Goal: Task Accomplishment & Management: Manage account settings

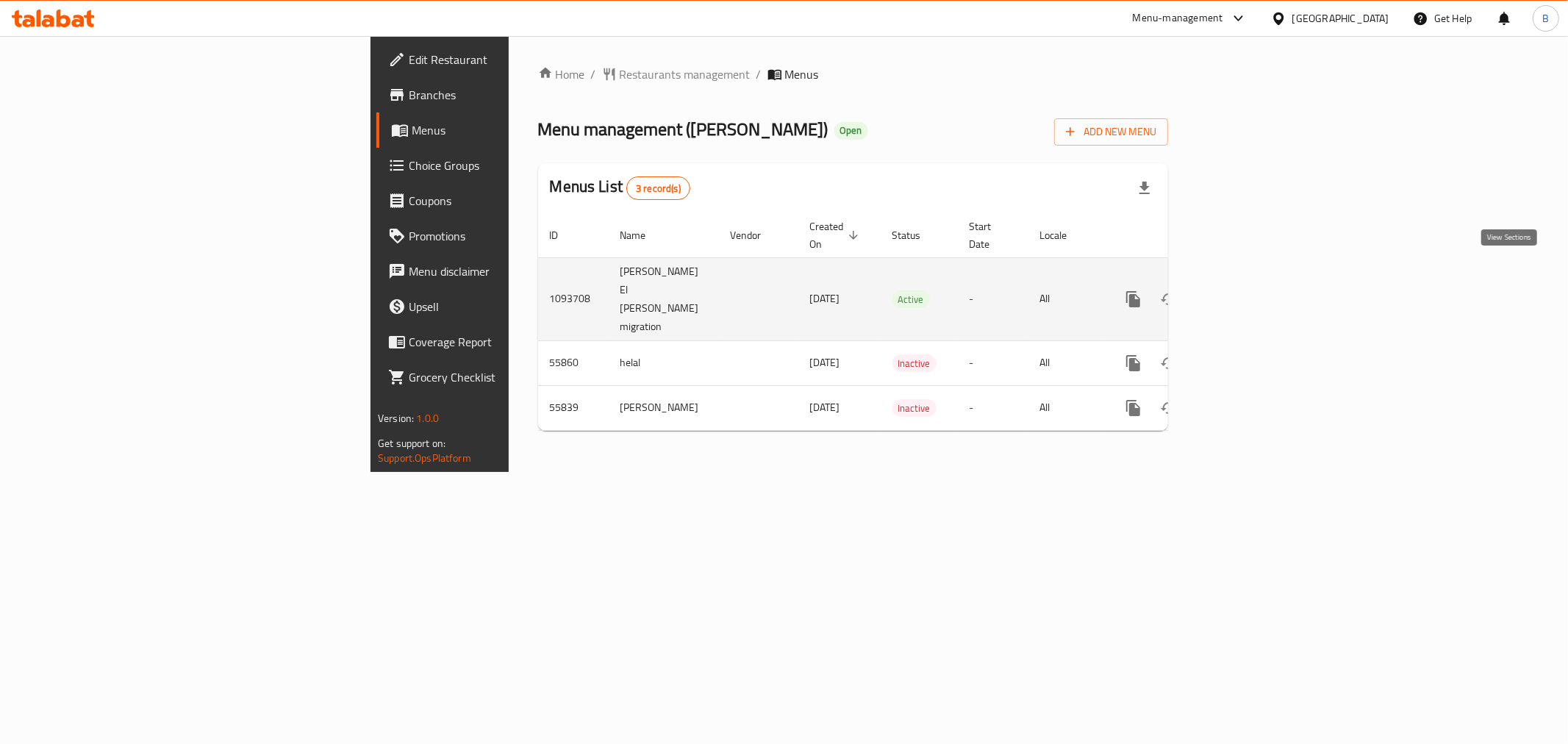
click at [1257, 281] on link "enhanced table" at bounding box center [1239, 298] width 35 height 35
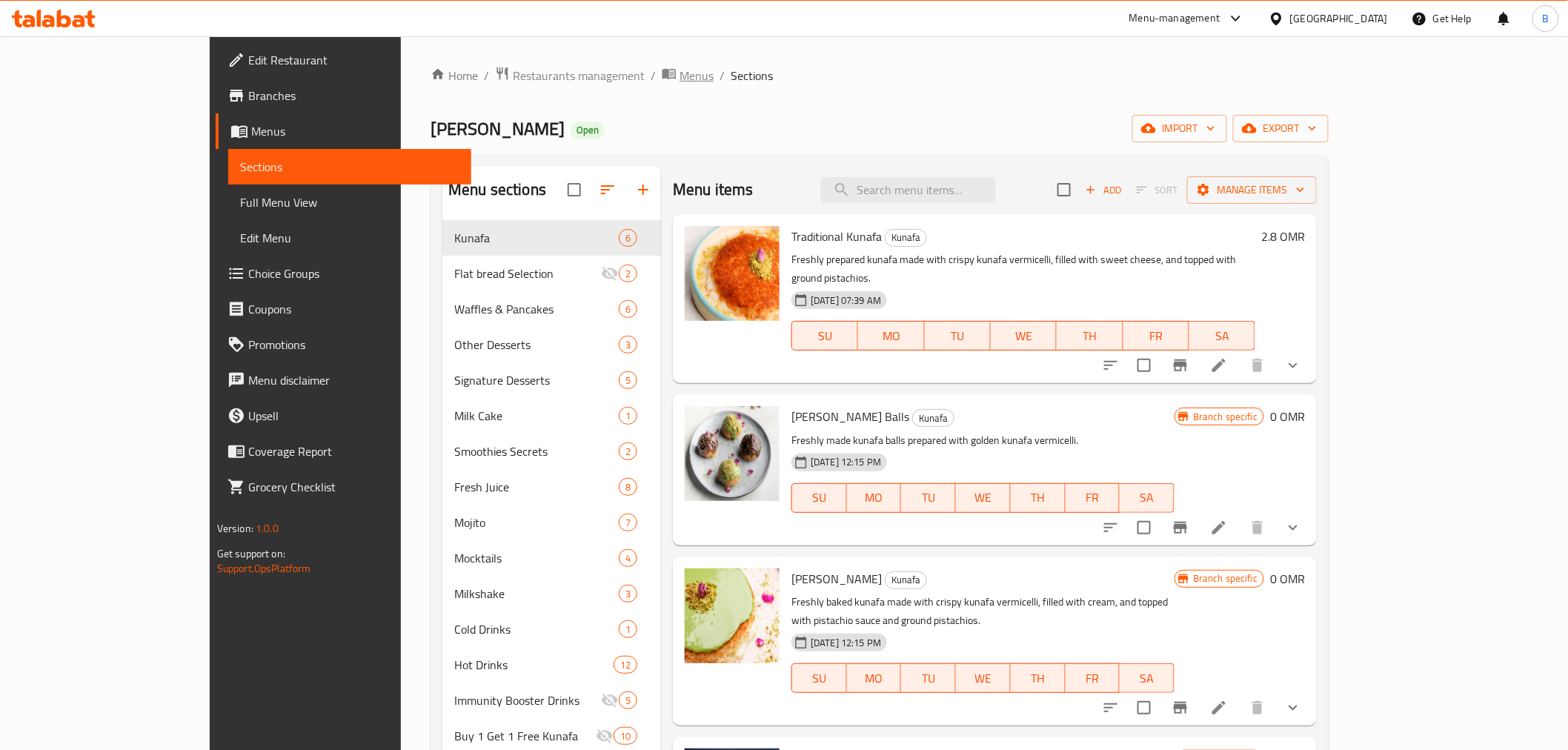
click at [662, 71] on icon "breadcrumb" at bounding box center [669, 74] width 13 height 11
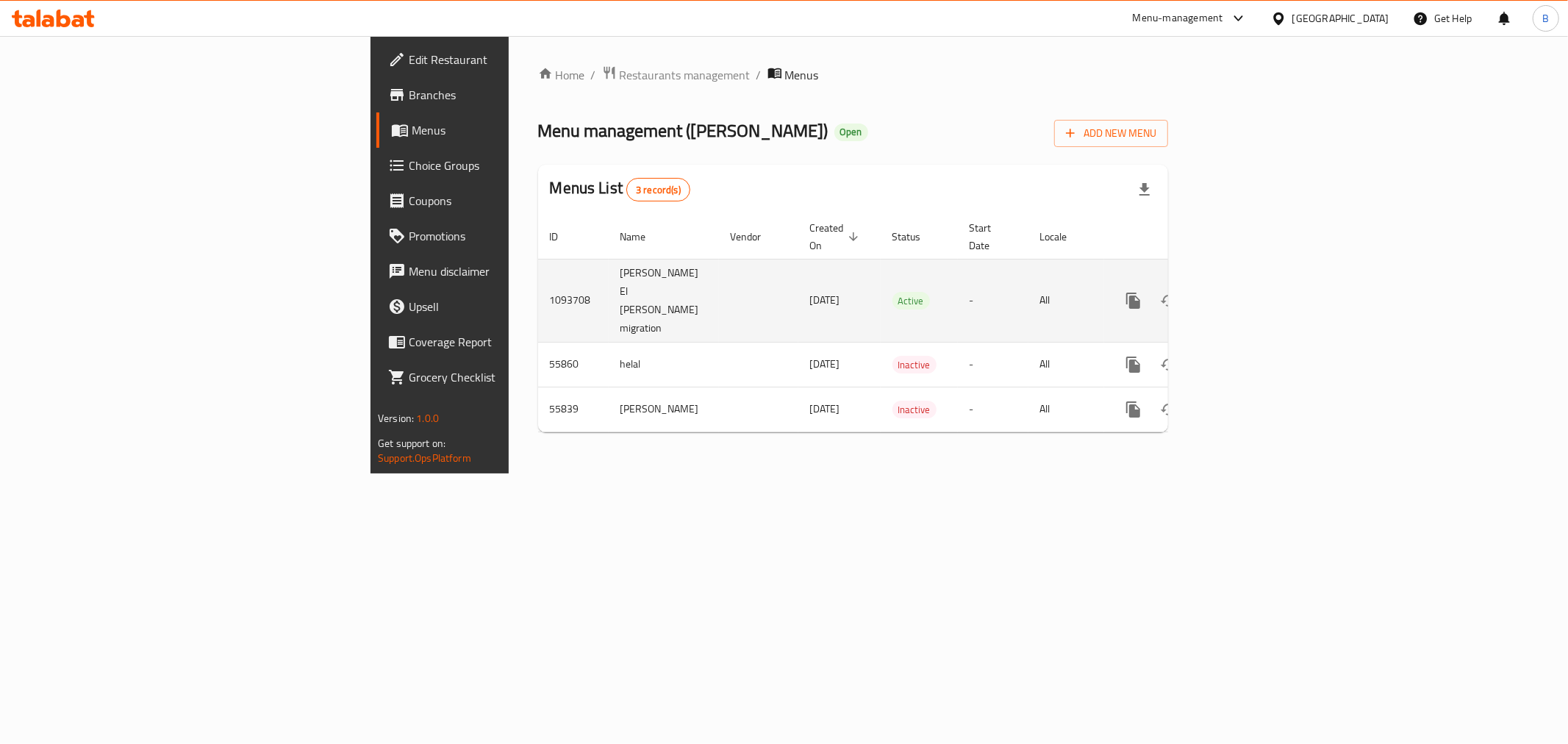
click at [538, 266] on td "1093708" at bounding box center [573, 300] width 71 height 83
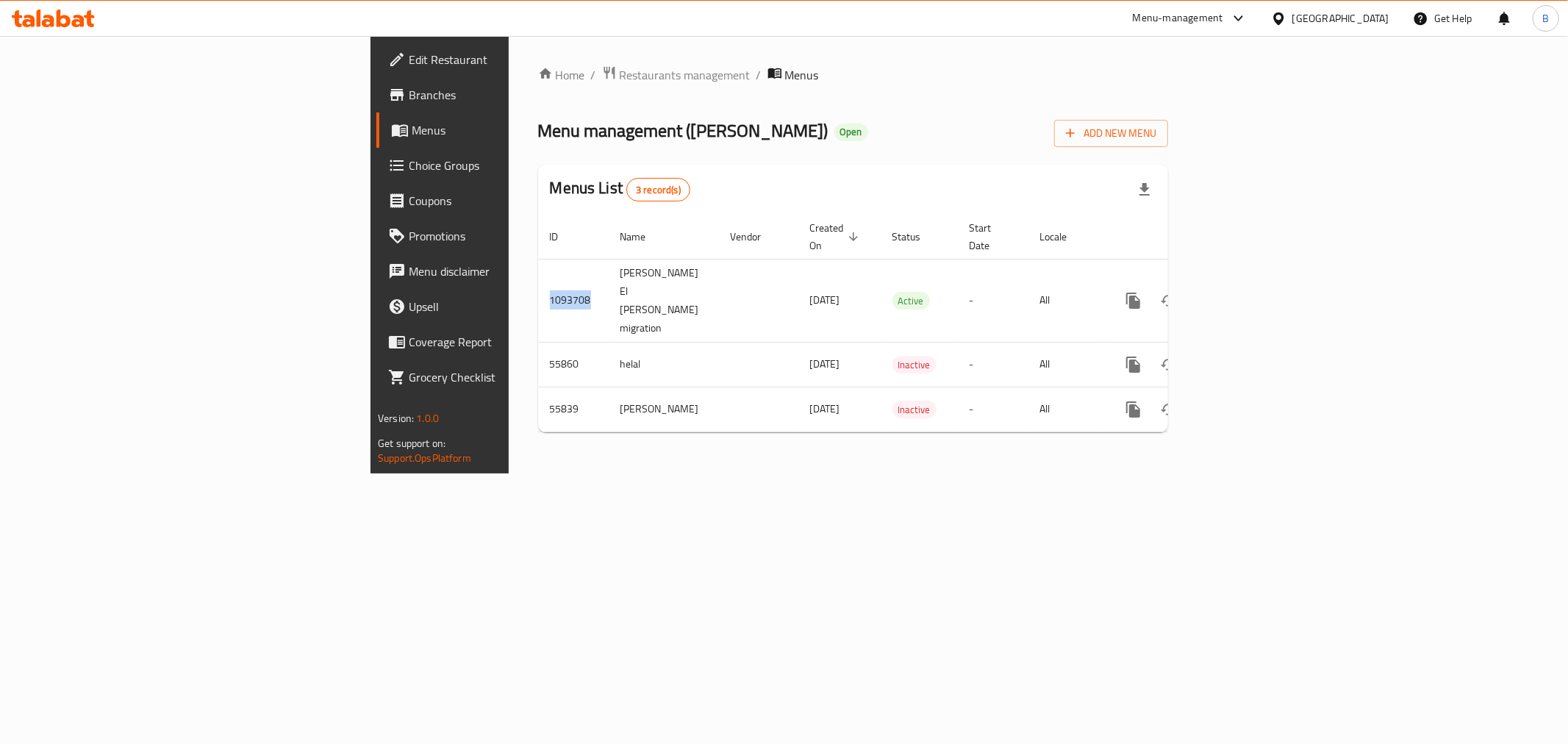
copy td "1093708"
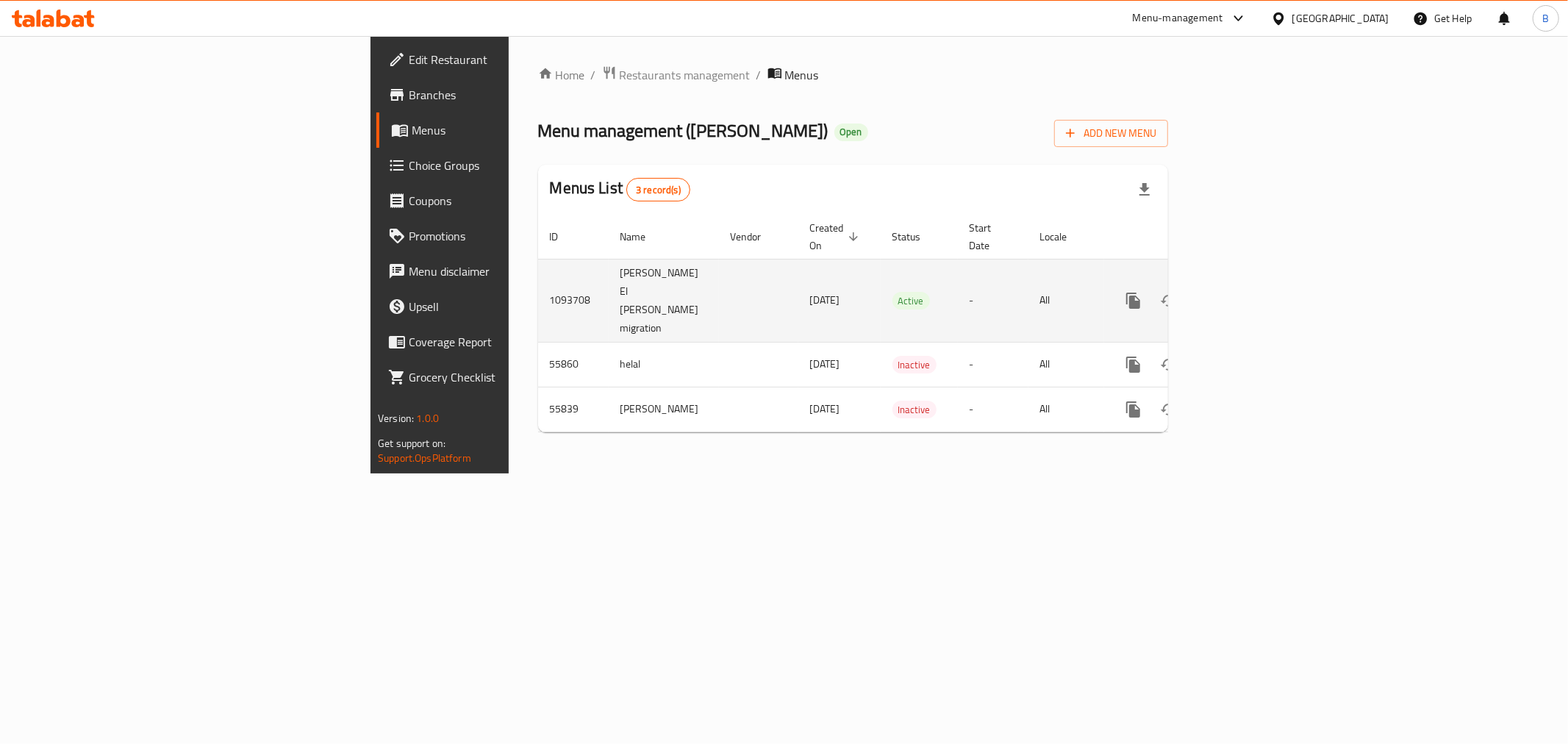
click at [1269, 288] on td "enhanced table" at bounding box center [1187, 300] width 165 height 83
click at [1257, 288] on div "enhanced table" at bounding box center [1186, 300] width 141 height 35
click at [1248, 292] on icon "enhanced table" at bounding box center [1240, 301] width 18 height 18
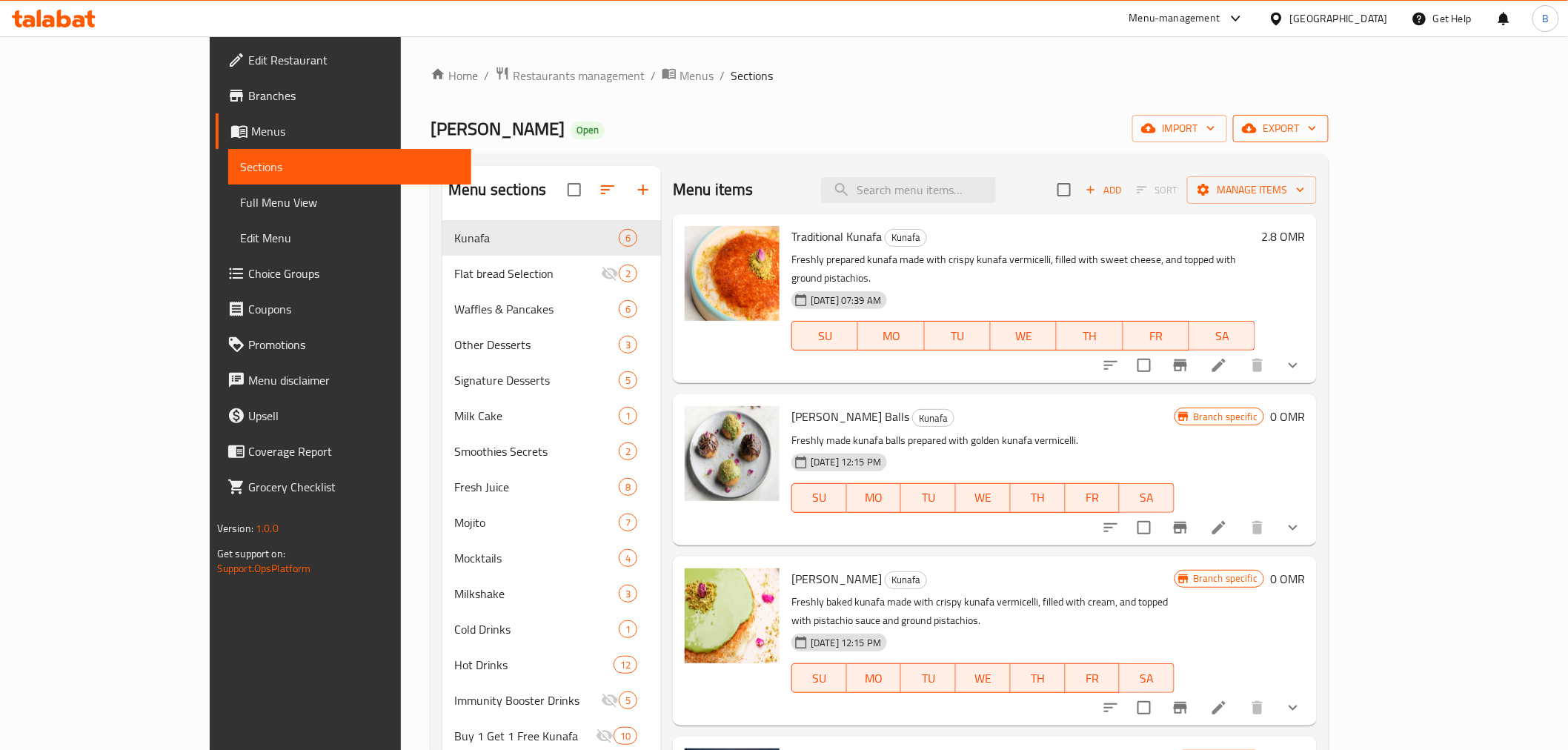
click at [1317, 119] on span "export" at bounding box center [1280, 128] width 71 height 19
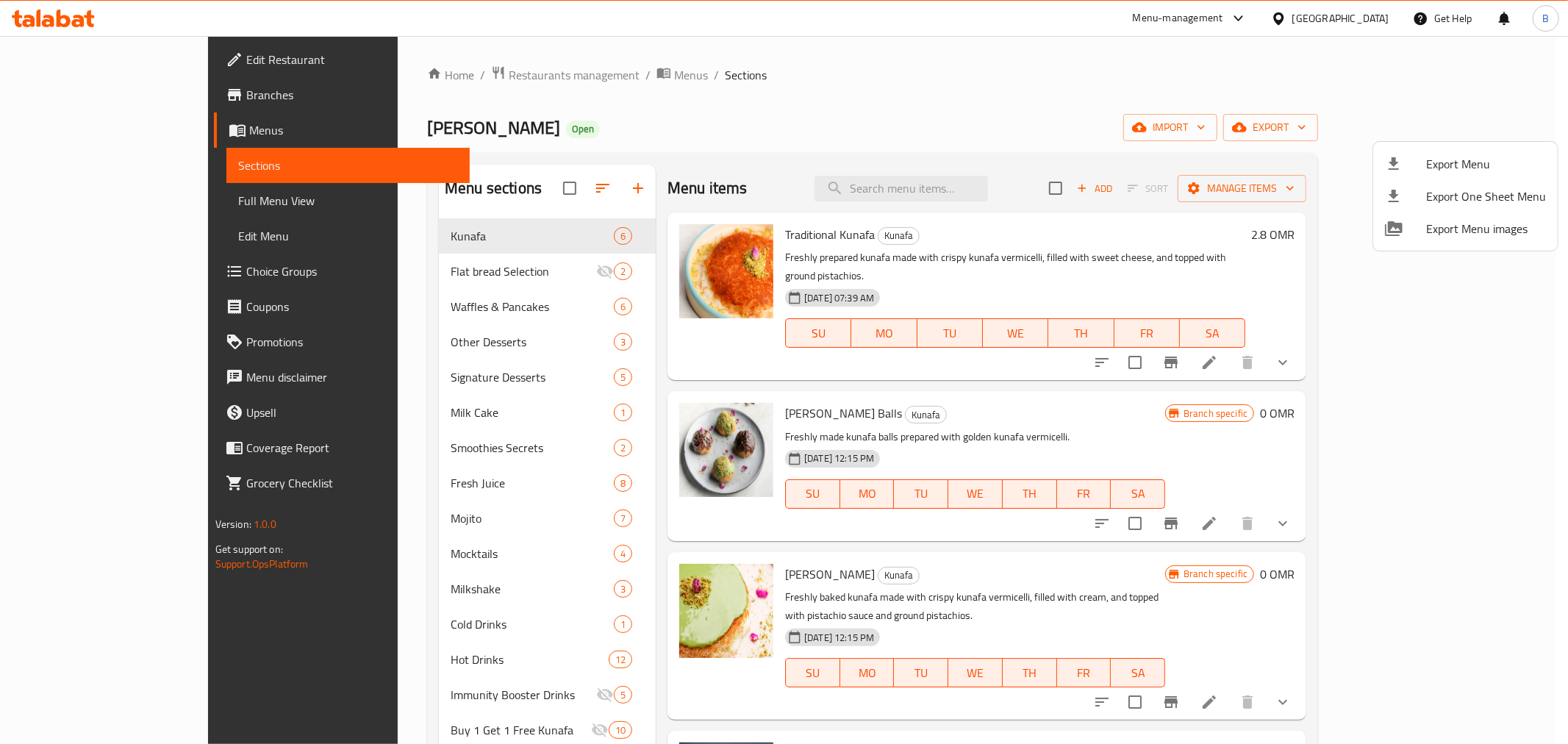
click at [1464, 161] on span "Export Menu" at bounding box center [1486, 164] width 120 height 18
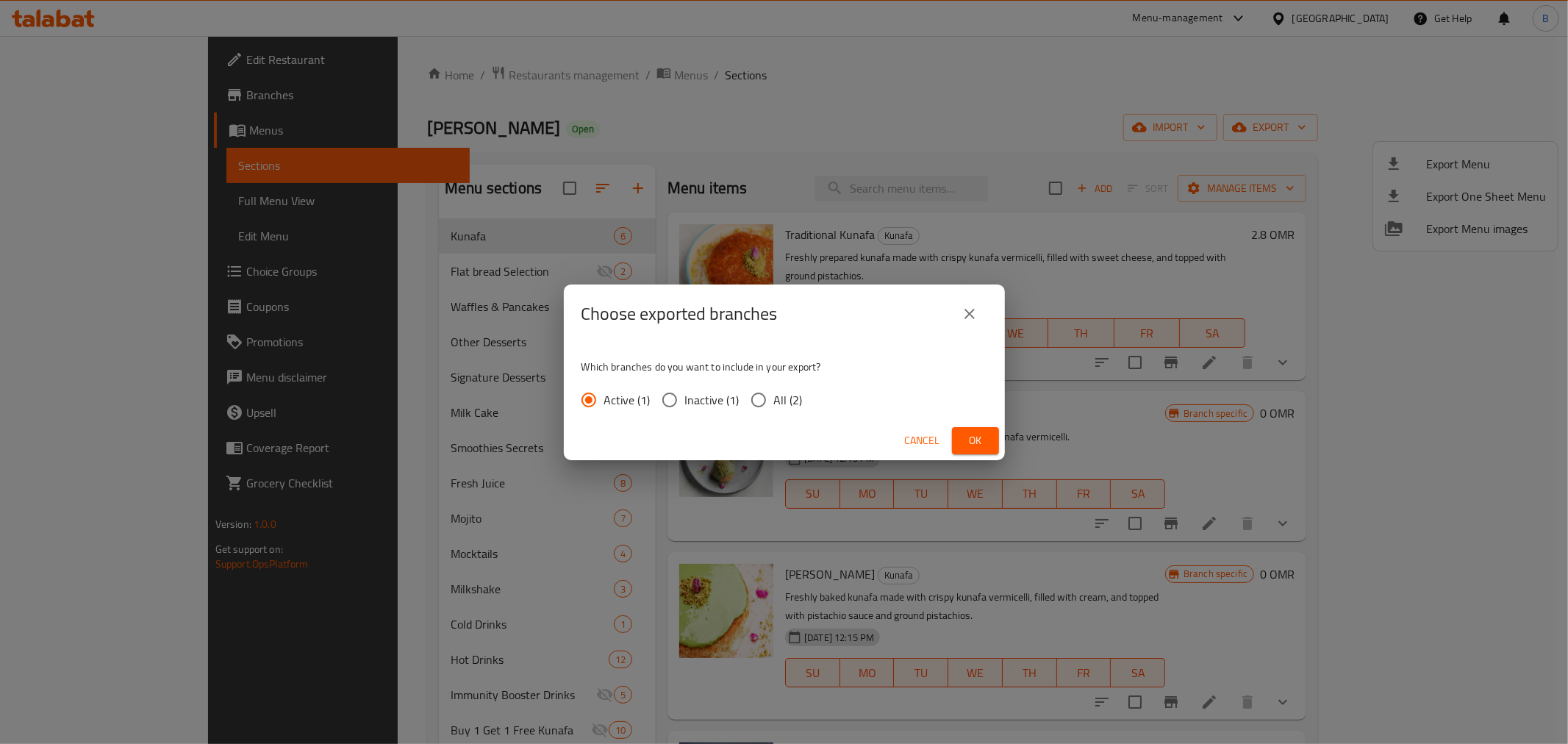
click at [784, 409] on label "All (2)" at bounding box center [773, 400] width 59 height 31
click at [774, 409] on input "All (2)" at bounding box center [759, 400] width 31 height 31
radio input "true"
click at [961, 429] on button "Ok" at bounding box center [976, 440] width 47 height 27
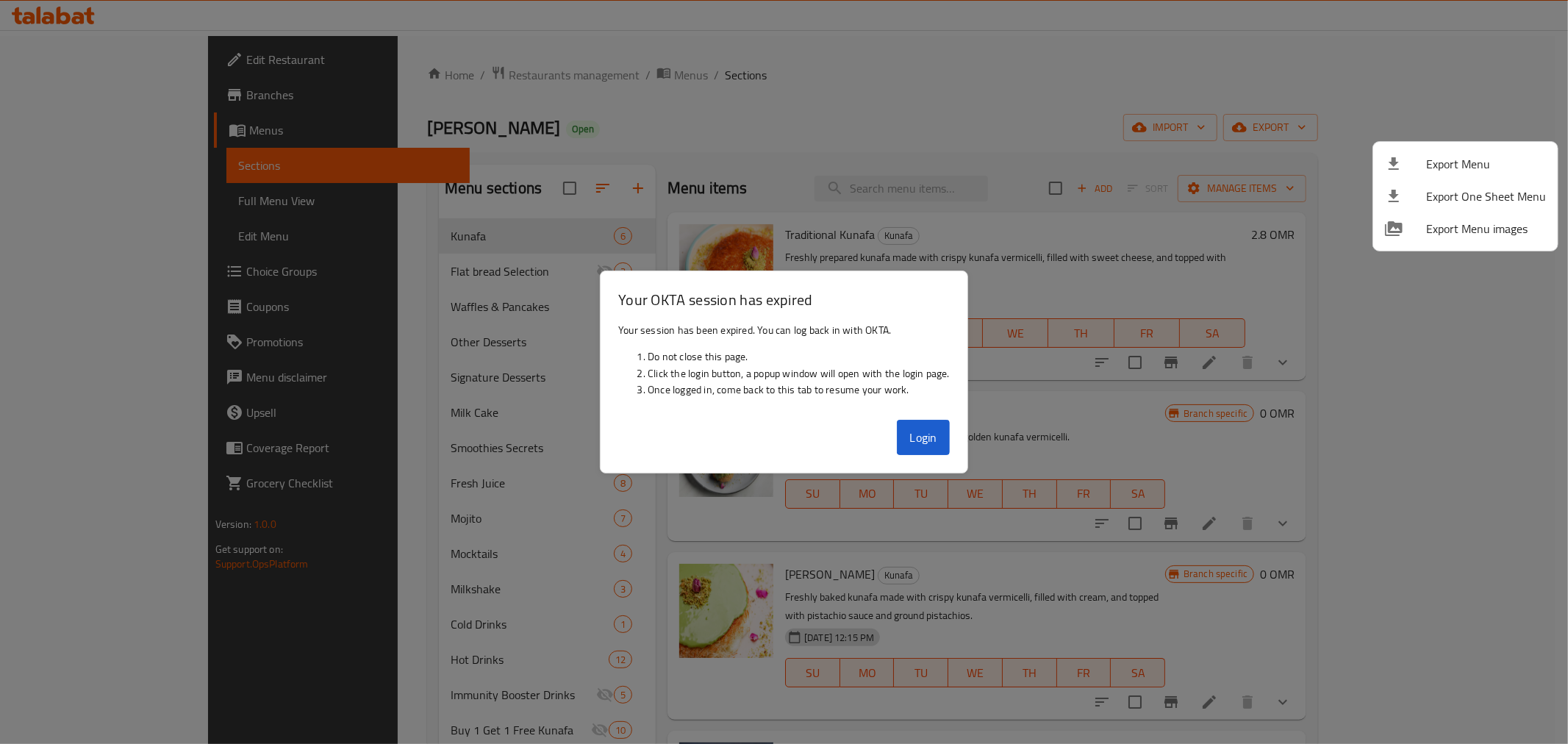
click at [909, 429] on div at bounding box center [784, 372] width 1568 height 744
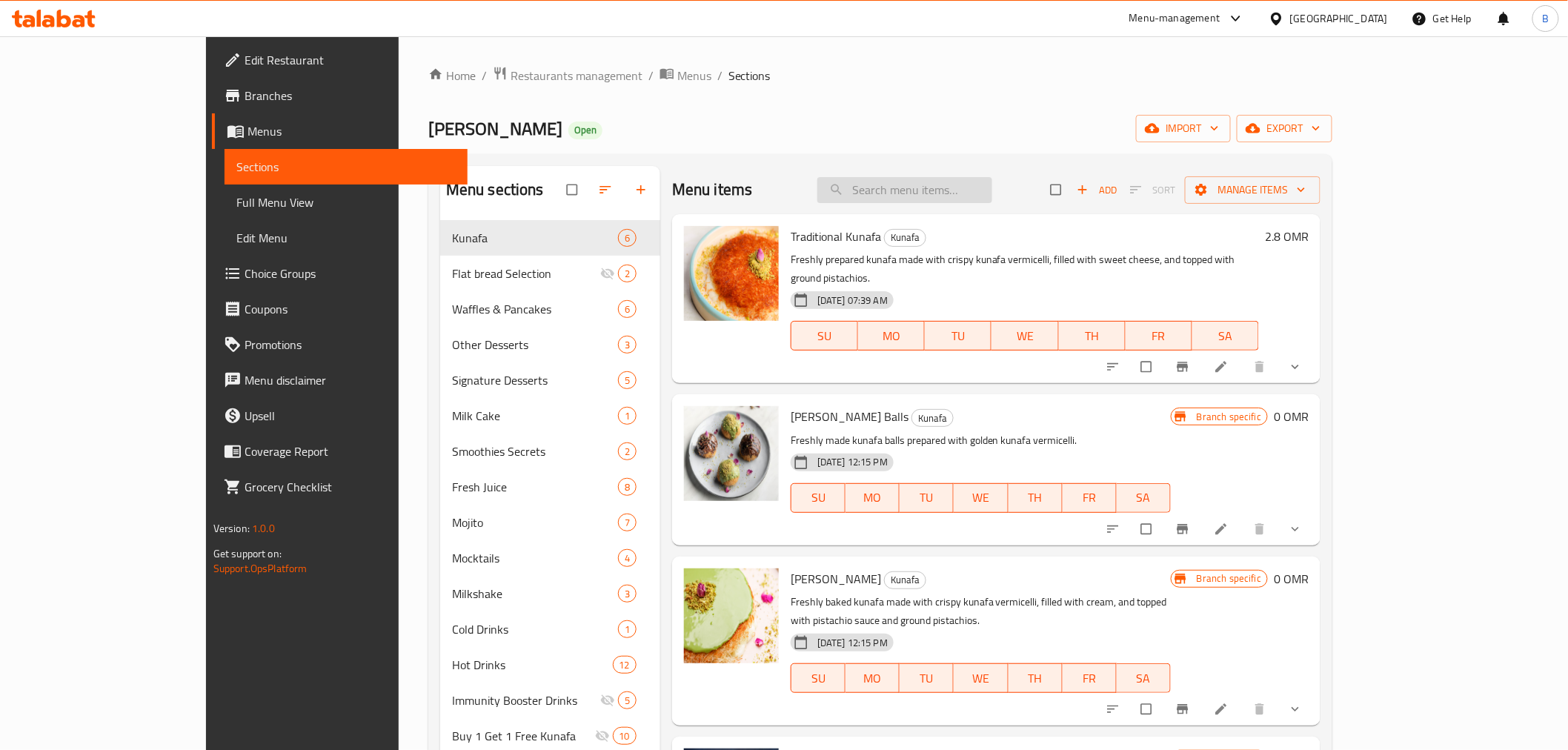
click at [993, 194] on input "search" at bounding box center [905, 191] width 175 height 26
paste input "Labneh"
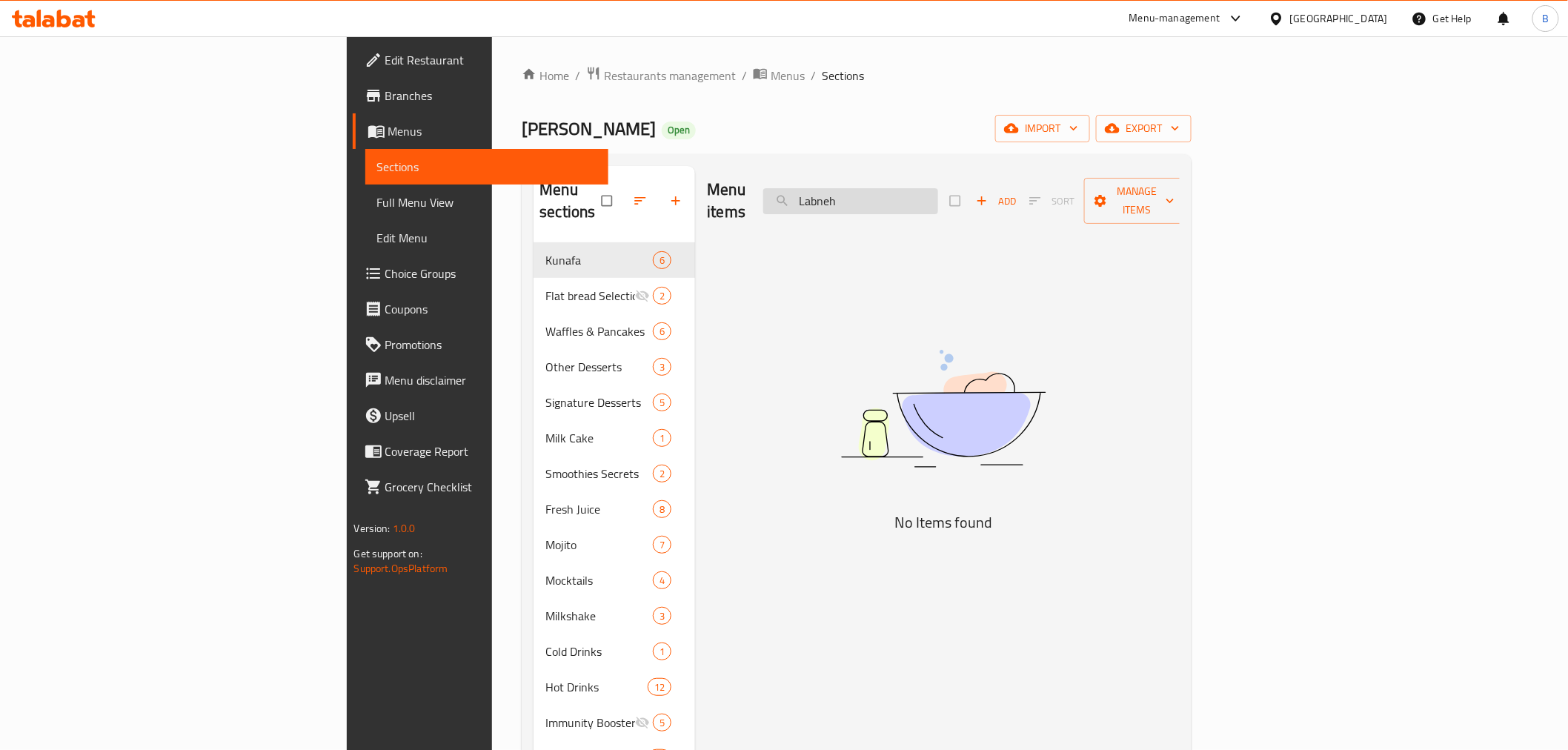
type input "Labneh"
click at [938, 194] on input "Labneh" at bounding box center [851, 201] width 175 height 26
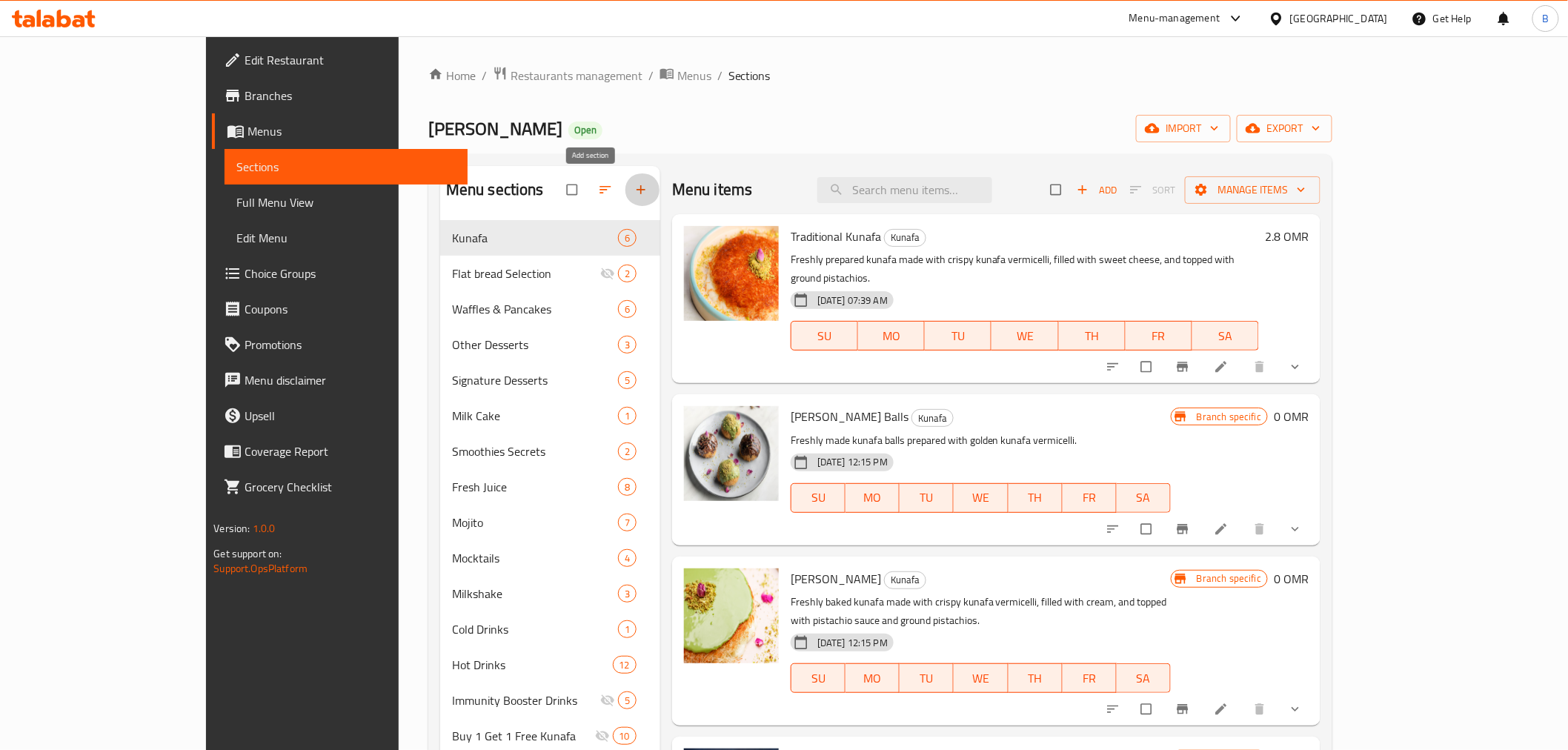
click at [625, 176] on button "button" at bounding box center [642, 190] width 35 height 33
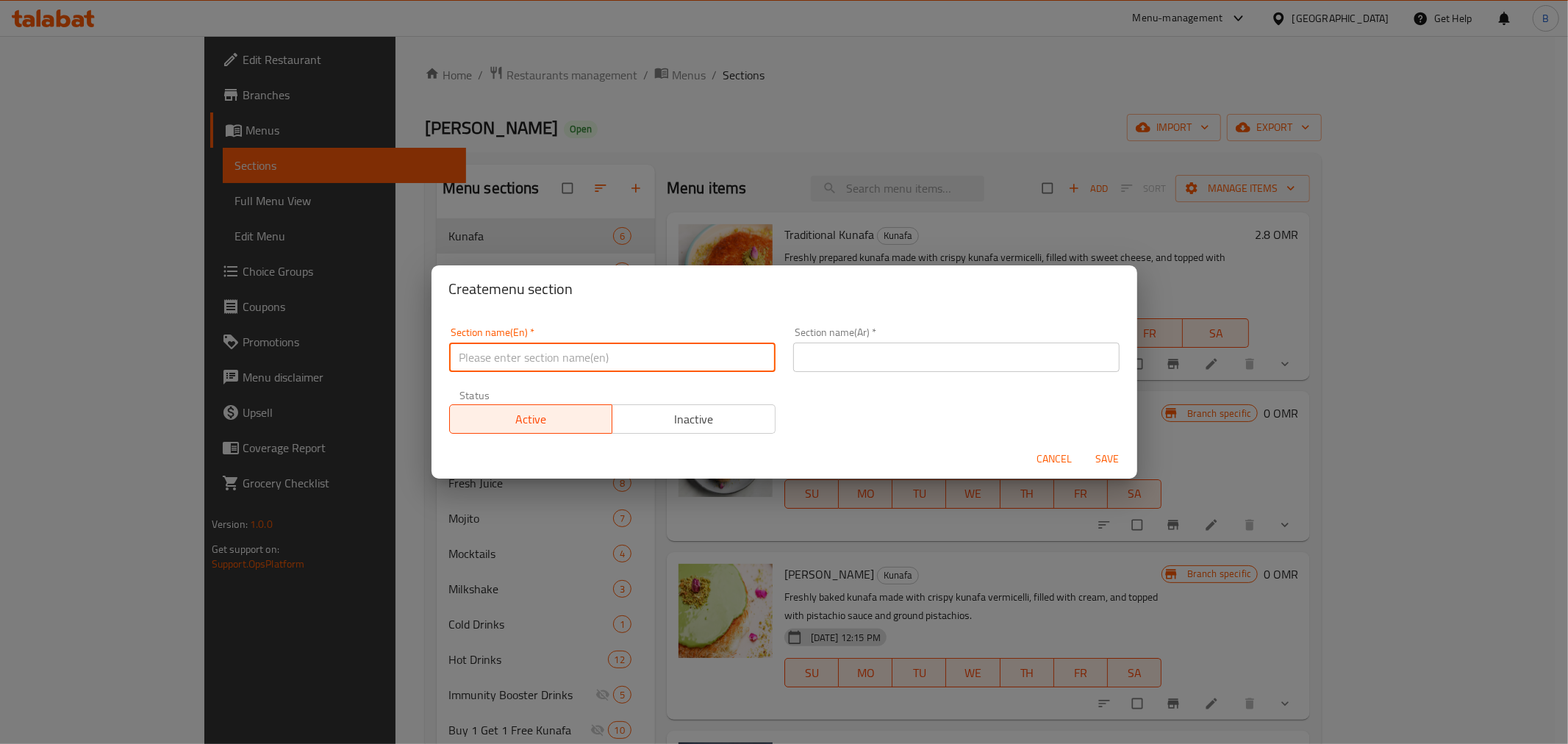
click at [630, 349] on input "text" at bounding box center [612, 357] width 326 height 29
click at [614, 363] on input "Breakfast Sandwiches" at bounding box center [612, 357] width 326 height 29
type input "Breakfast"
click at [857, 342] on input "text" at bounding box center [956, 357] width 326 height 29
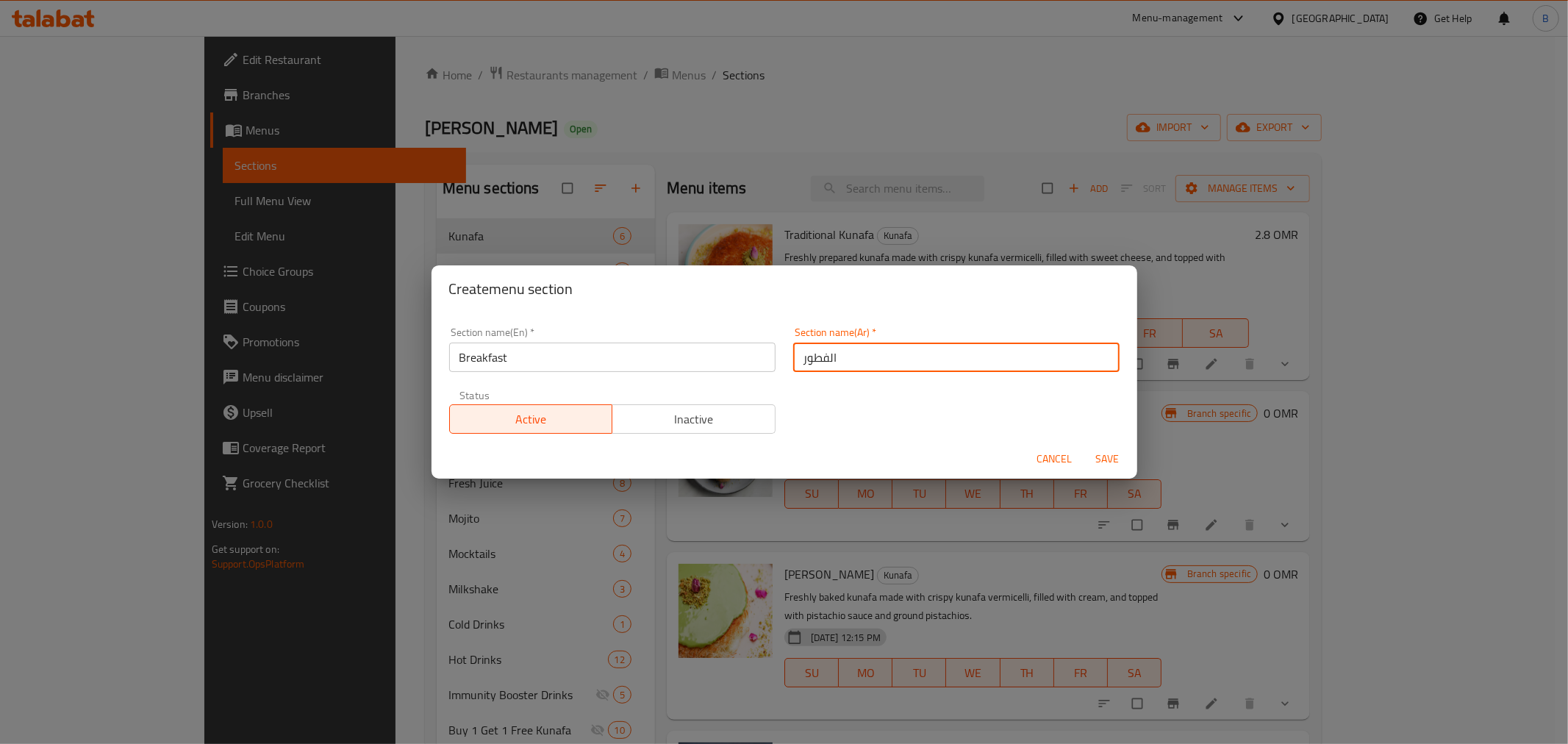
type input "الفطور"
click at [1110, 456] on span "Save" at bounding box center [1107, 459] width 35 height 19
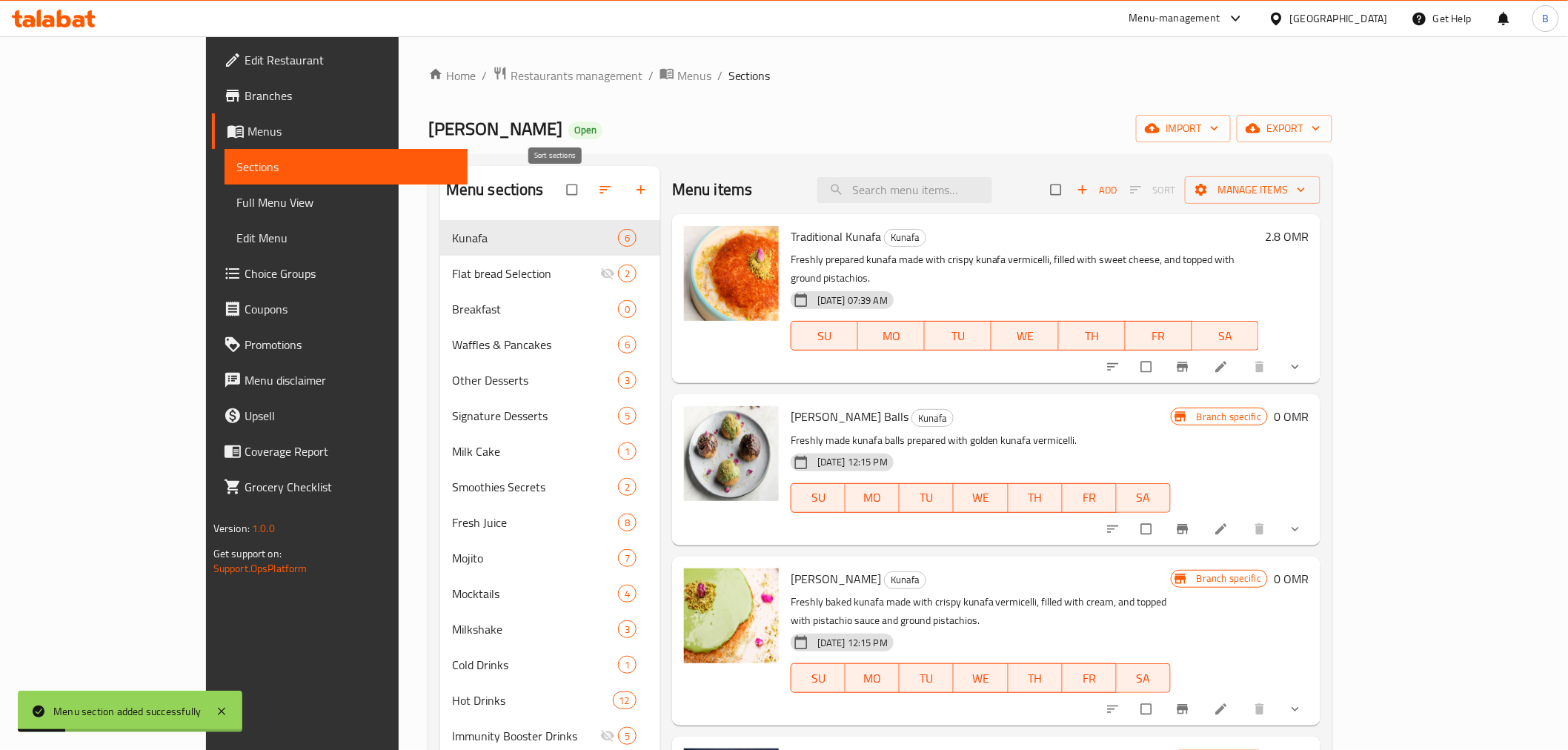
click at [589, 200] on button "button" at bounding box center [606, 190] width 35 height 33
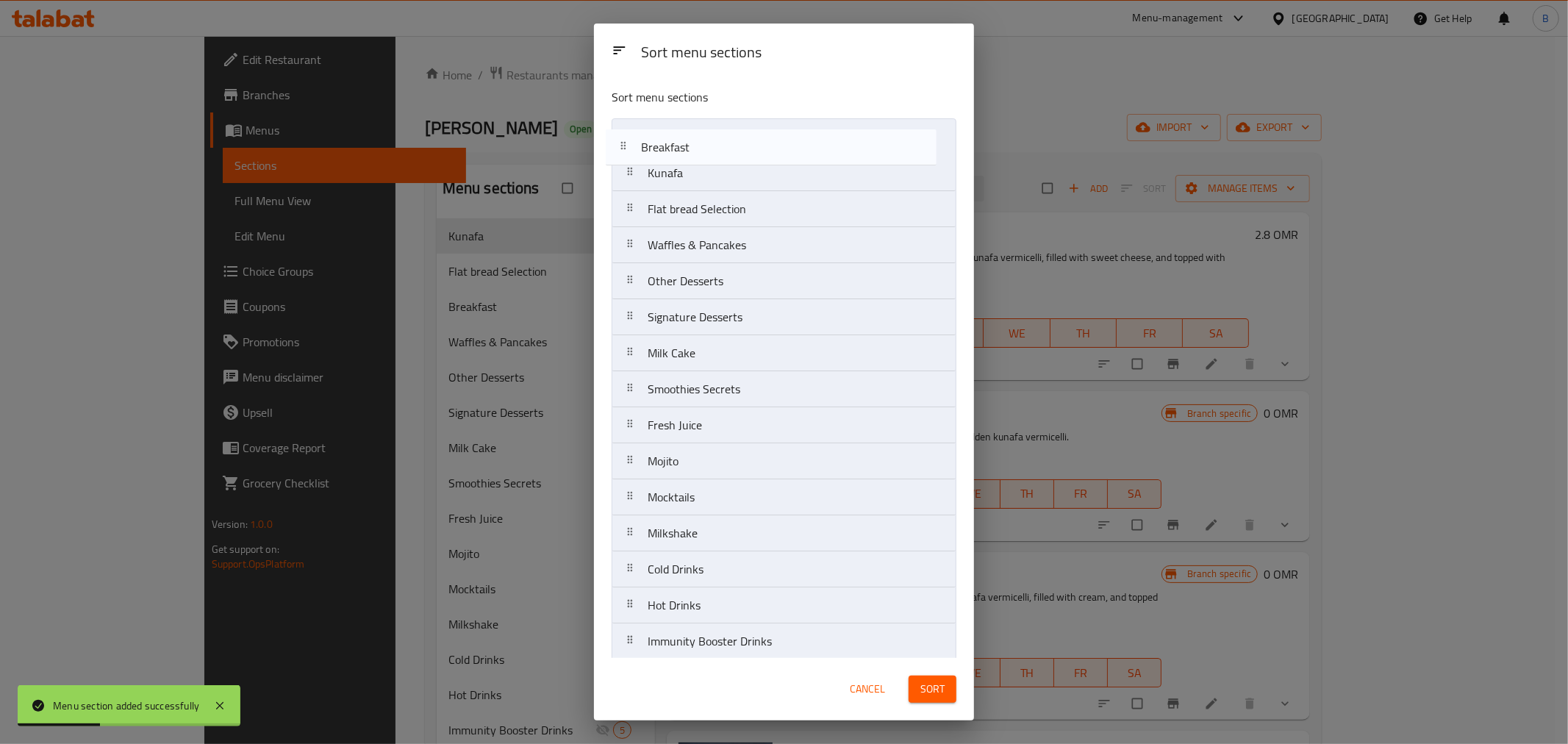
drag, startPoint x: 748, startPoint y: 222, endPoint x: 741, endPoint y: 152, distance: 70.3
click at [741, 152] on nav "Kunafa Flat bread Selection Breakfast Waffles & Pancakes Other Desserts Signatu…" at bounding box center [783, 569] width 345 height 902
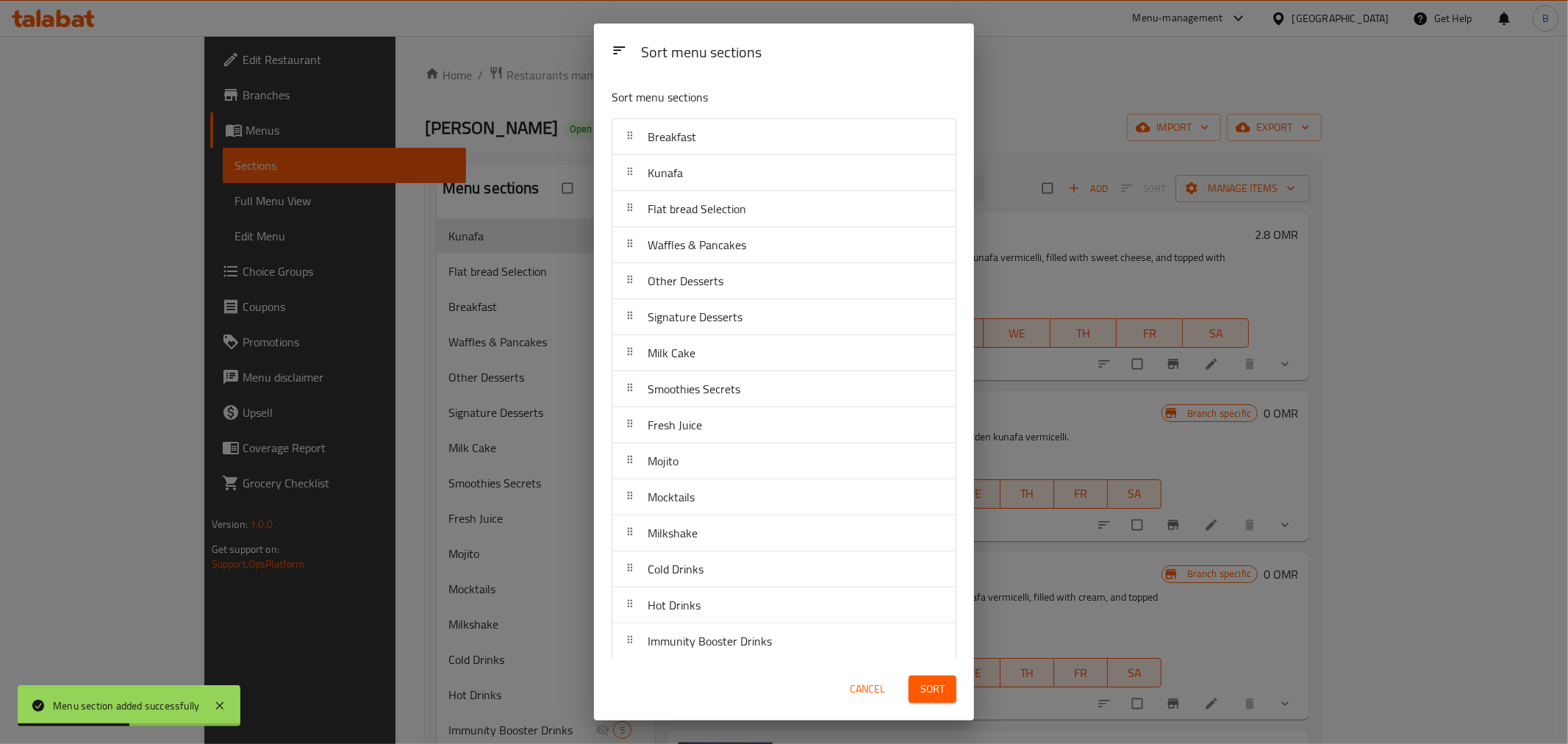
click at [941, 715] on div "Cancel Sort" at bounding box center [784, 689] width 380 height 63
click at [927, 695] on span "Sort" at bounding box center [932, 689] width 24 height 19
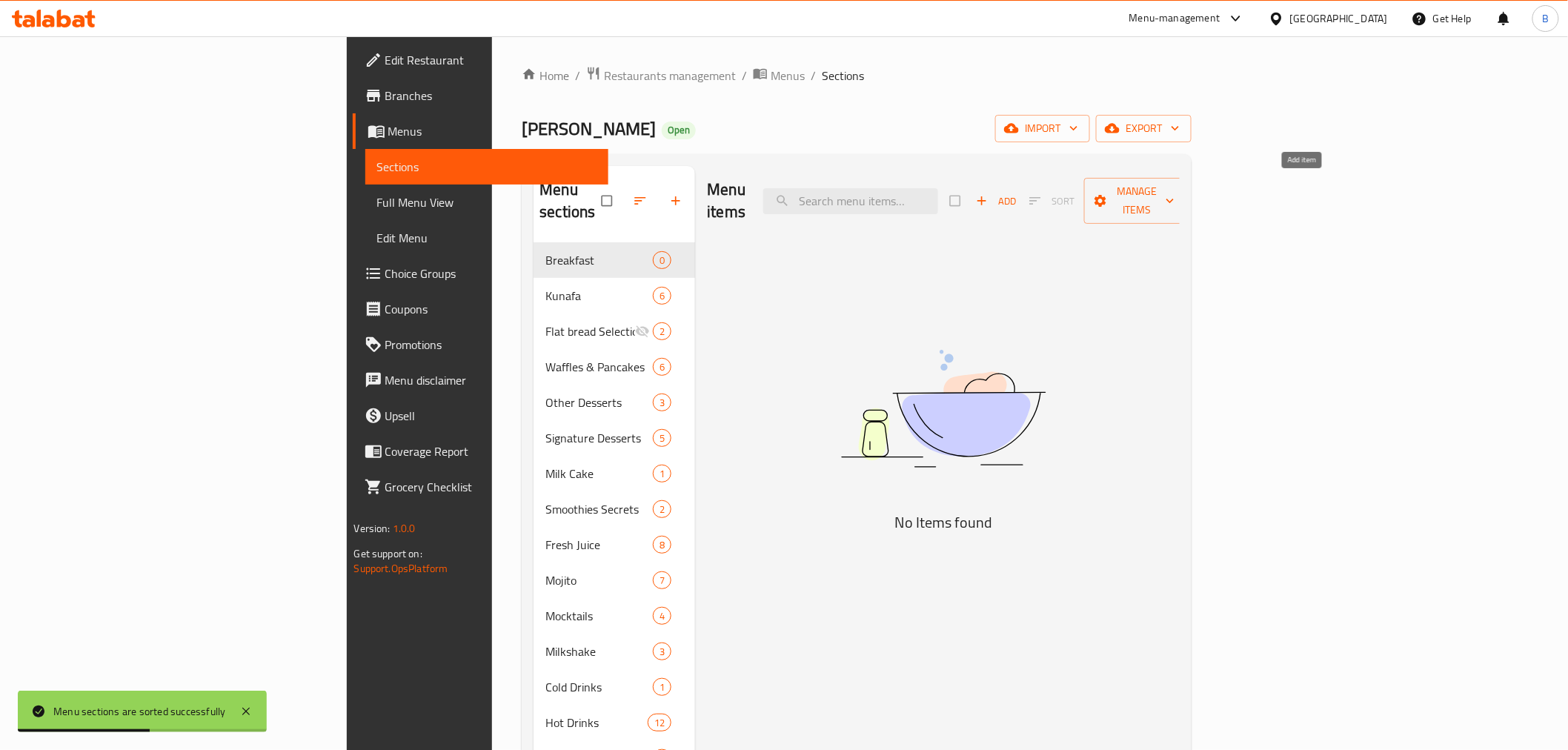
click at [1020, 190] on button "Add" at bounding box center [996, 201] width 48 height 23
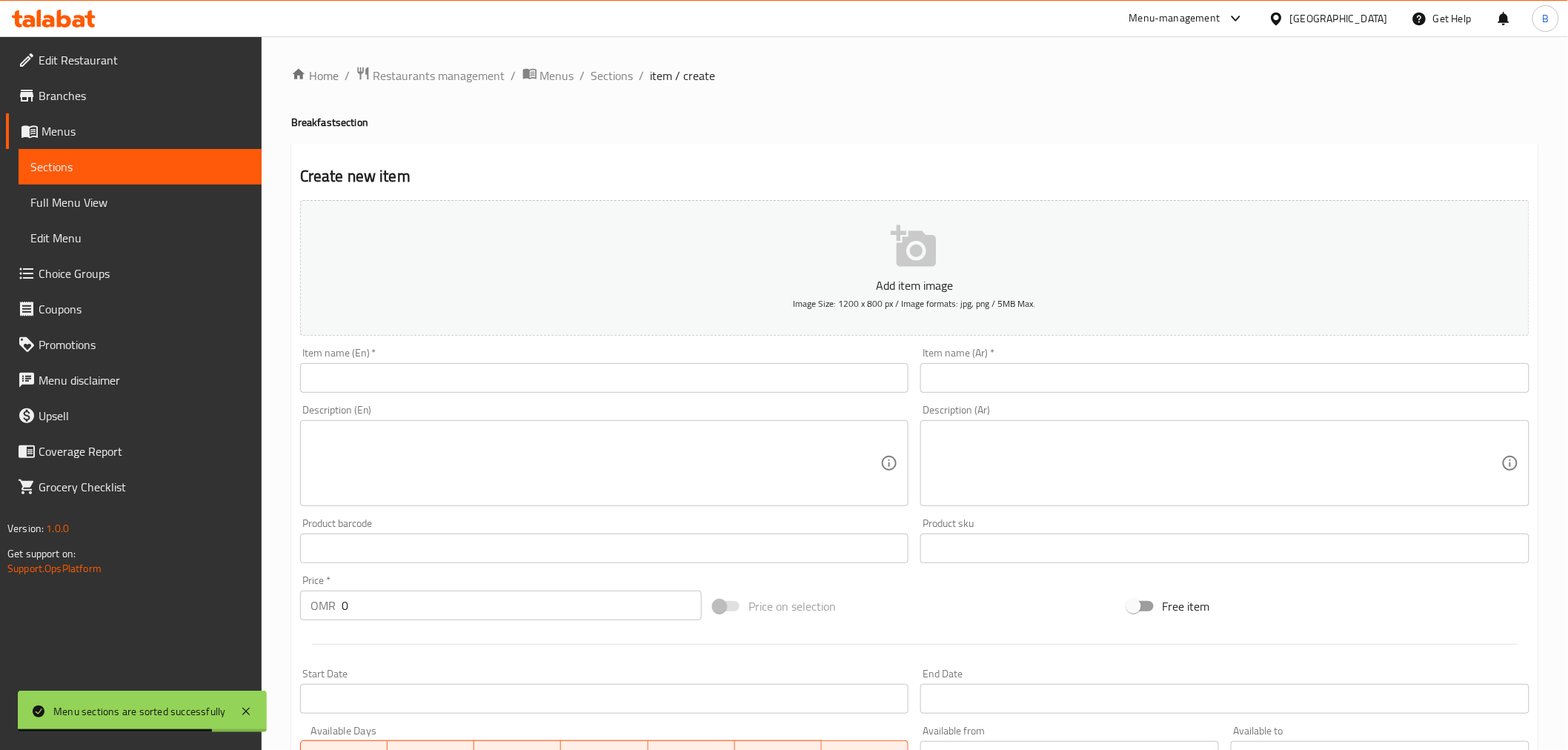
click at [492, 383] on input "text" at bounding box center [604, 378] width 609 height 30
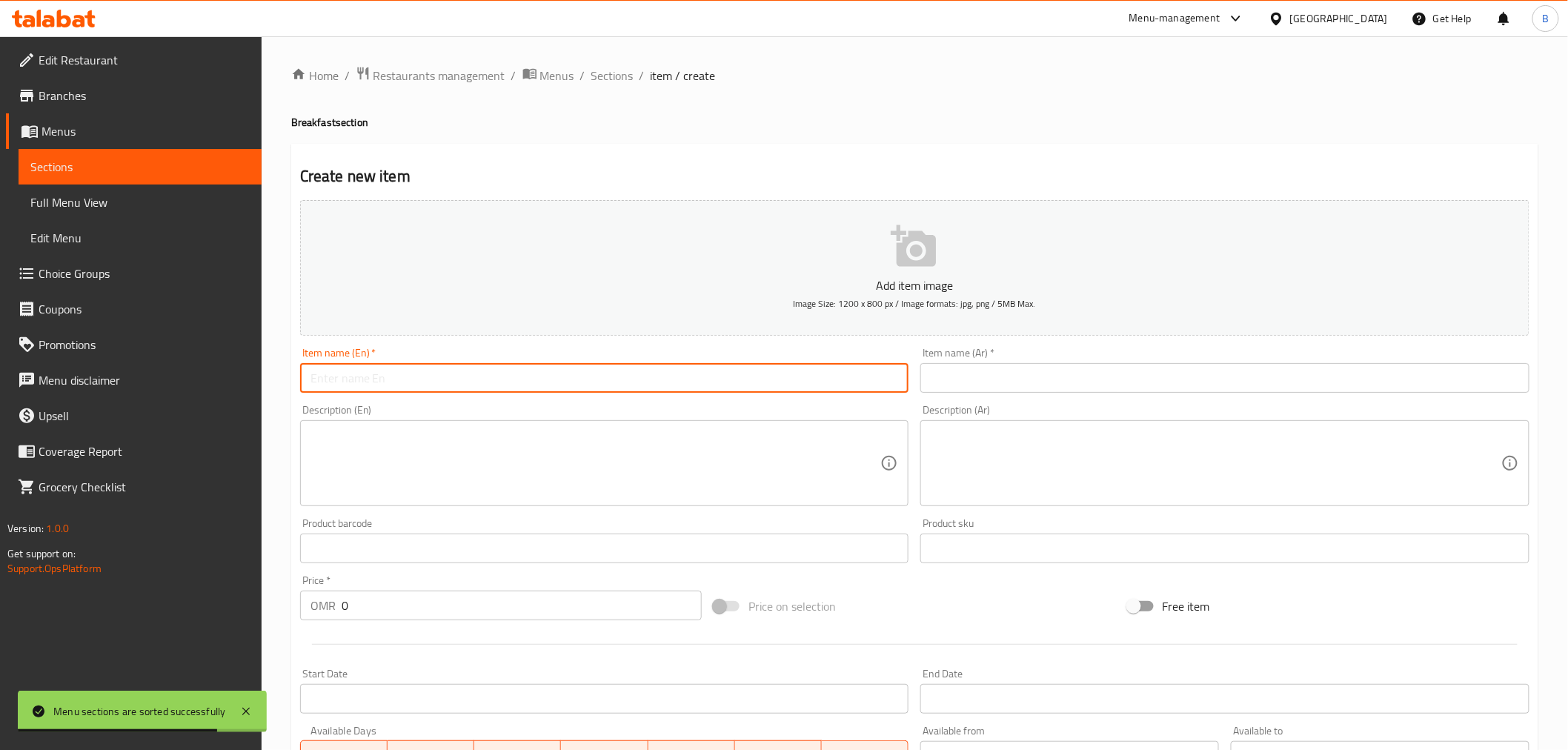
paste input "Labneh & Zaatar"
type input "Labneh & Zaatar"
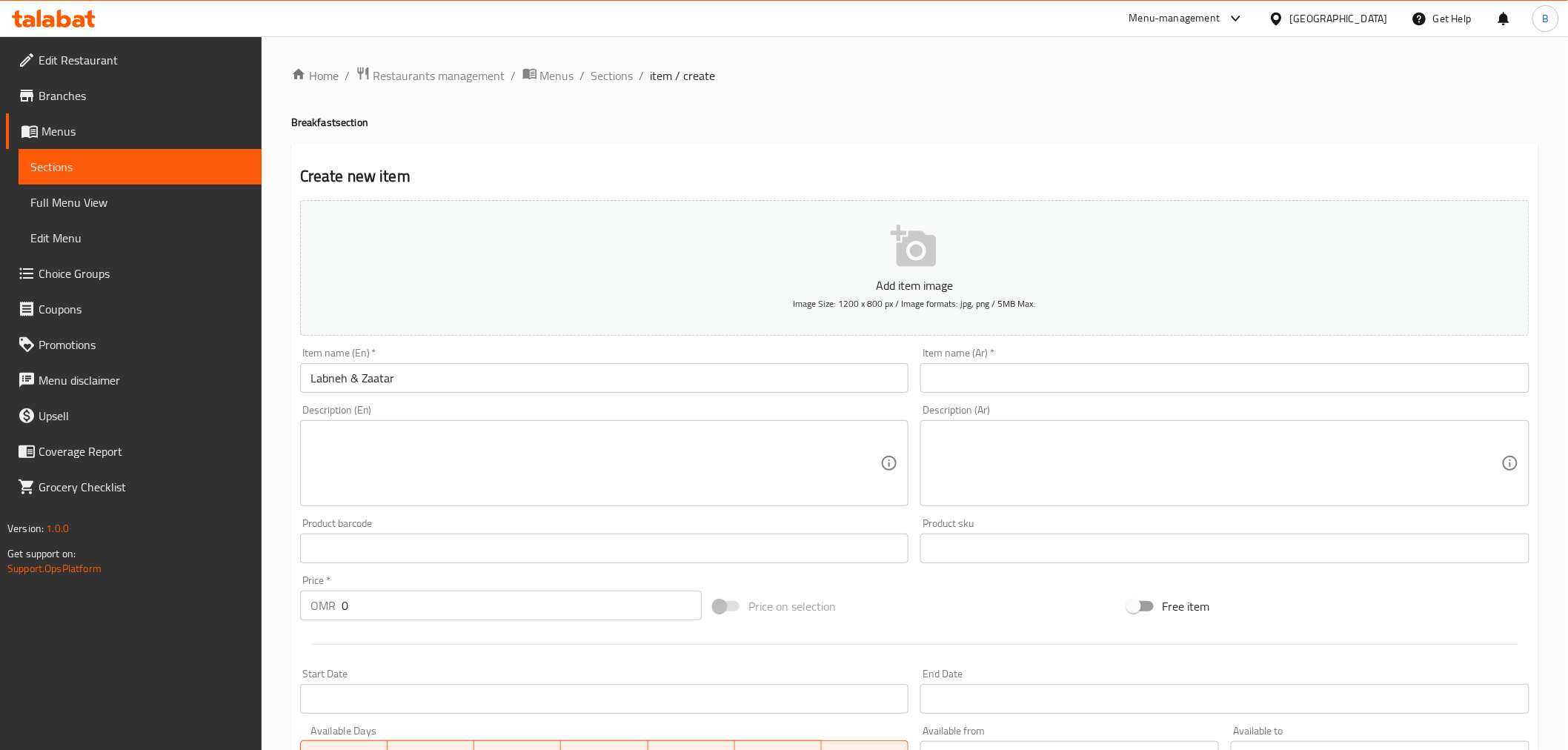
drag, startPoint x: 1028, startPoint y: 406, endPoint x: 1031, endPoint y: 384, distance: 22.2
click at [1028, 403] on div "Description (Ar) Description (Ar)" at bounding box center [1225, 455] width 621 height 113
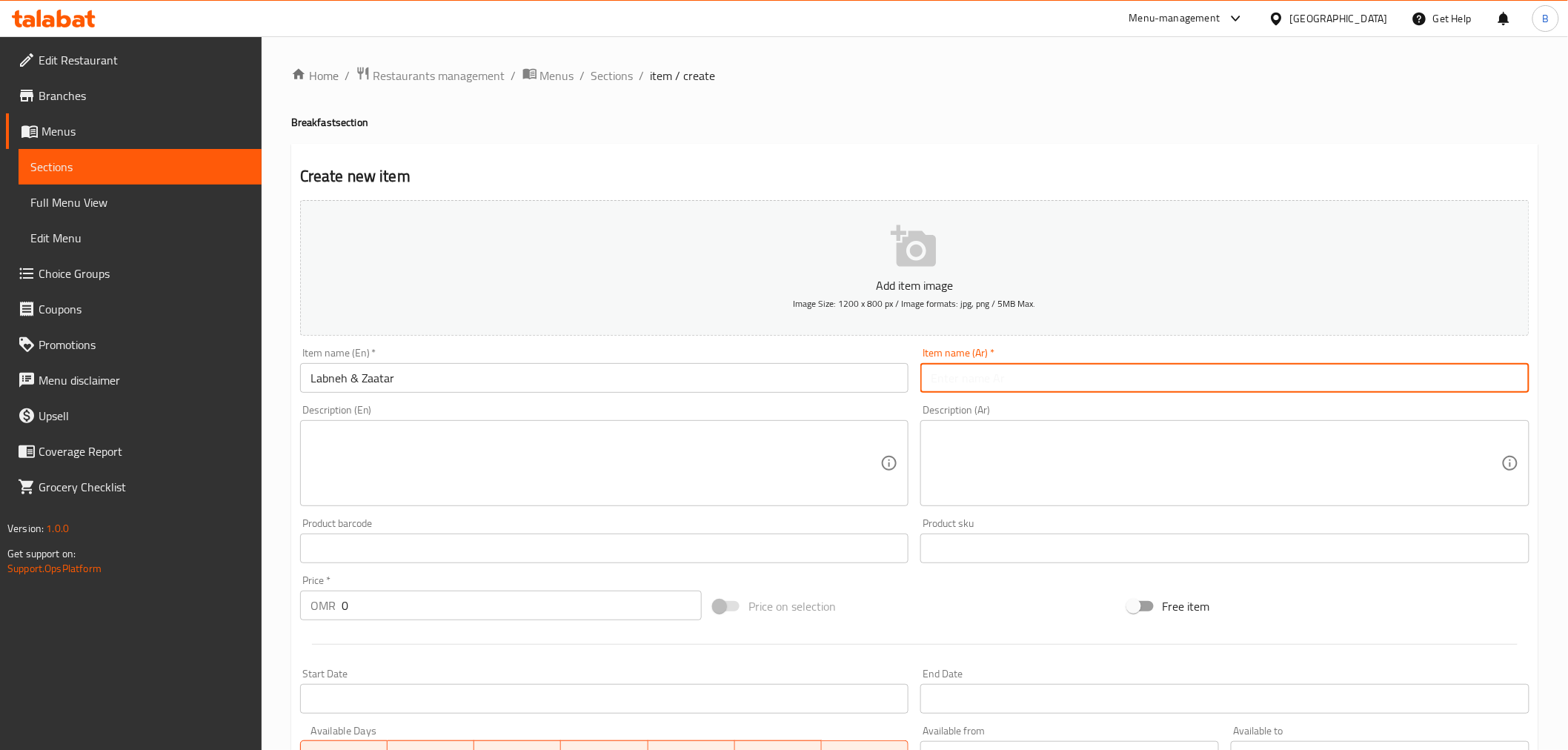
click at [1032, 382] on input "text" at bounding box center [1224, 378] width 609 height 30
paste input "لبنة وزعتر"
type input "لبنة وزعتر"
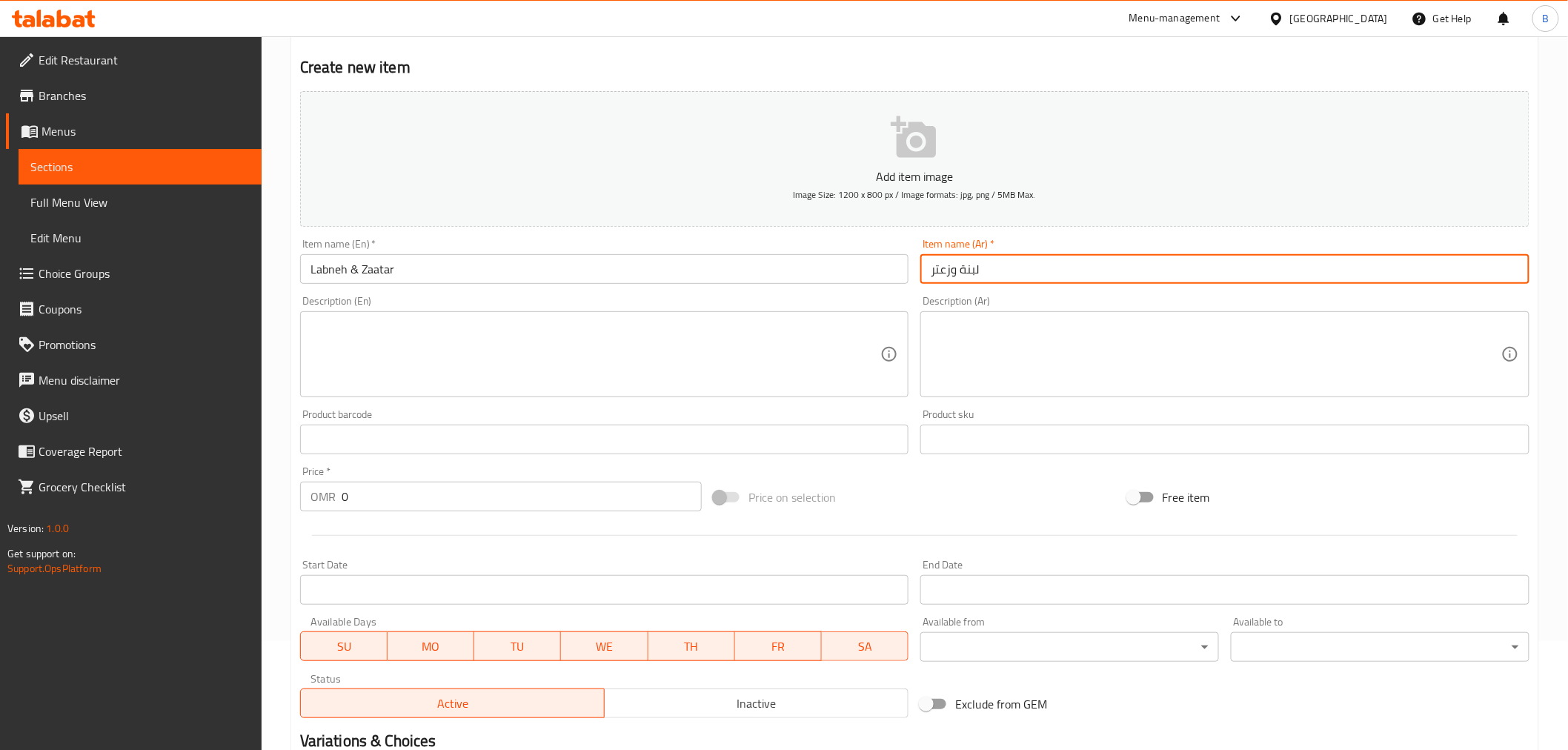
scroll to position [294, 0]
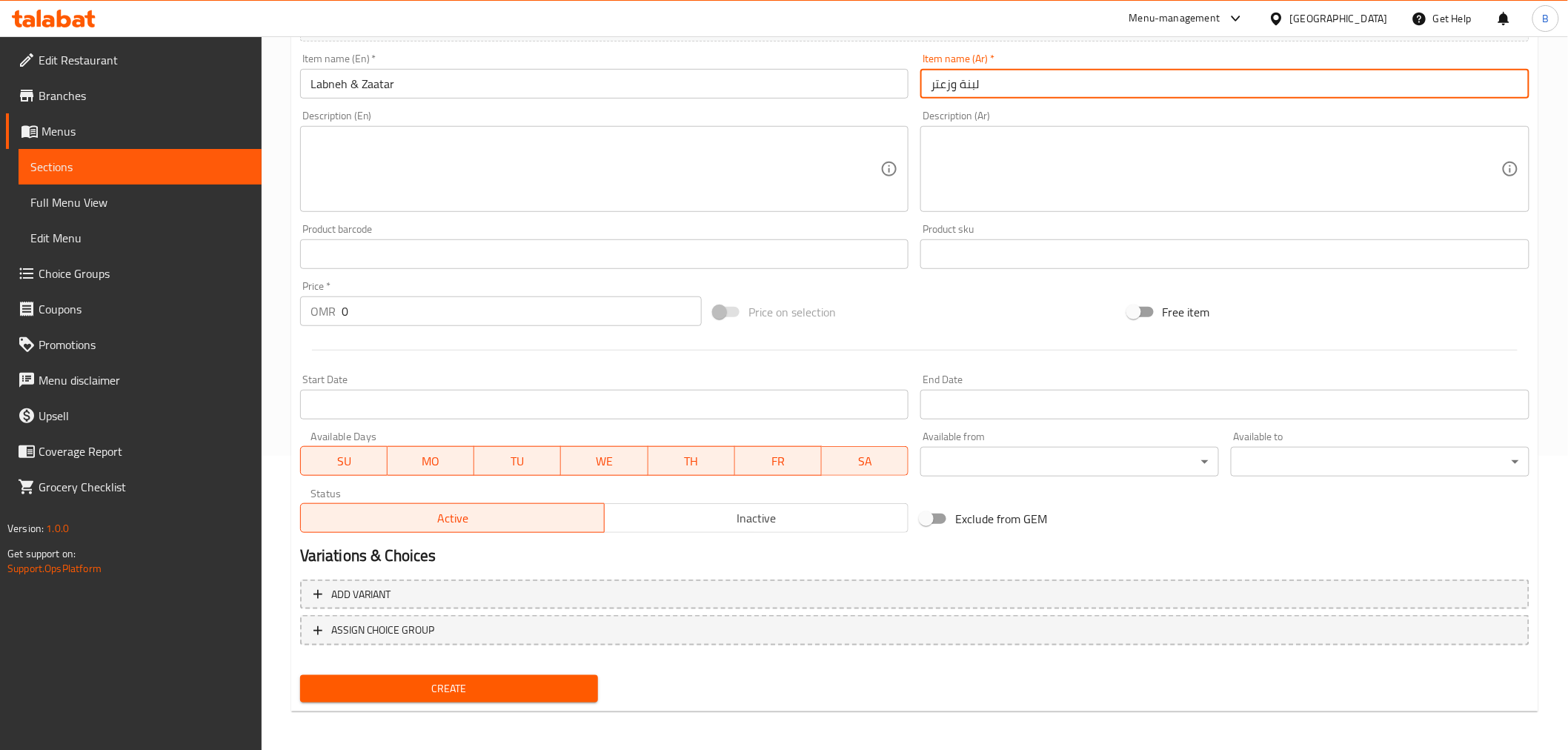
click at [431, 297] on input "0" at bounding box center [522, 311] width 360 height 30
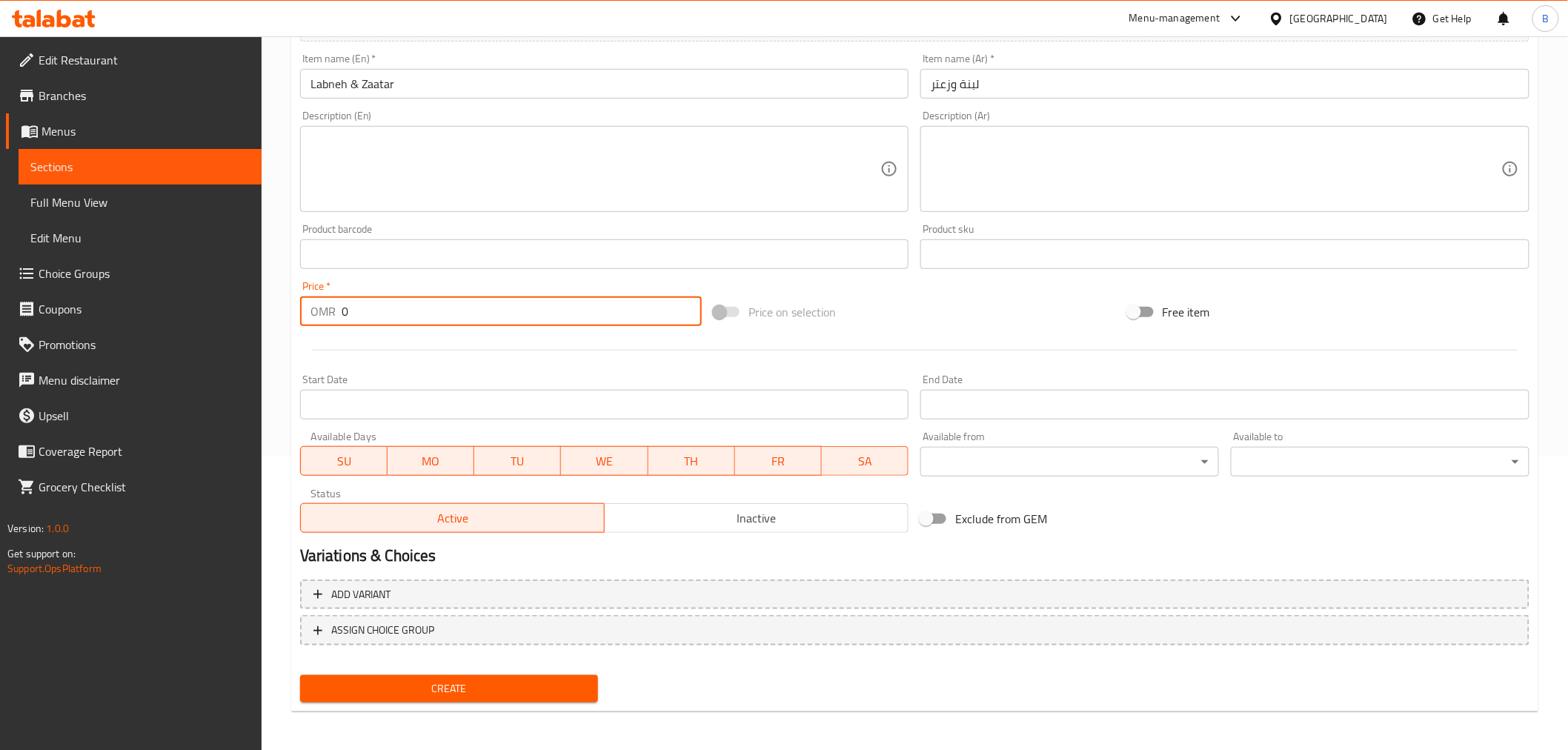
click at [428, 297] on input "0" at bounding box center [522, 311] width 360 height 30
type input "2.500"
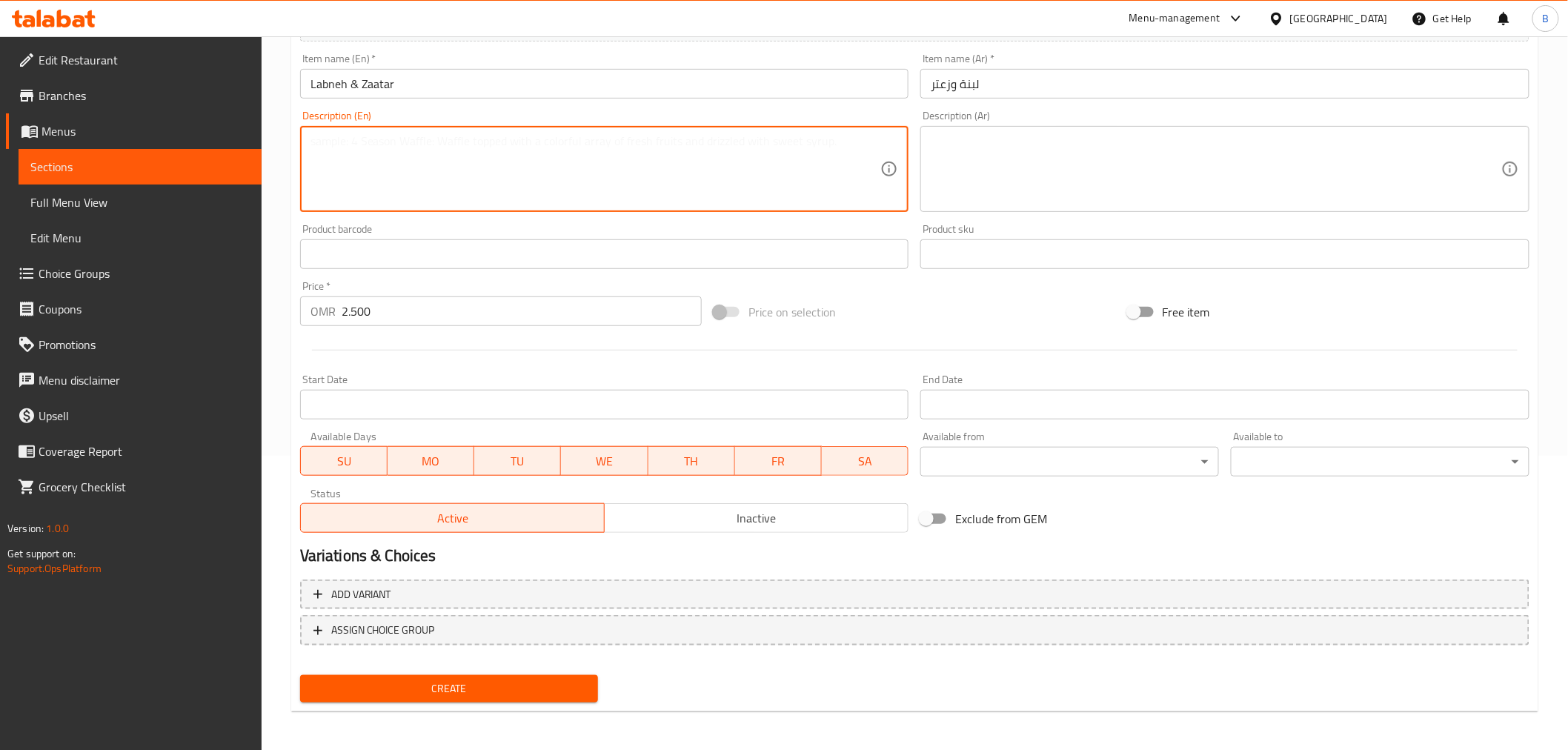
click at [436, 203] on textarea at bounding box center [596, 169] width 570 height 71
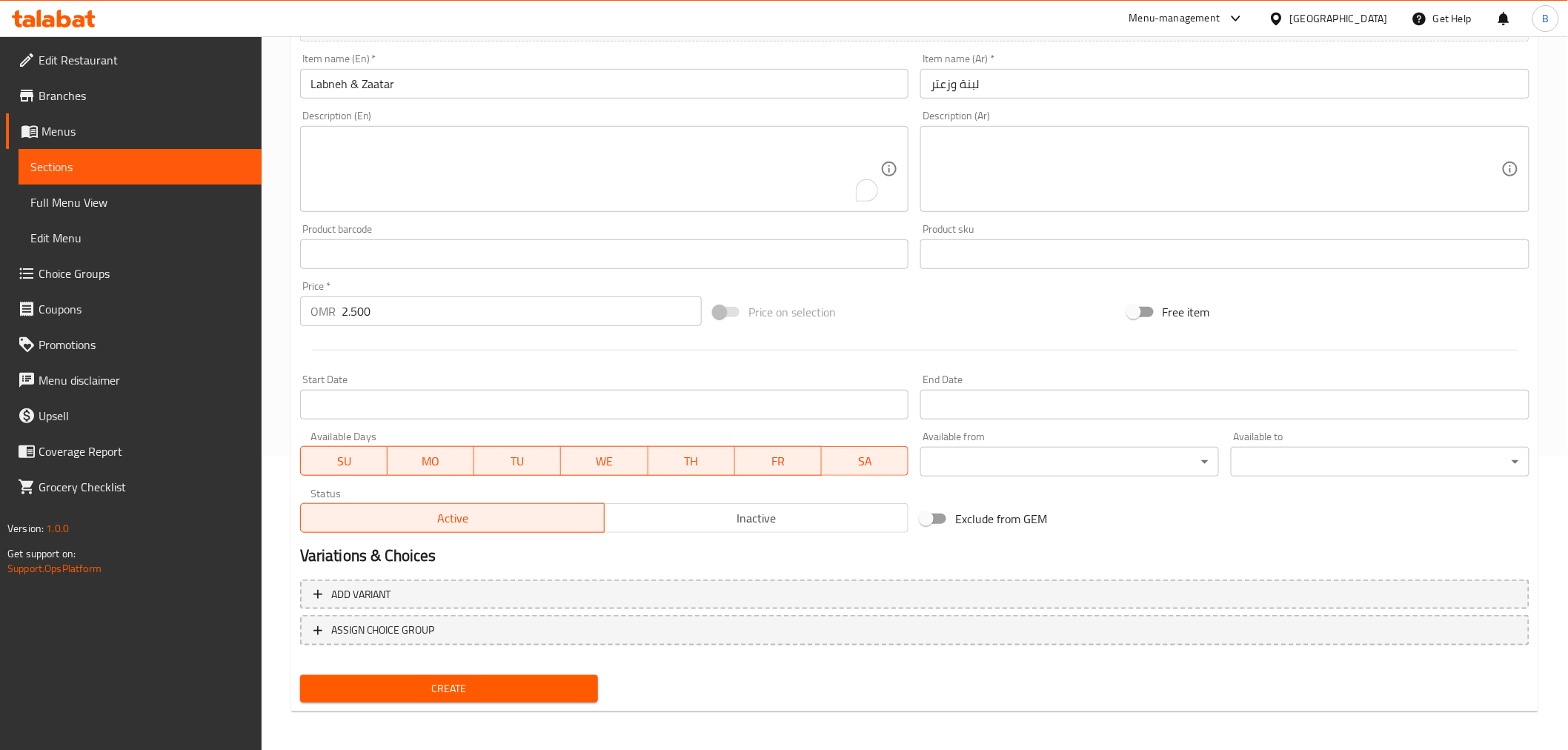
click at [750, 198] on textarea "To enrich screen reader interactions, please activate Accessibility in Grammarl…" at bounding box center [596, 169] width 570 height 71
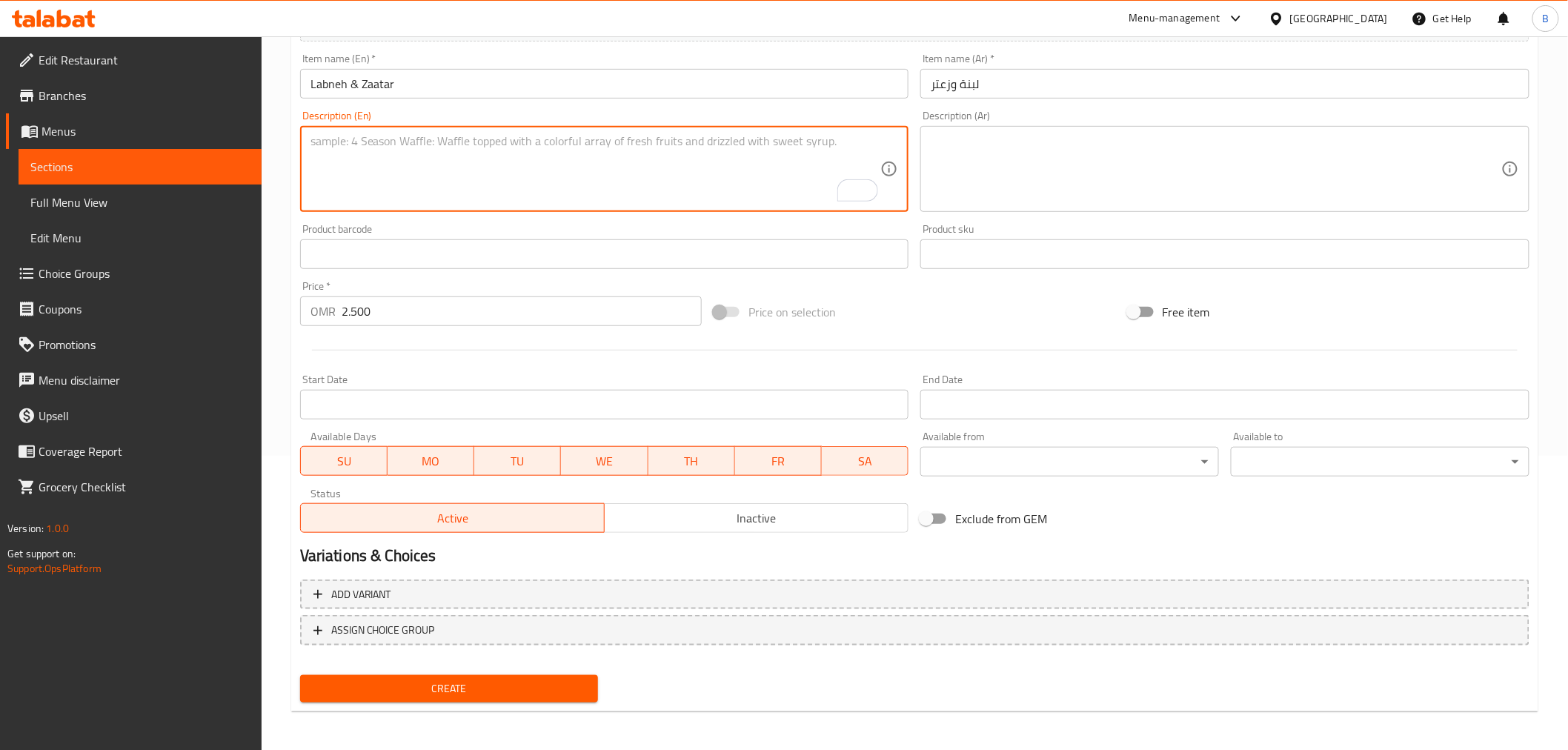
click at [587, 168] on textarea "To enrich screen reader interactions, please activate Accessibility in Grammarl…" at bounding box center [596, 169] width 570 height 71
paste textarea "Our Special Labneh & Zaatar platter consists of Flat bread zaatar, Home made ba…"
click at [421, 134] on textarea "Our Special Labneh & Zaatar platter consists of Flat bread zaatar, Home made ba…" at bounding box center [596, 169] width 570 height 71
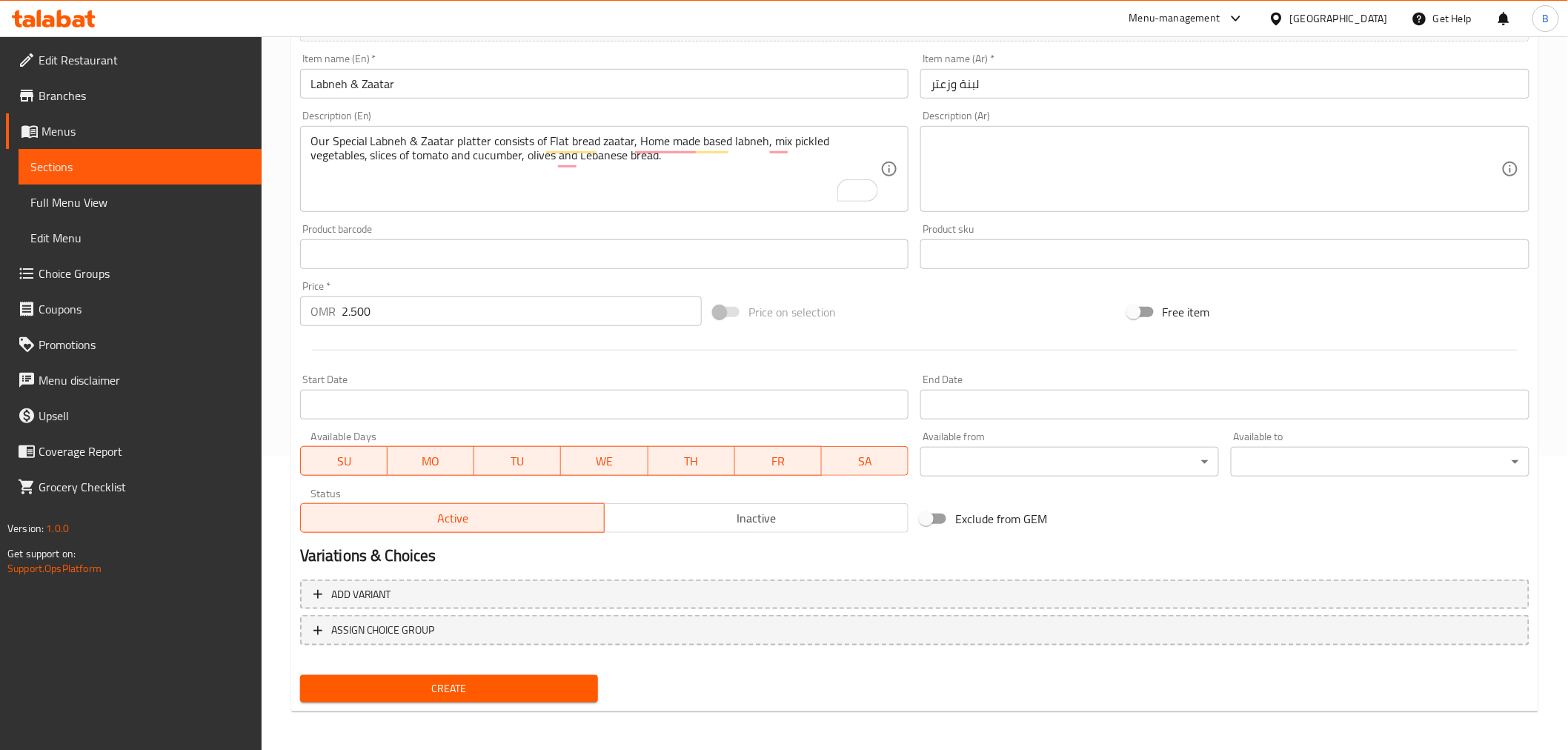
click at [421, 130] on div "Our Special Labneh & Zaatar platter consists of Flat bread zaatar, Home made ba…" at bounding box center [604, 168] width 609 height 86
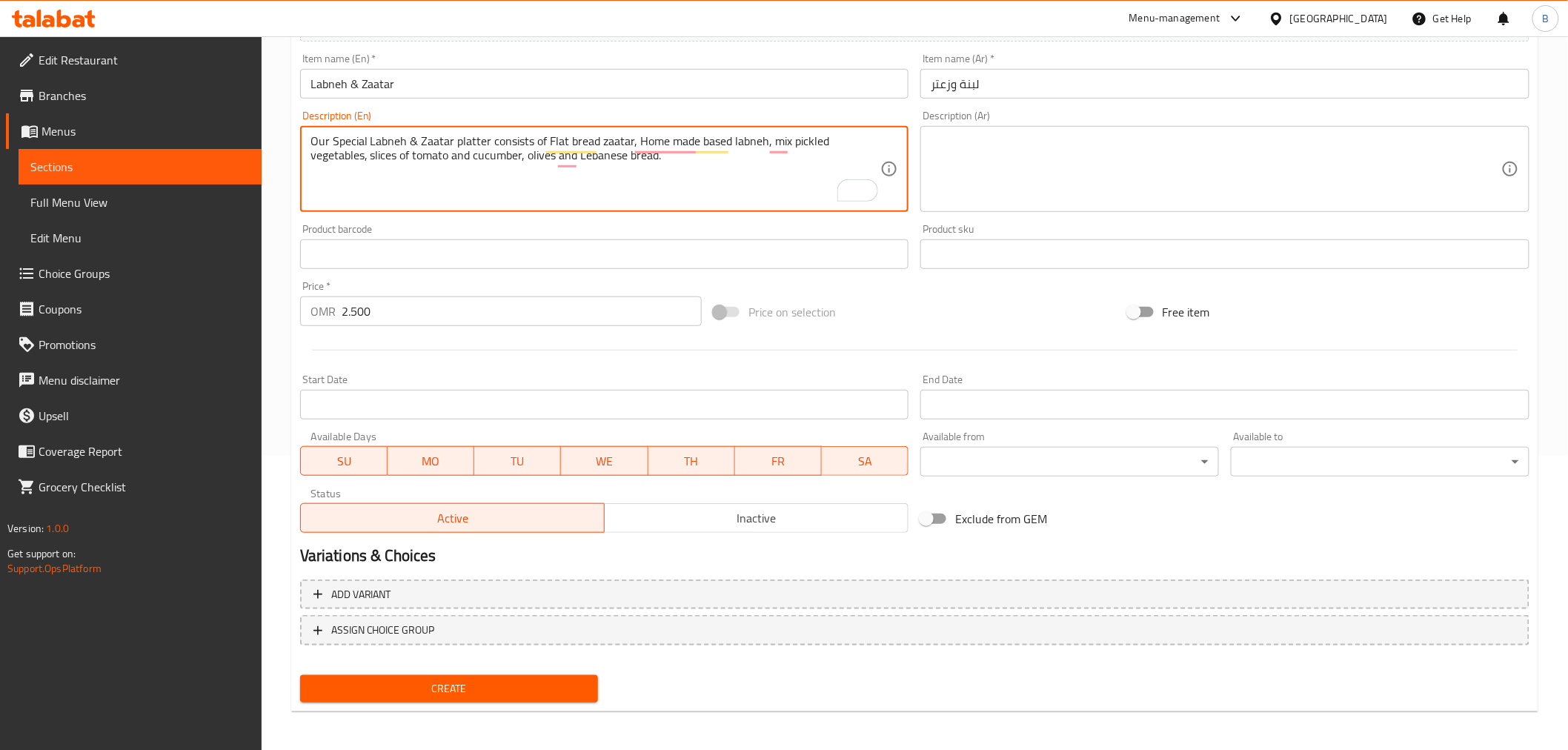
click at [421, 130] on div "Our Special Labneh & Zaatar platter consists of Flat bread zaatar, Home made ba…" at bounding box center [604, 168] width 609 height 86
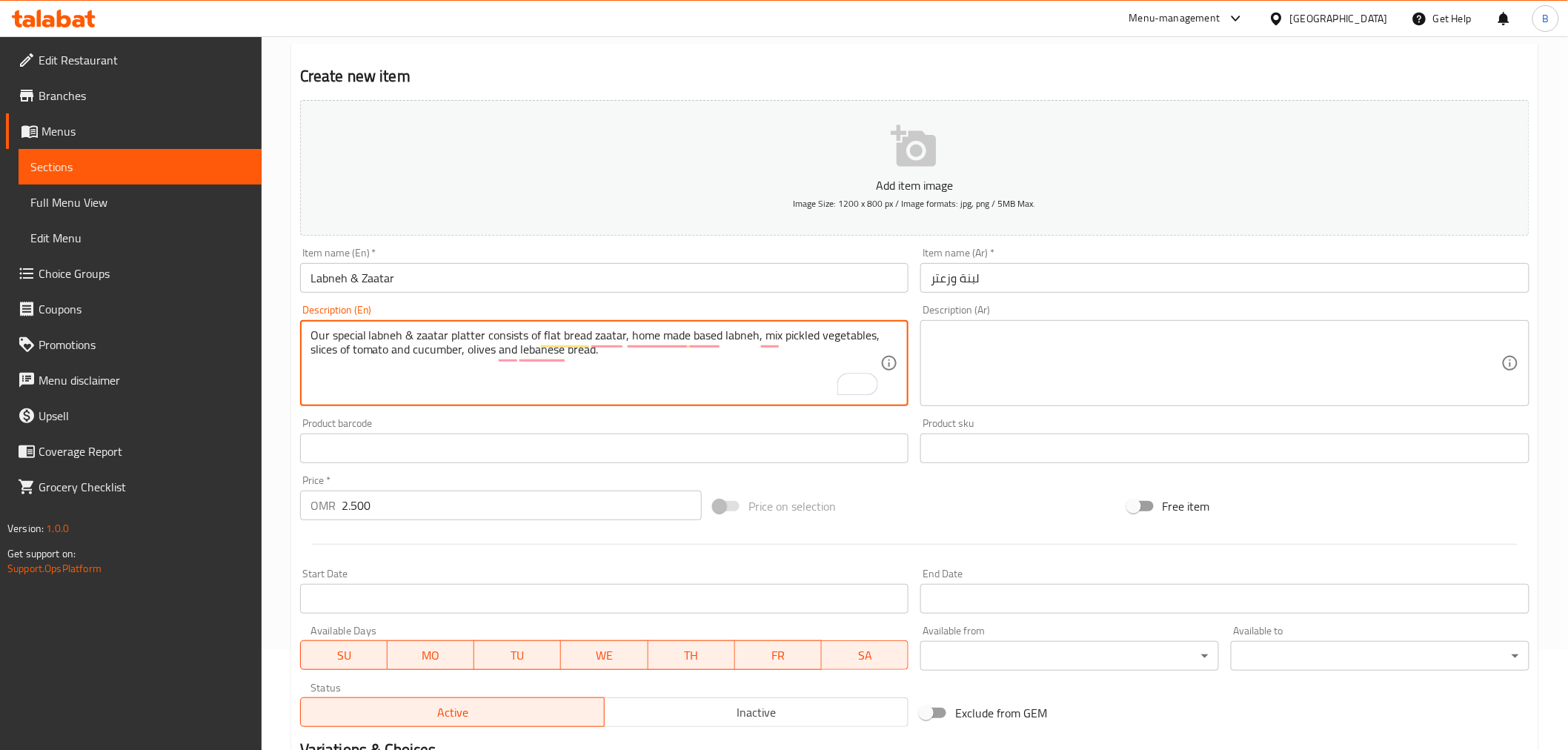
scroll to position [48, 0]
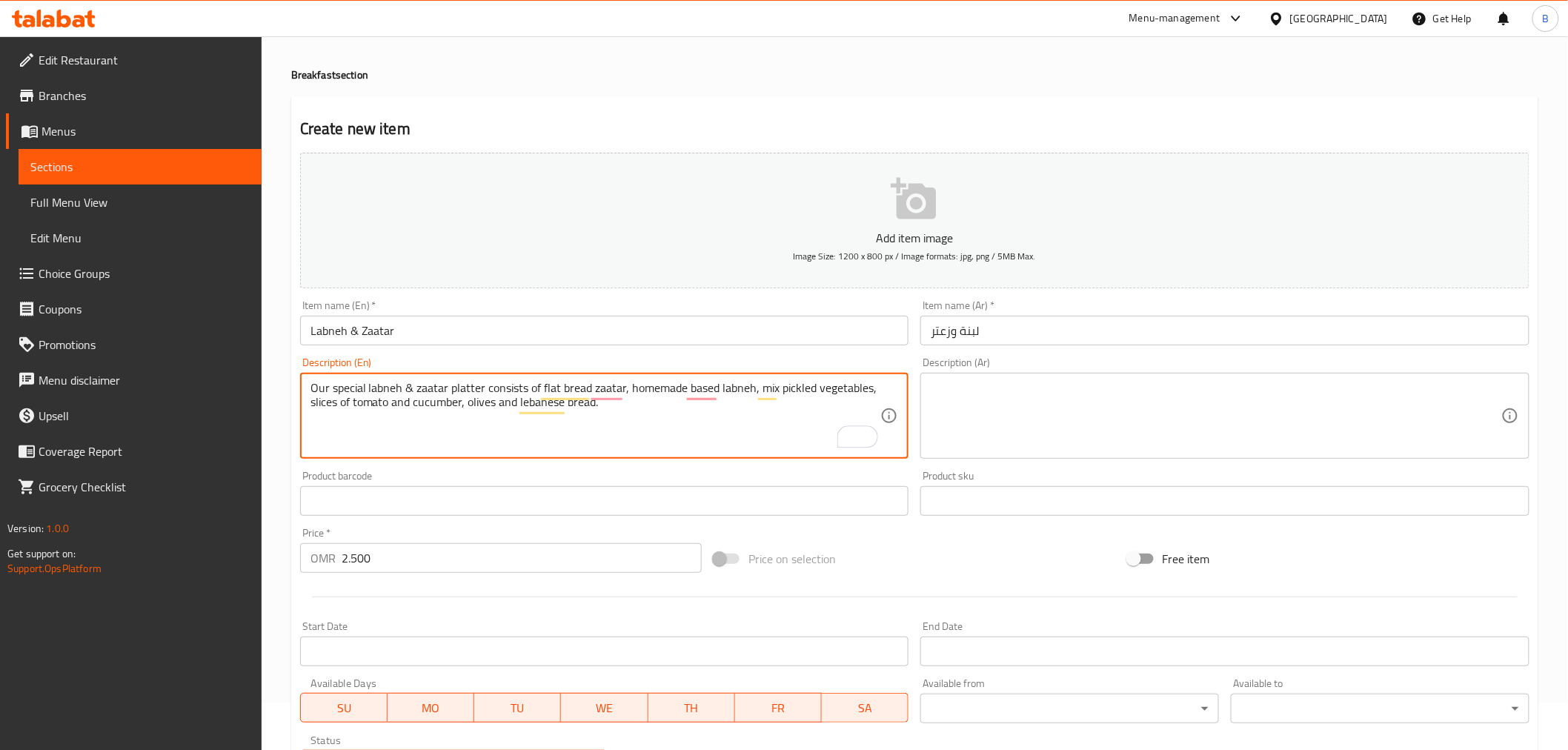
type textarea "Our special labneh & zaatar platter consists of flat bread zaatar, homemade bas…"
click at [1158, 421] on textarea at bounding box center [1216, 416] width 570 height 71
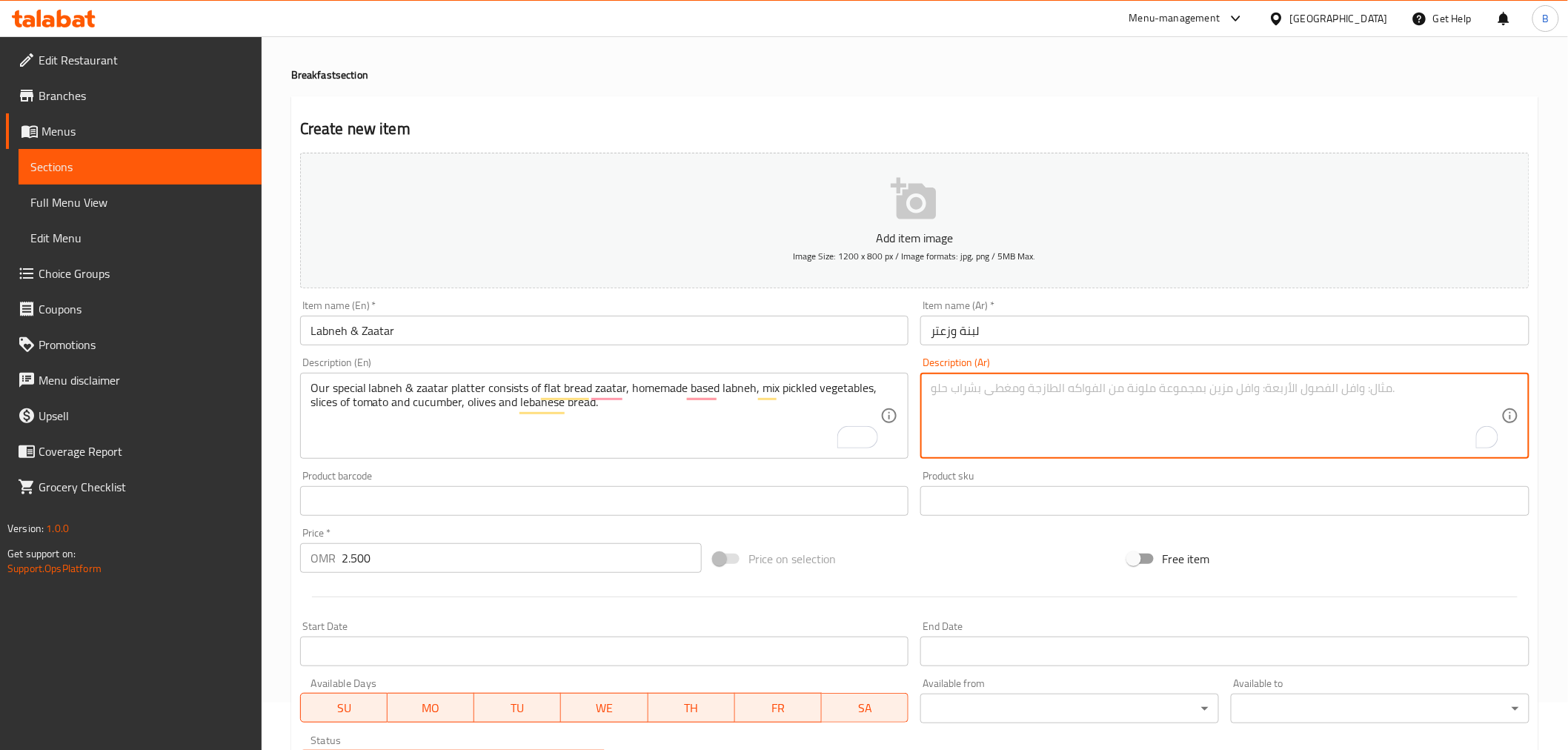
paste textarea "يتكون طبق اللبنة والزعتر الخاص بنا من خبز الزعتر المسطح، واللبنة المصنوعة منزلي…"
click at [1160, 421] on textarea "يتكون طبق اللبنة والزعتر الخاص بنا من خبز الزعتر المسطح، واللبنة المصنوعة منزلي…" at bounding box center [1216, 416] width 570 height 71
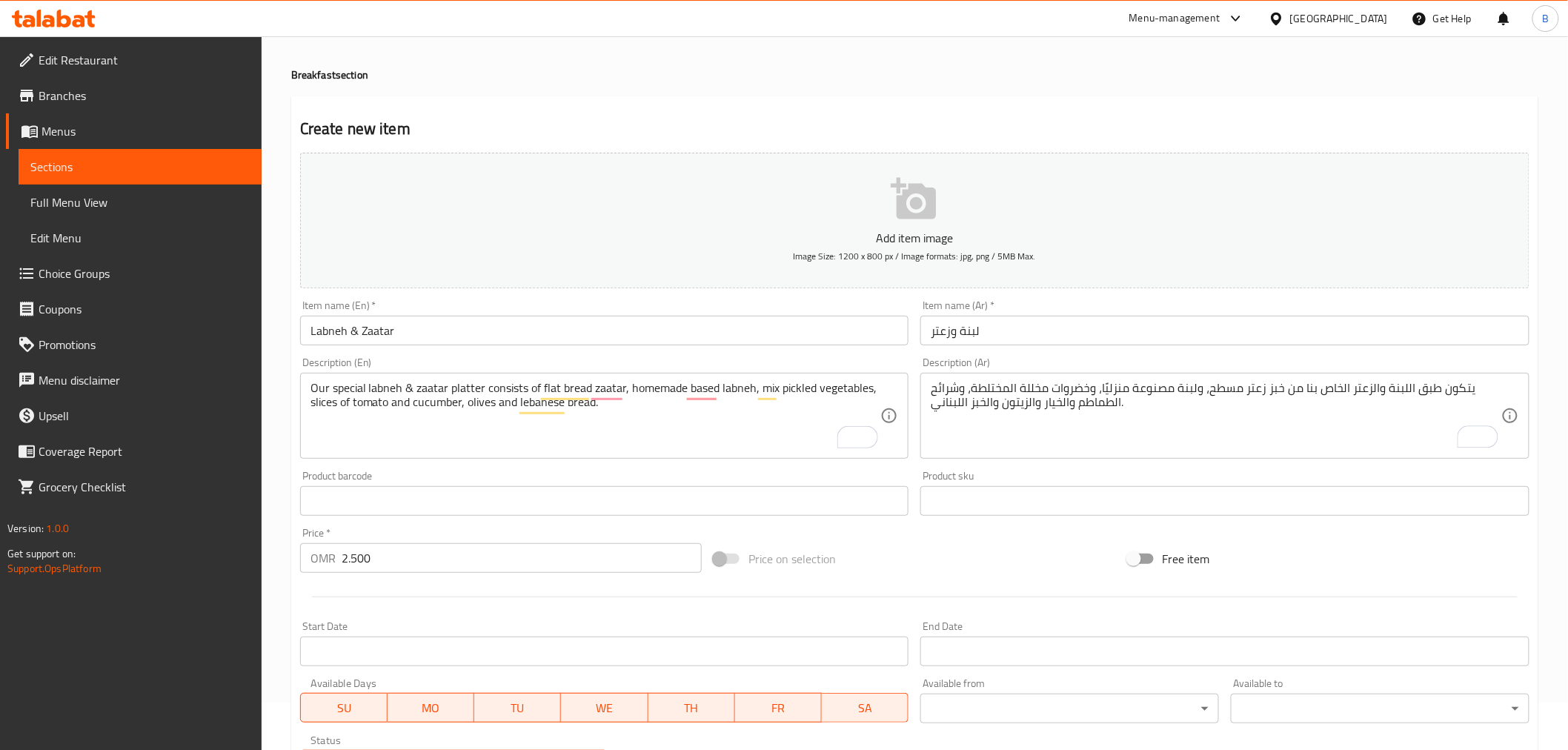
click at [984, 380] on div "يتكون طبق اللبنة والزعتر الخاص بنا من خبز زعتر مسطح، ولبنة مصنوعة منزليًا، وخضر…" at bounding box center [1224, 416] width 609 height 86
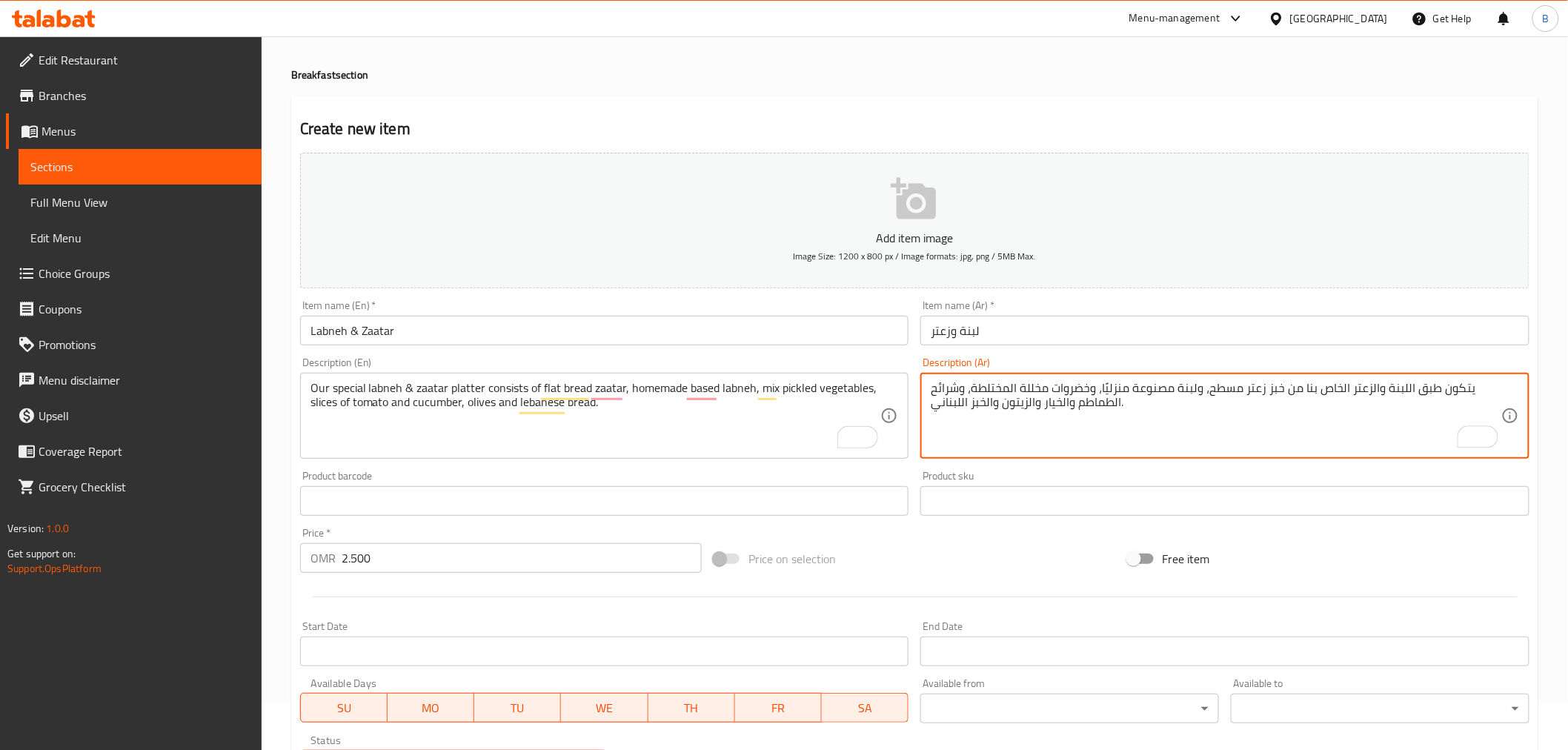
click at [999, 391] on textarea "يتكون طبق اللبنة والزعتر الخاص بنا من خبز زعتر مسطح، ولبنة مصنوعة منزليًا، وخضر…" at bounding box center [1216, 416] width 570 height 71
click at [1001, 391] on textarea "يتكون طبق اللبنة والزعتر الخاص بنا من خبز زعتر مسطح، ولبنة مصنوعة منزليًا، وخضر…" at bounding box center [1216, 416] width 570 height 71
click at [994, 388] on textarea "يتكون طبق اللبنة والزعتر الخاص بنا من خبز زعتر مسطح، ولبنة مصنوعة منزليًا، وخضر…" at bounding box center [1216, 416] width 570 height 71
click at [994, 388] on textarea "يتكون طبق اللبنة والزعتر الخاص بنا من خبز زعتر مسطح، ولبنة مصنوعة منزليًا، و مش…" at bounding box center [1216, 416] width 570 height 71
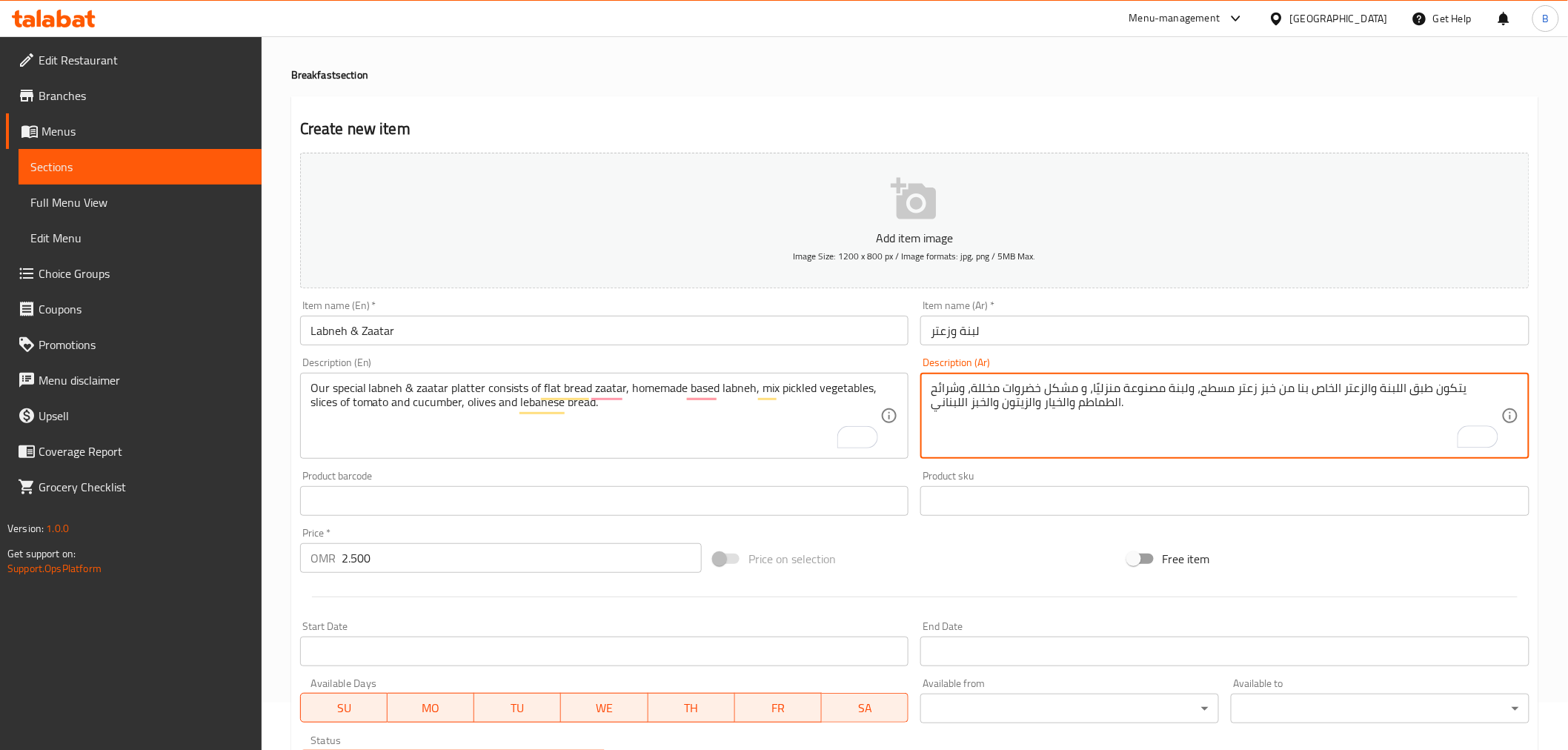
click at [994, 388] on textarea "يتكون طبق اللبنة والزعتر الخاص بنا من خبز زعتر مسطح، ولبنة مصنوعة منزليًا، و مش…" at bounding box center [1216, 416] width 570 height 71
type textarea "يتكون طبق اللبنة والزعتر الخاص بنا من خبز زعتر مسطح، ولبنة مصنوعة منزليًا، و مش…"
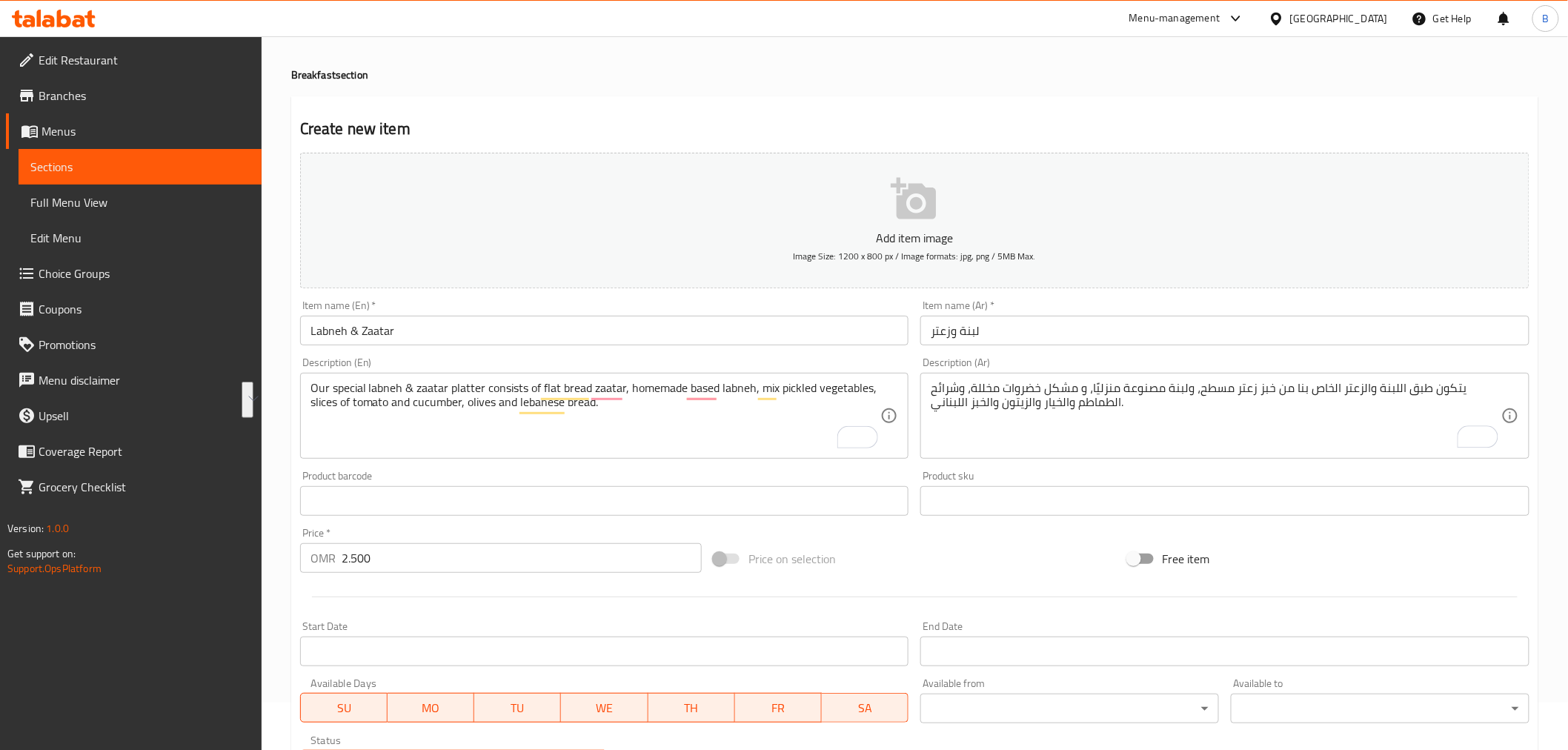
click at [971, 380] on div "يتكون طبق اللبنة والزعتر الخاص بنا من خبز زعتر مسطح، ولبنة مصنوعة منزليًا، و مش…" at bounding box center [1224, 416] width 609 height 86
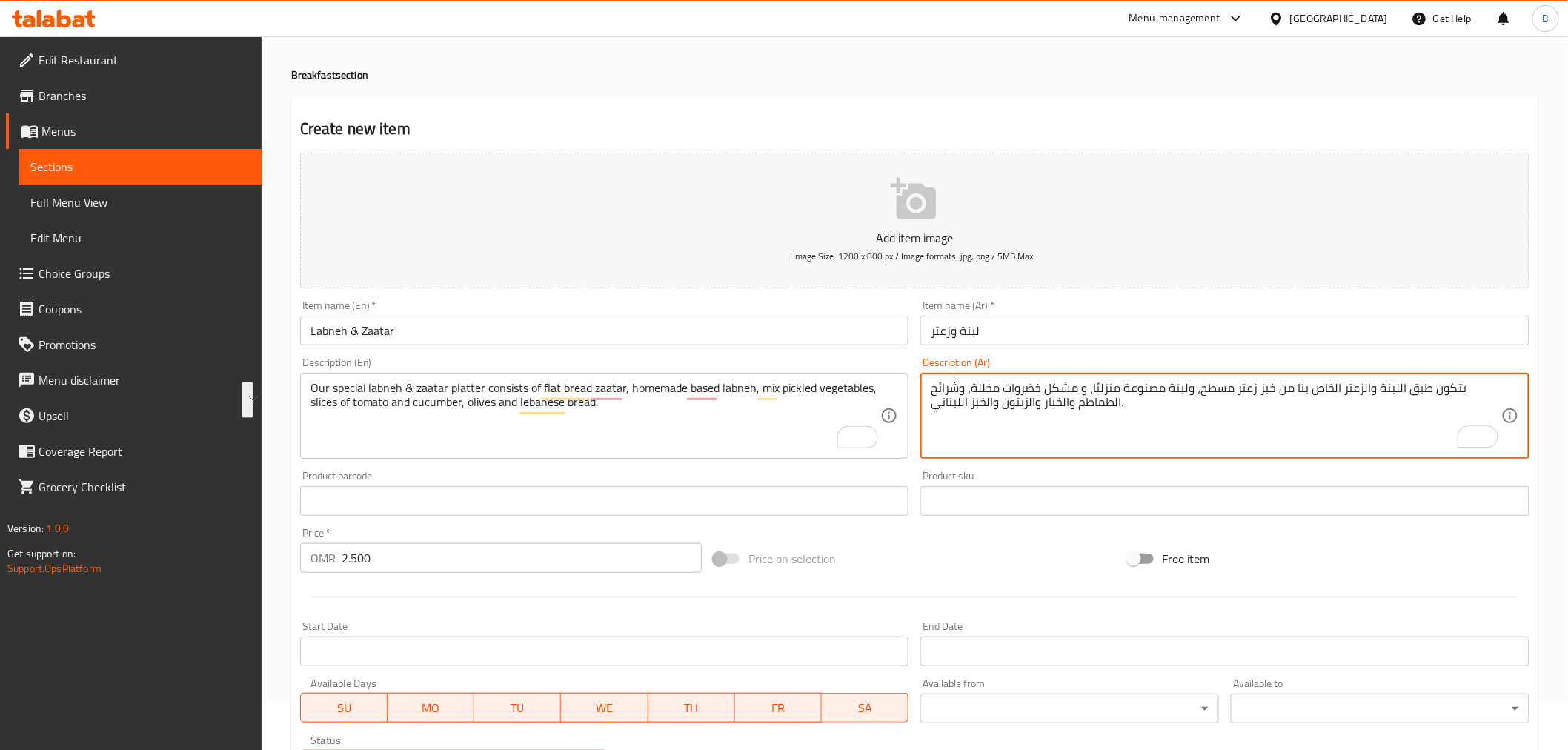
click at [957, 397] on textarea "يتكون طبق اللبنة والزعتر الخاص بنا من خبز زعتر مسطح، ولبنة مصنوعة منزليًا، و مش…" at bounding box center [1216, 416] width 570 height 71
click at [1058, 406] on textarea "يتكون طبق اللبنة والزعتر الخاص بنا من خبز زعتر مسطح، ولبنة مصنوعة منزليًا، و مش…" at bounding box center [1216, 416] width 570 height 71
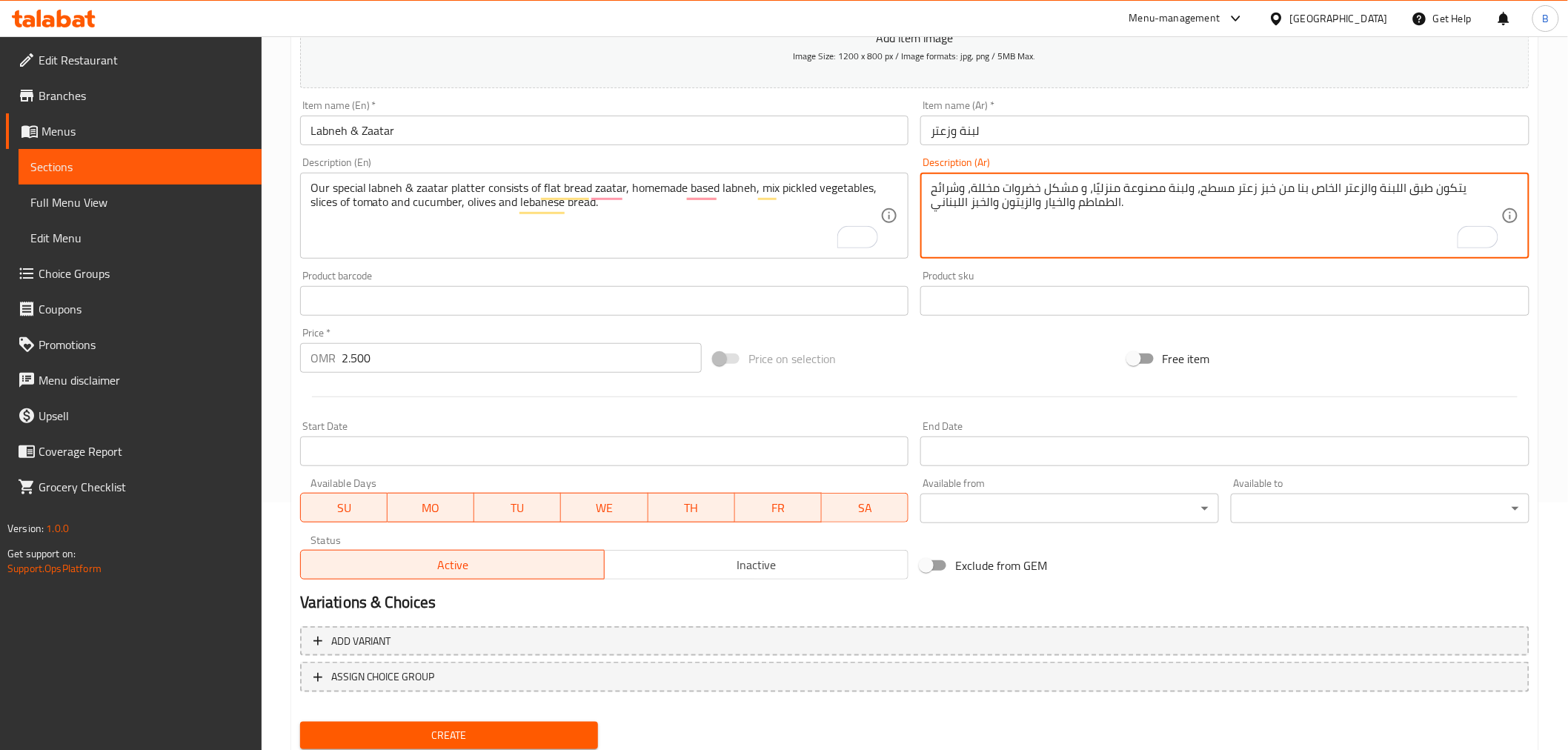
scroll to position [294, 0]
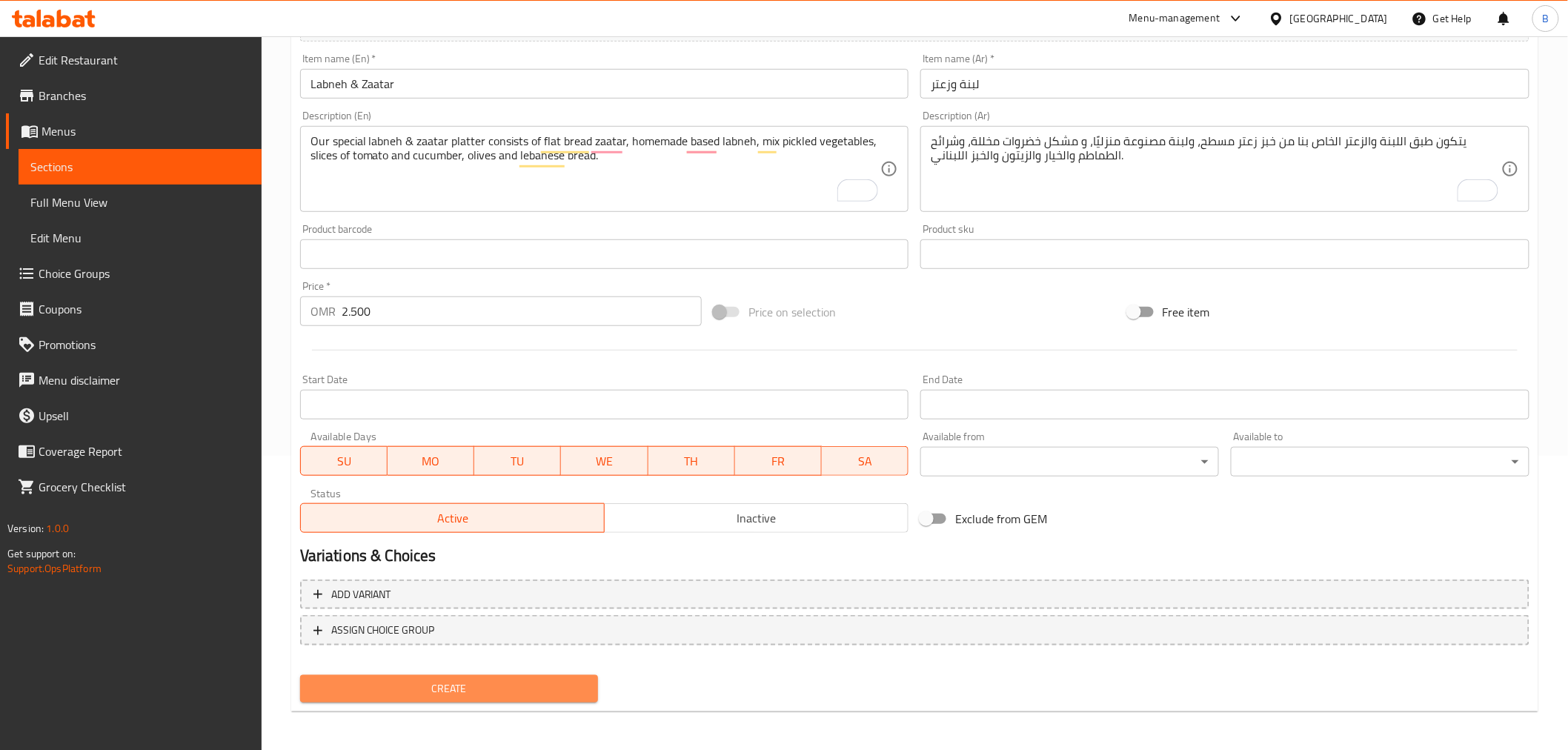
click at [465, 689] on span "Create" at bounding box center [450, 688] width 275 height 19
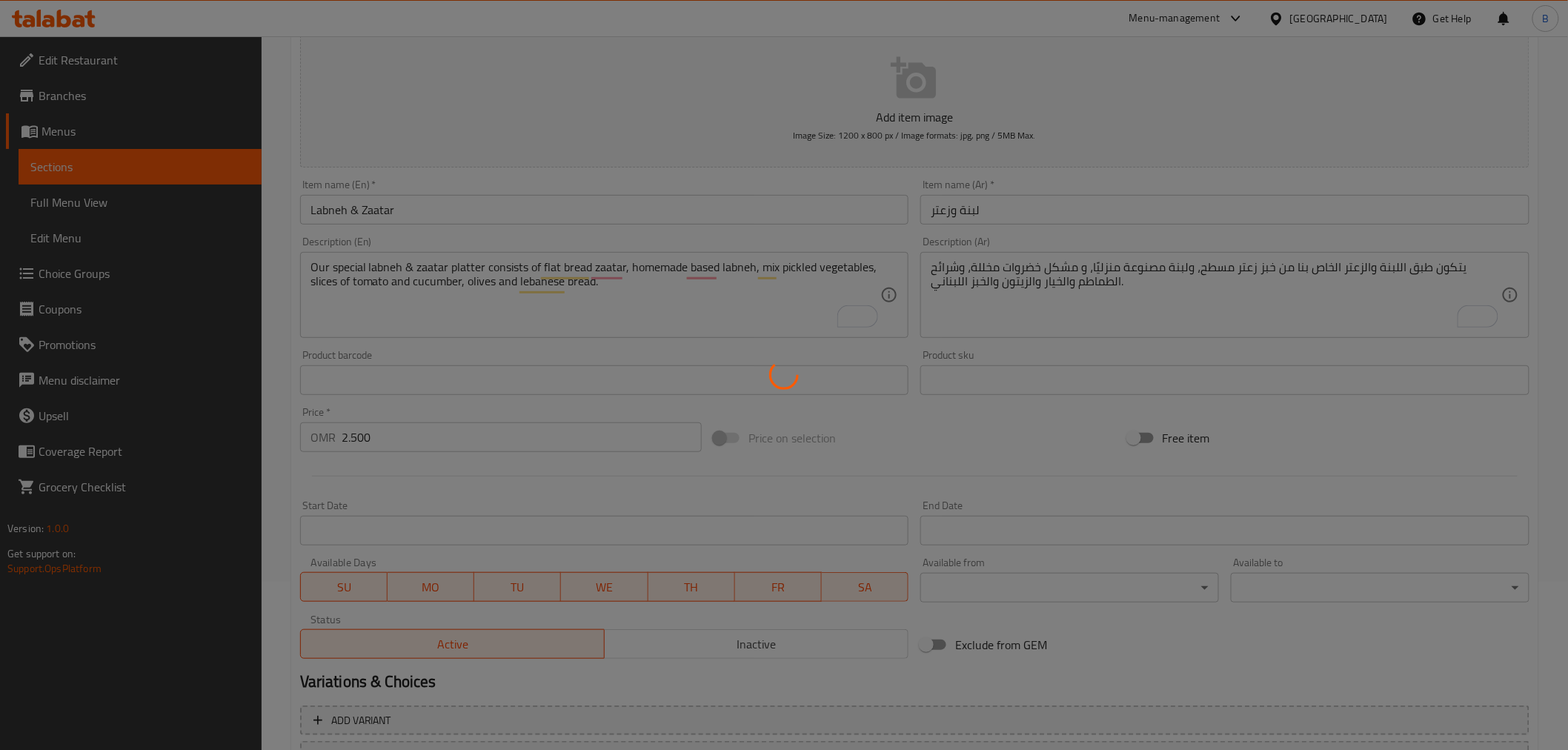
scroll to position [0, 0]
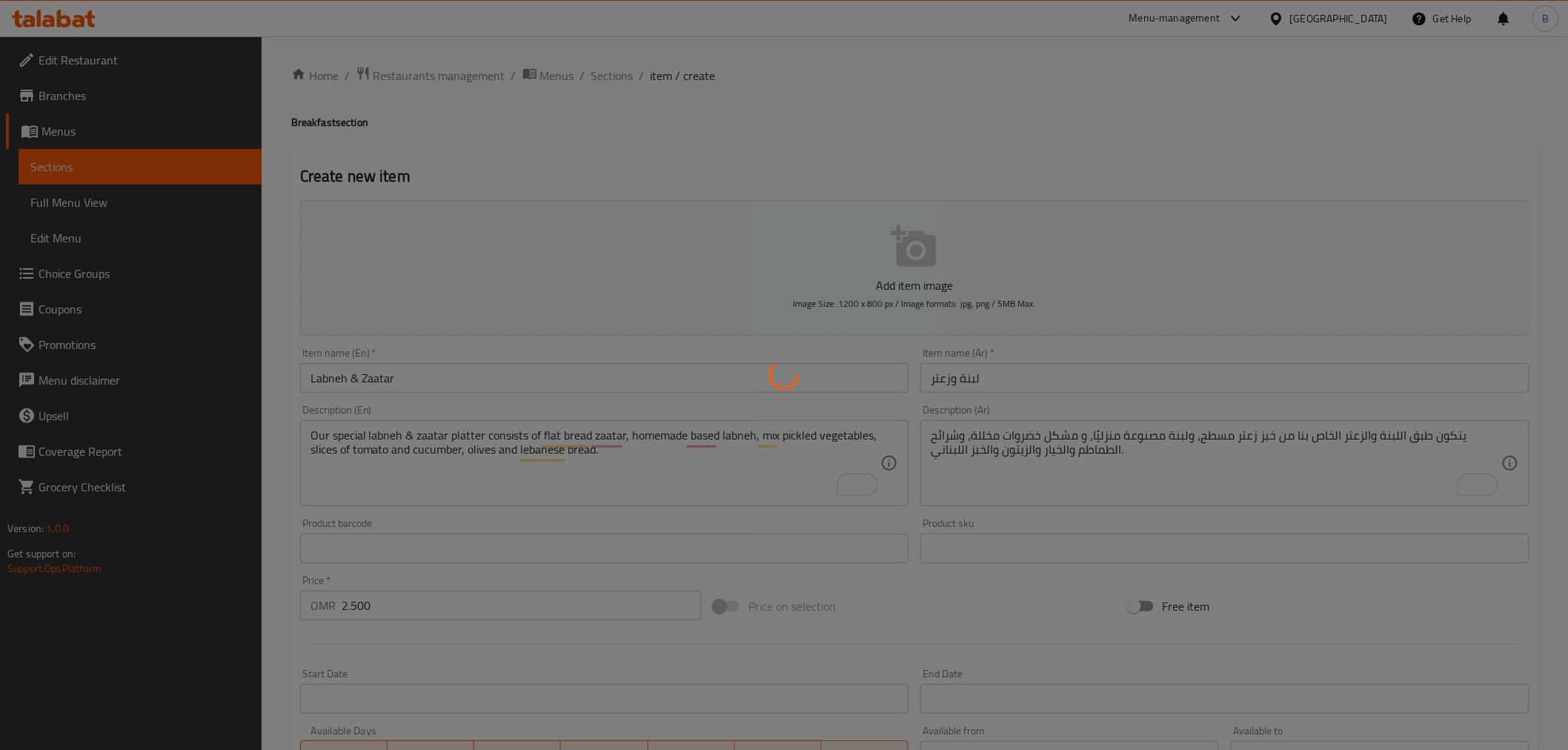
type input "0"
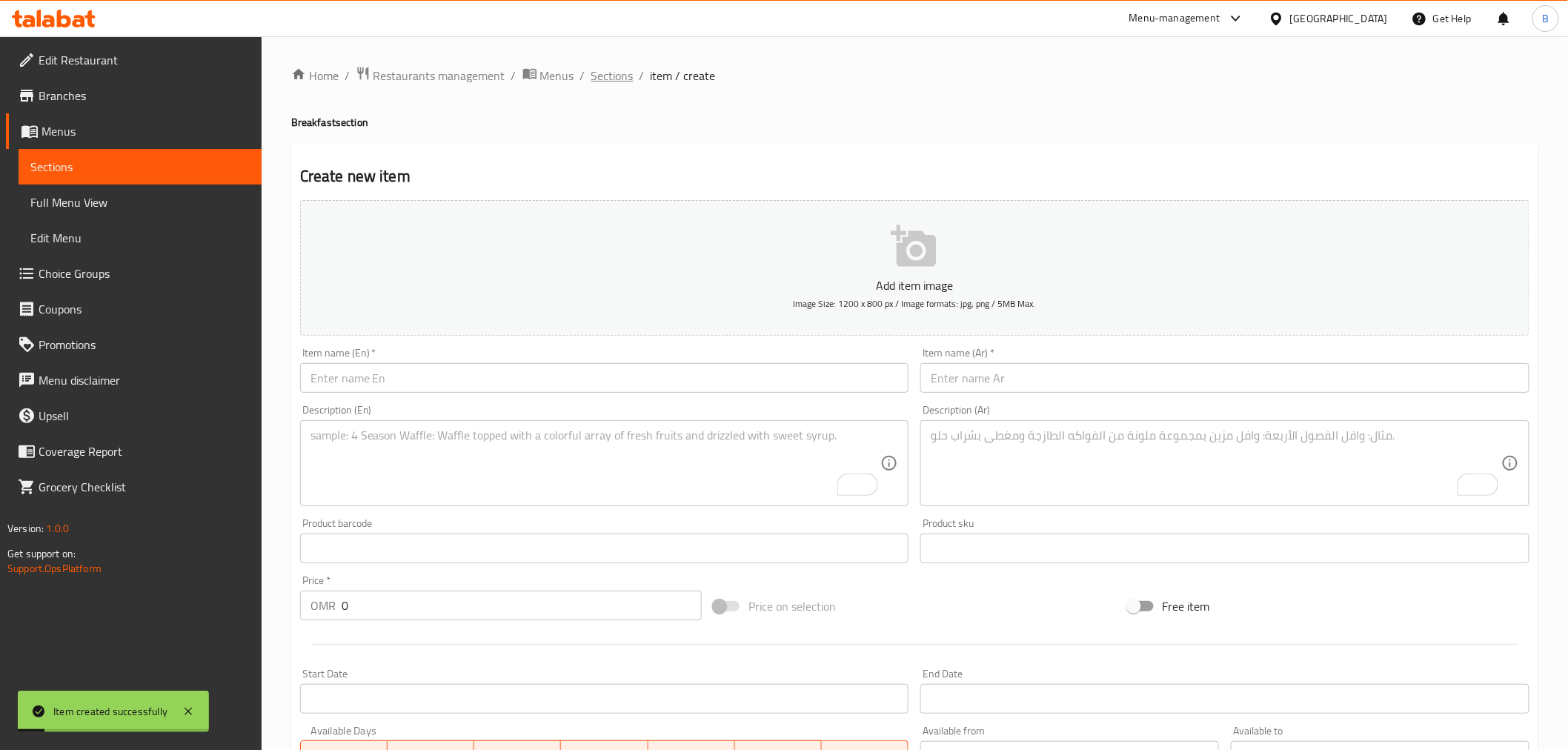
click at [602, 82] on span "Sections" at bounding box center [612, 76] width 42 height 18
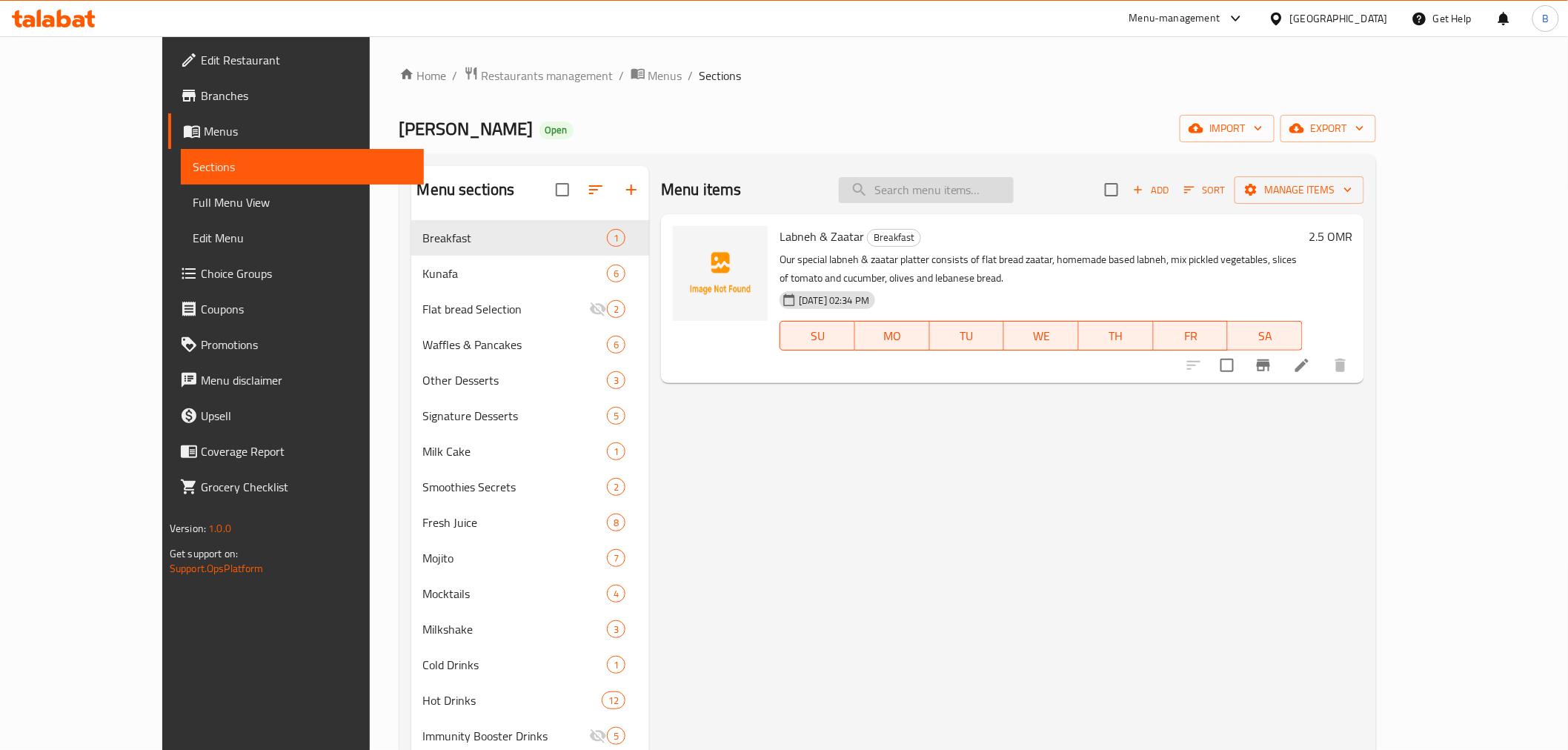
drag, startPoint x: 850, startPoint y: 176, endPoint x: 1029, endPoint y: 193, distance: 179.8
click at [887, 181] on div "Menu items Add Sort Manage items" at bounding box center [1012, 190] width 703 height 48
click at [1014, 193] on input "search" at bounding box center [926, 191] width 175 height 26
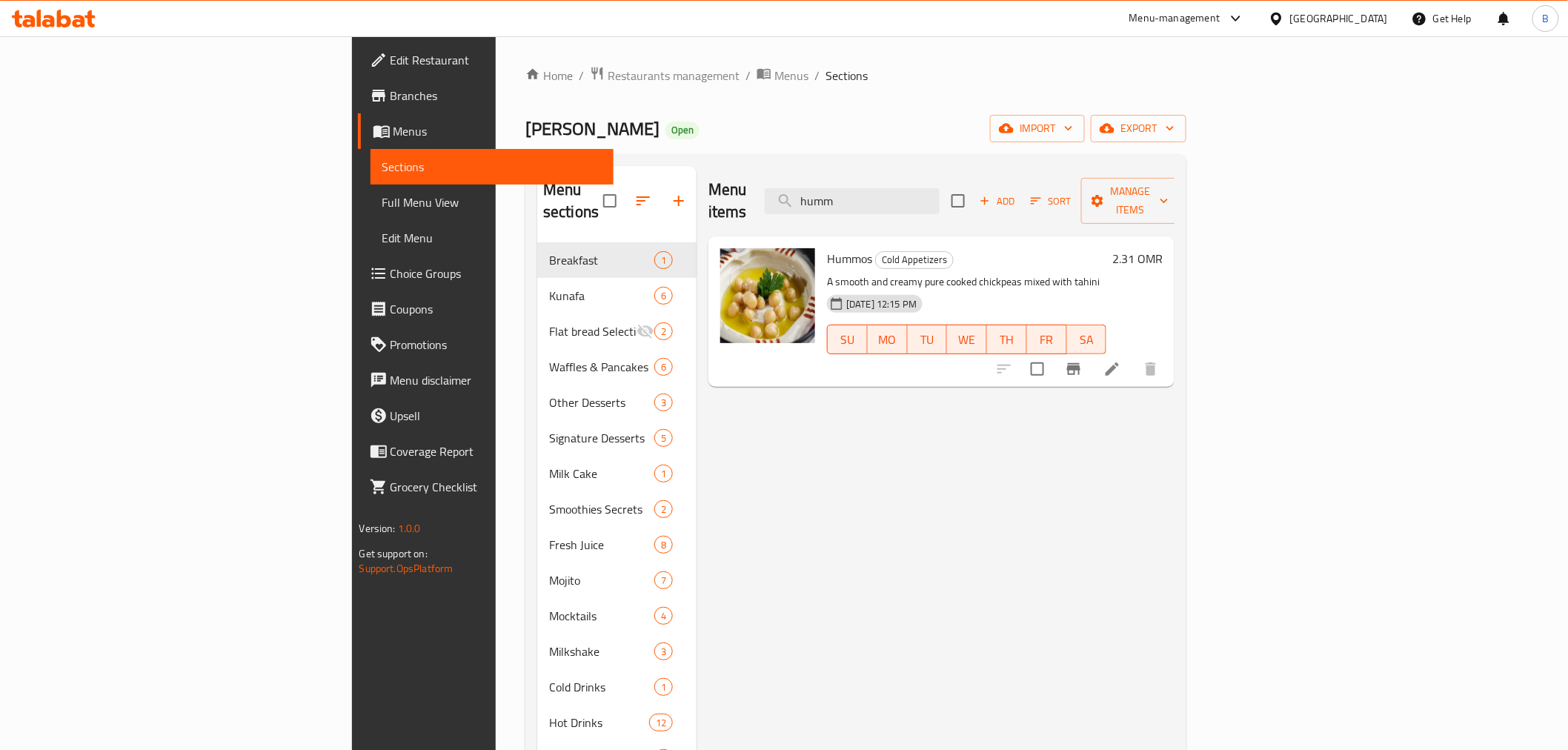
type input "humm"
click at [1054, 353] on input "checkbox" at bounding box center [1038, 369] width 31 height 31
checkbox input "true"
click at [1169, 195] on span "Manage items" at bounding box center [1131, 200] width 76 height 37
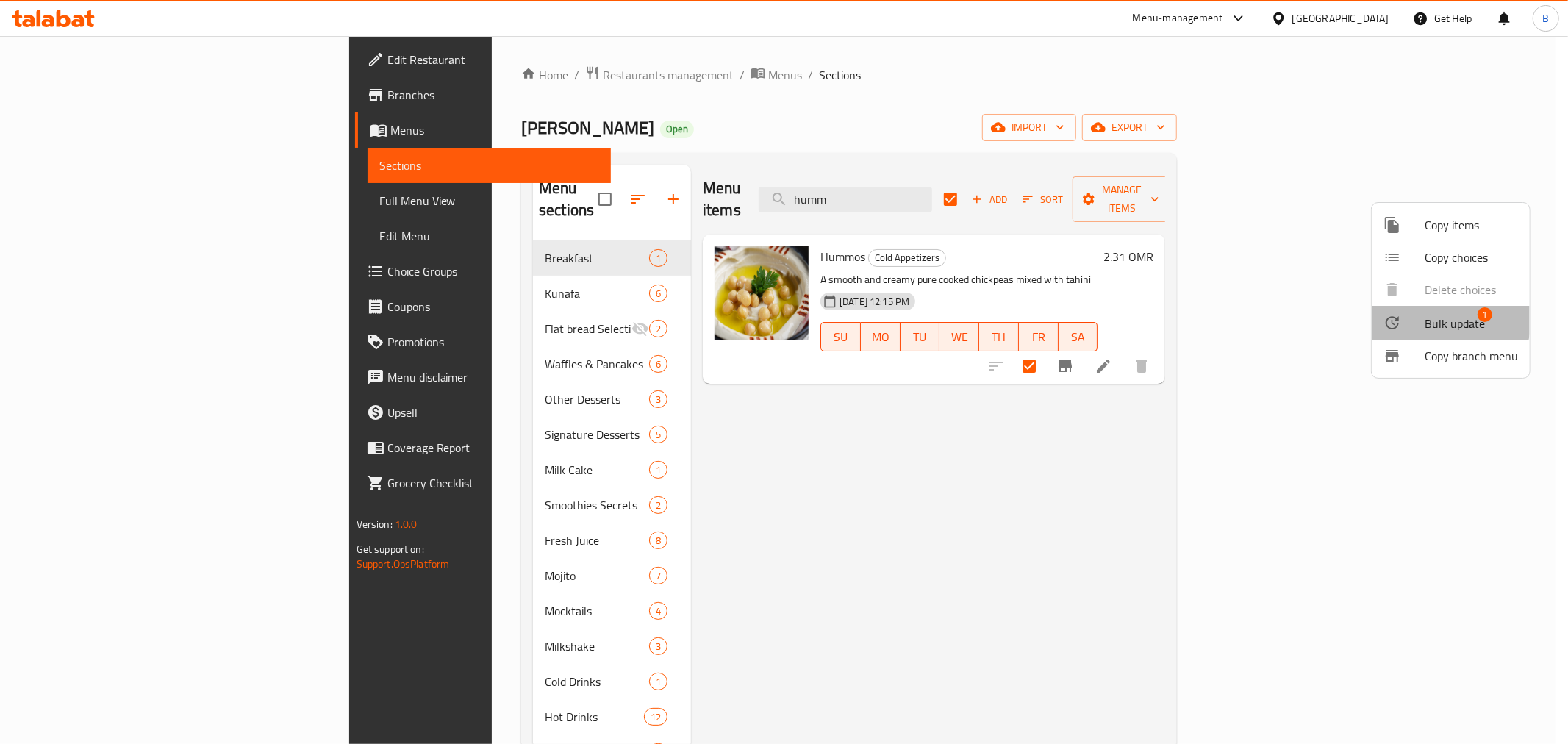
click at [1416, 310] on li "Bulk update 1" at bounding box center [1451, 322] width 158 height 33
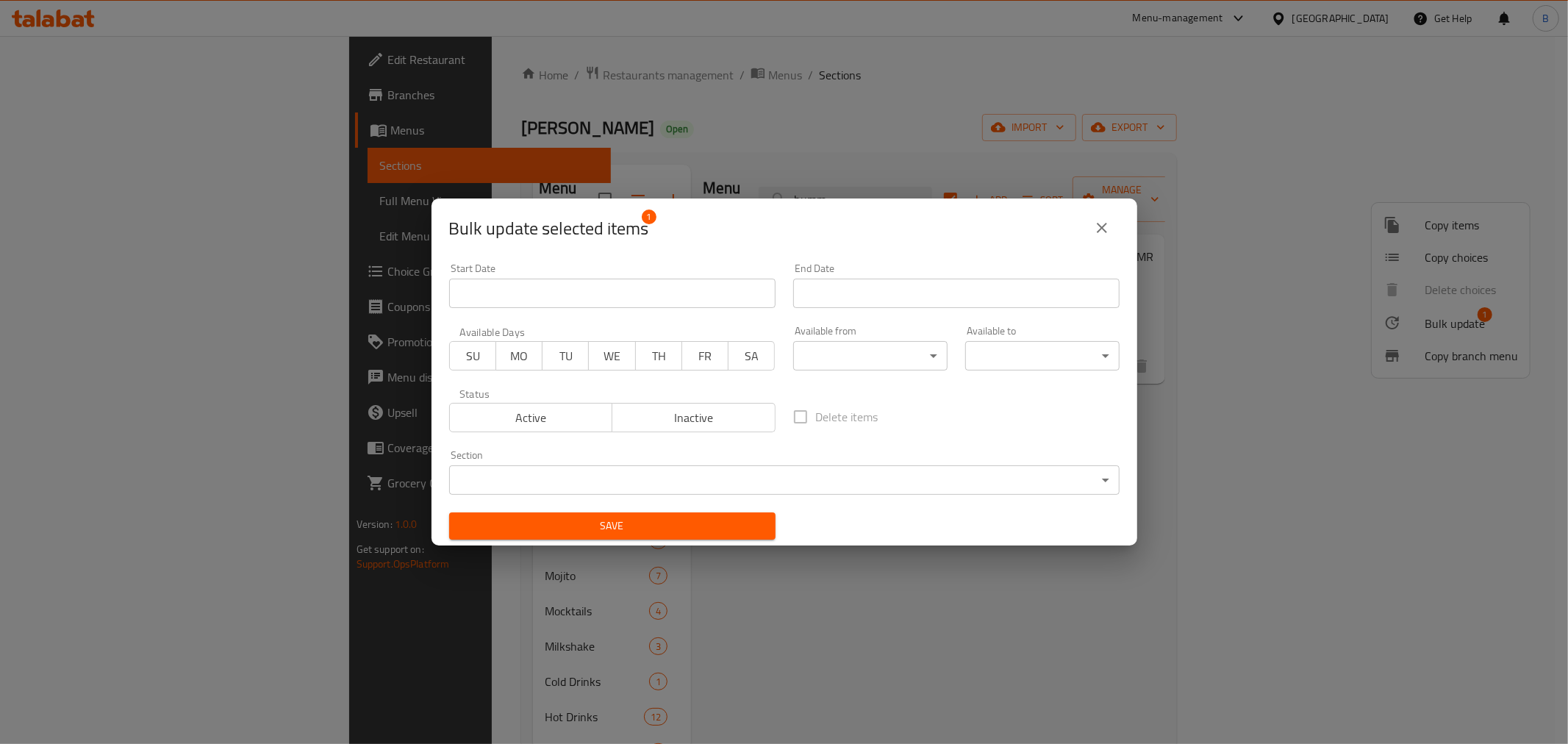
click at [525, 496] on div "Section ​ ​" at bounding box center [784, 472] width 688 height 63
click at [520, 487] on body "​ Menu-management Oman Get Help B Edit Restaurant Branches Menus Sections Full …" at bounding box center [784, 390] width 1568 height 707
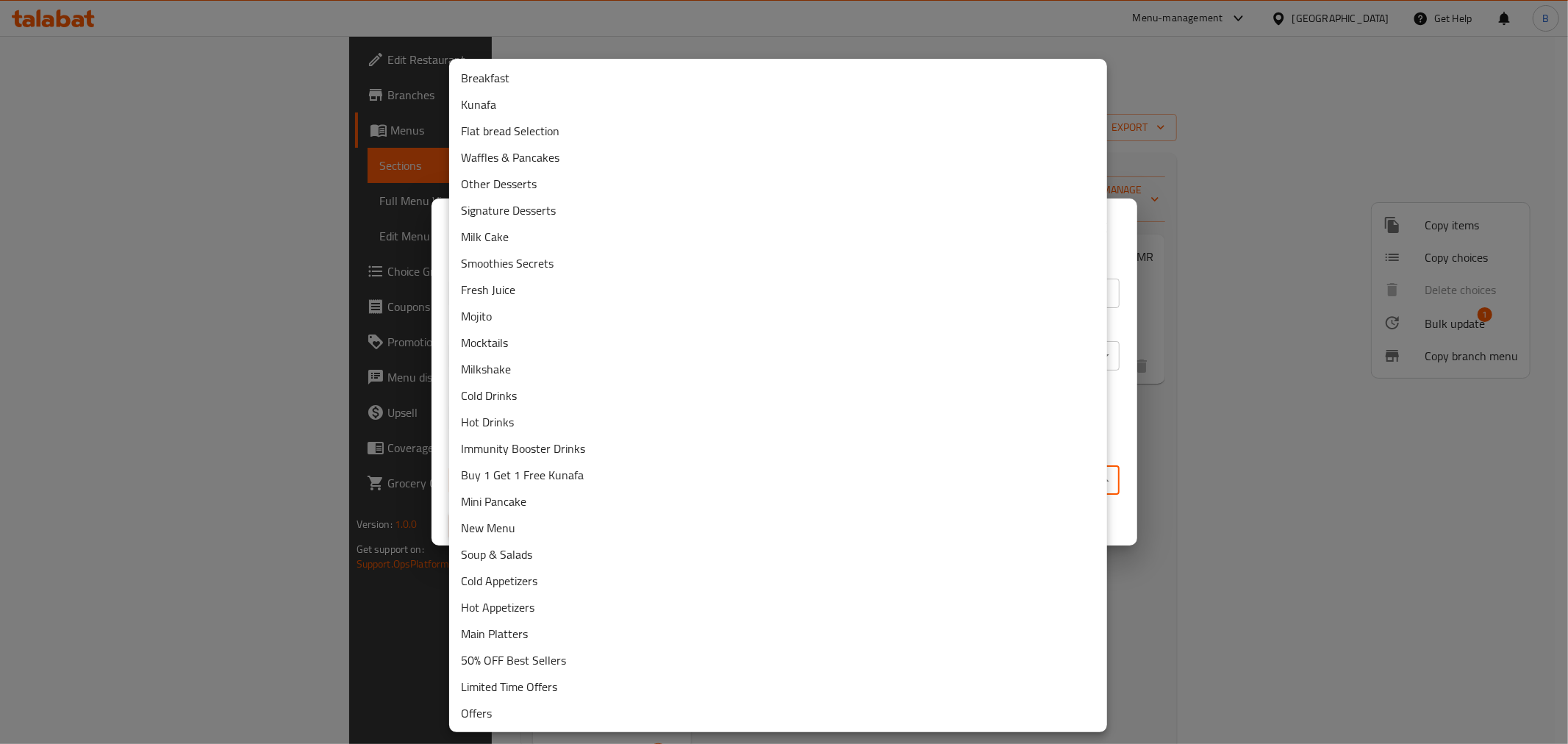
click at [465, 71] on li "Breakfast" at bounding box center [777, 77] width 658 height 26
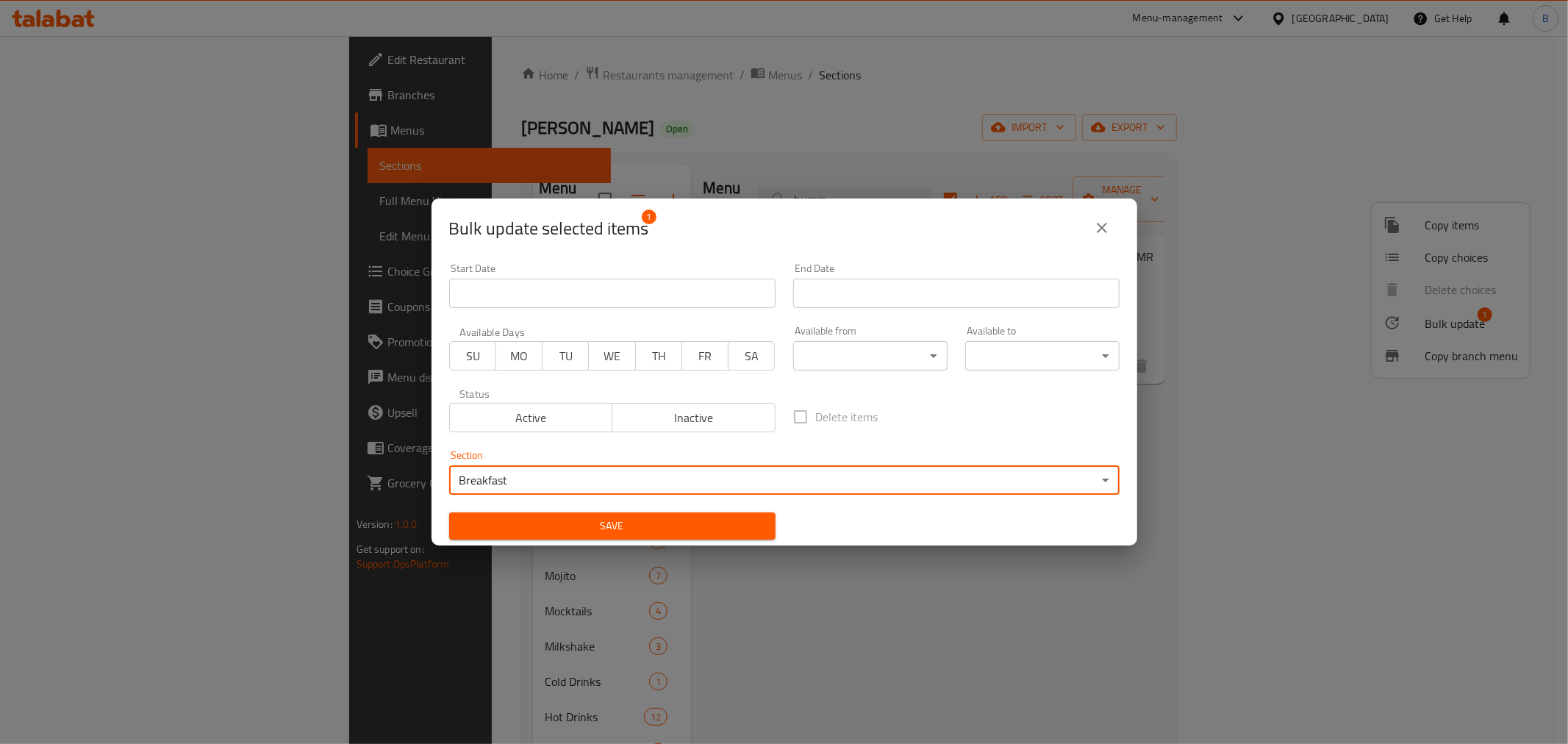
click at [636, 526] on span "Save" at bounding box center [612, 526] width 303 height 19
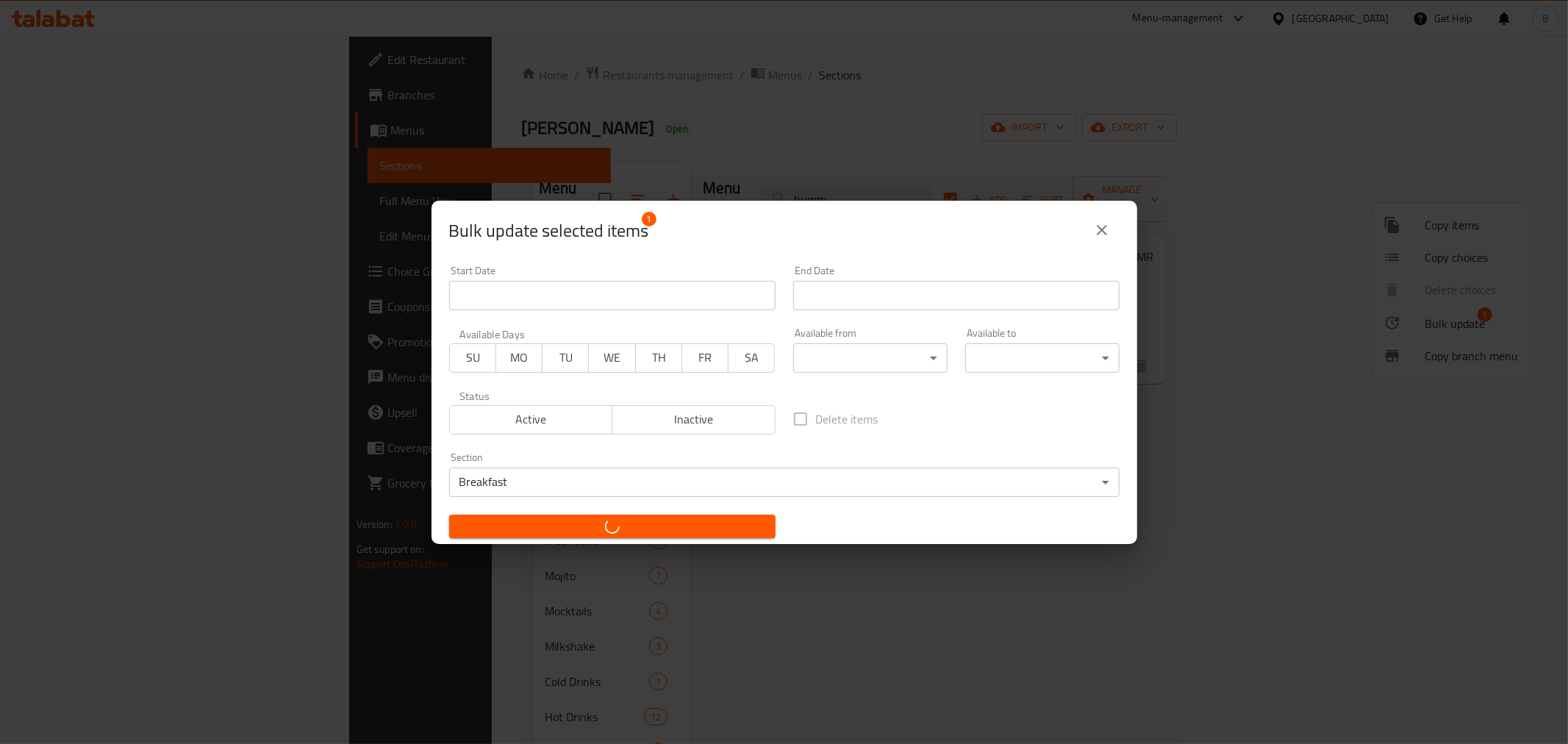
checkbox input "false"
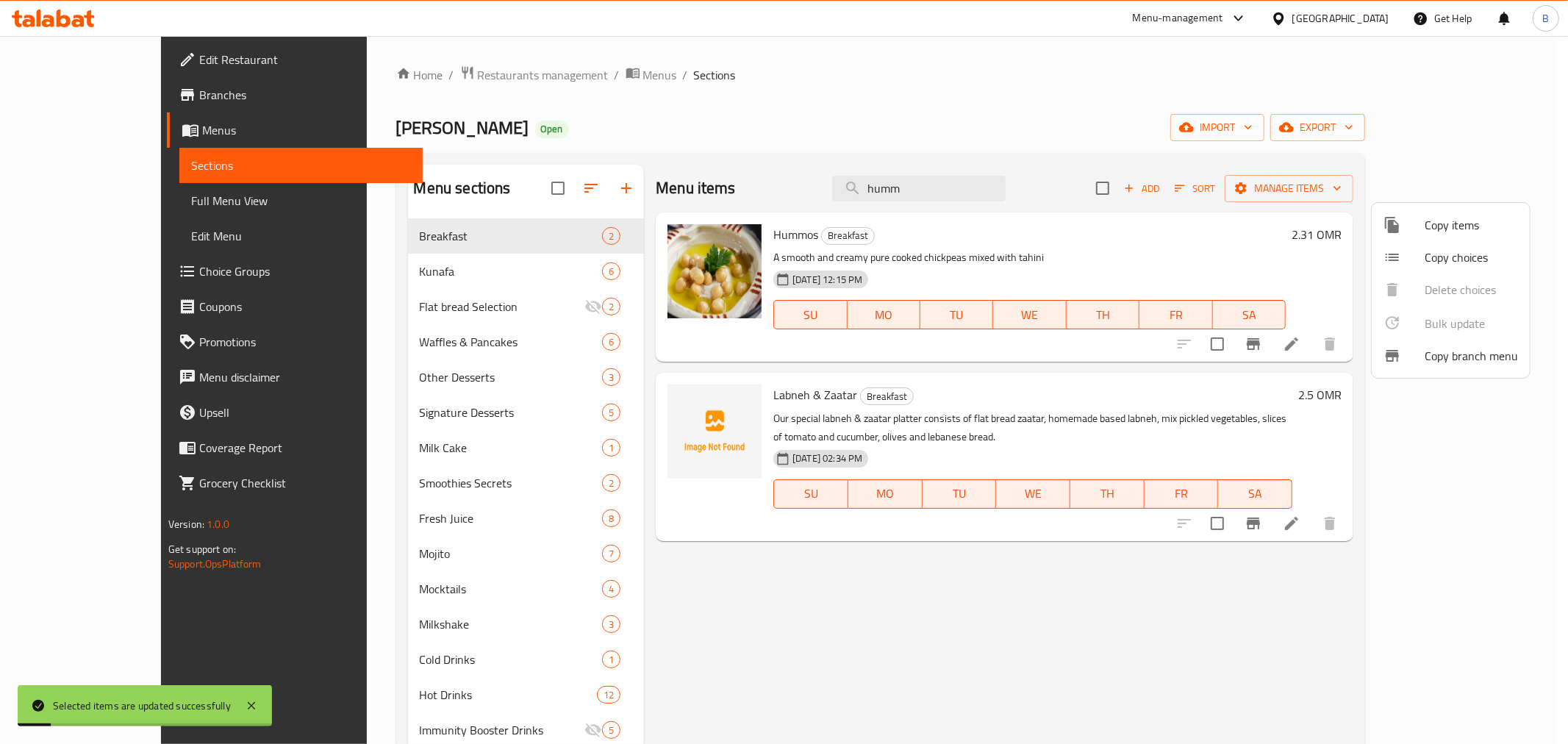
click at [972, 192] on div at bounding box center [784, 372] width 1568 height 744
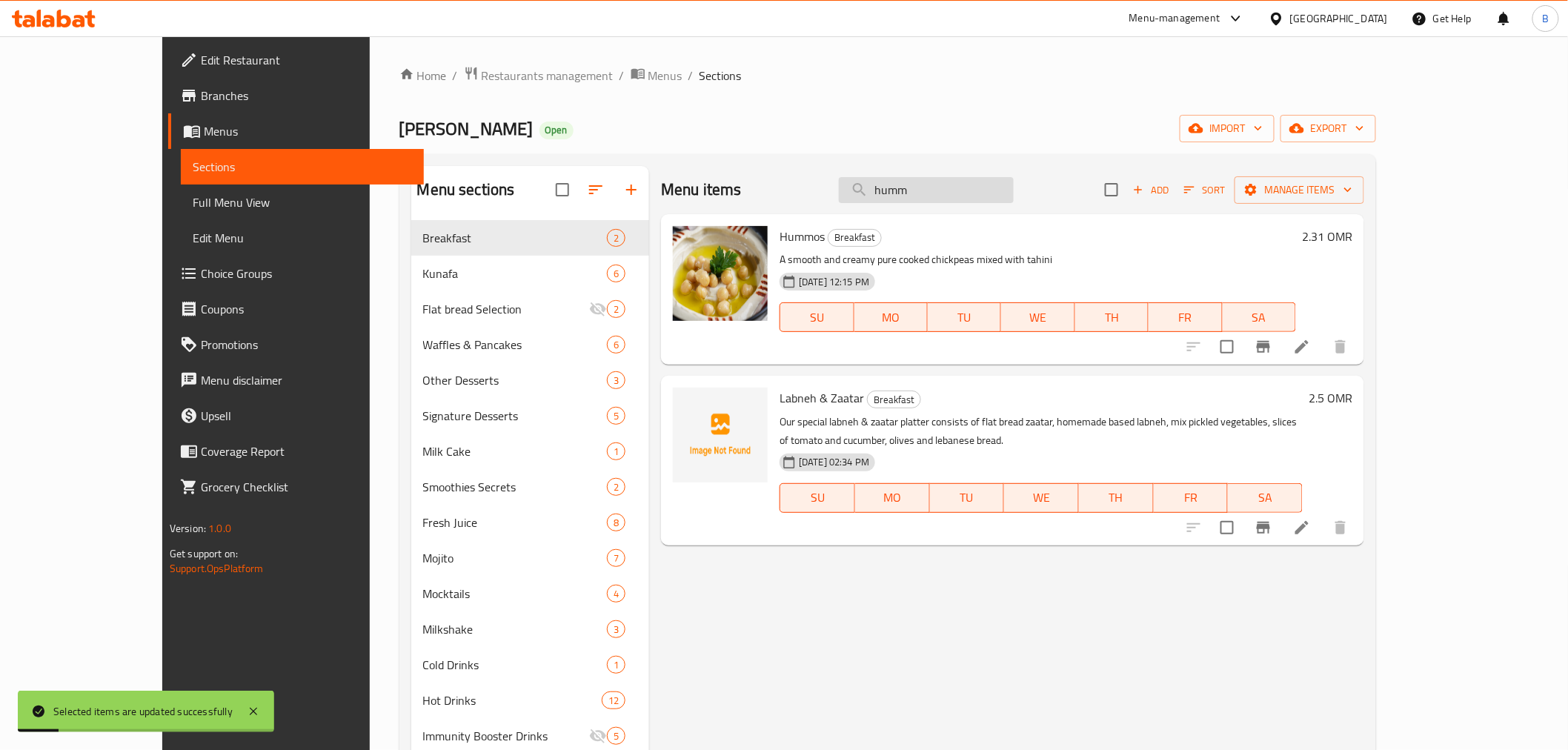
click at [981, 193] on input "humm" at bounding box center [926, 191] width 175 height 26
click at [981, 200] on input "humm" at bounding box center [926, 191] width 175 height 26
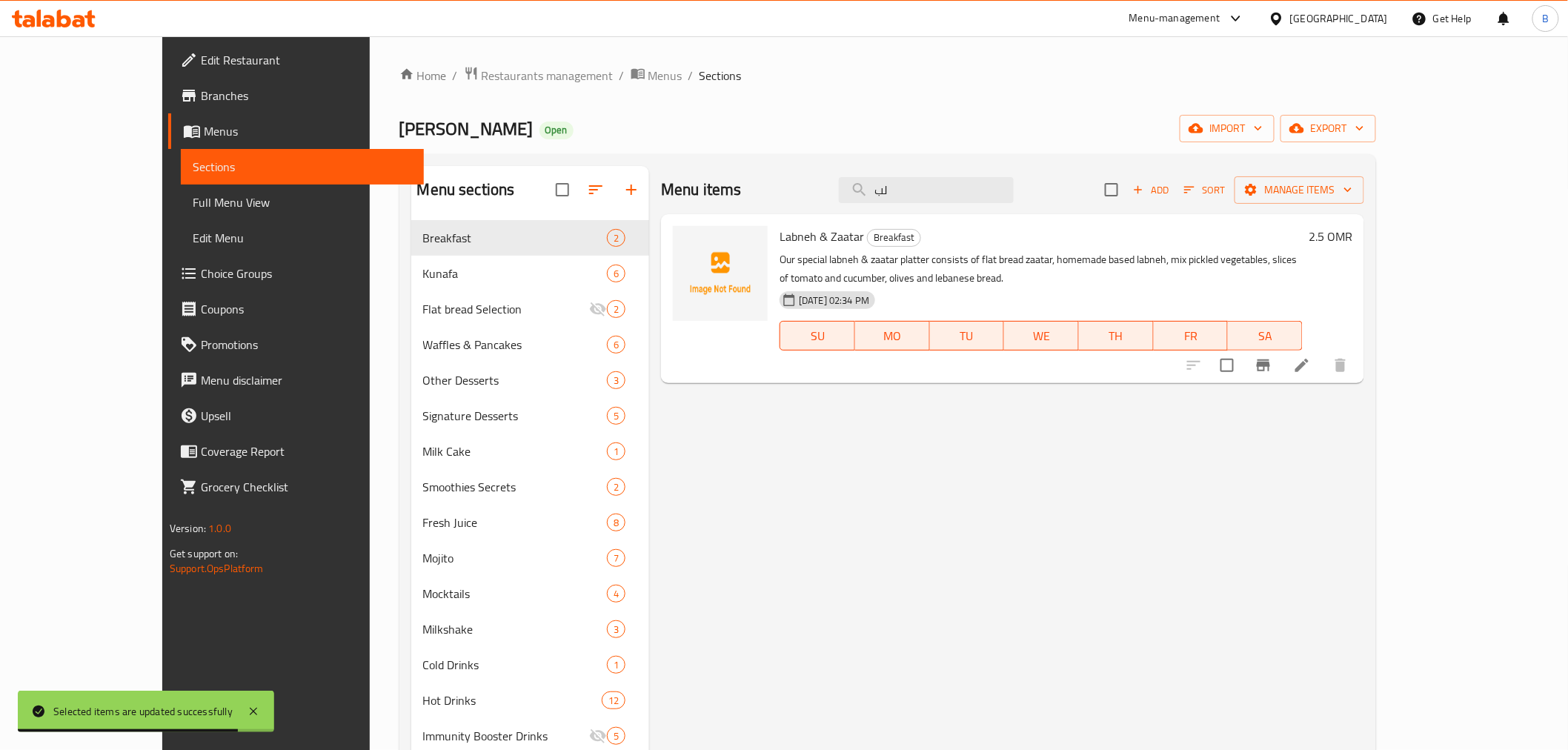
type input "ل"
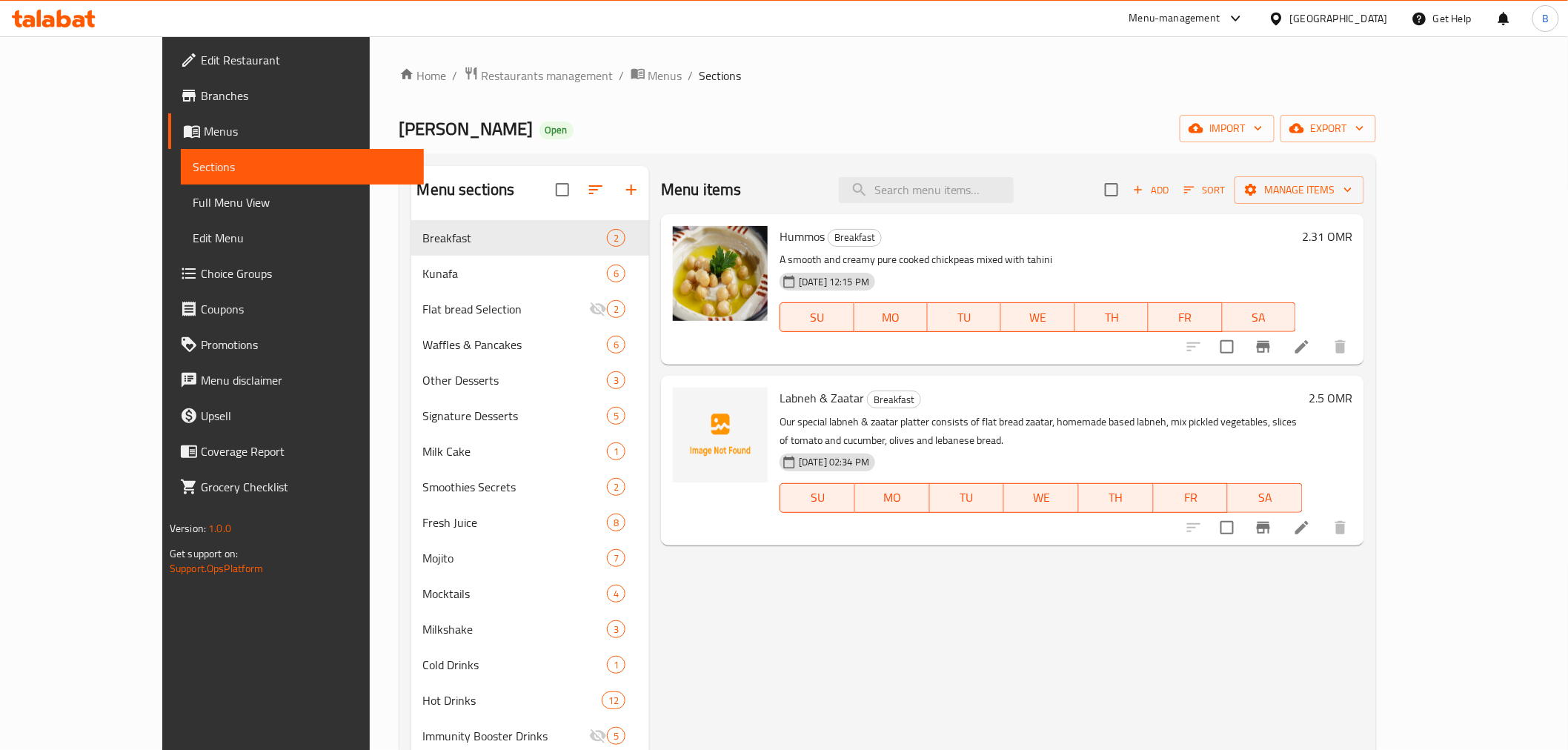
click at [1225, 185] on span "Sort" at bounding box center [1205, 190] width 41 height 17
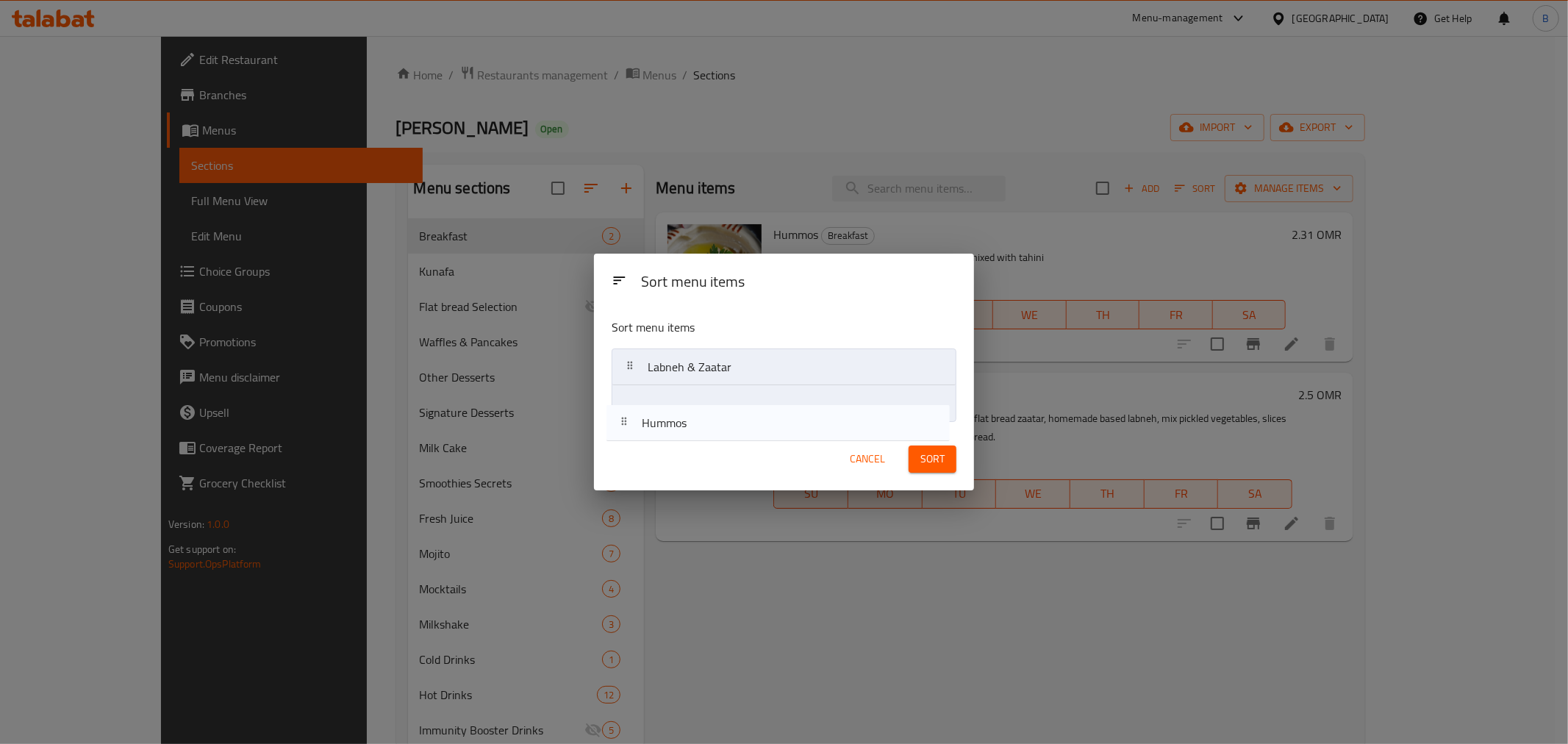
drag, startPoint x: 720, startPoint y: 394, endPoint x: 716, endPoint y: 434, distance: 40.2
click at [716, 434] on div "Sort menu items Sort menu items Hummos Labneh & Zaatar Cancel Sort" at bounding box center [784, 372] width 380 height 236
click at [936, 461] on span "Sort" at bounding box center [932, 459] width 24 height 19
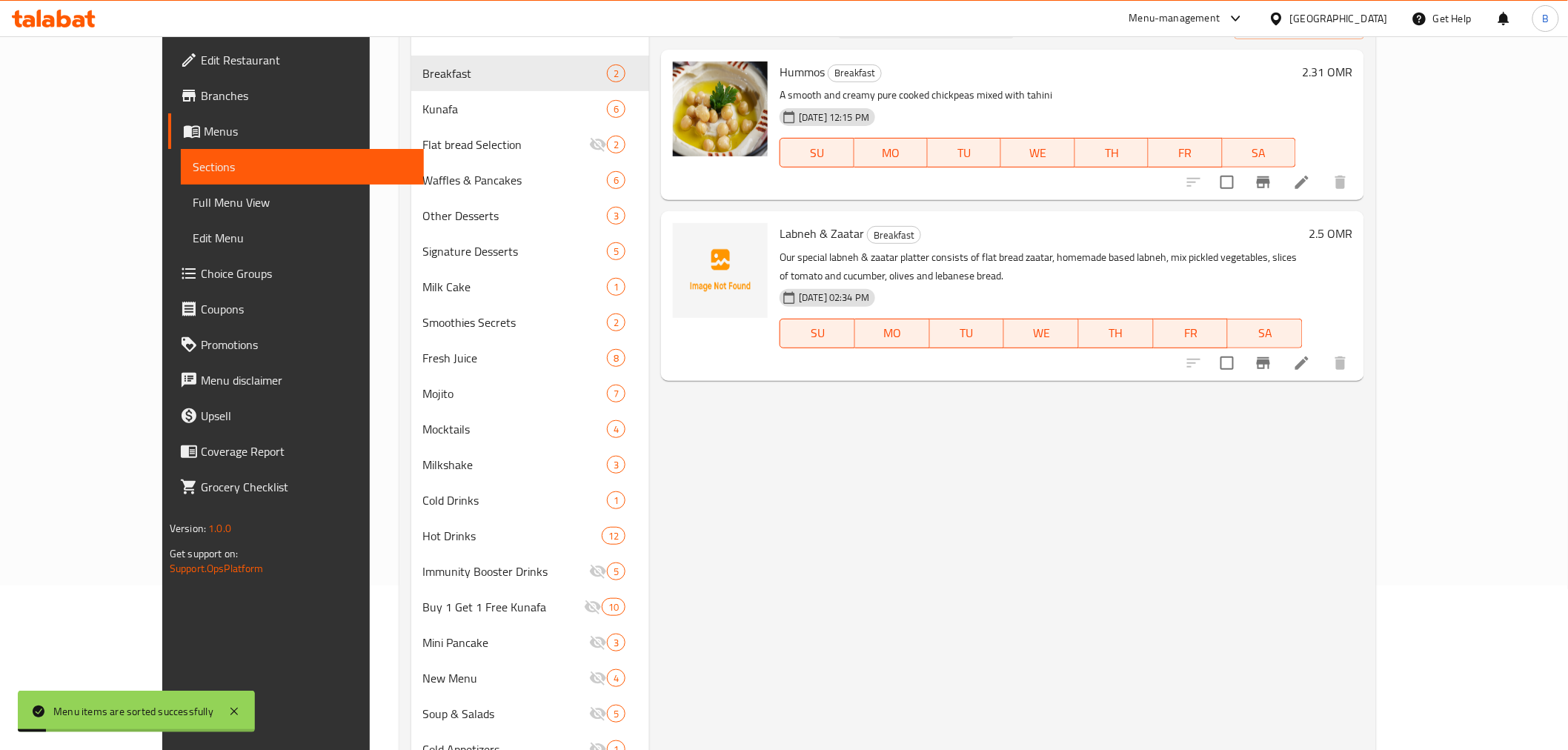
scroll to position [82, 0]
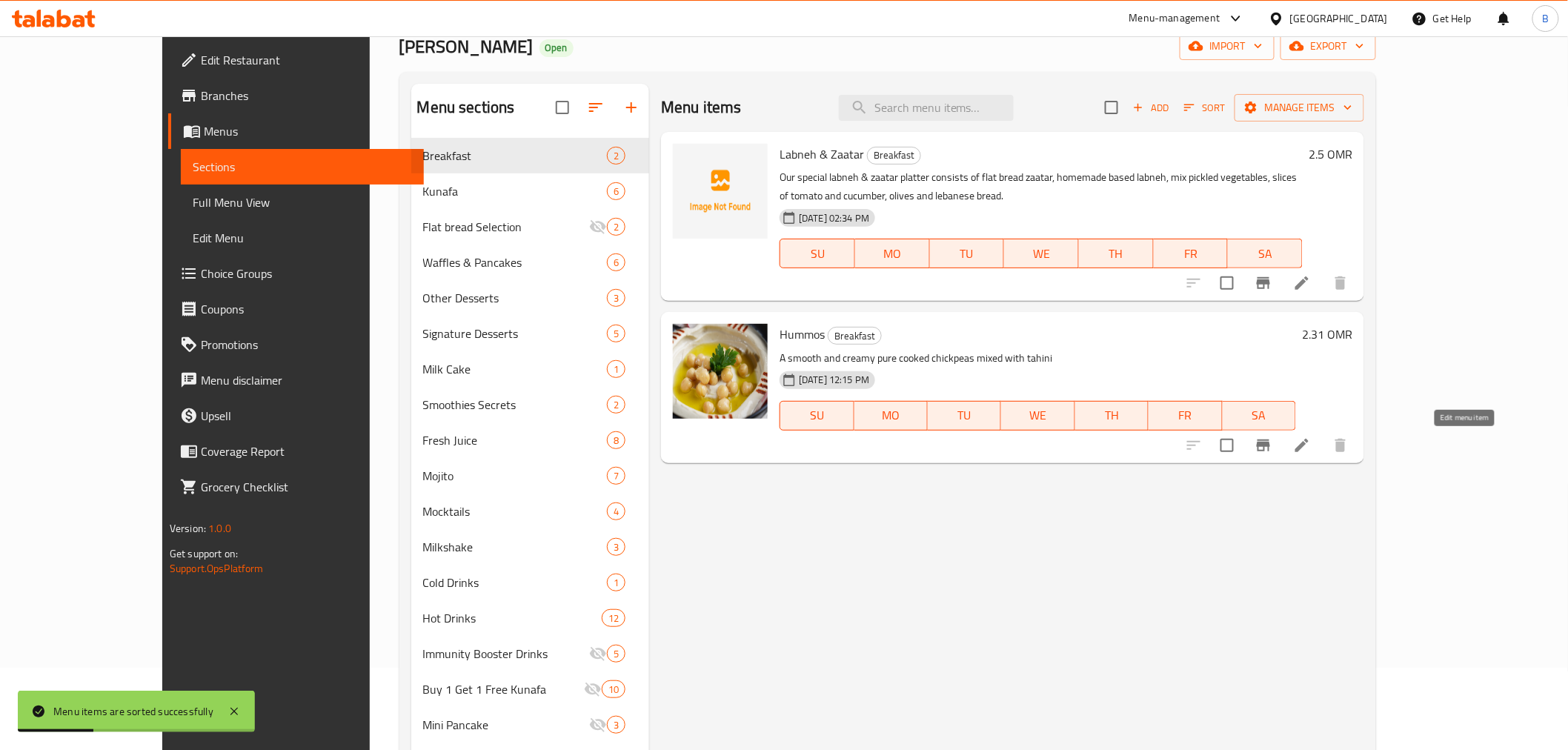
click at [1309, 448] on icon at bounding box center [1302, 445] width 13 height 13
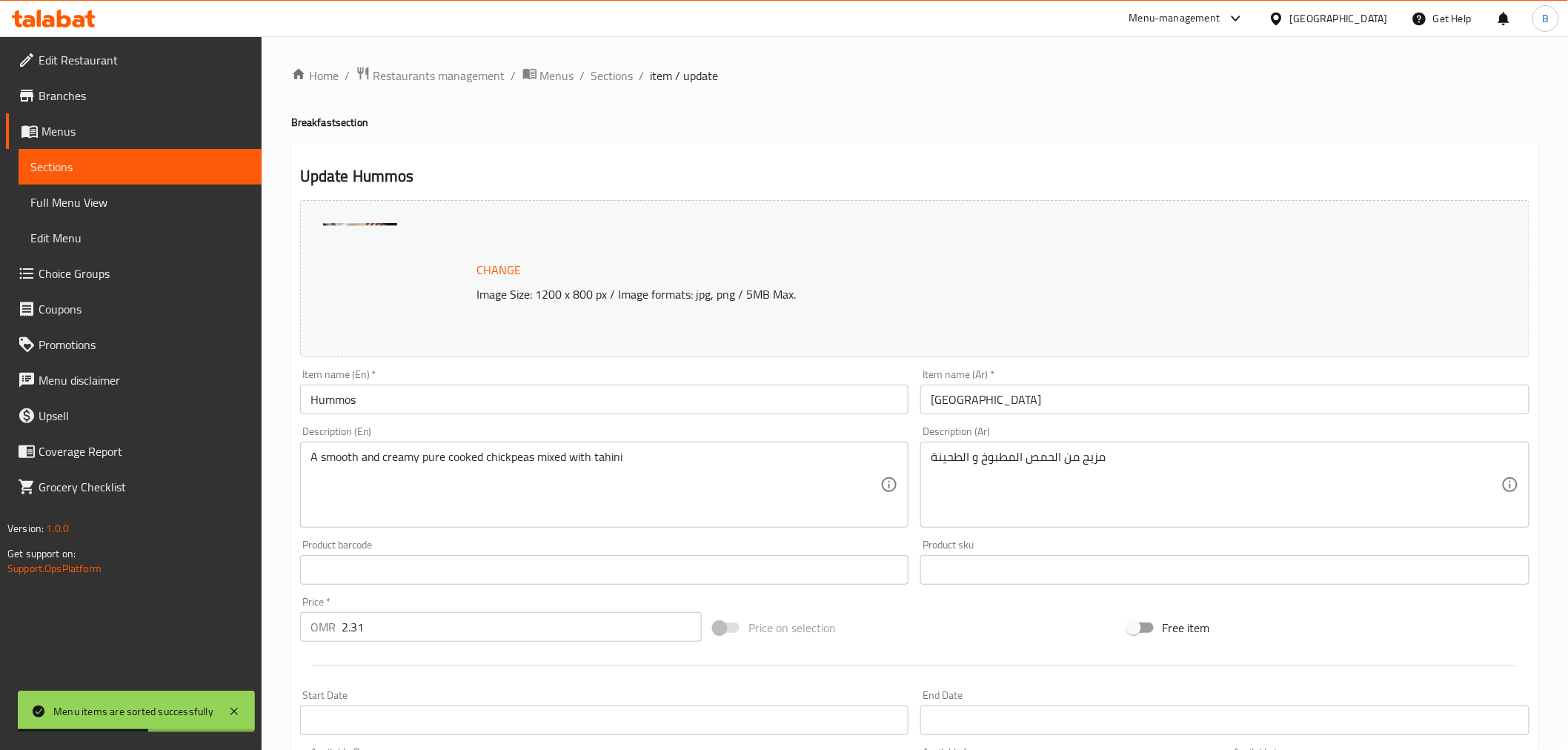
click at [462, 404] on input "Hummos" at bounding box center [604, 399] width 609 height 30
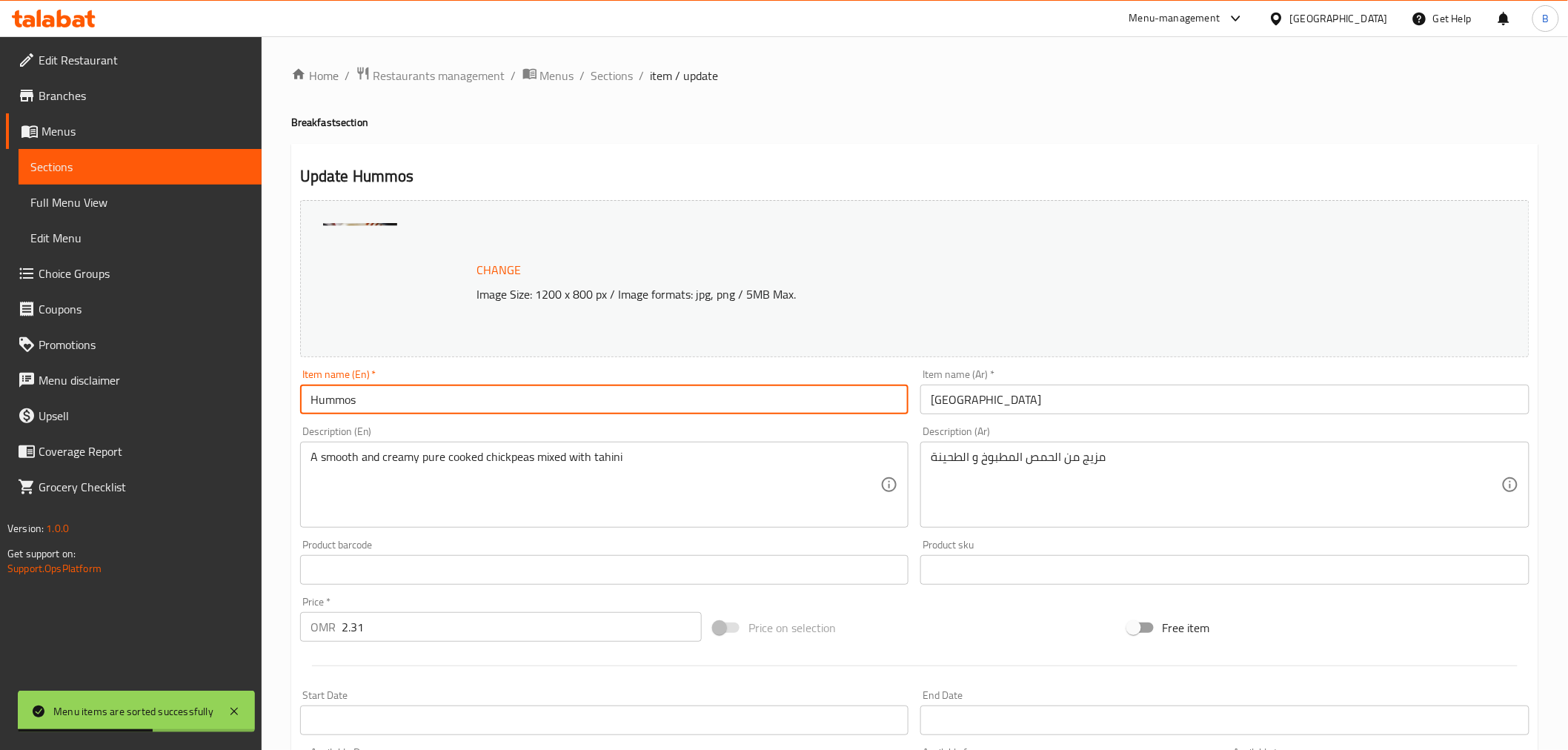
click at [462, 398] on input "Hummos" at bounding box center [604, 399] width 609 height 30
paste input "us"
type input "Hummus"
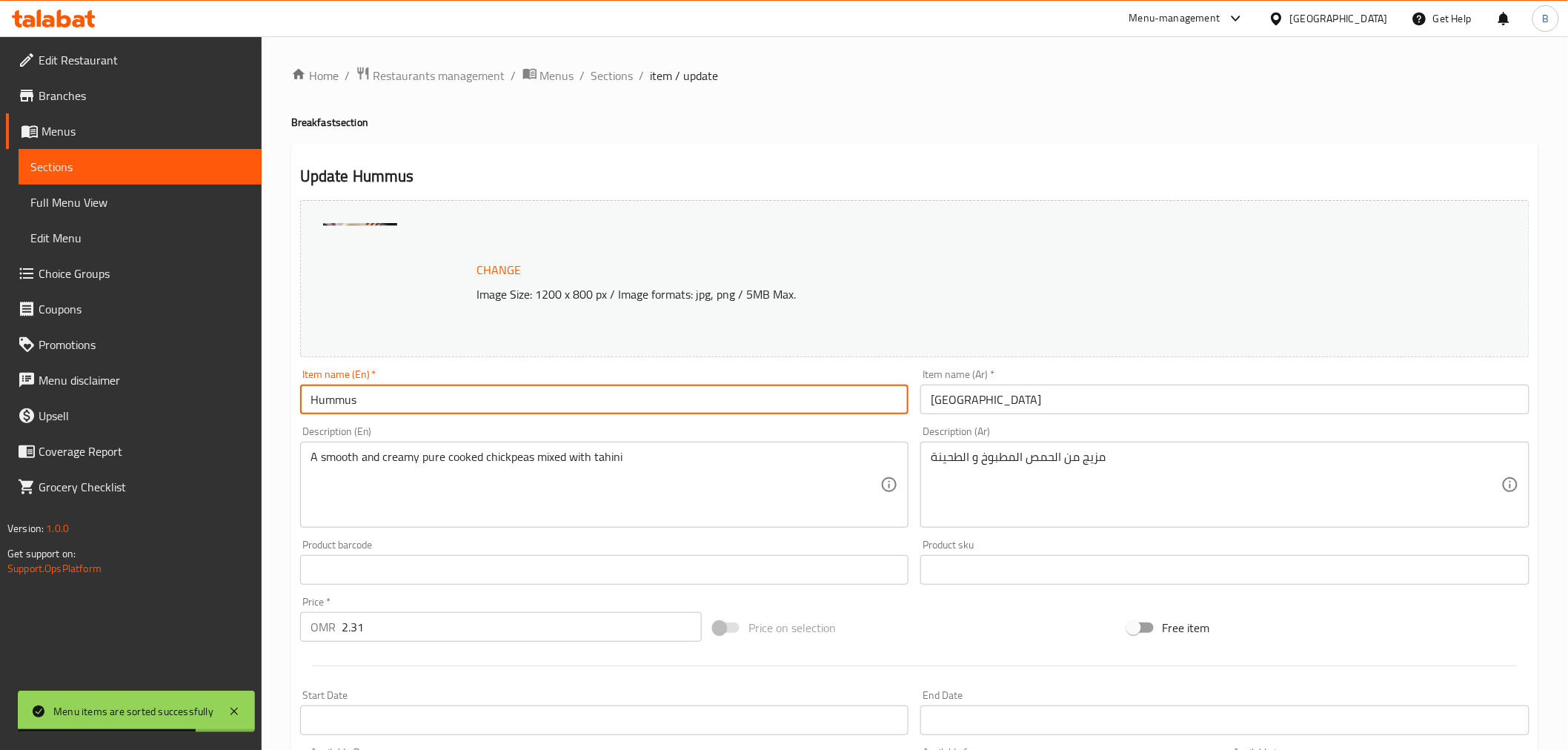
click at [1051, 412] on input "حمص" at bounding box center [1224, 399] width 609 height 30
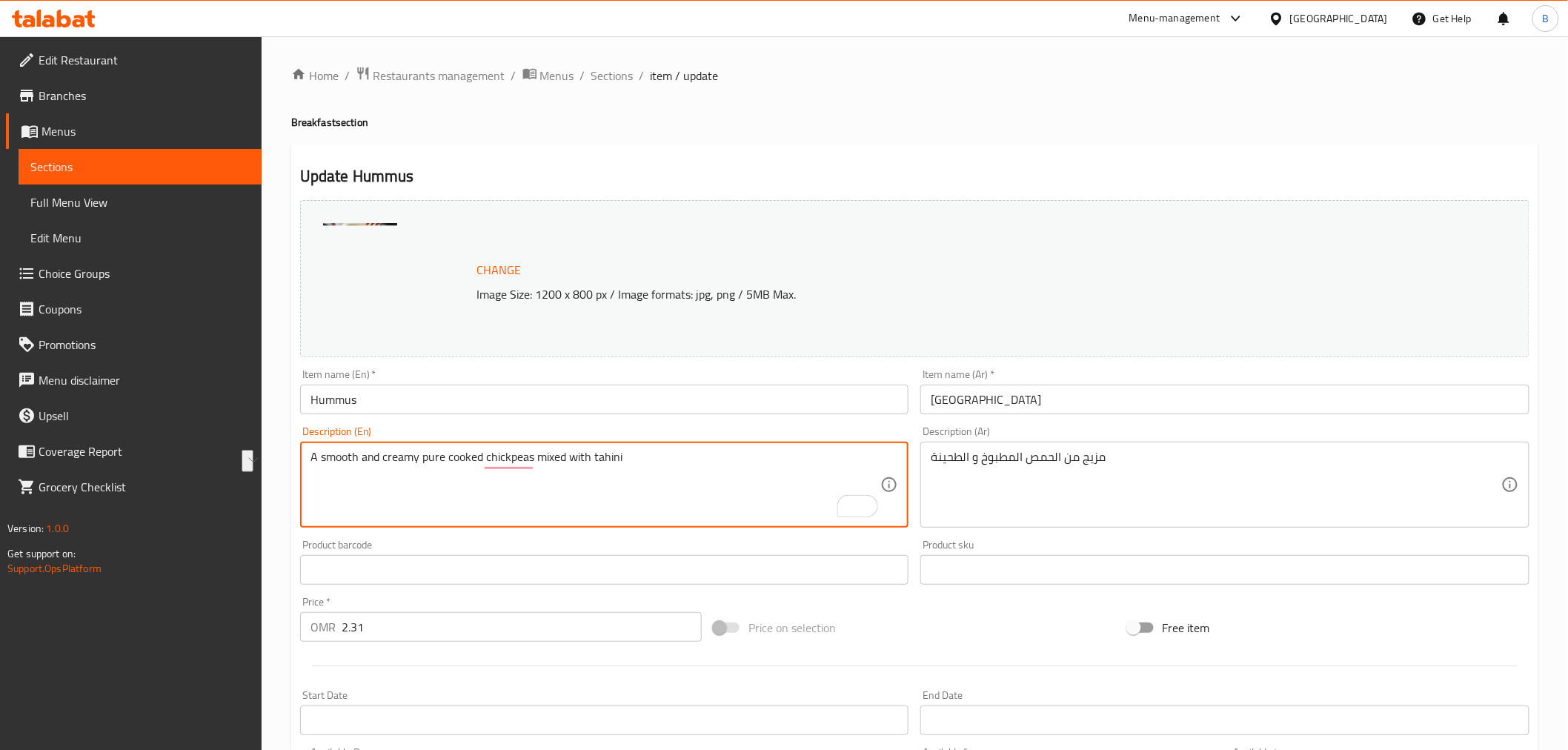
paste textarea "e of cooked chickpeas, tahini paste, seasoned and mixed together. Served with l…"
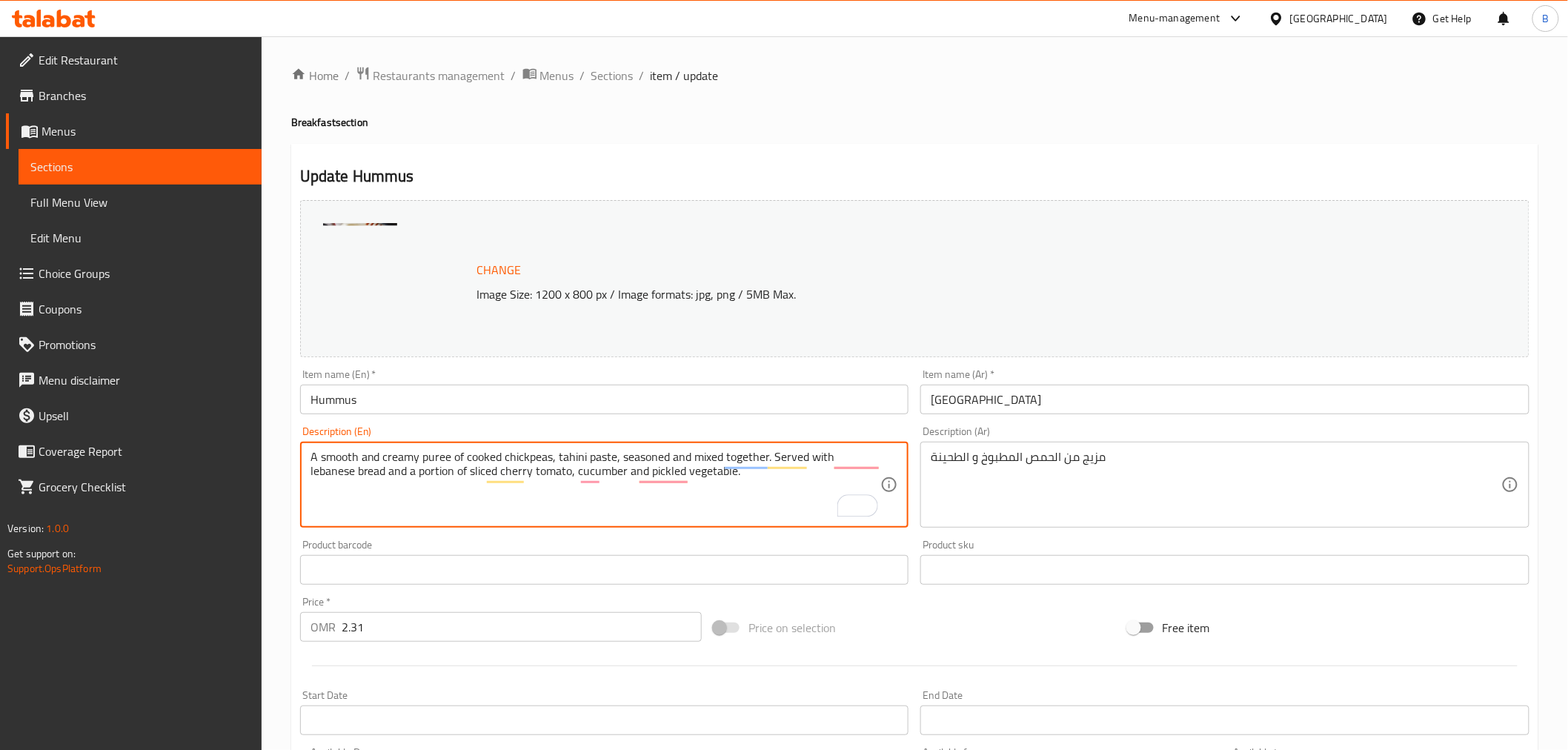
type textarea "A smooth and creamy puree of cooked chickpeas, tahini paste, seasoned and mixed…"
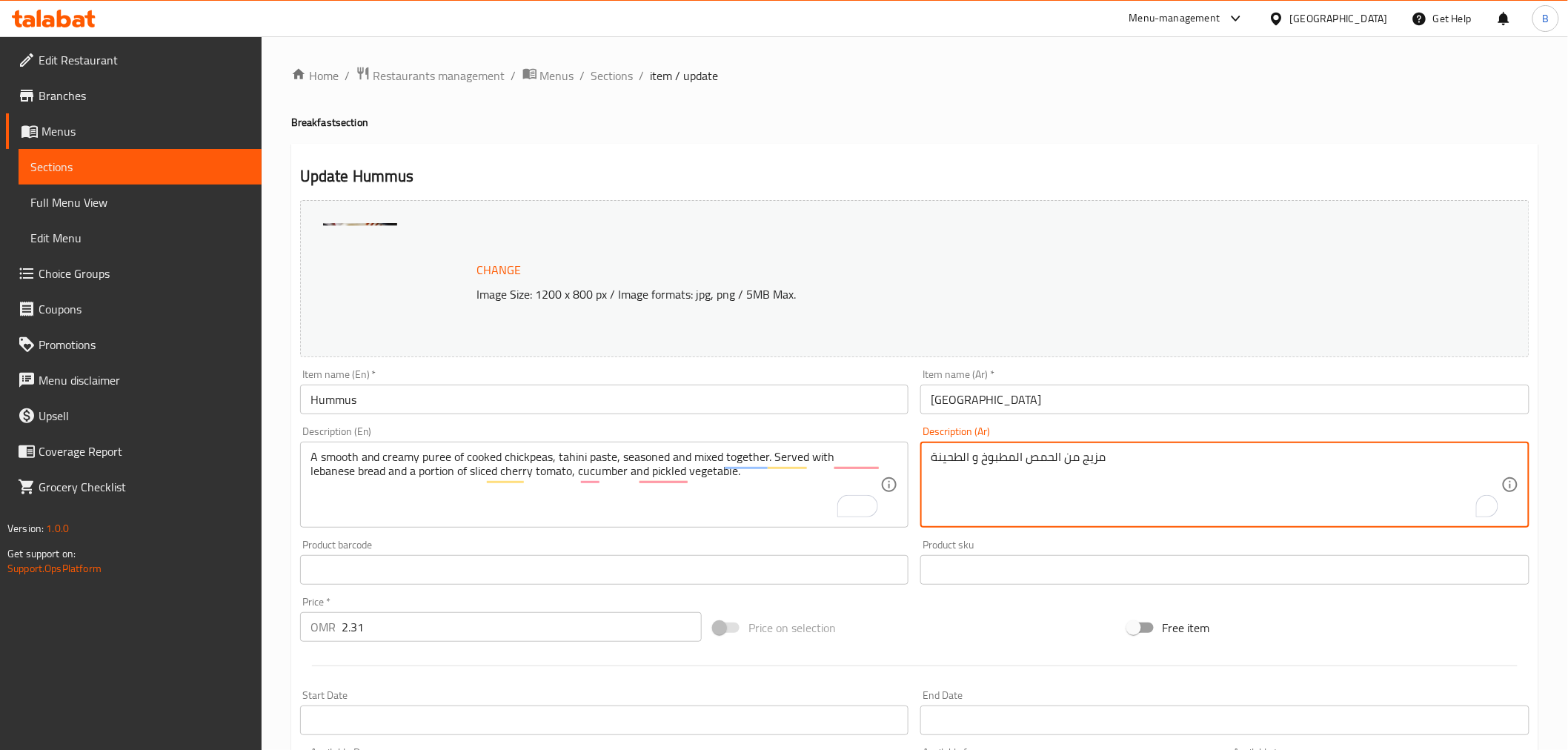
click at [1049, 450] on textarea "مزيج من الحمص المطبوخ و الطحينة" at bounding box center [1216, 485] width 570 height 71
click at [1049, 447] on div "مزيج من الحمص المطبوخ و الطحينة Description (Ar)" at bounding box center [1224, 485] width 609 height 86
click at [1049, 483] on textarea "مزيج من الحمص المطبوخ و الطحينة" at bounding box center [1216, 485] width 570 height 71
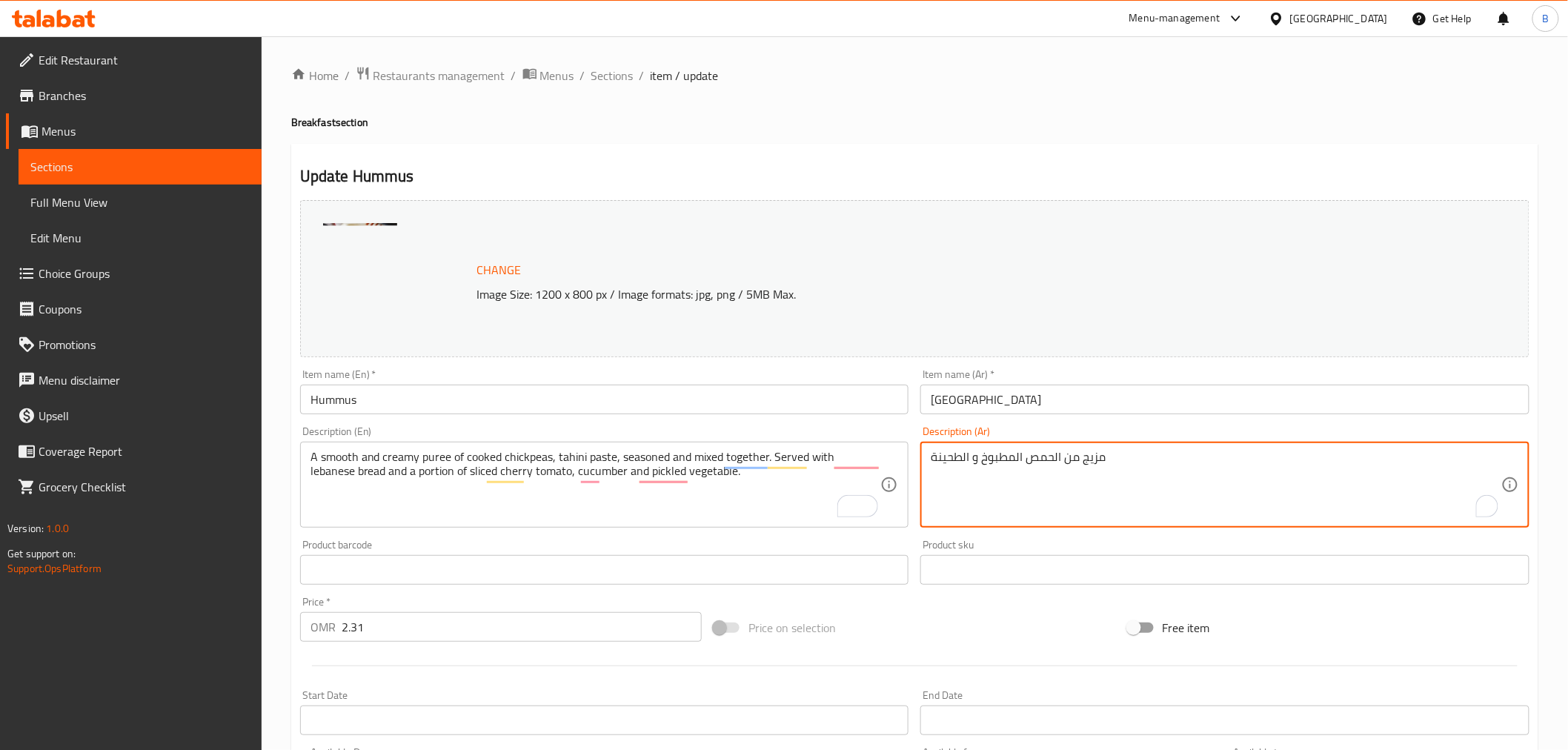
click at [1051, 493] on textarea "مزيج من الحمص المطبوخ و الطحينة" at bounding box center [1216, 485] width 570 height 71
click at [1050, 485] on textarea "مزيج من الحمص المطبوخ و الطحينة" at bounding box center [1216, 485] width 570 height 71
drag, startPoint x: 1050, startPoint y: 485, endPoint x: 1051, endPoint y: 476, distance: 9.1
click at [1051, 476] on textarea "مزيج من الحمص المطبوخ و الطحينة" at bounding box center [1216, 485] width 570 height 71
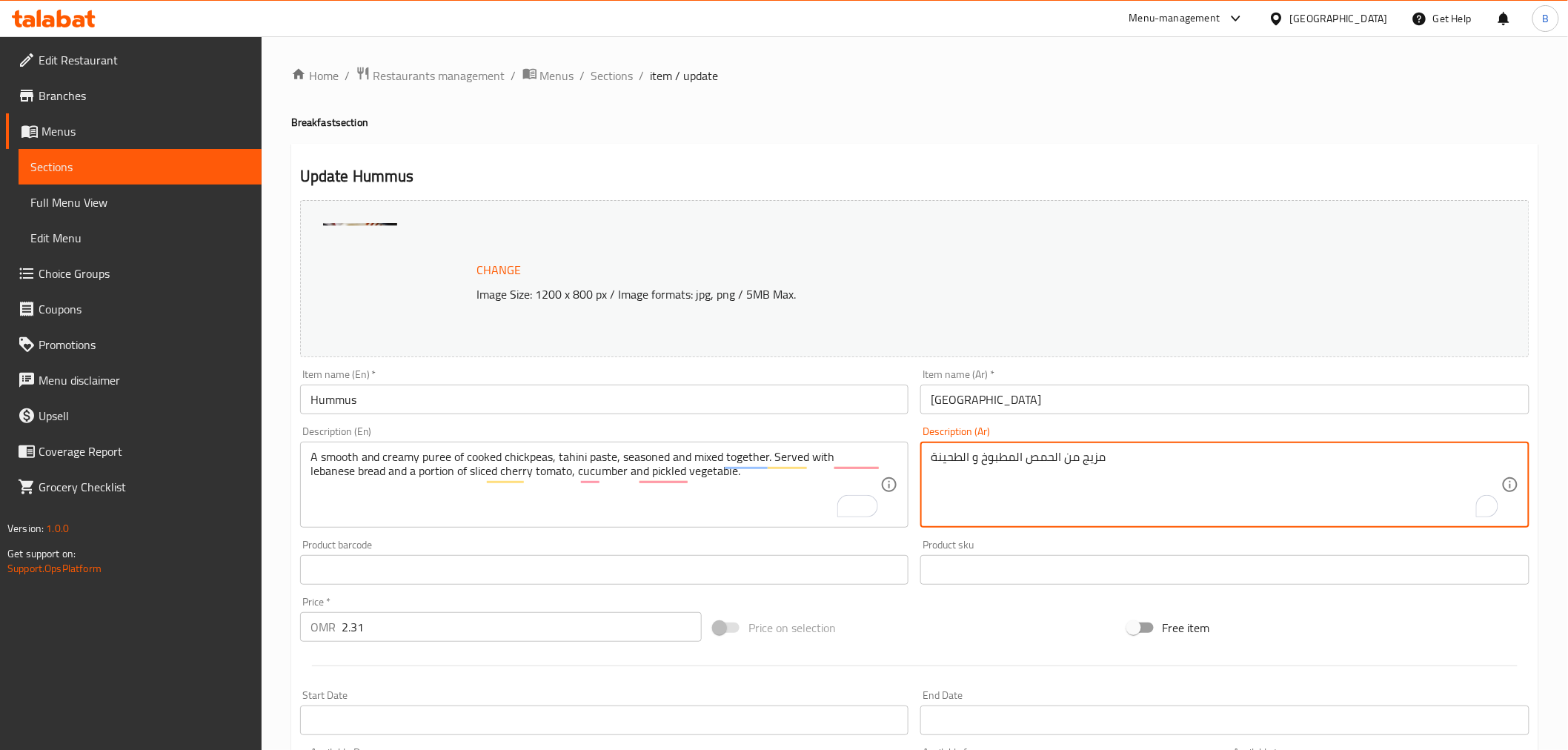
paste textarea "ريس ناعم وكريمي من الحمص المطبوخ ومعجون الطحينة، متبل وممزوج معًا. يُقدم مع خبز…"
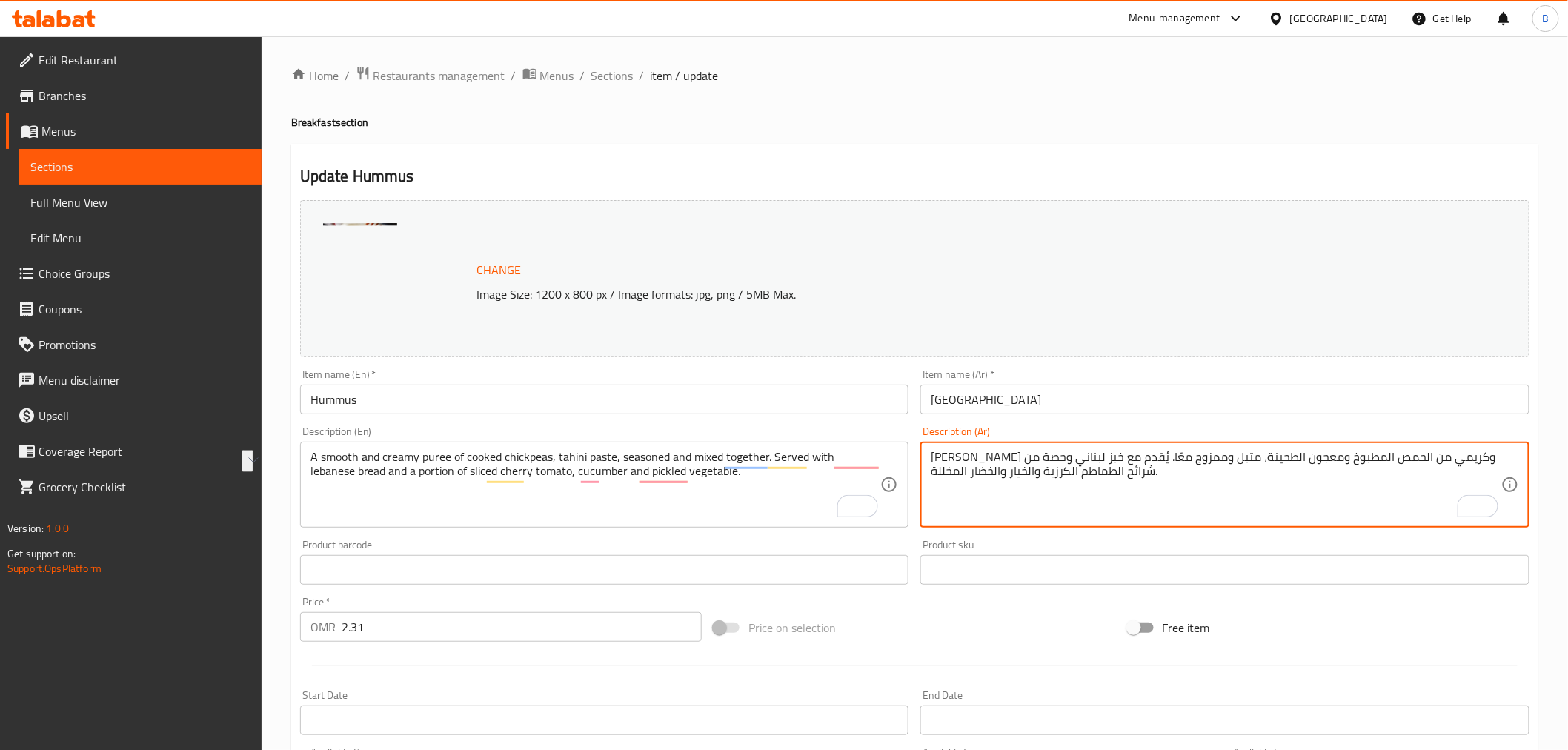
drag, startPoint x: 1431, startPoint y: 459, endPoint x: 1487, endPoint y: 468, distance: 56.7
click at [1487, 468] on textarea "هريس ناعم وكريمي من الحمص المطبوخ ومعجون الطحينة، متبل وممزوج معًا. يُقدم مع خب…" at bounding box center [1216, 485] width 570 height 71
click at [1478, 484] on textarea "هريس ناعم وكريمي من الحمص المطبوخ ومعجون الطحينة، متبل وممزوج معًا. يُقدم مع خب…" at bounding box center [1216, 485] width 570 height 71
click at [1477, 463] on textarea "هريس ناعم وكريمي من الحمص المطبوخ ومعجون الطحينة، متبل وممزوج معًا. يُقدم مع خب…" at bounding box center [1216, 485] width 570 height 71
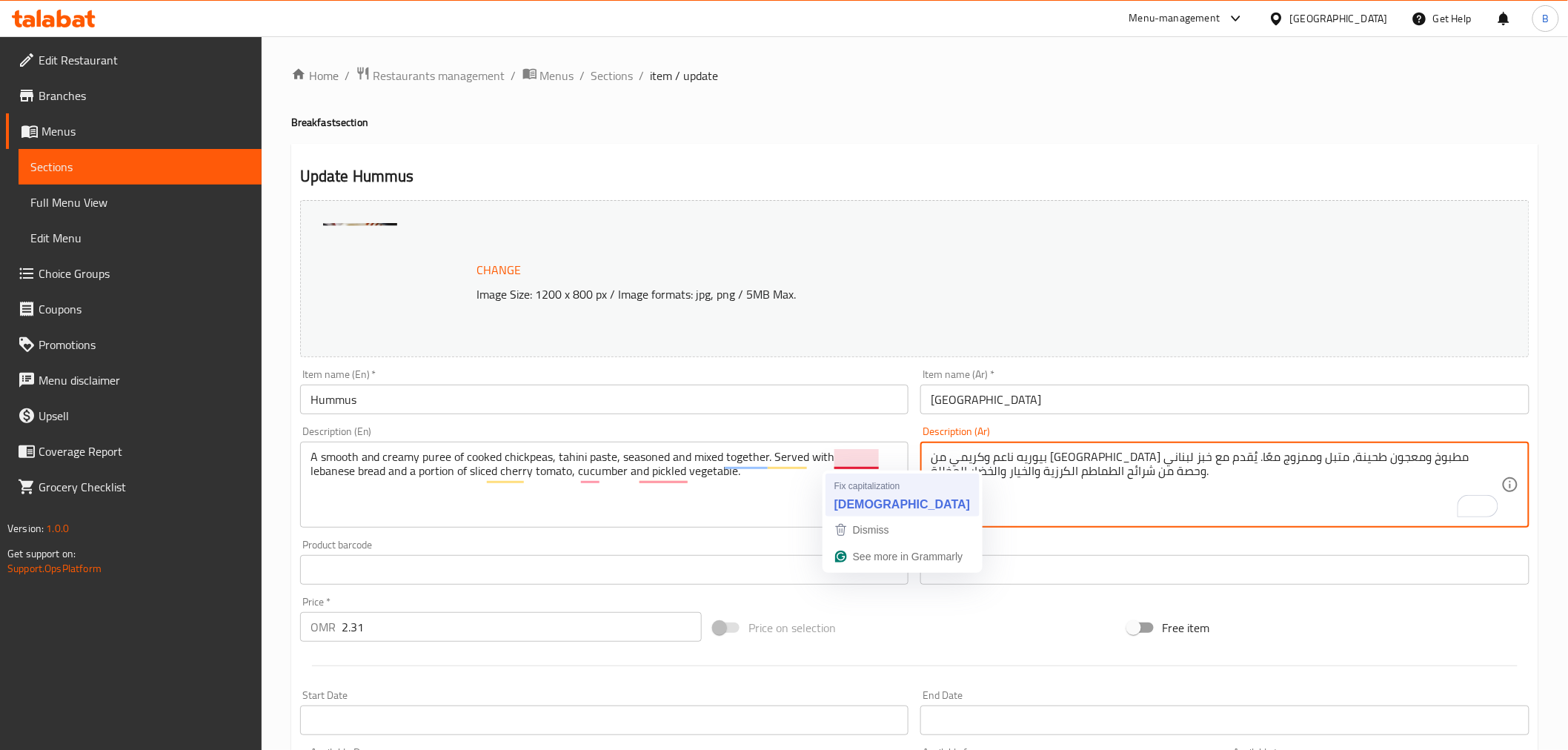
type textarea "بيوريه ناعم وكريمي من حمص مطبوخ ومعجون طحينة، متبل وممزوج معًا. يُقدم مع خبز لب…"
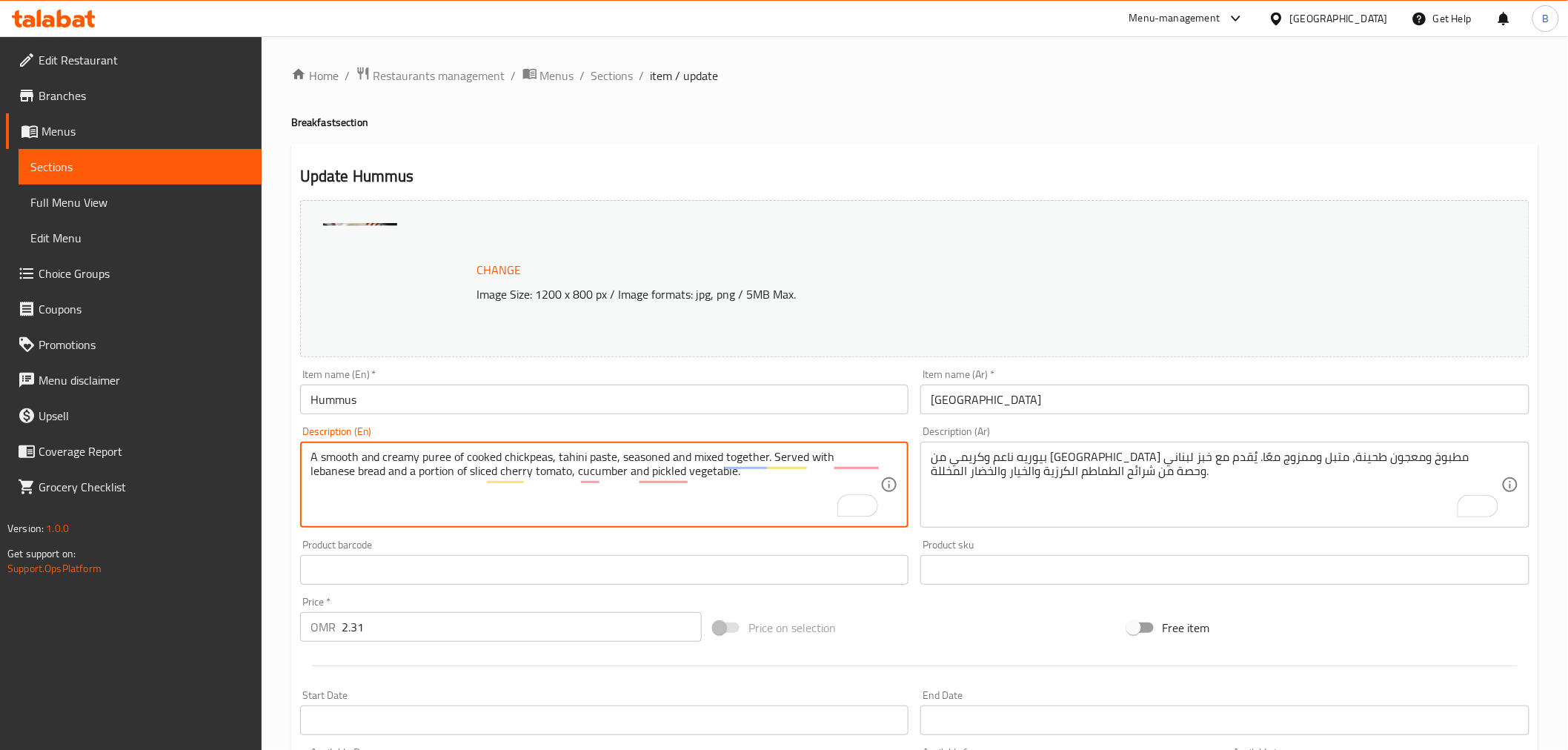
type textarea "A smooth and creamy puree of cooked chickpeas, tahini paste, seasoned and mixed…"
click at [592, 497] on textarea "A smooth and creamy puree of cooked chickpeas, tahini paste, seasoned and mixed…" at bounding box center [596, 485] width 570 height 71
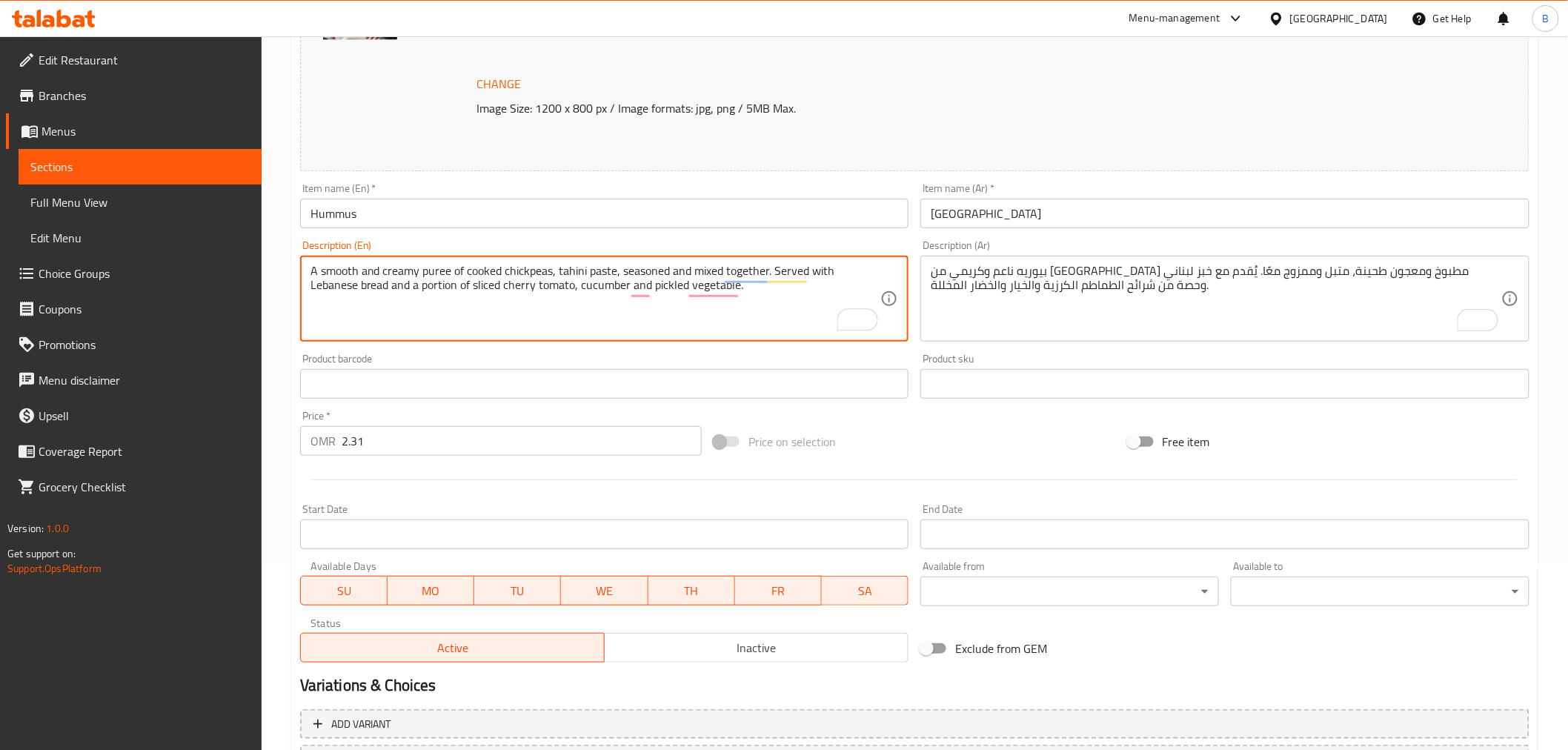
scroll to position [315, 0]
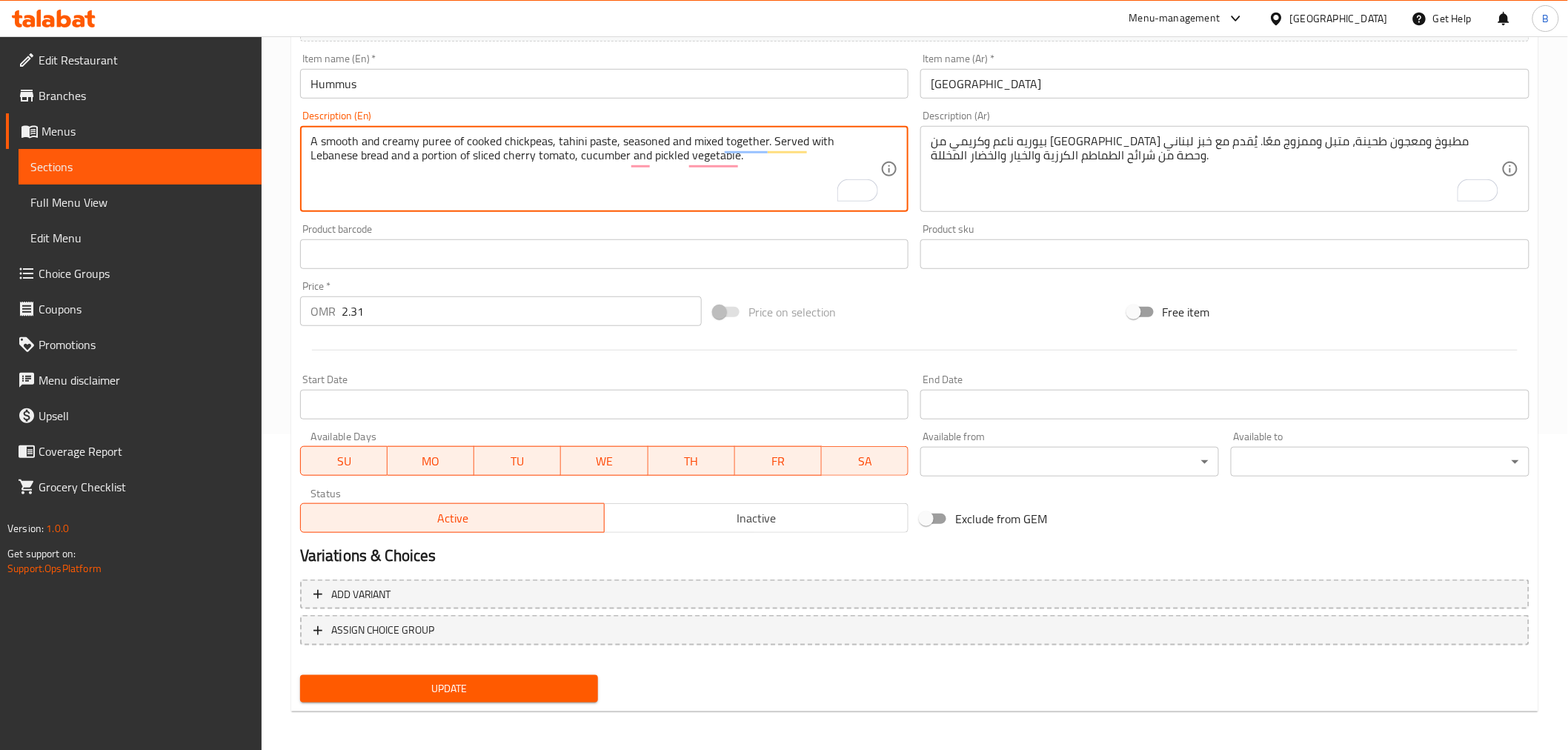
click at [552, 679] on span "Update" at bounding box center [450, 688] width 275 height 19
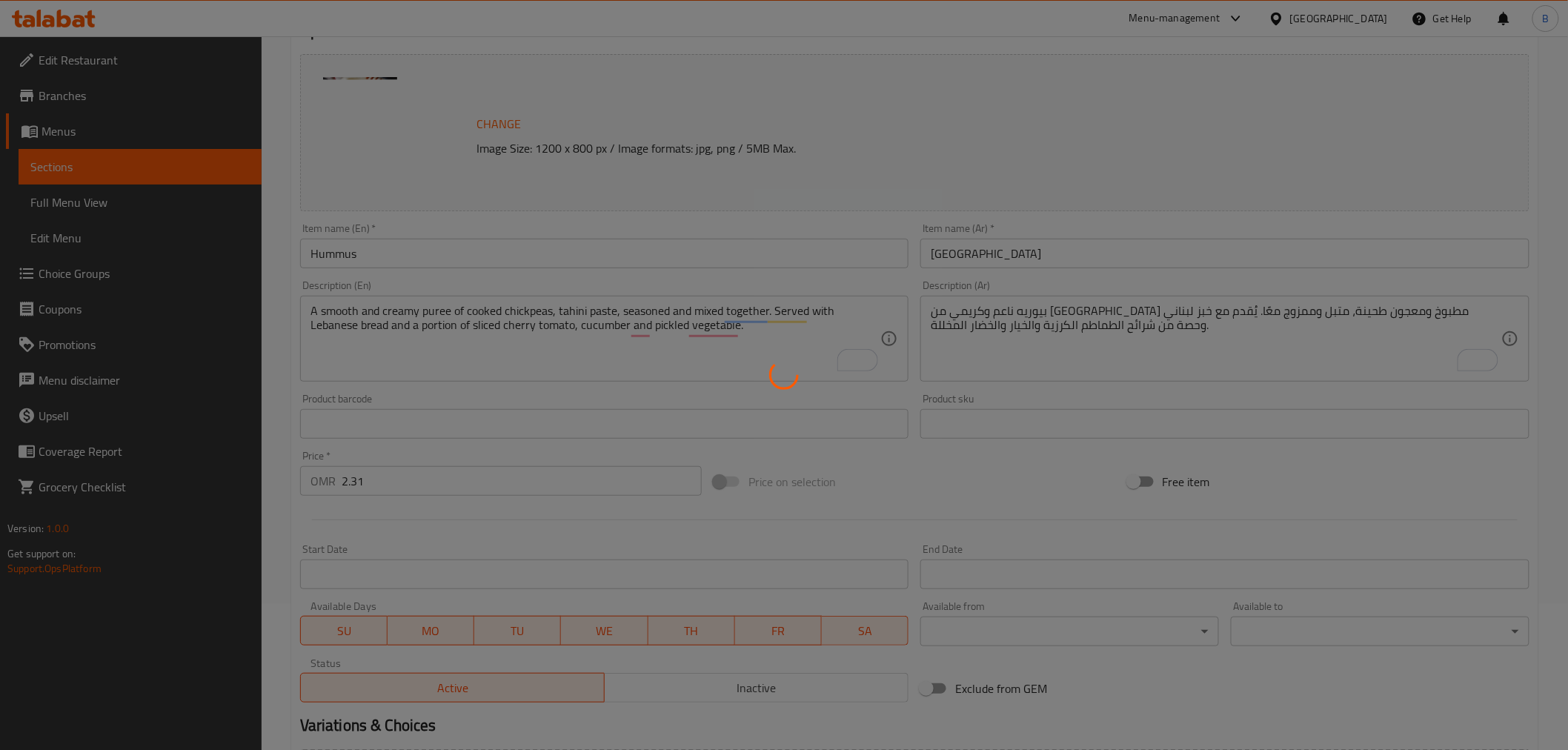
scroll to position [0, 0]
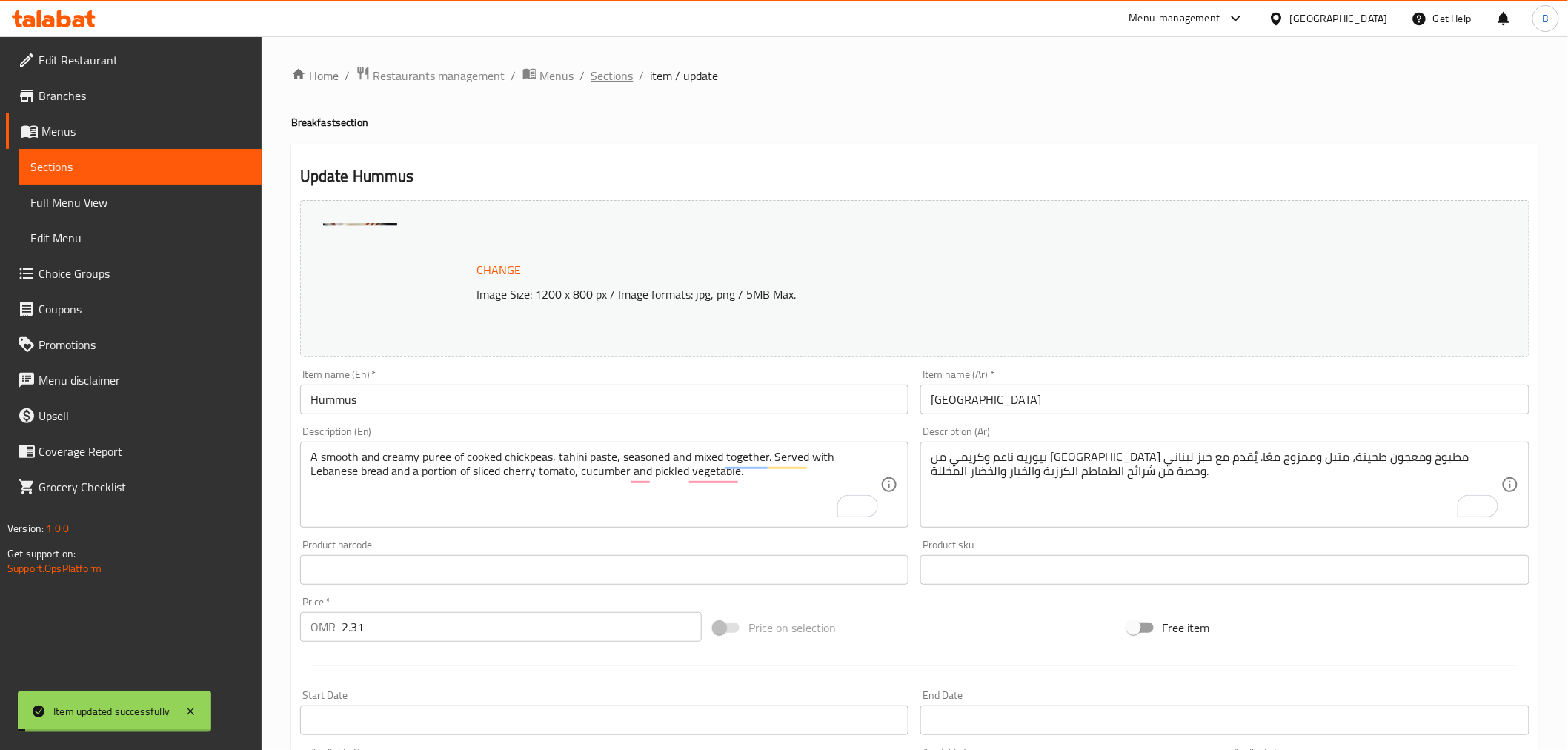
click at [620, 76] on span "Sections" at bounding box center [612, 76] width 42 height 18
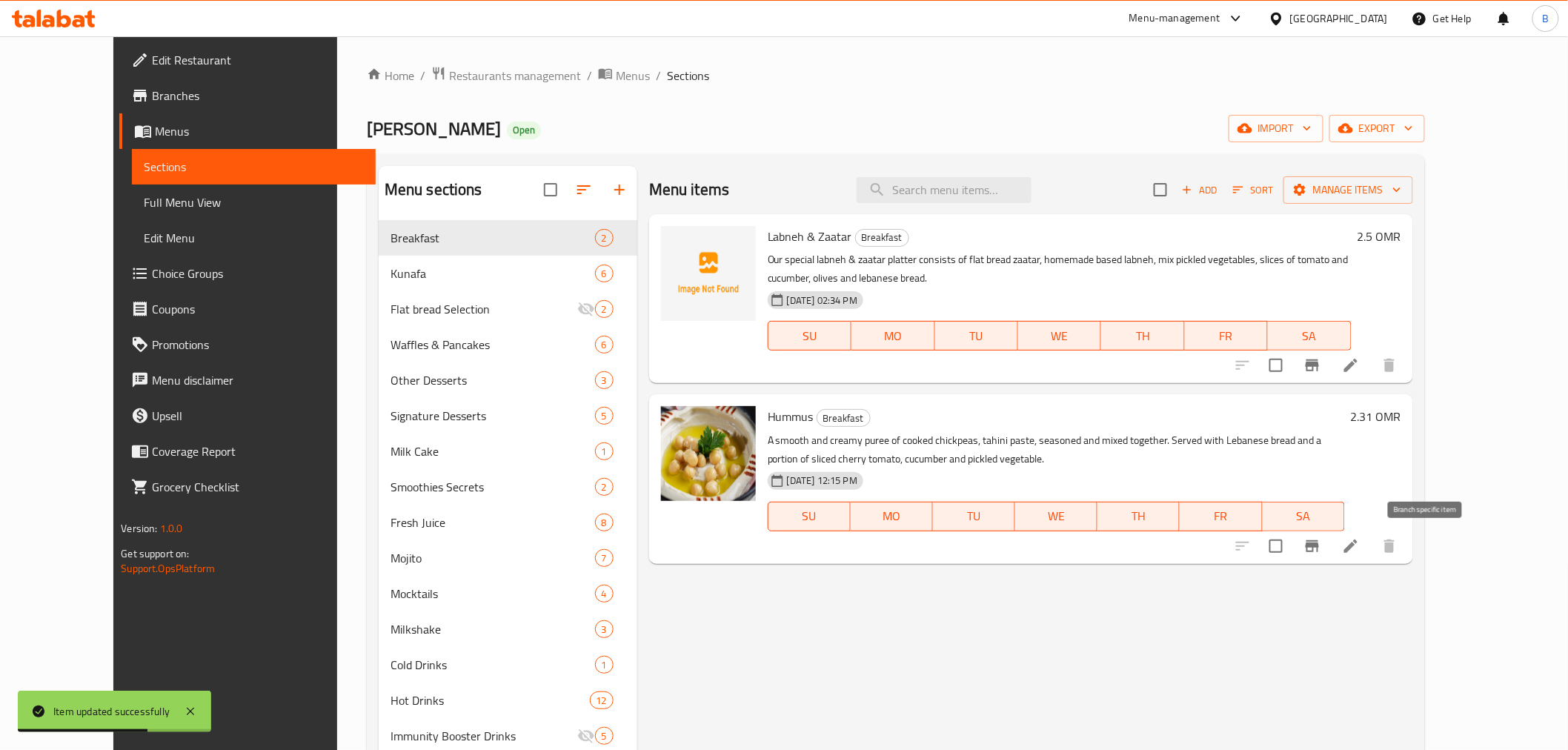
click at [1321, 544] on icon "Branch-specific-item" at bounding box center [1312, 546] width 18 height 18
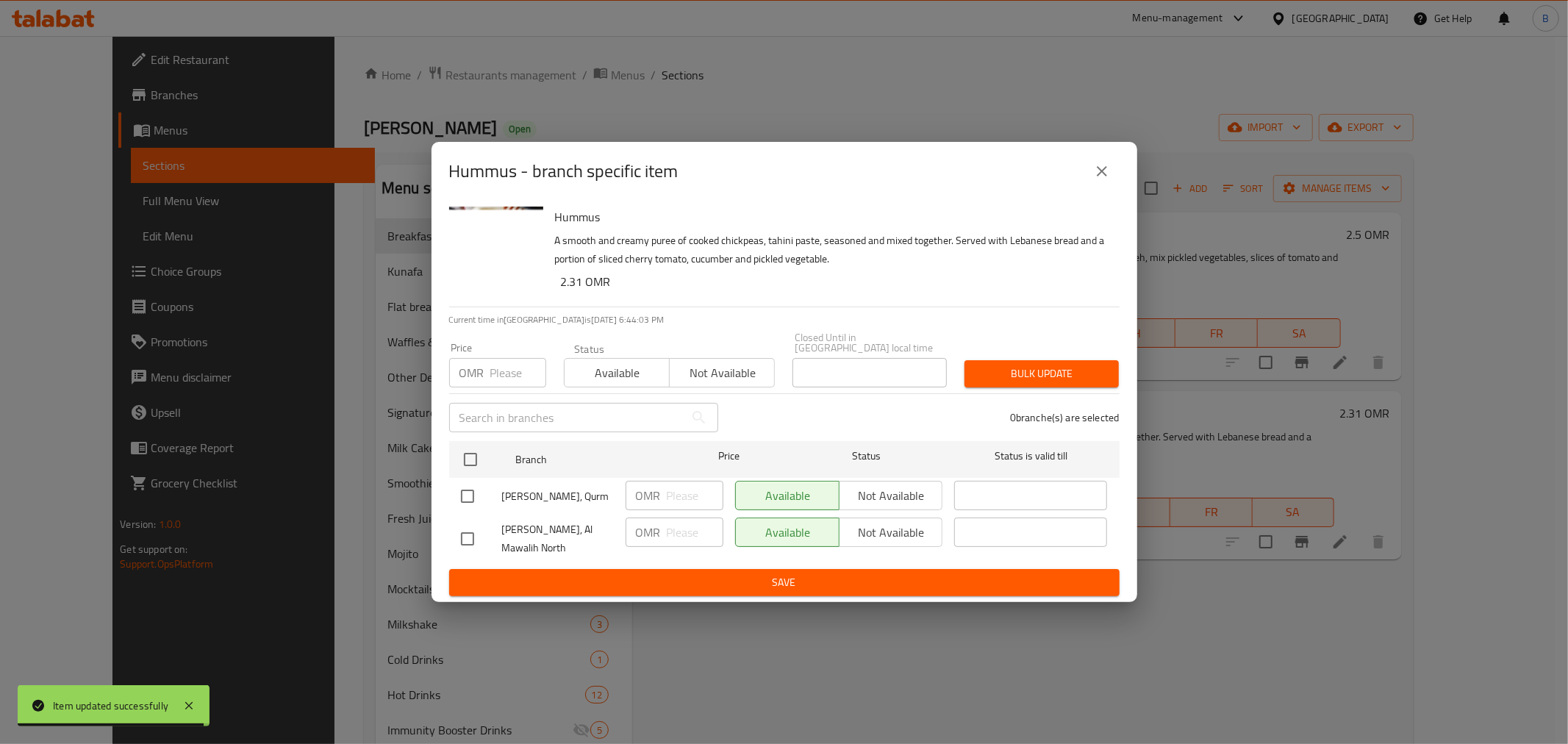
click at [470, 483] on input "checkbox" at bounding box center [468, 496] width 31 height 31
checkbox input "true"
click at [691, 489] on input "number" at bounding box center [694, 495] width 56 height 29
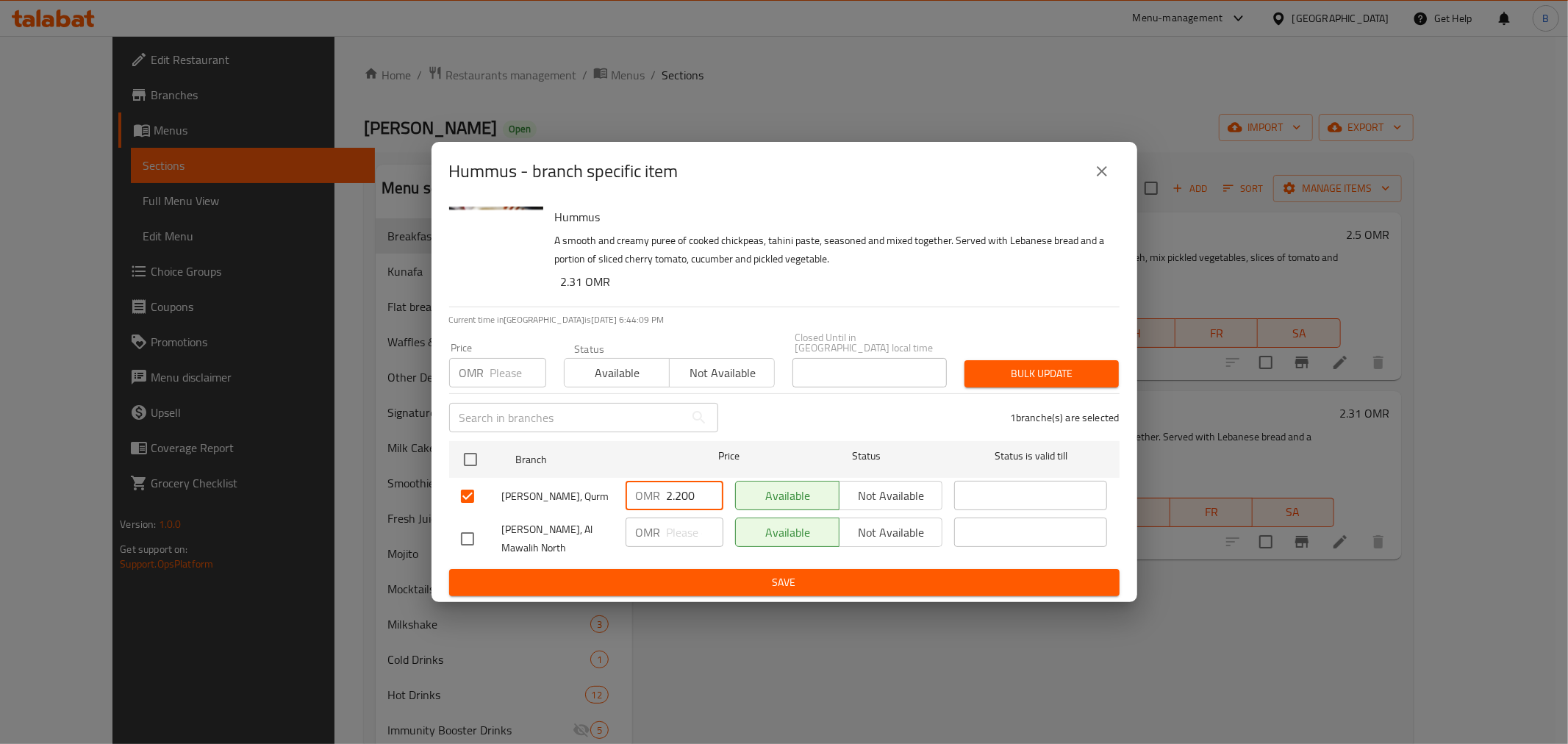
type input "2.200"
click at [596, 573] on span "Save" at bounding box center [784, 582] width 647 height 19
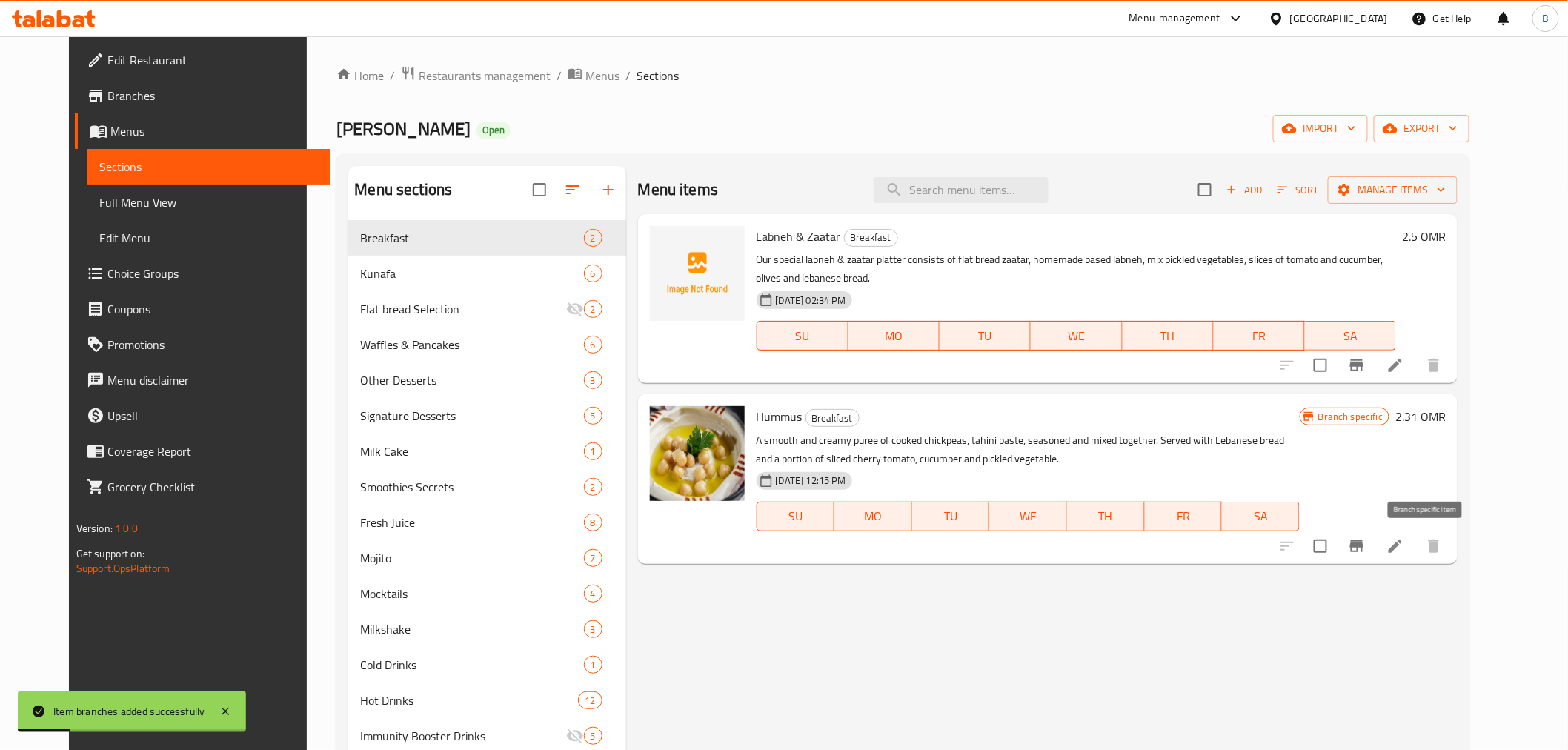
click at [1375, 554] on button "Branch-specific-item" at bounding box center [1357, 545] width 35 height 35
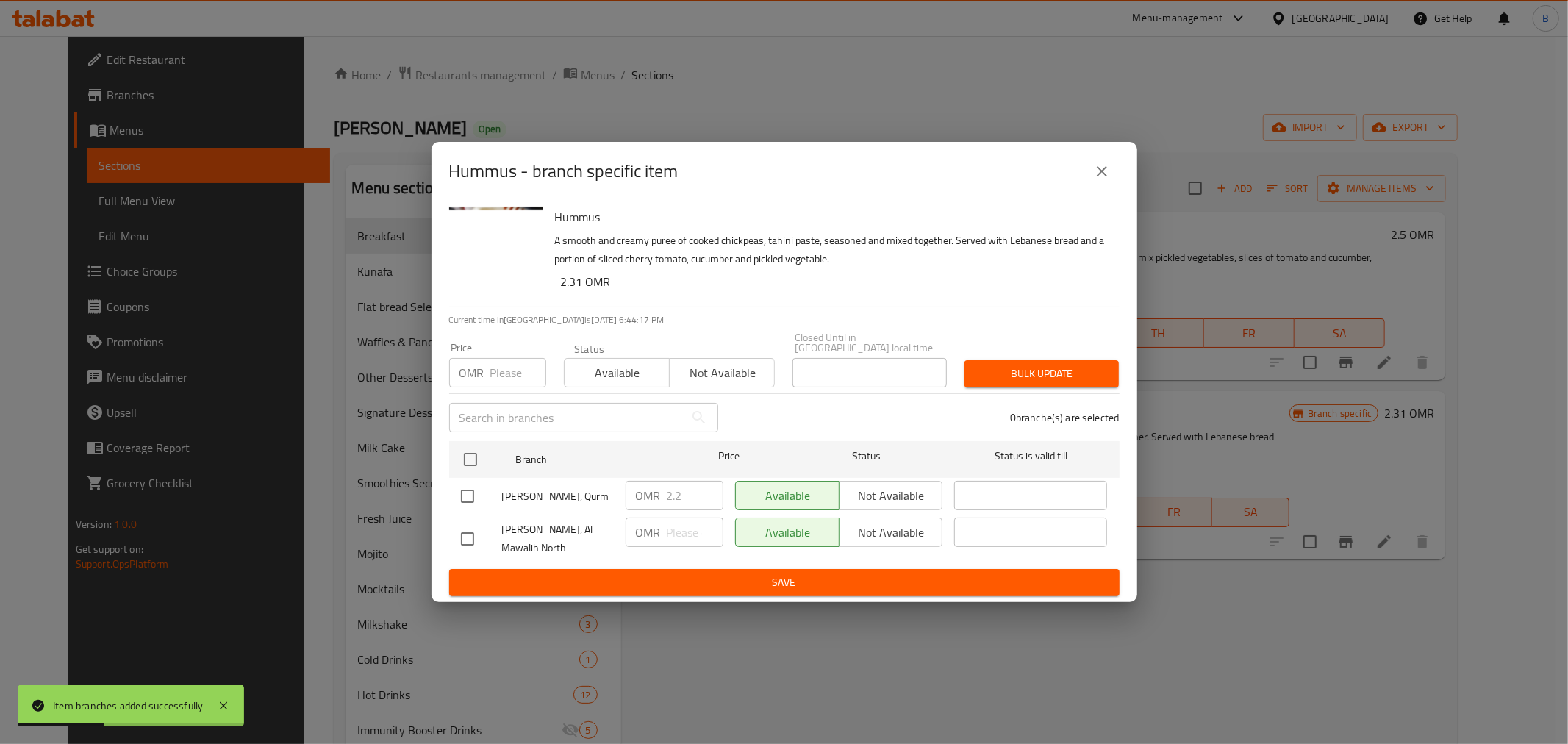
click at [1110, 165] on button "close" at bounding box center [1101, 170] width 35 height 35
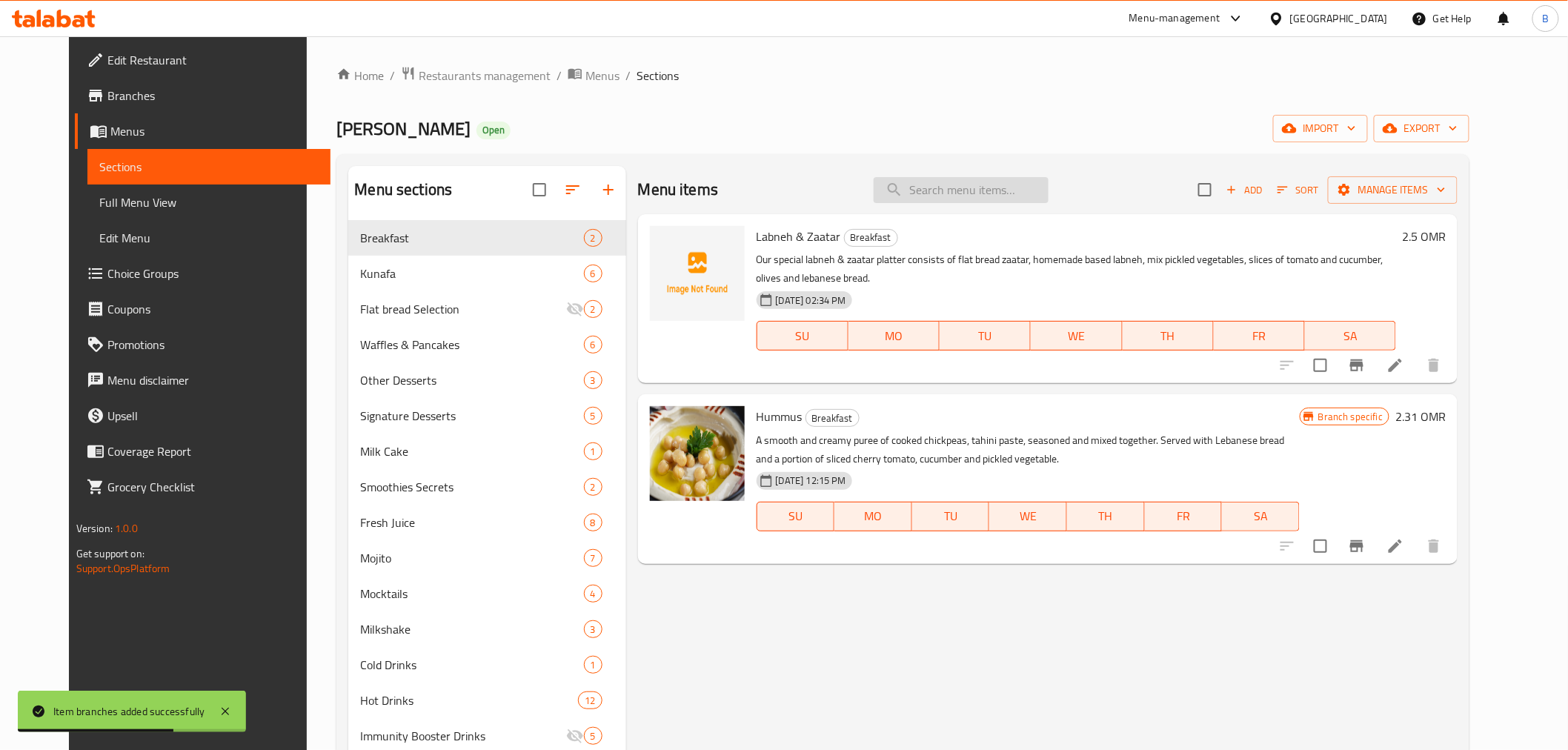
click at [1017, 184] on input "search" at bounding box center [961, 191] width 175 height 26
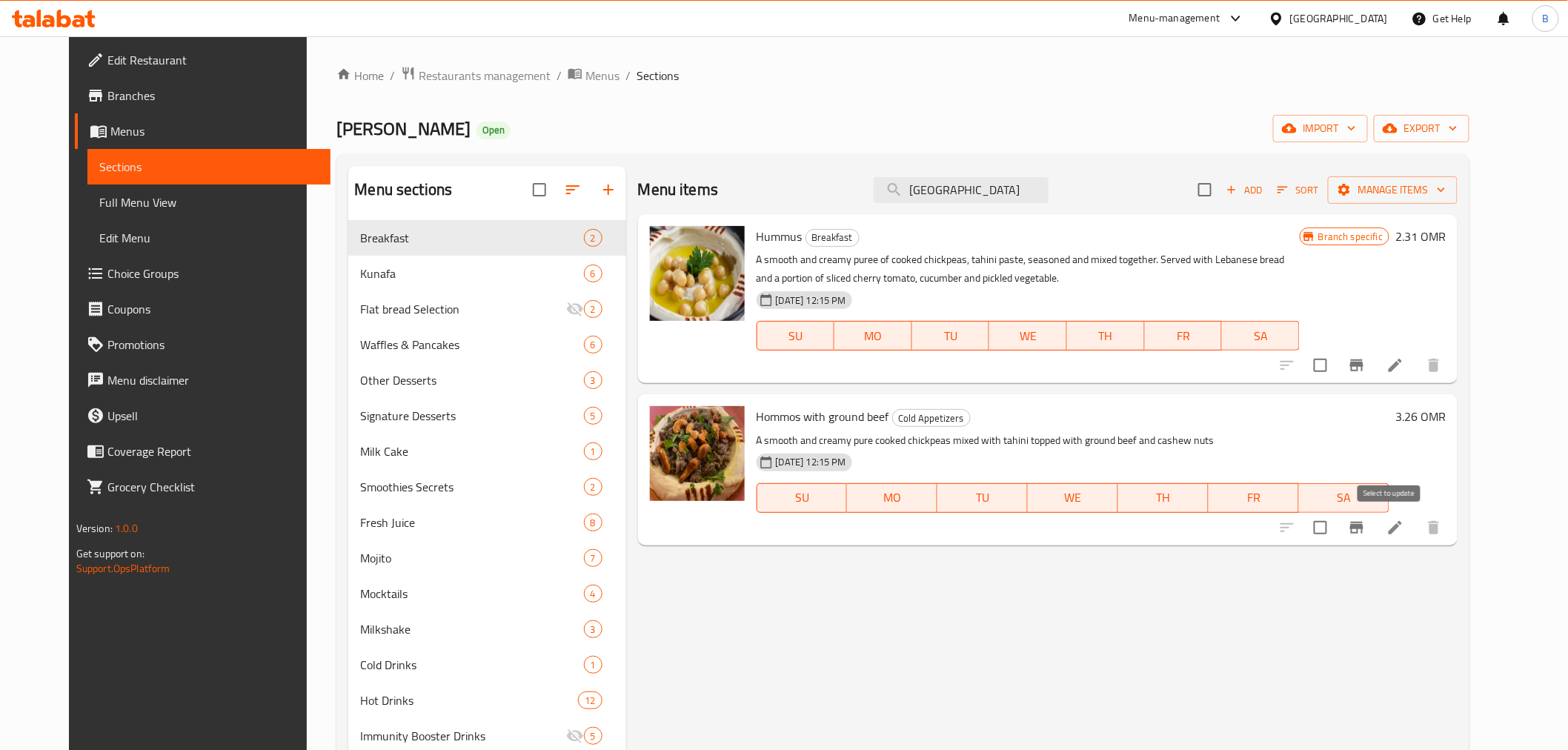
type input "حمص"
click at [1336, 528] on input "checkbox" at bounding box center [1321, 527] width 31 height 31
click at [1352, 190] on icon "button" at bounding box center [1344, 190] width 15 height 15
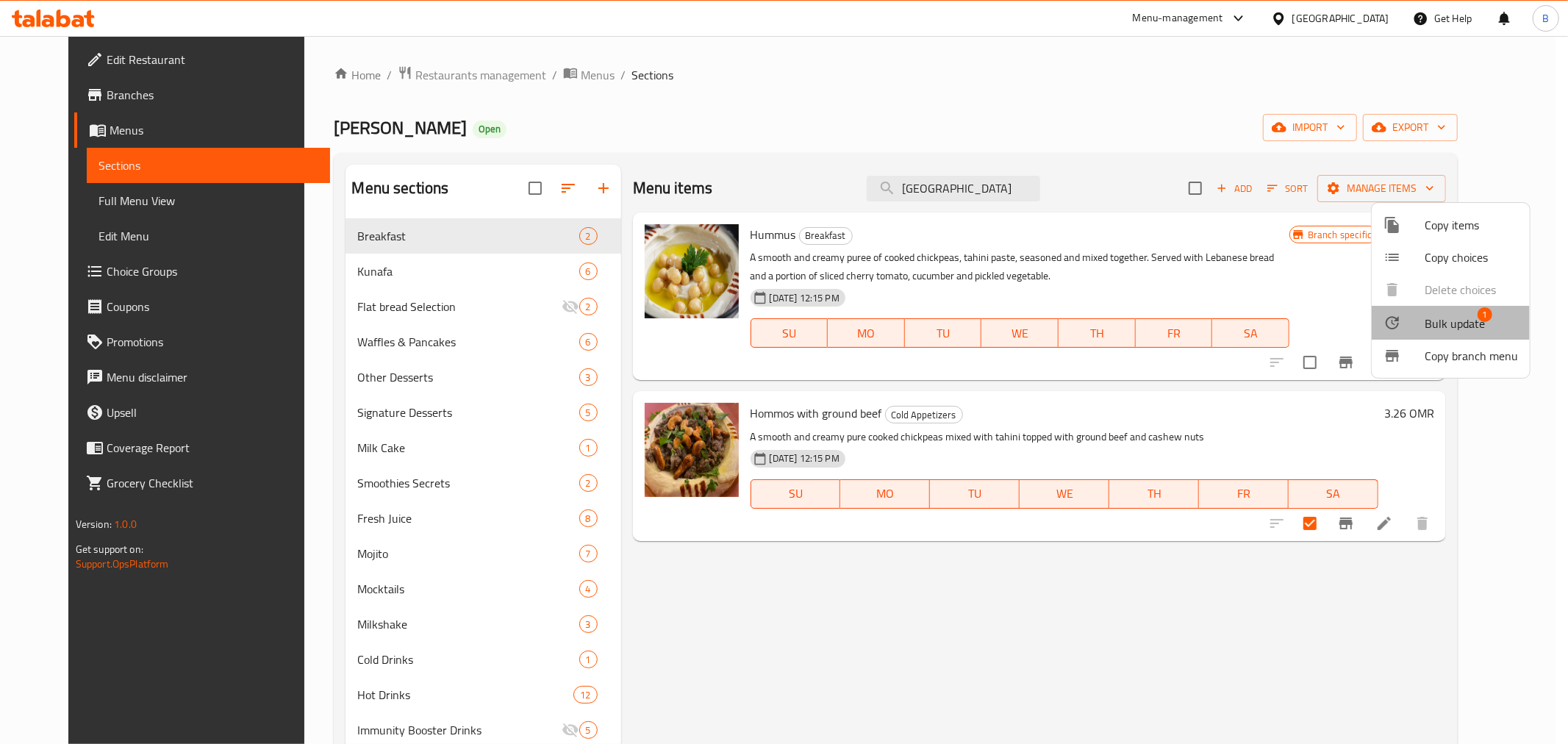
click at [1438, 327] on span "Bulk update" at bounding box center [1455, 324] width 60 height 18
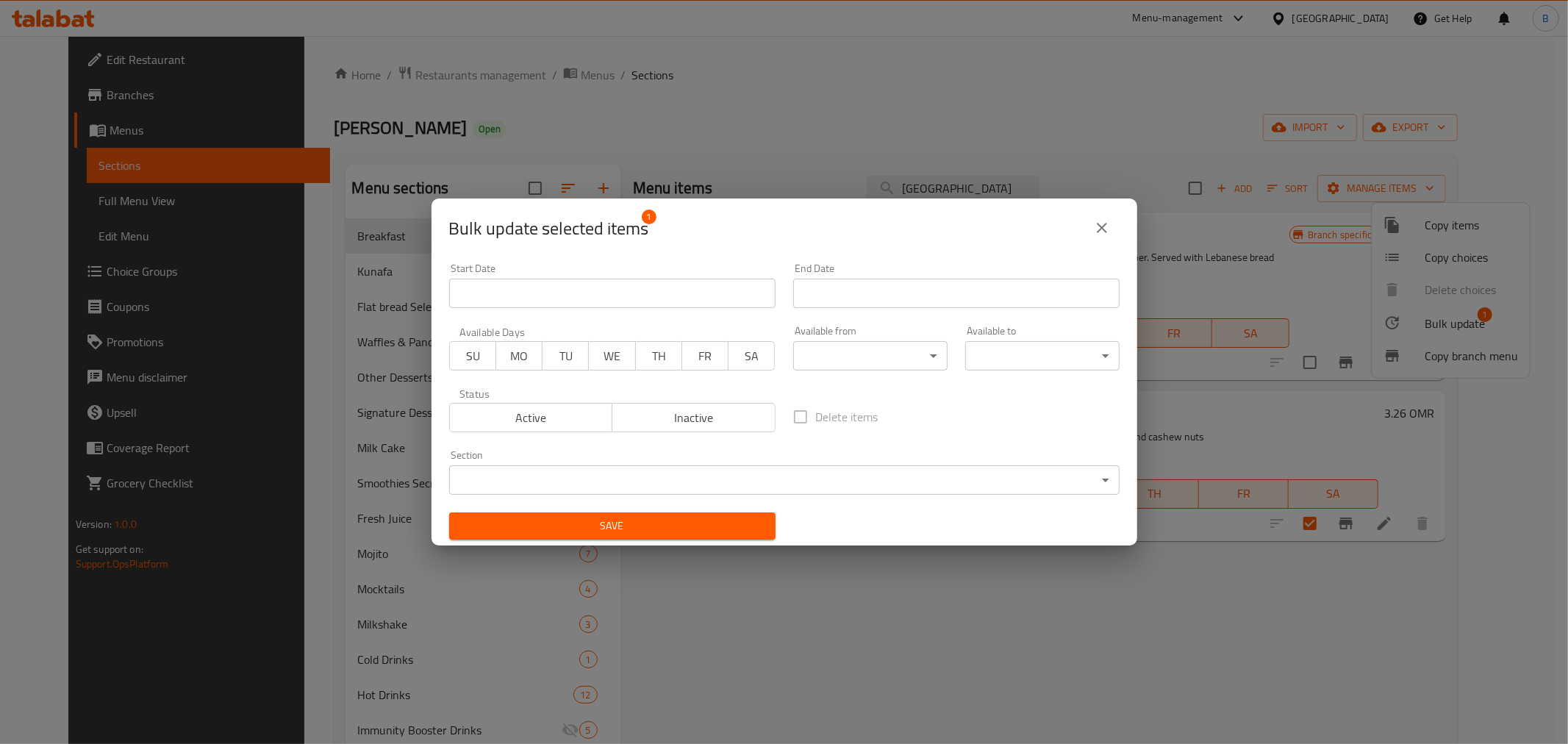
click at [605, 480] on body "​ Menu-management Oman Get Help B Edit Restaurant Branches Menus Sections Full …" at bounding box center [784, 390] width 1568 height 707
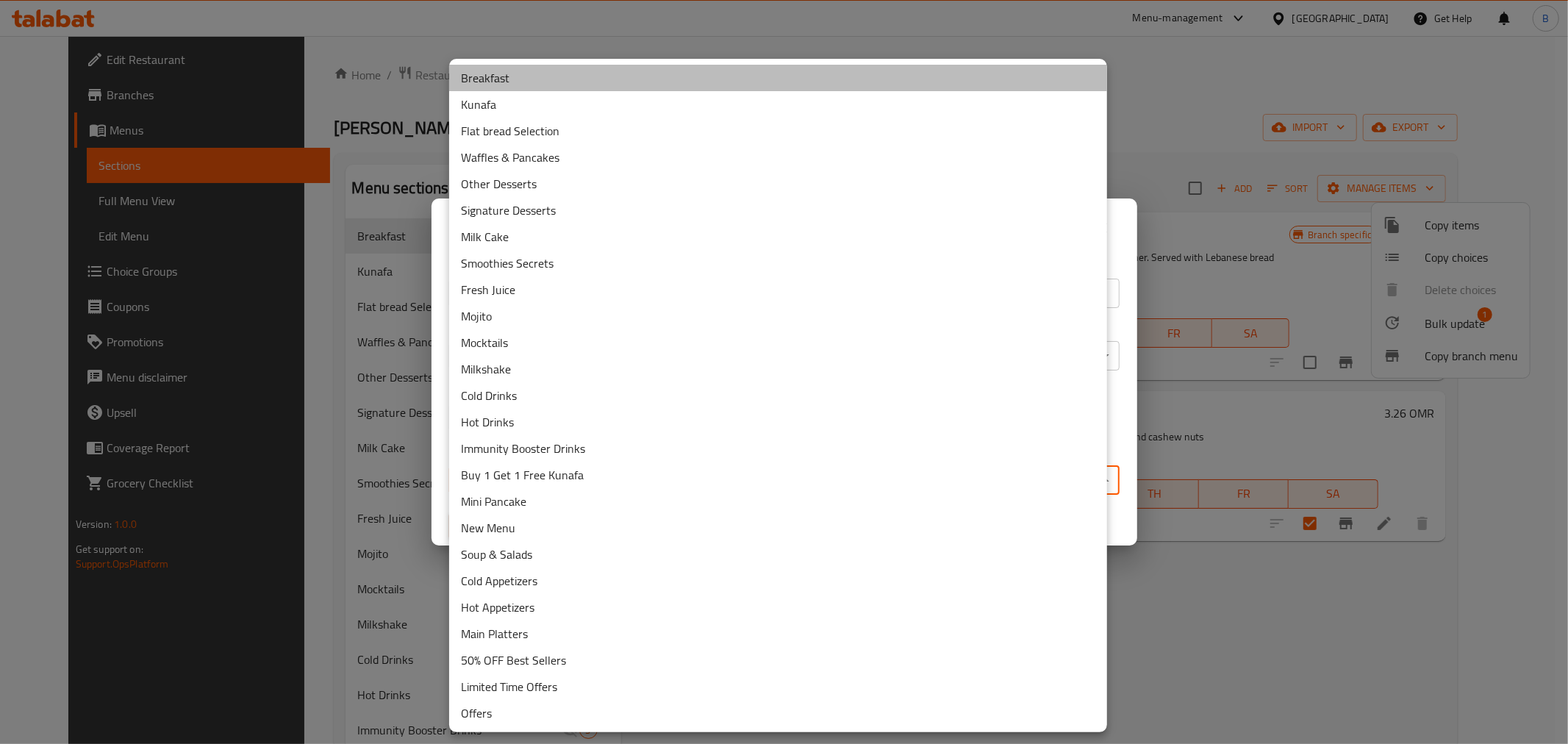
click at [535, 82] on li "Breakfast" at bounding box center [777, 77] width 658 height 26
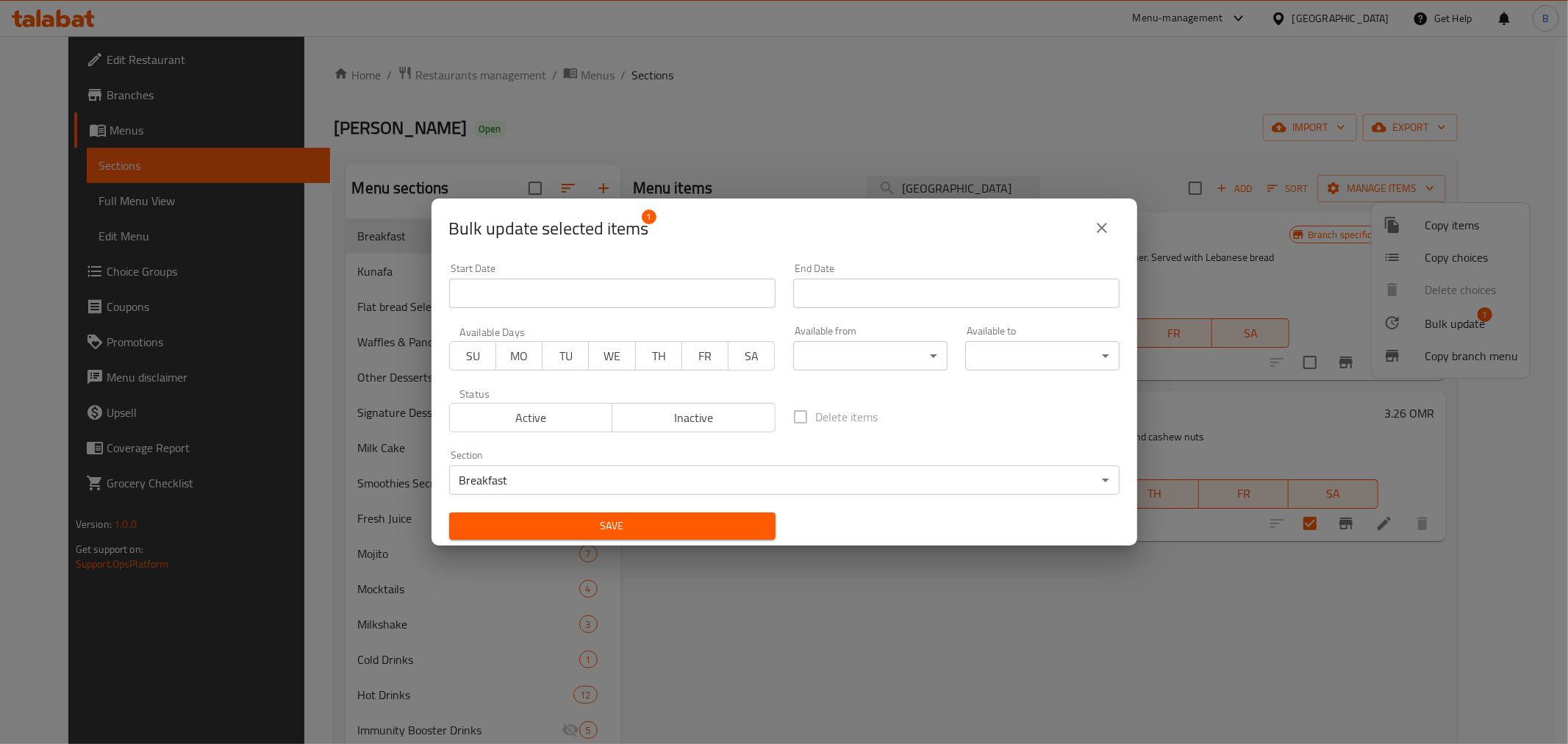
click at [601, 539] on div "Save" at bounding box center [612, 526] width 344 height 45
click at [604, 530] on span "Save" at bounding box center [612, 526] width 303 height 19
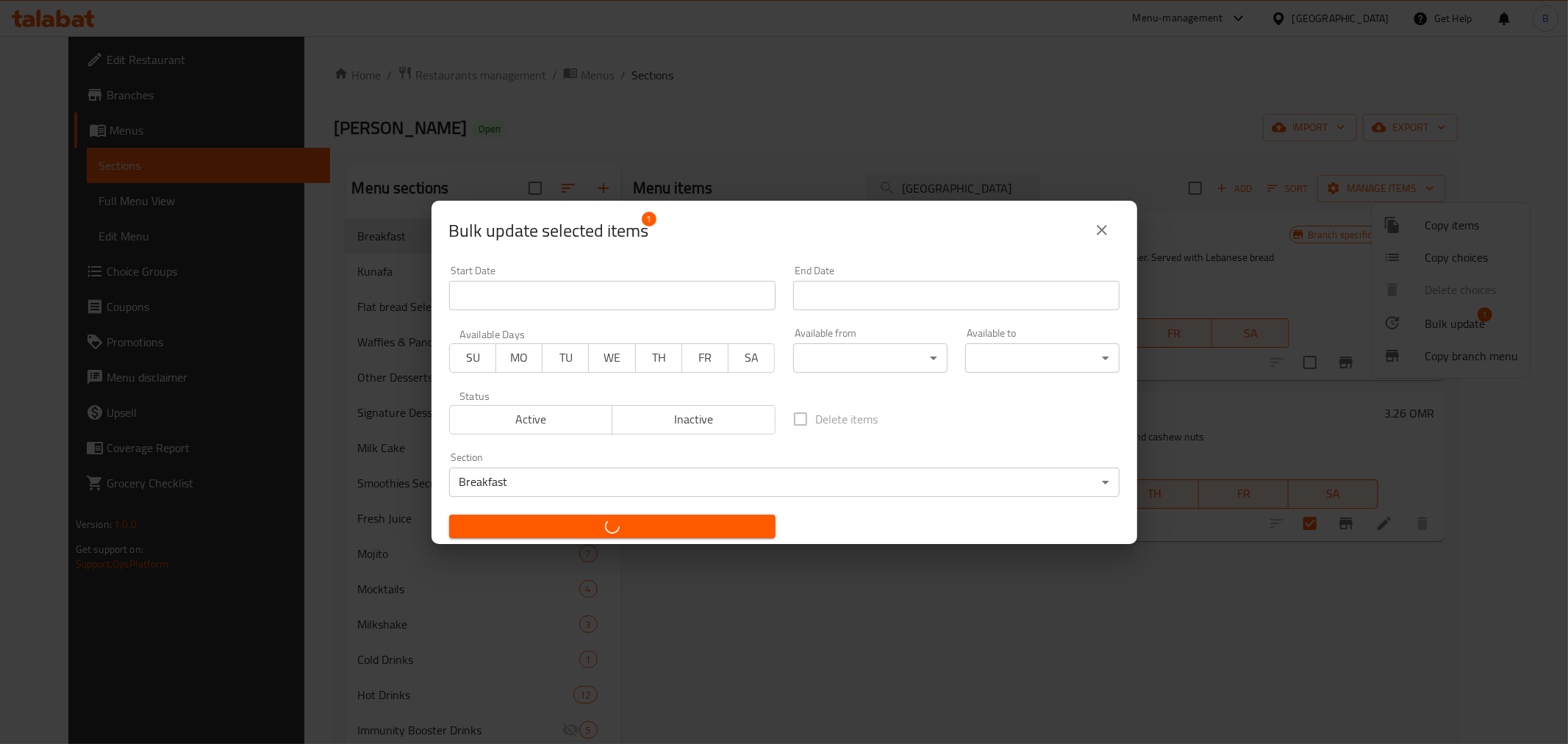
checkbox input "false"
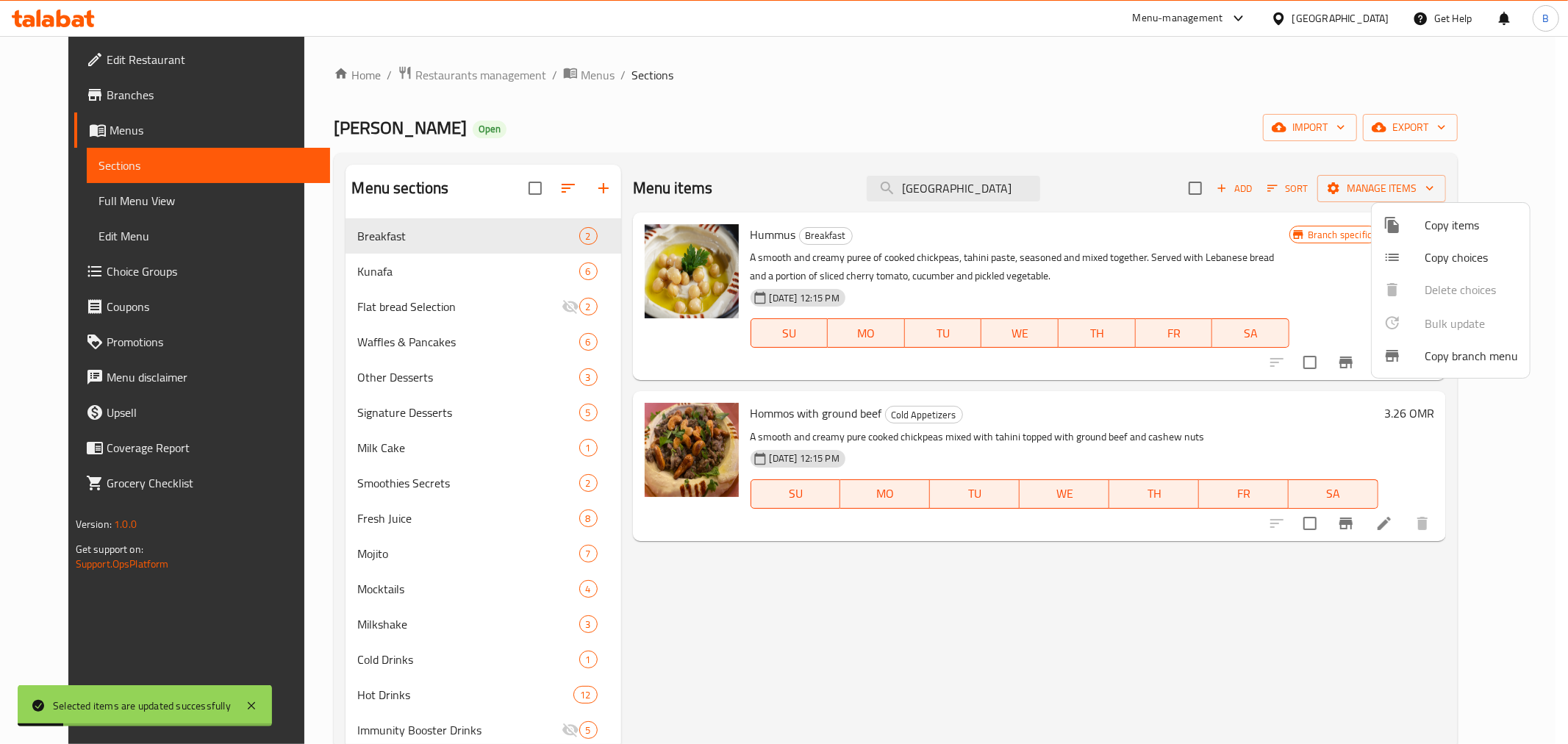
click at [503, 237] on div at bounding box center [784, 372] width 1568 height 744
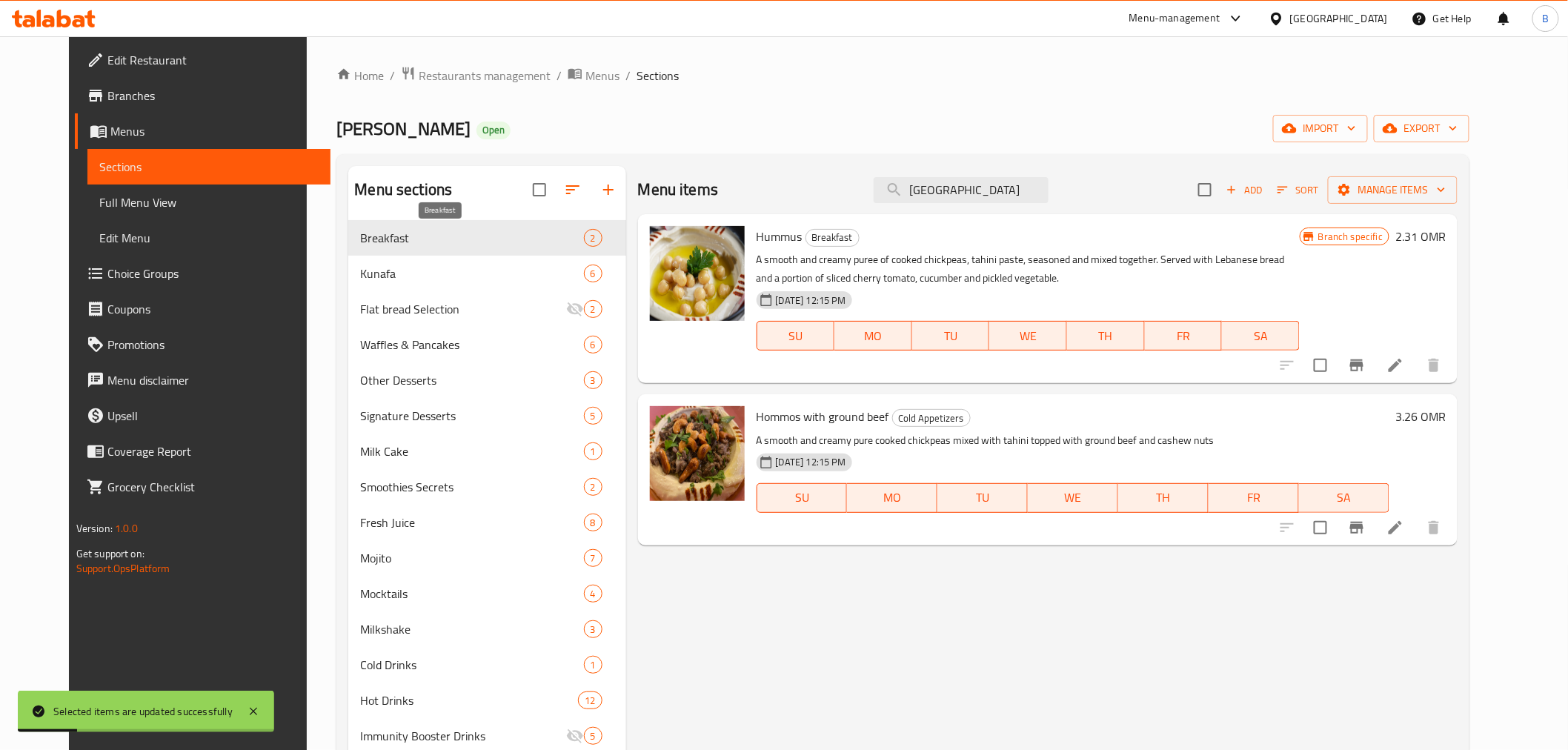
click at [508, 239] on span "Breakfast" at bounding box center [471, 238] width 223 height 18
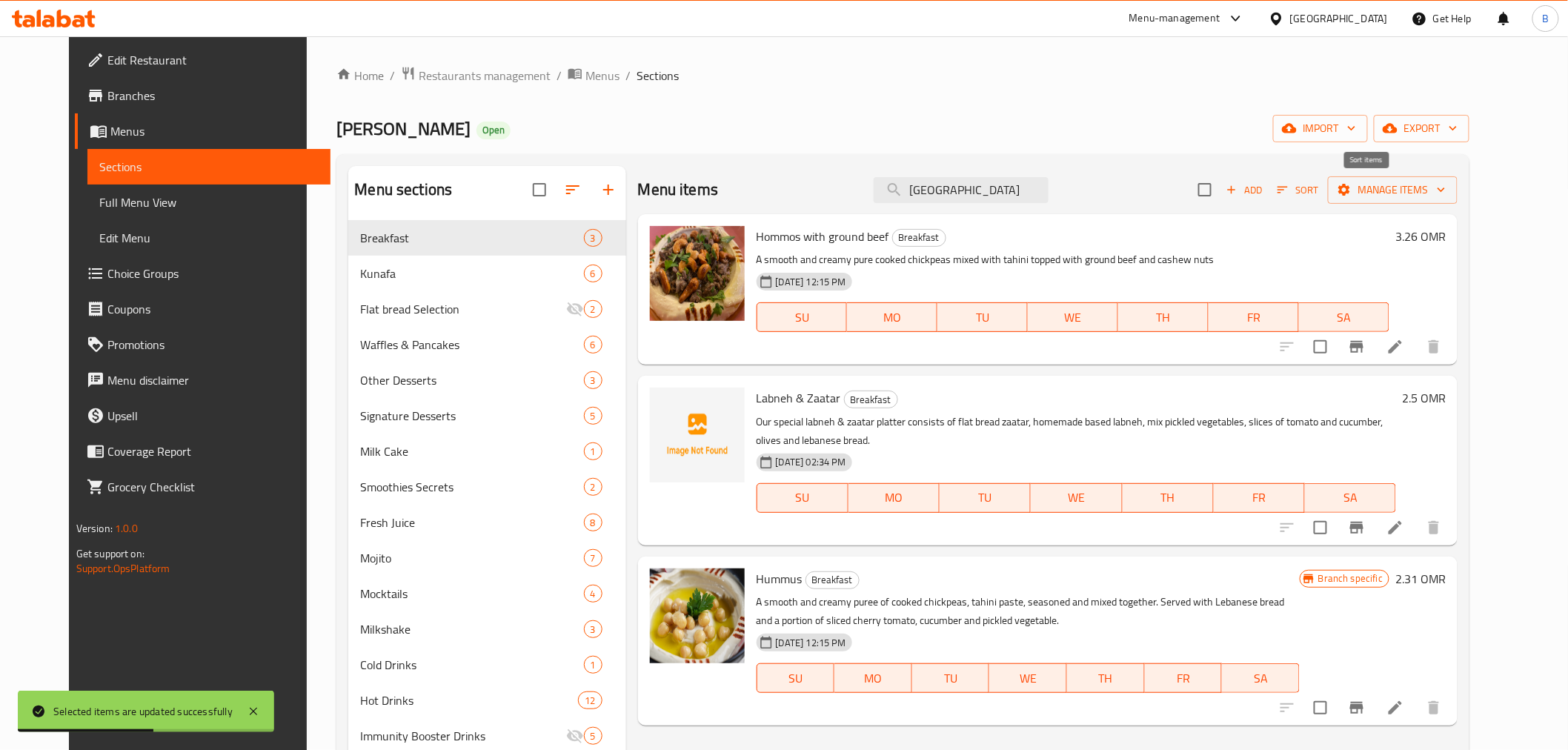
click at [1369, 198] on div "Add Sort Manage items" at bounding box center [1328, 190] width 260 height 31
click at [1318, 191] on span "Sort" at bounding box center [1298, 190] width 41 height 17
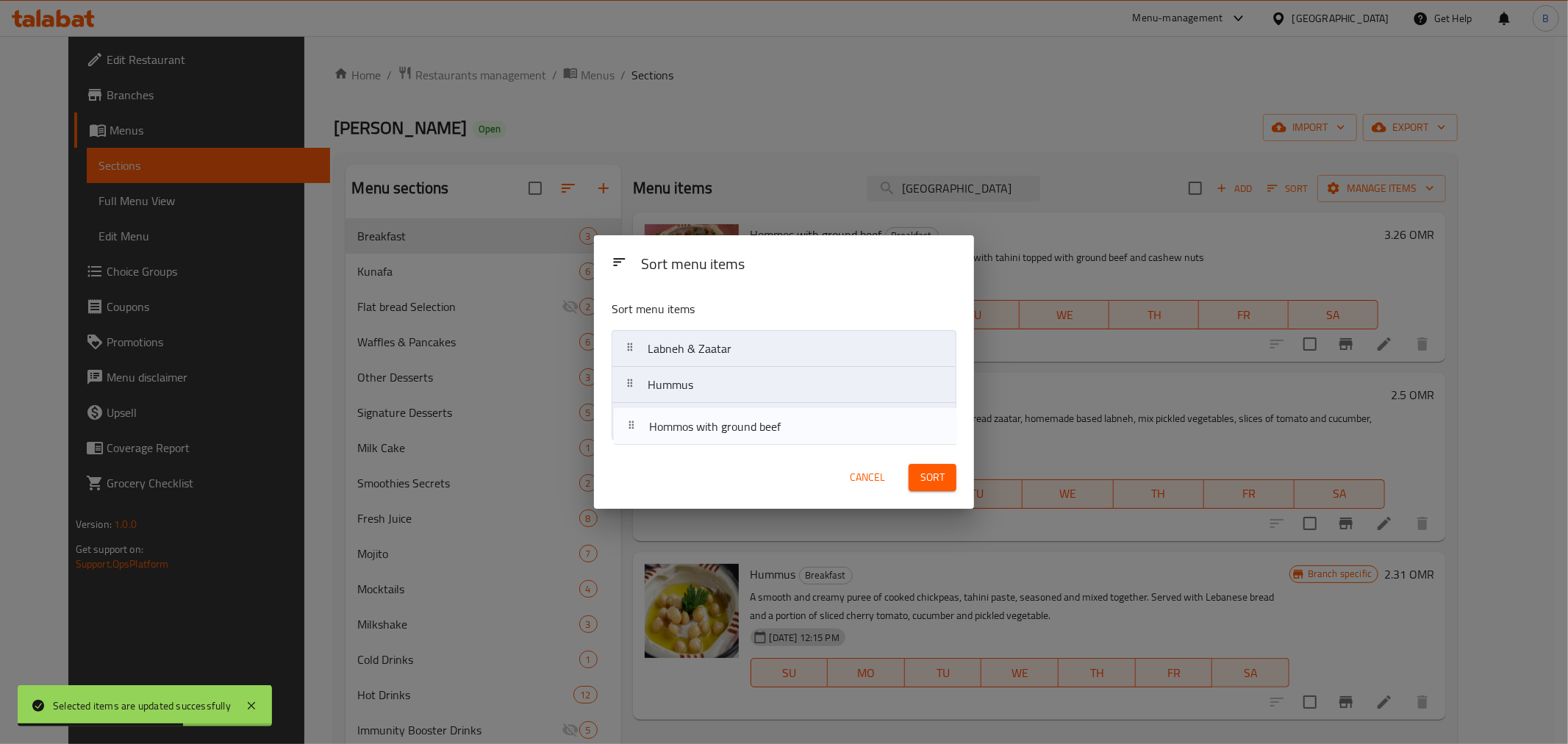
drag, startPoint x: 760, startPoint y: 354, endPoint x: 767, endPoint y: 442, distance: 88.3
click at [767, 442] on div "Sort menu items Hommos with ground beef Labneh & Zaatar Hummus" at bounding box center [784, 367] width 380 height 157
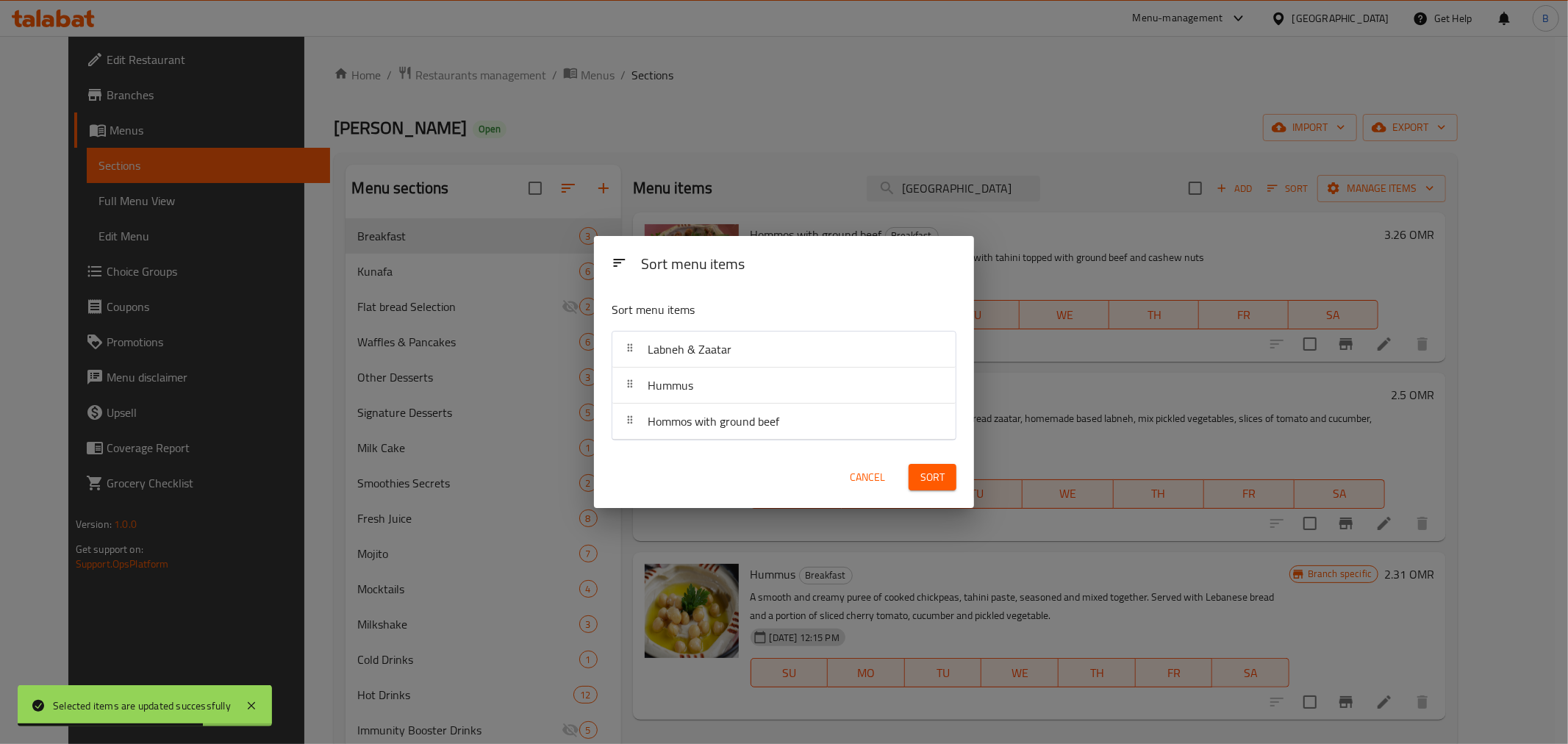
click at [934, 483] on span "Sort" at bounding box center [932, 477] width 24 height 19
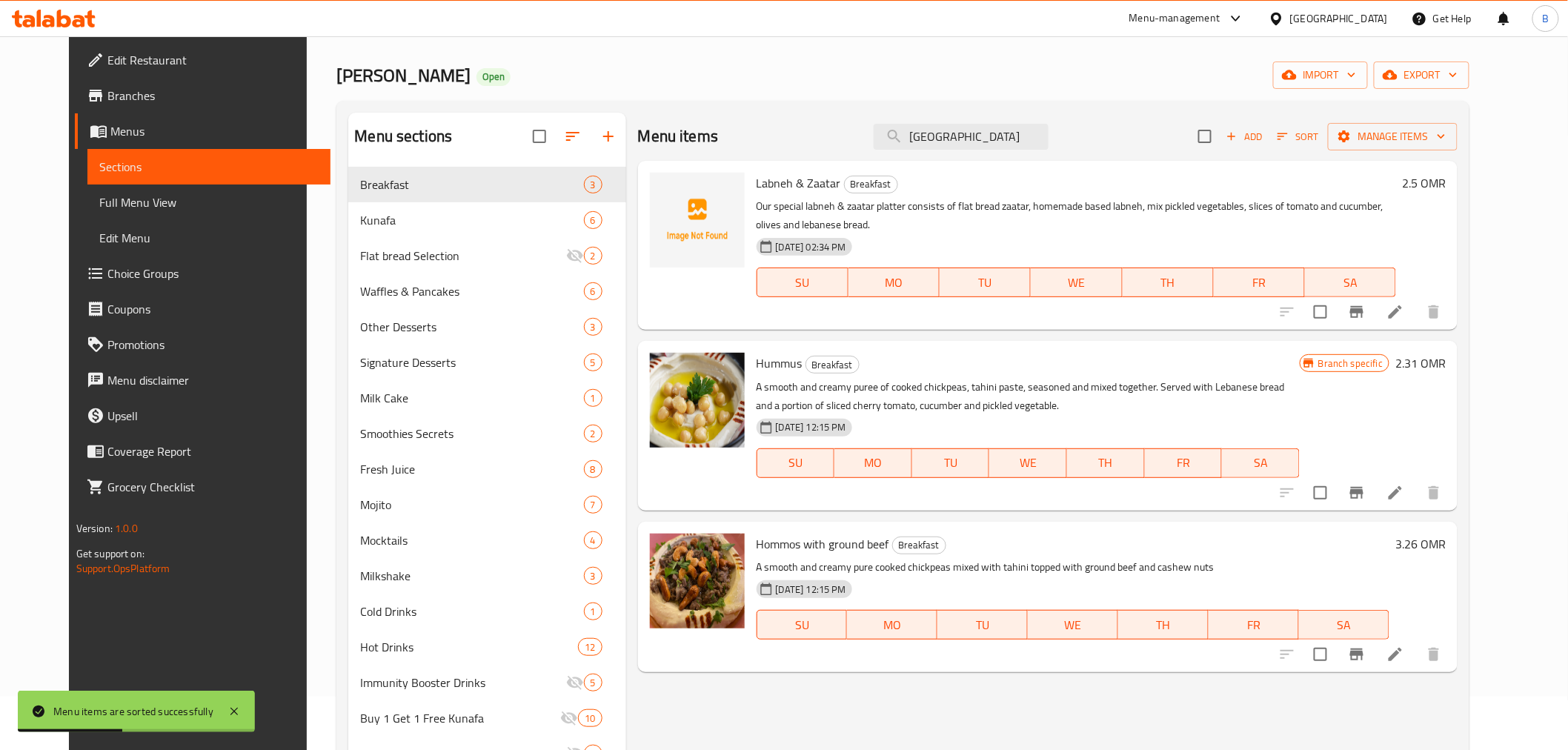
scroll to position [82, 0]
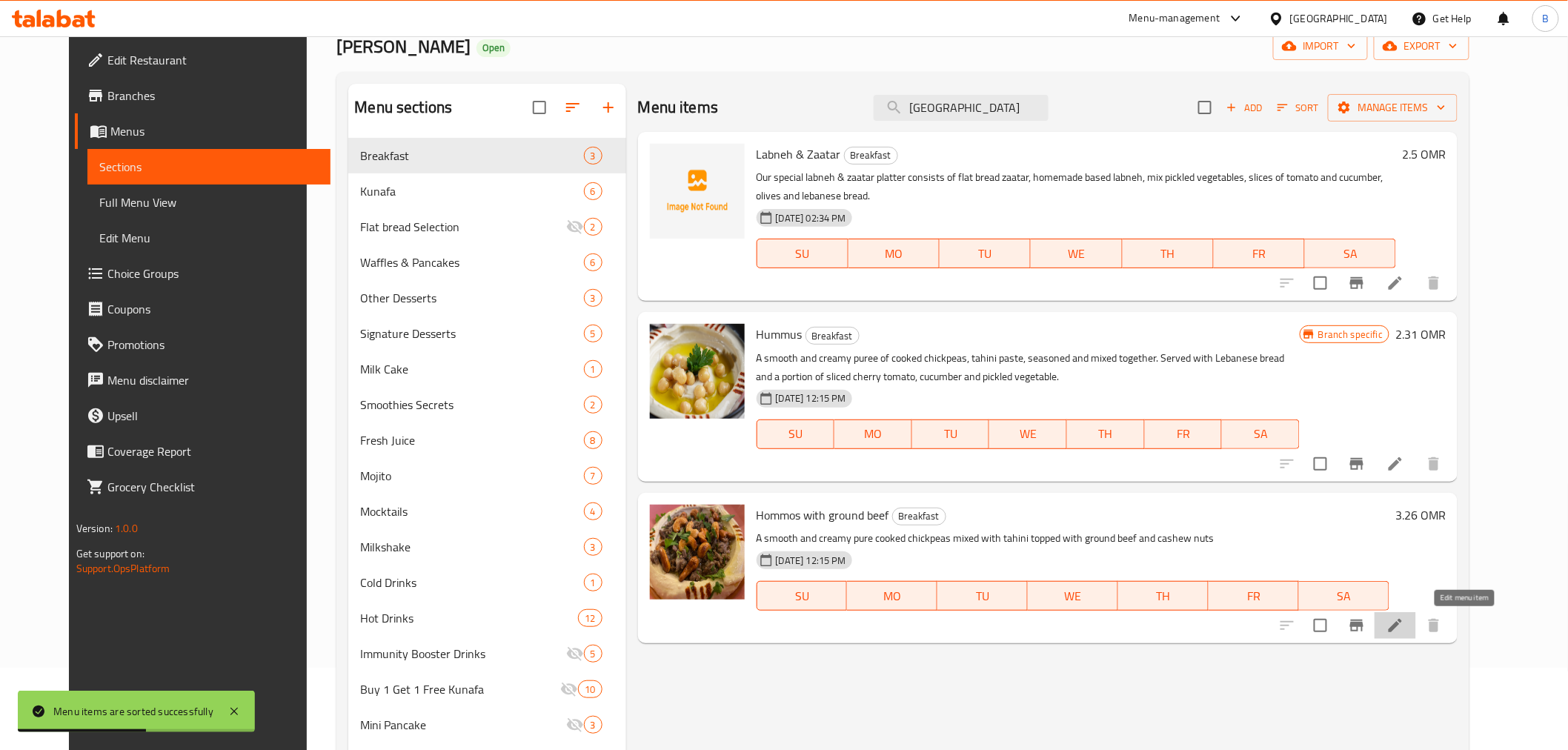
click at [1404, 619] on icon at bounding box center [1395, 625] width 18 height 18
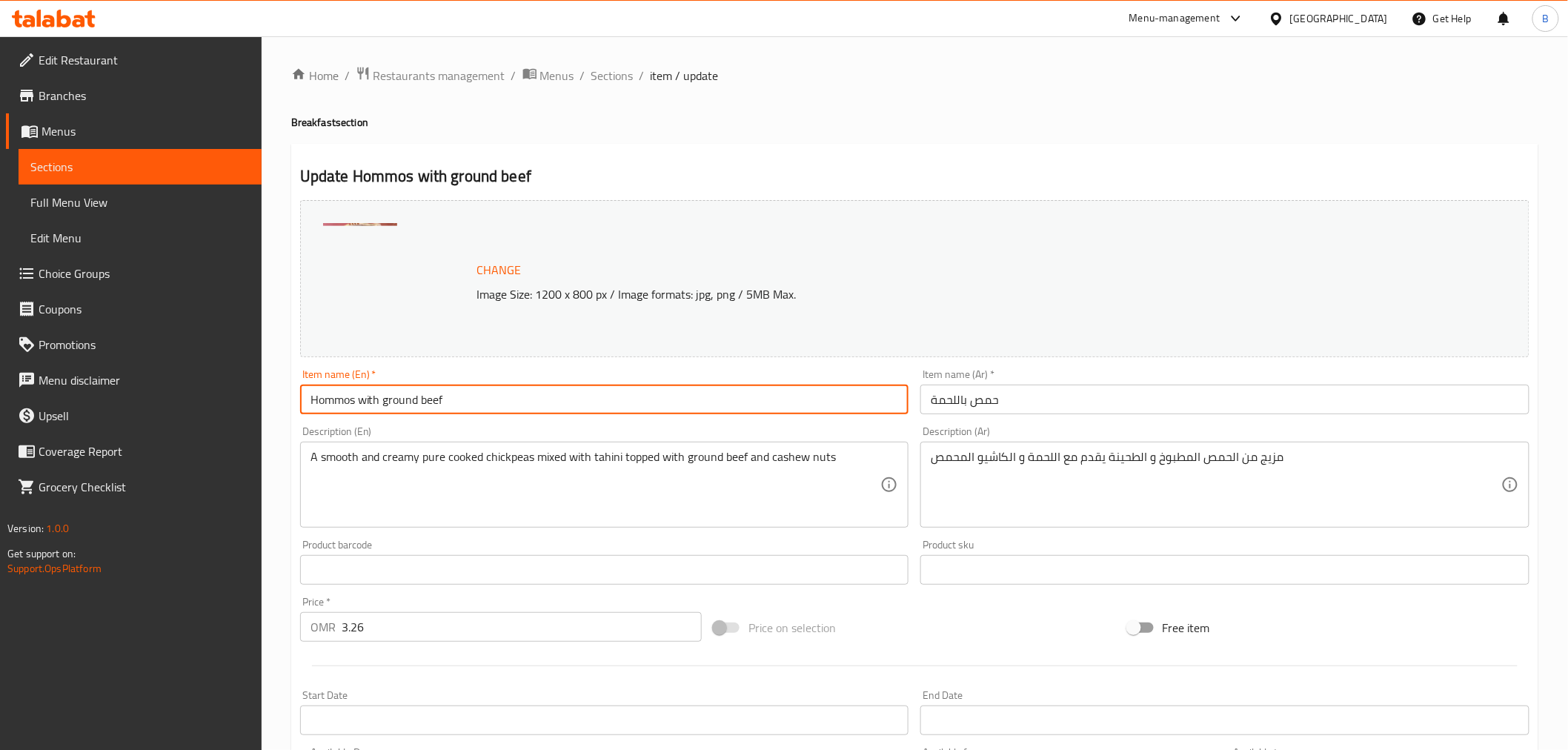
click at [512, 404] on input "Hommos with ground beef" at bounding box center [604, 399] width 609 height 30
drag, startPoint x: 512, startPoint y: 404, endPoint x: 512, endPoint y: 412, distance: 8.0
click at [512, 412] on input "Hommos with ground beef" at bounding box center [604, 399] width 609 height 30
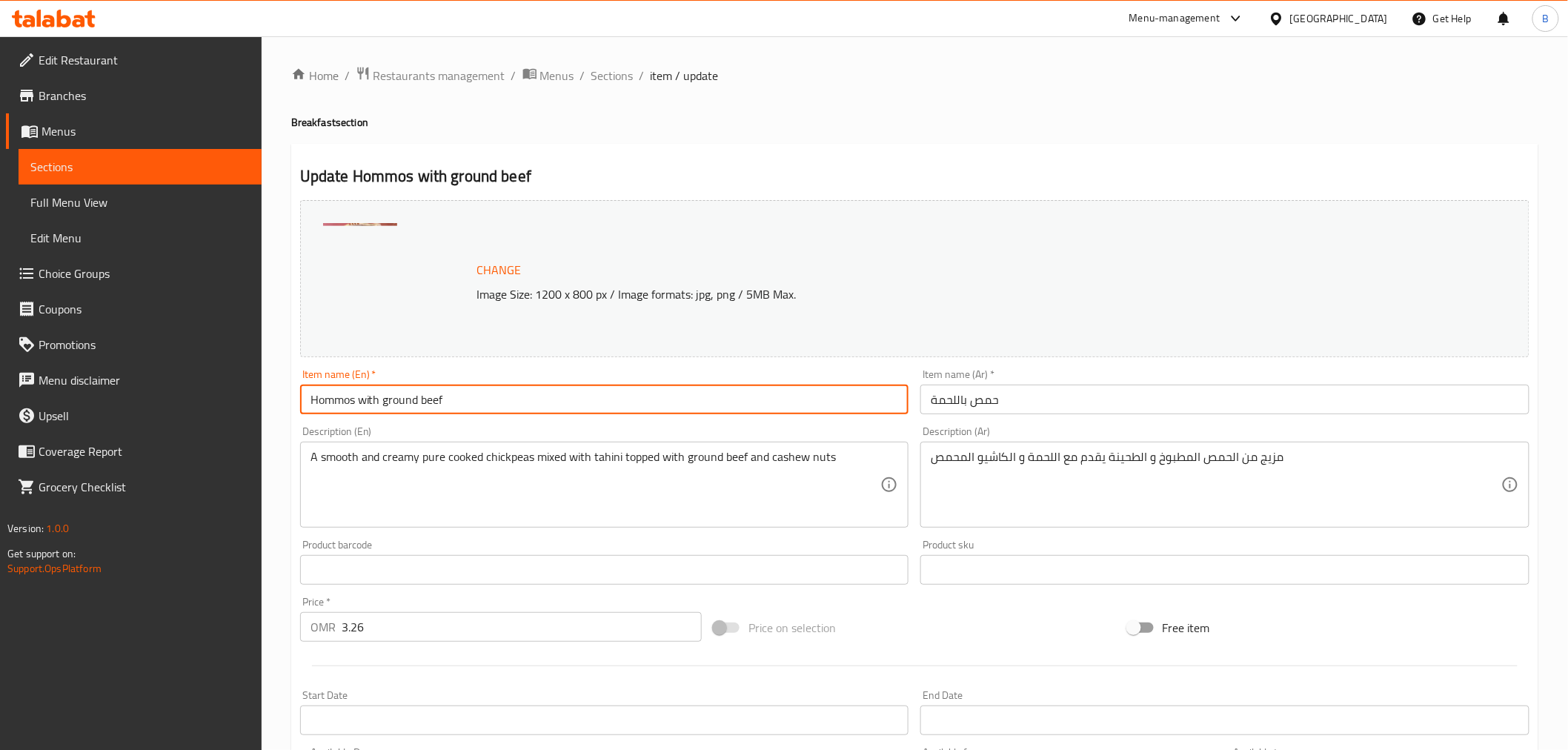
click at [512, 412] on input "Hommos with ground beef" at bounding box center [604, 399] width 609 height 30
paste input "ummus with Ground Beef"
type input "Hummus with Ground Beef"
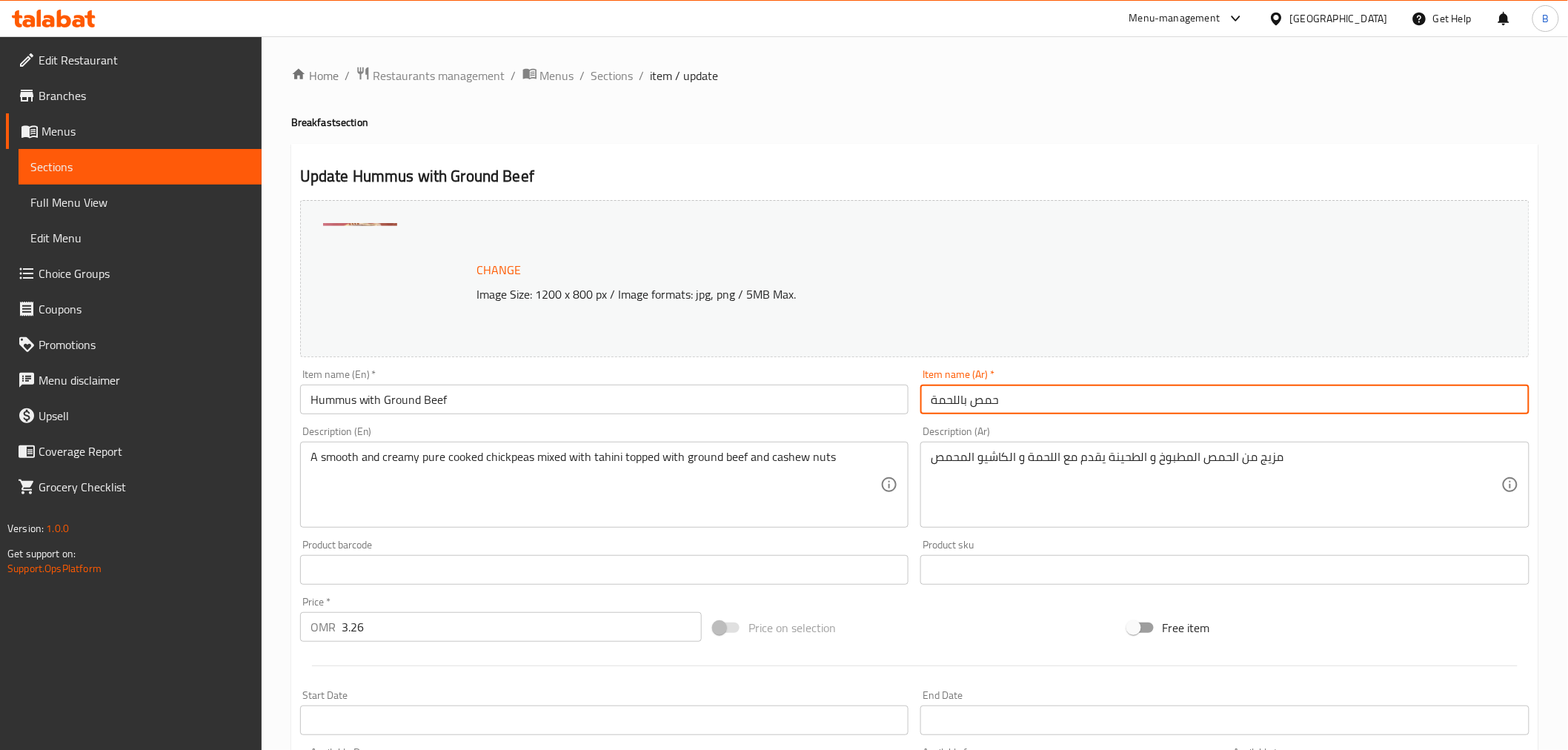
click at [1070, 405] on input "حمص باللحمة" at bounding box center [1224, 399] width 609 height 30
paste input "المفروم"
type input "حمص باللحم المفروم"
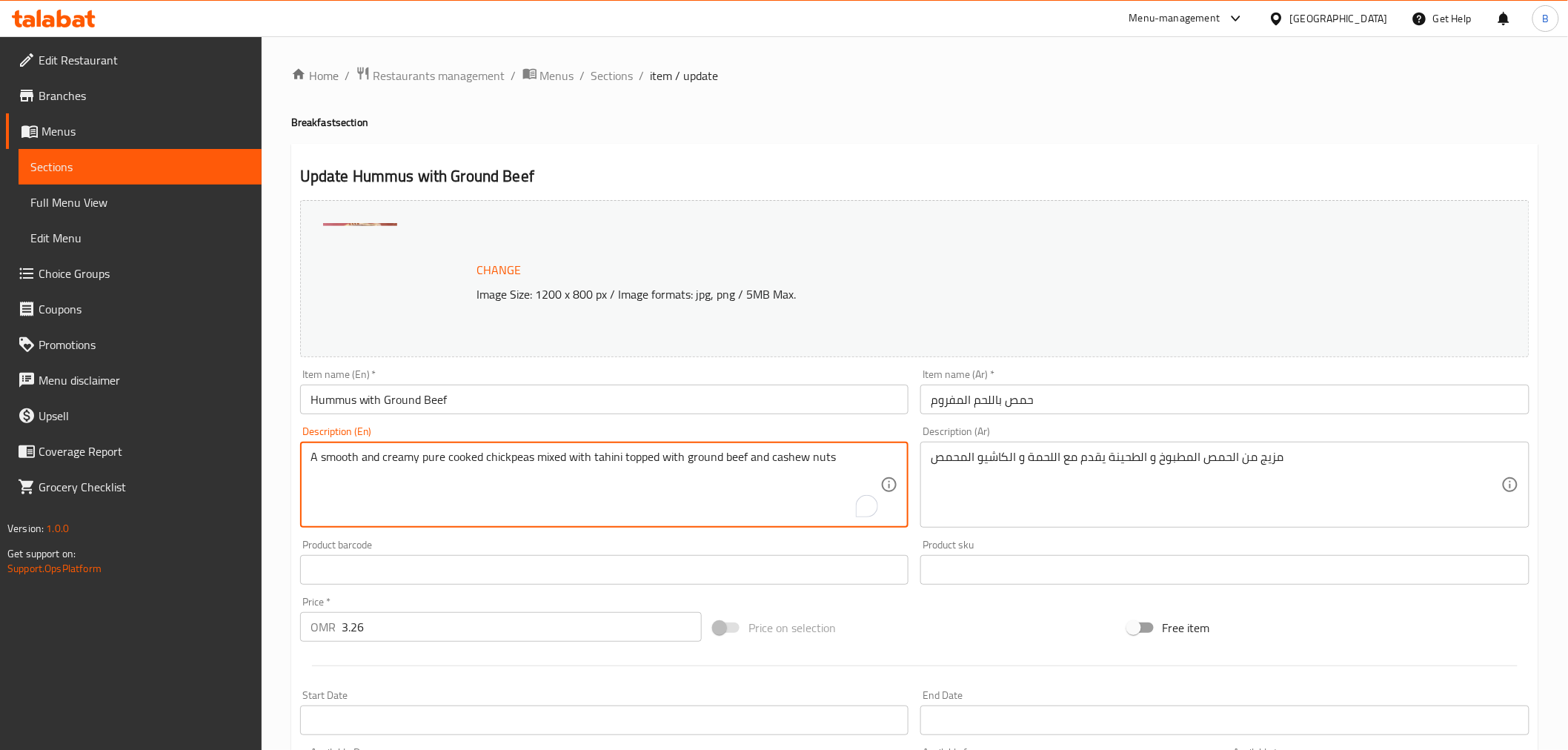
click at [508, 469] on textarea "A smooth and creamy pure cooked chickpeas mixed with tahini topped with ground …" at bounding box center [596, 485] width 570 height 71
click at [508, 470] on textarea "A smooth and creamy pure cooked chickpeas mixed with tahini topped with ground …" at bounding box center [596, 485] width 570 height 71
paste textarea "Hummus topped with sauteed ground beef & cashew nuts served with arabic bread a…"
type textarea "Hummus topped with sauteed ground beef & cashew nuts served with arabic bread a…"
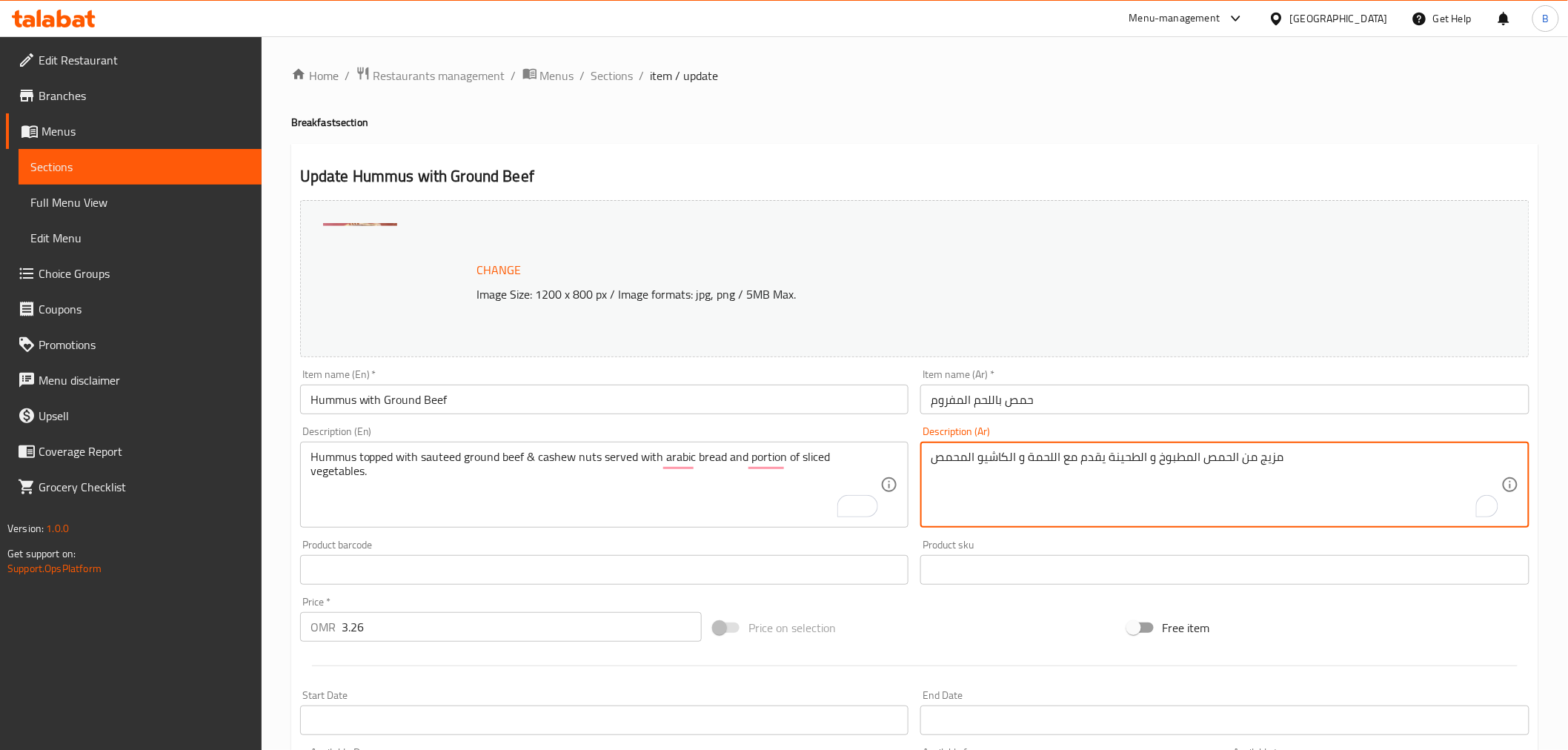
paste textarea "حمص مغطى باللحم البقري المفروم والكاجو ويقدم مع الخبز العربي وحصة من الخضار الم…"
type textarea "حمص مغطى باللحم البقري المفروم ومكسرات الكاجو ويقدم مع الخبز العربي وحصة من الخ…"
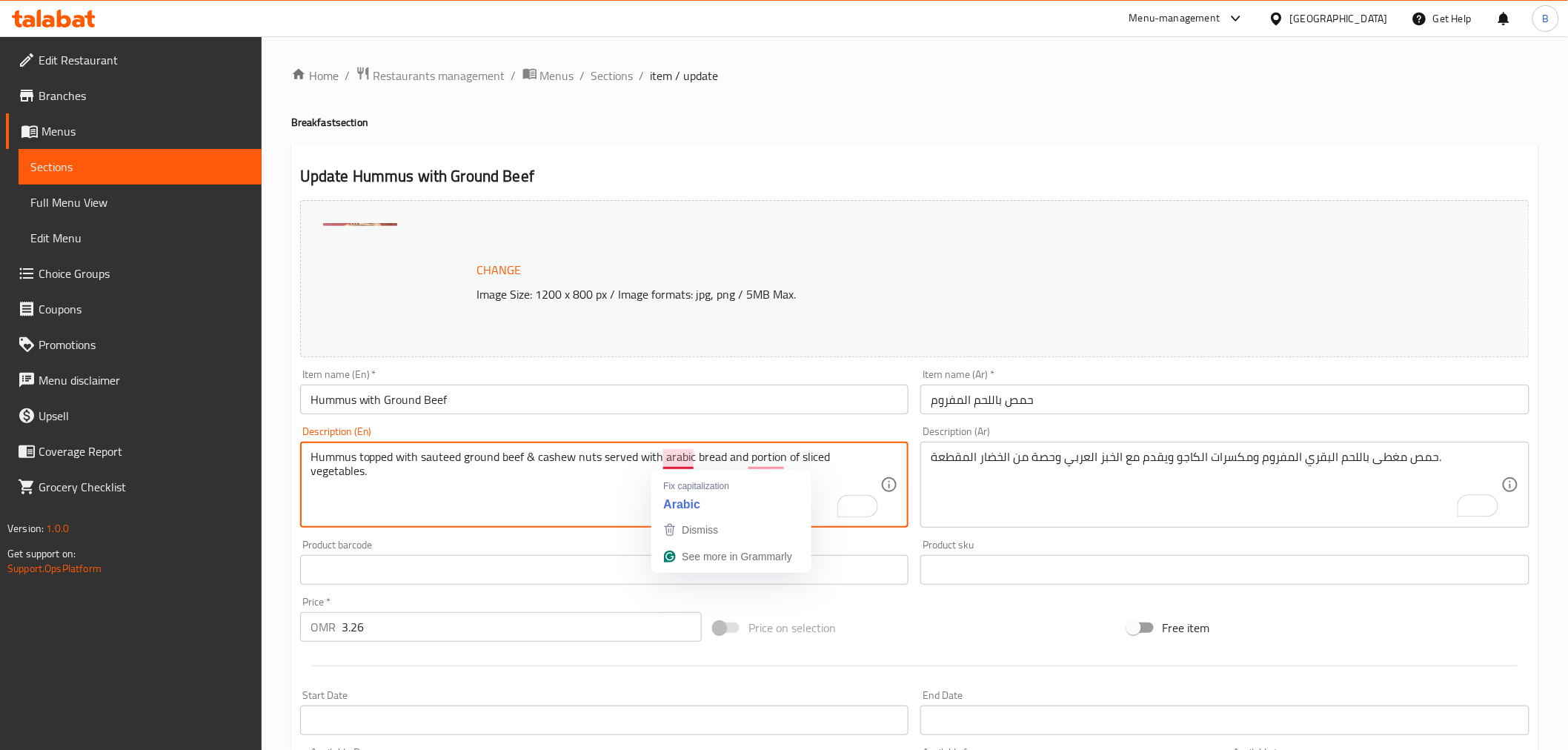
click at [684, 464] on textarea "Hummus topped with sauteed ground beef & cashew nuts served with arabic bread a…" at bounding box center [596, 485] width 570 height 71
click at [671, 468] on textarea "Hummus topped with sauteed ground beef & cashew nuts served with arabic bread a…" at bounding box center [596, 485] width 570 height 71
click at [671, 462] on textarea "Hummus topped with sauteed ground beef & cashew nuts served with arabic bread a…" at bounding box center [596, 485] width 570 height 71
drag, startPoint x: 671, startPoint y: 462, endPoint x: 672, endPoint y: 470, distance: 8.1
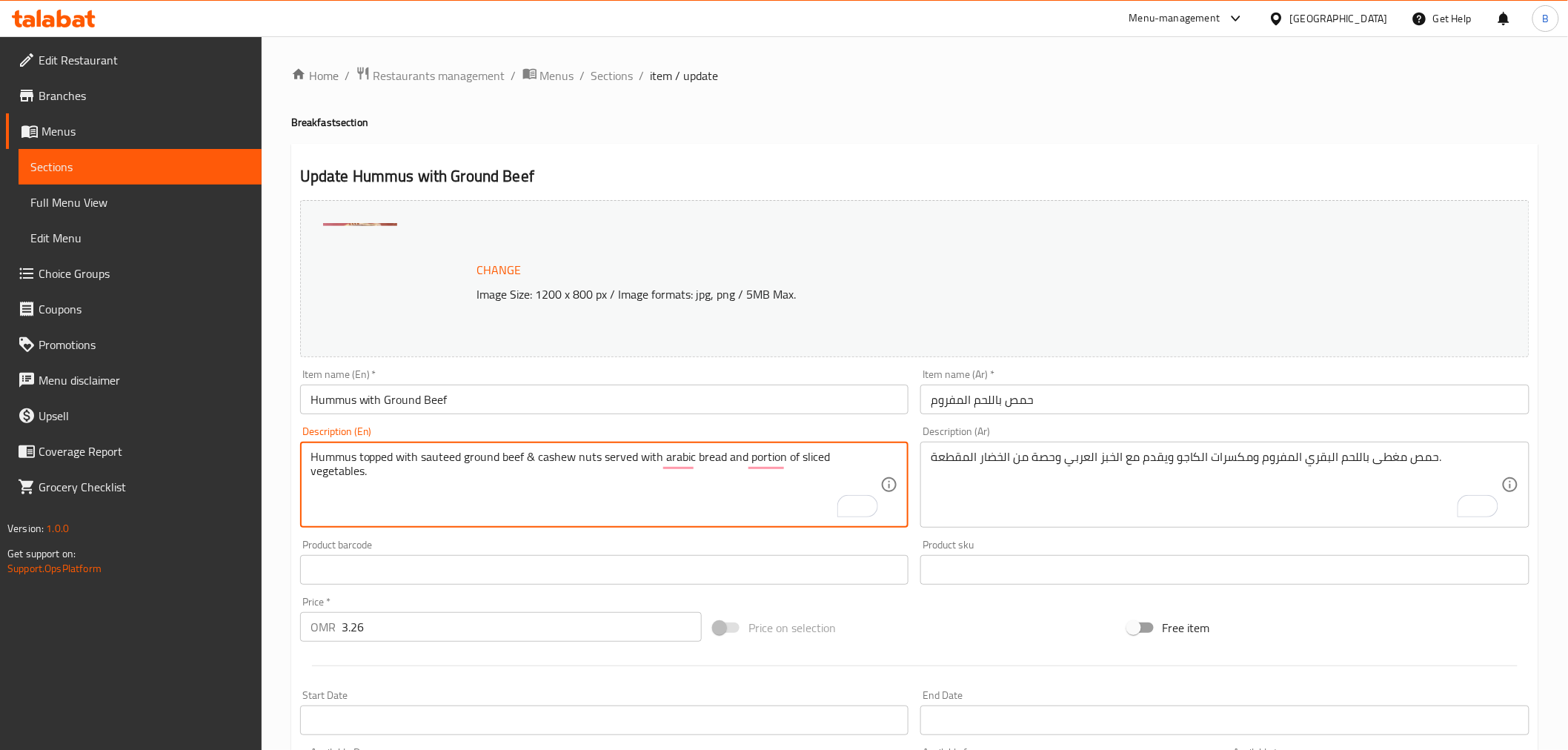
click at [672, 470] on textarea "Hummus topped with sauteed ground beef & cashew nuts served with arabic bread a…" at bounding box center [596, 485] width 570 height 71
click at [680, 464] on textarea "Hummus topped with sauteed ground beef & cashew nuts served with arabic bread a…" at bounding box center [596, 485] width 570 height 71
type textarea "Hummus topped with sauteed ground beef & cashew nuts served with Arabic bread a…"
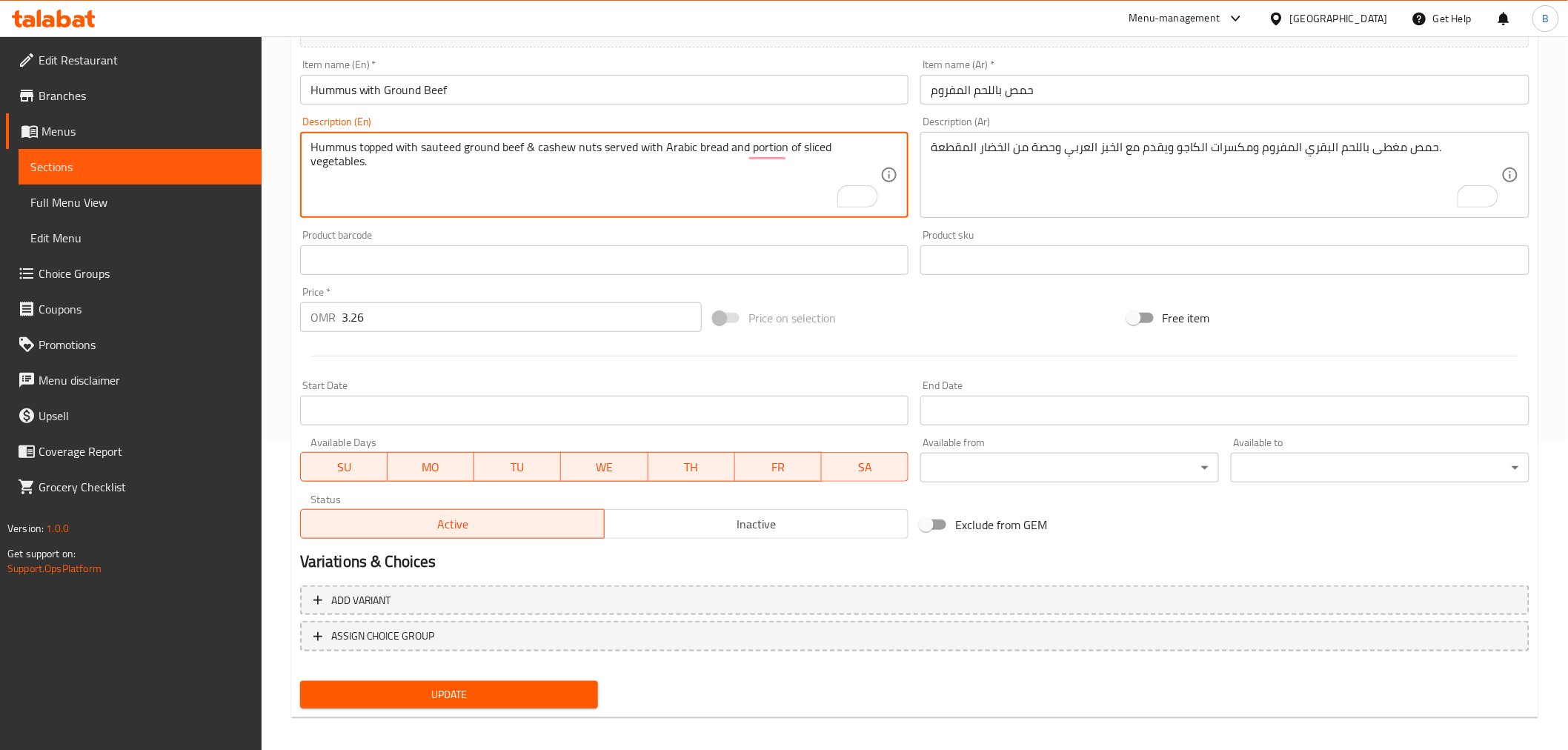
scroll to position [315, 0]
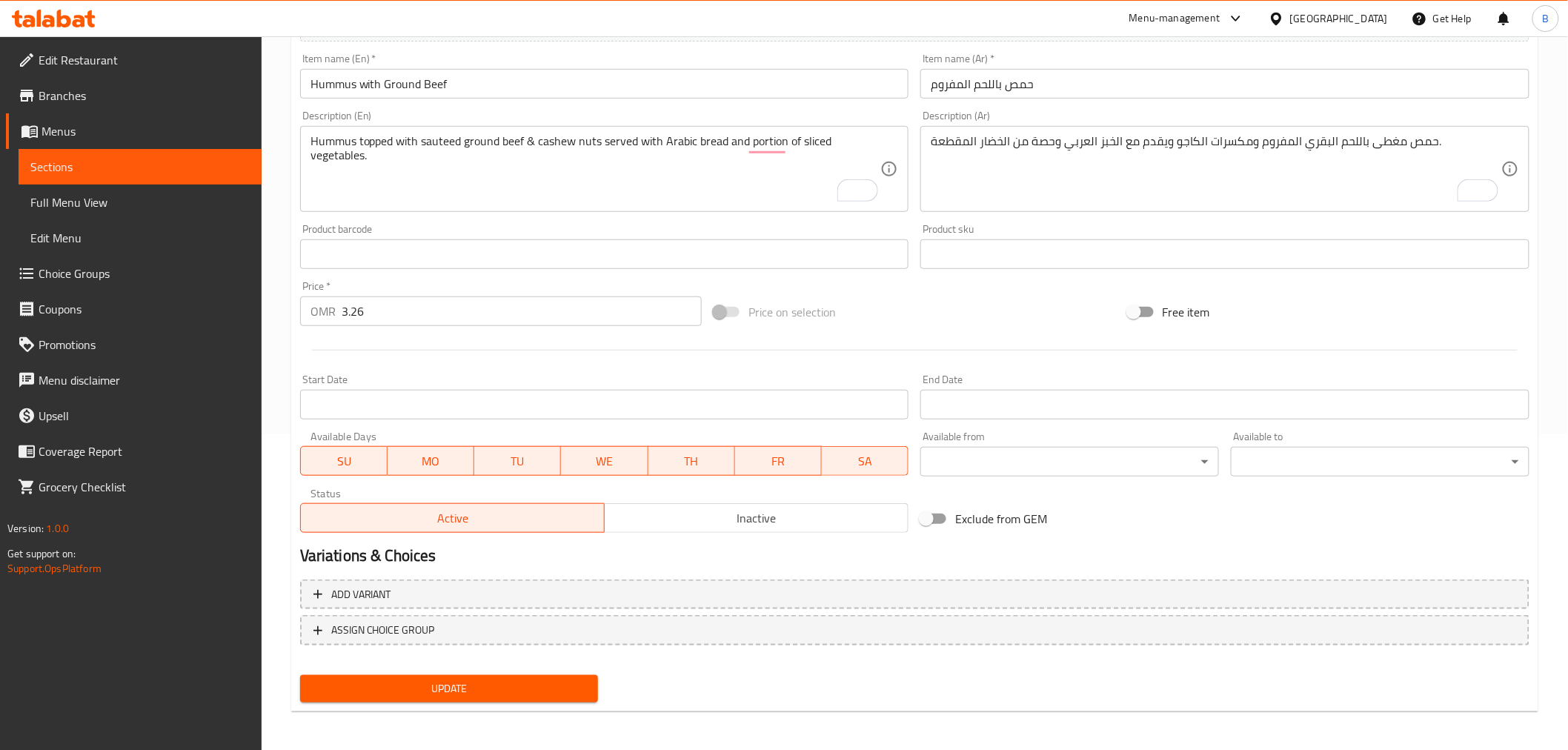
click at [948, 132] on div "حمص مغطى باللحم البقري المفروم ومكسرات الكاجو ويقدم مع الخبز العربي وحصة من الخ…" at bounding box center [1224, 168] width 609 height 86
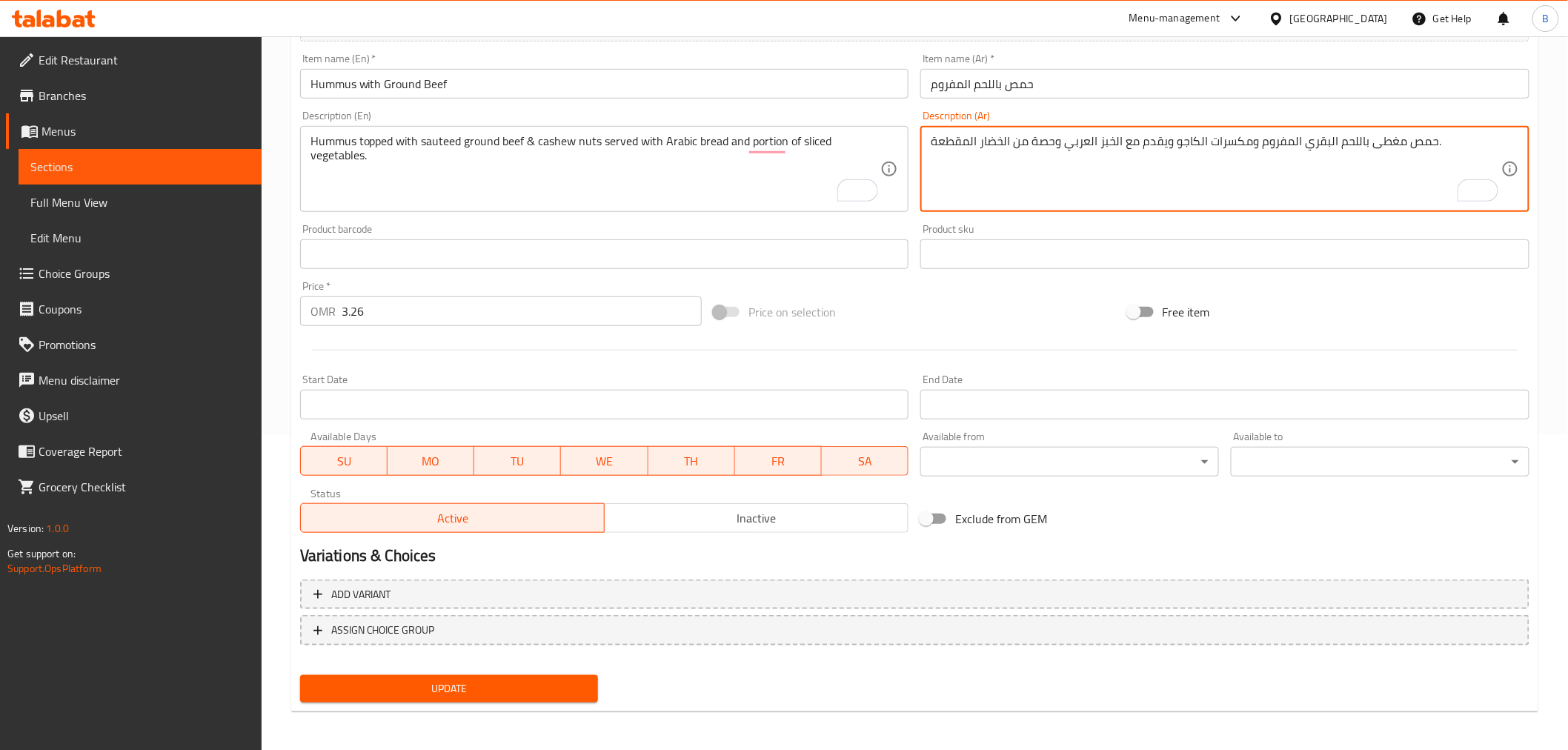
click at [946, 139] on textarea "حمص مغطى باللحم البقري المفروم ومكسرات الكاجو ويقدم مع الخبز العربي وحصة من الخ…" at bounding box center [1216, 169] width 570 height 71
click at [991, 141] on textarea "حمص مغطى باللحم البقري المفروم ومكسرات الكاجو ويقدم مع الخبز العربي وحصة من الخ…" at bounding box center [1216, 169] width 570 height 71
type textarea "حمص مغطى باللحم البقري المفروم ومكسرات الكاجو ويقدم مع الخبز العربي وحصة من خضا…"
click at [425, 675] on button "Update" at bounding box center [449, 688] width 298 height 27
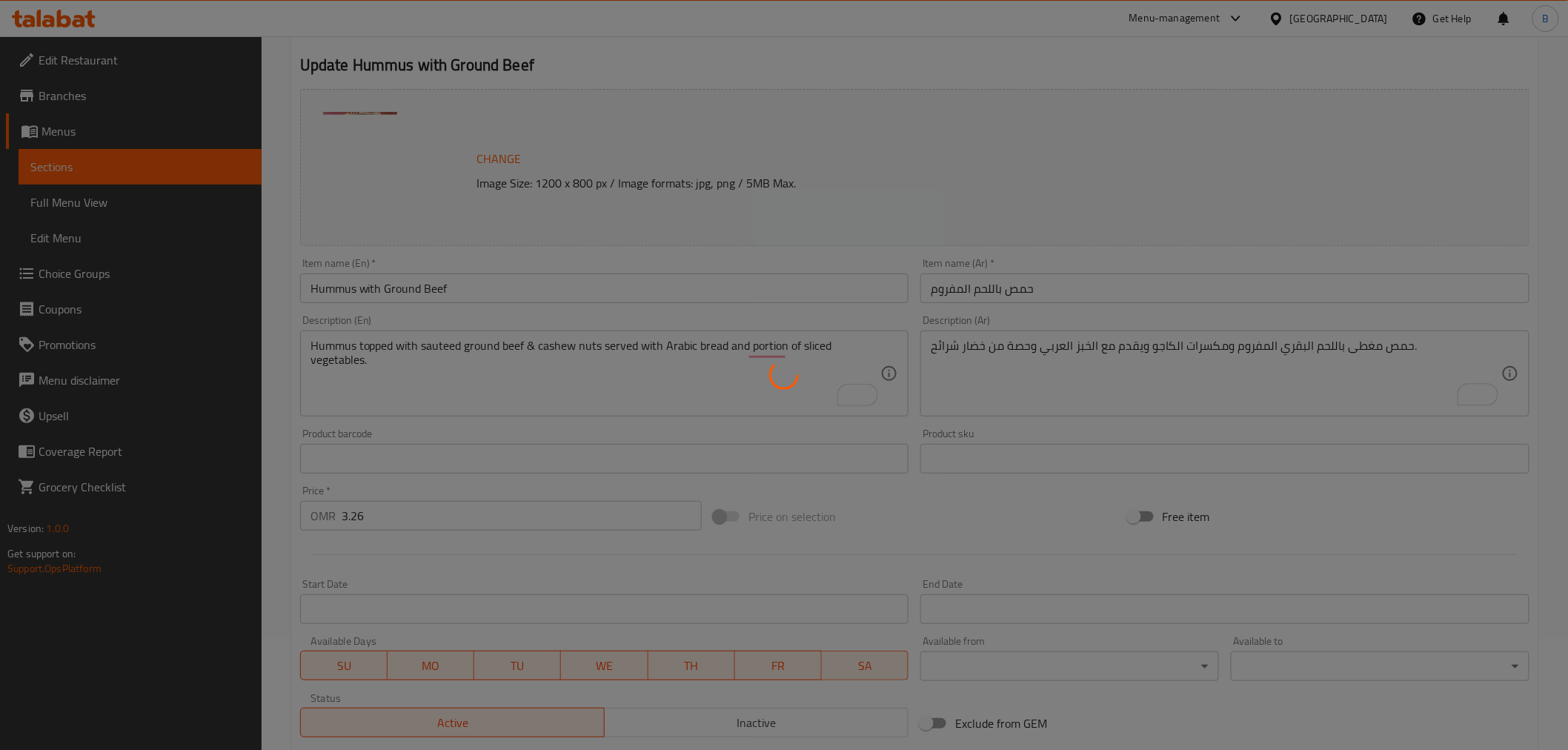
scroll to position [0, 0]
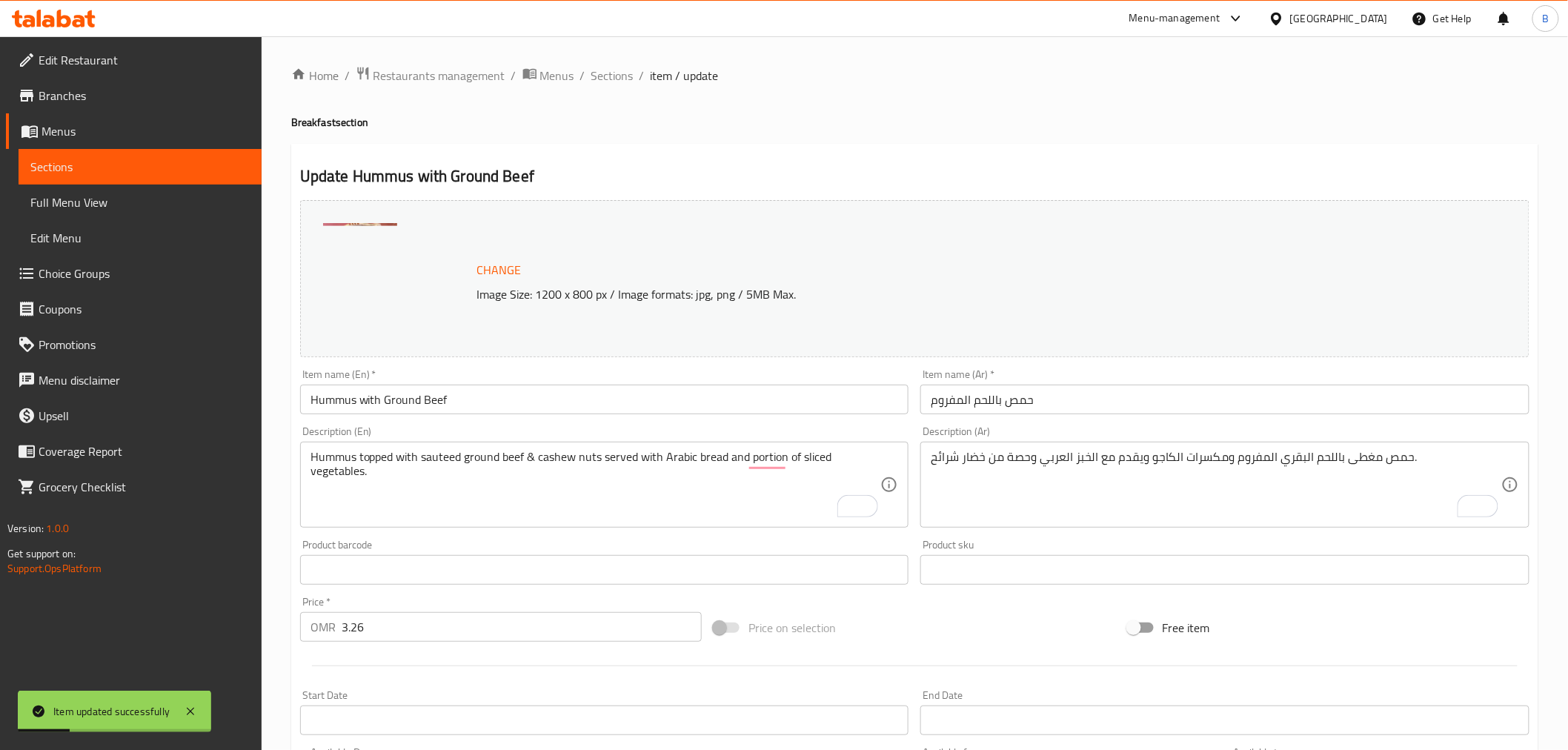
click at [586, 79] on ol "Home / Restaurants management / Menus / Sections / item / update" at bounding box center [915, 75] width 1247 height 19
click at [620, 83] on span "Sections" at bounding box center [612, 76] width 42 height 18
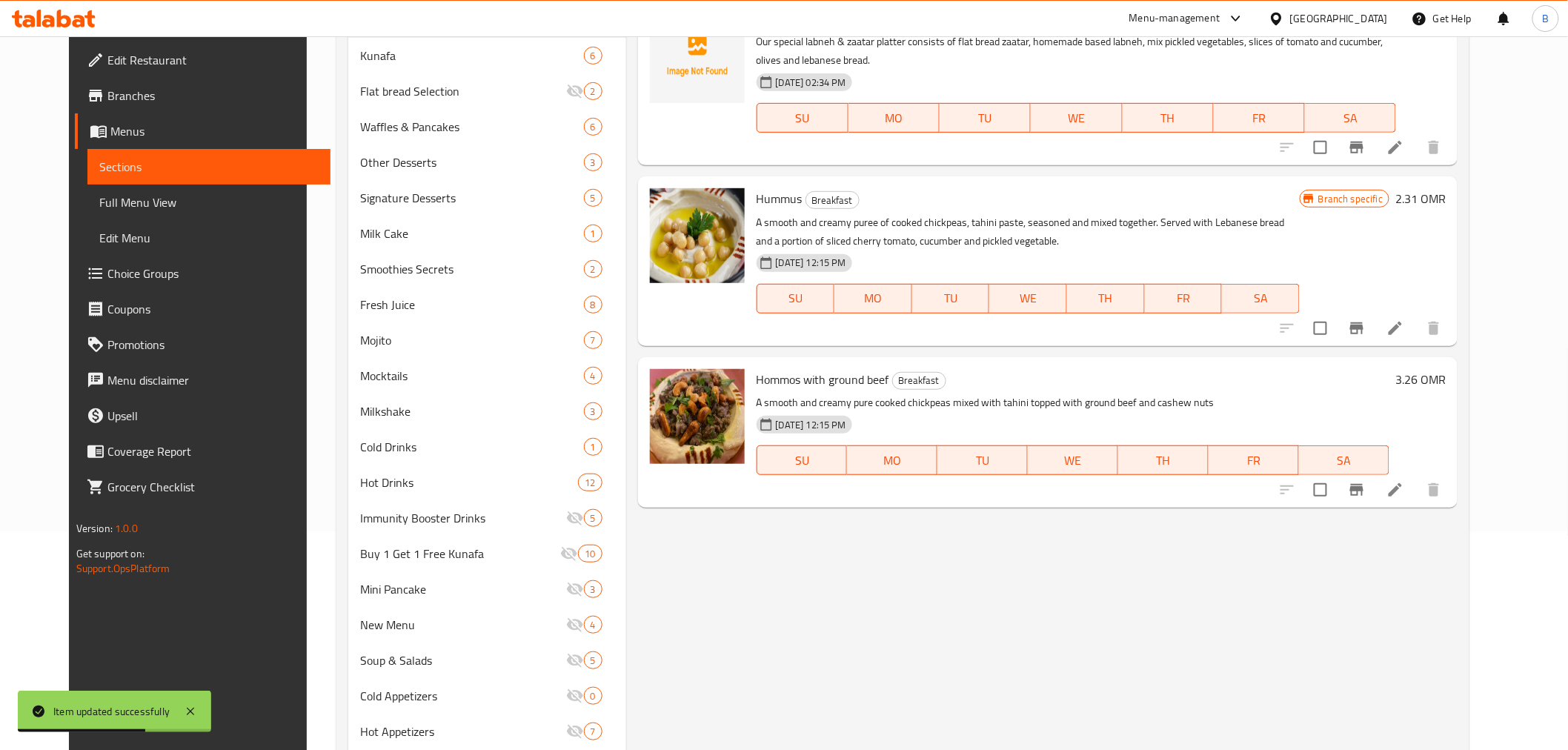
scroll to position [246, 0]
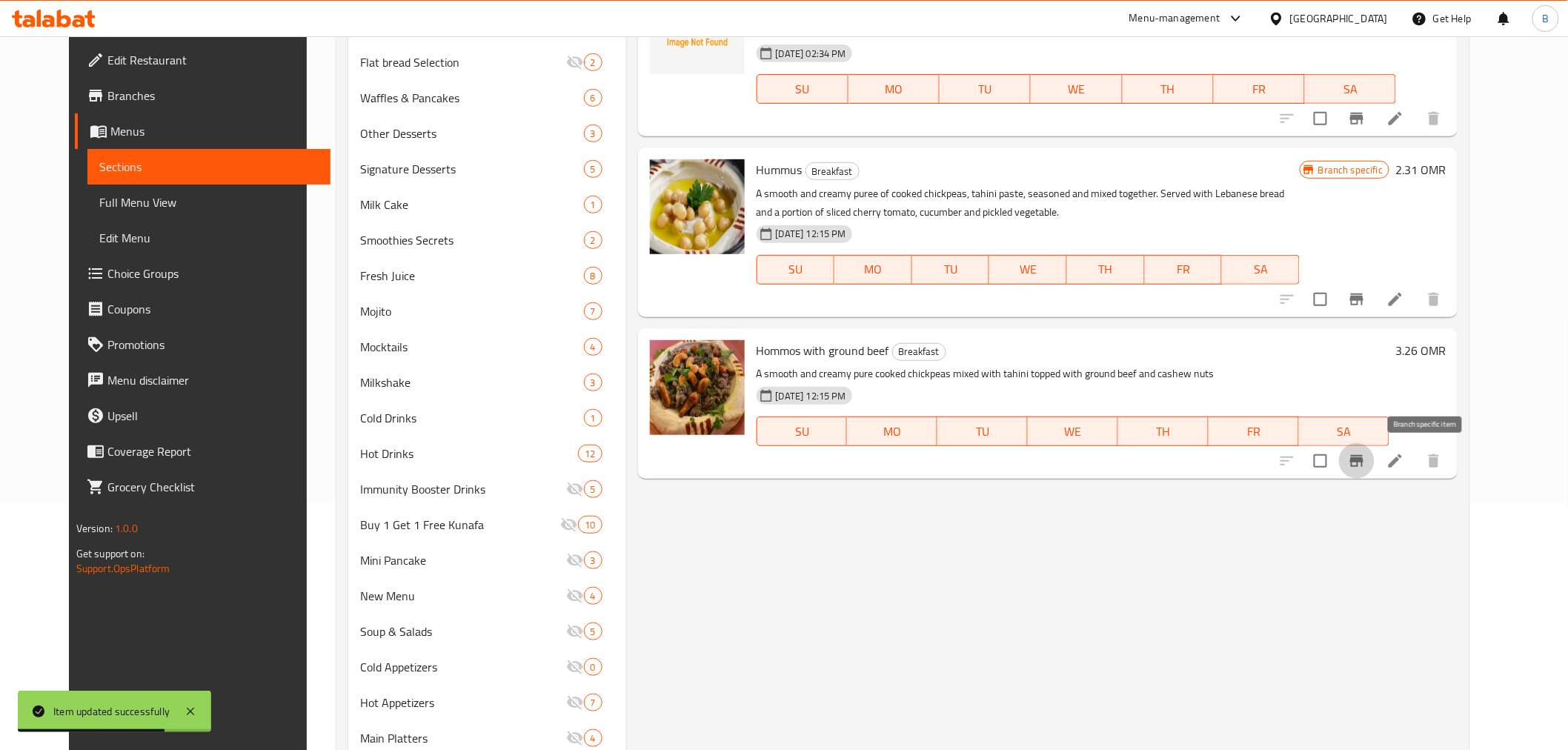
click at [1366, 454] on icon "Branch-specific-item" at bounding box center [1357, 461] width 18 height 18
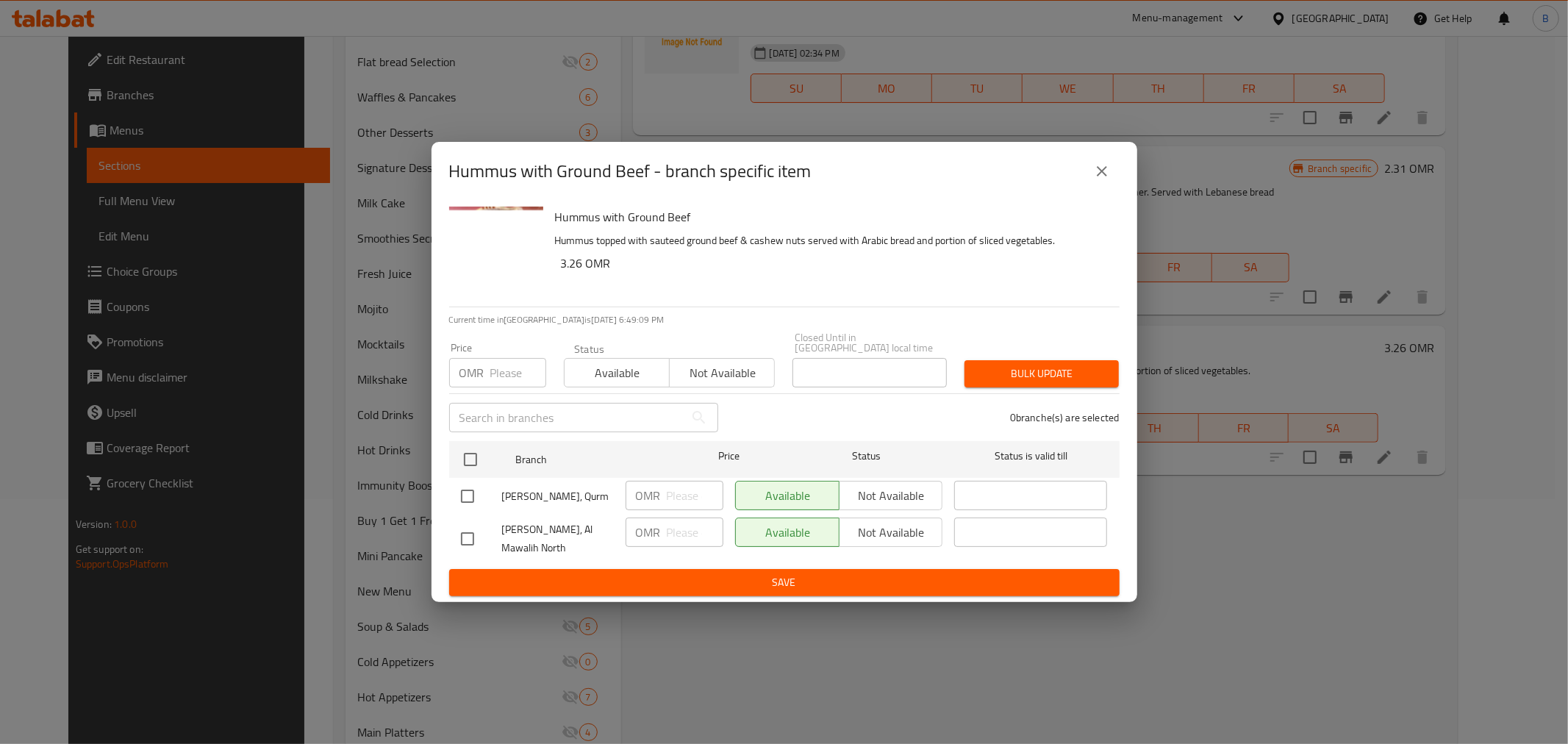
click at [458, 483] on input "checkbox" at bounding box center [468, 496] width 31 height 31
checkbox input "true"
click at [688, 496] on input "number" at bounding box center [694, 495] width 56 height 29
click at [677, 489] on input "3100" at bounding box center [694, 495] width 56 height 29
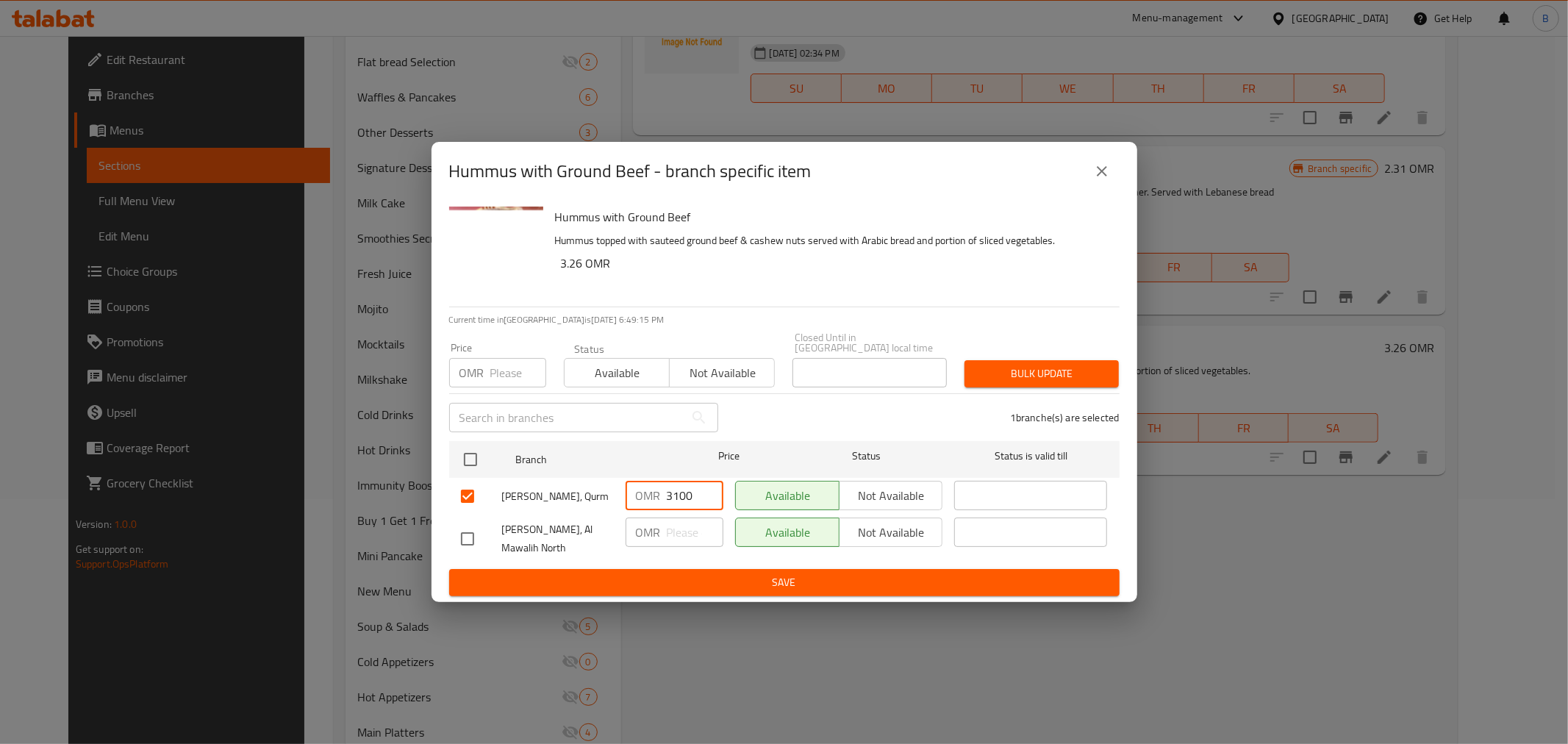
click at [680, 502] on ul "Branch Price Status Status is valid till Kunafat Jadoo, Qurm OMR 3100 ​ Availab…" at bounding box center [784, 502] width 671 height 134
click at [672, 491] on input "3100" at bounding box center [694, 495] width 56 height 29
type input "3.100"
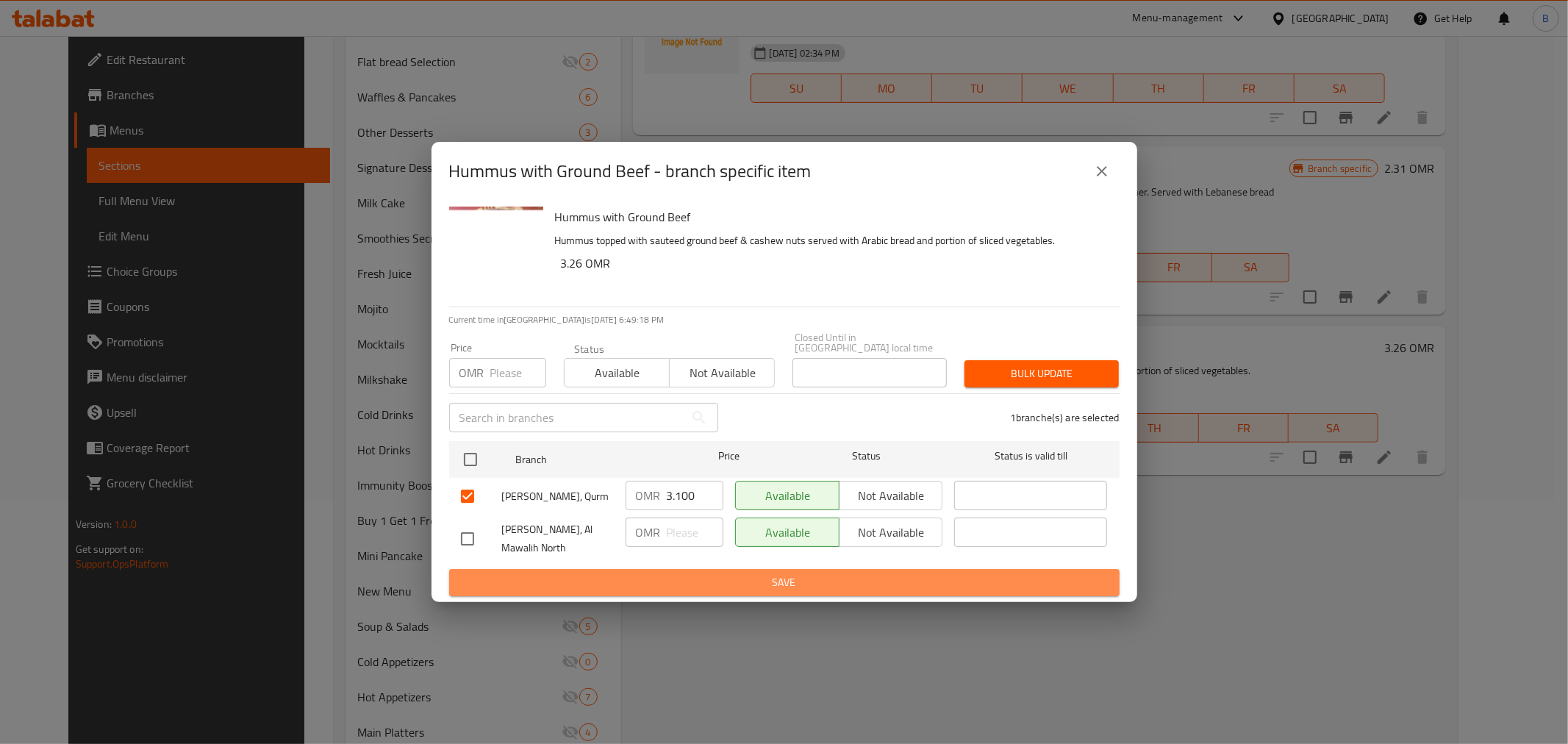
click at [707, 575] on span "Save" at bounding box center [784, 582] width 647 height 19
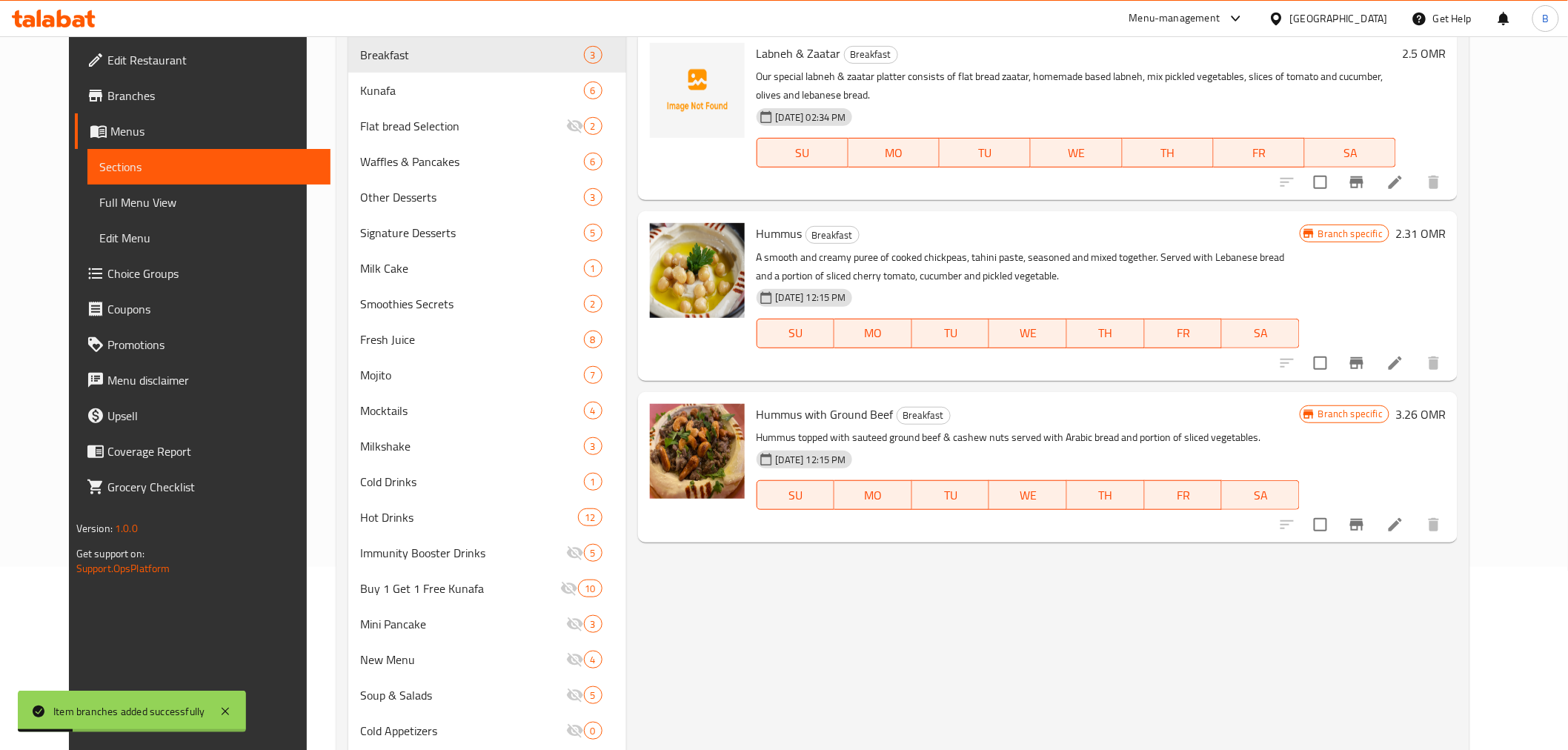
scroll to position [164, 0]
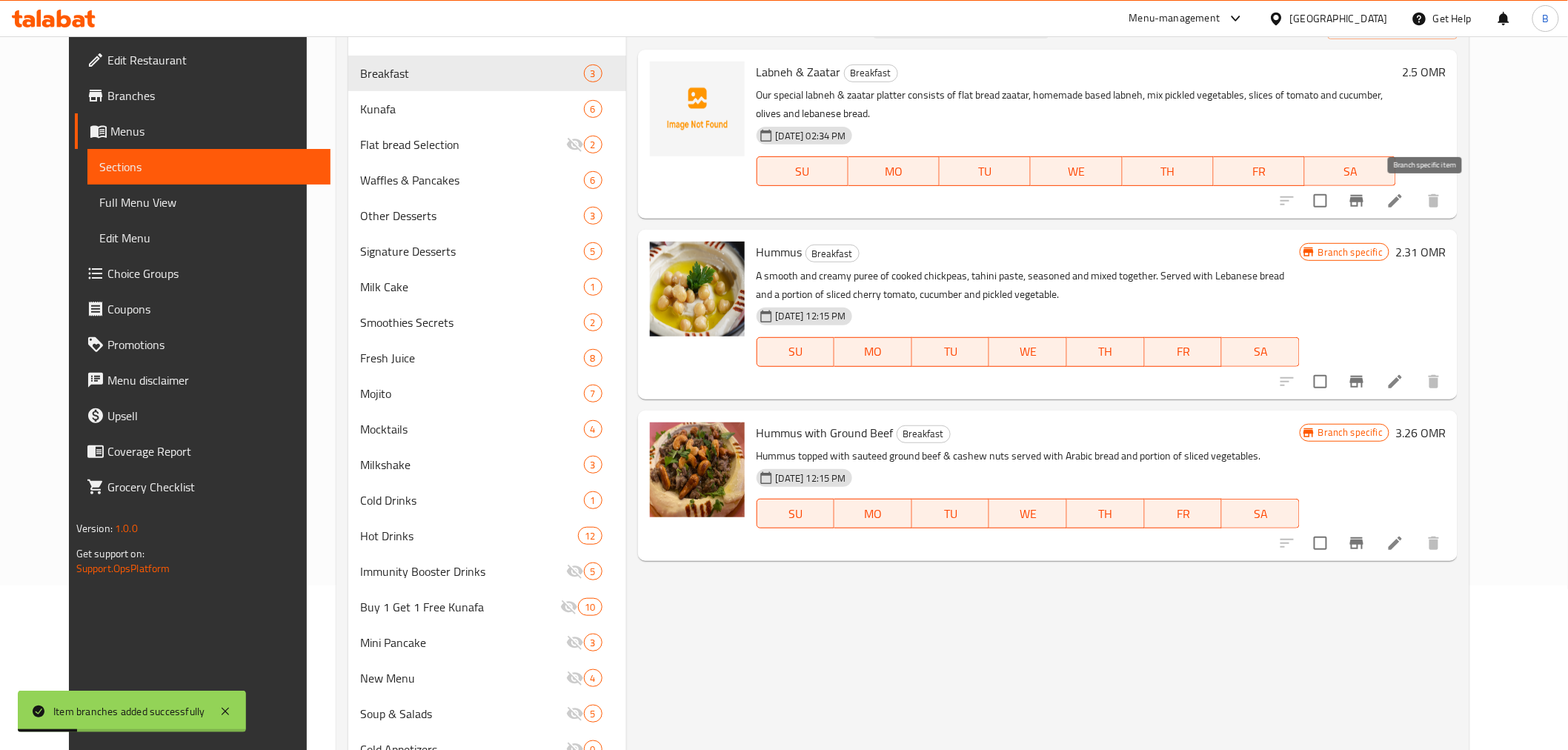
click at [1375, 186] on button "Branch-specific-item" at bounding box center [1357, 200] width 35 height 35
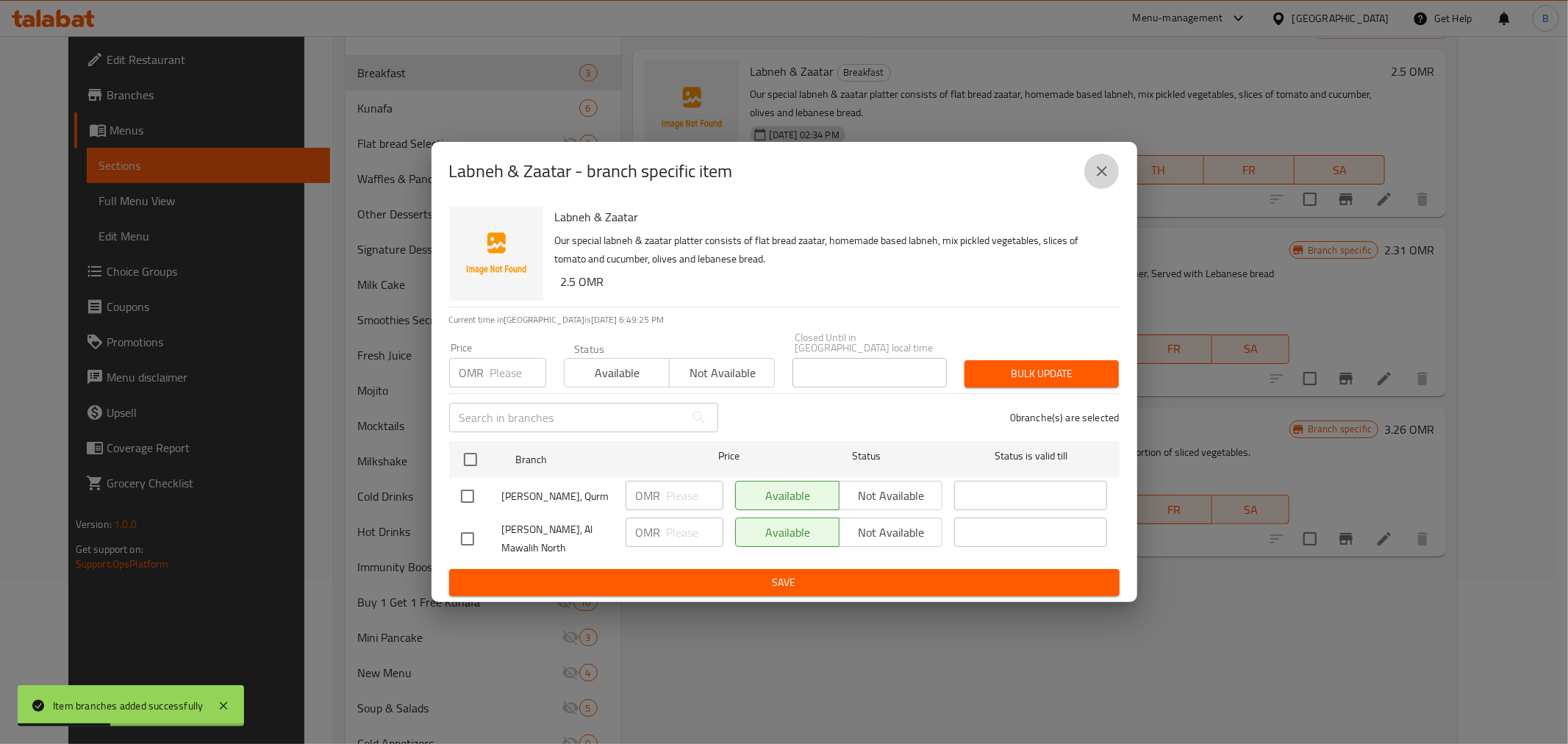
click at [1108, 161] on button "close" at bounding box center [1101, 170] width 35 height 35
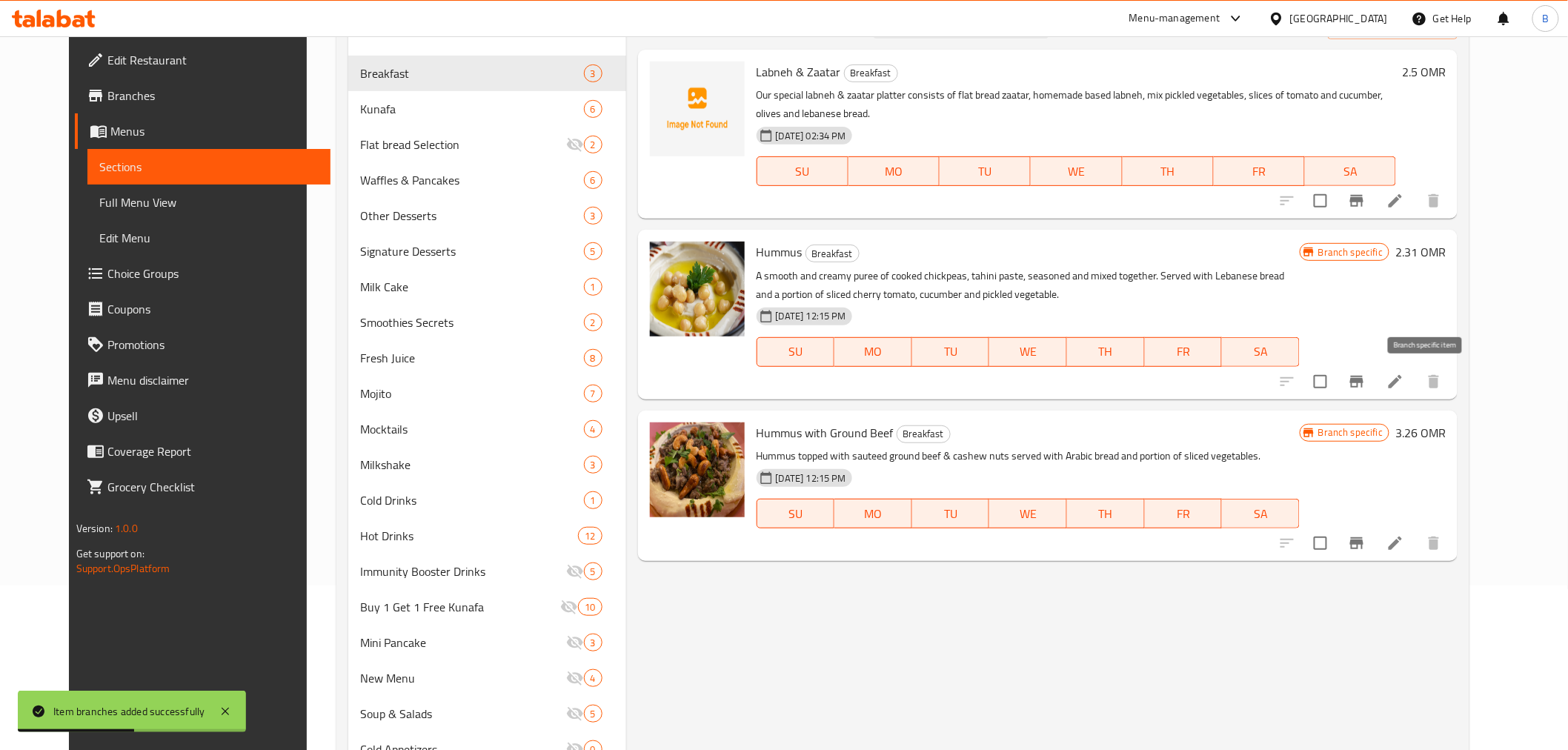
click at [1375, 368] on button "Branch-specific-item" at bounding box center [1357, 381] width 35 height 35
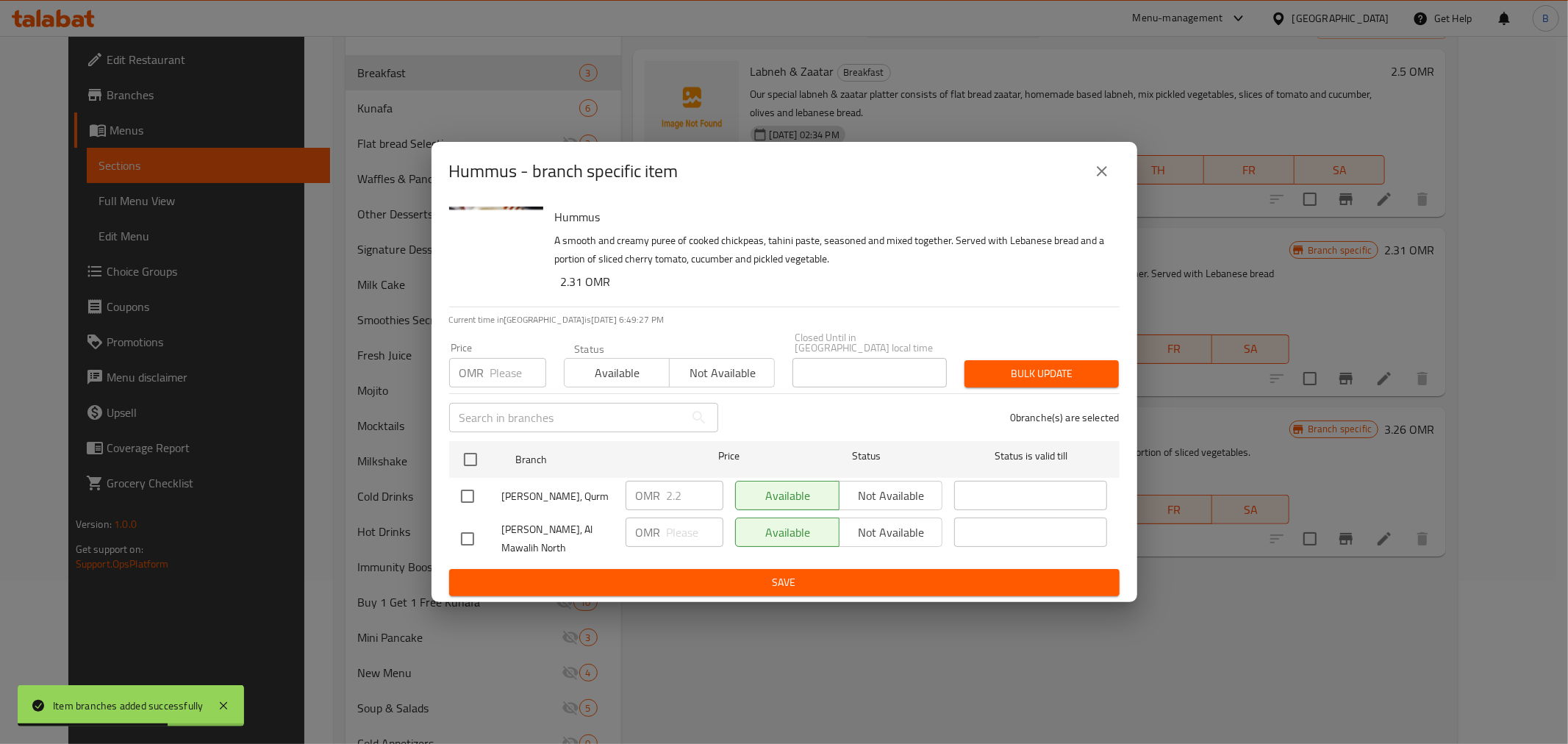
click at [1098, 196] on div "Hummus - branch specific item" at bounding box center [784, 171] width 706 height 59
click at [1097, 189] on button "close" at bounding box center [1101, 170] width 35 height 35
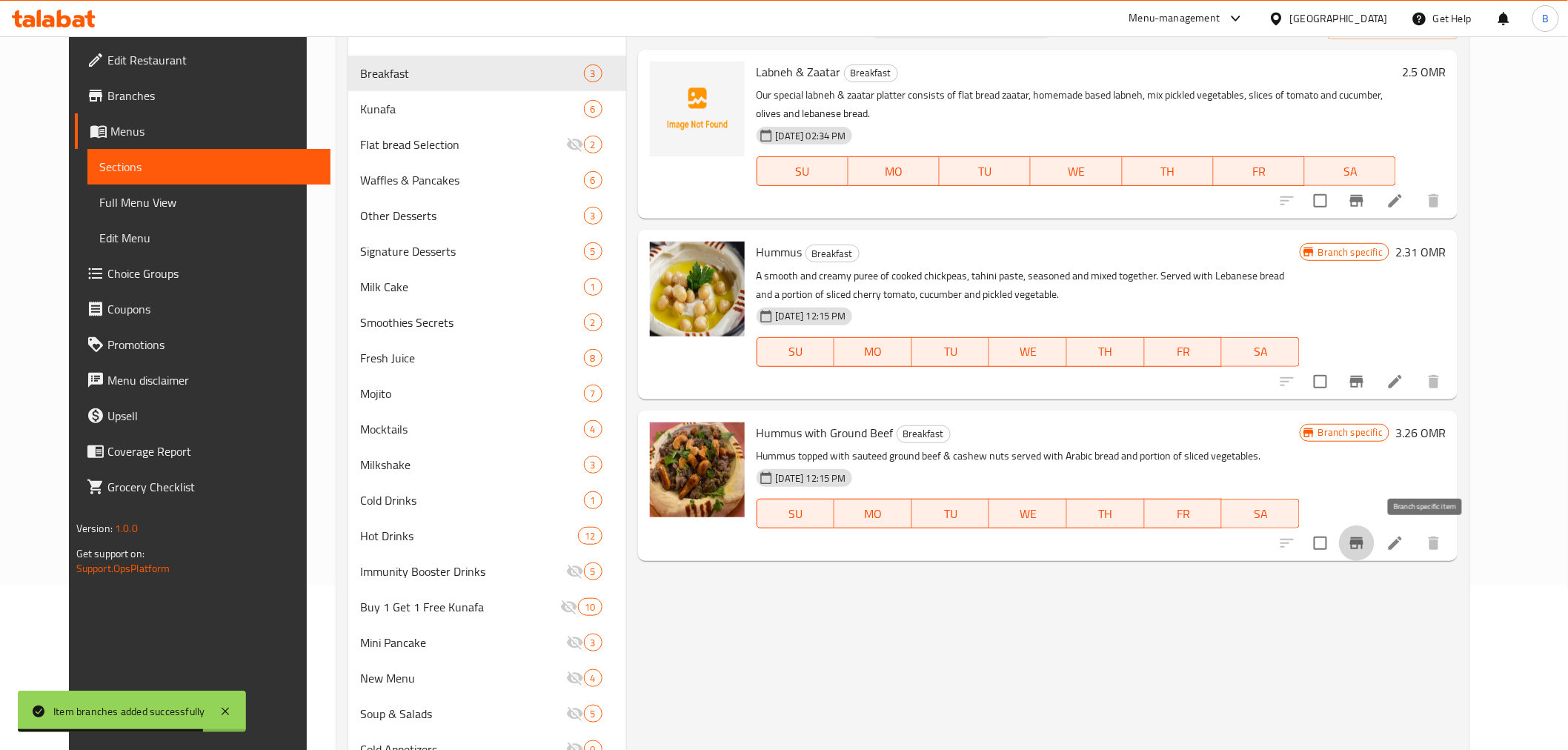
click at [1366, 542] on icon "Branch-specific-item" at bounding box center [1357, 543] width 18 height 18
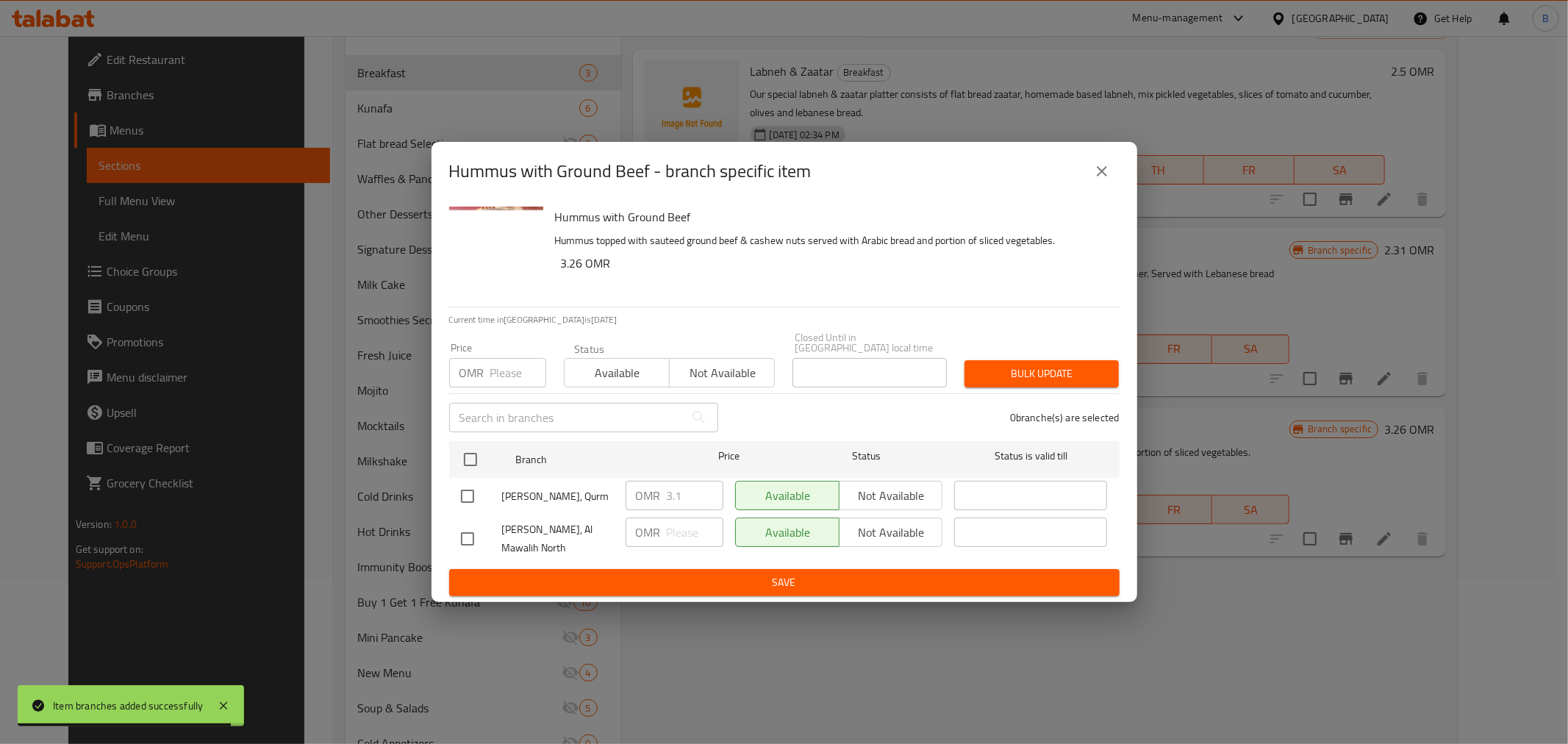
click at [1332, 483] on div "Hummus with Ground Beef - branch specific item Hummus with Ground Beef Hummus t…" at bounding box center [784, 372] width 1568 height 744
click at [1293, 461] on div "Hummus with Ground Beef - branch specific item Hummus with Ground Beef Hummus t…" at bounding box center [784, 372] width 1568 height 744
click at [1222, 574] on div "Hummus with Ground Beef - branch specific item Hummus with Ground Beef Hummus t…" at bounding box center [784, 372] width 1568 height 744
click at [1106, 180] on icon "close" at bounding box center [1102, 171] width 18 height 18
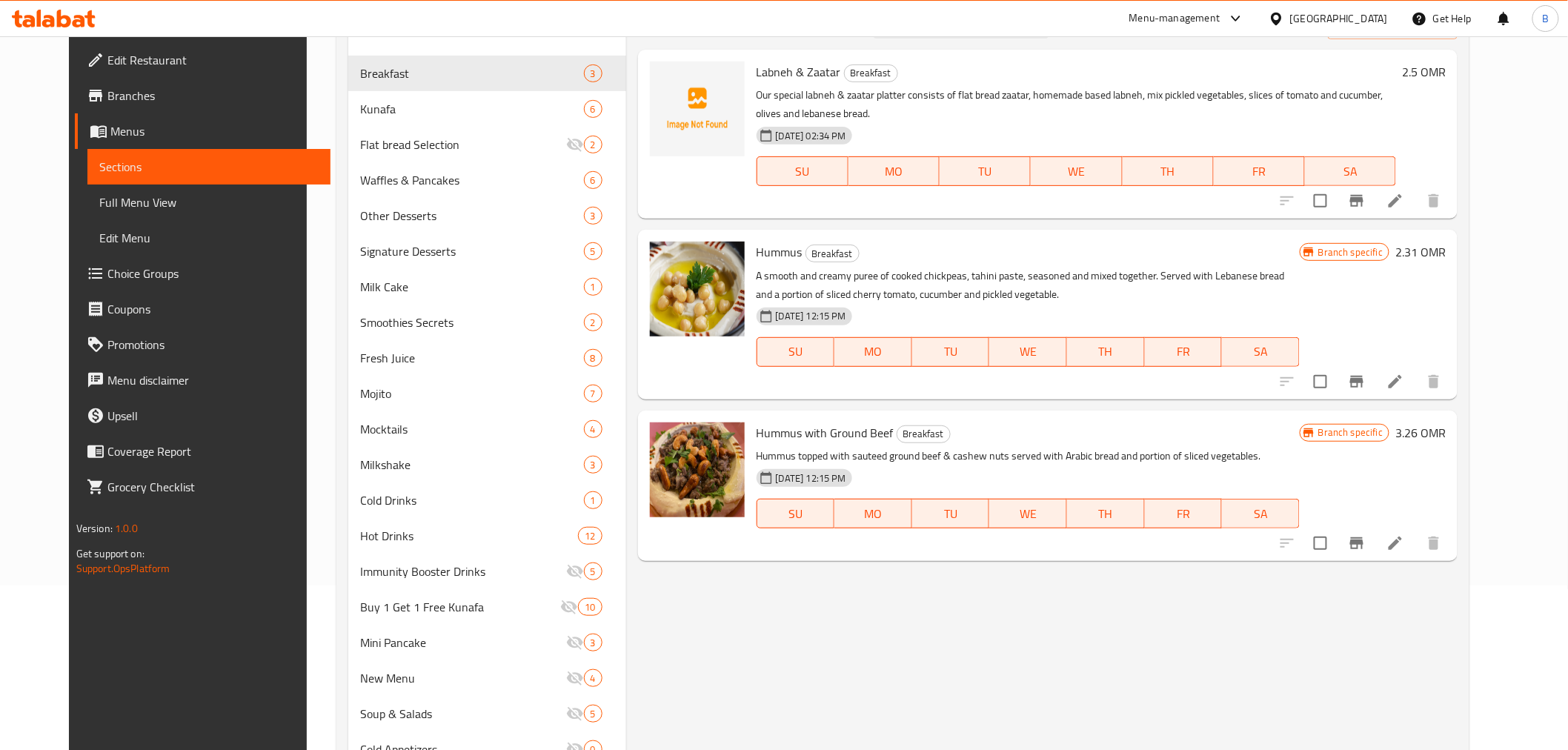
scroll to position [0, 0]
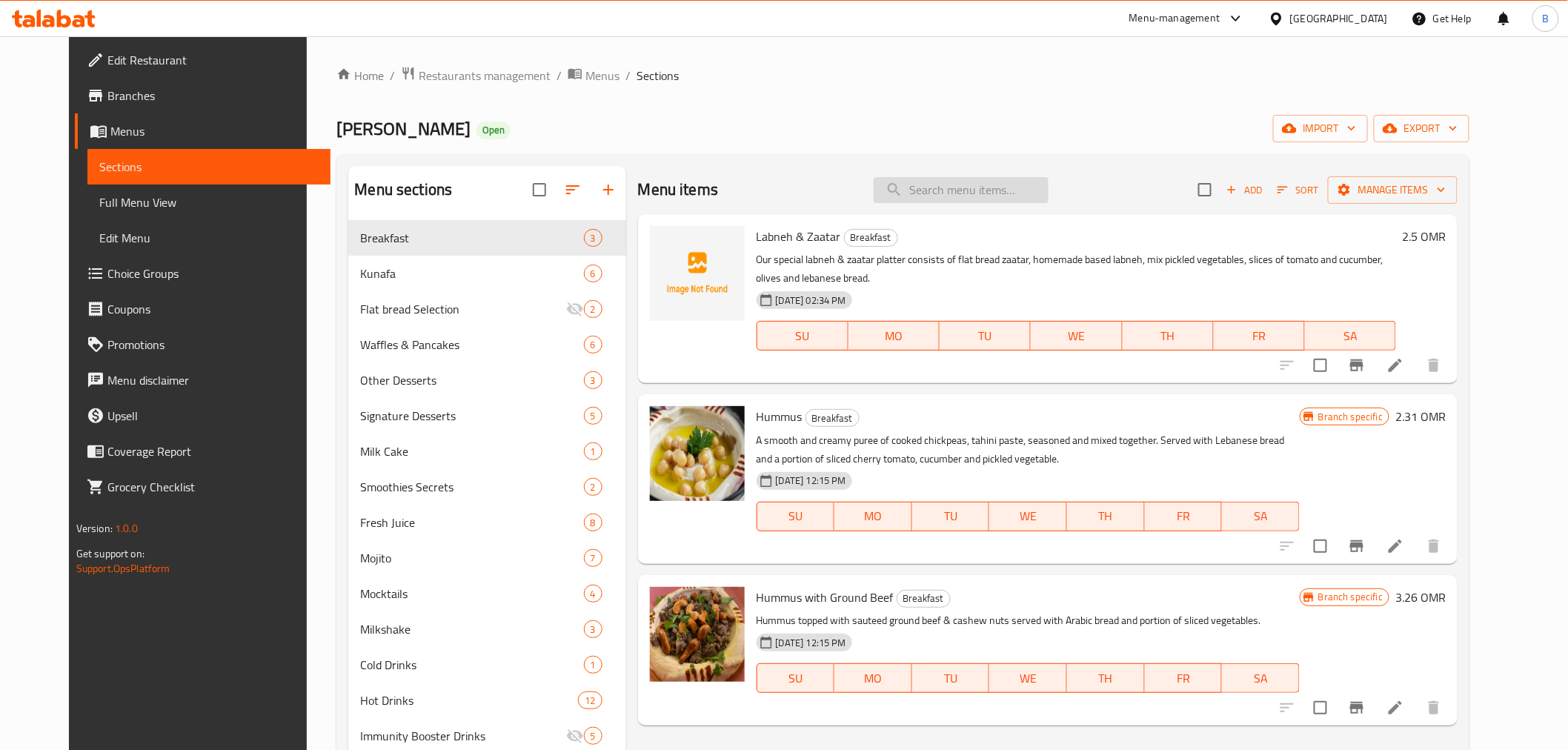
click at [972, 194] on input "search" at bounding box center [961, 191] width 175 height 26
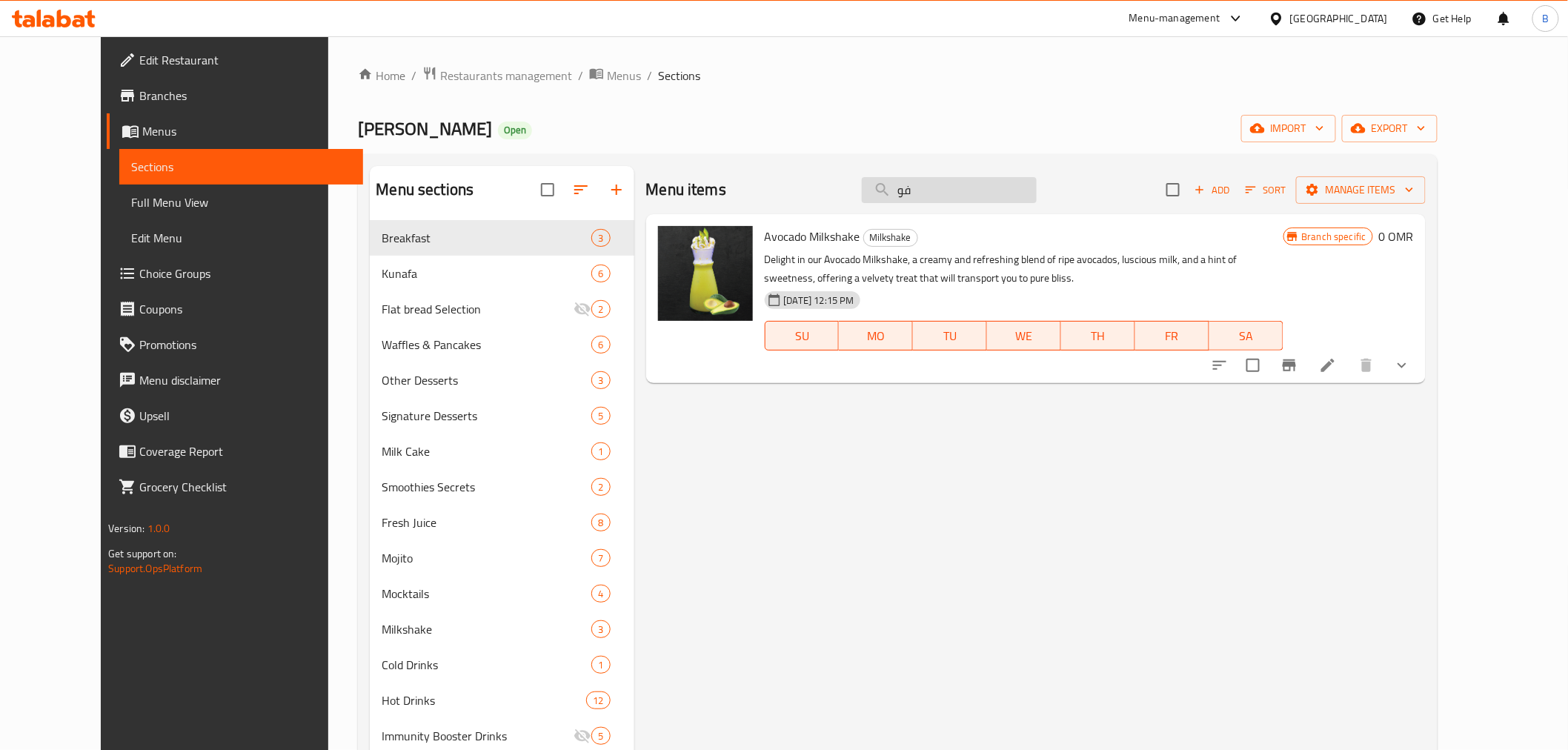
type input "ف"
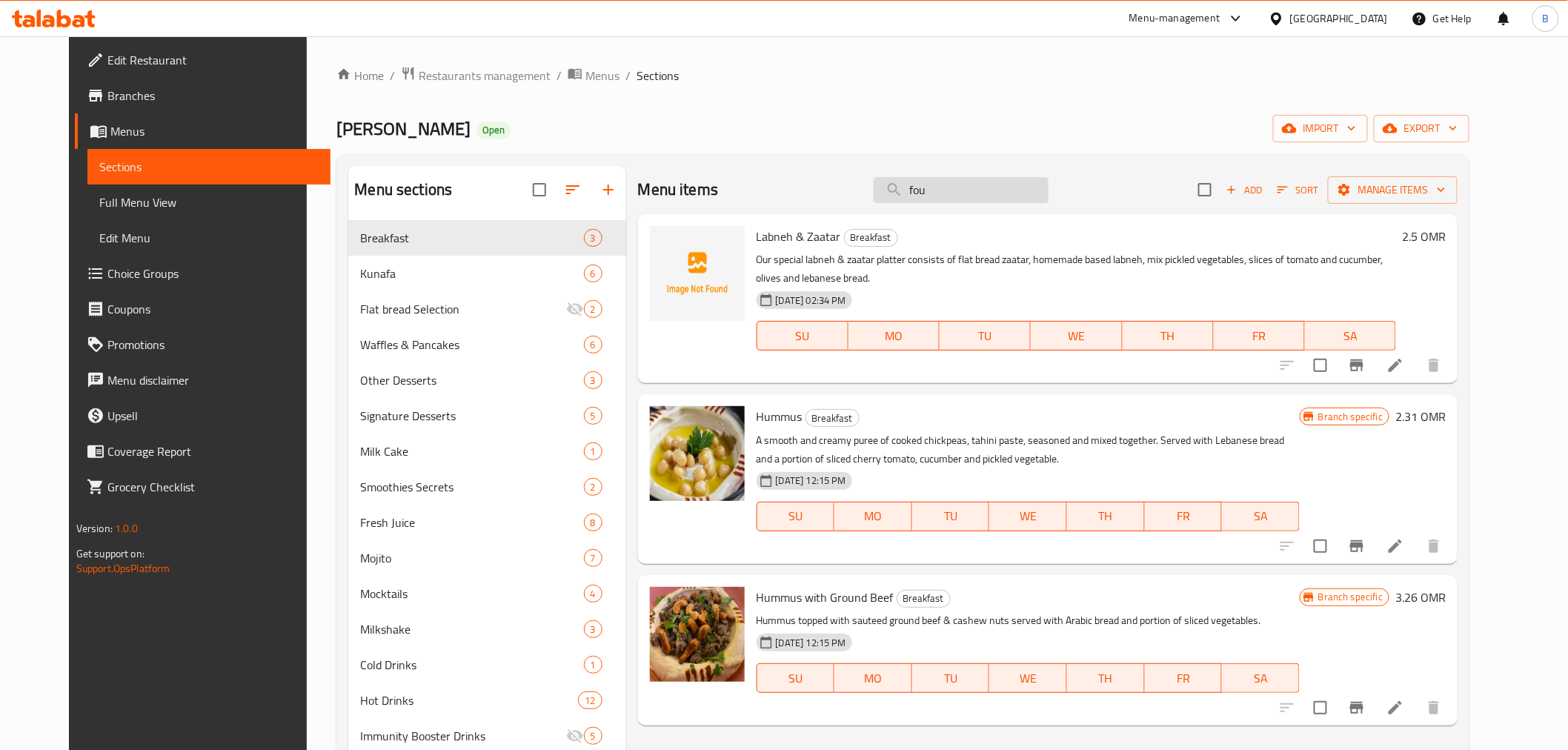
type input "foul"
click at [1238, 196] on icon "button" at bounding box center [1232, 190] width 13 height 13
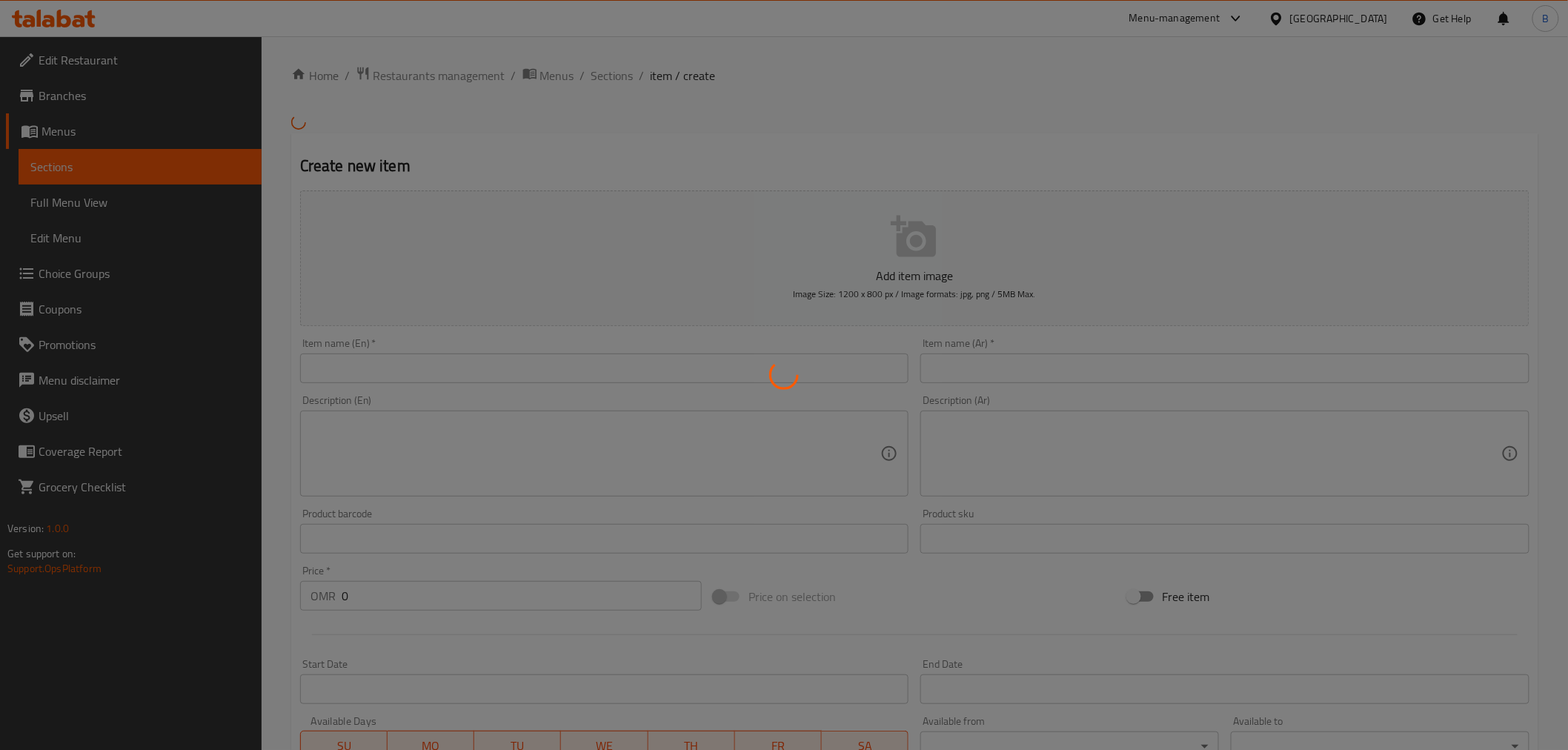
click at [602, 404] on div at bounding box center [784, 375] width 1568 height 750
click at [729, 383] on div at bounding box center [784, 375] width 1568 height 750
drag, startPoint x: 591, startPoint y: 323, endPoint x: 509, endPoint y: 384, distance: 102.2
click at [579, 334] on div at bounding box center [784, 375] width 1568 height 750
click at [509, 384] on div at bounding box center [784, 375] width 1568 height 750
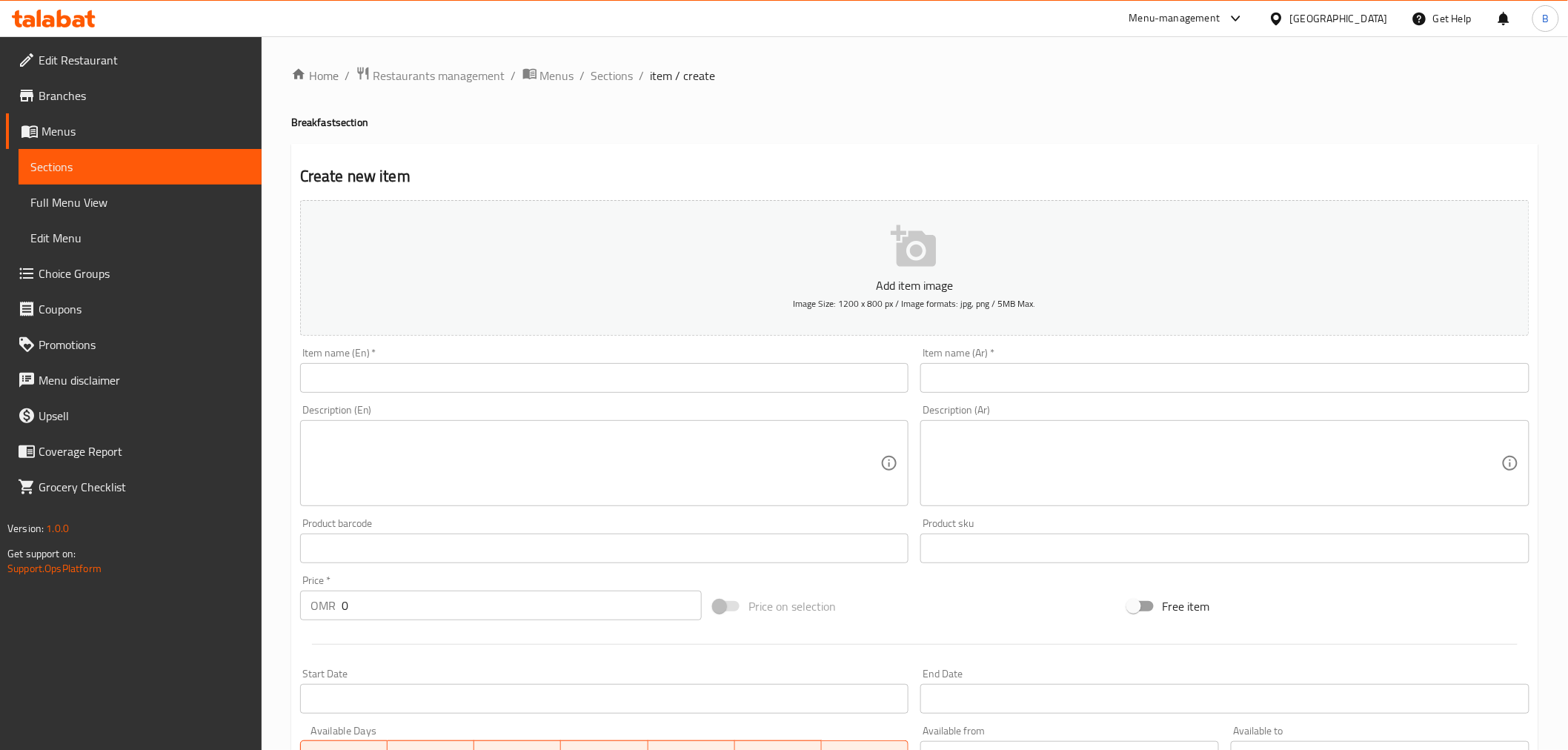
click at [518, 381] on div at bounding box center [784, 375] width 1568 height 750
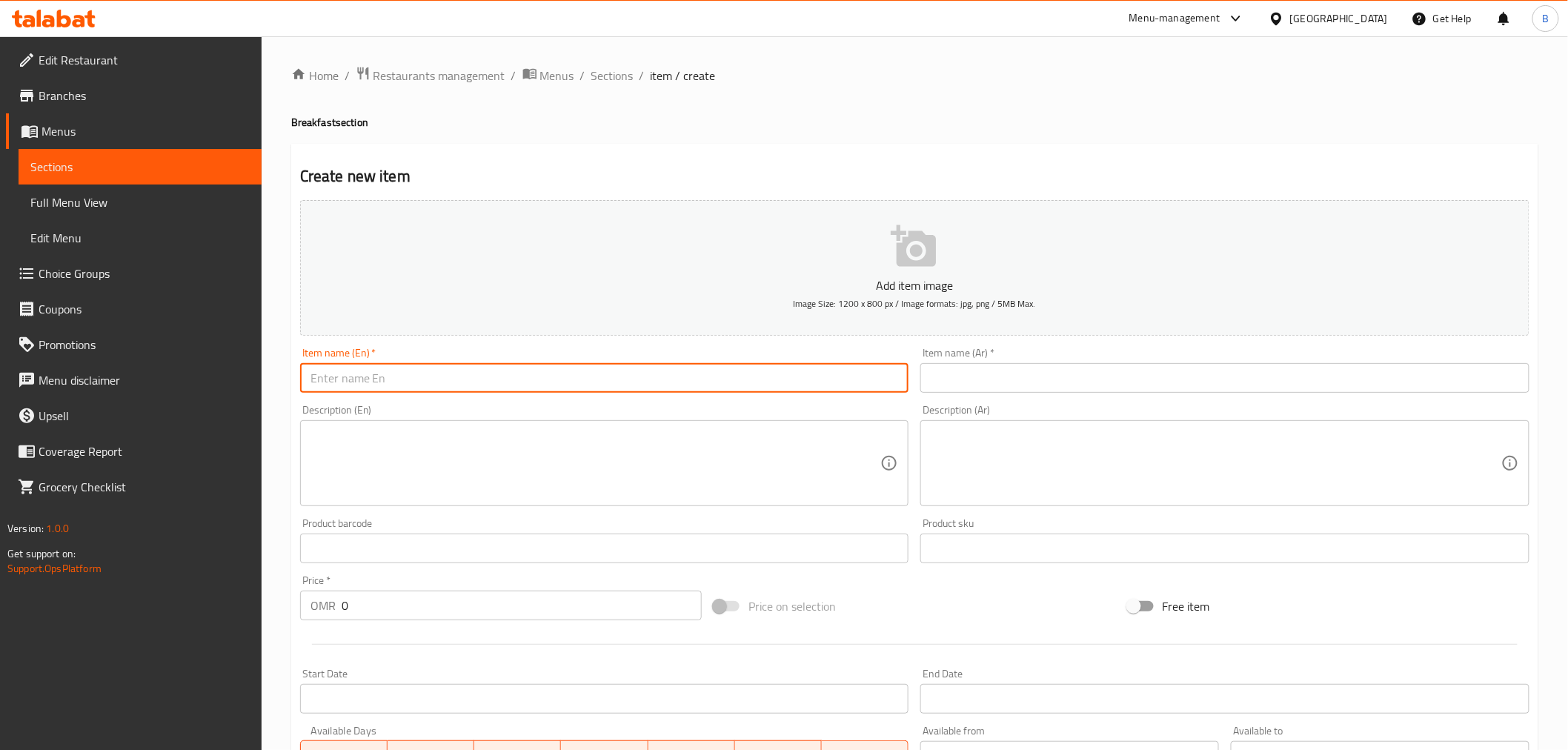
click at [518, 381] on input "text" at bounding box center [604, 378] width 609 height 30
paste input "Foul"
type input "Foul"
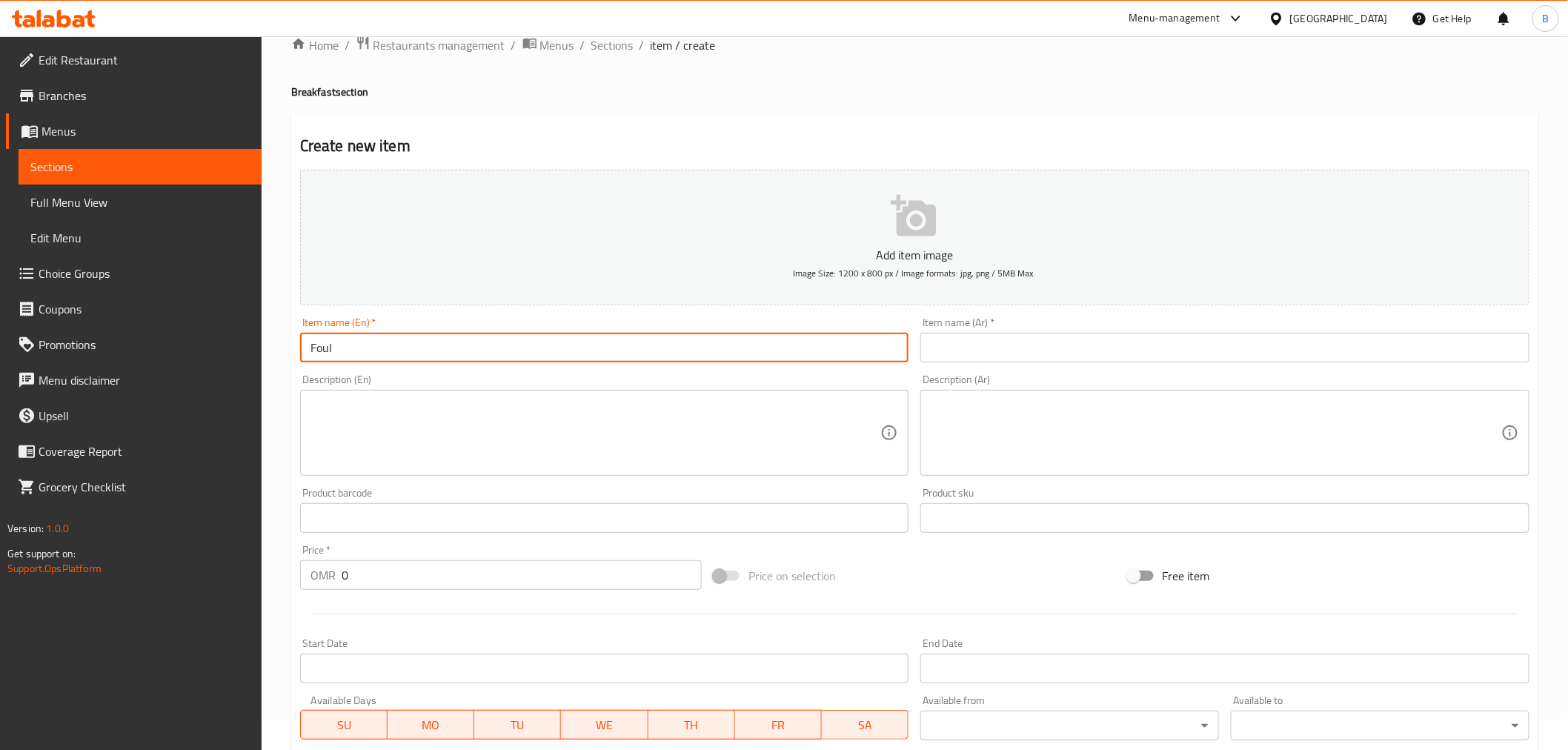
scroll to position [82, 0]
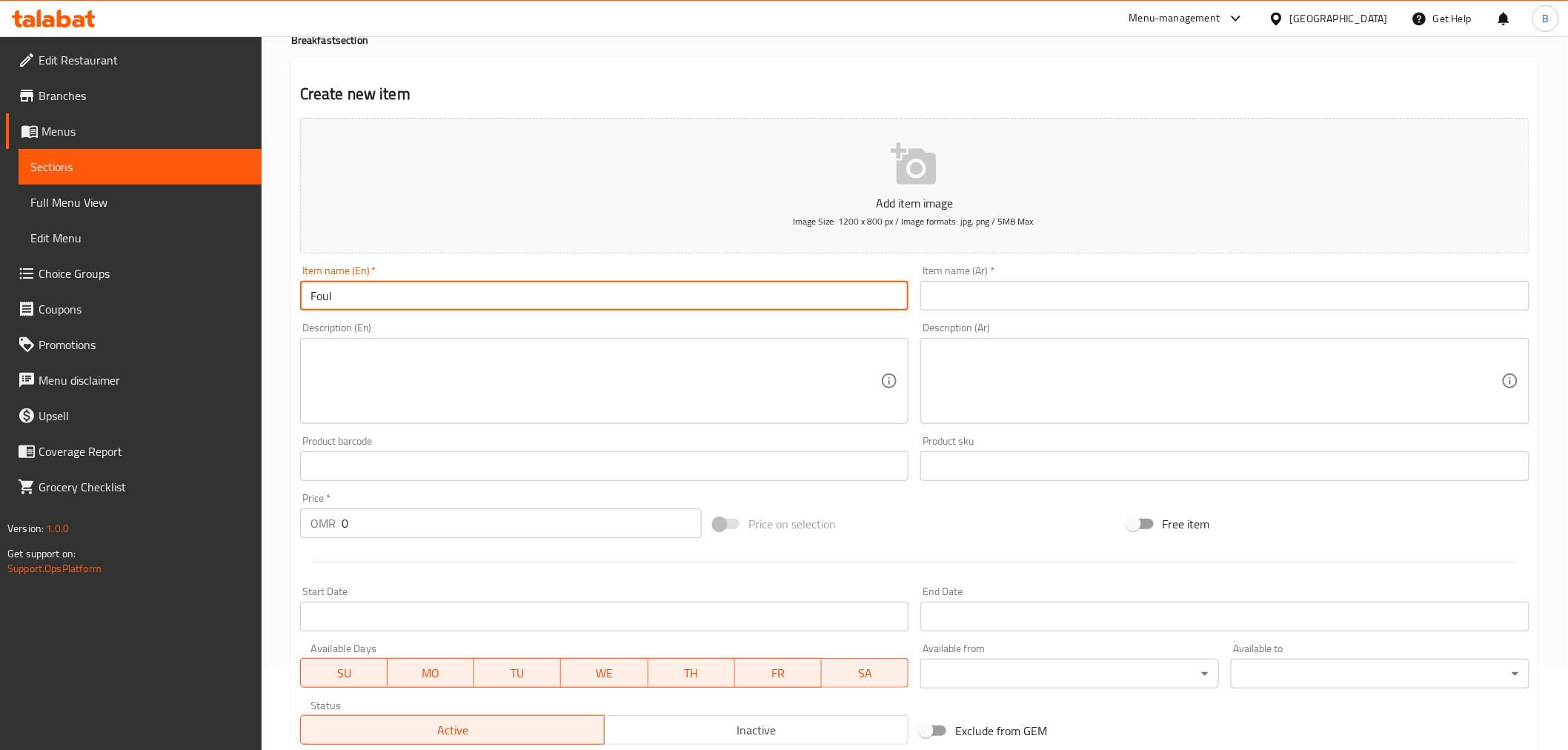
click at [381, 521] on input "0" at bounding box center [522, 523] width 360 height 30
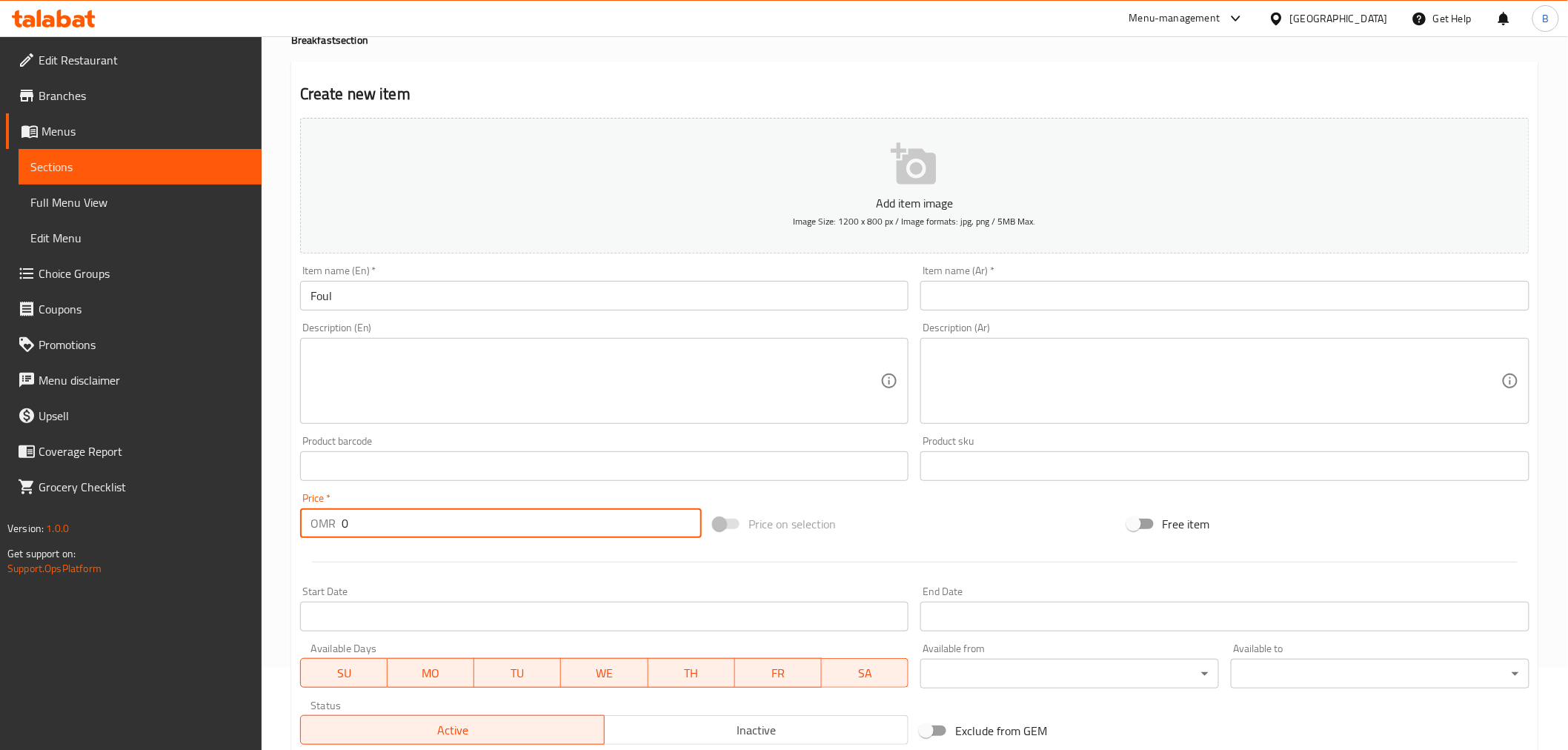
click at [381, 518] on input "0" at bounding box center [522, 523] width 360 height 30
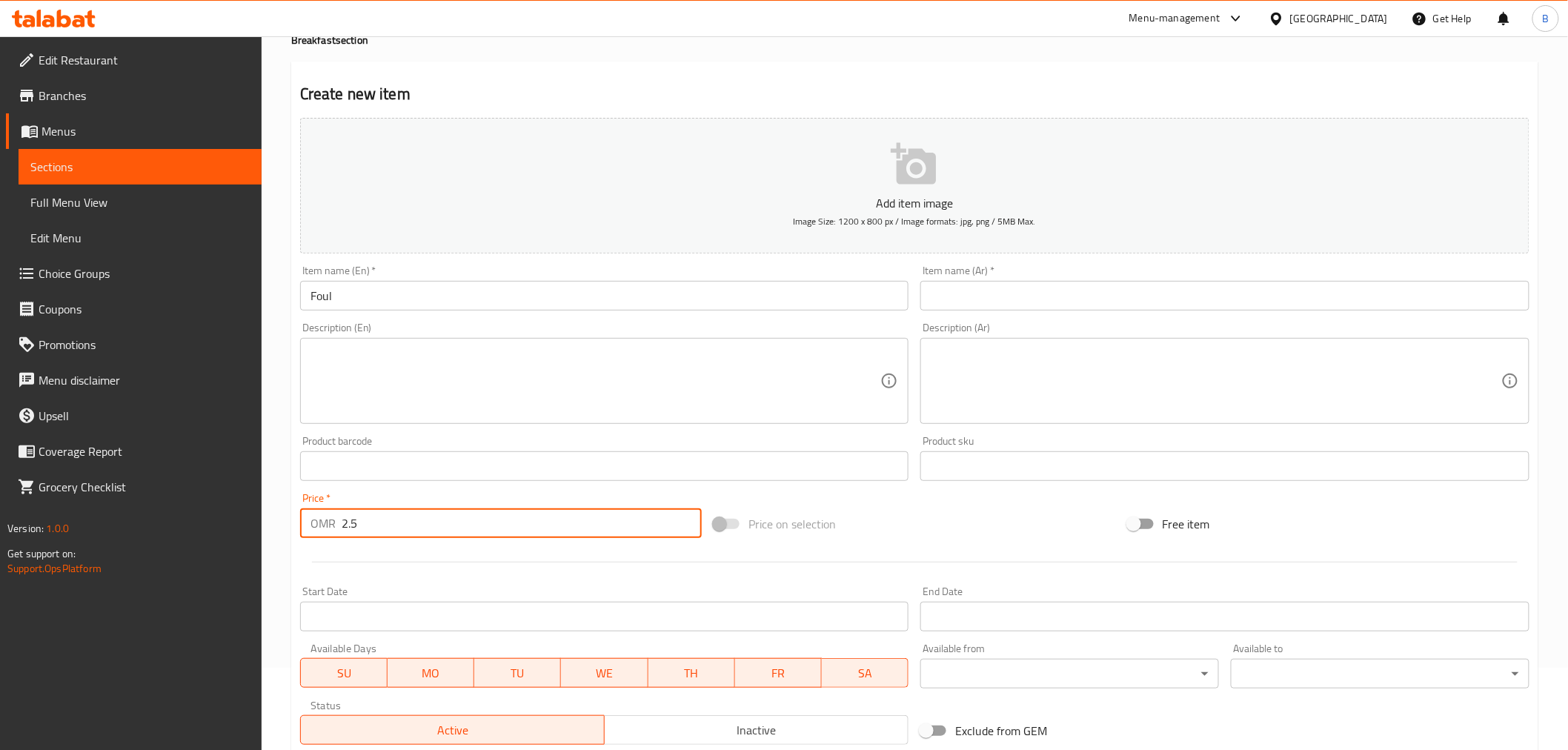
type input "2.5"
click at [439, 368] on textarea at bounding box center [596, 381] width 570 height 71
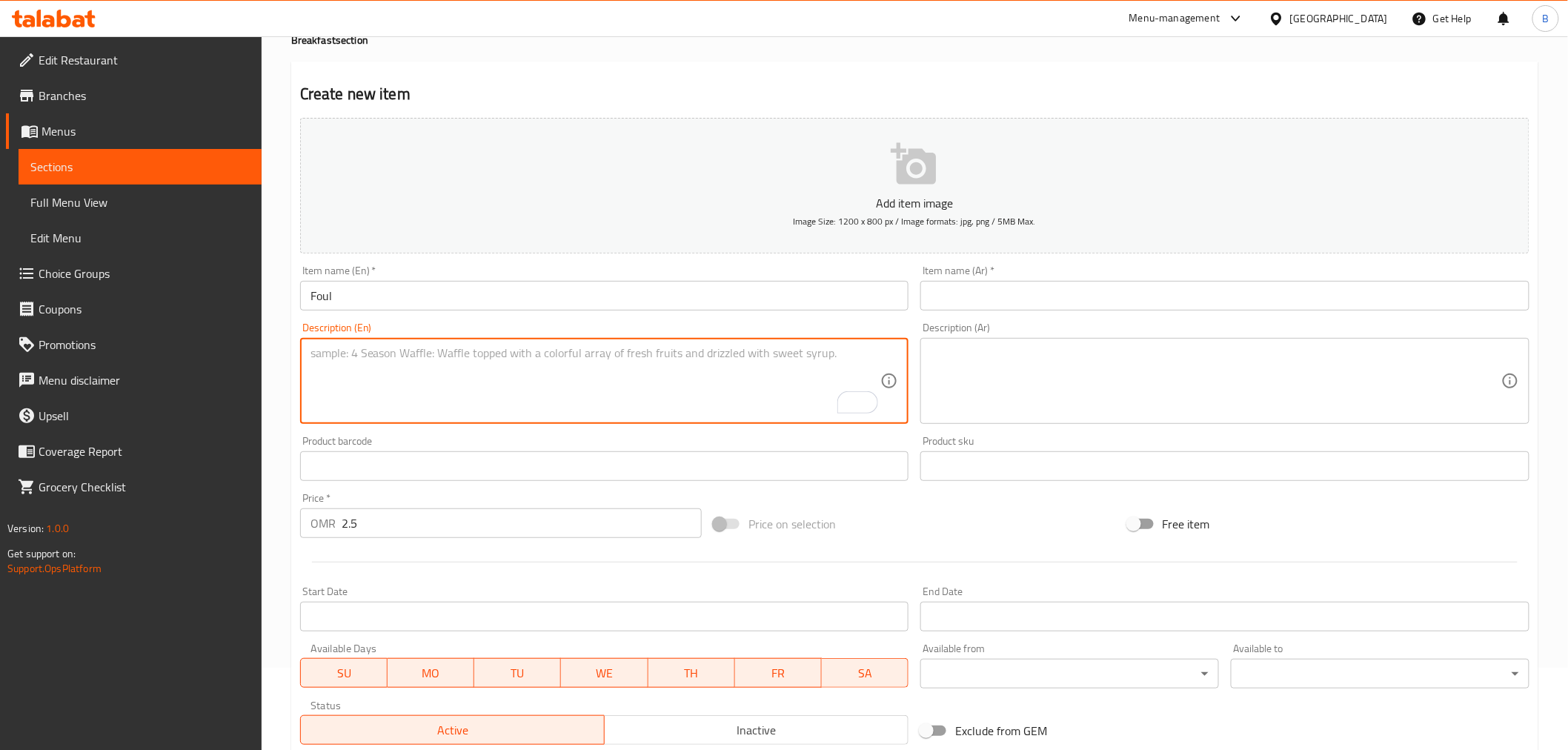
click at [1010, 301] on input "text" at bounding box center [1224, 296] width 609 height 30
paste input "فول"
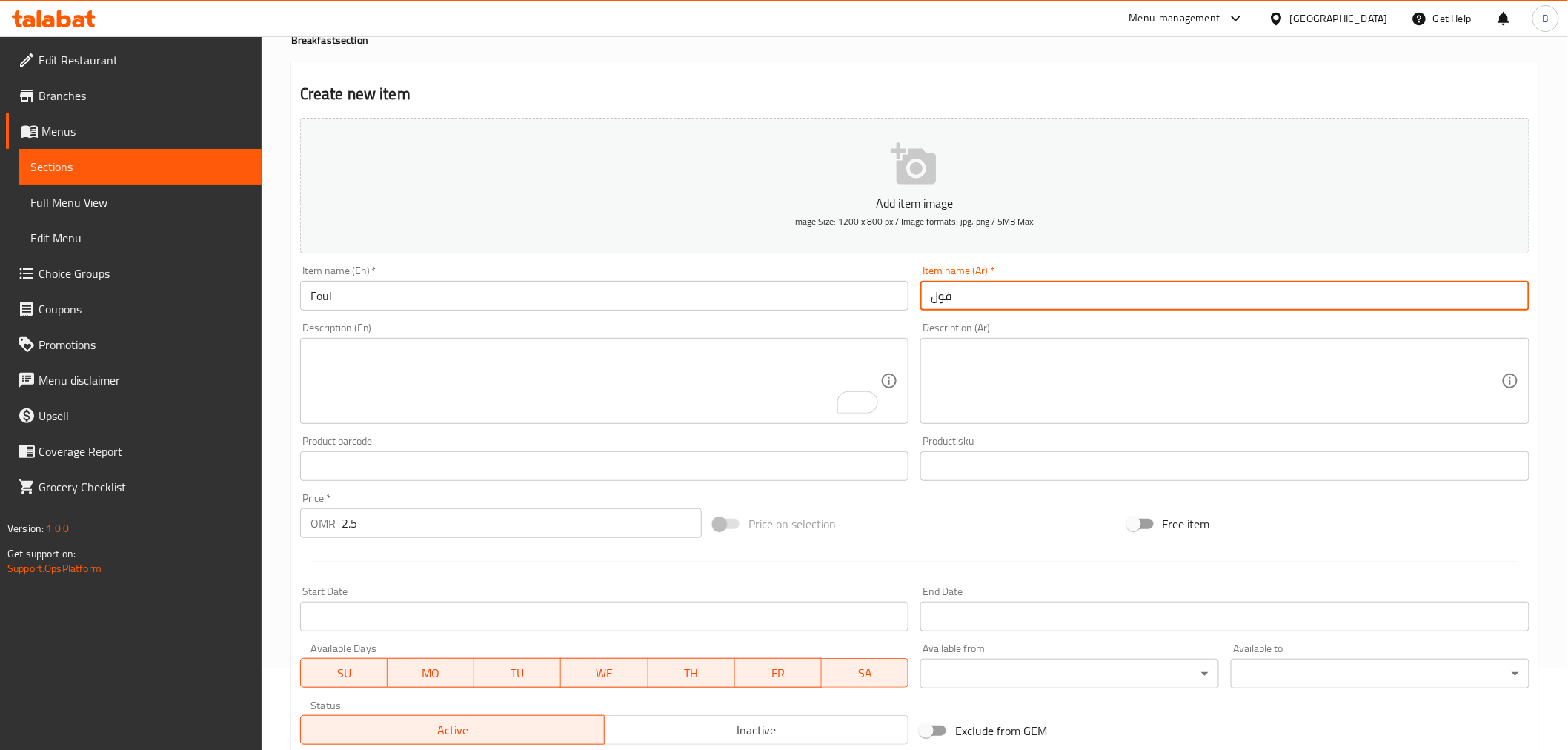
type input "فول"
click at [545, 363] on textarea "To enrich screen reader interactions, please activate Accessibility in Grammarl…" at bounding box center [596, 381] width 570 height 71
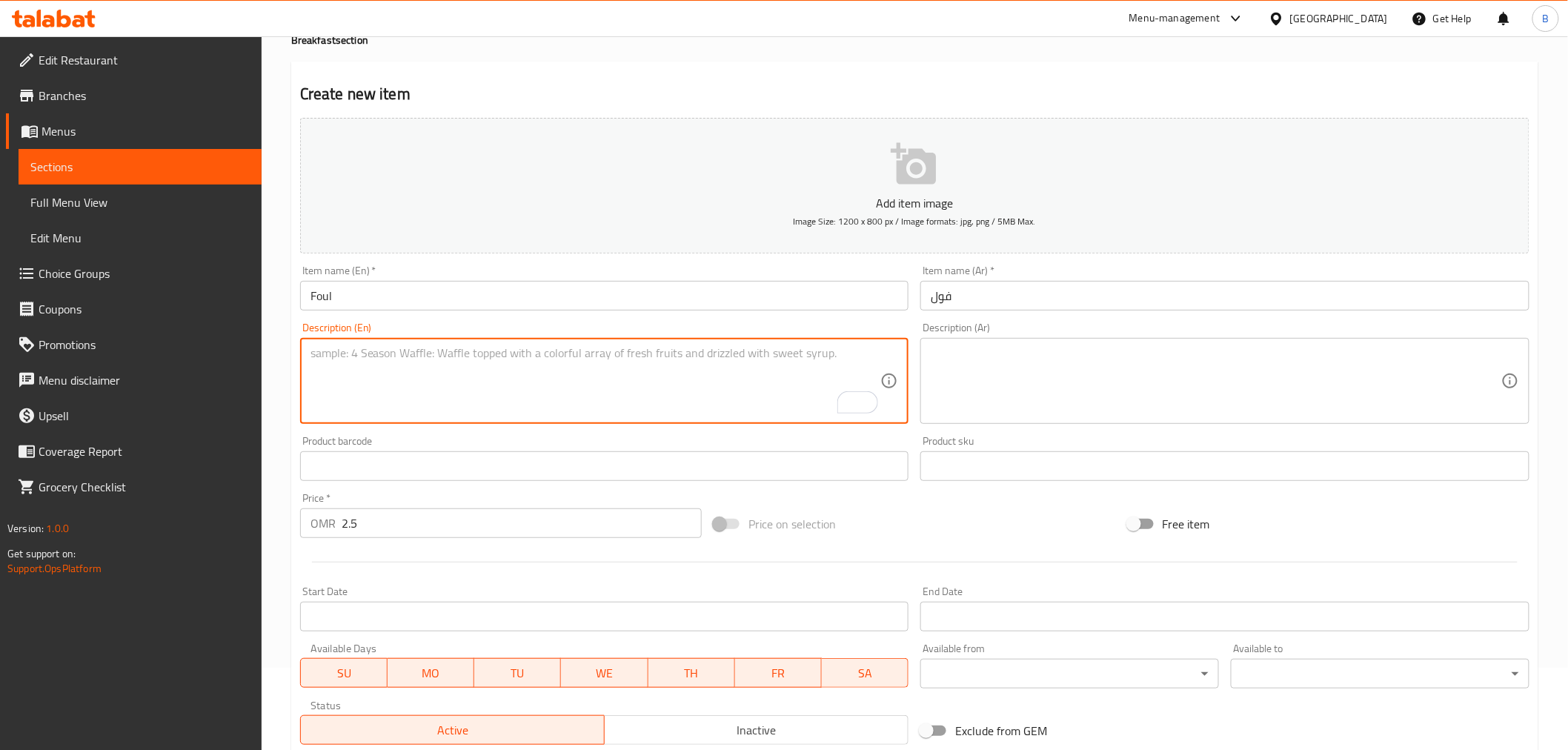
paste textarea "Cooked fava beans with a special lebanese recipe topped with chick peas, tomato…"
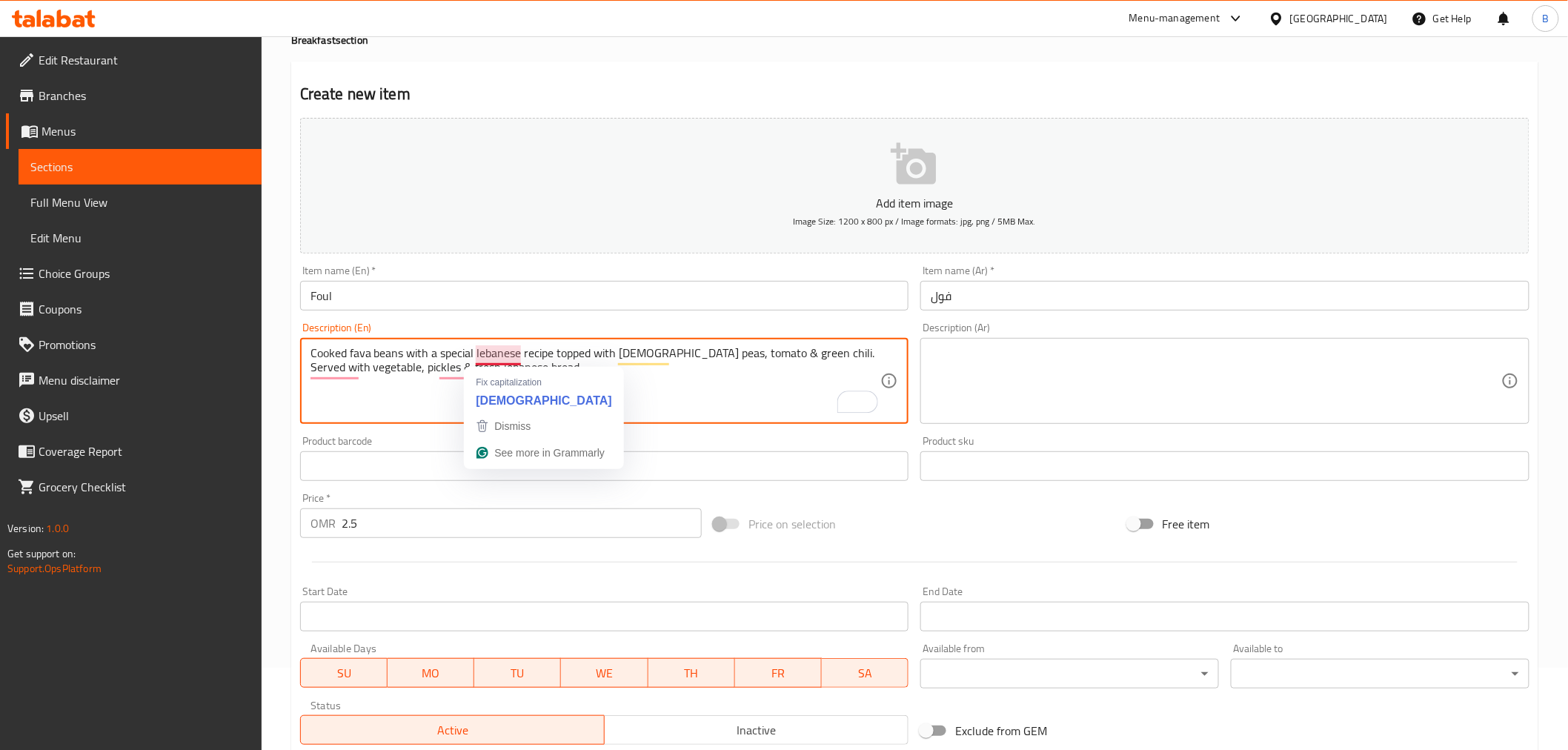
click at [513, 349] on textarea "Cooked fava beans with a special lebanese recipe topped with chick peas, tomato…" at bounding box center [596, 381] width 570 height 71
click at [676, 403] on textarea "Cooked fava beans with a special Lebanese recipe topped with chick peas, tomato…" at bounding box center [596, 381] width 570 height 71
click at [455, 375] on textarea "Cooked fava beans with a special Lebanese recipe topped with chick peas, tomato…" at bounding box center [596, 381] width 570 height 71
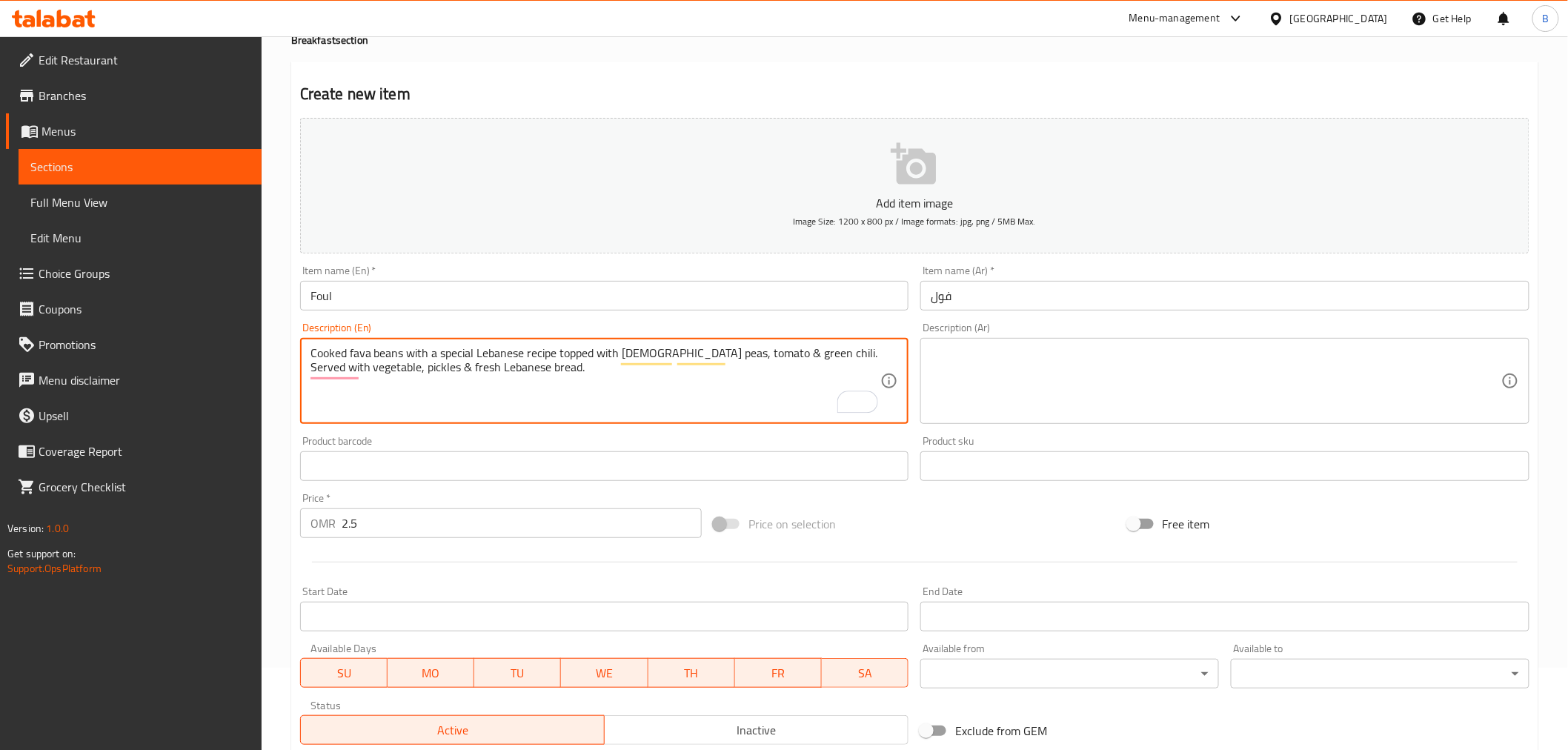
click at [691, 410] on textarea "Cooked fava beans with a special Lebanese recipe topped with chick peas, tomato…" at bounding box center [596, 381] width 570 height 71
click at [796, 346] on textarea "Cooked fava beans with a special Lebanese recipe topped with chick peas, tomato…" at bounding box center [596, 381] width 570 height 71
type textarea "Cooked fava beans with a special Lebanese recipe topped with chick peas, tomato…"
click at [975, 428] on div "Description (Ar) Description (Ar)" at bounding box center [1225, 373] width 621 height 113
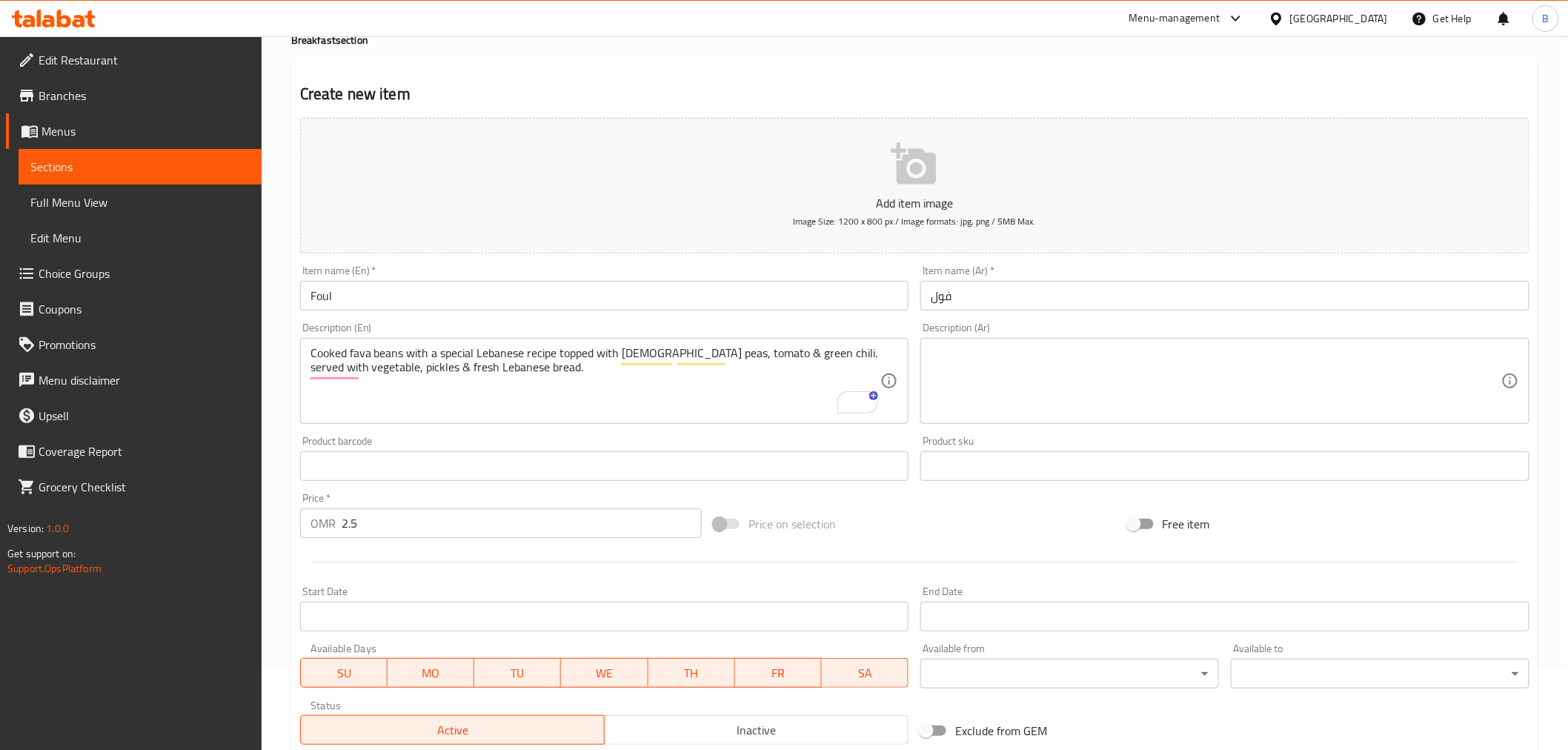
click at [1023, 398] on textarea at bounding box center [1216, 381] width 570 height 71
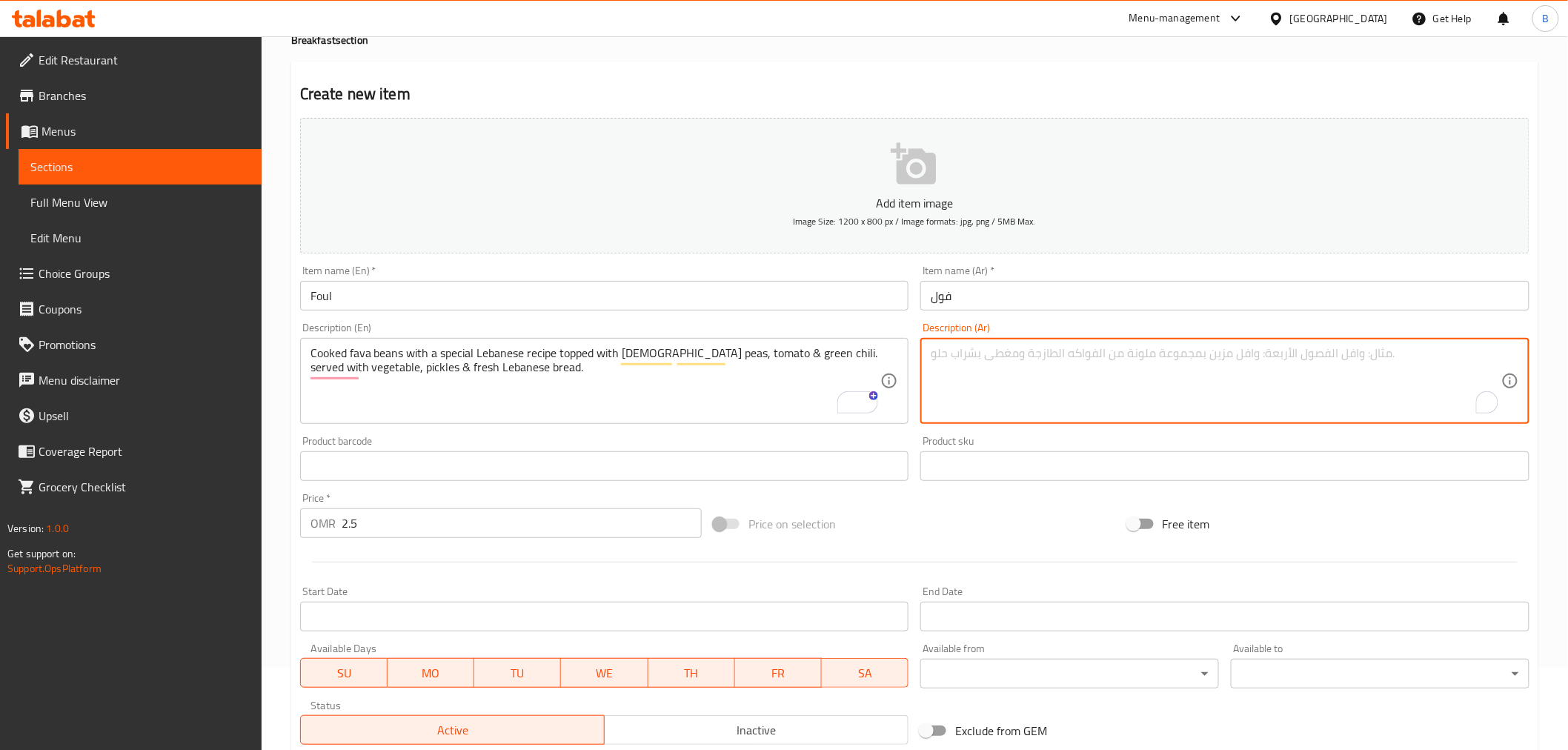
paste textarea "فول مدمس مطبوخ بوصفة لبنانية مميزة، مغطى بالحمص والطماطم والفلفل الأخضر الحار. …"
type textarea "فول مدمس مطبوخ بوصفة لبنانية مميزة، مغطى بالحمص والطماطم والفلفل الأخضر الحار. …"
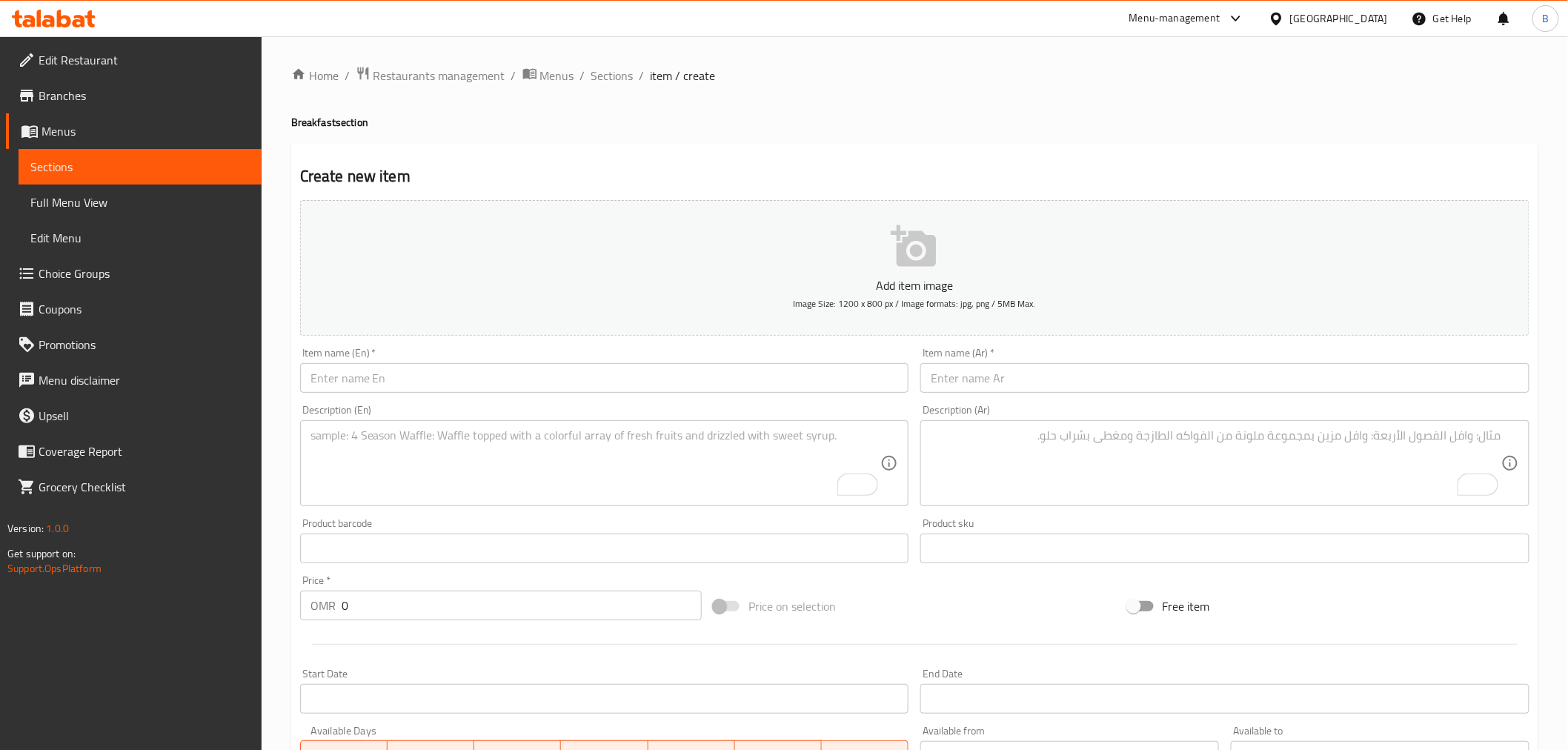
click at [828, 389] on input "text" at bounding box center [604, 378] width 609 height 30
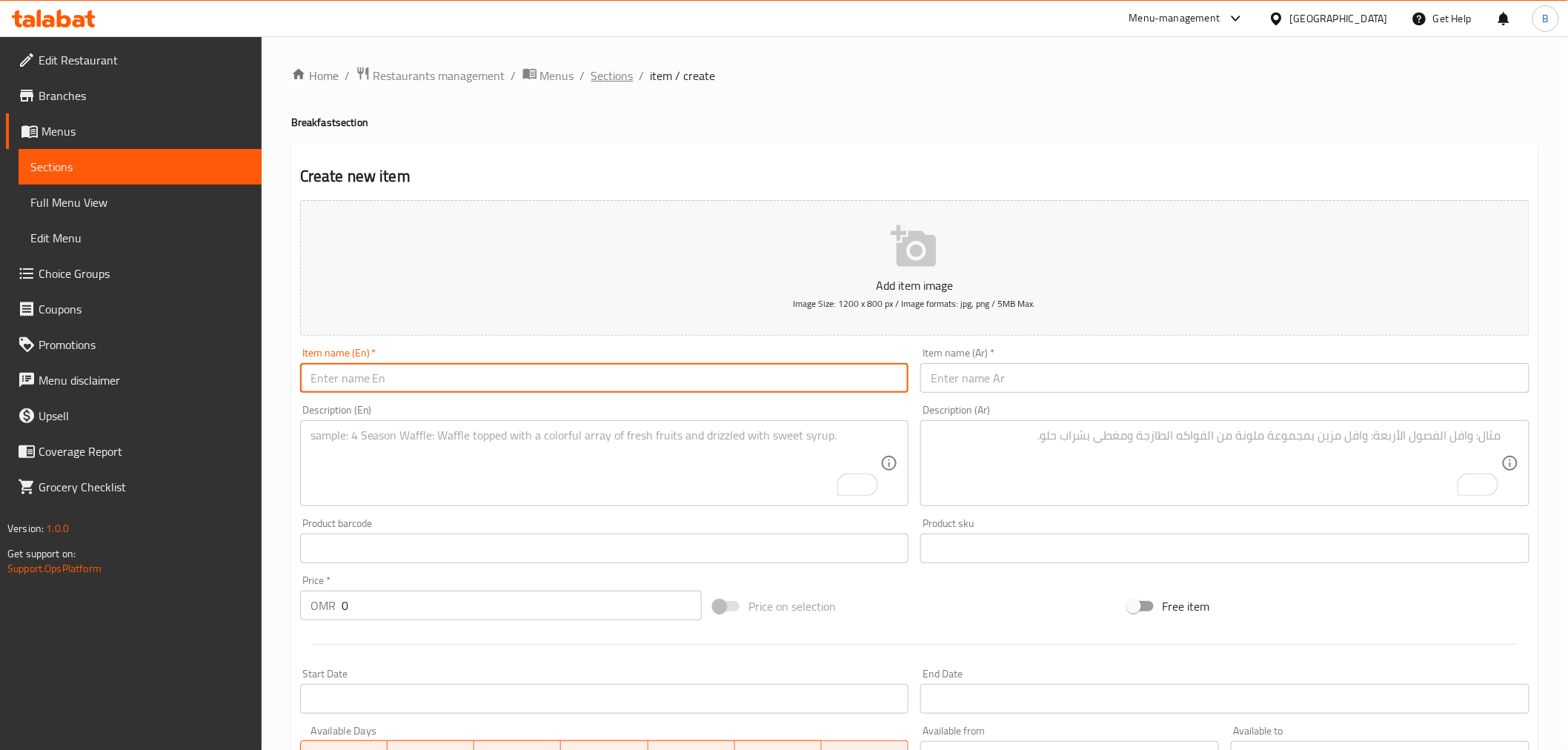
click at [606, 68] on span "Sections" at bounding box center [612, 76] width 42 height 18
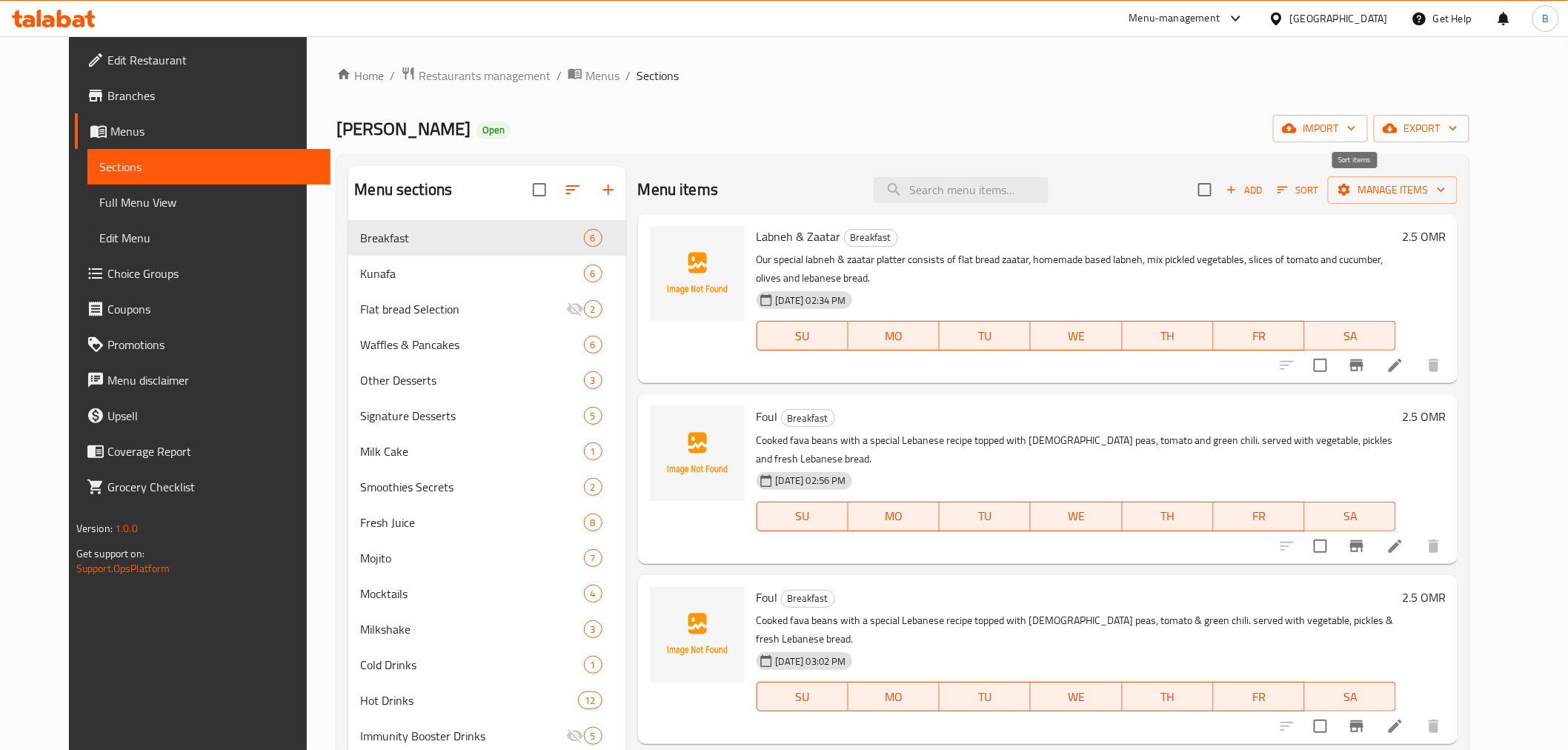
click at [1318, 195] on span "Sort" at bounding box center [1298, 190] width 41 height 17
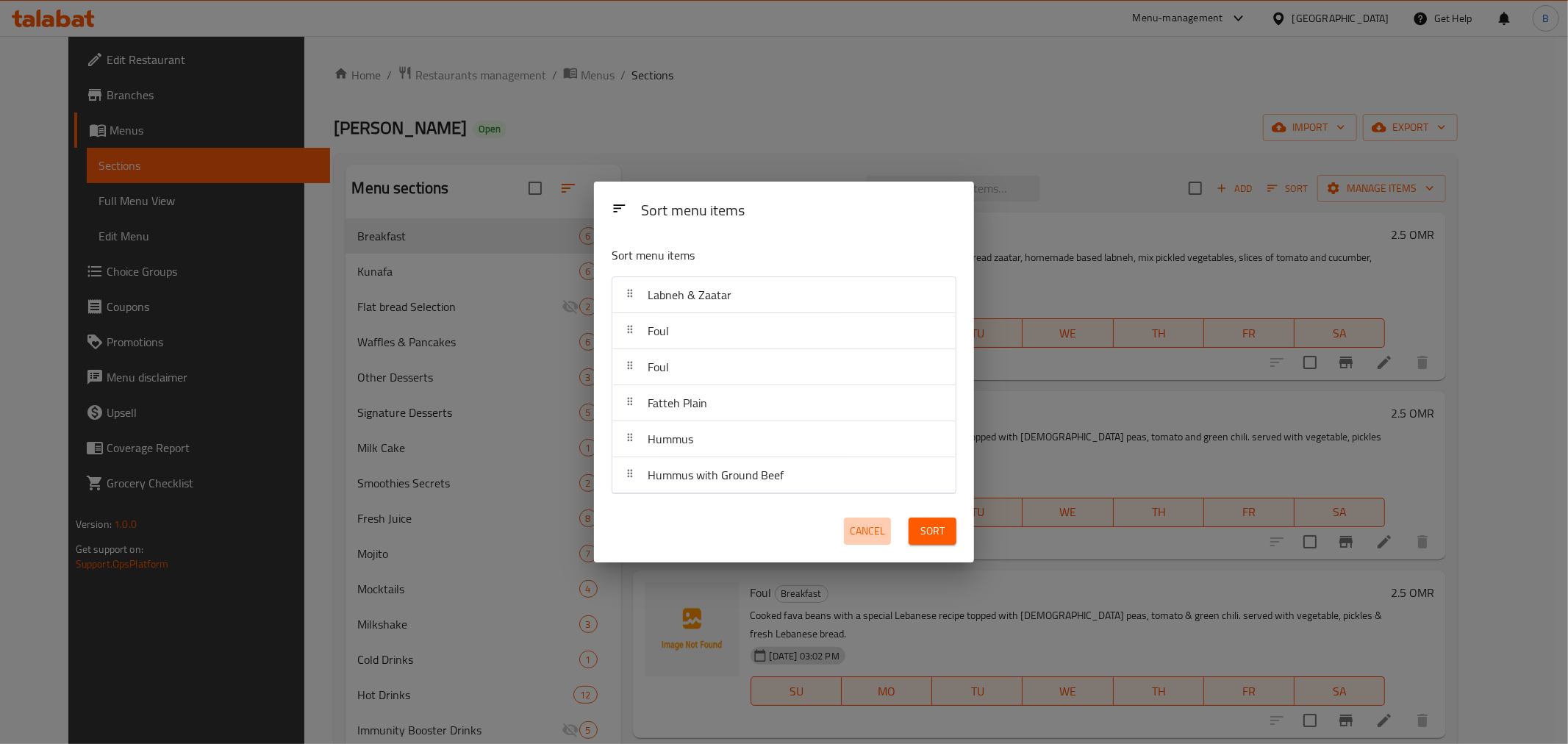
click at [862, 544] on button "Cancel" at bounding box center [867, 530] width 47 height 27
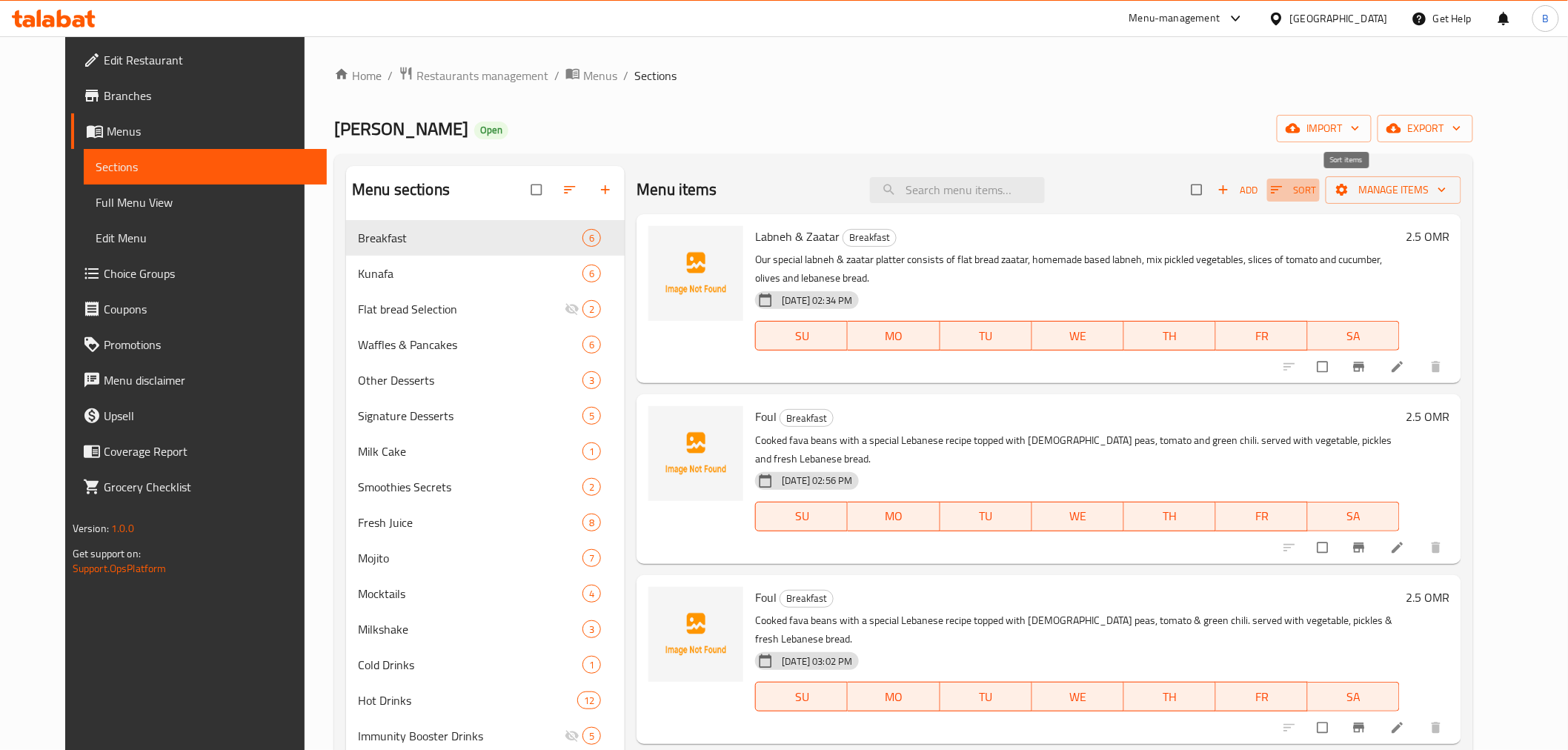
click at [1284, 191] on icon "button" at bounding box center [1277, 190] width 15 height 15
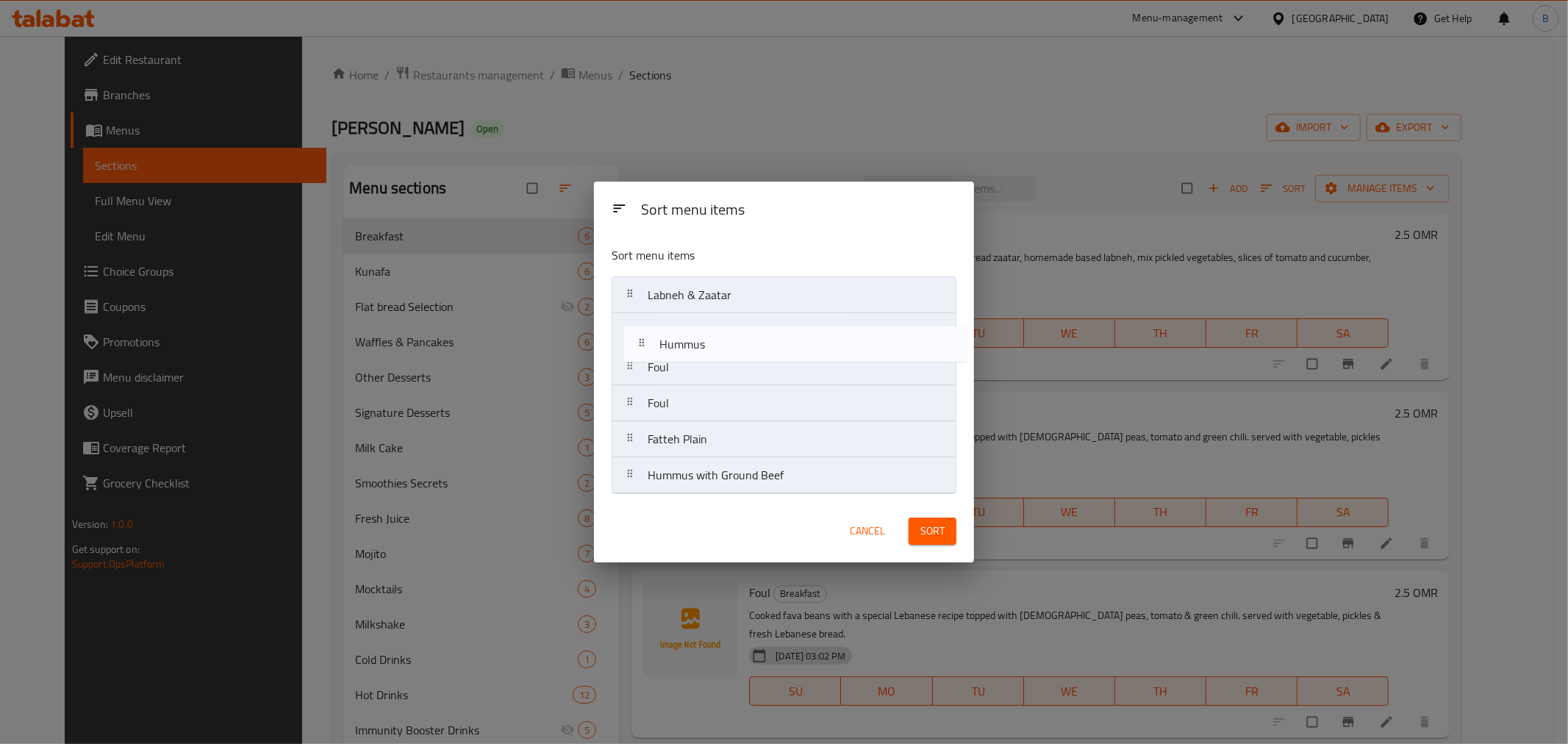
drag, startPoint x: 675, startPoint y: 442, endPoint x: 687, endPoint y: 324, distance: 118.6
click at [687, 324] on nav "[PERSON_NAME] & Zaatar Foul Foul Fatteh Plain Hummus Hummus with Ground Beef" at bounding box center [783, 385] width 345 height 218
drag, startPoint x: 722, startPoint y: 486, endPoint x: 707, endPoint y: 380, distance: 107.1
click at [707, 380] on nav "[PERSON_NAME] & Zaatar Hummus Foul Foul Fatteh Plain Hummus with Ground Beef" at bounding box center [783, 385] width 345 height 218
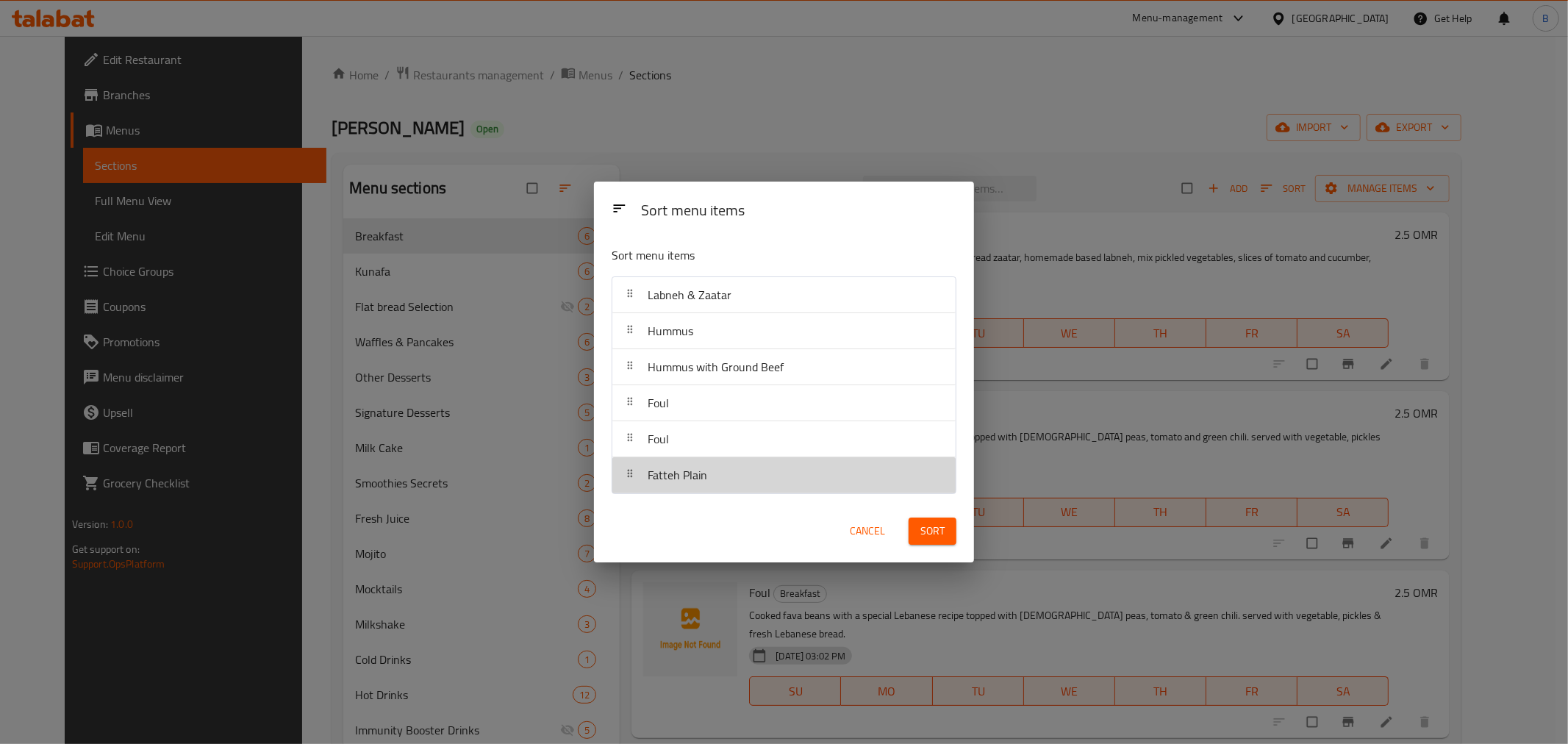
click at [733, 482] on div "Fatteh Plain" at bounding box center [783, 474] width 332 height 35
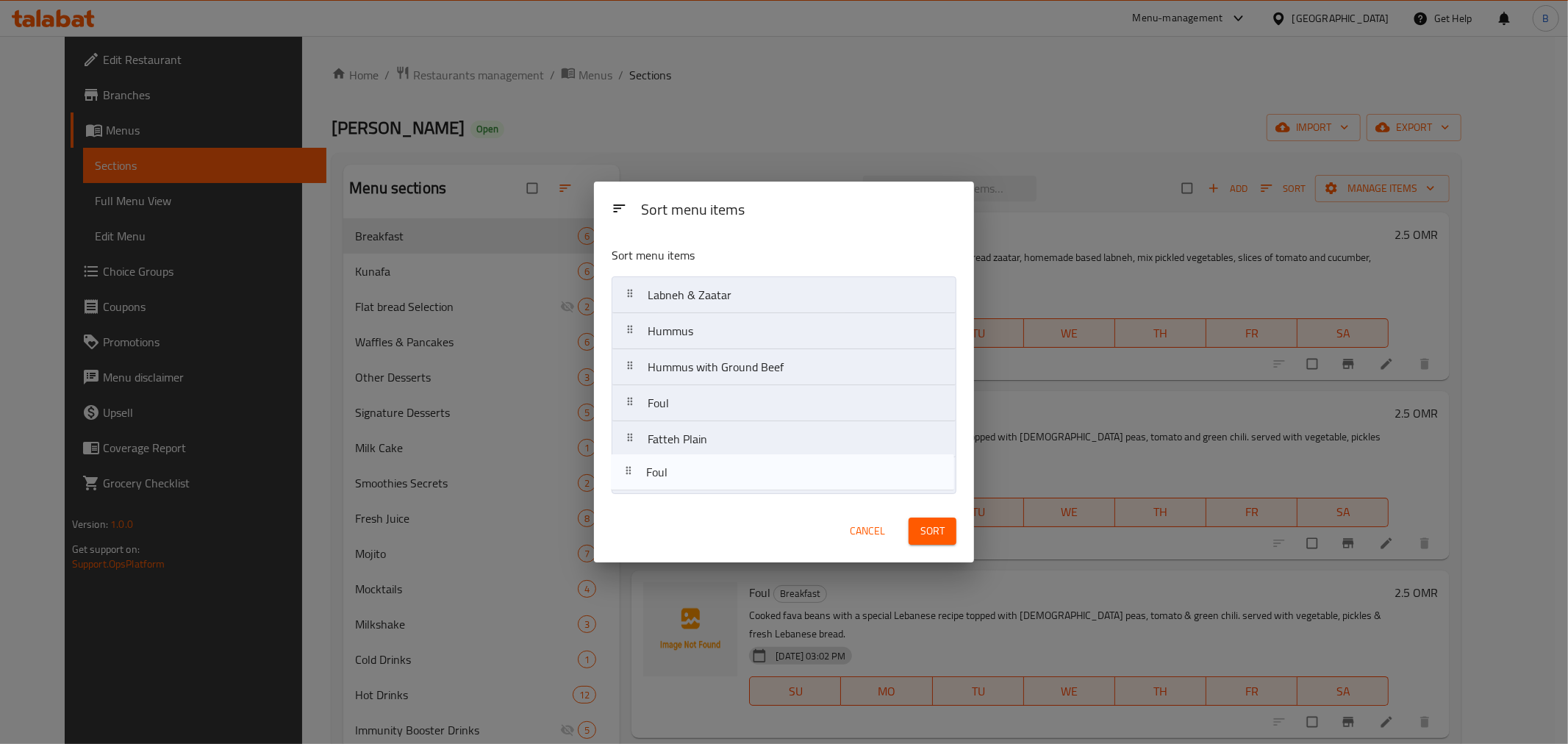
drag, startPoint x: 799, startPoint y: 430, endPoint x: 798, endPoint y: 470, distance: 40.0
click at [798, 469] on nav "Labneh & Zaatar Hummus Hummus with Ground Beef Foul Foul Fatteh Plain" at bounding box center [783, 385] width 345 height 218
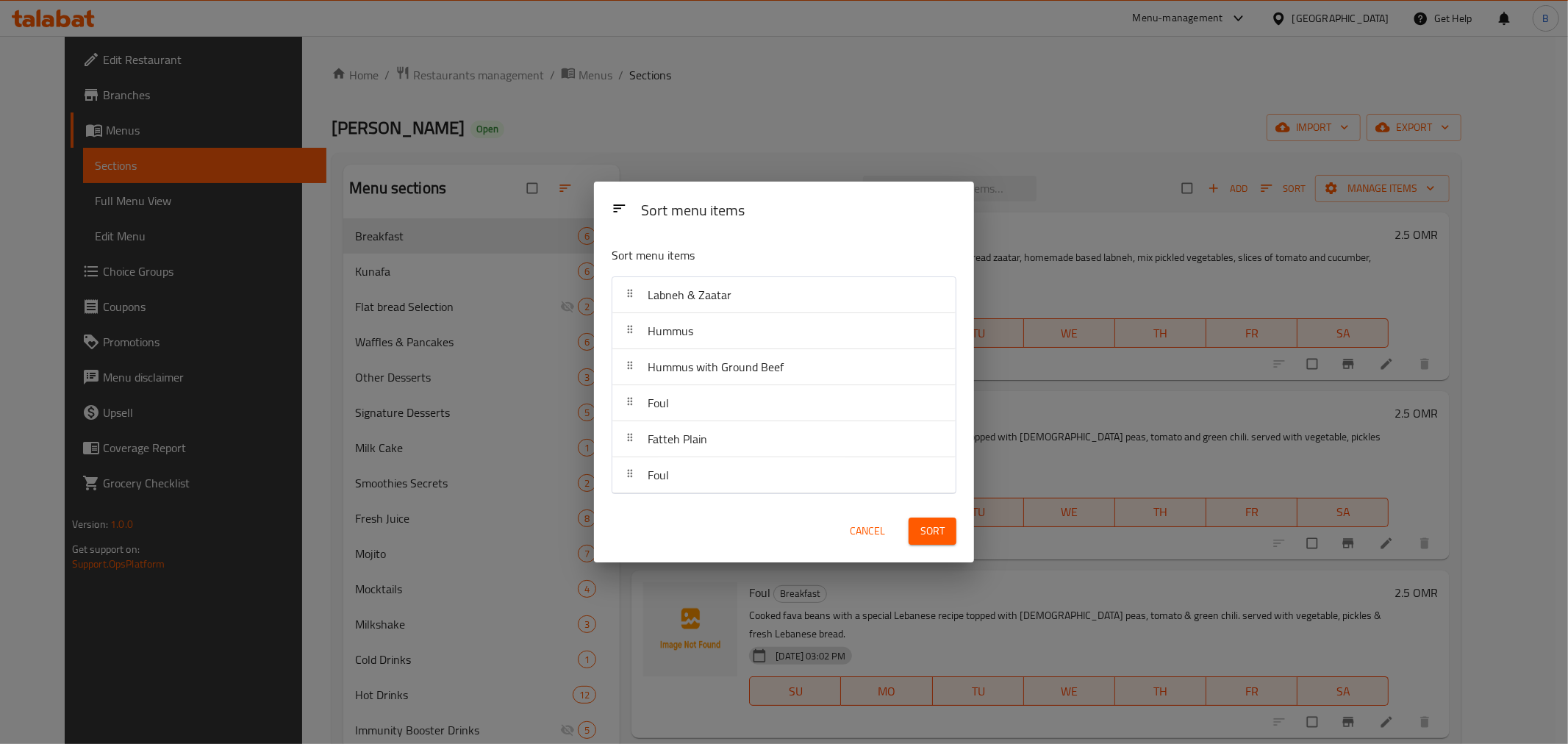
click at [922, 522] on span "Sort" at bounding box center [932, 530] width 24 height 19
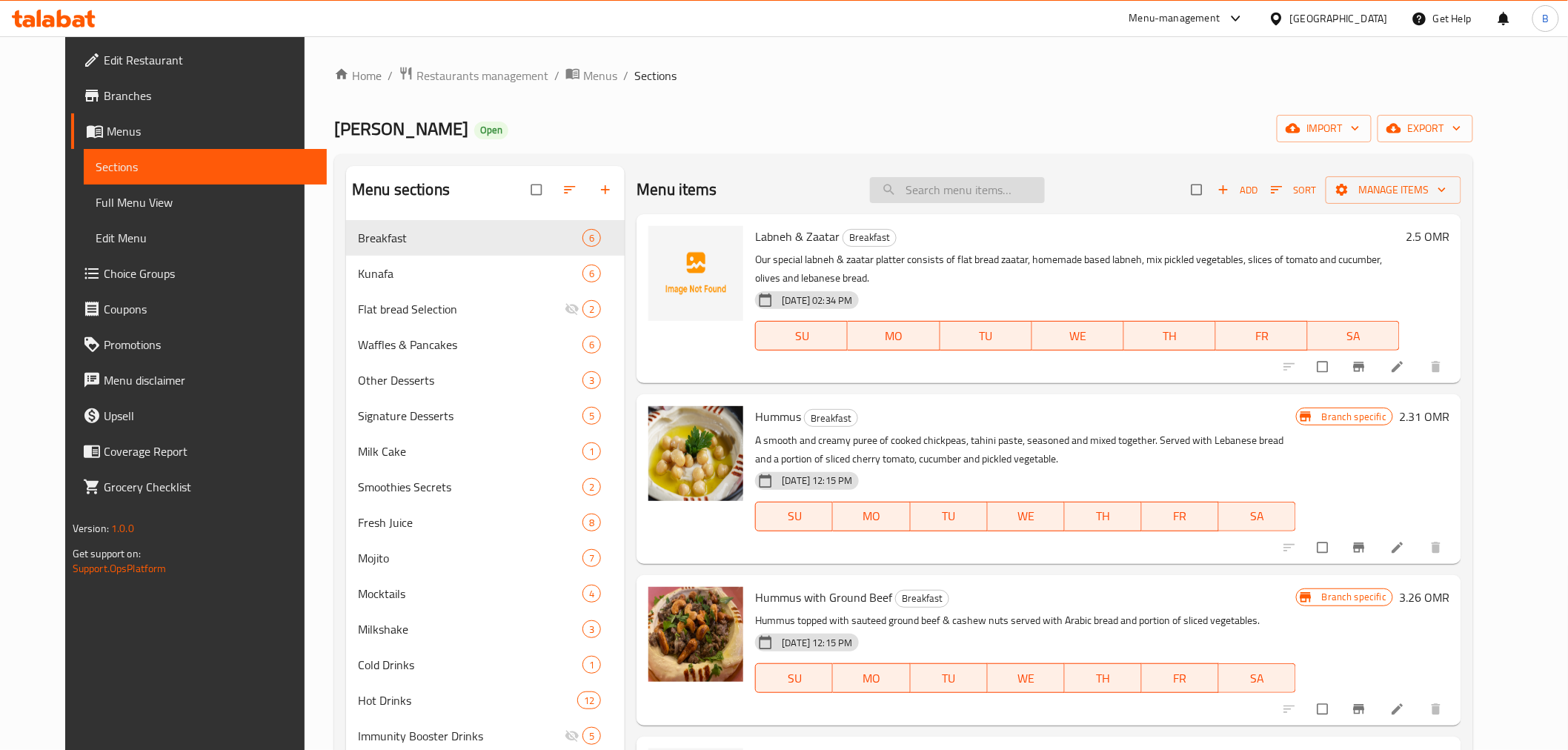
click at [1003, 196] on input "search" at bounding box center [957, 191] width 175 height 26
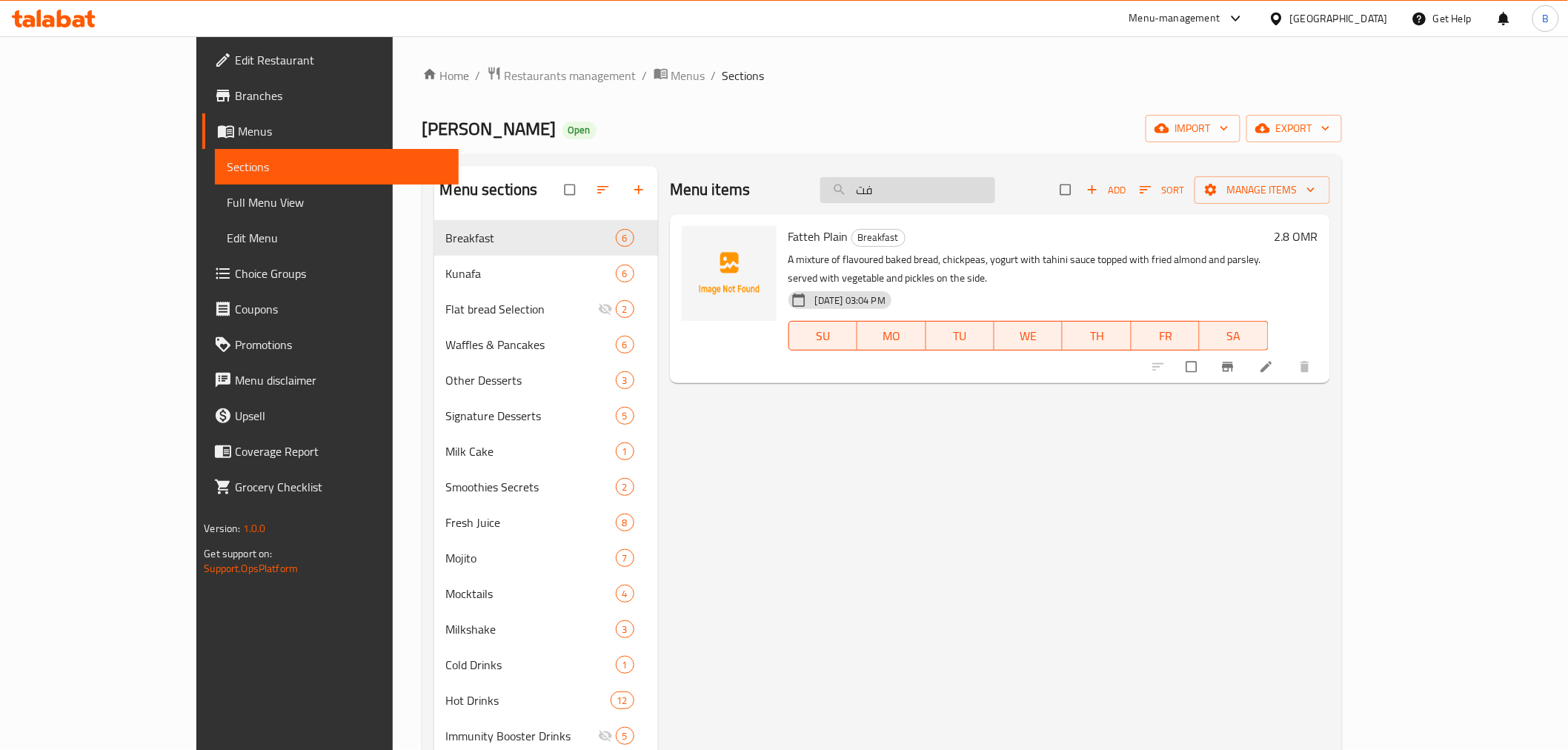
type input "فتة"
click at [995, 196] on input "فتة" at bounding box center [907, 191] width 175 height 26
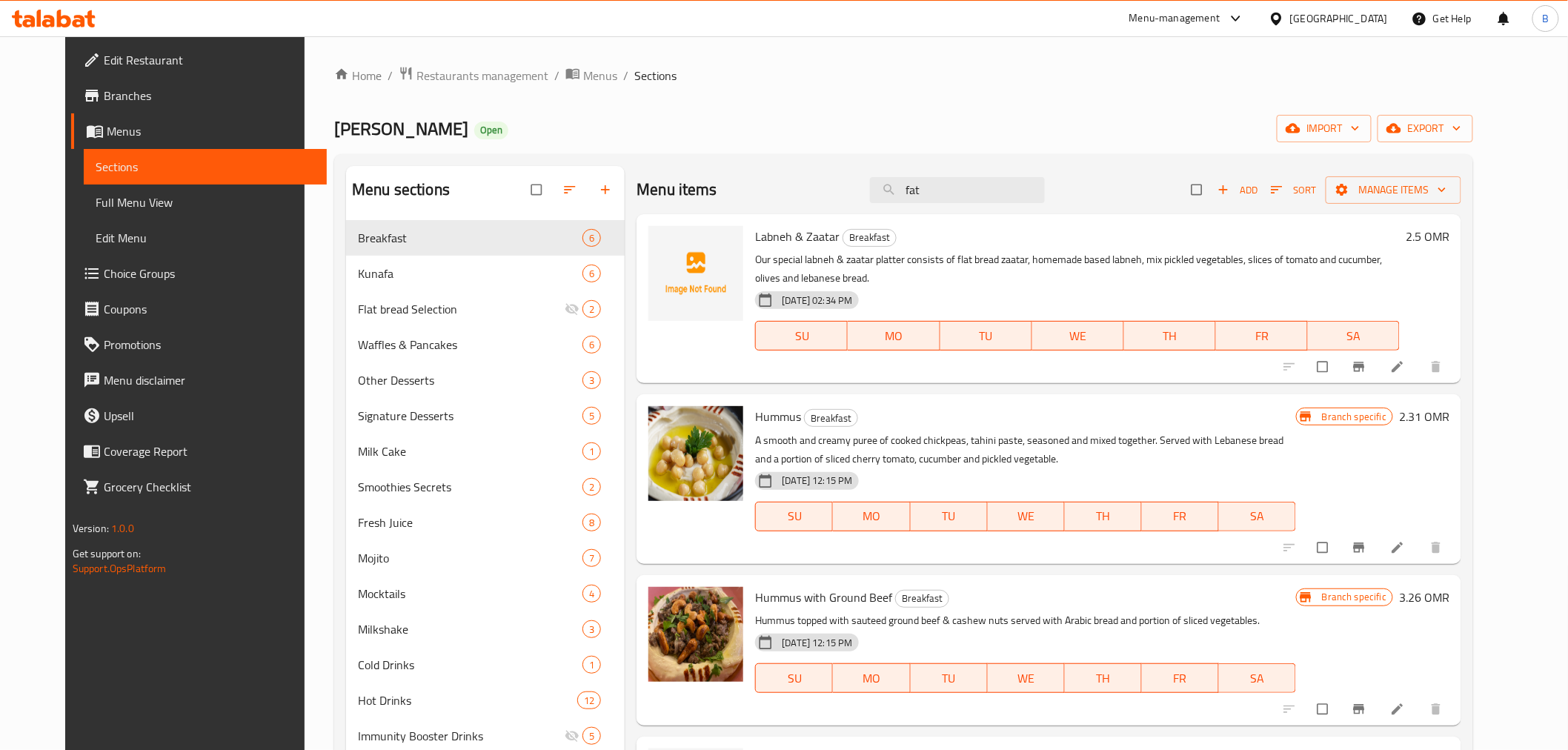
type input "fatt"
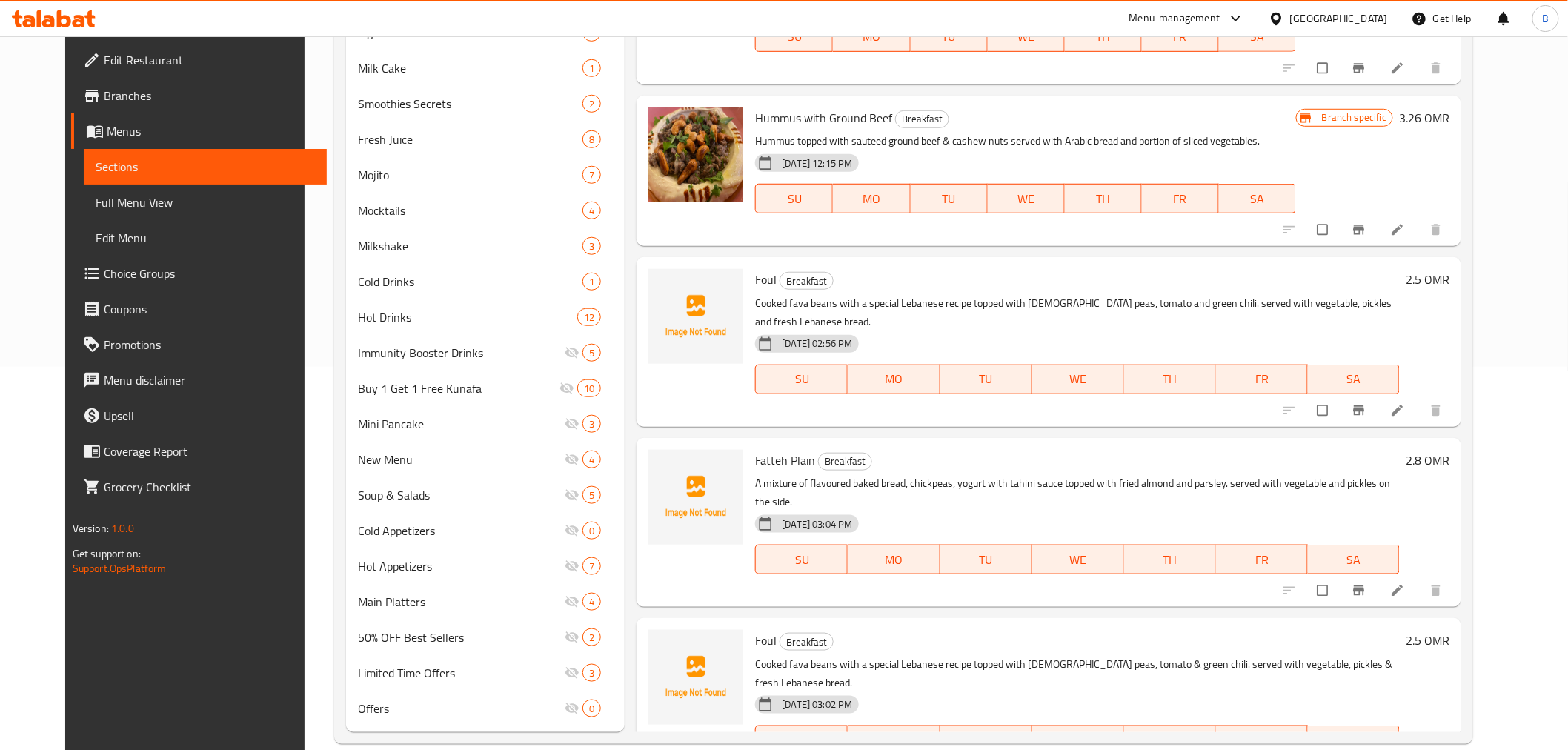
scroll to position [405, 0]
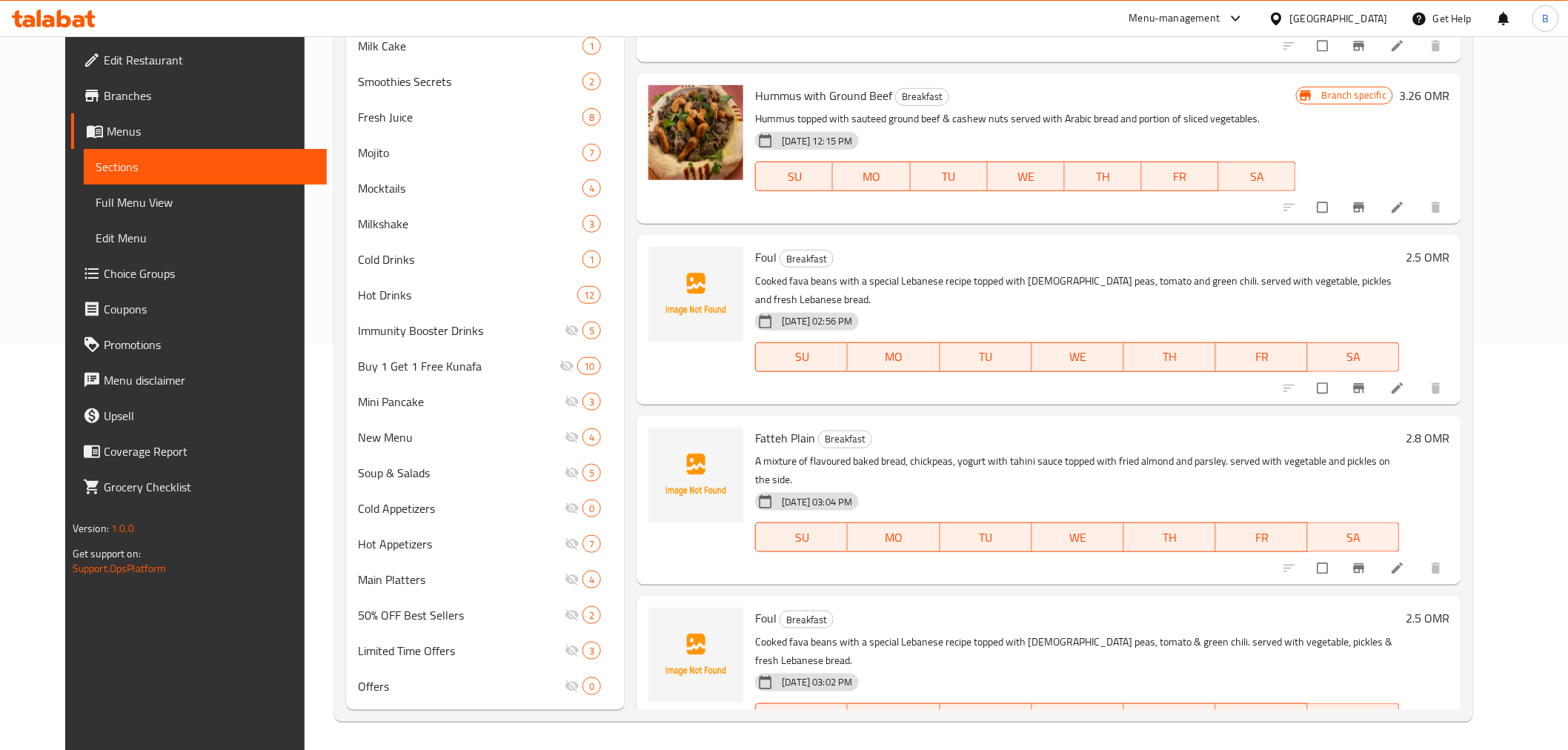
click at [1420, 737] on li at bounding box center [1399, 748] width 42 height 24
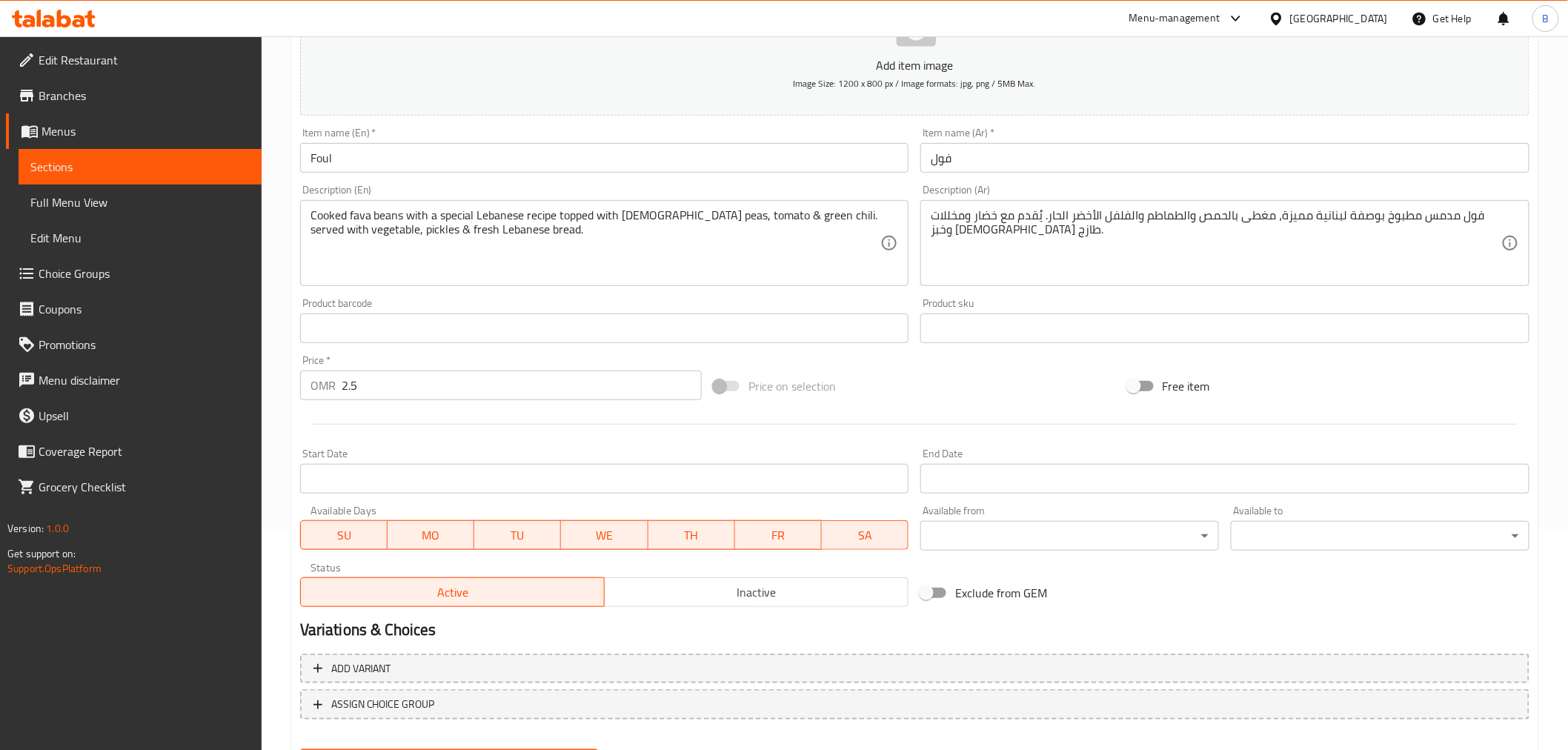
scroll to position [294, 0]
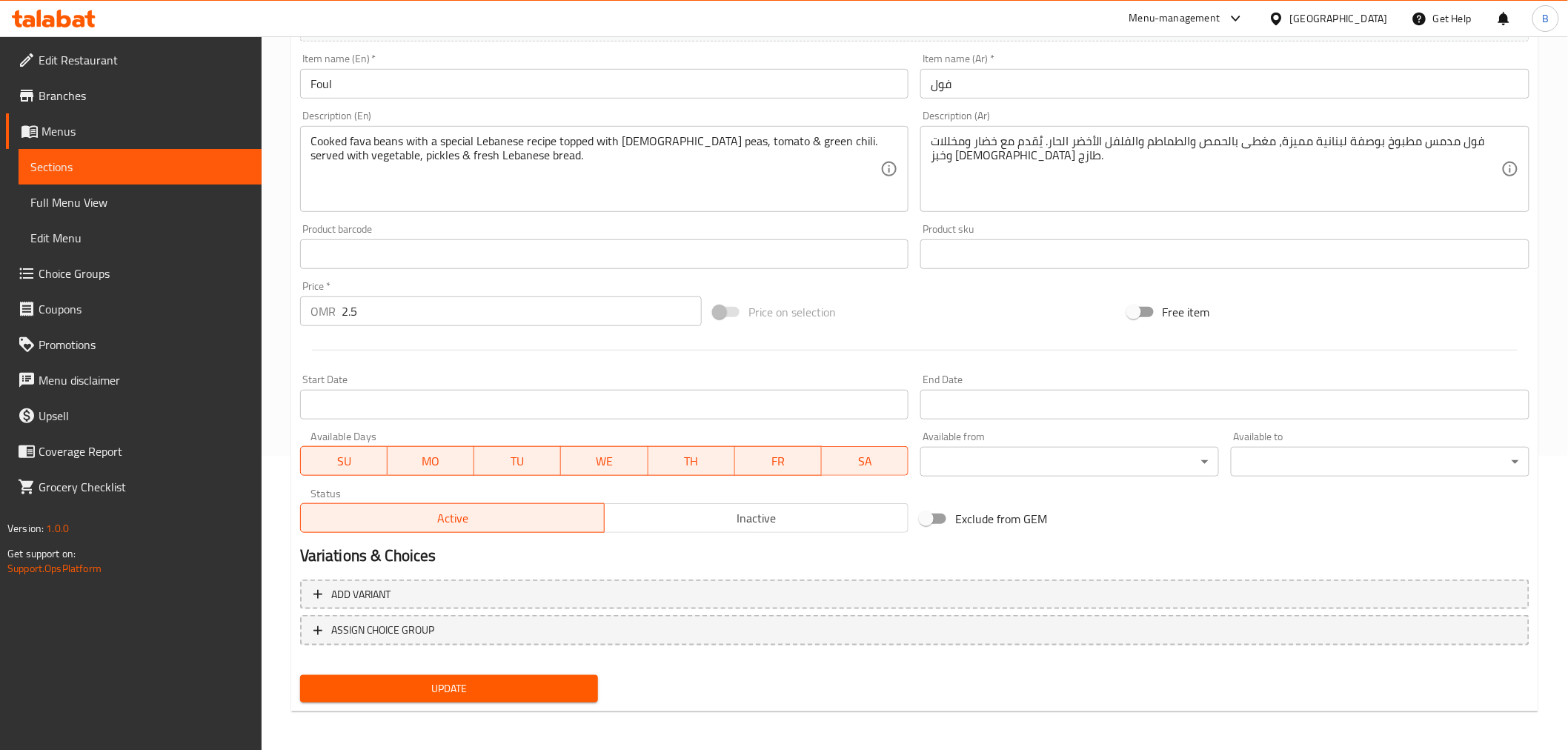
click at [435, 304] on input "2.5" at bounding box center [522, 311] width 360 height 30
click at [496, 159] on textarea "Cooked fava beans with a special Lebanese recipe topped with [DEMOGRAPHIC_DATA]…" at bounding box center [596, 169] width 570 height 71
click at [496, 159] on textarea "Cooked fava beans with a special Lebanese recipe topped with [DEMOGRAPHIC_DATA]…" at bounding box center [596, 169] width 570 height 71
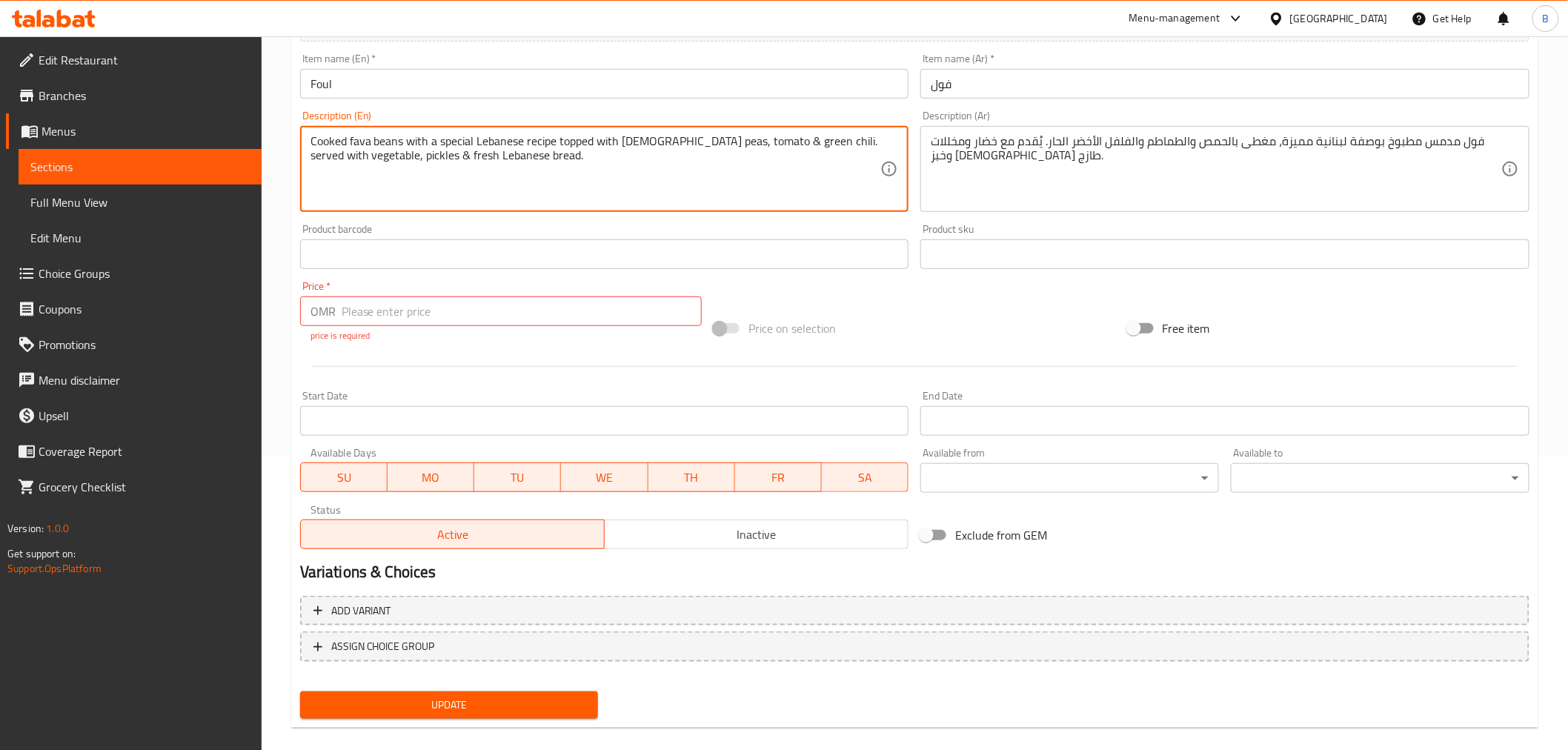
click at [494, 157] on textarea "Cooked fava beans with a special Lebanese recipe topped with [DEMOGRAPHIC_DATA]…" at bounding box center [596, 169] width 570 height 71
type textarea "Cooked fava beans with a special Lebanese recipe topped with [DEMOGRAPHIC_DATA]…"
click at [806, 153] on textarea "Cooked fava beans with a special Lebanese recipe topped with [DEMOGRAPHIC_DATA]…" at bounding box center [596, 169] width 570 height 71
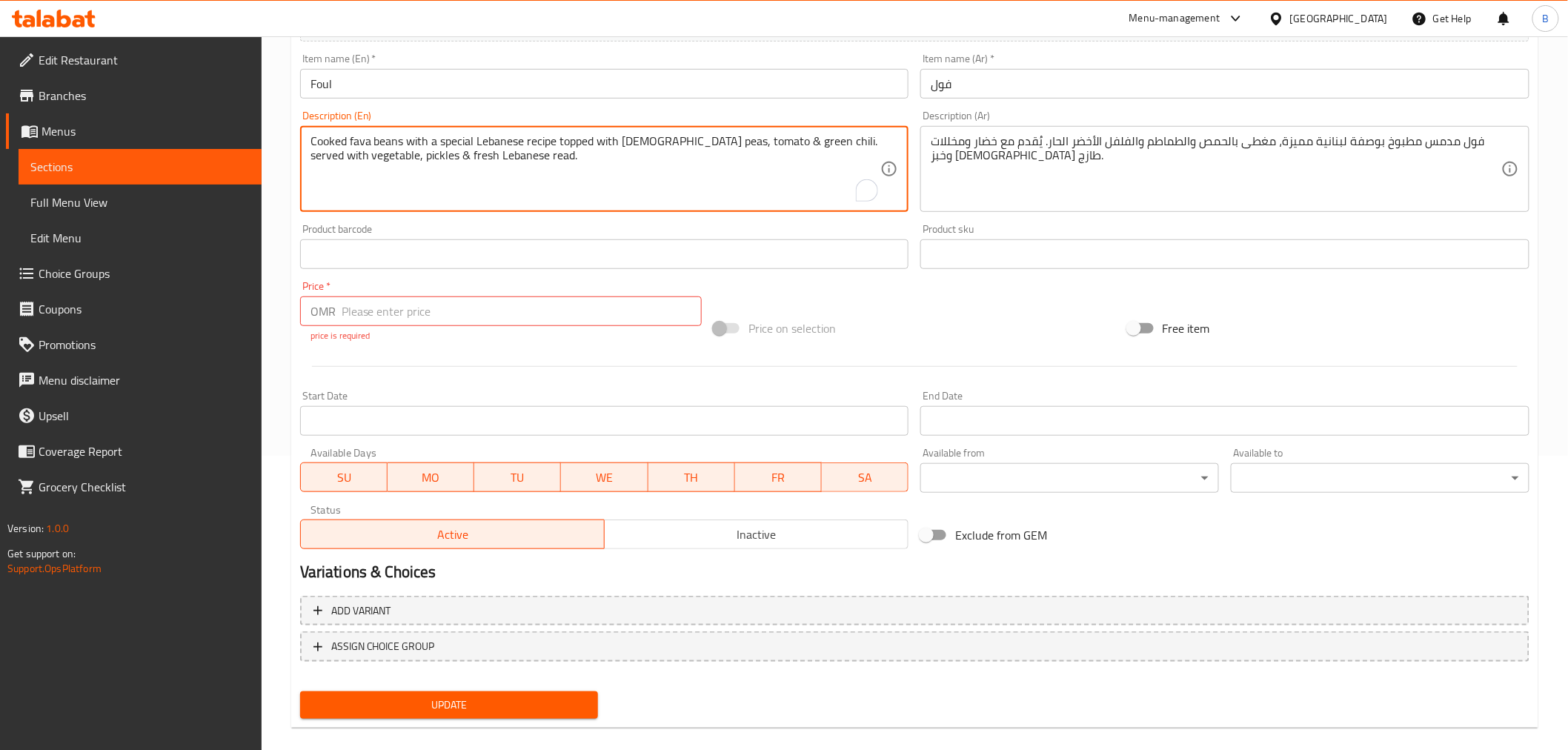
drag, startPoint x: 806, startPoint y: 153, endPoint x: 805, endPoint y: 163, distance: 10.0
click at [805, 163] on textarea "Cooked fava beans with a special Lebanese recipe topped with [DEMOGRAPHIC_DATA]…" at bounding box center [596, 169] width 570 height 71
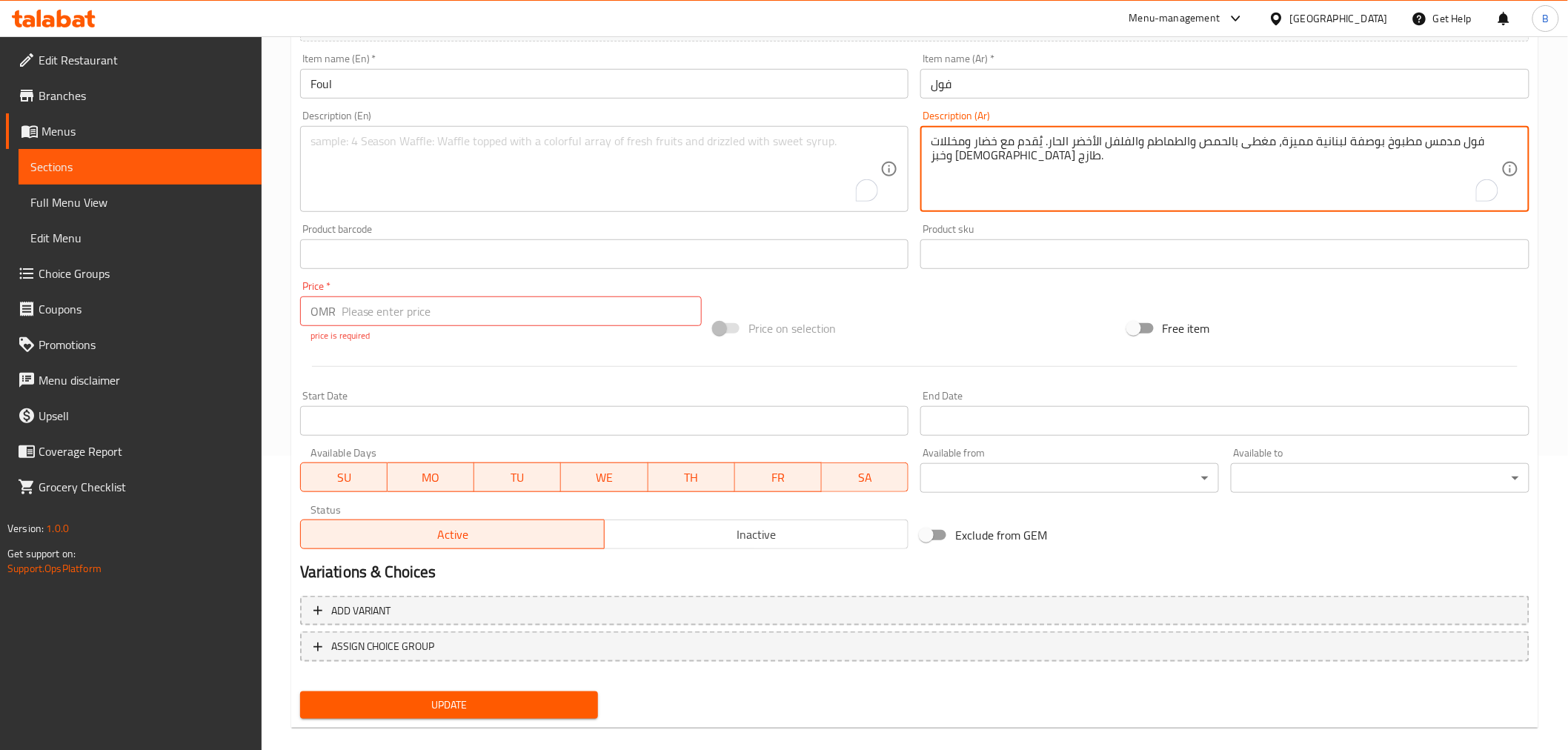
click at [1008, 134] on textarea "فول مدمس مطبوخ بوصفة لبنانية مميزة، مغطى بالحمص والطماطم والفلفل الأخضر الحار. …" at bounding box center [1216, 169] width 570 height 71
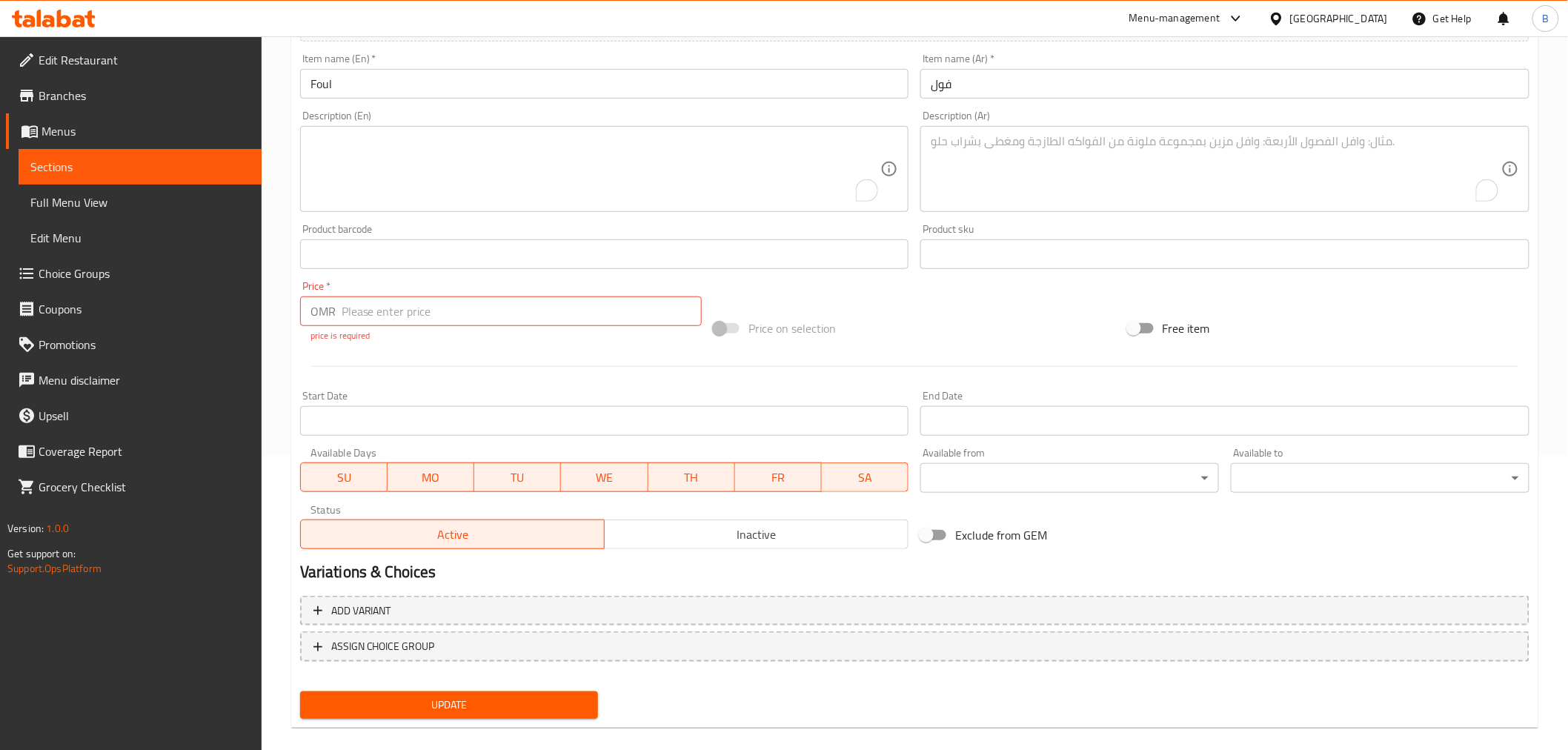
click at [1028, 67] on div "Item name (Ar)   * فول Item name (Ar) *" at bounding box center [1224, 76] width 609 height 45
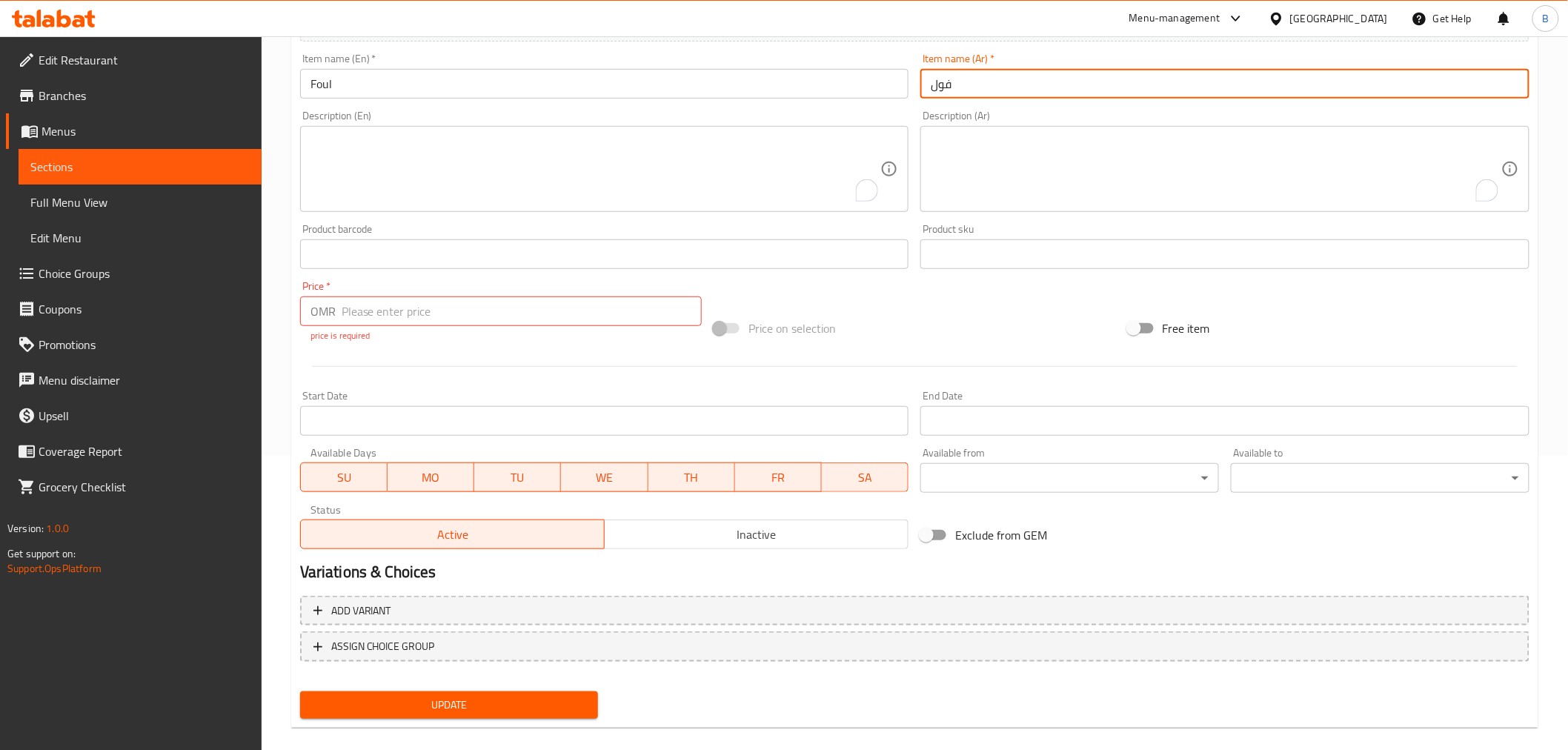
click at [1031, 80] on input "فول" at bounding box center [1224, 84] width 609 height 30
click at [1033, 80] on input "فول" at bounding box center [1224, 84] width 609 height 30
click at [608, 80] on input "Foul" at bounding box center [604, 84] width 609 height 30
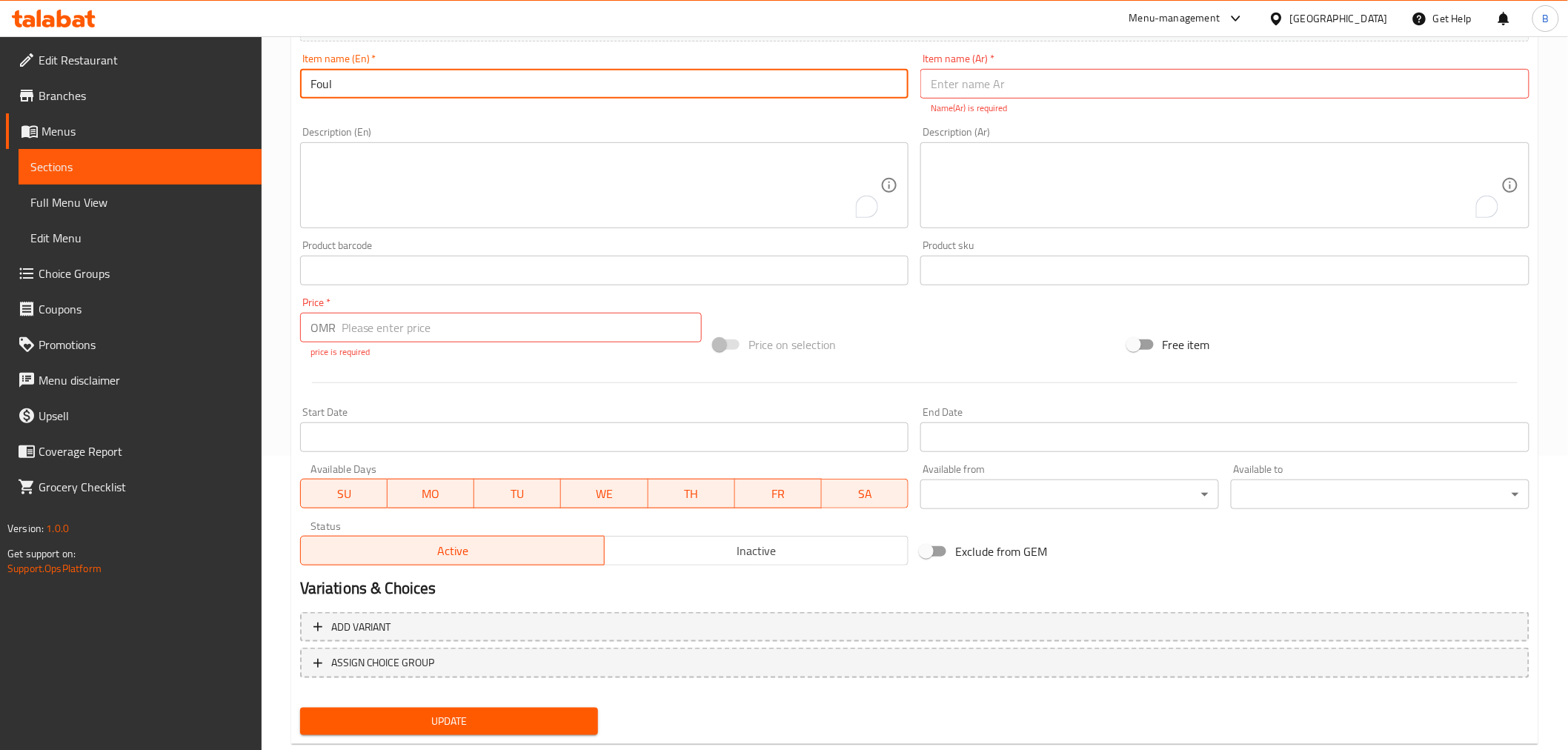
click at [608, 80] on input "Foul" at bounding box center [604, 84] width 609 height 30
click at [608, 86] on input "Foul" at bounding box center [604, 84] width 609 height 30
click at [761, 70] on input "text" at bounding box center [604, 84] width 609 height 30
paste input "Eggplant Fatteh with Beef"
type input "Eggplant Fatteh with Beef"
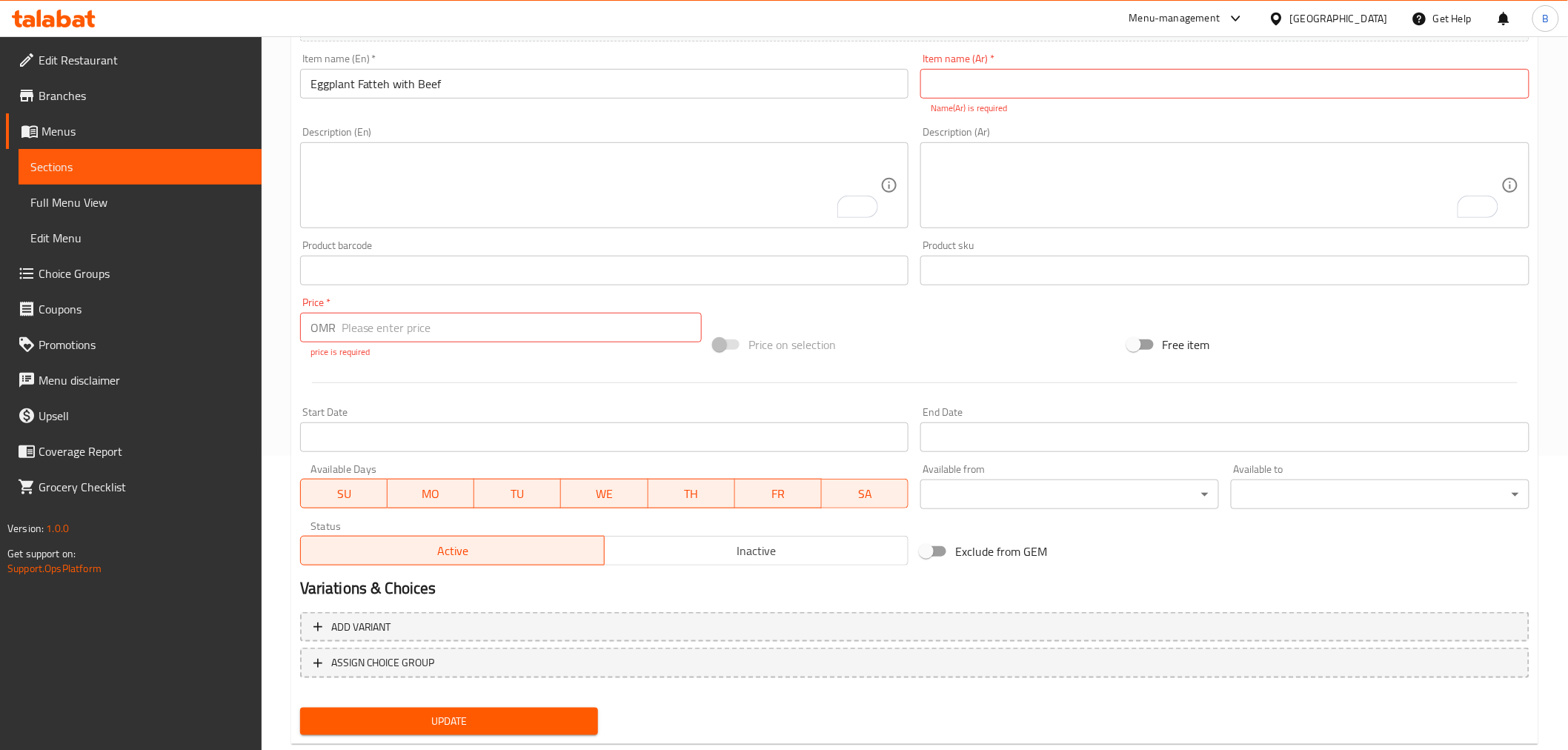
drag, startPoint x: 1251, startPoint y: 57, endPoint x: 1177, endPoint y: 107, distance: 89.3
click at [1250, 57] on div "Item name (Ar)   * Item name (Ar) * Name(Ar) is required" at bounding box center [1224, 84] width 609 height 62
drag, startPoint x: 1177, startPoint y: 107, endPoint x: 1217, endPoint y: 80, distance: 48.3
click at [1179, 105] on p "Name(Ar) is required" at bounding box center [1225, 108] width 588 height 13
click at [1217, 80] on input "text" at bounding box center [1224, 84] width 609 height 30
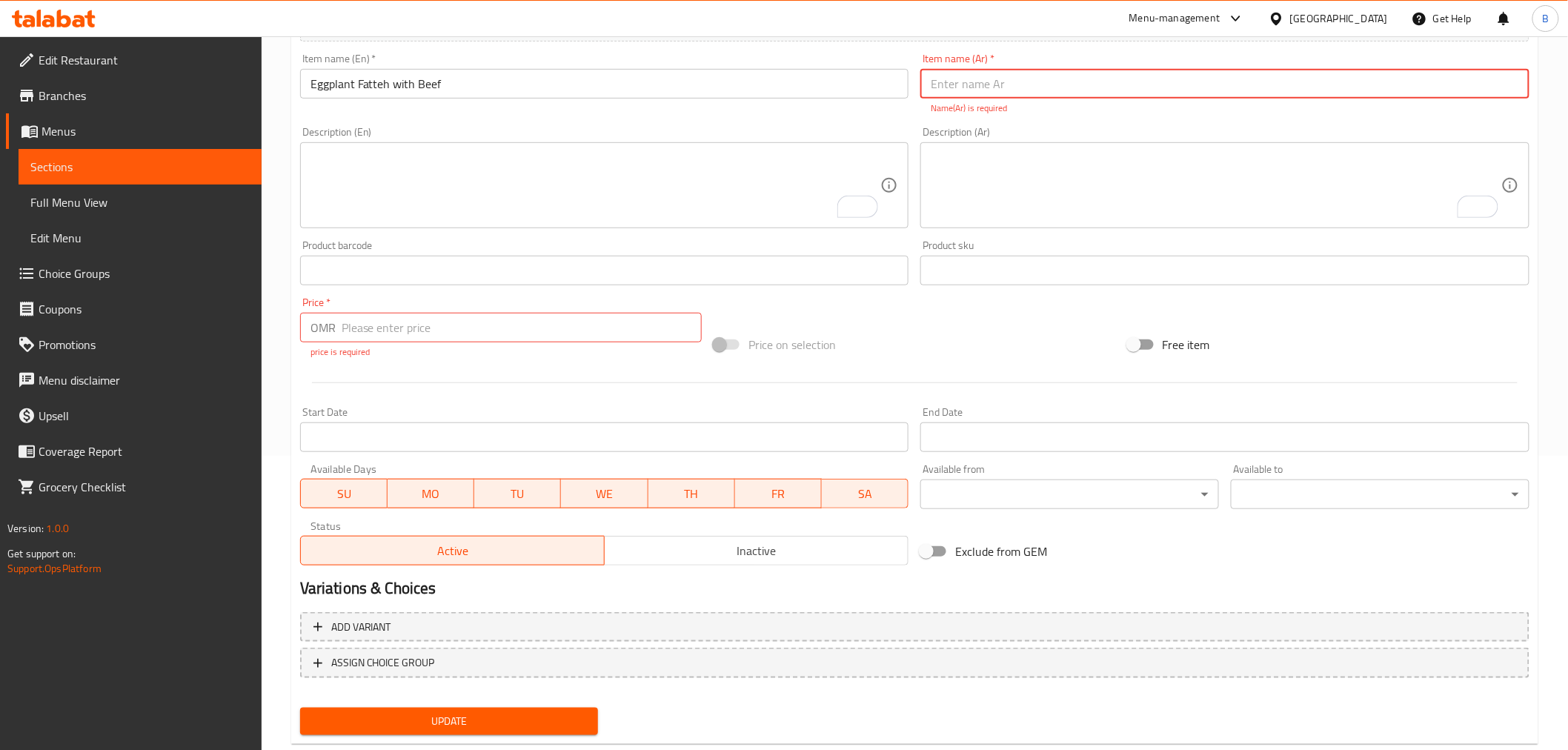
paste input "فتة باذنجان باللحم"
type input "فتة باذنجان باللحم بقري"
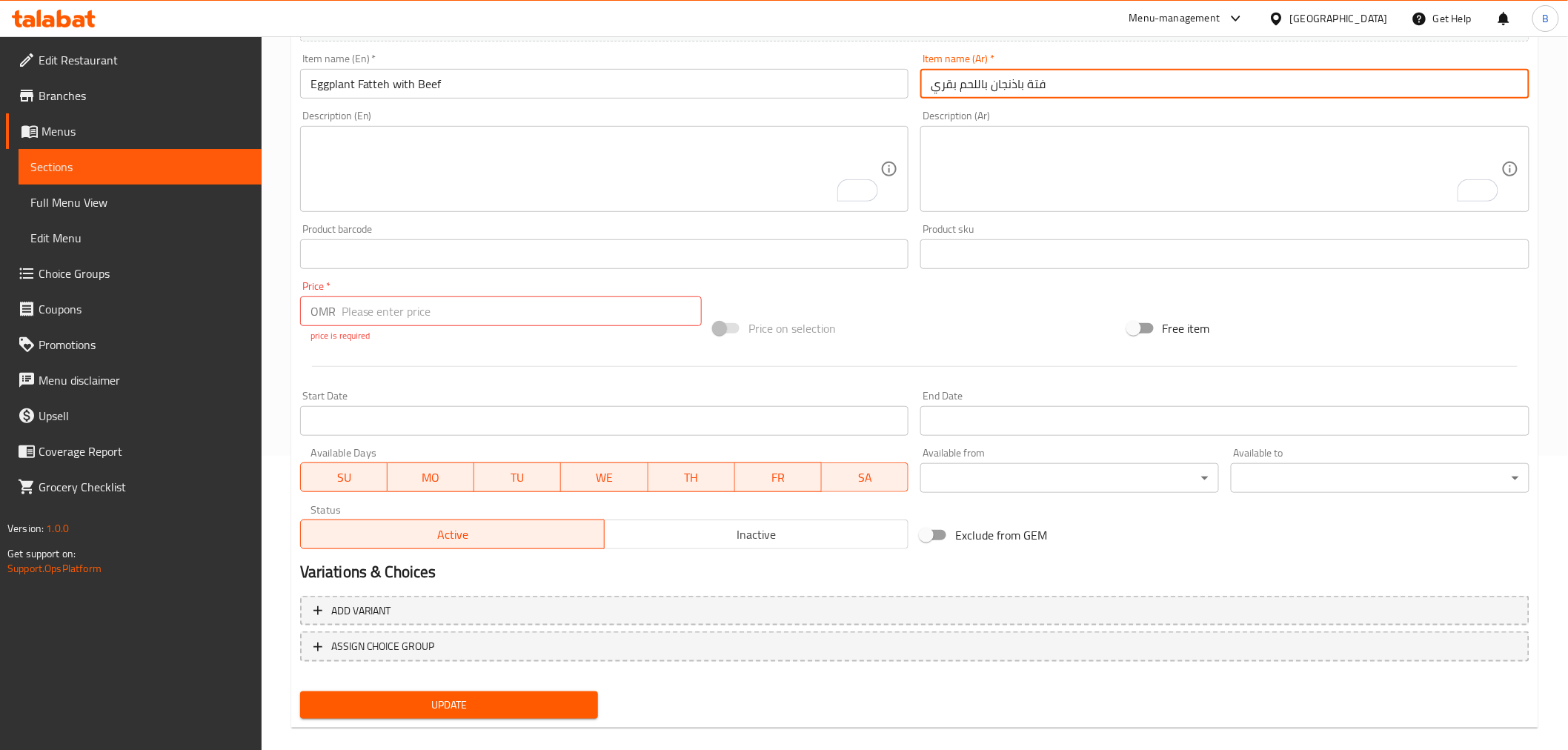
click at [380, 298] on input "number" at bounding box center [522, 311] width 360 height 30
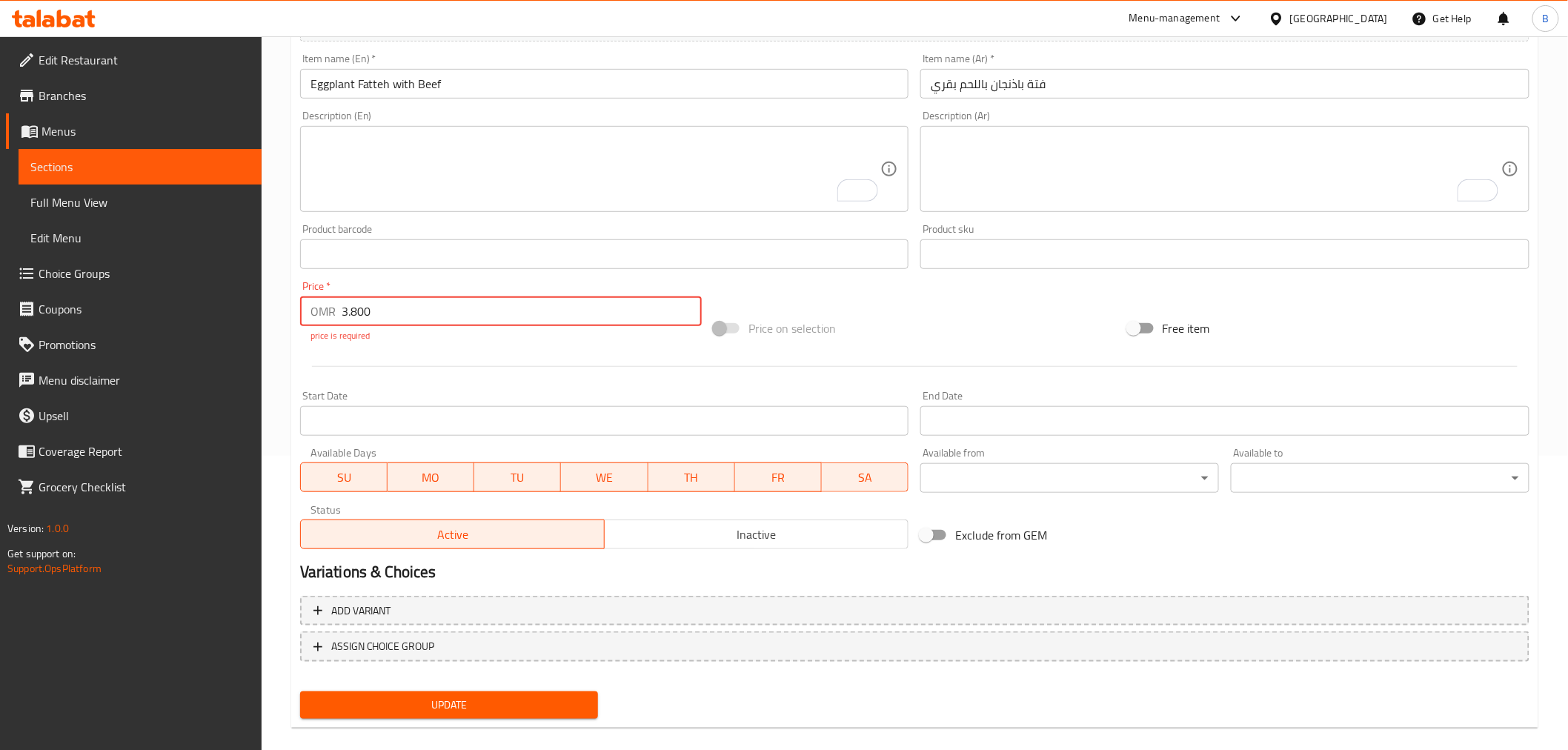
type input "3.800"
click at [523, 190] on textarea "To enrich screen reader interactions, please activate Accessibility in Grammarl…" at bounding box center [596, 169] width 570 height 71
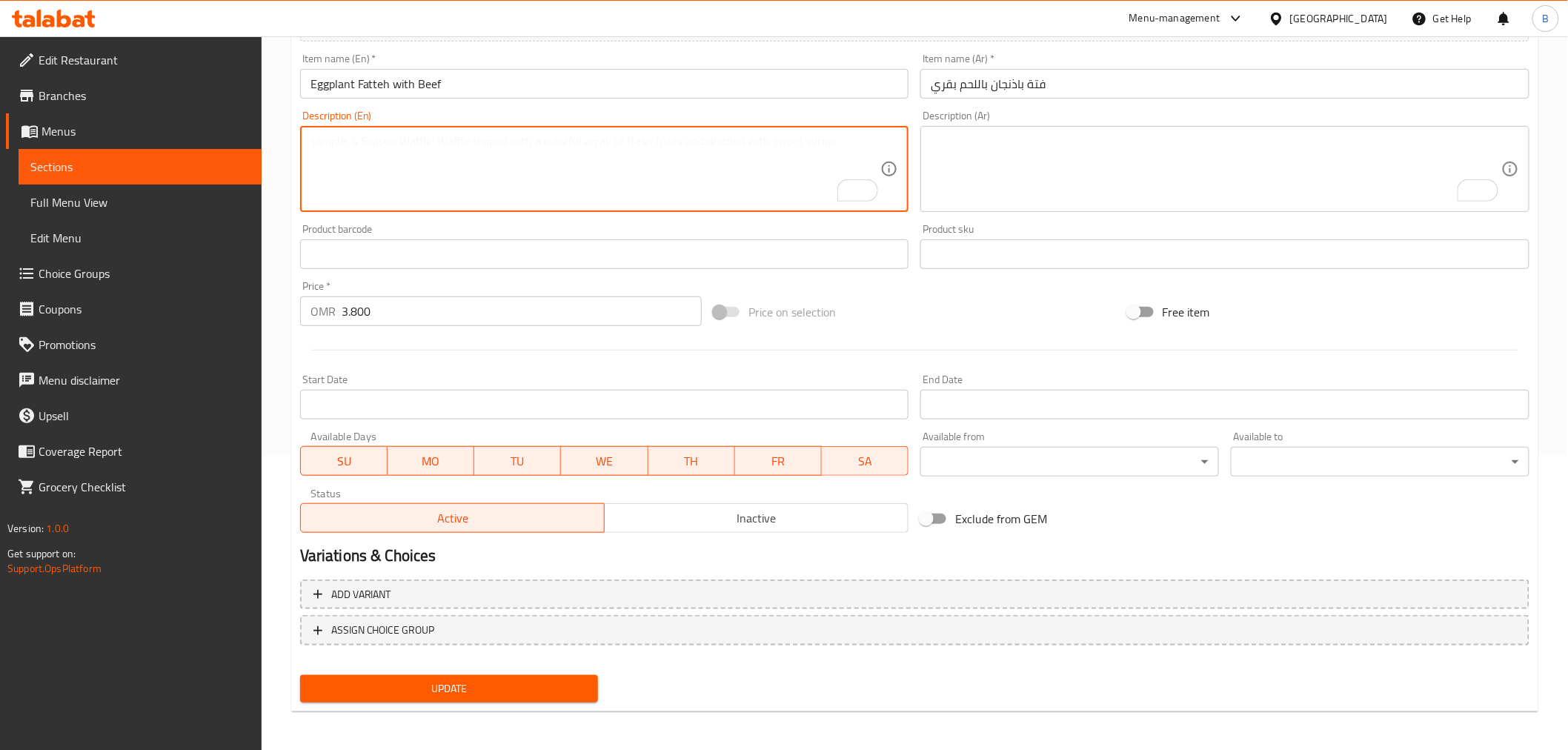
paste textarea "A mixture of flavoured baked bread, chickpeas, yogurt with tahini sauce, fried …"
type textarea "A mixture of flavoured baked bread, chickpeas, yogurt with tahini sauce, fried …"
click at [1146, 174] on textarea "To enrich screen reader interactions, please activate Accessibility in Grammarl…" at bounding box center [1216, 169] width 570 height 71
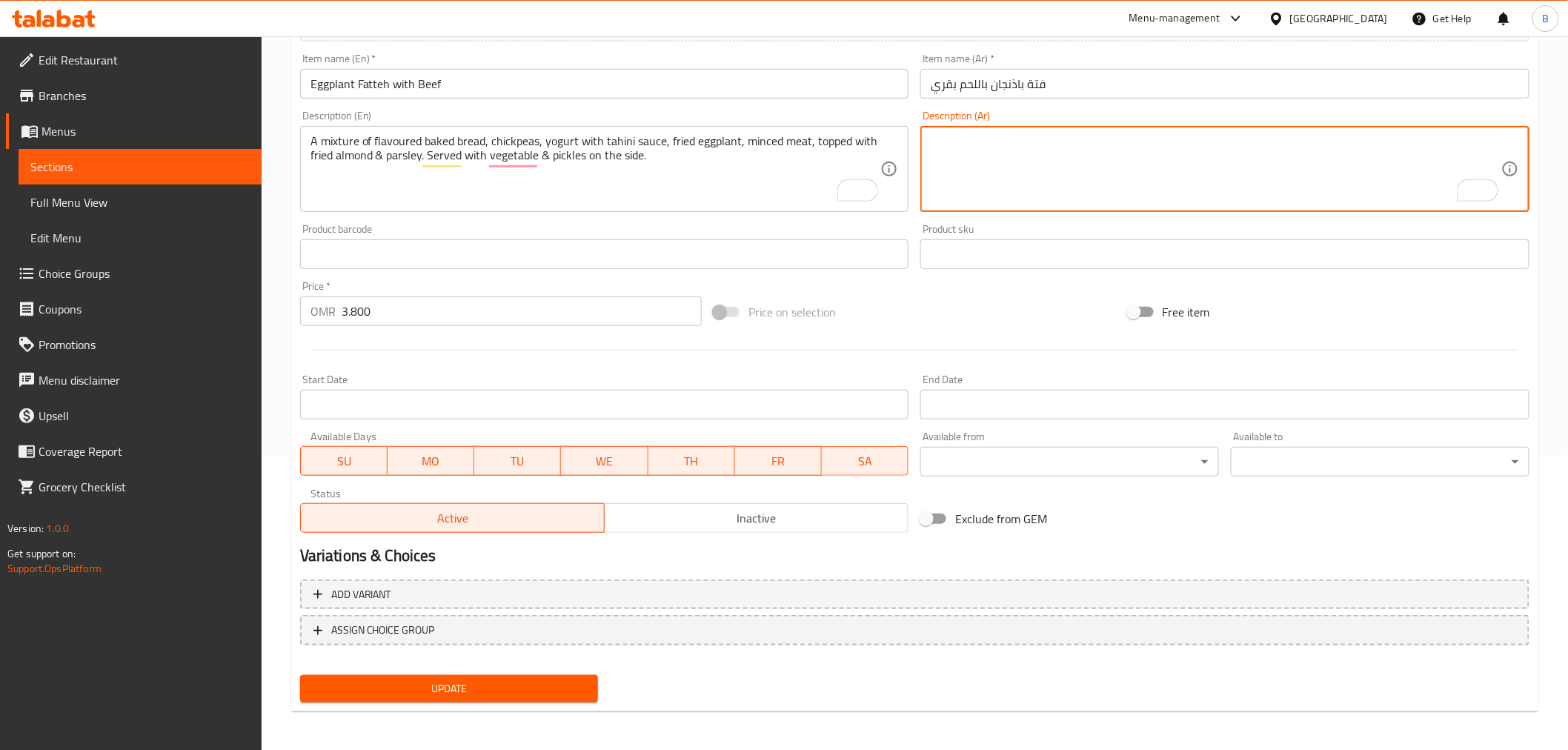
paste textarea "مزيج من الخبز المحمص بنكهات مختلفة، والحمص، والزبادي مع صلصة الطحينة، والباذنجا…"
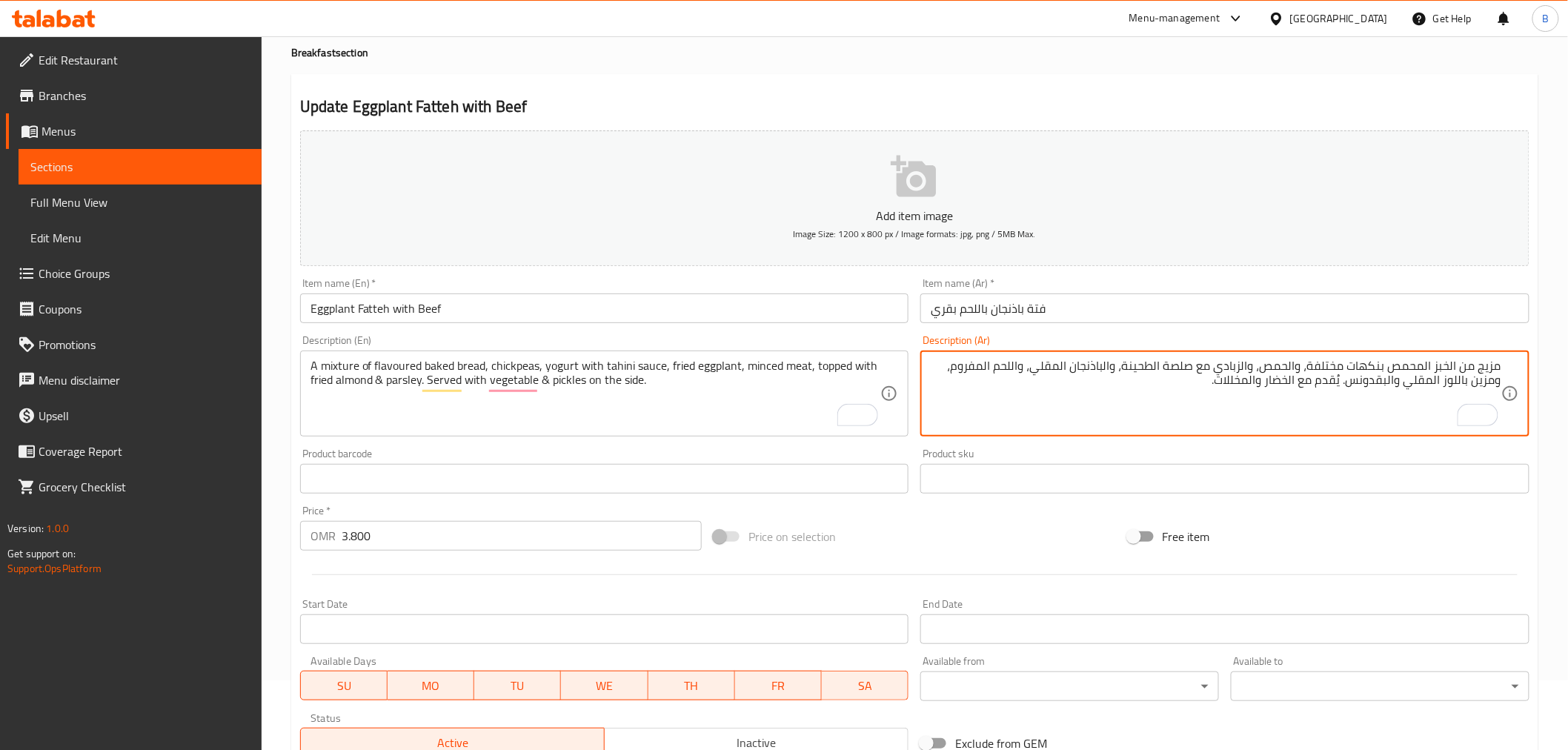
scroll to position [48, 0]
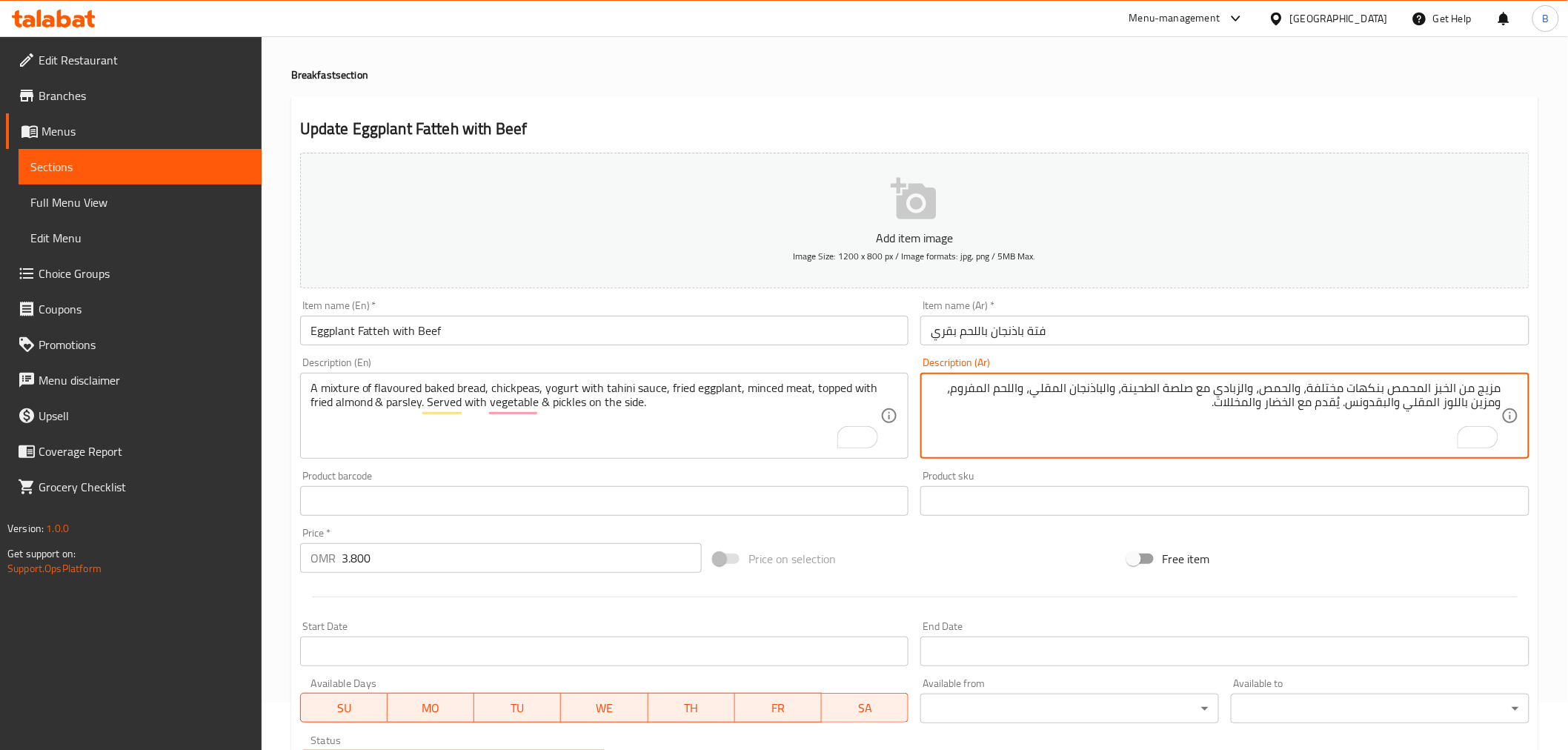
click at [1381, 409] on textarea "مزيج من الخبز المحمص بنكهات مختلفة، والحمص، والزبادي مع صلصة الطحينة، والباذنجا…" at bounding box center [1216, 416] width 570 height 71
click at [1400, 389] on textarea "مزيج من الخبز المحمص بنكهات مختلفة، والحمص، والزبادي مع صلصة الطحينة، والباذنجا…" at bounding box center [1216, 416] width 570 height 71
click at [1400, 389] on textarea "مزيج من خبز المحمص بنكهات مختلفة، والحمص، والزبادي مع صلصة الطحينة، والباذنجان …" at bounding box center [1216, 416] width 570 height 71
click at [1423, 389] on textarea "مزيج من خبز المحمص بنكهات مختلفة، والحمص، والزبادي مع صلصة الطحينة، والباذنجان …" at bounding box center [1216, 416] width 570 height 71
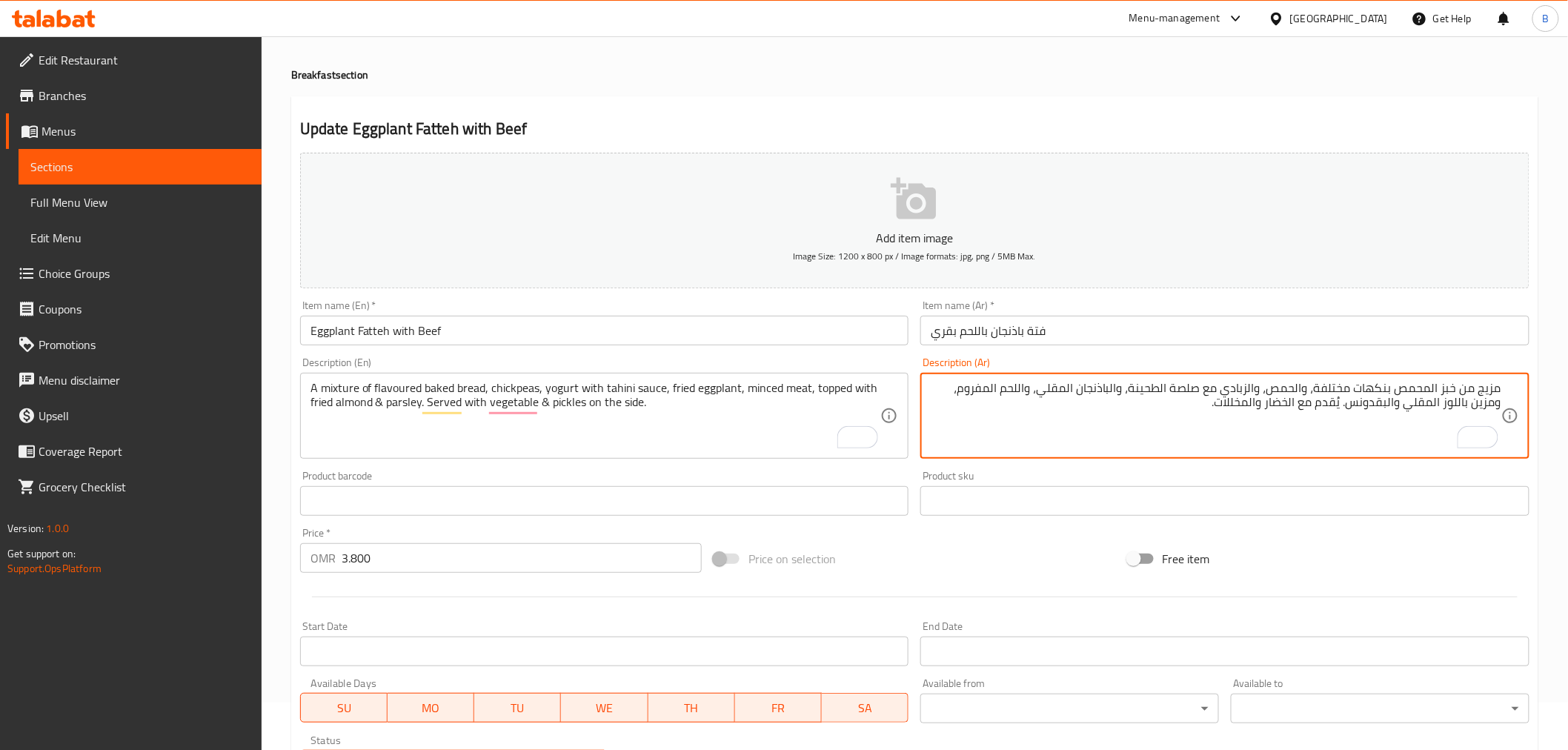
click at [1423, 389] on textarea "مزيج من خبز المحمص بنكهات مختلفة، والحمص، والزبادي مع صلصة الطحينة، والباذنجان …" at bounding box center [1216, 416] width 570 height 71
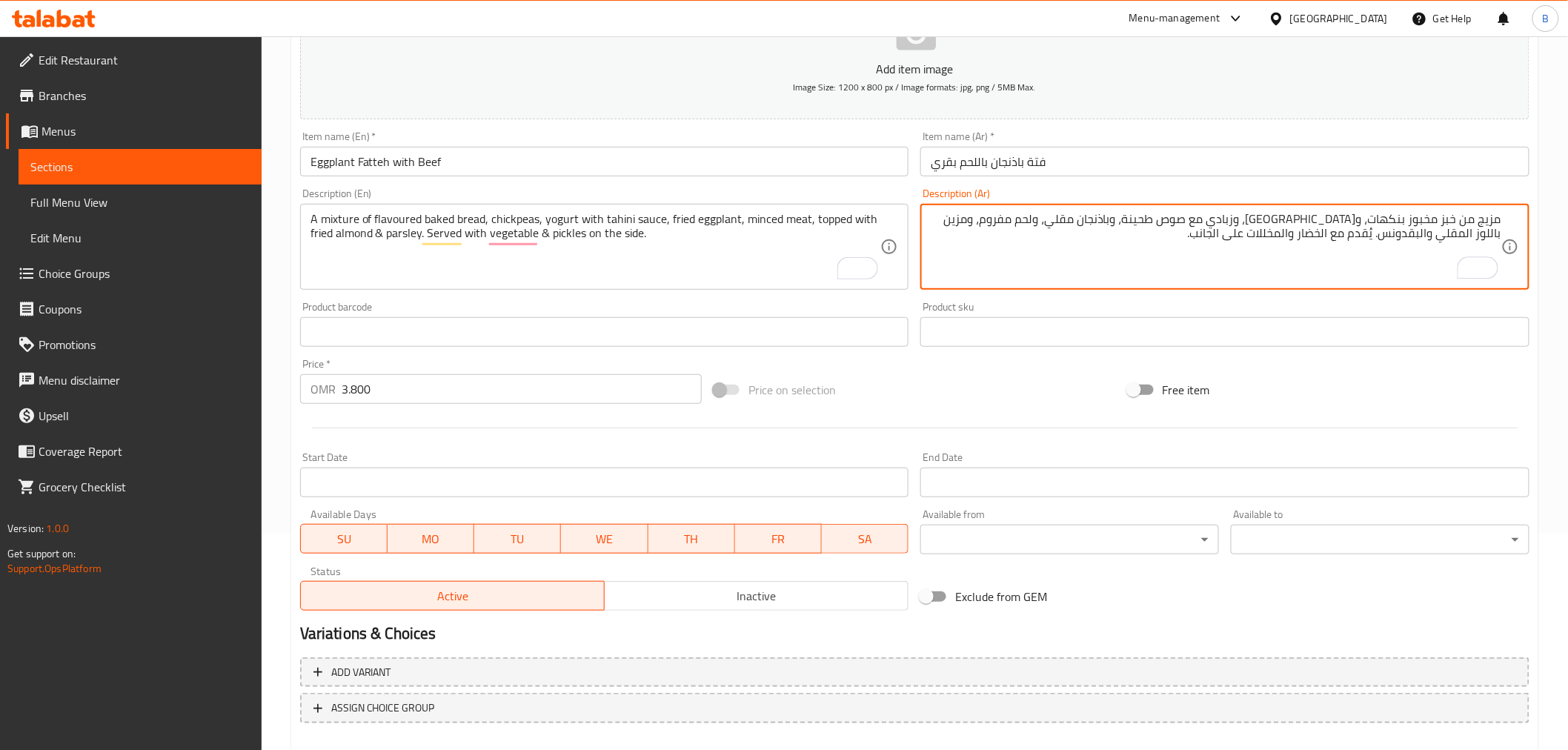
scroll to position [294, 0]
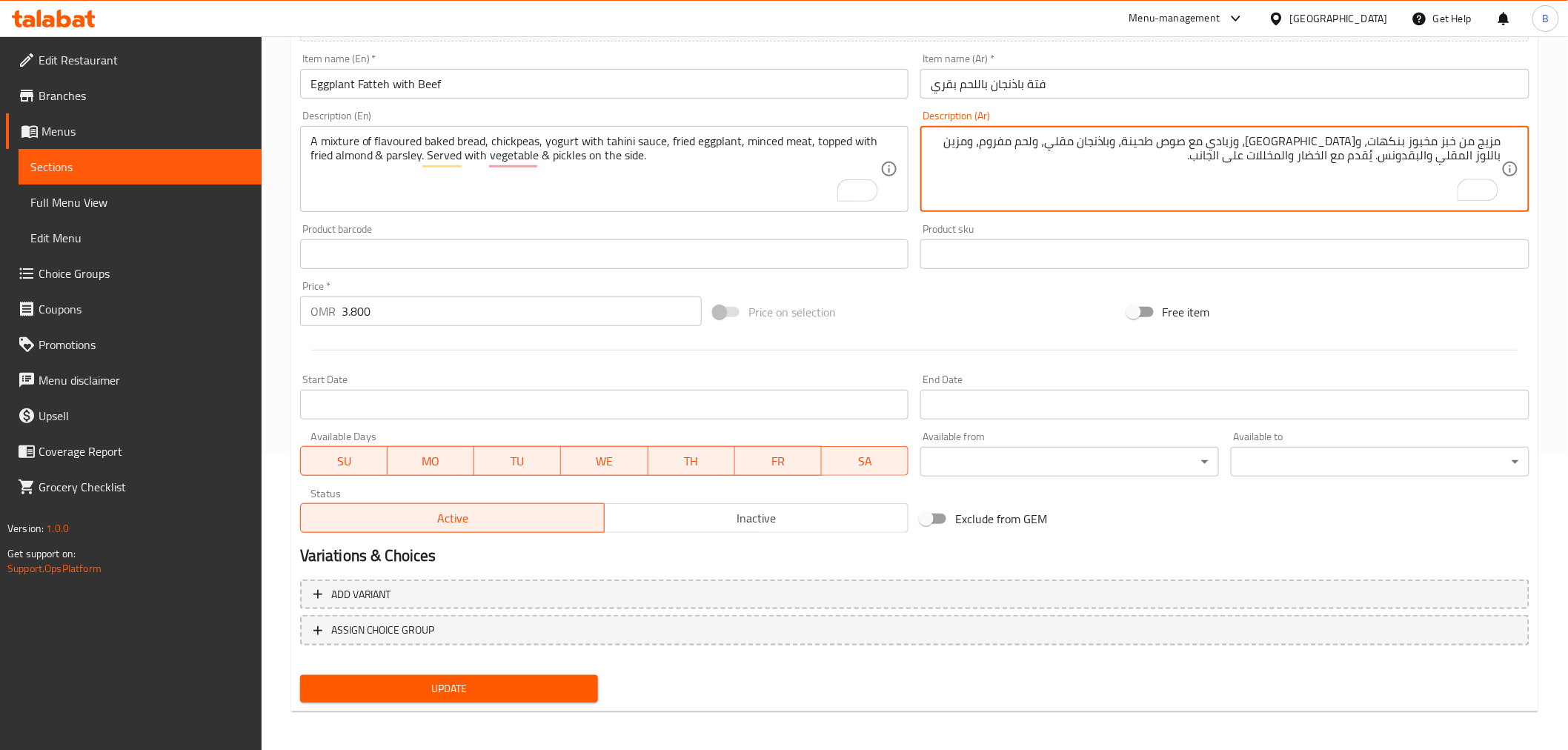
type textarea "مزيج من خبز مخبوز بنكهات، و[GEOGRAPHIC_DATA]، وزبادي مع صوص طحينة، وباذنجان مقل…"
click at [520, 695] on button "Update" at bounding box center [449, 688] width 298 height 27
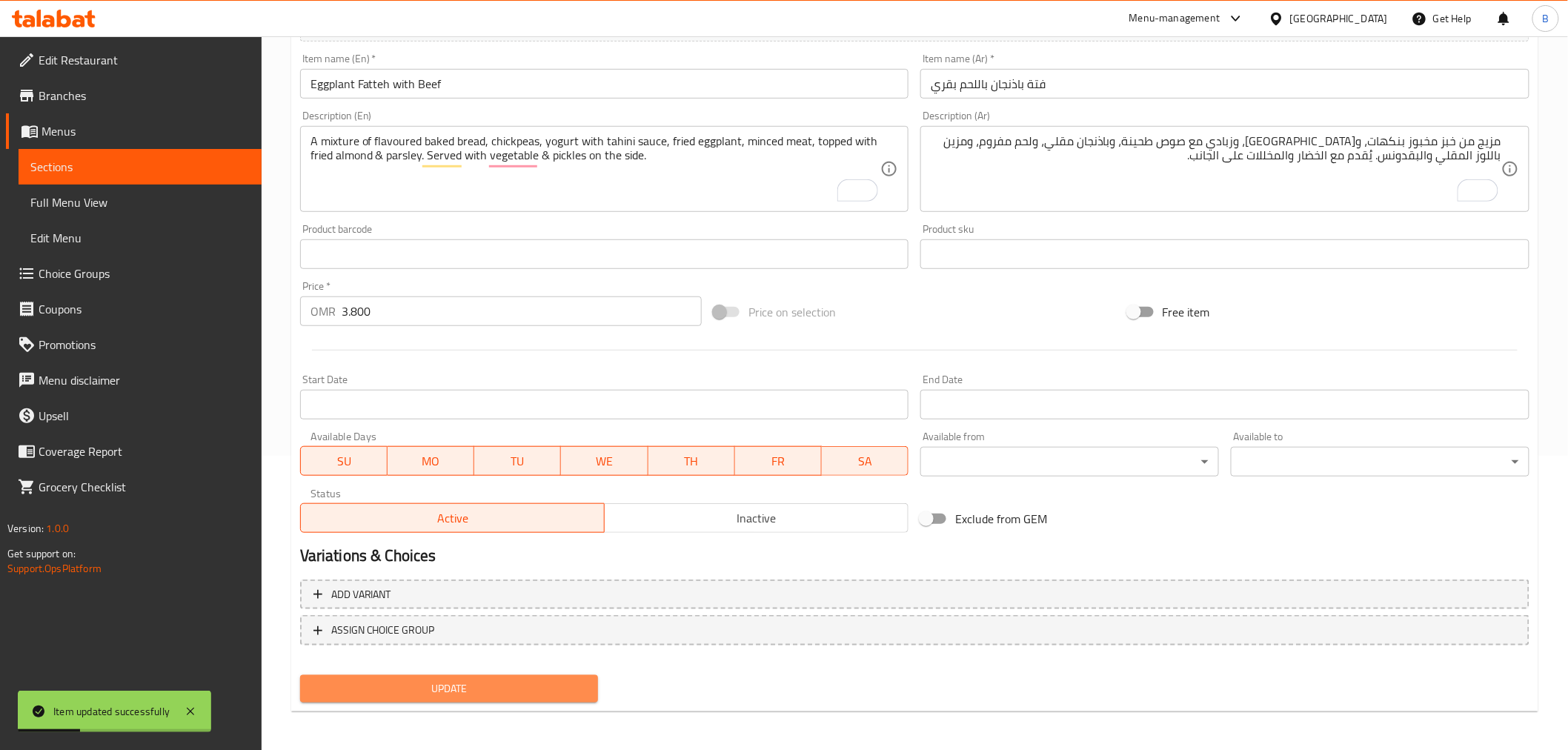
click at [467, 680] on span "Update" at bounding box center [450, 688] width 275 height 19
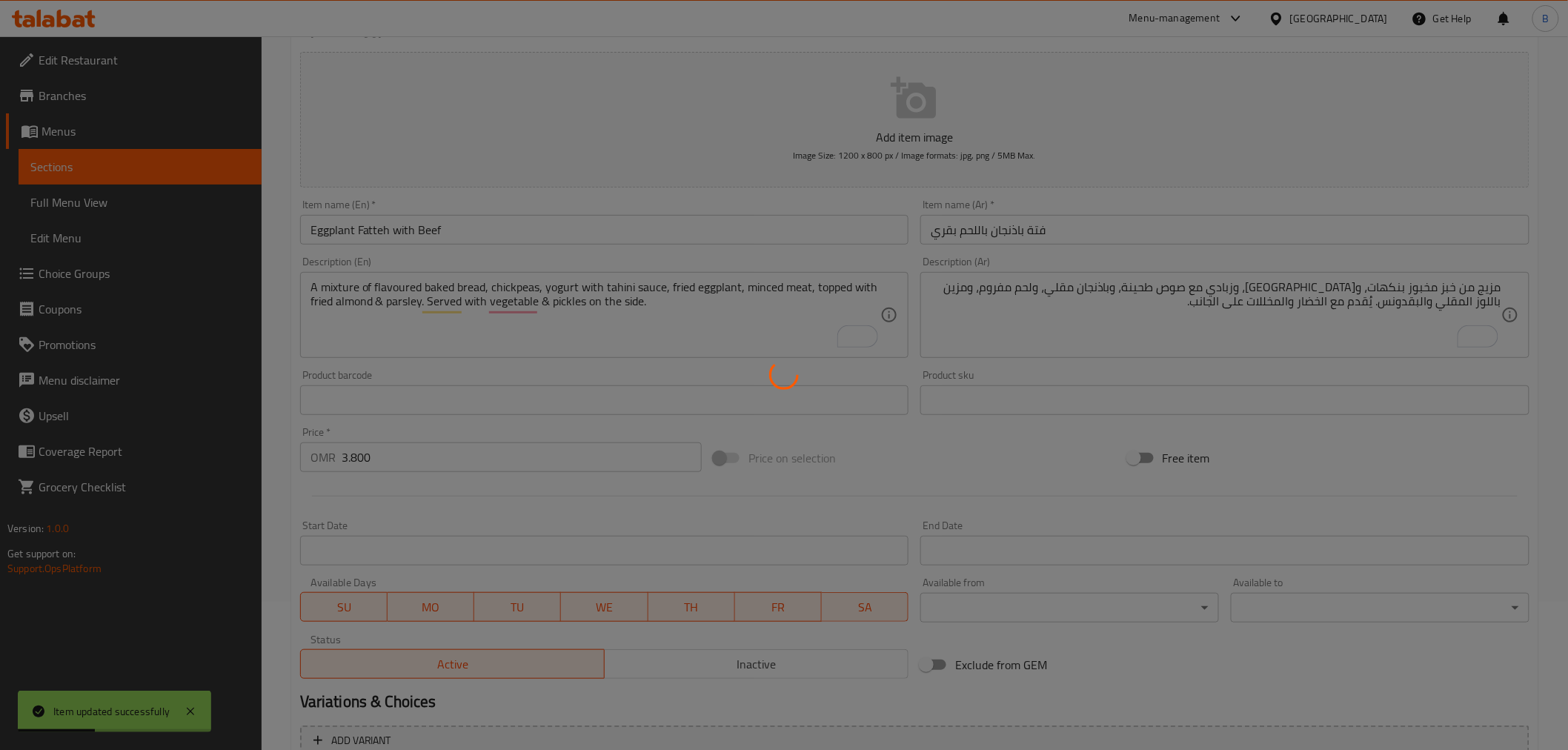
scroll to position [0, 0]
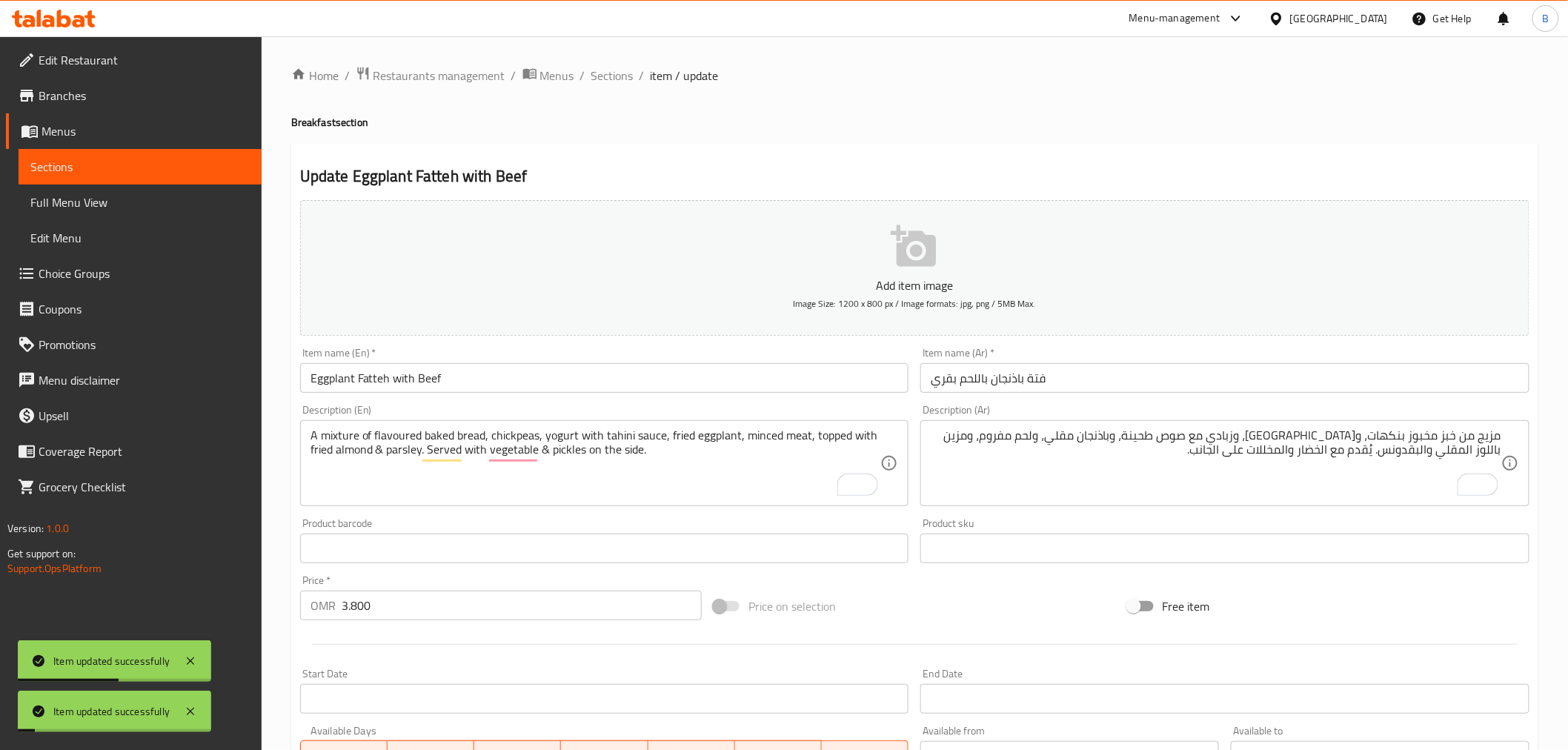
click at [617, 54] on div "Home / Restaurants management / Menus / Sections / item / update Breakfast sect…" at bounding box center [915, 541] width 1307 height 1010
click at [606, 75] on span "Sections" at bounding box center [612, 76] width 42 height 18
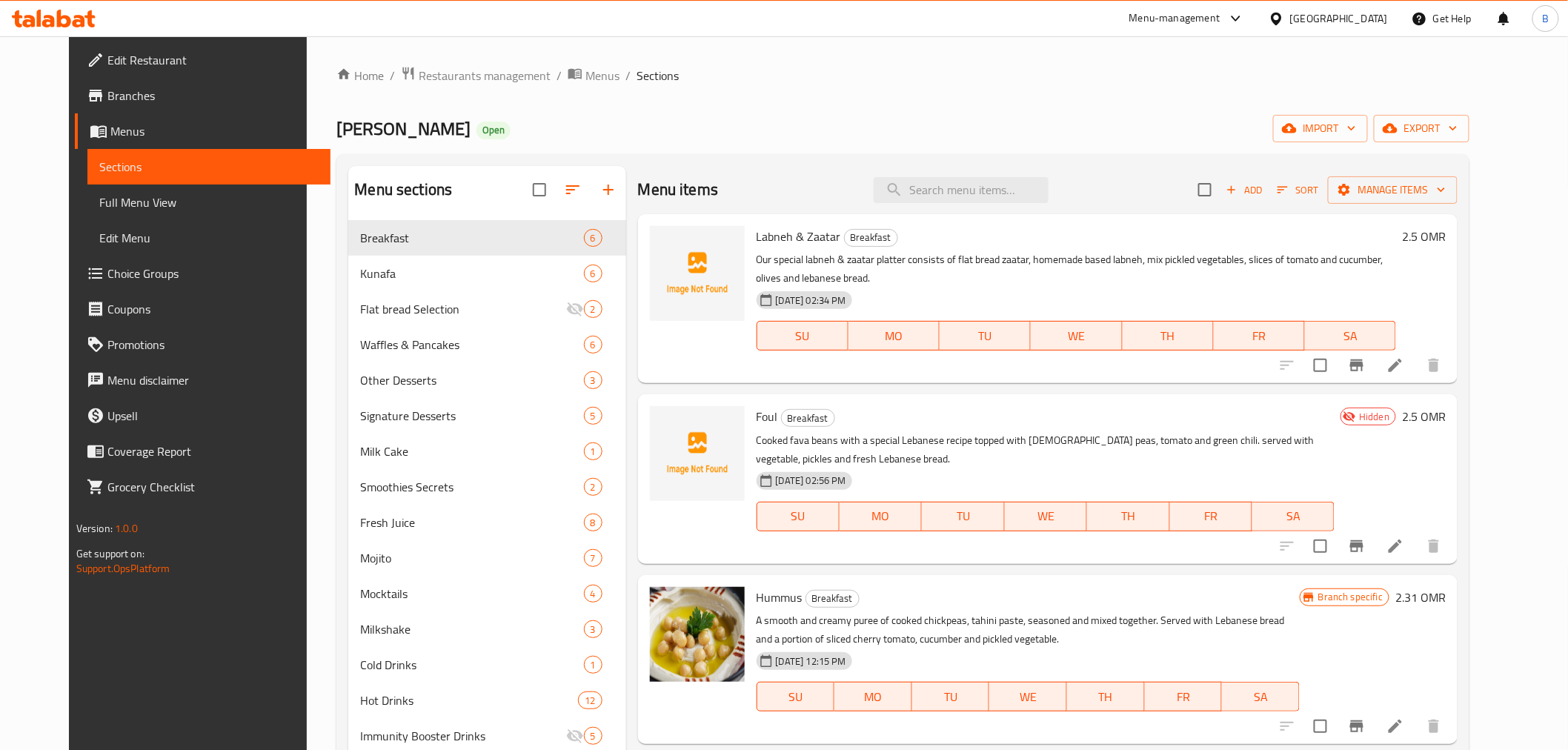
click at [1358, 210] on div "Menu items Add Sort Manage items" at bounding box center [1049, 190] width 820 height 48
click at [1318, 195] on span "Sort" at bounding box center [1298, 190] width 41 height 17
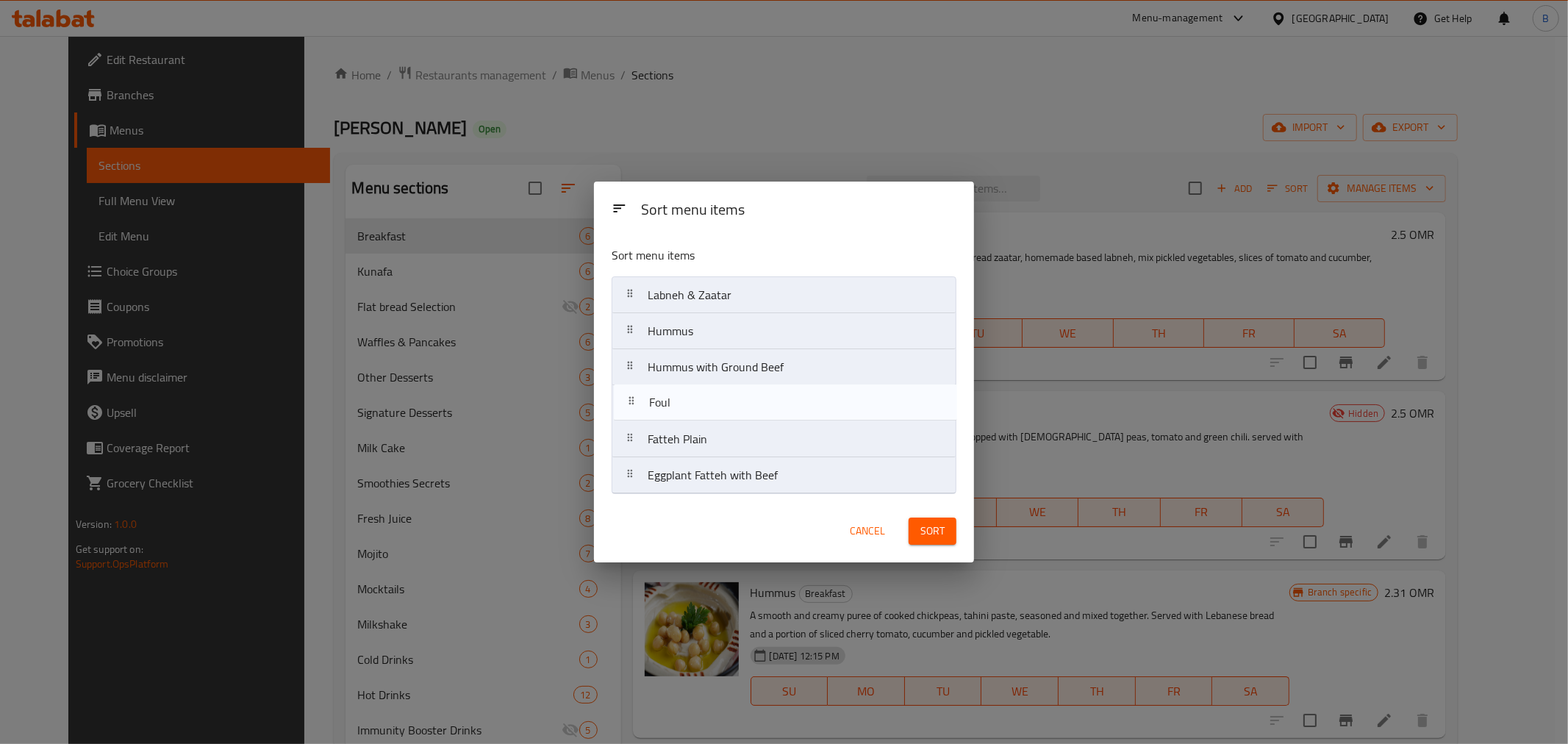
drag, startPoint x: 685, startPoint y: 338, endPoint x: 688, endPoint y: 415, distance: 77.1
click at [688, 415] on nav "[PERSON_NAME] & Zaatar Foul Hummus Hummus with Ground Beef Fatteh Plain Eggplan…" at bounding box center [783, 385] width 345 height 218
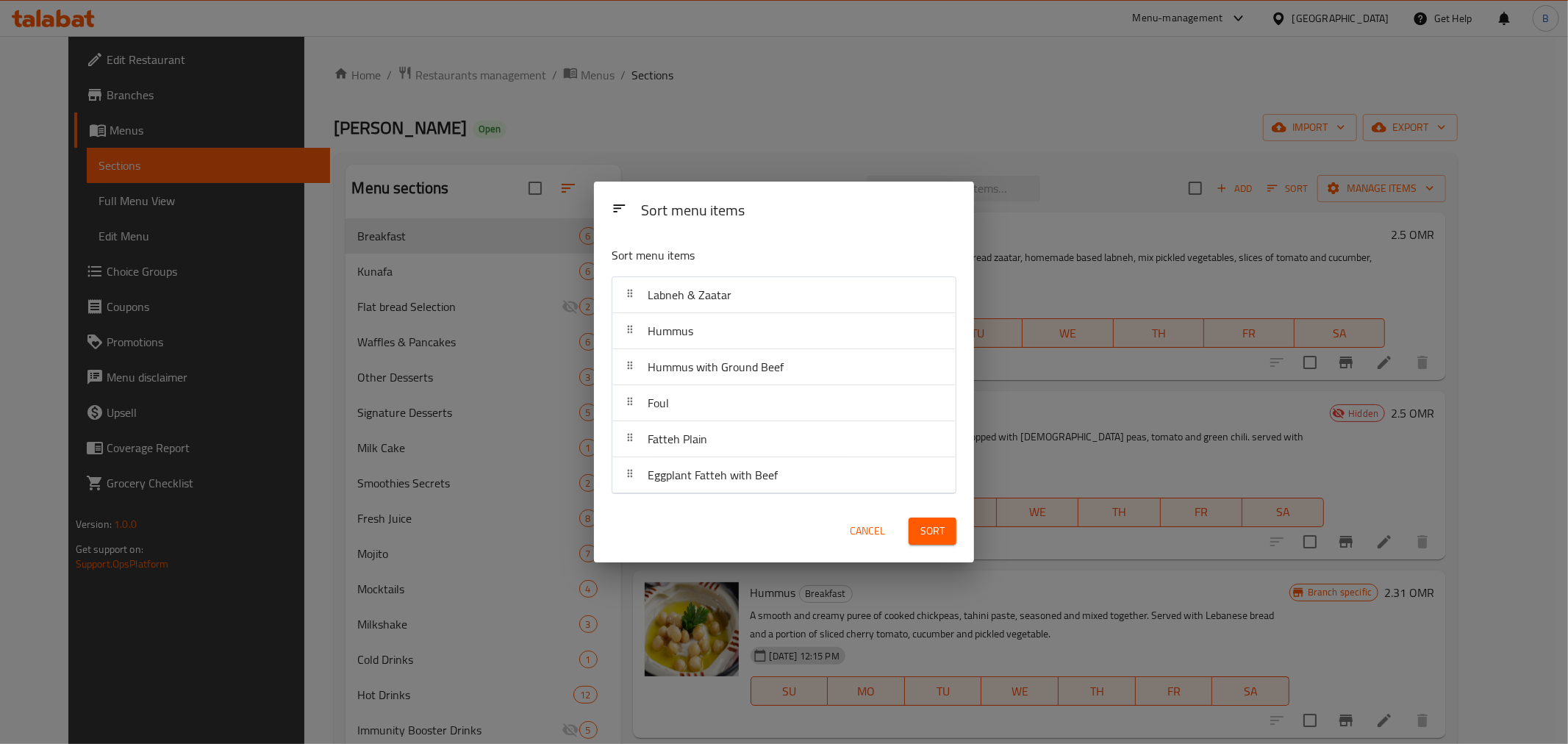
click at [944, 526] on span "Sort" at bounding box center [932, 530] width 24 height 19
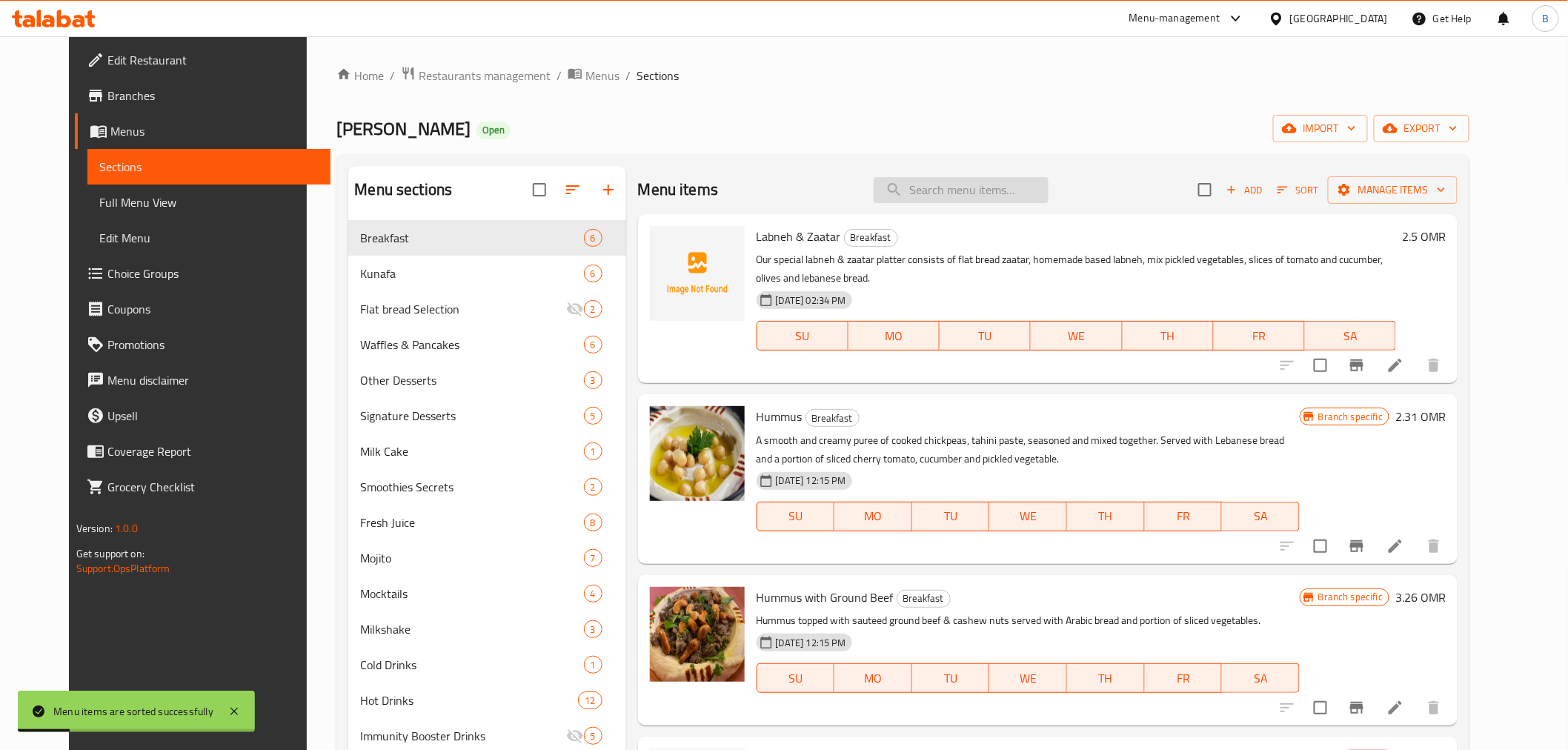
click at [963, 187] on input "search" at bounding box center [961, 191] width 175 height 26
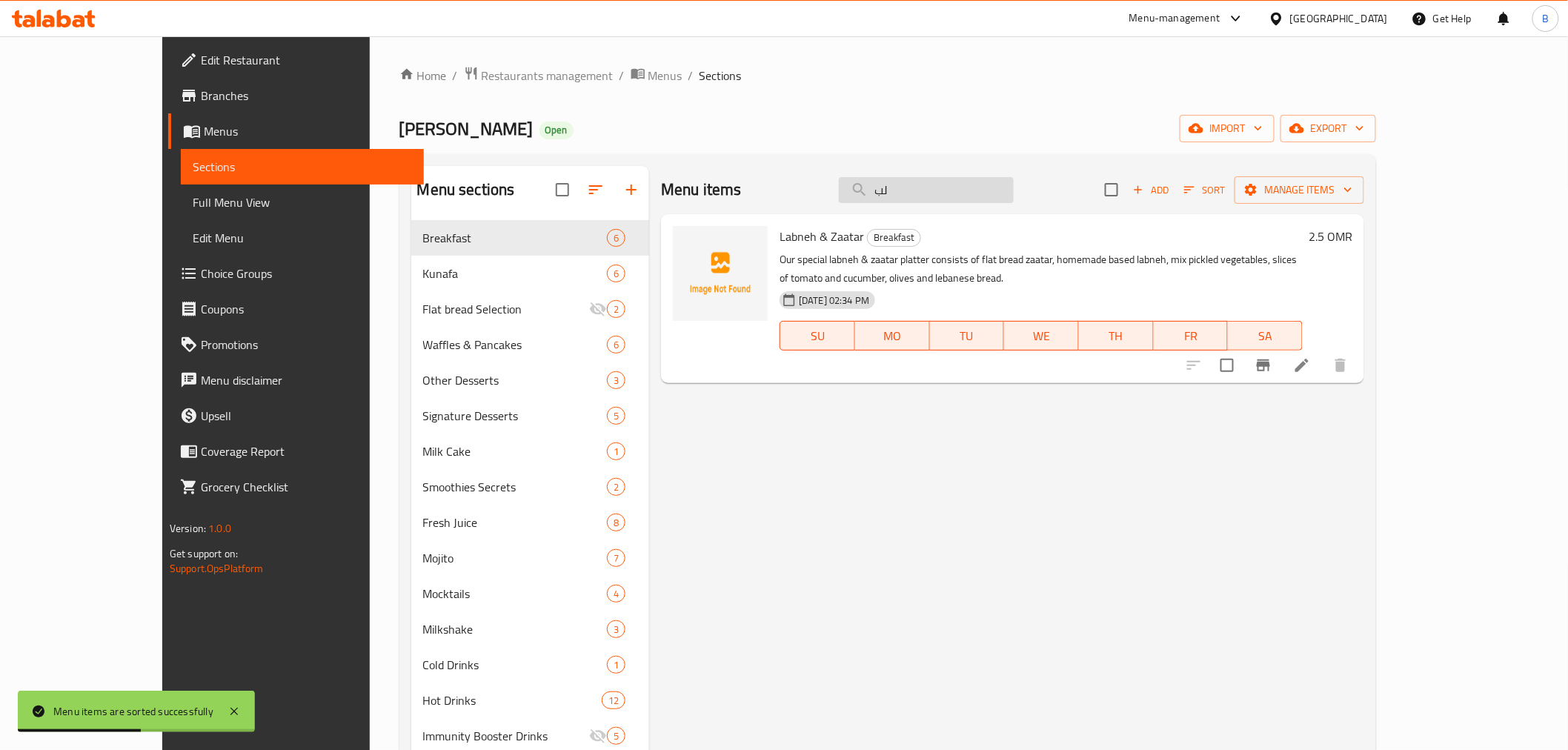
type input "ل"
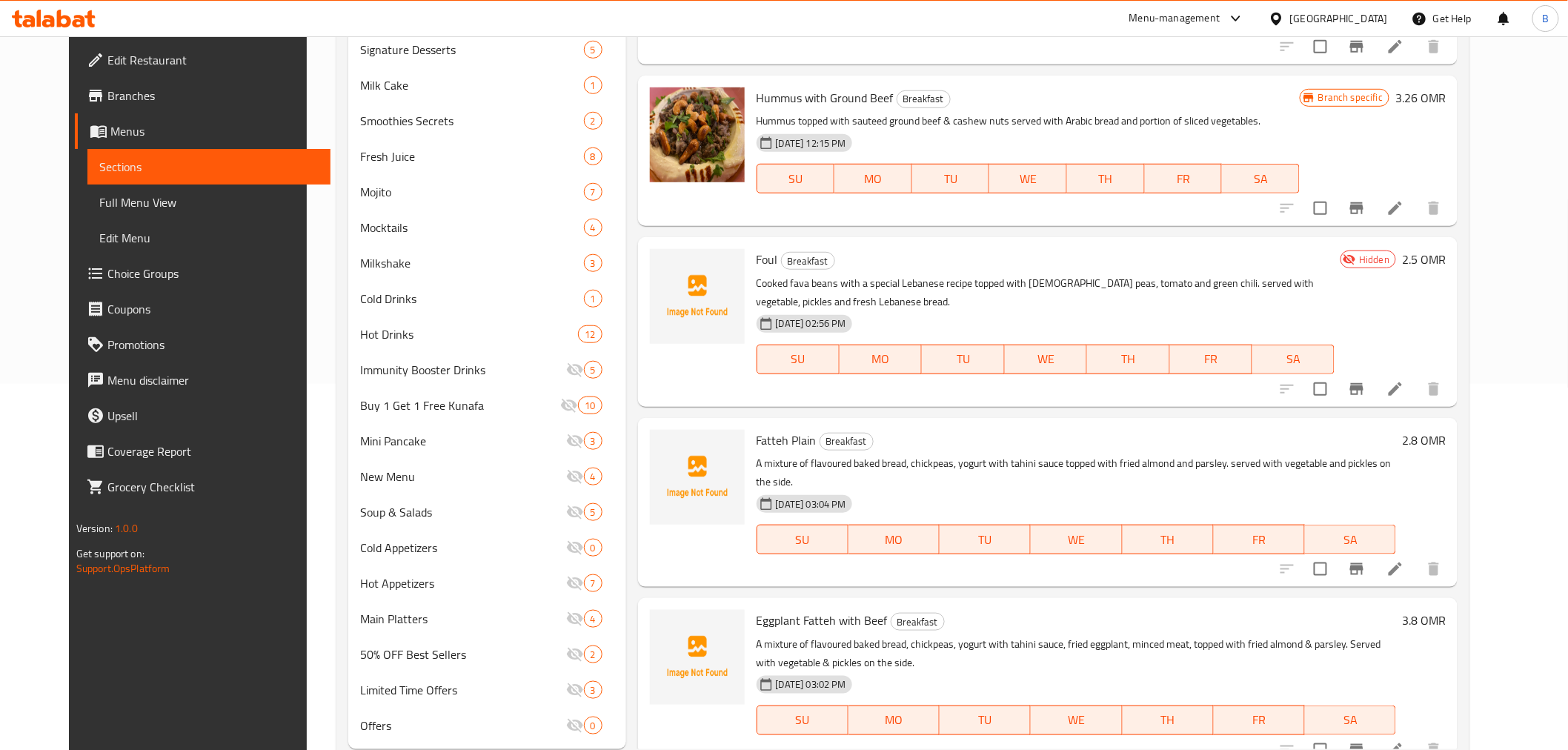
scroll to position [405, 0]
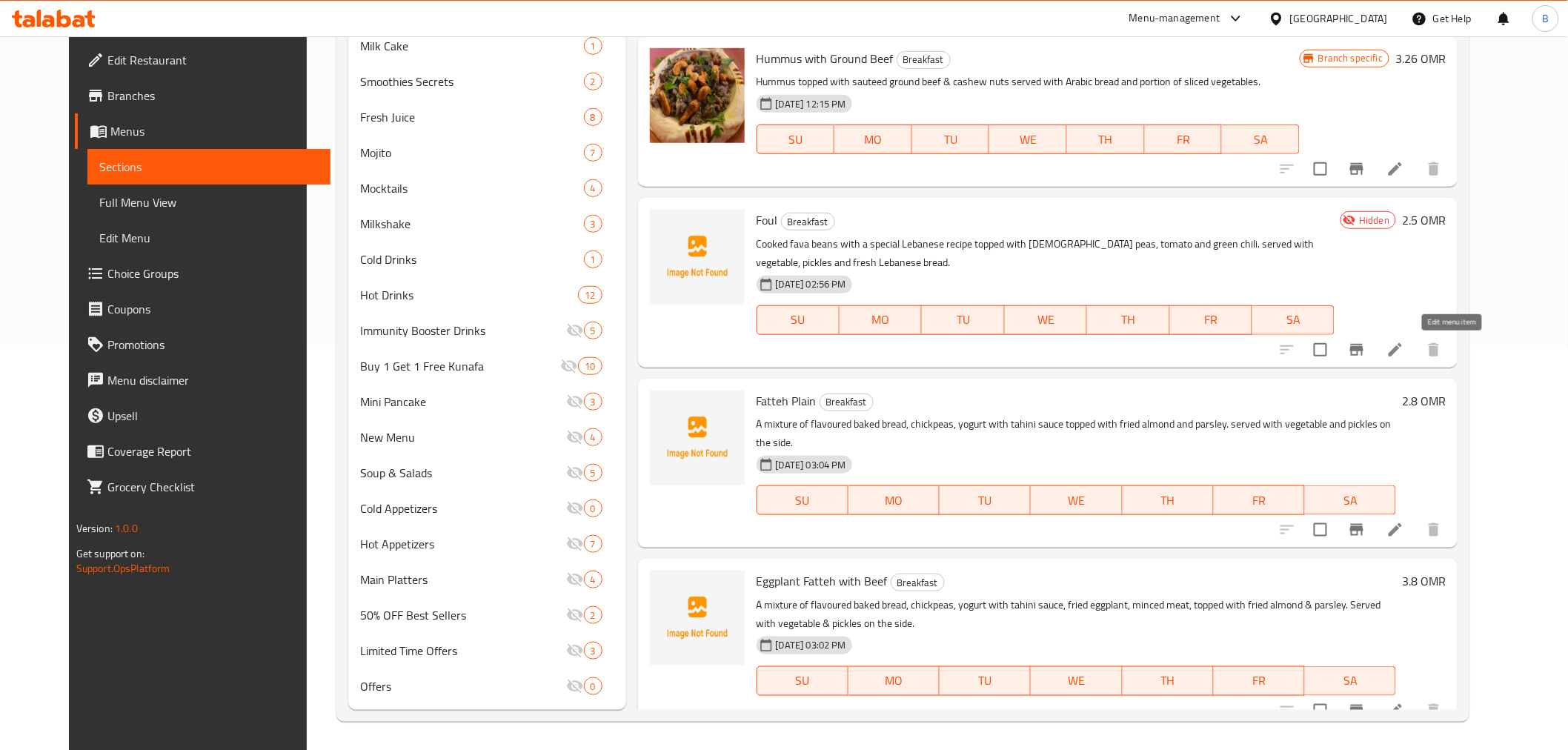
click at [1404, 341] on icon at bounding box center [1395, 350] width 18 height 18
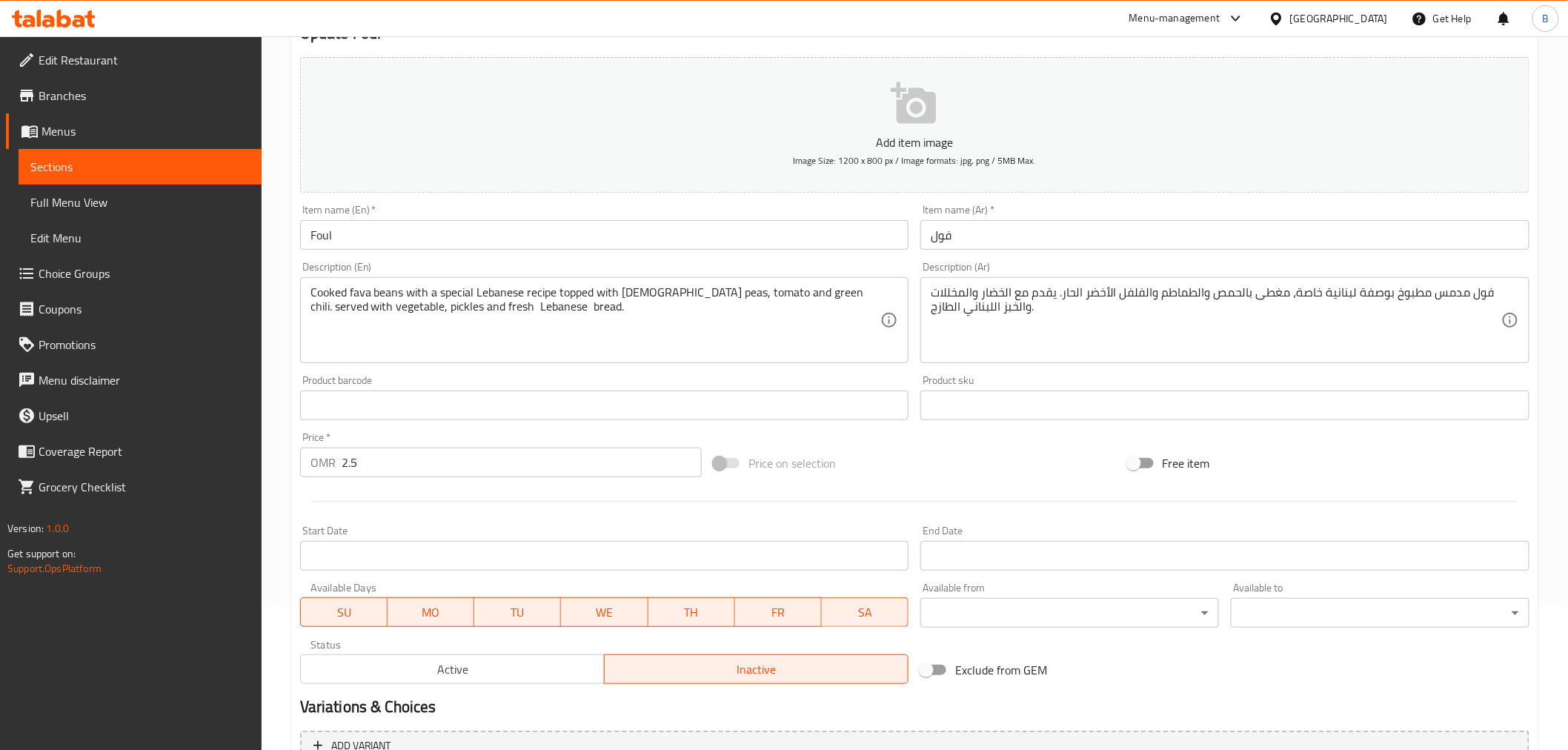
scroll to position [294, 0]
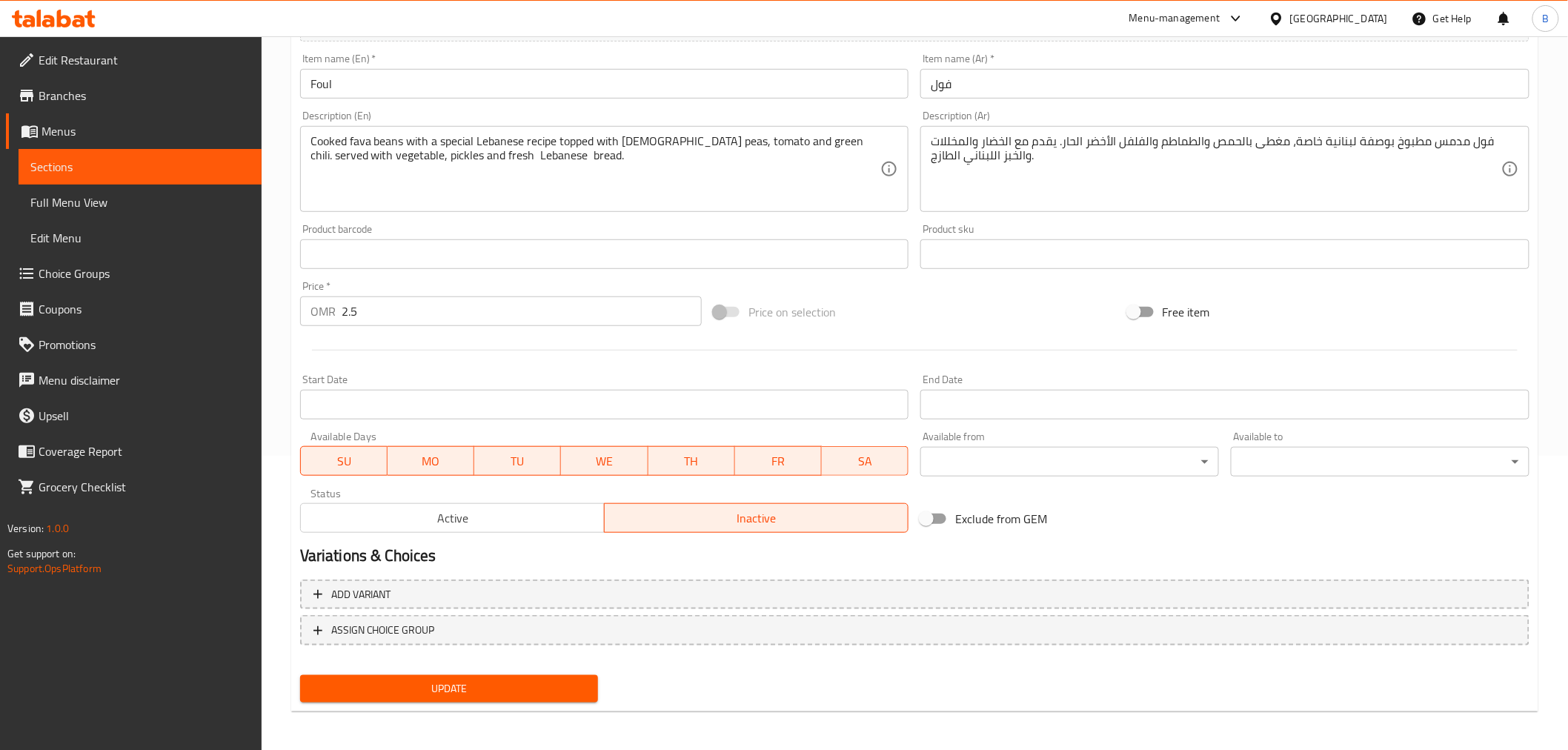
click at [531, 519] on span "Active" at bounding box center [452, 518] width 292 height 21
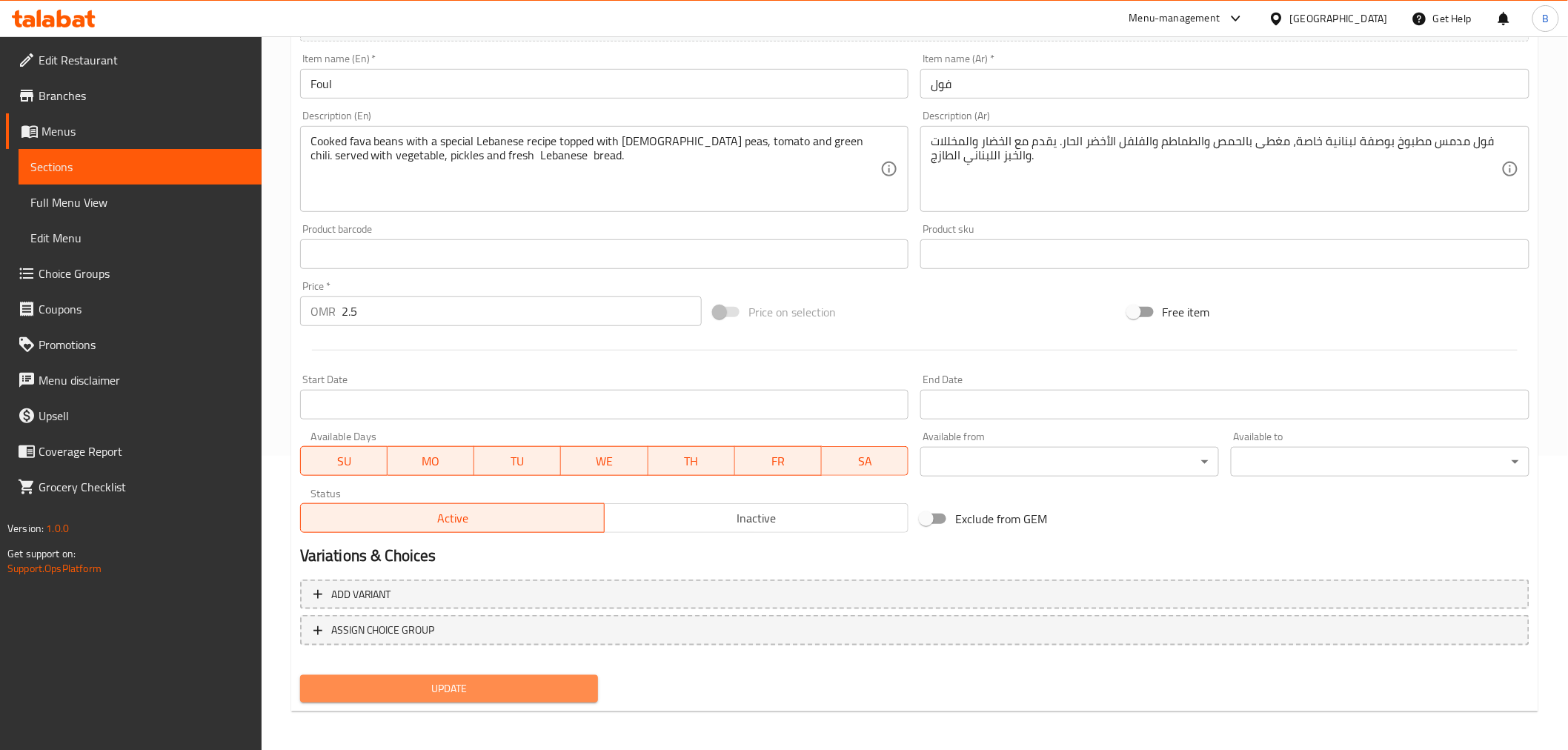
click at [510, 680] on span "Update" at bounding box center [450, 688] width 275 height 19
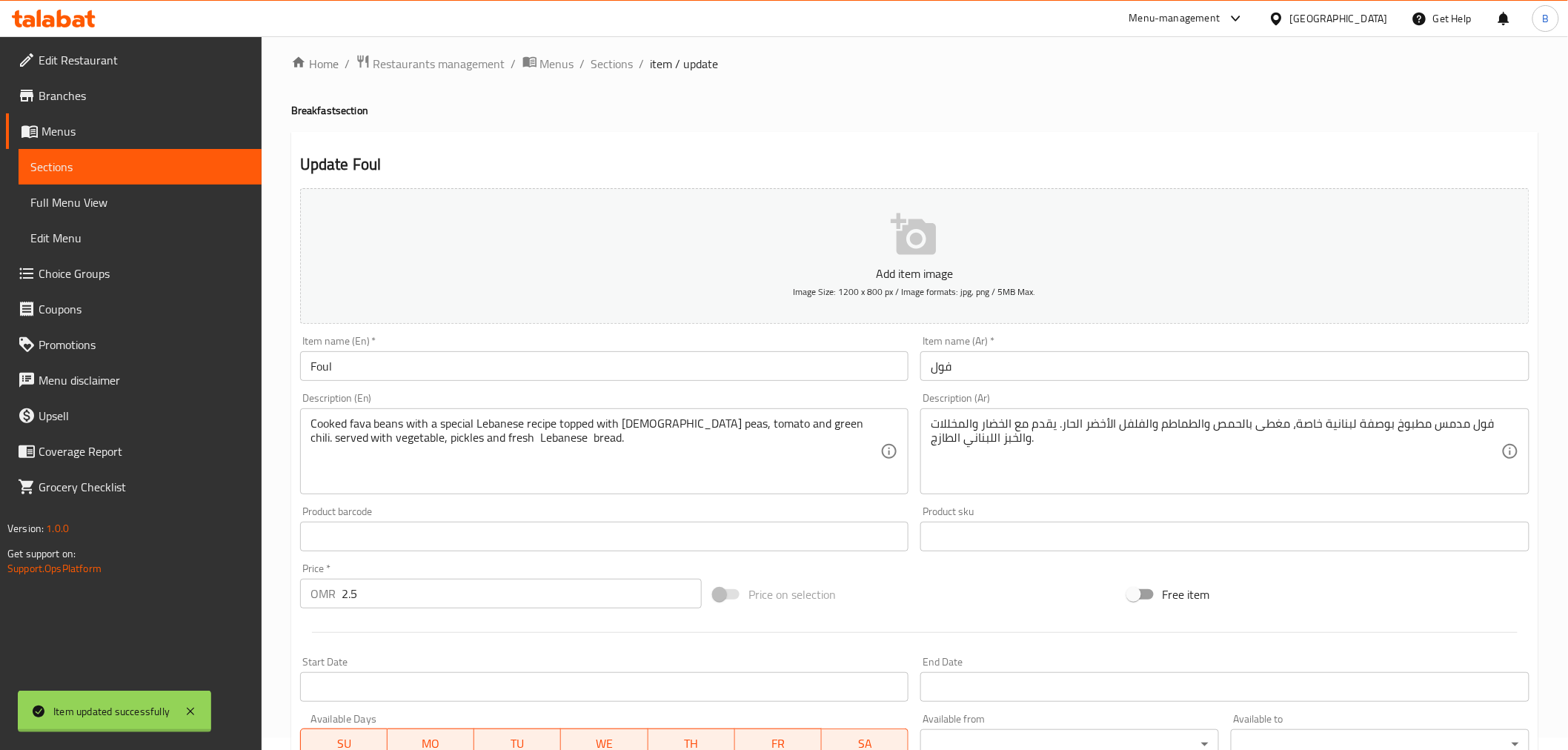
scroll to position [0, 0]
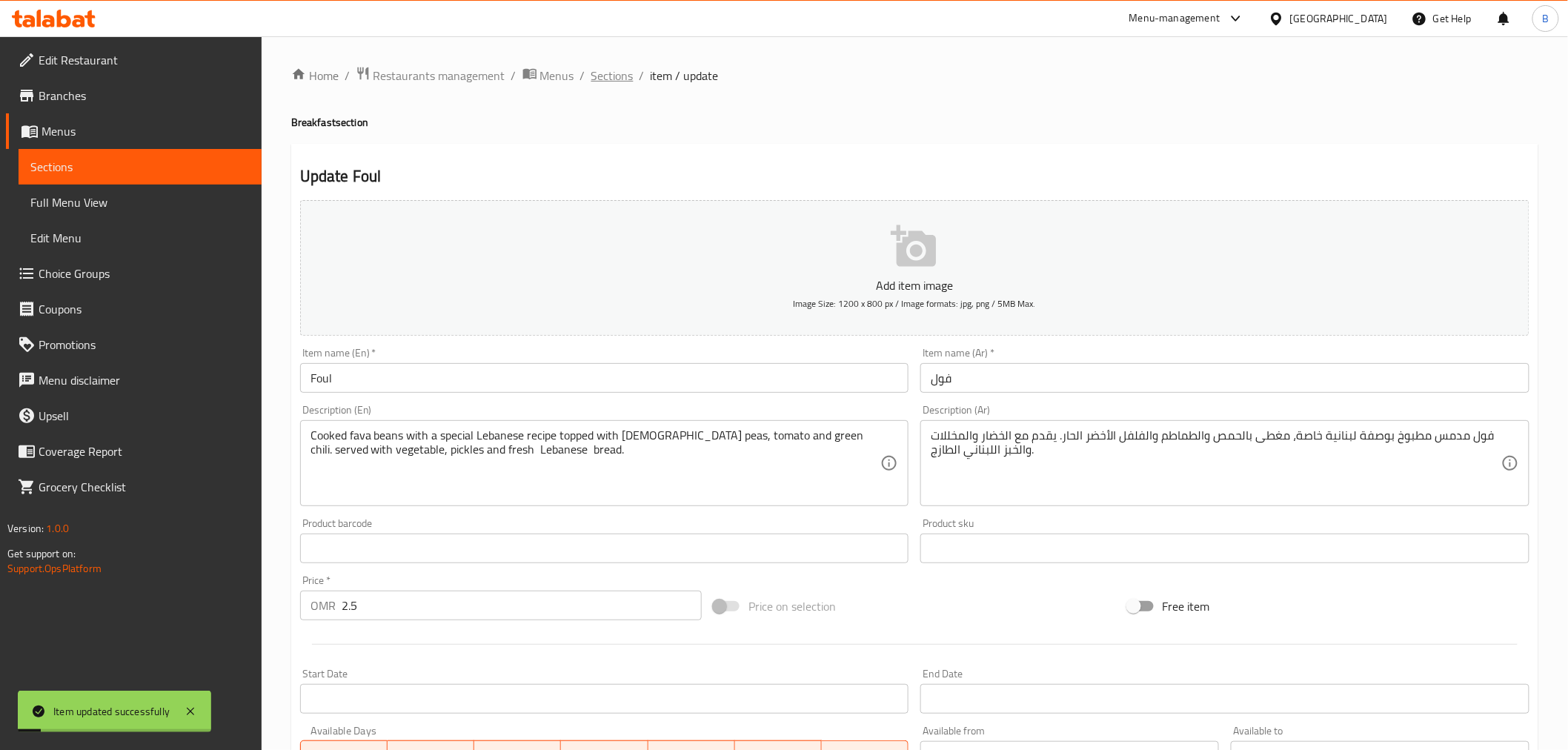
click at [602, 81] on span "Sections" at bounding box center [612, 76] width 42 height 18
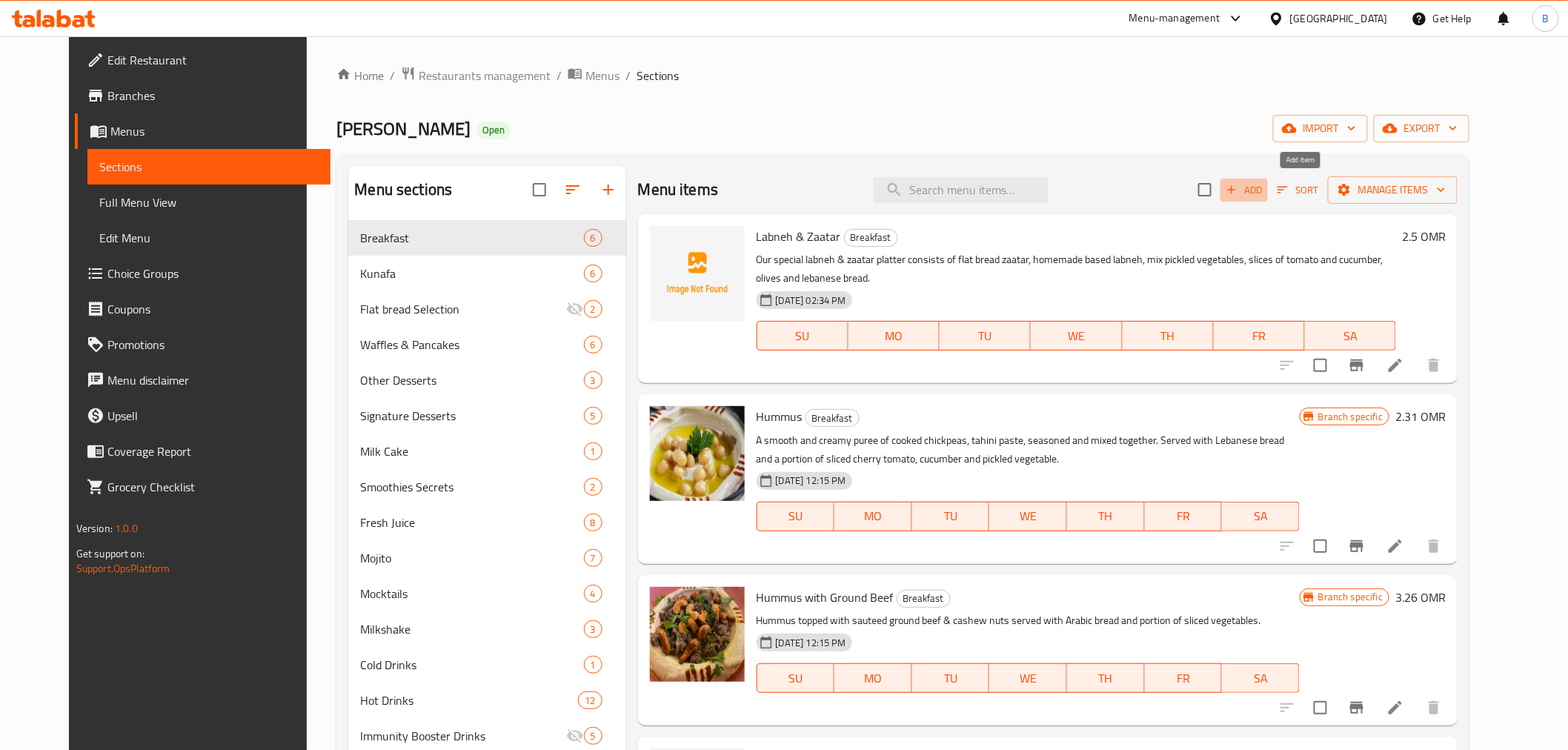
click at [1238, 184] on icon "button" at bounding box center [1232, 190] width 13 height 13
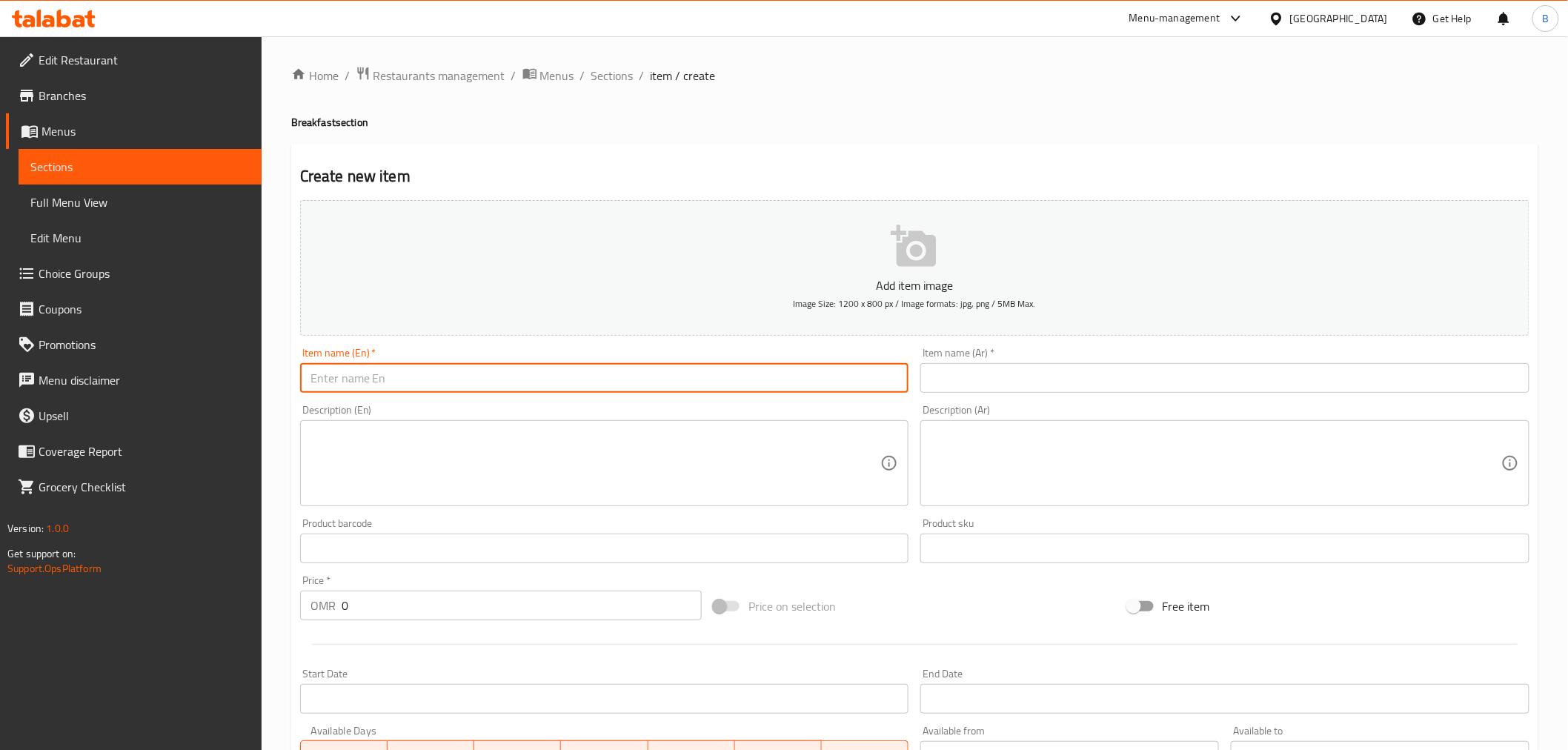
click at [413, 369] on input "text" at bounding box center [604, 378] width 609 height 30
paste input "Jadoo Labneh"
type input "Jadoo Labneh"
click at [976, 389] on input "text" at bounding box center [1224, 378] width 609 height 30
paste input "لبنة جدو"
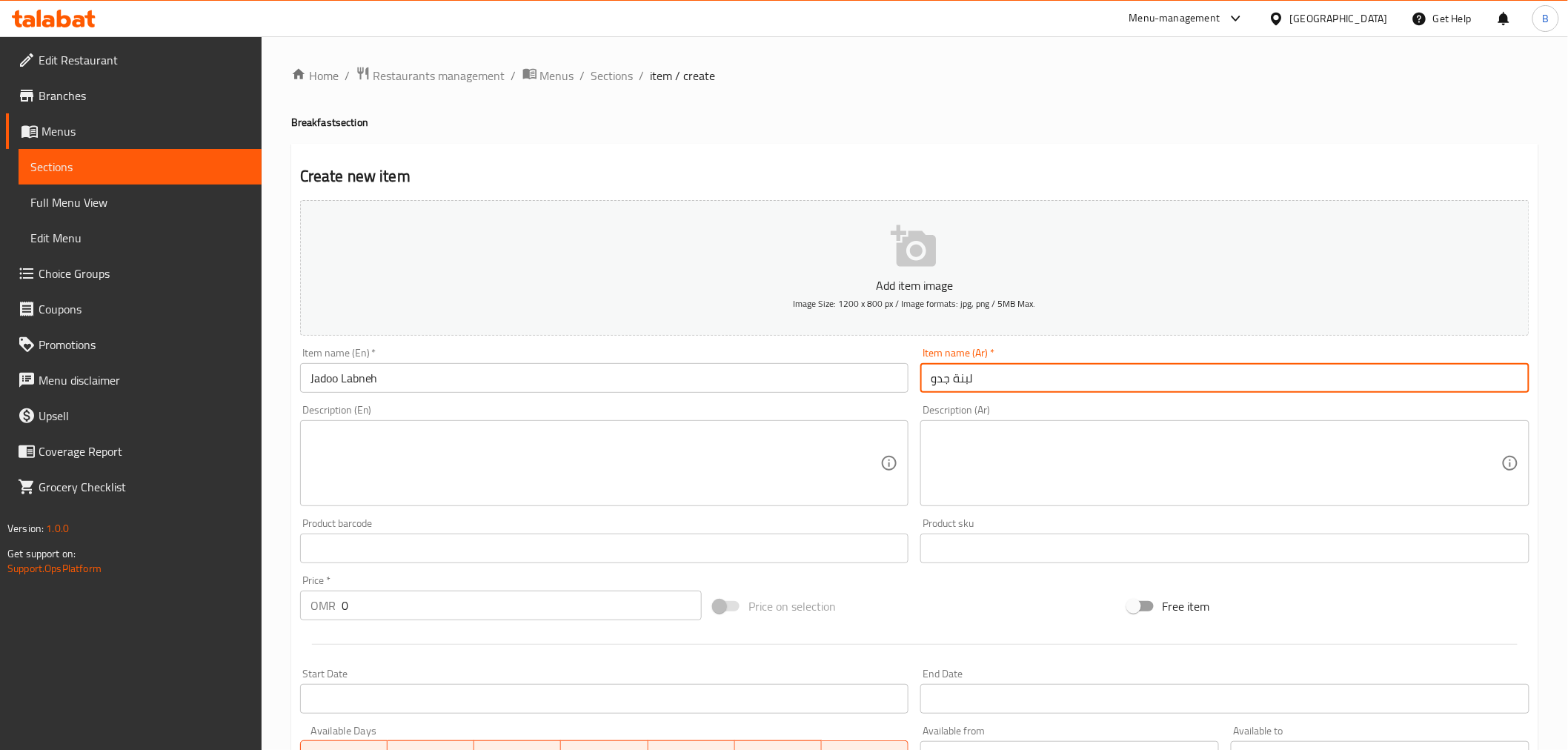
type input "لبنة جدو"
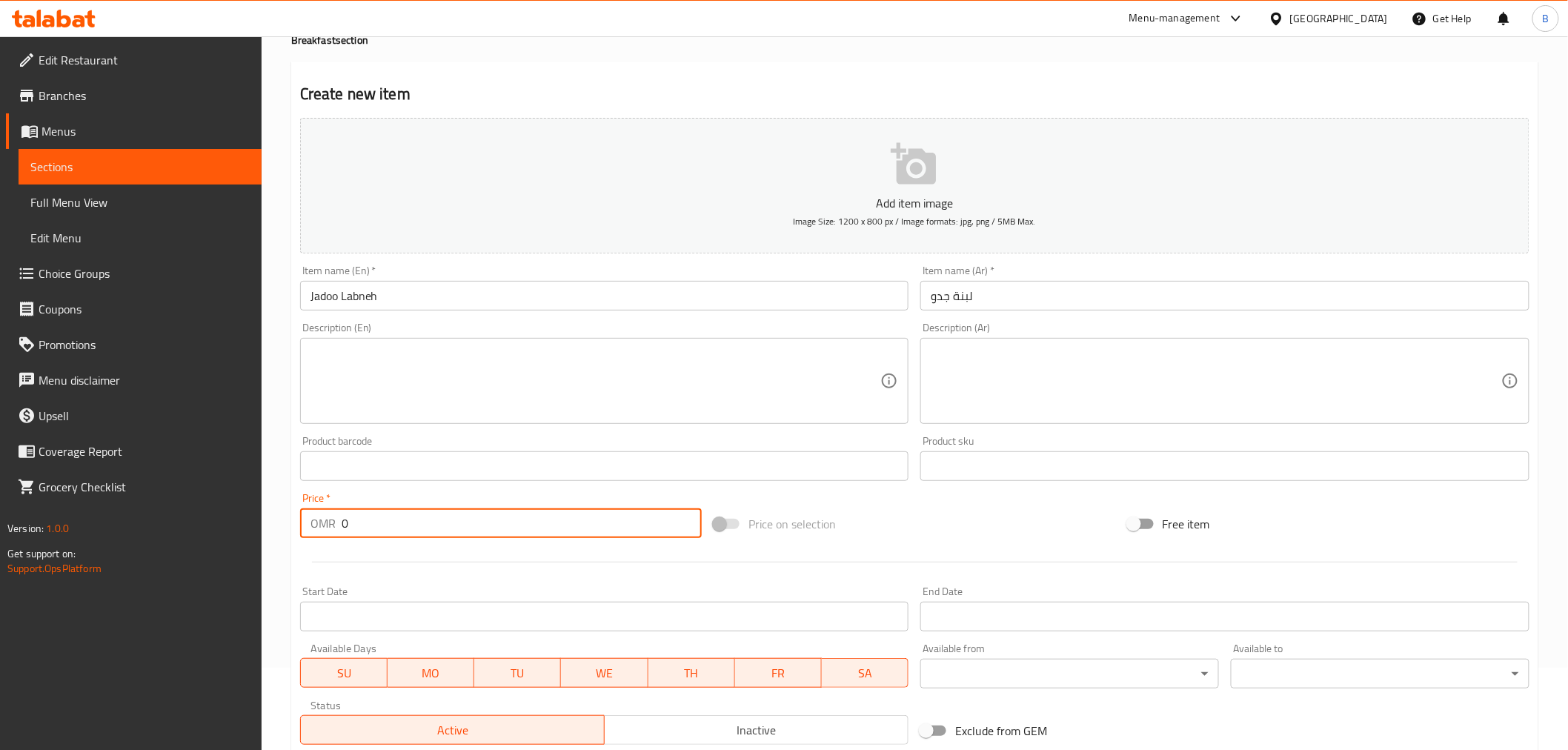
click at [371, 512] on input "0" at bounding box center [522, 523] width 360 height 30
click at [373, 511] on input "0" at bounding box center [522, 523] width 360 height 30
type input "2"
click at [535, 339] on div "Description (En)" at bounding box center [604, 380] width 609 height 86
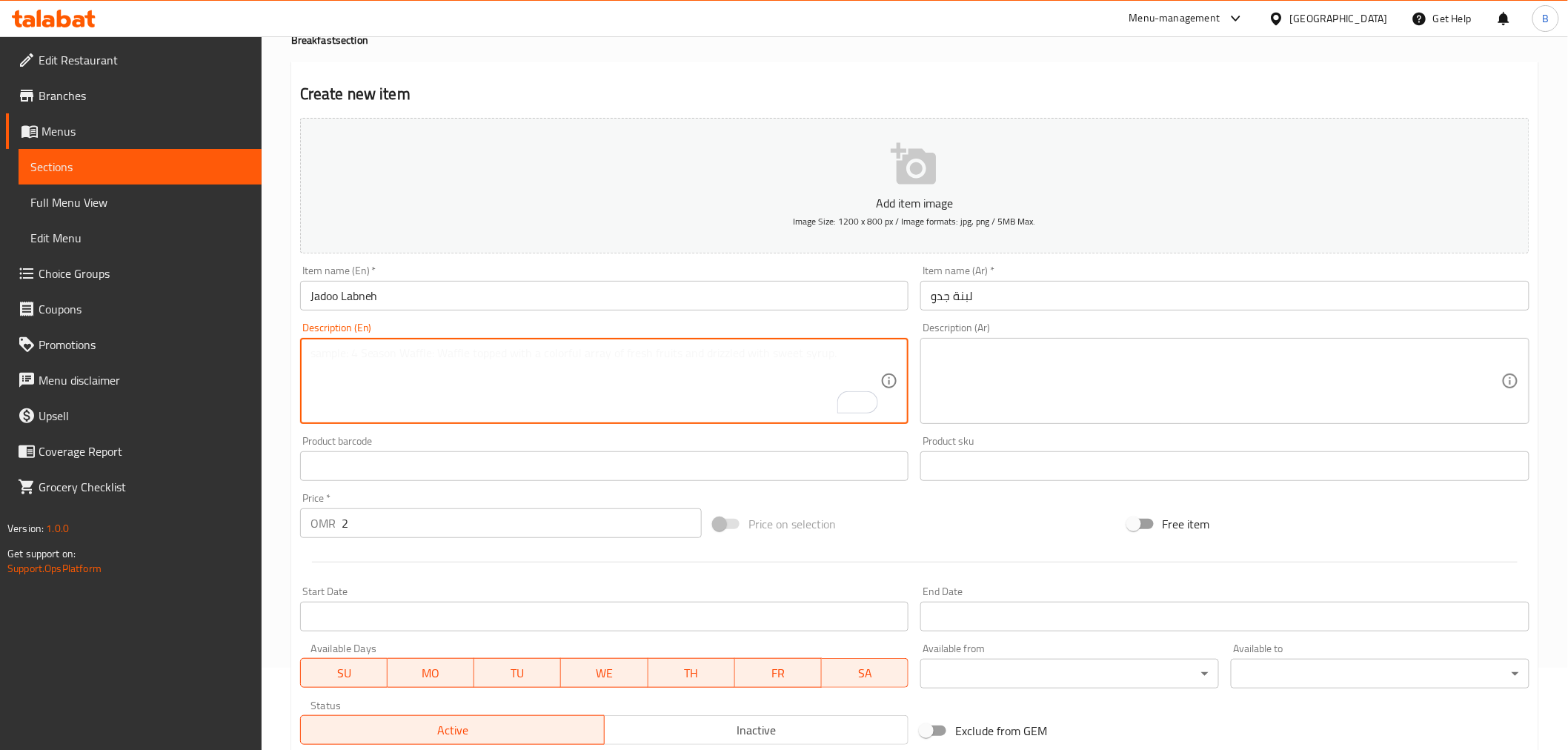
paste textarea "Our special flat-bread topped with Labneh, Makddous, tomato, black olive, onion…"
type textarea "Our special flat-bread topped with Labneh, Makddous, tomato, black olive, onion…"
click at [1061, 396] on textarea at bounding box center [1216, 381] width 570 height 71
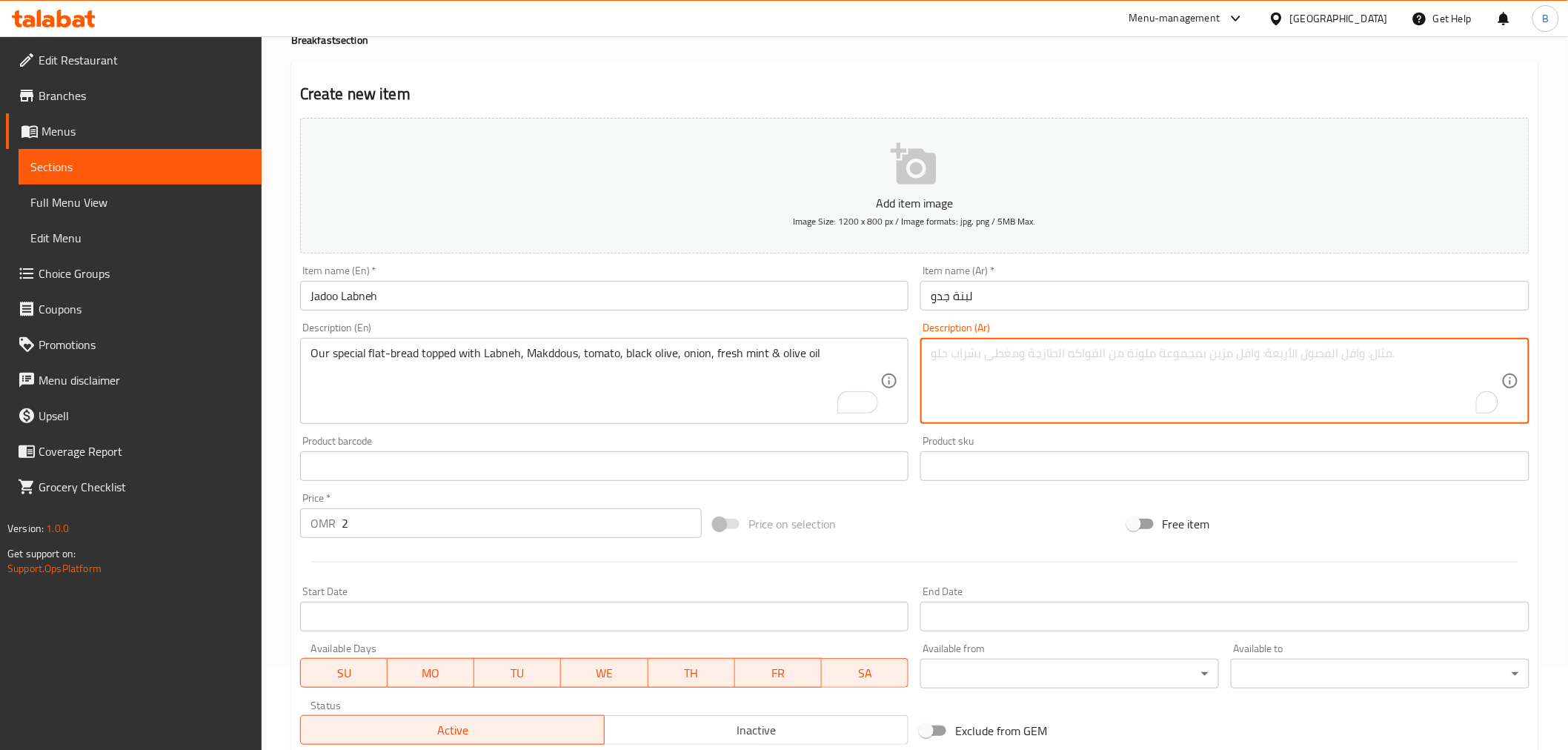
paste textarea "خبزنا المسطح الخاص مغطى باللبنة [PERSON_NAME] والطماطم والزيتون الأسود والبصل و…"
click at [1288, 352] on textarea "خبزنا المسطح الخاص مغطى باللبنة [PERSON_NAME] والطماطم والزيتون الأسود والبصل و…" at bounding box center [1216, 381] width 570 height 71
drag, startPoint x: 1288, startPoint y: 352, endPoint x: 1288, endPoint y: 363, distance: 11.0
click at [1288, 363] on textarea "خبزنا المسطح الخاص مغطى باللبنة [PERSON_NAME] والطماطم والزيتون الأسود والبصل و…" at bounding box center [1216, 381] width 570 height 71
click at [1342, 357] on textarea "خبزنا المسطح الخاص مغطى باللبنة [PERSON_NAME] والطماطم والزيتون الأسود والبصل و…" at bounding box center [1216, 381] width 570 height 71
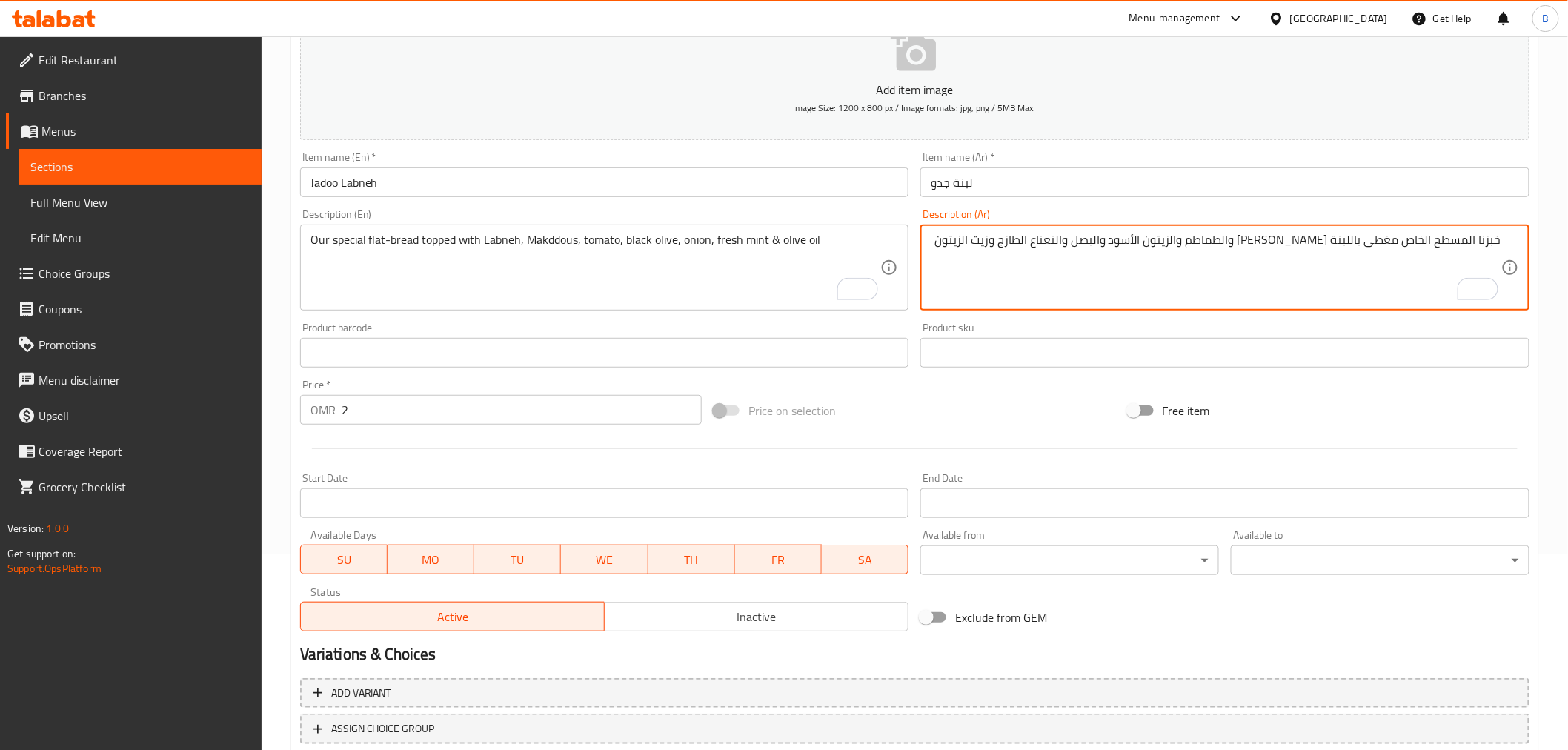
scroll to position [294, 0]
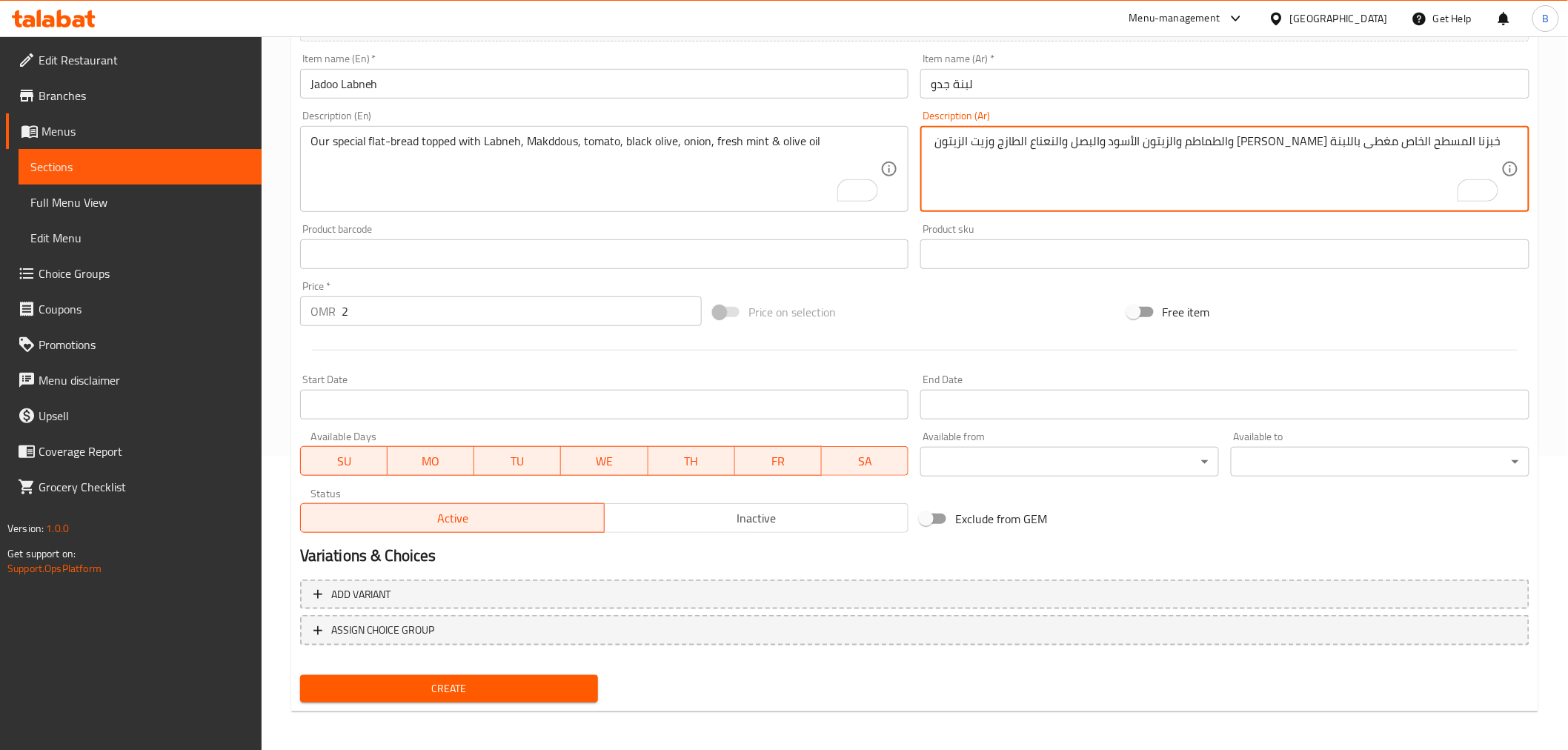
type textarea "خبزنا المسطح الخاص مغطى باللبنة [PERSON_NAME] والطماطم والزيتون الأسود والبصل و…"
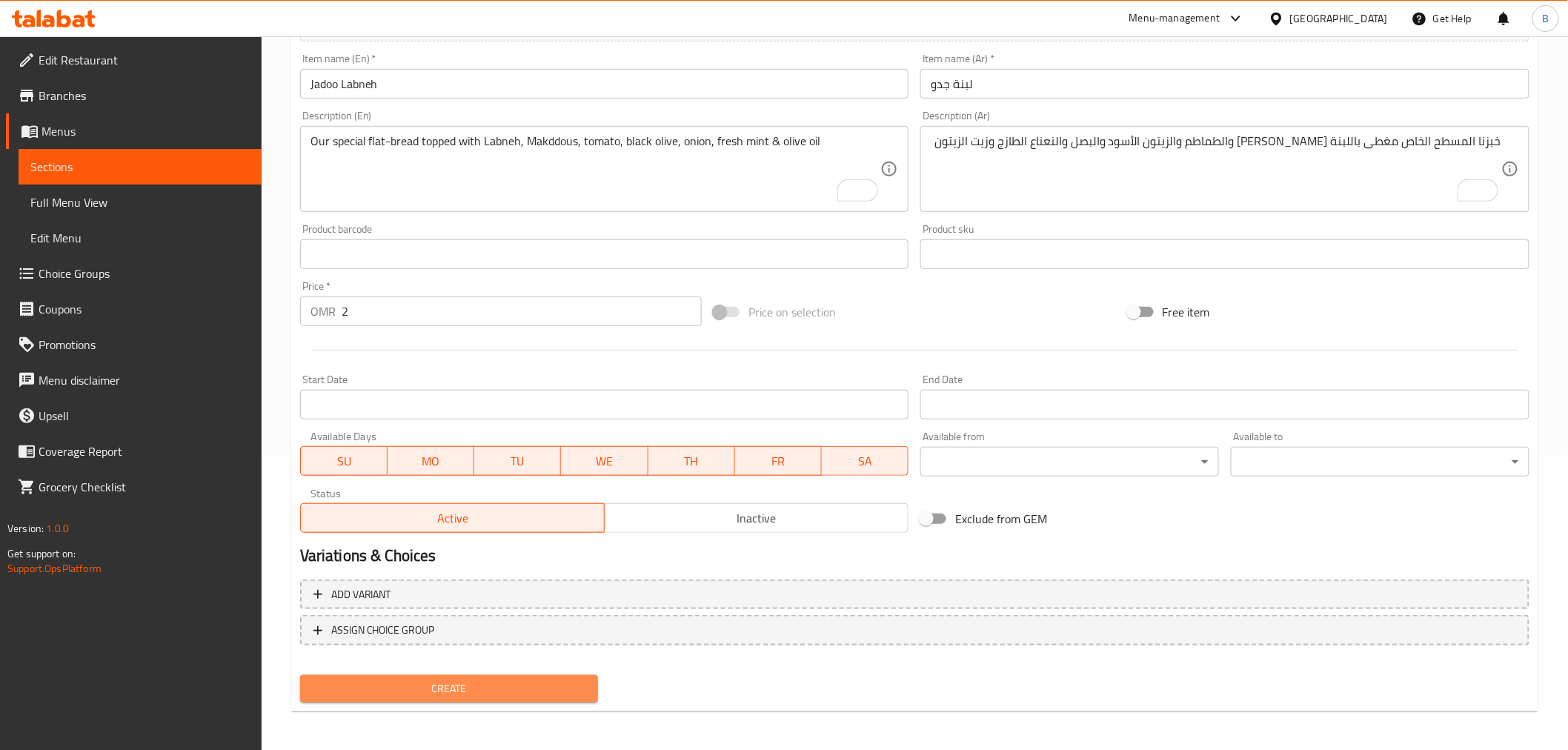
click at [543, 686] on span "Create" at bounding box center [450, 688] width 275 height 19
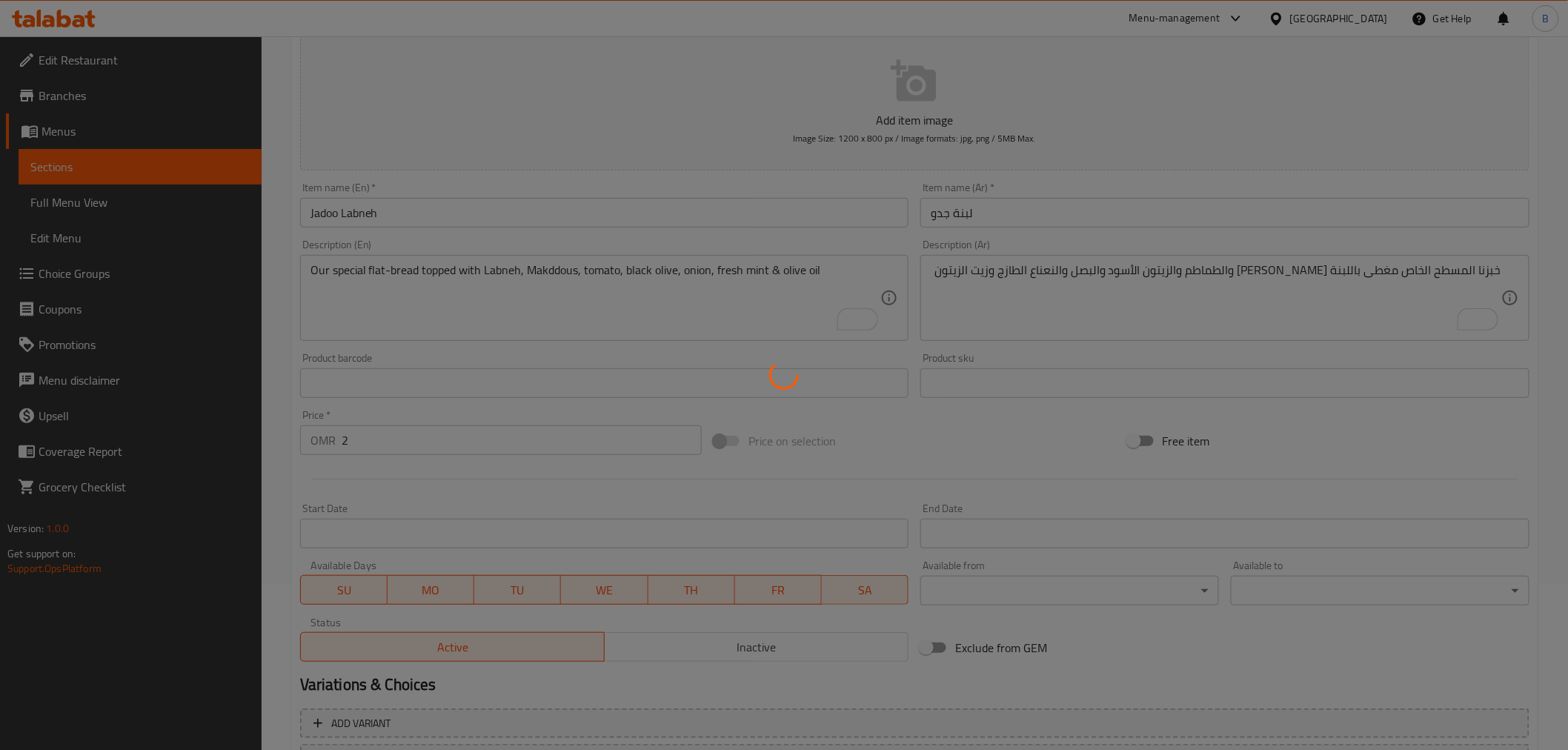
scroll to position [0, 0]
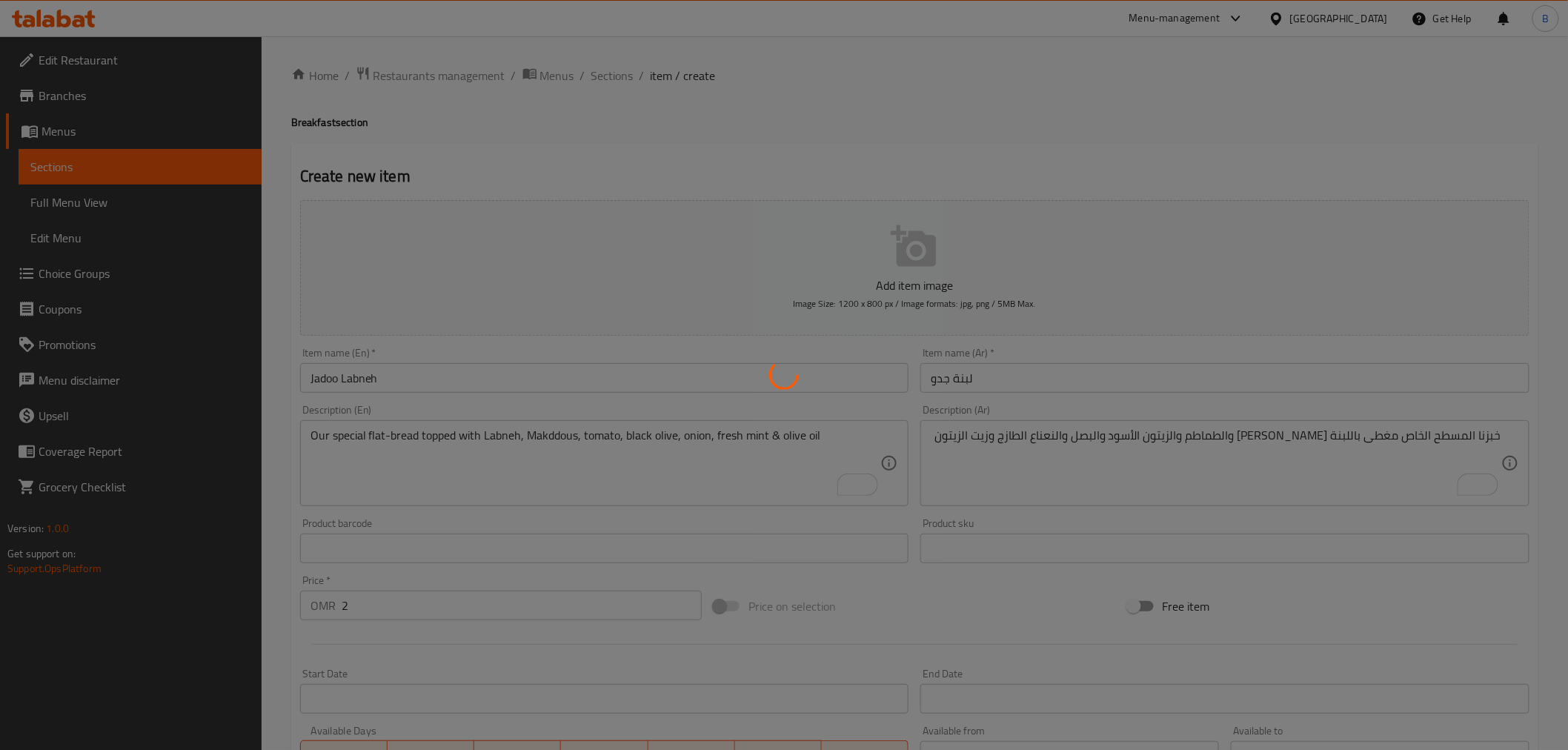
type input "0"
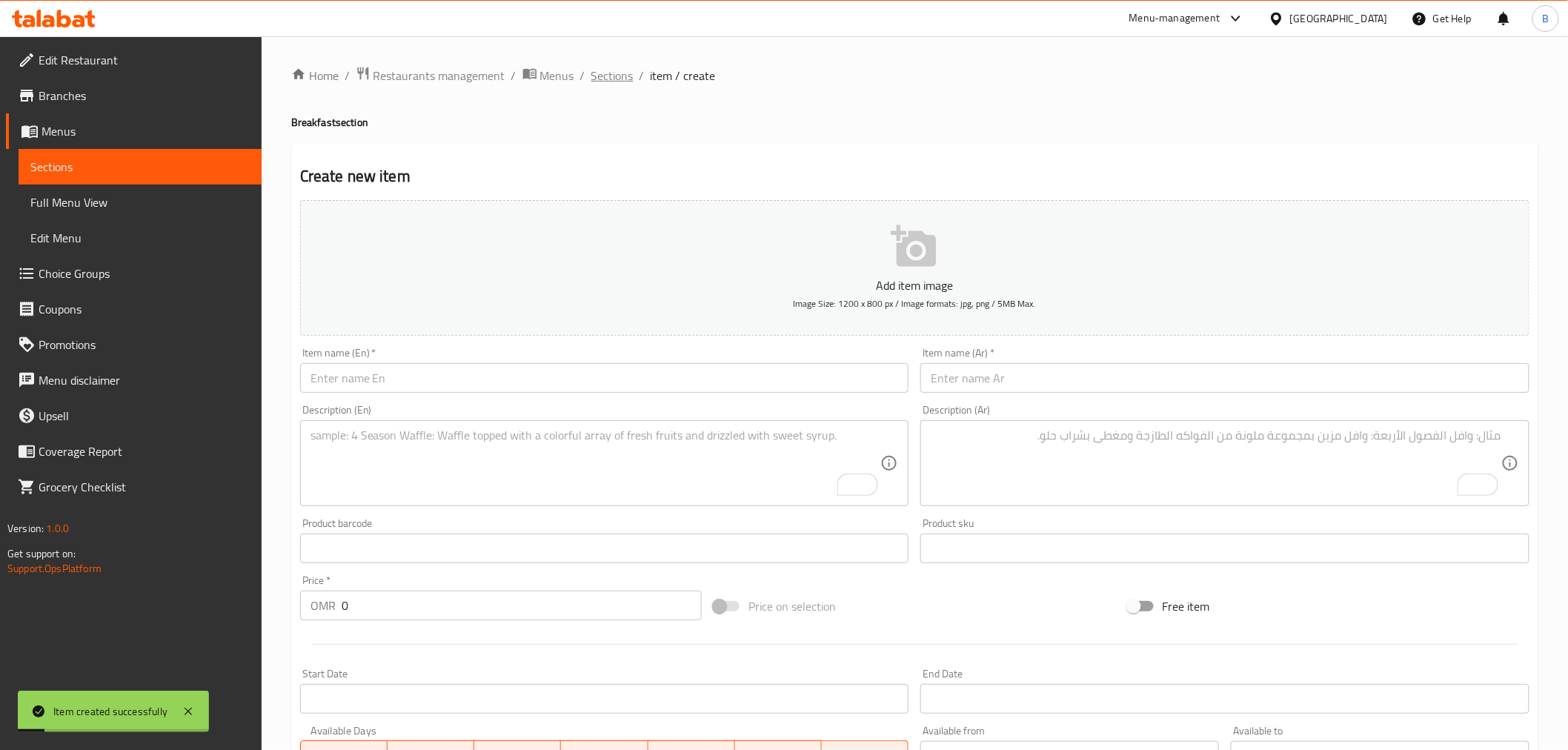
click at [603, 79] on span "Sections" at bounding box center [612, 76] width 42 height 18
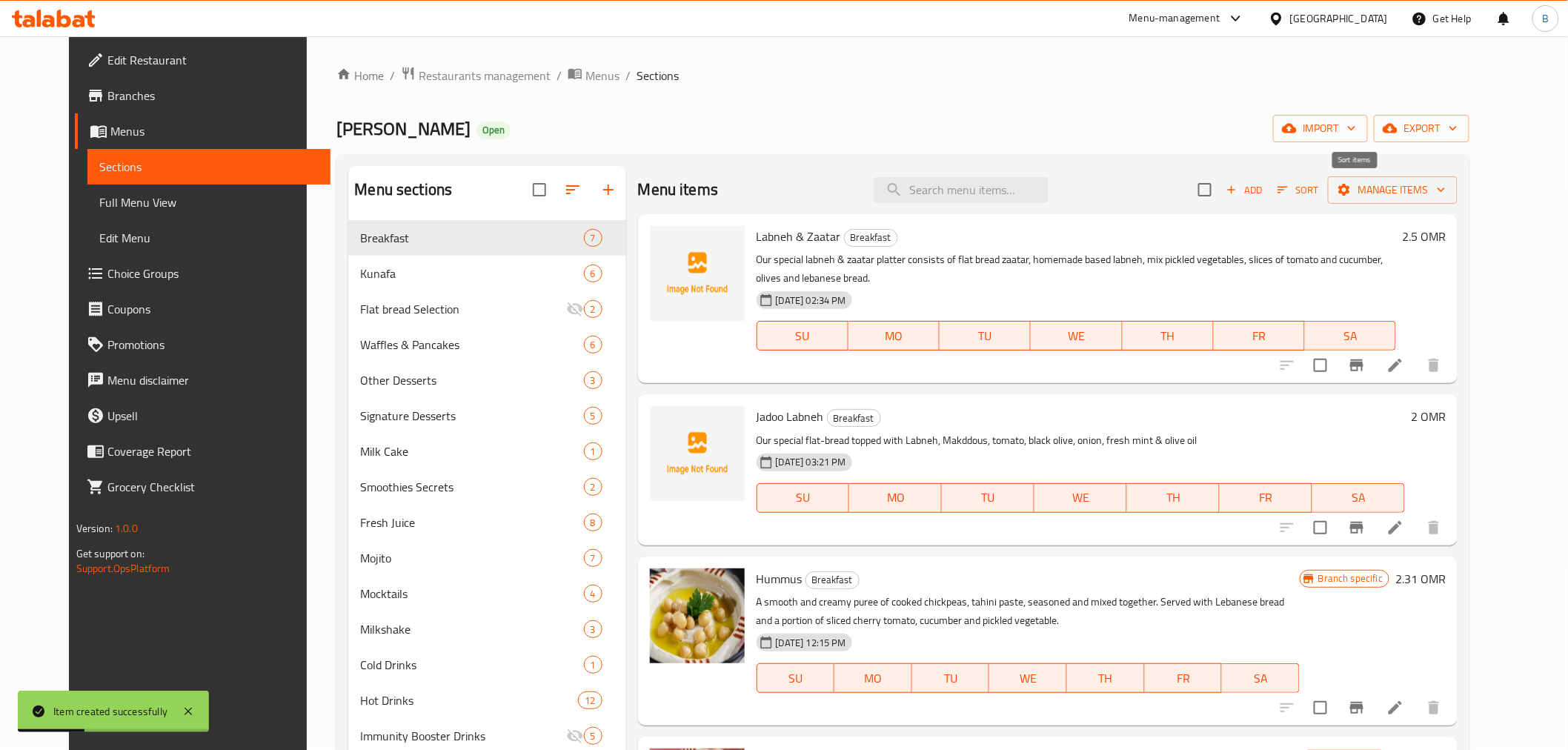
click at [1360, 177] on div "Add Sort Manage items" at bounding box center [1328, 190] width 260 height 31
click at [1318, 182] on span "Sort" at bounding box center [1298, 190] width 41 height 17
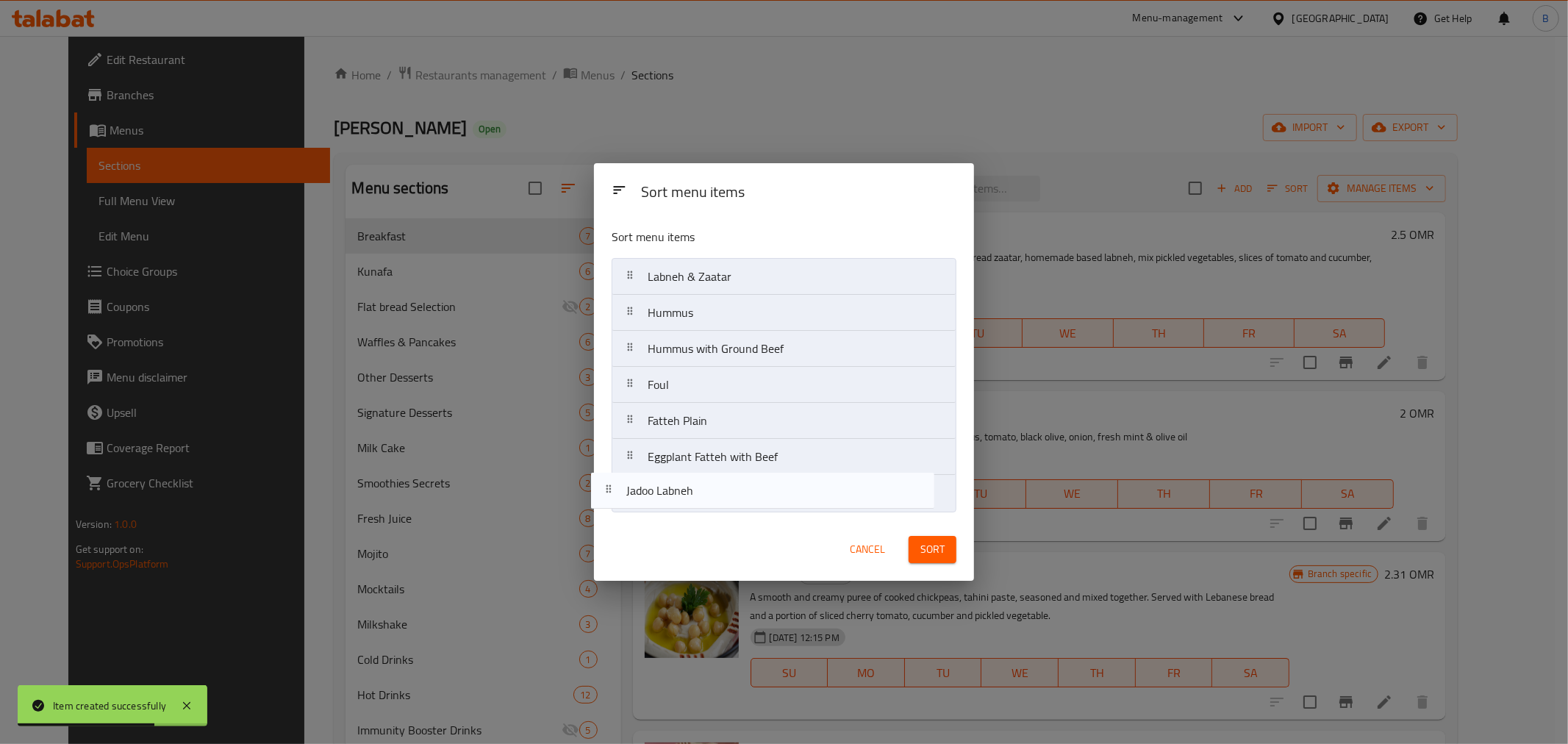
drag, startPoint x: 729, startPoint y: 306, endPoint x: 707, endPoint y: 498, distance: 193.3
click at [707, 498] on nav "[PERSON_NAME] & Zaatar Jadoo Labneh Hummus Hummus with Ground Beef Foul Fatteh …" at bounding box center [783, 385] width 345 height 253
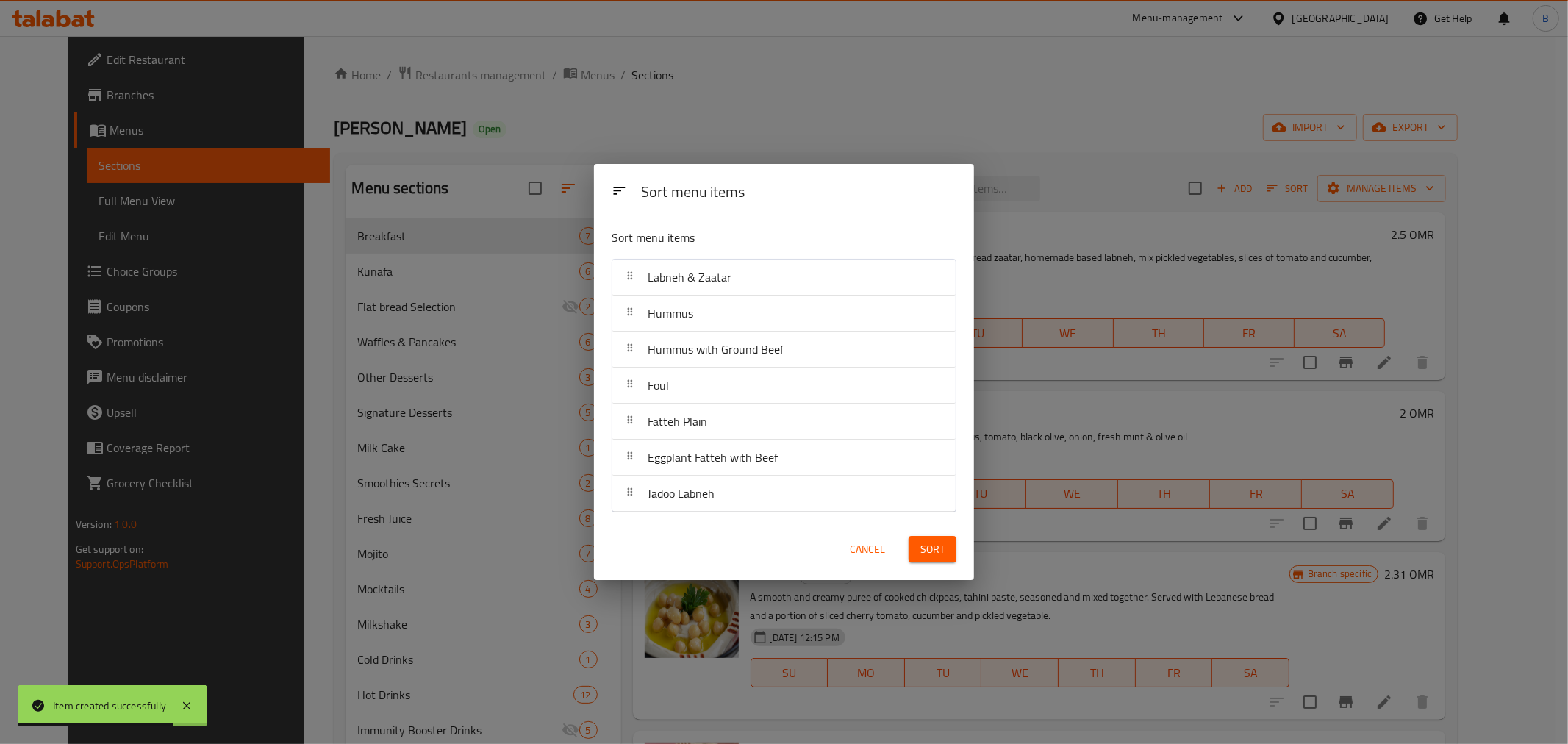
click at [950, 556] on button "Sort" at bounding box center [932, 548] width 48 height 27
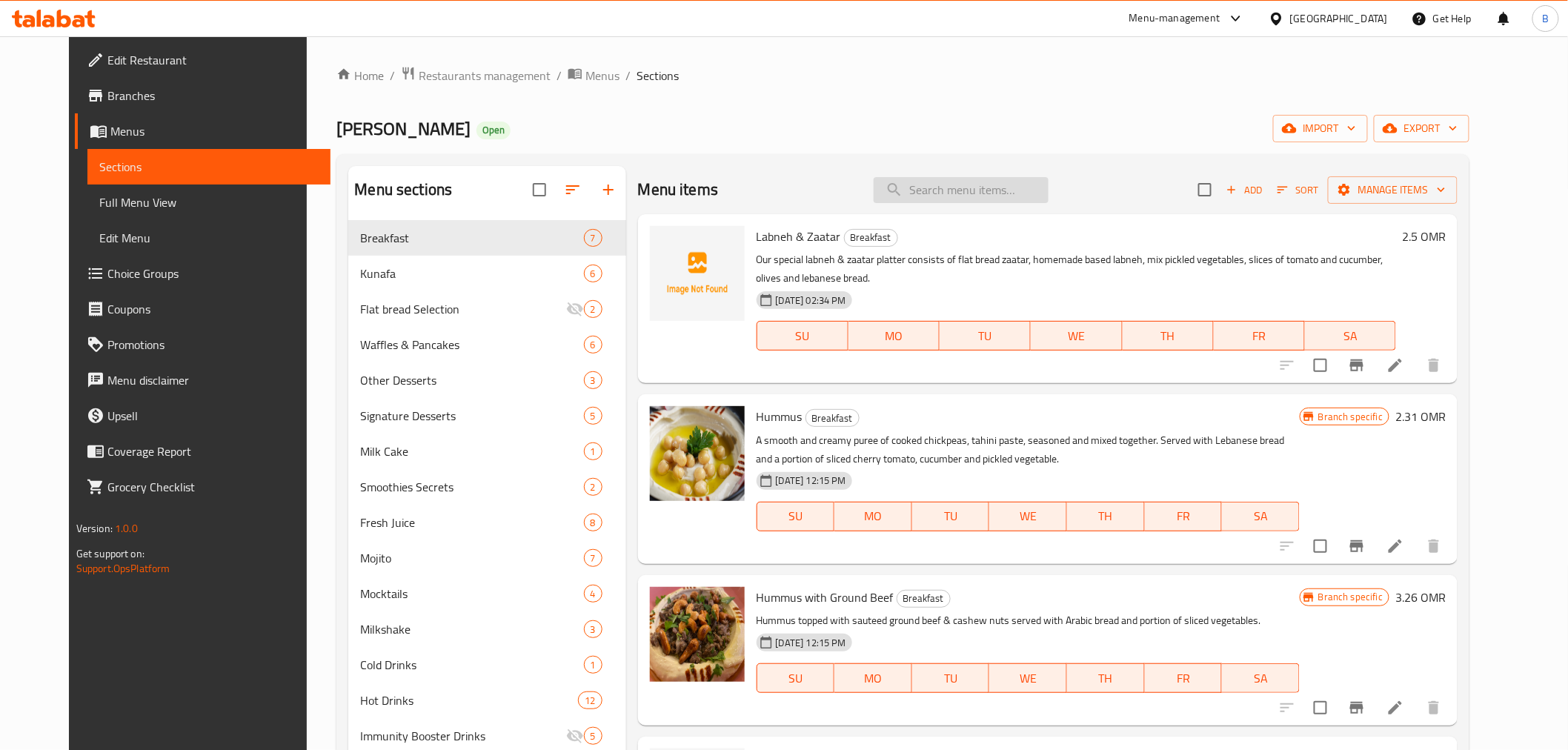
click at [968, 194] on input "search" at bounding box center [961, 191] width 175 height 26
paste input "Omelette"
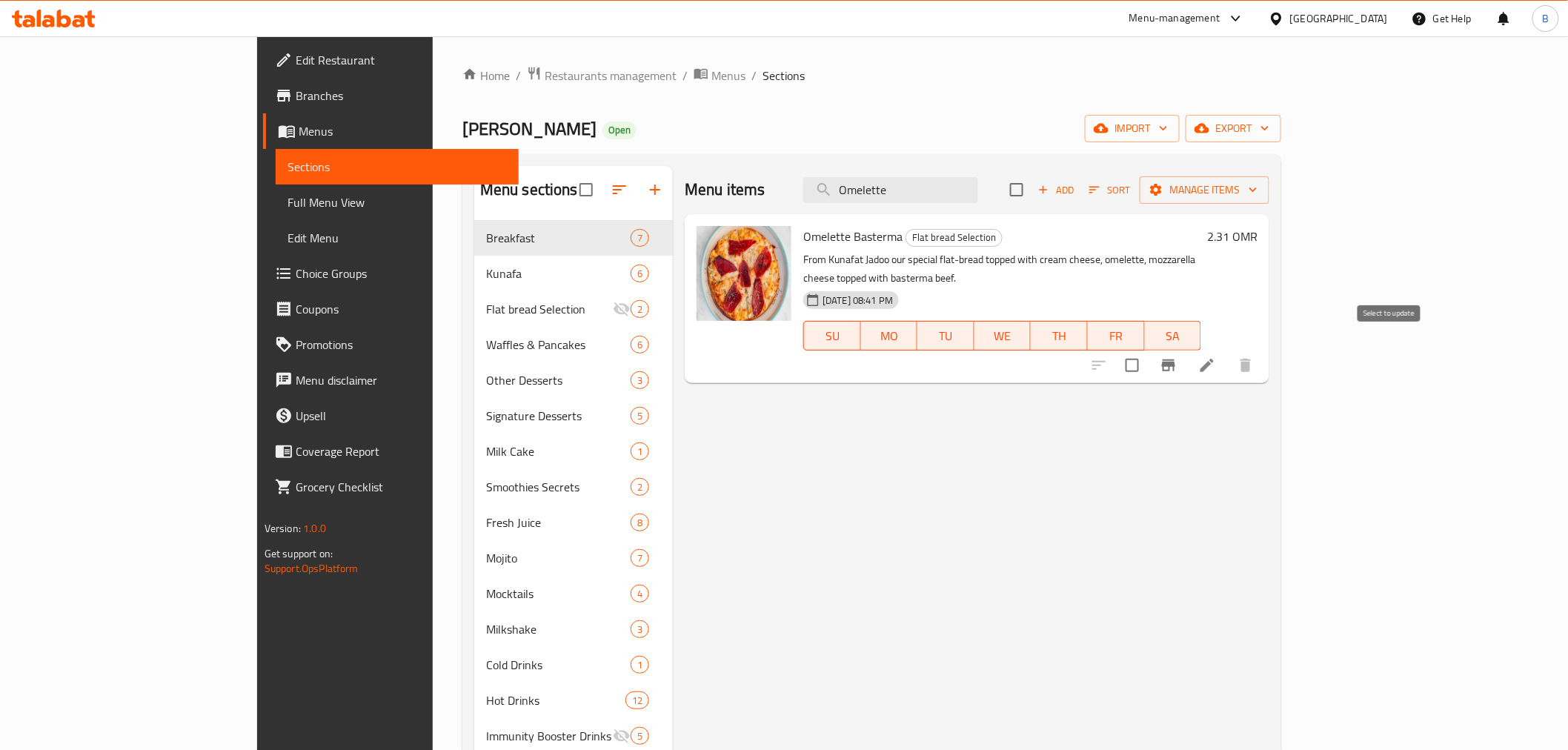
type input "Omelette"
click at [1148, 350] on input "checkbox" at bounding box center [1132, 366] width 31 height 31
checkbox input "true"
click at [1257, 196] on span "Manage items" at bounding box center [1205, 190] width 106 height 19
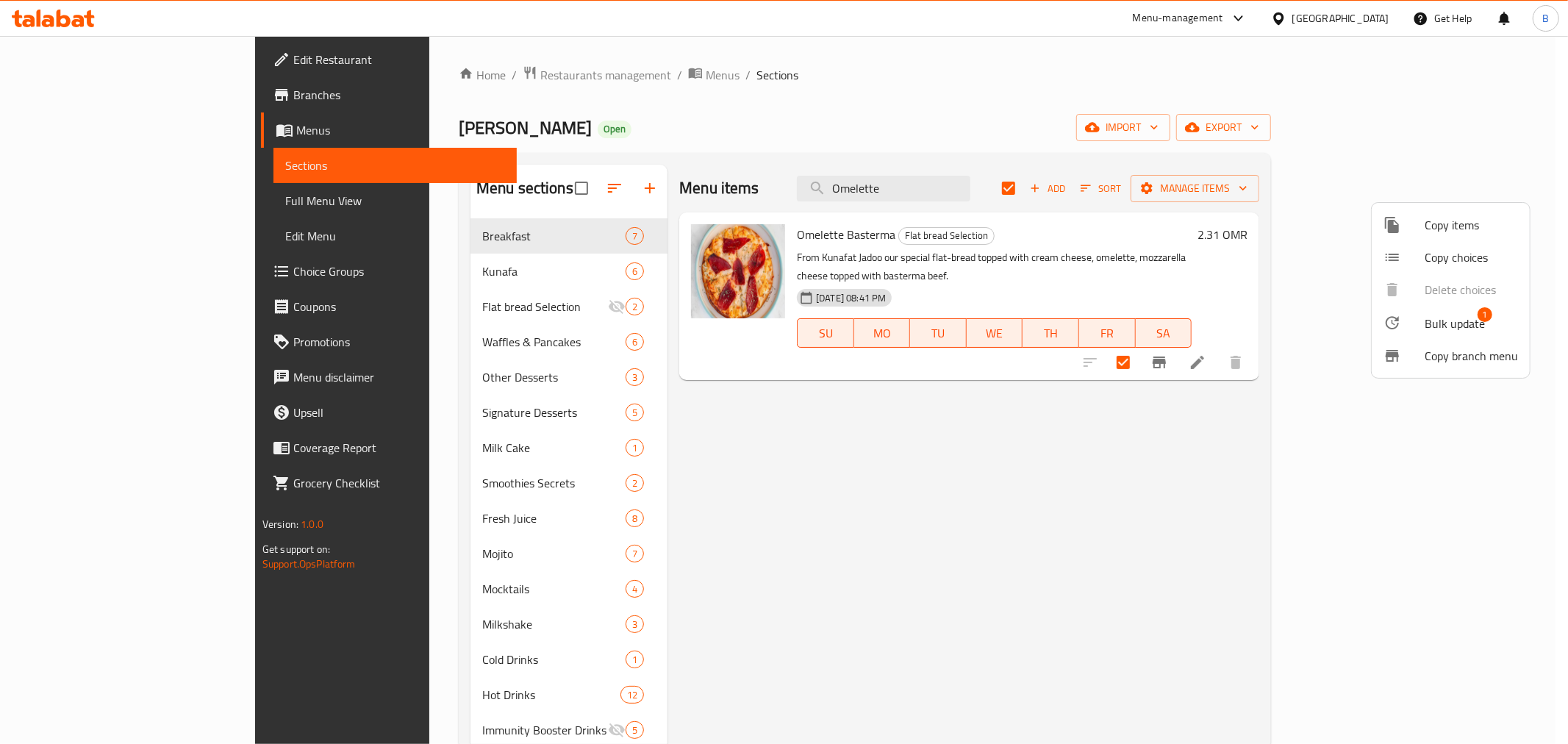
click at [1428, 322] on span "Bulk update" at bounding box center [1455, 324] width 60 height 18
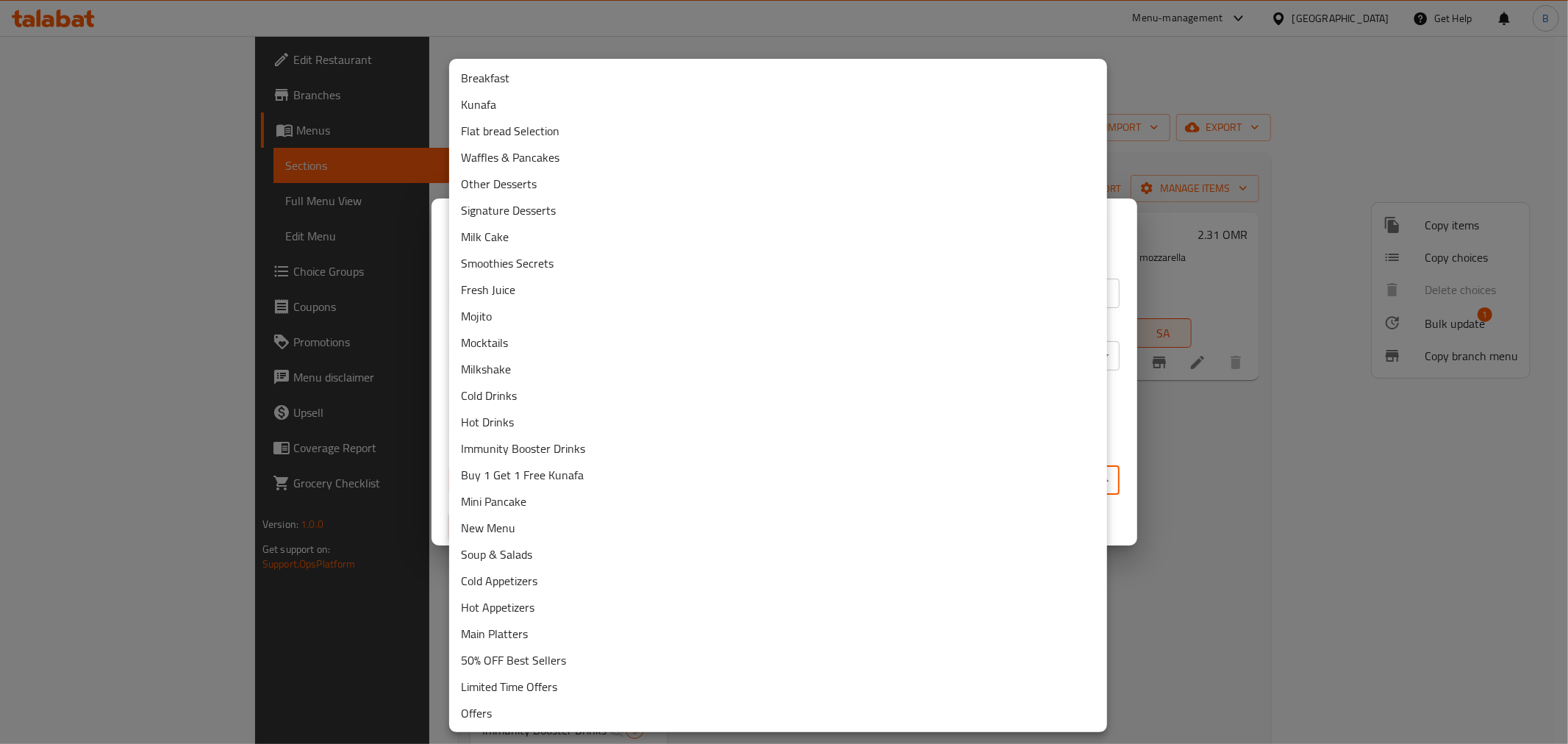
click at [579, 465] on body "​ Menu-management [GEOGRAPHIC_DATA] Get Help B Edit Restaurant Branches Menus S…" at bounding box center [784, 390] width 1568 height 707
click at [496, 82] on li "Breakfast" at bounding box center [777, 77] width 658 height 26
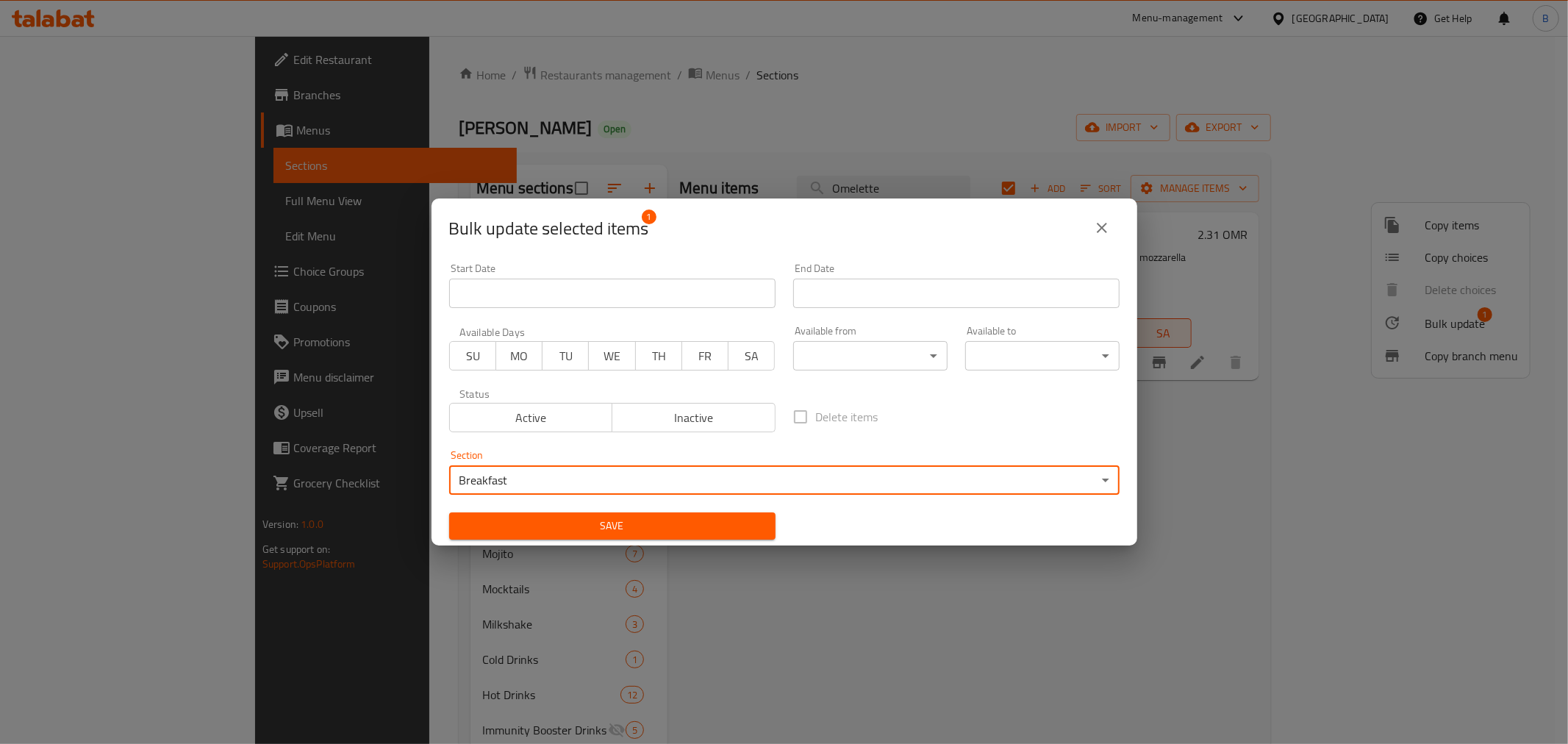
click at [587, 517] on span "Save" at bounding box center [612, 526] width 303 height 19
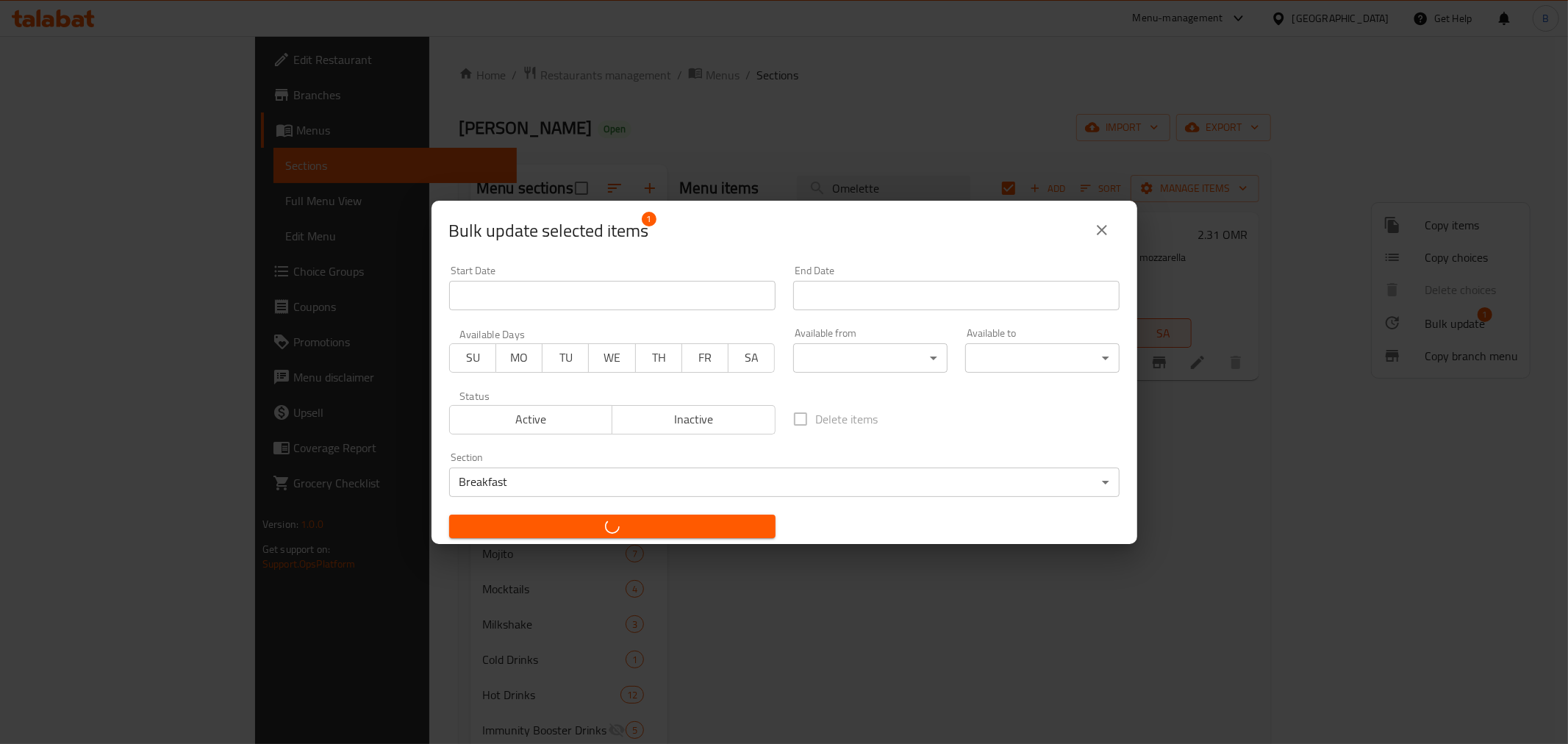
checkbox input "false"
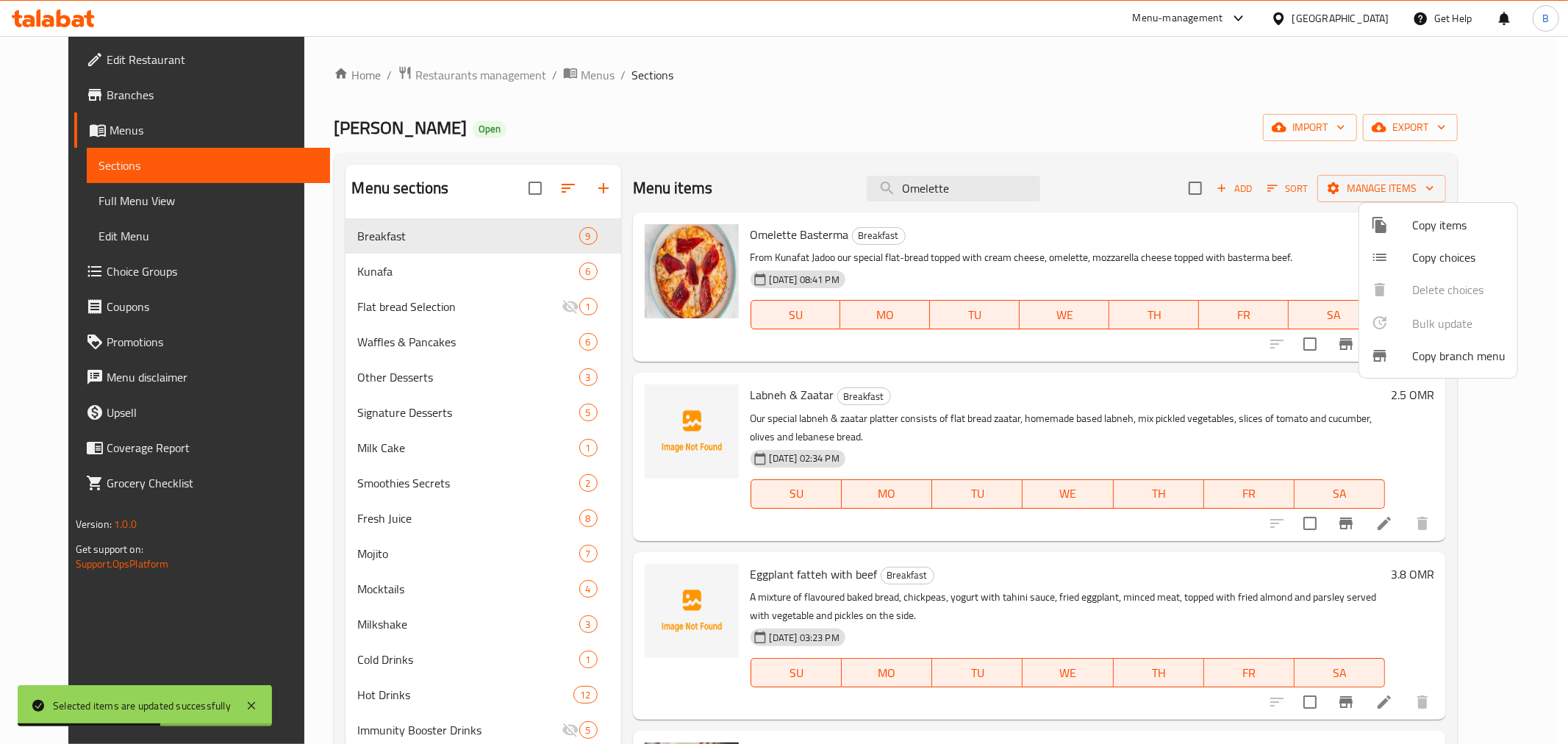
click at [1349, 194] on div at bounding box center [784, 372] width 1568 height 744
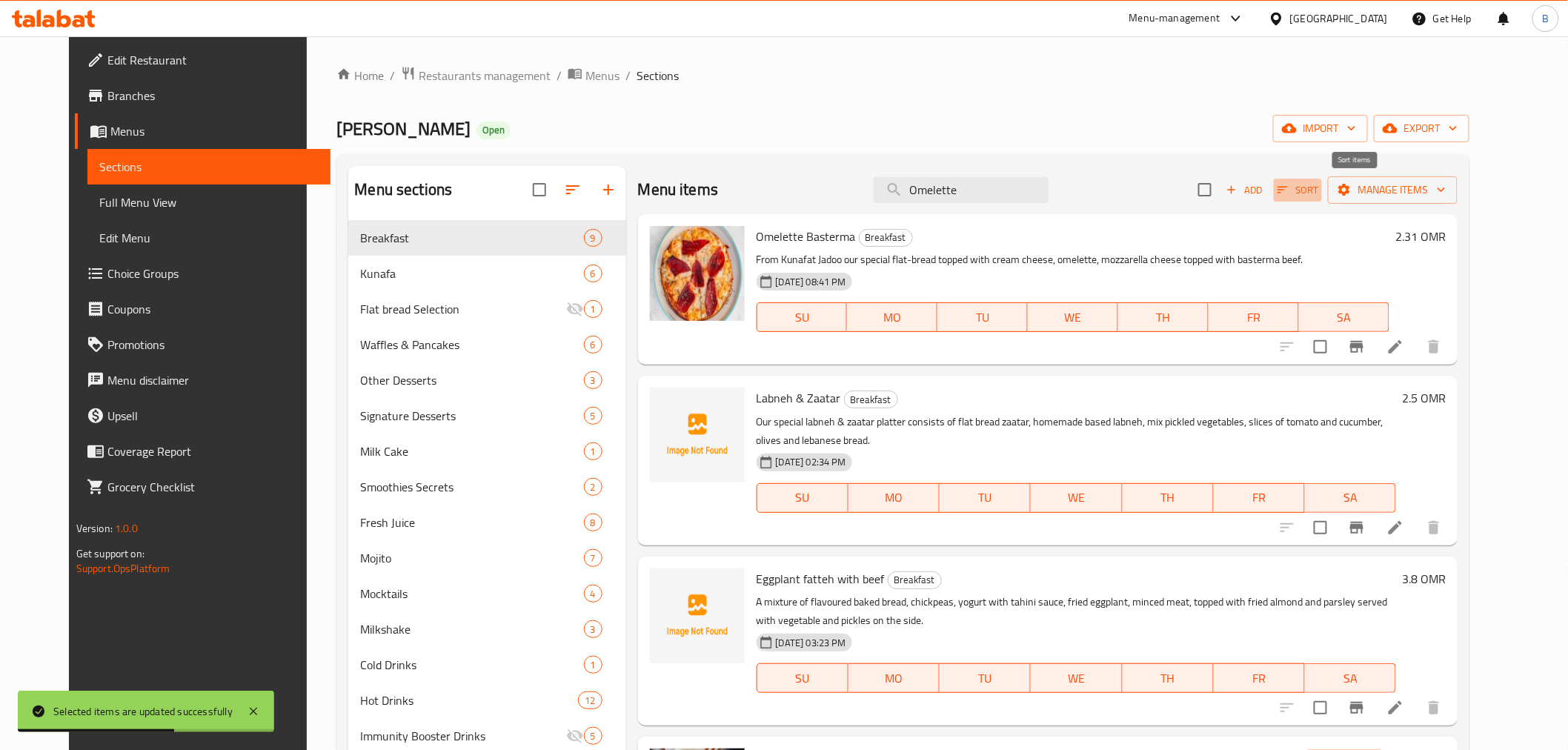
click at [1318, 192] on span "Sort" at bounding box center [1298, 190] width 41 height 17
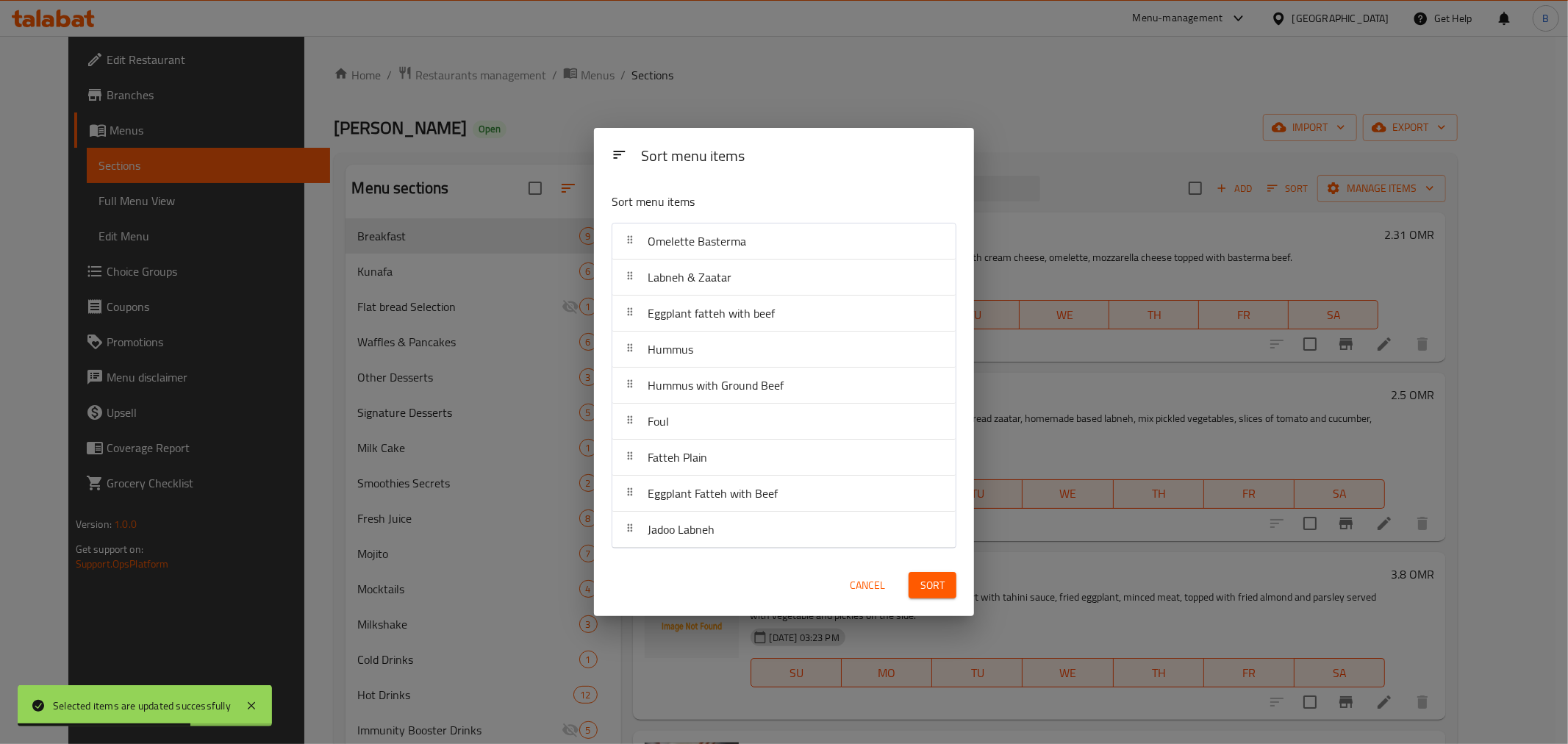
click at [801, 254] on div "Sort menu items Omelette Basterma Labneh & Zaatar Eggplant fatteh with beef Hum…" at bounding box center [784, 368] width 380 height 373
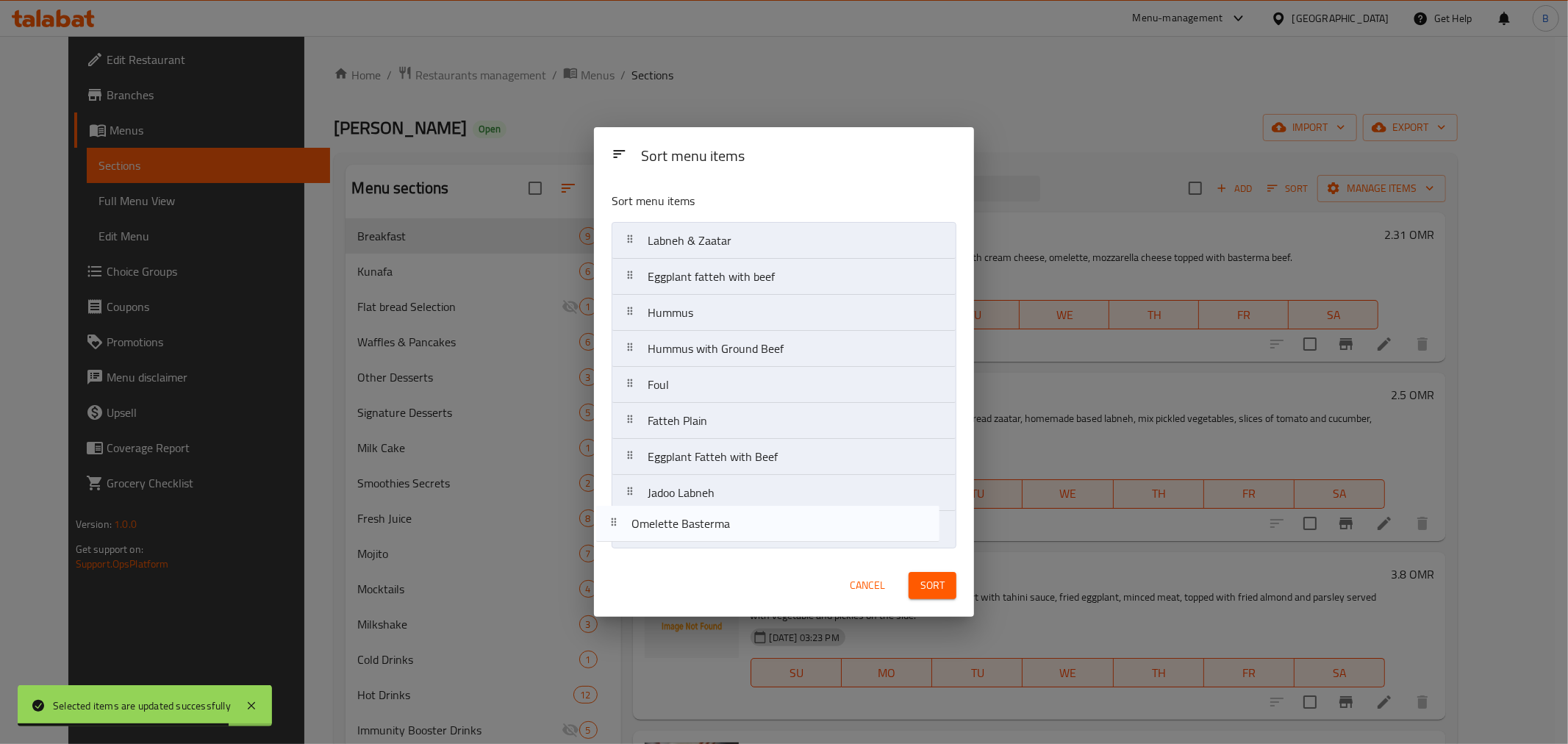
drag, startPoint x: 797, startPoint y: 253, endPoint x: 781, endPoint y: 546, distance: 293.4
click at [781, 546] on nav "Omelette Basterma Labneh & Zaatar Eggplant fatteh with beef Hummus Hummus with …" at bounding box center [783, 385] width 345 height 326
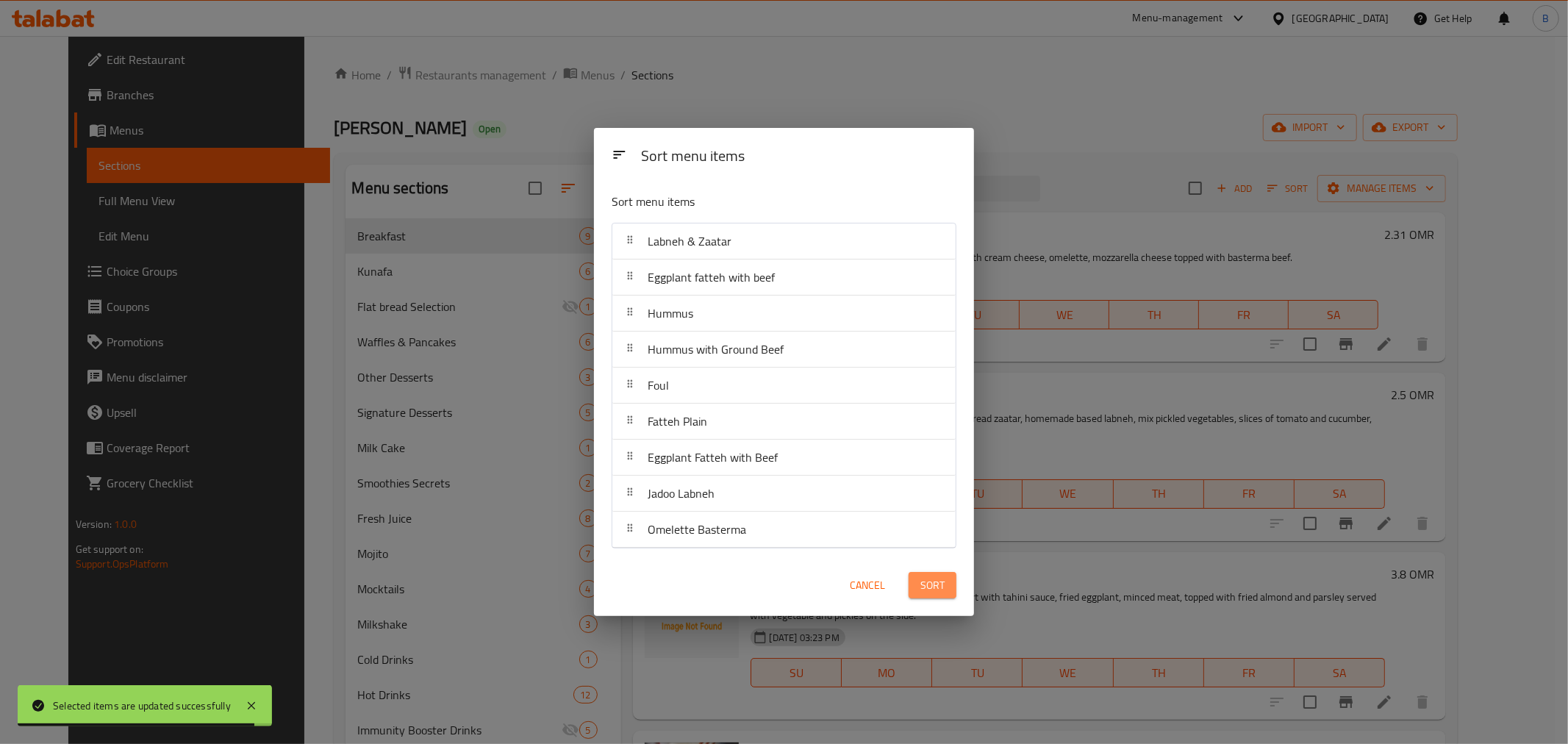
click at [946, 583] on button "Sort" at bounding box center [932, 585] width 48 height 27
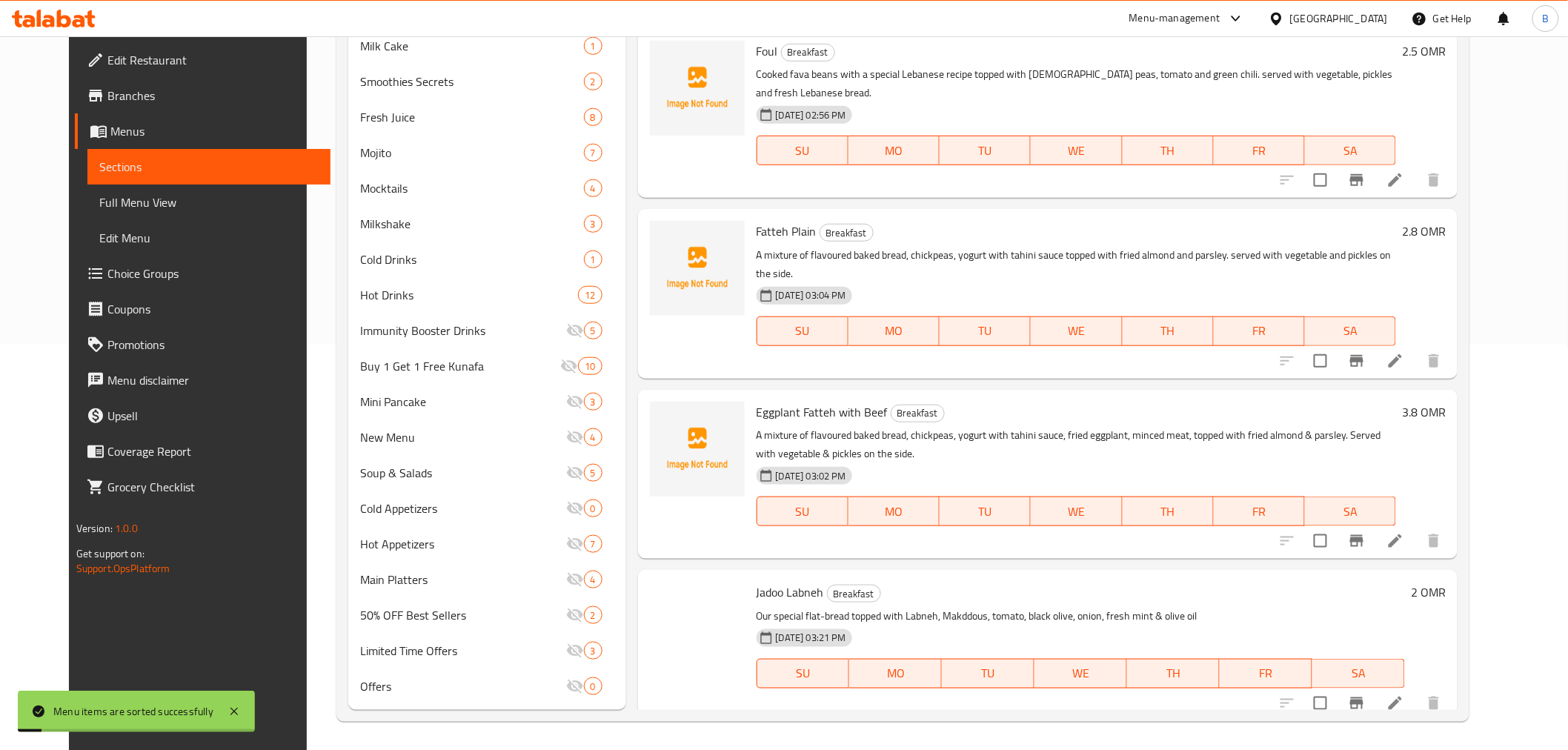
scroll to position [618, 0]
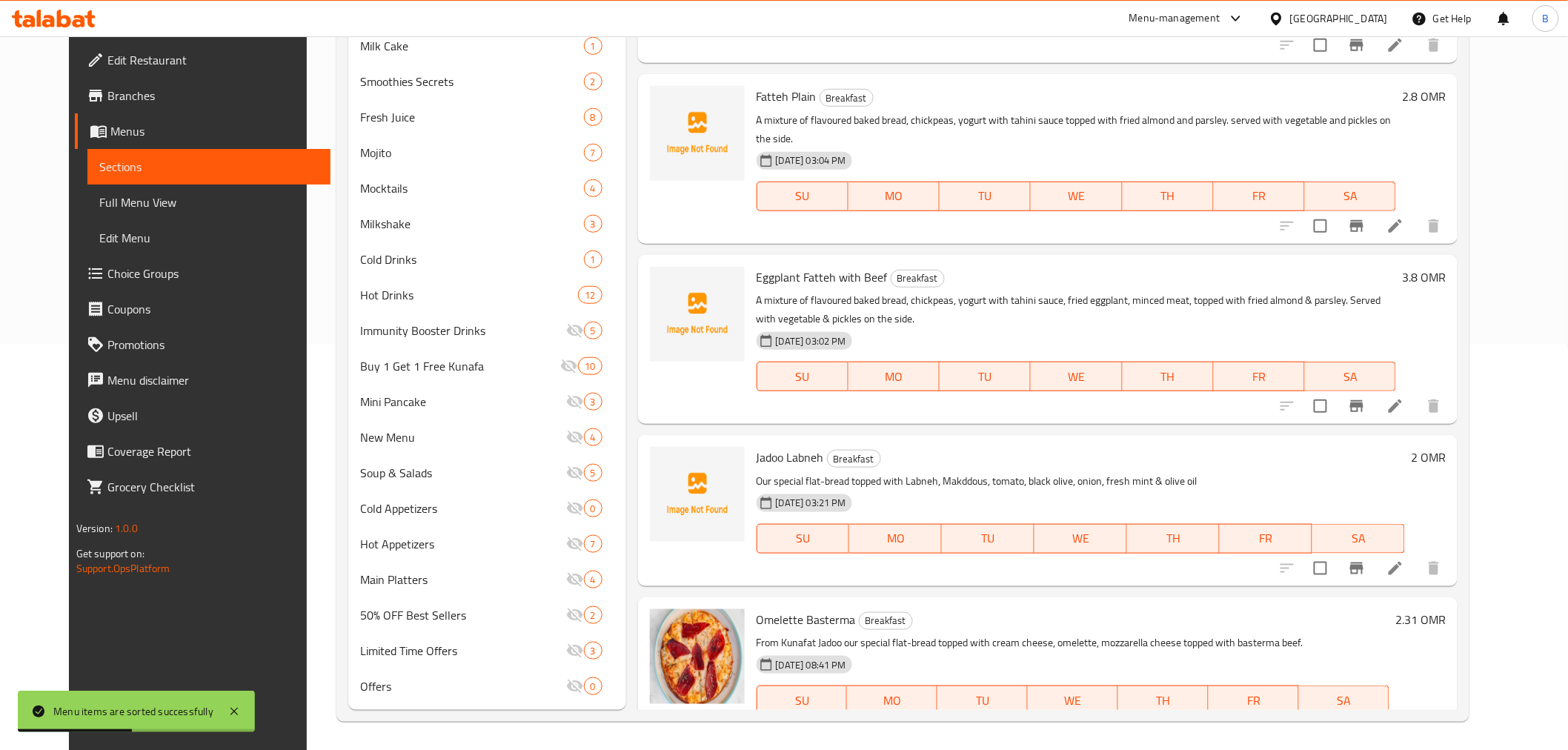
click at [1416, 716] on li at bounding box center [1395, 729] width 42 height 26
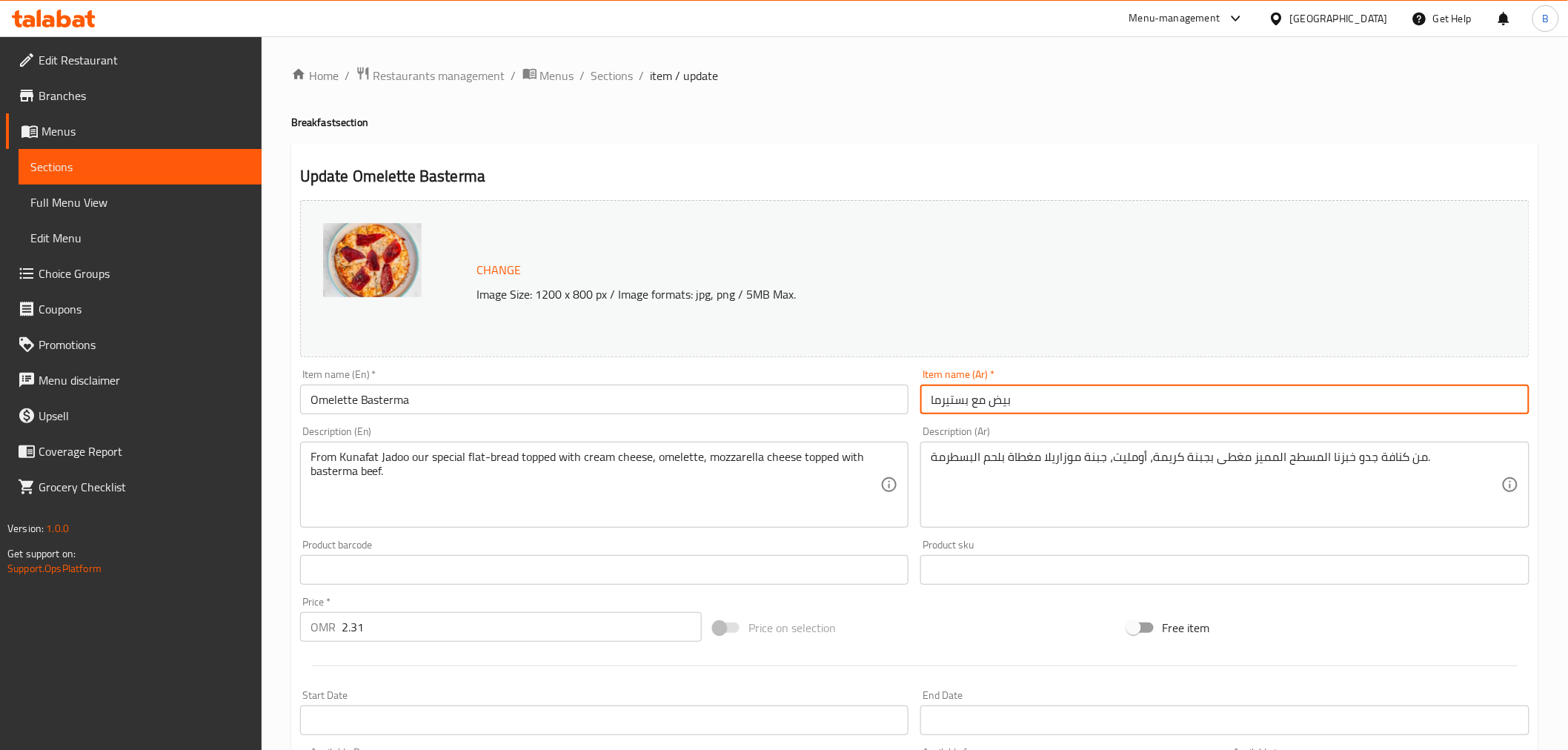
click at [979, 410] on input "بيض مع بستيرما" at bounding box center [1224, 399] width 609 height 30
click at [974, 407] on input "بيض مع بستيرما" at bounding box center [1224, 399] width 609 height 30
drag, startPoint x: 973, startPoint y: 407, endPoint x: 1026, endPoint y: 395, distance: 54.3
click at [1026, 395] on input "بيض مع بستيرما" at bounding box center [1224, 399] width 609 height 30
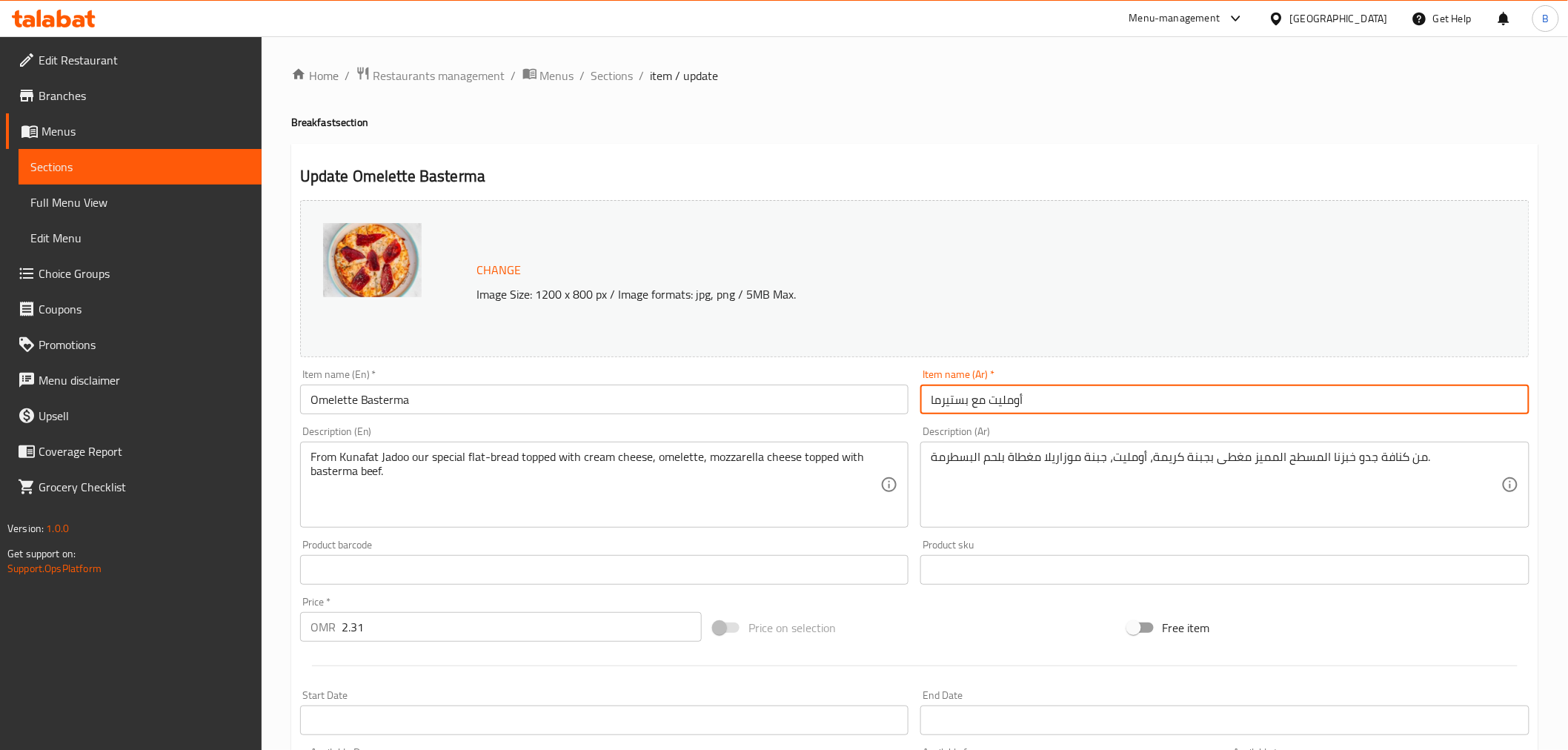
type input "أومليت مع بستيرما"
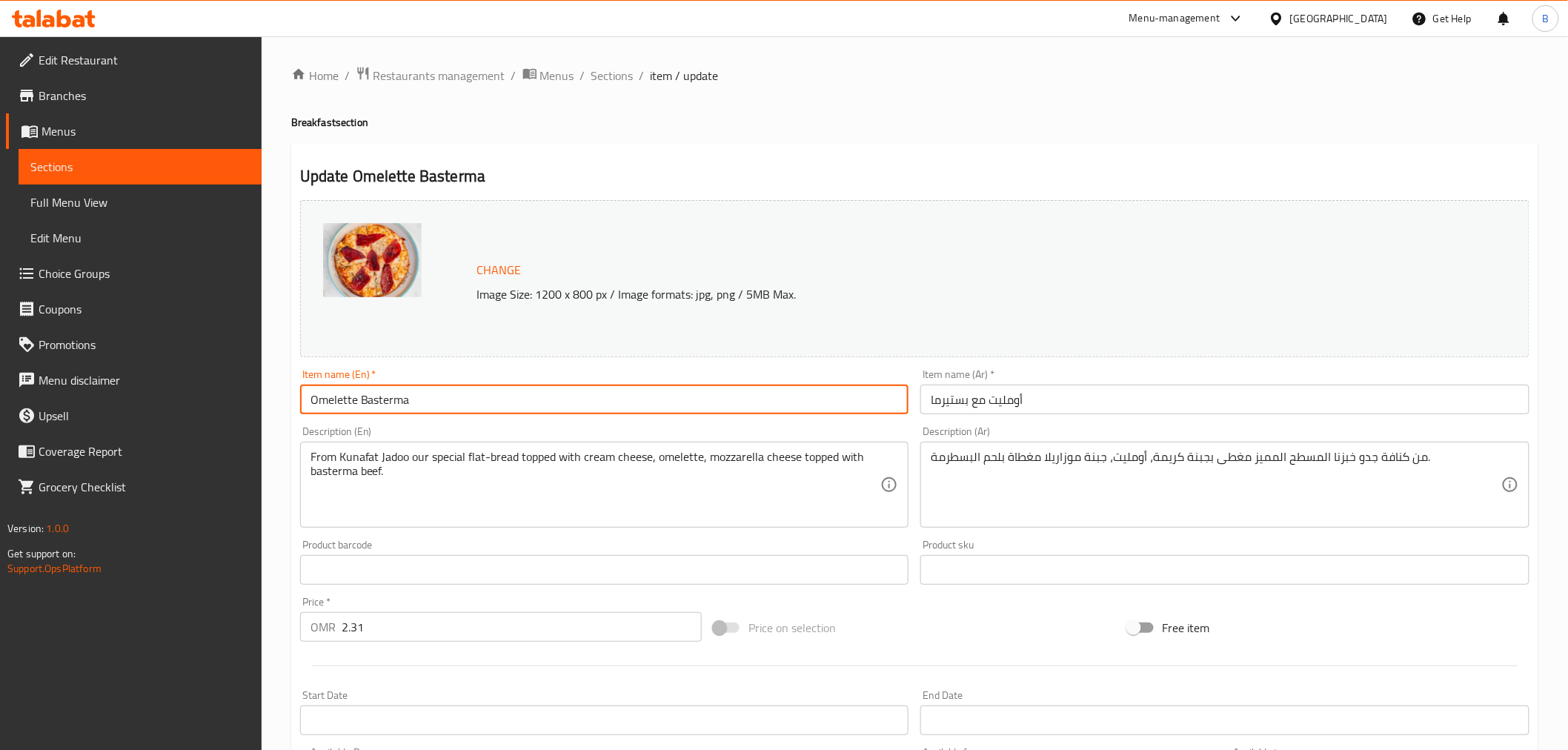
click at [358, 396] on input "Omelette Basterma" at bounding box center [604, 399] width 609 height 30
type input "Omelette With Basterma"
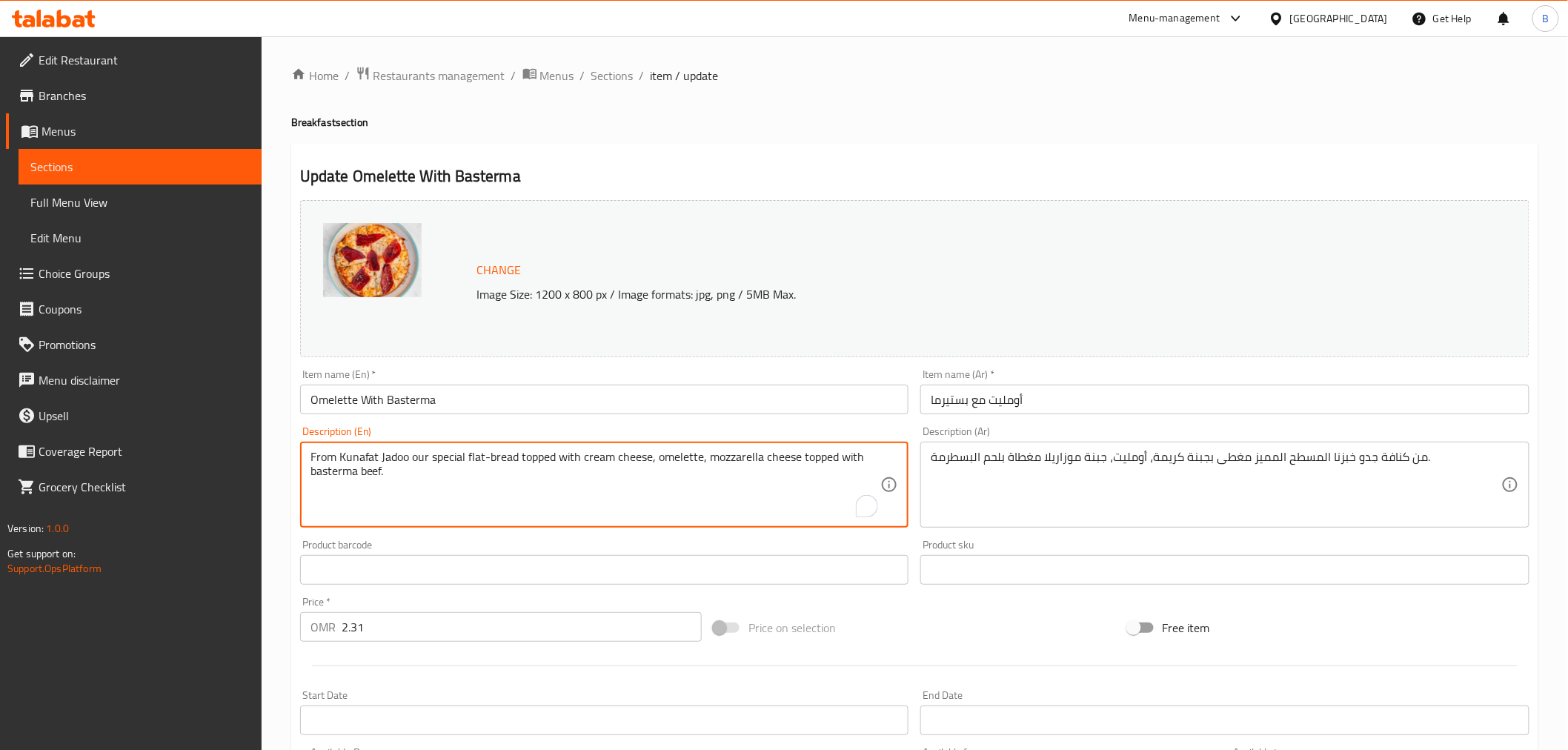
click at [515, 481] on textarea "From Kunafat Jadoo our special flat-bread topped with cream cheese, omelette, m…" at bounding box center [596, 485] width 570 height 71
paste textarea "Our special flat-bread topped with cream cheese, omelette, mozzarella cheese to…"
type textarea "Our special flat-bread topped with cream cheese, omelette, mozzarella cheese to…"
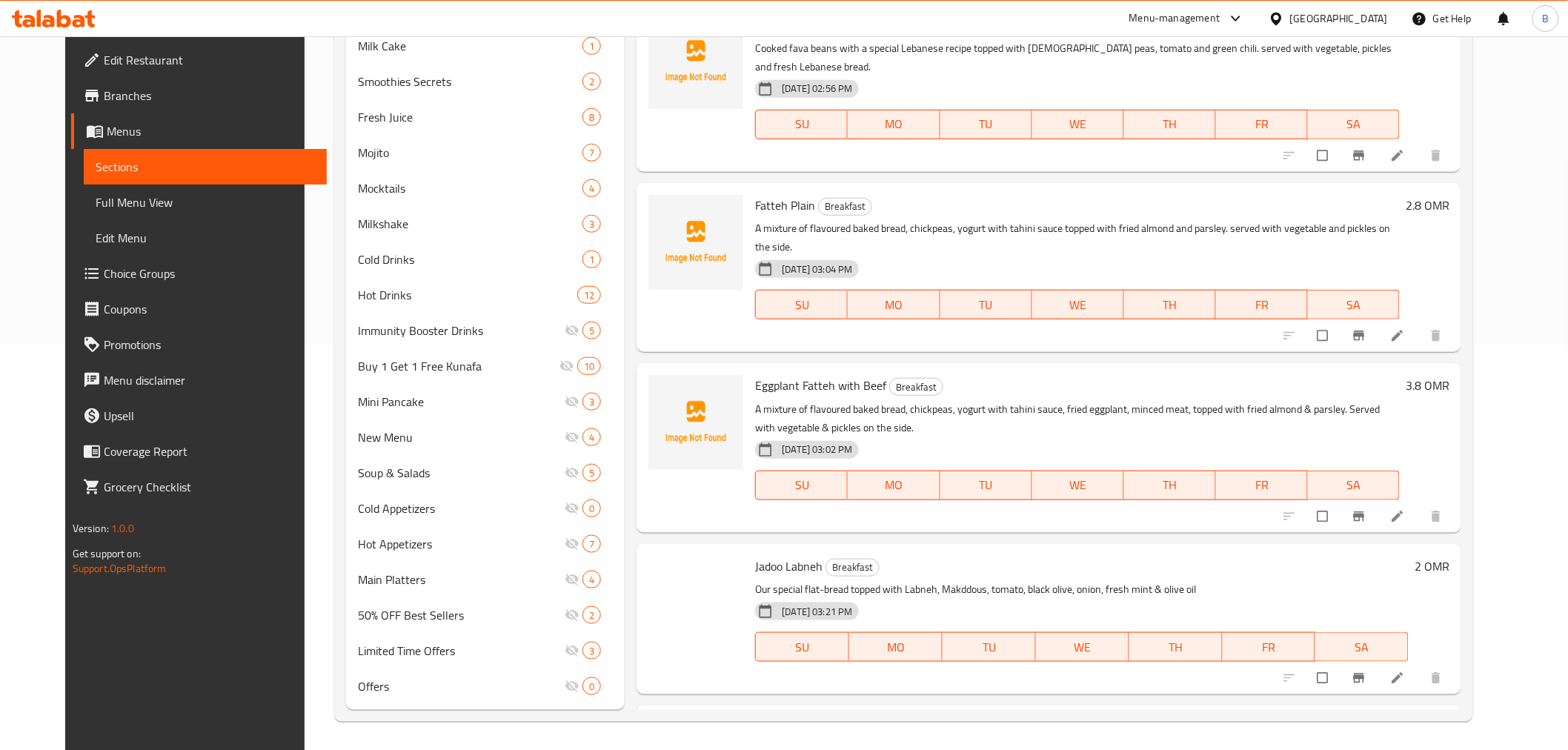
scroll to position [780, 0]
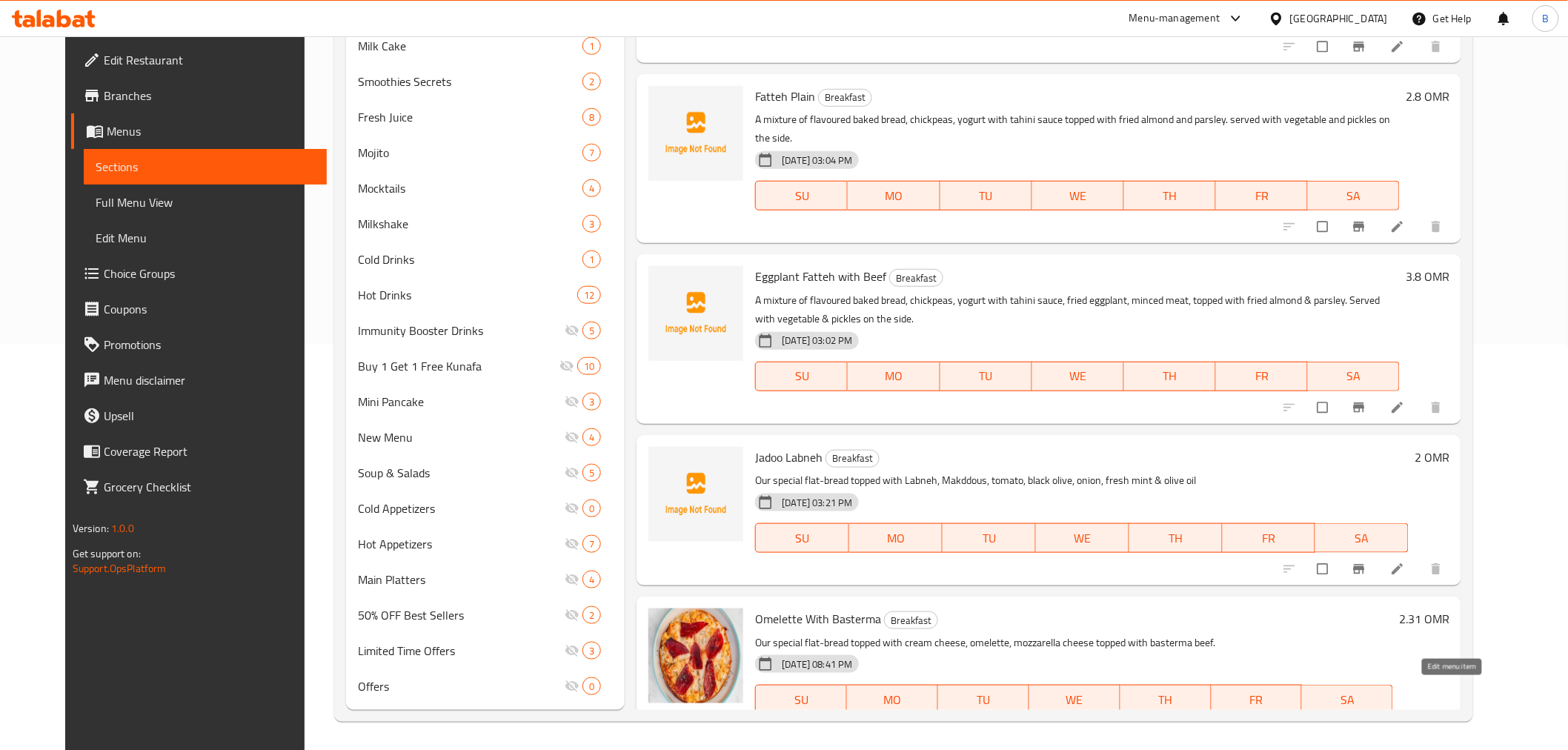
click at [1405, 723] on icon at bounding box center [1398, 730] width 15 height 15
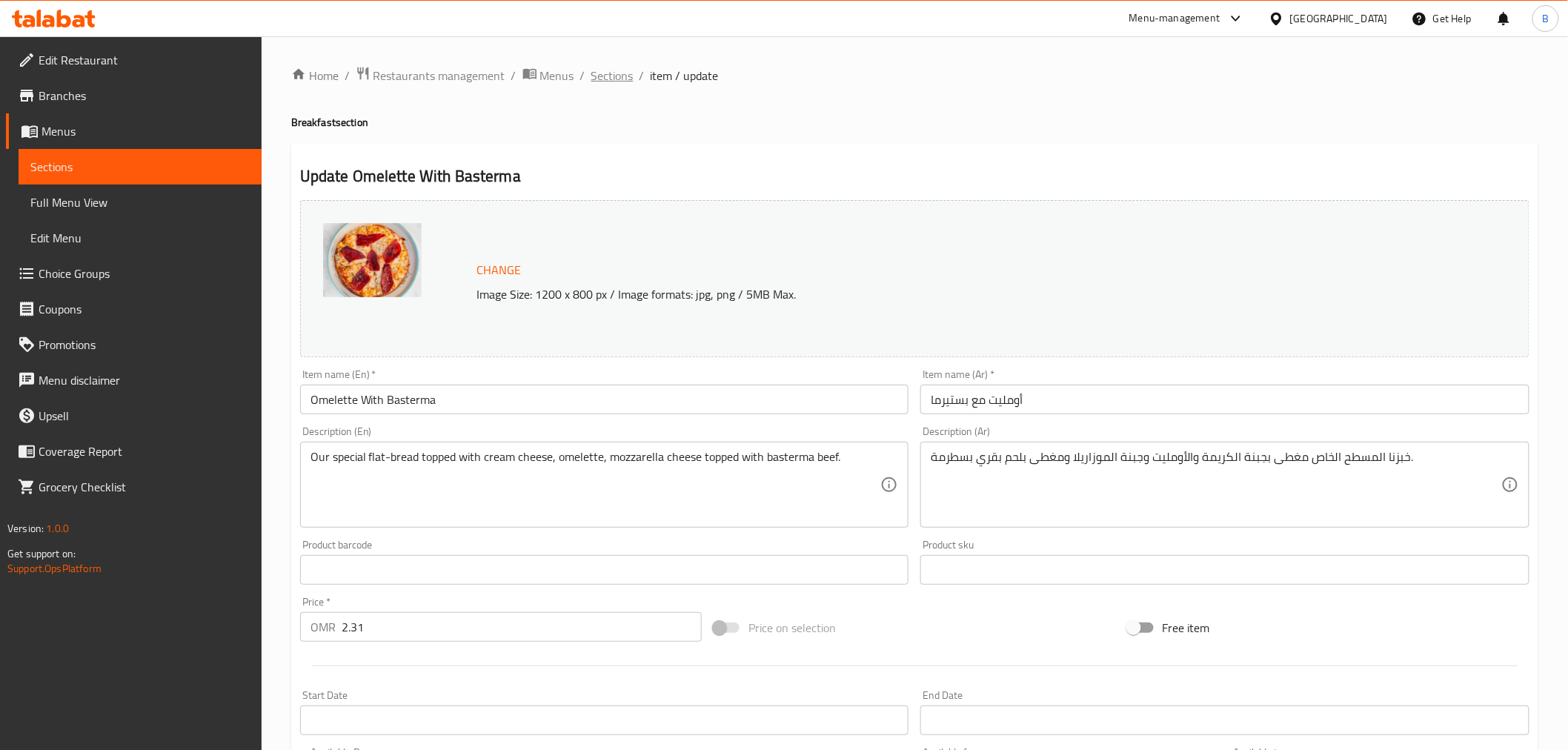
click at [603, 67] on span "Sections" at bounding box center [612, 76] width 42 height 18
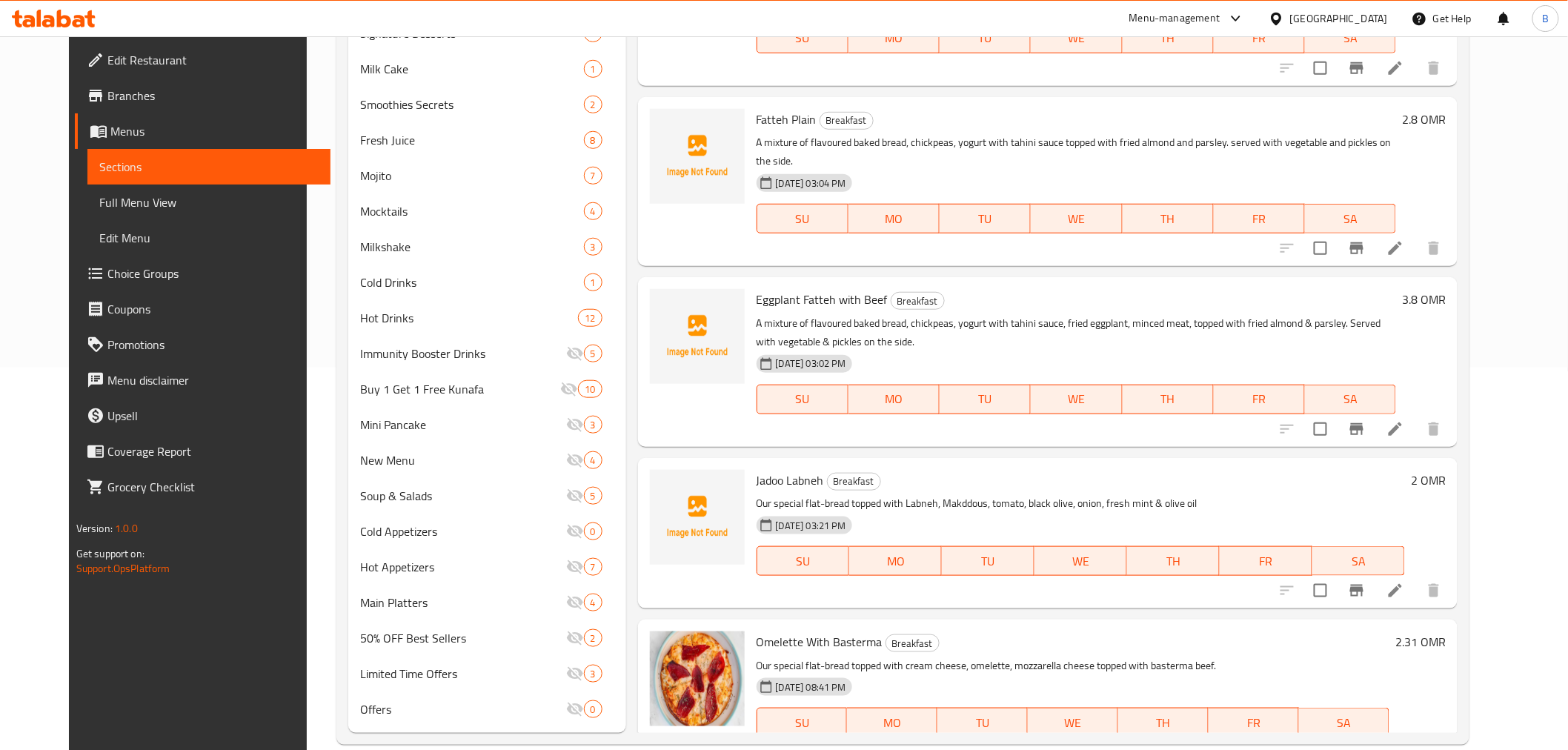
scroll to position [405, 0]
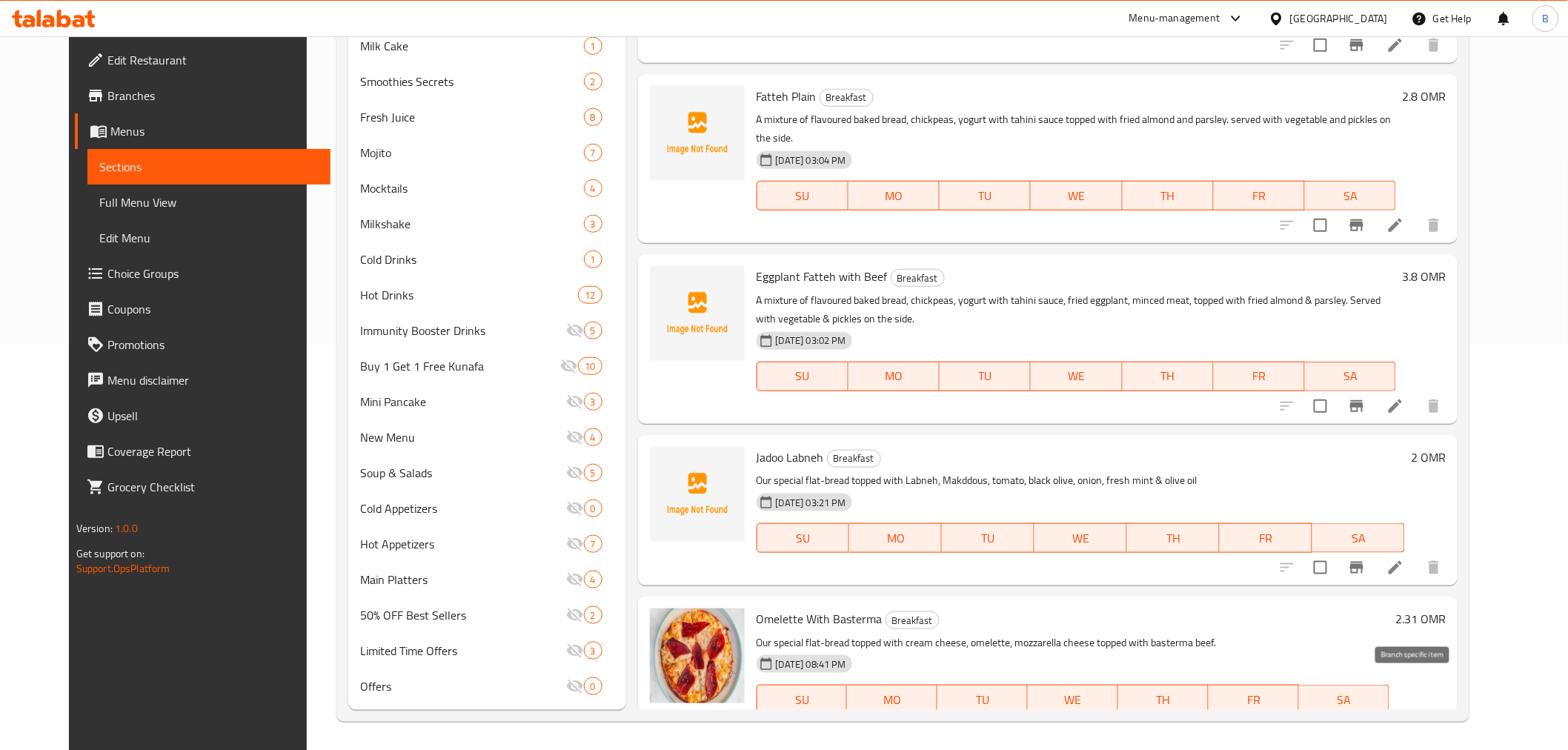
click at [1366, 720] on icon "Branch-specific-item" at bounding box center [1357, 729] width 18 height 18
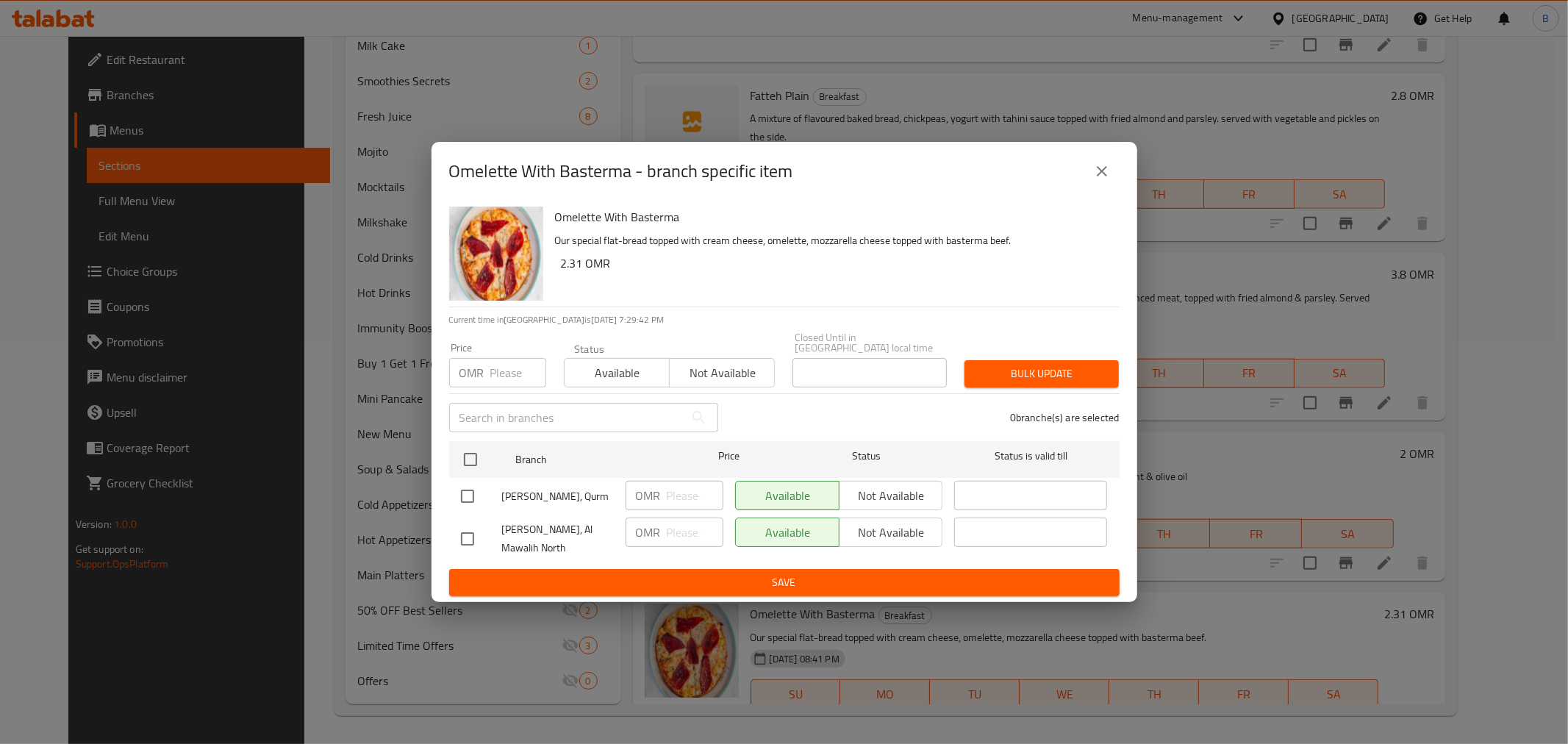
click at [461, 495] on input "checkbox" at bounding box center [468, 496] width 31 height 31
checkbox input "true"
click at [682, 483] on input "number" at bounding box center [694, 495] width 56 height 29
type input "2.2"
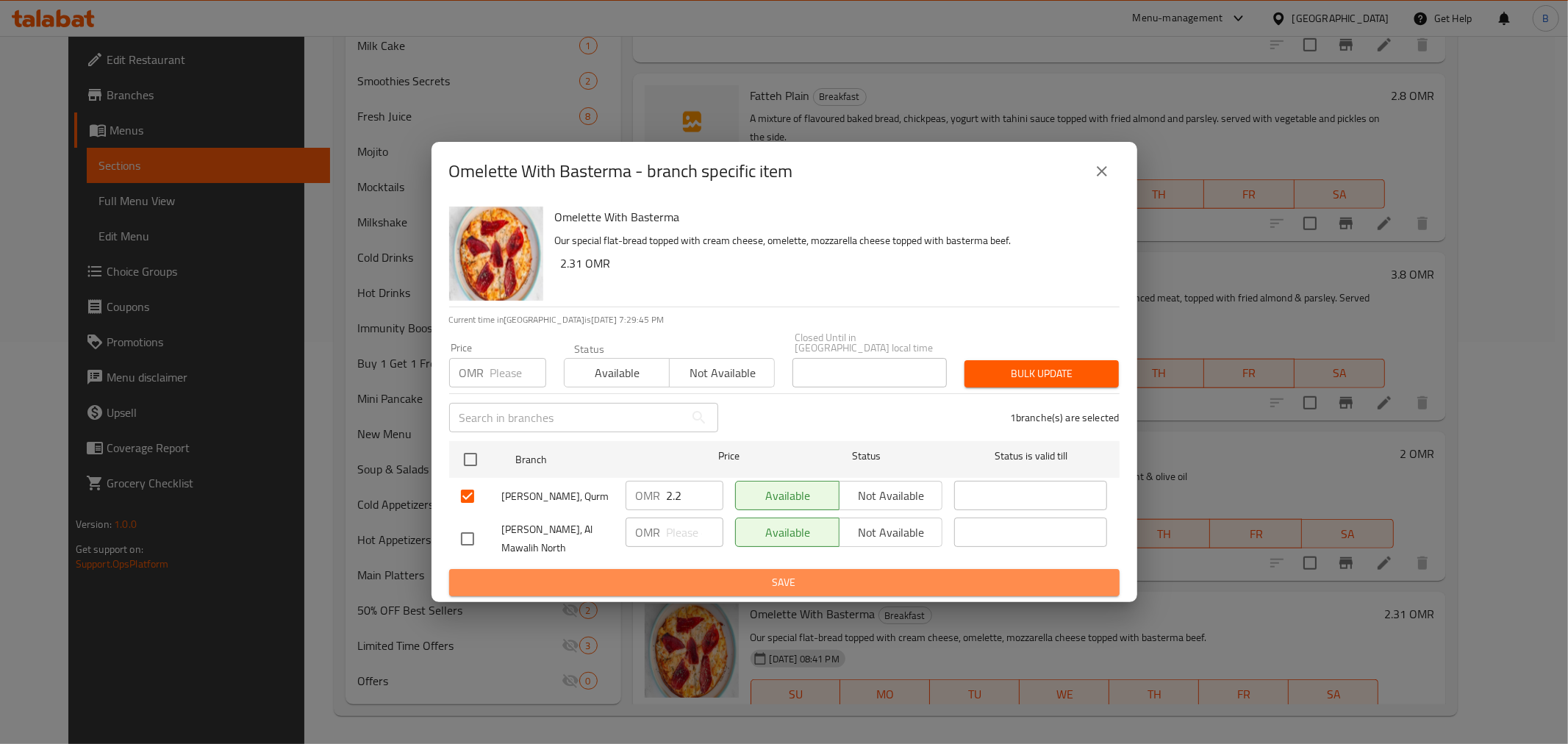
click at [789, 575] on span "Save" at bounding box center [784, 582] width 647 height 19
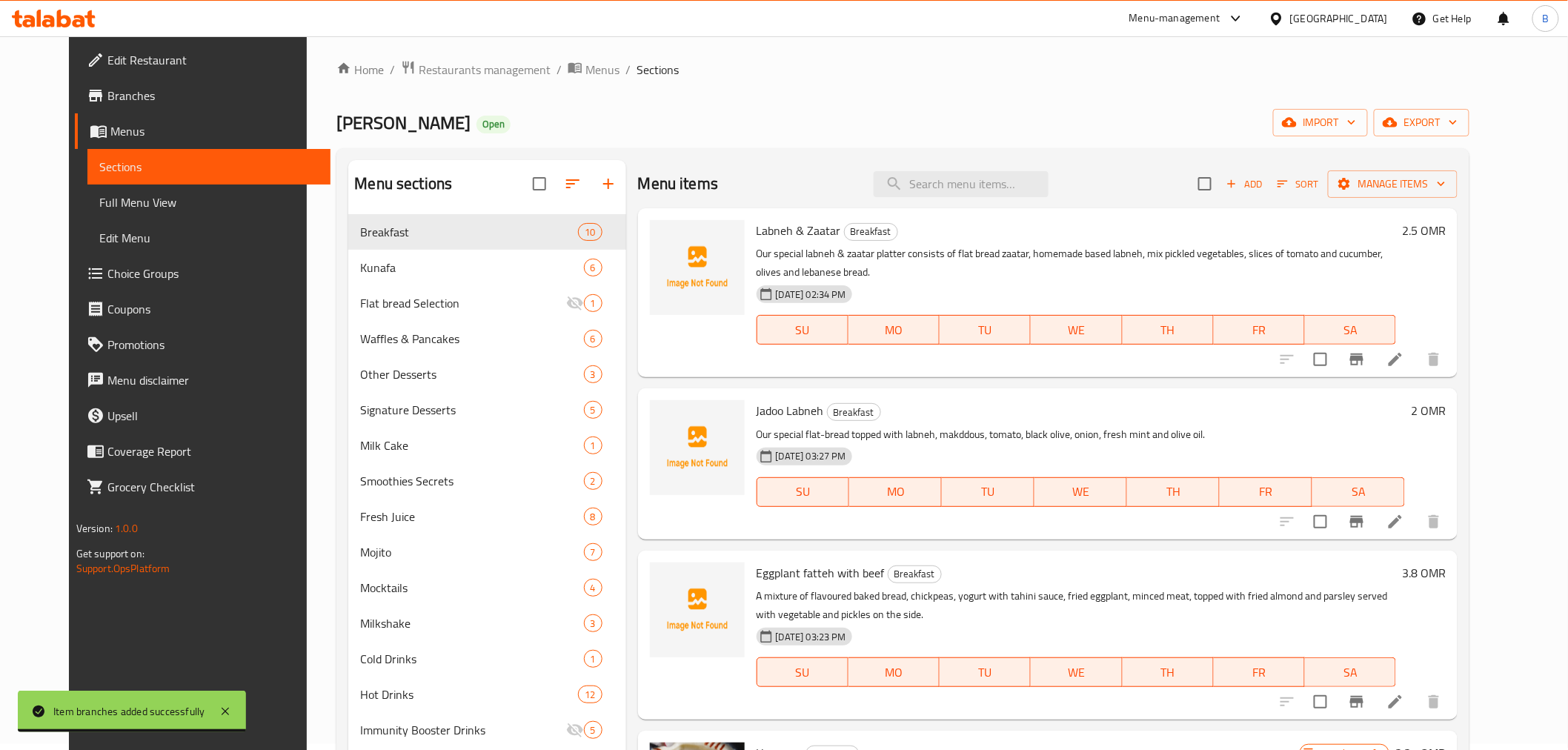
scroll to position [0, 0]
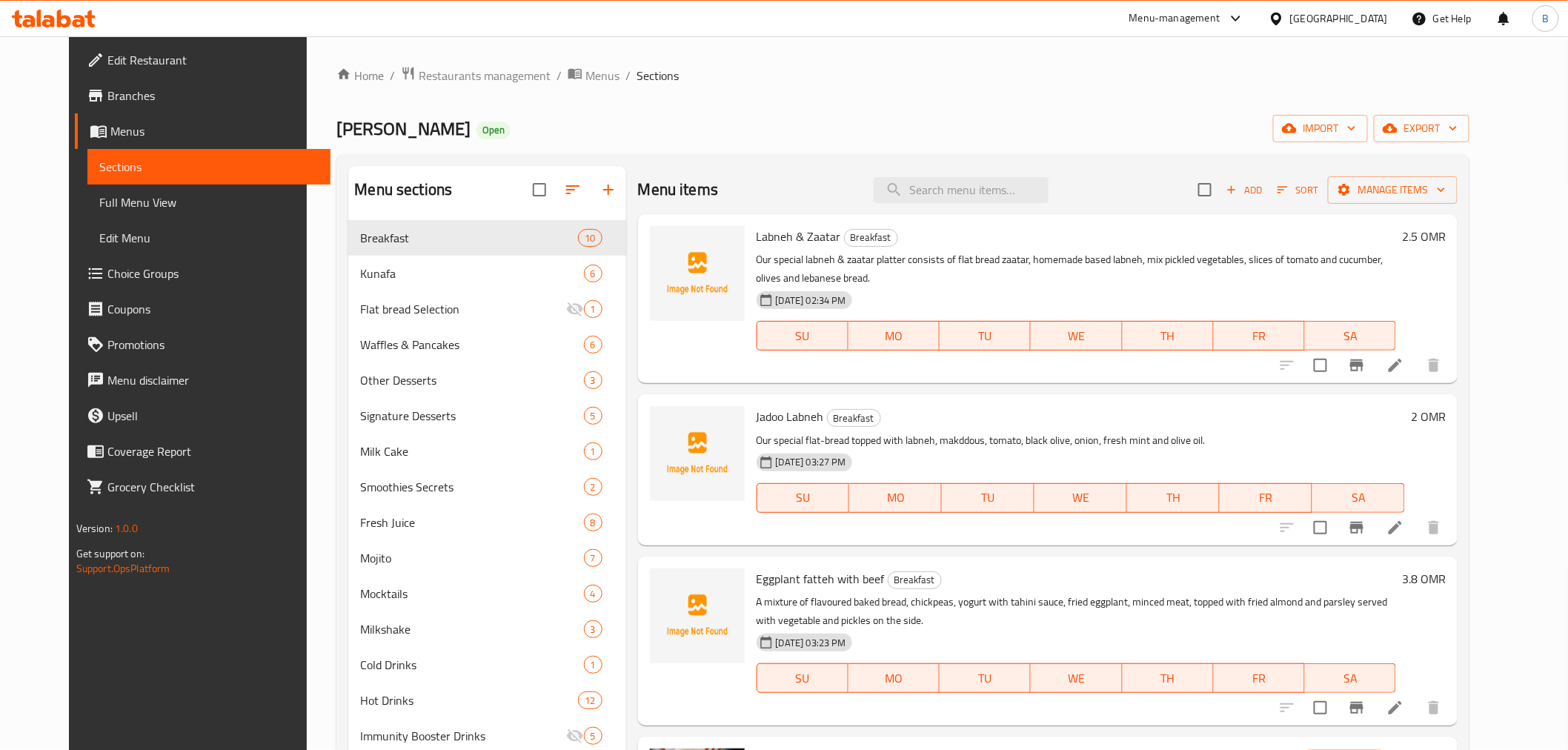
click at [963, 204] on div "Menu items Add Sort Manage items" at bounding box center [1049, 190] width 820 height 48
click at [976, 193] on input "search" at bounding box center [961, 191] width 175 height 26
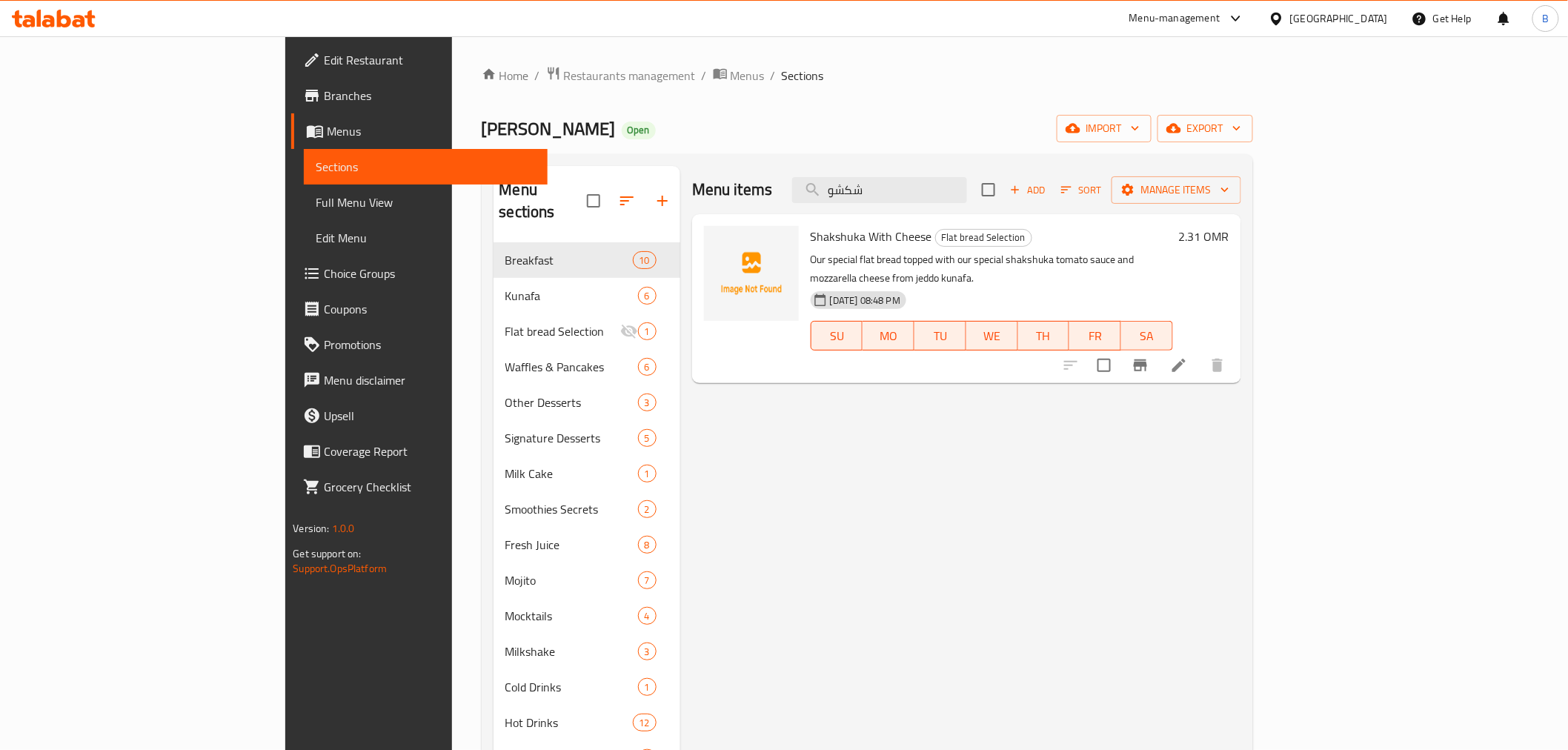
type input "شكشو"
click at [1120, 350] on input "checkbox" at bounding box center [1105, 366] width 31 height 31
checkbox input "true"
click at [1242, 205] on div "Menu items شكشو Add Sort Manage items" at bounding box center [966, 190] width 549 height 48
click at [1242, 179] on button "Manage items" at bounding box center [1177, 190] width 130 height 27
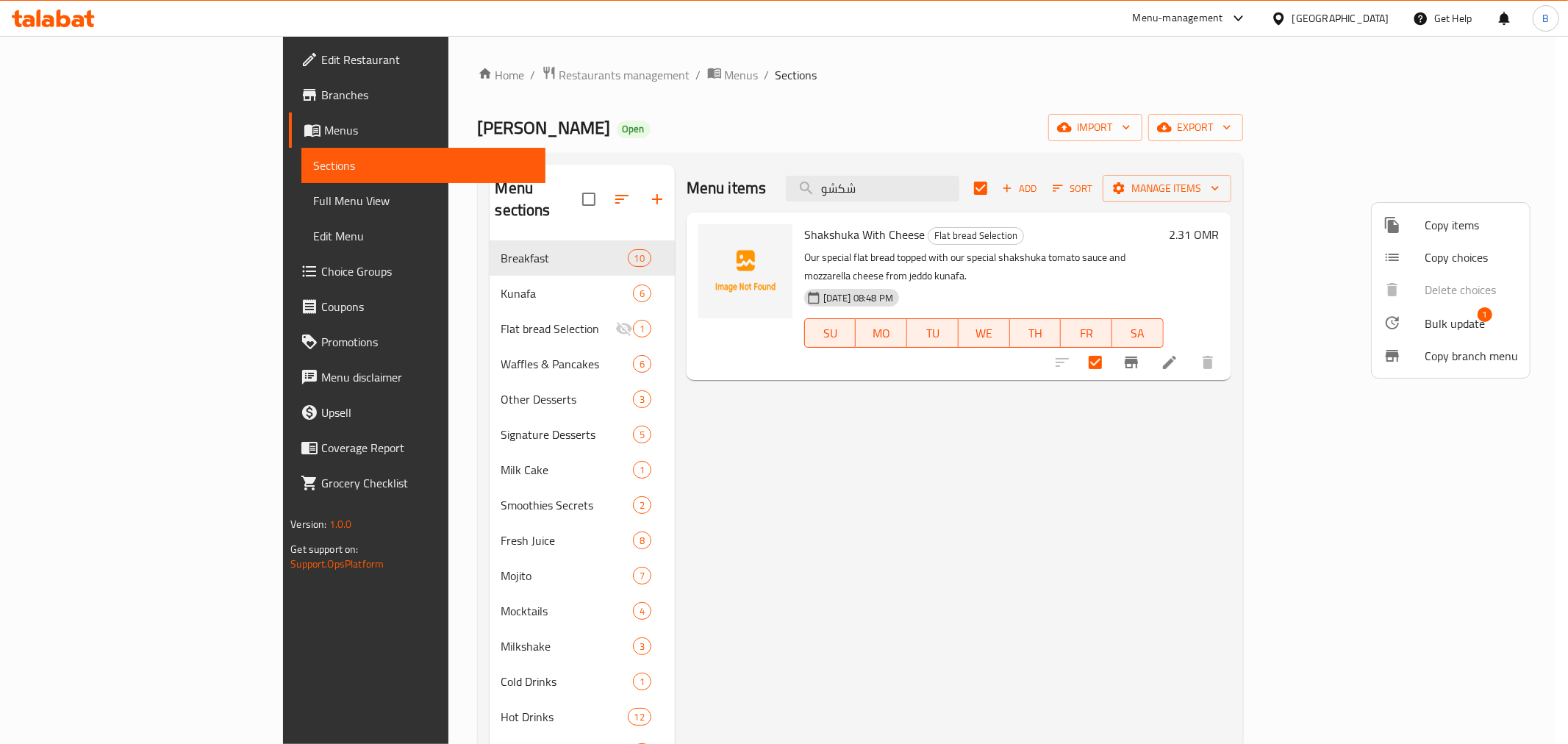
drag, startPoint x: 1425, startPoint y: 332, endPoint x: 1428, endPoint y: 341, distance: 9.5
click at [1428, 341] on ul "Copy items Copy choices Delete choices Bulk update 1 Copy branch menu" at bounding box center [1451, 290] width 158 height 175
click at [1398, 328] on icon at bounding box center [1392, 323] width 18 height 18
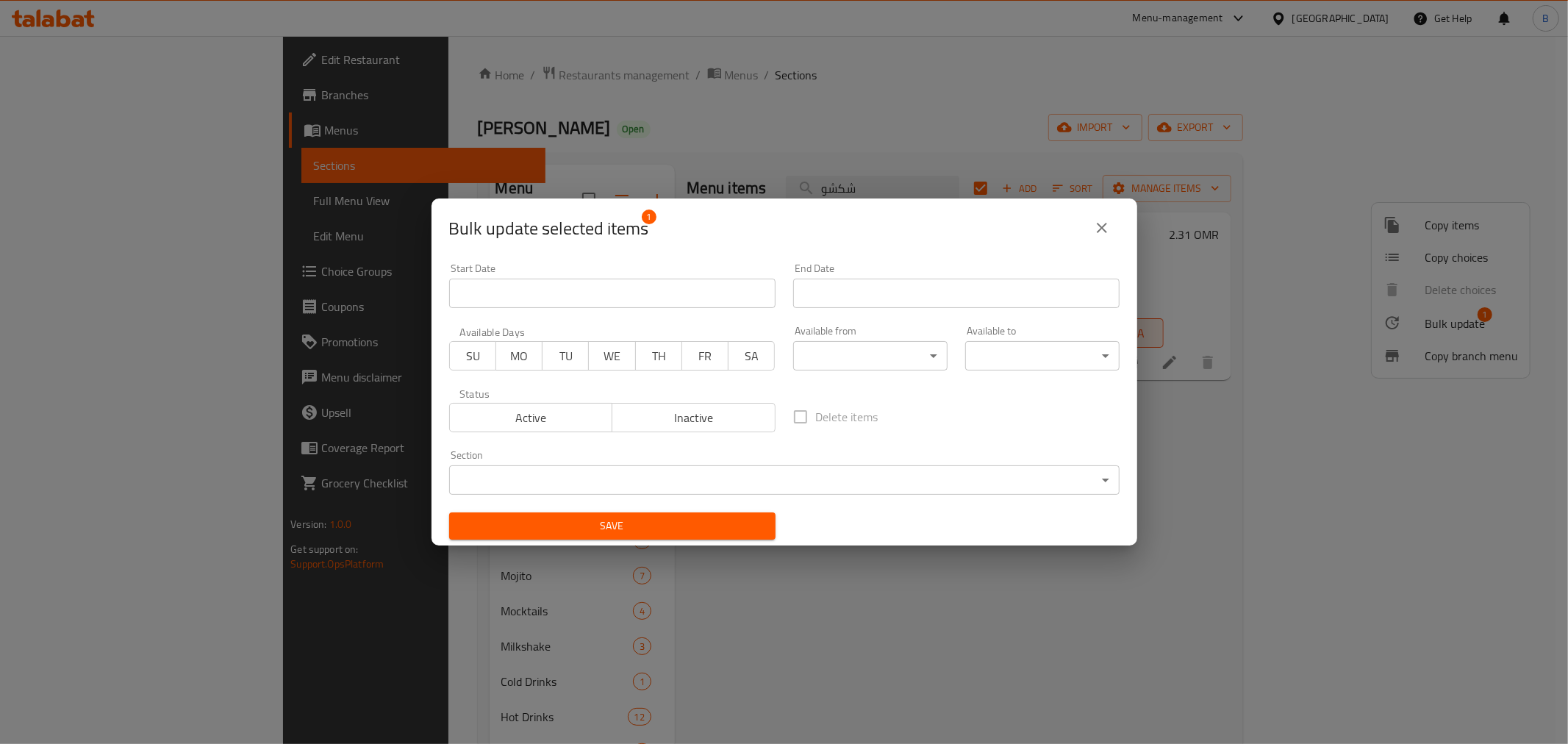
click at [632, 479] on body "​ Menu-management Oman Get Help B Edit Restaurant Branches Menus Sections Full …" at bounding box center [784, 390] width 1568 height 707
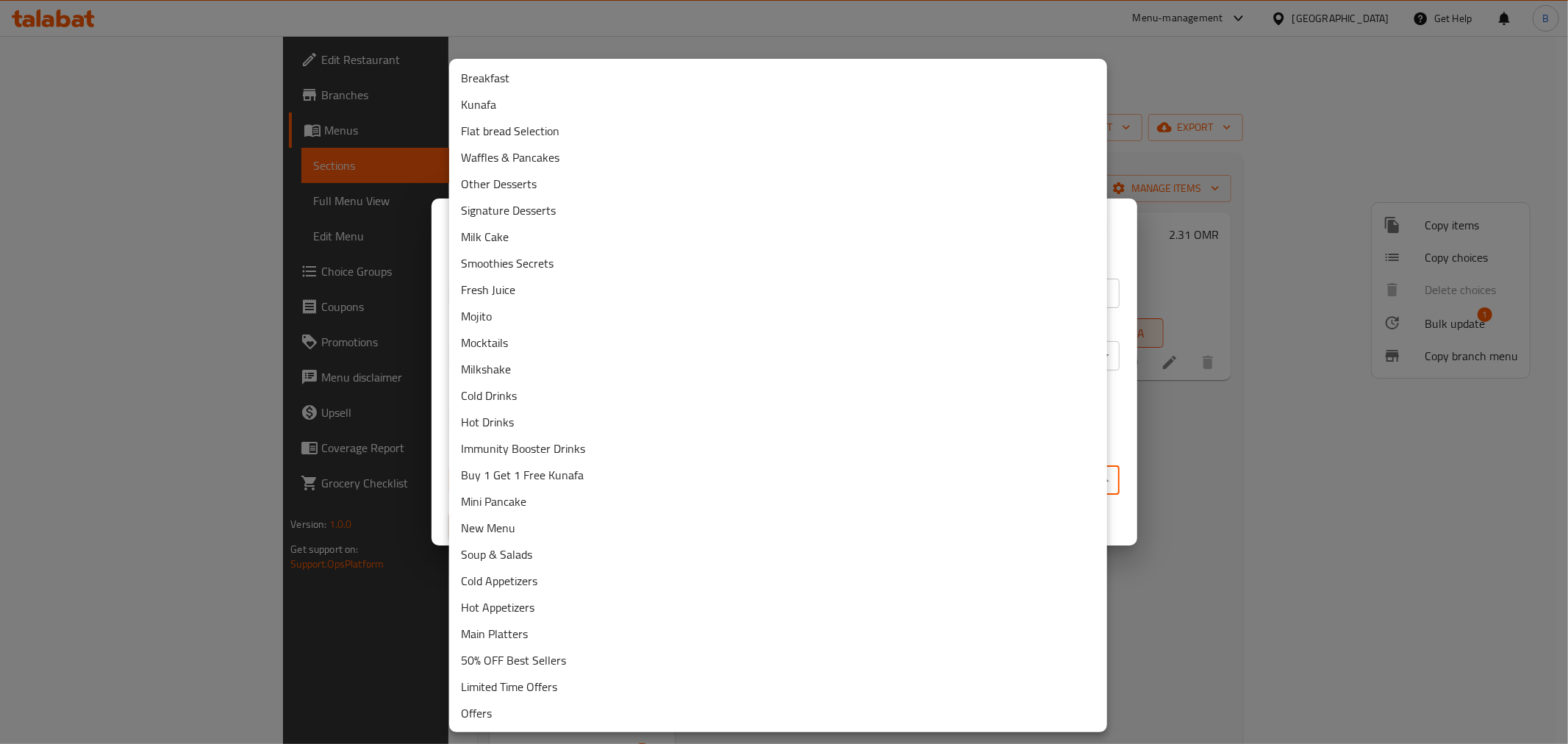
click at [487, 69] on li "Breakfast" at bounding box center [777, 77] width 658 height 26
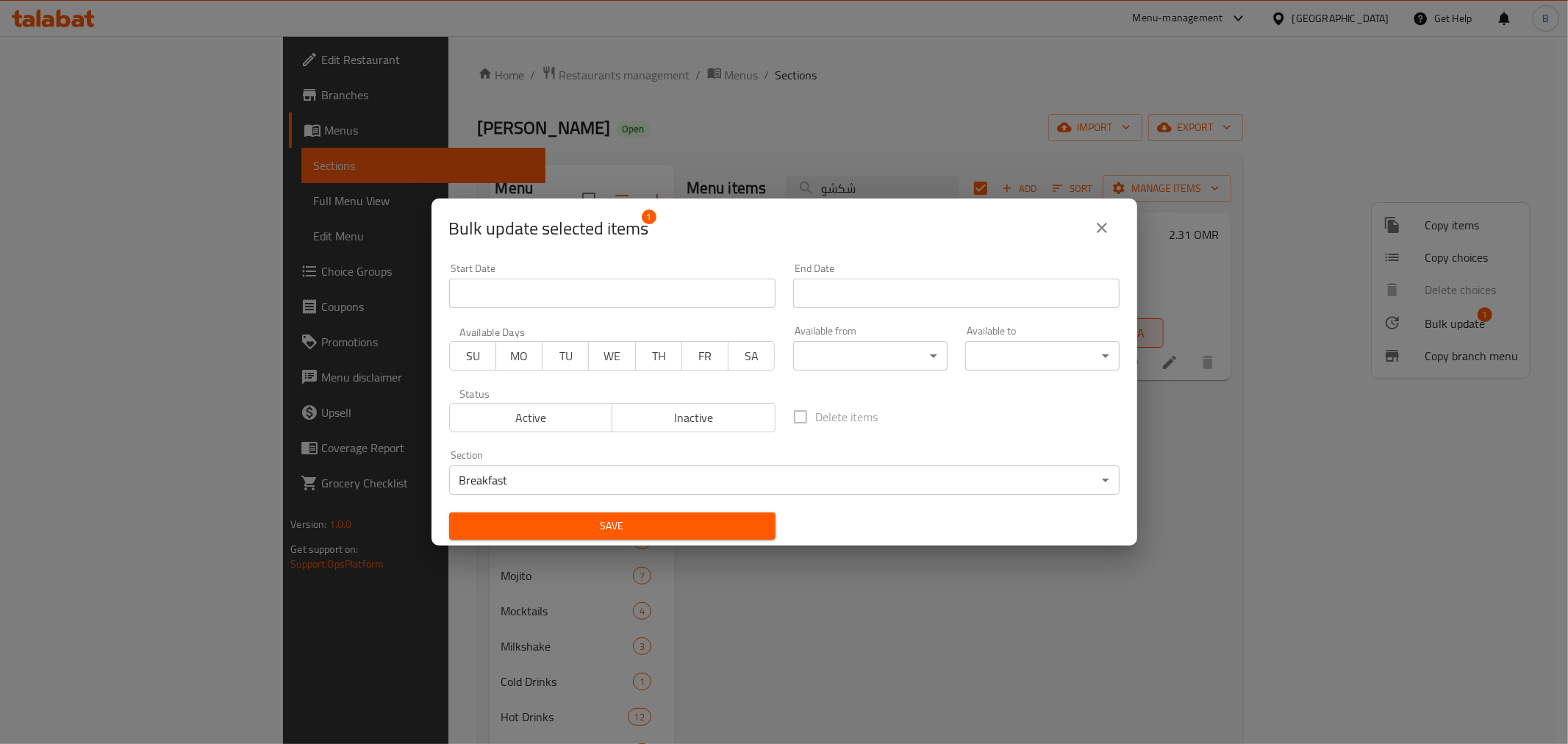
click at [610, 539] on div "Save" at bounding box center [612, 526] width 344 height 45
click at [623, 514] on button "Save" at bounding box center [612, 526] width 326 height 27
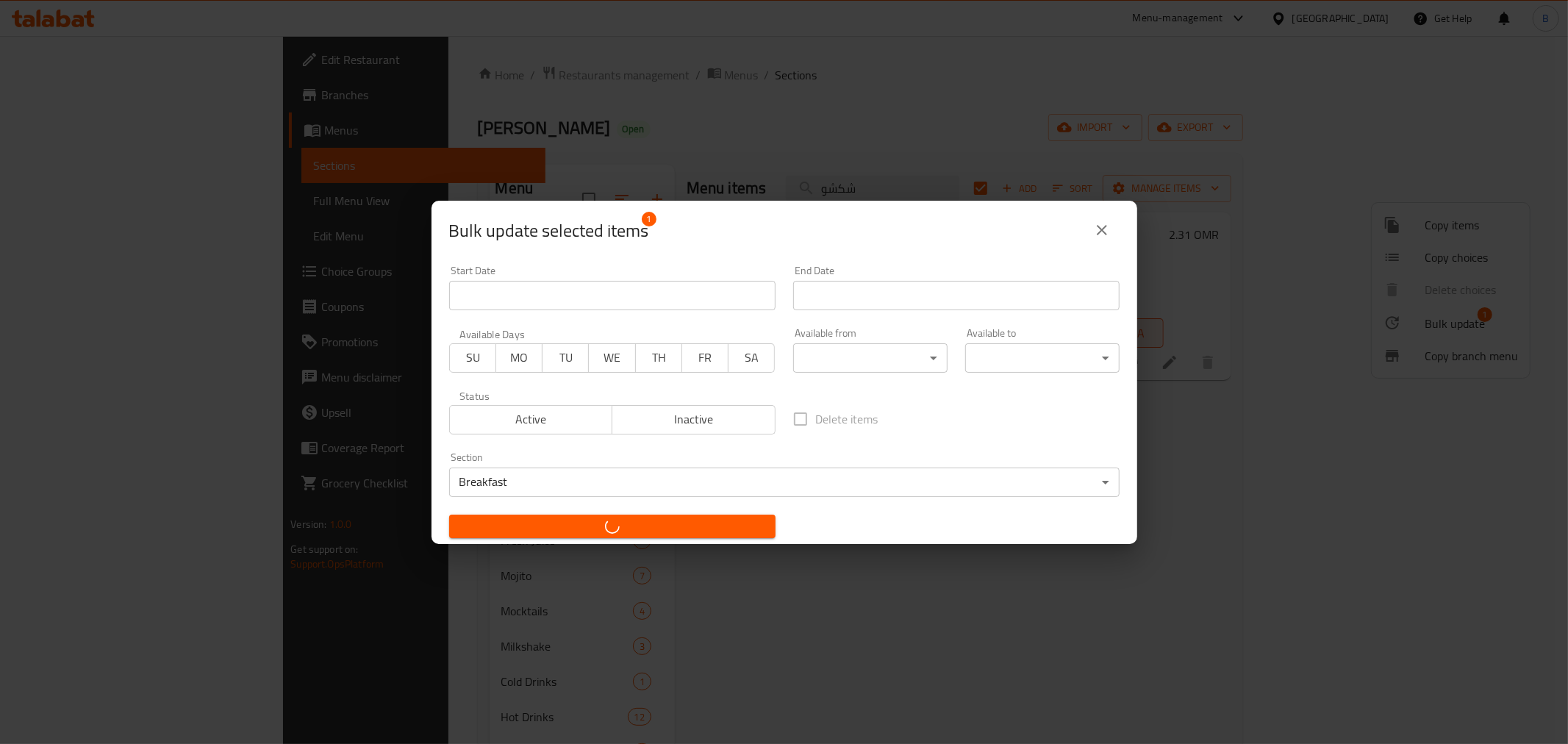
checkbox input "false"
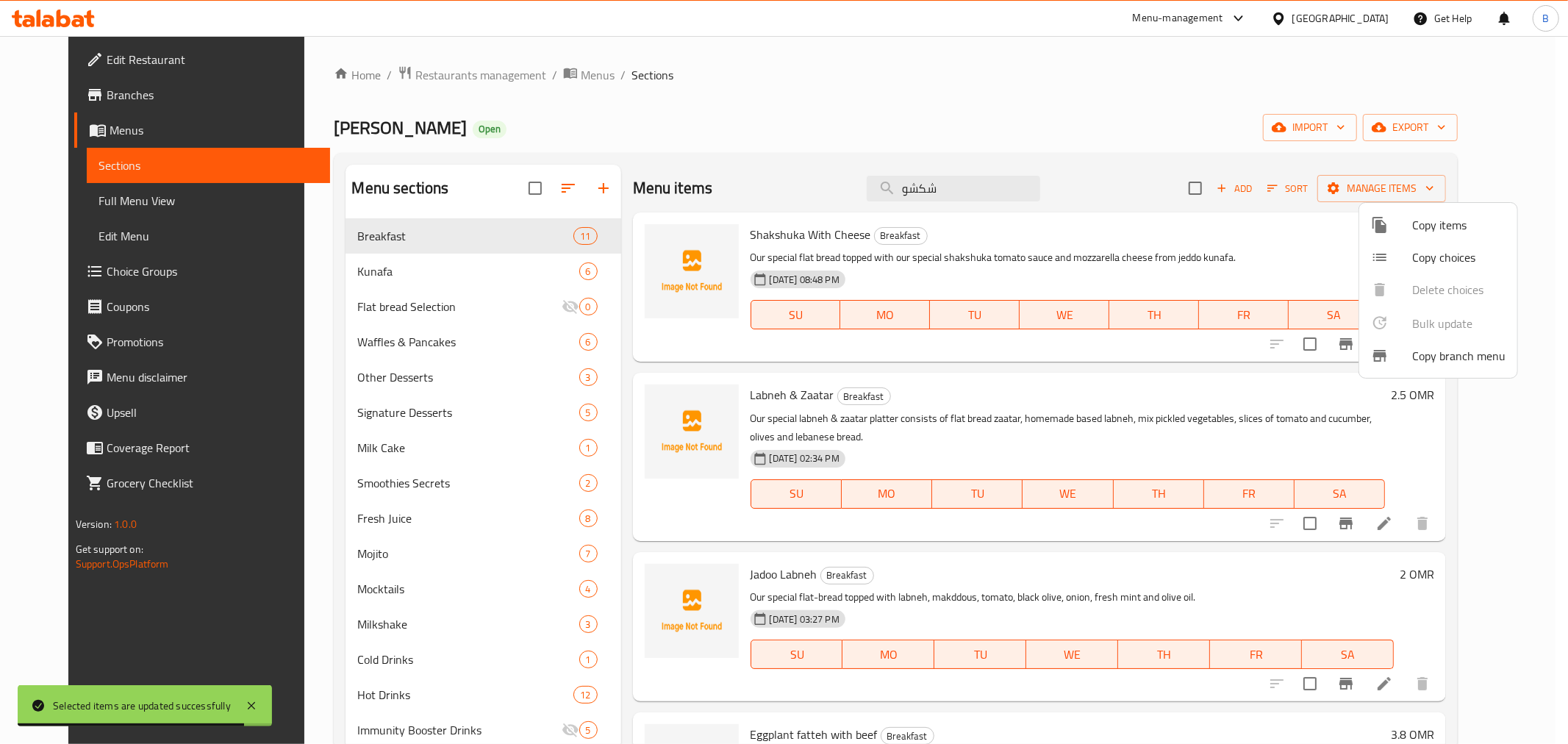
click at [1352, 190] on div at bounding box center [784, 372] width 1568 height 744
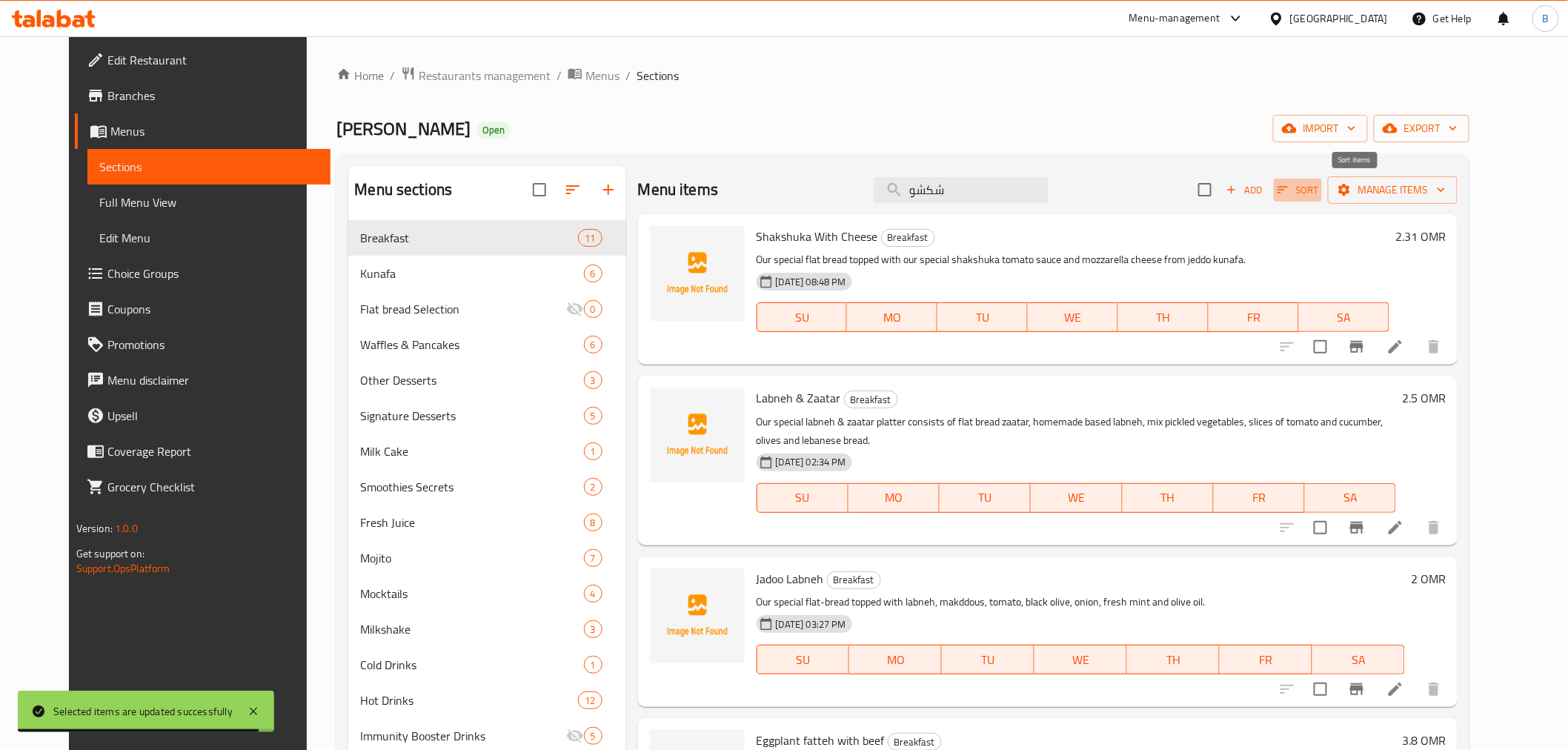
click at [1318, 190] on span "Sort" at bounding box center [1298, 190] width 41 height 17
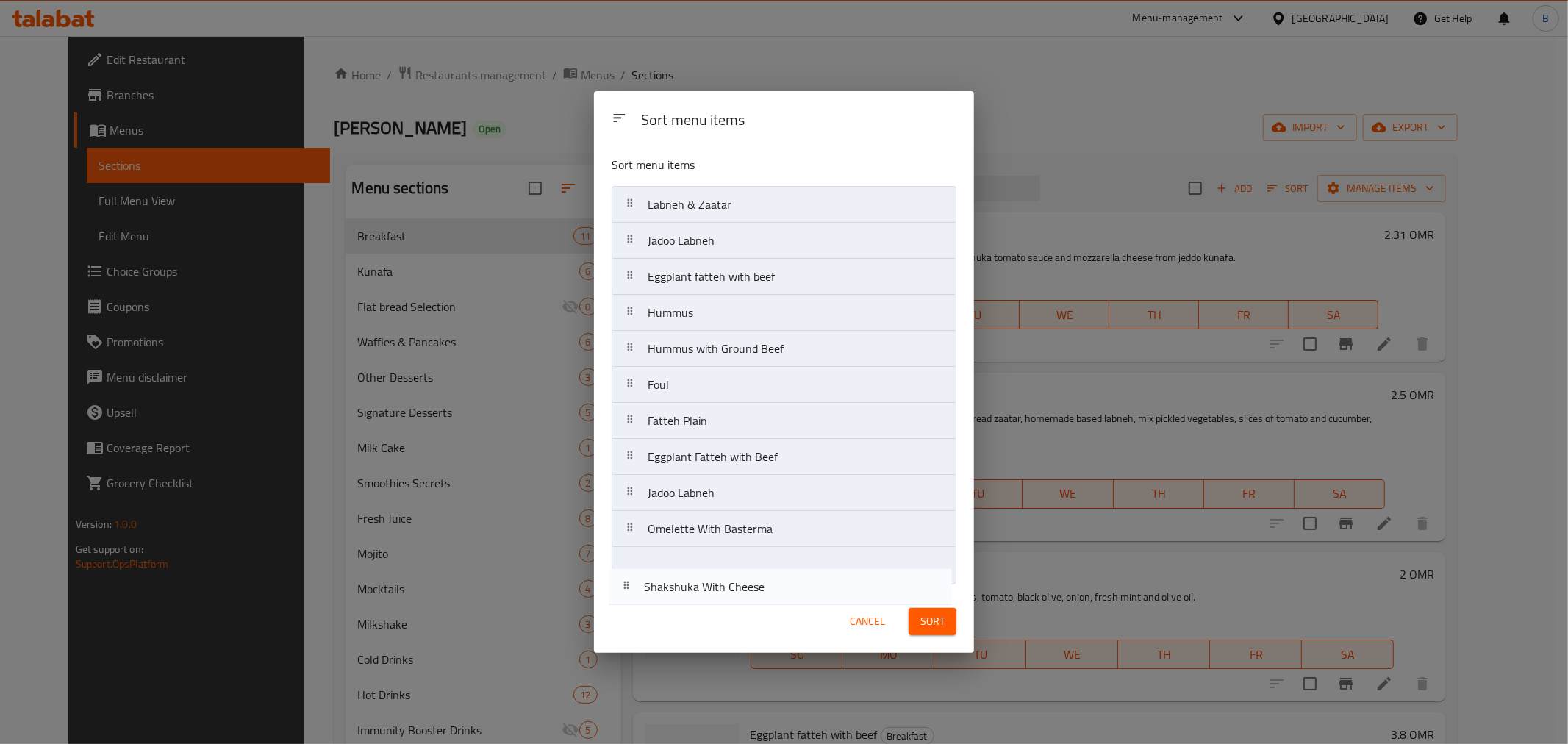
drag, startPoint x: 847, startPoint y: 211, endPoint x: 842, endPoint y: 601, distance: 390.0
click at [842, 601] on div "Sort menu items Sort menu items Shakshuka With Cheese Labneh & Zaatar Jadoo Lab…" at bounding box center [784, 372] width 380 height 561
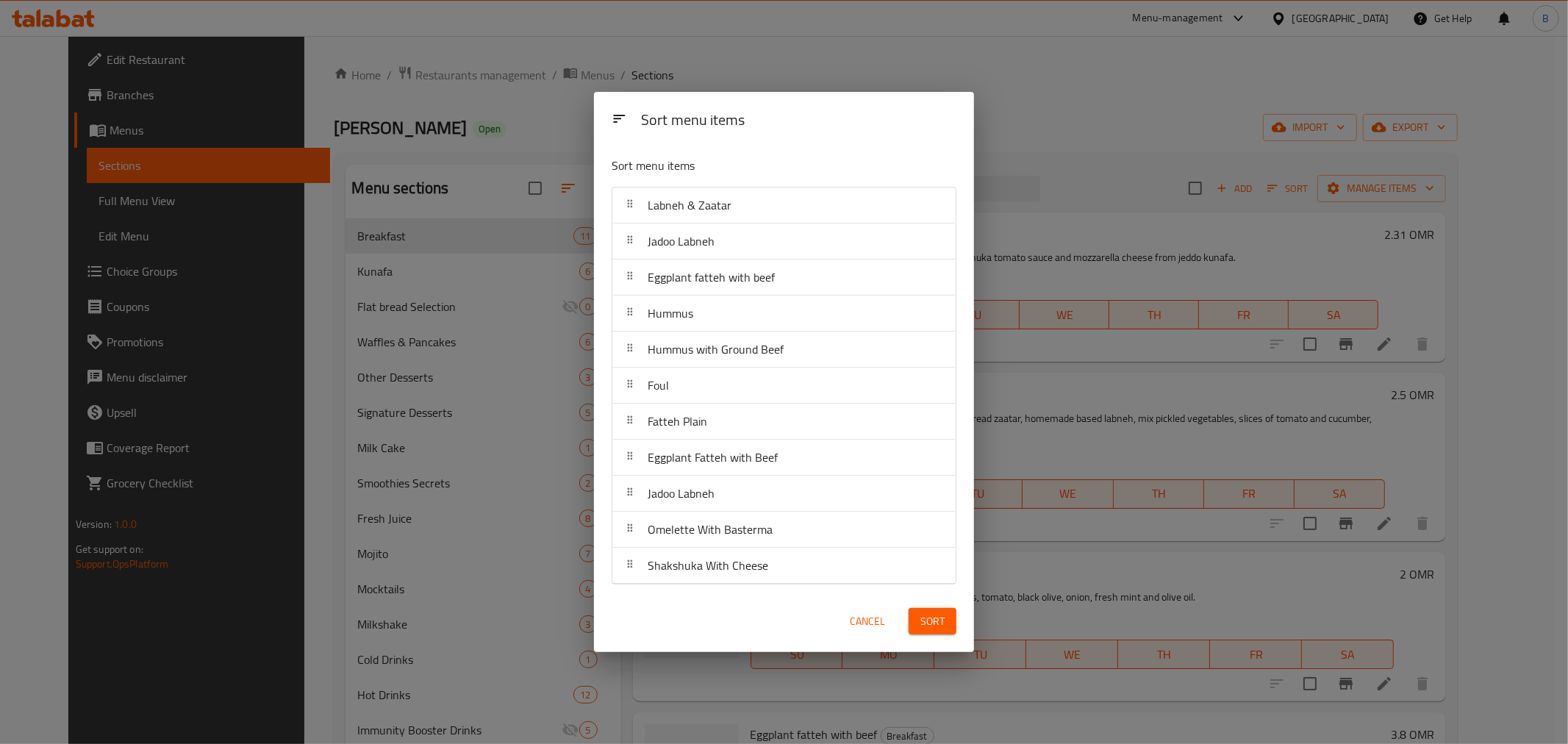
click at [939, 643] on div "Sort" at bounding box center [932, 621] width 65 height 45
click at [936, 625] on span "Sort" at bounding box center [932, 621] width 24 height 19
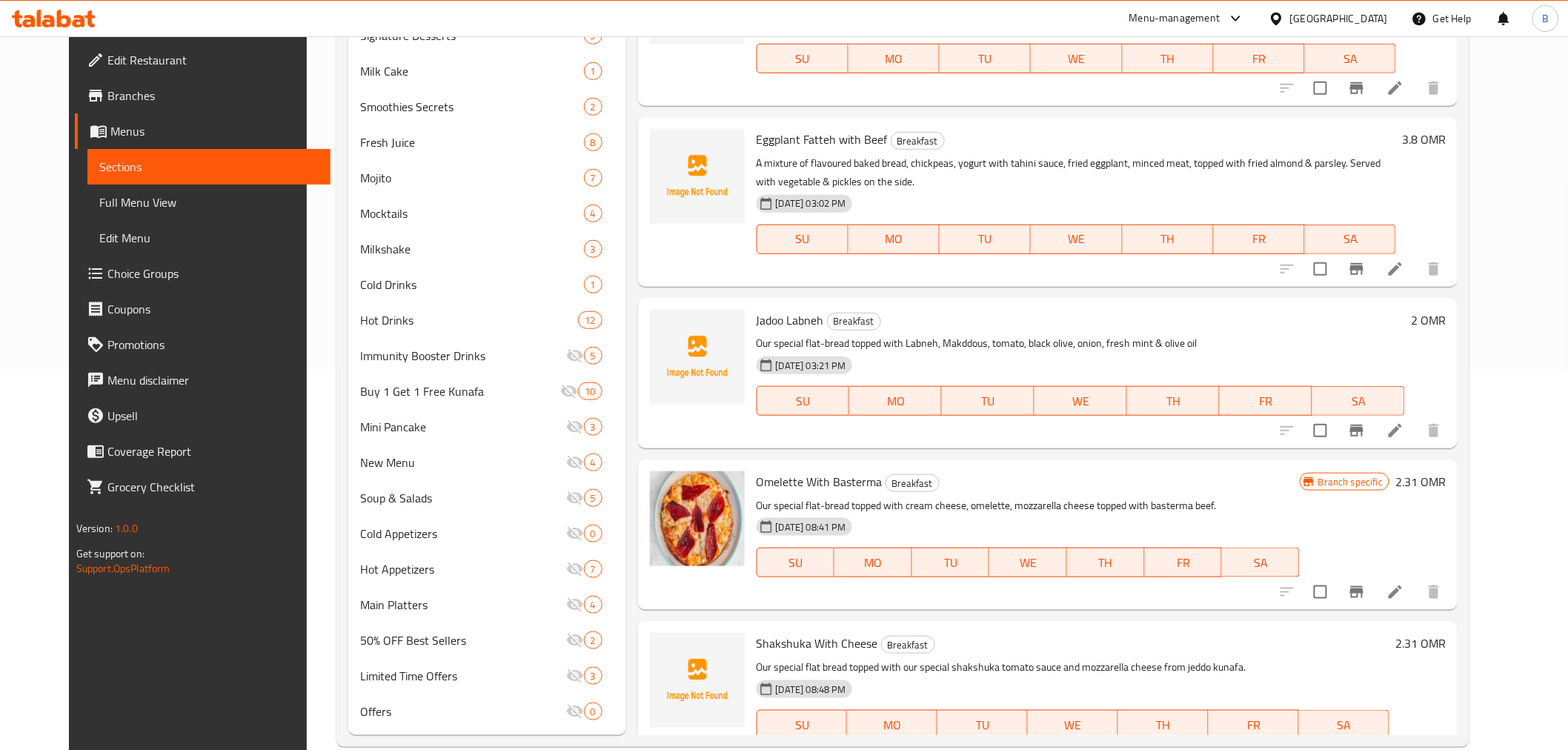
scroll to position [405, 0]
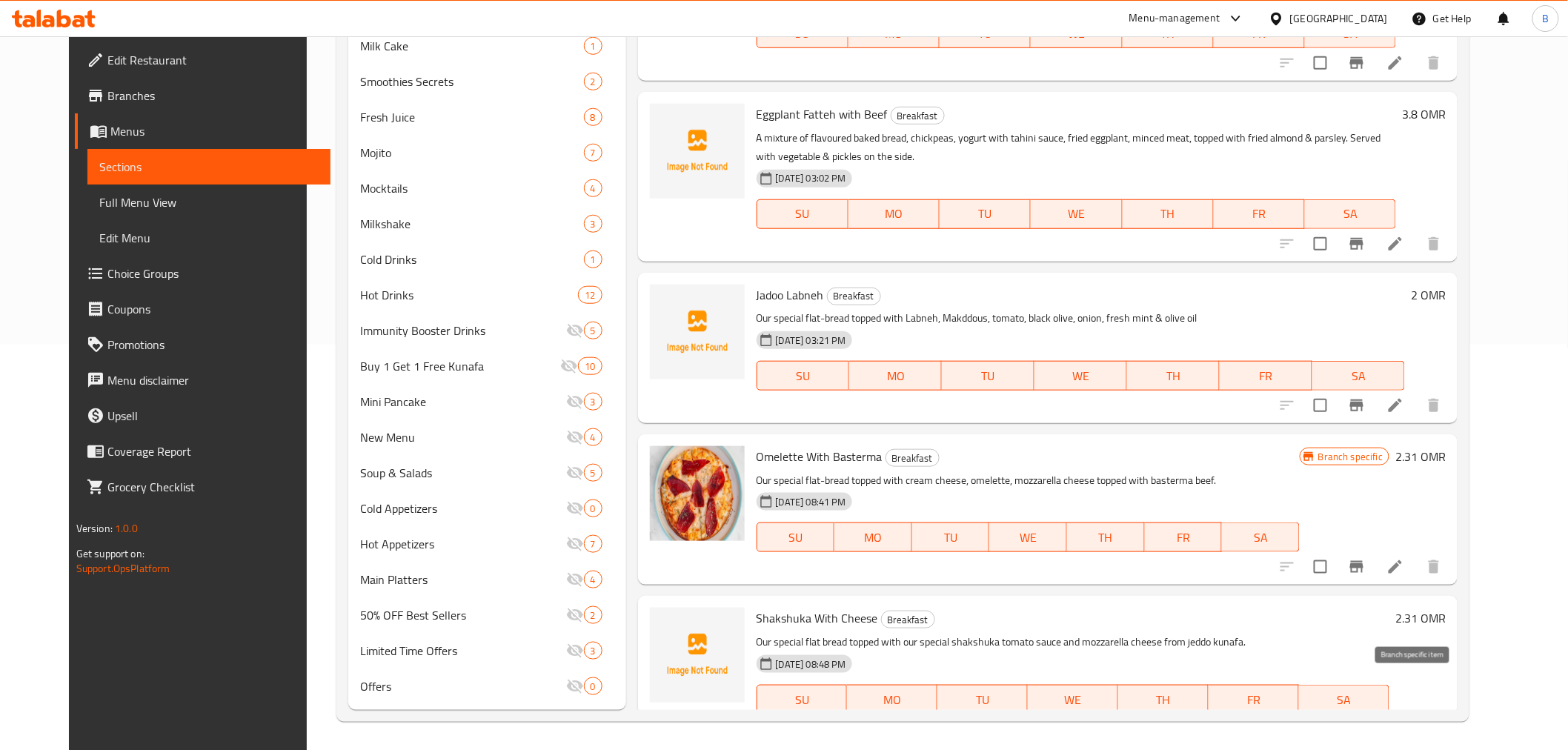
click at [1363, 723] on icon "Branch-specific-item" at bounding box center [1357, 729] width 13 height 12
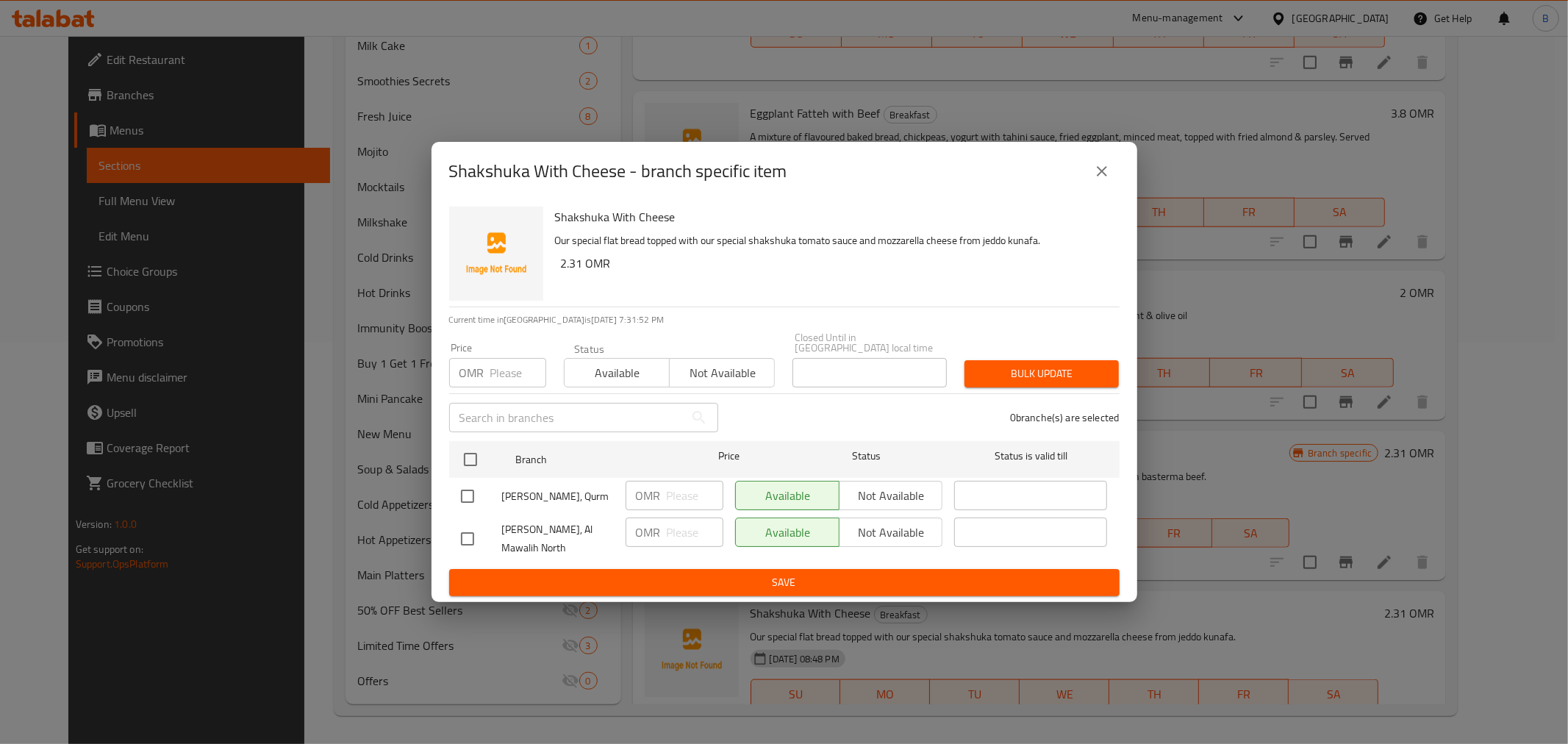
click at [465, 497] on input "checkbox" at bounding box center [468, 496] width 31 height 31
checkbox input "true"
click at [679, 488] on input "number" at bounding box center [694, 495] width 56 height 29
type input "2.2"
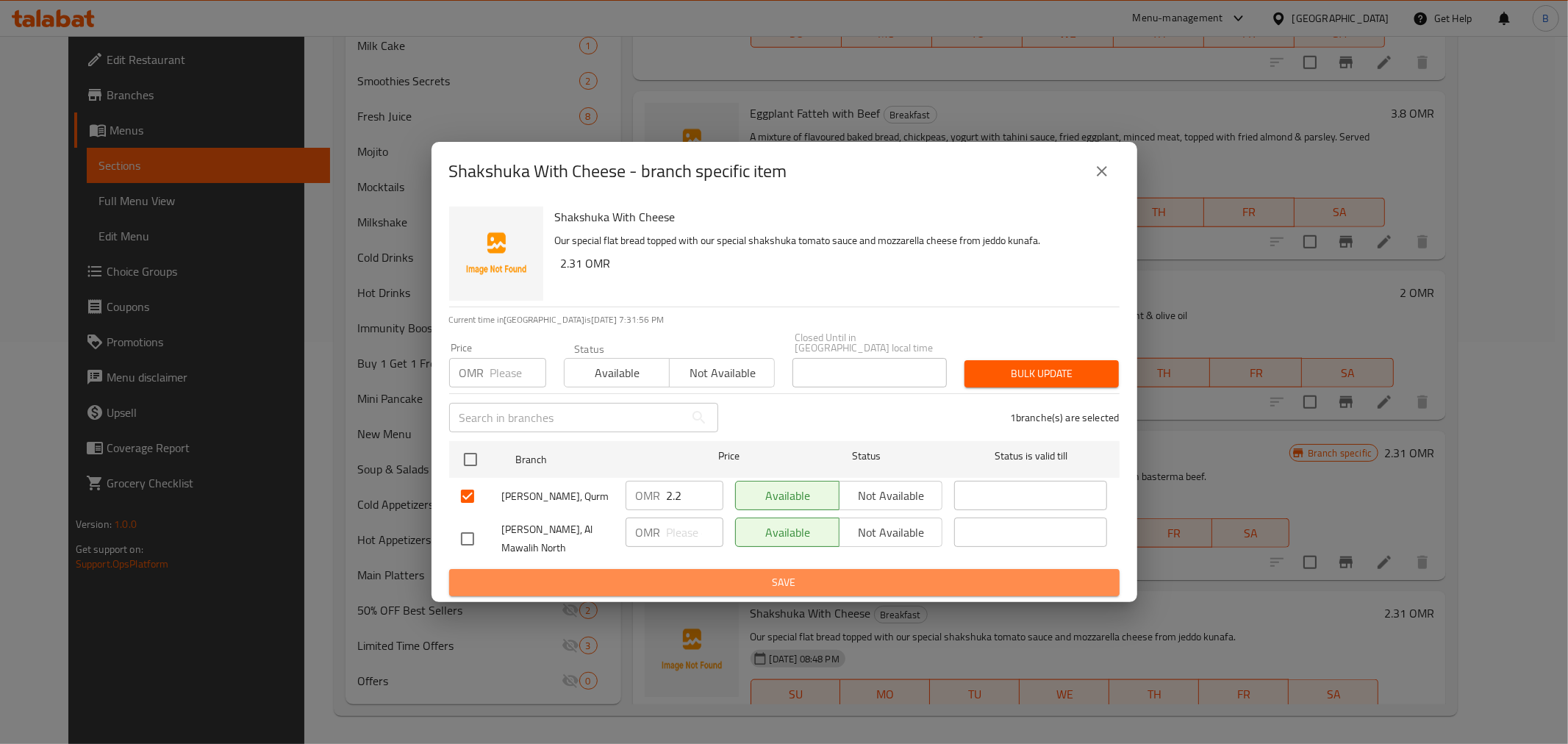
click at [689, 569] on button "Save" at bounding box center [784, 582] width 671 height 27
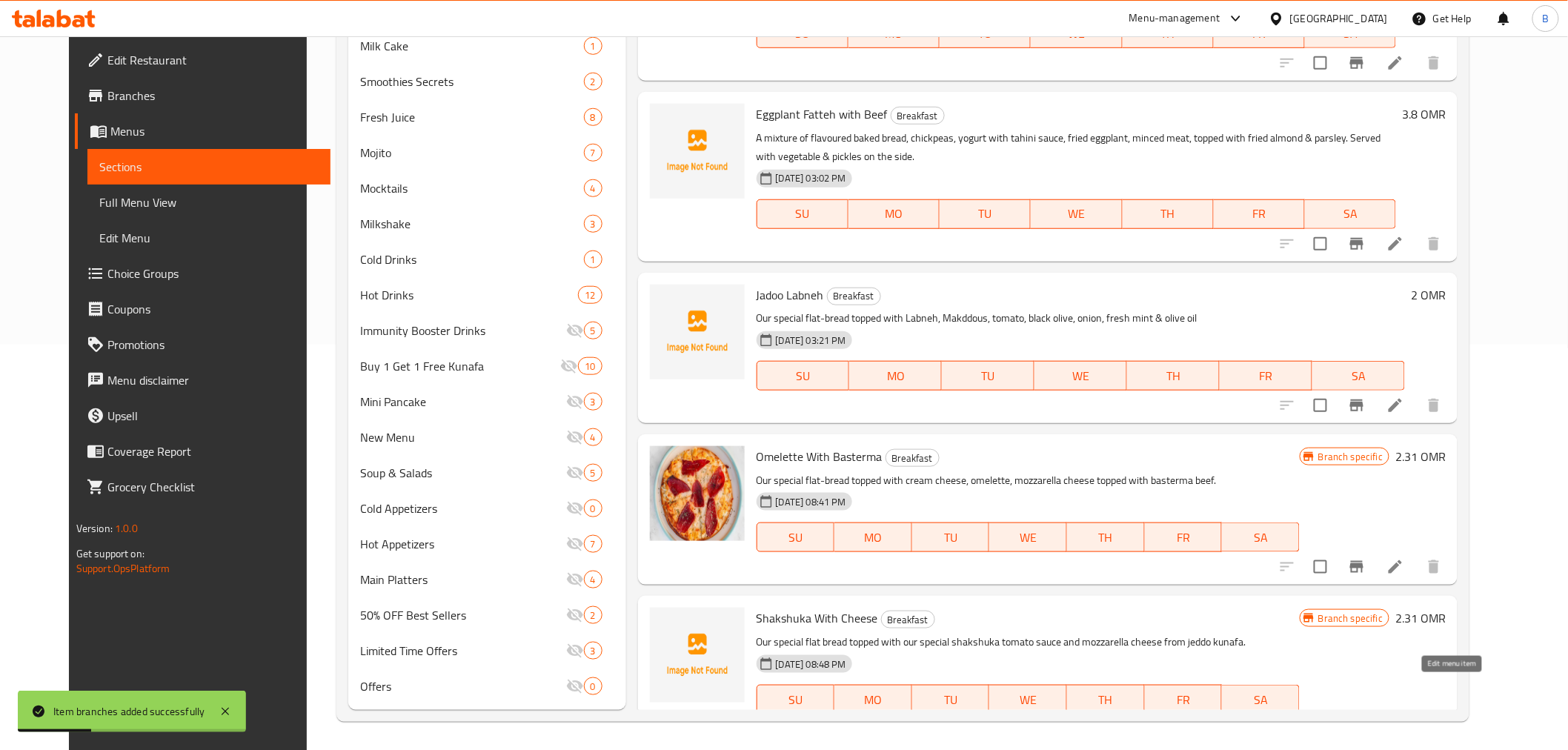
click at [1404, 720] on icon at bounding box center [1395, 729] width 18 height 18
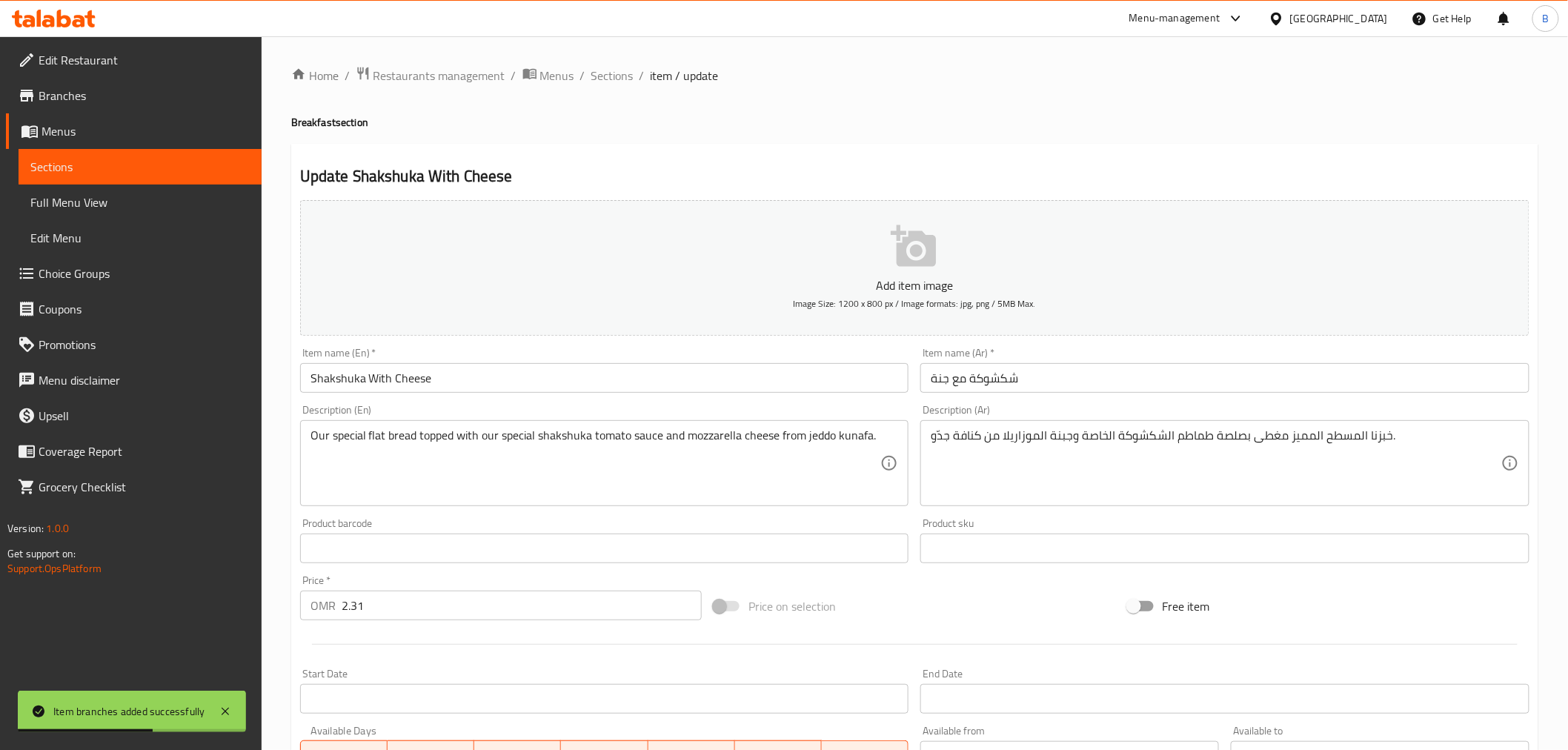
click at [1101, 359] on div "Item name (Ar)   * شكشوكة مع جنة Item name (Ar) *" at bounding box center [1224, 370] width 609 height 45
click at [1077, 379] on input "شكشوكة مع جنة" at bounding box center [1224, 378] width 609 height 30
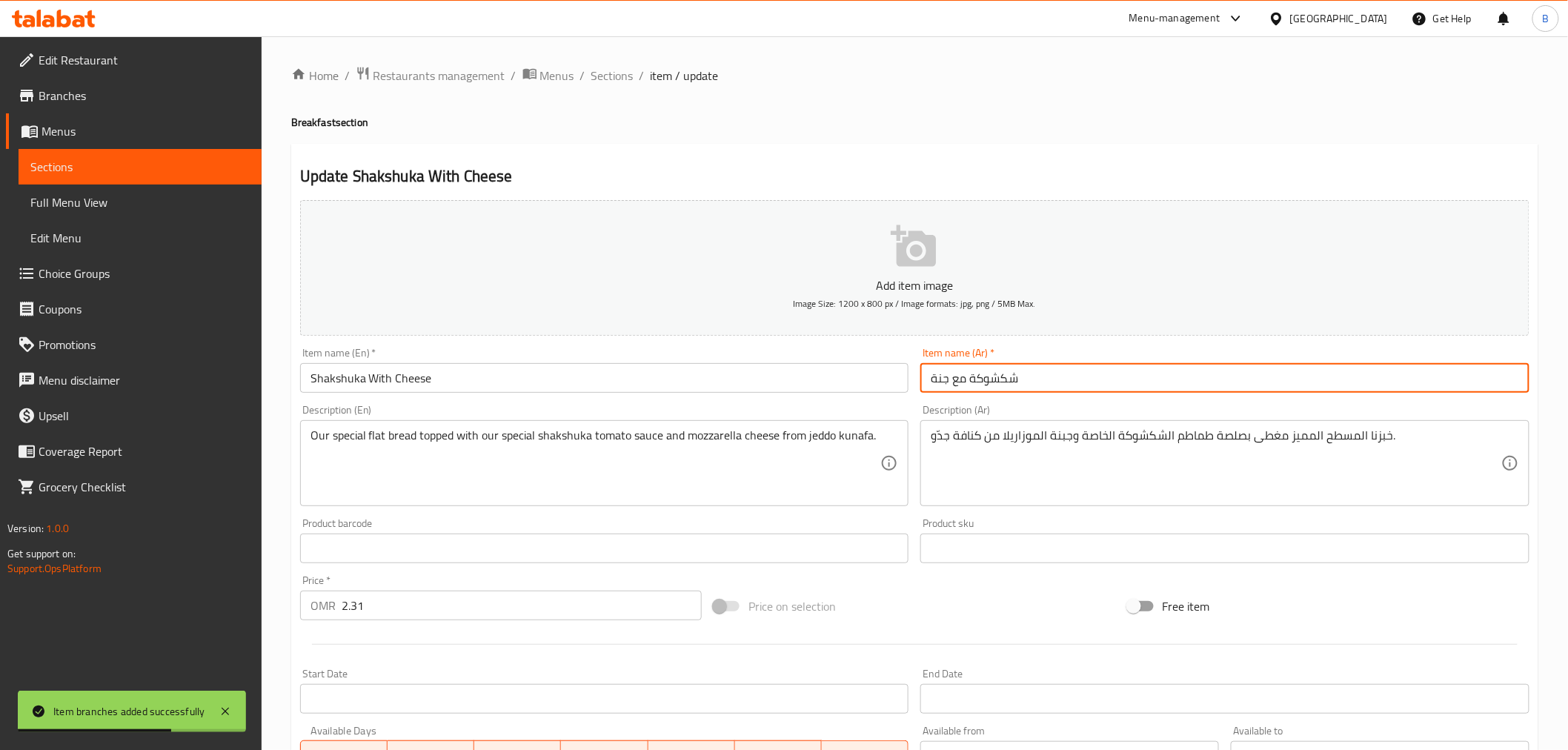
click at [1077, 379] on input "شكشوكة مع جنة" at bounding box center [1224, 378] width 609 height 30
paste input "بالجبن"
type input "شكشوكة بالجبن"
click at [523, 443] on textarea "Our special flat bread topped with our special shakshuka tomato sauce and mozza…" at bounding box center [596, 463] width 570 height 71
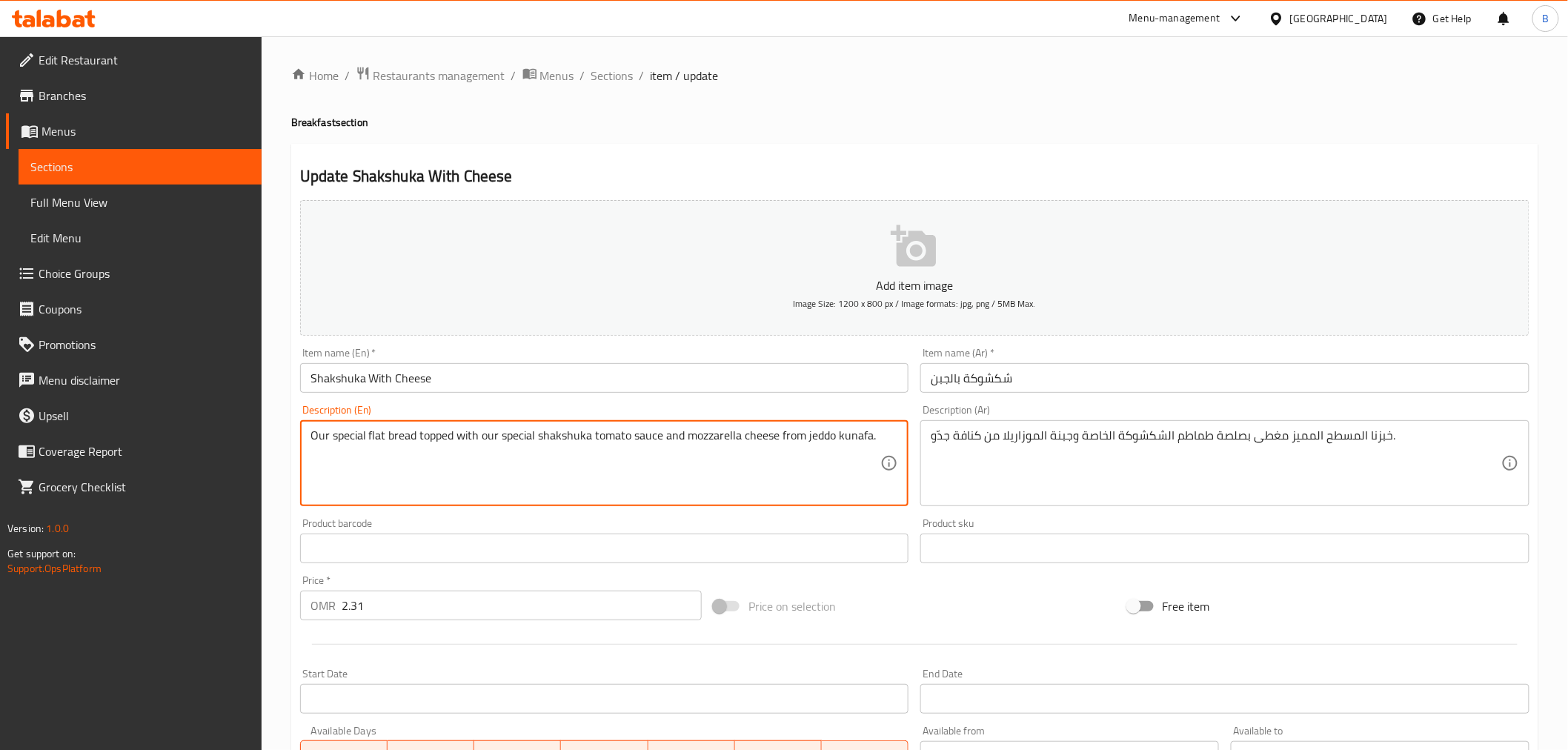
click at [523, 443] on textarea "Our special flat bread topped with our special shakshuka tomato sauce and mozza…" at bounding box center [596, 463] width 570 height 71
paste textarea "-bread topped with our special shakshuka tomato sauce & mozzarella cheese."
type textarea "Our special flat-bread topped with our special shakshuka tomato sauce & mozzare…"
click at [1095, 449] on textarea "خبزنا المسطح المميز مغطى بصلصة طماطم الشكشوكة الخاصة وجبنة الموزاريلا من كنافة …" at bounding box center [1216, 463] width 570 height 71
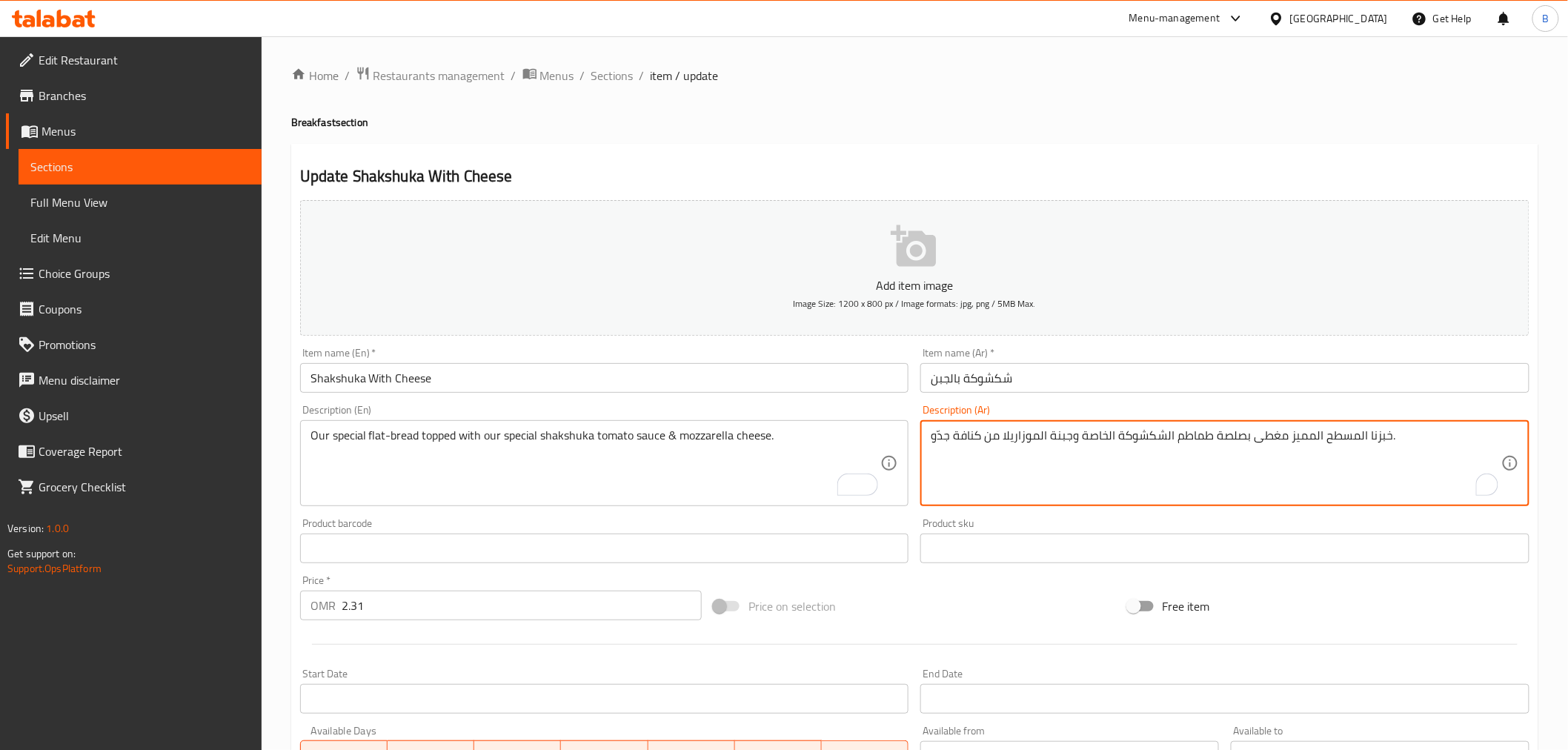
click at [1095, 449] on textarea "خبزنا المسطح المميز مغطى بصلصة طماطم الشكشوكة الخاصة وجبنة الموزاريلا من كنافة …" at bounding box center [1216, 463] width 570 height 71
paste textarea "خاص مغطى بصلصة الطماطم الشكشوكة الخاصة بنا وجبنة الموزاريلا"
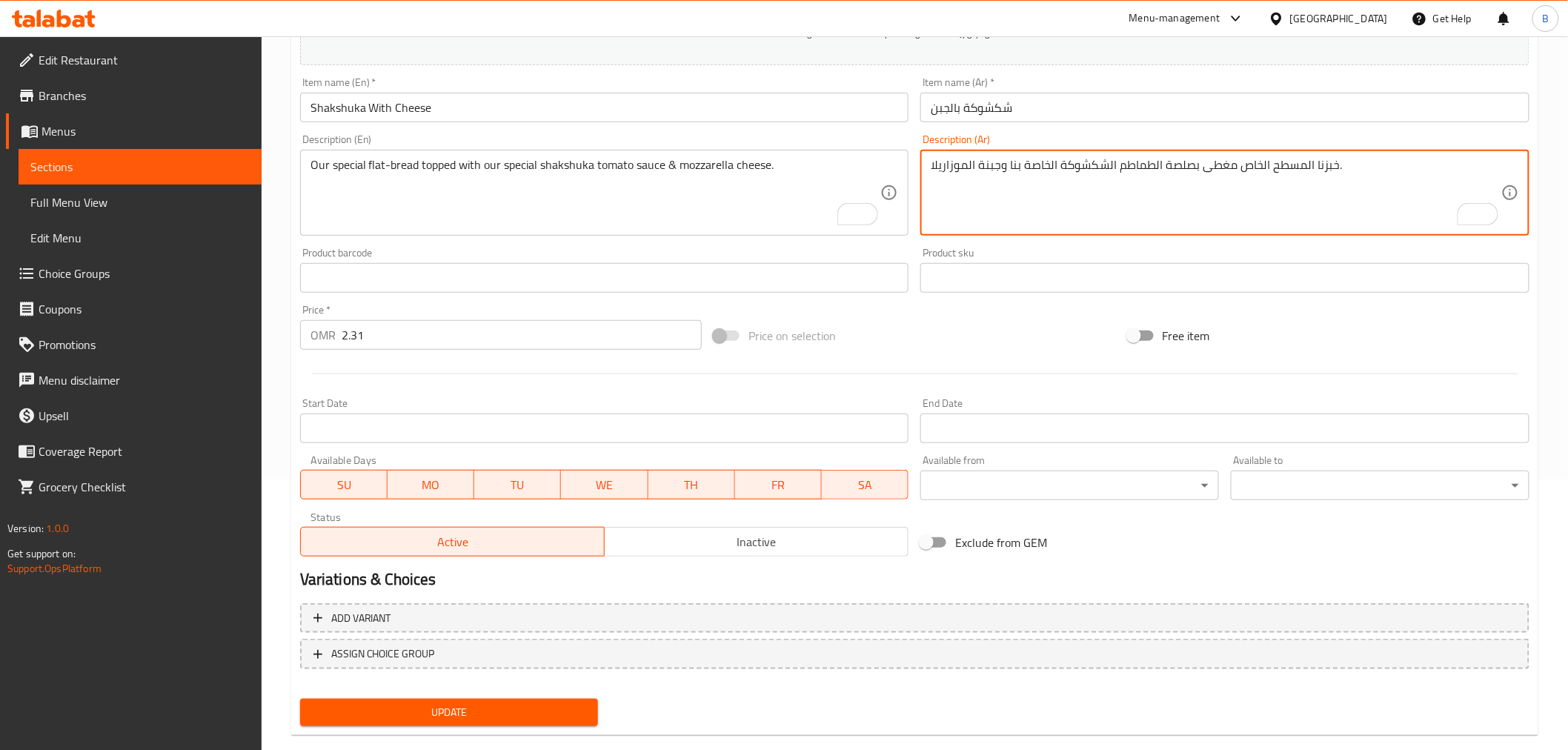
scroll to position [294, 0]
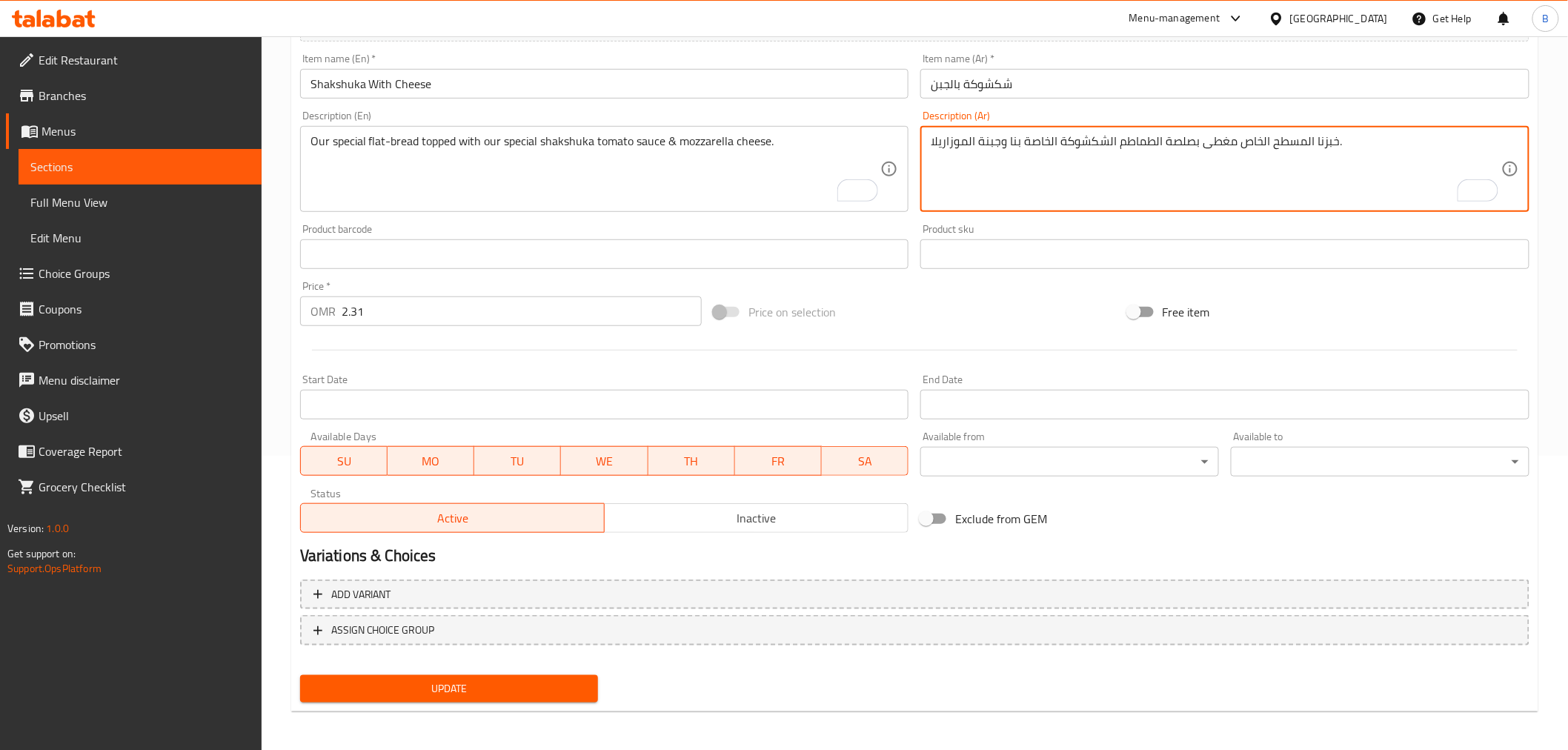
type textarea "خبزنا المسطح الخاص مغطى بصلصة الطماطم الشكشوكة الخاصة بنا وجبنة الموزاريلا."
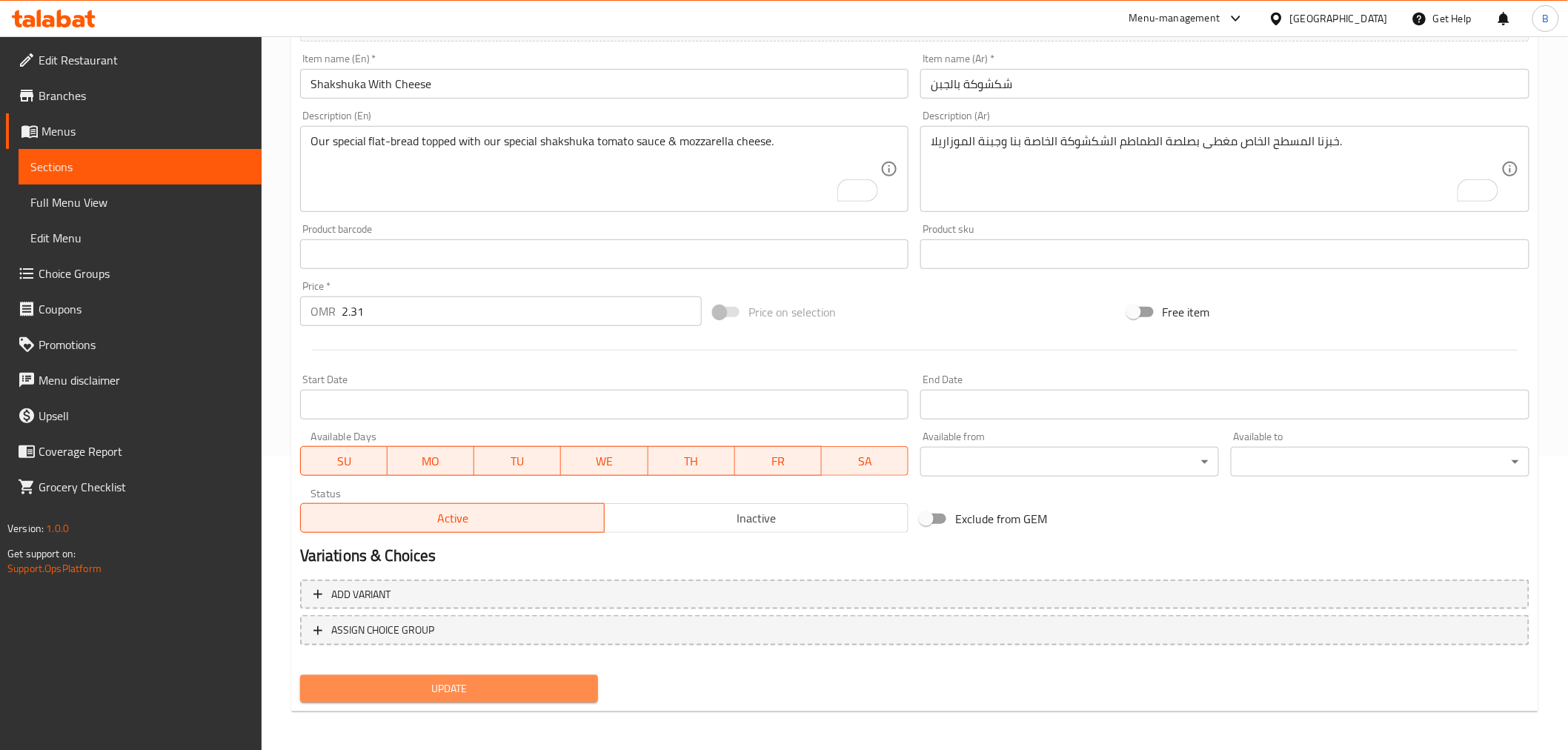
click at [482, 697] on button "Update" at bounding box center [449, 688] width 298 height 27
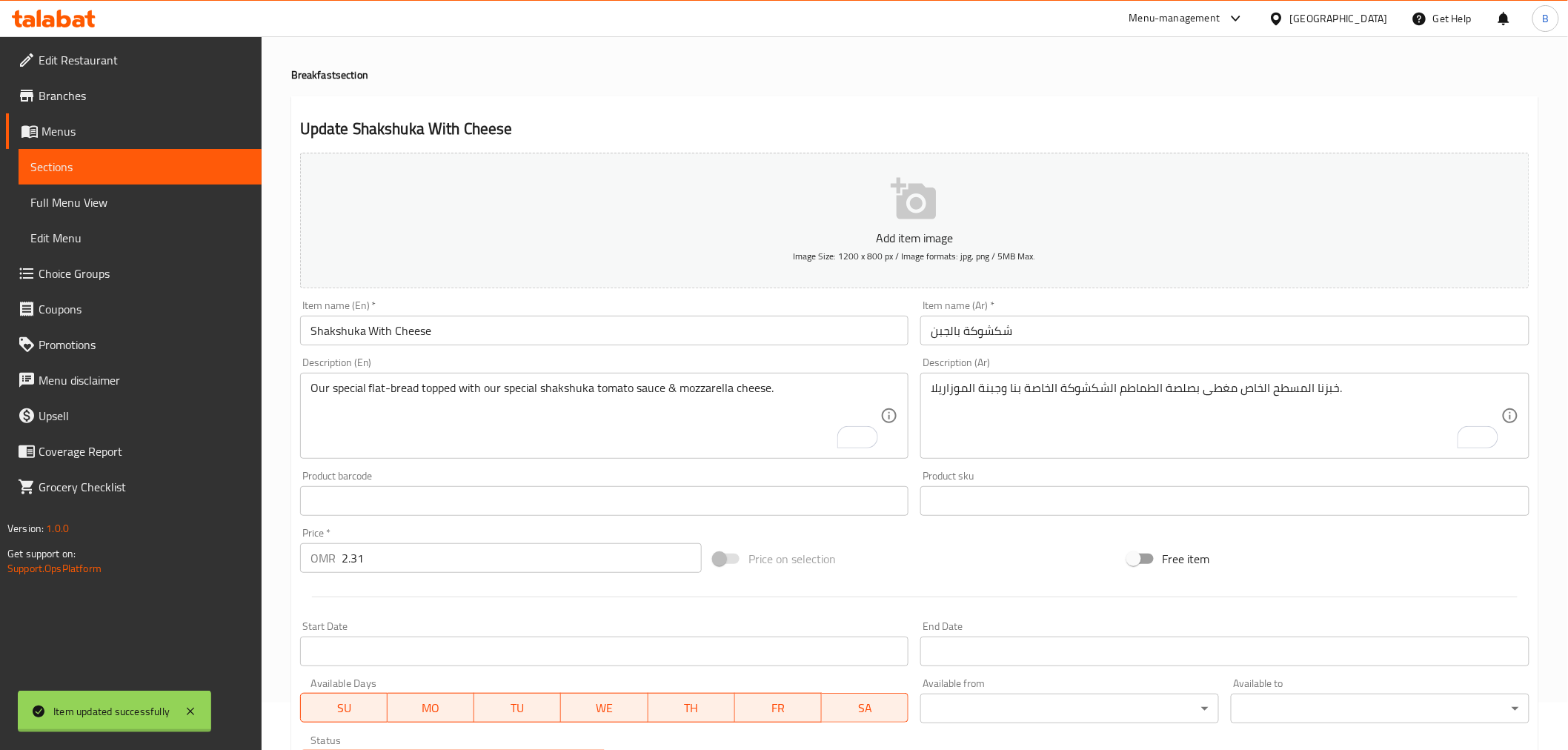
scroll to position [0, 0]
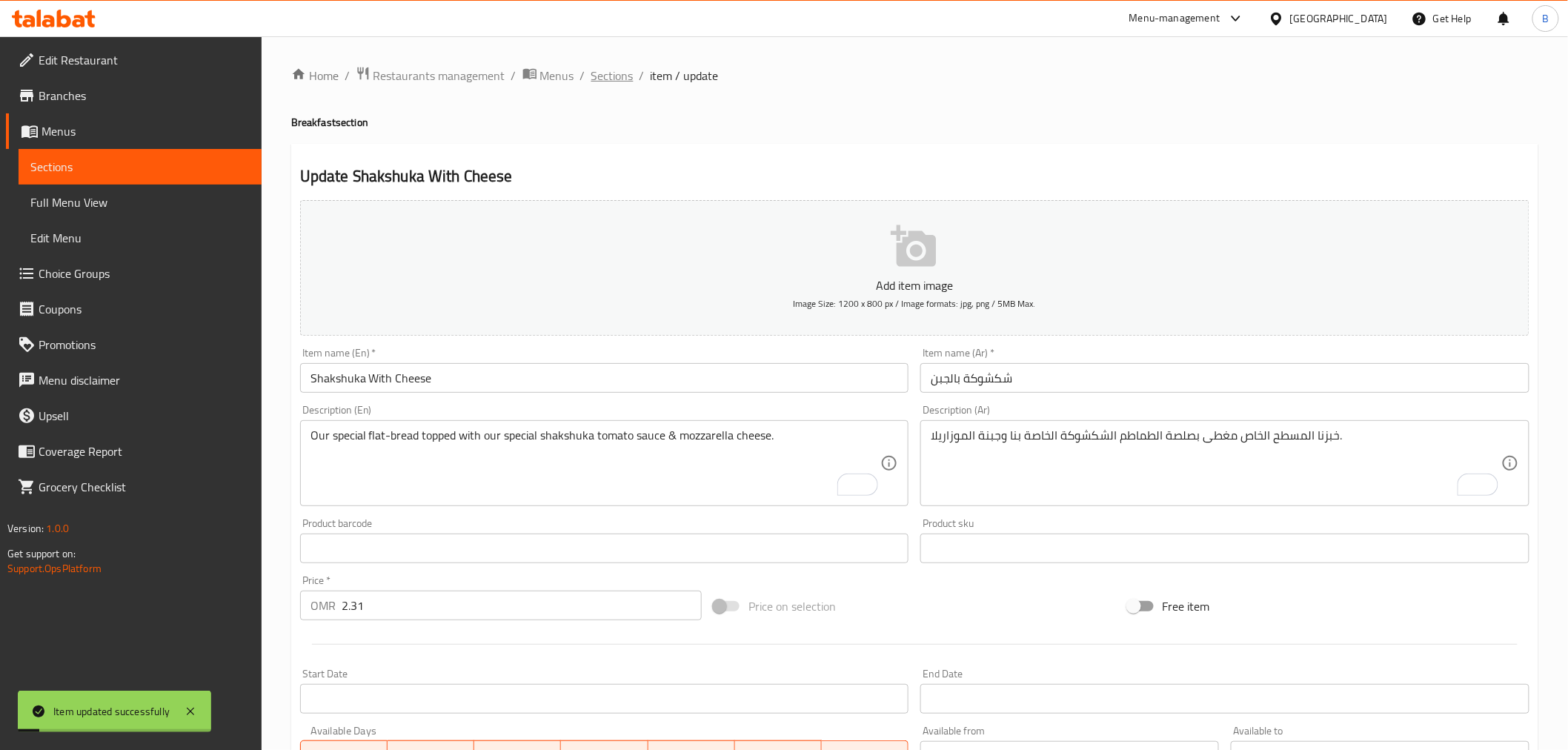
click at [602, 69] on span "Sections" at bounding box center [612, 76] width 42 height 18
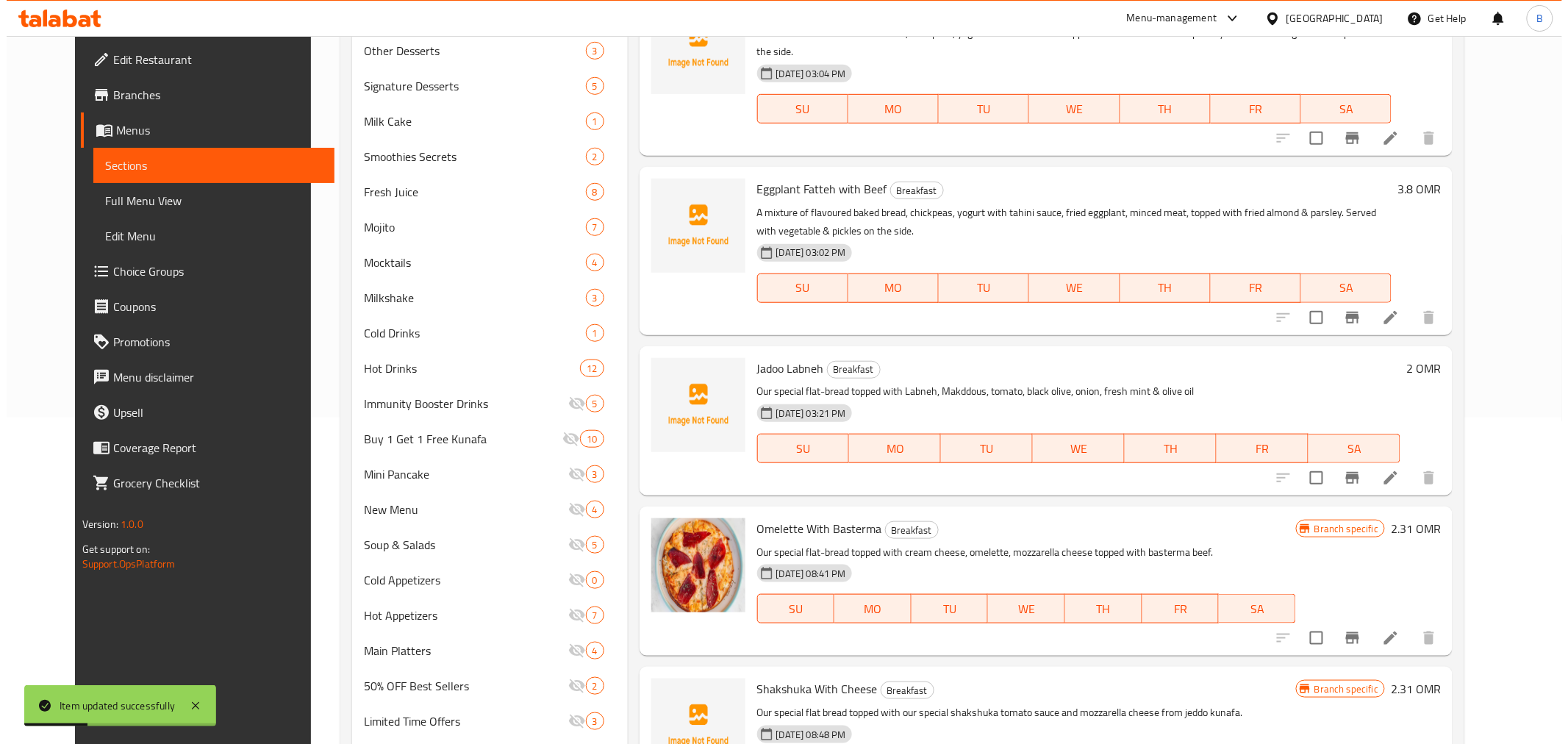
scroll to position [402, 0]
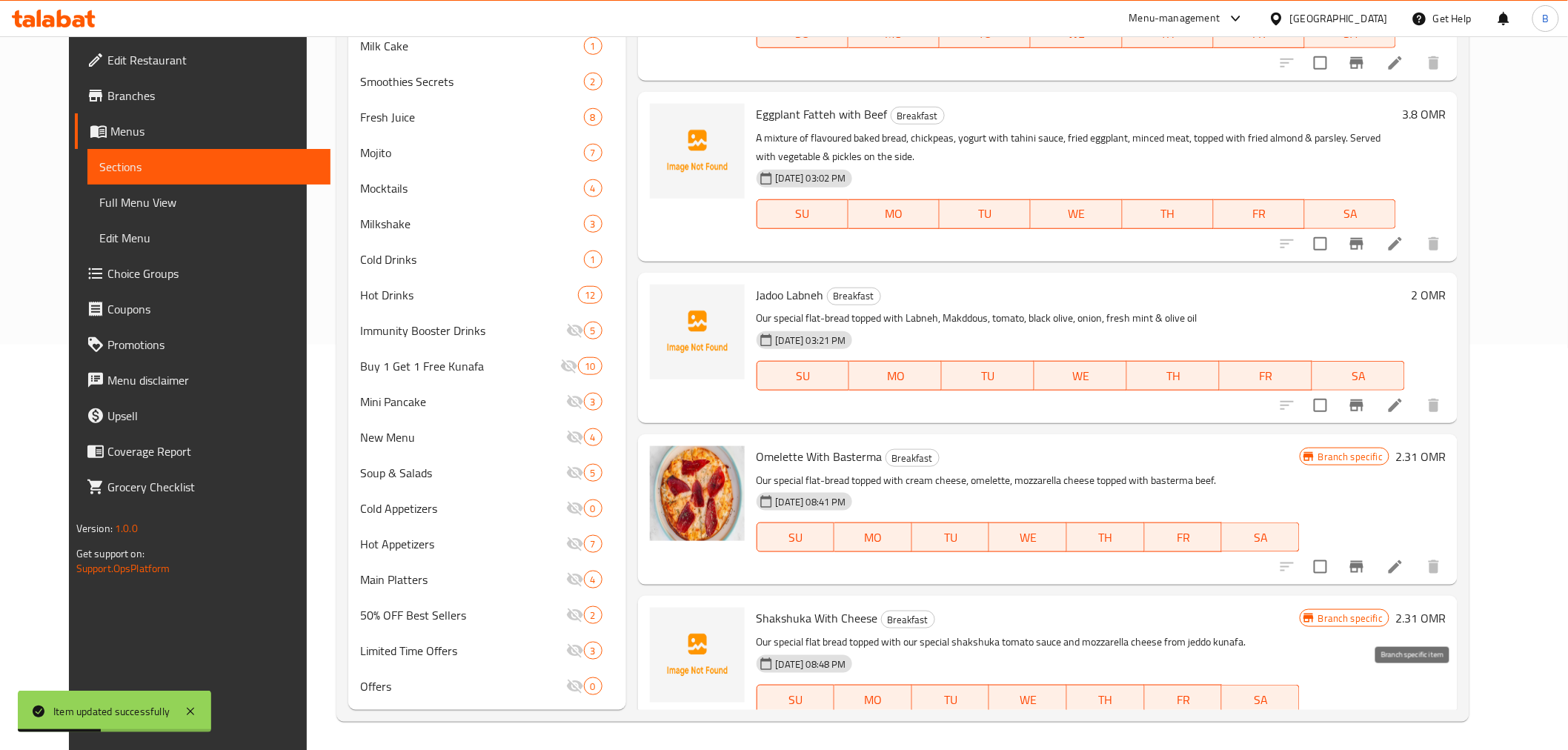
click at [1366, 720] on icon "Branch-specific-item" at bounding box center [1357, 729] width 18 height 18
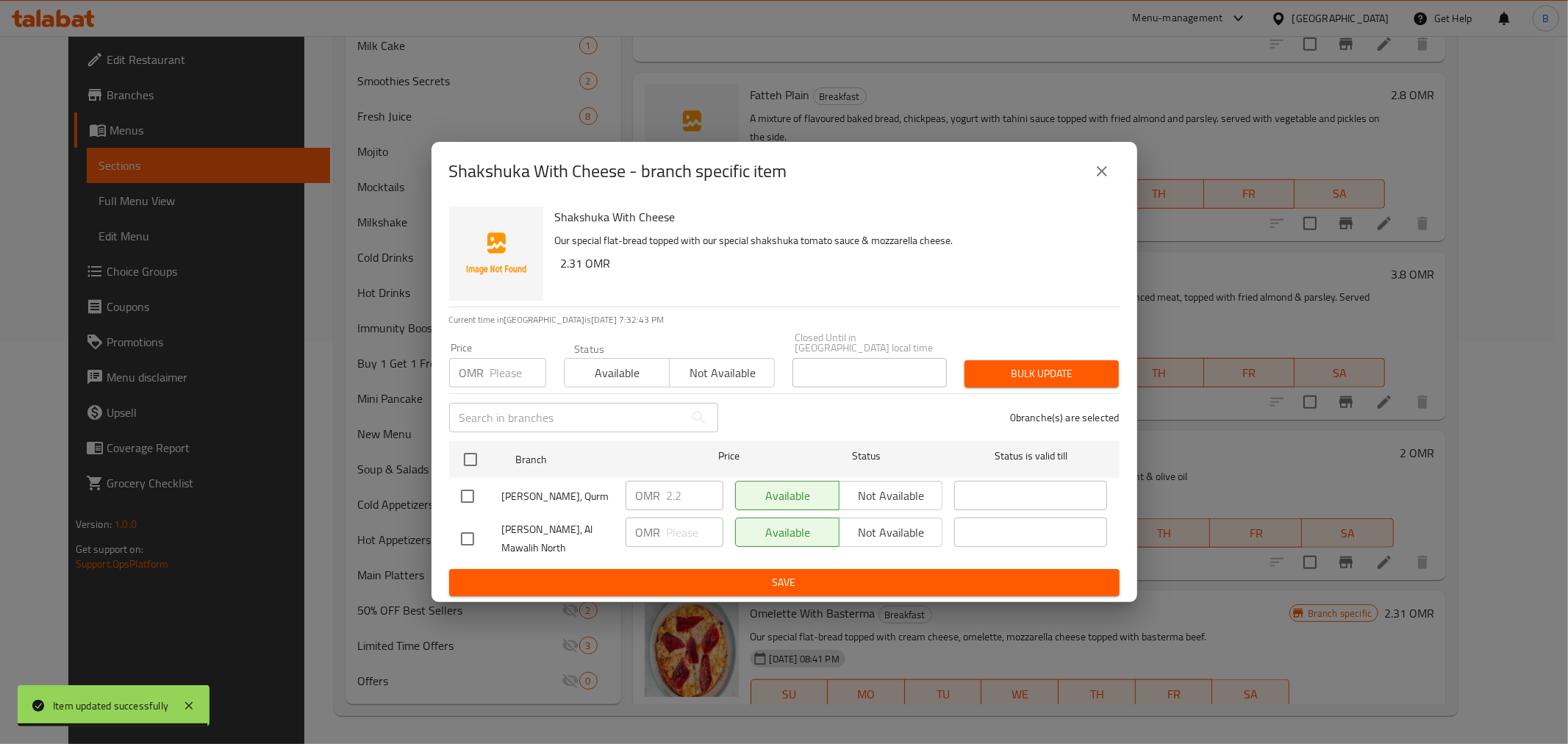
click at [1101, 187] on button "close" at bounding box center [1101, 170] width 35 height 35
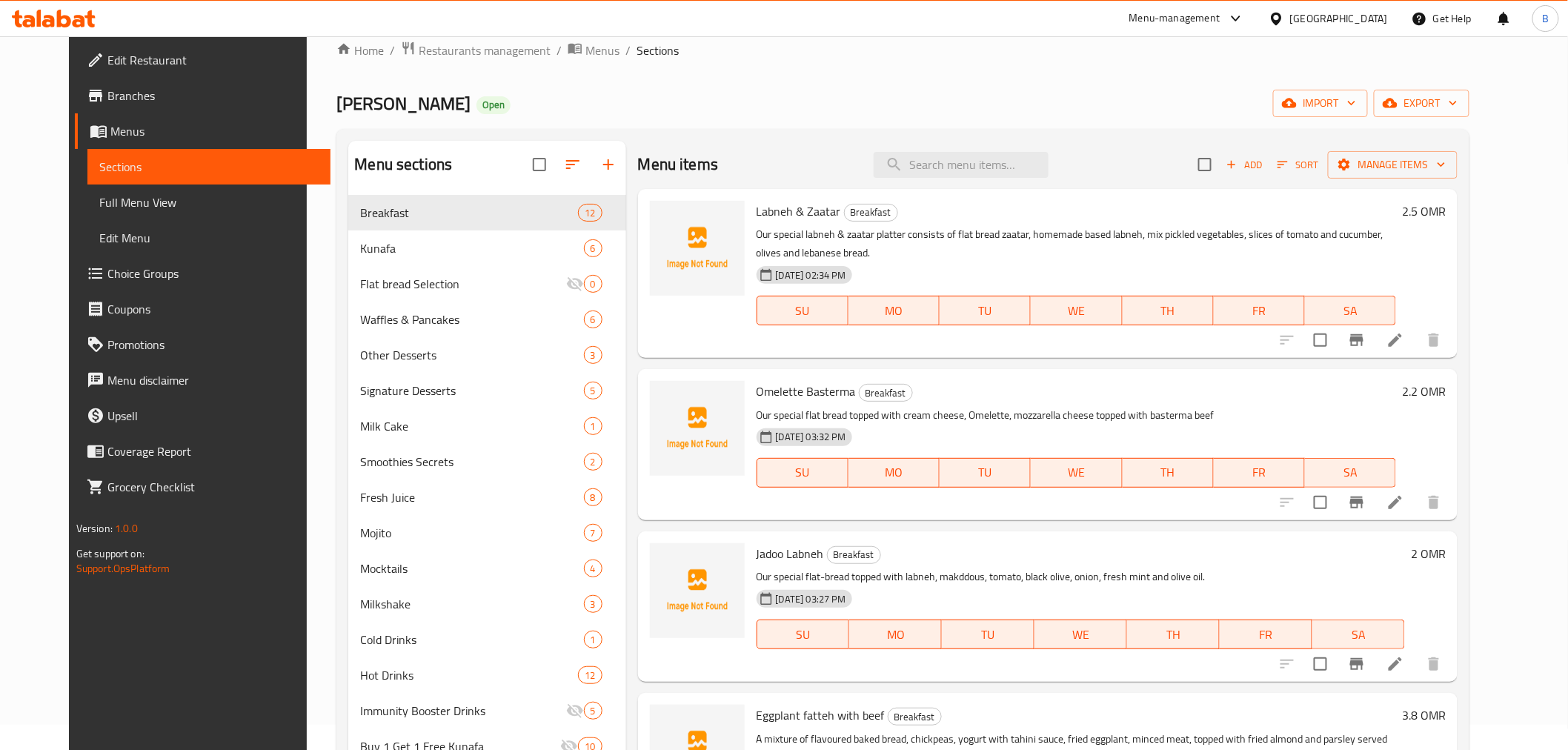
scroll to position [0, 0]
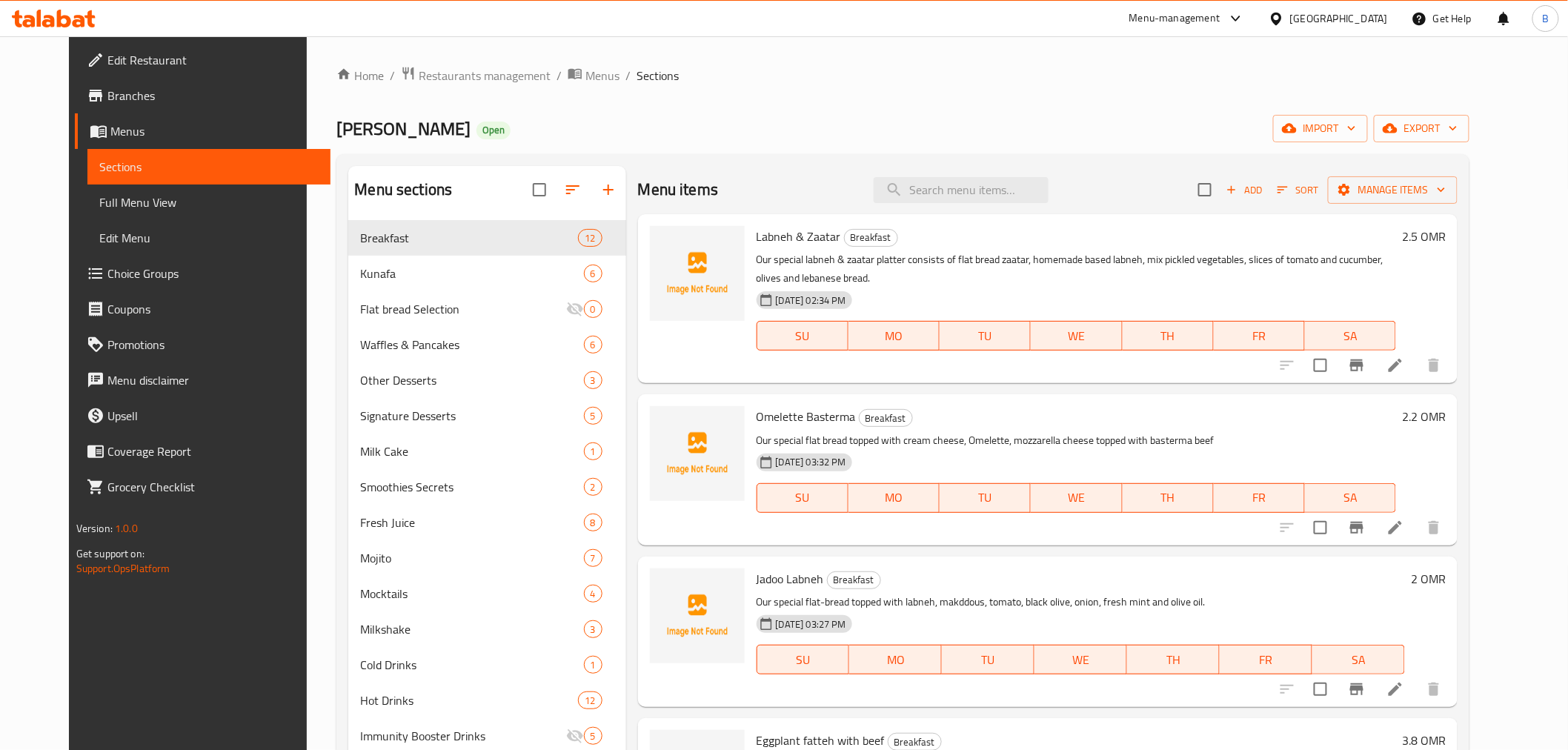
click at [972, 167] on div "Menu items Add Sort Manage items" at bounding box center [1049, 190] width 820 height 48
click at [971, 177] on input "search" at bounding box center [961, 191] width 175 height 26
type input "زعتر"
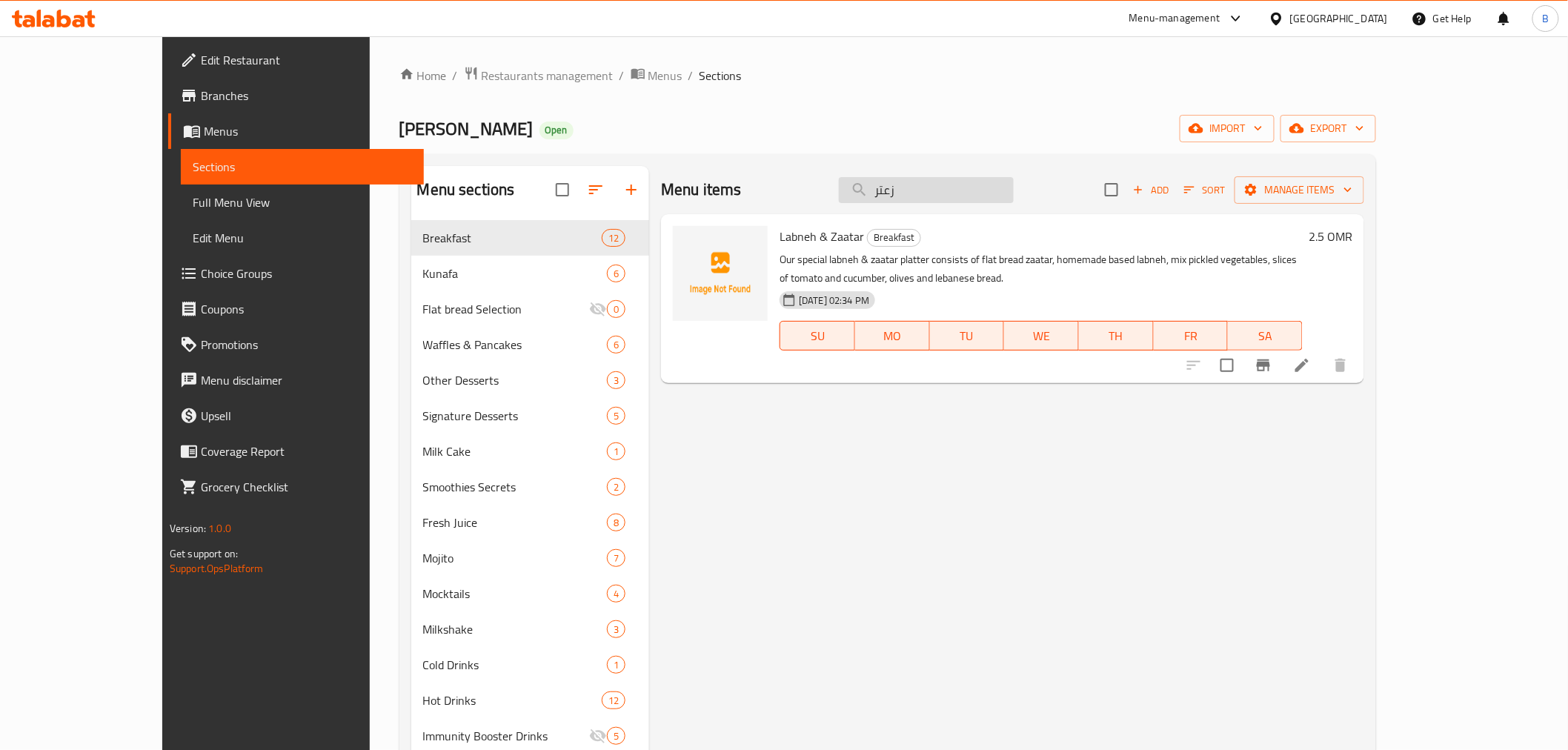
click at [979, 189] on input "زعتر" at bounding box center [926, 191] width 175 height 26
type input "zaata"
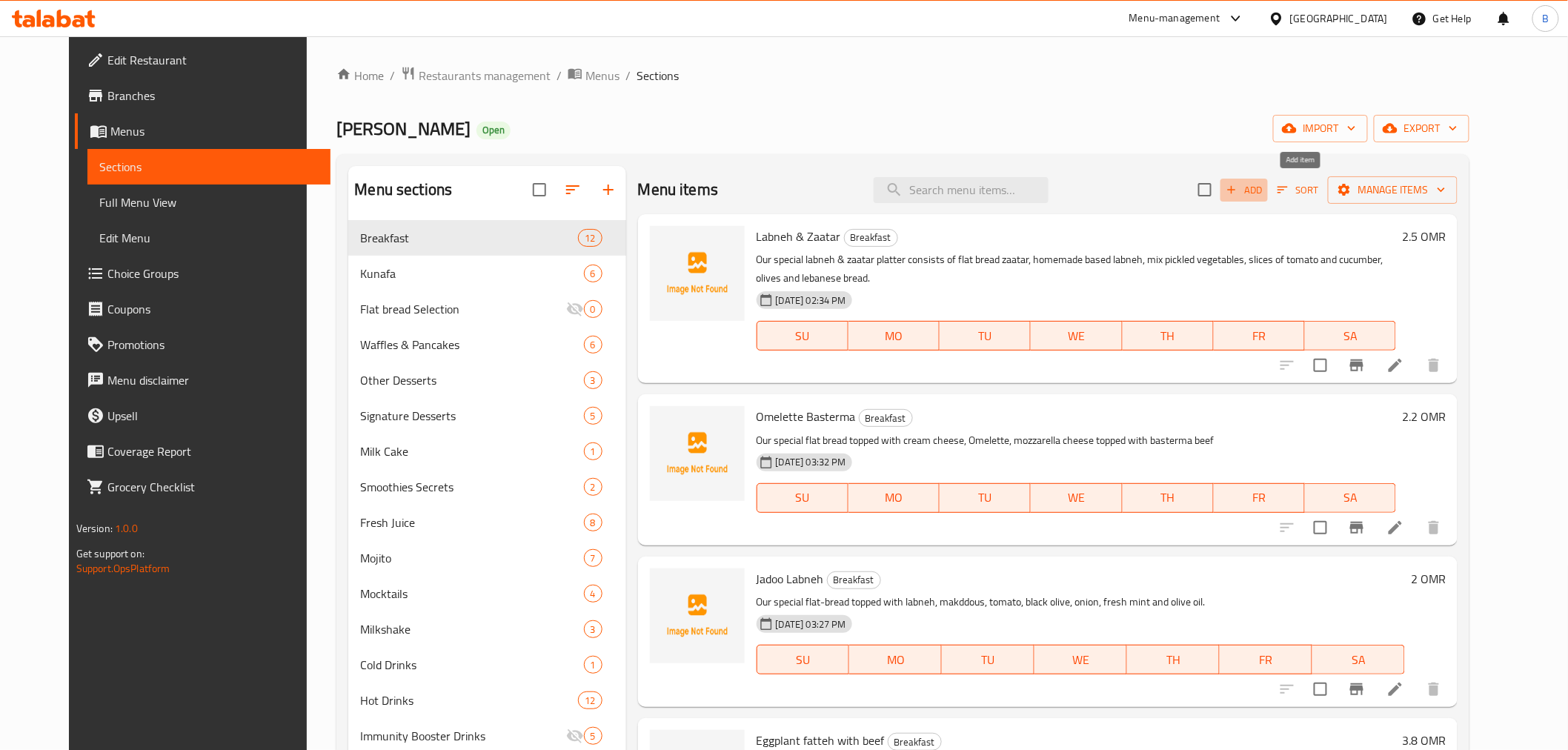
click at [1265, 188] on span "Add" at bounding box center [1244, 190] width 40 height 17
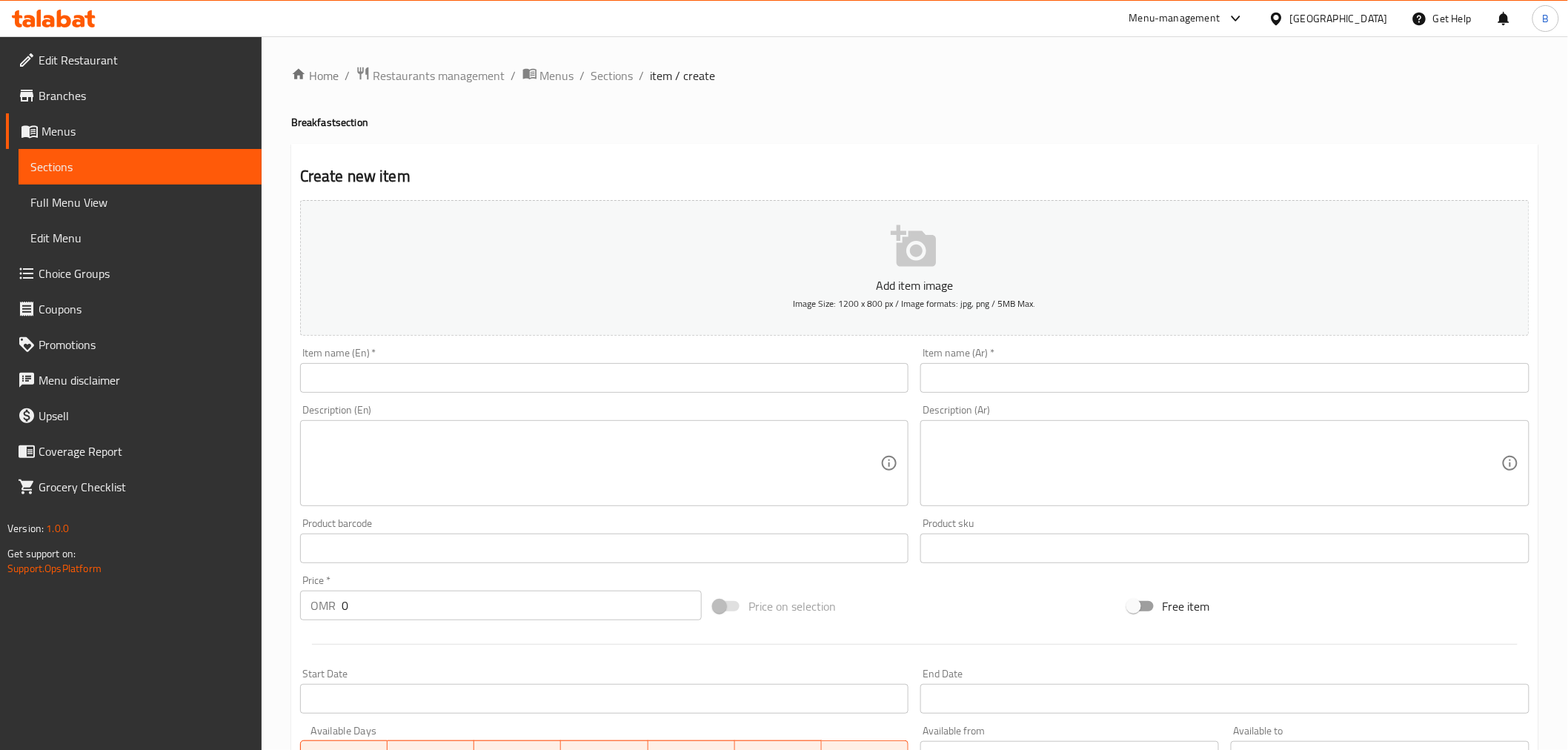
click at [404, 393] on input "text" at bounding box center [604, 378] width 609 height 30
paste input "Zaatar with Veggies"
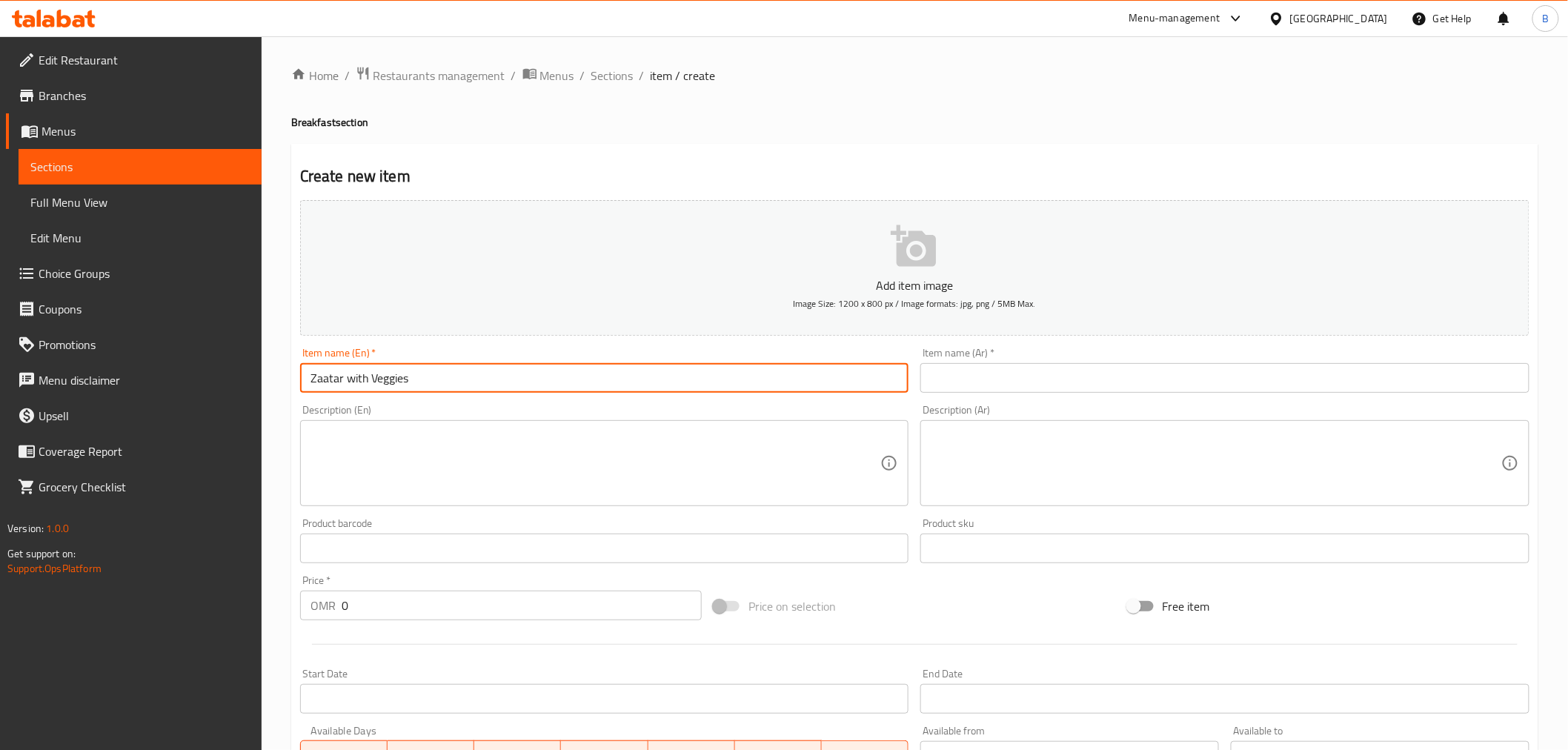
type input "Zaatar with Veggies"
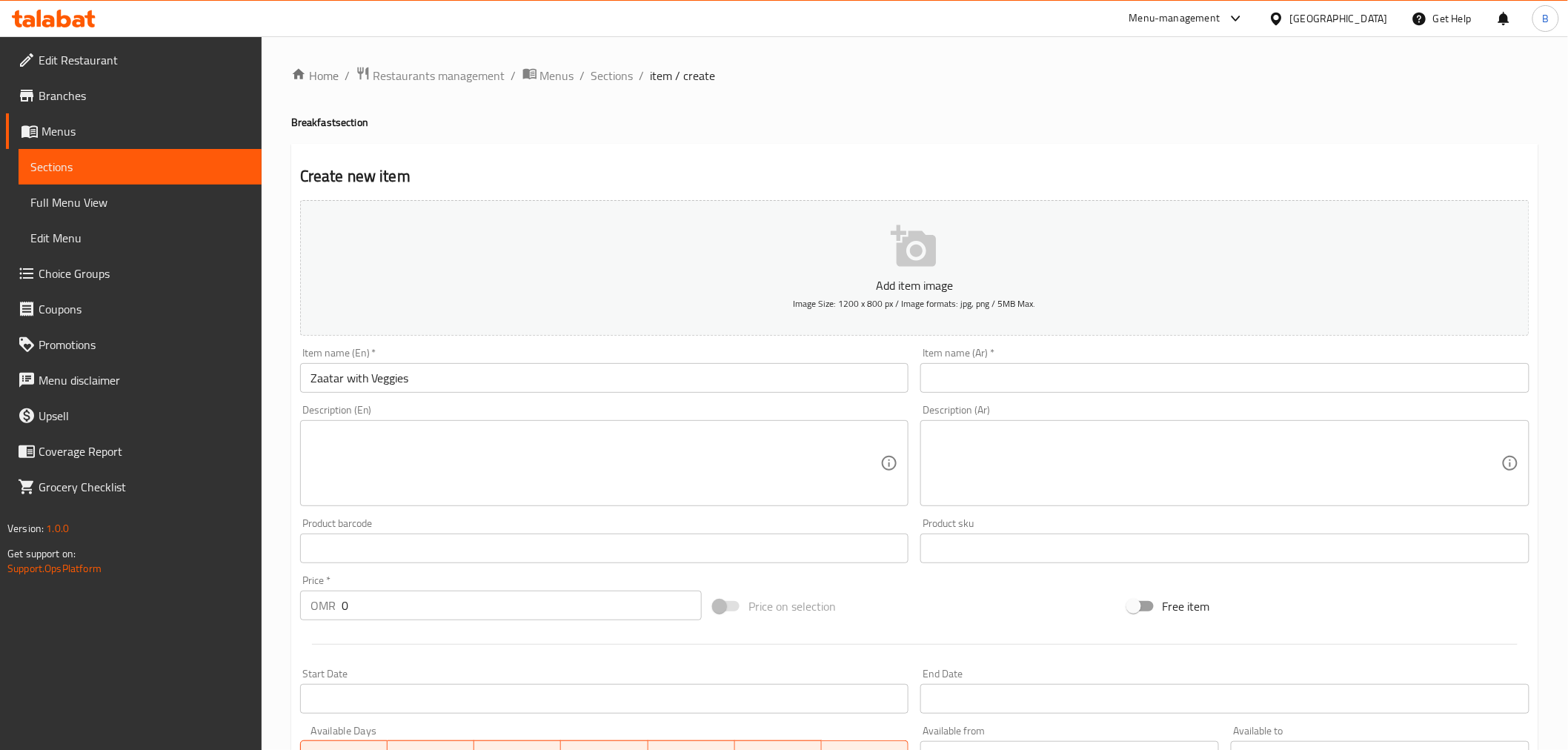
click at [989, 360] on div "Item name (Ar)   * Item name (Ar) *" at bounding box center [1224, 370] width 609 height 45
click at [981, 370] on input "text" at bounding box center [1224, 378] width 609 height 30
paste input "زعتر مع خضار"
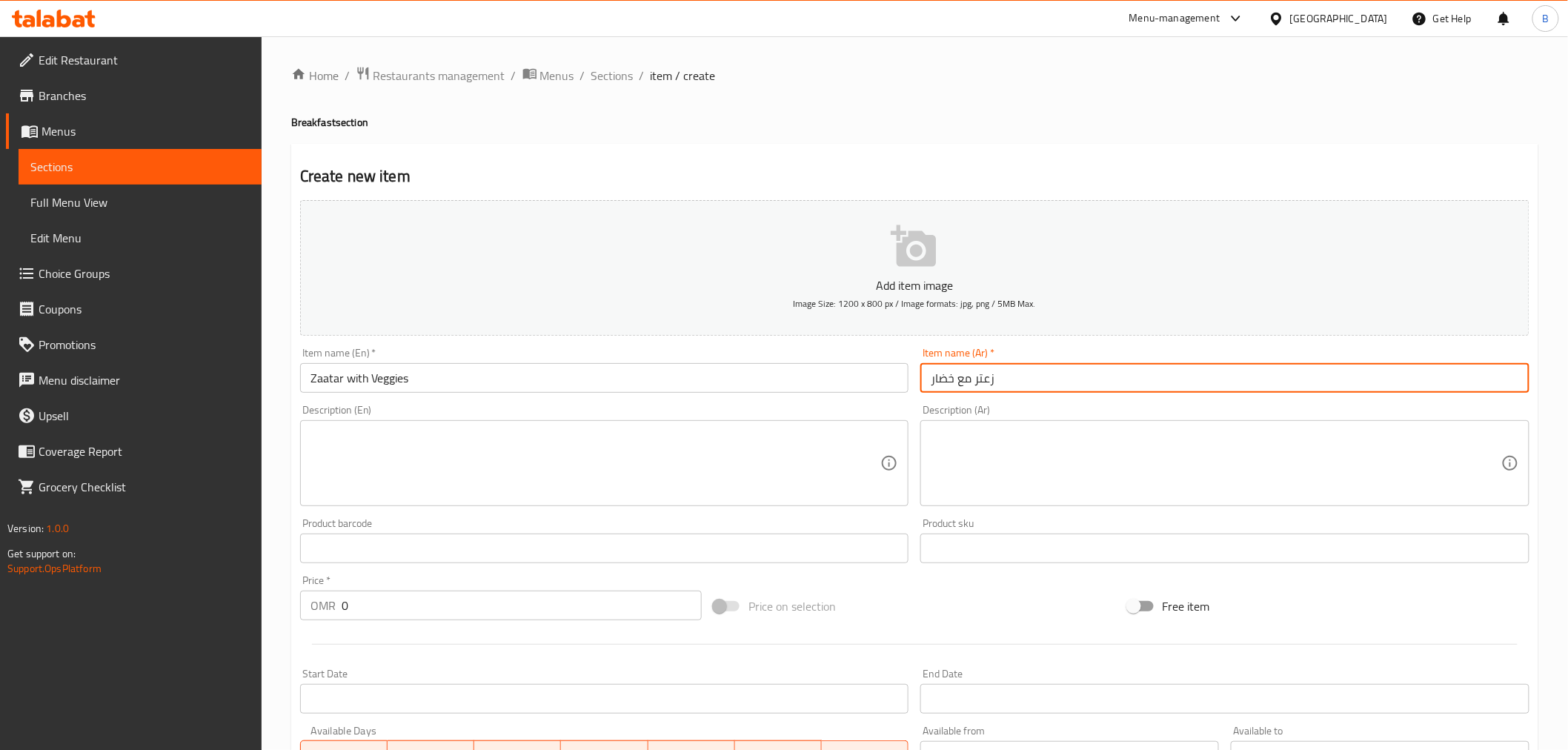
type input "زعتر مع خضار"
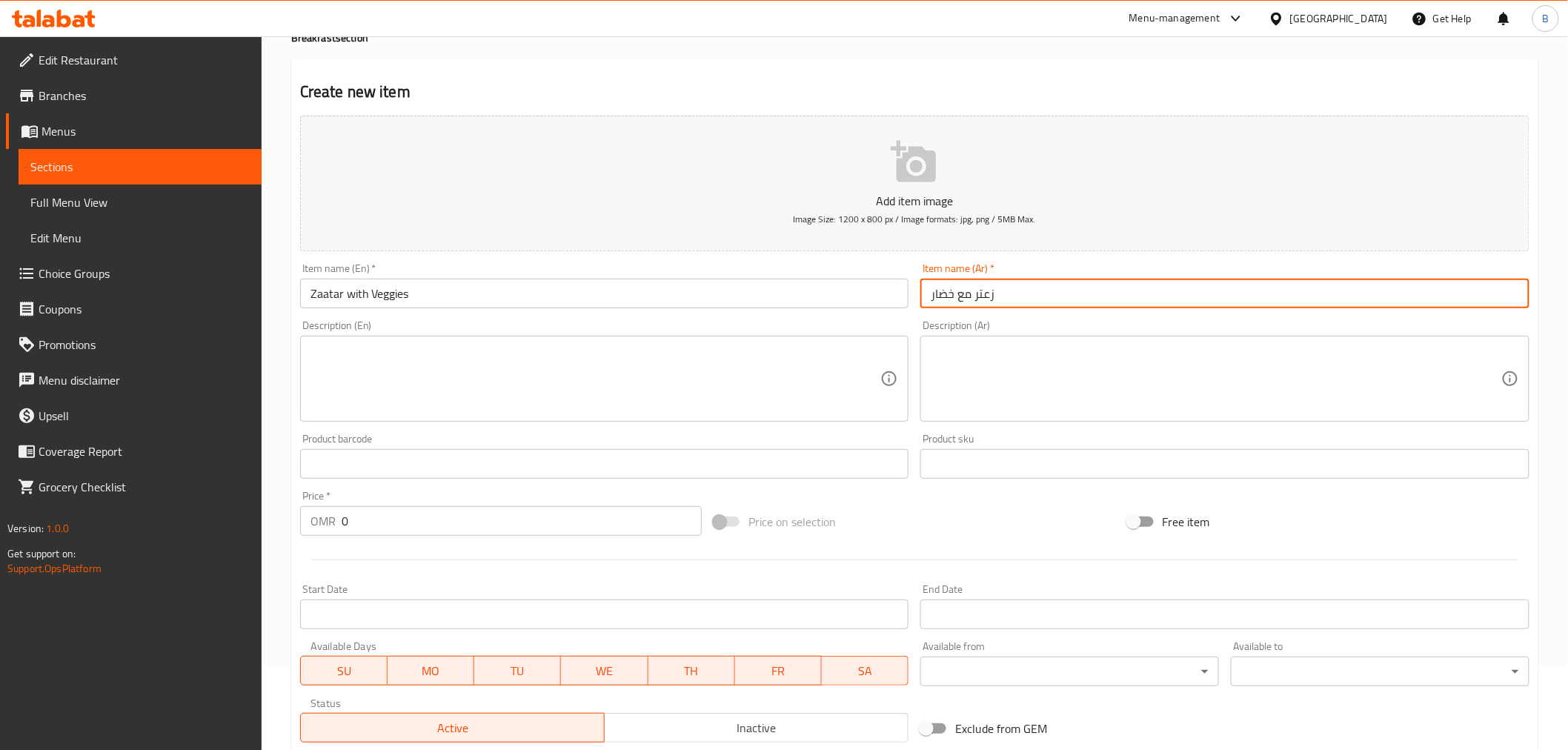
scroll to position [164, 0]
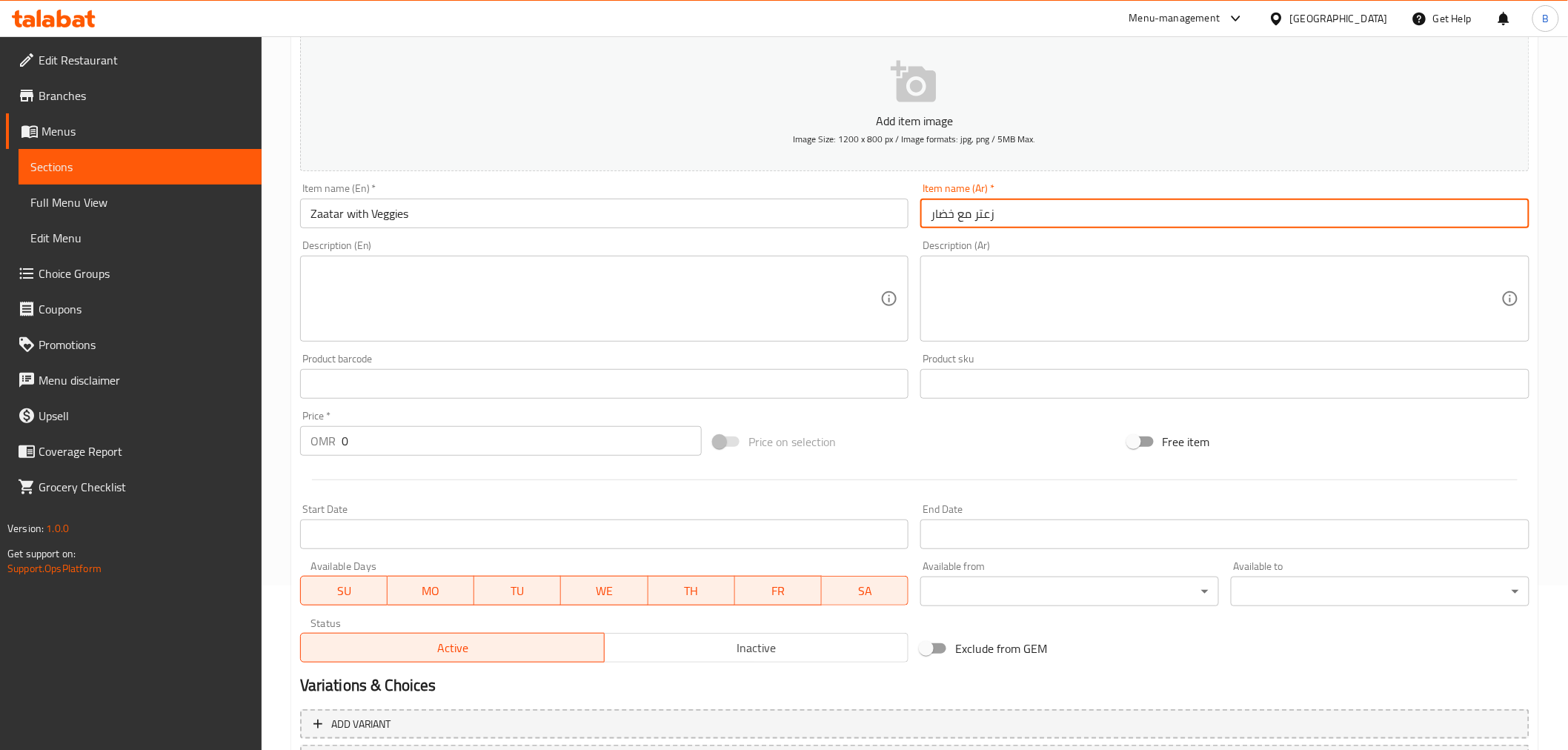
click at [399, 438] on input "0" at bounding box center [522, 441] width 360 height 30
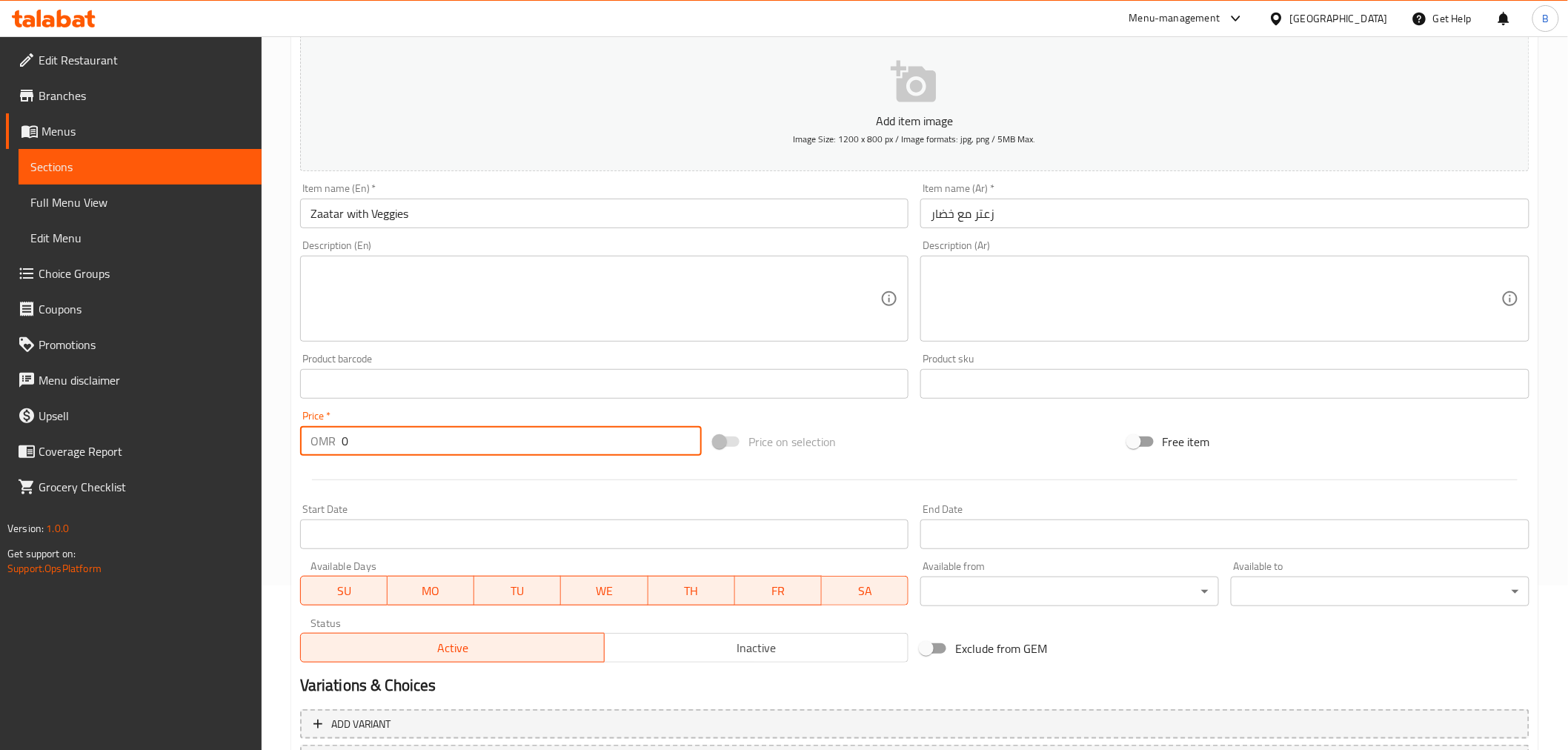
click at [399, 438] on input "0" at bounding box center [522, 441] width 360 height 30
type input "1.8"
click at [439, 282] on textarea at bounding box center [596, 299] width 570 height 71
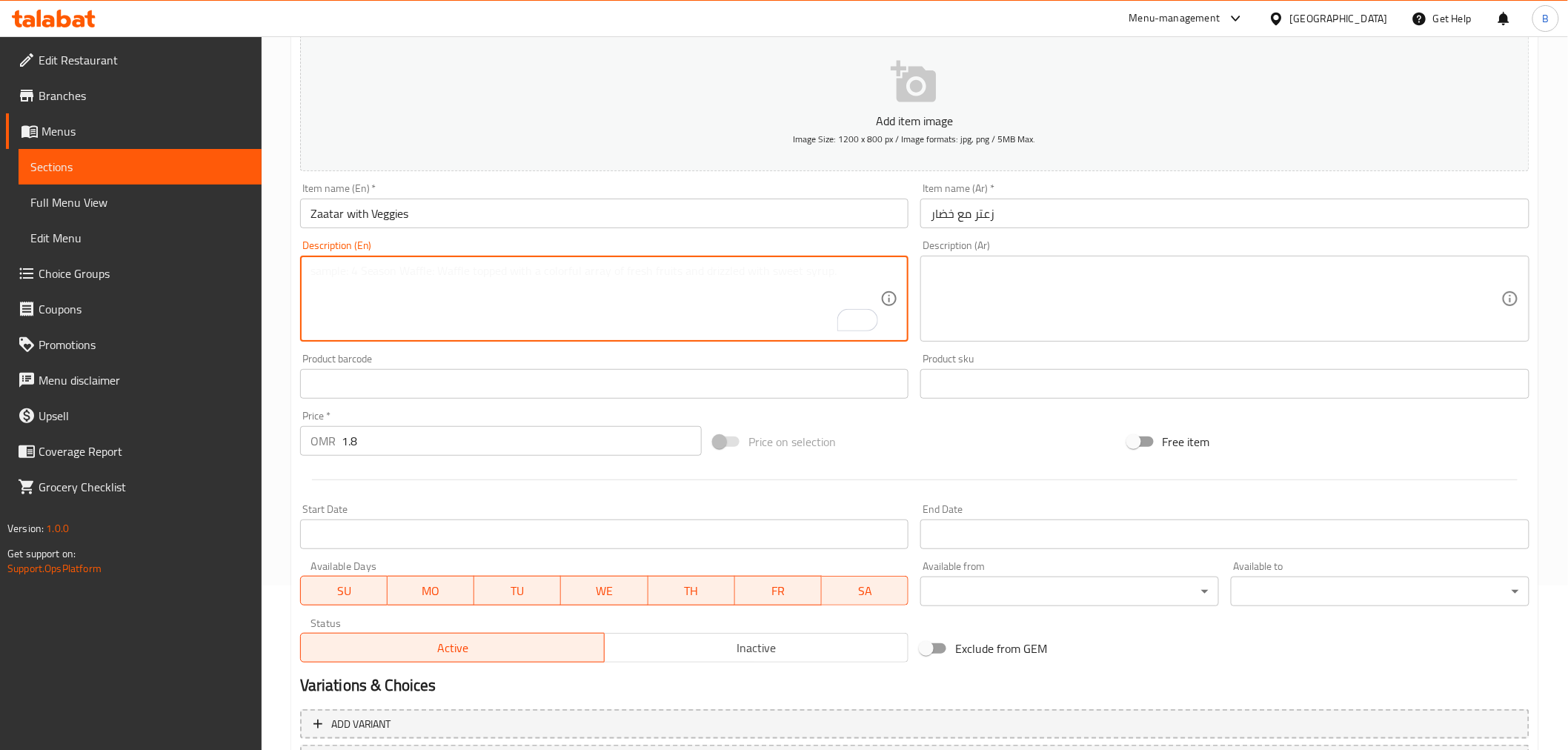
paste textarea "Our special flat-bread topped with Zaatar, tomato, onion, fresh mint & olive oil"
type textarea "Our special flat-bread topped with Zaatar, tomato, onion, fresh mint & olive oil"
paste textarea "خبزنا المسطح المميز مغطى بالزعتر، الطماطم، البصل، النعناع الطازج وزيت الزيتون"
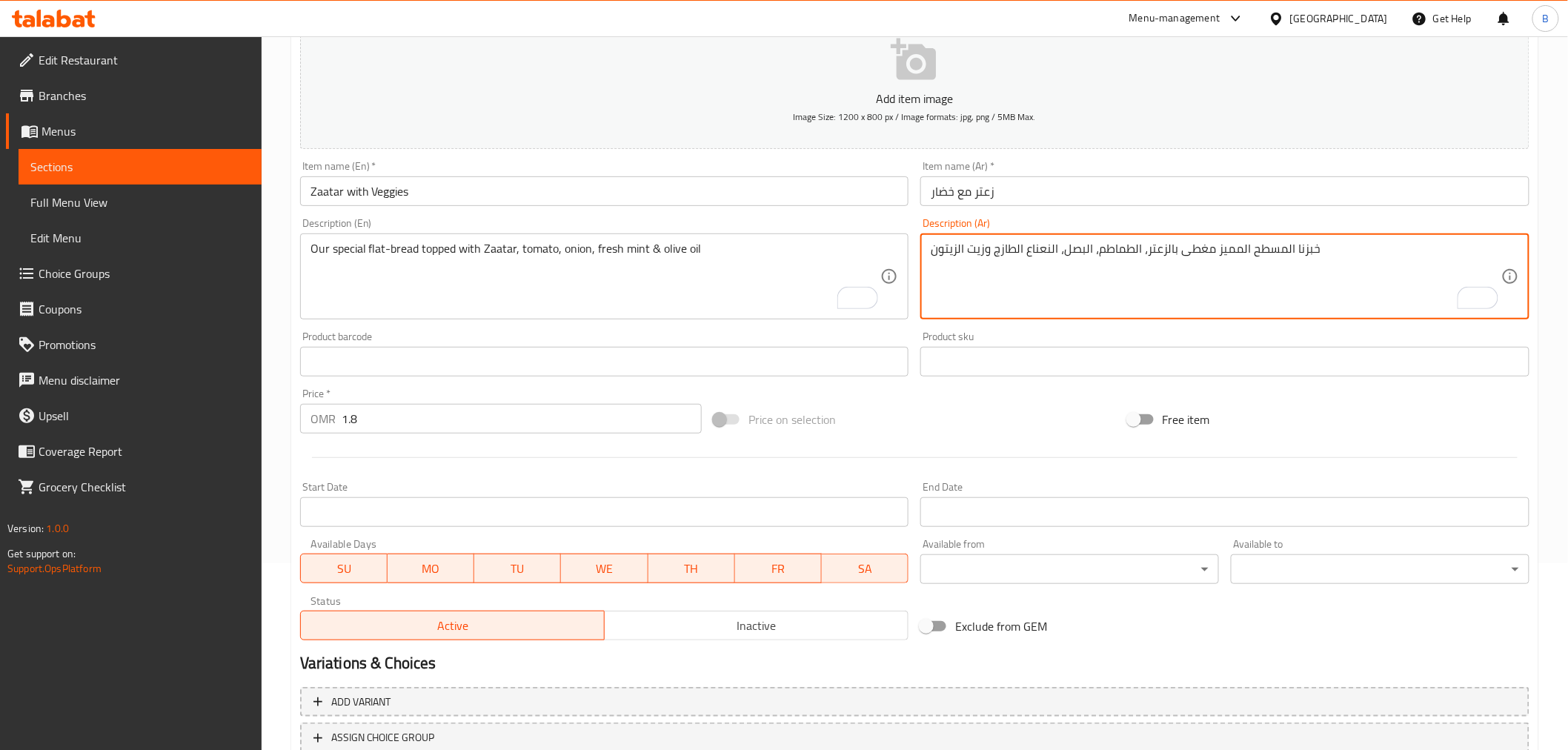
scroll to position [294, 0]
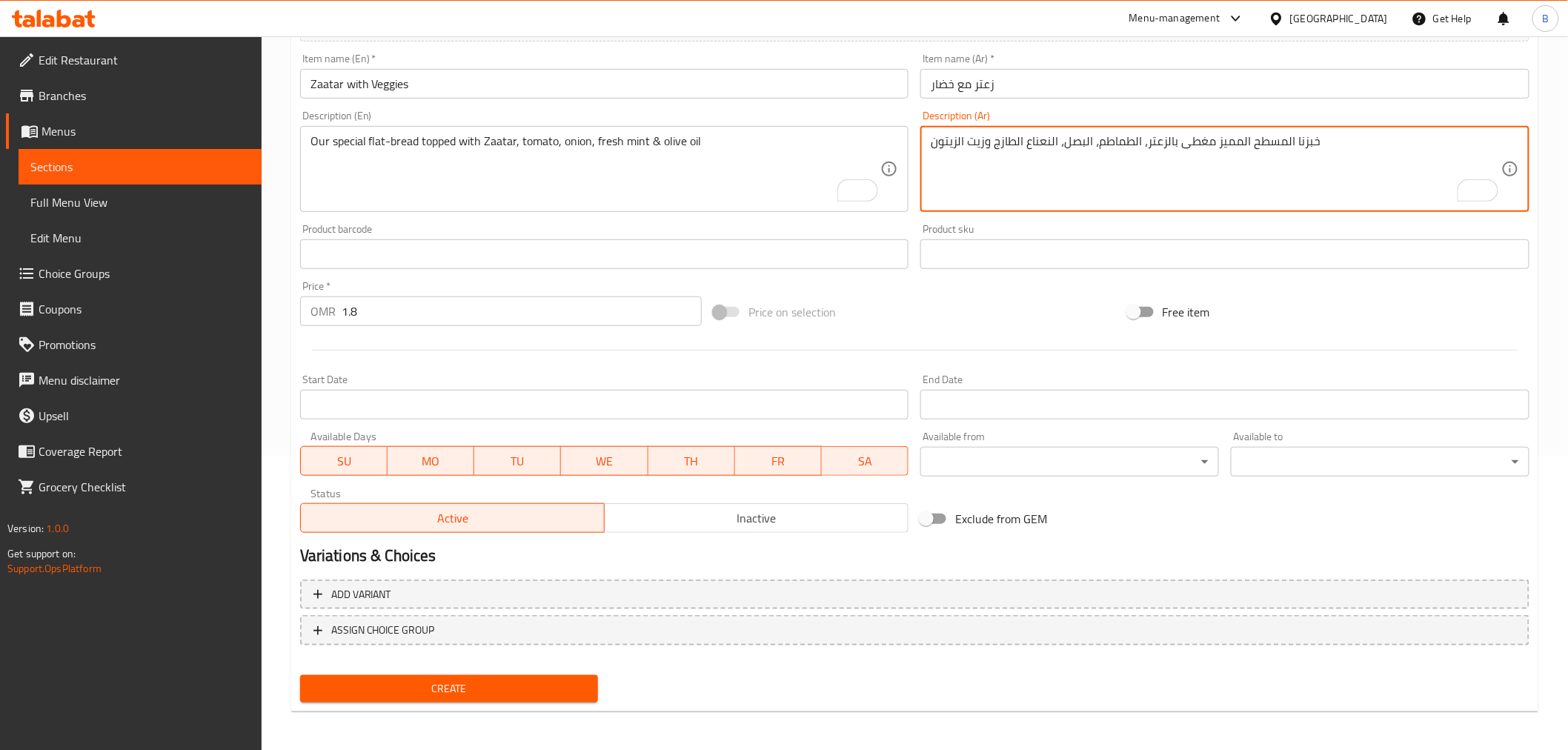
type textarea "خبزنا المسطح المميز مغطى بالزعتر، الطماطم، البصل، النعناع الطازج وزيت الزيتون"
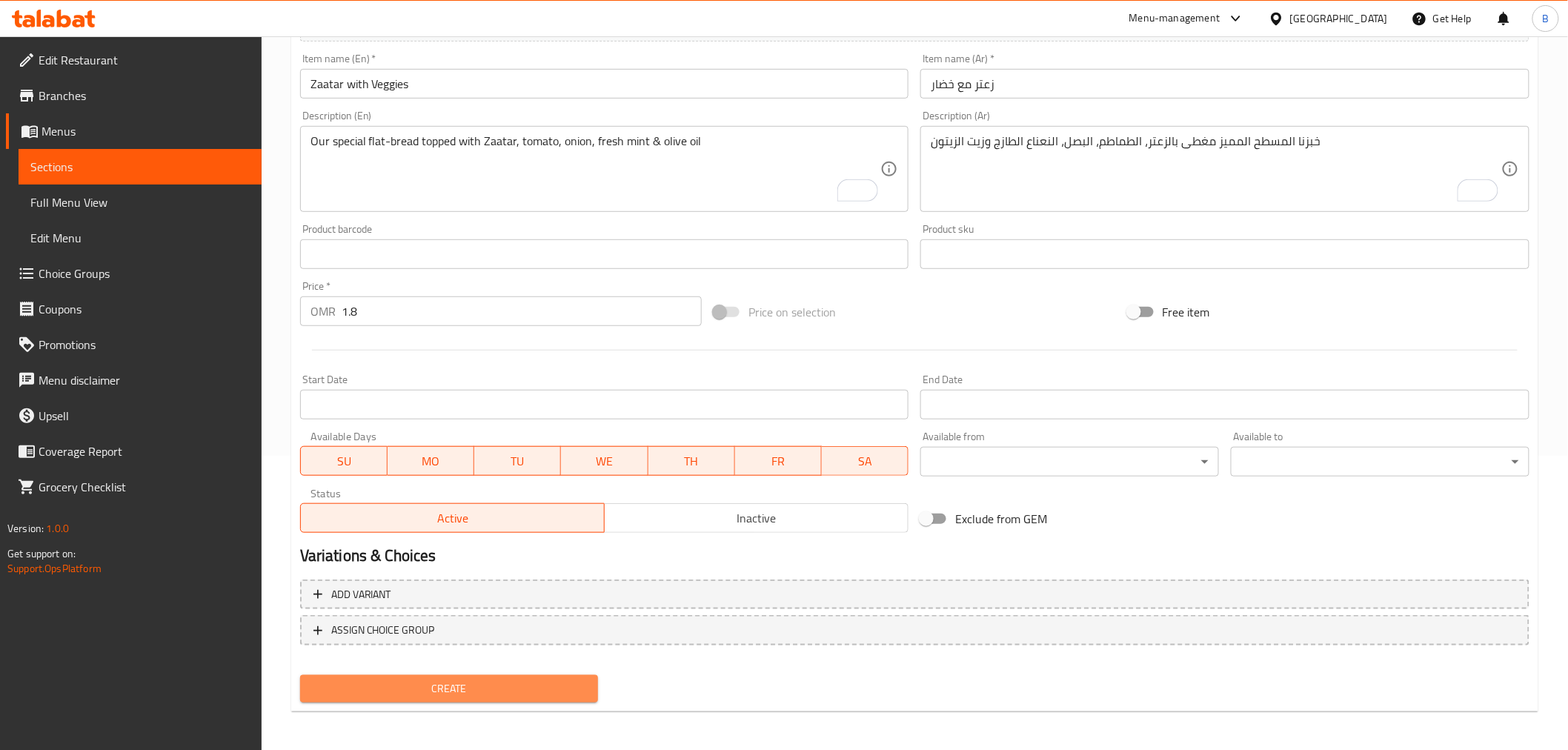
click at [431, 695] on button "Create" at bounding box center [449, 688] width 298 height 27
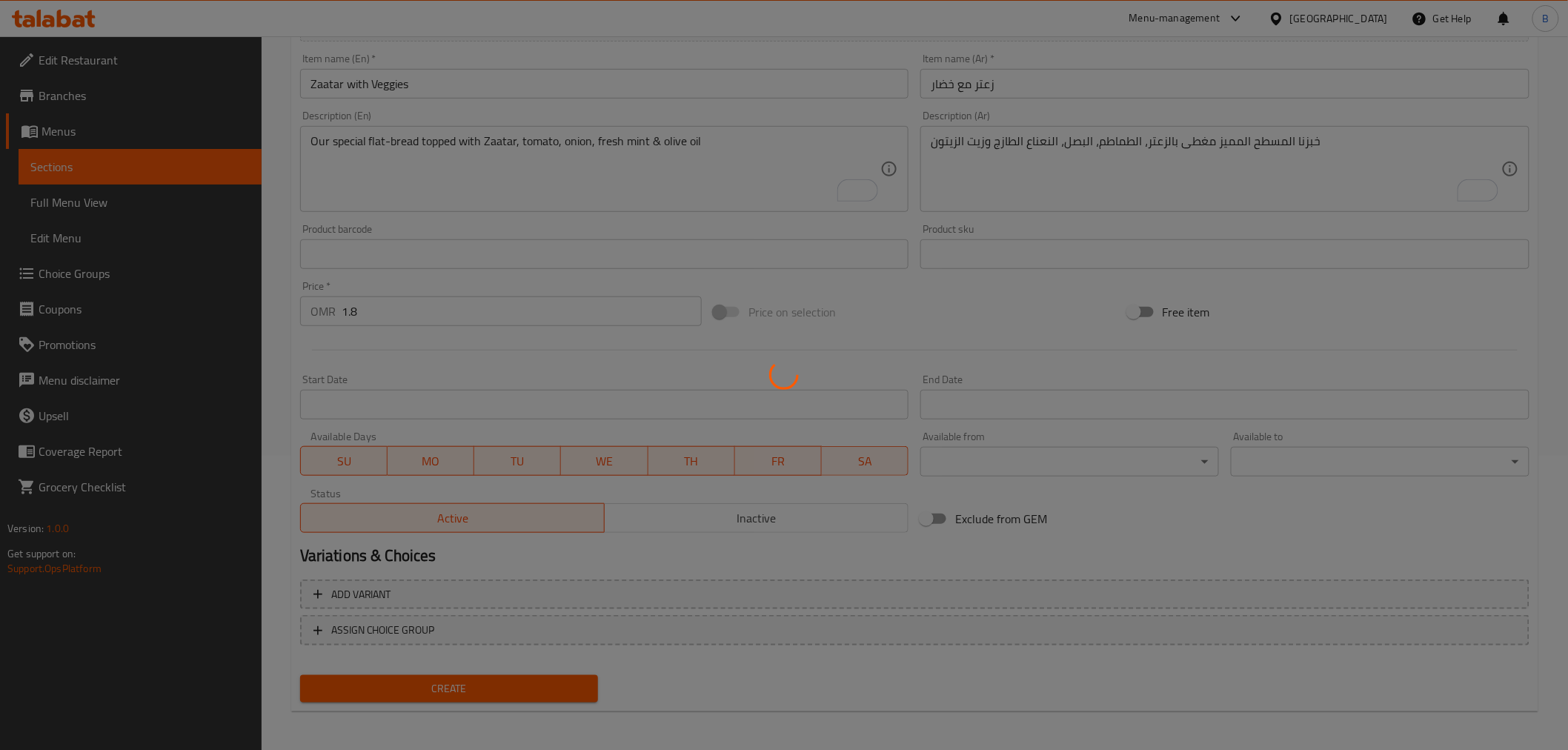
type input "0"
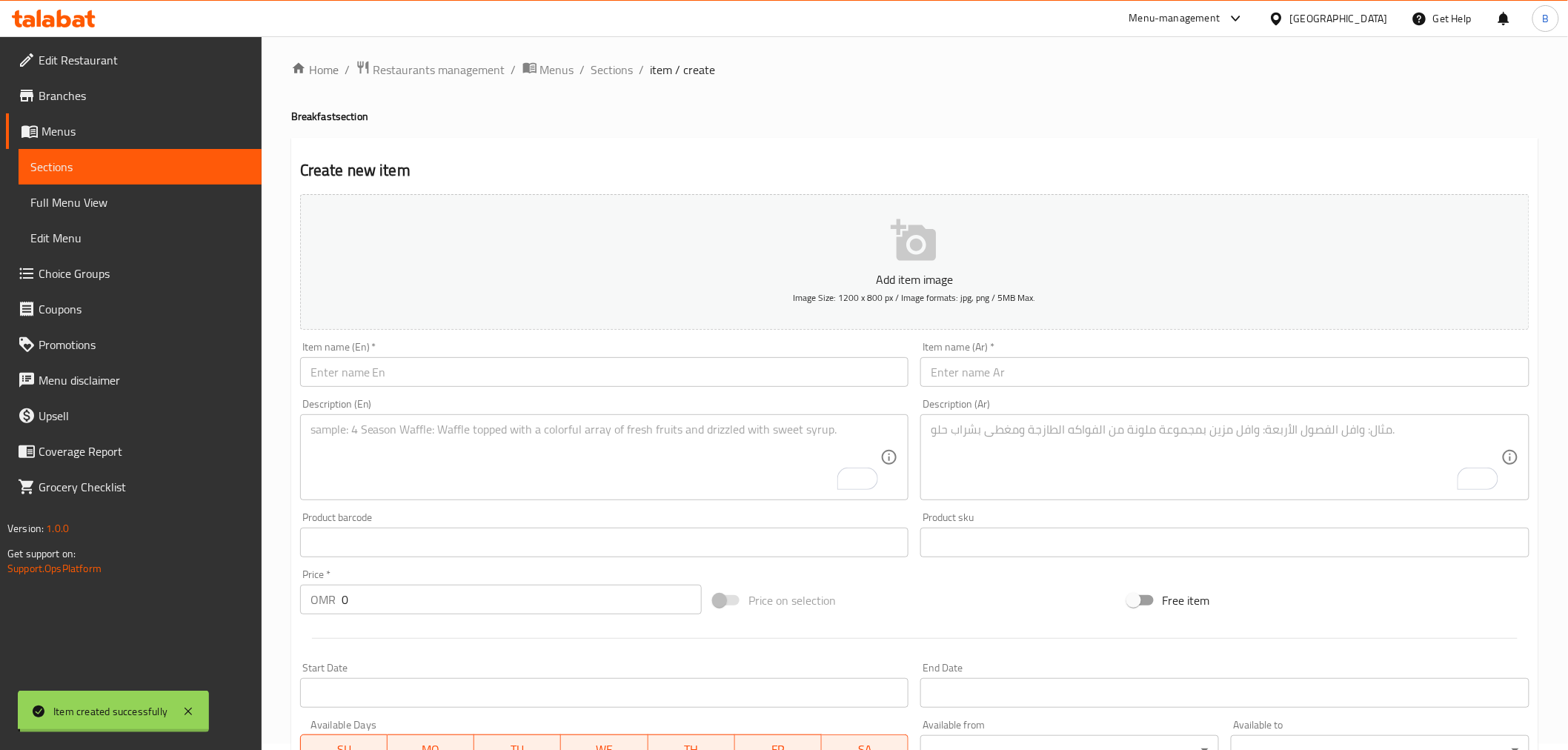
scroll to position [0, 0]
click at [629, 72] on span "Sections" at bounding box center [612, 76] width 42 height 18
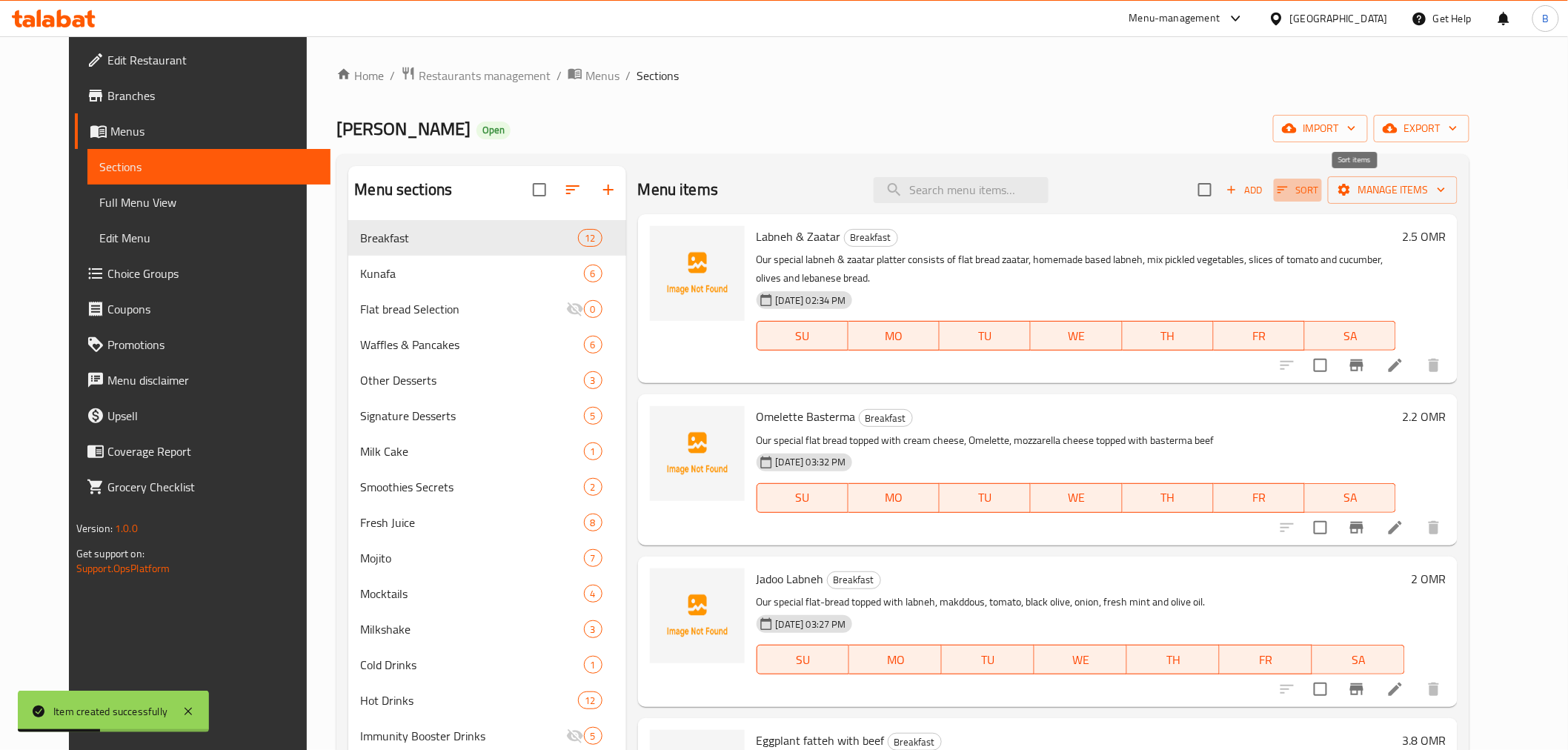
click at [1289, 191] on icon "button" at bounding box center [1283, 190] width 13 height 13
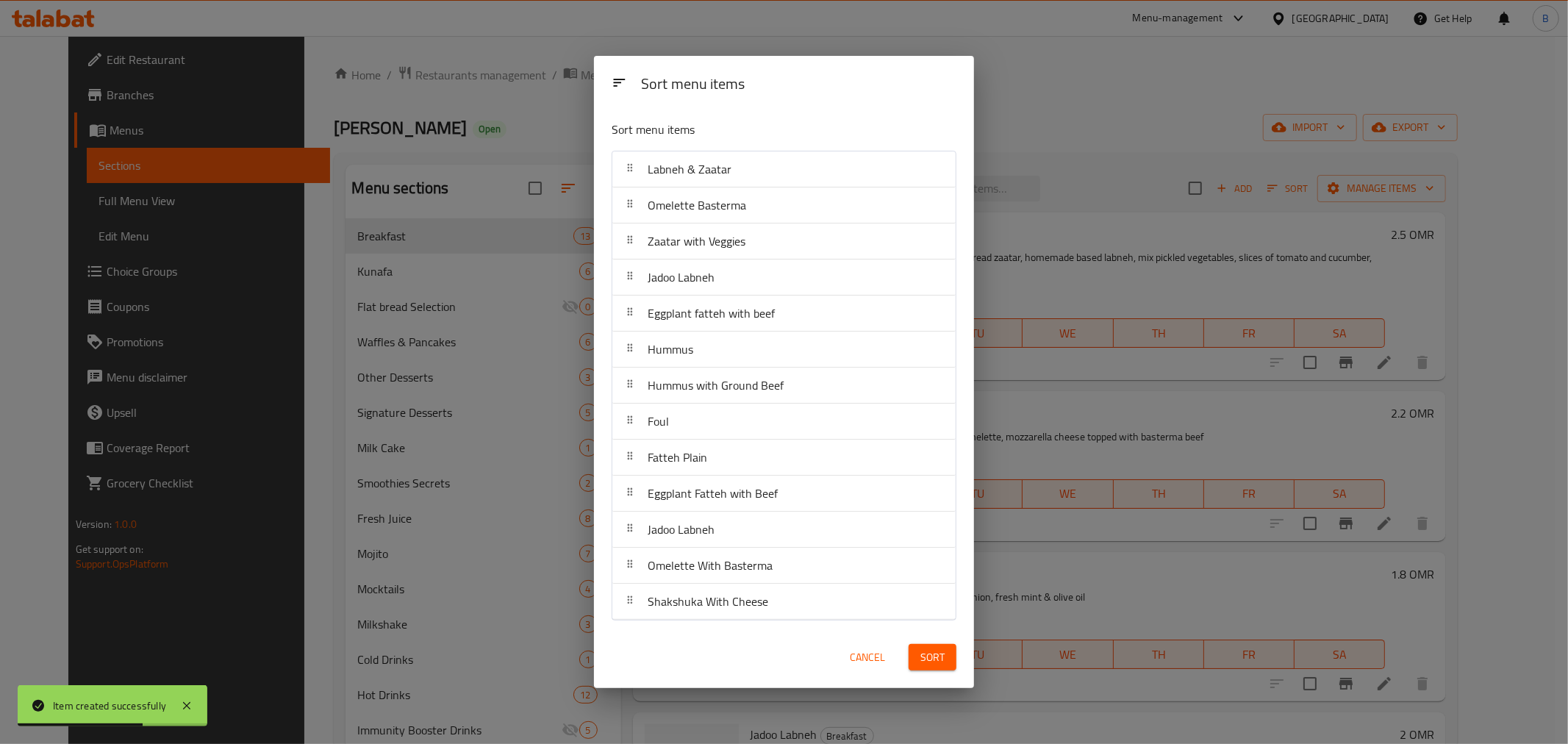
click at [877, 657] on span "Cancel" at bounding box center [867, 657] width 35 height 19
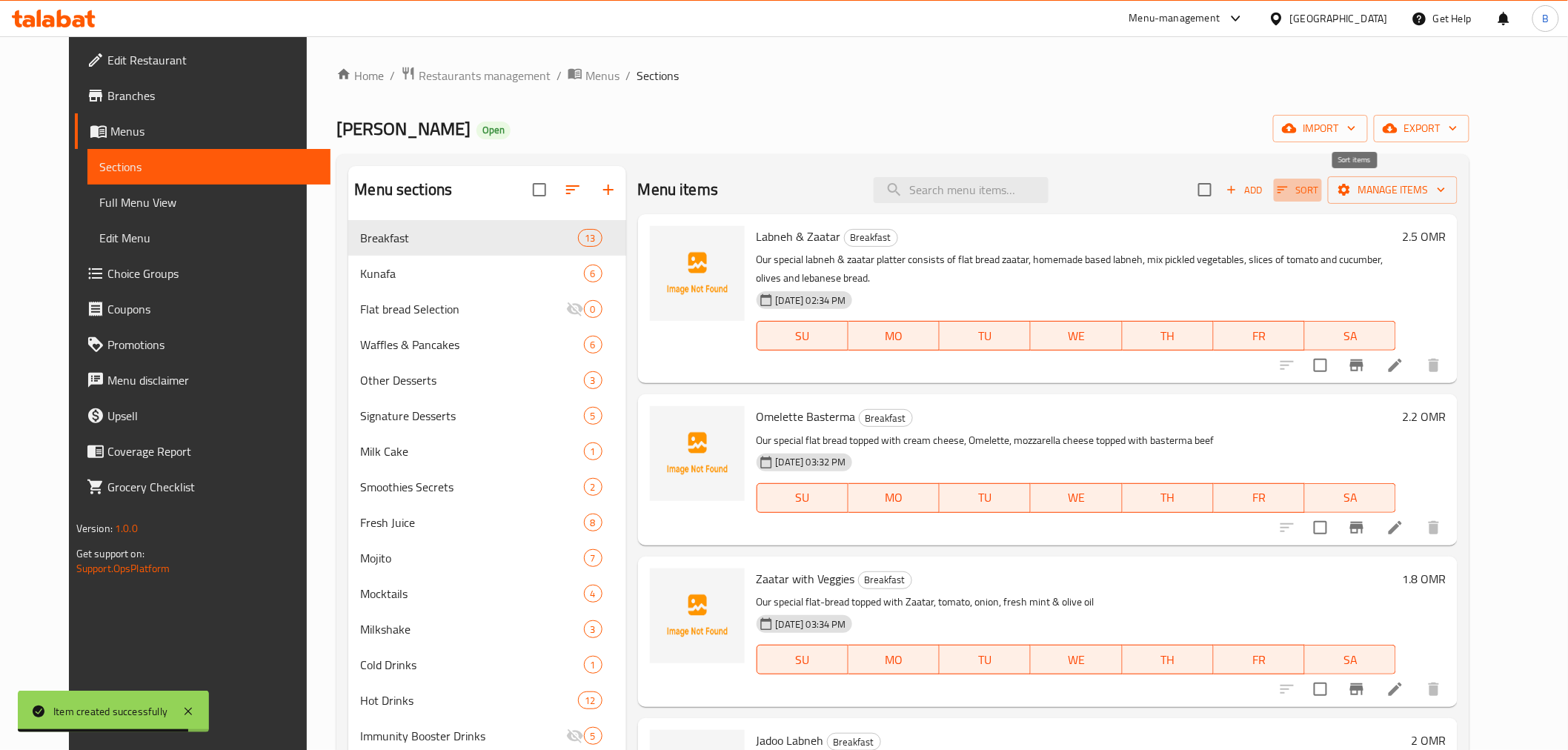
click at [1318, 195] on span "Sort" at bounding box center [1298, 190] width 41 height 17
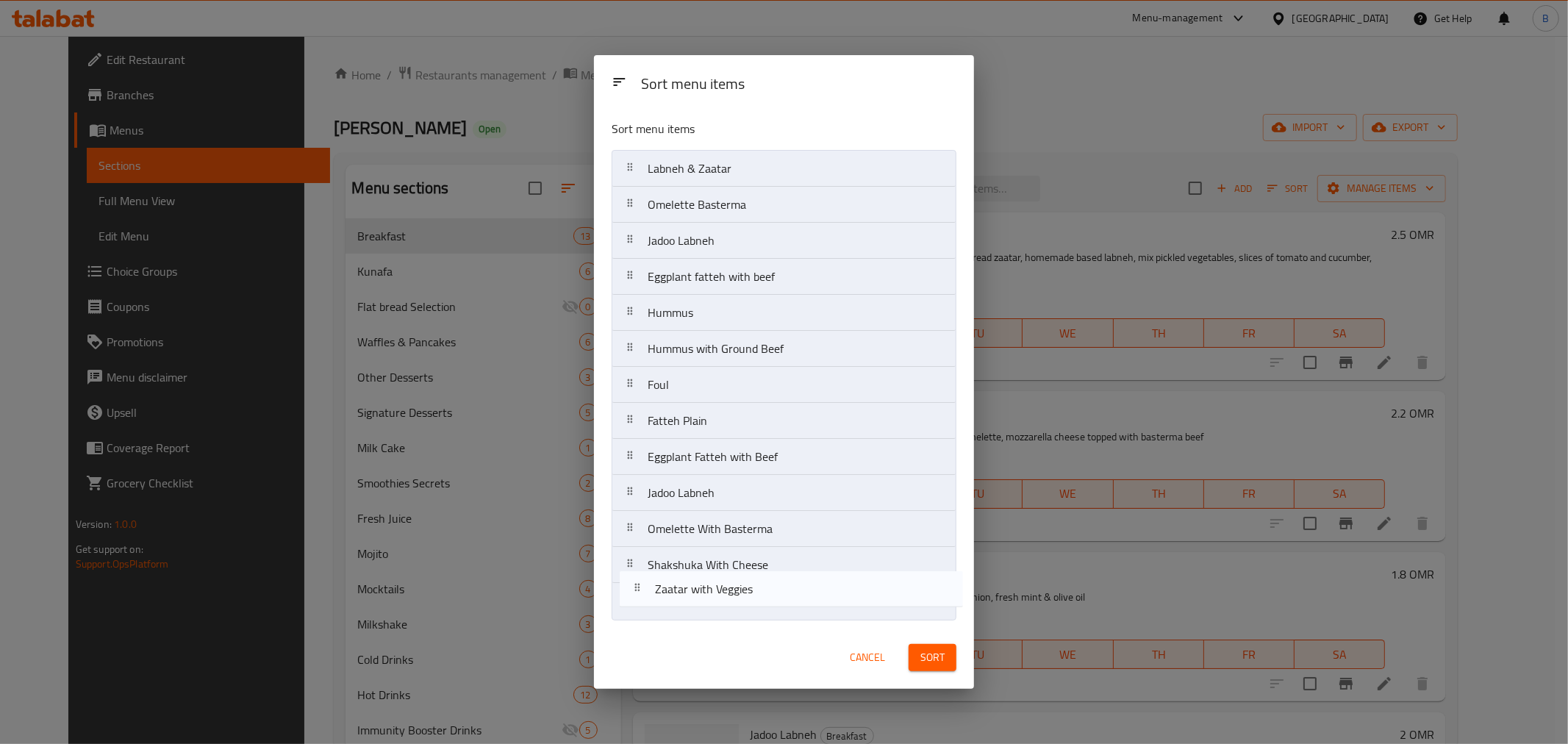
drag, startPoint x: 820, startPoint y: 254, endPoint x: 828, endPoint y: 605, distance: 351.1
click at [828, 605] on nav "Labneh & Zaatar Omelette Basterma Zaatar with Veggies Jadoo Labneh Eggplant fat…" at bounding box center [783, 385] width 345 height 469
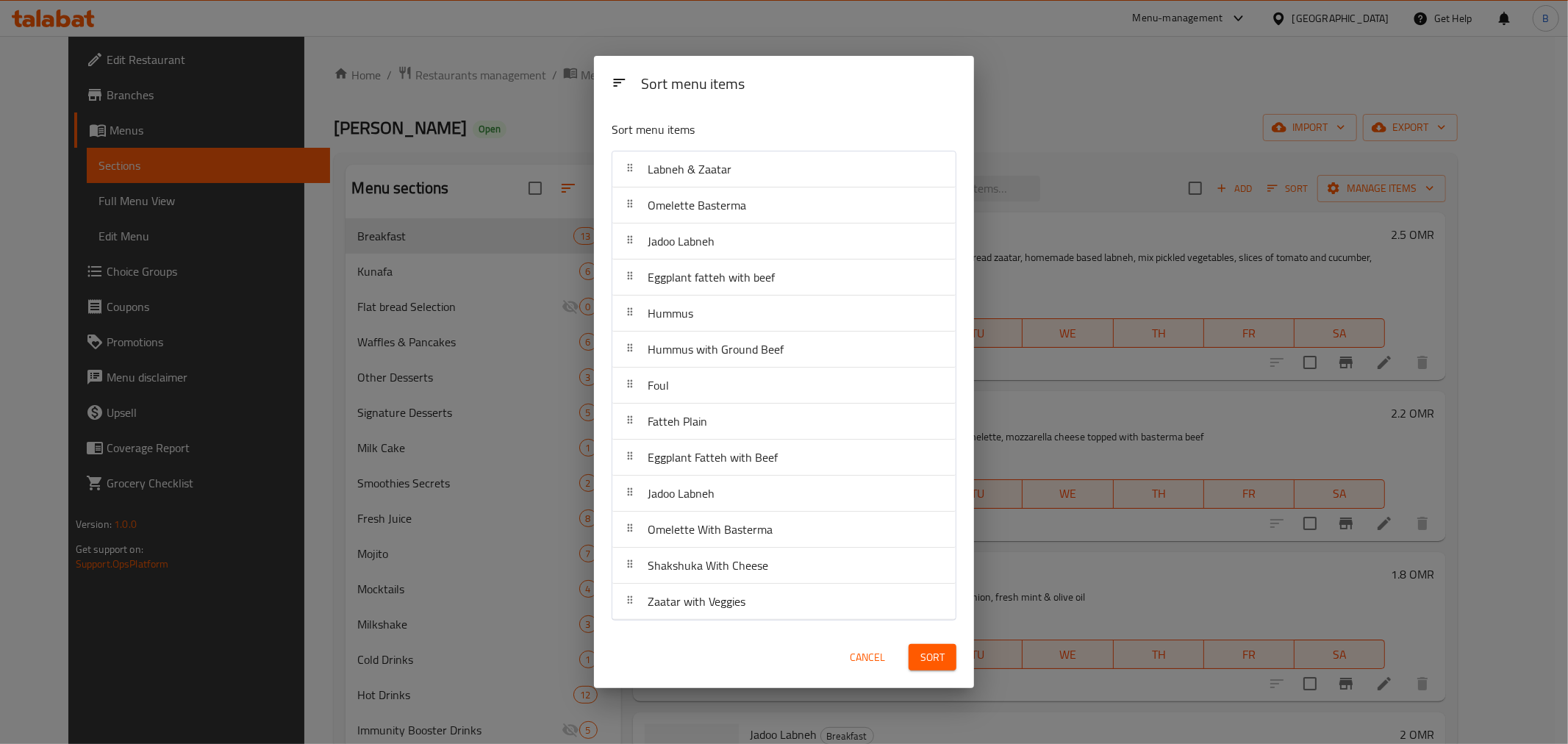
click at [954, 651] on button "Sort" at bounding box center [932, 657] width 48 height 27
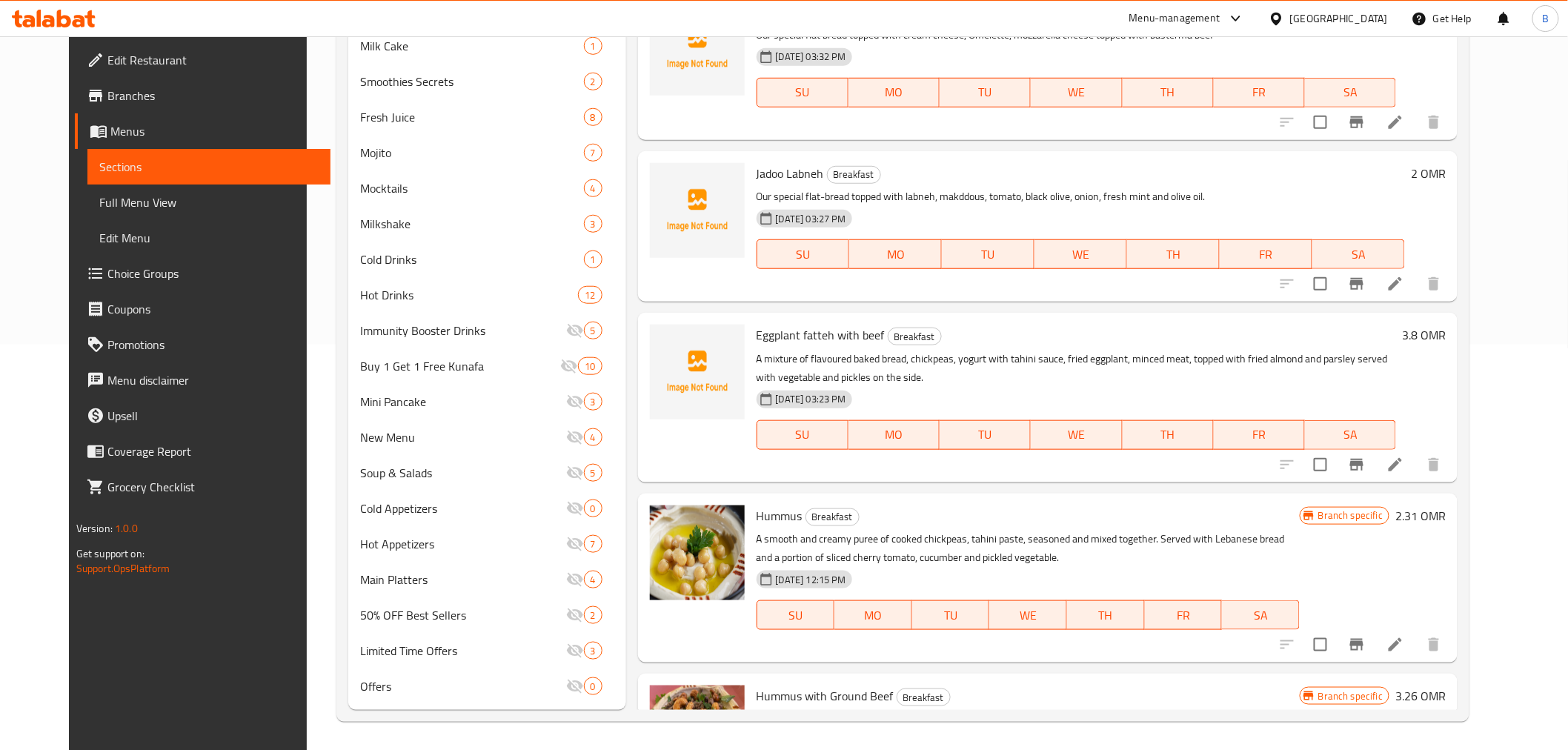
scroll to position [94, 0]
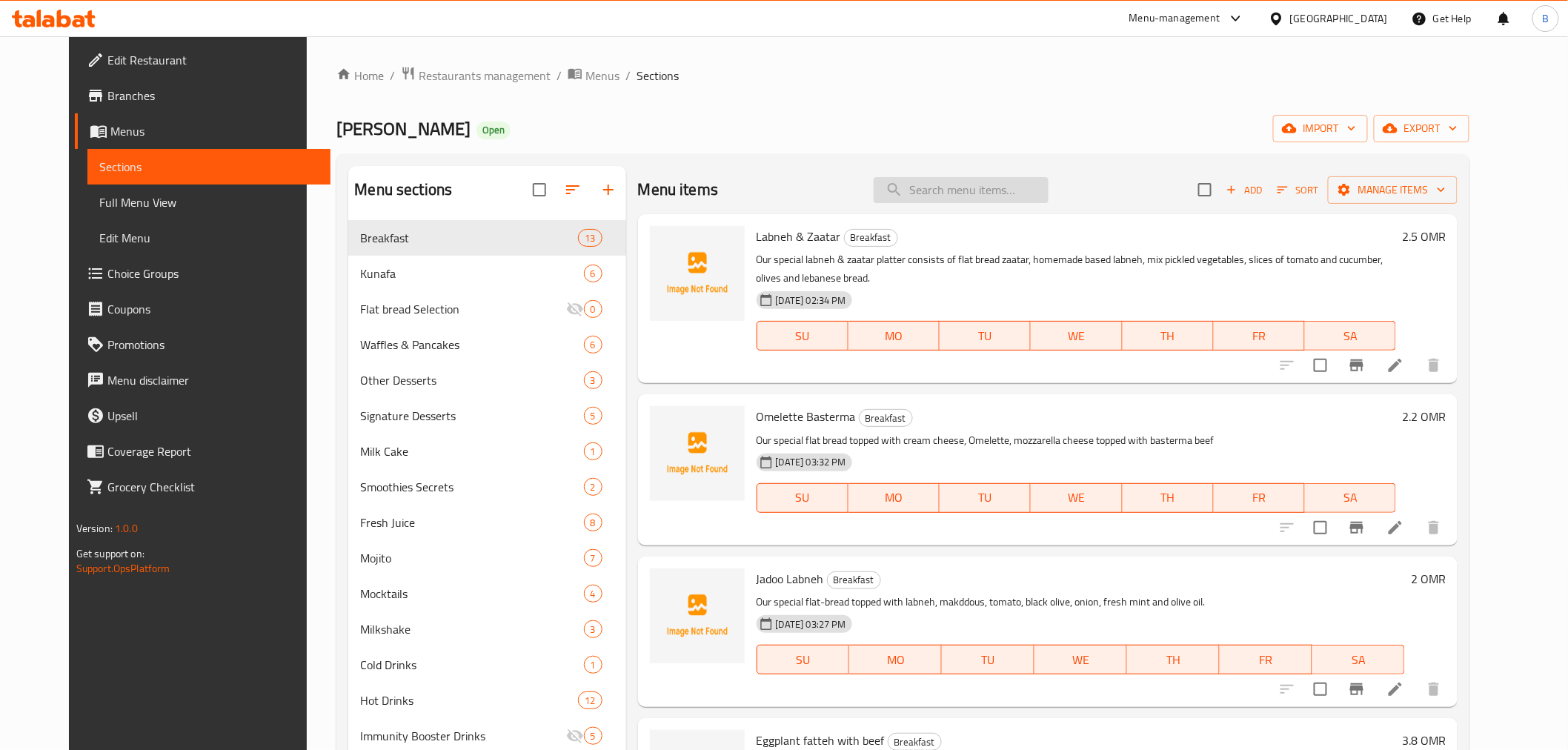
click at [972, 184] on input "search" at bounding box center [961, 191] width 175 height 26
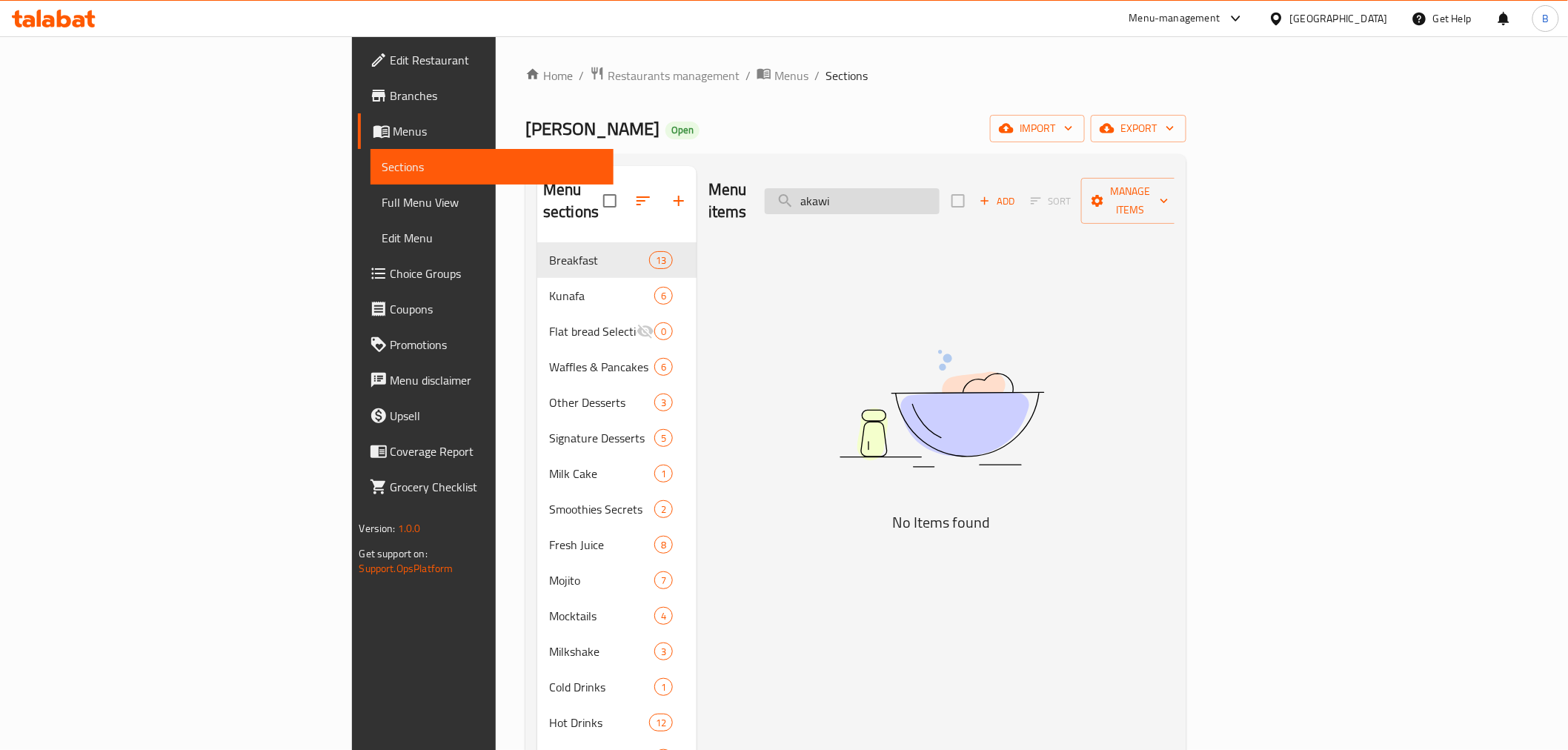
click at [940, 188] on input "akawi" at bounding box center [852, 201] width 175 height 26
type input "عكاوي"
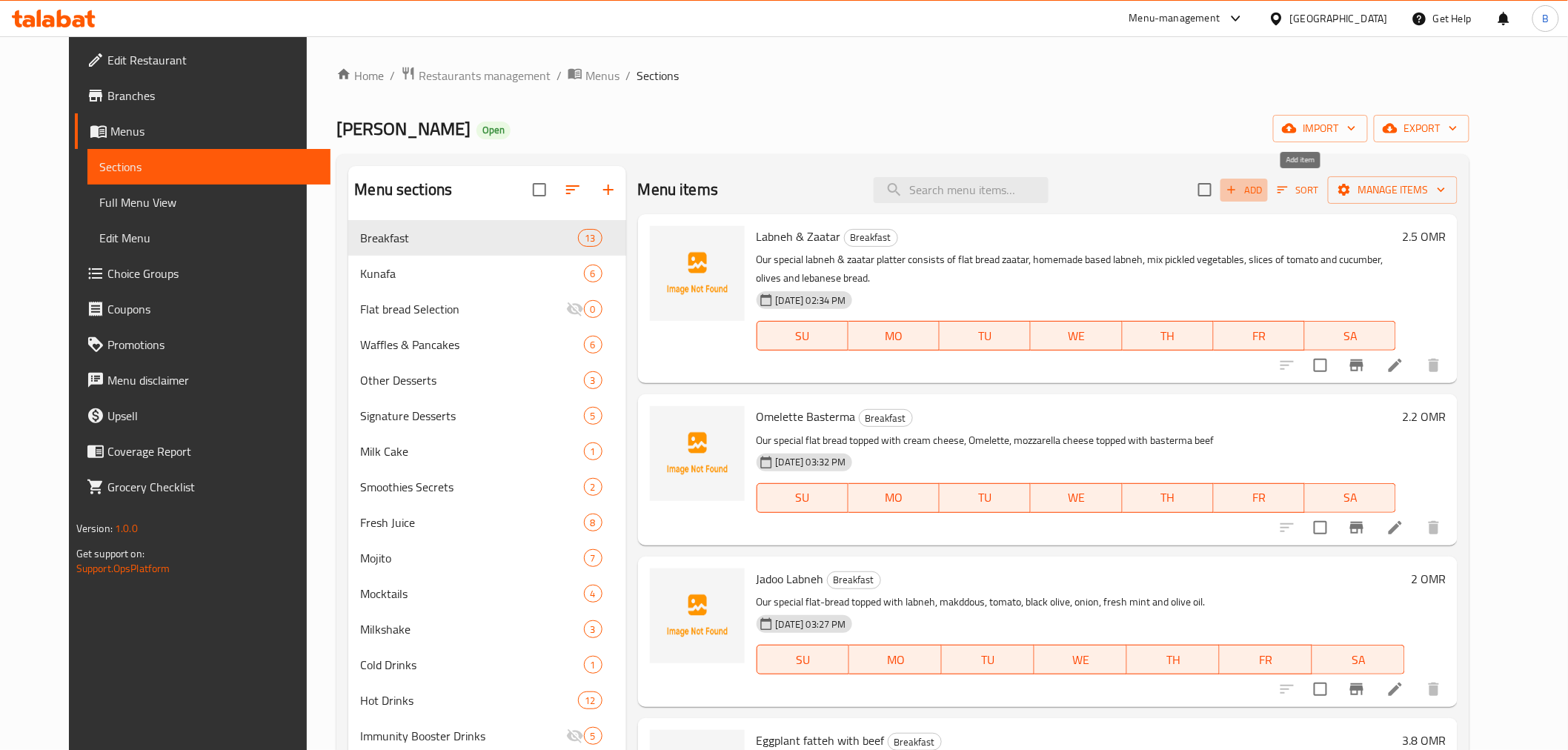
click at [1265, 184] on span "Add" at bounding box center [1244, 190] width 40 height 17
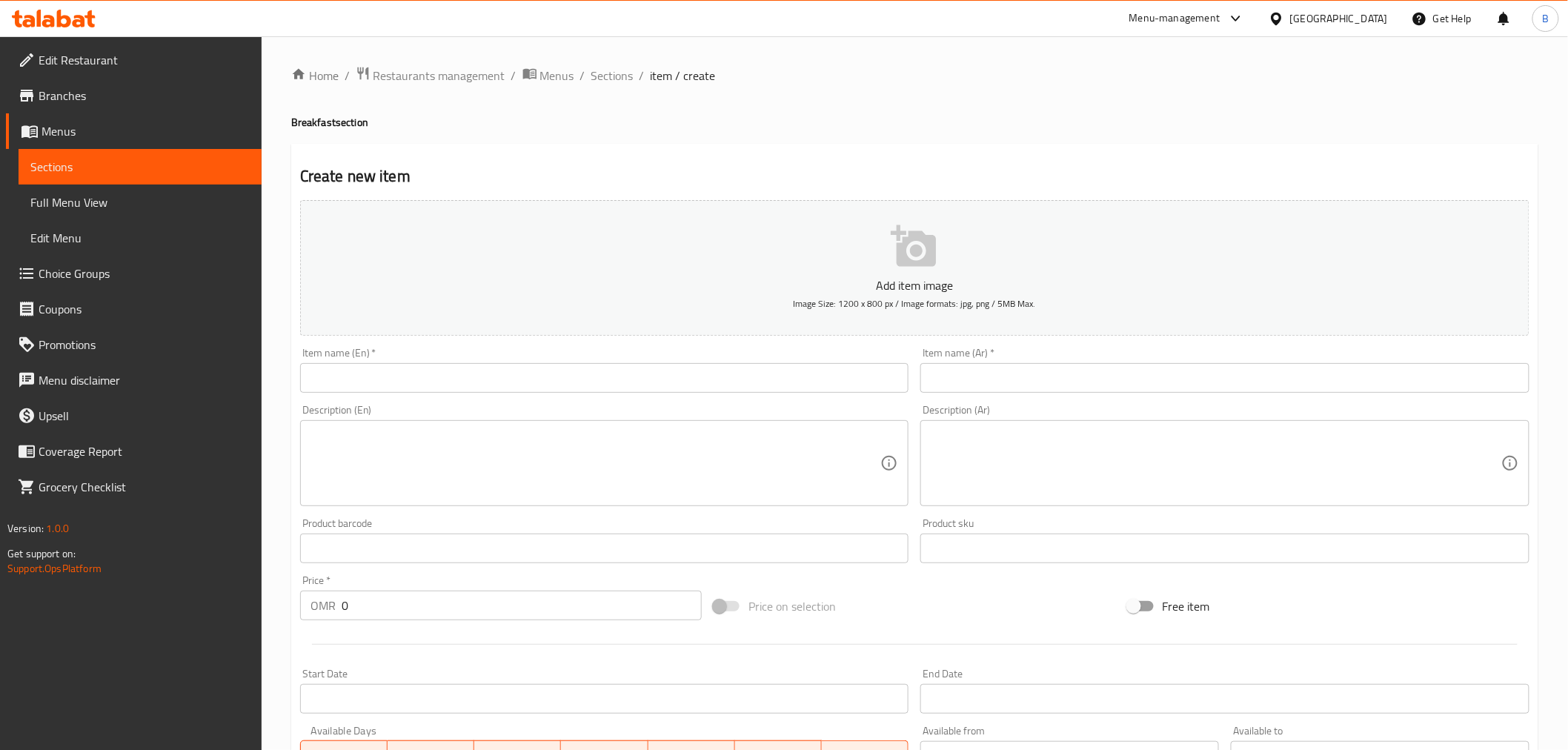
click at [571, 383] on input "text" at bounding box center [604, 378] width 609 height 30
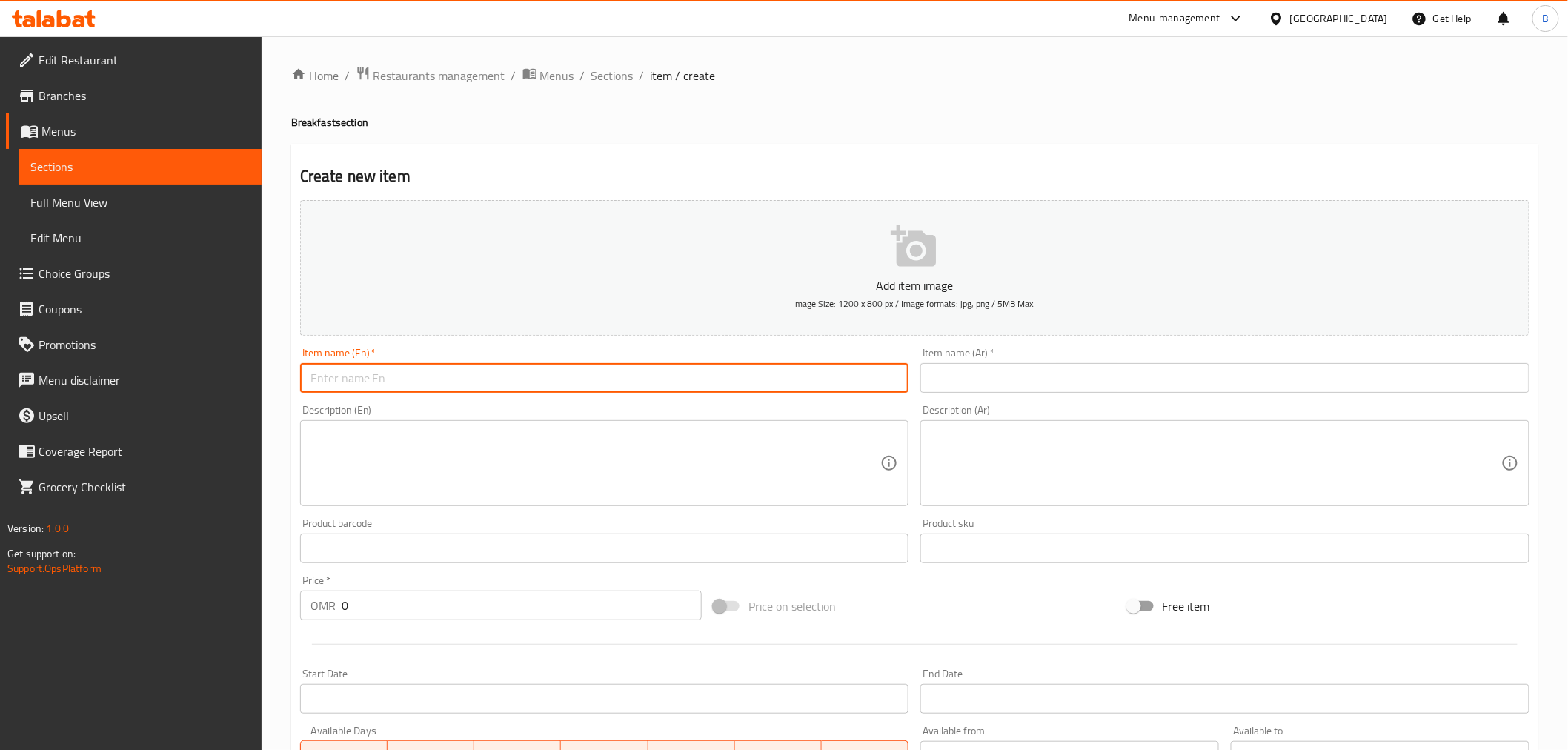
paste input "Akawi cheese"
type input "Akawi Cheese"
click at [1087, 369] on input "text" at bounding box center [1224, 378] width 609 height 30
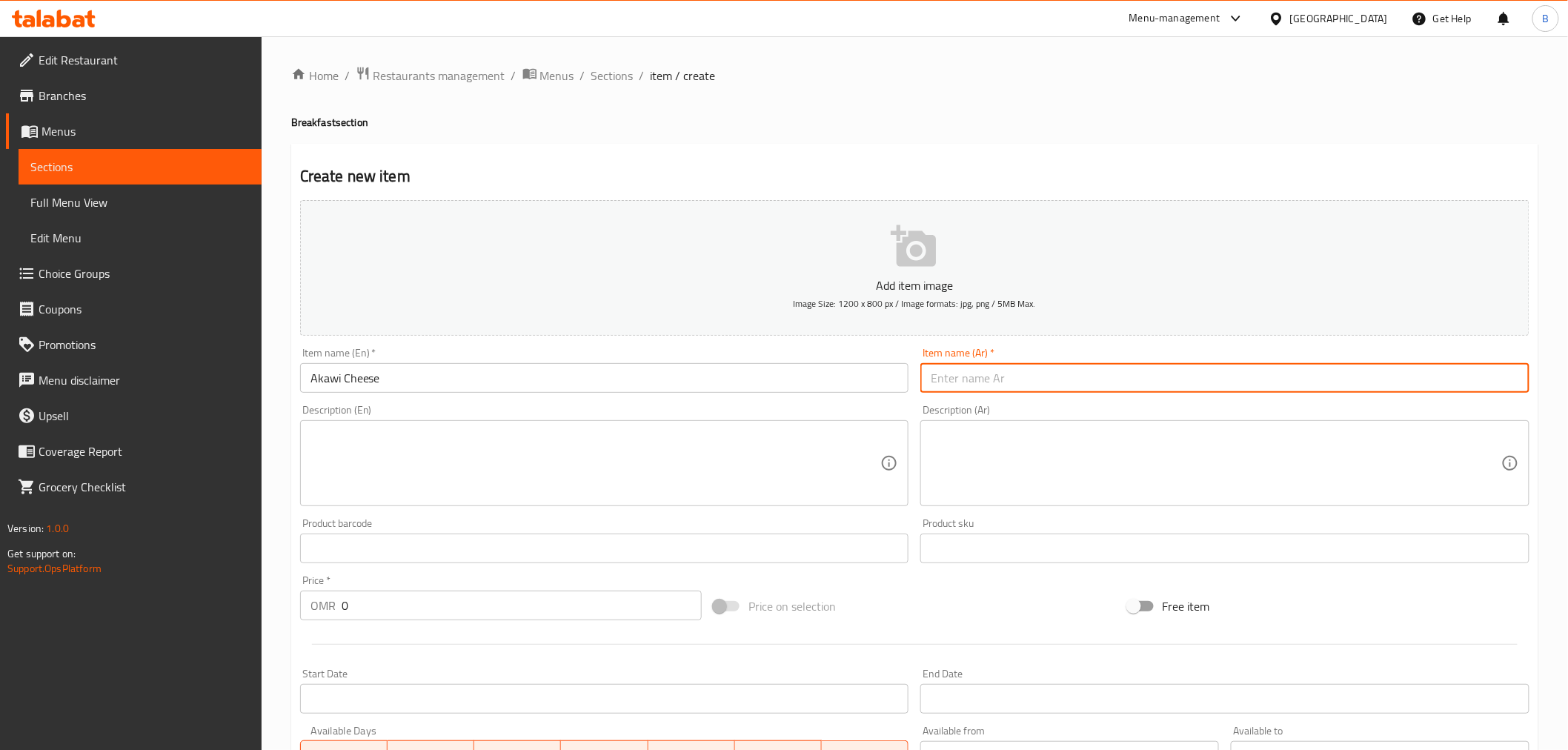
paste input "جبنة عكاوي"
type input "جبنة عكاوي"
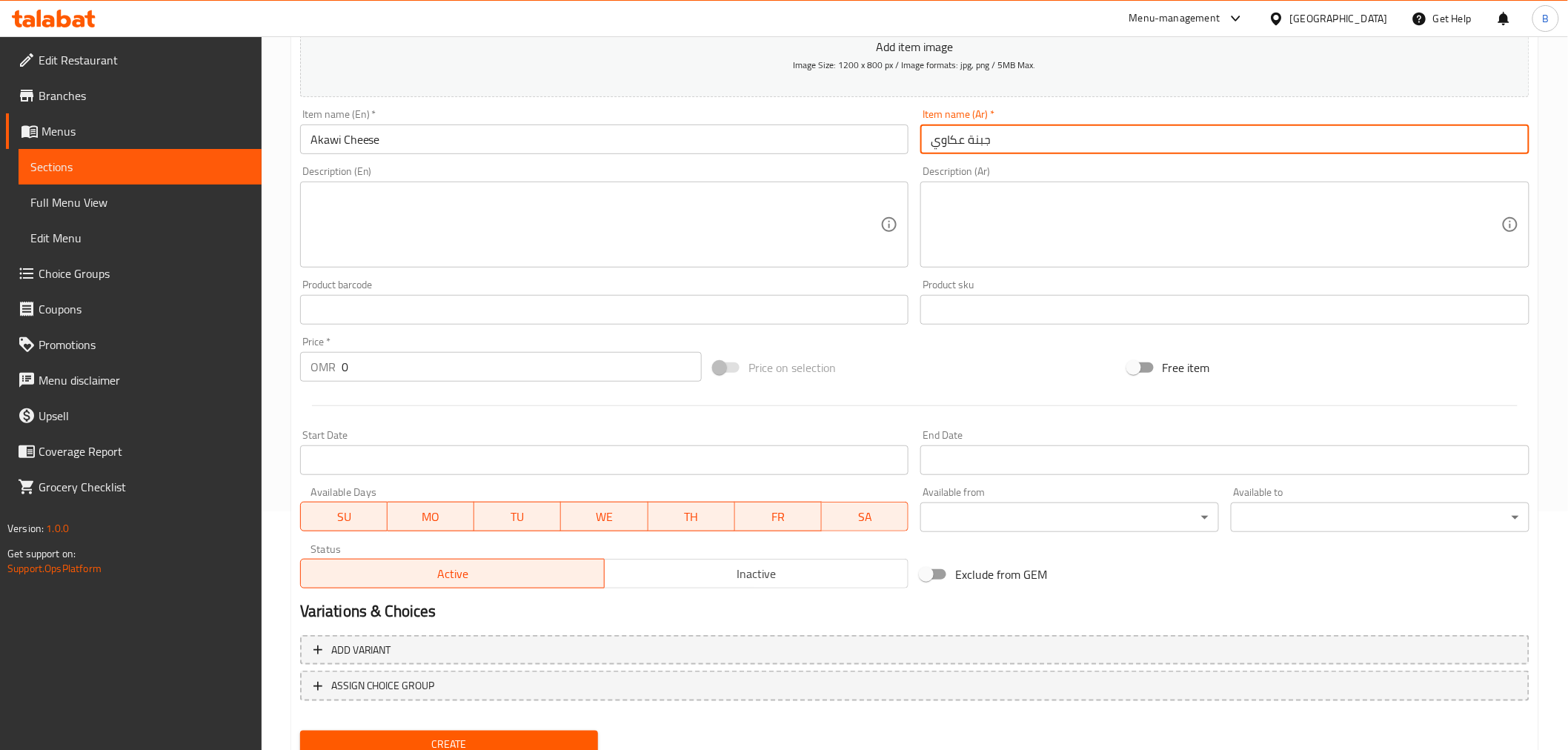
scroll to position [246, 0]
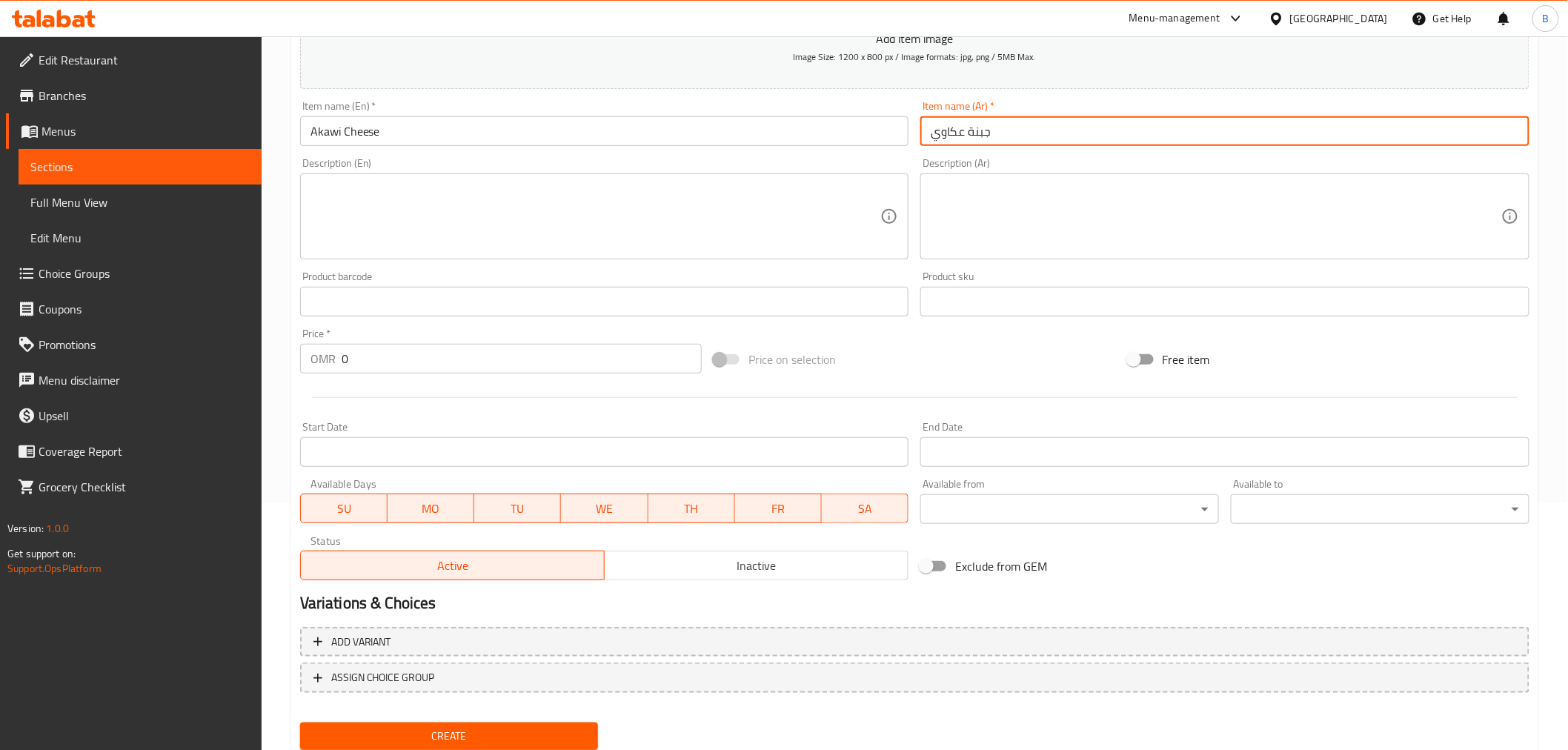
click at [425, 352] on input "0" at bounding box center [522, 358] width 360 height 30
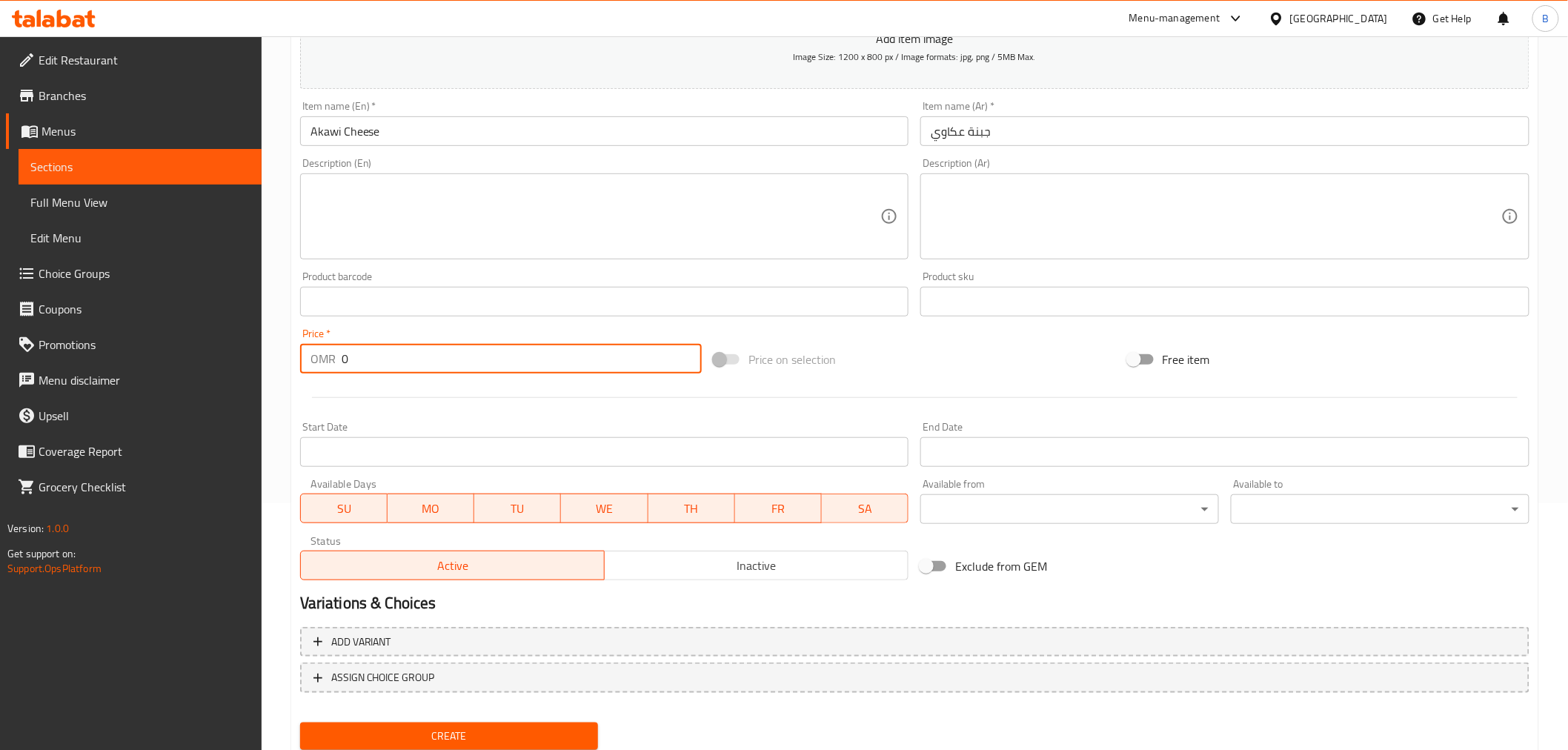
click at [424, 352] on input "0" at bounding box center [522, 358] width 360 height 30
click at [424, 361] on input "0" at bounding box center [522, 358] width 360 height 30
type input "2.2"
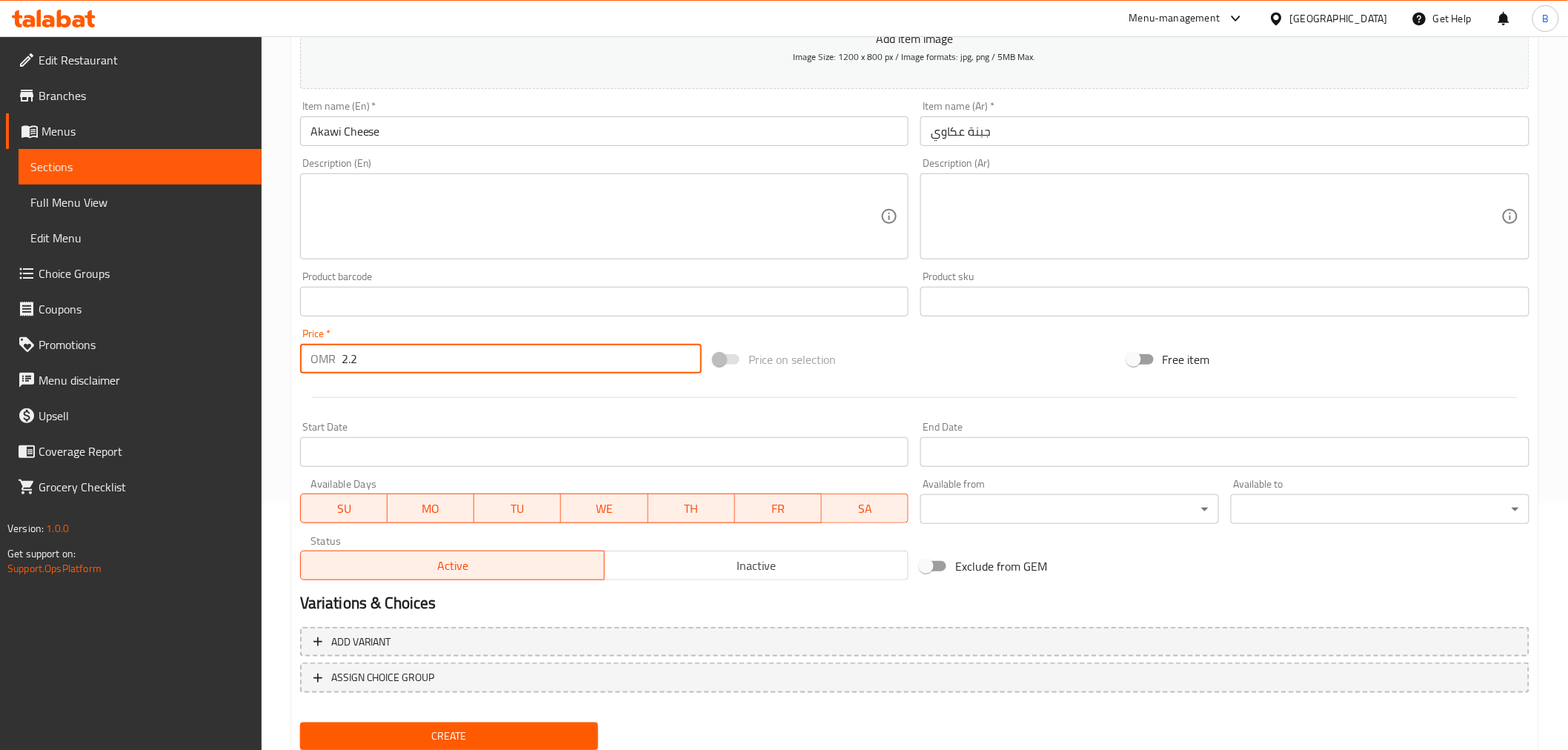
click at [643, 250] on textarea at bounding box center [596, 217] width 570 height 71
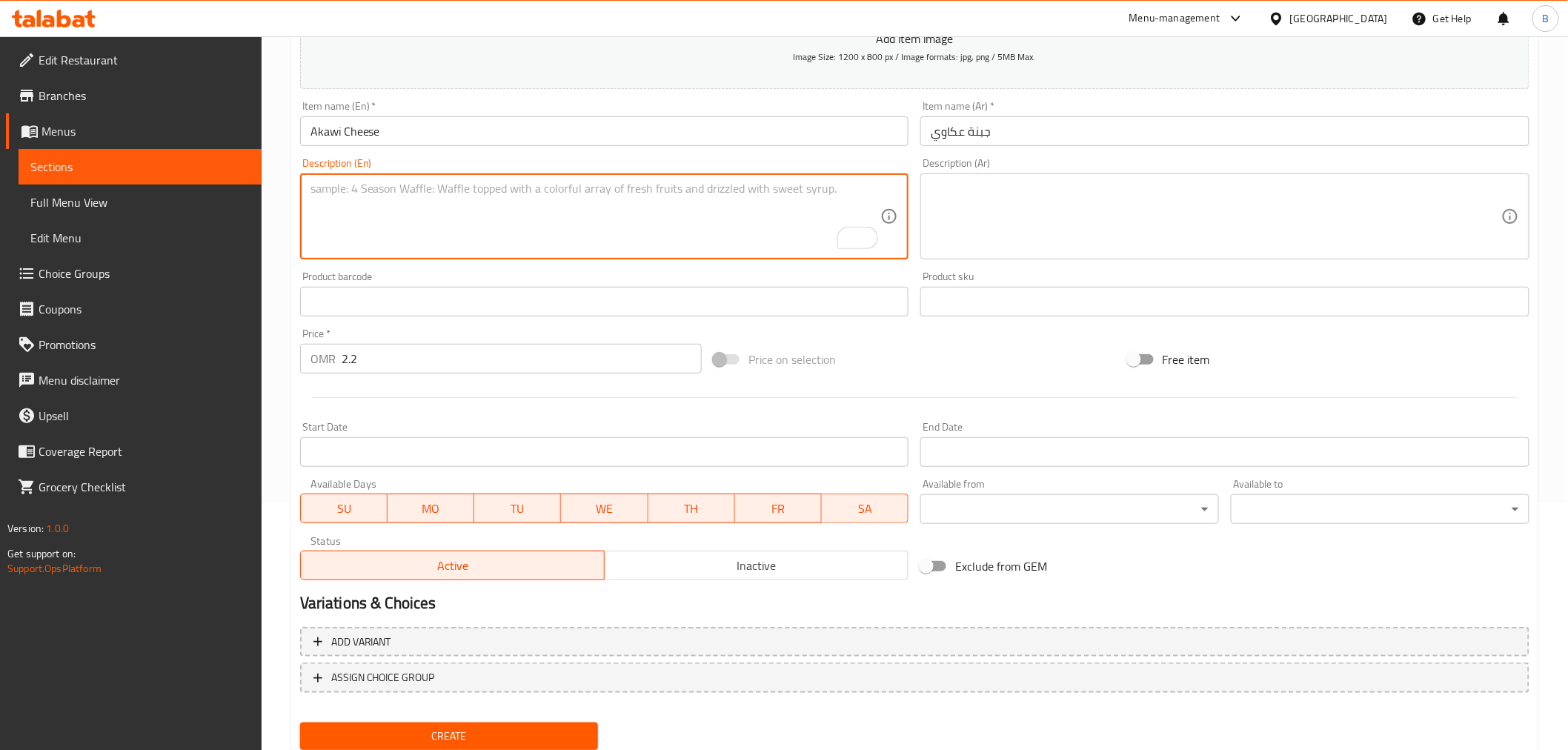
paste textarea "Our special flat-bread topped with Ikkawi cheese, seasame seeds & fresh parsley."
type textarea "Our special flat-bread topped with Ikkawi cheese, seasame seeds & fresh parsley."
click at [1087, 215] on textarea at bounding box center [1216, 217] width 570 height 71
paste textarea "خبزنا المسطح المميز مغطى بجبنة عكاوي، بذور السمسم، والبقدونس الطازج."
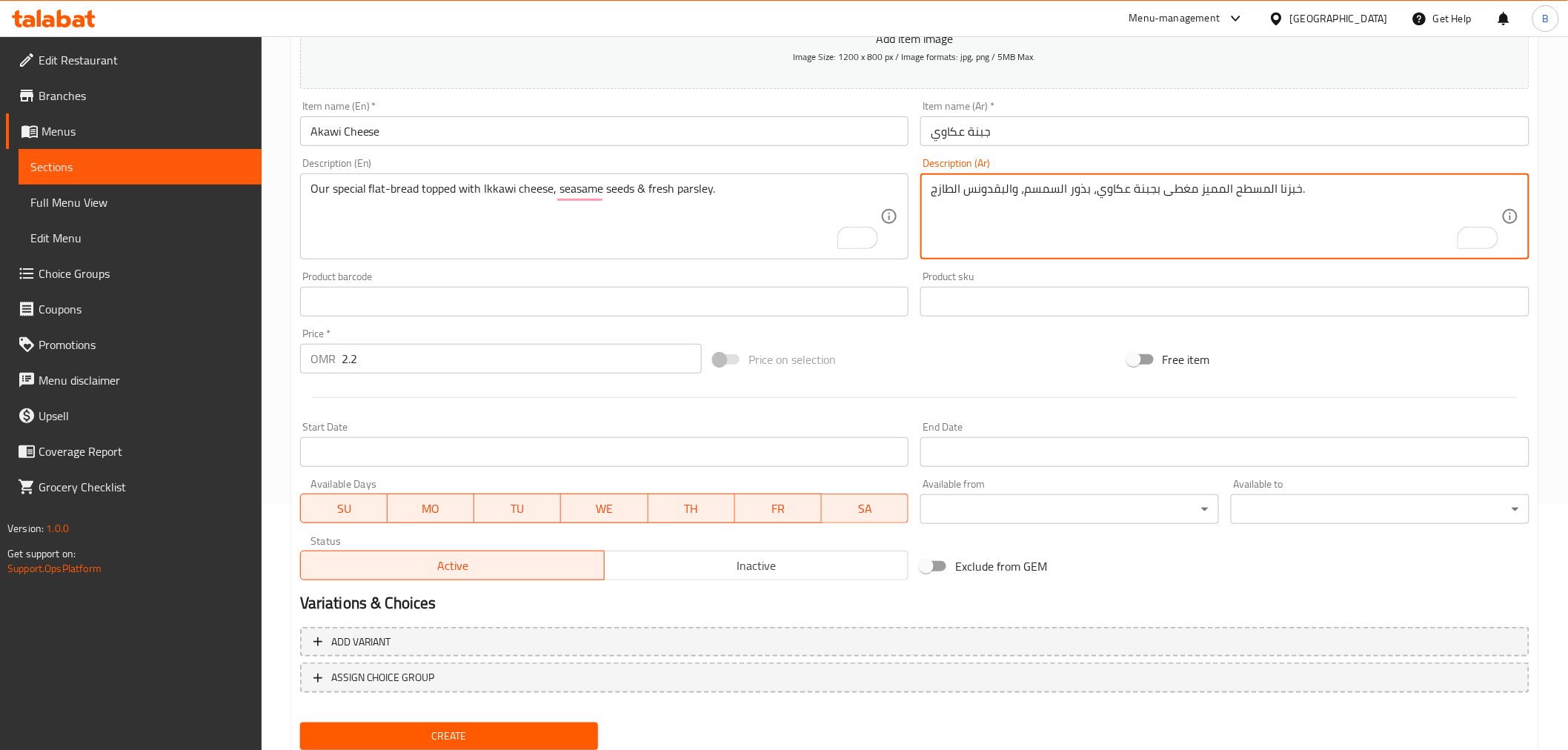
scroll to position [294, 0]
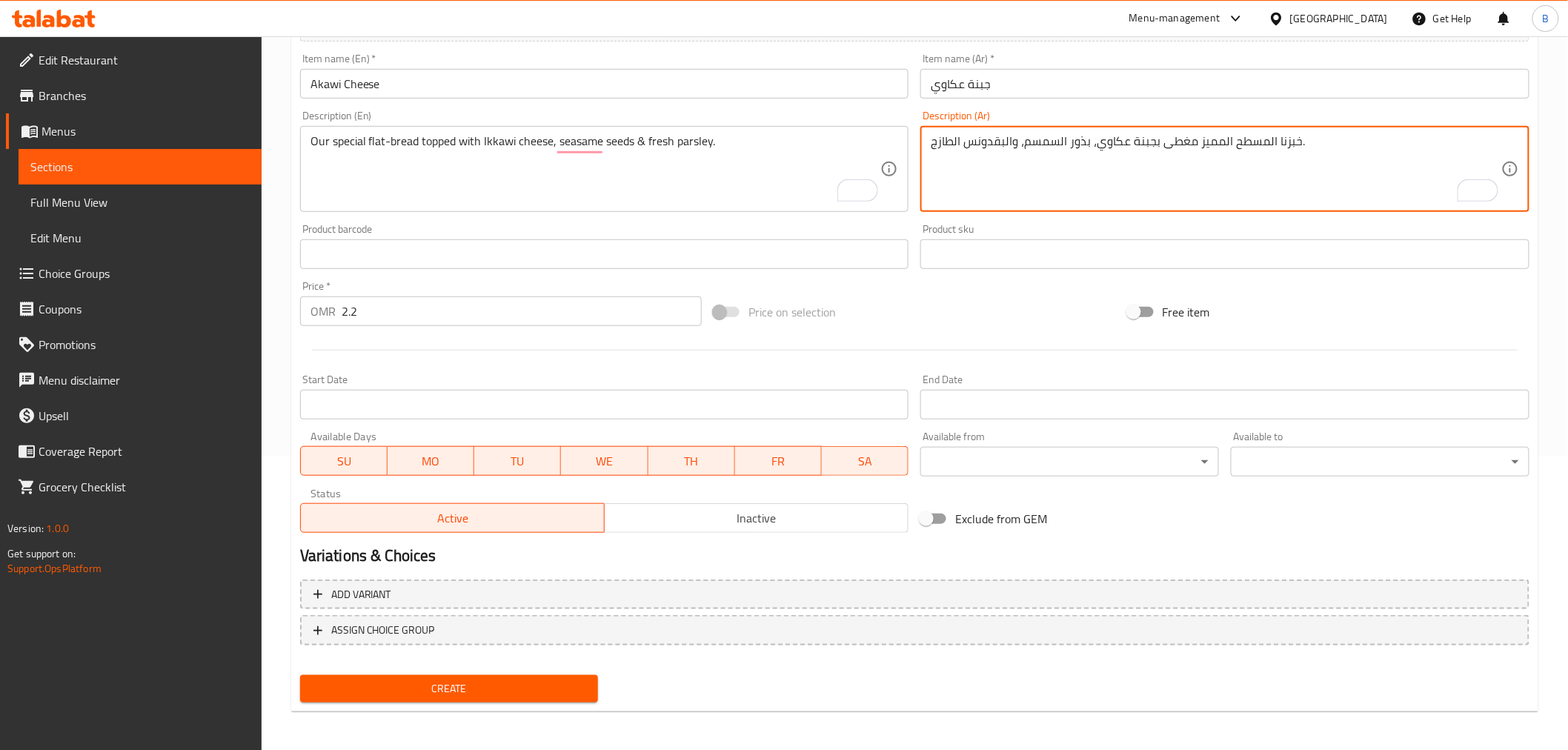
type textarea "خبزنا المسطح المميز مغطى بجبنة عكاوي، بذور السمسم، والبقدونس الطازج."
click at [533, 687] on span "Create" at bounding box center [450, 688] width 275 height 19
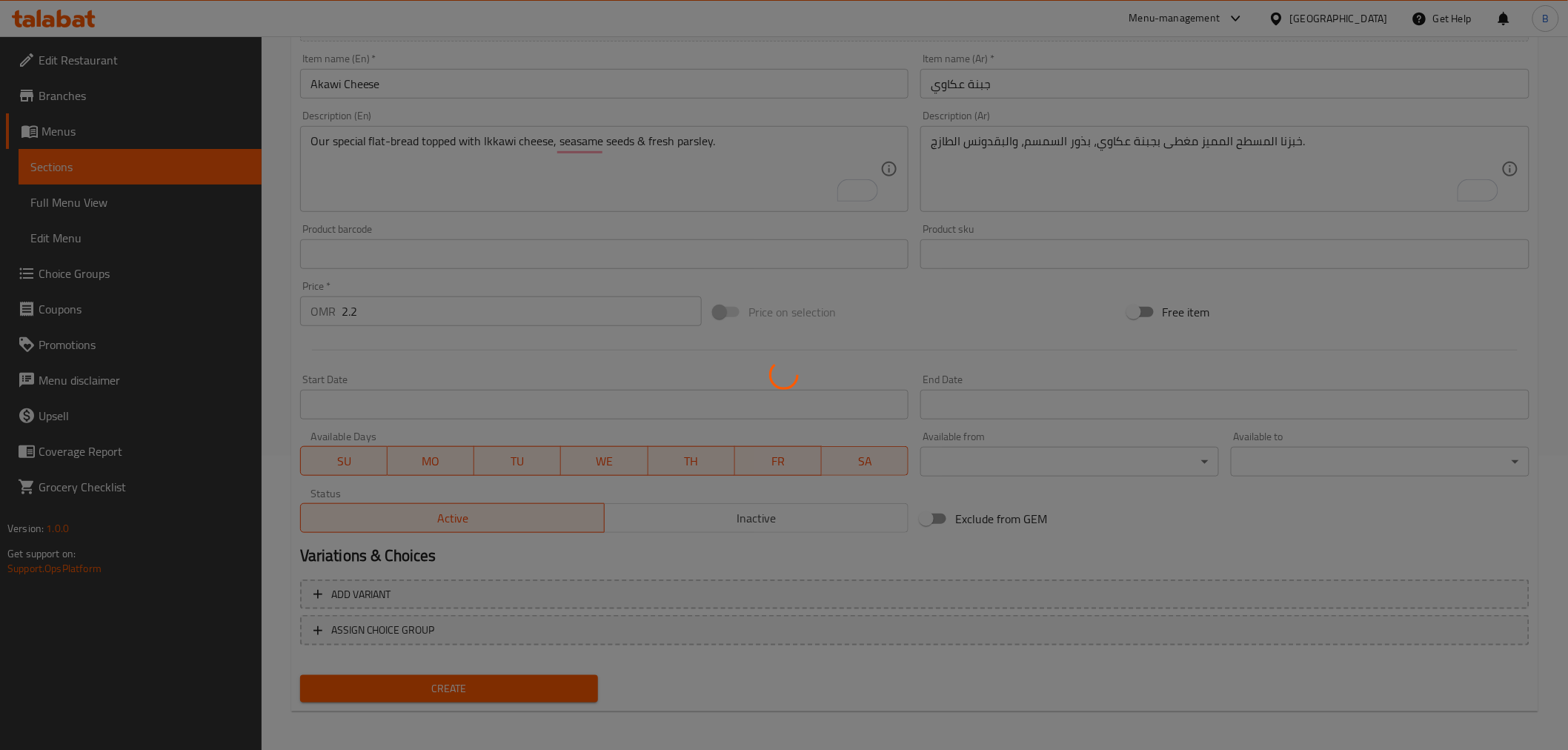
type input "0"
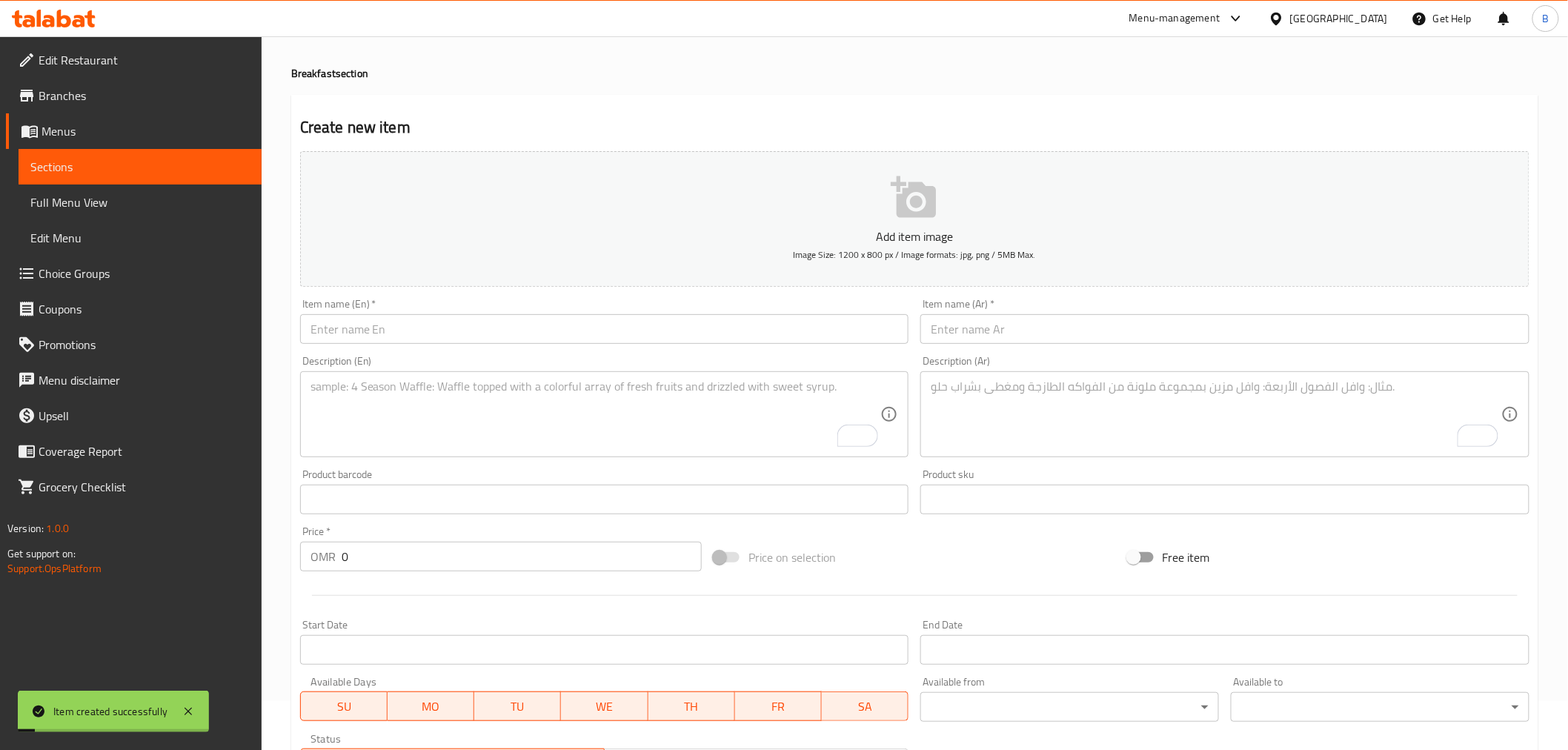
scroll to position [0, 0]
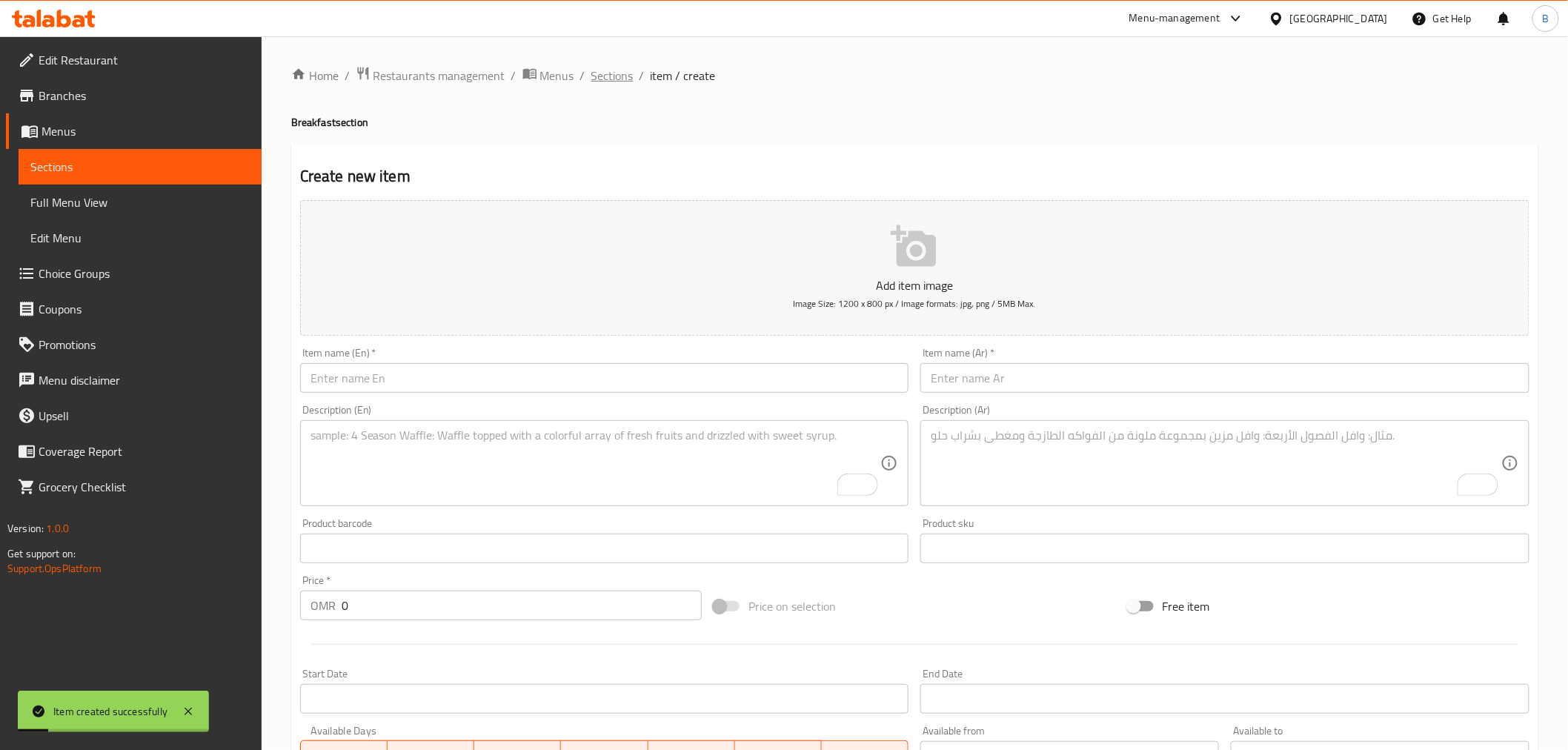
click at [599, 71] on span "Sections" at bounding box center [612, 76] width 42 height 18
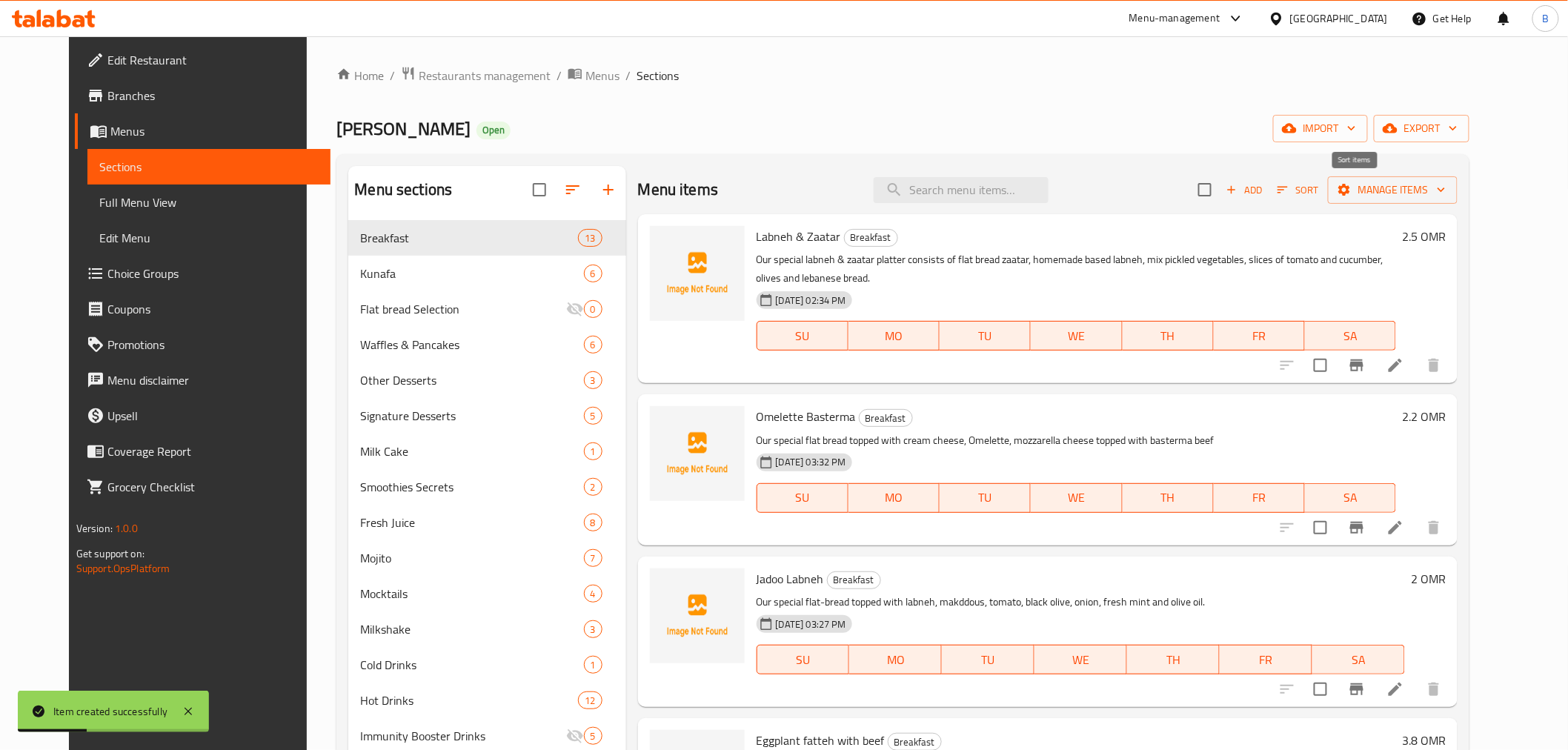
click at [1322, 199] on button "Sort" at bounding box center [1298, 190] width 48 height 23
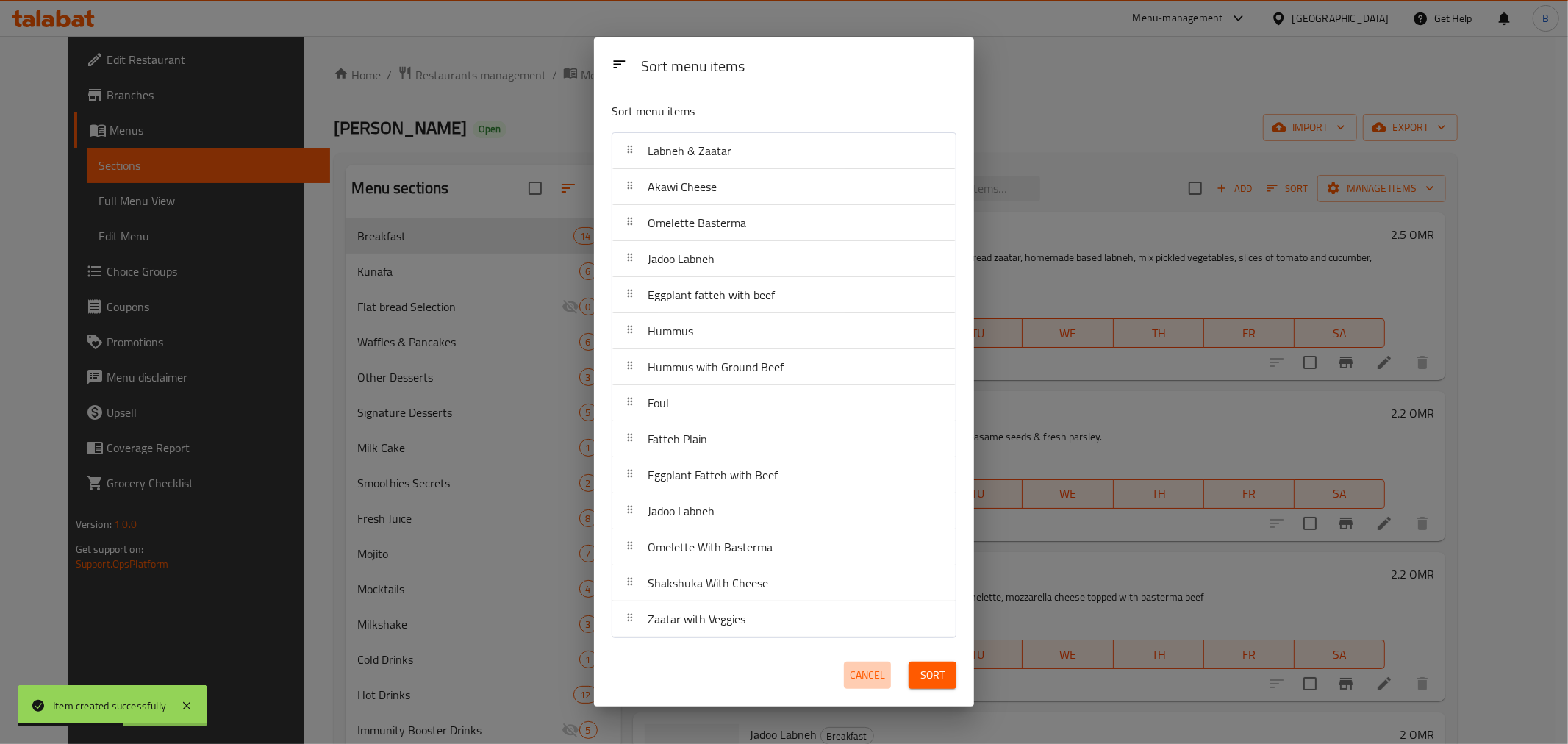
click at [872, 678] on span "Cancel" at bounding box center [867, 675] width 35 height 19
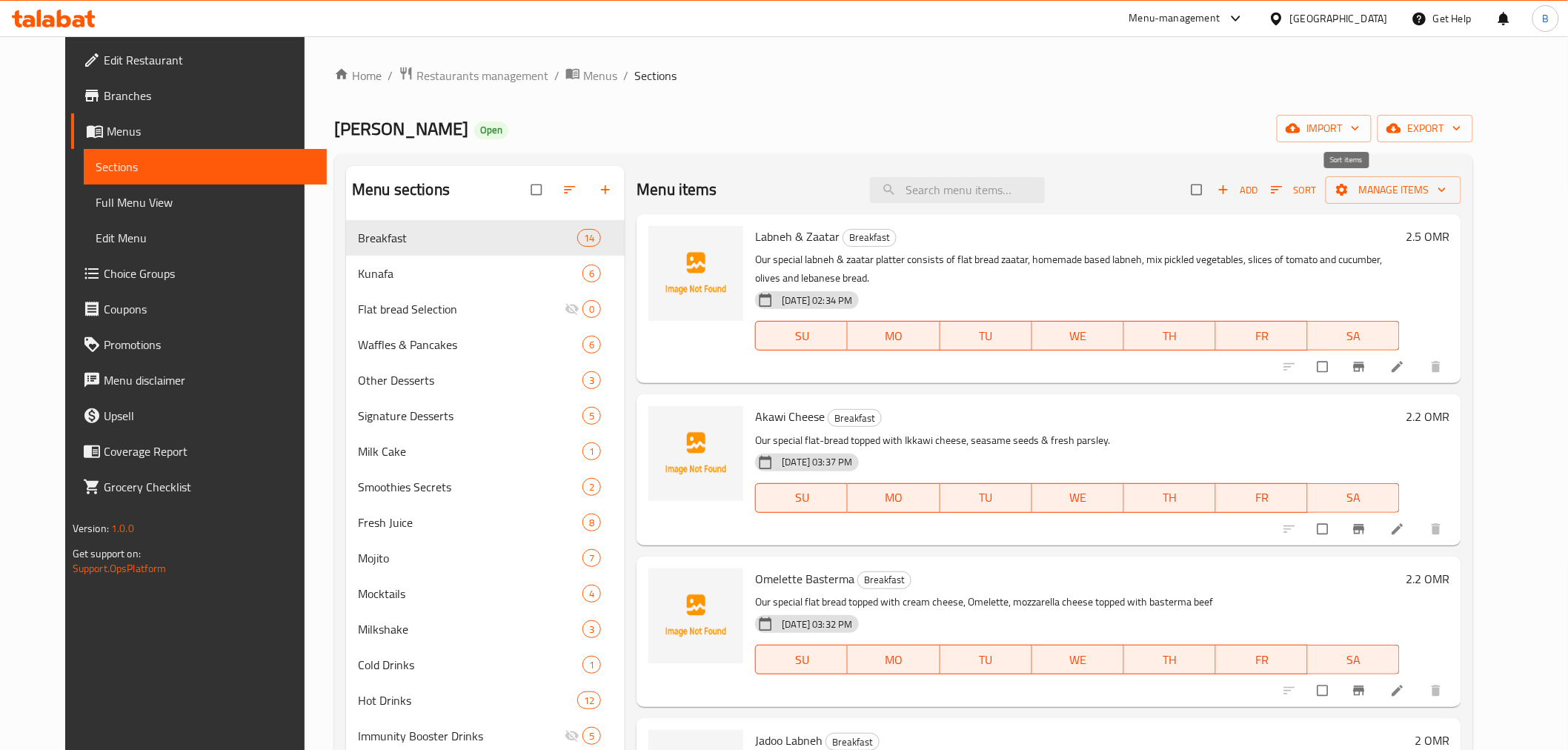
click at [1317, 186] on span "Sort" at bounding box center [1294, 190] width 45 height 17
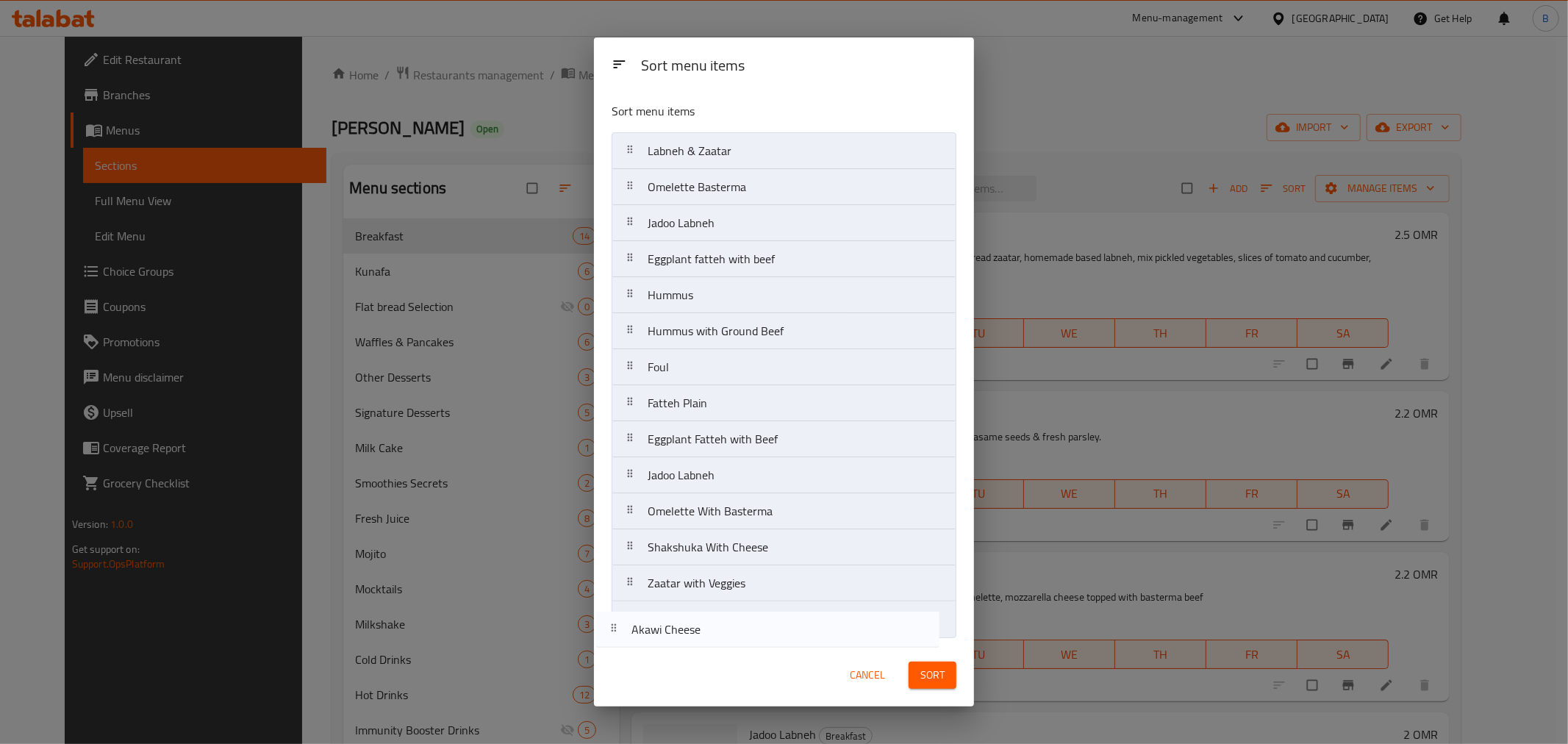
drag, startPoint x: 804, startPoint y: 196, endPoint x: 787, endPoint y: 641, distance: 445.3
click at [787, 641] on div "Sort menu items Labneh & Zaatar Akawi Cheese Omelette Basterma Jadoo Labneh Egg…" at bounding box center [784, 367] width 380 height 553
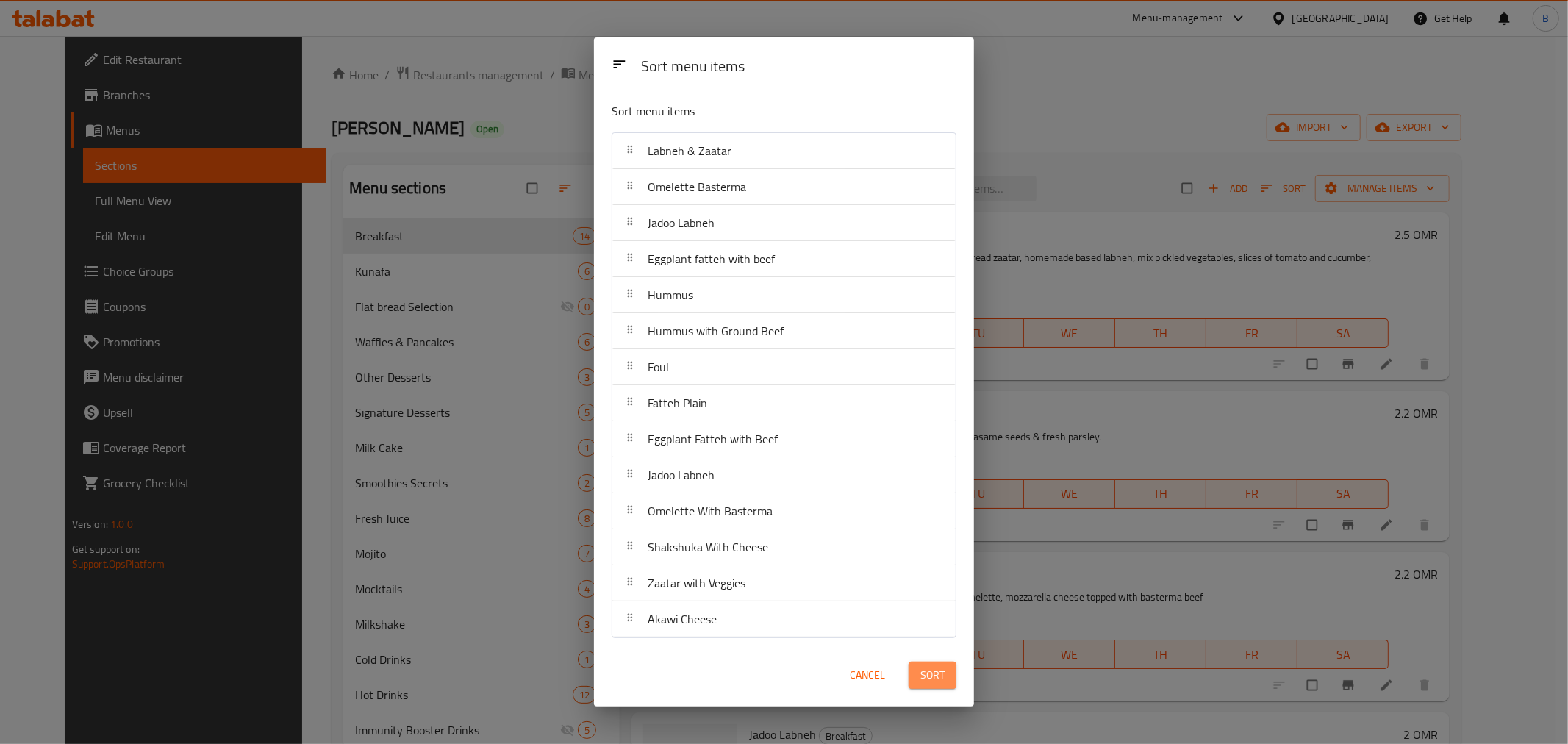
click at [930, 684] on span "Sort" at bounding box center [932, 675] width 24 height 19
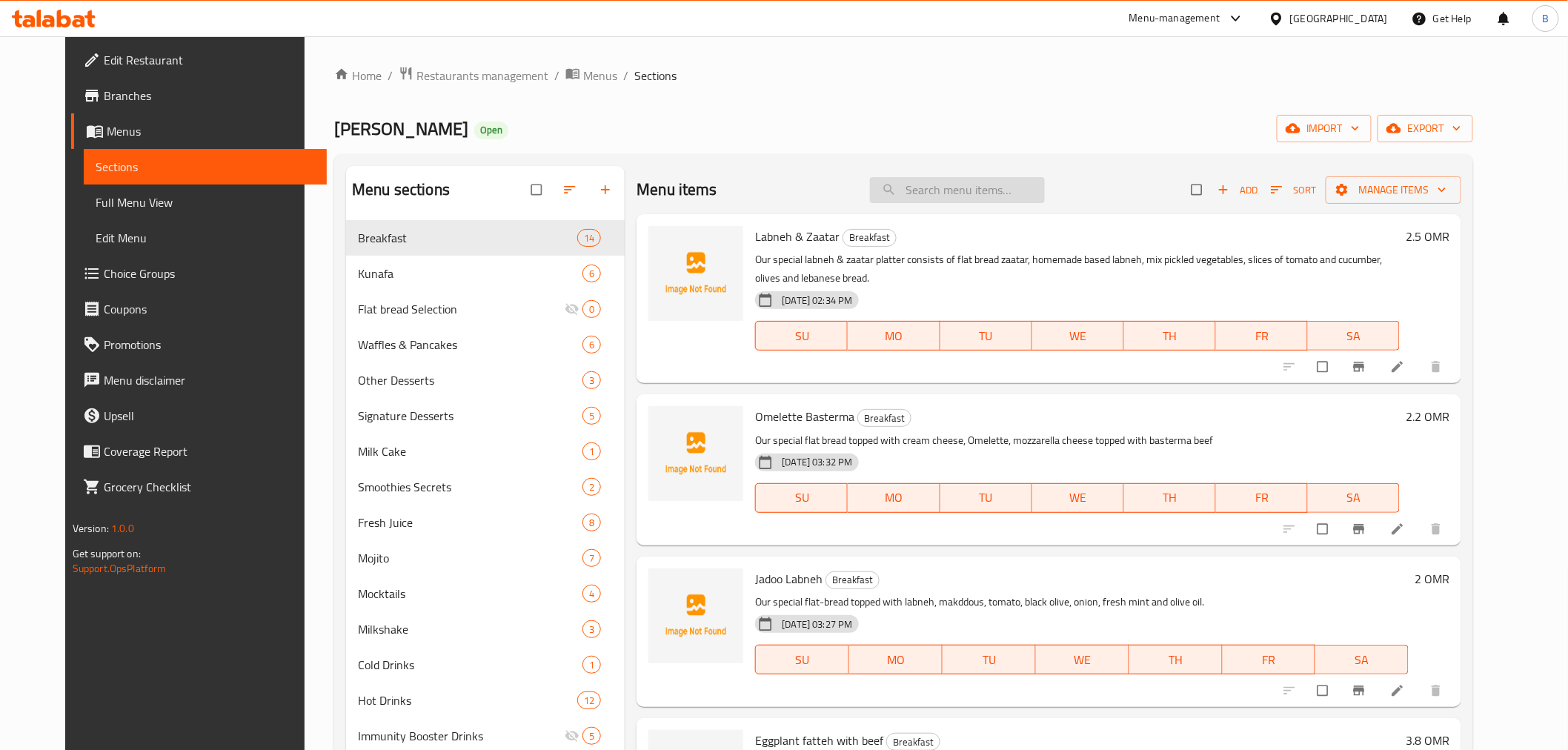
click at [953, 188] on input "search" at bounding box center [957, 191] width 175 height 26
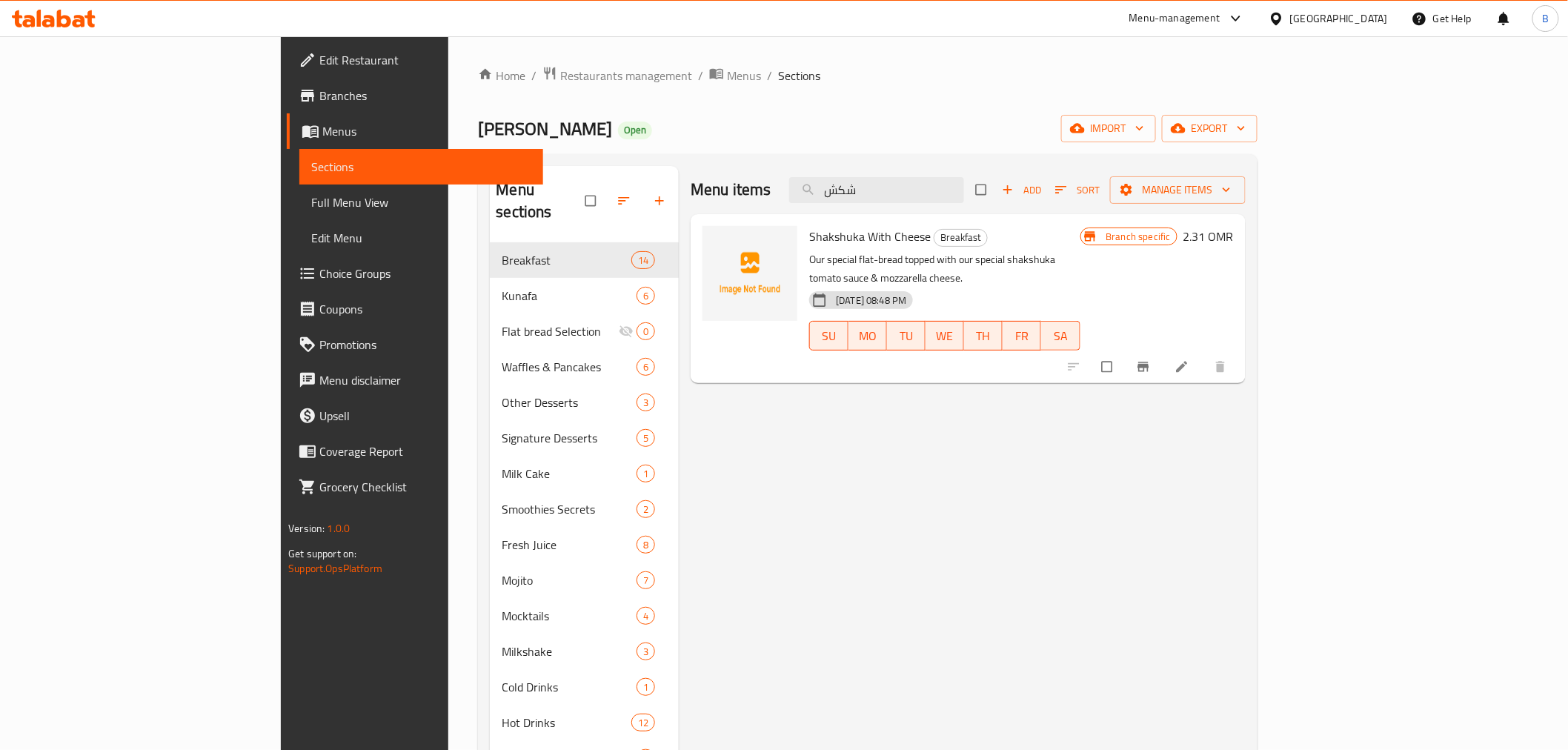
type input "شكش"
click at [958, 190] on input "شكش" at bounding box center [876, 191] width 175 height 26
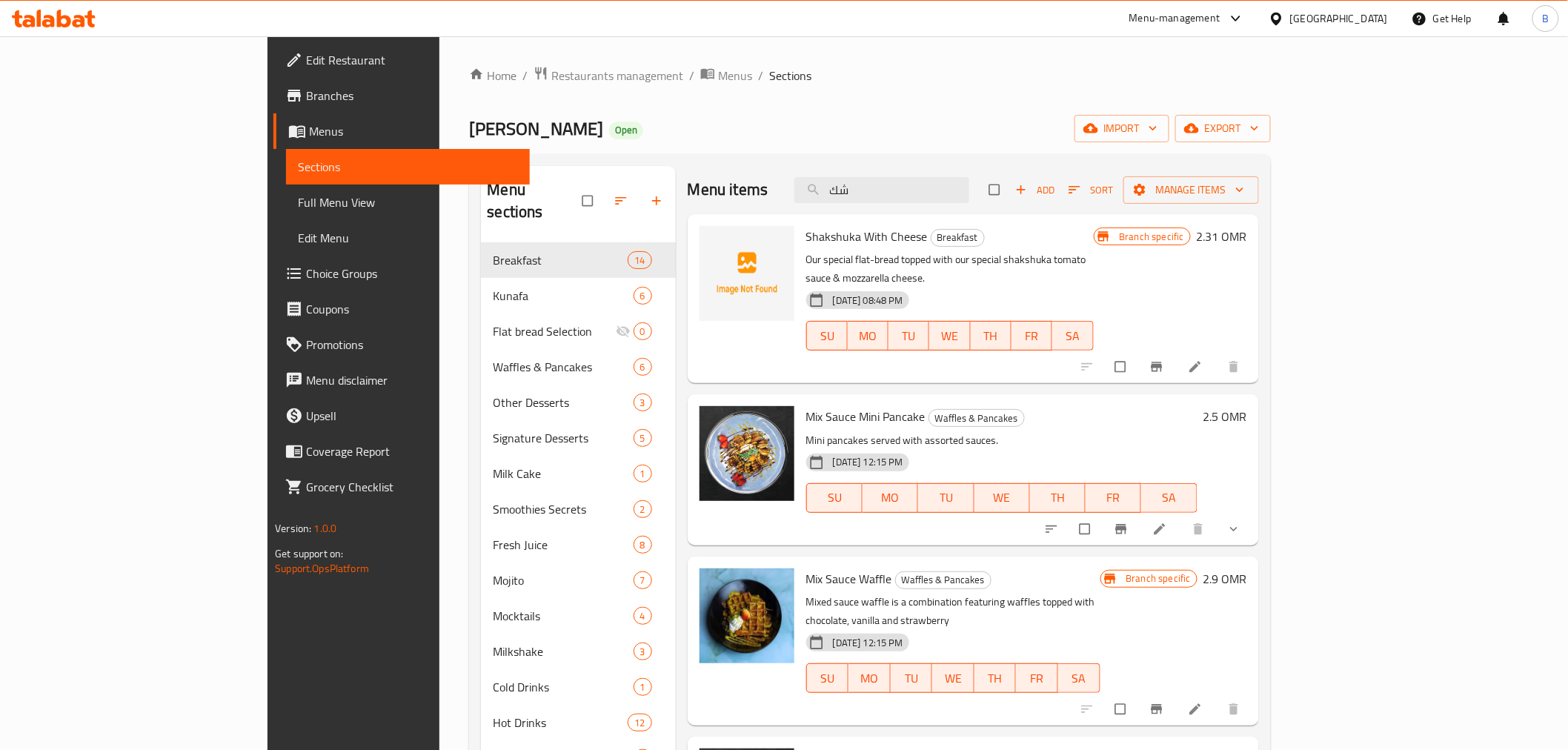
type input "شكش"
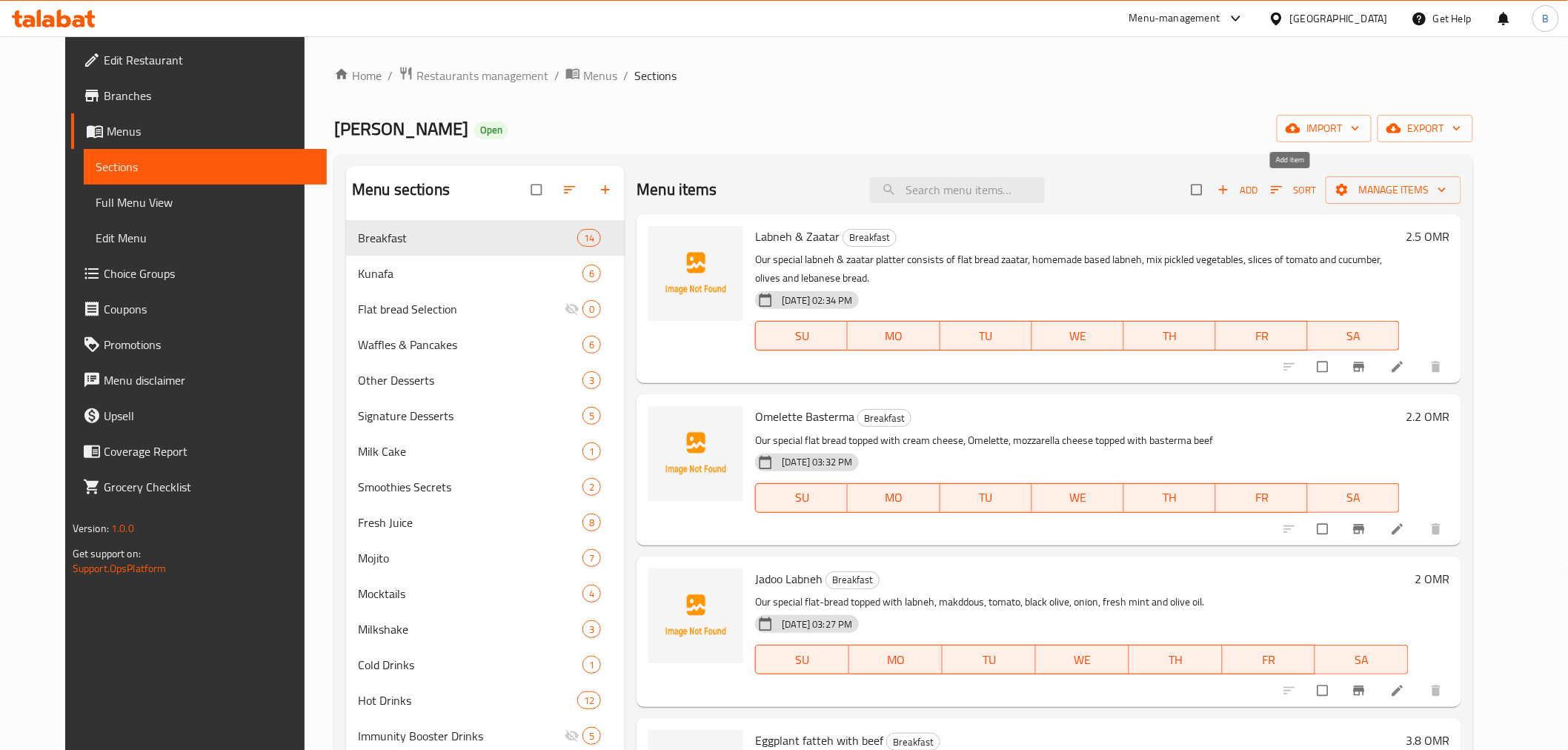
click at [1257, 184] on span "Add" at bounding box center [1238, 190] width 40 height 17
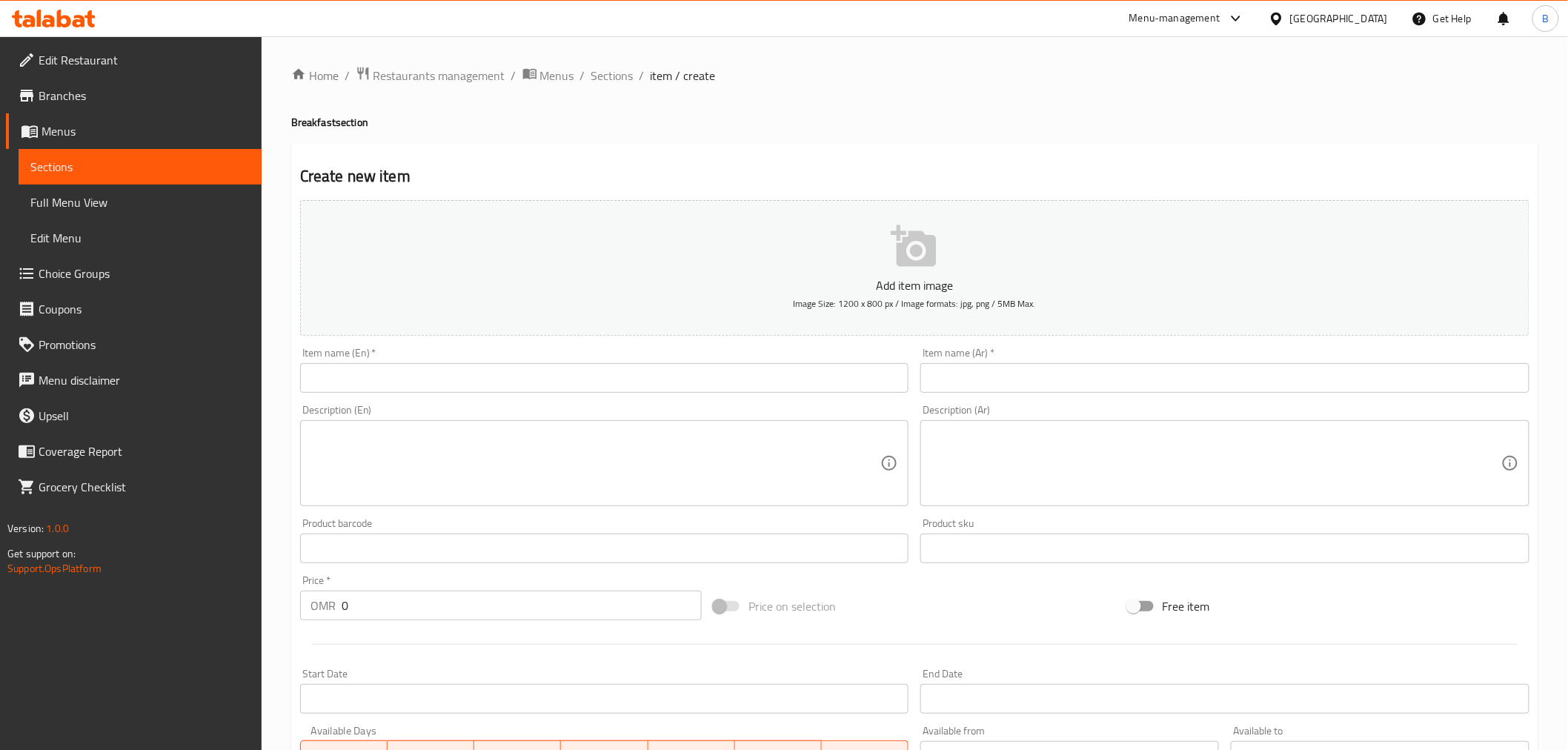
click at [456, 371] on input "text" at bounding box center [604, 378] width 609 height 30
paste input "Shakshuka"
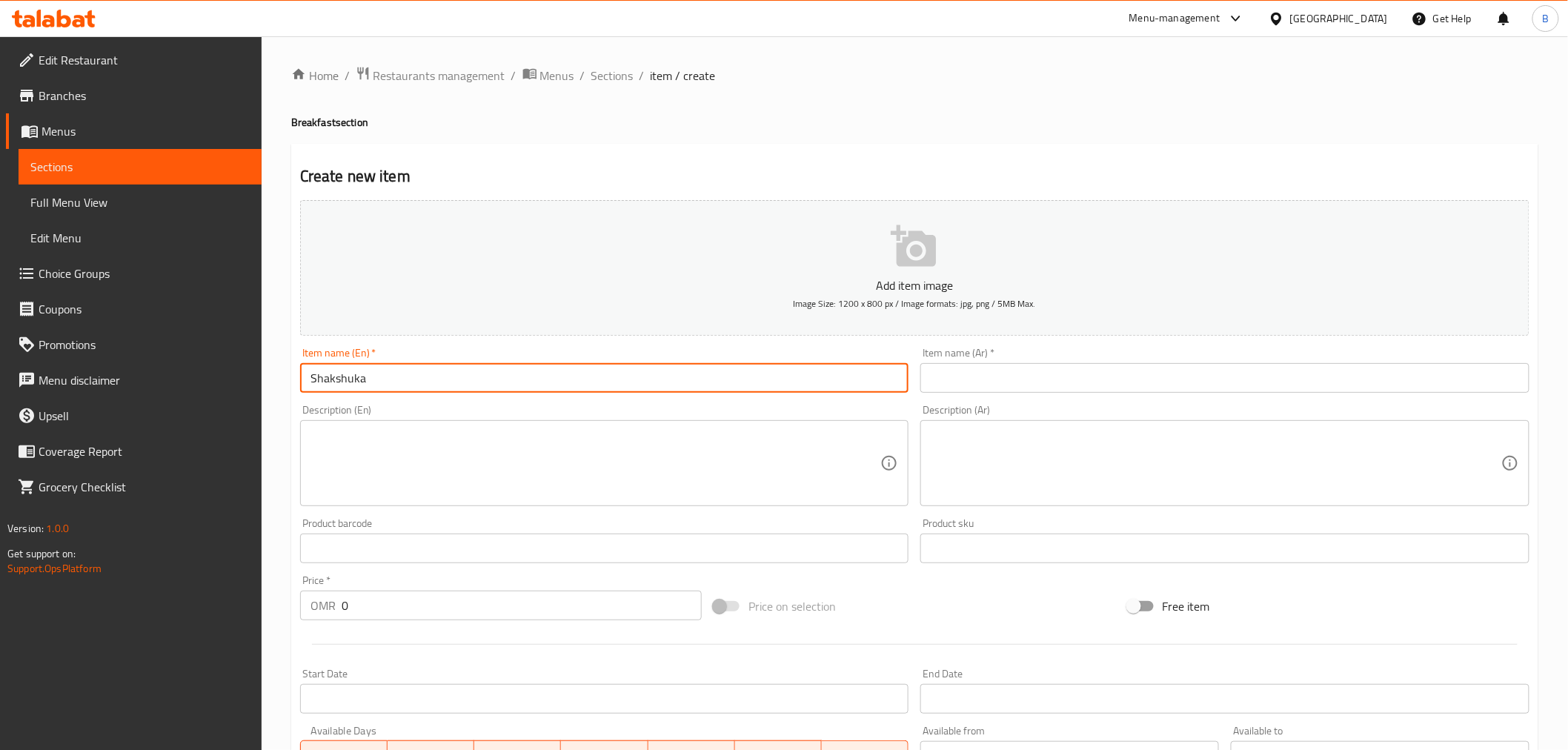
type input "Shakshuka"
click at [936, 378] on input "text" at bounding box center [1224, 378] width 609 height 30
paste input "شكشوكة"
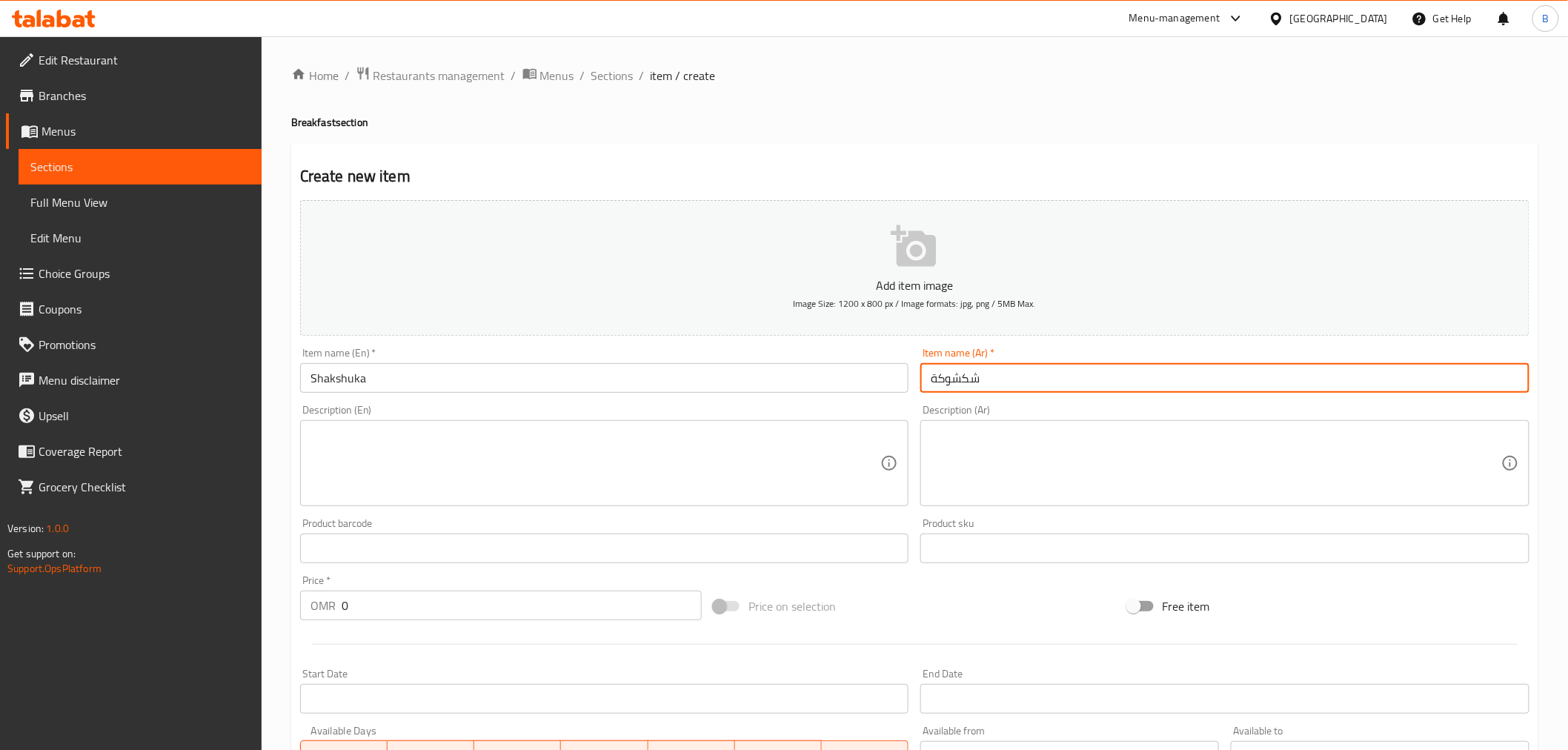
type input "شكشوكة"
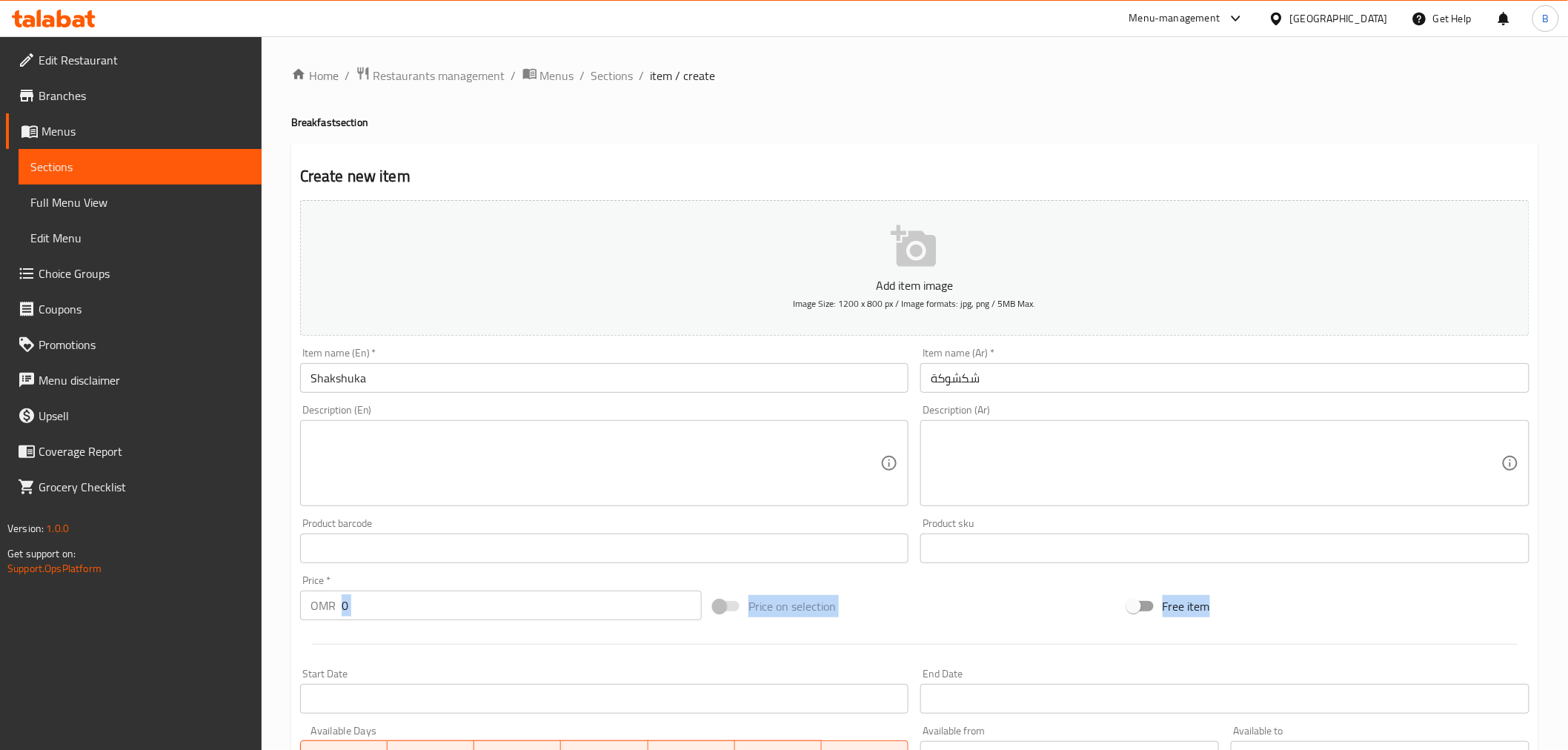
click at [413, 630] on div "Add item image Image Size: 1200 x 800 px / Image formats: jpg, png / 5MB Max. I…" at bounding box center [915, 513] width 1242 height 638
click at [413, 630] on div at bounding box center [915, 644] width 1242 height 36
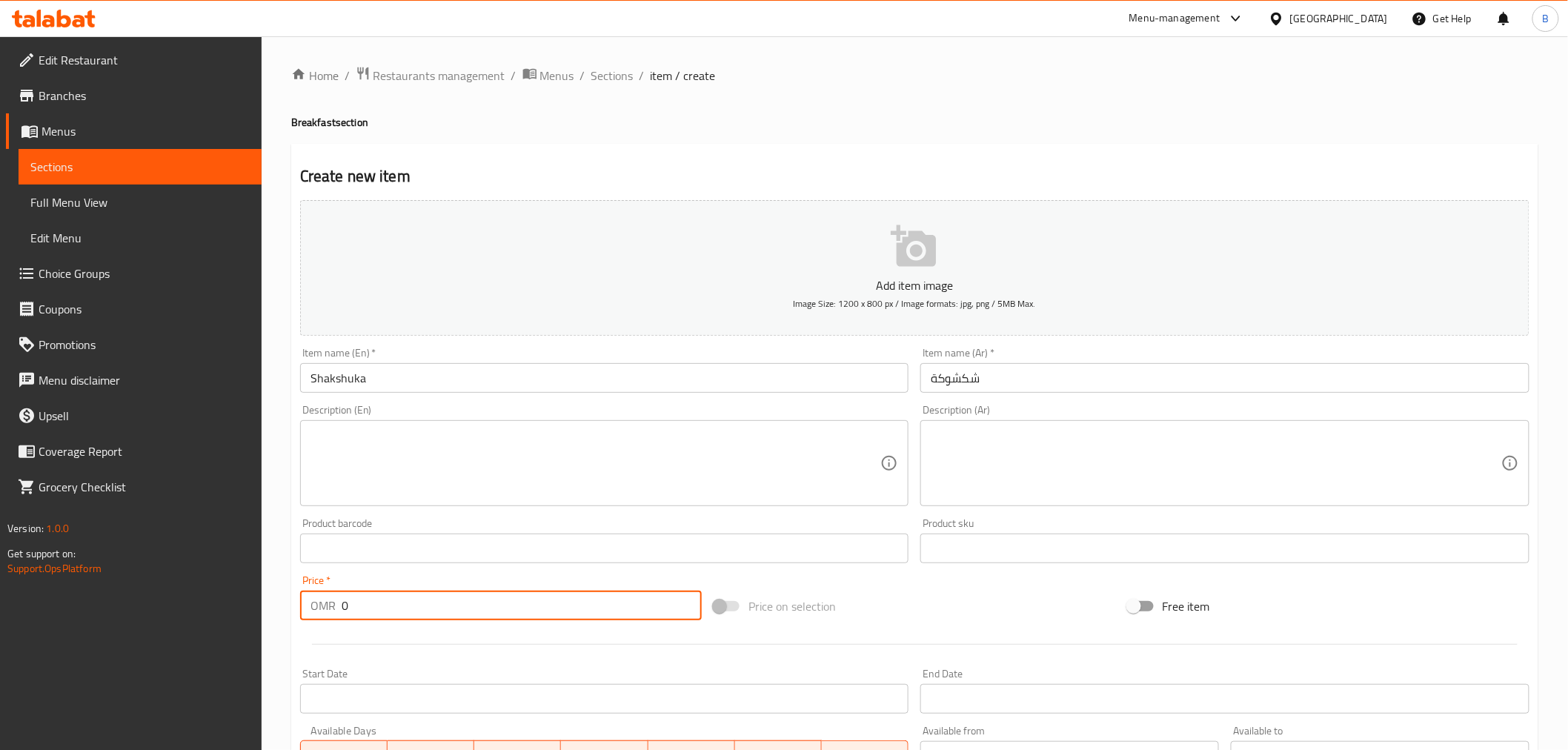
click at [428, 608] on input "0" at bounding box center [522, 605] width 360 height 30
drag, startPoint x: 428, startPoint y: 608, endPoint x: 430, endPoint y: 600, distance: 8.2
click at [430, 606] on input "0" at bounding box center [522, 605] width 360 height 30
click at [431, 601] on input "0" at bounding box center [522, 605] width 360 height 30
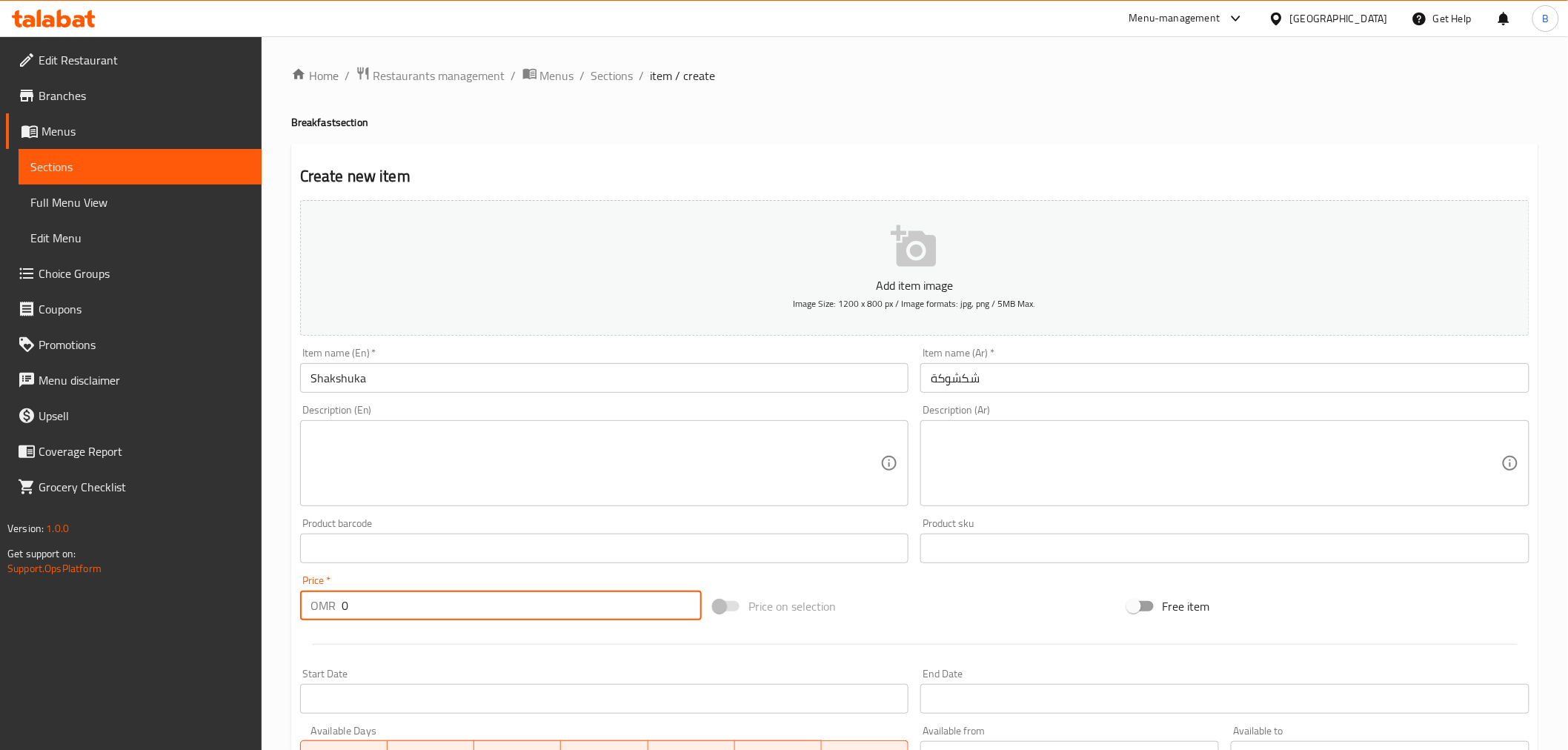
click at [431, 601] on input "0" at bounding box center [522, 605] width 360 height 30
type input "2.5"
click at [487, 471] on textarea at bounding box center [596, 463] width 570 height 71
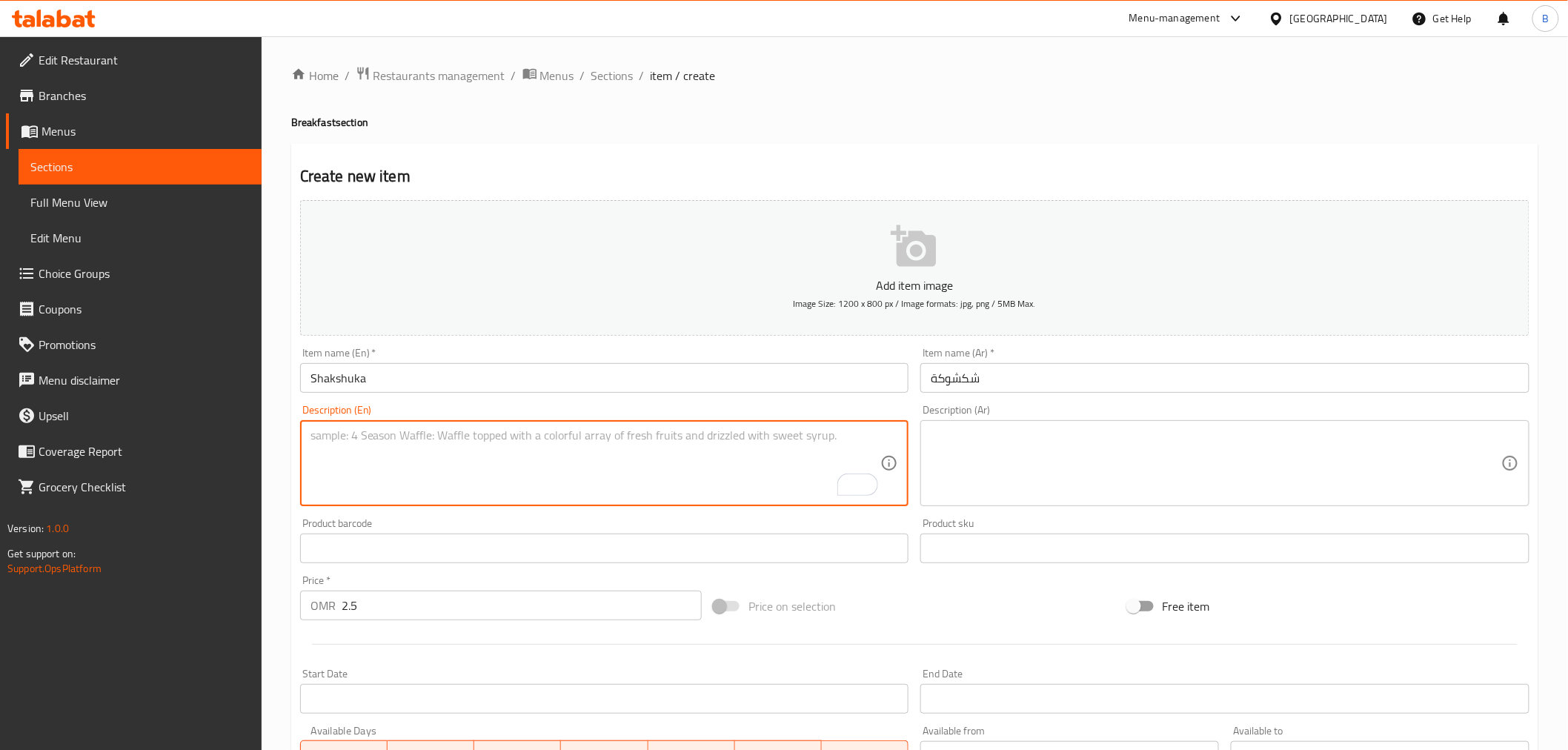
paste textarea "Our special Shakshuka tomato sauce cooked with 2 eggs topped with parsley and p…"
type textarea "Our special Shakshuka tomato sauce cooked with 2 eggs topped with parsley and p…"
click at [1016, 522] on div "Product sku Product sku" at bounding box center [1224, 540] width 609 height 45
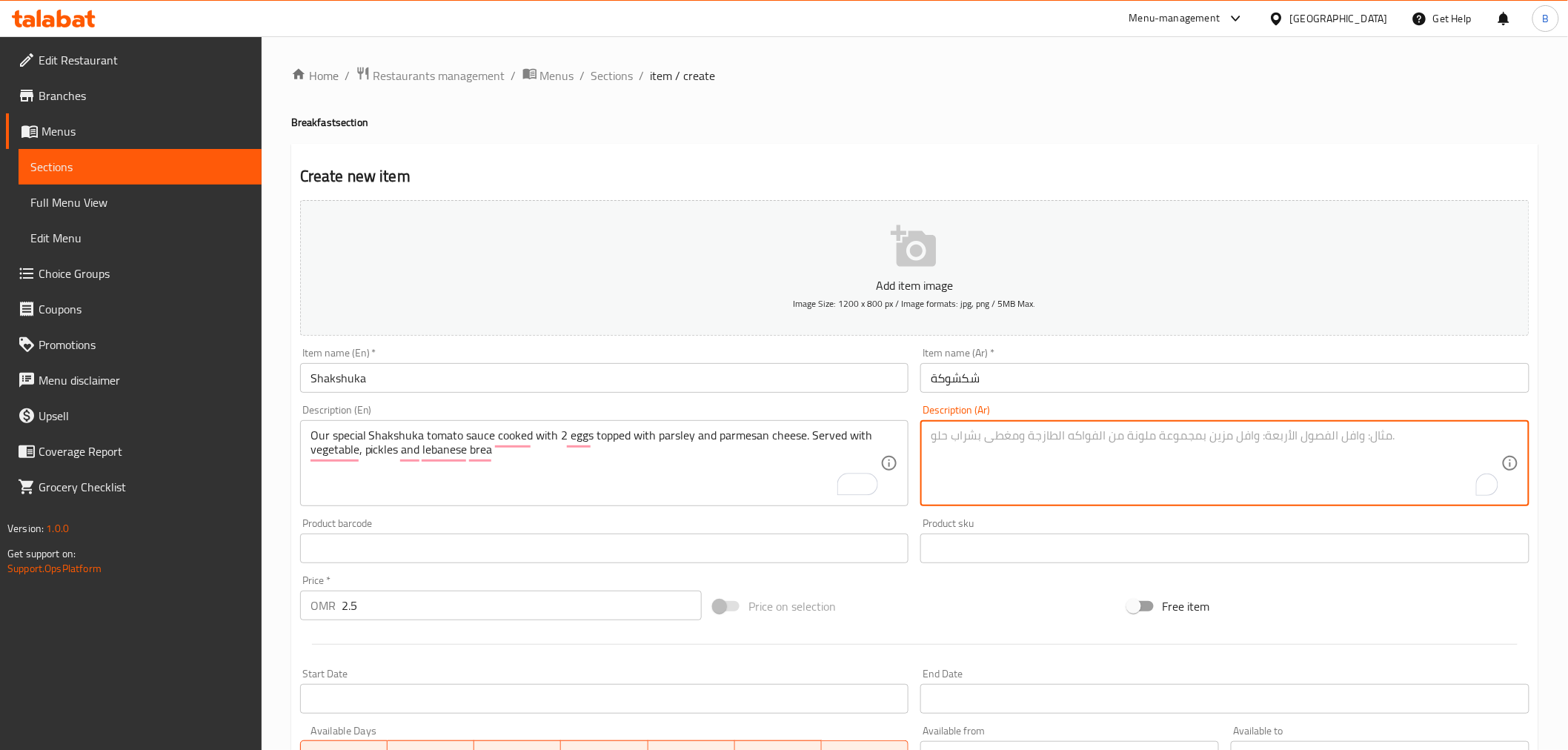
click at [1048, 472] on textarea "To enrich screen reader interactions, please activate Accessibility in Grammarl…" at bounding box center [1216, 463] width 570 height 71
paste textarea "شكشوكة بصلصة الطماطم الخاصة بنا، مطبوخة مع بيضتين، مغطاة بالبقدونس وجبنة البارم…"
type textarea "شكشوكة بصلصة الطماطم الخاصة بنا، مطبوخة مع بيضتين، مغطاة بالبقدونس وجبنة البارم…"
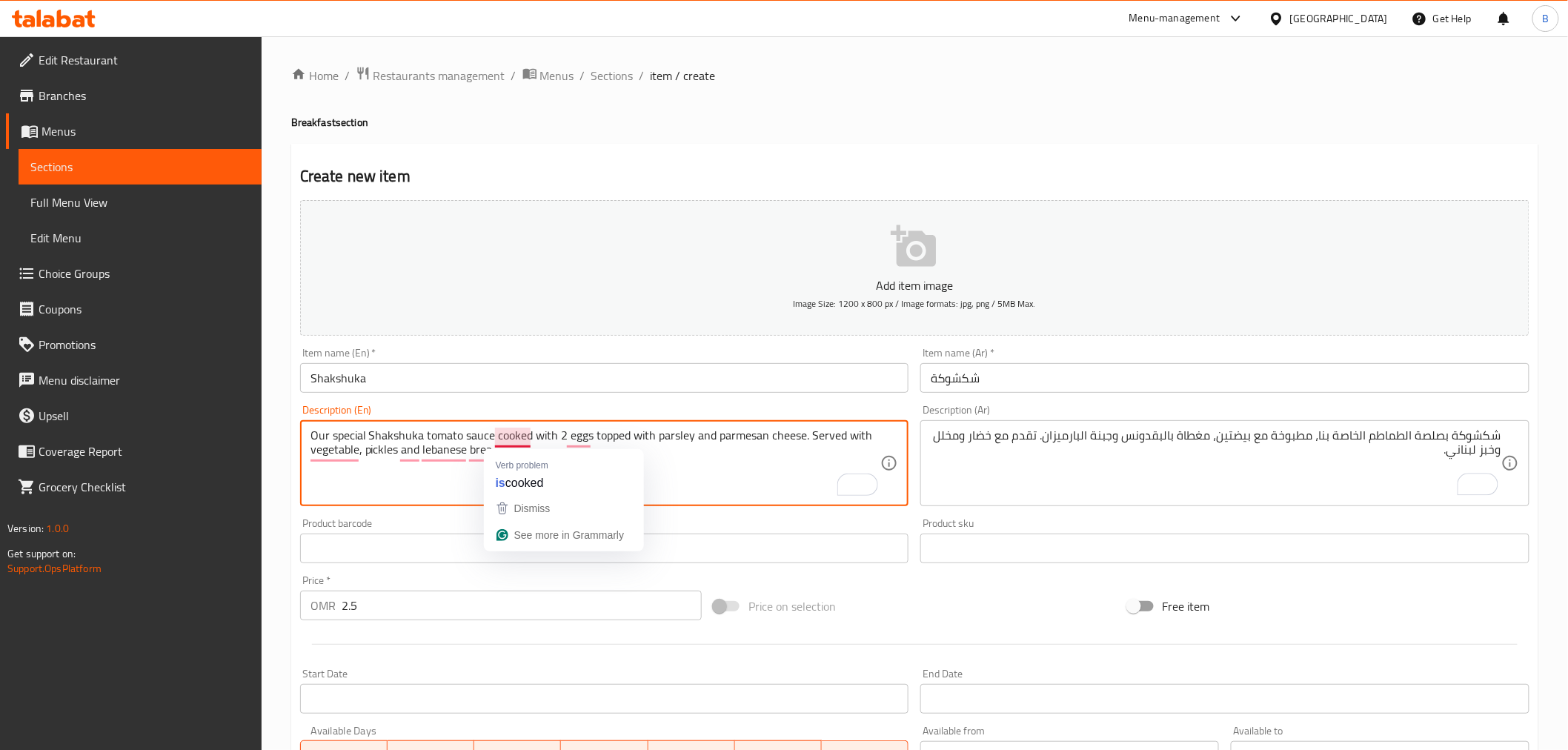
click at [795, 475] on textarea "Our special Shakshuka tomato sauce cooked with 2 eggs topped with parsley and p…" at bounding box center [596, 463] width 570 height 71
click at [450, 453] on textarea "Our special shakshuka tomato sauce cooked with 2 eggs topped with parsley and p…" at bounding box center [596, 463] width 570 height 71
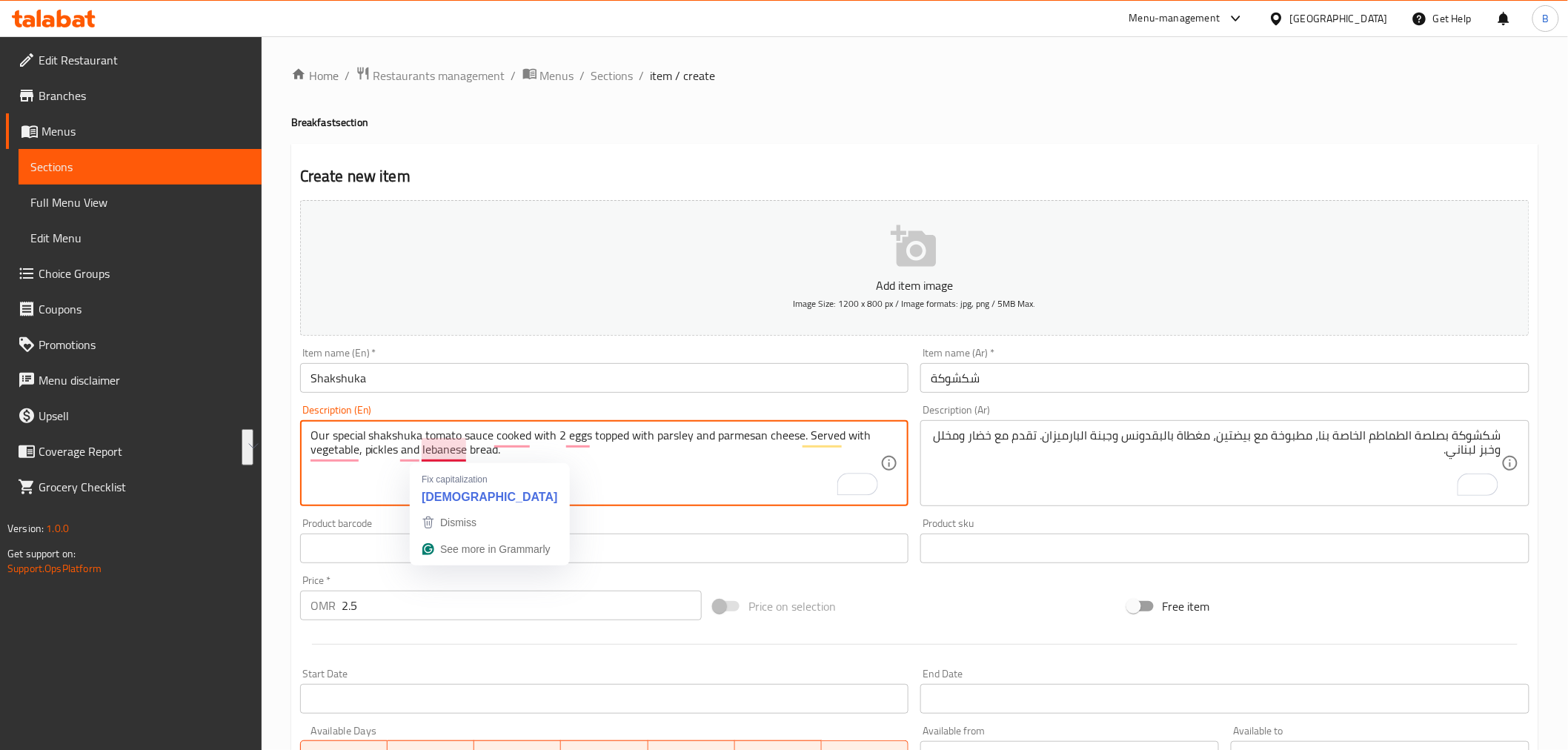
click at [450, 453] on textarea "Our special shakshuka tomato sauce cooked with 2 eggs topped with parsley and p…" at bounding box center [596, 463] width 570 height 71
click at [454, 449] on textarea "Our special shakshuka tomato sauce cooked with 2 eggs topped with parsley and p…" at bounding box center [596, 463] width 570 height 71
click at [454, 446] on textarea "Our special shakshuka tomato sauce cooked with 2 eggs topped with parsley and p…" at bounding box center [596, 463] width 570 height 71
click at [450, 453] on textarea "Our special shakshuka tomato sauce cooked with 2 eggs topped with parsley and p…" at bounding box center [596, 463] width 570 height 71
click at [452, 453] on textarea "Our special shakshuka tomato sauce cooked with 2 eggs topped with parsley and p…" at bounding box center [596, 463] width 570 height 71
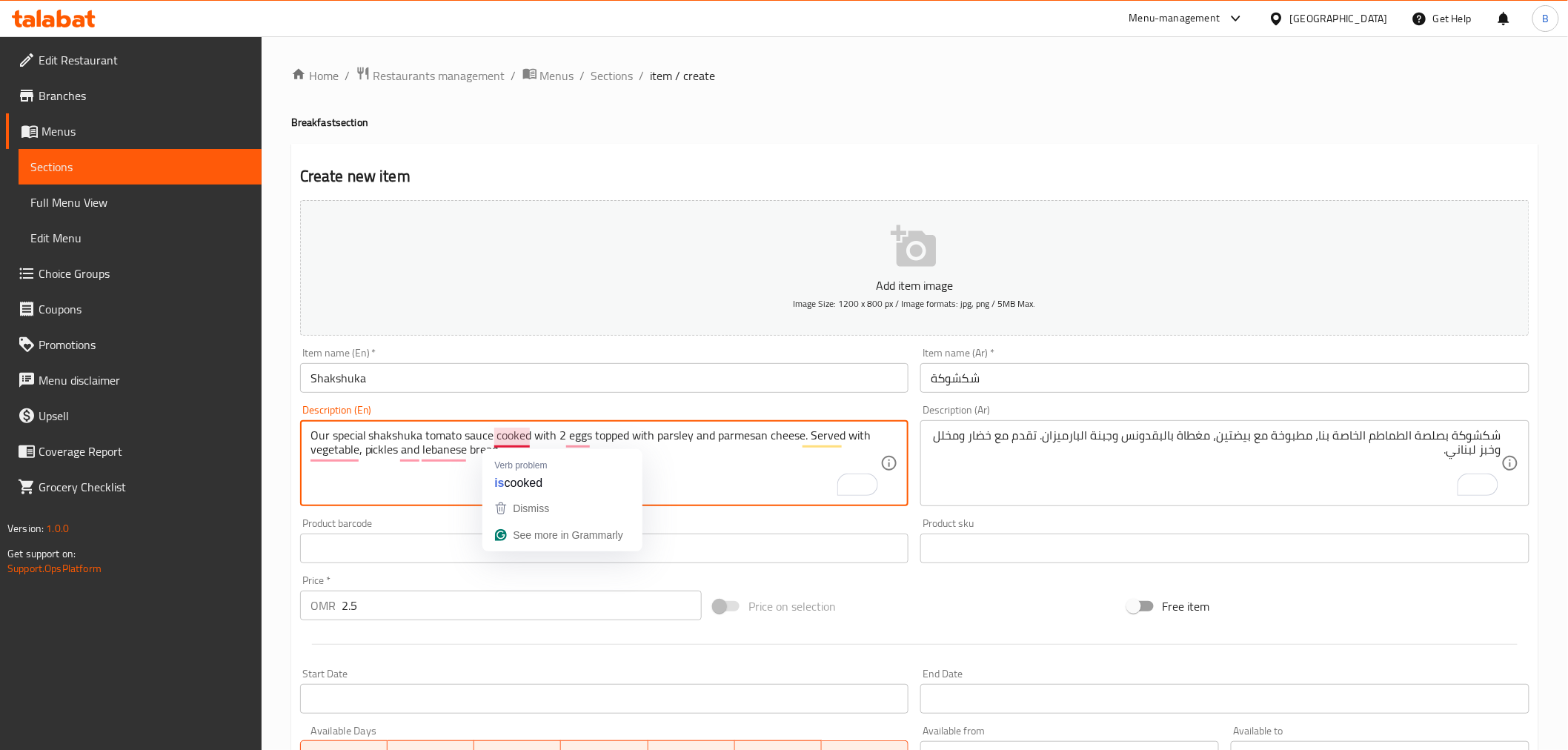
type textarea "Our special shakshuka tomato sauce cooked with 2 eggs topped with parsley and p…"
click at [1072, 502] on div "شكشوكة بصلصة الطماطم الخاصة بنا، مطبوخة مع بيضتين، مغطاة بالبقدونس وجبنة البارم…" at bounding box center [1224, 462] width 609 height 86
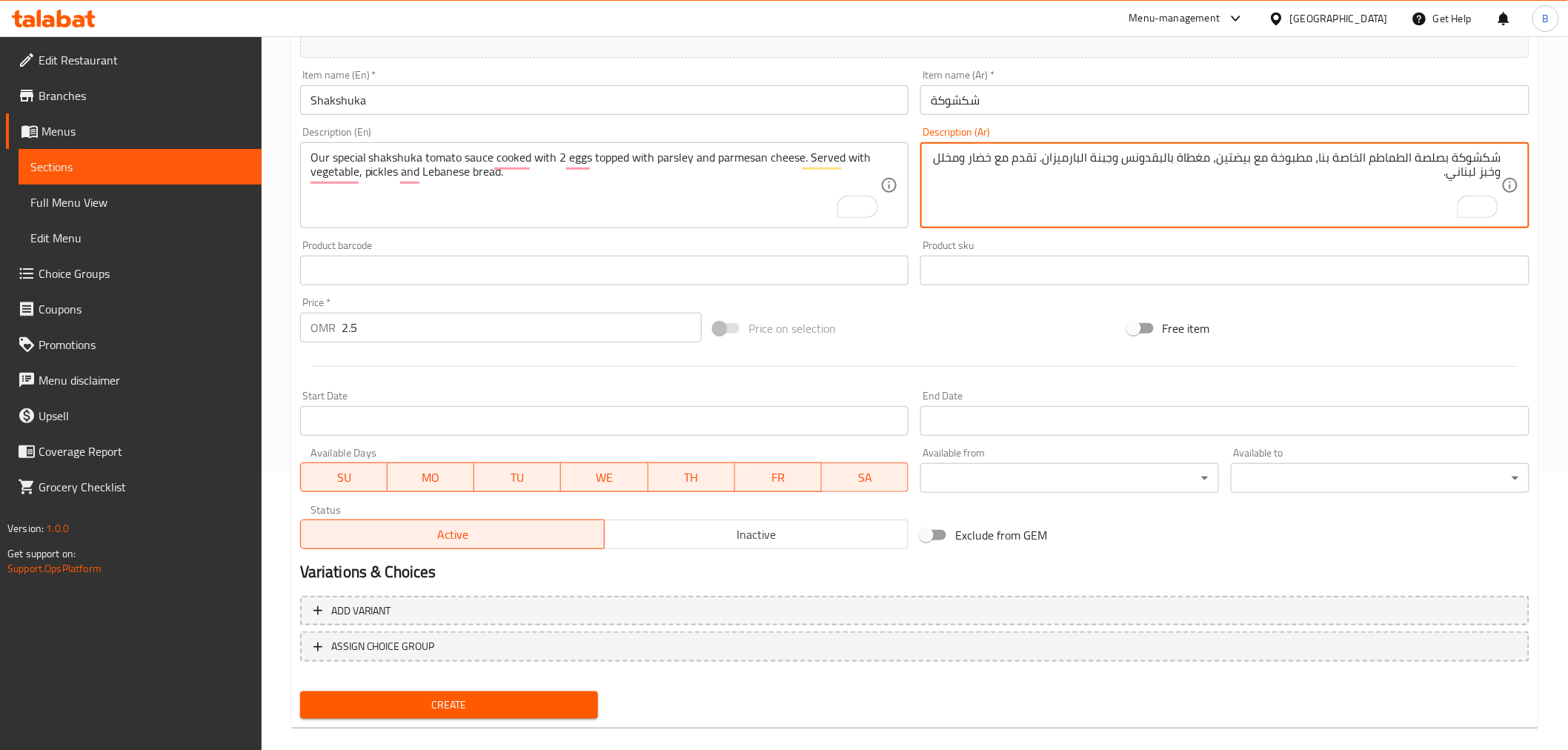
scroll to position [294, 0]
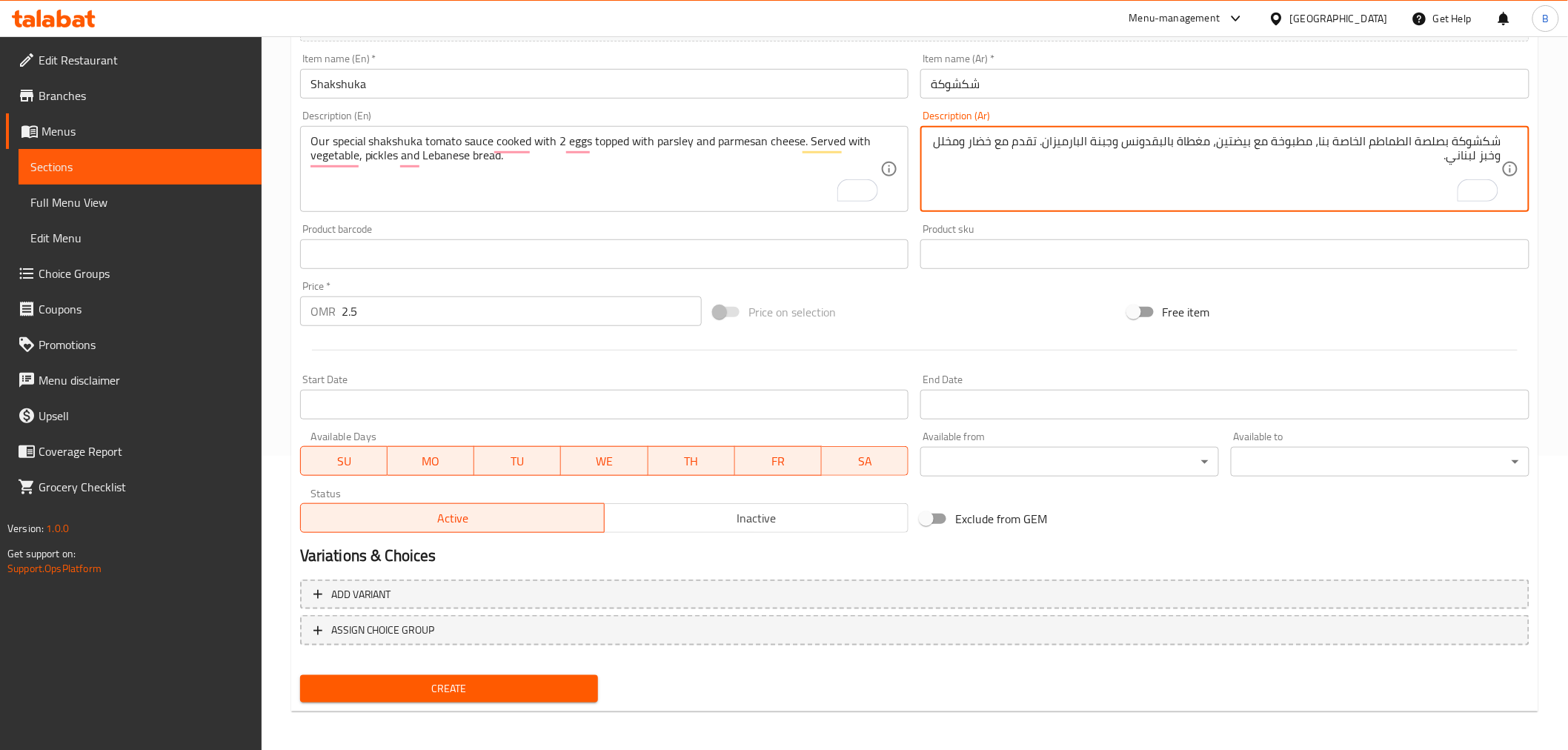
click at [402, 683] on span "Create" at bounding box center [450, 688] width 275 height 19
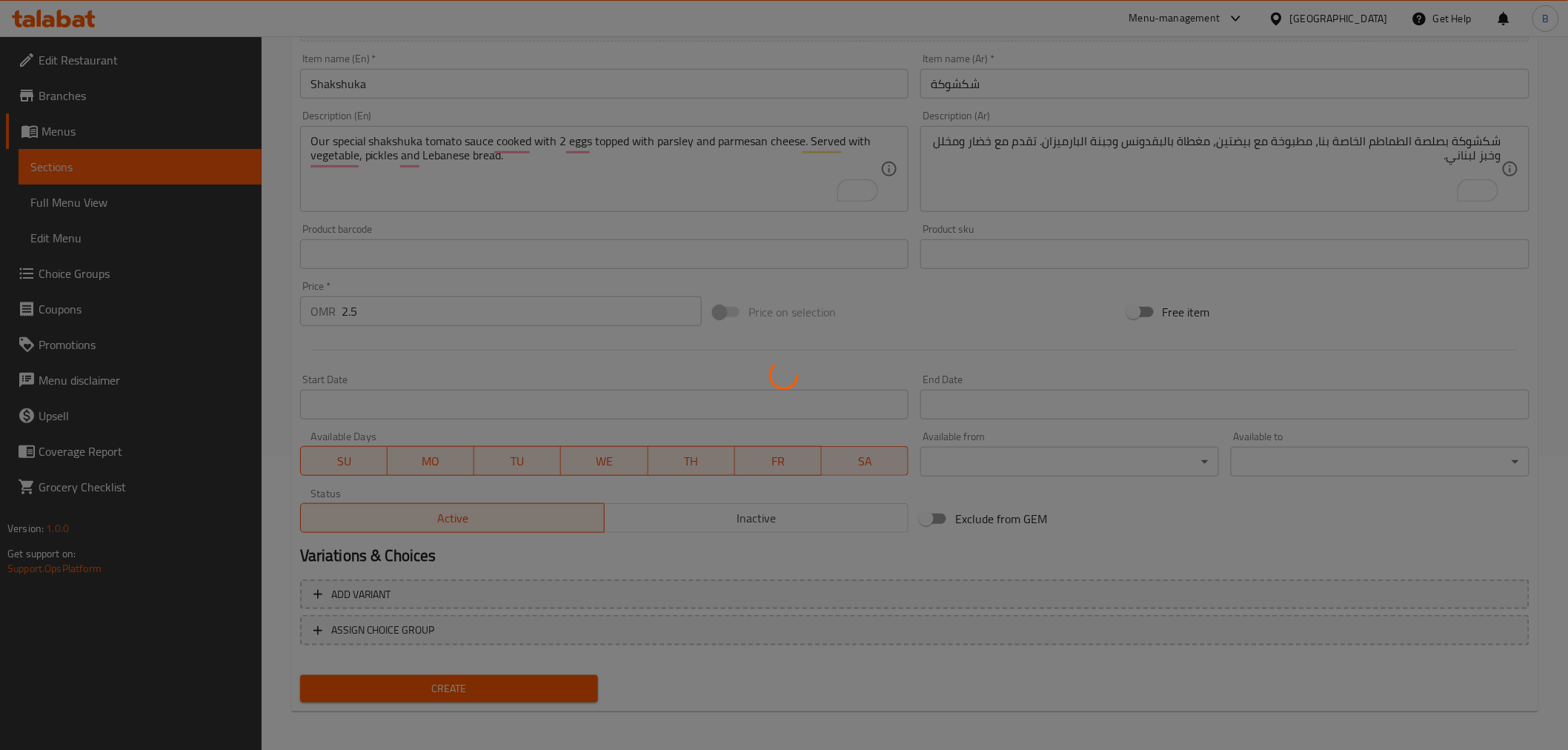
type input "0"
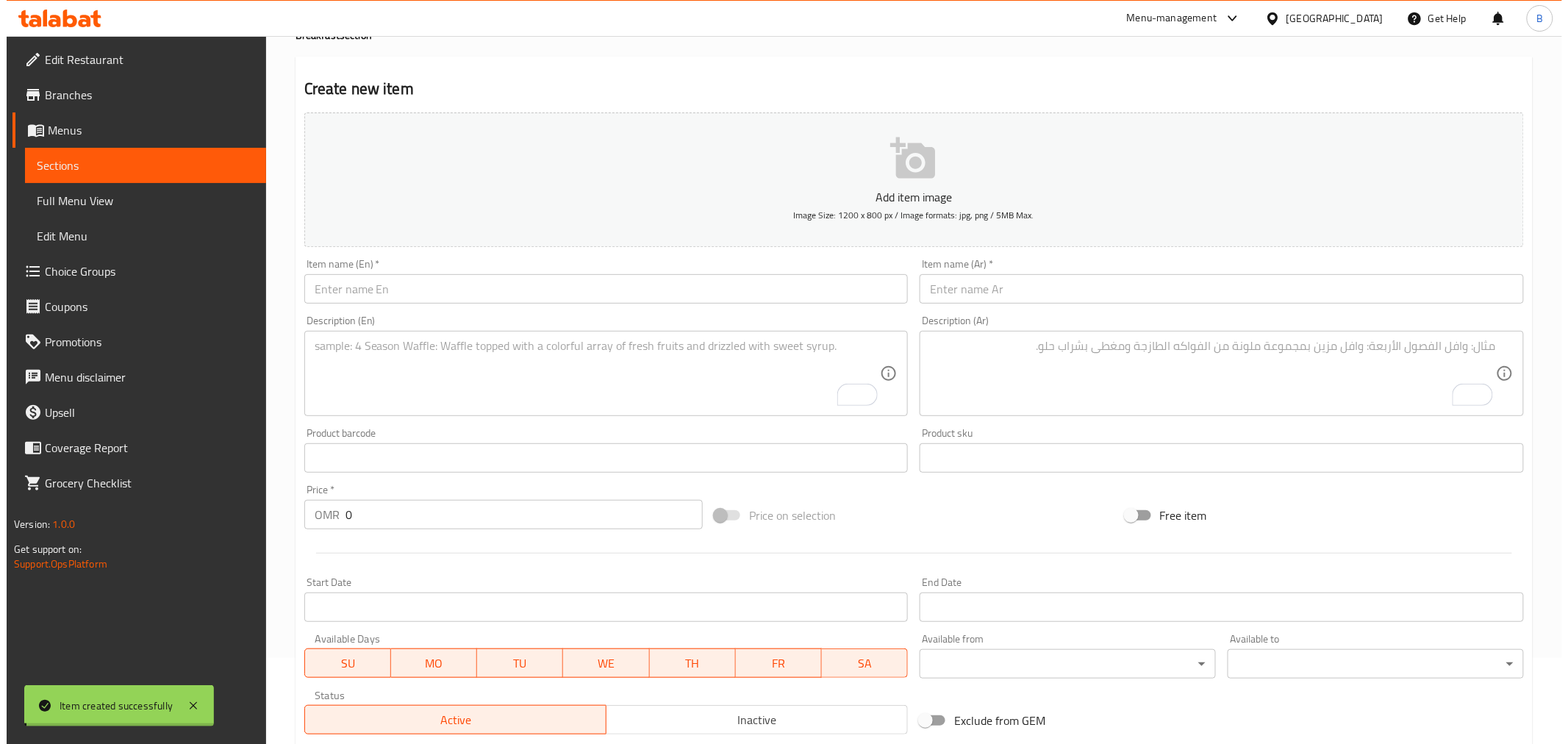
scroll to position [0, 0]
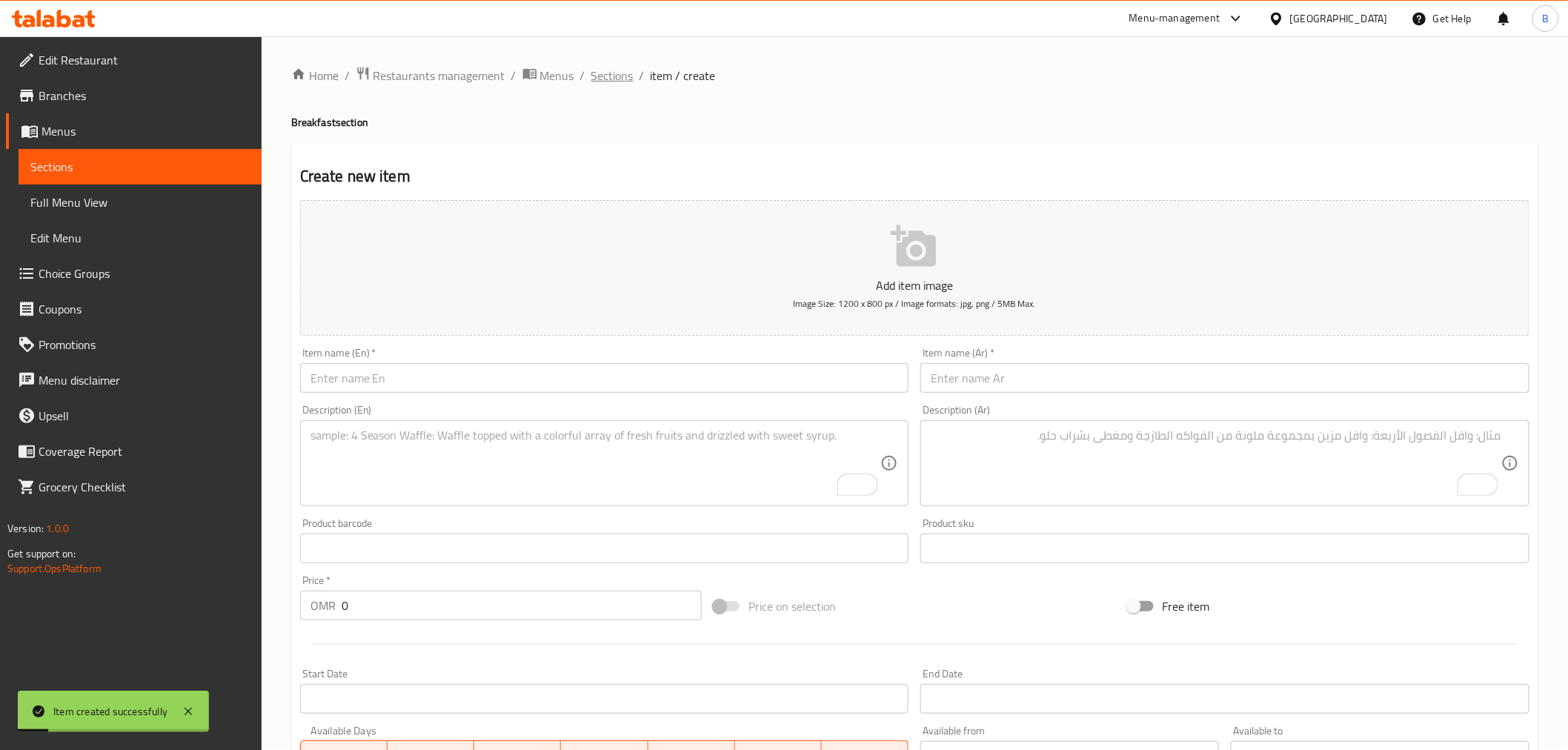
click at [616, 71] on span "Sections" at bounding box center [612, 76] width 42 height 18
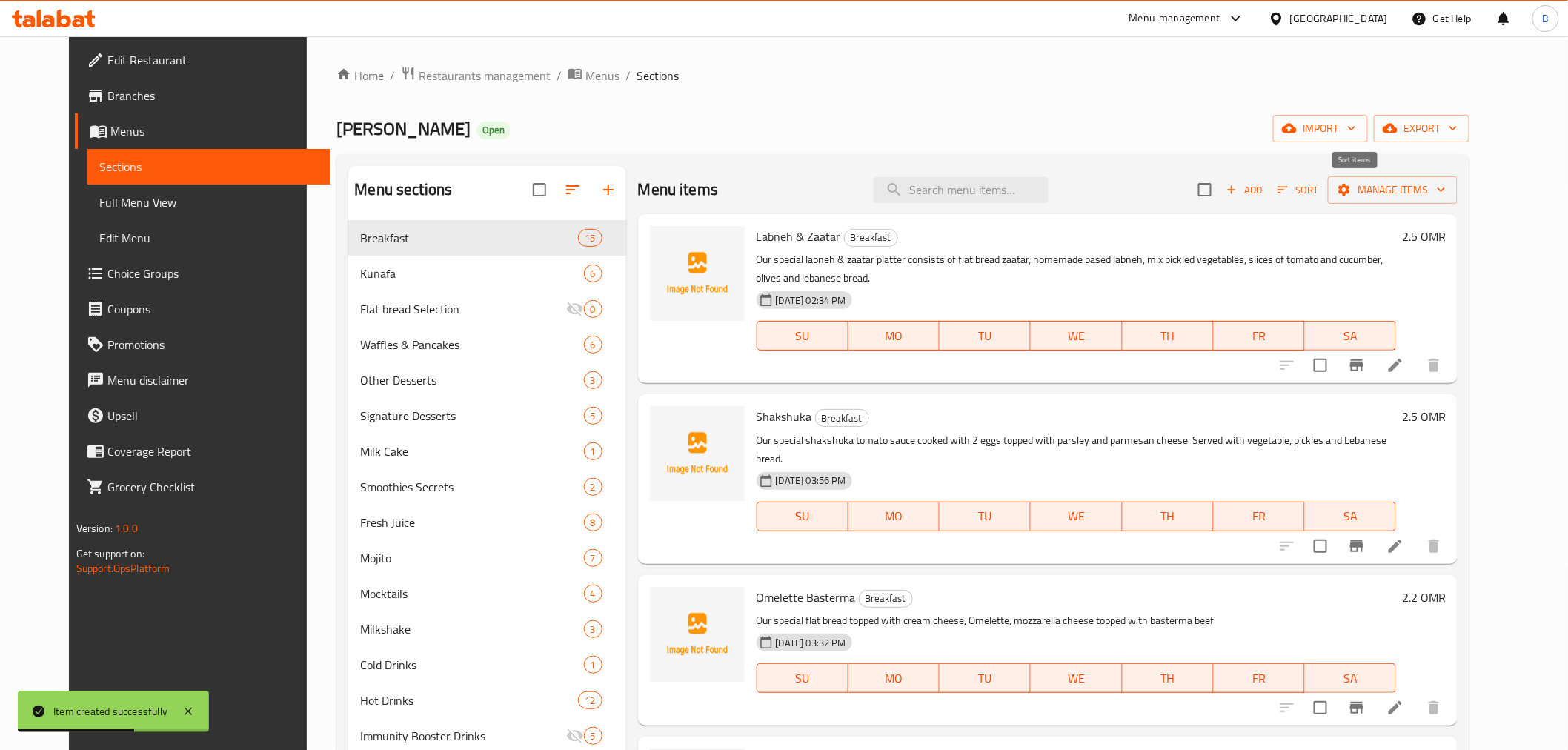
click at [1289, 189] on icon "button" at bounding box center [1283, 190] width 13 height 13
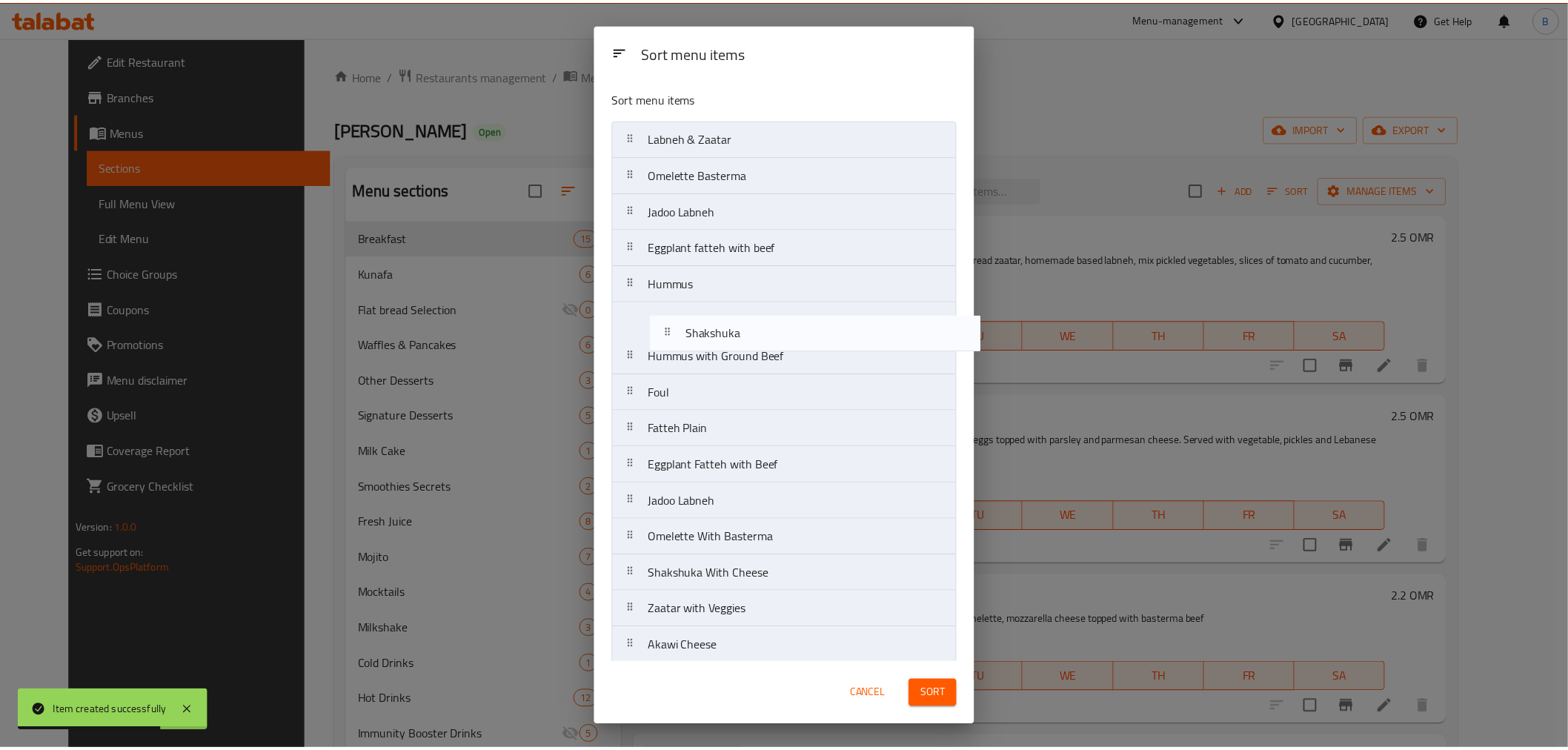
scroll to position [9, 0]
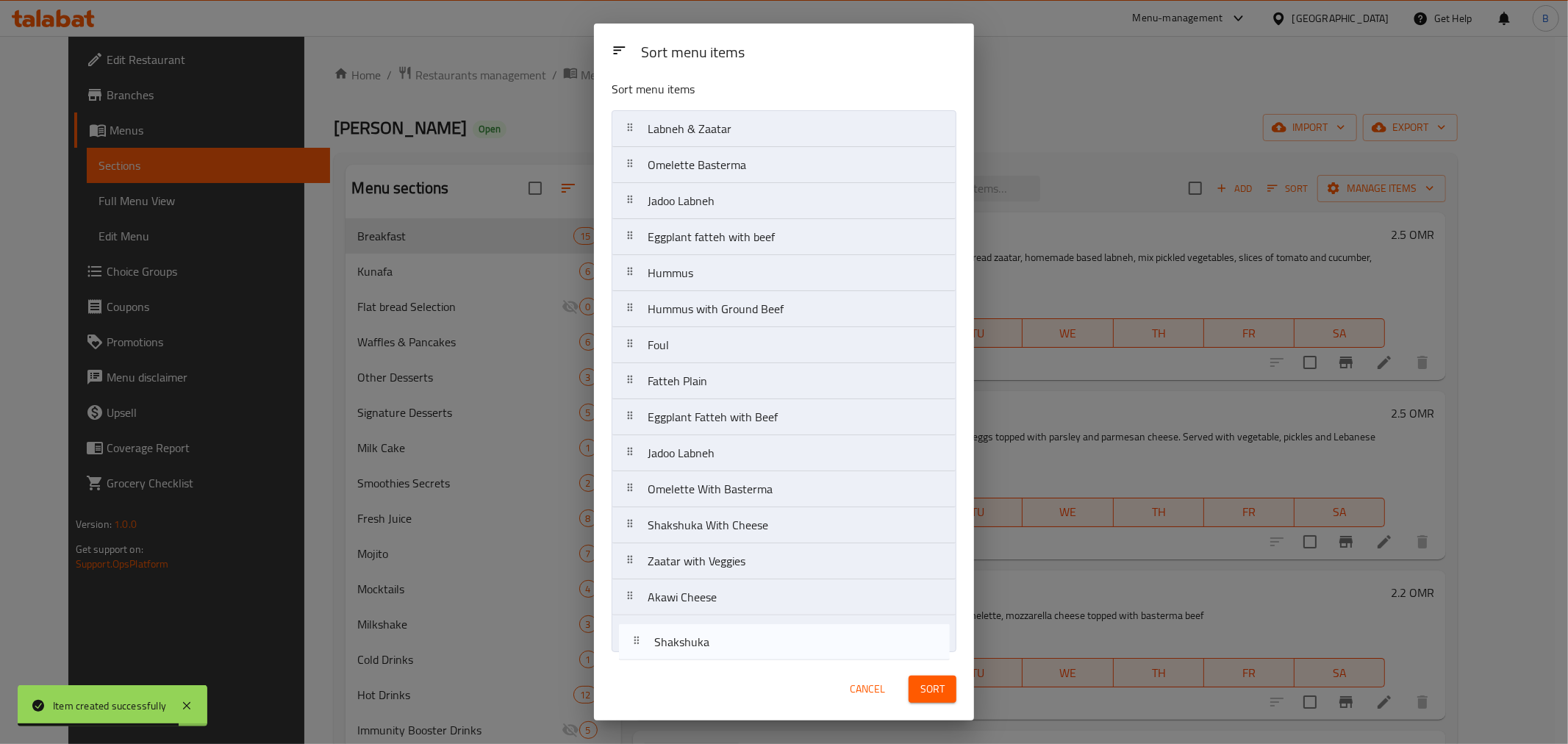
drag, startPoint x: 704, startPoint y: 174, endPoint x: 716, endPoint y: 658, distance: 484.1
click at [716, 658] on div "Sort menu items Sort menu items Labneh & Zaatar Shakshuka Omelette Basterma Jad…" at bounding box center [784, 372] width 380 height 697
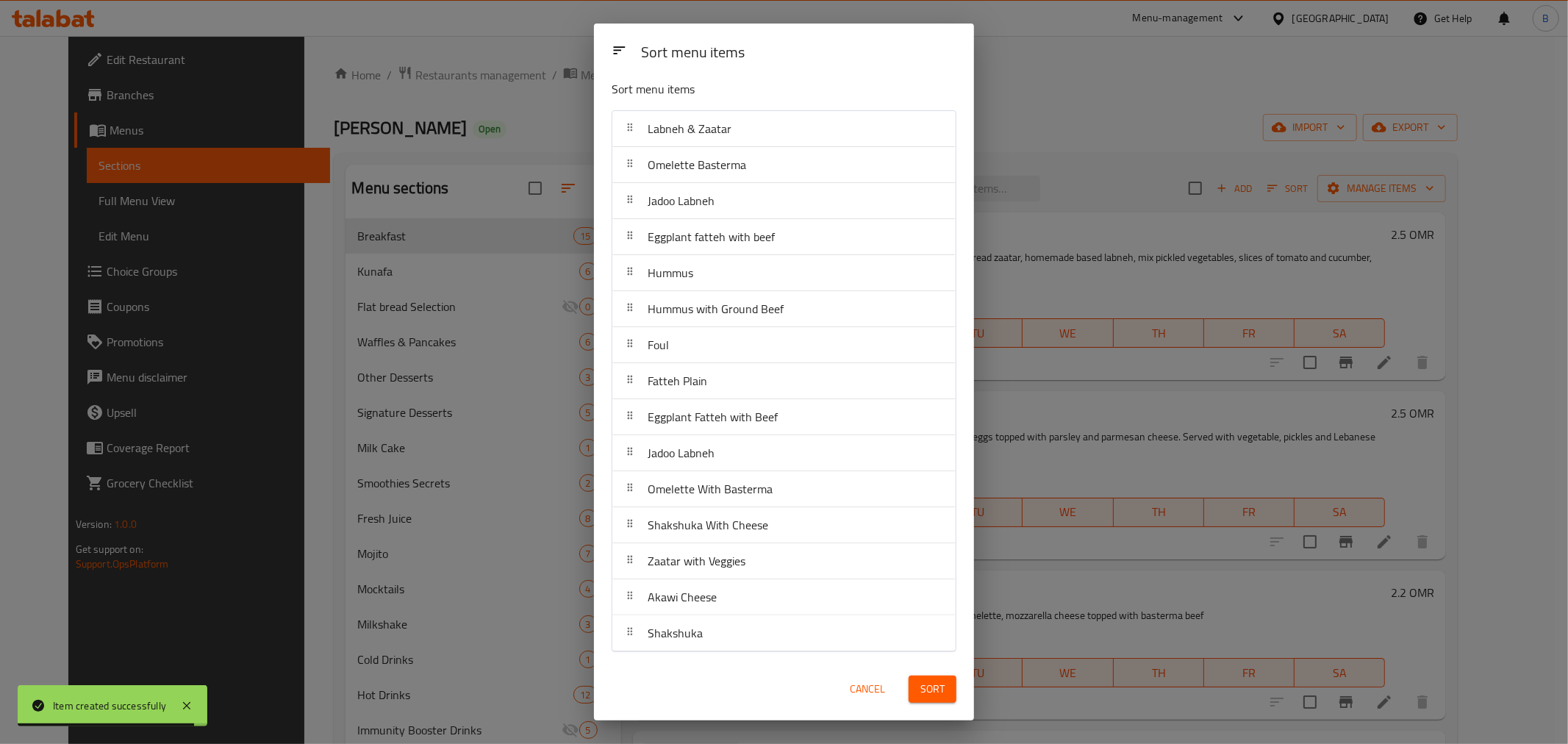
click at [934, 686] on span "Sort" at bounding box center [932, 689] width 24 height 19
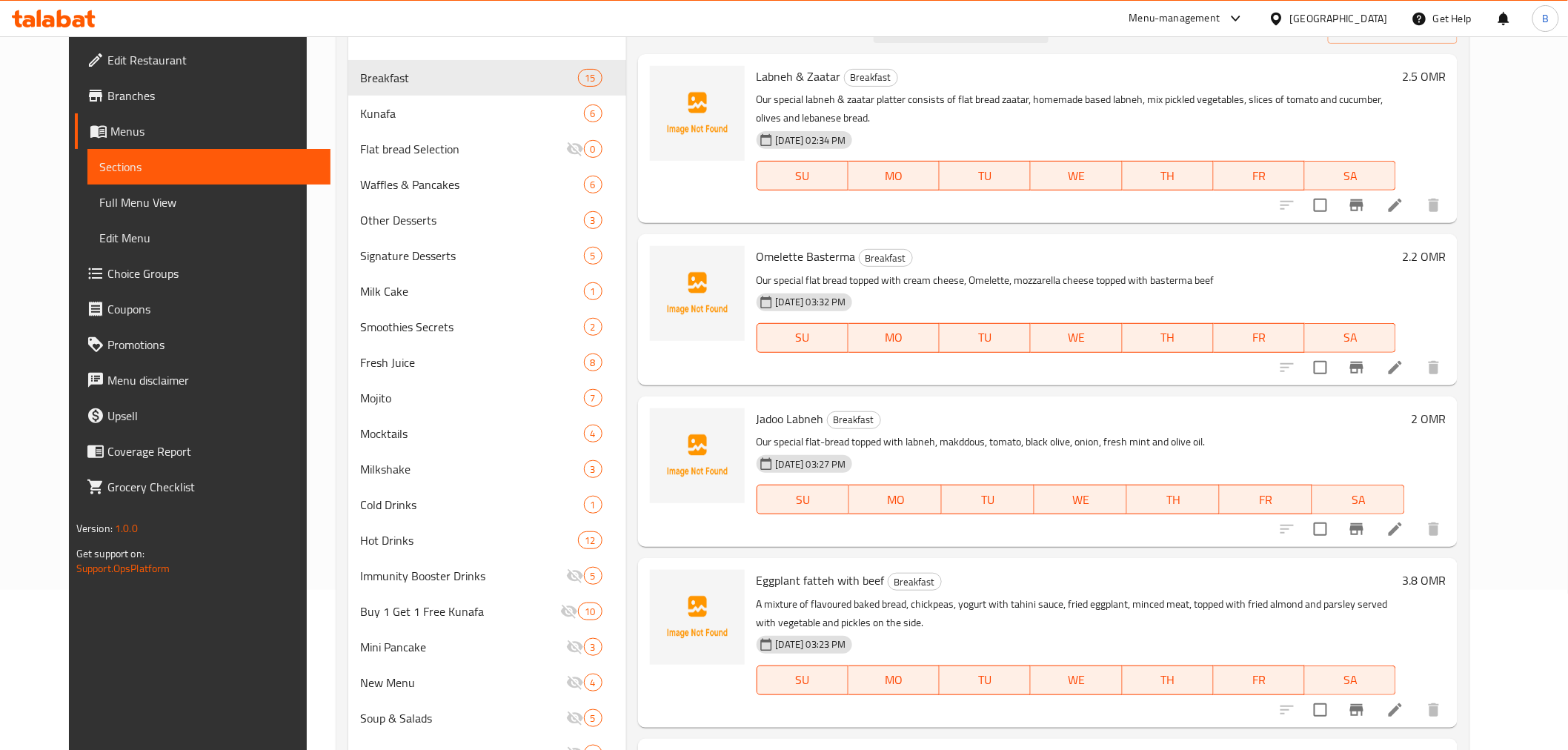
scroll to position [0, 0]
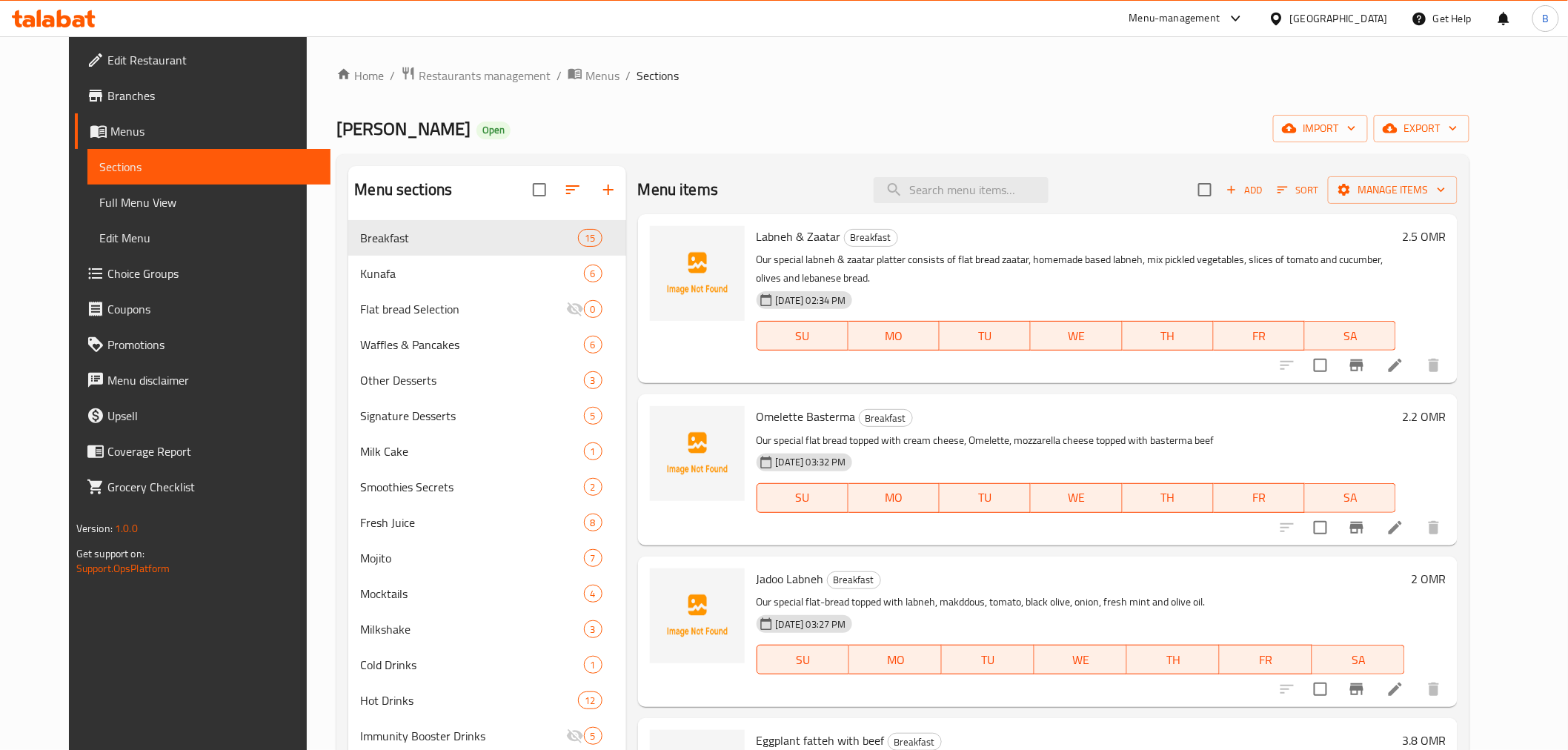
drag, startPoint x: 998, startPoint y: 180, endPoint x: 998, endPoint y: 172, distance: 8.0
click at [998, 172] on div "Menu items Add Sort Manage items" at bounding box center [1049, 190] width 820 height 48
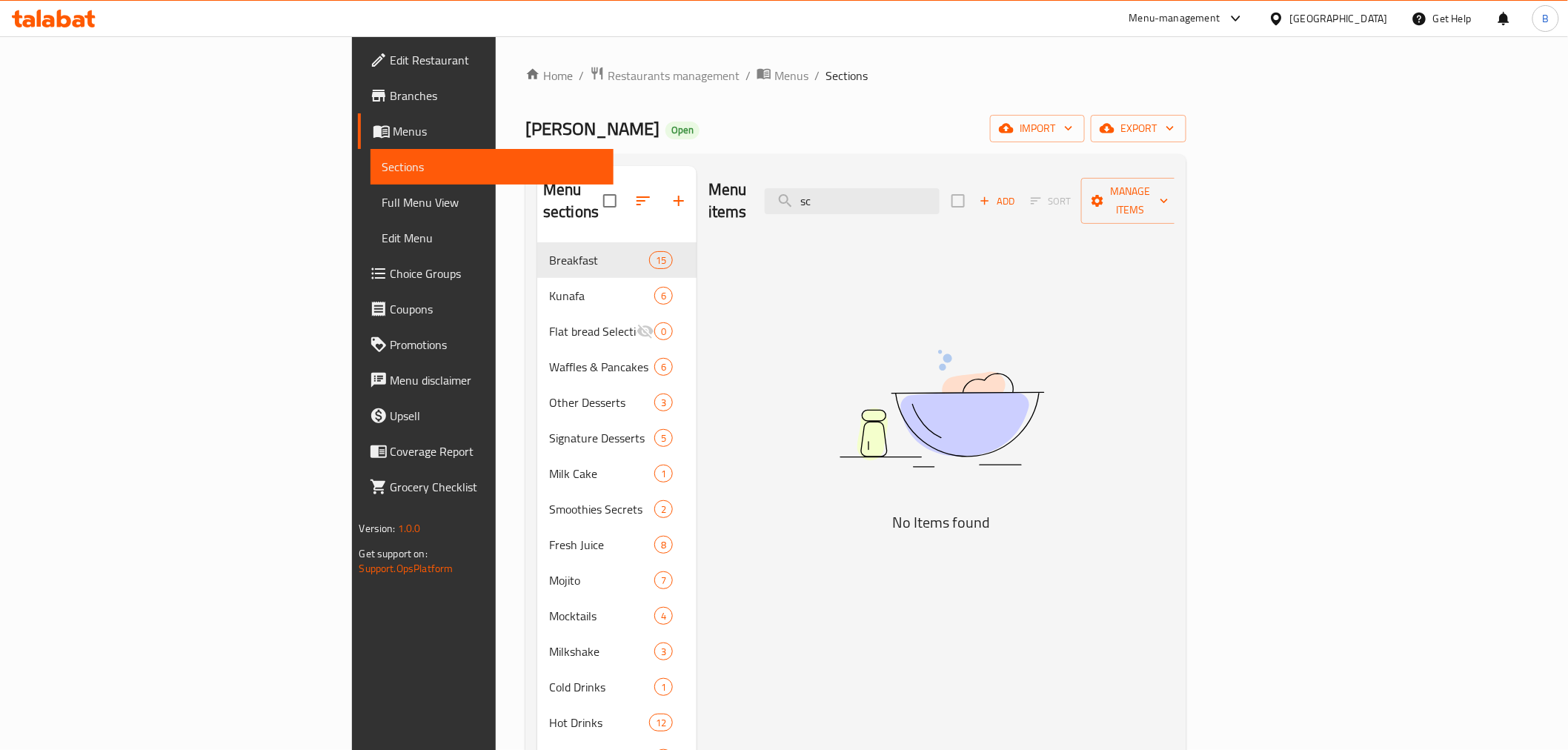
type input "s"
type input "beef"
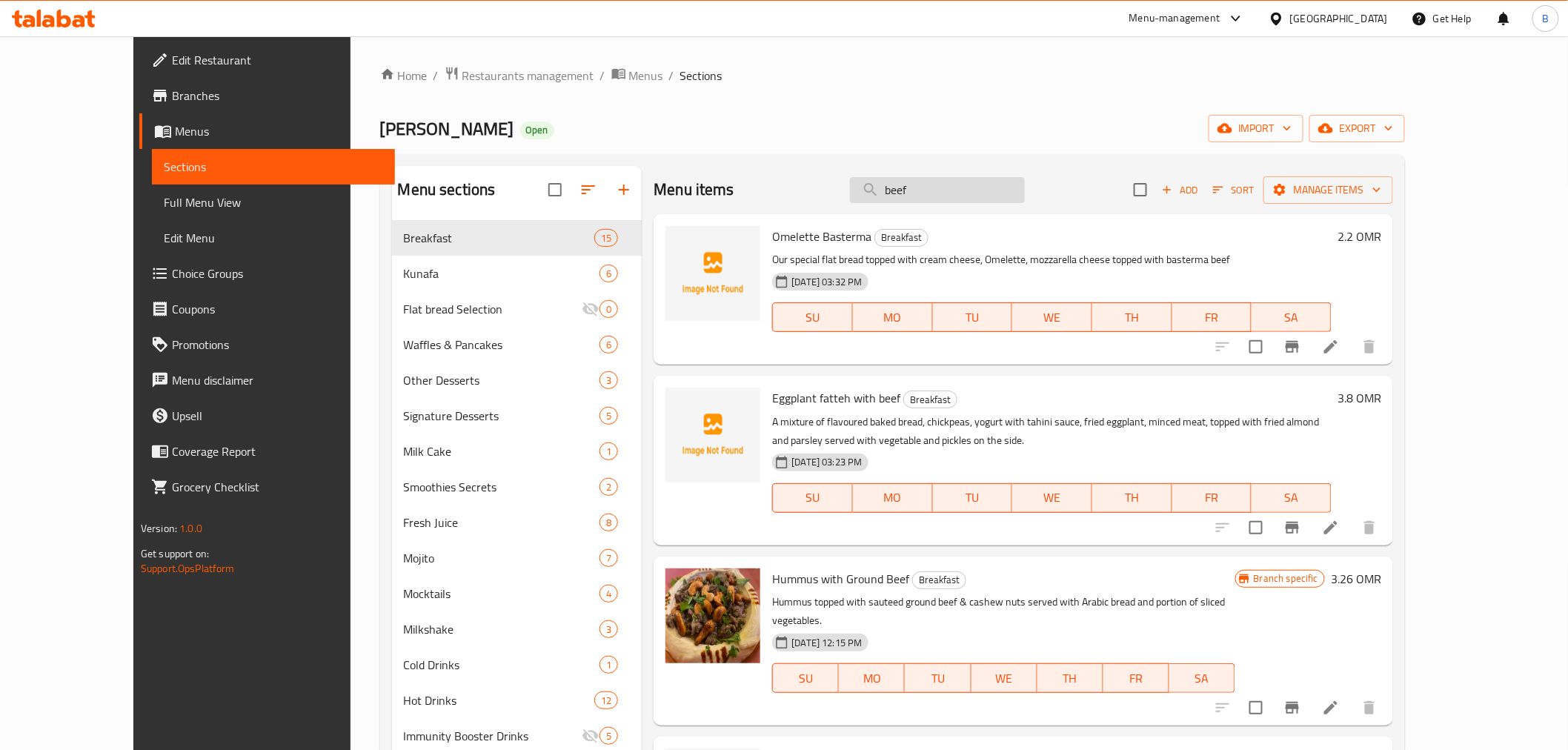
click at [938, 200] on input "beef" at bounding box center [937, 191] width 175 height 26
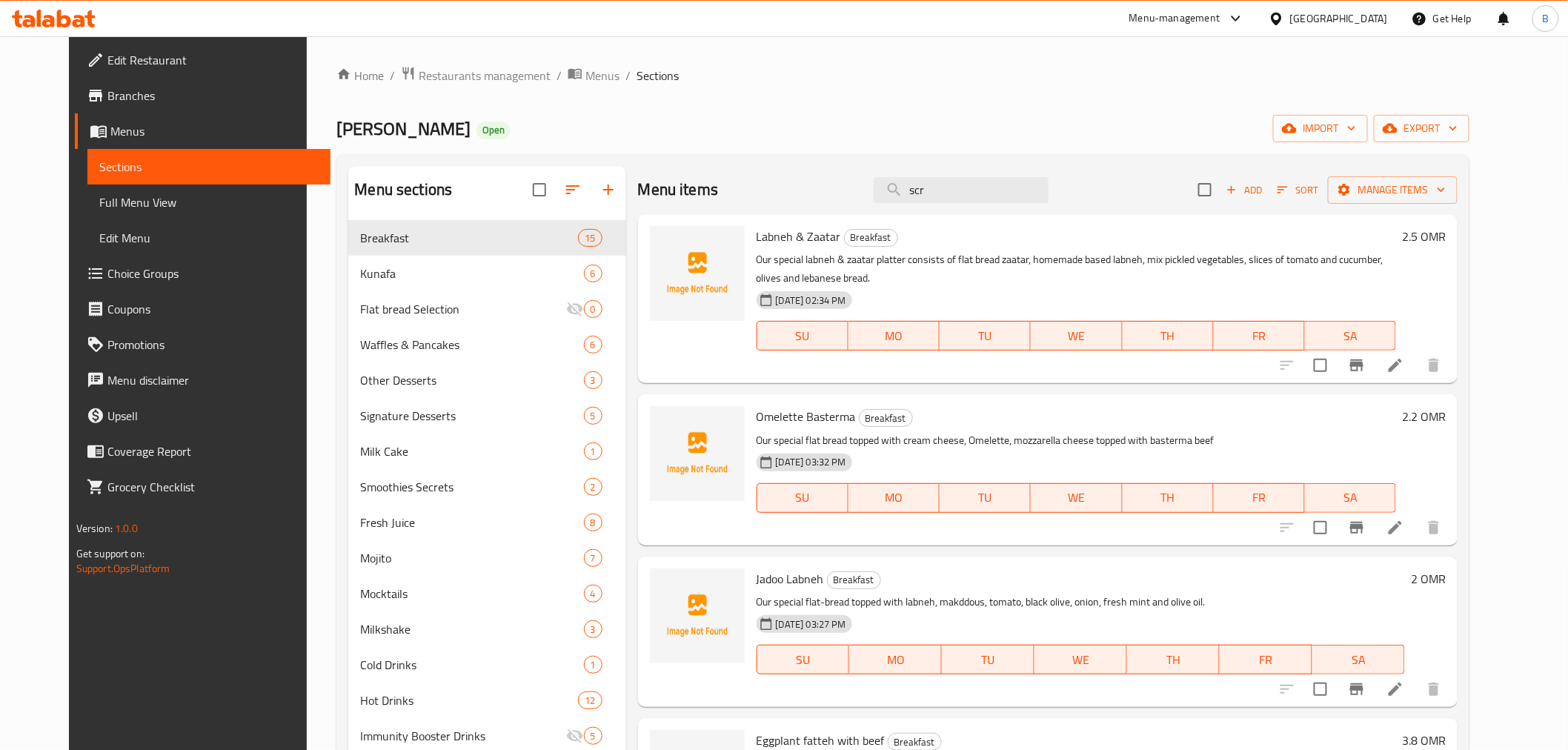
type input "scra"
click at [965, 174] on div "Menu items Add Sort Manage items" at bounding box center [1049, 190] width 820 height 48
click at [977, 181] on input "search" at bounding box center [961, 191] width 175 height 26
type input "بيض"
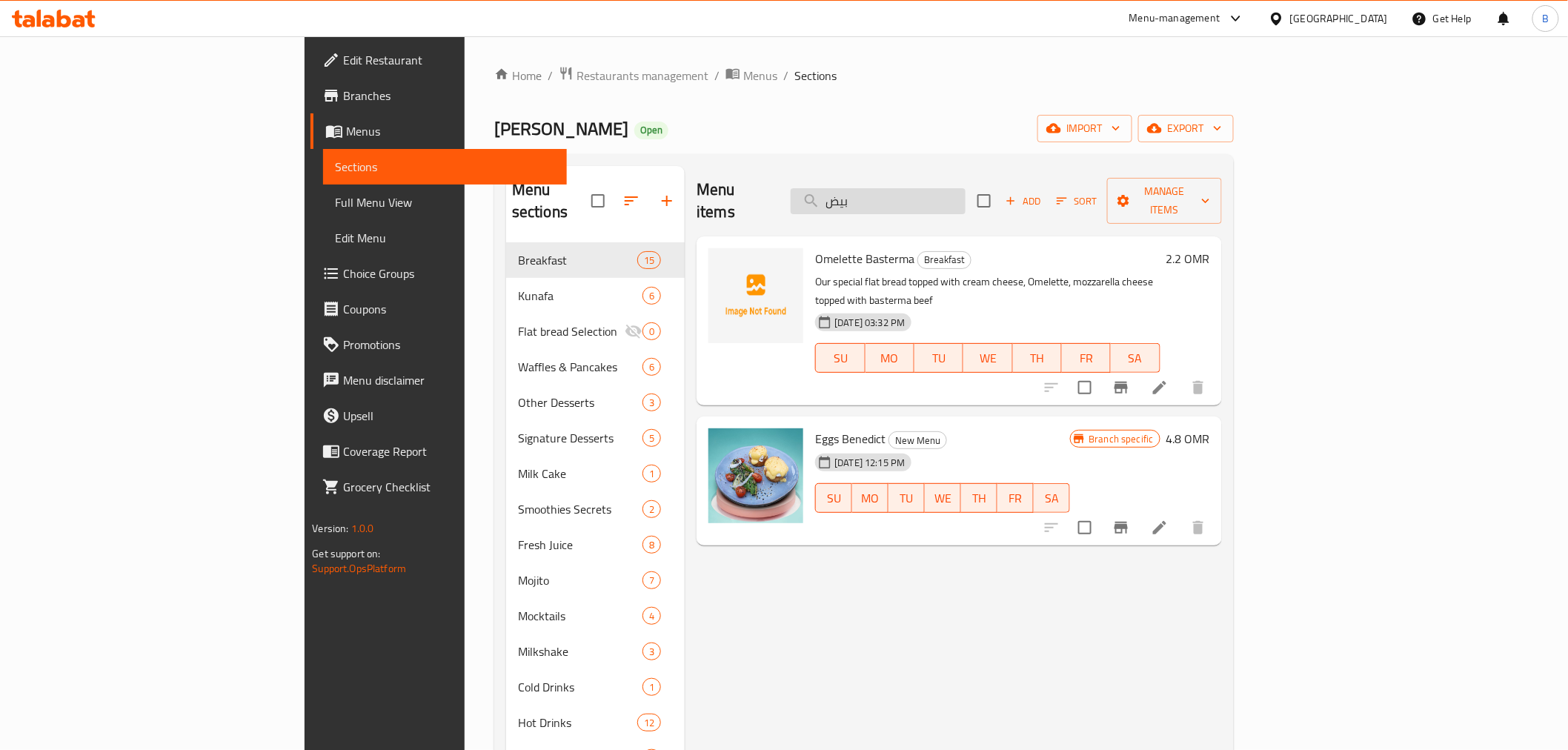
click at [966, 188] on input "بيض" at bounding box center [878, 201] width 175 height 26
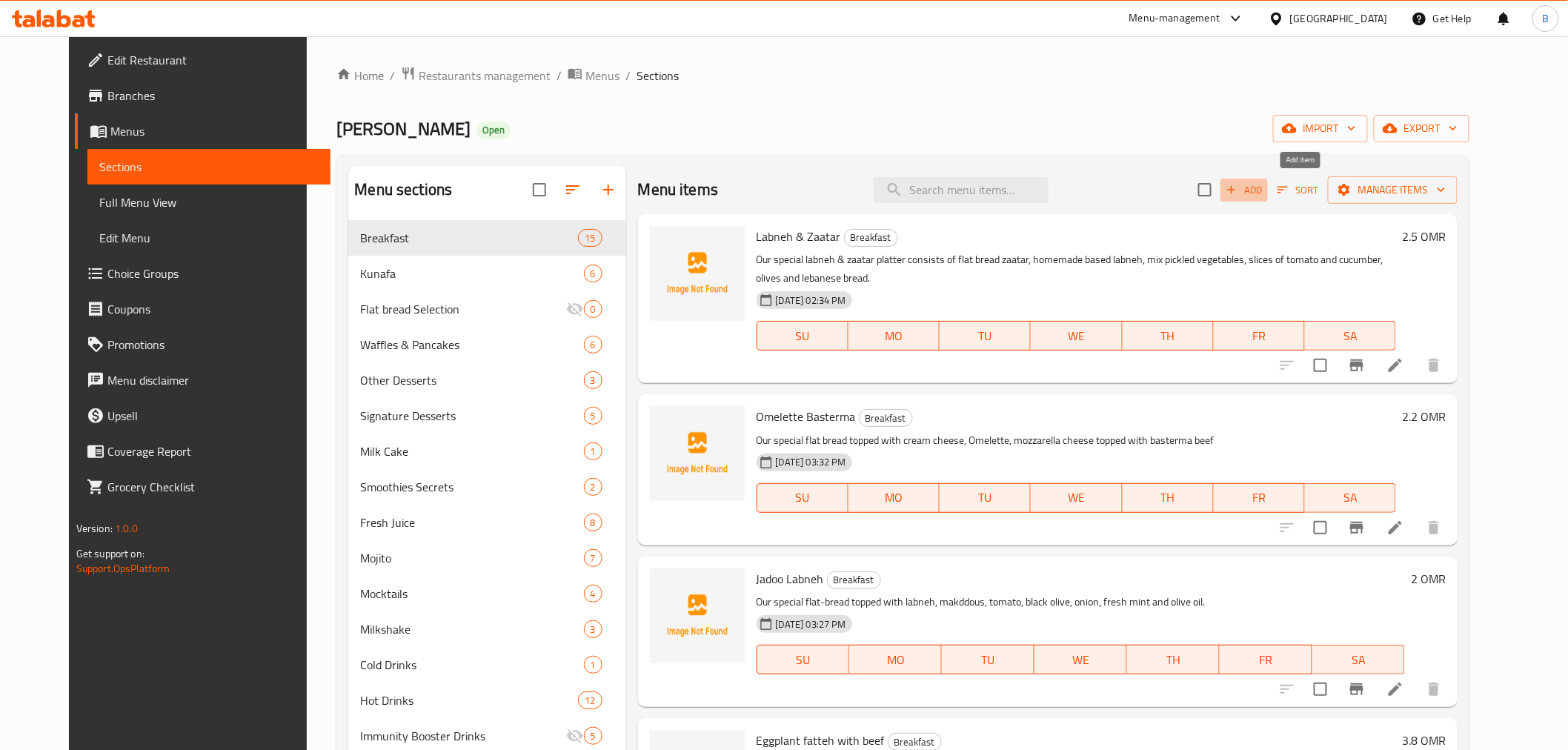
click at [1265, 184] on span "Add" at bounding box center [1244, 190] width 40 height 17
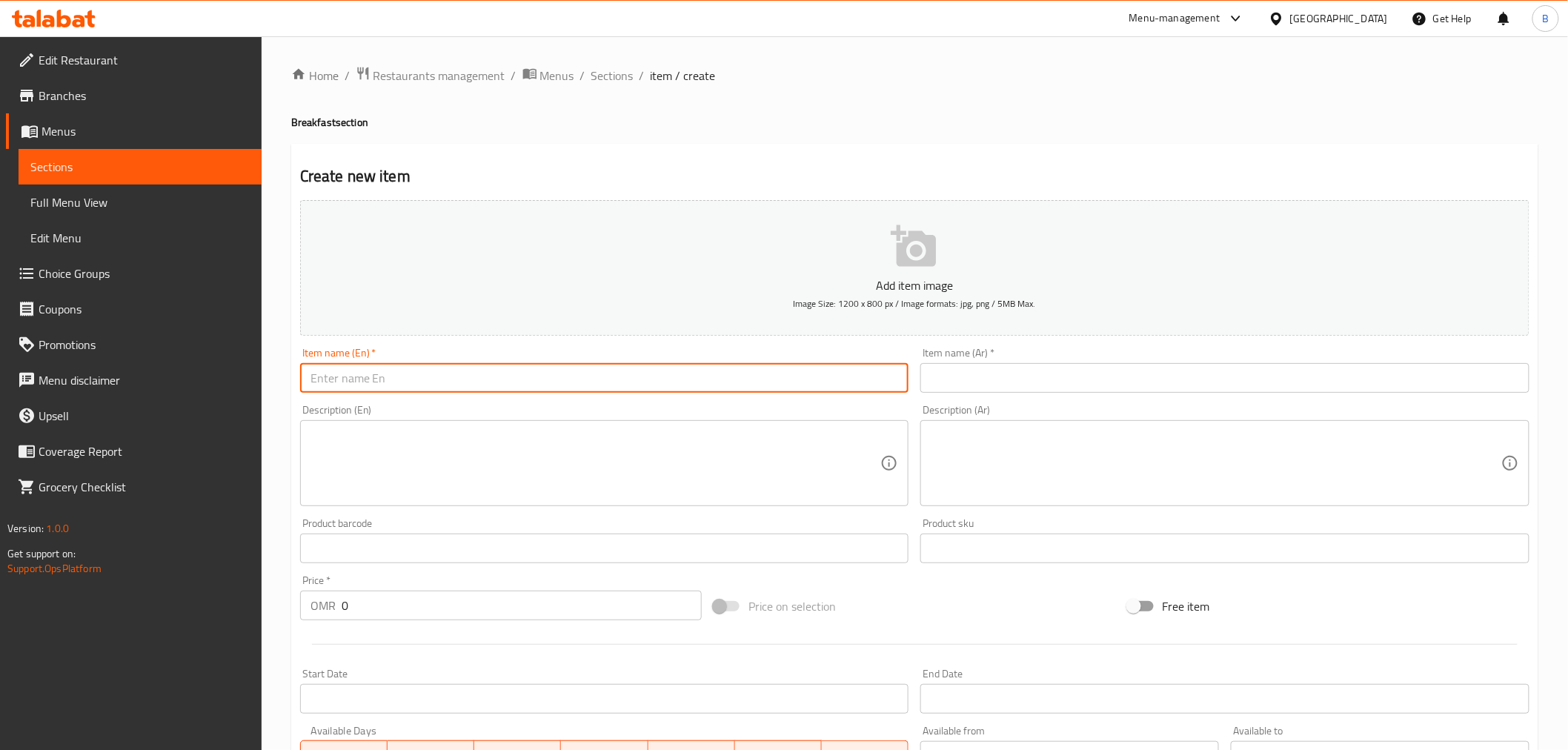
click at [666, 385] on input "text" at bounding box center [604, 378] width 609 height 30
paste input "Scrambled Eggs with beef / بيض باللحمة Our special scrambled egg with mixed of …"
type input "Scrambled Eggs with beef / بيض باللحمة Our special scrambled egg with mixed of …"
paste input "Scrambled Eggs with beef"
type input "Scrambled Eggs with Beef"
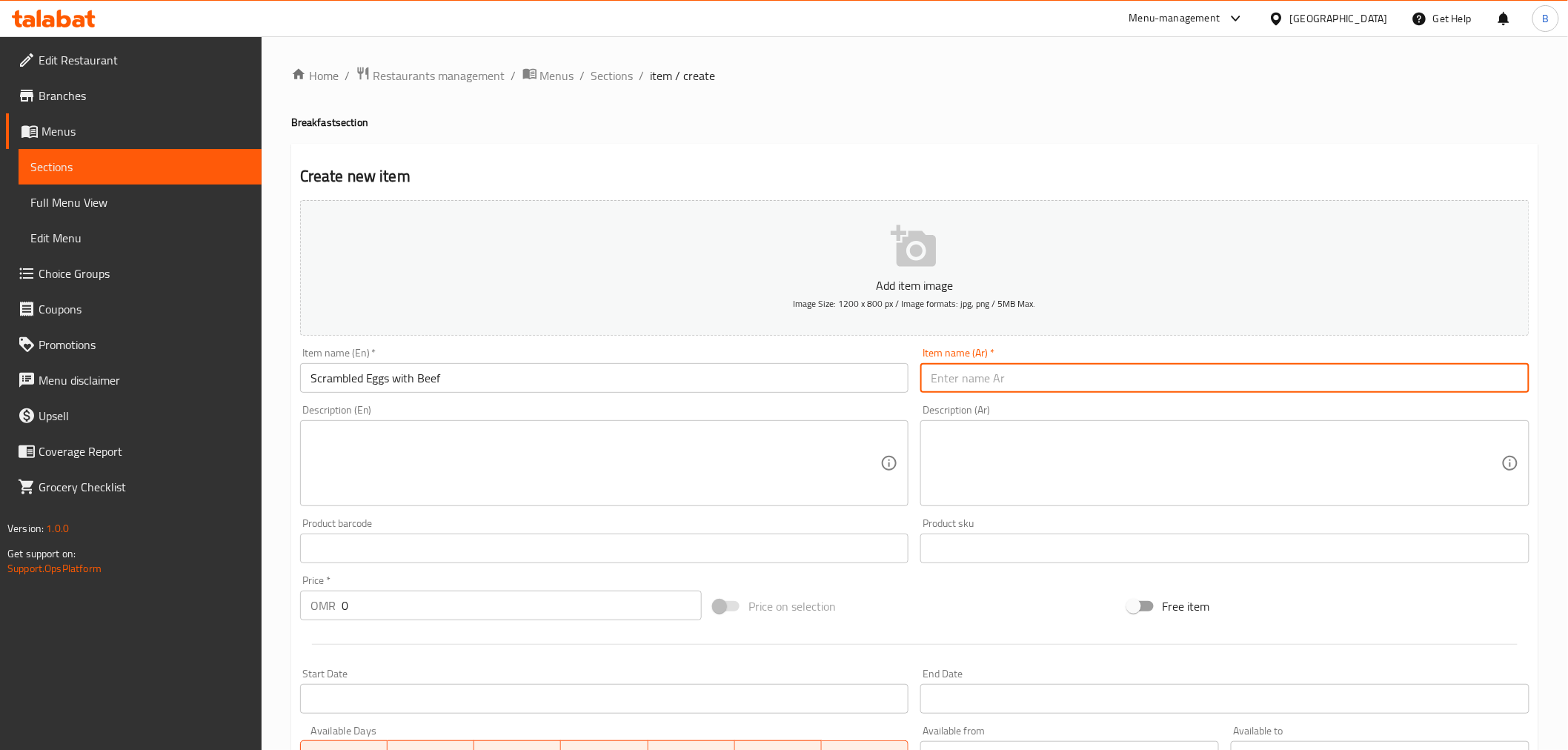
click at [1100, 383] on input "text" at bounding box center [1224, 378] width 609 height 30
paste input "مع لحم بقري"
click at [325, 381] on input "Scrambled Eggs with Beef" at bounding box center [604, 378] width 609 height 30
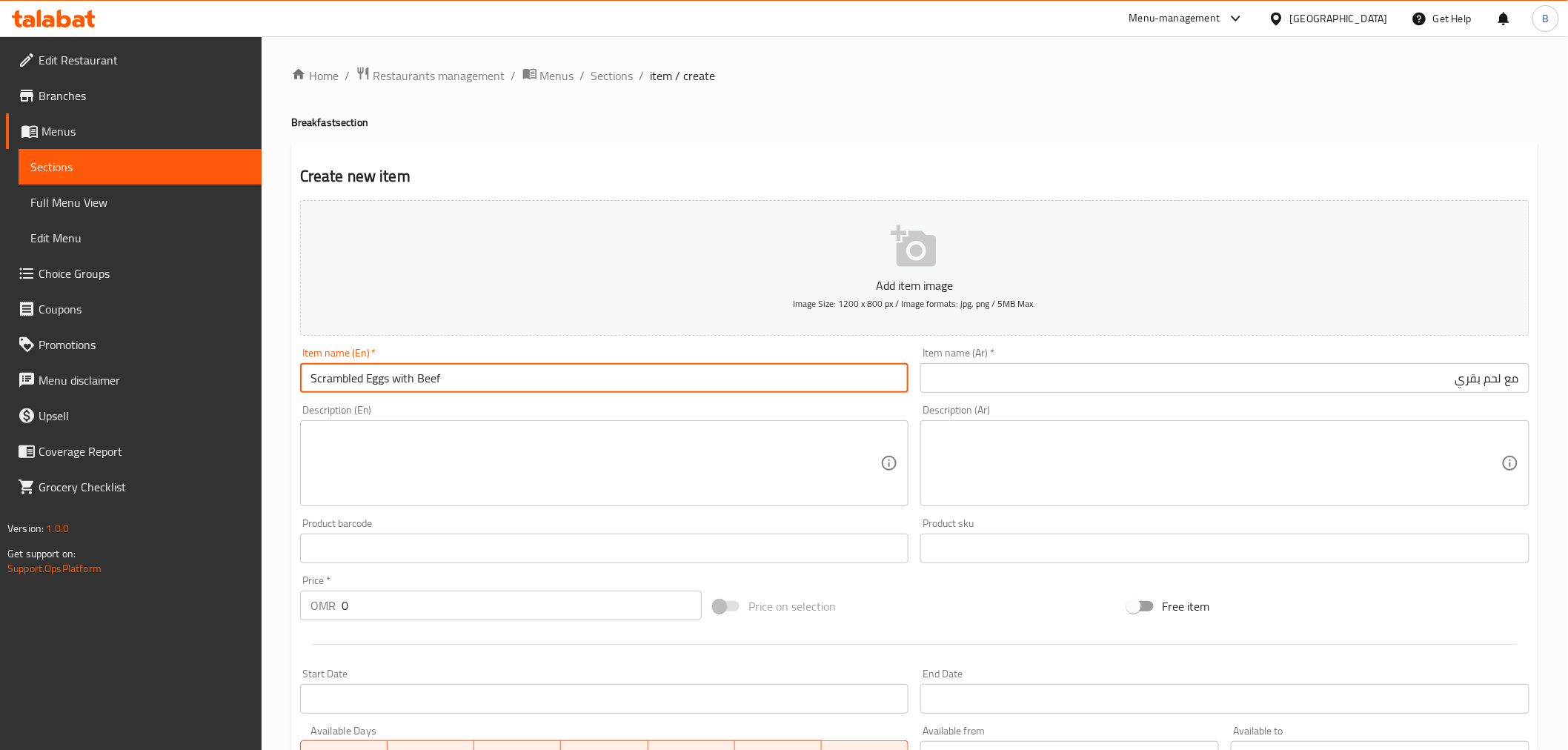
click at [325, 381] on input "Scrambled Eggs with Beef" at bounding box center [604, 378] width 609 height 30
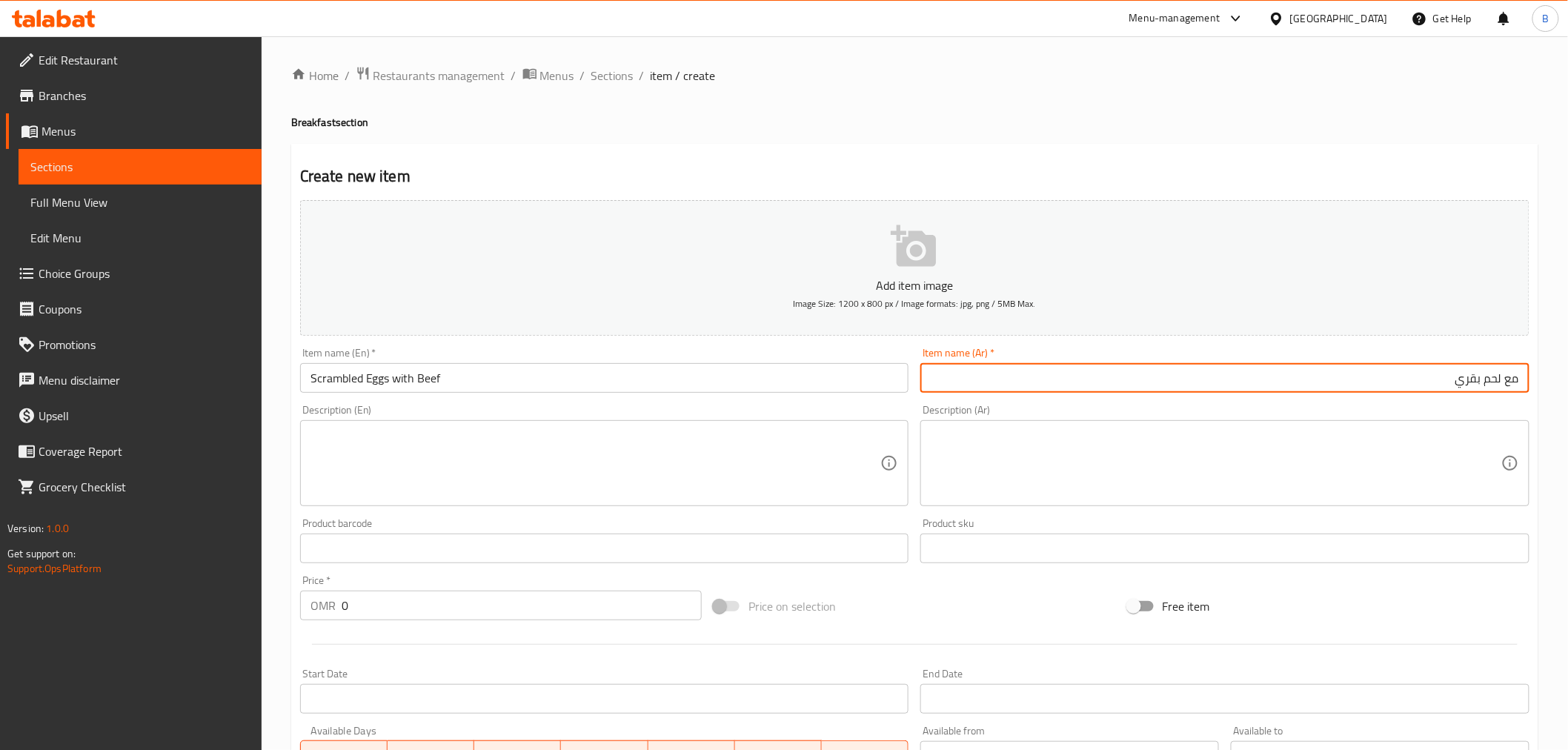
click at [1506, 373] on input "مع لحم بقري" at bounding box center [1224, 378] width 609 height 30
paste input "بيض مخفوق"
type input "بيض مخفوق مع لحم بقري"
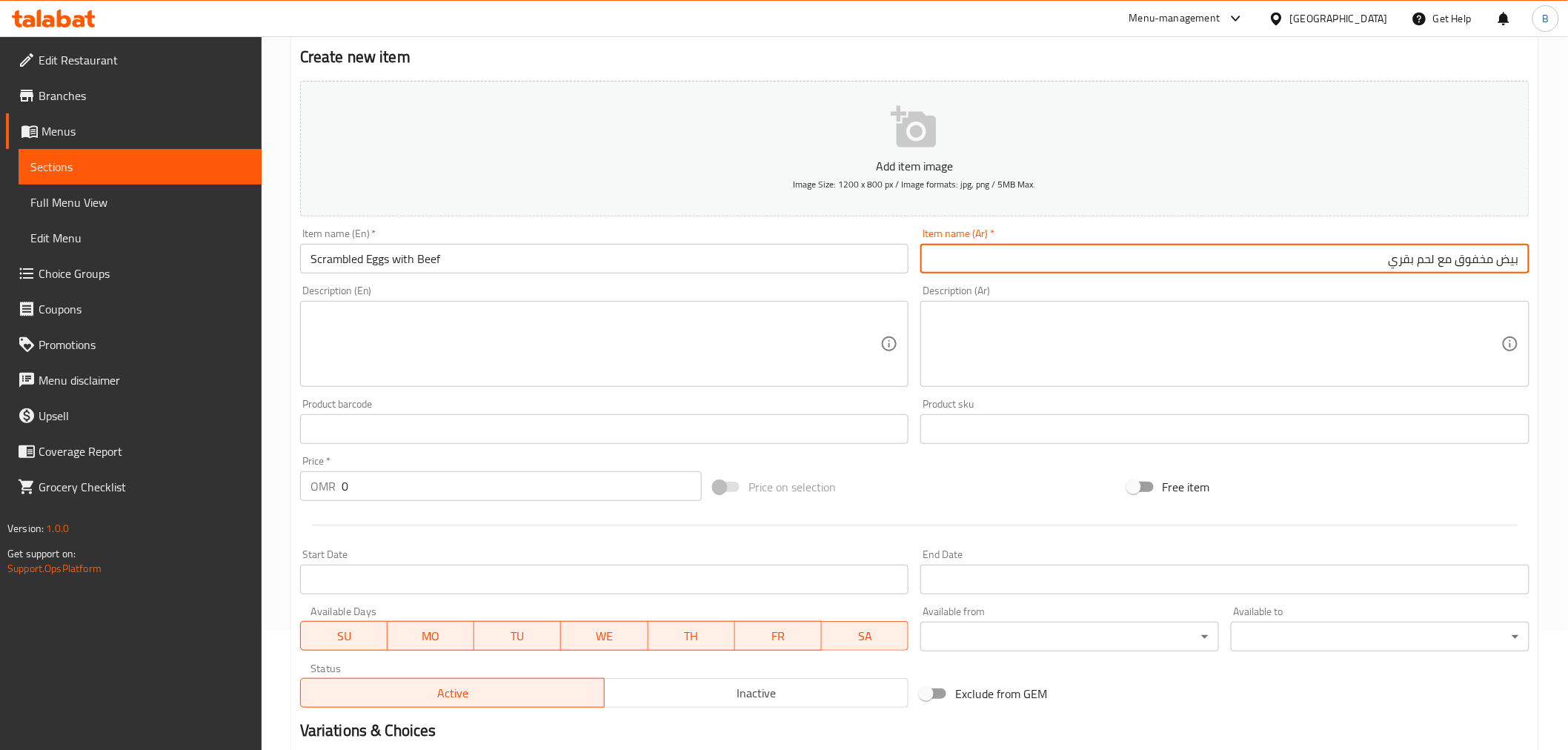
scroll to position [246, 0]
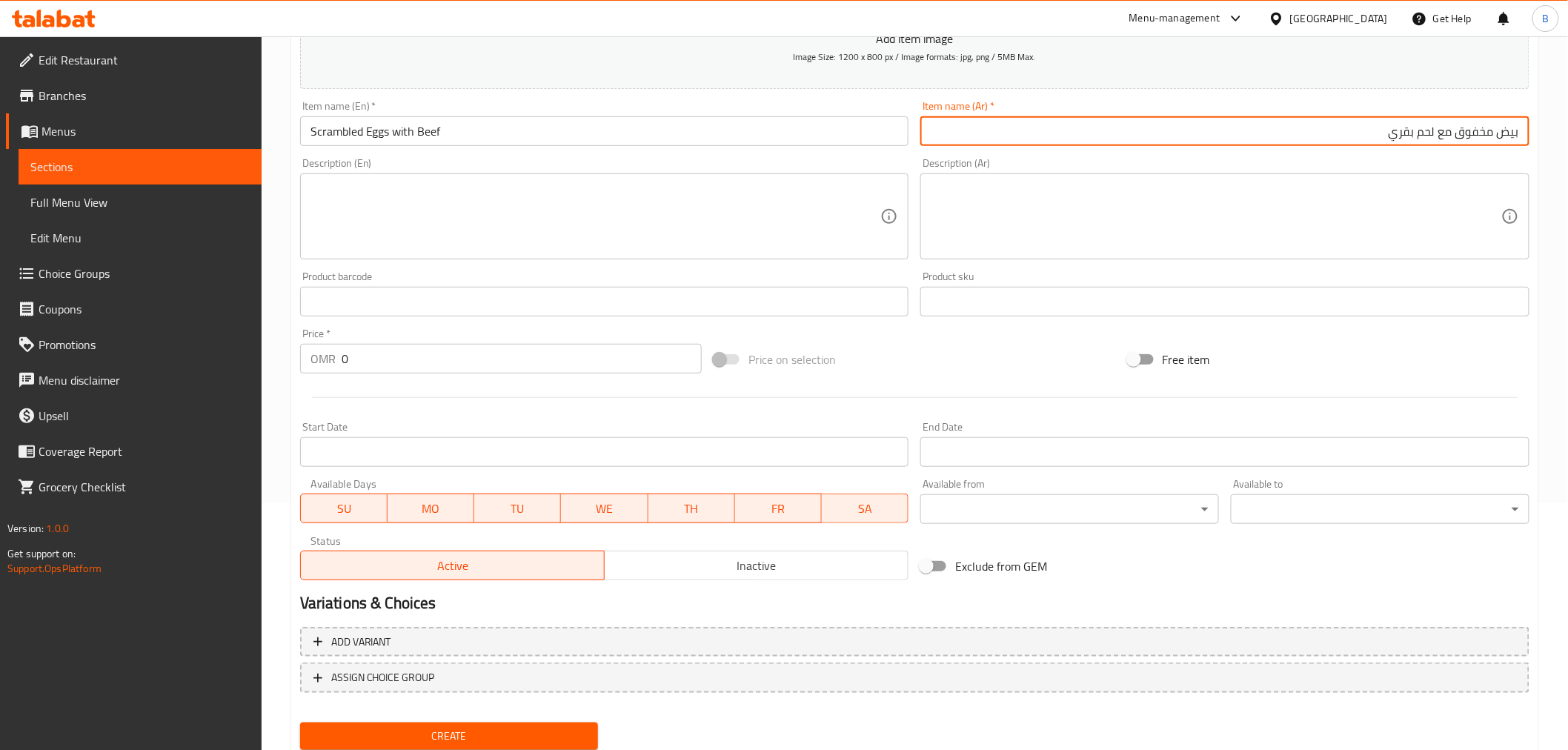
click at [454, 352] on input "0" at bounding box center [522, 358] width 360 height 30
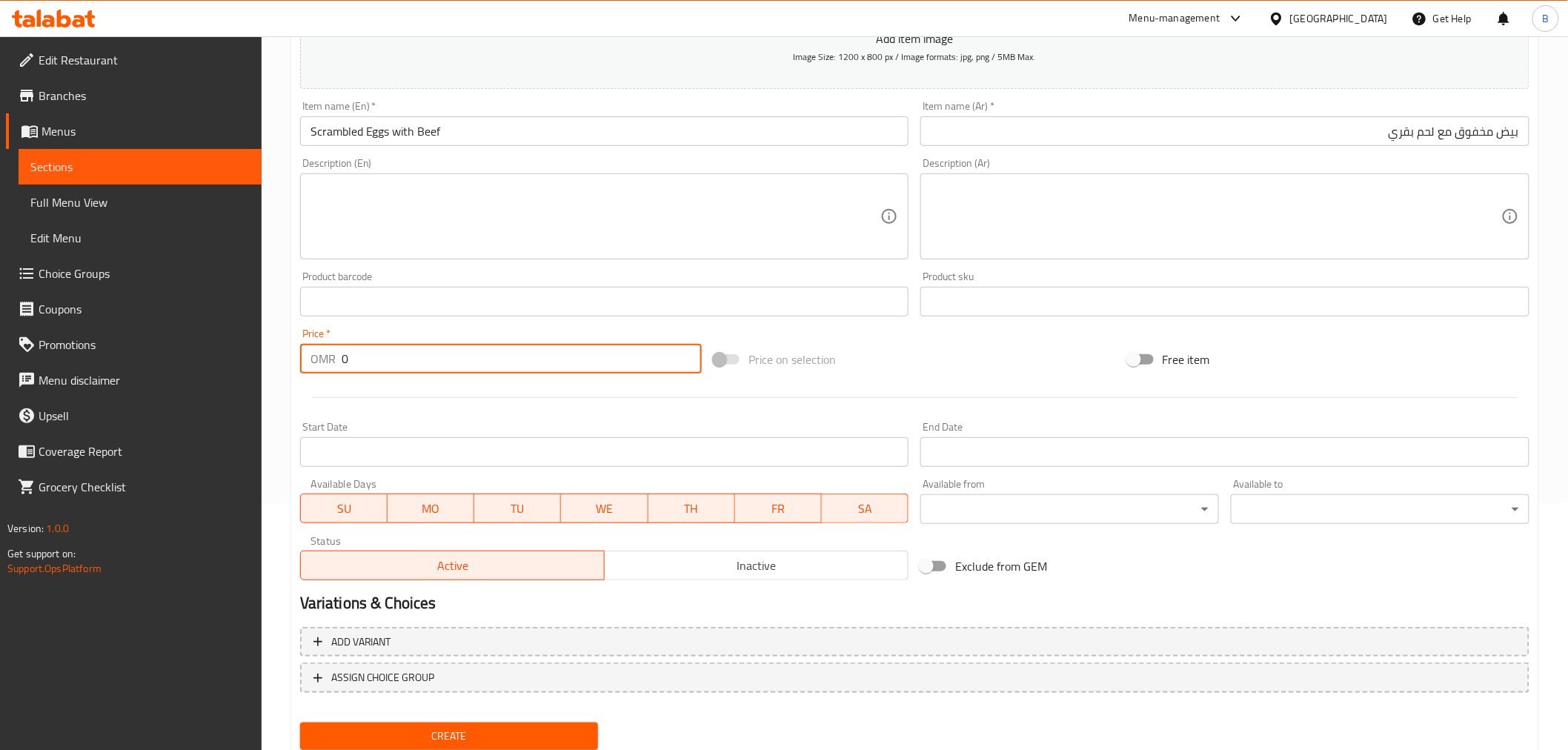
click at [455, 351] on input "0" at bounding box center [522, 358] width 360 height 30
click at [455, 353] on input "0" at bounding box center [522, 358] width 360 height 30
type input "0"
type input "3.2"
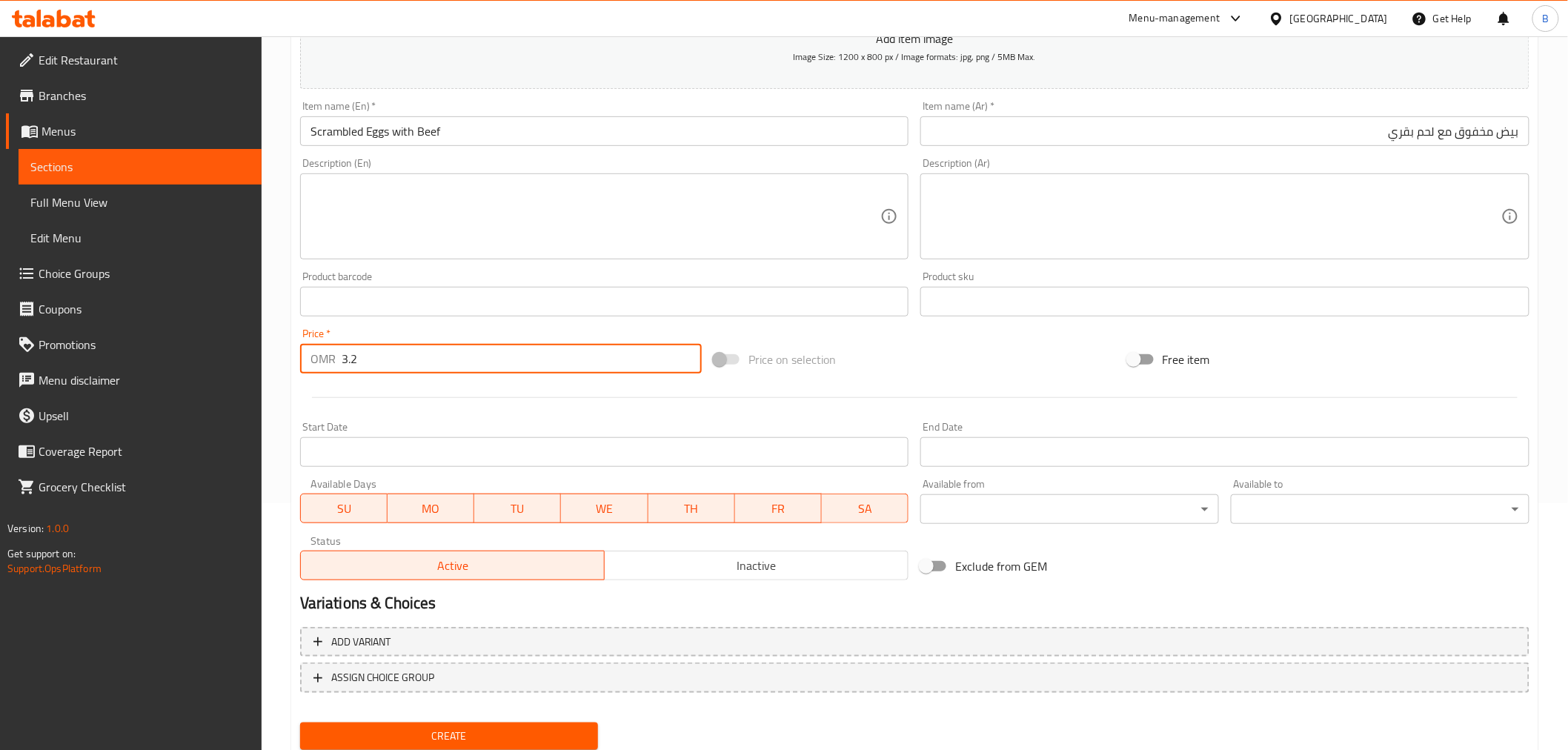
click at [380, 204] on textarea at bounding box center [596, 217] width 570 height 71
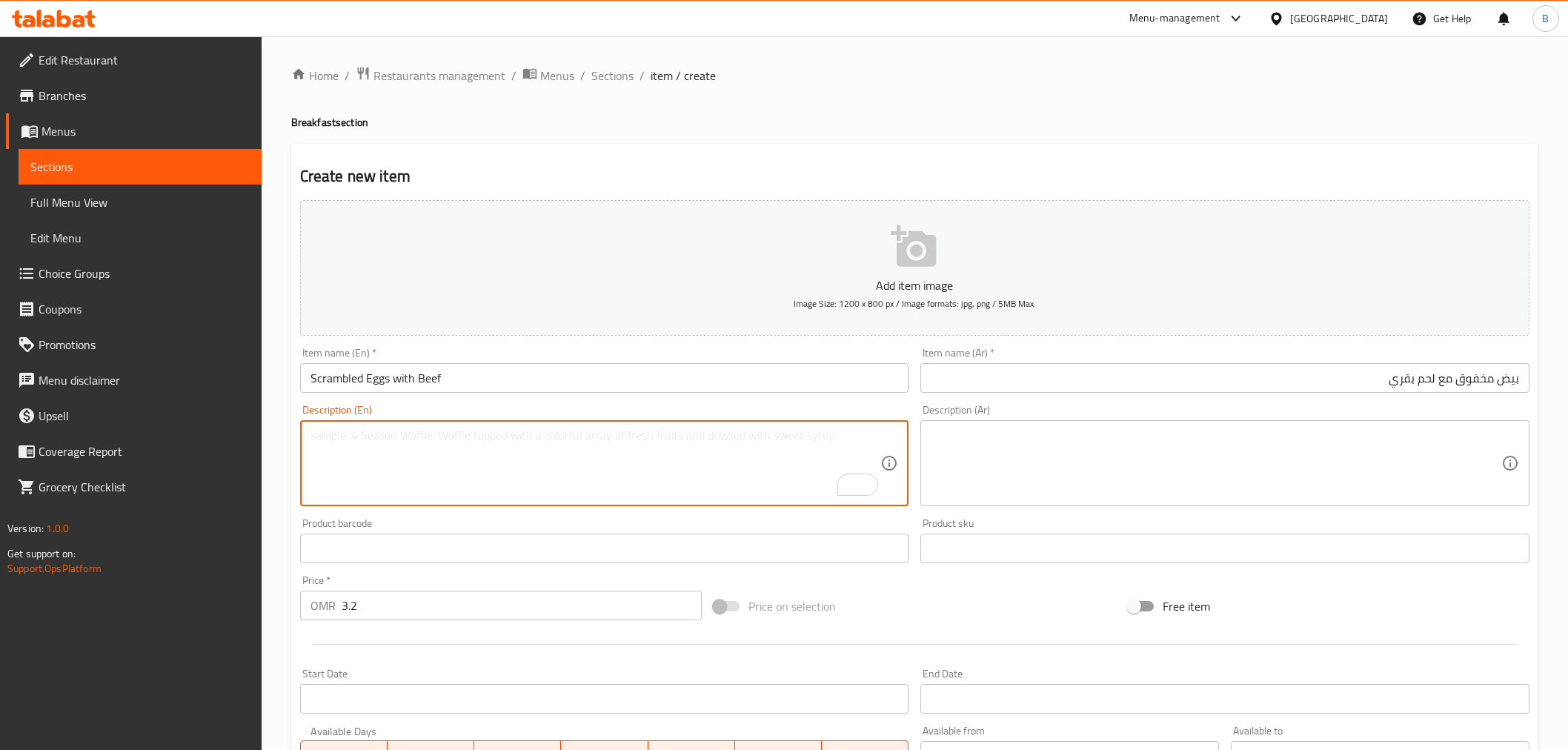
scroll to position [246, 0]
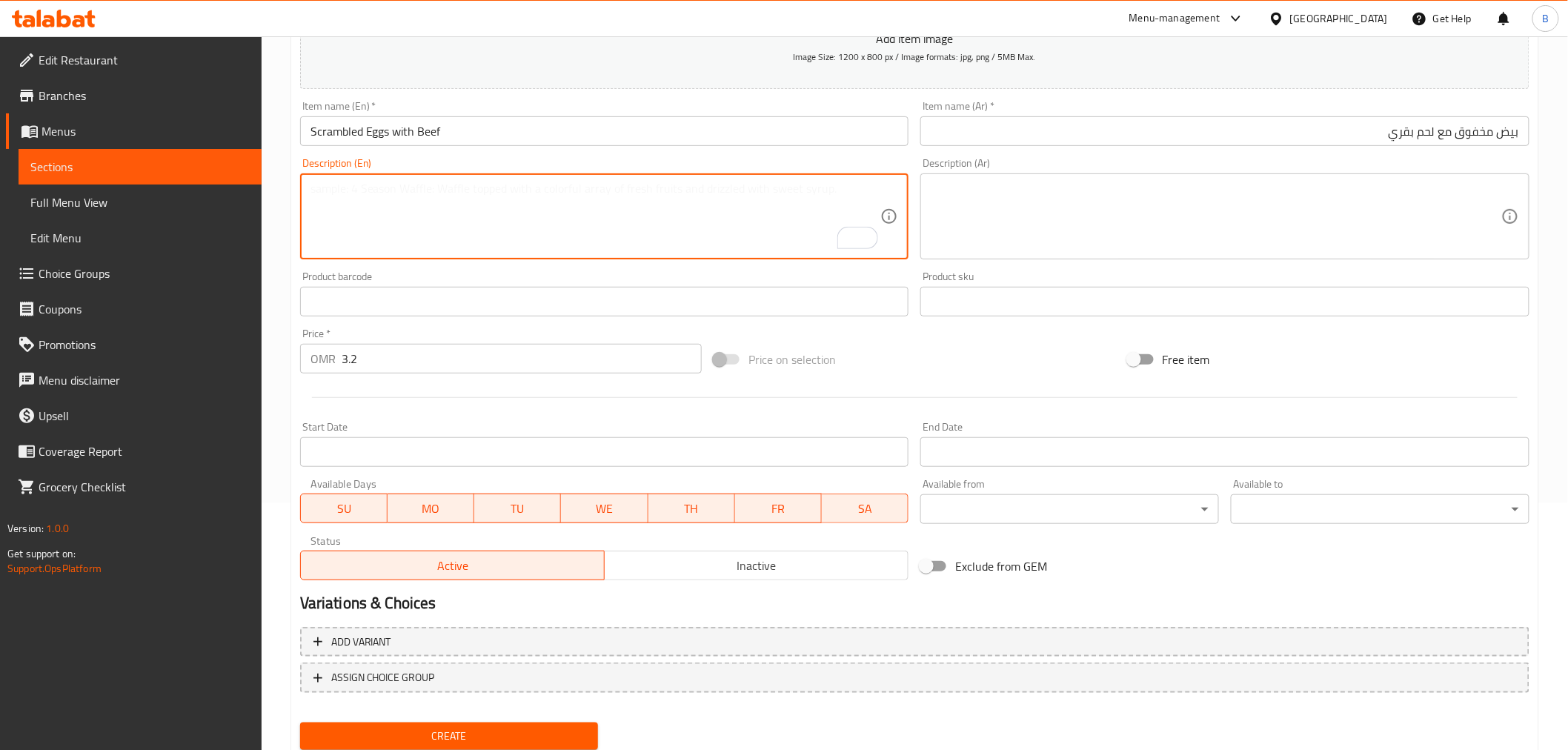
paste textarea "Our special scrambled egg with mixed of sauteed beef. Served with bread basket …"
type textarea "Our special scrambled egg with mixed of sauteed beef. Served with bread basket …"
click at [1088, 250] on textarea at bounding box center [1216, 217] width 570 height 71
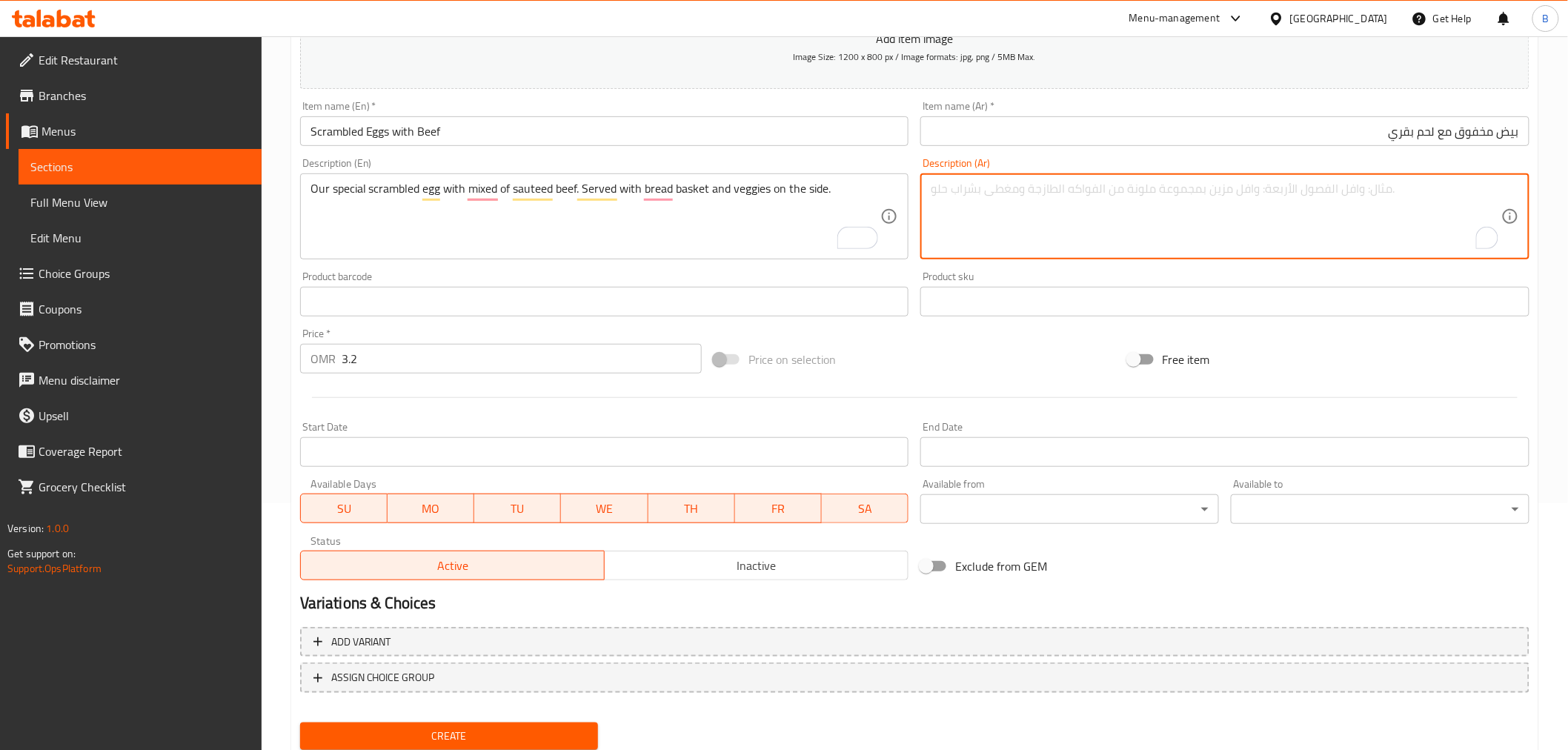
paste textarea "بيضنا المخفوق المميز مع مزيج من لحم البقر المقلي. يُقدم مع سلة خبز وخضراوات."
click at [1477, 194] on textarea "بيضنا المخفوق المميز مع مزيج من لحم البقر المقلي. يُقدم مع سلة خبز وخضراوات." at bounding box center [1216, 217] width 570 height 71
click at [1279, 187] on textarea "بيض المخفوق الخاص بنا مع مزيج من لحم البقر المقلي. يُقدم مع سلة خبز وخضراوات." at bounding box center [1216, 217] width 570 height 71
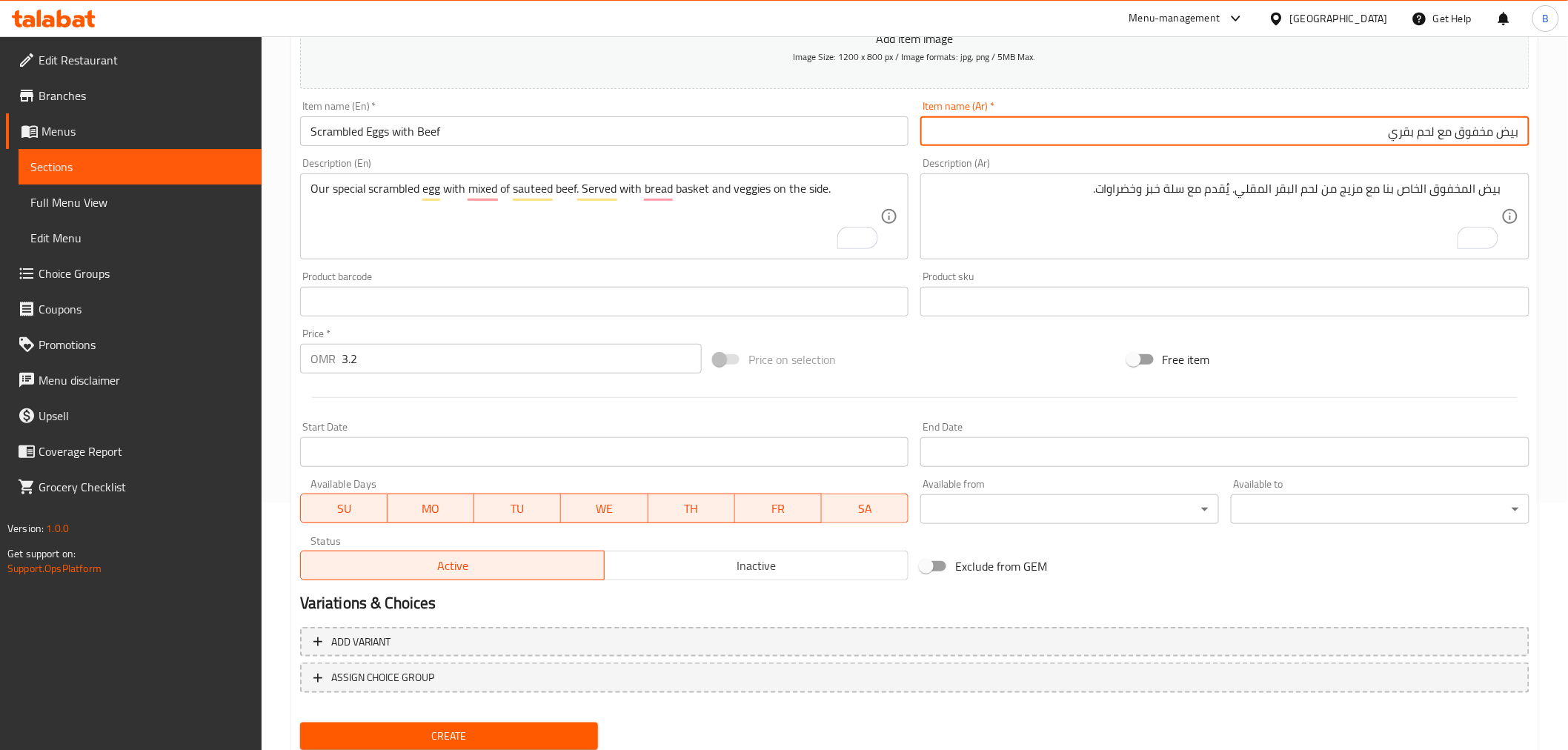
click at [1404, 136] on input "بيض مخفوق مع لحم بقري" at bounding box center [1224, 131] width 609 height 30
click at [1404, 136] on input "بيض مخفوق مع لحم بقري" at bounding box center [1224, 131] width 609 height 30
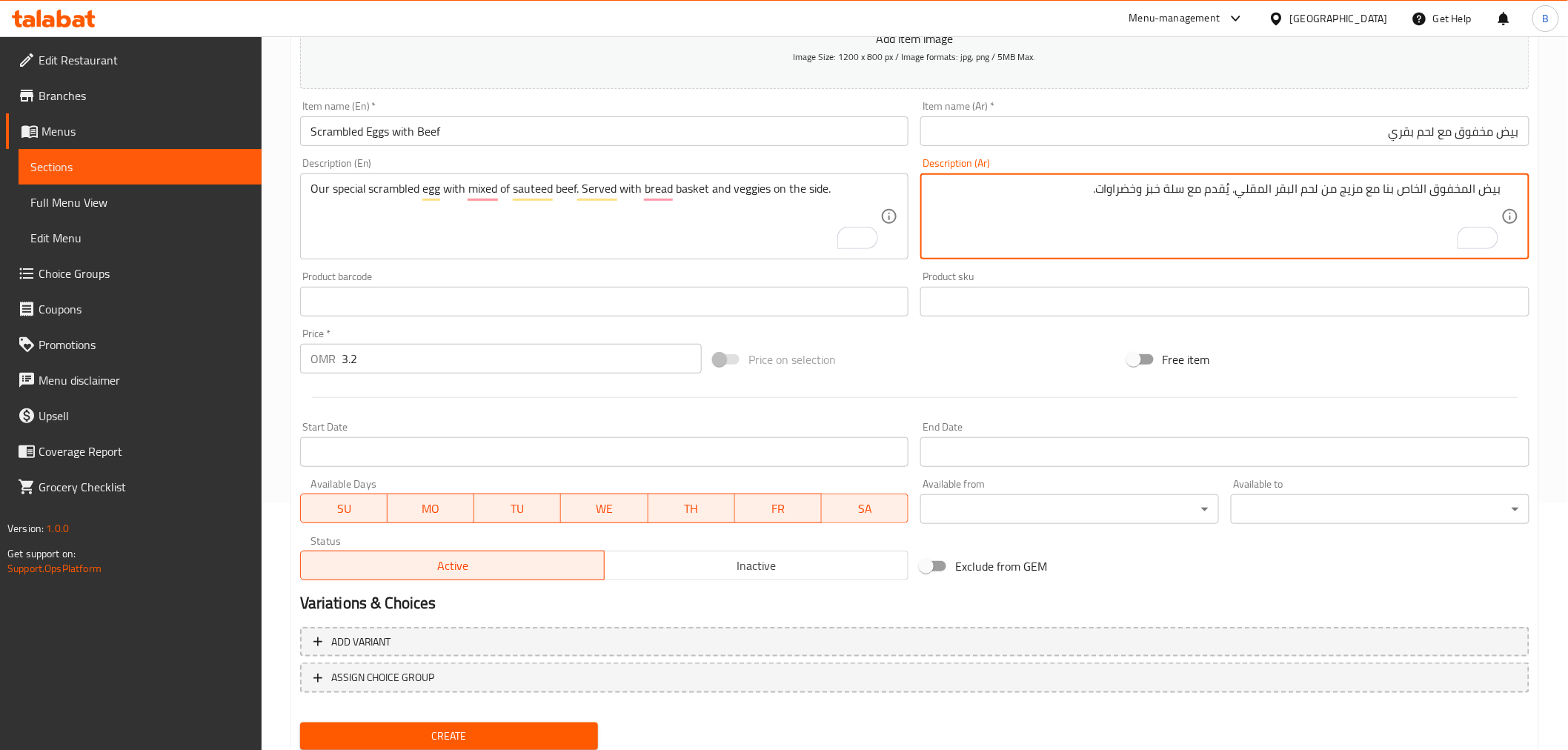
click at [1280, 186] on textarea "بيض المخفوق الخاص بنا مع مزيج من لحم البقر المقلي. يُقدم مع سلة خبز وخضراوات." at bounding box center [1216, 217] width 570 height 71
click at [1282, 188] on textarea "بيض المخفوق الخاص بنا مع مزيج من لحم البقر المقلي. يُقدم مع سلة خبز وخضراوات." at bounding box center [1216, 217] width 570 height 71
paste textarea "قري"
click at [1262, 191] on textarea "بيض المخفوق الخاص بنا مع مزيج من لحم بقري المقلي. يُقدم مع سلة خبز وخضراوات." at bounding box center [1216, 217] width 570 height 71
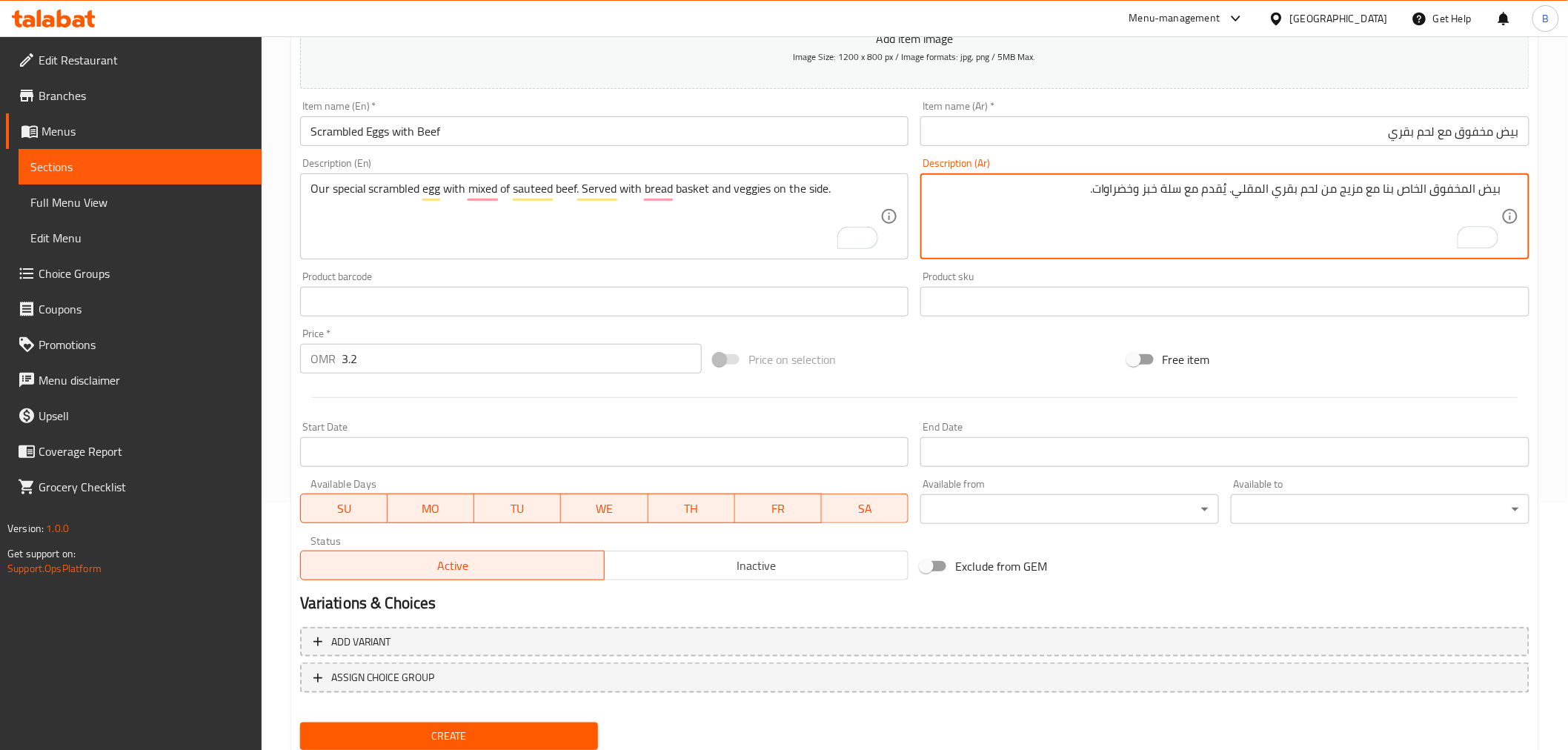
click at [1262, 191] on textarea "بيض المخفوق الخاص بنا مع مزيج من لحم بقري المقلي. يُقدم مع سلة خبز وخضراوات." at bounding box center [1216, 217] width 570 height 71
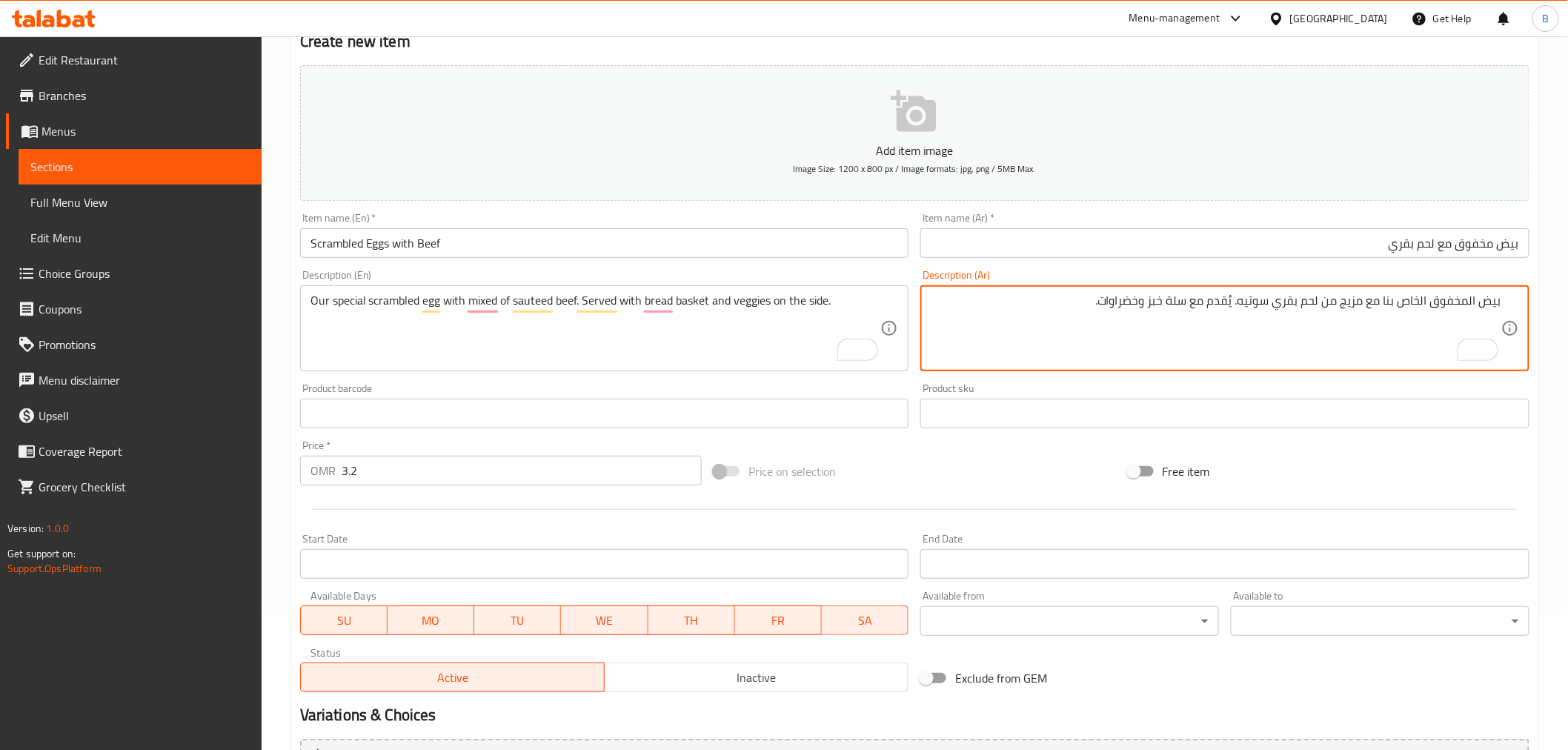
scroll to position [130, 0]
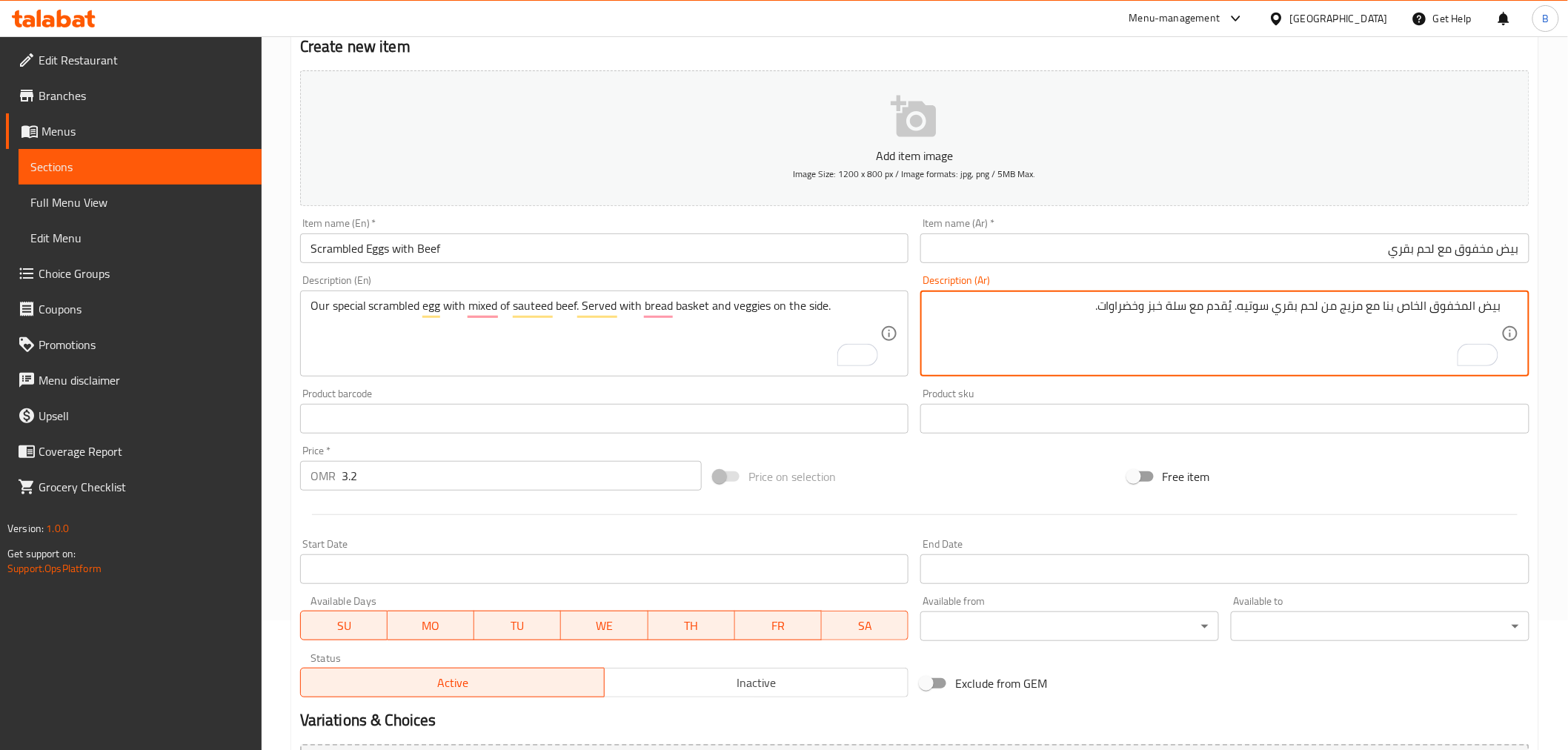
click at [1108, 301] on textarea "بيض المخفوق الخاص بنا مع مزيج من لحم بقري سوتيه. يُقدم مع سلة خبز وخضراوات." at bounding box center [1216, 334] width 570 height 71
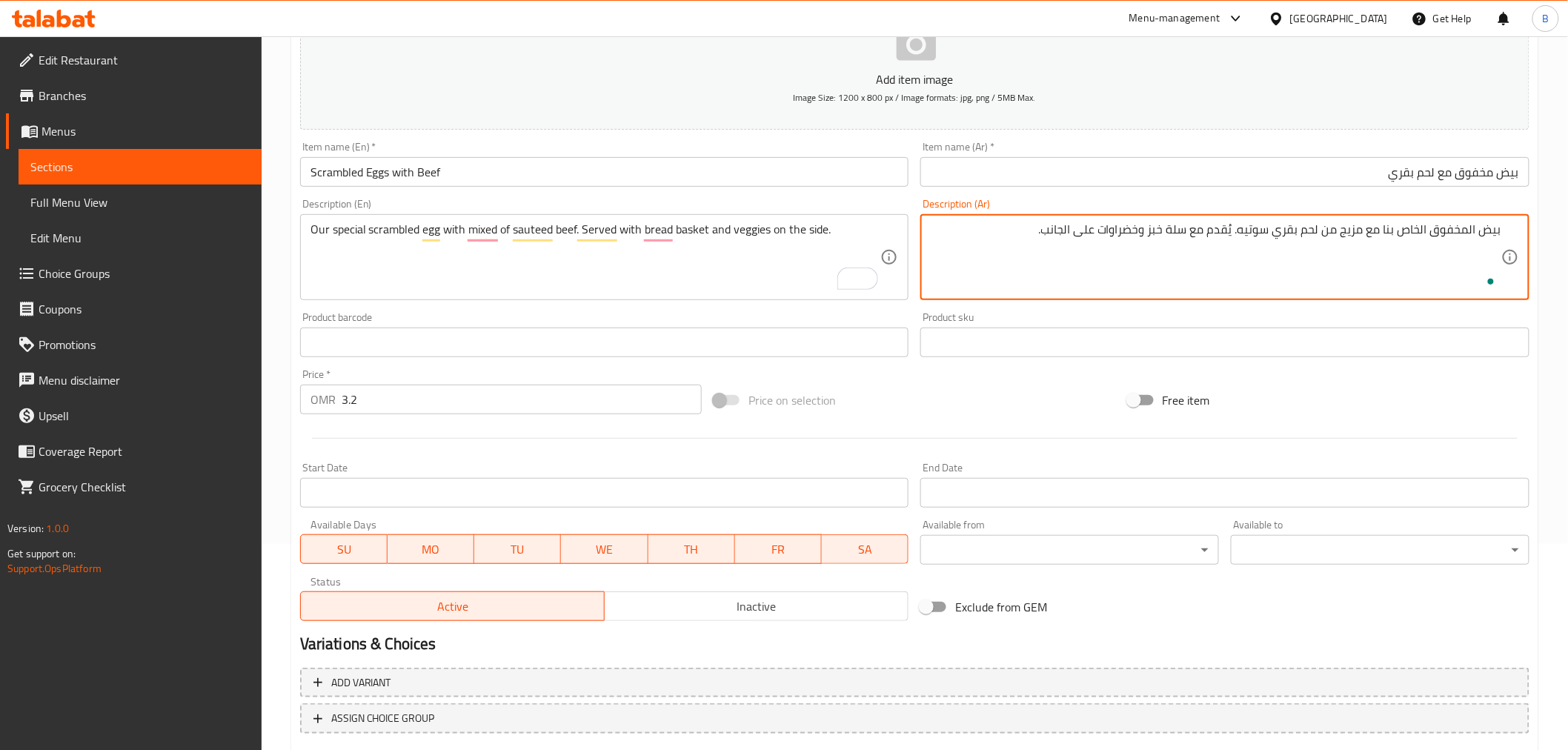
scroll to position [294, 0]
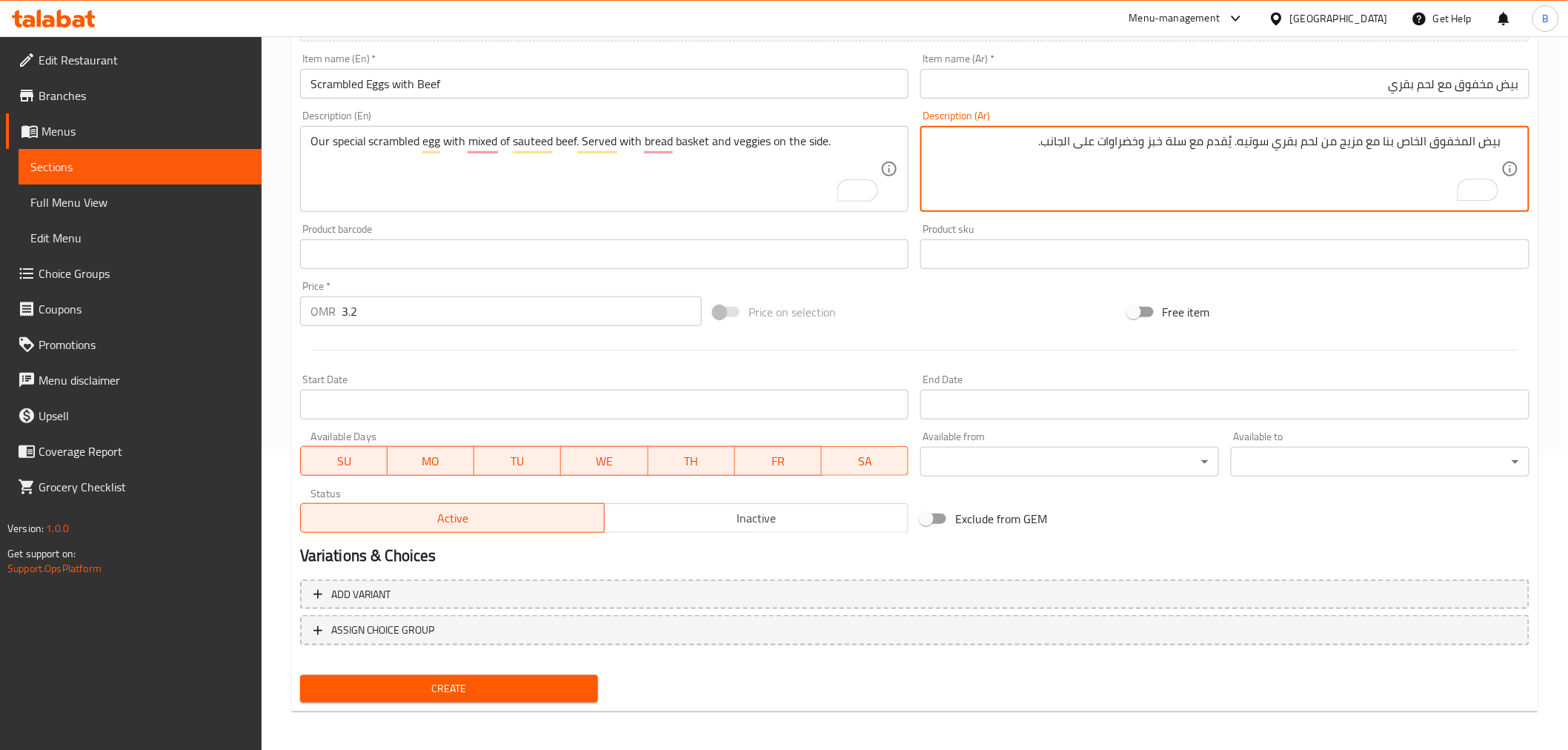
type textarea "بيض المخفوق الخاص بنا مع مزيج من لحم بقري سوتيه. يُقدم مع سلة خبز وخضراوات على …"
drag, startPoint x: 528, startPoint y: 704, endPoint x: 529, endPoint y: 688, distance: 16.0
click at [528, 704] on div "Create" at bounding box center [450, 688] width 311 height 39
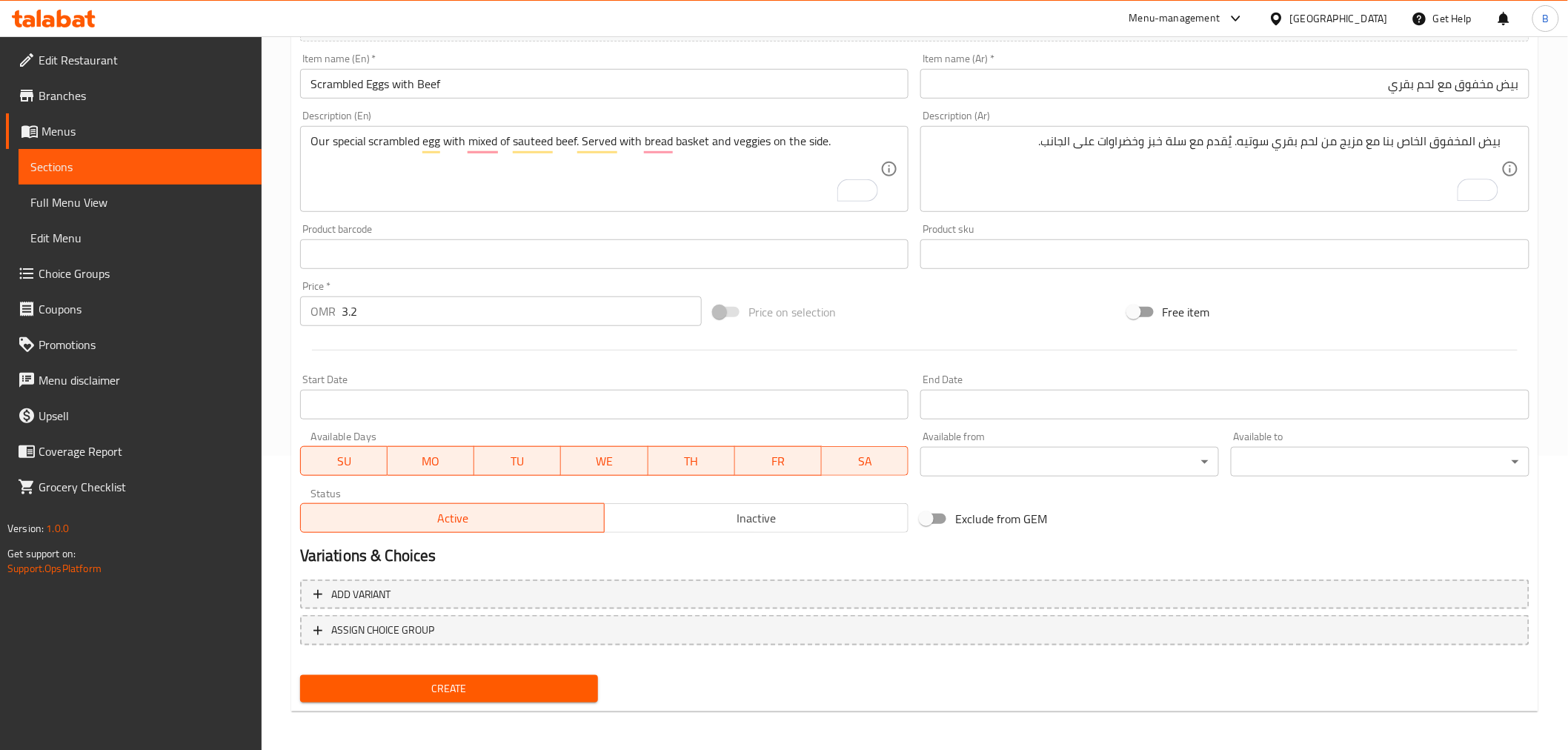
click at [529, 688] on span "Create" at bounding box center [450, 688] width 275 height 19
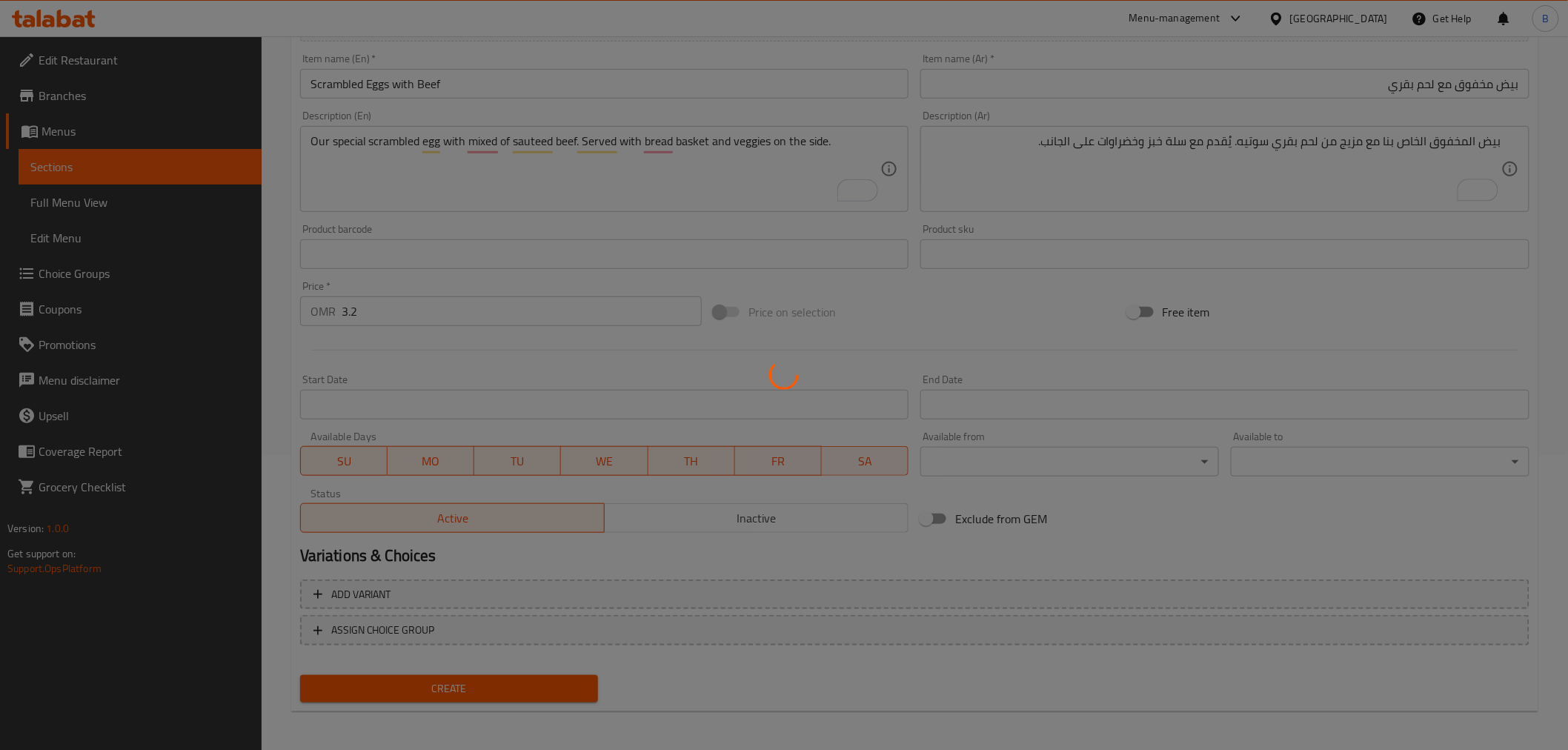
type input "0"
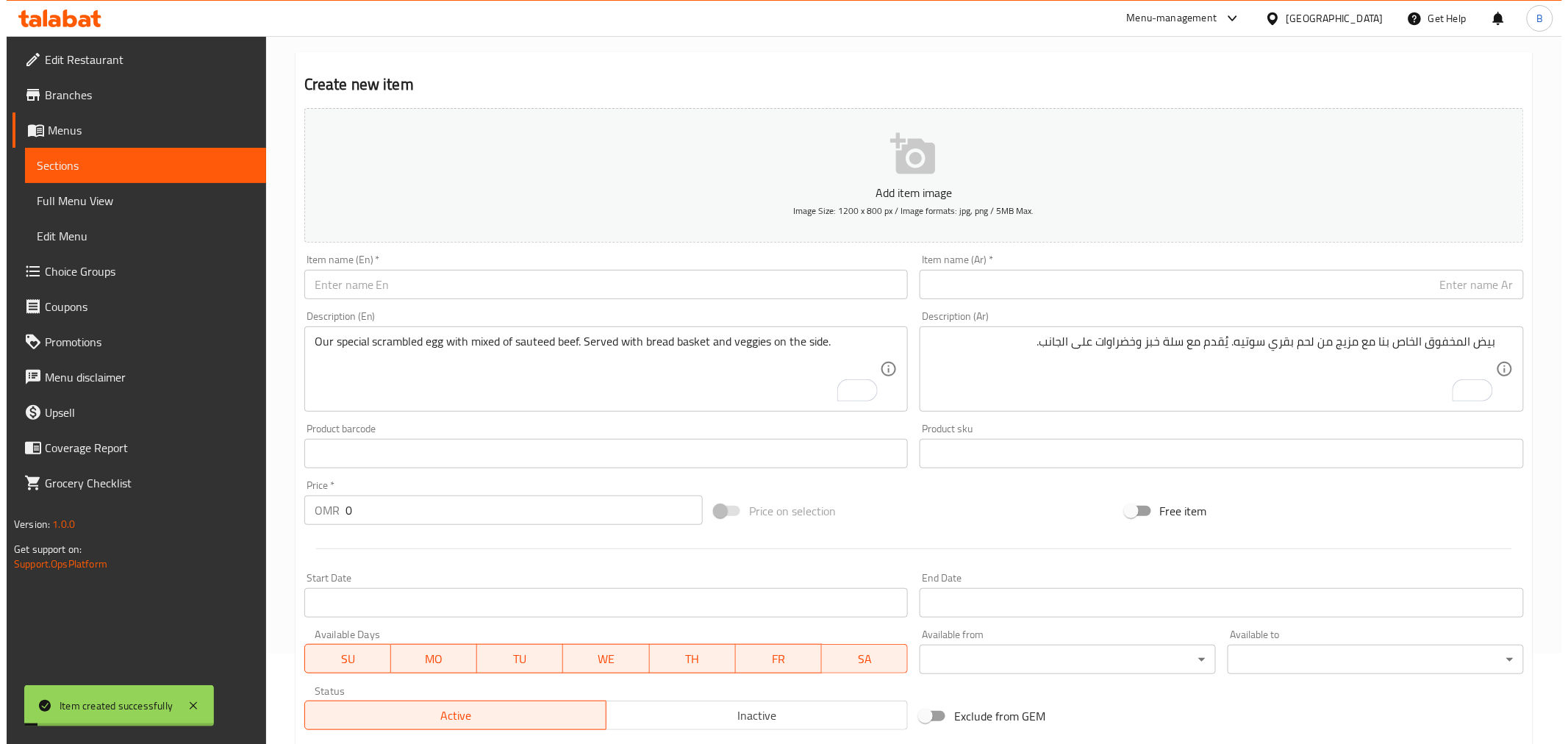
scroll to position [0, 0]
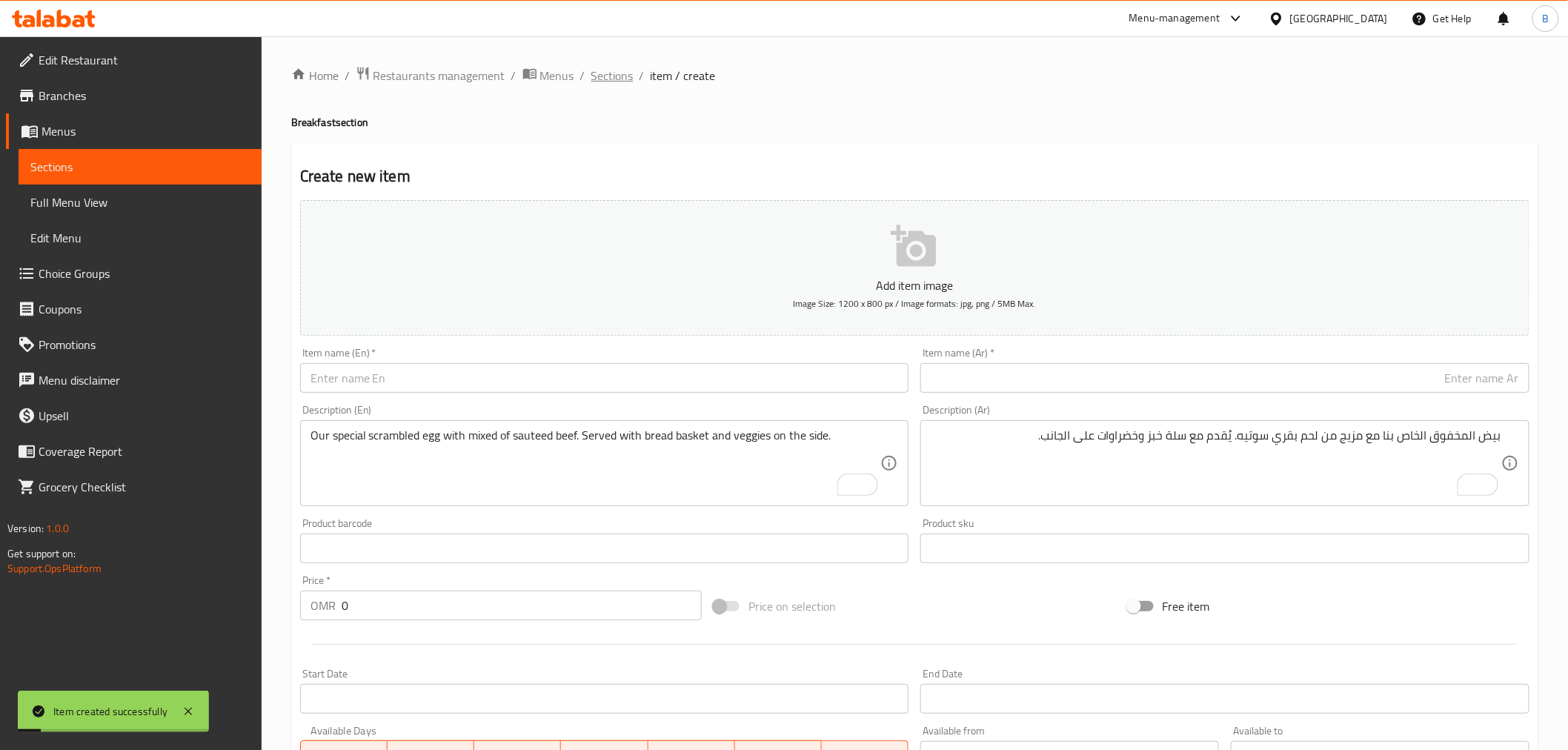
click at [594, 77] on span "Sections" at bounding box center [612, 76] width 42 height 18
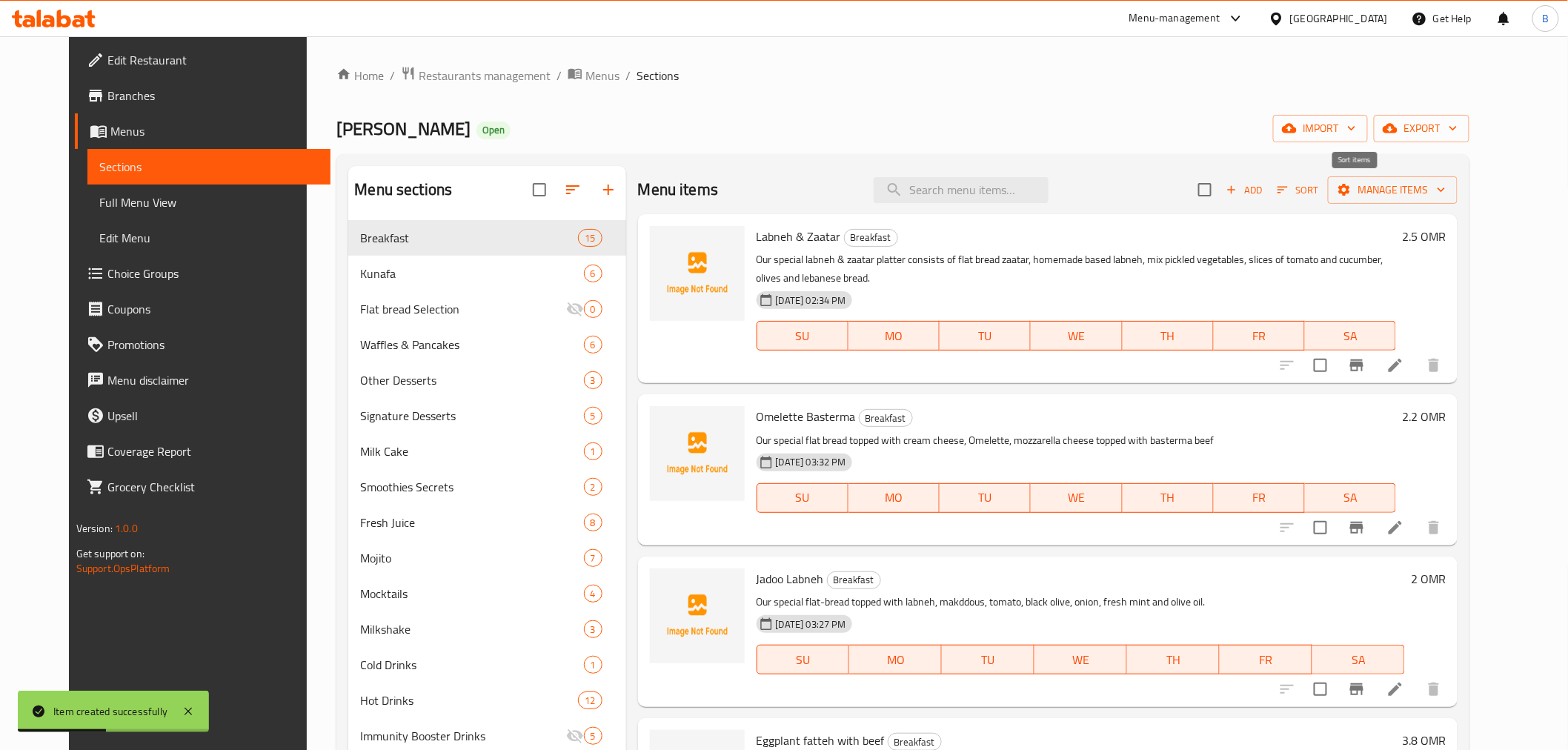
click at [1318, 191] on span "Sort" at bounding box center [1298, 190] width 41 height 17
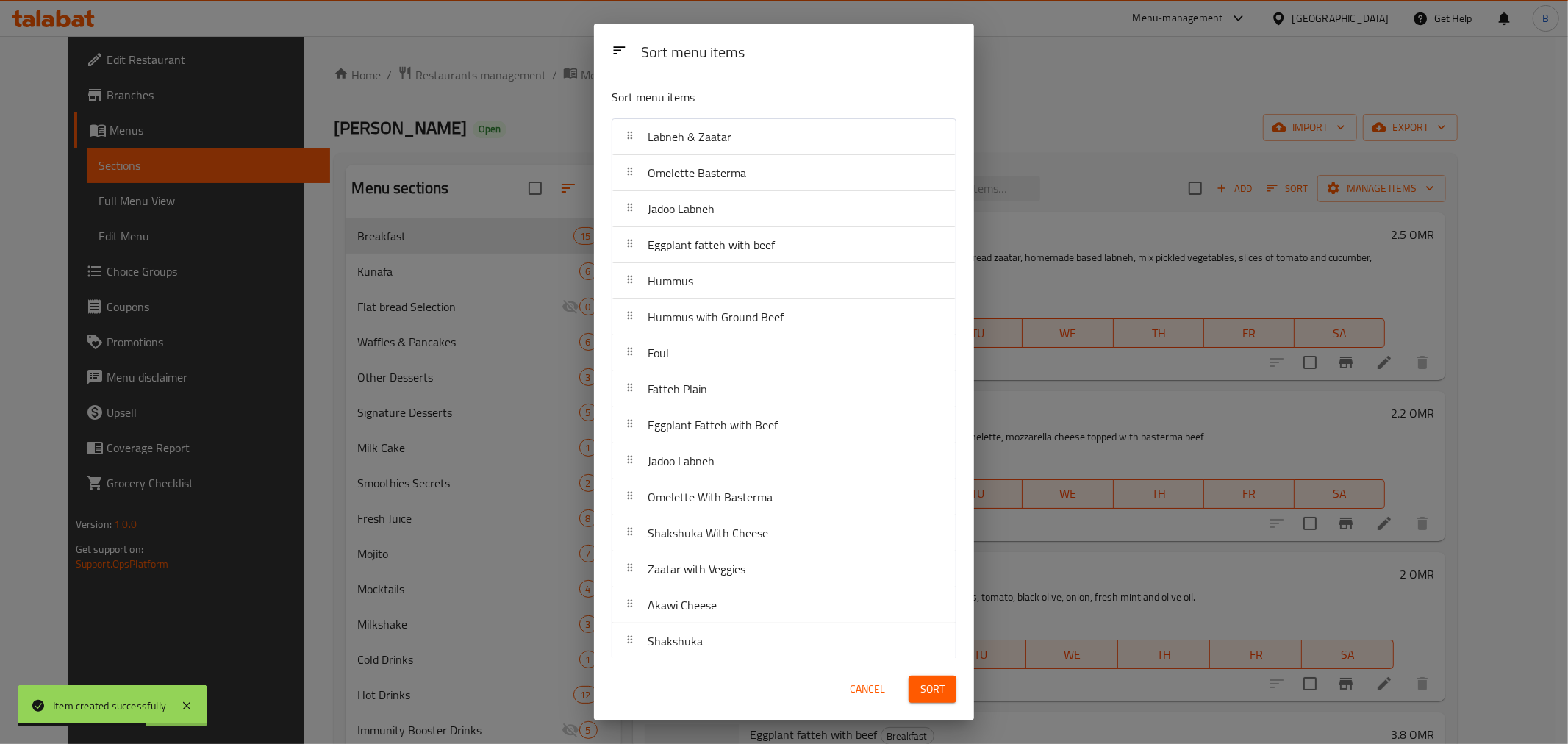
click at [861, 693] on span "Cancel" at bounding box center [867, 689] width 35 height 19
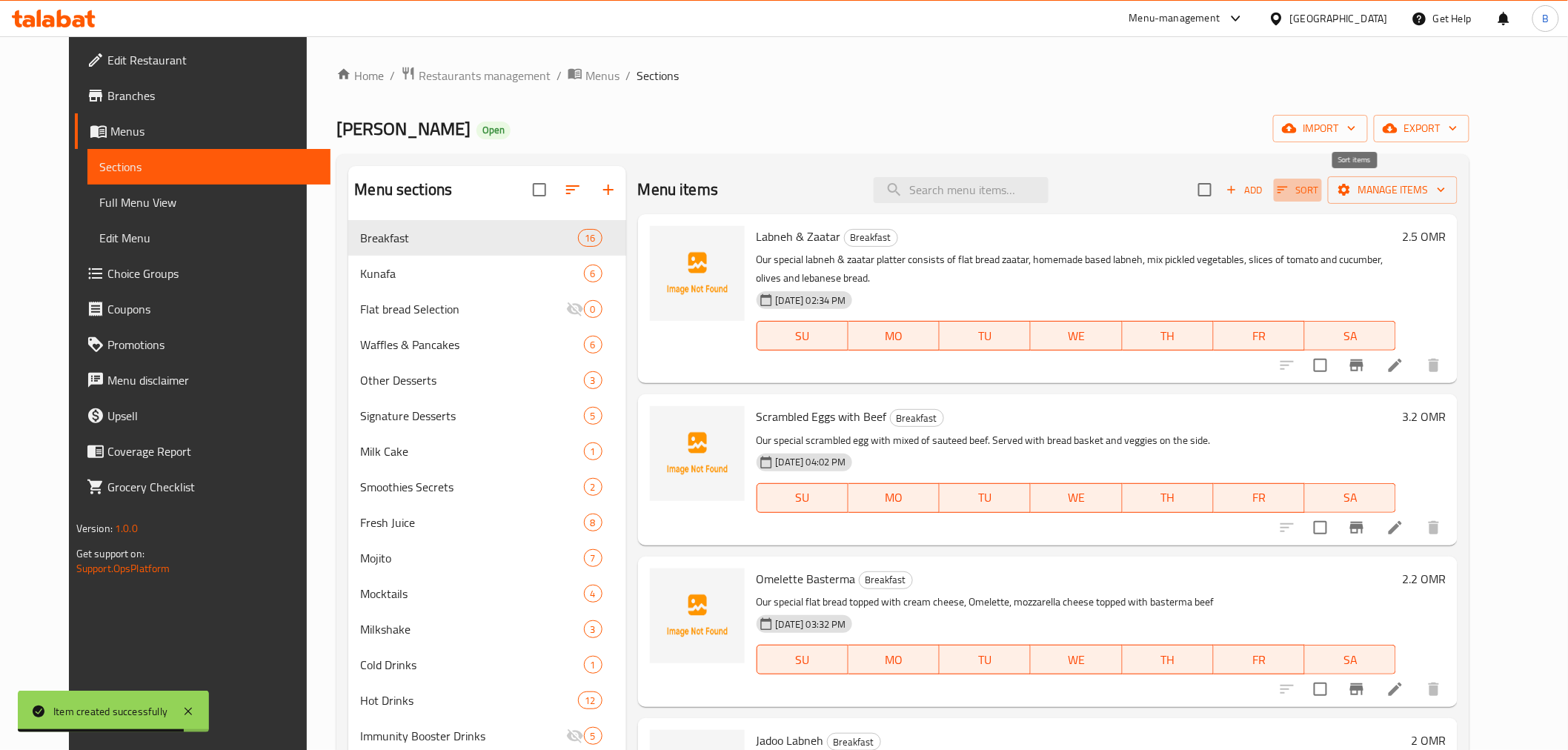
click at [1322, 190] on button "Sort" at bounding box center [1298, 190] width 48 height 23
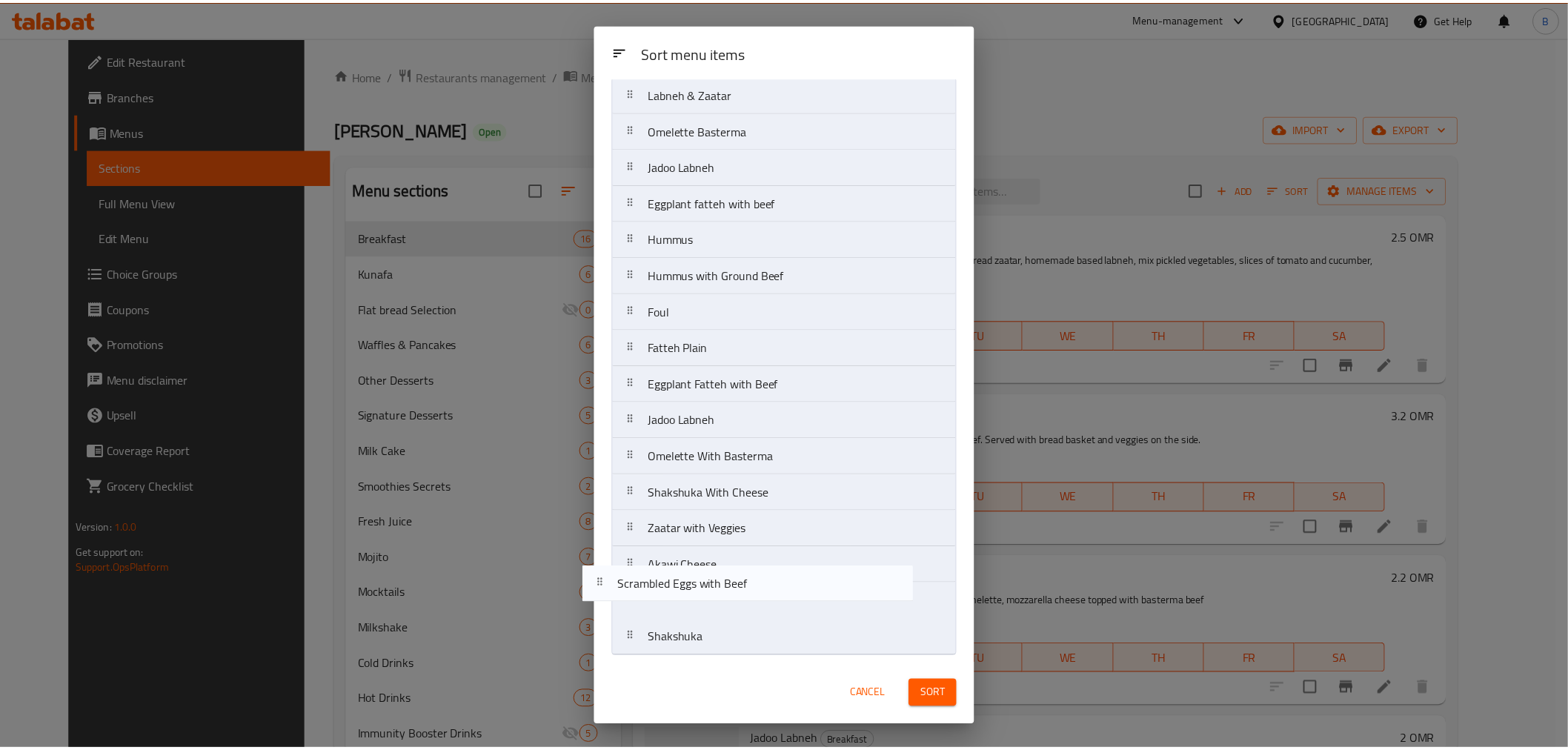
scroll to position [45, 0]
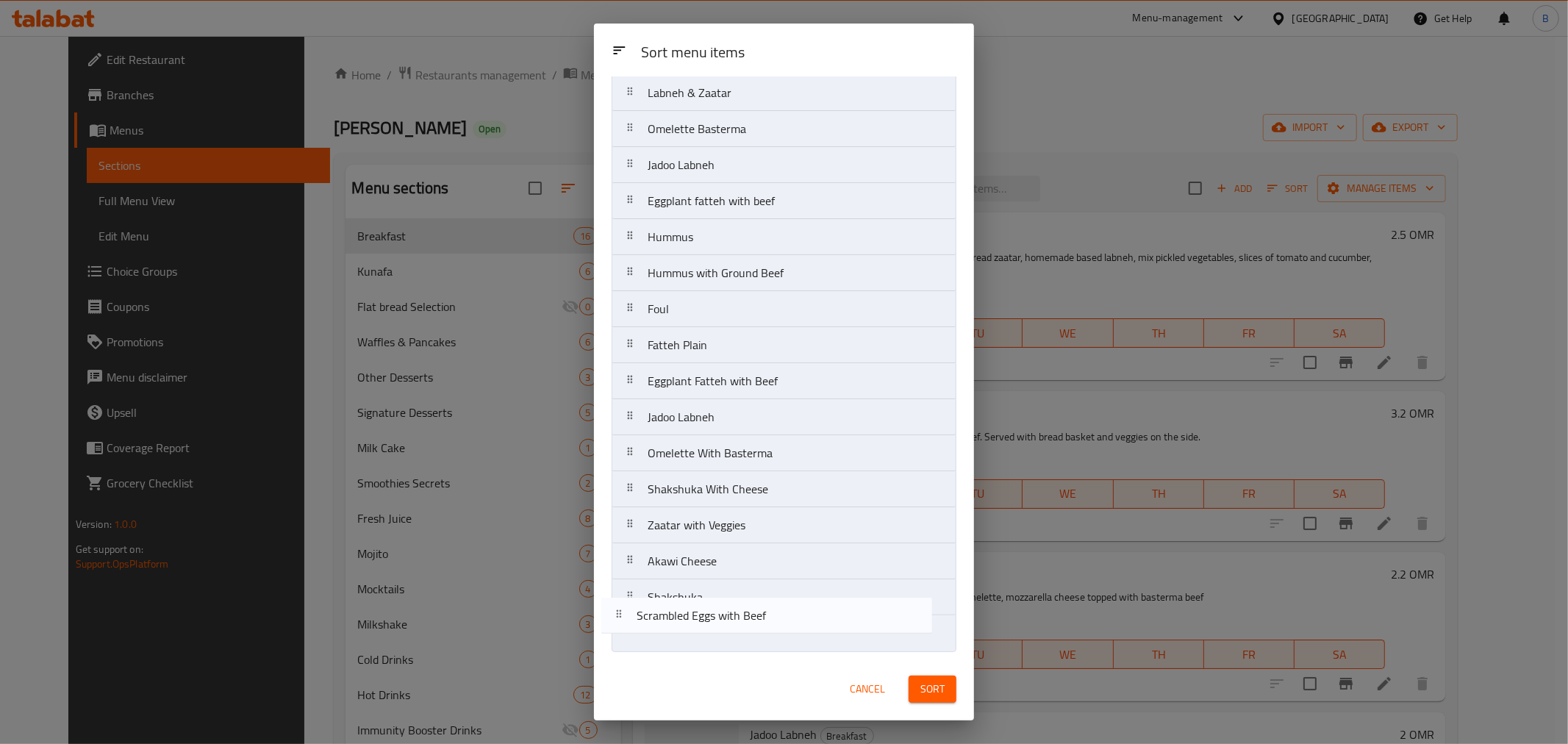
drag, startPoint x: 821, startPoint y: 184, endPoint x: 809, endPoint y: 631, distance: 447.2
click at [809, 631] on nav "[PERSON_NAME] & Zaatar Scrambled Eggs with Beef Omelette Basterma Jadoo Labneh …" at bounding box center [783, 363] width 345 height 578
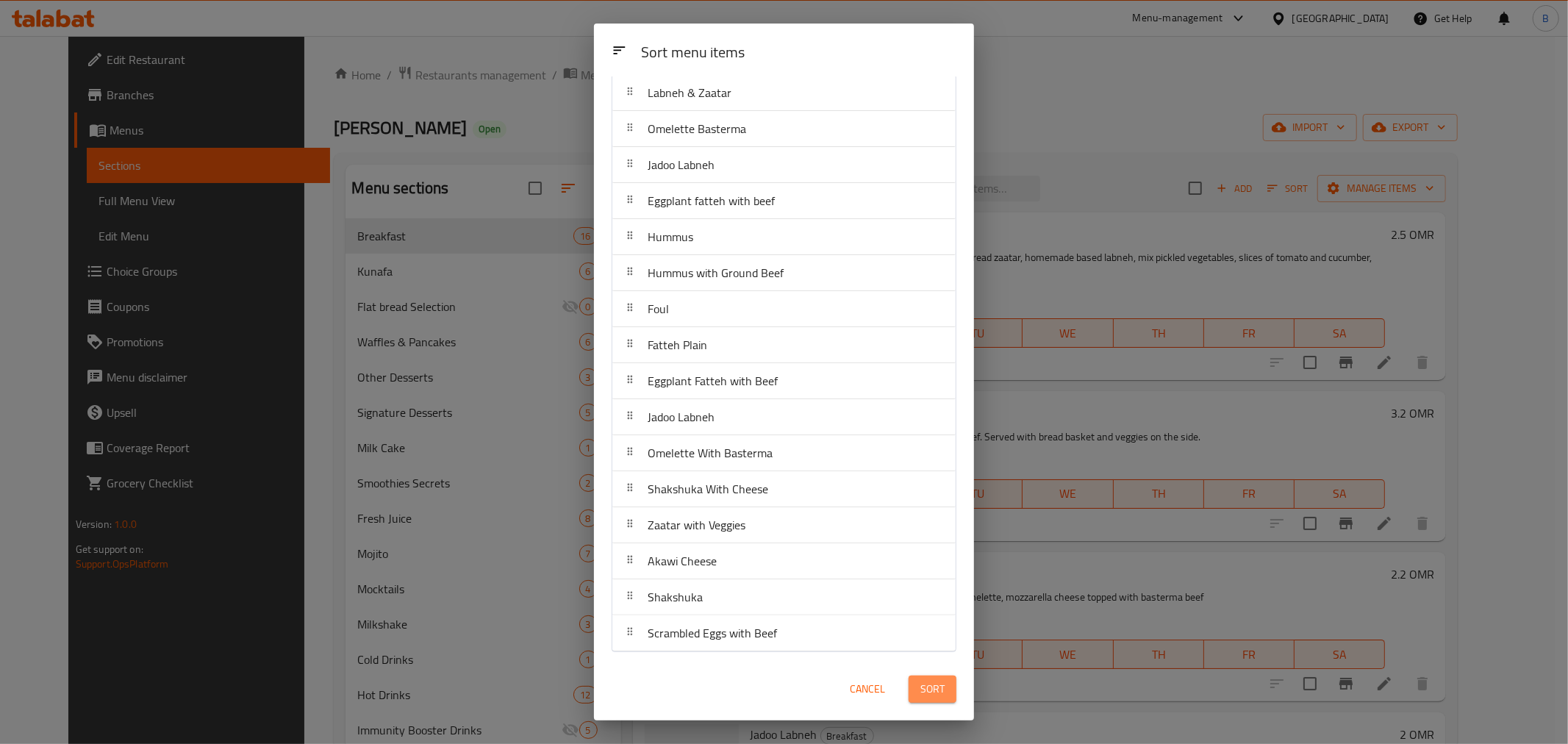
click at [915, 686] on button "Sort" at bounding box center [932, 689] width 48 height 27
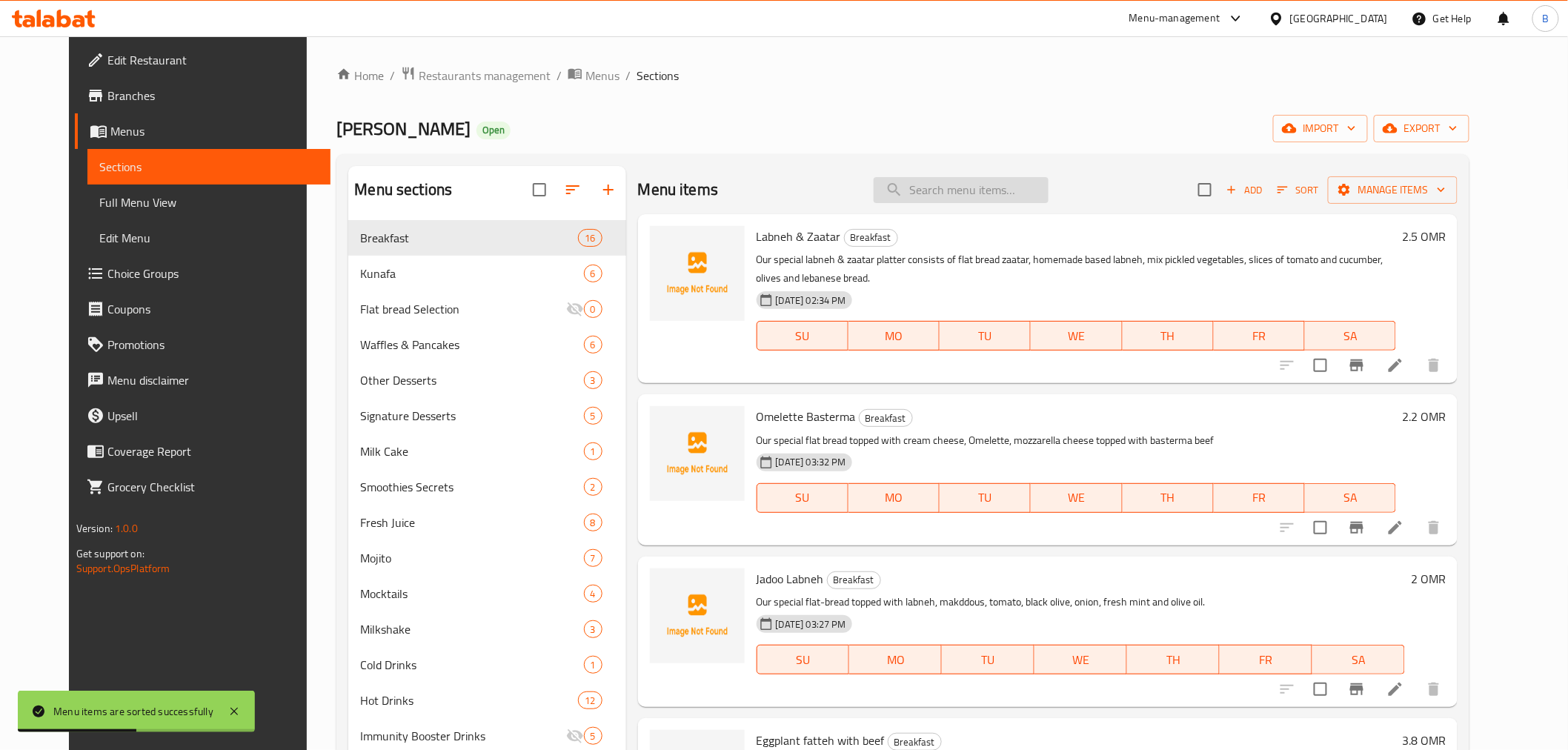
click at [964, 193] on input "search" at bounding box center [961, 191] width 175 height 26
type input "بيض"
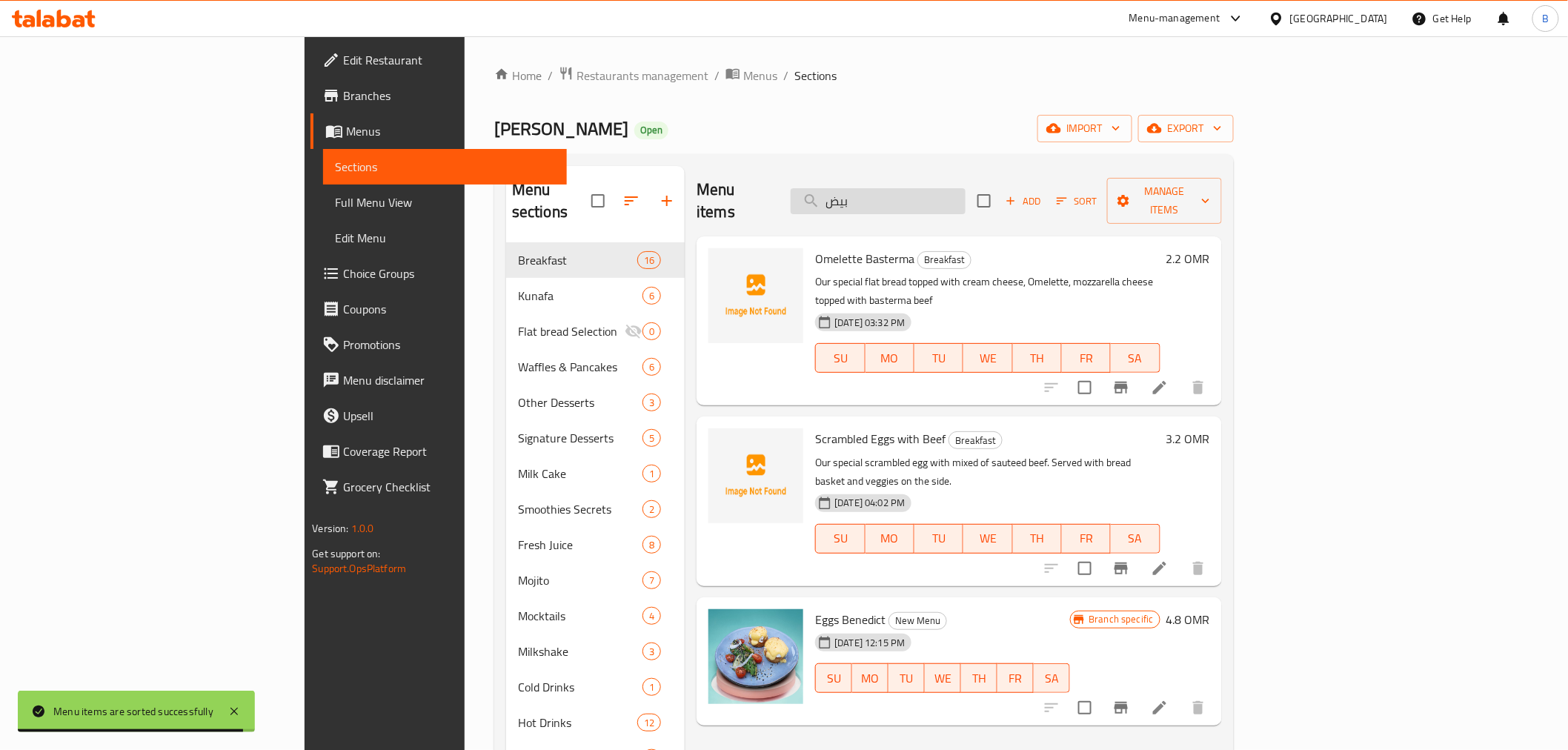
click at [964, 193] on input "بيض" at bounding box center [878, 201] width 175 height 26
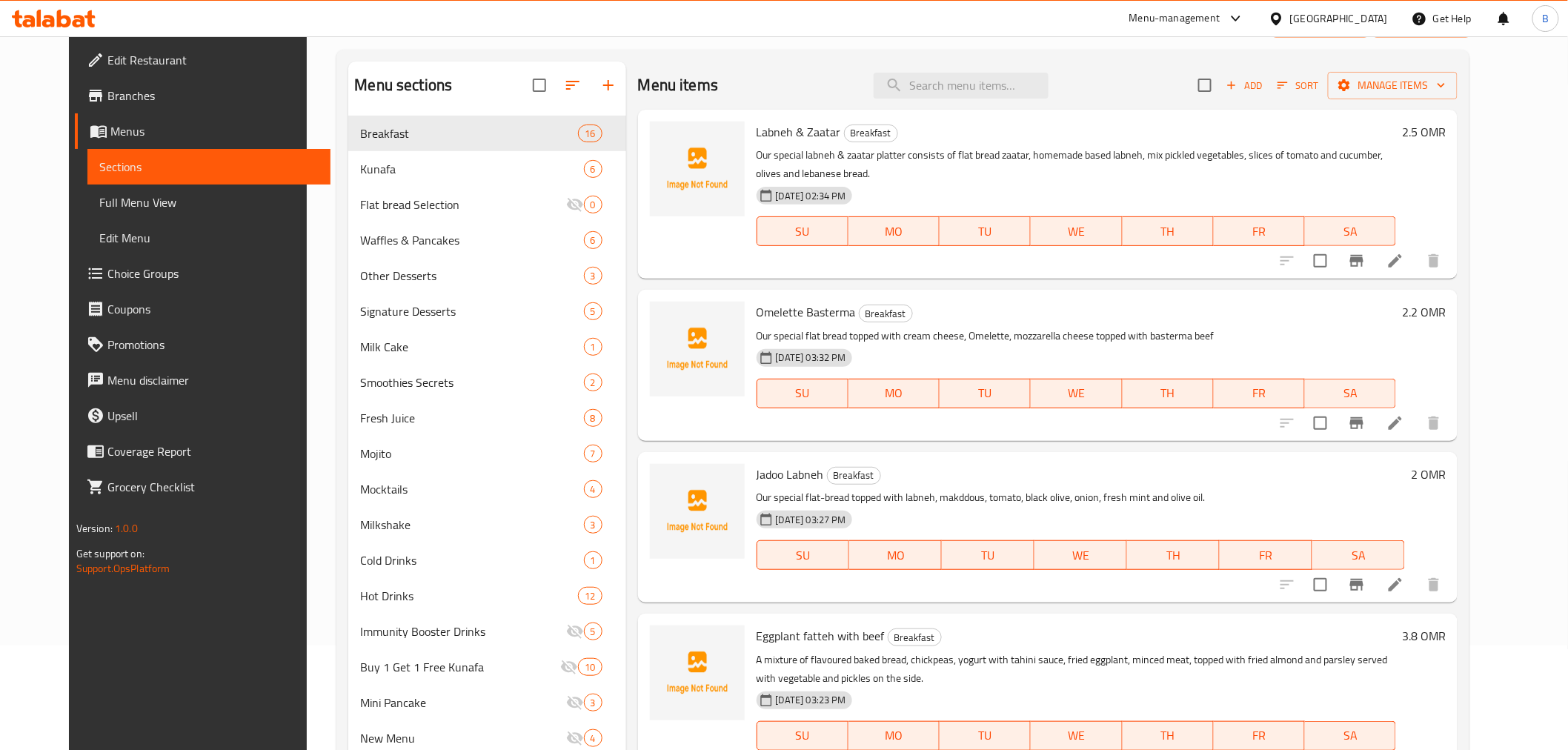
scroll to position [0, 0]
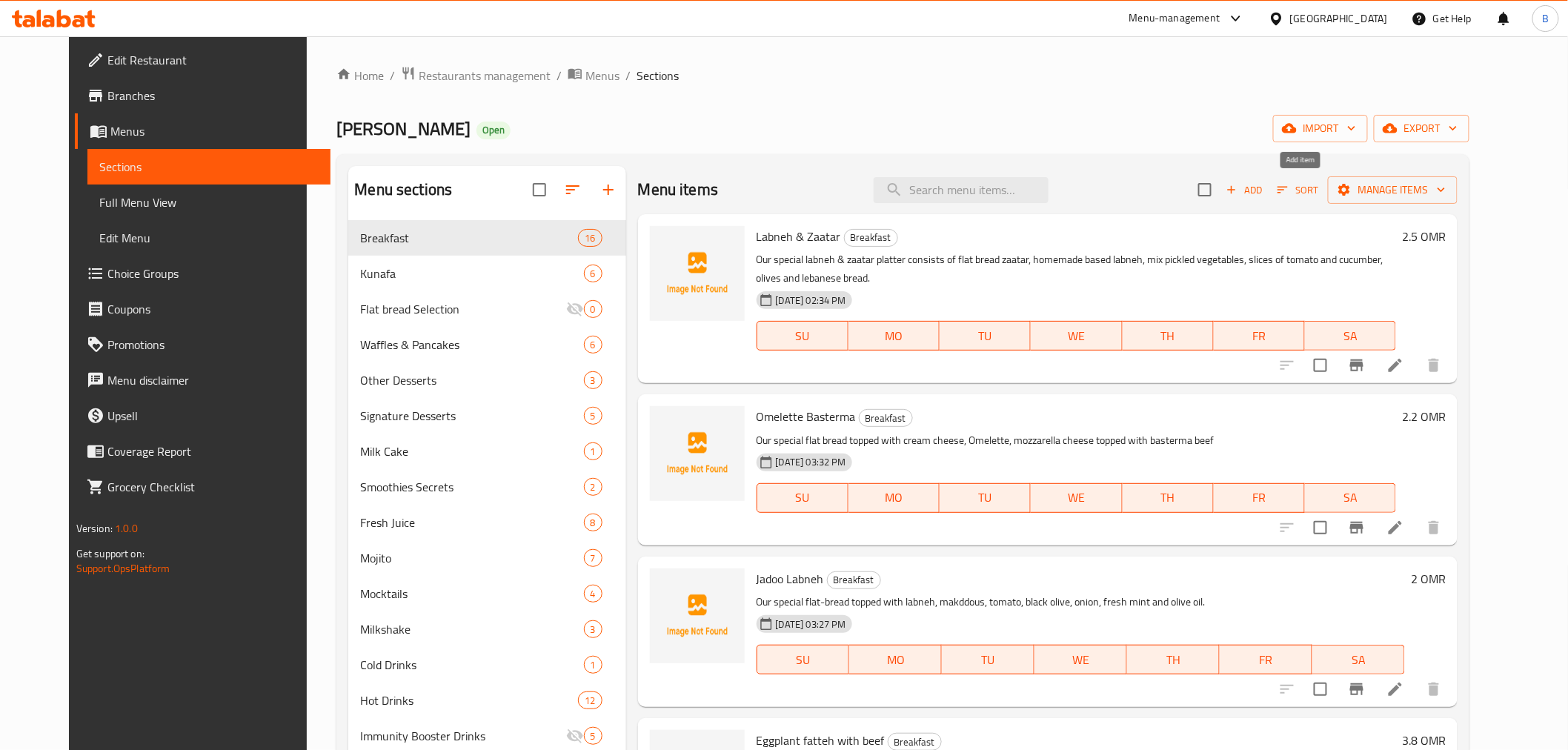
click at [1268, 178] on button "Add" at bounding box center [1244, 190] width 48 height 23
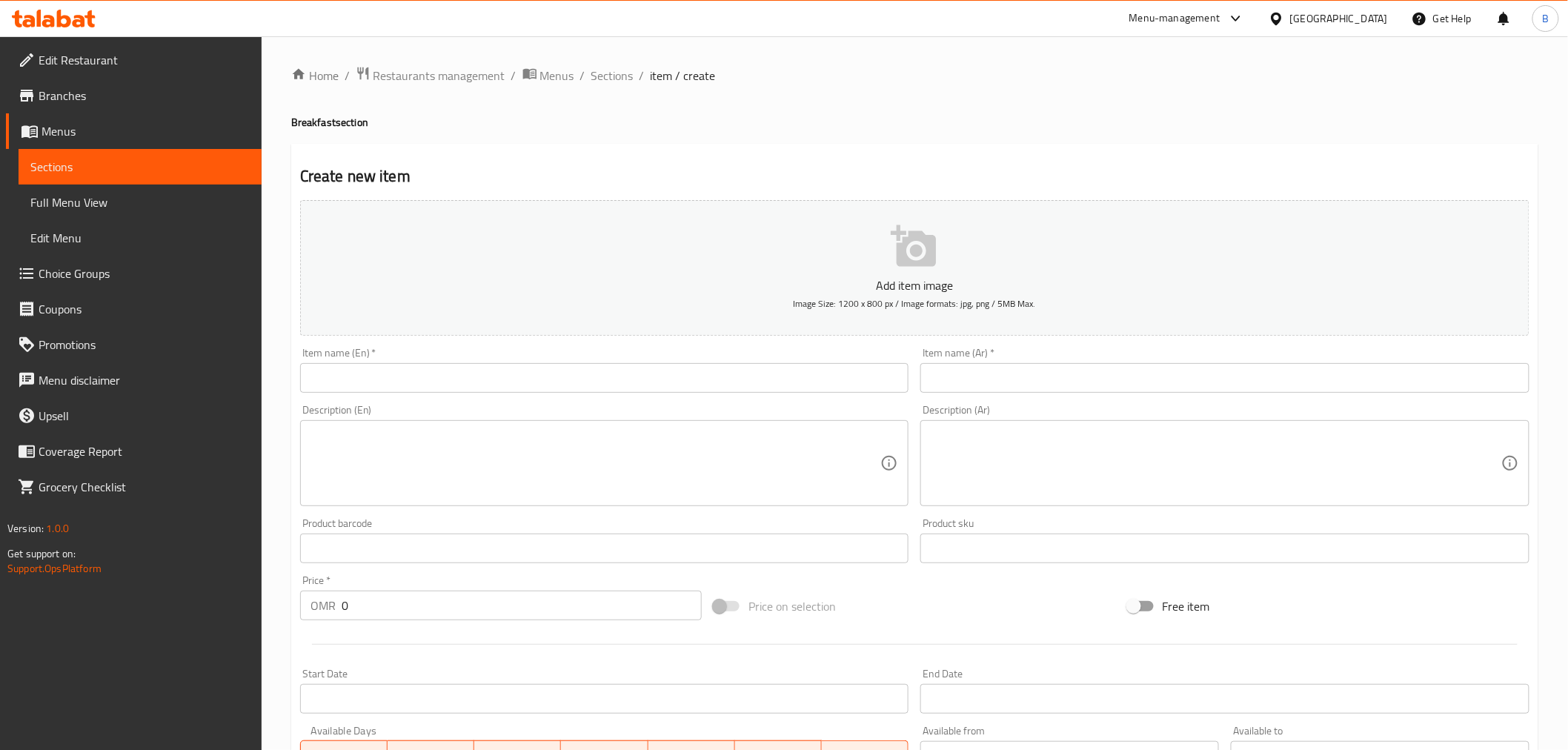
click at [371, 375] on input "text" at bounding box center [604, 378] width 609 height 30
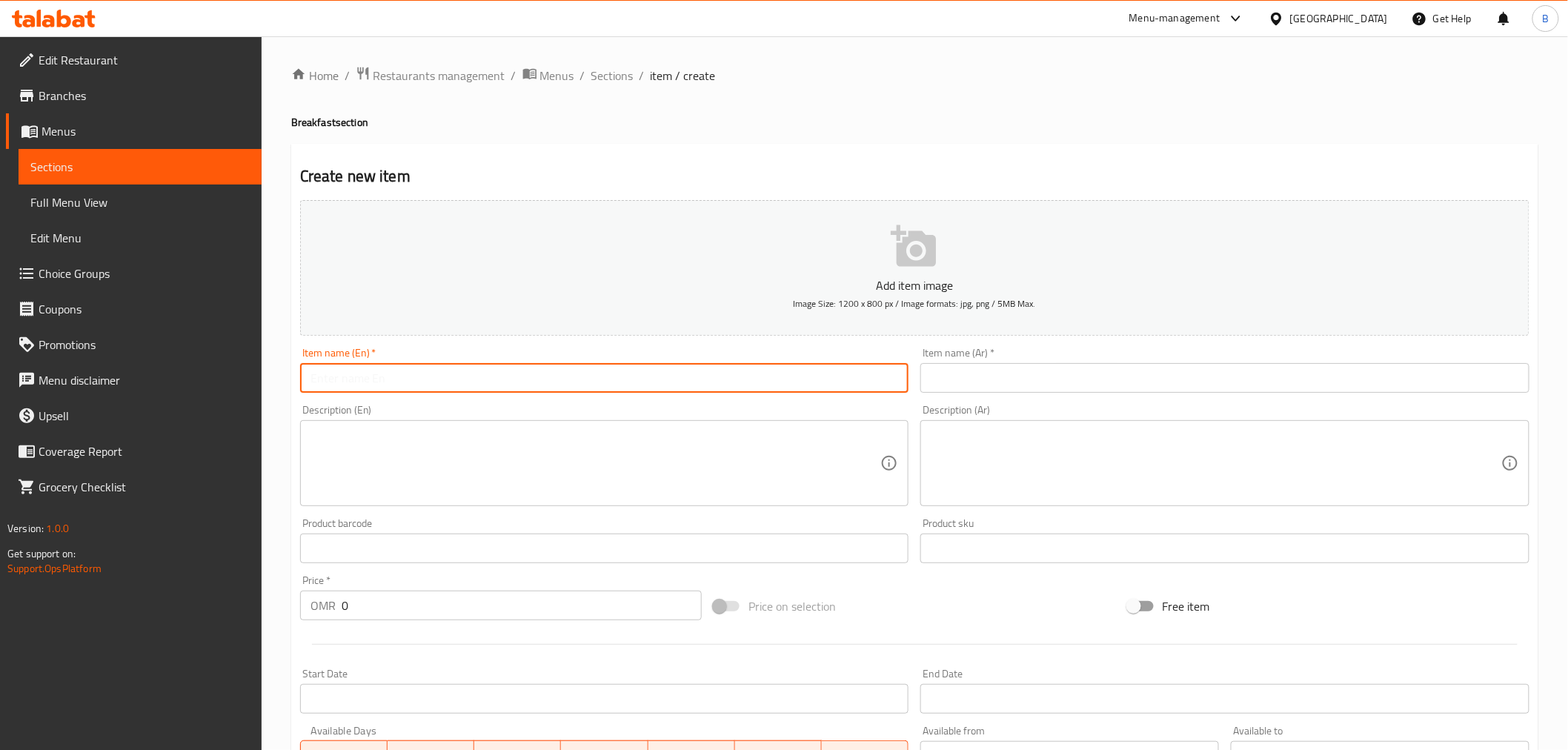
paste input "Spanish Omelette with [PERSON_NAME]"
click at [309, 381] on input "Spanish Omelette with [PERSON_NAME]" at bounding box center [604, 378] width 609 height 30
type input "Spanish Omelette with [PERSON_NAME]"
click at [1041, 375] on input "text" at bounding box center [1224, 378] width 609 height 30
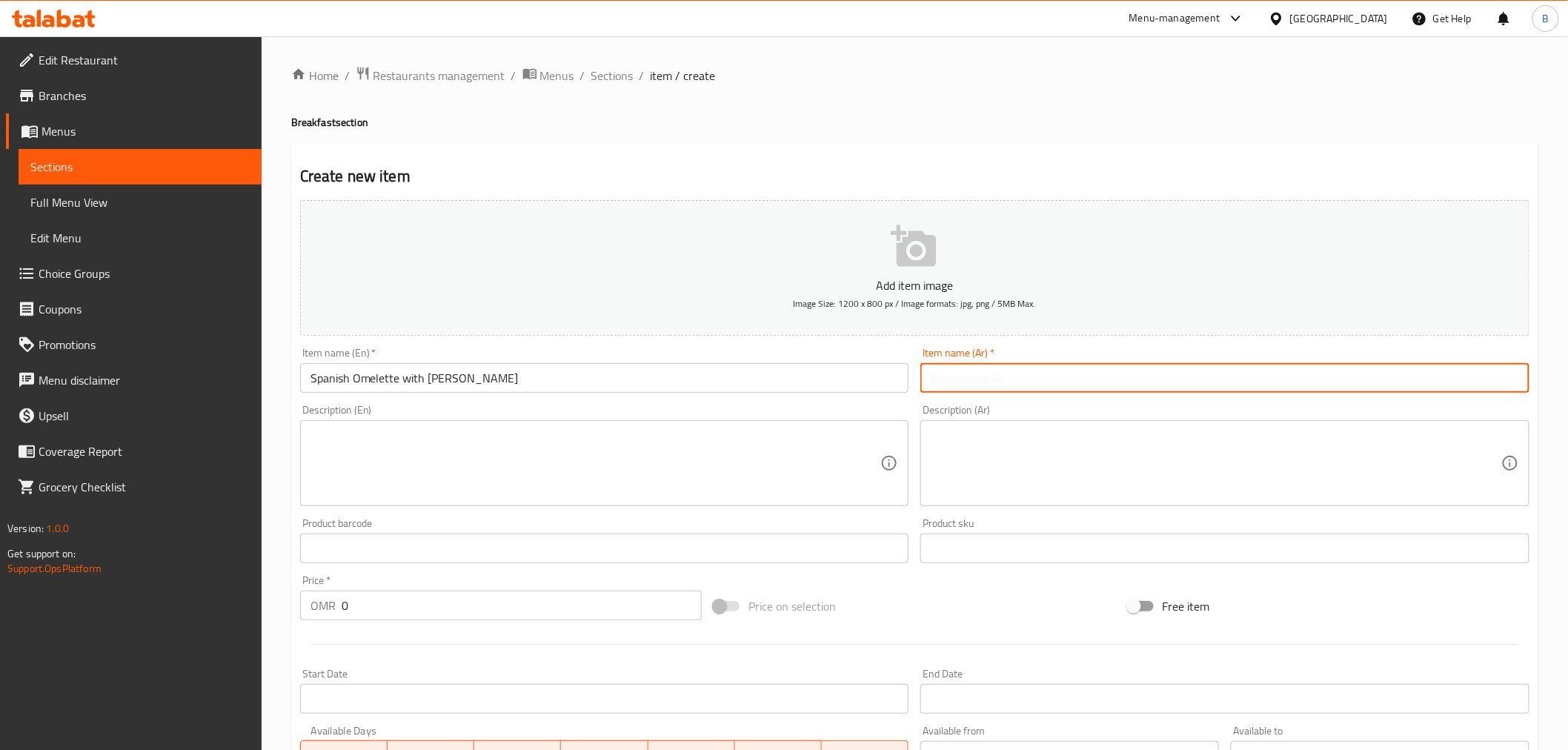
paste input "أومليت إسباني بالسلامي"
click at [1439, 383] on input "أومليت إسباني بالسلامي" at bounding box center [1224, 378] width 609 height 30
type input "أومليت إسباني مع [PERSON_NAME]"
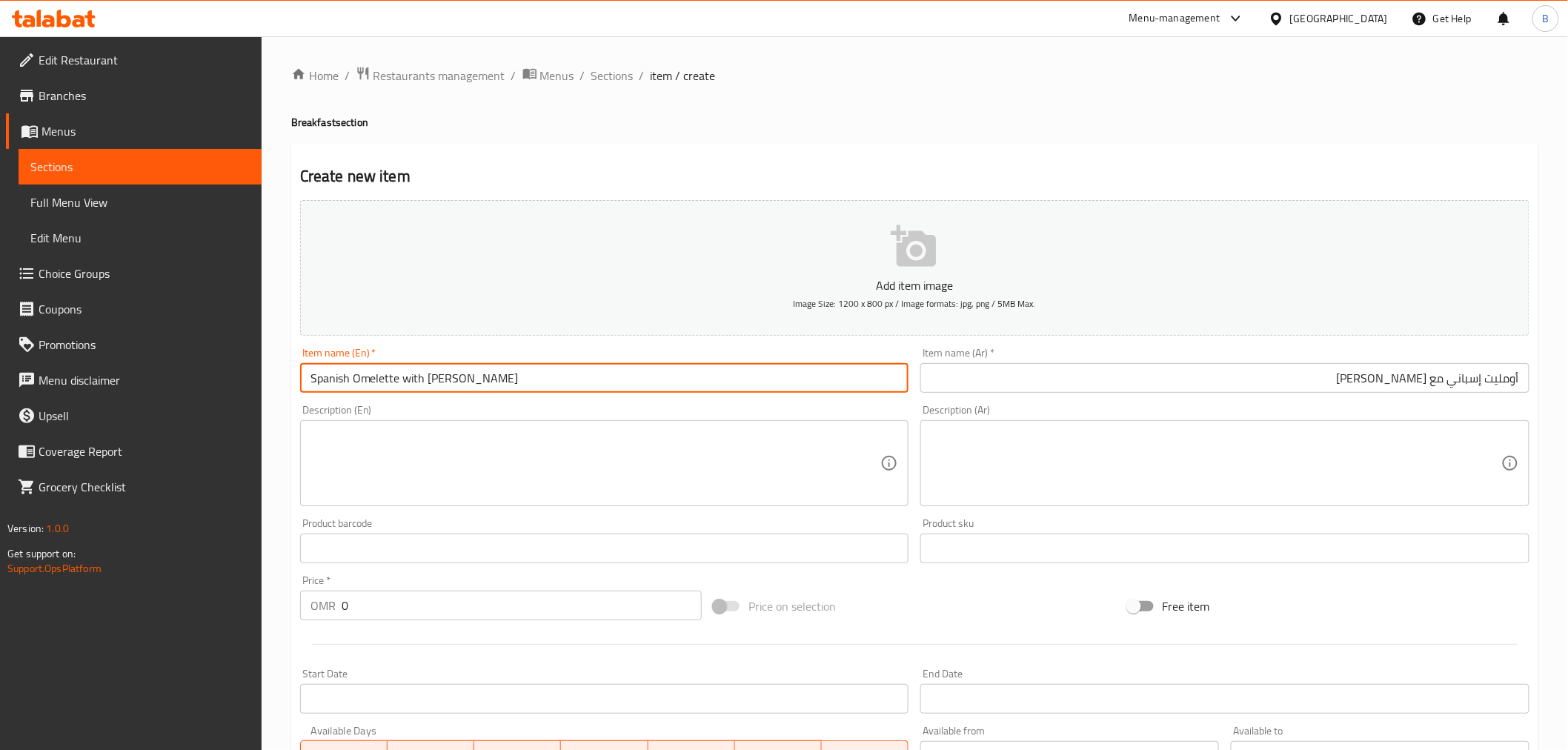
click at [329, 369] on input "Spanish Omelette with [PERSON_NAME]" at bounding box center [604, 378] width 609 height 30
click at [329, 368] on input "Spanish Omelette with [PERSON_NAME]" at bounding box center [604, 378] width 609 height 30
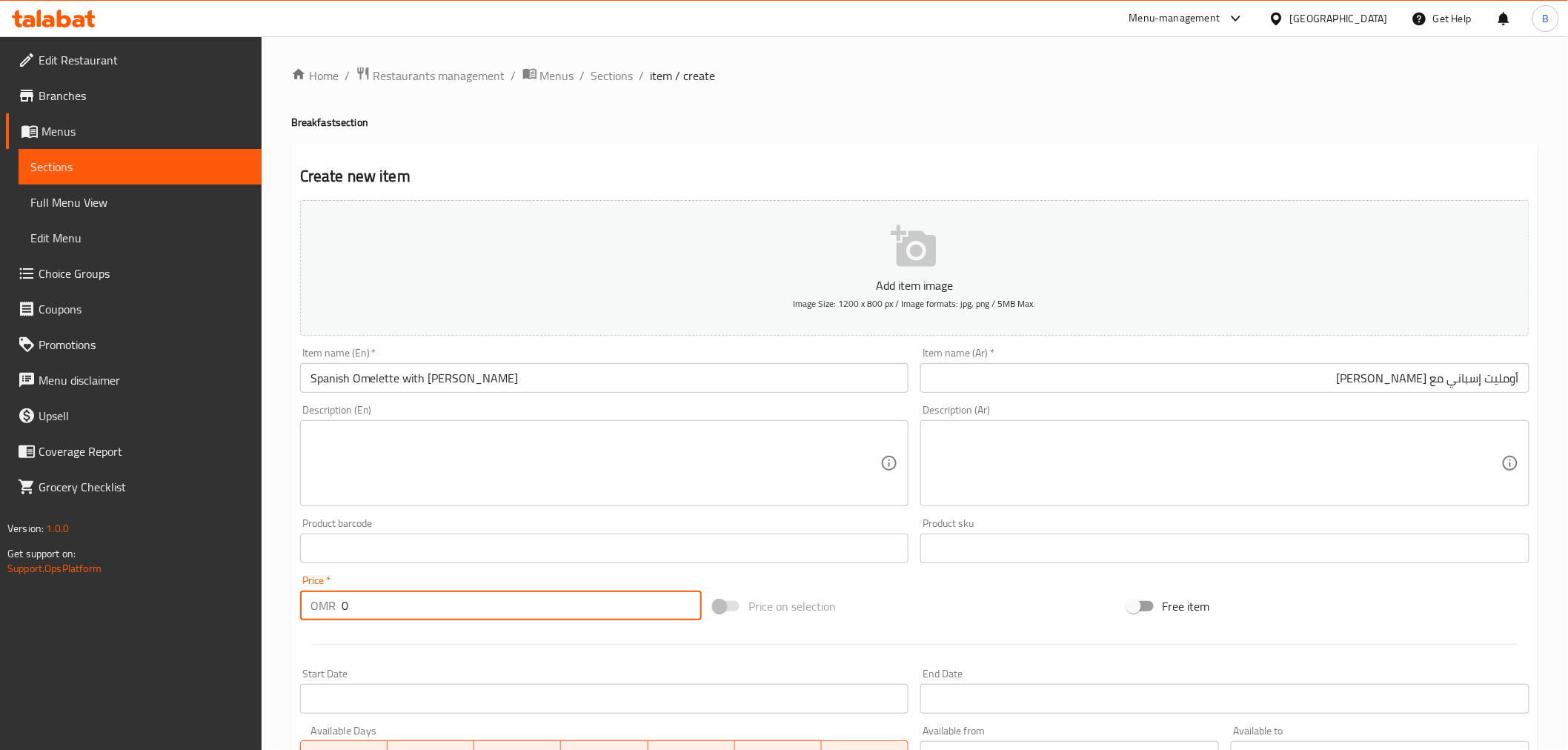
click at [385, 610] on input "0" at bounding box center [522, 605] width 360 height 30
click at [386, 610] on input "0" at bounding box center [522, 605] width 360 height 30
type input "3.8"
click at [509, 460] on textarea at bounding box center [596, 463] width 570 height 71
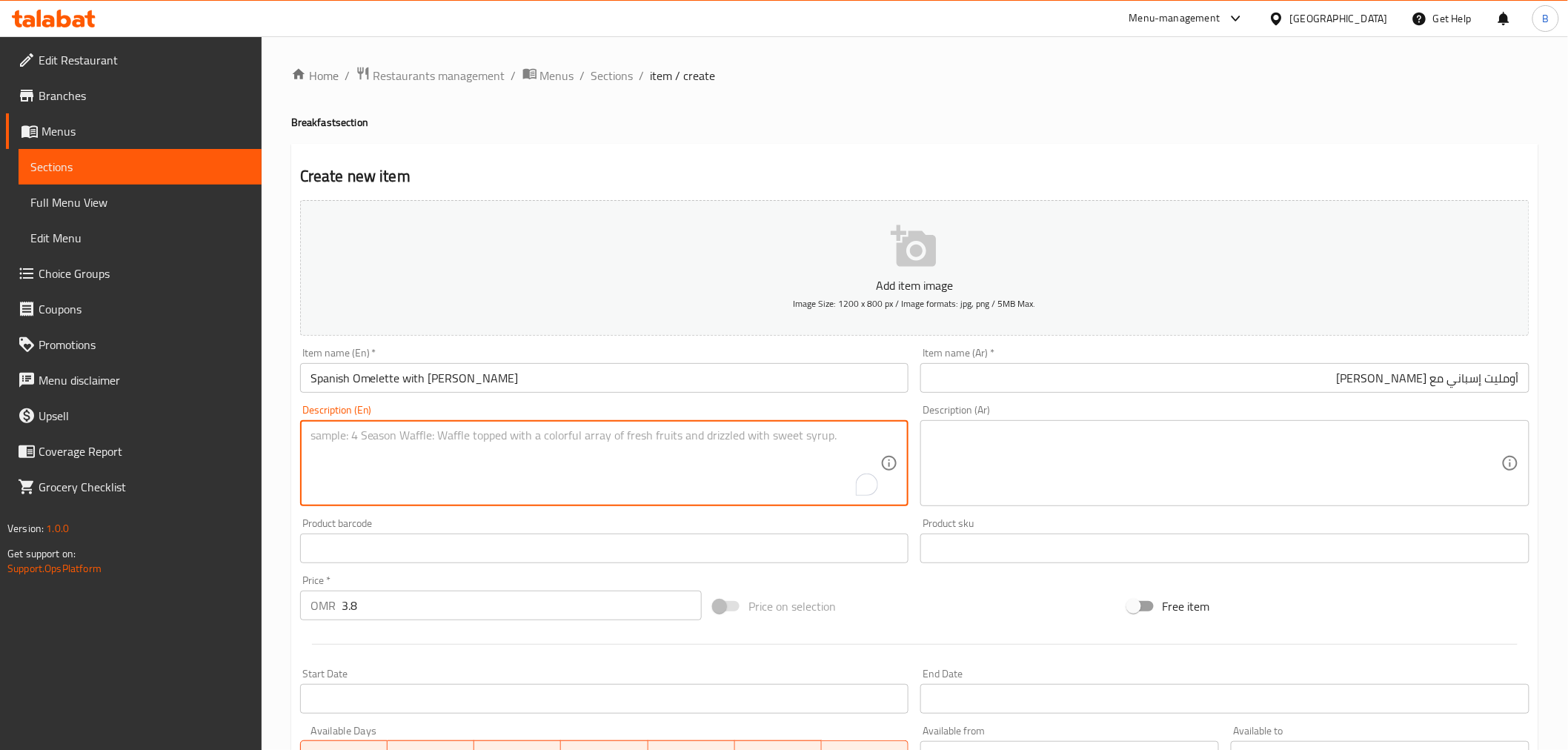
click at [509, 461] on textarea "To enrich screen reader interactions, please activate Accessibility in Grammarl…" at bounding box center [596, 463] width 570 height 71
paste textarea "A omelette made of egg and milk stuffed with salami, onion, tomato, bell pepper…"
type textarea "A omelette made of egg and milk stuffed with salami, onion, tomato, bell pepper…"
click at [1232, 467] on textarea at bounding box center [1216, 463] width 570 height 71
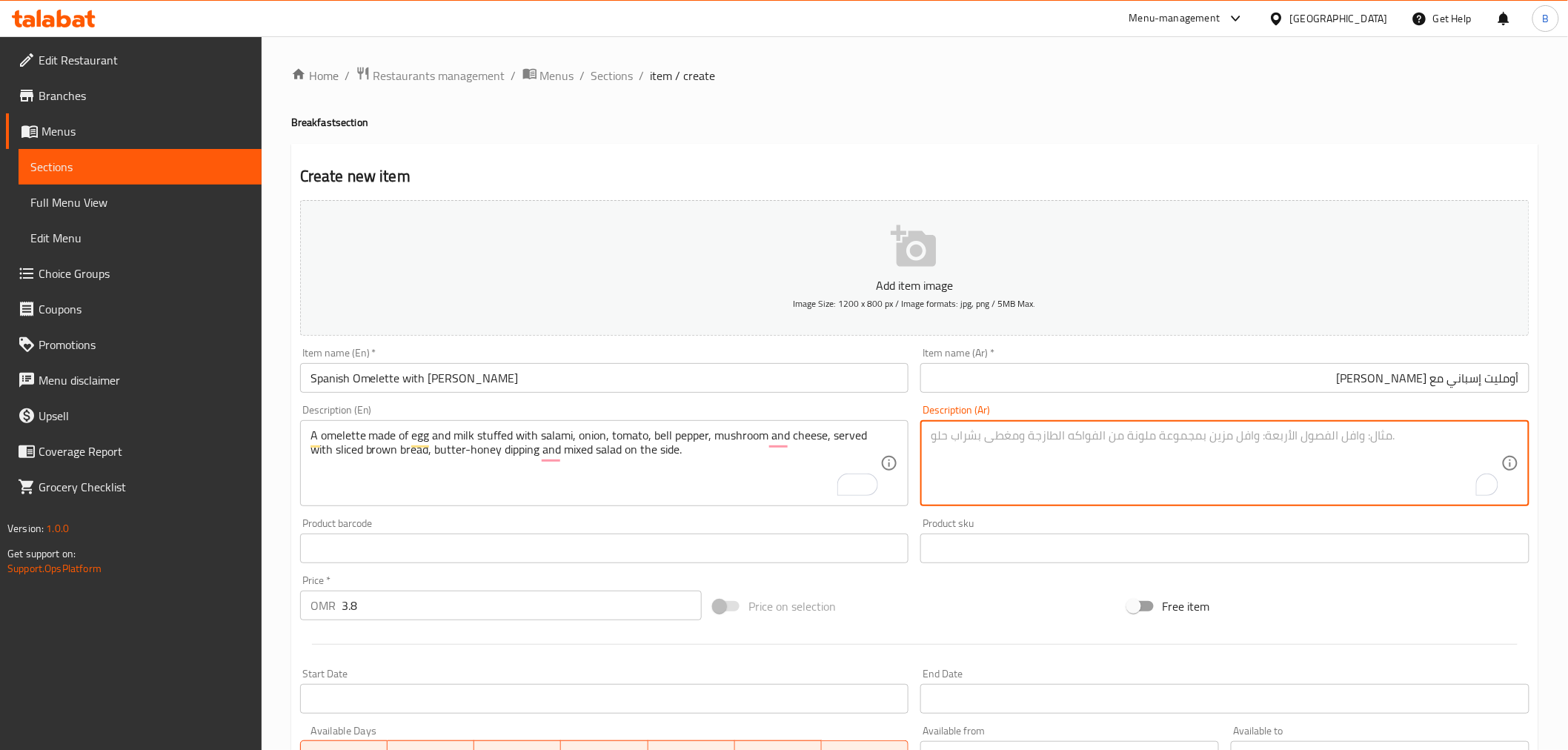
paste textarea "عجة مصنوعة من البيض والحليب محشوة بالسلامي والبصل والطماطم والفلفل الحلو والفطر…"
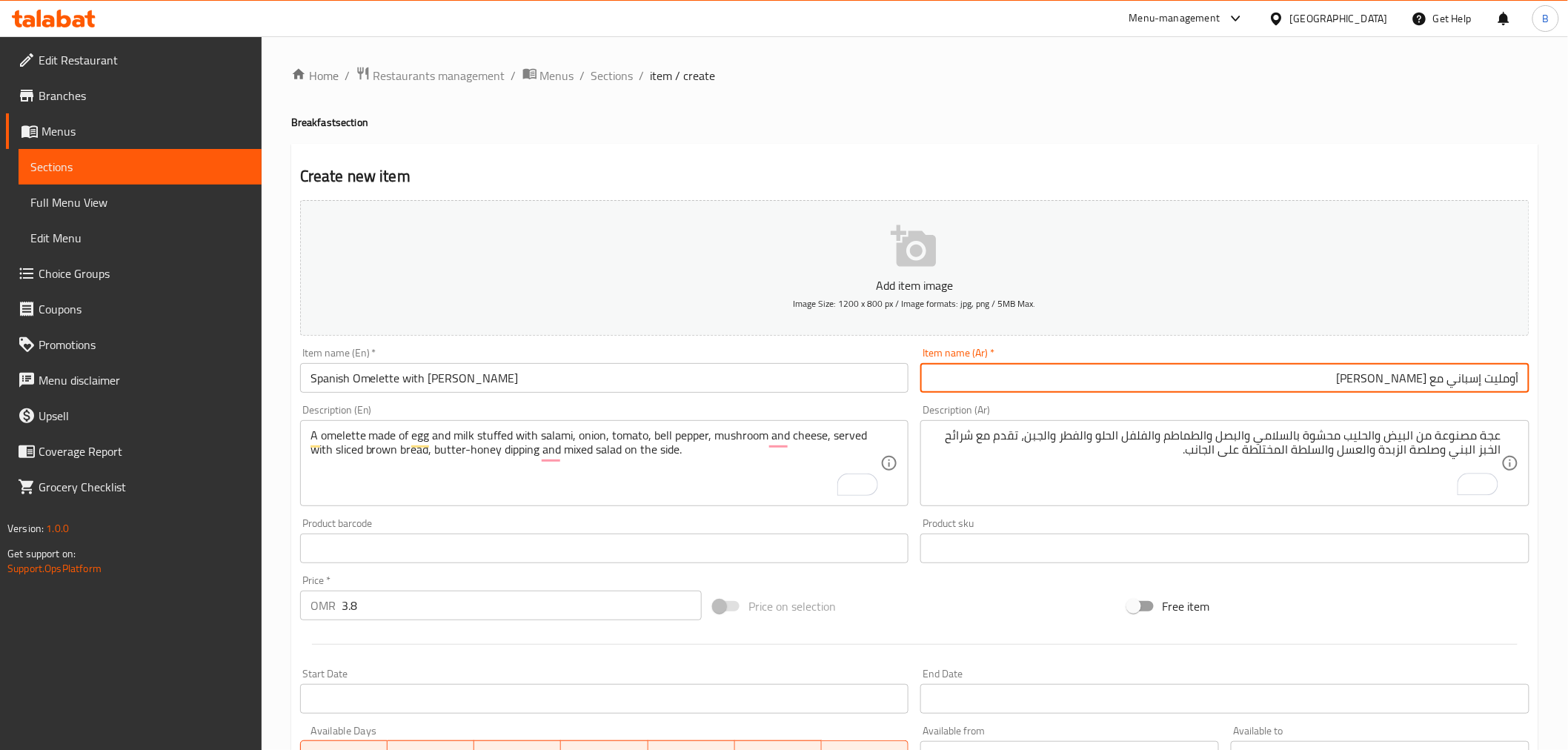
drag, startPoint x: 1505, startPoint y: 380, endPoint x: 1505, endPoint y: 389, distance: 9.0
click at [1505, 380] on input "أومليت إسباني مع [PERSON_NAME]" at bounding box center [1224, 378] width 609 height 30
click at [1505, 389] on input "أومليت إسباني مع [PERSON_NAME]" at bounding box center [1224, 378] width 609 height 30
click at [1507, 374] on input "أومليت إسباني مع [PERSON_NAME]" at bounding box center [1224, 378] width 609 height 30
click at [1509, 366] on input "أومليت إسباني مع [PERSON_NAME]" at bounding box center [1224, 378] width 609 height 30
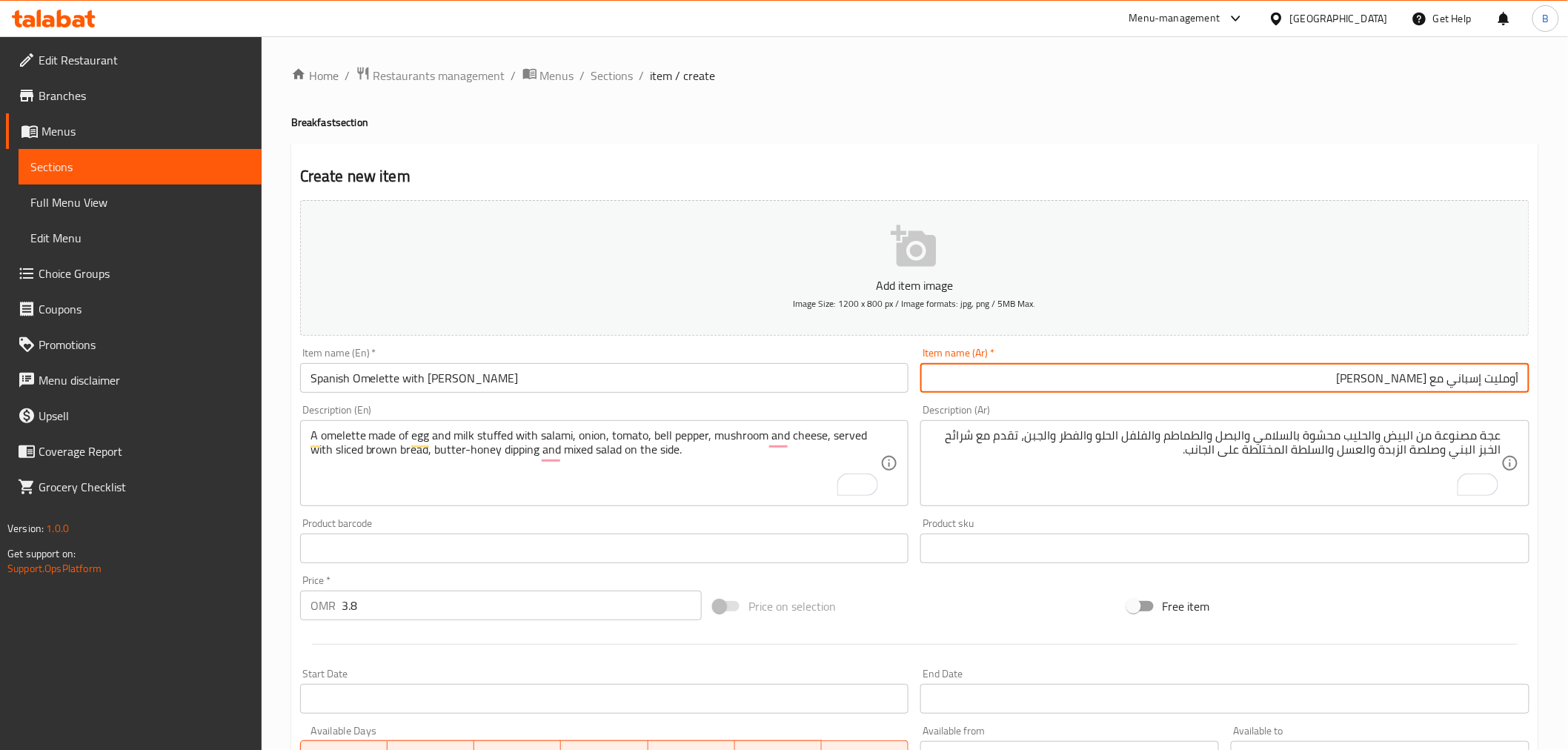
click at [1510, 385] on input "أومليت إسباني مع [PERSON_NAME]" at bounding box center [1224, 378] width 609 height 30
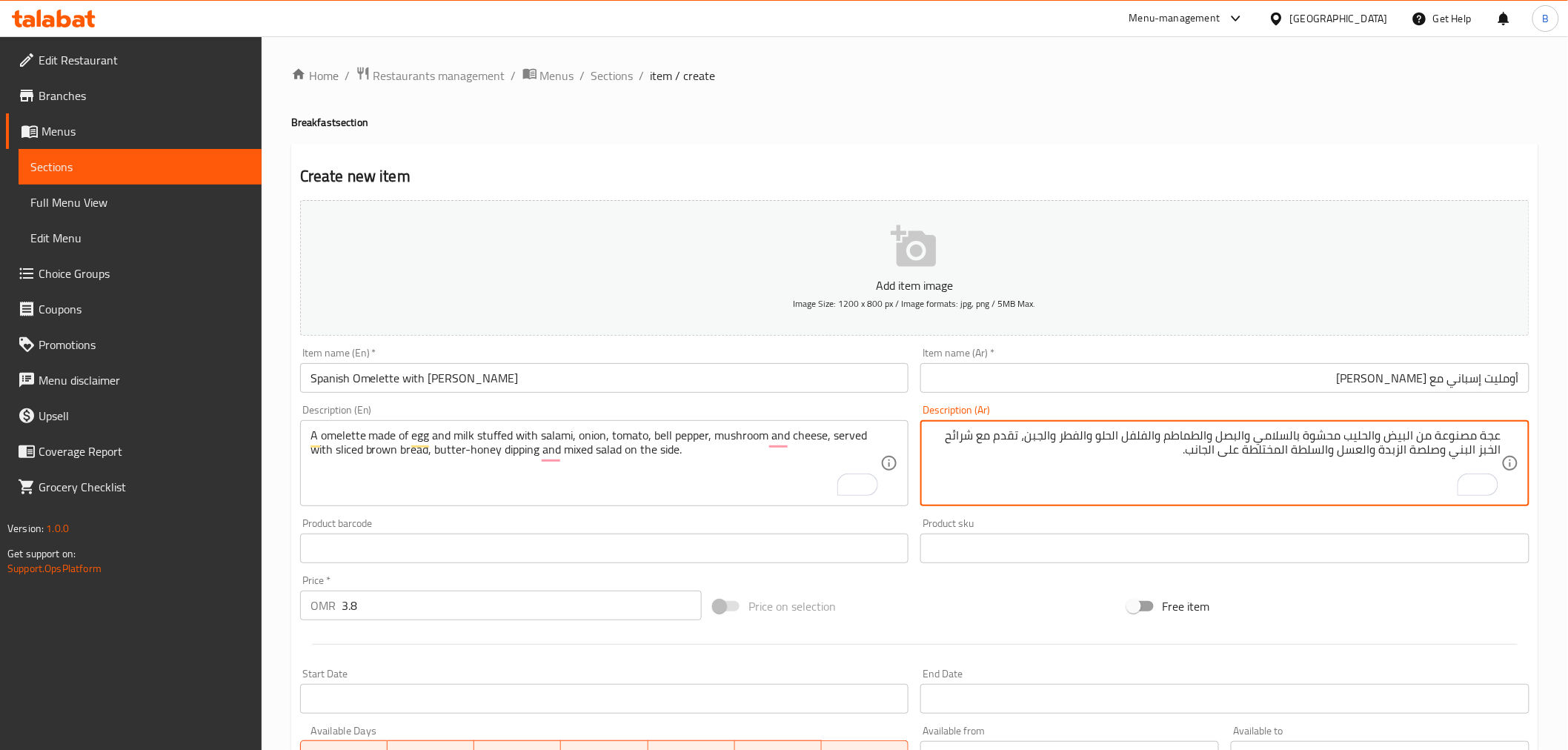
drag, startPoint x: 1493, startPoint y: 434, endPoint x: 1493, endPoint y: 449, distance: 15.0
click at [1493, 449] on textarea "عجة مصنوعة من البيض والحليب محشوة بالسلامي والبصل والطماطم والفلفل الحلو والفطر…" at bounding box center [1216, 463] width 570 height 71
click at [1498, 435] on textarea "عجة مصنوعة من البيض والحليب محشوة بالسلامي والبصل والطماطم والفلفل الحلو والفطر…" at bounding box center [1216, 463] width 570 height 71
paste textarea "ومليت"
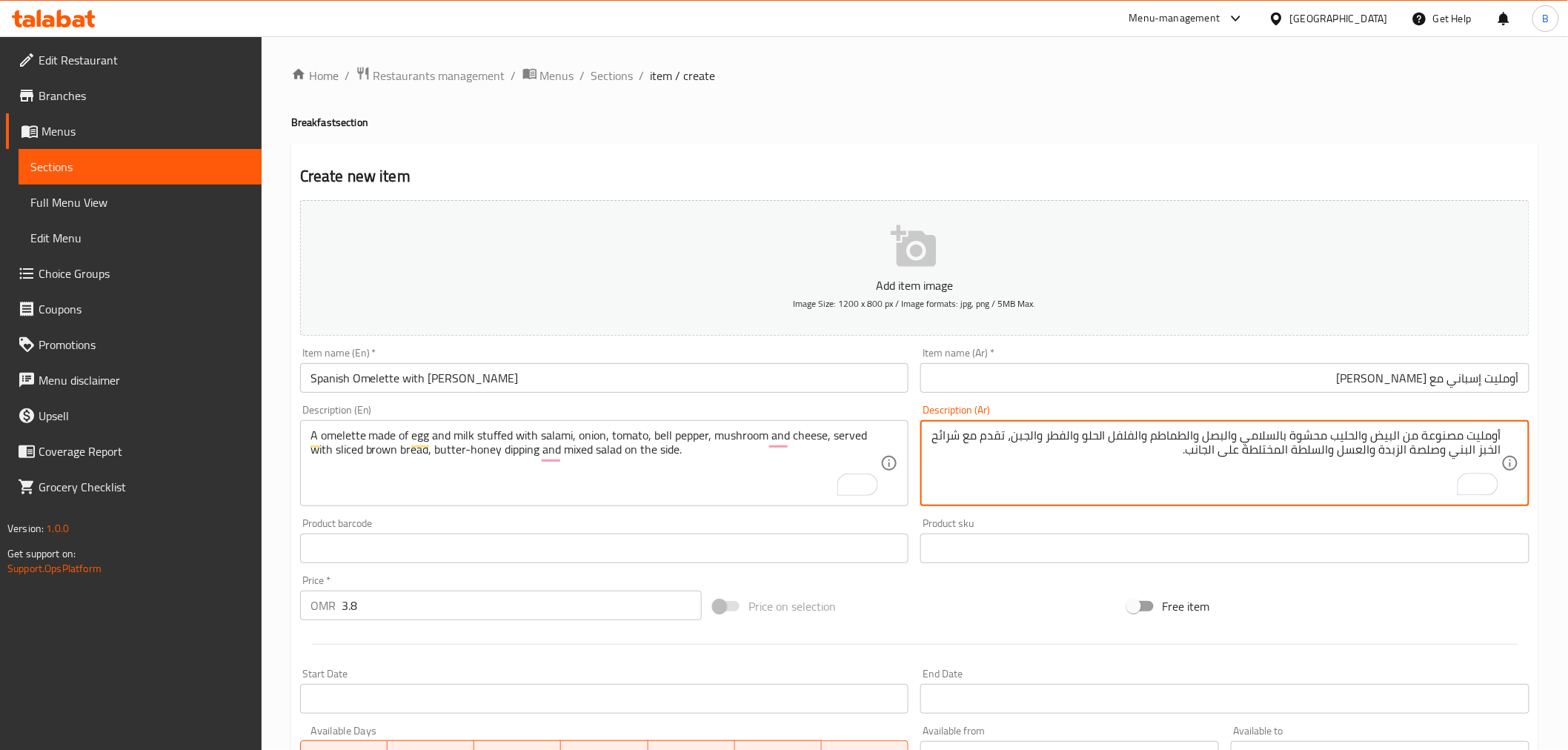
click at [1419, 434] on textarea "أومليت مصنوعة من البيض والحليب محشوة بالسلامي والبصل والطماطم والفلفل الحلو وال…" at bounding box center [1216, 463] width 570 height 71
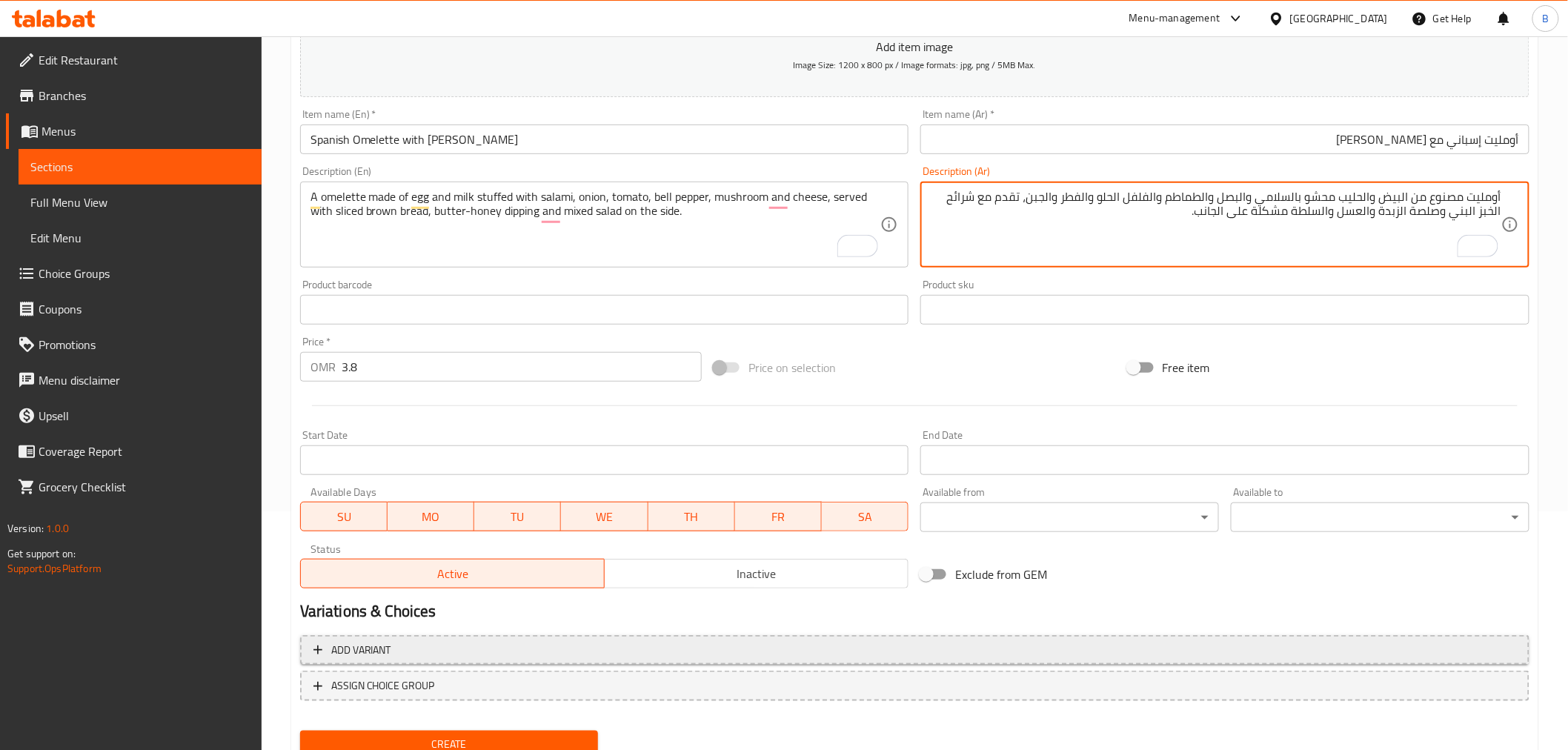
scroll to position [294, 0]
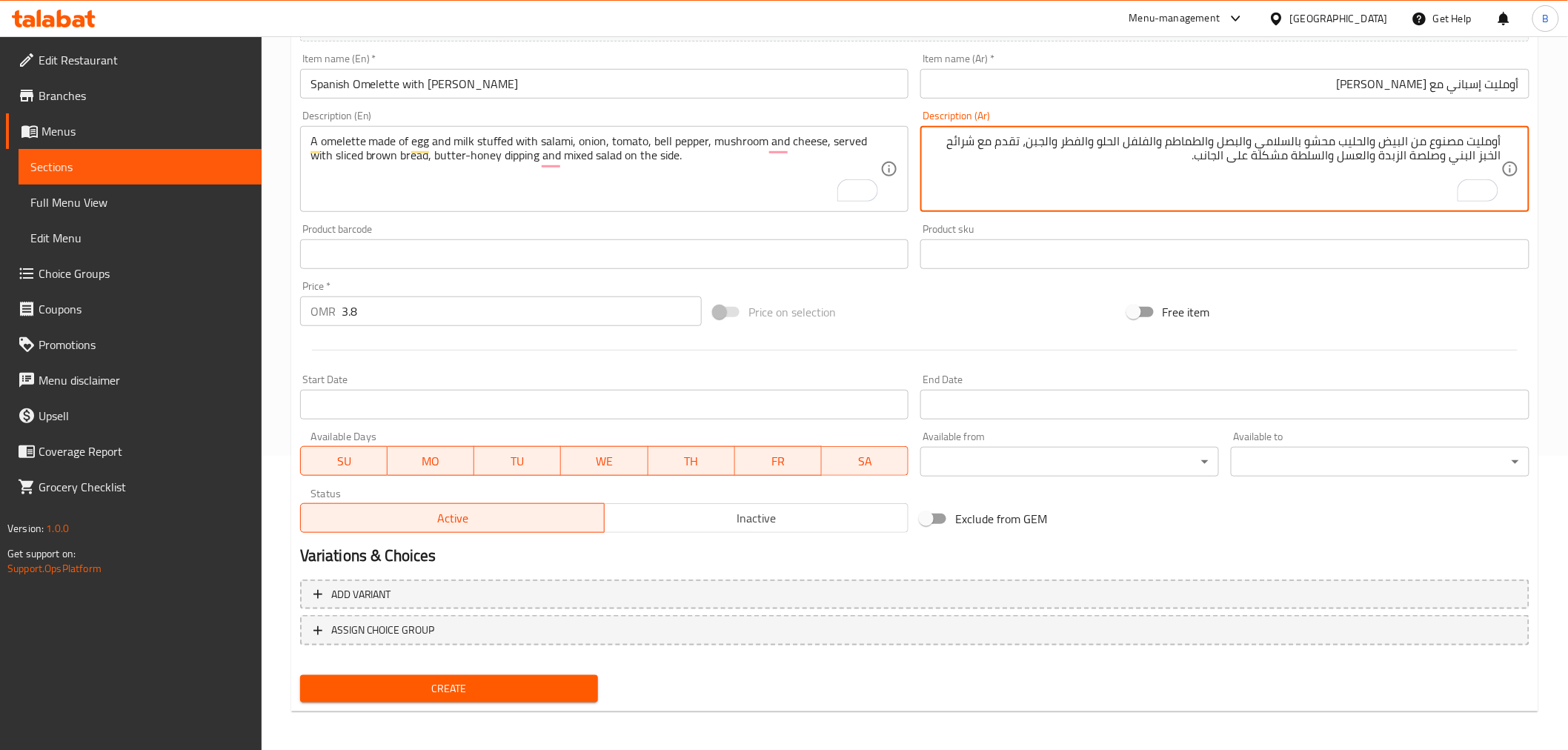
type textarea "أومليت مصنوع من البيض والحليب محشو بالسلامي والبصل والطماطم والفلفل الحلو والفط…"
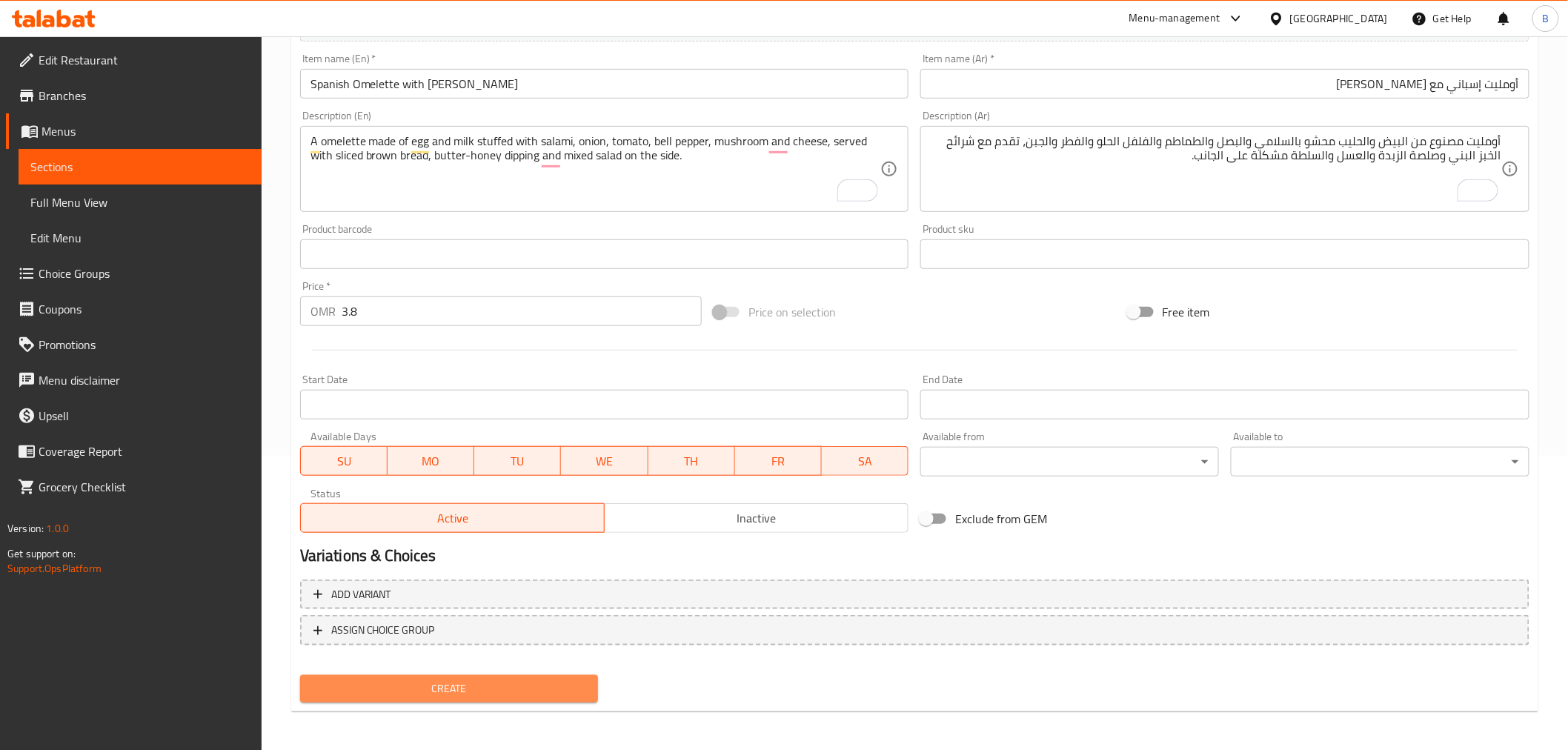
click at [493, 683] on span "Create" at bounding box center [450, 688] width 275 height 19
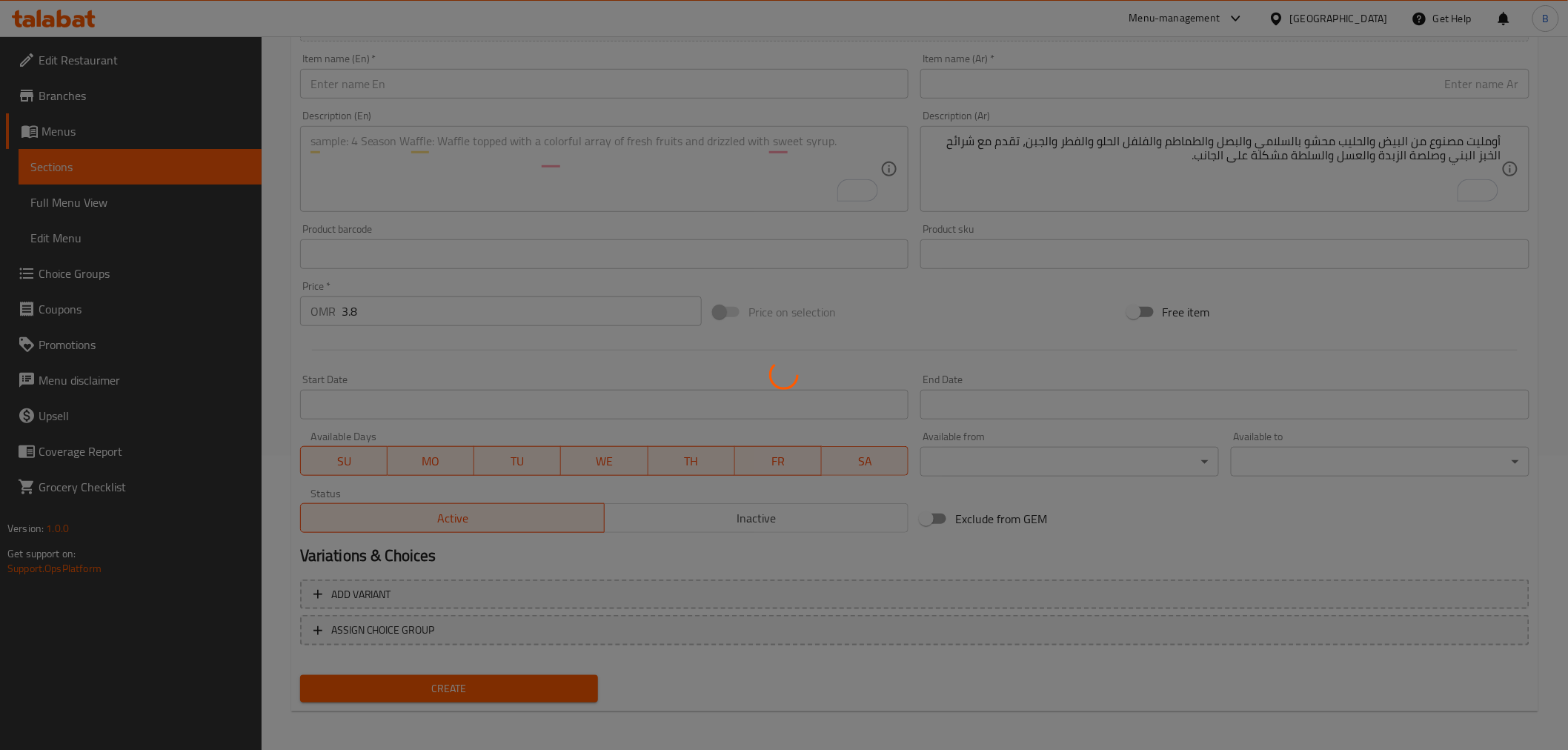
type input "0"
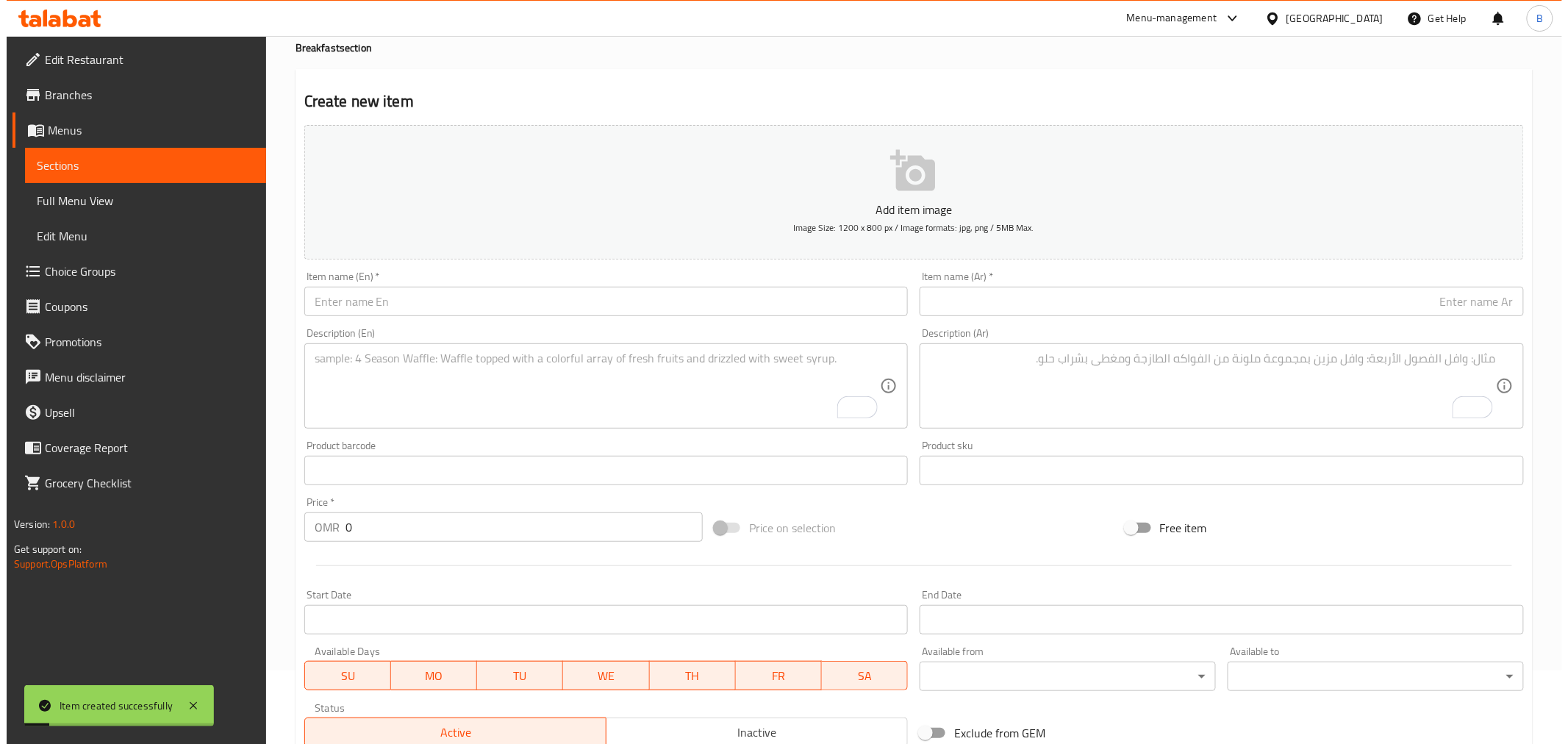
scroll to position [0, 0]
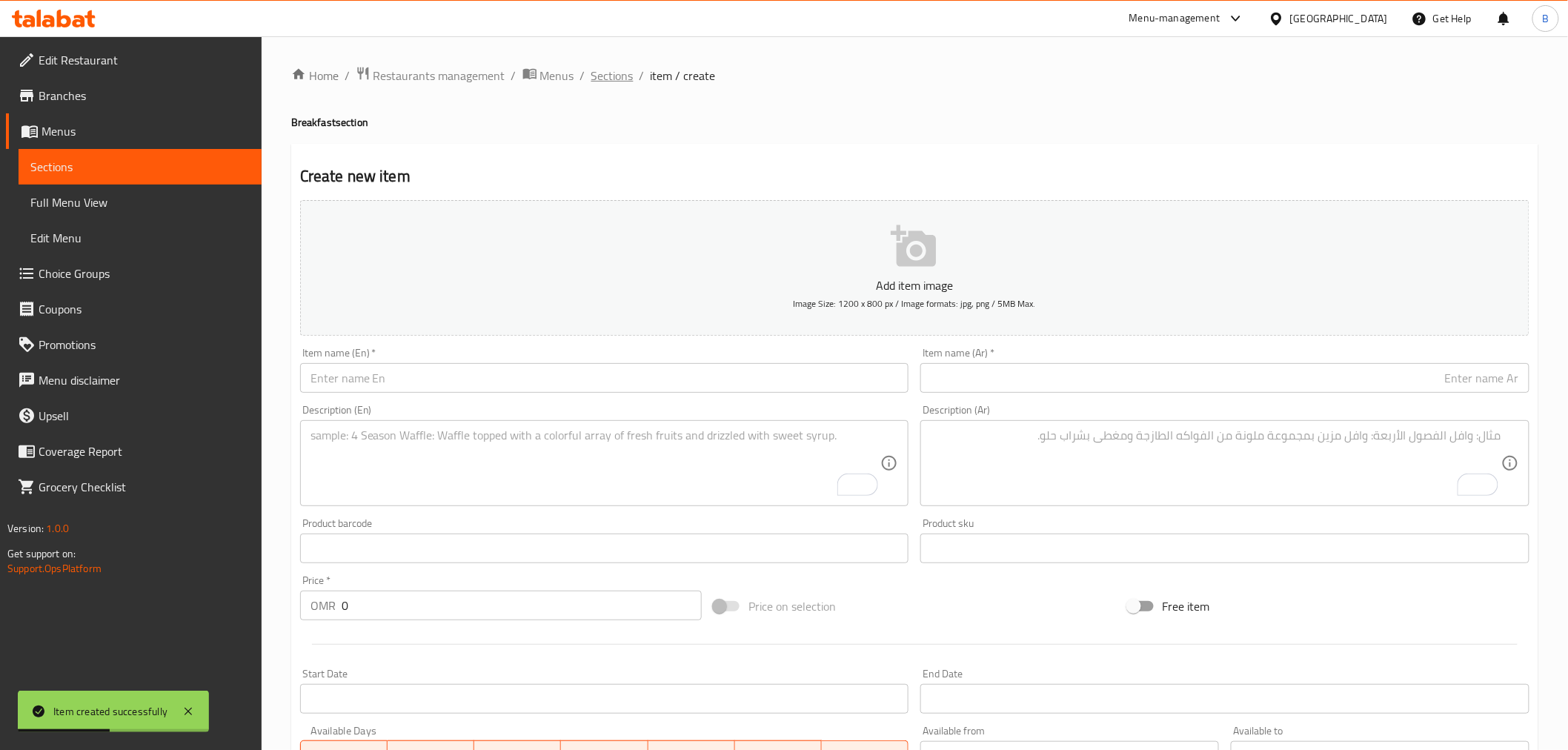
click at [620, 72] on span "Sections" at bounding box center [612, 76] width 42 height 18
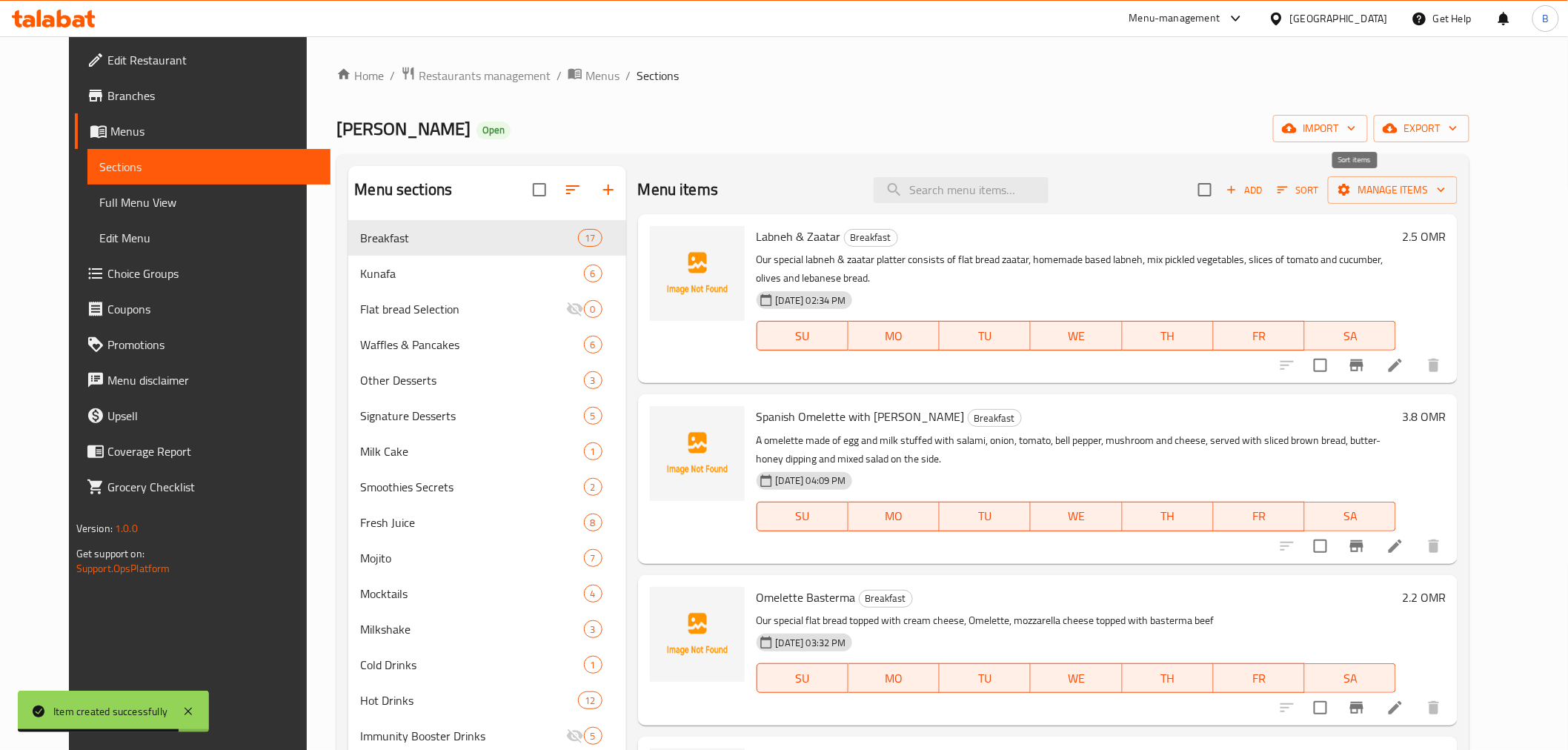
click at [1318, 186] on span "Sort" at bounding box center [1298, 190] width 41 height 17
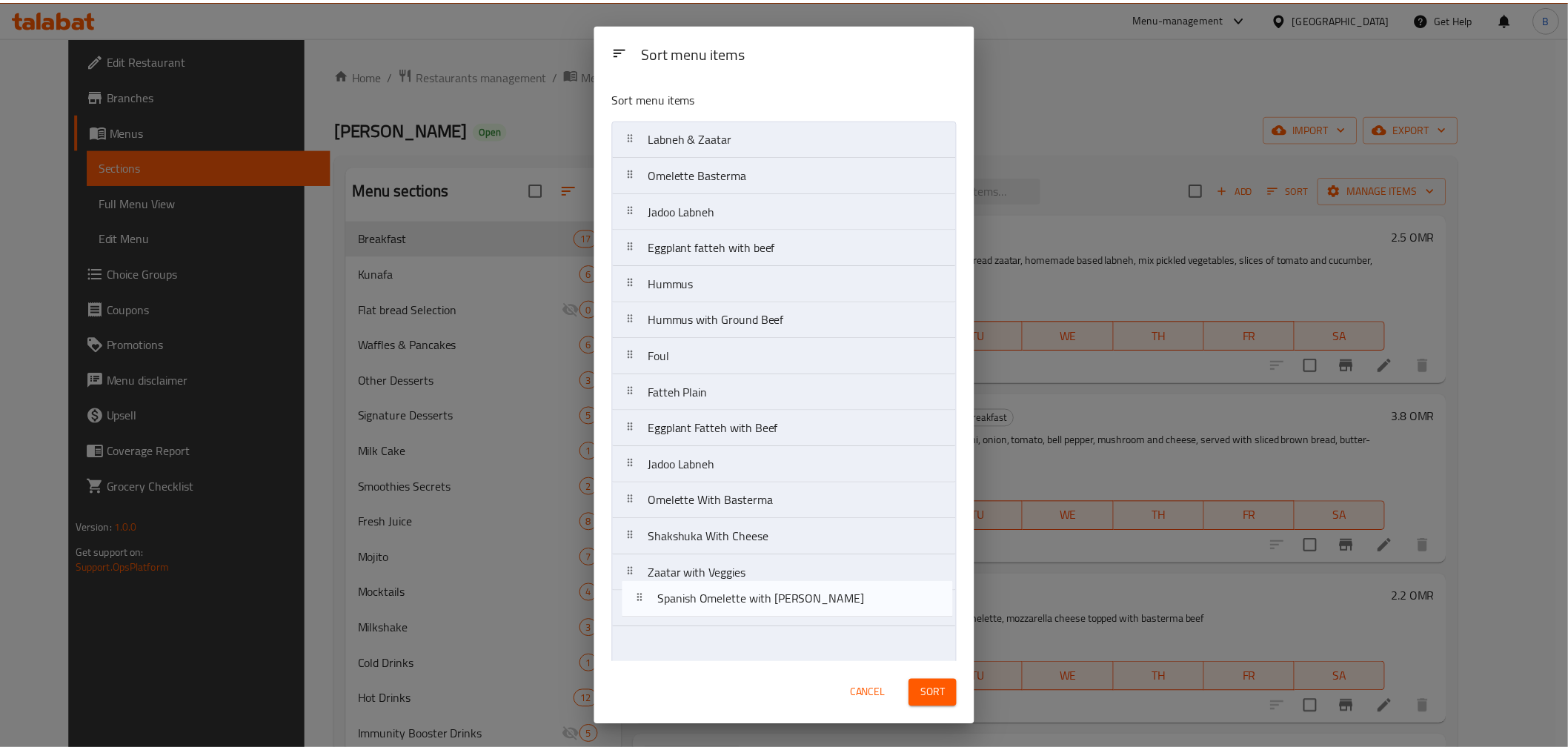
scroll to position [81, 0]
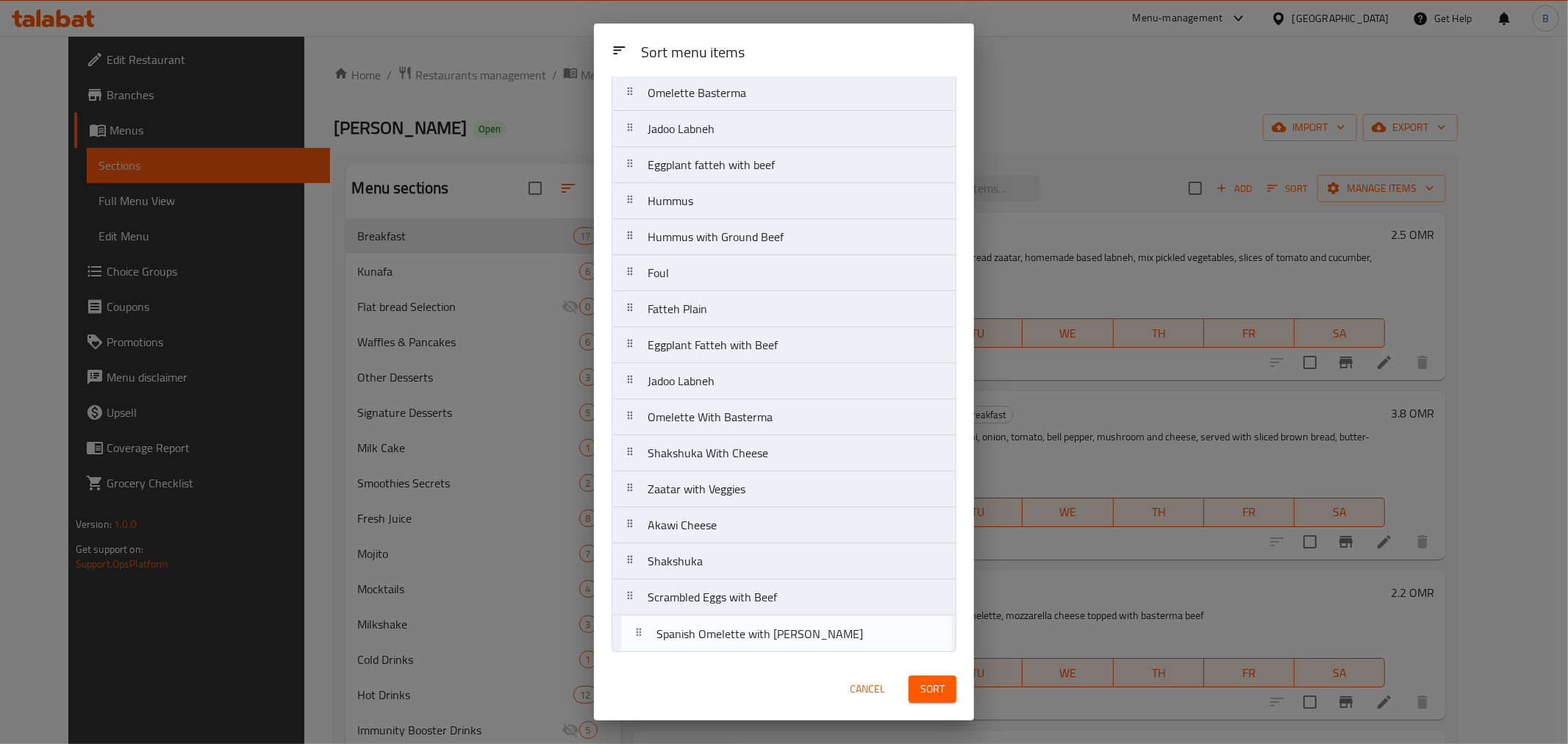
drag, startPoint x: 809, startPoint y: 183, endPoint x: 816, endPoint y: 648, distance: 465.1
click at [816, 648] on nav "Labneh & Zaatar Spanish Omelette with Salami Omelette Basterma Jadoo Labneh Egg…" at bounding box center [783, 345] width 345 height 614
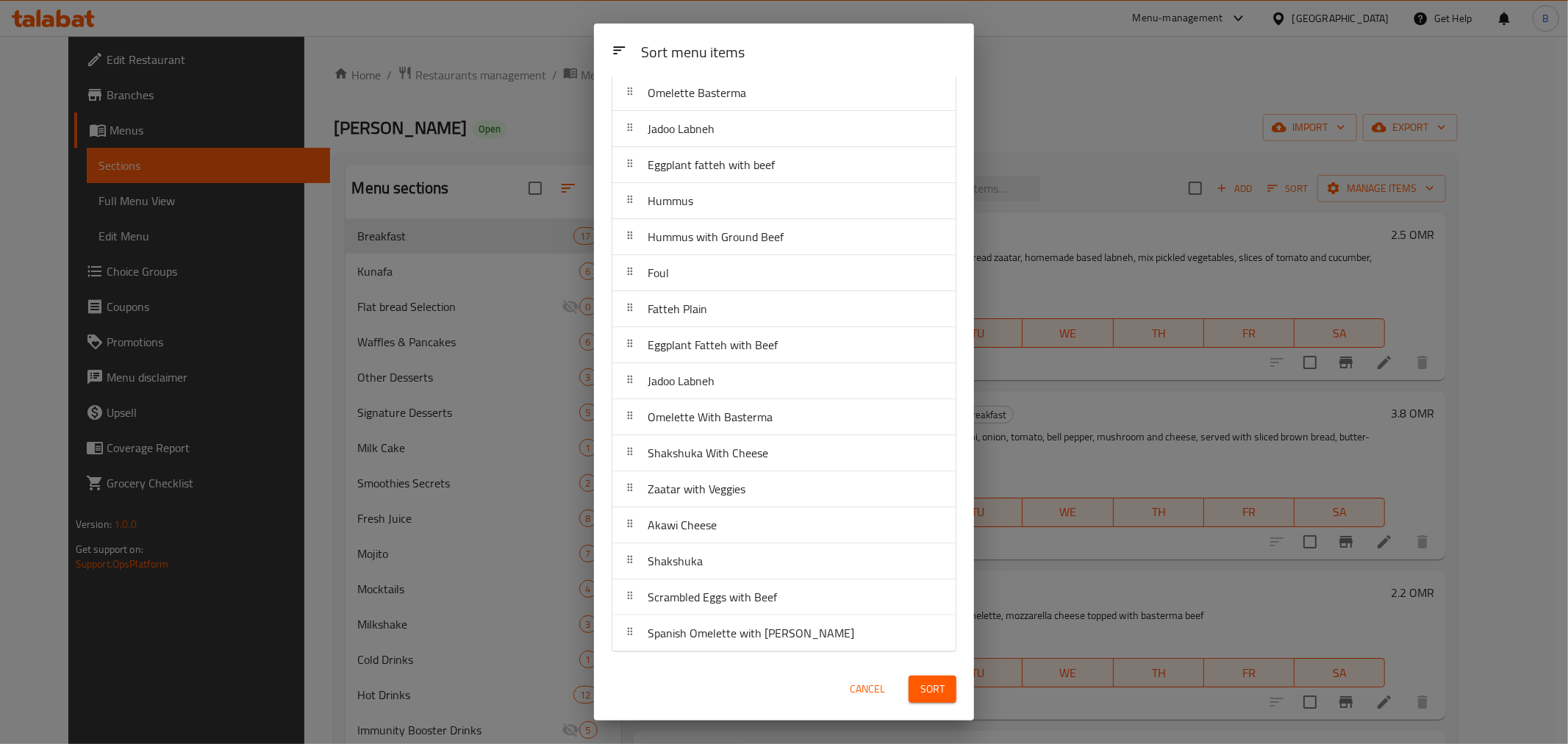
click at [911, 685] on button "Sort" at bounding box center [932, 689] width 48 height 27
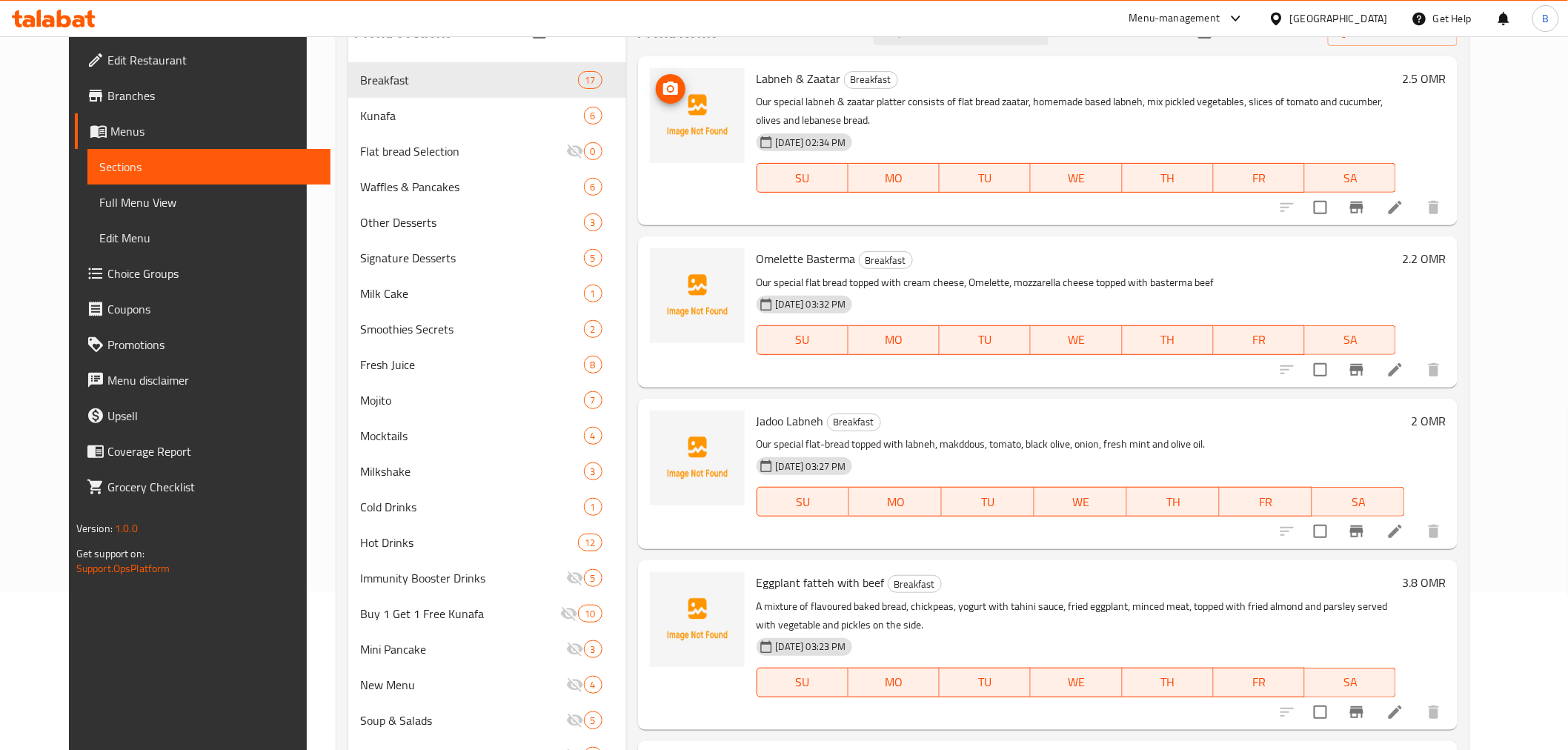
scroll to position [164, 0]
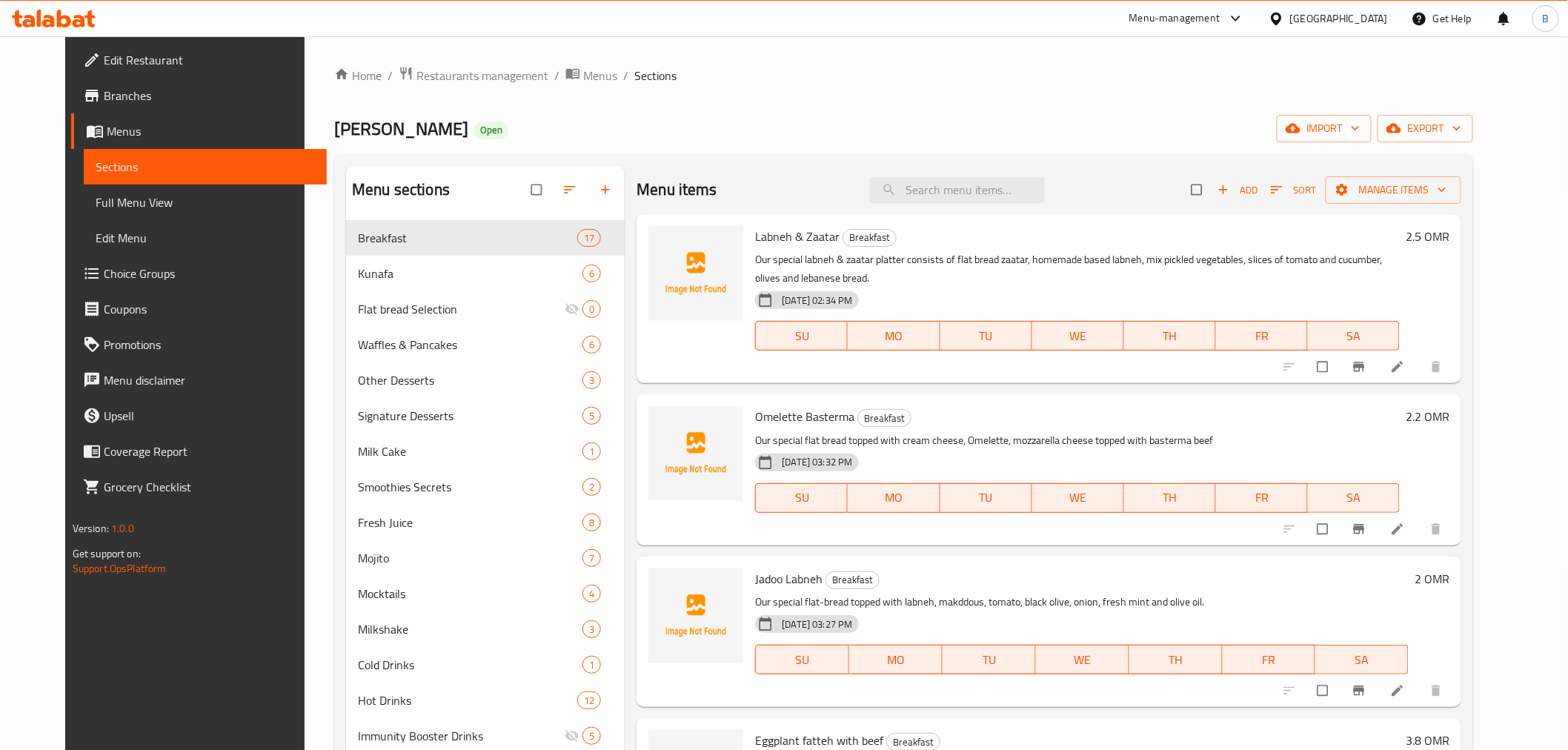
click at [1257, 182] on span "Add" at bounding box center [1238, 190] width 40 height 17
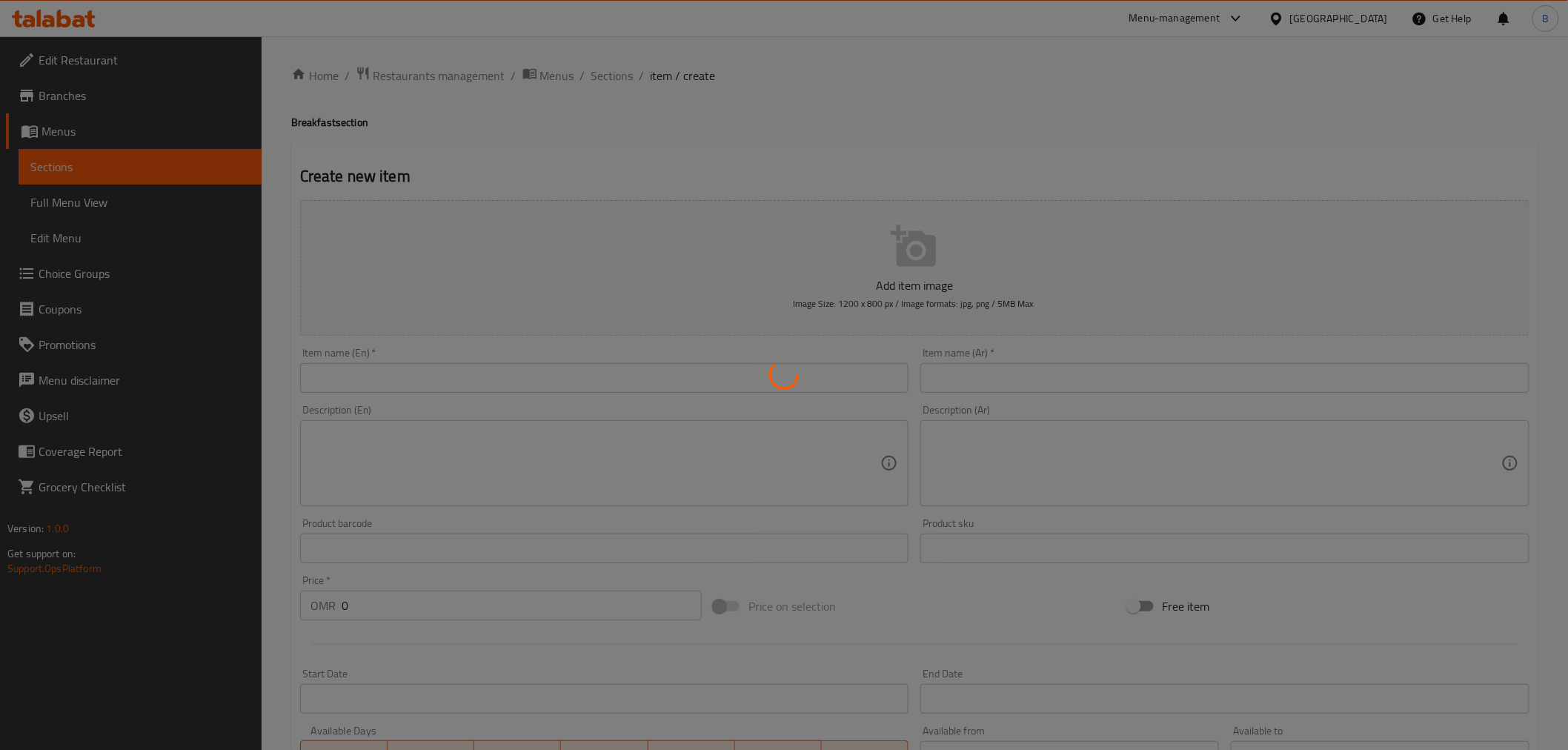
click at [662, 365] on div at bounding box center [784, 375] width 1568 height 750
click at [662, 360] on div at bounding box center [784, 375] width 1568 height 750
click at [591, 375] on div at bounding box center [784, 375] width 1568 height 750
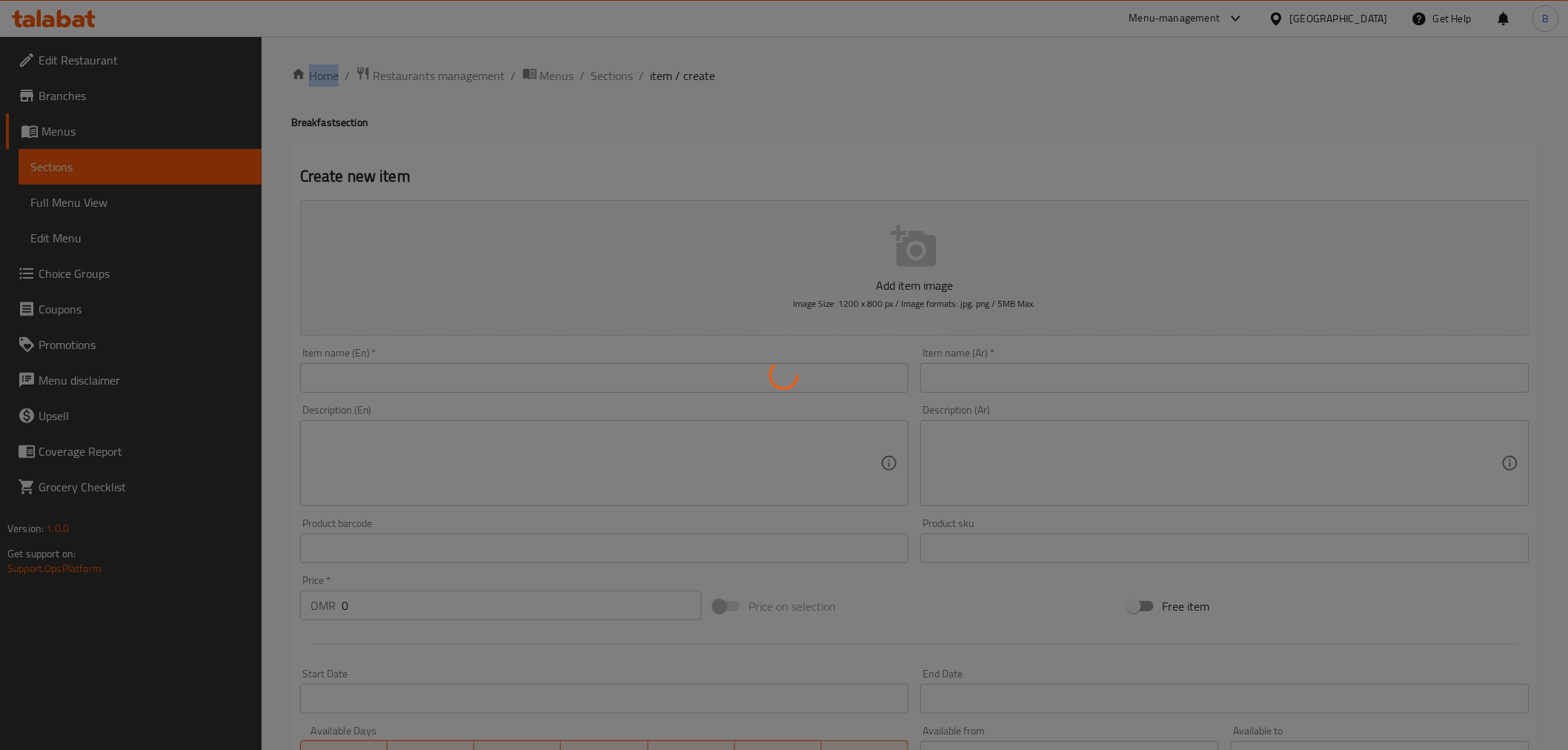
click at [591, 375] on div at bounding box center [784, 375] width 1568 height 750
click at [592, 376] on div at bounding box center [784, 375] width 1568 height 750
click at [593, 376] on div at bounding box center [784, 375] width 1568 height 750
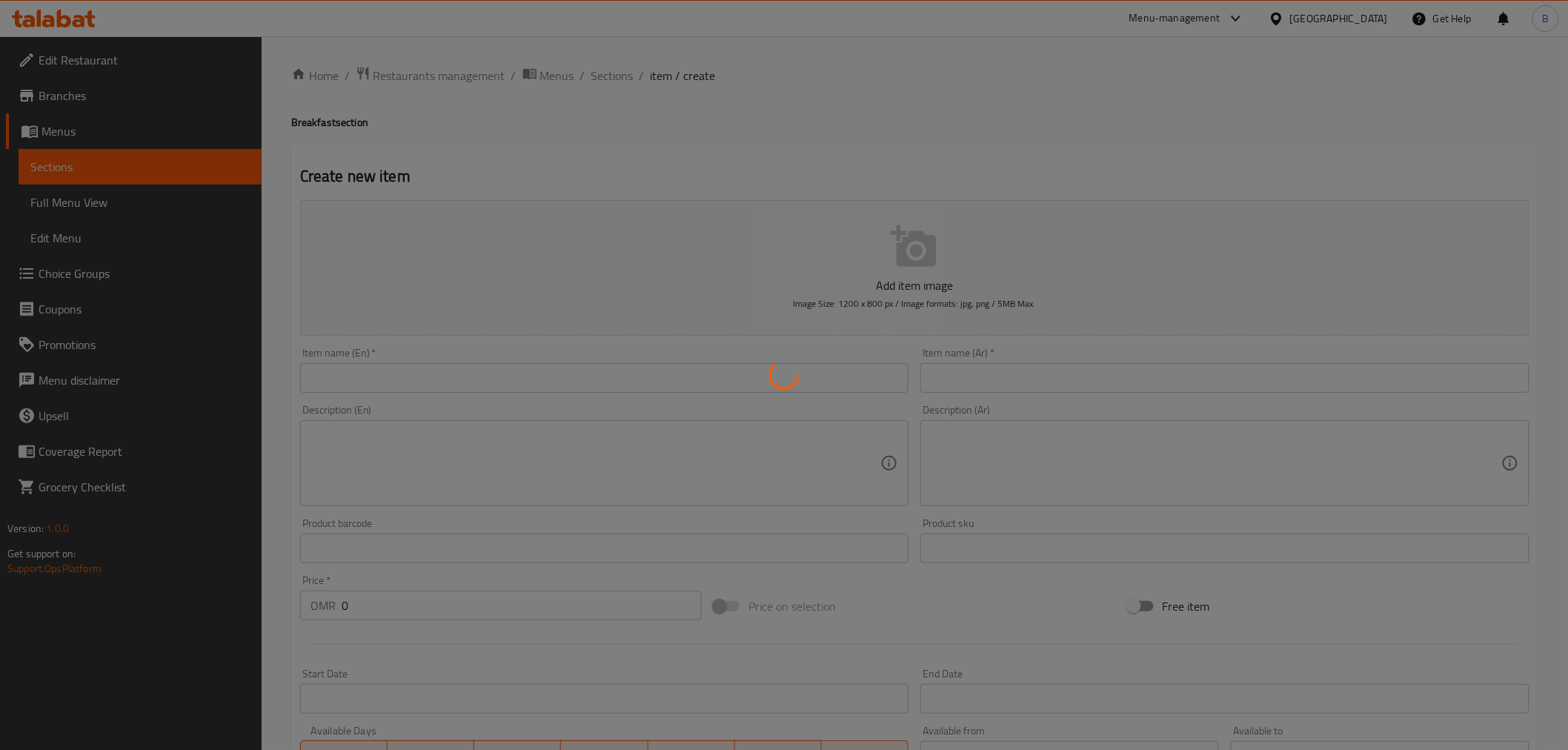
click at [596, 381] on div at bounding box center [784, 375] width 1568 height 750
click at [595, 379] on div at bounding box center [784, 375] width 1568 height 750
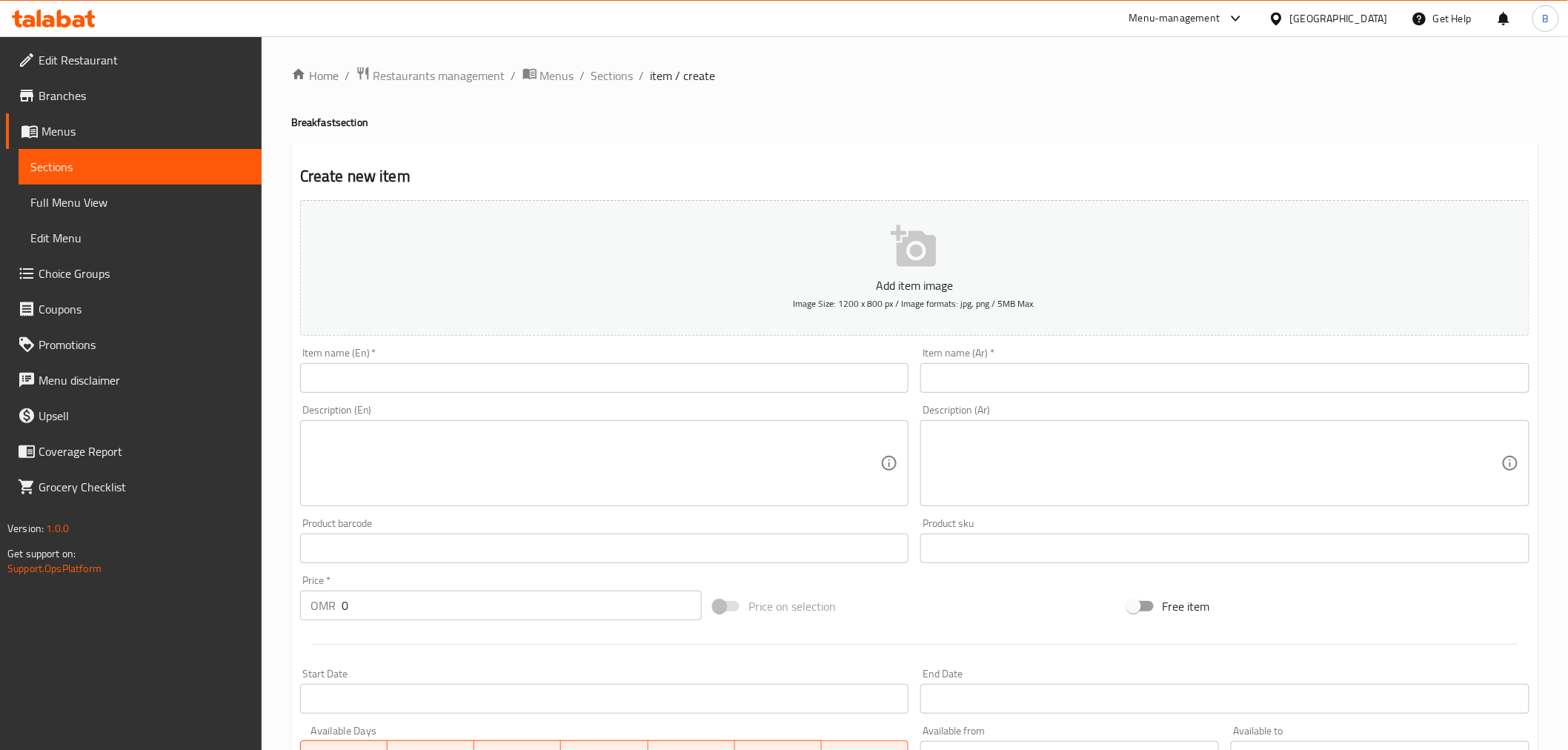
click at [595, 379] on input "text" at bounding box center [604, 378] width 609 height 30
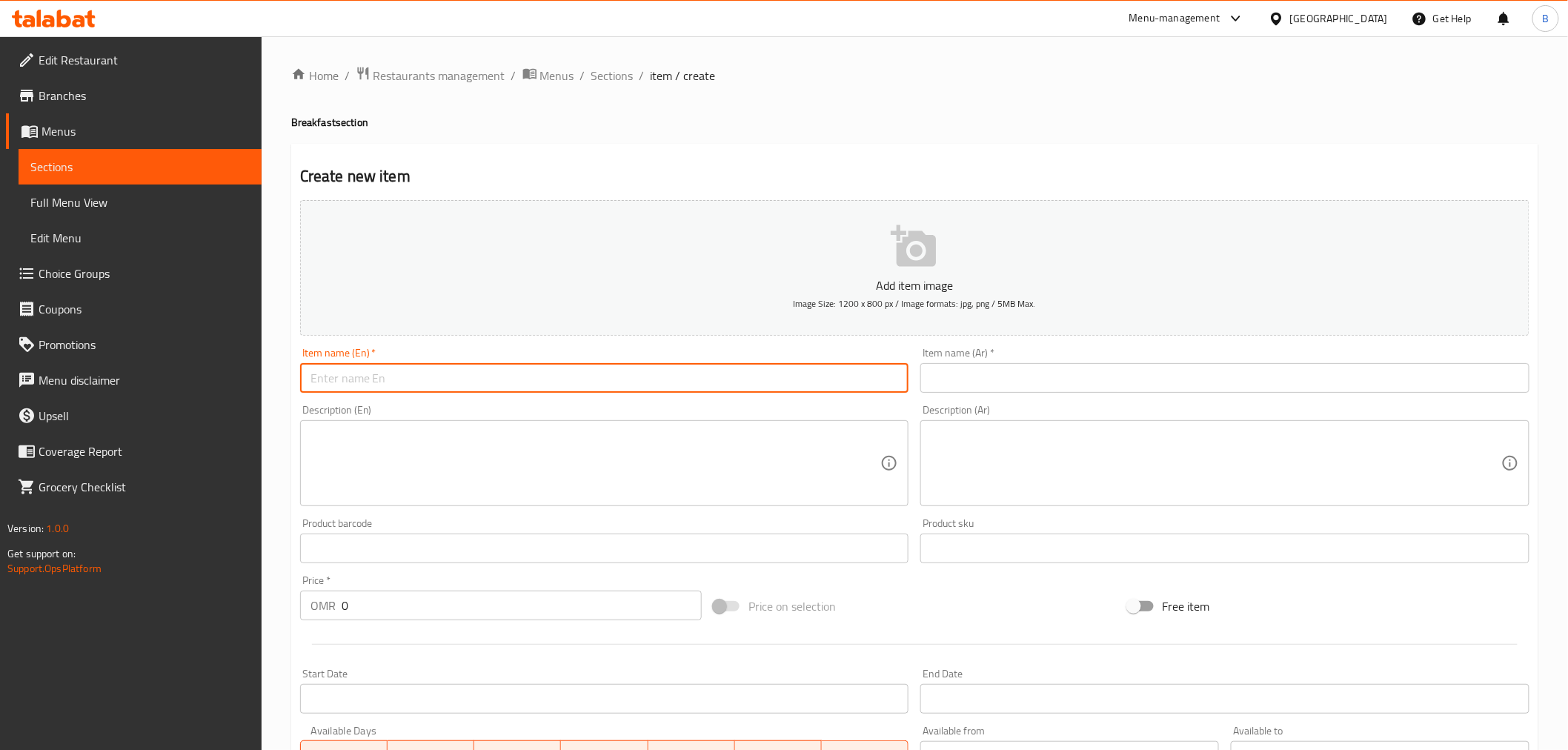
click at [595, 379] on input "text" at bounding box center [604, 378] width 609 height 30
click at [595, 375] on input "text" at bounding box center [604, 378] width 609 height 30
paste input "Vegetable Omelette"
type input "Vegetable Omelette"
click at [1020, 397] on div "Item name (Ar)   * Item name (Ar) *" at bounding box center [1225, 370] width 621 height 57
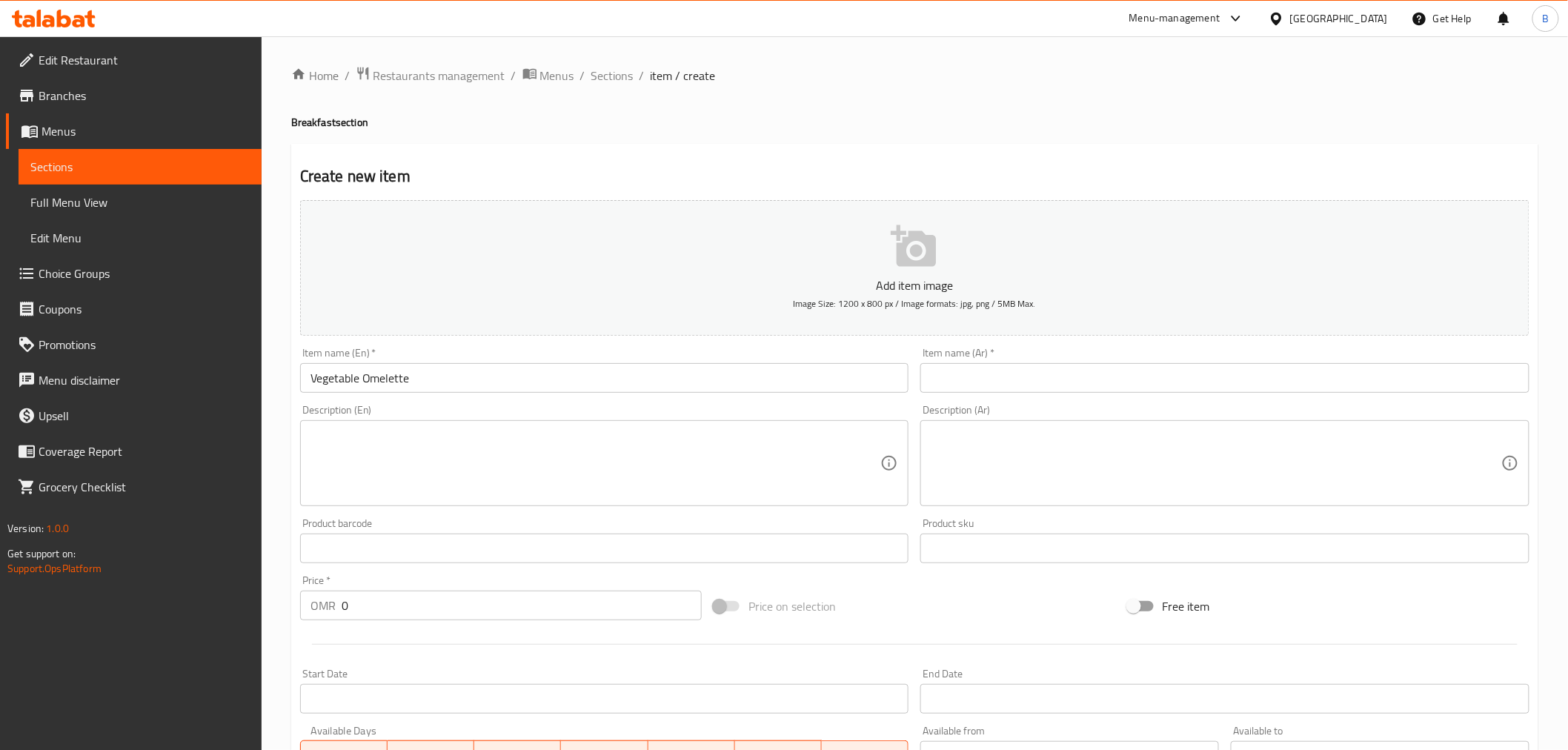
click at [1054, 376] on input "text" at bounding box center [1224, 378] width 609 height 30
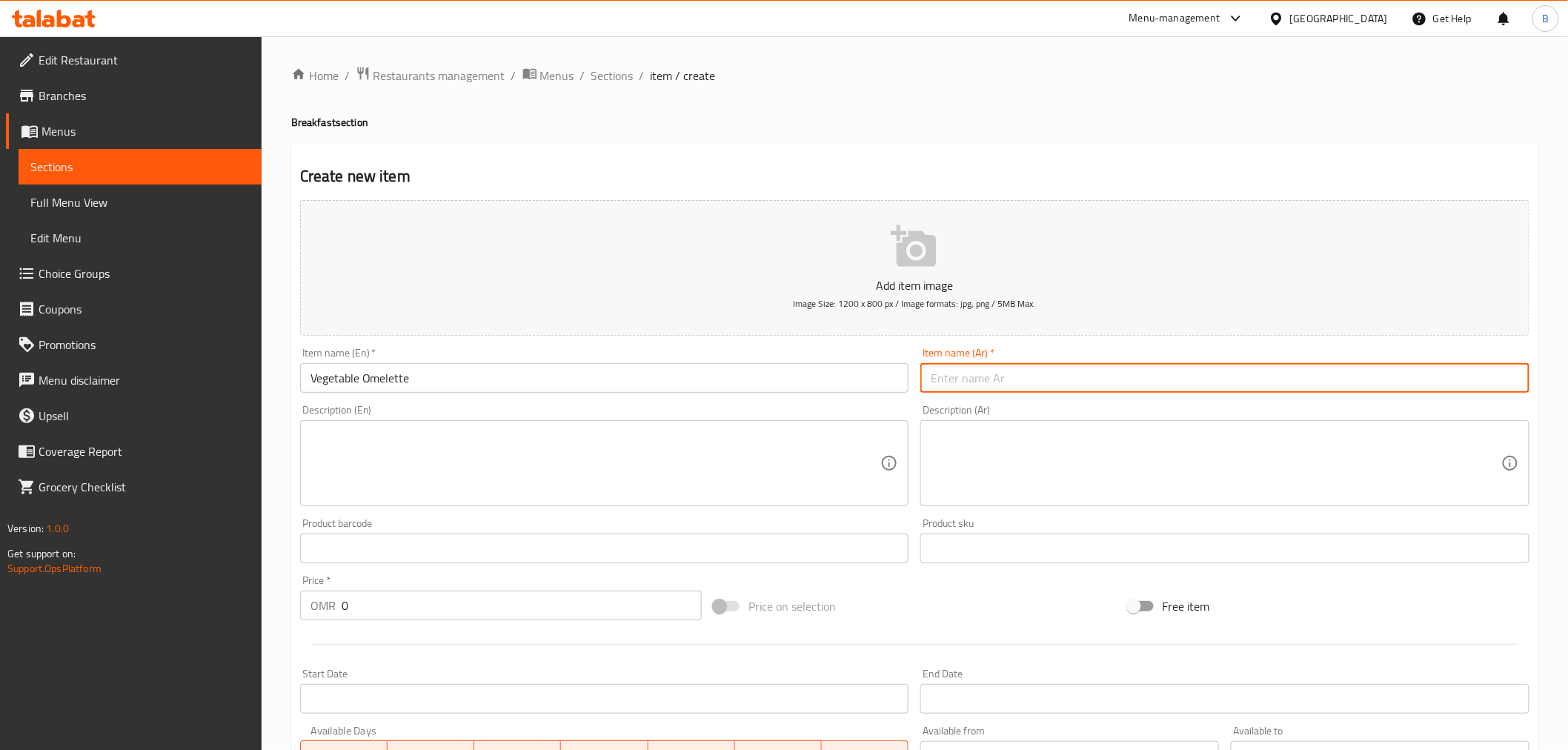
paste input "بيض أومليت مع الخضار"
type input "بيض أومليت مع الخضار"
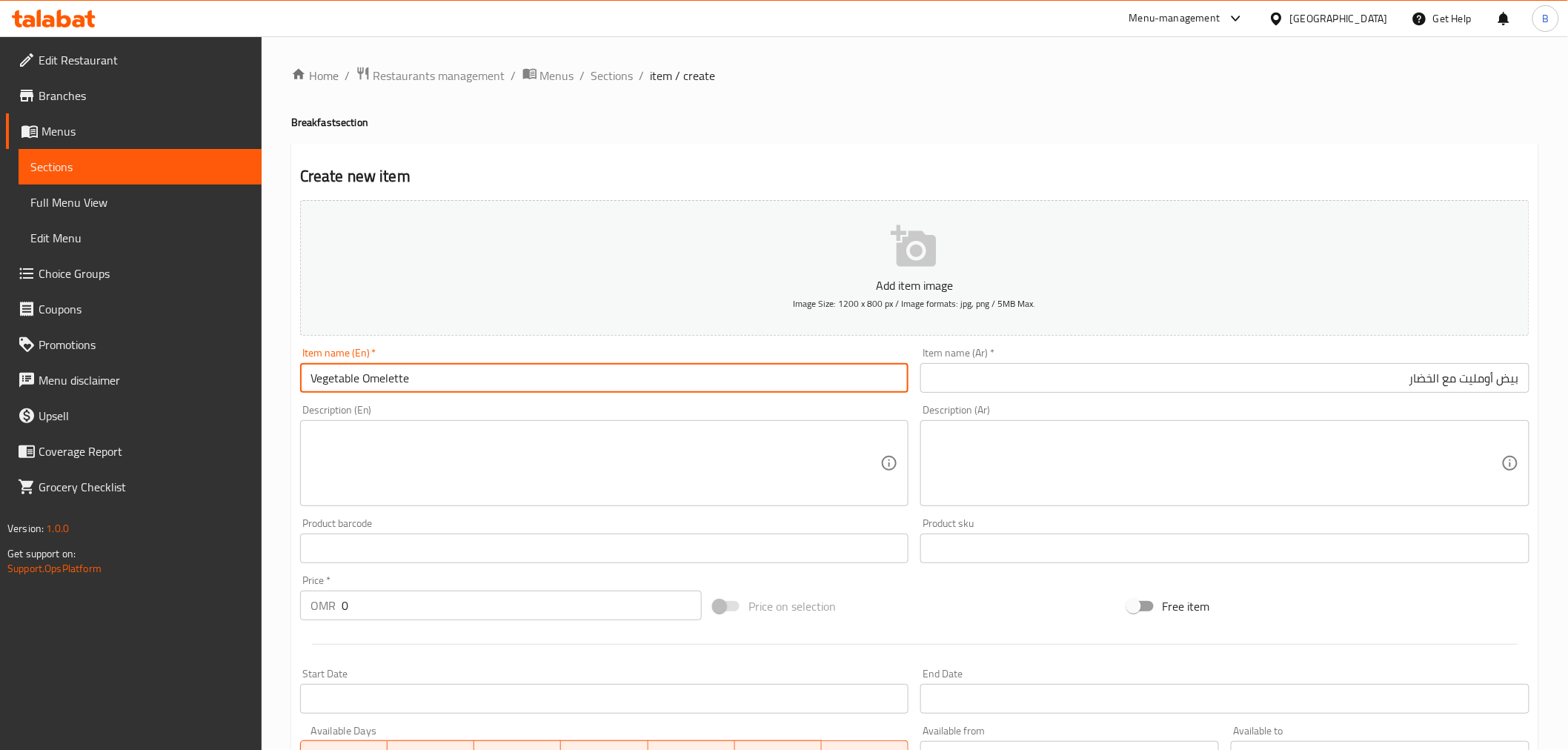
click at [358, 389] on input "Vegetable Omelette" at bounding box center [604, 378] width 609 height 30
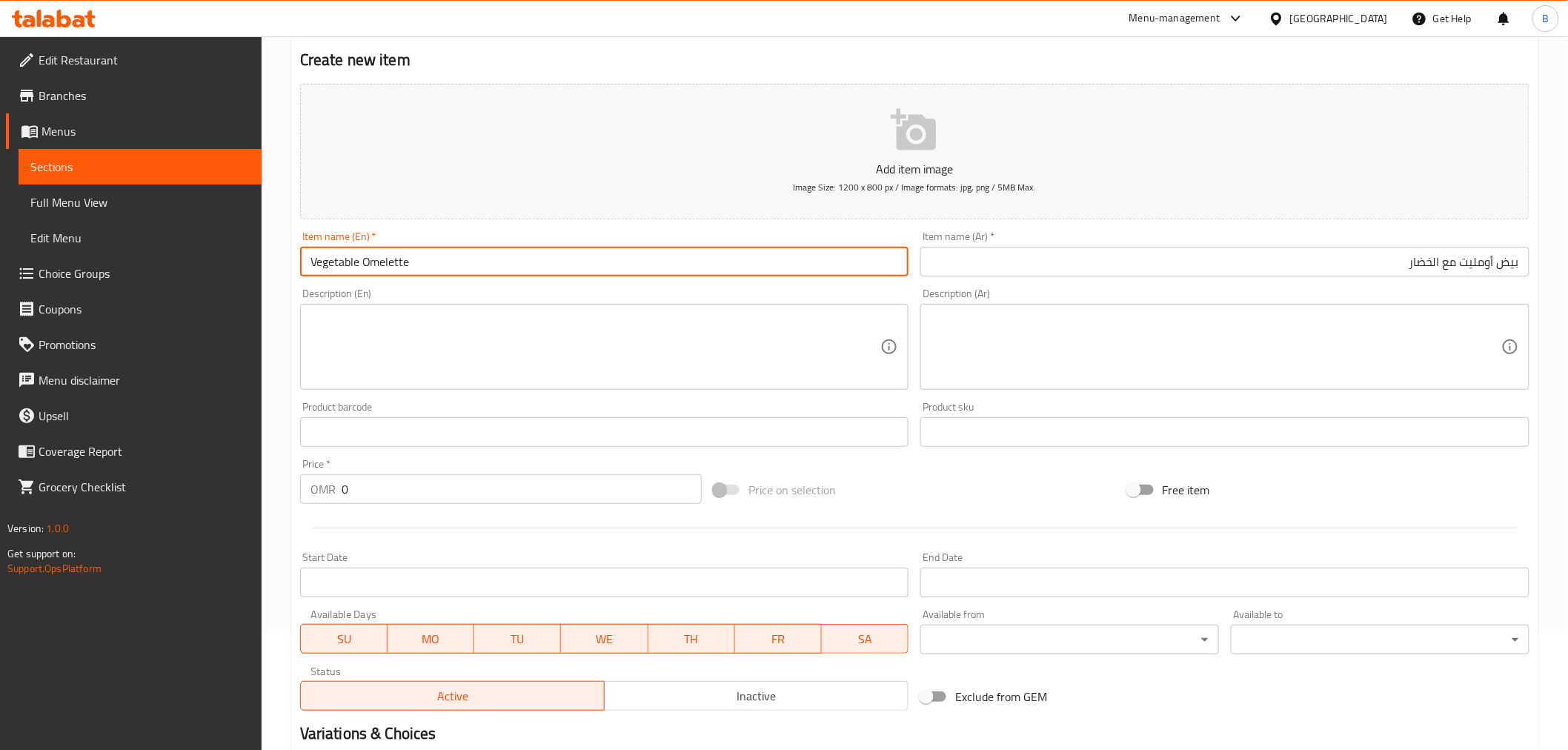
scroll to position [294, 0]
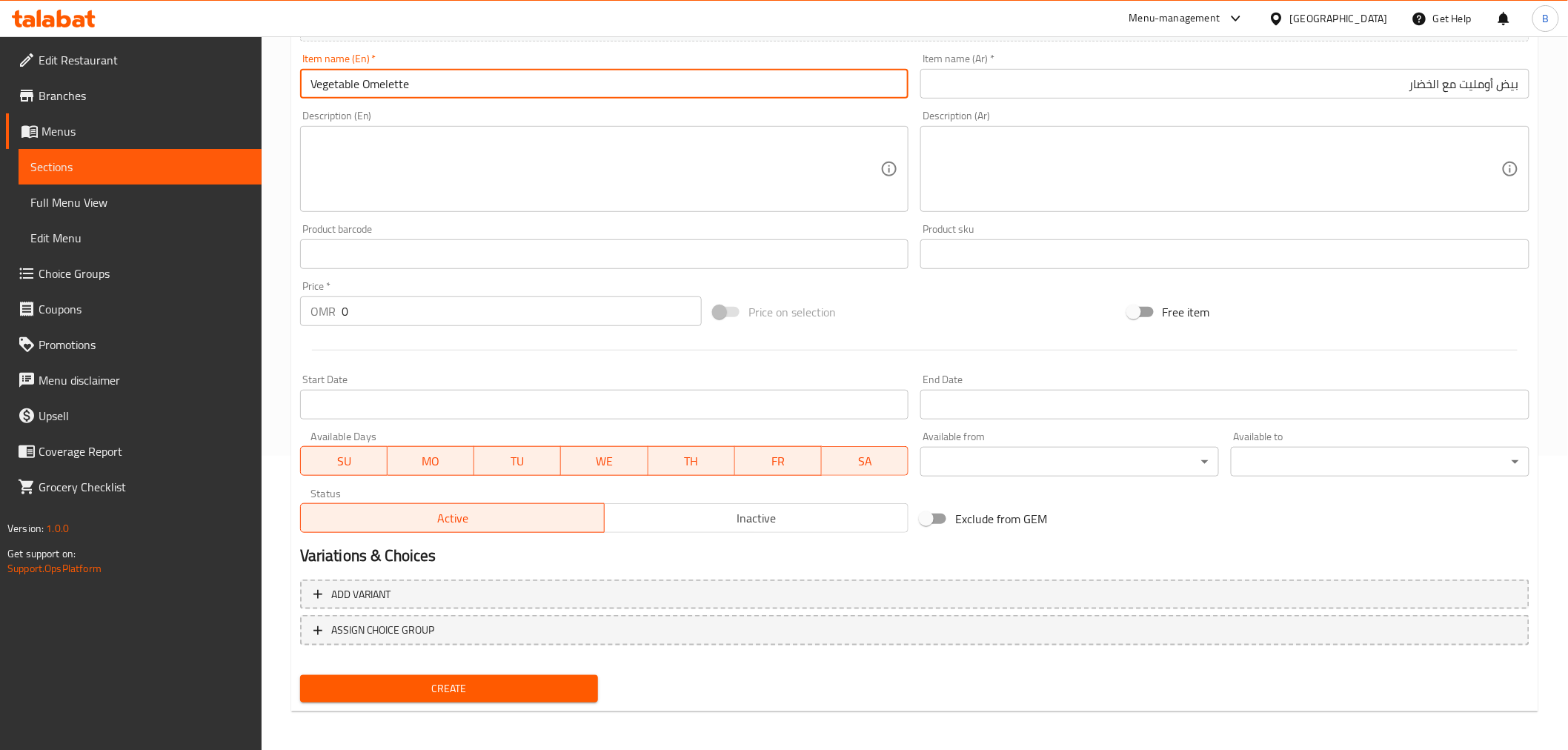
click at [419, 294] on div "Price   * OMR 0 Price *" at bounding box center [500, 303] width 402 height 45
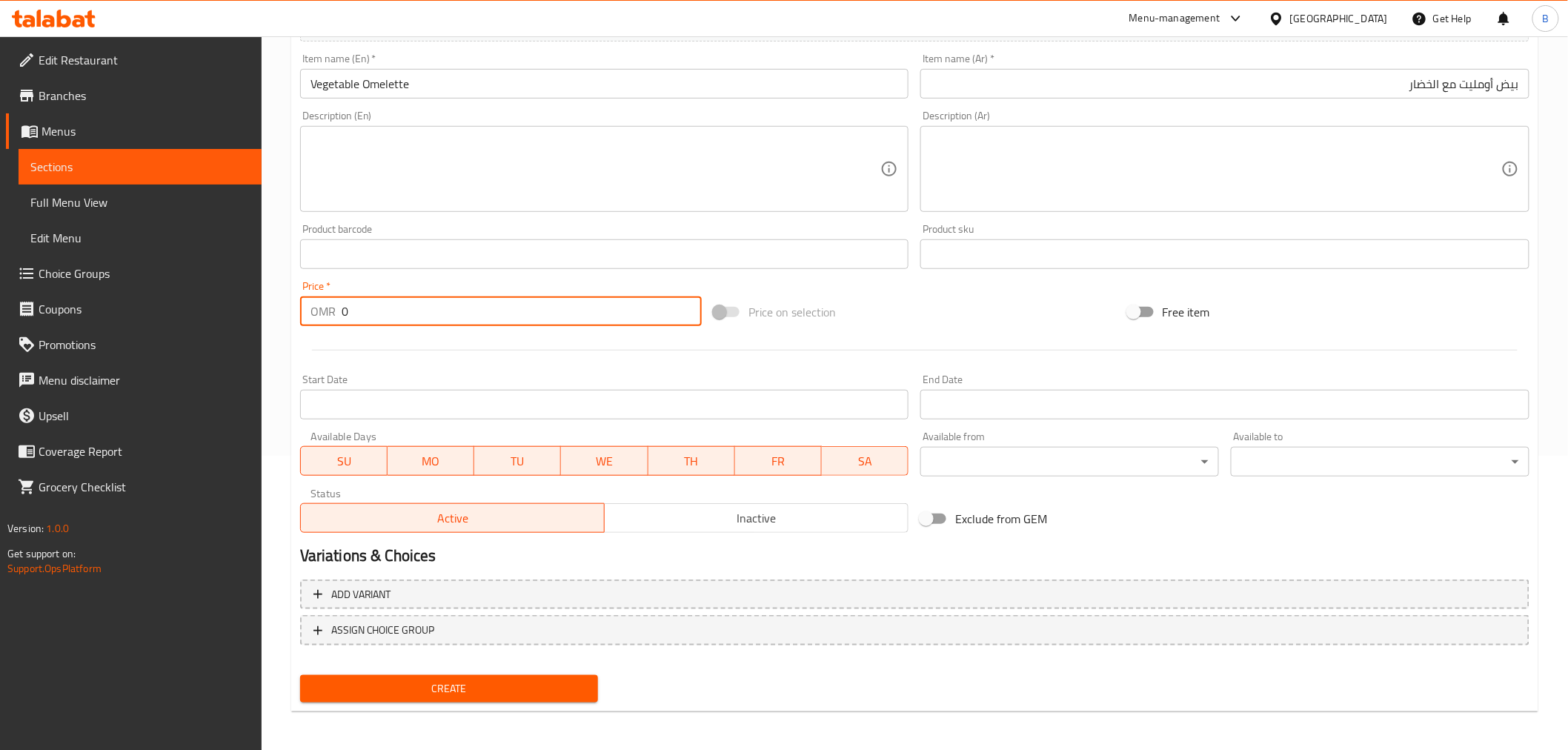
click at [421, 304] on div "Price   * OMR 0 Price *" at bounding box center [500, 303] width 402 height 45
click at [421, 305] on input "0" at bounding box center [522, 311] width 360 height 30
click at [419, 311] on input "0" at bounding box center [522, 311] width 360 height 30
type input "3.6"
click at [500, 182] on textarea at bounding box center [596, 169] width 570 height 71
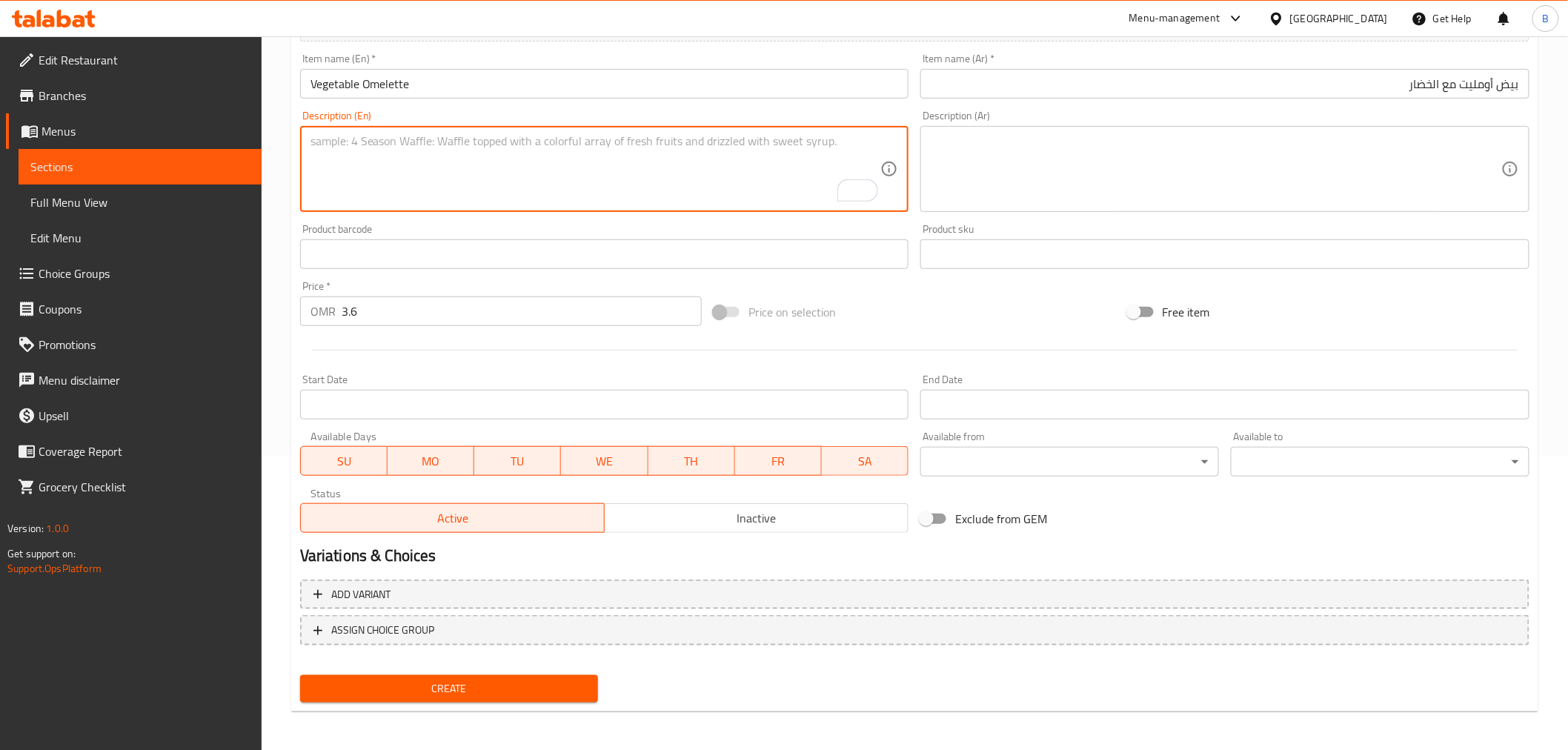
paste textarea "A omelette made of egg and milk stuffed with onion, tomato,bell pepper, mushroo…"
type textarea "A omelette made of egg and milk stuffed with onion, tomato,bell pepper, mushroo…"
click at [1160, 190] on textarea at bounding box center [1216, 169] width 570 height 71
paste textarea "عجة مصنوعة من البيض والحليب محشوة بالبصل والطماطم والفلفل الحلو والفطر والجبن، …"
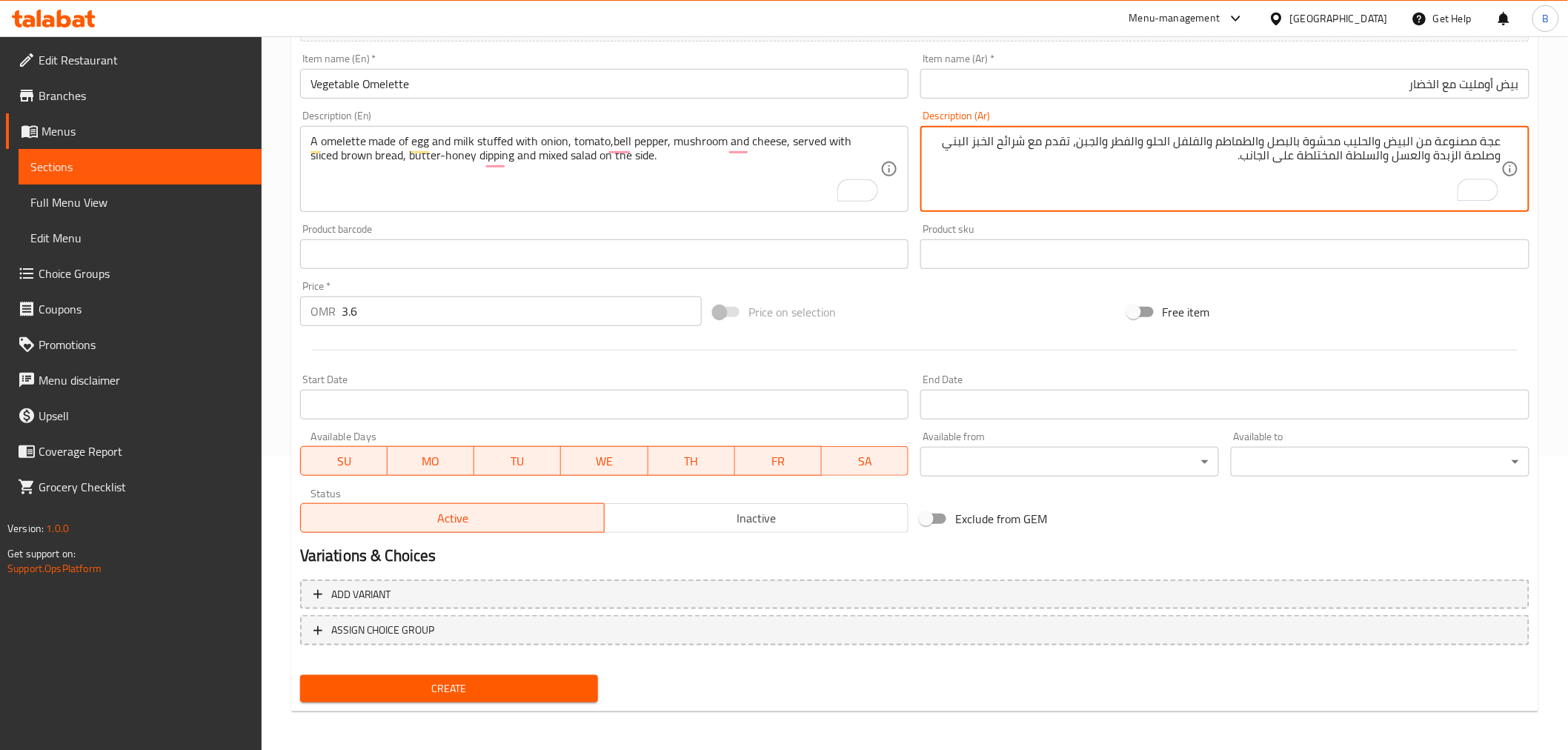
click at [1477, 85] on input "بيض أومليت مع الخضار" at bounding box center [1224, 84] width 609 height 30
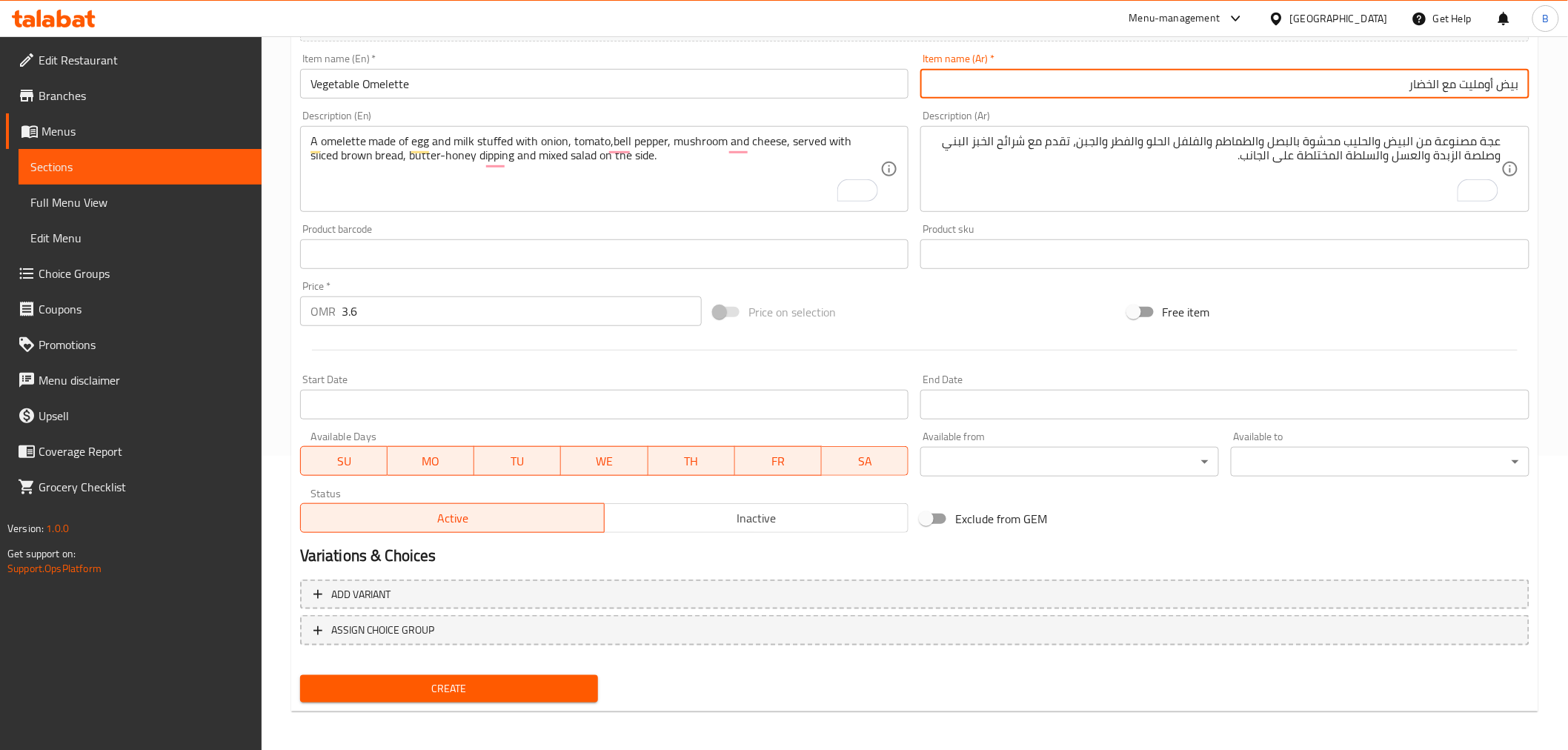
click at [1477, 85] on input "بيض أومليت مع الخضار" at bounding box center [1224, 84] width 609 height 30
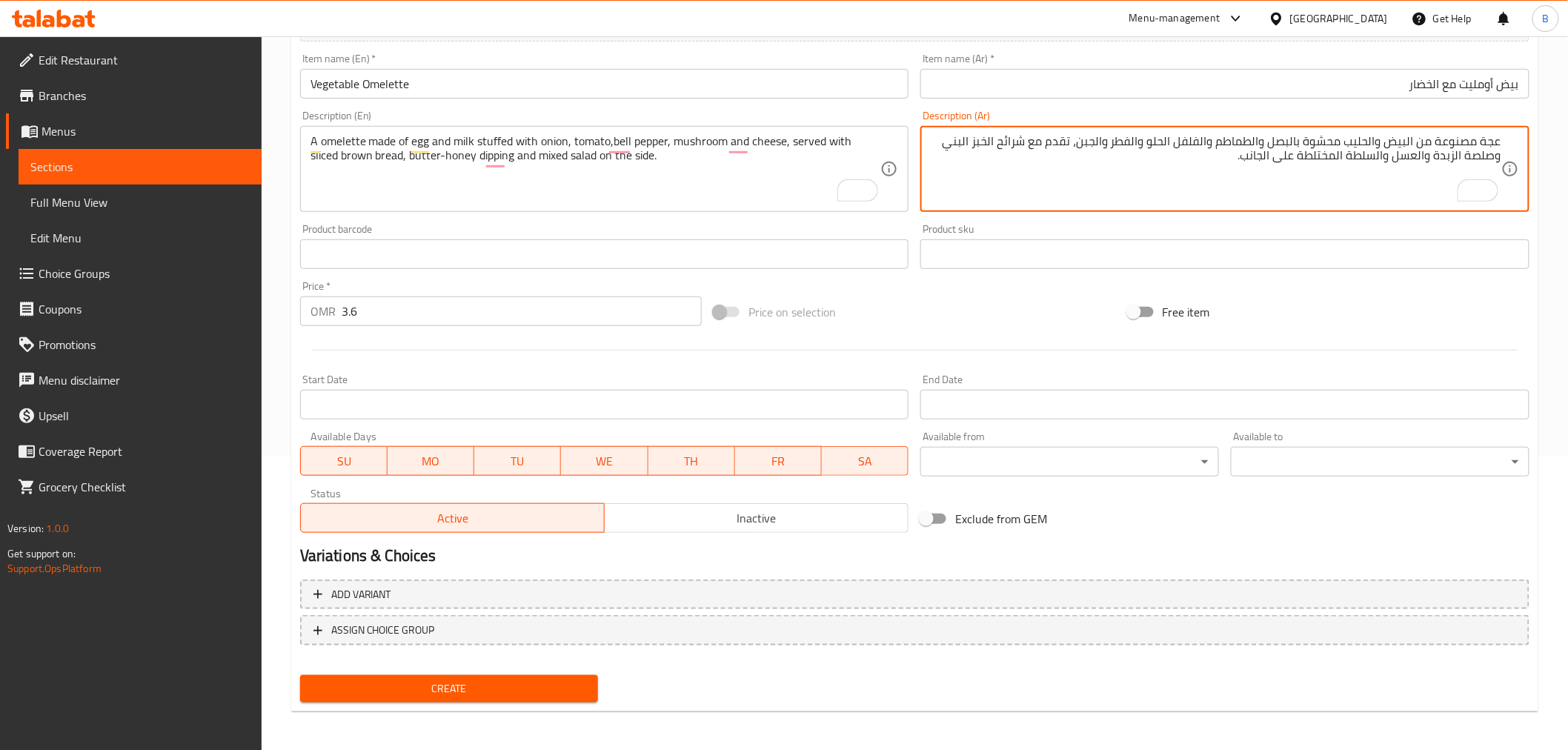
click at [1493, 134] on textarea "عجة مصنوعة من البيض والحليب محشوة بالبصل والطماطم والفلفل الحلو والفطر والجبن، …" at bounding box center [1216, 169] width 570 height 71
paste textarea "ومليت"
type textarea "أومليت مصنوع من البيض والحليب محشو بالبصل والطماطم والفلفل الحلو والفطر والجبن،…"
click at [583, 685] on span "Create" at bounding box center [450, 688] width 275 height 19
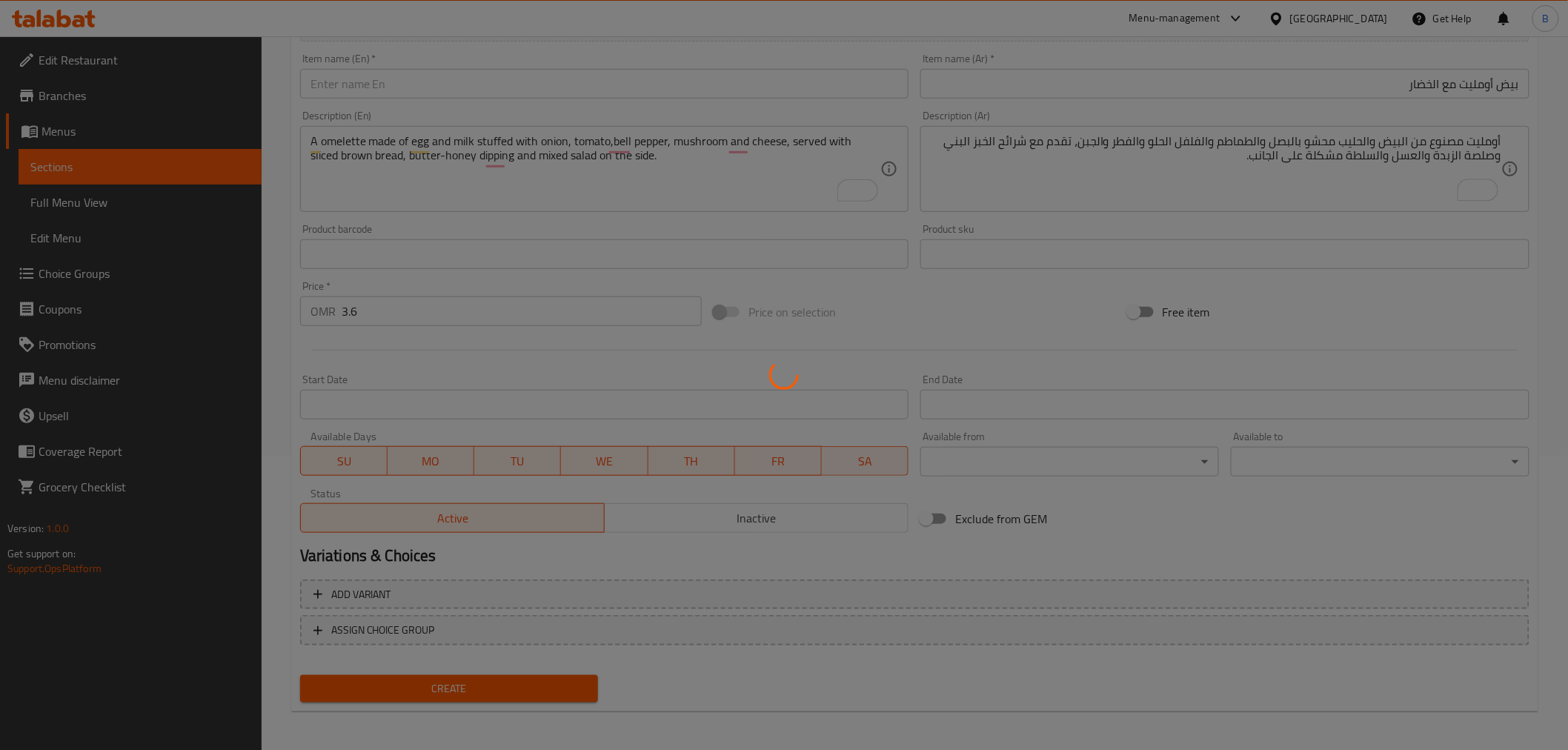
type input "0"
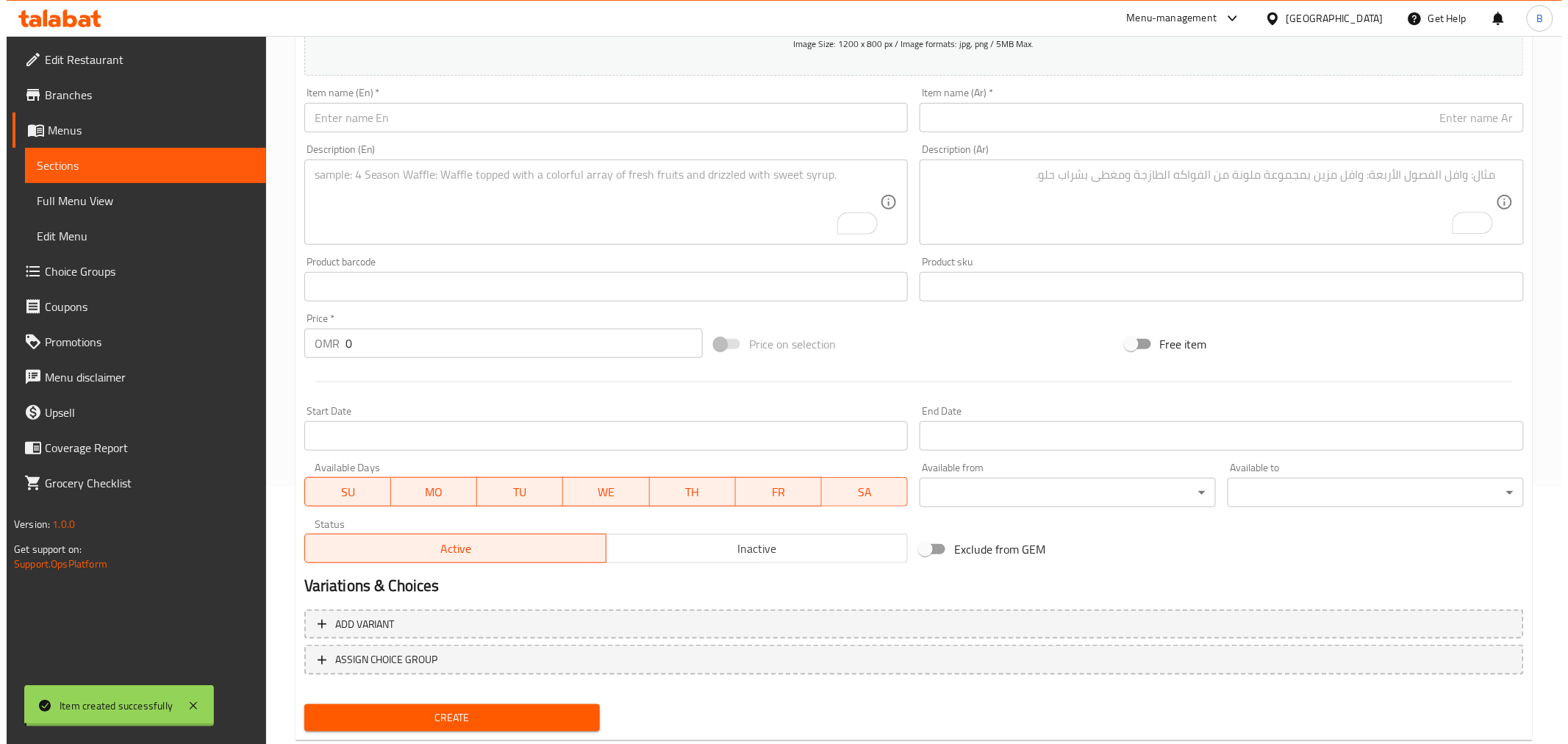
scroll to position [0, 0]
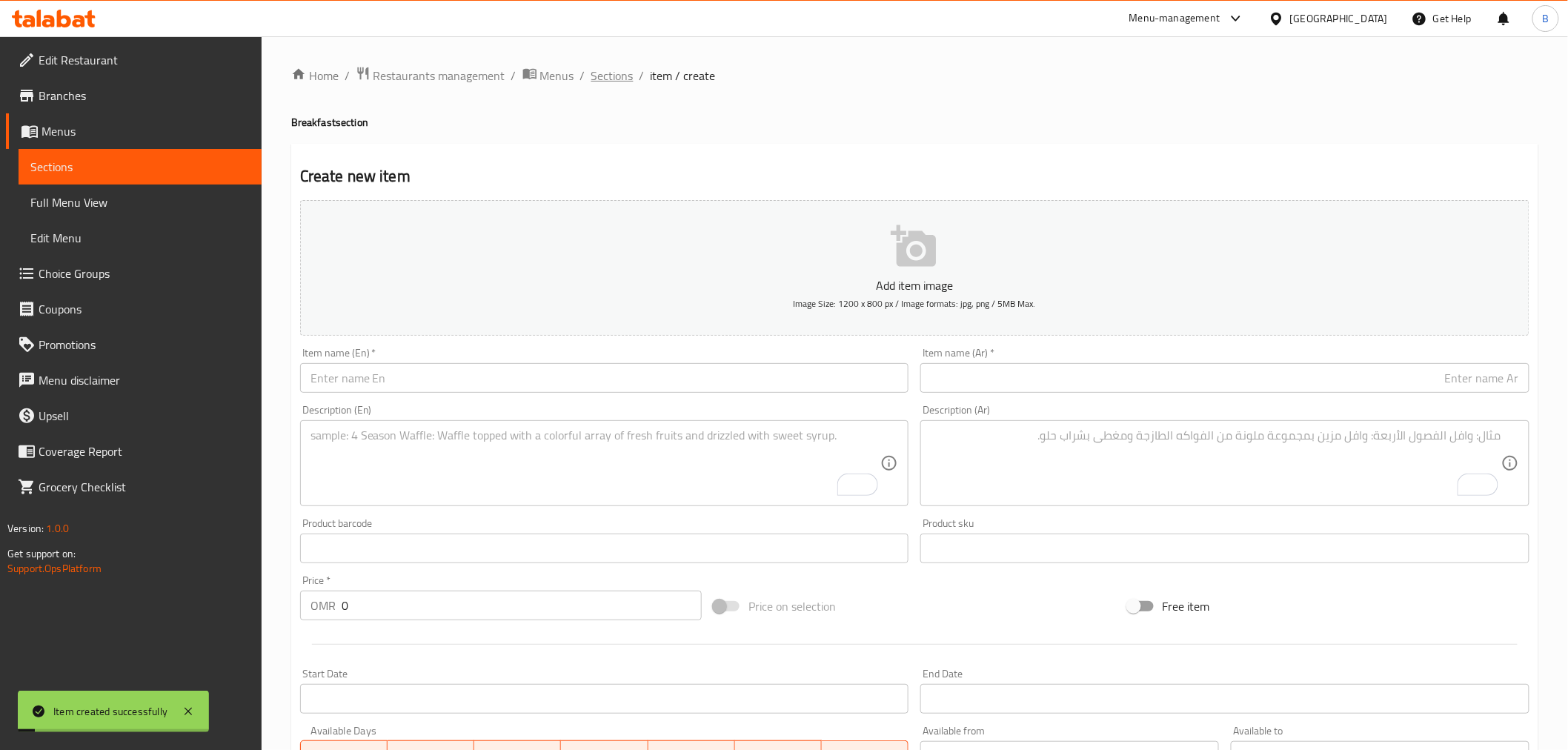
click at [597, 75] on span "Sections" at bounding box center [612, 76] width 42 height 18
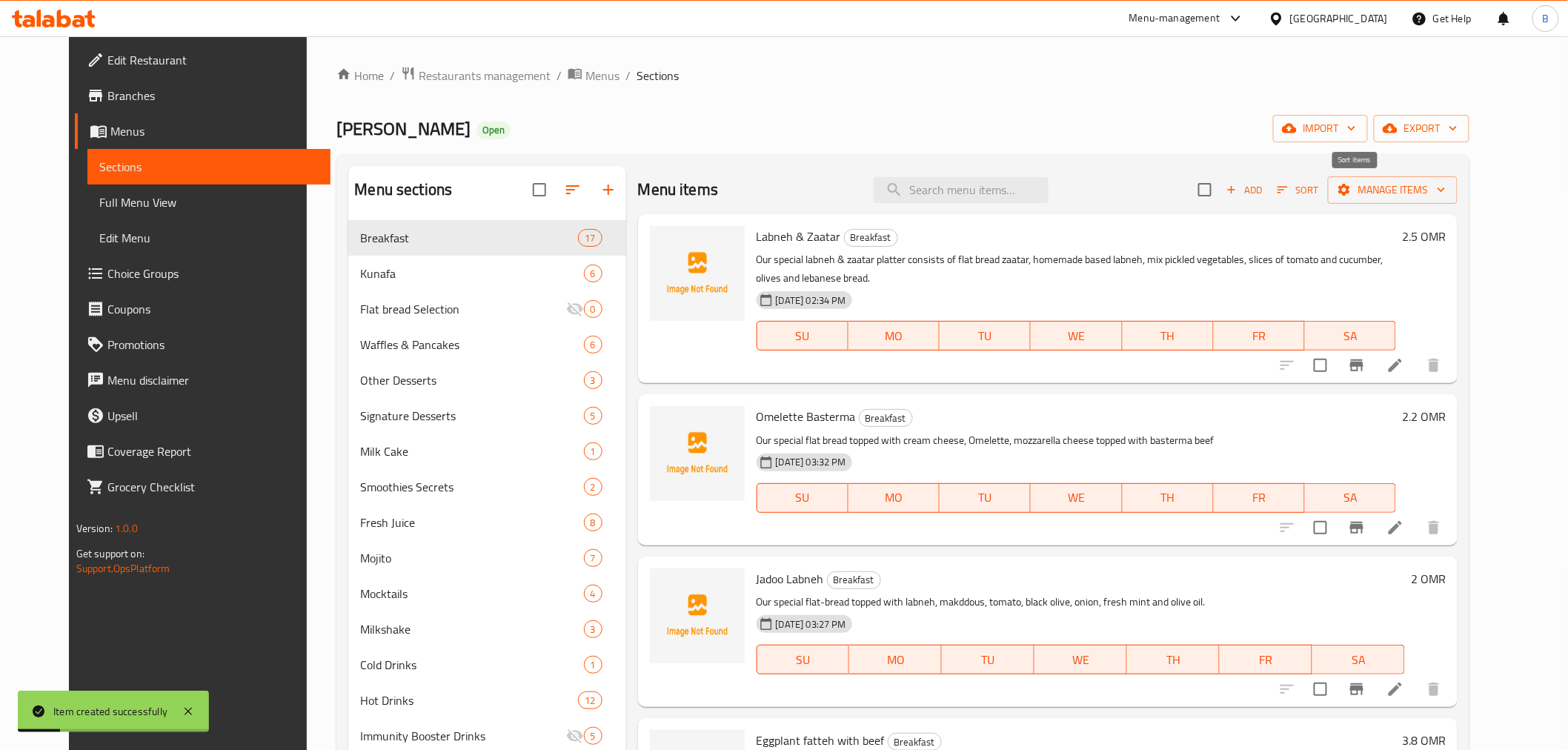
click at [1328, 183] on span "Sort" at bounding box center [1298, 190] width 60 height 23
click at [1289, 191] on icon "button" at bounding box center [1283, 190] width 13 height 13
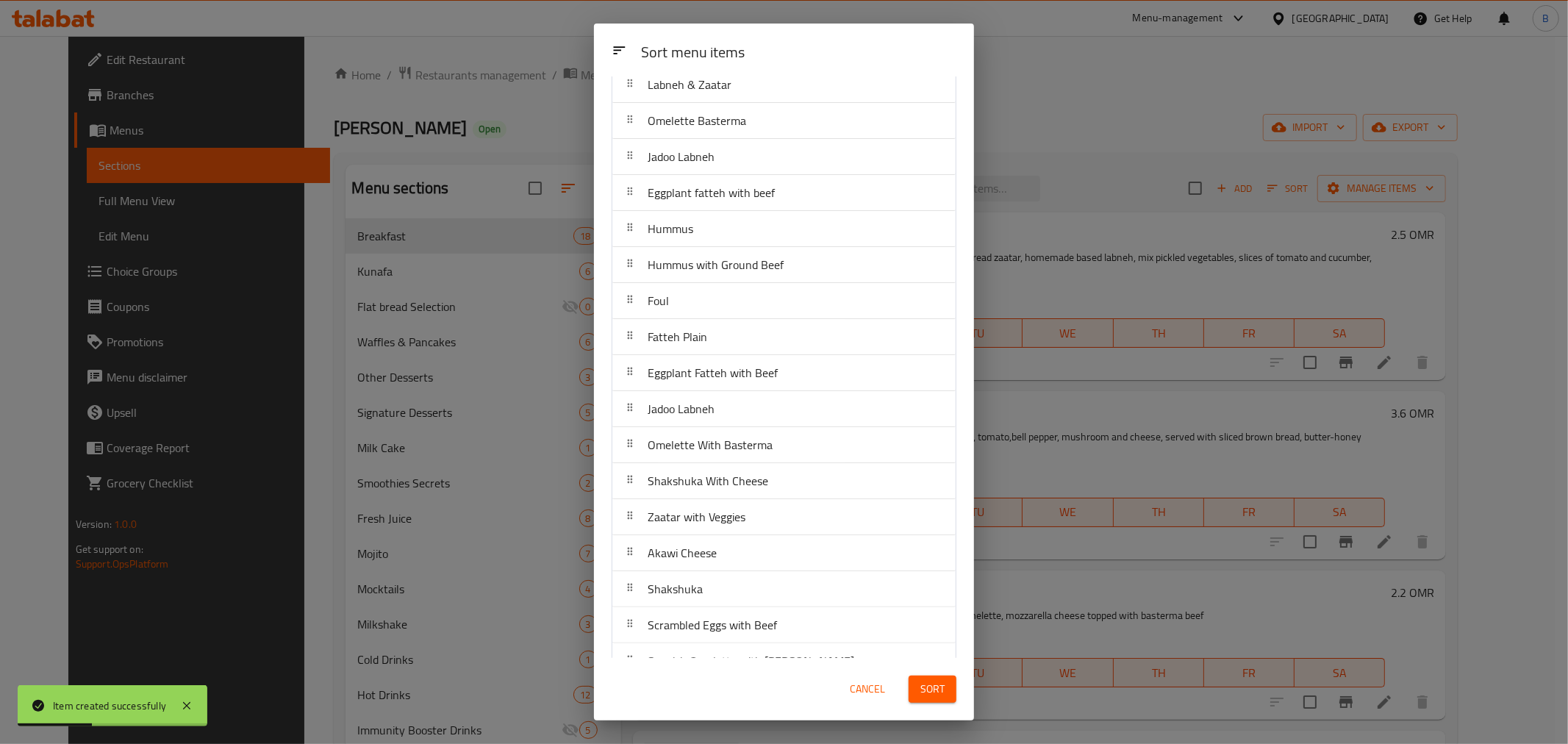
scroll to position [81, 0]
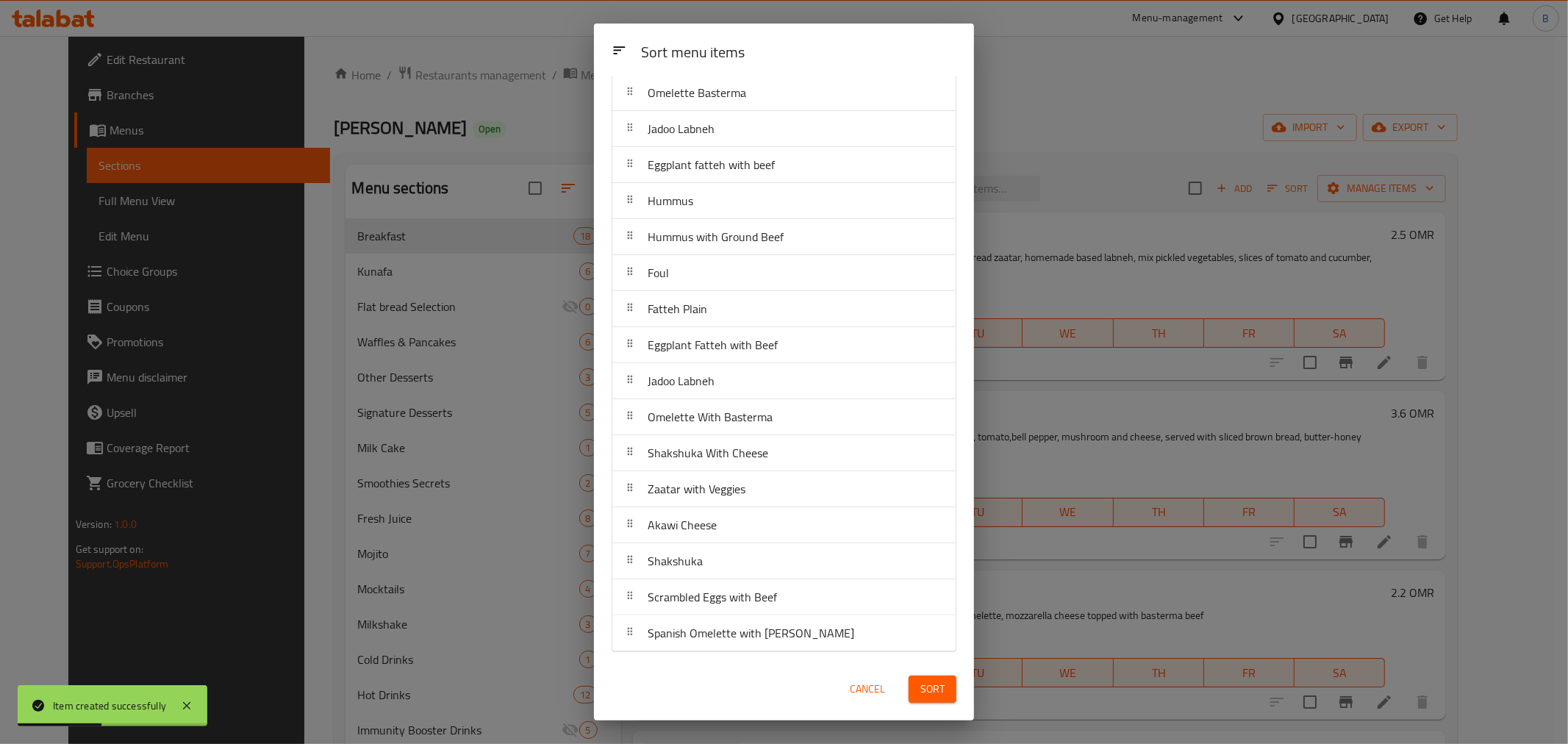
click at [851, 688] on span "Cancel" at bounding box center [867, 689] width 35 height 19
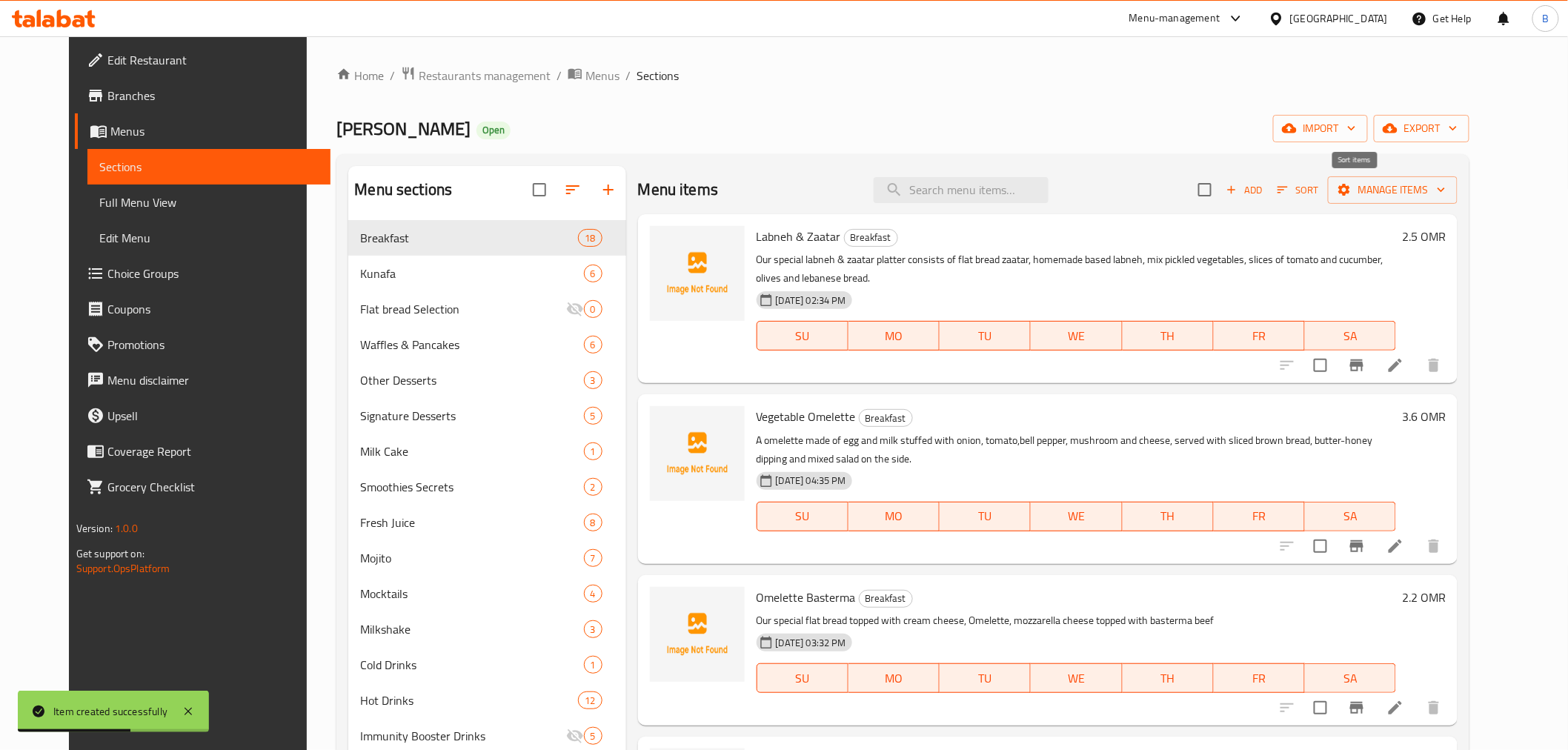
click at [1318, 183] on span "Sort" at bounding box center [1298, 190] width 41 height 17
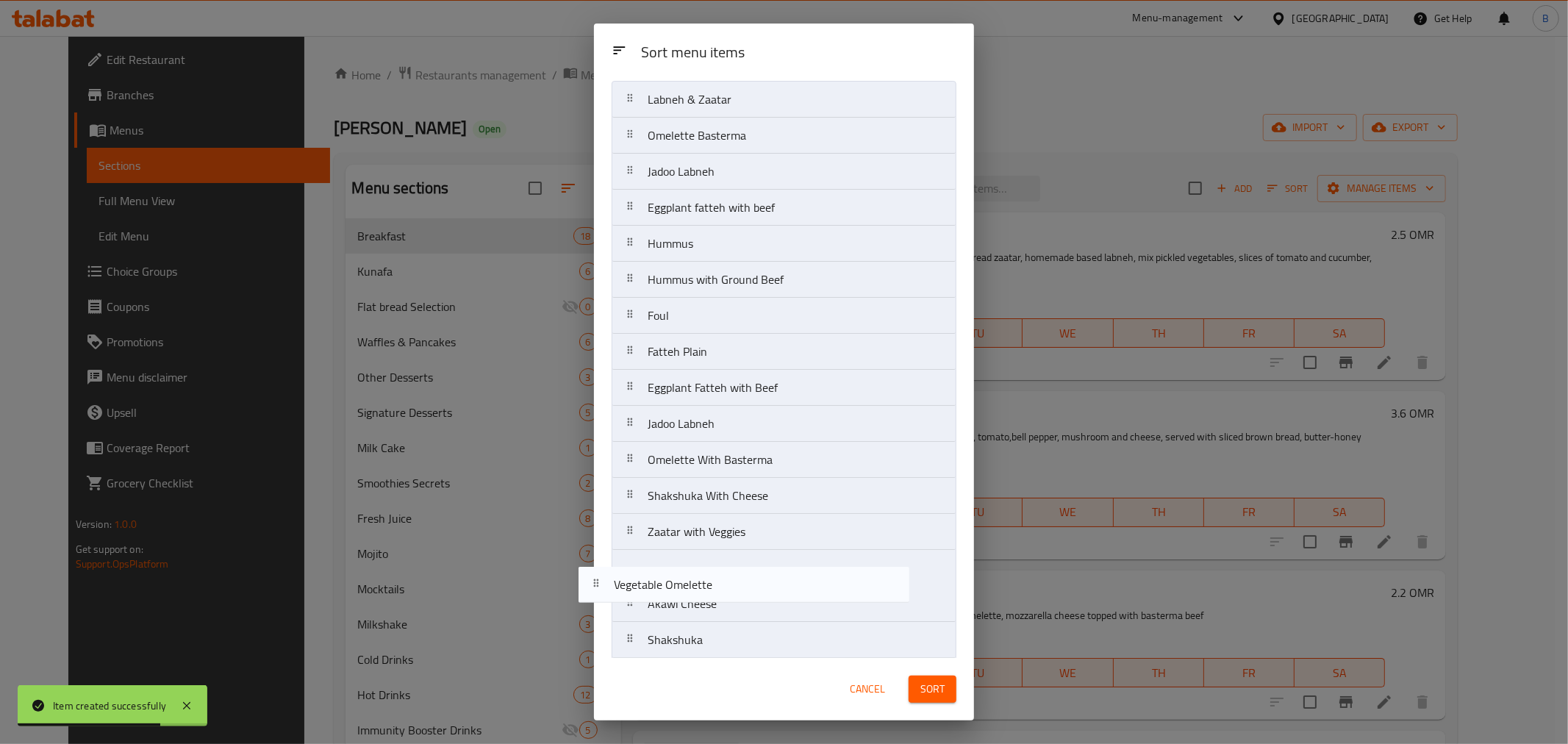
scroll to position [91, 0]
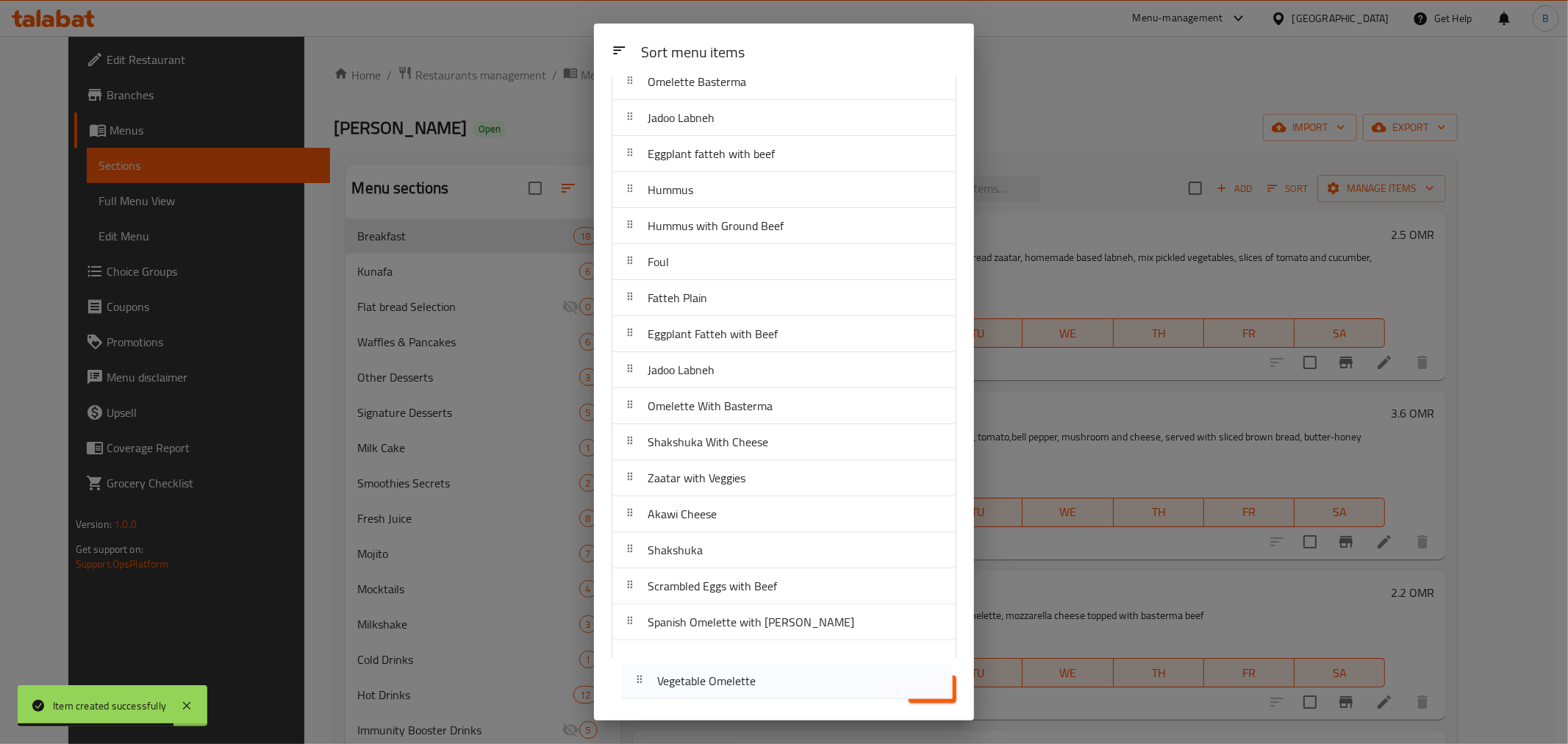
drag, startPoint x: 855, startPoint y: 175, endPoint x: 878, endPoint y: 691, distance: 516.5
click at [863, 700] on div "Sort menu items Sort menu items Labneh & Zaatar Vegetable Omelette Omelette Bas…" at bounding box center [784, 372] width 380 height 697
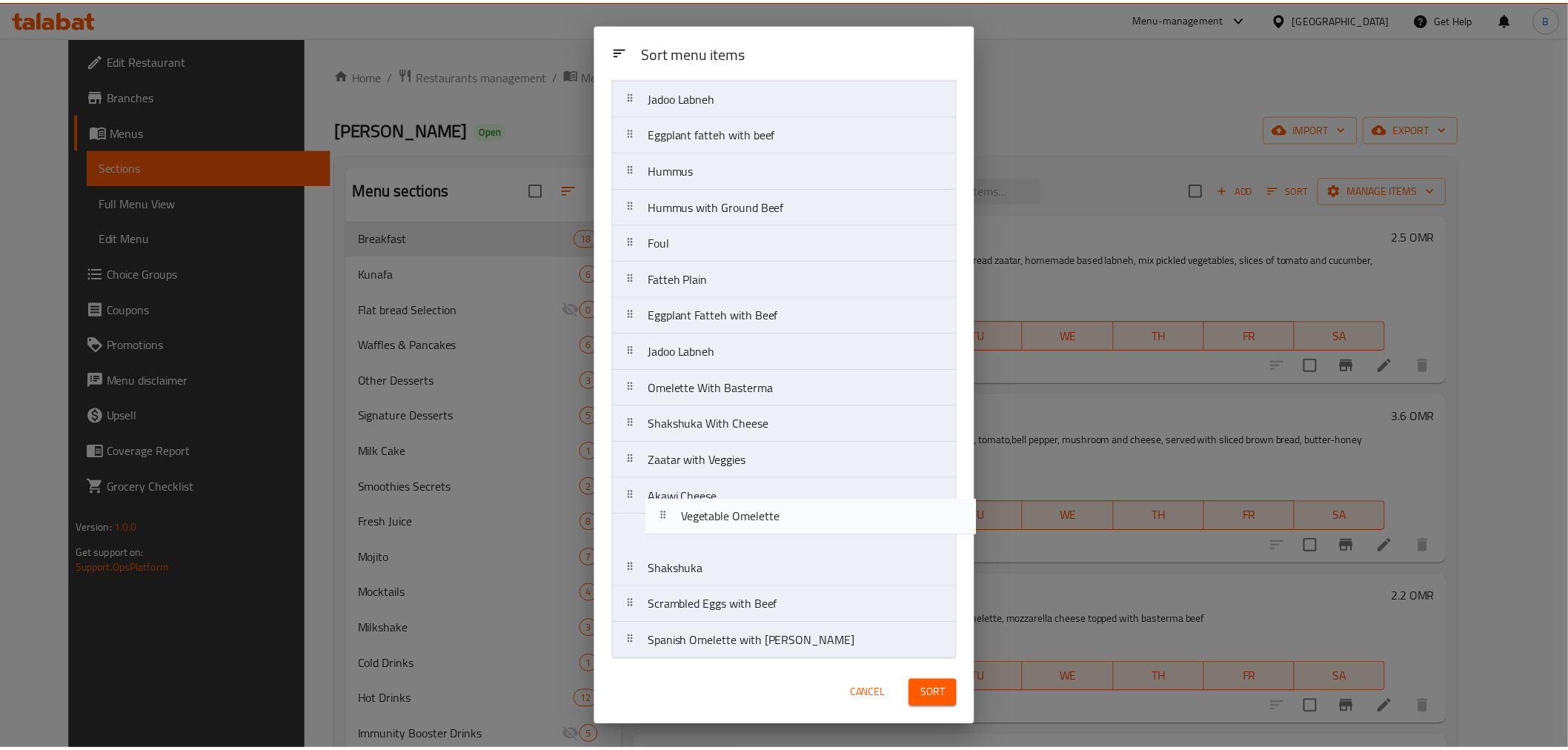
scroll to position [117, 0]
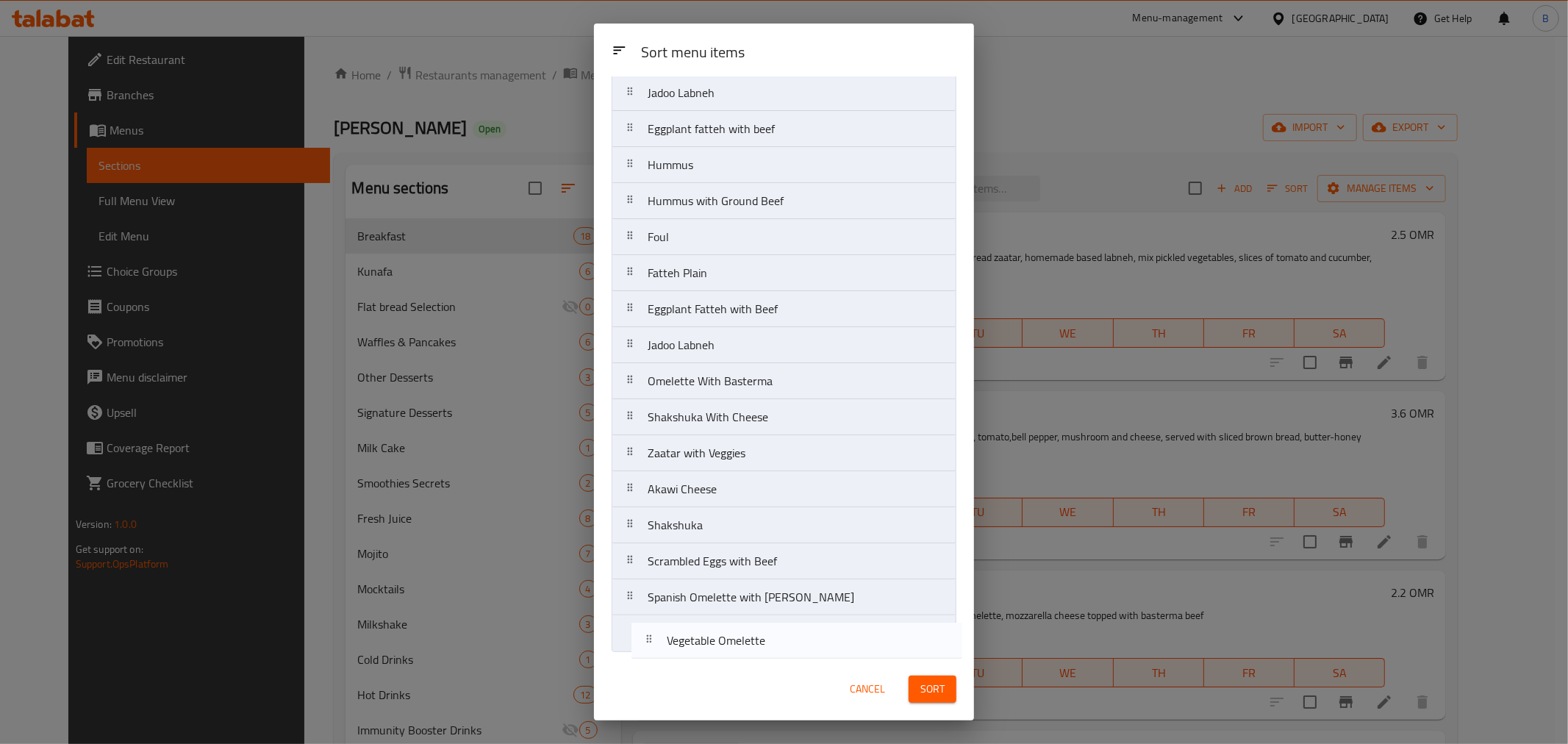
drag, startPoint x: 663, startPoint y: 182, endPoint x: 682, endPoint y: 657, distance: 475.4
click at [682, 657] on div "Sort menu items Sort menu items Labneh & Zaatar Vegetable Omelette Omelette Bas…" at bounding box center [784, 372] width 380 height 697
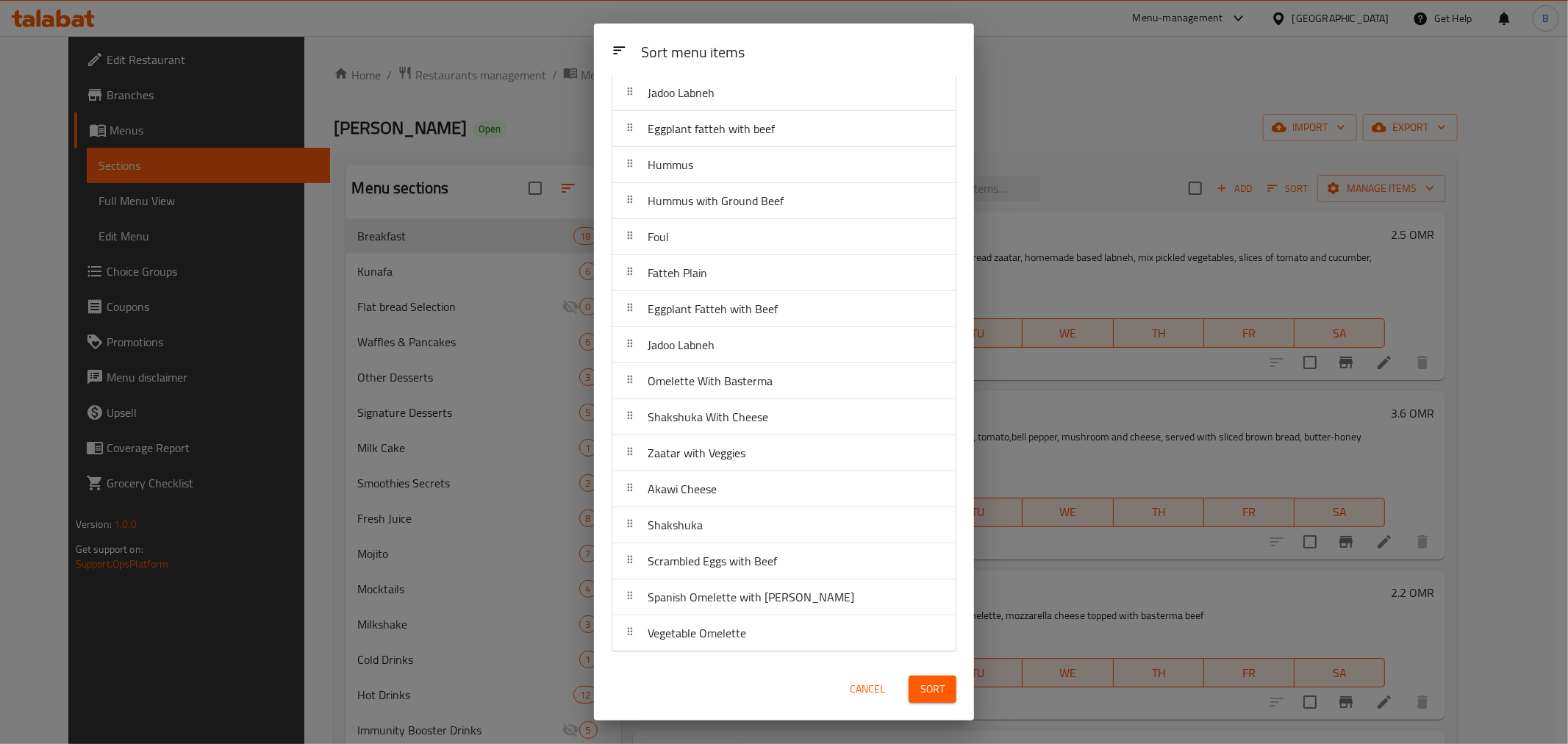
click at [946, 694] on button "Sort" at bounding box center [932, 689] width 48 height 27
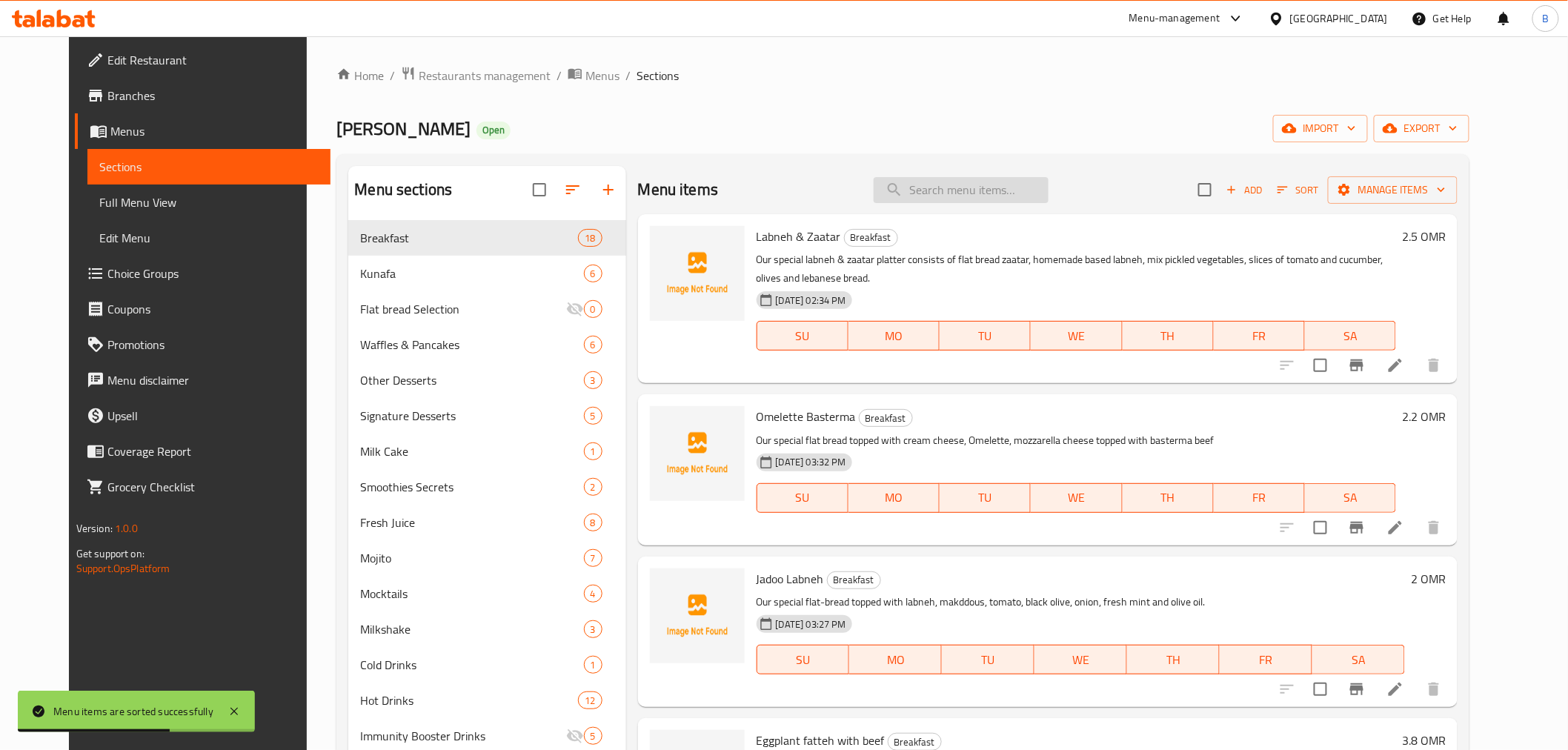
click at [1002, 195] on input "search" at bounding box center [961, 191] width 175 height 26
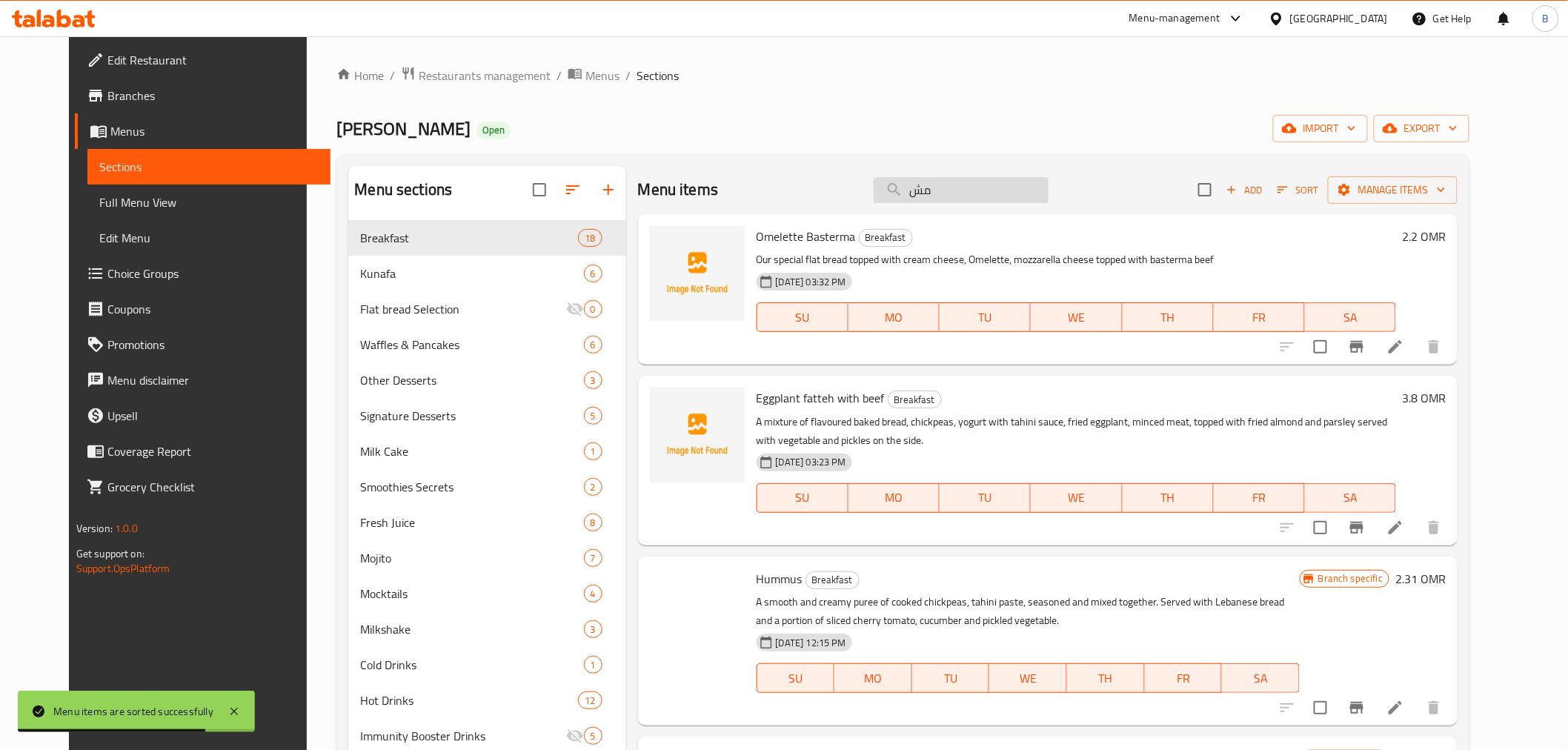
type input "م"
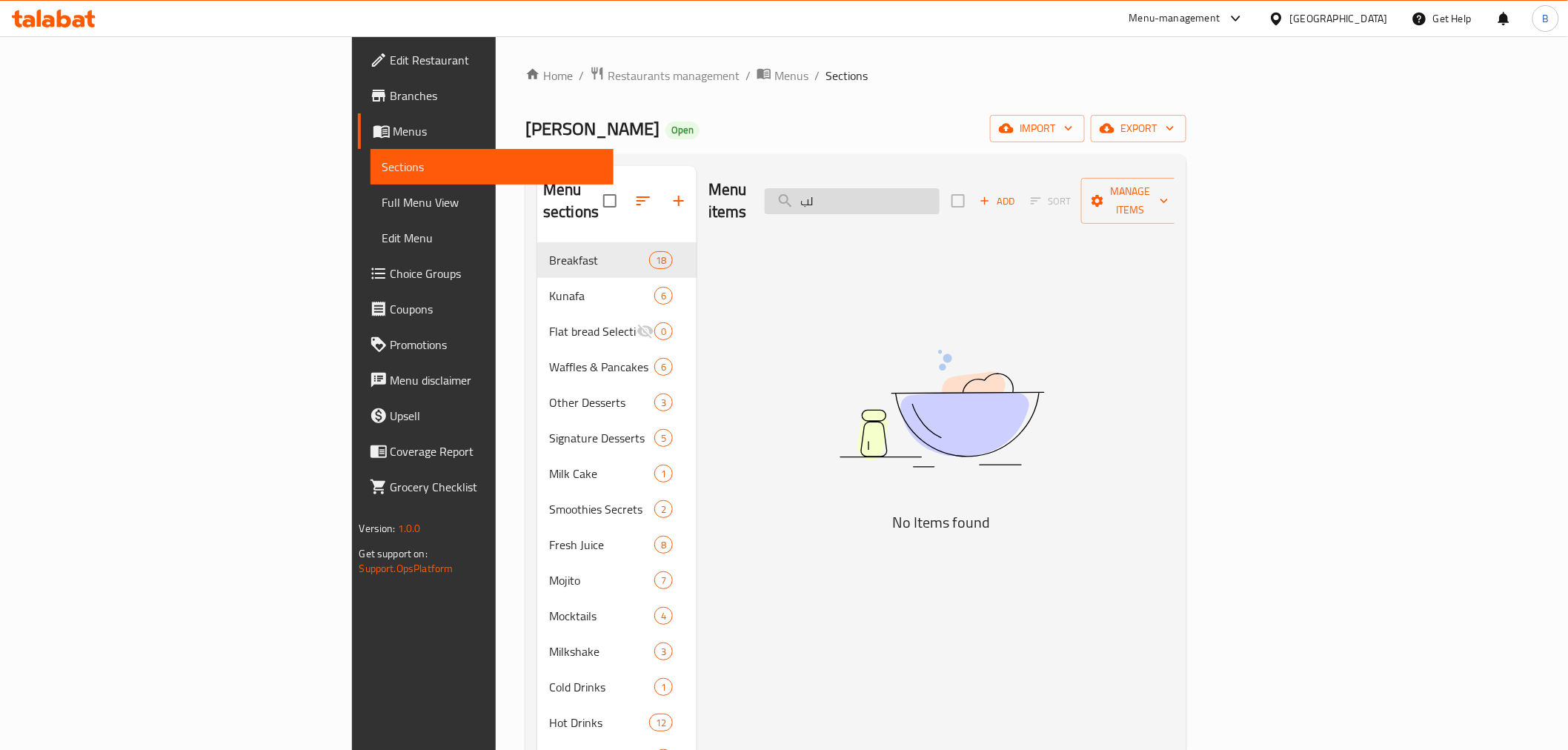
type input "ل"
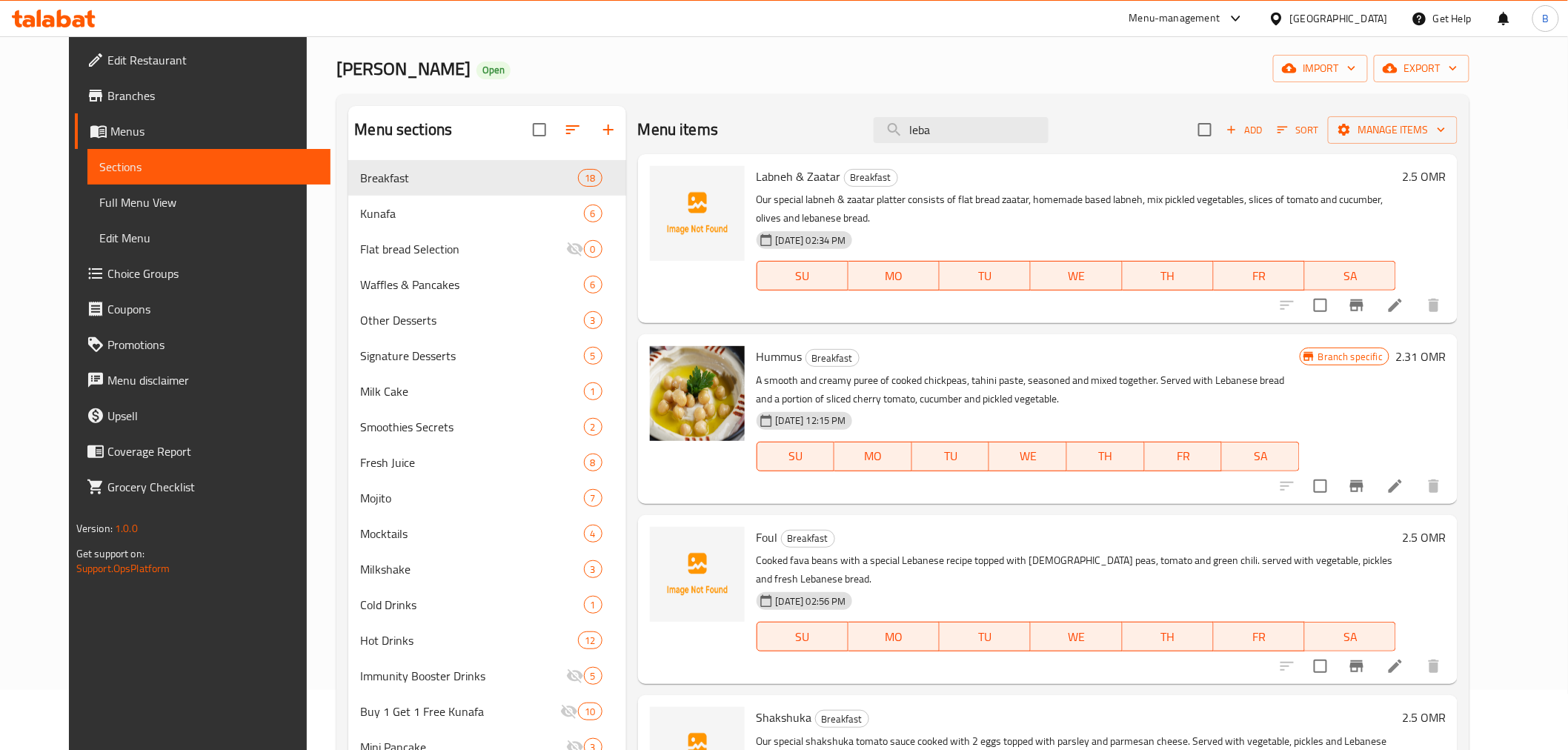
scroll to position [0, 0]
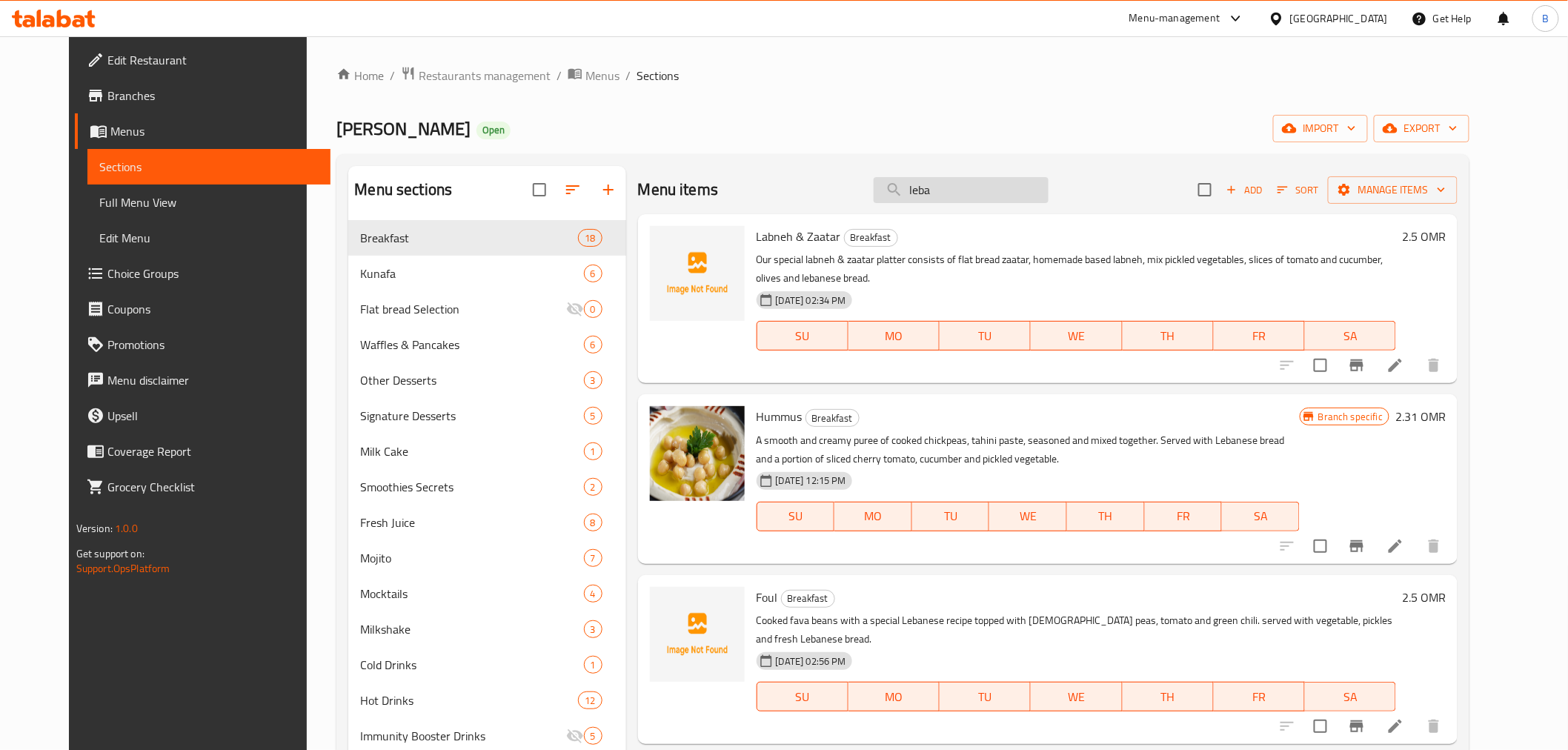
click at [1044, 181] on input "leba" at bounding box center [961, 191] width 175 height 26
click at [1044, 177] on input "leba" at bounding box center [961, 191] width 175 height 26
click at [1045, 177] on input "leba" at bounding box center [961, 191] width 175 height 26
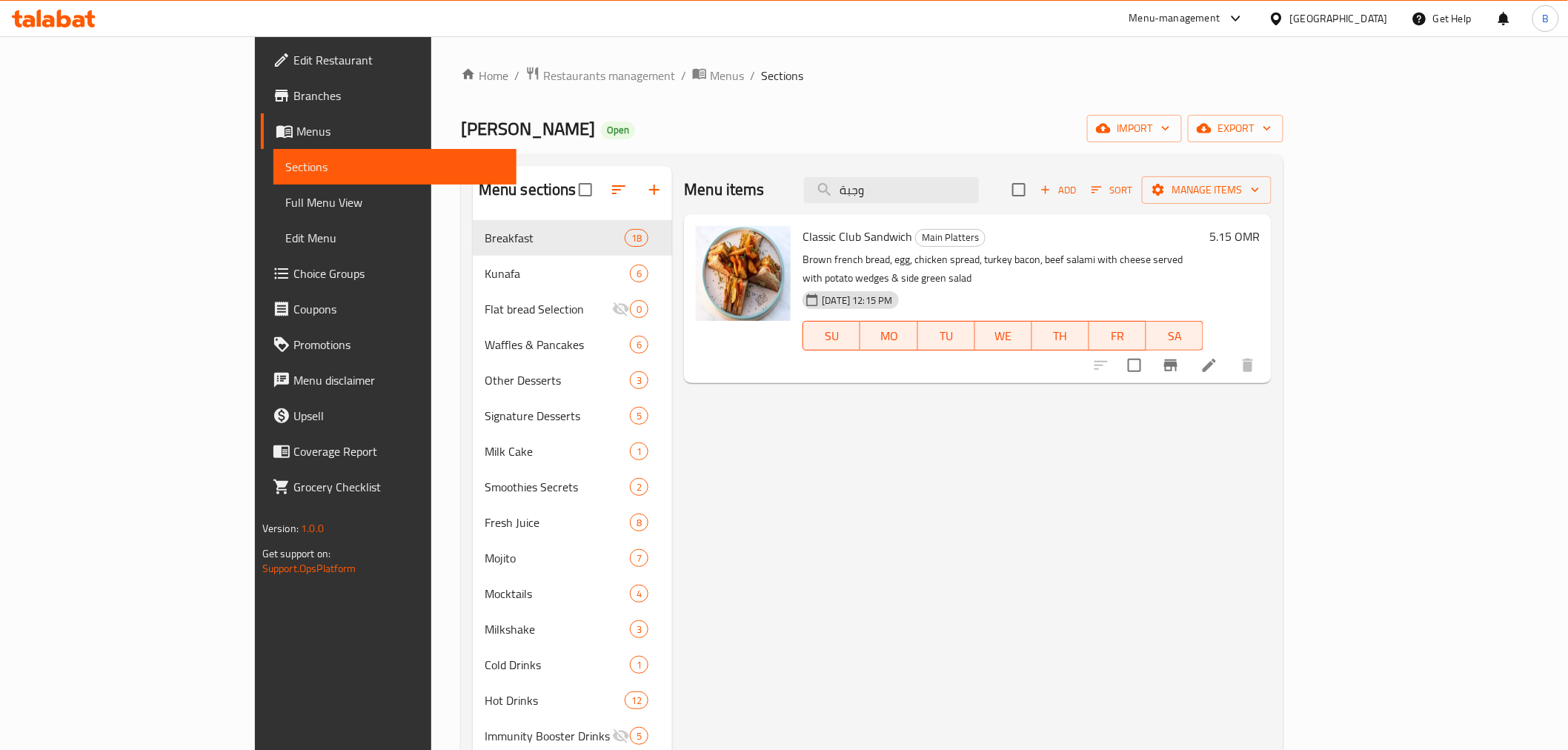
click at [995, 175] on div "Menu items وجبة Add Sort Manage items" at bounding box center [977, 190] width 588 height 48
click at [977, 190] on input "وجبة" at bounding box center [892, 191] width 175 height 26
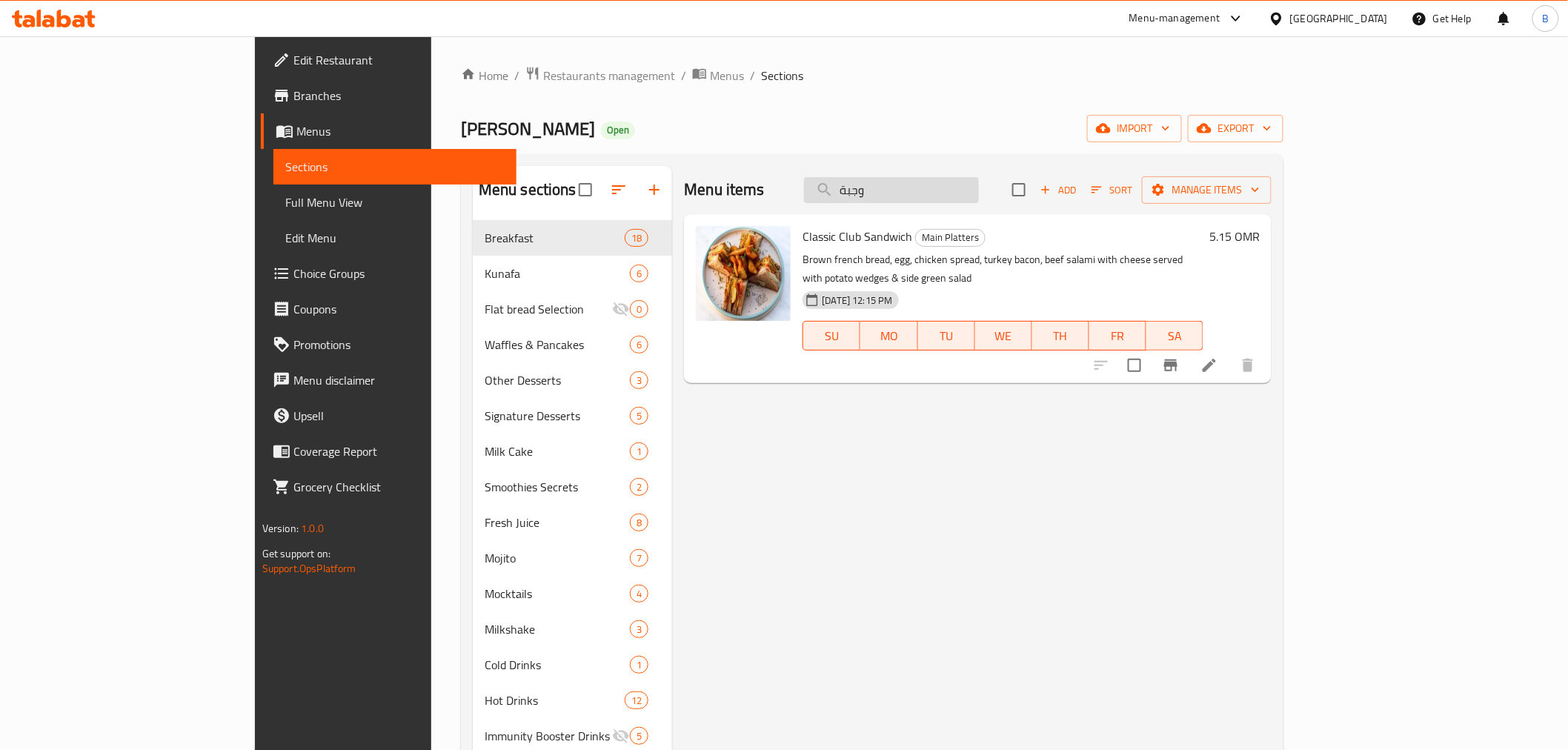
click at [975, 192] on input "وجبة" at bounding box center [892, 191] width 175 height 26
type input "وجب"
click at [261, 109] on link "Branches" at bounding box center [388, 95] width 256 height 35
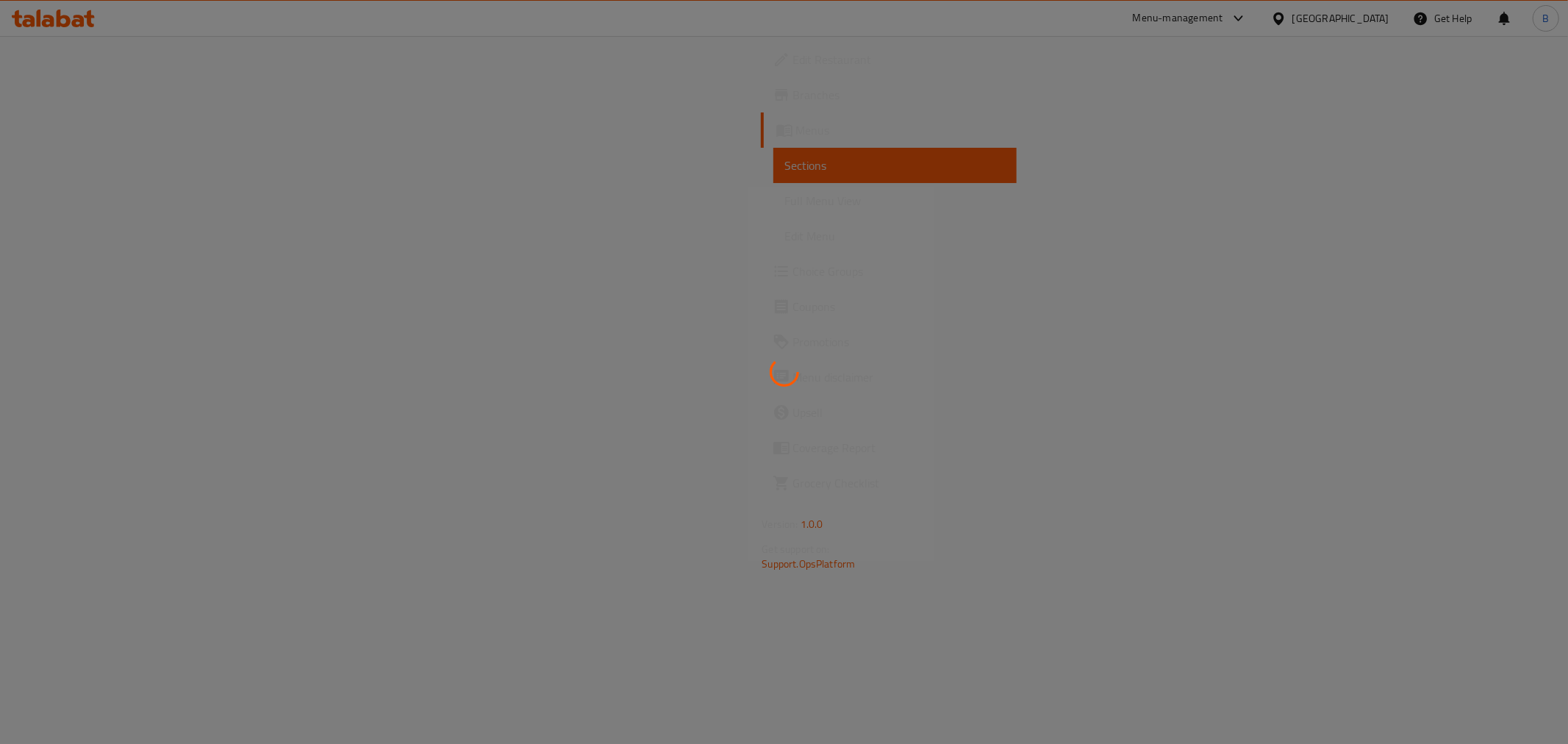
click at [114, 96] on div at bounding box center [784, 372] width 1568 height 744
click at [773, 98] on icon at bounding box center [782, 95] width 18 height 18
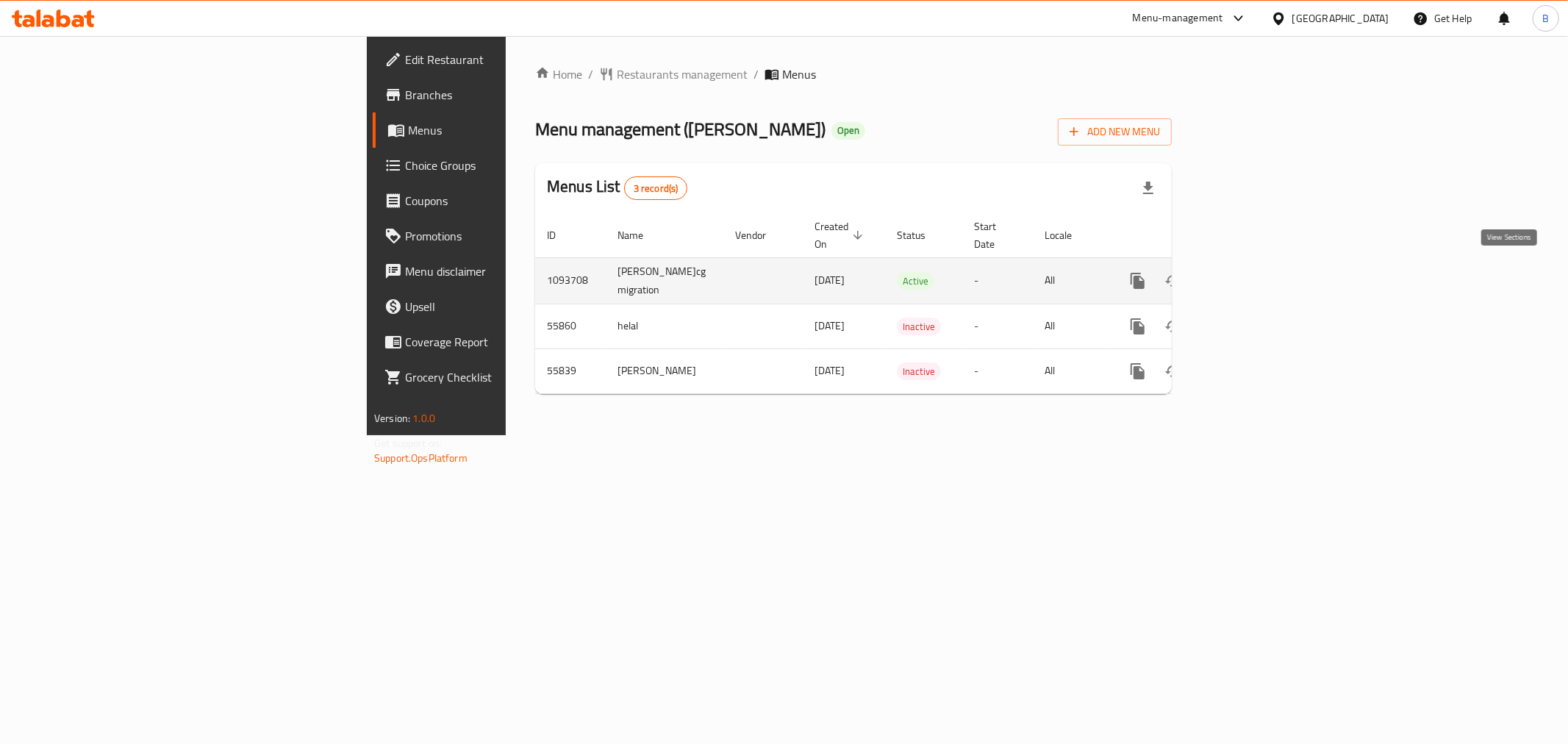
click at [1253, 275] on icon "enhanced table" at bounding box center [1244, 281] width 18 height 18
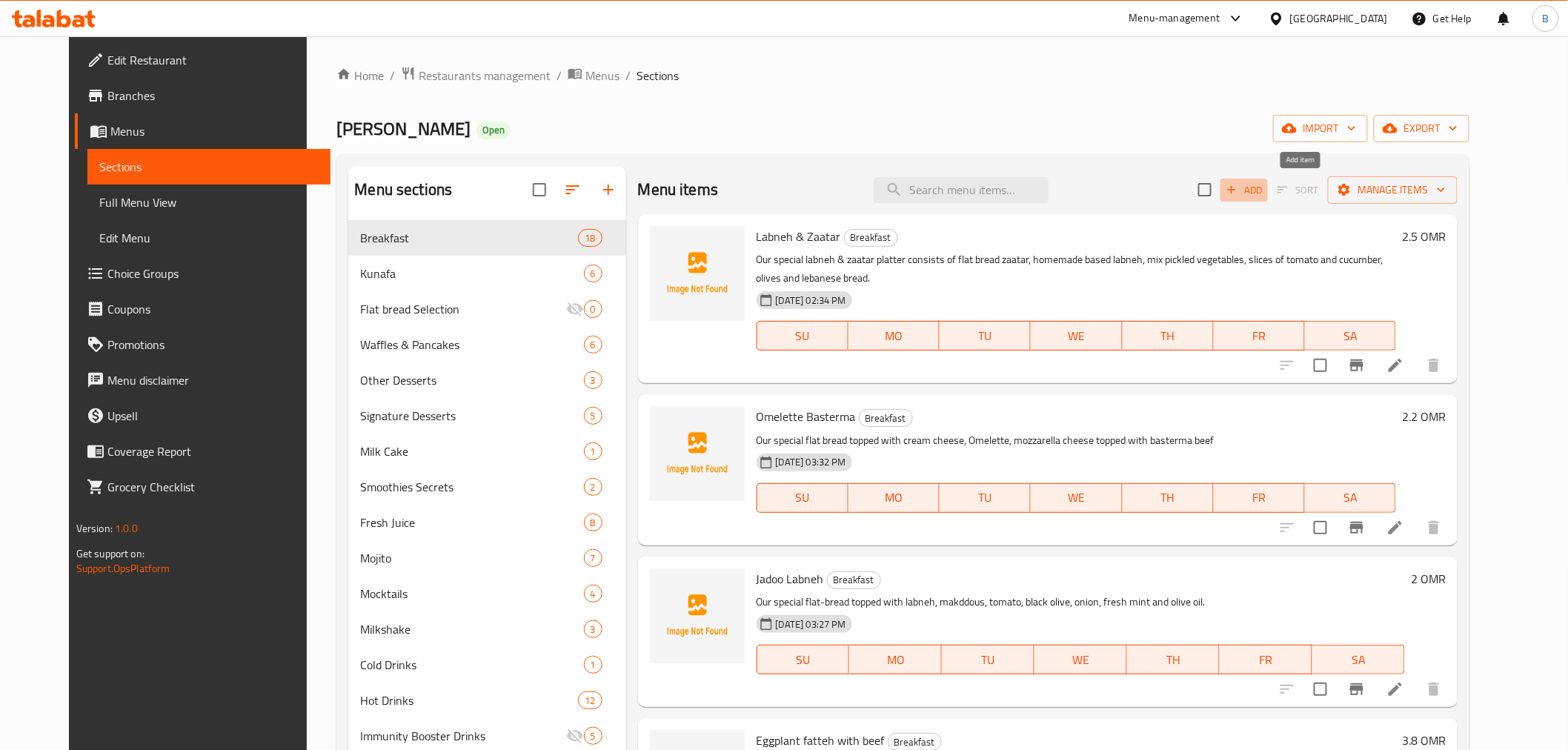
click at [1294, 203] on div "Add Sort Manage items" at bounding box center [1328, 190] width 260 height 31
click at [1238, 183] on icon "button" at bounding box center [1232, 190] width 13 height 13
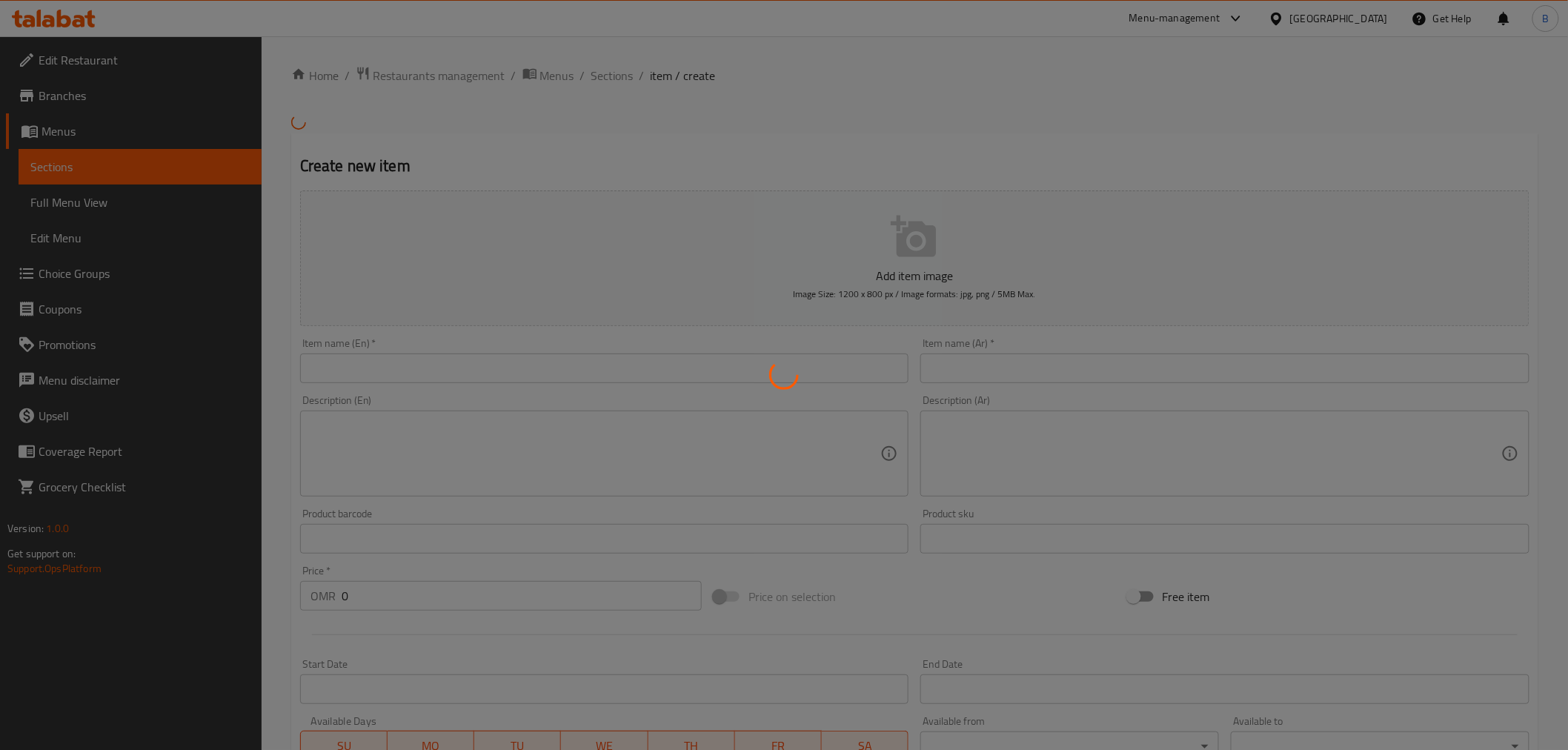
click at [428, 398] on div at bounding box center [784, 375] width 1568 height 750
click at [443, 383] on div at bounding box center [784, 375] width 1568 height 750
click at [446, 361] on div at bounding box center [784, 375] width 1568 height 750
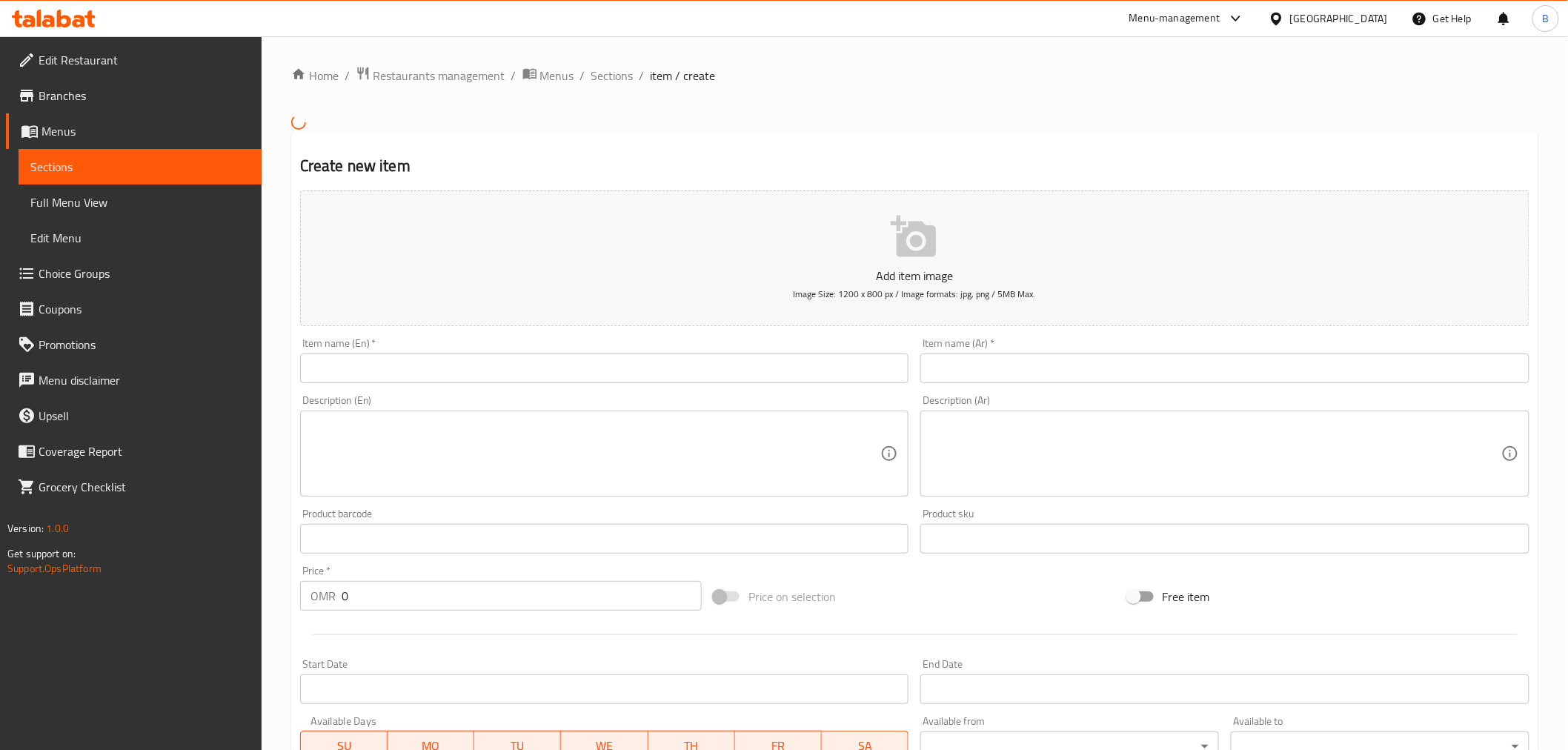
click at [443, 375] on input "text" at bounding box center [604, 368] width 609 height 30
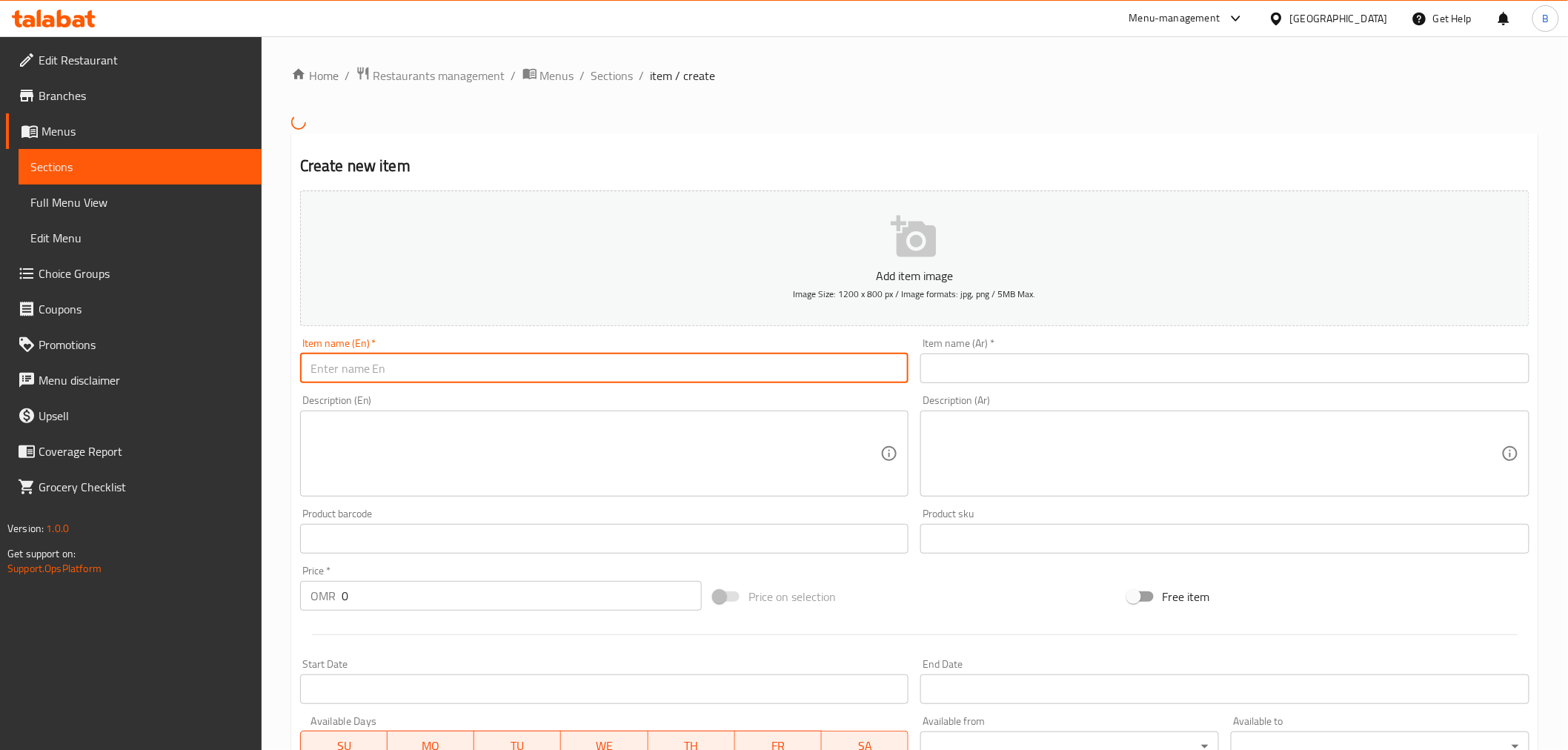
paste input "Lebanese Breakfast"
type input "Lebanese Breakfast Meal"
click at [948, 372] on input "text" at bounding box center [1224, 368] width 609 height 30
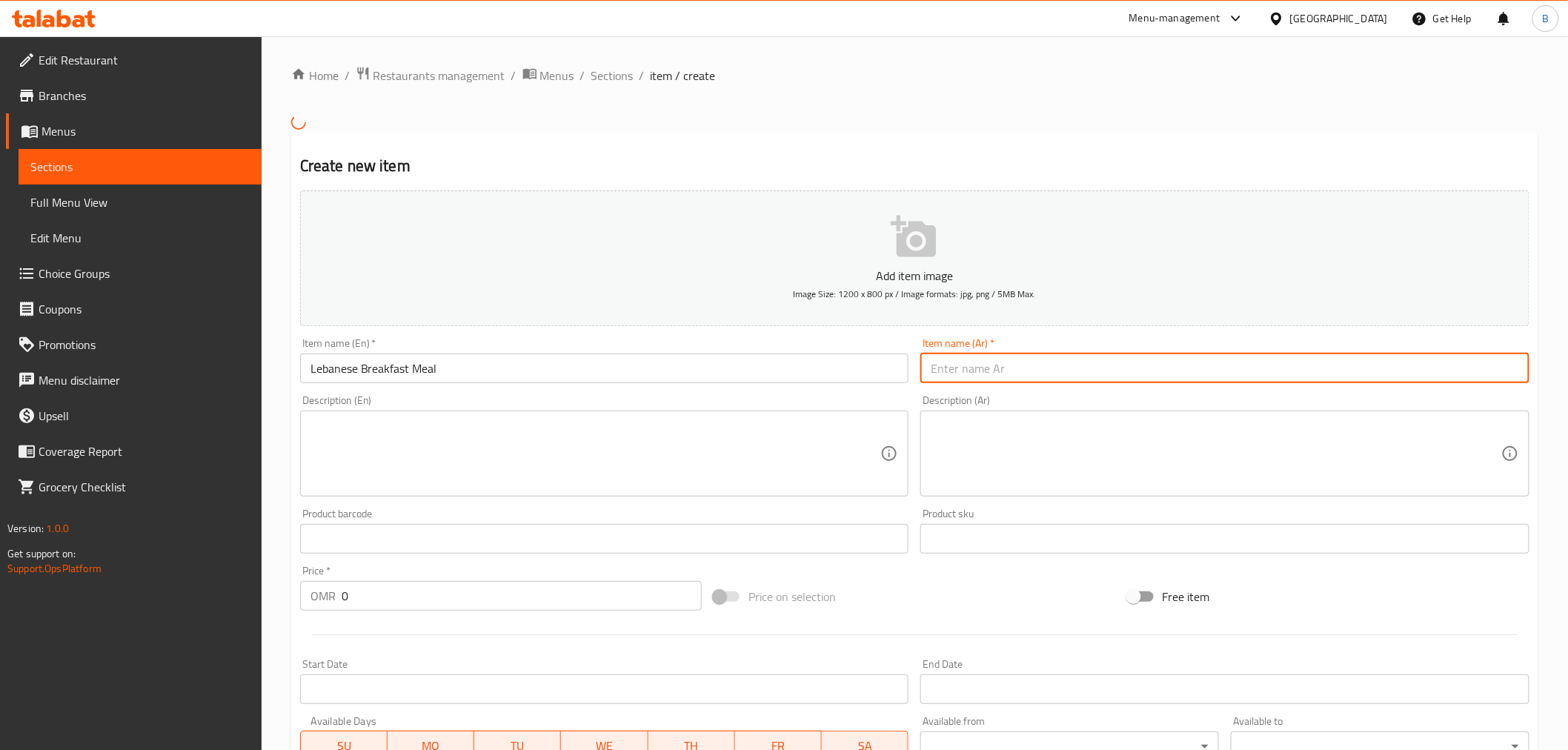
paste input "وجبة فطور لبناني"
type input "وجبة فطور لبناني"
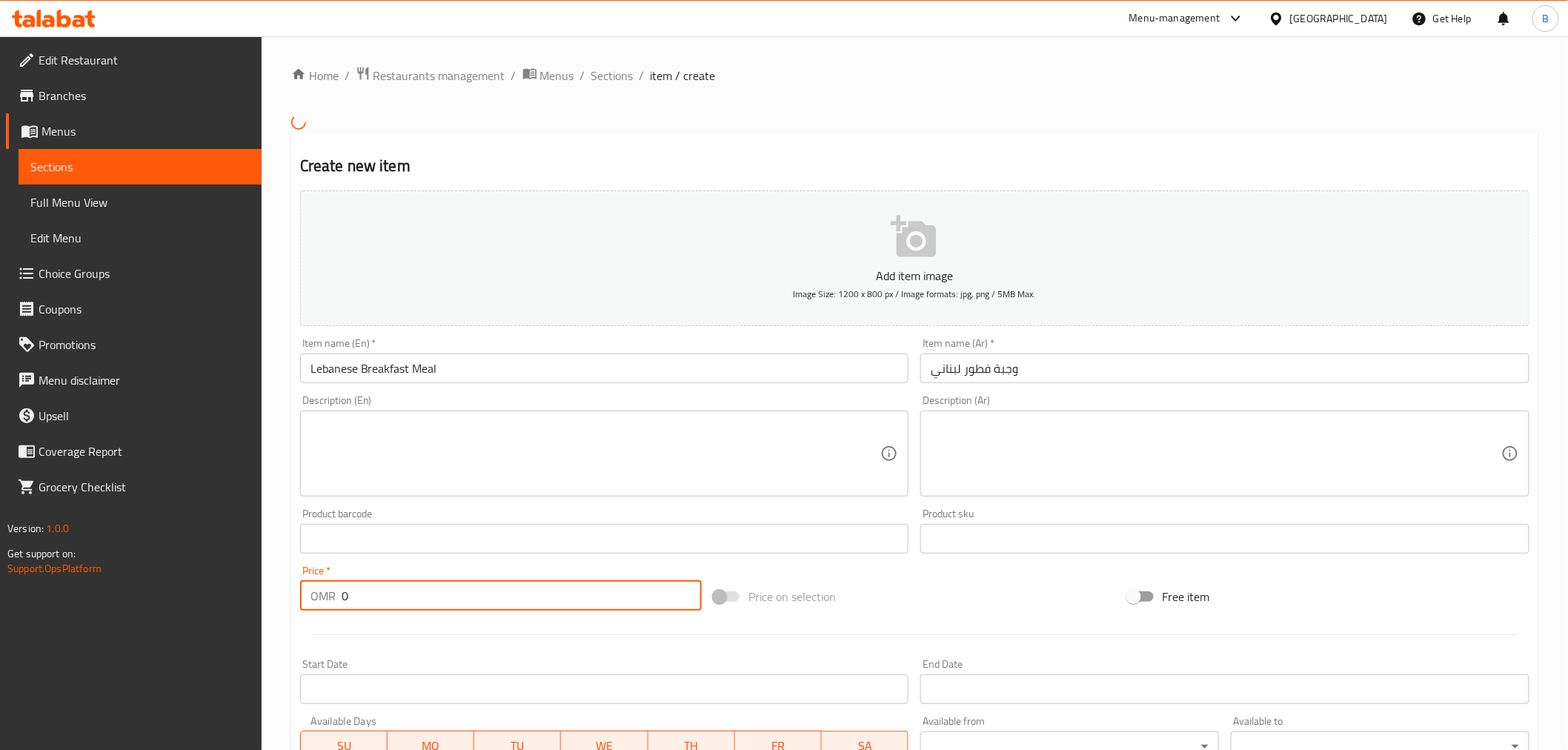
click at [348, 605] on input "0" at bounding box center [522, 596] width 360 height 30
click at [352, 608] on input "0" at bounding box center [522, 596] width 360 height 30
click at [352, 610] on input "0" at bounding box center [522, 596] width 360 height 30
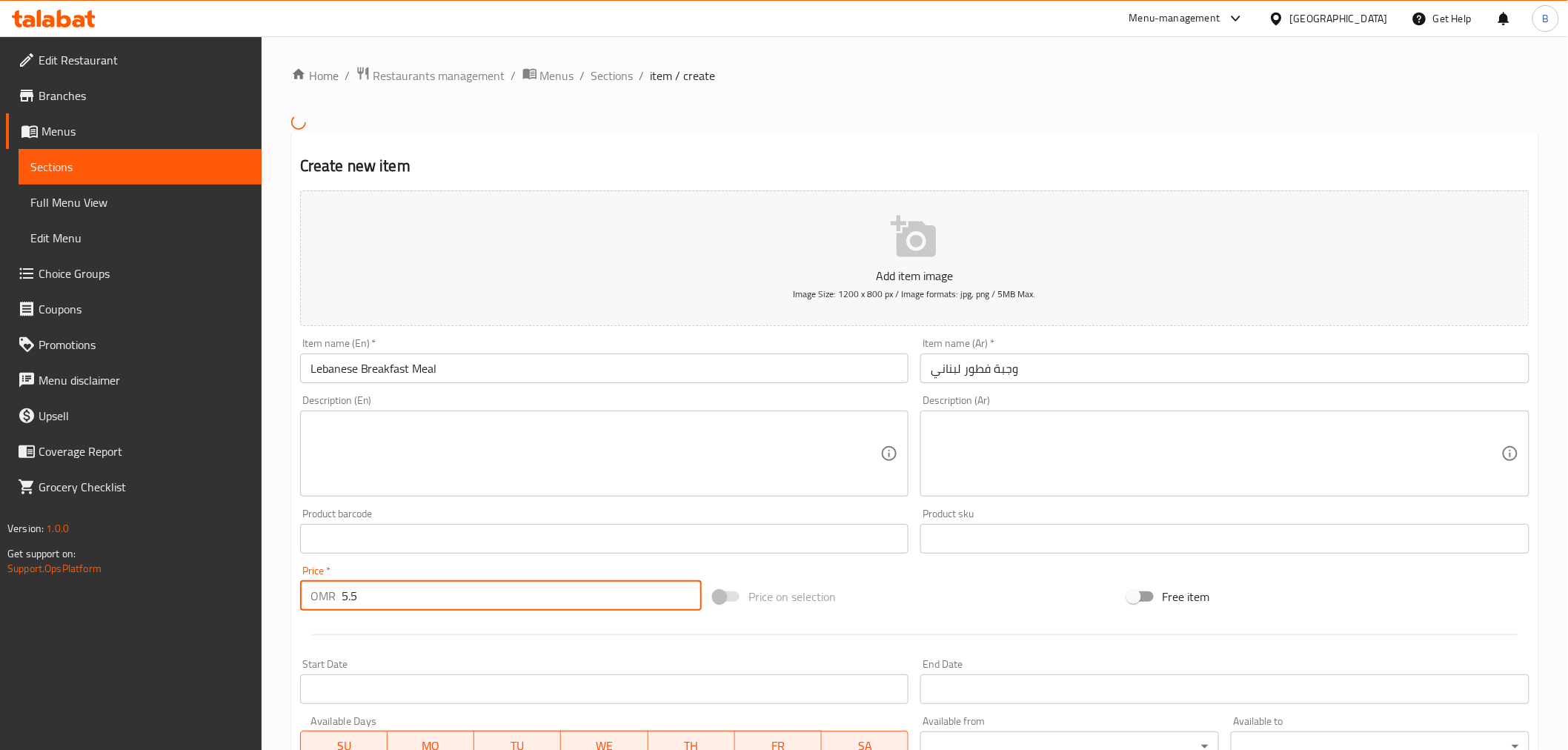
type input "5.5"
drag, startPoint x: 550, startPoint y: 469, endPoint x: 565, endPoint y: 493, distance: 28.3
click at [549, 469] on textarea at bounding box center [596, 453] width 570 height 71
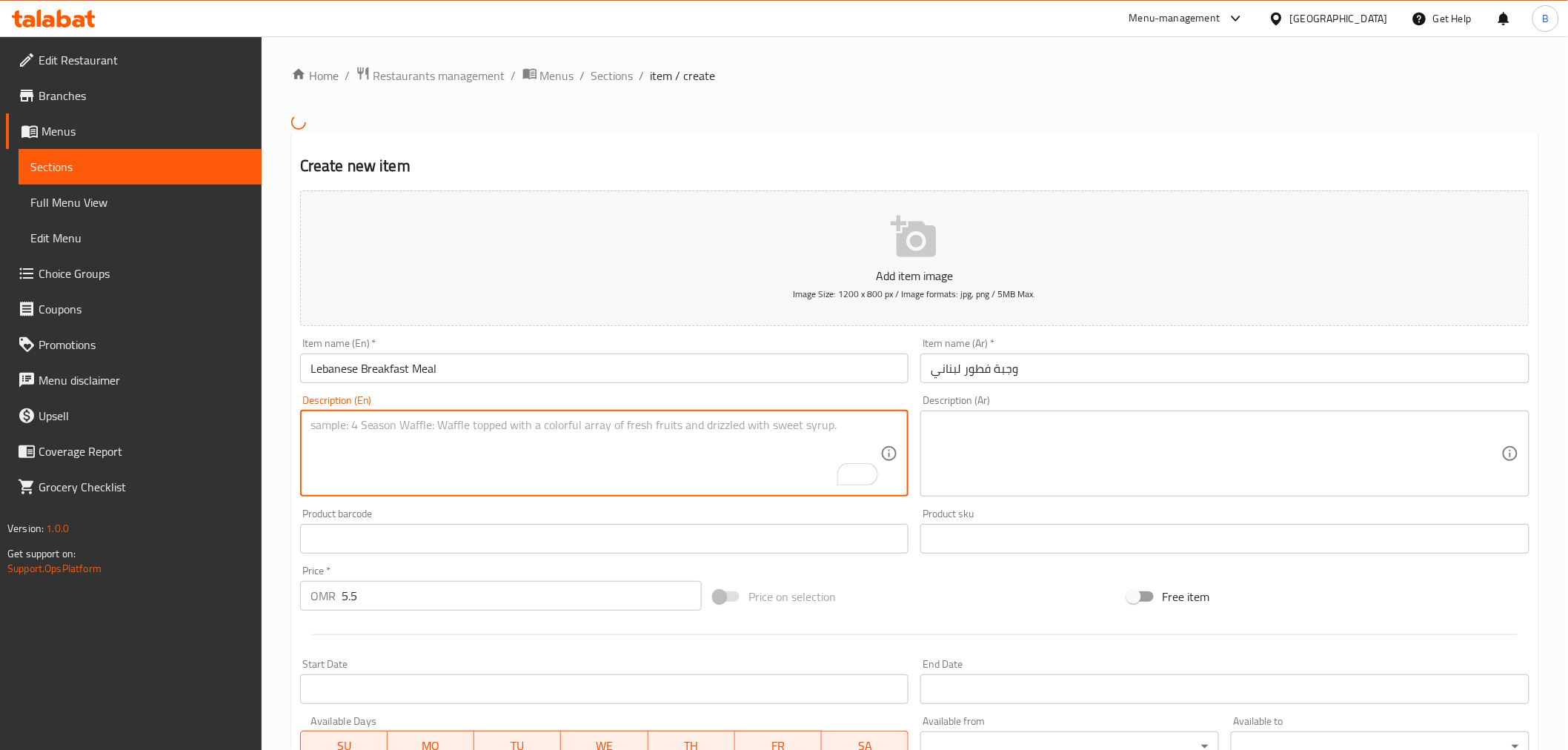
paste textarea "A lebanese breakfast set that include Labneh, foul, hommos, scrammbled eggs wit…"
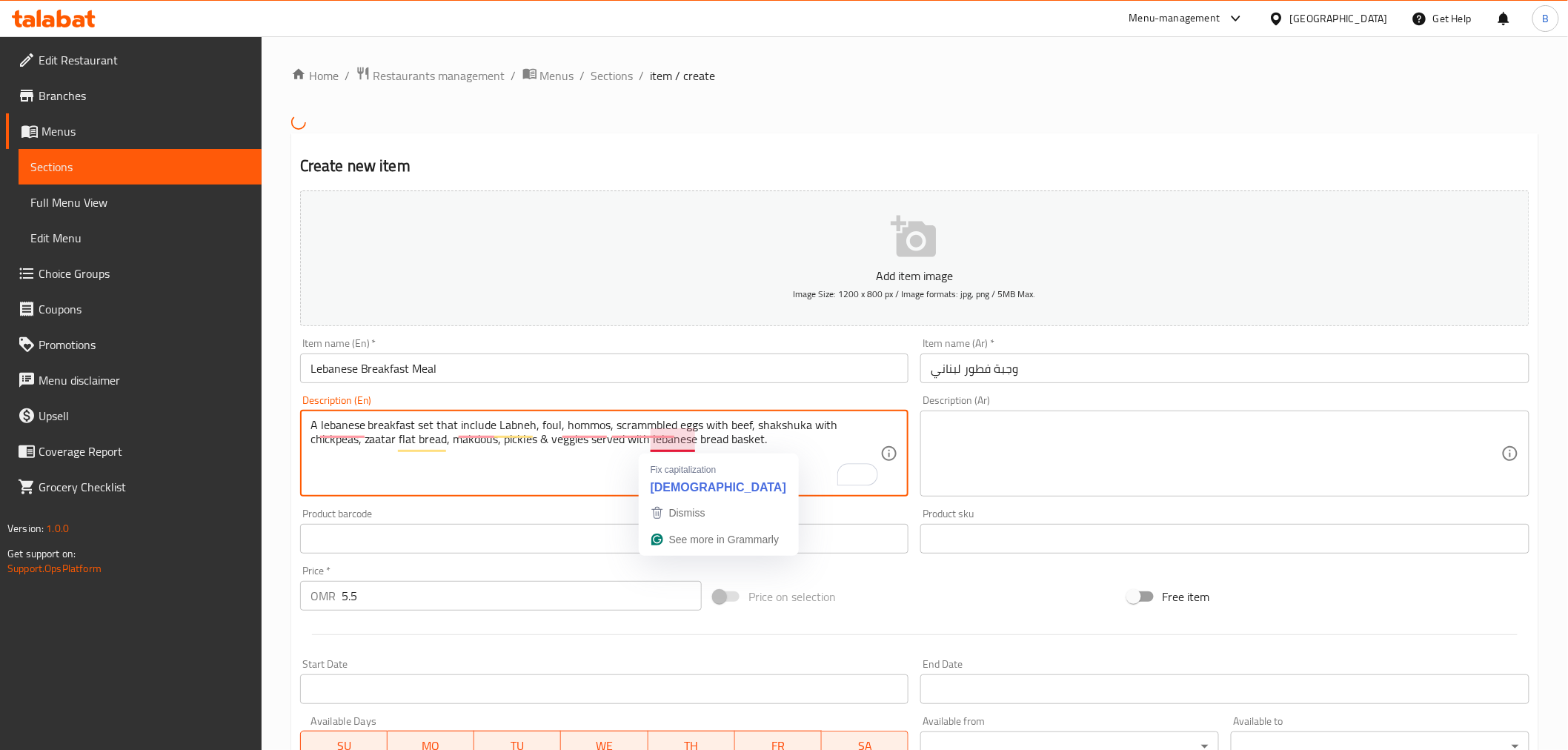
click at [686, 438] on textarea "A lebanese breakfast set that include Labneh, foul, hommos, scrammbled eggs wit…" at bounding box center [596, 453] width 570 height 71
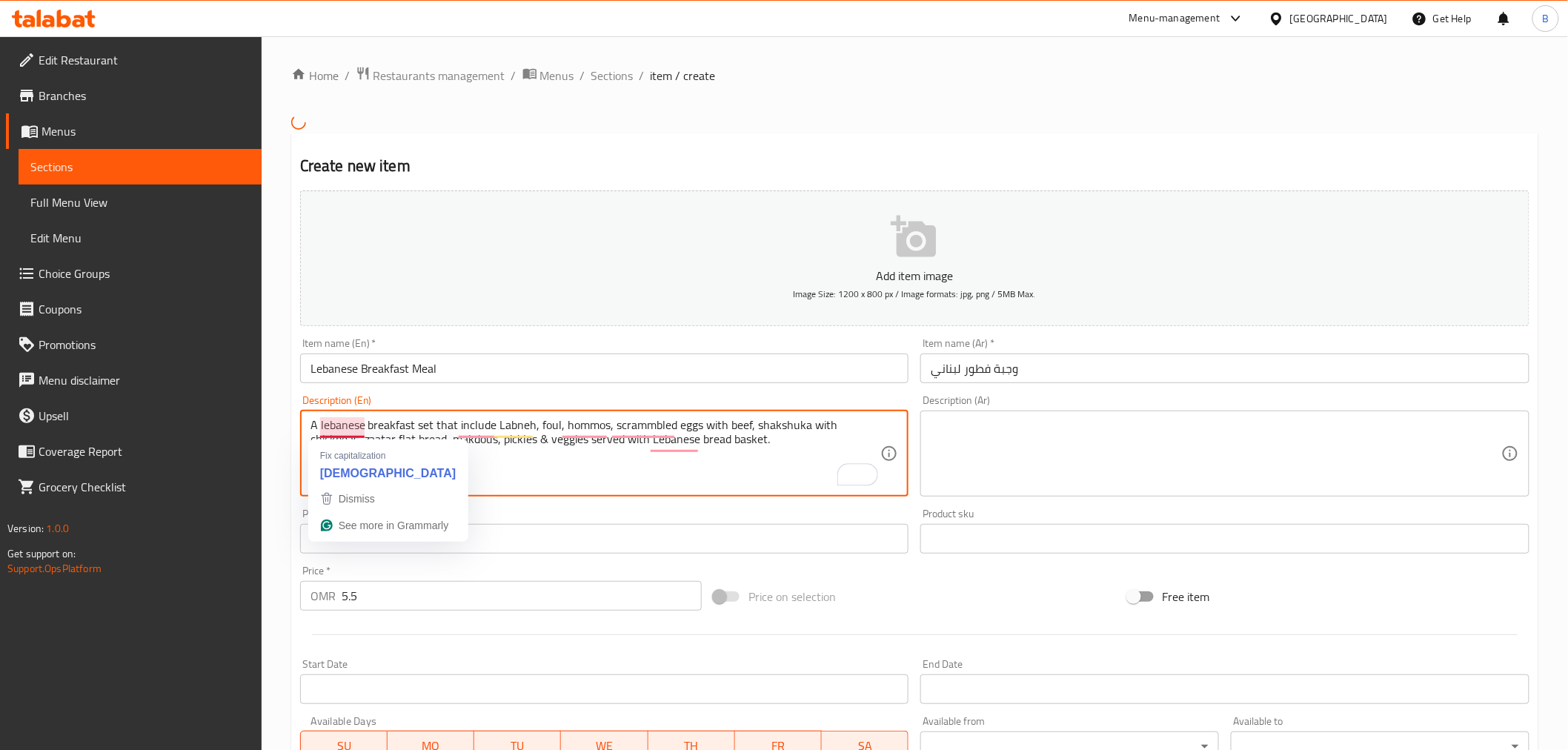
click at [352, 424] on textarea "A lebanese breakfast set that include Labneh, foul, hommos, scrammbled eggs wit…" at bounding box center [596, 453] width 570 height 71
type textarea "A Lebanese breakfast set that include Labneh, foul, hommos, scrammbled eggs wit…"
click at [1061, 447] on textarea at bounding box center [1216, 453] width 570 height 71
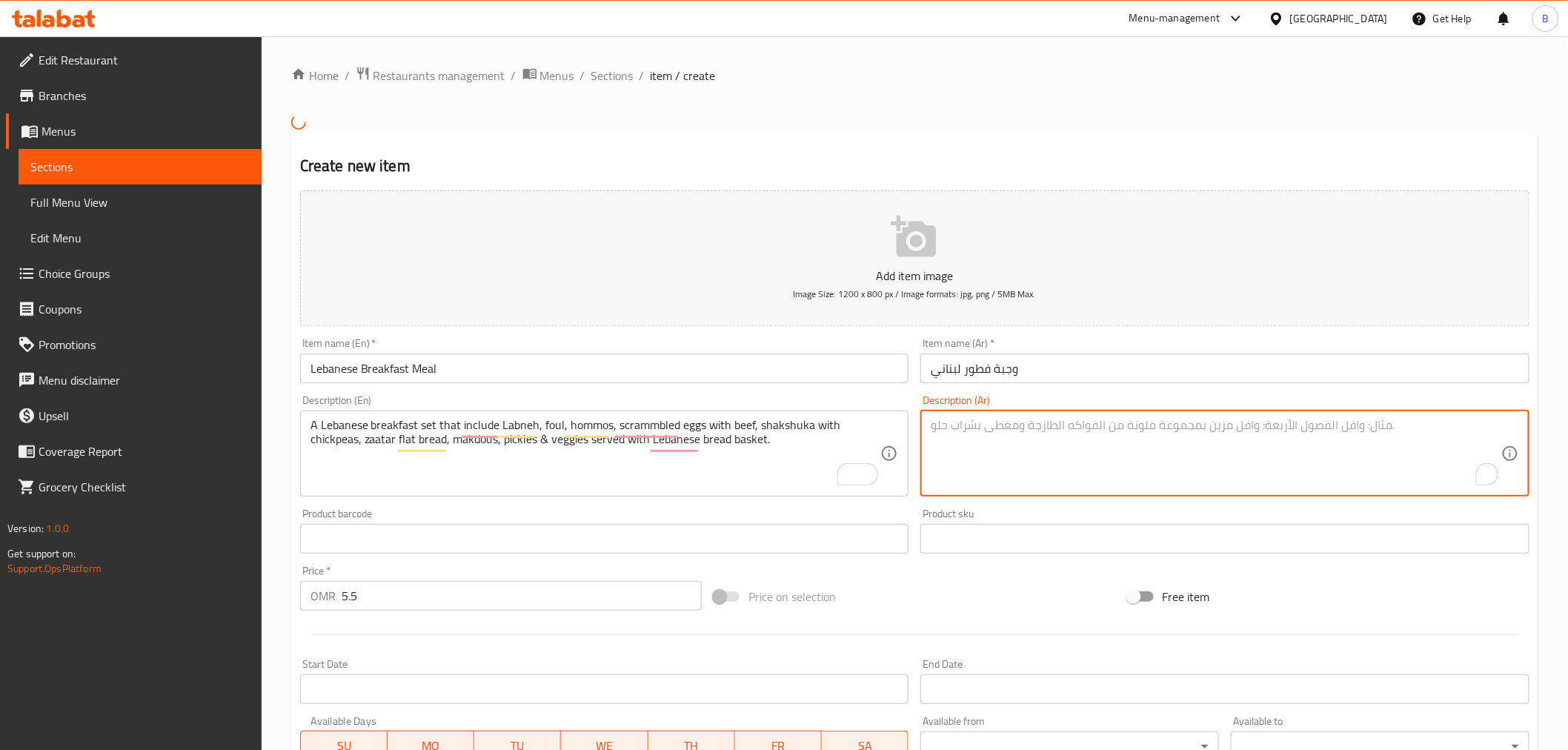
paste textarea "مجموعة إفطار لبنانية تتضمن اللبنة والفول والحمص والبيض المخفوق مع اللحم البقري …"
click at [1448, 426] on textarea "مجموعة إفطار لبنانية تتضمن اللبنة والفول والحمص والبيض المخفوق مع اللحم البقري …" at bounding box center [1216, 453] width 570 height 71
click at [1381, 430] on textarea "مجموعة إفطار لبنانية تتضمن اللبنة والفول والحمص والبيض المخفوق مع اللحم البقري …" at bounding box center [1216, 453] width 570 height 71
click at [932, 422] on textarea "مجموعة إفطار لبنانية تتضمن اللبنة والفول والحمص والبيض المخفوق مع اللحم البقري …" at bounding box center [1216, 453] width 570 height 71
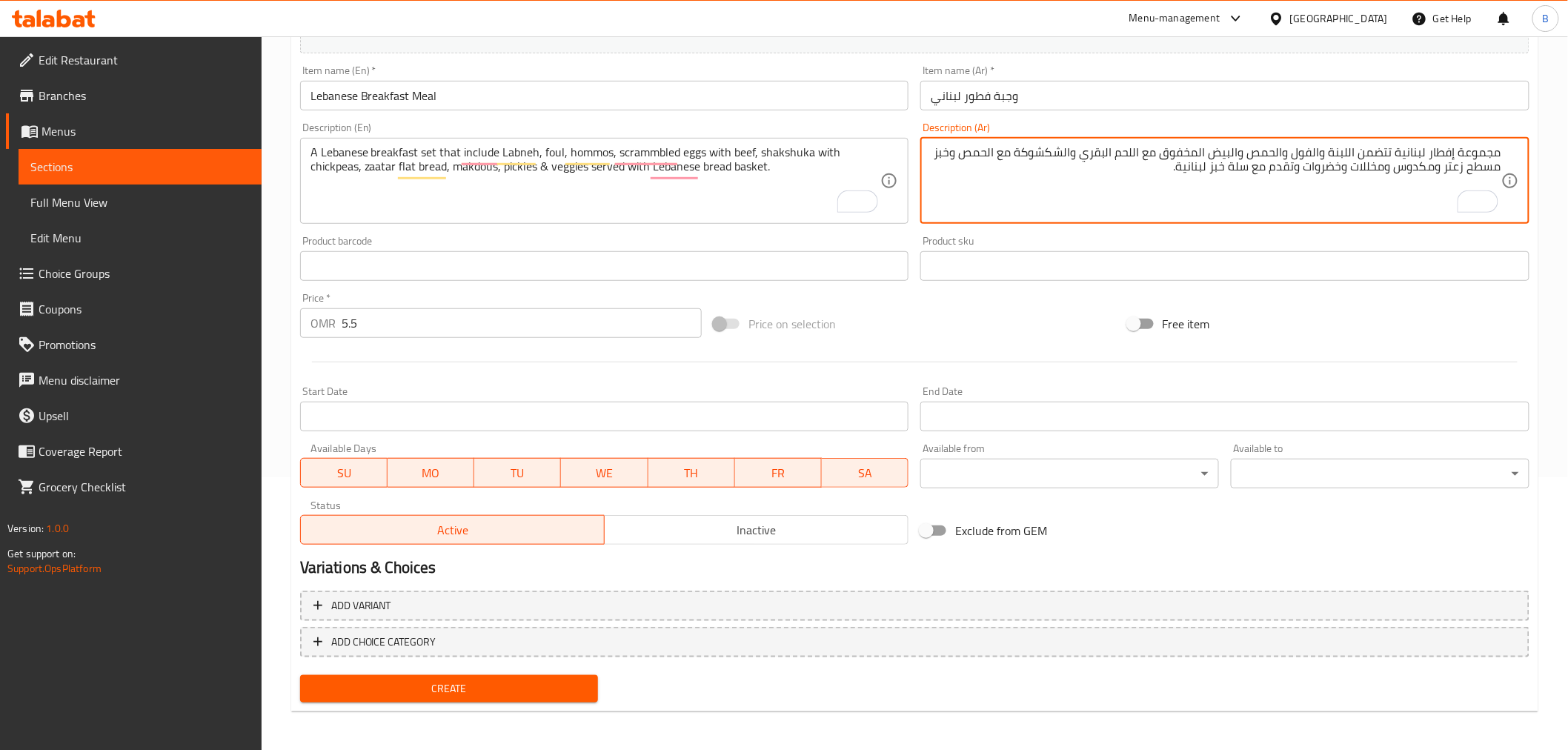
type textarea "مجموعة إفطار لبنانية تتضمن اللبنة والفول والحمص والبيض المخفوق مع اللحم البقري …"
click at [527, 686] on span "Create" at bounding box center [450, 688] width 275 height 19
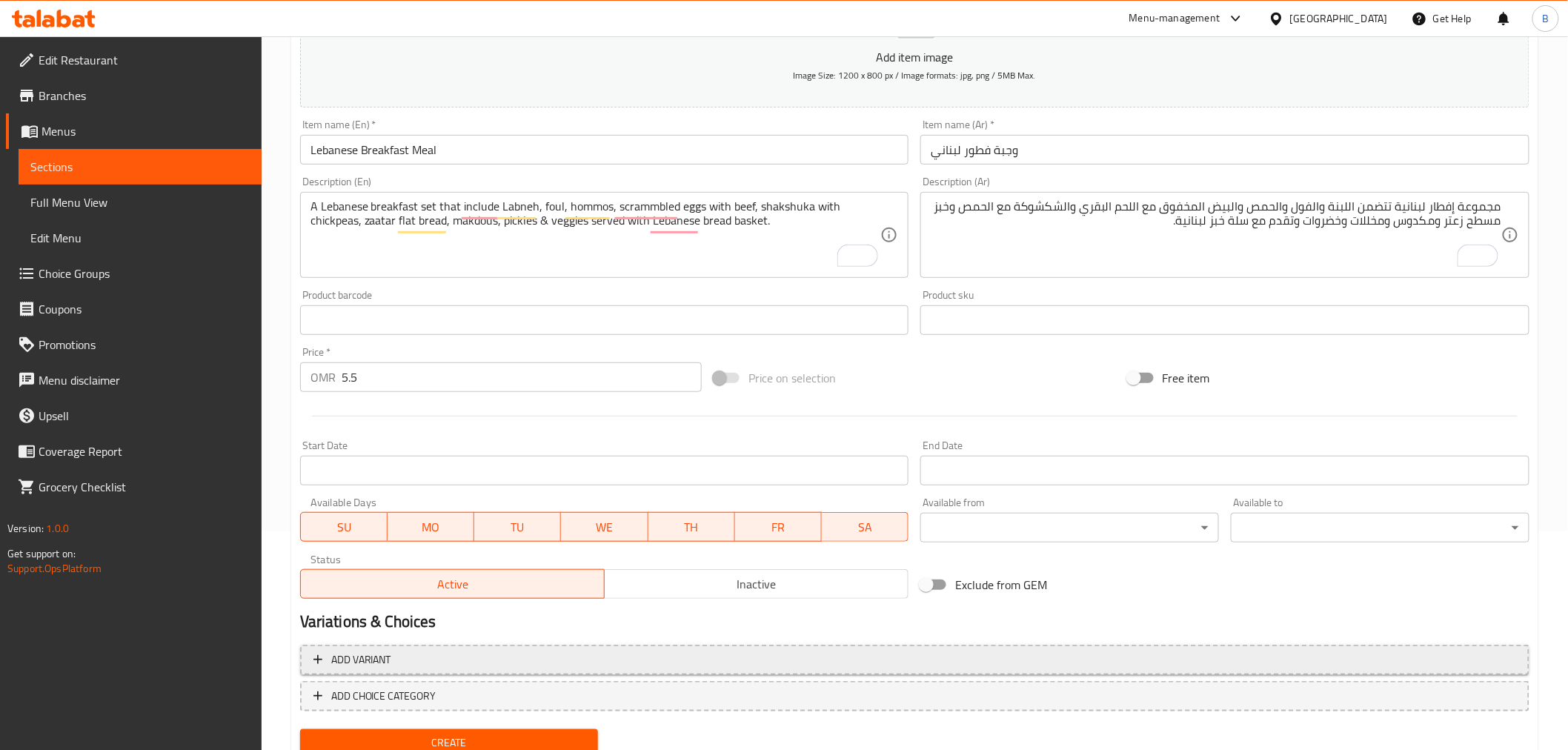
scroll to position [273, 0]
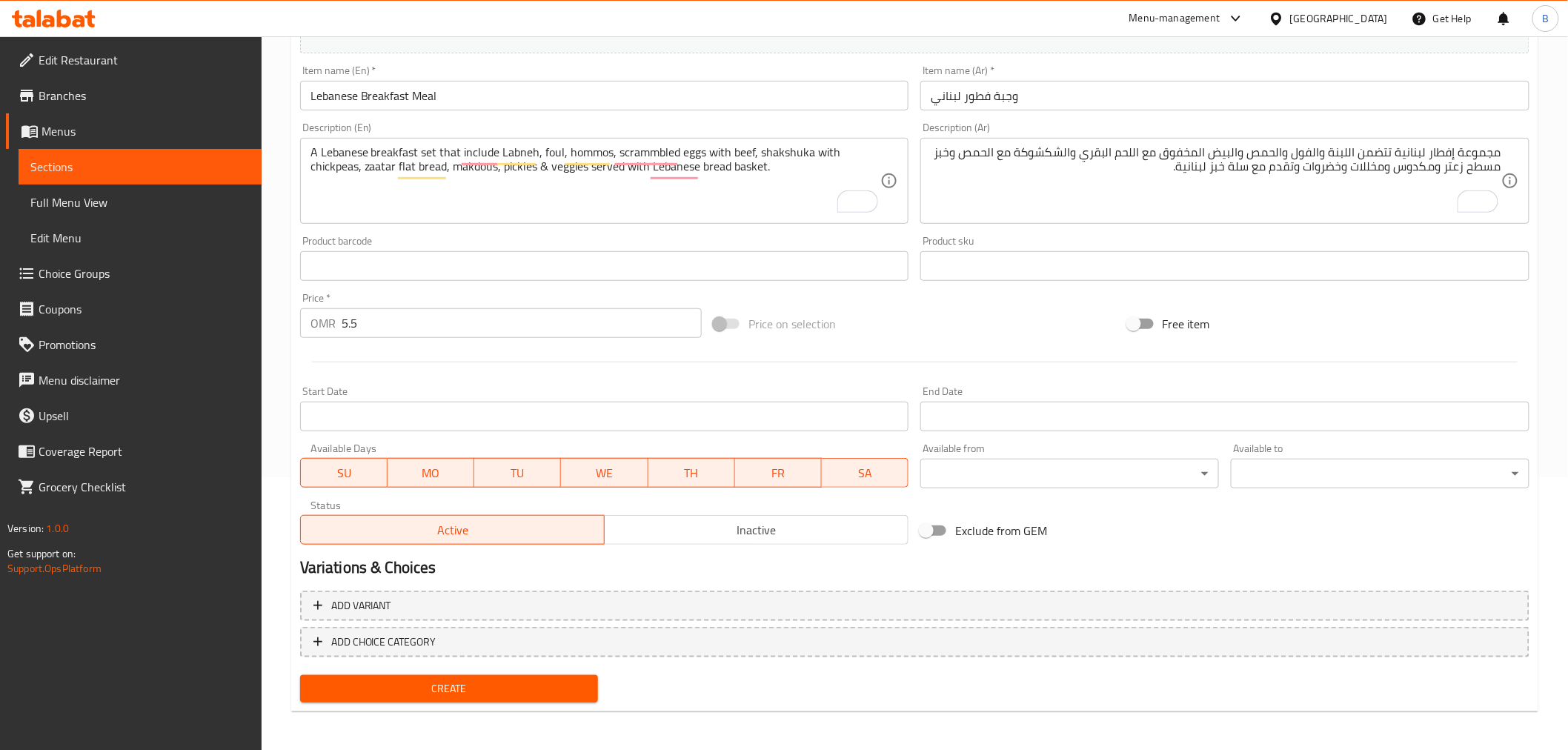
click at [492, 684] on span "Create" at bounding box center [450, 688] width 275 height 19
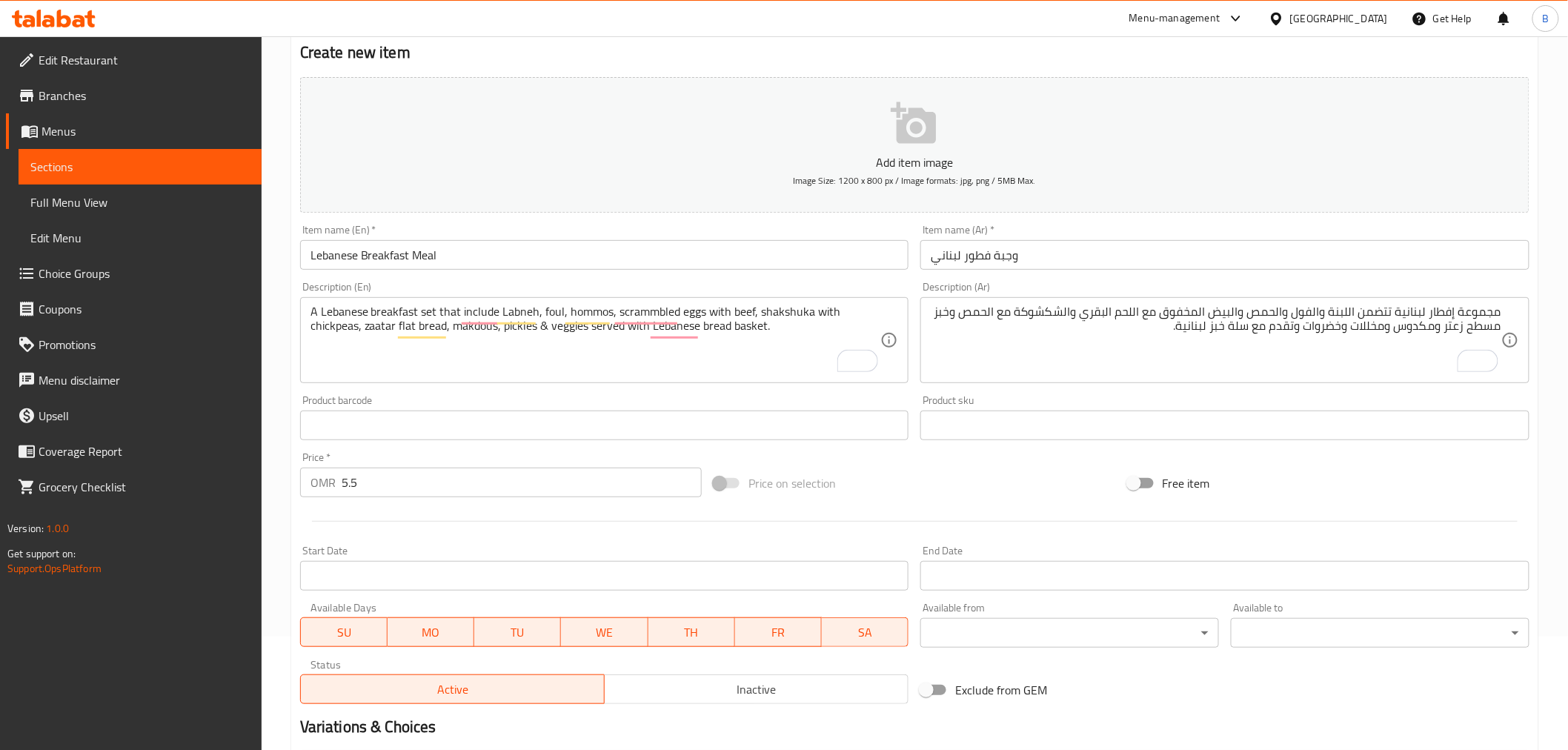
scroll to position [26, 0]
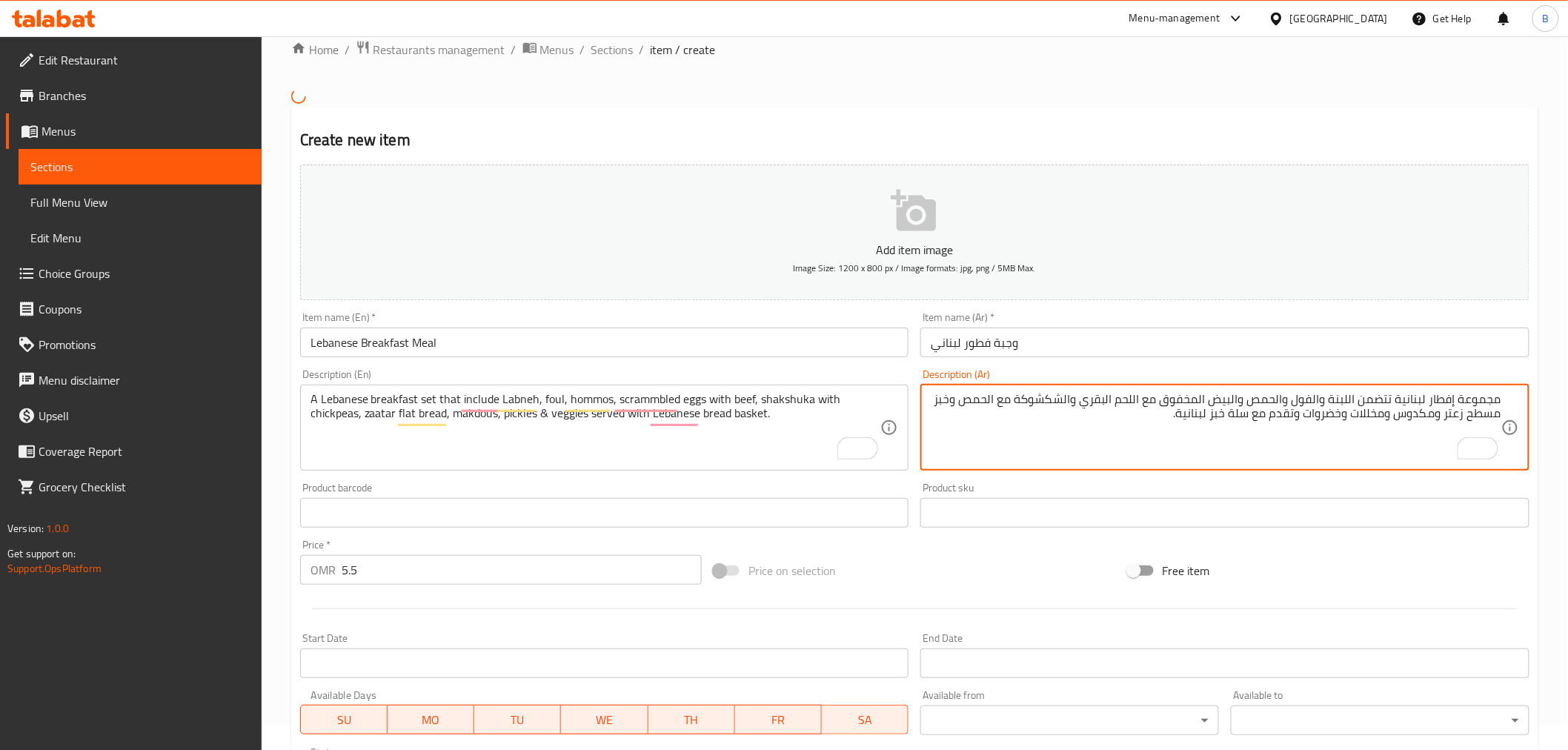
click at [1043, 435] on textarea "مجموعة إفطار لبنانية تتضمن اللبنة والفول والحمص والبيض المخفوق مع اللحم البقري …" at bounding box center [1216, 427] width 570 height 71
click at [1047, 420] on textarea "مجموعة إفطار لبنانية تتضمن اللبنة والفول والحمص والبيض المخفوق مع اللحم البقري …" at bounding box center [1216, 427] width 570 height 71
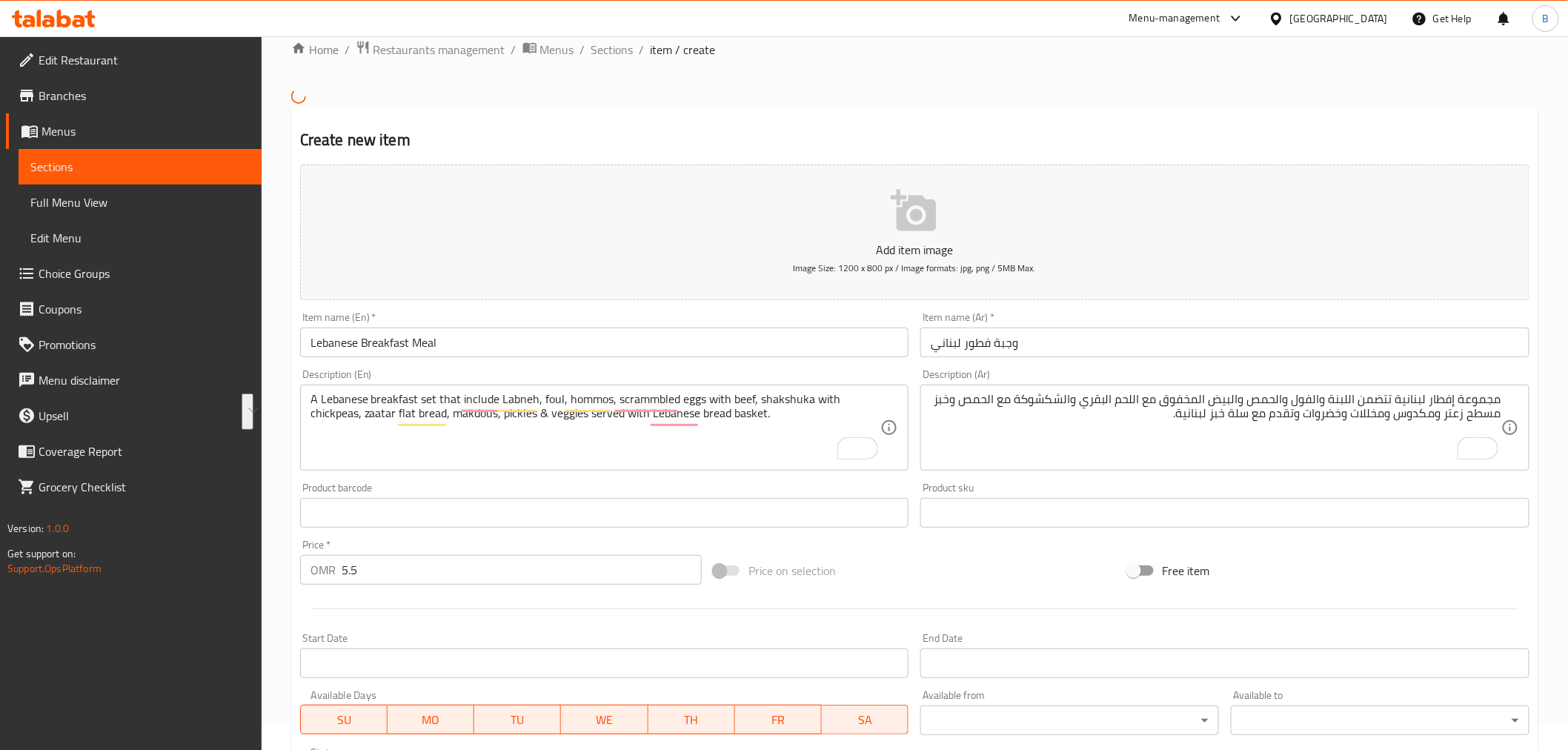
click at [536, 359] on div "Item name (En)   * Lebanese Breakfast Meal Item name (En) *" at bounding box center [605, 334] width 621 height 57
click at [546, 347] on input "Lebanese Breakfast Meal" at bounding box center [604, 343] width 609 height 30
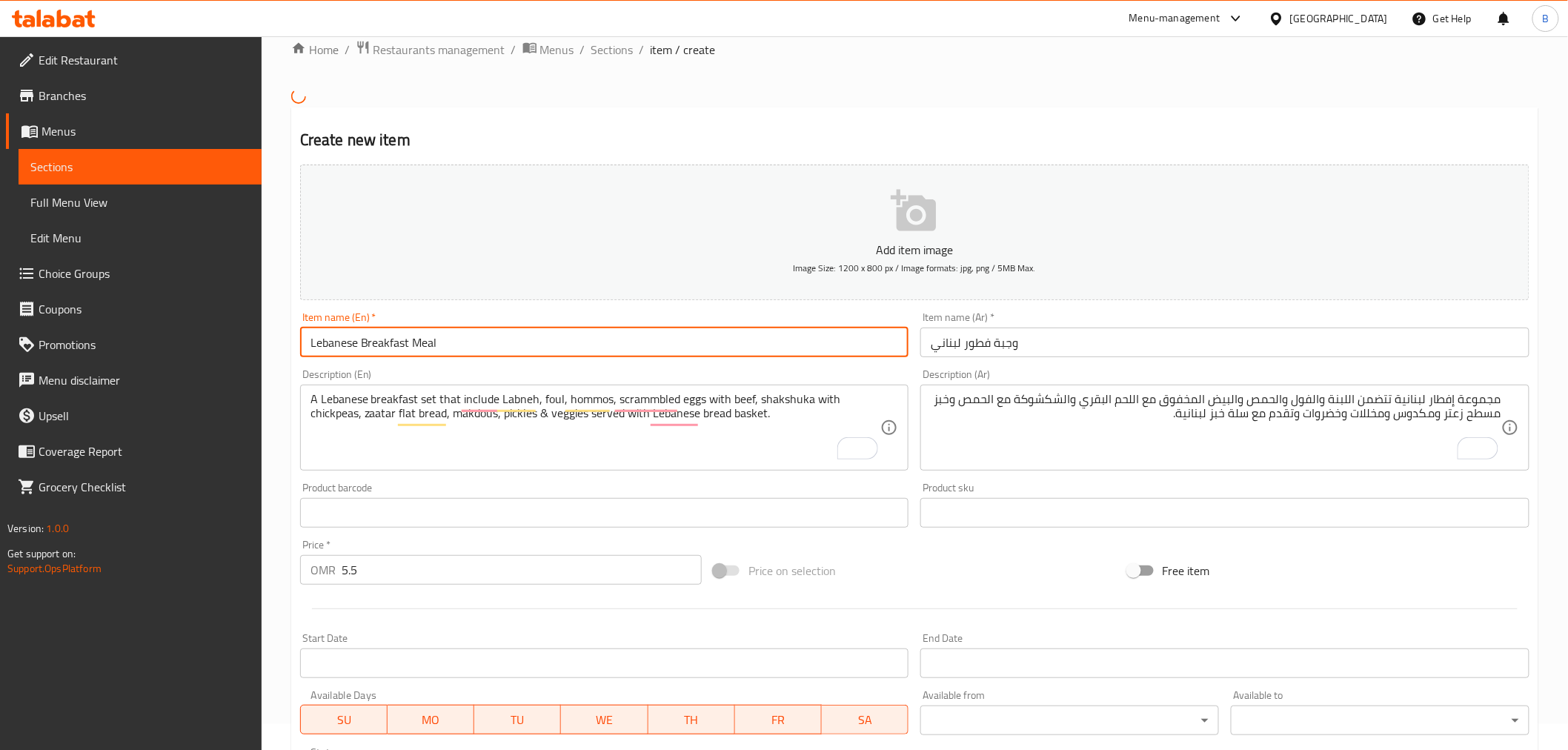
click at [546, 348] on input "Lebanese Breakfast Meal" at bounding box center [604, 343] width 609 height 30
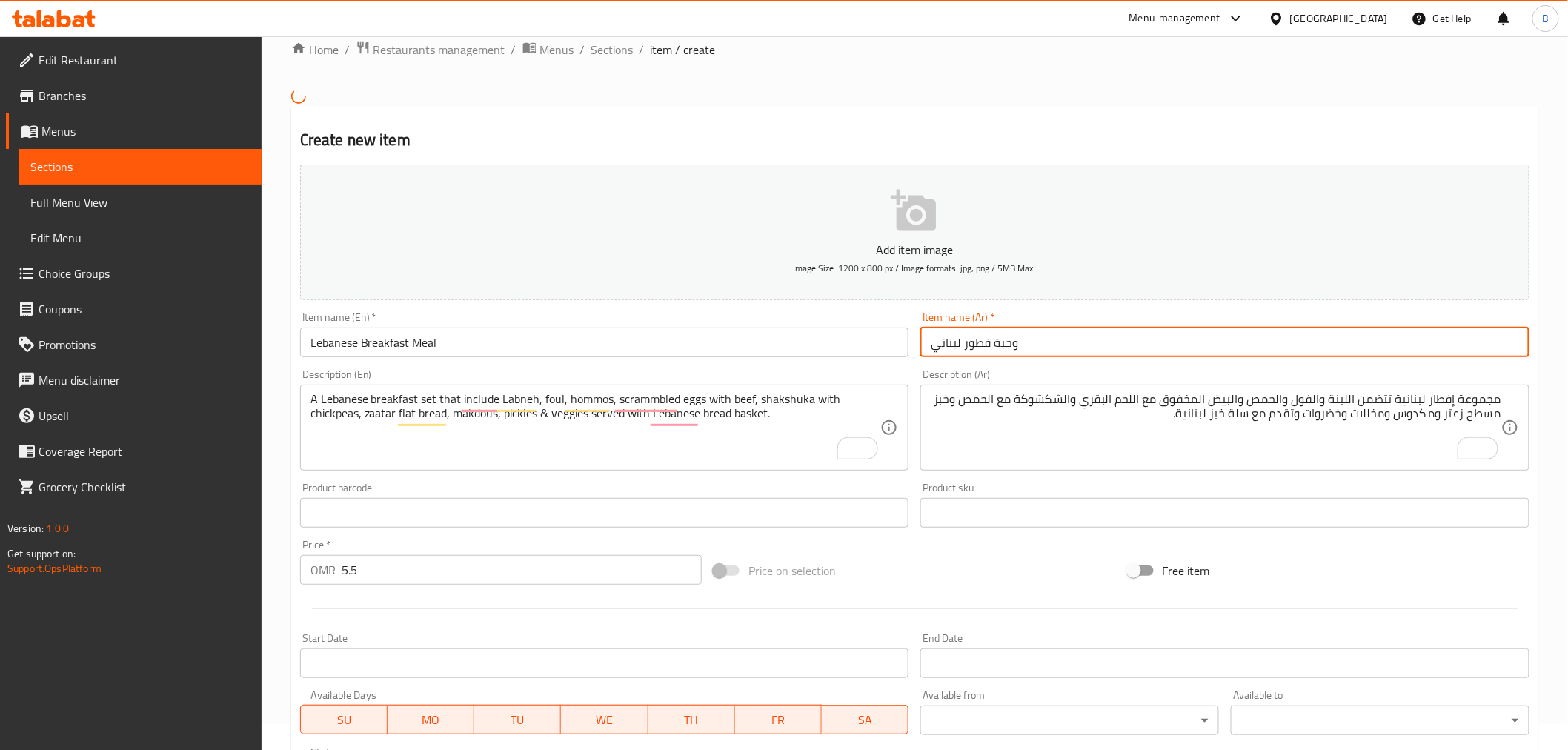
click at [1039, 343] on input "وجبة فطور لبناني" at bounding box center [1224, 343] width 609 height 30
click at [1041, 343] on input "وجبة فطور لبناني" at bounding box center [1224, 343] width 609 height 30
click at [1043, 343] on input "وجبة فطور لبناني" at bounding box center [1224, 343] width 609 height 30
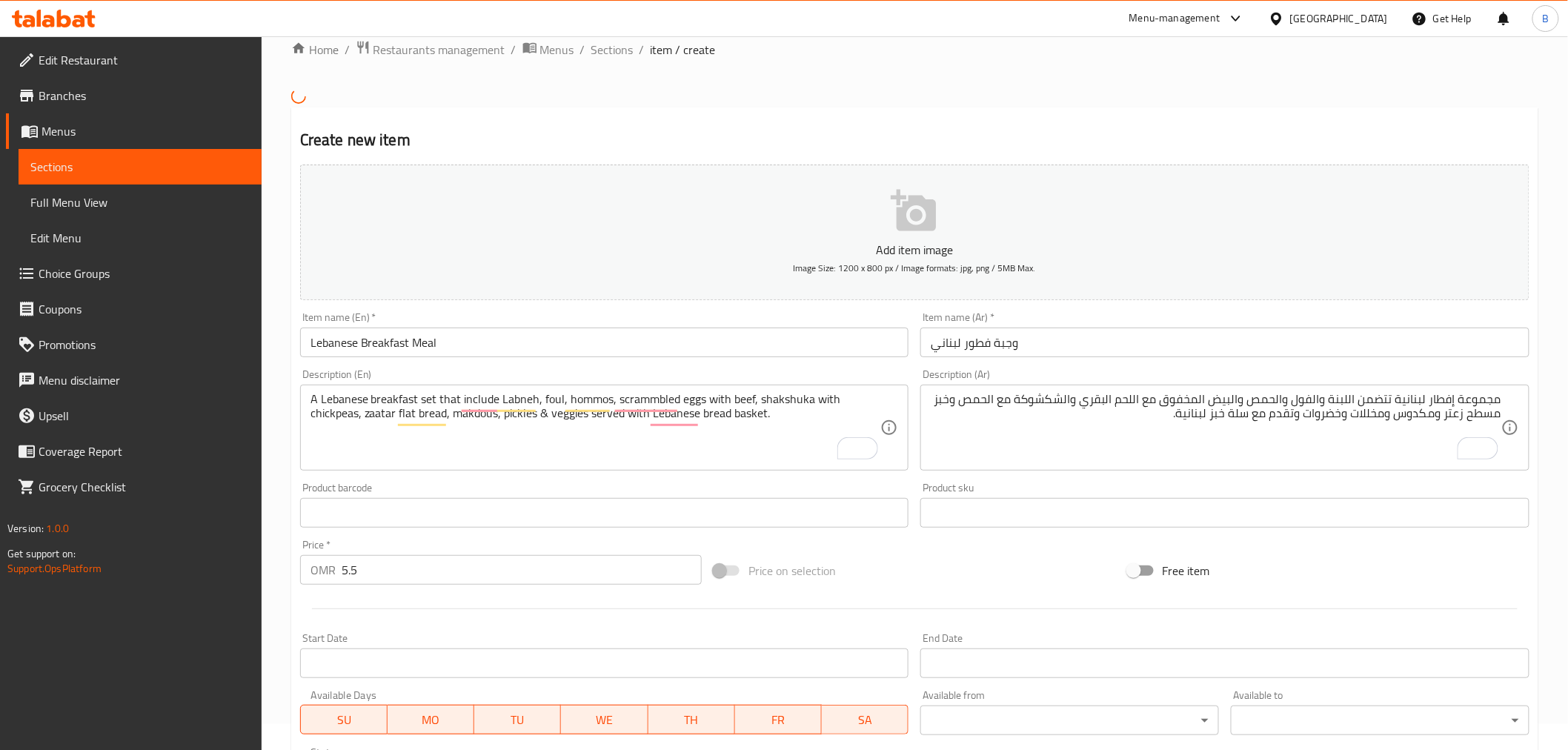
click at [580, 42] on li "/" at bounding box center [583, 50] width 5 height 18
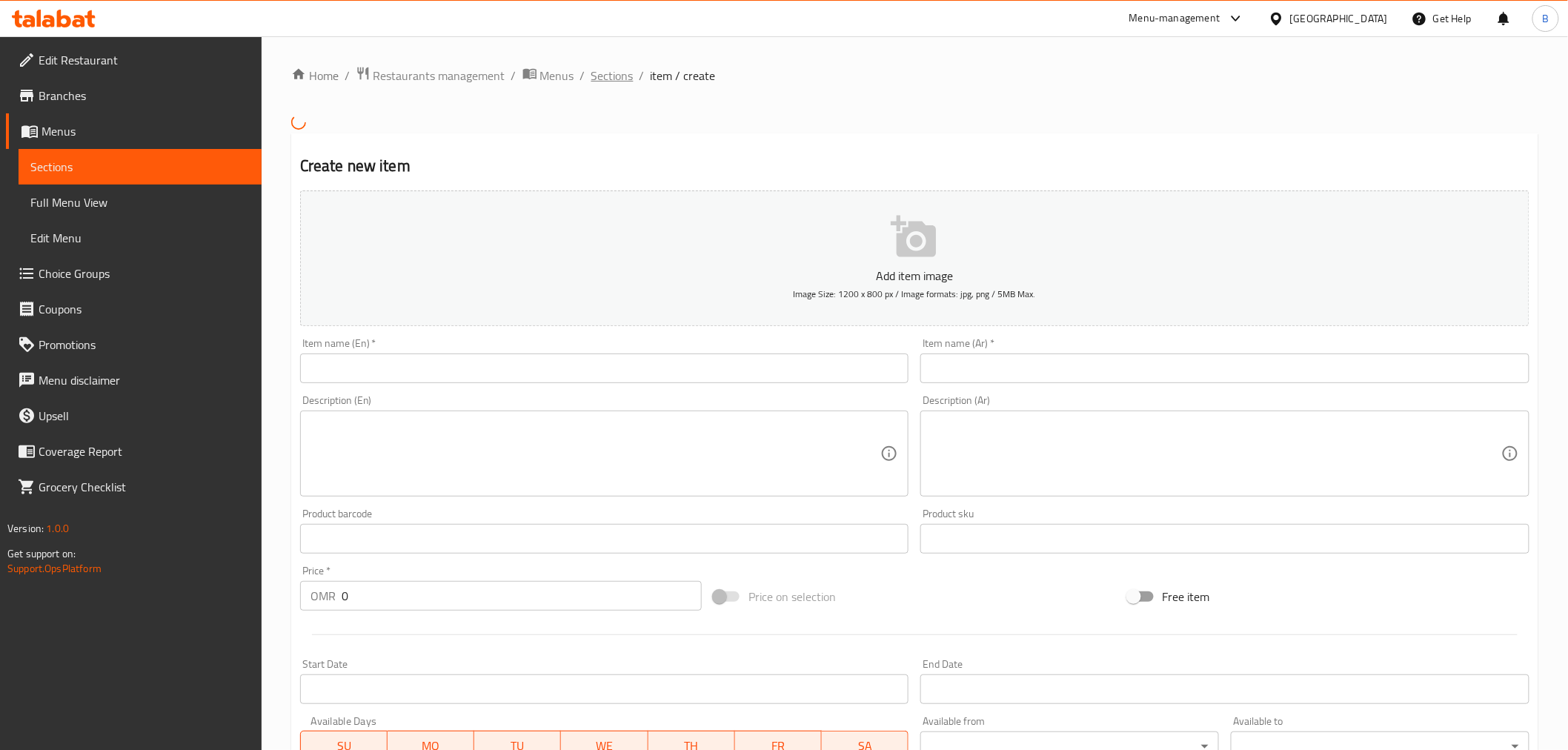
click at [618, 83] on span "Sections" at bounding box center [612, 76] width 42 height 18
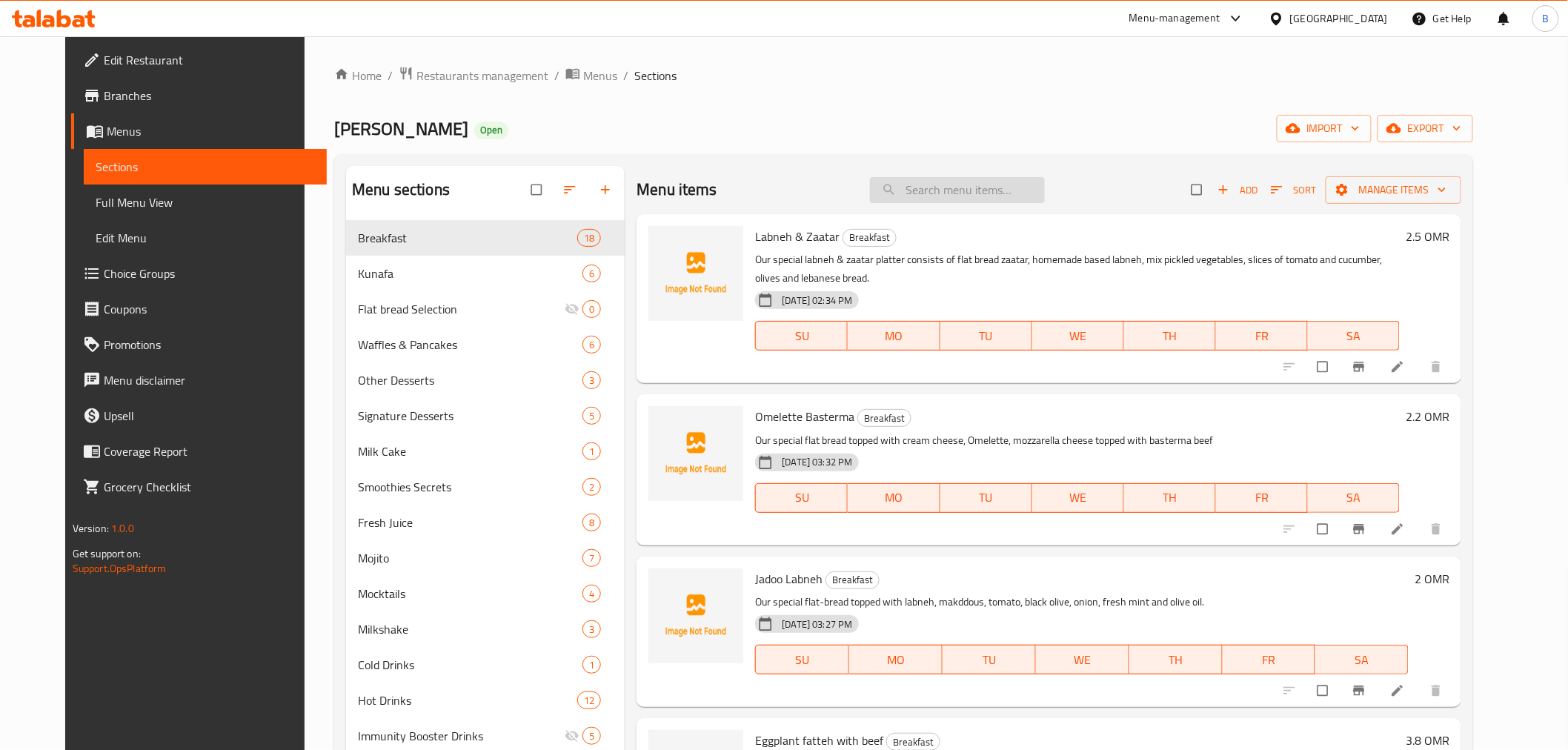
click at [953, 195] on input "search" at bounding box center [957, 191] width 175 height 26
type input "ةثشم"
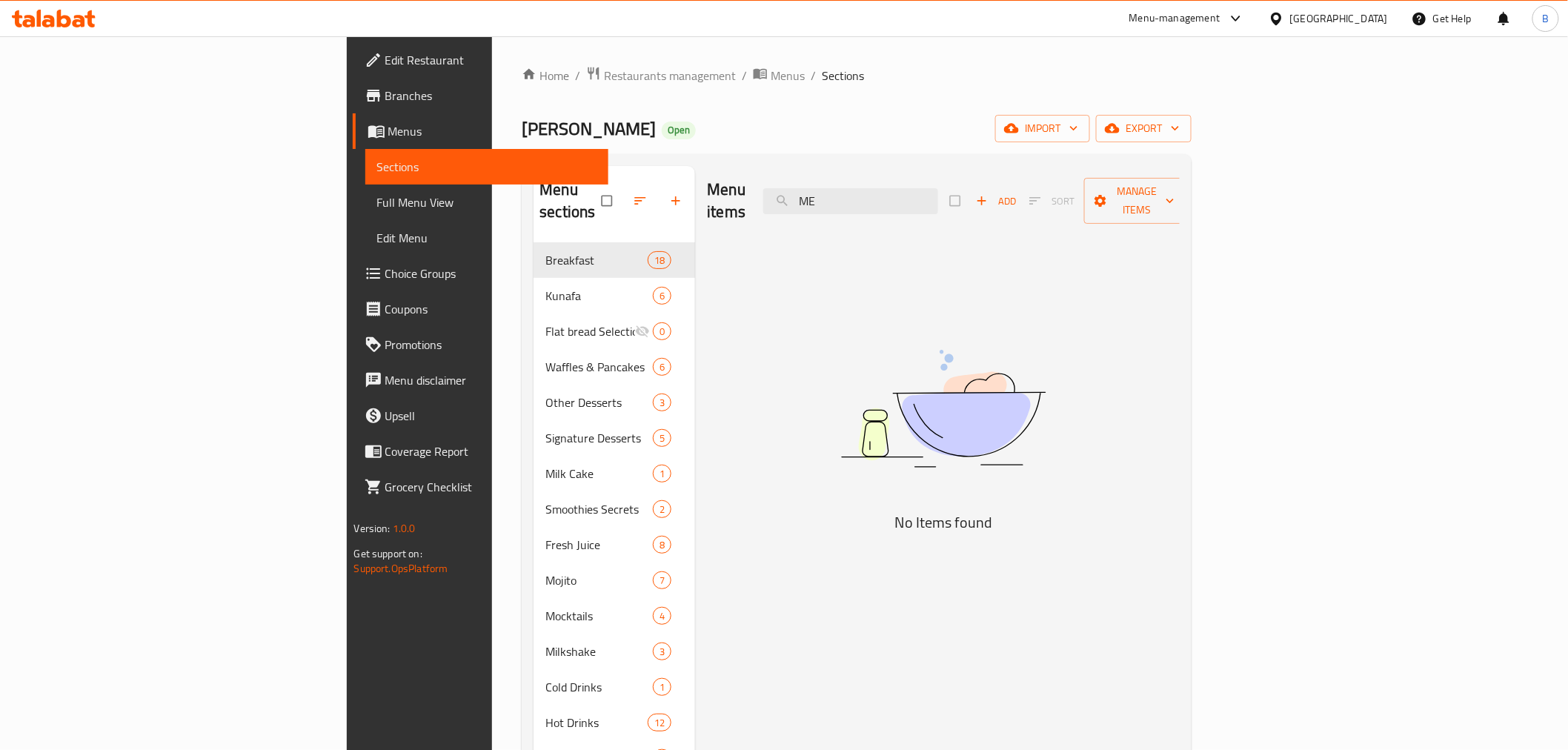
type input "M"
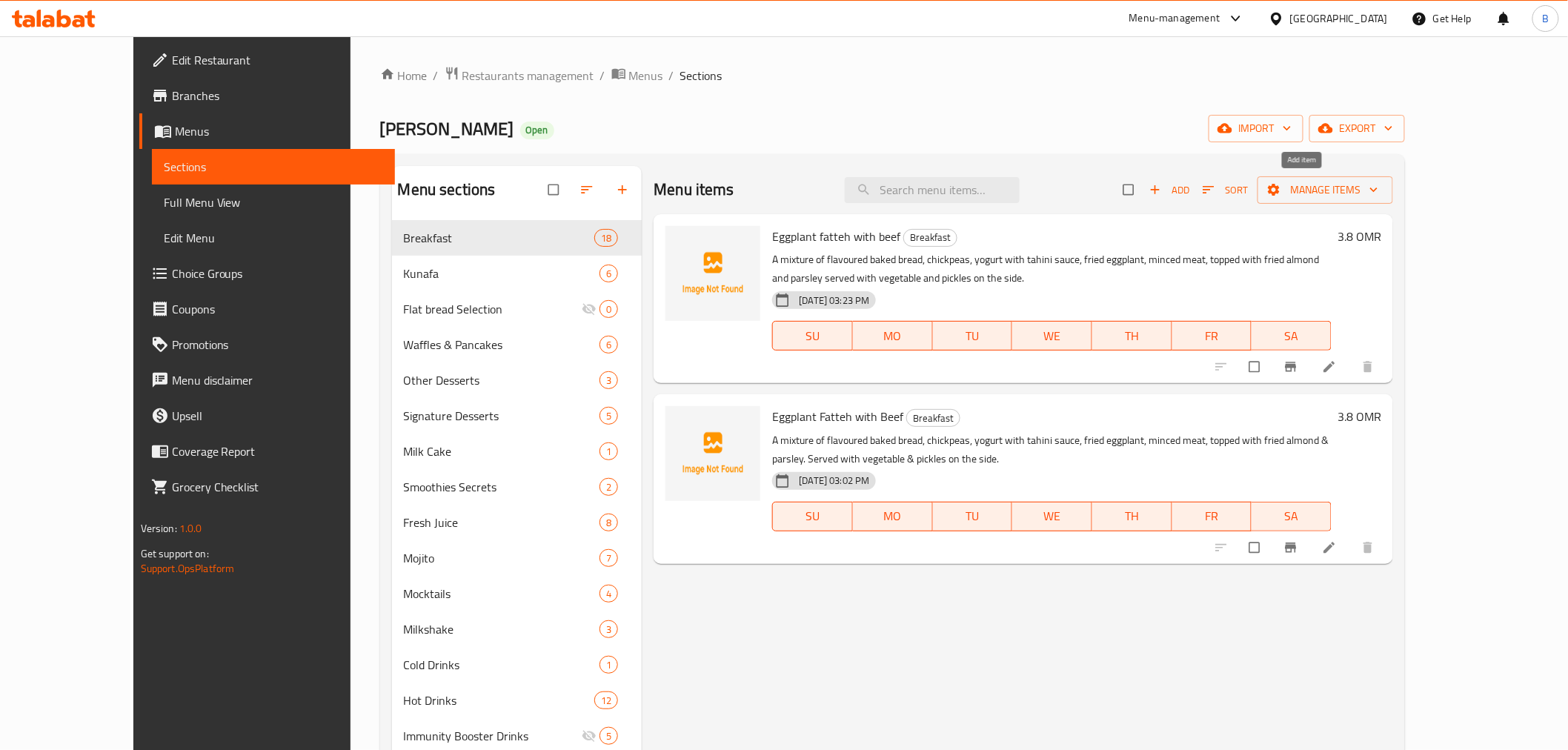
click at [1166, 196] on span "button" at bounding box center [1157, 190] width 18 height 15
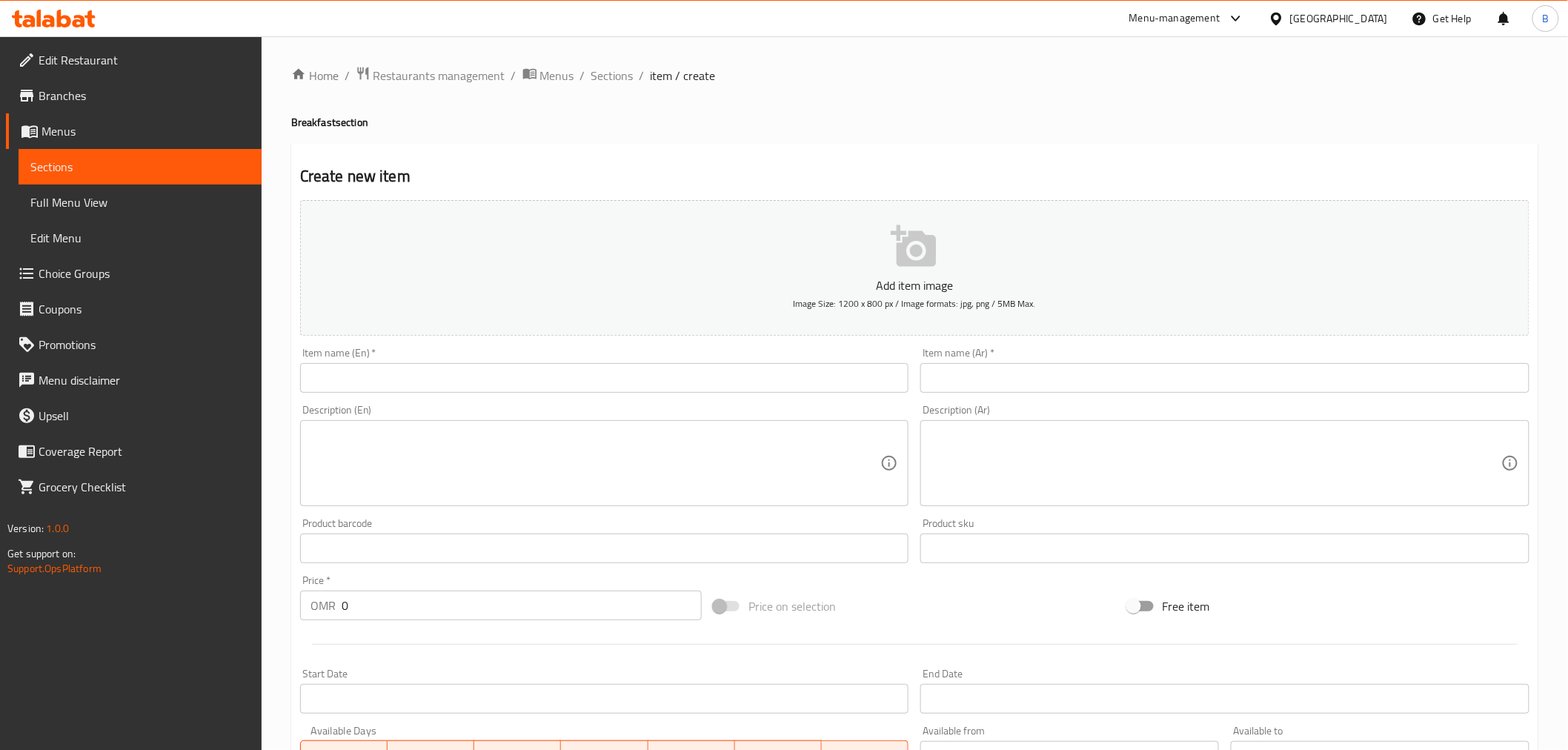
click at [678, 375] on input "text" at bounding box center [604, 378] width 609 height 30
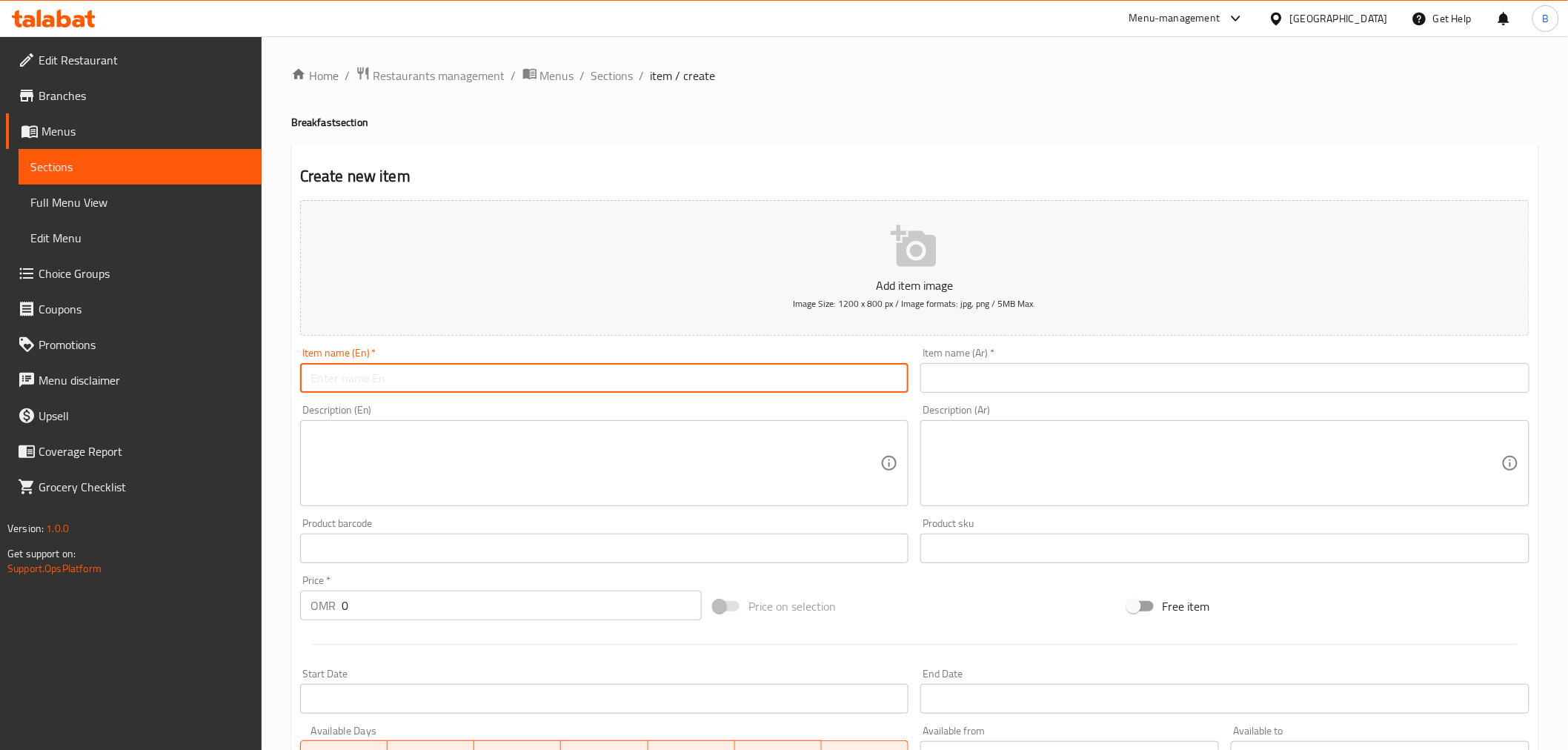
paste input "Lebanese Breakfast Meal"
type input "Lebanese Breakfast Meal"
click at [980, 369] on input "text" at bounding box center [1224, 378] width 609 height 30
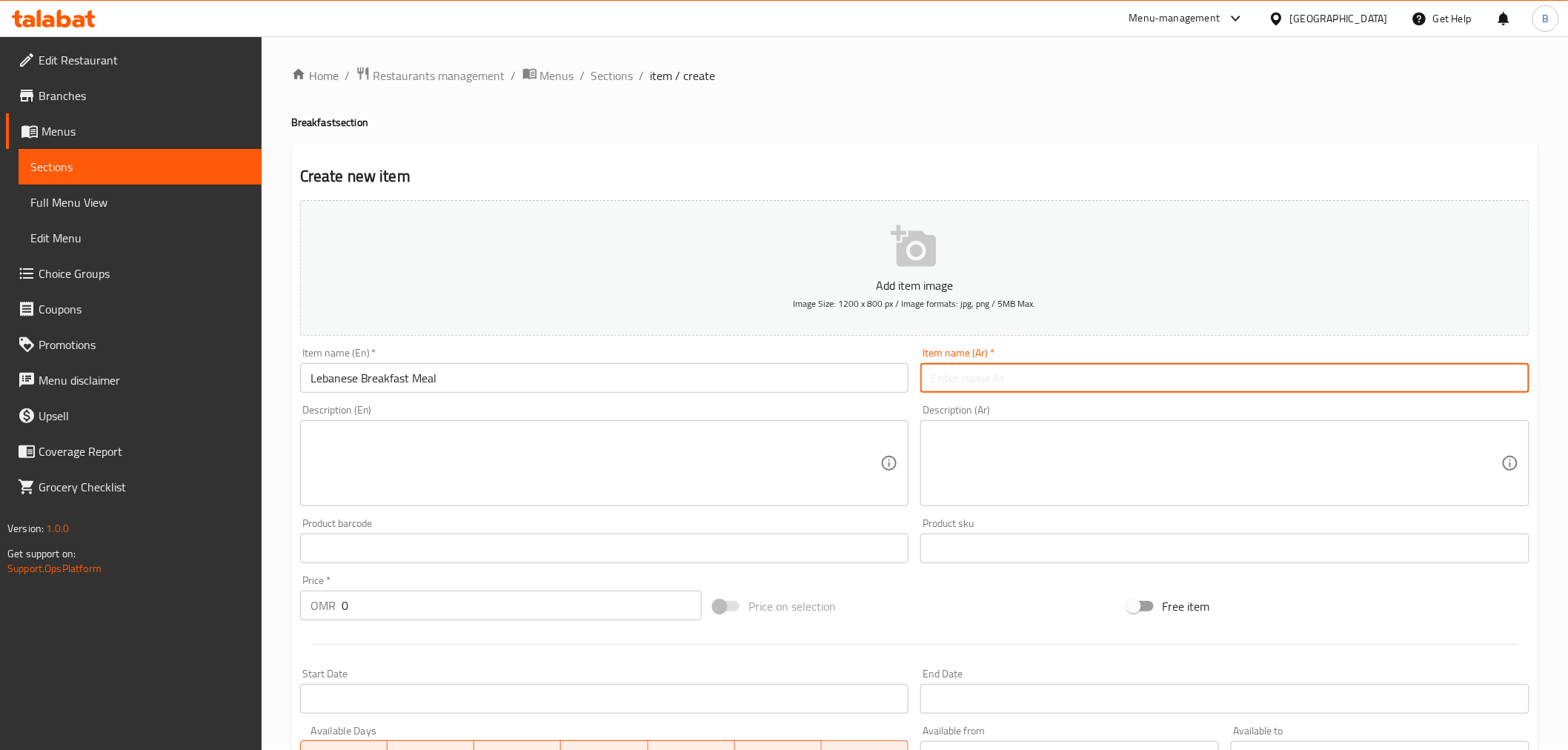
paste input "وجبة فطور لبناني"
type input "وجبة فطور لبناني"
click at [699, 462] on textarea at bounding box center [596, 463] width 570 height 71
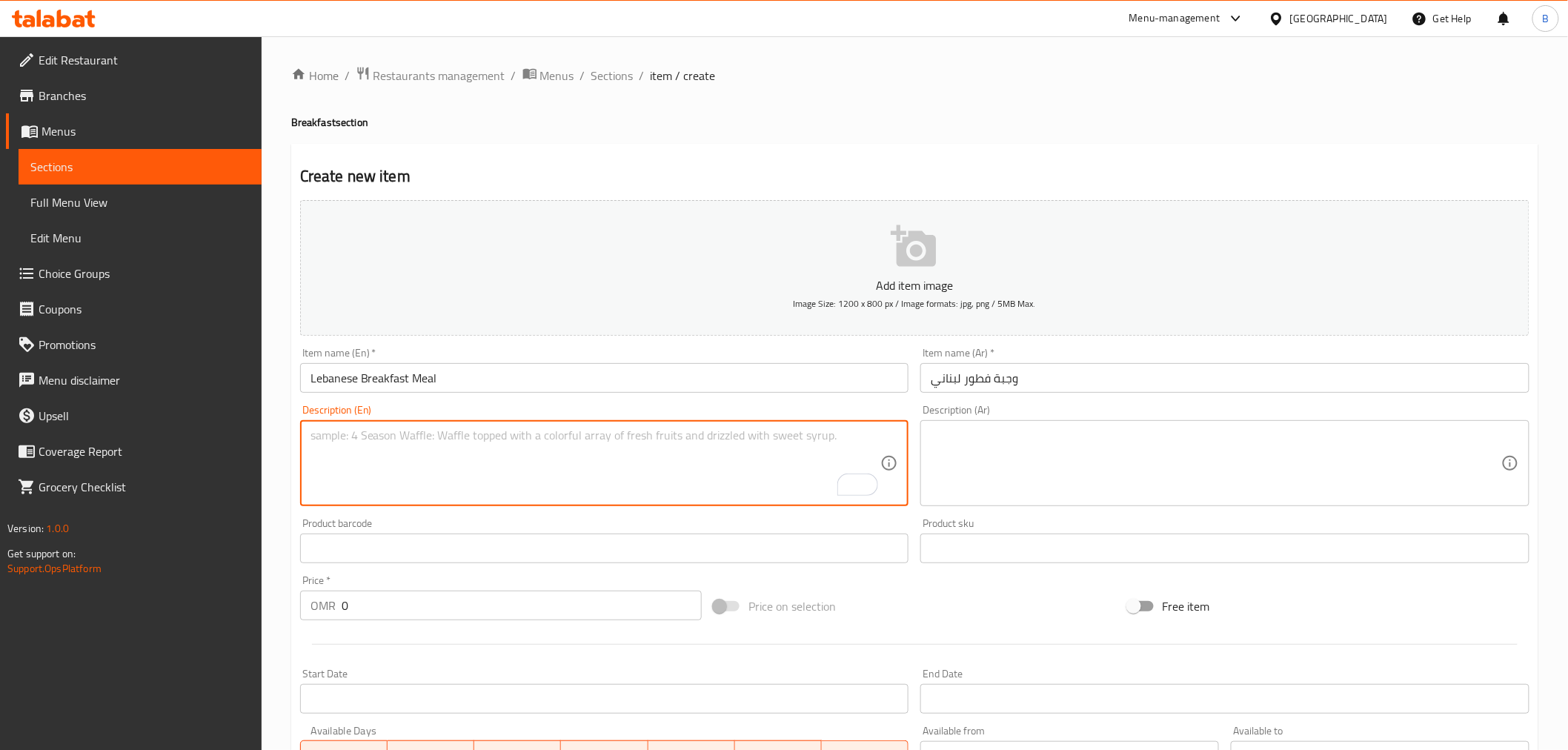
paste textarea "A Lebanese breakfast set that include Labneh, foul, hommos, scrammbled eggs wit…"
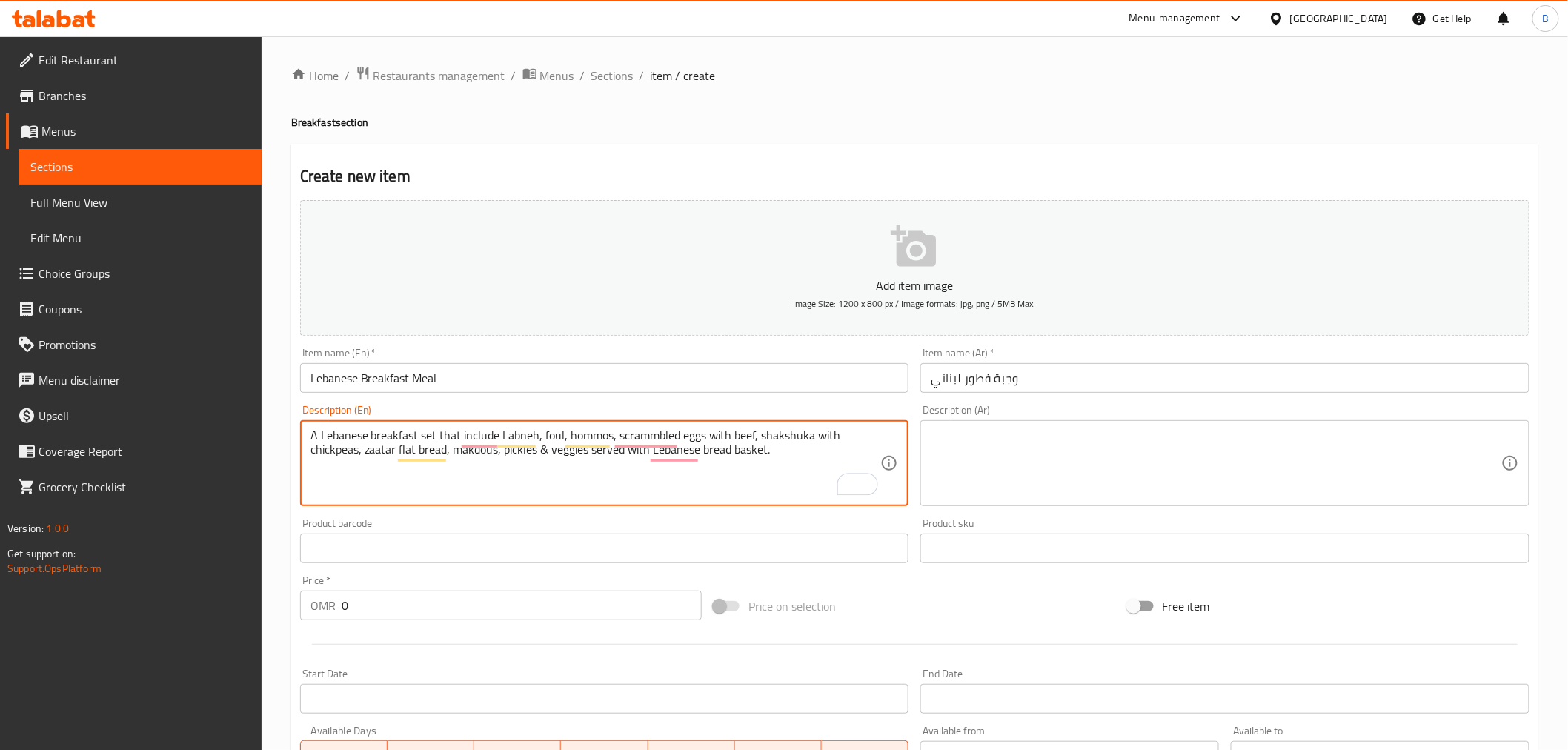
type textarea "A Lebanese breakfast set that include Labneh, foul, hommos, scrammbled eggs wit…"
click at [1049, 449] on textarea at bounding box center [1216, 463] width 570 height 71
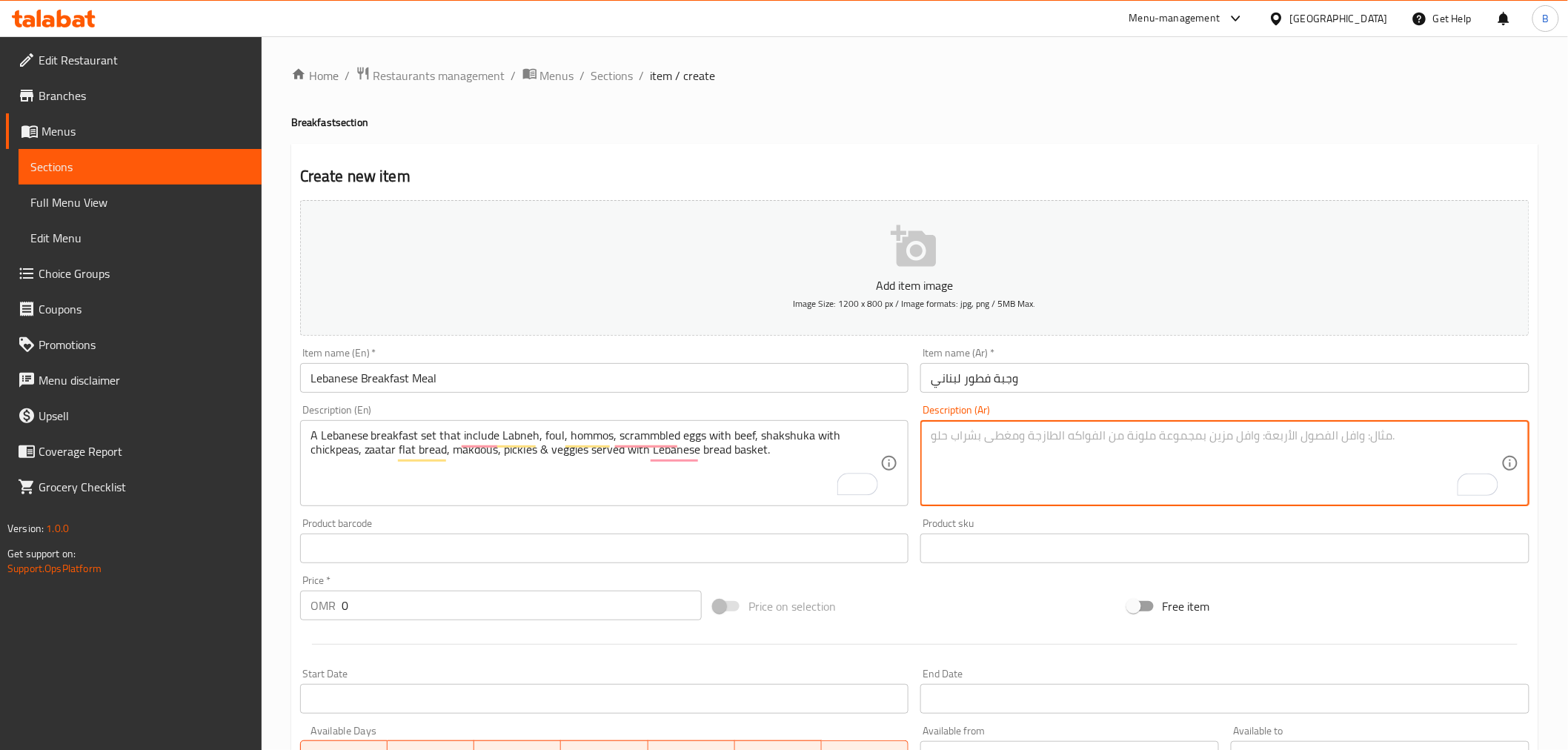
paste textarea "مجموعة إفطار لبنانية تتضمن اللبنة والفول والحمص والبيض المخفوق مع اللحم البقري …"
type textarea "مجموعة إفطار لبنانية تتضمن اللبنة والفول والحمص والبيض المخفوق مع اللحم البقري …"
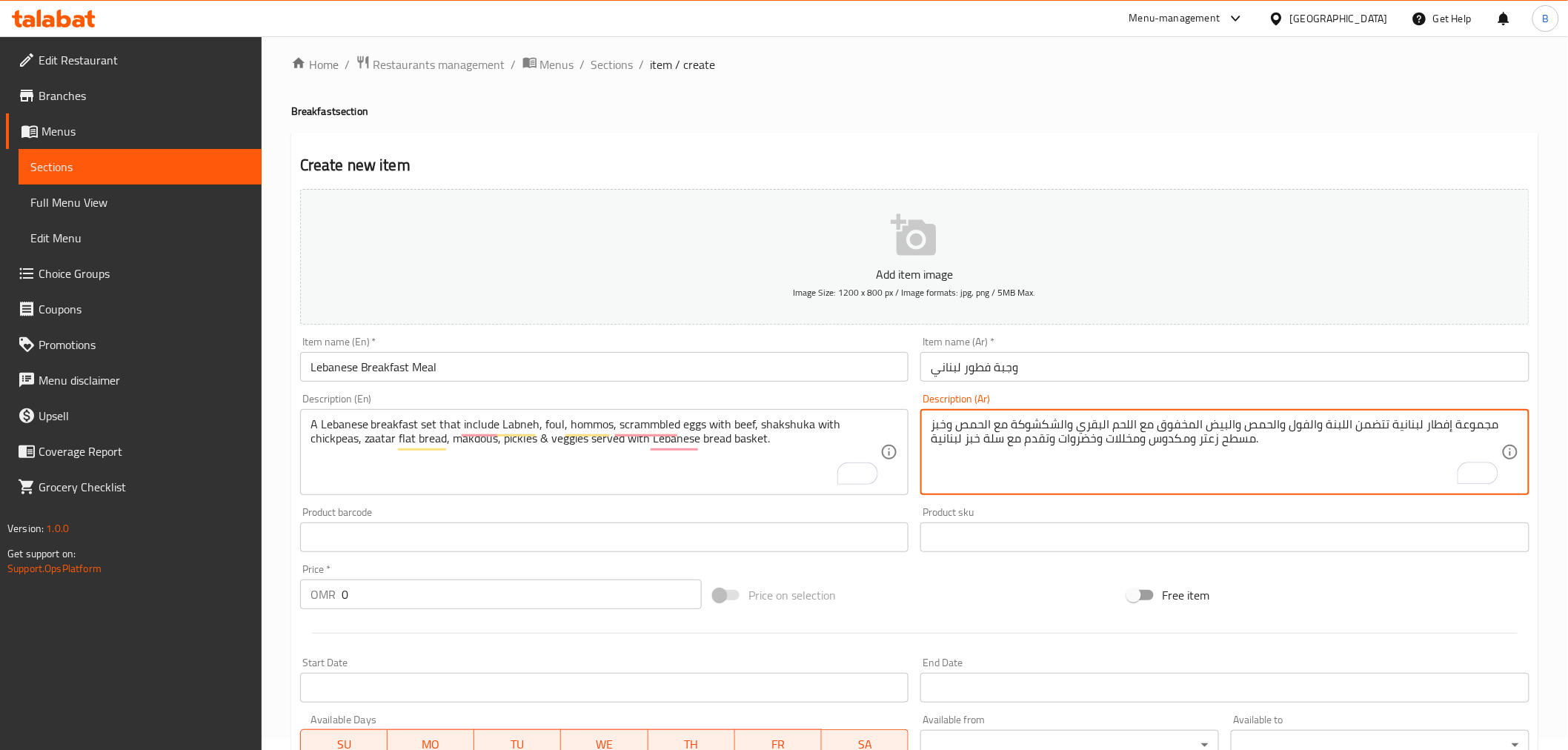
scroll to position [246, 0]
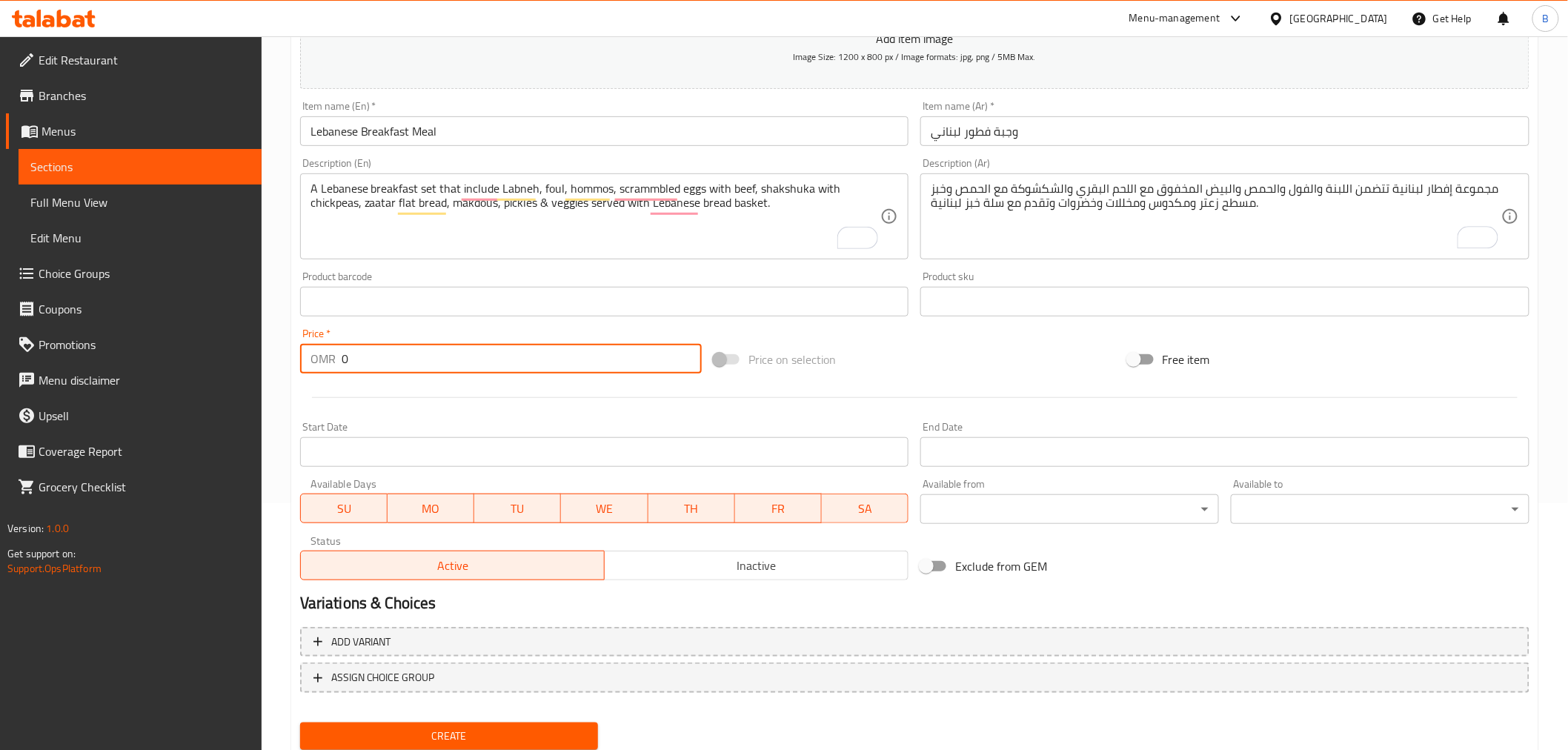
click at [427, 352] on input "0" at bounding box center [522, 358] width 360 height 30
click at [427, 351] on input "0" at bounding box center [522, 358] width 360 height 30
click at [427, 352] on input "0" at bounding box center [522, 358] width 360 height 30
type input "5.5"
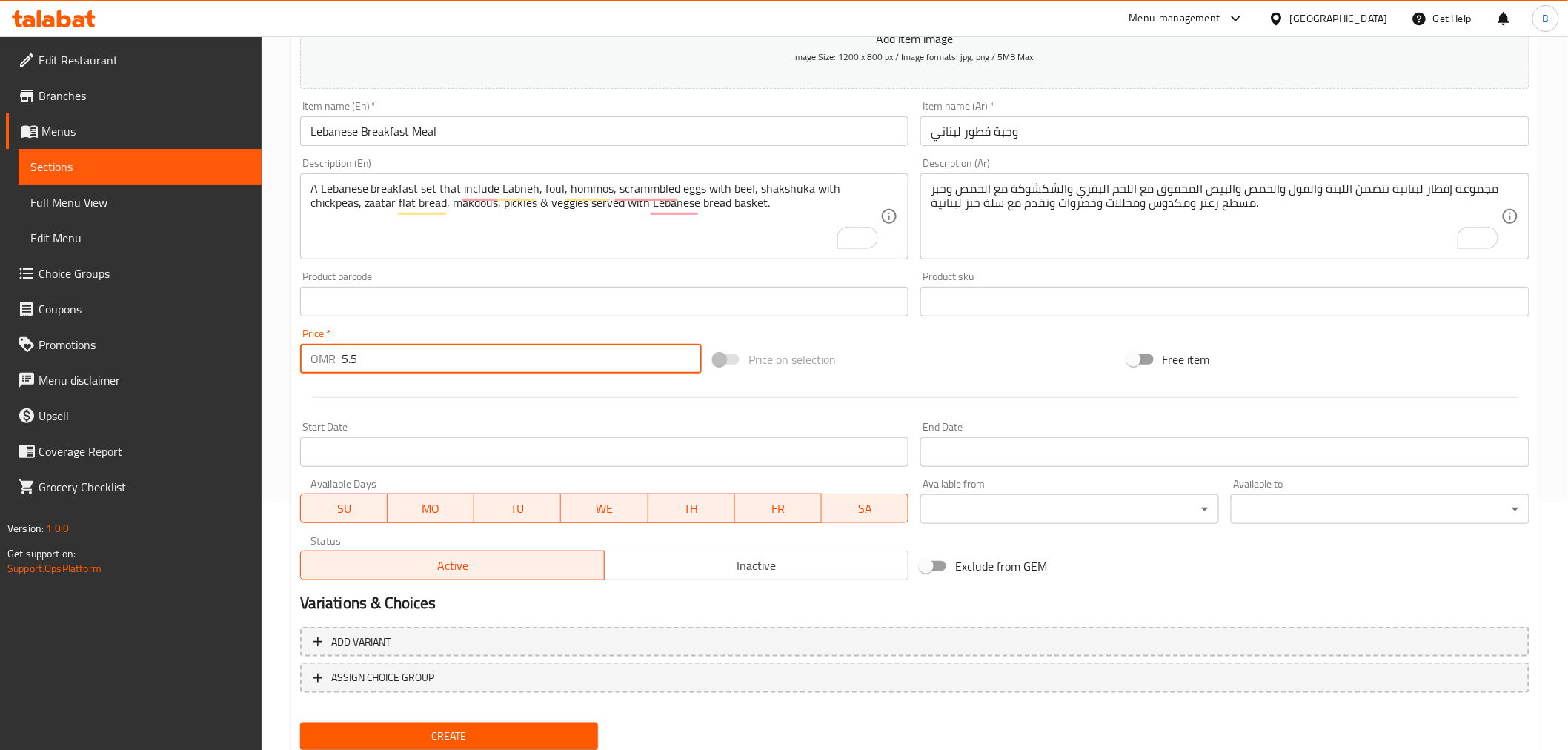
click at [445, 736] on span "Create" at bounding box center [450, 736] width 275 height 19
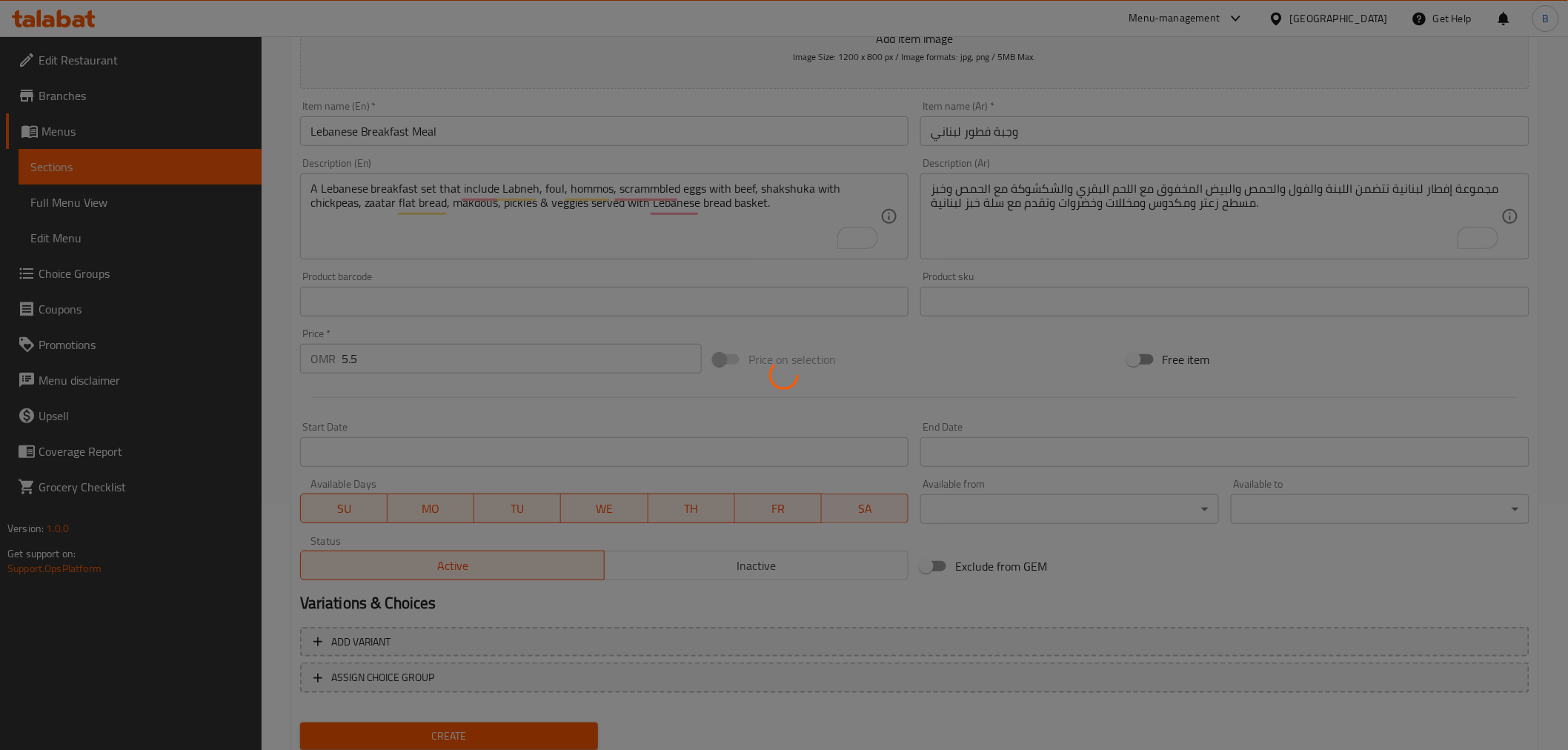
type input "0"
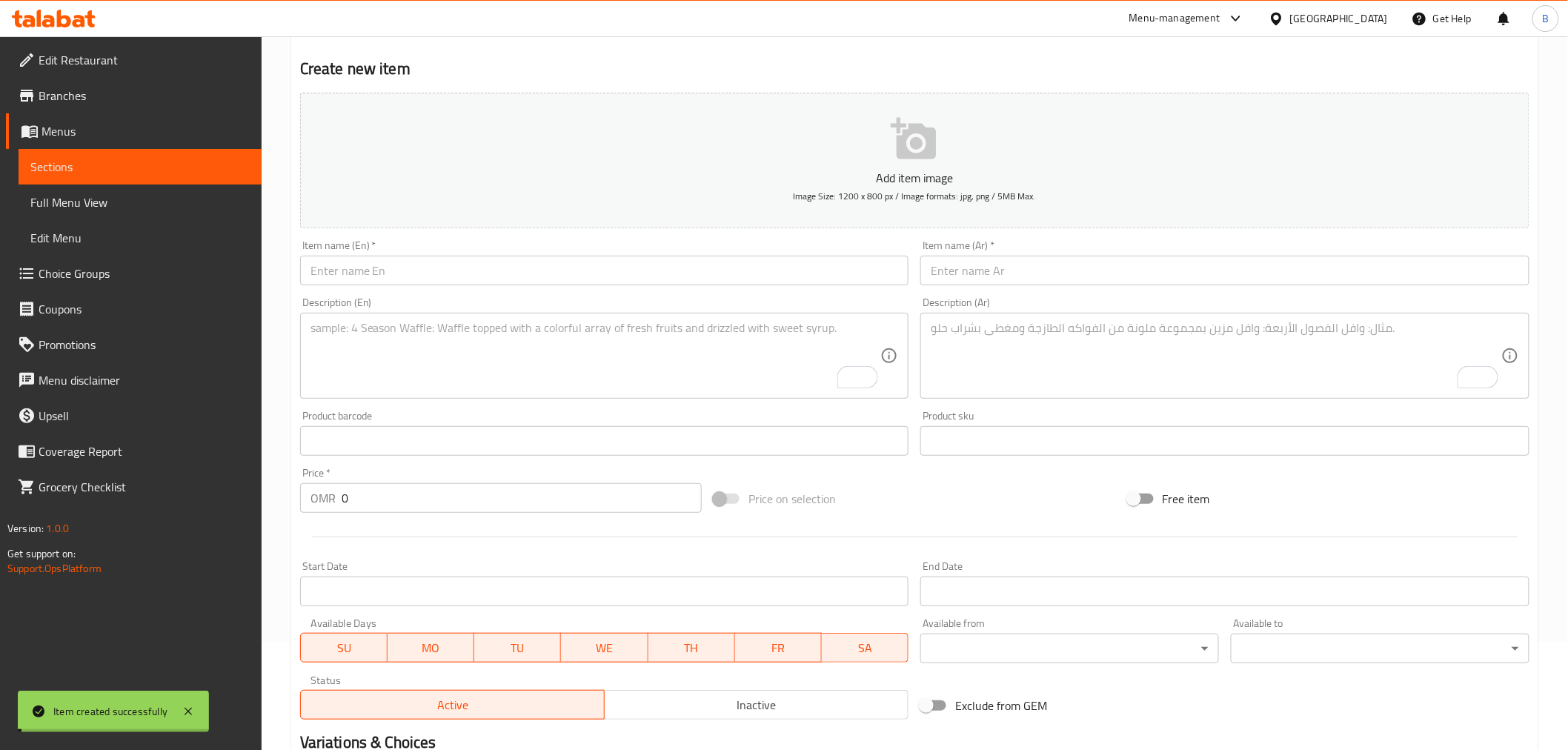
scroll to position [0, 0]
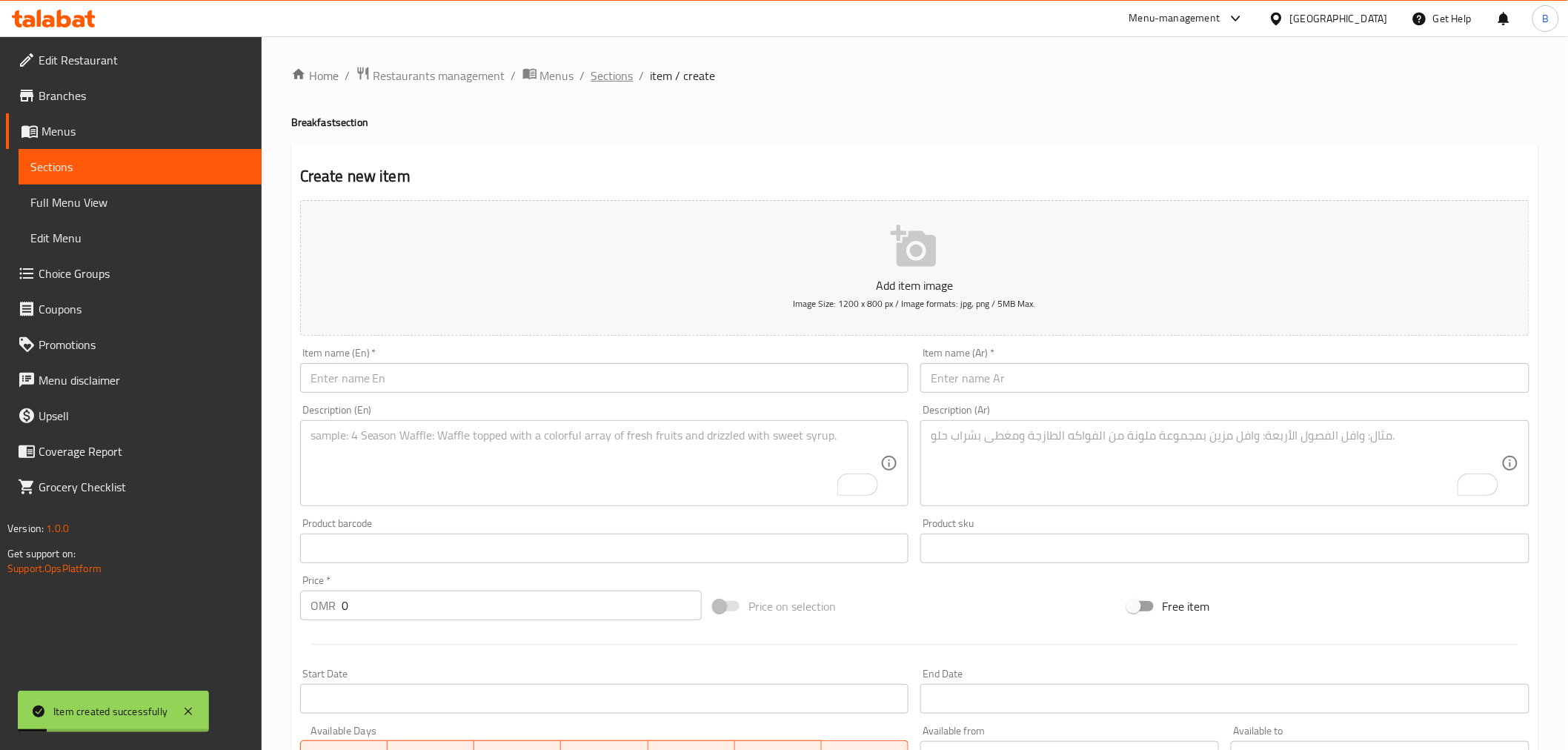
click at [619, 80] on span "Sections" at bounding box center [612, 76] width 42 height 18
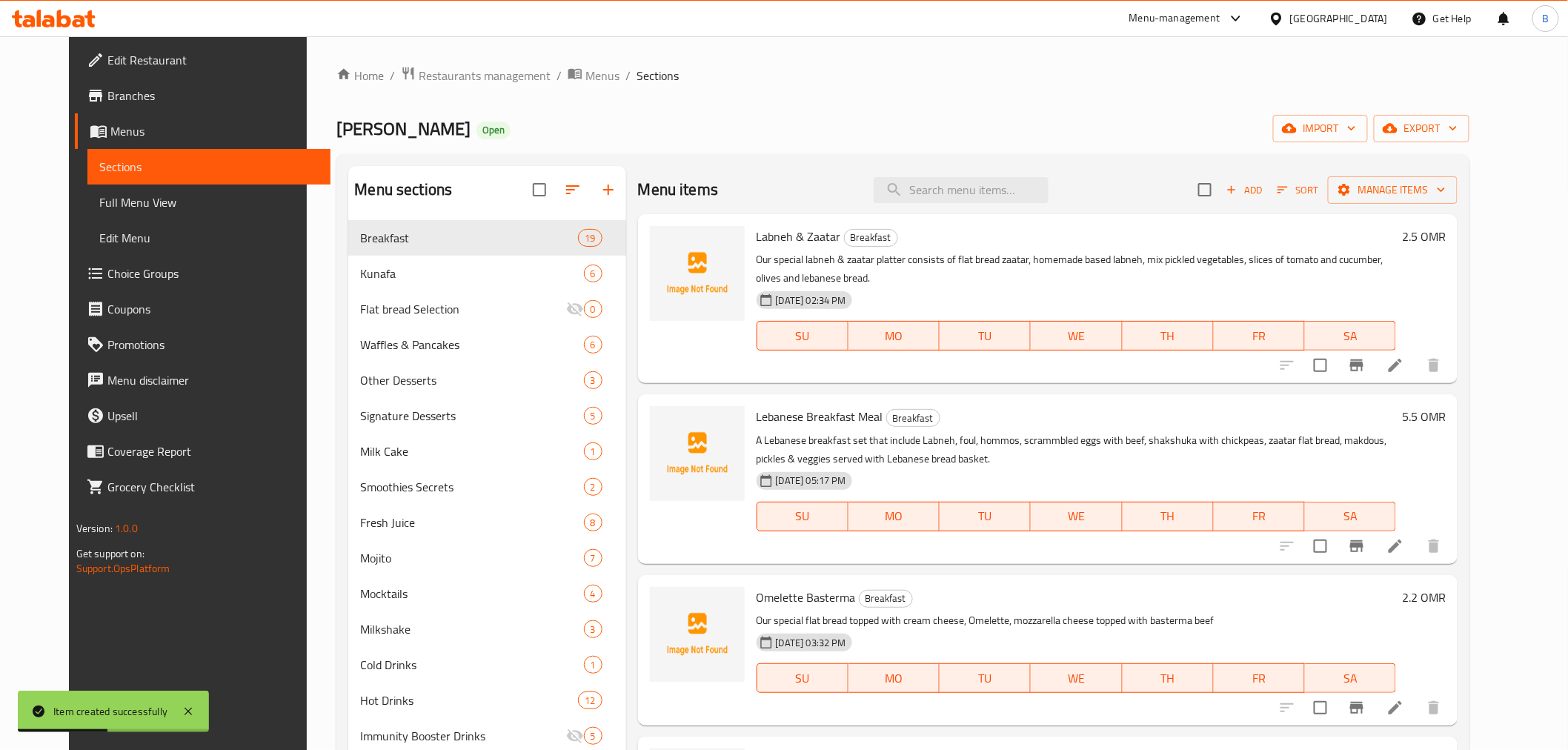
click at [1322, 194] on button "Sort" at bounding box center [1298, 190] width 48 height 23
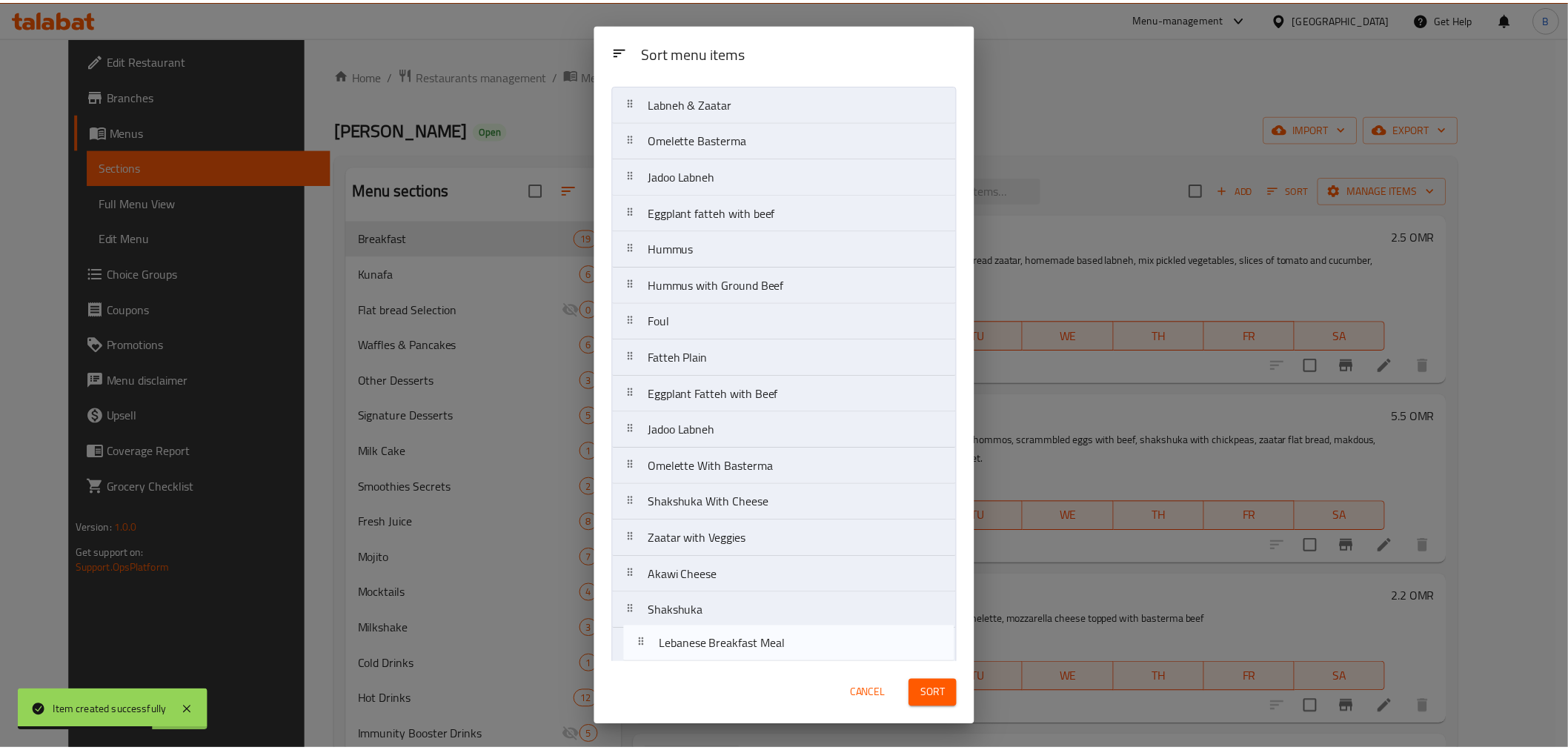
scroll to position [154, 0]
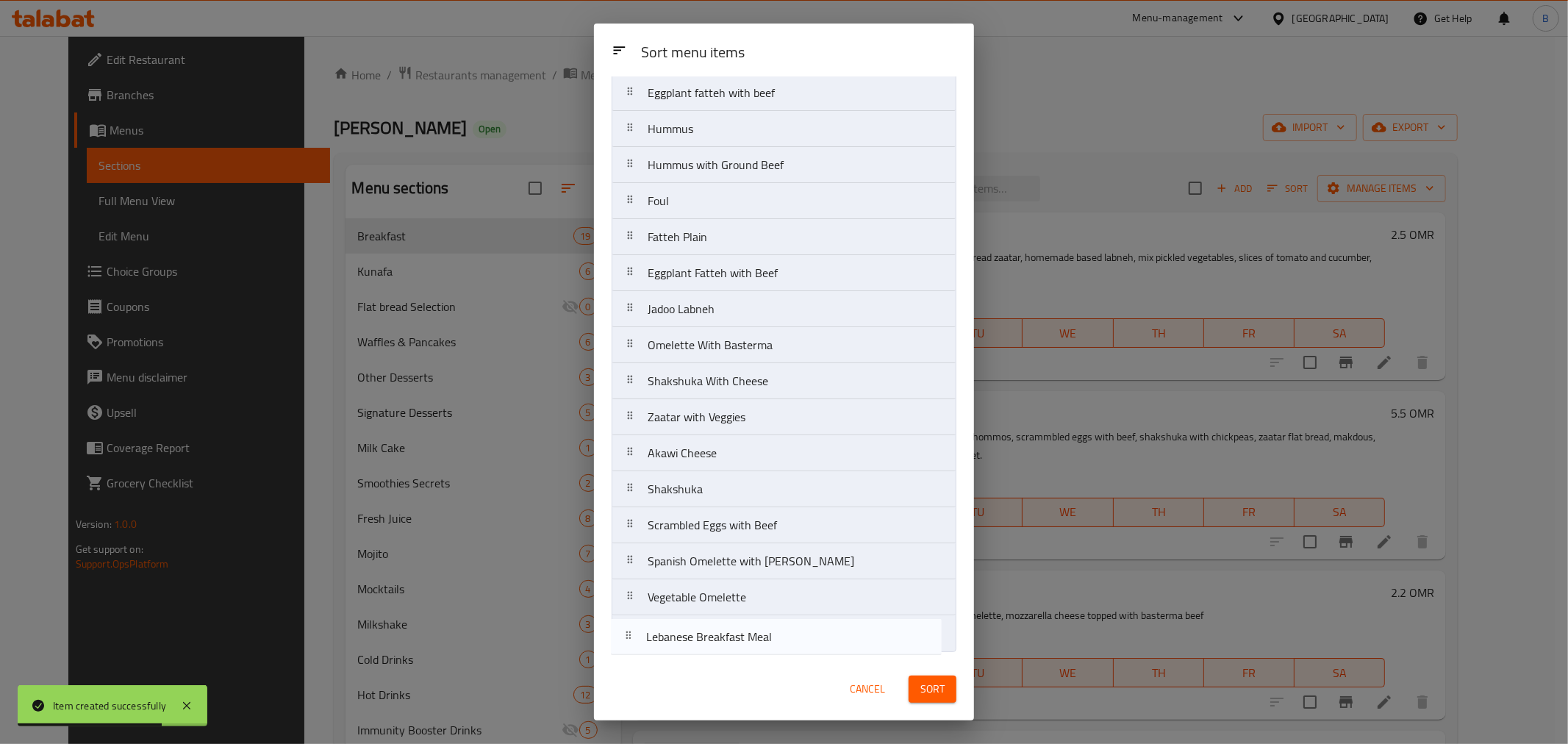
drag, startPoint x: 797, startPoint y: 167, endPoint x: 805, endPoint y: 641, distance: 474.1
click at [798, 643] on nav "Labneh & Zaatar Lebanese Breakfast Meal Omelette Basterma Jadoo Labneh Eggplant…" at bounding box center [783, 309] width 345 height 685
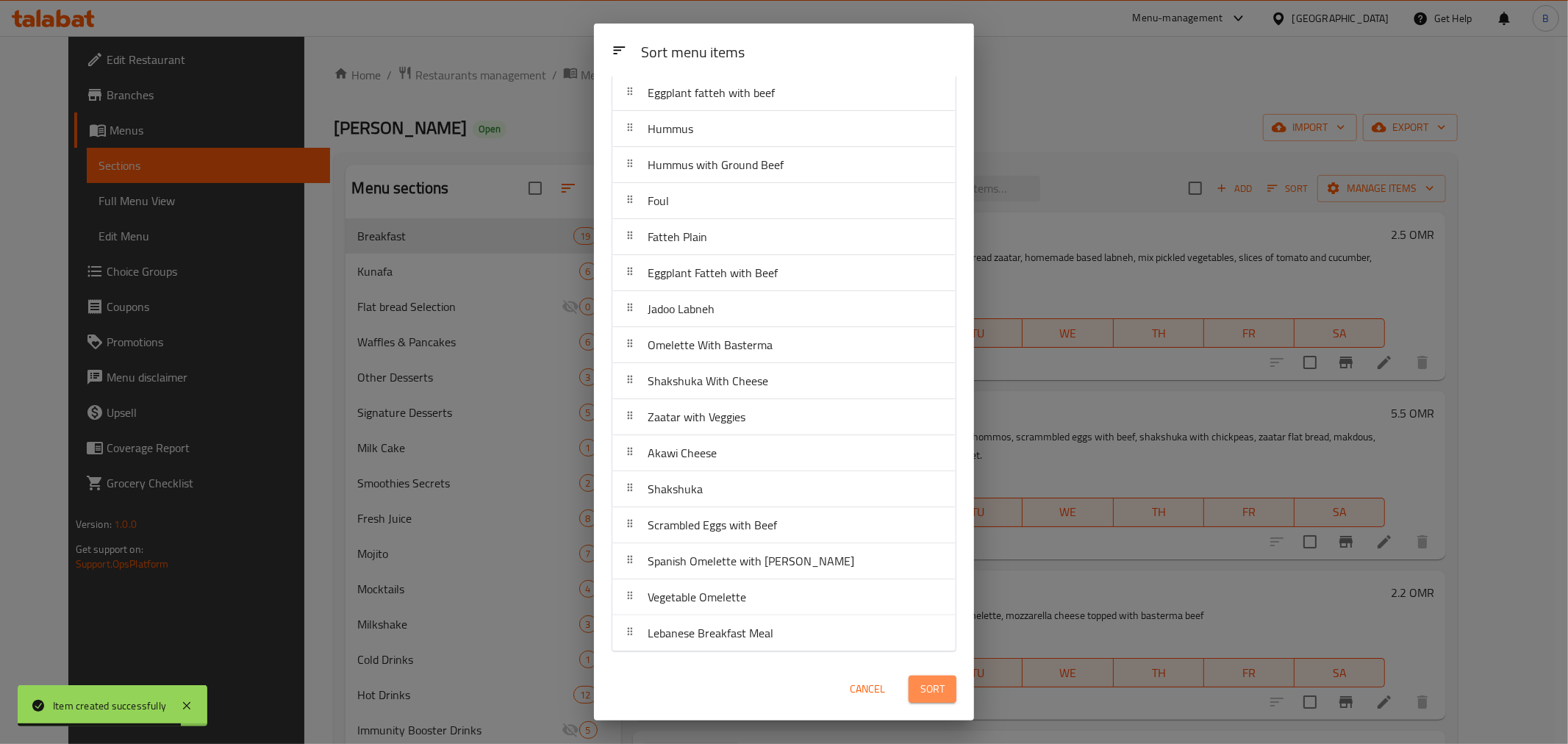
click at [941, 686] on span "Sort" at bounding box center [932, 689] width 24 height 19
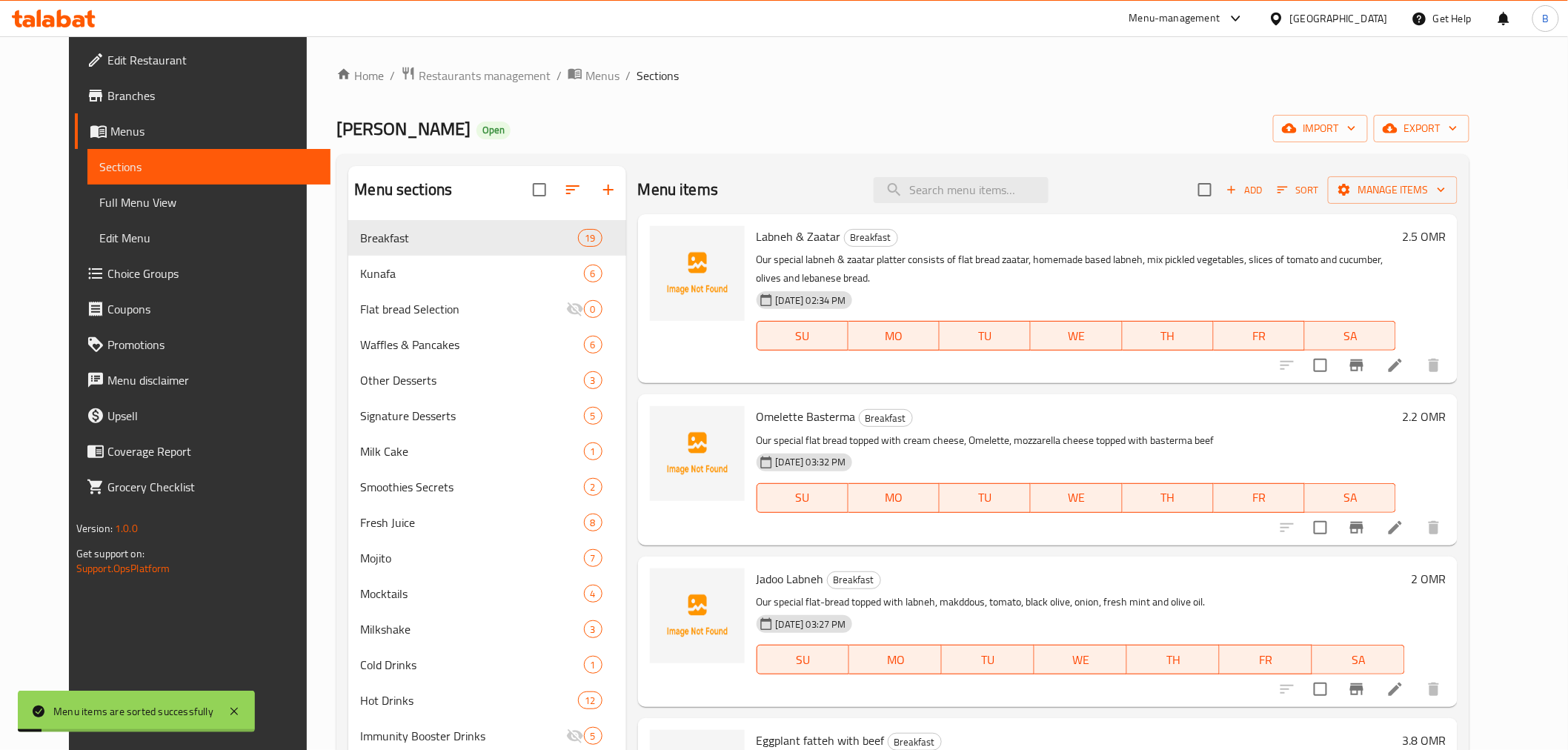
click at [1265, 182] on span "Add" at bounding box center [1244, 190] width 40 height 17
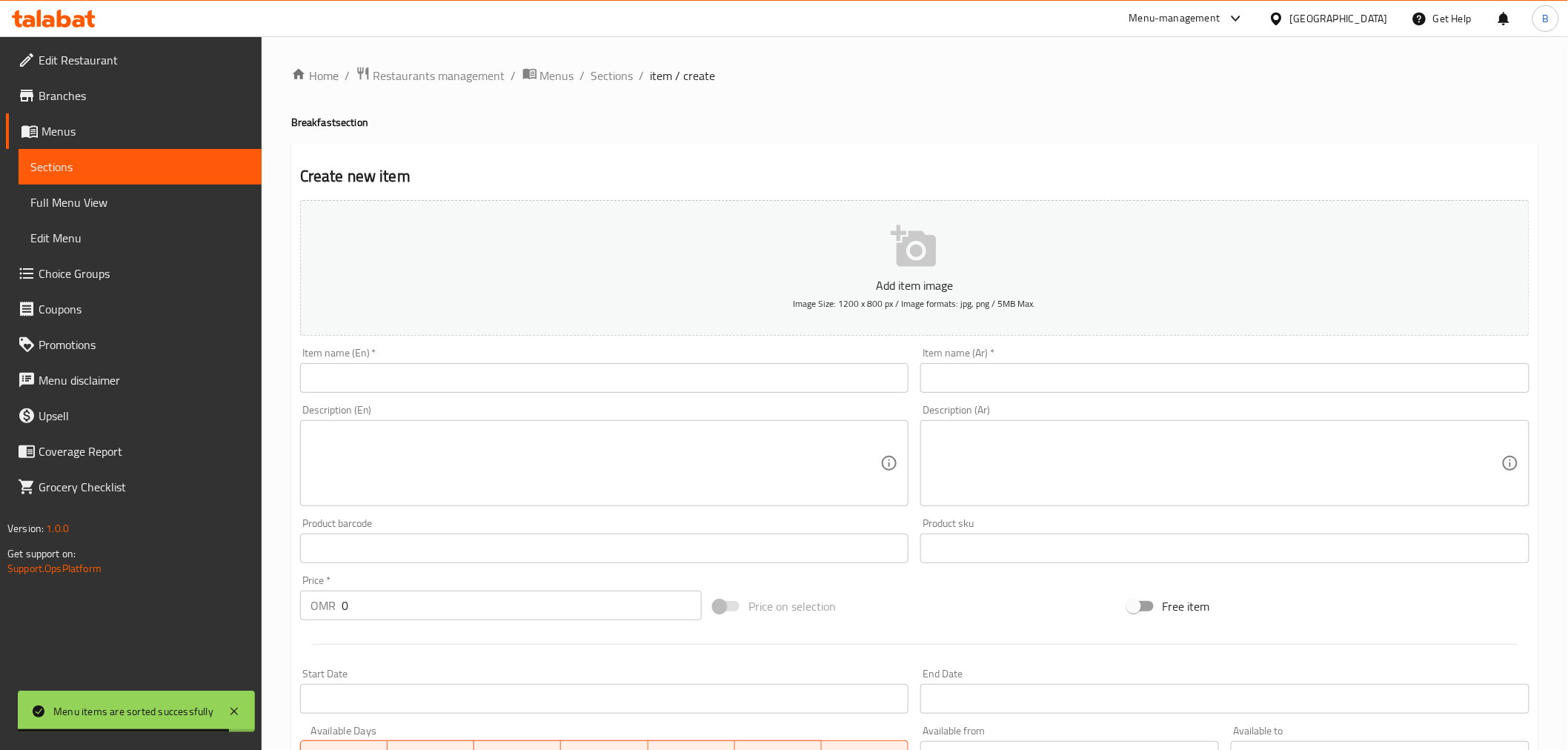
click at [551, 366] on input "text" at bounding box center [604, 378] width 609 height 30
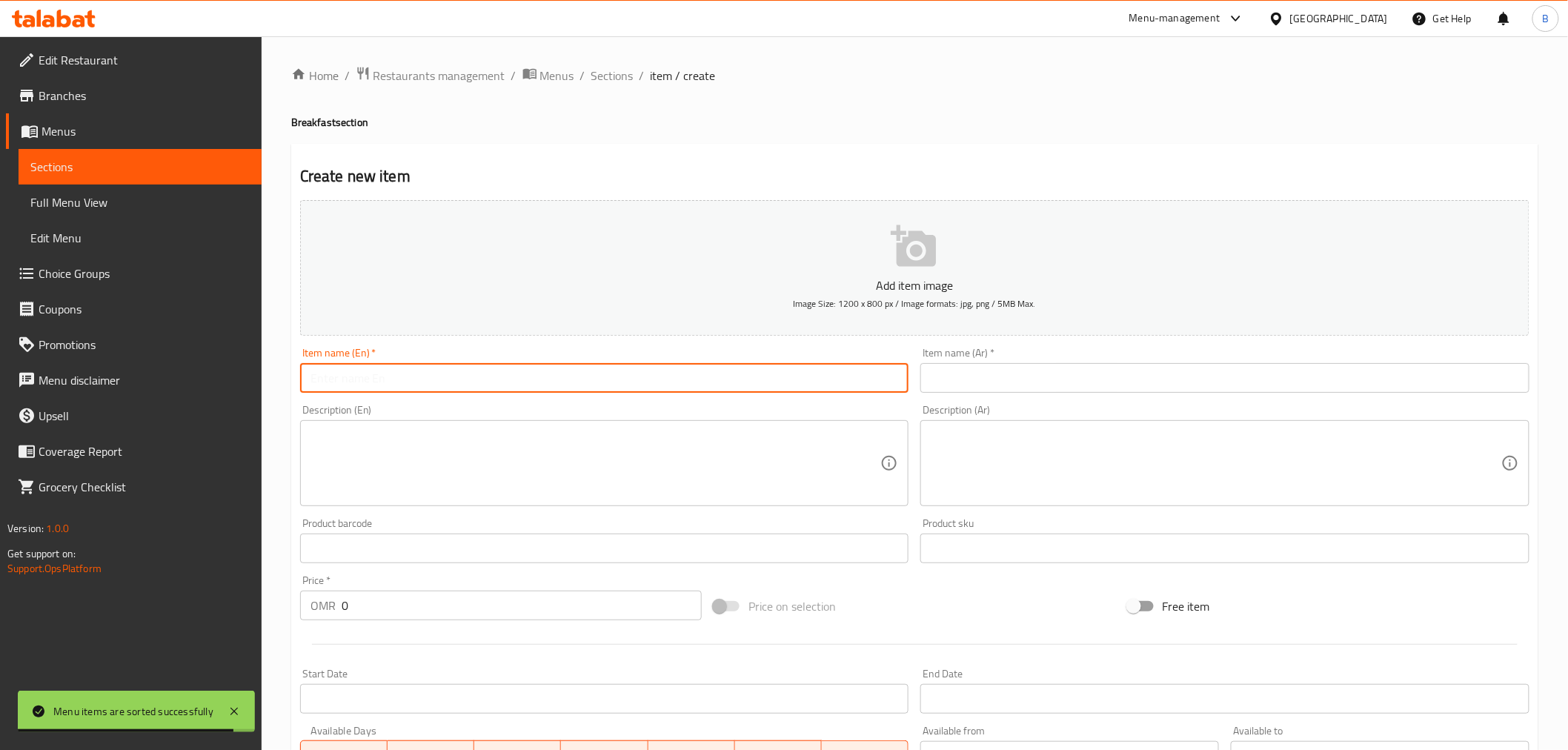
paste input "Turkish Breakfast"
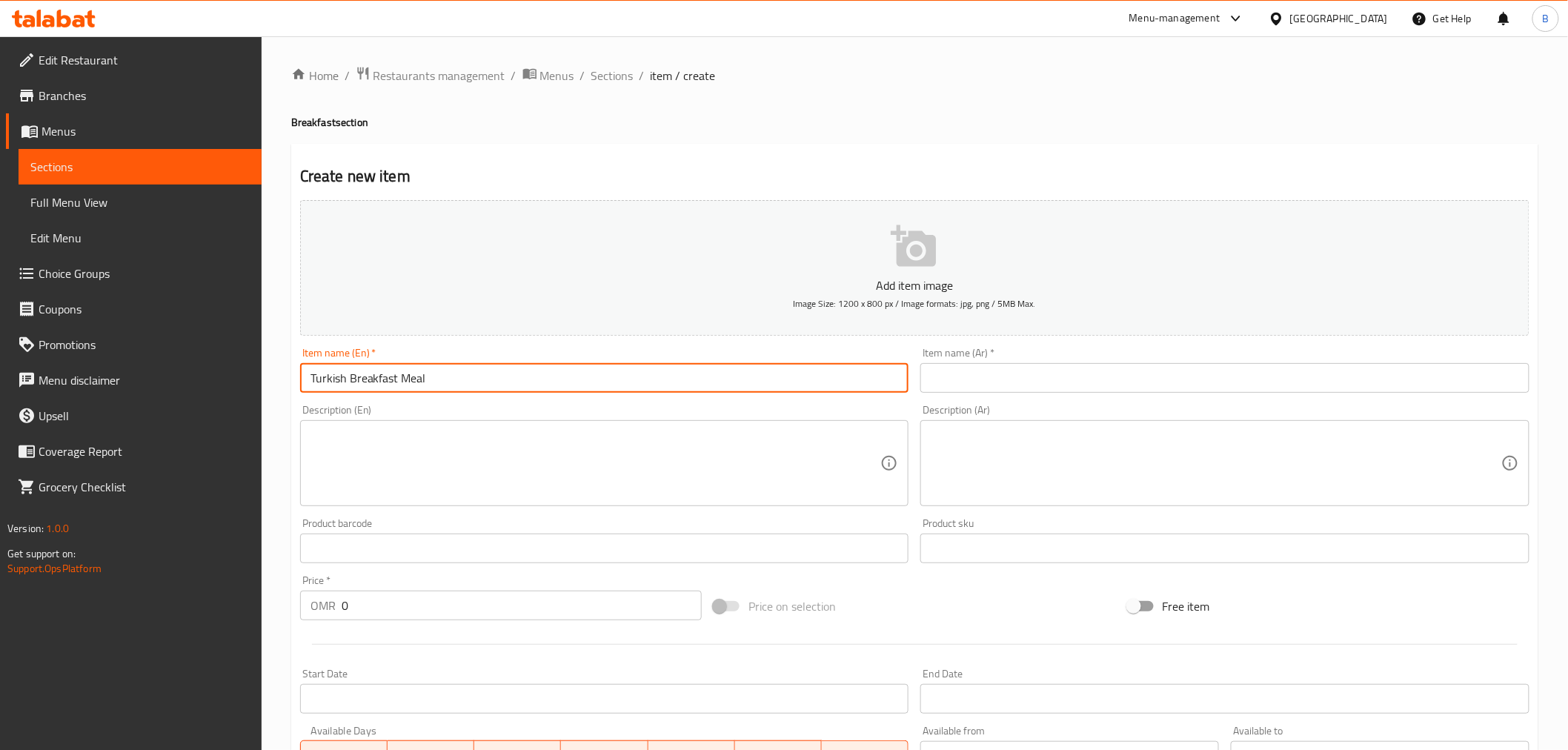
type input "Turkish Breakfast Meal"
click at [1168, 378] on input "text" at bounding box center [1224, 378] width 609 height 30
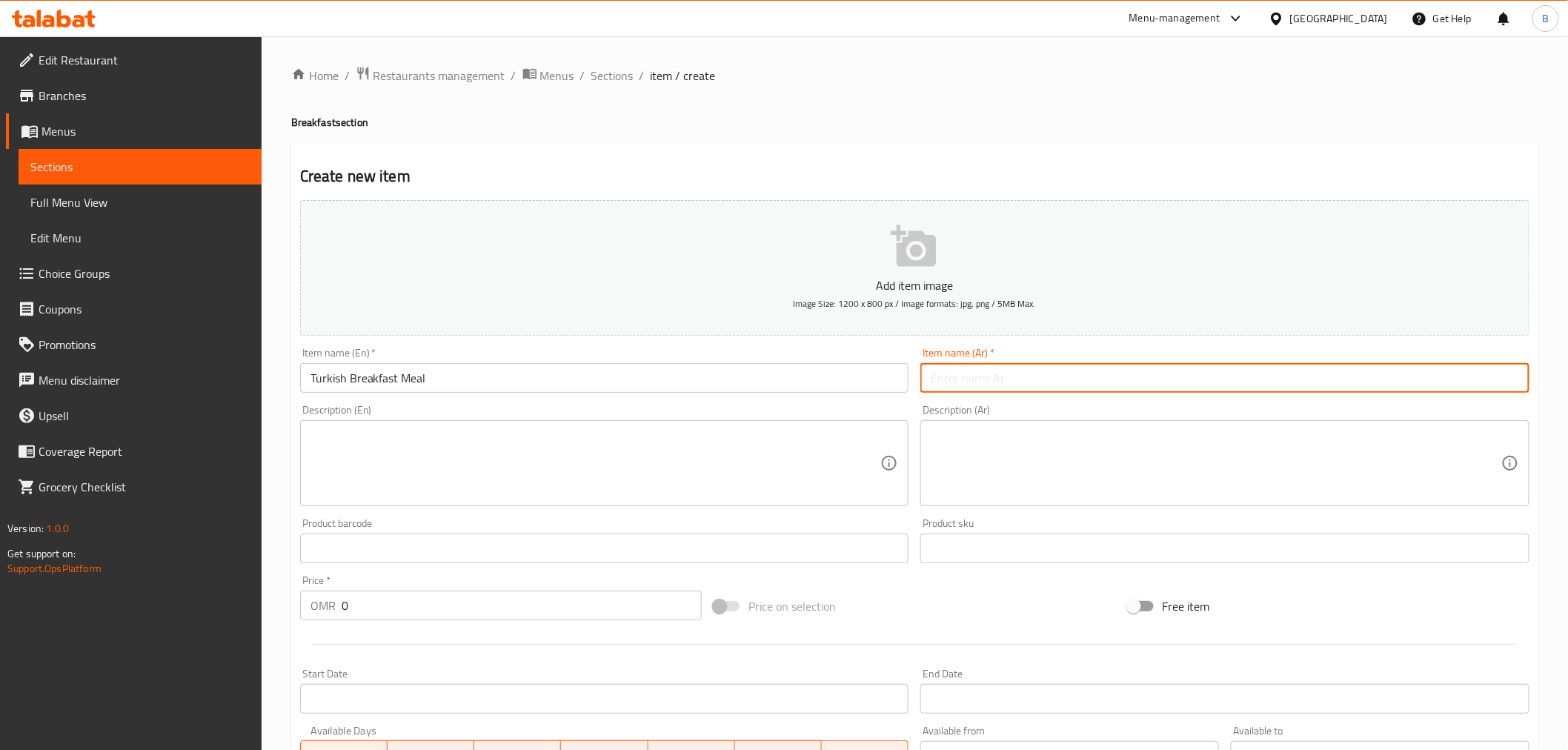
paste input "وجبة فطور تركي"
type input "وجبة فطور تركي"
click at [501, 627] on div at bounding box center [915, 644] width 1242 height 36
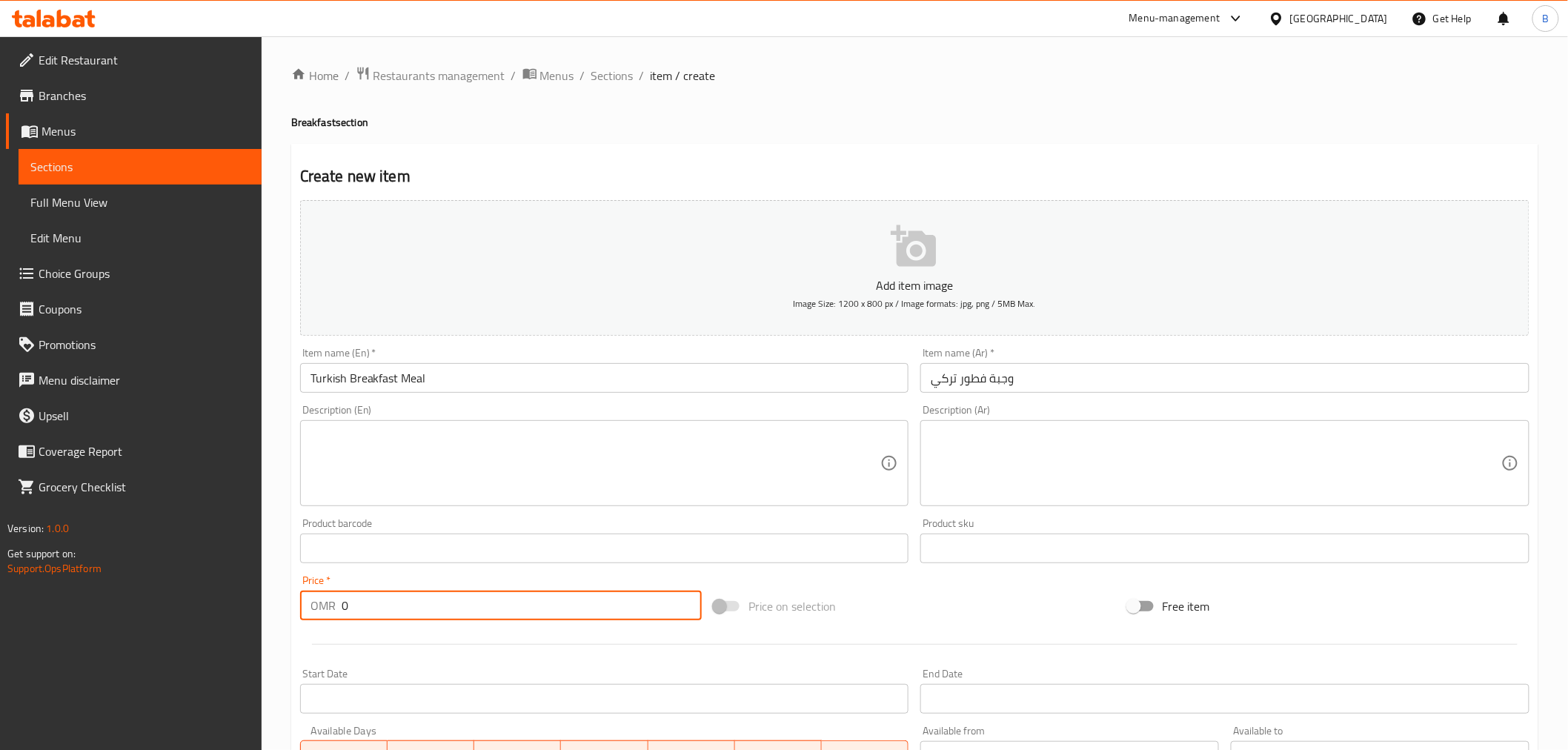
click at [501, 616] on input "0" at bounding box center [522, 605] width 360 height 30
click at [500, 616] on input "0" at bounding box center [522, 605] width 360 height 30
click at [498, 617] on input "0" at bounding box center [522, 605] width 360 height 30
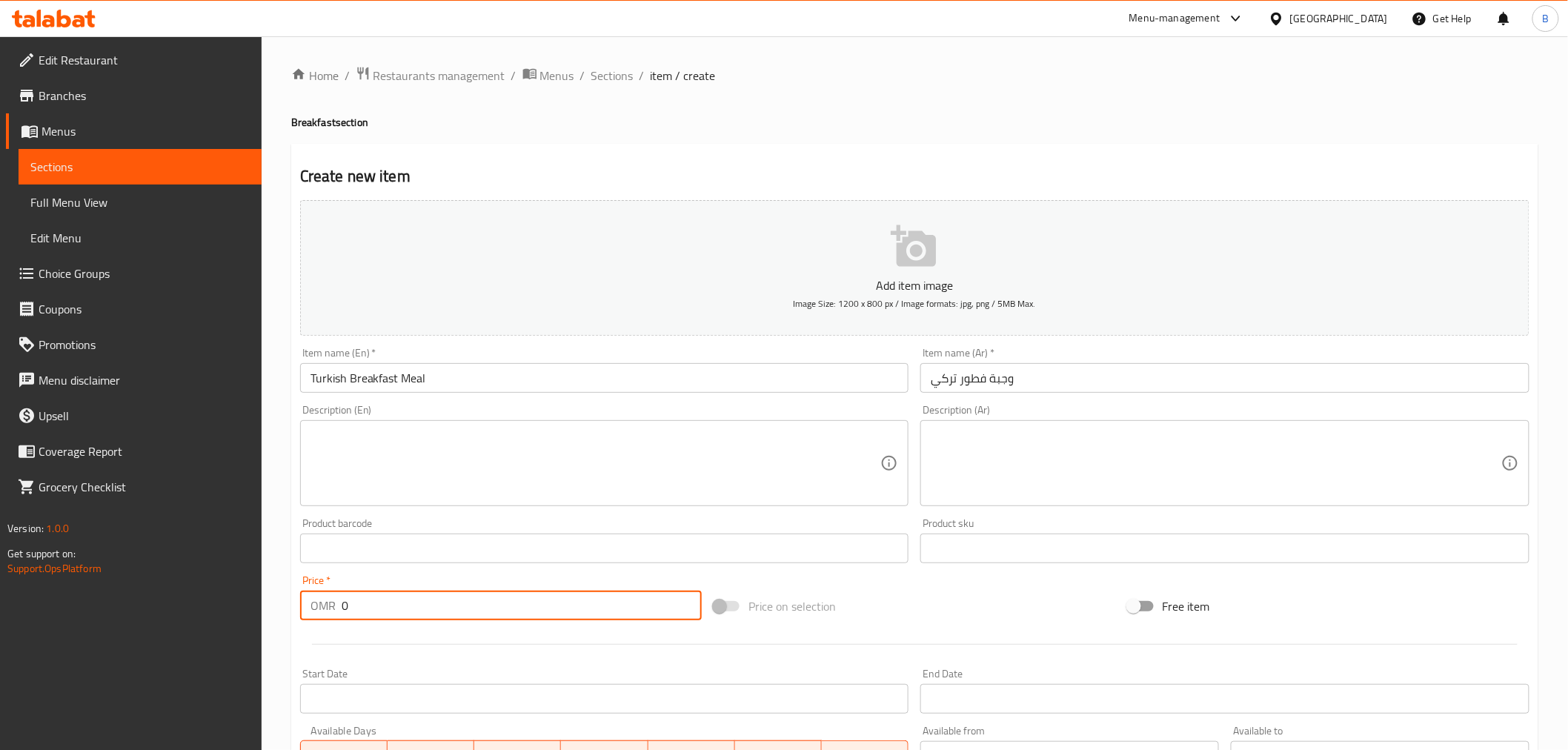
click at [497, 628] on div at bounding box center [915, 644] width 1242 height 36
click at [496, 608] on input "0" at bounding box center [522, 605] width 360 height 30
type input "5.7"
click at [562, 475] on textarea at bounding box center [596, 463] width 570 height 71
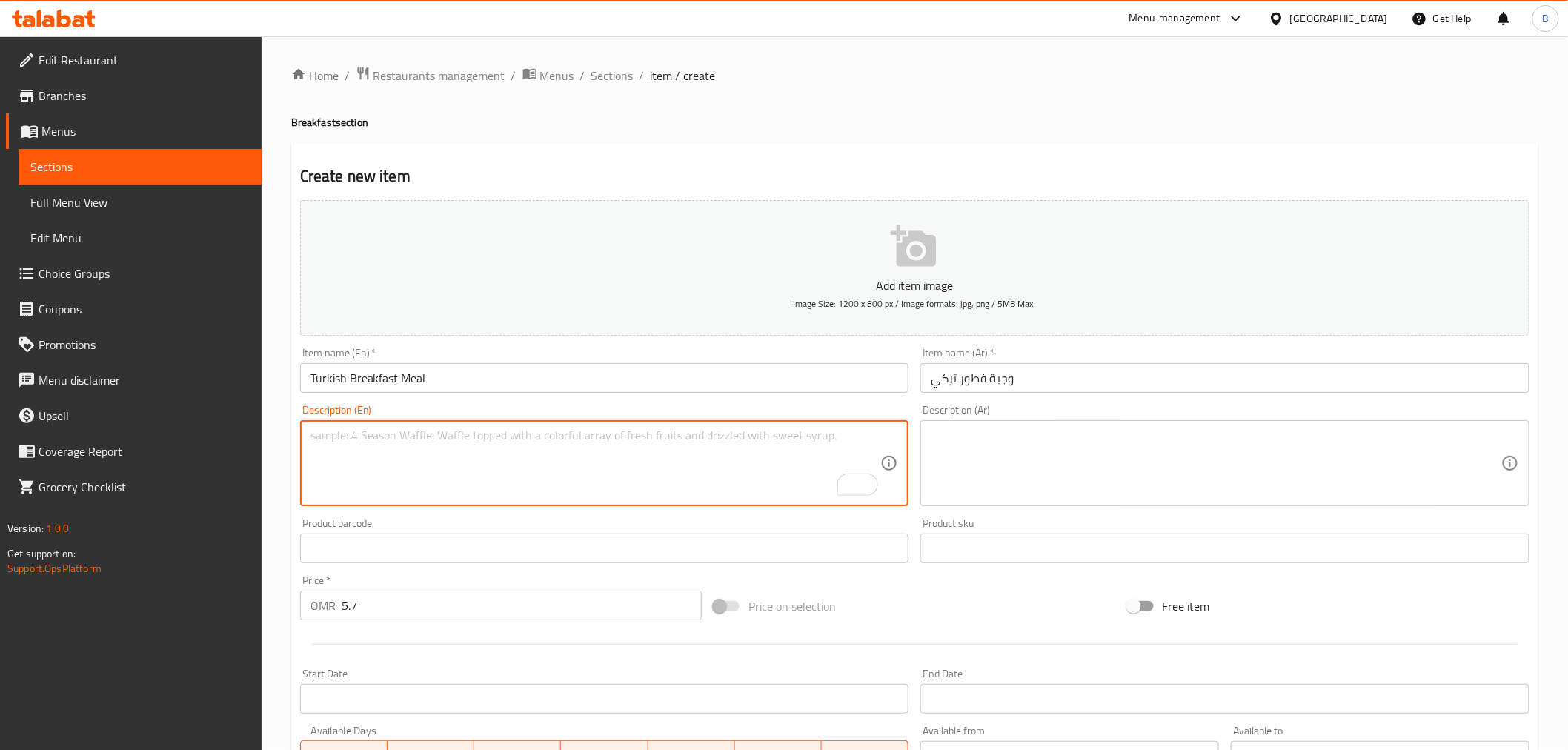
paste textarea "Turkish breakfast consists of kachapuri bread, bread basket, mixed salad bowl, …"
type textarea "Turkish breakfast consists of kachapuri bread, bread basket, mixed salad bowl, …"
click at [1017, 472] on textarea at bounding box center [1216, 463] width 570 height 71
paste textarea "تتكون وجبة الإفطار التركية من خبز الخاتشابوري، وسلة الخبز، ووعاء السلطة المشكل،…"
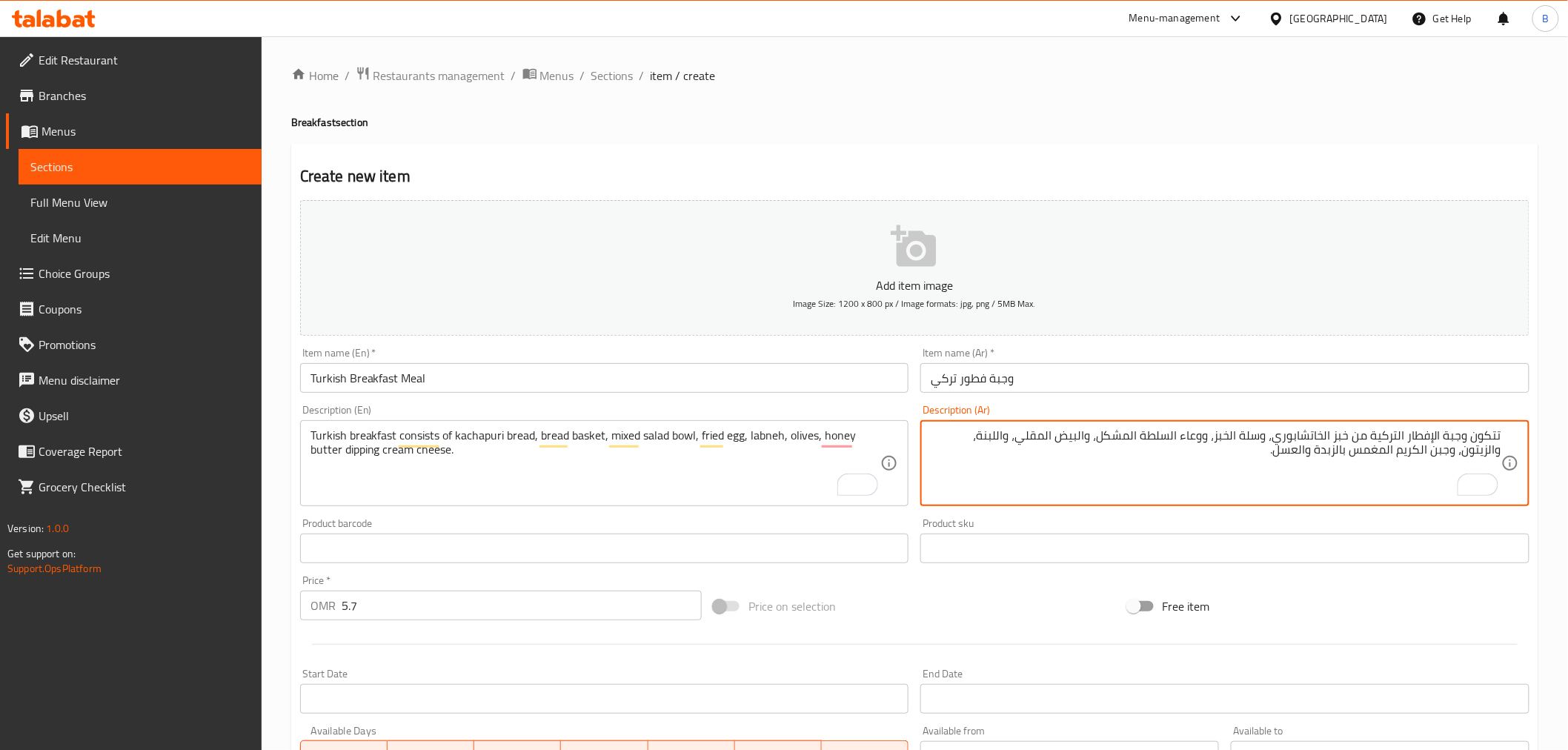
click at [1128, 444] on textarea "تتكون وجبة الإفطار التركية من خبز الخاتشابوري، وسلة الخبز، ووعاء السلطة المشكل،…" at bounding box center [1216, 463] width 570 height 71
click at [1129, 443] on textarea "تتكون وجبة الإفطار التركية من خبز الخاتشابوري، وسلة الخبز، ووعاء السلطة المشكل،…" at bounding box center [1216, 463] width 570 height 71
click at [1129, 433] on textarea "تتكون وجبة الإفطار التركية من خبز الخاتشابوري، وسلة الخبز، ووعاء السلطة المشكل،…" at bounding box center [1216, 463] width 570 height 71
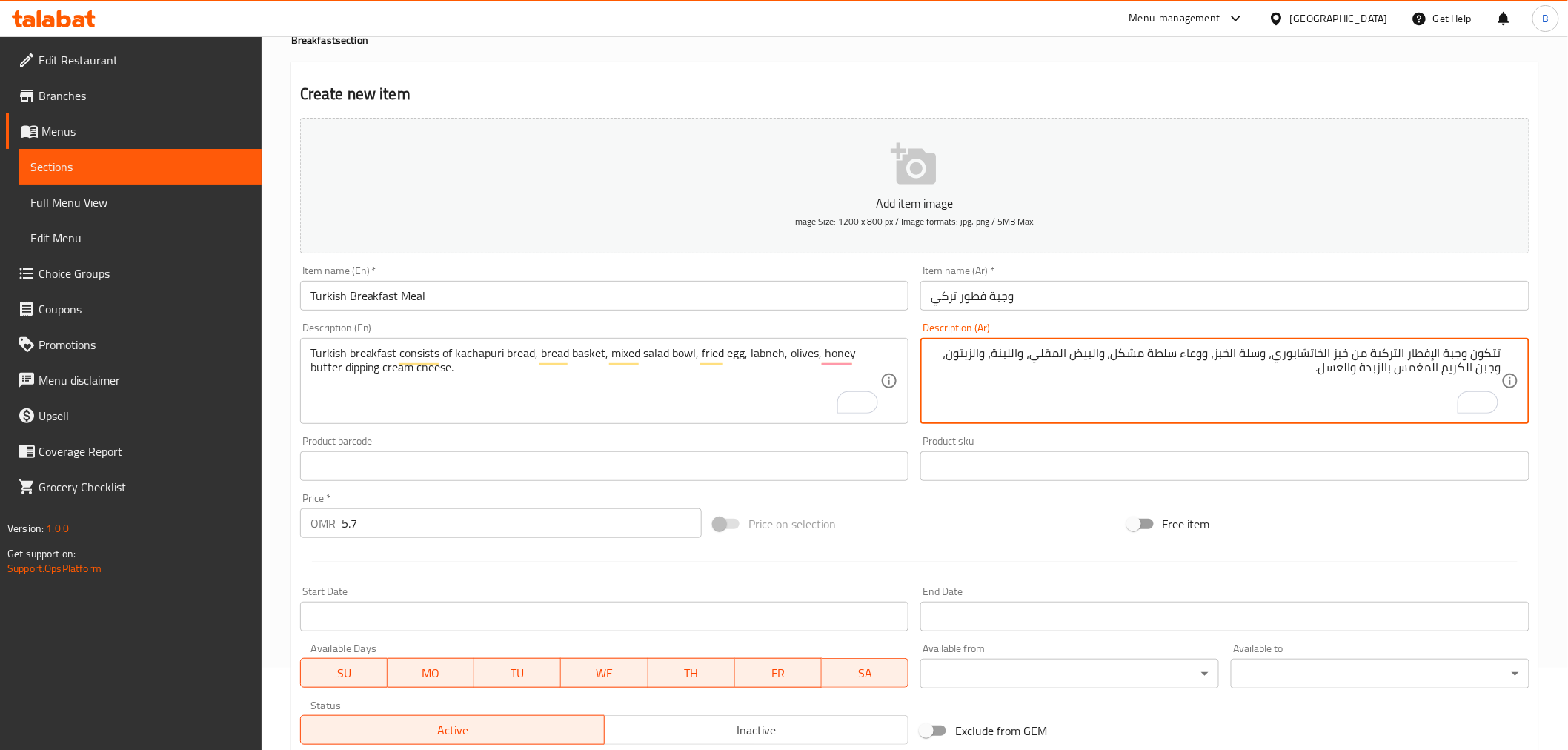
scroll to position [294, 0]
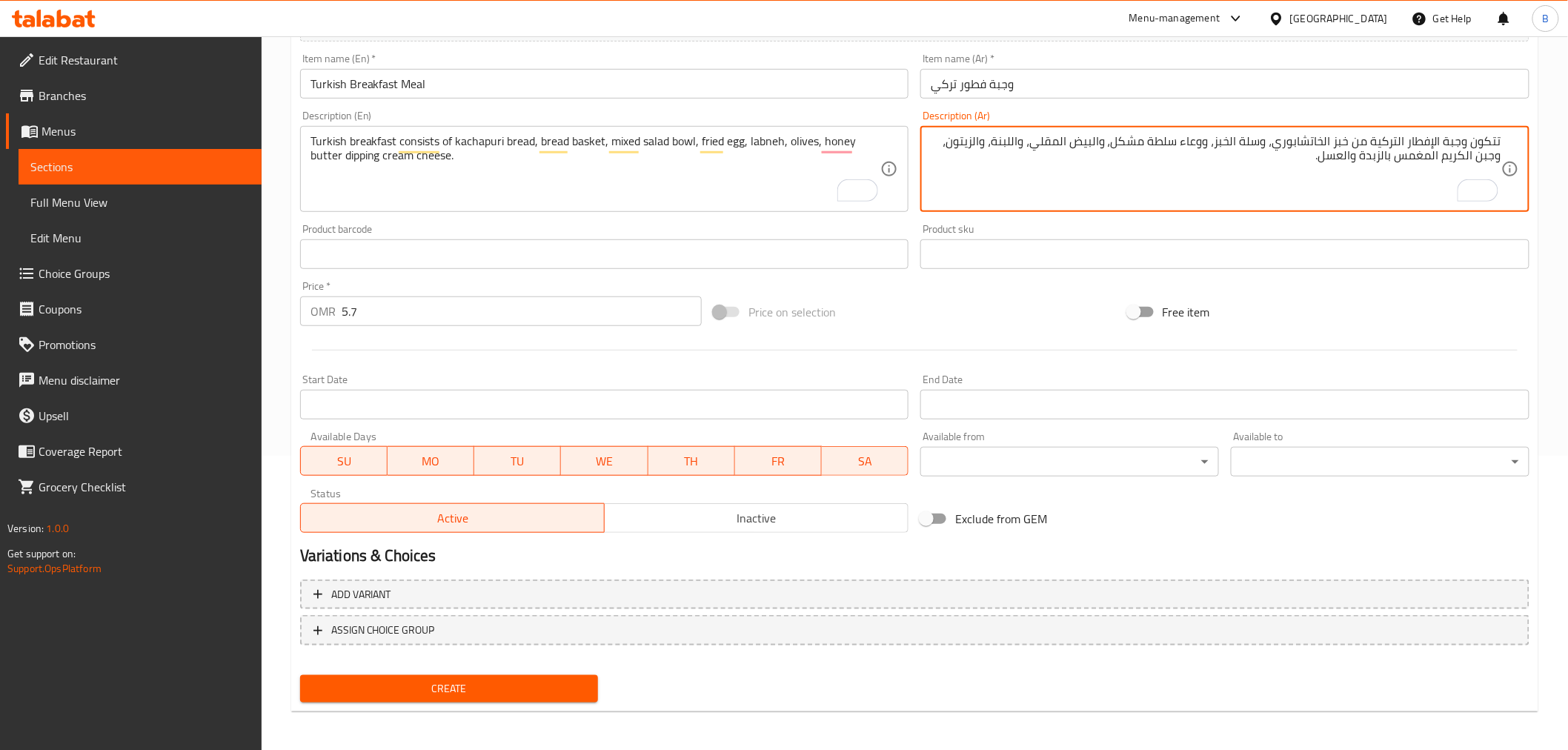
type textarea "تتكون وجبة الإفطار التركية من خبز الخاتشابوري، وسلة الخبز، ووعاء سلطة مشكل، وال…"
click at [507, 698] on button "Create" at bounding box center [449, 688] width 298 height 27
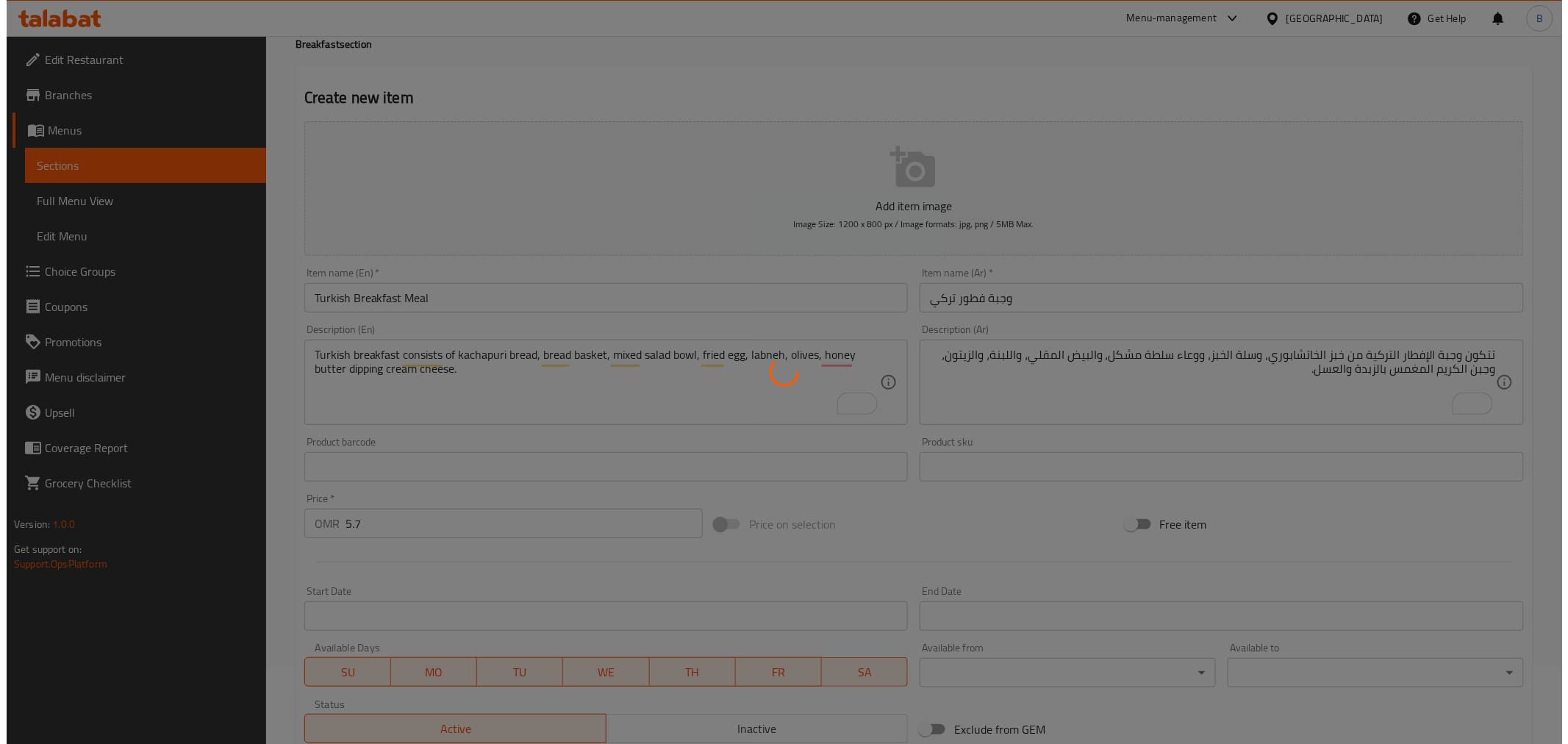
scroll to position [0, 0]
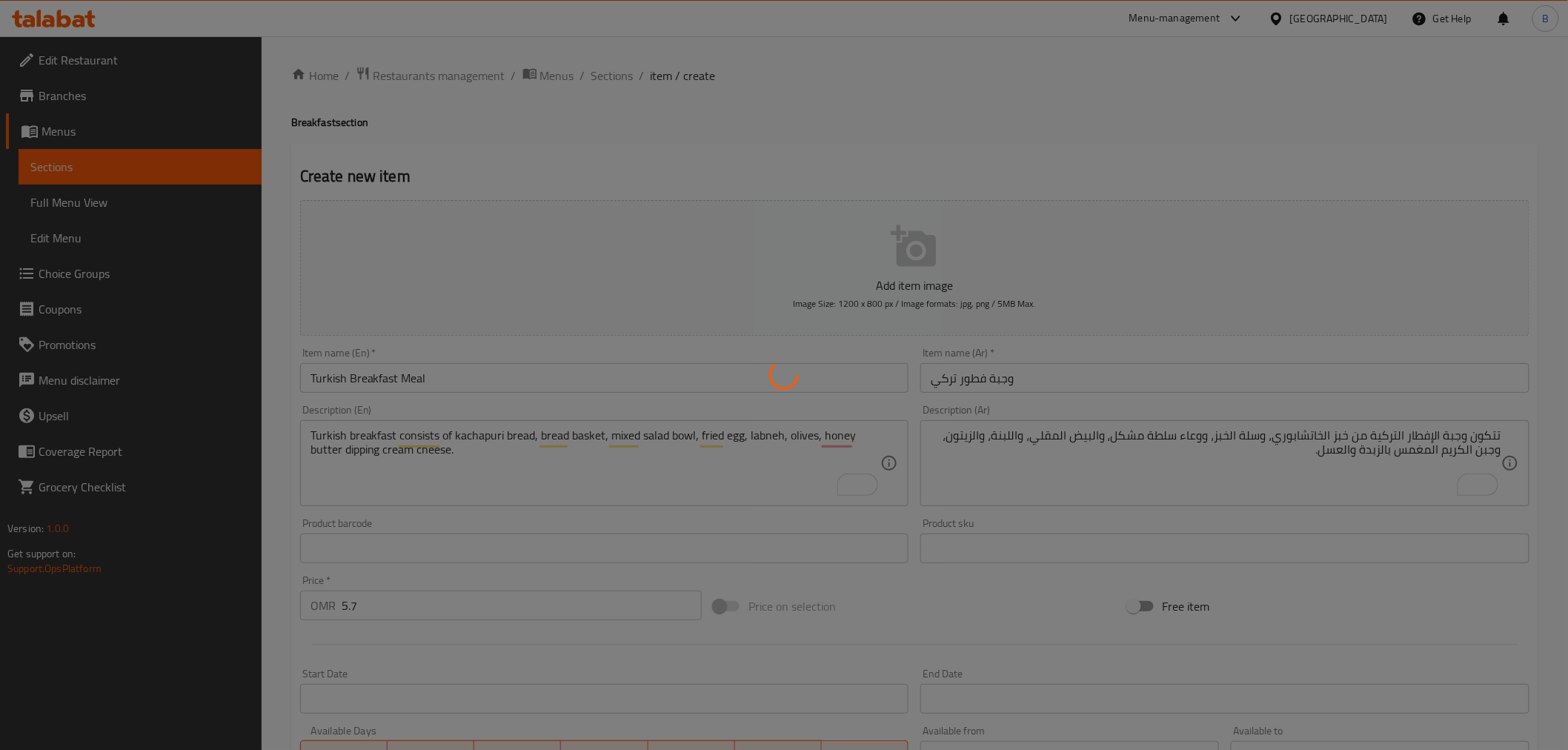
type input "0"
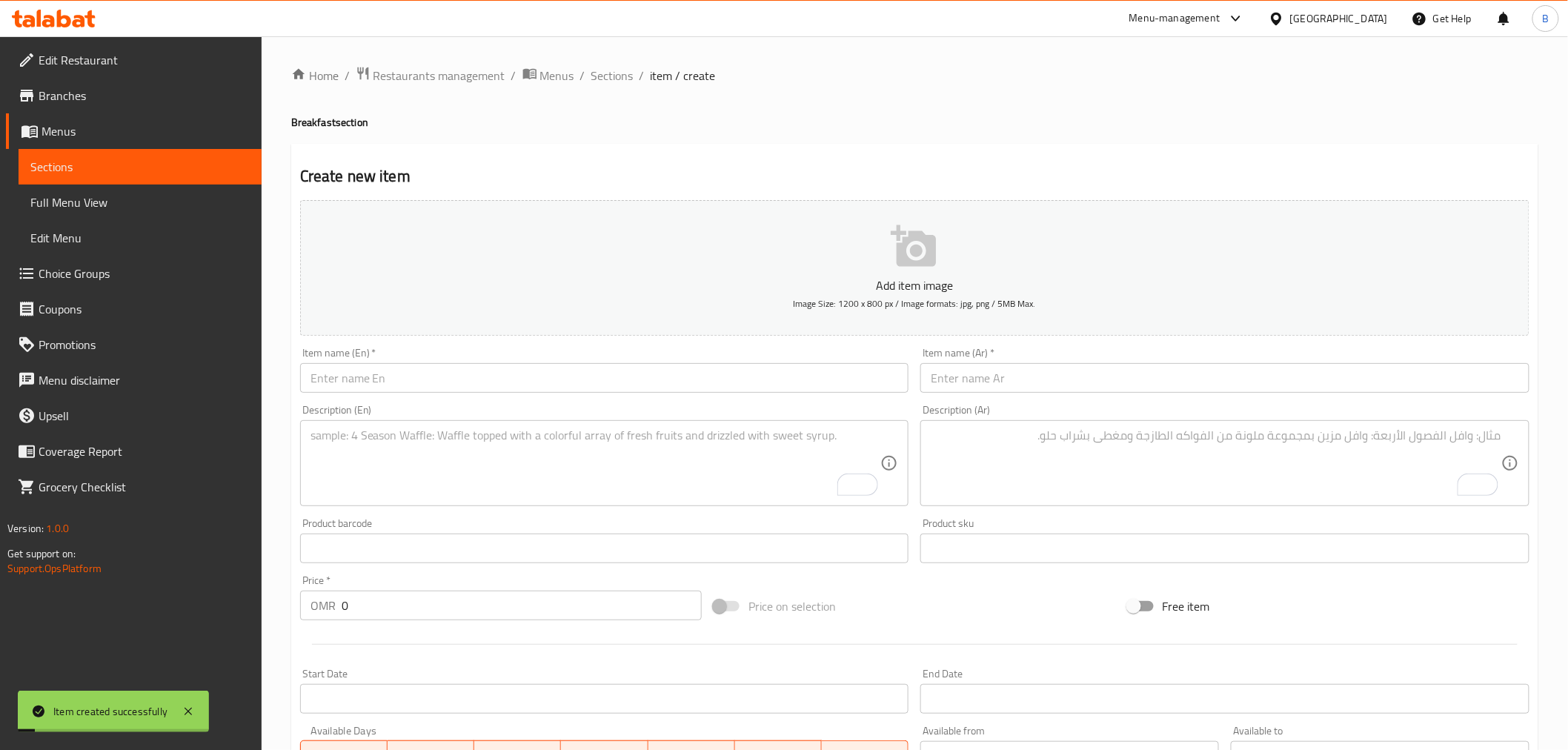
click at [609, 62] on div "Home / Restaurants management / Menus / Sections / item / create Breakfast sect…" at bounding box center [915, 541] width 1307 height 1010
click at [616, 76] on span "Sections" at bounding box center [612, 76] width 42 height 18
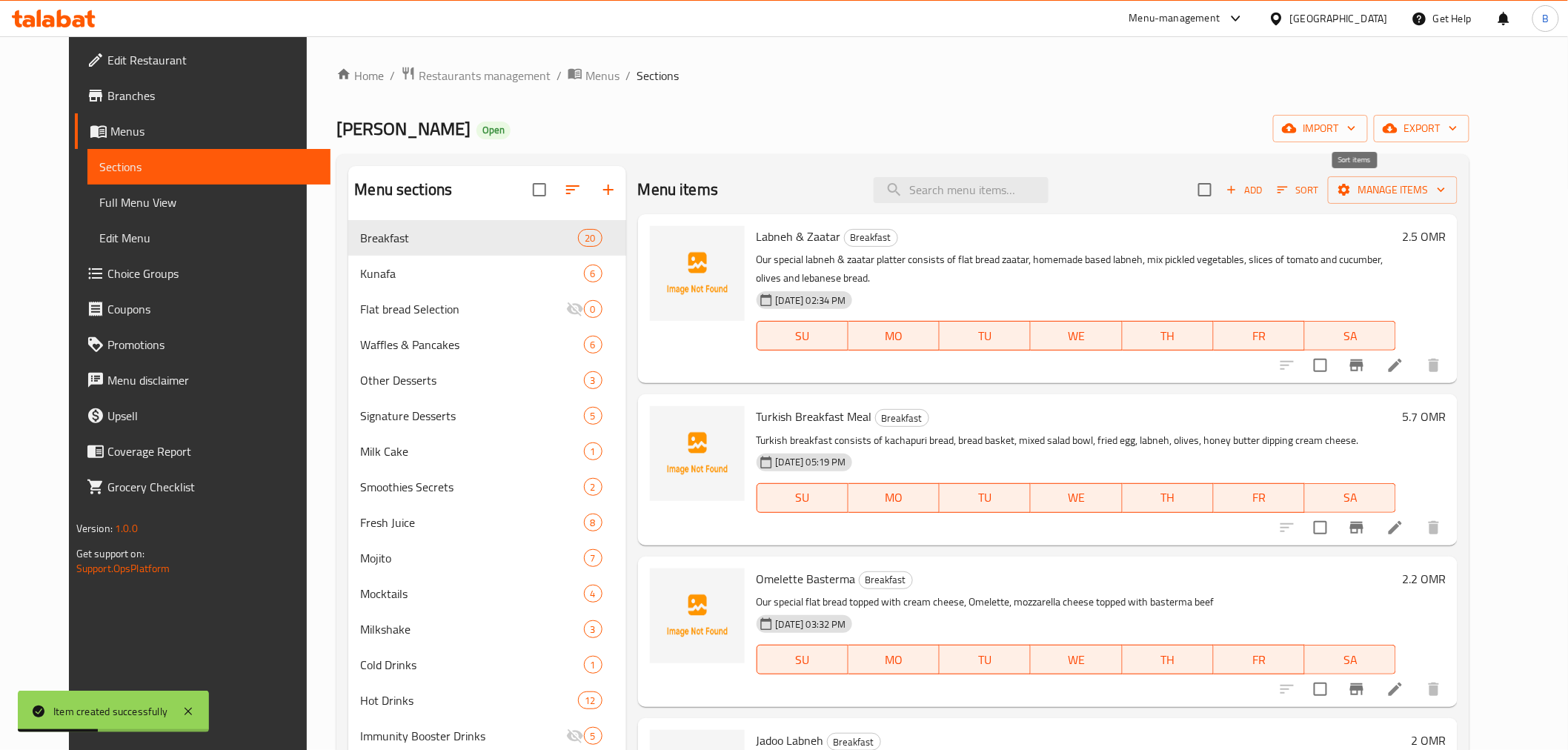
click at [1318, 198] on span "Sort" at bounding box center [1298, 190] width 41 height 17
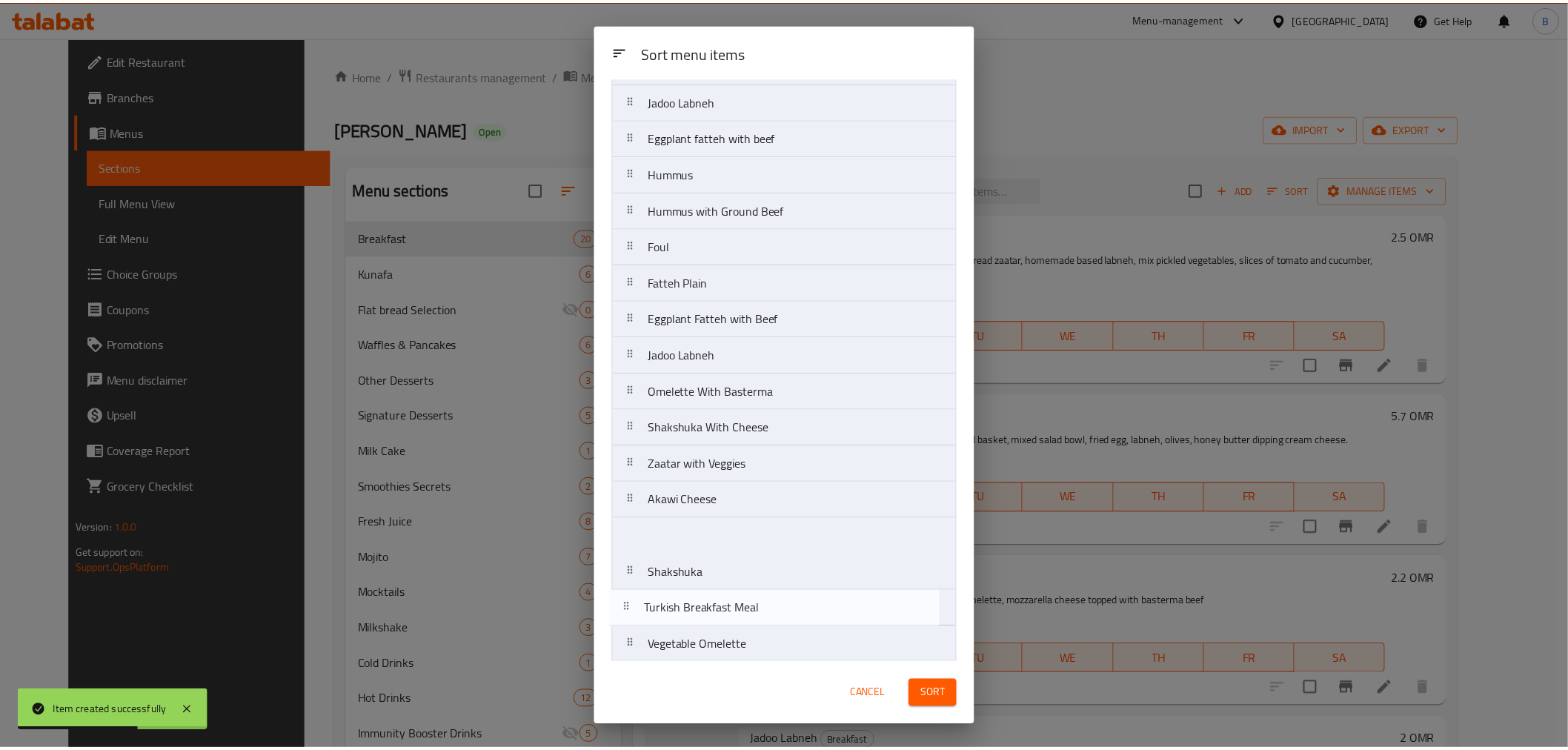
scroll to position [191, 0]
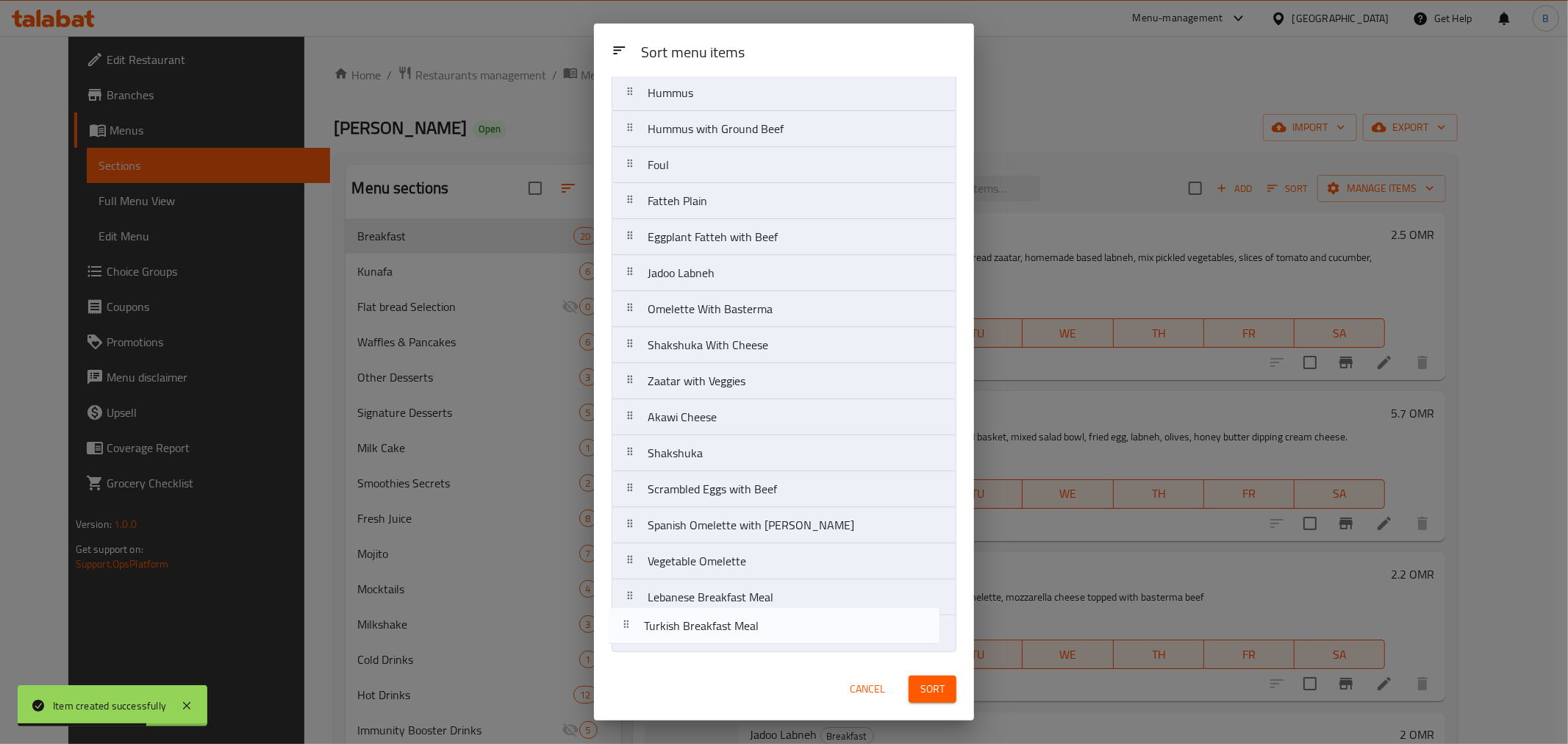
drag, startPoint x: 785, startPoint y: 171, endPoint x: 782, endPoint y: 634, distance: 463.0
click at [782, 634] on nav "Labneh & Zaatar Turkish Breakfast Meal Omelette Basterma Jadoo Labneh Eggplant …" at bounding box center [783, 291] width 345 height 722
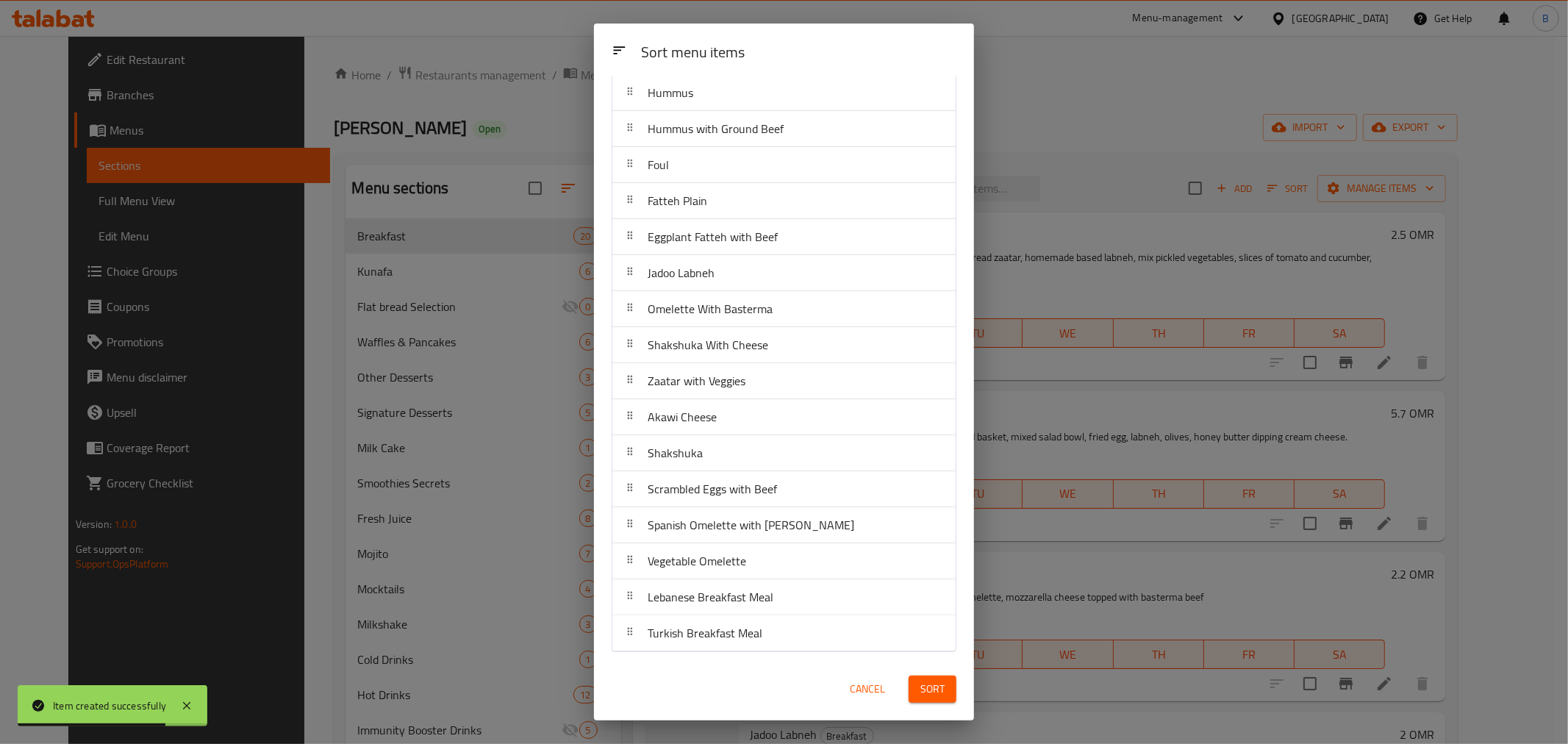
click at [945, 685] on button "Sort" at bounding box center [932, 689] width 48 height 27
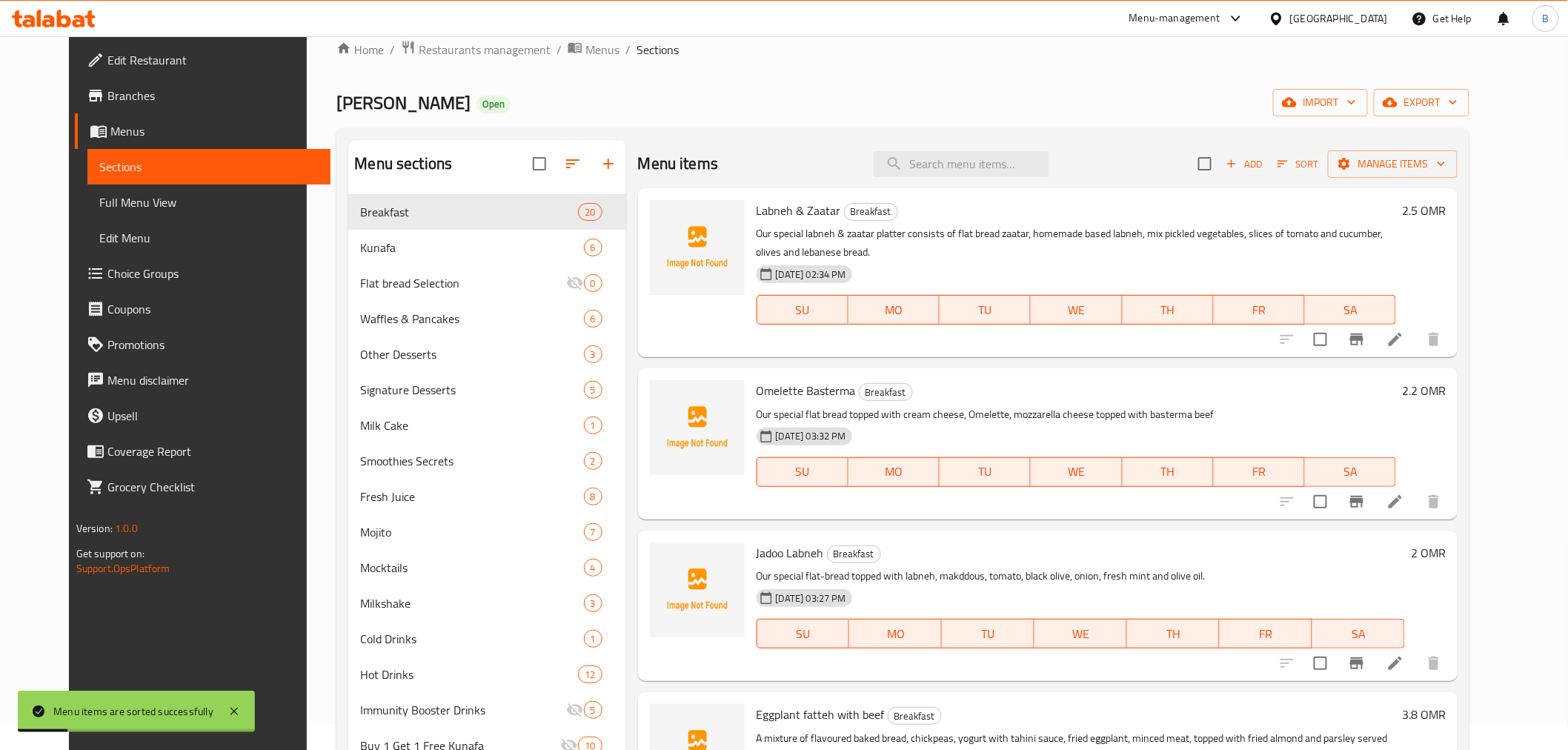
scroll to position [0, 0]
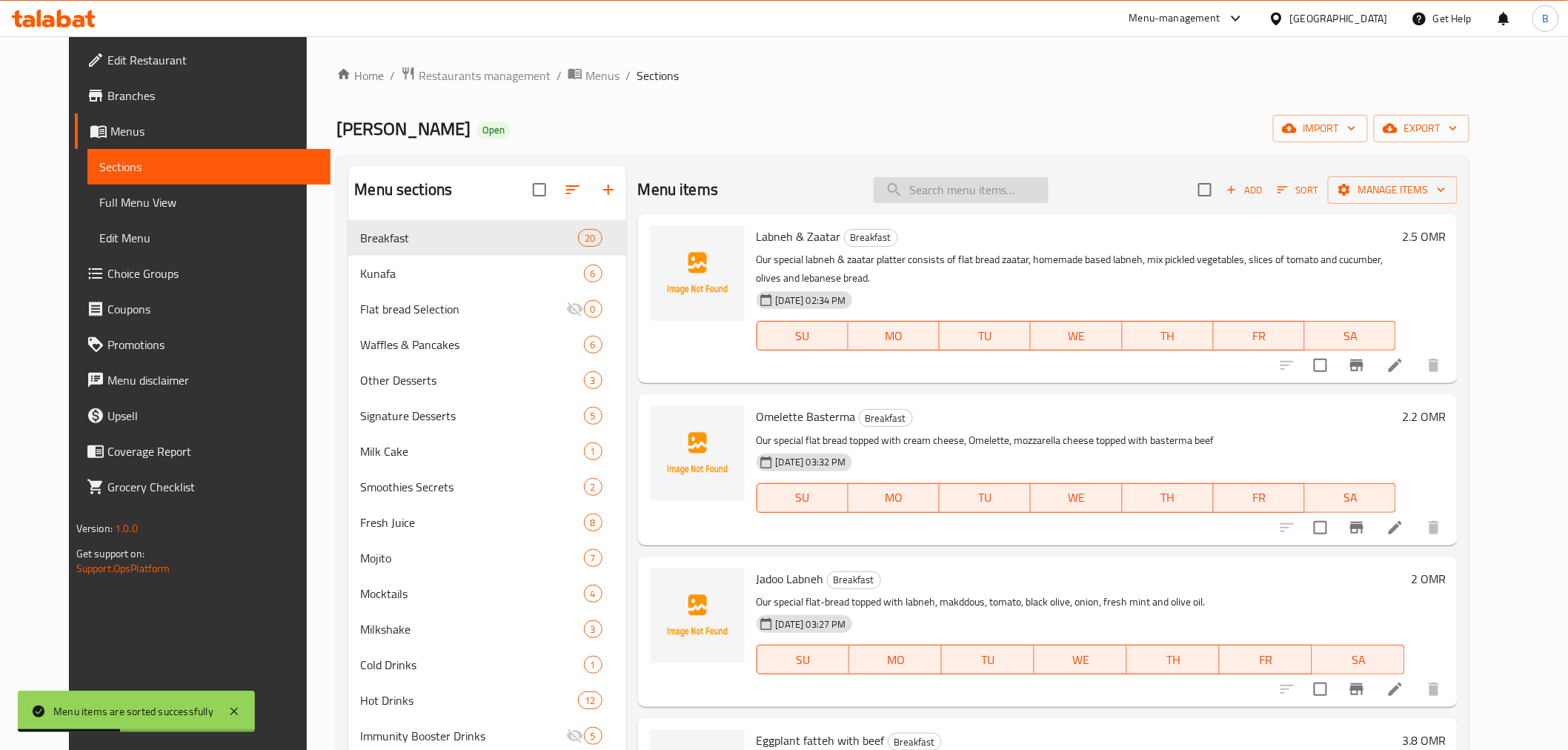
drag, startPoint x: 935, startPoint y: 218, endPoint x: 958, endPoint y: 198, distance: 30.5
click at [938, 215] on div "Labneh & Zaatar Breakfast Our special labneh & zaatar platter consists of flat …" at bounding box center [1049, 299] width 820 height 169
click at [958, 198] on input "search" at bounding box center [961, 191] width 175 height 26
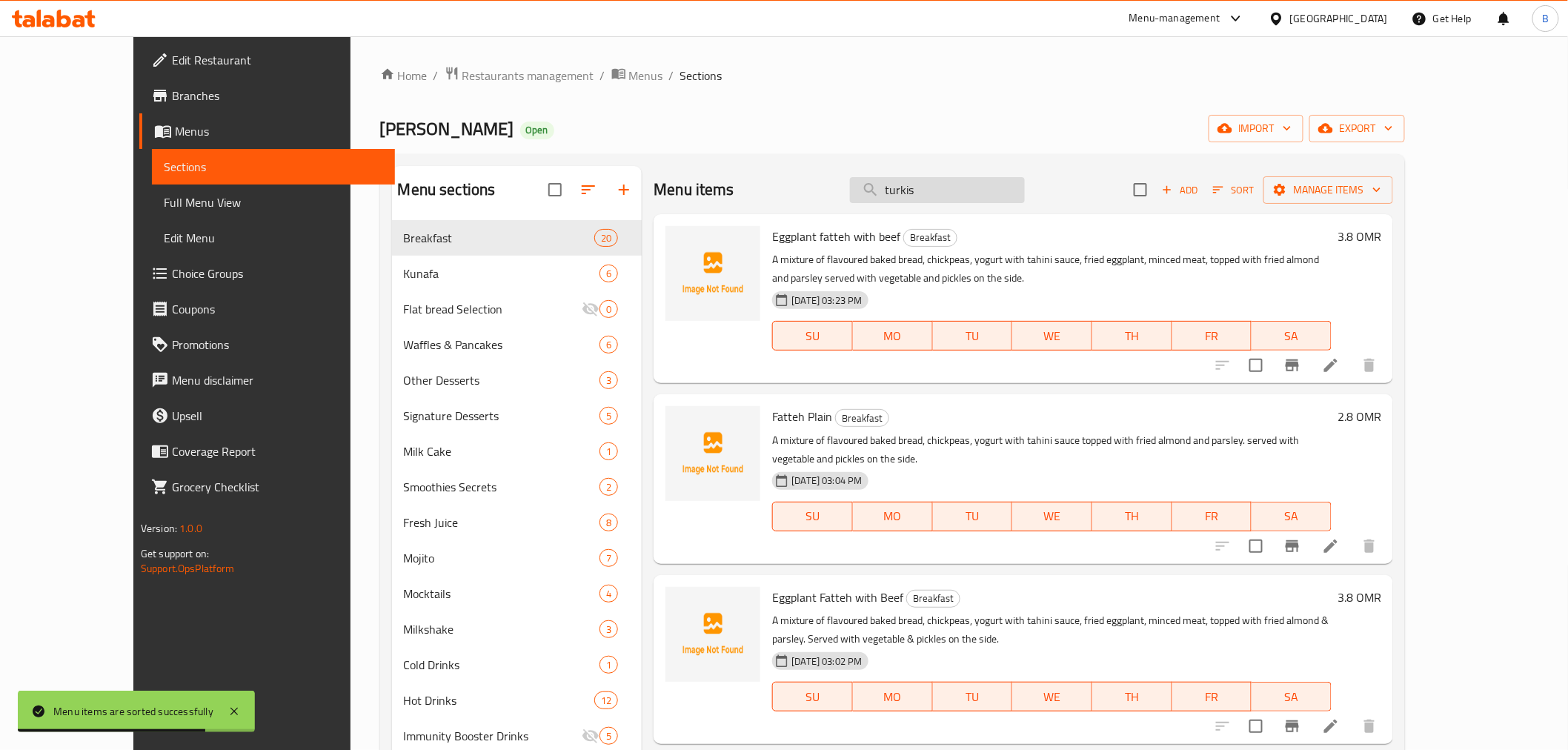
type input "turkish"
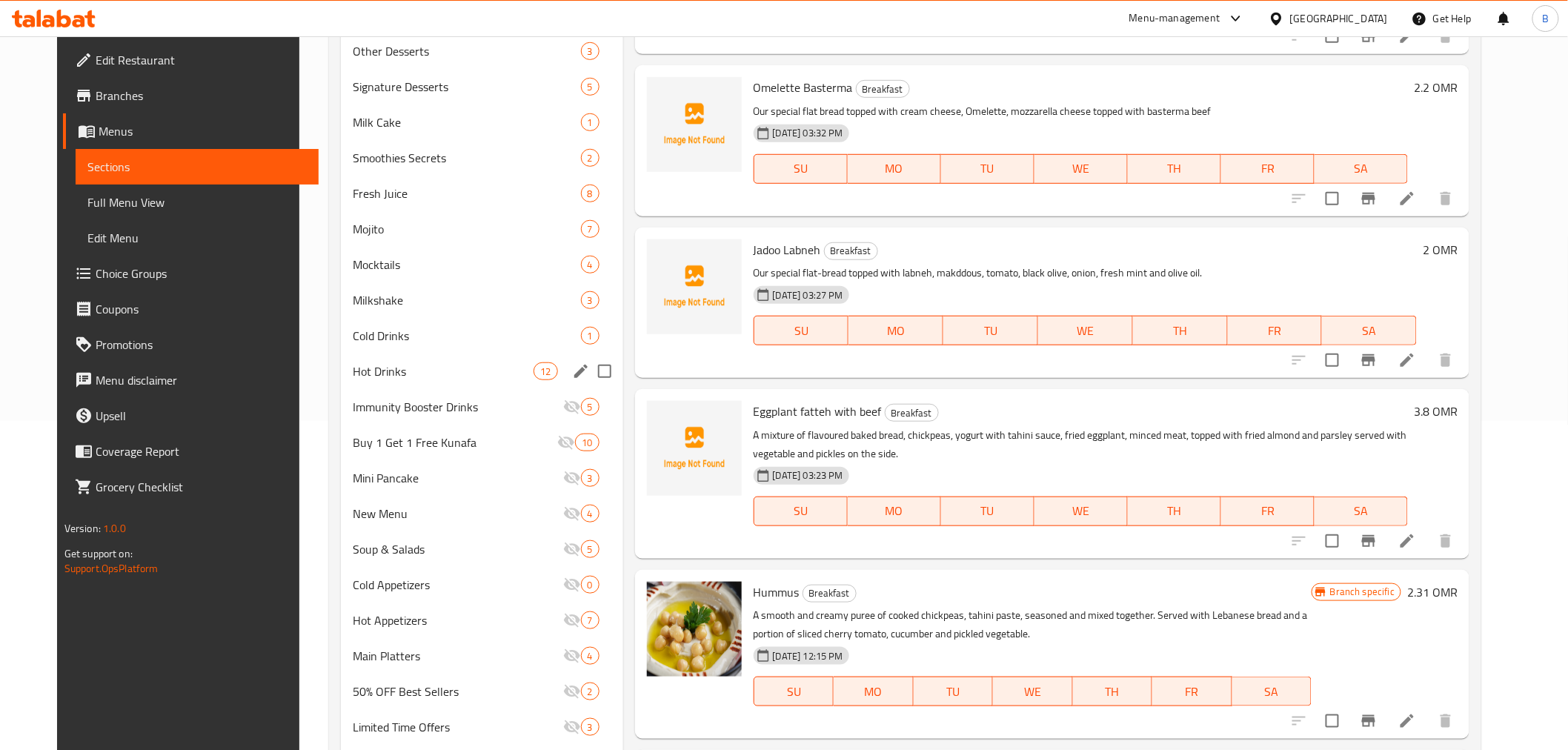
scroll to position [405, 0]
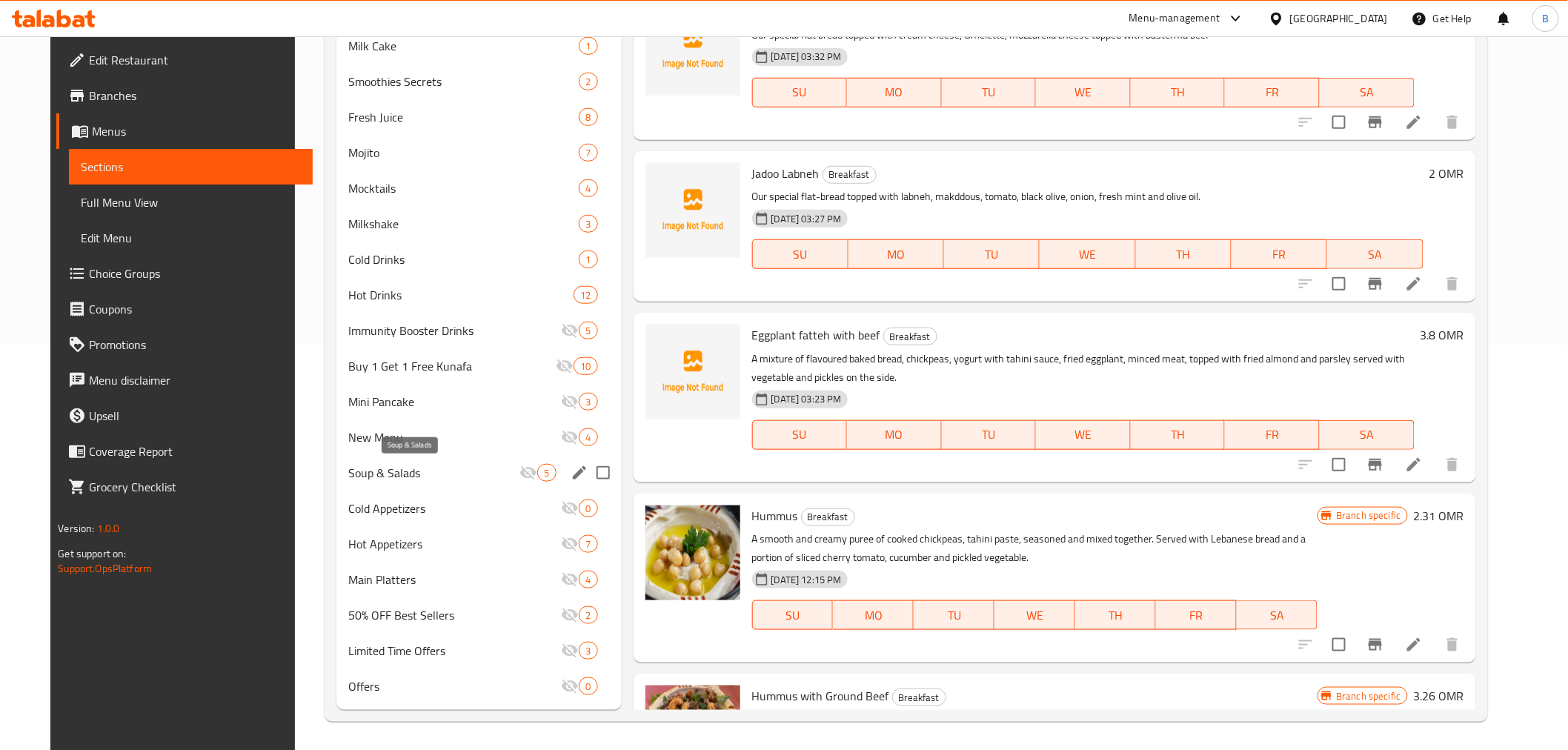
click at [476, 464] on span "Soup & Salads" at bounding box center [434, 473] width 171 height 18
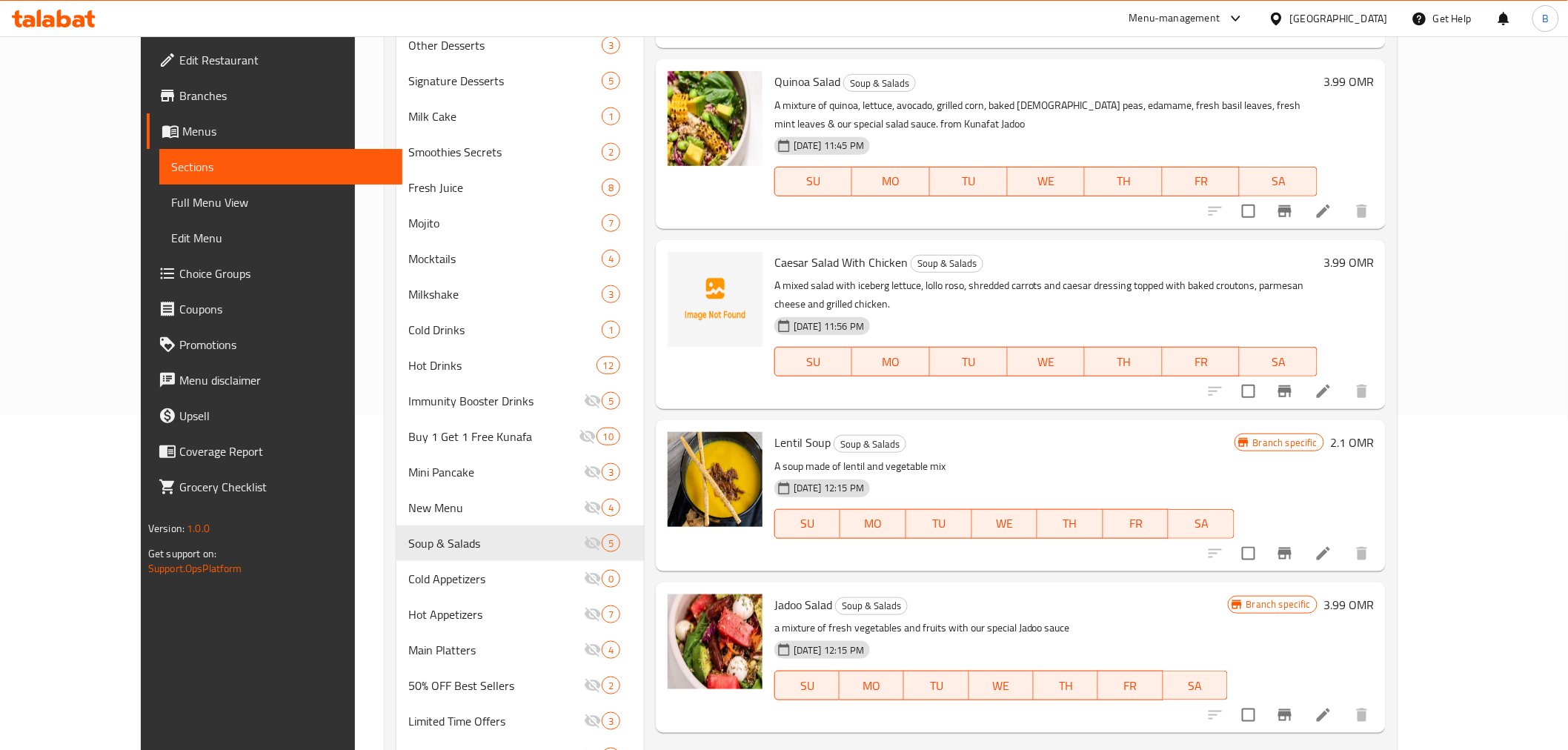
scroll to position [405, 0]
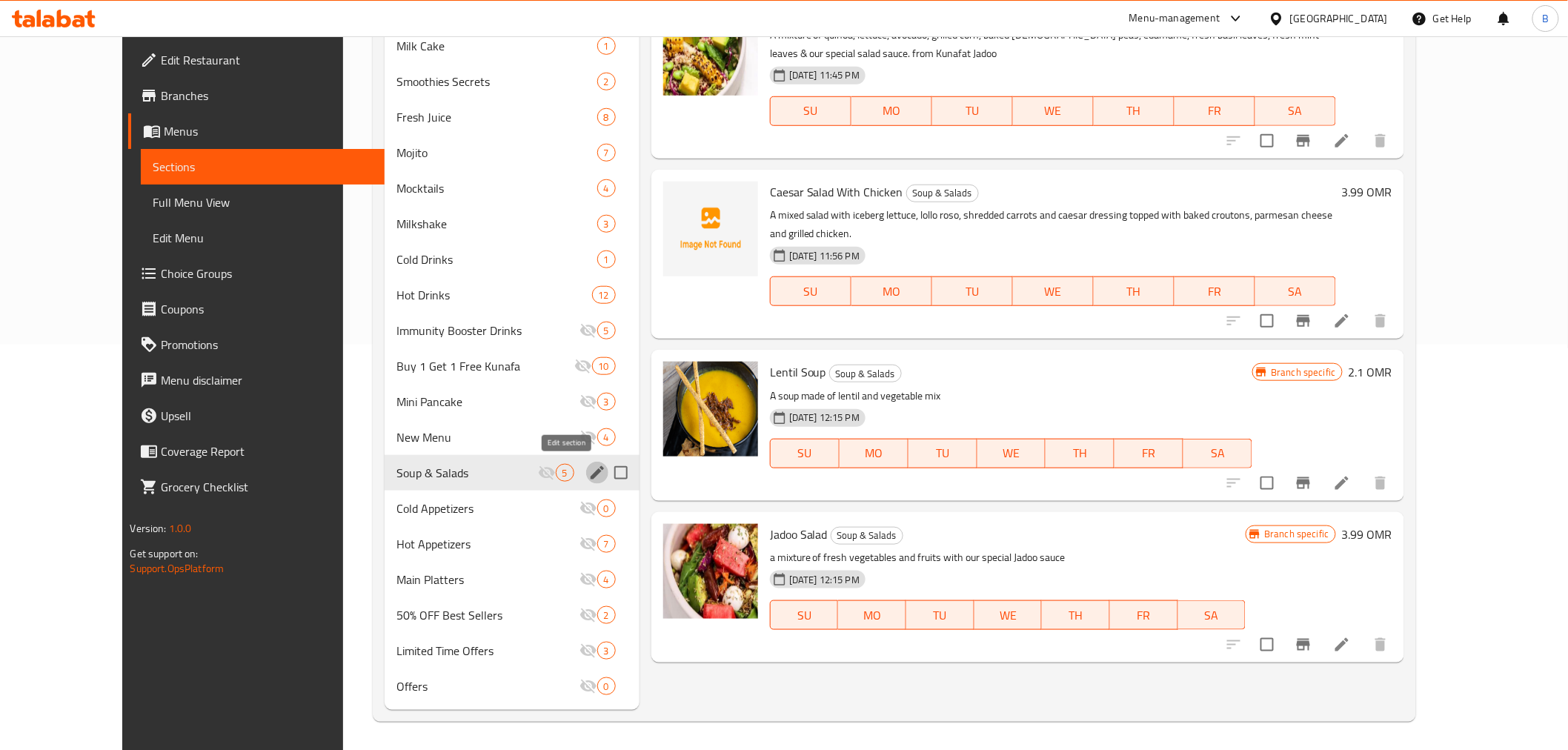
click at [588, 475] on icon "edit" at bounding box center [597, 473] width 18 height 18
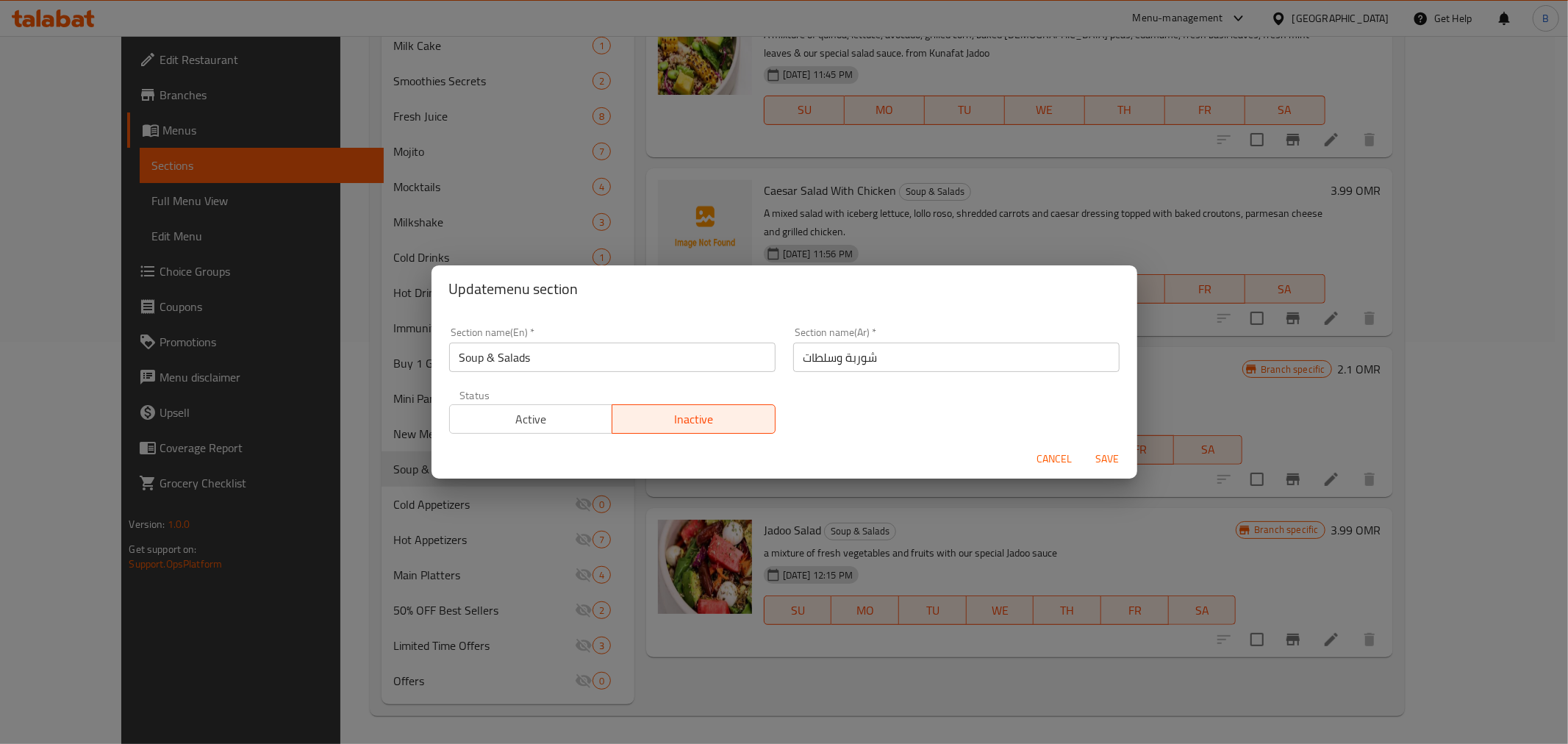
click at [1041, 456] on span "Cancel" at bounding box center [1055, 459] width 35 height 19
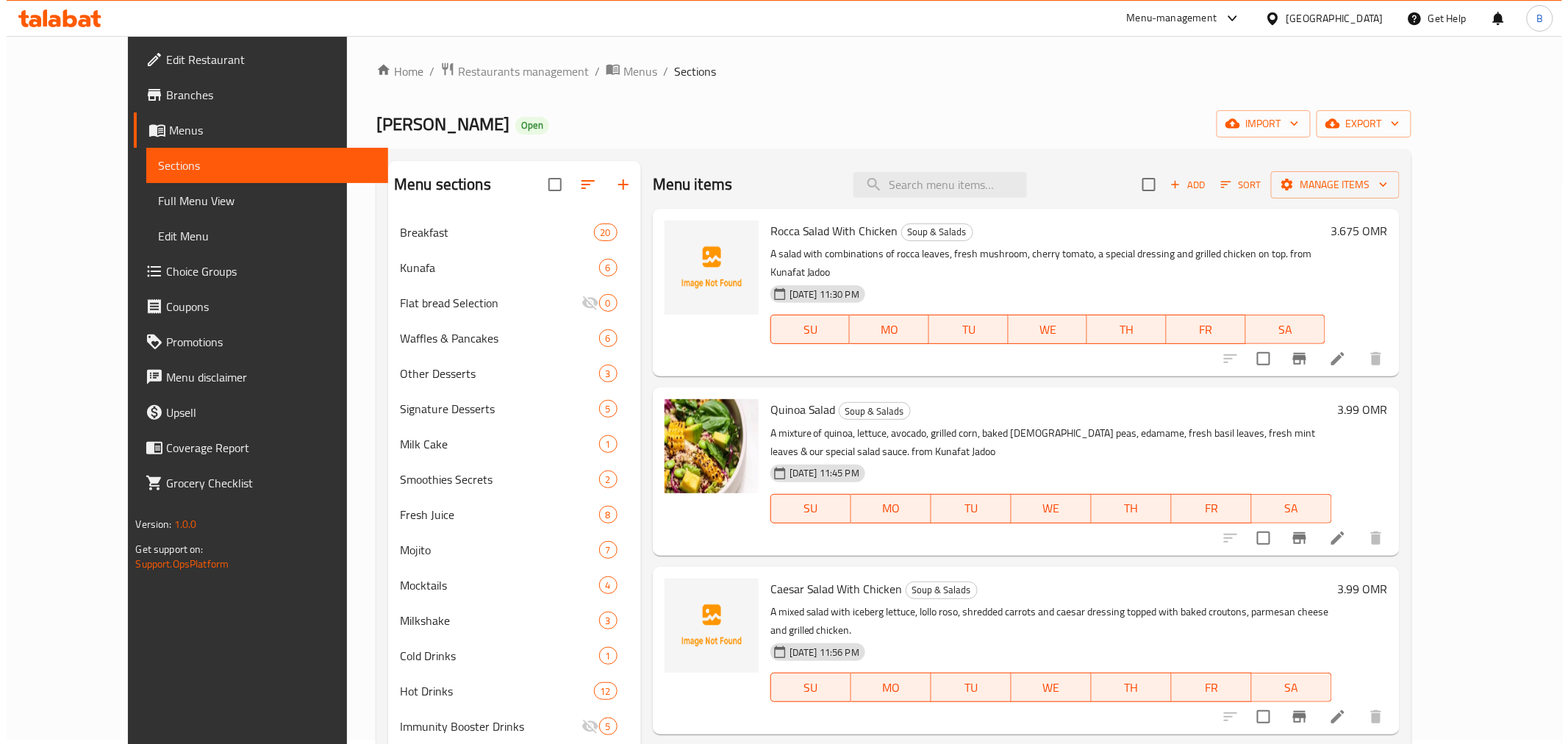
scroll to position [0, 0]
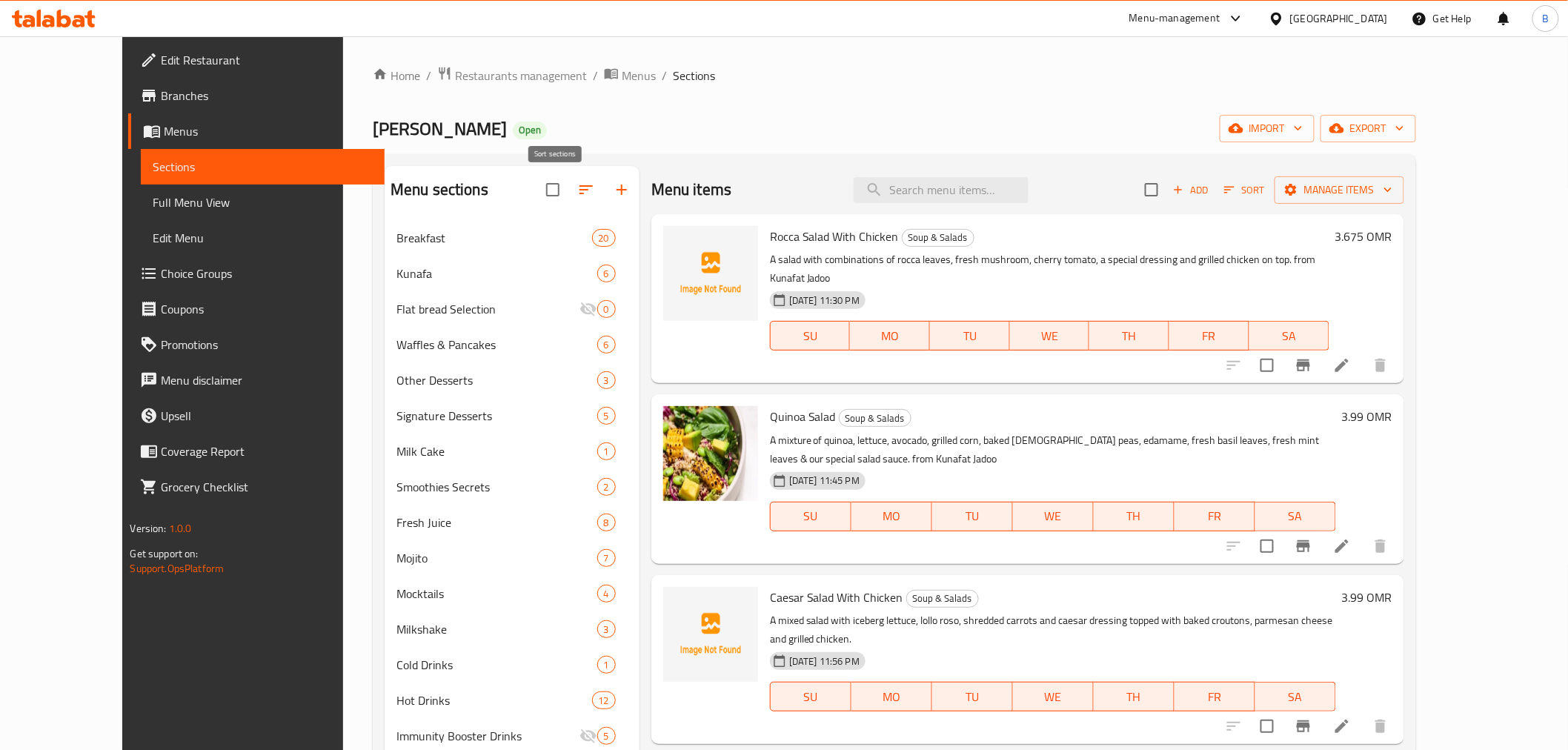
click at [578, 198] on icon "button" at bounding box center [587, 190] width 18 height 18
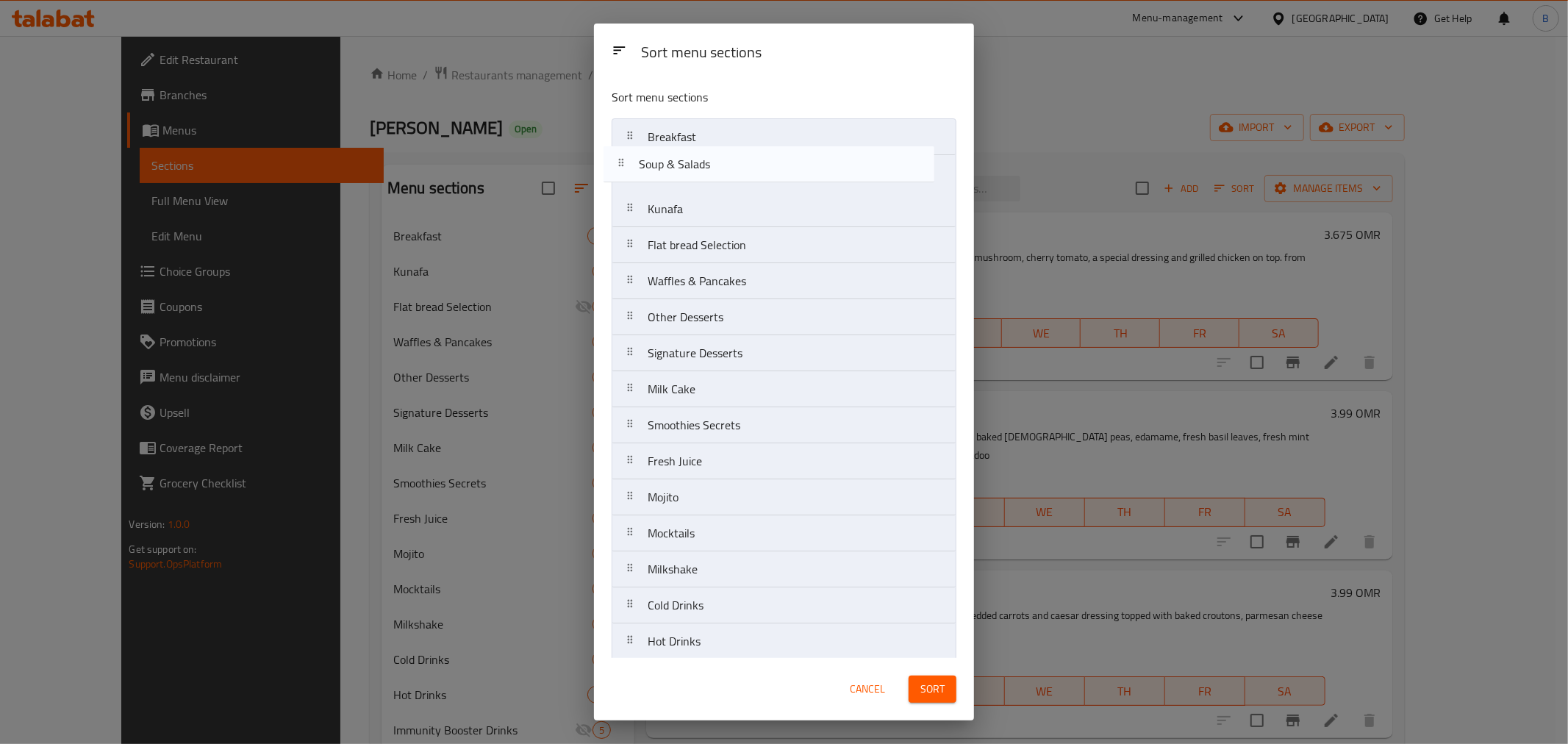
drag, startPoint x: 697, startPoint y: 417, endPoint x: 691, endPoint y: 154, distance: 263.1
click at [691, 154] on nav "Breakfast Kunafa Flat bread Selection Waffles & Pancakes Other Desserts Signatu…" at bounding box center [783, 569] width 345 height 902
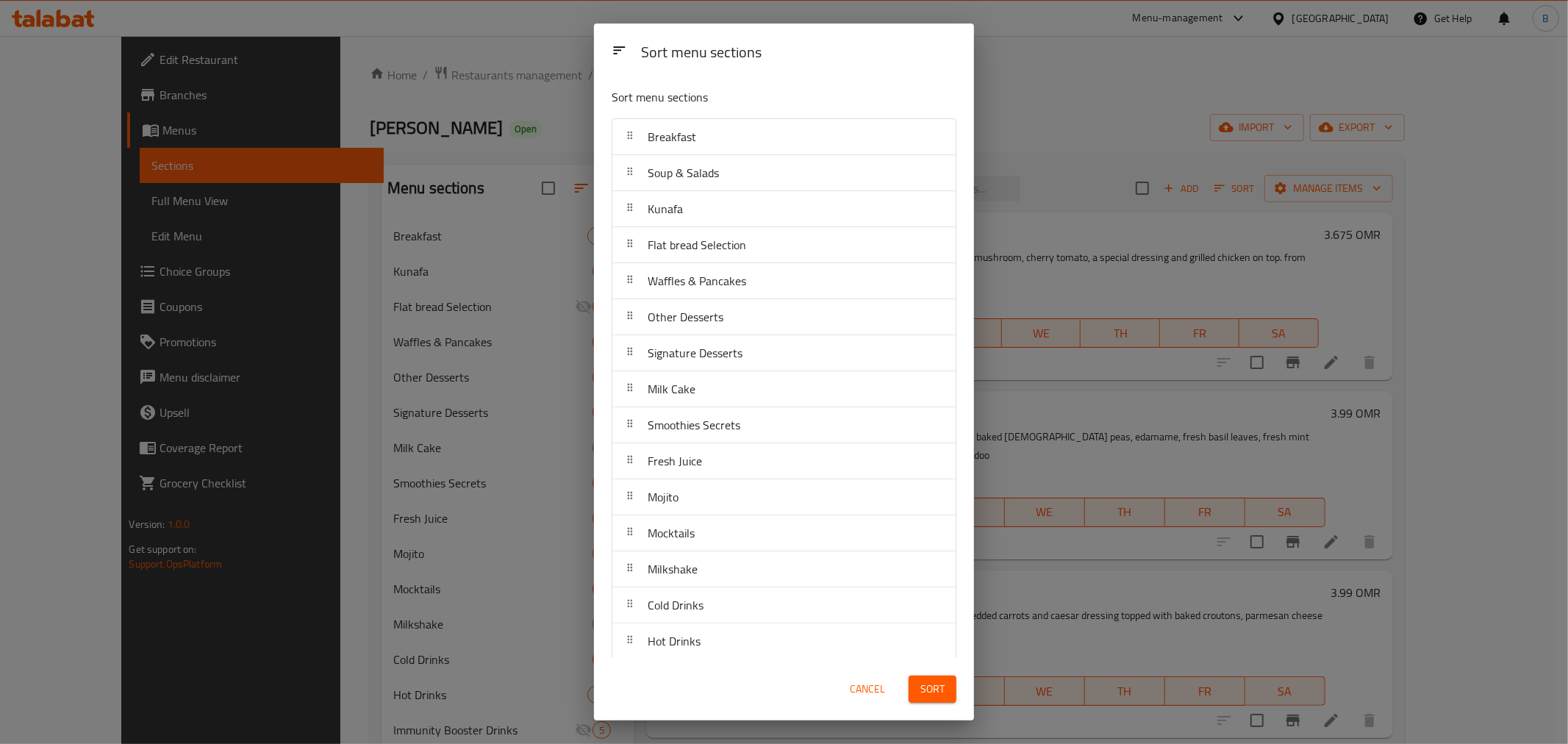
click at [935, 694] on span "Sort" at bounding box center [932, 689] width 24 height 19
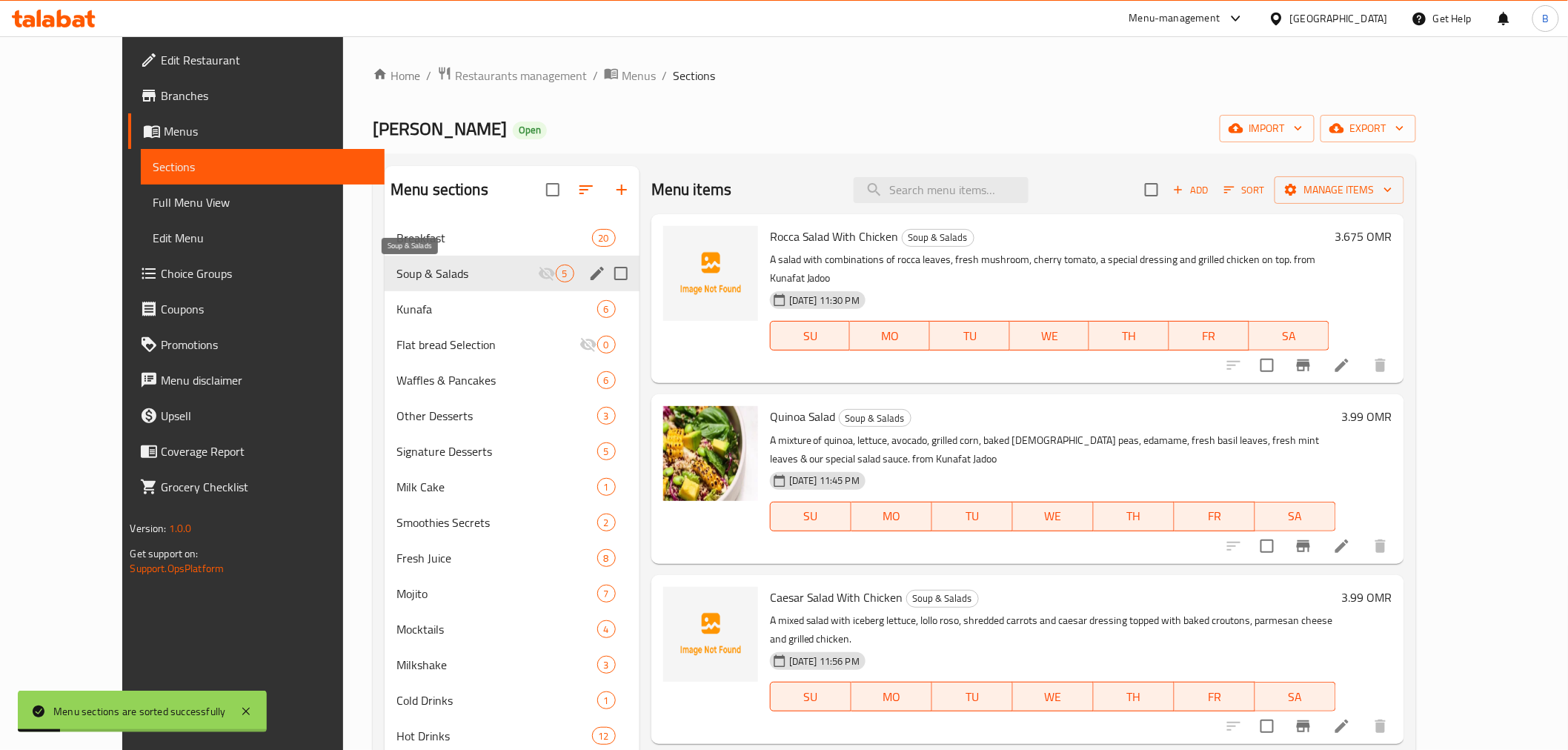
click at [505, 269] on span "Soup & Salads" at bounding box center [467, 274] width 141 height 18
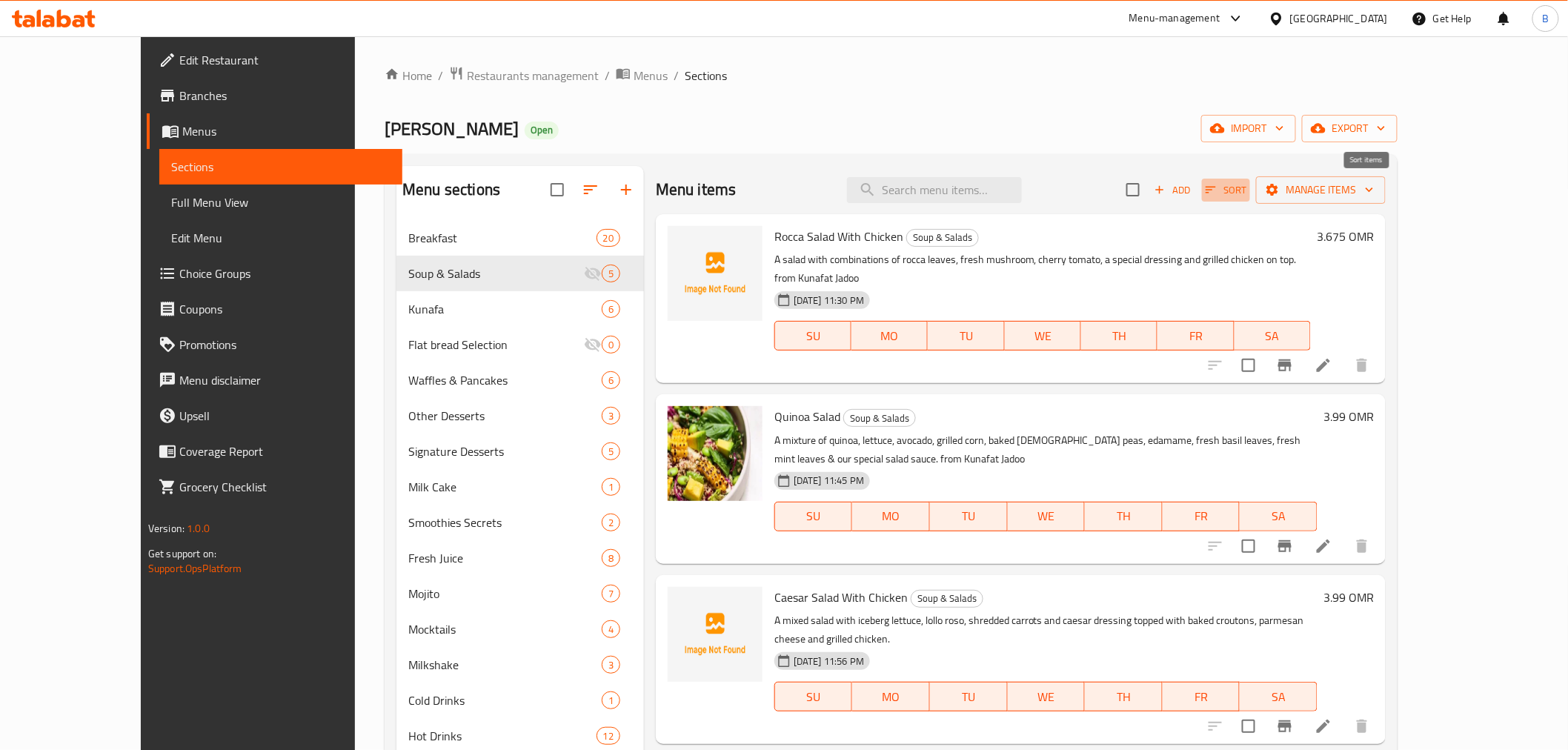
click at [1247, 197] on span "Sort" at bounding box center [1226, 190] width 41 height 17
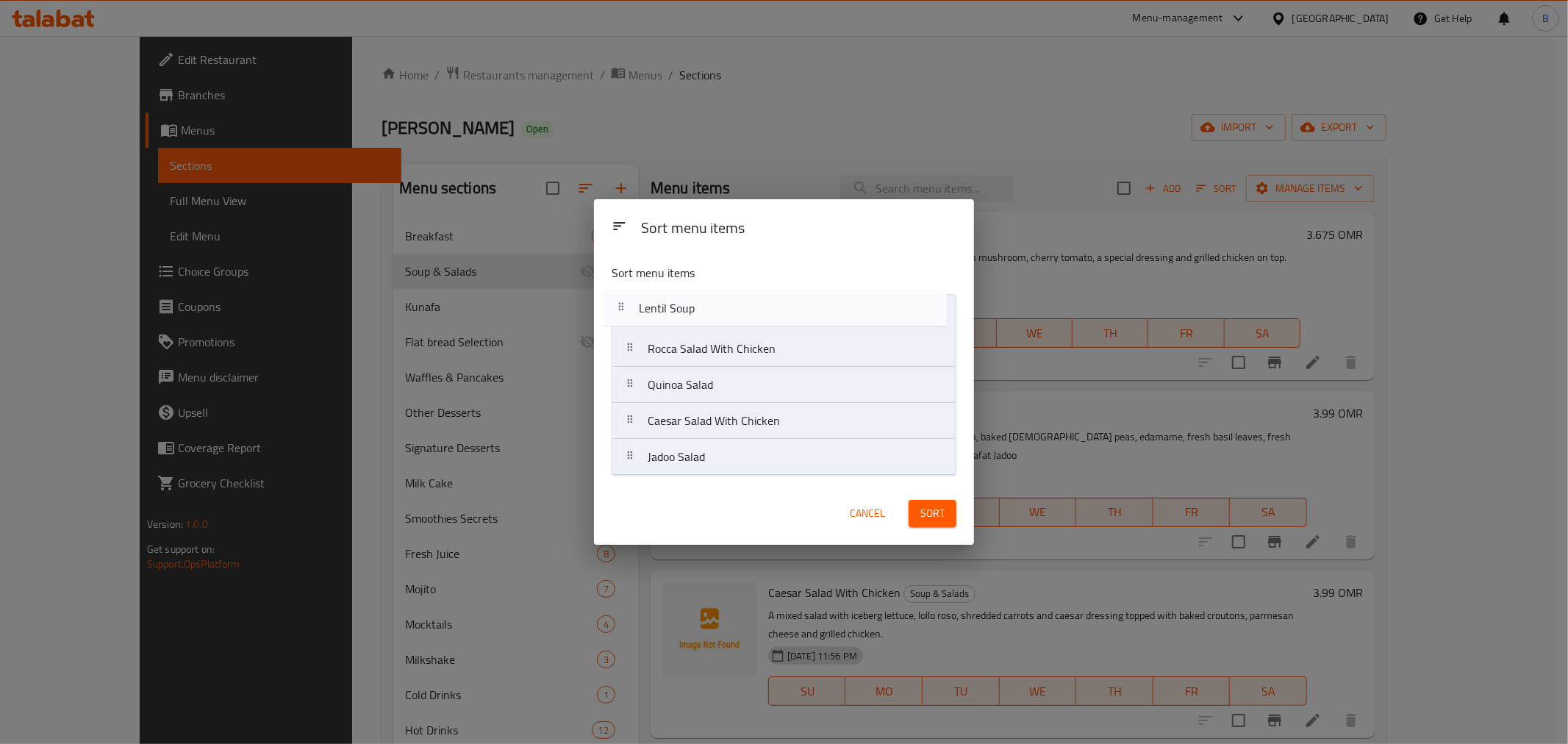
drag, startPoint x: 803, startPoint y: 425, endPoint x: 794, endPoint y: 311, distance: 114.4
click at [794, 311] on nav "Rocca Salad With Chicken Quinoa Salad Caesar Salad With Chicken Lentil Soup Jad…" at bounding box center [783, 385] width 345 height 182
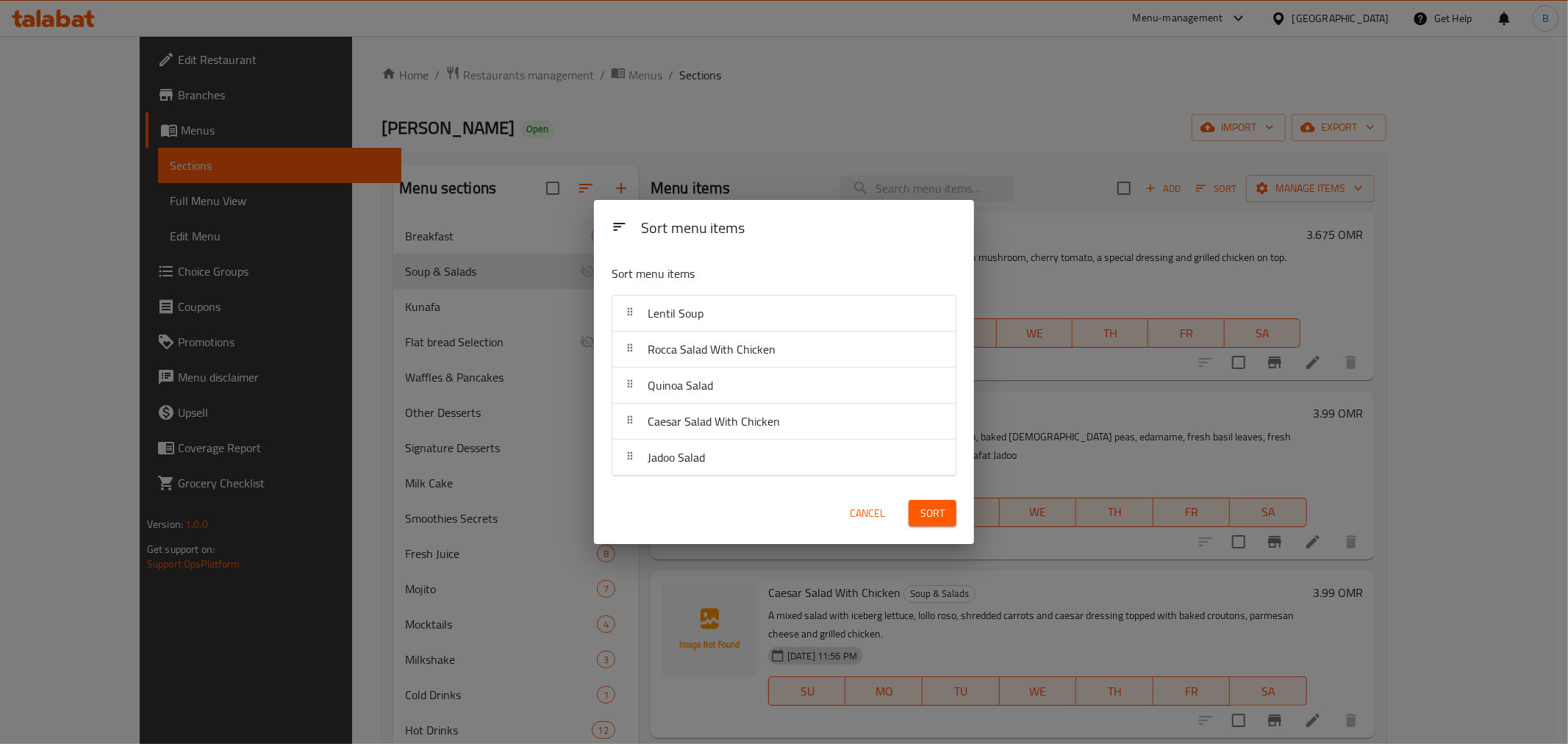
click at [922, 504] on span "Sort" at bounding box center [932, 513] width 24 height 19
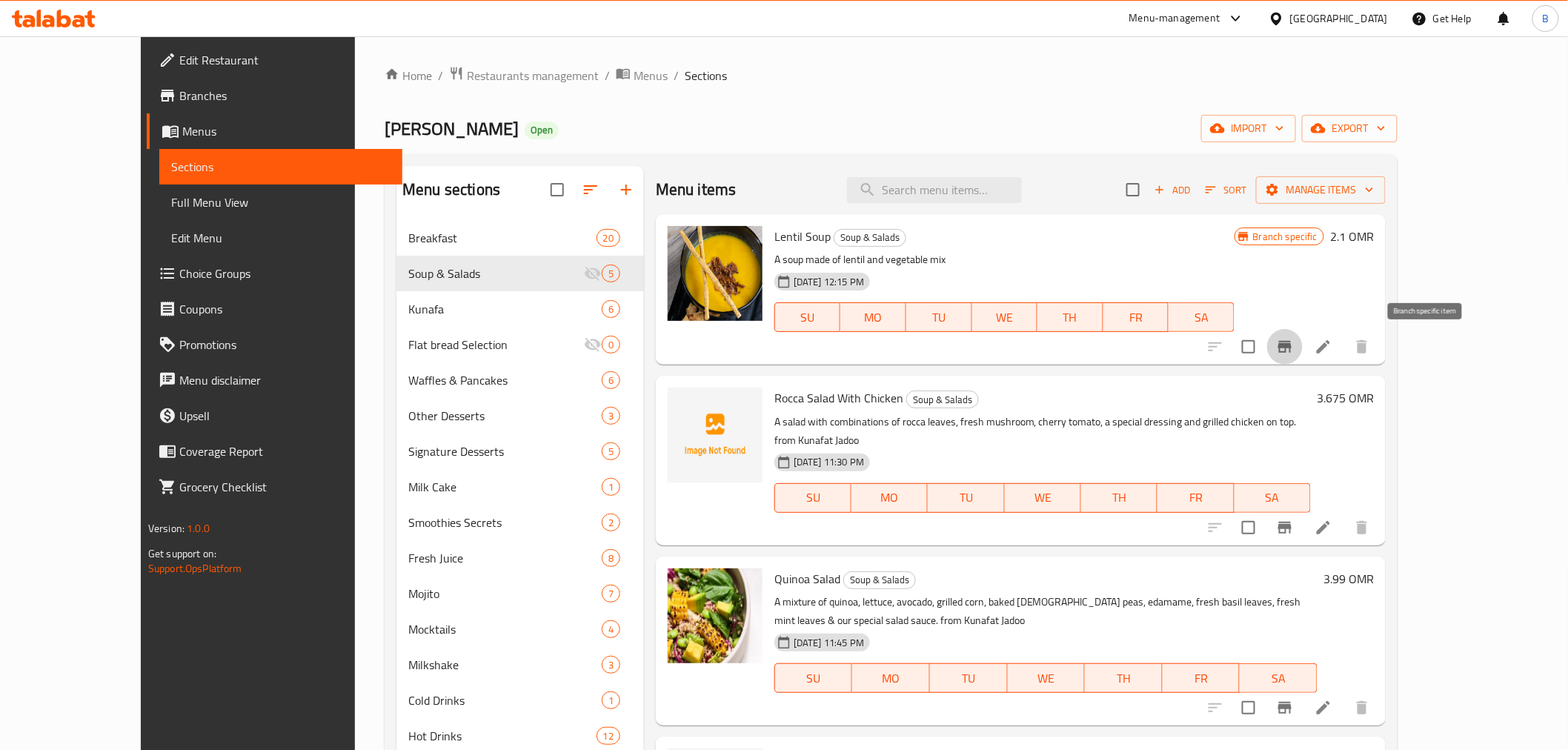
click at [1292, 344] on icon "Branch-specific-item" at bounding box center [1285, 347] width 13 height 12
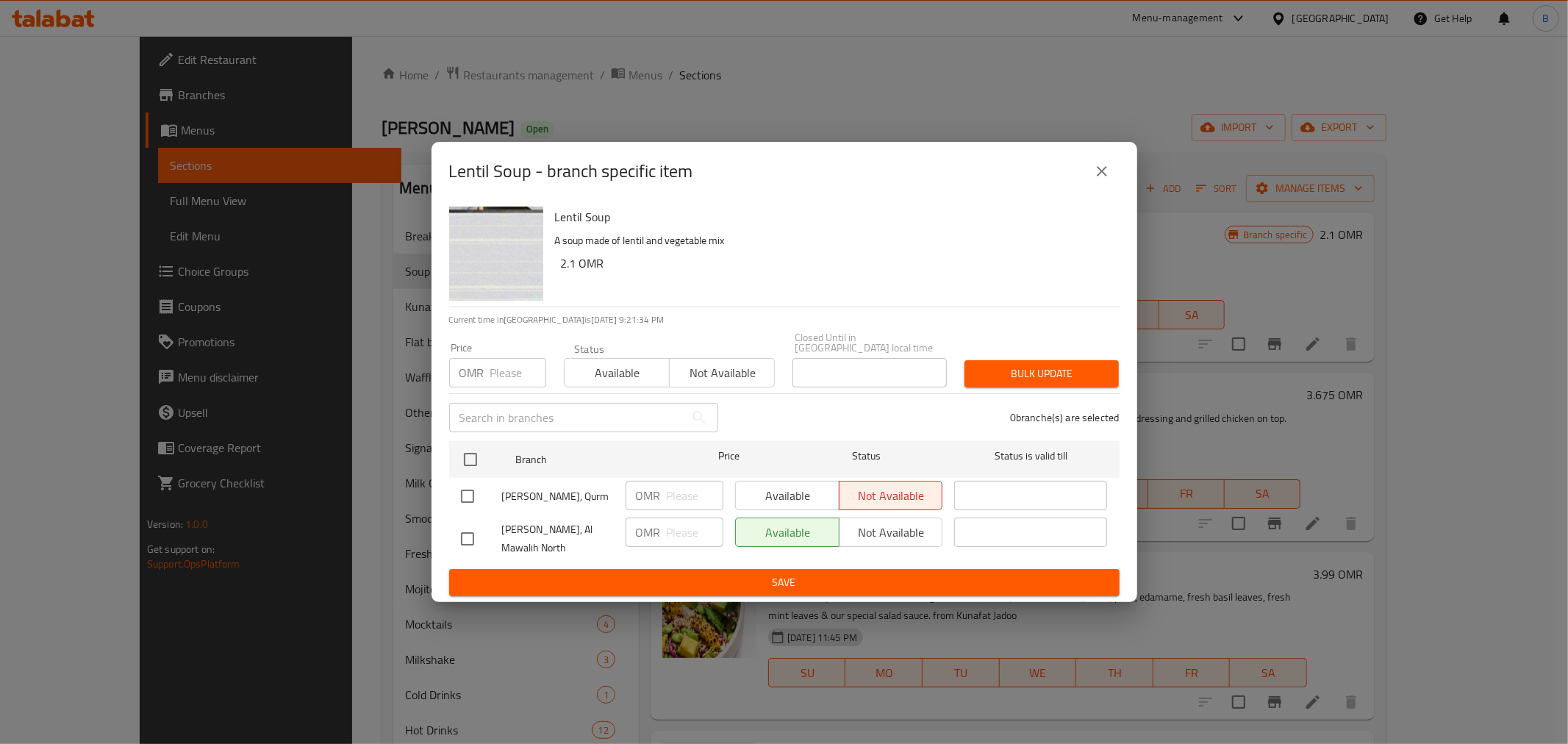
click at [463, 486] on input "checkbox" at bounding box center [468, 496] width 31 height 31
checkbox input "true"
click at [680, 497] on input "number" at bounding box center [694, 495] width 56 height 29
type input "1.8"
click at [660, 573] on span "Save" at bounding box center [784, 582] width 647 height 19
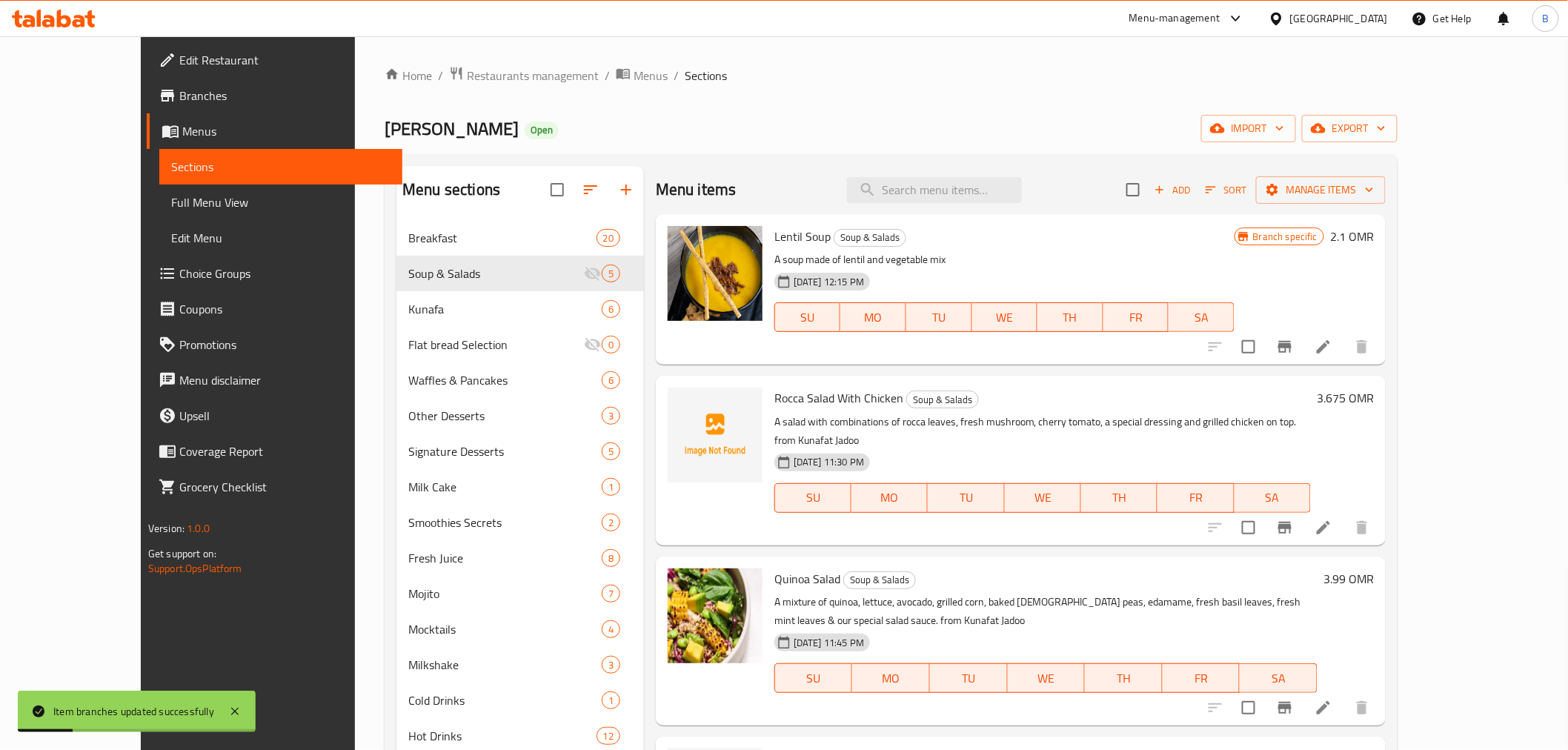
click at [1294, 353] on icon "Branch-specific-item" at bounding box center [1285, 347] width 18 height 18
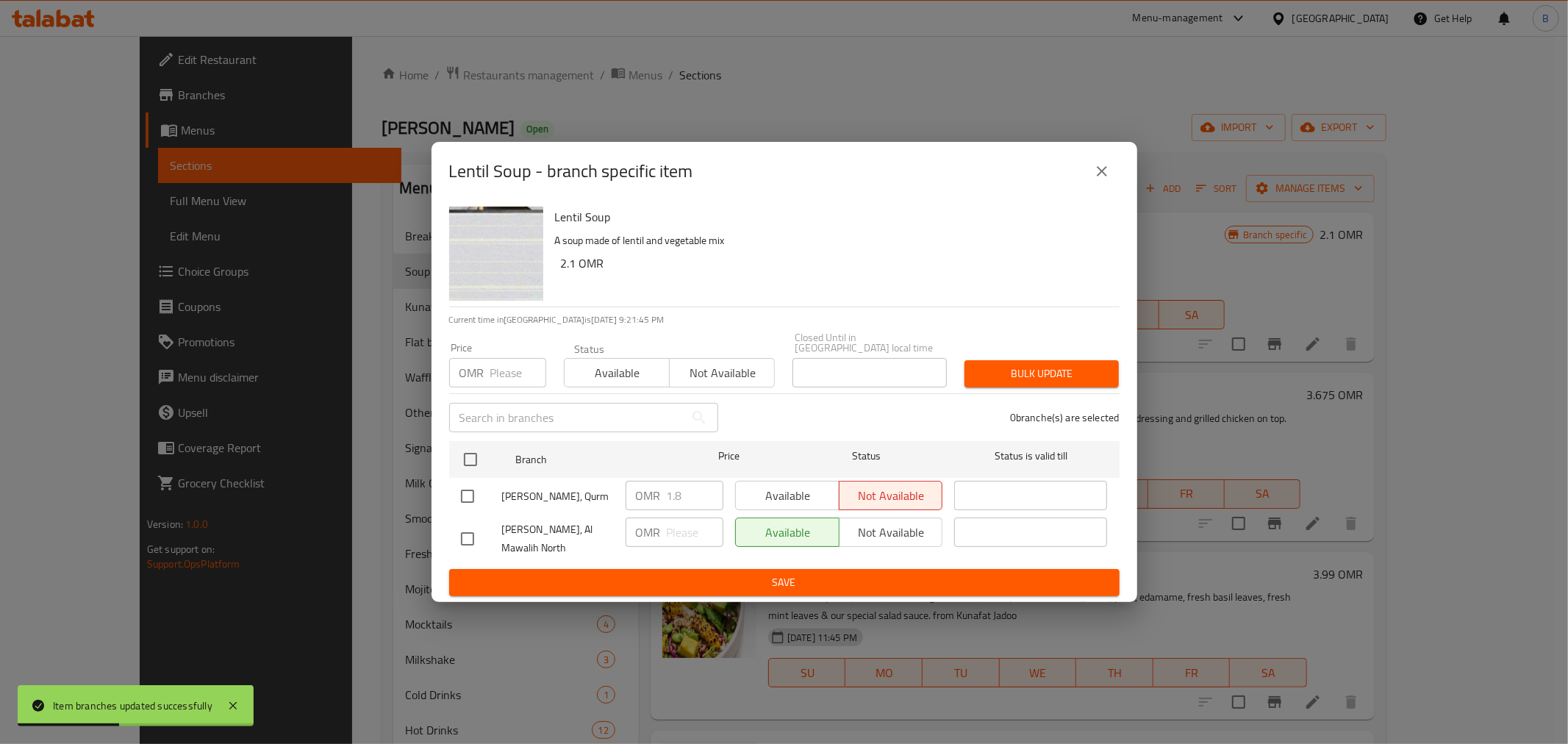
click at [1110, 175] on icon "close" at bounding box center [1102, 171] width 18 height 18
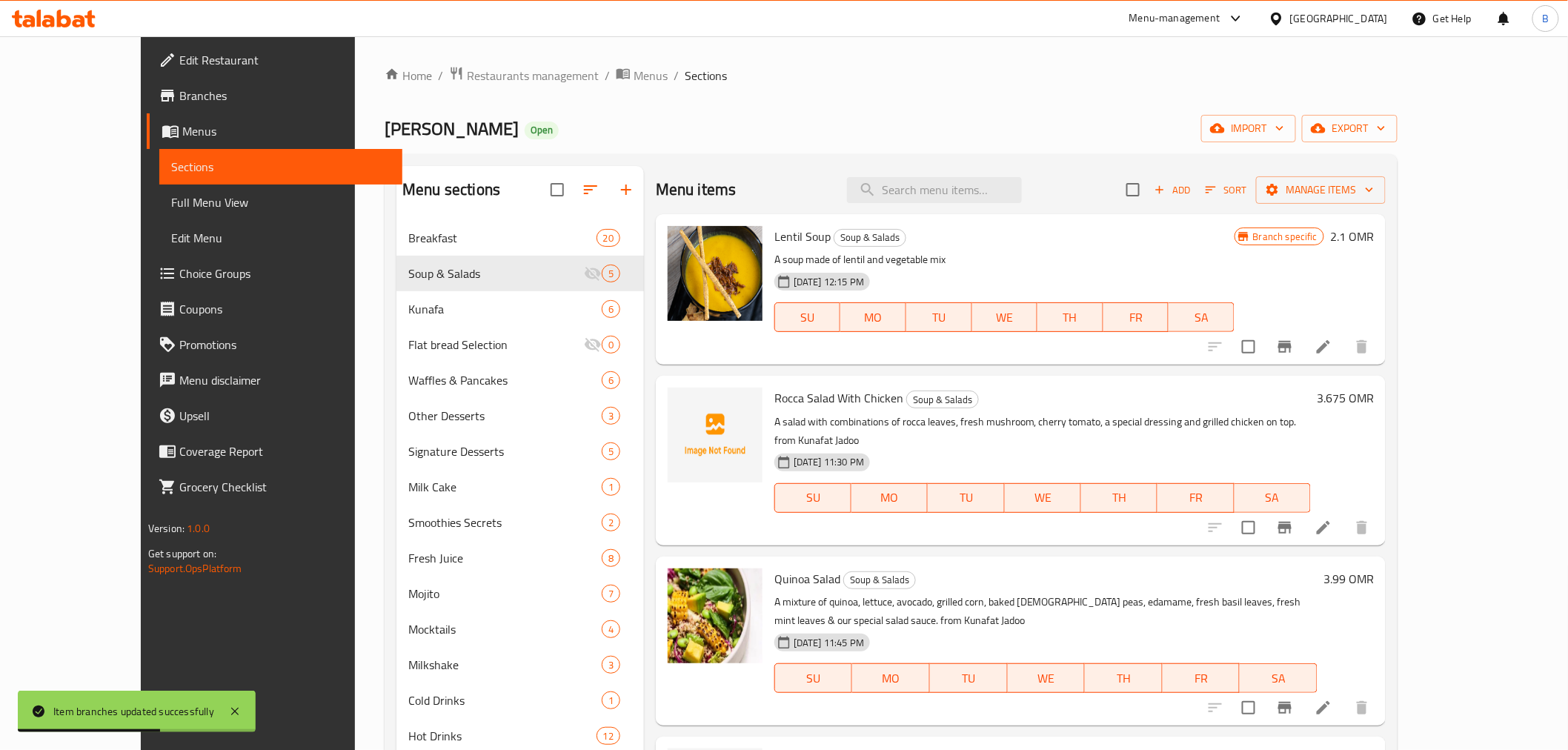
click at [1344, 336] on li at bounding box center [1323, 347] width 42 height 26
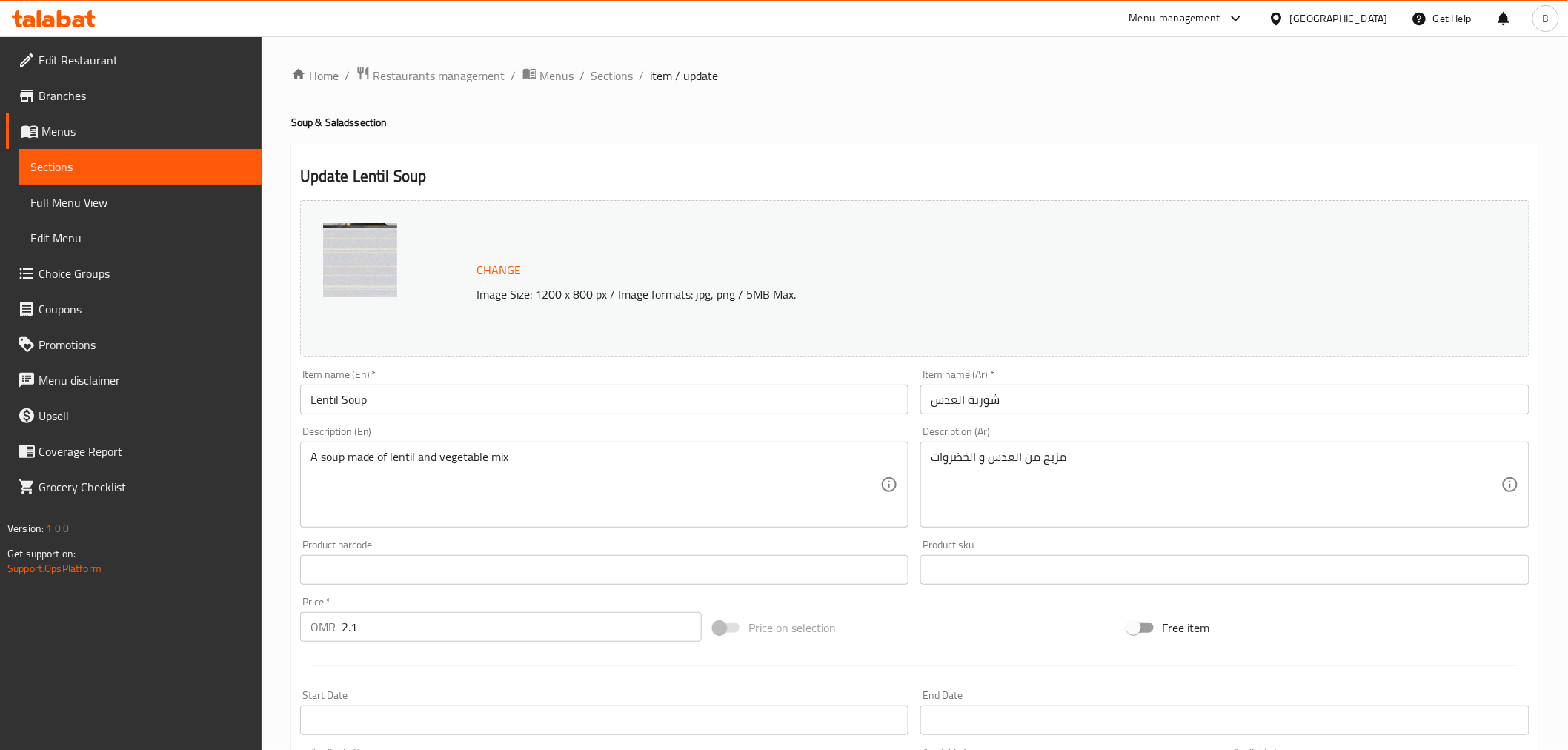
click at [957, 409] on input "شوربة العدس" at bounding box center [1224, 399] width 609 height 30
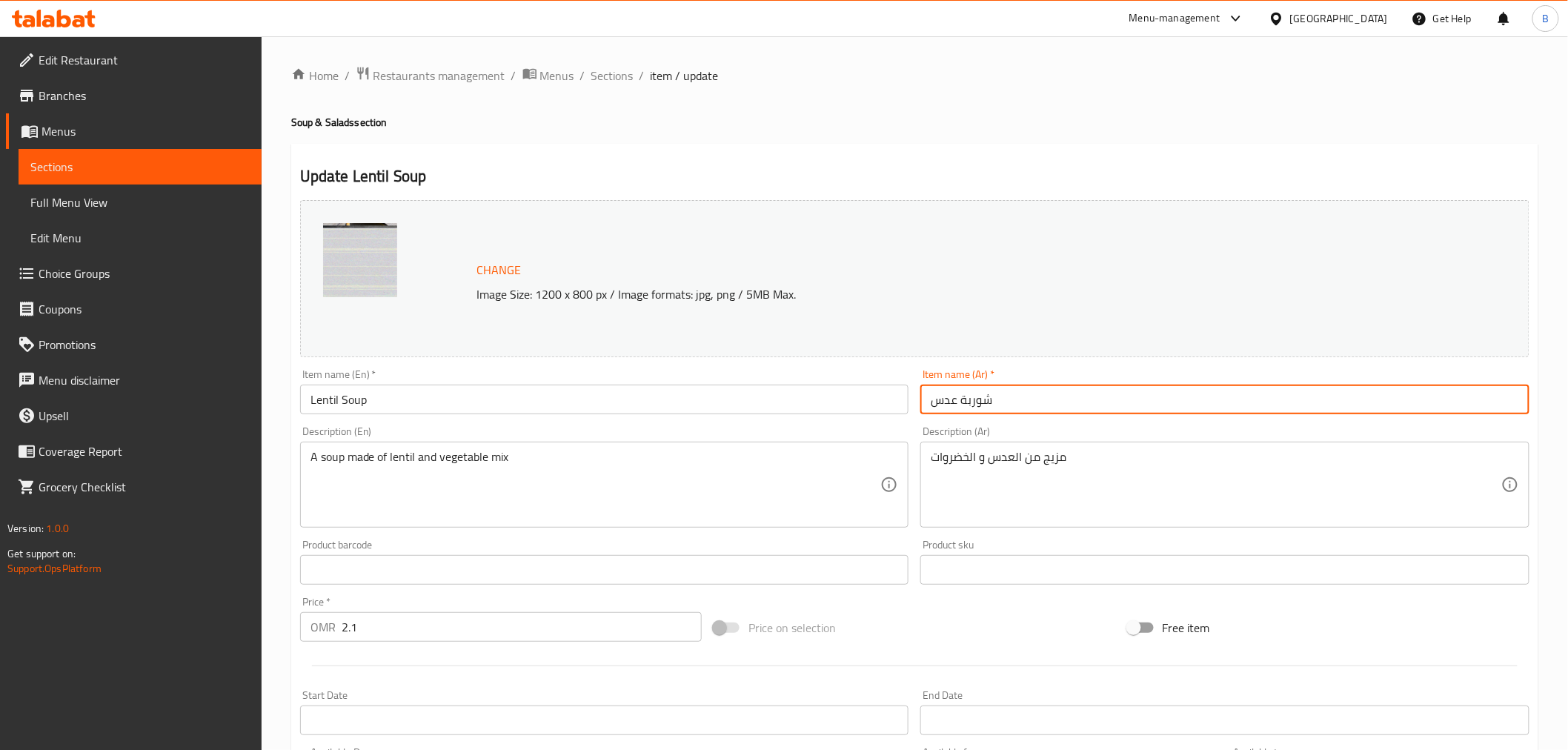
type input "شوربة عدس"
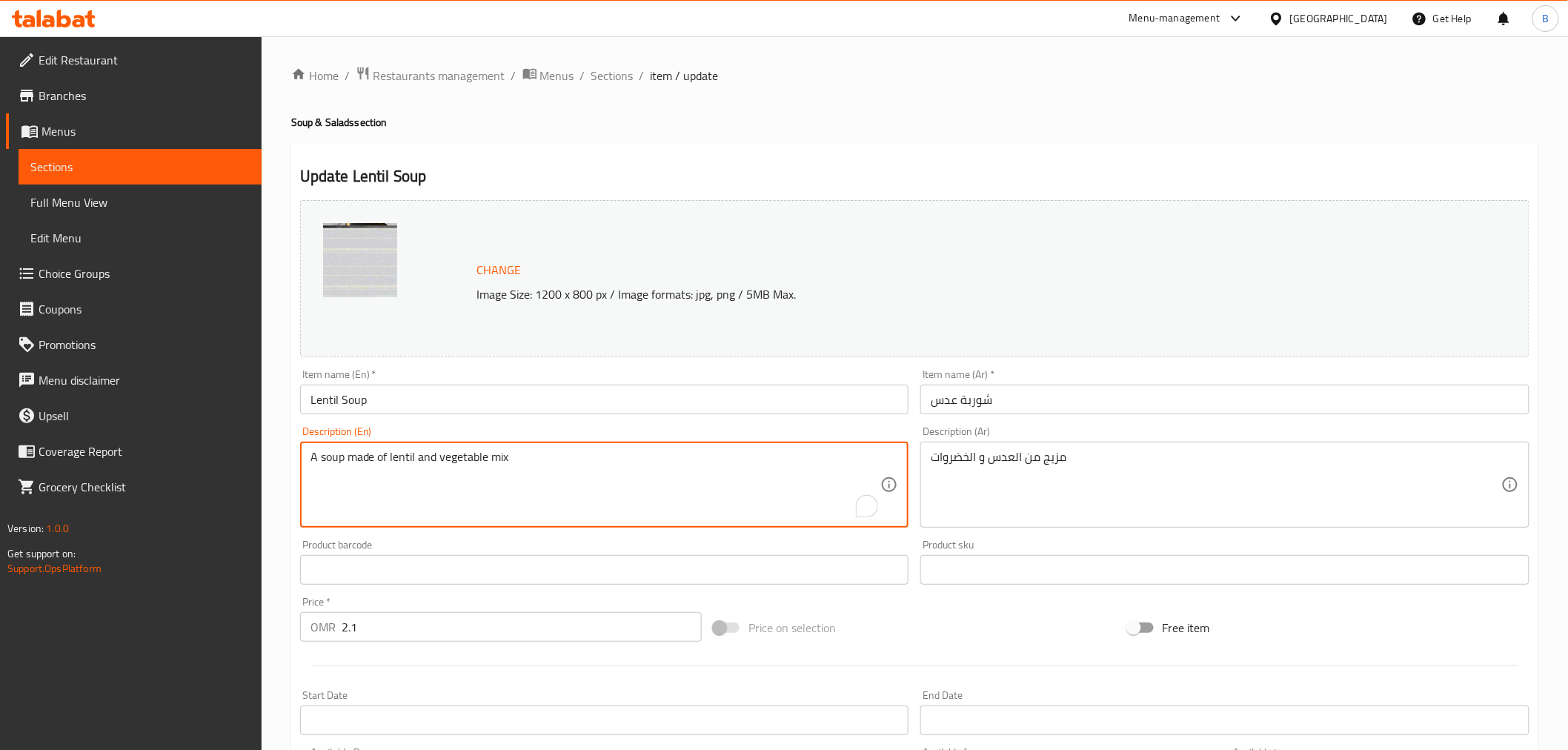
click at [457, 499] on textarea "A soup made of lentil and vegetable mix" at bounding box center [596, 485] width 570 height 71
click at [454, 498] on textarea "A soup made of lentil and vegetable mix" at bounding box center [596, 485] width 570 height 71
click at [453, 496] on textarea "A soup made of lentil and vegetable mix" at bounding box center [596, 485] width 570 height 71
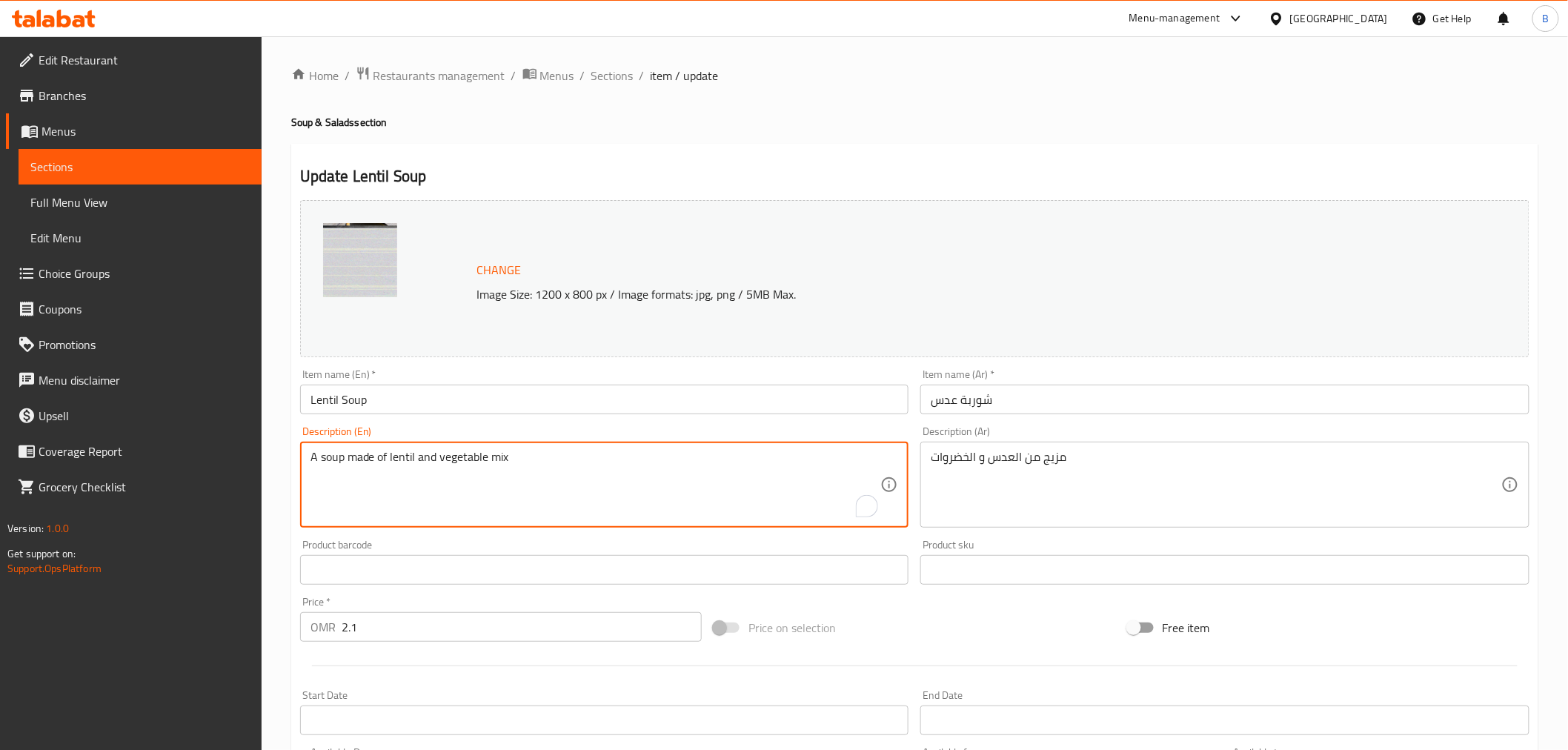
click at [453, 496] on textarea "A soup made of lentil and vegetable mix" at bounding box center [596, 485] width 570 height 71
paste textarea "s mix topped with caramelized onion served with our home made bread sticks."
type textarea "A soup made of lentil and vegetables mix topped with caramelized onion served w…"
click at [1012, 484] on textarea "مزيج من العدس و الخضروات" at bounding box center [1216, 485] width 570 height 71
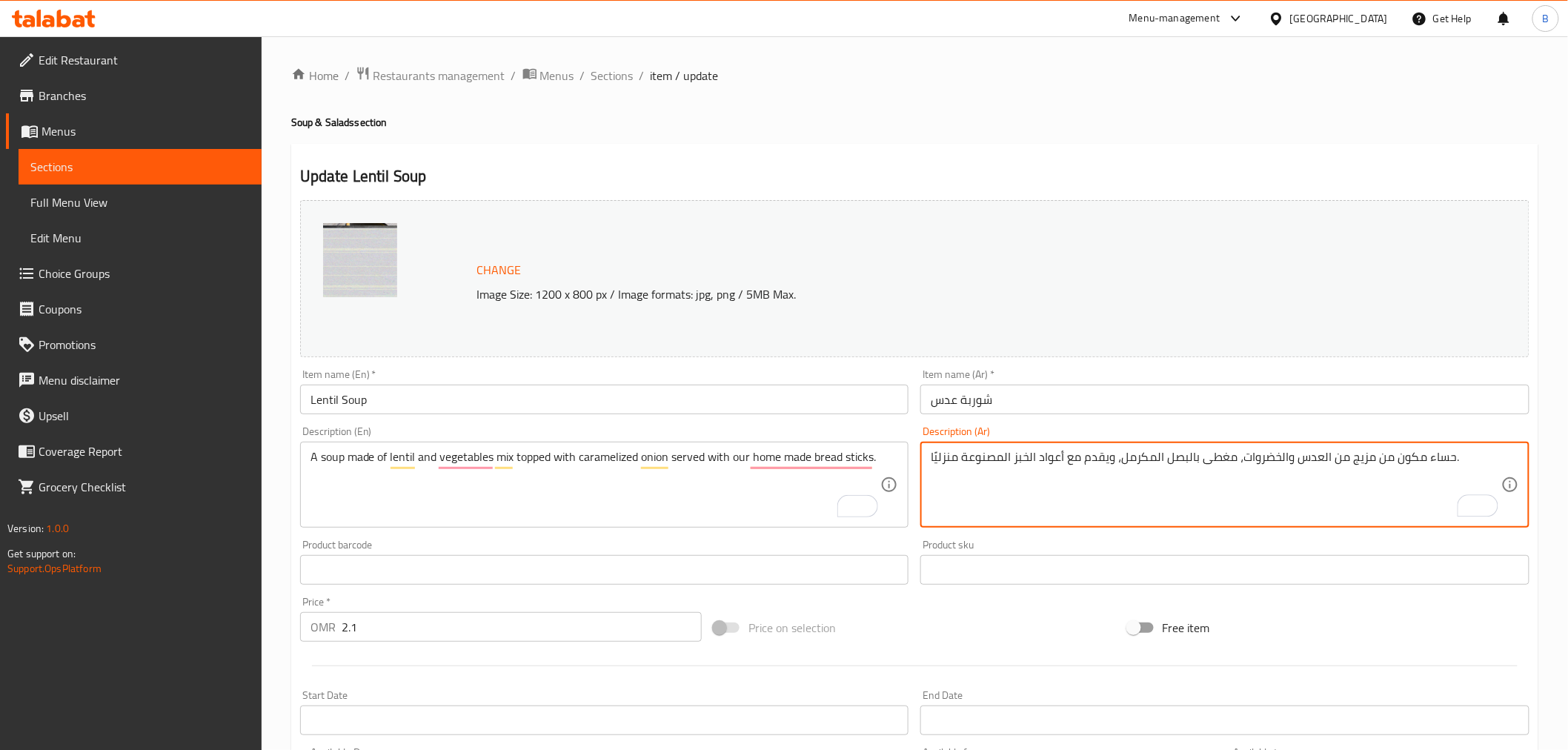
click at [1437, 462] on textarea "حساء مكون من مزيج من العدس والخضروات، مغطى بالبصل المكرمل، ويقدم مع أعواد الخبز…" at bounding box center [1216, 485] width 570 height 71
paste textarea "وربة"
click at [1395, 462] on textarea "شوربة مكون من مزيج من العدس والخضروات، مغطى بالبصل المكرمل، ويقدم مع أعواد الخب…" at bounding box center [1216, 485] width 570 height 71
click at [1360, 464] on textarea "شوربة مكونة من مزيج من العدس والخضروات، مغطى بالبصل المكرمل، ويقدم مع أعواد الخ…" at bounding box center [1216, 485] width 570 height 71
click at [1361, 464] on textarea "شوربة مكونة من مزيج من العدس والخضروات، مغطى بالبصل المكرمل، ويقدم مع أعواد الخ…" at bounding box center [1216, 485] width 570 height 71
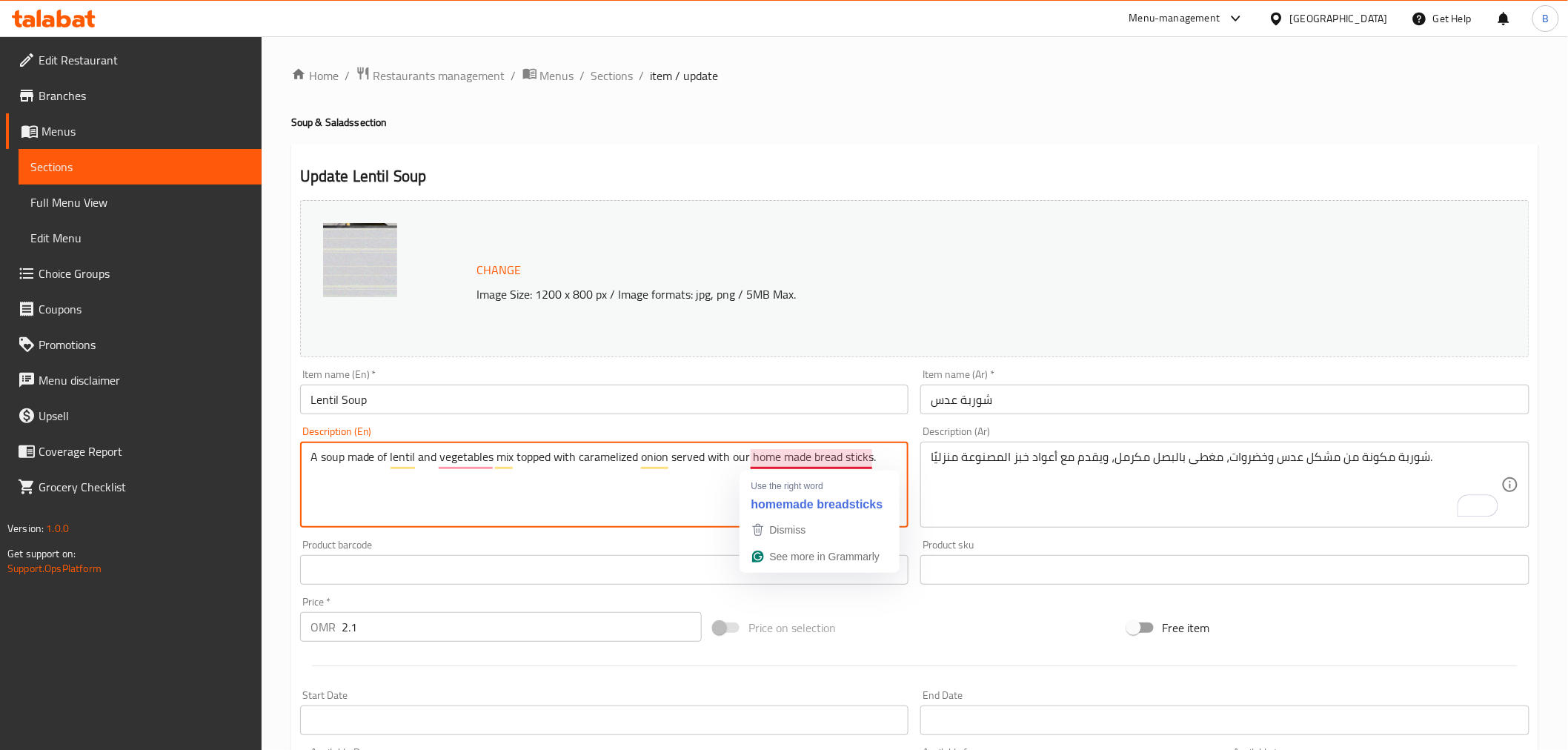
click at [849, 462] on textarea "A soup made of lentil and vegetables mix topped with caramelized onion served w…" at bounding box center [596, 485] width 570 height 71
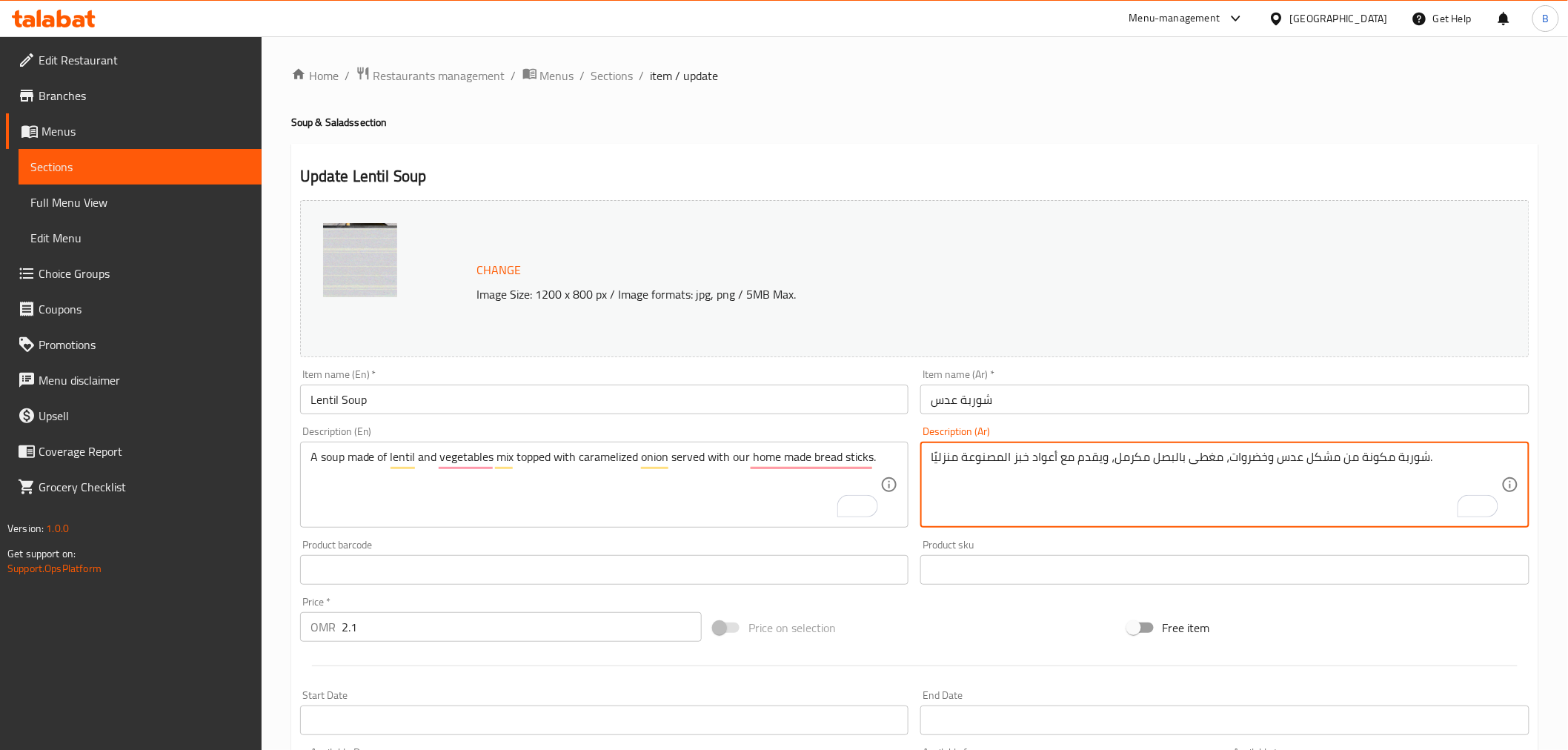
click at [1049, 460] on textarea "شوربة مكونة من مشكل عدس وخضروات، مغطى بالبصل مكرمل، ويقدم مع أعواد خبز المصنوعة…" at bounding box center [1216, 485] width 570 height 71
type textarea "شوربة مكونة من مشكل عدس وخضروات، مغطى بالبصل مكرمل، ويقدم مع أصابع خبز المصنوعة…"
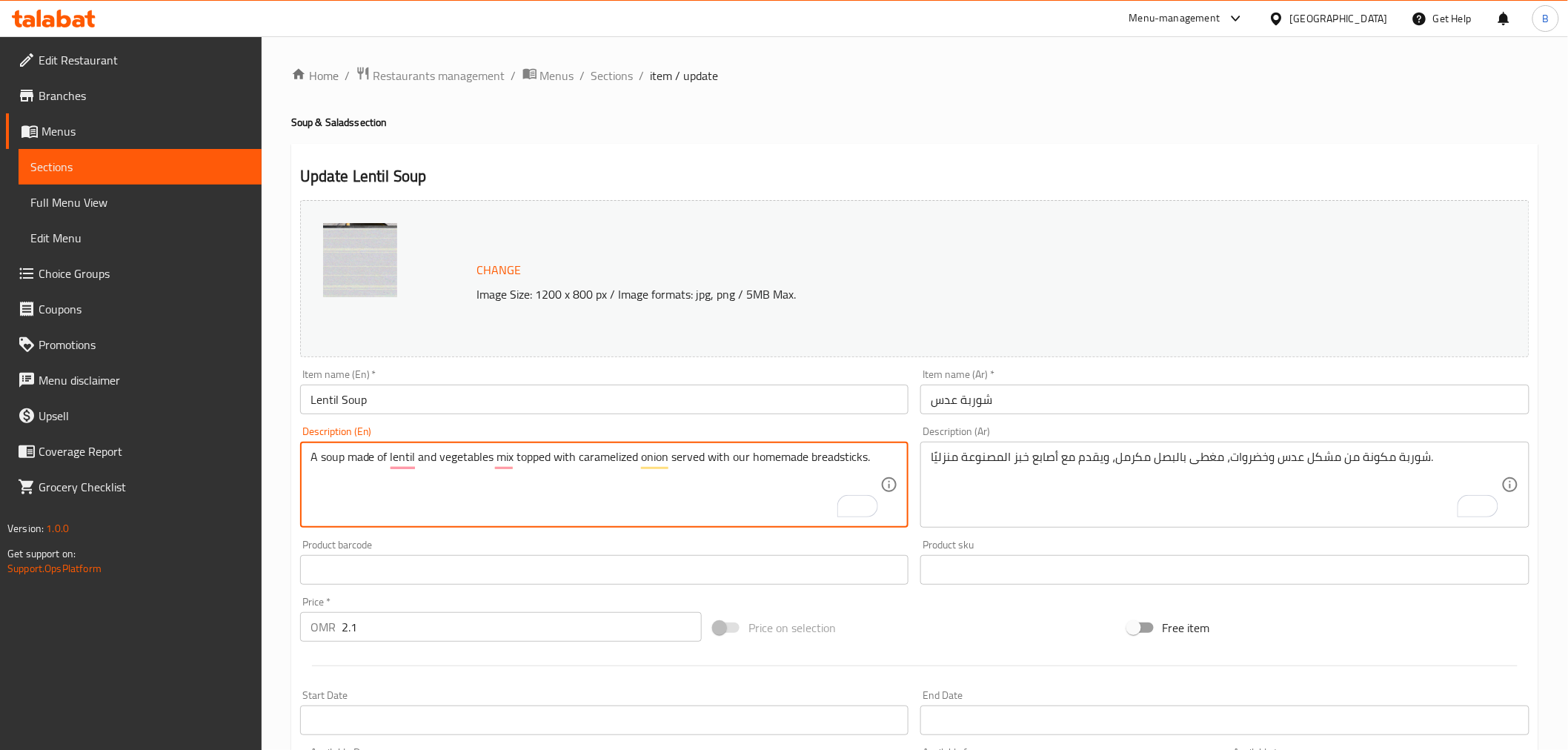
click at [846, 457] on textarea "A soup made of lentil and vegetables mix topped with caramelized onion served w…" at bounding box center [596, 485] width 570 height 71
type textarea "A soup made of lentil and vegetables mix topped with caramelized onion served w…"
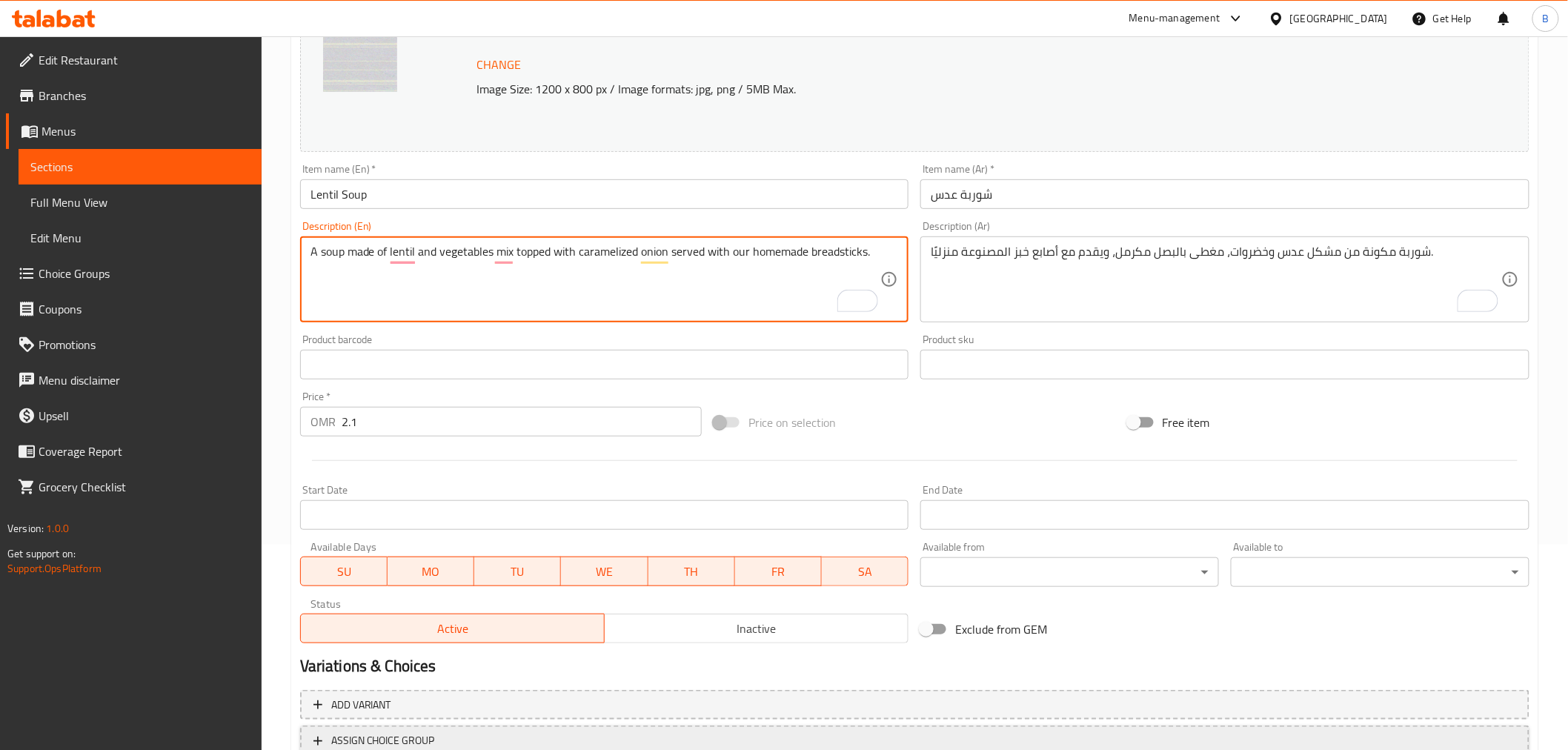
scroll to position [315, 0]
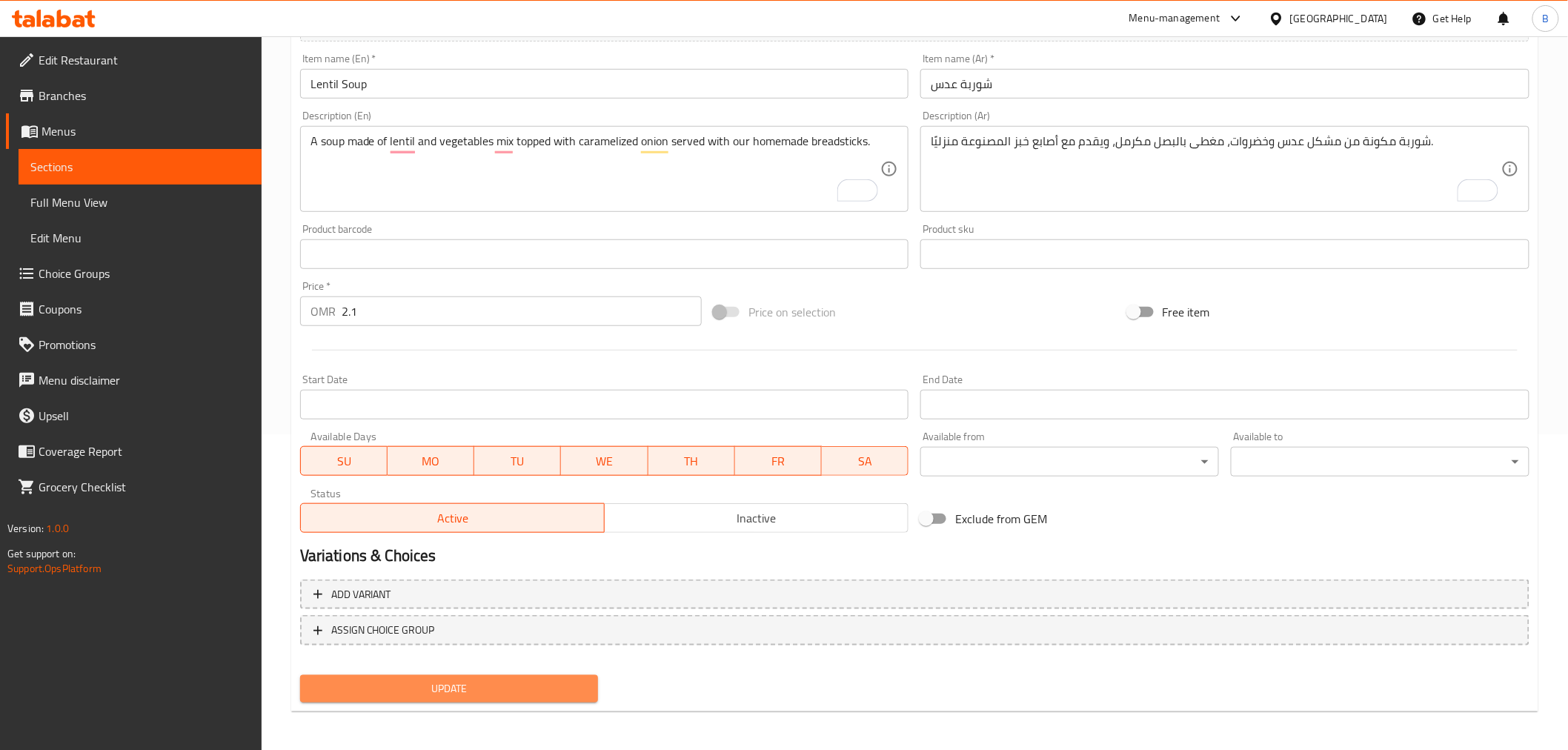
click at [387, 675] on button "Update" at bounding box center [449, 688] width 298 height 27
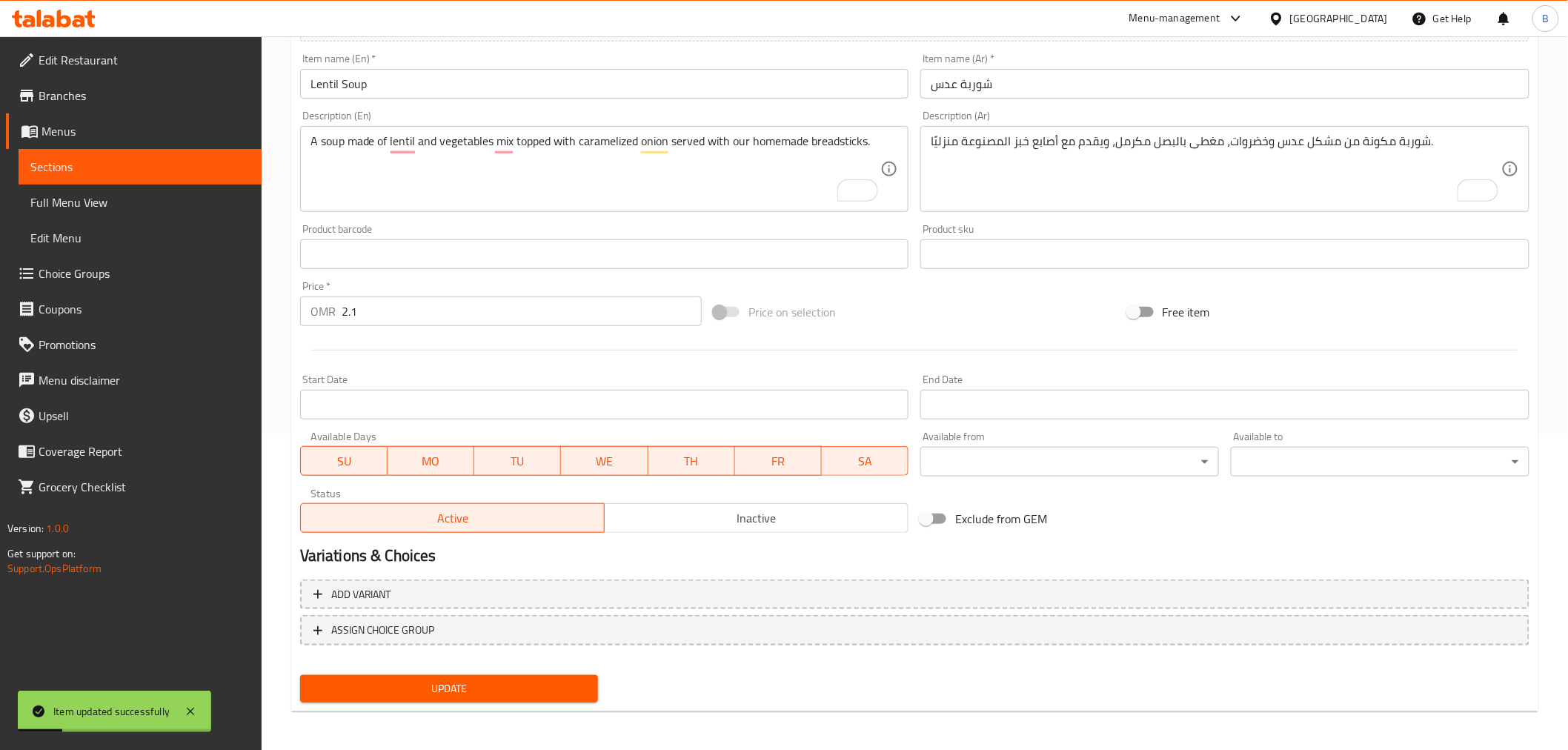
click at [489, 679] on span "Update" at bounding box center [450, 688] width 275 height 19
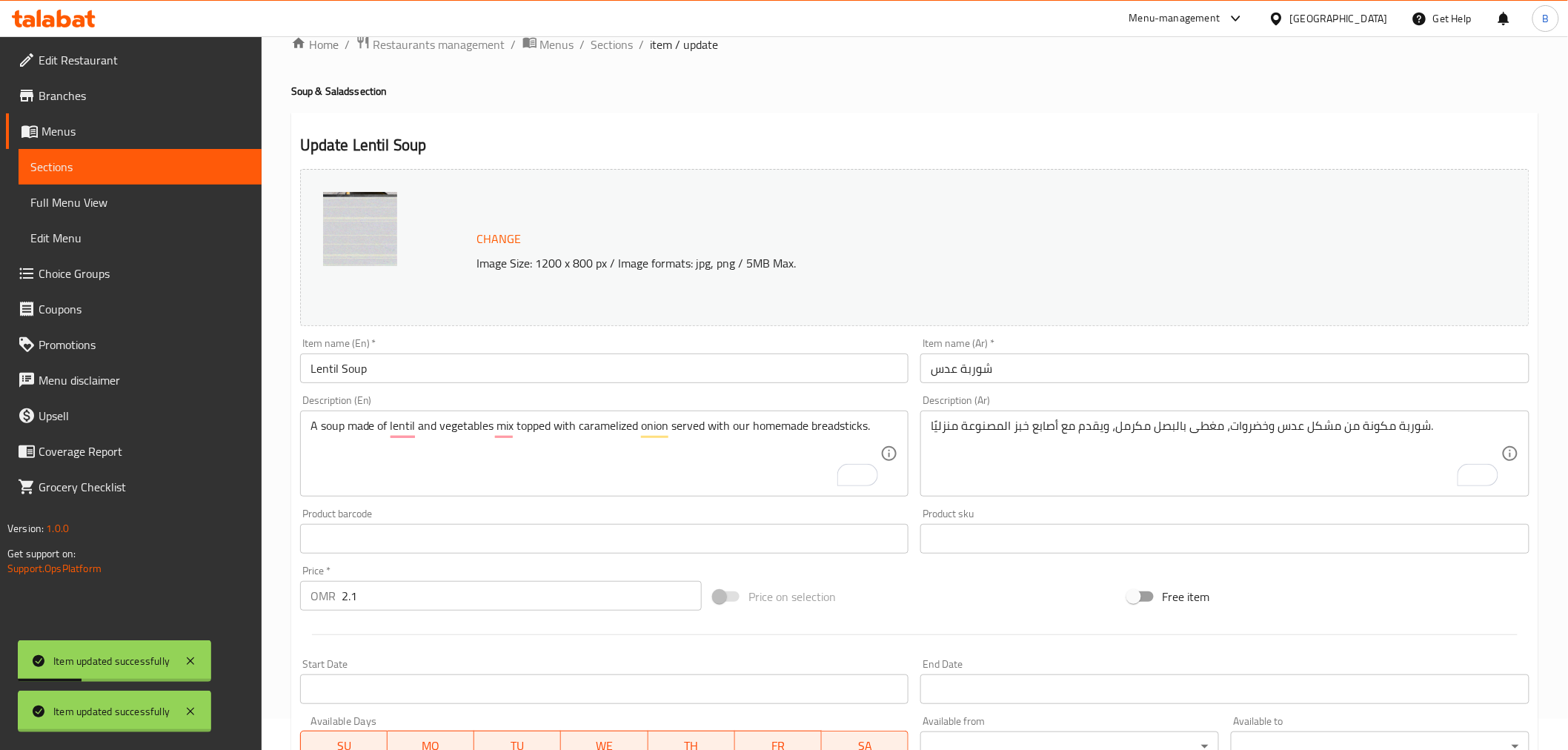
scroll to position [0, 0]
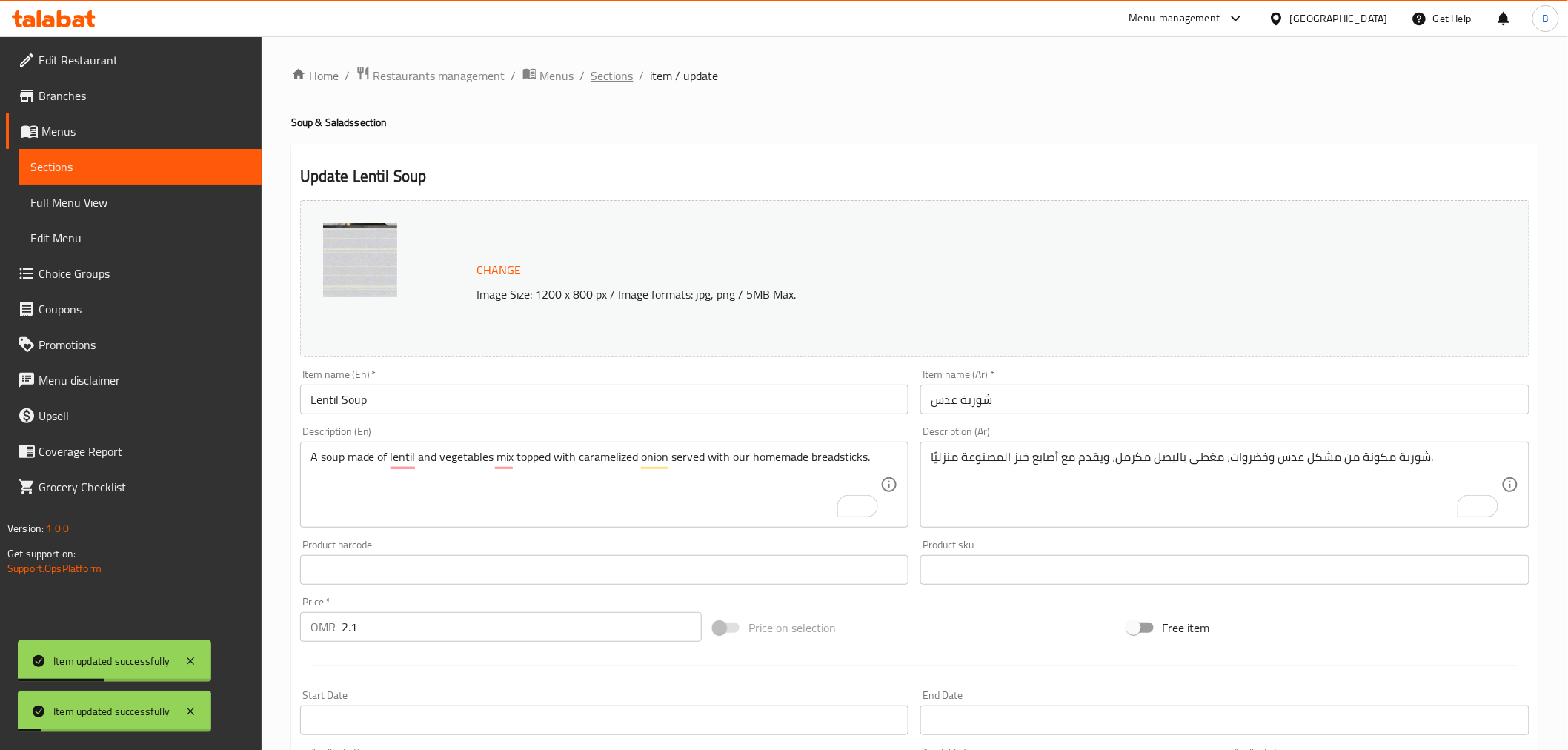
click at [616, 71] on span "Sections" at bounding box center [612, 76] width 42 height 18
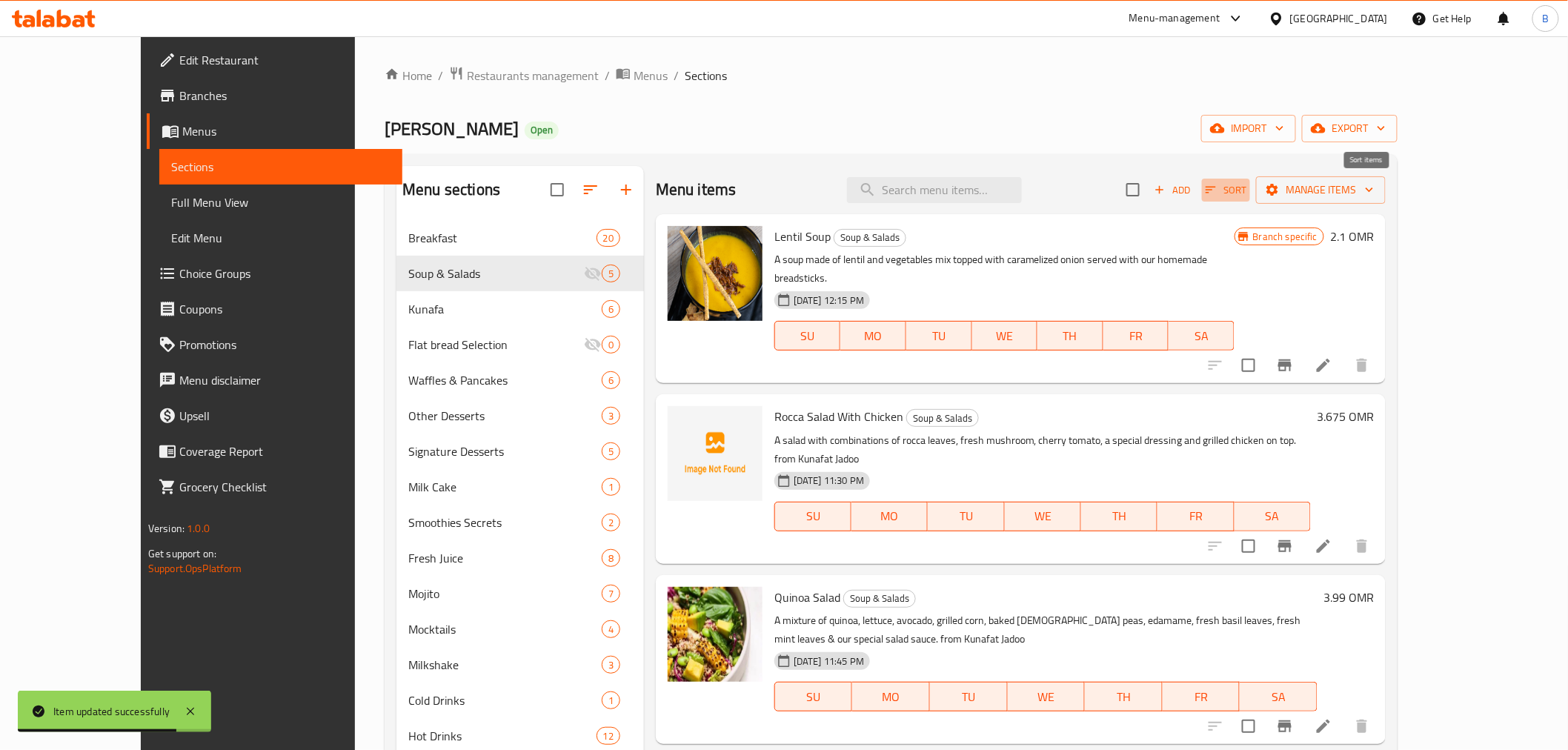
click at [1250, 199] on button "Sort" at bounding box center [1226, 190] width 48 height 23
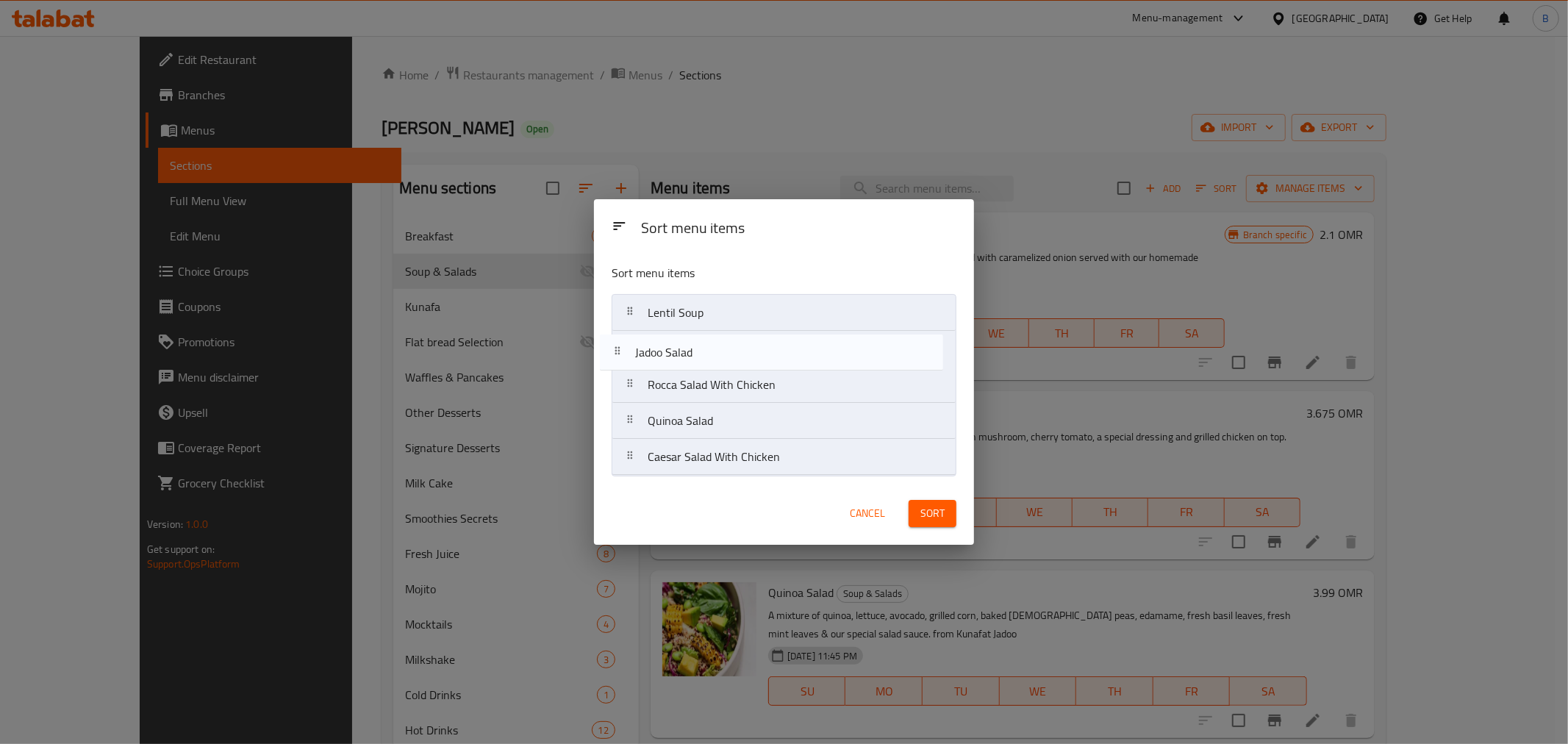
drag, startPoint x: 852, startPoint y: 453, endPoint x: 839, endPoint y: 342, distance: 111.8
click at [839, 342] on nav "Lentil Soup Rocca Salad With Chicken Quinoa Salad Caesar Salad With Chicken Jad…" at bounding box center [783, 385] width 345 height 182
drag, startPoint x: 768, startPoint y: 416, endPoint x: 785, endPoint y: 383, distance: 37.1
click at [785, 383] on nav "Lentil Soup Jadoo Salad Rocca Salad With Chicken Quinoa Salad Caesar Salad With…" at bounding box center [783, 385] width 345 height 182
drag, startPoint x: 802, startPoint y: 448, endPoint x: 813, endPoint y: 414, distance: 35.7
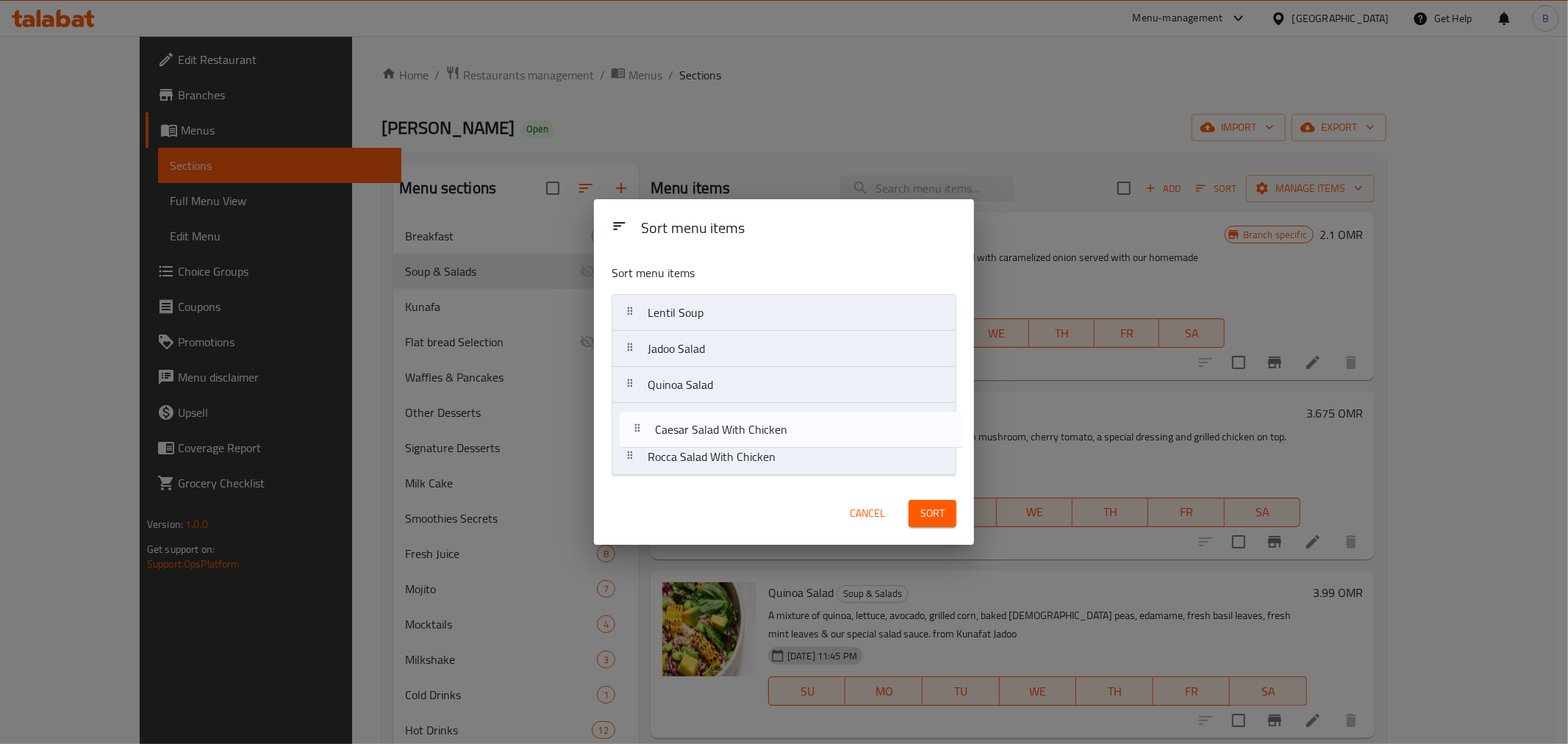
click at [813, 414] on nav "Lentil Soup Jadoo Salad Quinoa Salad Rocca Salad With Chicken Caesar Salad With…" at bounding box center [783, 385] width 345 height 182
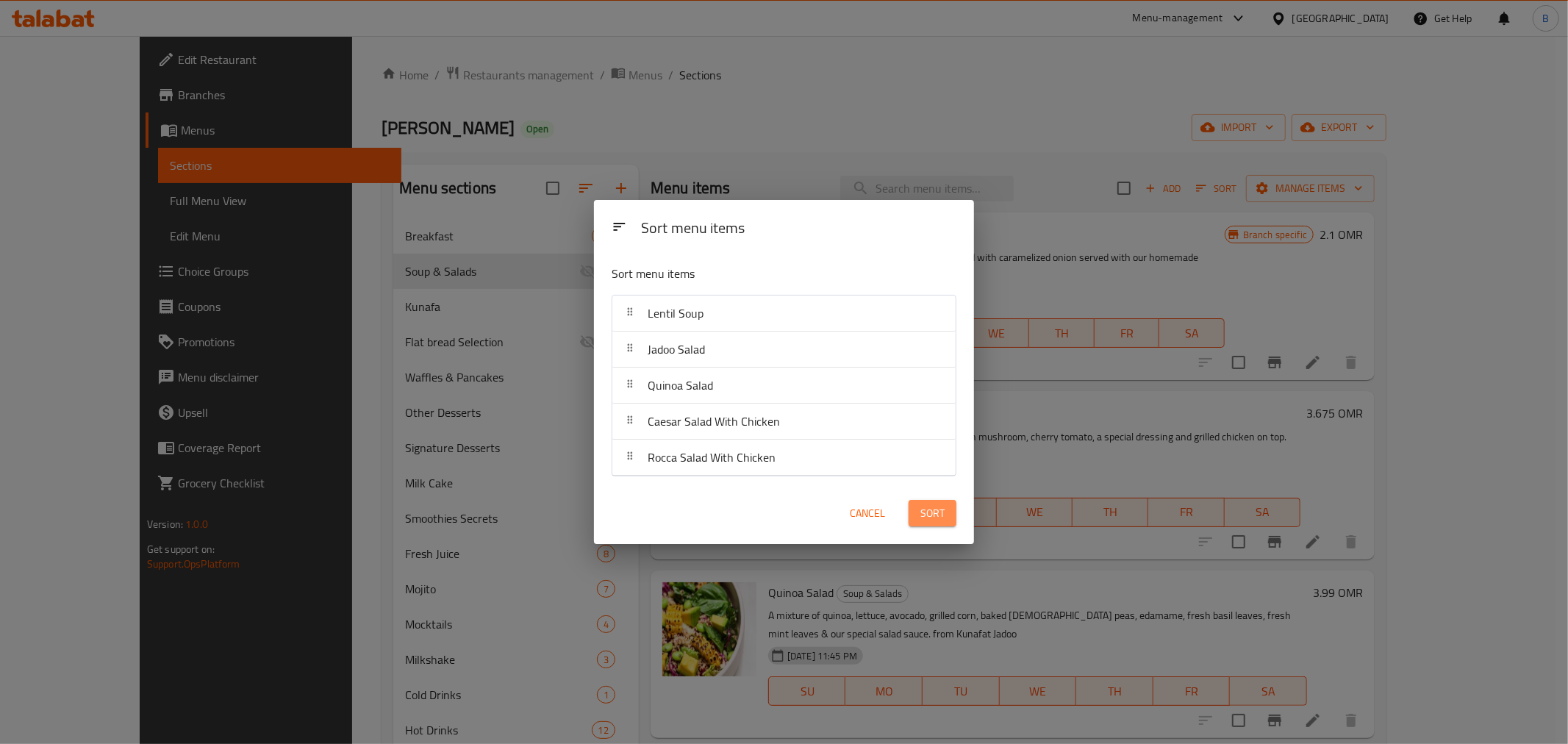
click at [932, 513] on span "Sort" at bounding box center [932, 513] width 24 height 19
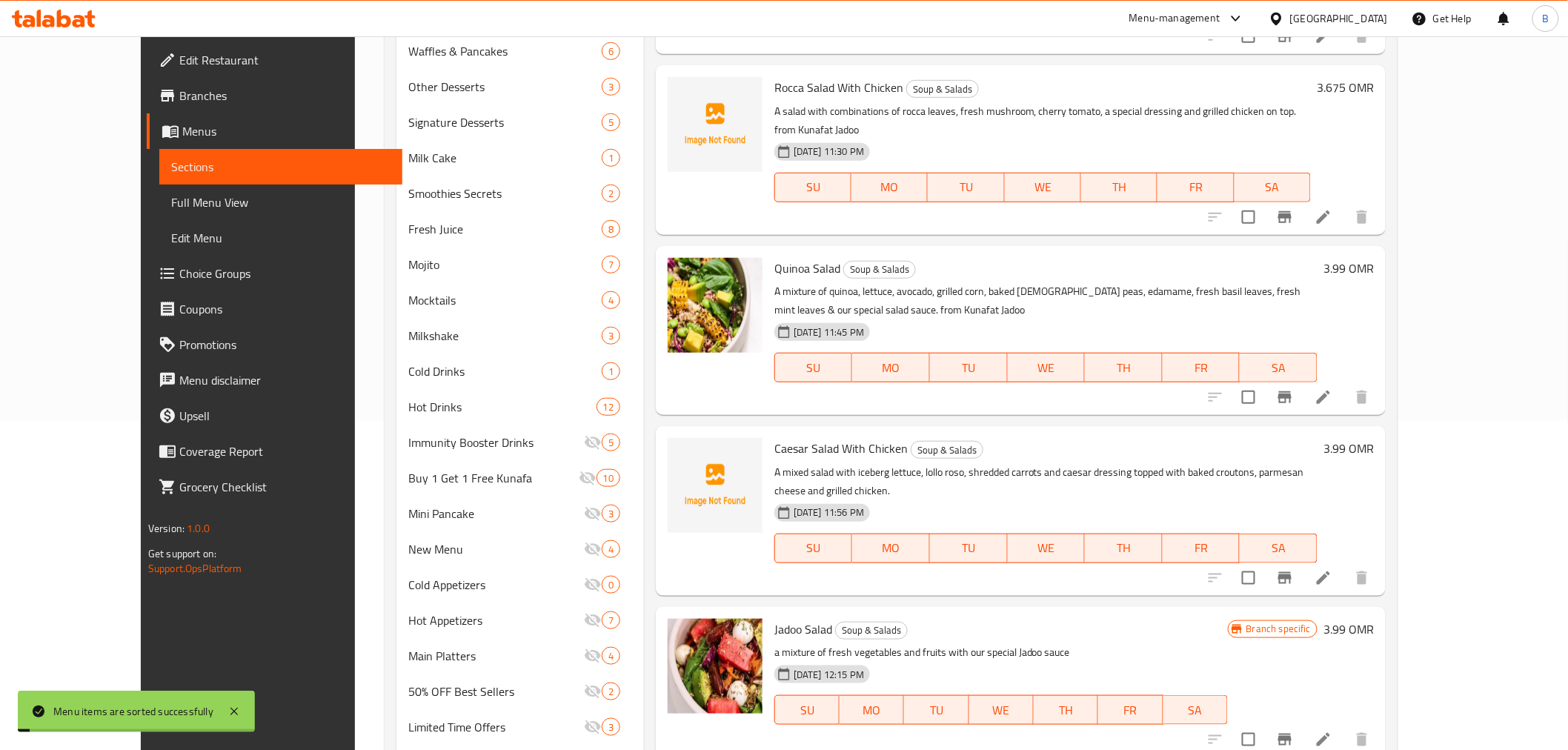
scroll to position [405, 0]
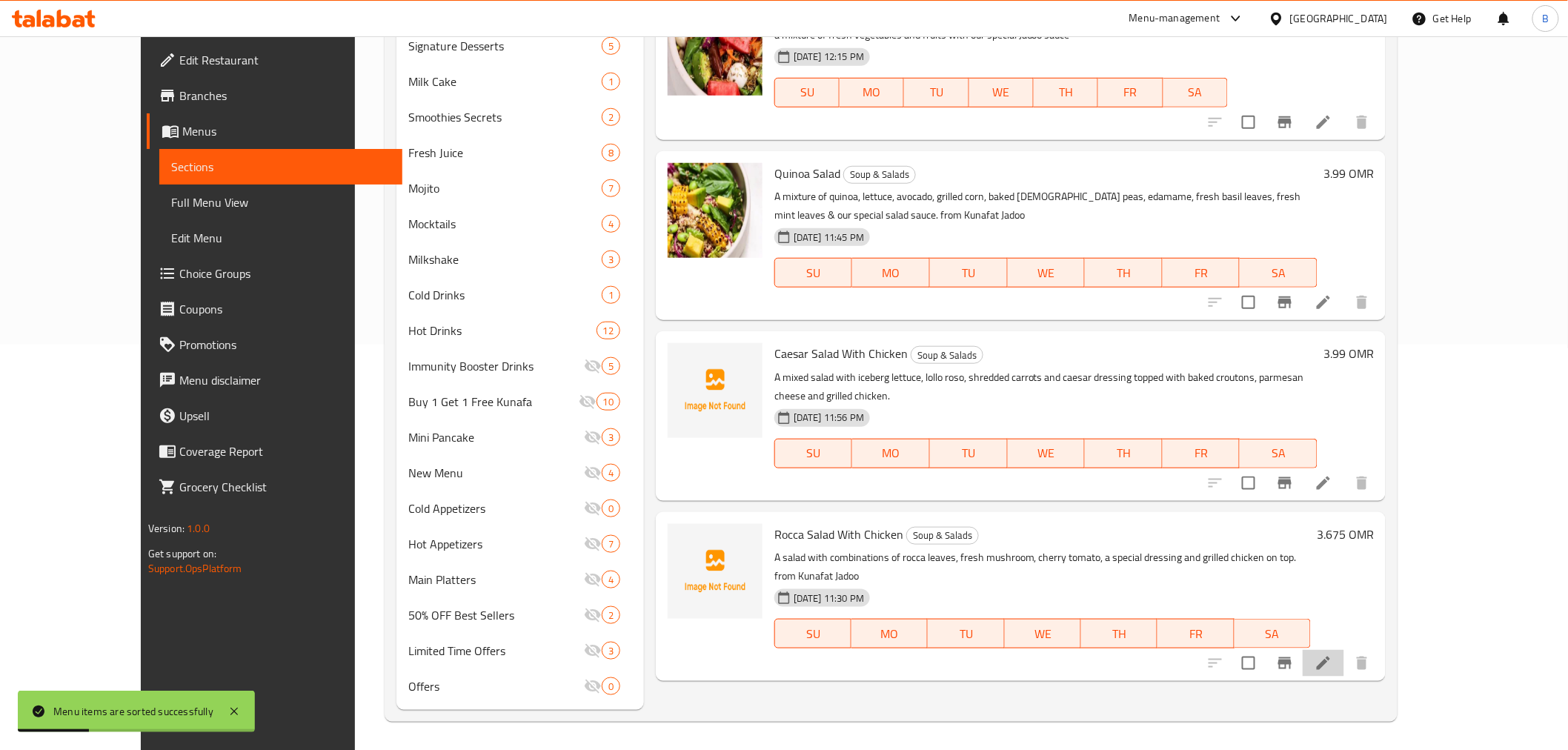
click at [1344, 650] on li at bounding box center [1323, 663] width 42 height 26
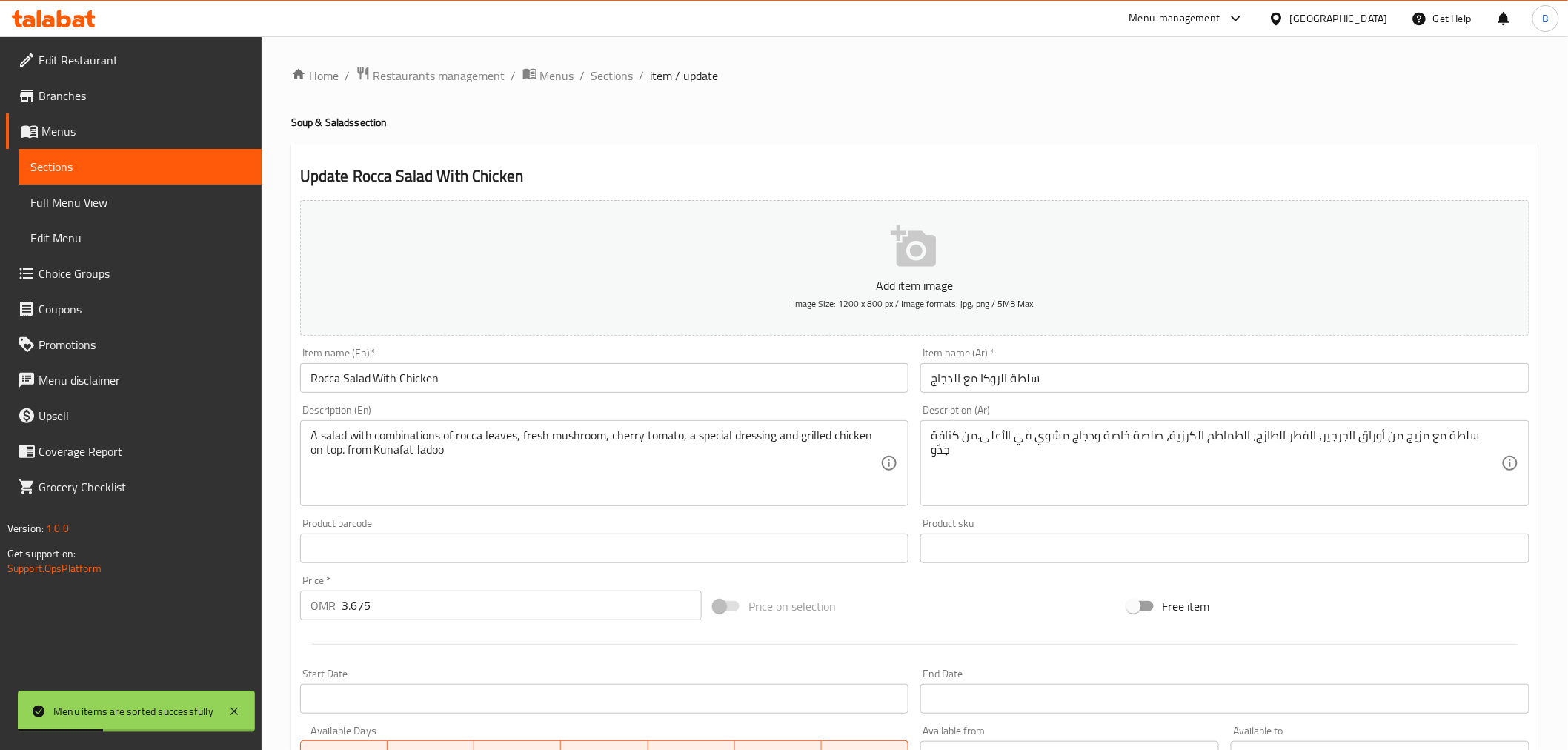
scroll to position [294, 0]
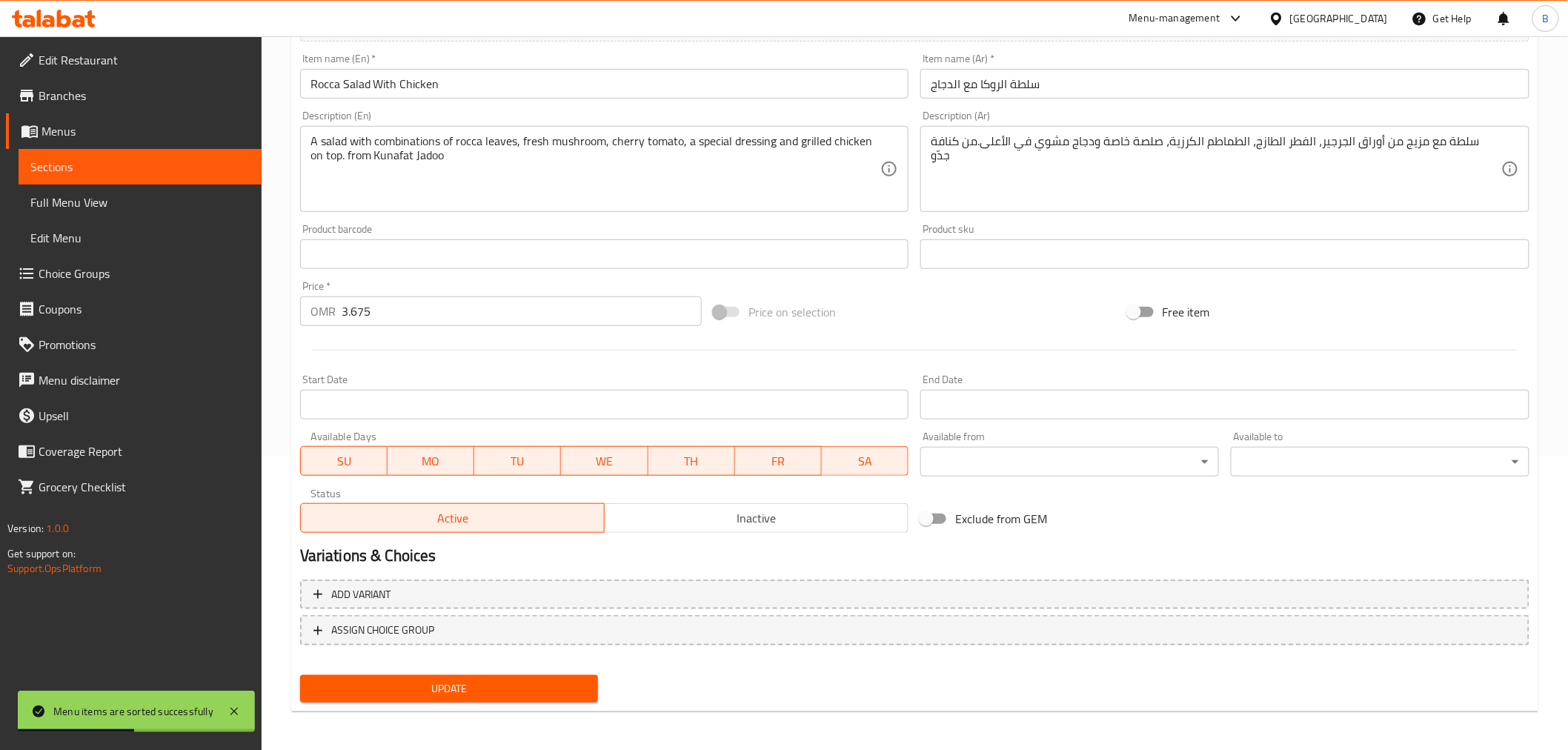
click at [824, 529] on button "Inactive" at bounding box center [756, 518] width 305 height 30
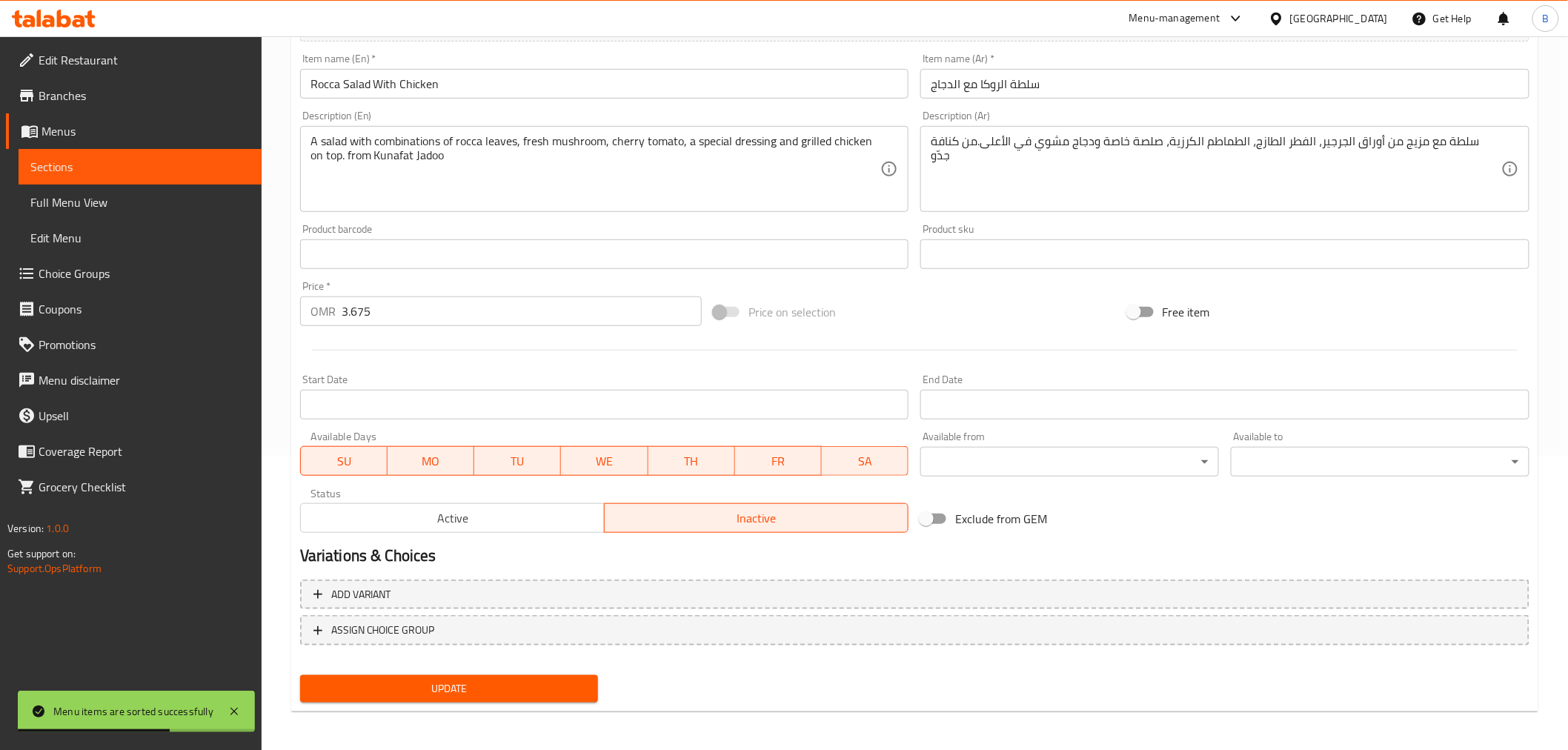
click at [495, 702] on div "Update" at bounding box center [450, 688] width 311 height 39
click at [494, 679] on span "Update" at bounding box center [450, 688] width 275 height 19
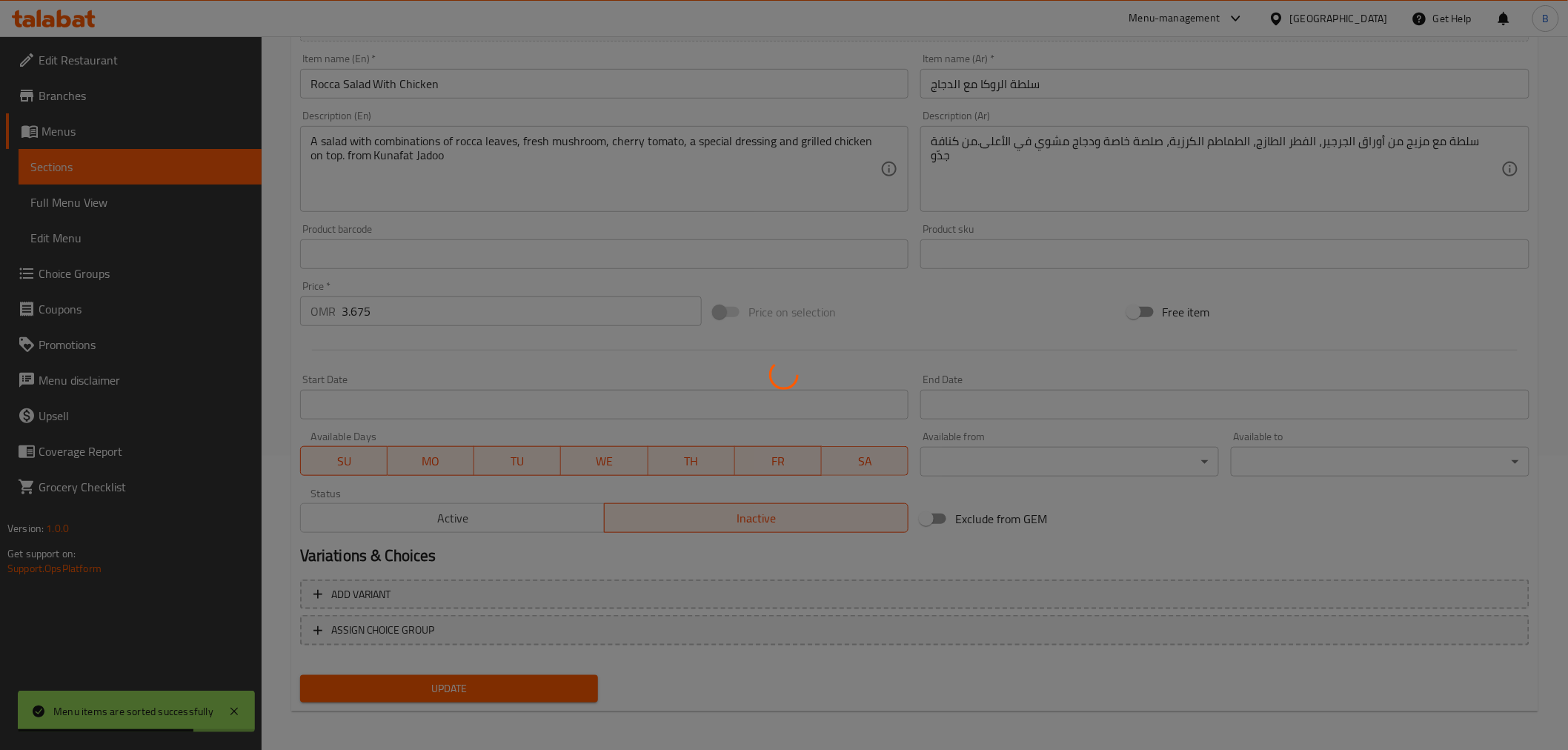
scroll to position [0, 0]
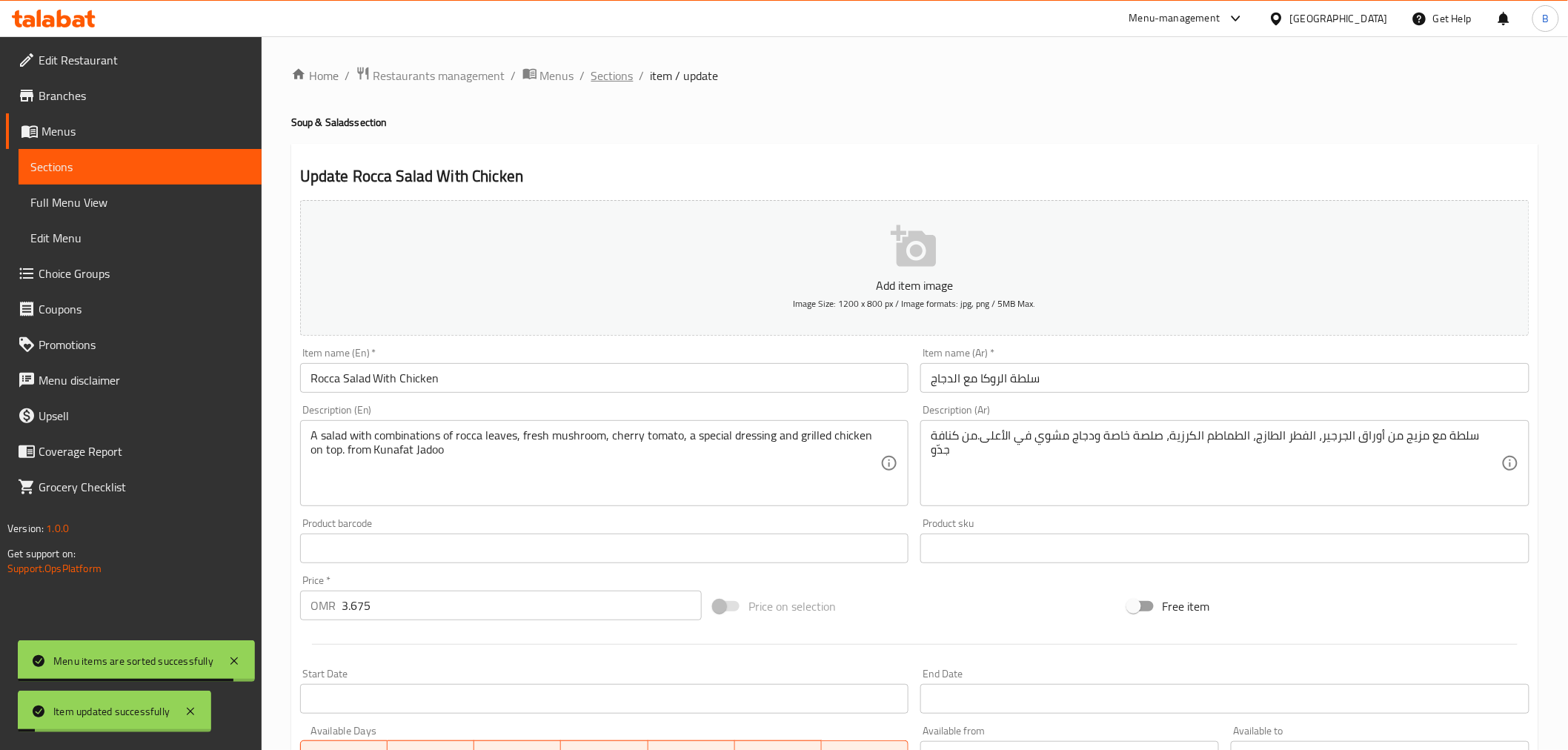
click at [614, 74] on span "Sections" at bounding box center [612, 76] width 42 height 18
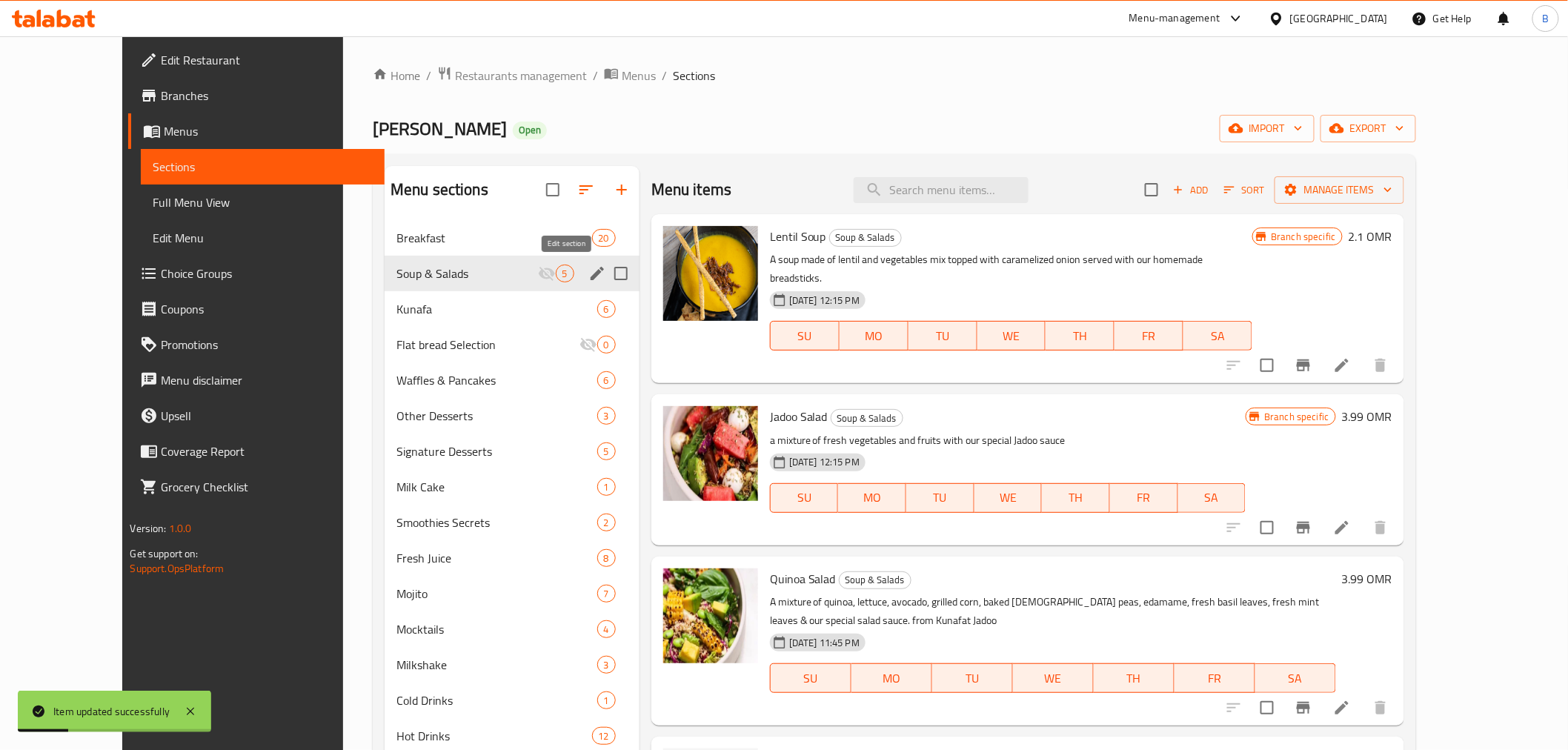
click at [588, 277] on icon "edit" at bounding box center [597, 274] width 18 height 18
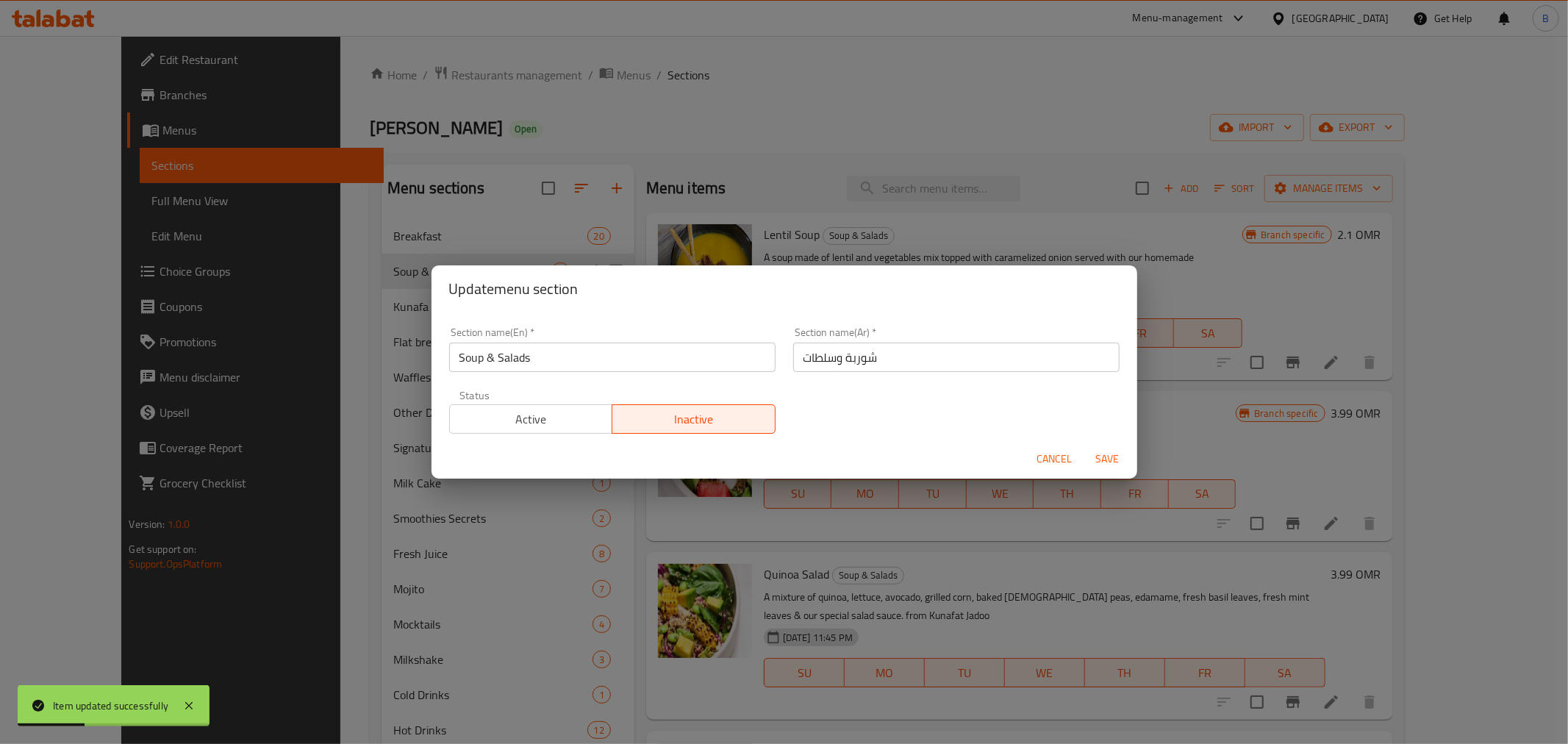
click at [571, 420] on span "Active" at bounding box center [531, 419] width 152 height 21
click at [1103, 465] on span "Save" at bounding box center [1107, 459] width 35 height 19
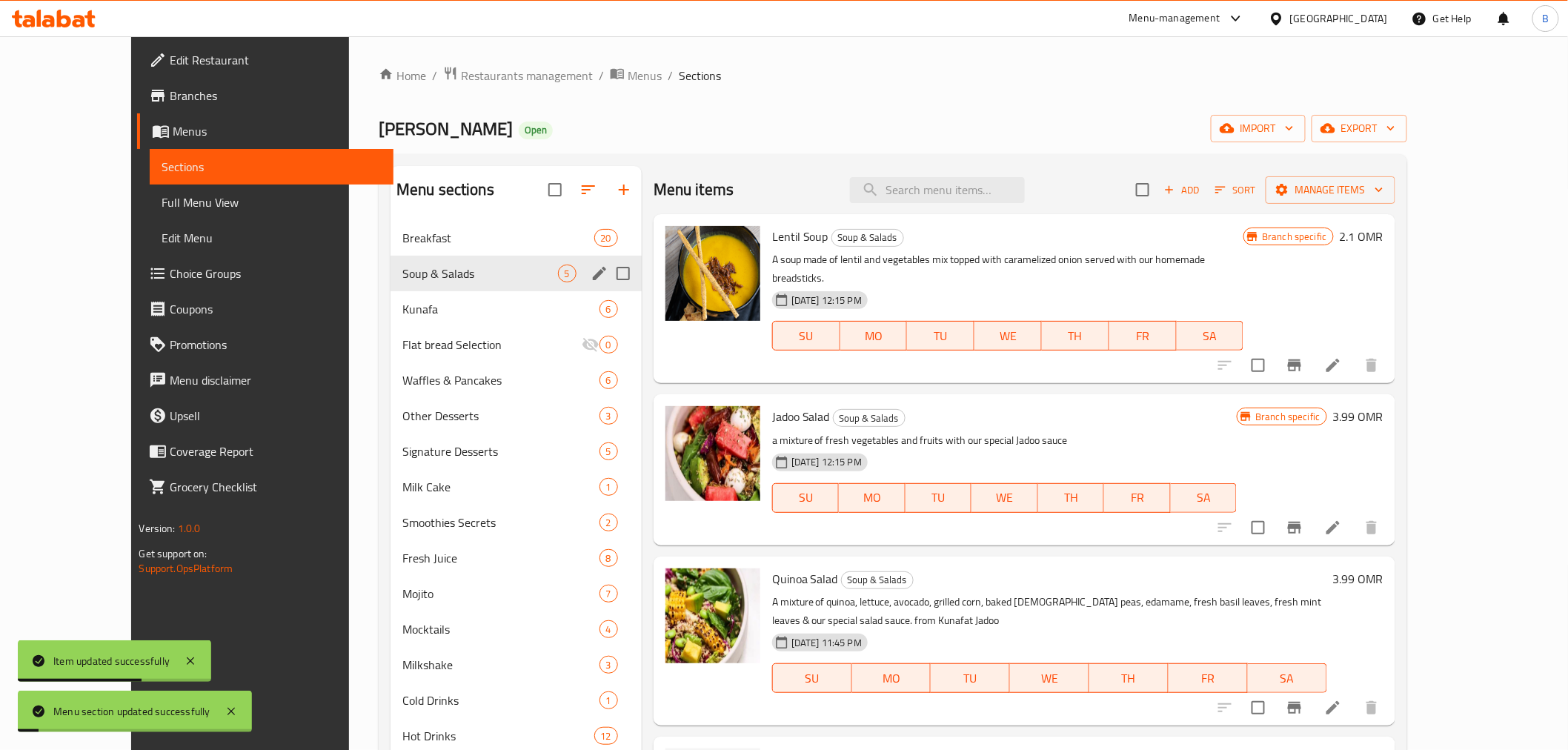
click at [934, 142] on div "Kunafat Jadoo Open import export" at bounding box center [893, 128] width 1029 height 27
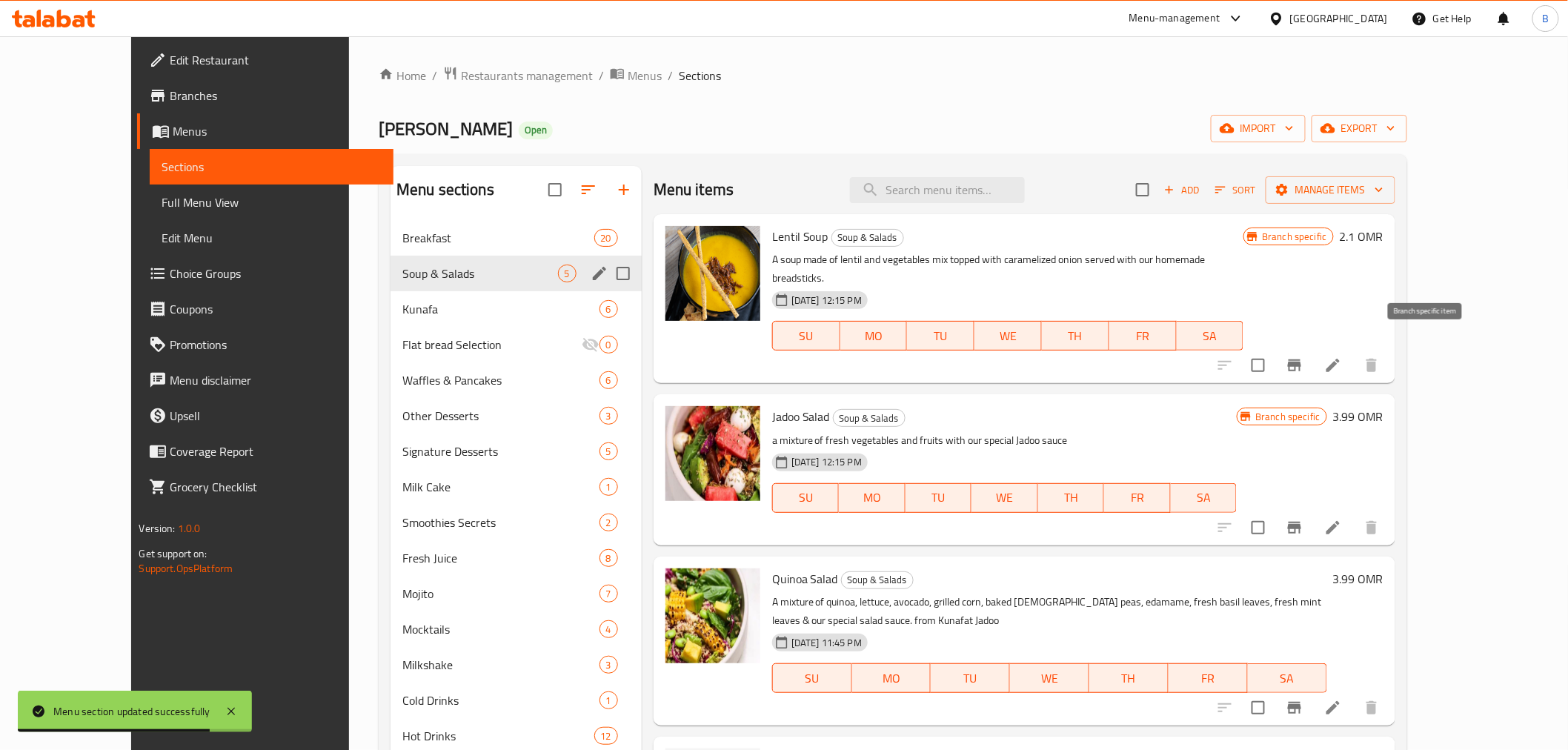
click at [1303, 357] on icon "Branch-specific-item" at bounding box center [1295, 366] width 18 height 18
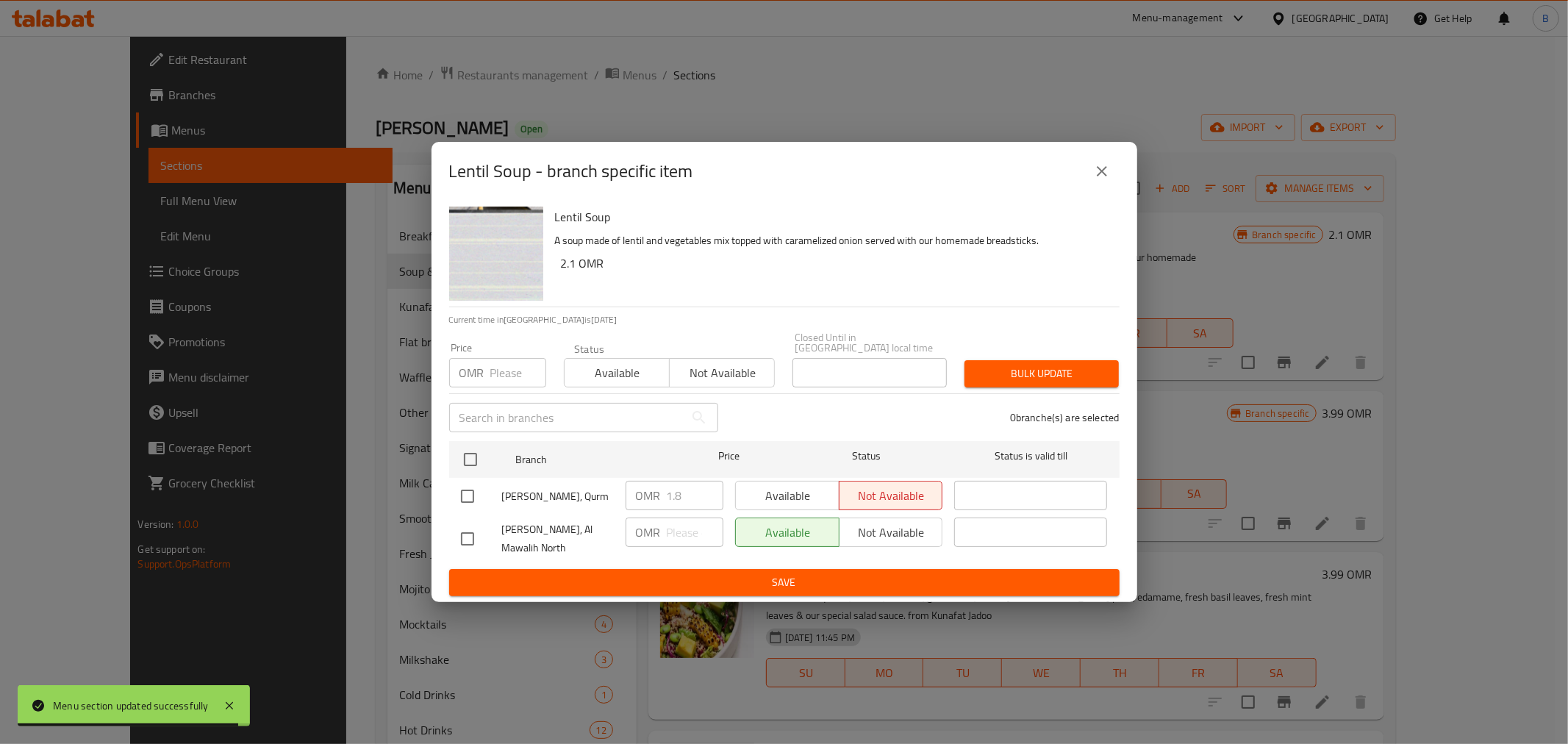
click at [830, 42] on div "Lentil Soup - branch specific item Lentil Soup A soup made of lentil and vegeta…" at bounding box center [784, 372] width 1568 height 744
click at [1090, 182] on button "close" at bounding box center [1101, 170] width 35 height 35
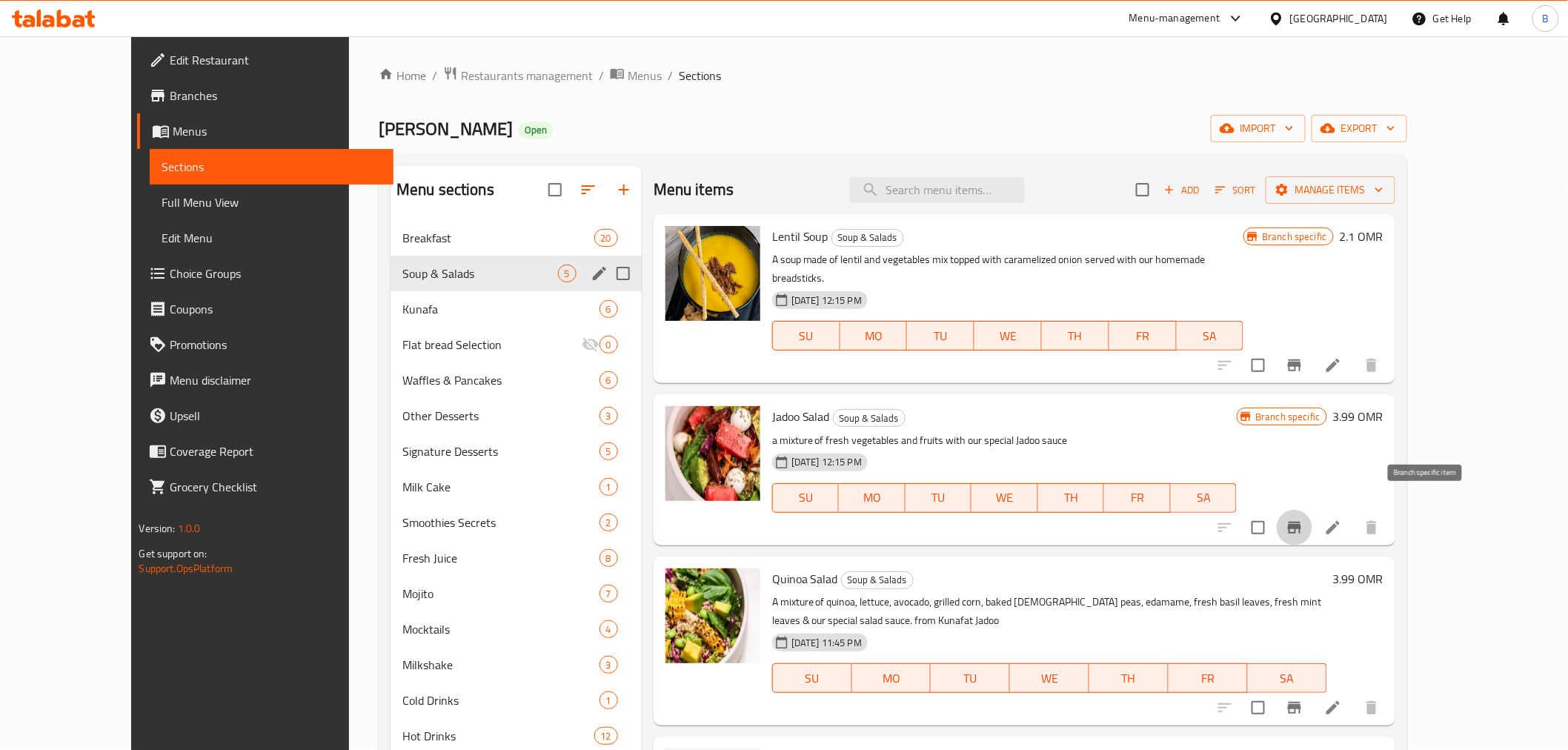
click at [1303, 518] on icon "Branch-specific-item" at bounding box center [1295, 527] width 18 height 18
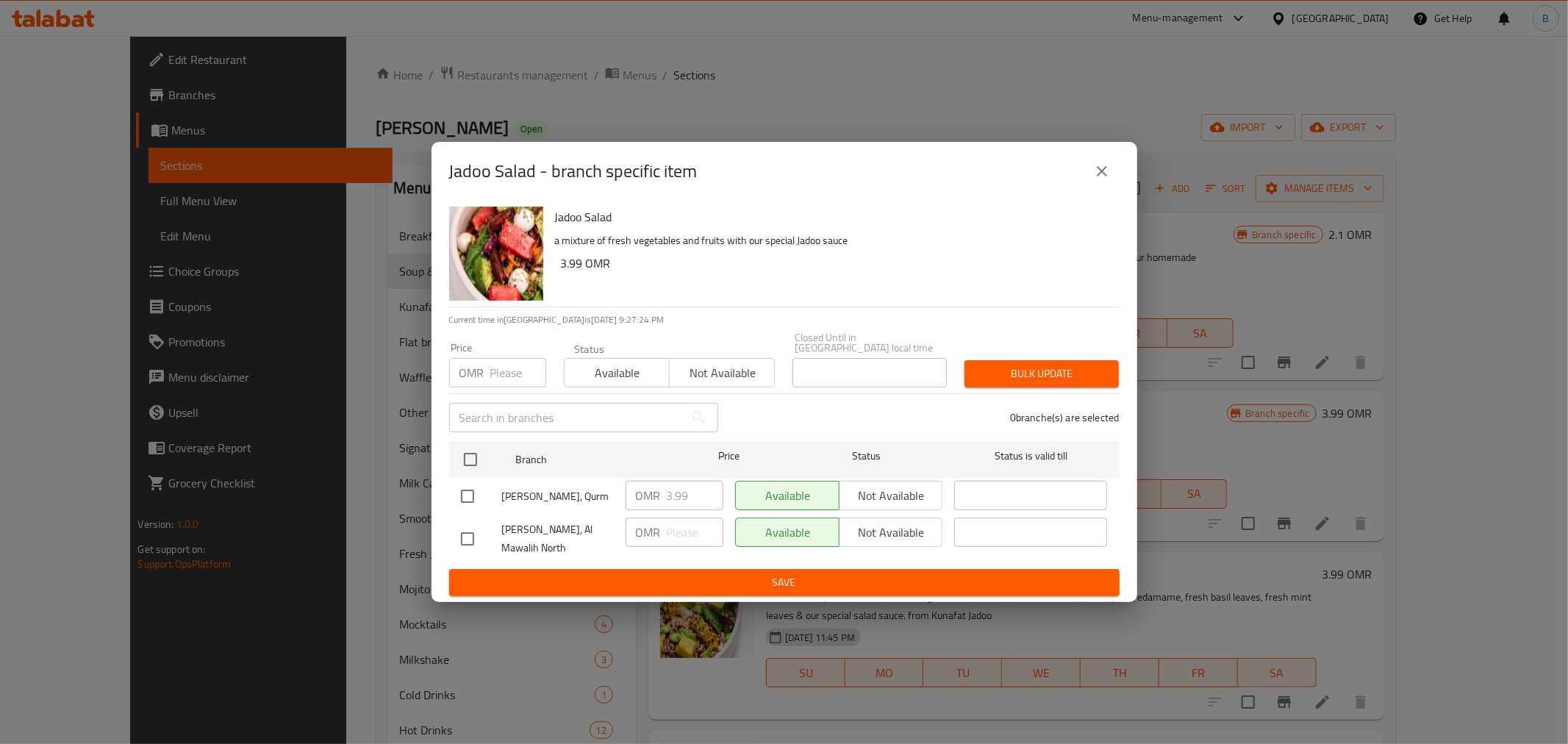
click at [476, 482] on input "checkbox" at bounding box center [468, 496] width 31 height 31
checkbox input "true"
type input "4.99"
click at [711, 482] on input "4.99" at bounding box center [694, 495] width 56 height 29
click at [691, 483] on input "4.99" at bounding box center [694, 495] width 56 height 29
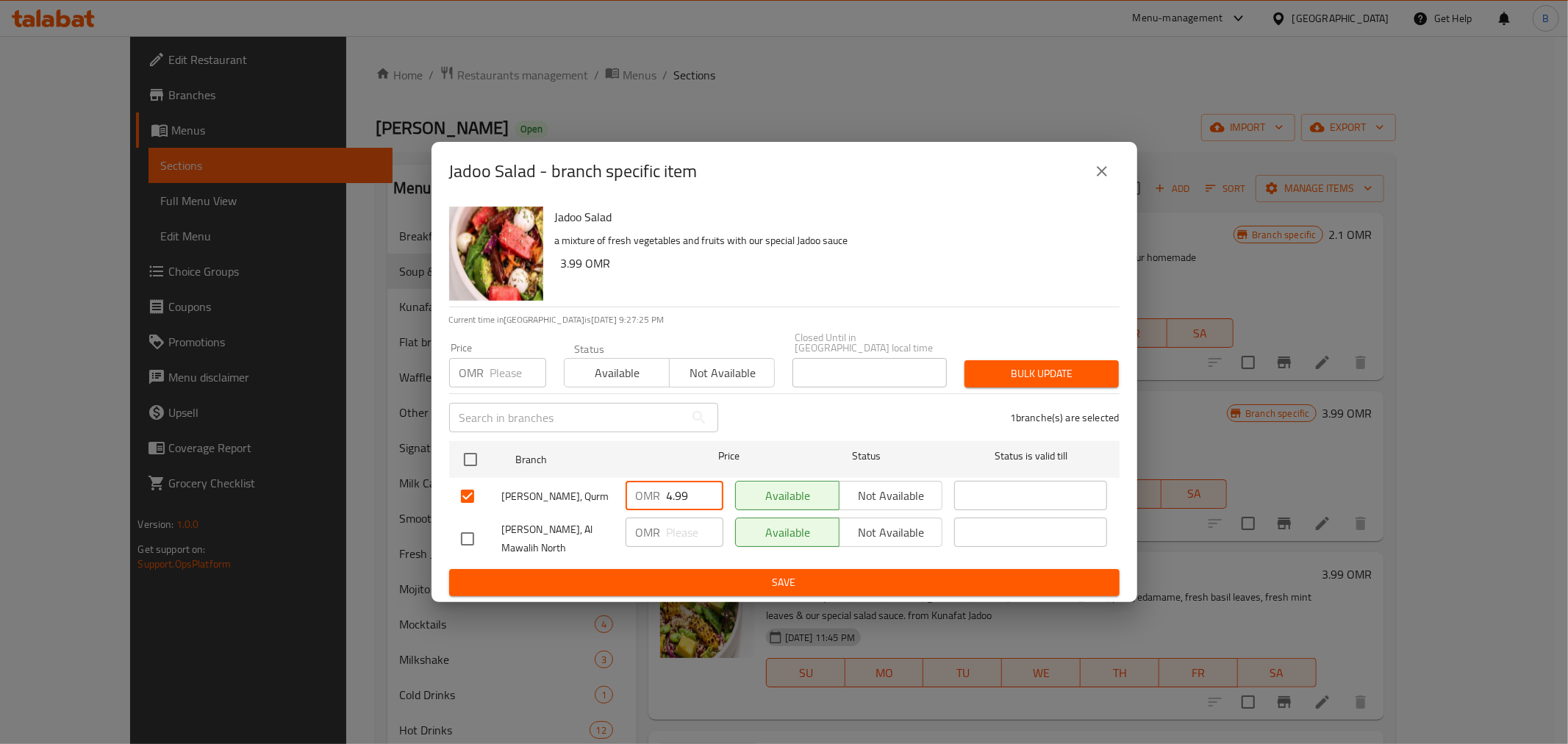
click at [689, 483] on input "4.99" at bounding box center [694, 495] width 56 height 29
click at [689, 482] on input "4.99" at bounding box center [694, 495] width 56 height 29
type input "3.8"
click at [812, 573] on span "Save" at bounding box center [784, 582] width 647 height 19
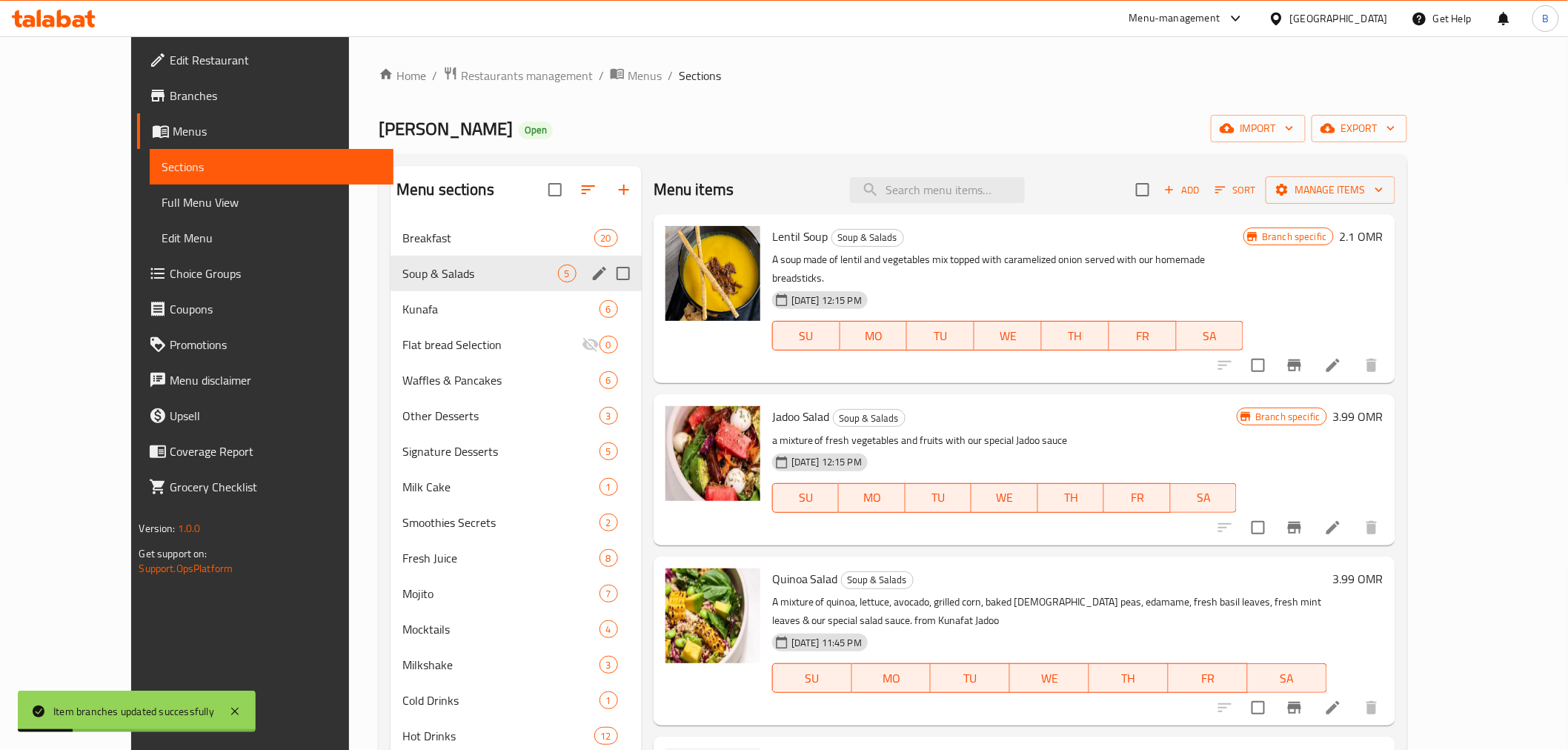
click at [1354, 514] on li at bounding box center [1333, 527] width 42 height 26
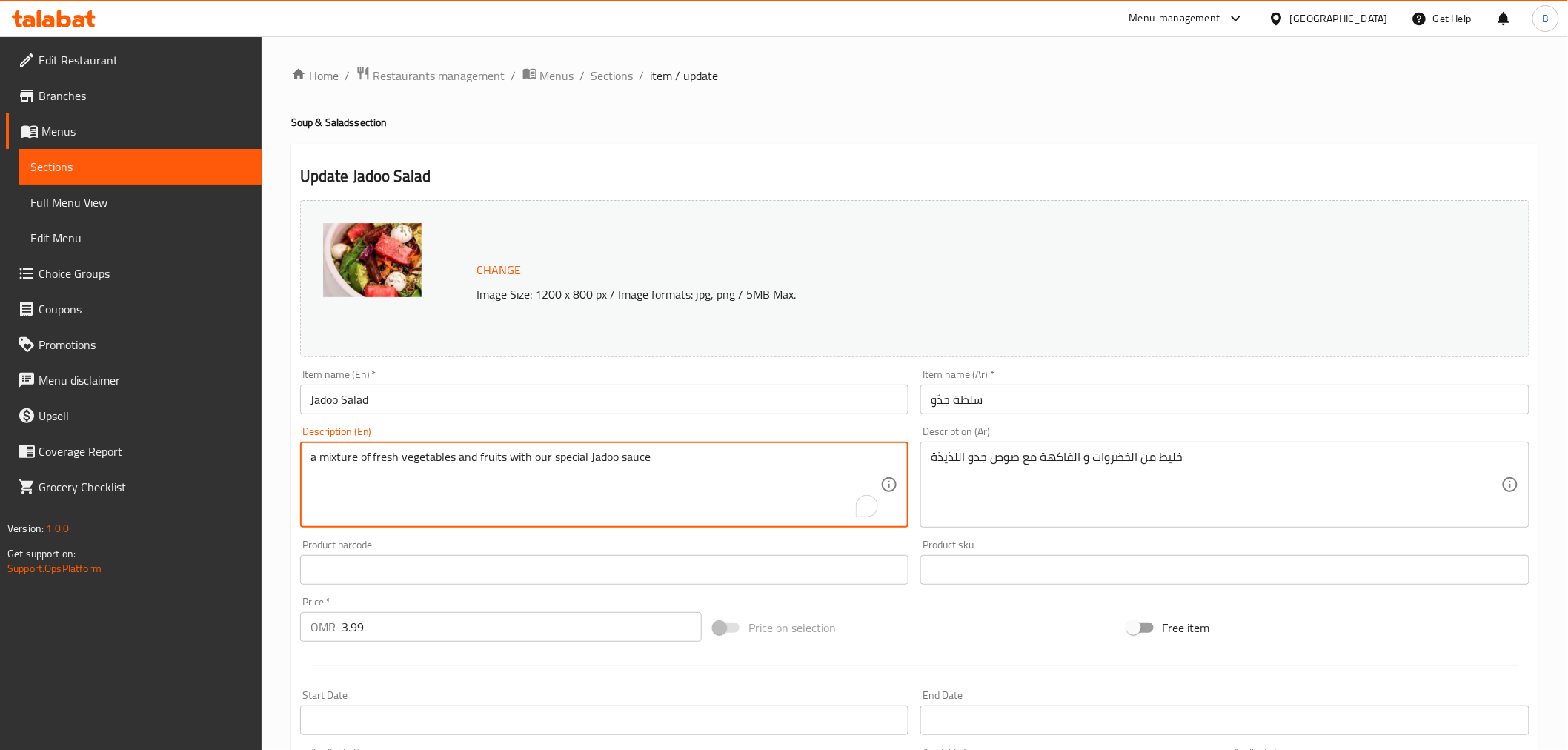
click at [551, 490] on textarea "a mixture of fresh vegetables and fruits with our special Jadoo sauce" at bounding box center [596, 485] width 570 height 71
paste textarea "A salad made of fresh rocca, cherry tomato, carrot, red cabbage, red kiney bean…"
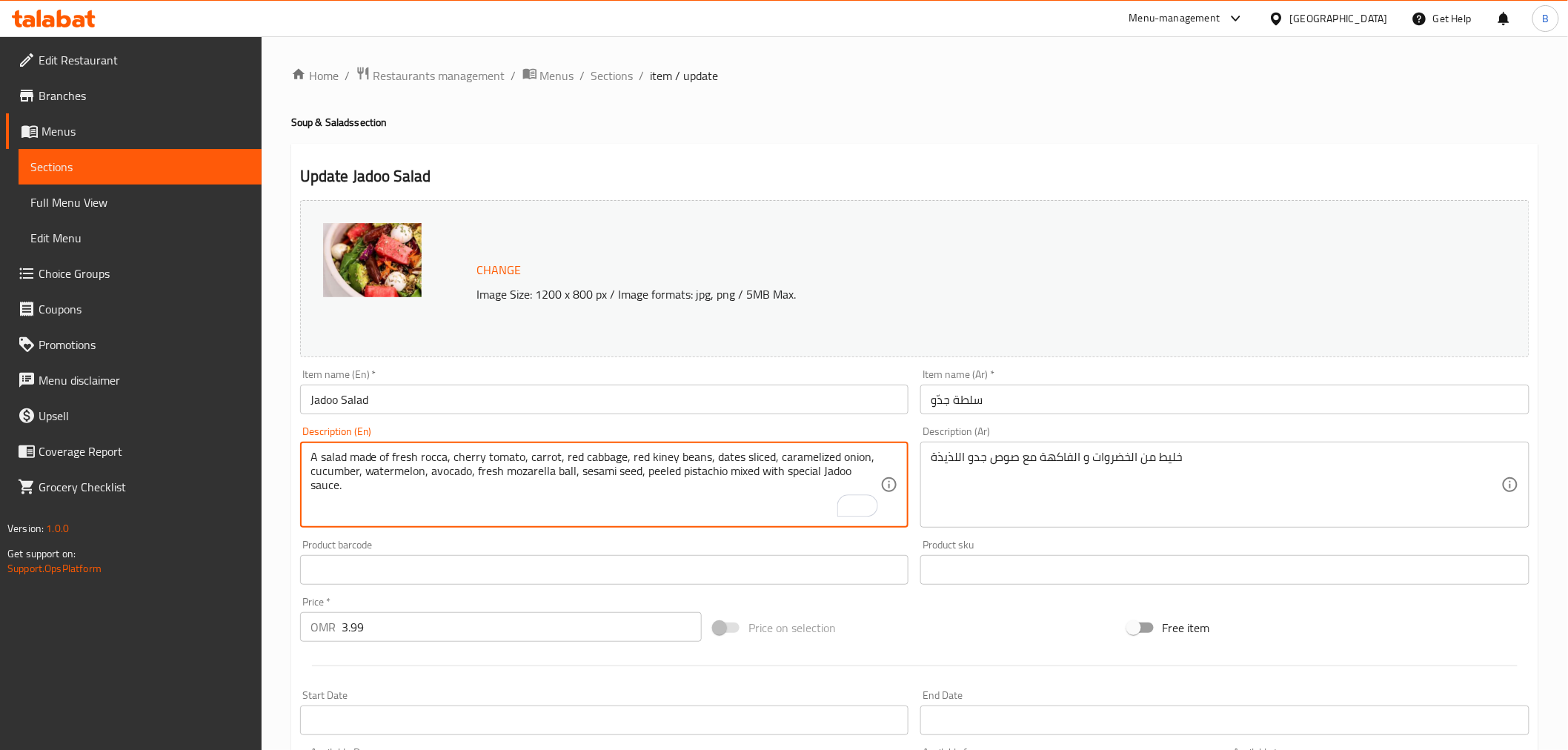
type textarea "A salad made of fresh rocca, cherry tomato, carrot, red cabbage, red kiney bean…"
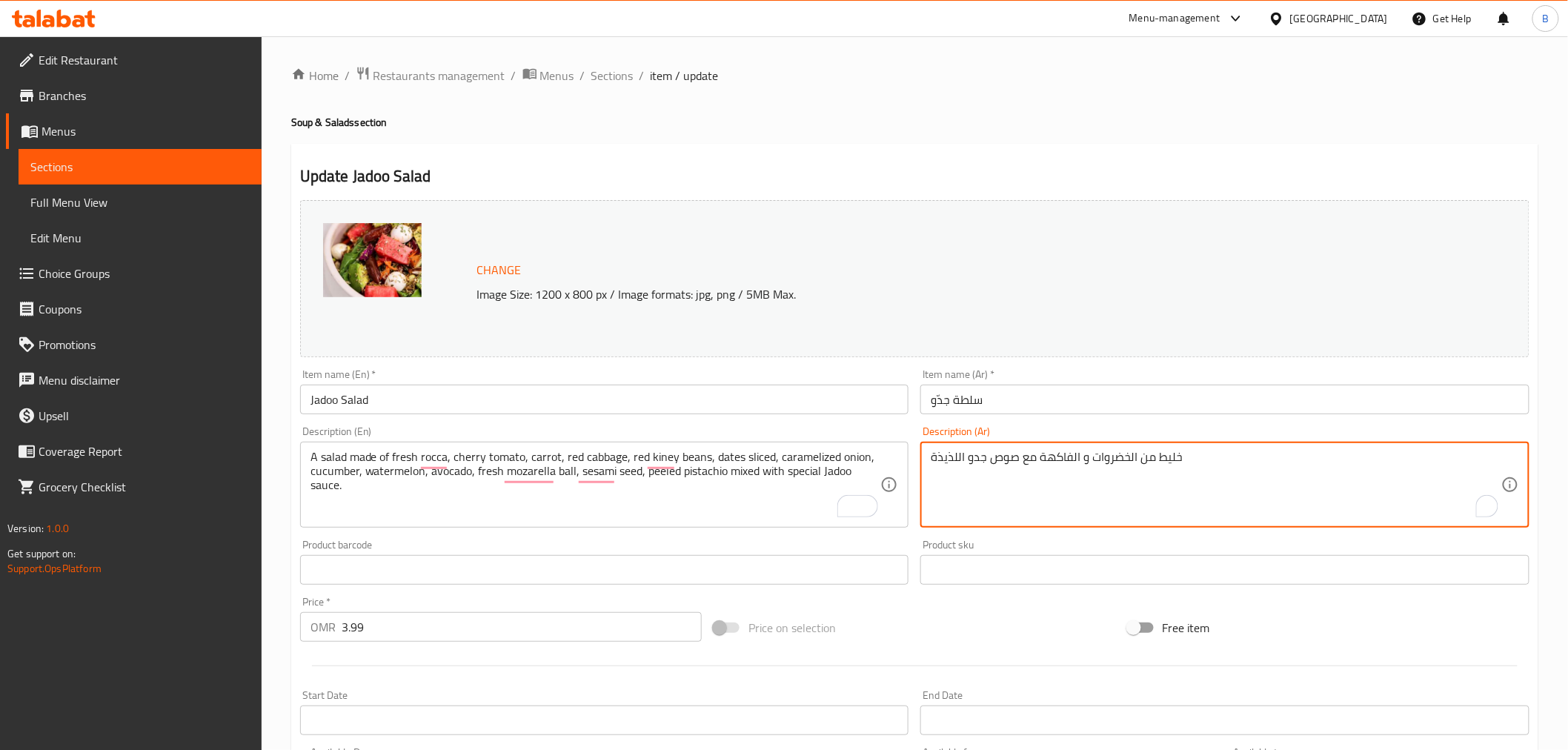
click at [1026, 509] on textarea "خليط من الخضروات و الفاكهة مع صوص جدو اللذيذة" at bounding box center [1216, 485] width 570 height 71
paste textarea "لطة مكونة من الجرجير الطازج، الطماطم الكرزية، الجزر، الملفوف الأحمر، الفاصوليا …"
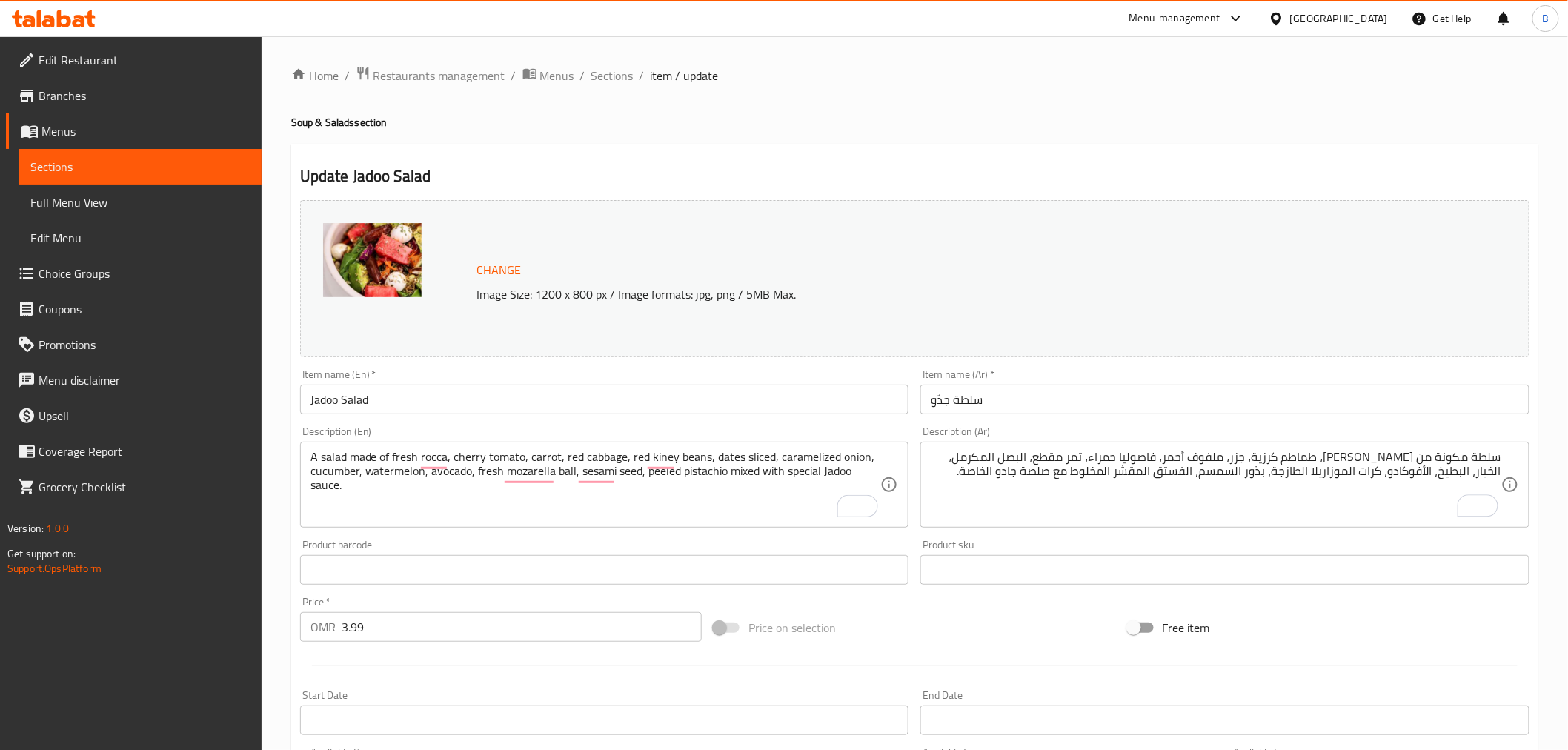
click at [757, 449] on div "A salad made of fresh rocca, cherry tomato, carrot, red cabbage, red kiney bean…" at bounding box center [604, 485] width 609 height 86
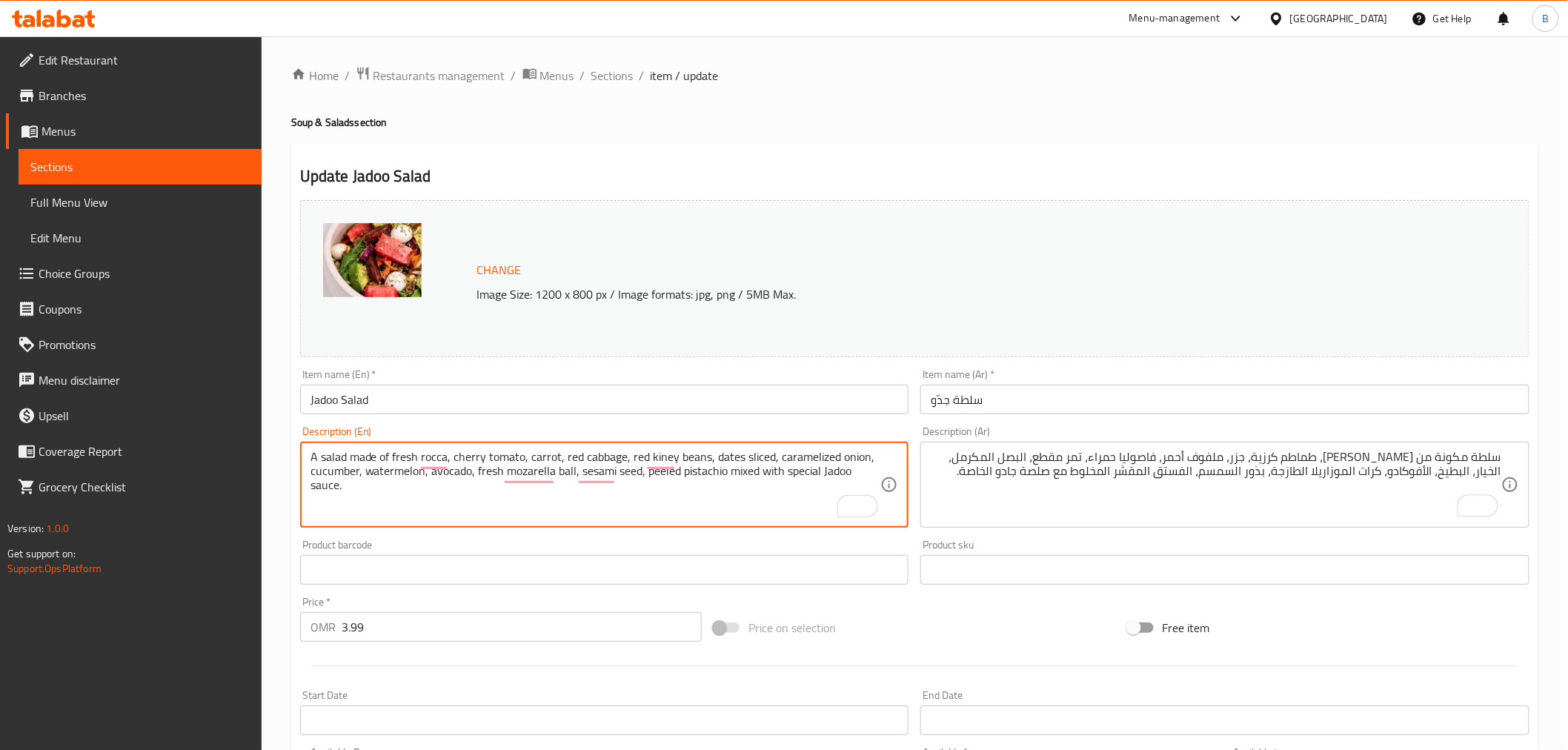
click at [757, 447] on div "A salad made of fresh rocca, cherry tomato, carrot, red cabbage, red kiney bean…" at bounding box center [604, 485] width 609 height 86
click at [759, 457] on textarea "A salad made of fresh rocca, cherry tomato, carrot, red cabbage, red kiney bean…" at bounding box center [596, 485] width 570 height 71
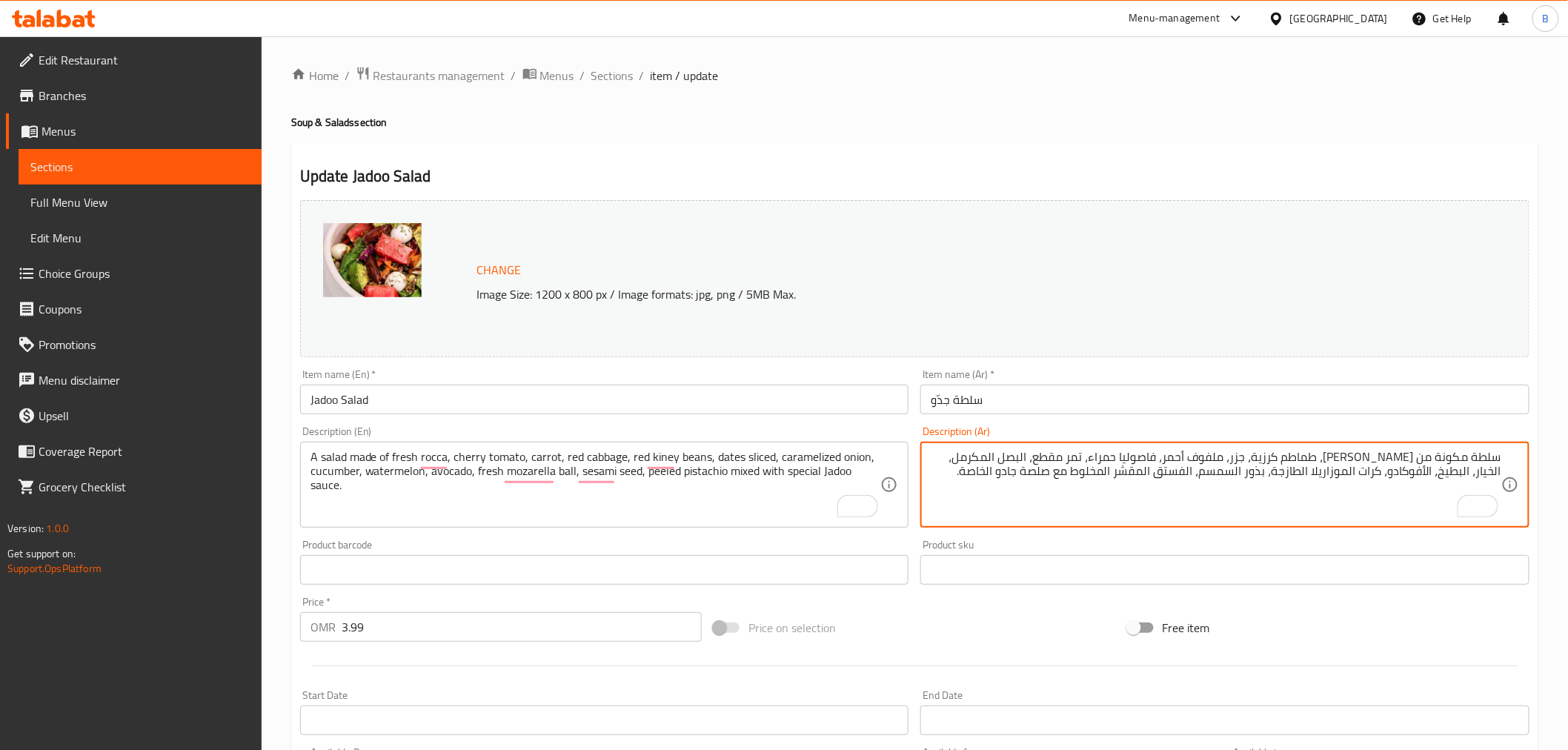
click at [1086, 458] on textarea "سلطة مكونة من جرجير طازج، طماطم كرزية، جزر، ملفوف أحمر، فاصوليا حمراء، تمر مقطع…" at bounding box center [1216, 485] width 570 height 71
click at [1183, 478] on textarea "سلطة مكونة من جرجير طازج، طماطم كرزية، جزر، ملفوف أحمر، فاصوليا حمراء، تمر شرائ…" at bounding box center [1216, 485] width 570 height 71
click at [1146, 470] on textarea "سلطة مكونة من جرجير طازج، طماطم كرزية، جزر، ملفوف أحمر، فاصوليا حمراء، تمر شرائ…" at bounding box center [1216, 485] width 570 height 71
click at [1039, 470] on textarea "سلطة مكونة من جرجير طازج، طماطم كرزية، جزر، ملفوف أحمر، فاصوليا حمراء، تمر شرائ…" at bounding box center [1216, 485] width 570 height 71
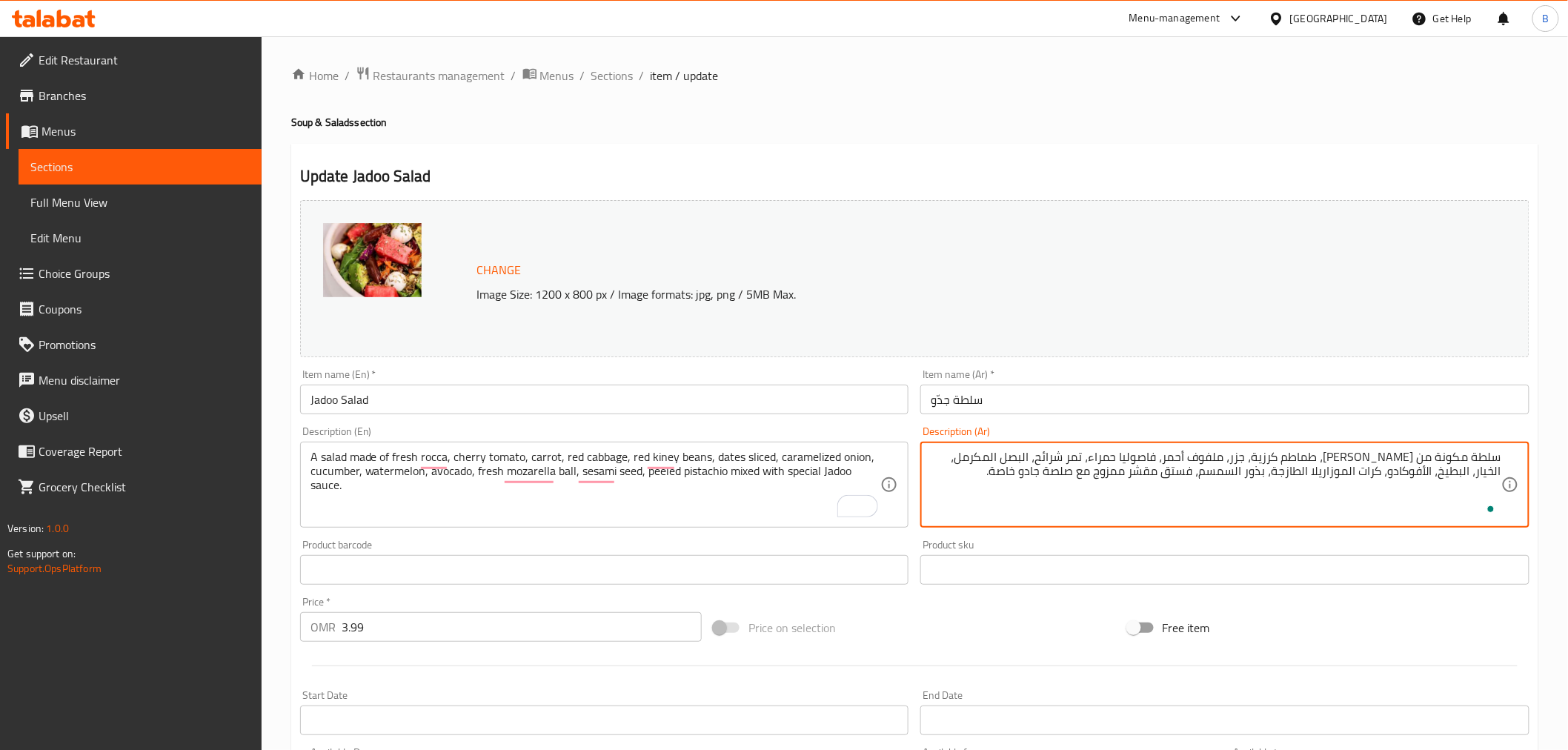
scroll to position [315, 0]
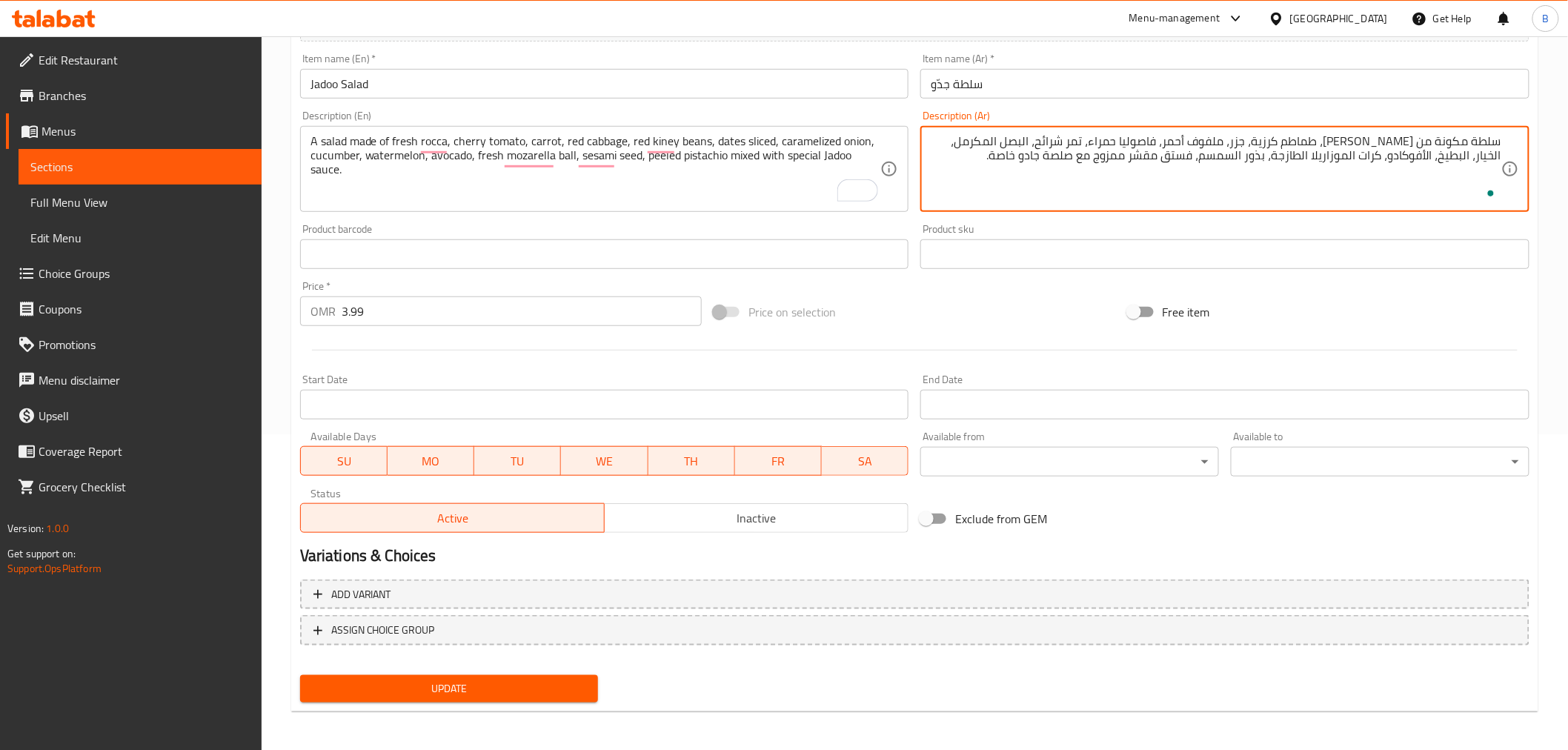
type textarea "سلطة مكونة من جرجير طازج، طماطم كرزية، جزر، ملفوف أحمر، فاصوليا حمراء، تمر شرائ…"
click at [519, 693] on span "Update" at bounding box center [450, 688] width 275 height 19
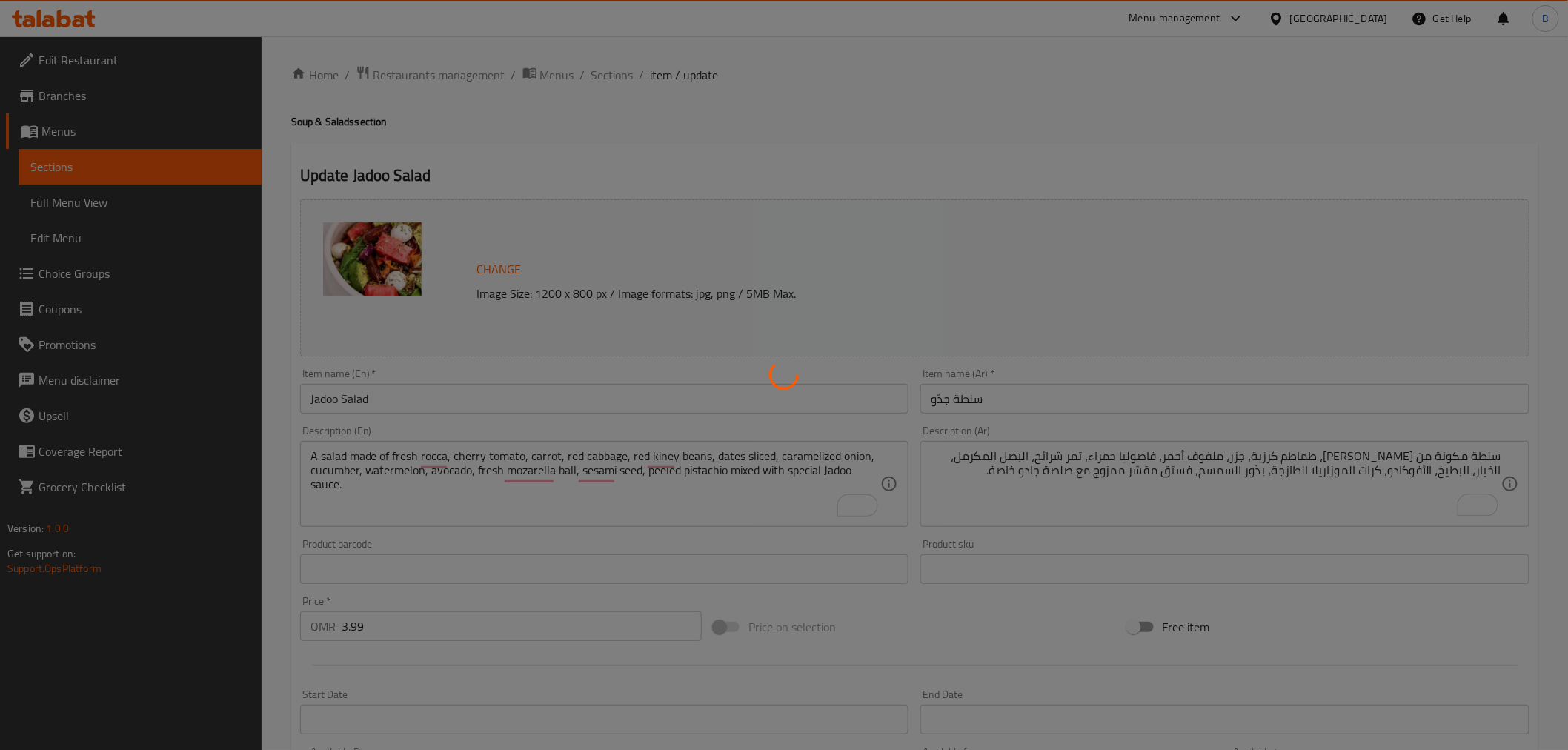
scroll to position [0, 0]
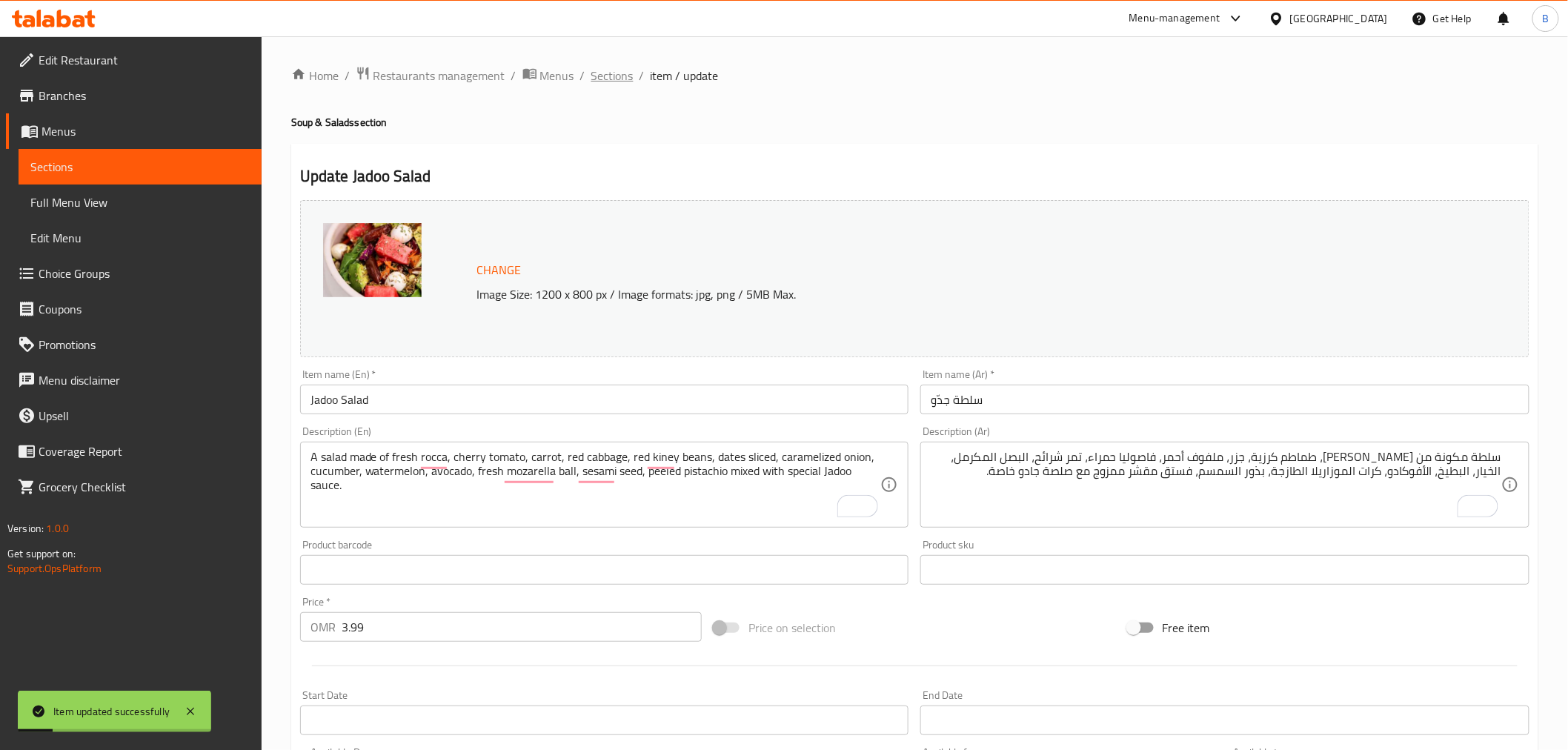
click at [627, 72] on span "Sections" at bounding box center [612, 76] width 42 height 18
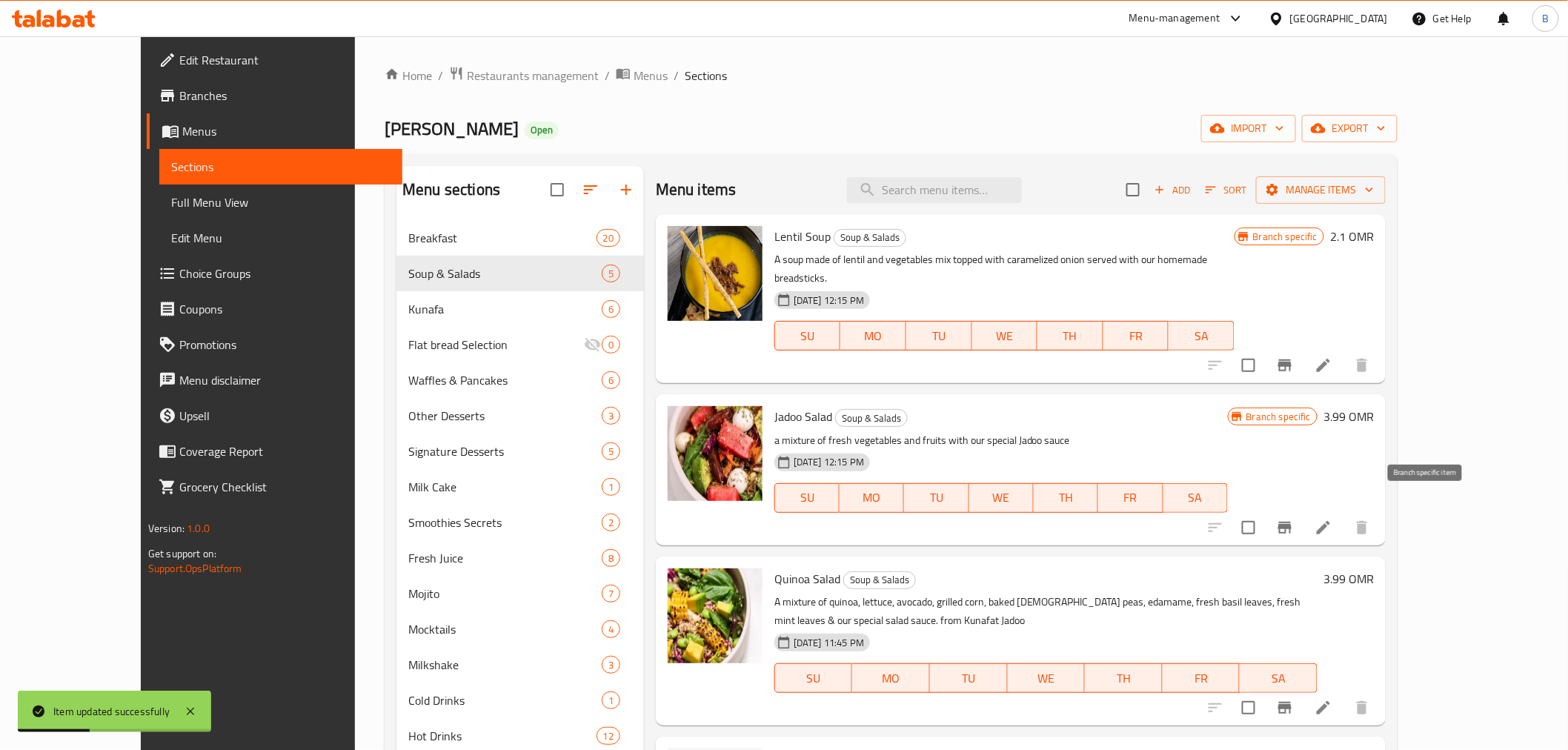
click at [1294, 518] on icon "Branch-specific-item" at bounding box center [1285, 527] width 18 height 18
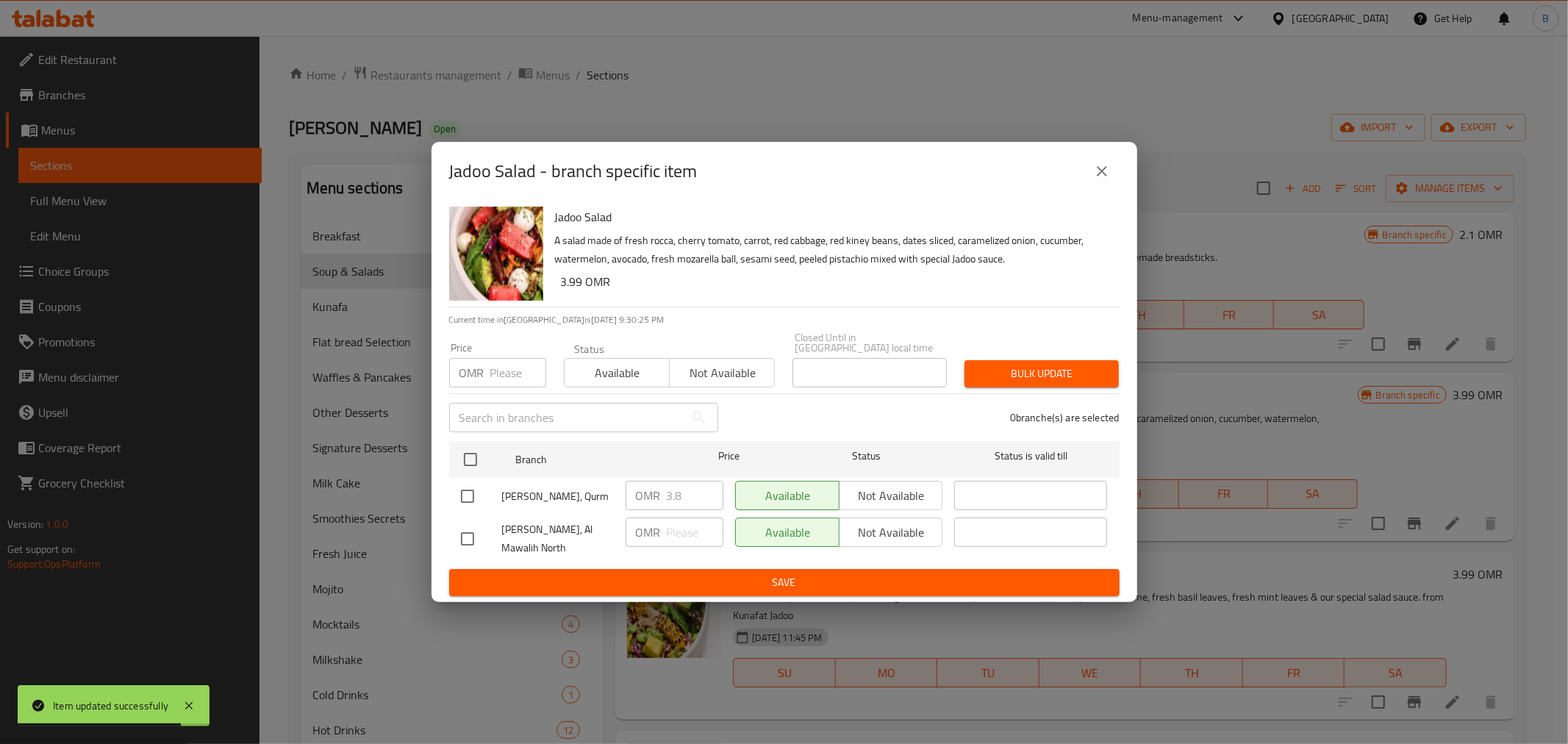
click at [1390, 562] on div "Jadoo Salad - branch specific item Jadoo Salad A salad made of fresh rocca, che…" at bounding box center [784, 372] width 1568 height 744
click at [1113, 171] on button "close" at bounding box center [1101, 170] width 35 height 35
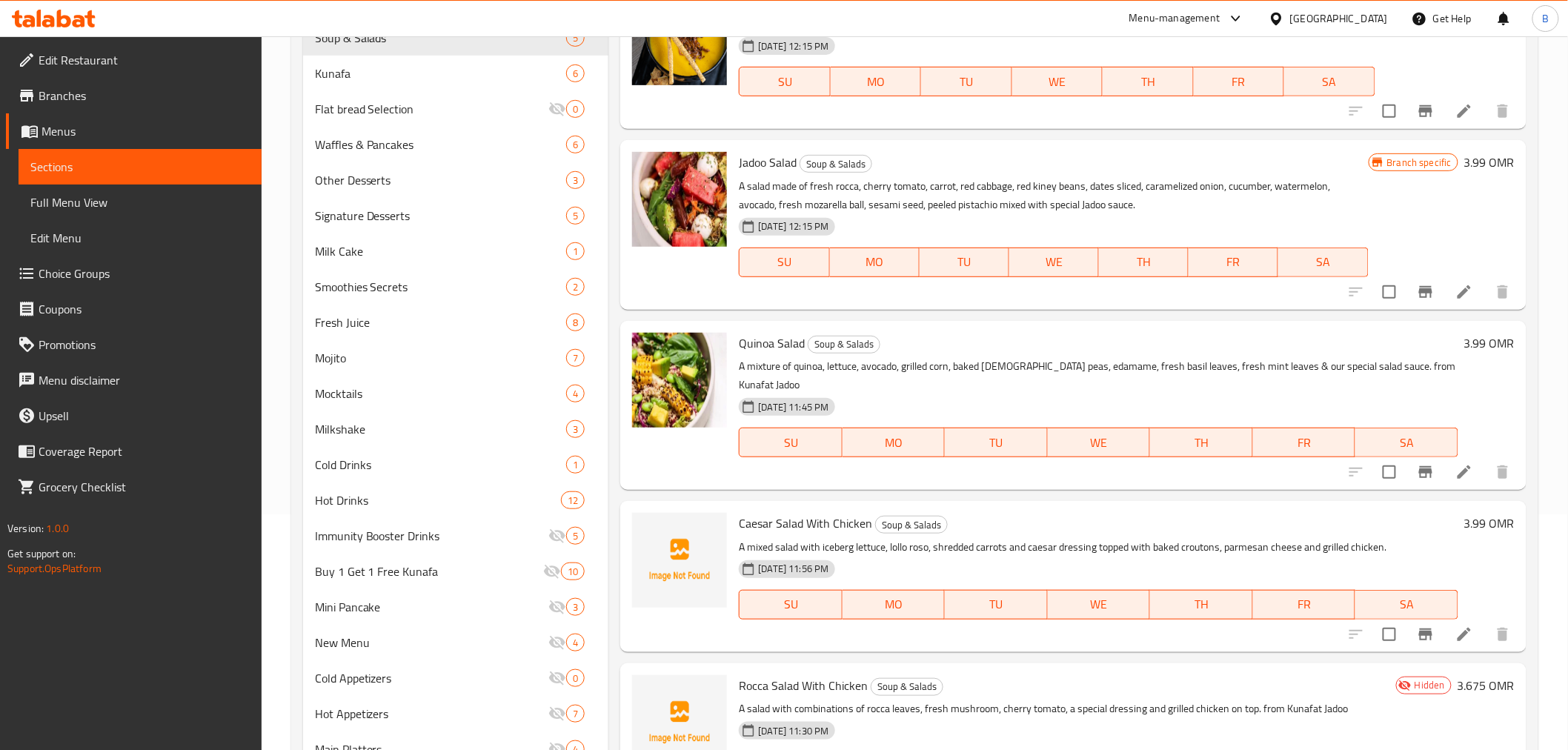
scroll to position [329, 0]
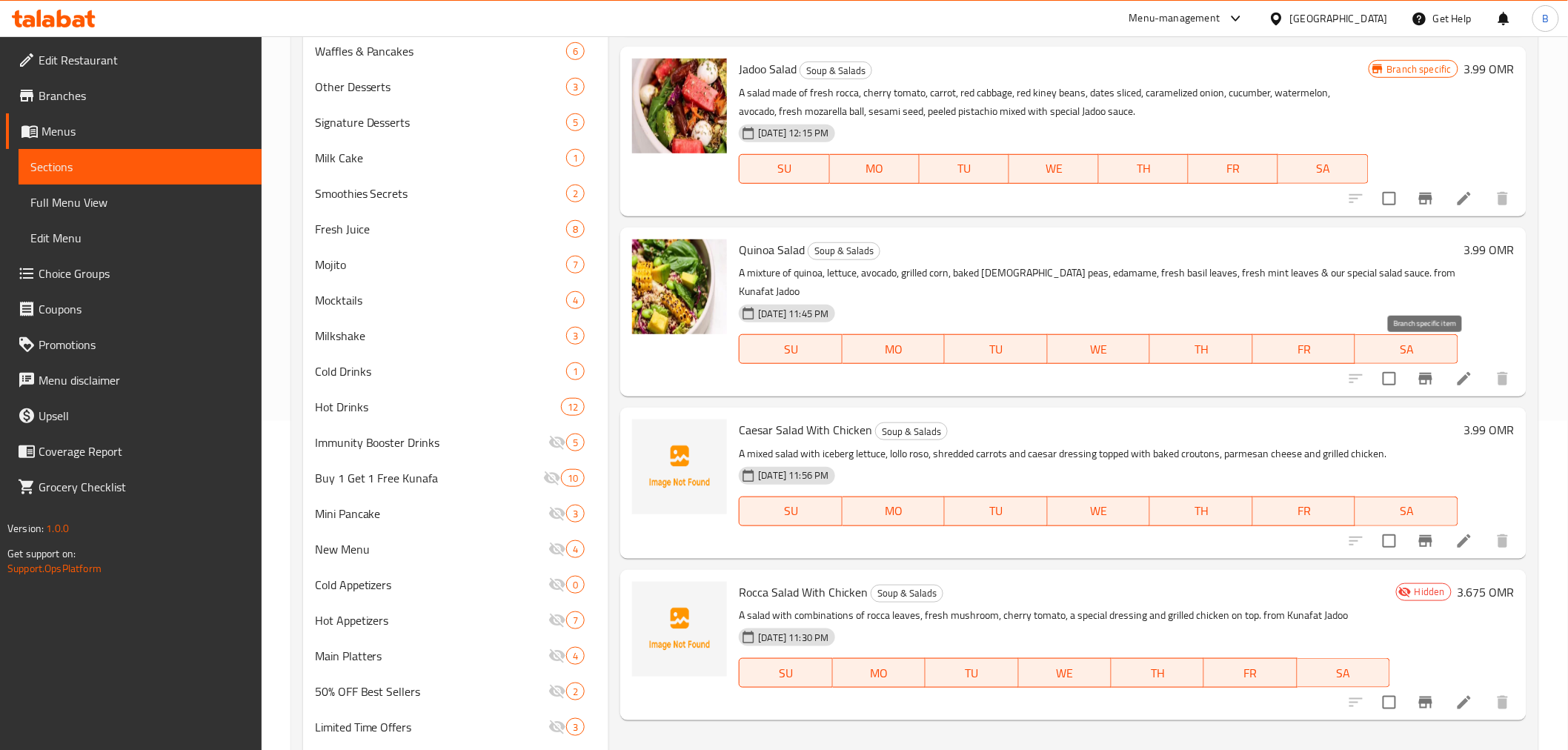
click at [1432, 373] on icon "Branch-specific-item" at bounding box center [1426, 379] width 13 height 12
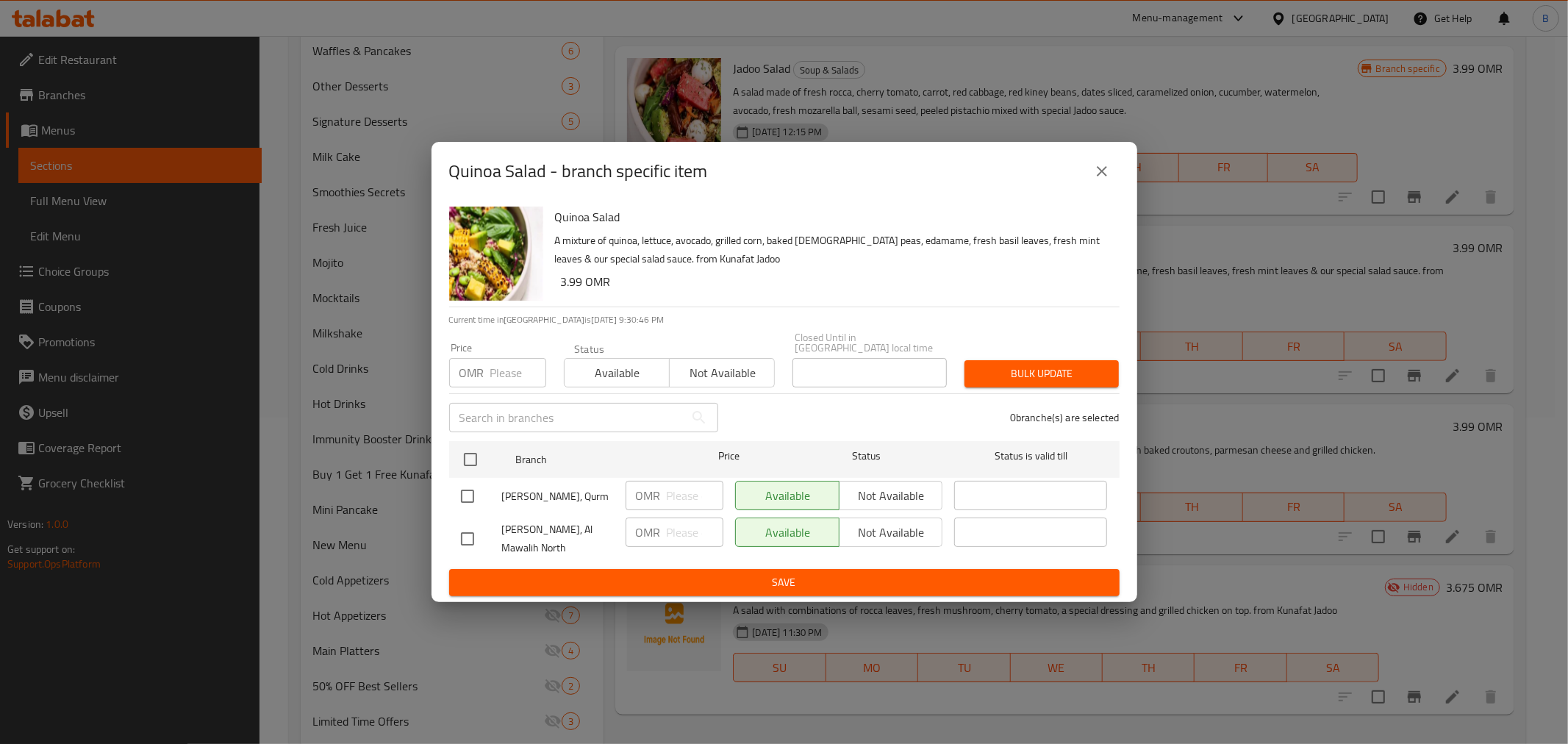
click at [556, 218] on h6 "Quinoa Salad" at bounding box center [831, 216] width 553 height 20
click at [555, 218] on h6 "Quinoa Salad" at bounding box center [831, 216] width 553 height 20
copy h6 "Quinoa Salad"
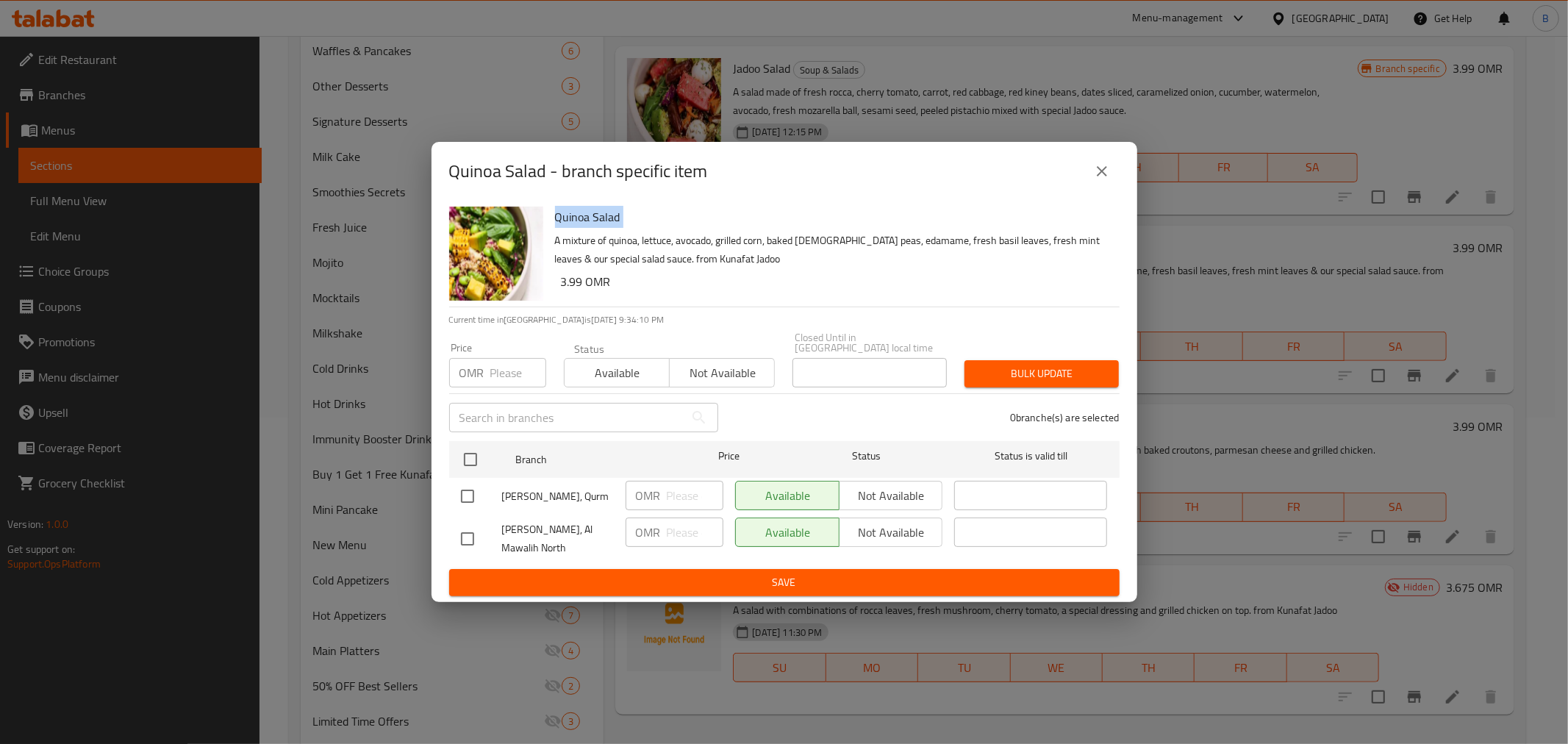
drag, startPoint x: 1088, startPoint y: 180, endPoint x: 1089, endPoint y: 172, distance: 8.1
click at [1089, 172] on button "close" at bounding box center [1101, 170] width 35 height 35
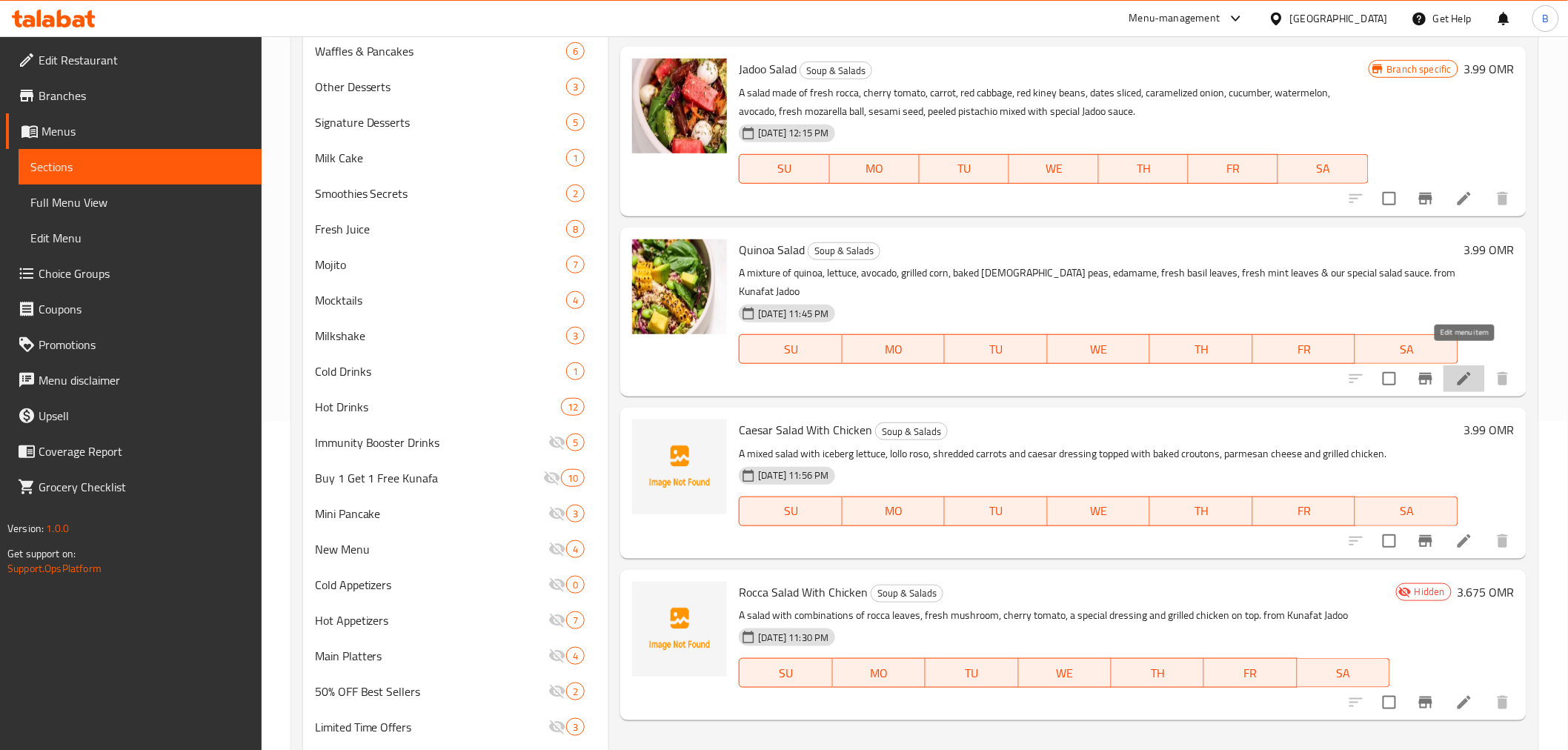
click at [1471, 370] on icon at bounding box center [1464, 379] width 18 height 18
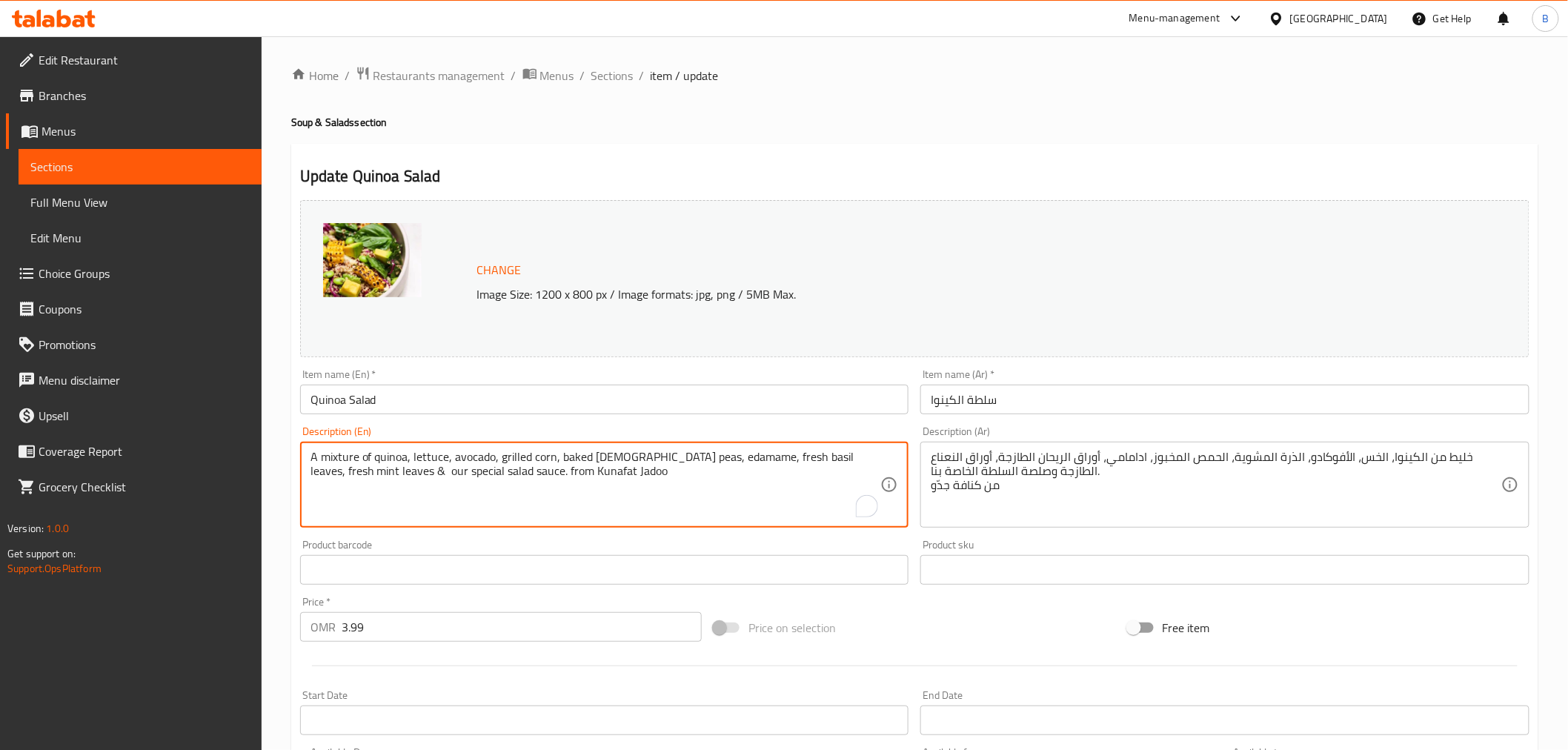
click at [500, 485] on textarea "A mixture of quinoa, lettuce, avocado, grilled corn, baked chick peas, edamame,…" at bounding box center [596, 485] width 570 height 71
paste textarea "Quinoa, lettuce, avocado, grilled corn, baked chick peas, edamame, fresh basil …"
type textarea "A mixture of Quinoa, lettuce, avocado, grilled corn, baked chick peas, edamame,…"
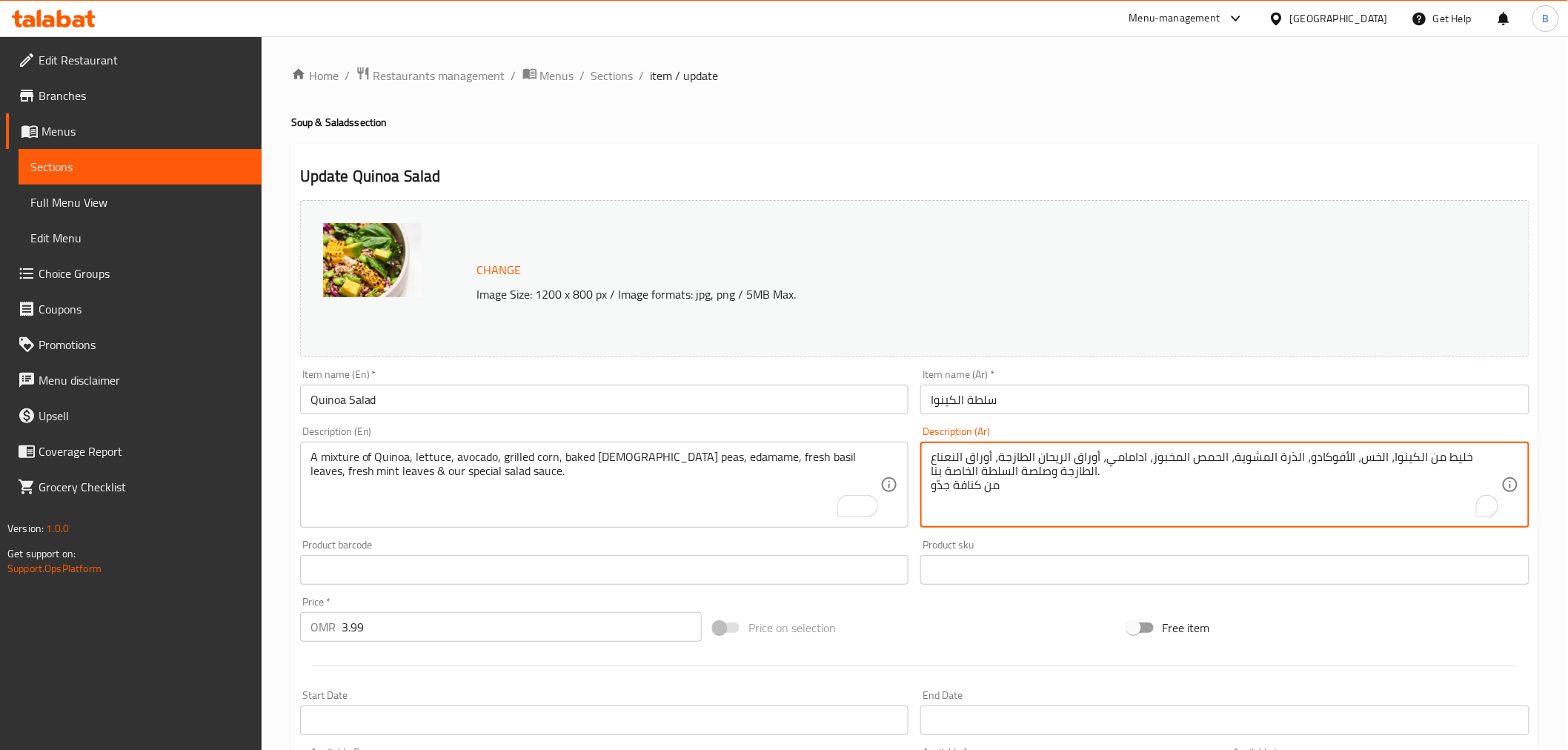
click at [1209, 496] on textarea "خليط من الكينوا، الخس، الأفوكادو، الذرة المشوية، الحمص المخبوز، ادامامي، أوراق …" at bounding box center [1216, 485] width 570 height 71
click at [1209, 495] on textarea "خليط من الكينوا، الخس، الأفوكادو، الذرة المشوية، الحمص المخبوز، ادامامي، أوراق …" at bounding box center [1216, 485] width 570 height 71
paste textarea "مزيج من الكينوا والخس والأفوكادو والذرة المشوية والحمص المخبوز وفول الصويا وأور…"
type textarea "مزيج من الكينوا والخس والأفوكادو والذرة المشوية والحمص المخبوز وفول الصويا وأور…"
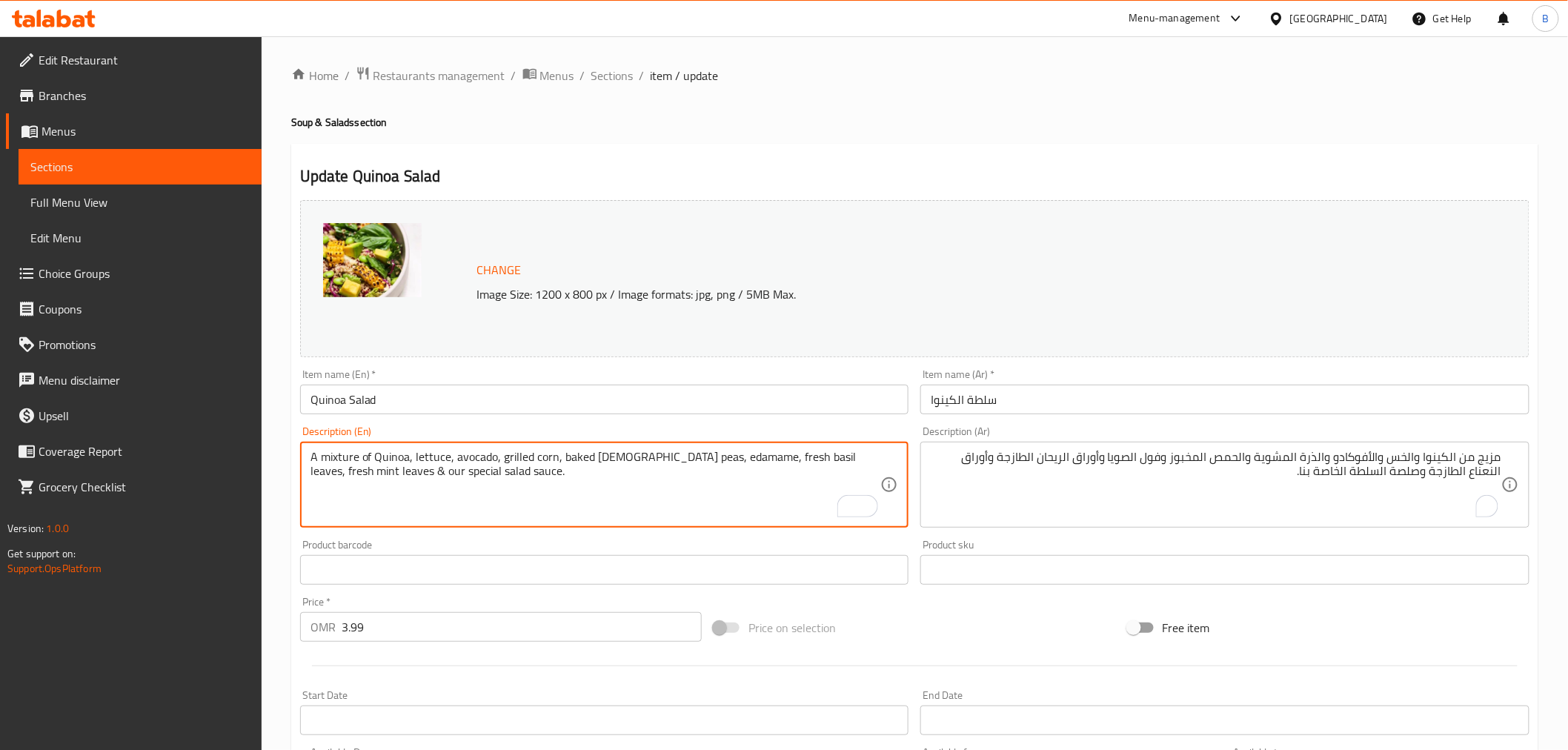
click at [463, 477] on textarea "A mixture of Quinoa, lettuce, avocado, grilled corn, baked chick peas, edamame,…" at bounding box center [596, 485] width 570 height 71
click at [462, 472] on textarea "A mixture of Quinoa, lettuce, avocado, grilled corn, baked chick peas, edamame,…" at bounding box center [596, 485] width 570 height 71
click at [376, 455] on textarea "A mixture of Quinoa, lettuce, avocado, grilled corn, baked chick peas, edamame,…" at bounding box center [596, 485] width 570 height 71
click at [376, 448] on div "A mixture of Quinoa, lettuce, avocado, grilled corn, baked chick peas, edamame,…" at bounding box center [604, 485] width 609 height 86
type textarea "A mixture of quinoa, lettuce, avocado, grilled corn, baked [DEMOGRAPHIC_DATA] p…"
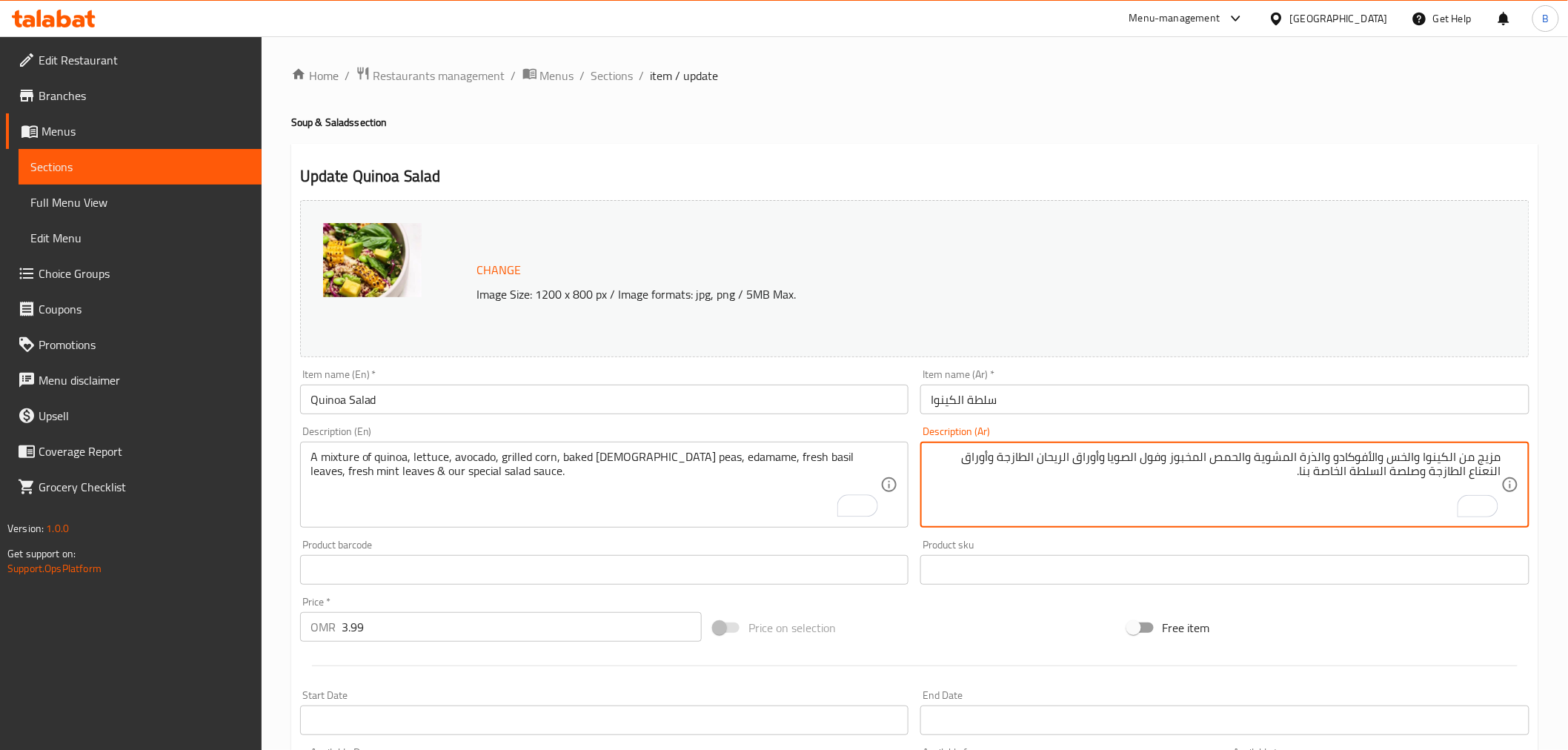
click at [1478, 455] on textarea "مزيج من الكينوا والخس والأفوكادو والذرة المشوية والحمص المخبوز وفول الصويا وأور…" at bounding box center [1216, 485] width 570 height 71
type textarea "الكينوا والخس والأفوكادو والذرة المشوية والحمص المخبوز وفول الصويا وأوراق الريح…"
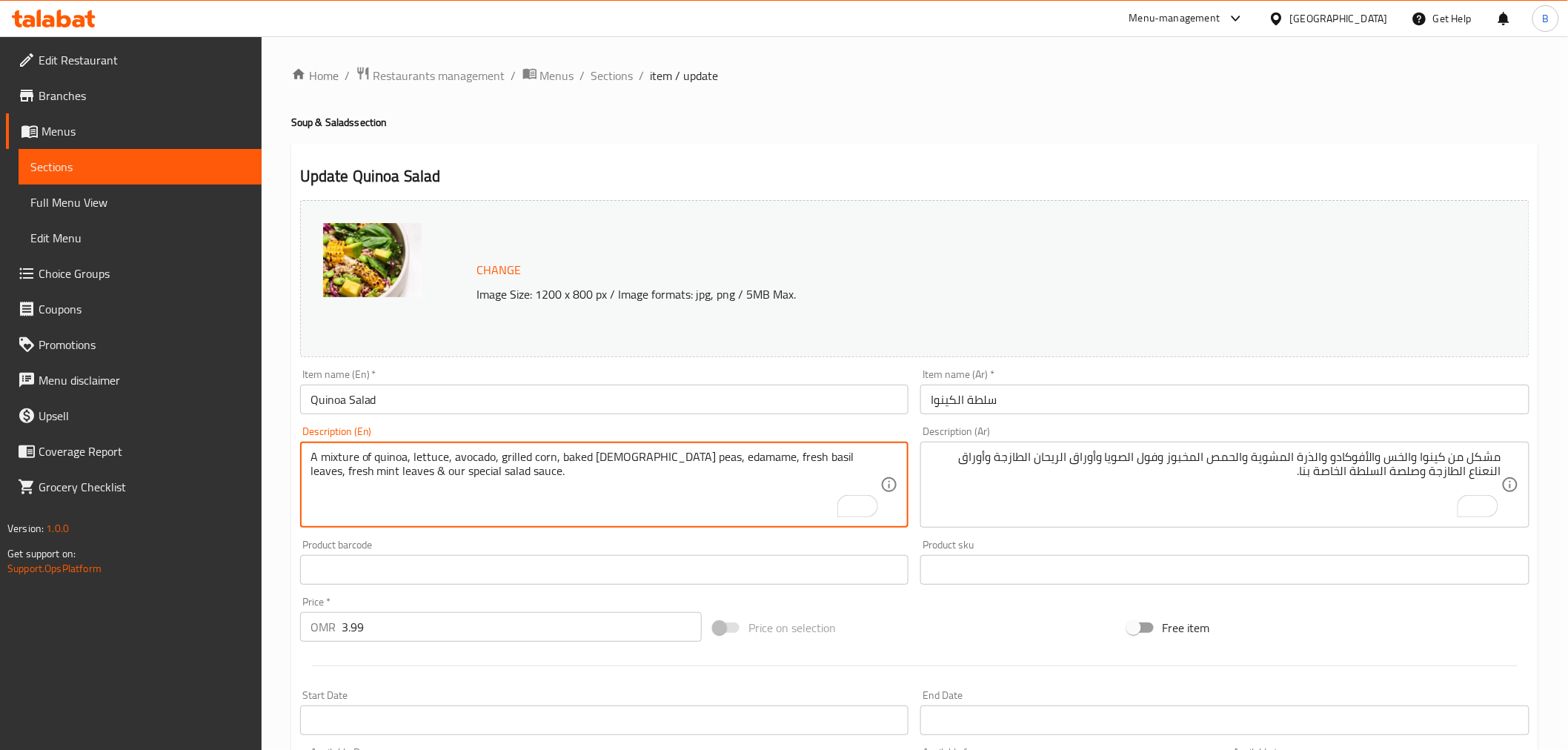
click at [658, 458] on textarea "A mixture of quinoa, lettuce, avocado, grilled corn, baked [DEMOGRAPHIC_DATA] p…" at bounding box center [596, 485] width 570 height 71
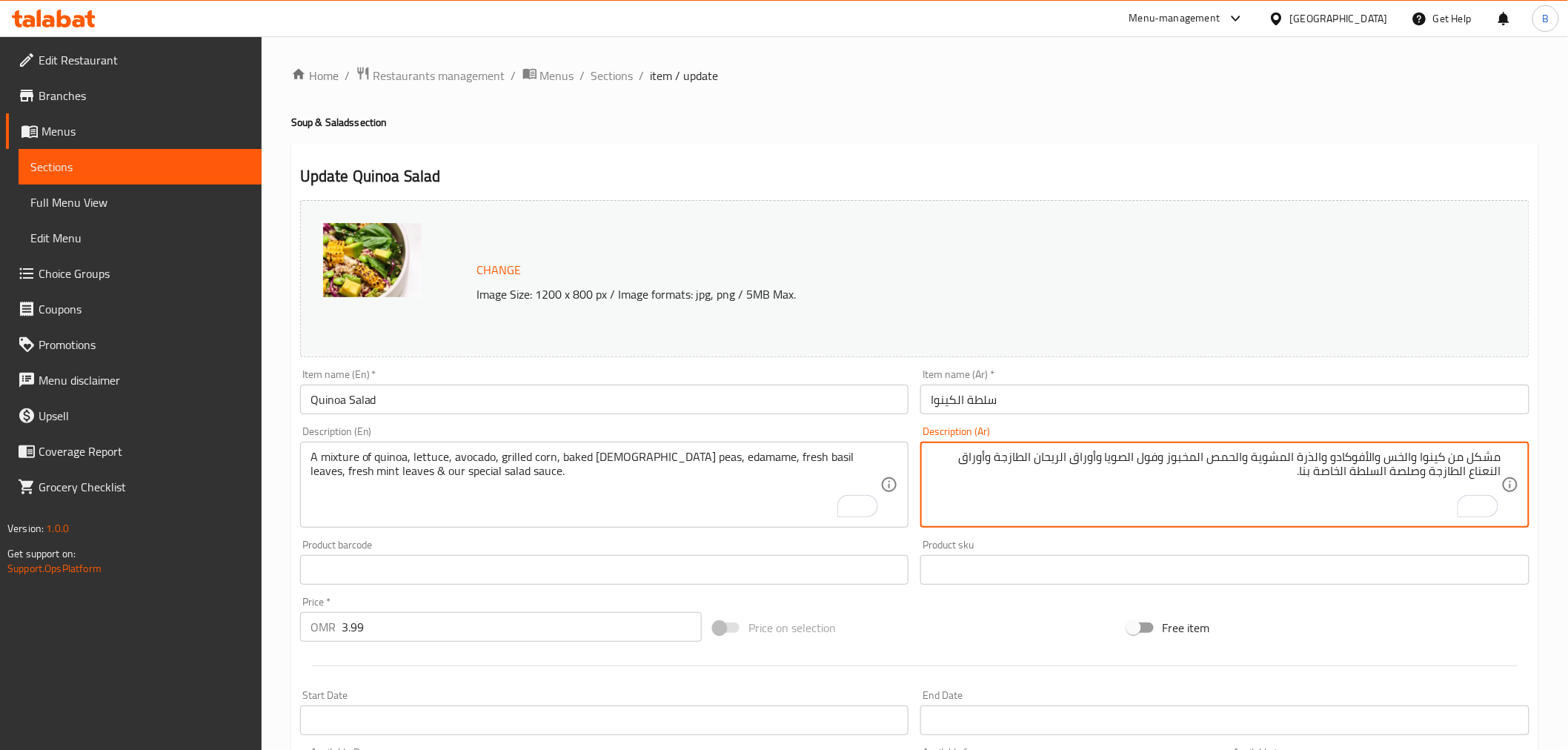
click at [1235, 462] on textarea "مشكل من كينوا والخس والأفوكادو والذرة المشوية والحمص المخبوز وفول الصويا وأوراق…" at bounding box center [1216, 485] width 570 height 71
drag, startPoint x: 1190, startPoint y: 453, endPoint x: 1190, endPoint y: 470, distance: 17.0
click at [1190, 470] on textarea "مشكل من كينوا والخس والأفوكادو والذرة المشوية والحمص المخبوز وفول الصويا وأوراق…" at bounding box center [1216, 485] width 570 height 71
click at [1242, 455] on textarea "مشكل من كينوا والخس والأفوكادو والذرة المشوية والحمص المخبوز وفول الصويا وأوراق…" at bounding box center [1216, 485] width 570 height 71
click at [1214, 464] on textarea "مشكل من كينوا والخس والأفوكادو والذرة المشوية والحمص المخبوز وفول الصويا وأوراق…" at bounding box center [1216, 485] width 570 height 71
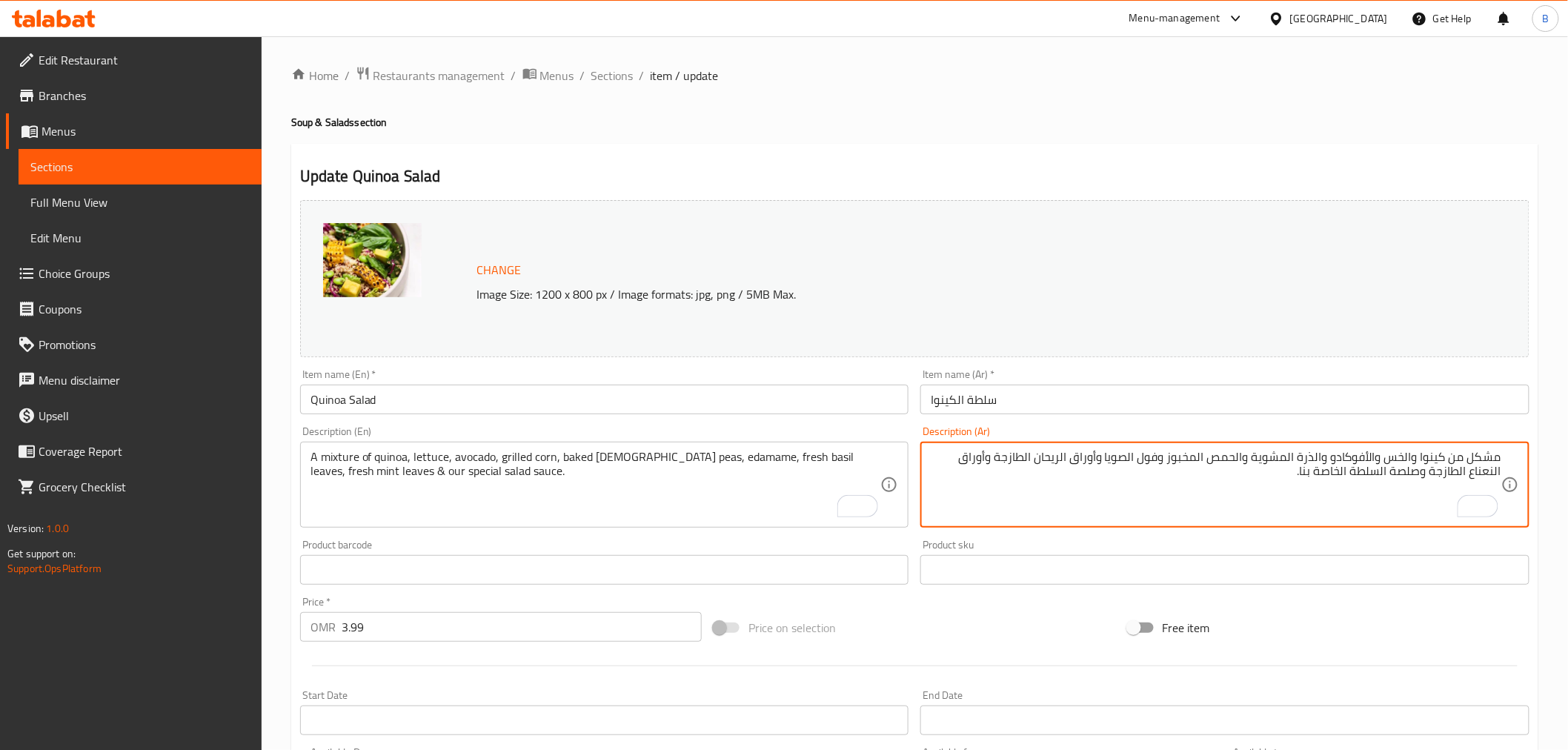
click at [1214, 464] on textarea "مشكل من كينوا والخس والأفوكادو والذرة المشوية والحمص المخبوز وفول الصويا وأوراق…" at bounding box center [1216, 485] width 570 height 71
paste textarea "ادامامي"
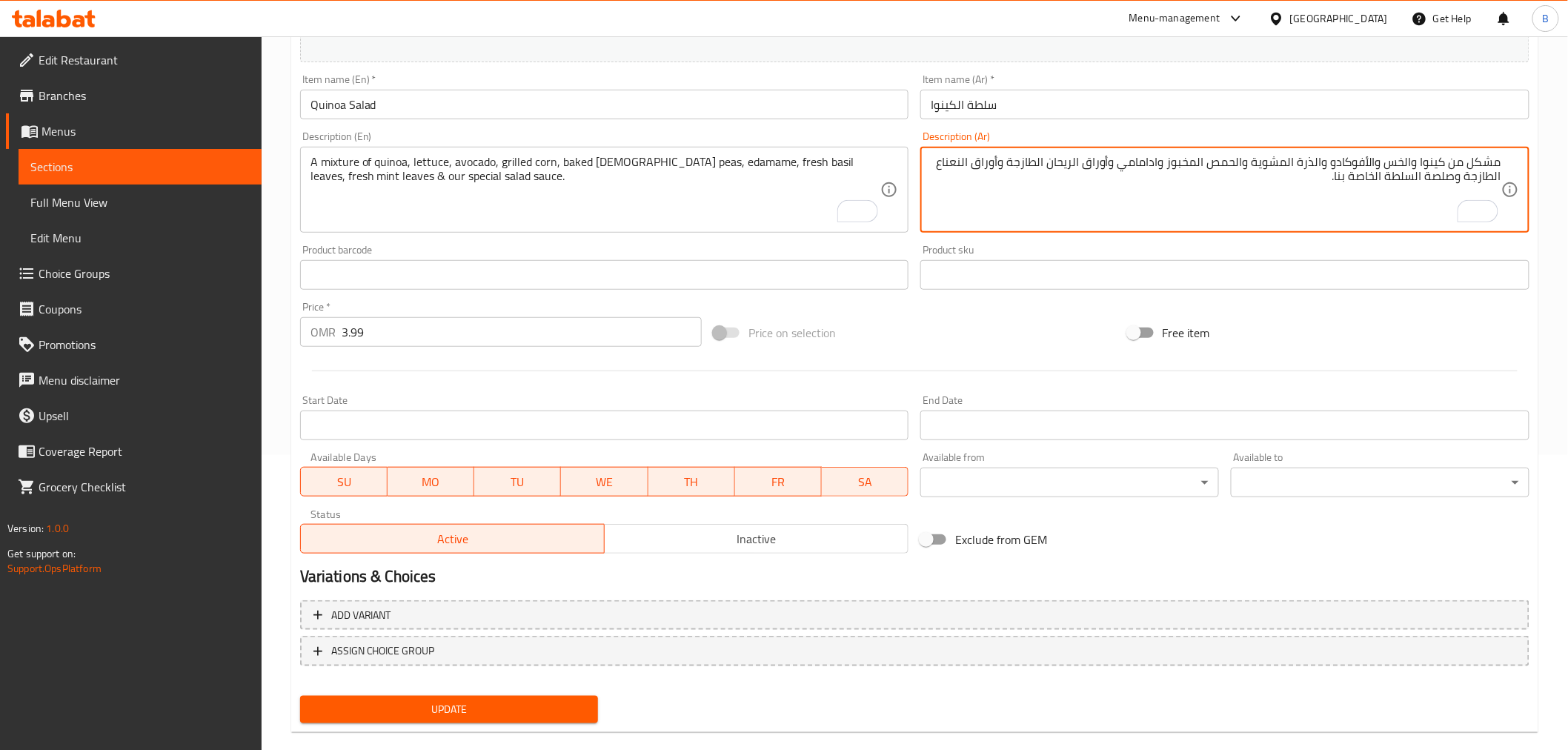
scroll to position [315, 0]
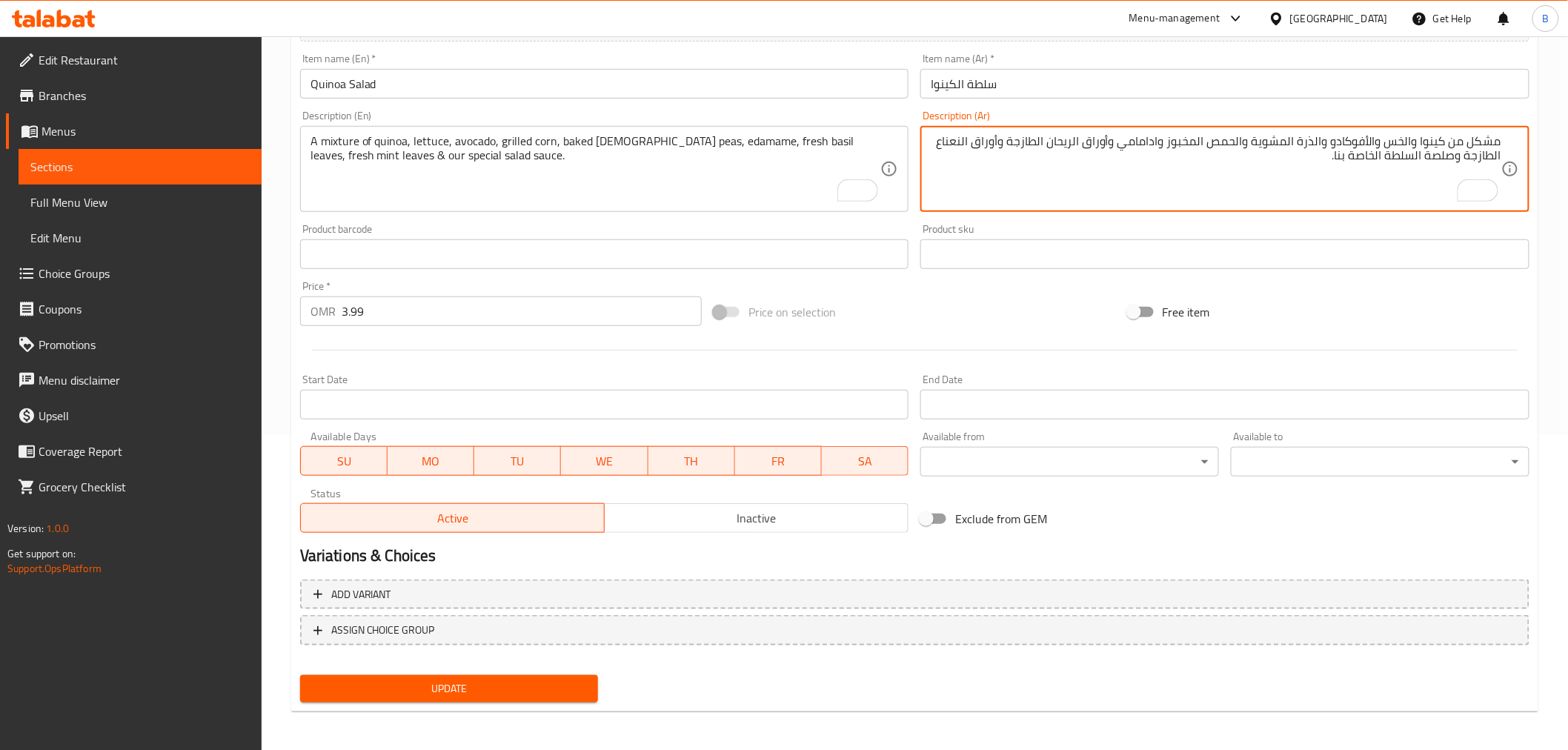
type textarea "مشكل من كينوا والخس والأفوكادو والذرة المشوية والحمص المخبوز وادامامي وأوراق ال…"
click at [448, 687] on span "Update" at bounding box center [450, 688] width 275 height 19
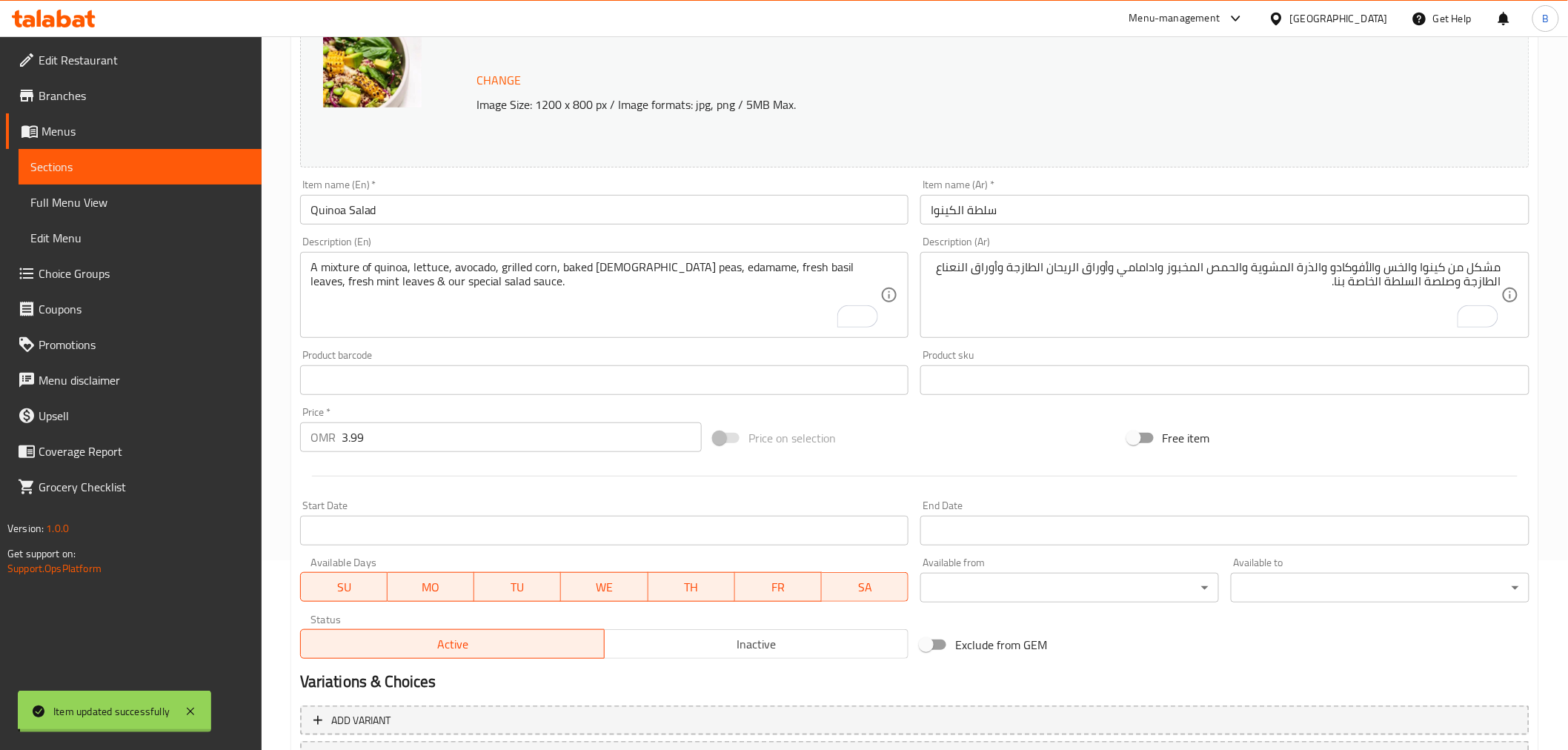
scroll to position [0, 0]
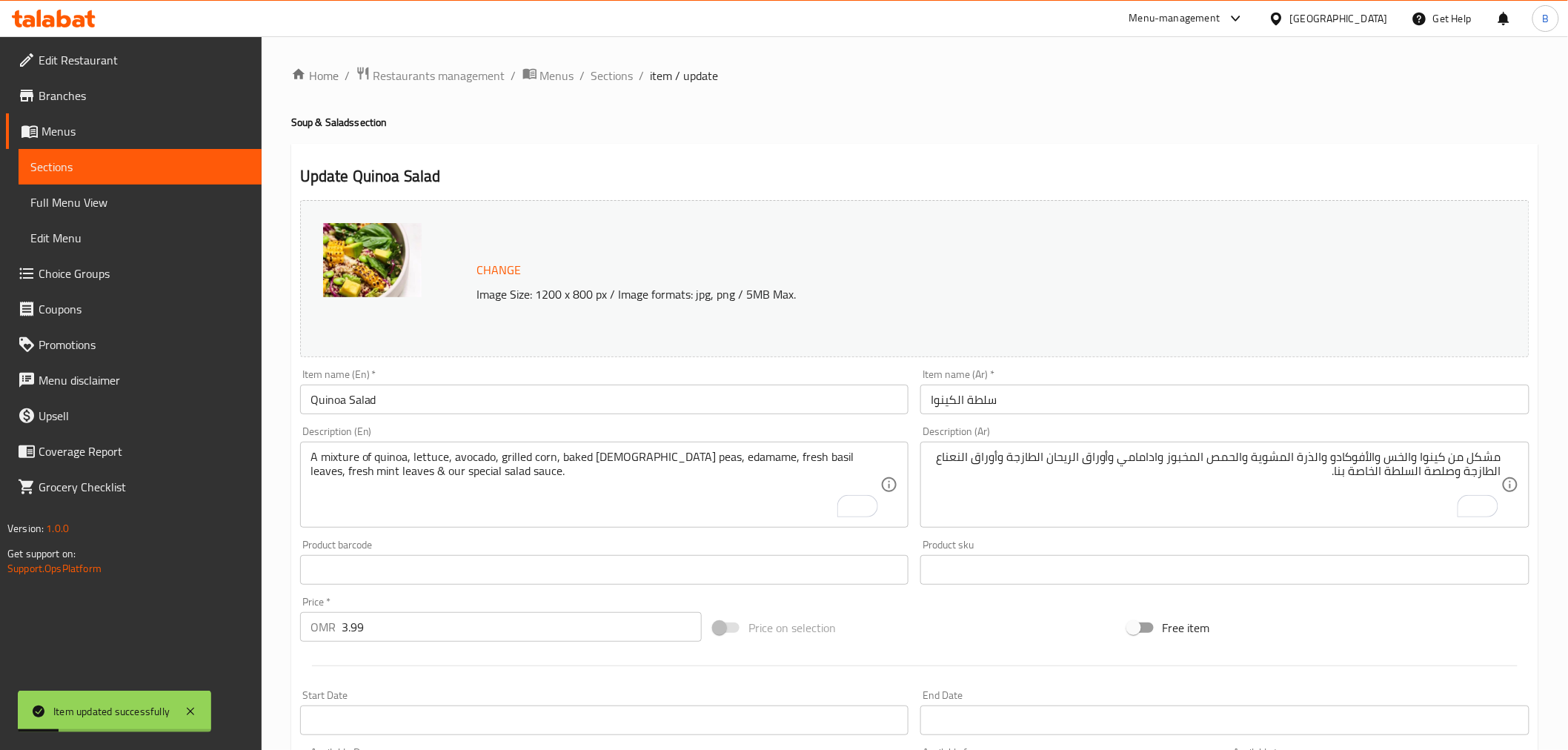
click at [952, 396] on input "سلطة الكينوا" at bounding box center [1224, 399] width 609 height 30
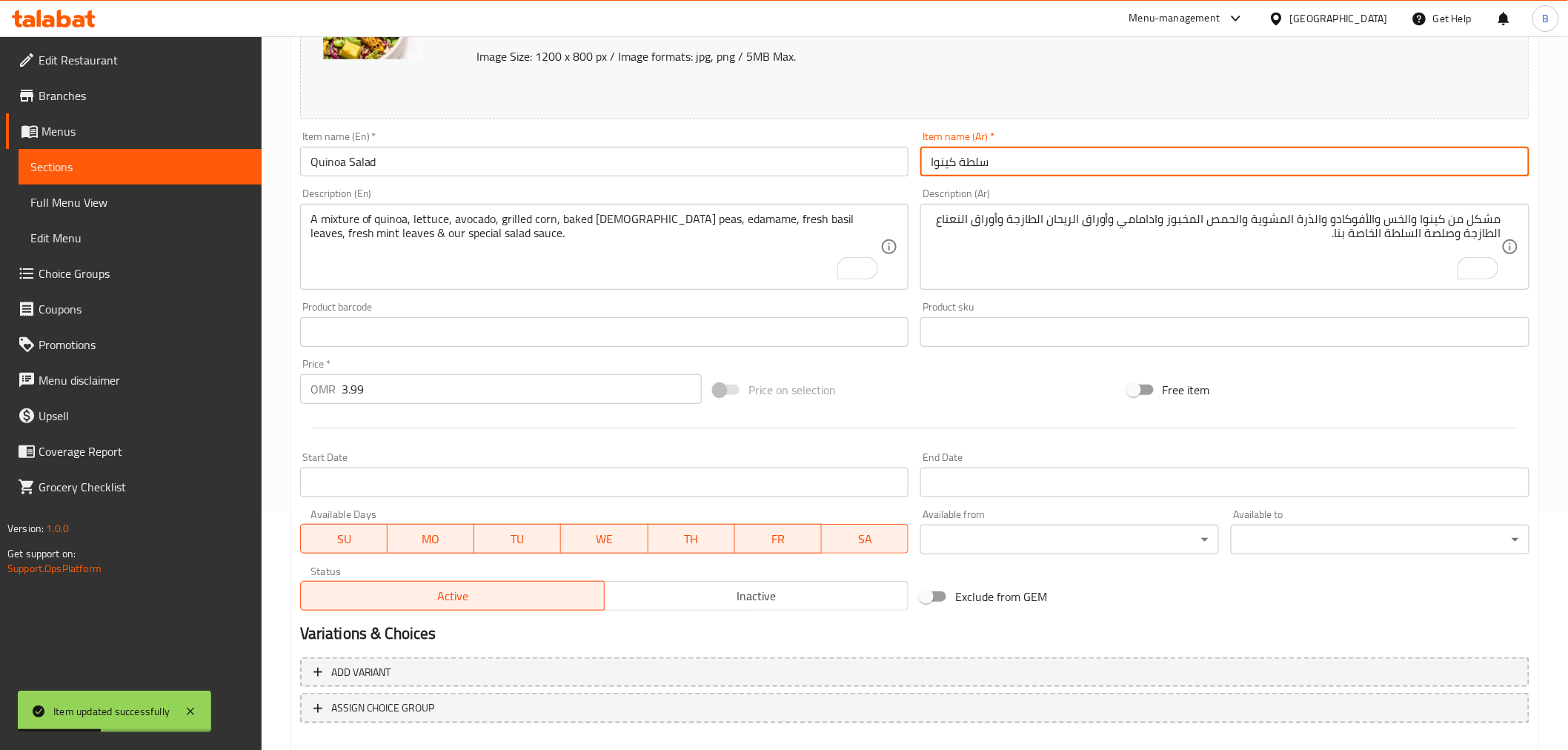
scroll to position [315, 0]
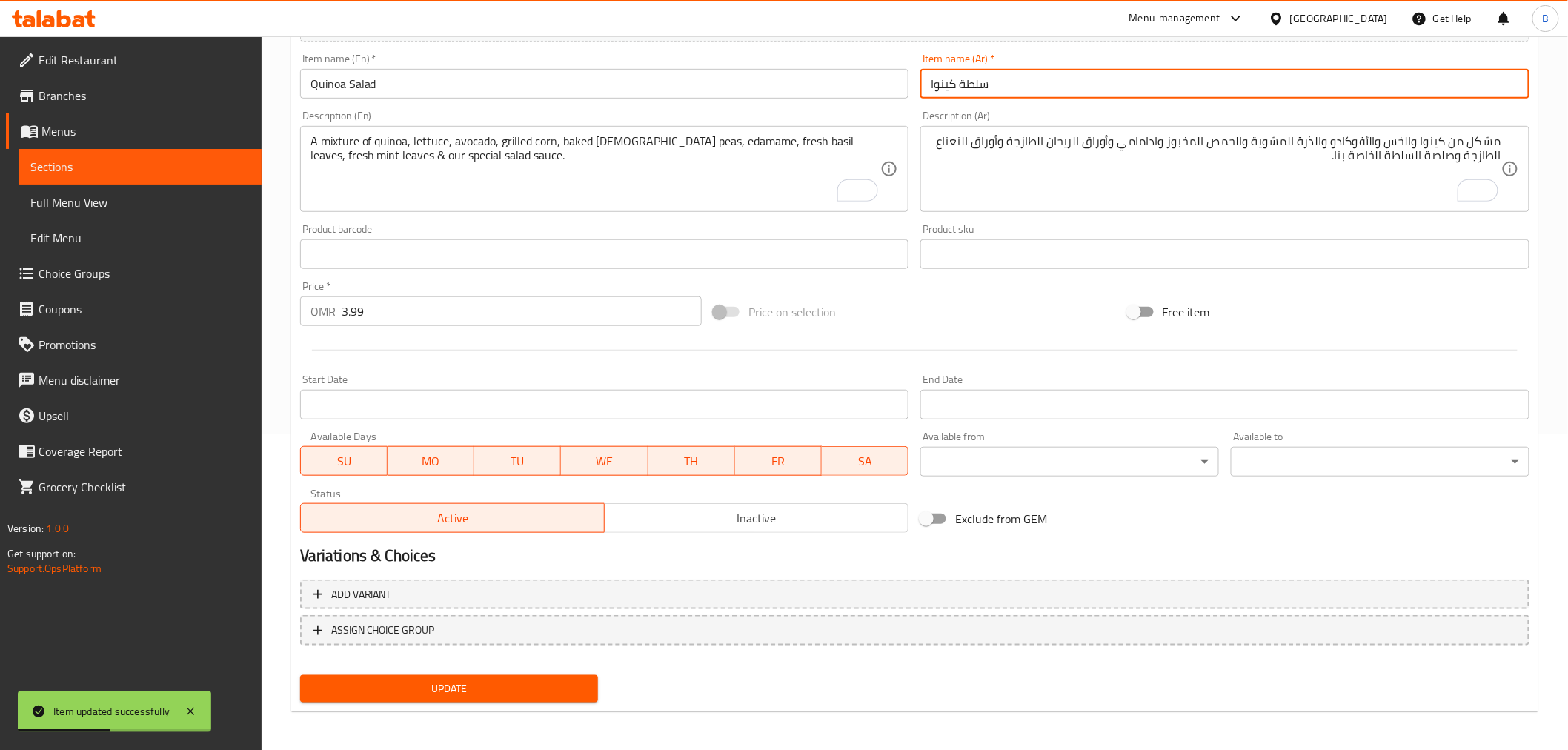
type input "سلطة كينوا"
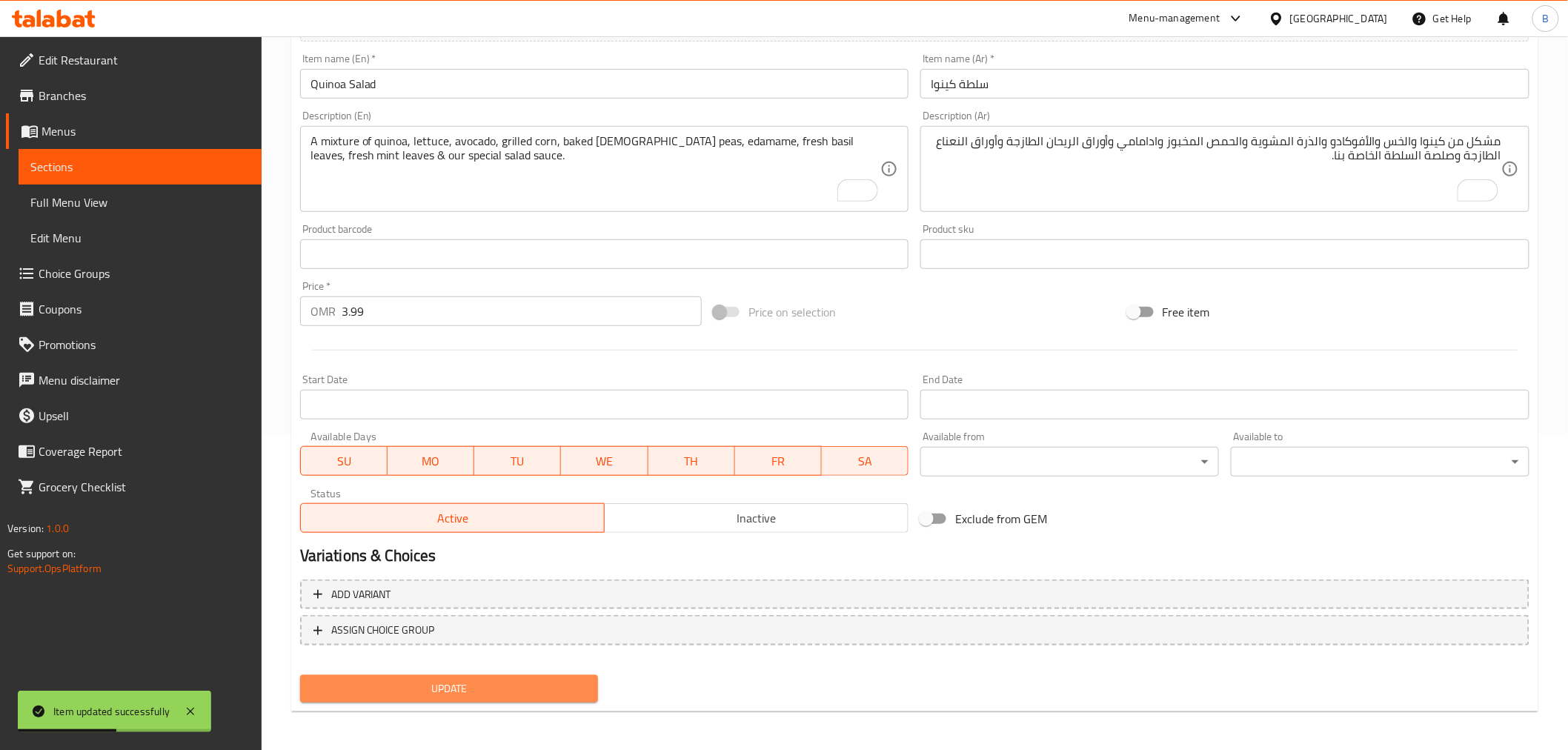
click at [487, 698] on button "Update" at bounding box center [449, 688] width 298 height 27
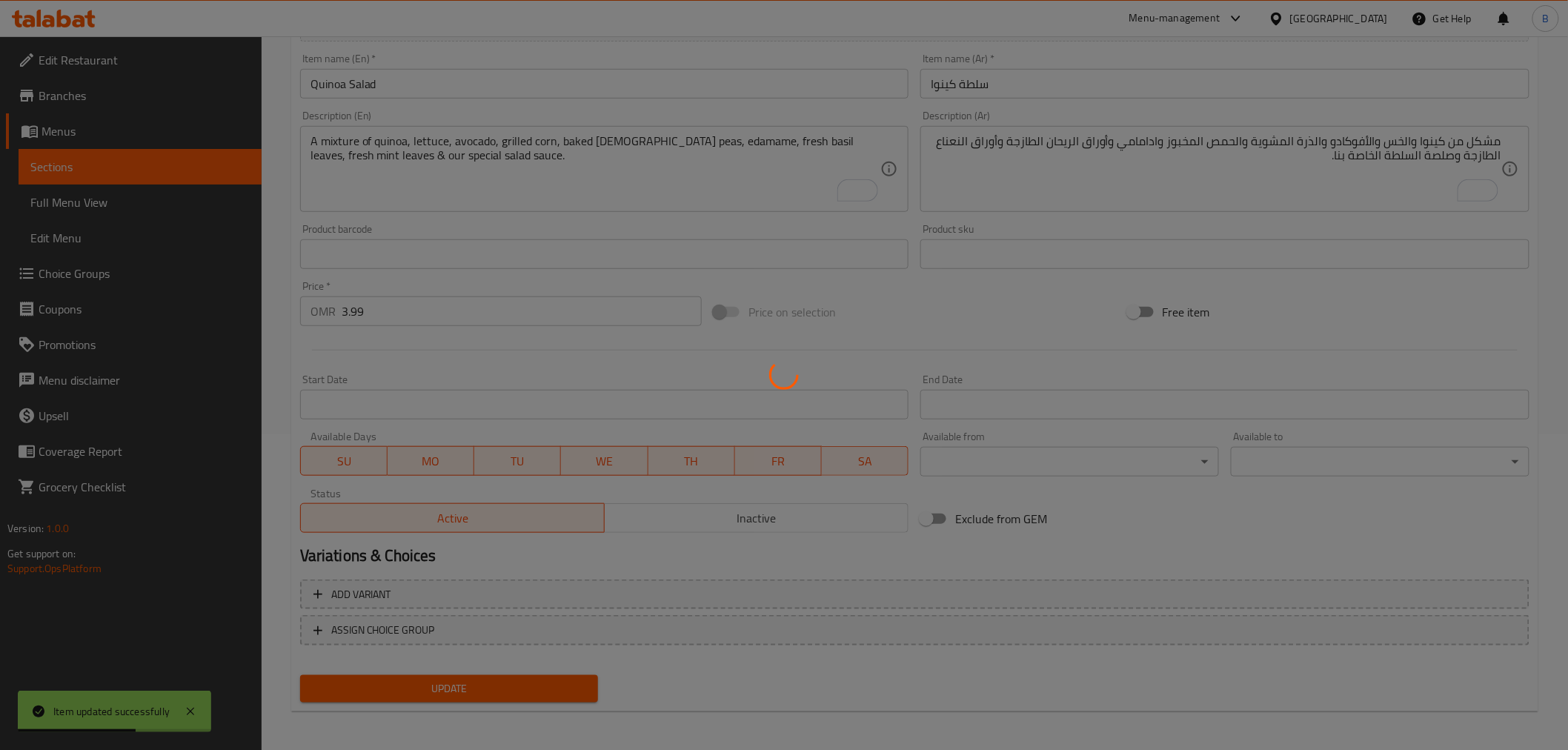
scroll to position [0, 0]
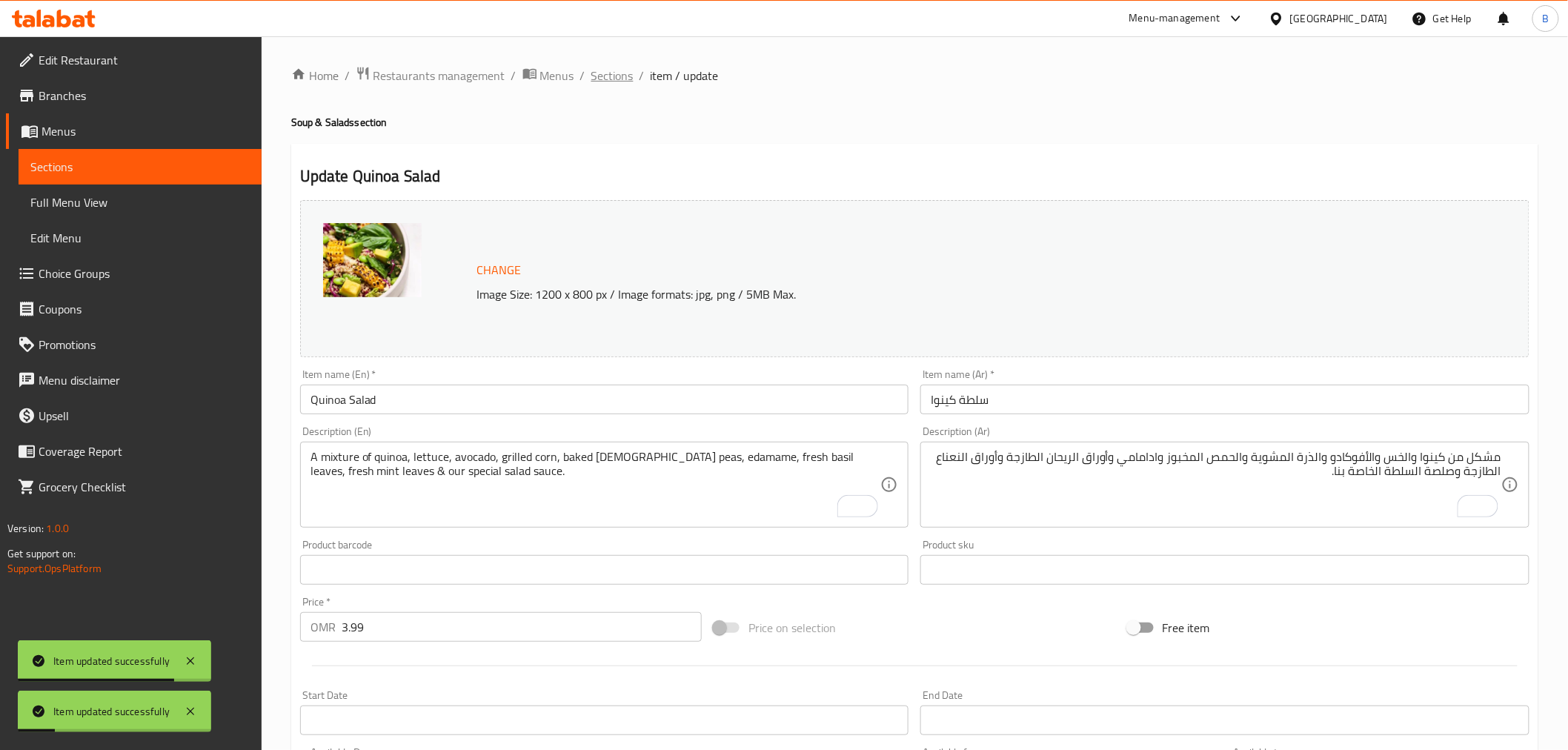
click at [609, 78] on span "Sections" at bounding box center [612, 76] width 42 height 18
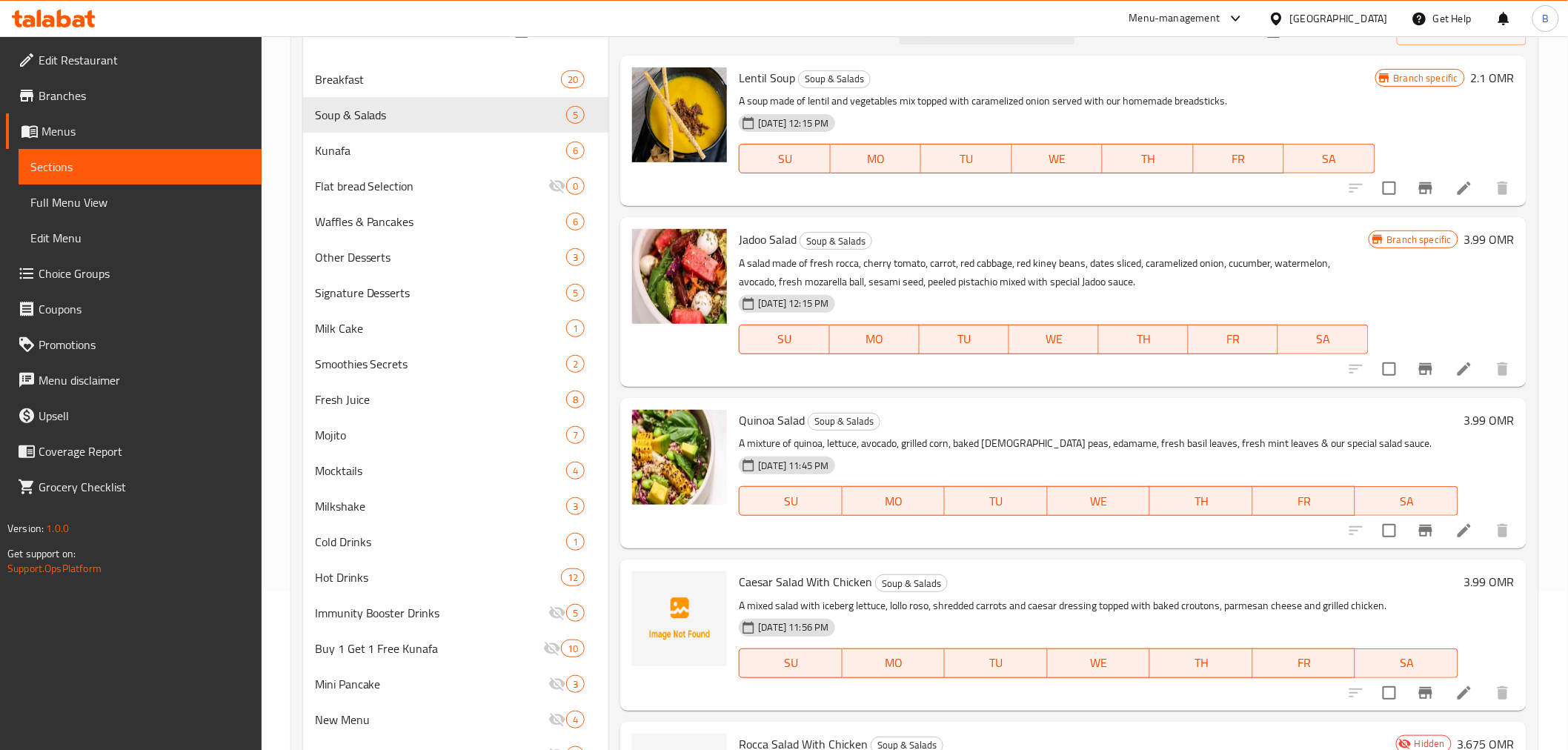
scroll to position [405, 0]
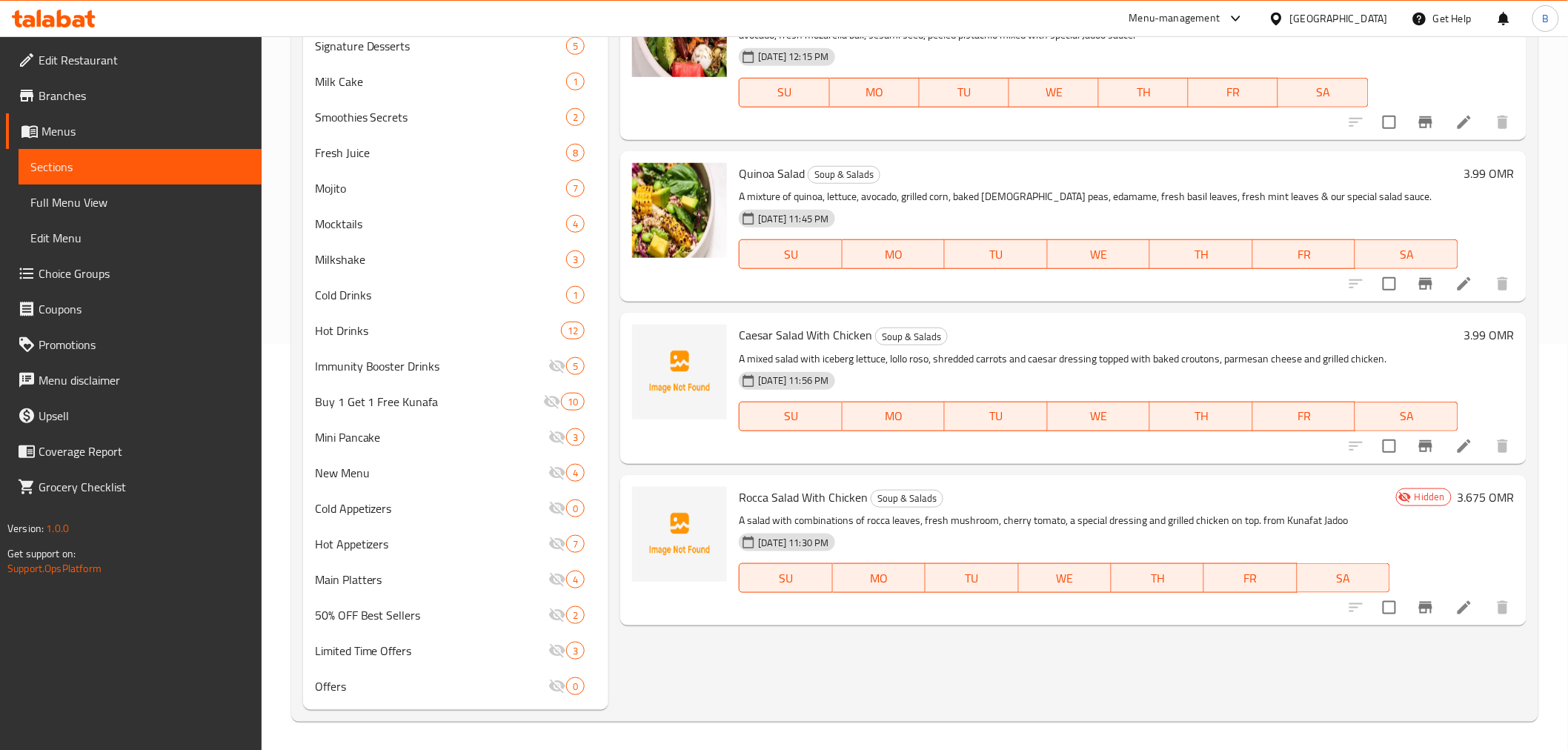
click at [1463, 458] on div at bounding box center [1430, 445] width 182 height 35
click at [1457, 447] on icon at bounding box center [1464, 446] width 18 height 18
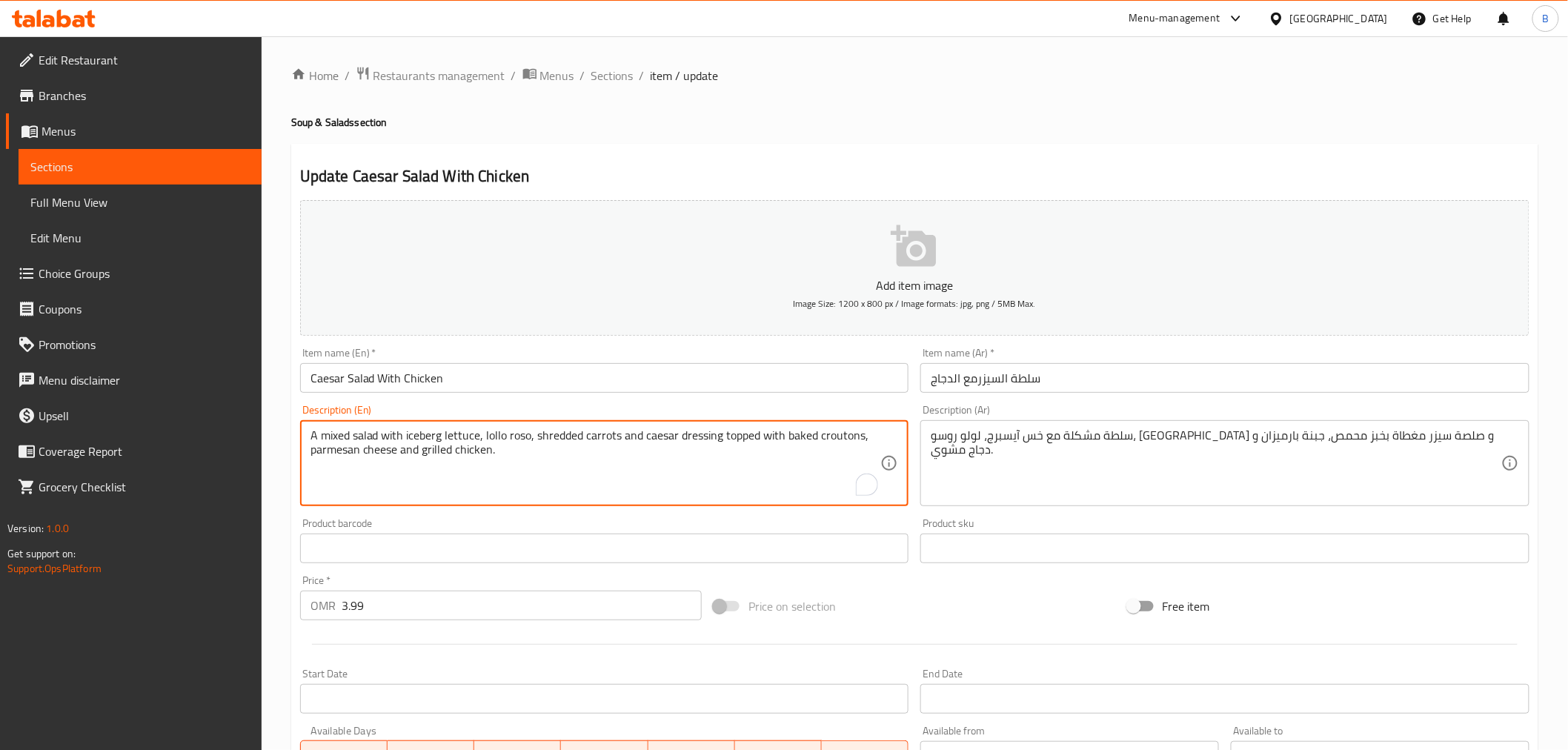
click at [545, 462] on textarea "A mixed salad with iceberg lettuce, lollo roso, shredded carrots and caesar dre…" at bounding box center [596, 463] width 570 height 71
click at [848, 437] on textarea "A mixed salad with iceberg lettuce, lollo roso, shredded carrots and caesar dre…" at bounding box center [596, 463] width 570 height 71
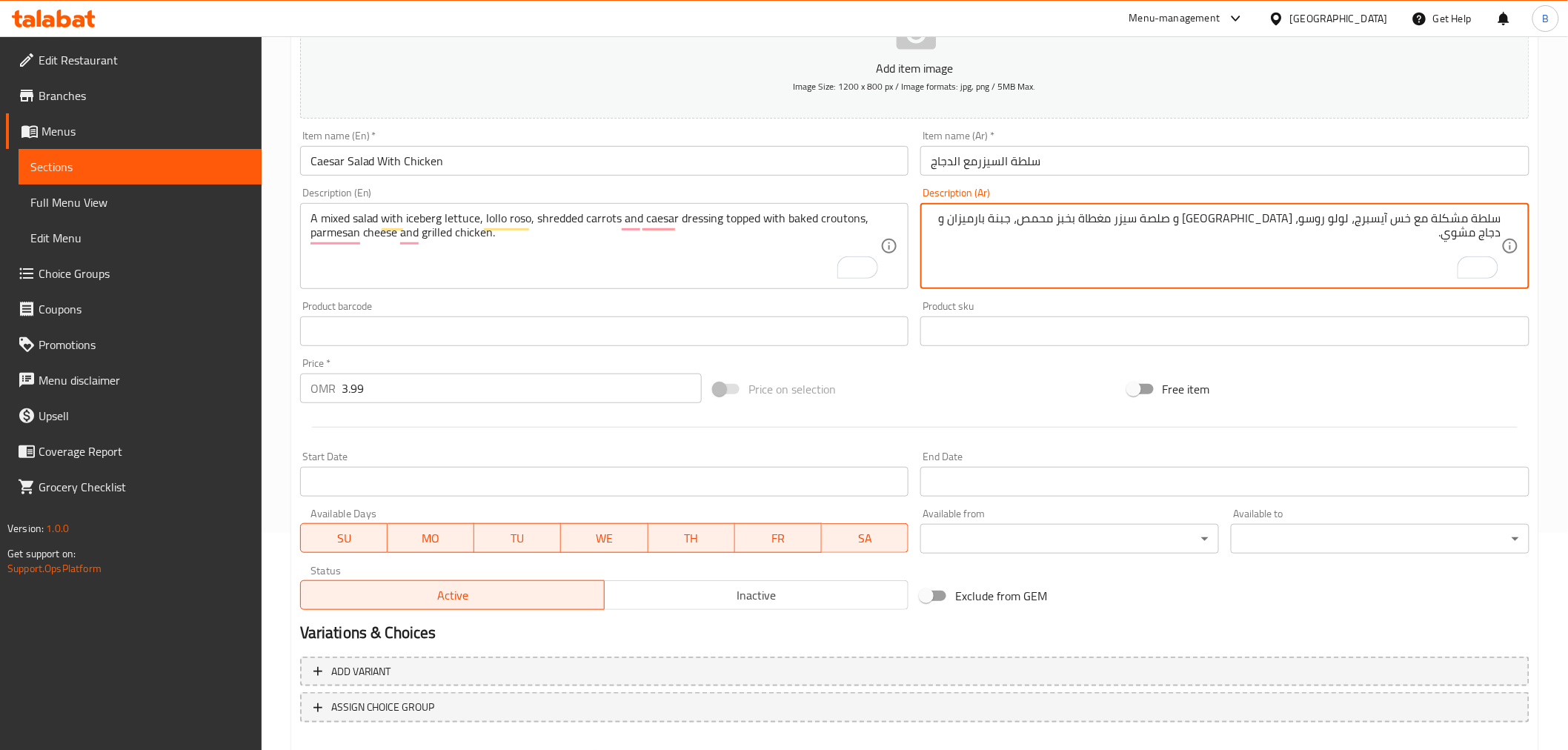
scroll to position [294, 0]
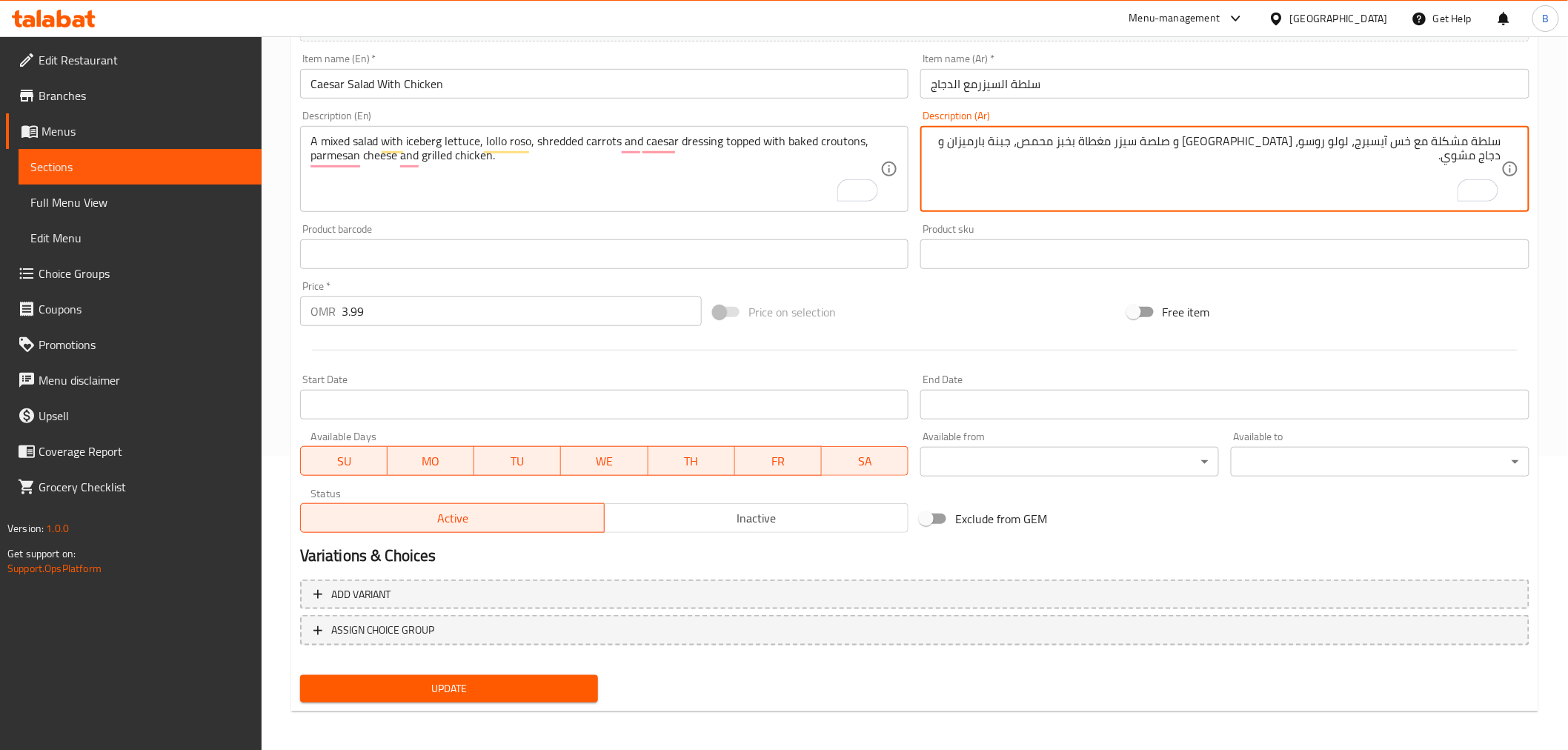
click at [434, 702] on div "Update" at bounding box center [450, 688] width 311 height 39
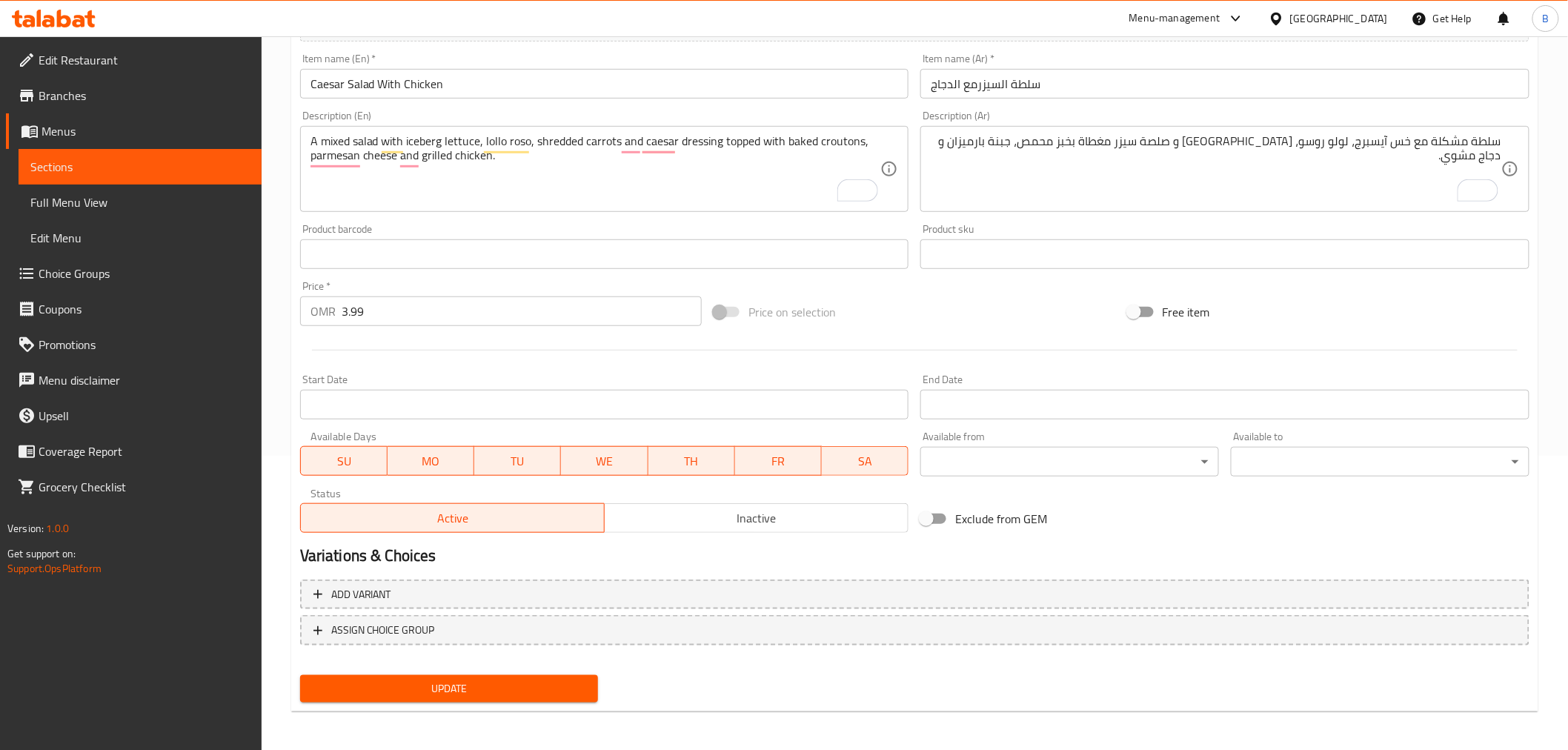
click at [441, 679] on span "Update" at bounding box center [450, 688] width 275 height 19
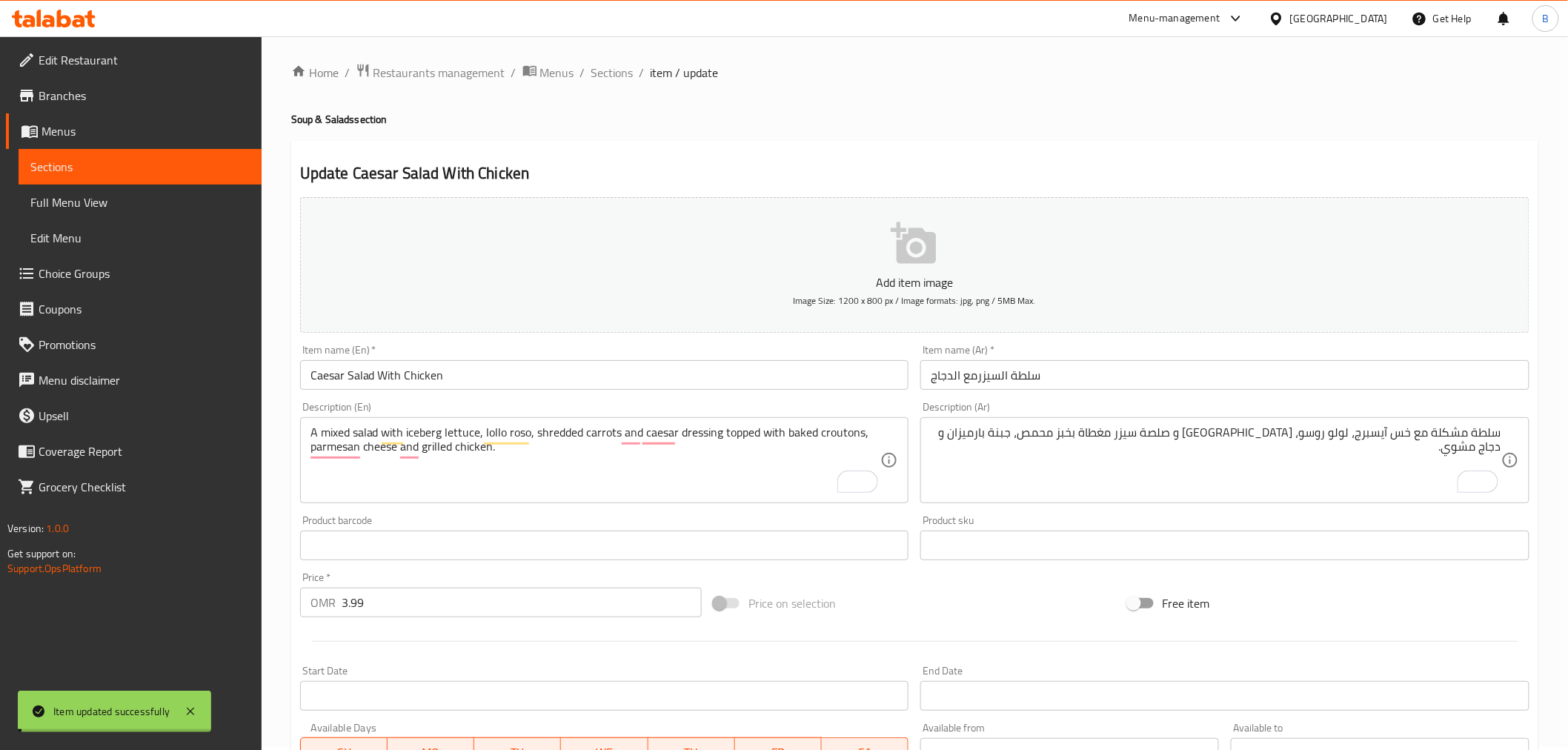
scroll to position [0, 0]
click at [609, 78] on span "Sections" at bounding box center [612, 76] width 42 height 18
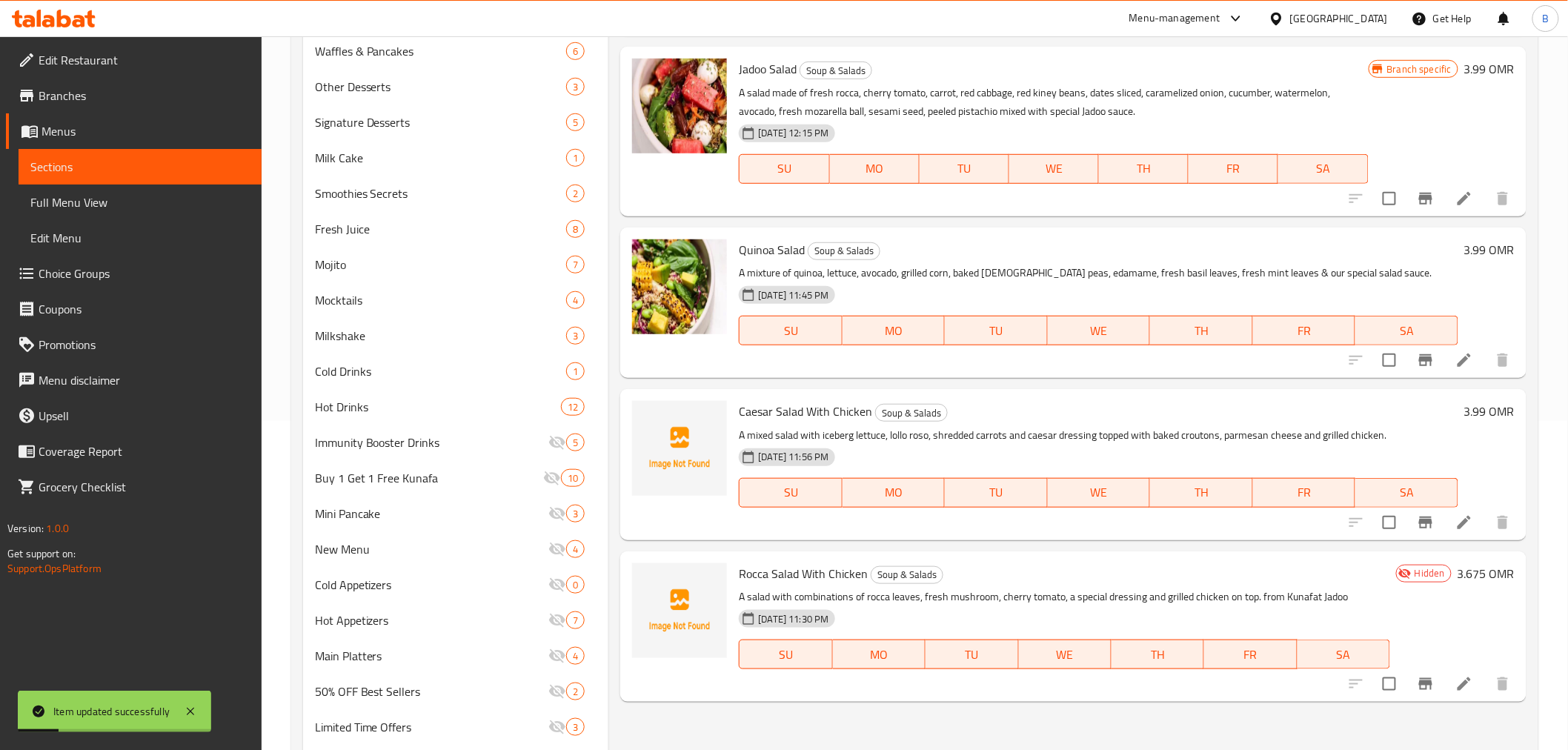
scroll to position [405, 0]
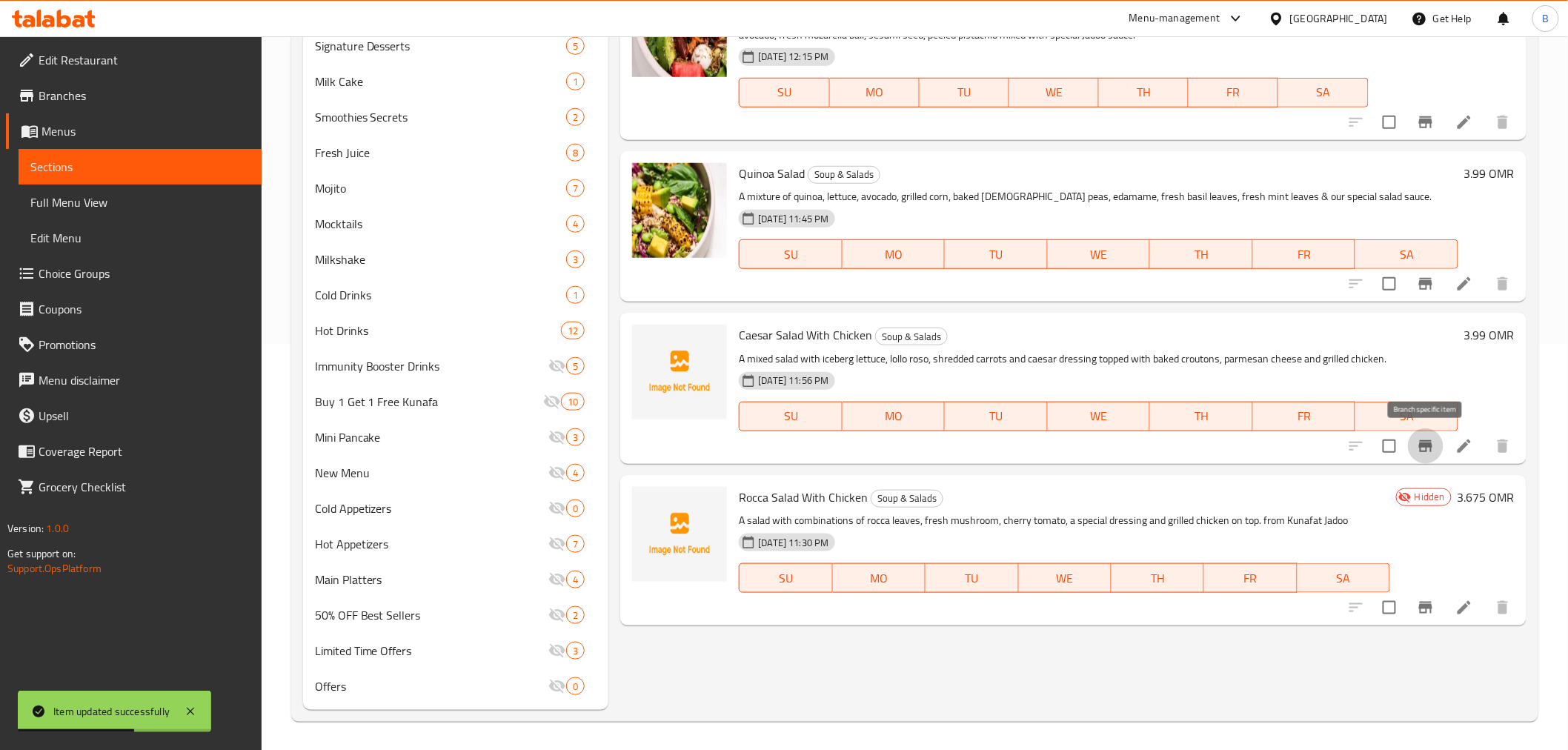
click at [1417, 449] on icon "Branch-specific-item" at bounding box center [1426, 446] width 18 height 18
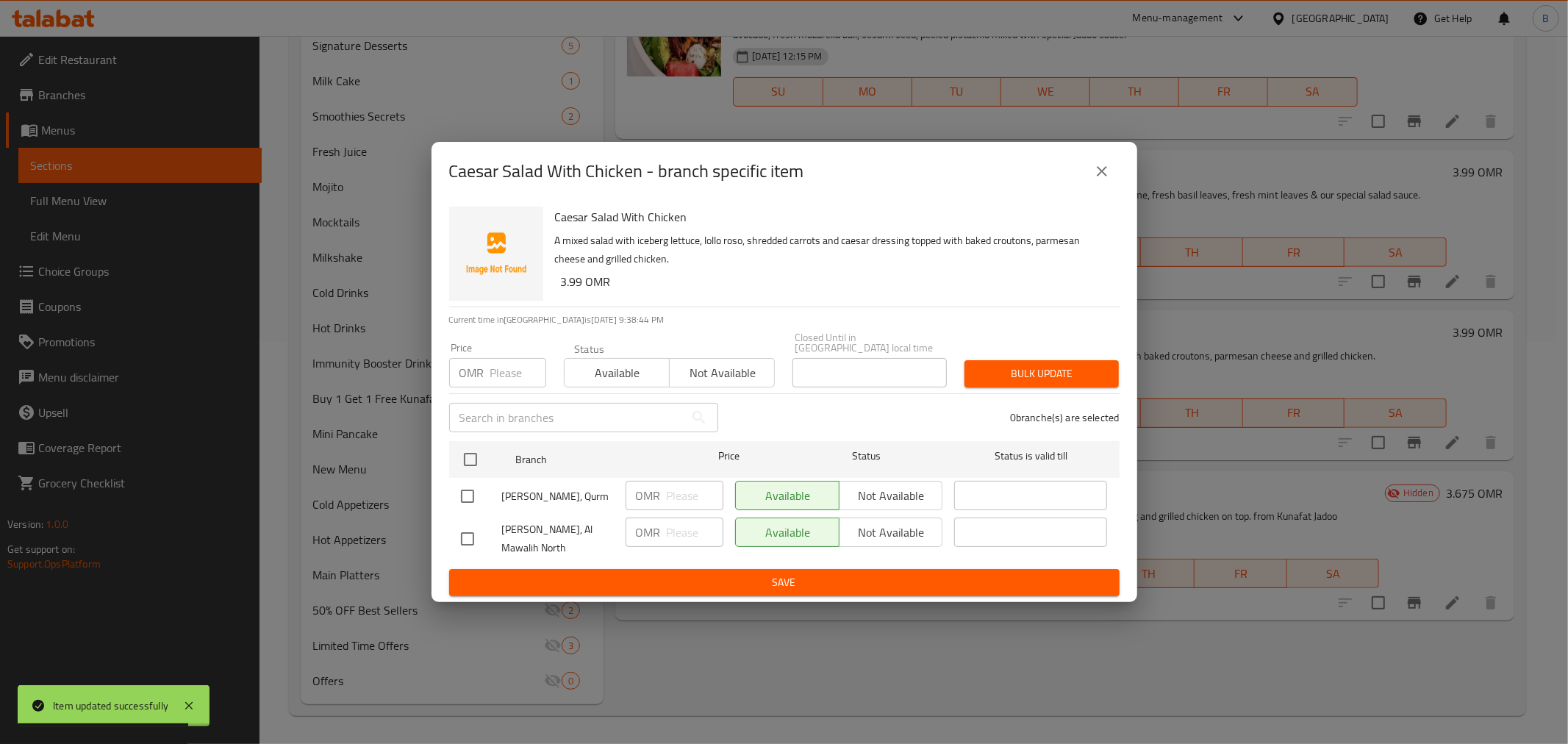
click at [468, 495] on input "checkbox" at bounding box center [468, 496] width 31 height 31
checkbox input "true"
click at [685, 494] on input "number" at bounding box center [694, 495] width 56 height 29
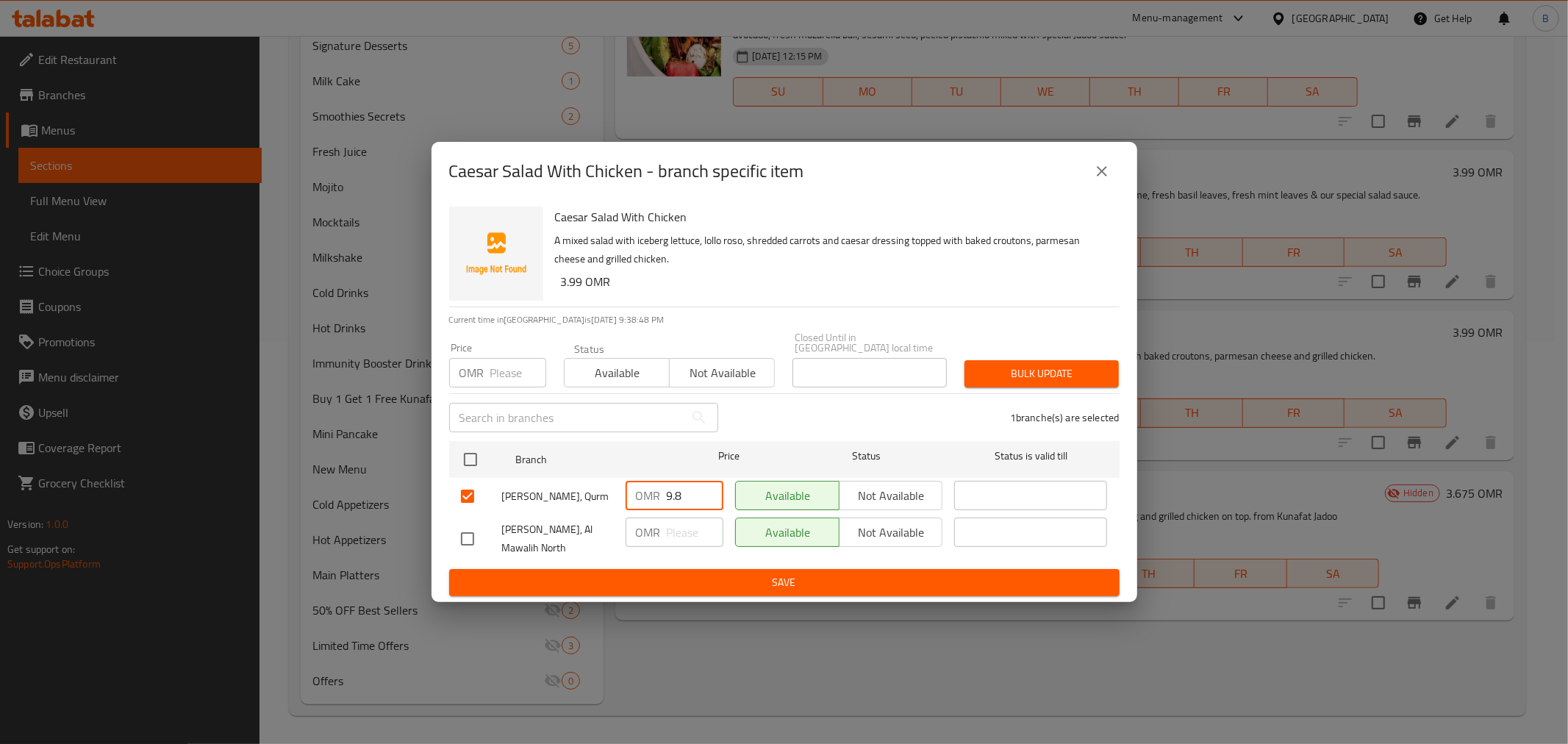
click at [680, 494] on input "9.8" at bounding box center [694, 495] width 56 height 29
click at [681, 498] on input "9.8" at bounding box center [694, 495] width 56 height 29
type input "3.8"
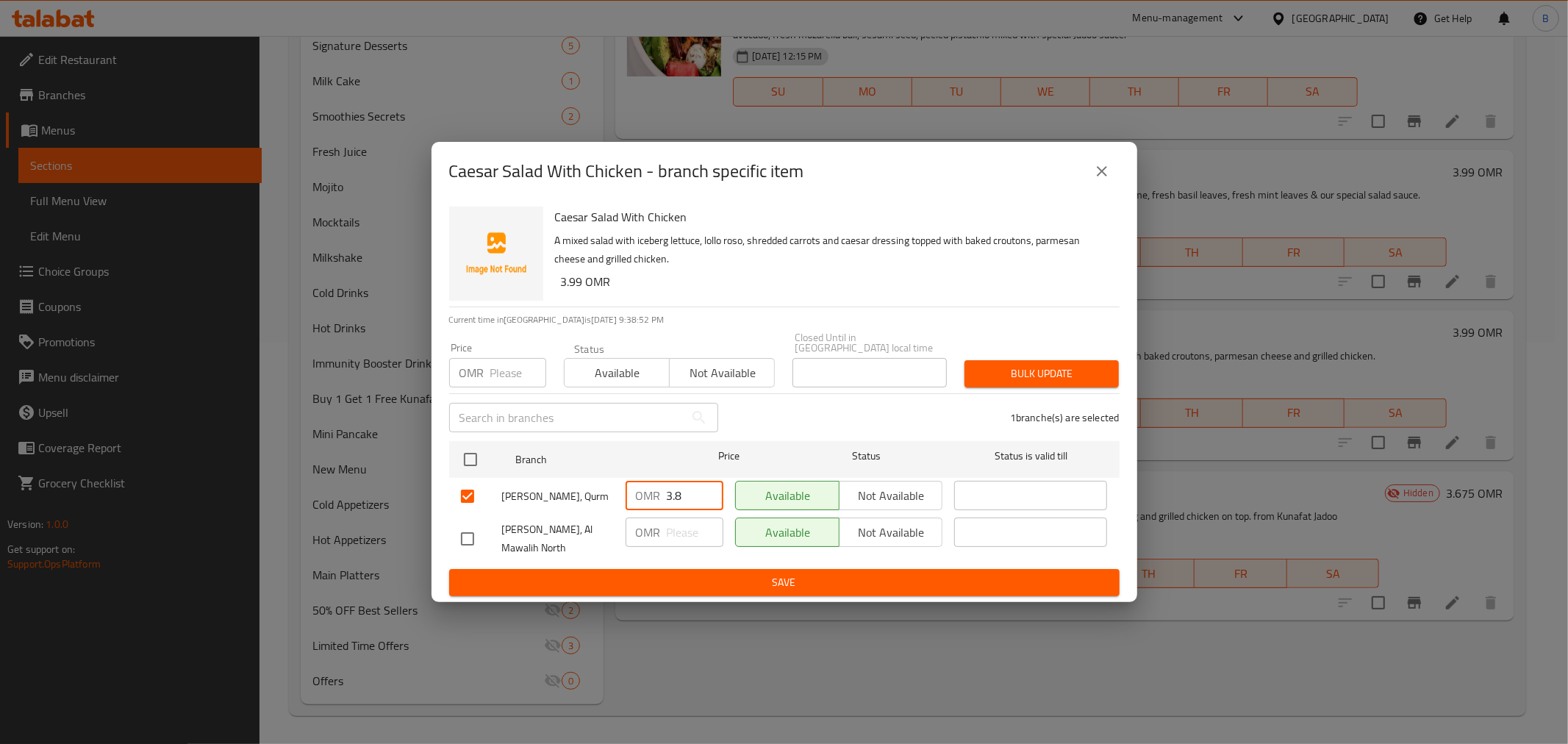
click at [679, 573] on span "Save" at bounding box center [784, 582] width 647 height 19
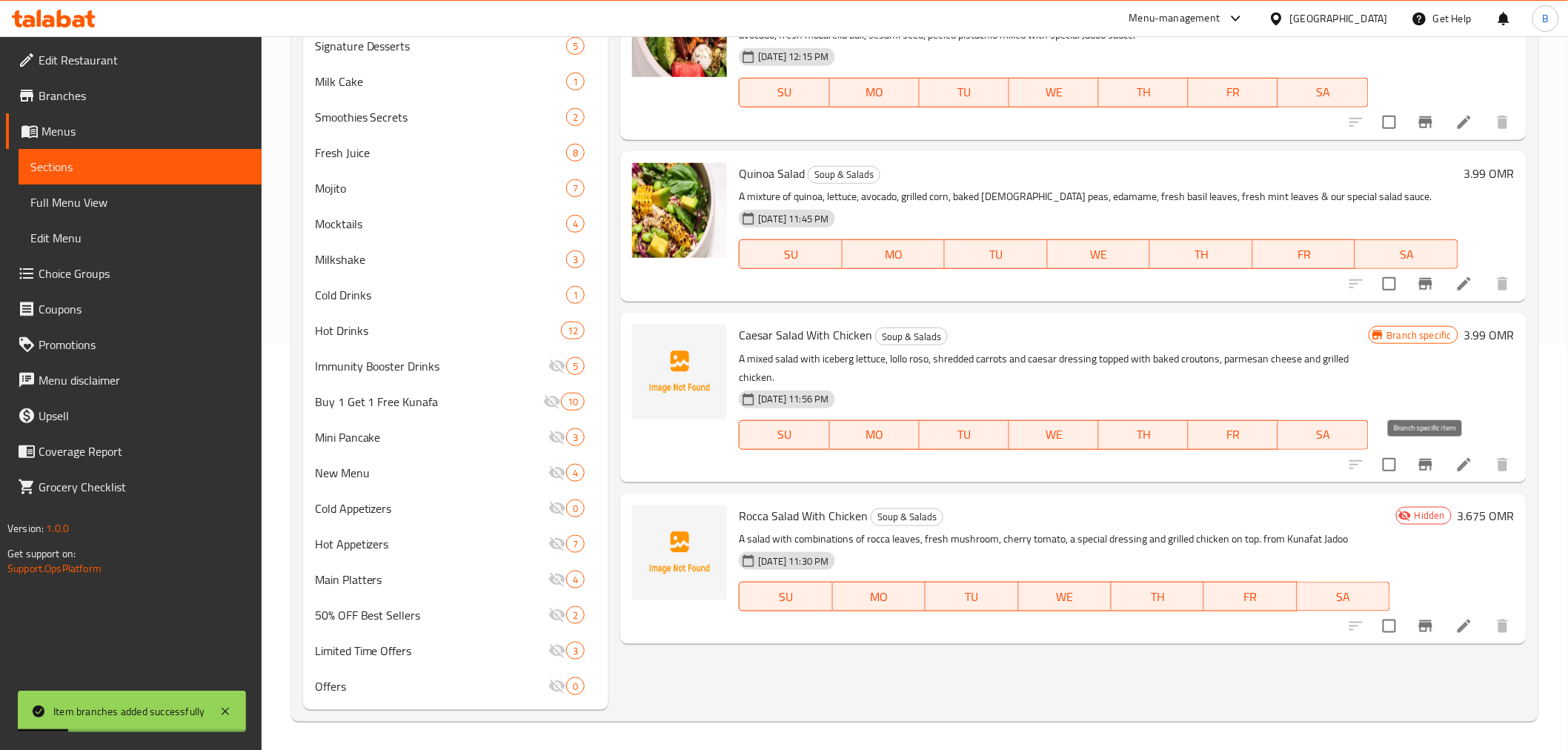
click at [1429, 472] on icon "Branch-specific-item" at bounding box center [1426, 465] width 18 height 18
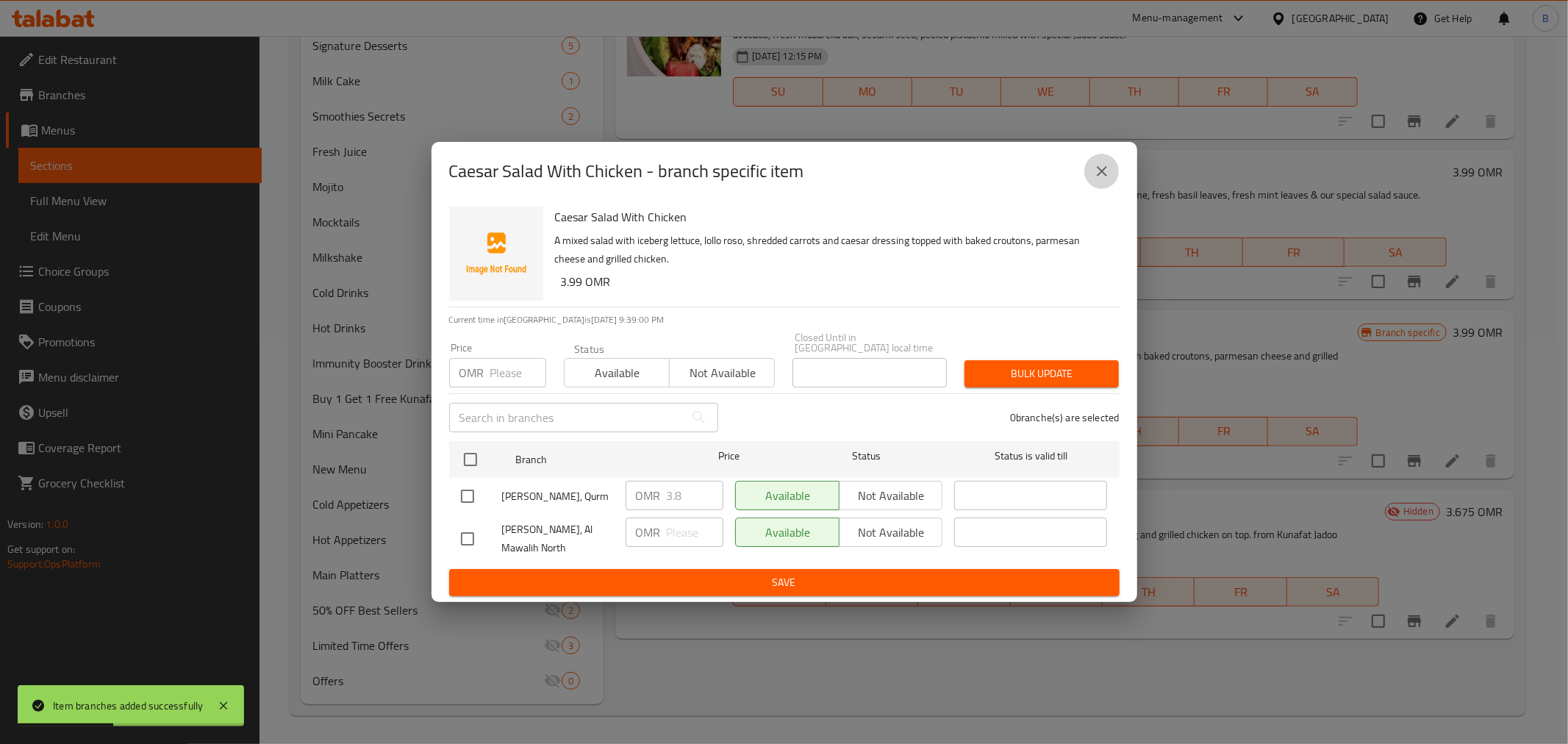
click at [1097, 176] on icon "close" at bounding box center [1102, 171] width 11 height 11
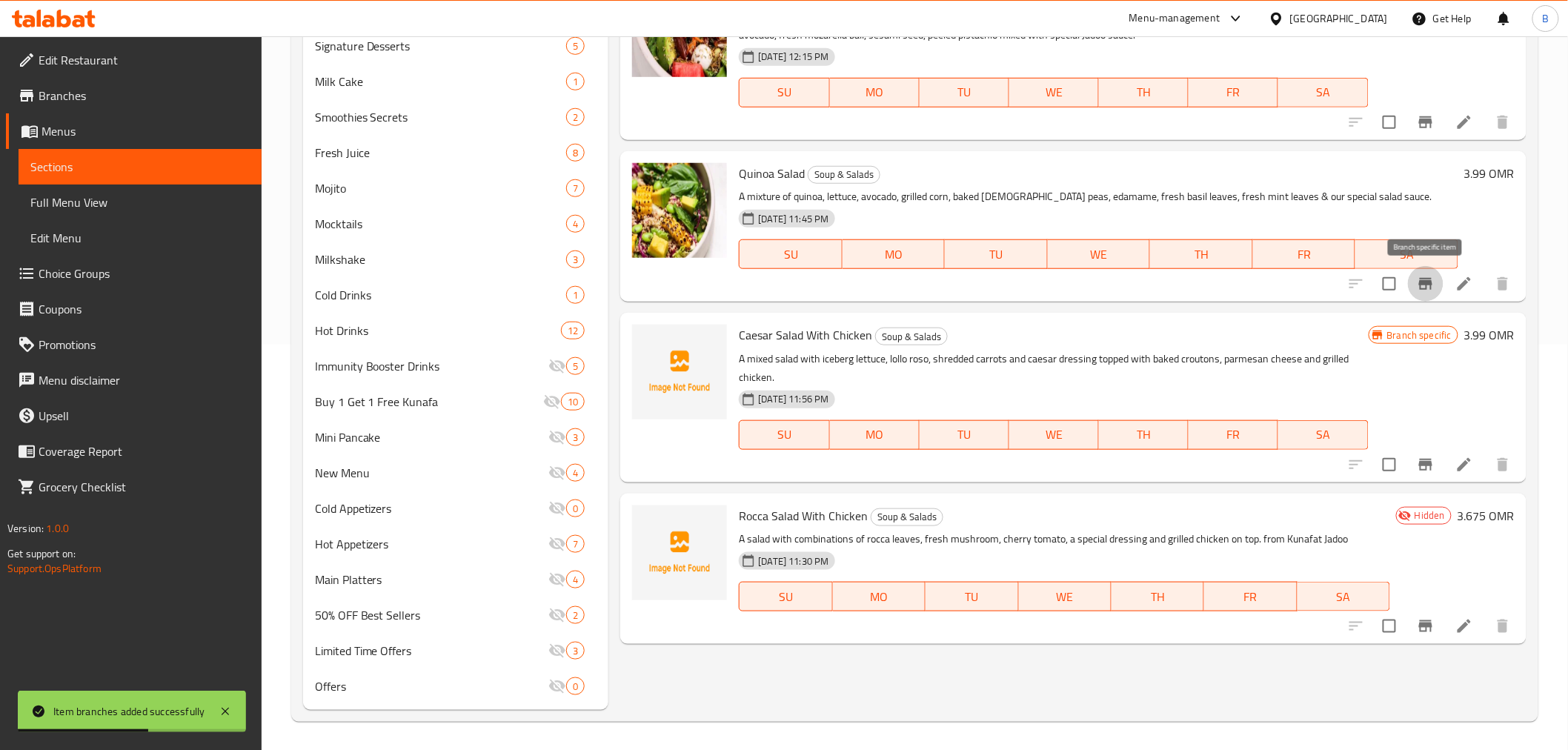
click at [1417, 285] on icon "Branch-specific-item" at bounding box center [1426, 284] width 18 height 18
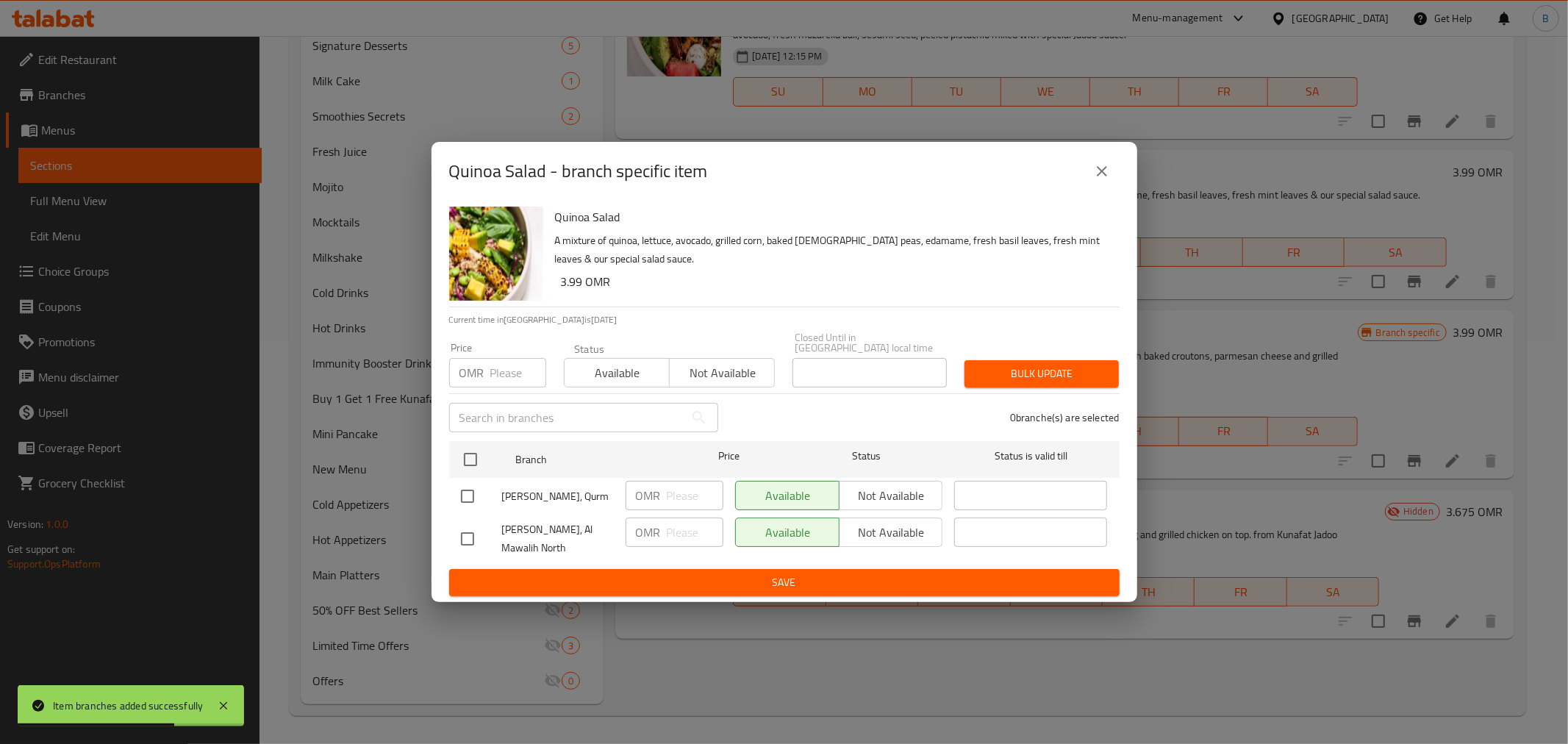
click at [1151, 209] on div "Quinoa Salad - branch specific item Quinoa Salad A mixture of quinoa, lettuce, …" at bounding box center [784, 372] width 1568 height 744
click at [1118, 175] on button "close" at bounding box center [1101, 170] width 35 height 35
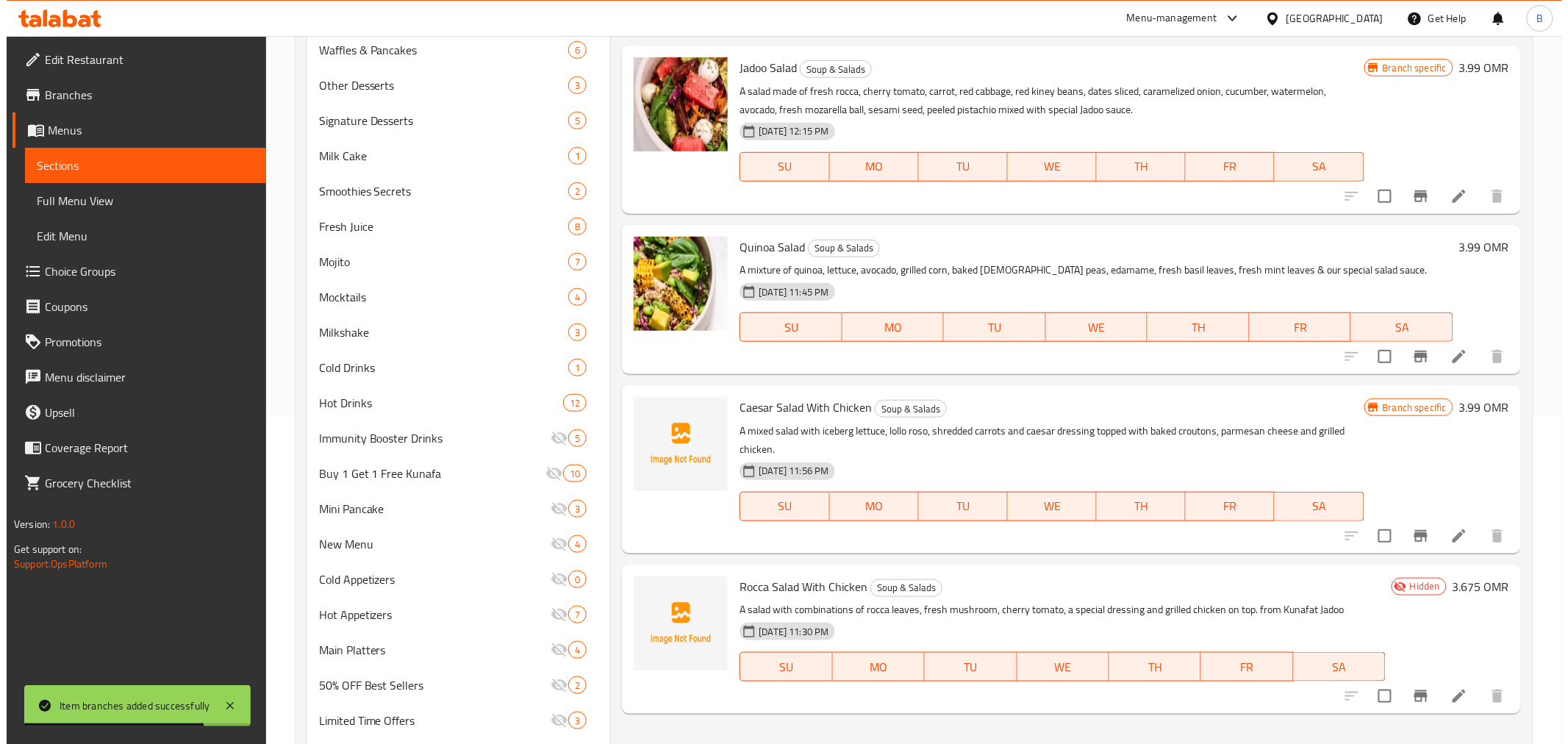
scroll to position [239, 0]
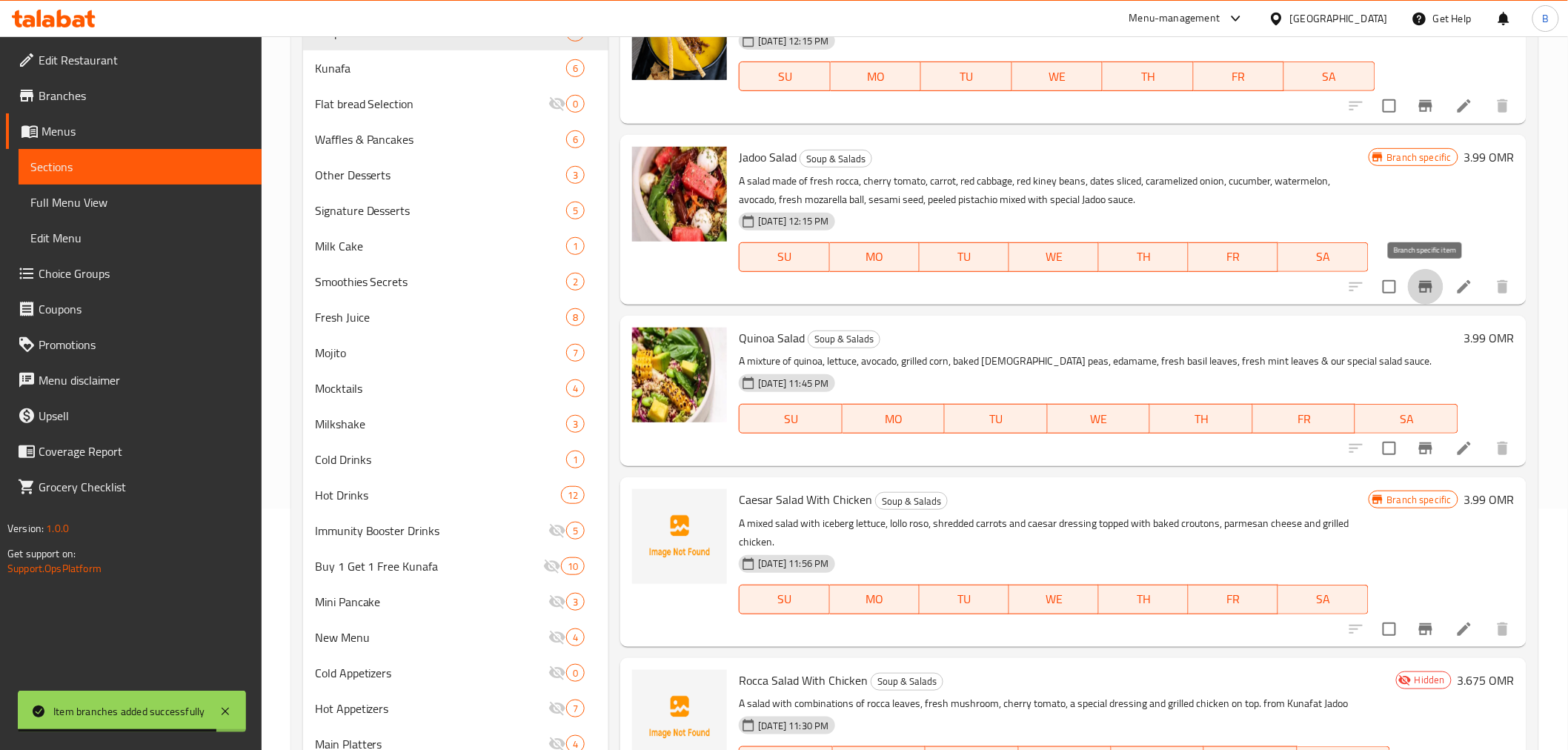
click at [1413, 289] on button "Branch-specific-item" at bounding box center [1426, 286] width 35 height 35
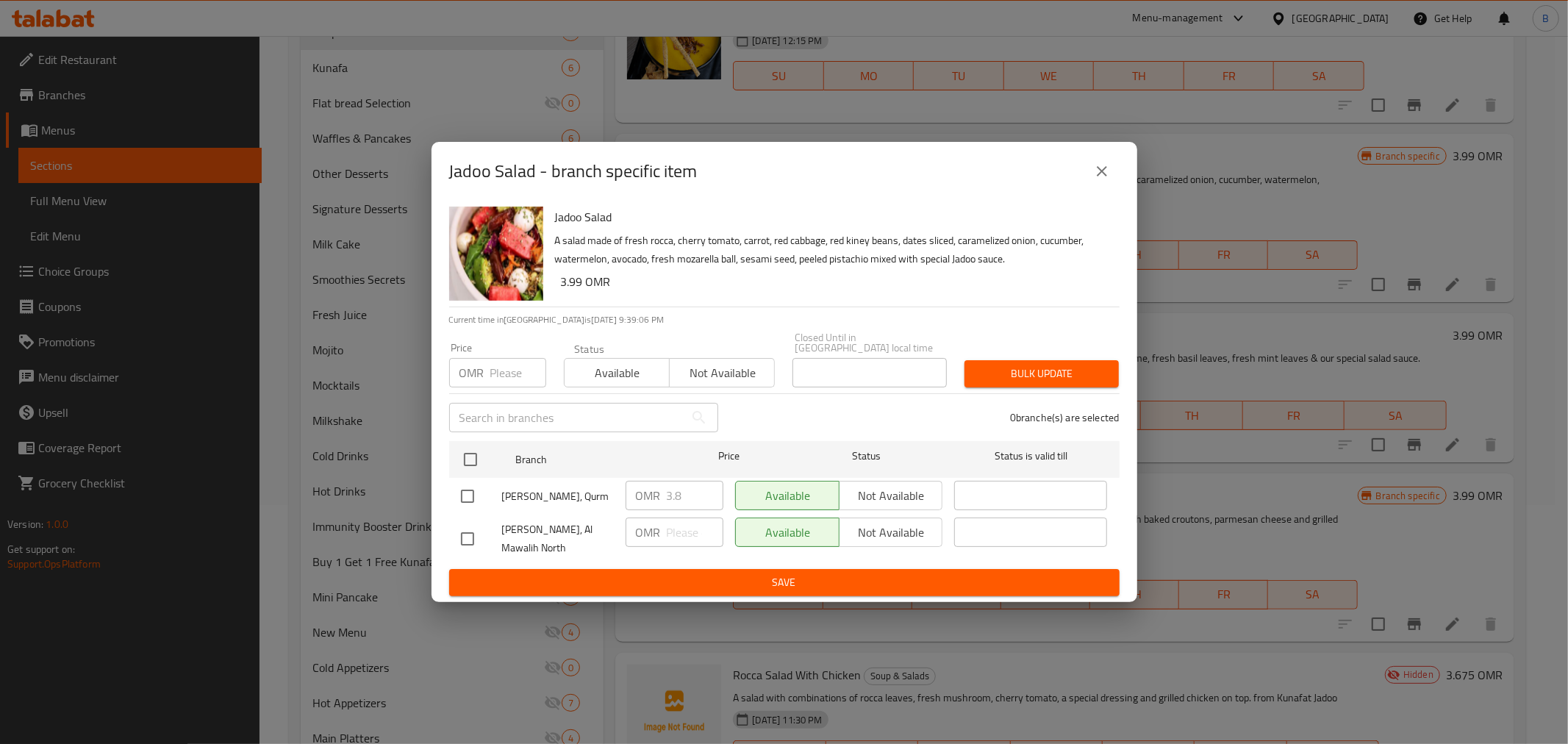
click at [1103, 171] on icon "close" at bounding box center [1102, 171] width 18 height 18
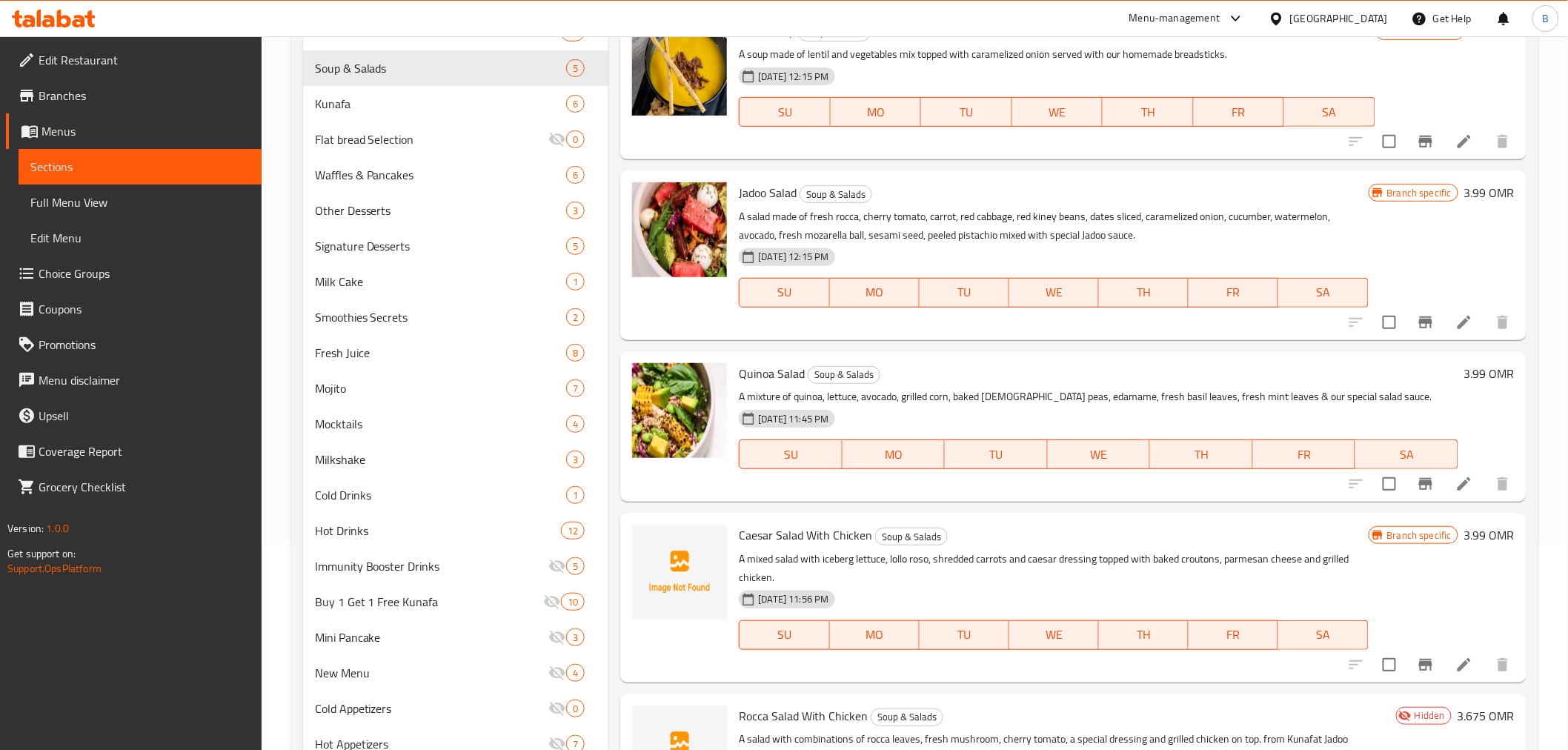
scroll to position [0, 0]
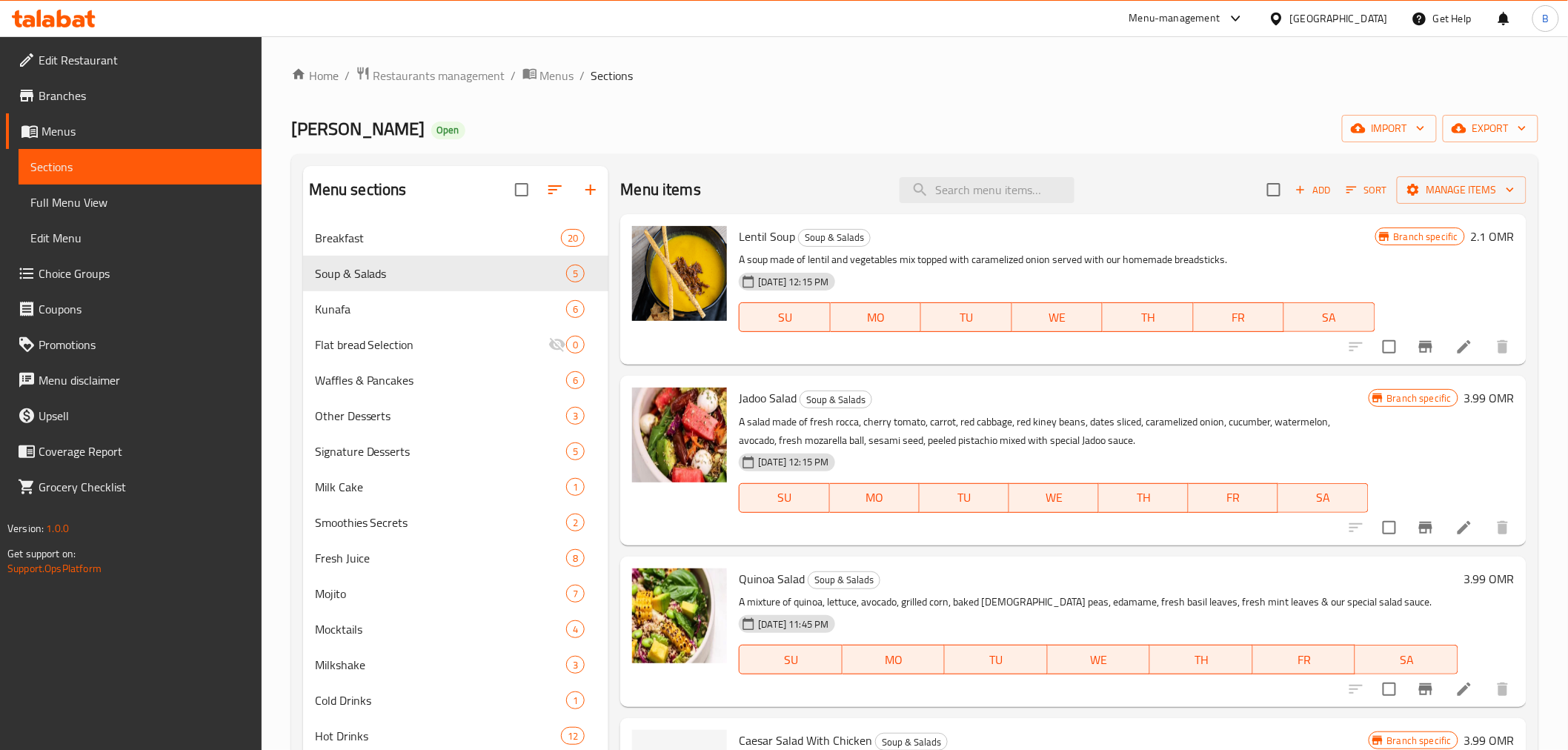
click at [1437, 347] on button "Branch-specific-item" at bounding box center [1426, 346] width 35 height 35
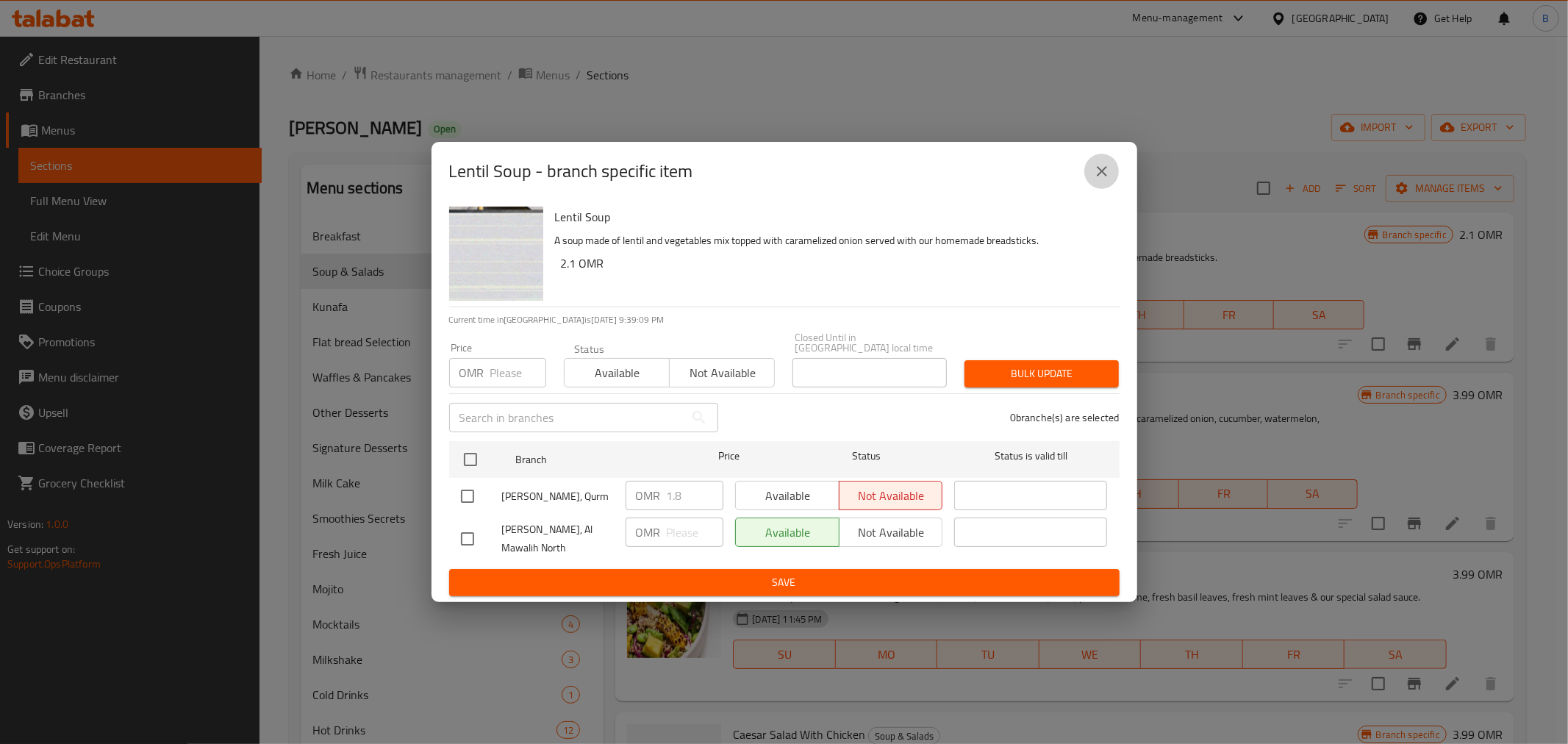
click at [1112, 173] on button "close" at bounding box center [1101, 170] width 35 height 35
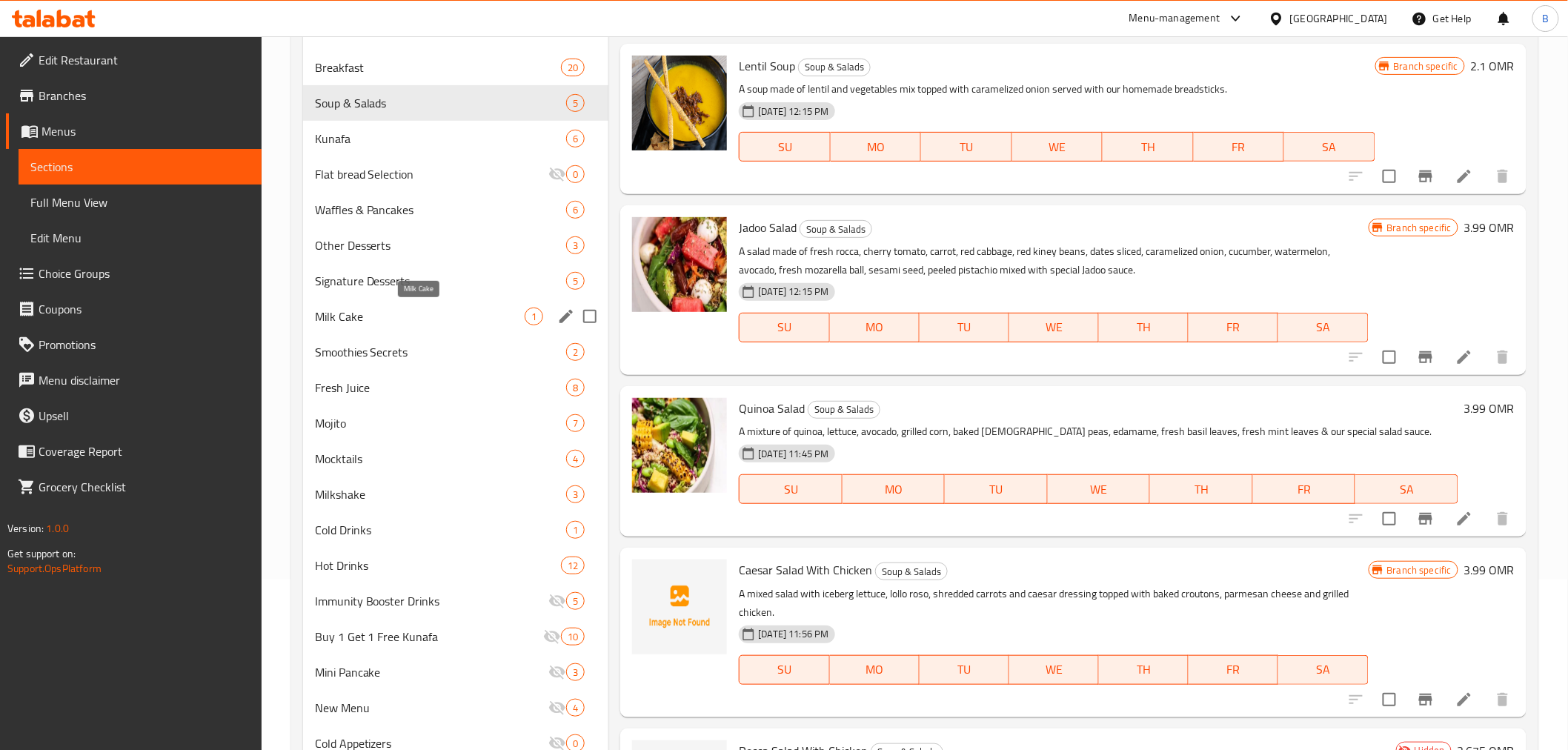
scroll to position [76, 0]
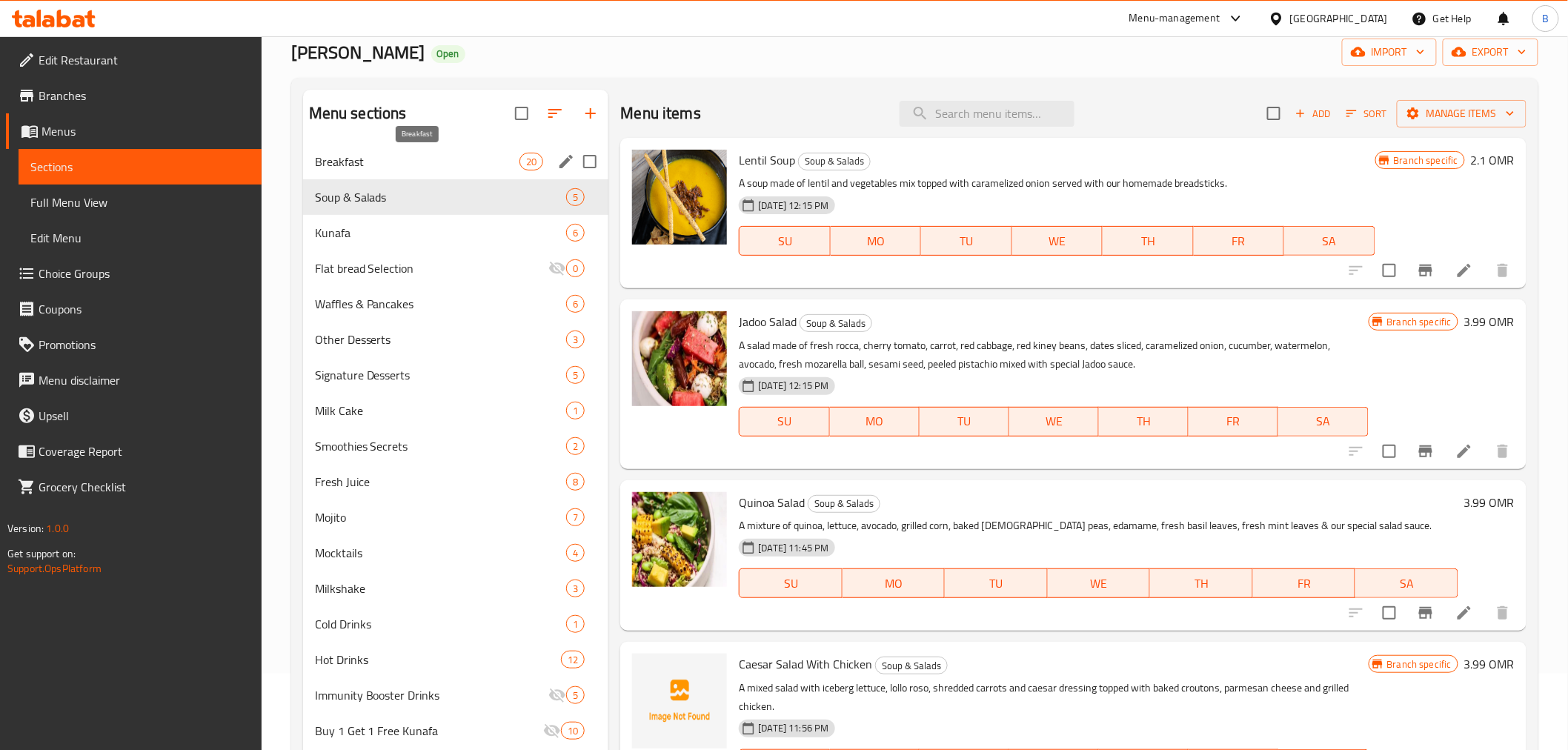
click at [408, 169] on span "Breakfast" at bounding box center [417, 162] width 205 height 18
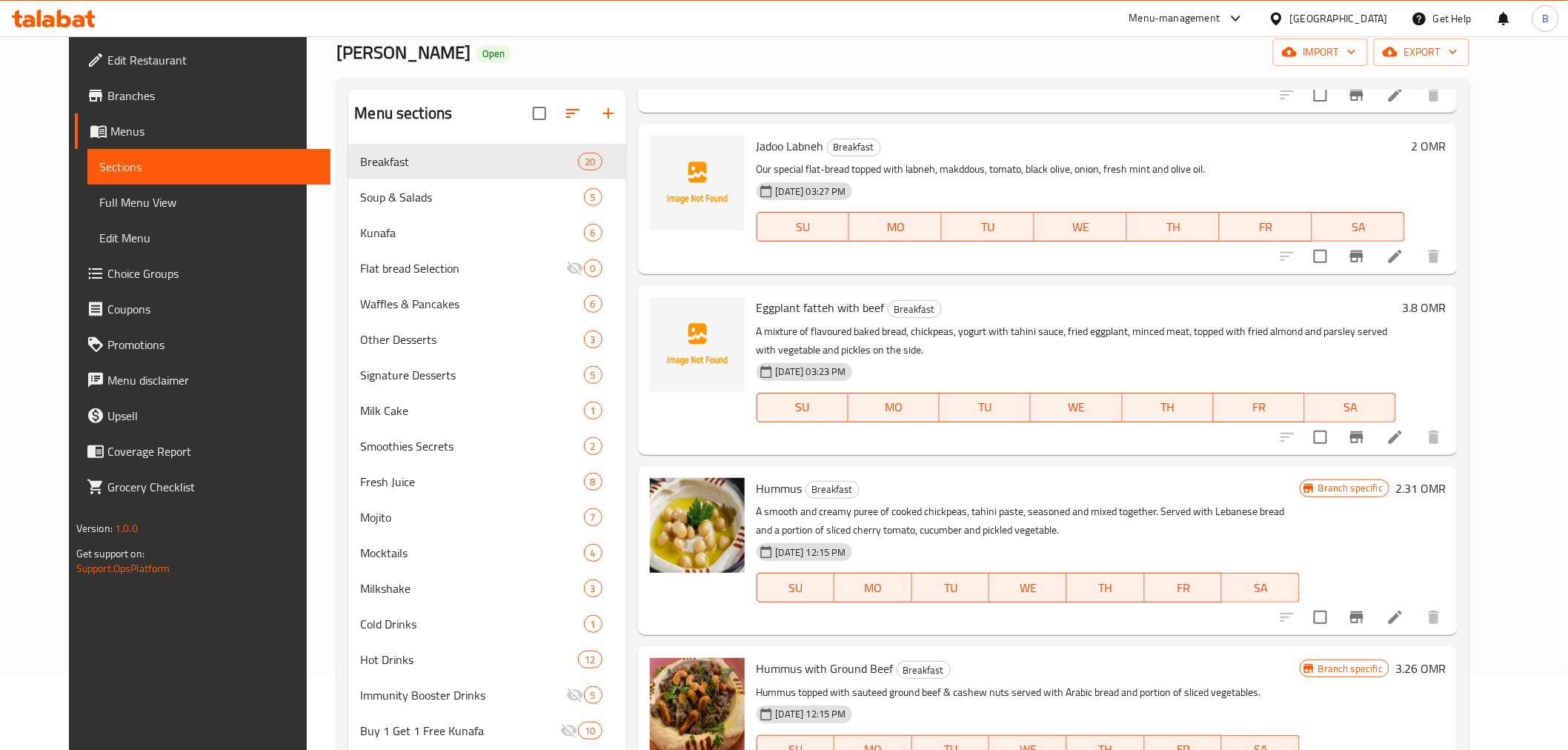
scroll to position [329, 0]
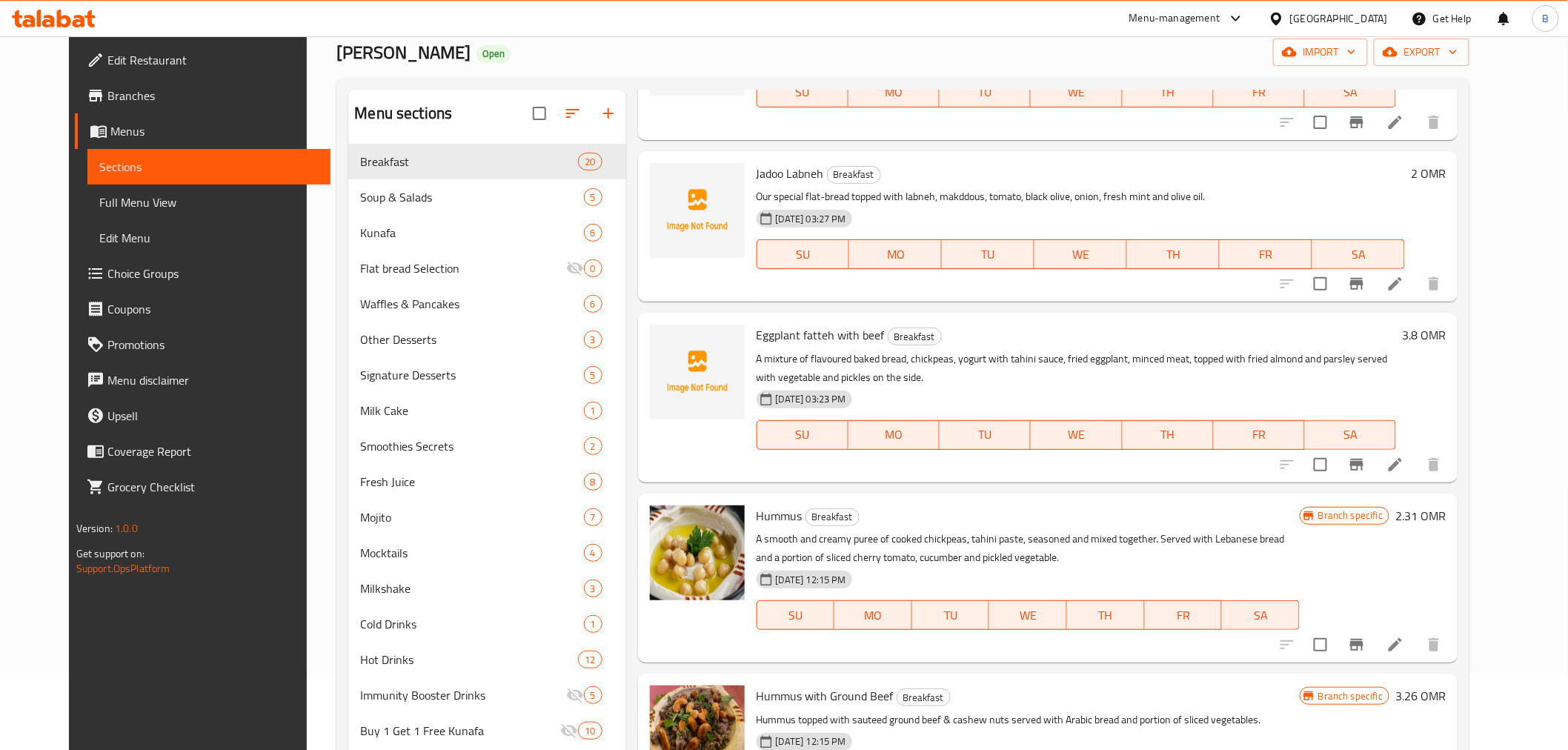
drag, startPoint x: 1402, startPoint y: 472, endPoint x: 1409, endPoint y: 537, distance: 65.4
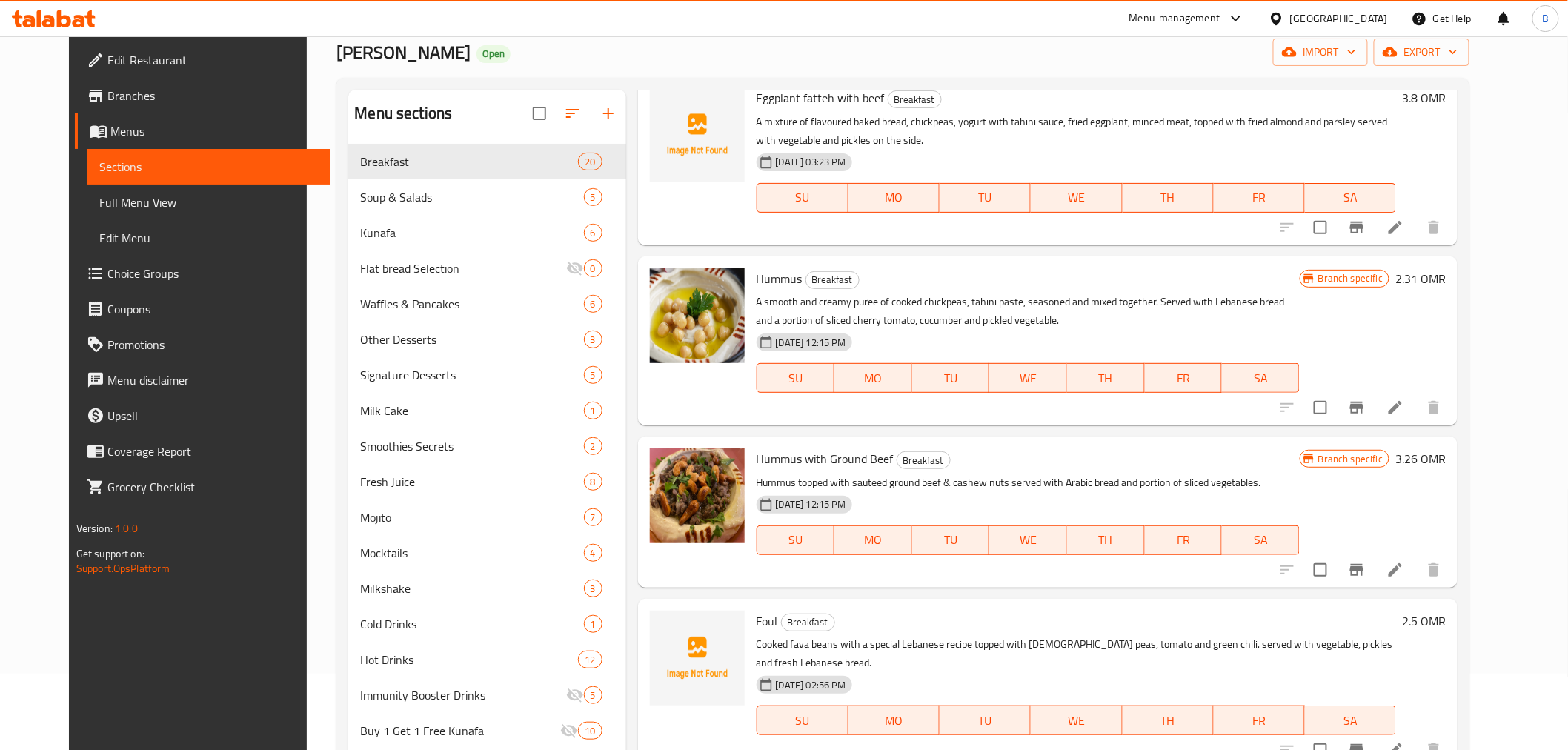
scroll to position [658, 0]
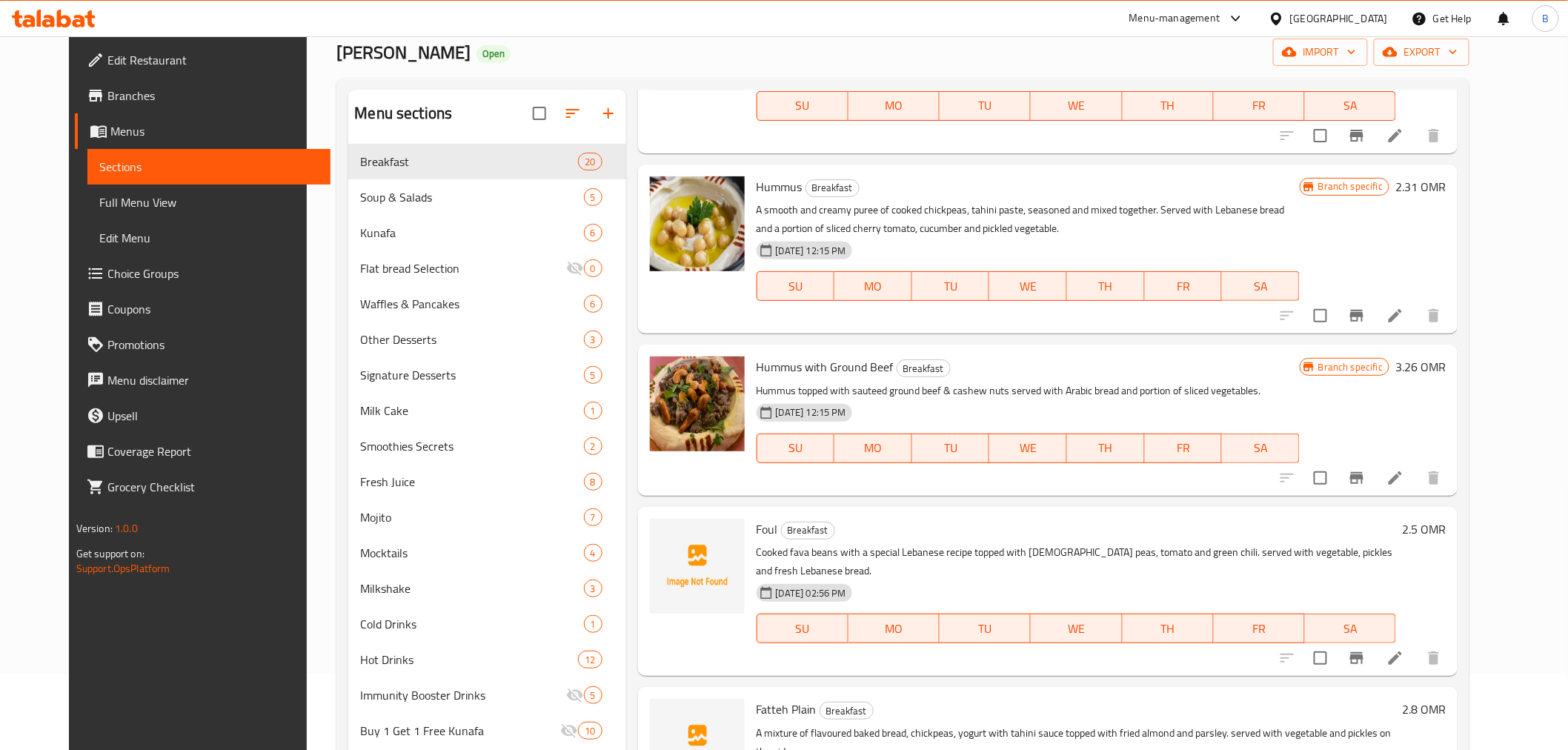
drag, startPoint x: 1405, startPoint y: 291, endPoint x: 1414, endPoint y: 298, distance: 11.4
click at [1409, 286] on div "Branch specific 2.31 OMR" at bounding box center [1373, 249] width 146 height 145
click at [1366, 306] on icon "Branch-specific-item" at bounding box center [1357, 315] width 18 height 18
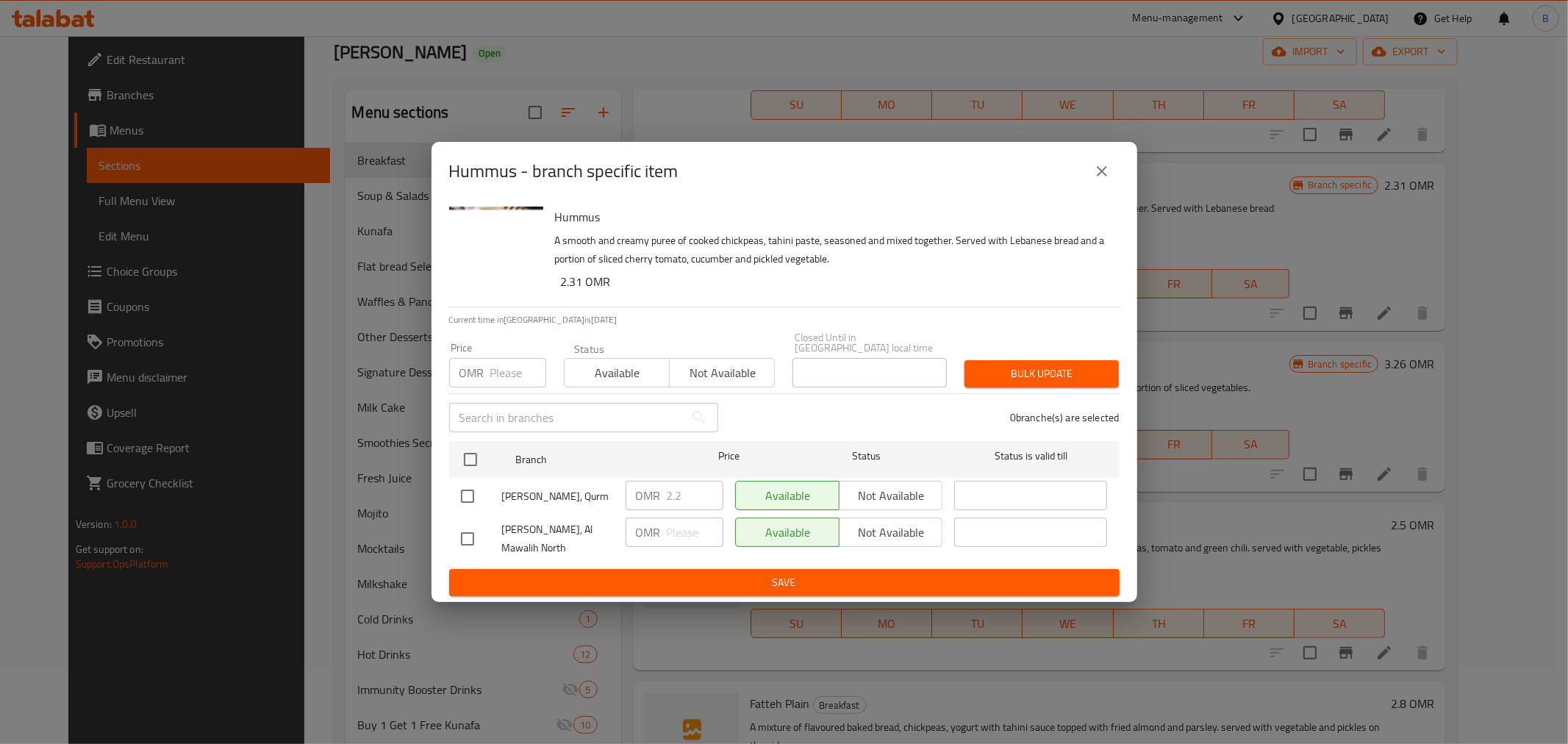
click at [1327, 407] on div "Hummus - branch specific item Hummus A smooth and creamy puree of cooked chickp…" at bounding box center [784, 372] width 1568 height 744
click at [1094, 180] on icon "close" at bounding box center [1102, 171] width 18 height 18
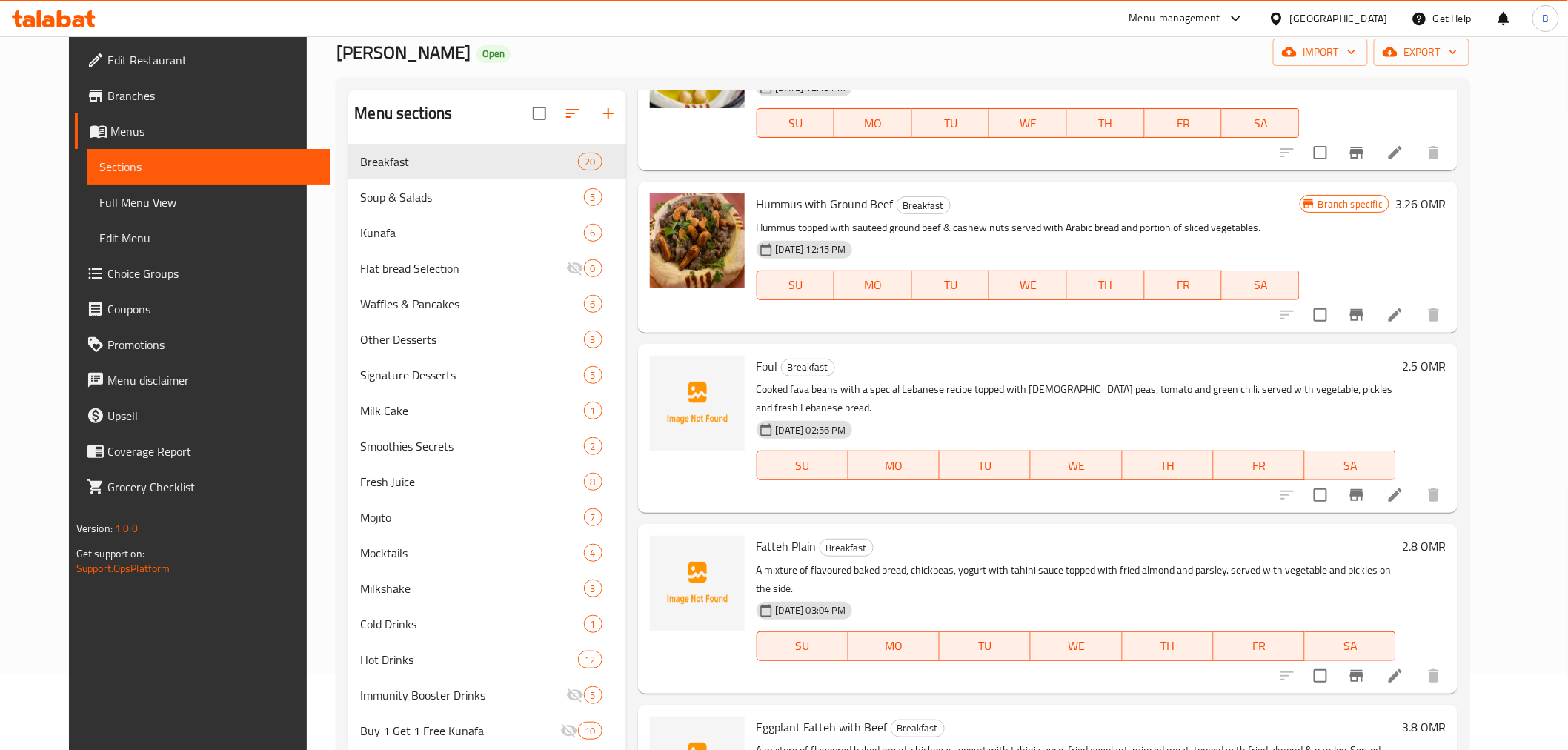
scroll to position [823, 0]
click at [1366, 320] on icon "Branch-specific-item" at bounding box center [1357, 313] width 18 height 18
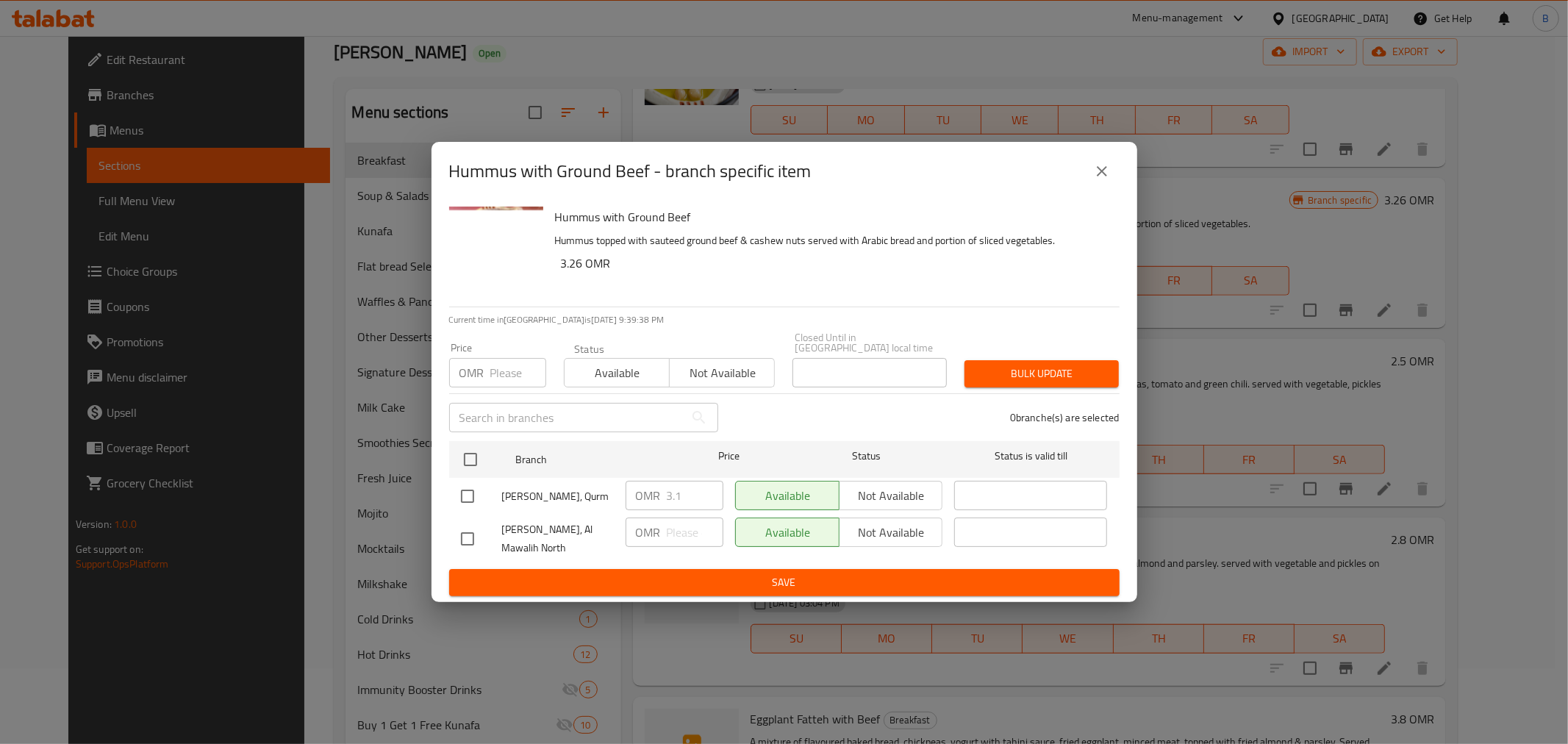
click at [1103, 174] on icon "close" at bounding box center [1102, 171] width 11 height 11
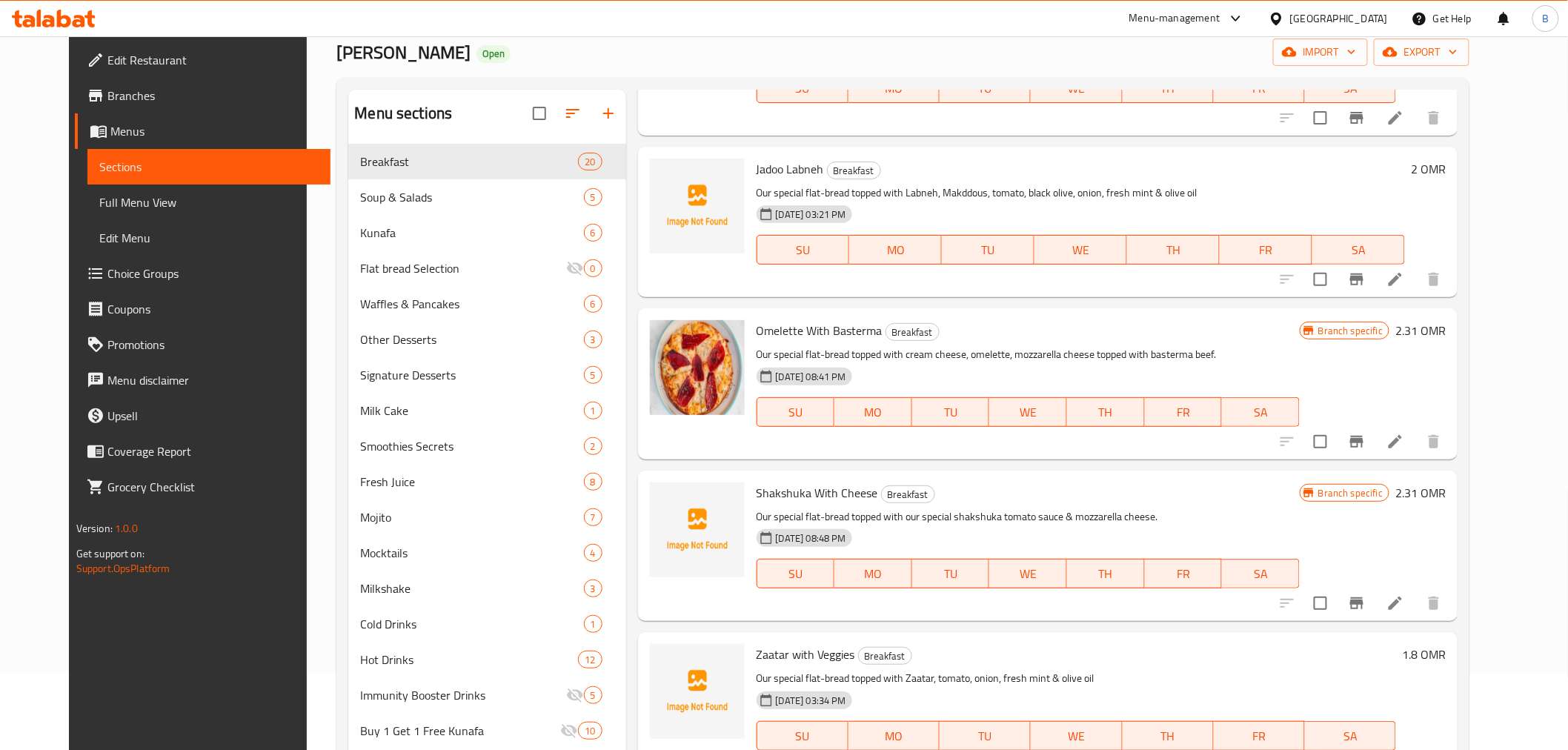
scroll to position [1564, 0]
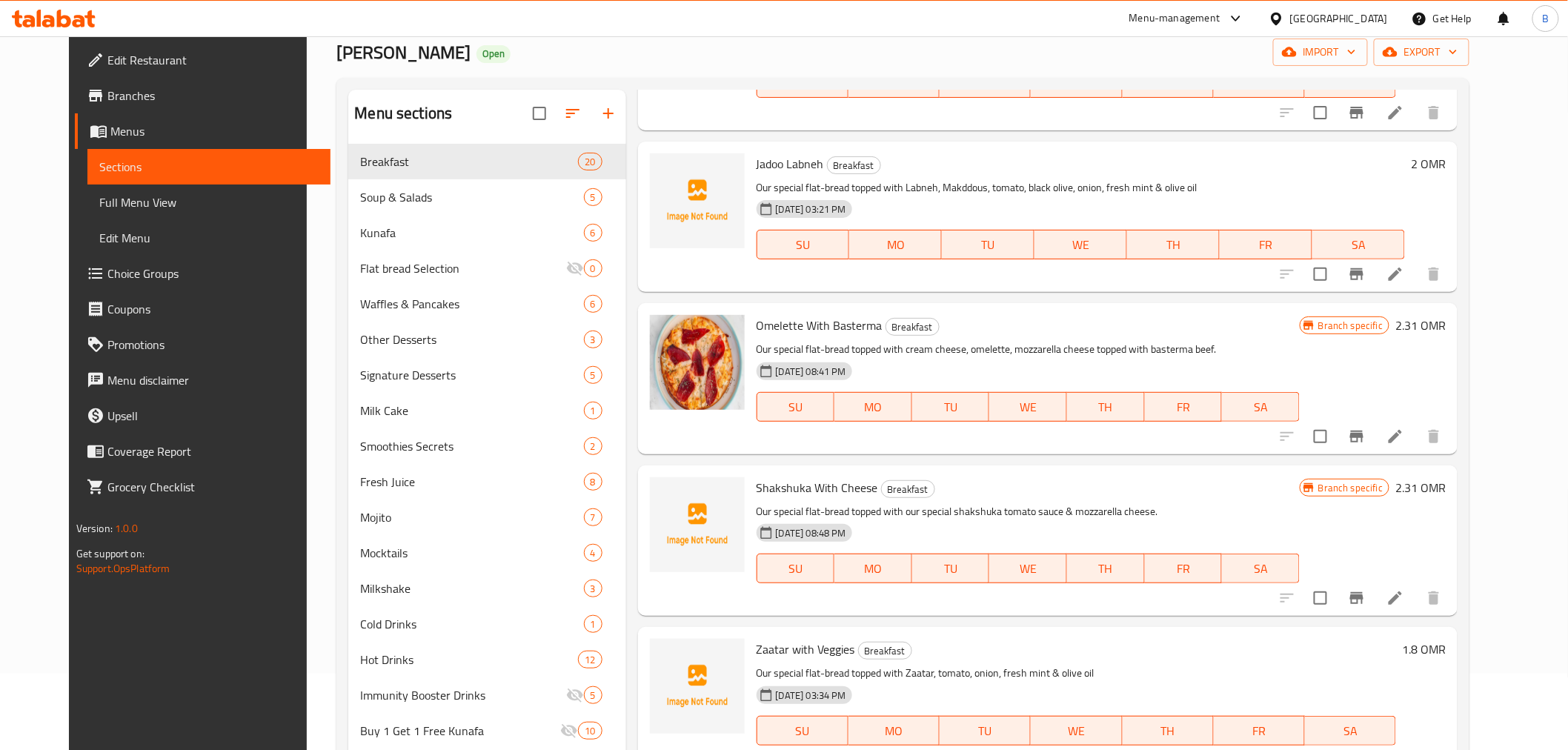
click at [1366, 427] on icon "Branch-specific-item" at bounding box center [1357, 436] width 18 height 18
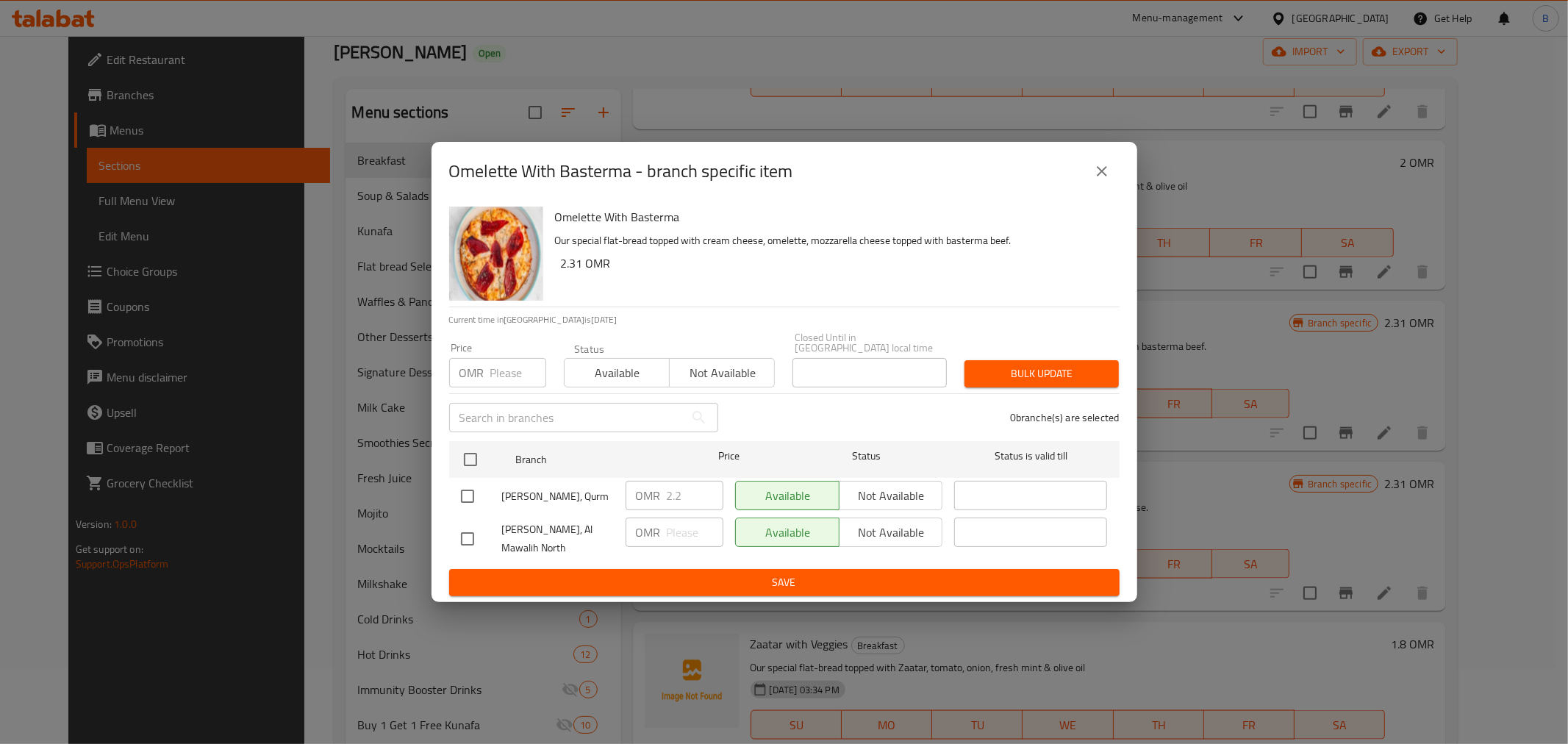
click at [1226, 460] on div "Omelette With Basterma - branch specific item Omelette With Basterma Our specia…" at bounding box center [784, 372] width 1568 height 744
click at [1099, 180] on icon "close" at bounding box center [1102, 171] width 18 height 18
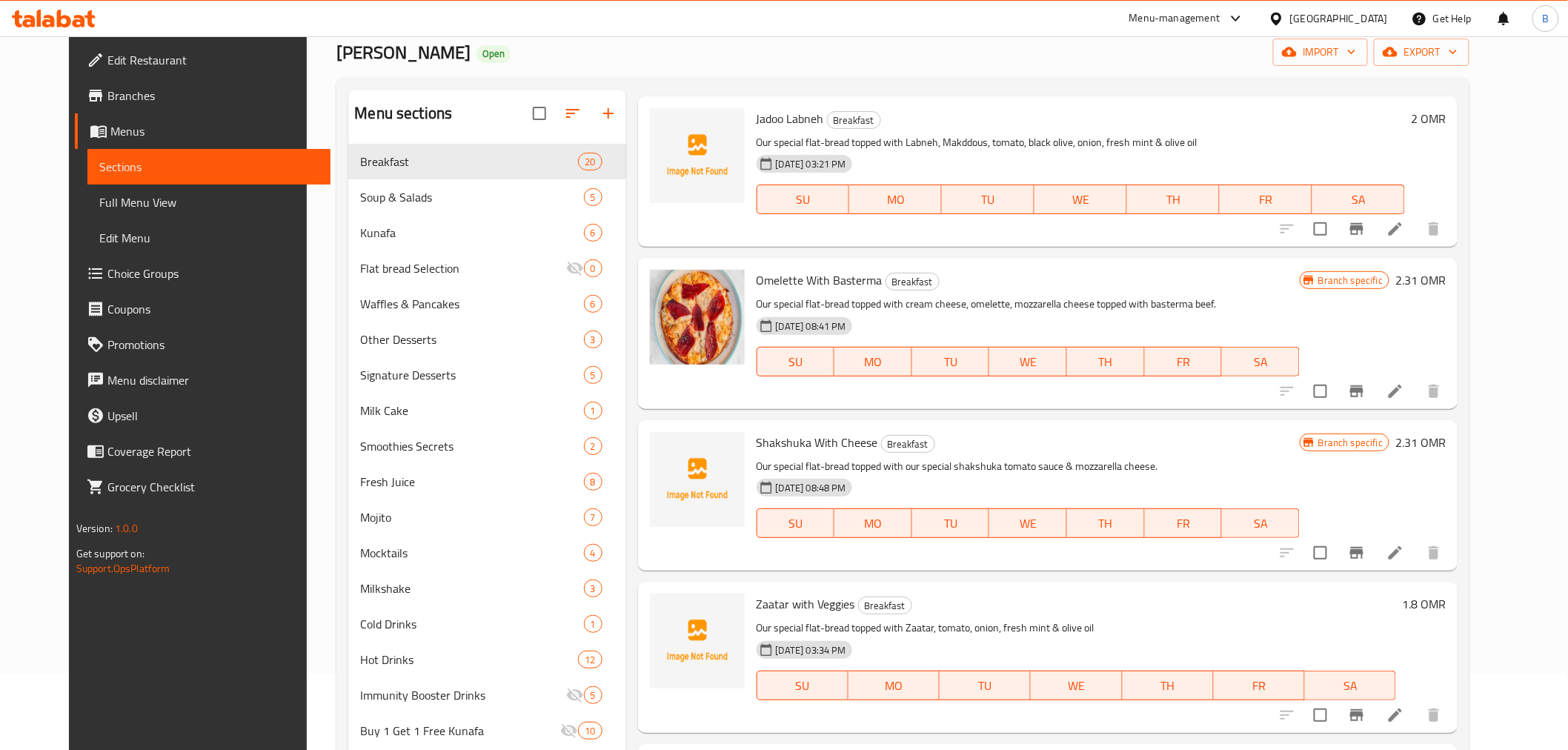
scroll to position [1811, 0]
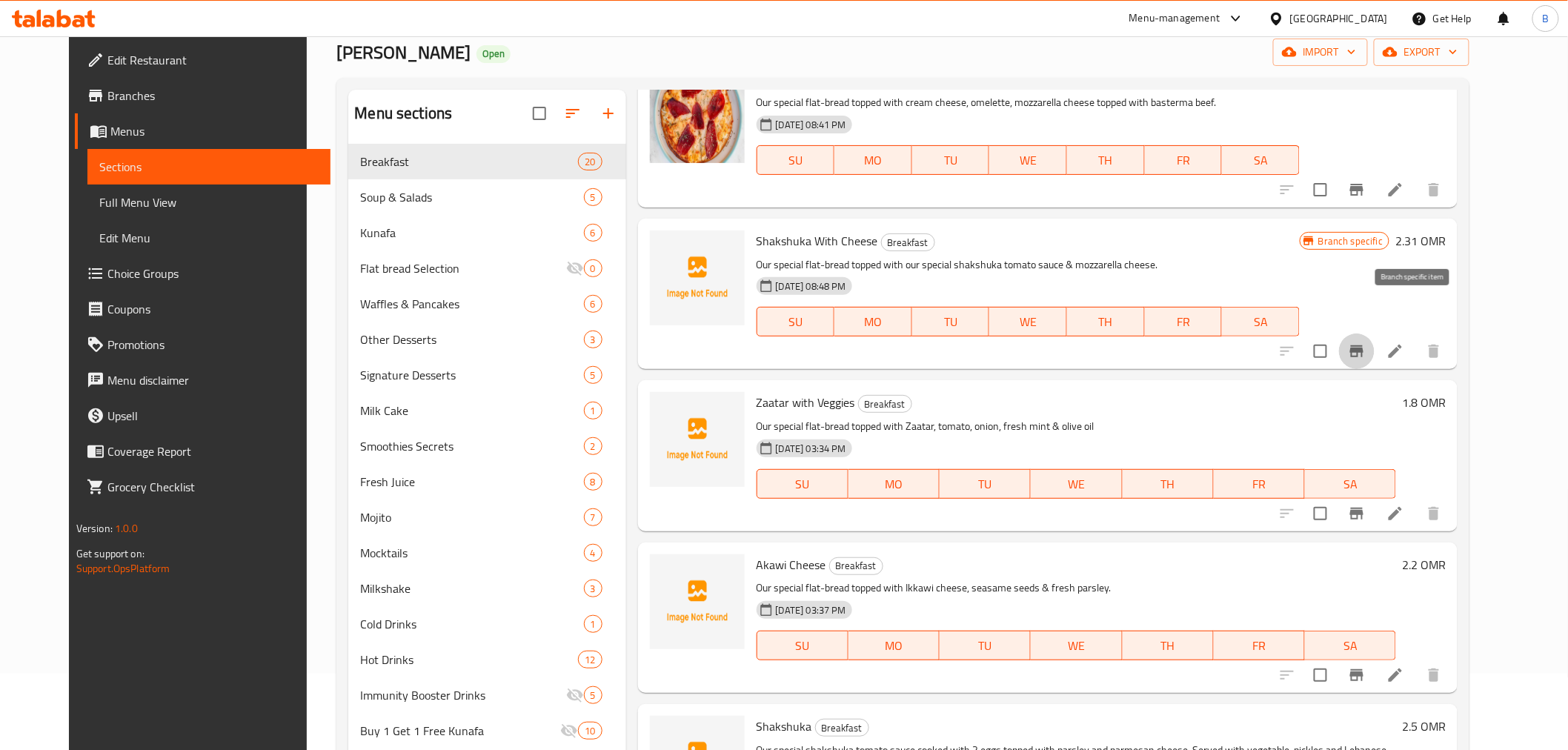
click at [1363, 345] on icon "Branch-specific-item" at bounding box center [1357, 351] width 13 height 12
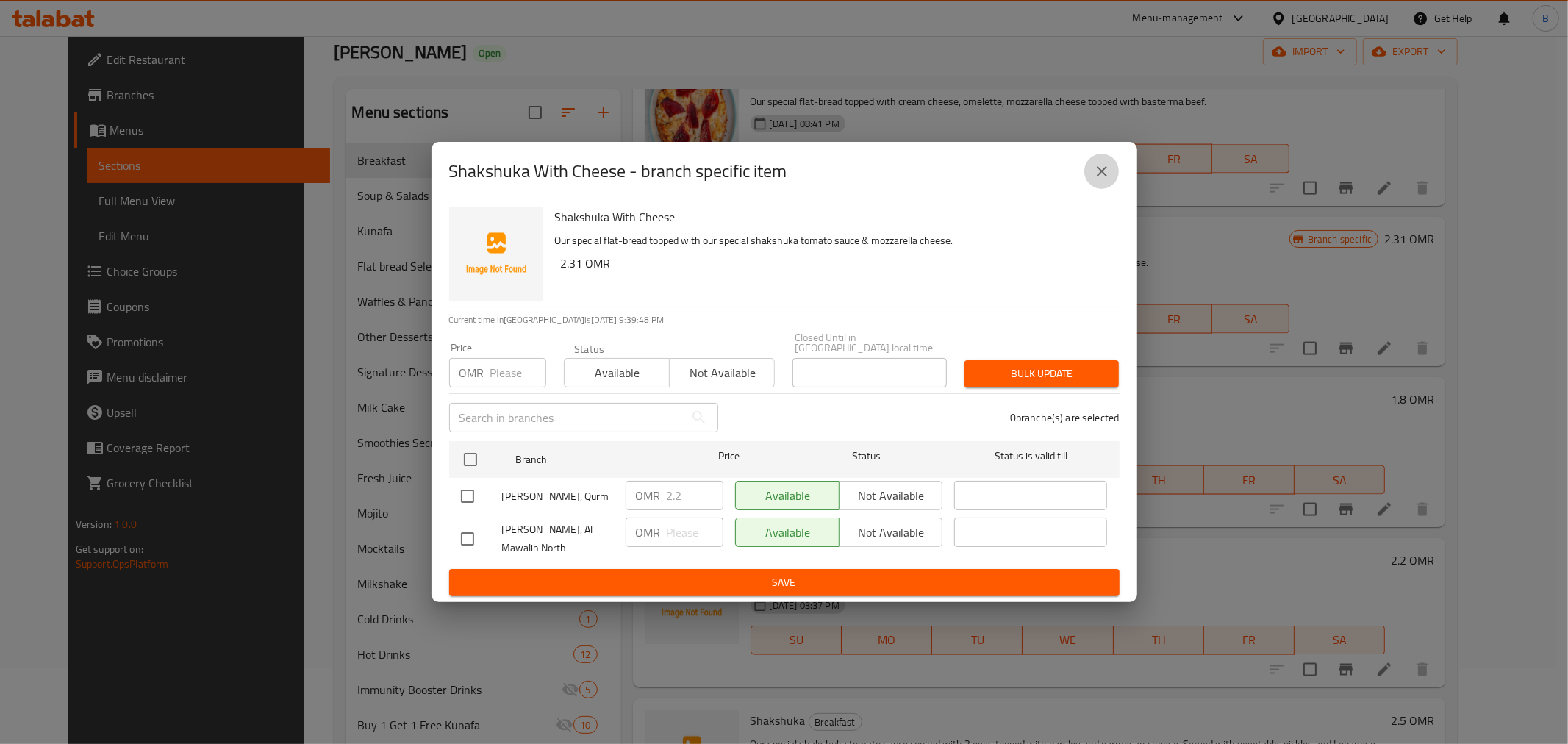
click at [1108, 187] on button "close" at bounding box center [1101, 170] width 35 height 35
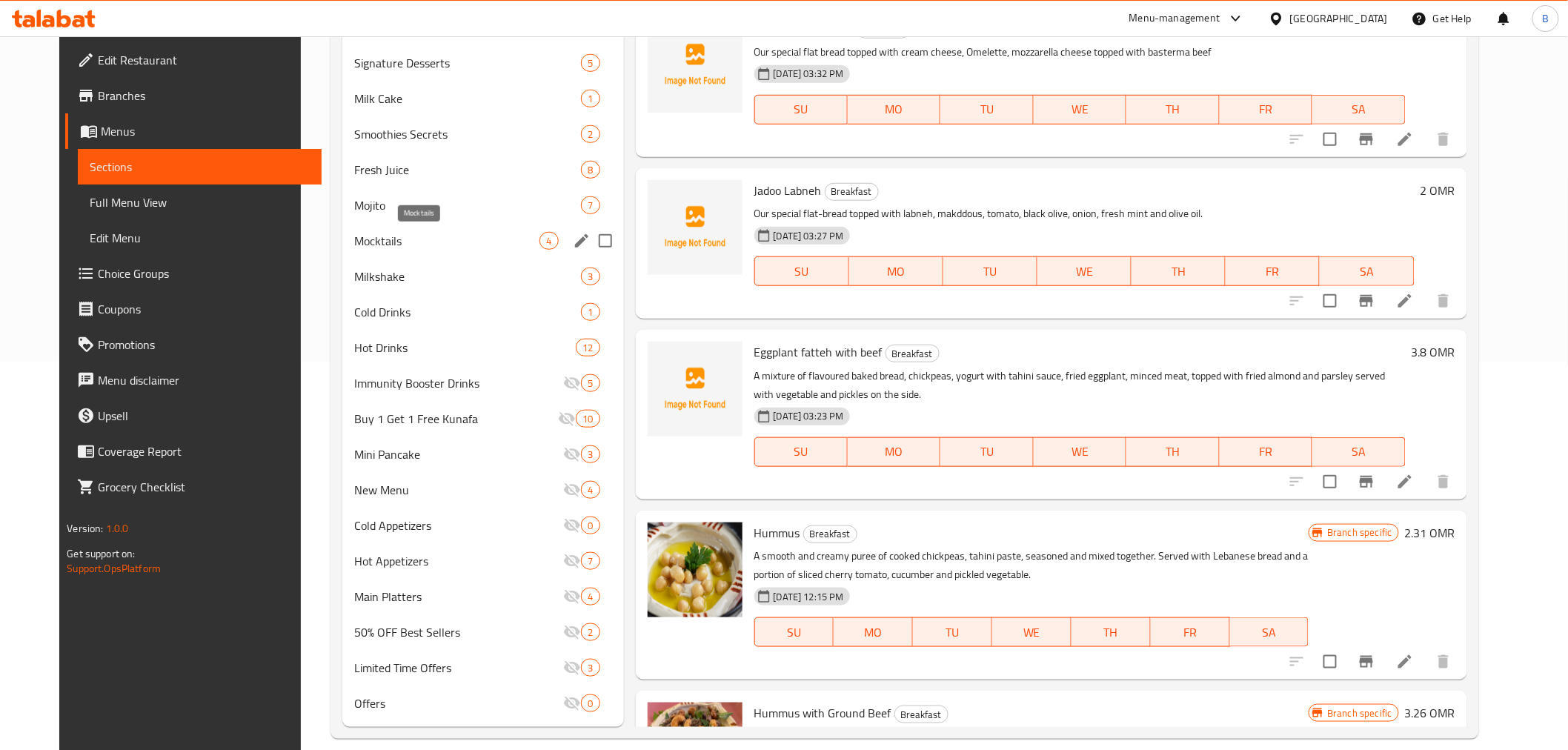
scroll to position [405, 0]
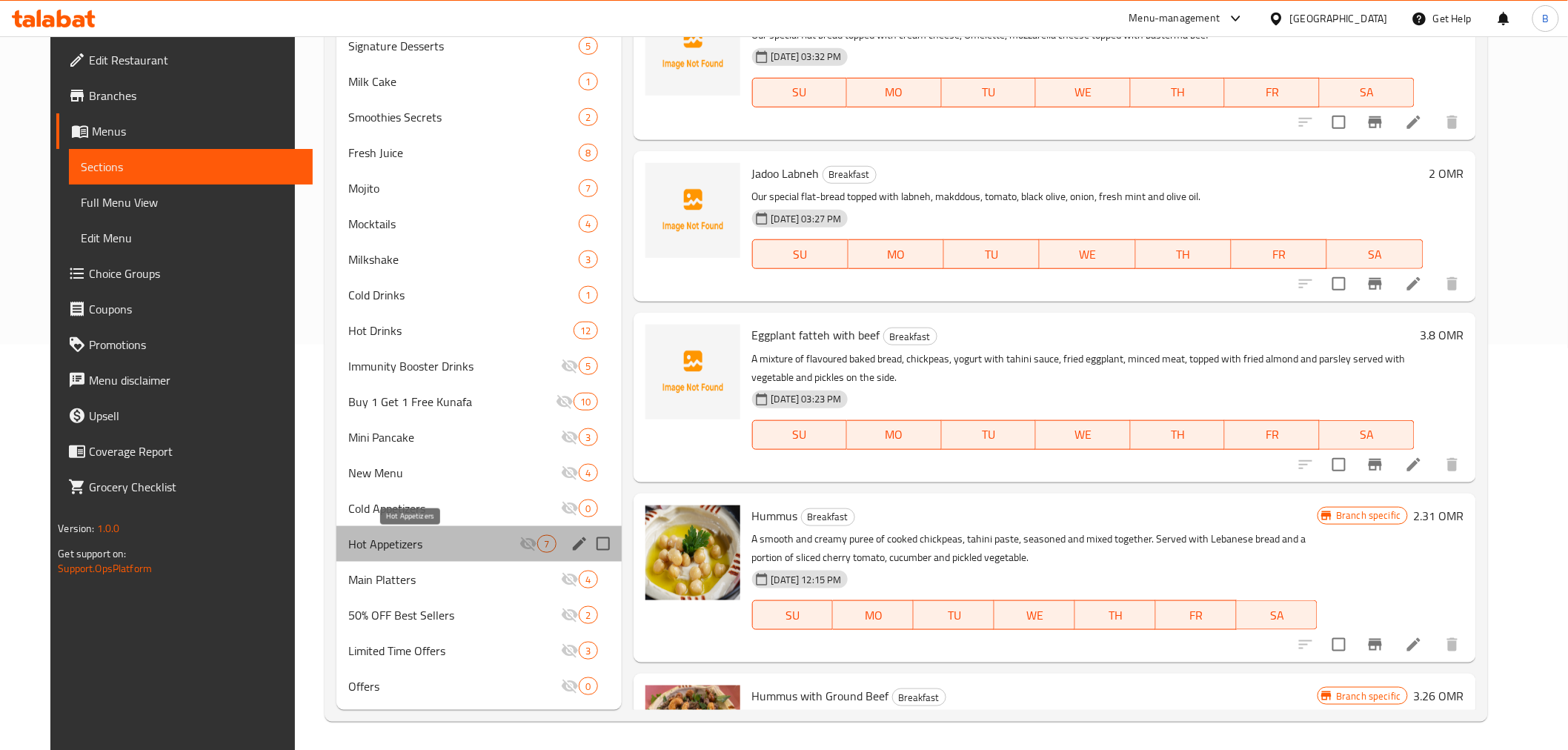
click at [442, 542] on span "Hot Appetizers" at bounding box center [434, 544] width 171 height 18
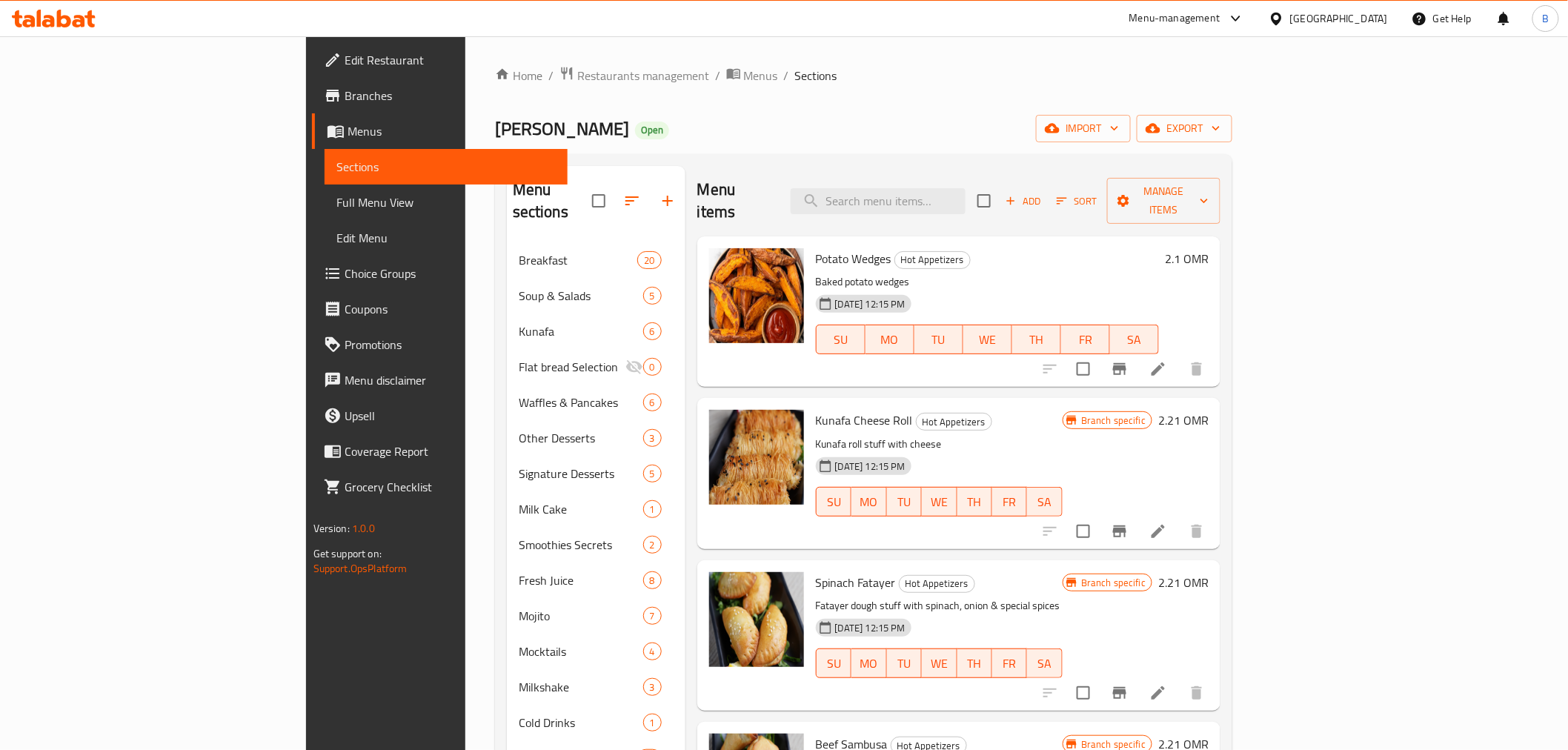
click at [1035, 111] on div "Home / Restaurants management / Menus / Sections Kunafat Jadoo Open import expo…" at bounding box center [863, 607] width 737 height 1084
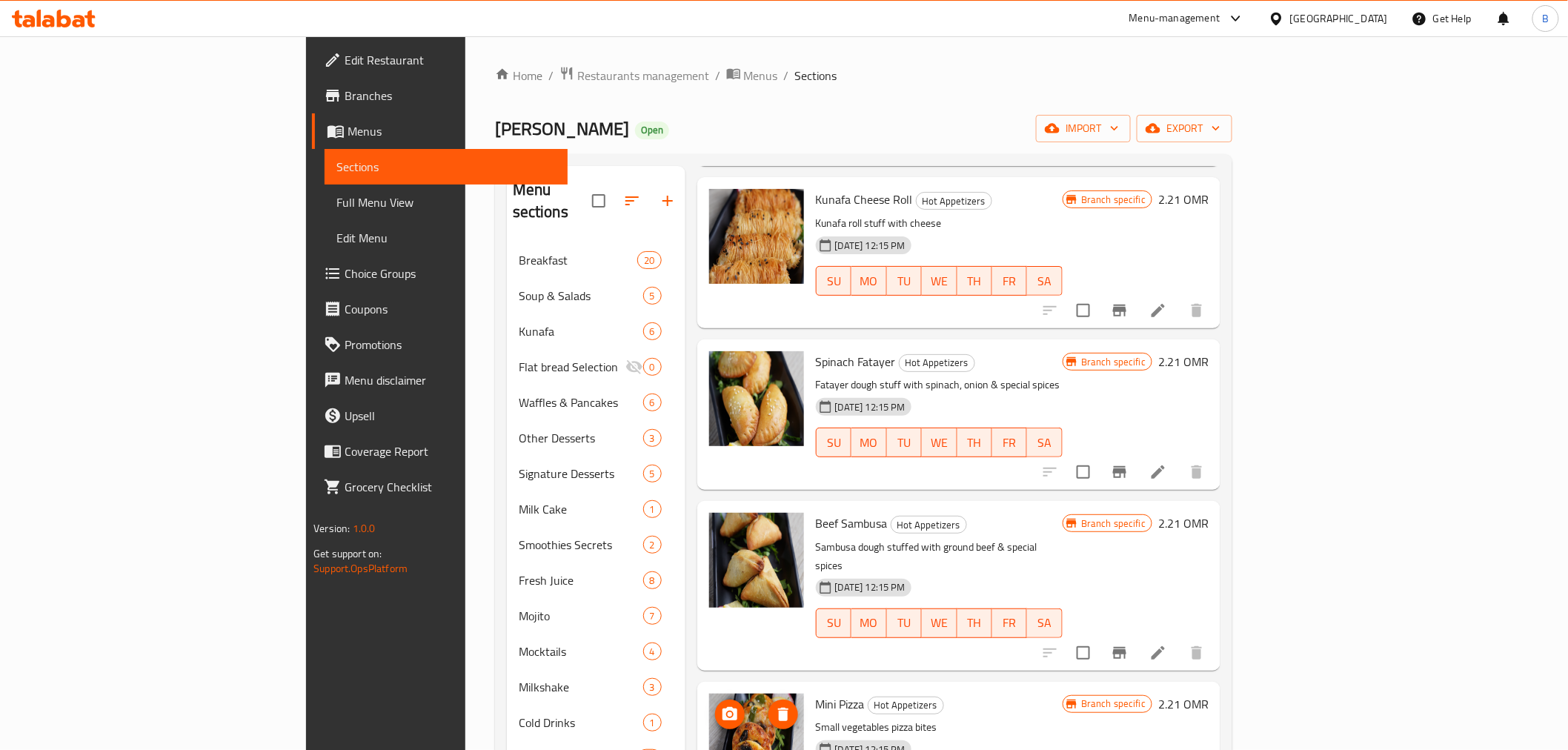
scroll to position [405, 0]
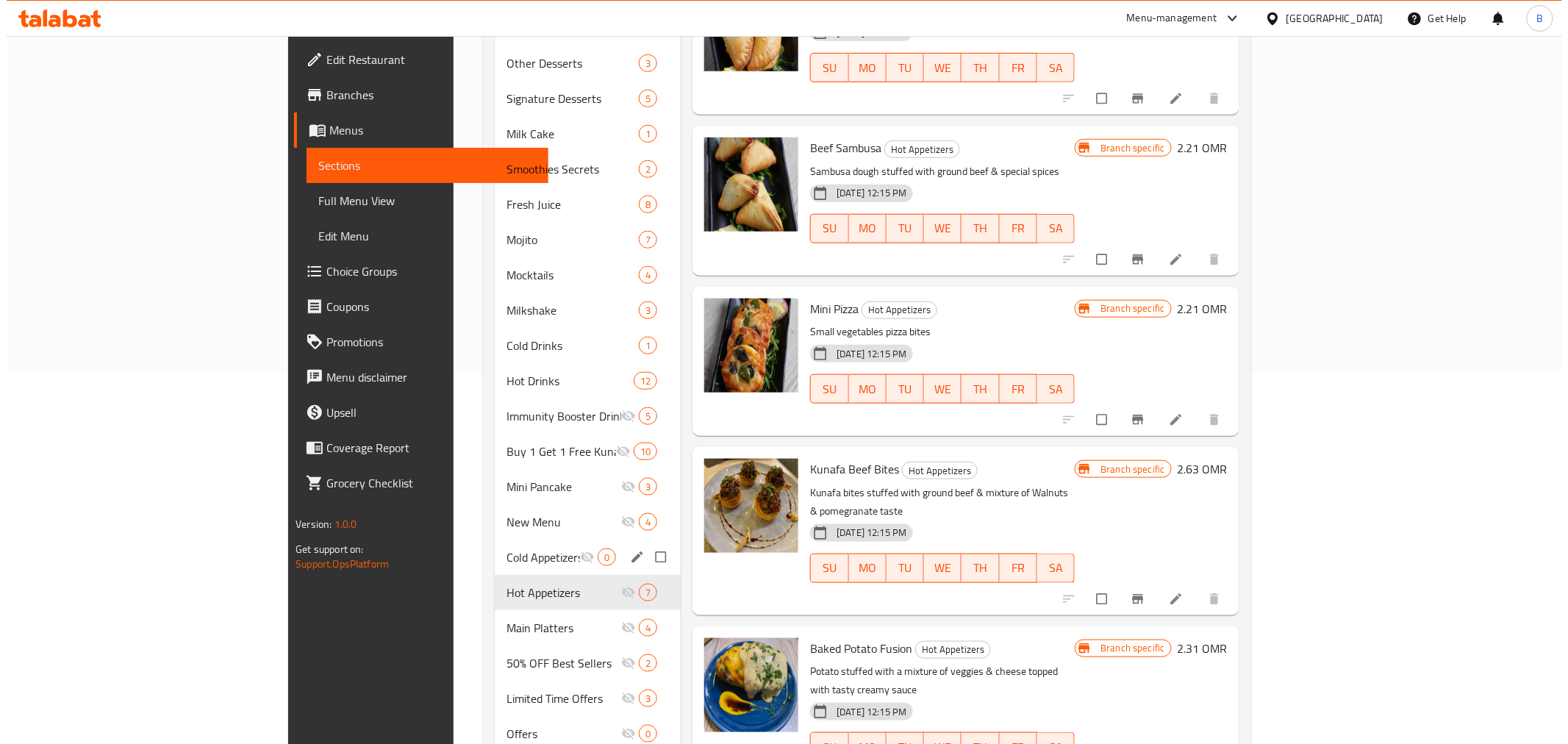
scroll to position [402, 0]
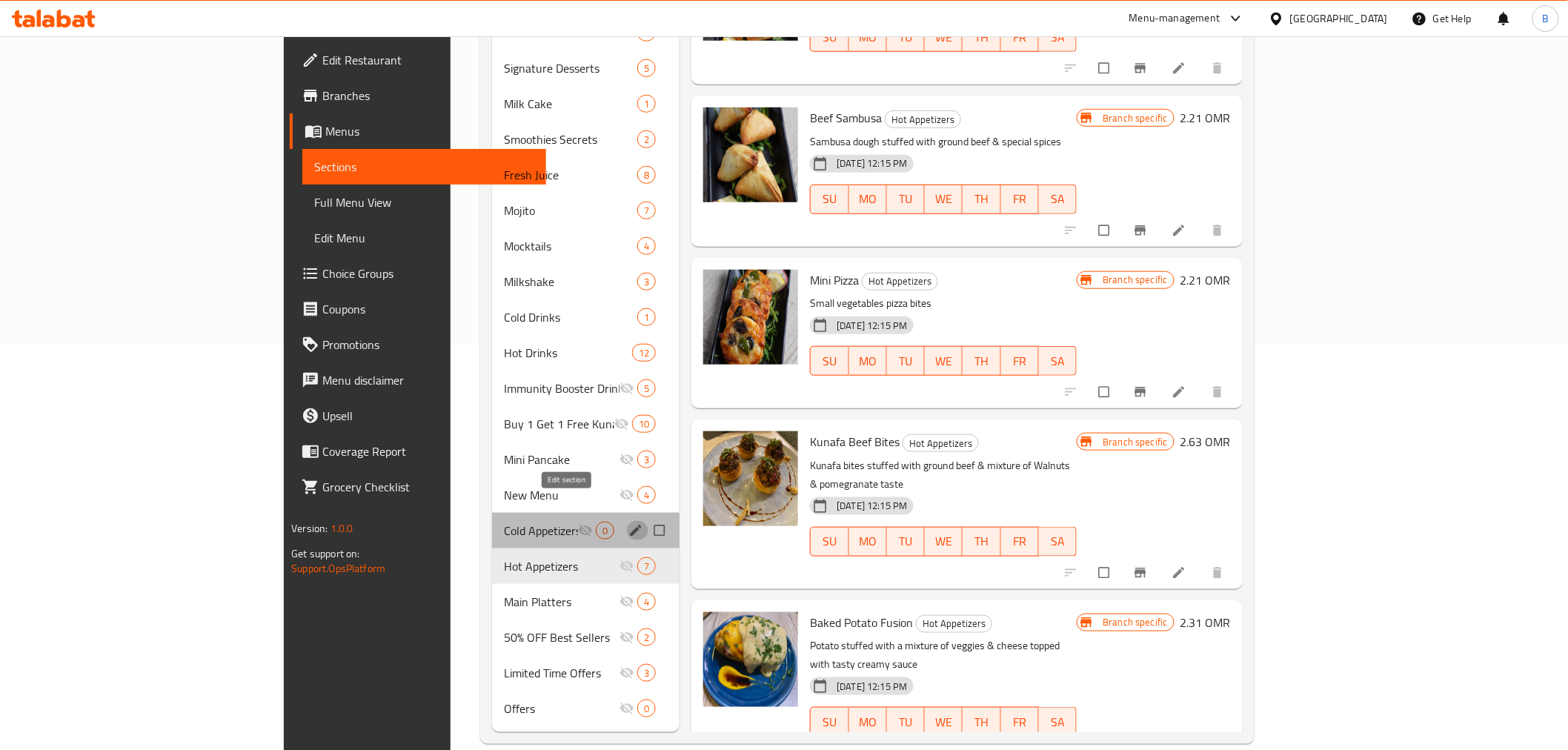
click at [629, 523] on icon "edit" at bounding box center [636, 531] width 15 height 15
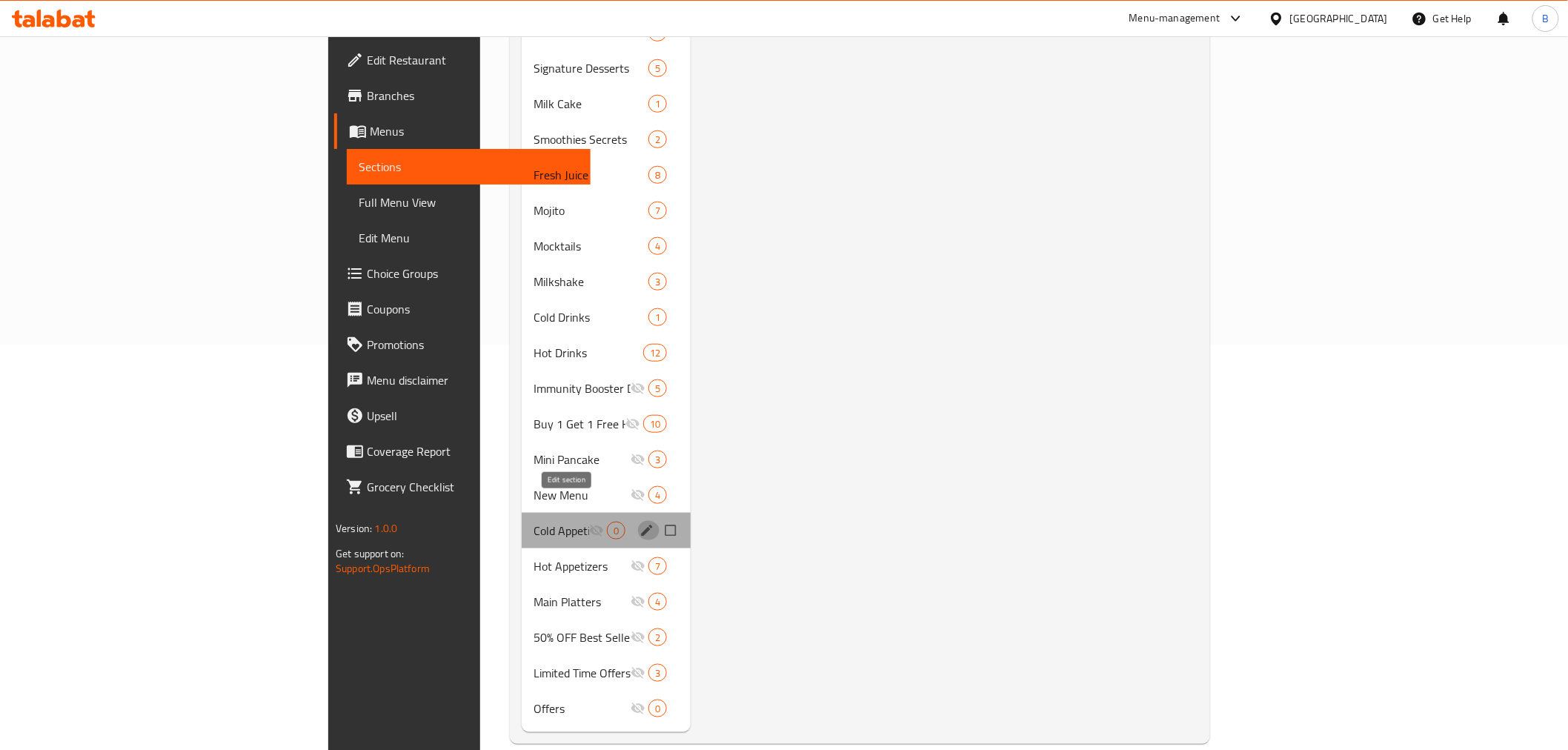
click at [639, 523] on icon "edit" at bounding box center [647, 531] width 15 height 15
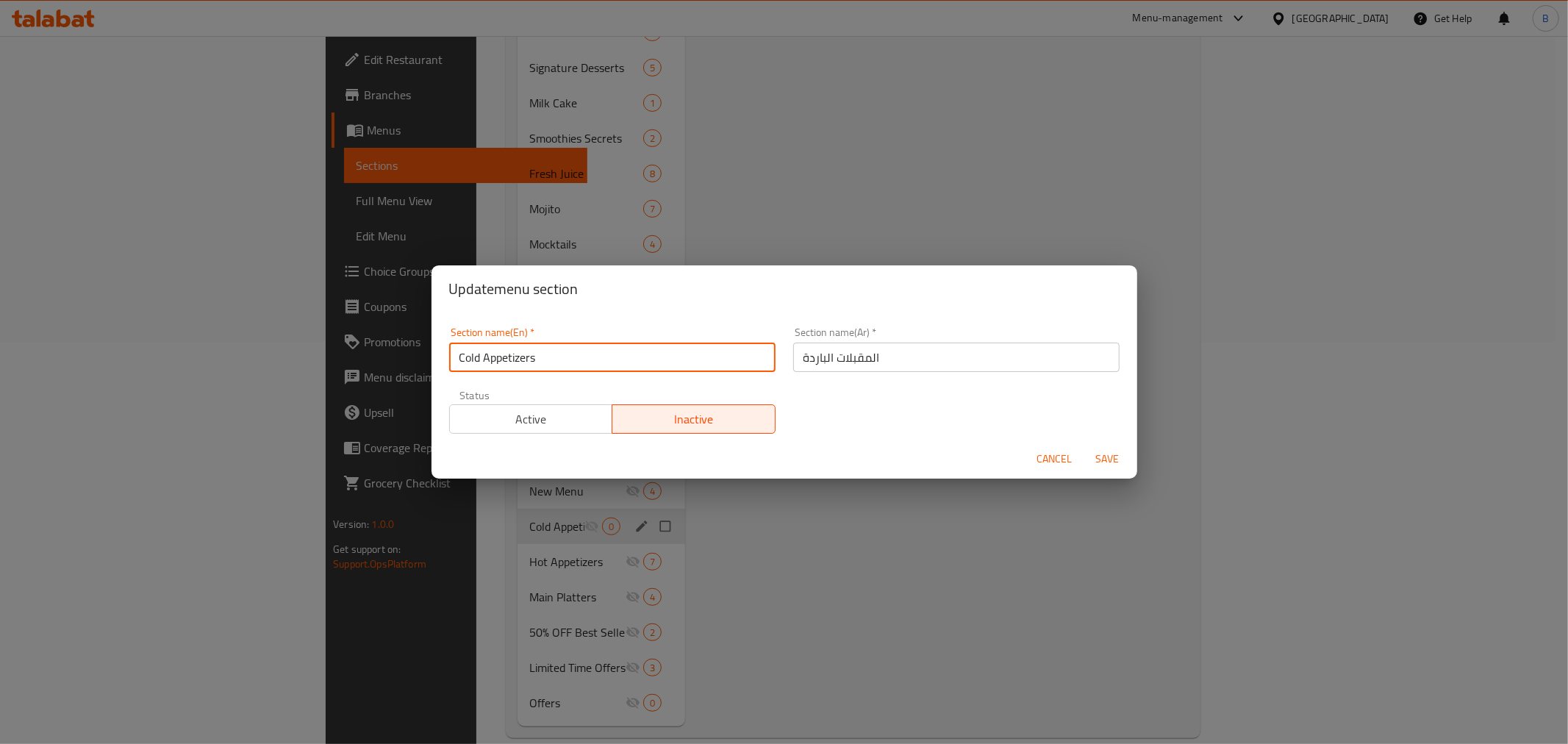
click at [465, 363] on input "Cold Appetizers" at bounding box center [612, 357] width 326 height 29
type input "Hot & Cold Appetizers"
click at [1105, 467] on span "Save" at bounding box center [1107, 459] width 35 height 19
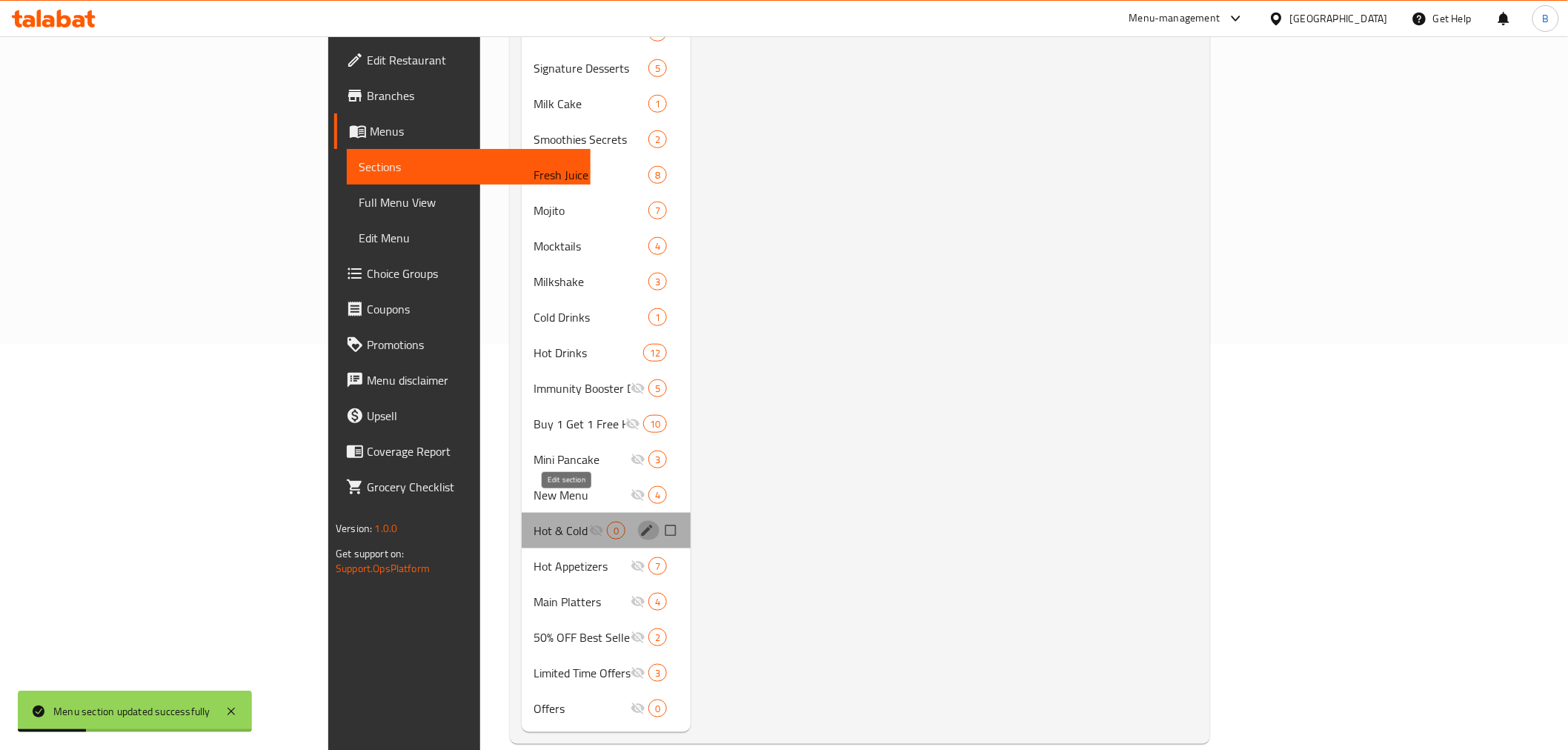
click at [639, 523] on icon "edit" at bounding box center [647, 531] width 15 height 15
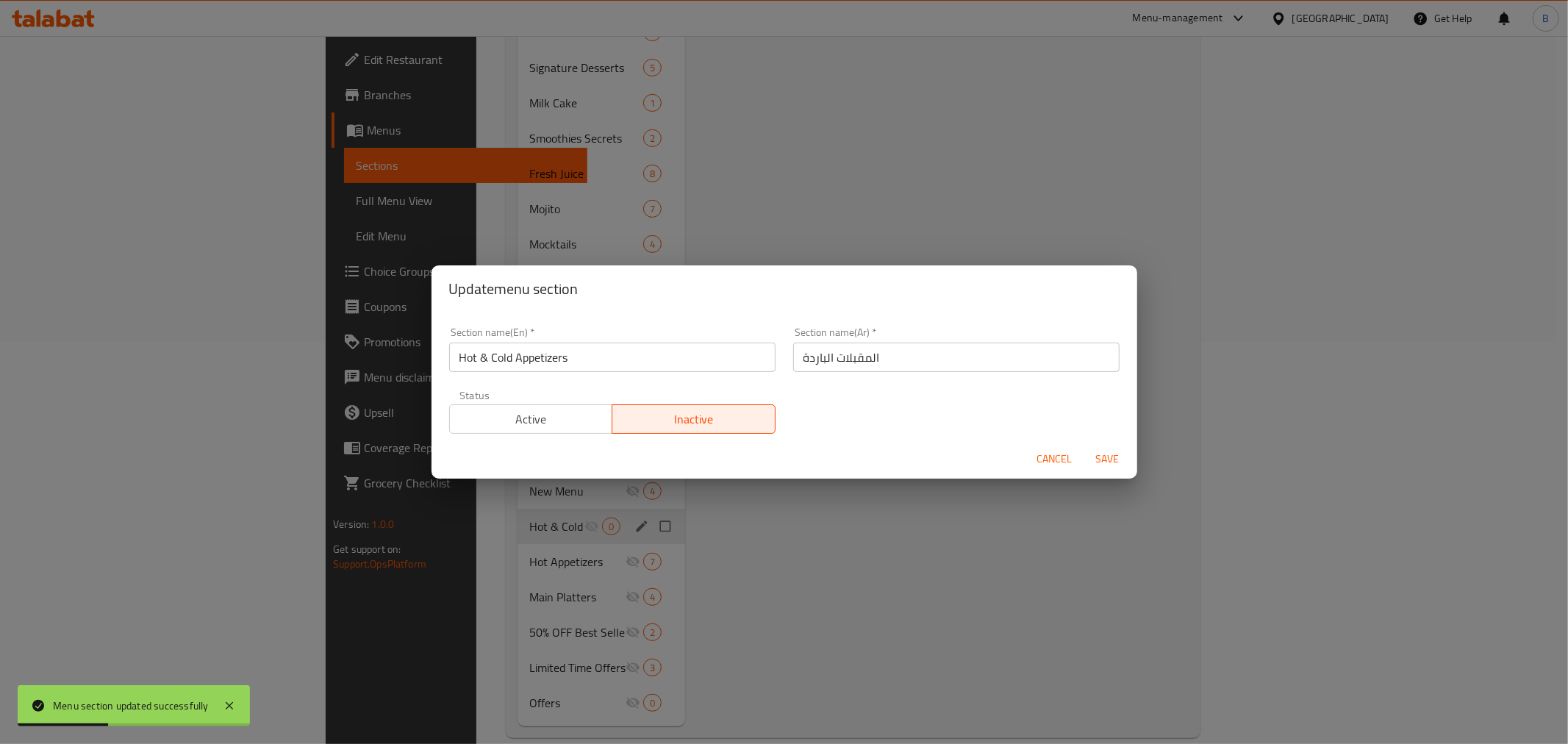
click at [493, 419] on span "Active" at bounding box center [531, 419] width 152 height 21
click at [945, 350] on input "المقبلات الباردة" at bounding box center [956, 357] width 326 height 29
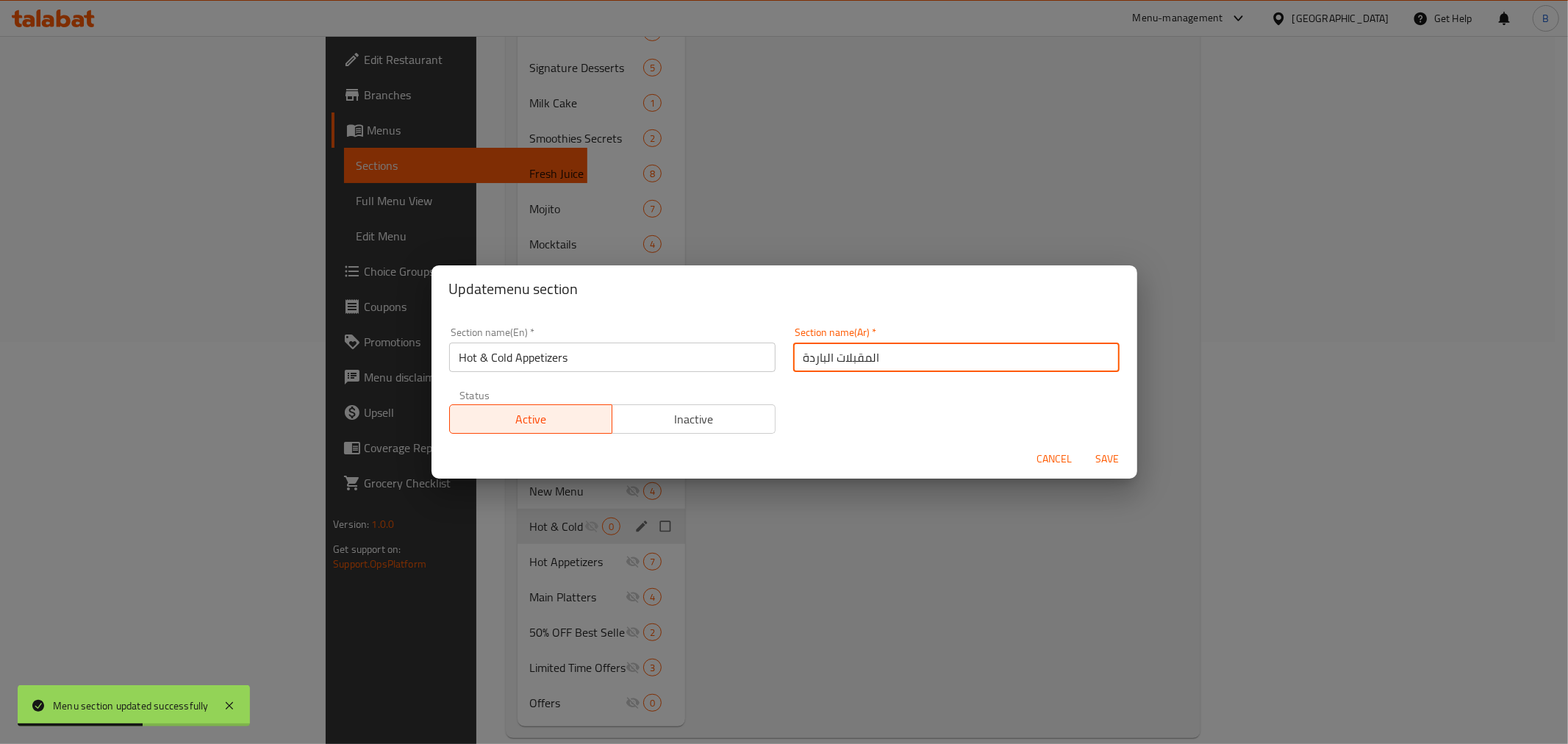
paste input "والساخنة"
type input "المقبلات الباردة والساخنة"
click at [1118, 450] on span "Save" at bounding box center [1107, 459] width 35 height 19
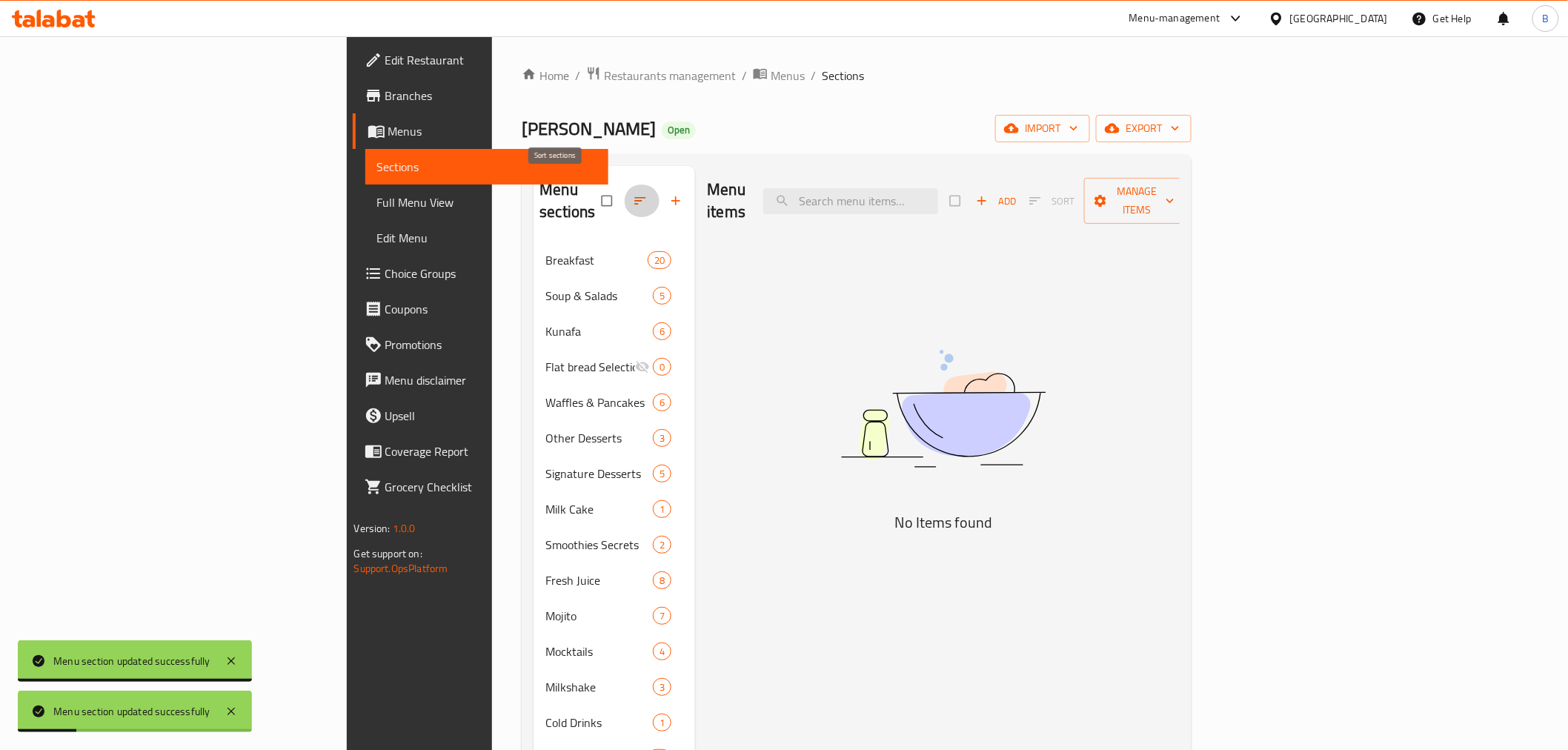
click at [633, 194] on icon "button" at bounding box center [640, 200] width 15 height 15
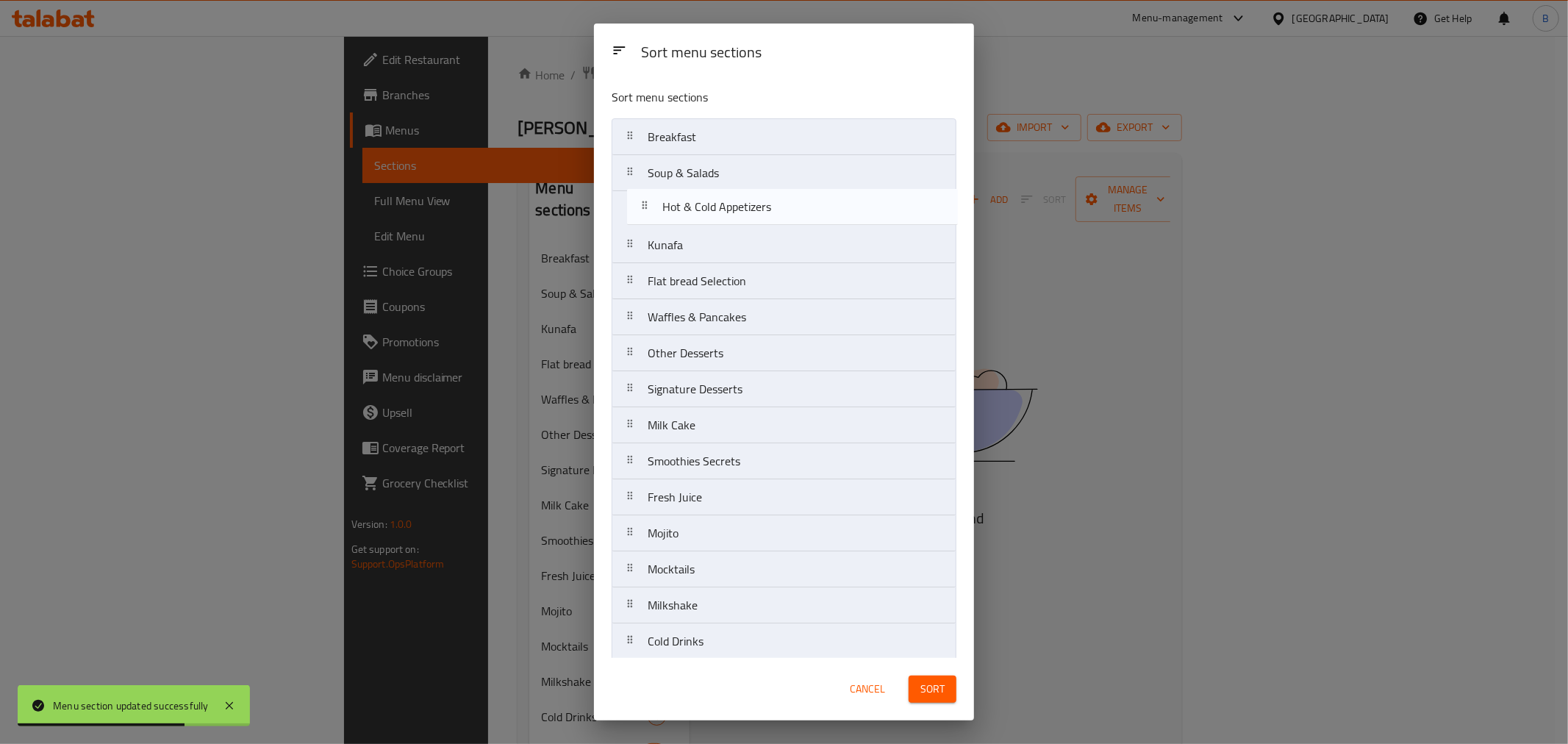
drag, startPoint x: 721, startPoint y: 460, endPoint x: 733, endPoint y: 184, distance: 276.3
click at [733, 184] on nav "Breakfast Soup & Salads Kunafa Flat bread Selection Waffles & Pancakes Other De…" at bounding box center [783, 569] width 345 height 902
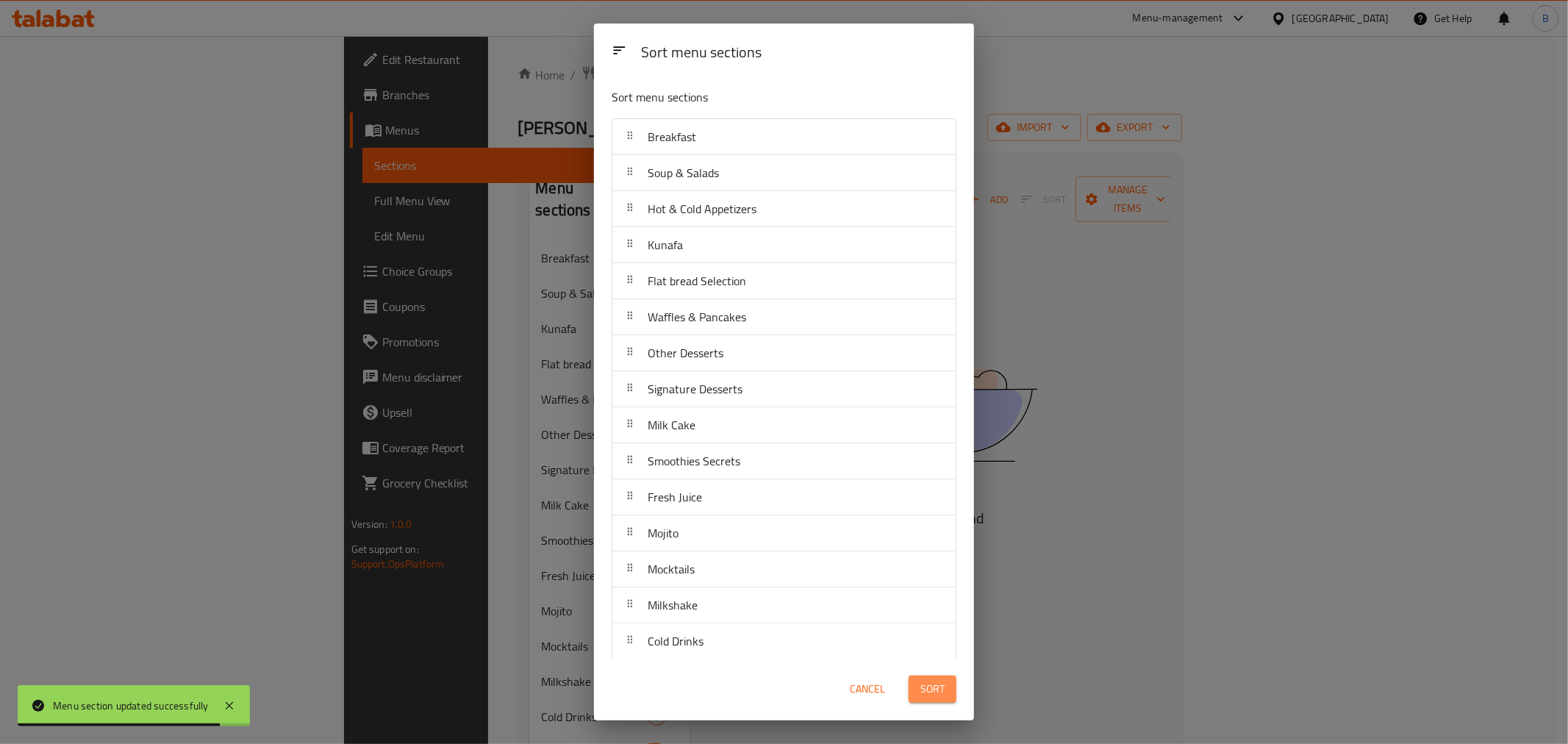
click at [927, 706] on div "Sort" at bounding box center [932, 689] width 65 height 45
click at [923, 693] on span "Sort" at bounding box center [932, 689] width 24 height 19
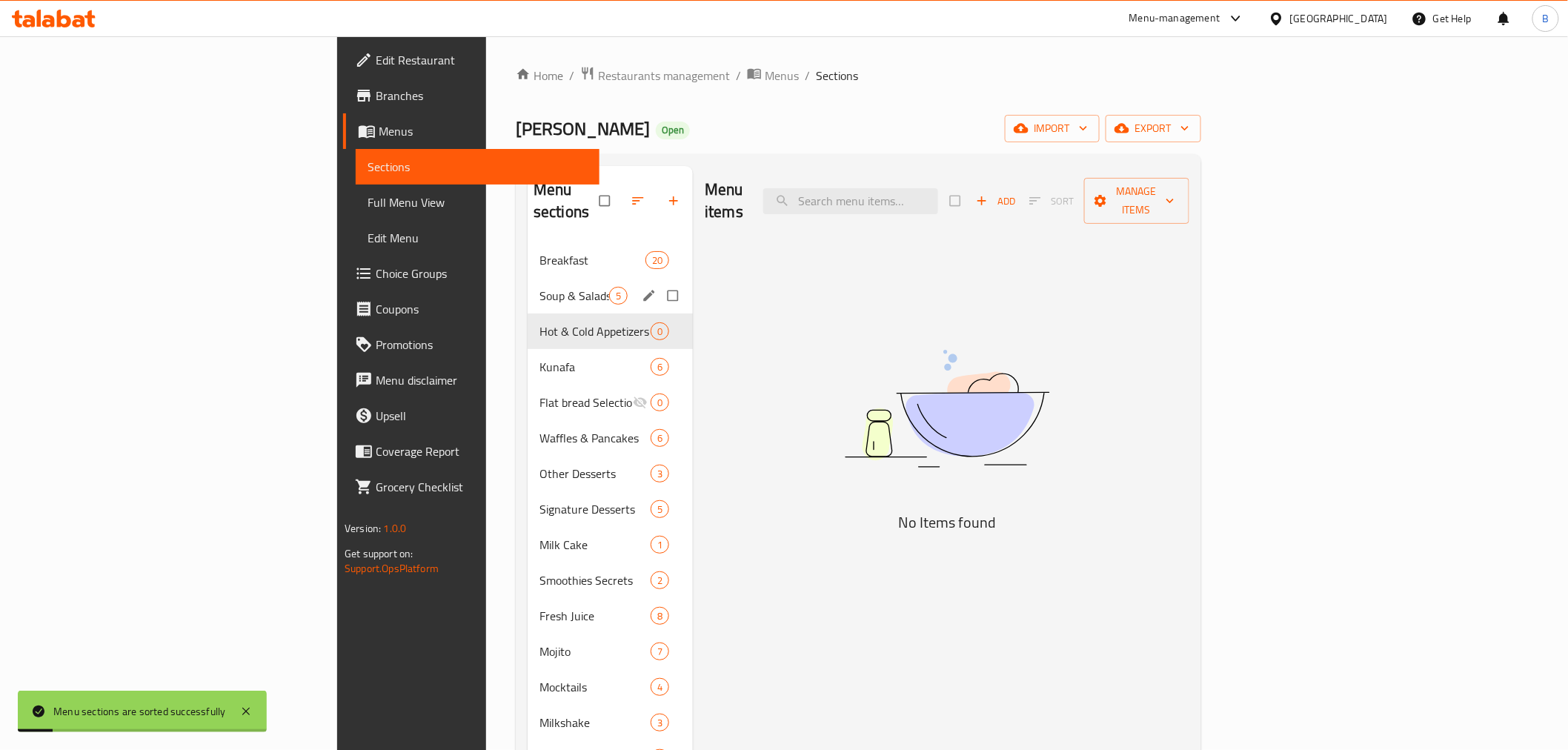
click at [528, 284] on div "Soup & Salads 5" at bounding box center [610, 295] width 165 height 35
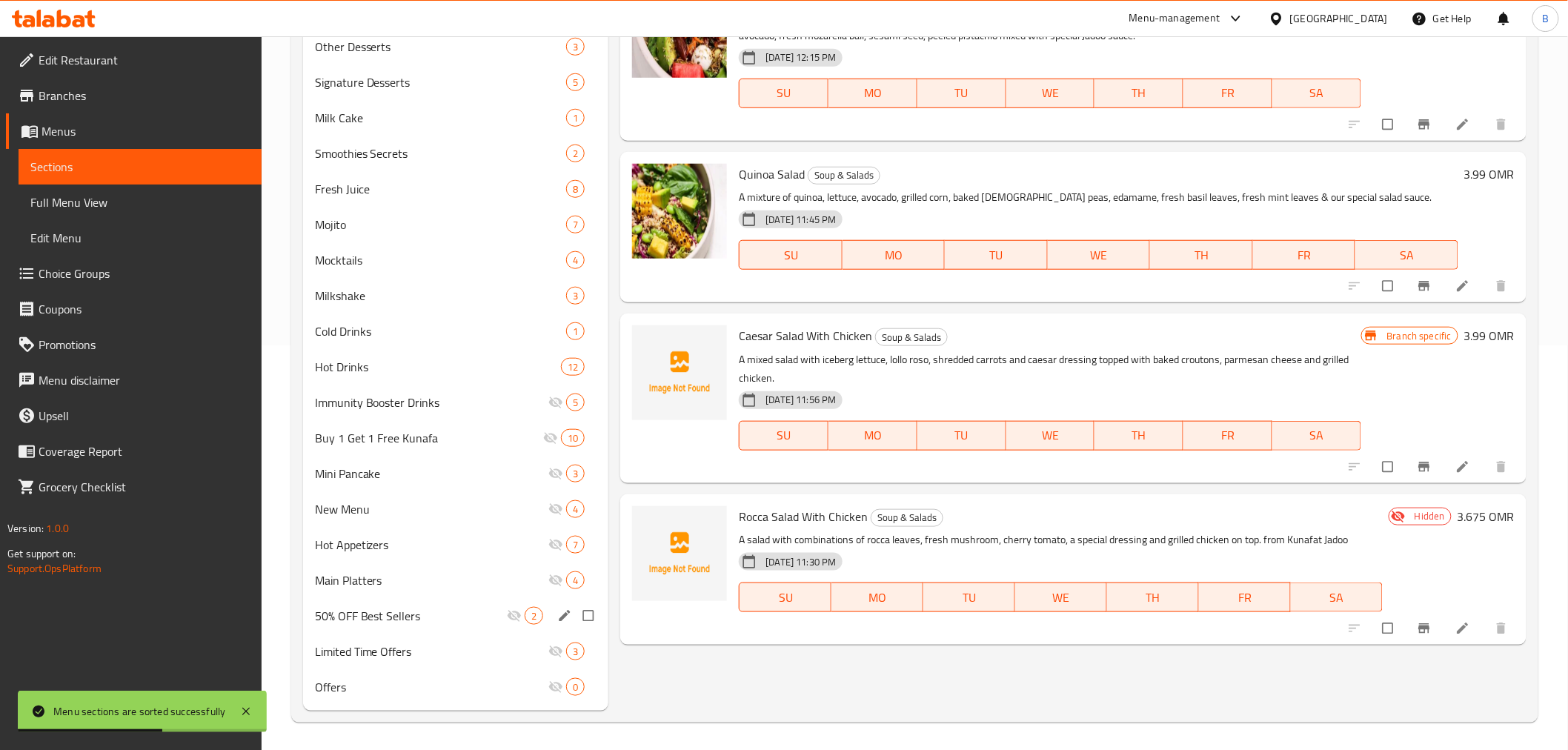
scroll to position [405, 0]
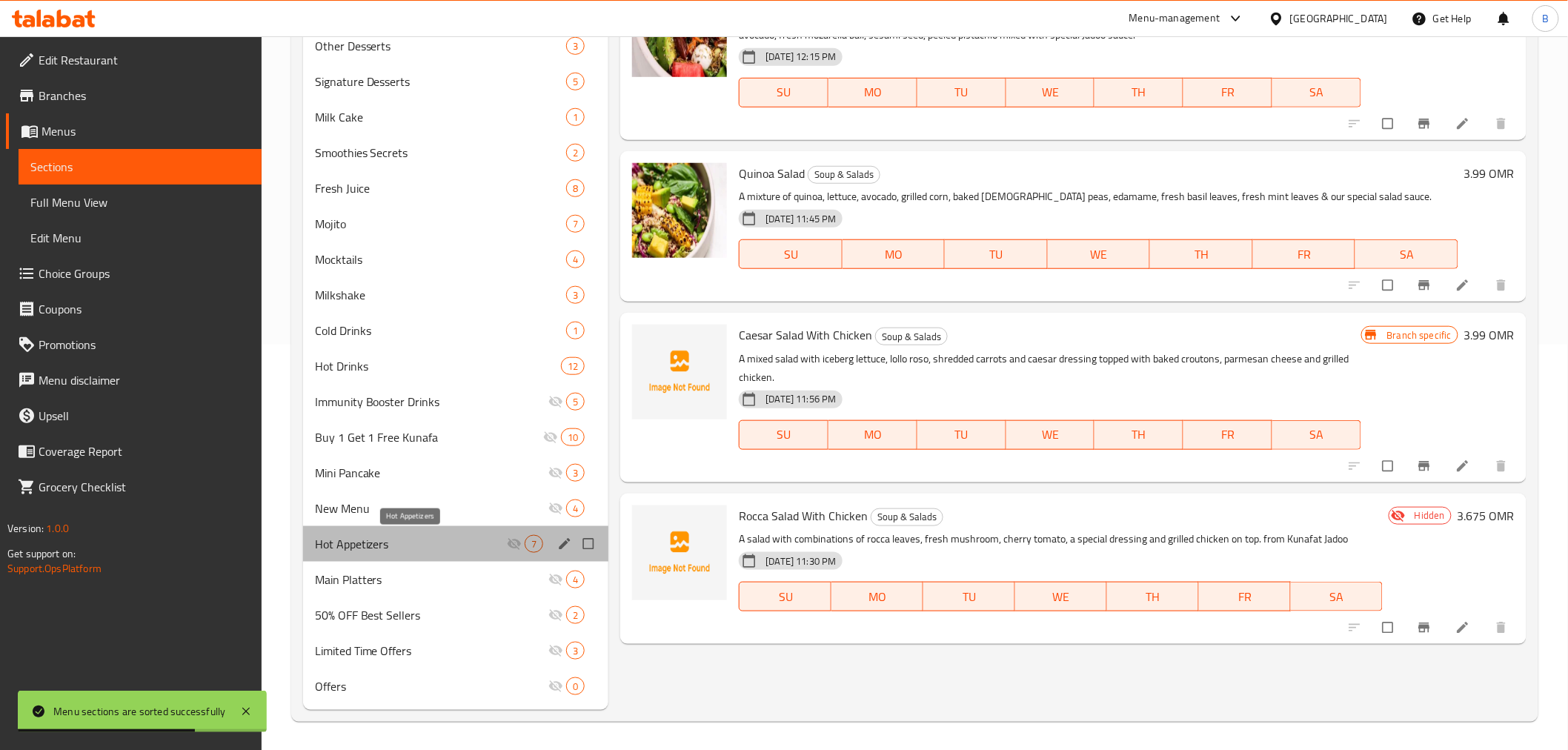
click at [482, 550] on span "Hot Appetizers" at bounding box center [411, 544] width 192 height 18
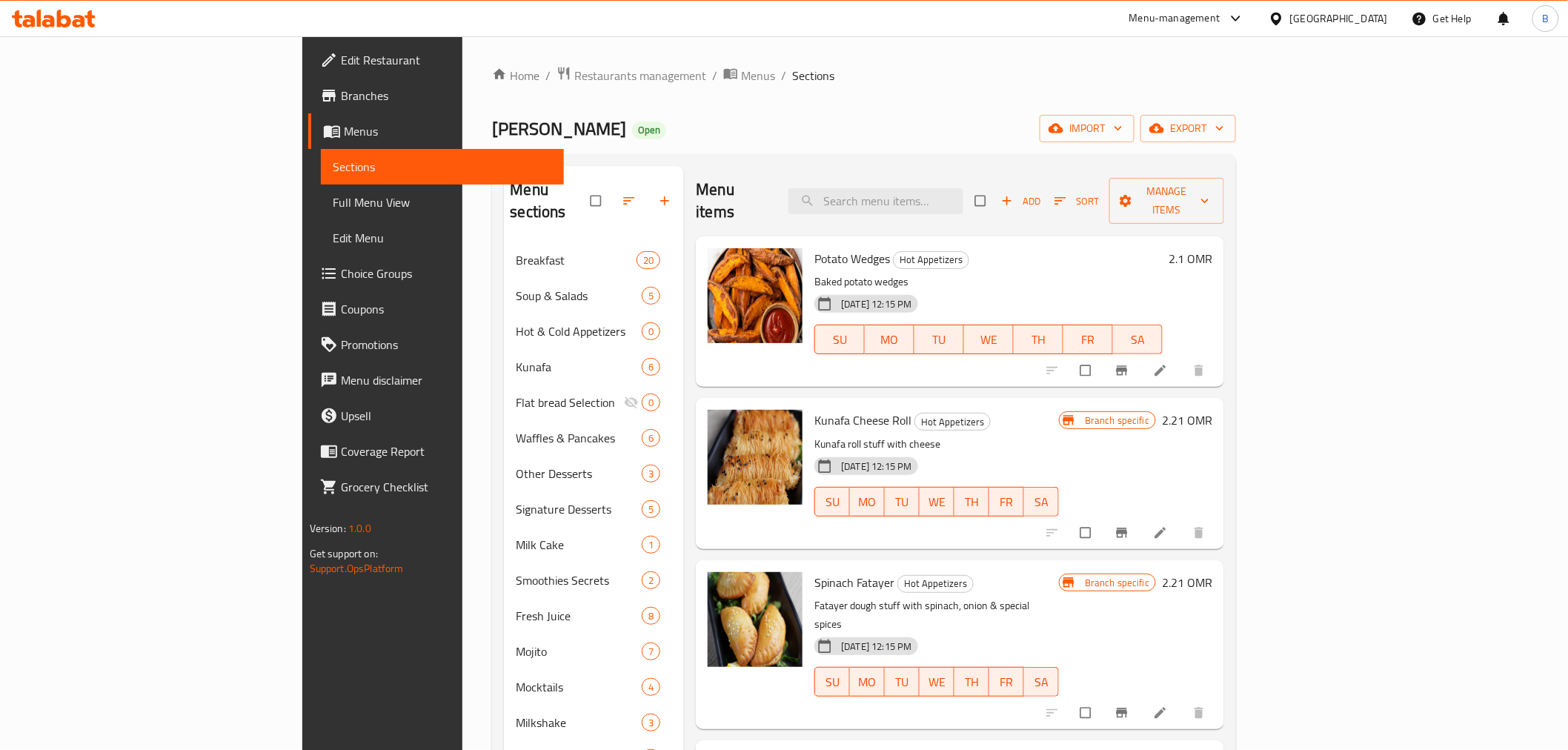
click at [983, 242] on div "Potato Wedges Hot Appetizers Baked potato wedges 06-07-2023 12:15 PM SU MO TU W…" at bounding box center [989, 311] width 360 height 139
click at [963, 196] on input "search" at bounding box center [876, 201] width 175 height 26
type input "humm"
type input "fatte"
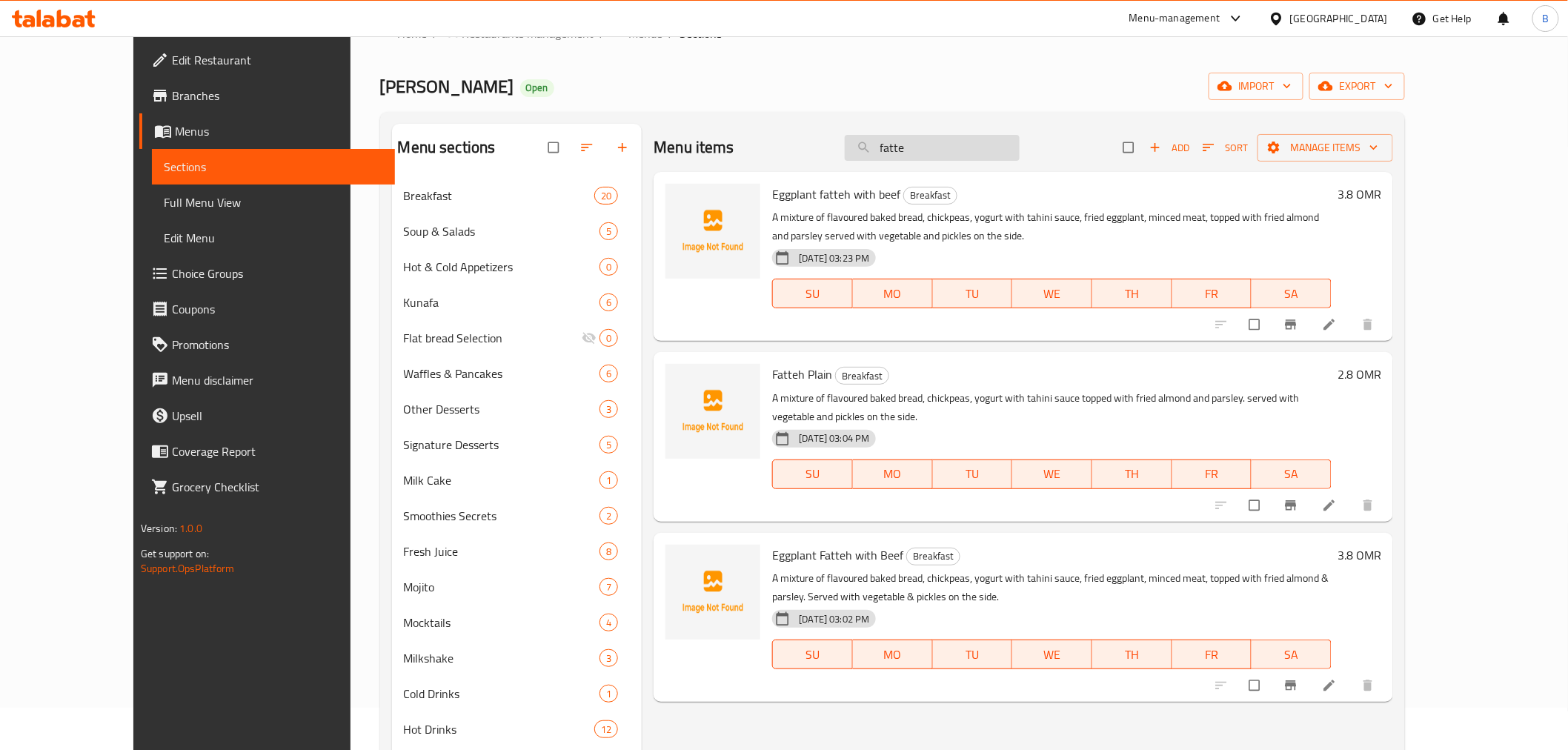
scroll to position [82, 0]
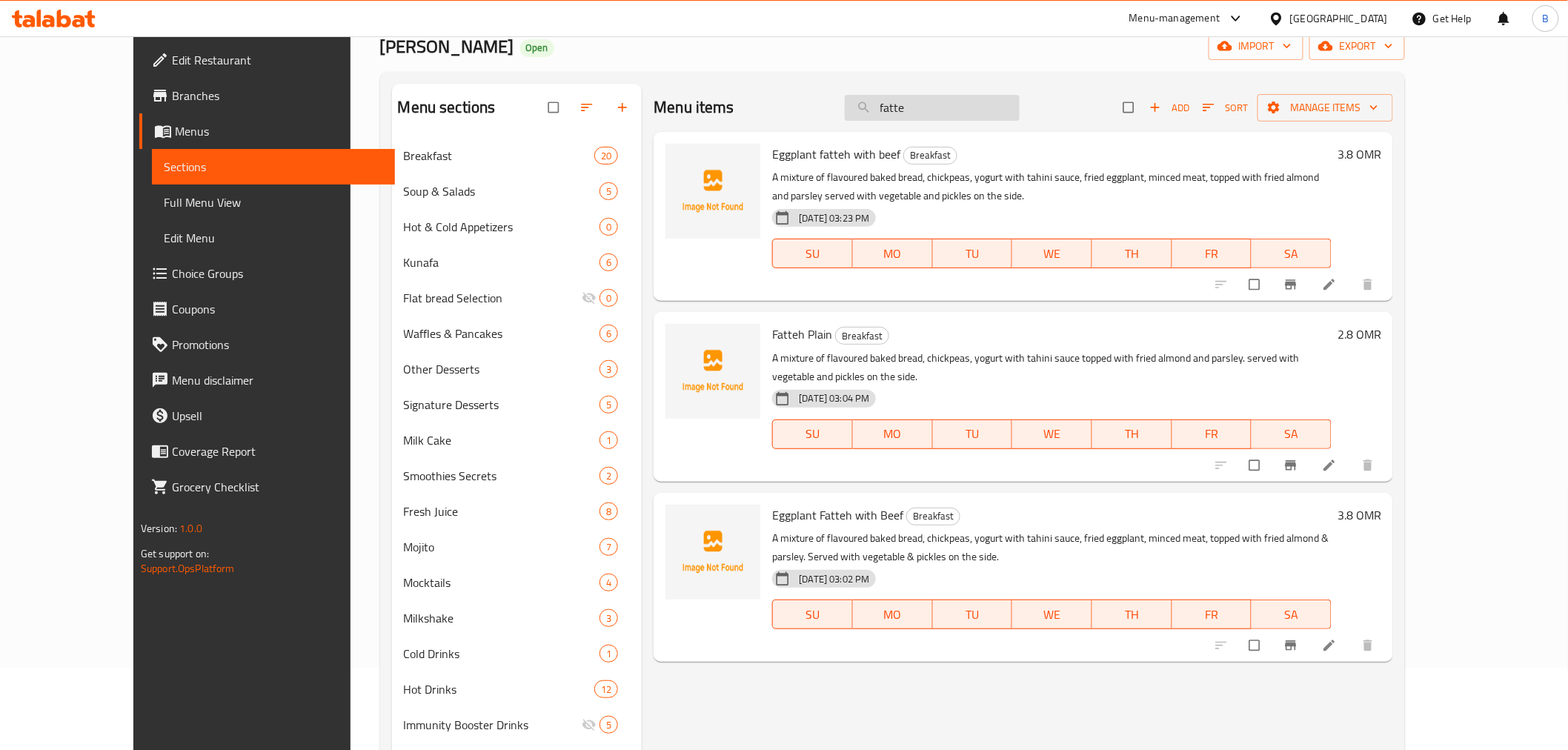
click at [941, 114] on input "fatte" at bounding box center [932, 108] width 175 height 26
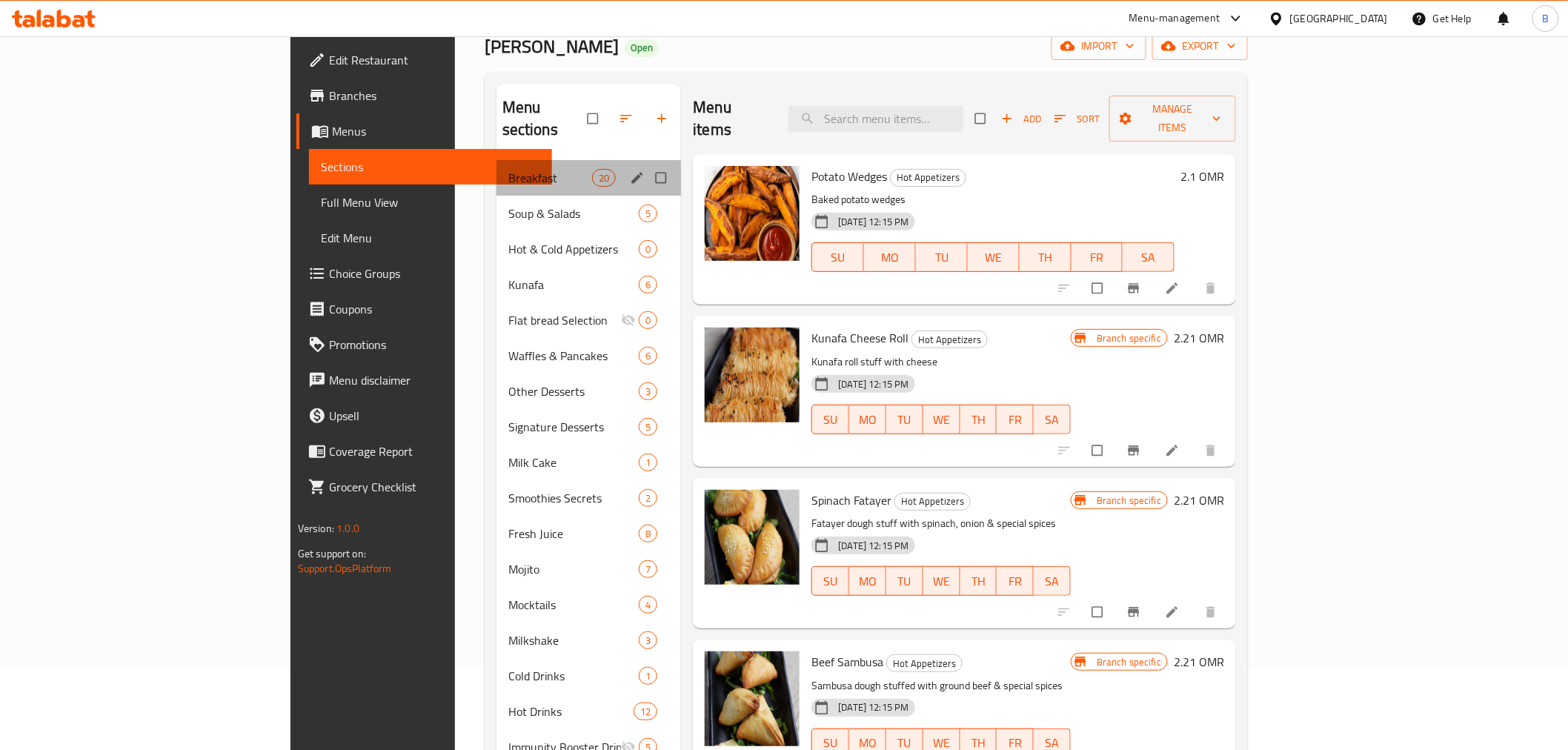
click at [496, 160] on div "Breakfast 20" at bounding box center [588, 177] width 185 height 35
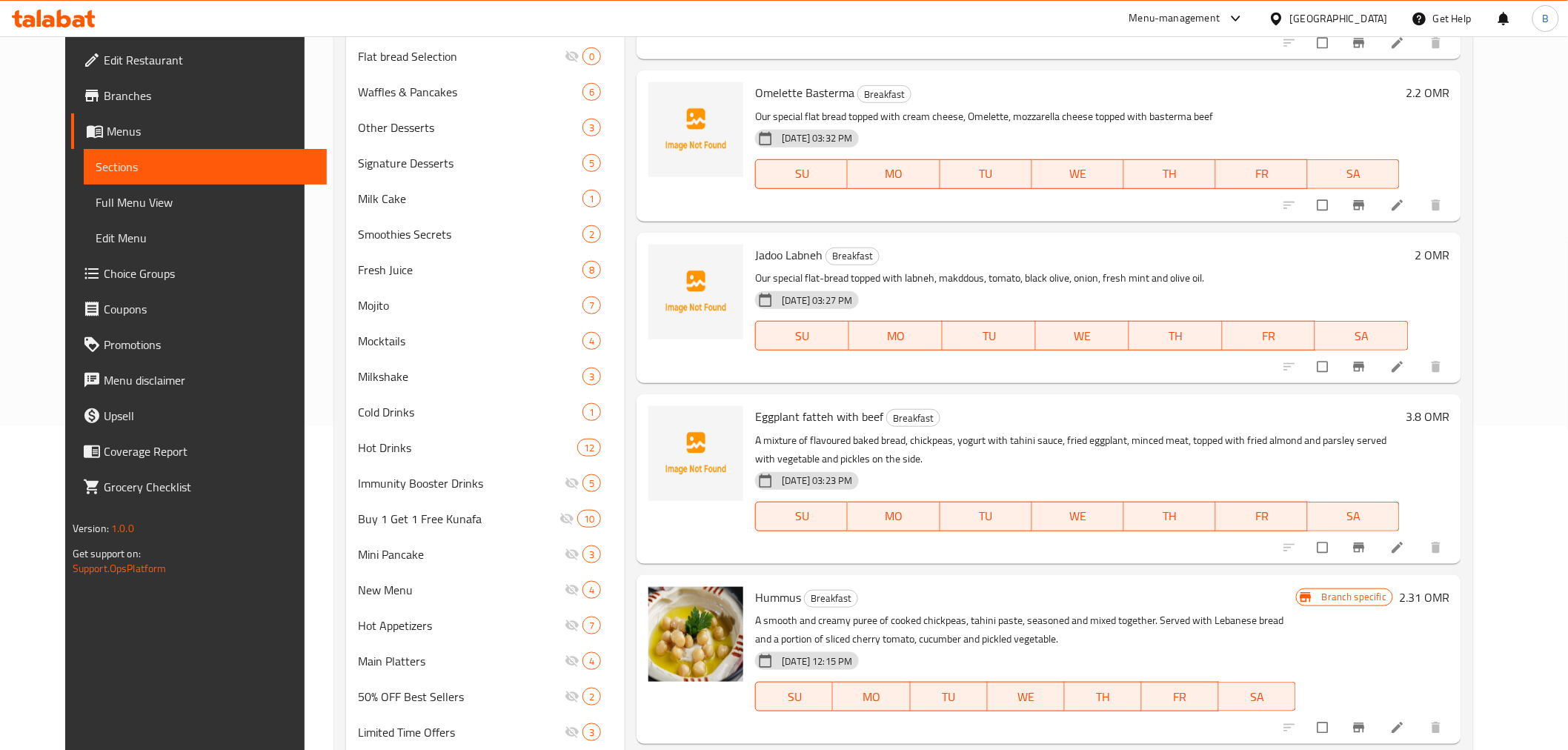
scroll to position [323, 0]
click at [1405, 545] on icon at bounding box center [1398, 548] width 15 height 15
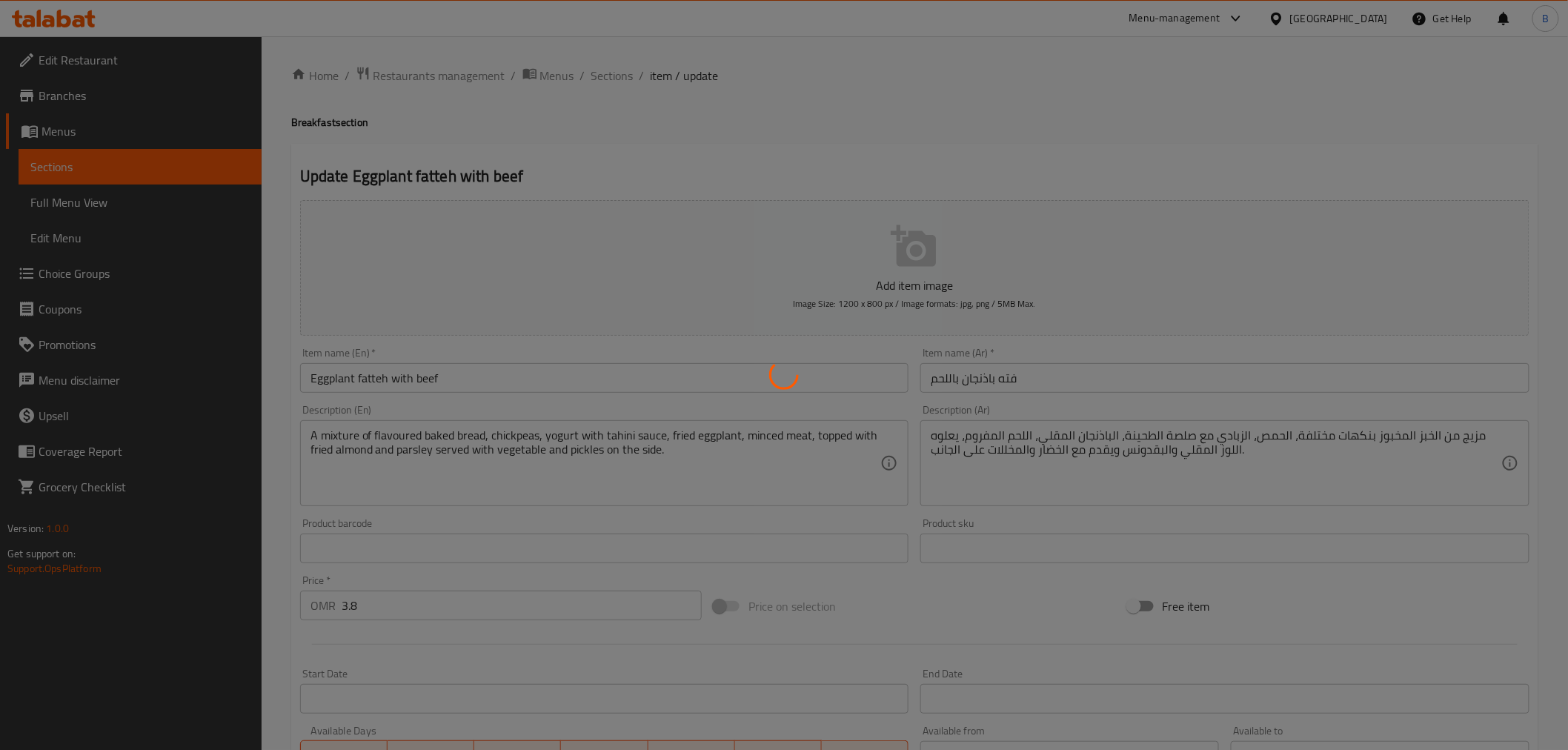
scroll to position [283, 0]
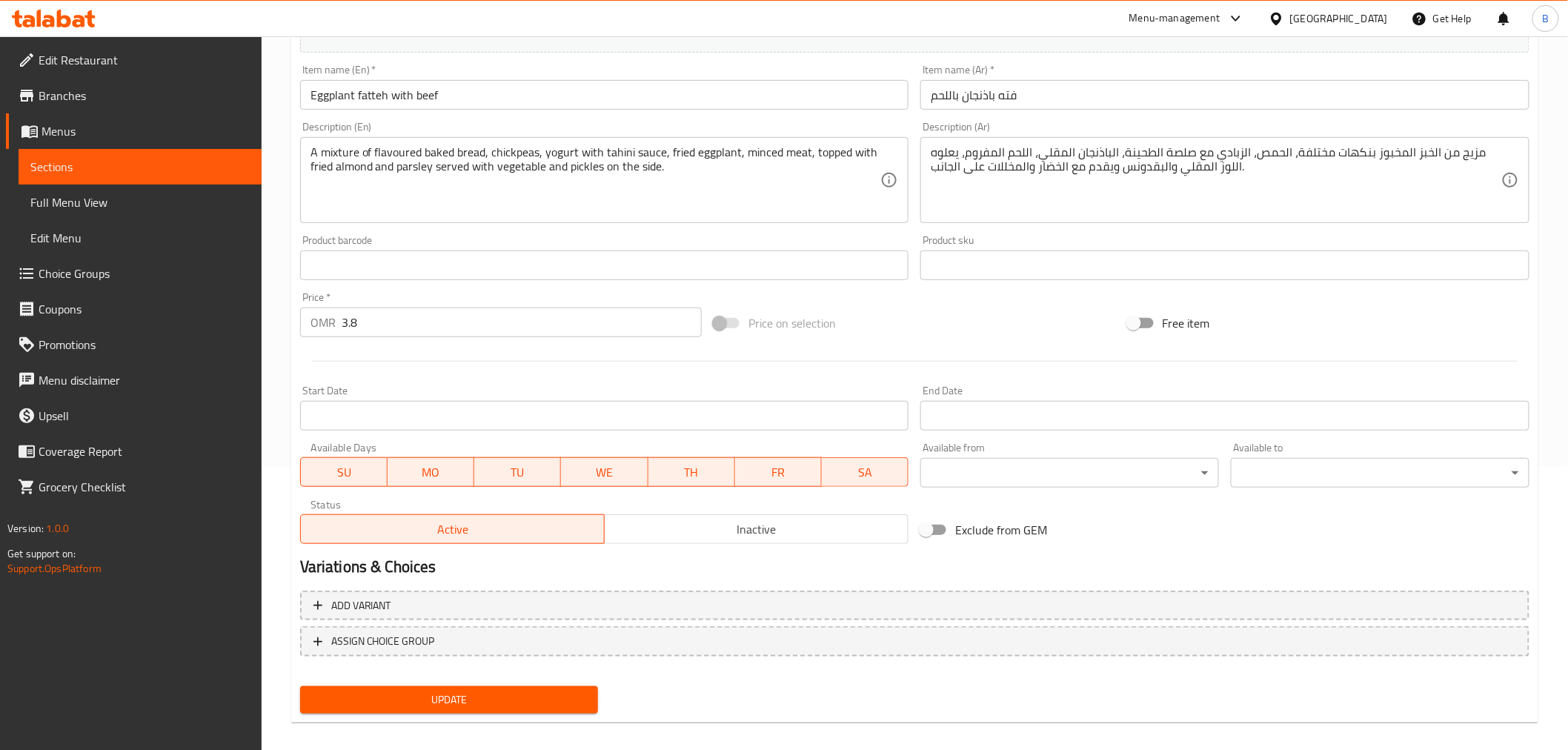
click at [680, 527] on span "Inactive" at bounding box center [756, 529] width 292 height 21
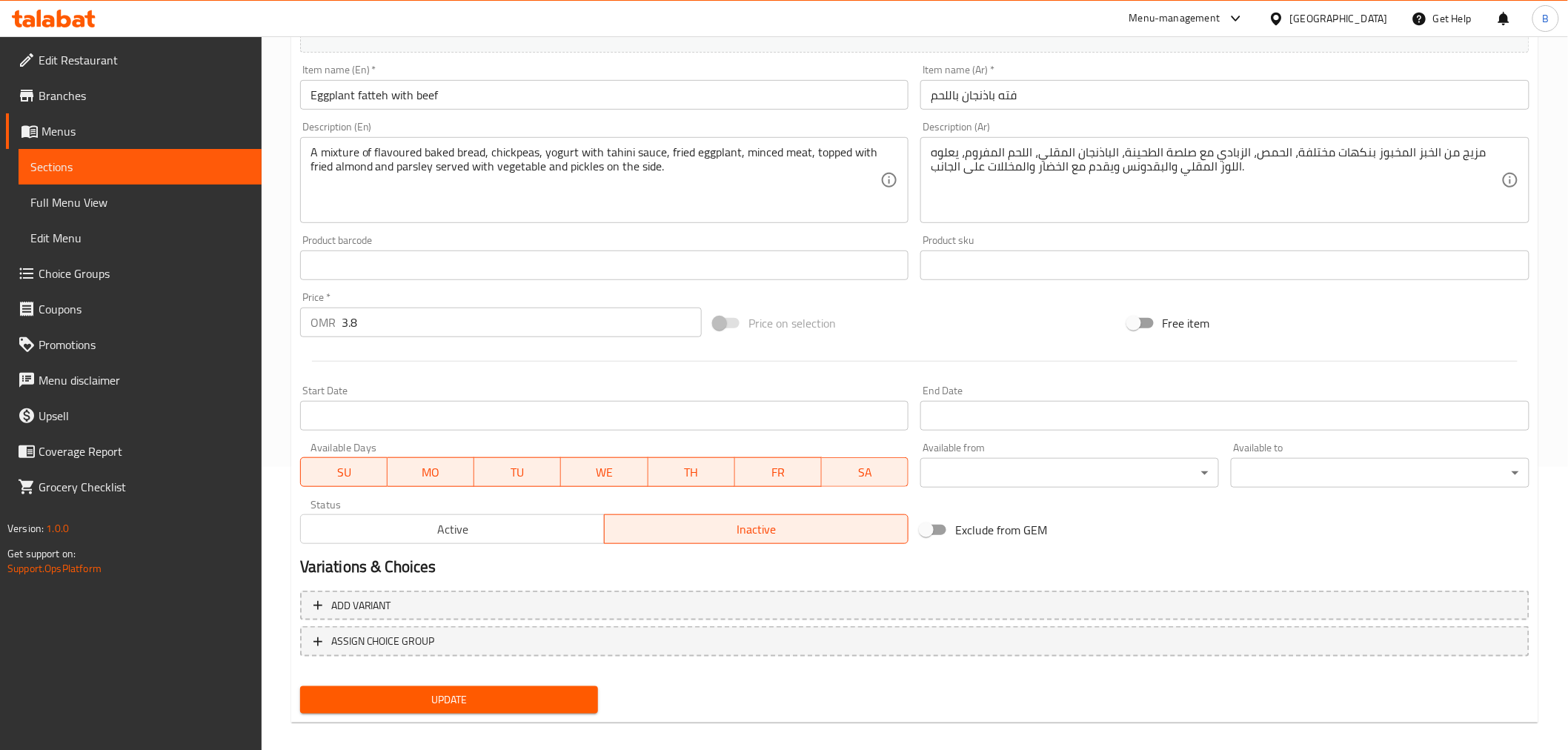
click at [501, 713] on div "Update" at bounding box center [450, 700] width 311 height 39
click at [508, 701] on span "Update" at bounding box center [450, 700] width 275 height 19
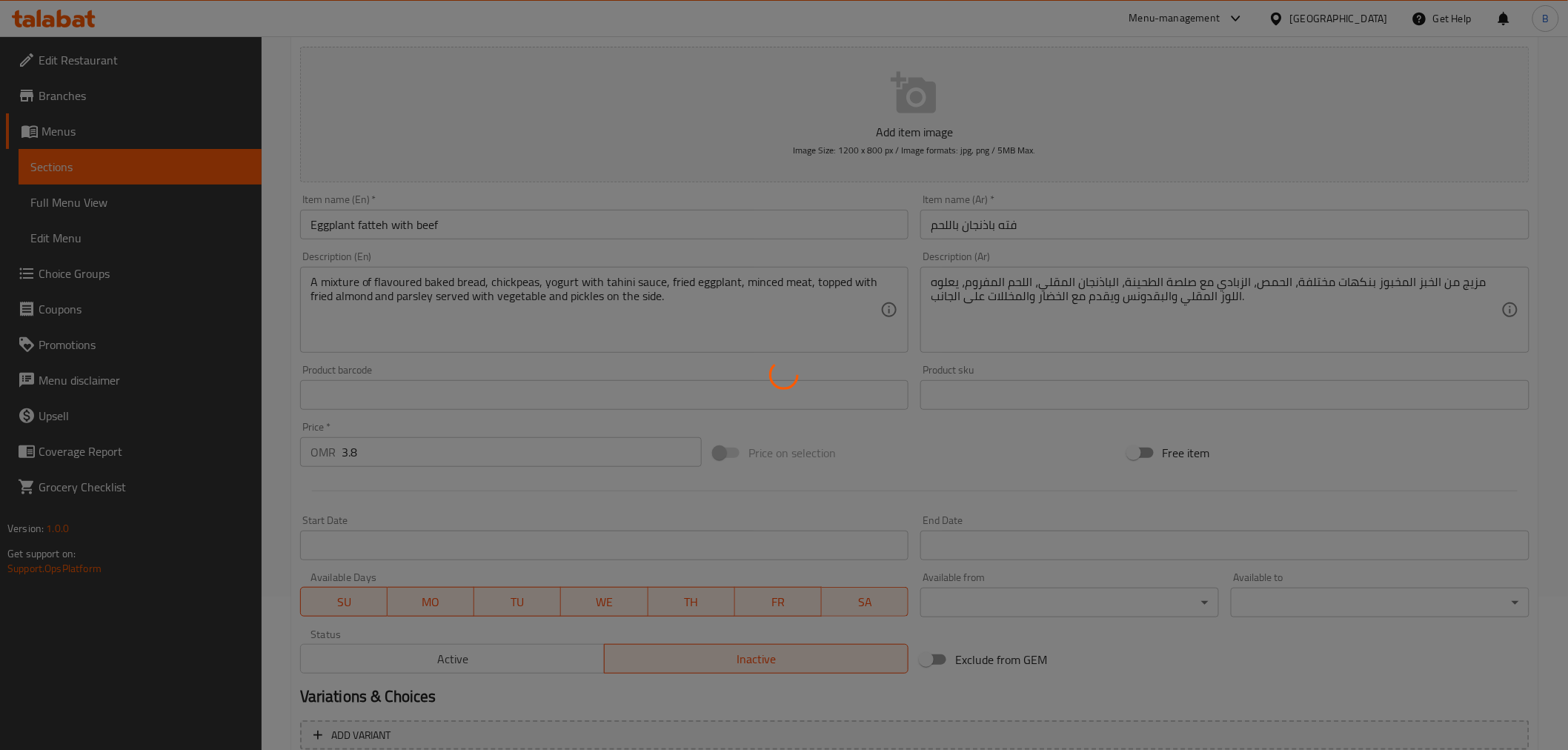
scroll to position [0, 0]
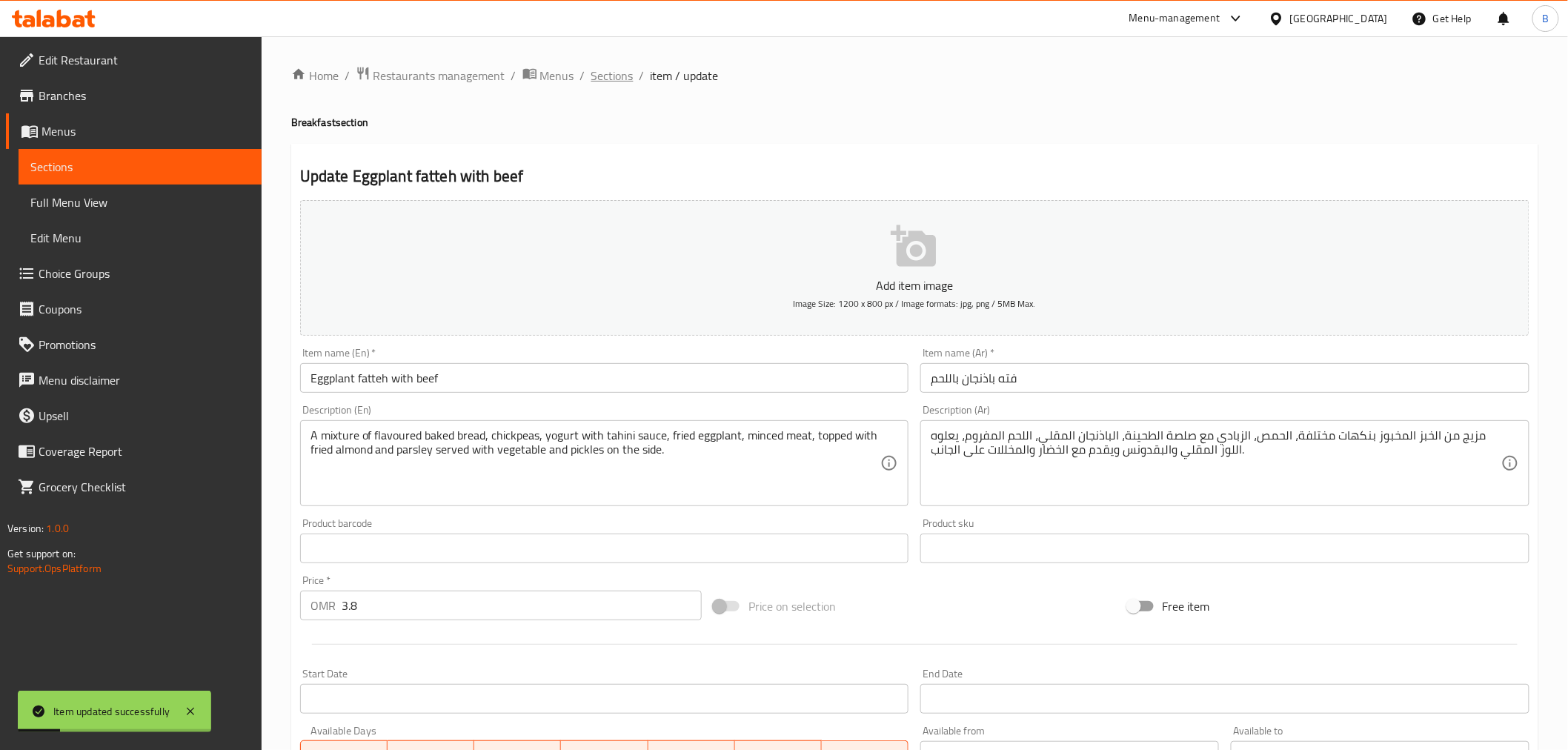
click at [616, 85] on span "Sections" at bounding box center [612, 76] width 42 height 18
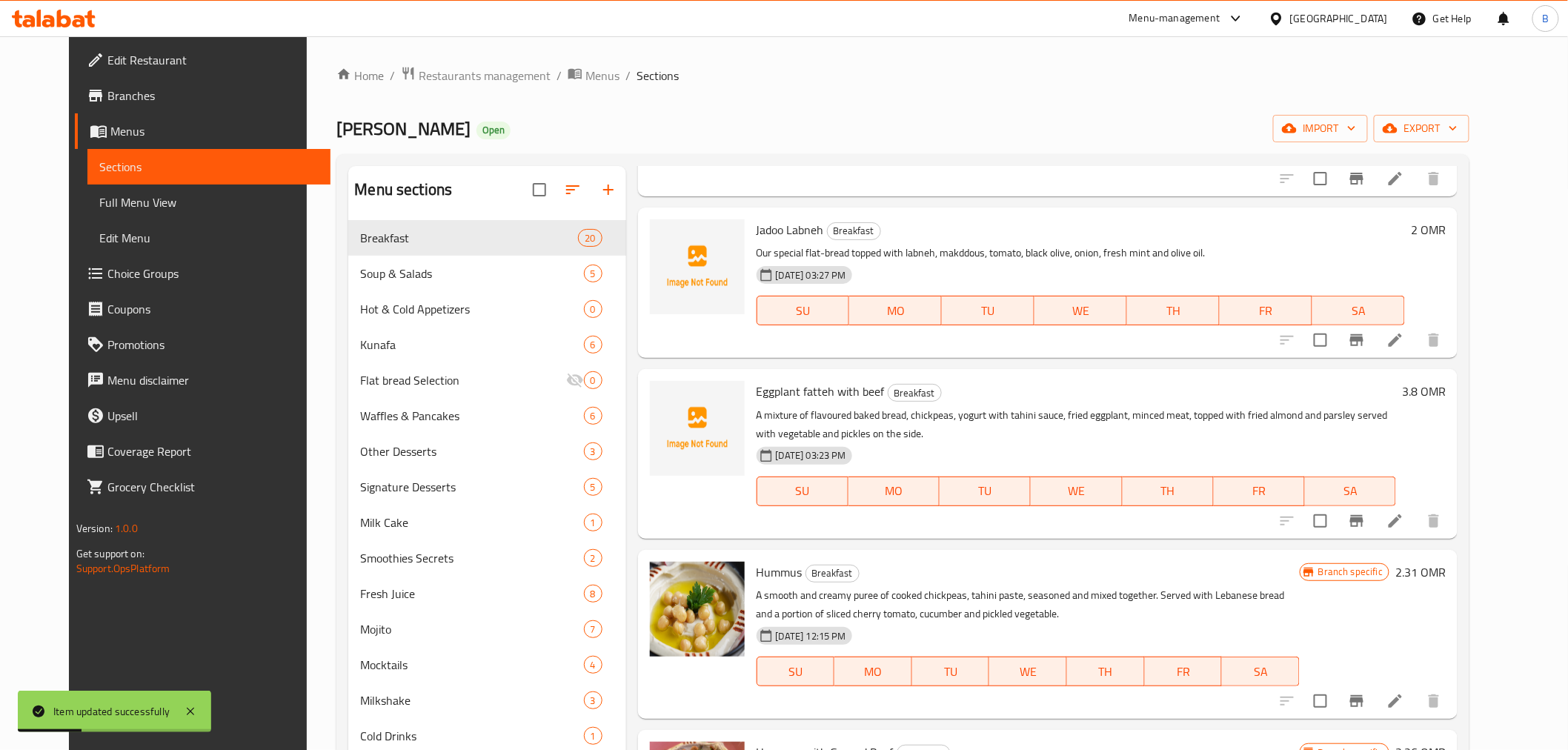
scroll to position [494, 0]
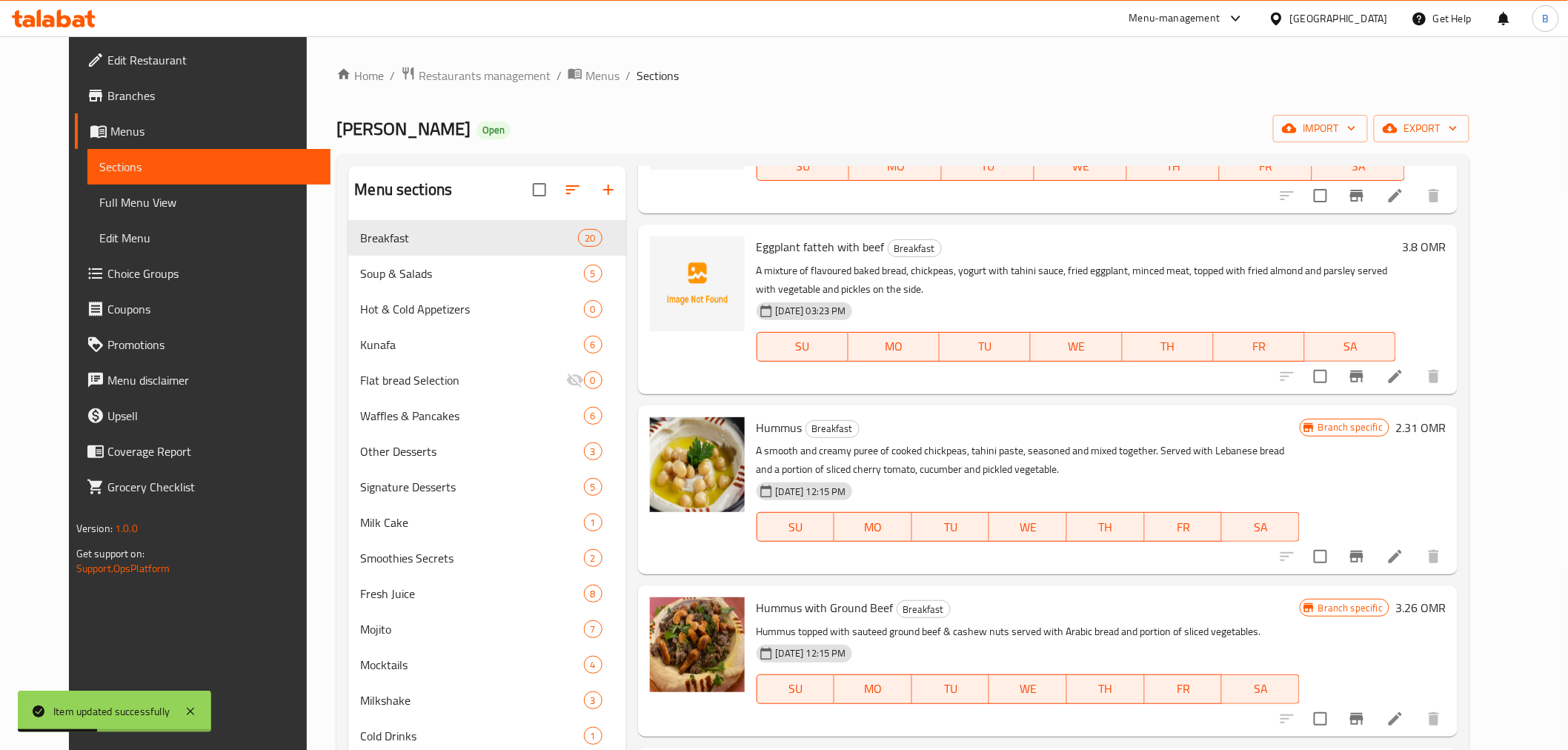
click at [825, 253] on span "Eggplant fatteh with beef" at bounding box center [821, 246] width 128 height 22
click at [824, 254] on span "Eggplant fatteh with beef" at bounding box center [821, 246] width 128 height 22
copy h6 "Eggplant fatteh with beef"
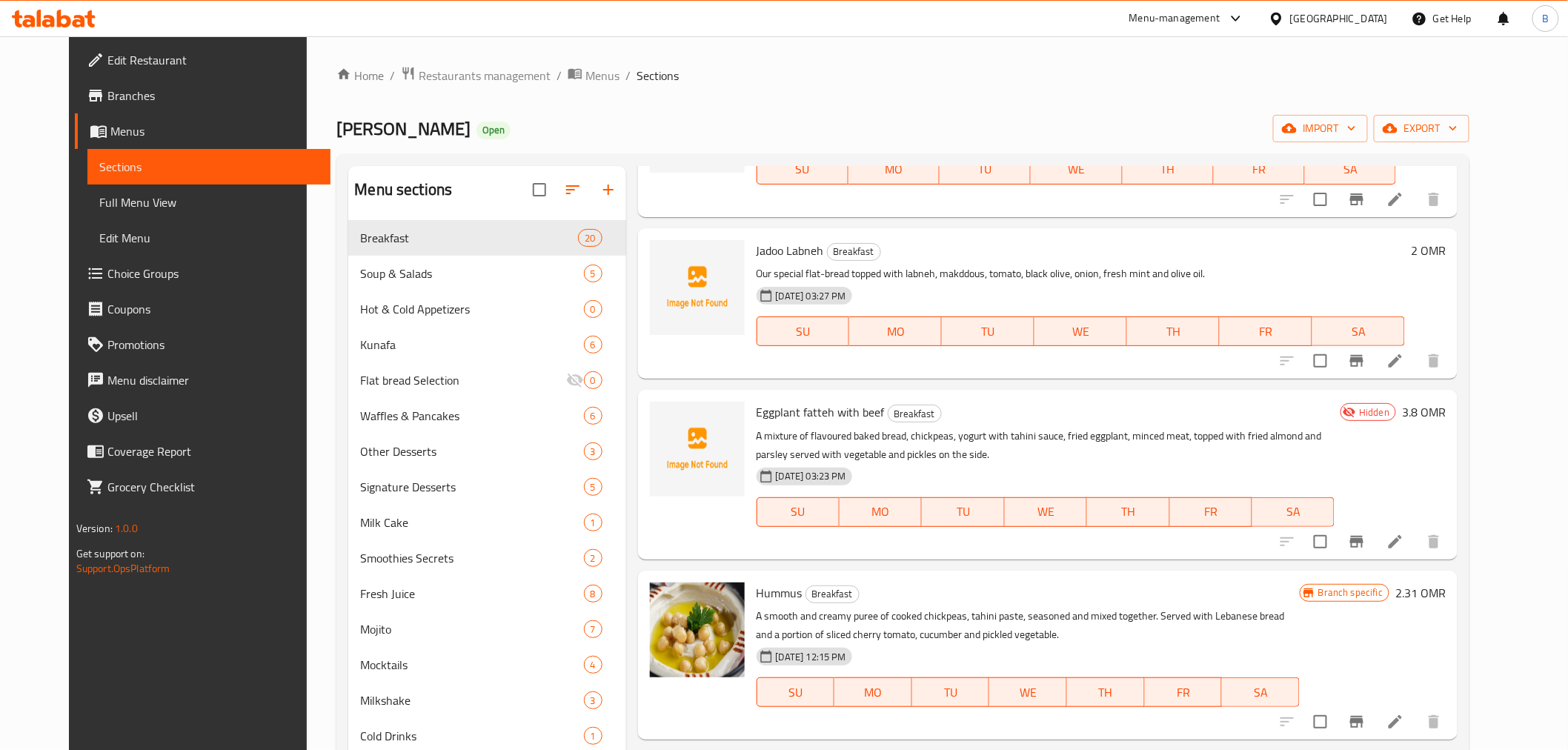
scroll to position [329, 0]
click at [1336, 533] on input "checkbox" at bounding box center [1321, 541] width 31 height 31
checkbox input "true"
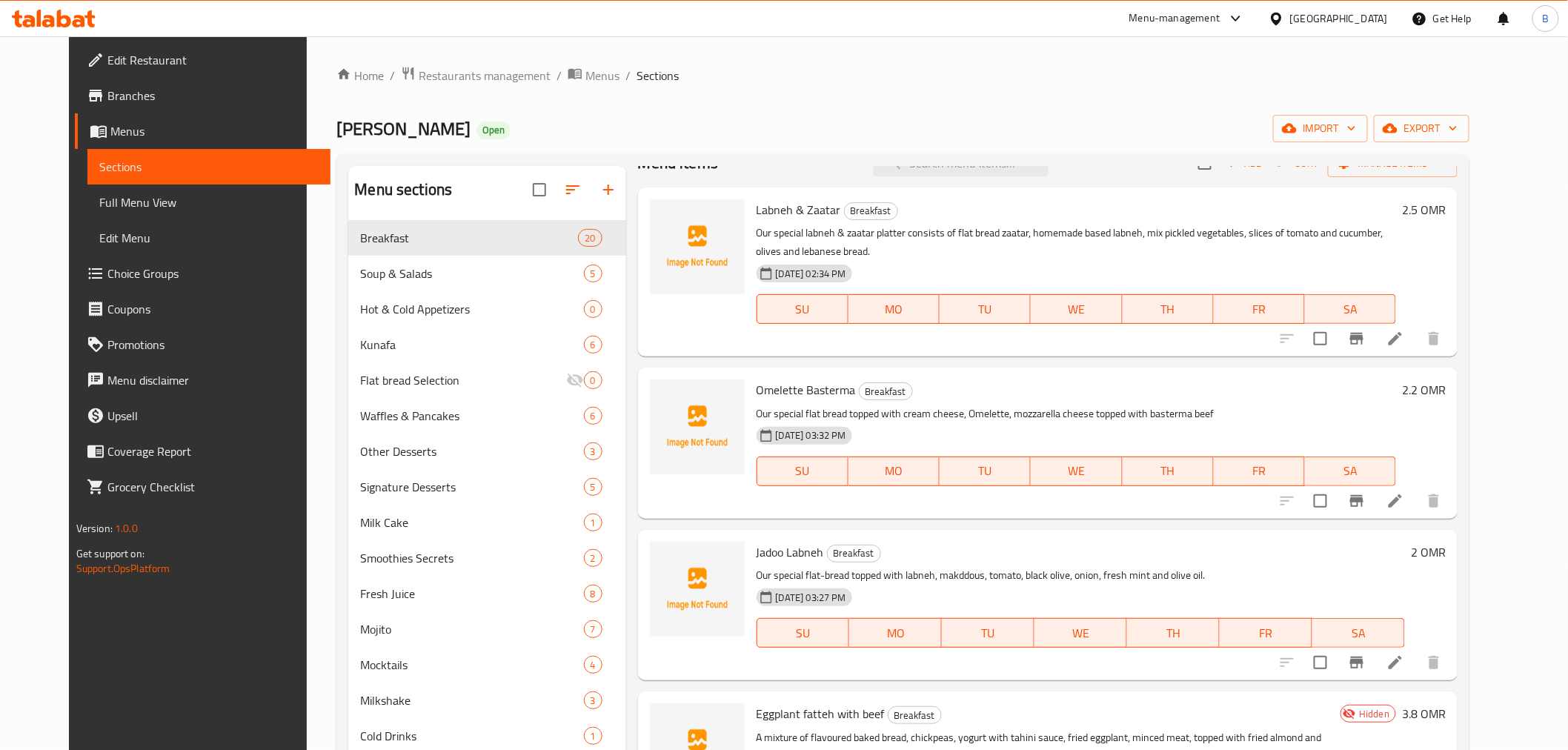
scroll to position [0, 0]
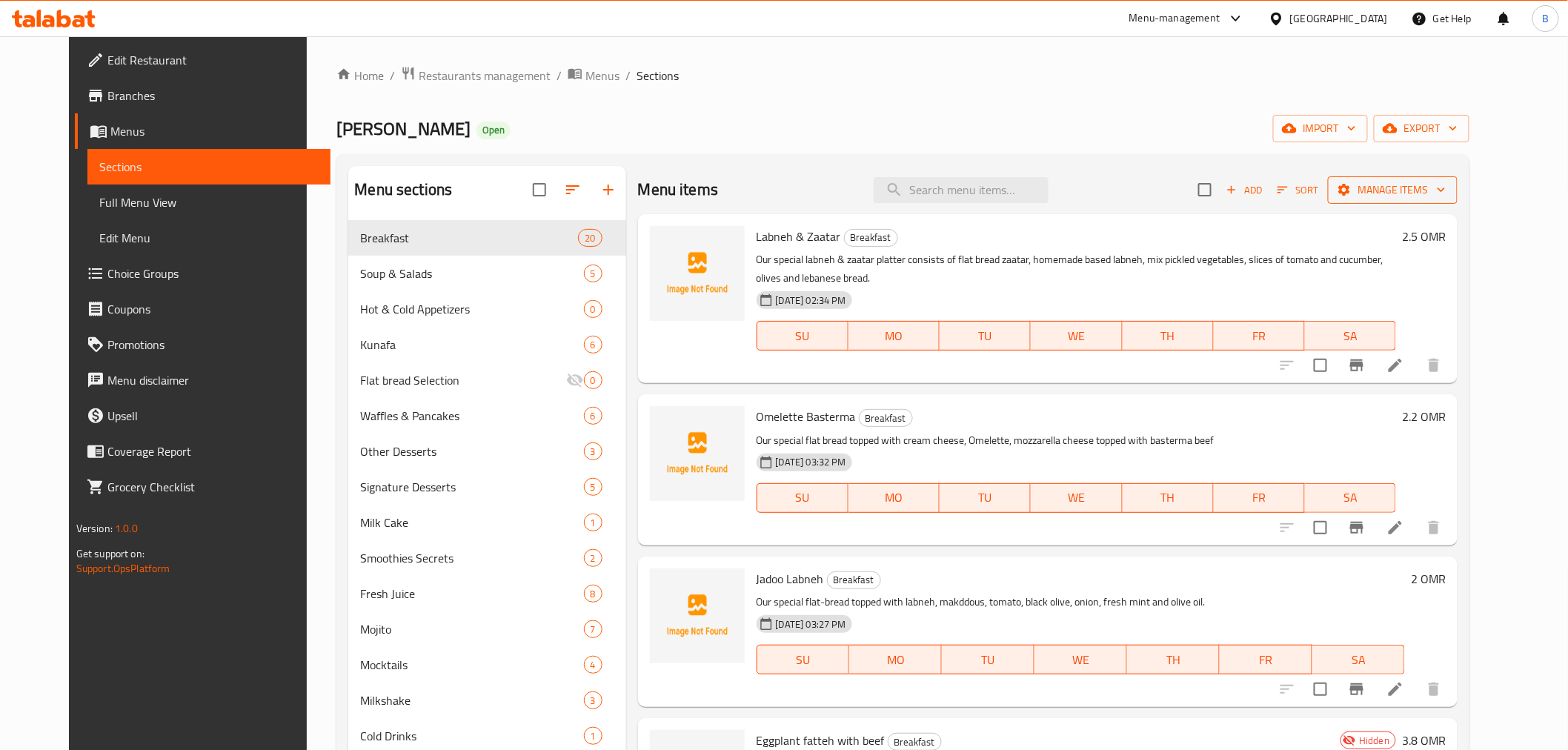
click at [1409, 193] on button "Manage items" at bounding box center [1393, 190] width 130 height 27
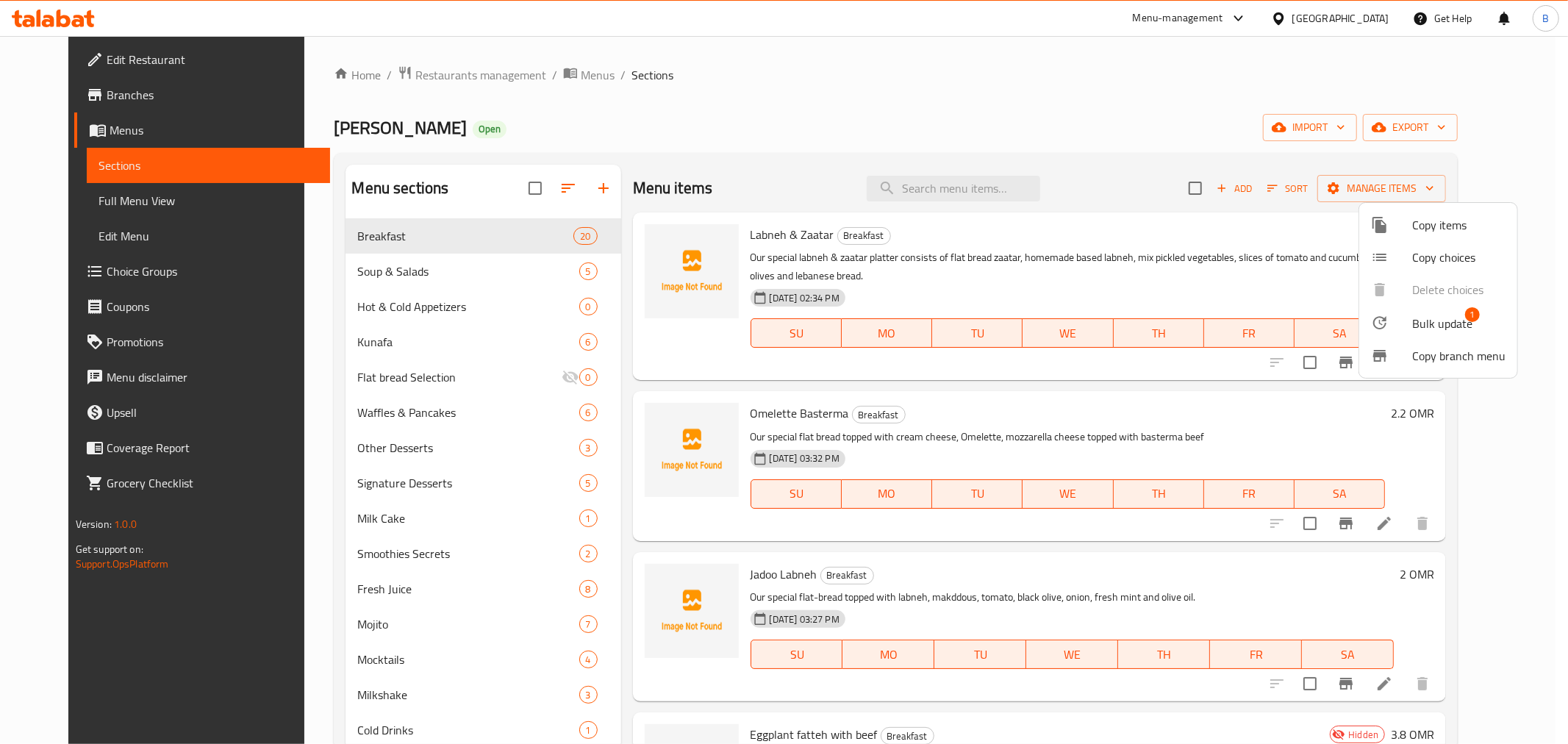
drag, startPoint x: 565, startPoint y: 167, endPoint x: 596, endPoint y: 199, distance: 44.6
click at [566, 167] on div at bounding box center [784, 372] width 1568 height 744
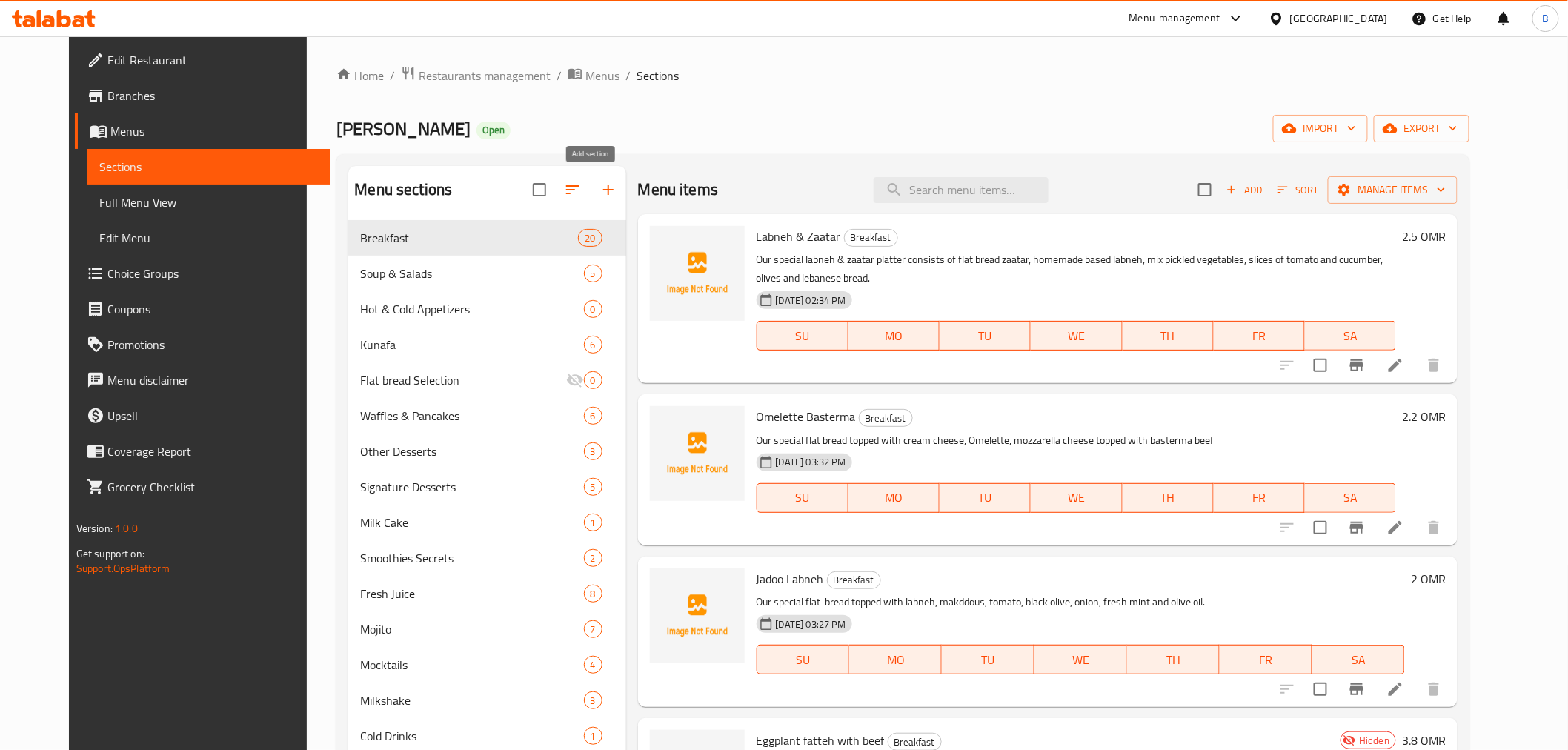
click at [600, 193] on icon "button" at bounding box center [609, 190] width 18 height 18
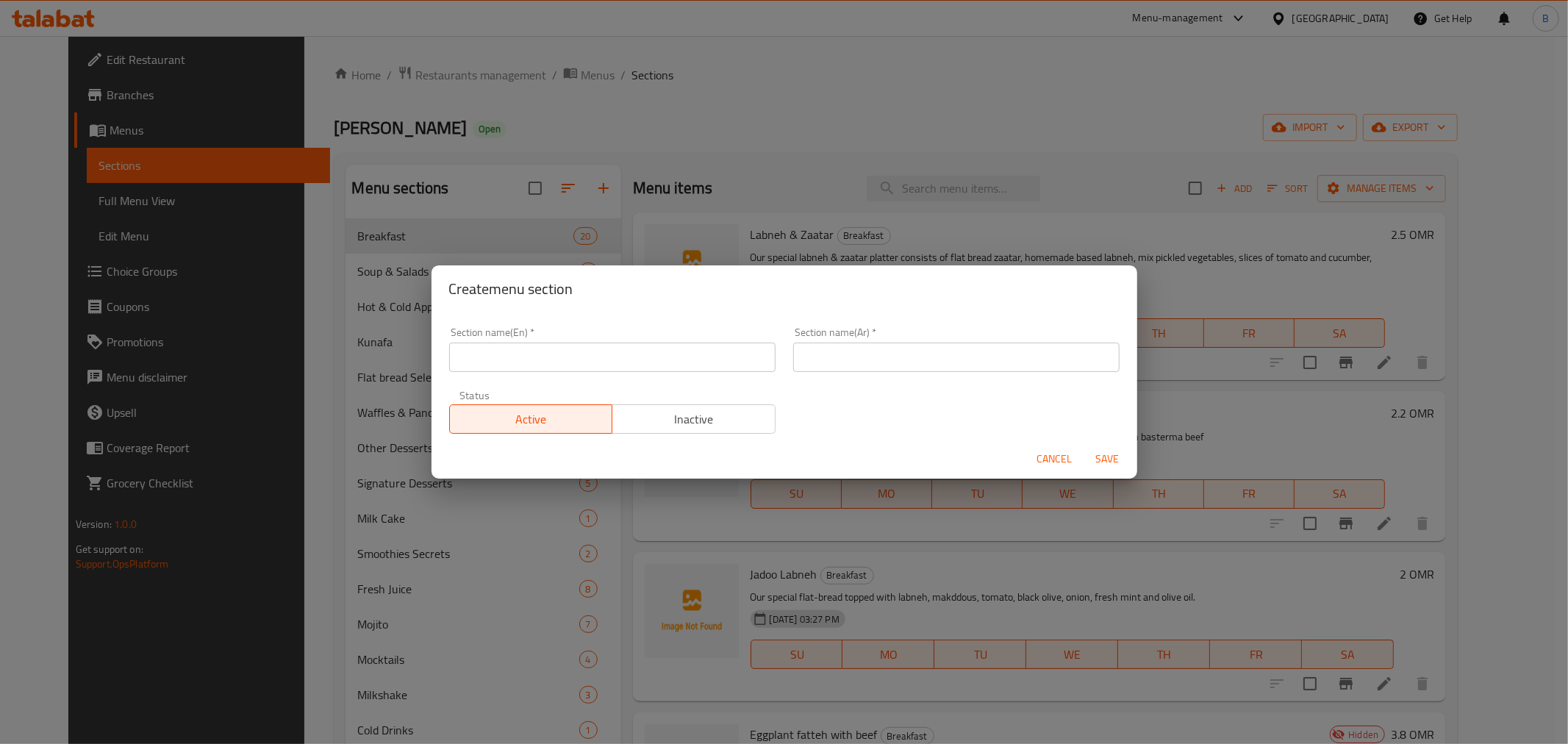
click at [566, 376] on div "Section name(En)   * Section name(En) *" at bounding box center [612, 350] width 344 height 63
click at [553, 356] on input "text" at bounding box center [612, 357] width 326 height 29
type input "Delete"
click at [752, 429] on button "Inactive" at bounding box center [693, 419] width 164 height 29
click at [925, 342] on input "text" at bounding box center [956, 357] width 326 height 29
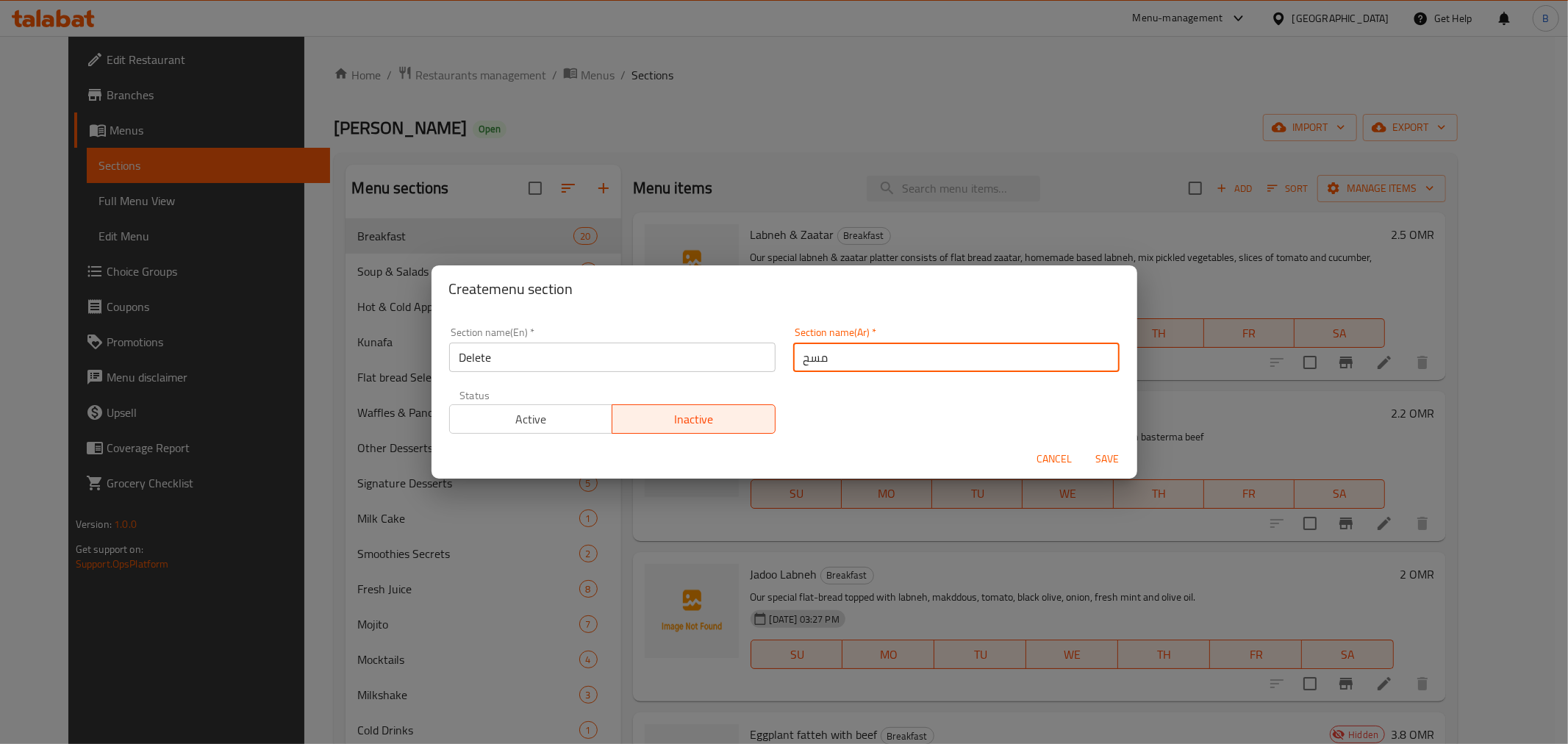
type input "مسح"
click at [1114, 446] on button "Save" at bounding box center [1108, 459] width 47 height 27
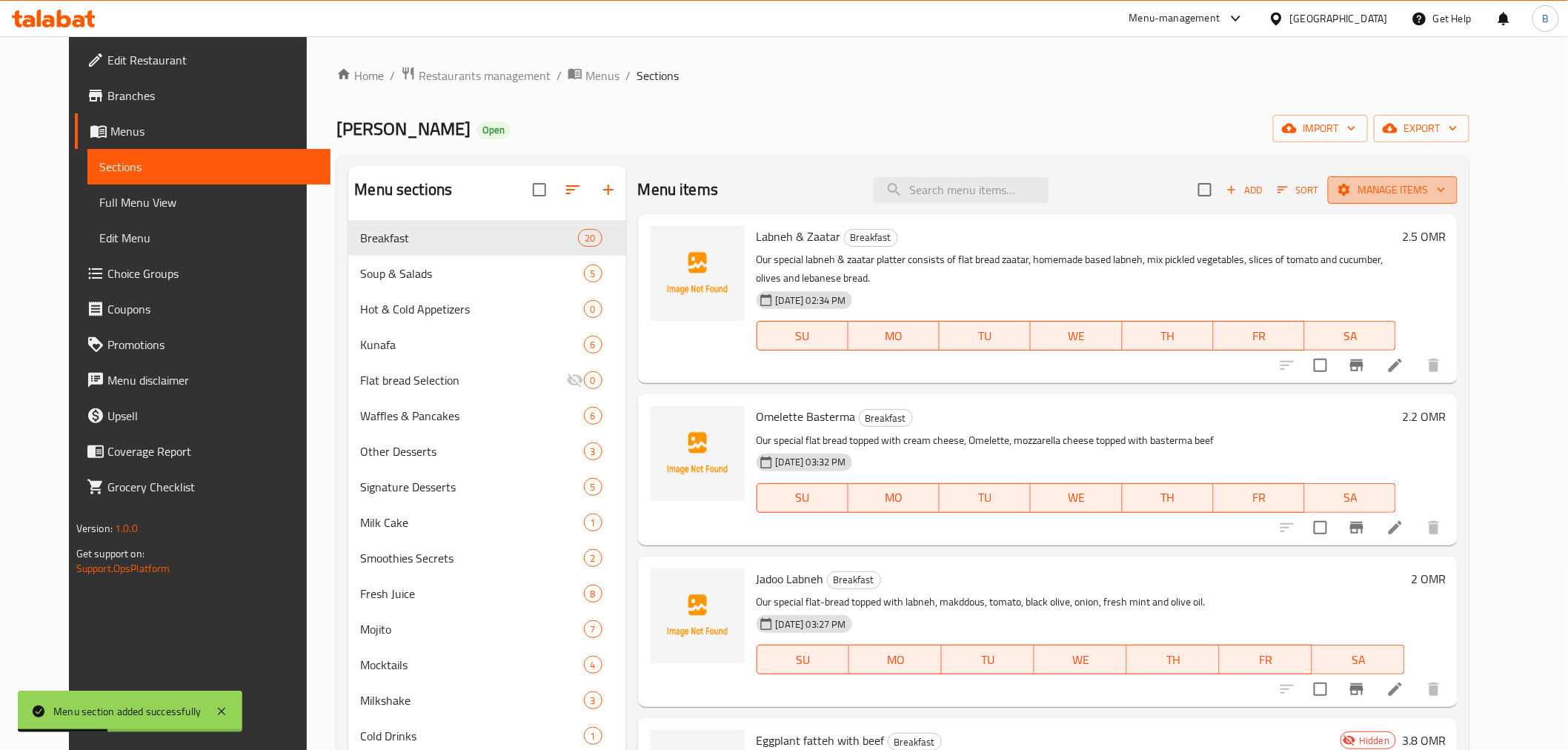
click at [1446, 191] on span "Manage items" at bounding box center [1393, 190] width 106 height 19
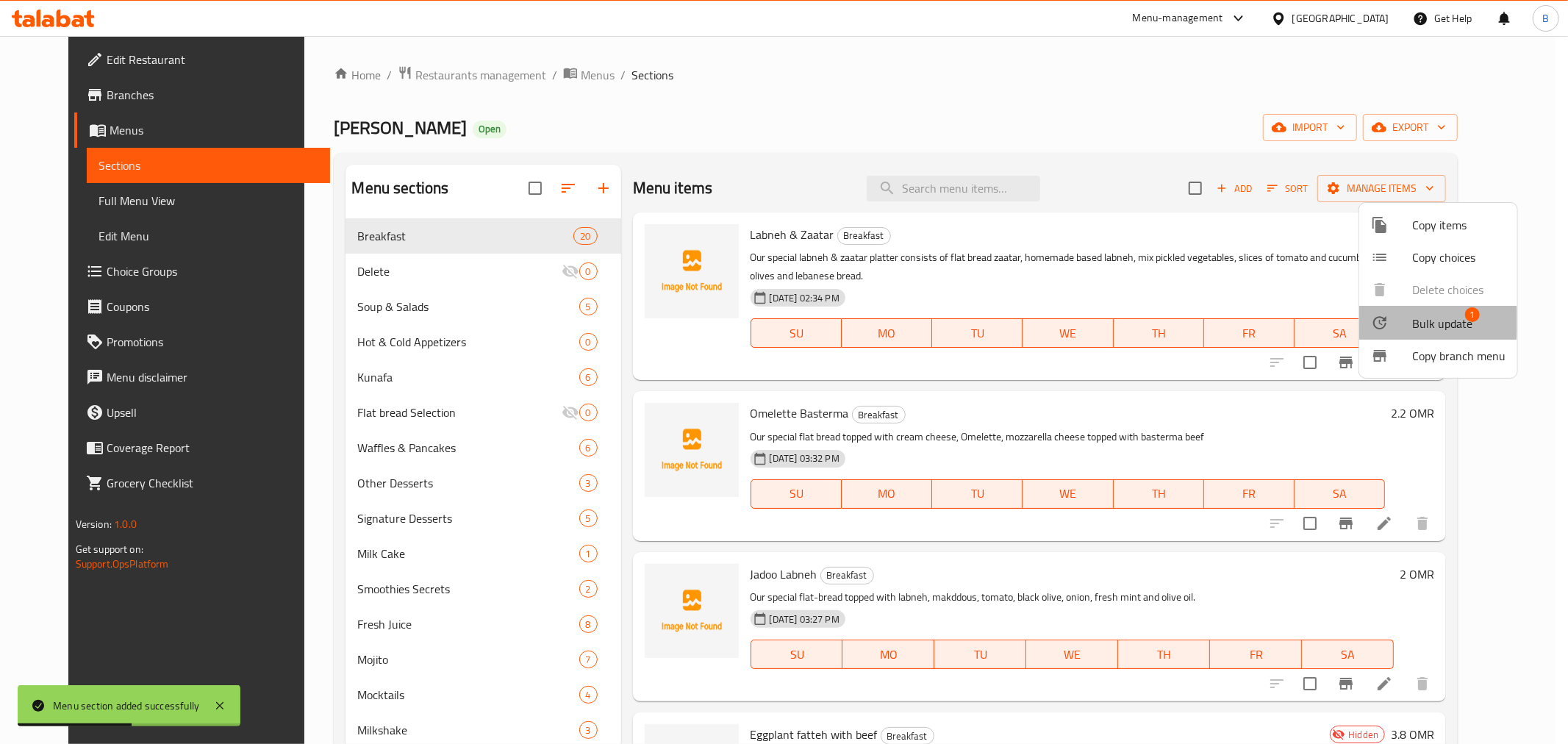
click at [1393, 321] on div at bounding box center [1391, 323] width 42 height 18
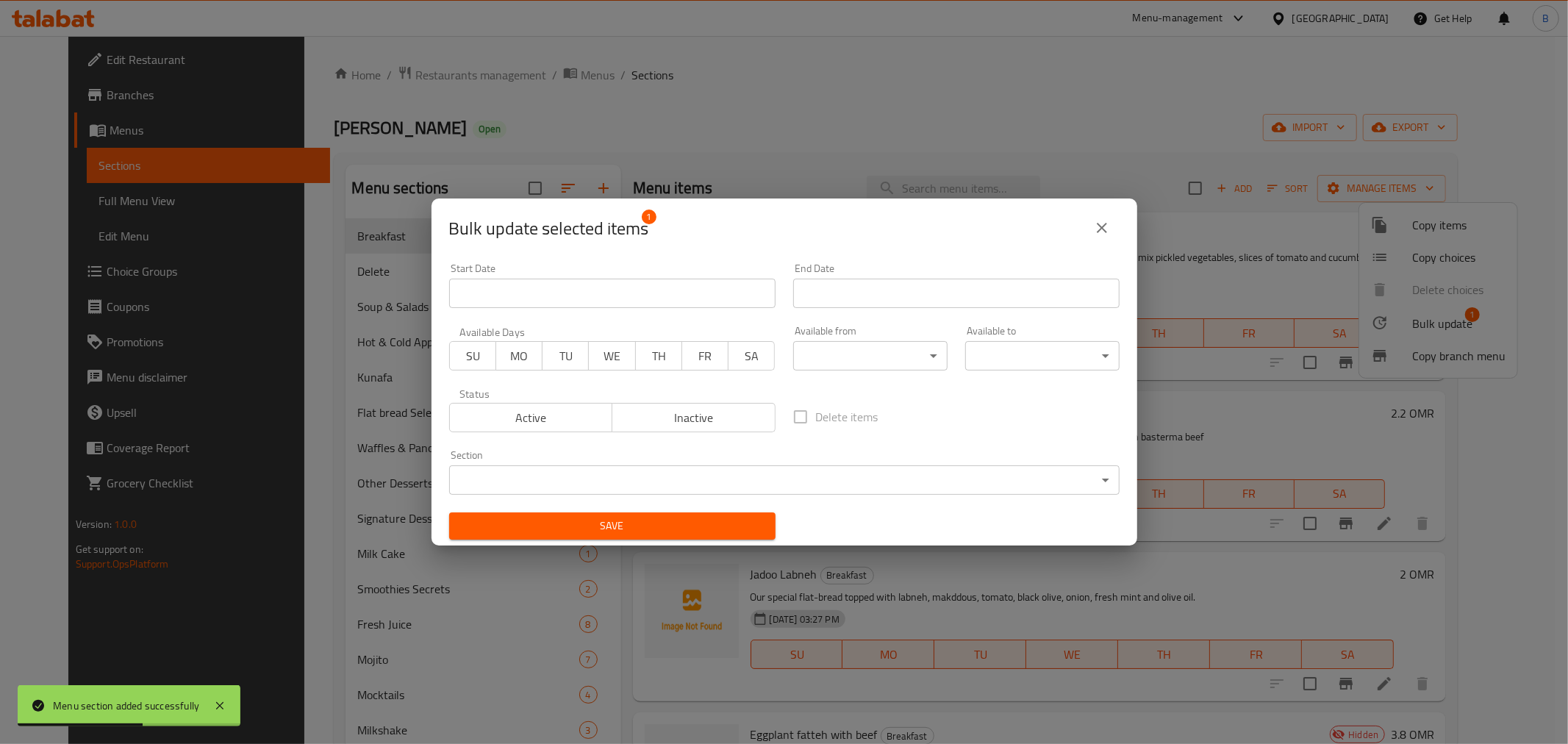
click at [699, 486] on body "Menu section added successfully ​ Menu-management Oman Get Help B Edit Restaura…" at bounding box center [784, 390] width 1568 height 707
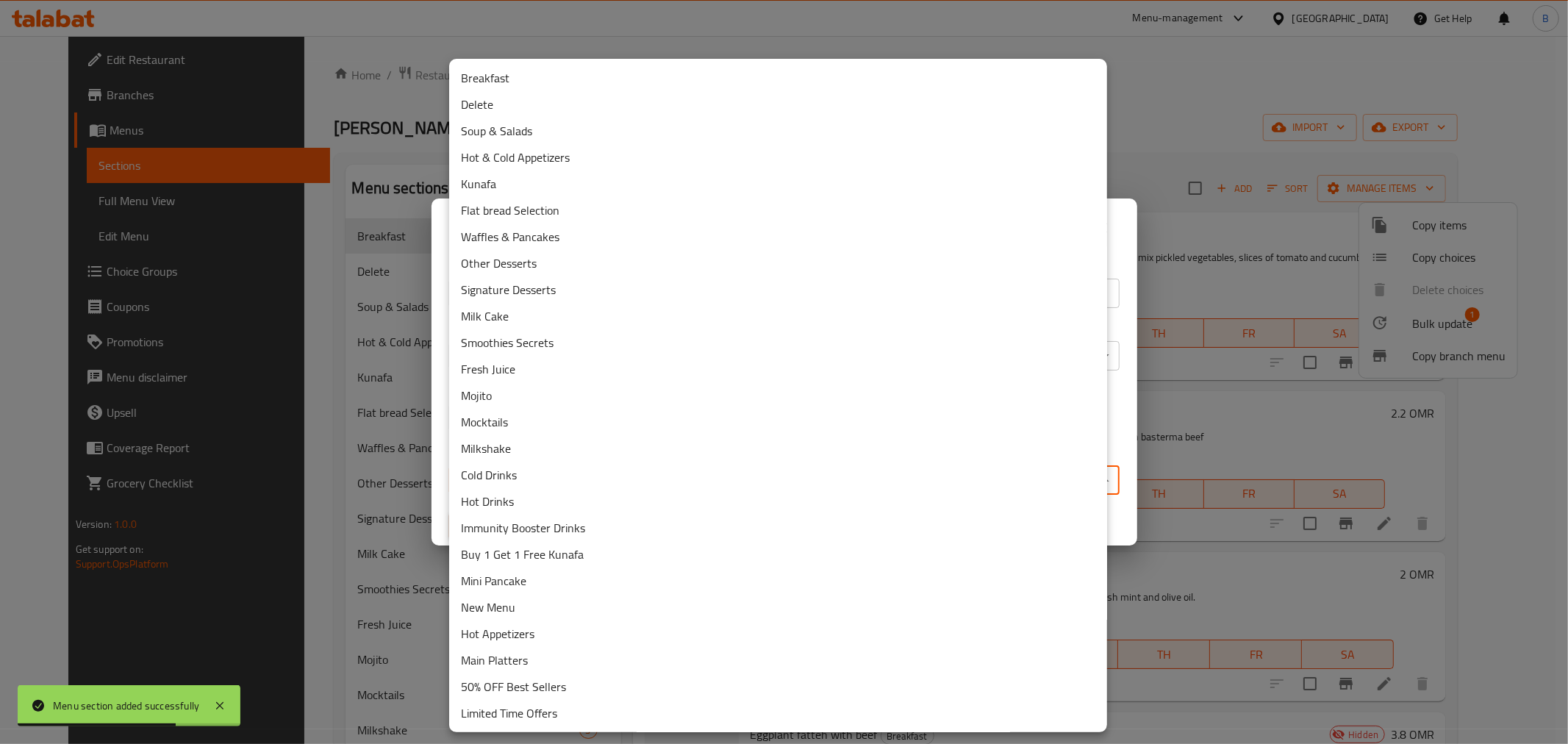
click at [526, 100] on li "Delete" at bounding box center [777, 104] width 658 height 26
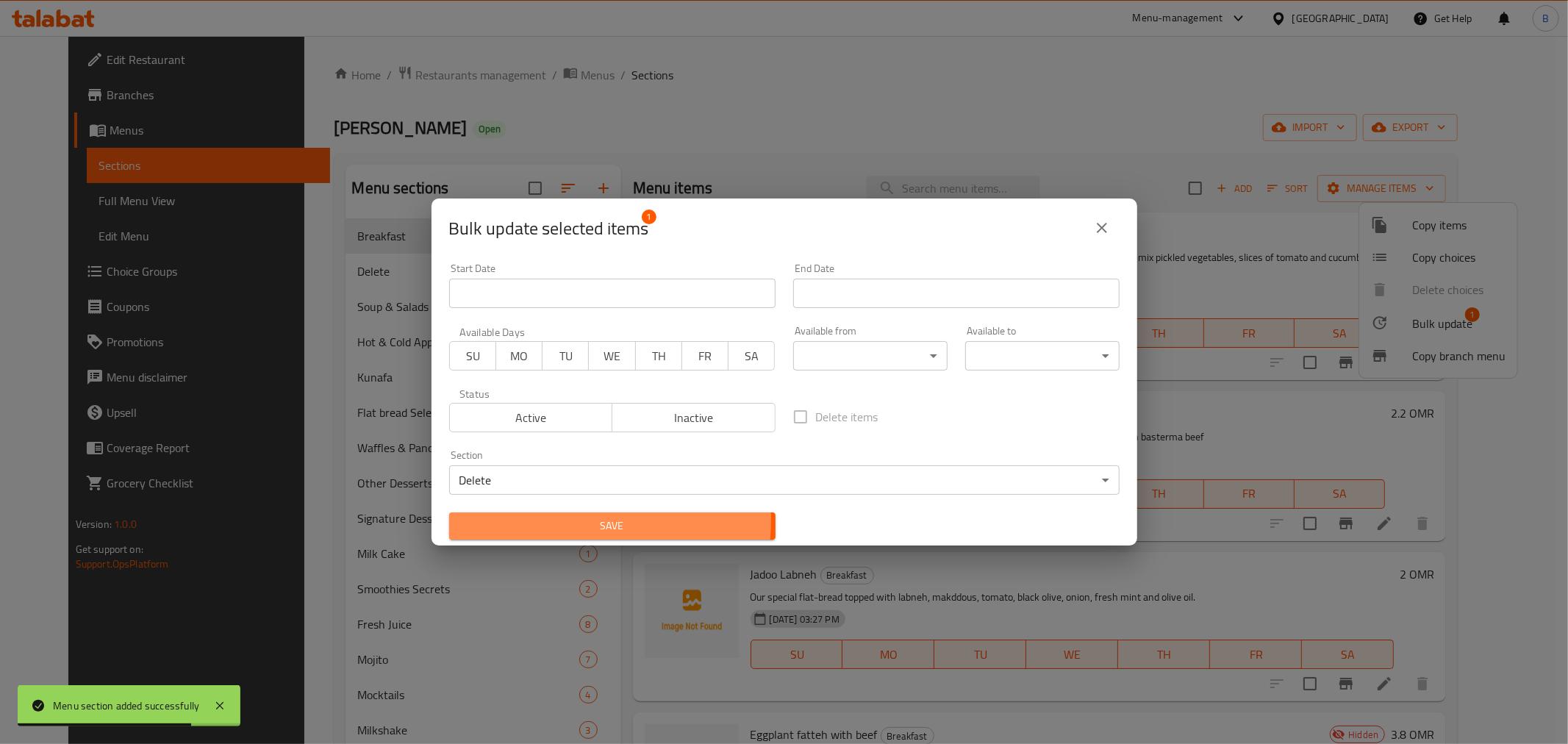
click at [544, 520] on span "Save" at bounding box center [612, 526] width 303 height 19
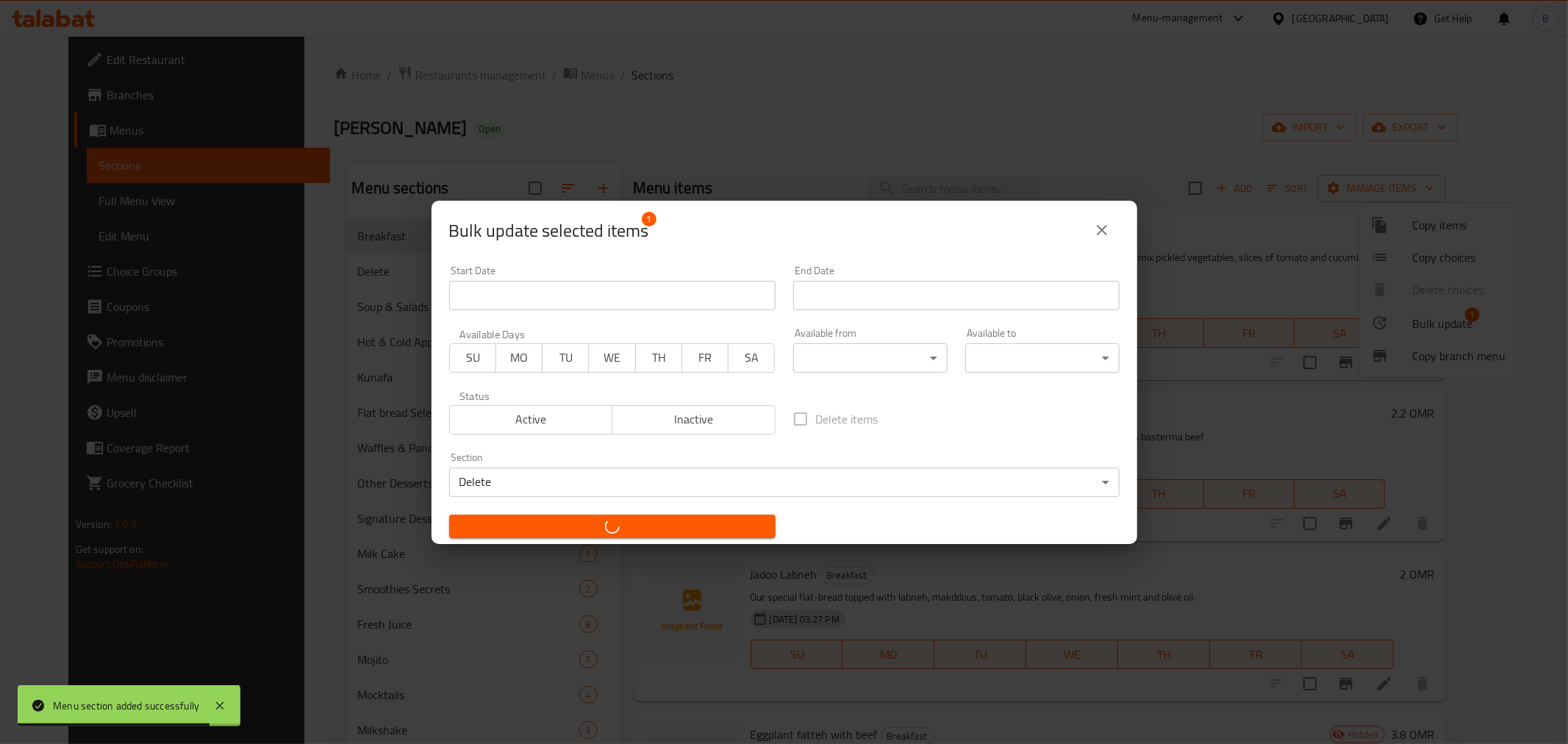
checkbox input "false"
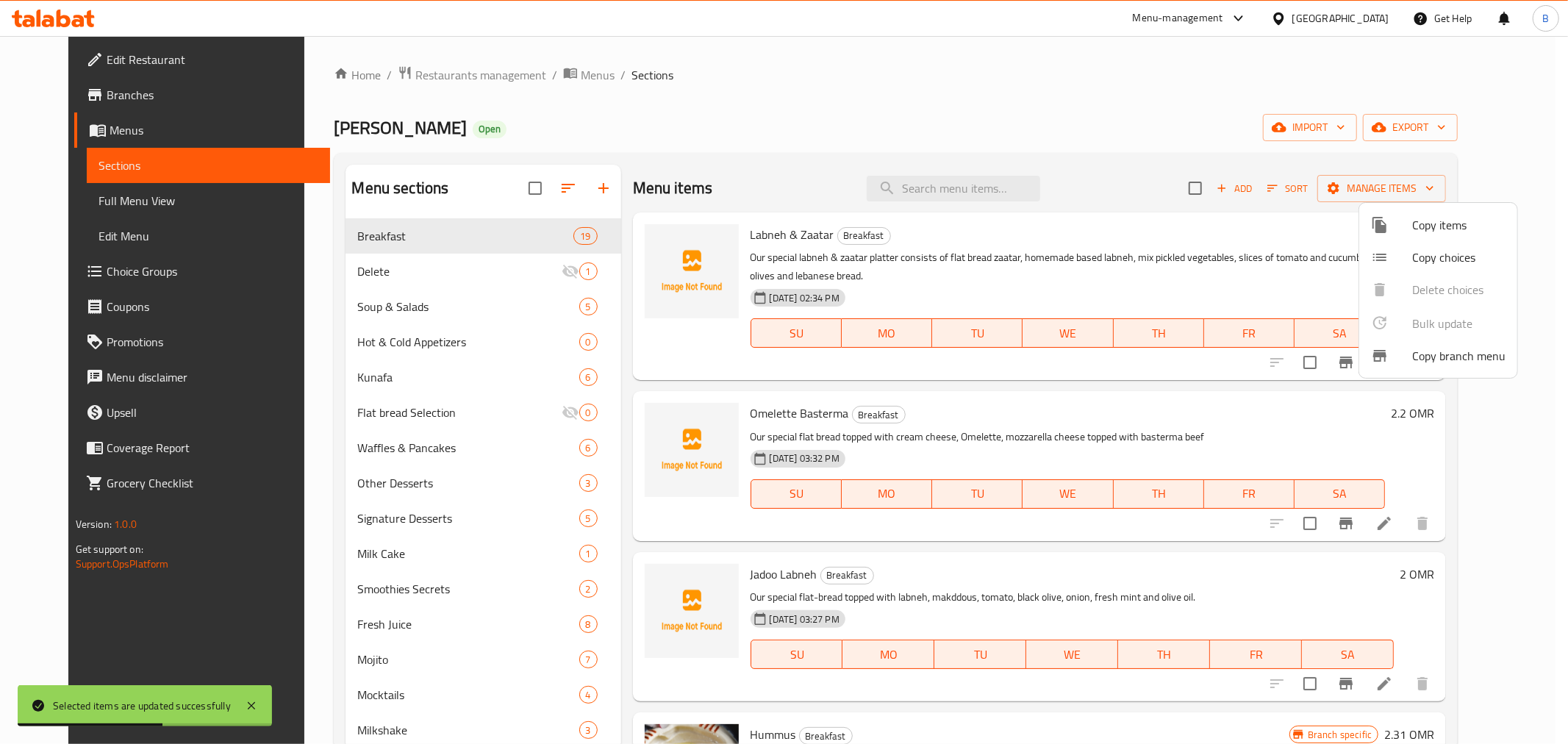
click at [1028, 284] on div at bounding box center [784, 372] width 1568 height 744
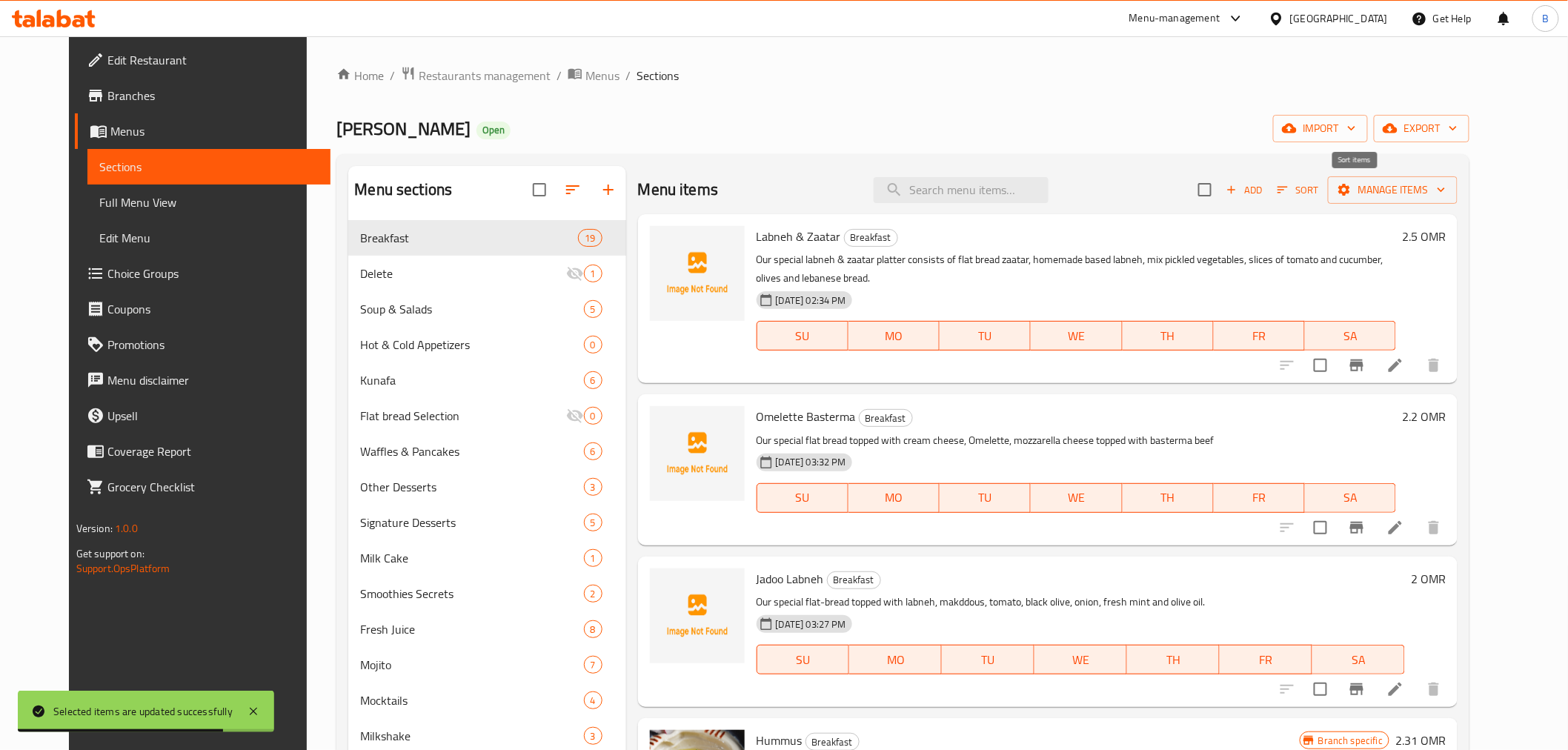
click at [1289, 183] on icon "button" at bounding box center [1283, 190] width 13 height 13
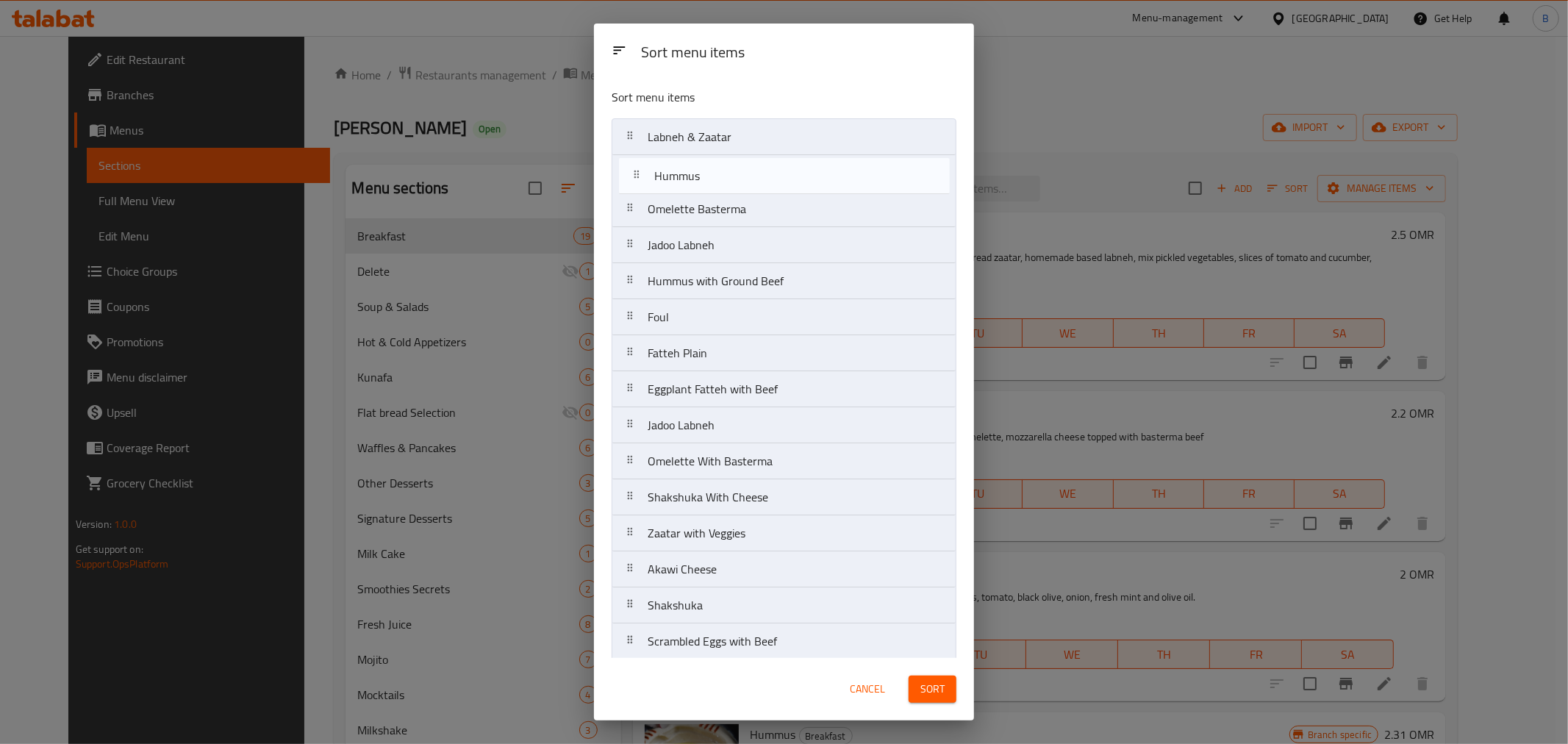
drag, startPoint x: 707, startPoint y: 236, endPoint x: 714, endPoint y: 162, distance: 74.3
click at [714, 162] on nav "Labneh & Zaatar Omelette Basterma Jadoo Labneh Hummus Hummus with Ground Beef F…" at bounding box center [783, 460] width 345 height 685
drag, startPoint x: 701, startPoint y: 289, endPoint x: 698, endPoint y: 208, distance: 81.1
click at [698, 208] on nav "Labneh & Zaatar Hummus Omelette Basterma Jadoo Labneh Hummus with Ground Beef F…" at bounding box center [783, 460] width 345 height 685
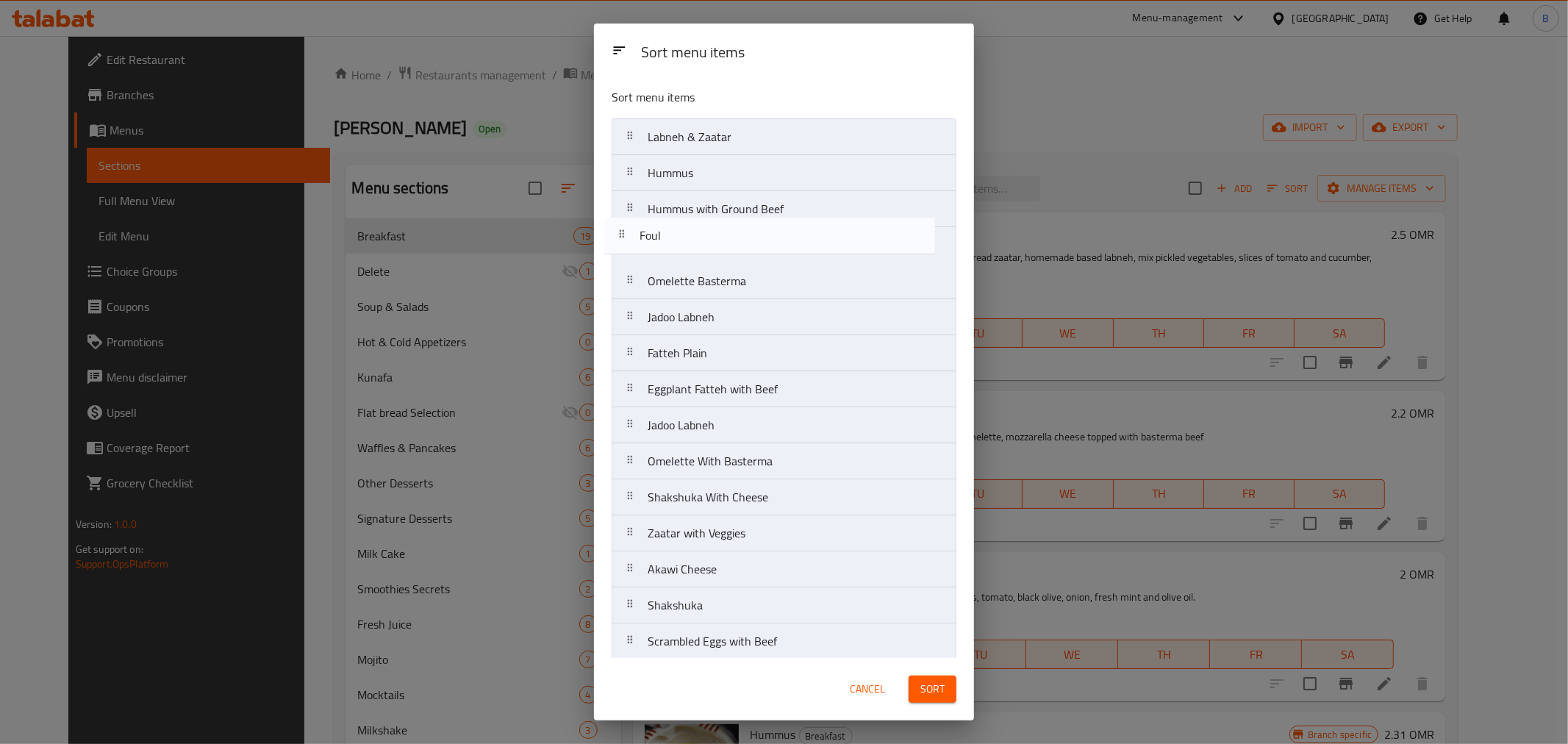
drag, startPoint x: 755, startPoint y: 333, endPoint x: 747, endPoint y: 247, distance: 86.4
click at [747, 247] on nav "Labneh & Zaatar Hummus Hummus with Ground Beef Omelette Basterma Jadoo Labneh F…" at bounding box center [783, 460] width 345 height 685
drag, startPoint x: 736, startPoint y: 350, endPoint x: 728, endPoint y: 271, distance: 79.4
click at [728, 271] on nav "Labneh & Zaatar Hummus Hummus with Ground Beef Foul Omelette Basterma Jadoo Lab…" at bounding box center [783, 460] width 345 height 685
drag, startPoint x: 746, startPoint y: 390, endPoint x: 745, endPoint y: 316, distance: 74.0
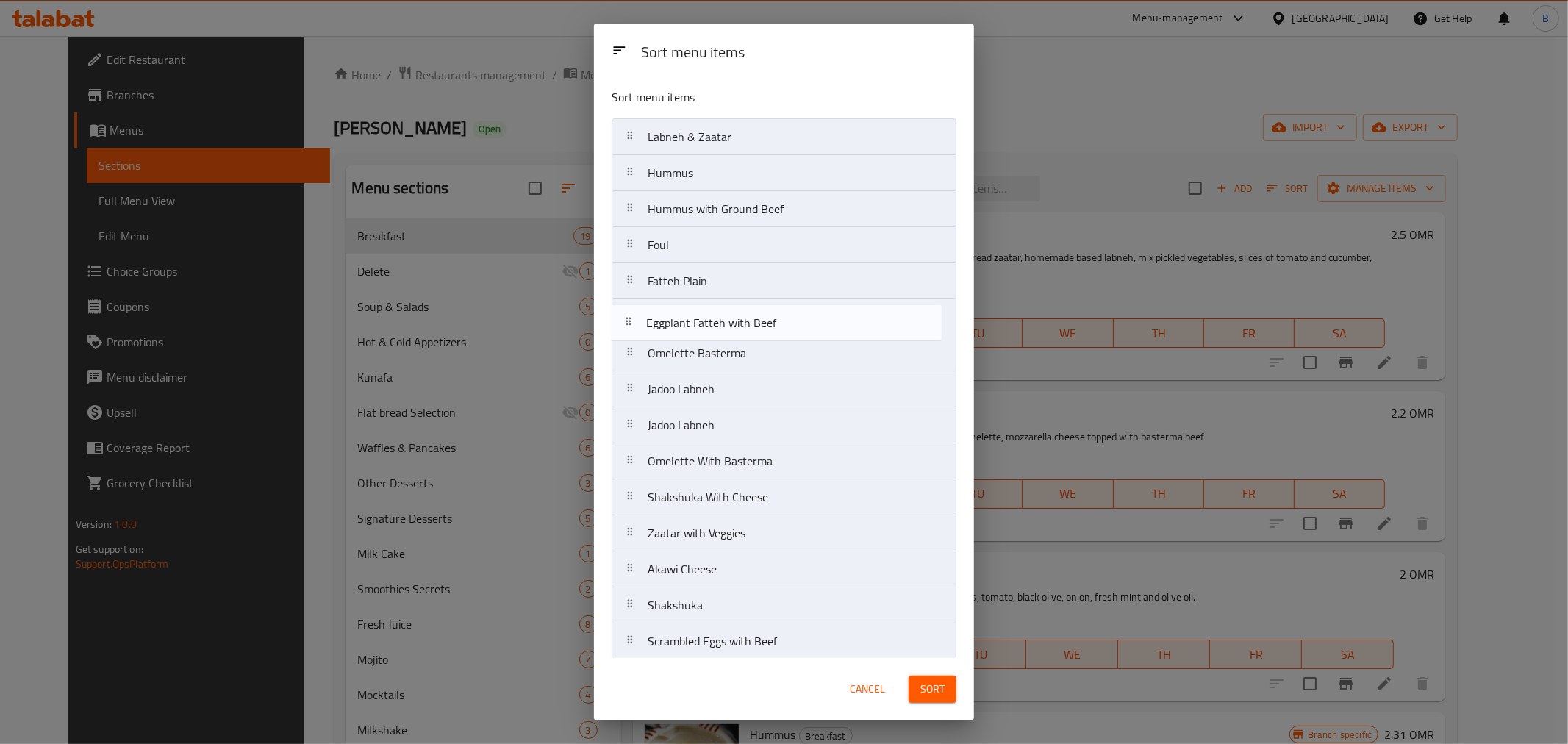
click at [745, 316] on nav "Labneh & Zaatar Hummus Hummus with Ground Beef Foul Fatteh Plain Omelette Baste…" at bounding box center [783, 460] width 345 height 685
drag, startPoint x: 701, startPoint y: 392, endPoint x: 696, endPoint y: 357, distance: 35.4
click at [696, 357] on nav "Labneh & Zaatar Hummus Hummus with Ground Beef Foul Fatteh Plain Eggplant Fatte…" at bounding box center [783, 460] width 345 height 685
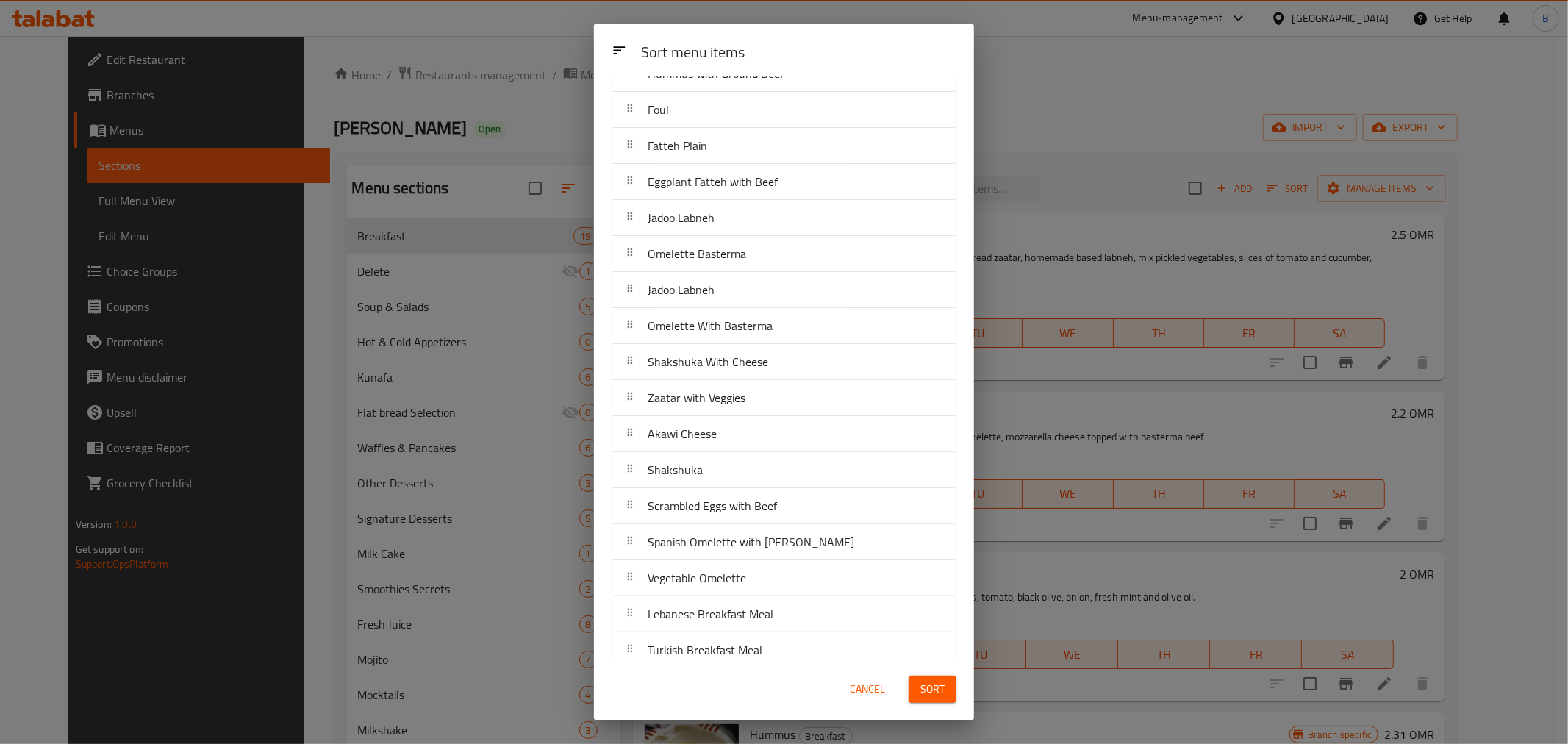
scroll to position [152, 0]
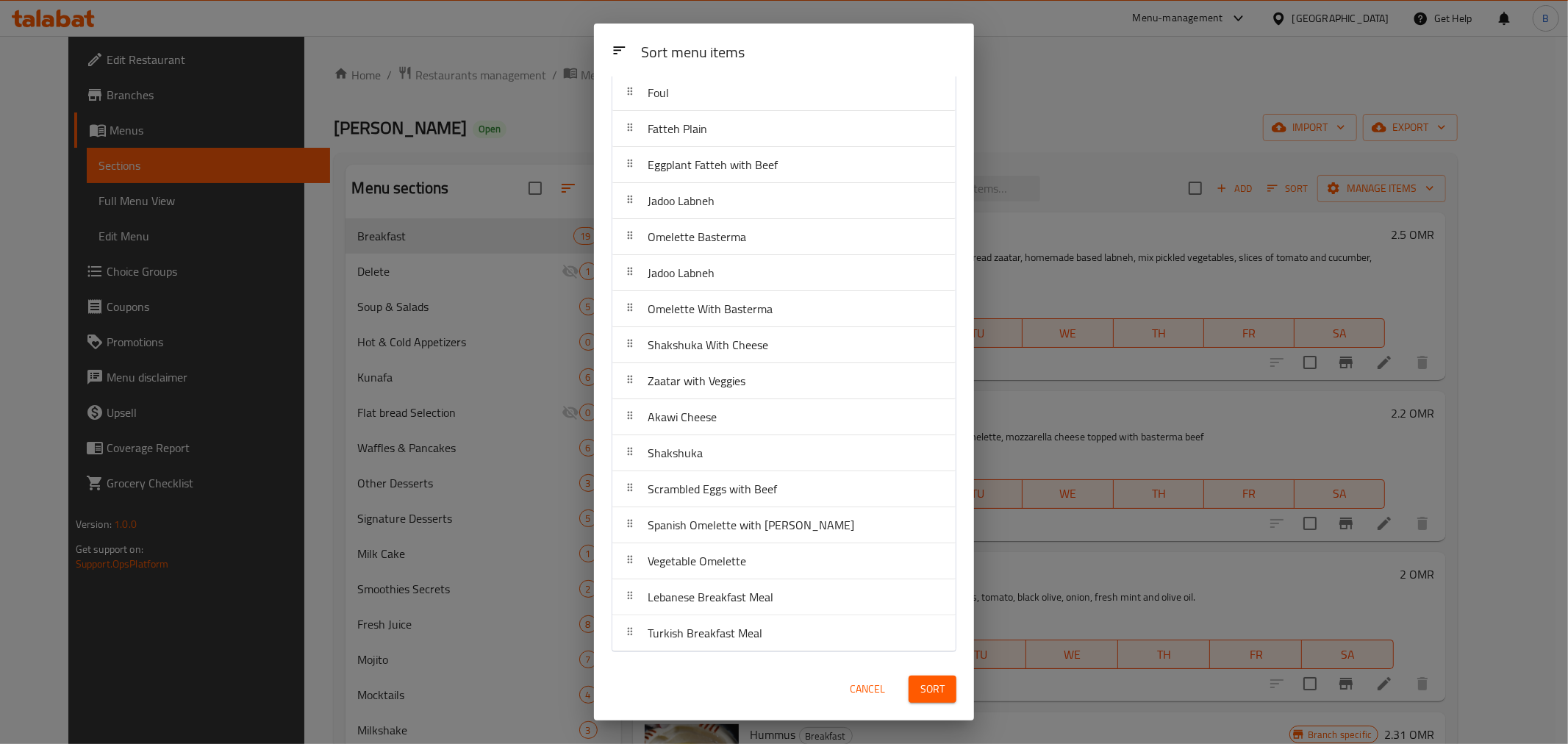
click at [937, 693] on span "Sort" at bounding box center [932, 689] width 24 height 19
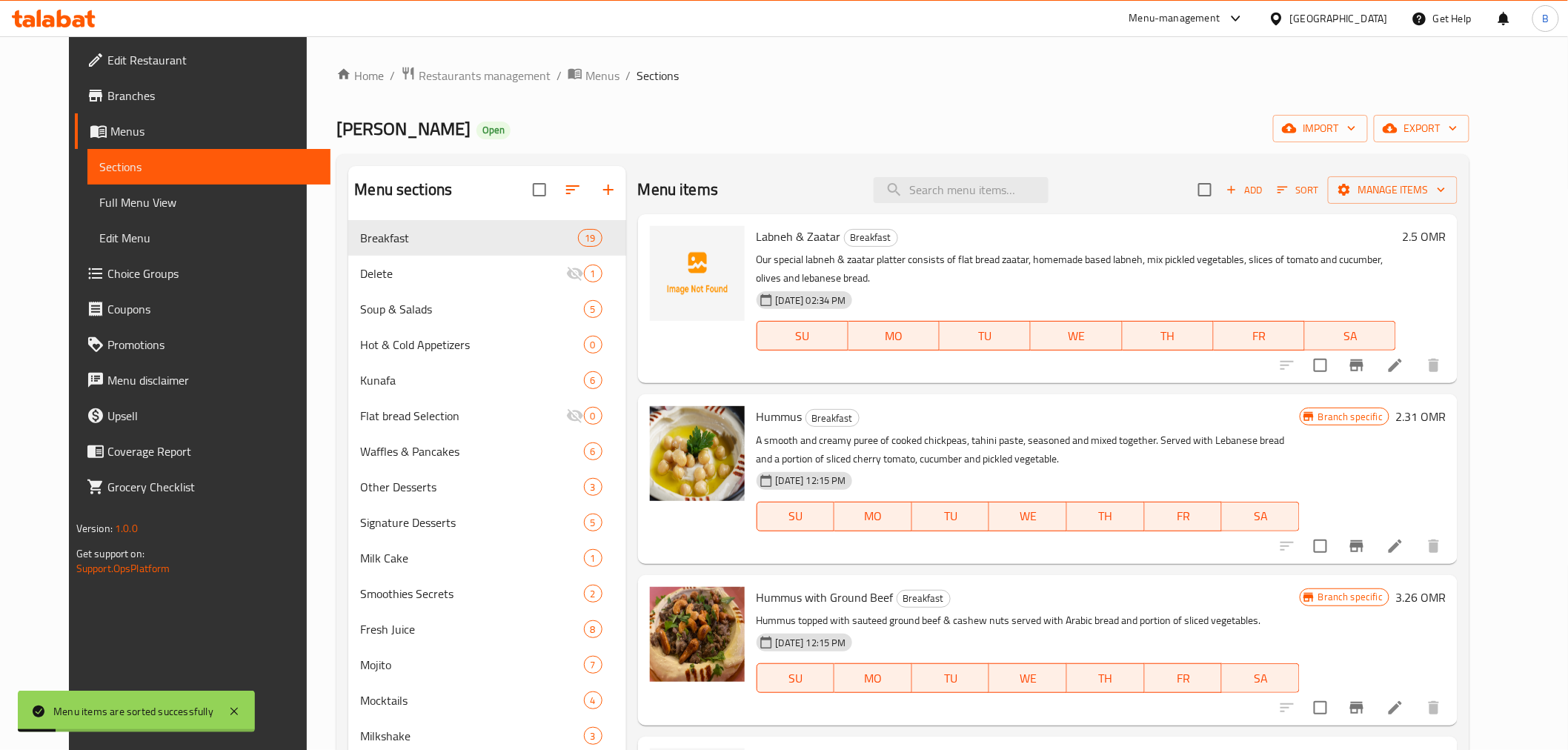
click at [1318, 186] on span "Sort" at bounding box center [1298, 190] width 41 height 17
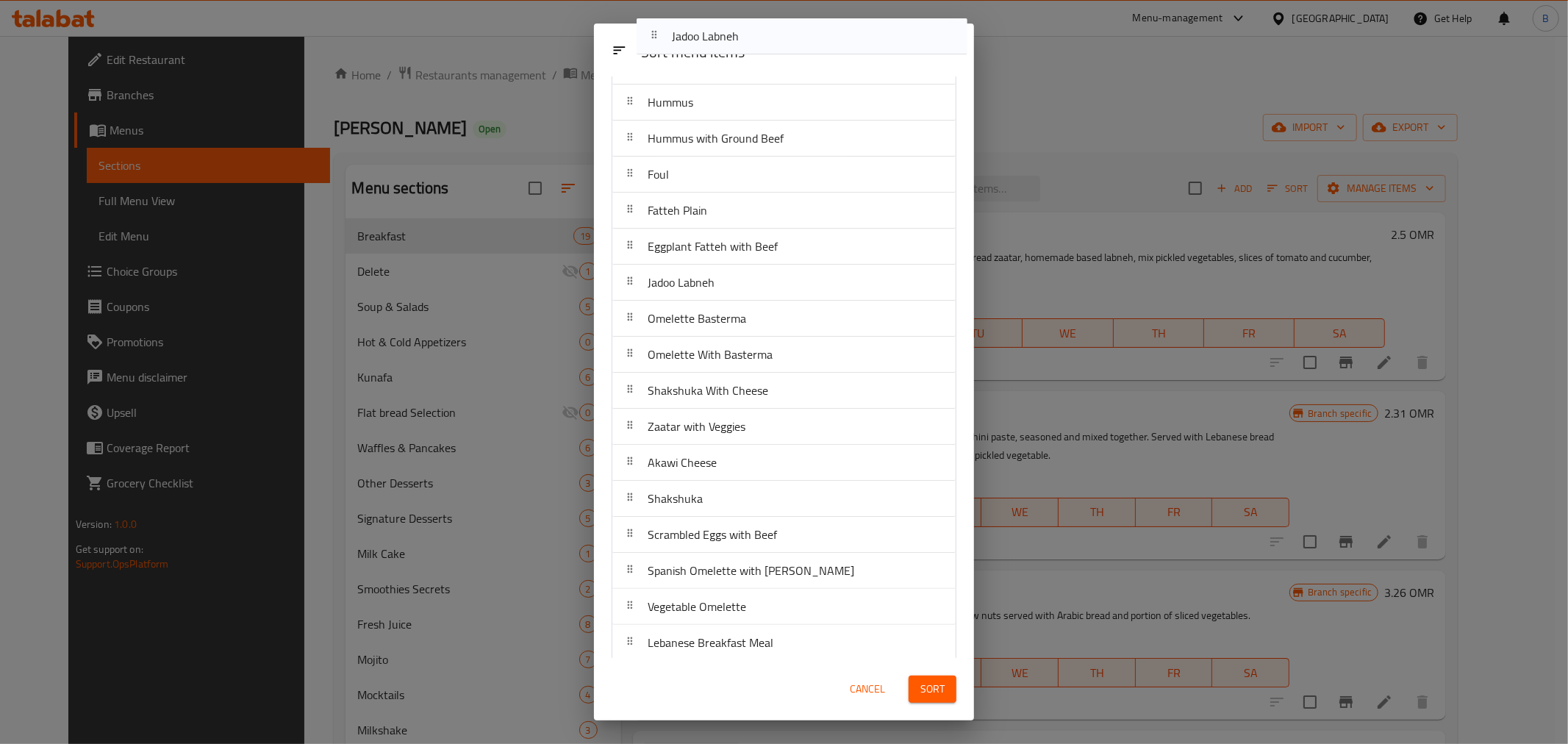
scroll to position [15, 0]
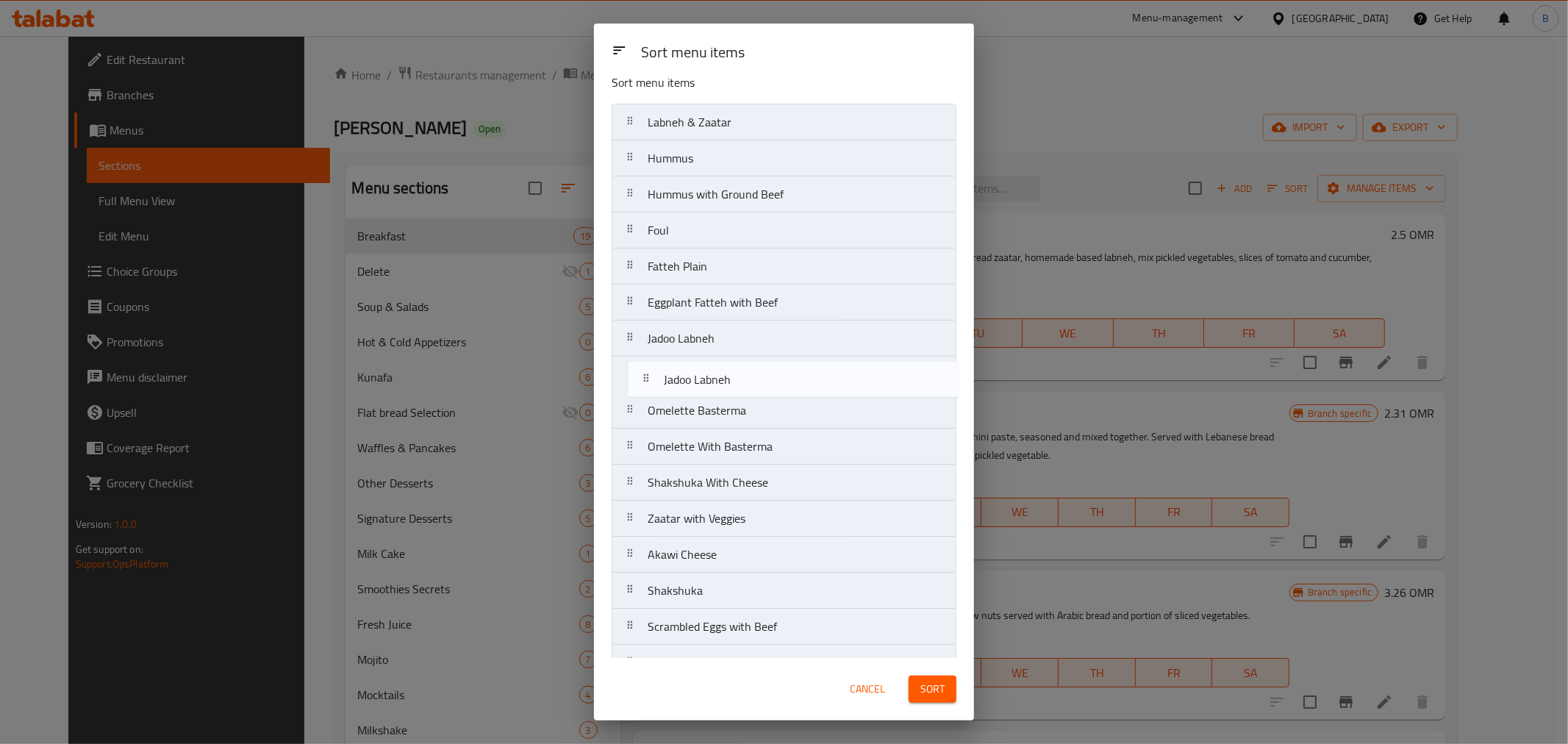
drag, startPoint x: 694, startPoint y: 428, endPoint x: 710, endPoint y: 382, distance: 48.7
click at [710, 383] on nav "Labneh & Zaatar Hummus Hummus with Ground Beef Foul Fatteh Plain Eggplant Fatte…" at bounding box center [783, 446] width 345 height 685
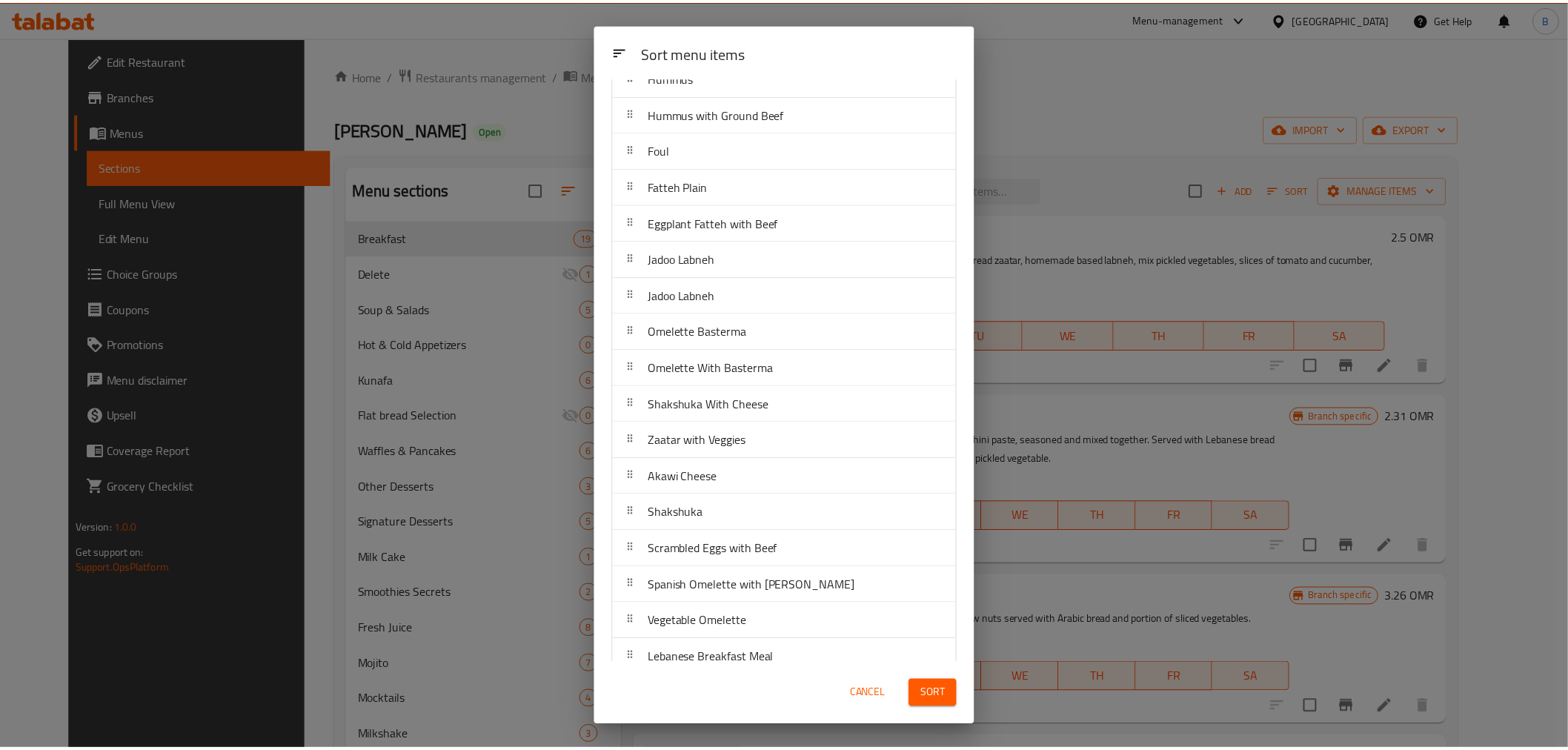
scroll to position [154, 0]
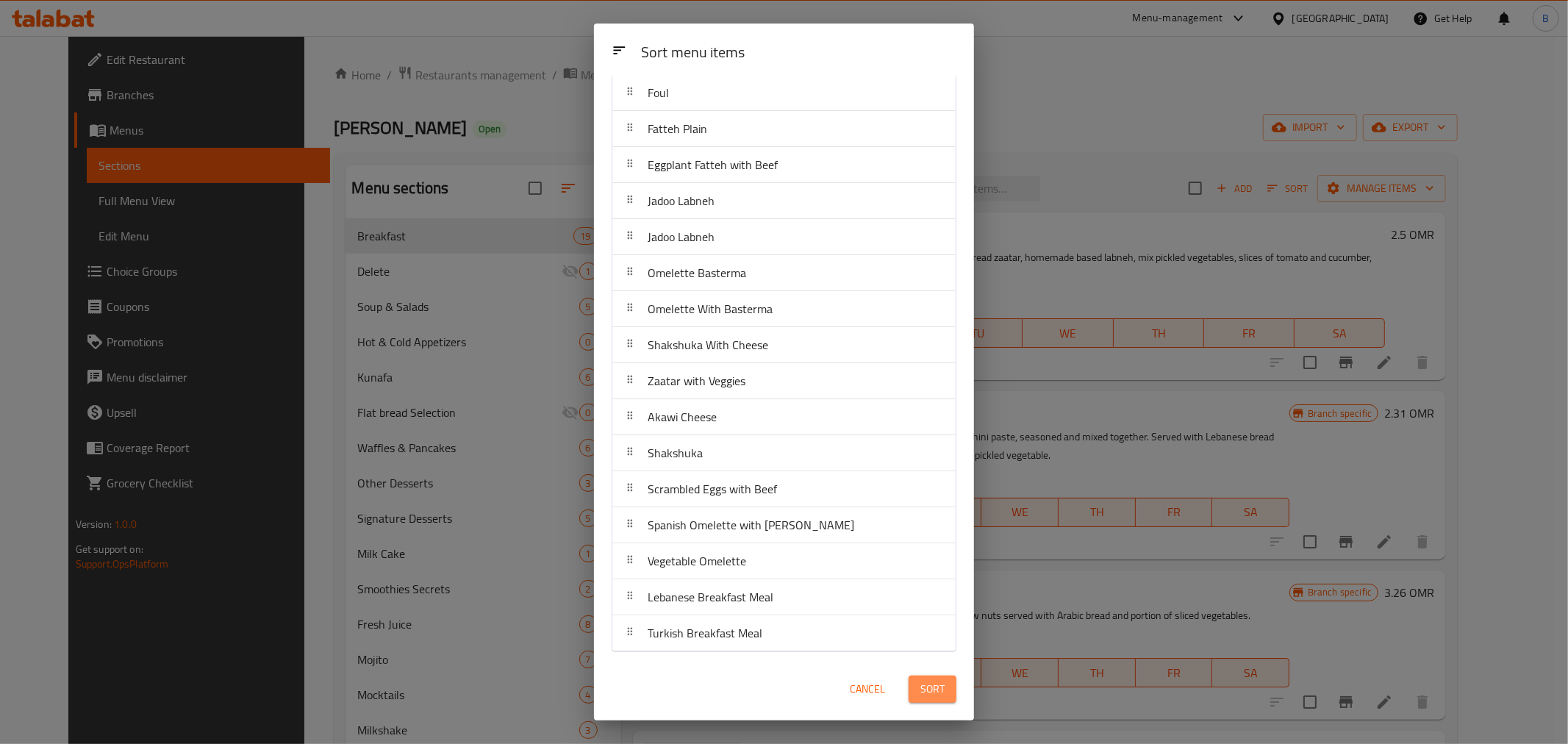
click at [922, 684] on span "Sort" at bounding box center [932, 689] width 24 height 19
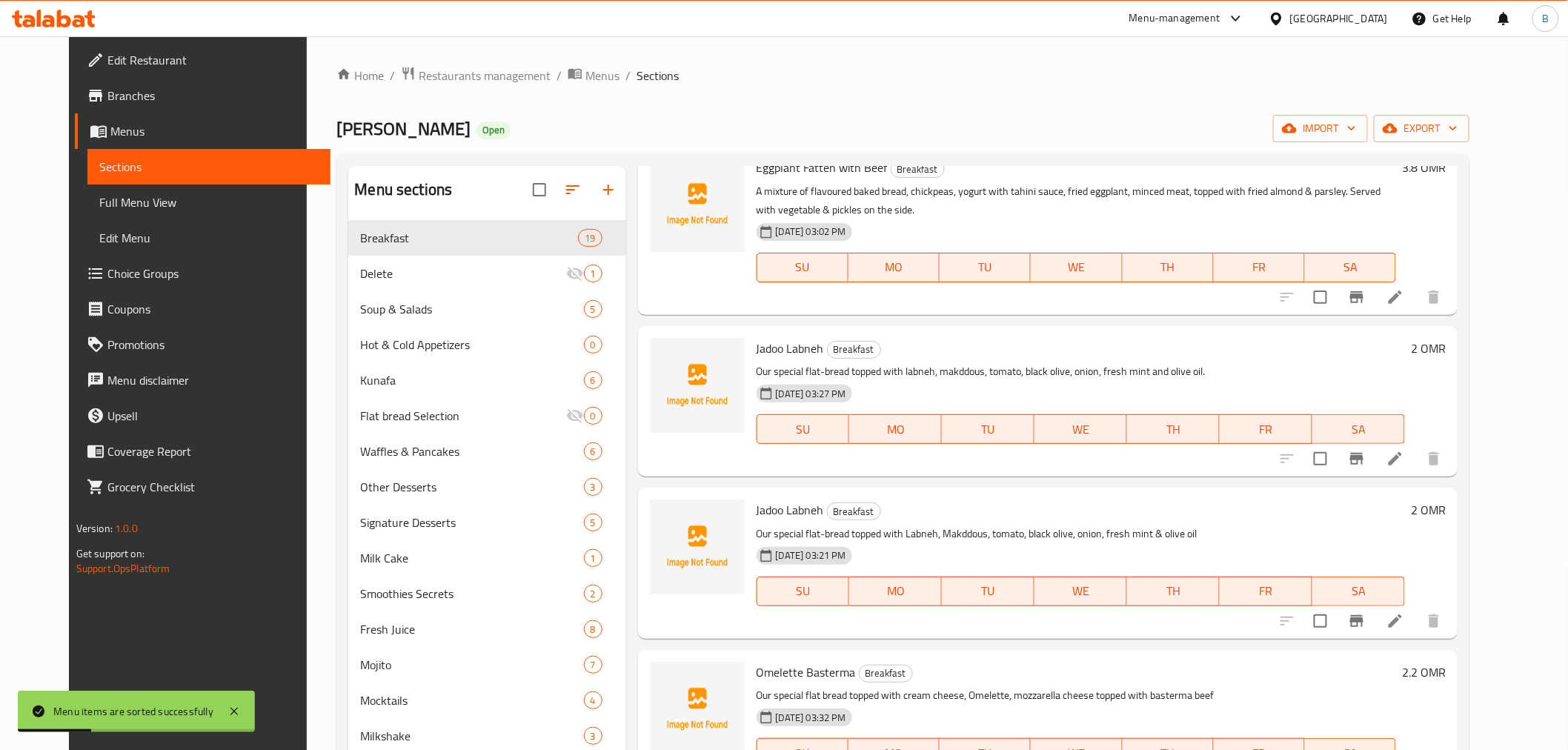
scroll to position [987, 0]
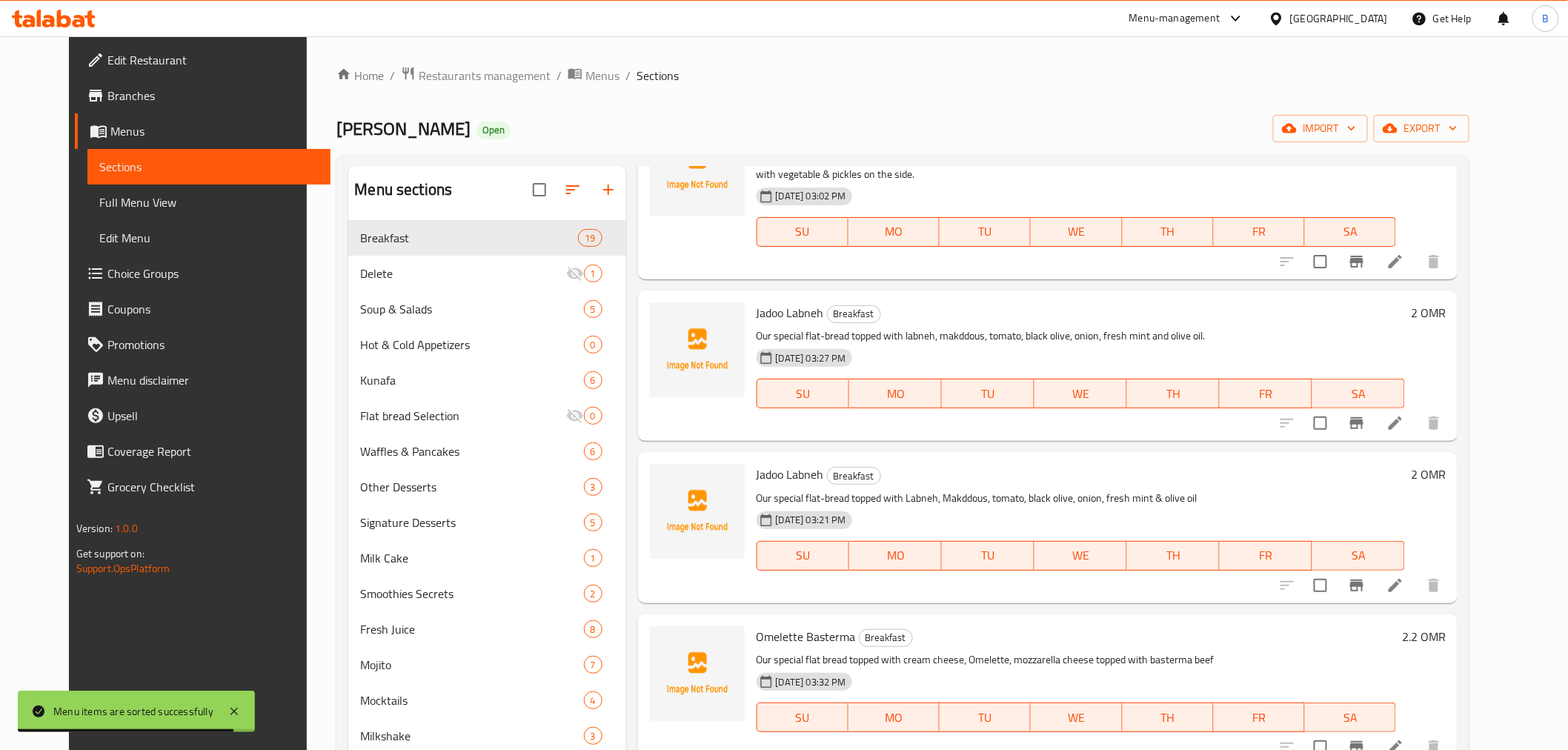
click at [831, 513] on span "10-09-2025 03:21 PM" at bounding box center [811, 519] width 82 height 14
click at [1023, 489] on p "Our special flat-bread topped with Labneh, Makddous, tomato, black olive, onion…" at bounding box center [1081, 498] width 649 height 19
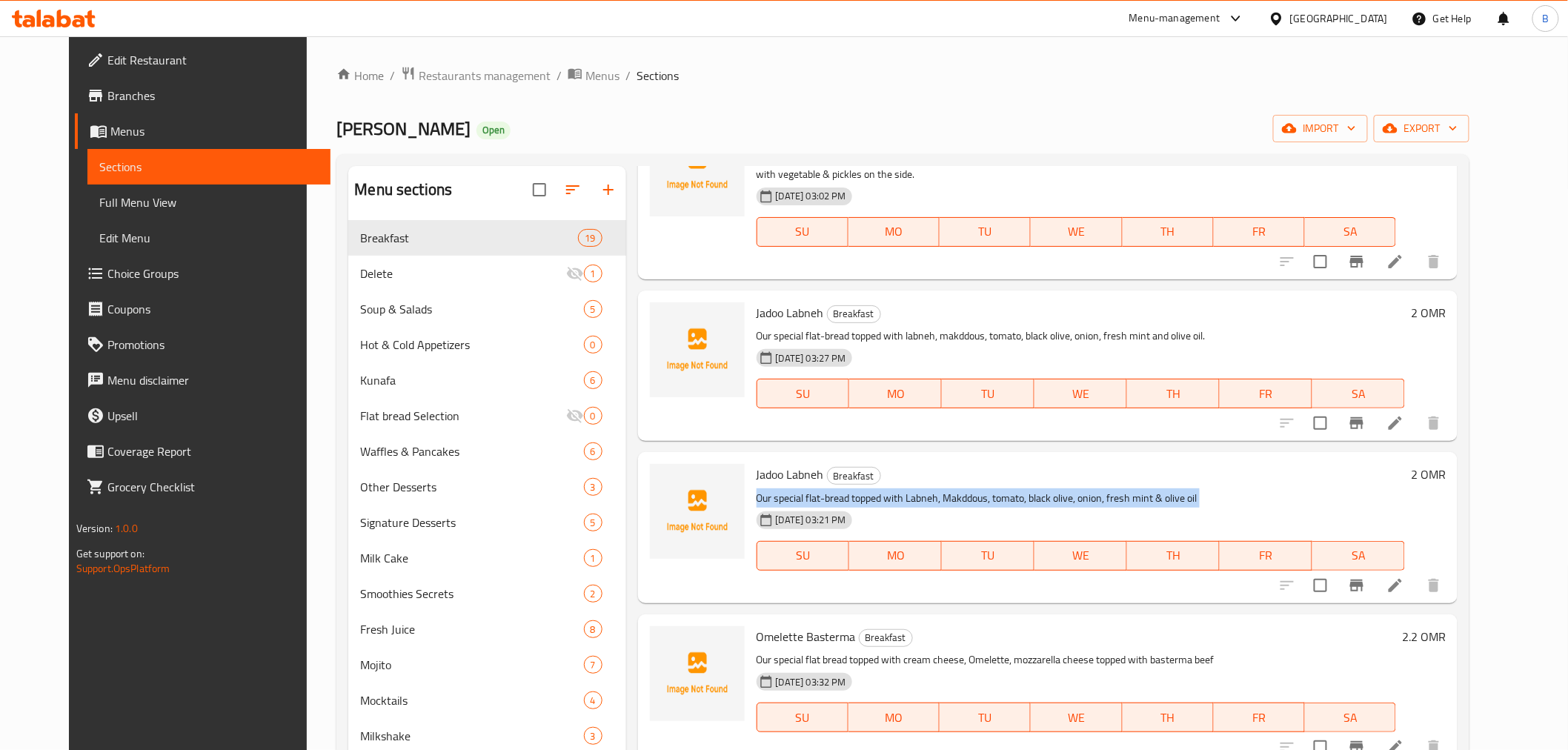
click at [1023, 489] on p "Our special flat-bread topped with Labneh, Makddous, tomato, black olive, onion…" at bounding box center [1081, 498] width 649 height 19
click at [1336, 570] on input "checkbox" at bounding box center [1321, 586] width 31 height 31
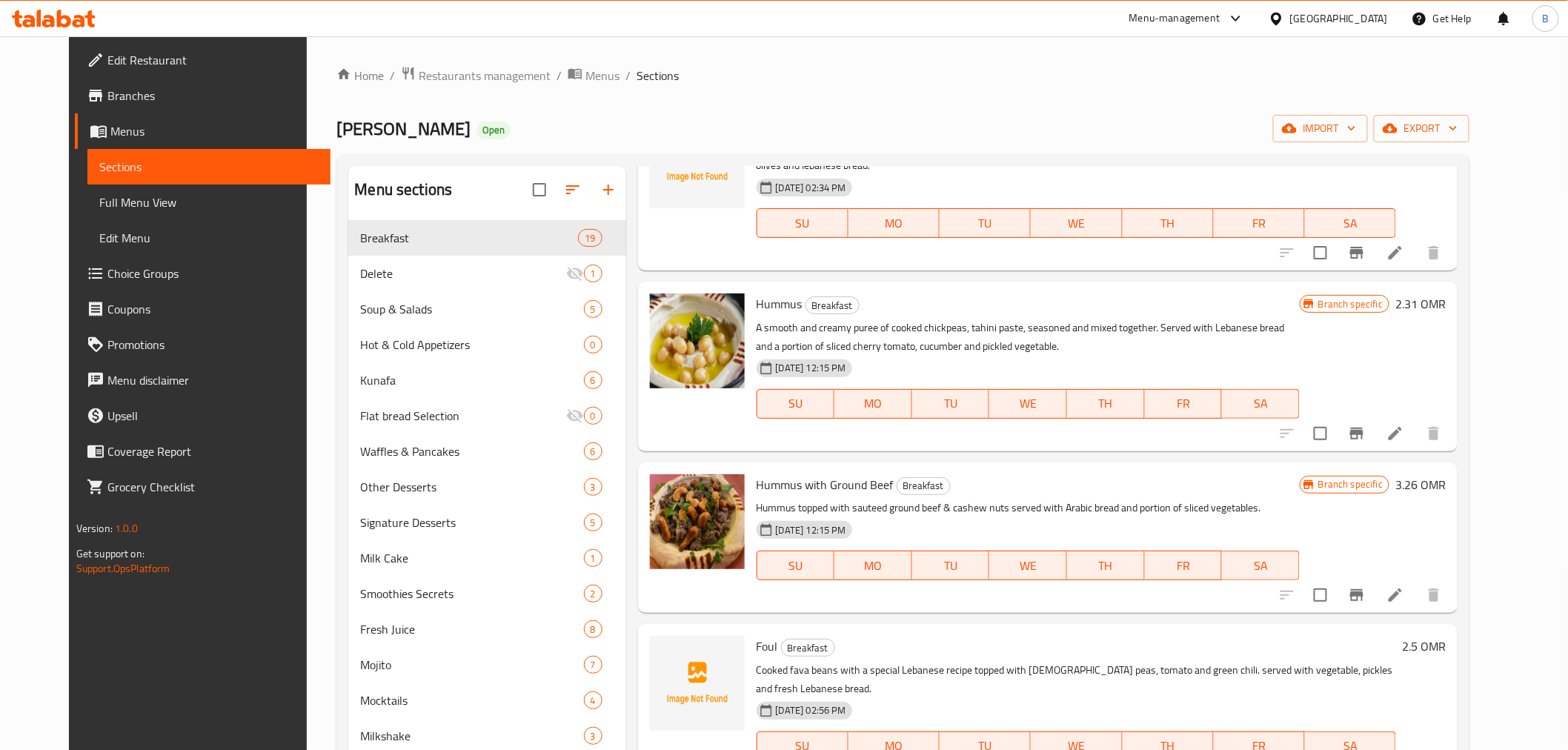
scroll to position [0, 0]
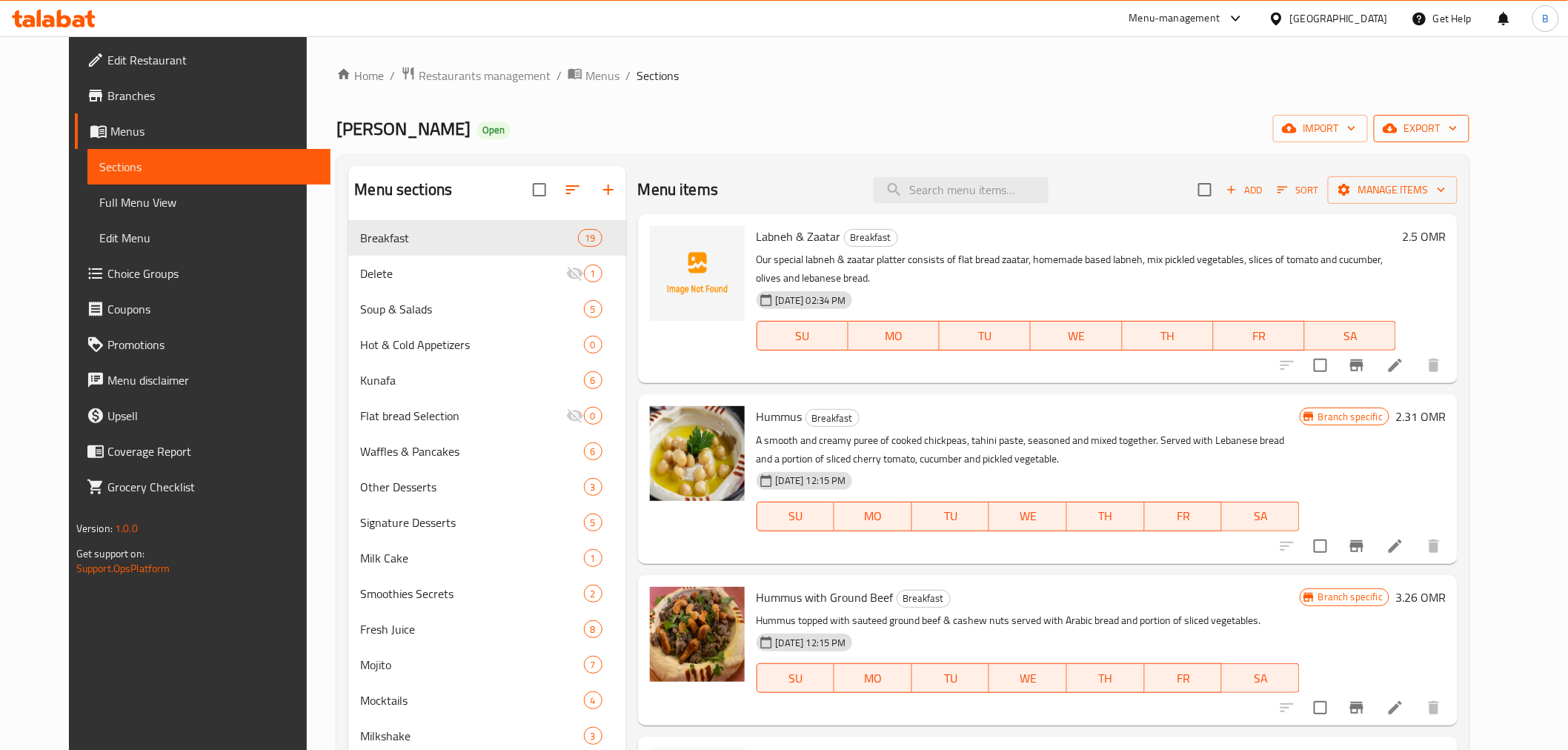
click at [1458, 131] on span "export" at bounding box center [1421, 128] width 71 height 19
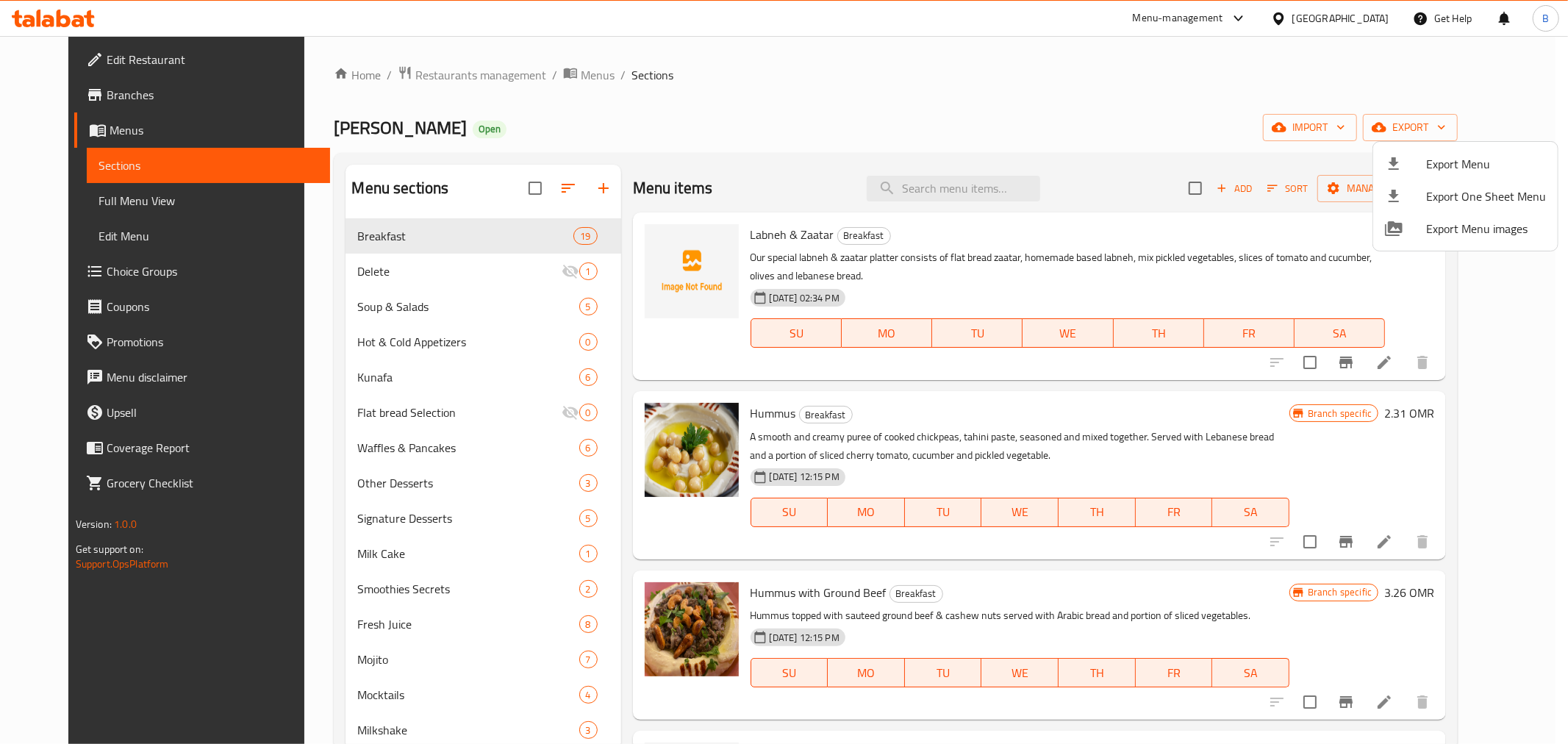
drag, startPoint x: 1205, startPoint y: 166, endPoint x: 1262, endPoint y: 162, distance: 57.1
click at [1203, 166] on div at bounding box center [784, 372] width 1568 height 744
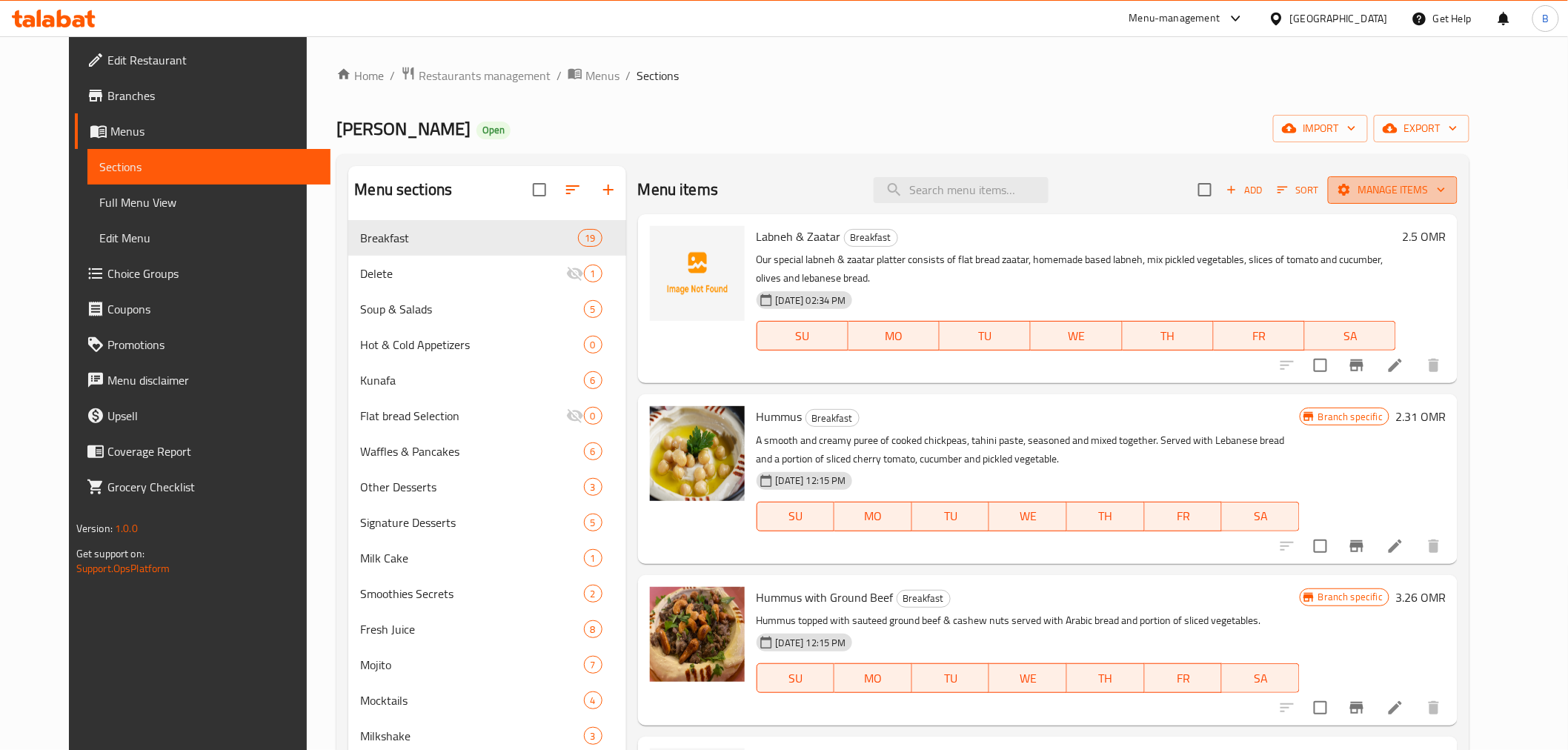
click at [1435, 202] on button "Manage items" at bounding box center [1393, 190] width 130 height 27
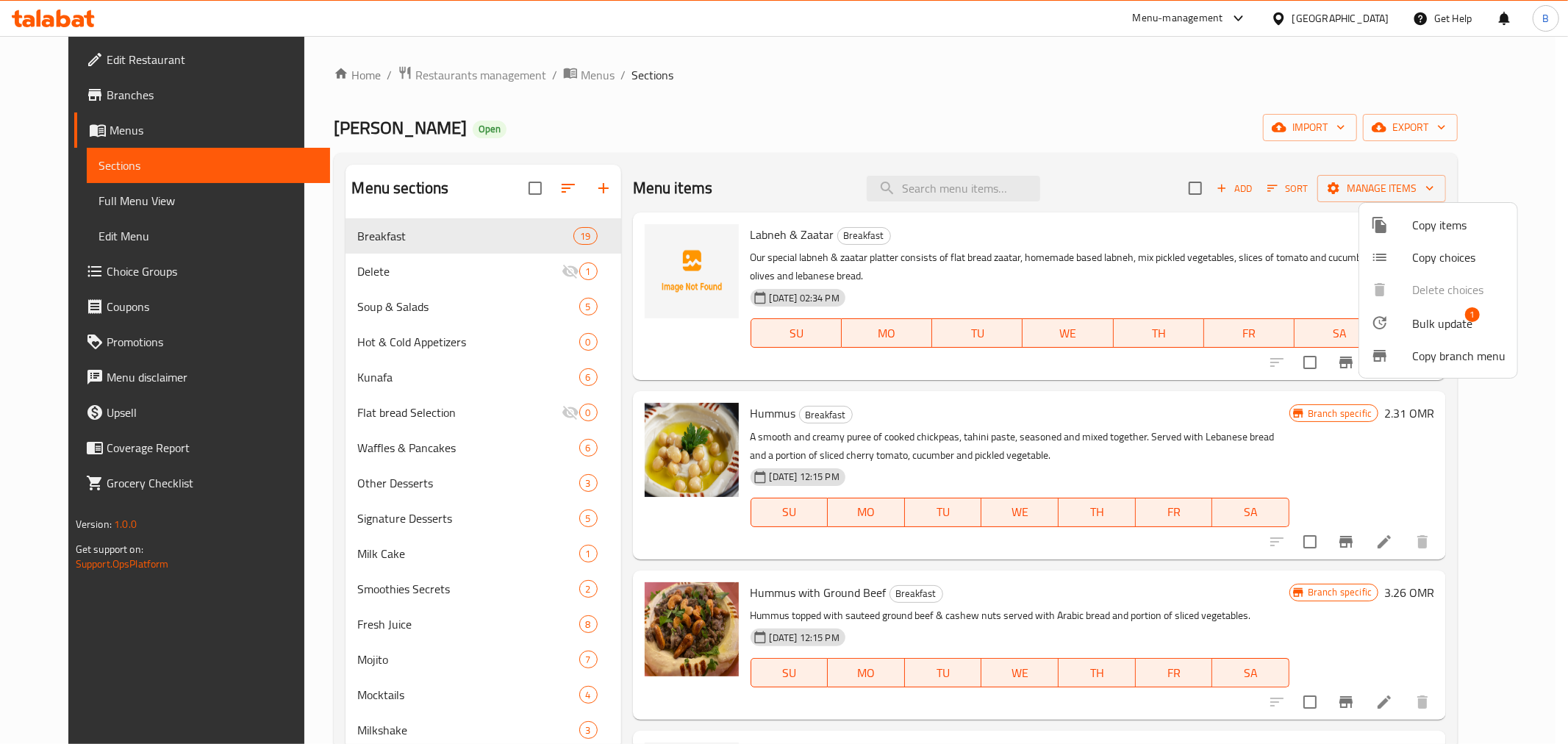
click at [1398, 317] on div at bounding box center [1391, 323] width 42 height 18
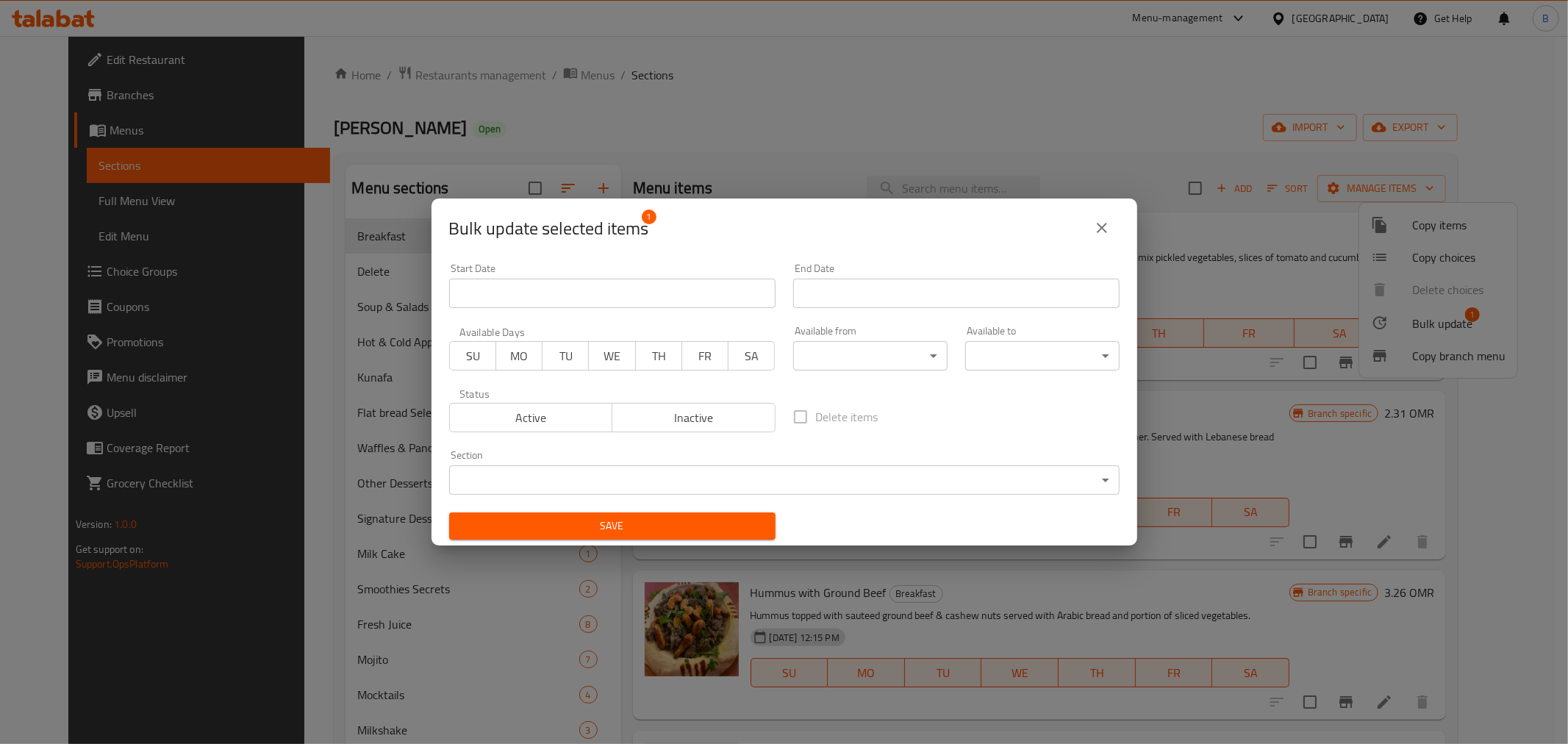
click at [491, 480] on body "​ Menu-management Oman Get Help B Edit Restaurant Branches Menus Sections Full …" at bounding box center [784, 390] width 1568 height 707
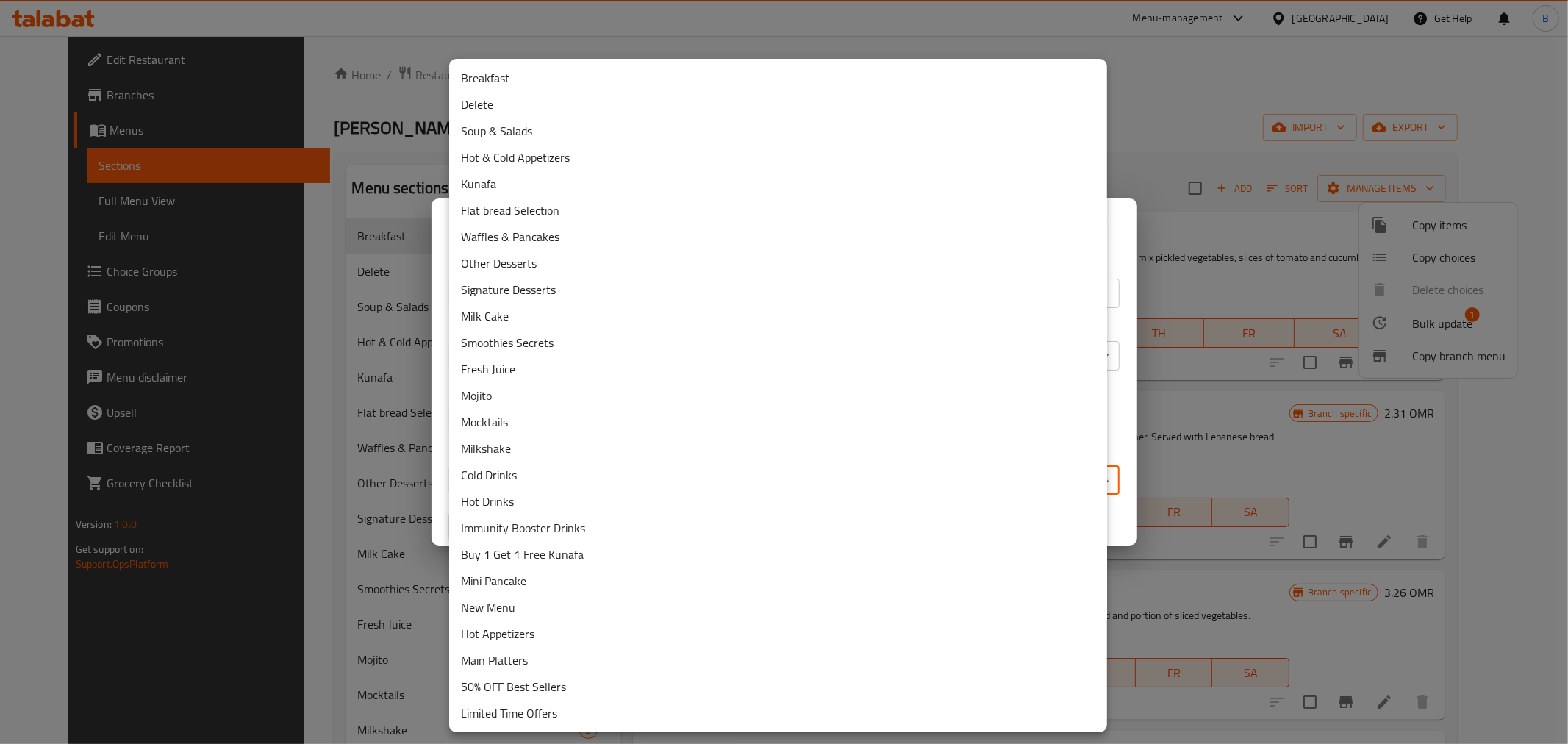
click at [553, 108] on li "Delete" at bounding box center [777, 104] width 658 height 26
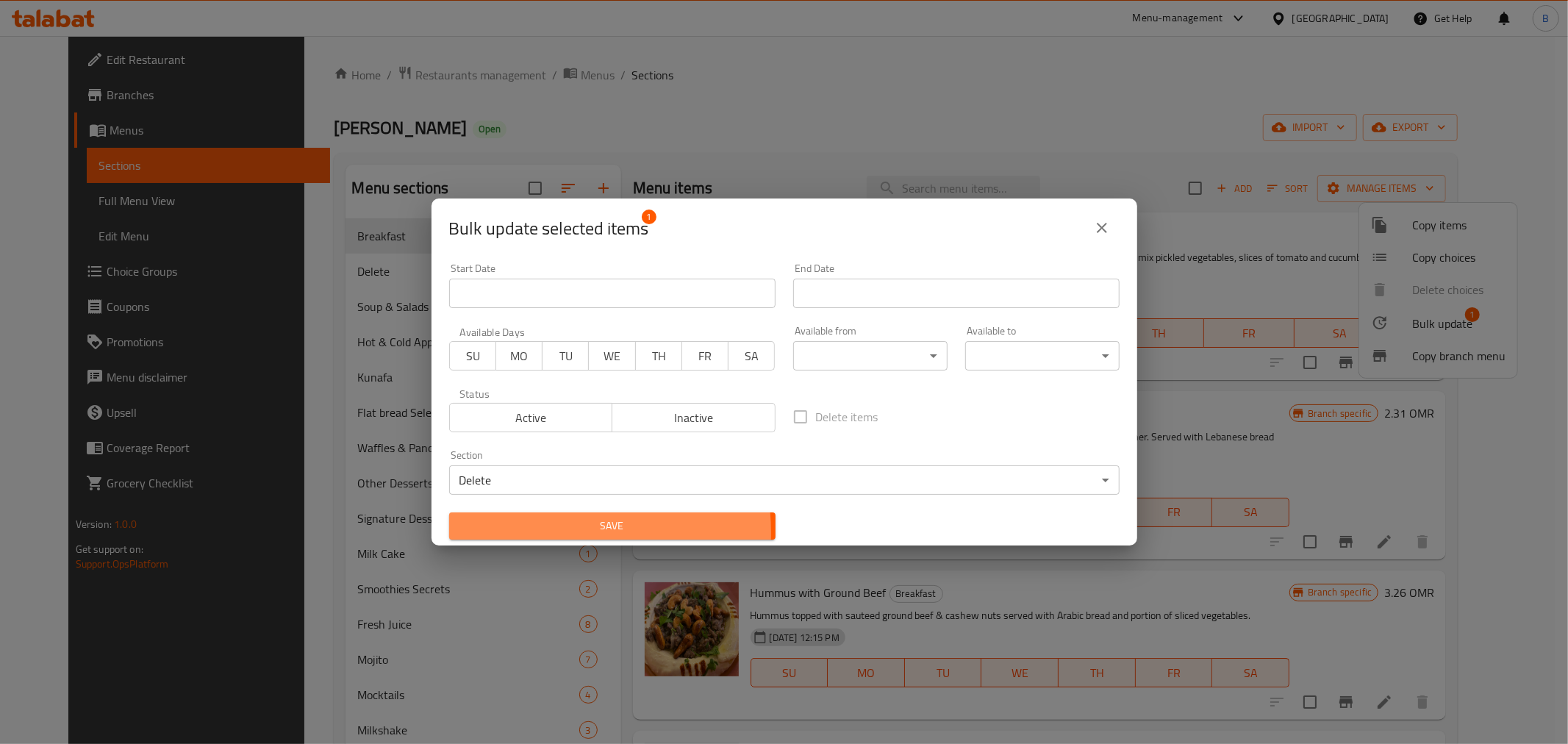
click at [522, 533] on span "Save" at bounding box center [612, 526] width 303 height 19
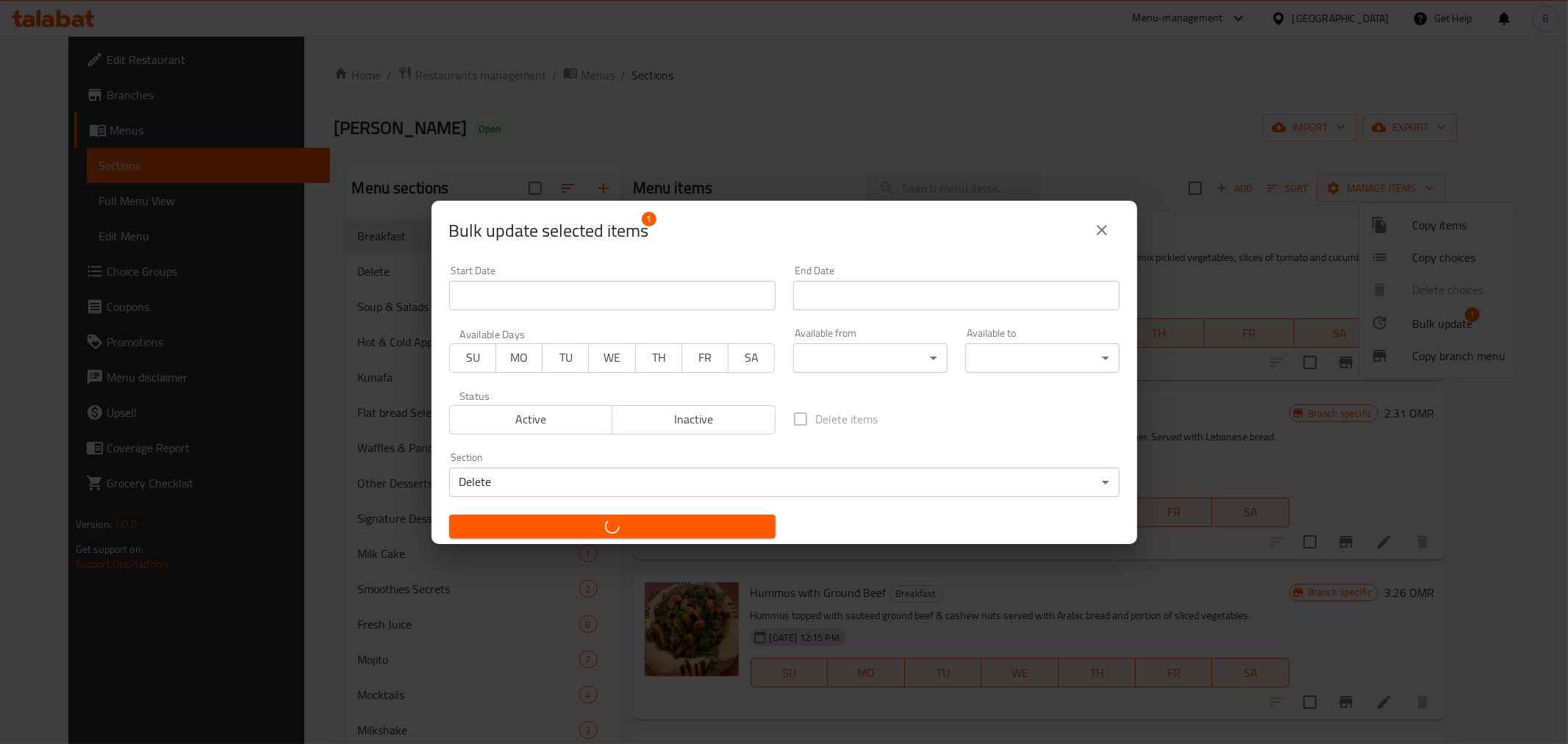
checkbox input "false"
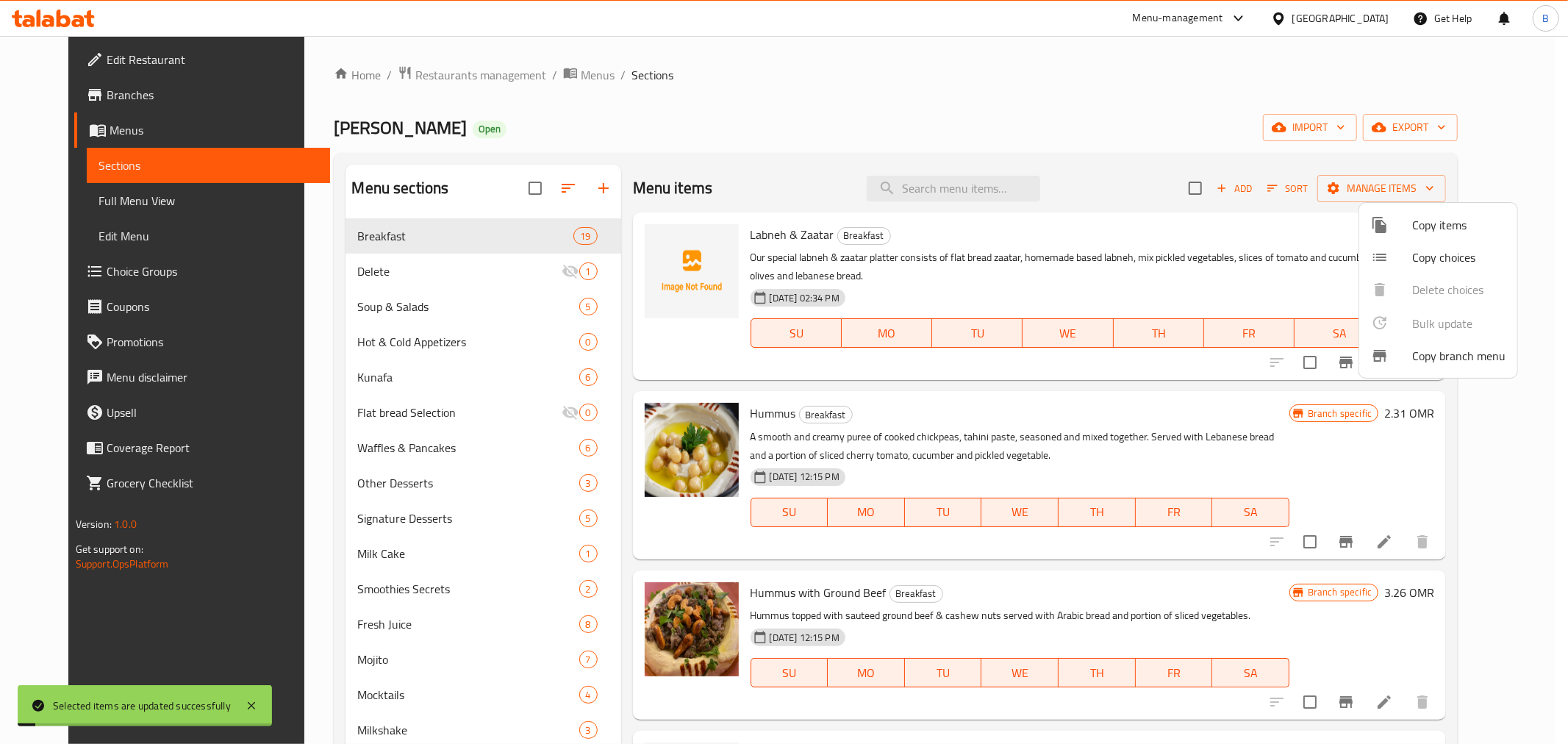
click at [500, 263] on div at bounding box center [784, 372] width 1568 height 744
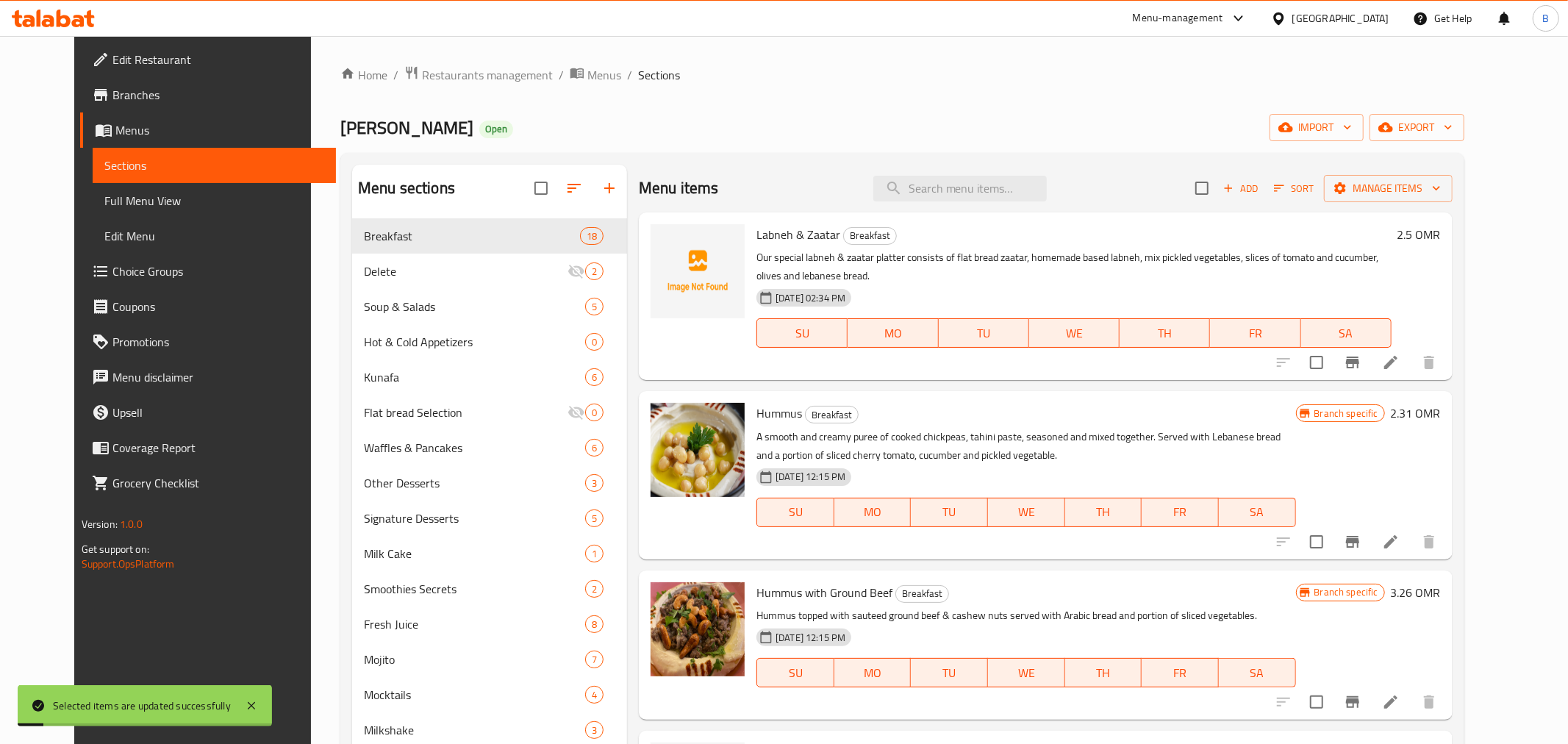
click at [500, 263] on span "Delete" at bounding box center [465, 271] width 204 height 18
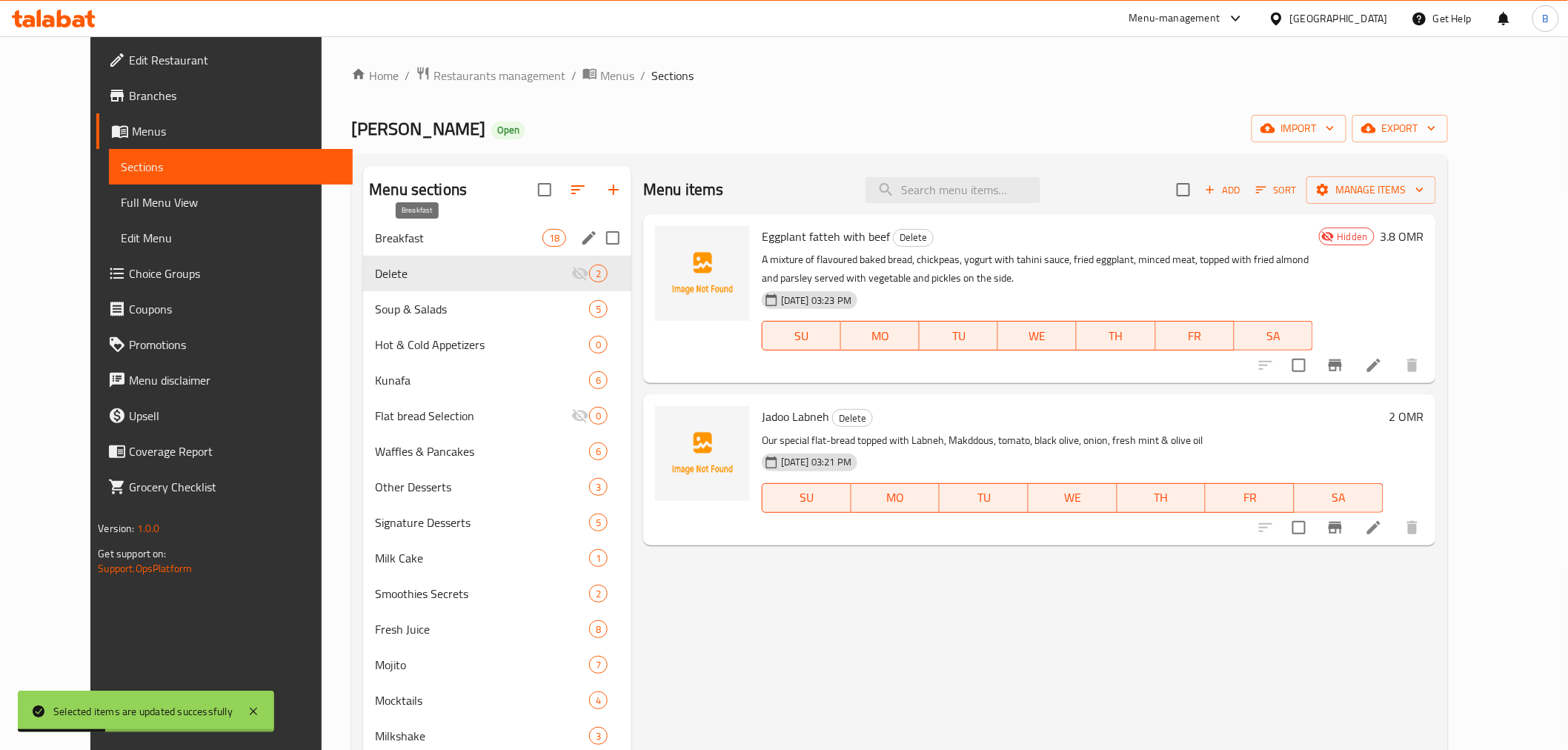
click at [453, 233] on span "Breakfast" at bounding box center [459, 238] width 168 height 18
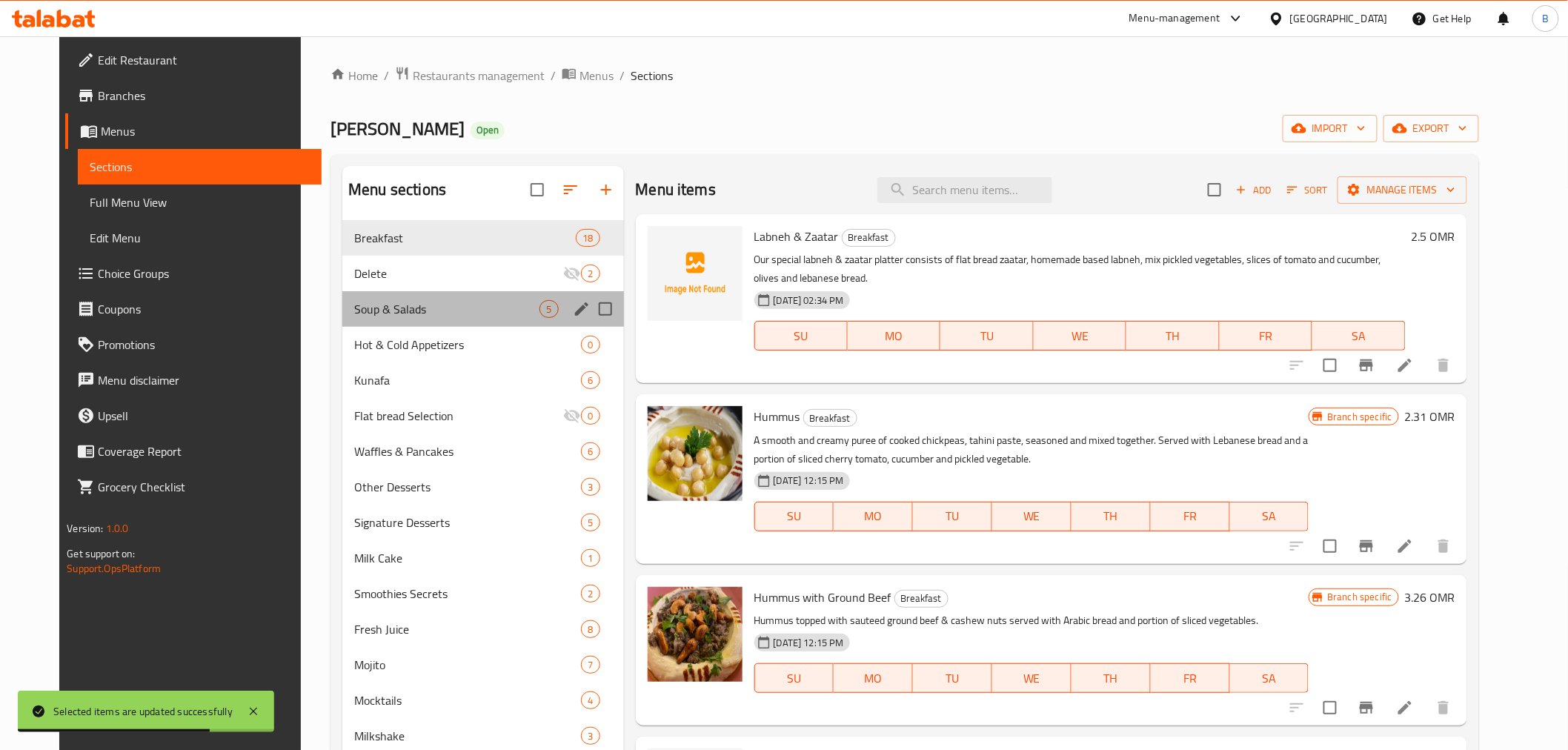
click at [380, 291] on div "Soup & Salads 5" at bounding box center [483, 308] width 281 height 35
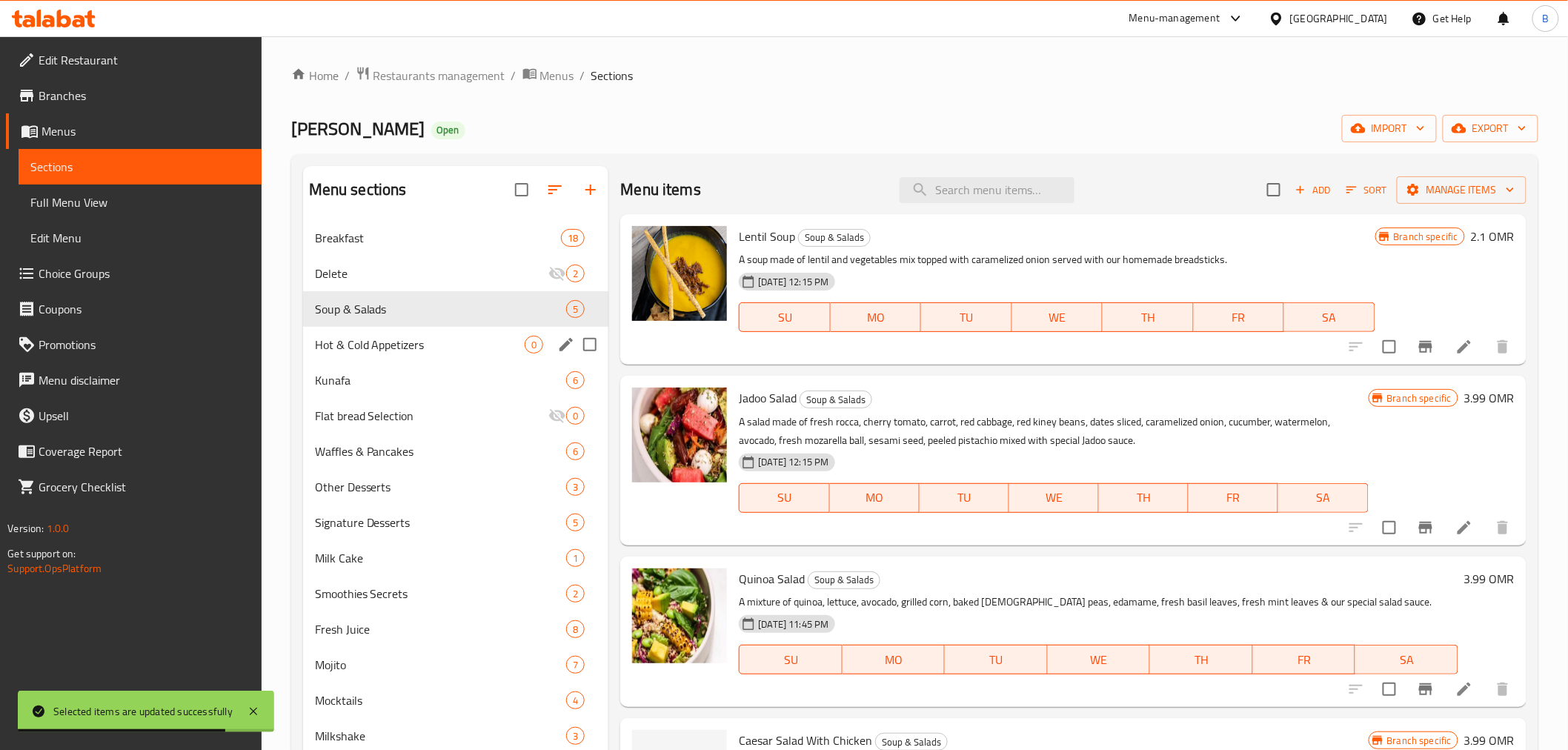
click at [394, 334] on div "Hot & Cold Appetizers 0" at bounding box center [456, 344] width 306 height 35
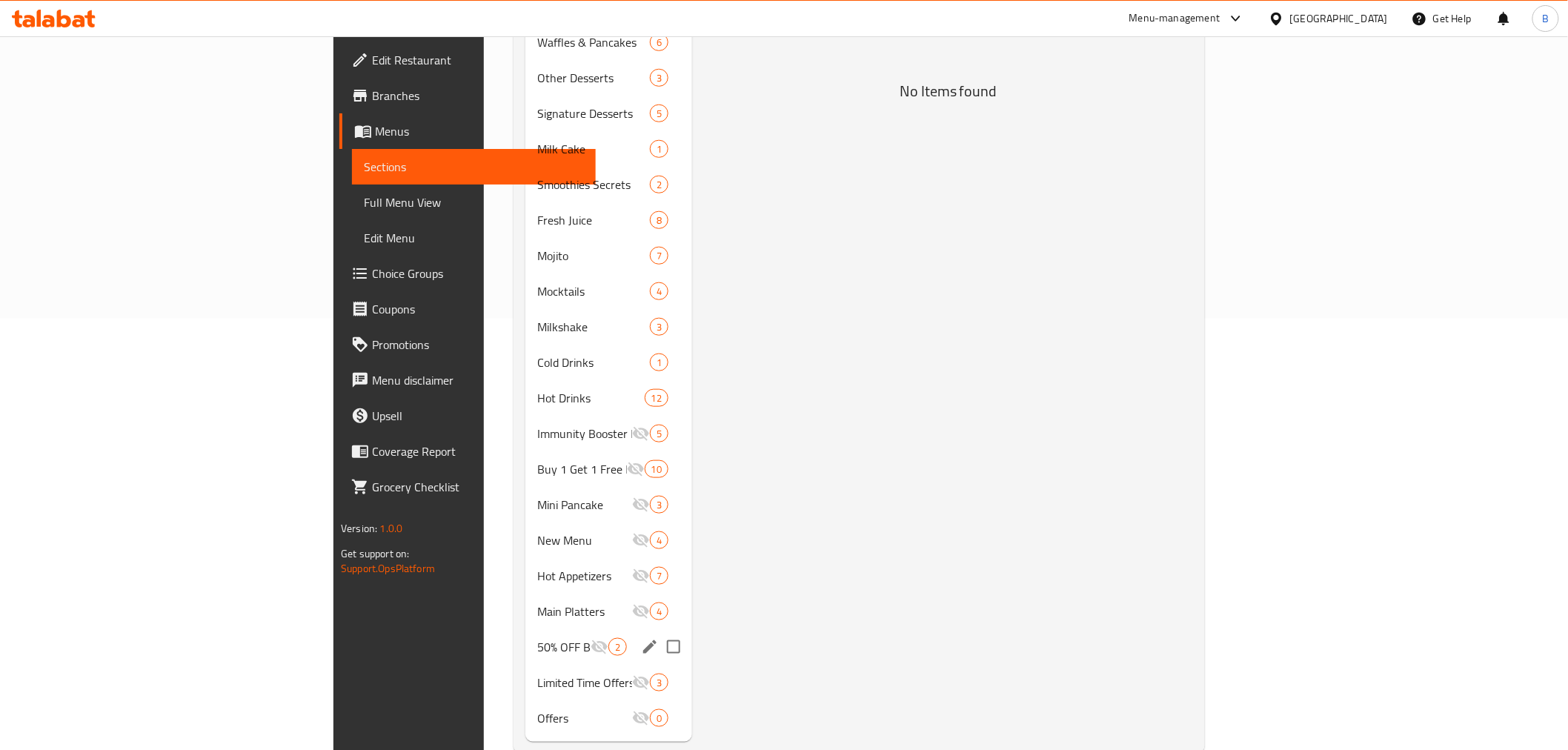
scroll to position [442, 0]
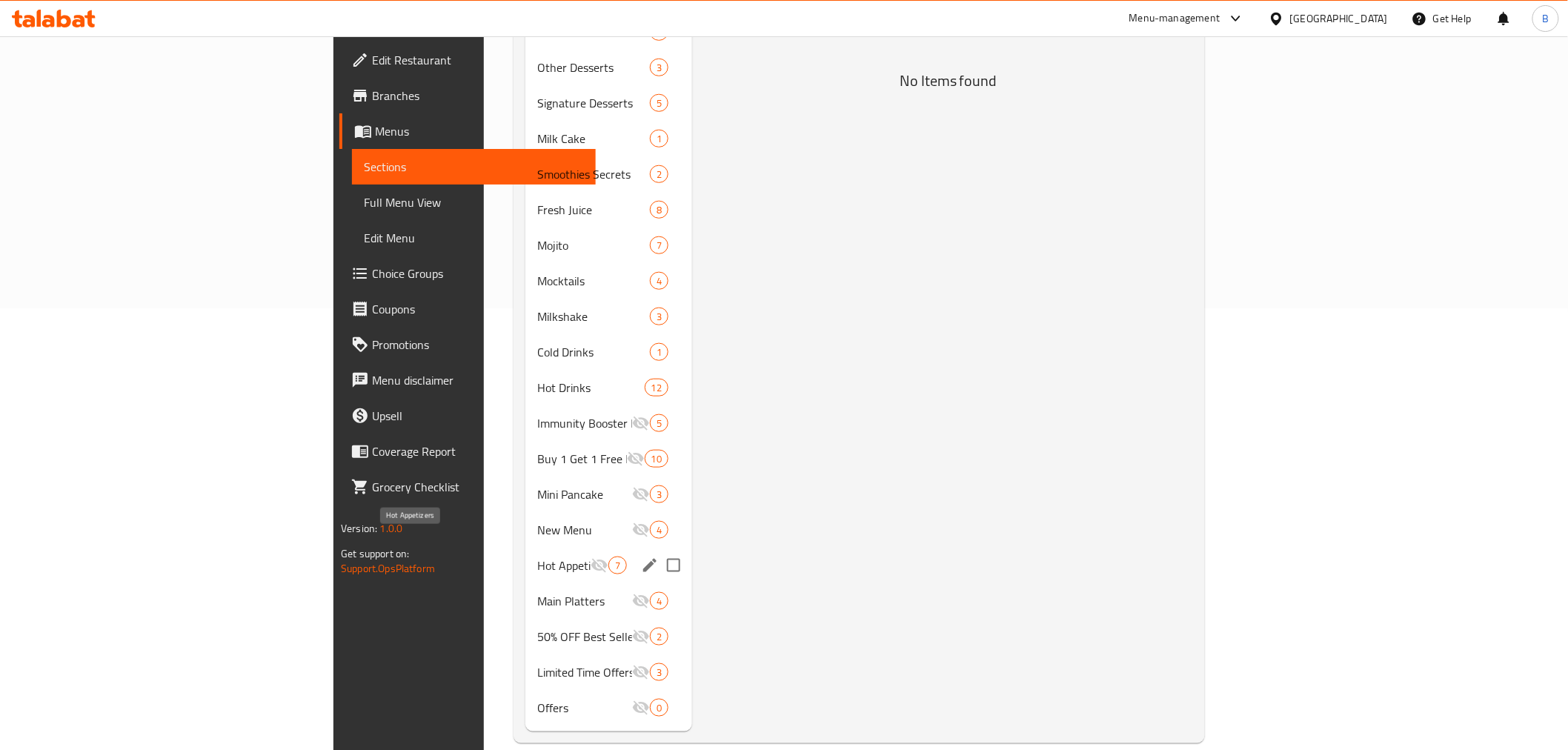
click at [537, 556] on span "Hot Appetizers" at bounding box center [564, 565] width 53 height 18
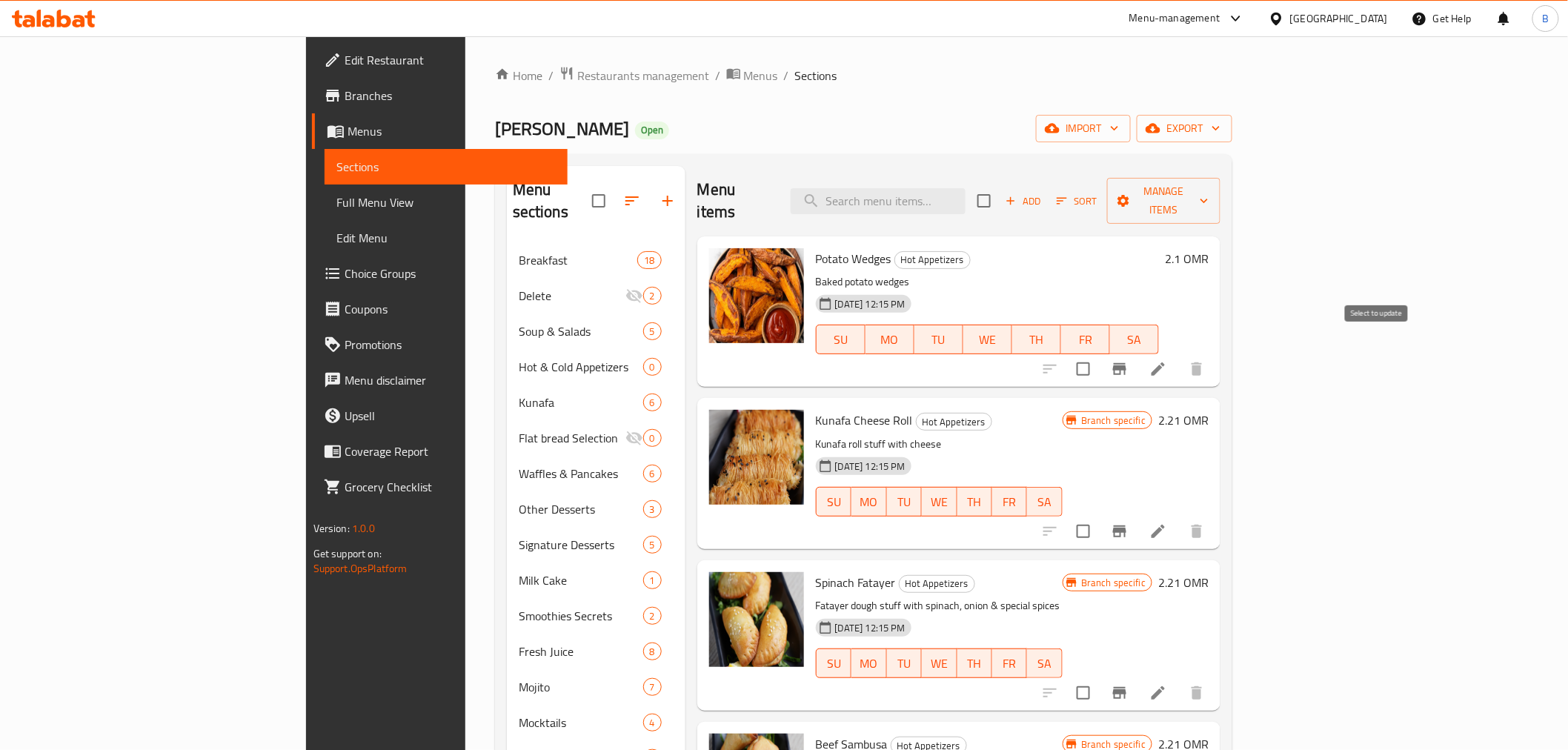
click at [1099, 353] on input "checkbox" at bounding box center [1084, 369] width 31 height 31
click at [1210, 184] on span "Manage items" at bounding box center [1164, 200] width 90 height 37
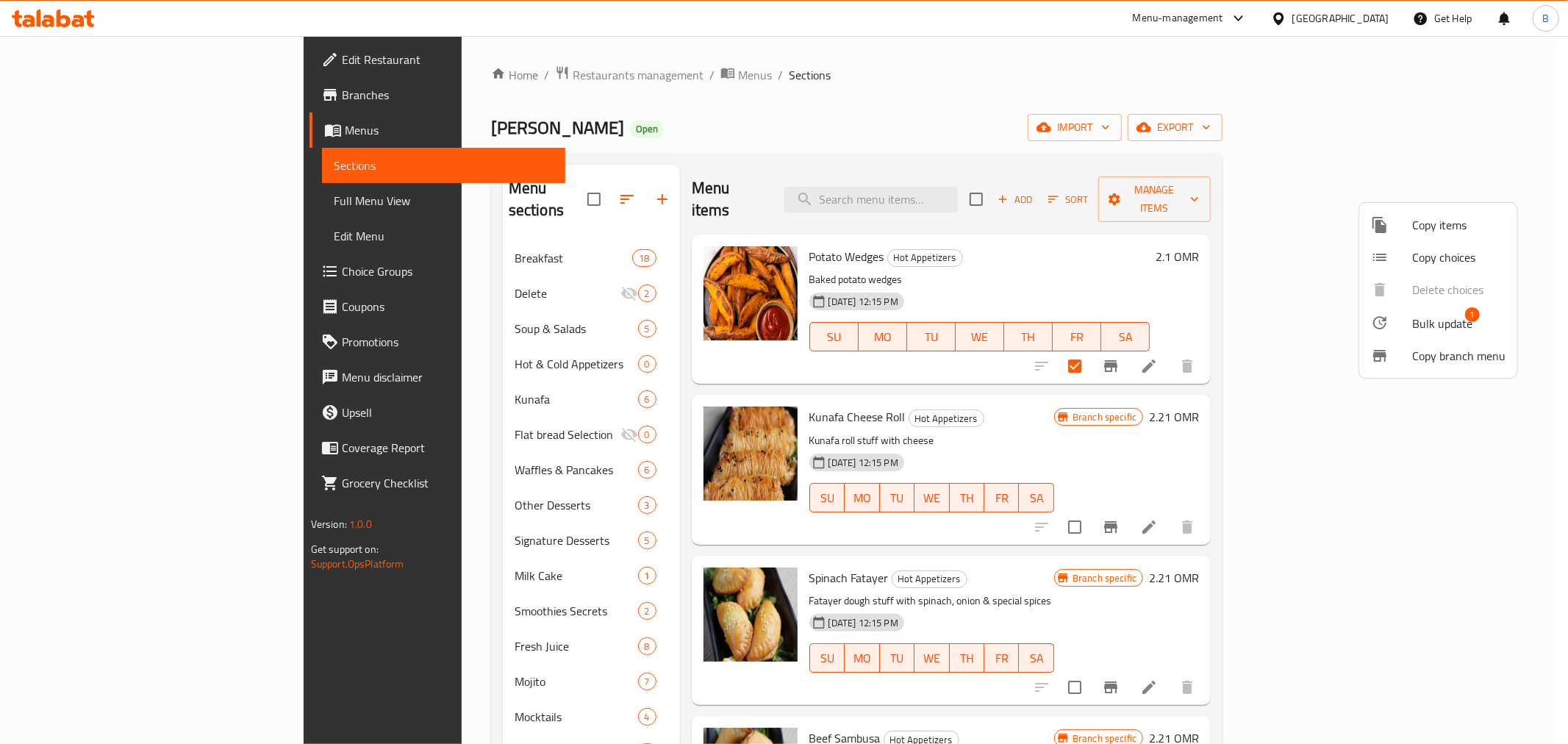
click at [1404, 298] on ul "Copy items Copy choices Delete choices Bulk update 1 Copy branch menu" at bounding box center [1438, 290] width 158 height 175
click at [1398, 319] on div at bounding box center [1391, 323] width 42 height 18
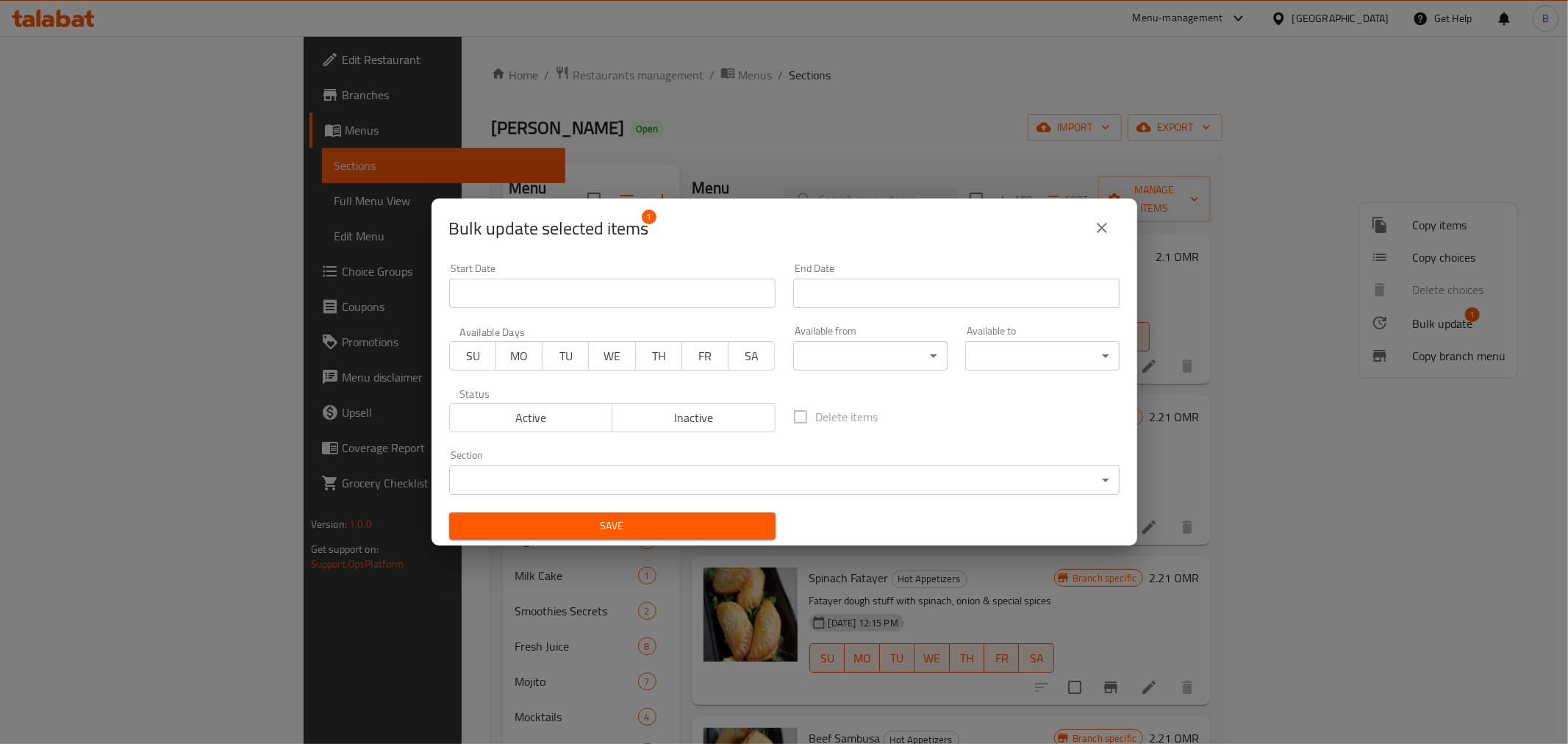
click at [505, 468] on body "​ Menu-management Oman Get Help B Edit Restaurant Branches Menus Sections Full …" at bounding box center [784, 390] width 1568 height 707
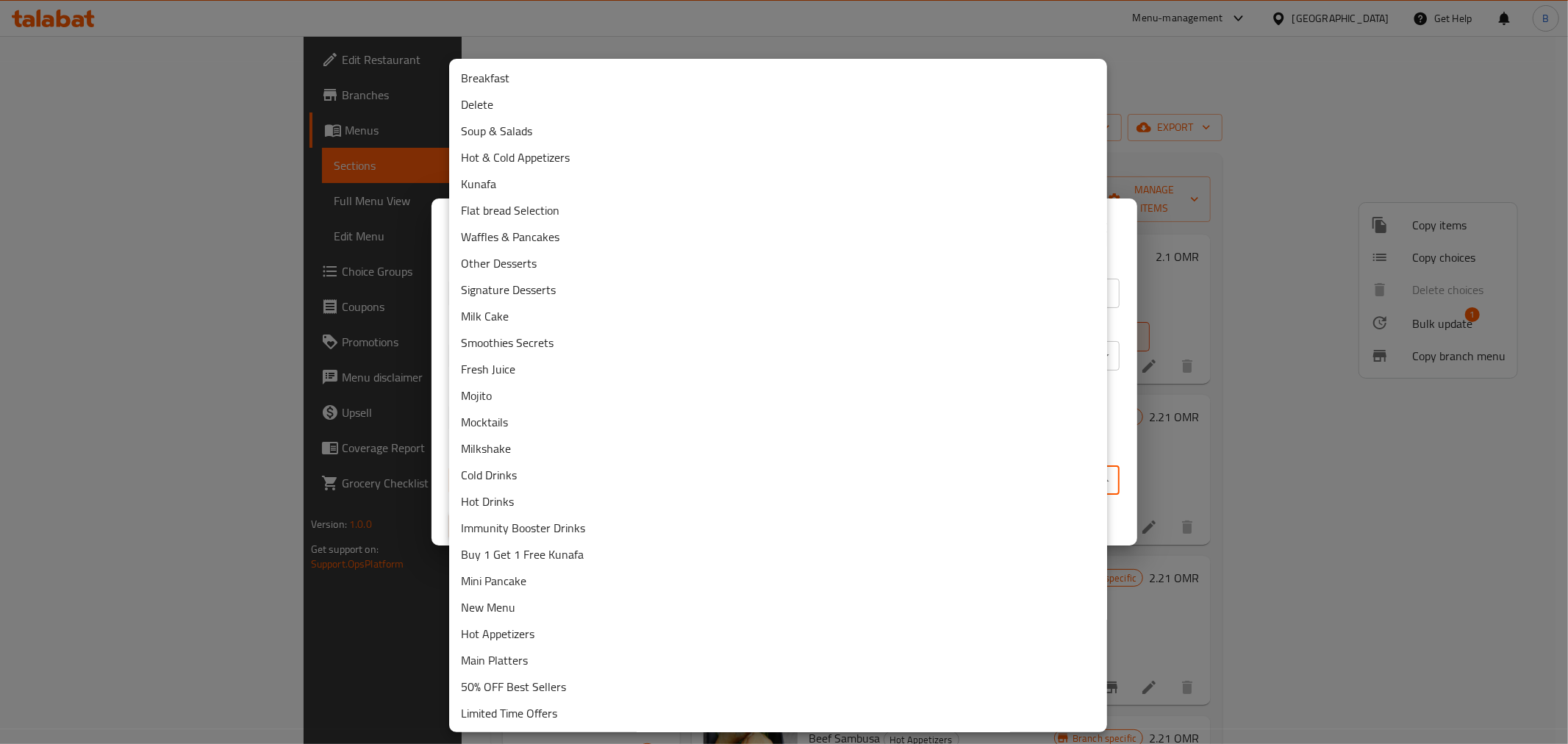
click at [515, 162] on li "Hot & Cold Appetizers" at bounding box center [777, 157] width 658 height 26
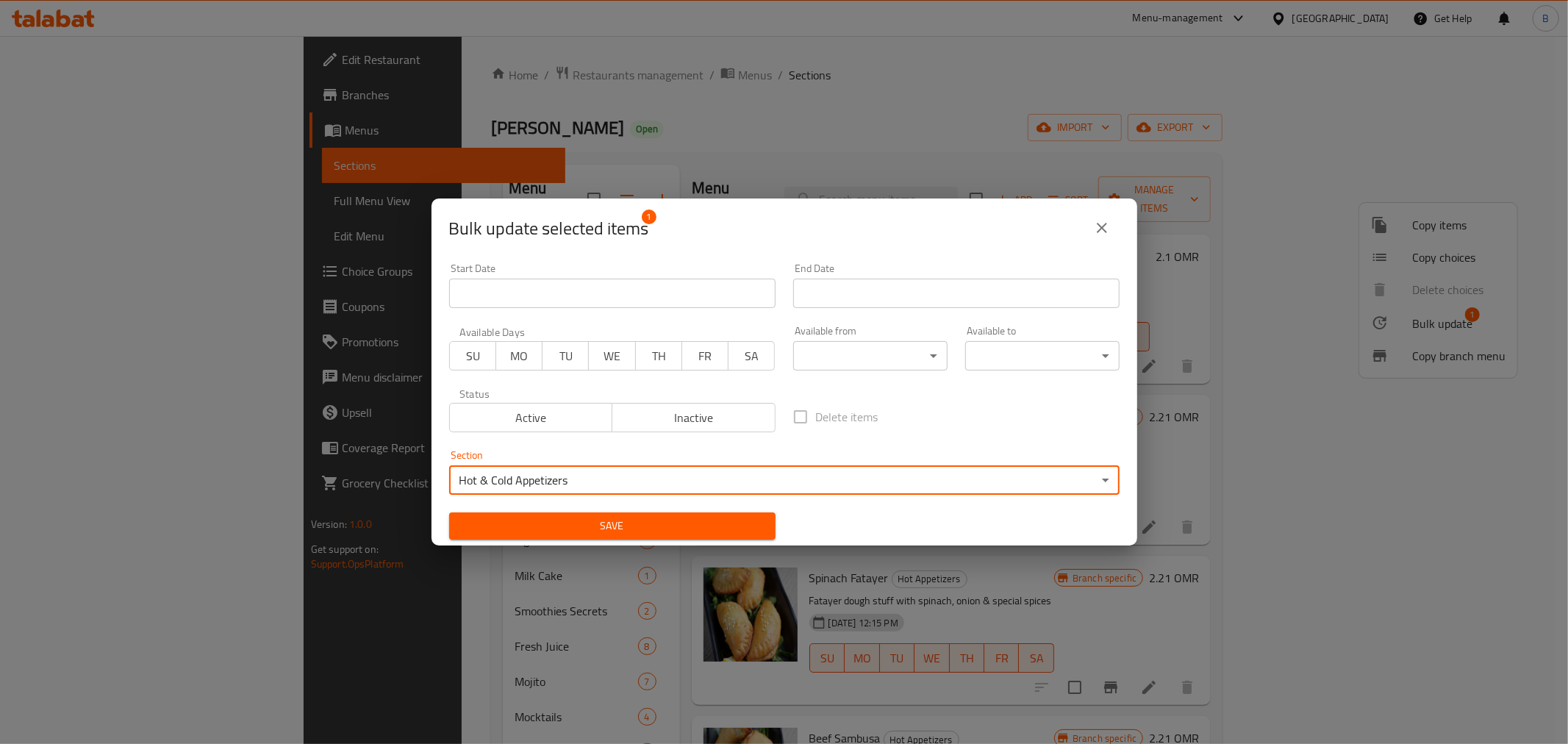
click at [686, 527] on span "Save" at bounding box center [612, 526] width 303 height 19
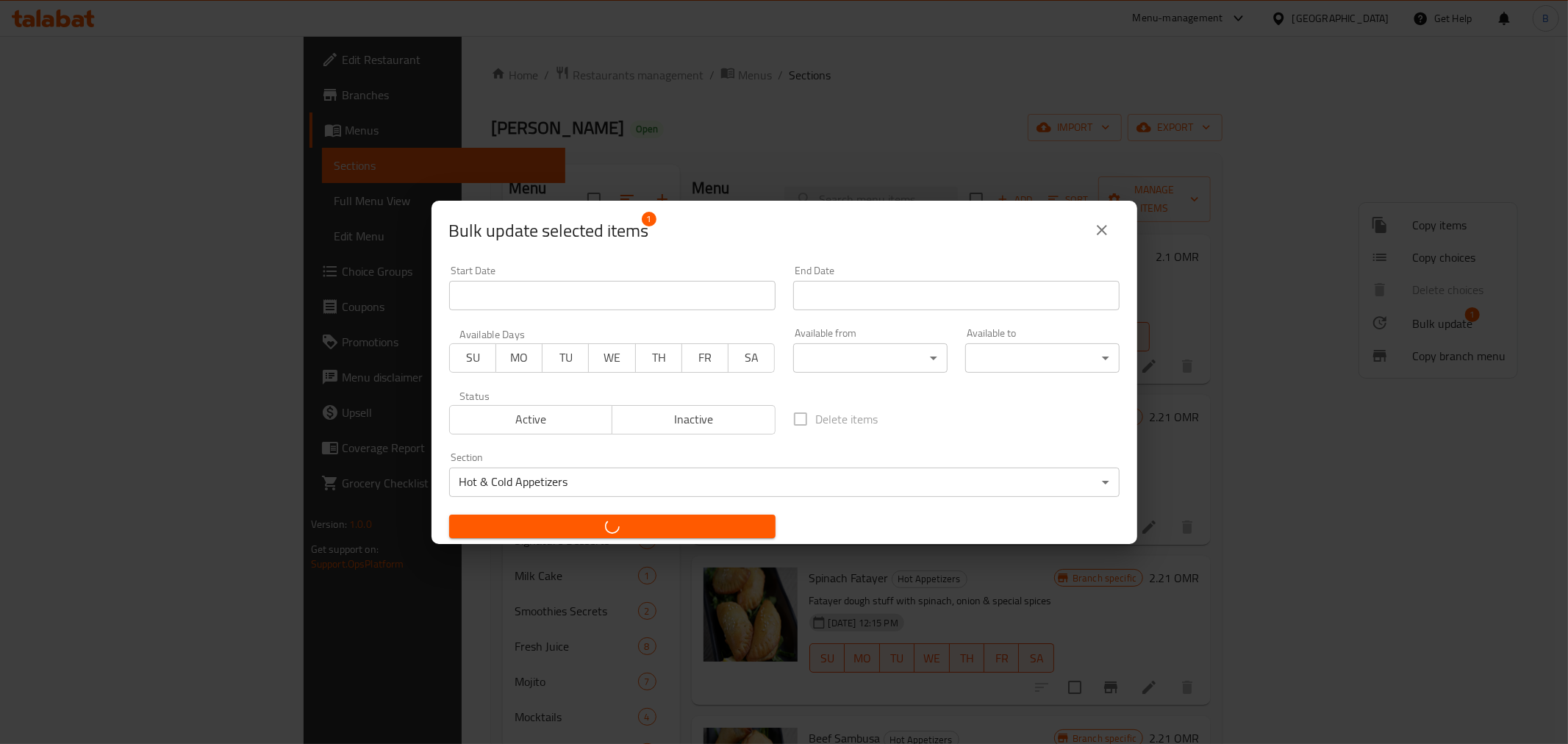
checkbox input "false"
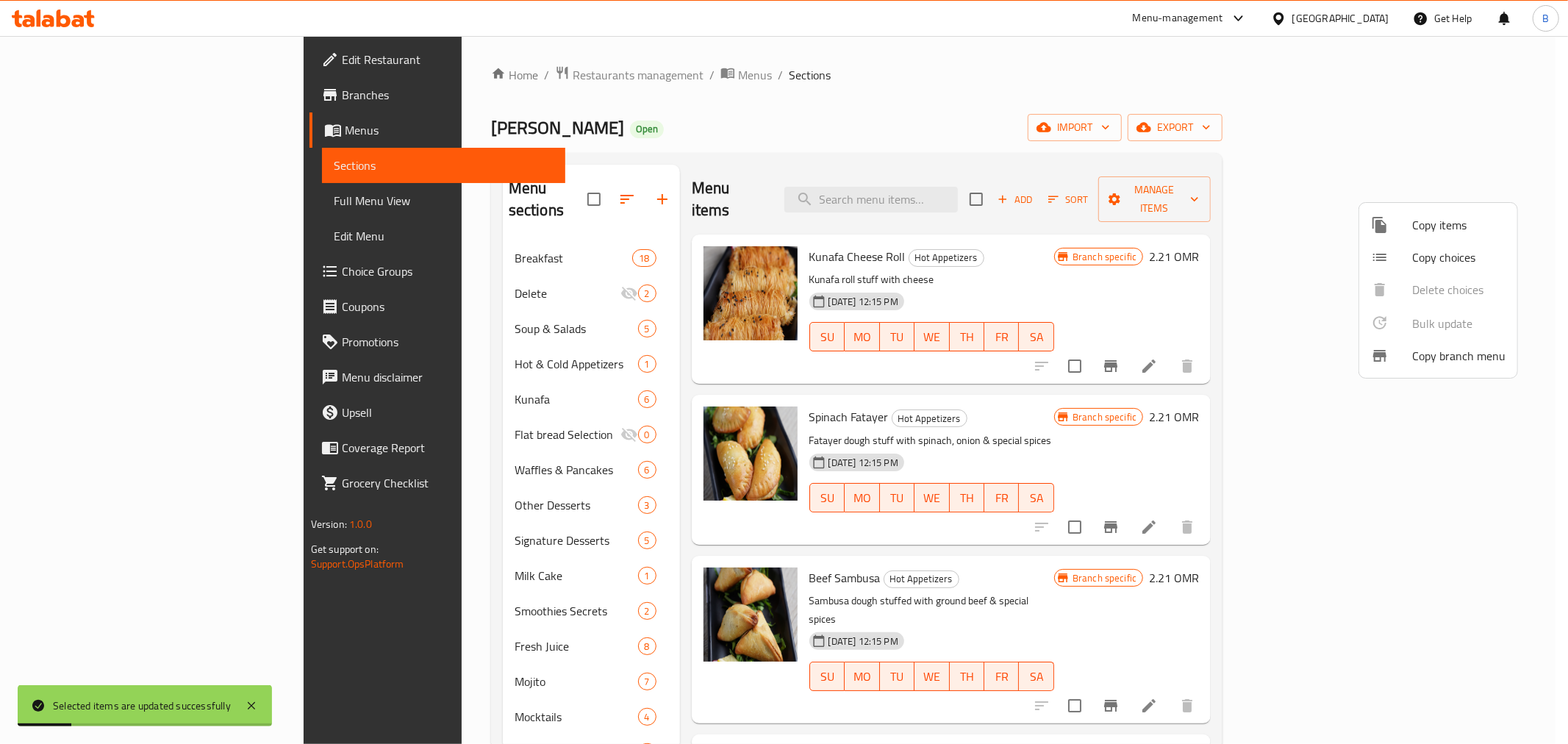
click at [441, 338] on div at bounding box center [784, 372] width 1568 height 744
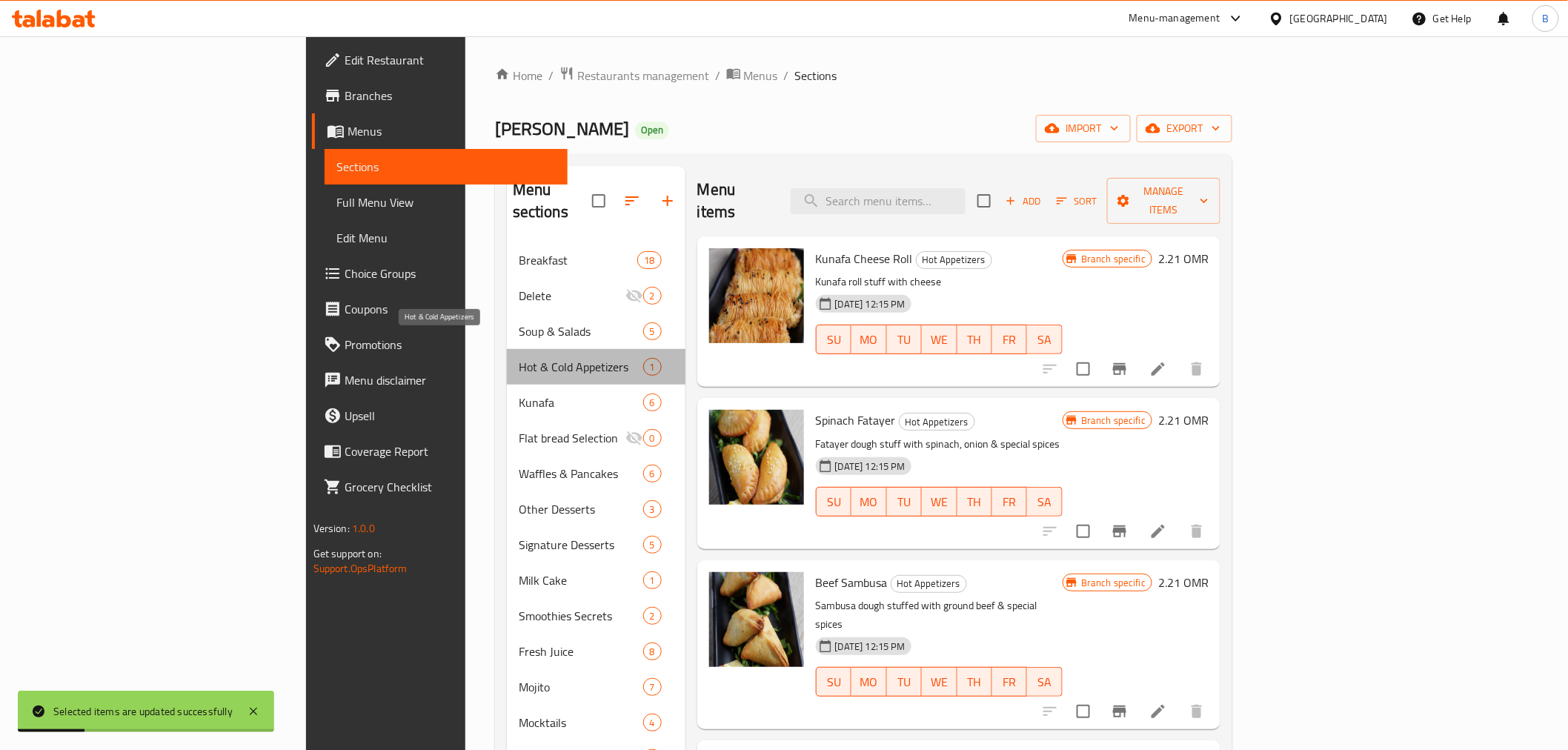
click at [519, 358] on span "Hot & Cold Appetizers" at bounding box center [581, 367] width 125 height 18
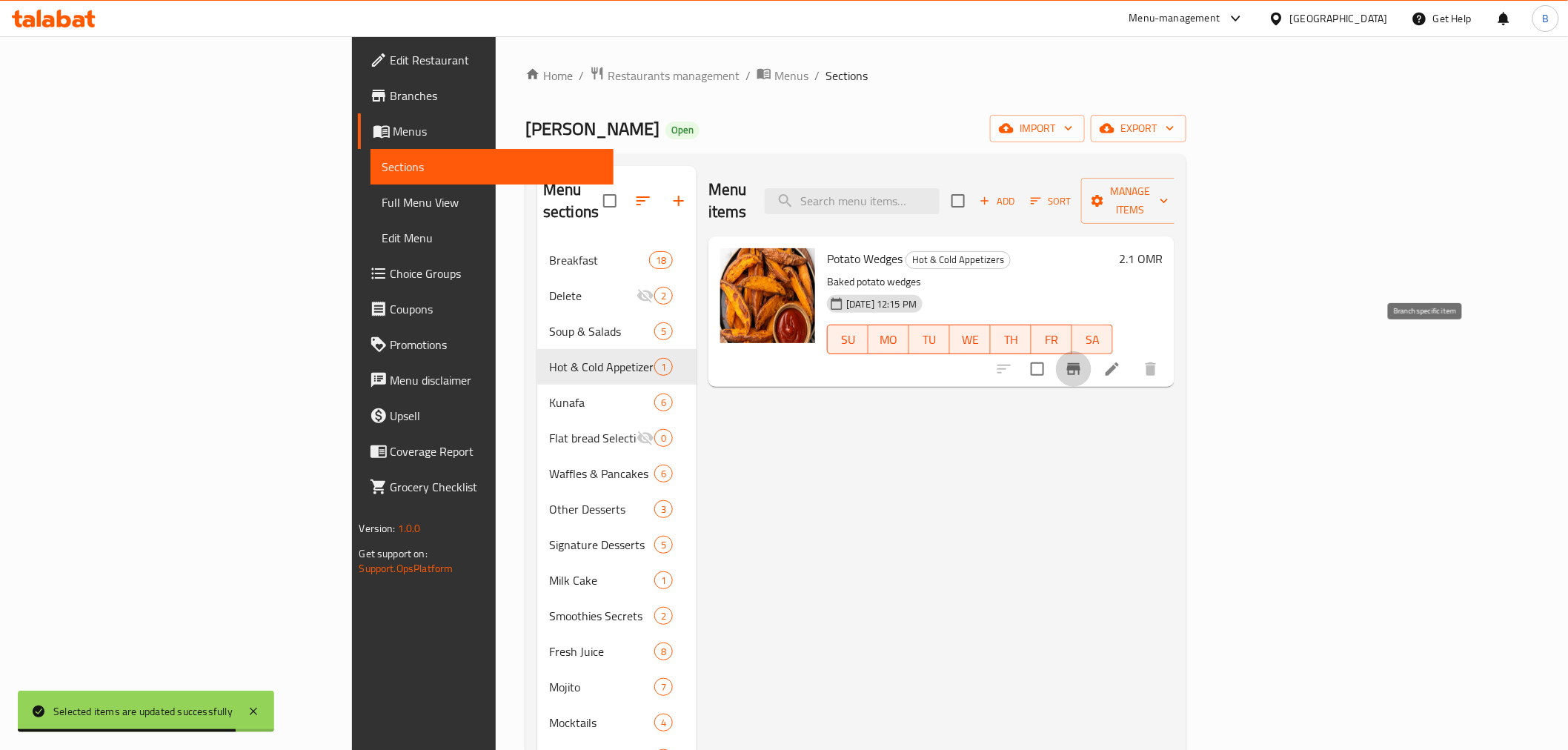
click at [1091, 357] on button "Branch-specific-item" at bounding box center [1073, 368] width 35 height 35
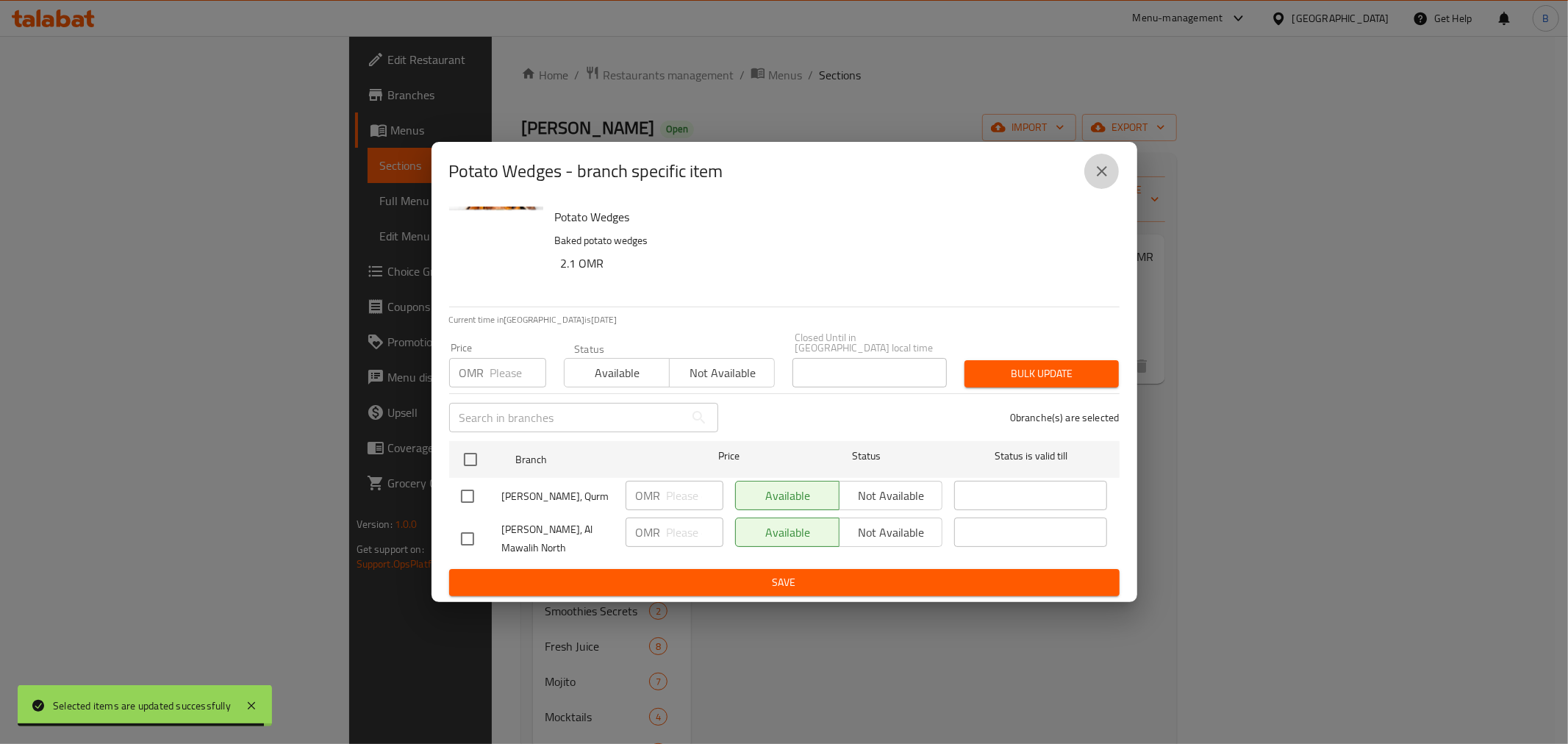
click at [1103, 176] on icon "close" at bounding box center [1102, 171] width 11 height 11
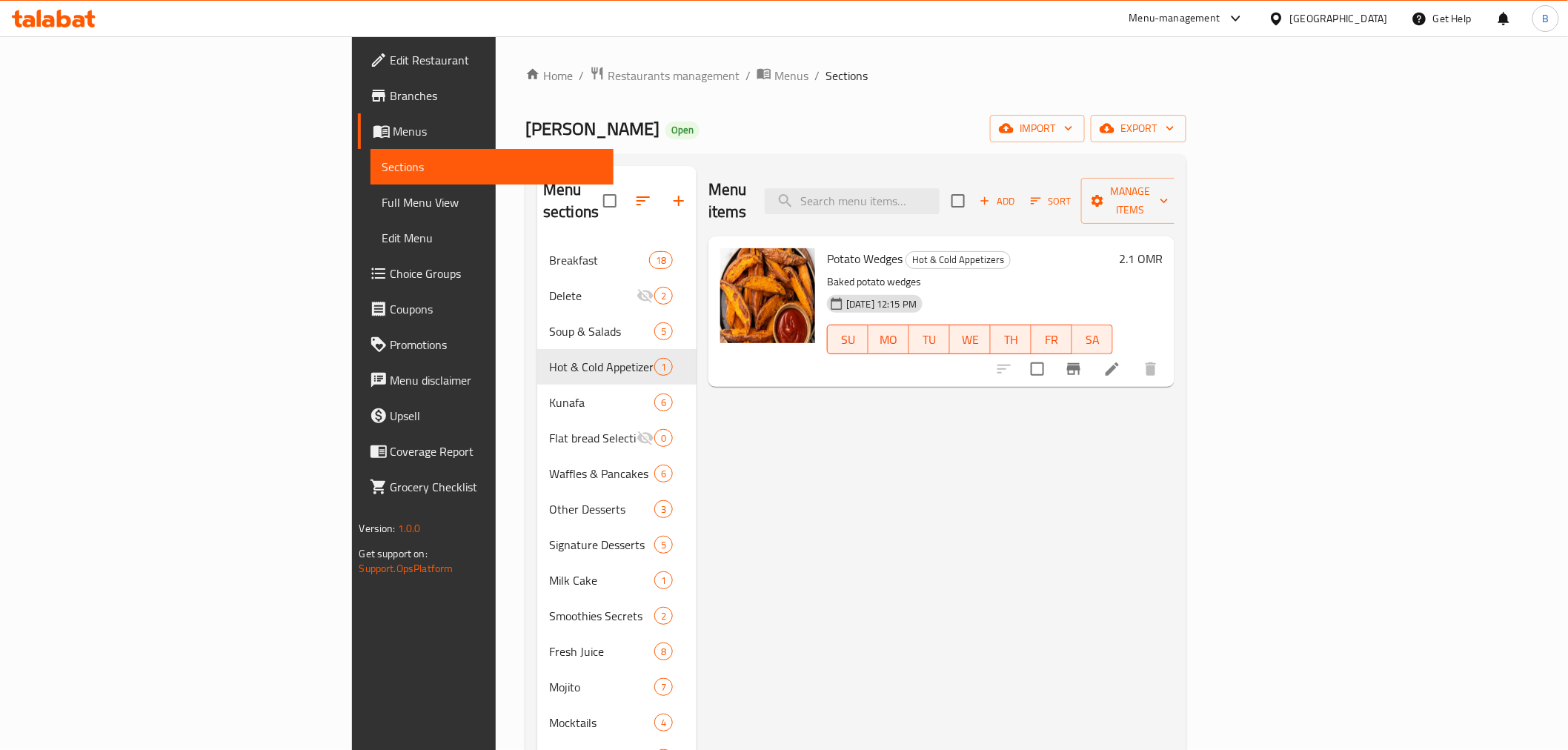
click at [827, 247] on span "Potato Wedges" at bounding box center [865, 258] width 76 height 22
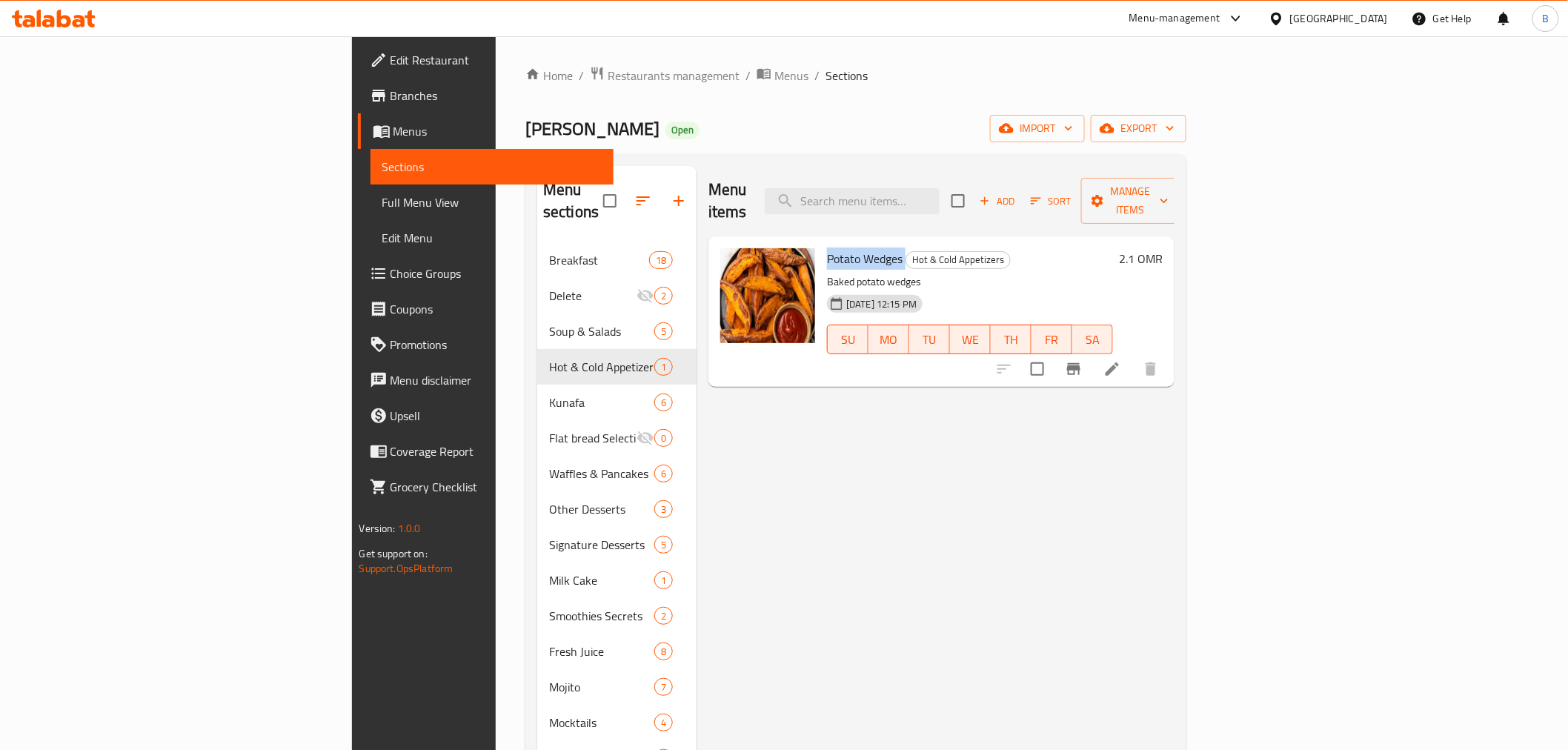
click at [1133, 356] on li at bounding box center [1112, 369] width 42 height 26
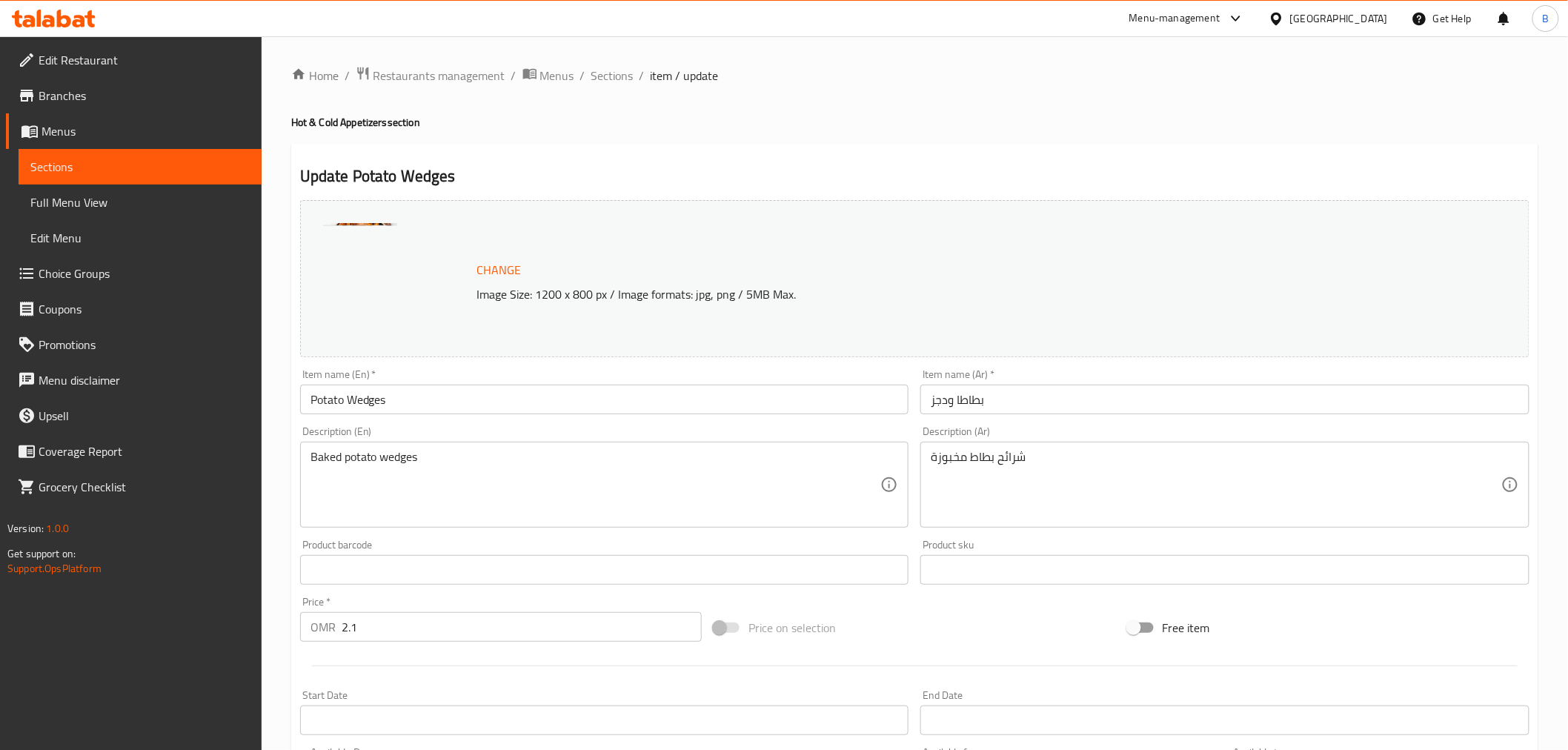
click at [745, 498] on textarea "Baked potato wedges" at bounding box center [596, 485] width 570 height 71
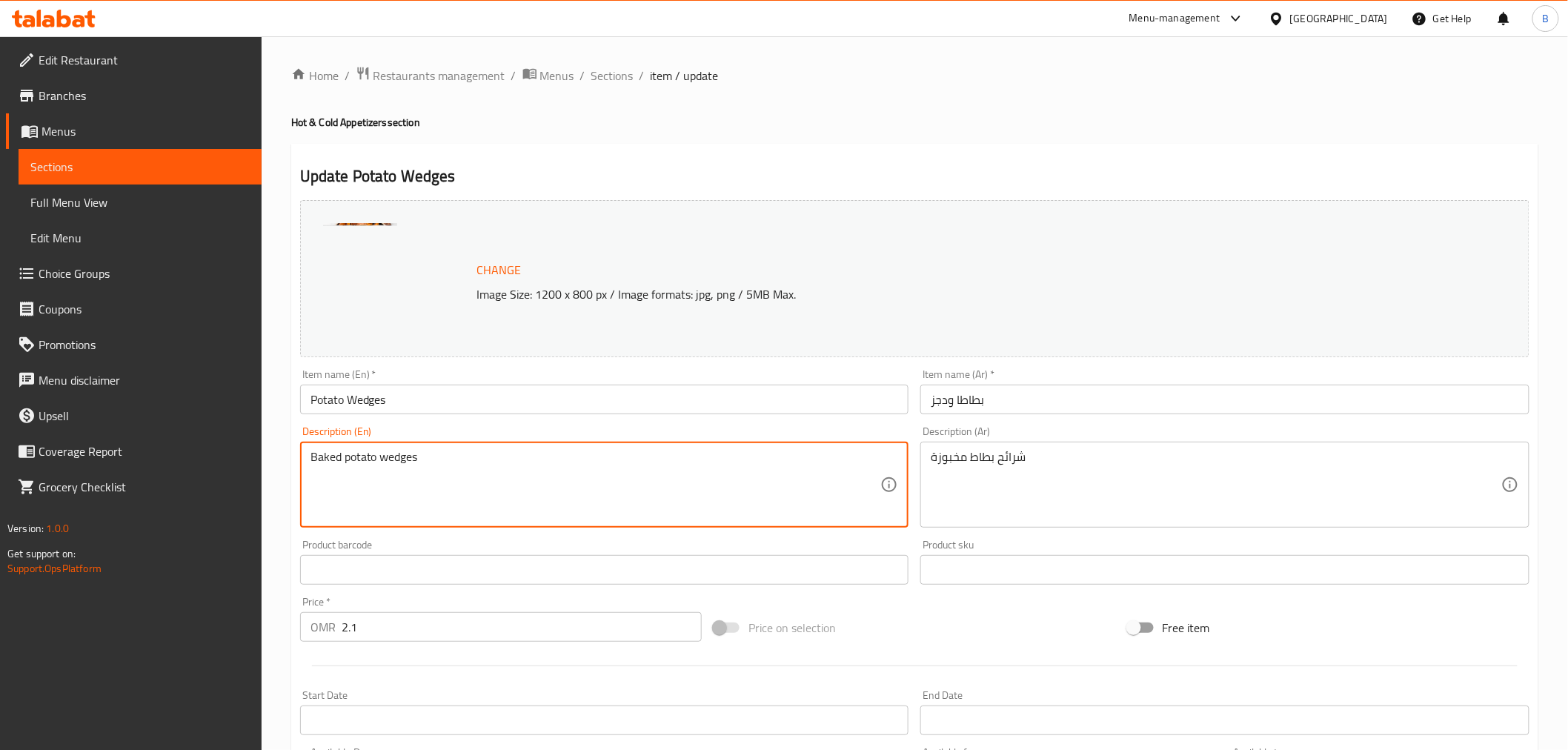
click at [744, 502] on textarea "Baked potato wedges" at bounding box center [596, 485] width 570 height 71
paste textarea "Baked potato wedges served with ketchup ramekin."
click at [734, 486] on textarea "Baked potato wedgesBaked potato wedges served with ketchup ramekin." at bounding box center [596, 485] width 570 height 71
click at [735, 480] on textarea "Baked potato wedgesBaked potato wedges served with ketchup ramekin." at bounding box center [596, 485] width 570 height 71
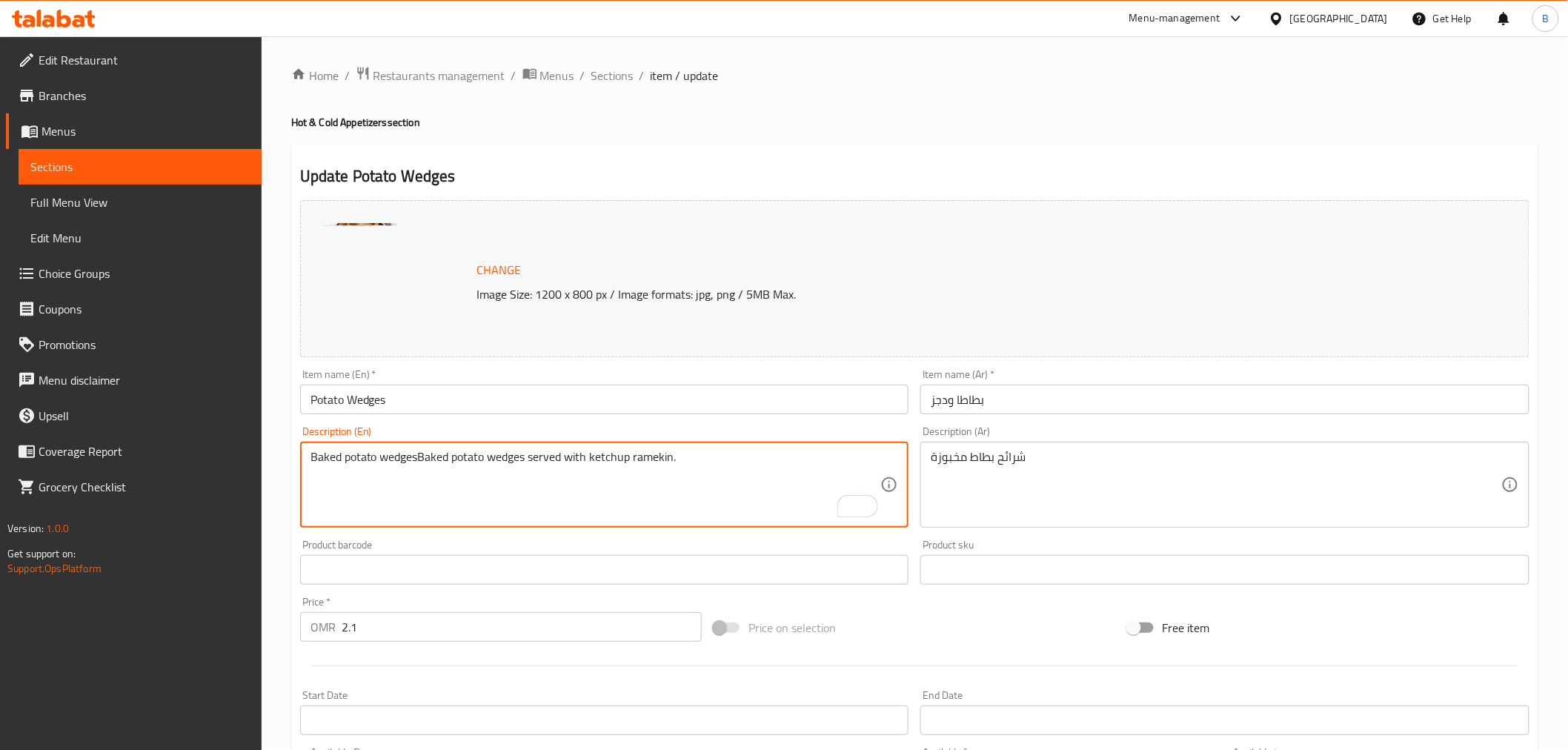
click at [735, 480] on textarea "Baked potato wedgesBaked potato wedges served with ketchup ramekin." at bounding box center [596, 485] width 570 height 71
click at [735, 485] on textarea "Baked potato wedgesBaked potato wedges served with ketchup ramekin." at bounding box center [596, 485] width 570 height 71
click at [736, 495] on textarea "Baked potato wedgesBaked potato wedges served with ketchup ramekin." at bounding box center [596, 485] width 570 height 71
click at [731, 457] on textarea "Baked potato wedgesBaked potato wedges served with ketchup ramekin." at bounding box center [596, 485] width 570 height 71
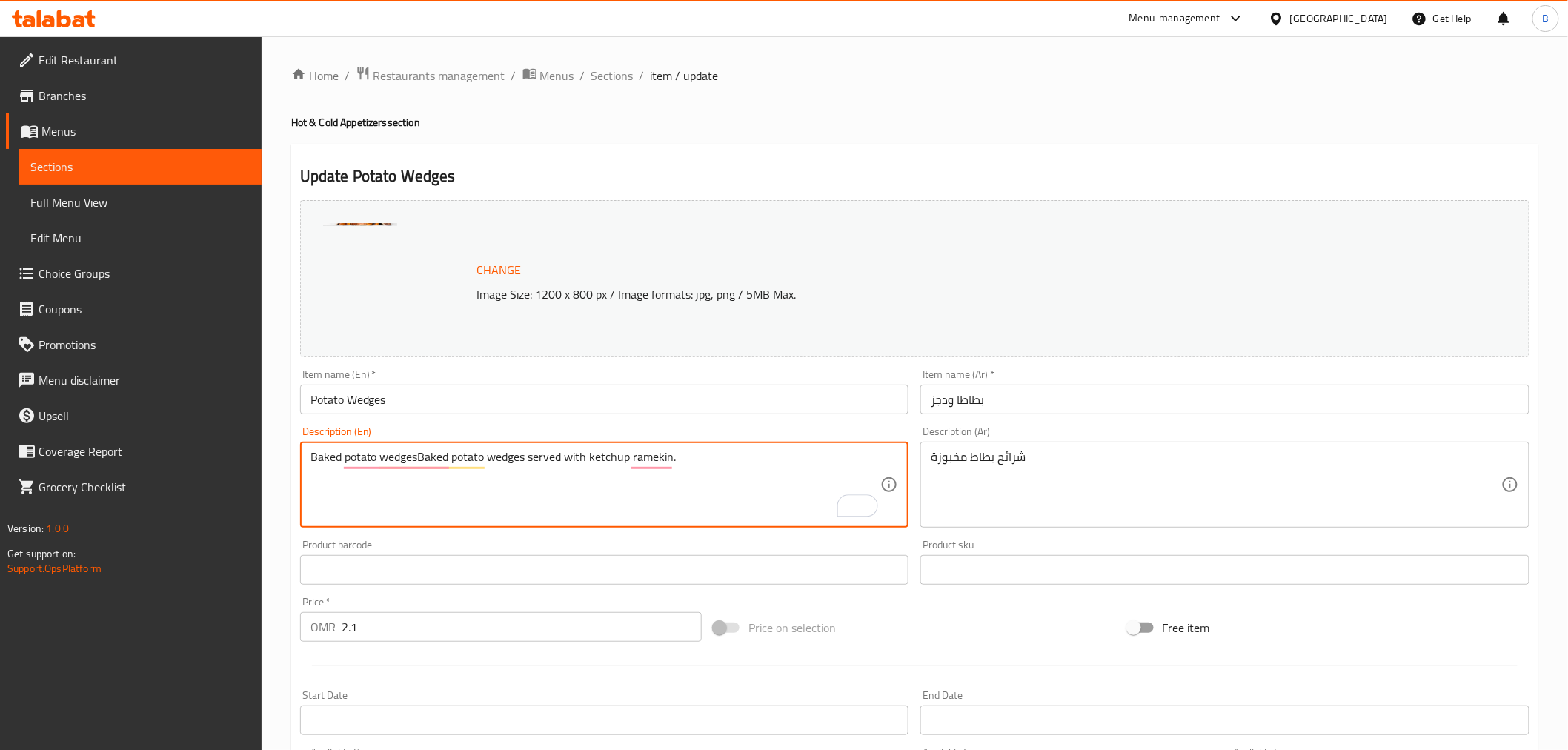
click at [731, 457] on textarea "Baked potato wedgesBaked potato wedges served with ketchup ramekin." at bounding box center [596, 485] width 570 height 71
paste textarea "To enrich screen reader interactions, please activate Accessibility in Grammarl…"
type textarea "Baked potato wedges served with ketchup ramekin."
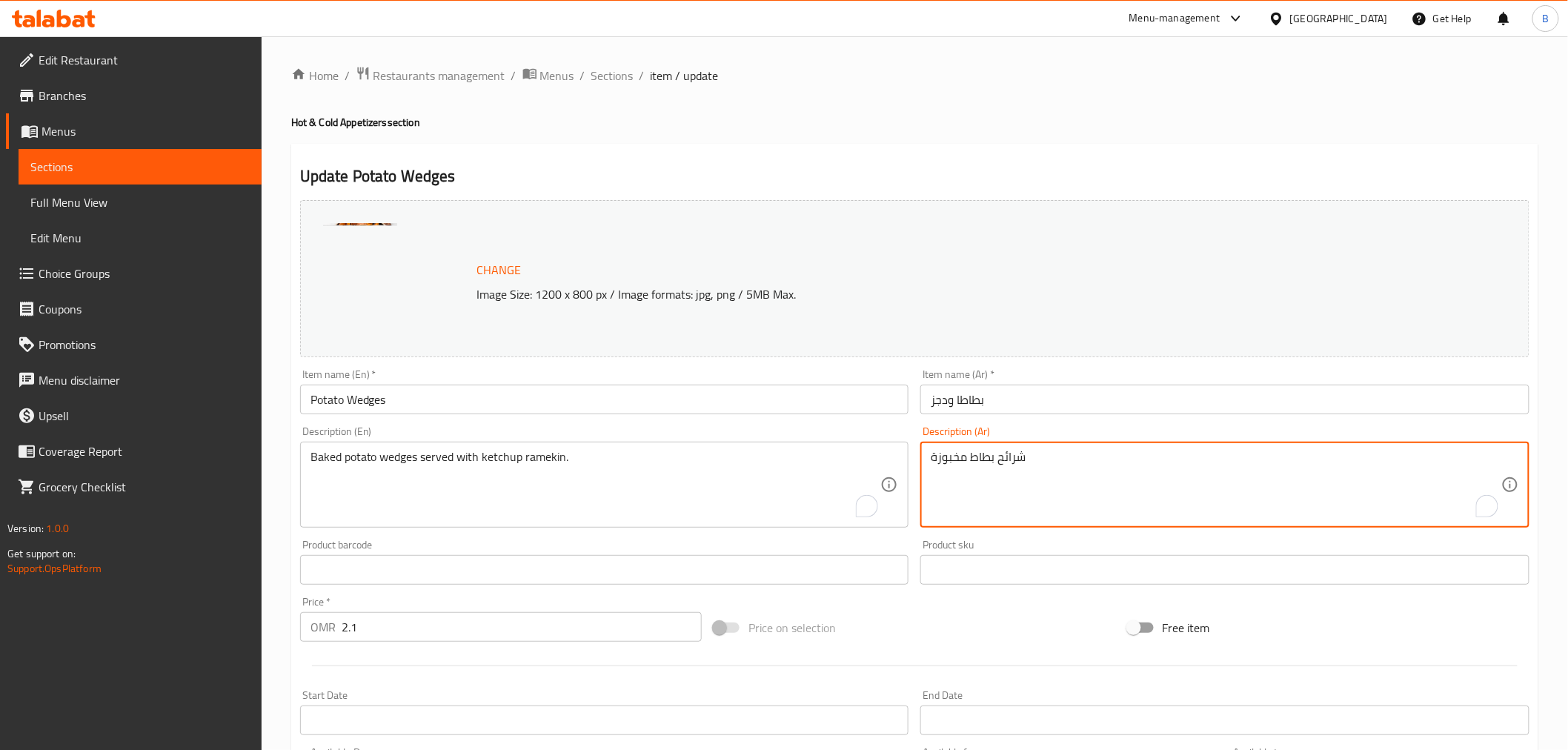
click at [1109, 493] on textarea "شرائح بطاط مخبوزة" at bounding box center [1216, 485] width 570 height 71
paste textarea "طاطس مخبوزة تقدم مع طبق الكاتشب."
click at [1367, 453] on textarea "بطاطس مخبوزة تقدم مع طبق الكاتشب." at bounding box center [1216, 485] width 570 height 71
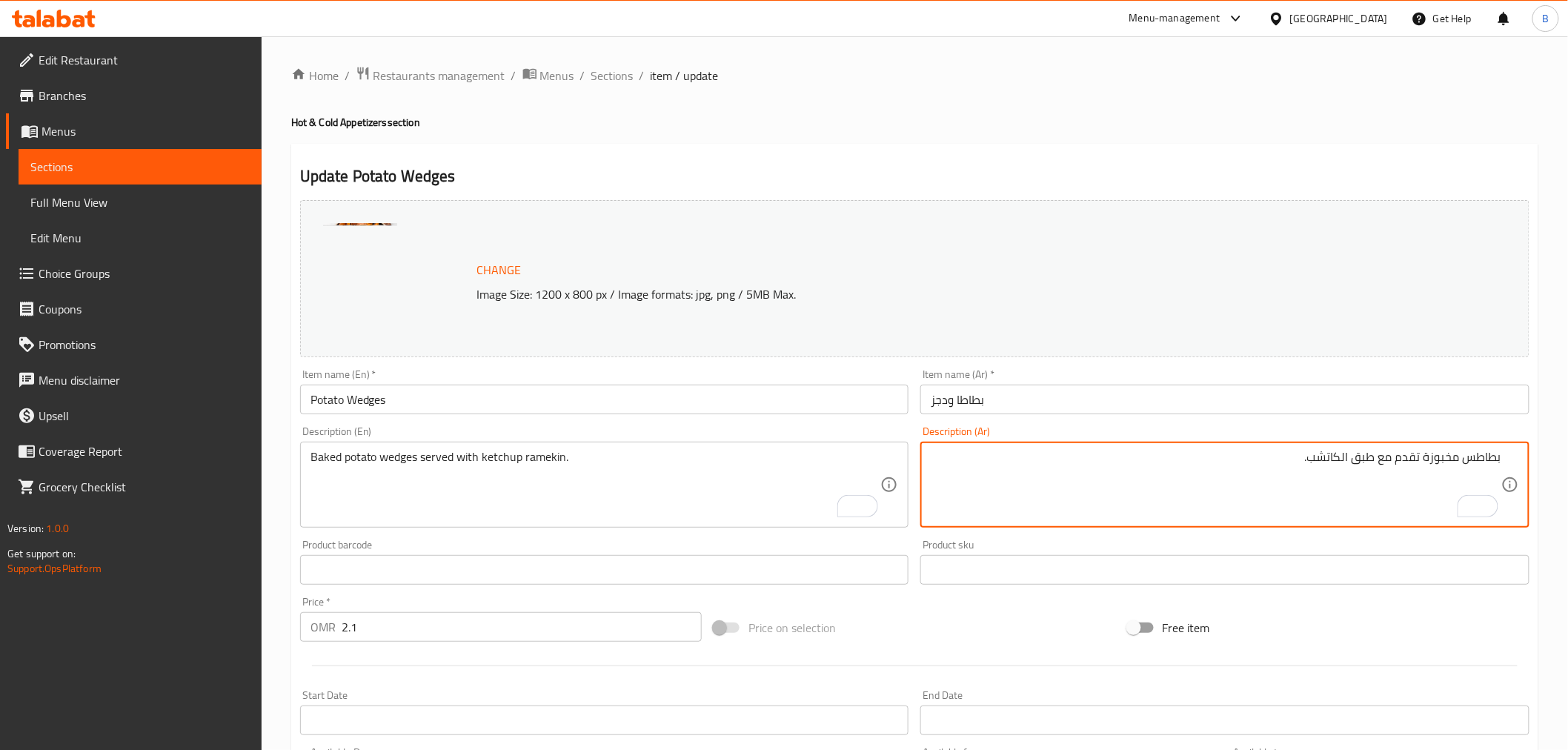
paste textarea "امكين"
click at [1238, 452] on textarea "بطاطس مخبوزة تقدم مع رامكين كاتشب." at bounding box center [1216, 485] width 570 height 71
click at [937, 409] on input "بطاطا ودجز" at bounding box center [1224, 399] width 609 height 30
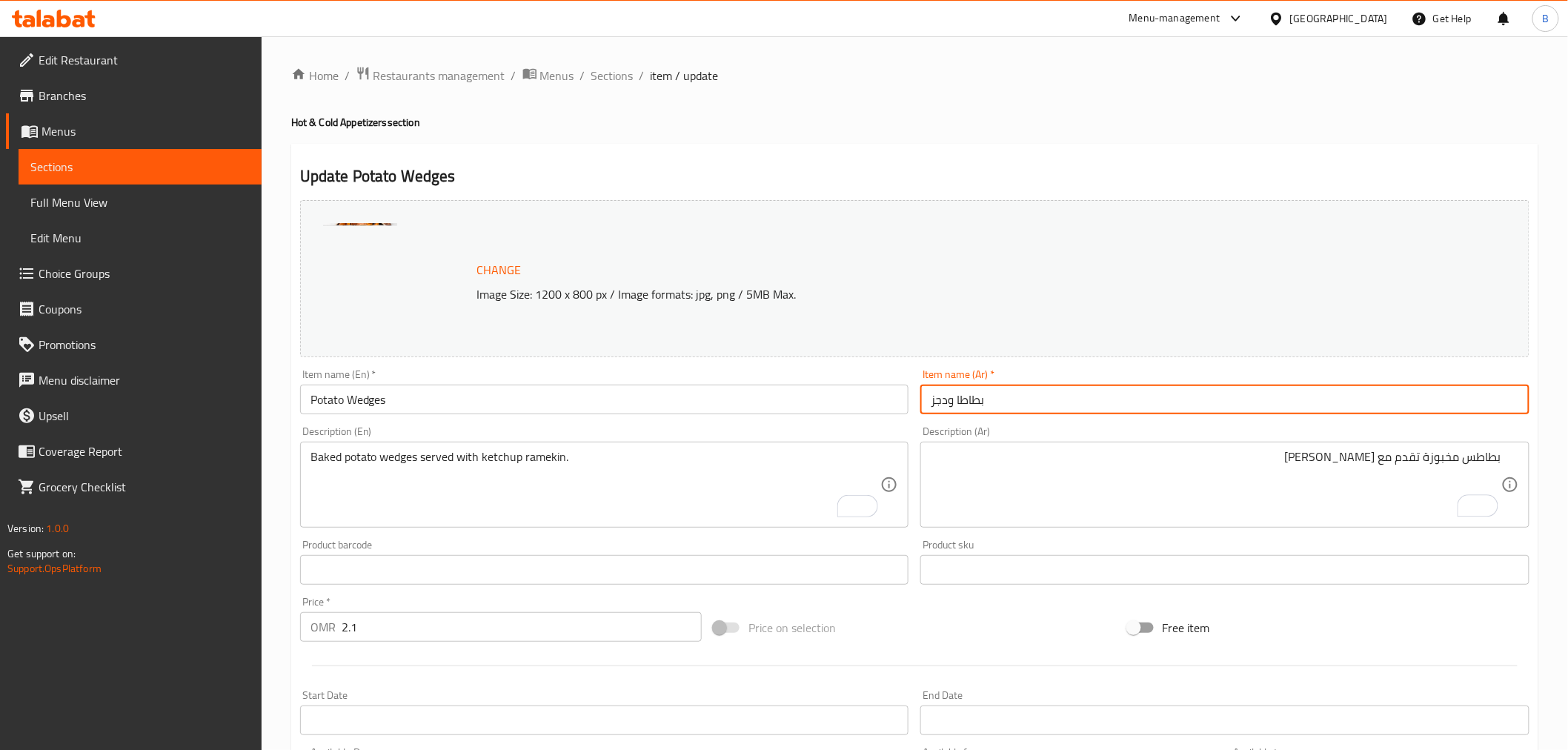
click at [936, 409] on input "بطاطا ودجز" at bounding box center [1224, 399] width 609 height 30
click at [1113, 407] on input "بطاطا ودجز" at bounding box center [1224, 399] width 609 height 30
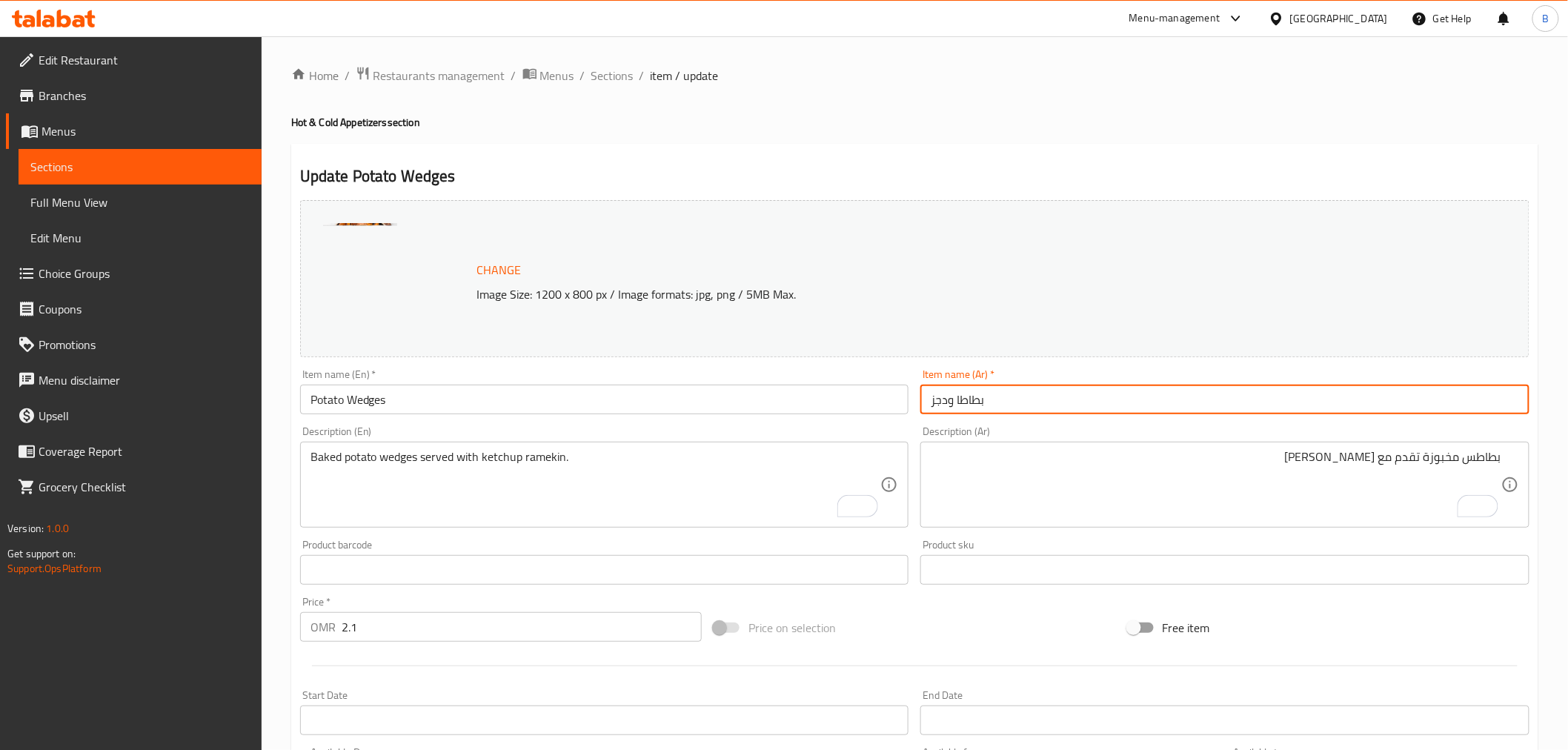
click at [1114, 407] on input "بطاطا ودجز" at bounding box center [1224, 399] width 609 height 30
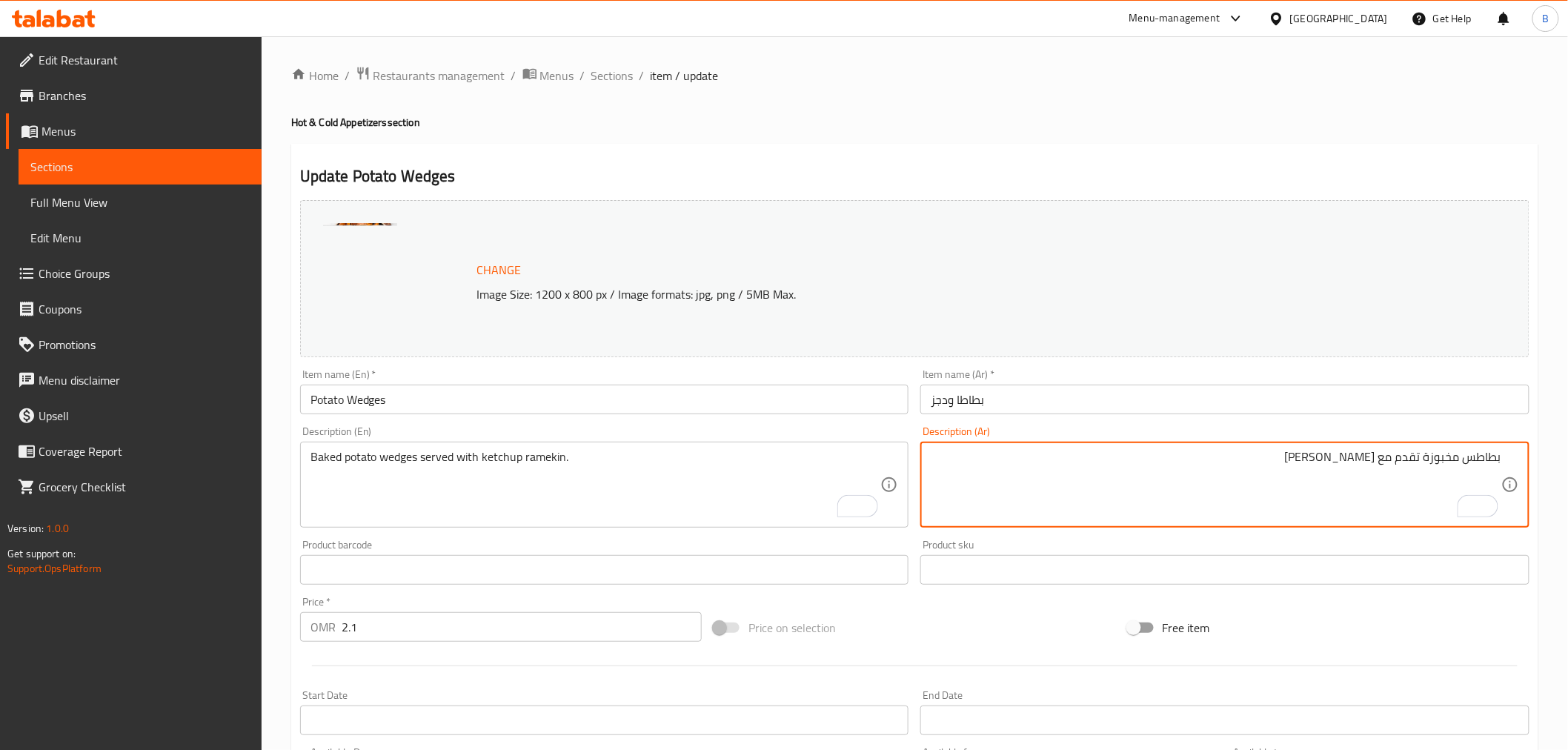
click at [1483, 467] on textarea "بطاطس مخبوزة تقدم مع رامكين كاتشب" at bounding box center [1216, 485] width 570 height 71
paste textarea "ودجز"
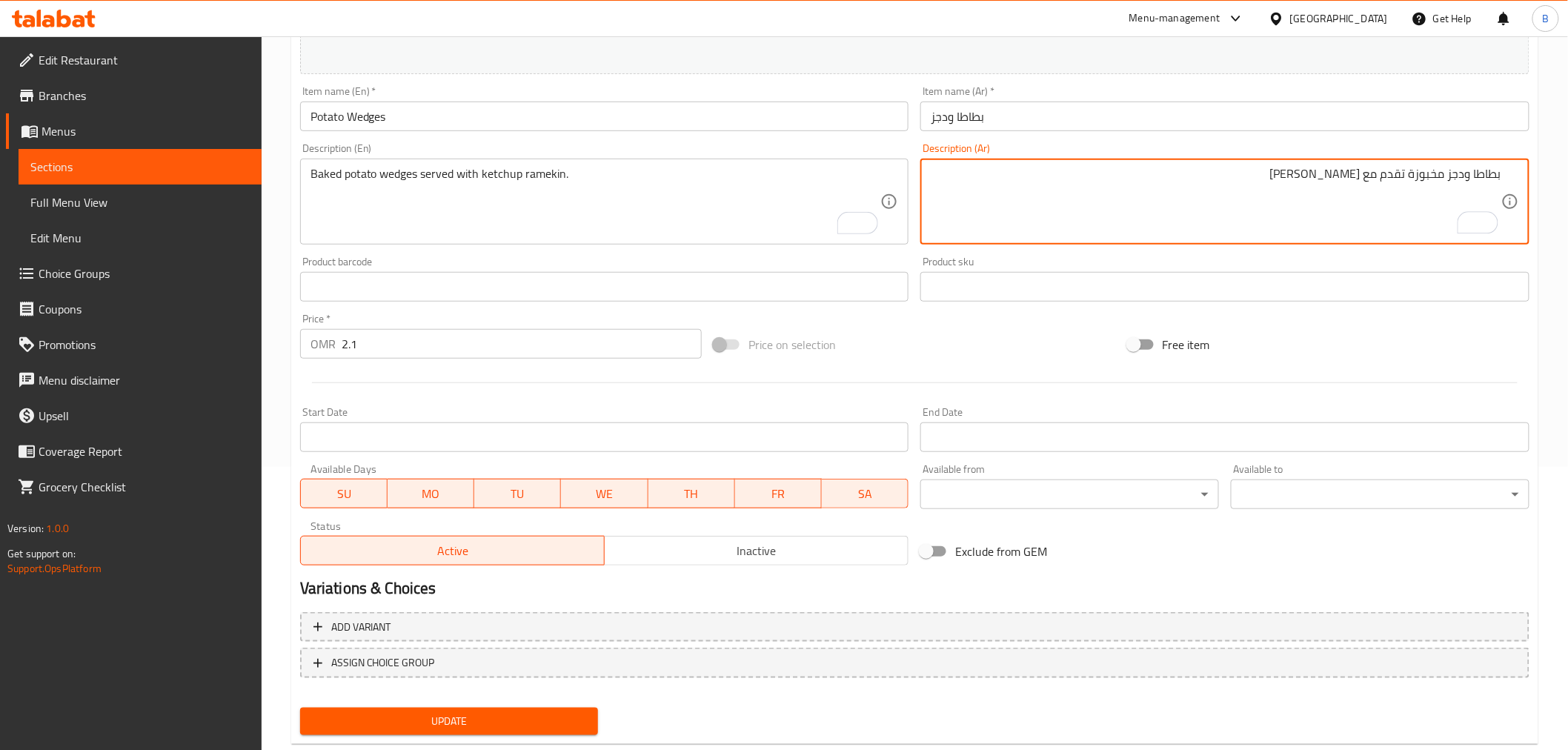
scroll to position [315, 0]
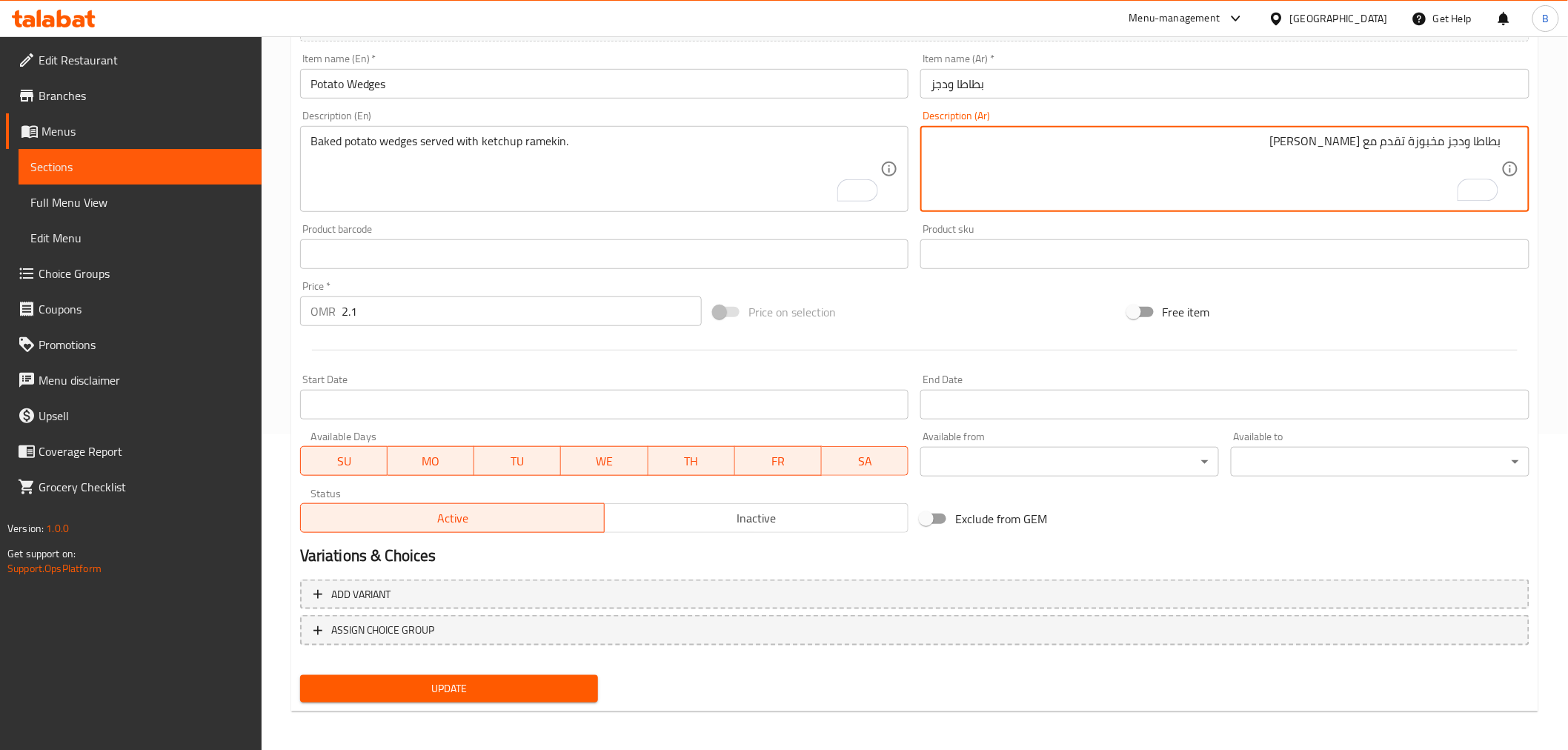
type textarea "بطاطا ودجز مخبوزة تقدم مع رامكين كاتشب"
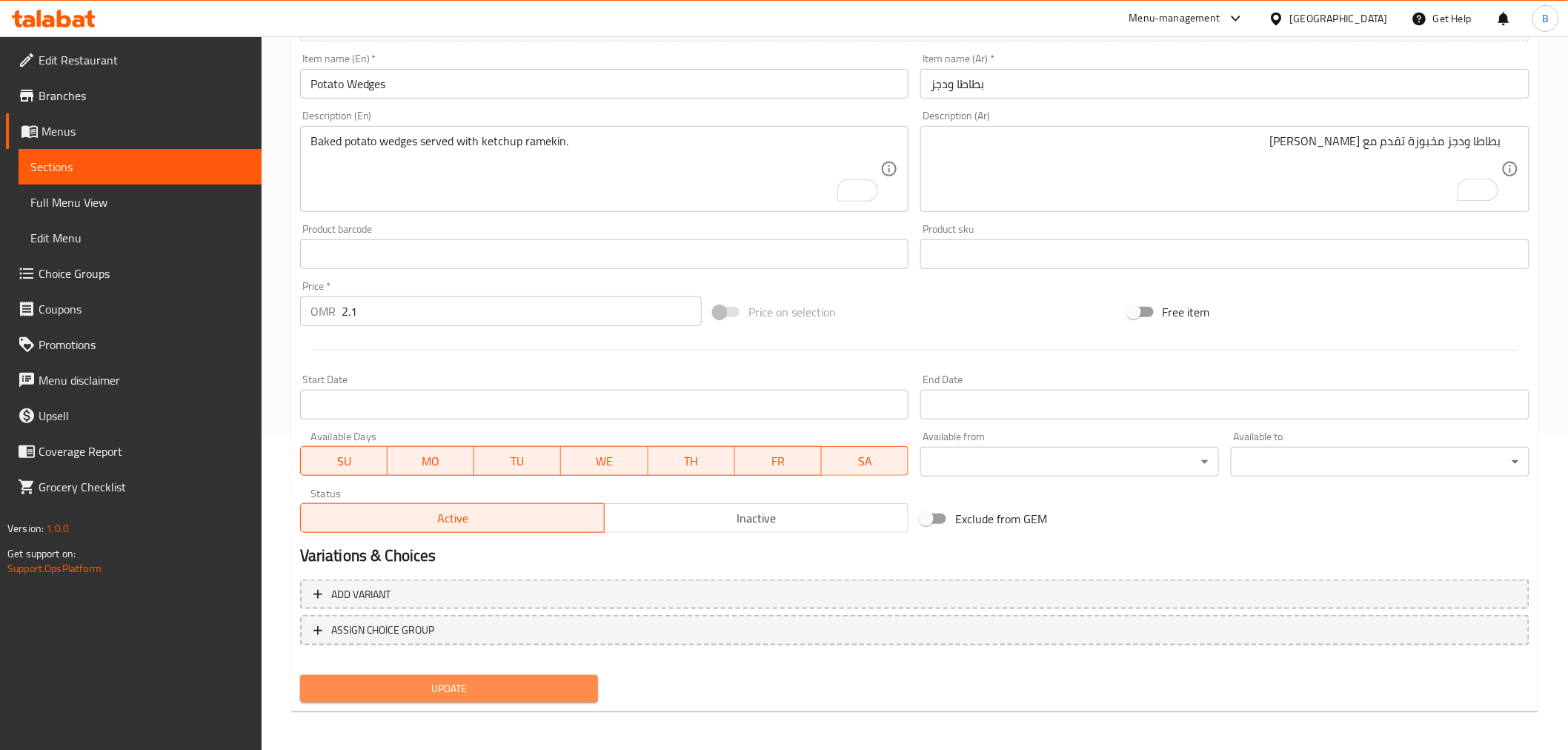
click at [403, 692] on span "Update" at bounding box center [450, 688] width 275 height 19
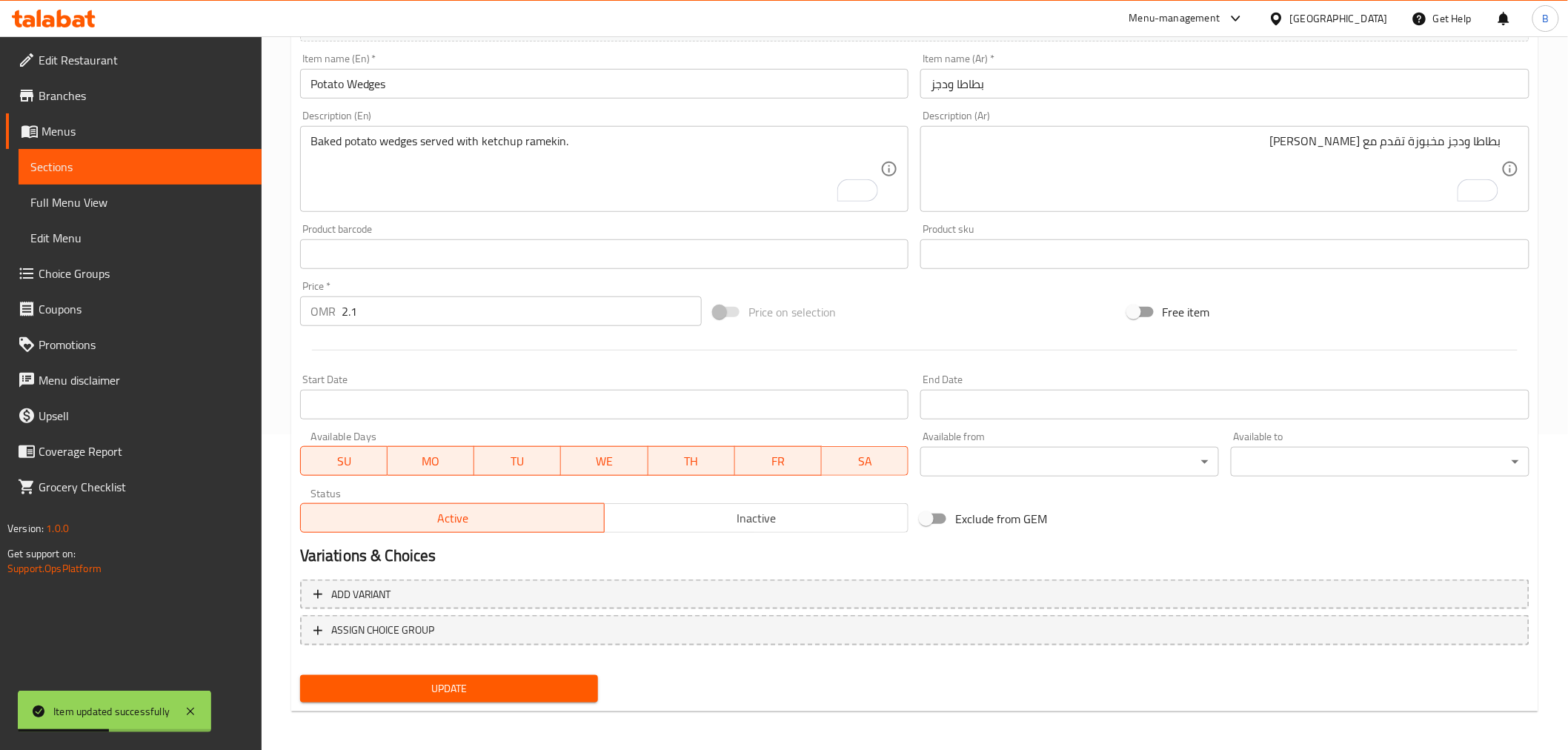
click at [535, 679] on span "Update" at bounding box center [450, 688] width 275 height 19
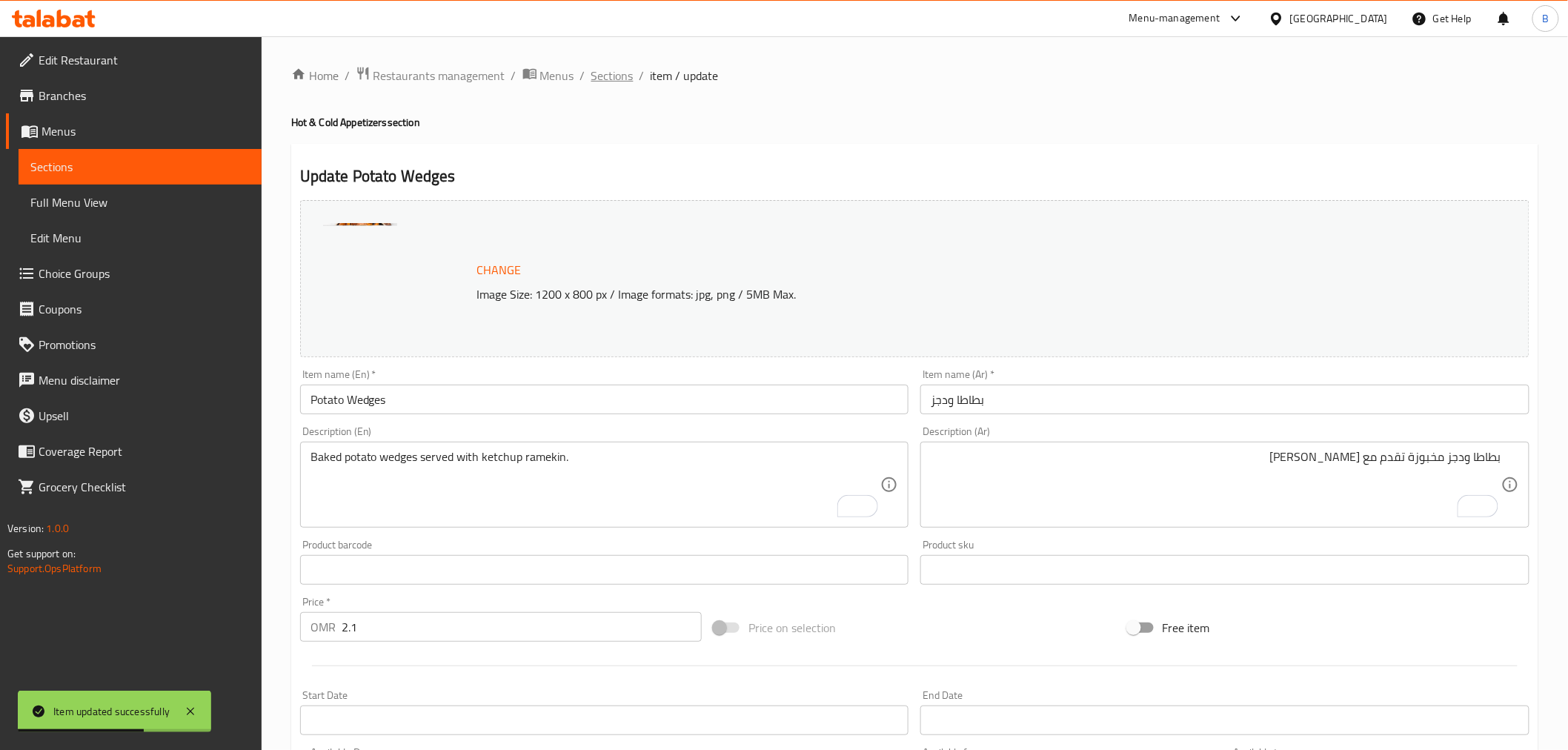
click at [601, 67] on span "Sections" at bounding box center [612, 76] width 42 height 18
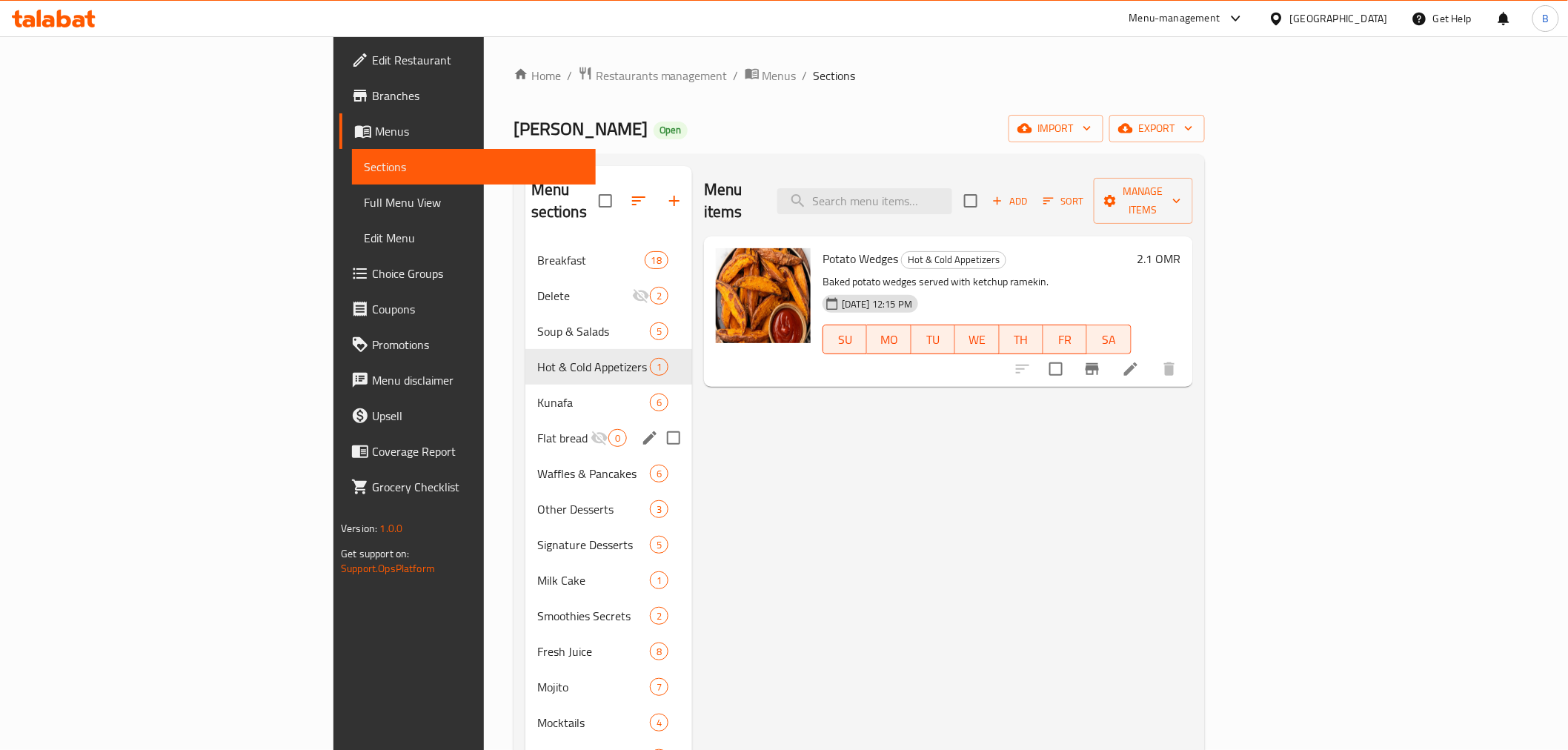
click at [537, 429] on span "Flat bread Selection" at bounding box center [564, 438] width 53 height 18
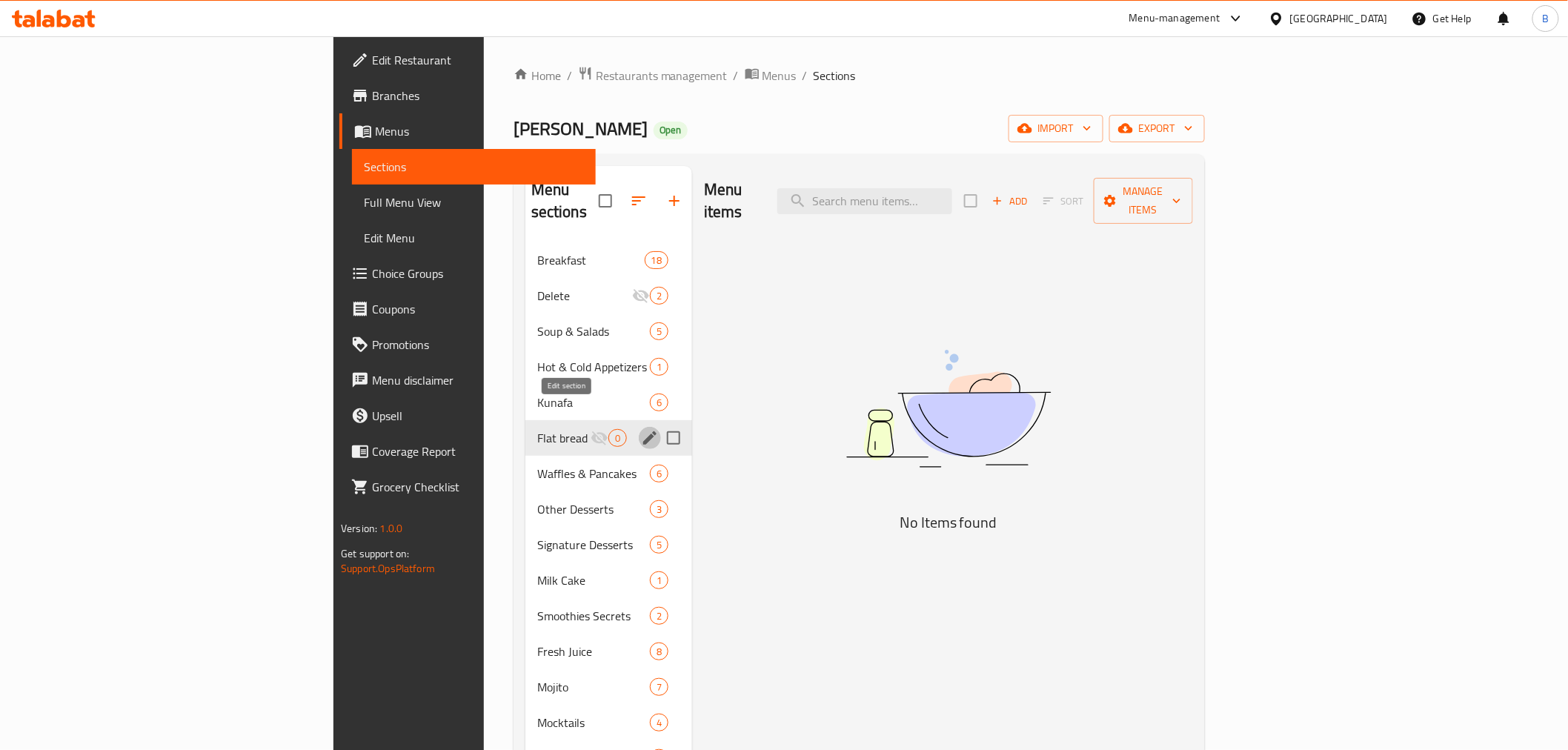
click at [641, 429] on icon "edit" at bounding box center [650, 438] width 18 height 18
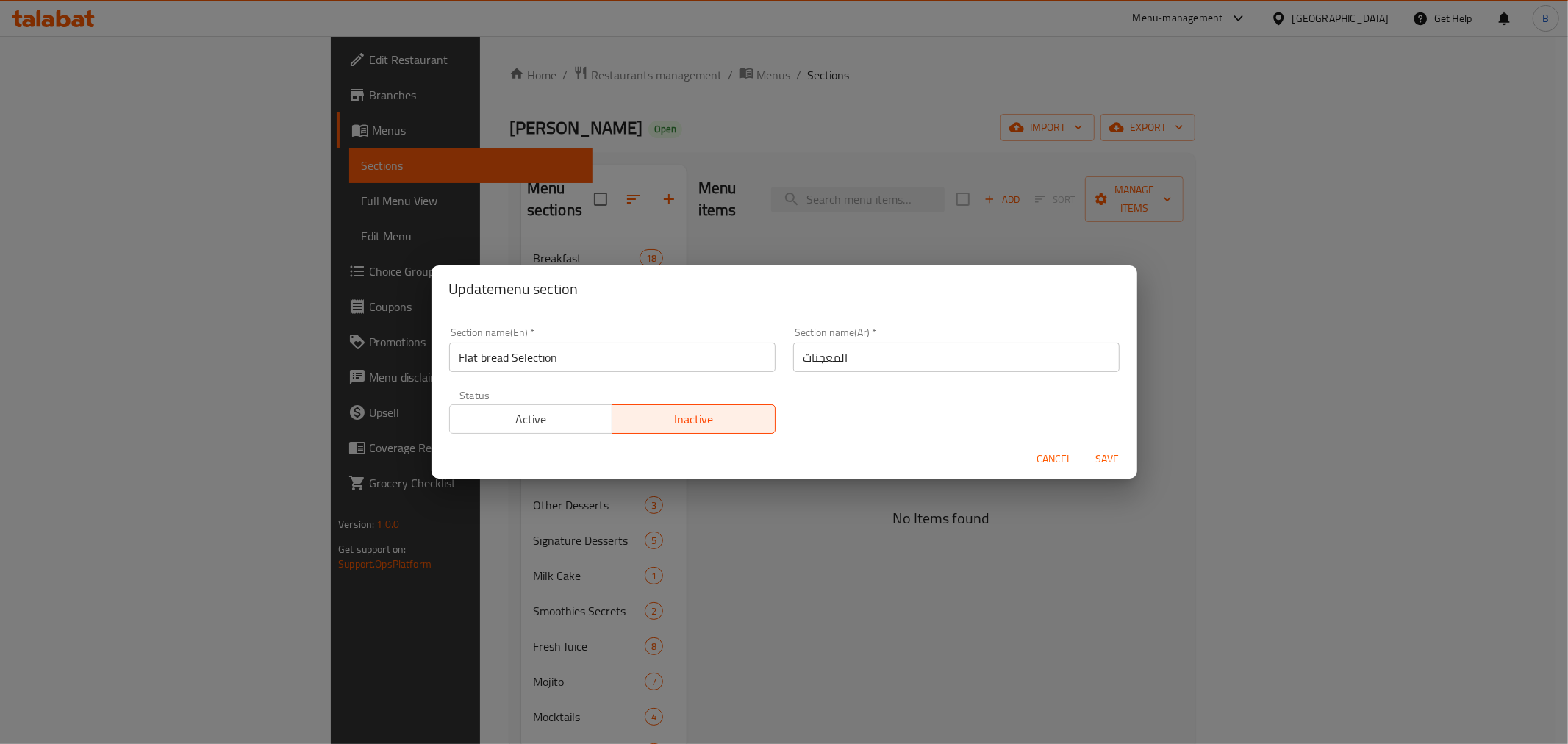
click at [544, 369] on input "Flat bread Selection" at bounding box center [612, 357] width 326 height 29
click at [544, 368] on input "Flat bread Selection" at bounding box center [612, 357] width 326 height 29
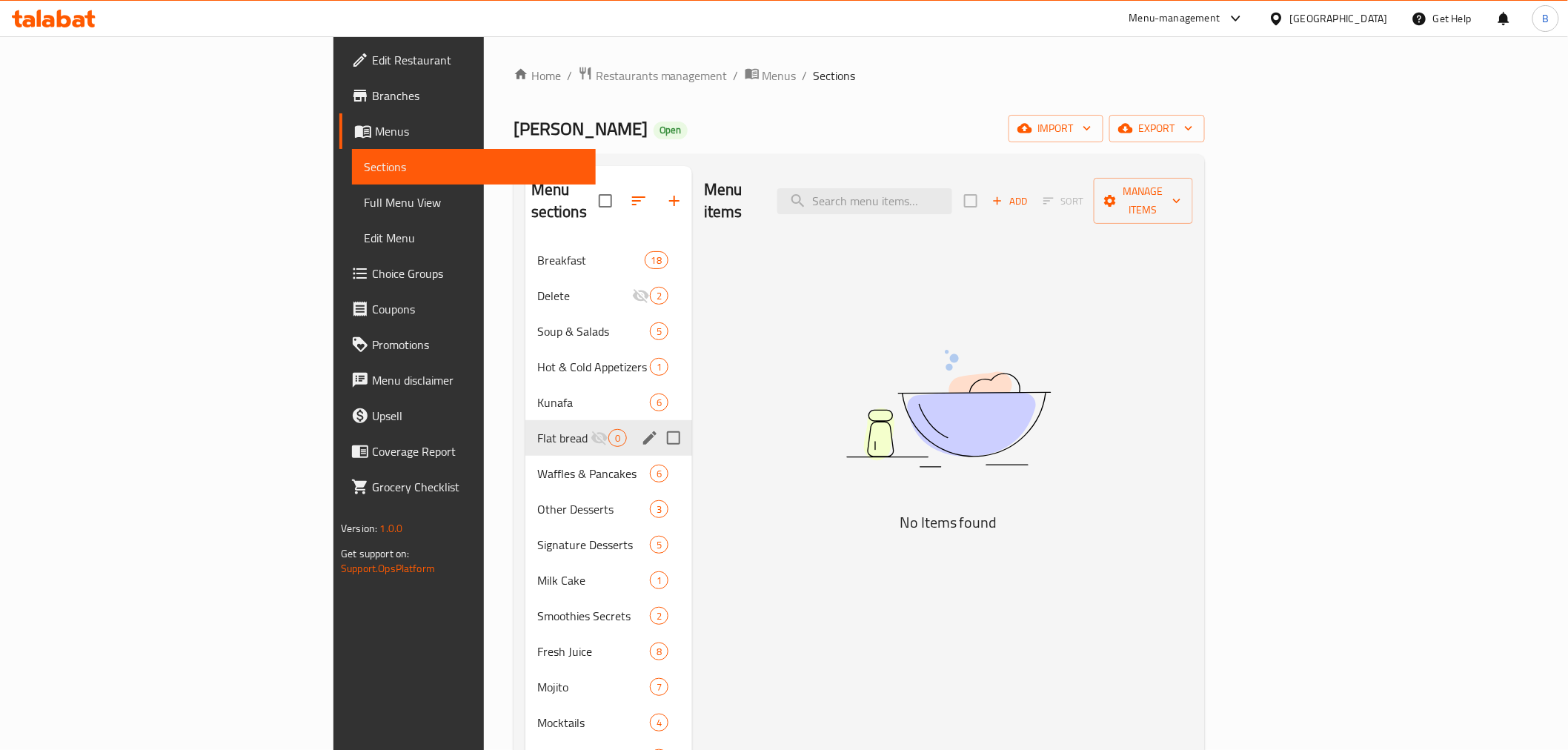
click at [639, 426] on button "edit" at bounding box center [649, 437] width 22 height 22
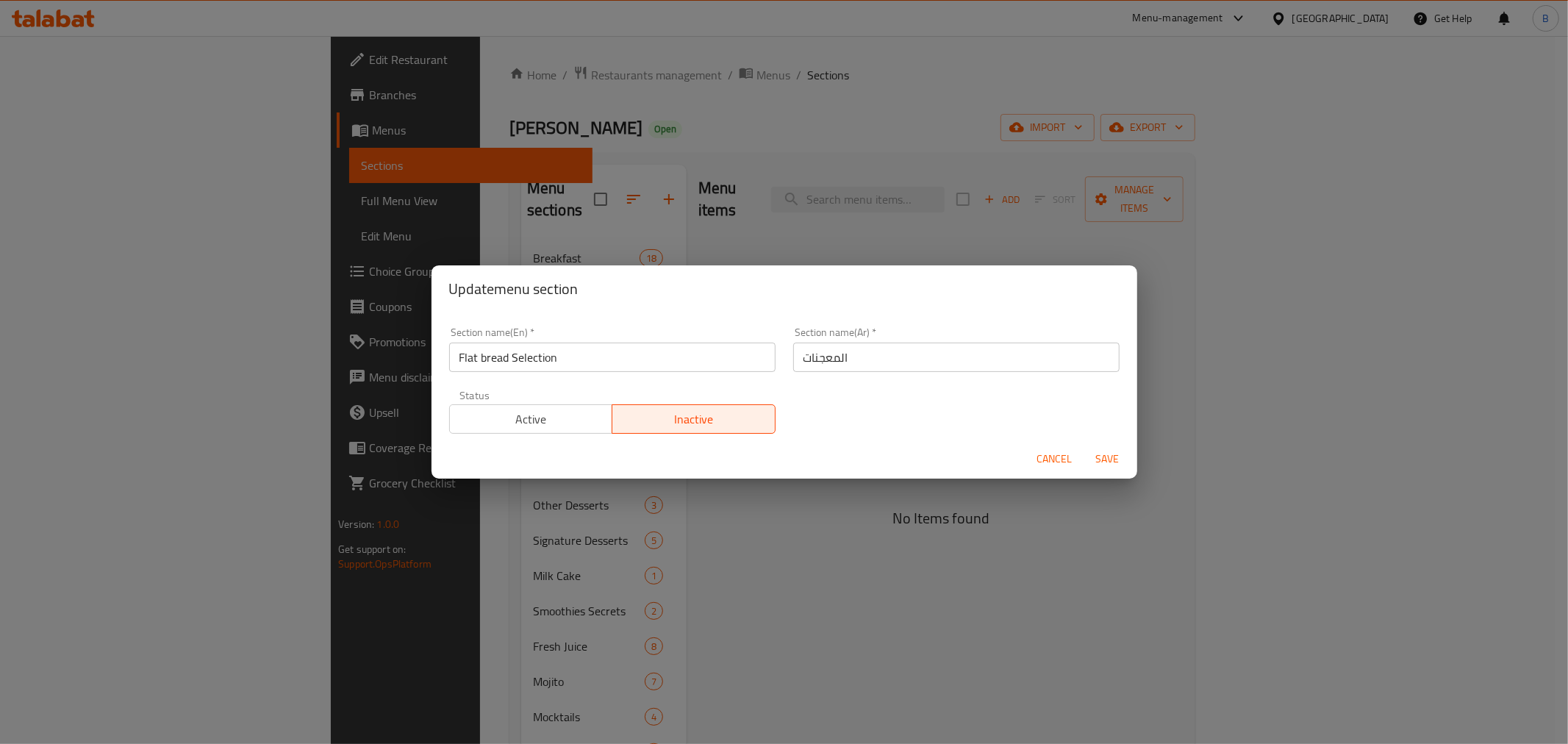
click at [869, 364] on input "المعجنات" at bounding box center [956, 357] width 326 height 29
paste input "ختيار خبز مسطح"
type input "اختيار خبز مسطح"
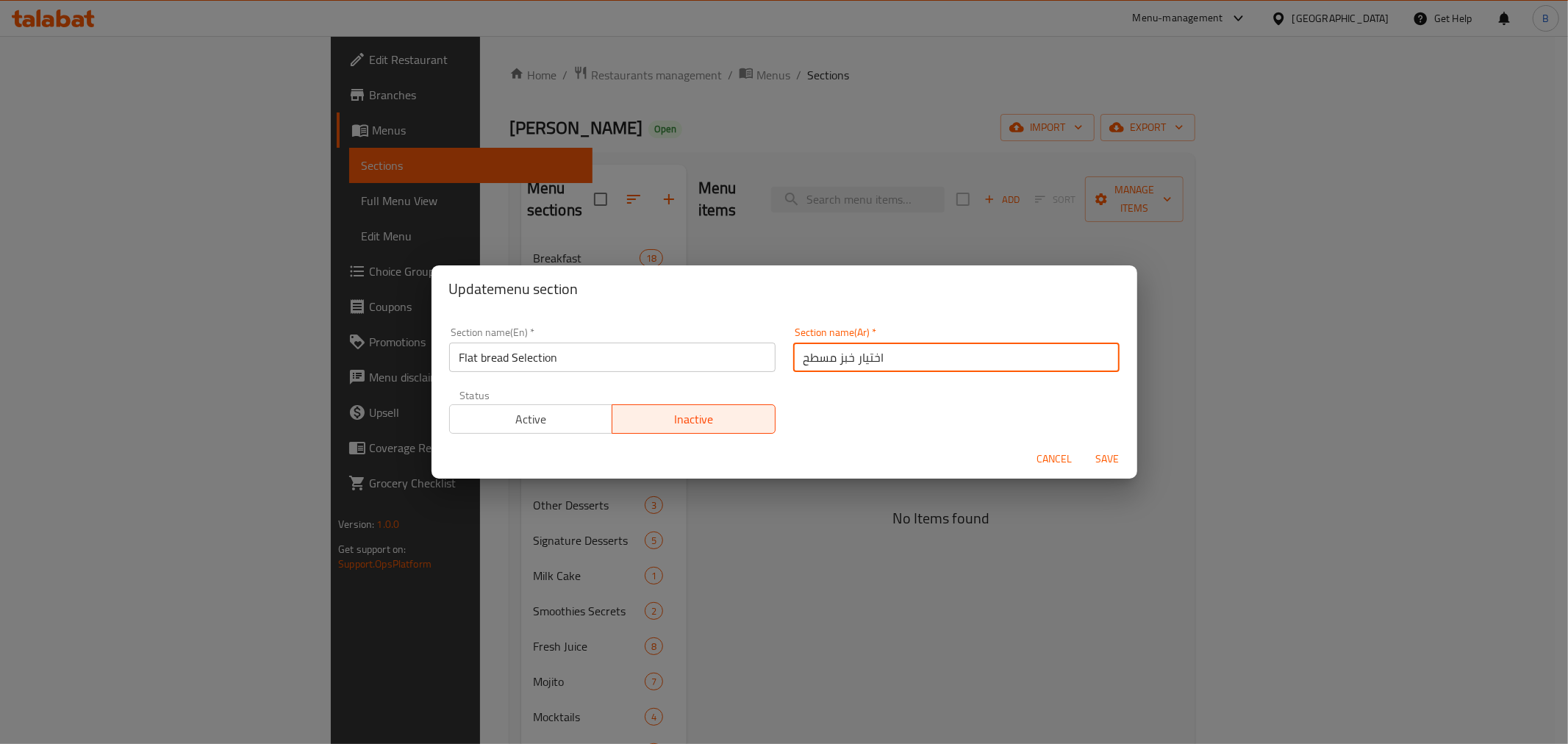
click at [509, 425] on span "Active" at bounding box center [531, 419] width 152 height 21
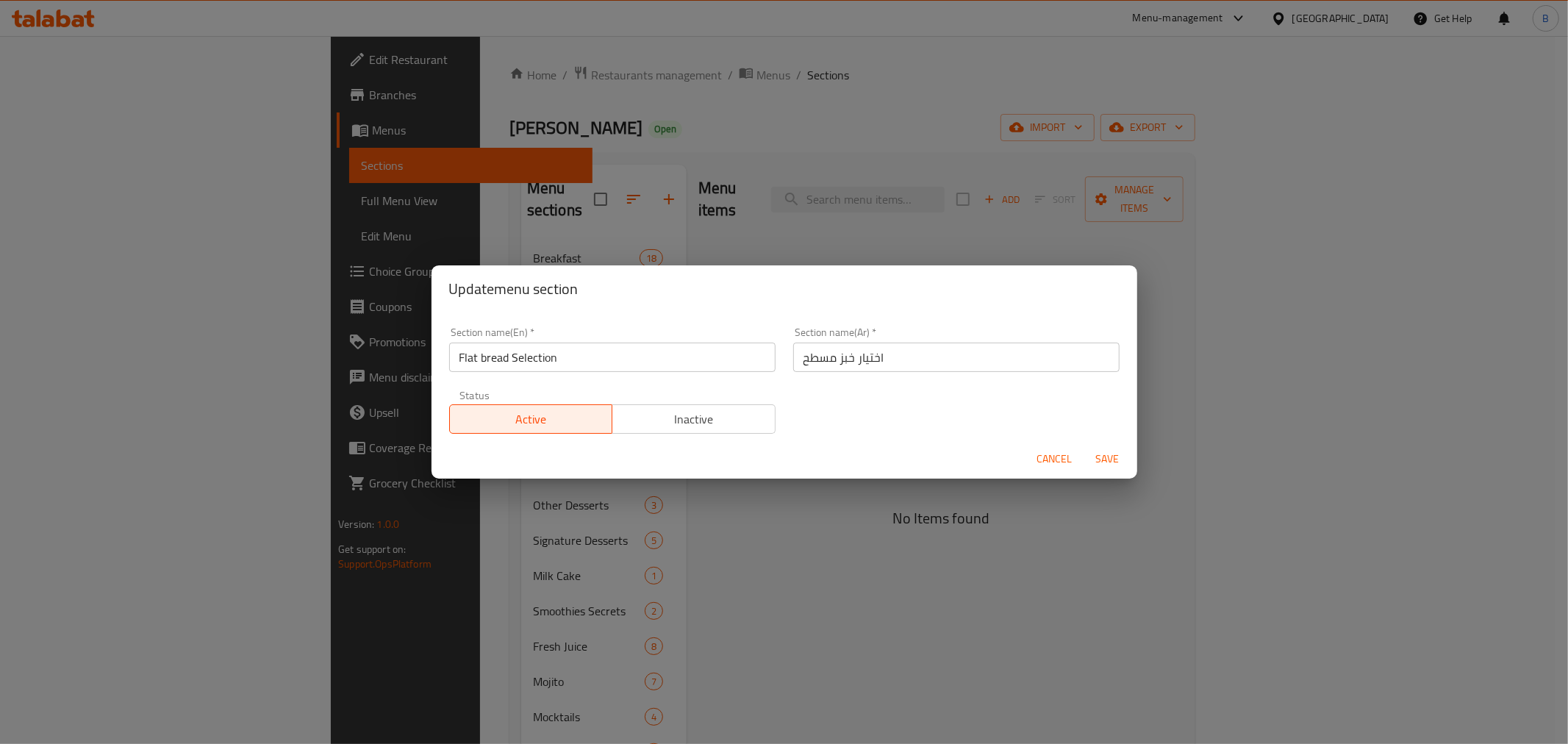
click at [1114, 459] on span "Save" at bounding box center [1107, 459] width 35 height 19
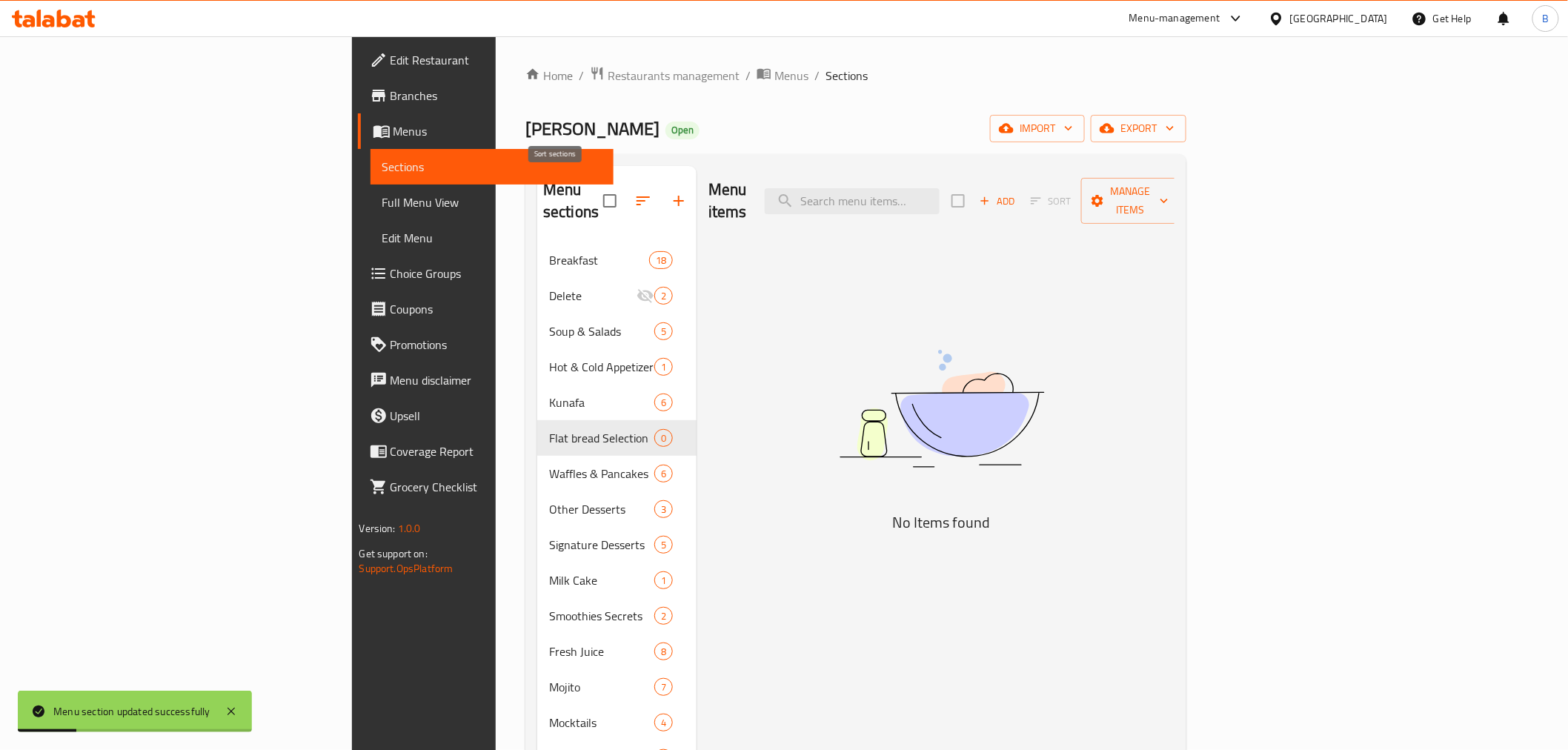
click at [634, 192] on icon "button" at bounding box center [643, 201] width 18 height 18
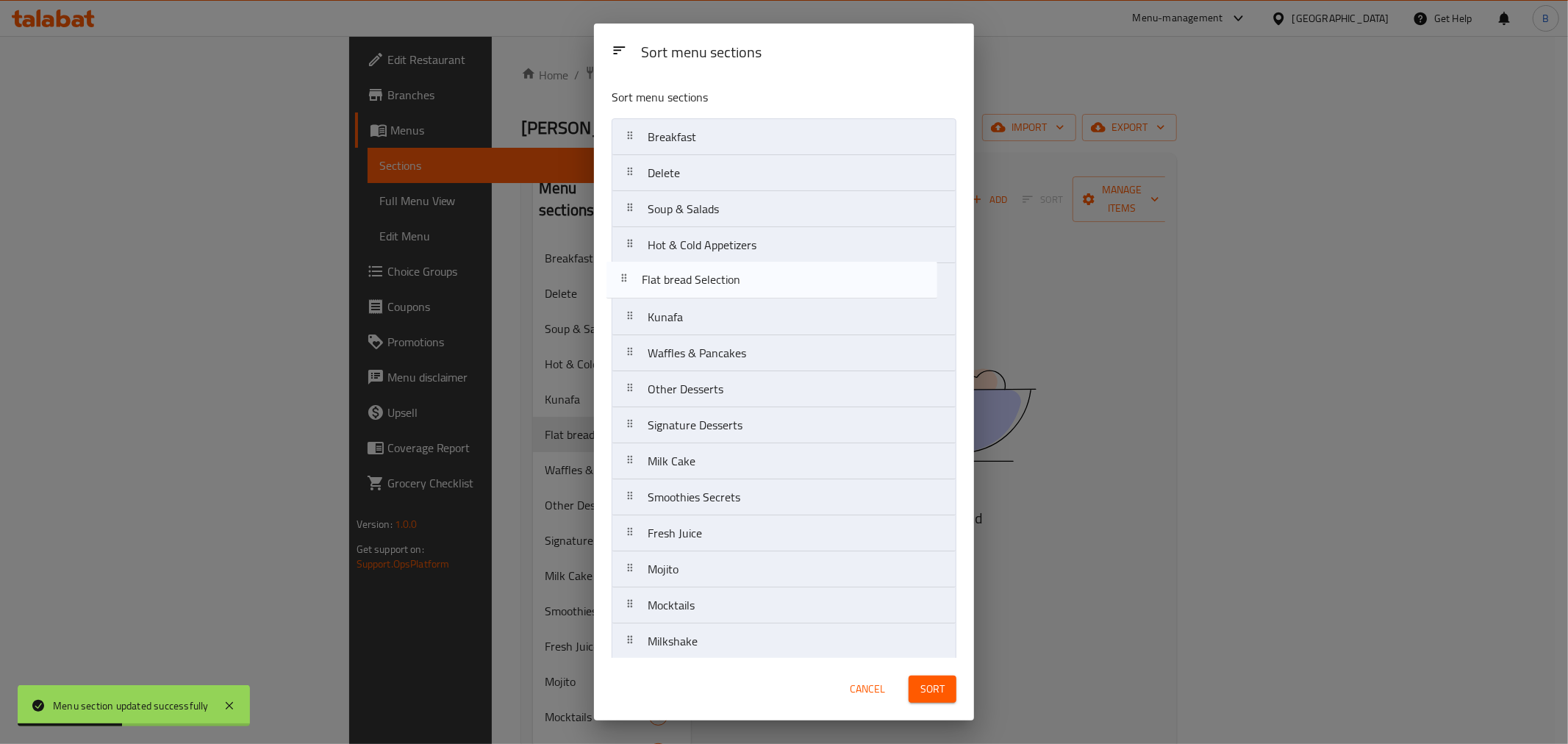
drag, startPoint x: 719, startPoint y: 319, endPoint x: 710, endPoint y: 274, distance: 45.9
click at [710, 274] on nav "Breakfast Delete Soup & Salads Hot & Cold Appetizers Kunafa Flat bread Selectio…" at bounding box center [783, 587] width 345 height 938
click at [720, 291] on nav "Breakfast Delete Soup & Salads Hot & Cold Appetizers Flat bread Selection Kunaf…" at bounding box center [783, 587] width 345 height 938
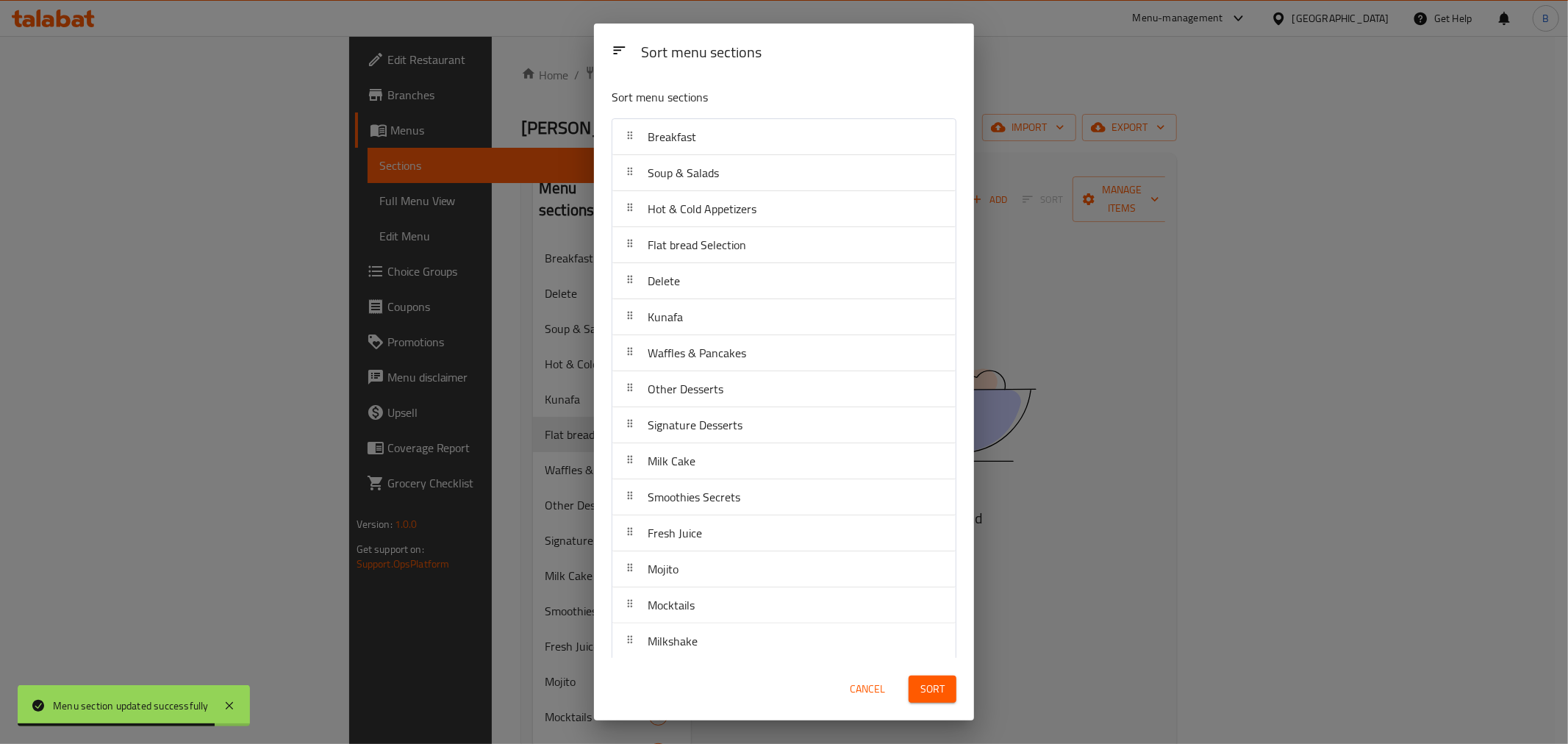
click at [932, 693] on span "Sort" at bounding box center [932, 689] width 24 height 19
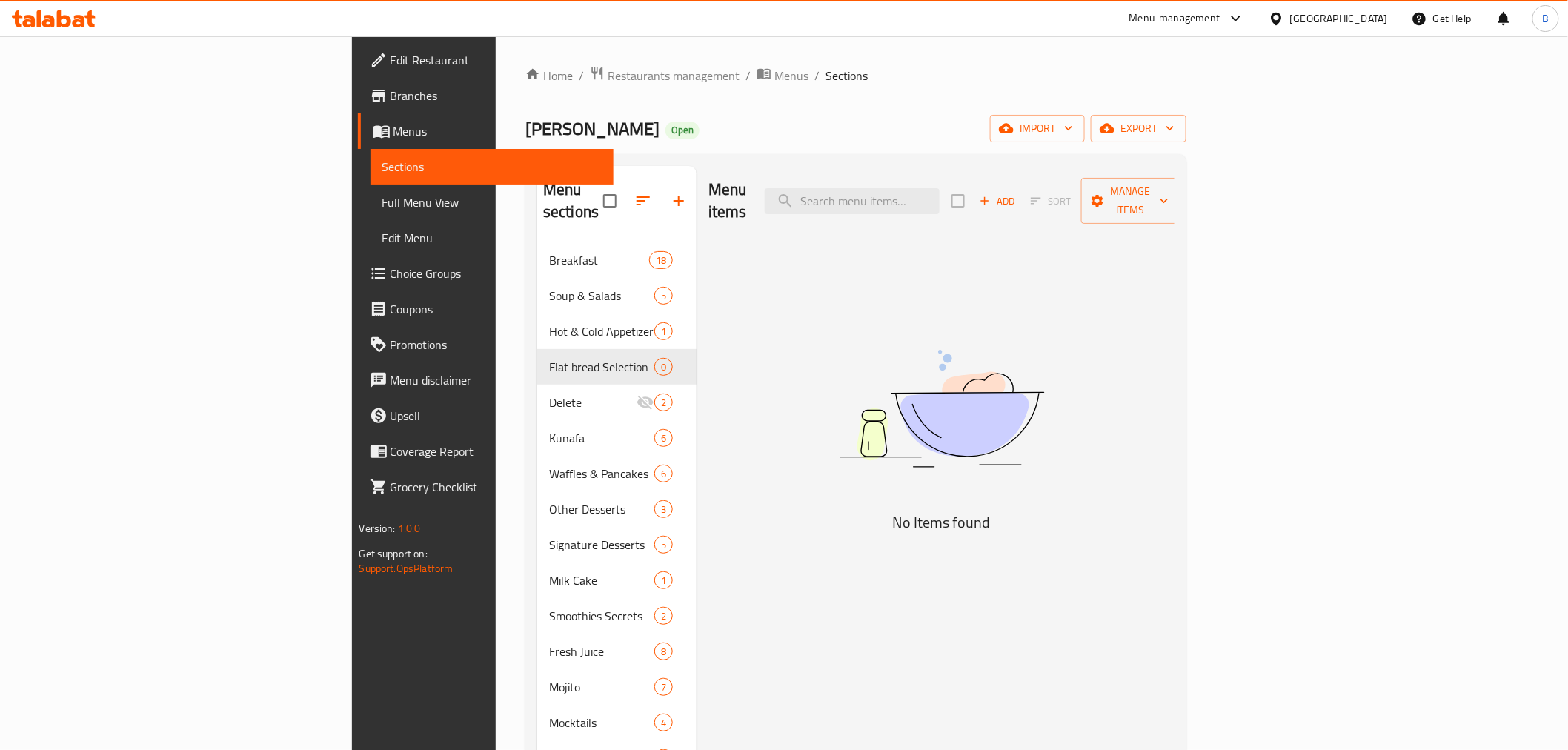
click at [537, 209] on div "Menu sections" at bounding box center [617, 201] width 159 height 71
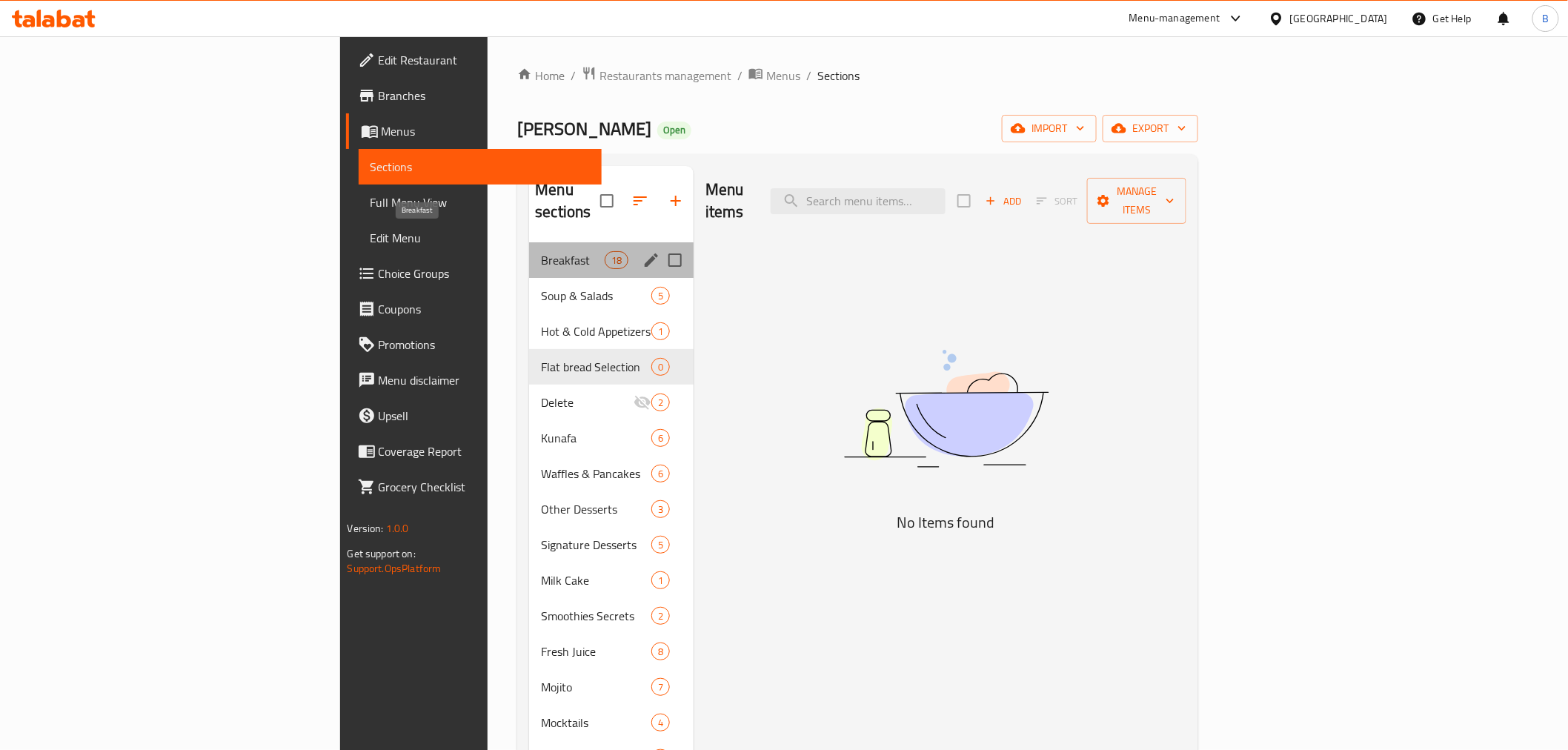
click at [541, 251] on span "Breakfast" at bounding box center [572, 260] width 63 height 18
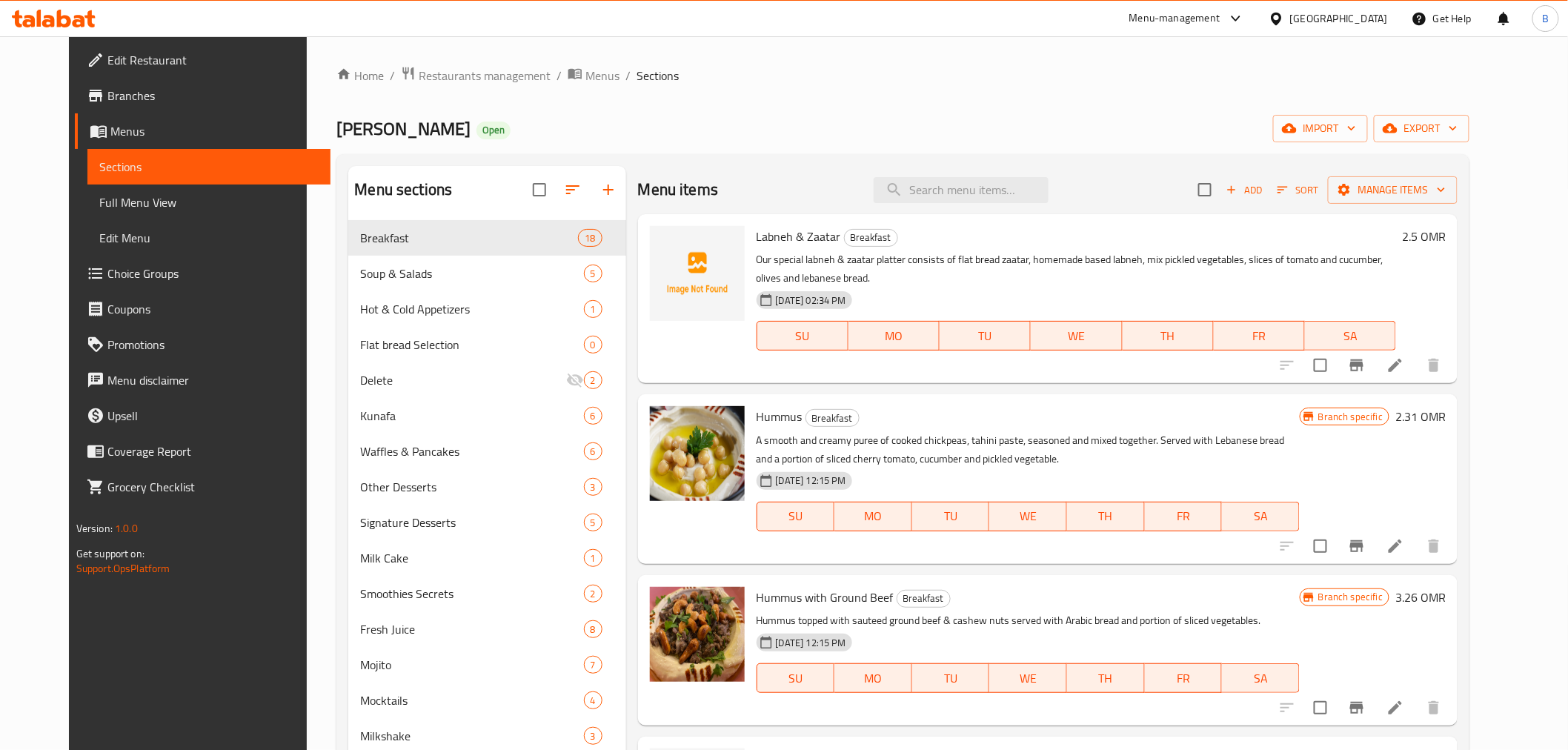
scroll to position [82, 0]
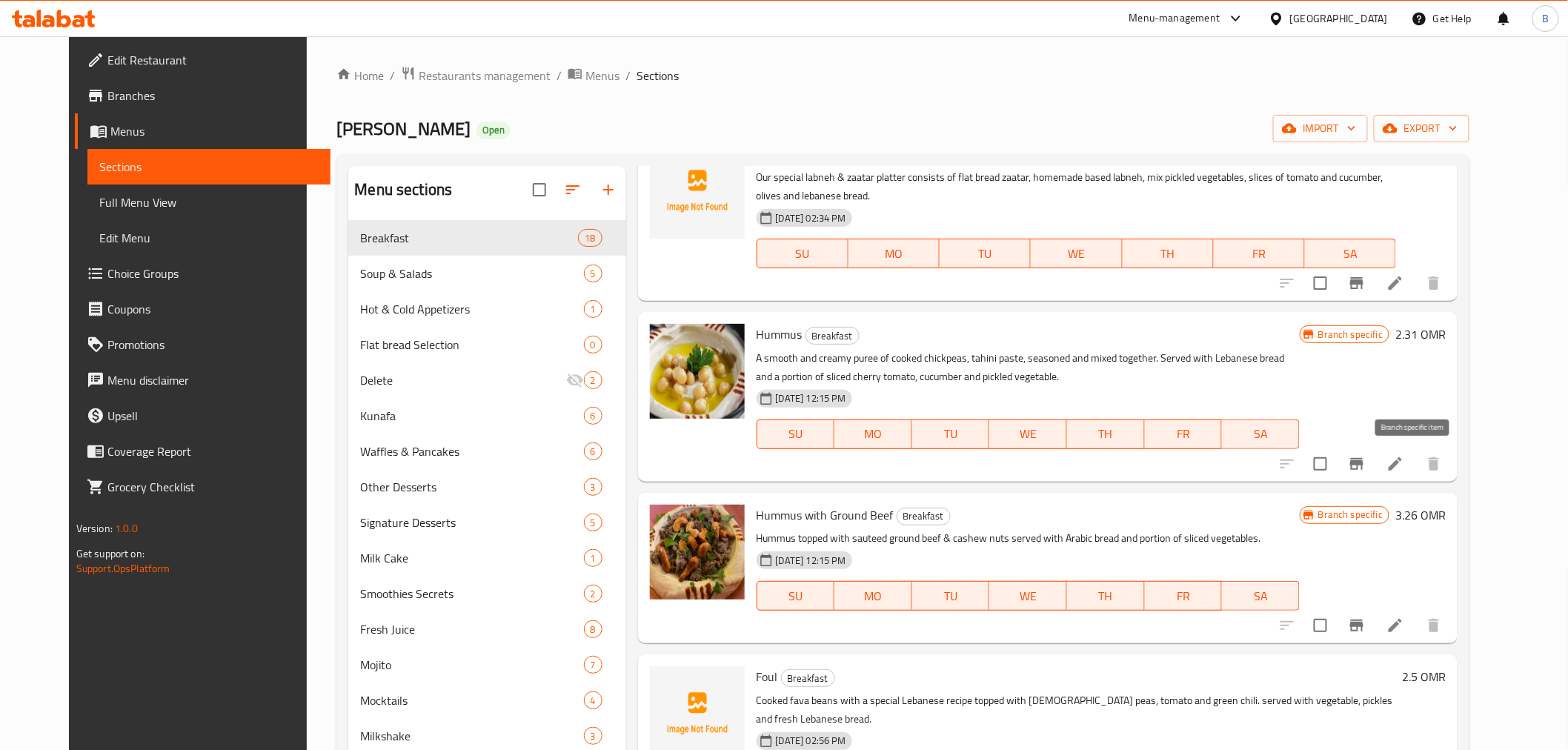
click at [1375, 472] on button "Branch-specific-item" at bounding box center [1357, 463] width 35 height 35
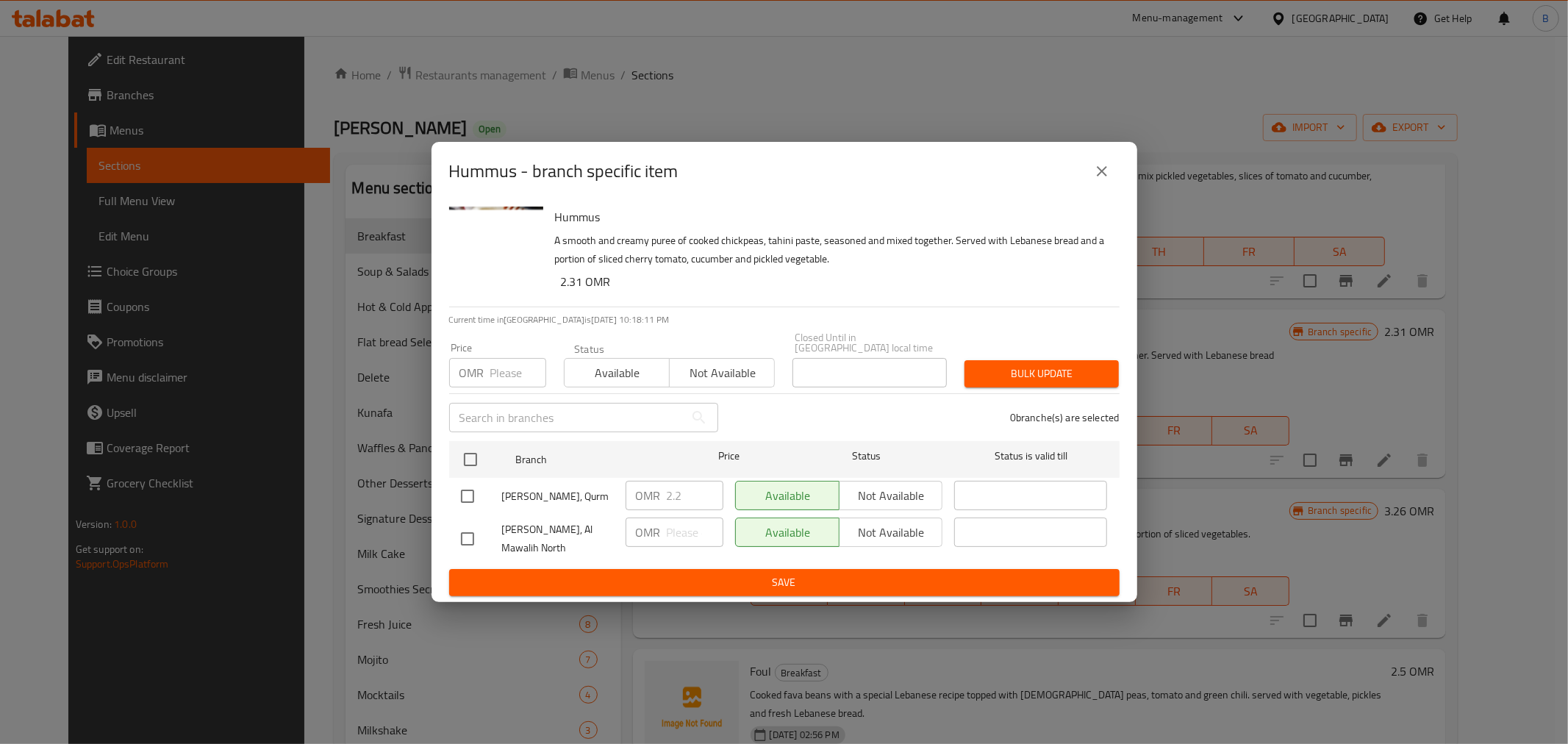
click at [1103, 157] on div "Hummus - branch specific item" at bounding box center [784, 171] width 706 height 59
click at [1101, 187] on button "close" at bounding box center [1101, 170] width 35 height 35
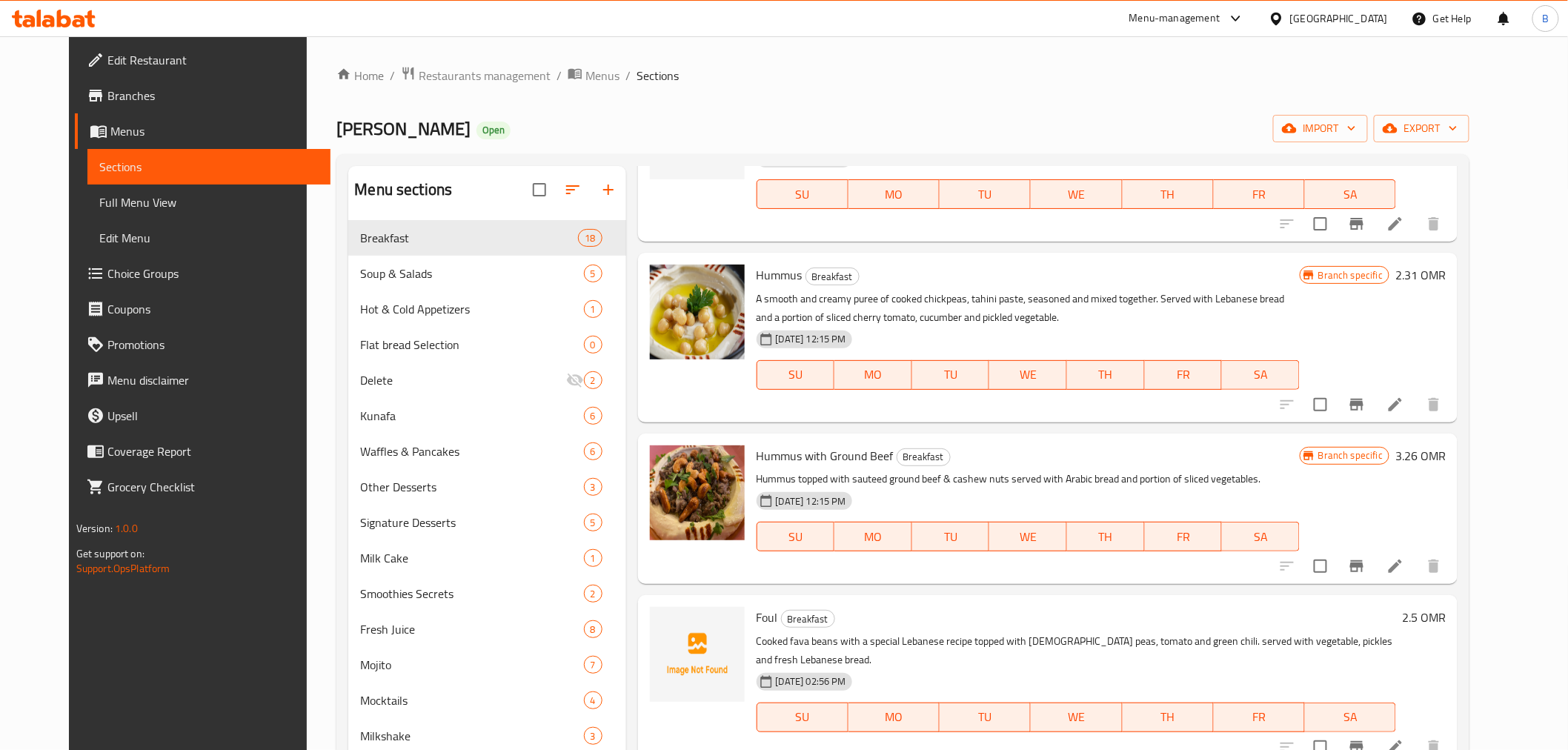
scroll to position [164, 0]
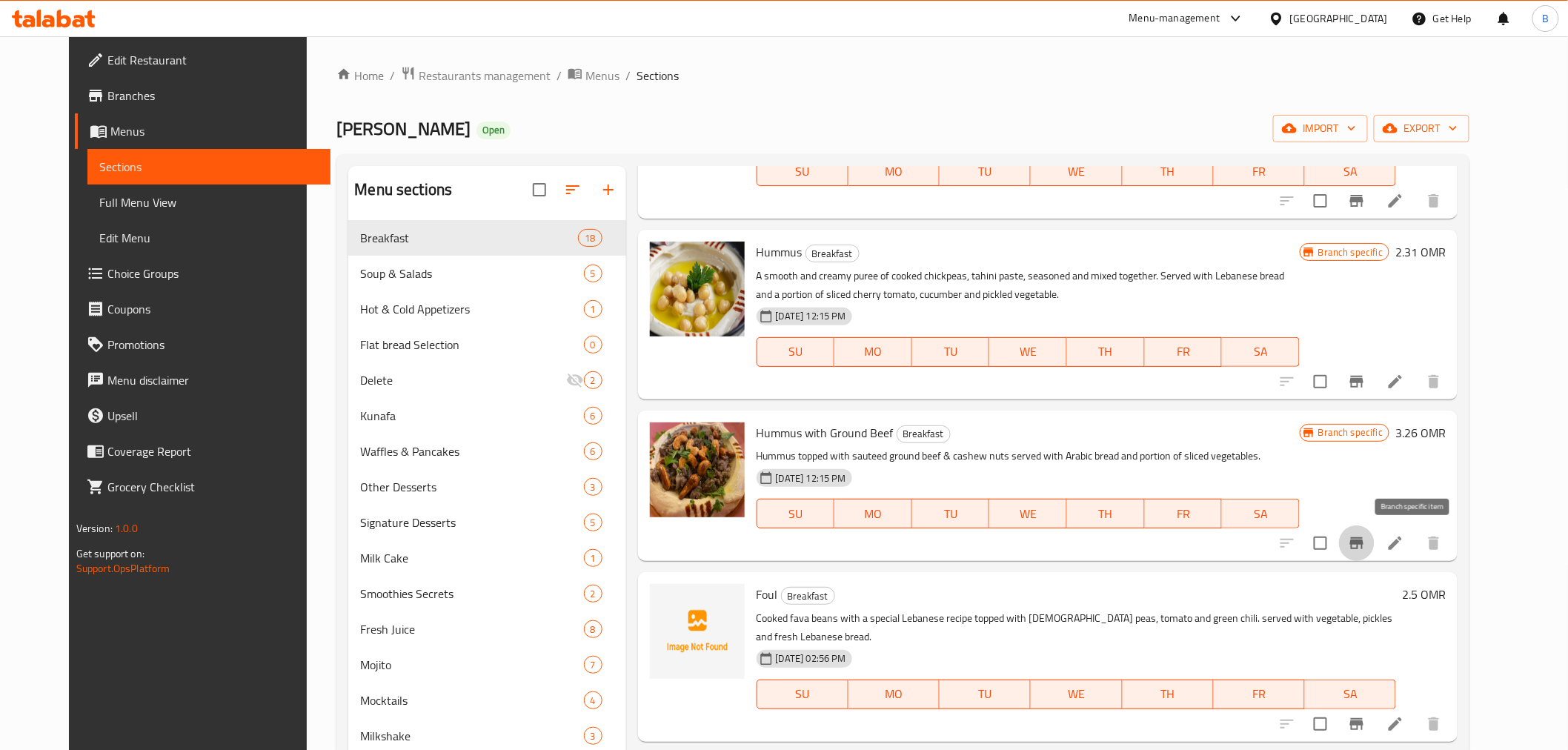
click at [1366, 536] on icon "Branch-specific-item" at bounding box center [1357, 543] width 18 height 18
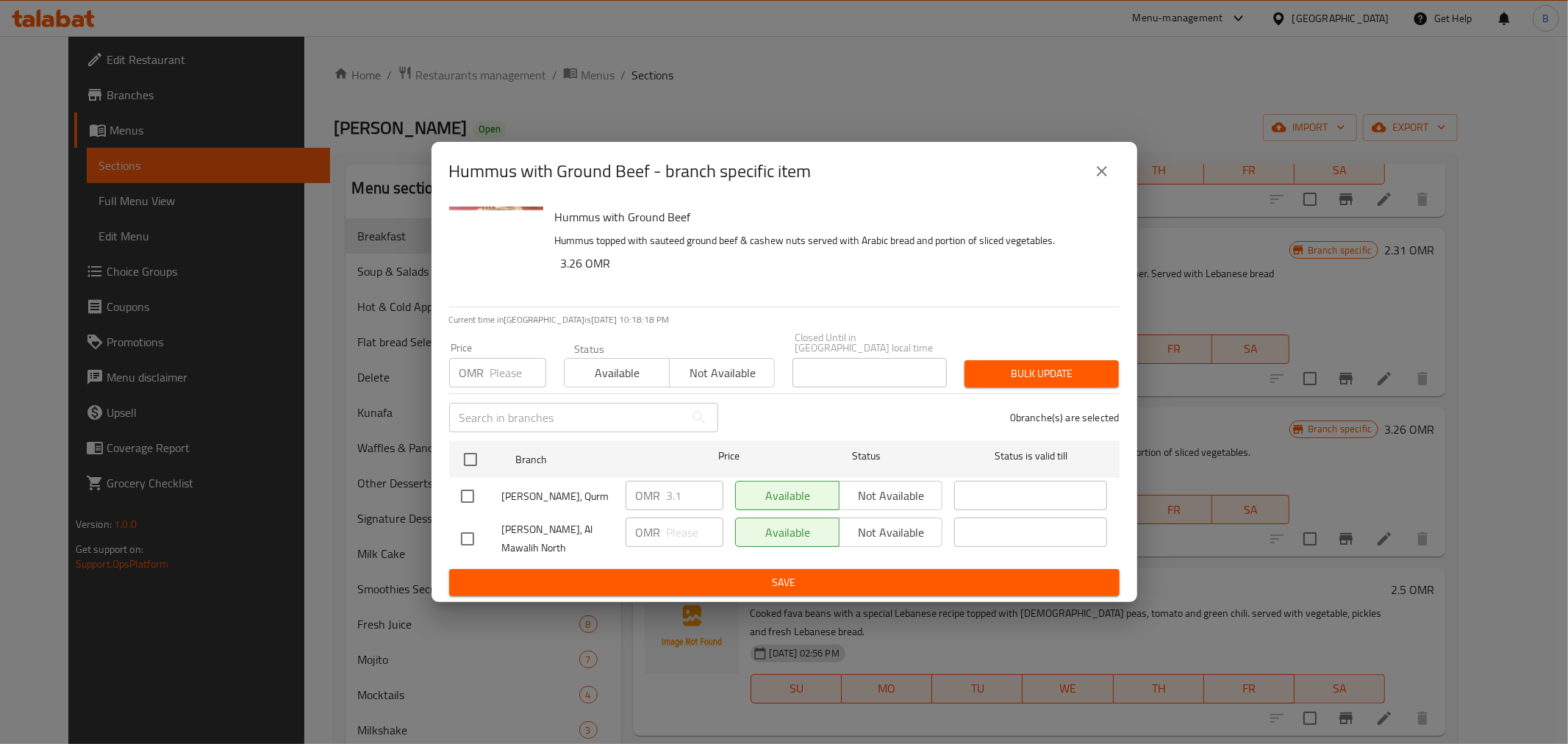
click at [1107, 179] on icon "close" at bounding box center [1102, 171] width 18 height 18
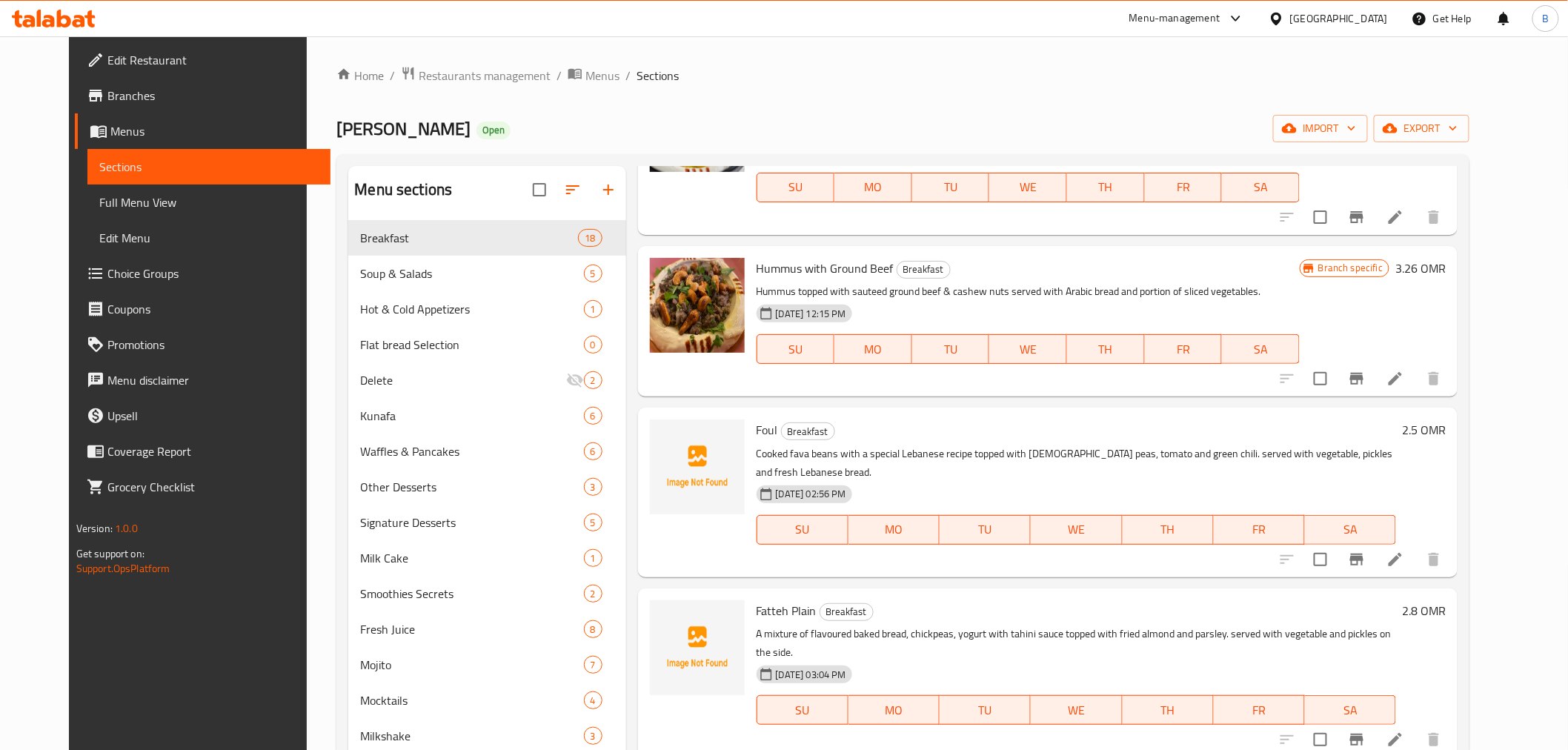
scroll to position [494, 0]
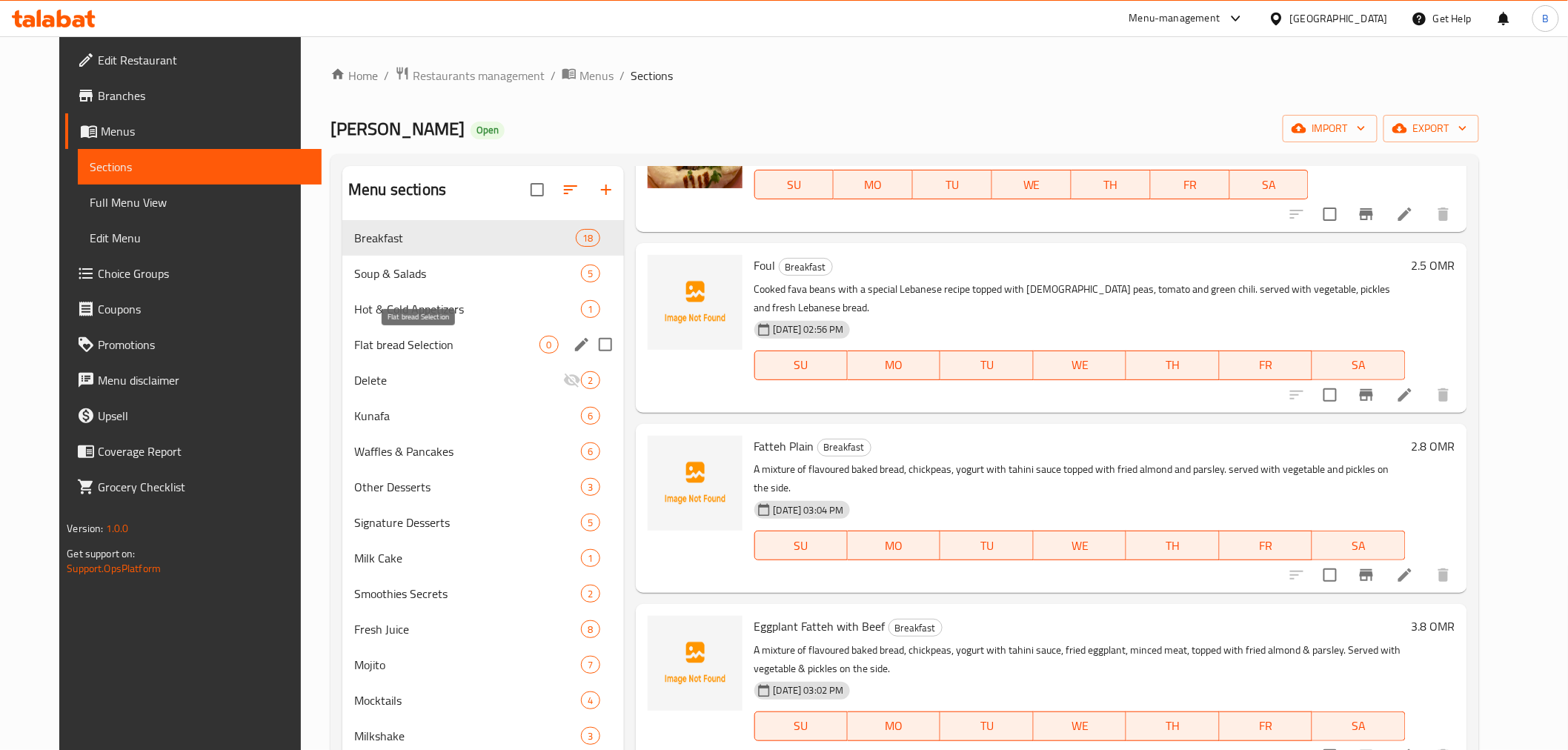
click at [384, 349] on span "Flat bread Selection" at bounding box center [446, 345] width 185 height 18
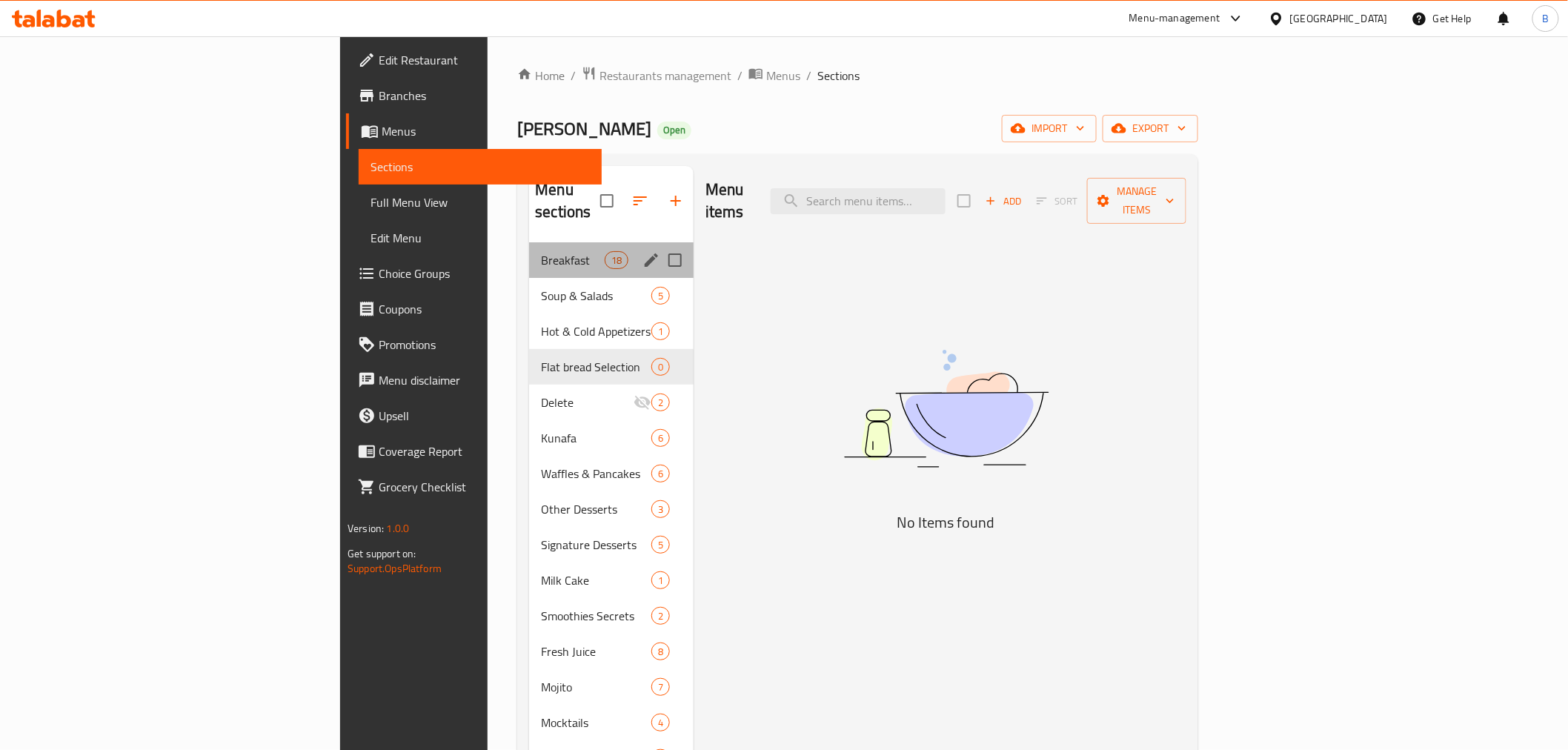
click at [529, 250] on div "Breakfast 18" at bounding box center [611, 260] width 164 height 35
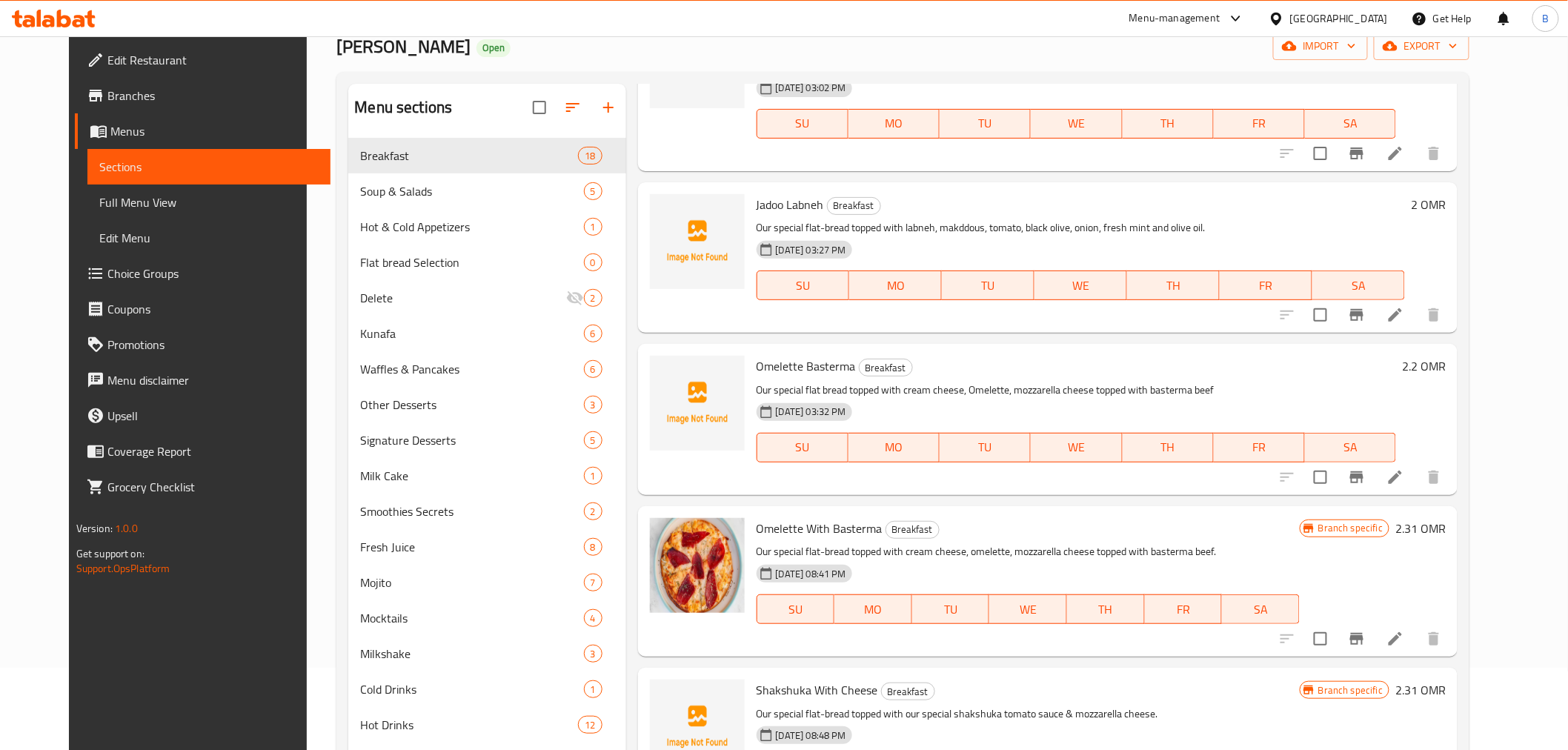
scroll to position [1015, 0]
click at [1375, 619] on button "Branch-specific-item" at bounding box center [1357, 636] width 35 height 35
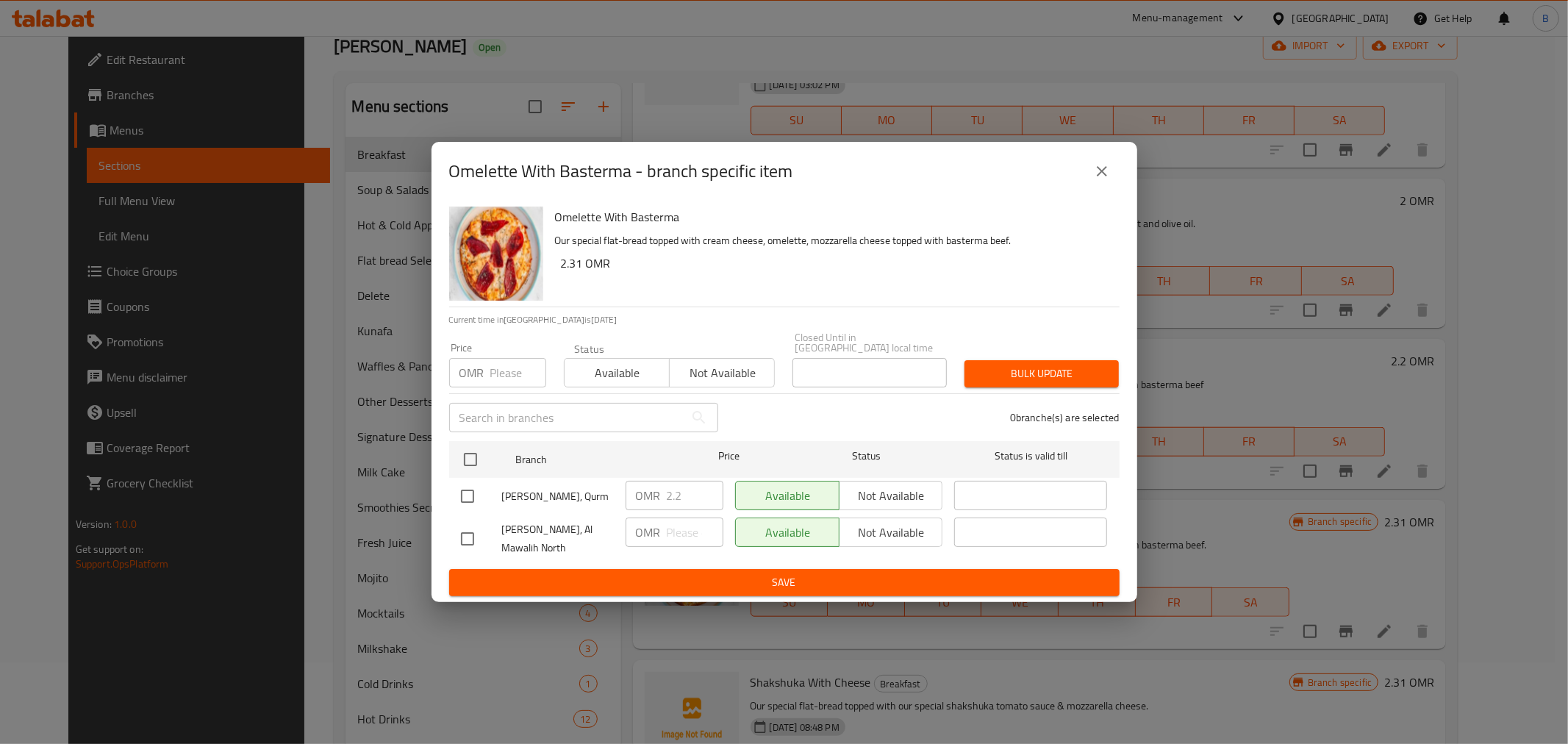
click at [1266, 520] on div "Omelette With Basterma - branch specific item Omelette With Basterma Our specia…" at bounding box center [784, 372] width 1568 height 744
click at [1094, 168] on icon "close" at bounding box center [1102, 171] width 18 height 18
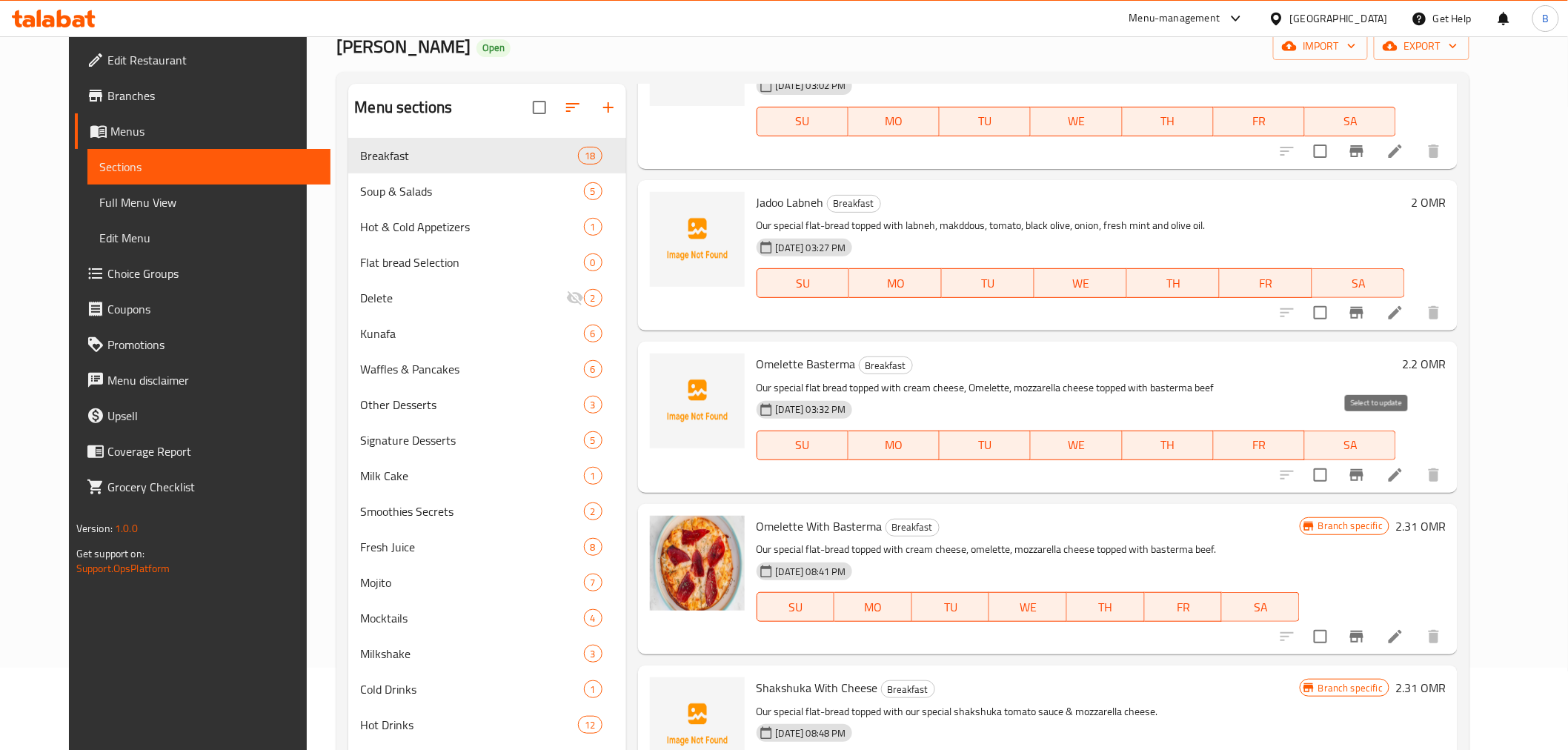
click at [1336, 459] on input "checkbox" at bounding box center [1321, 475] width 31 height 31
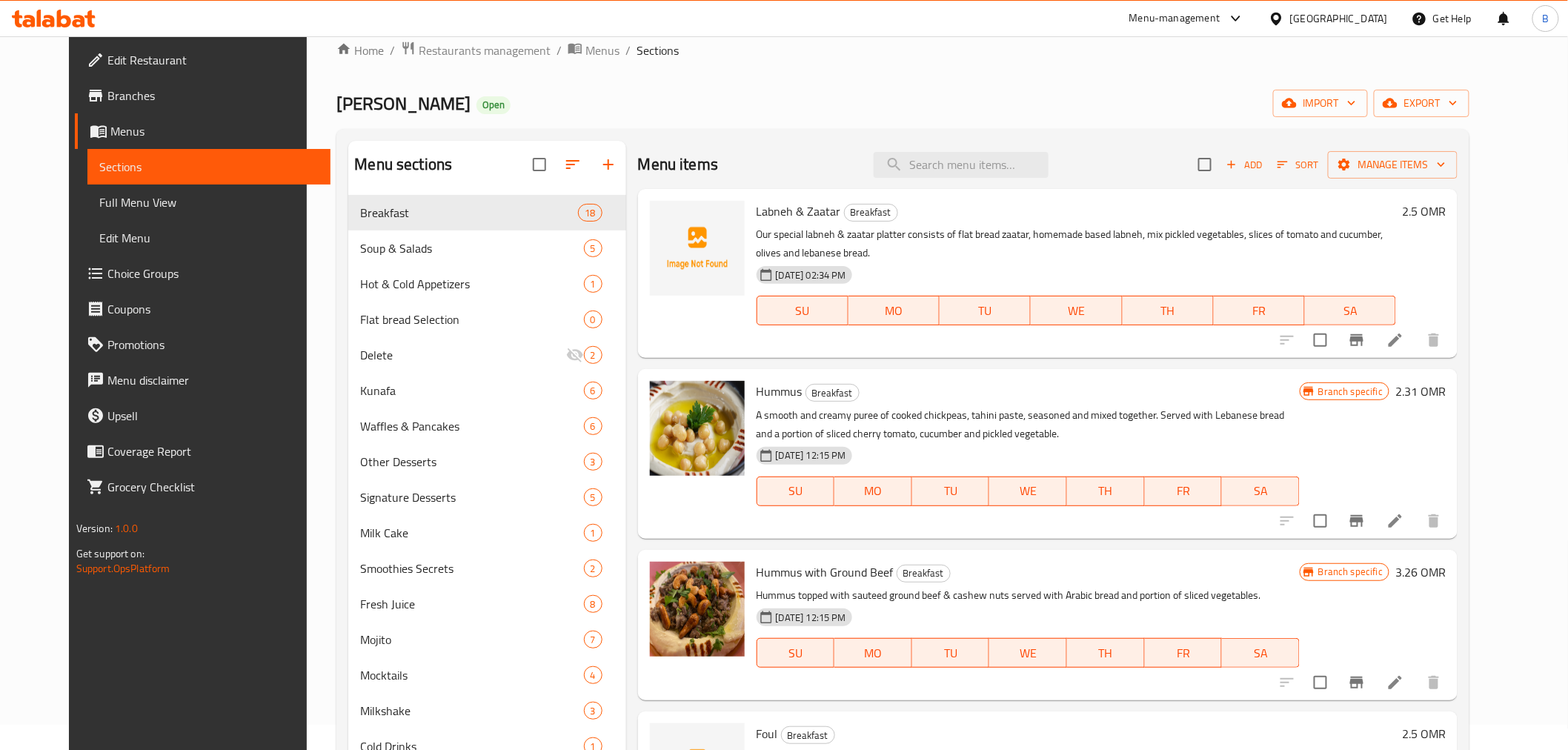
scroll to position [0, 0]
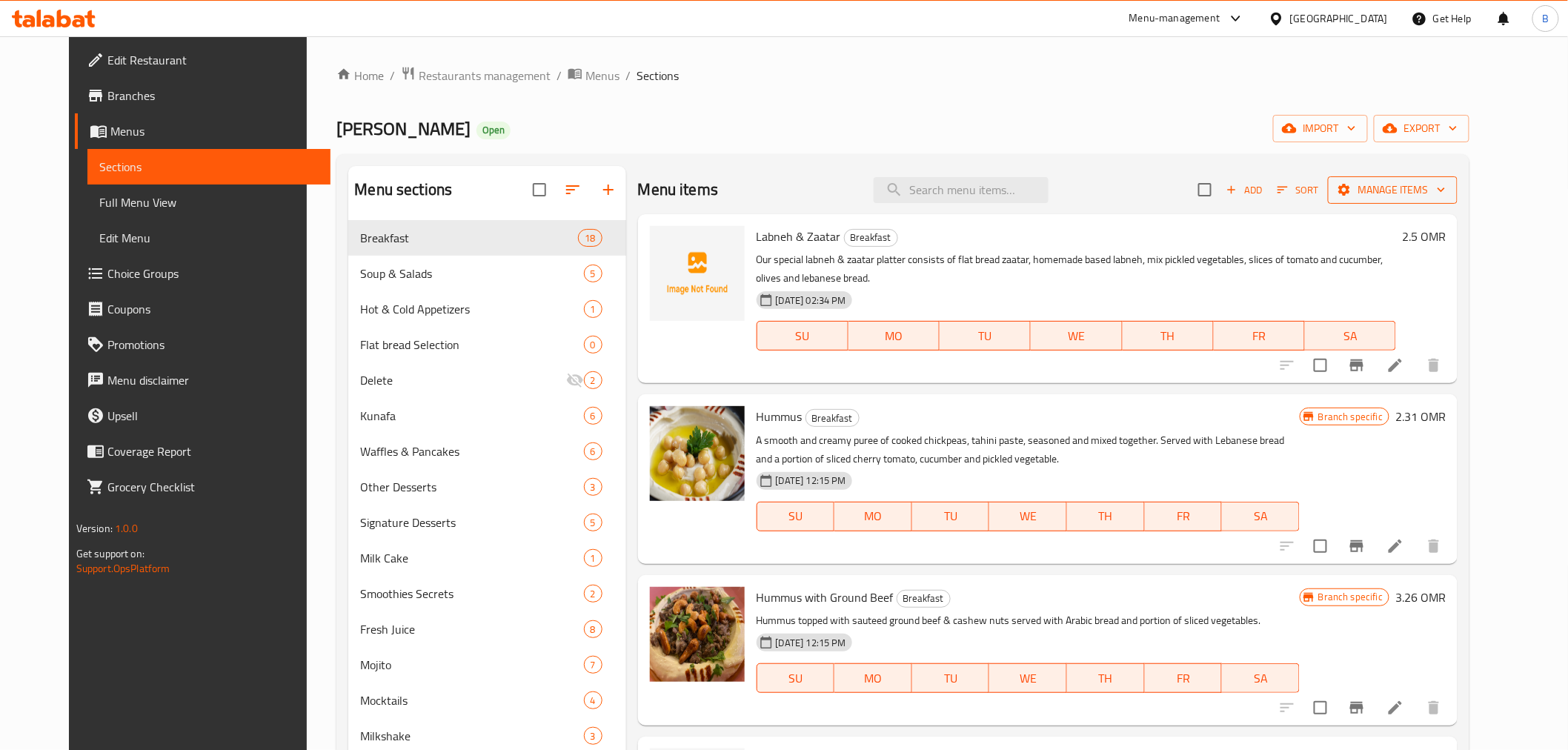
click at [1429, 191] on span "Manage items" at bounding box center [1393, 190] width 106 height 19
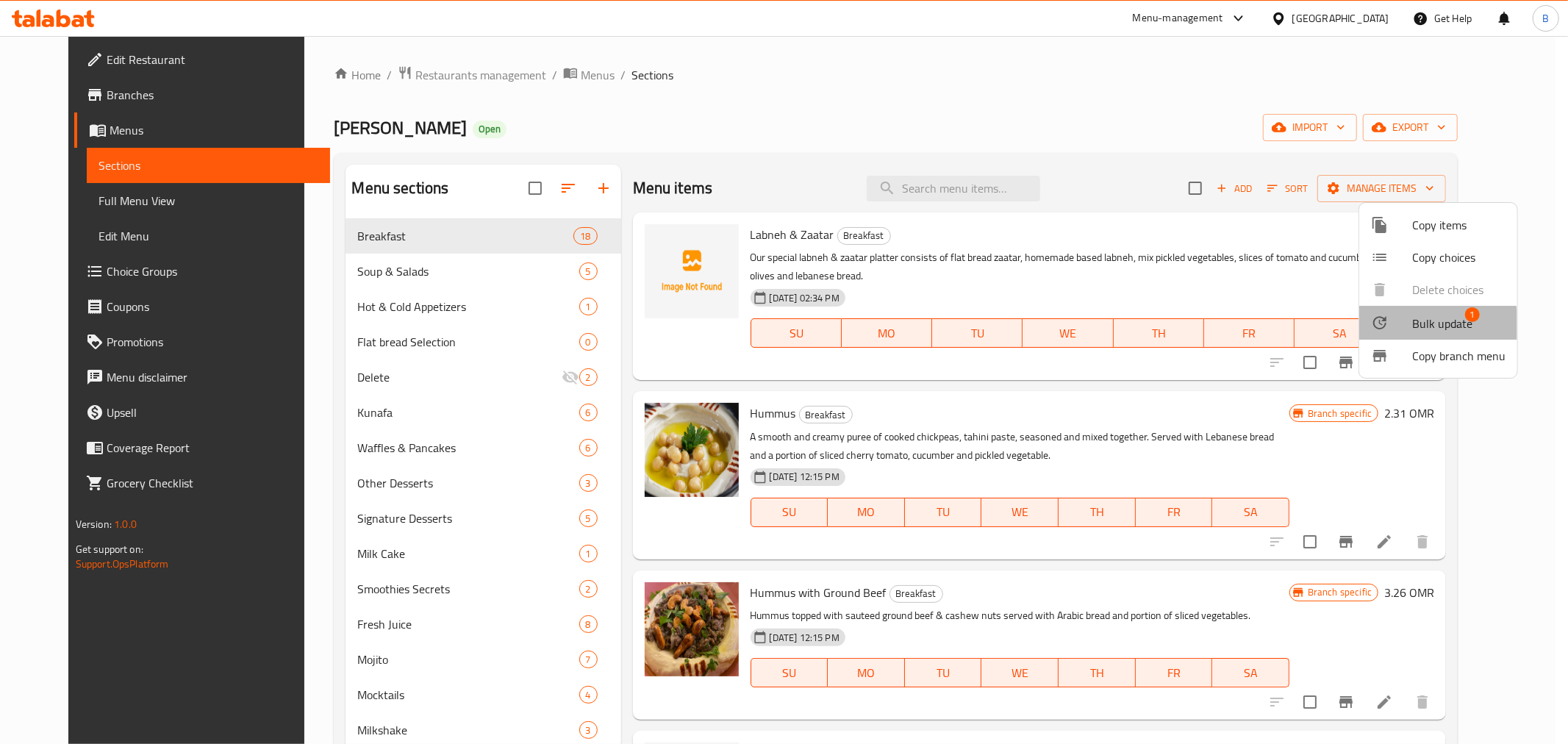
click at [1397, 326] on li "Bulk update 1" at bounding box center [1438, 322] width 158 height 33
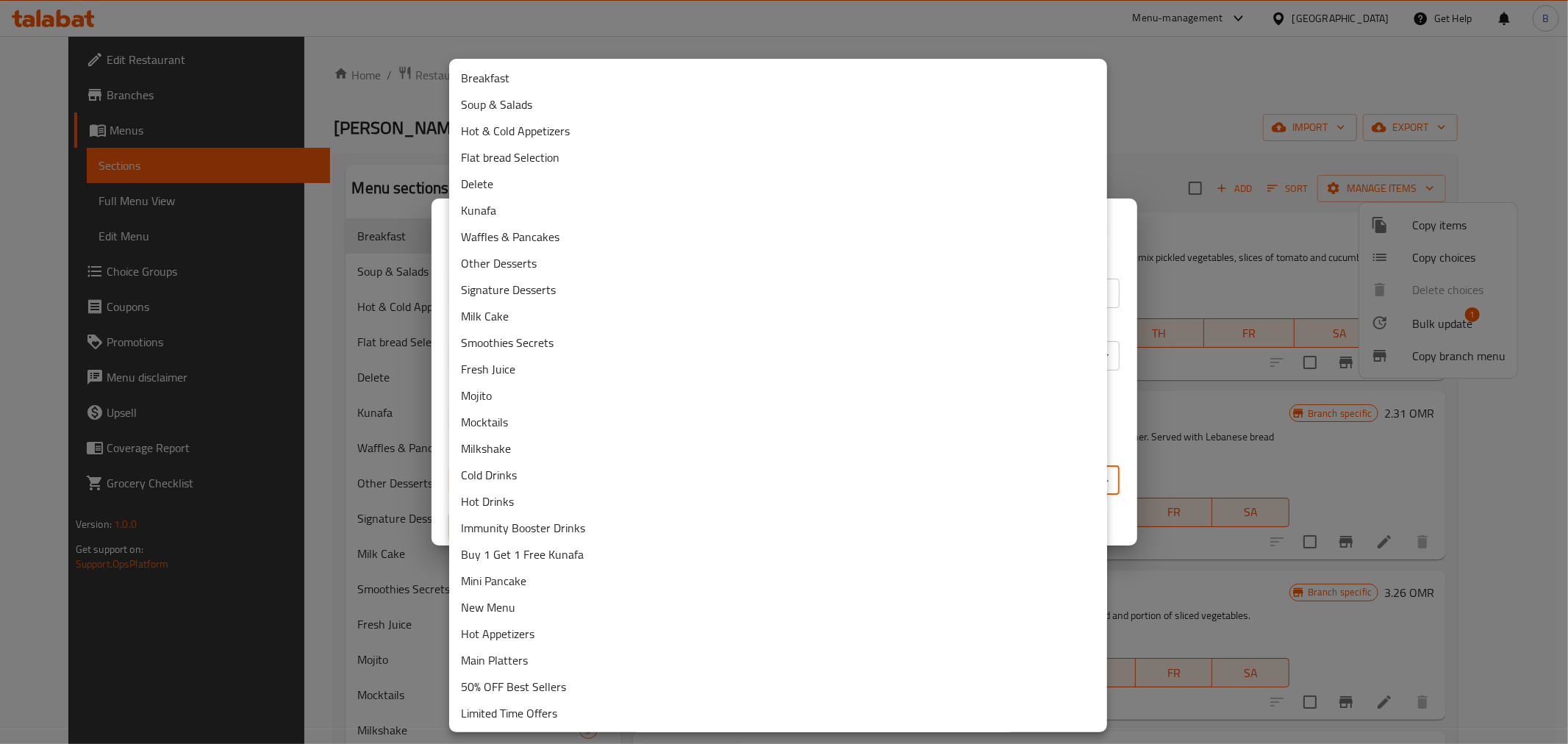
click at [853, 487] on body "​ Menu-management Oman Get Help B Edit Restaurant Branches Menus Sections Full …" at bounding box center [784, 390] width 1568 height 707
click at [501, 174] on li "Delete" at bounding box center [777, 183] width 658 height 26
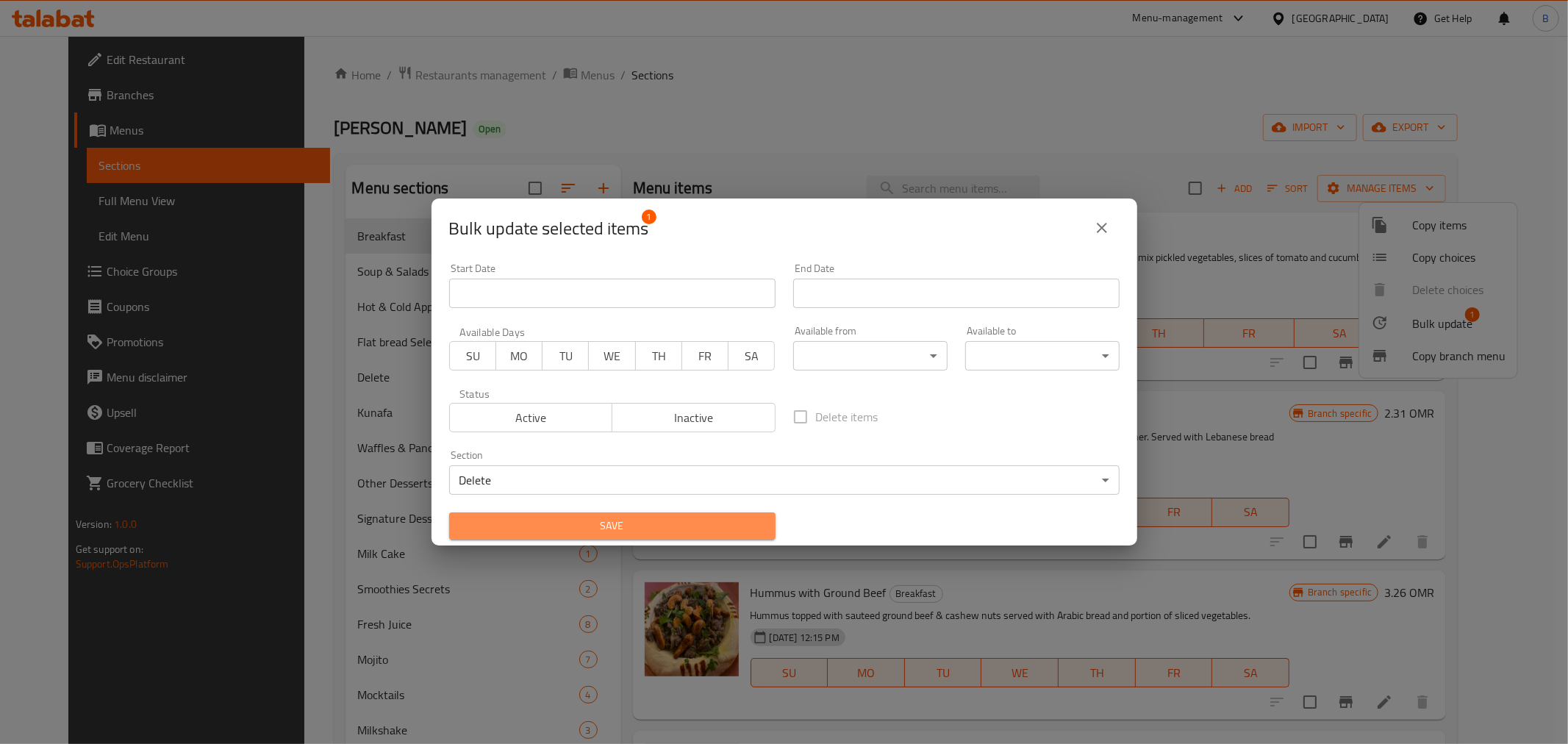
click at [622, 534] on span "Save" at bounding box center [612, 526] width 303 height 19
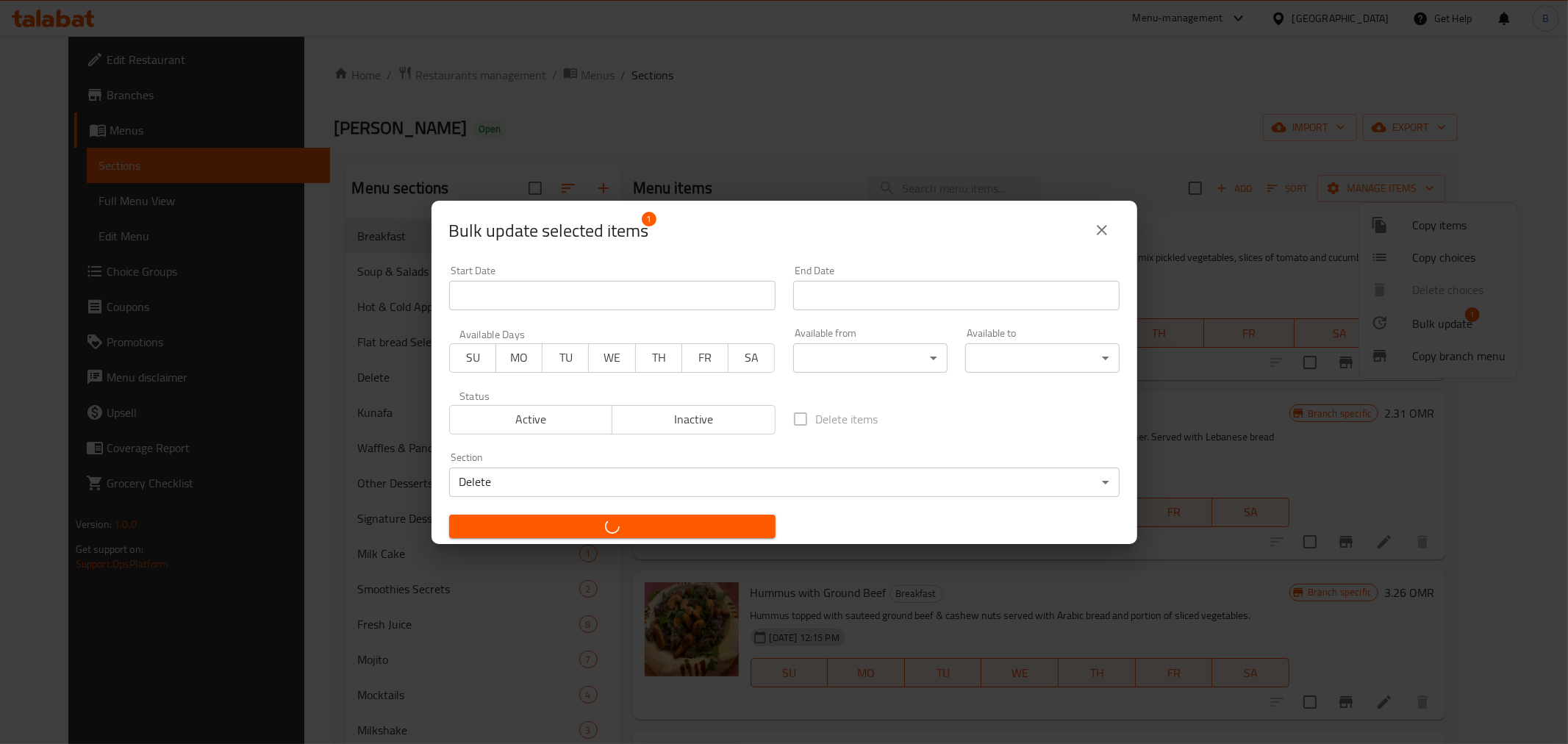
checkbox input "false"
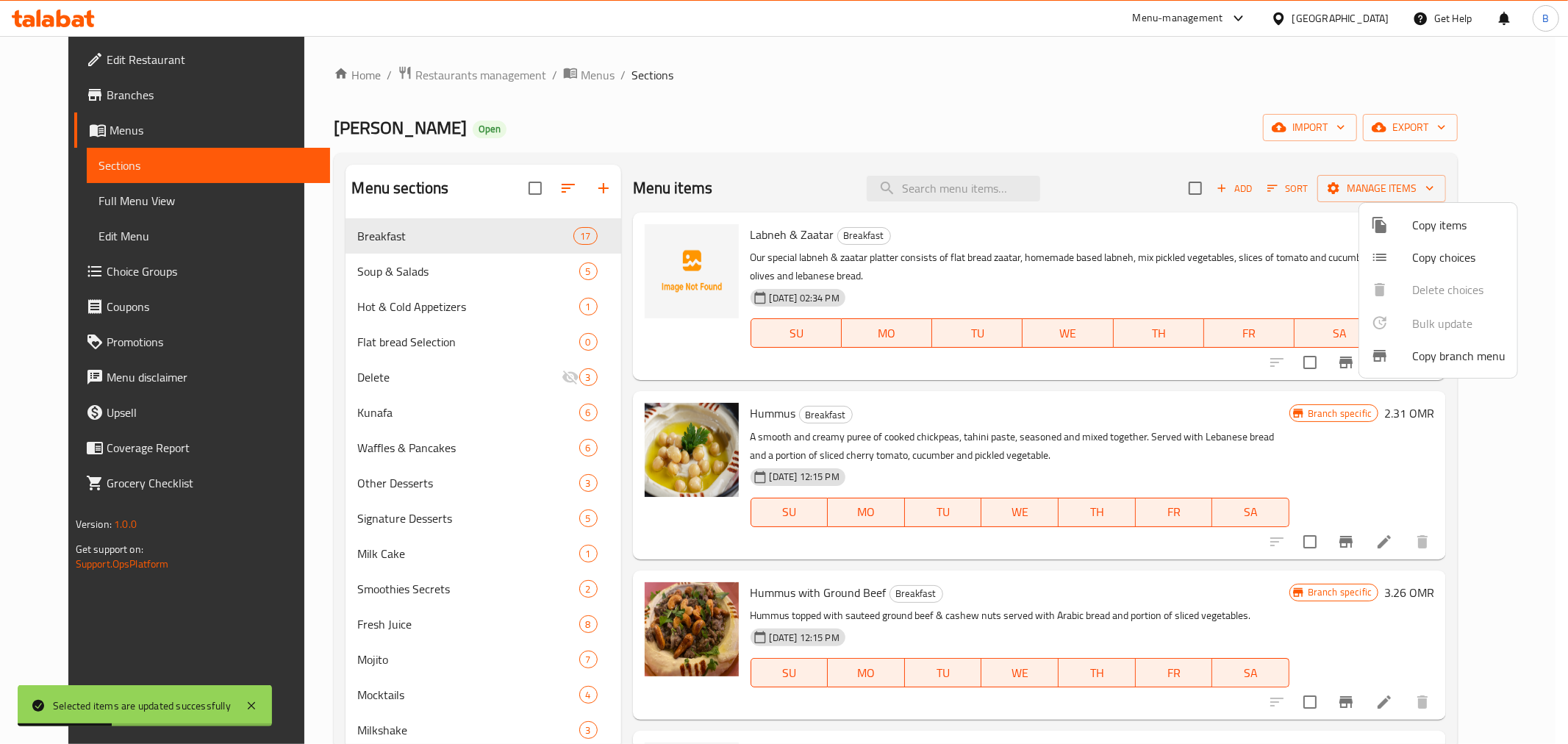
click at [1017, 557] on div at bounding box center [784, 372] width 1568 height 744
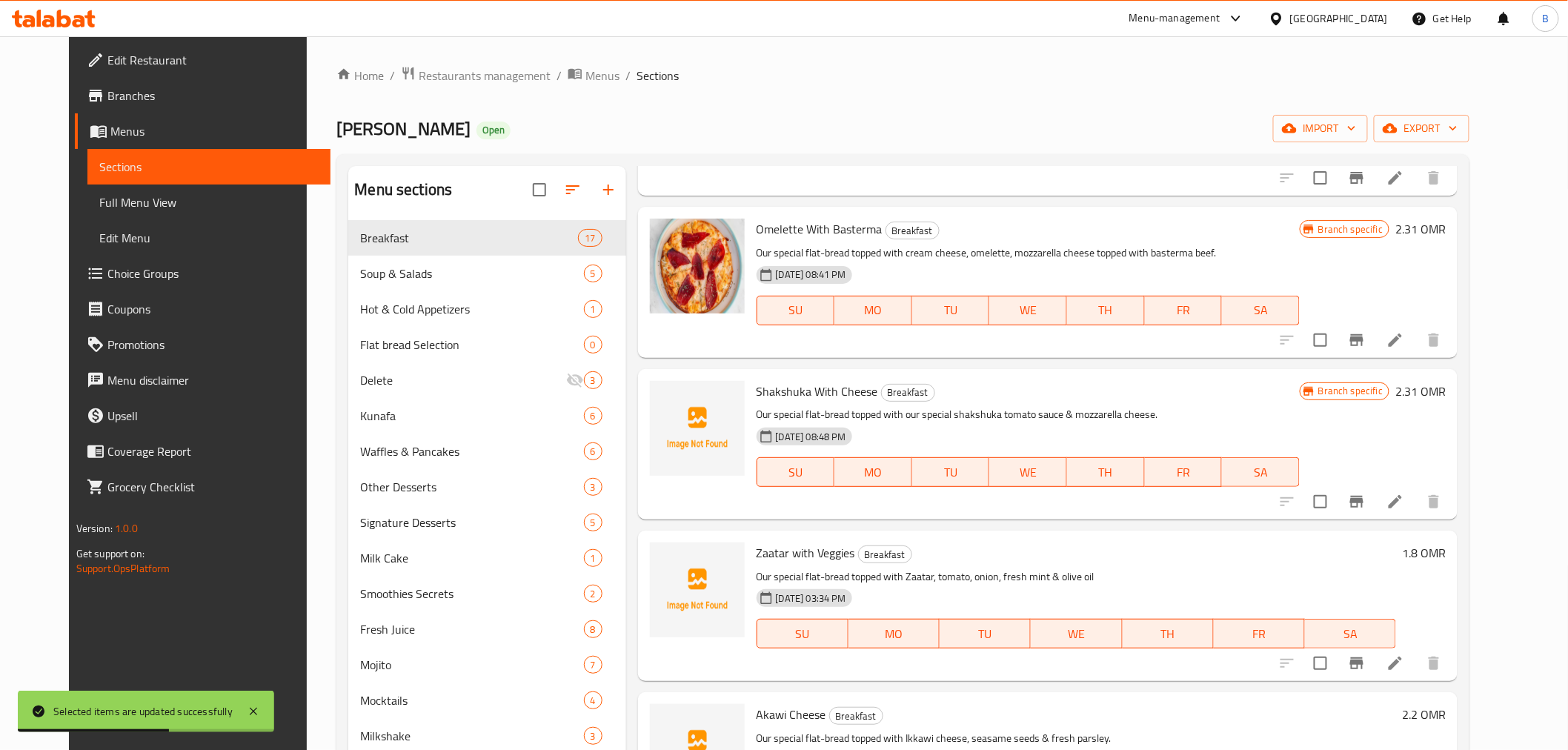
scroll to position [1235, 0]
click at [1375, 482] on button "Branch-specific-item" at bounding box center [1357, 499] width 35 height 35
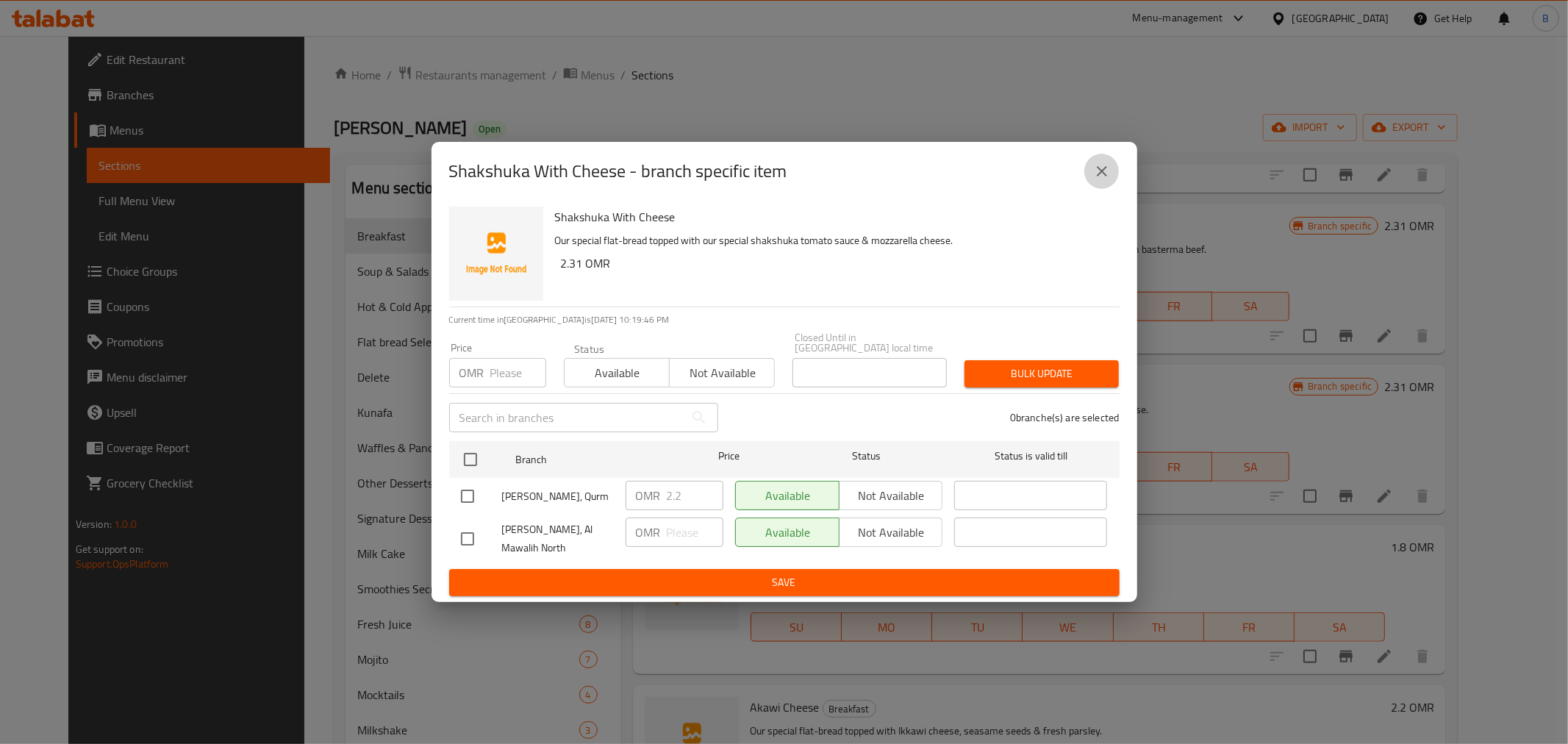
click at [1092, 165] on button "close" at bounding box center [1101, 170] width 35 height 35
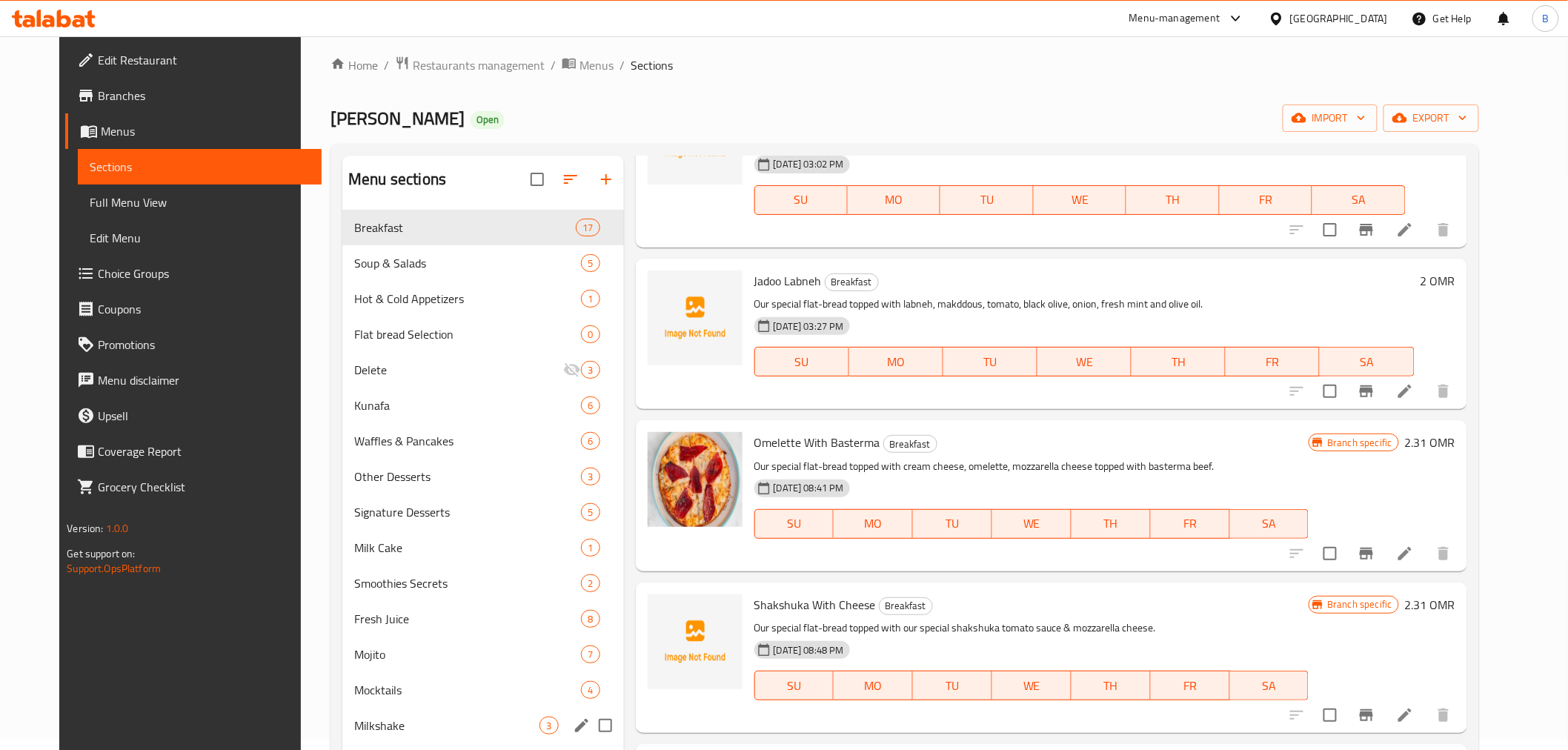
scroll to position [0, 0]
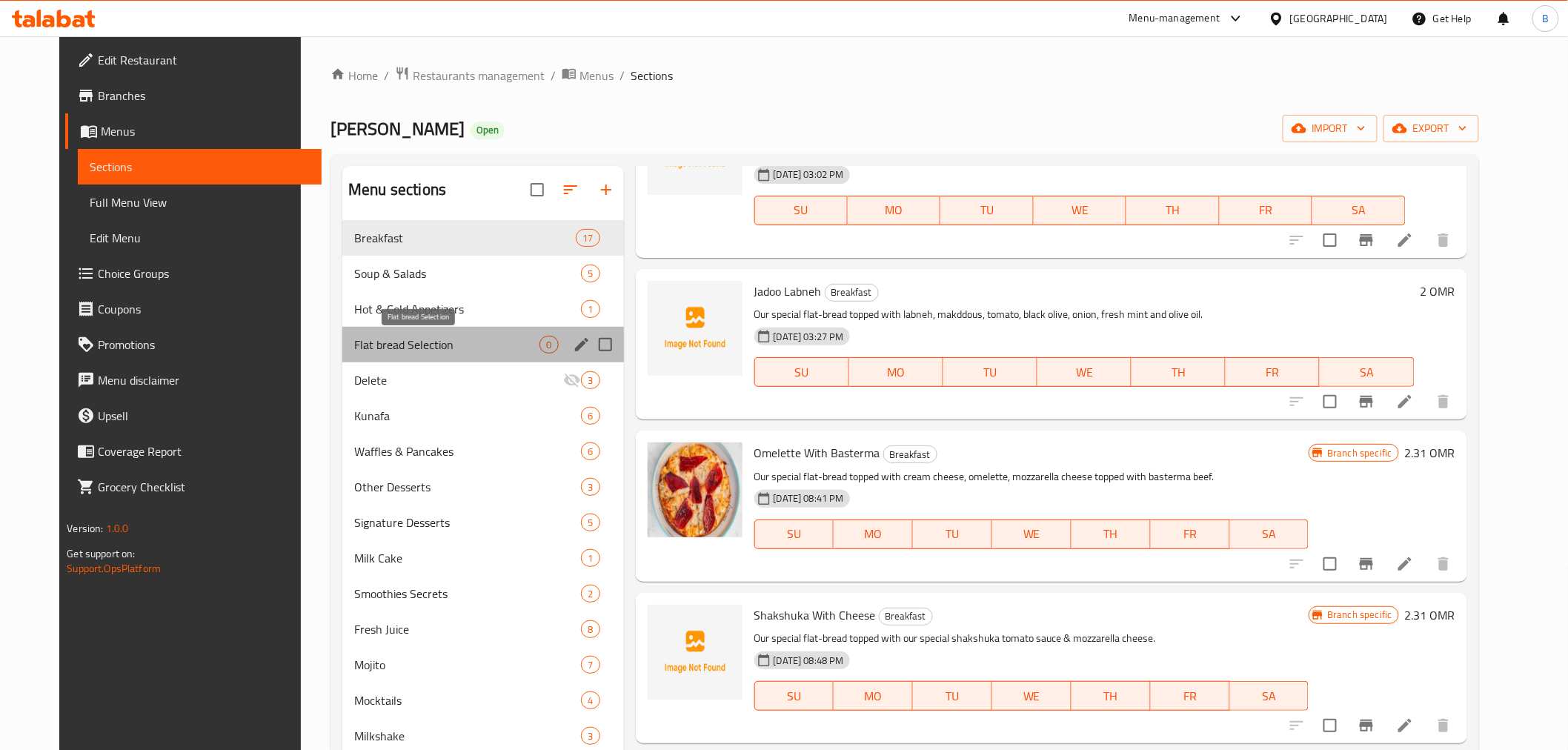
click at [480, 351] on span "Flat bread Selection" at bounding box center [446, 345] width 185 height 18
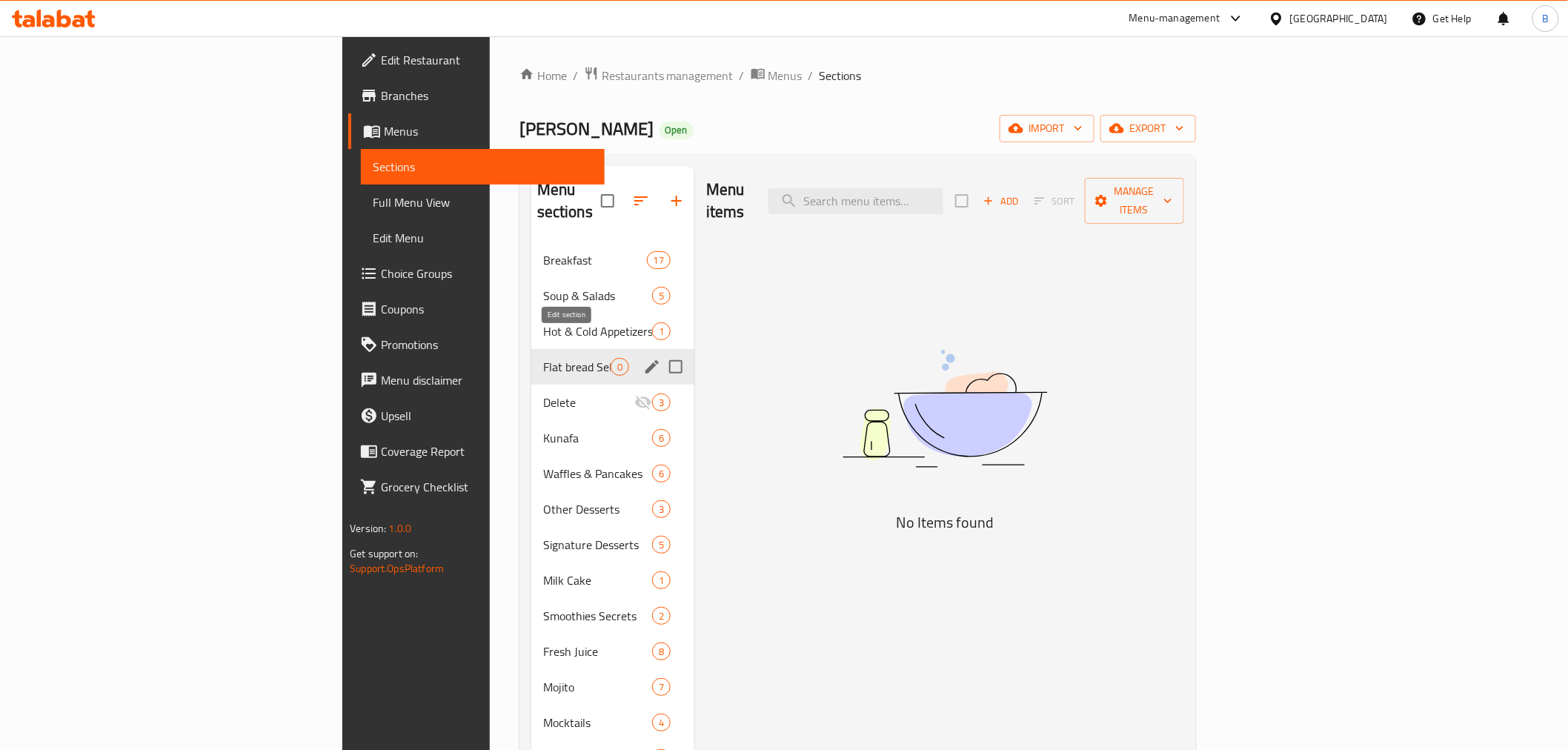
click at [643, 358] on icon "edit" at bounding box center [653, 367] width 18 height 18
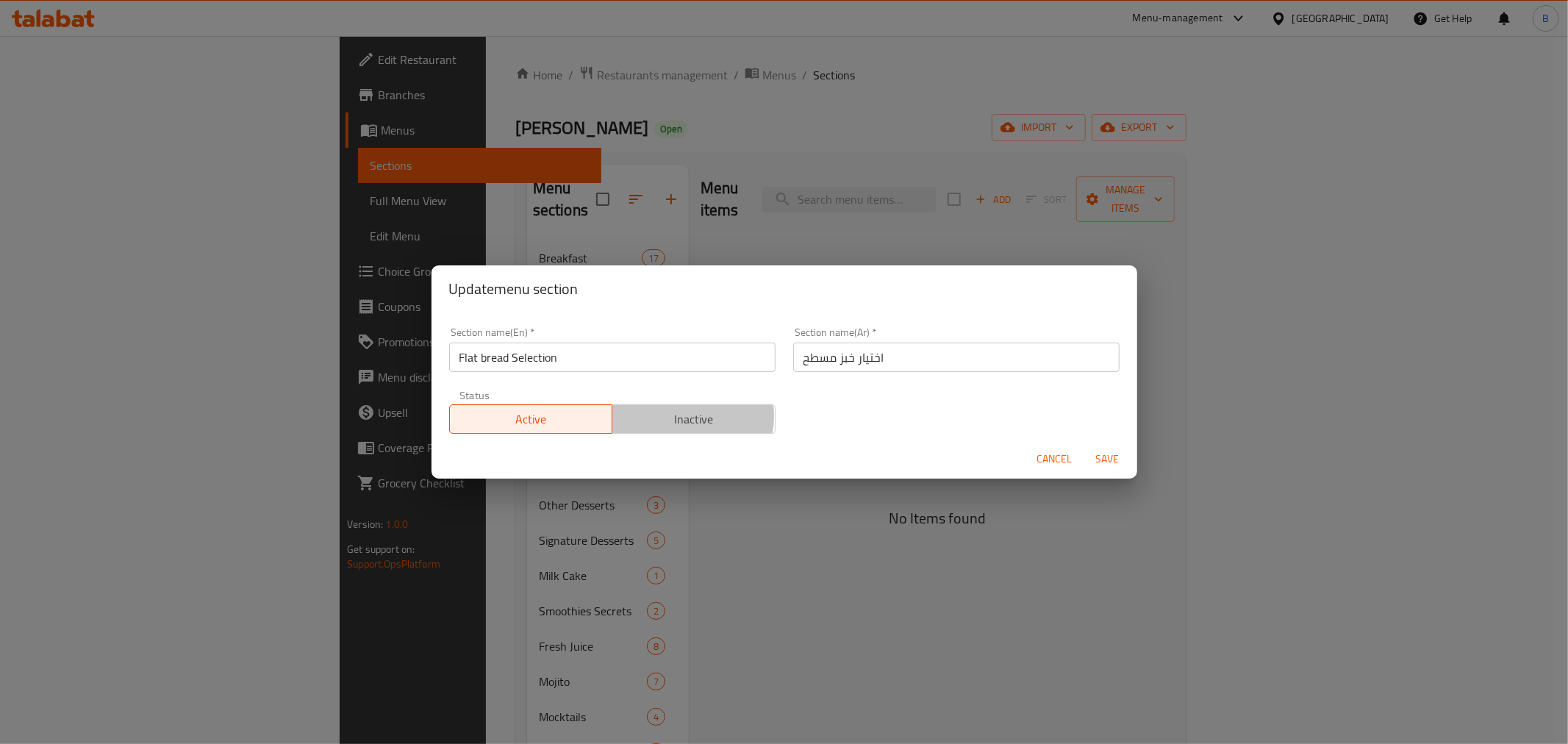
click at [685, 416] on span "Inactive" at bounding box center [694, 419] width 152 height 21
click at [1103, 456] on span "Save" at bounding box center [1107, 459] width 35 height 19
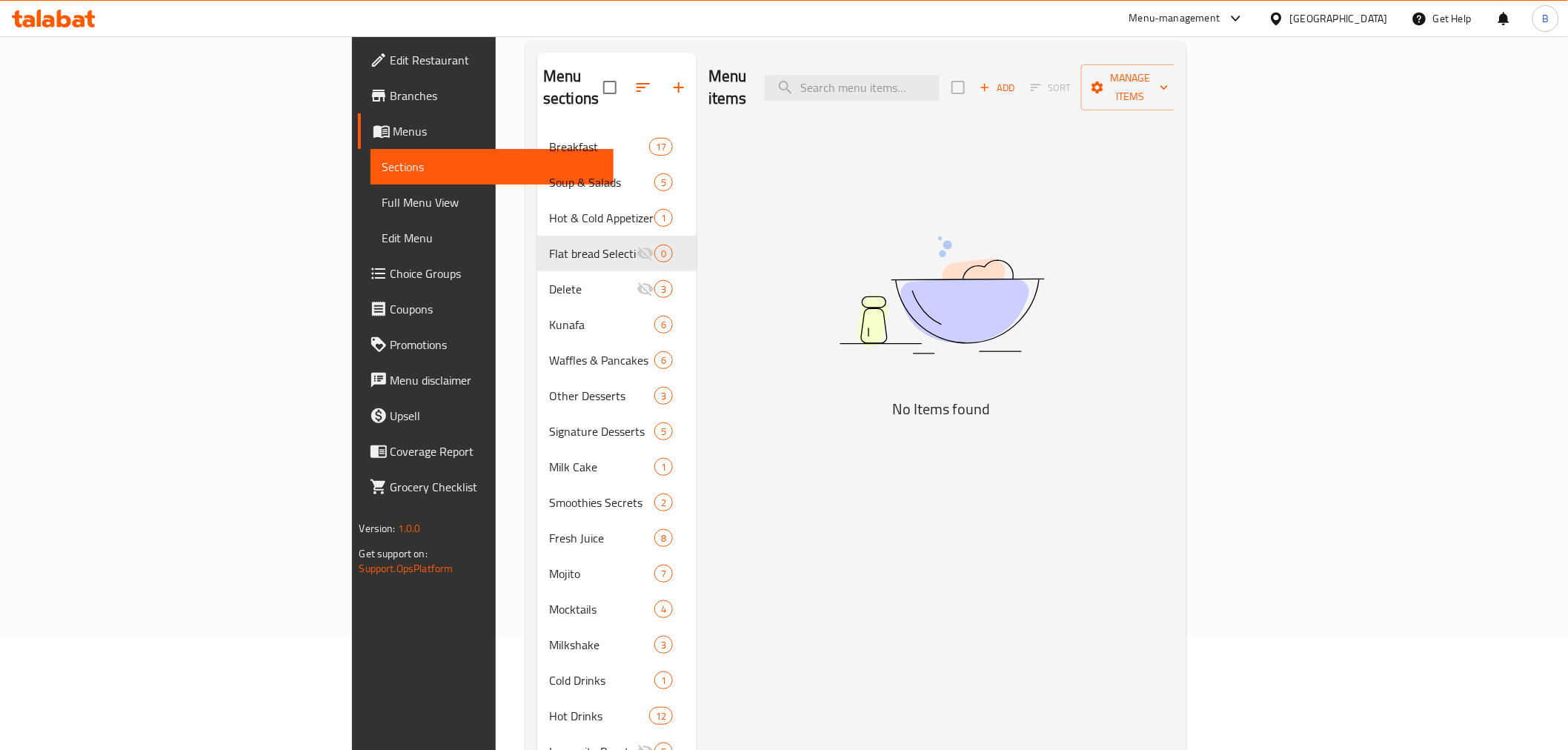
scroll to position [113, 0]
click at [741, 317] on div "Menu items Add Sort Manage items No Items found" at bounding box center [936, 557] width 478 height 1007
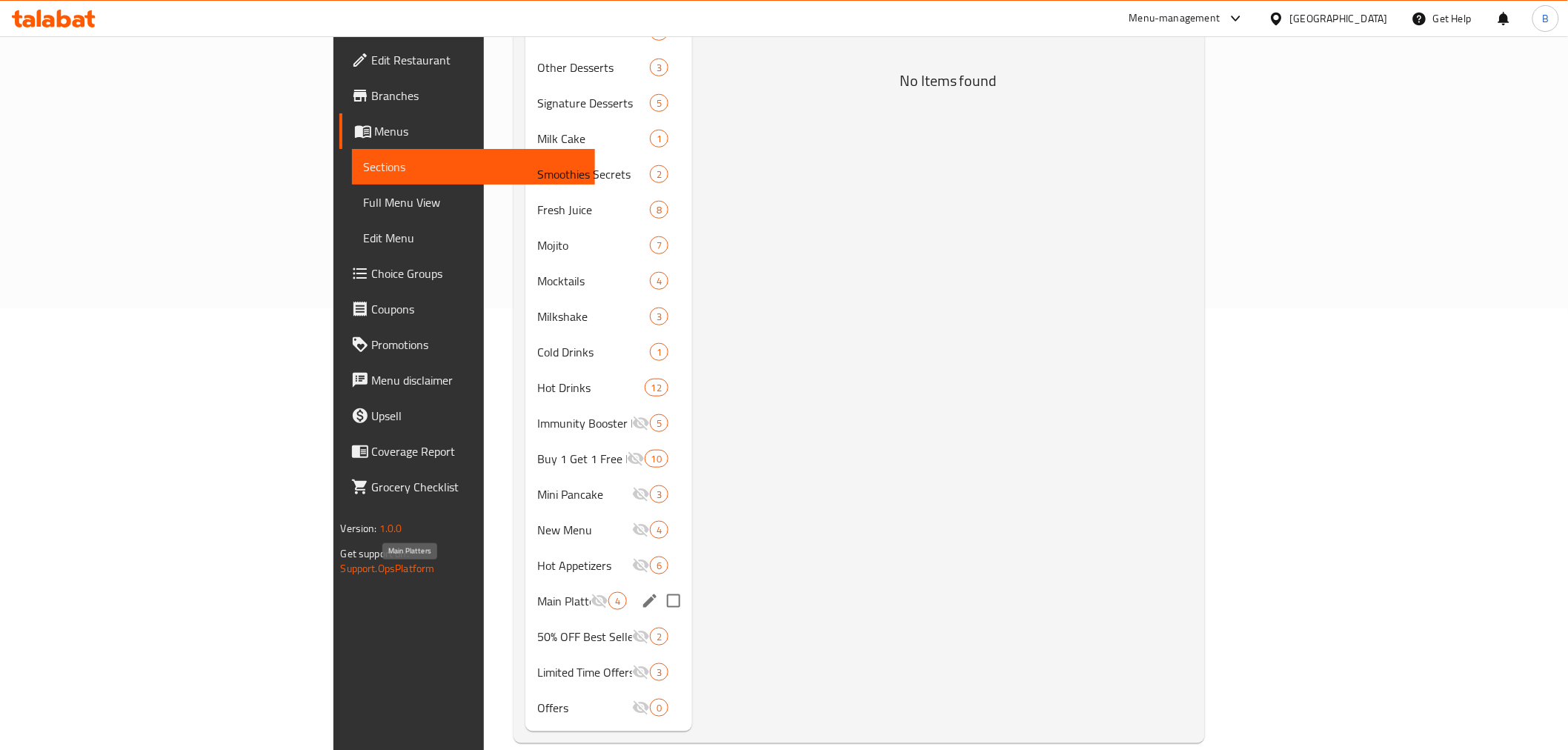
click at [537, 592] on span "Main Platters" at bounding box center [564, 601] width 53 height 18
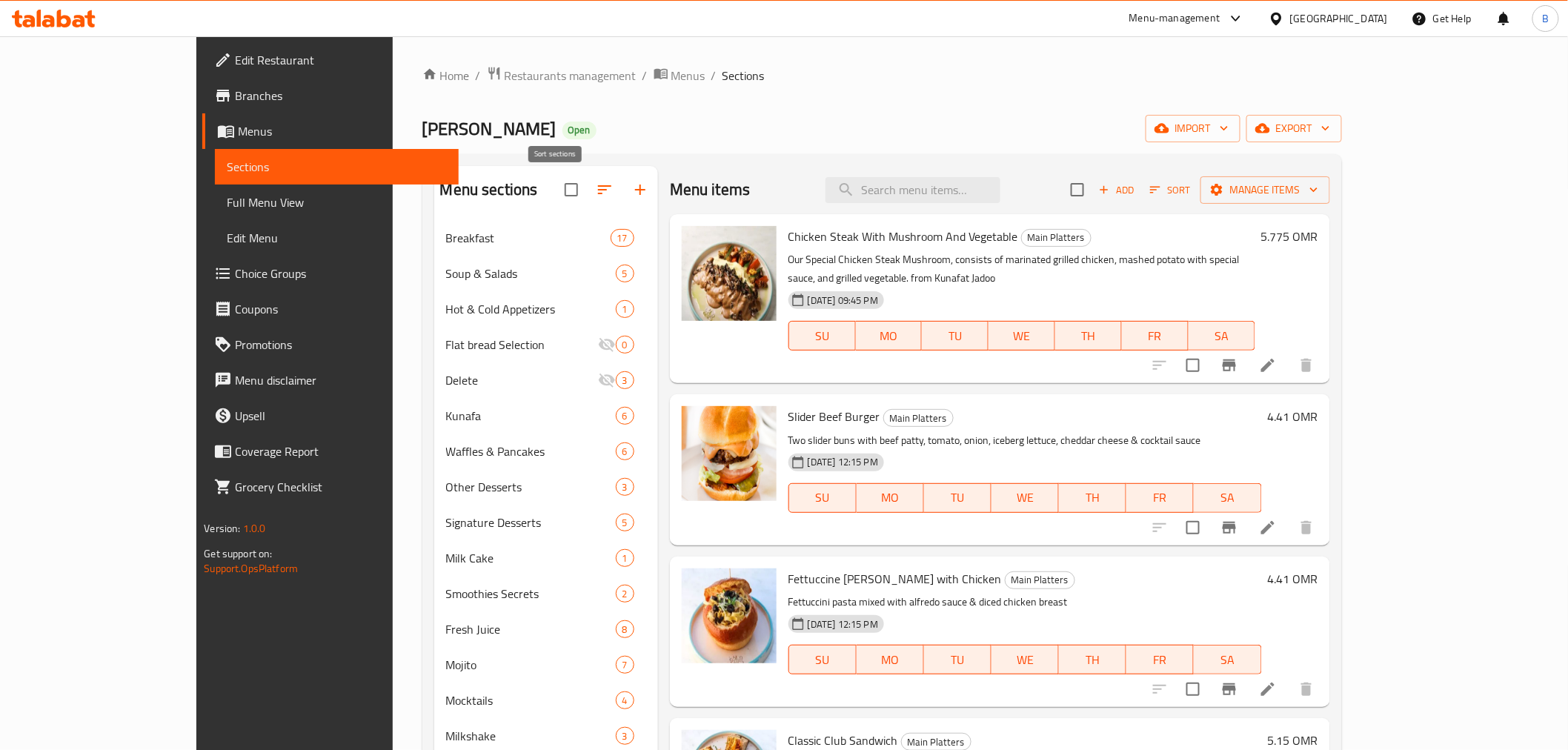
click at [596, 187] on icon "button" at bounding box center [605, 190] width 18 height 18
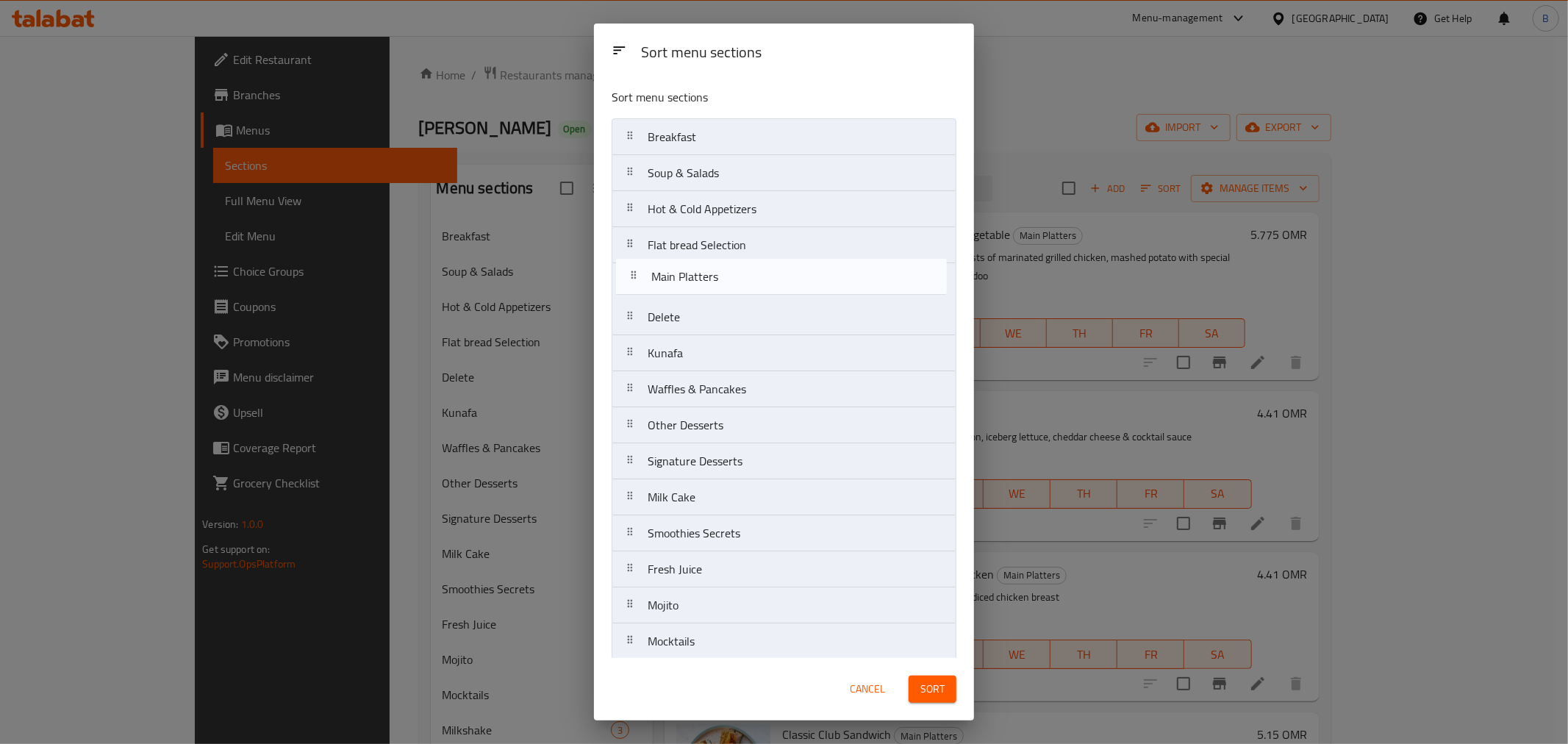
drag, startPoint x: 721, startPoint y: 533, endPoint x: 719, endPoint y: 263, distance: 270.0
click at [719, 263] on nav "Breakfast Soup & Salads Hot & Cold Appetizers Flat bread Selection Delete Kunaf…" at bounding box center [783, 587] width 345 height 938
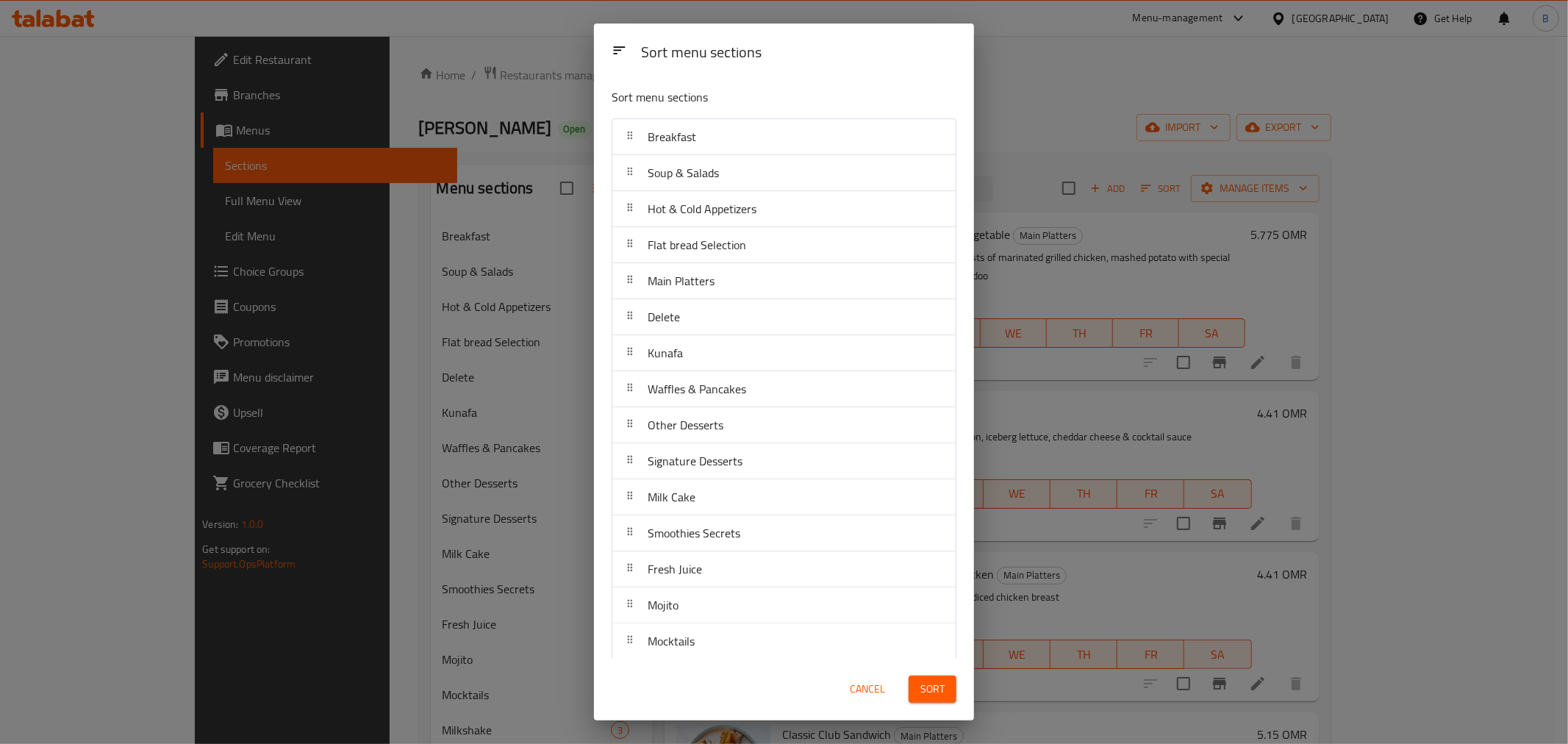
click at [949, 685] on button "Sort" at bounding box center [932, 689] width 48 height 27
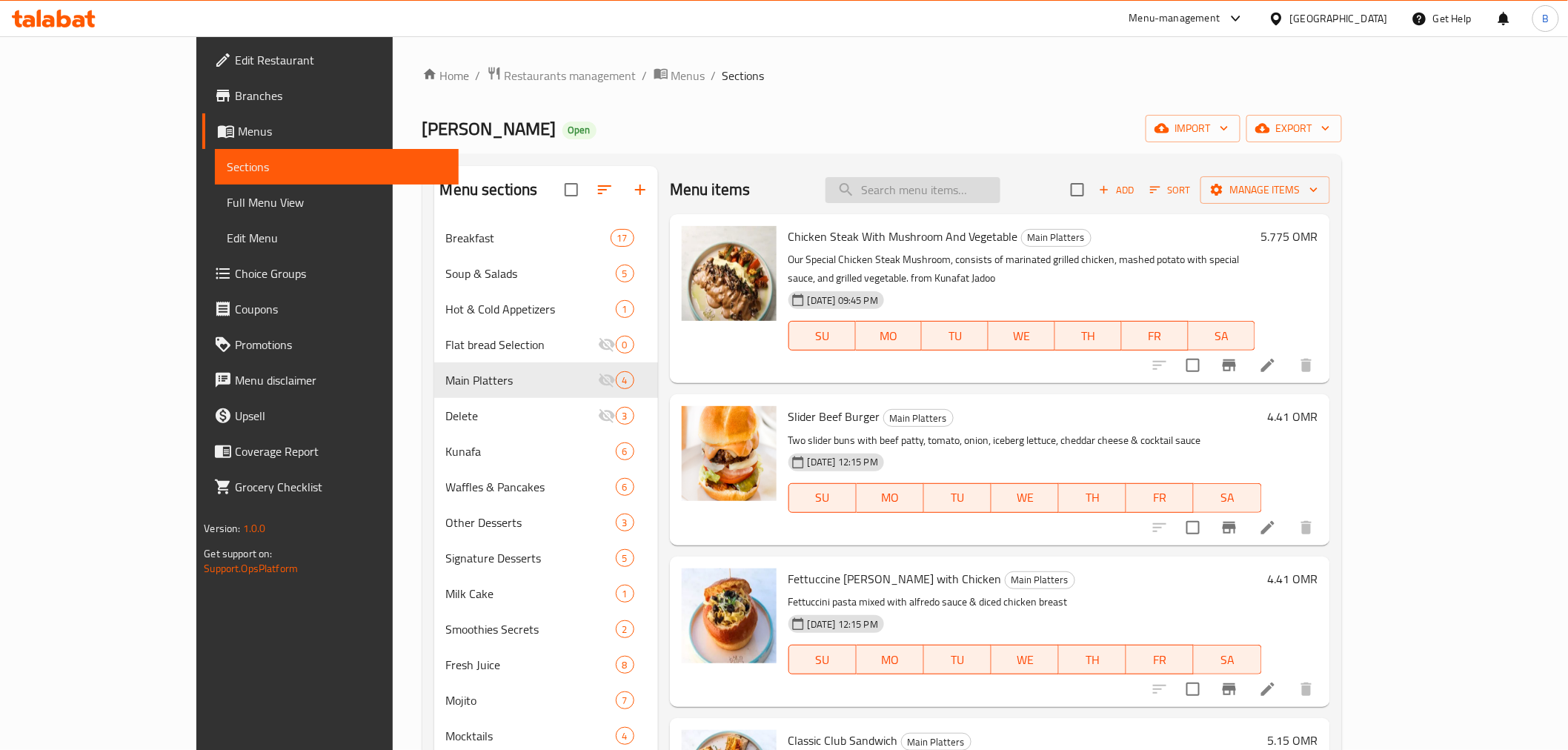
click at [1001, 183] on input "search" at bounding box center [913, 191] width 175 height 26
type input "fillet"
type input "beef"
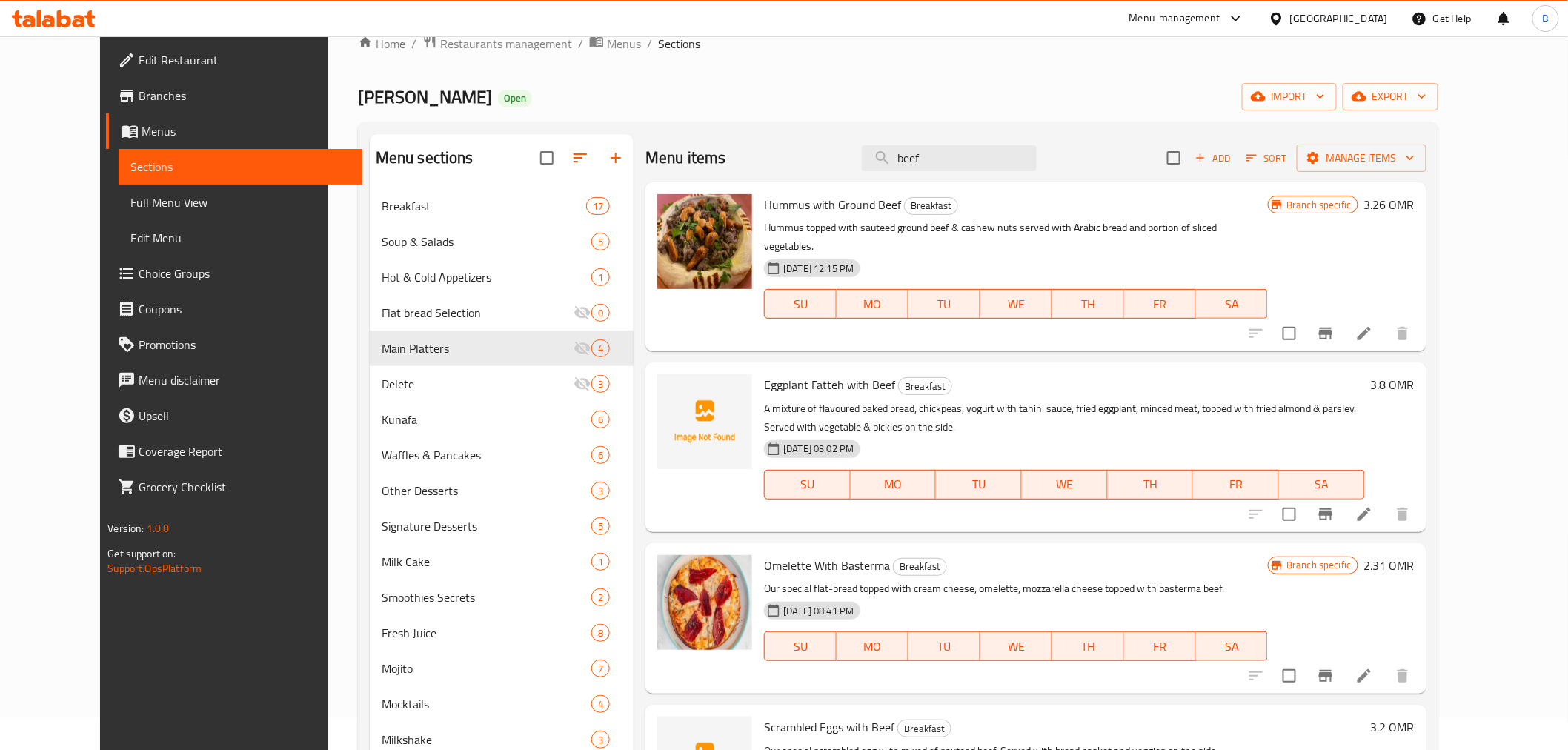
scroll to position [30, 0]
click at [989, 169] on input "beef" at bounding box center [949, 160] width 175 height 26
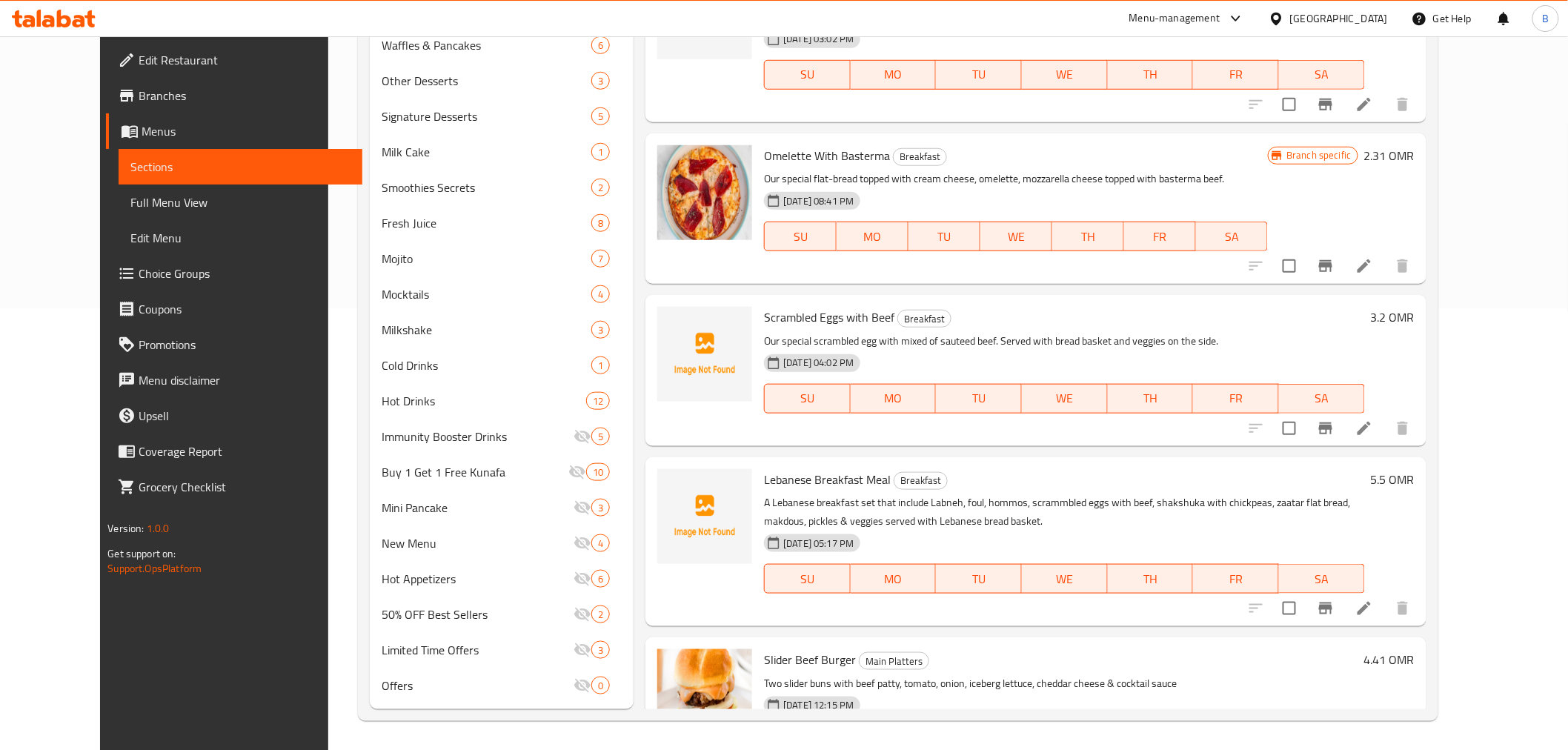
scroll to position [0, 0]
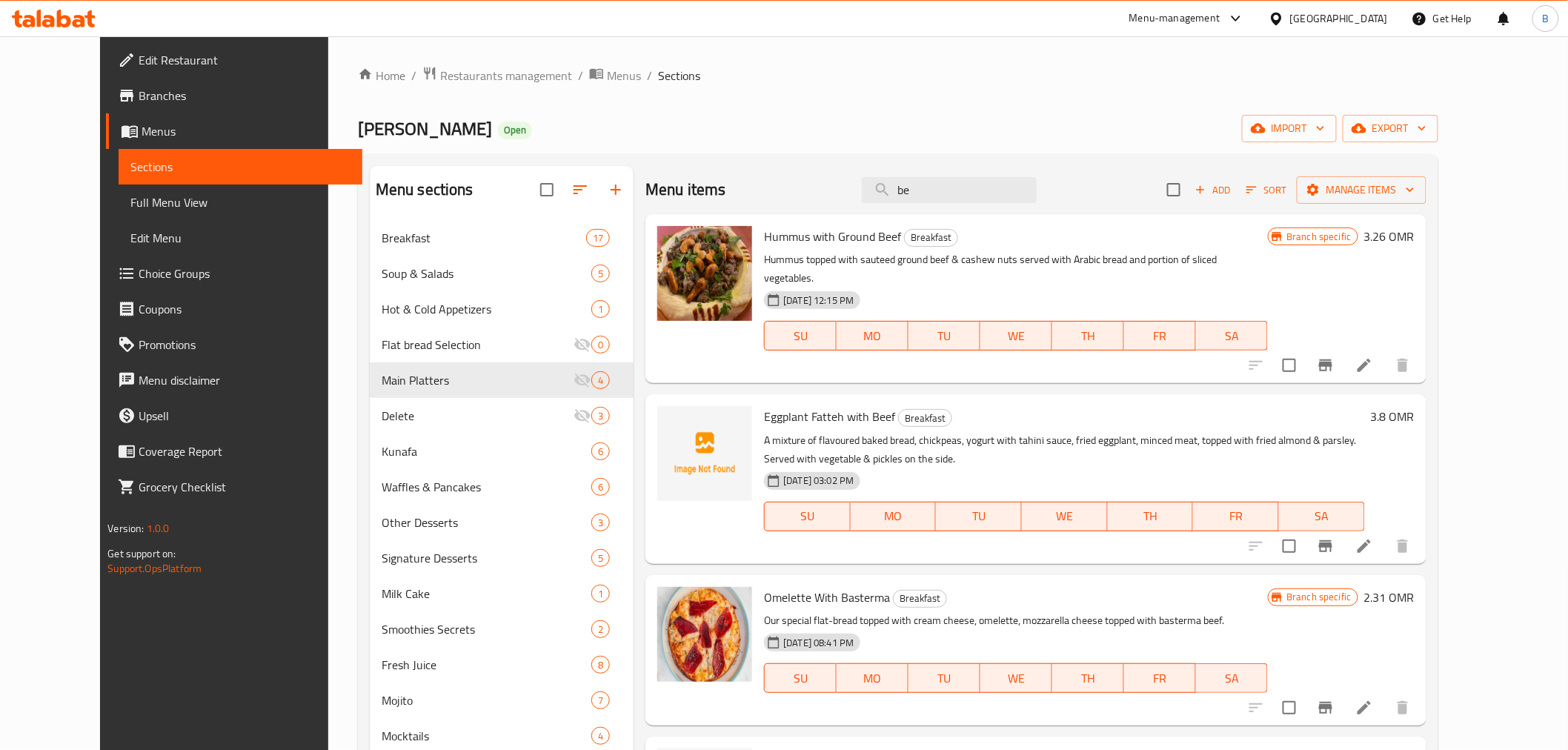
type input "b"
click at [1237, 200] on button "Add" at bounding box center [1213, 190] width 48 height 23
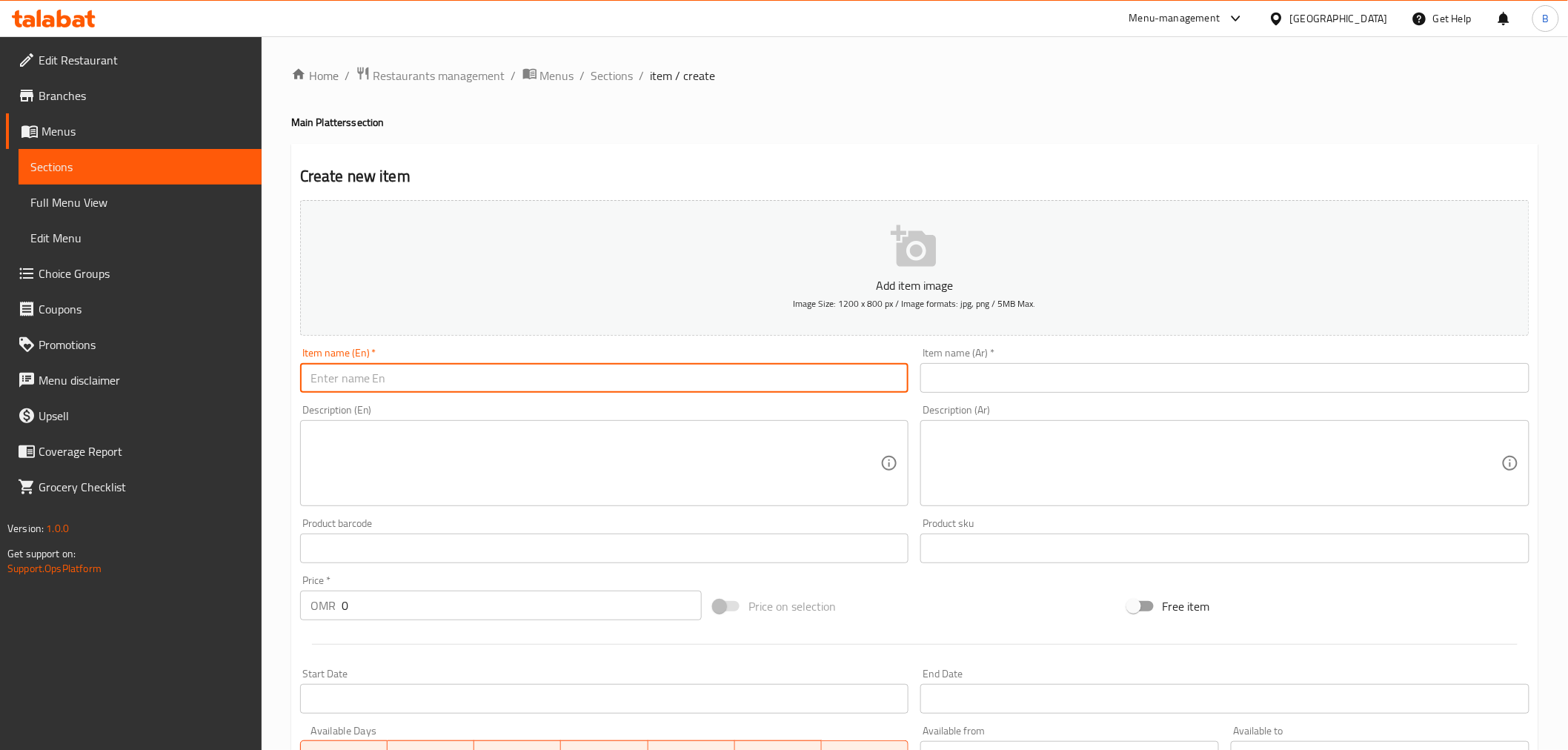
click at [479, 374] on input "text" at bounding box center [604, 378] width 609 height 30
paste input "Beef fillet A sauteed tenderloin beef, heavily marinated with our special recip…"
type input "Beef fillet A sauteed tenderloin beef, heavily marinated with our special recip…"
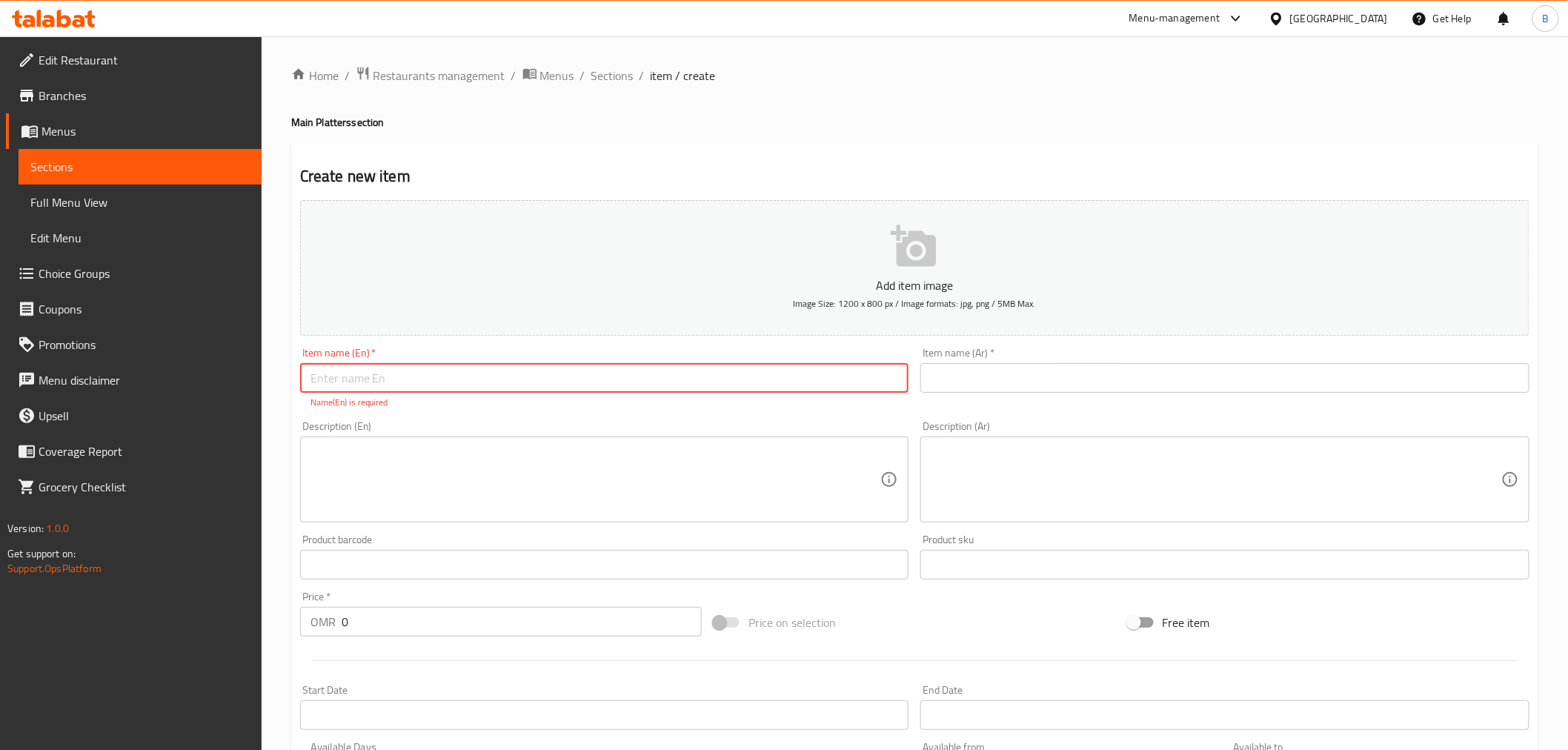
paste input "Beef fillet"
type input "Beef fillet"
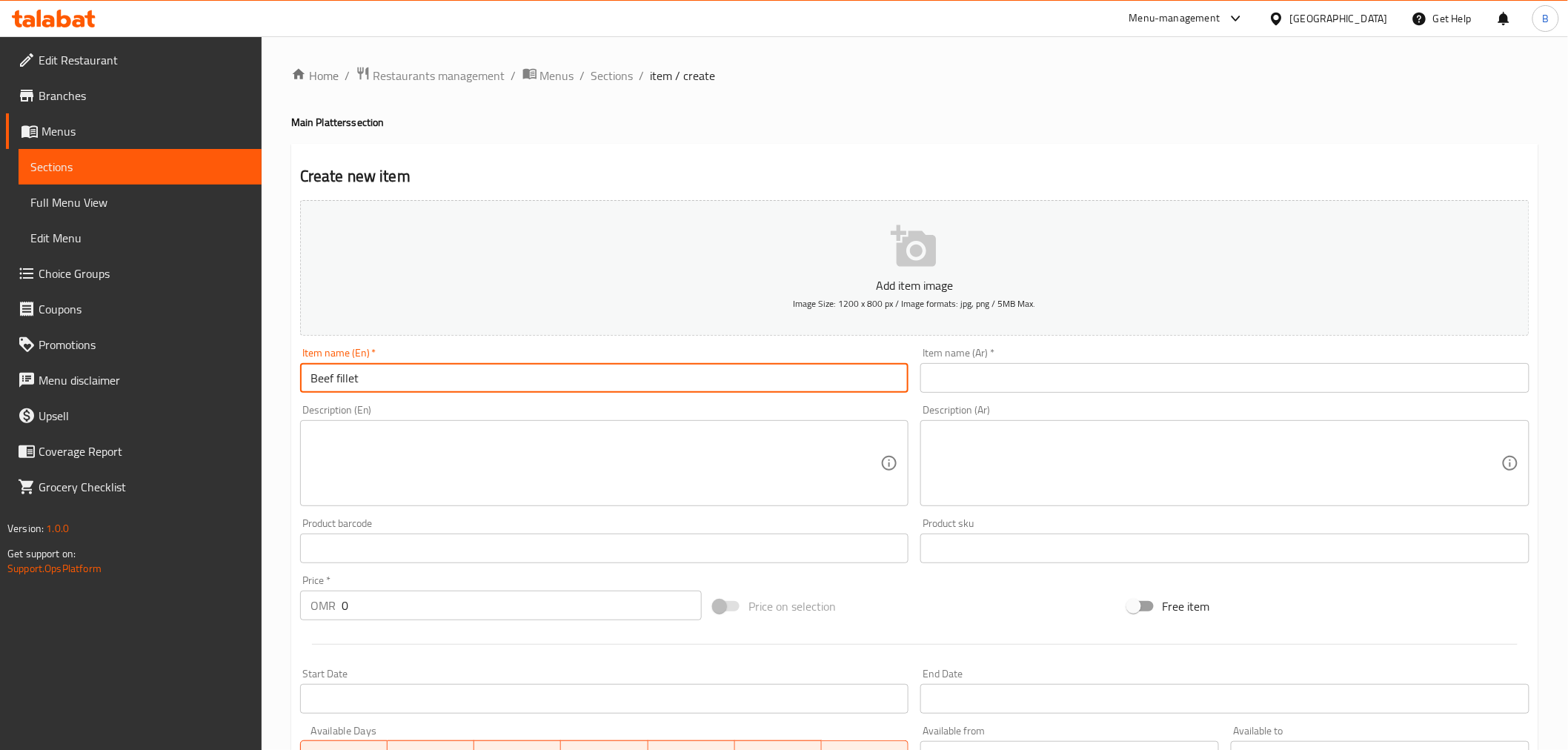
click at [1100, 368] on input "text" at bounding box center [1224, 378] width 609 height 30
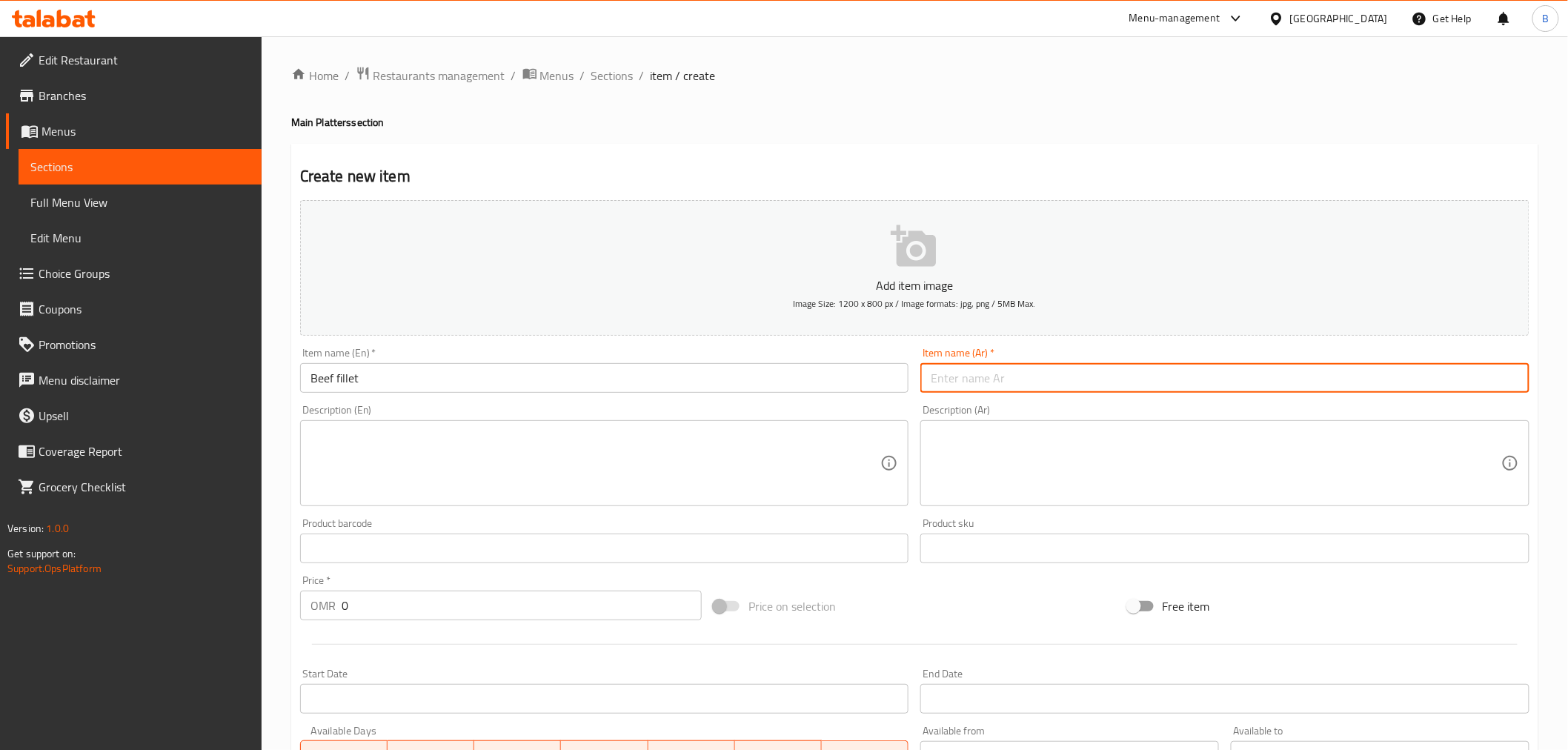
paste input "فيليه لحم بقري"
type input "فيليه لحم بقري"
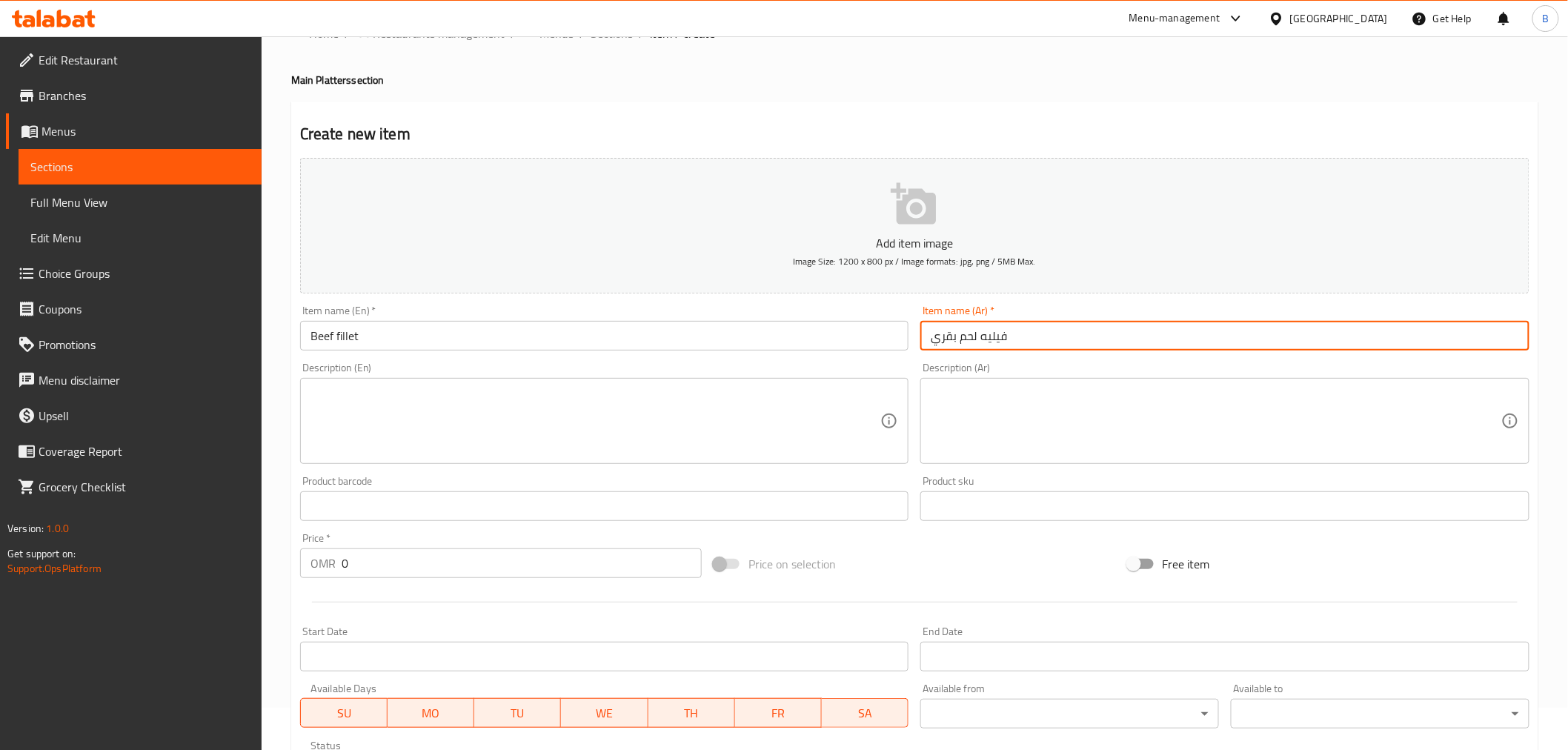
scroll to position [82, 0]
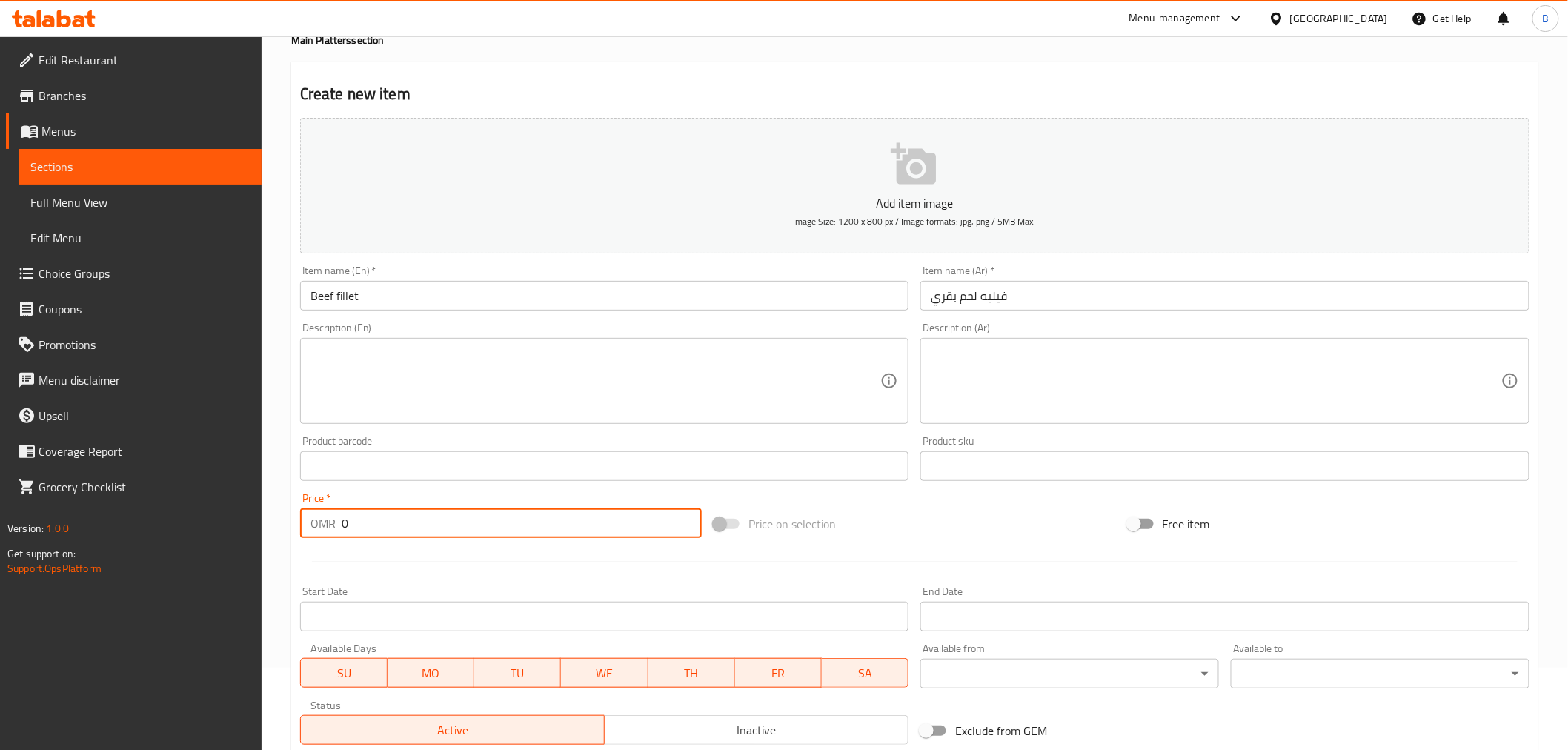
click at [387, 534] on input "0" at bounding box center [522, 523] width 360 height 30
type input "6.9"
click at [639, 327] on div "Description (En) Description (En)" at bounding box center [604, 373] width 609 height 102
click at [632, 374] on textarea at bounding box center [596, 381] width 570 height 71
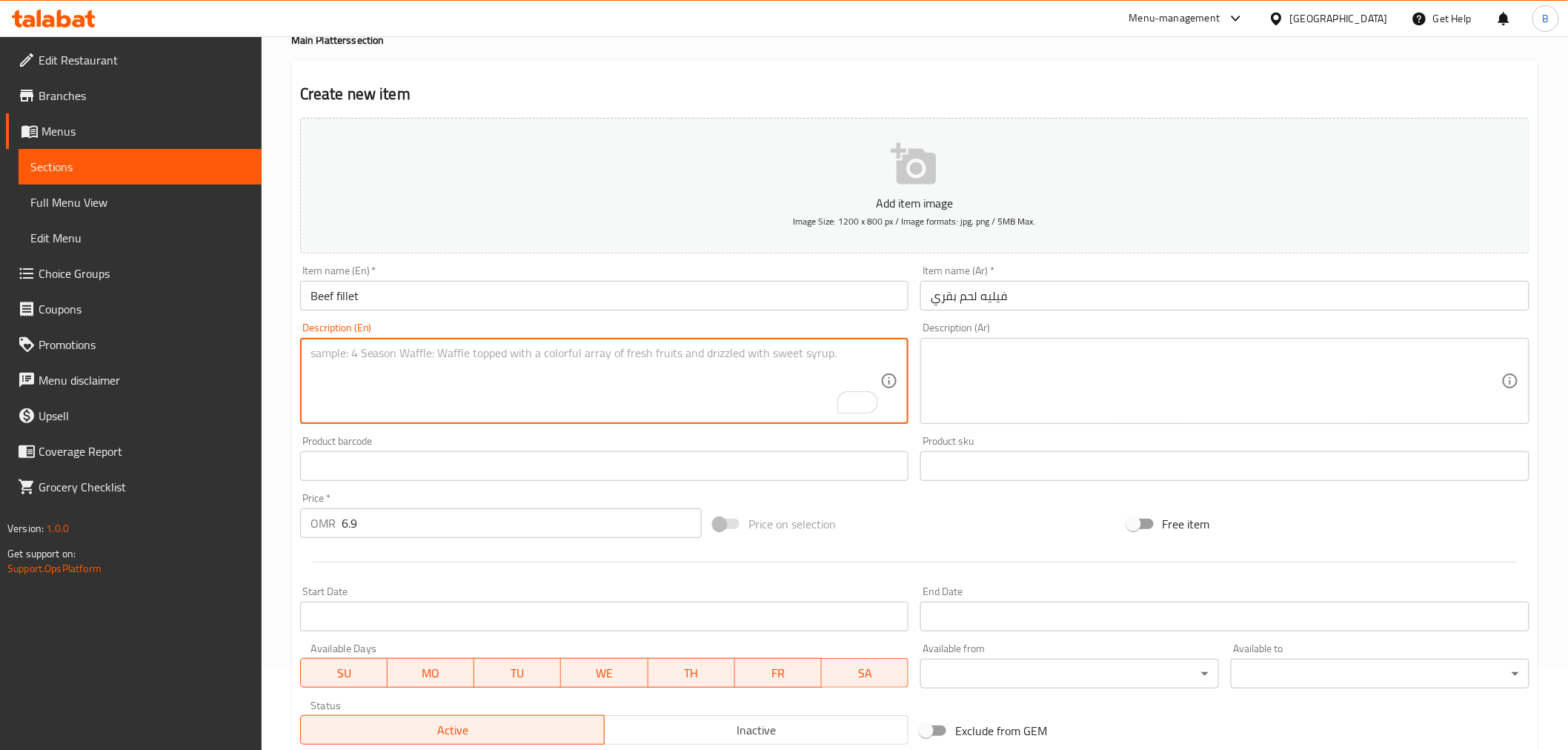
paste textarea "A sauteed tenderloin beef, heavily marinated with our special recipe. Served bi…"
type textarea "A sauteed tenderloin beef, heavily marinated with our special recipe. Served bi…"
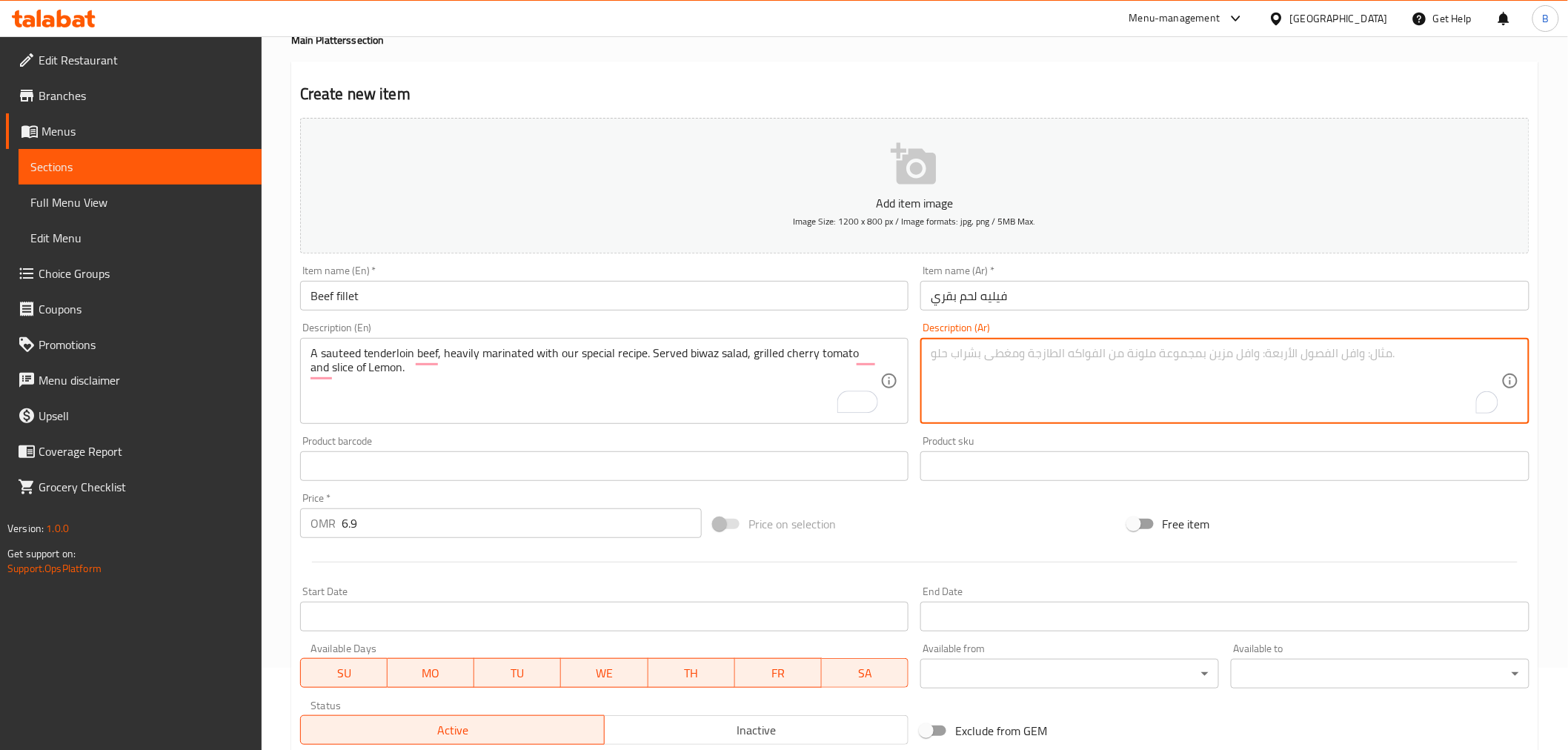
paste textarea "لحم بقري تندرلوين مقلي، متبل بكثافة بوصفتنا الخاصة. يُقدم مع سلطة بيواز، طماطم …"
click at [1404, 359] on textarea "لحم بقري تندرلوين مقلي، متبل بكثافة بوصفتنا الخاصة. يُقدم مع سلطة بيواز، طماطم …" at bounding box center [1216, 381] width 570 height 71
type textarea "لحم بقري تندرلوين سوتيه، متبل بكثافة بوصفتنا الخاصة. يُقدم مع سلطة بيواز، طماطم…"
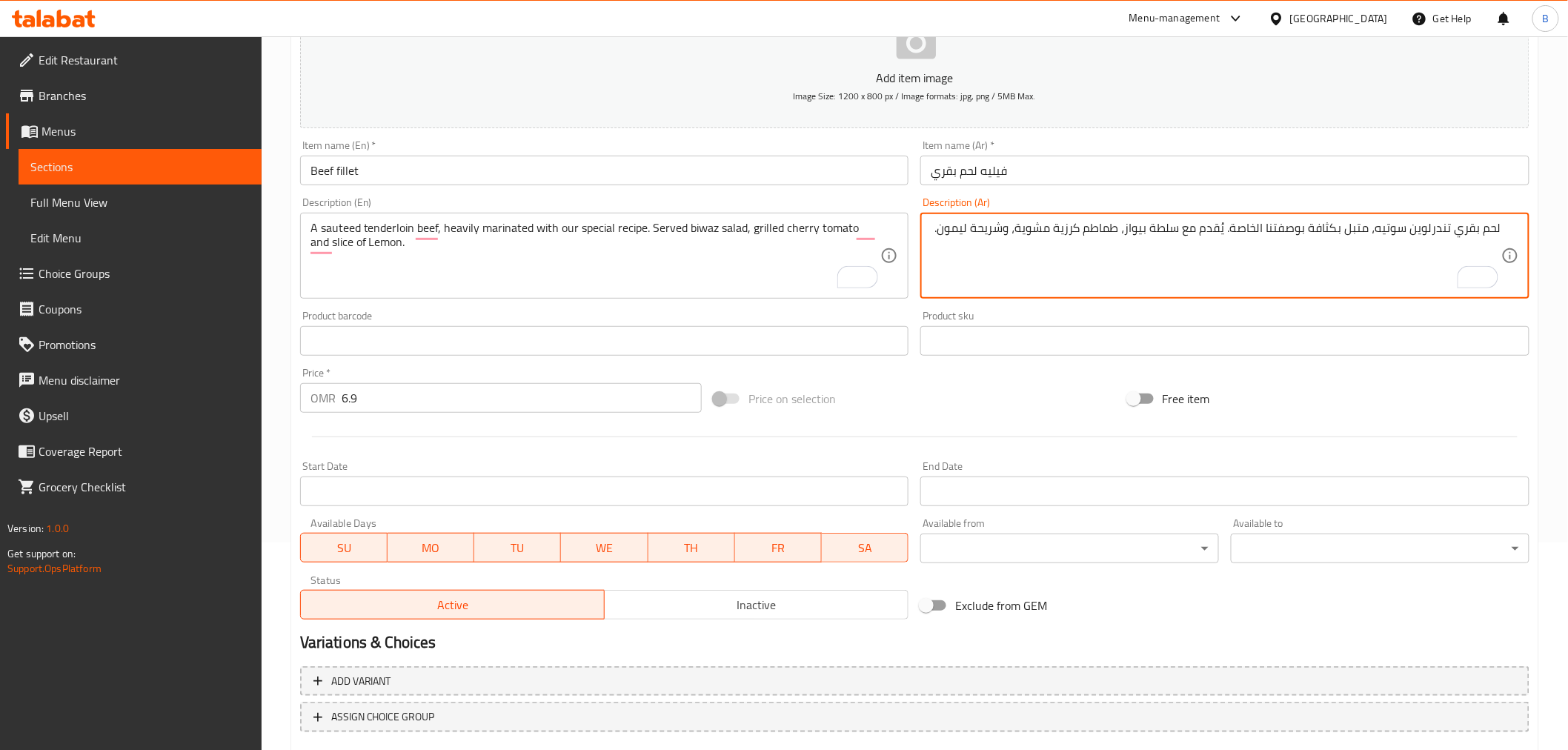
scroll to position [294, 0]
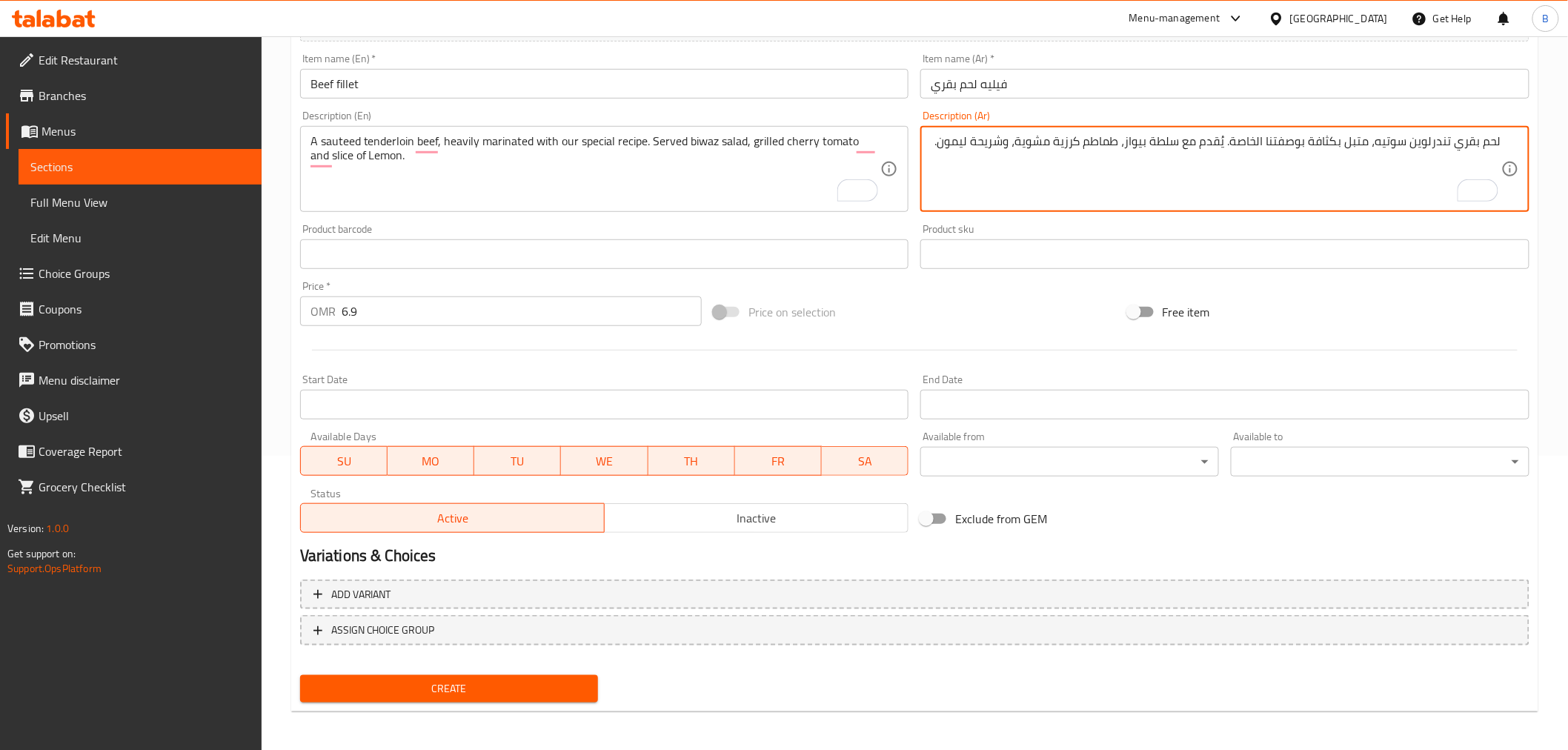
type textarea "لحم بقري تندرلوين سوتيه، متبل بكثافة بوصفتنا الخاصة. يُقدم مع سلطة بيواز، طماطم…"
click at [514, 669] on div "Create" at bounding box center [450, 688] width 311 height 39
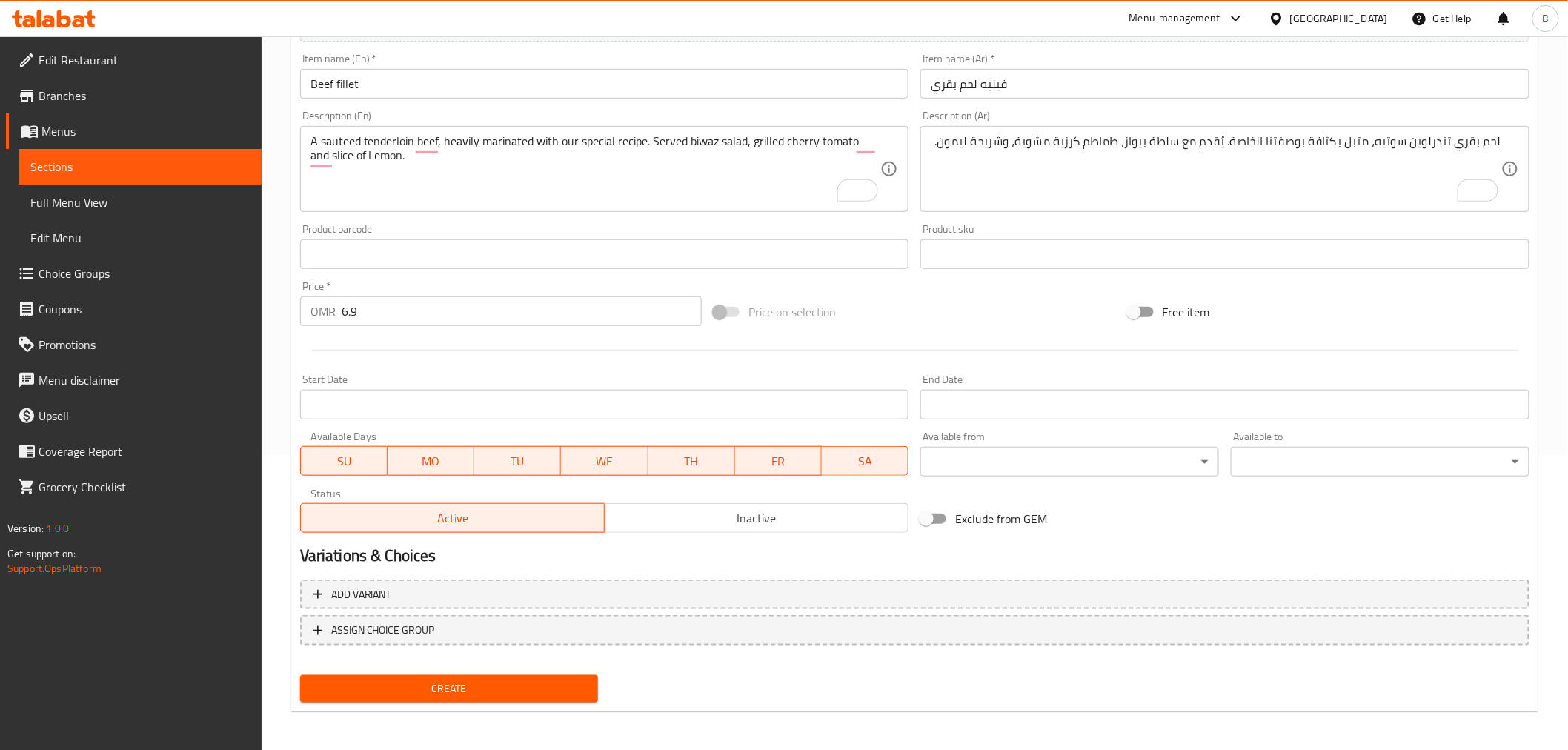
click at [514, 679] on span "Create" at bounding box center [450, 688] width 275 height 19
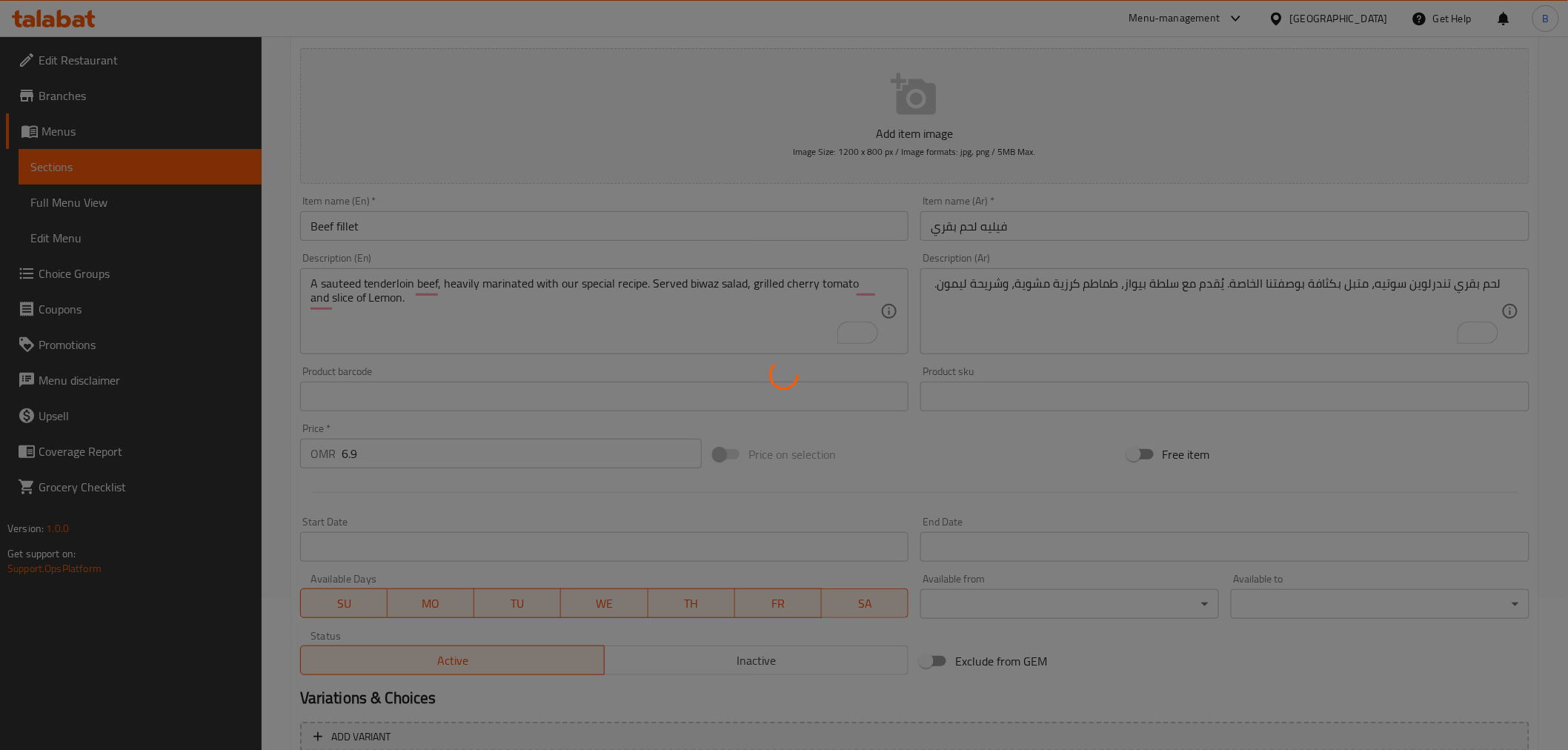
scroll to position [0, 0]
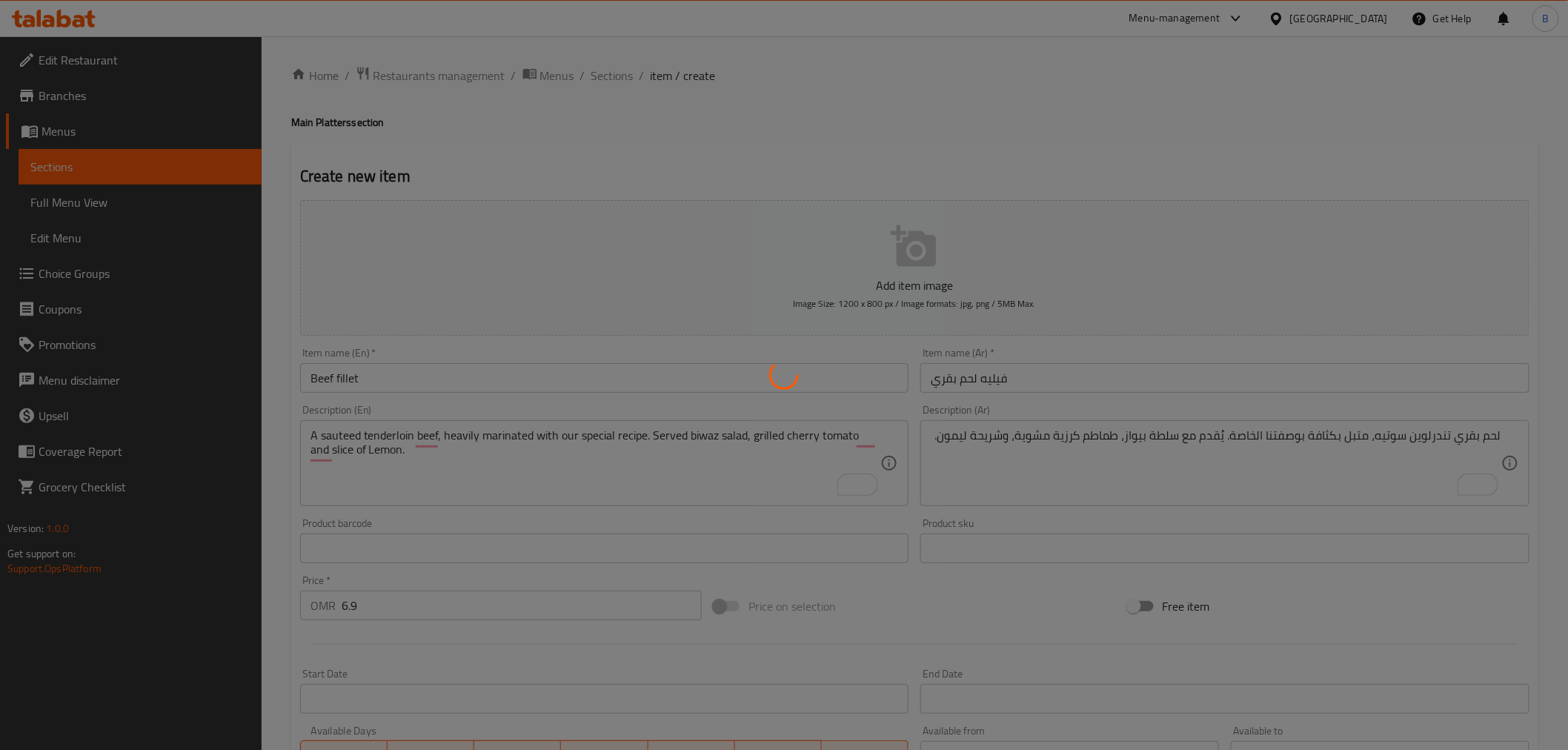
type input "0"
click at [601, 68] on div at bounding box center [784, 375] width 1568 height 750
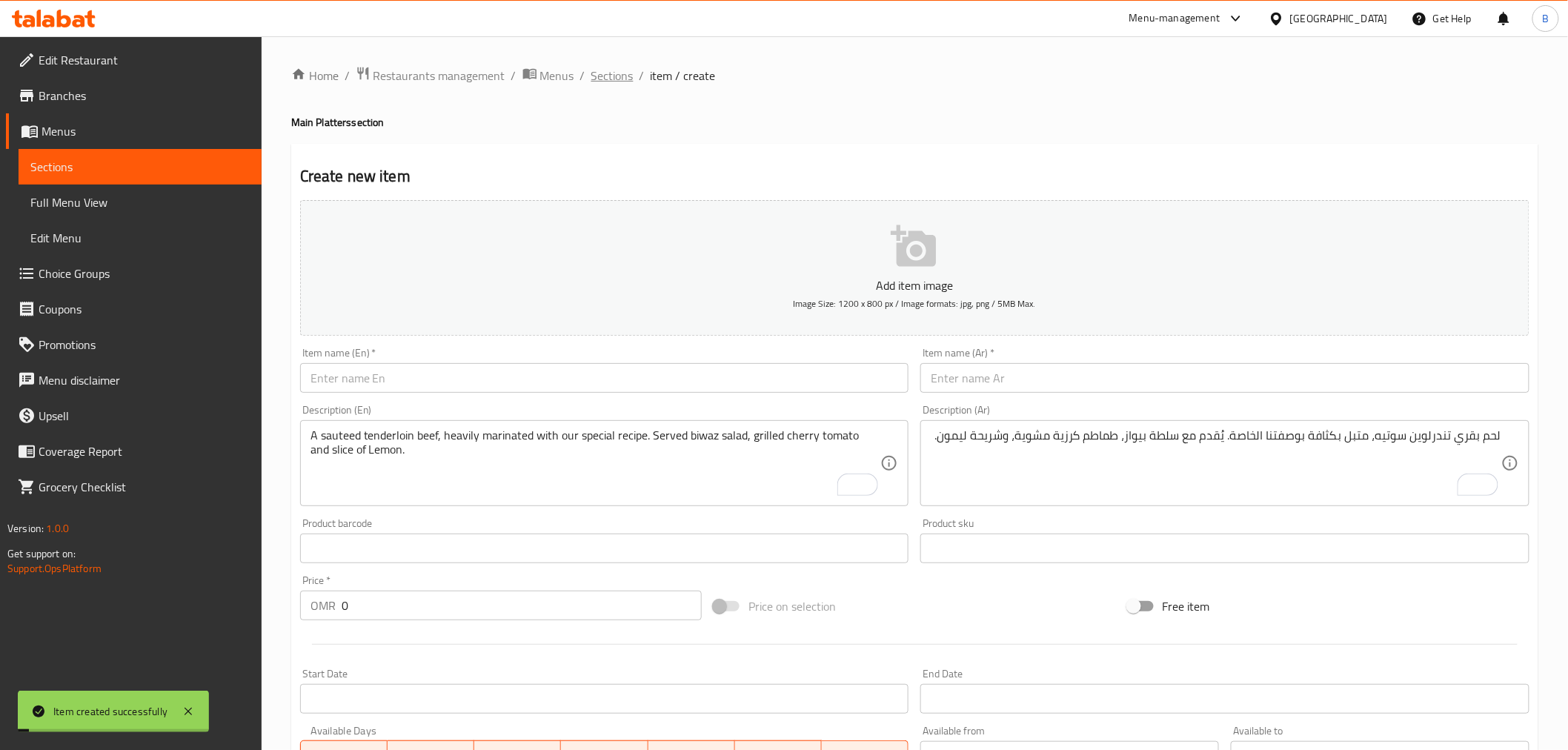
click at [601, 81] on span "Sections" at bounding box center [612, 76] width 42 height 18
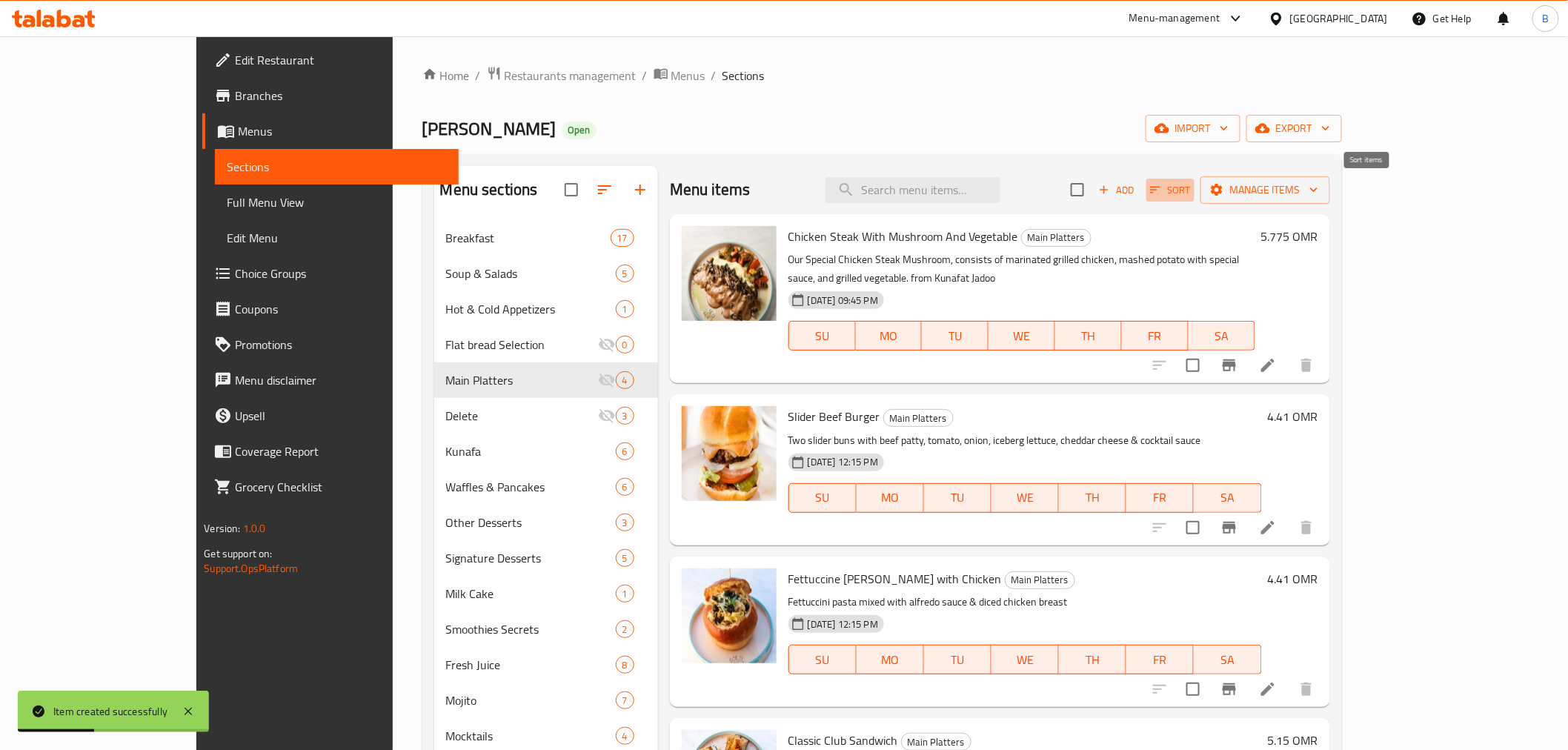
click at [1191, 191] on span "Sort" at bounding box center [1171, 190] width 41 height 17
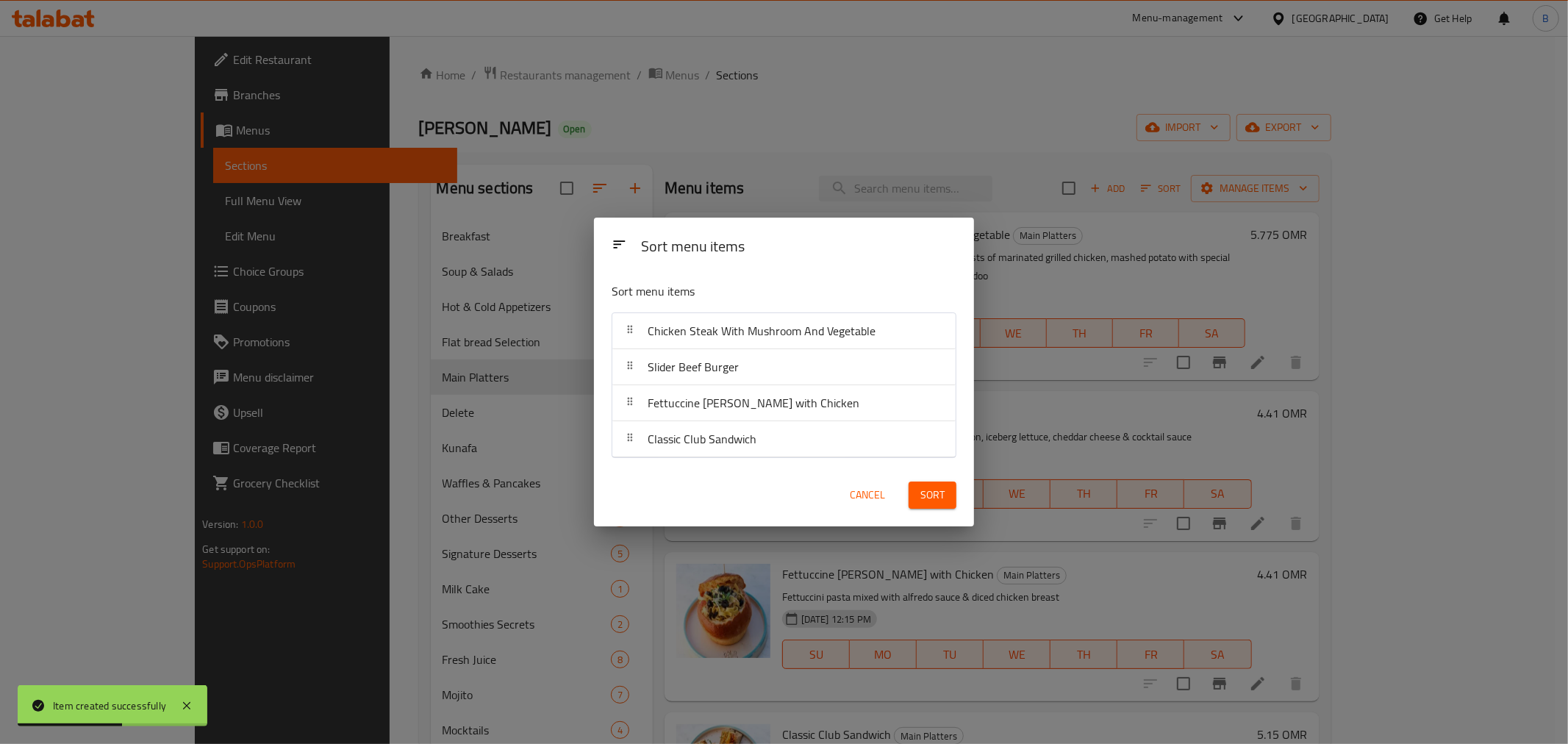
click at [880, 504] on span "Cancel" at bounding box center [867, 495] width 35 height 19
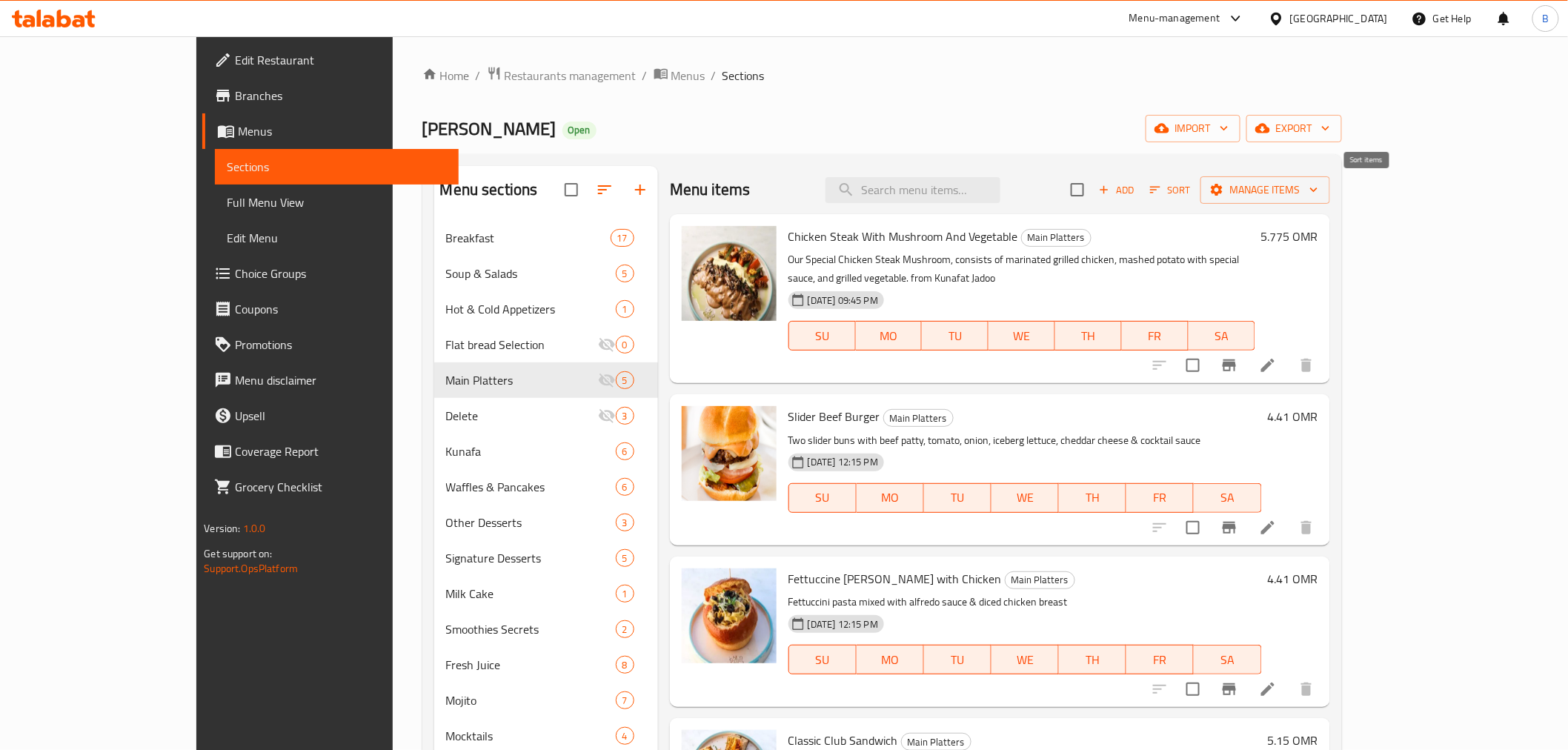
click at [1160, 190] on icon "button" at bounding box center [1155, 190] width 11 height 7
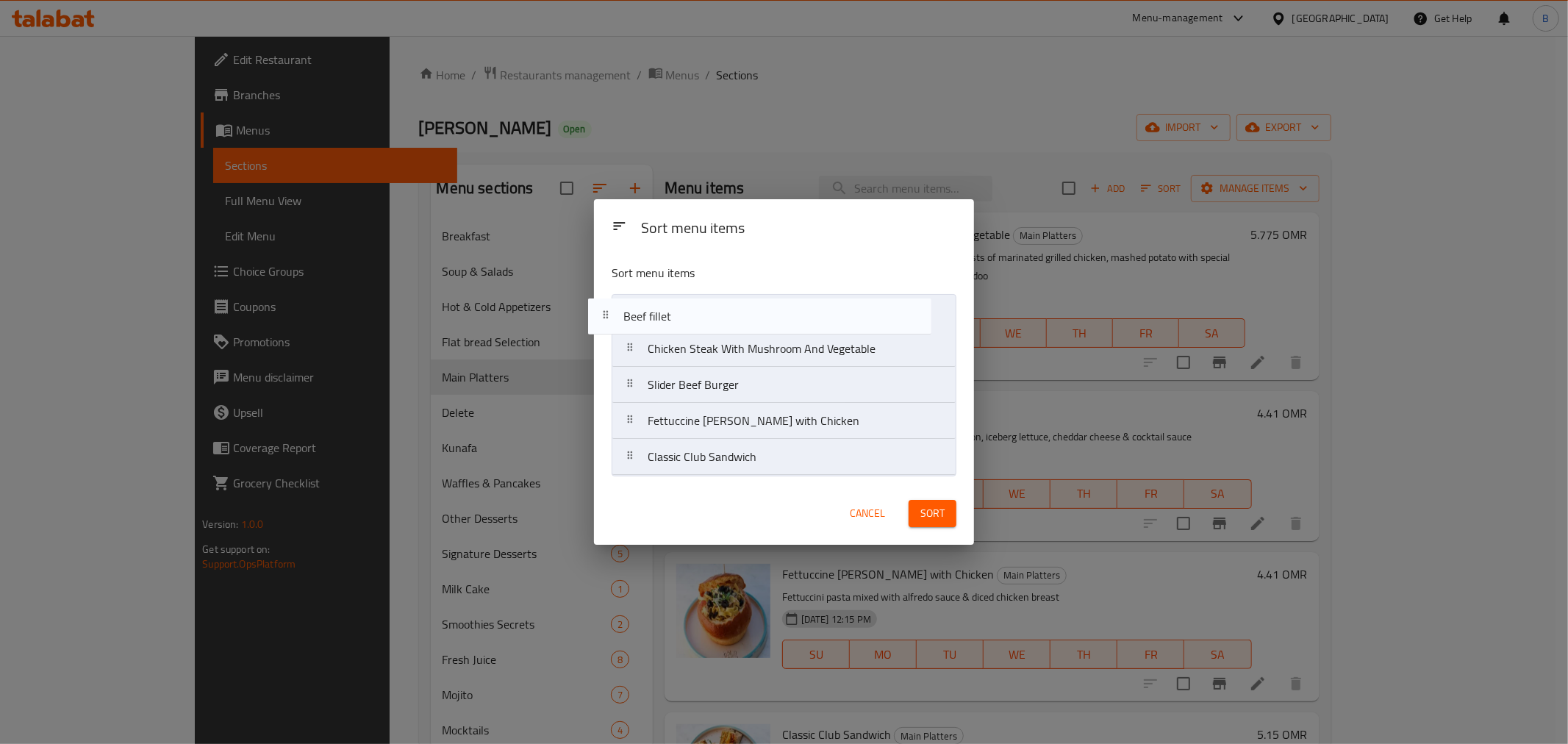
drag, startPoint x: 904, startPoint y: 463, endPoint x: 874, endPoint y: 313, distance: 153.0
click at [874, 313] on nav "Chicken Steak With Mushroom And Vegetable Slider Beef Burger Fettuccine Alfredo…" at bounding box center [783, 385] width 345 height 182
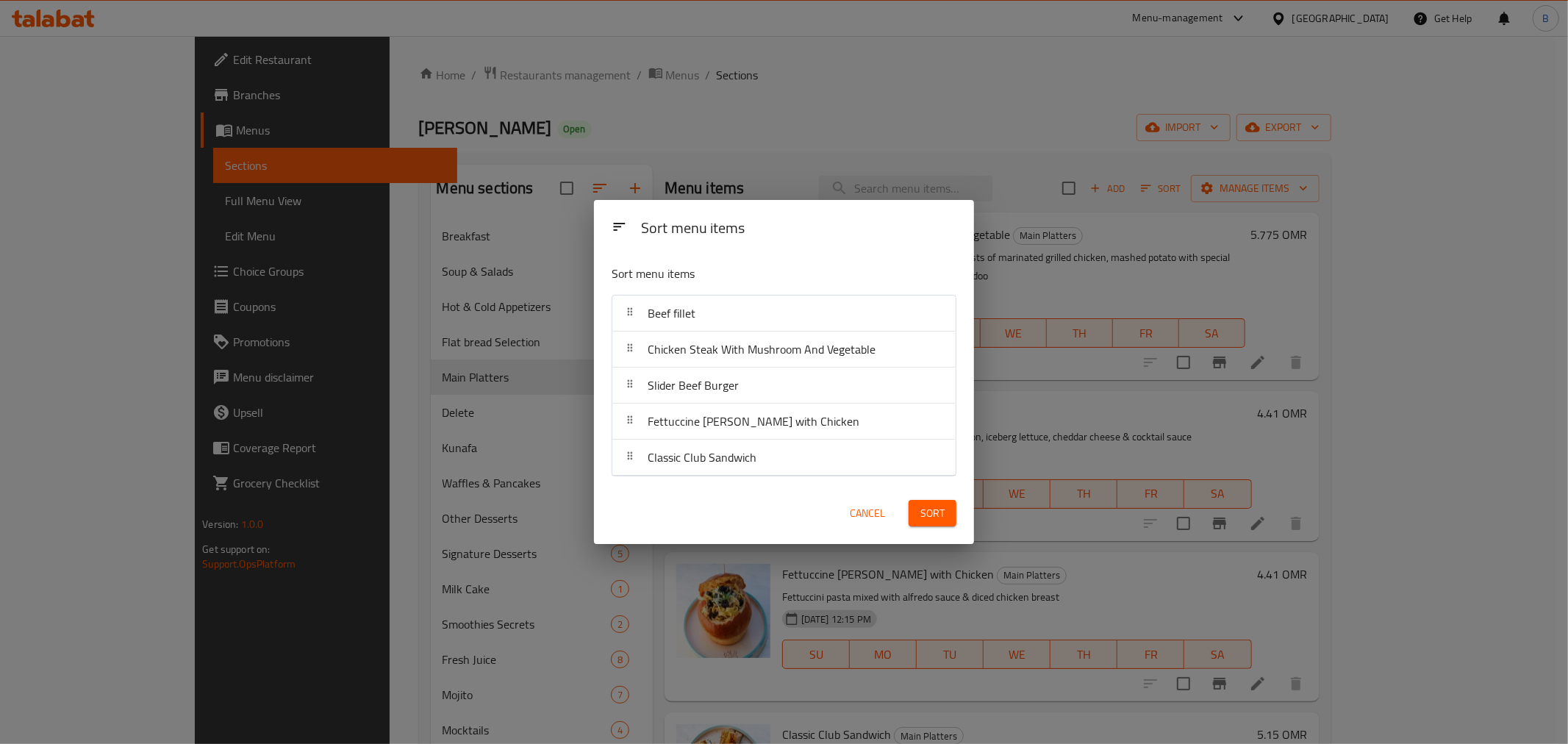
click at [935, 511] on span "Sort" at bounding box center [932, 513] width 24 height 19
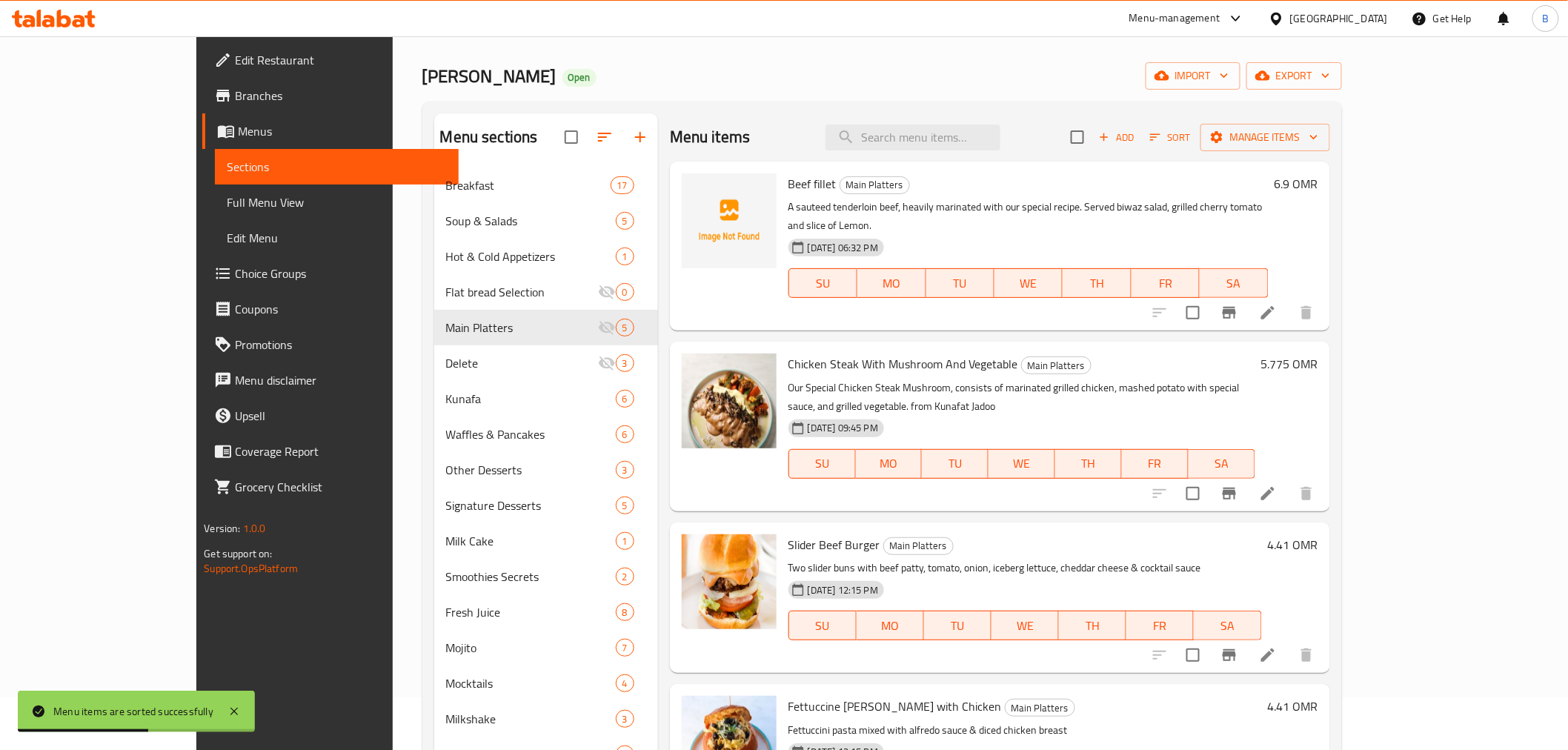
scroll to position [82, 0]
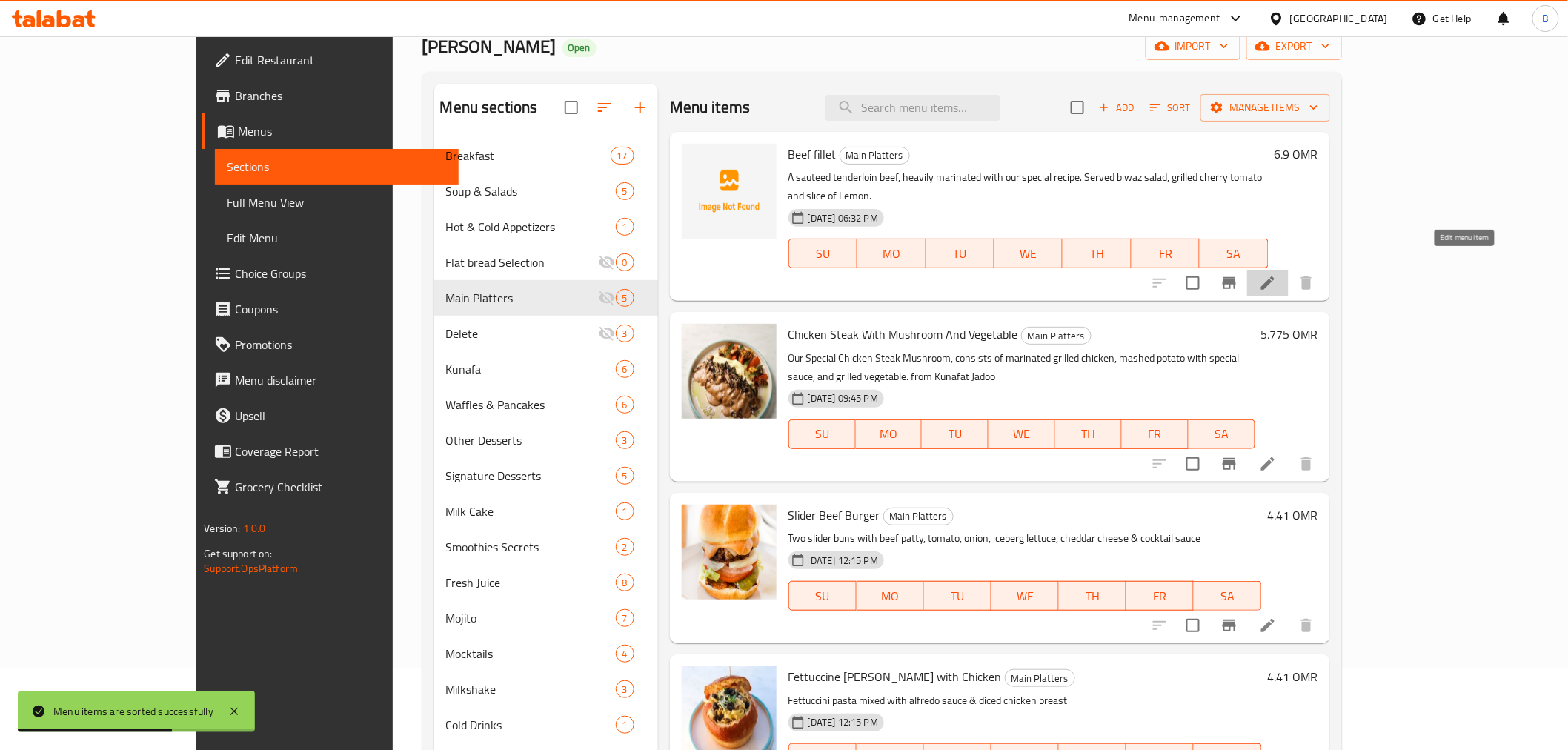
click at [1277, 274] on icon at bounding box center [1268, 283] width 18 height 18
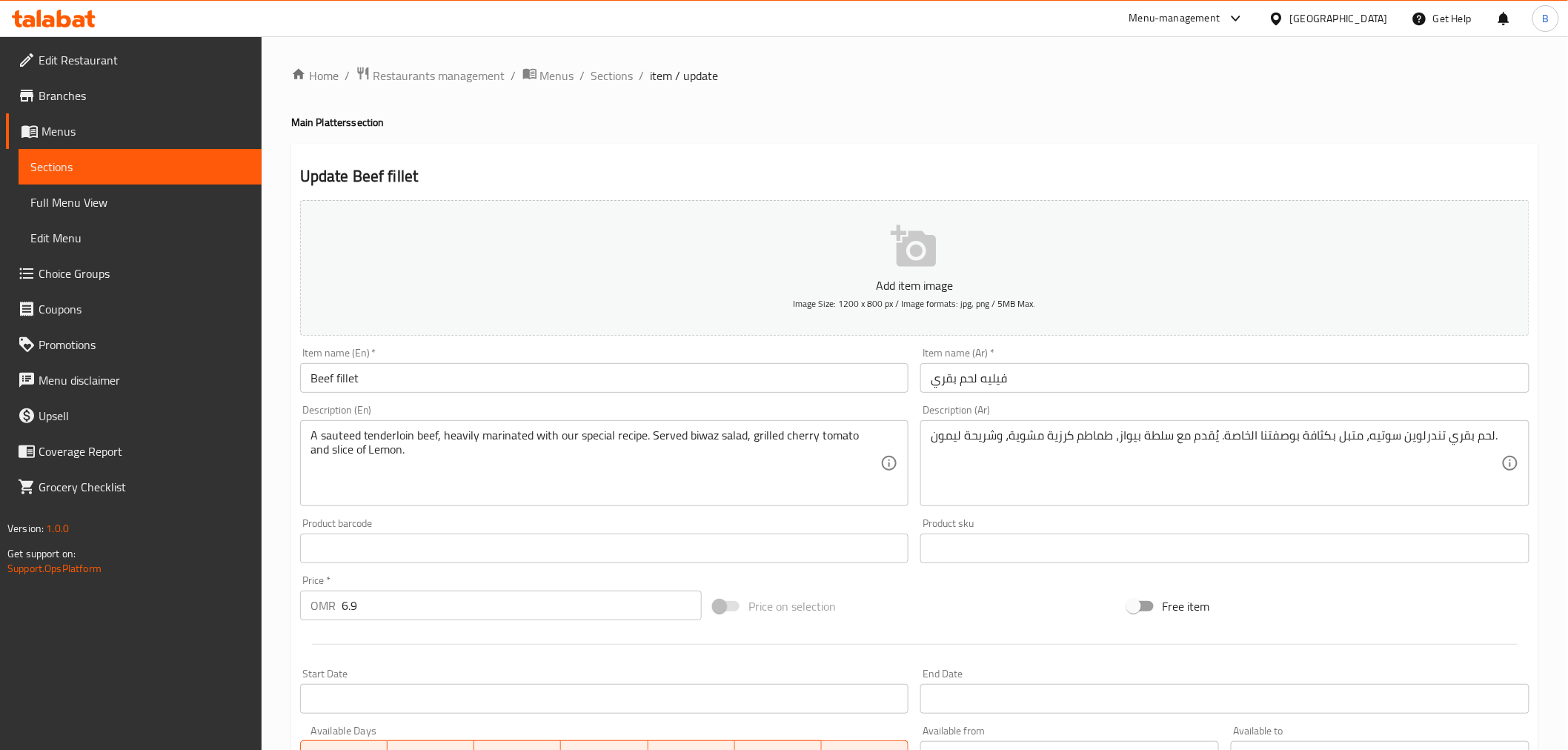
click at [608, 90] on div "Home / Restaurants management / Menus / Sections / item / update Main Platters …" at bounding box center [915, 541] width 1247 height 951
click at [618, 71] on span "Sections" at bounding box center [612, 76] width 42 height 18
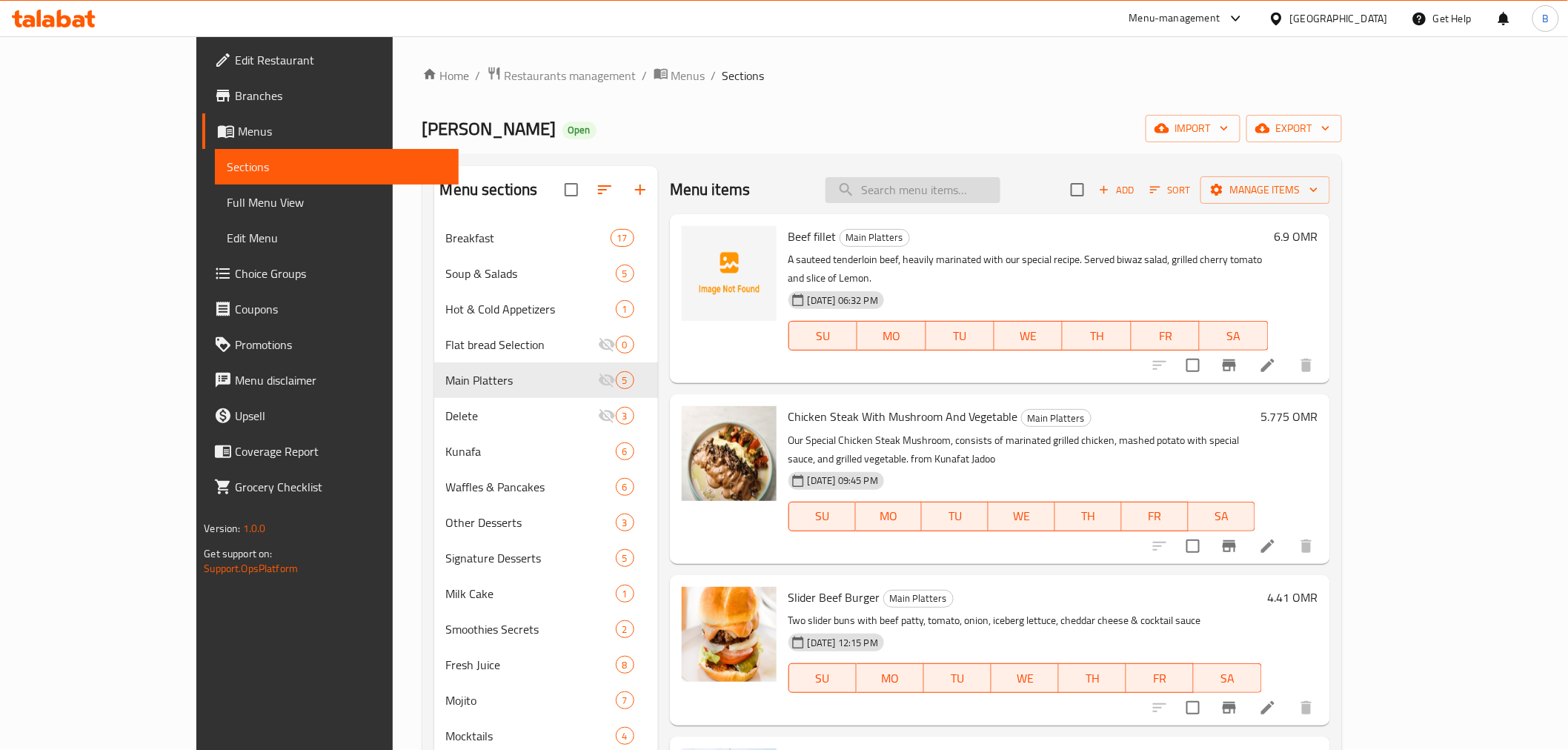
click at [961, 187] on input "search" at bounding box center [913, 191] width 175 height 26
type input "سفقهحس"
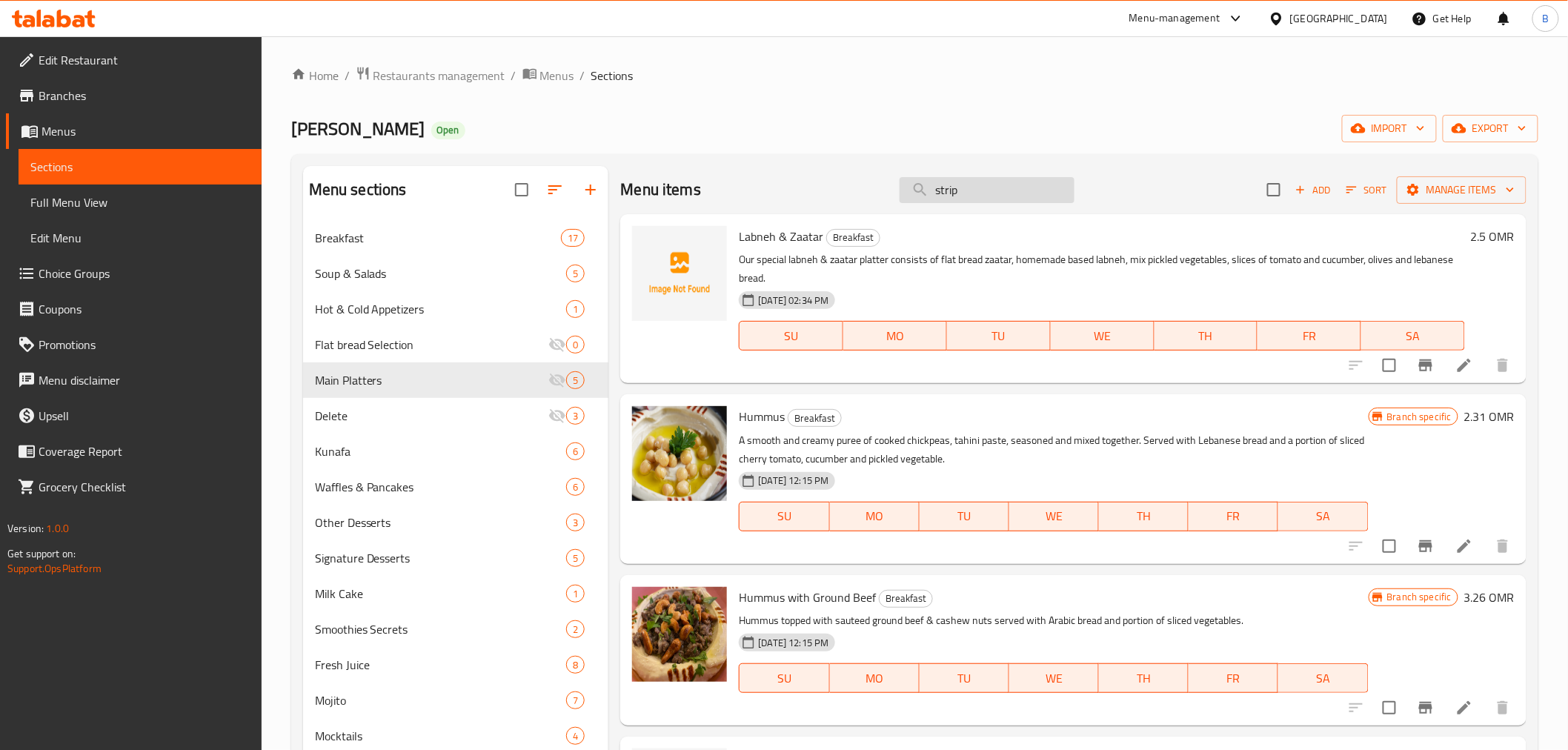
type input "strips"
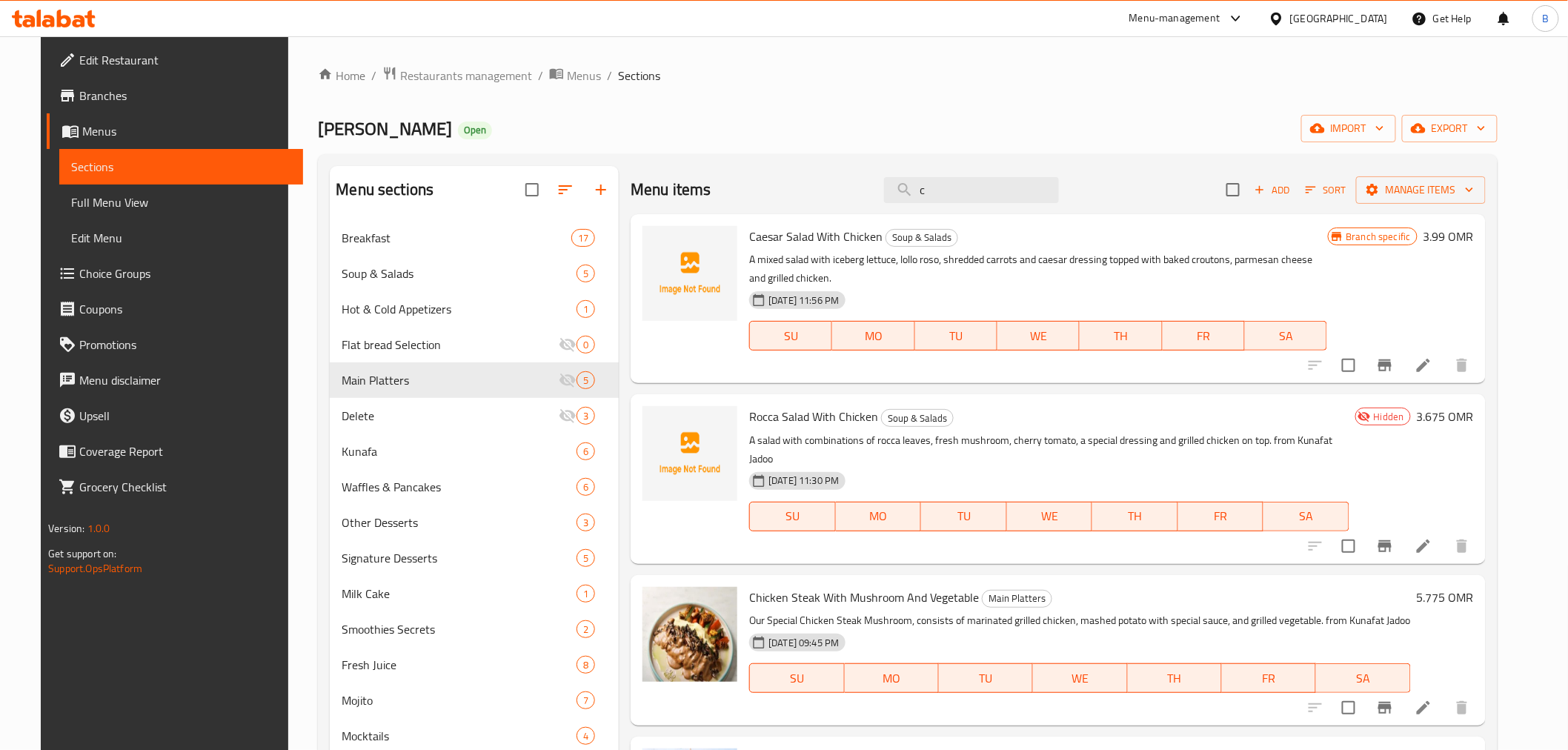
type input "c"
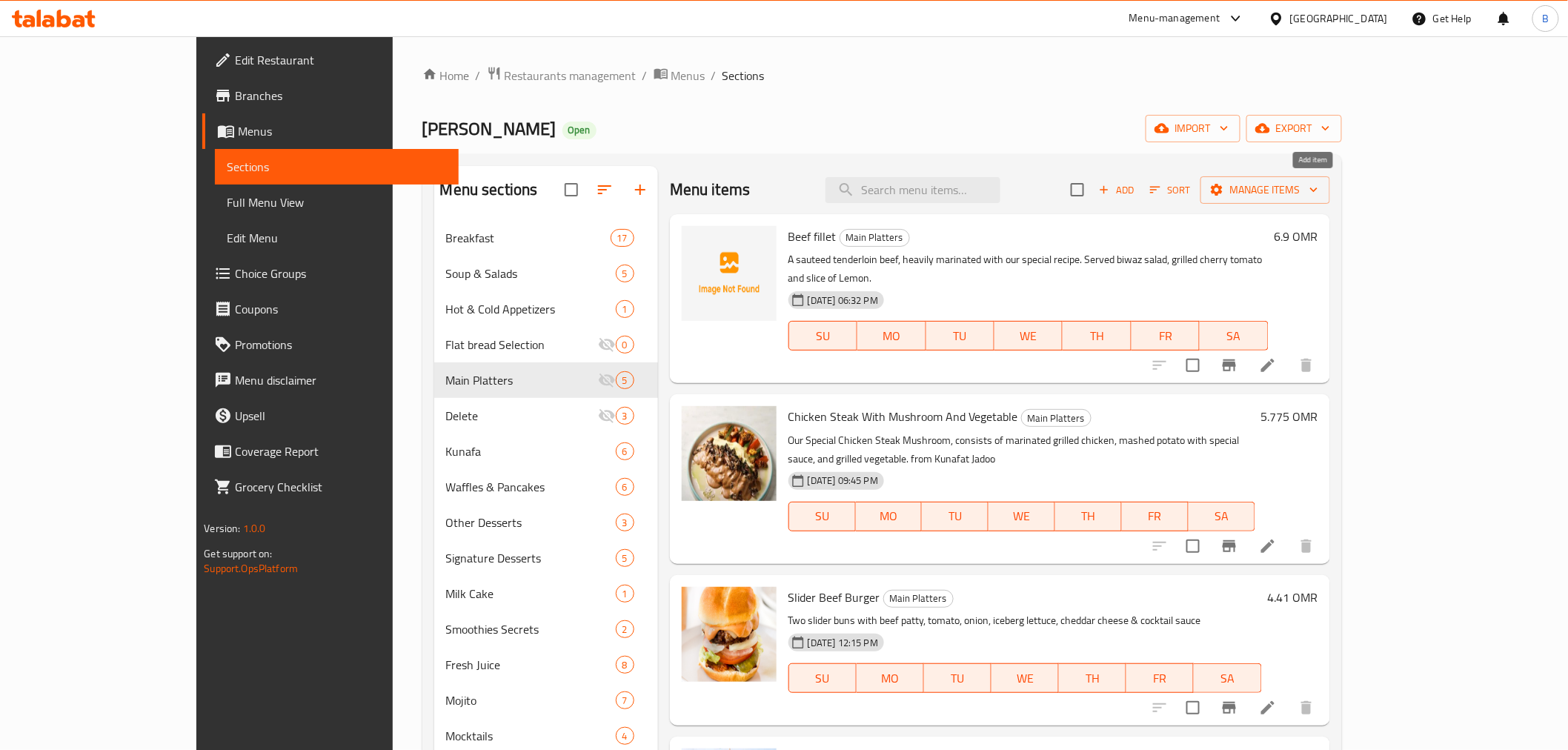
click at [1111, 184] on icon "button" at bounding box center [1105, 190] width 13 height 13
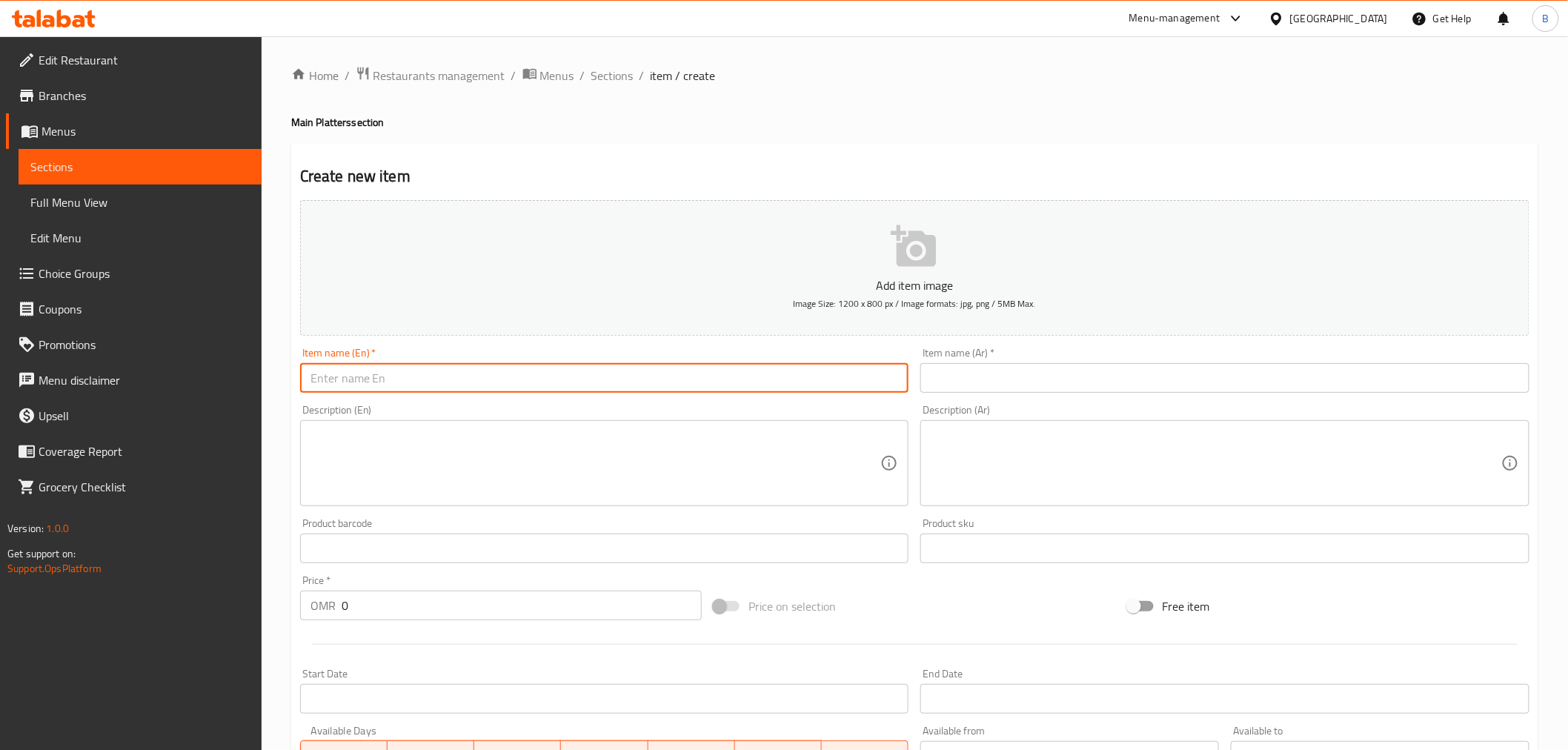
click at [381, 383] on input "text" at bounding box center [604, 378] width 609 height 30
paste input "Chicken Strips"
type input "Chicken Strips"
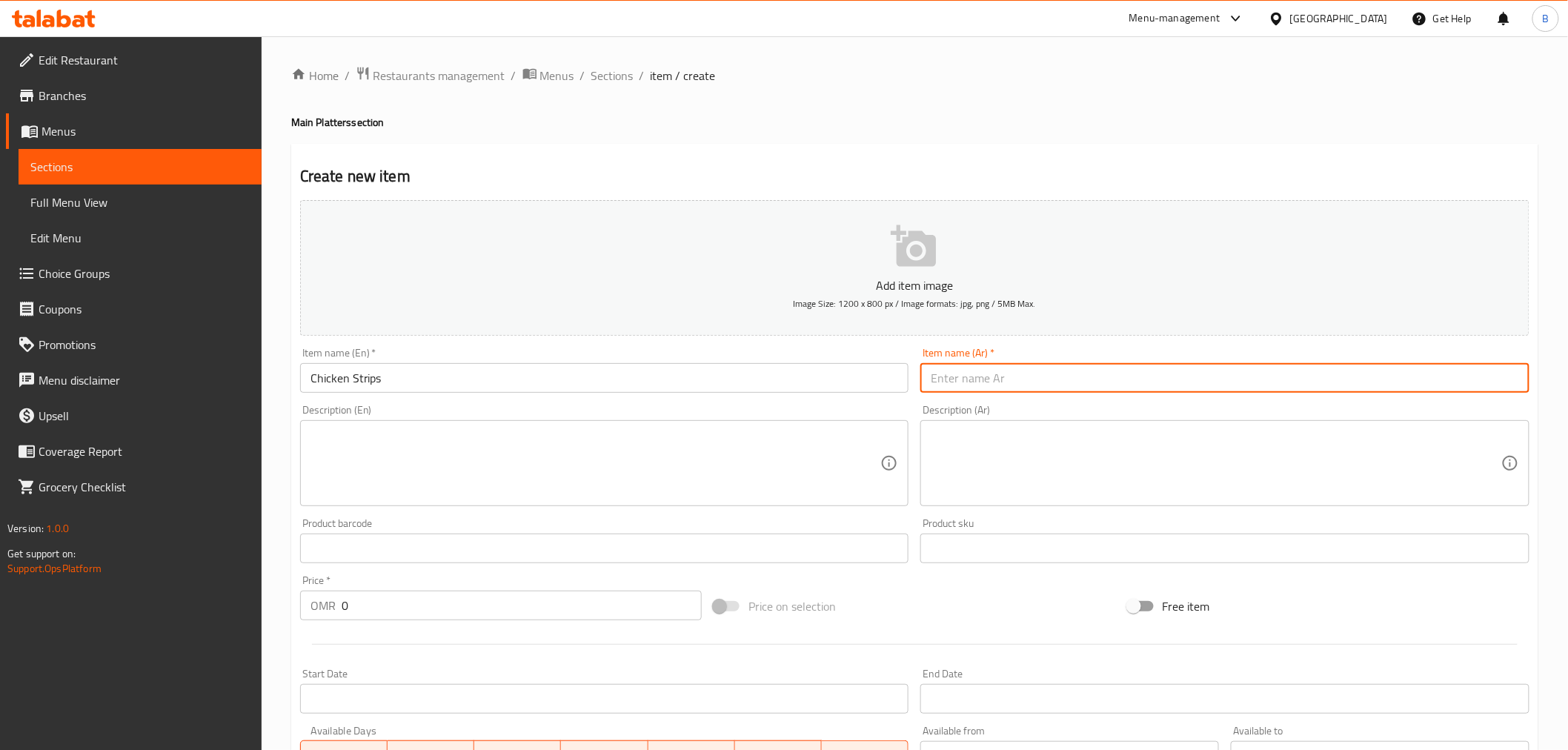
click at [1012, 388] on input "text" at bounding box center [1224, 378] width 609 height 30
paste input "شرائح دجاج"
type input "شرائح دجاج"
click at [390, 621] on div "Price   * OMR 0 Price *" at bounding box center [500, 597] width 413 height 57
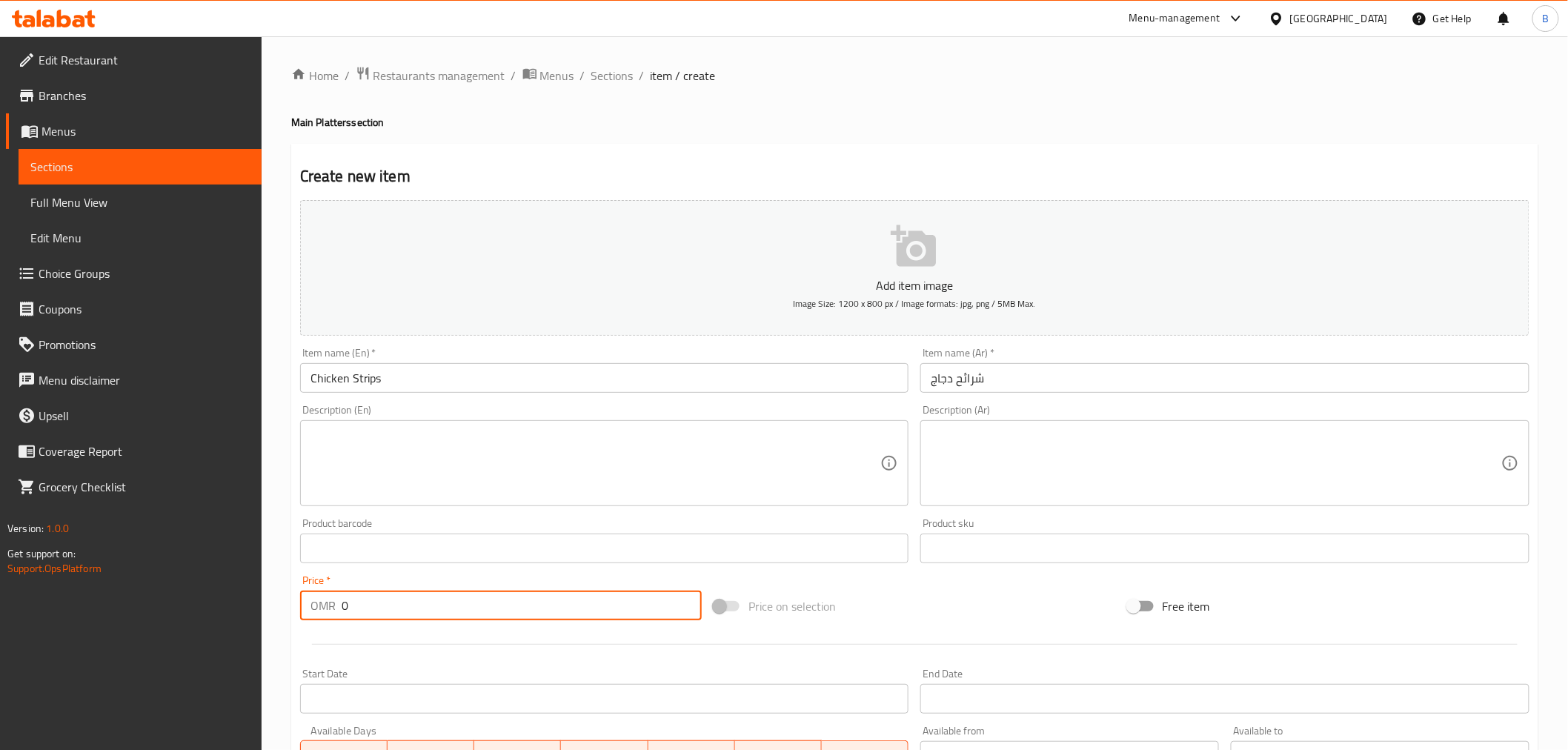
click at [394, 596] on input "0" at bounding box center [522, 605] width 360 height 30
type input "4.8"
click at [440, 487] on textarea at bounding box center [596, 463] width 570 height 71
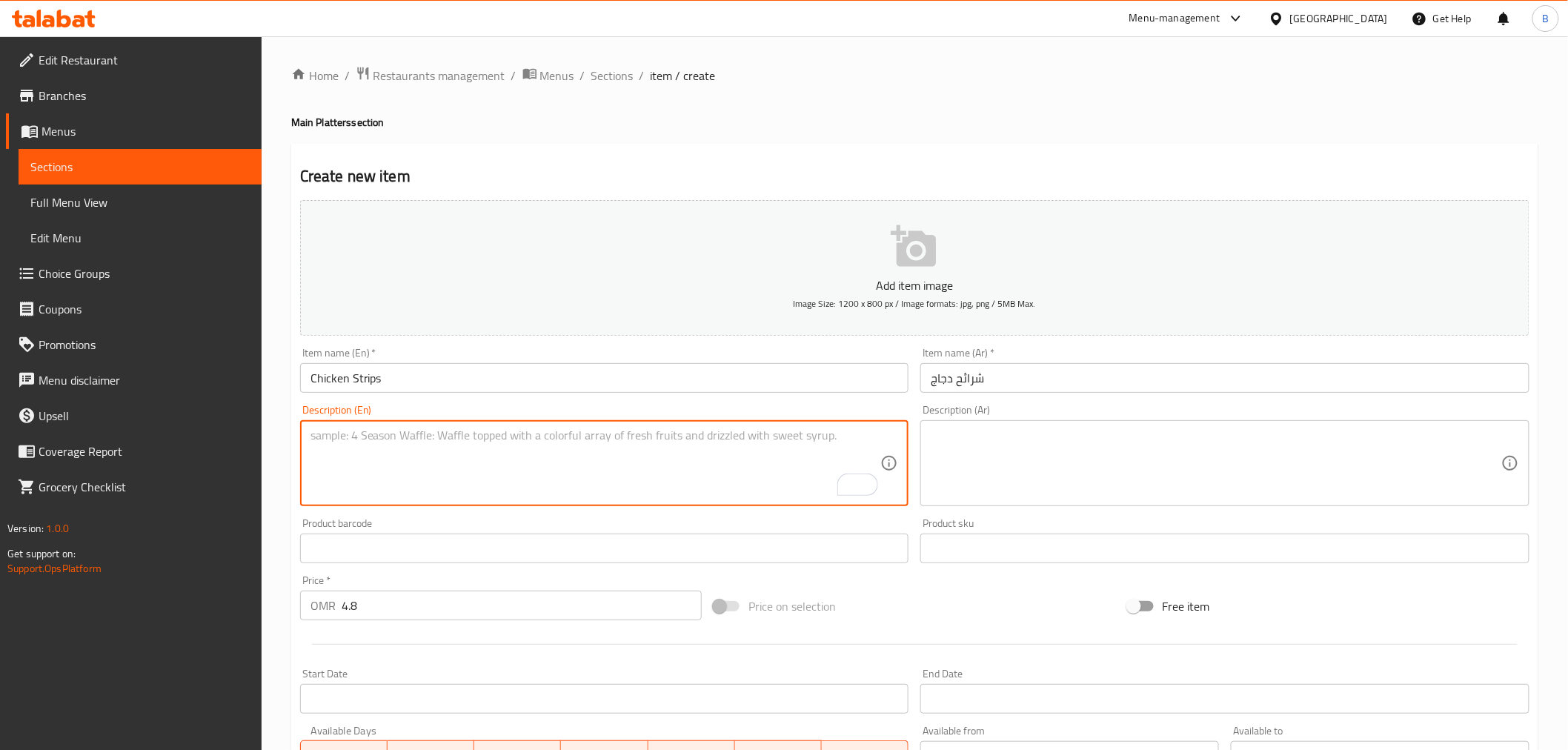
paste textarea "A sauteed marinated chicken strips, seasoned with different spices, olive oil a…"
type textarea "A sauteed marinated chicken strips, seasoned with different spices, olive oil a…"
click at [1049, 463] on textarea at bounding box center [1216, 463] width 570 height 71
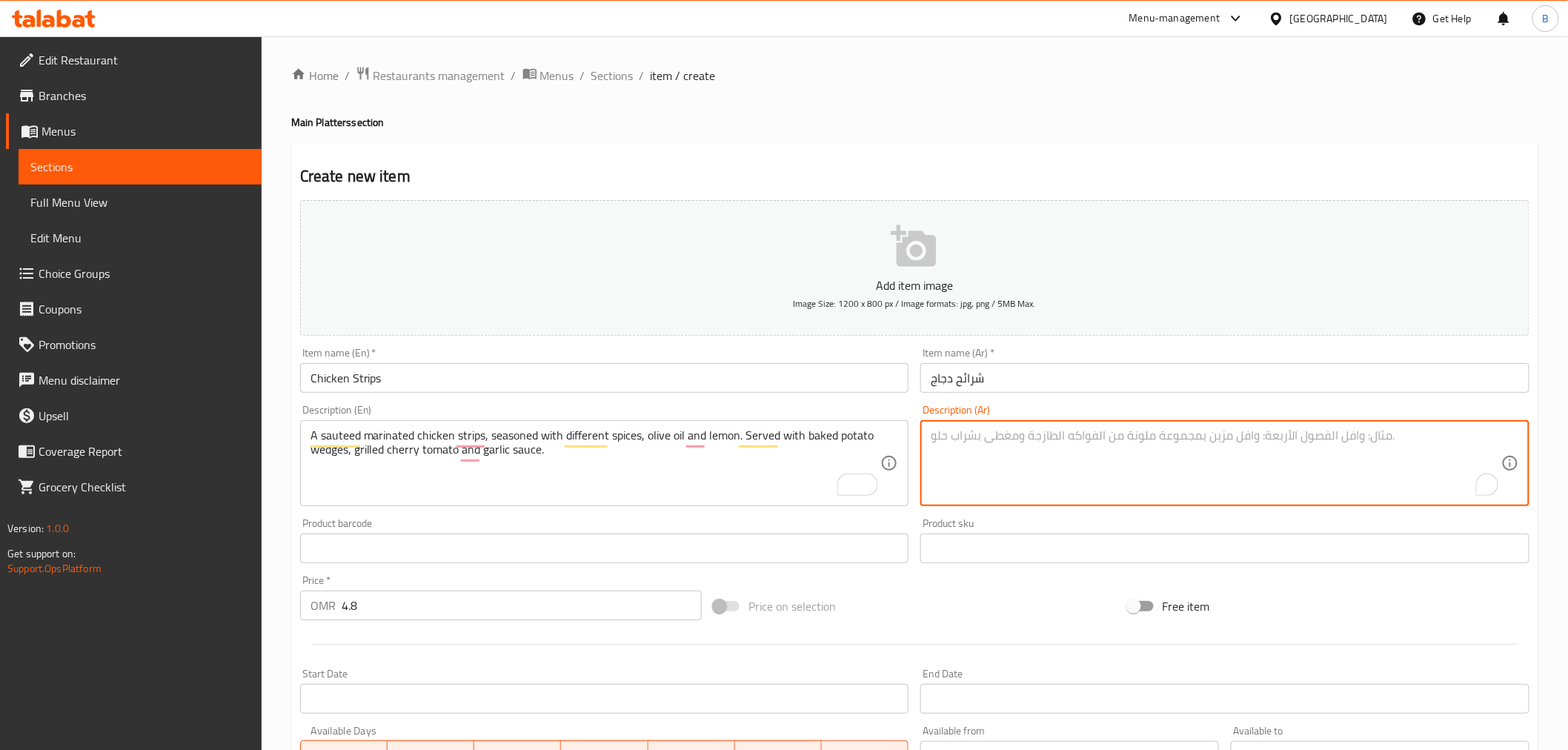
paste textarea "شرائح دجاج متبلة ومشوية، متبلة بتوابل متنوعة، زيت زيتون وليمون. تُقدم مع بطاطس …"
click at [1371, 434] on textarea "شرائح دجاج سوتيه متبلة، متبلة بتوابل متنوعة، زيت زيتون وليمون. تُقدم مع بطاطس م…" at bounding box center [1216, 463] width 570 height 71
drag, startPoint x: 1371, startPoint y: 434, endPoint x: 1371, endPoint y: 423, distance: 11.0
click at [1371, 423] on div "شرائح دجاج سوتيه متبلة، متبلة بتوابل متنوعة، زيت زيتون وليمون. تُقدم مع بطاطس م…" at bounding box center [1224, 462] width 609 height 86
click at [1134, 435] on textarea "شرائح دجاج سوتيه متبلة بتوابل متنوعة، زيت زيتون وليمون. تُقدم مع بطاطس مخبوزة، …" at bounding box center [1216, 463] width 570 height 71
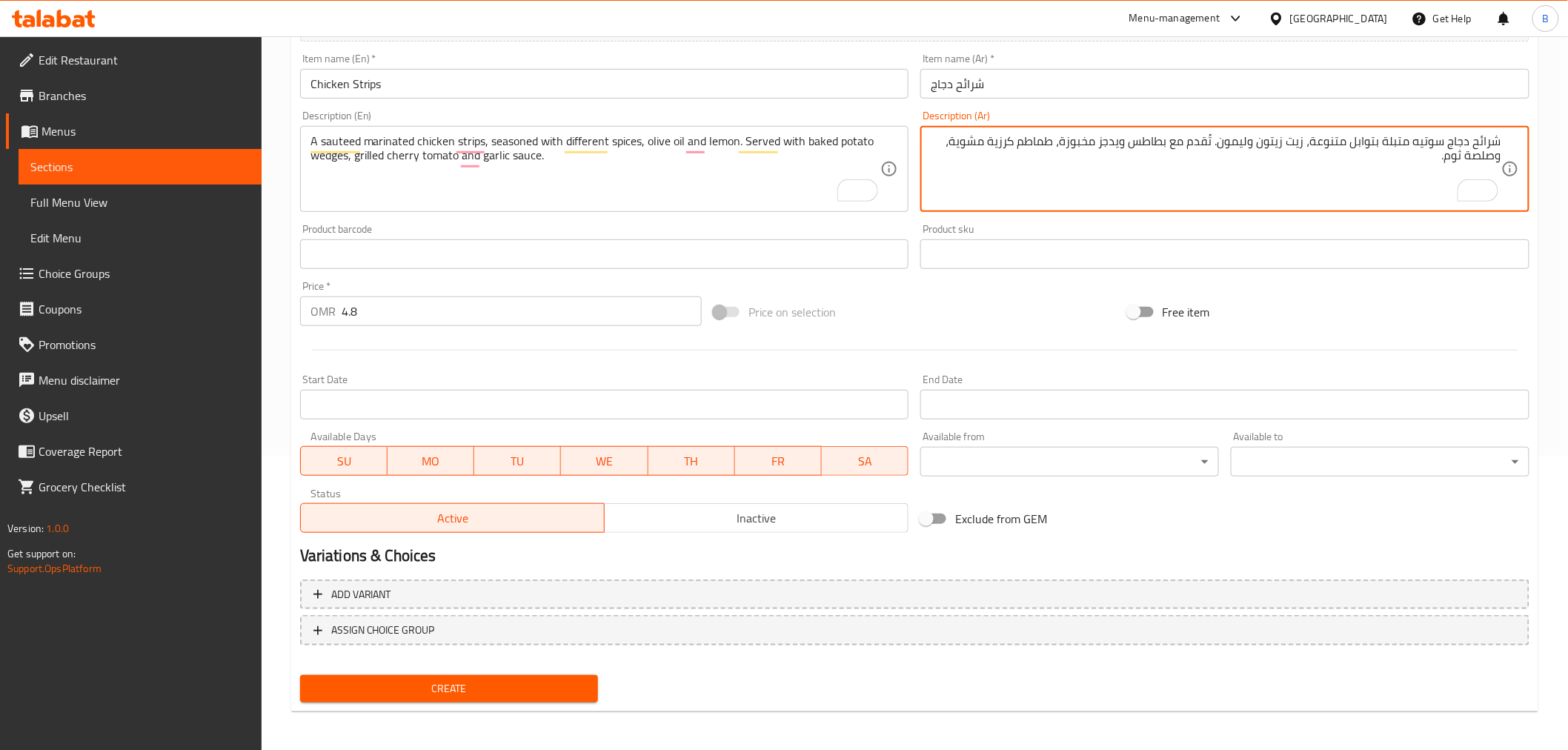
type textarea "شرائح دجاج سوتيه متبلة بتوابل متنوعة، زيت زيتون وليمون. تُقدم مع بطاطس ويدجز مخ…"
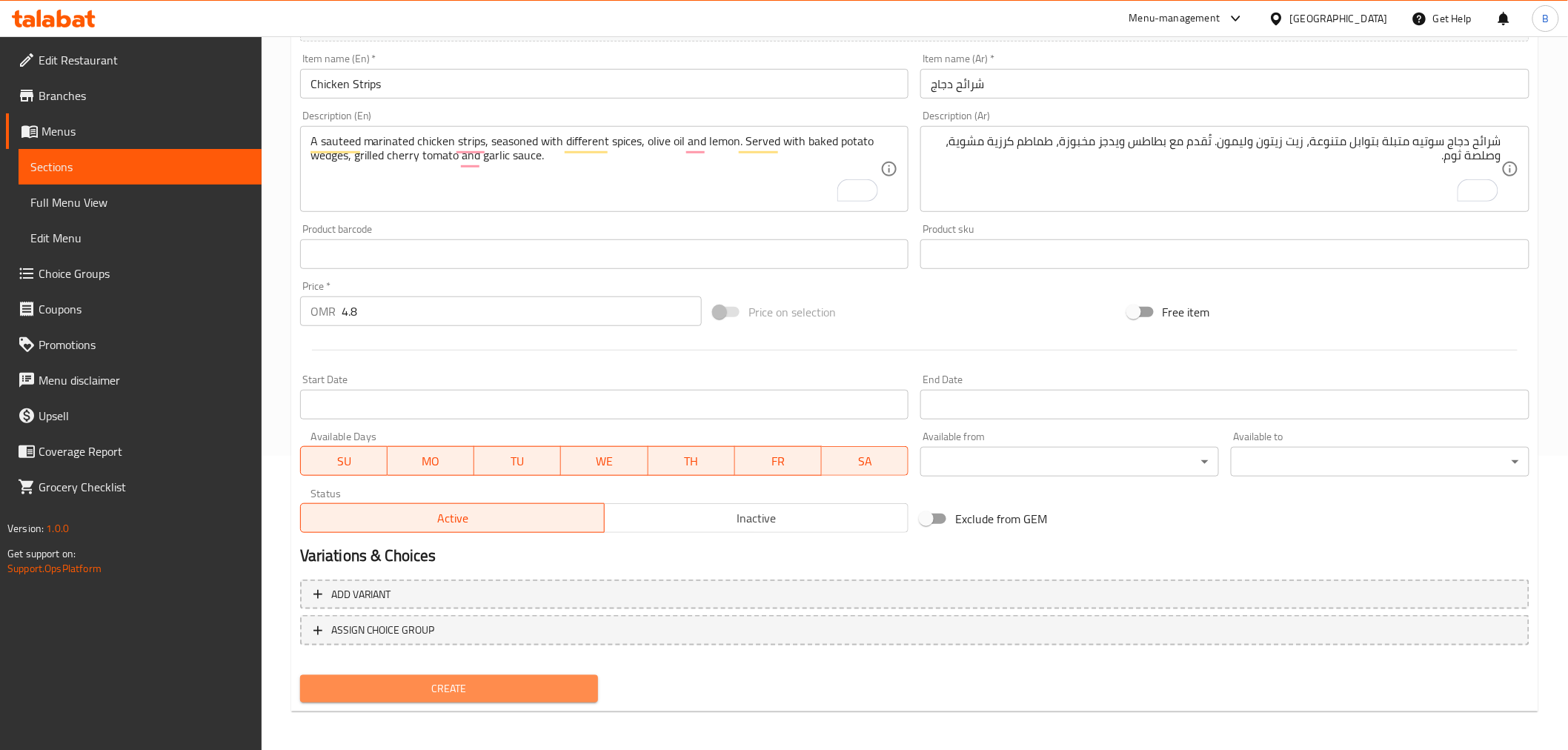
click at [539, 682] on span "Create" at bounding box center [450, 688] width 275 height 19
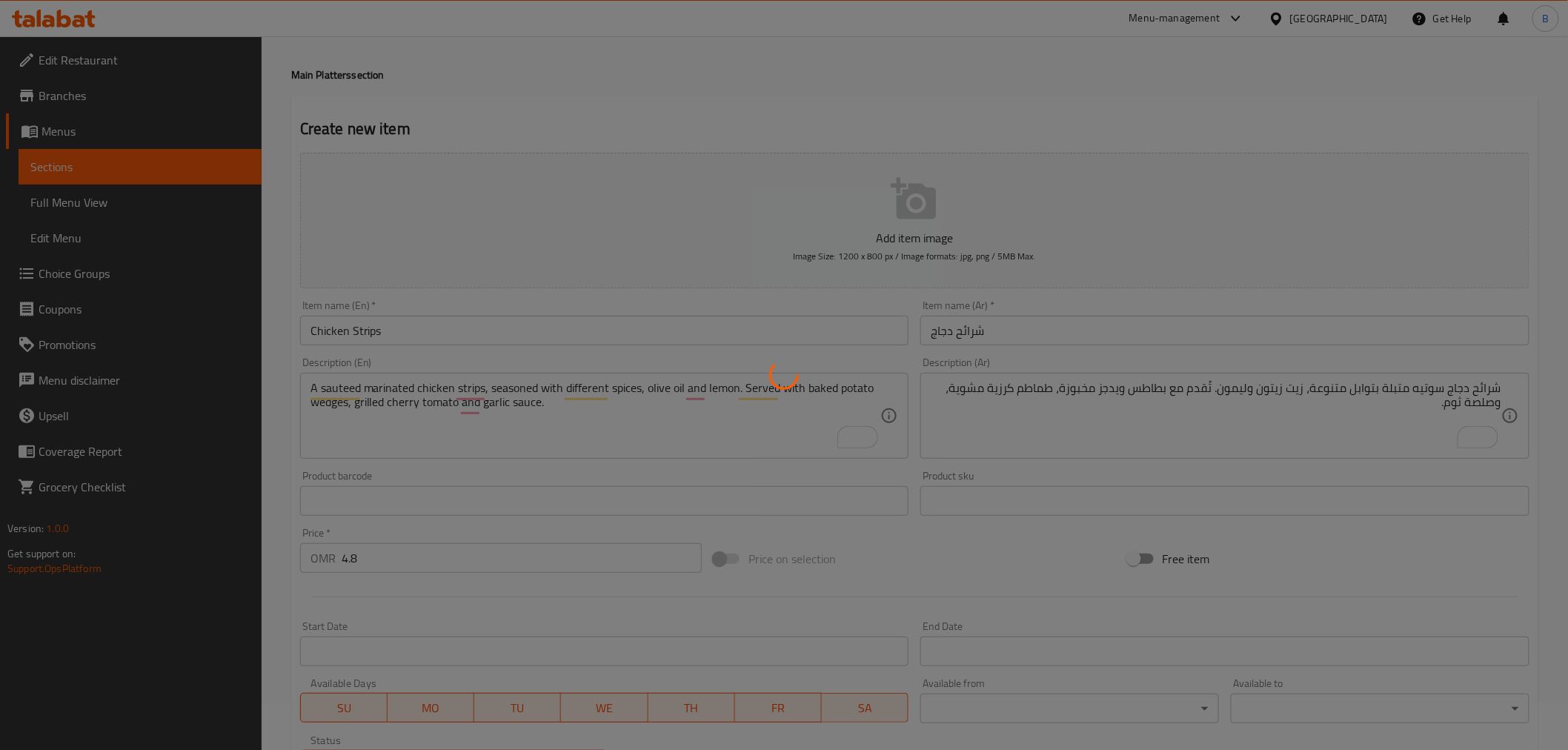
type input "0"
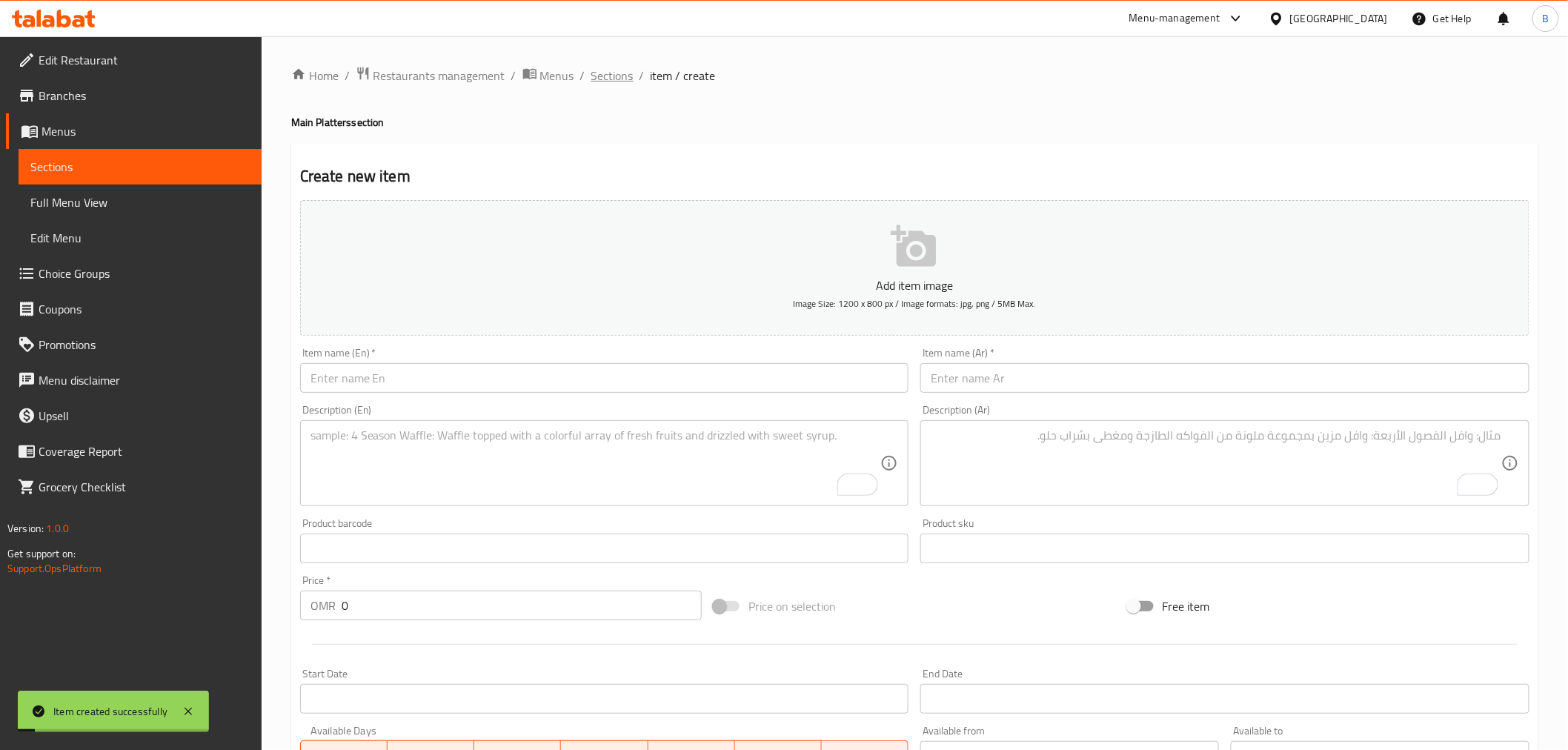
click at [616, 75] on span "Sections" at bounding box center [612, 76] width 42 height 18
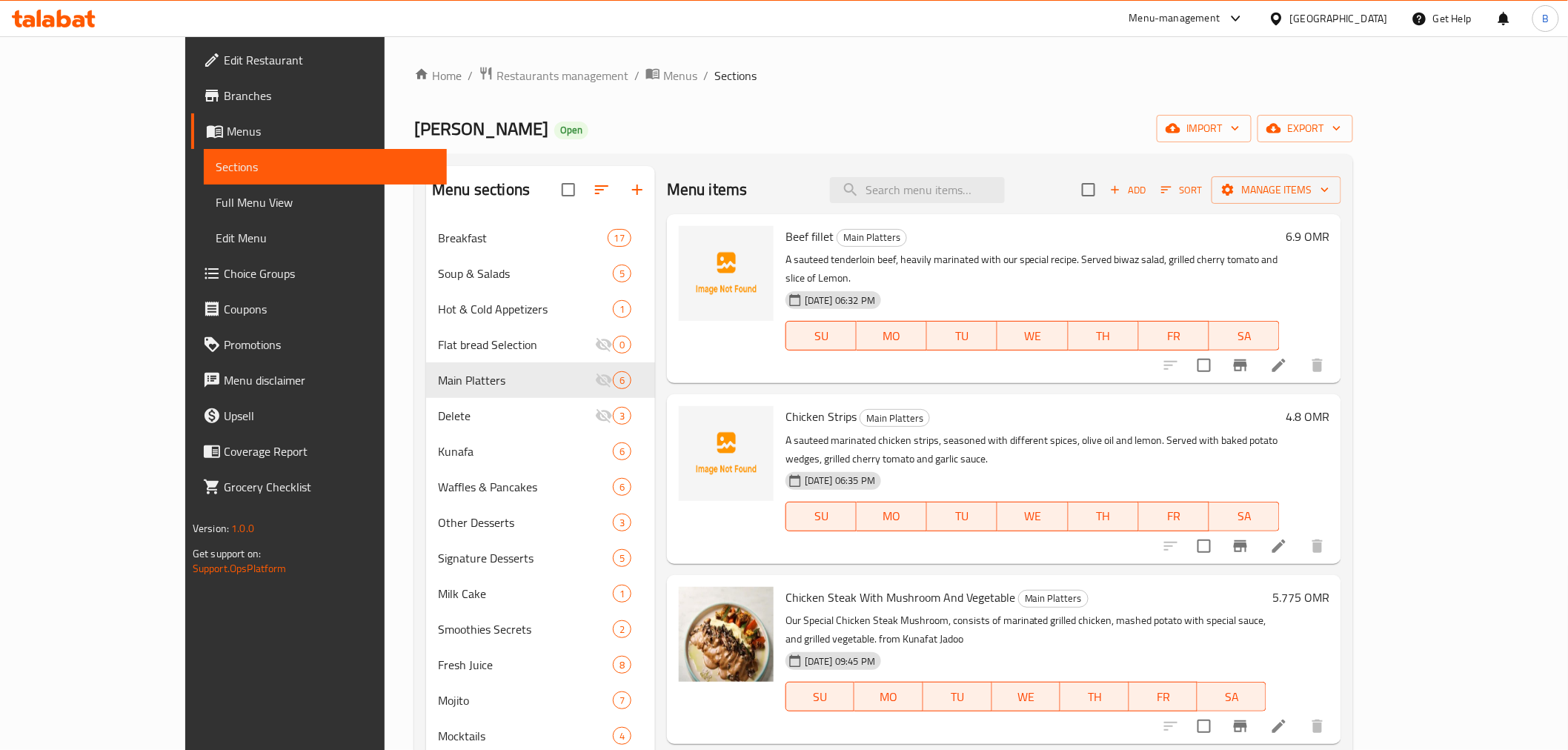
click at [990, 159] on div "Home / Restaurants management / Menus / Sections Kunafat Jadoo Open import expo…" at bounding box center [883, 614] width 939 height 1097
click at [996, 185] on input "search" at bounding box center [917, 191] width 175 height 26
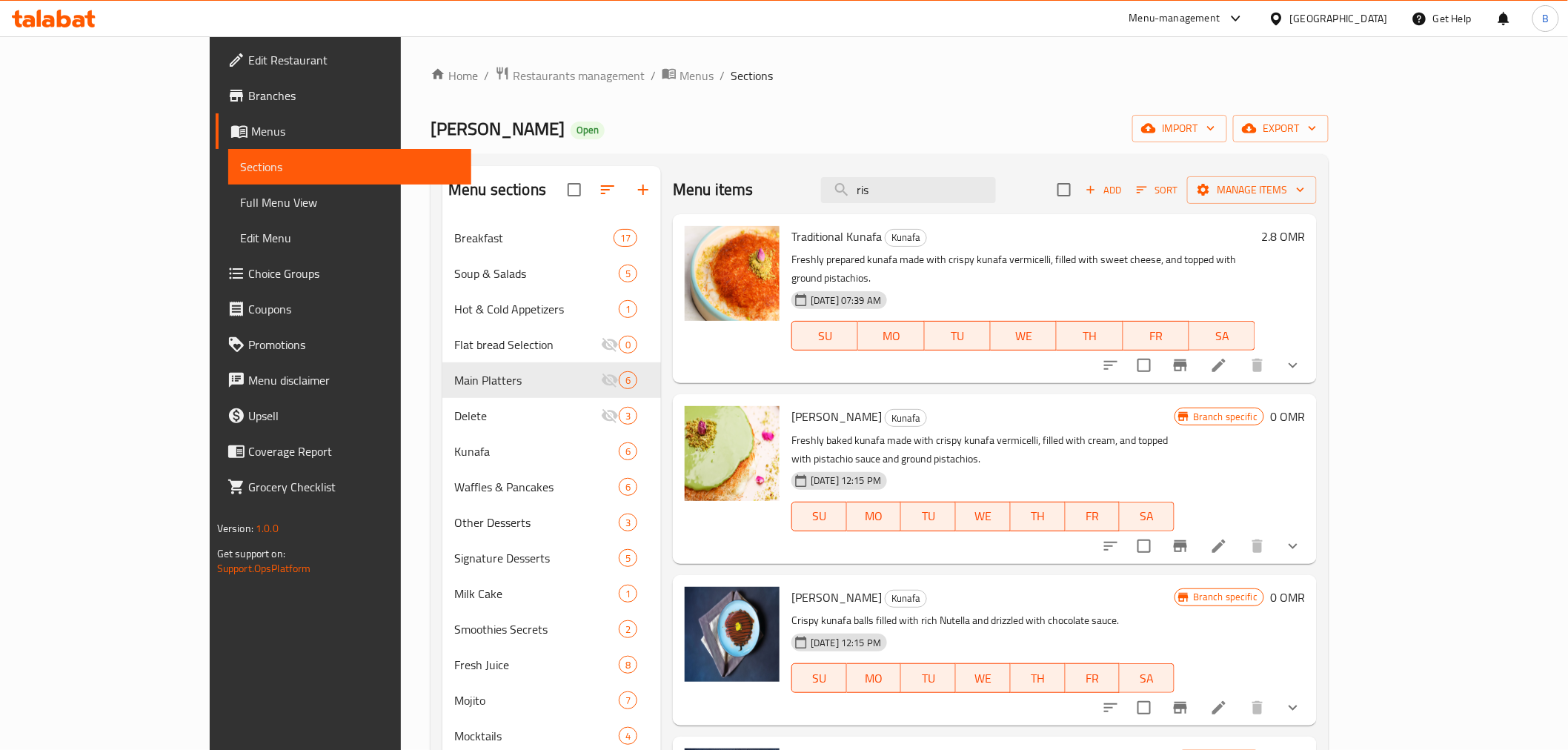
type input "riso"
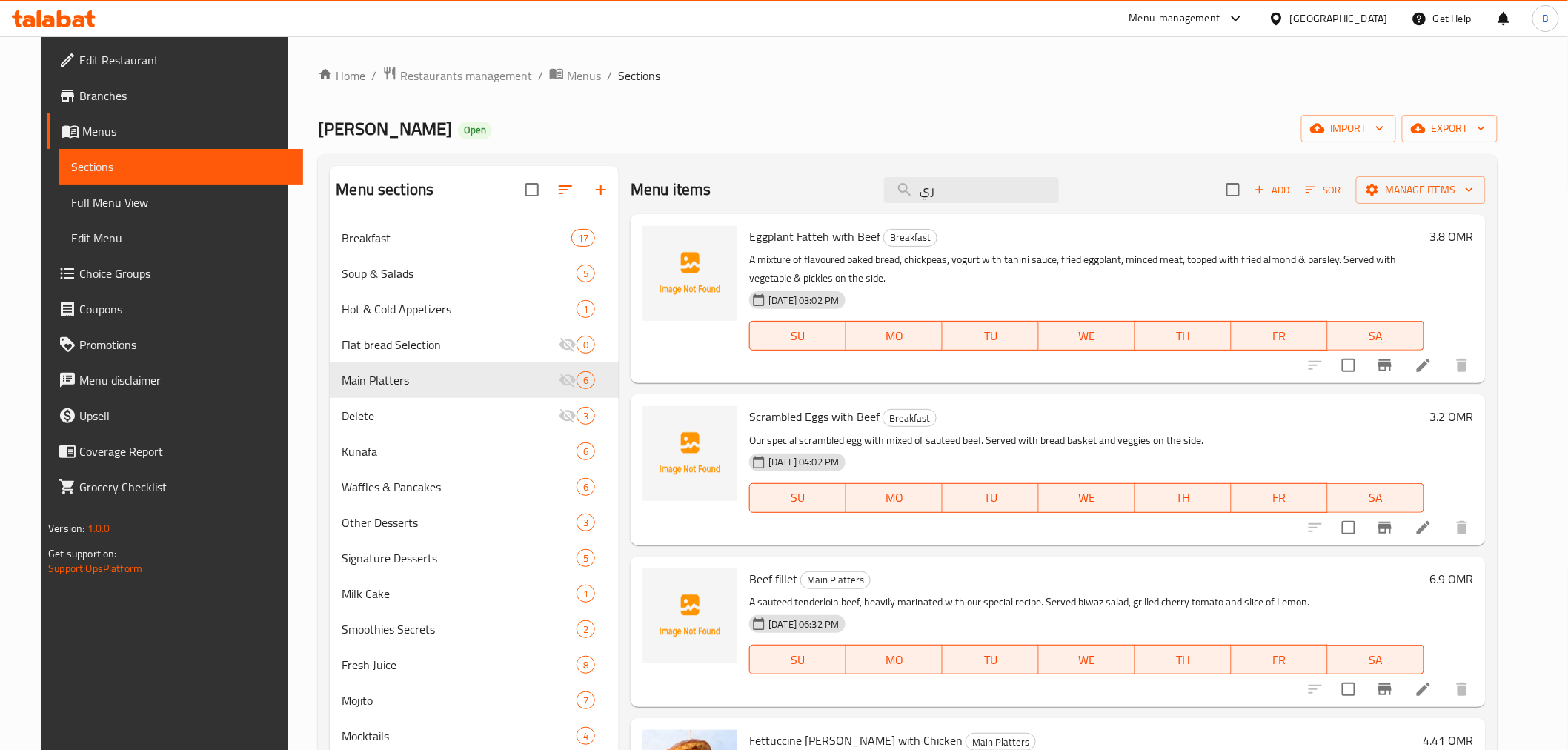
type input "ريز"
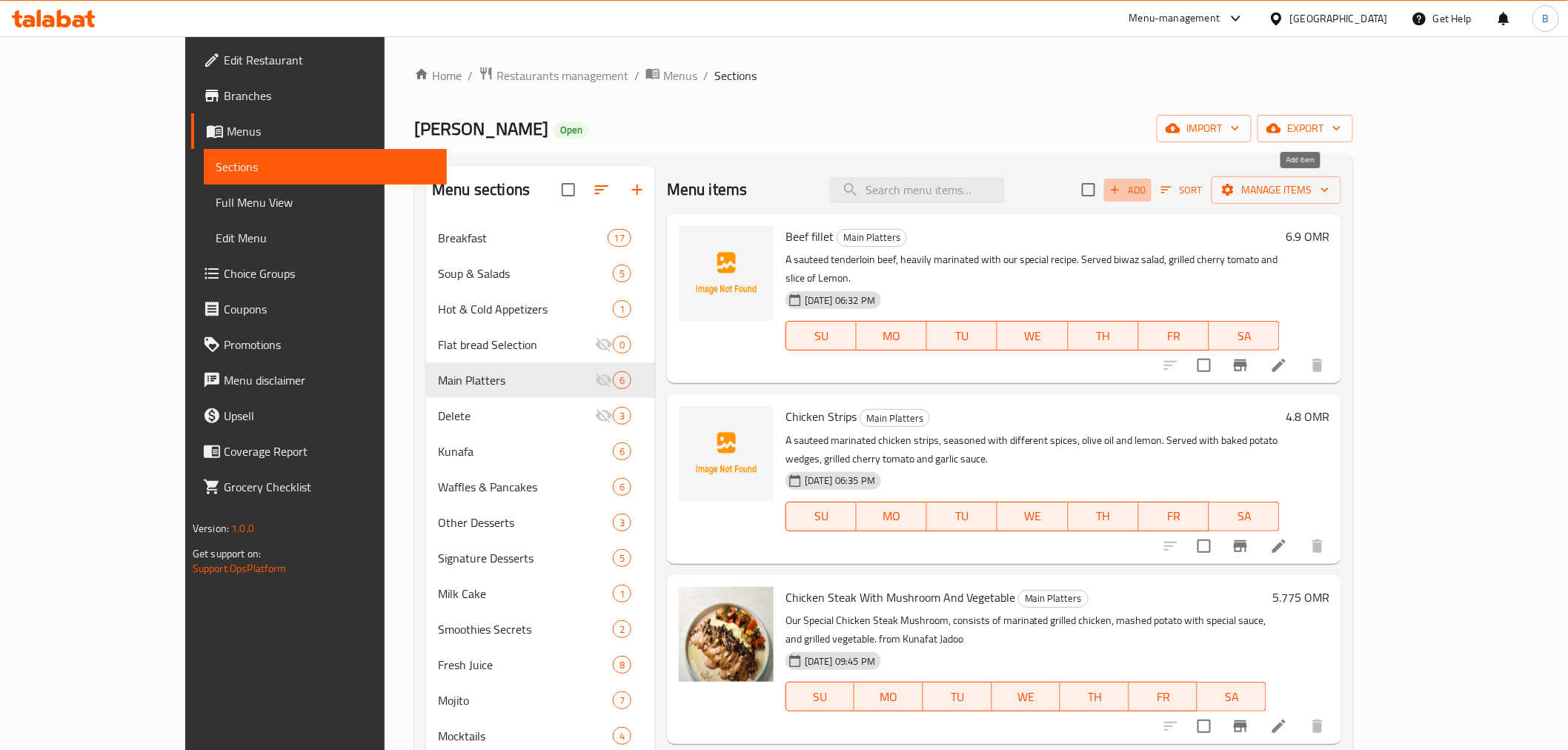
click at [1148, 182] on span "Add" at bounding box center [1128, 190] width 40 height 17
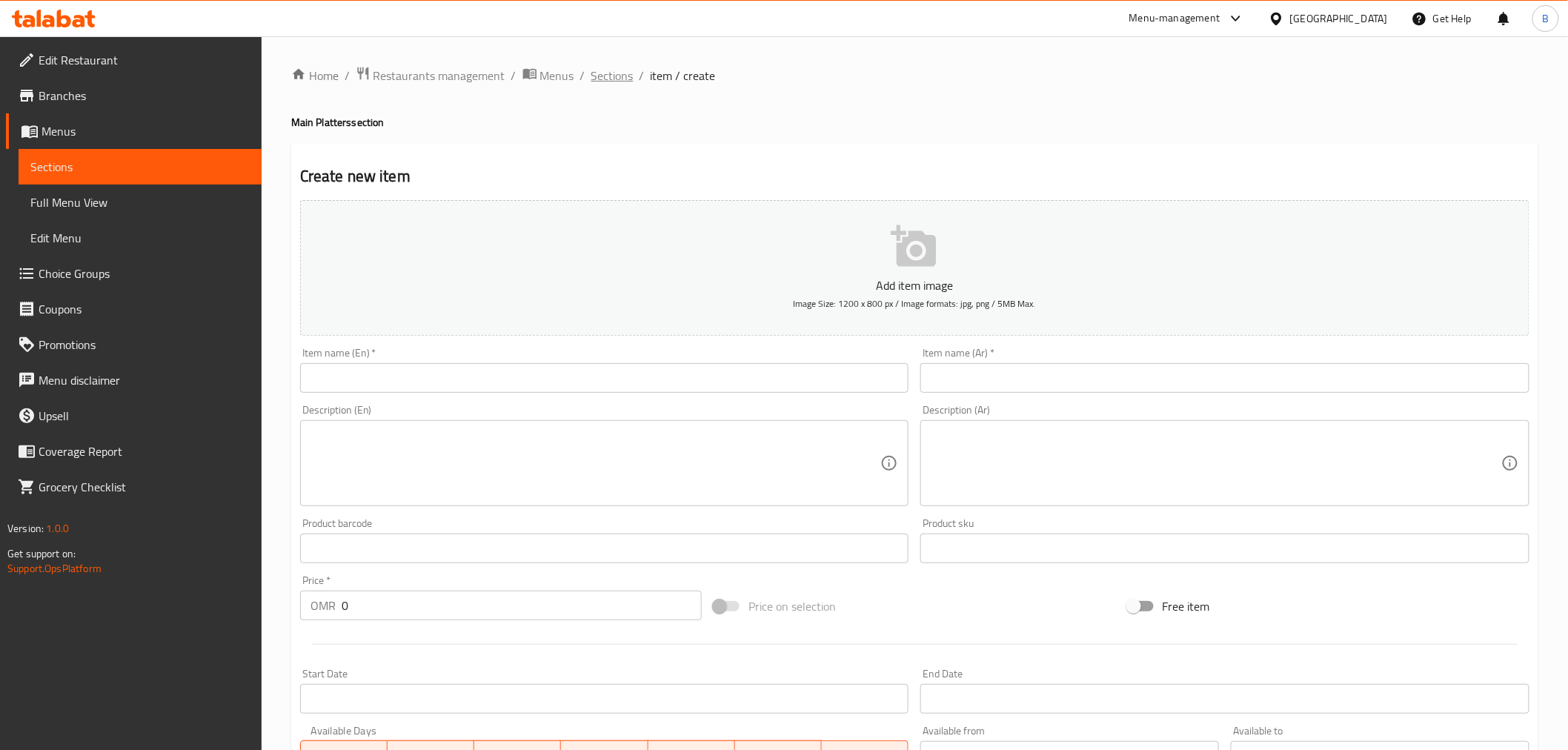
drag, startPoint x: 640, startPoint y: 79, endPoint x: 631, endPoint y: 75, distance: 9.8
click at [631, 76] on ol "Home / Restaurants management / Menus / Sections / item / create" at bounding box center [915, 75] width 1247 height 19
click at [631, 75] on span "Sections" at bounding box center [612, 76] width 42 height 18
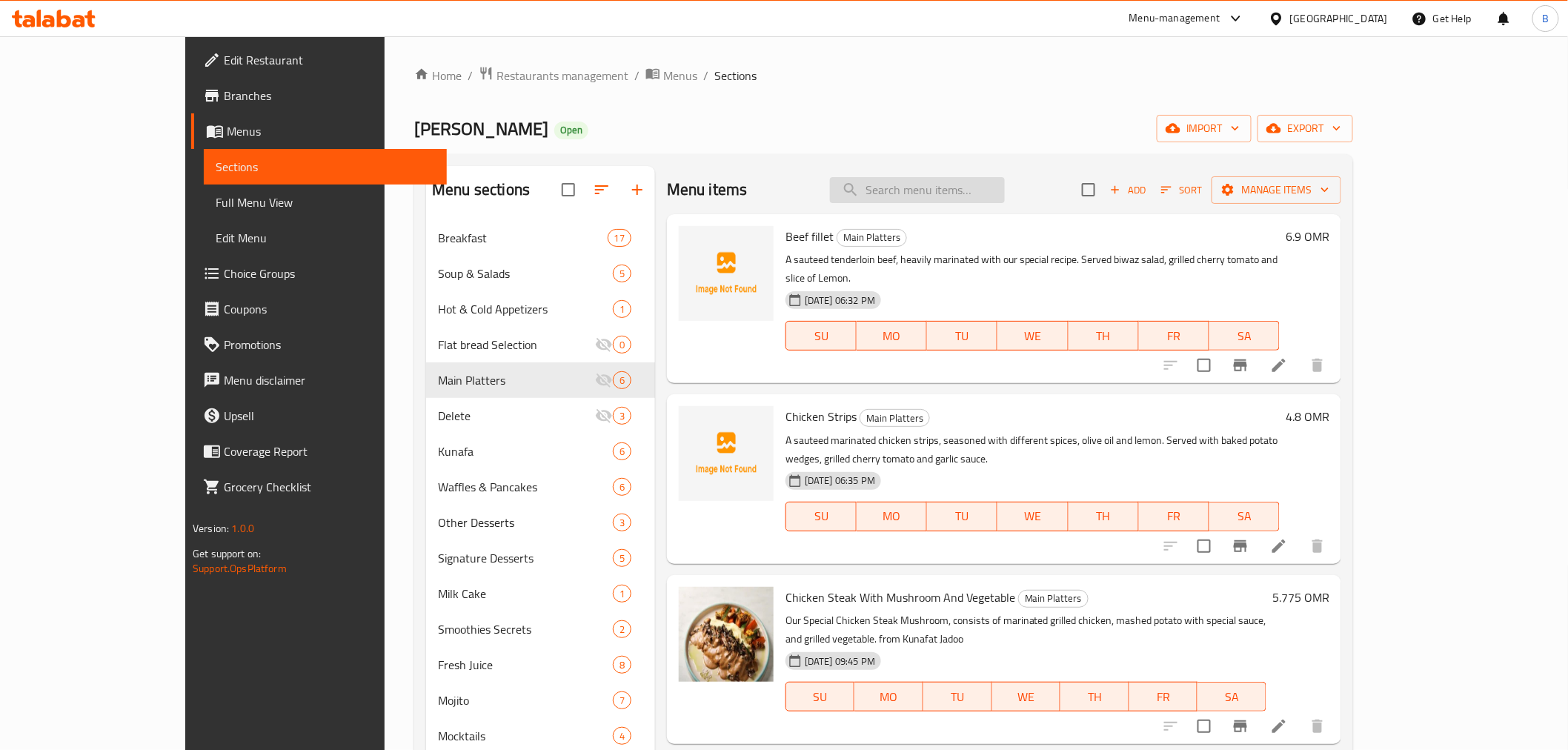
click at [962, 187] on input "search" at bounding box center [917, 191] width 175 height 26
type input "دجاج مشوي"
click at [1152, 200] on button "Add" at bounding box center [1128, 190] width 48 height 23
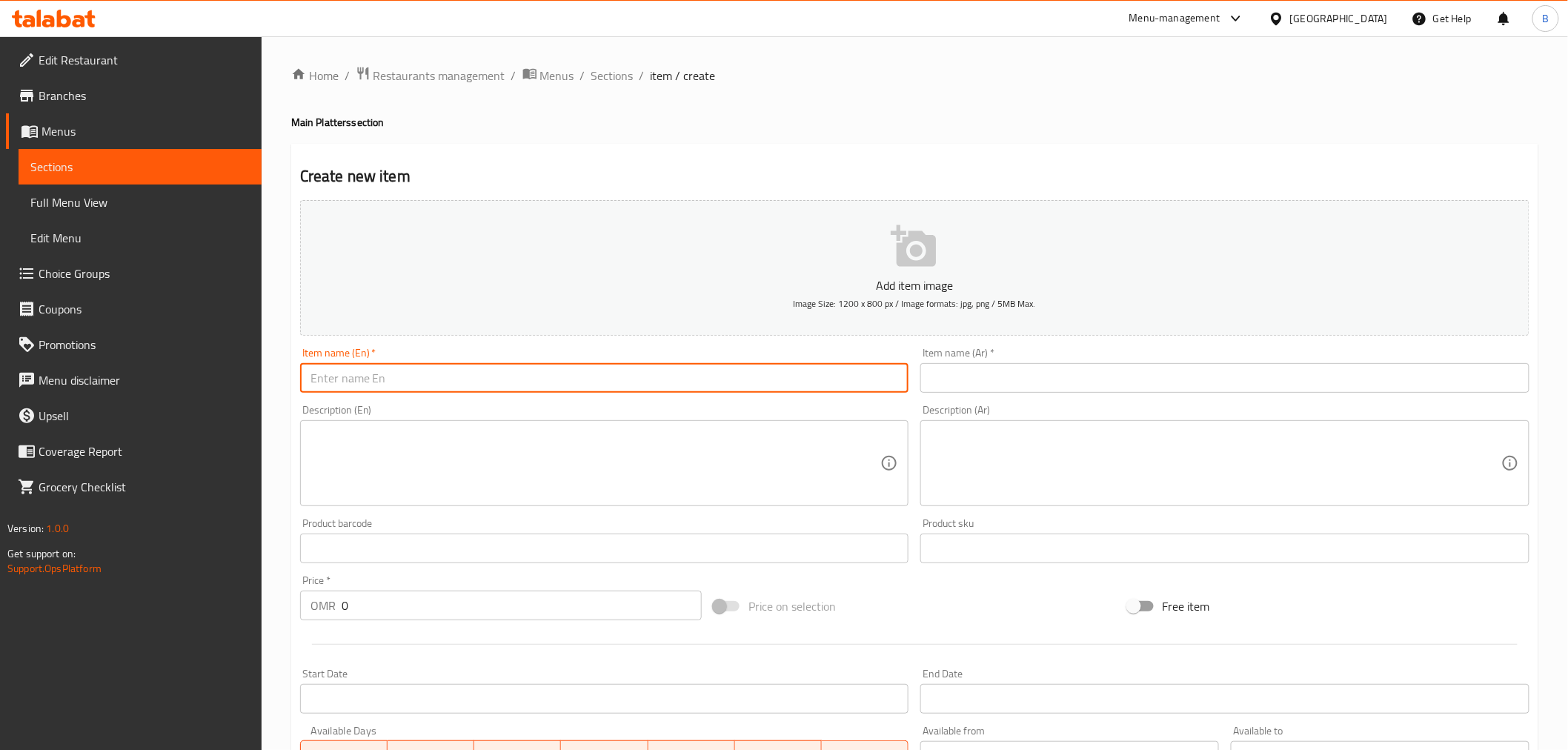
click at [447, 367] on input "text" at bounding box center [604, 378] width 609 height 30
paste input "Chicken Risotto"
type input "Chicken Risotto"
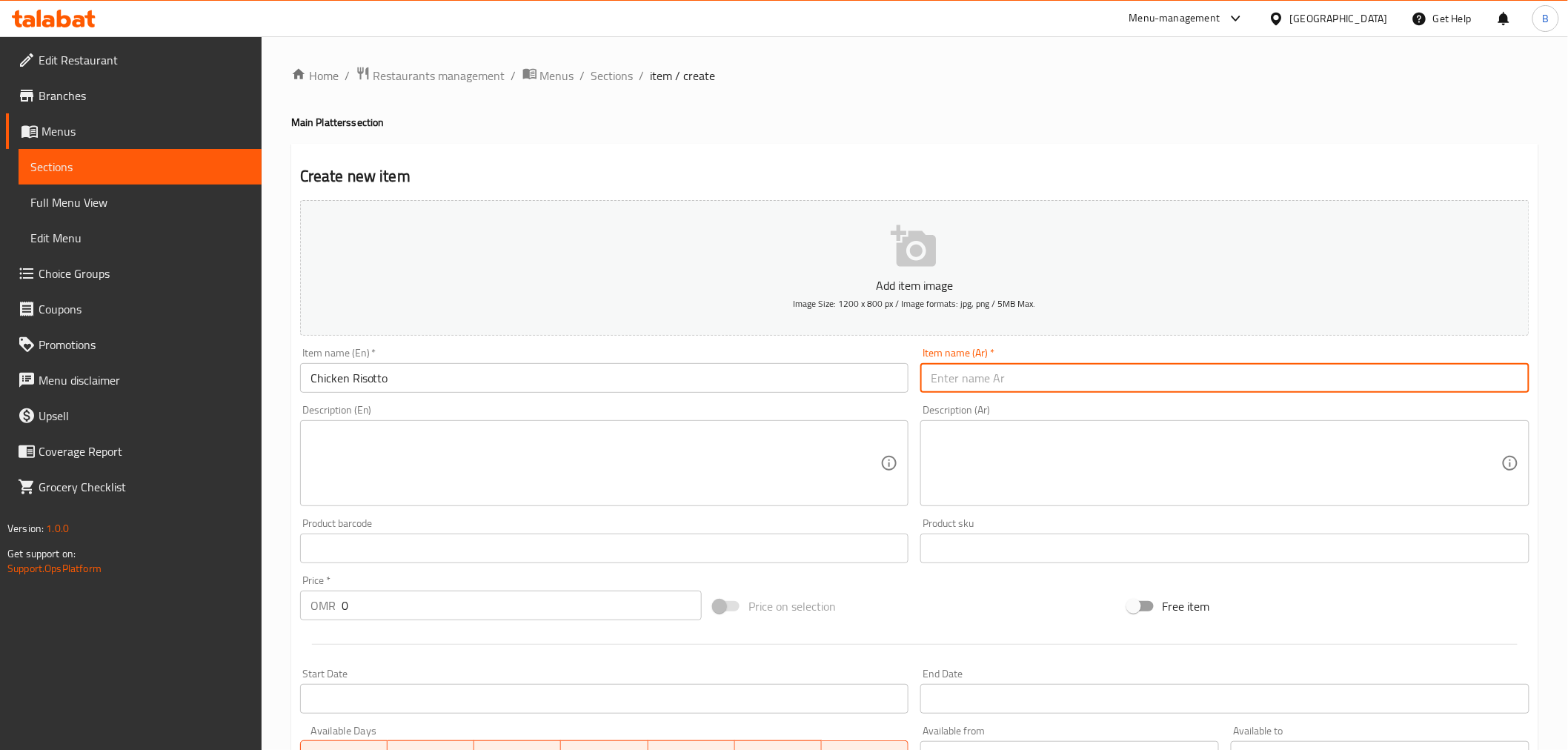
click at [1013, 375] on input "text" at bounding box center [1224, 378] width 609 height 30
paste input "دجاج ريزوتو"
type input "دجاج ريزوتو"
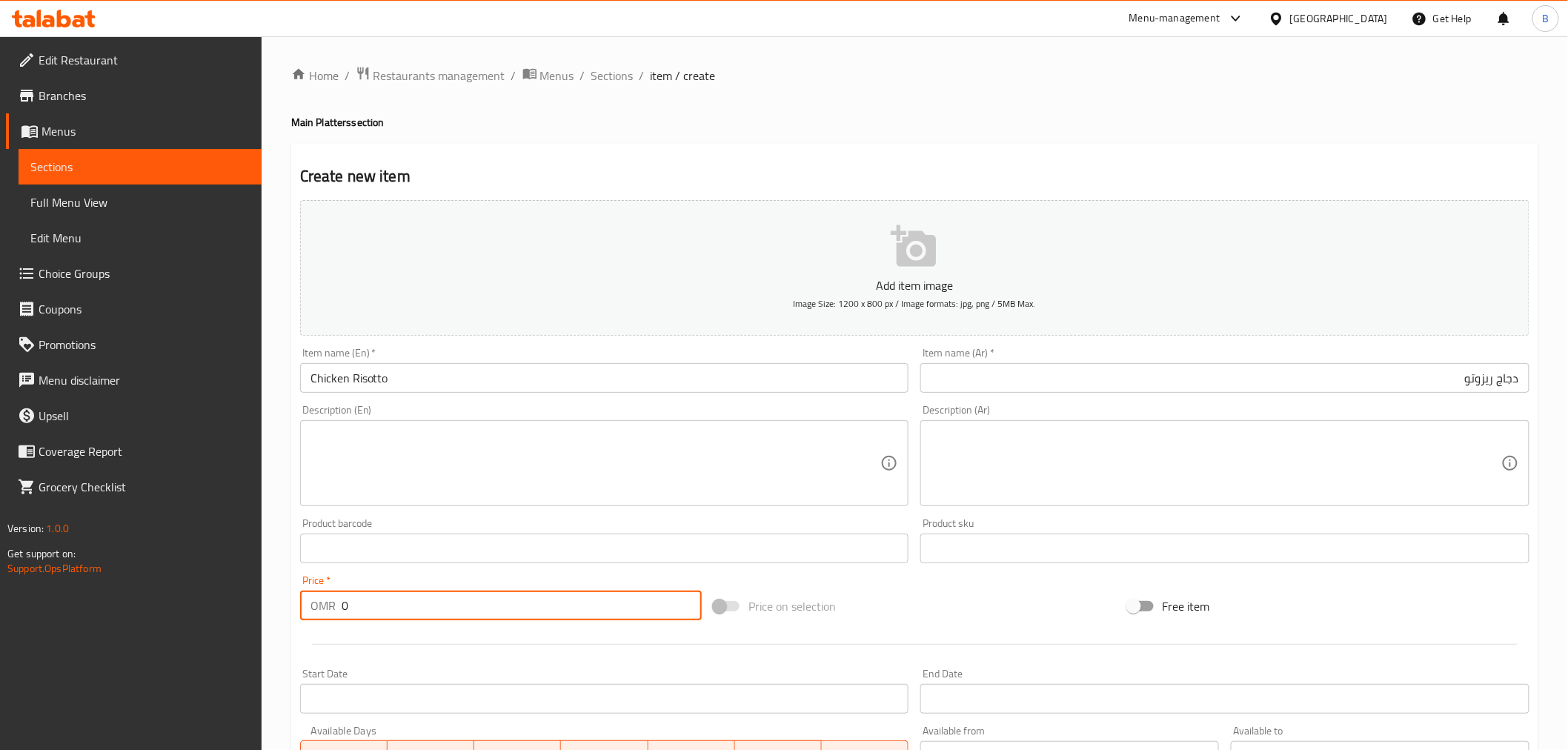
click at [357, 593] on input "0" at bounding box center [522, 605] width 360 height 30
type input "5.5"
click at [344, 468] on textarea at bounding box center [596, 463] width 570 height 71
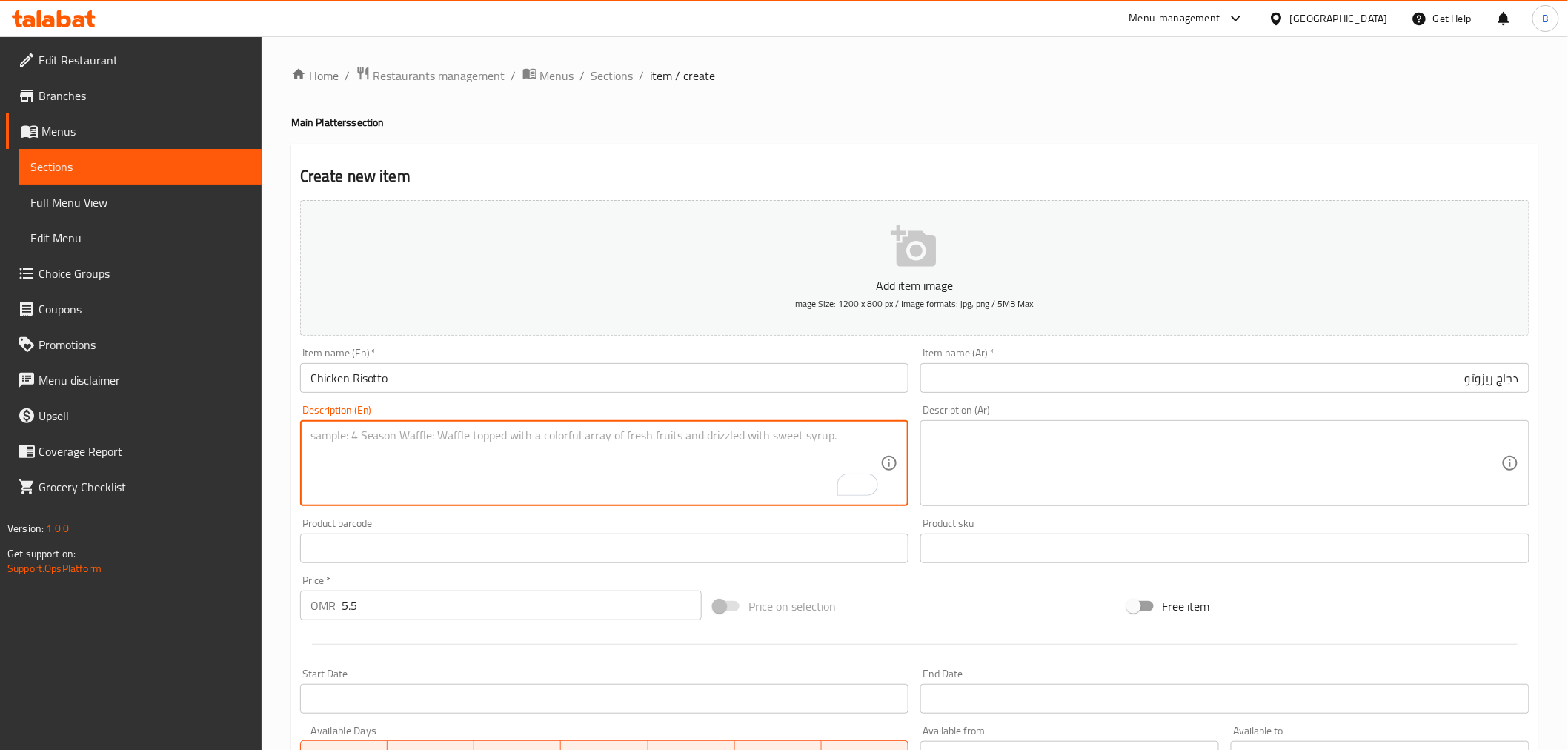
paste textarea "A delicious creamy Italian risotto topped with sauteed vegetables' and a chicke…"
type textarea "A delicious creamy Italian risotto topped with sauteed vegetables' and a chicke…"
drag, startPoint x: 1118, startPoint y: 459, endPoint x: 1116, endPoint y: 449, distance: 10.2
click at [1116, 449] on textarea at bounding box center [1216, 463] width 570 height 71
paste textarea "ريزوتو إيطالي كريمي لذيذ مغطى بالخضار المقلية وصدر دجاج متبل بأعشاب خاصة."
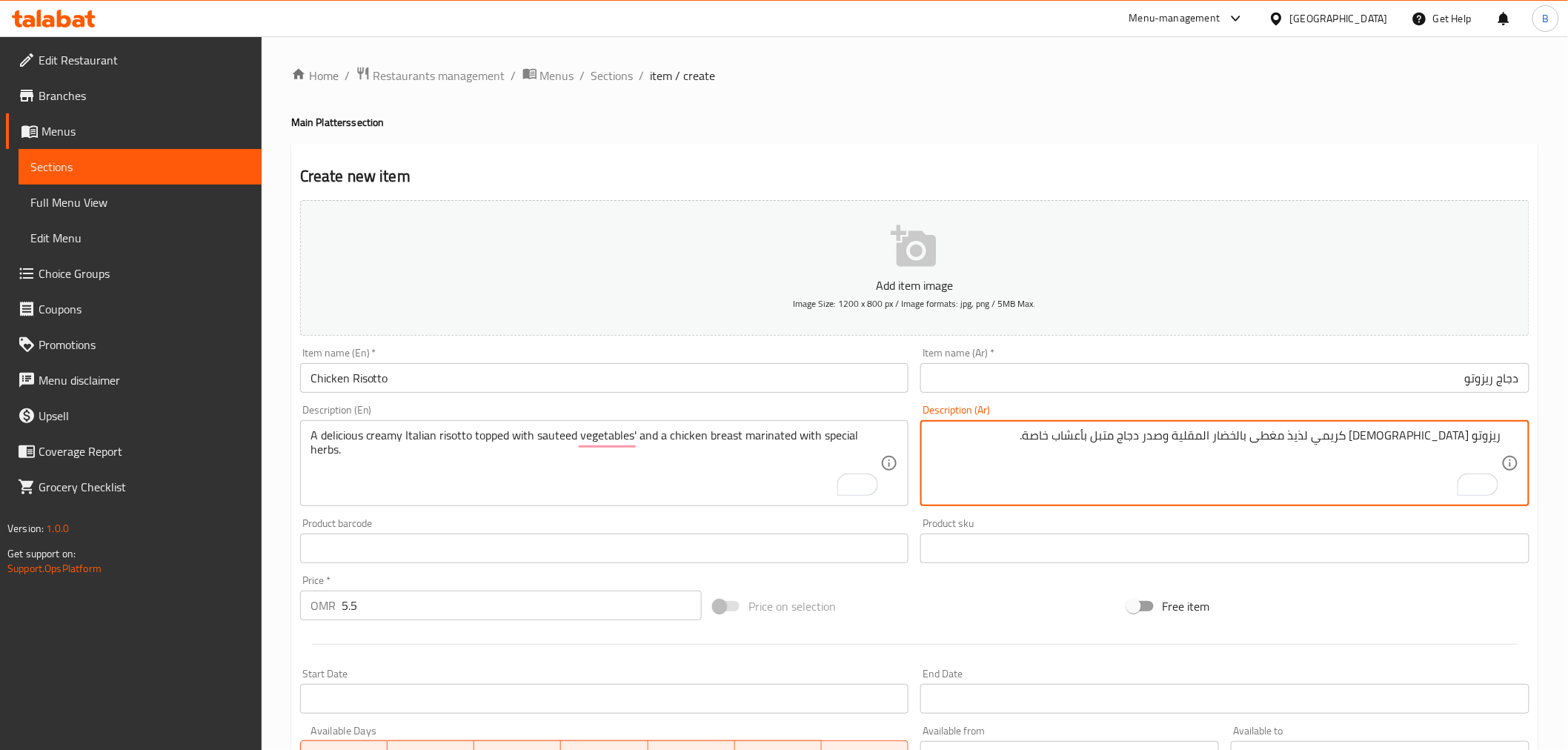
click at [1279, 441] on textarea "ريزوتو إيطالي كريمي لذيذ مغطى بالخضار المقلية وصدر دجاج متبل بأعشاب خاصة." at bounding box center [1216, 463] width 570 height 71
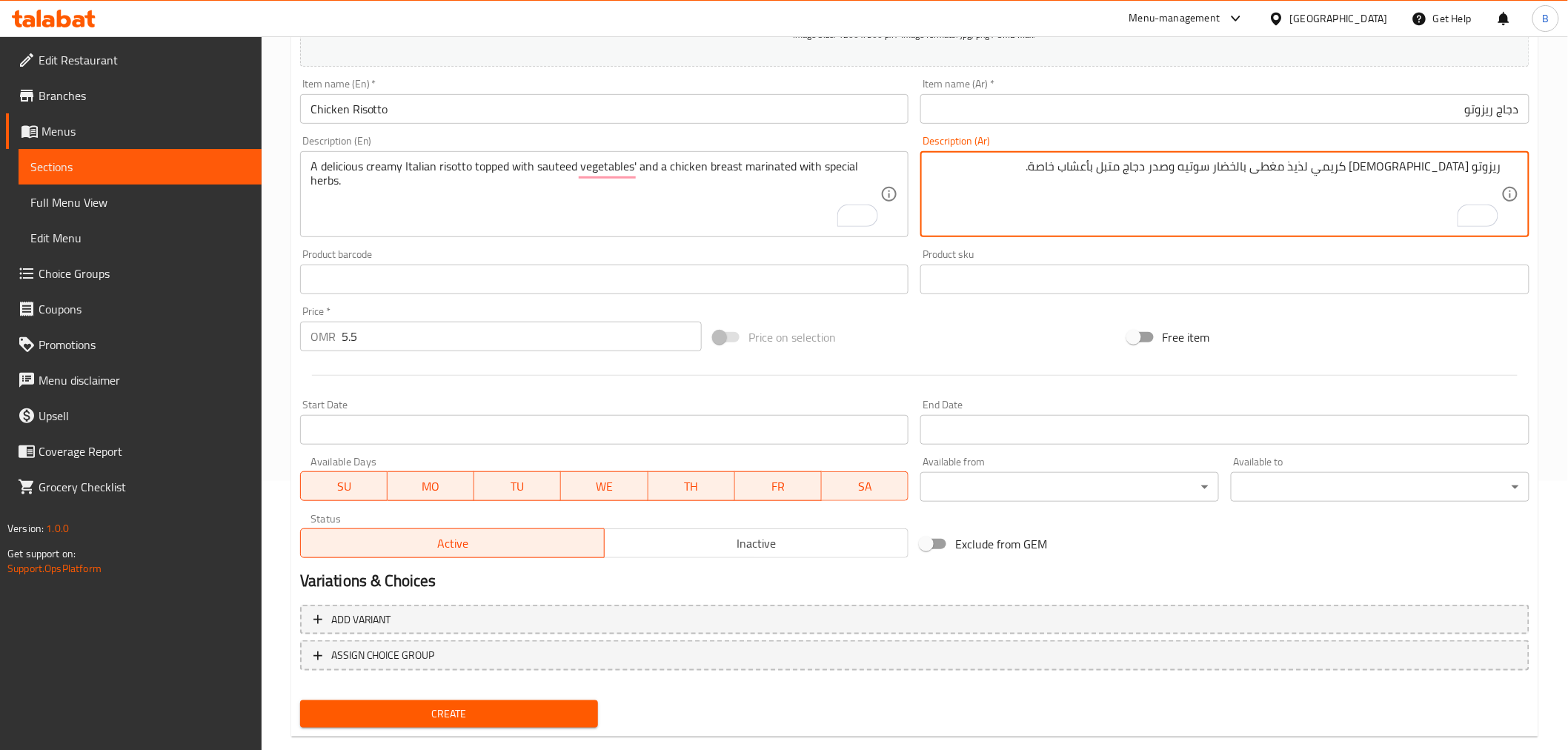
scroll to position [294, 0]
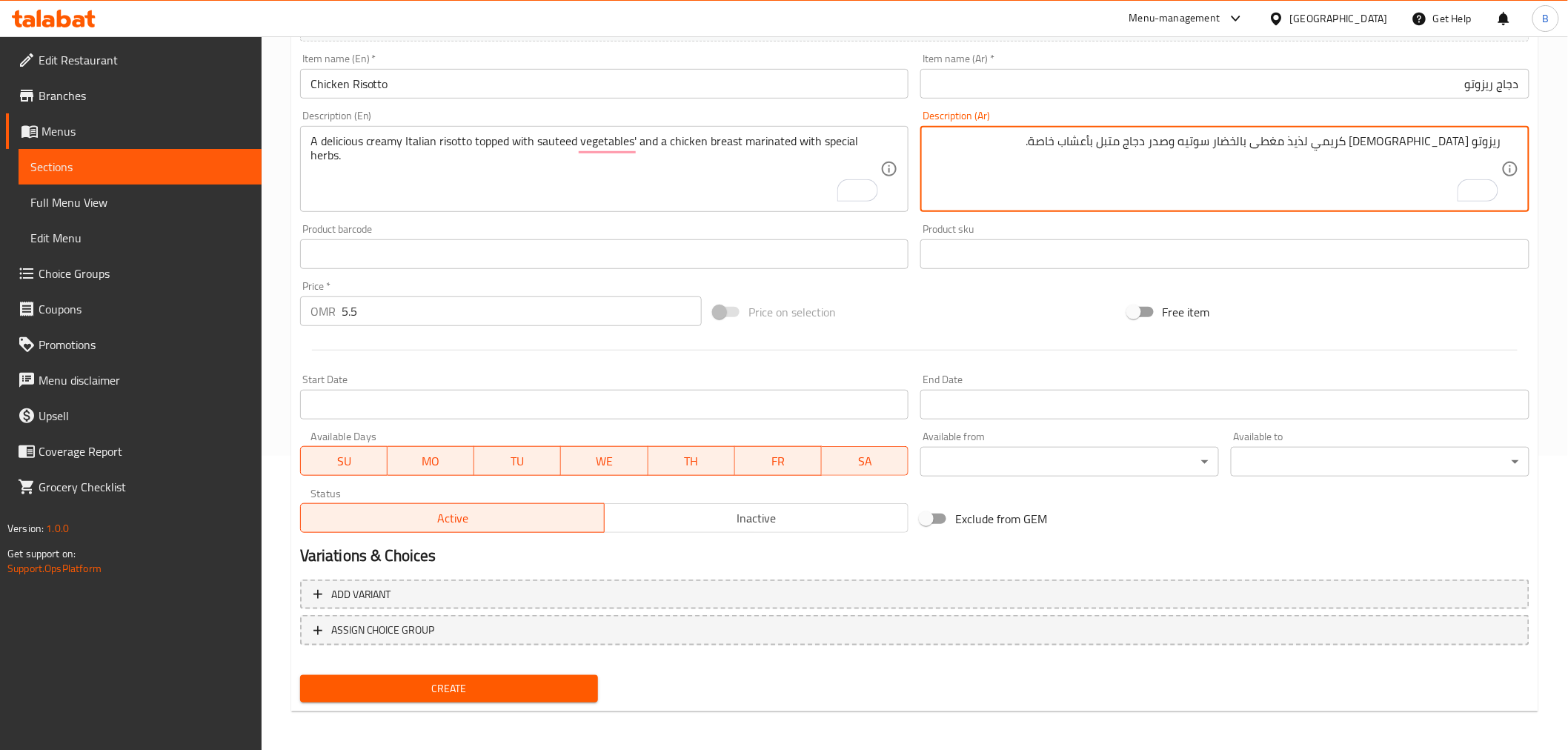
type textarea "ريزوتو إيطالي كريمي لذيذ مغطى بالخضار سوتيه وصدر دجاج متبل بأعشاب خاصة."
click at [511, 675] on button "Create" at bounding box center [449, 688] width 298 height 27
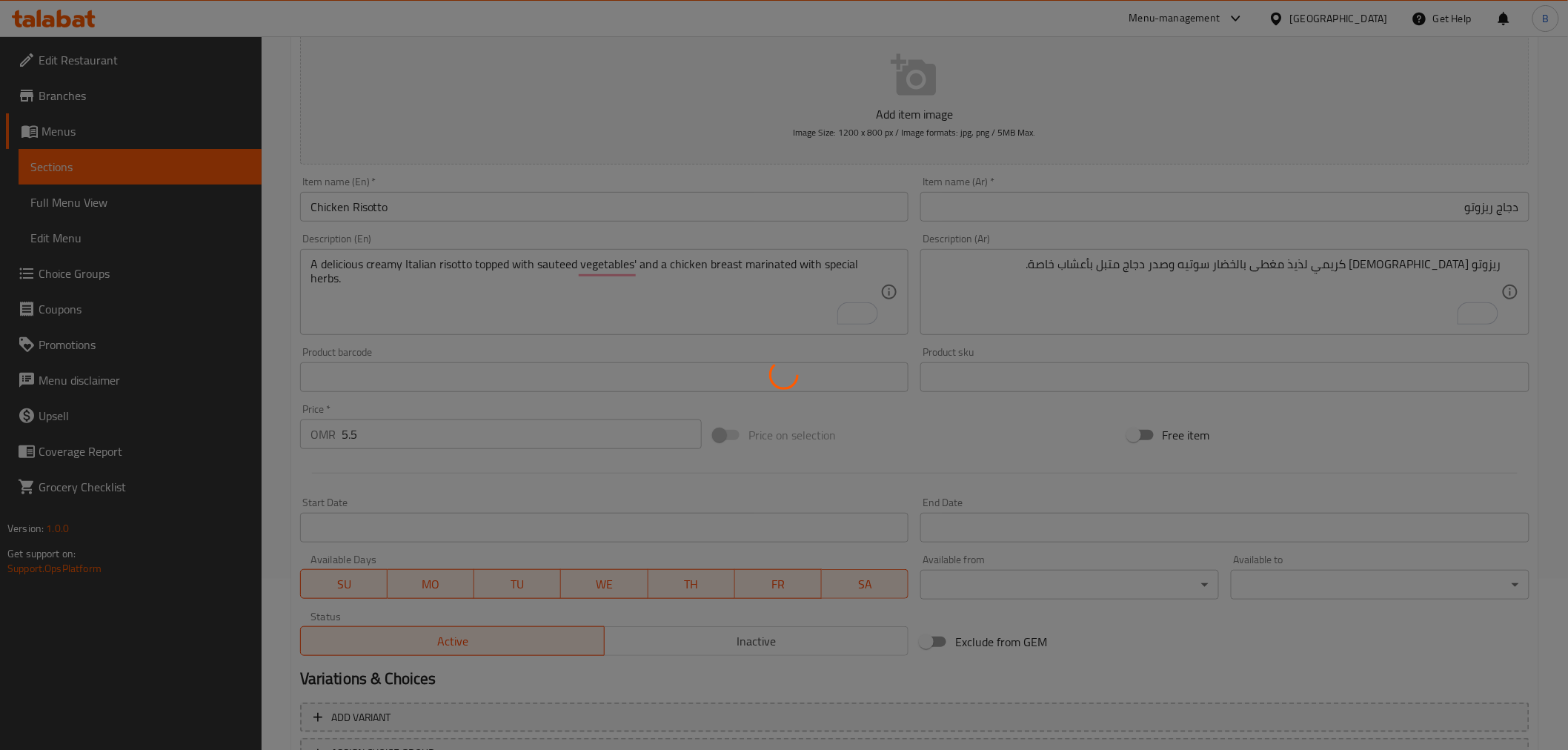
scroll to position [48, 0]
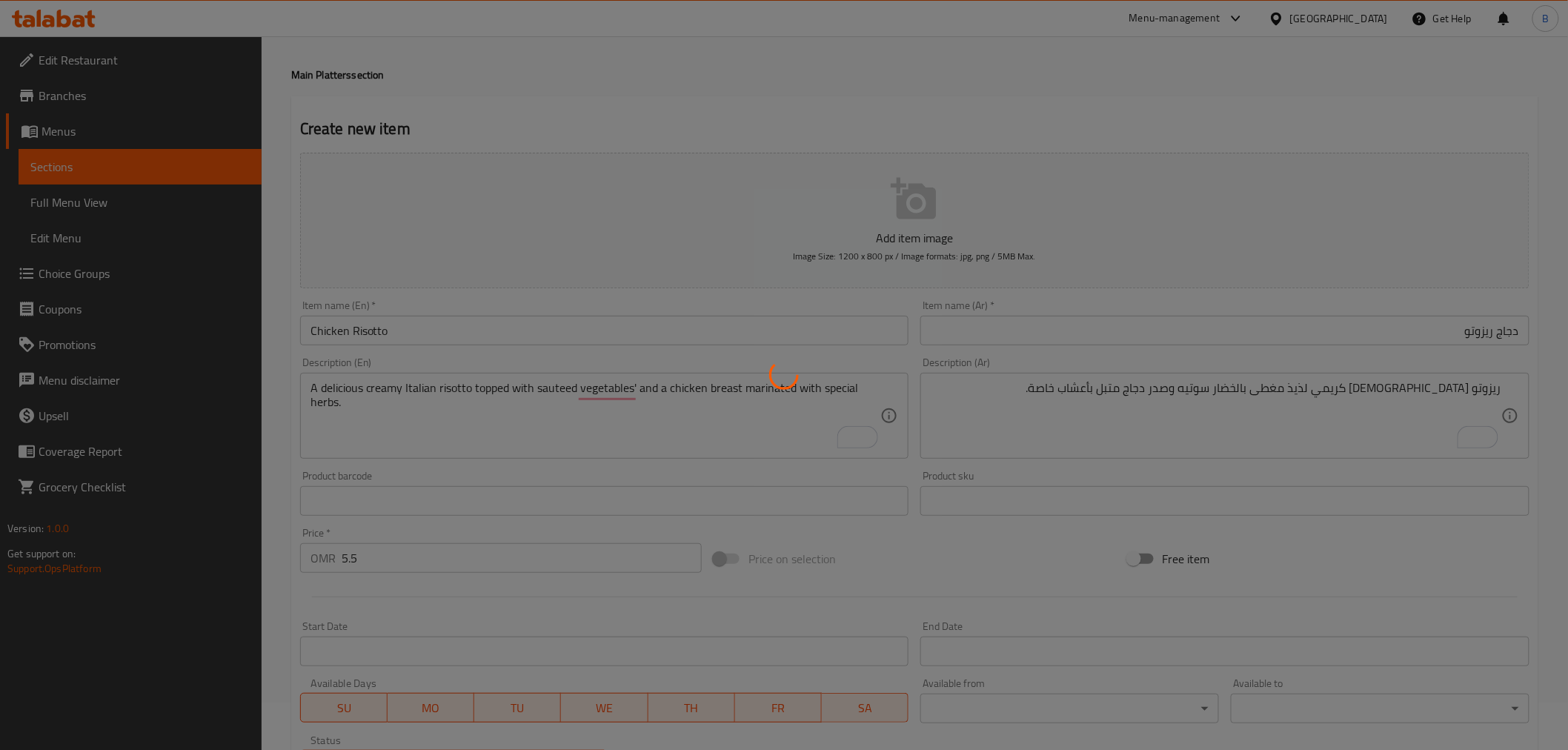
type input "0"
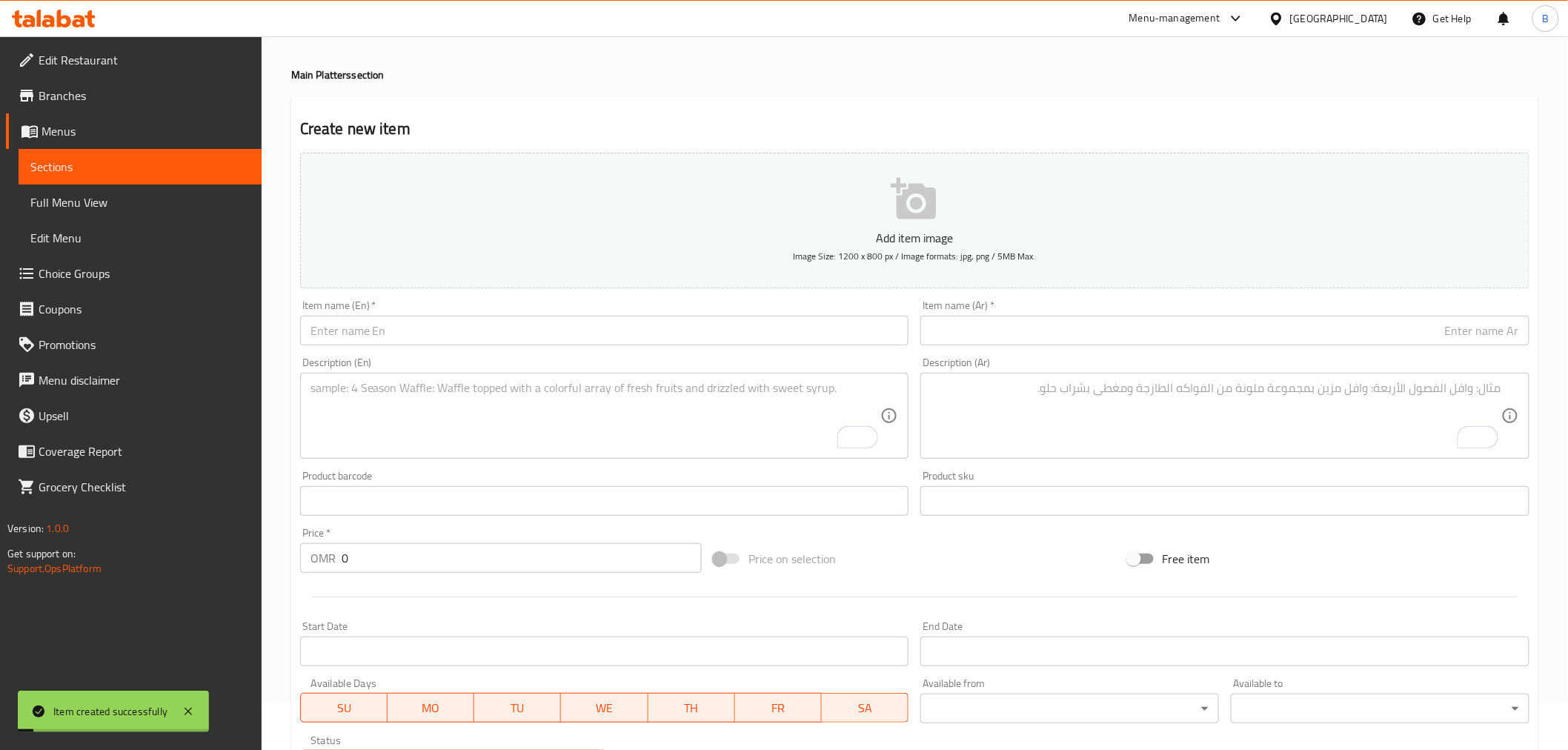
scroll to position [0, 0]
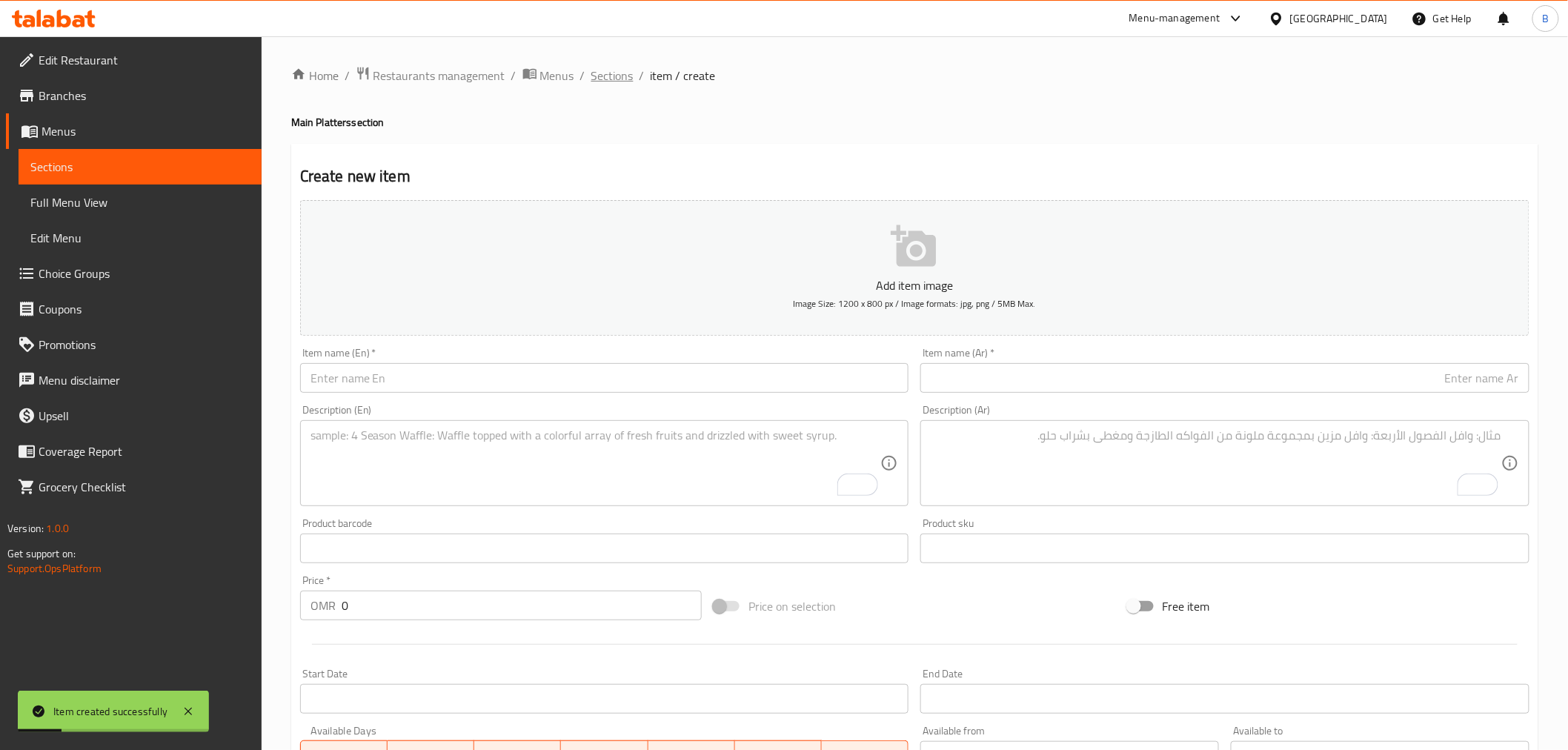
click at [616, 67] on span "Sections" at bounding box center [612, 76] width 42 height 18
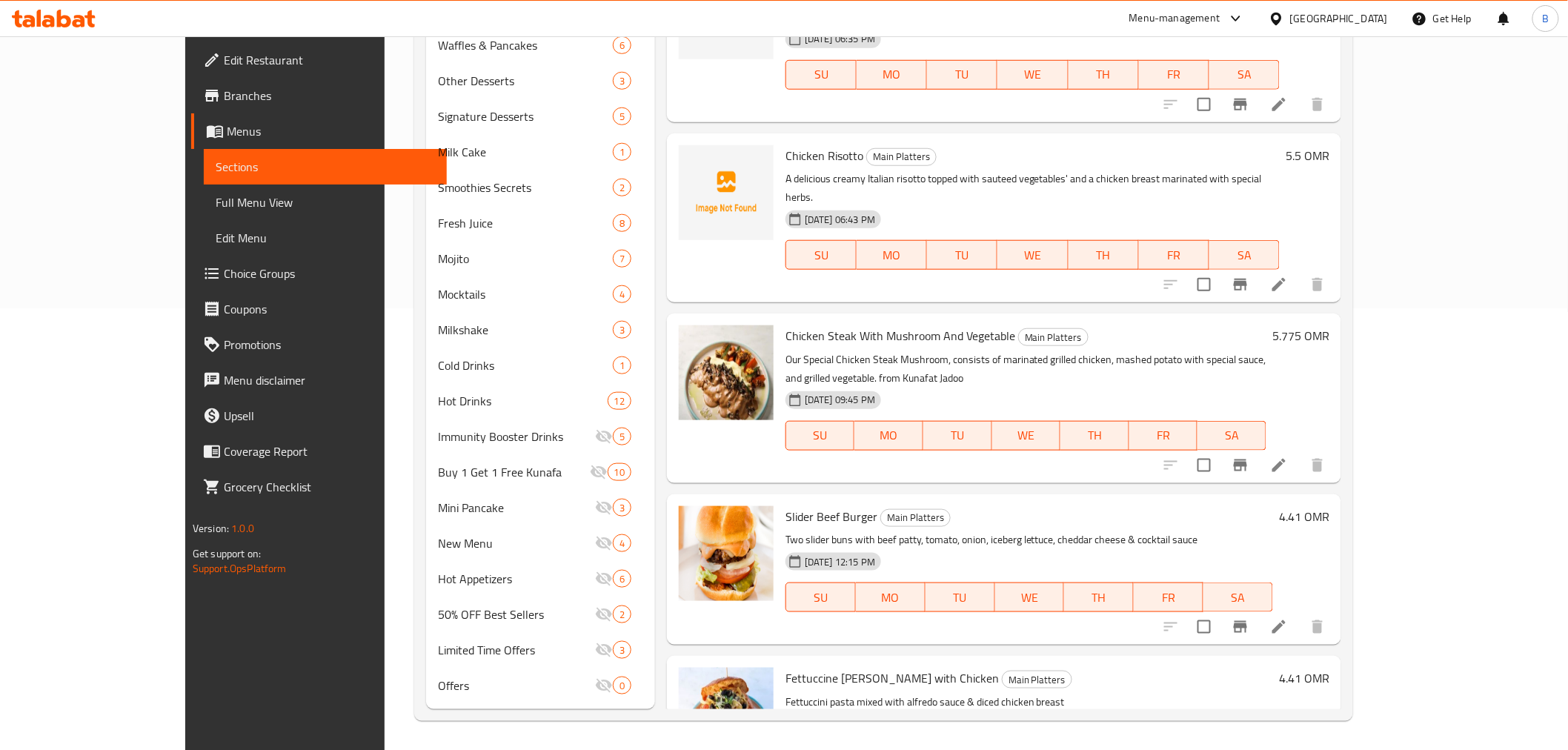
click at [1300, 452] on li at bounding box center [1279, 465] width 42 height 26
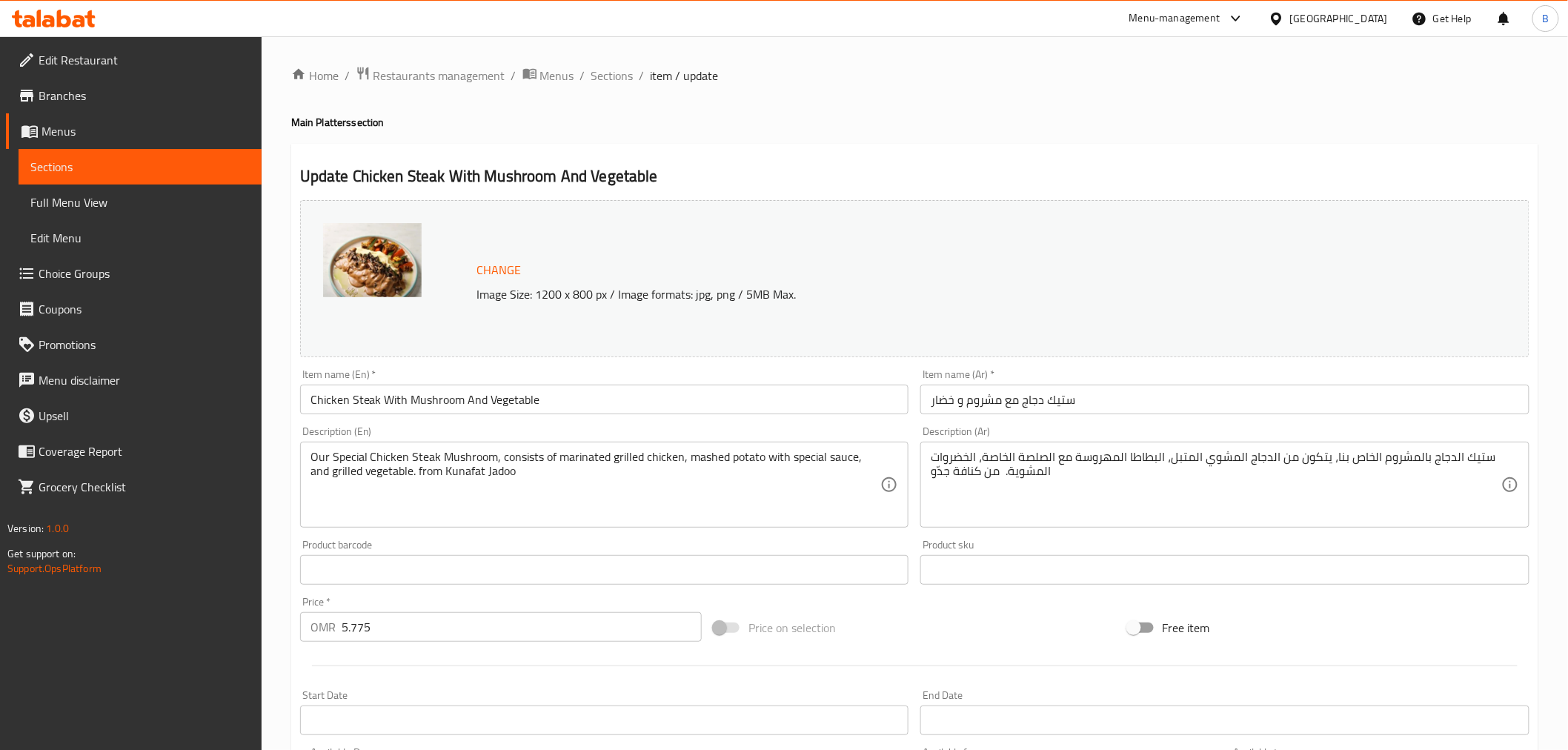
click at [604, 405] on input "Chicken Steak With Mushroom And Vegetable" at bounding box center [604, 399] width 609 height 30
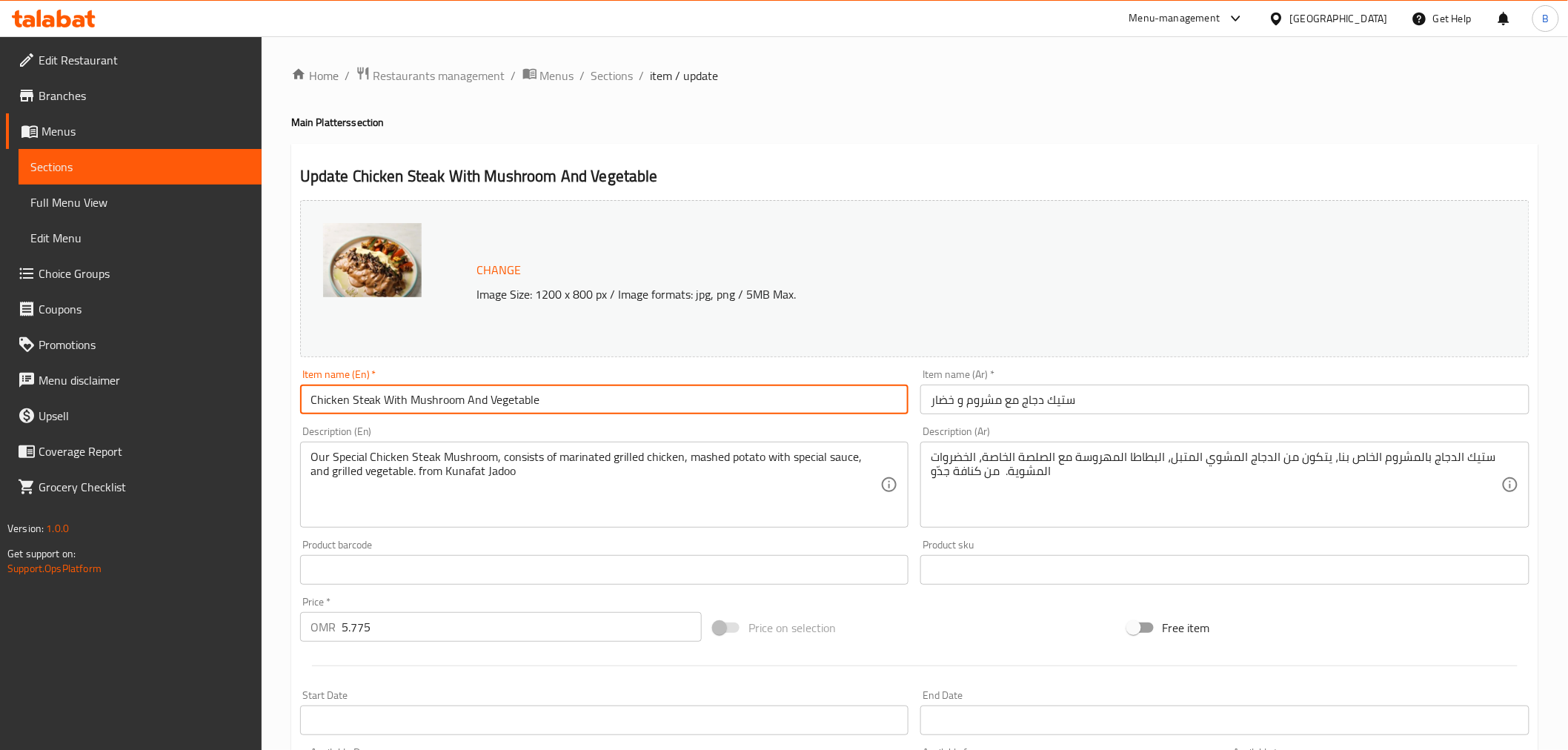
click at [604, 405] on input "Chicken Steak With Mushroom And Vegetable" at bounding box center [604, 399] width 609 height 30
click at [606, 394] on input "Chicken Steak With Mushroom And Vegetable" at bounding box center [604, 399] width 609 height 30
click at [606, 393] on input "Chicken Steak With Mushroom And Vegetable" at bounding box center [604, 399] width 609 height 30
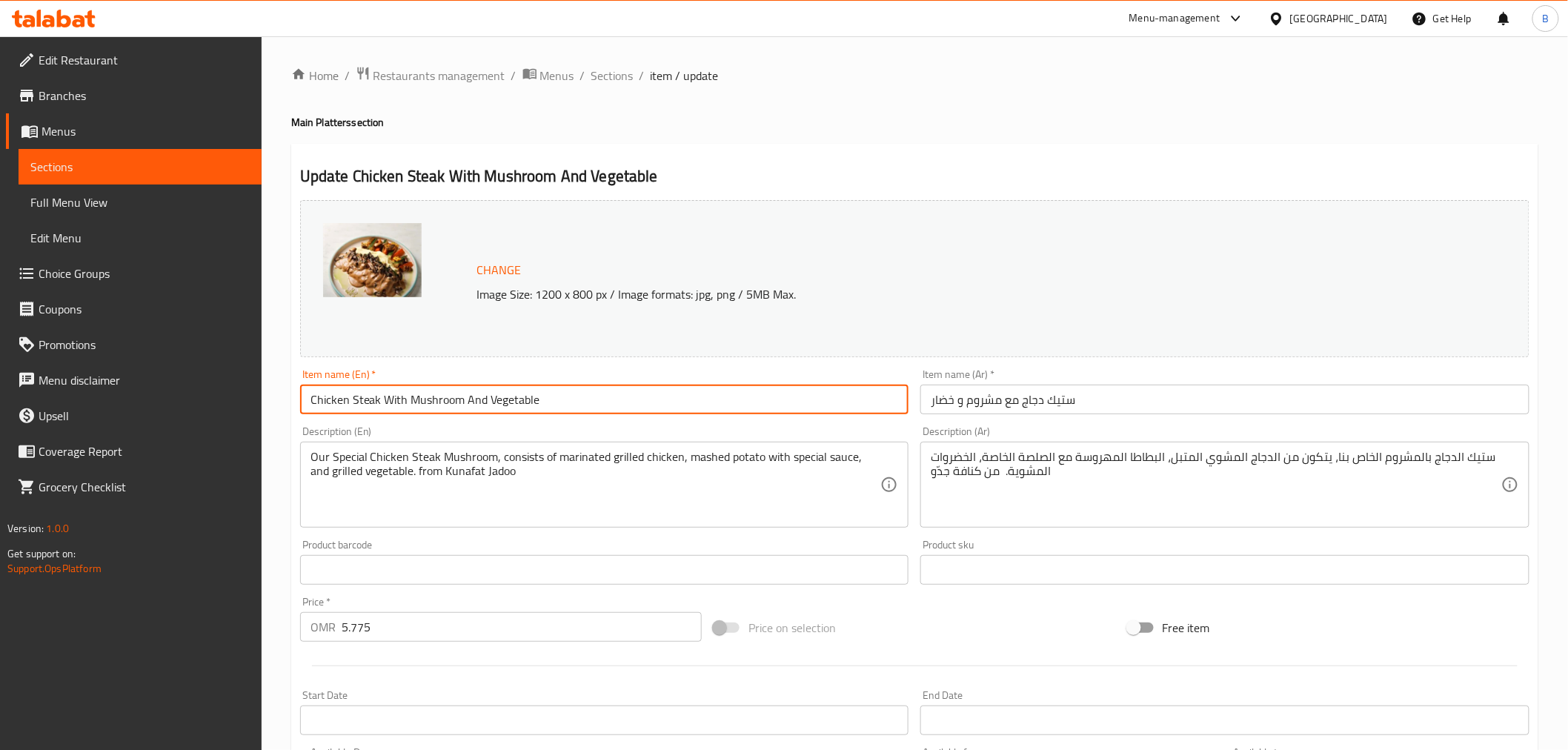
paste input "Mushroom"
type input "Chicken Steak Mushroom"
click at [493, 405] on input "Chicken Steak With Mushroom And Vegetable" at bounding box center [604, 399] width 609 height 30
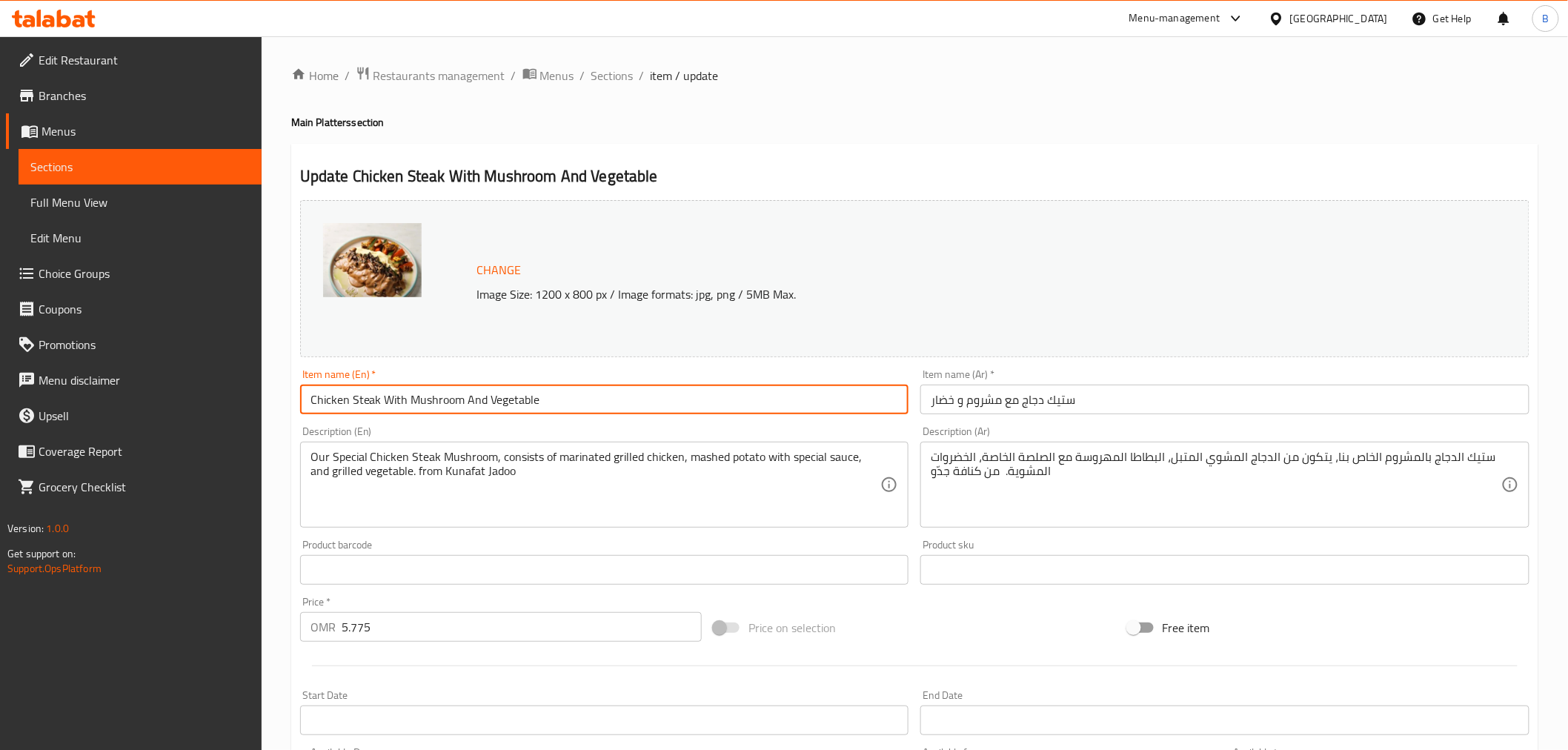
click at [495, 405] on input "Chicken Steak With Mushroom And Vegetable" at bounding box center [604, 399] width 609 height 30
paste input "Mushroom"
type input "Chicken Steak Mushroom"
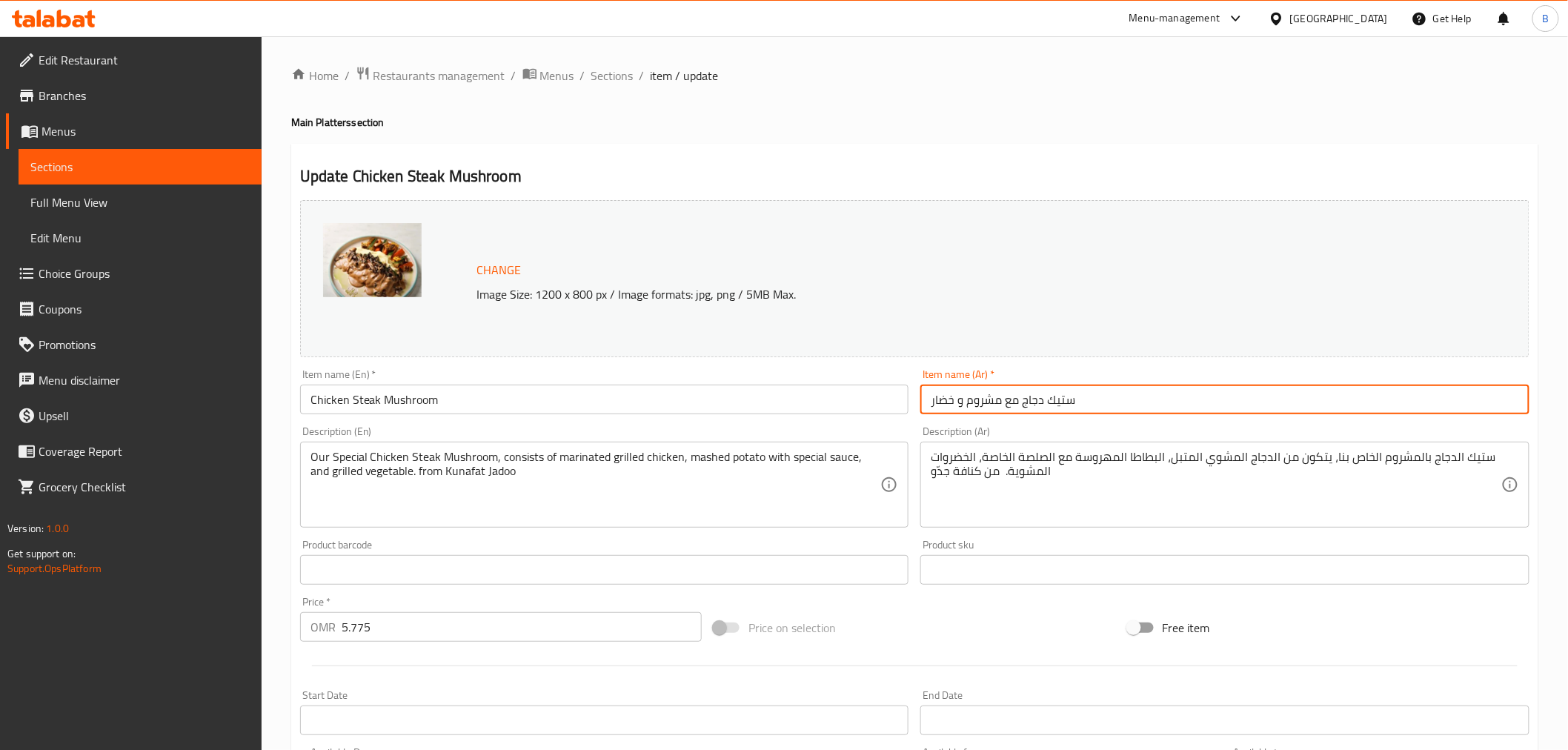
drag, startPoint x: 1143, startPoint y: 395, endPoint x: 1139, endPoint y: 378, distance: 17.5
click at [1139, 380] on div "Item name (Ar)   * ستيك دجاج مع مشروم و خضار Item name (Ar) *" at bounding box center [1224, 391] width 609 height 45
type input "ستيك دجاج مع مشروم"
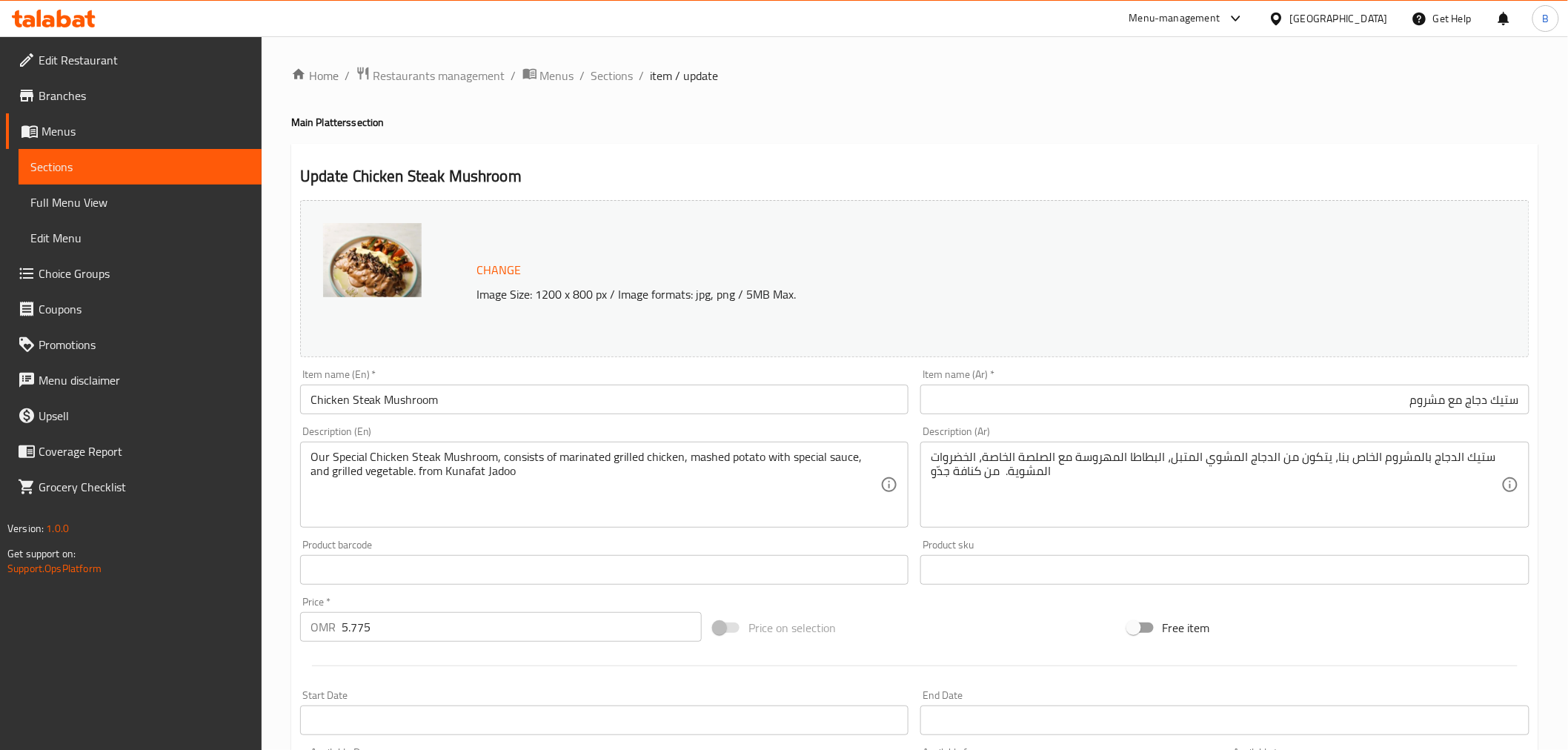
click at [1110, 536] on div "Product sku Product sku" at bounding box center [1225, 561] width 621 height 57
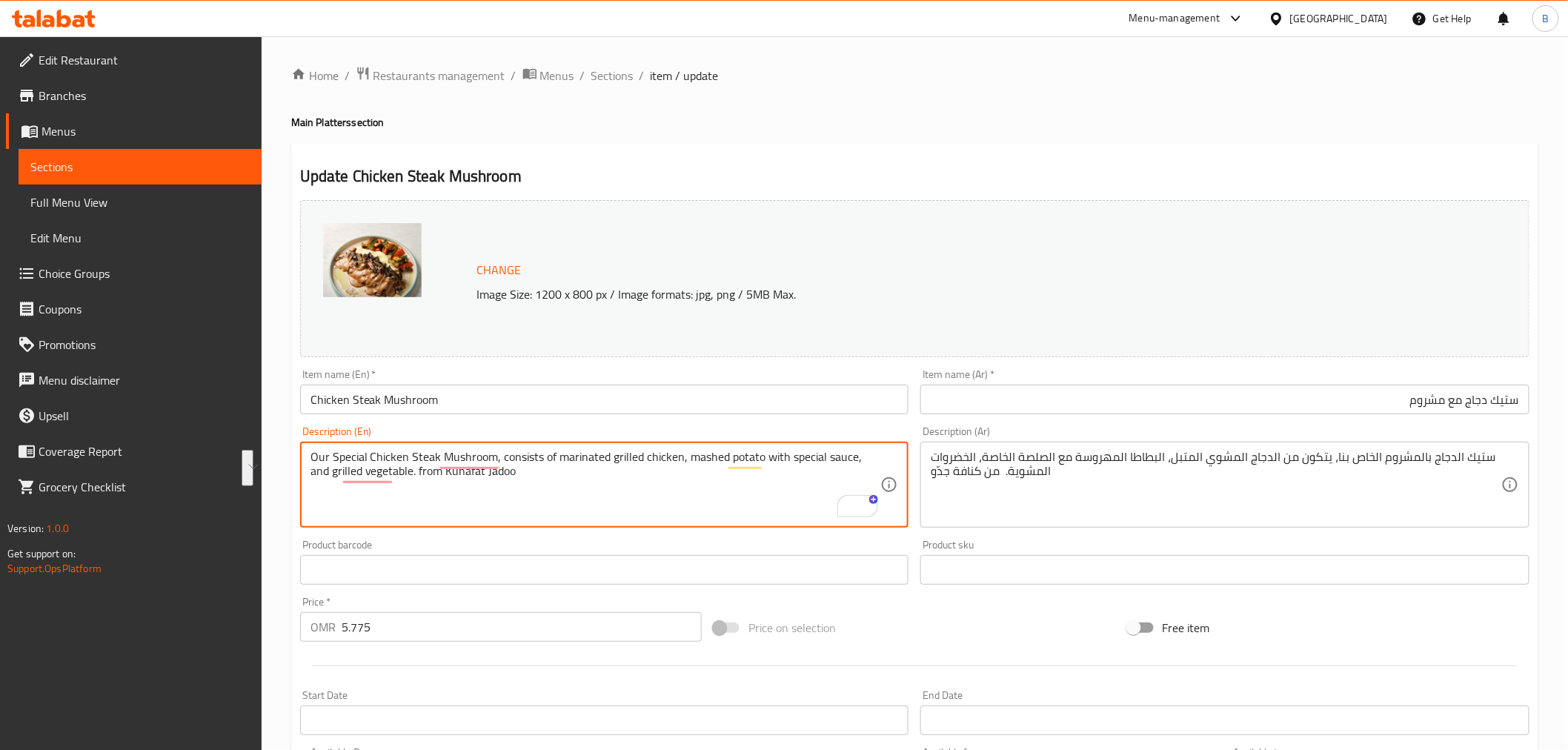
paste textarea "special chicken steak mushroom, consists of marinated grilled chicken, mashed p…"
type textarea "Our special chicken steak mushroom, consists of marinated grilled chicken, mash…"
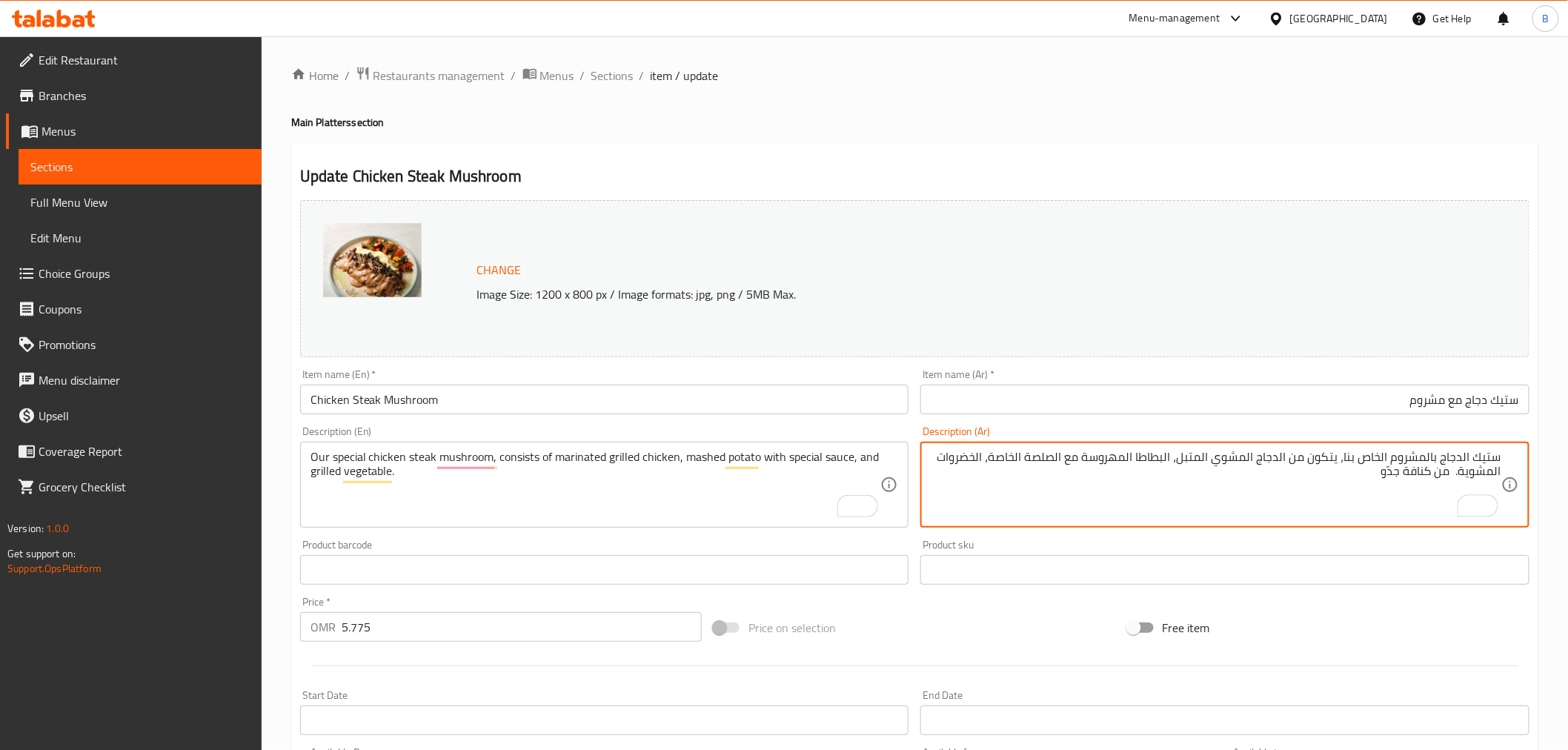
click at [1418, 434] on div "Description (Ar) ستيك الدجاج بالمشروم الخاص بنا، يتكون من الدجاج المشوي المتبل،…" at bounding box center [1224, 477] width 609 height 102
click at [1404, 463] on textarea "ستيك الدجاج بالمشروم الخاص بنا، يتكون من الدجاج المشوي المتبل، البطاطا المهروسة…" at bounding box center [1216, 485] width 570 height 71
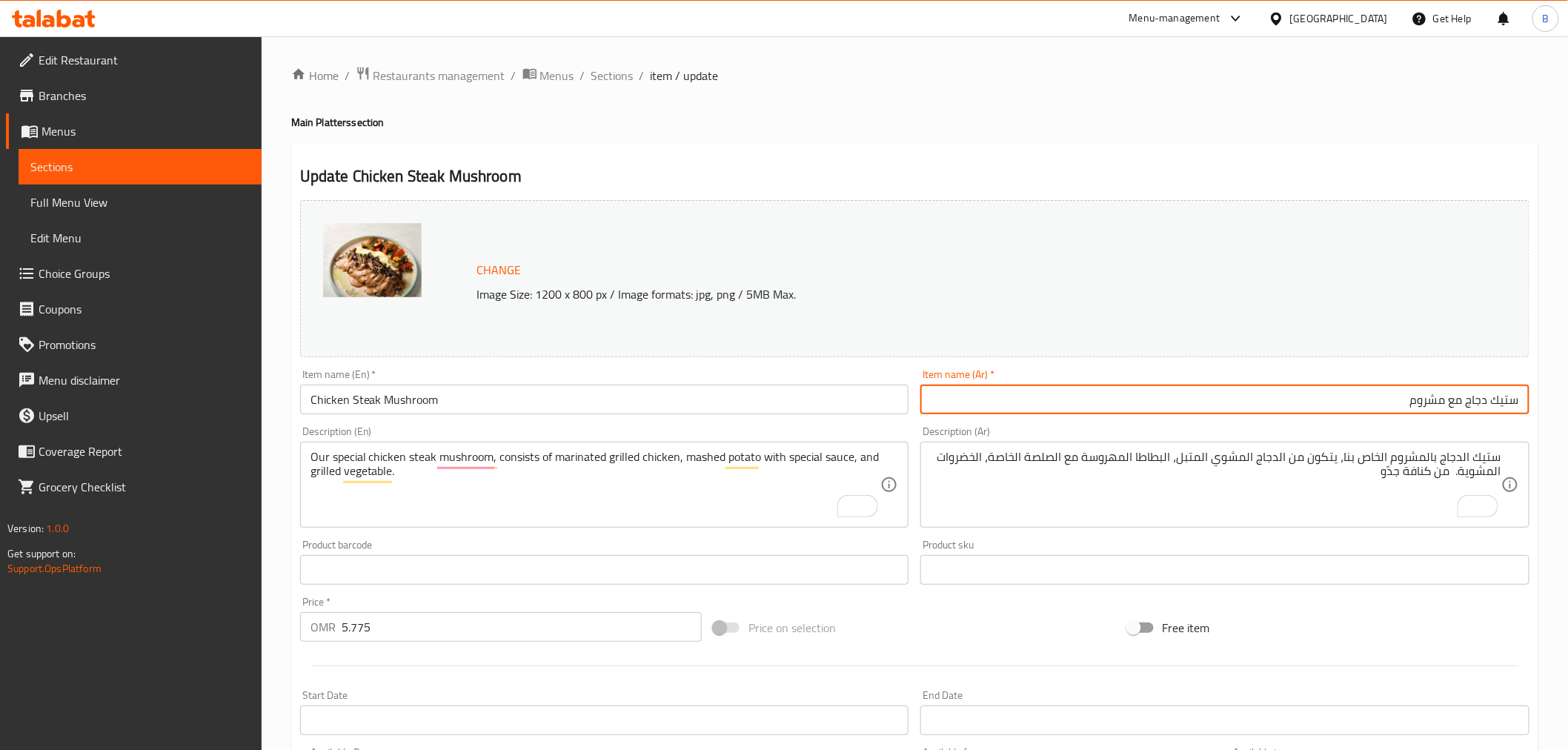
click at [1440, 404] on input "ستيك دجاج مع مشروم" at bounding box center [1224, 399] width 609 height 30
paste input "بالمشروم"
click at [1455, 404] on input "ستيك دجاج مع بالمشروم" at bounding box center [1224, 399] width 609 height 30
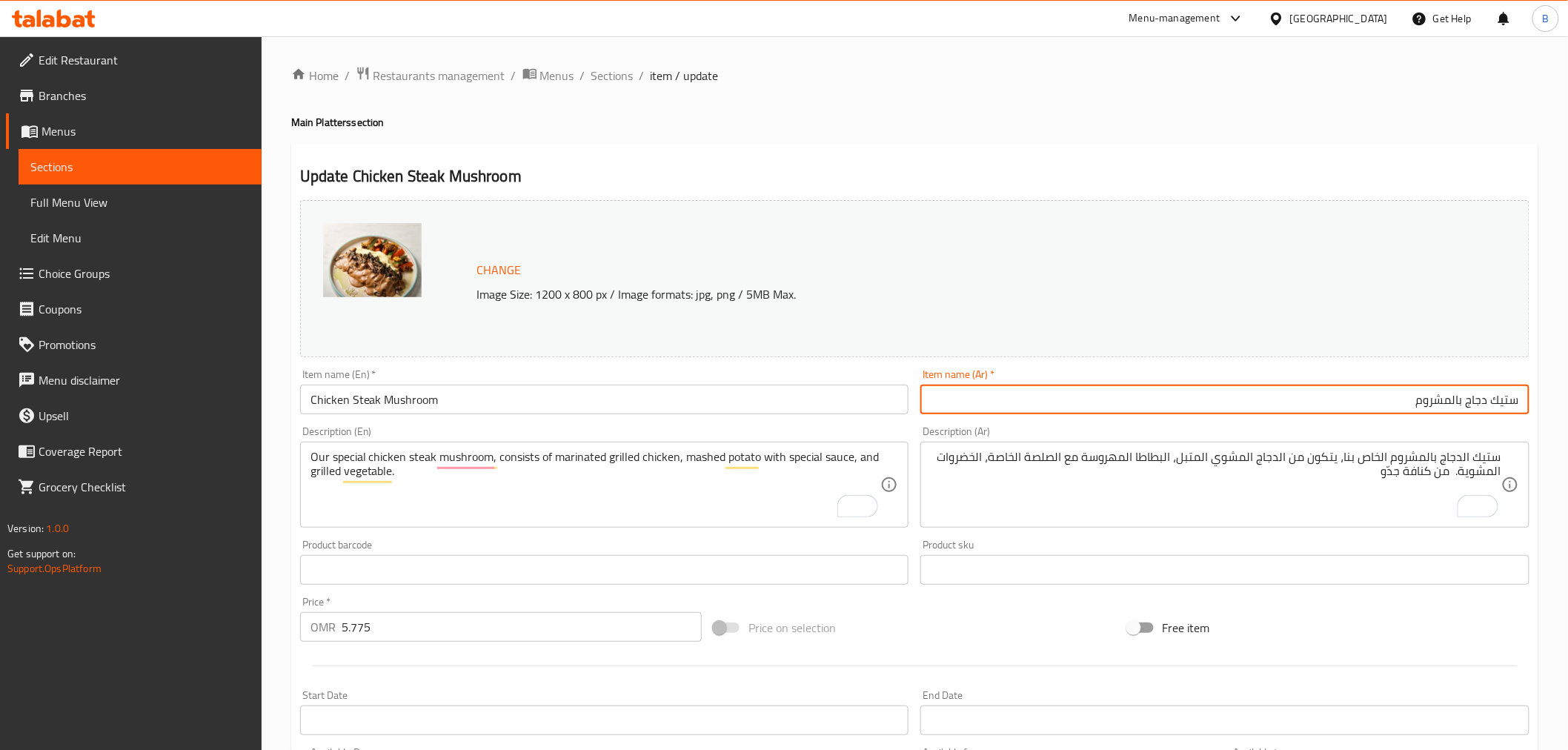
type input "ستيك دجاج بالمشروم"
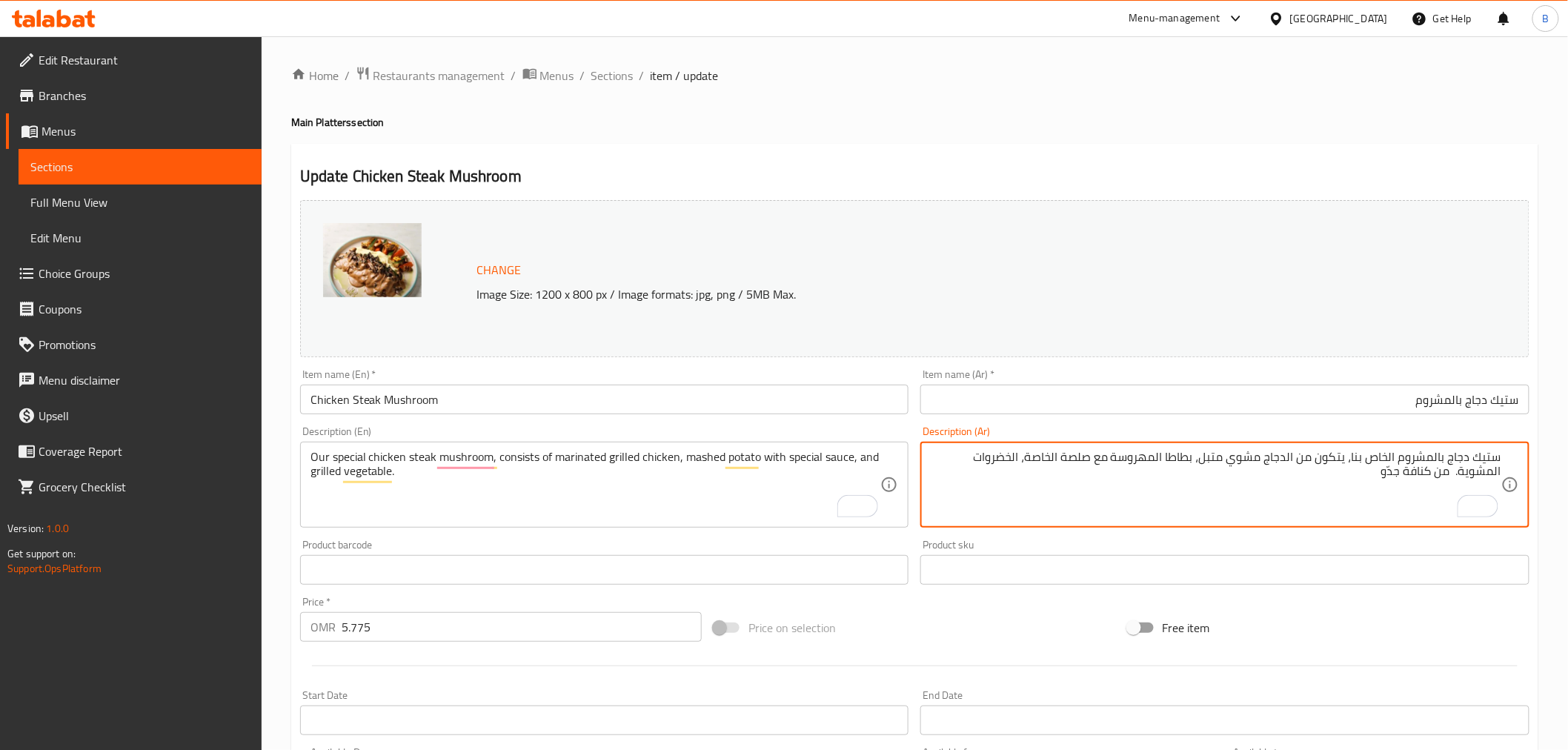
click at [1358, 479] on textarea "ستيك دجاج بالمشروم الخاص بنا، يتكون من الدجاج مشوي متبل، بطاطا المهروسة مع صلصة…" at bounding box center [1216, 485] width 570 height 71
click at [1358, 477] on textarea "ستيك دجاج بالمشروم الخاص بنا، يتكون من الدجاج مشوي متبل، بطاطا المهروسة مع صلصة…" at bounding box center [1216, 485] width 570 height 71
click at [1367, 472] on textarea "ستيك دجاج بالمشروم الخاص بنا، يتكون من الدجاج مشوي متبل، بطاطا المهروسة مع صلصة…" at bounding box center [1216, 485] width 570 height 71
click at [965, 455] on textarea "ستيك دجاج بالمشروم الخاص بنا، يتكون من الدجاج مشوي متبل، بطاطا المهروسة مع صلصة…" at bounding box center [1216, 485] width 570 height 71
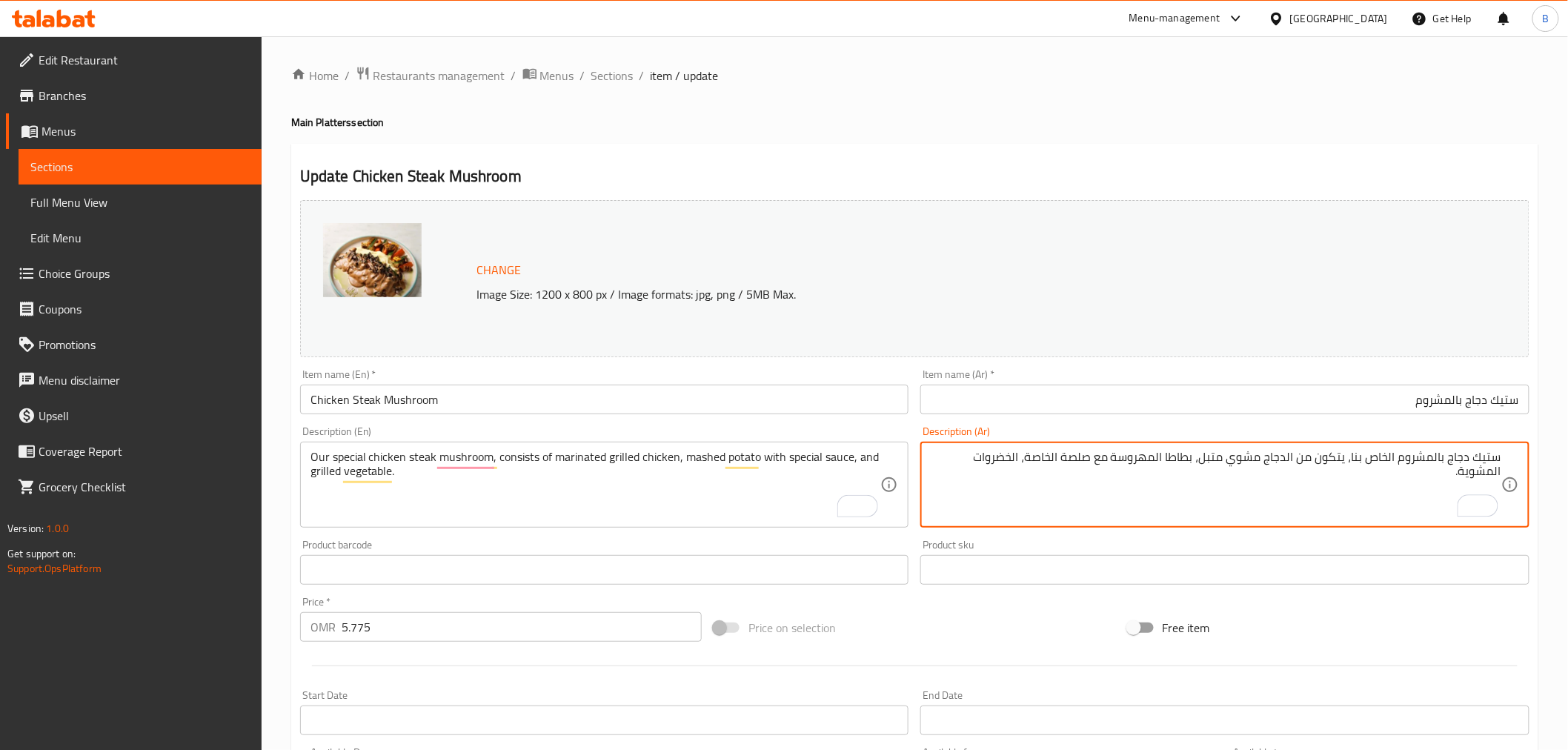
click at [971, 456] on textarea "ستيك دجاج بالمشروم الخاص بنا، يتكون من الدجاج مشوي متبل، بطاطا المهروسة مع صلصة…" at bounding box center [1216, 485] width 570 height 71
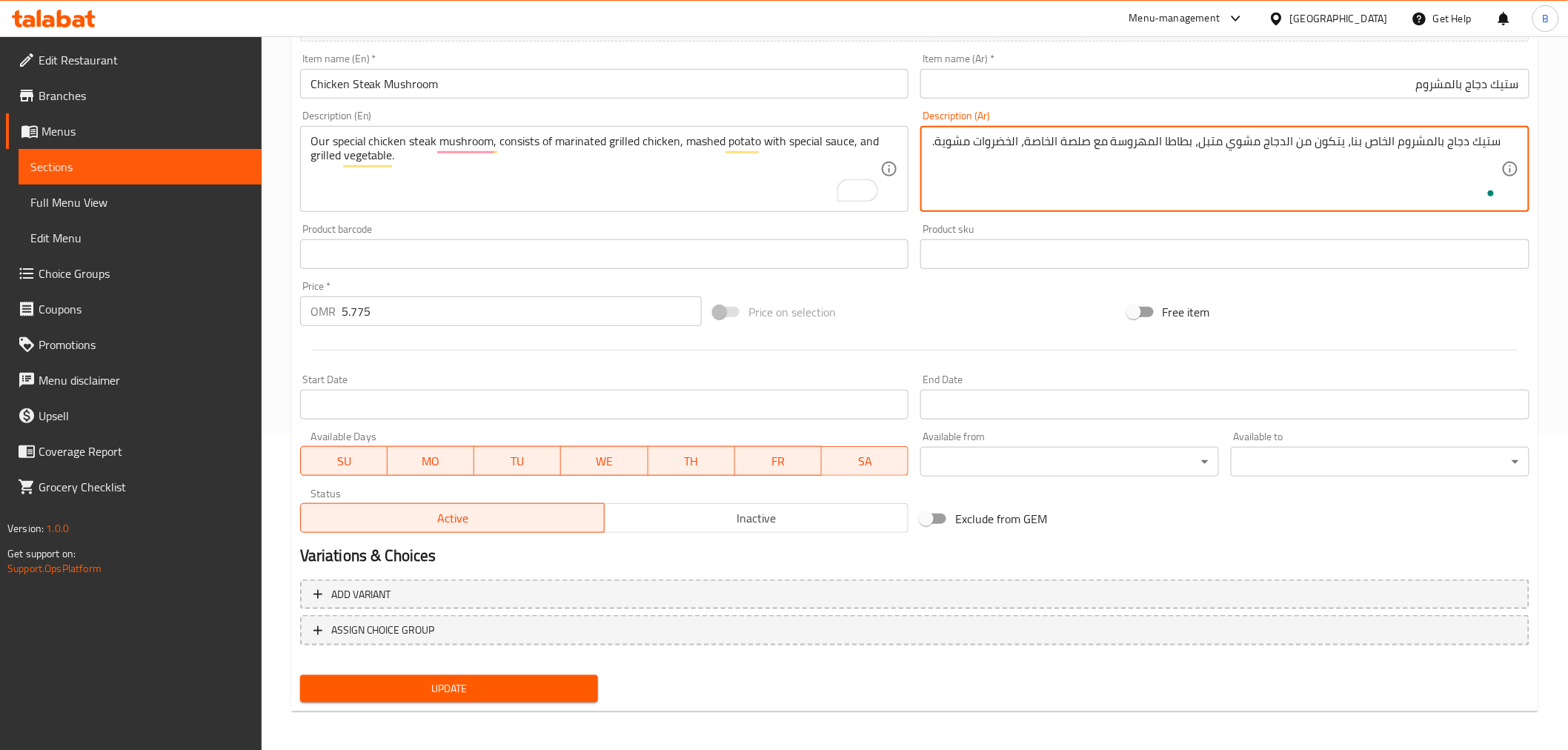
type textarea "ستيك دجاج بالمشروم الخاص بنا، يتكون من الدجاج مشوي متبل، بطاطا المهروسة مع صلصة…"
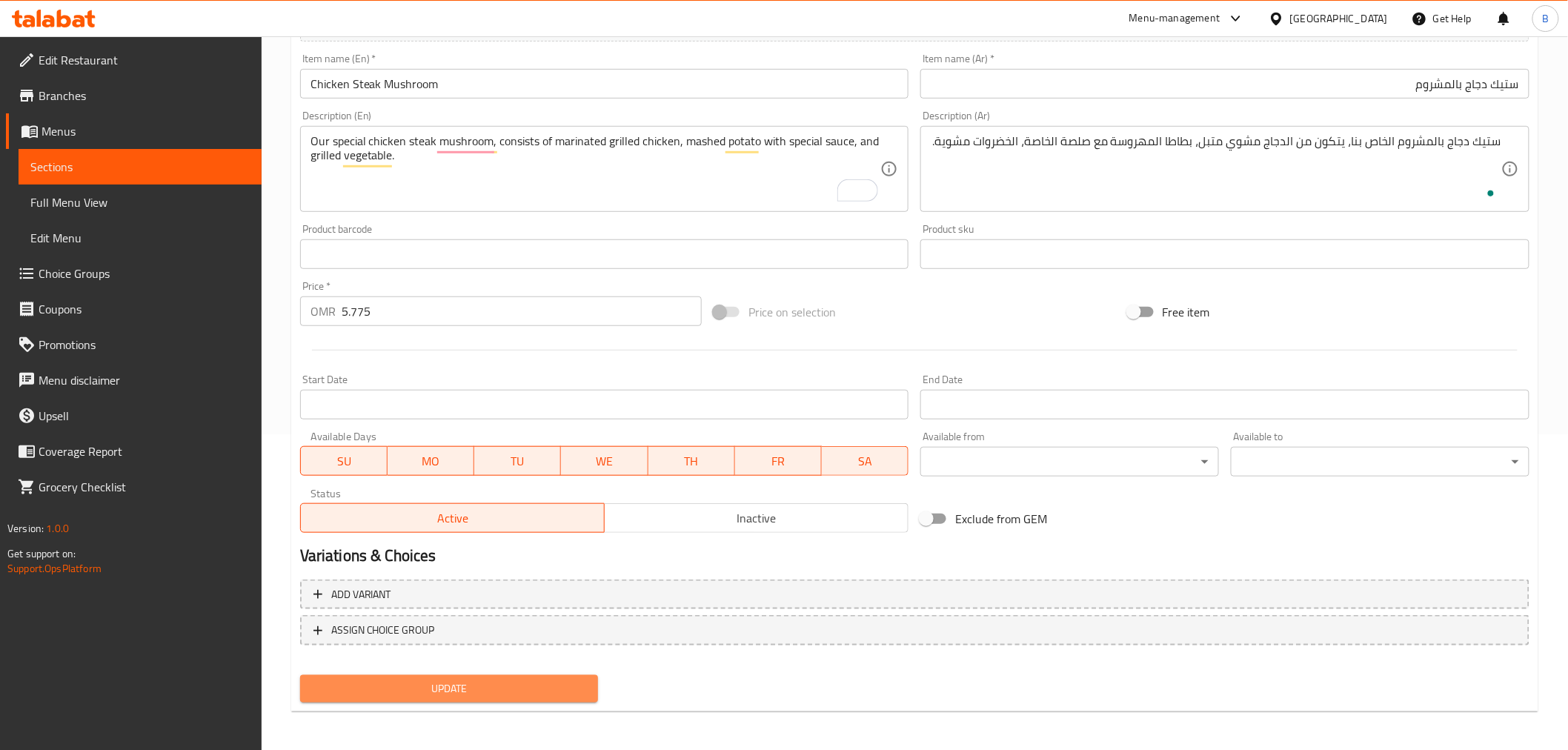
click at [463, 692] on span "Update" at bounding box center [450, 688] width 275 height 19
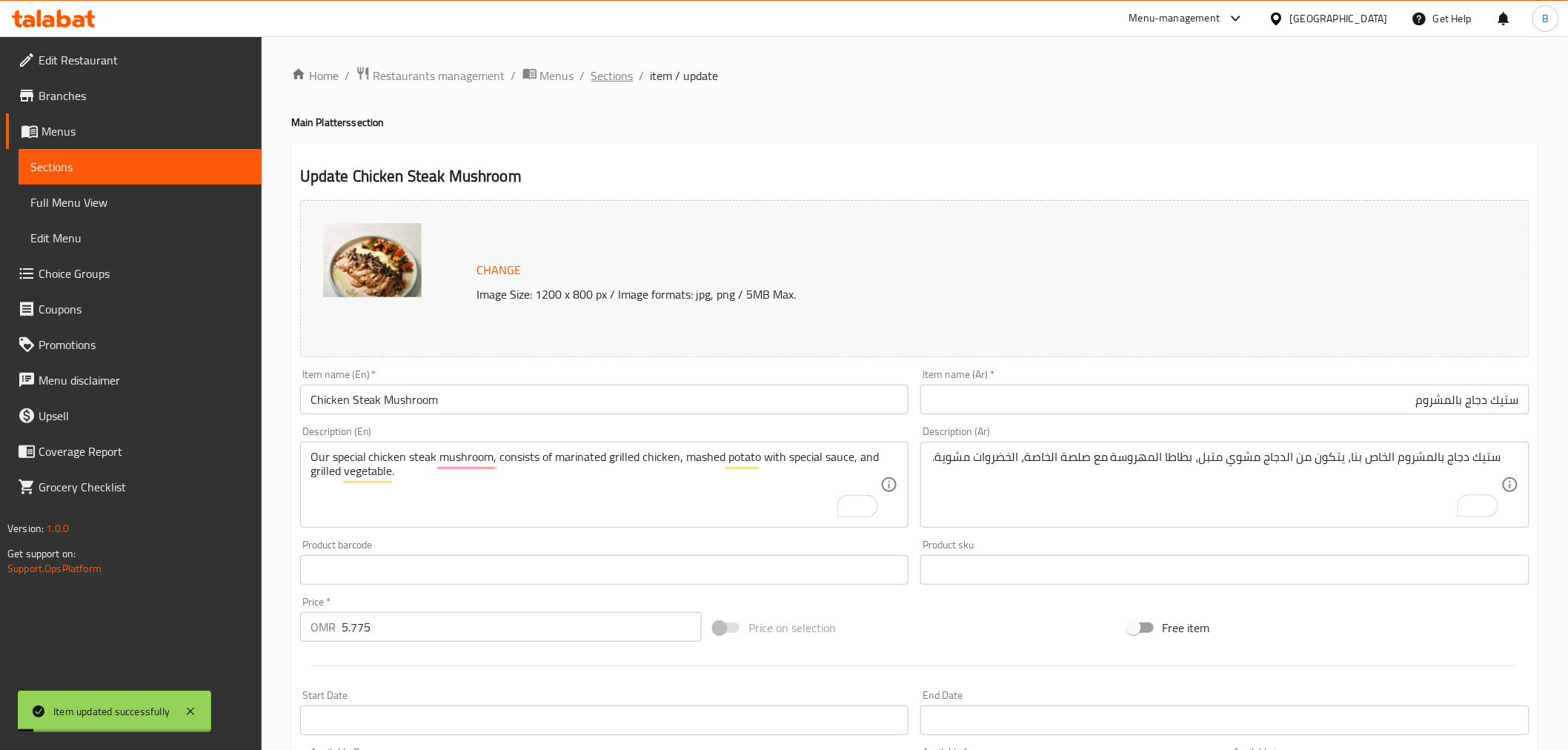
click at [616, 76] on span "Sections" at bounding box center [612, 76] width 42 height 18
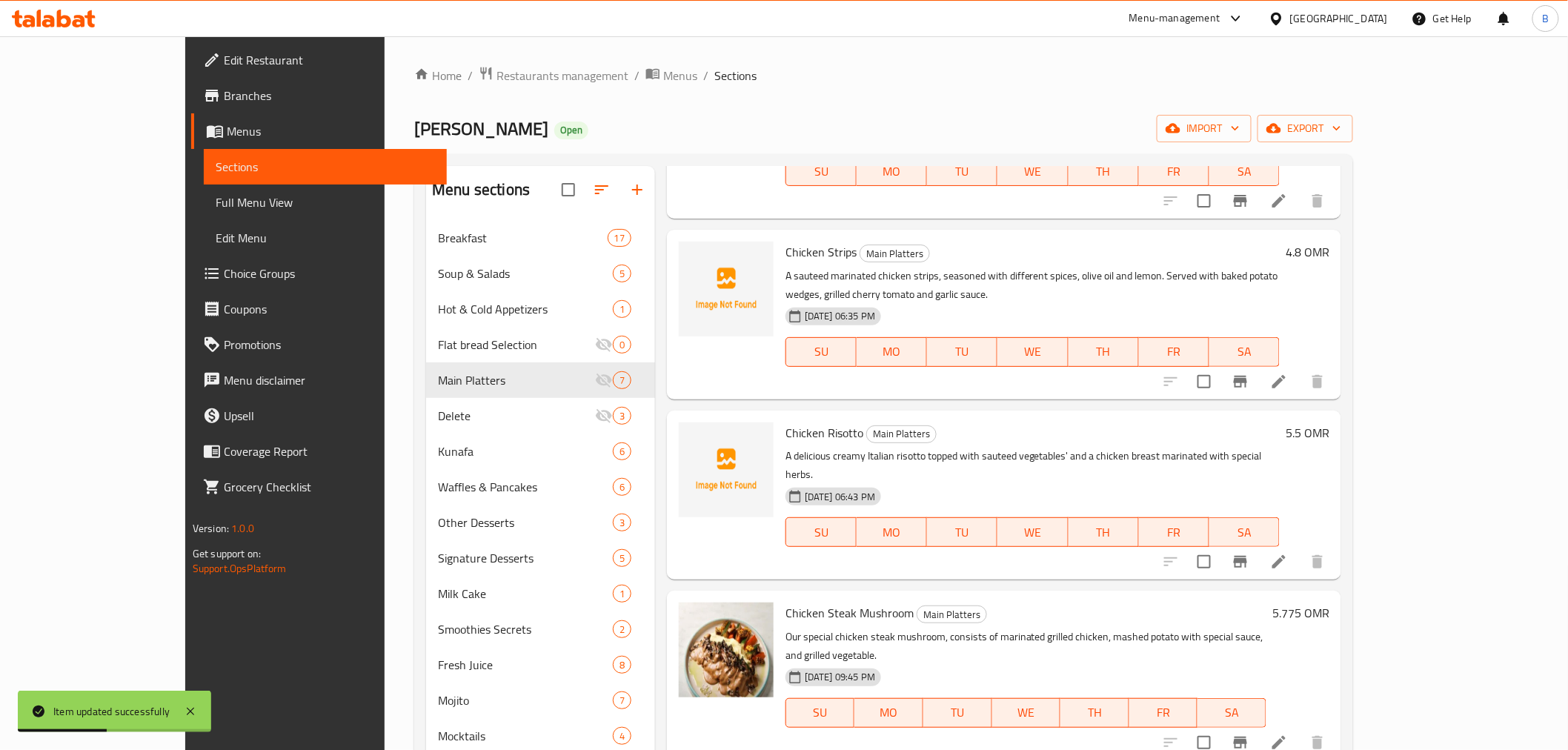
scroll to position [186, 0]
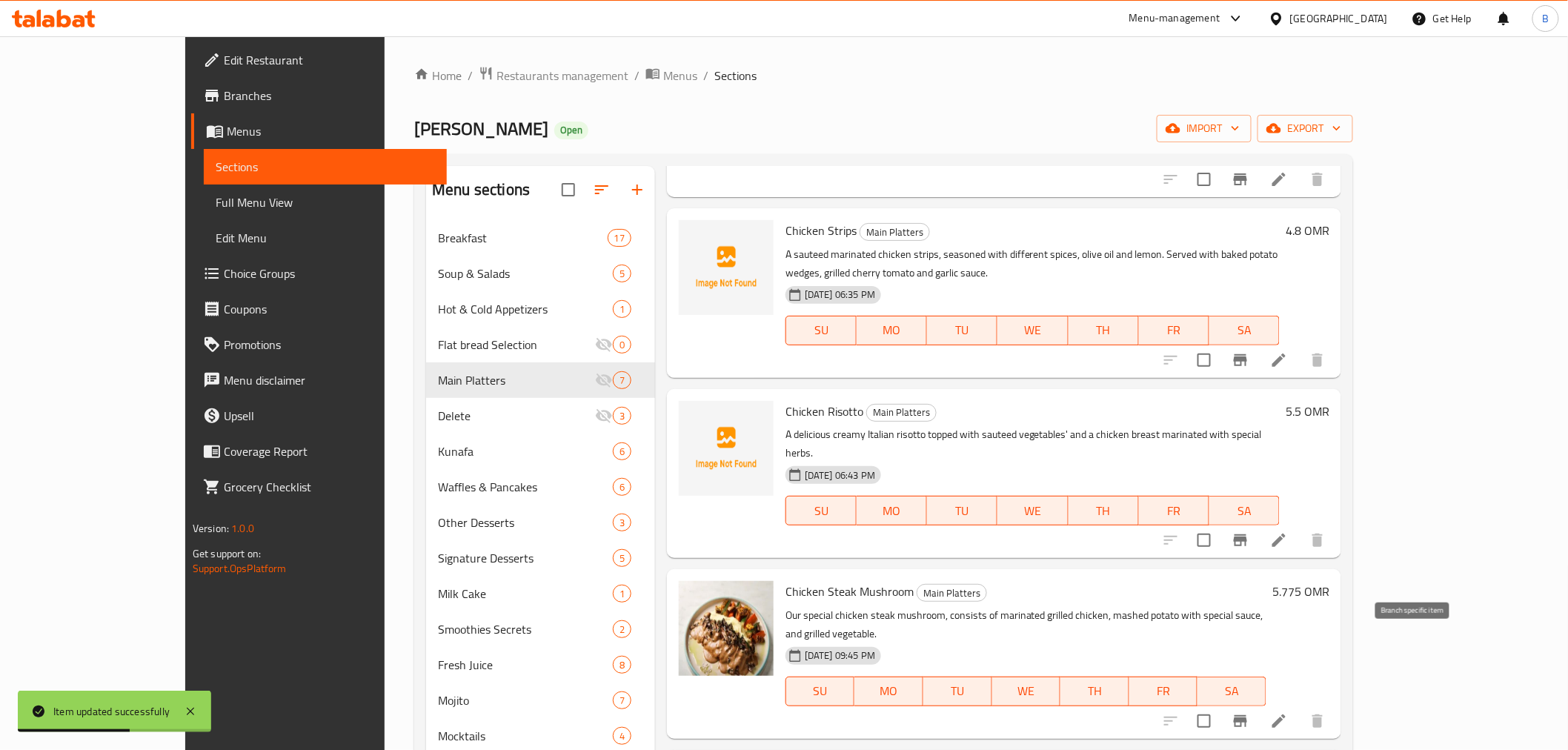
click at [1250, 712] on icon "Branch-specific-item" at bounding box center [1241, 721] width 18 height 18
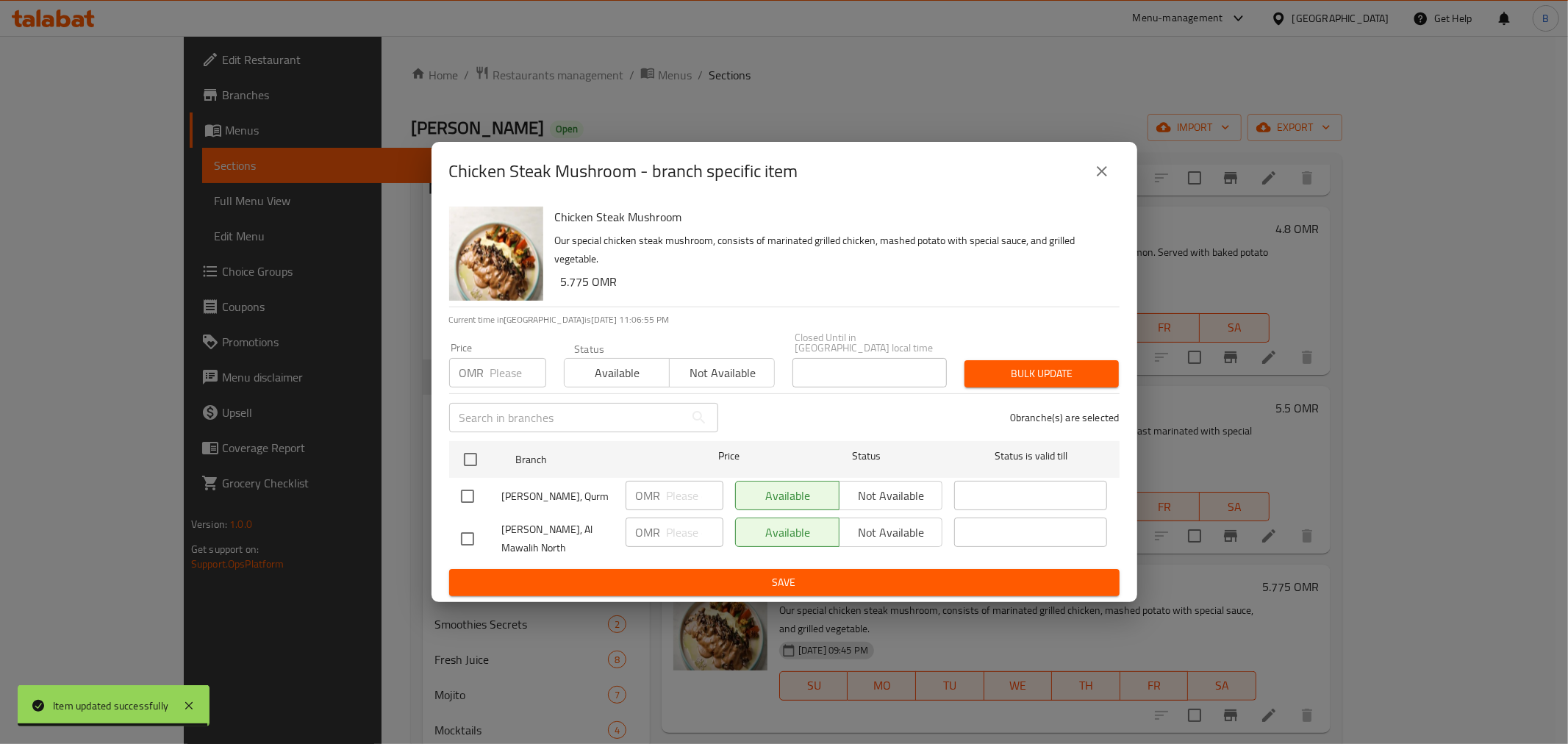
click at [467, 500] on input "checkbox" at bounding box center [468, 496] width 31 height 31
checkbox input "true"
click at [672, 494] on input "number" at bounding box center [694, 495] width 56 height 29
type input "5.5"
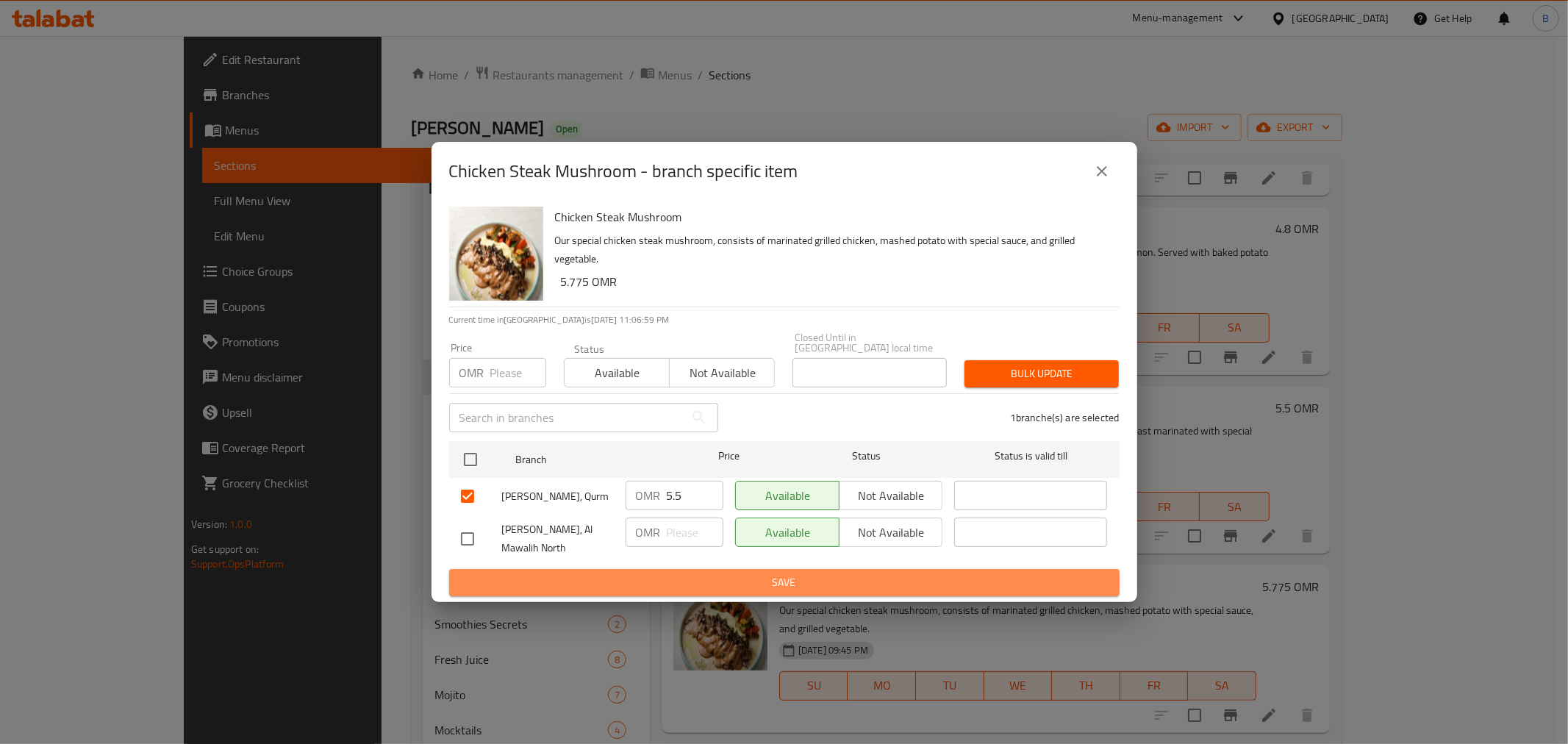
click at [732, 573] on span "Save" at bounding box center [784, 582] width 647 height 19
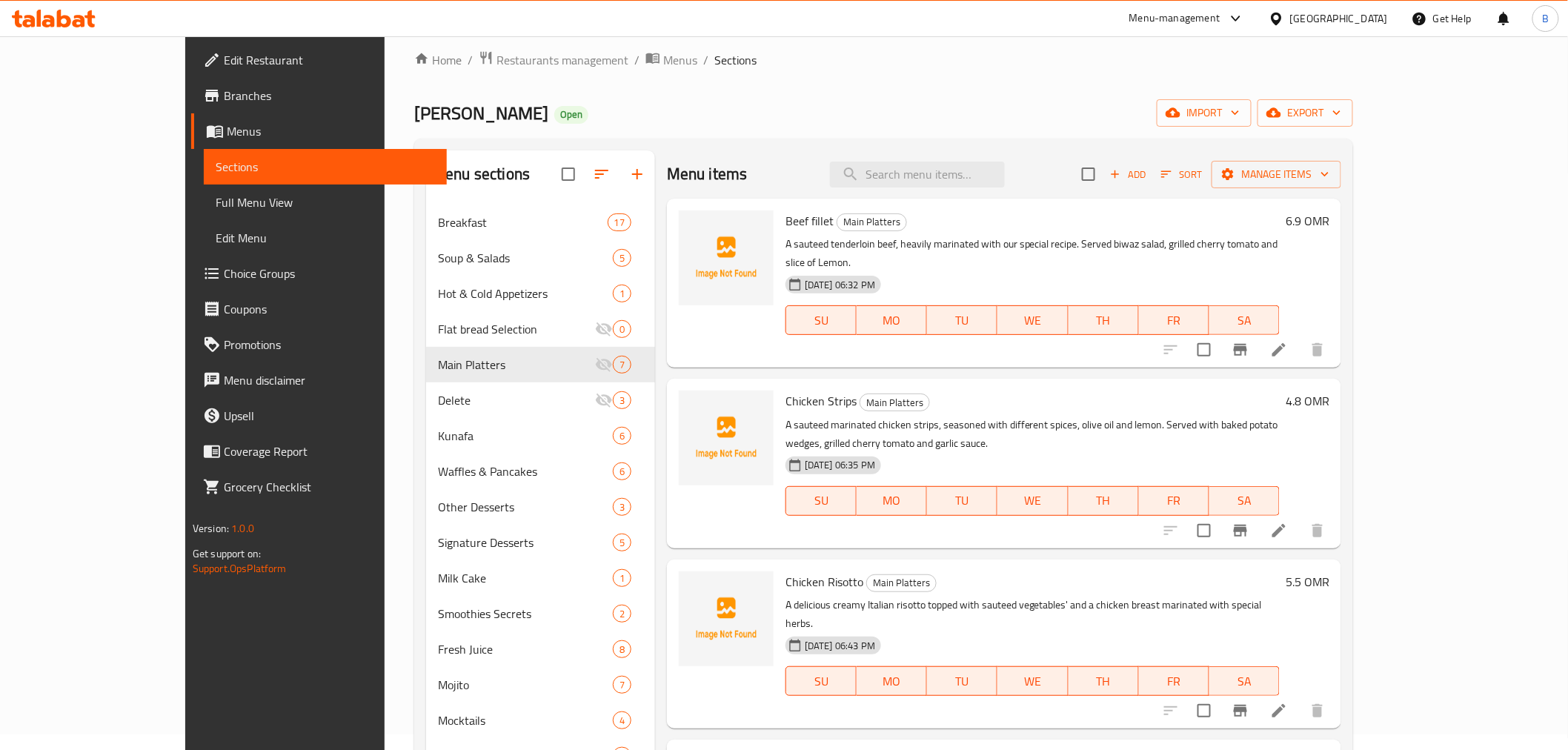
scroll to position [0, 0]
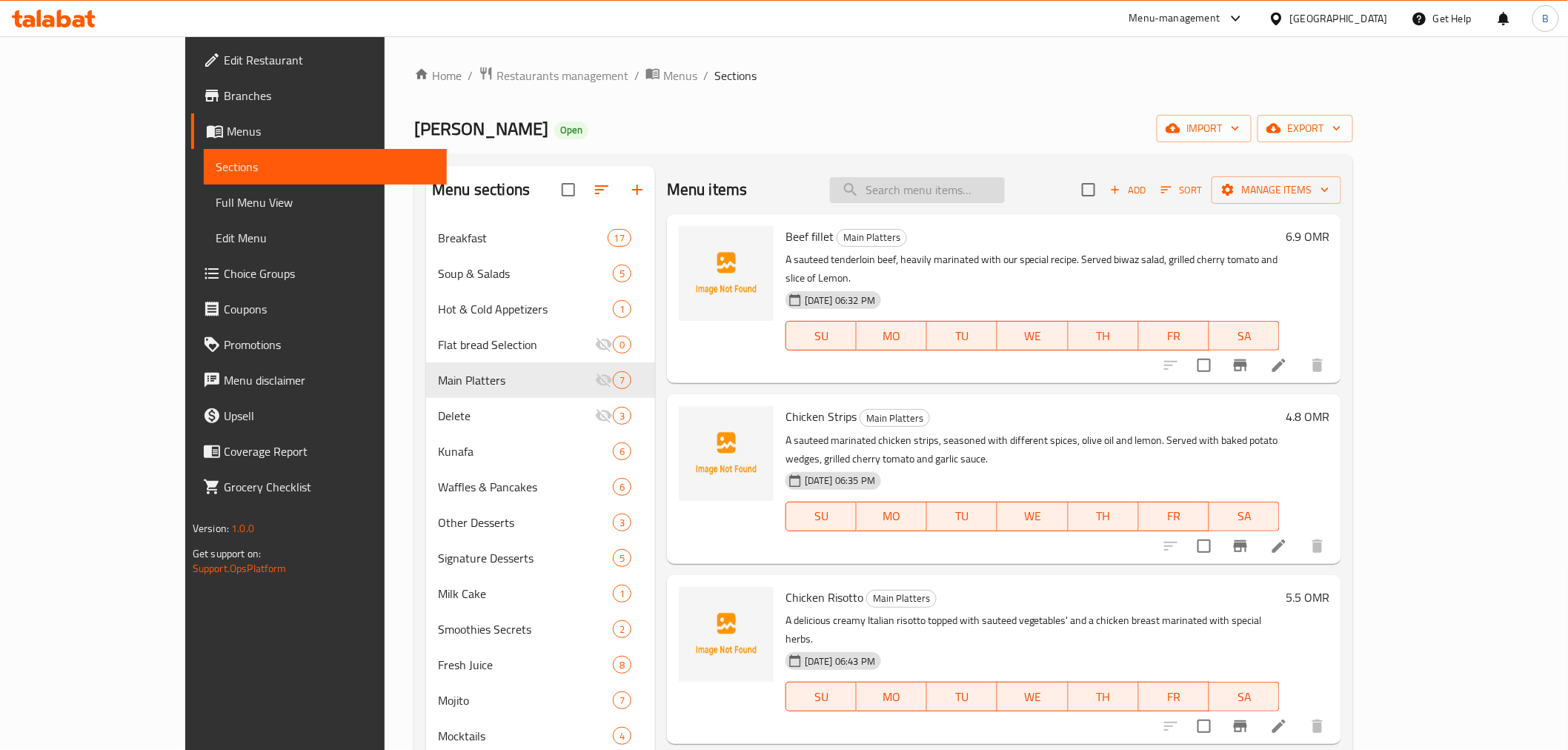
click at [971, 186] on input "search" at bounding box center [917, 191] width 175 height 26
type input "حثسفخ"
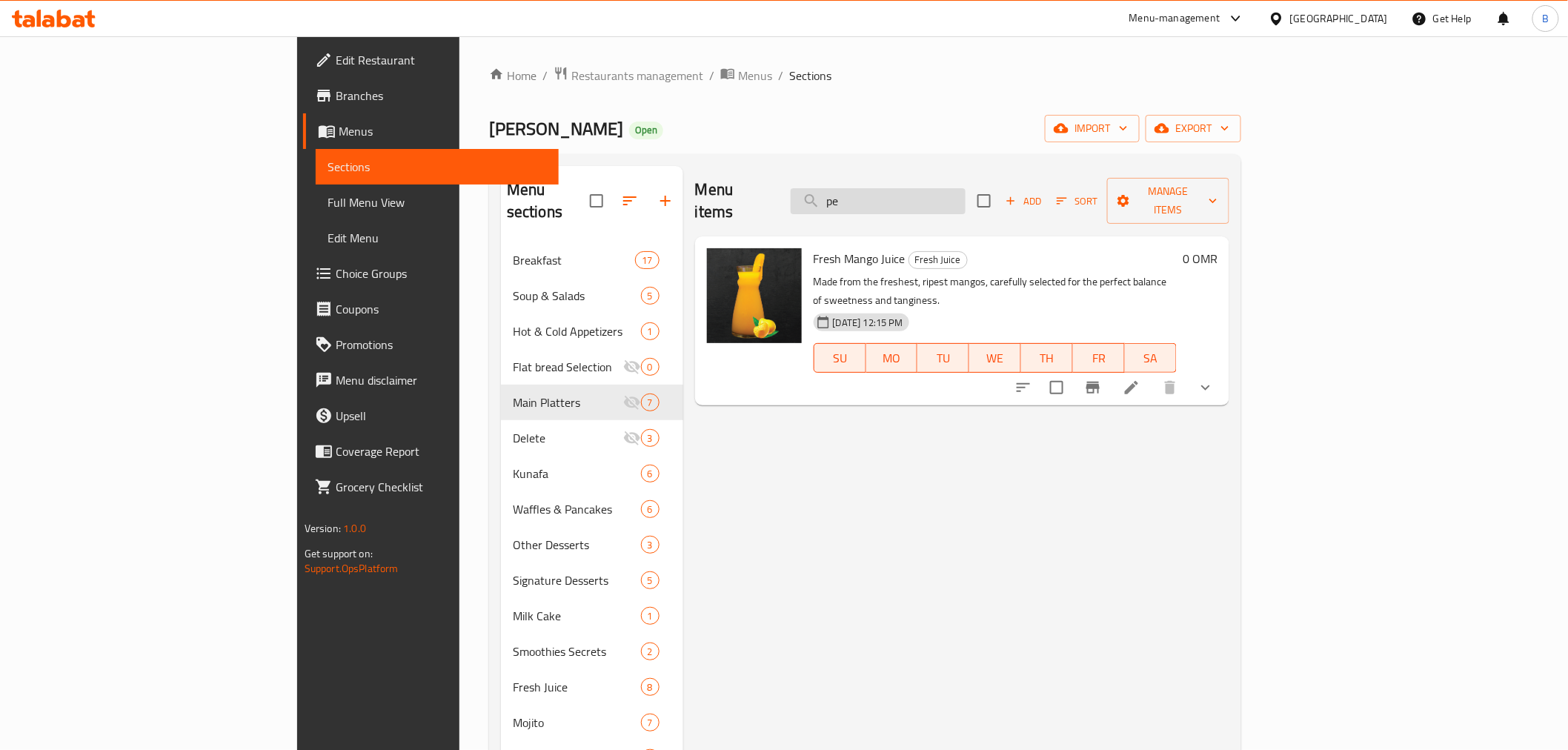
type input "p"
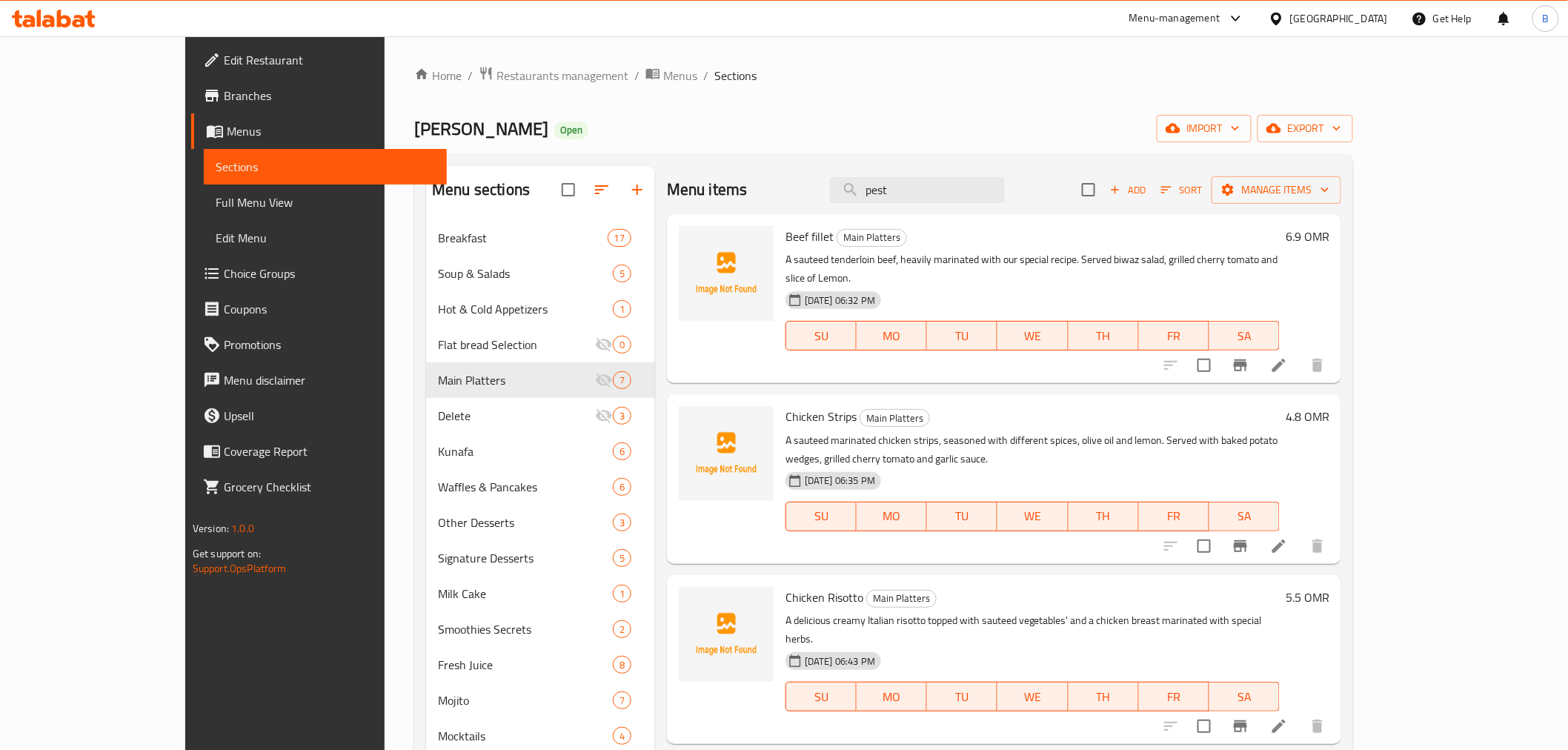
type input "pesto"
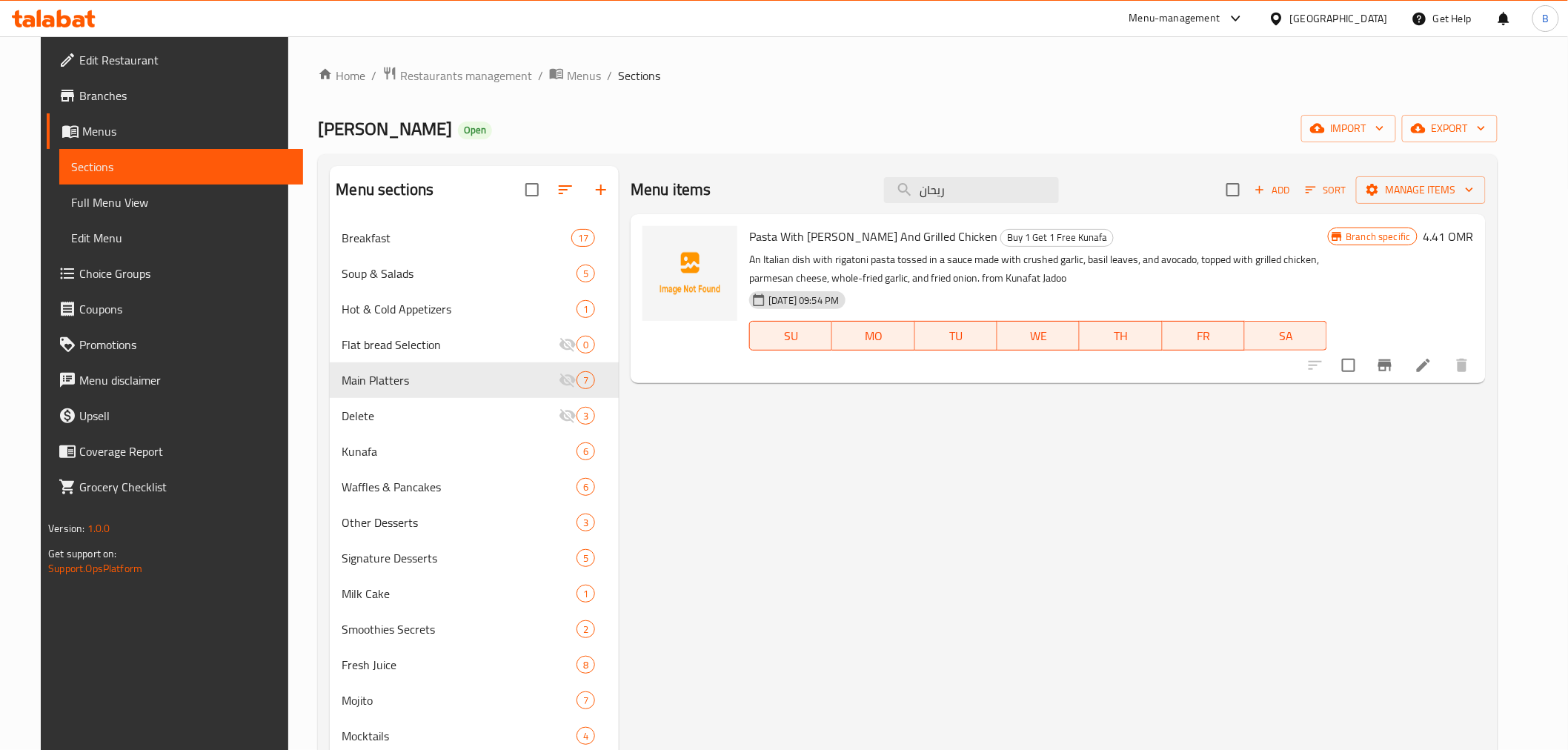
type input "ريحان"
click at [982, 199] on input "ريحان" at bounding box center [971, 191] width 175 height 26
type input "ريحان"
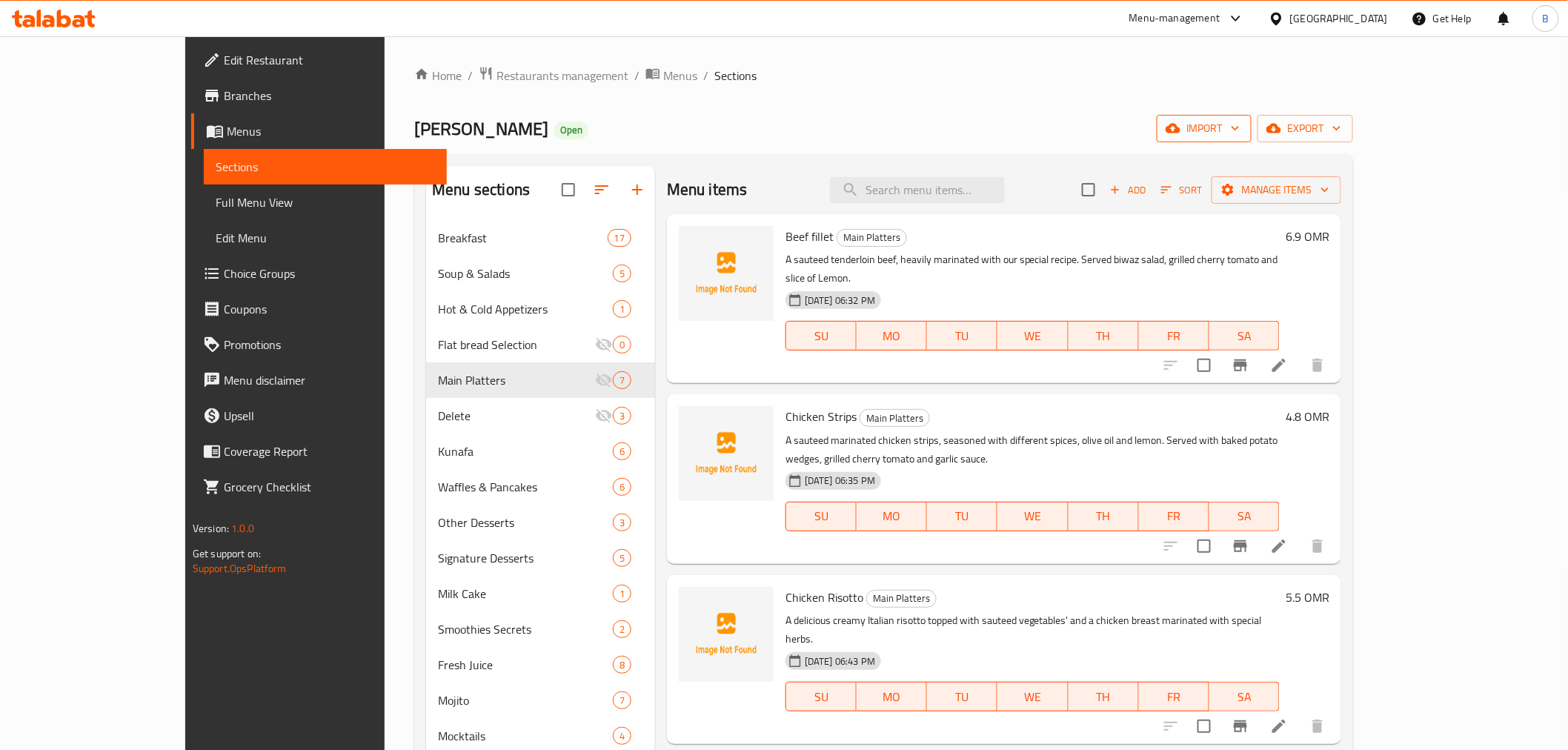
click at [1240, 125] on span "import" at bounding box center [1204, 128] width 71 height 19
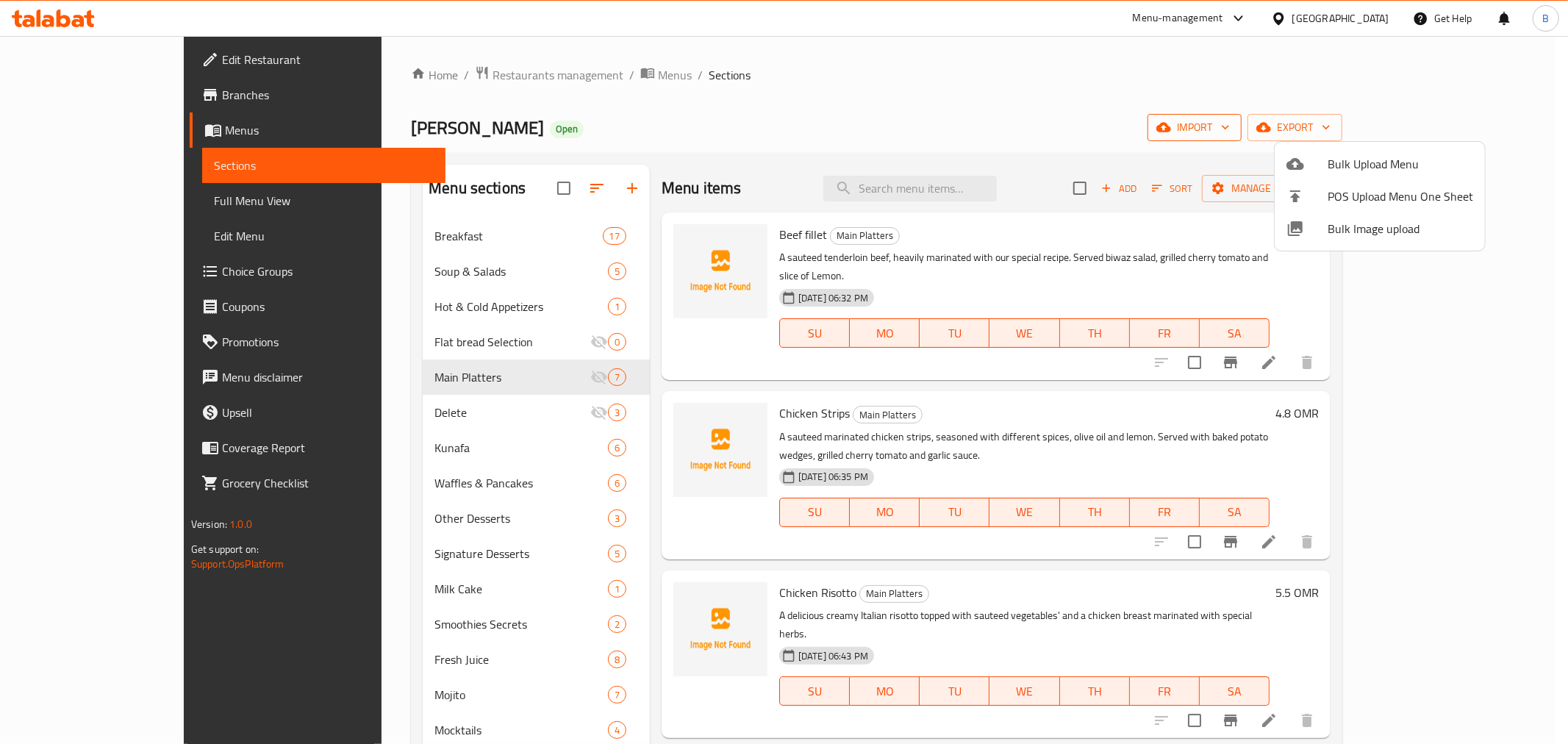
click at [1379, 124] on div at bounding box center [784, 372] width 1568 height 744
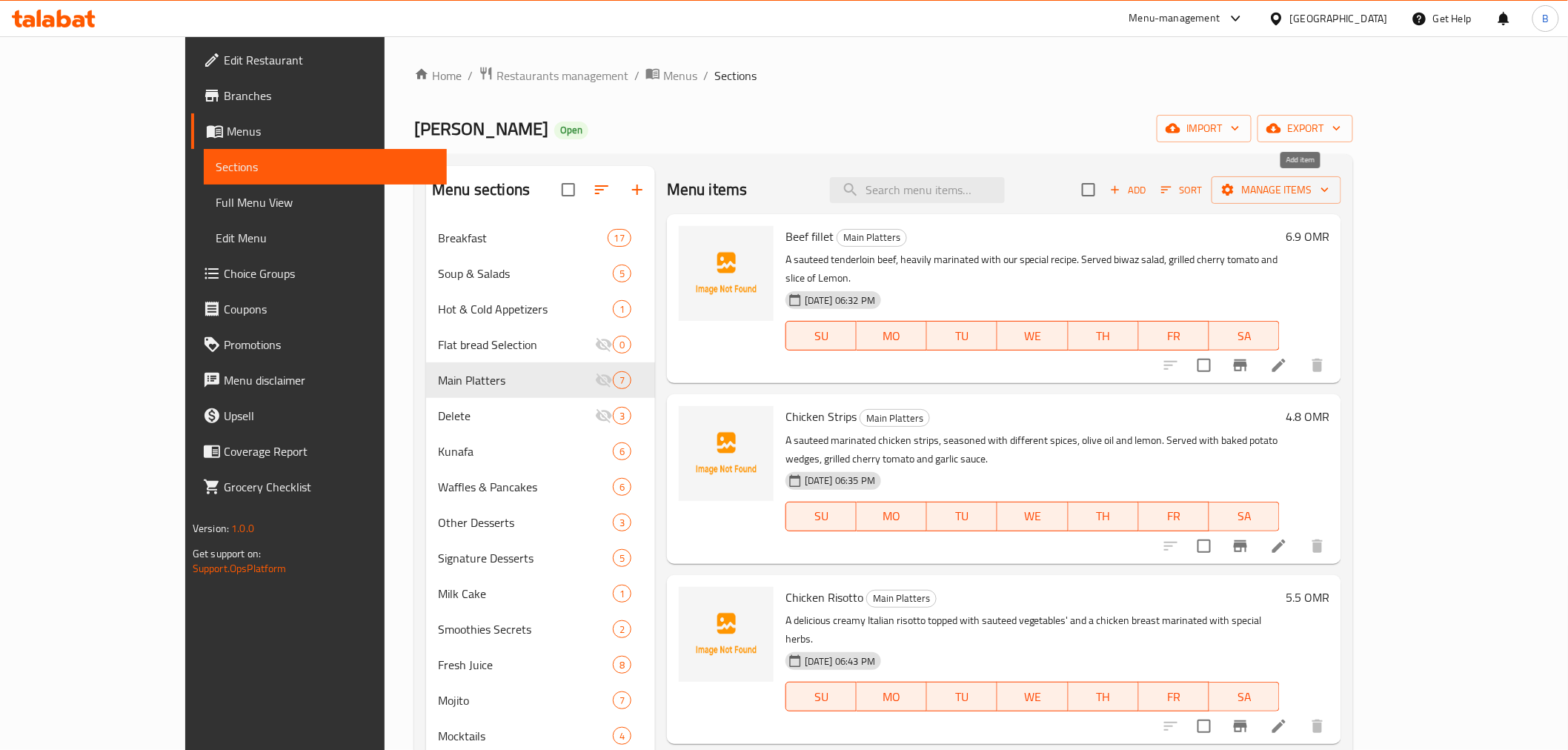
click at [1148, 195] on span "Add" at bounding box center [1128, 190] width 40 height 17
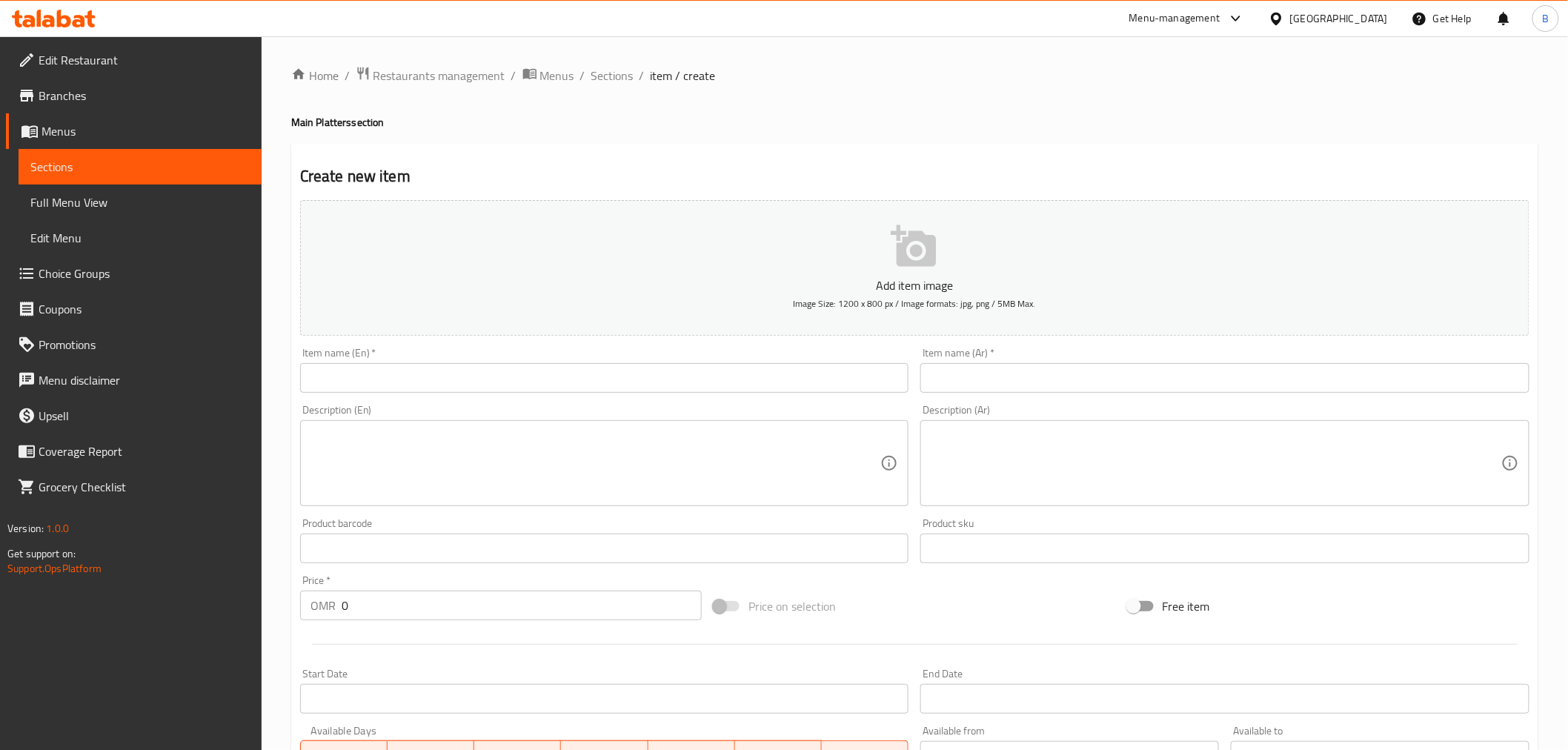
click at [427, 389] on input "text" at bounding box center [604, 378] width 609 height 30
paste input "Pesto Pasta with Chicken"
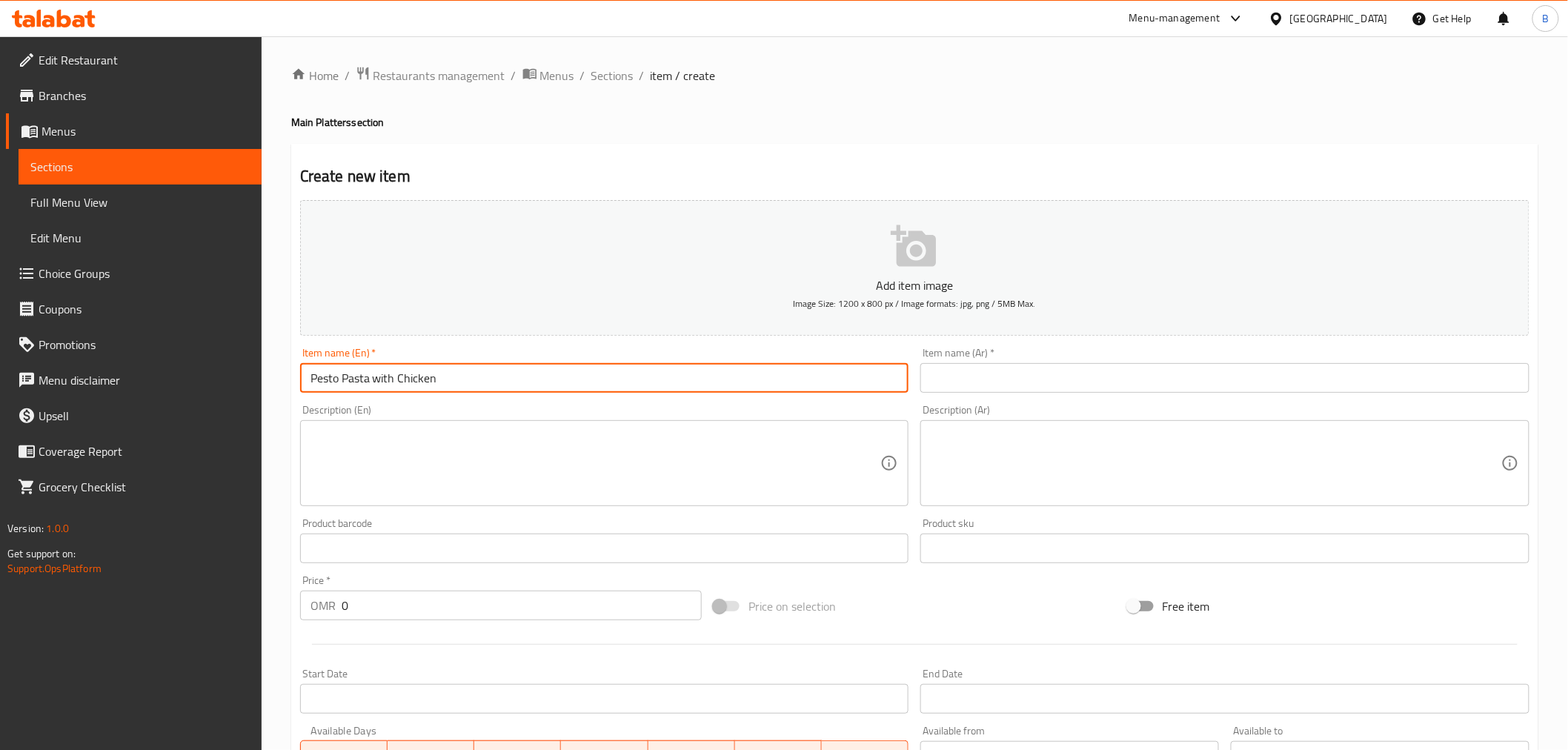
type input "Pesto Pasta with Chicken"
click at [998, 359] on div "Item name (Ar)   * Item name (Ar) *" at bounding box center [1224, 370] width 609 height 45
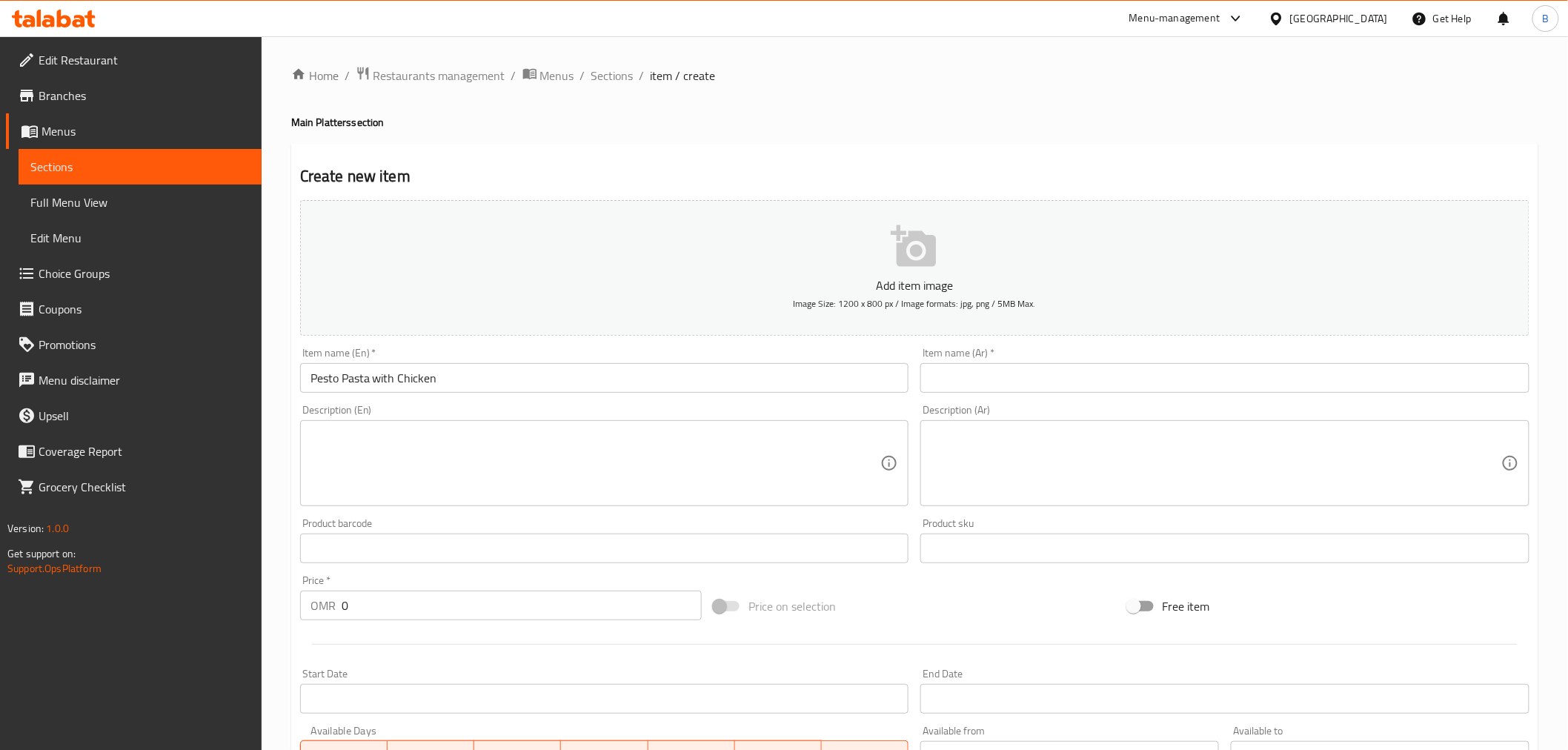
click at [1001, 366] on input "text" at bounding box center [1224, 378] width 609 height 30
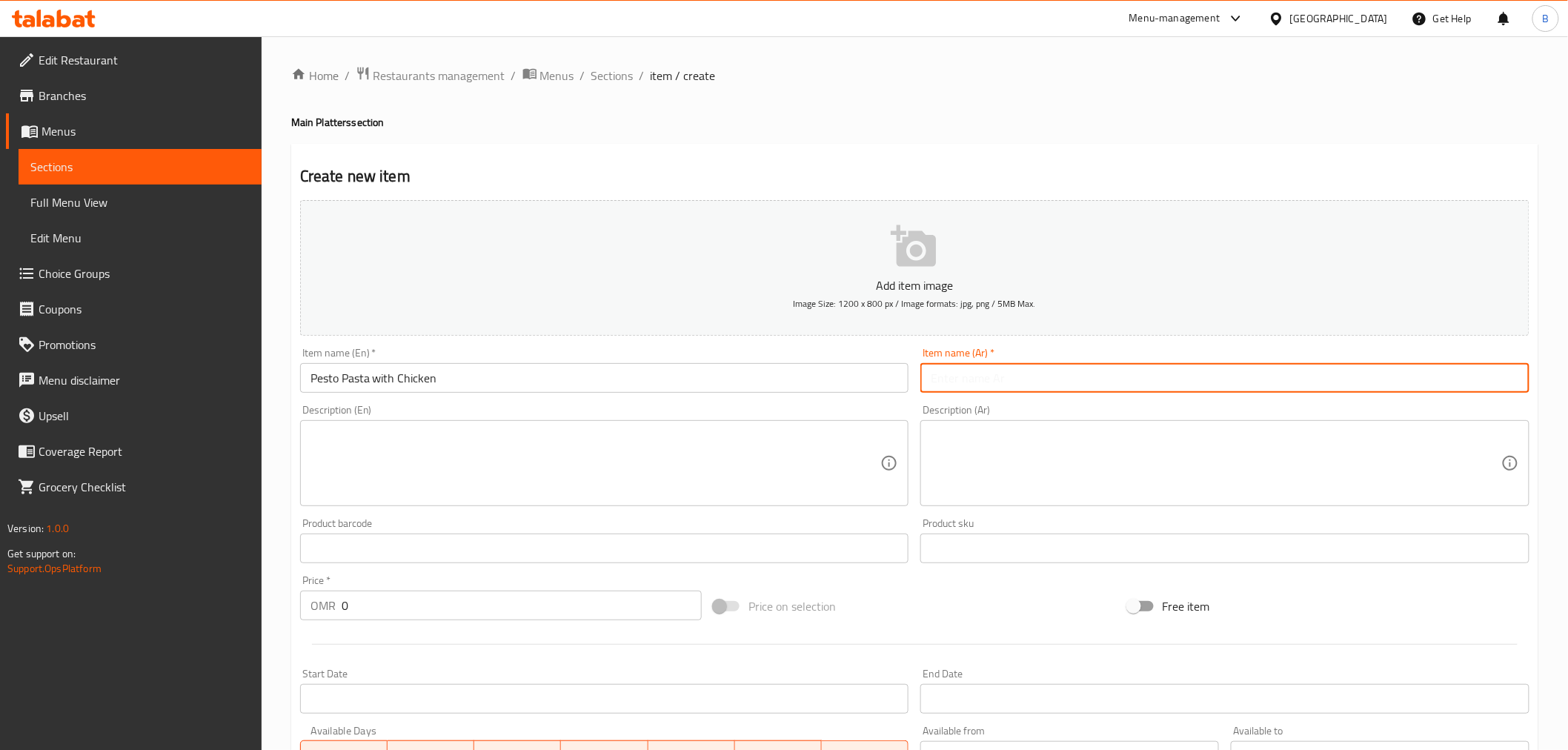
paste input "مكرونة بيستو بالدجاج"
click at [1502, 378] on input "مكرونة بيستو بالدجاج" at bounding box center [1224, 378] width 609 height 30
click at [1502, 381] on input "مكرونة بيستو بالدجاج" at bounding box center [1224, 378] width 609 height 30
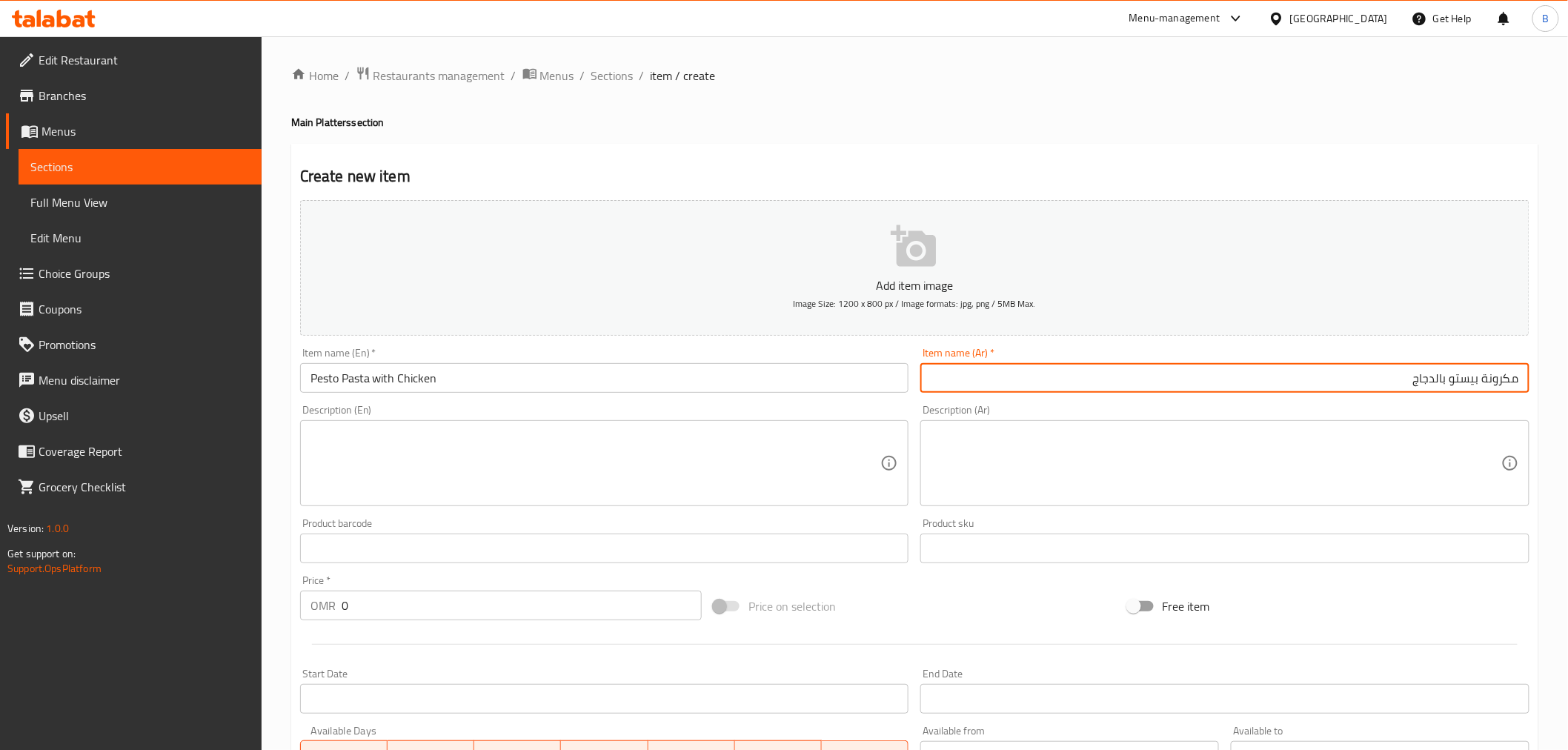
click at [1513, 380] on input "مكرونة بيستو بالدجاج" at bounding box center [1224, 378] width 609 height 30
click at [1496, 374] on input "مكرونة بيستو بالدجاج" at bounding box center [1224, 378] width 609 height 30
click at [1364, 372] on input "باستا بيستو بالدجاج" at bounding box center [1224, 378] width 609 height 30
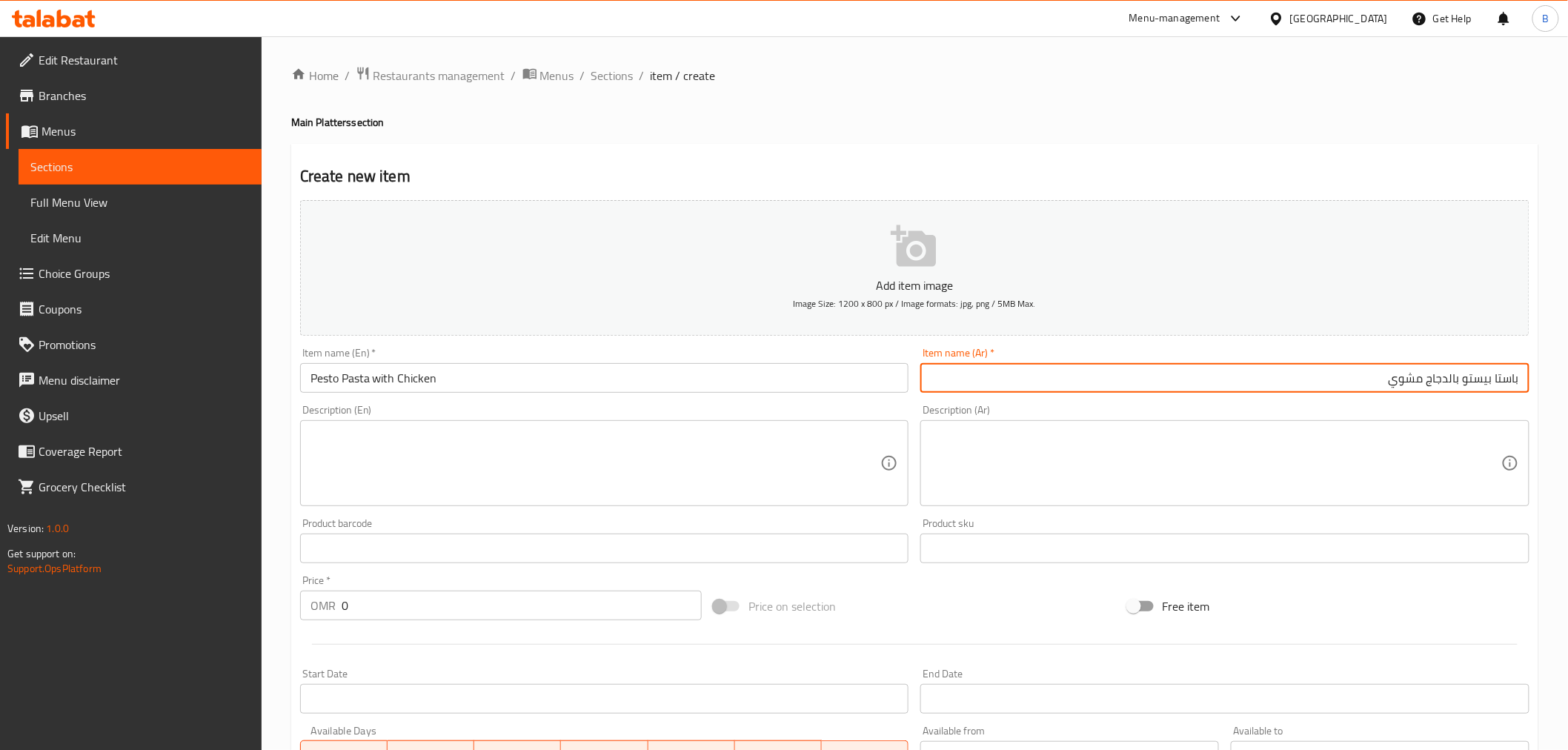
type input "باستا بيستو بالدجاج مشوي"
click at [391, 380] on input "Pesto Pasta with Chicken" at bounding box center [604, 378] width 609 height 30
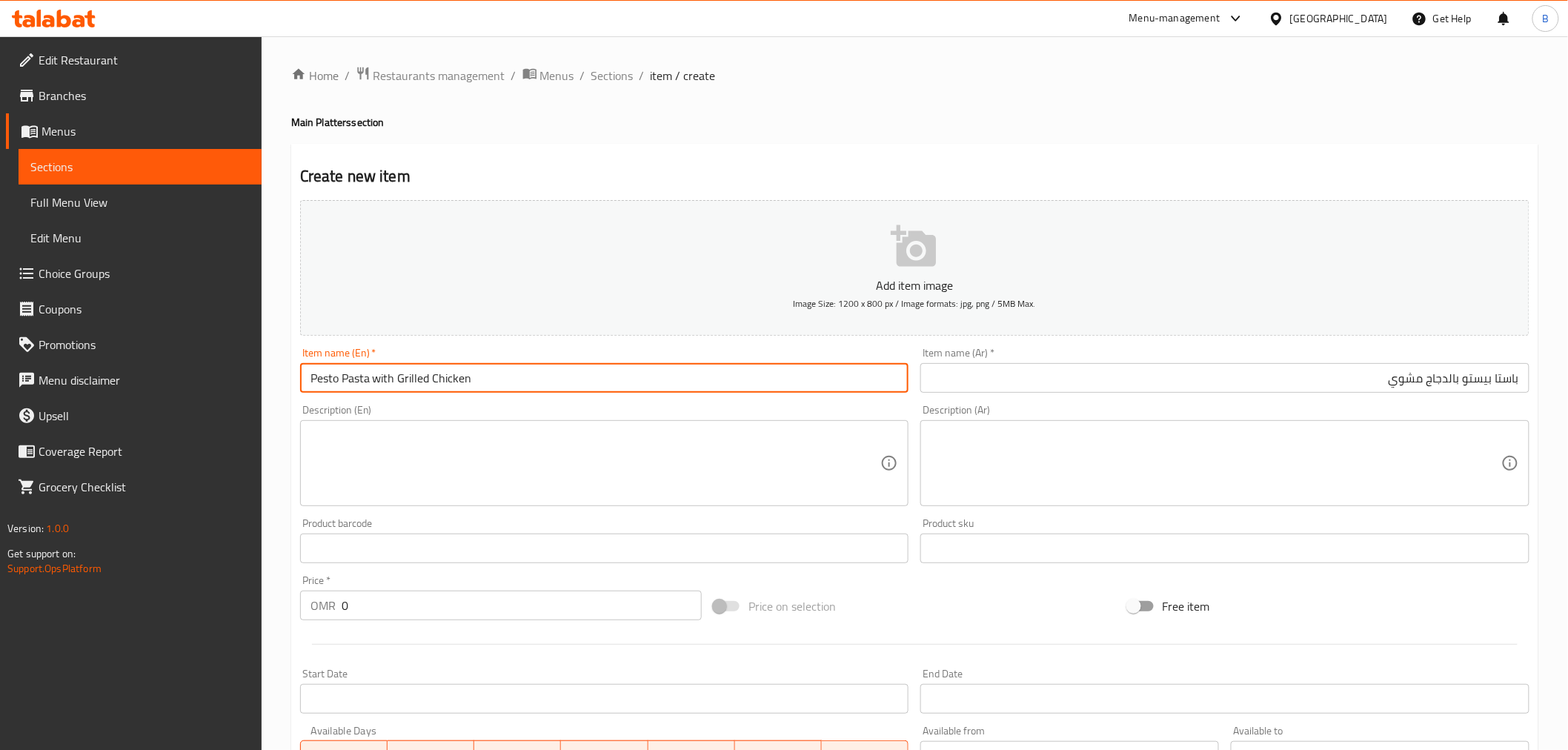
type input "Pesto Pasta with Grilled Chicken"
click at [602, 492] on textarea at bounding box center [596, 463] width 570 height 71
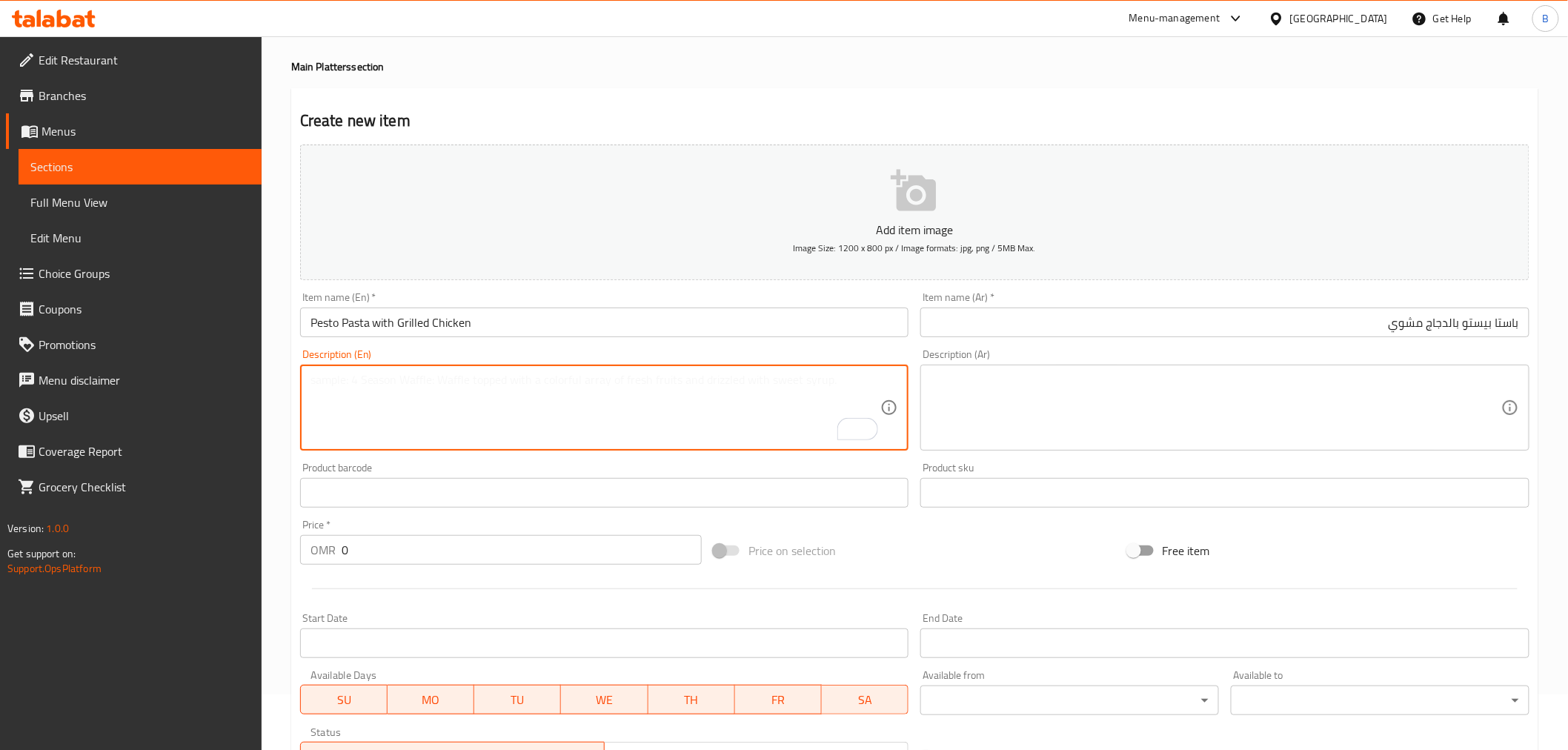
scroll to position [82, 0]
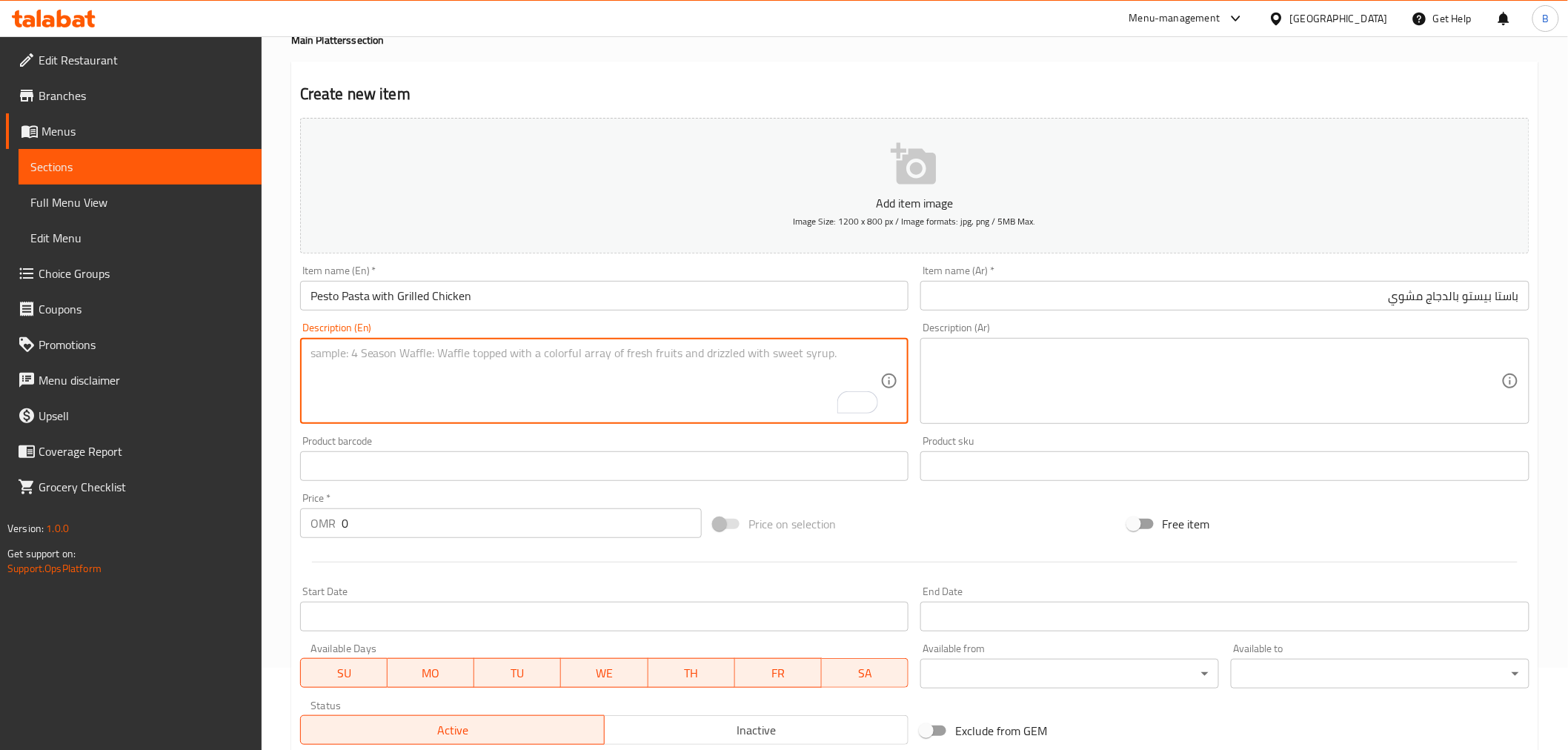
click at [371, 529] on input "0" at bounding box center [522, 523] width 360 height 30
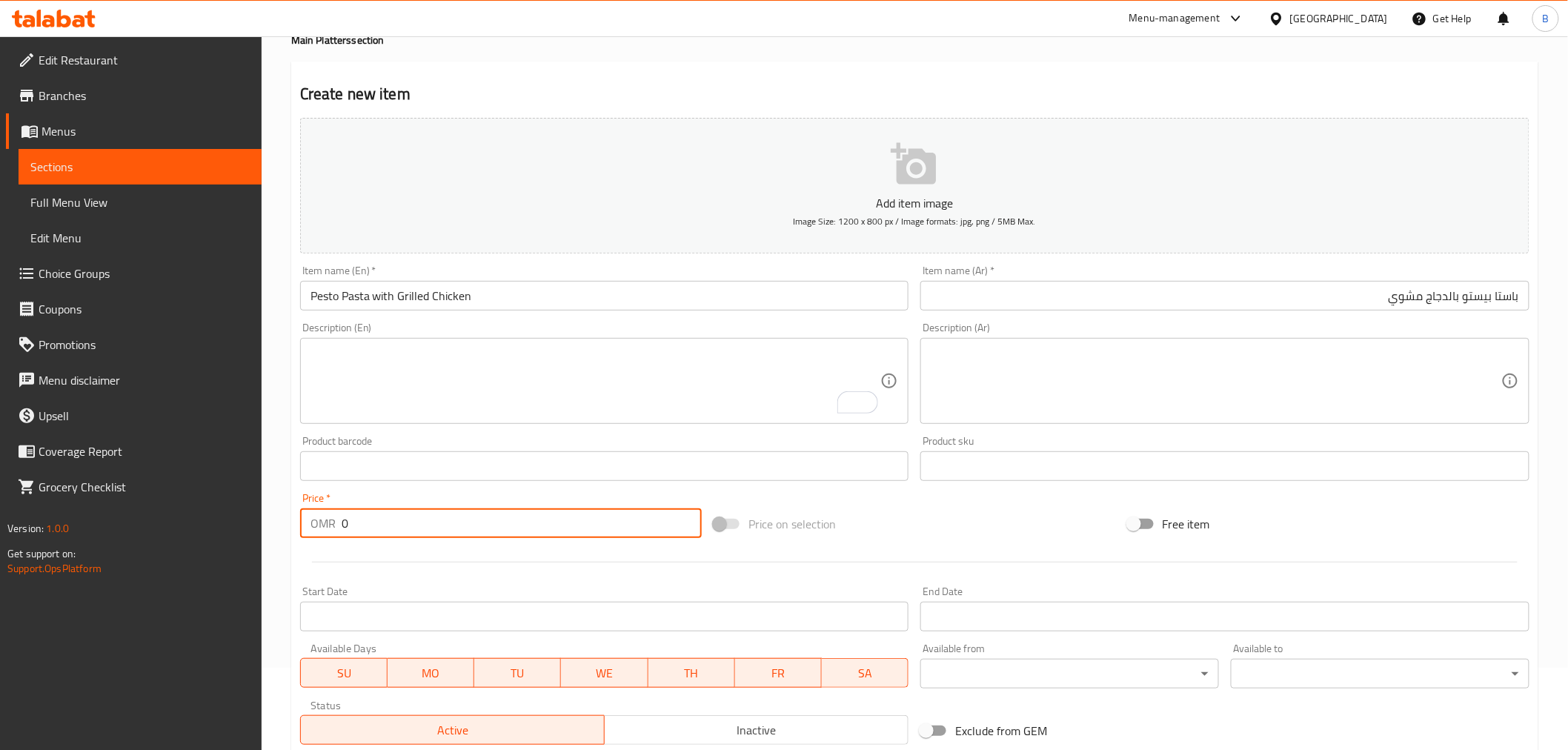
click at [371, 529] on input "0" at bounding box center [522, 523] width 360 height 30
type input "4.2"
click at [390, 410] on textarea "To enrich screen reader interactions, please activate Accessibility in Grammarl…" at bounding box center [596, 381] width 570 height 71
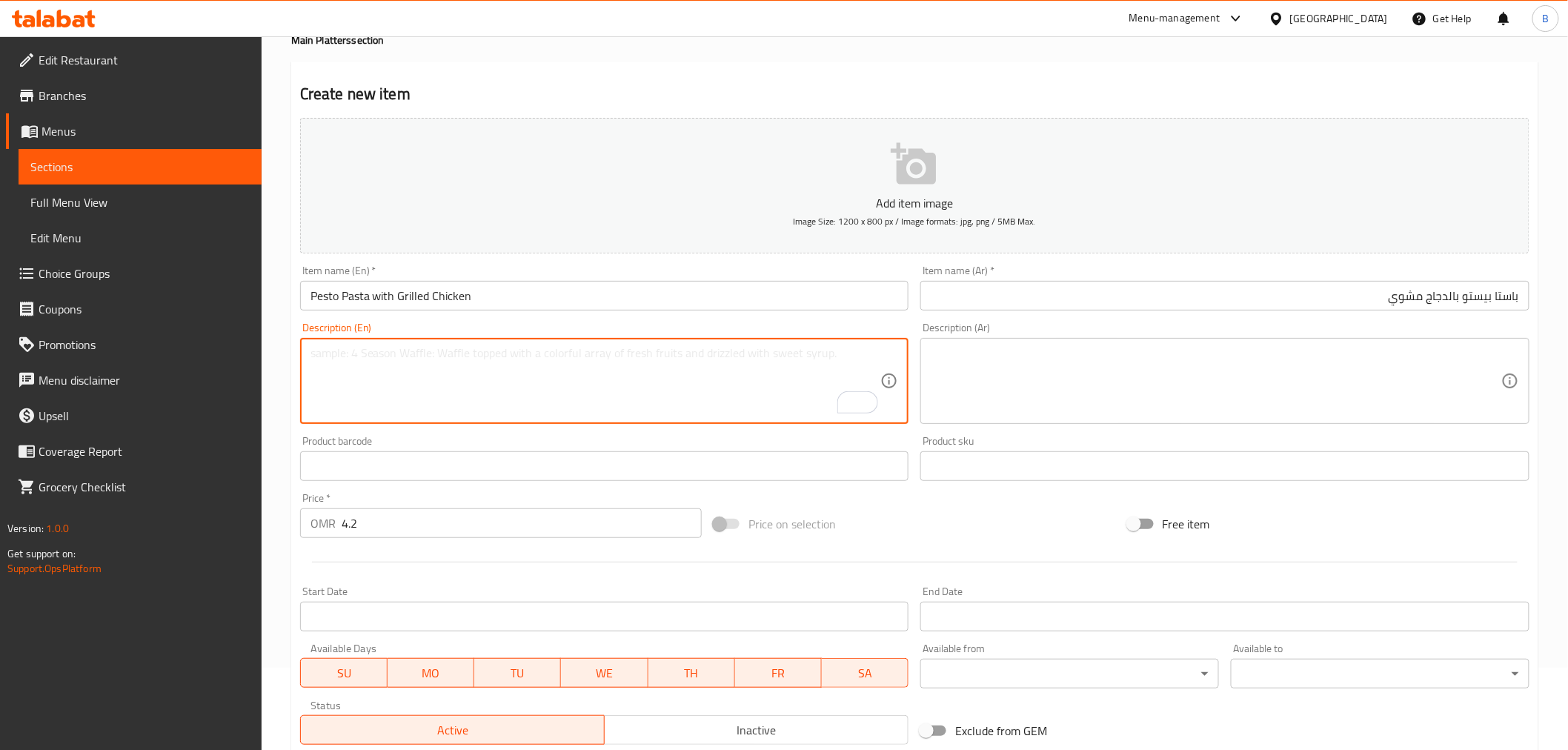
paste textarea "An italian dish with rigatoni pasta tossed in a sauce made with crushed garlic,…"
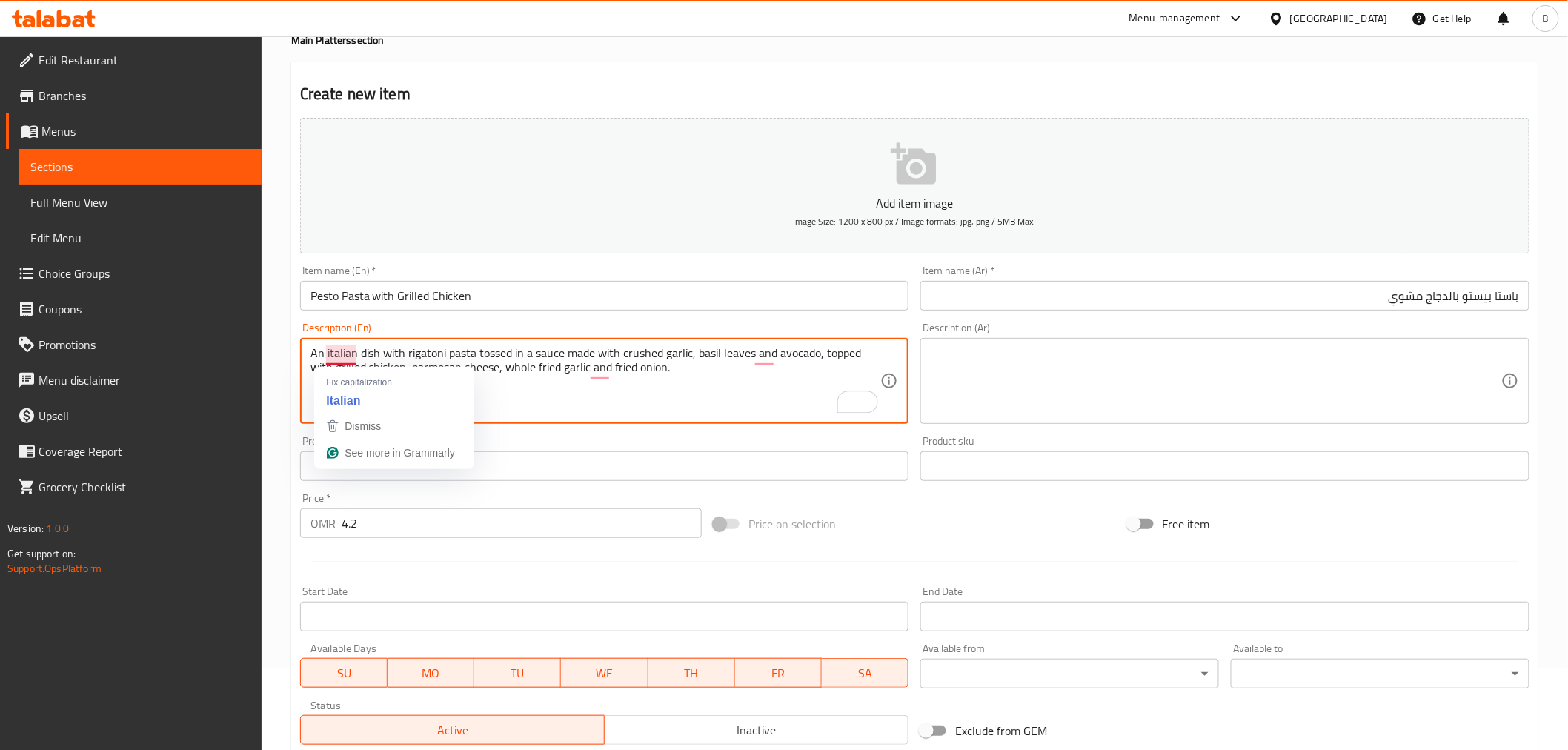
click at [331, 357] on textarea "An italian dish with rigatoni pasta tossed in a sauce made with crushed garlic,…" at bounding box center [596, 381] width 570 height 71
type textarea "An Italian dish with rigatoni pasta tossed in a sauce made with crushed garlic,…"
click at [1017, 370] on textarea at bounding box center [1216, 381] width 570 height 71
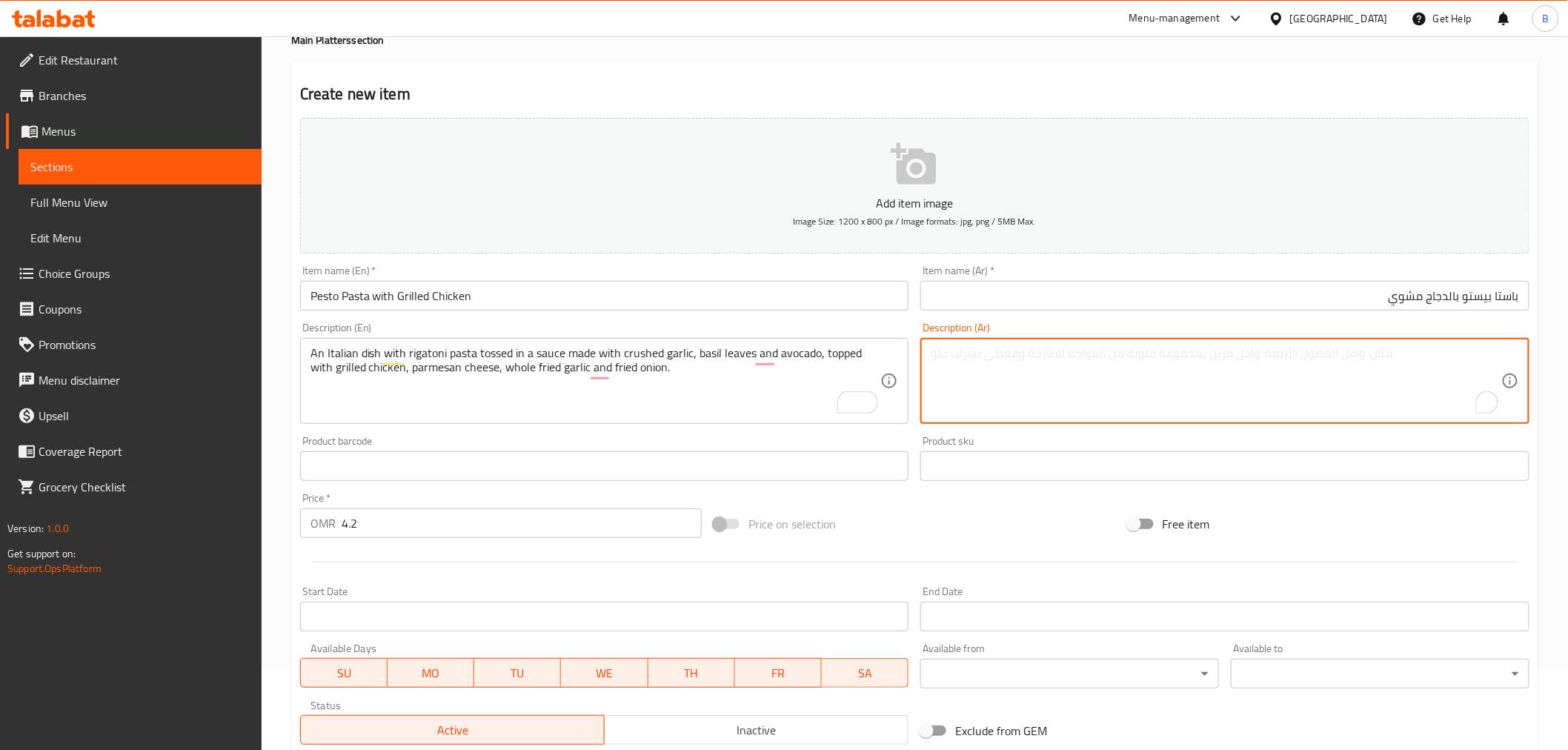
paste textarea "طبق إيطالي مكون من معكرونة ريجاتوني ممزوجة بصلصة مصنوعة من الثوم المهروس وأوراق…"
click at [1355, 349] on textarea "طبق إيطالي مكون من معكرونة ريجاتوني ممزوجة بصلصة مصنوعة من الثوم المهروس وأوراق…" at bounding box center [1216, 381] width 570 height 71
click at [638, 343] on div "An Italian dish with rigatoni pasta tossed in a sauce made with crushed garlic,…" at bounding box center [604, 380] width 609 height 86
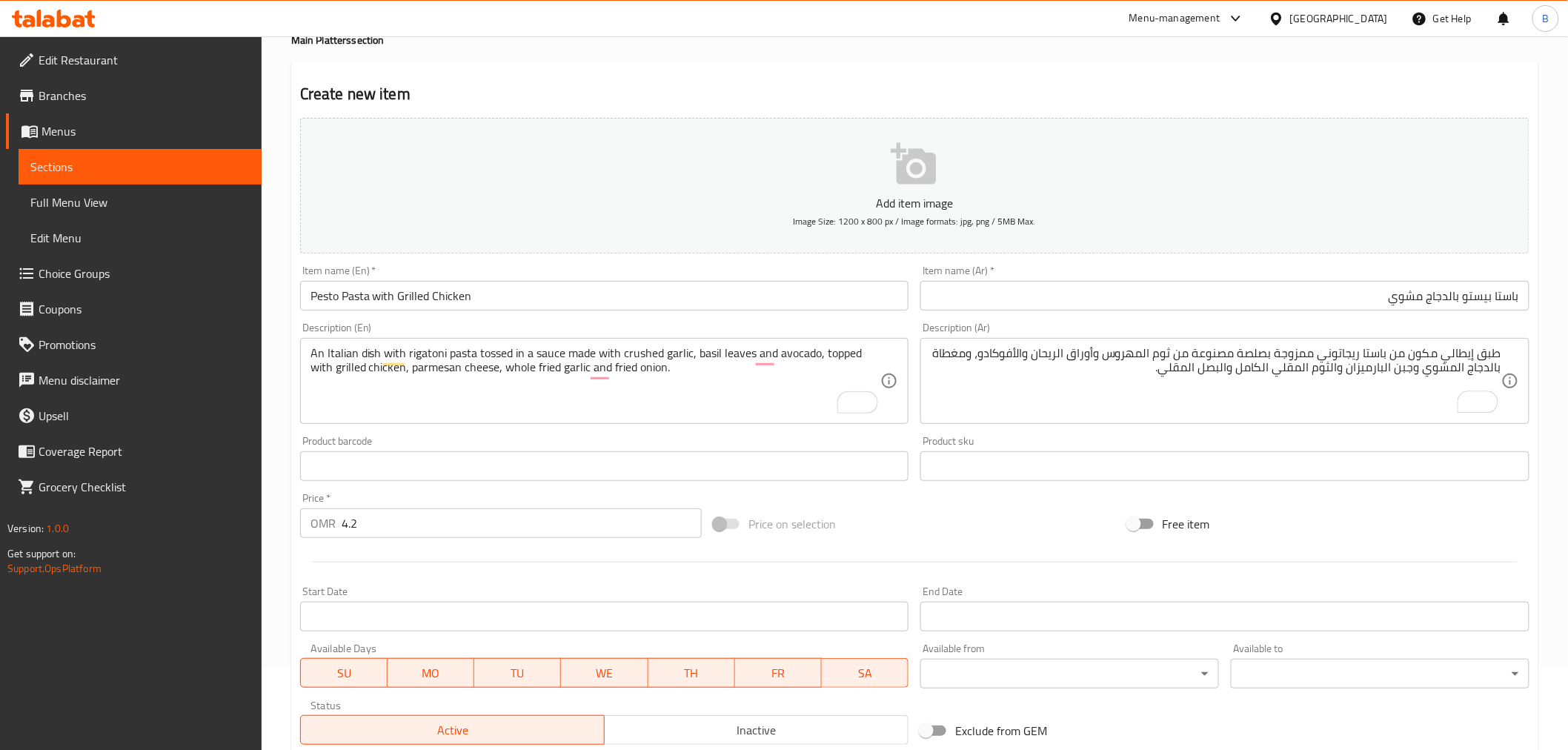
click at [638, 343] on div "An Italian dish with rigatoni pasta tossed in a sauce made with crushed garlic,…" at bounding box center [604, 380] width 609 height 86
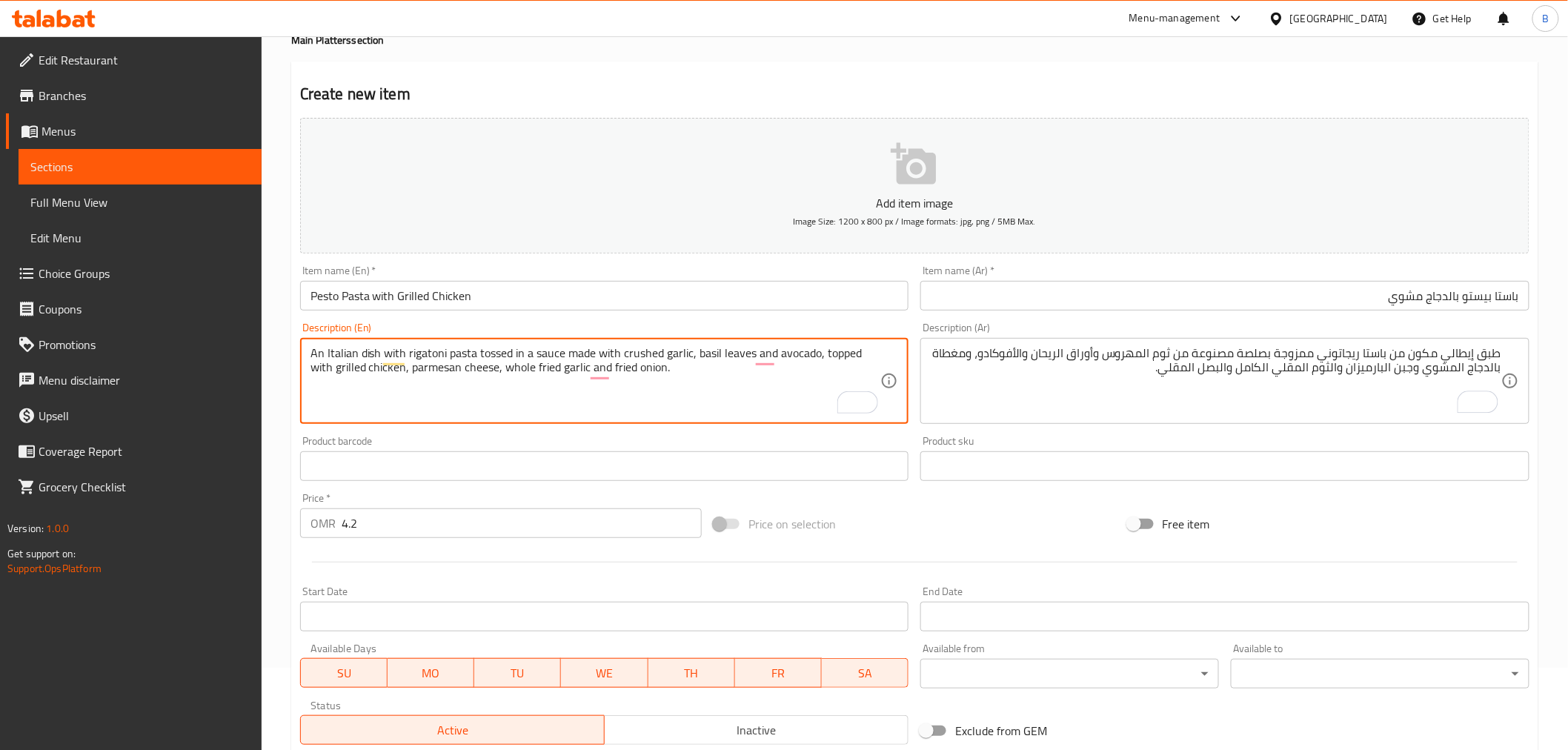
click at [634, 357] on textarea "An Italian dish with rigatoni pasta tossed in a sauce made with crushed garlic,…" at bounding box center [596, 381] width 570 height 71
click at [634, 352] on textarea "An Italian dish with rigatoni pasta tossed in a sauce made with crushed garlic,…" at bounding box center [596, 381] width 570 height 71
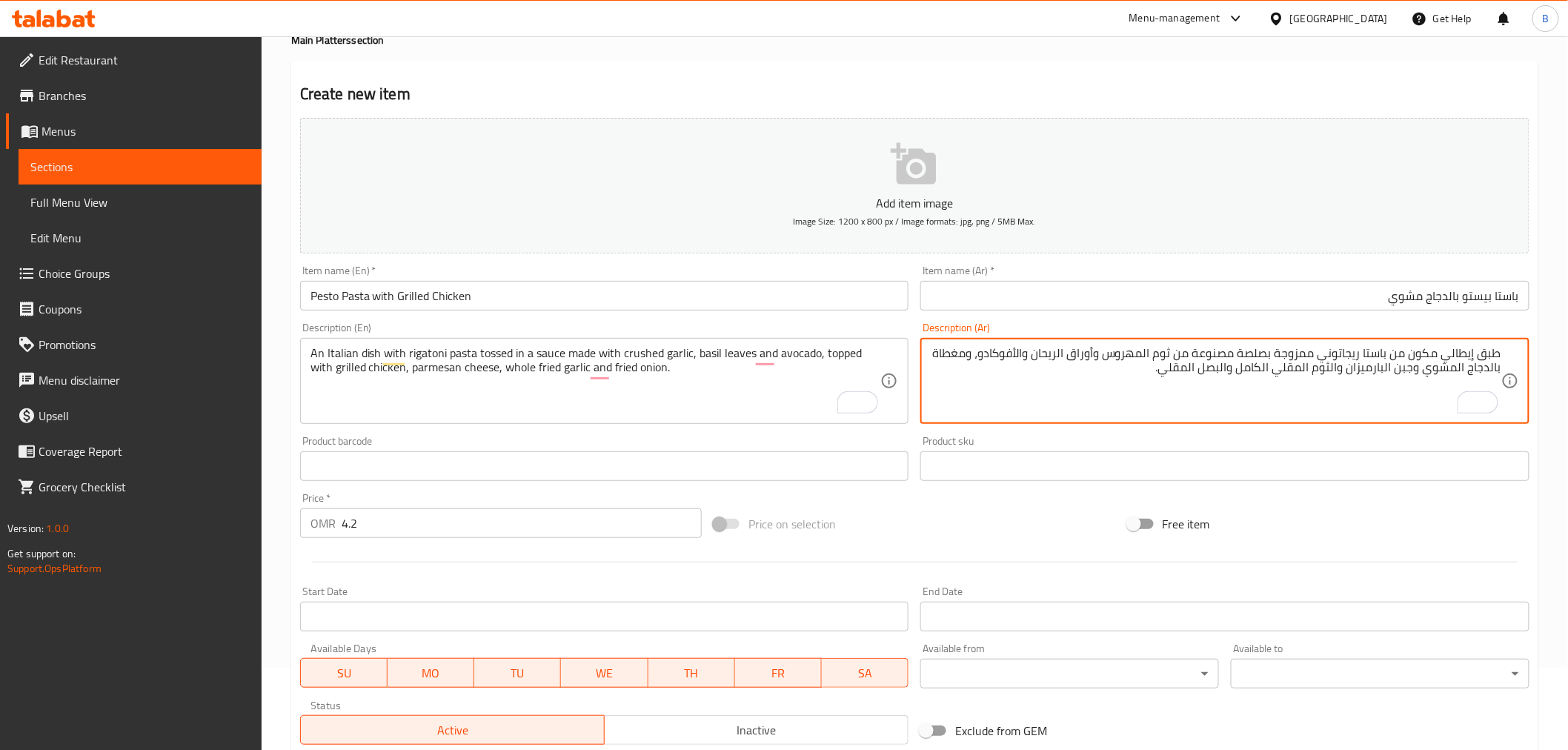
click at [1129, 349] on textarea "طبق إيطالي مكون من باستا ريجاتوني ممزوجة بصلصة مصنوعة من ثوم المهروس وأوراق الر…" at bounding box center [1216, 381] width 570 height 71
click at [1129, 356] on textarea "طبق إيطالي مكون من باستا ريجاتوني ممزوجة بصلصة مصنوعة من ثوم المهروس وأوراق الر…" at bounding box center [1216, 381] width 570 height 71
click at [1134, 353] on textarea "طبق إيطالي مكون من باستا ريجاتوني ممزوجة بصلصة مصنوعة من ثوم المهروس وأوراق الر…" at bounding box center [1216, 381] width 570 height 71
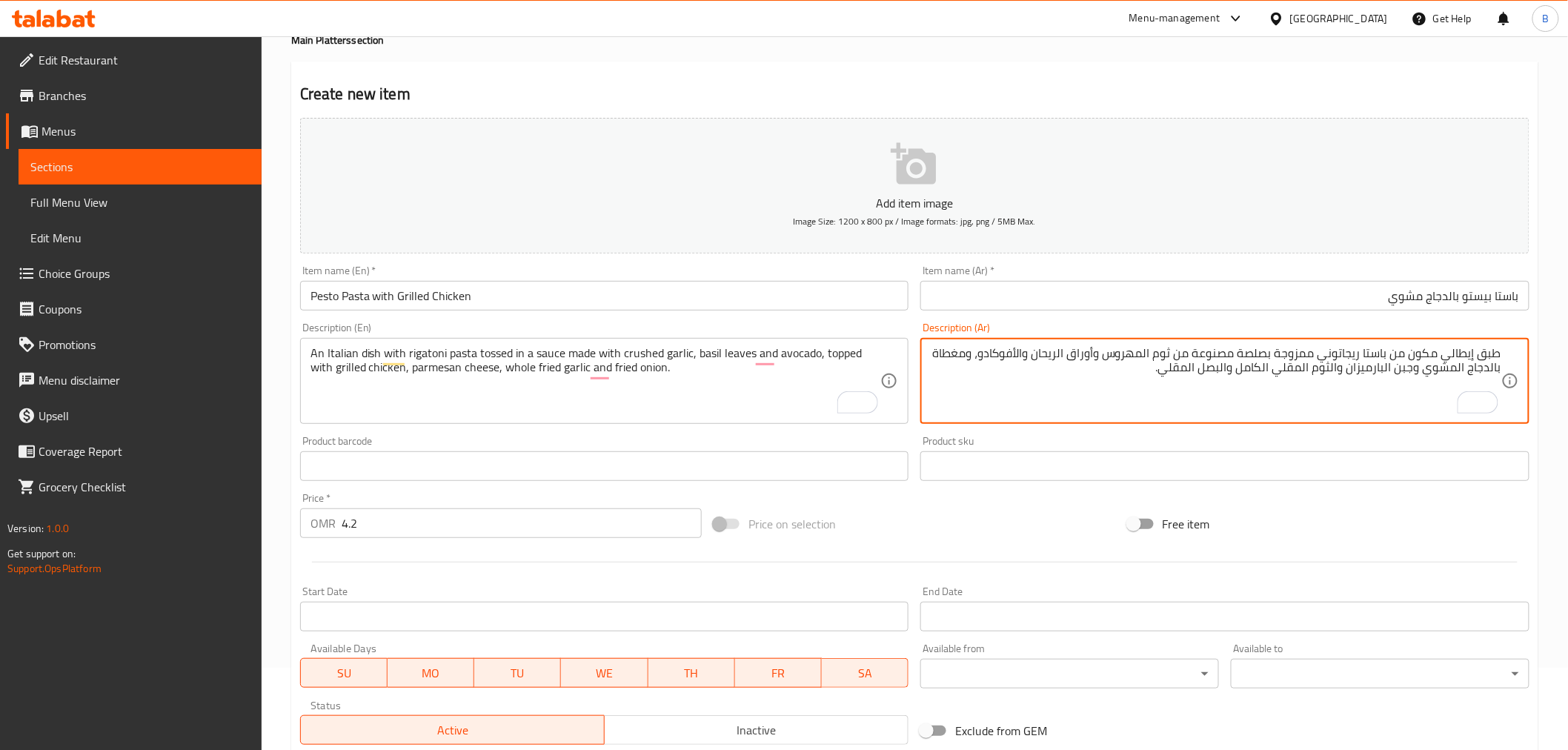
paste textarea "مطحون"
click at [1146, 389] on textarea "طبق إيطالي مكون من باستا ريجاتوني ممزوجة بصلصة مصنوعة من ثوم مطحون وأوراق ريحان…" at bounding box center [1216, 381] width 570 height 71
type textarea "طبق إيطالي مكون من باستا ريجاتوني ممزوجة بصلصة مصنوعة من ثوم مطحون وأوراق ريحان…"
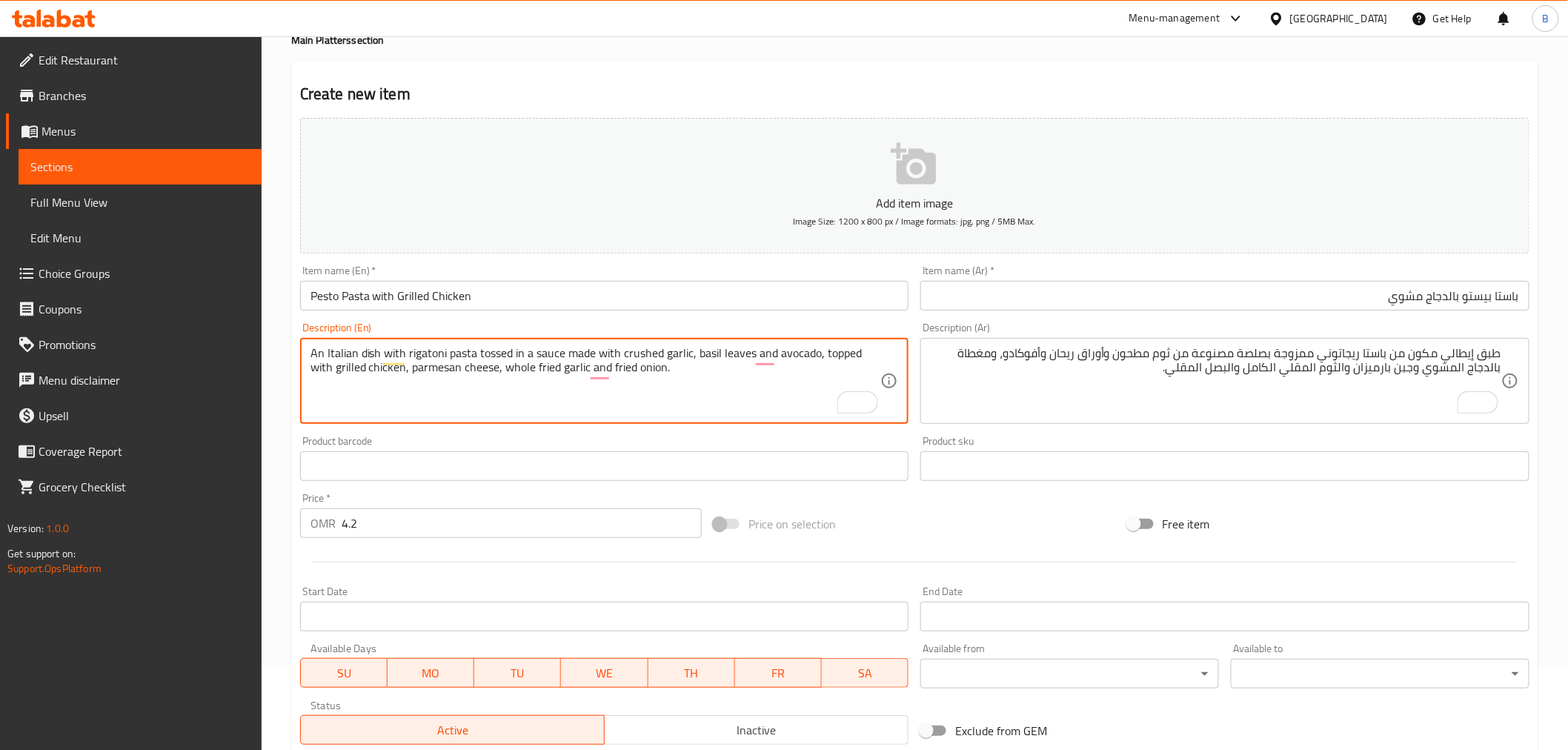
click at [424, 375] on textarea "An Italian dish with rigatoni pasta tossed in a sauce made with crushed garlic,…" at bounding box center [596, 381] width 570 height 71
type textarea "An Italian dish with rigatoni pasta tossed in a sauce made with crushed garlic,…"
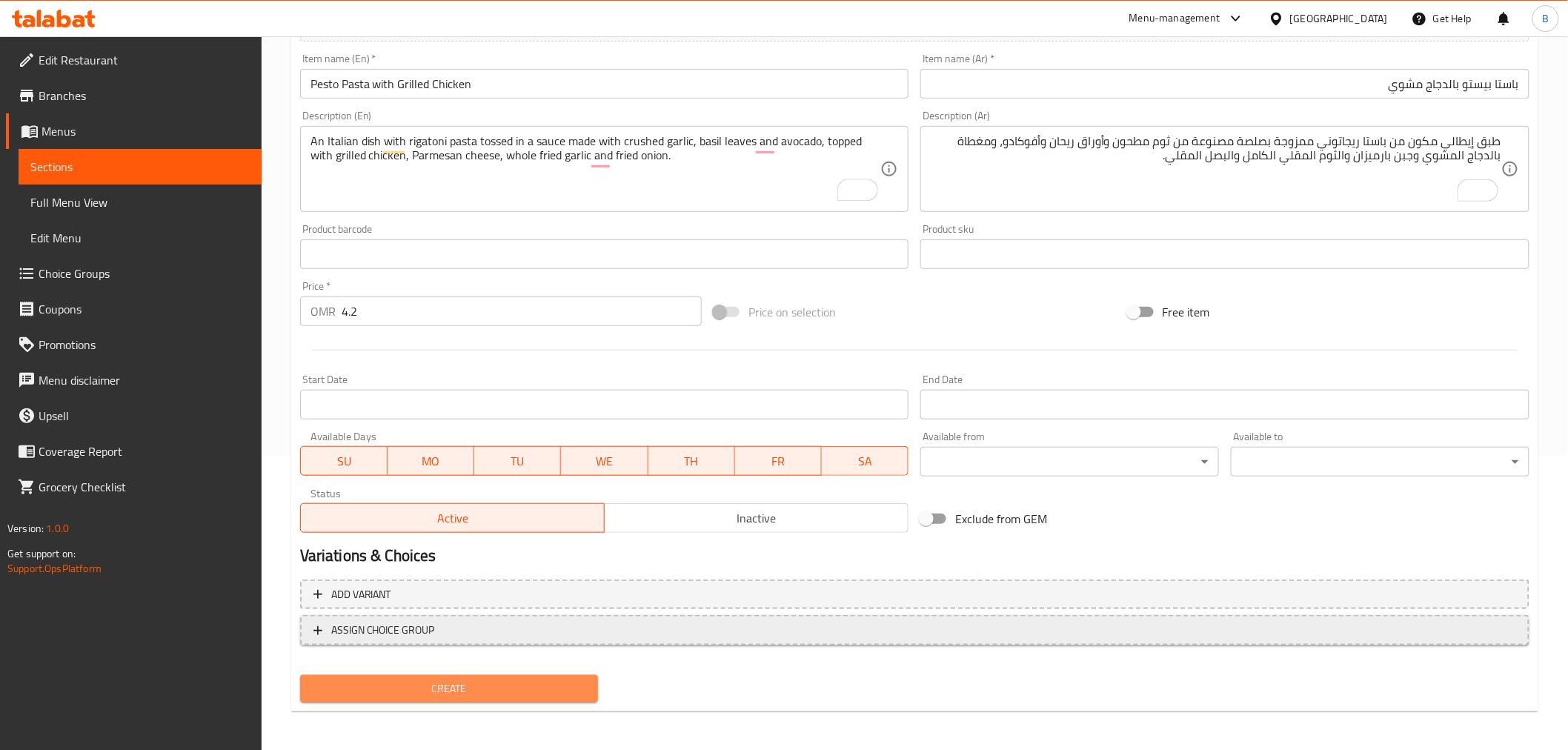
click at [454, 683] on span "Create" at bounding box center [450, 688] width 275 height 19
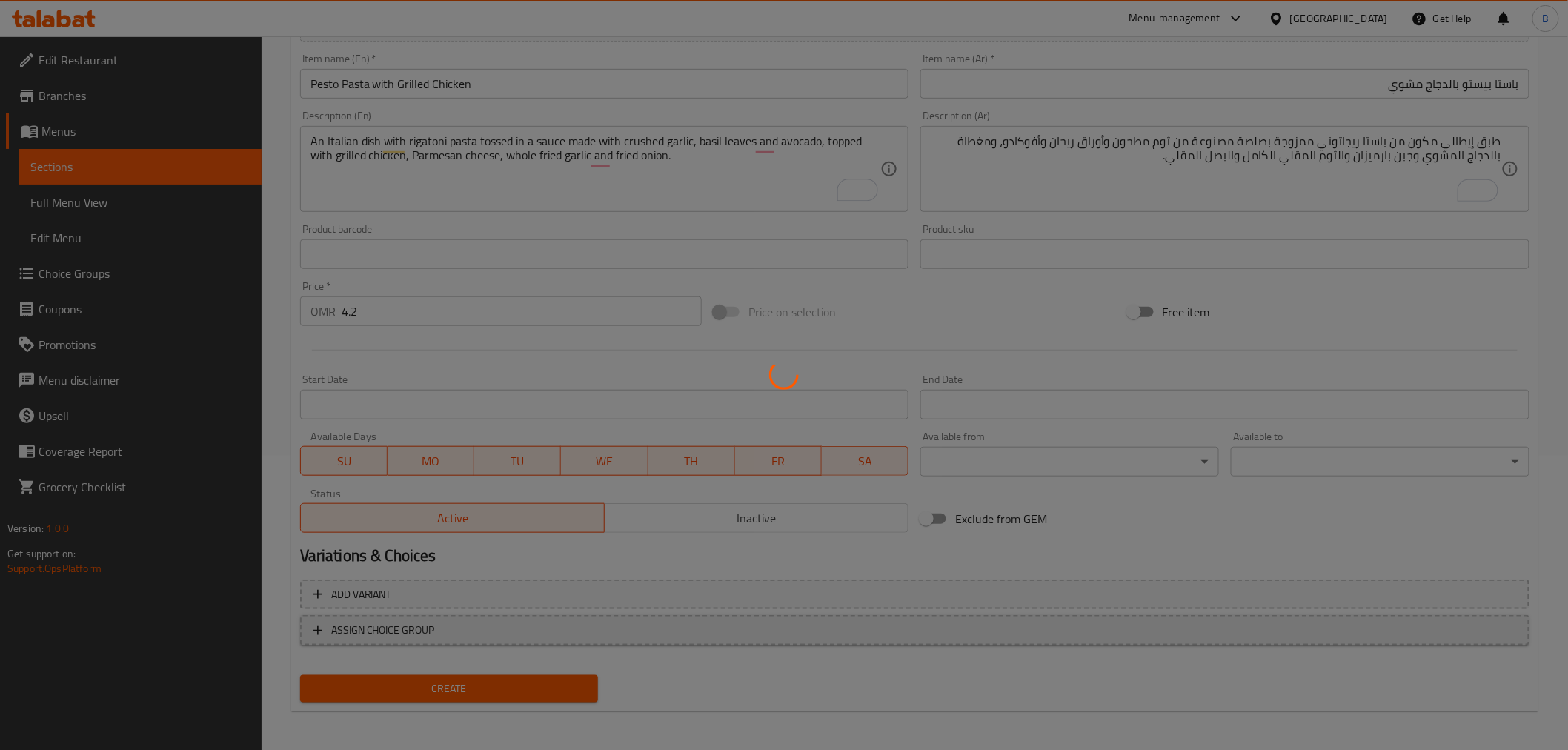
scroll to position [48, 0]
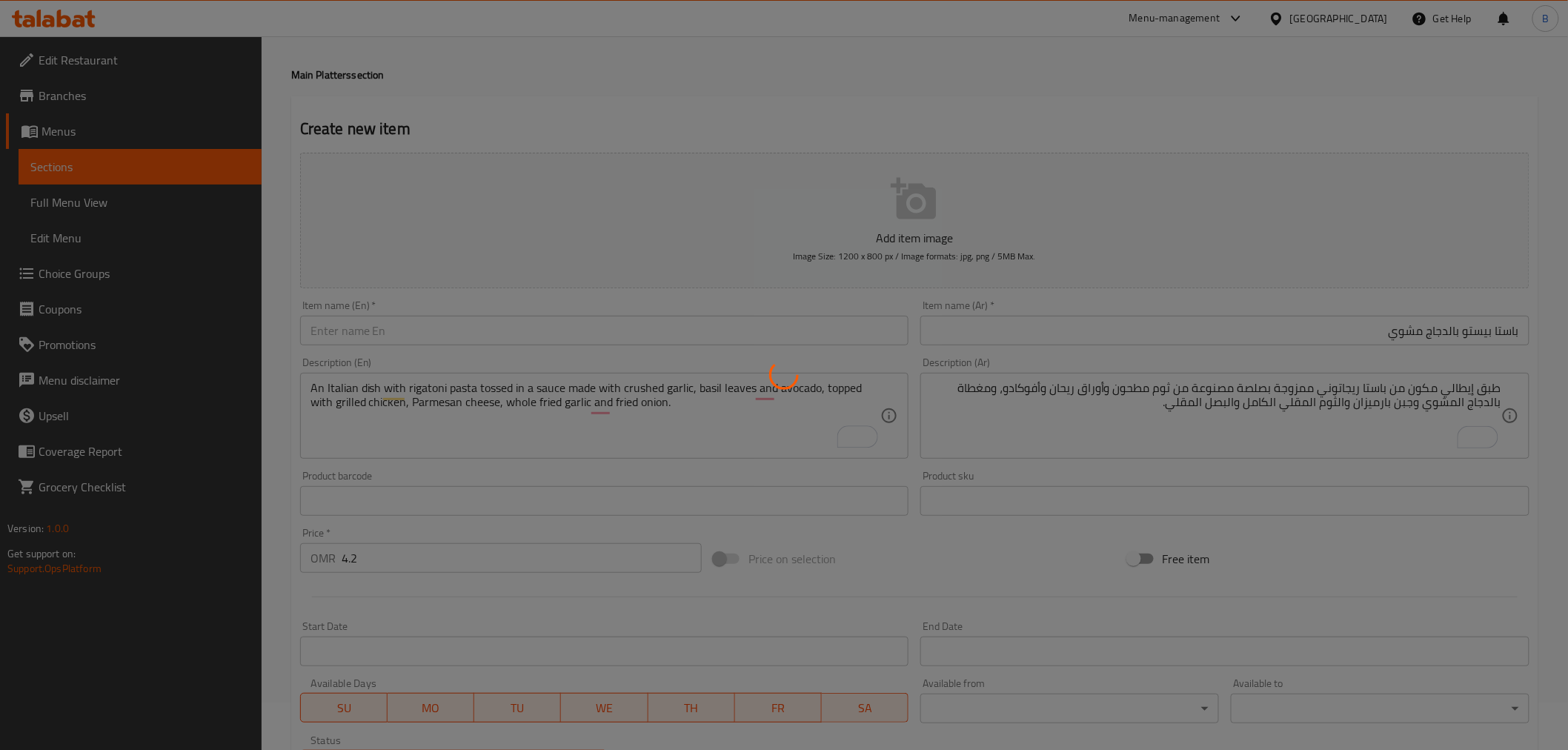
type input "0"
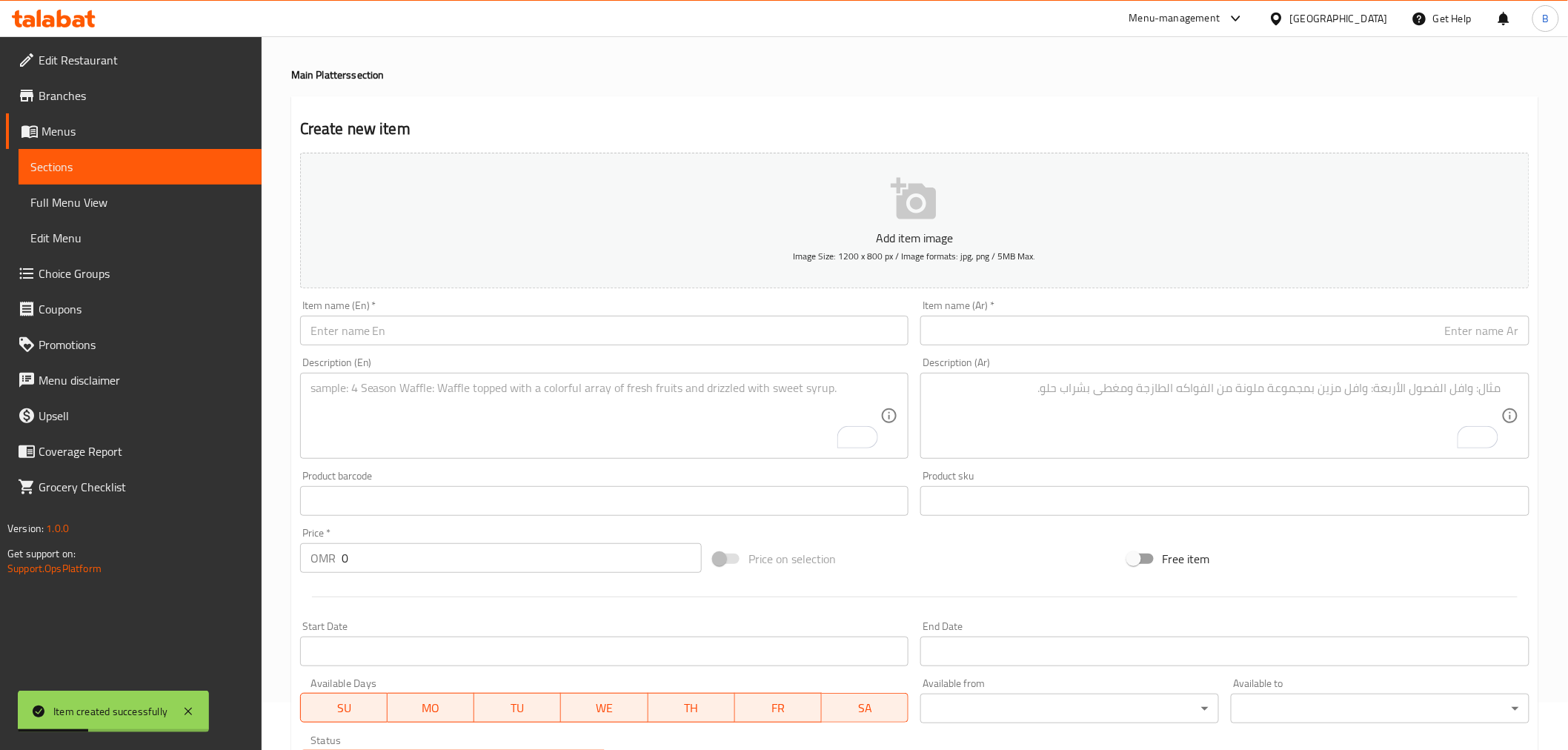
scroll to position [0, 0]
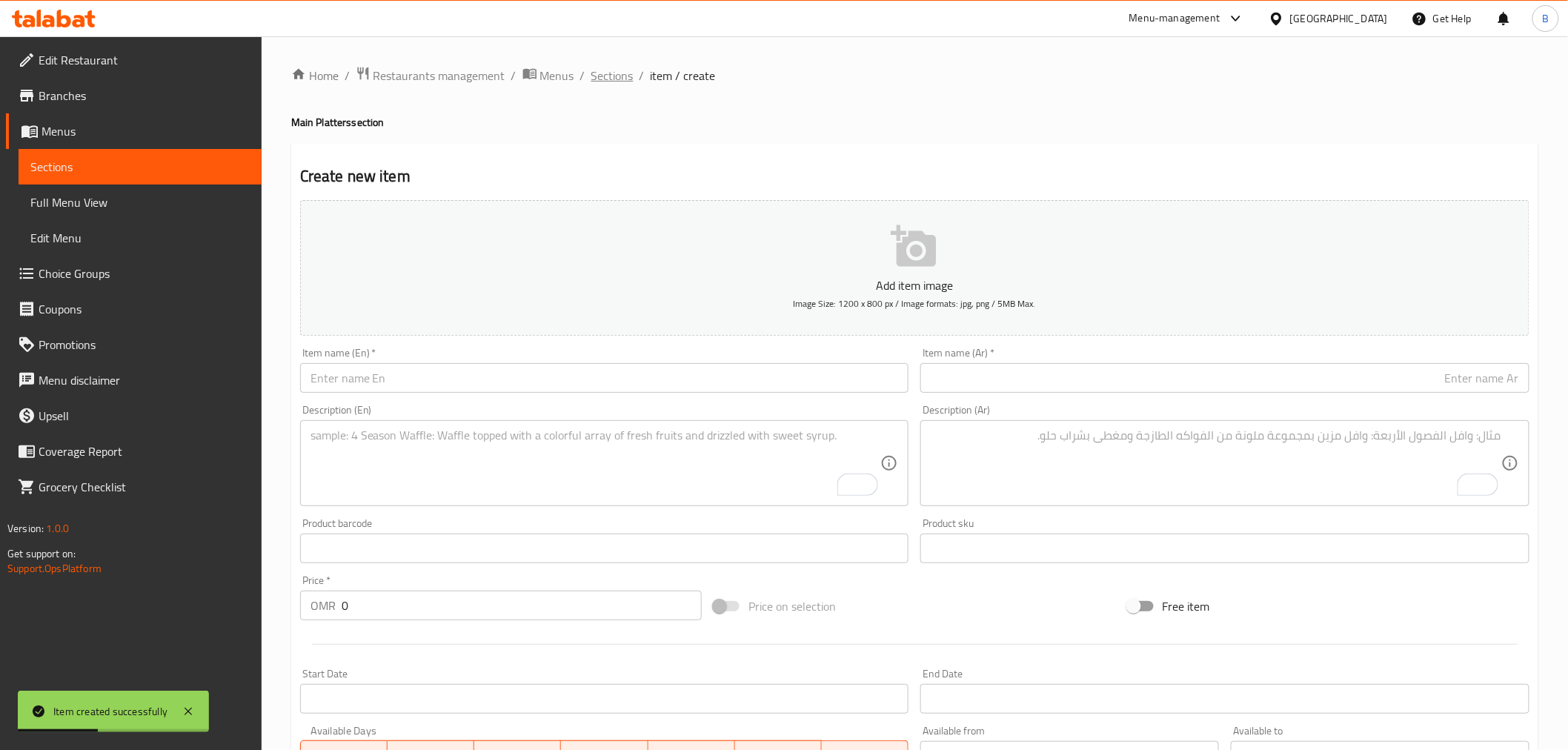
click at [592, 79] on span "Sections" at bounding box center [612, 76] width 42 height 18
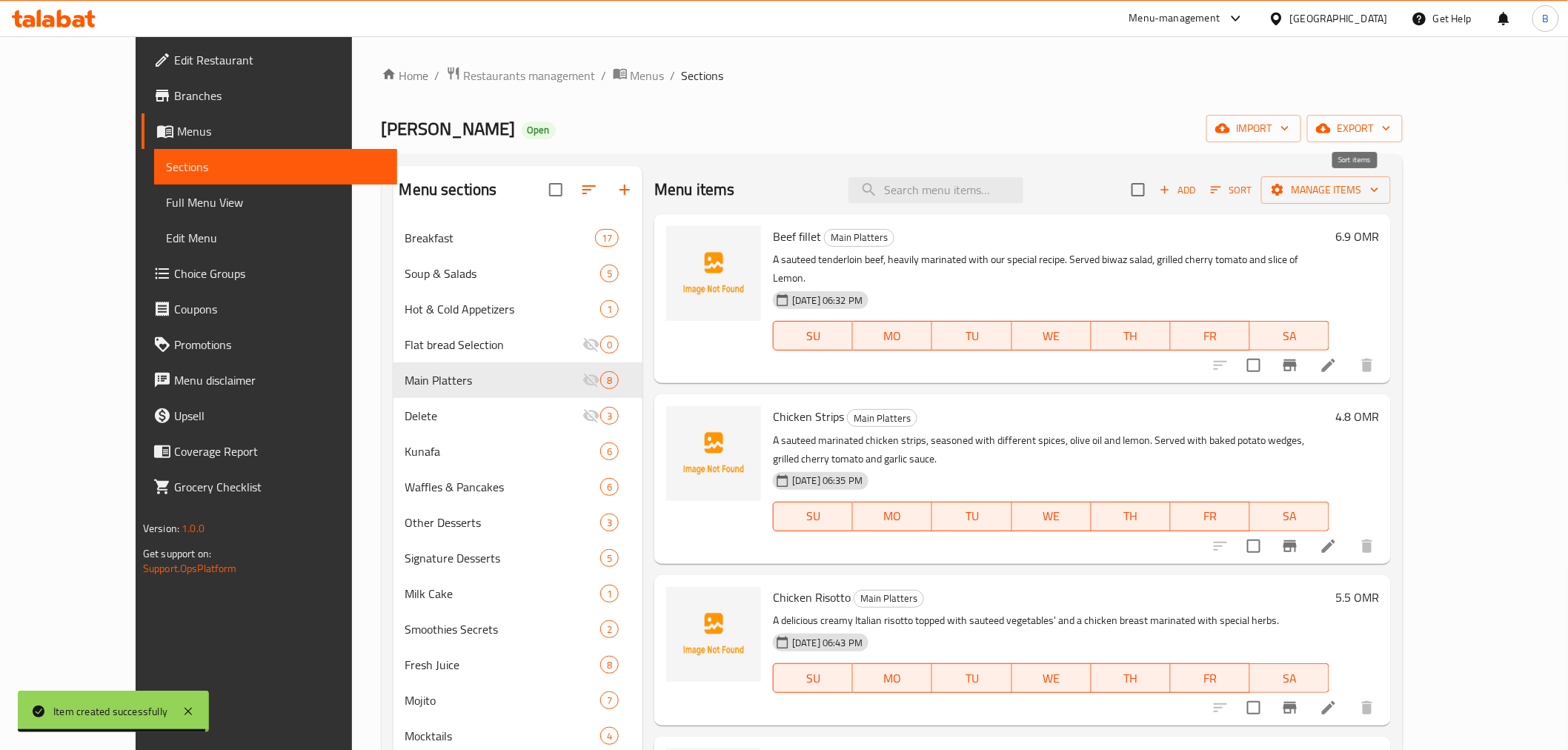
click at [1252, 185] on span "Sort" at bounding box center [1232, 190] width 41 height 17
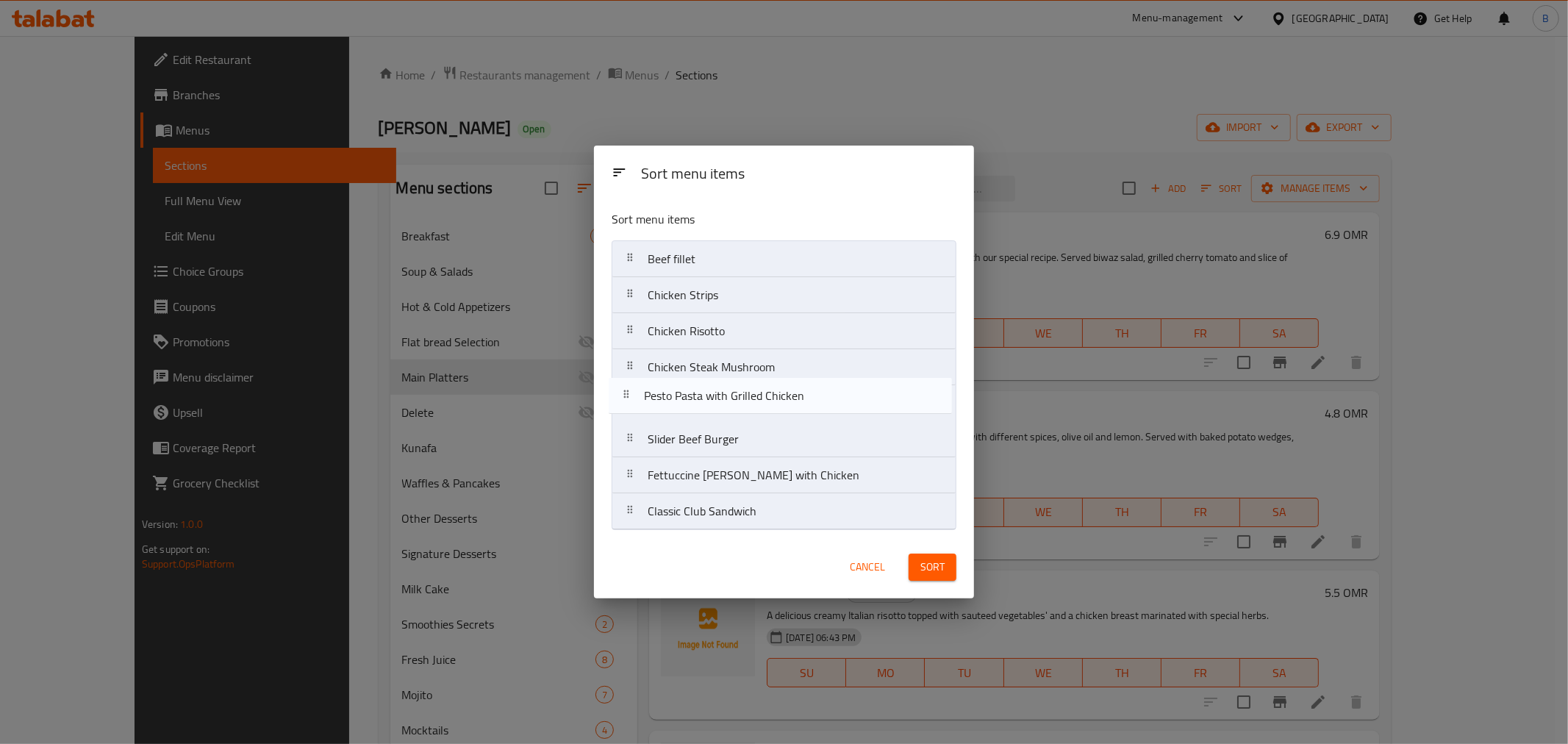
drag, startPoint x: 791, startPoint y: 377, endPoint x: 785, endPoint y: 409, distance: 32.6
click at [785, 409] on nav "Beef fillet Chicken Strips Chicken Risotto Pesto Pasta with Grilled Chicken Chi…" at bounding box center [783, 385] width 345 height 289
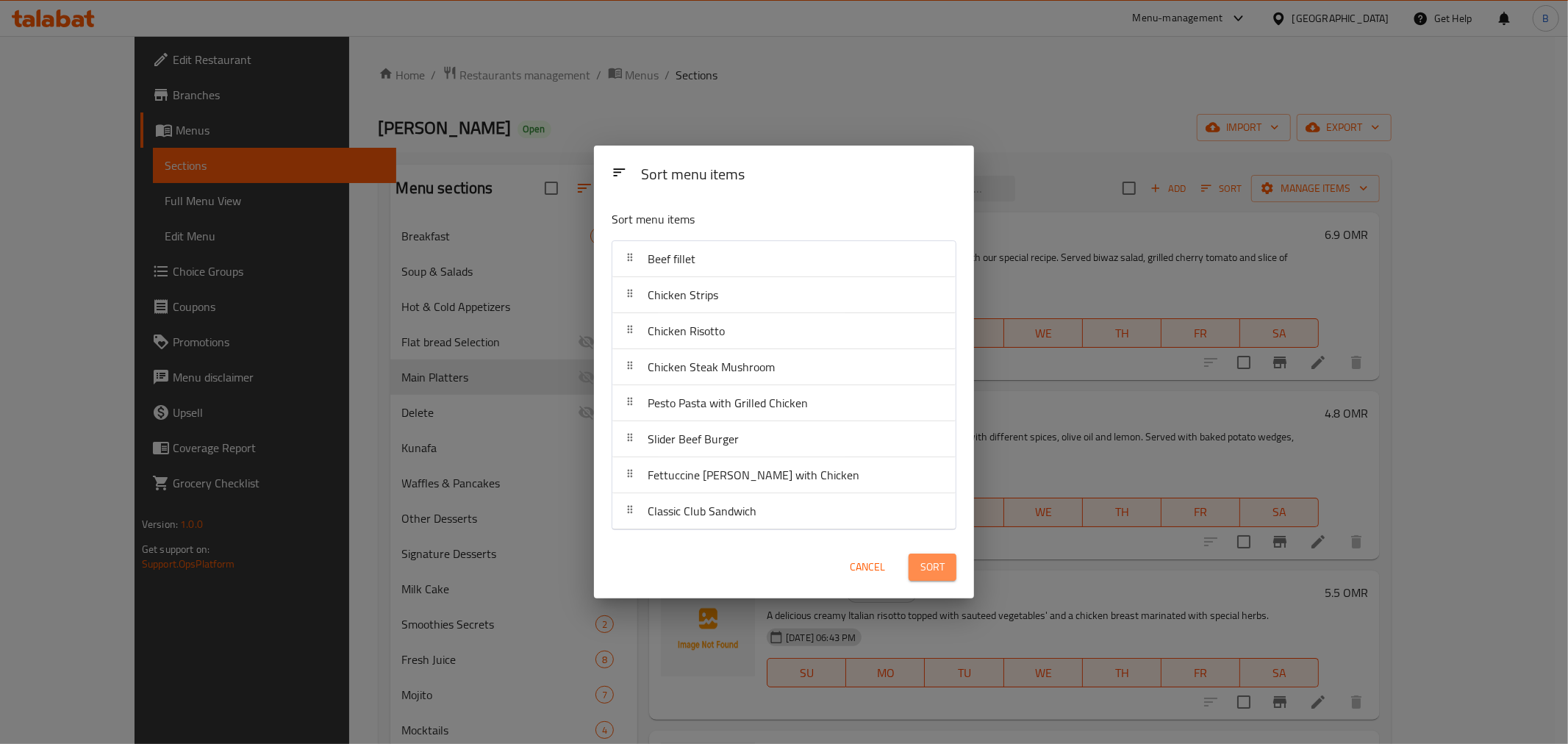
click at [950, 557] on button "Sort" at bounding box center [932, 566] width 48 height 27
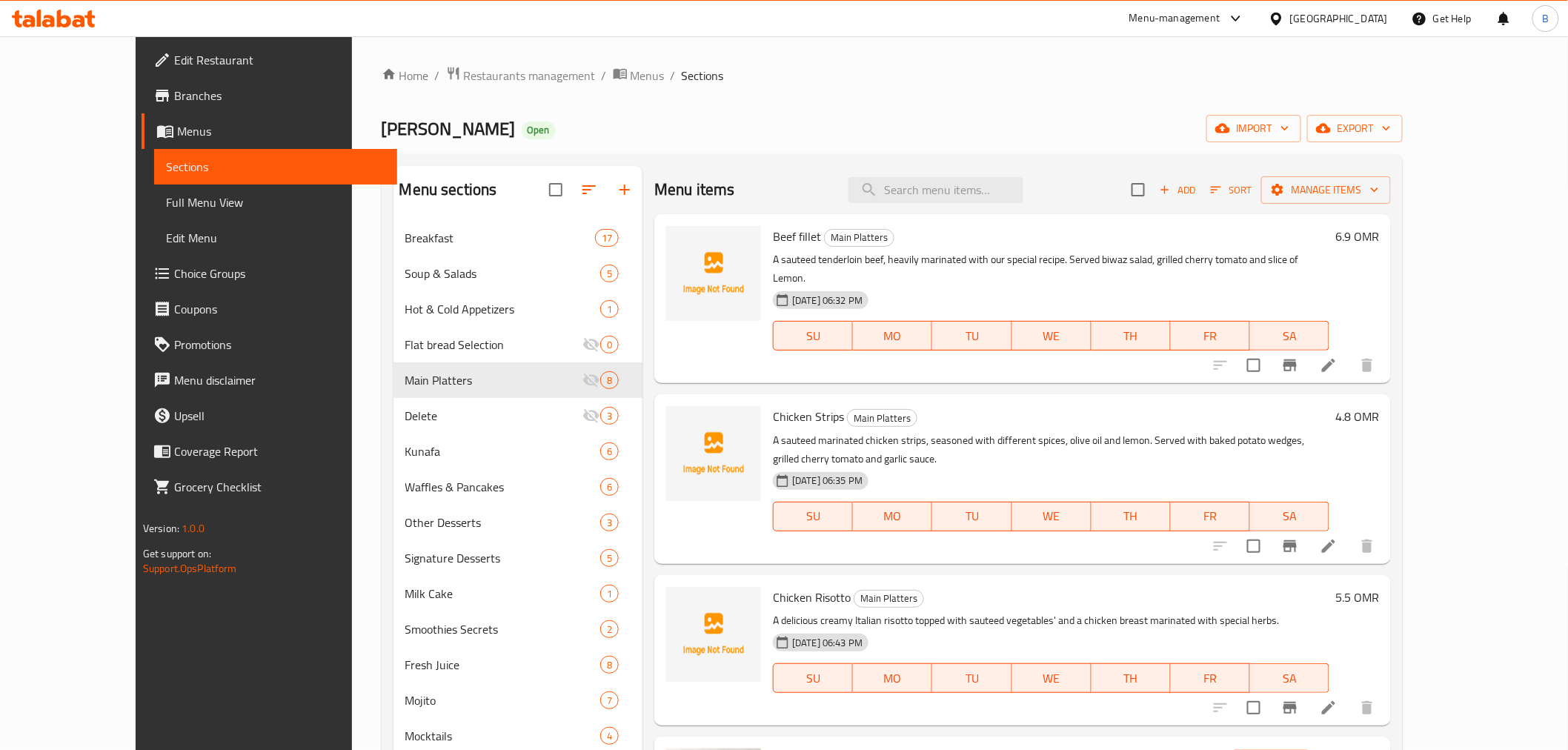
click at [819, 57] on div "Home / Restaurants management / Menus / Sections Kunafat Jadoo Open import expo…" at bounding box center [892, 614] width 1081 height 1156
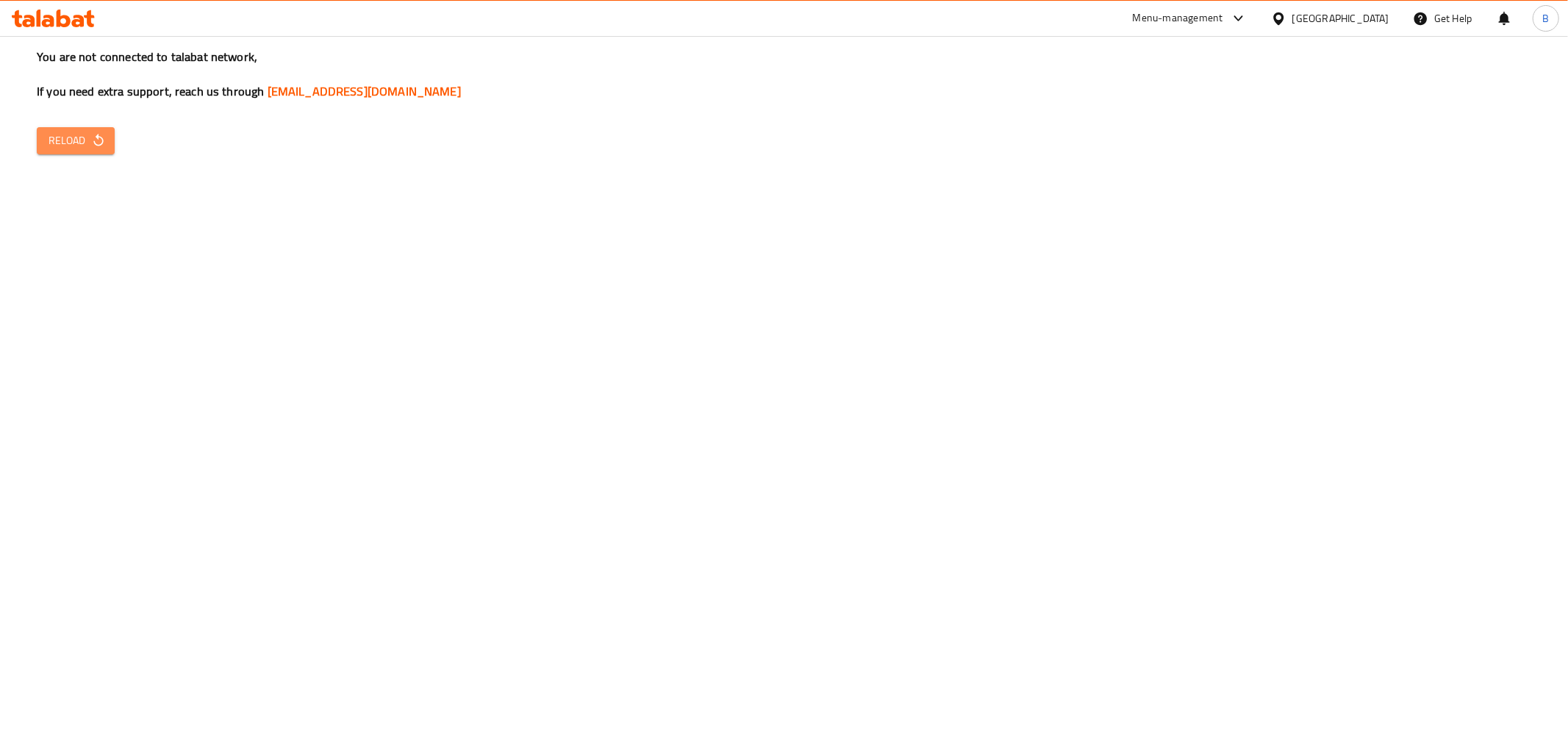
click at [77, 130] on button "Reload" at bounding box center [76, 140] width 78 height 27
click at [90, 149] on span "Reload" at bounding box center [76, 140] width 55 height 19
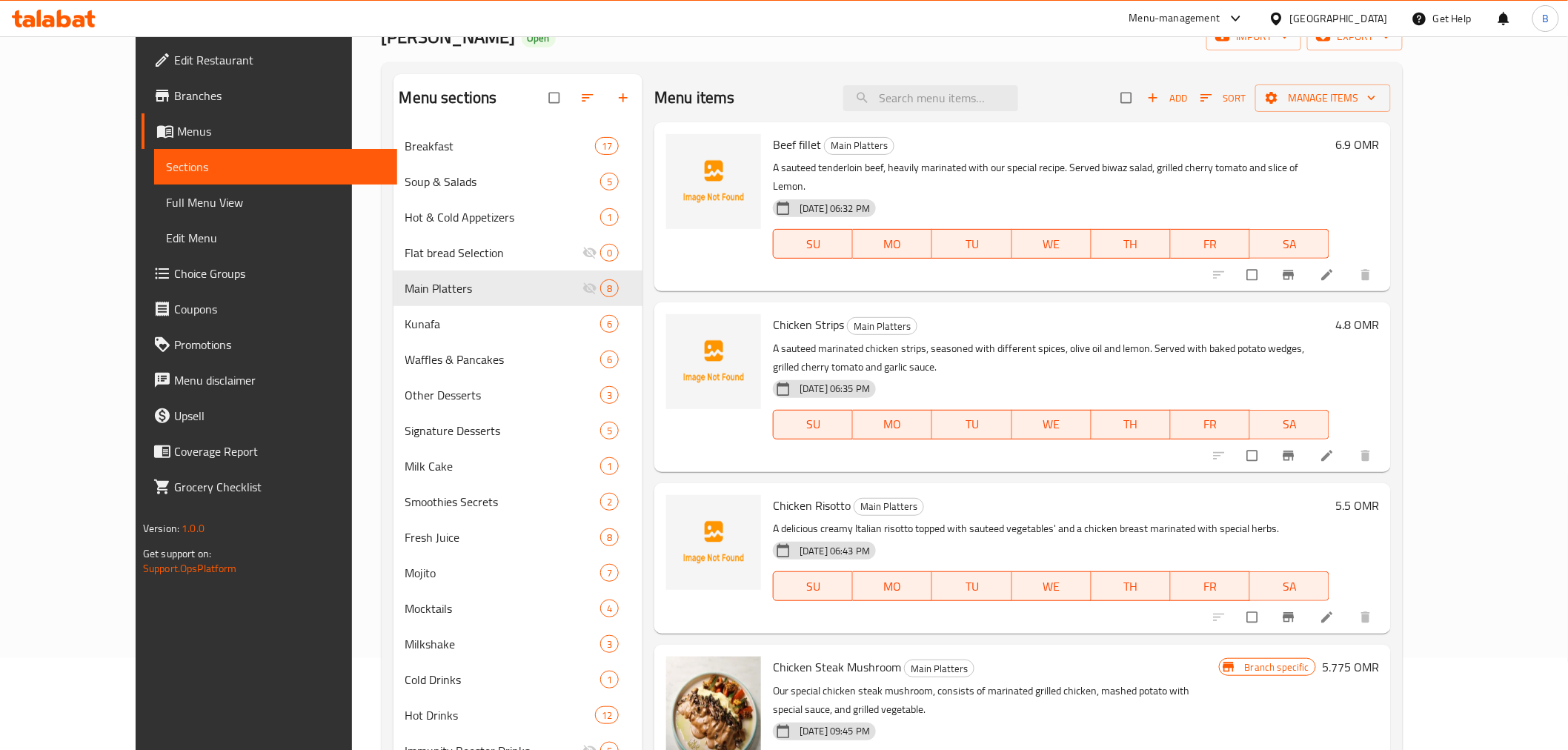
scroll to position [76, 0]
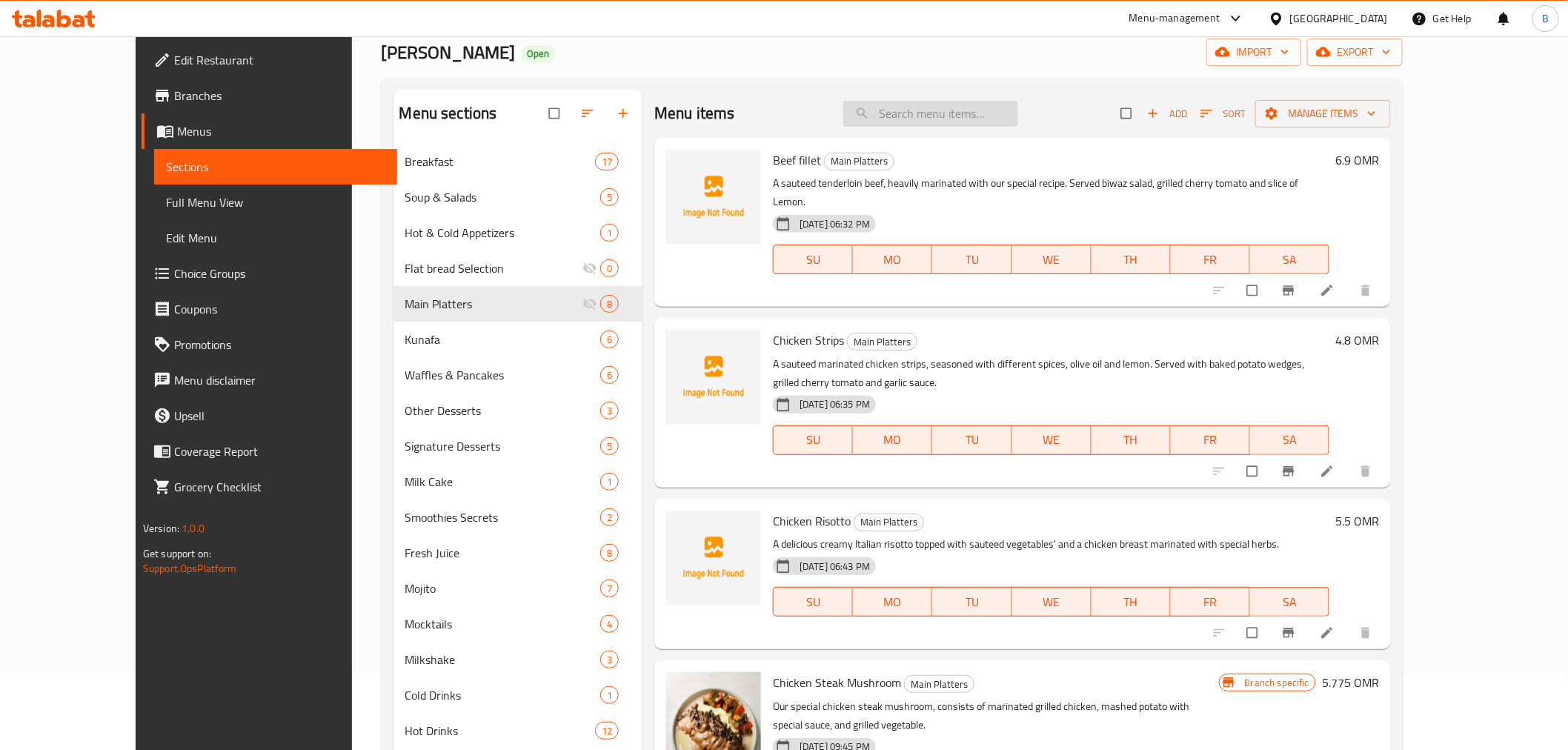
click at [980, 118] on input "search" at bounding box center [930, 114] width 175 height 26
type input "rose"
type input "روزي"
click at [1188, 105] on span "Add" at bounding box center [1167, 113] width 40 height 17
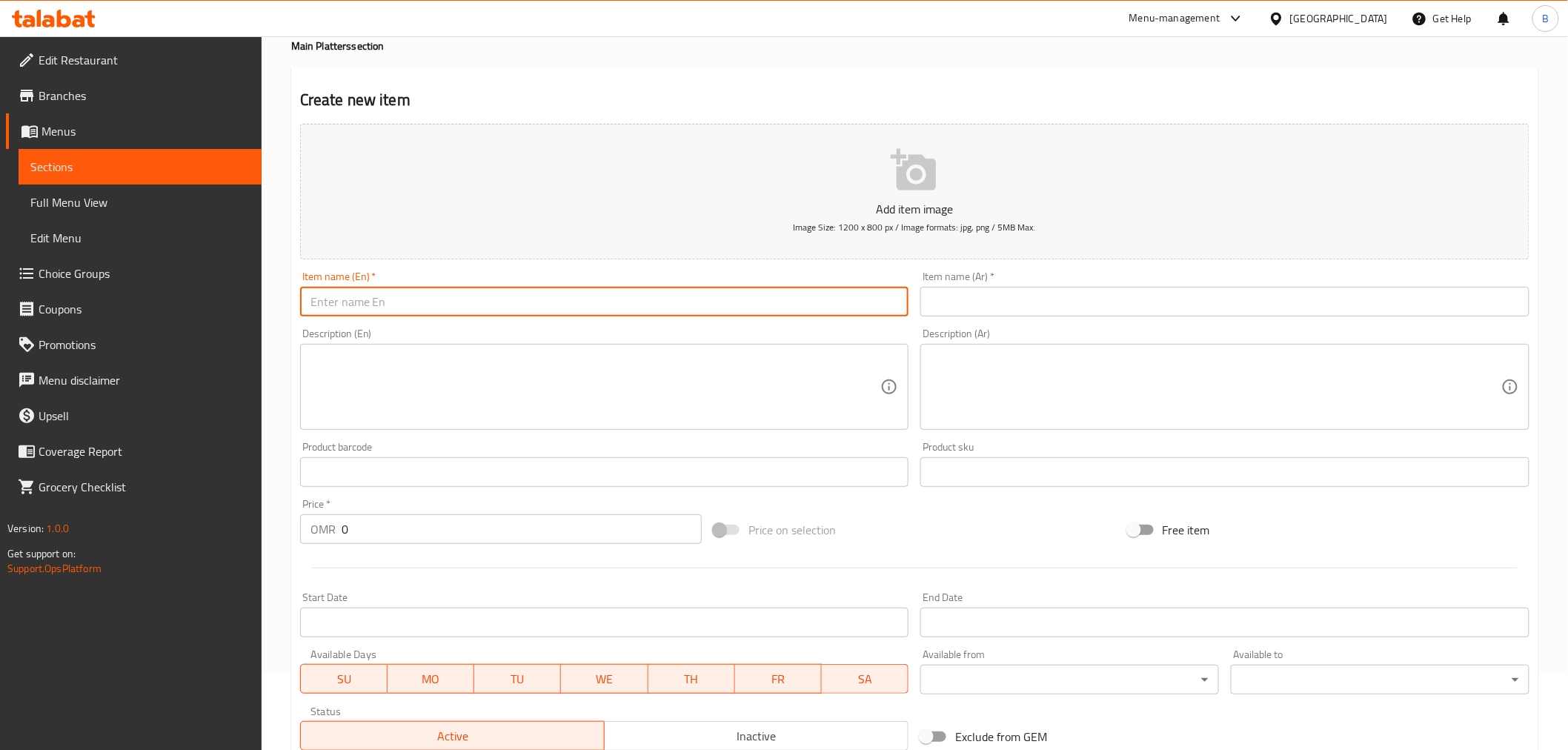
click at [679, 311] on input "text" at bounding box center [604, 301] width 609 height 30
paste input "Pasta Rose with Chicken"
type input "Pasta Rose with Chicken"
click at [1189, 282] on div "Item name (Ar)   * Item name (Ar) *" at bounding box center [1224, 293] width 609 height 45
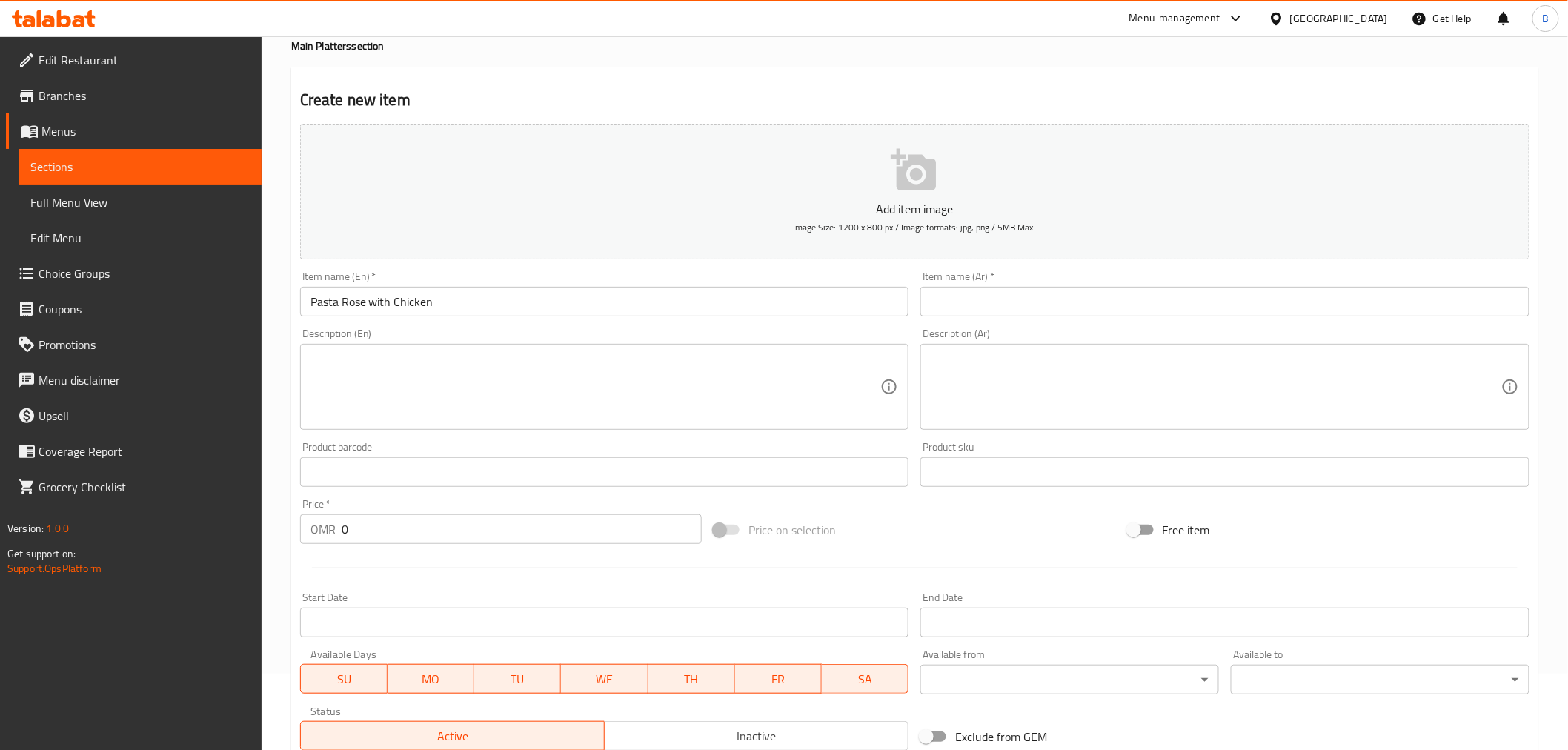
click at [1188, 294] on input "text" at bounding box center [1224, 301] width 609 height 30
paste input "باستا روزي مع الدجاج"
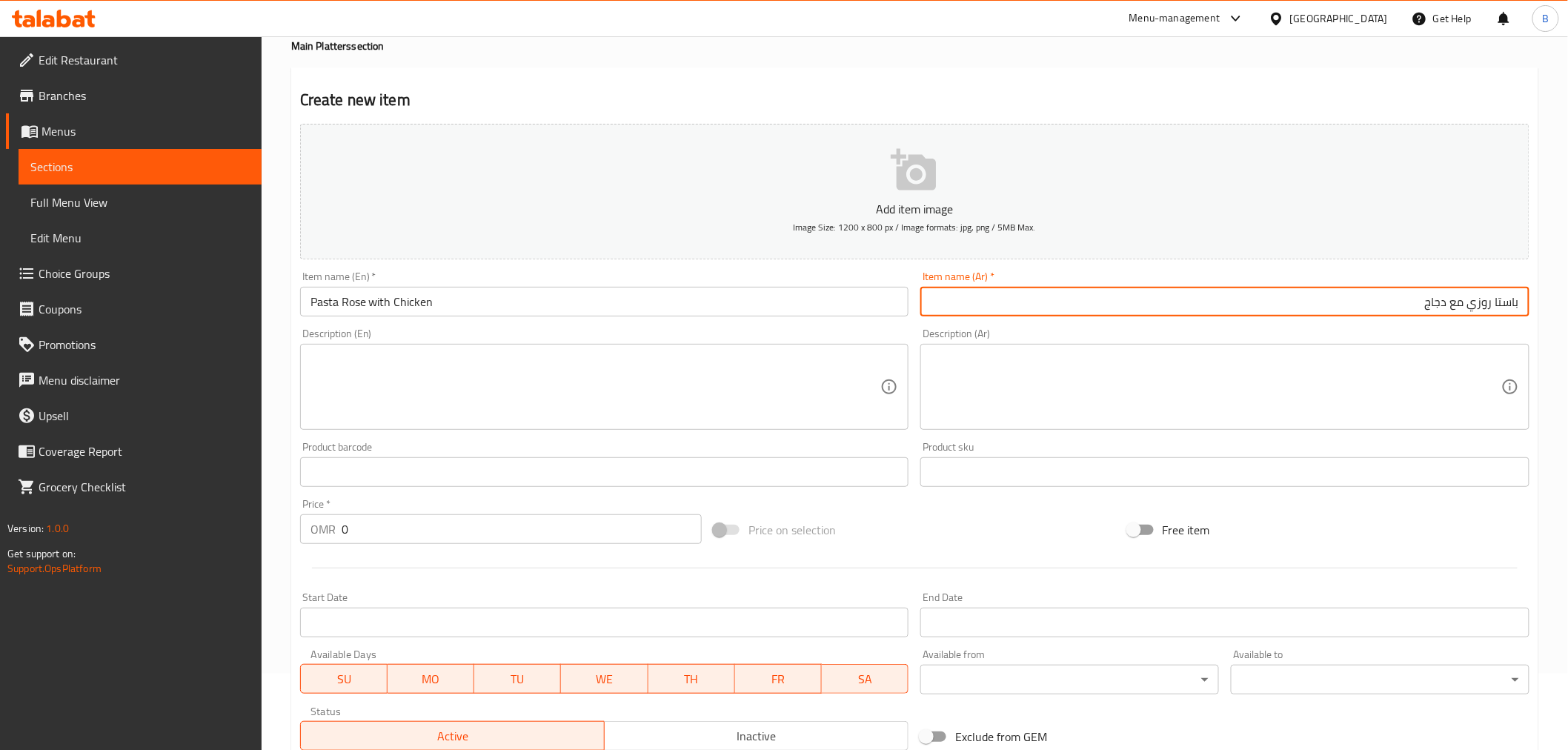
type input "باستا روزي مع دجاج"
click at [573, 531] on input "0" at bounding box center [522, 529] width 360 height 30
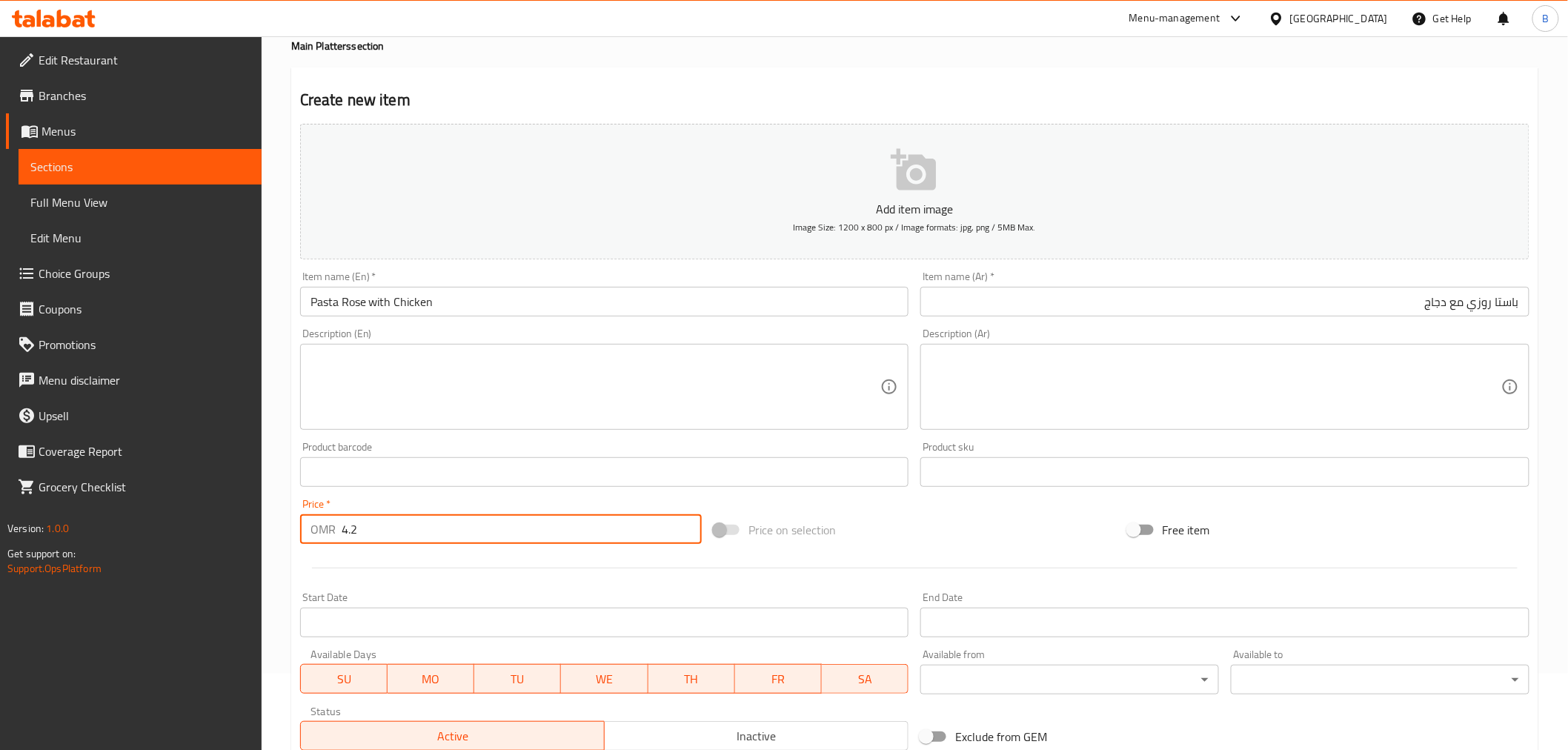
type input "4.2"
click at [720, 371] on textarea at bounding box center [596, 387] width 570 height 71
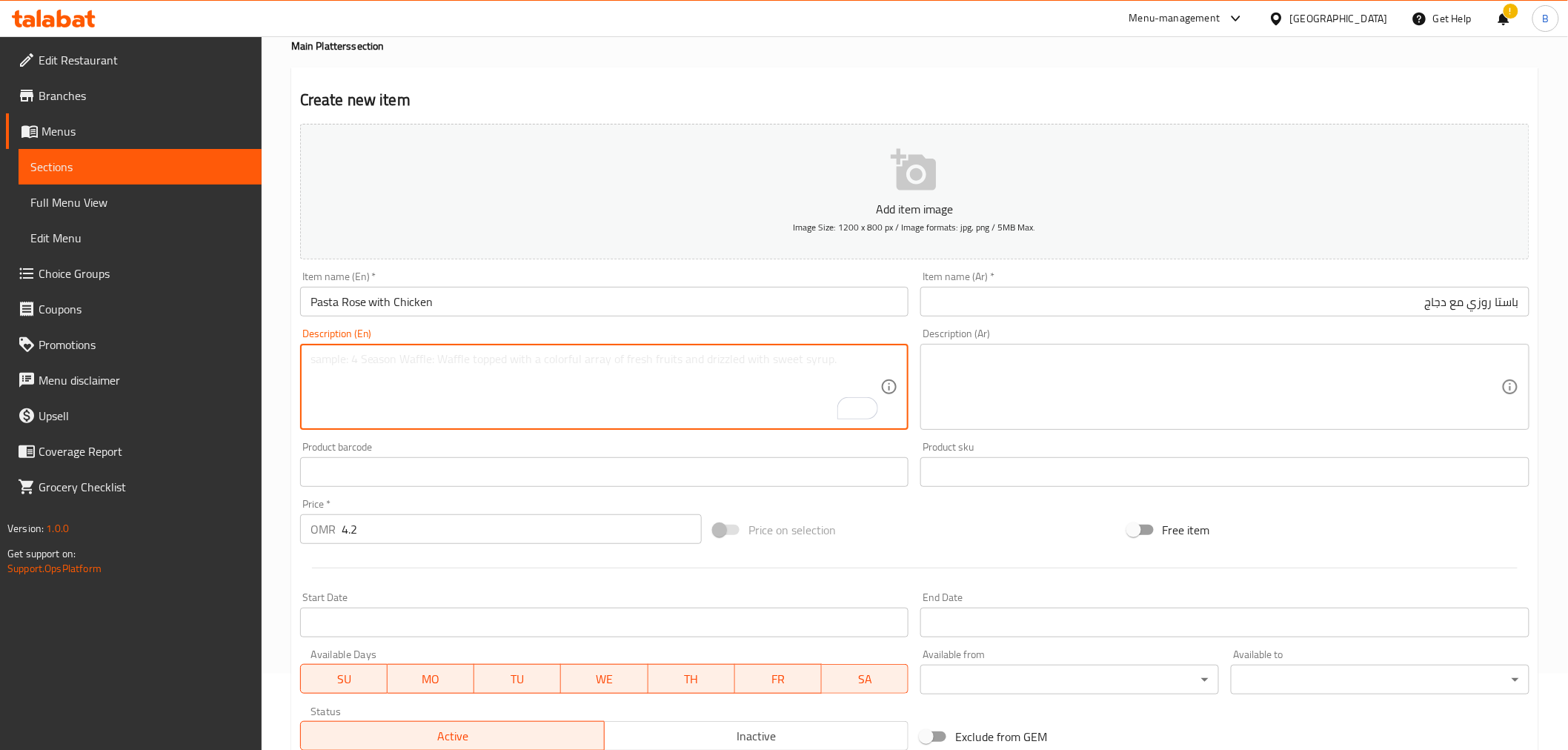
paste textarea "A blend of marinara and cream sauce pasta, topped with grilled chicken, dried c…"
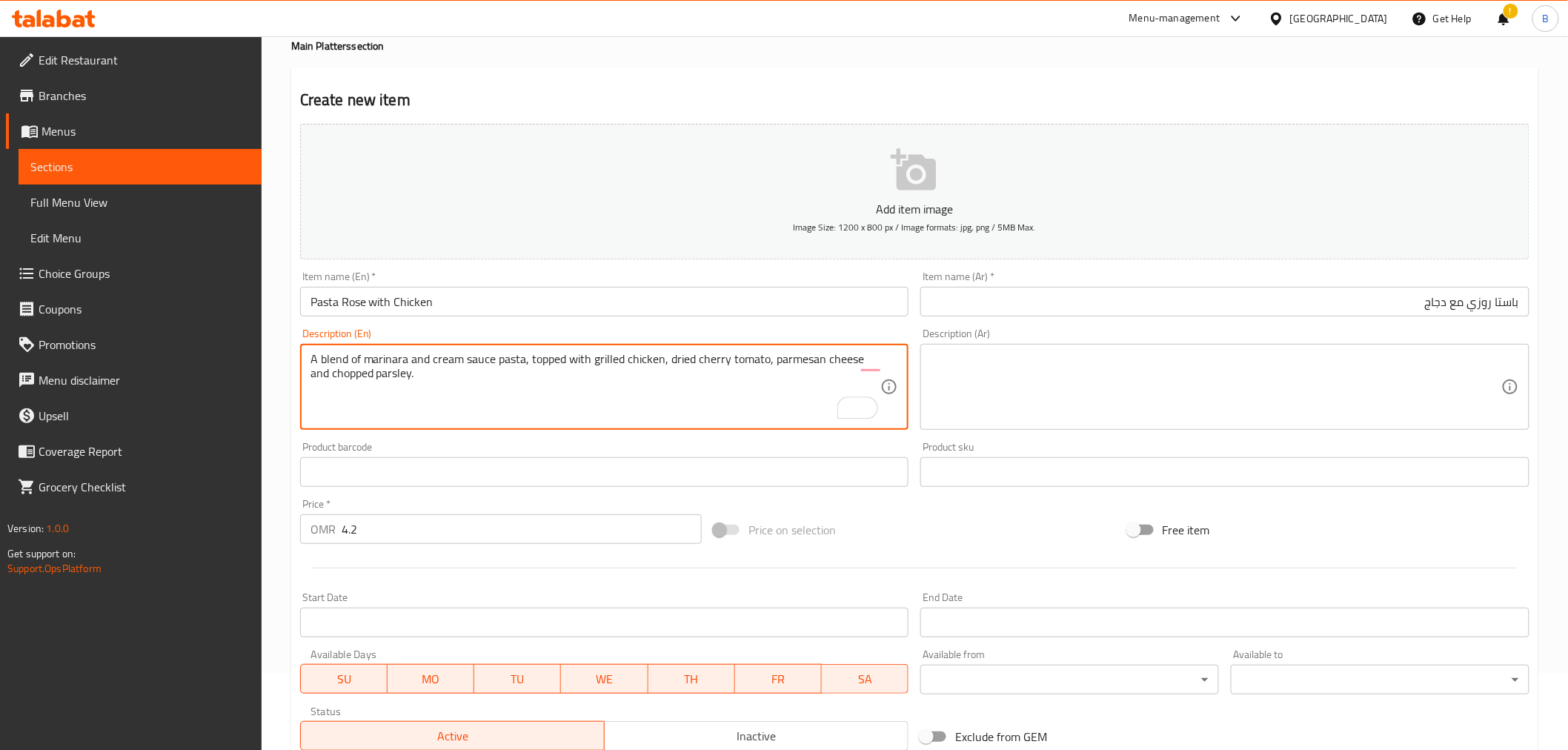
type textarea "A blend of marinara and cream sauce pasta, topped with grilled chicken, dried c…"
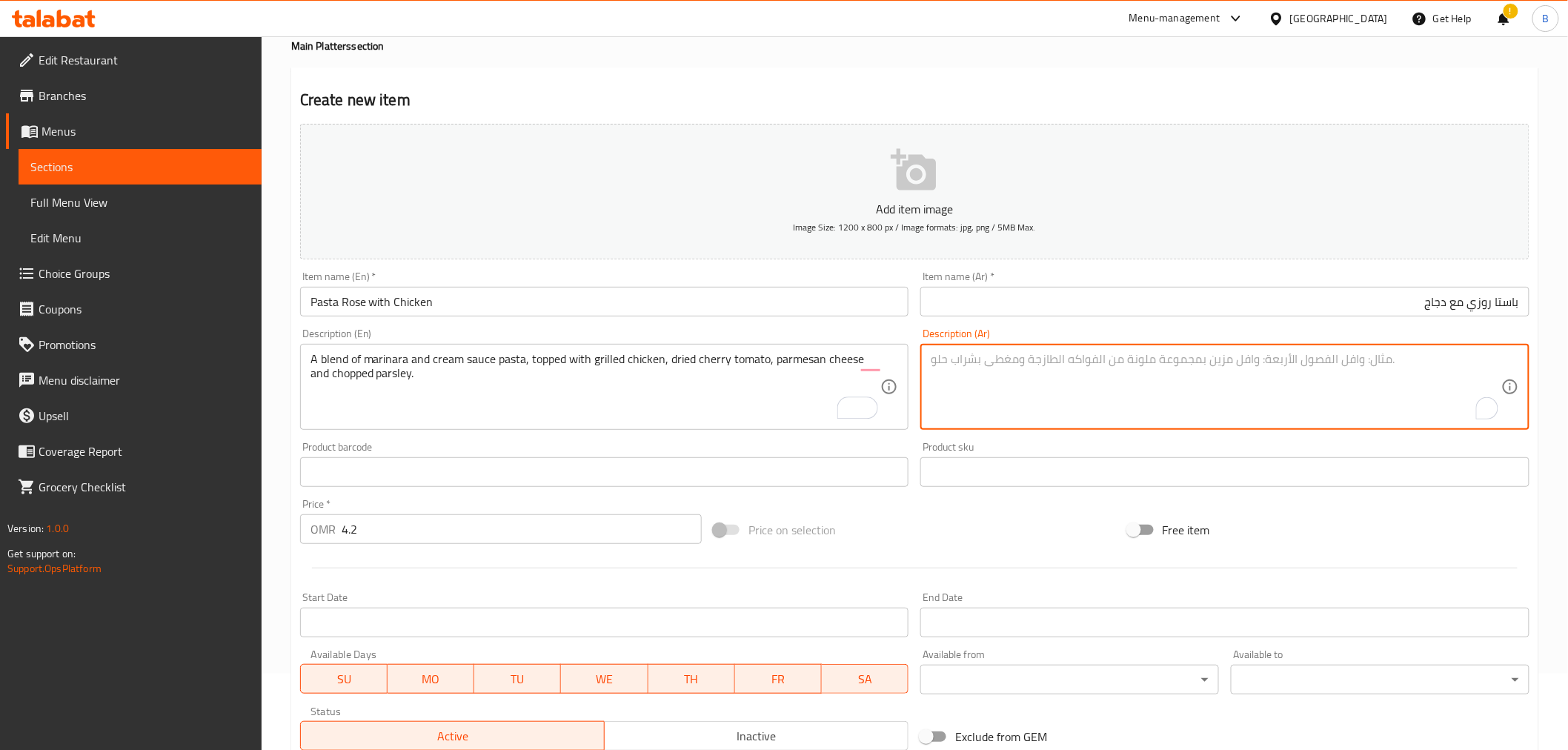
click at [1113, 369] on textarea "To enrich screen reader interactions, please activate Accessibility in Grammarl…" at bounding box center [1216, 387] width 570 height 71
paste textarea "مزيج من صلصة المارينارا والمعكرونة الكريمية، يعلوه الدجاج المشوي والطماطم الكرز…"
click at [1506, 306] on input "باستا روزي مع دجاج" at bounding box center [1224, 301] width 609 height 30
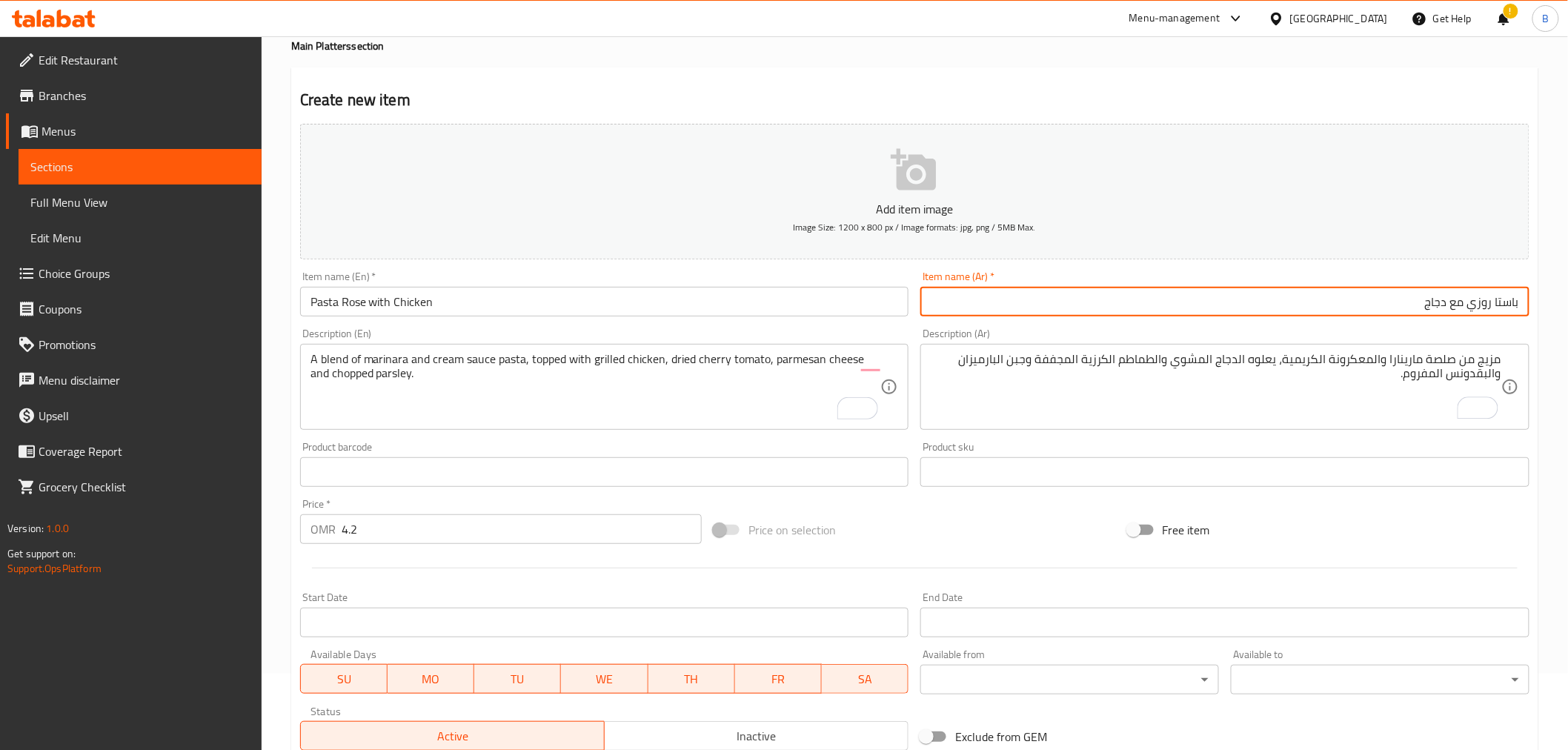
click at [1506, 306] on input "باستا روزي مع دجاج" at bounding box center [1224, 301] width 609 height 30
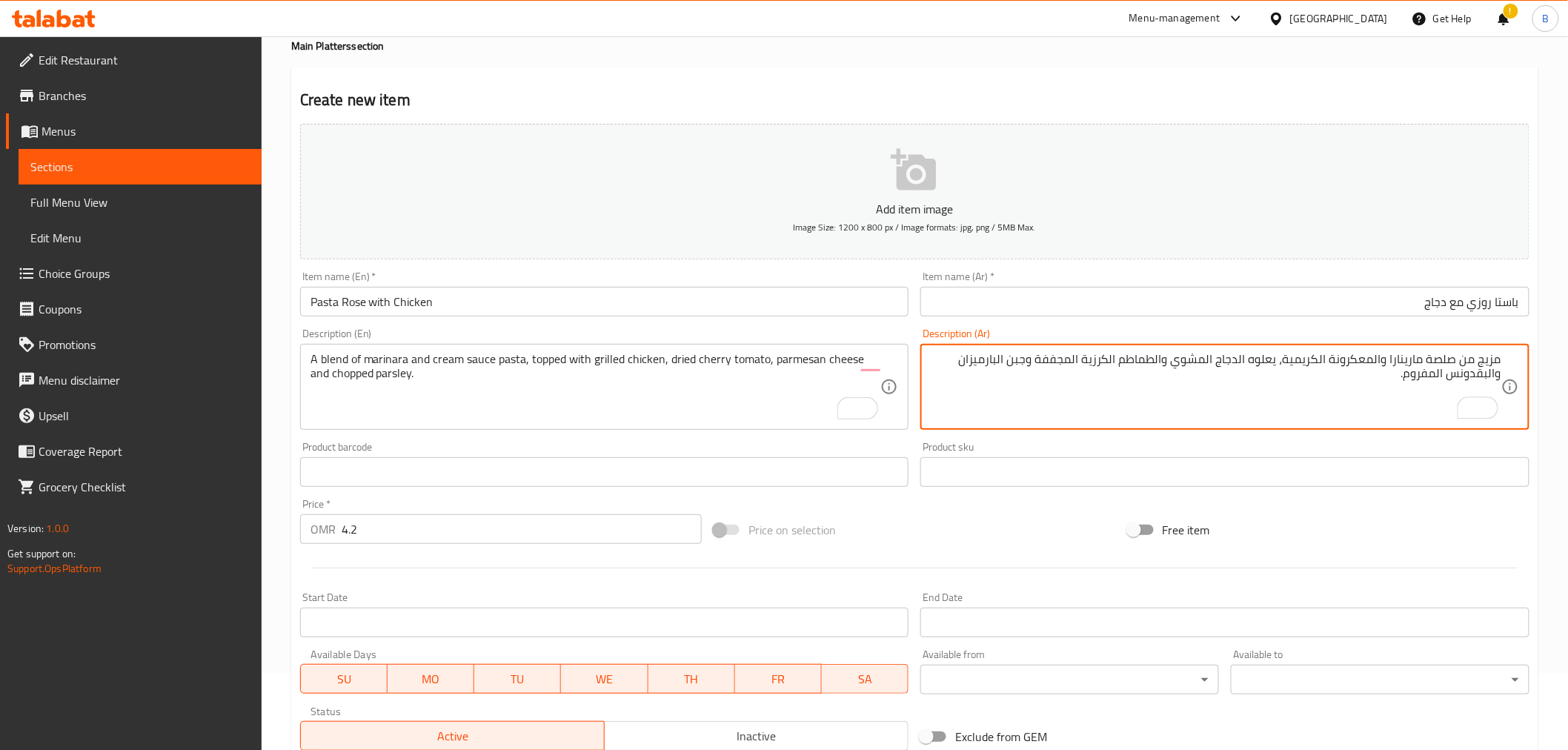
click at [1343, 361] on textarea "مزيج من صلصة مارينارا والمعكرونة الكريمية، يعلوه الدجاج المشوي والطماطم الكرزية…" at bounding box center [1216, 387] width 570 height 71
paste textarea "استا"
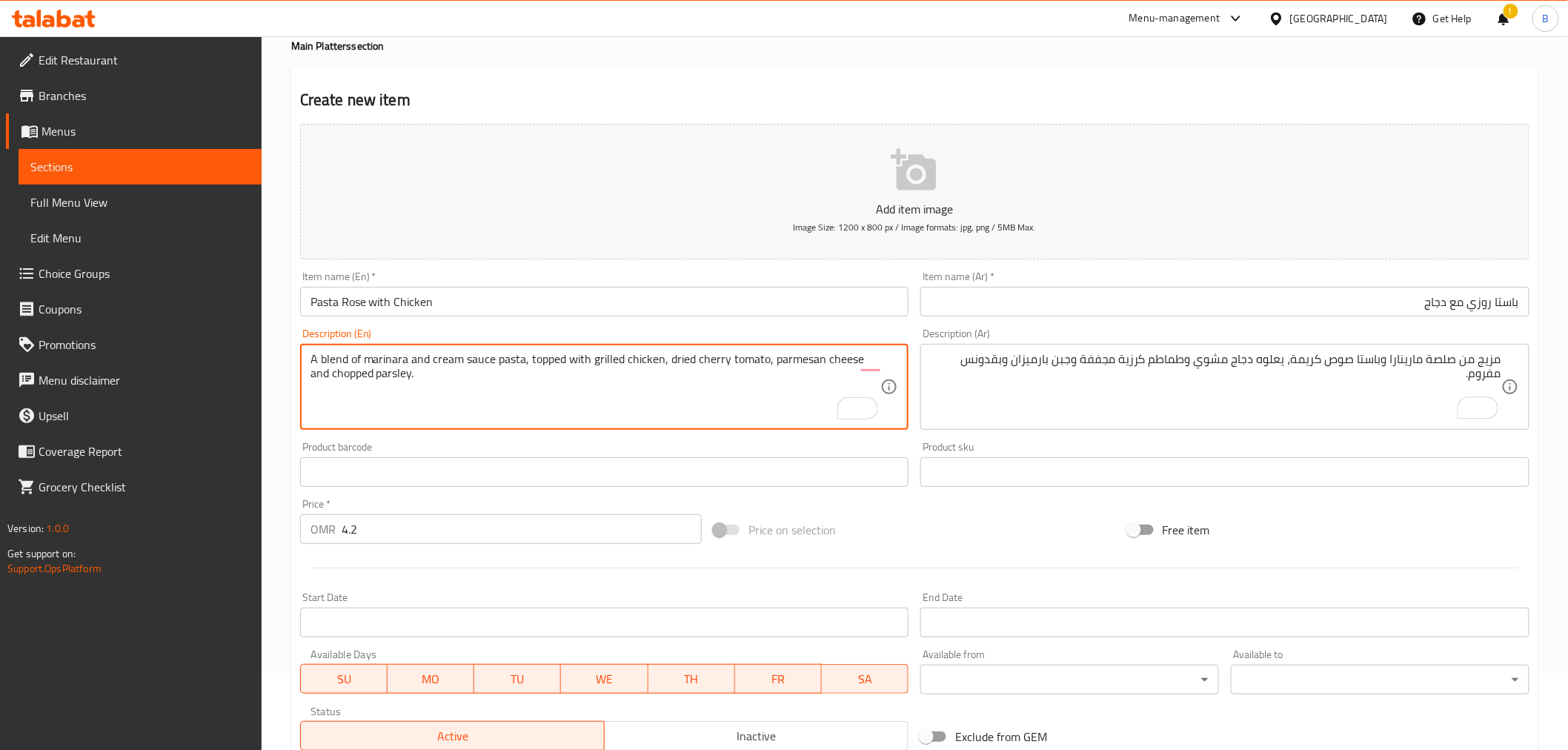
click at [344, 376] on textarea "A blend of marinara and cream sauce pasta, topped with grilled chicken, dried c…" at bounding box center [596, 387] width 570 height 71
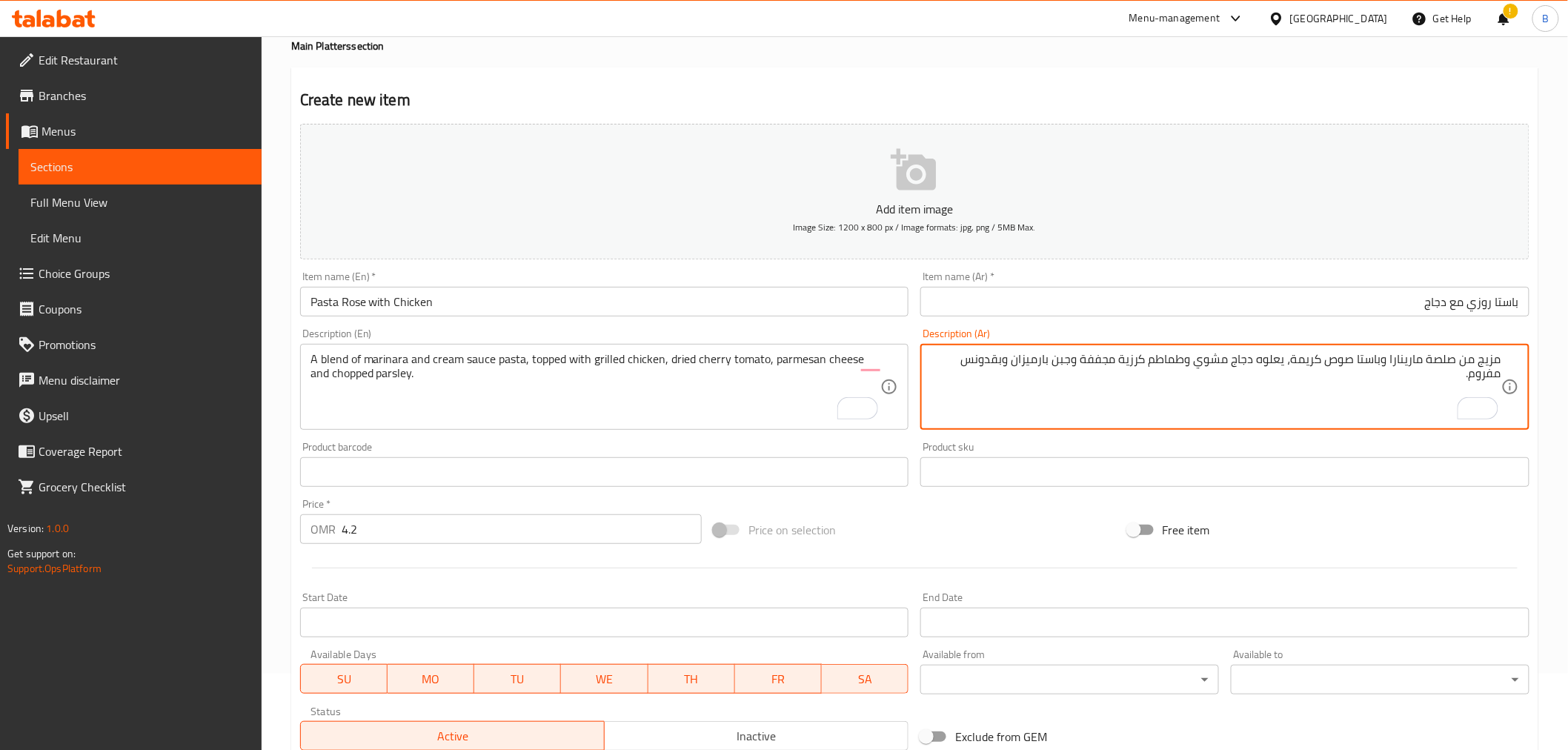
click at [1483, 376] on textarea "مزيج من صلصة مارينارا وباستا صوص كريمة، يعلوه دجاج مشوي وطماطم كرزية مجففة وجبن…" at bounding box center [1216, 387] width 570 height 71
paste textarea "طع"
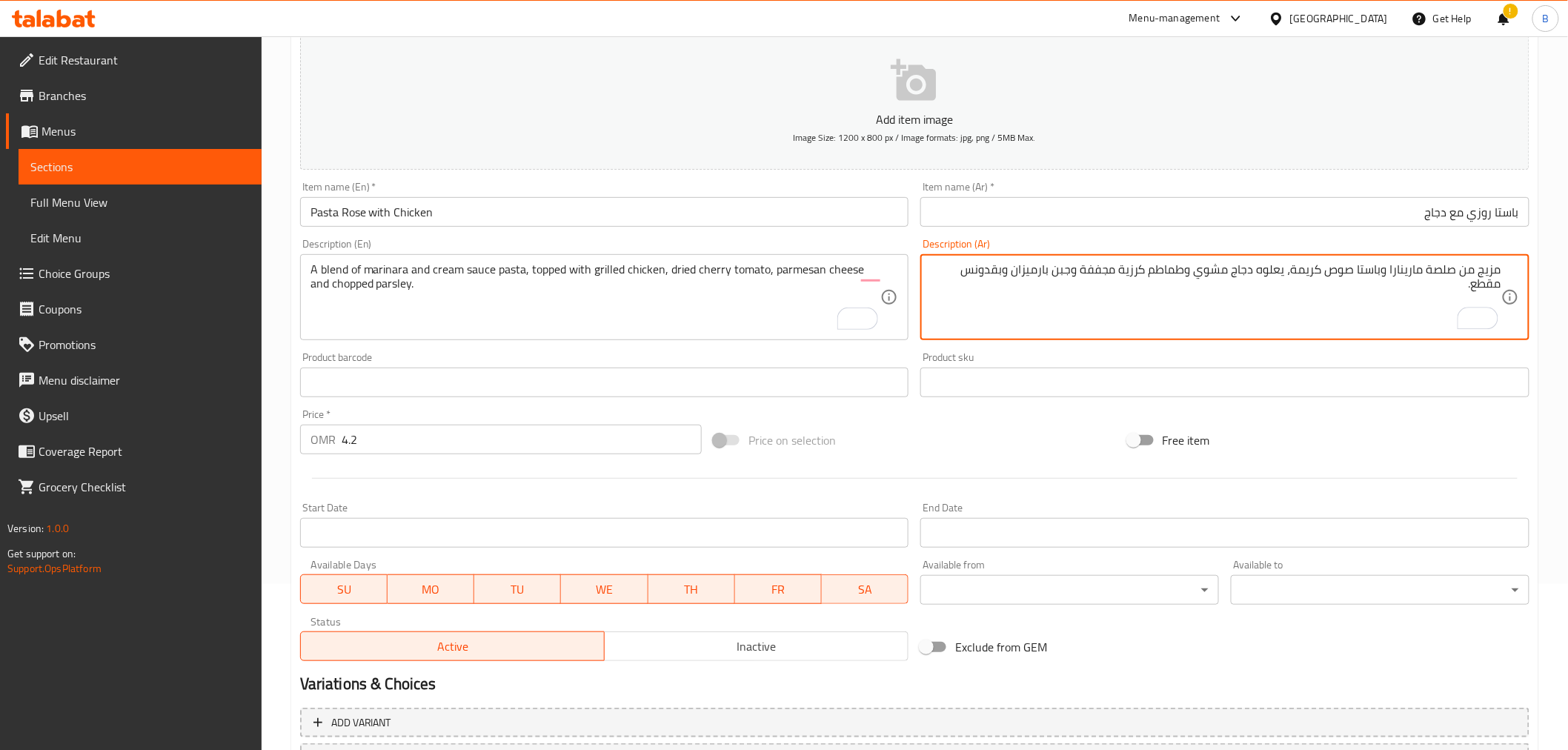
scroll to position [294, 0]
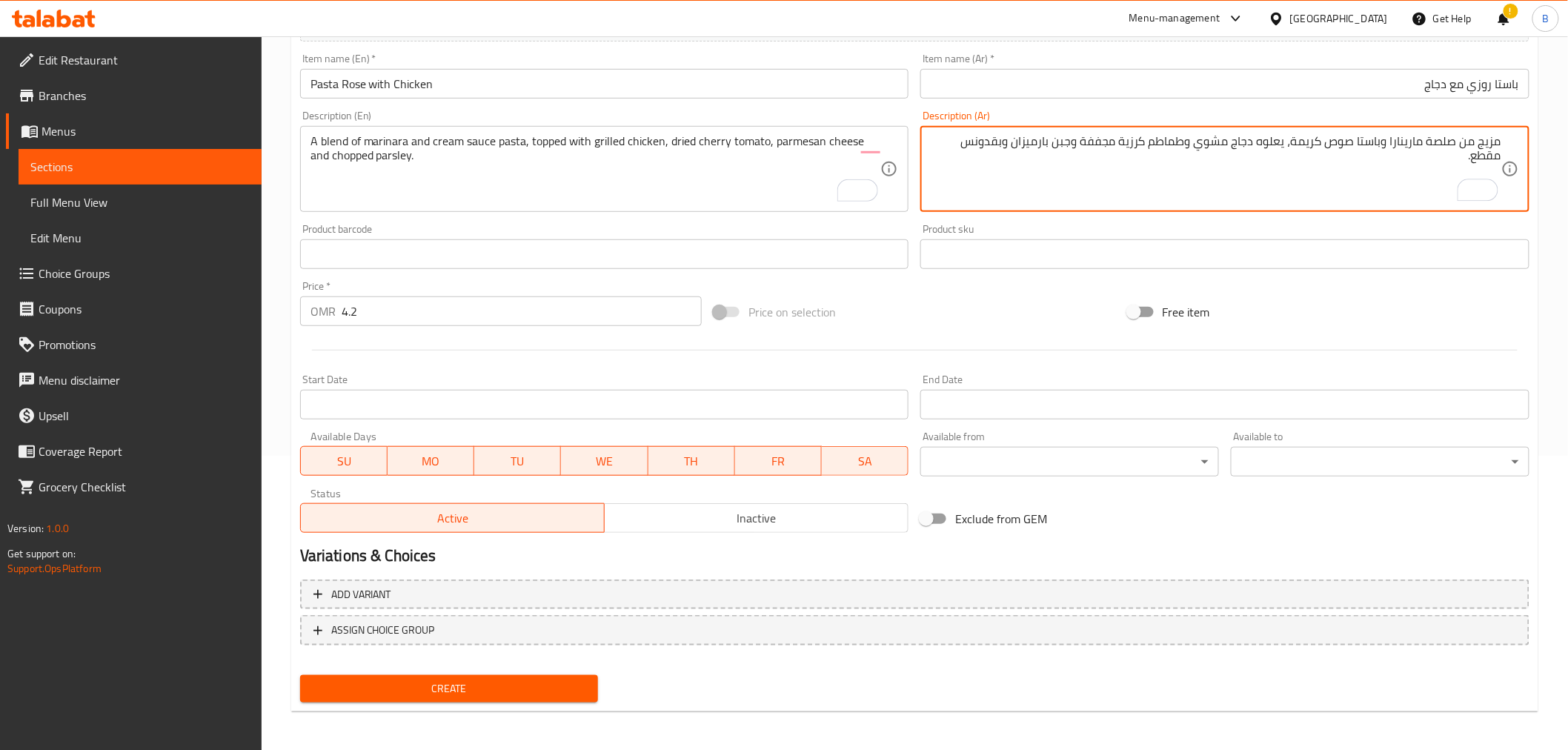
type textarea "مزيج من صلصة مارينارا وباستا صوص كريمة، يعلوه دجاج مشوي وطماطم كرزية مجففة وجبن…"
click at [528, 682] on span "Create" at bounding box center [450, 688] width 275 height 19
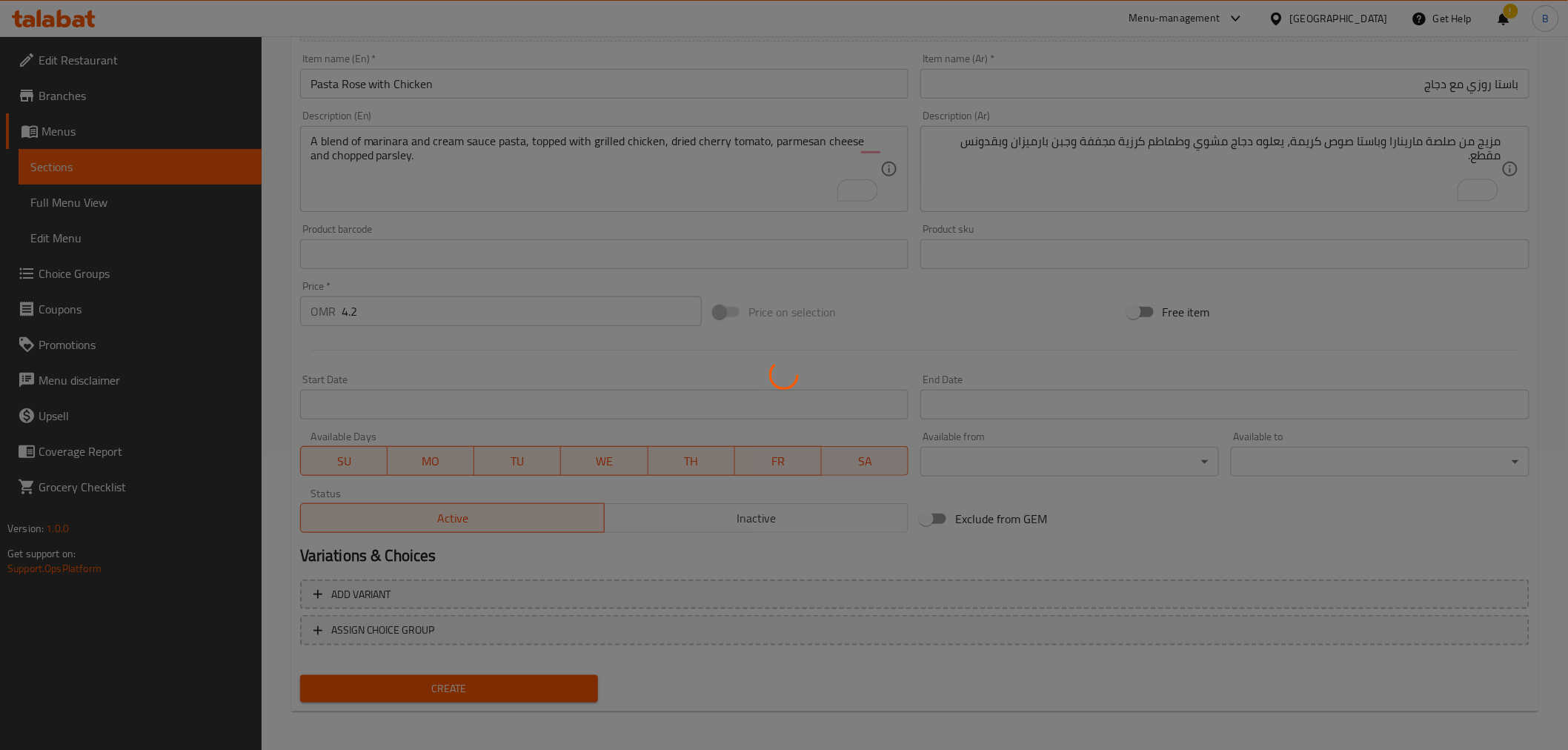
type input "0"
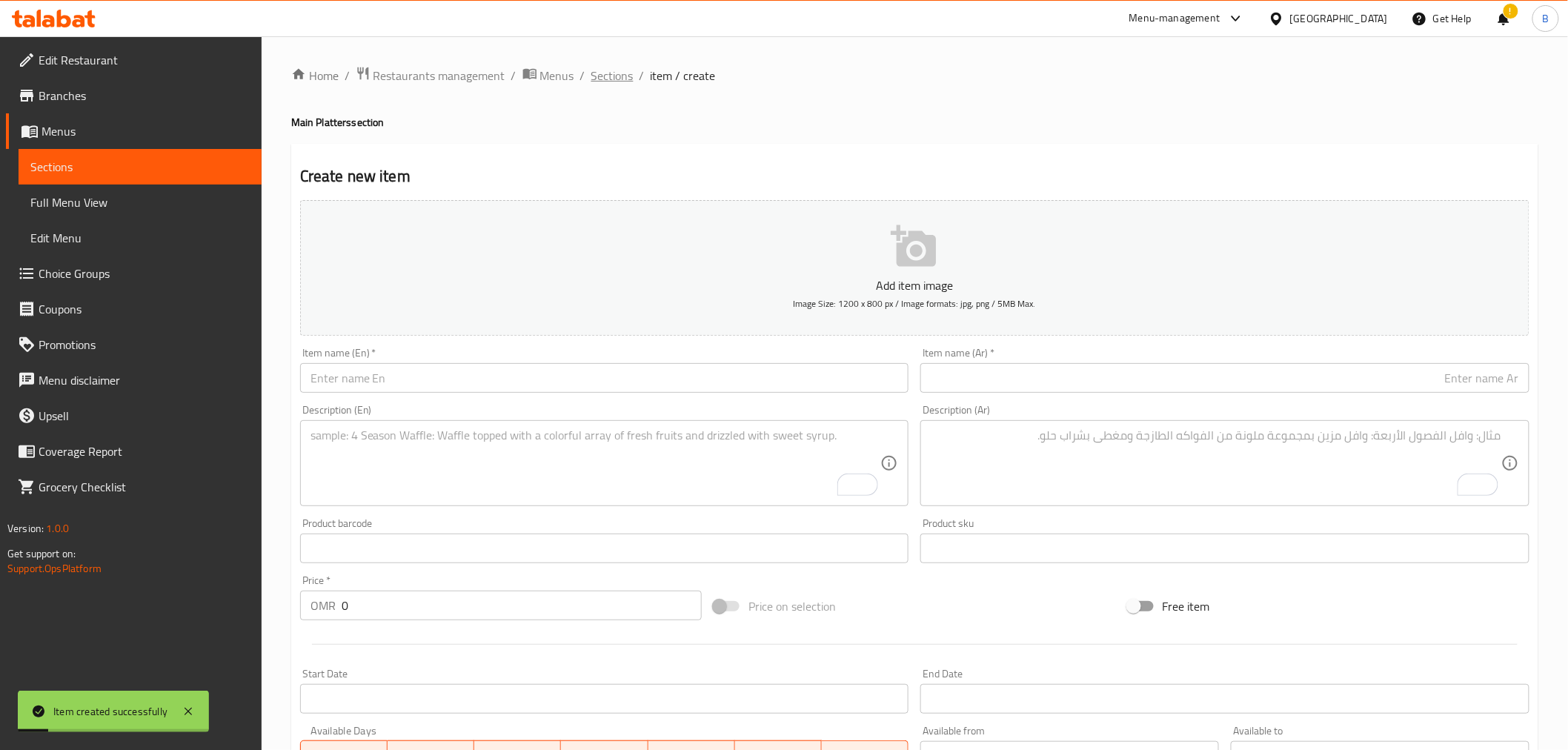
click at [601, 71] on span "Sections" at bounding box center [612, 76] width 42 height 18
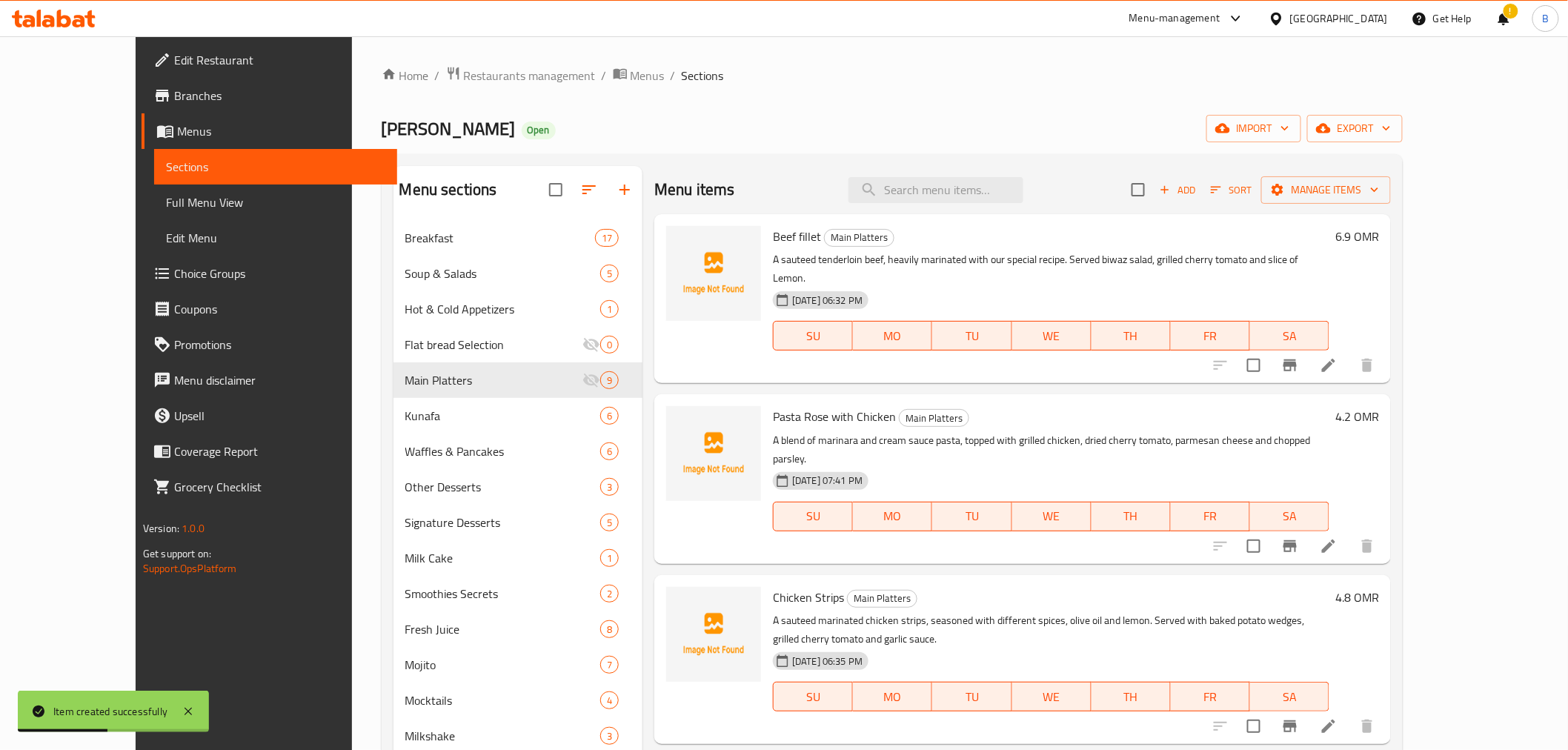
click at [1256, 201] on button "Sort" at bounding box center [1231, 190] width 48 height 23
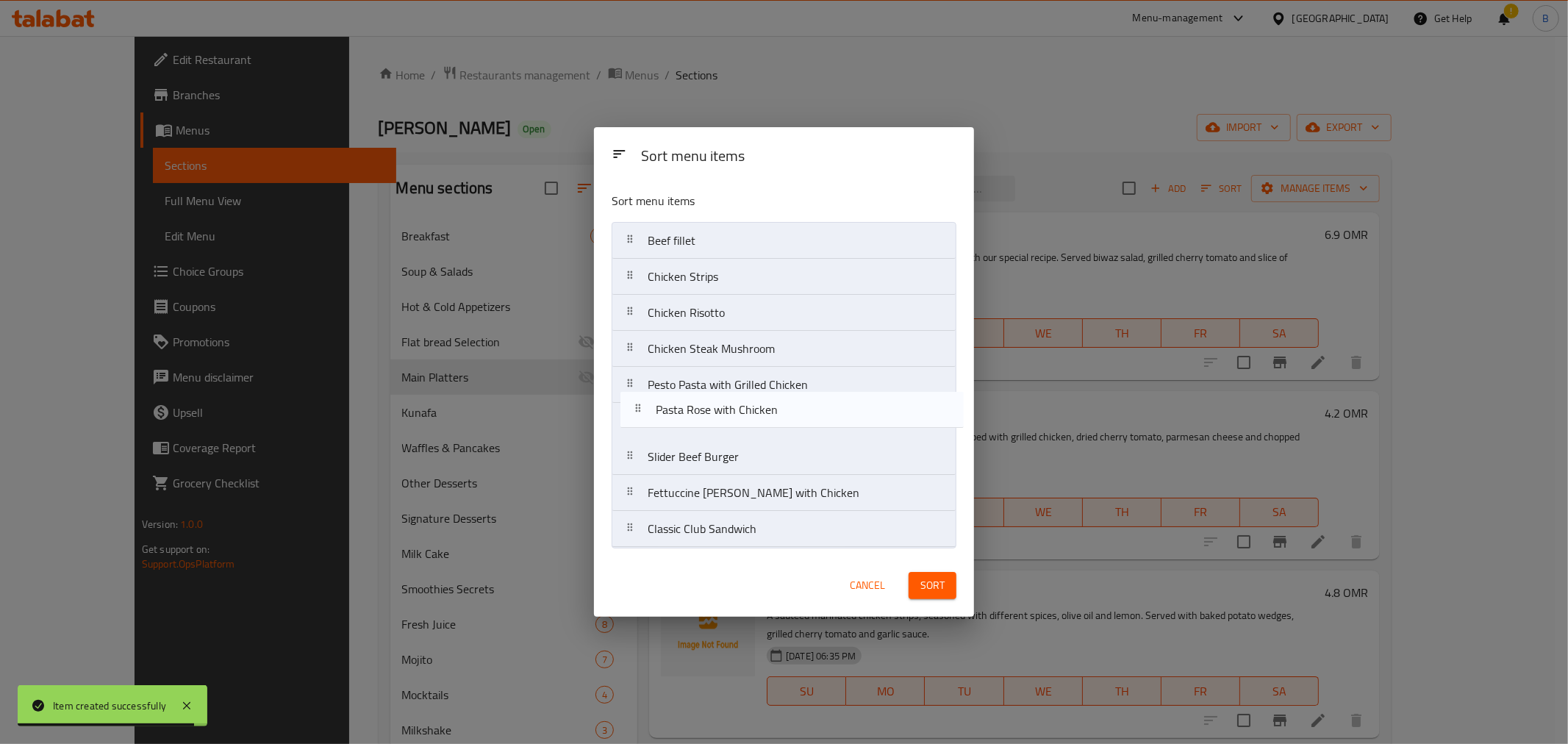
drag, startPoint x: 716, startPoint y: 281, endPoint x: 725, endPoint y: 429, distance: 148.3
click at [725, 429] on nav "Beef fillet Pasta Rose with Chicken Chicken Strips Chicken Risotto Chicken Stea…" at bounding box center [783, 385] width 345 height 326
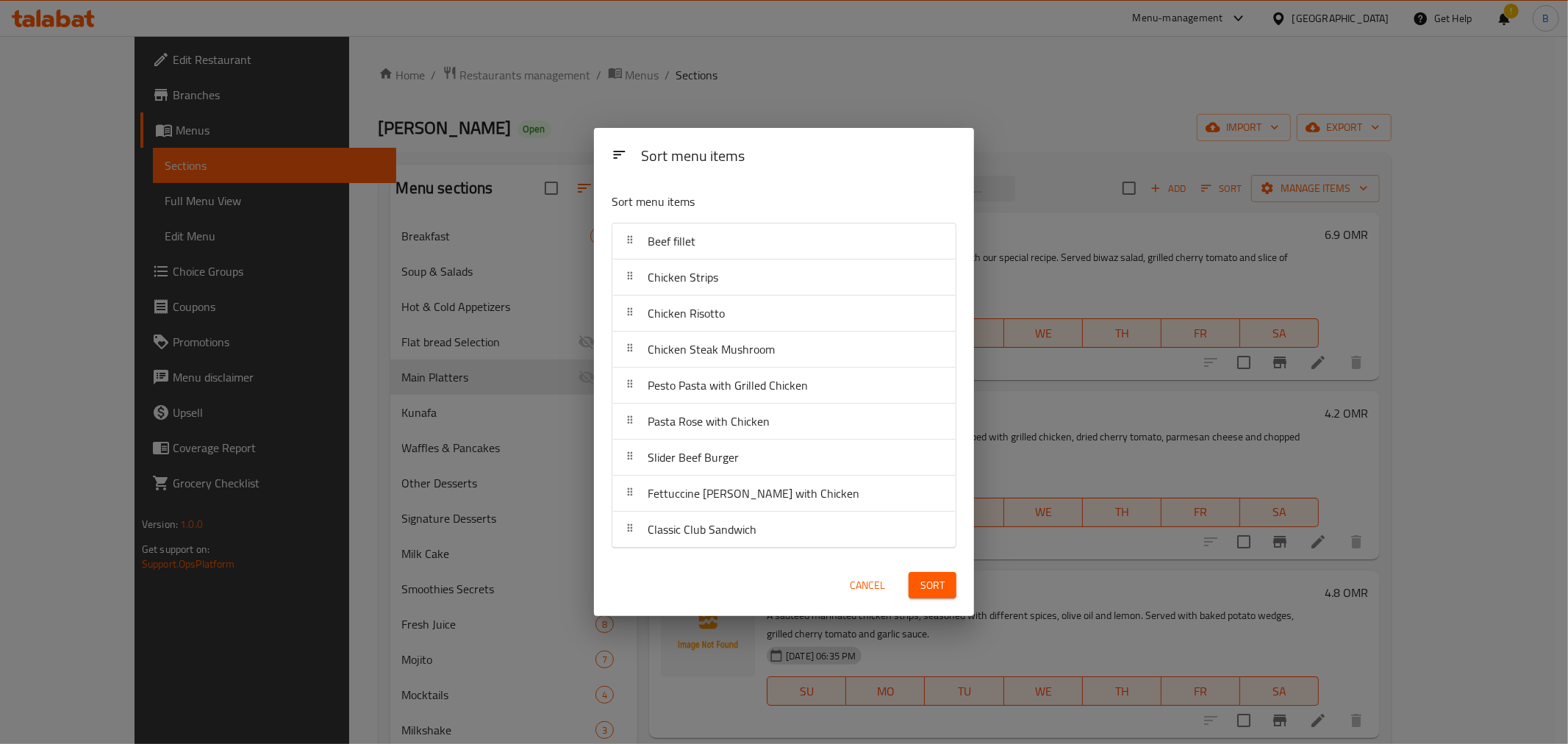
click at [927, 578] on span "Sort" at bounding box center [932, 585] width 24 height 19
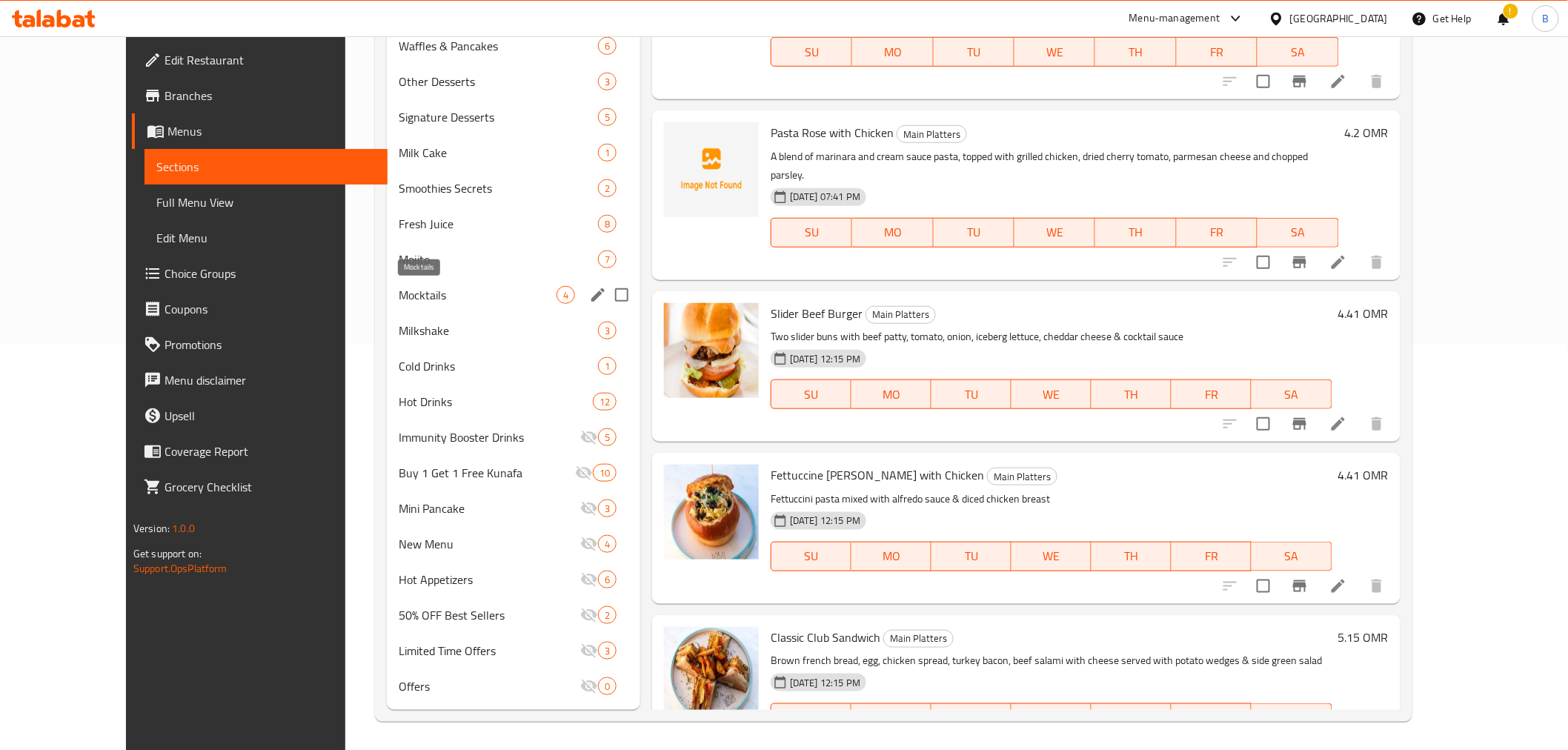
scroll to position [159, 0]
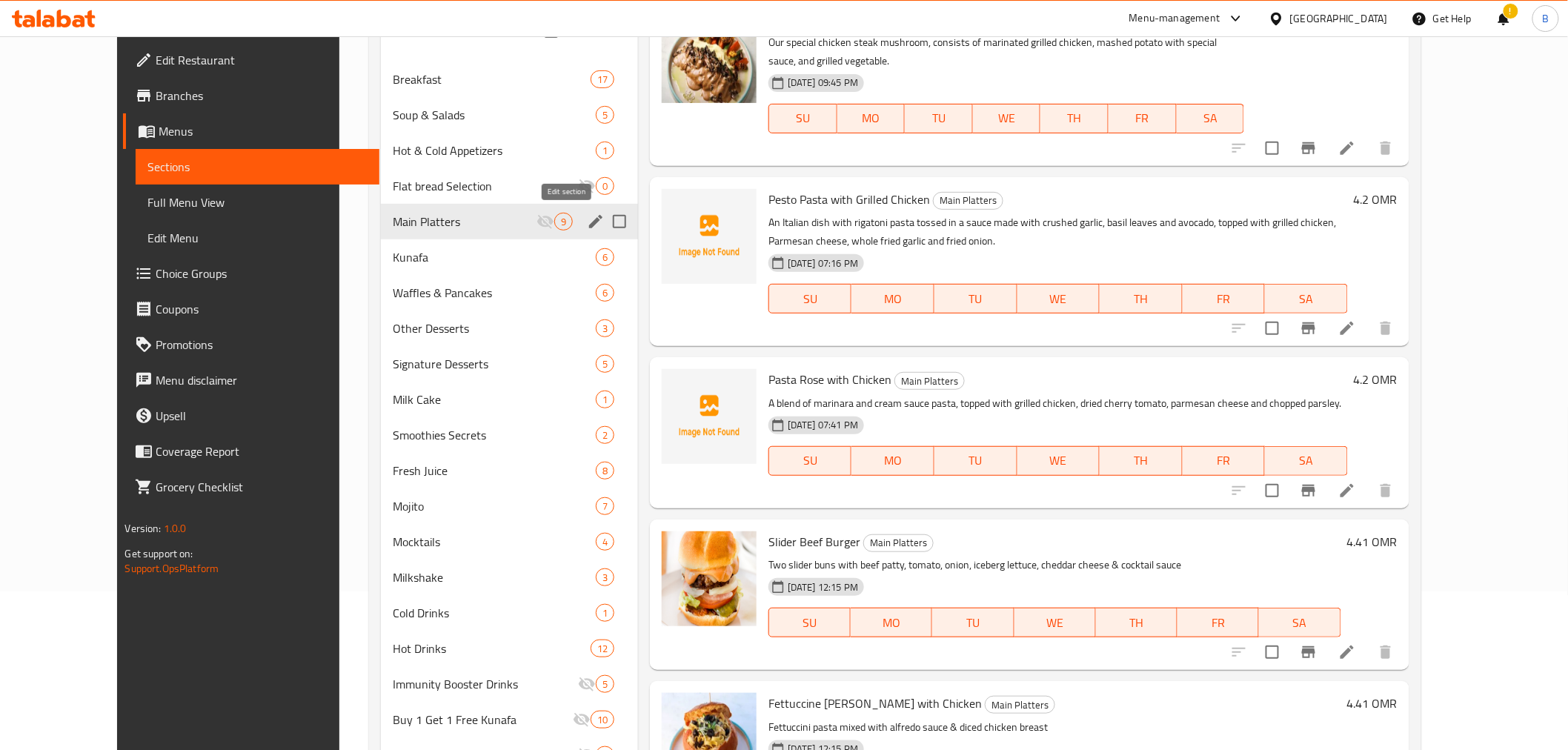
click at [587, 226] on icon "edit" at bounding box center [596, 222] width 18 height 18
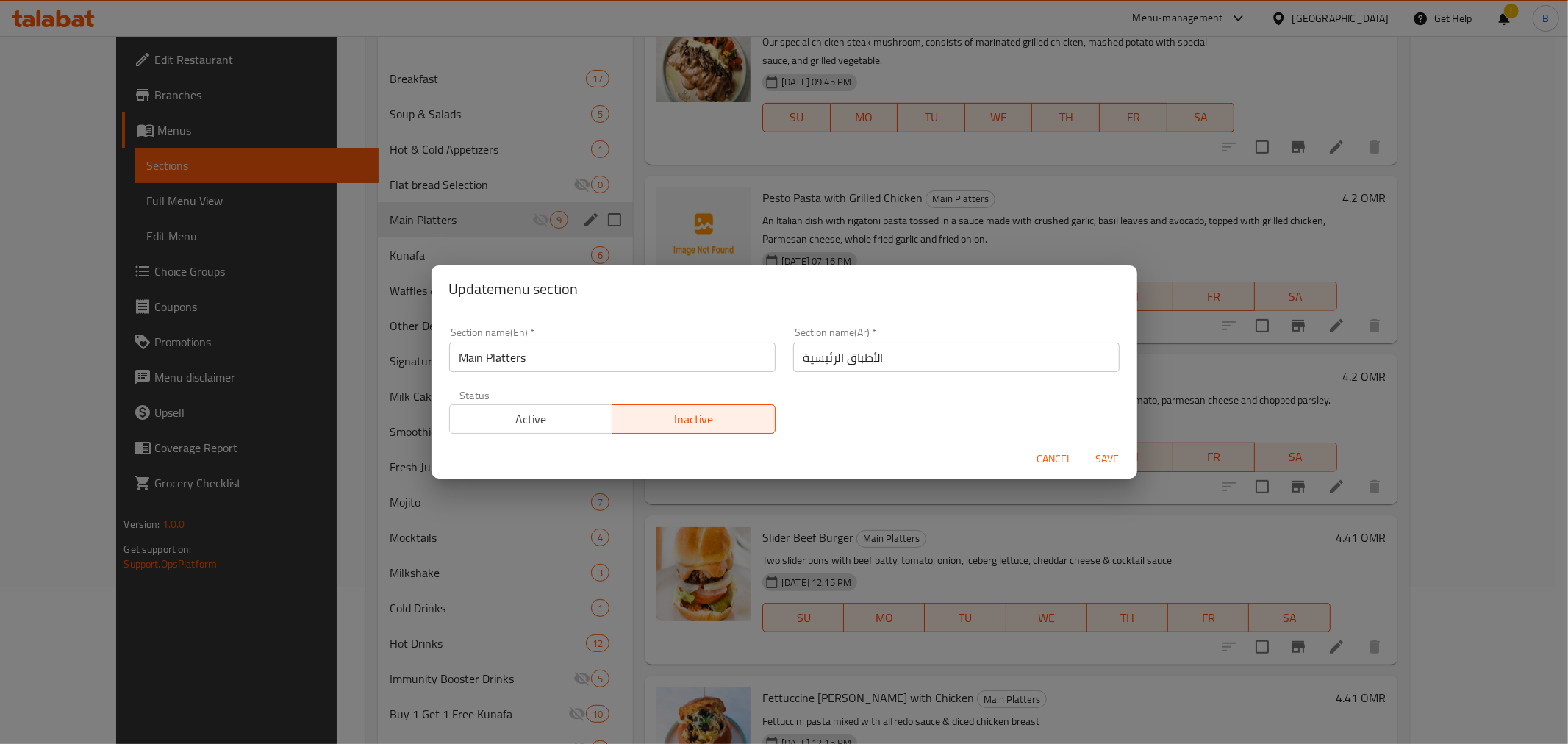
click at [570, 431] on button "Active" at bounding box center [531, 419] width 164 height 29
click at [1097, 451] on span "Save" at bounding box center [1107, 459] width 35 height 19
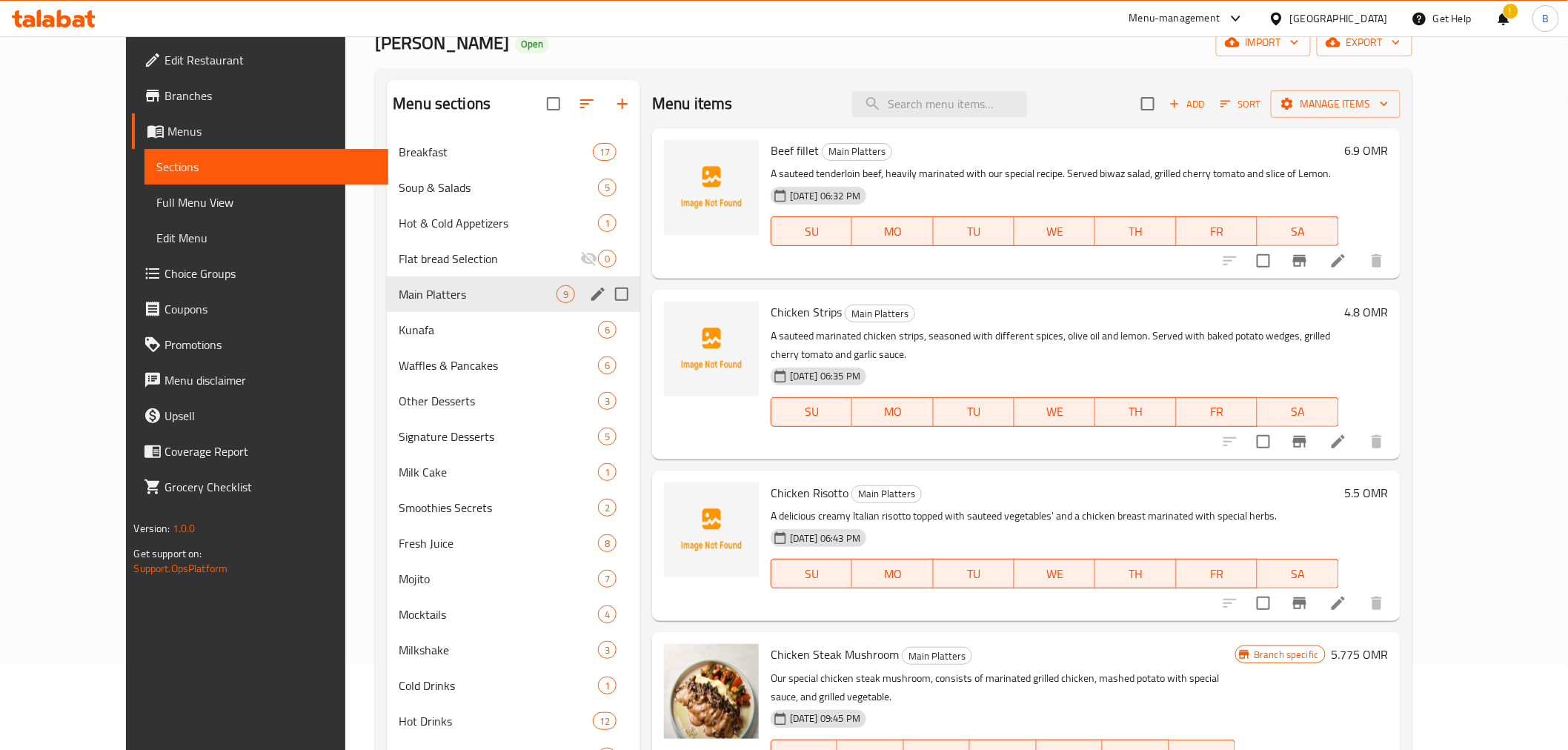
scroll to position [76, 0]
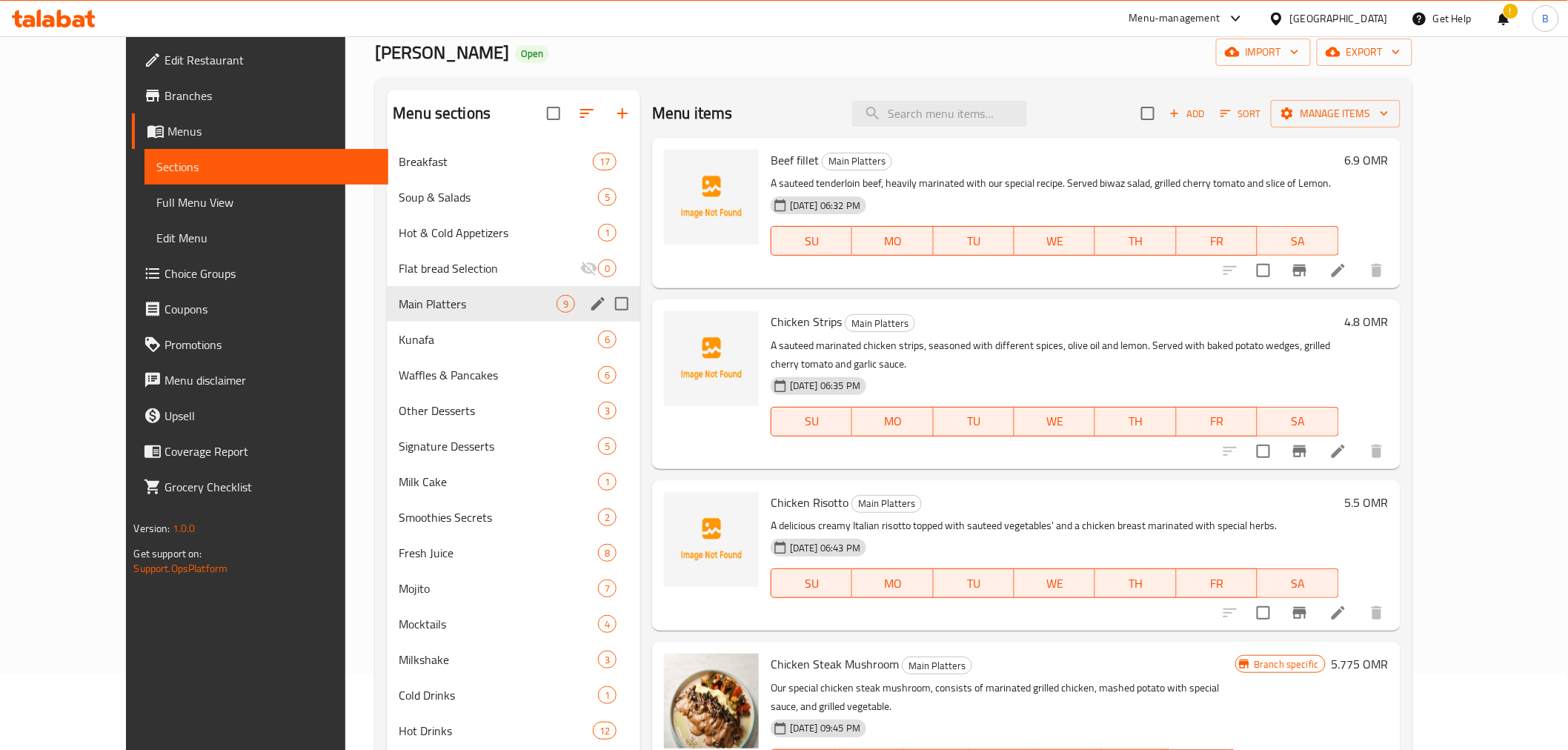
click at [985, 136] on div "Menu items Add Sort Manage items" at bounding box center [1026, 113] width 748 height 48
click at [988, 125] on input "search" at bounding box center [939, 114] width 175 height 26
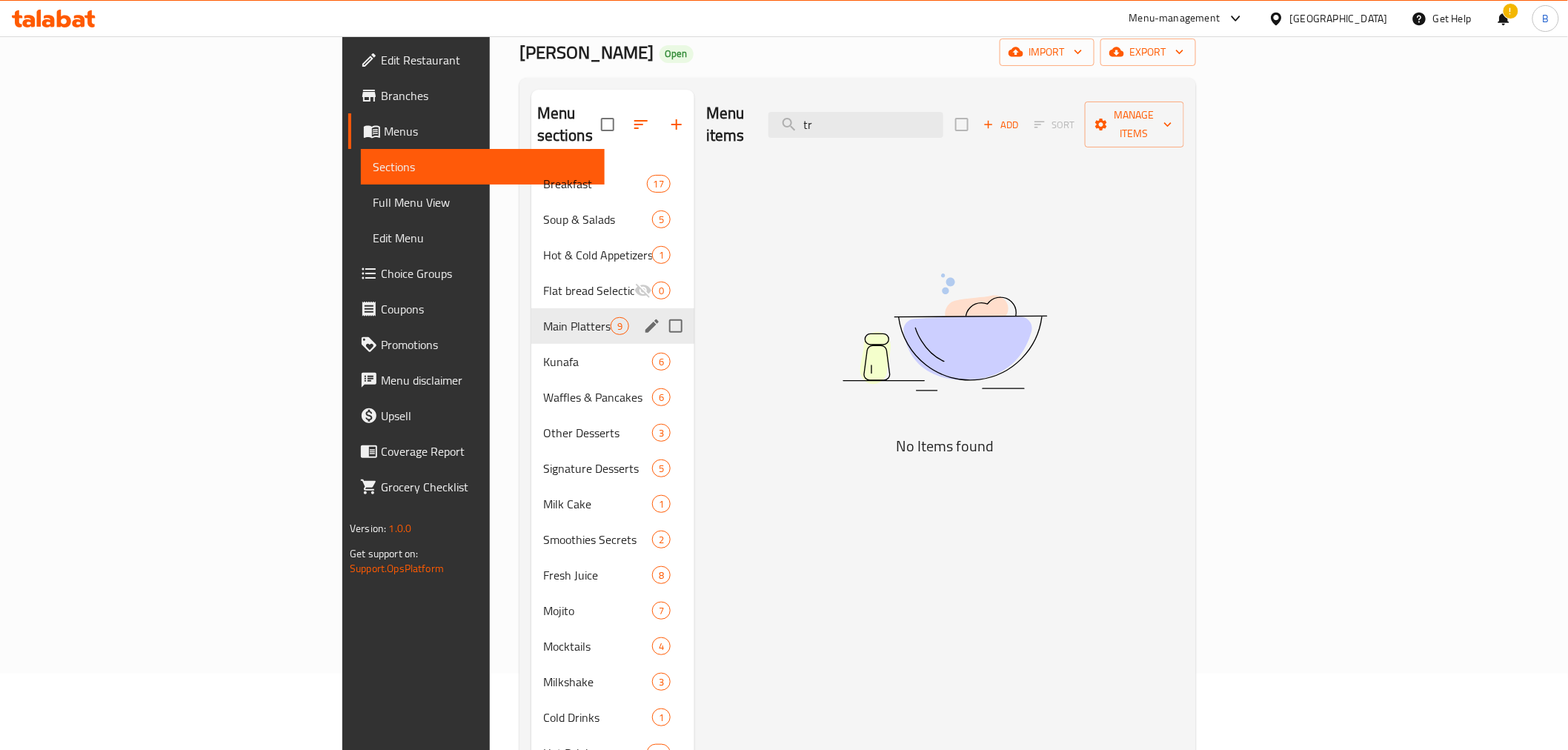
type input "t"
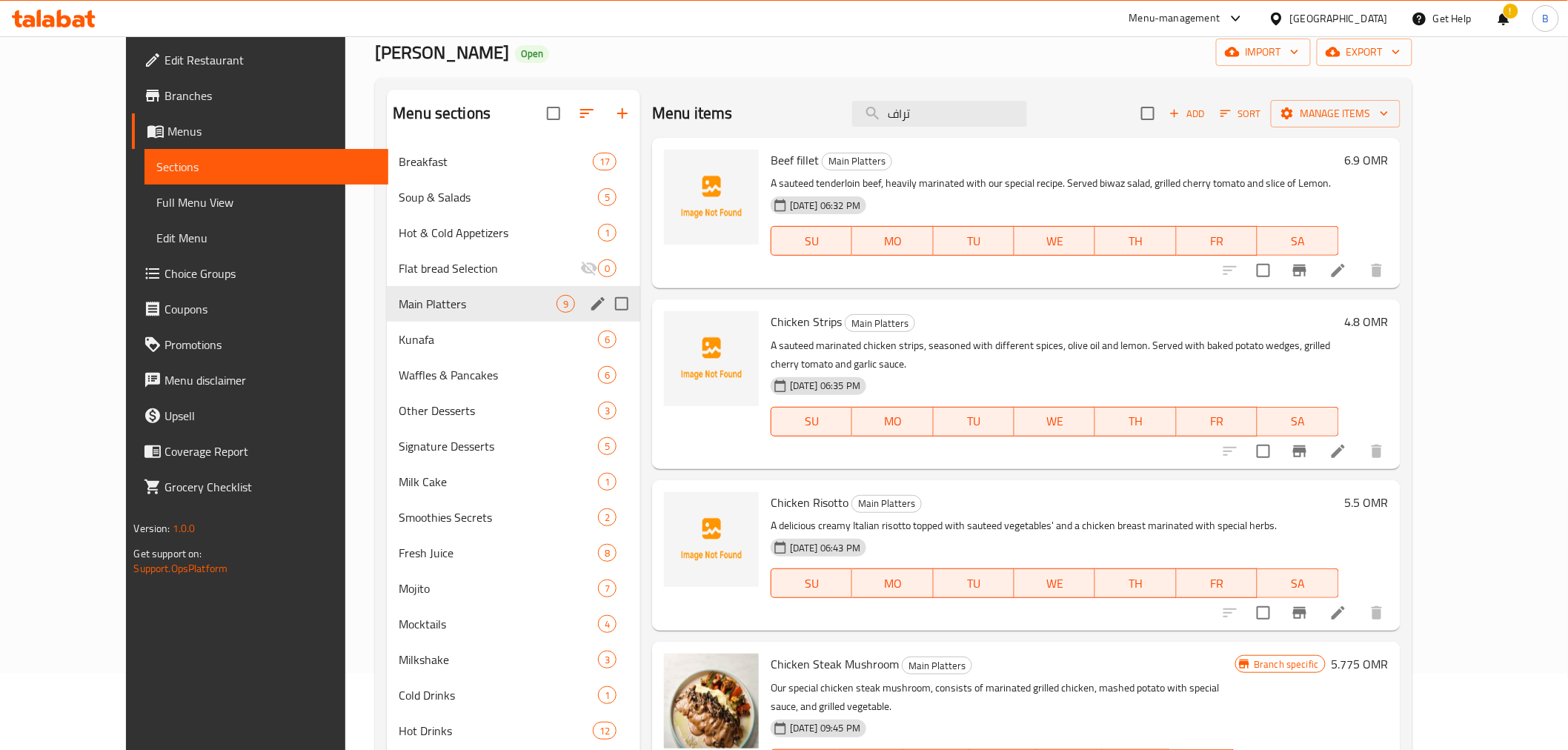
type input "ترافي"
click at [1207, 107] on span "Add" at bounding box center [1187, 113] width 40 height 17
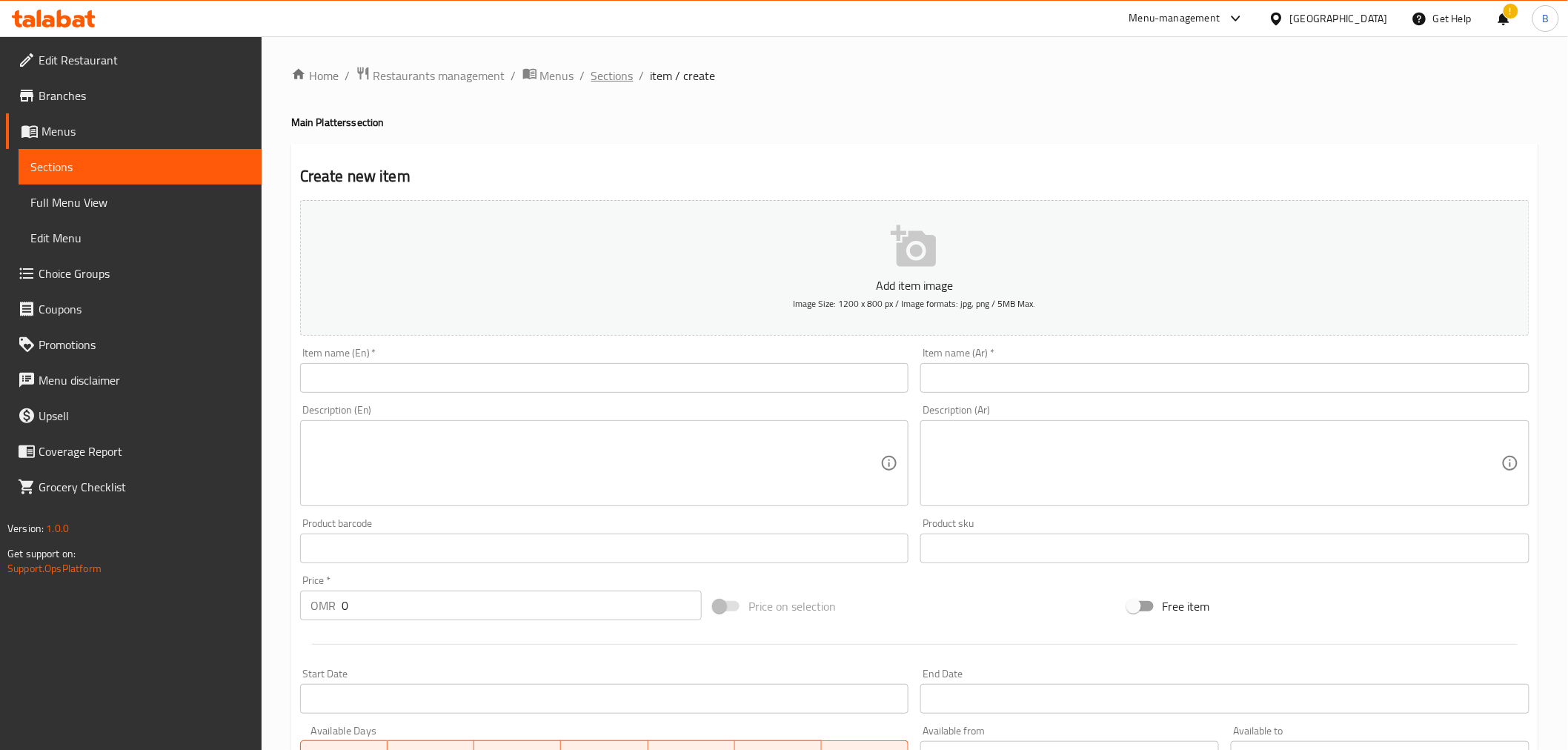
click at [614, 67] on span "Sections" at bounding box center [612, 76] width 42 height 18
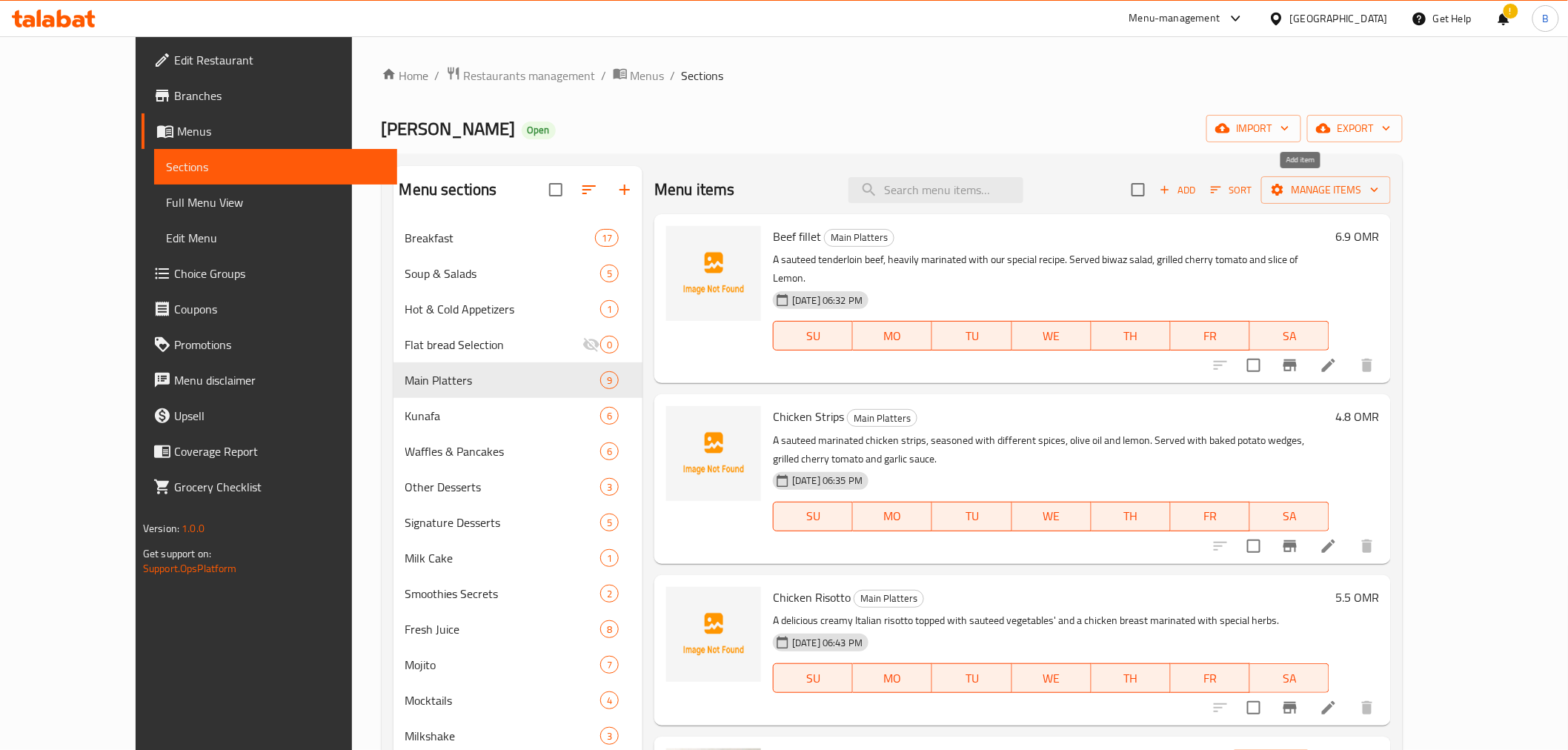
click at [1197, 189] on span "Add" at bounding box center [1178, 190] width 40 height 17
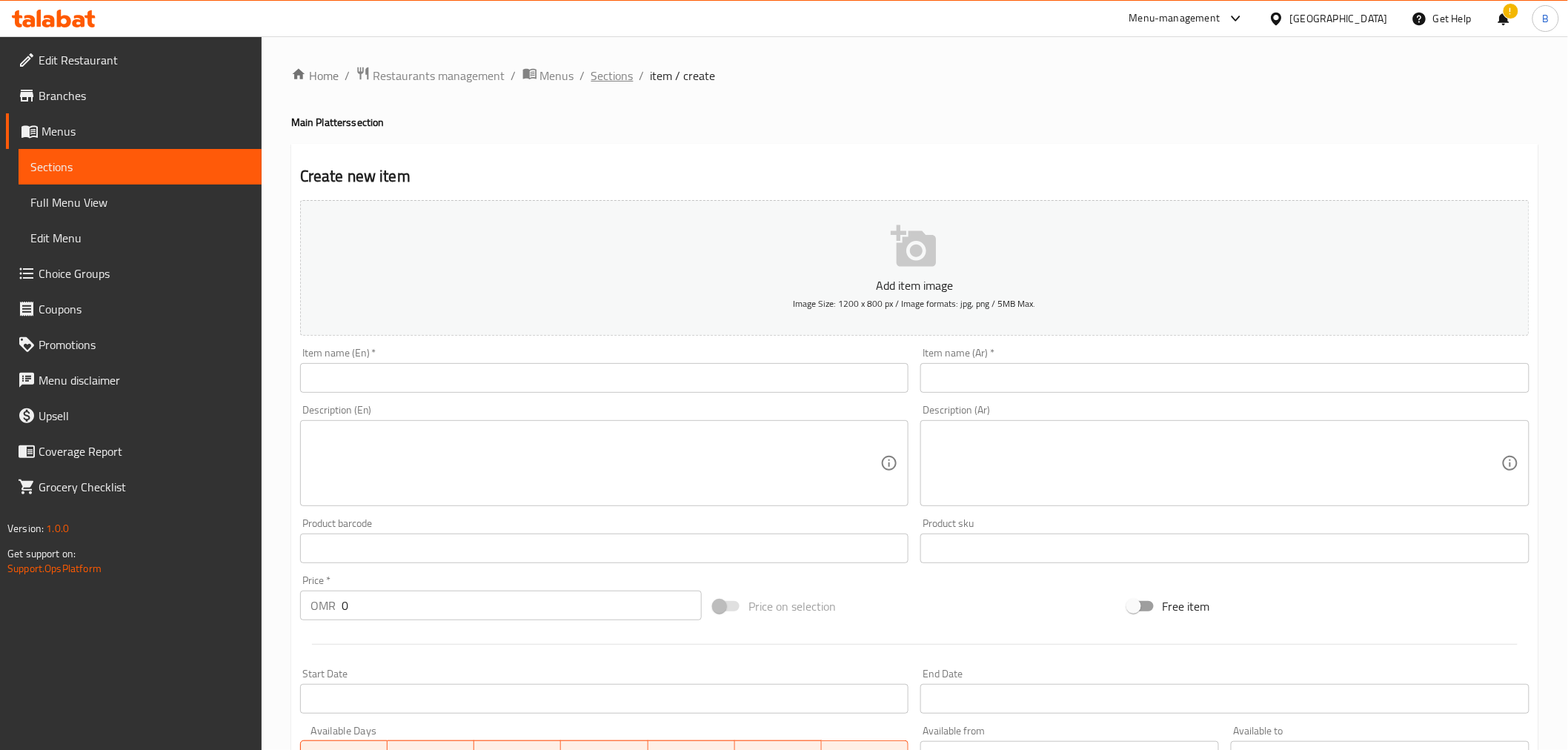
click at [608, 76] on span "Sections" at bounding box center [612, 76] width 42 height 18
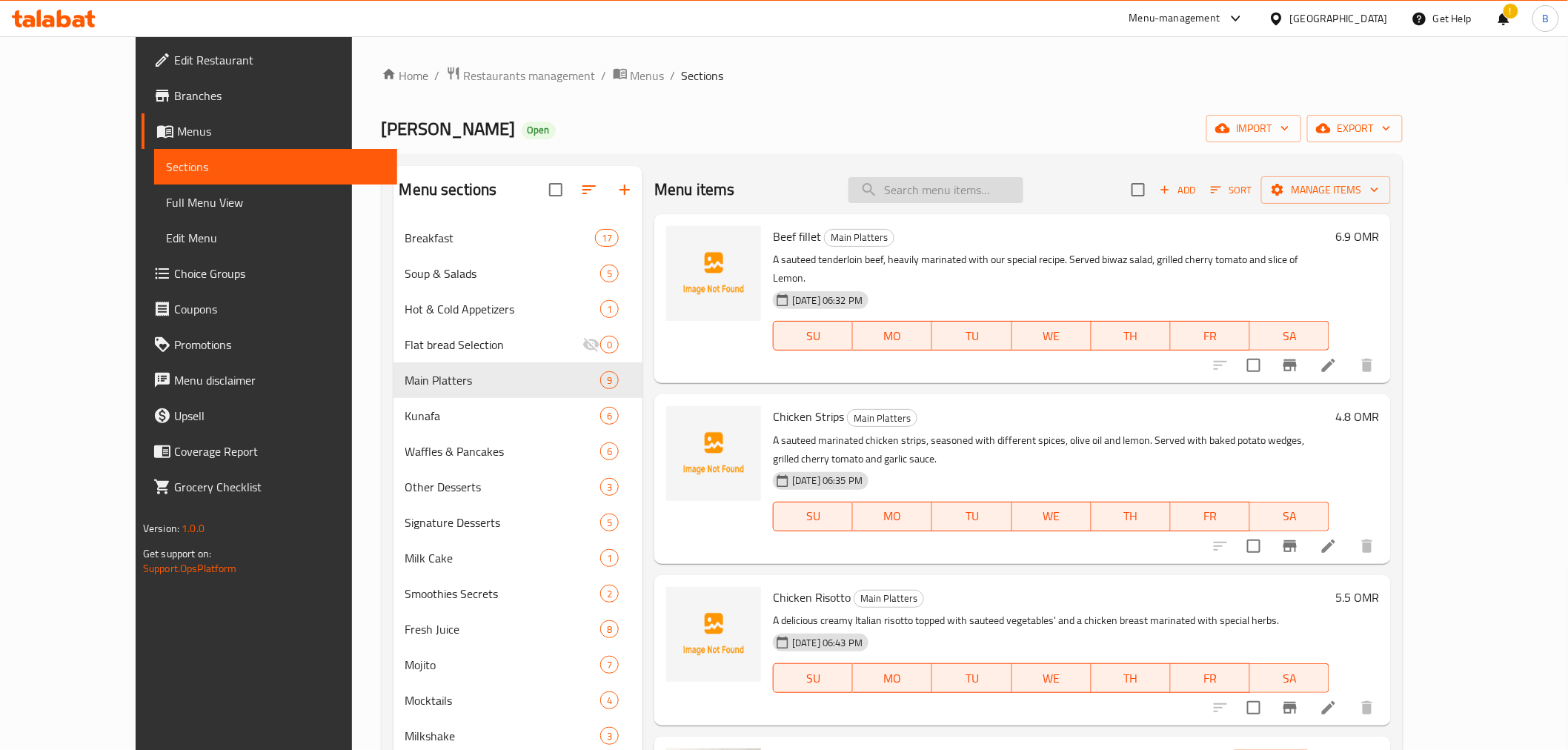
click at [1016, 193] on input "search" at bounding box center [936, 191] width 175 height 26
type input "slider"
click at [1197, 184] on span "Add" at bounding box center [1178, 190] width 40 height 17
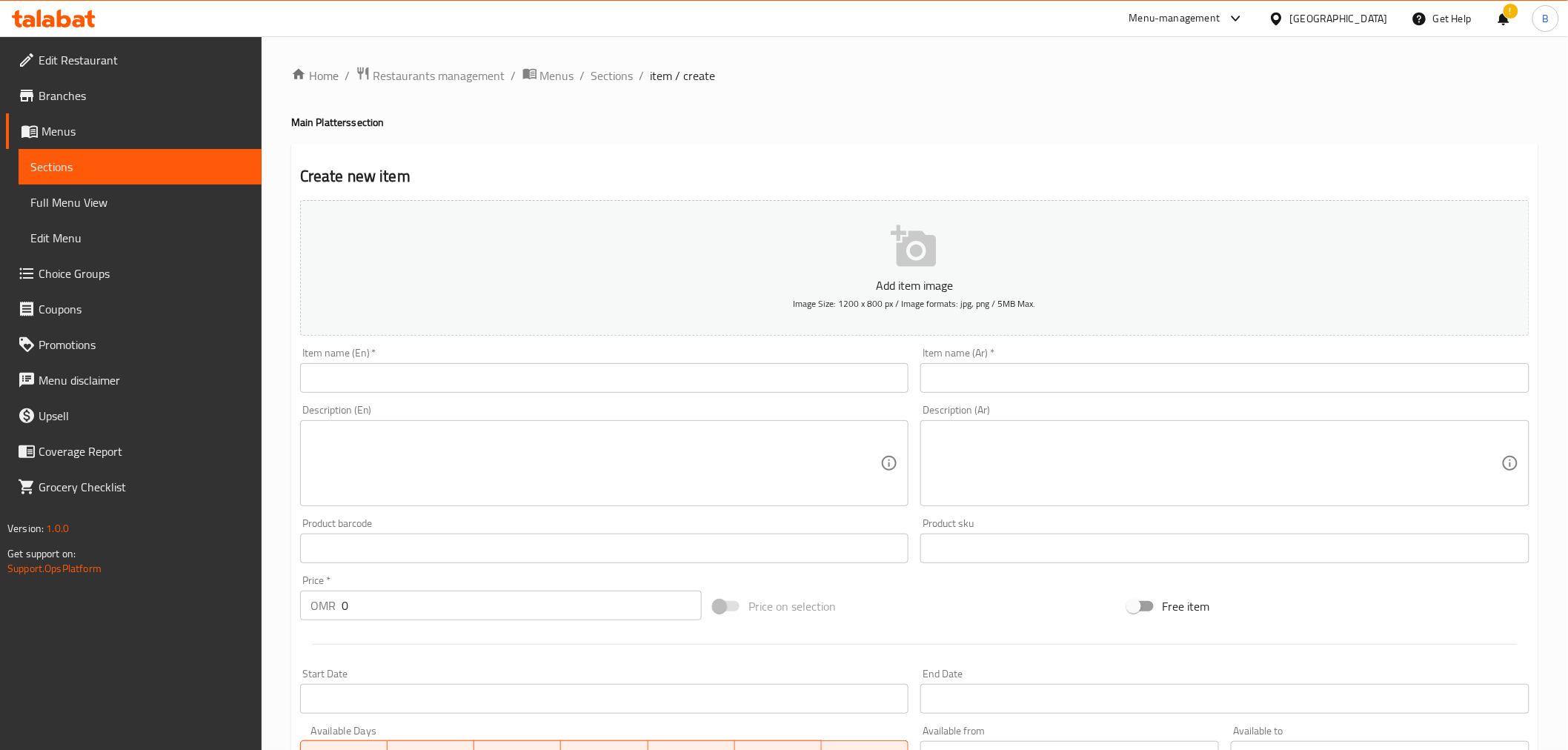
click at [616, 386] on input "text" at bounding box center [604, 378] width 609 height 30
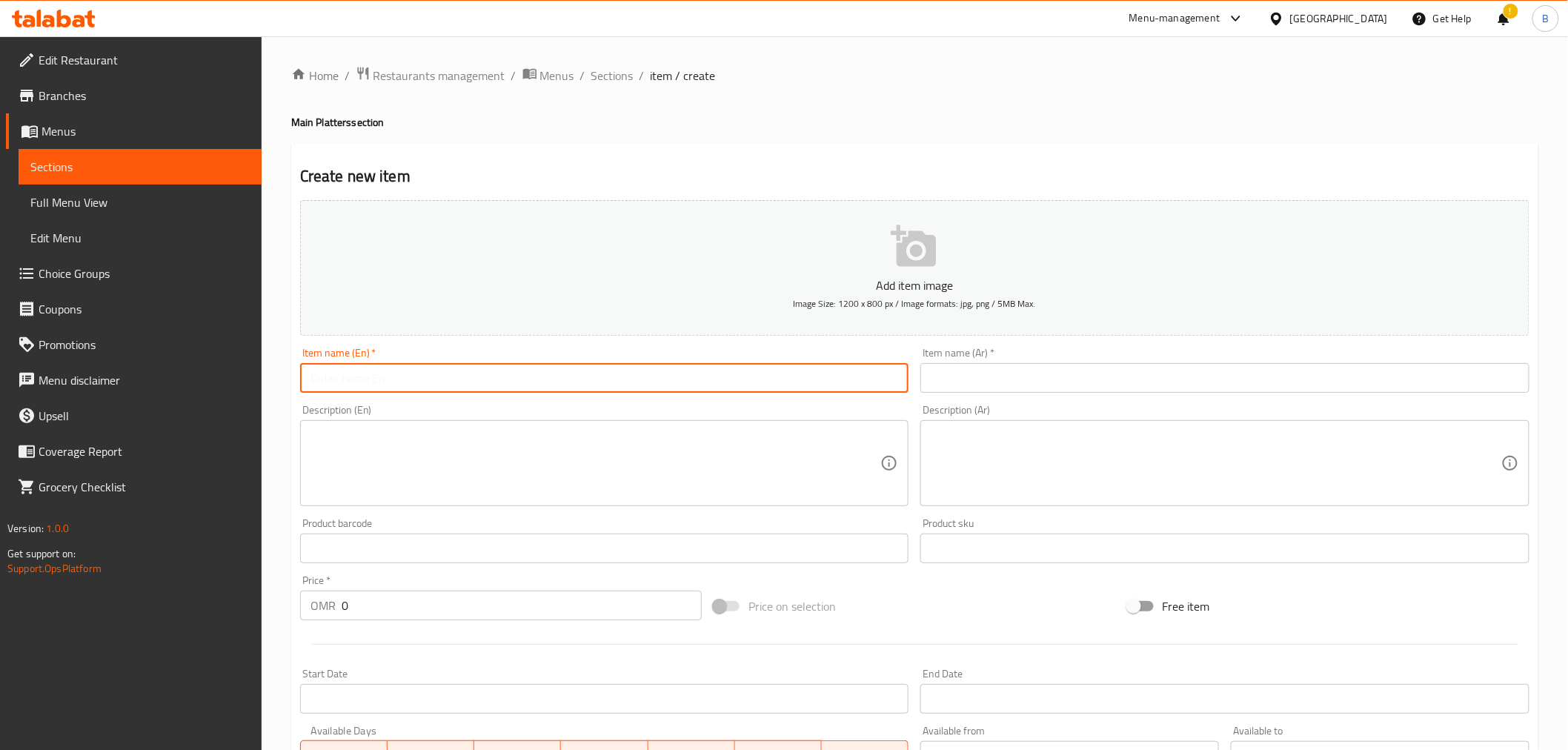
paste input "Slider Chicken Burger"
type input "Slider Chicken Burger"
click at [977, 381] on input "text" at bounding box center [1224, 378] width 609 height 30
paste input "برجر دجاج سلايدر"
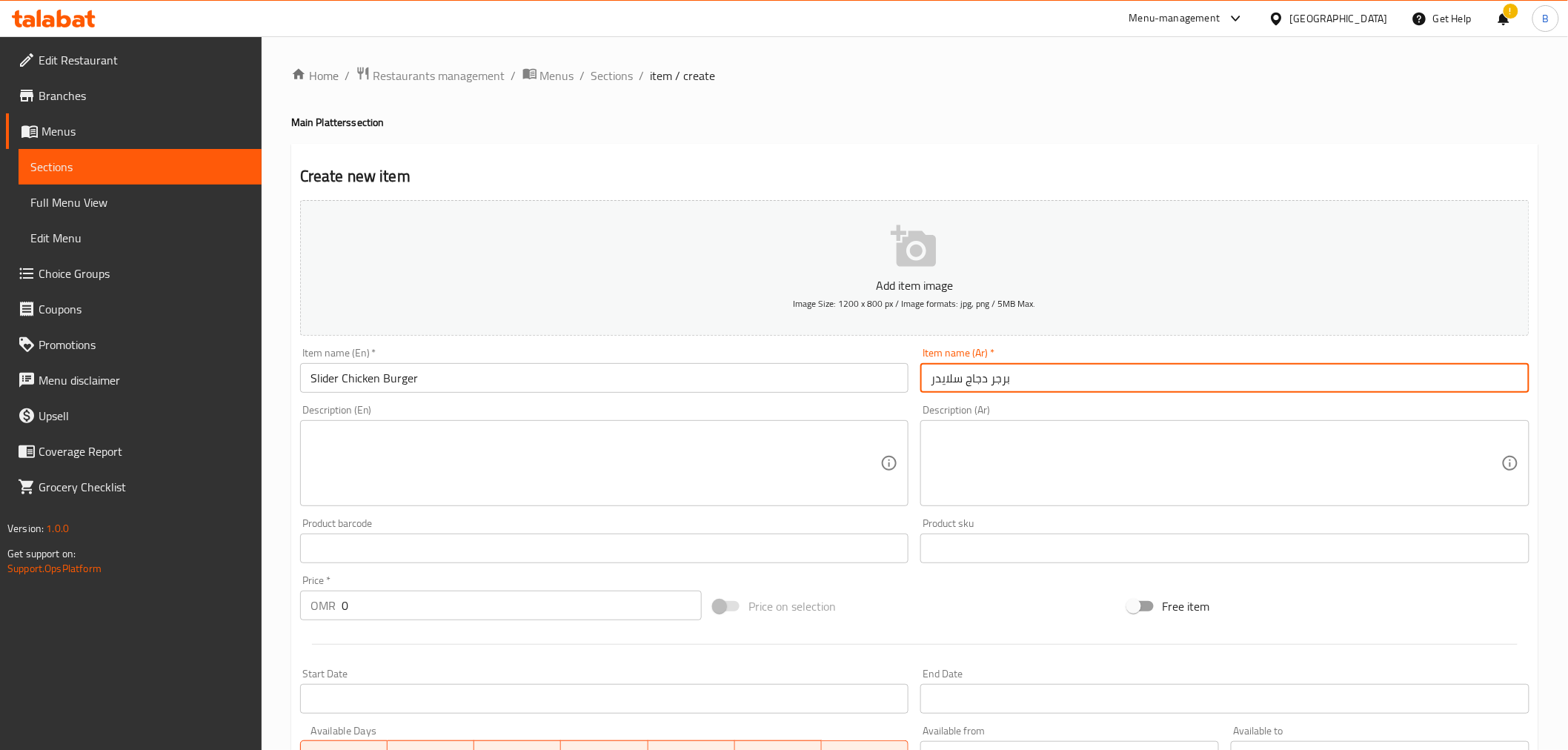
type input "برجر دجاج سلايدر"
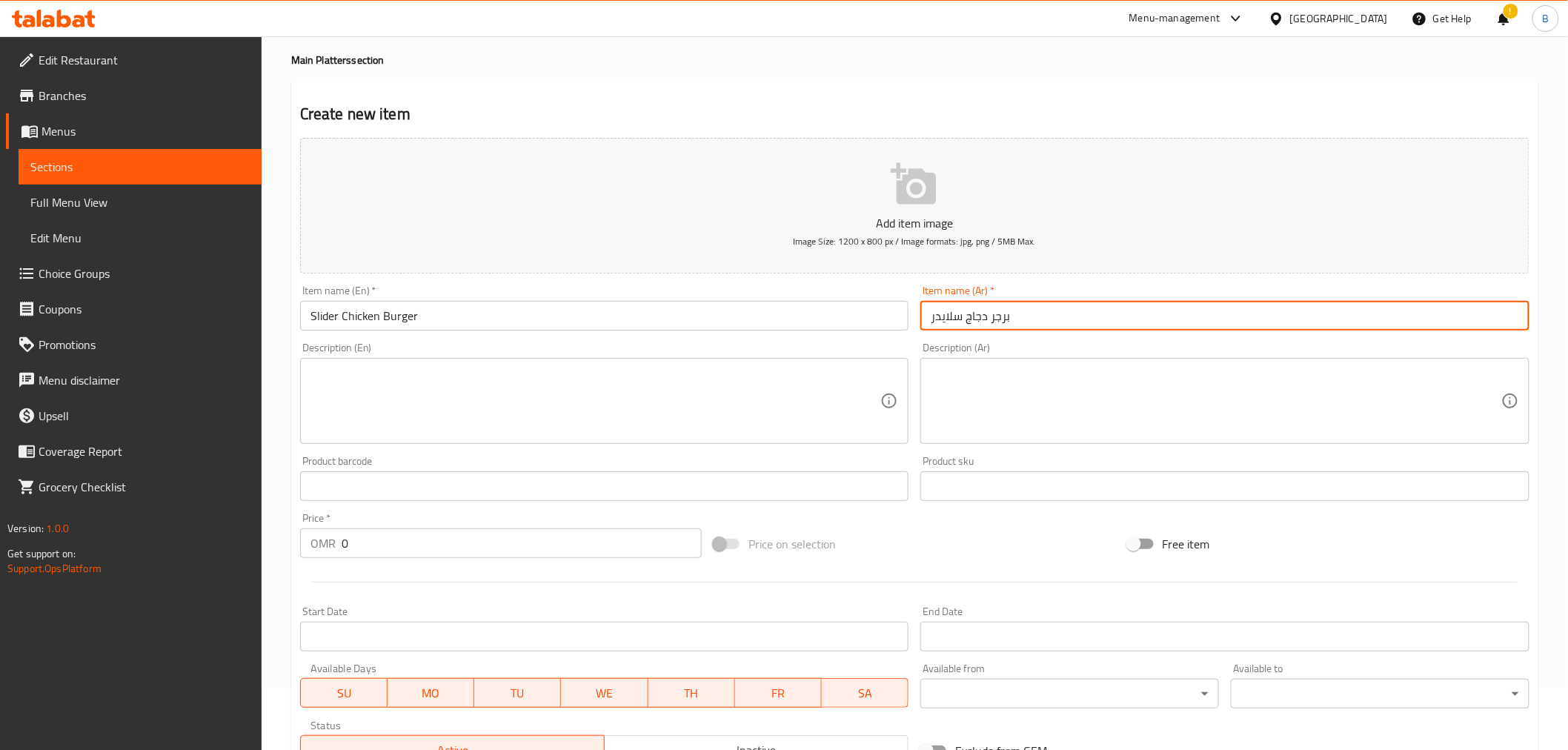
scroll to position [164, 0]
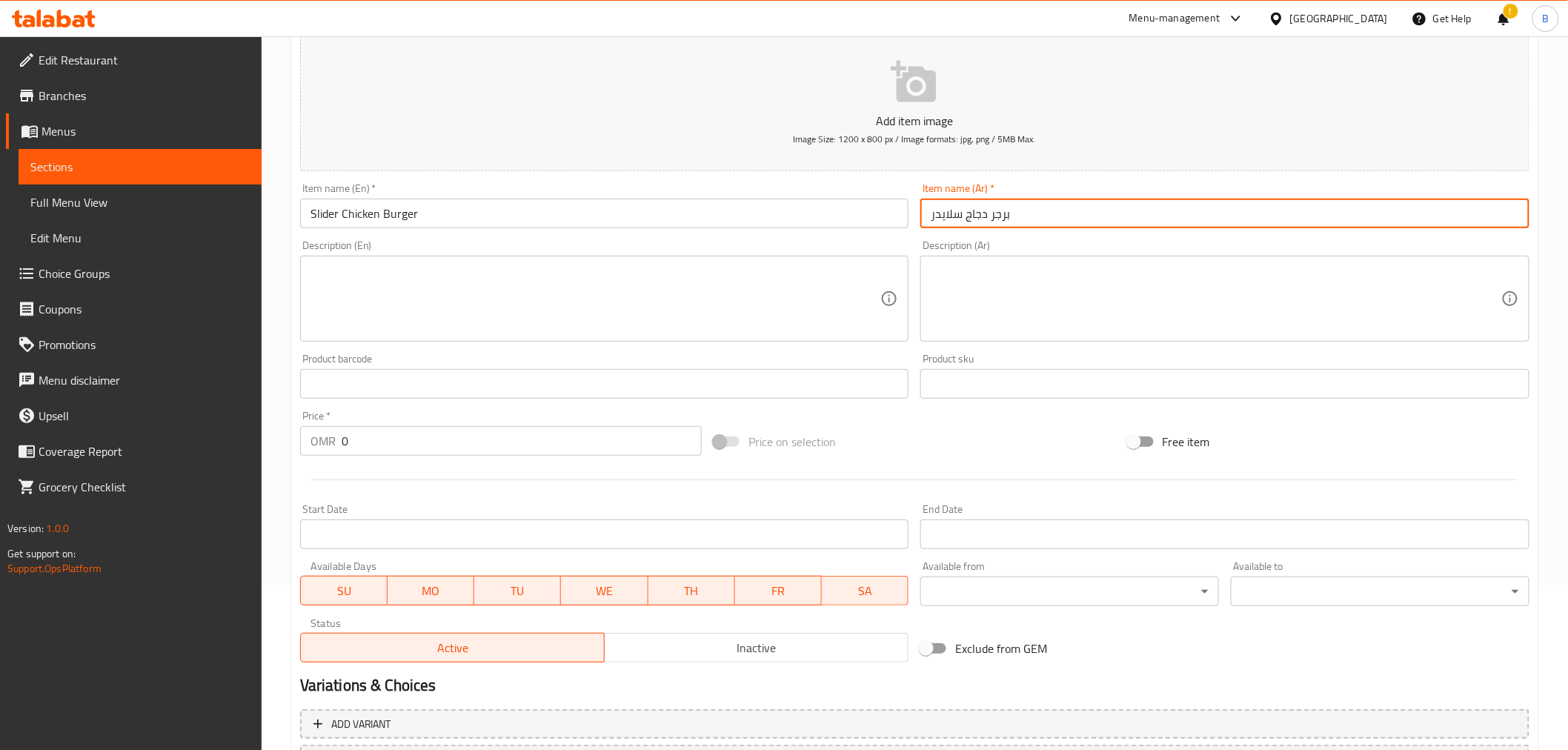
click at [464, 457] on div "Price   * OMR 0 Price *" at bounding box center [500, 432] width 413 height 57
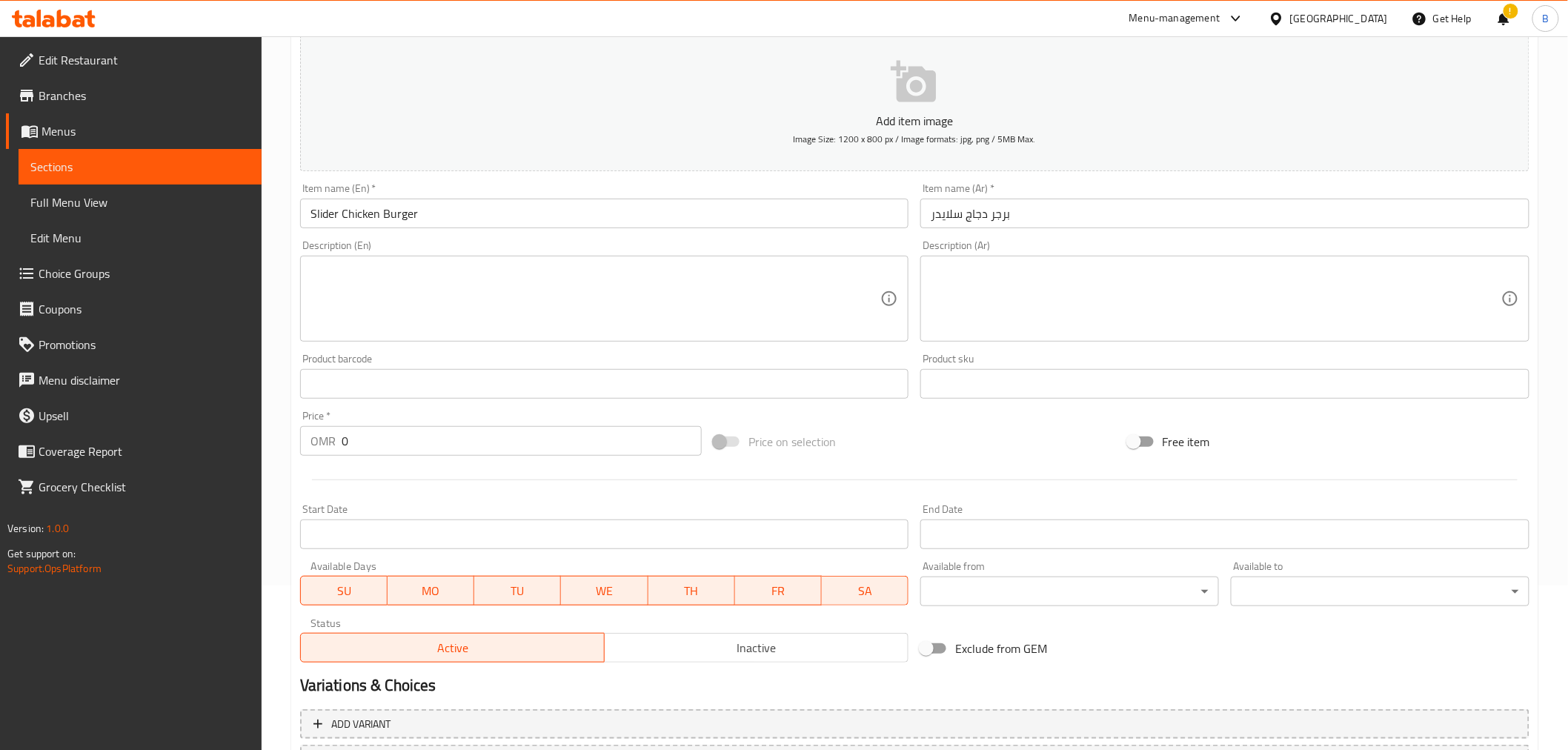
click at [462, 442] on input "0" at bounding box center [522, 441] width 360 height 30
type input "3.8"
click at [490, 695] on h2 "Variations & Choices" at bounding box center [915, 685] width 1229 height 22
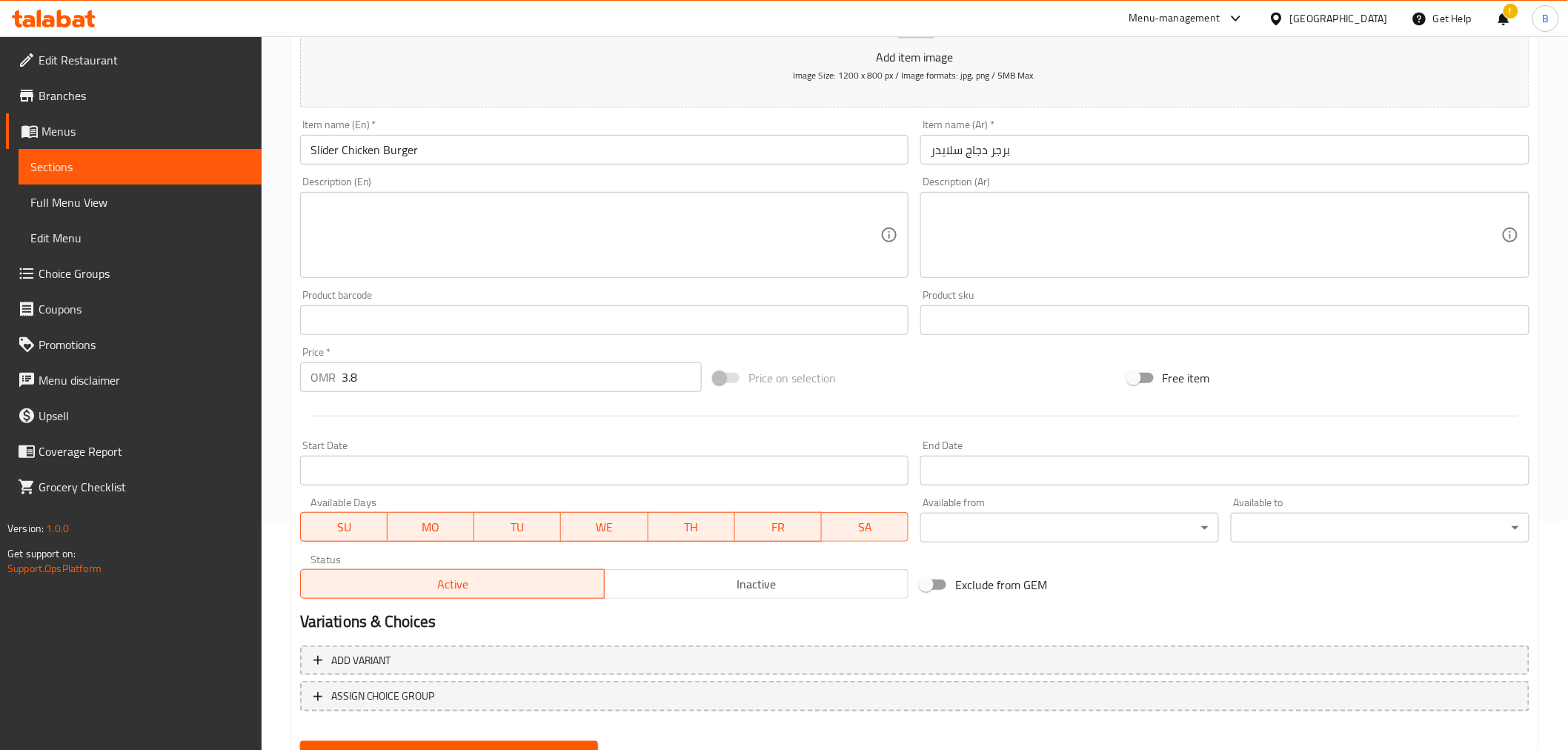
scroll to position [294, 0]
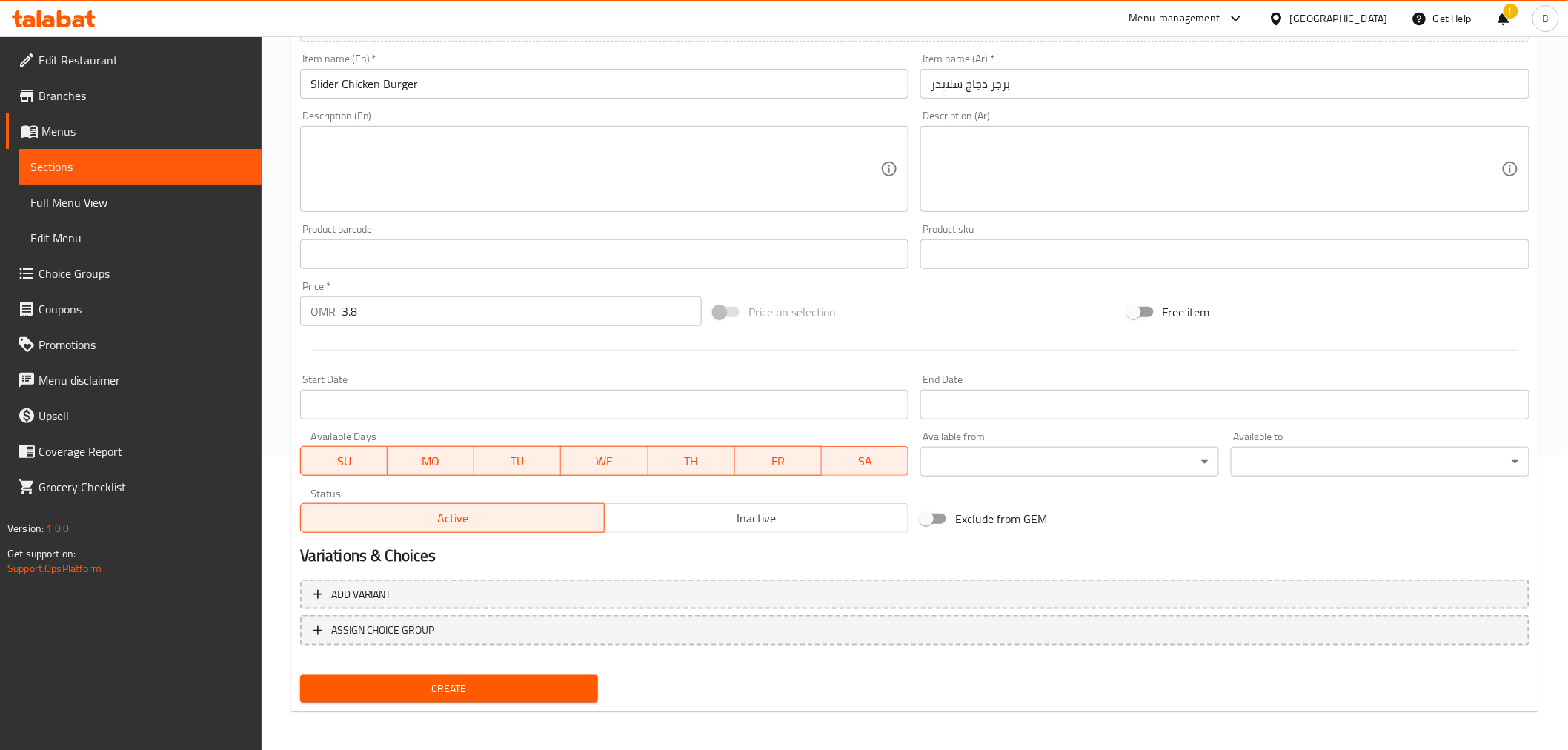
click at [415, 679] on span "Create" at bounding box center [450, 688] width 275 height 19
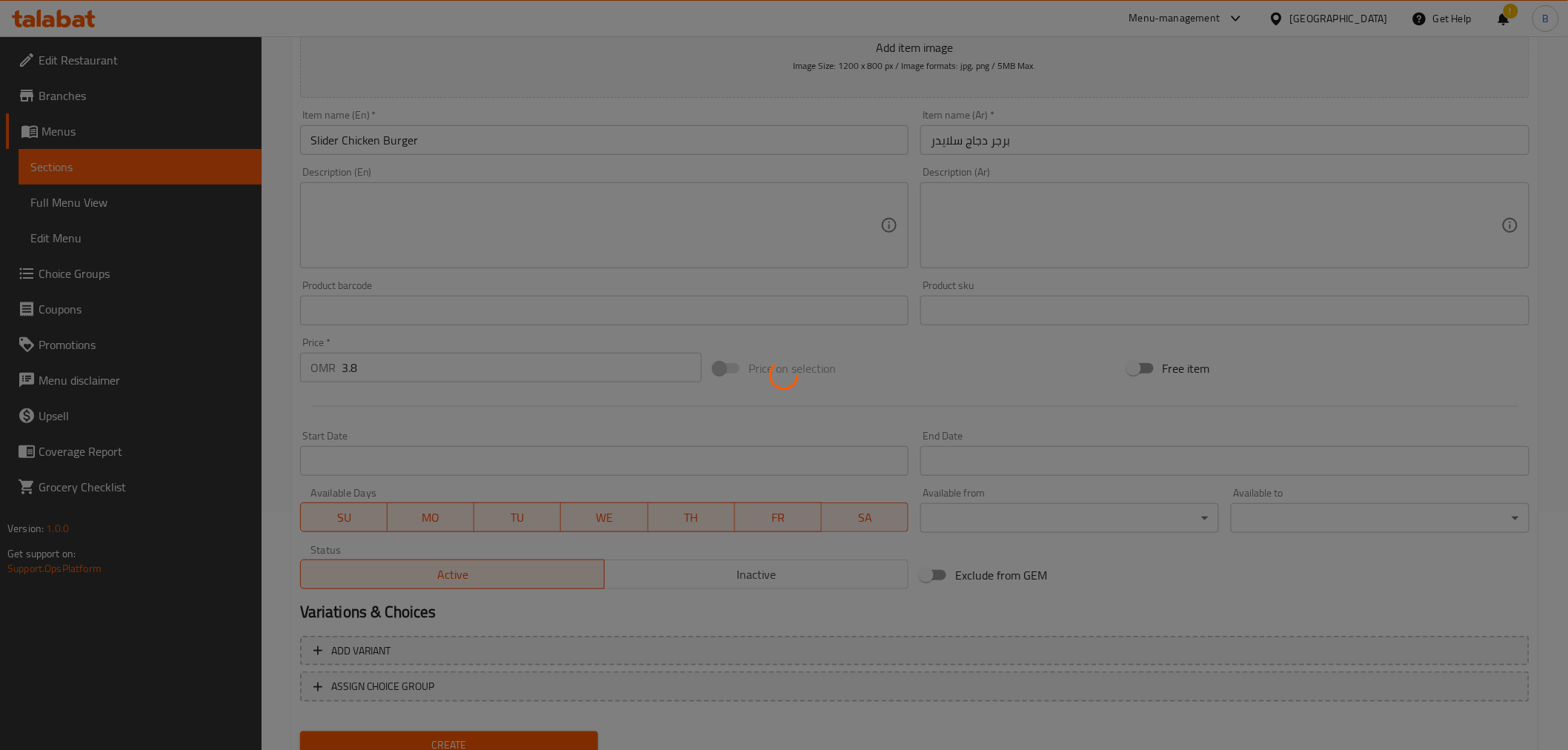
scroll to position [48, 0]
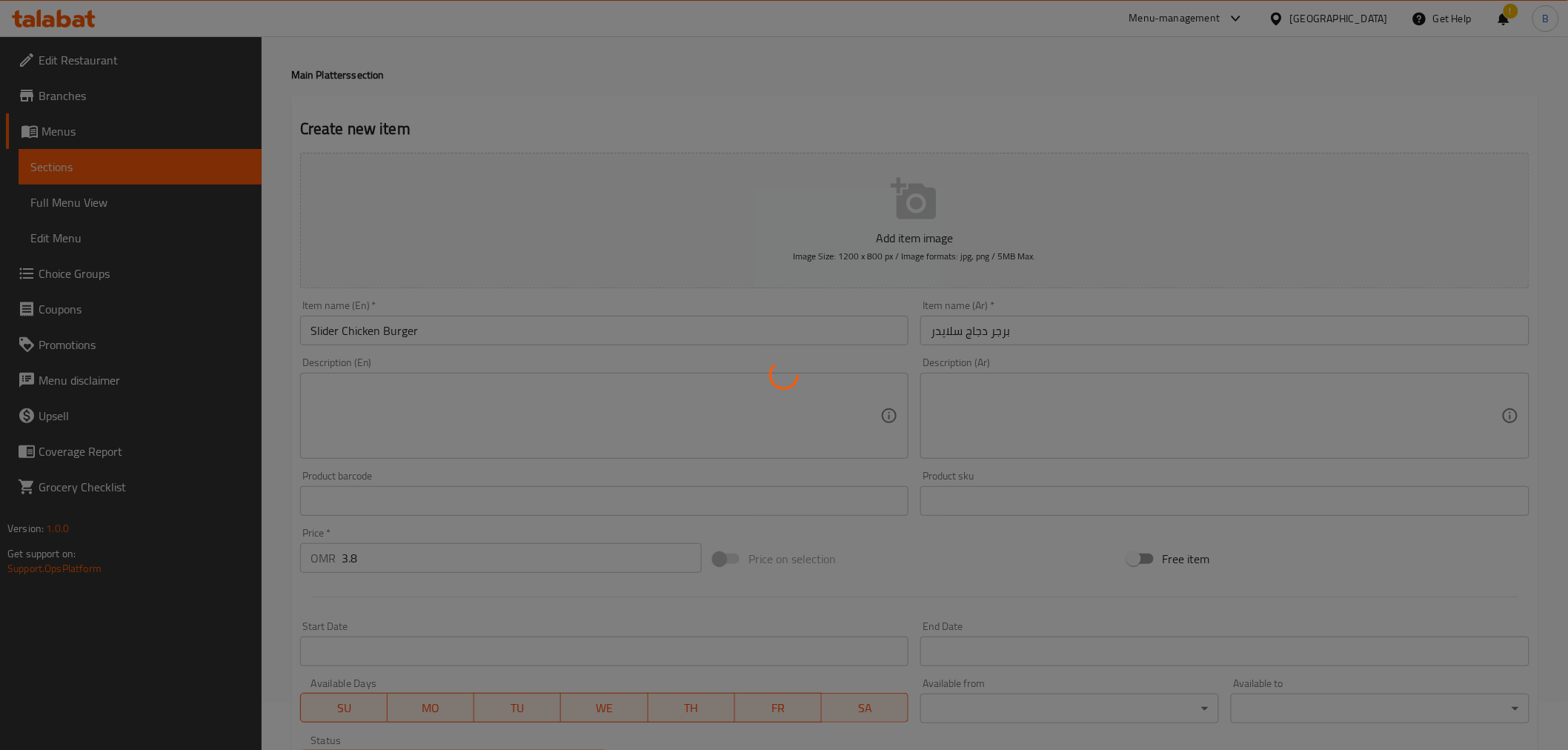
type input "0"
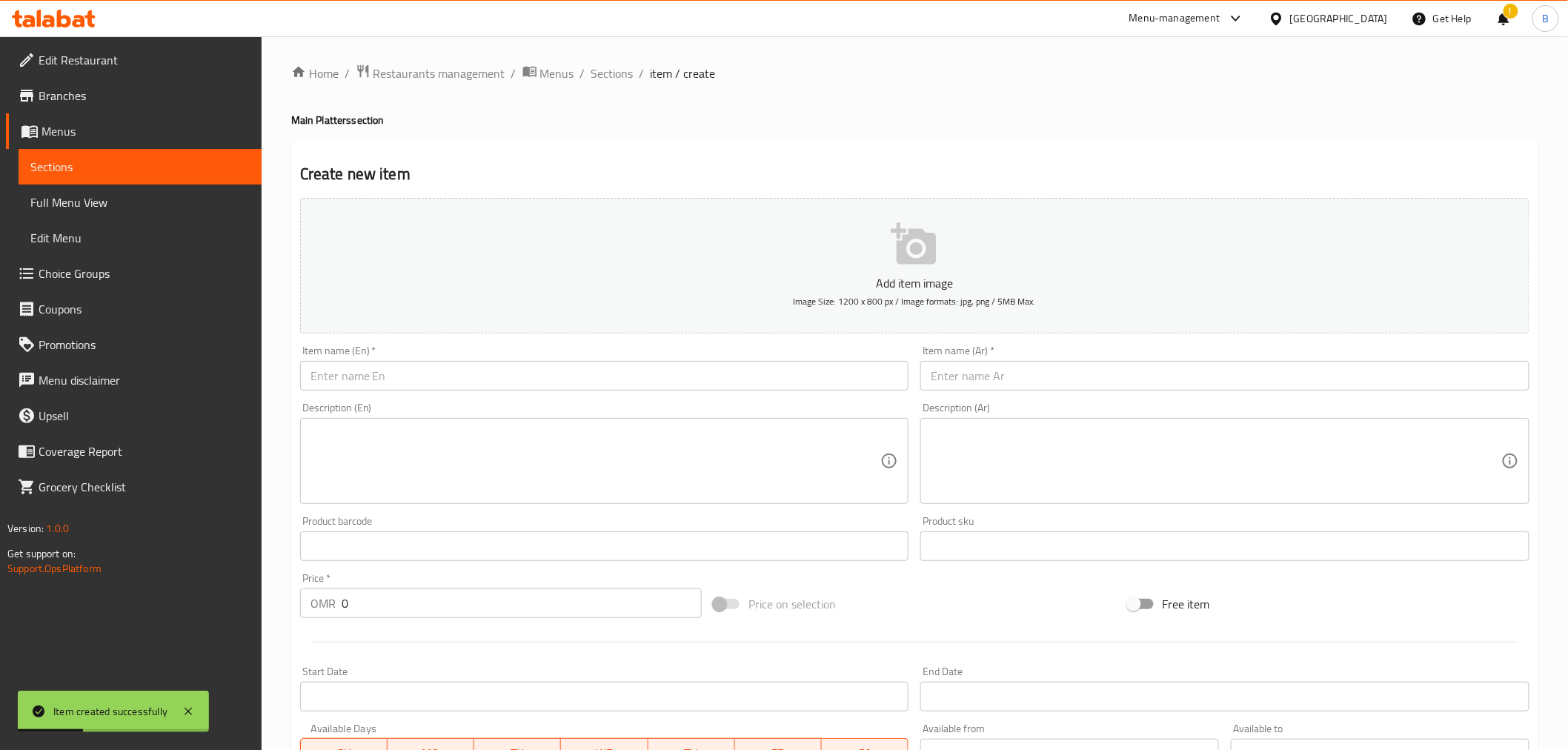
scroll to position [0, 0]
click at [623, 71] on span "Sections" at bounding box center [612, 76] width 42 height 18
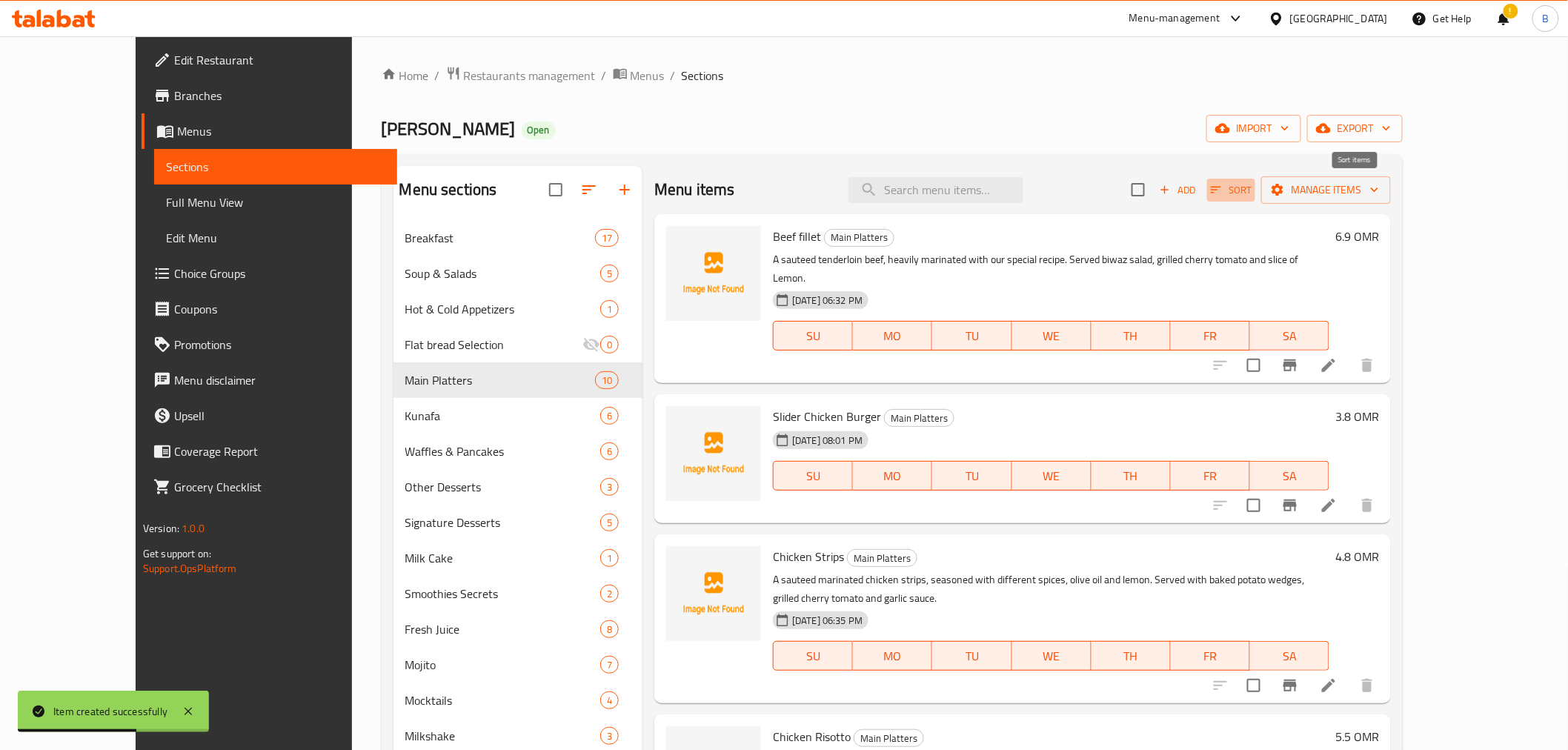
click at [1223, 193] on icon "button" at bounding box center [1216, 190] width 13 height 13
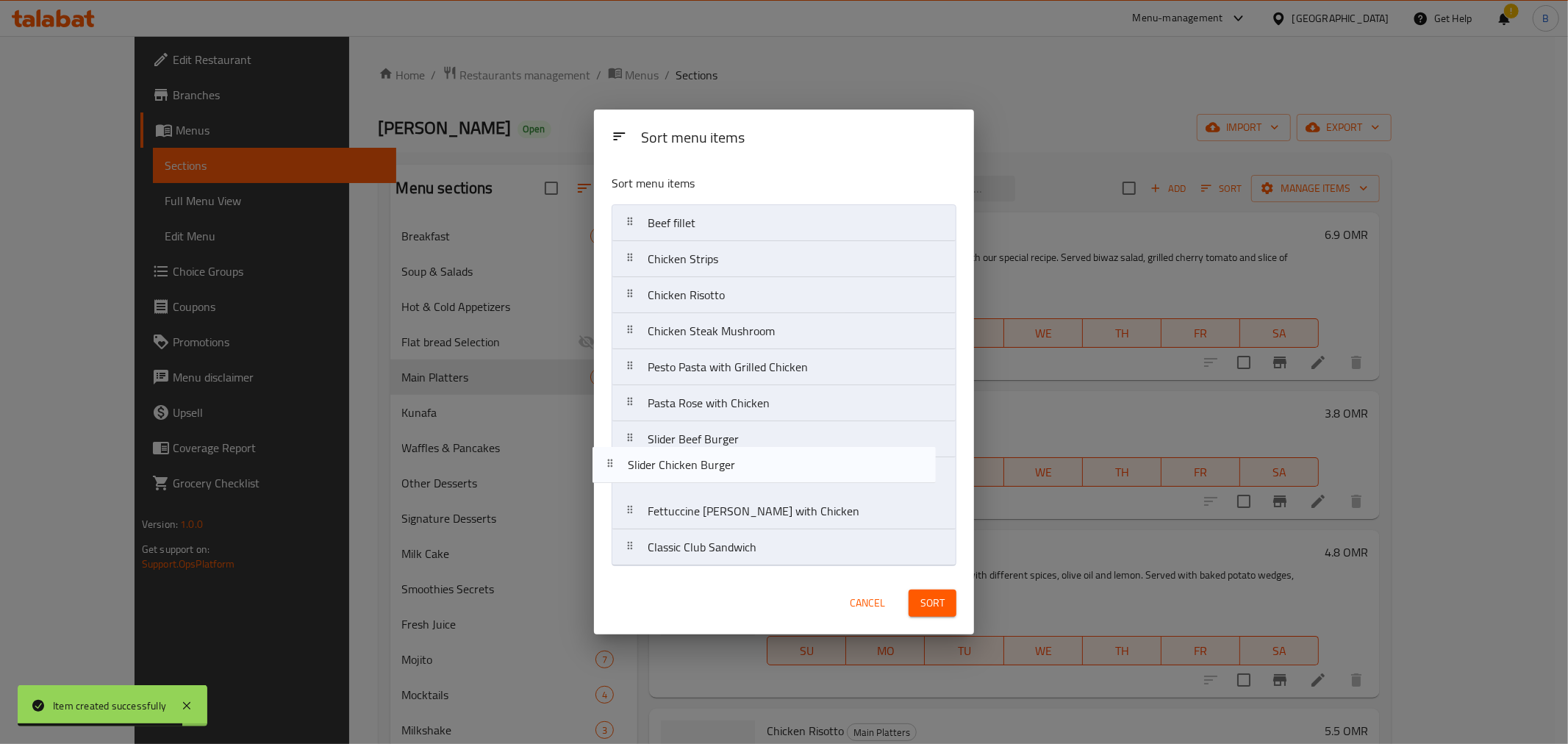
drag, startPoint x: 782, startPoint y: 266, endPoint x: 760, endPoint y: 485, distance: 220.1
click at [760, 485] on nav "Beef fillet Slider Chicken Burger Chicken Strips Chicken Risotto Chicken Steak …" at bounding box center [783, 385] width 345 height 362
drag, startPoint x: 693, startPoint y: 480, endPoint x: 699, endPoint y: 446, distance: 34.5
click at [699, 446] on nav "Beef fillet Chicken Strips Chicken Risotto Chicken Steak Mushroom Pesto Pasta w…" at bounding box center [783, 385] width 345 height 362
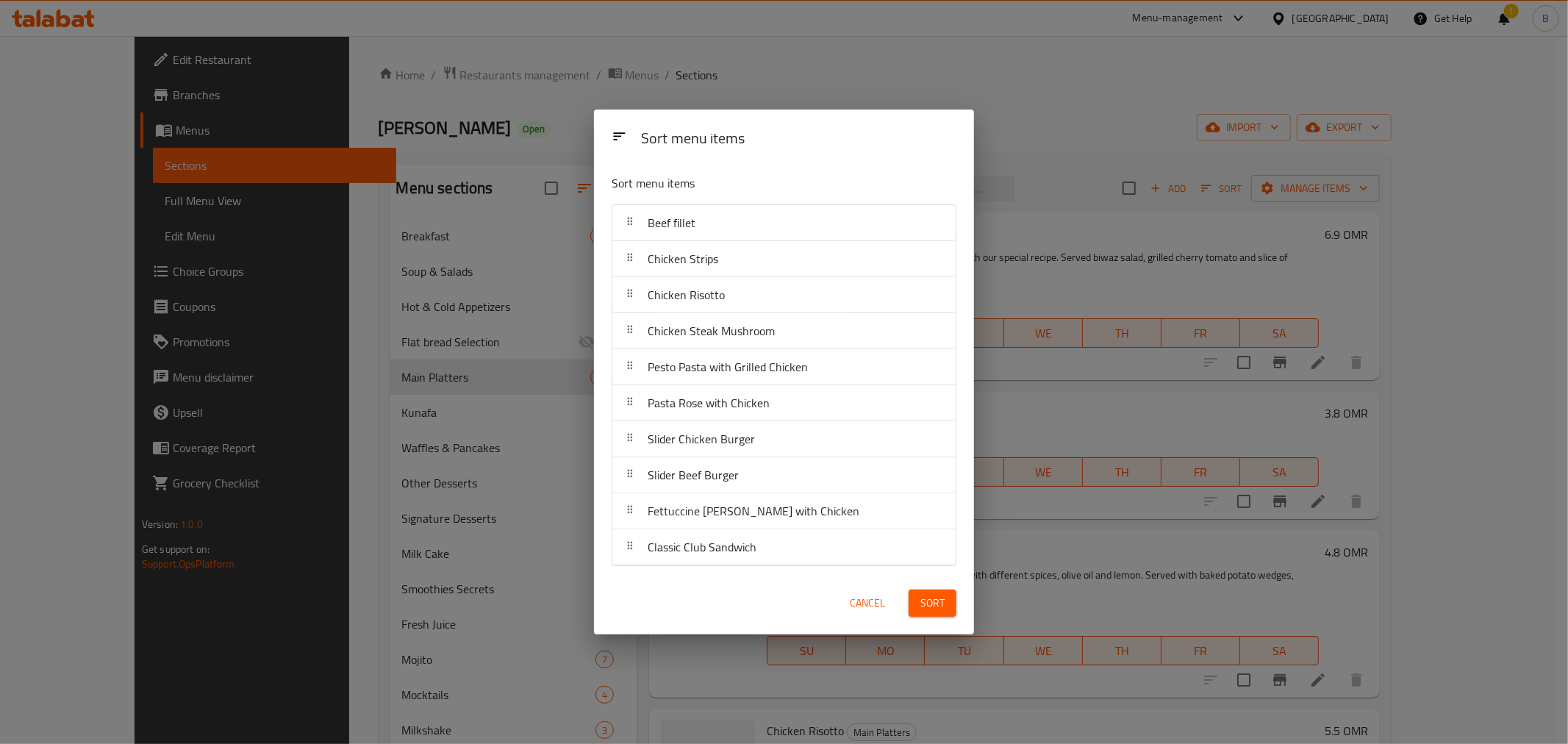
click at [918, 600] on button "Sort" at bounding box center [932, 602] width 48 height 27
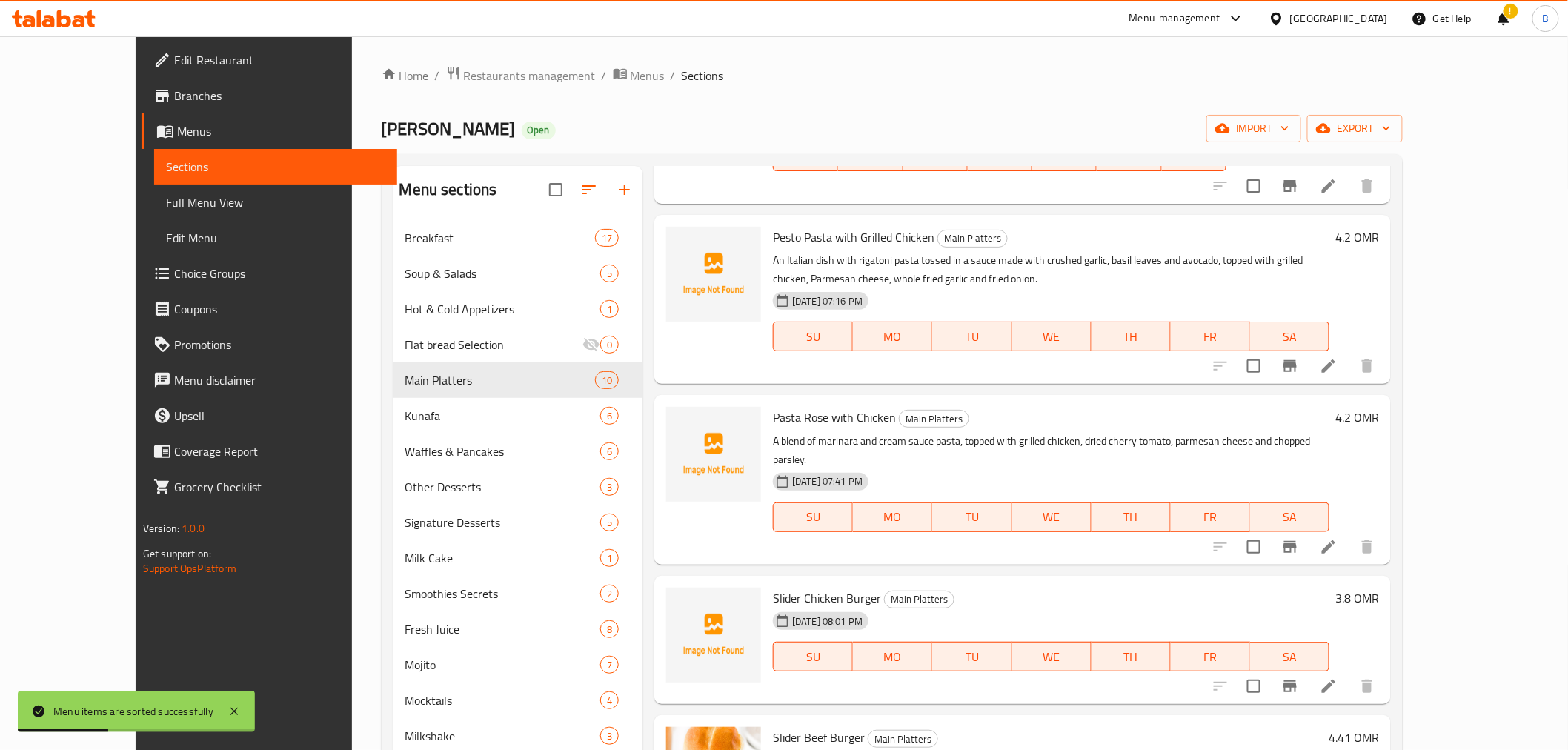
scroll to position [246, 0]
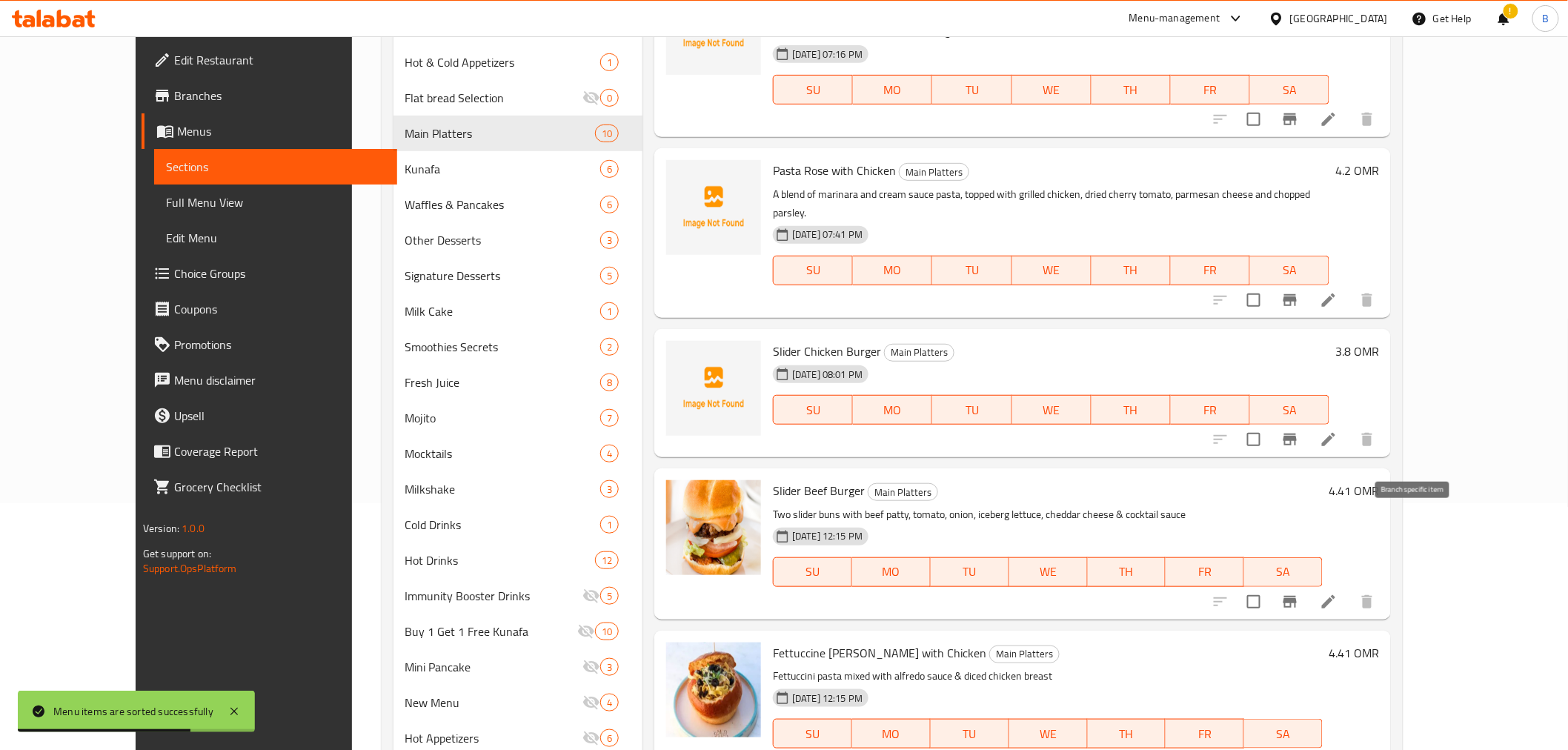
click at [1308, 584] on button "Branch-specific-item" at bounding box center [1290, 601] width 35 height 35
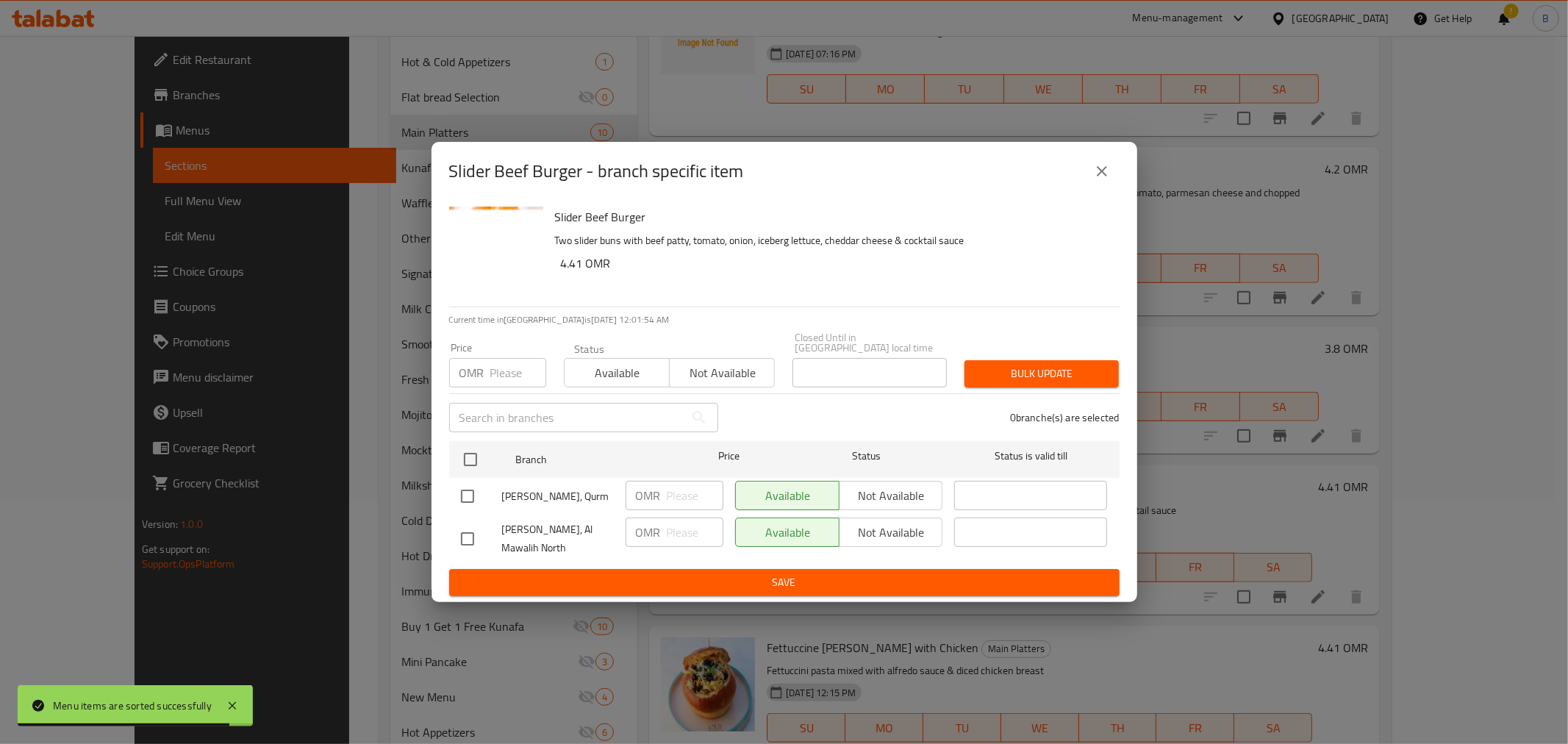
click at [467, 497] on input "checkbox" at bounding box center [468, 496] width 31 height 31
checkbox input "true"
click at [684, 496] on input "number" at bounding box center [694, 495] width 56 height 29
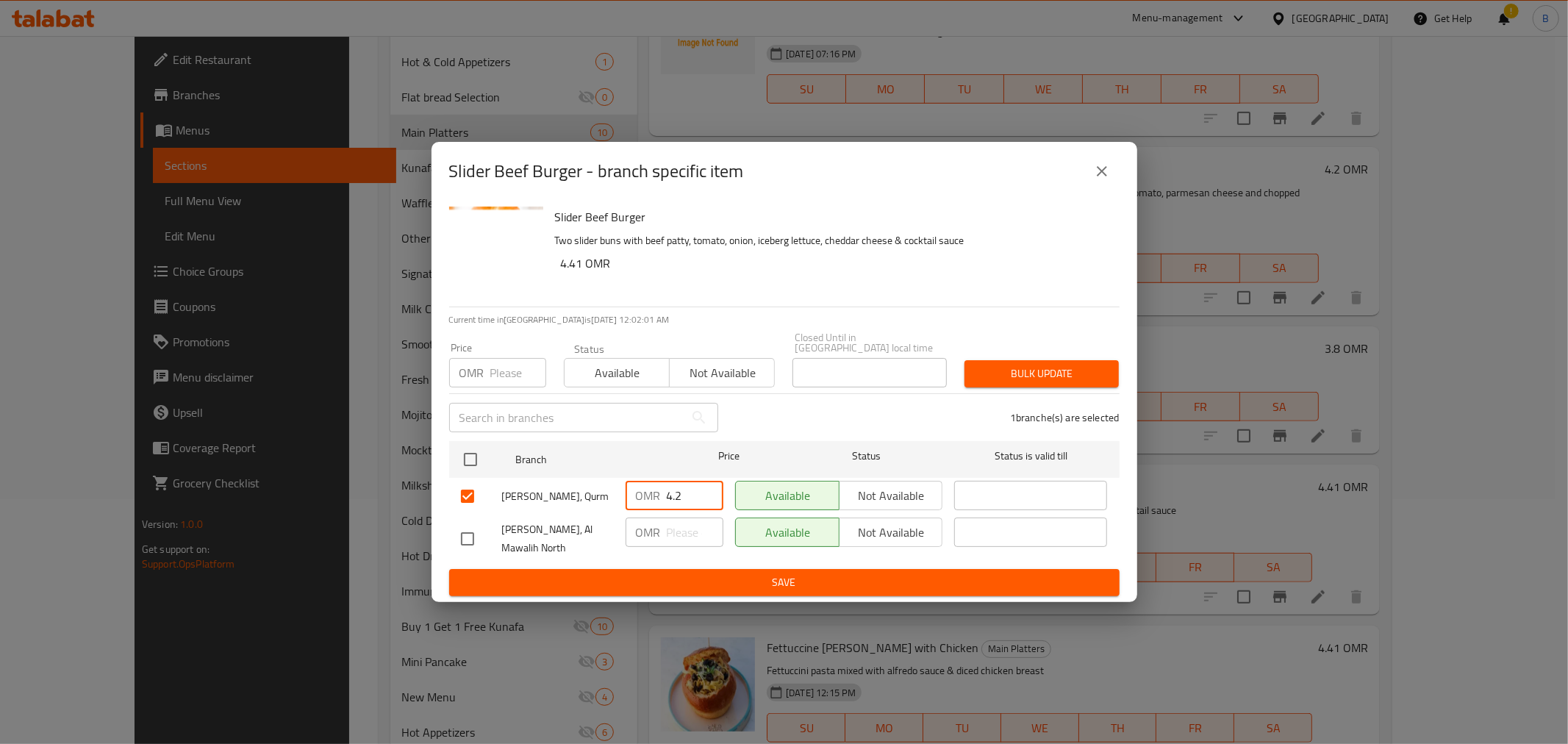
type input "4.2"
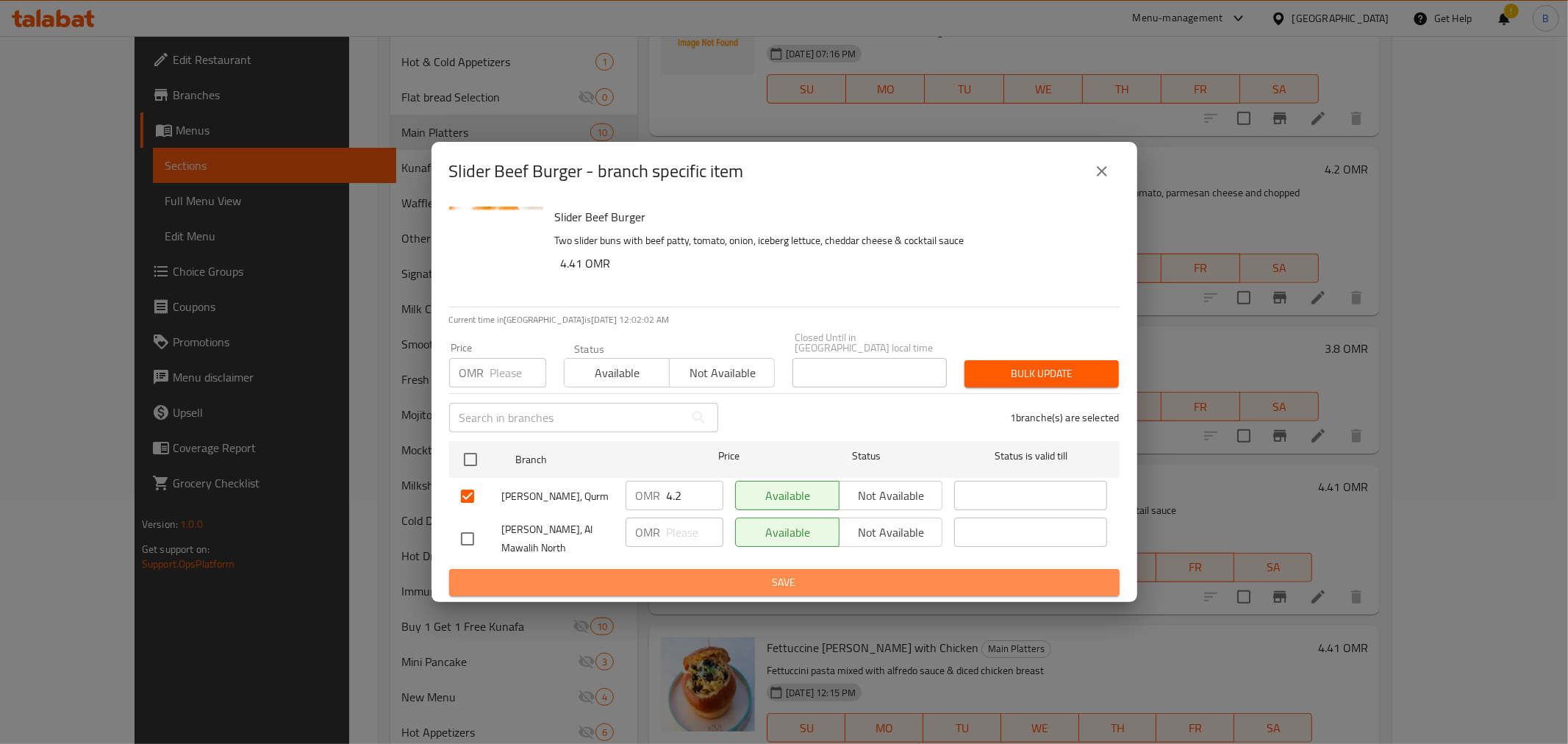
click at [723, 582] on span "Save" at bounding box center [784, 582] width 647 height 19
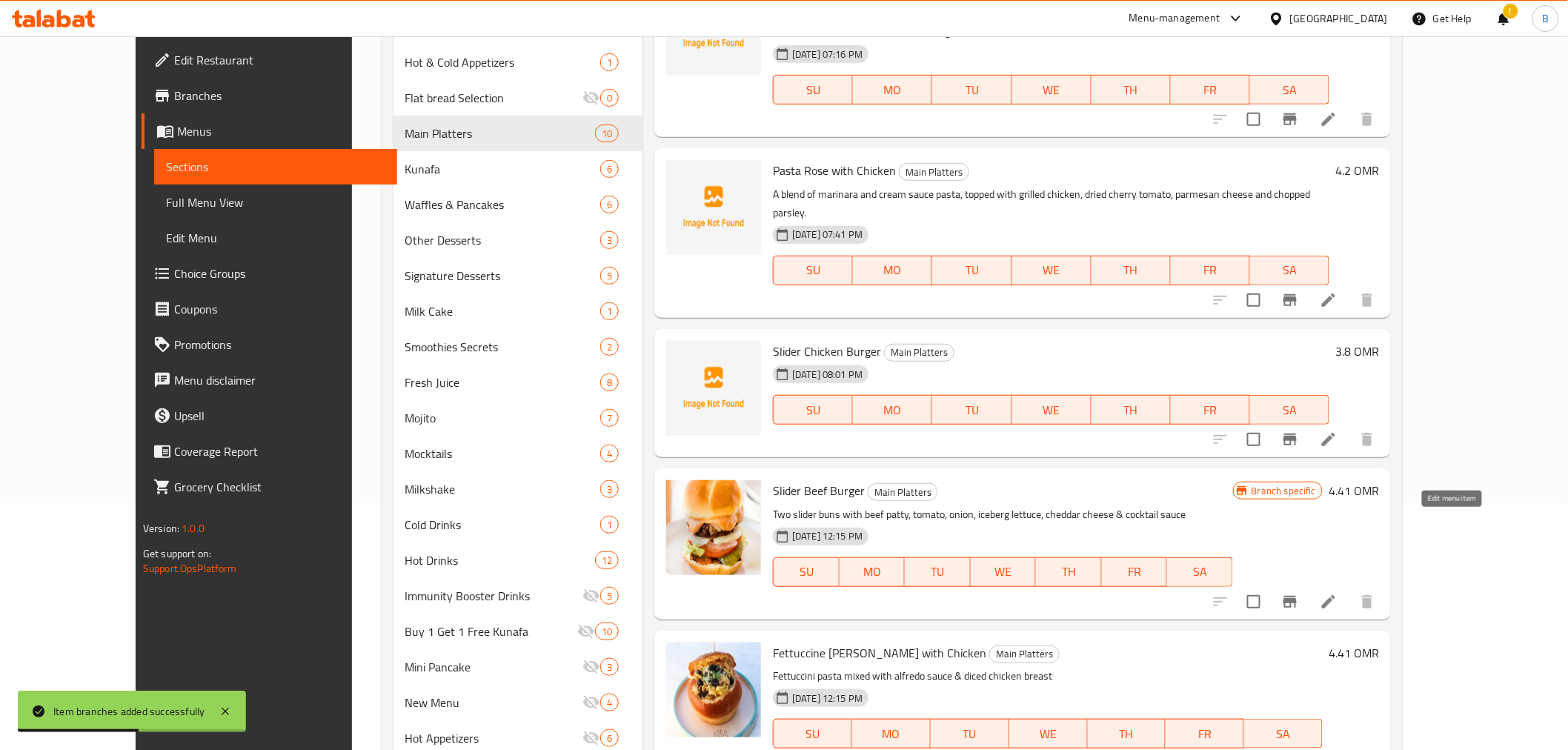
click at [1338, 592] on icon at bounding box center [1329, 601] width 18 height 18
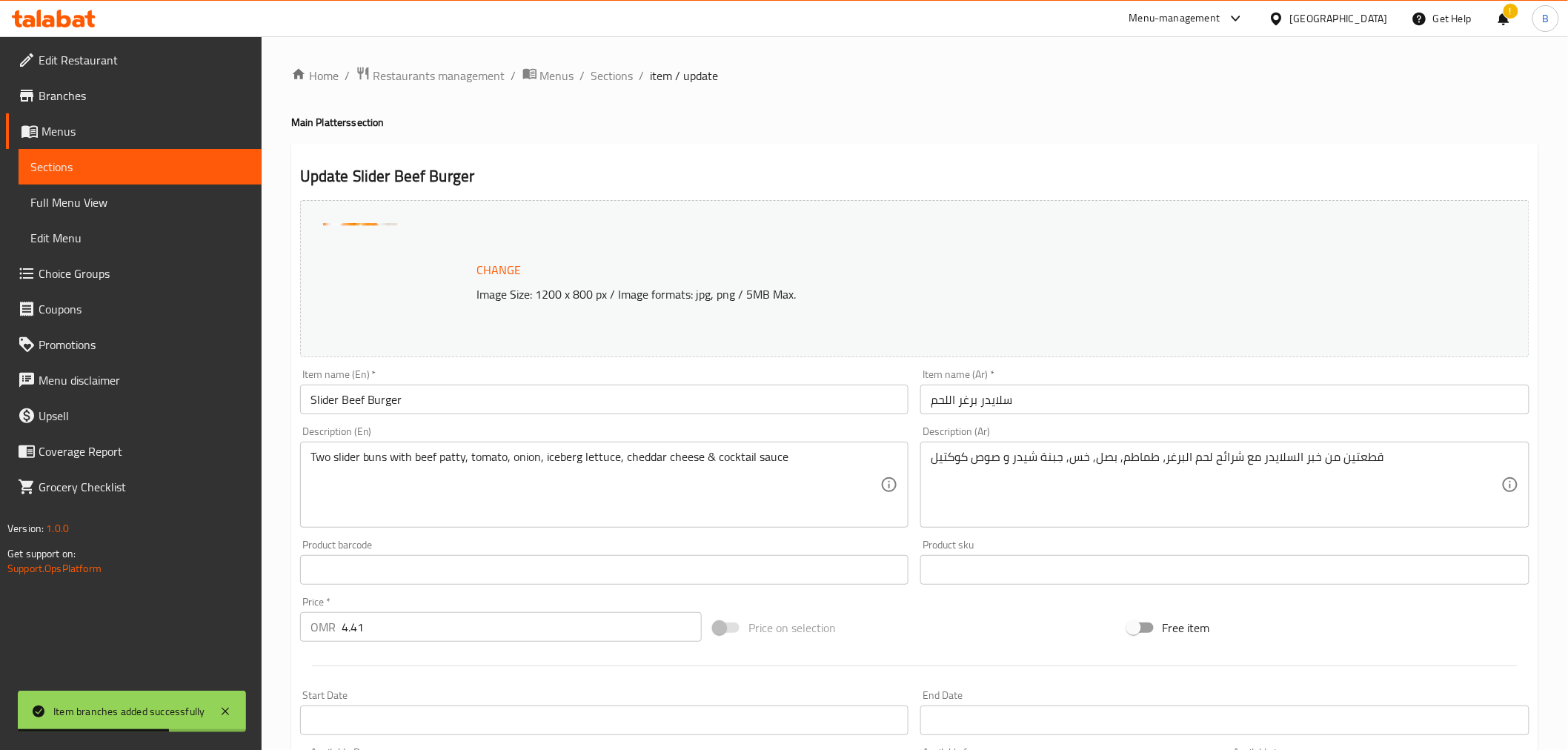
click at [1169, 396] on input "سلايدر برغر اللحم" at bounding box center [1224, 399] width 609 height 30
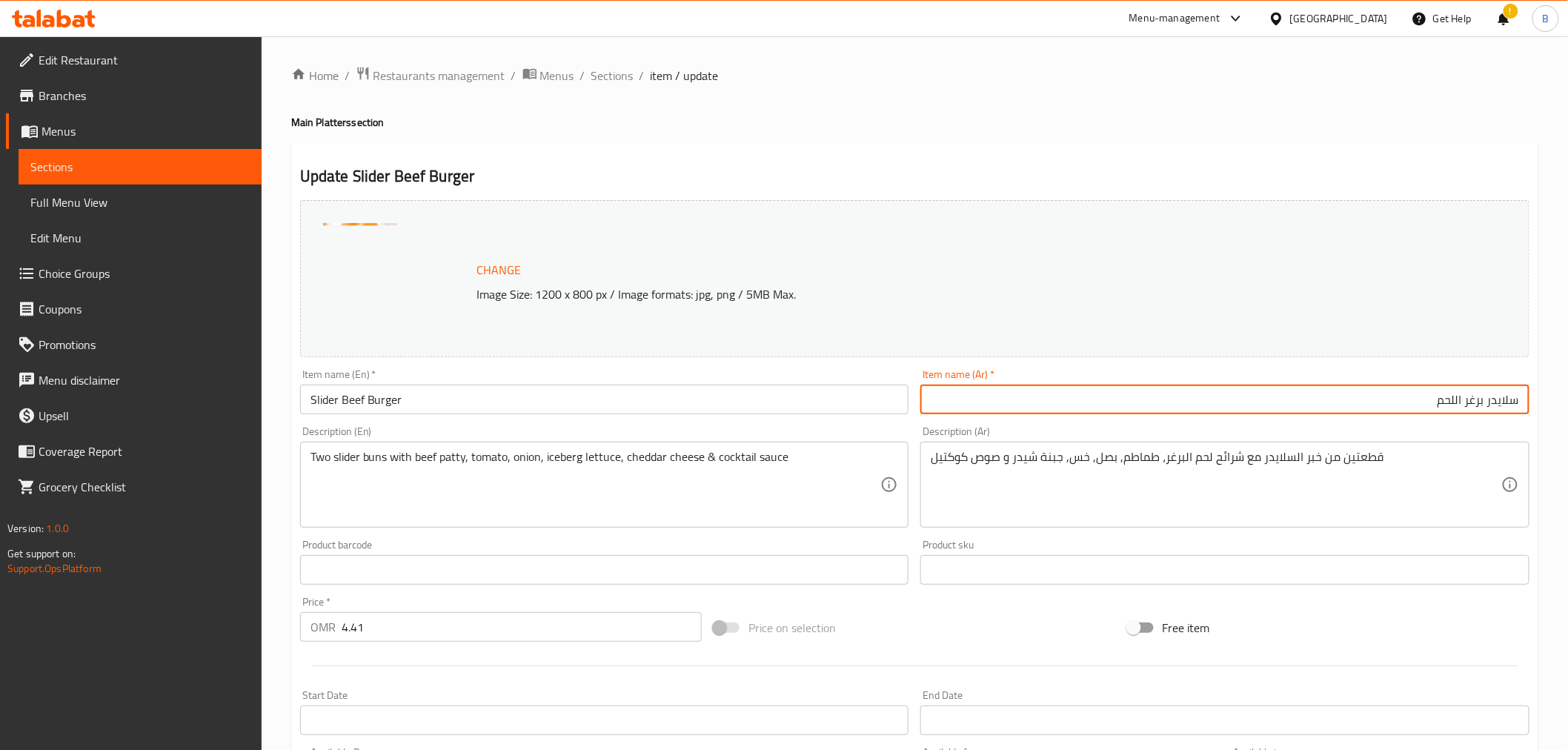
click at [1325, 404] on input "سلايدر برغر اللحم" at bounding box center [1224, 399] width 609 height 30
paste input "رغر لحم سلايدر"
click at [1475, 412] on input "برغر لحم سلايدر" at bounding box center [1224, 399] width 609 height 30
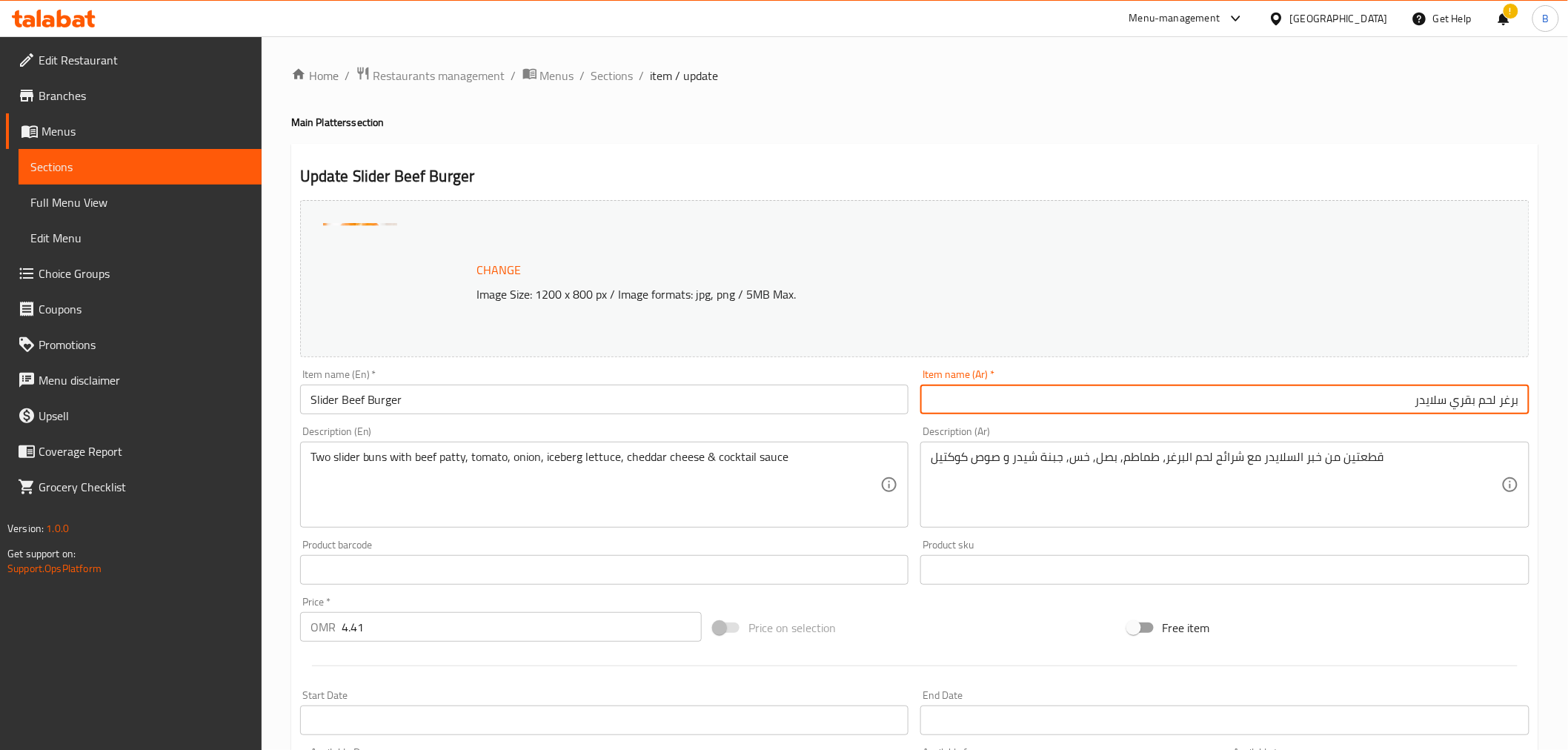
type input "برغر لحم بقري سلايدر"
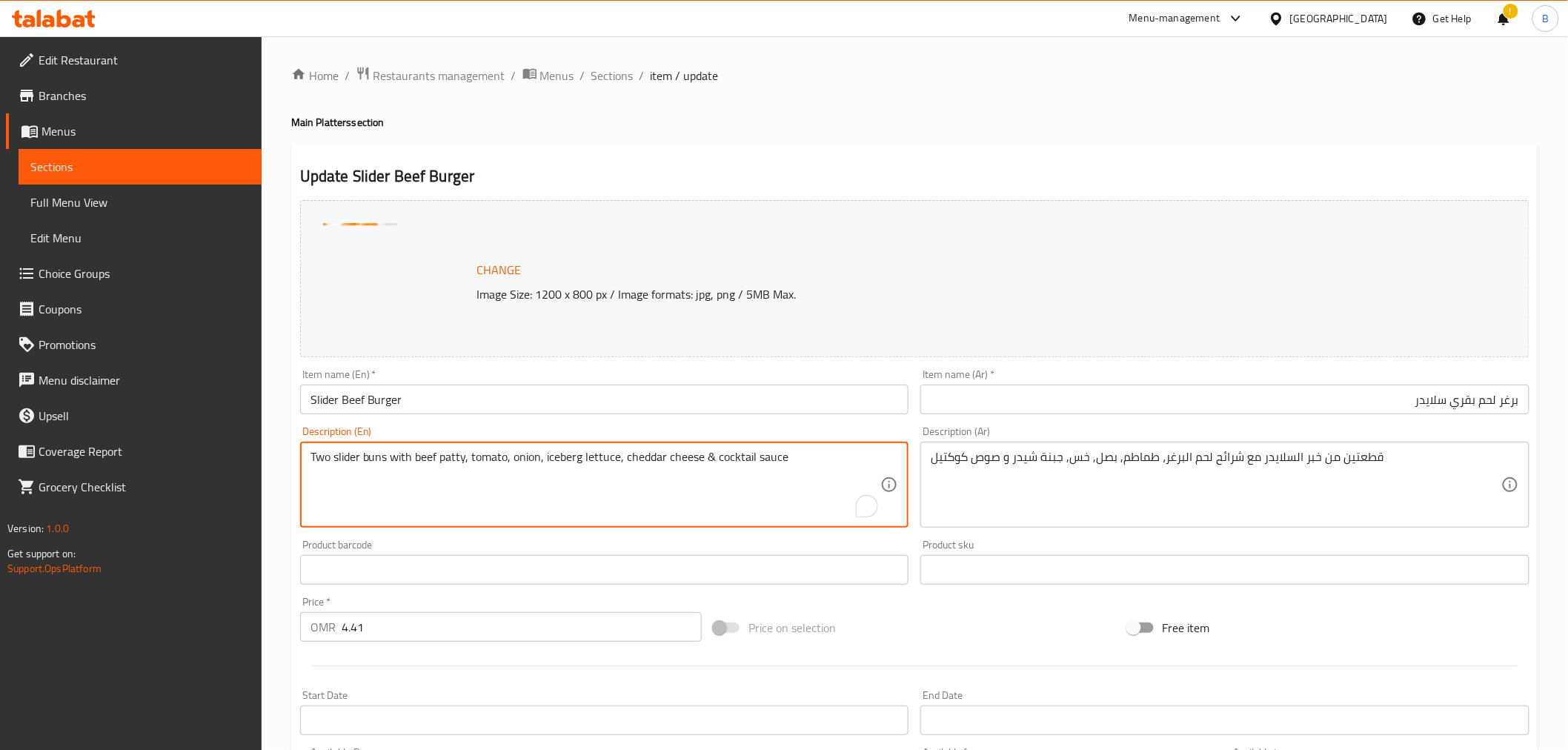
click at [517, 477] on textarea "Two slider buns with beef patty, tomato, onion, iceberg lettuce, cheddar cheese…" at bounding box center [596, 485] width 570 height 71
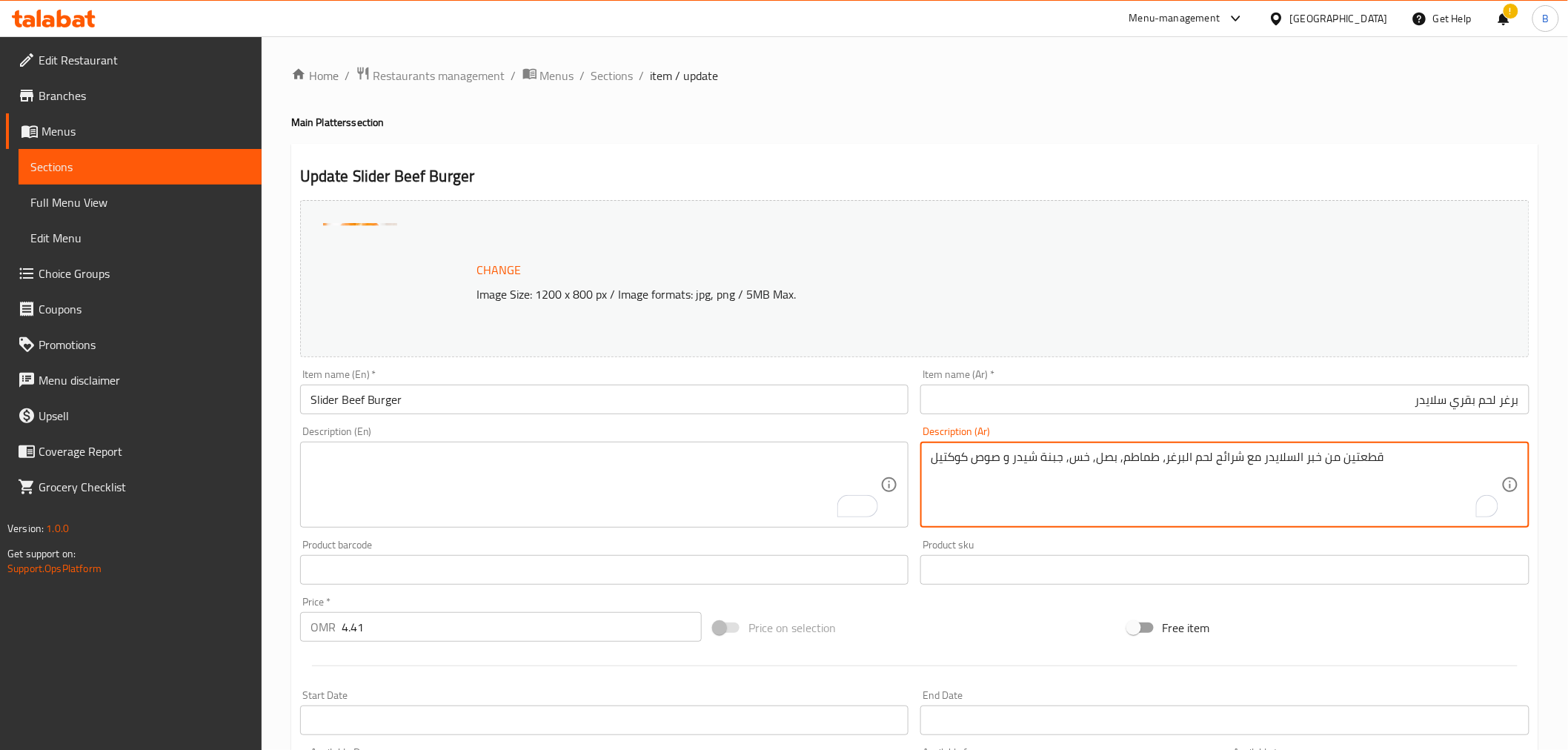
click at [1112, 454] on textarea "قطعتين من خبر السلايدر مع شرائح لحم البرغر، طماطم, بصل, خس, جبنة شيدر و صوص كوك…" at bounding box center [1216, 485] width 570 height 71
click at [391, 522] on div "Description (En)" at bounding box center [604, 485] width 609 height 86
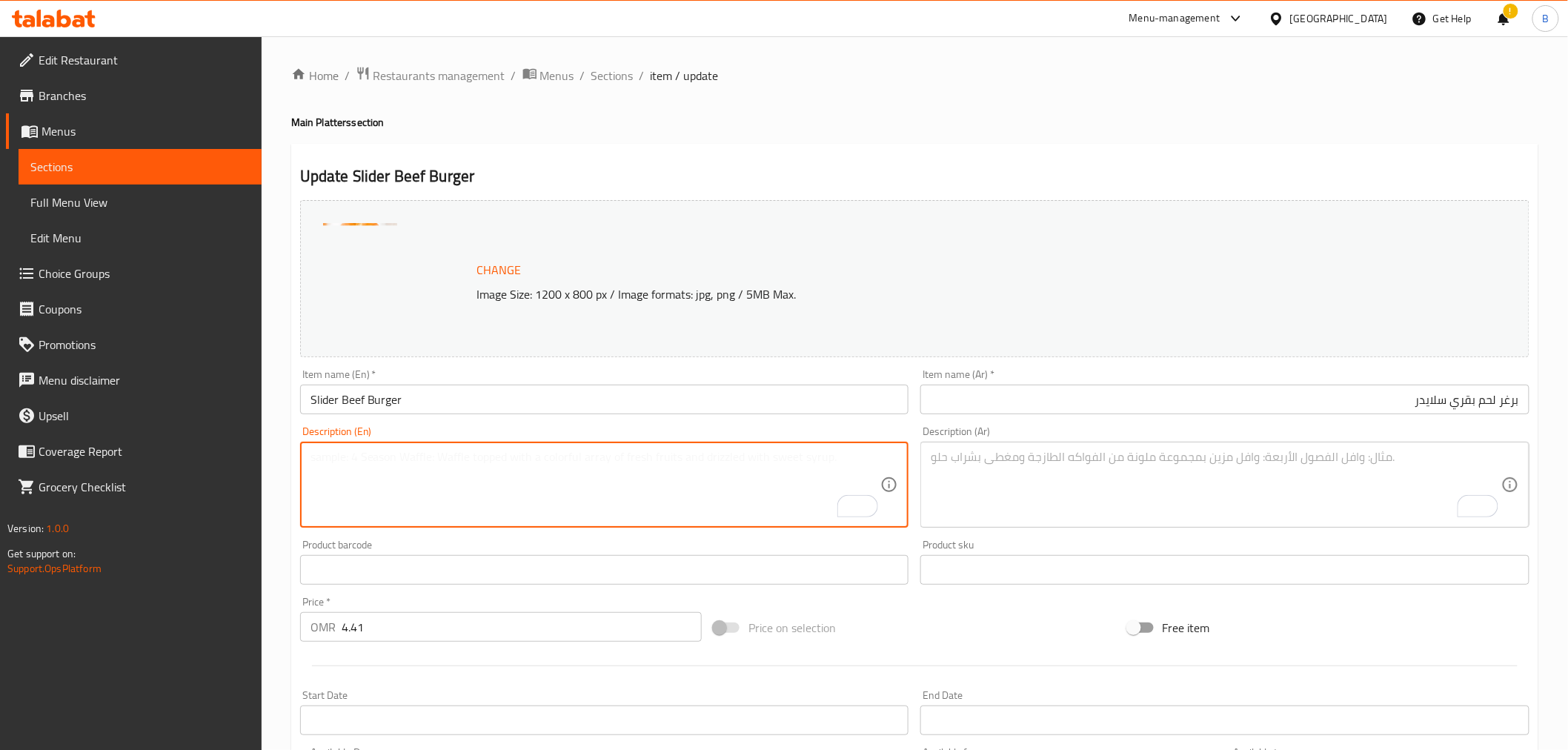
paste textarea "2 pieces beef slider made of freshly brioche bun, beef patty, sliced tomato, pi…"
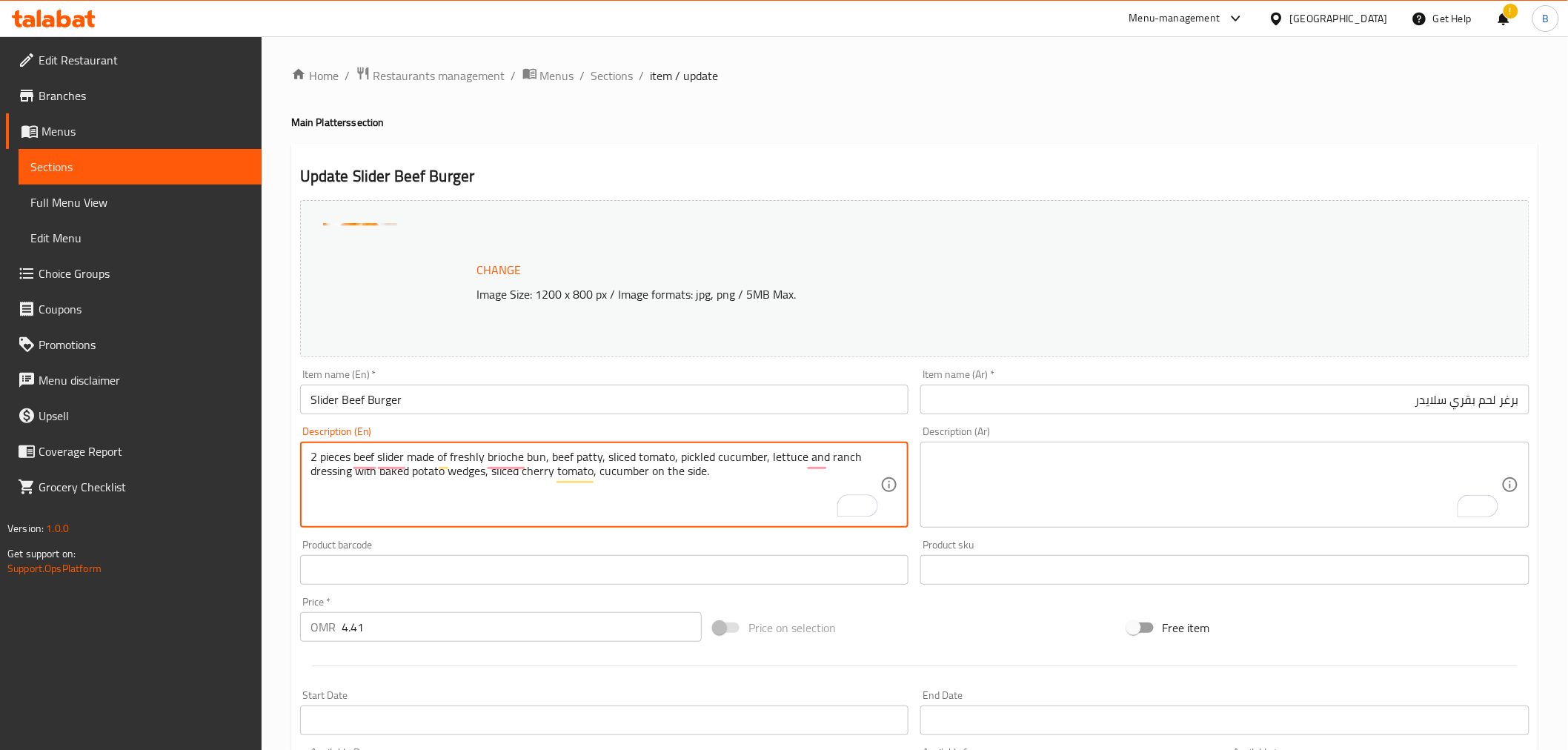
click at [339, 457] on textarea "2 pieces beef slider made of freshly brioche bun, beef patty, sliced tomato, pi…" at bounding box center [596, 485] width 570 height 71
type textarea "2 Pieces beef slider made of freshly brioche bun, beef patty, sliced tomato, pi…"
click at [1190, 499] on textarea "To enrich screen reader interactions, please activate Accessibility in Grammarl…" at bounding box center [1216, 485] width 570 height 71
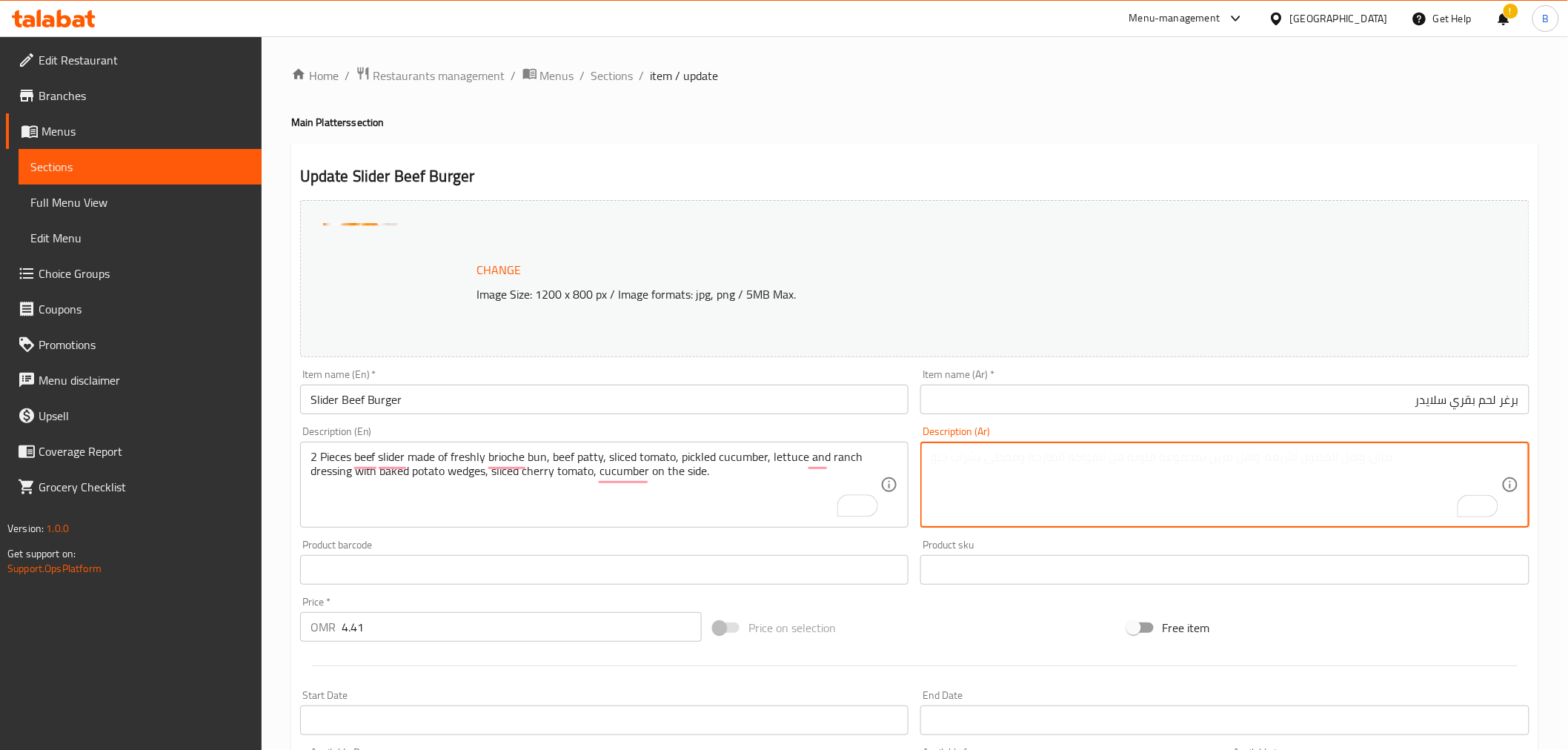
paste textarea "قطعتين من ساندوتش لحم البقر المصنوع من خبز البريوش الطازج، فطيرة لحم البقر، شرا…"
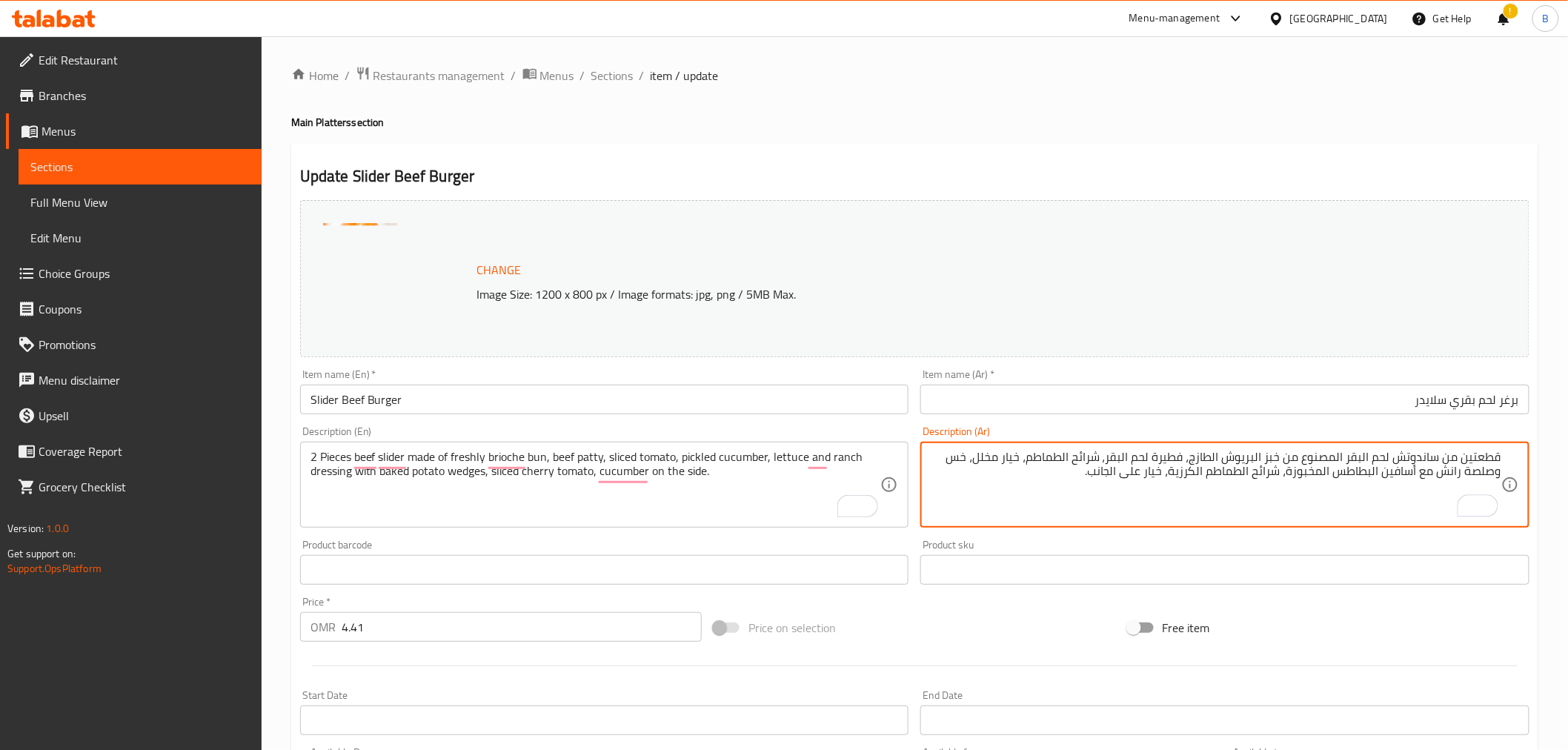
click at [1424, 461] on textarea "قطعتين من ساندوتش لحم البقر المصنوع من خبز البريوش الطازج، فطيرة لحم البقر، شرا…" at bounding box center [1216, 485] width 570 height 71
click at [1425, 455] on textarea "قطعتين من ساندوتش لحم البقر المصنوع من خبز البريوش الطازج، فطيرة لحم البقر، شرا…" at bounding box center [1216, 485] width 570 height 71
click at [1440, 412] on input "برغر لحم بقري سلايدر" at bounding box center [1224, 399] width 609 height 30
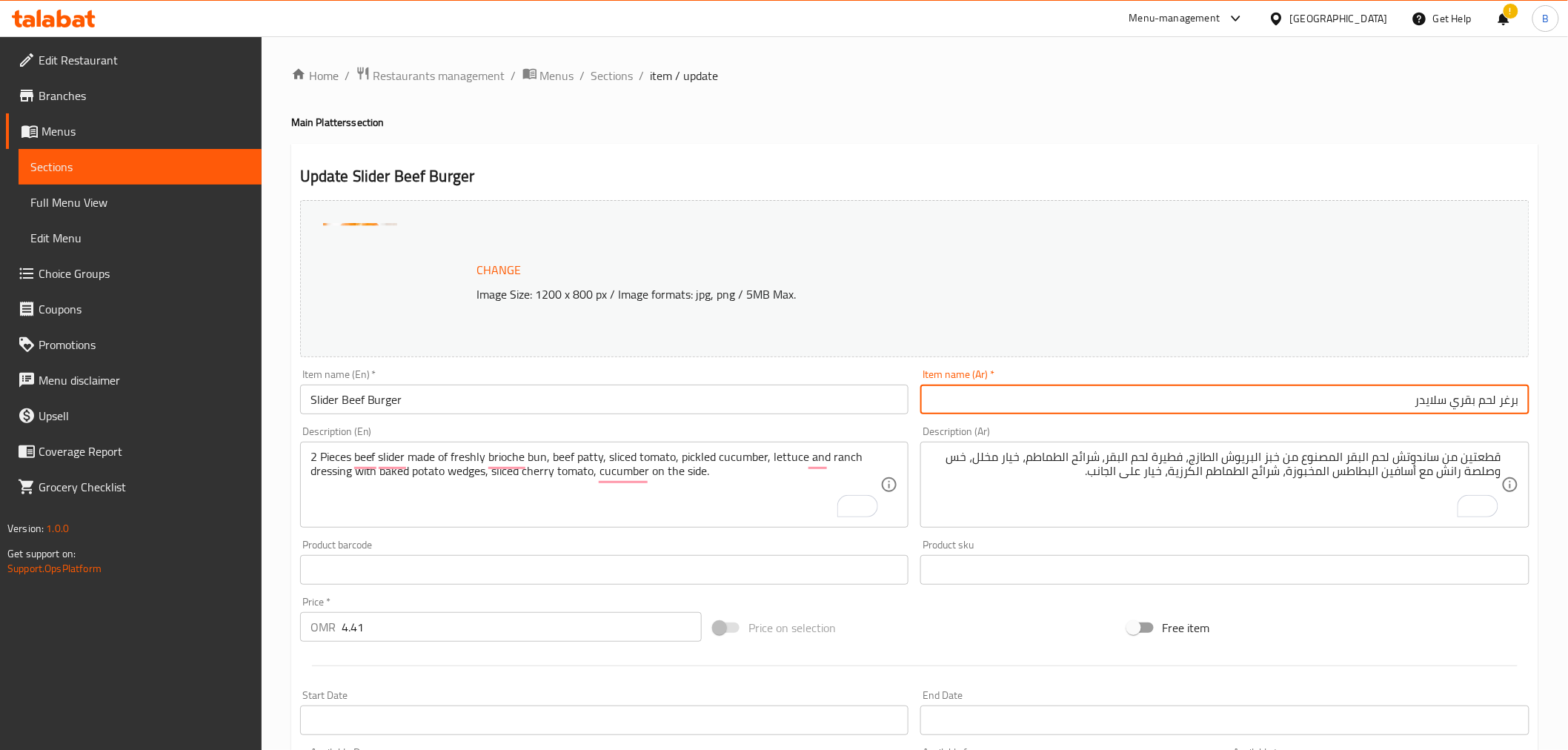
click at [1432, 398] on input "برغر لحم بقري سلايدر" at bounding box center [1224, 399] width 609 height 30
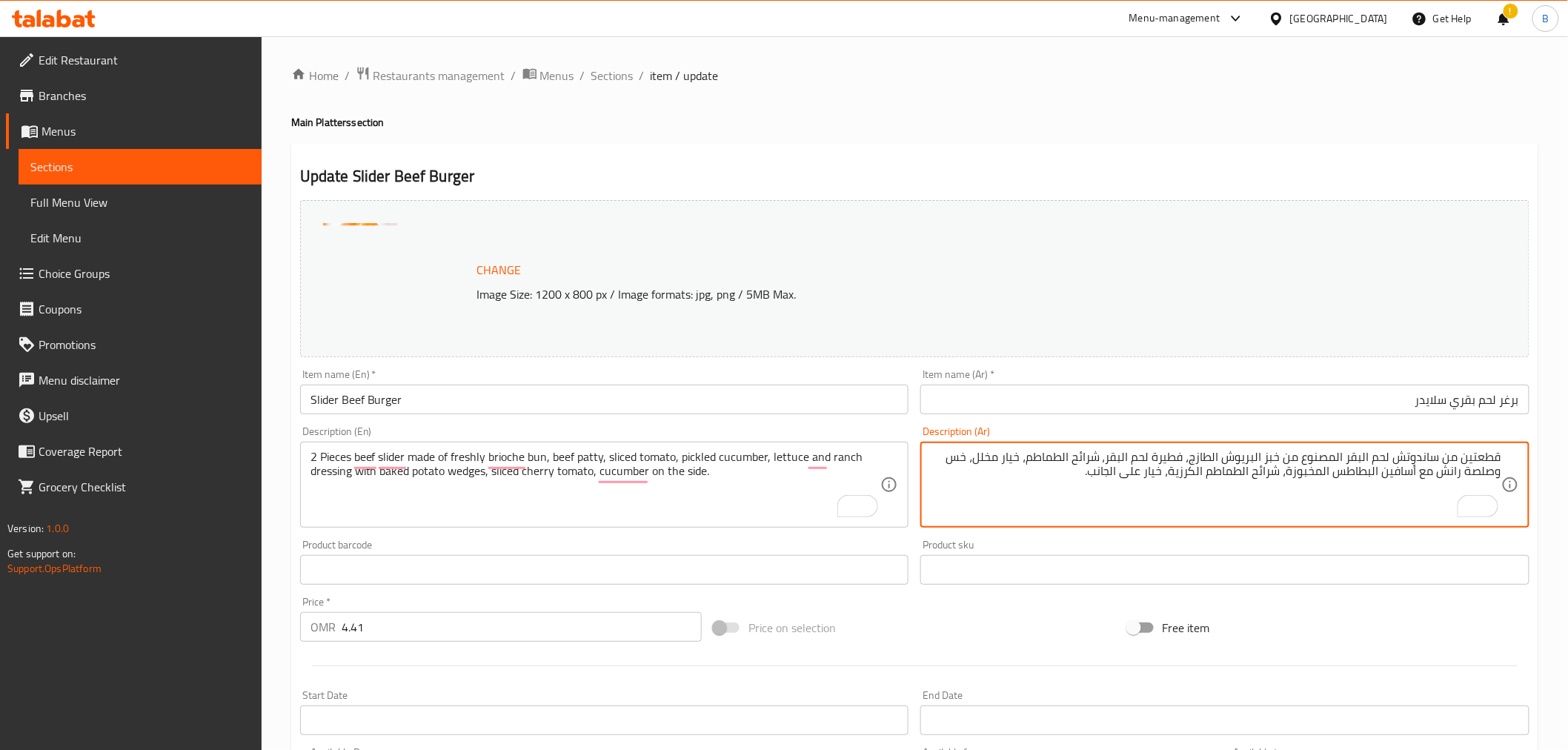
click at [1409, 462] on textarea "قطعتين من ساندوتش لحم البقر المصنوع من خبز البريوش الطازج، فطيرة لحم البقر، شرا…" at bounding box center [1216, 485] width 570 height 71
paste textarea "لايدر"
click at [1458, 403] on input "برغر لحم بقري سلايدر" at bounding box center [1224, 399] width 609 height 30
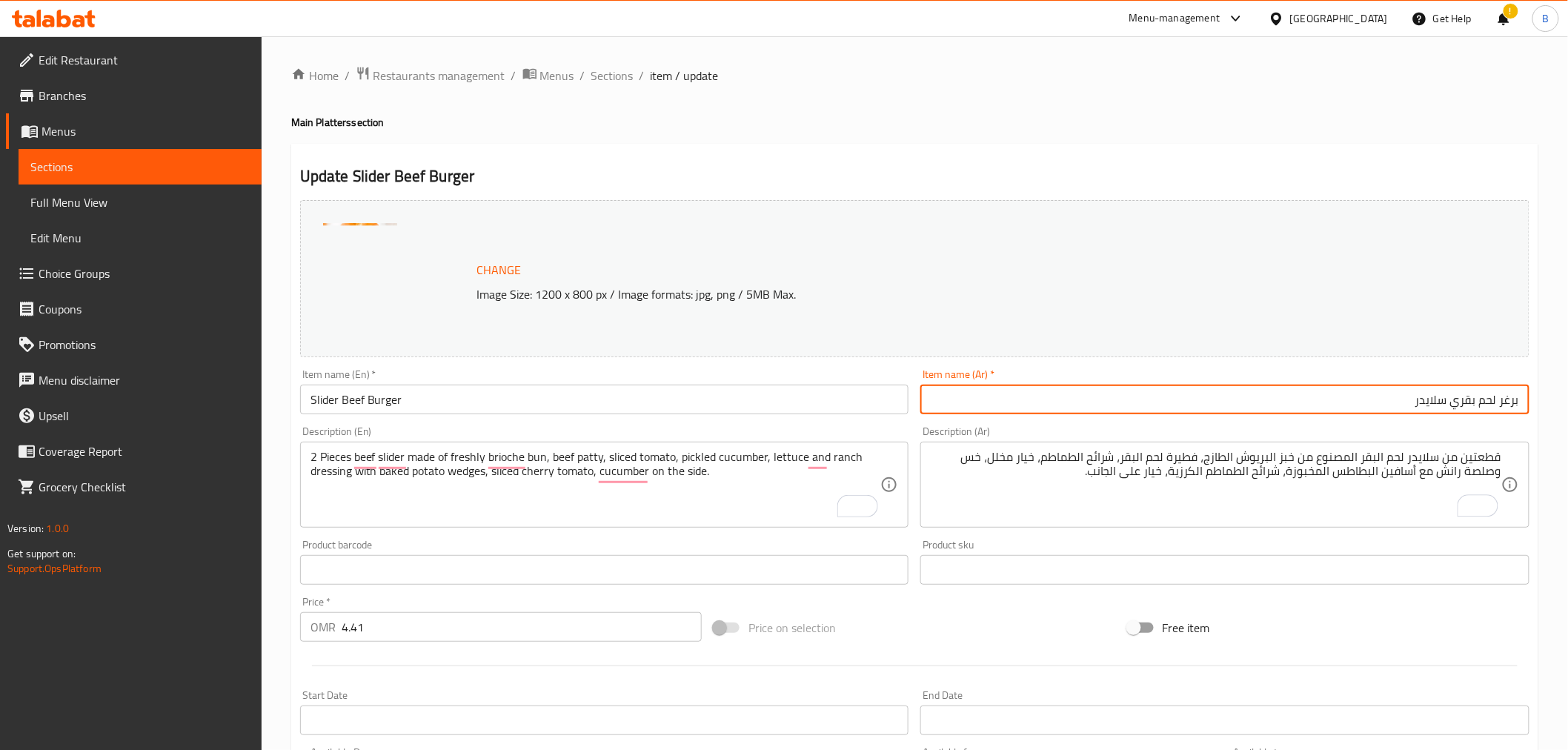
click at [1458, 401] on input "برغر لحم بقري سلايدر" at bounding box center [1224, 399] width 609 height 30
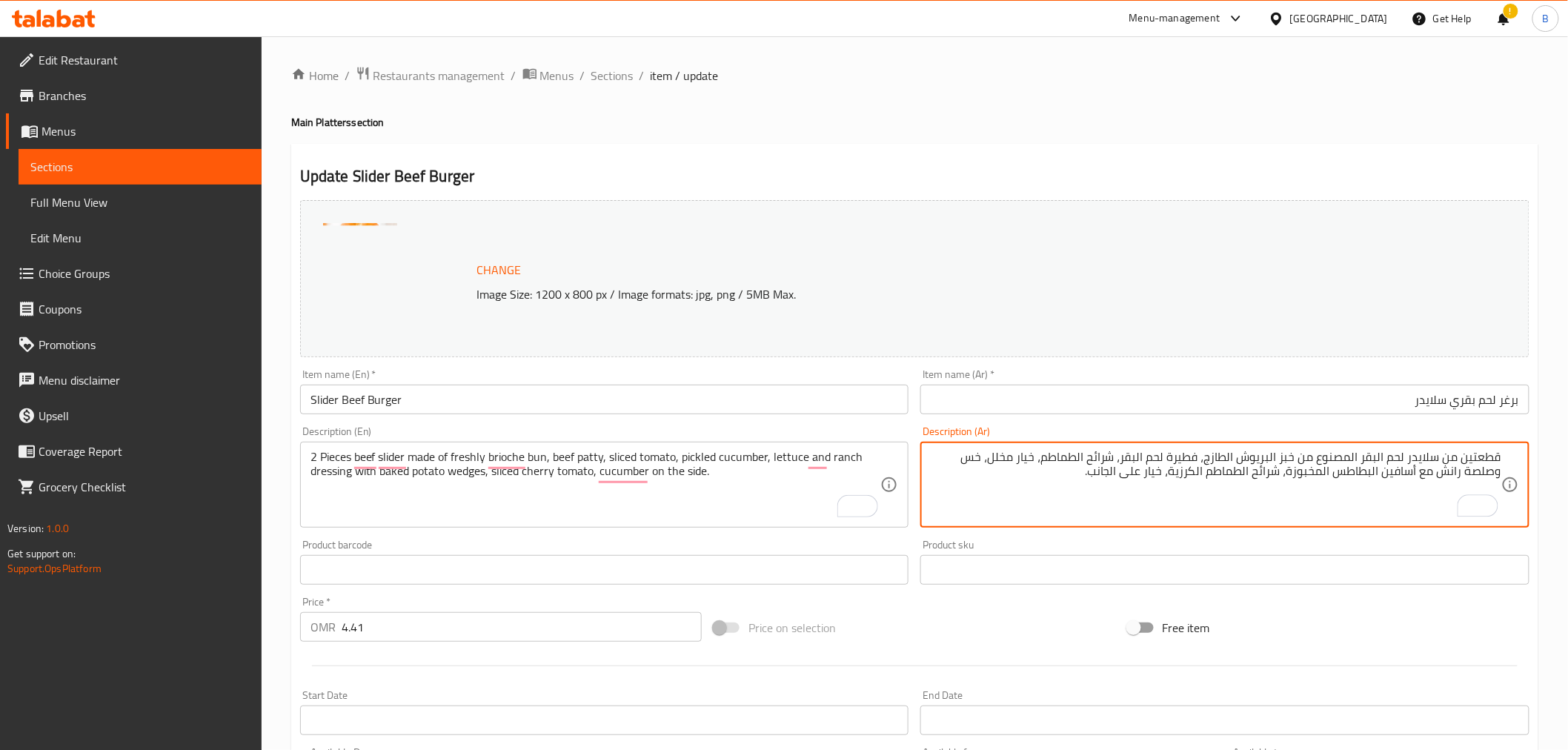
click at [1377, 453] on textarea "قطعتين من سلايدر لحم البقر المصنوع من خبز البريوش الطازج، فطيرة لحم البقر، شرائ…" at bounding box center [1216, 485] width 570 height 71
click at [1381, 453] on textarea "قطعتين من سلايدر لحم البقر المصنوع من خبز البريوش الطازج، فطيرة لحم البقر، شرائ…" at bounding box center [1216, 485] width 570 height 71
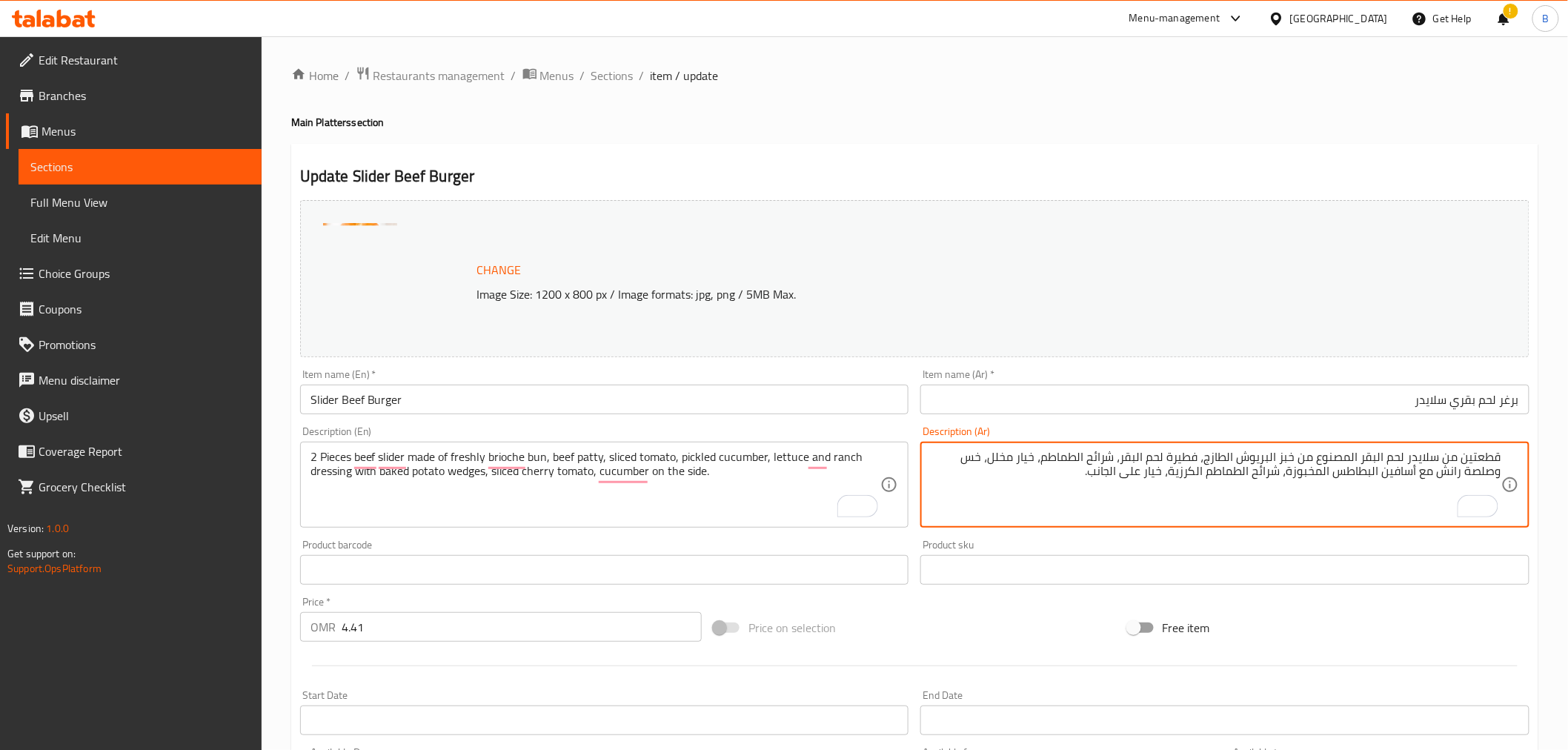
paste textarea "قري"
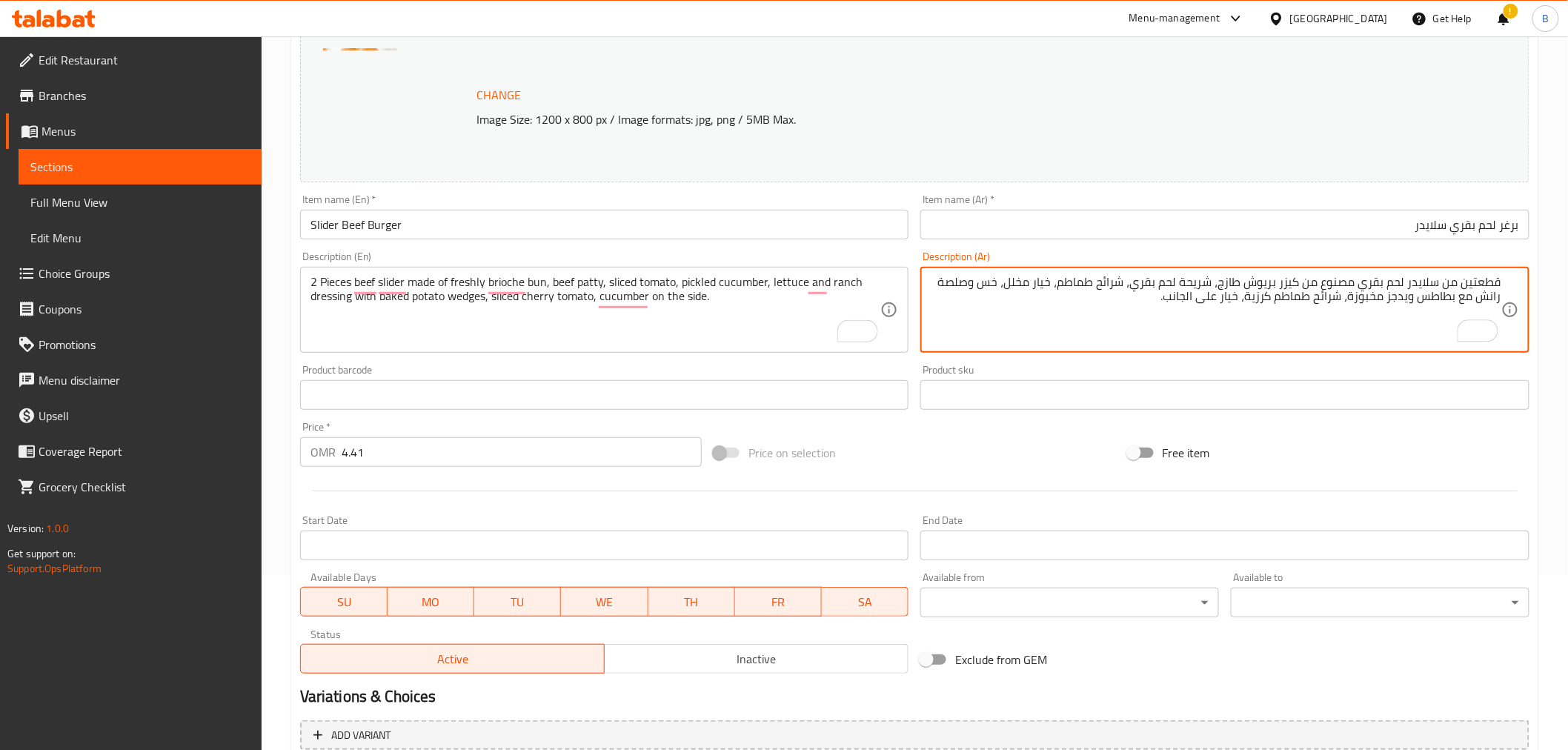
scroll to position [315, 0]
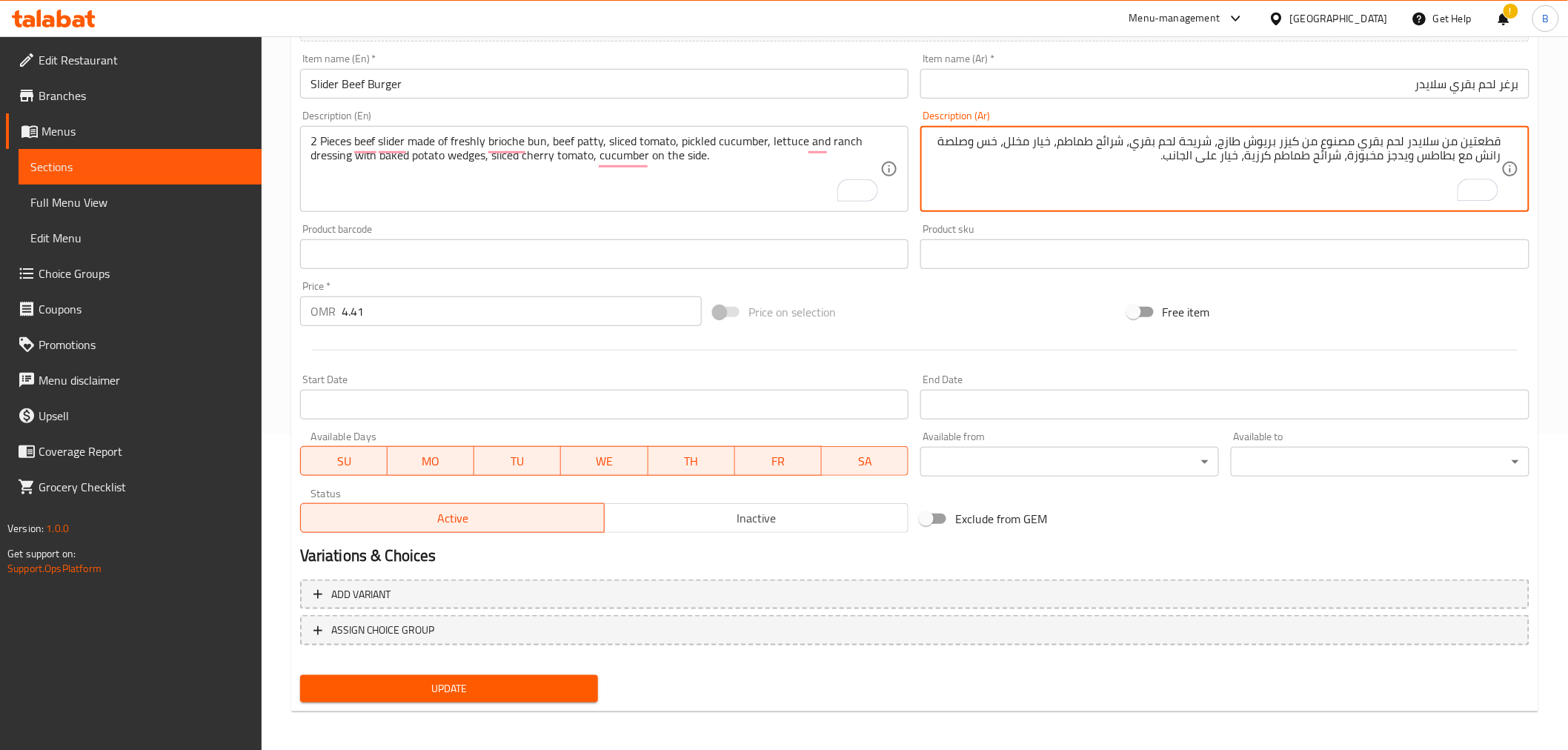
type textarea "قطعتين من سلايدر لحم بقري مصنوع من كيزر بريوش طازج، شريحة لحم بقري، شرائح طماطم…"
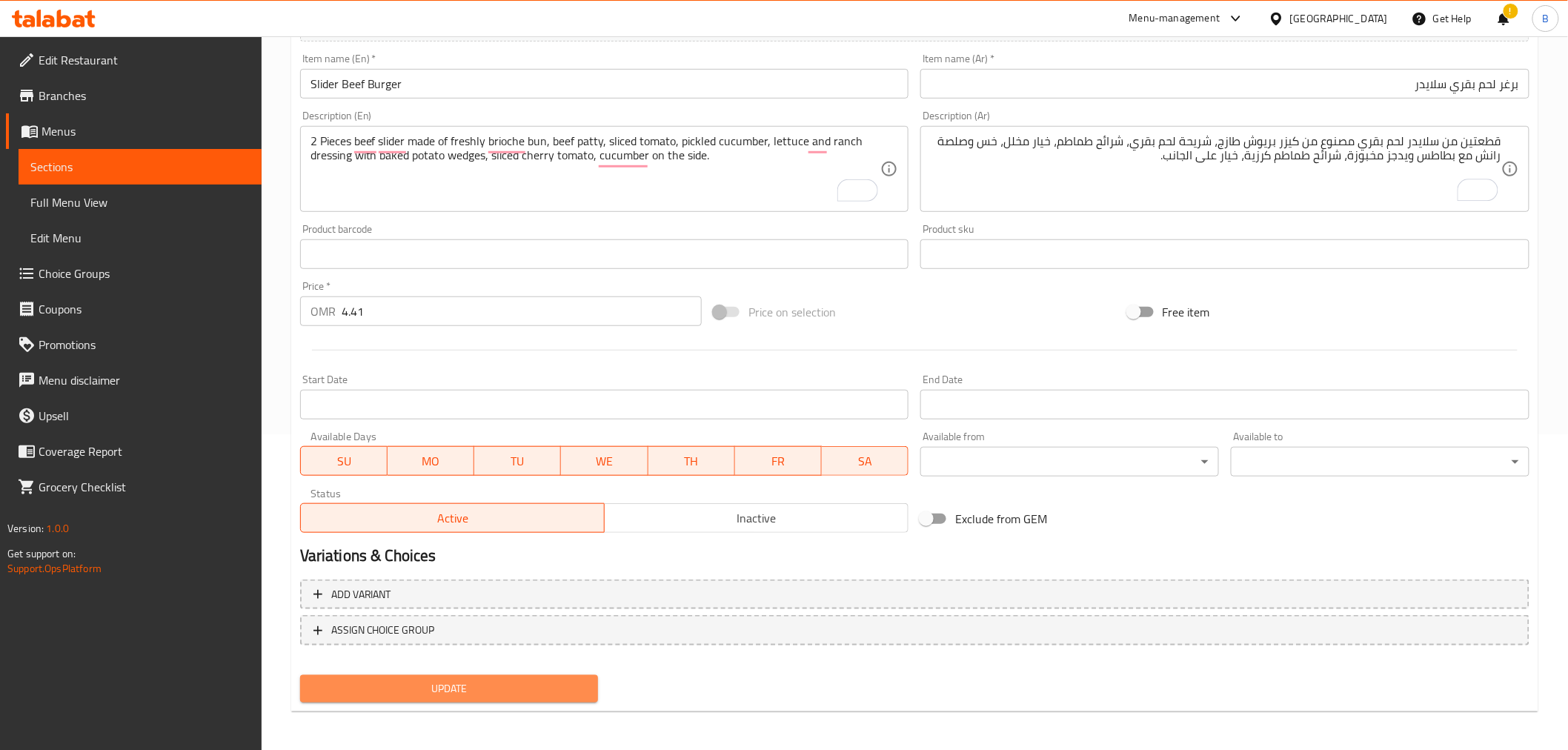
click at [542, 675] on button "Update" at bounding box center [449, 688] width 298 height 27
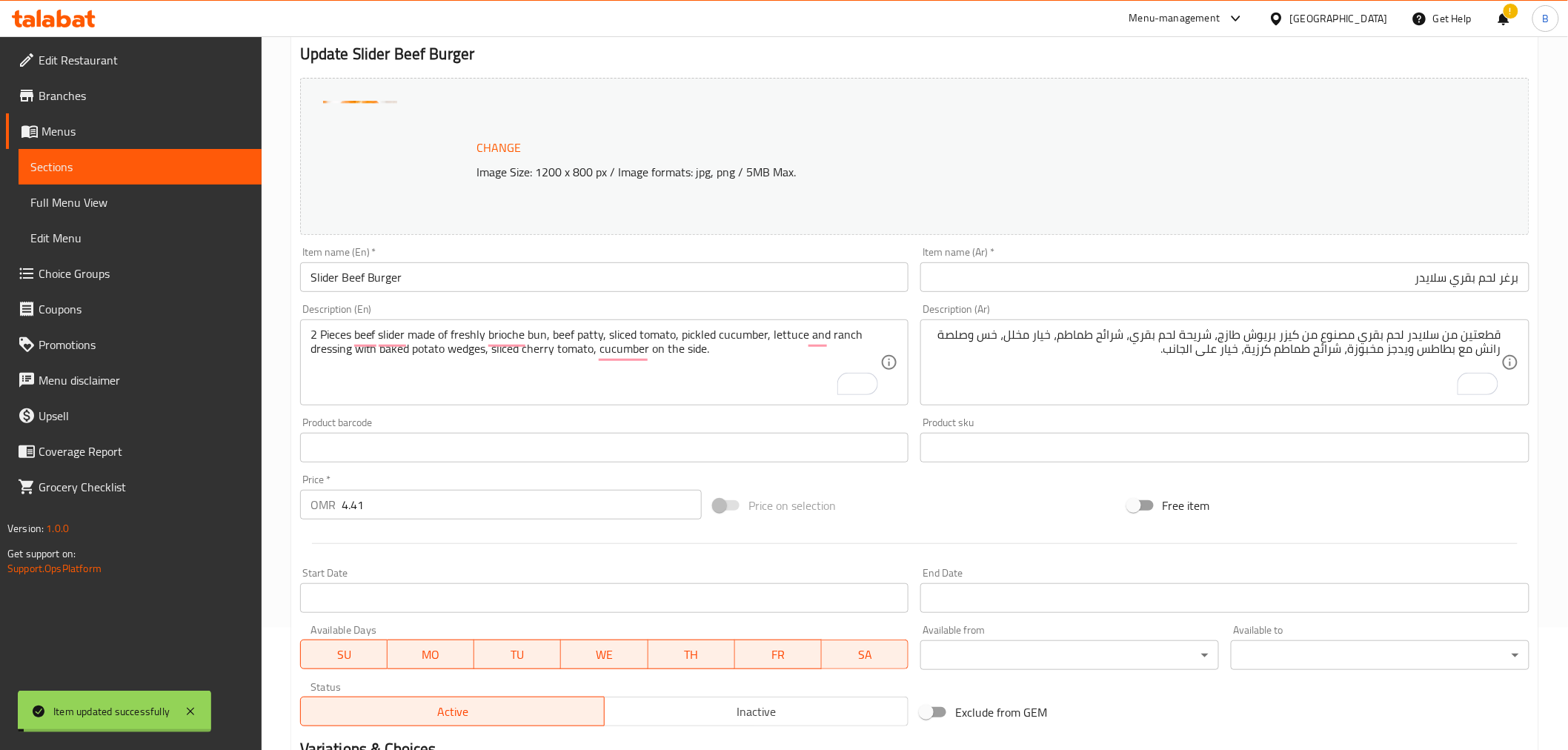
scroll to position [0, 0]
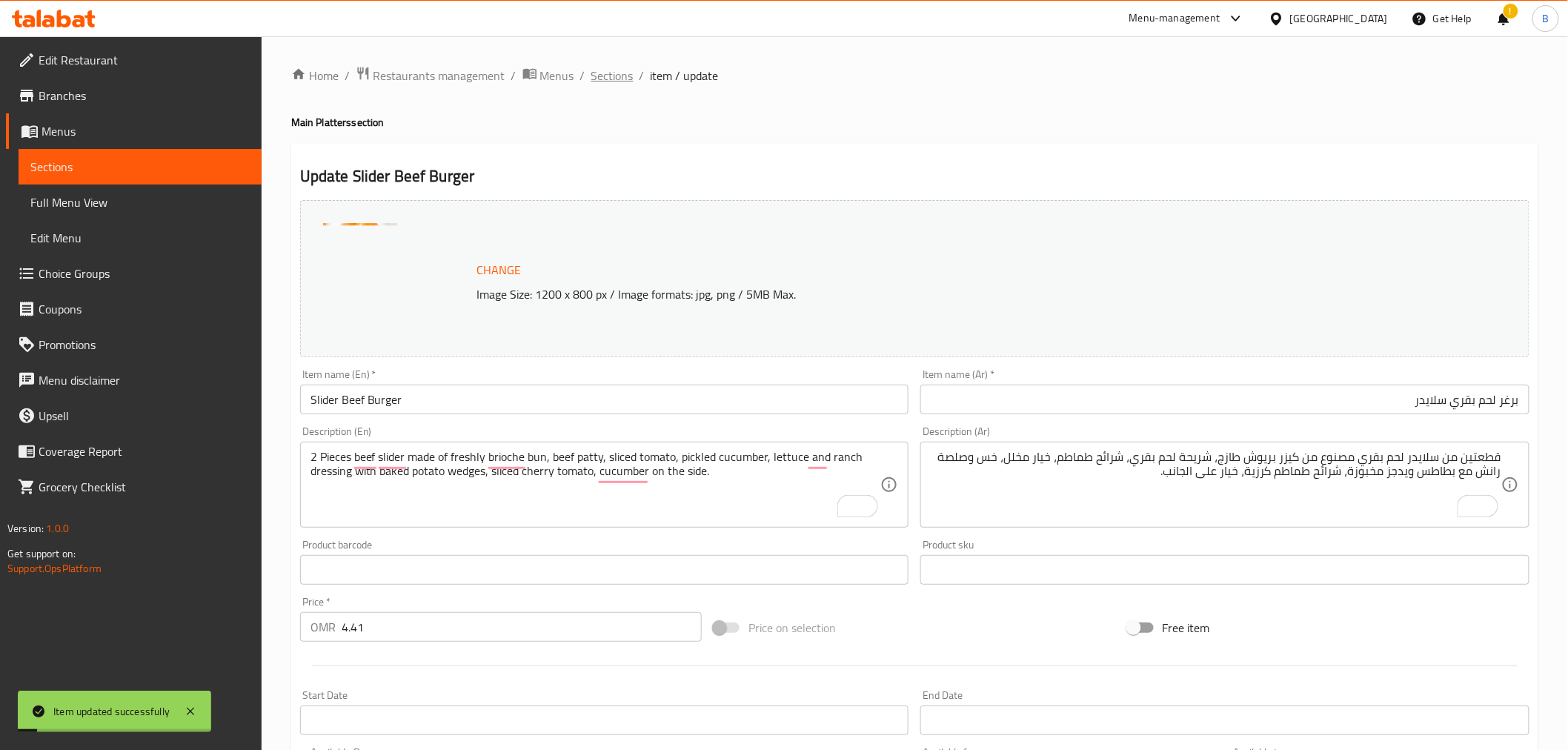
click at [612, 76] on span "Sections" at bounding box center [612, 76] width 42 height 18
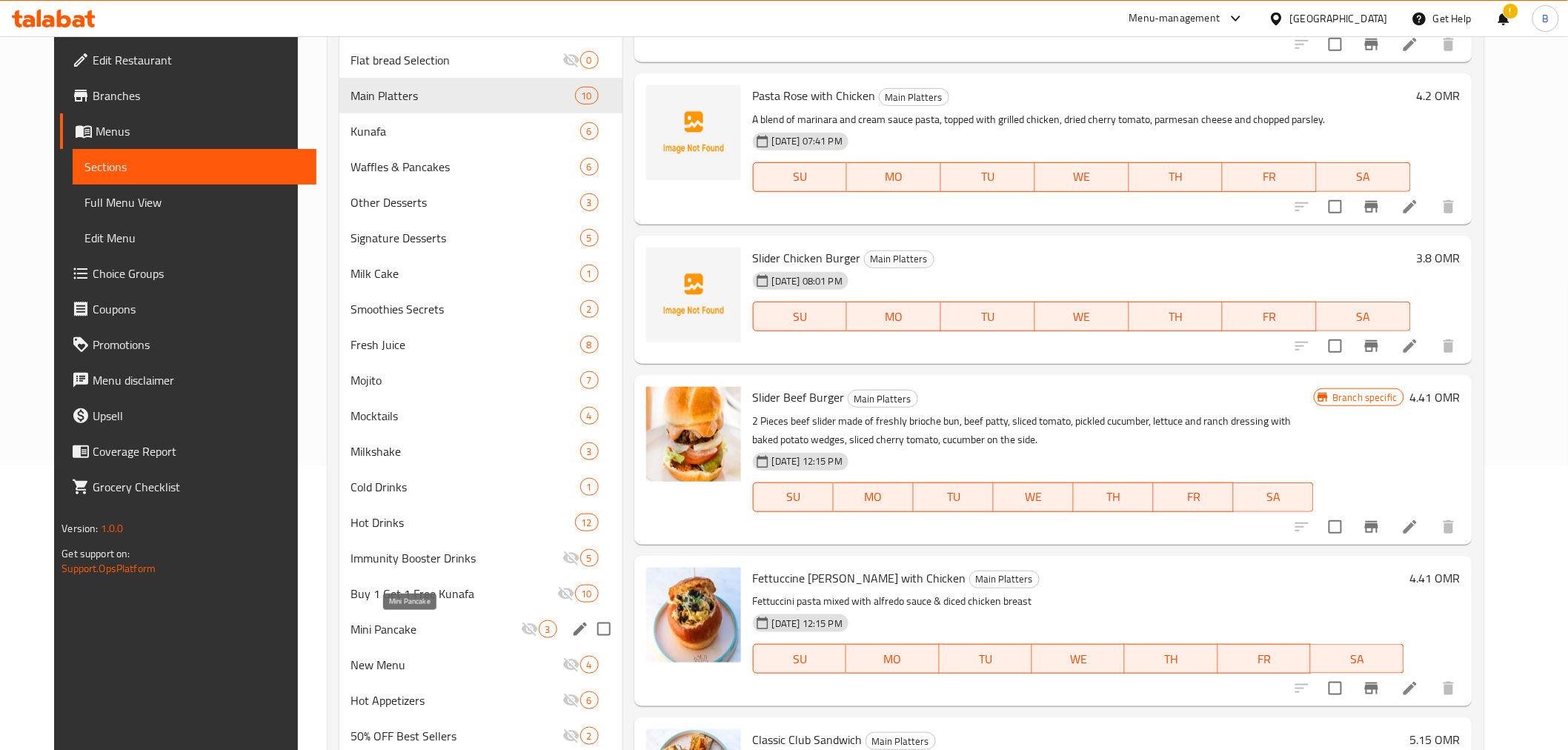
scroll to position [241, 0]
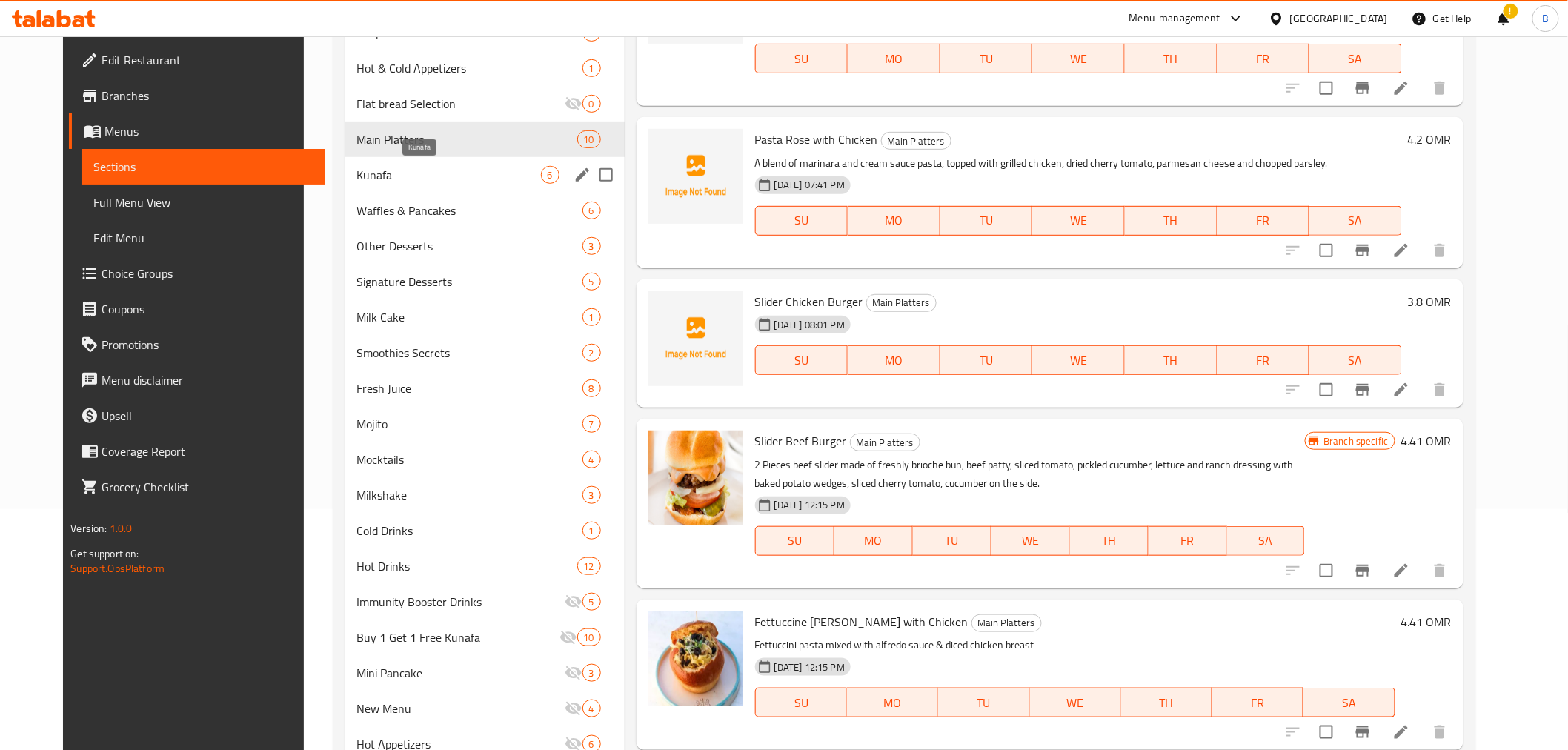
click at [456, 177] on span "Kunafa" at bounding box center [450, 175] width 184 height 18
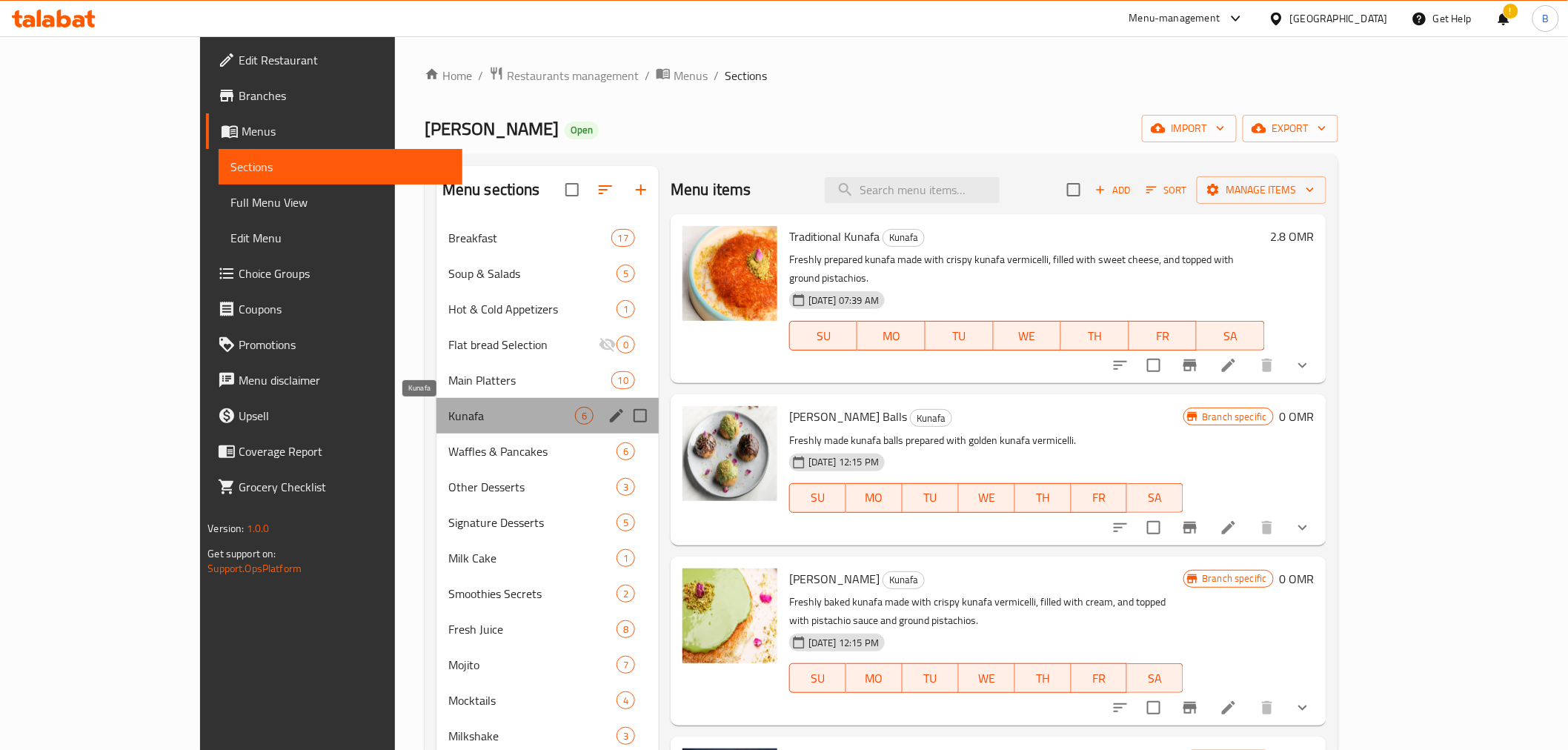
click at [464, 416] on span "Kunafa" at bounding box center [512, 416] width 127 height 18
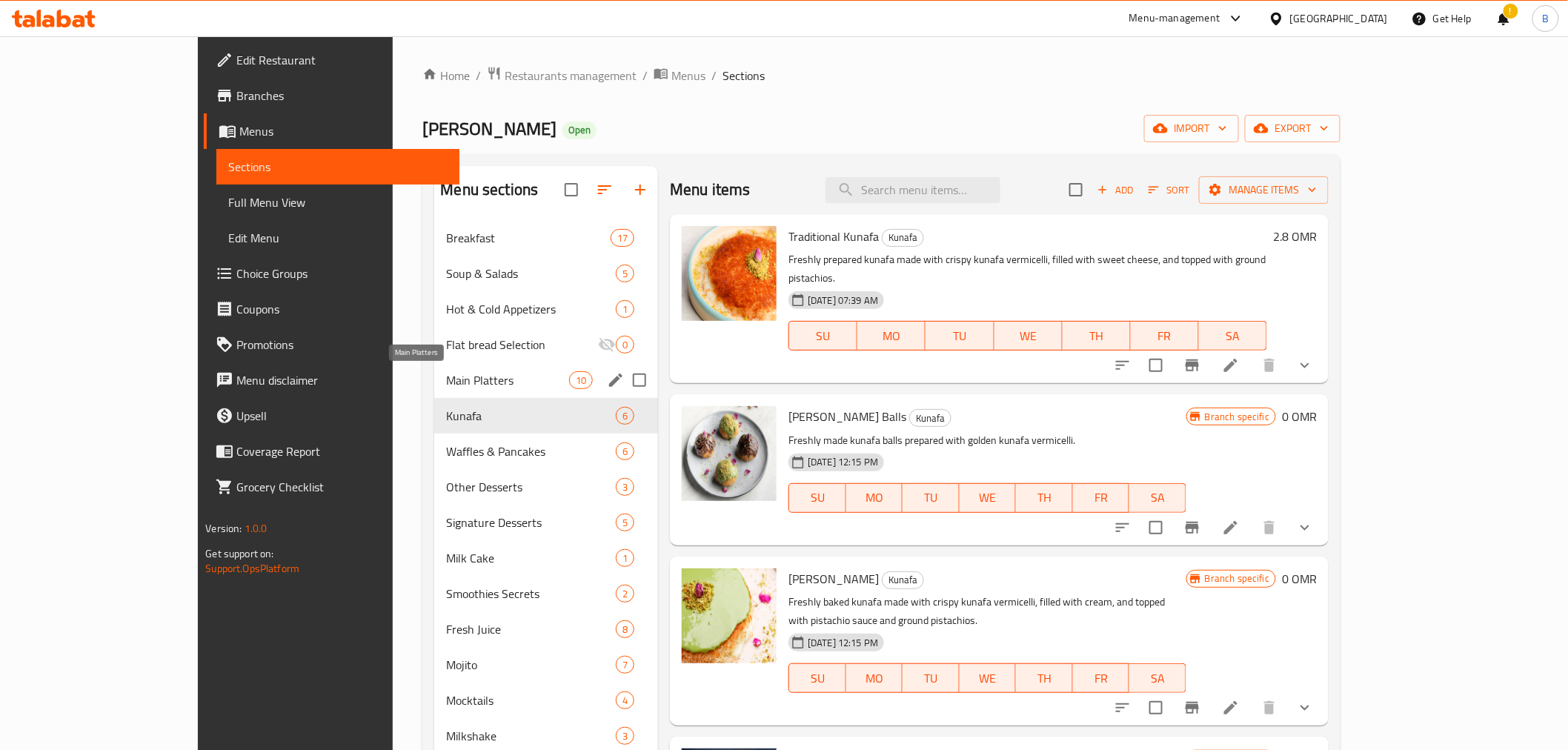
click at [483, 375] on span "Main Platters" at bounding box center [507, 380] width 122 height 18
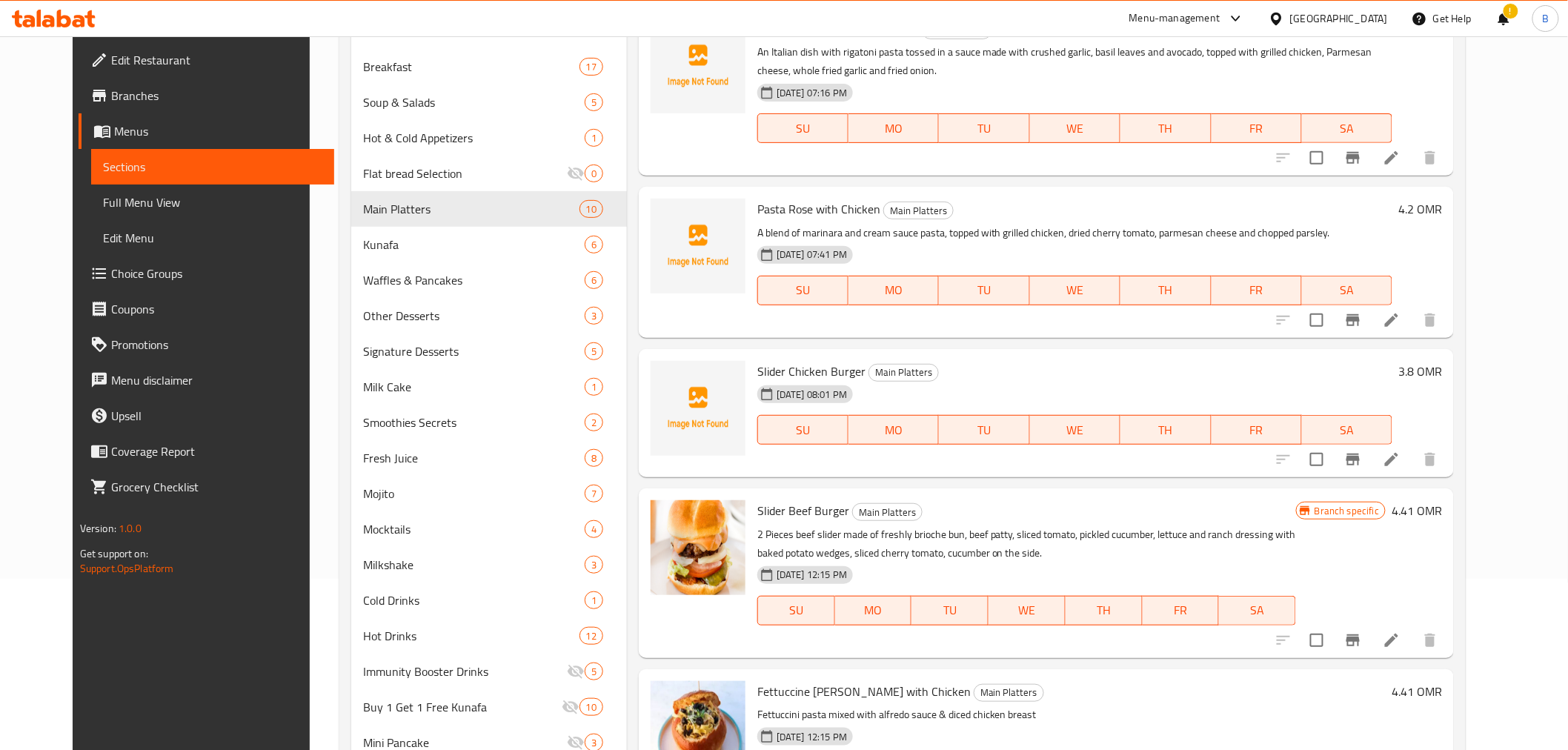
scroll to position [405, 0]
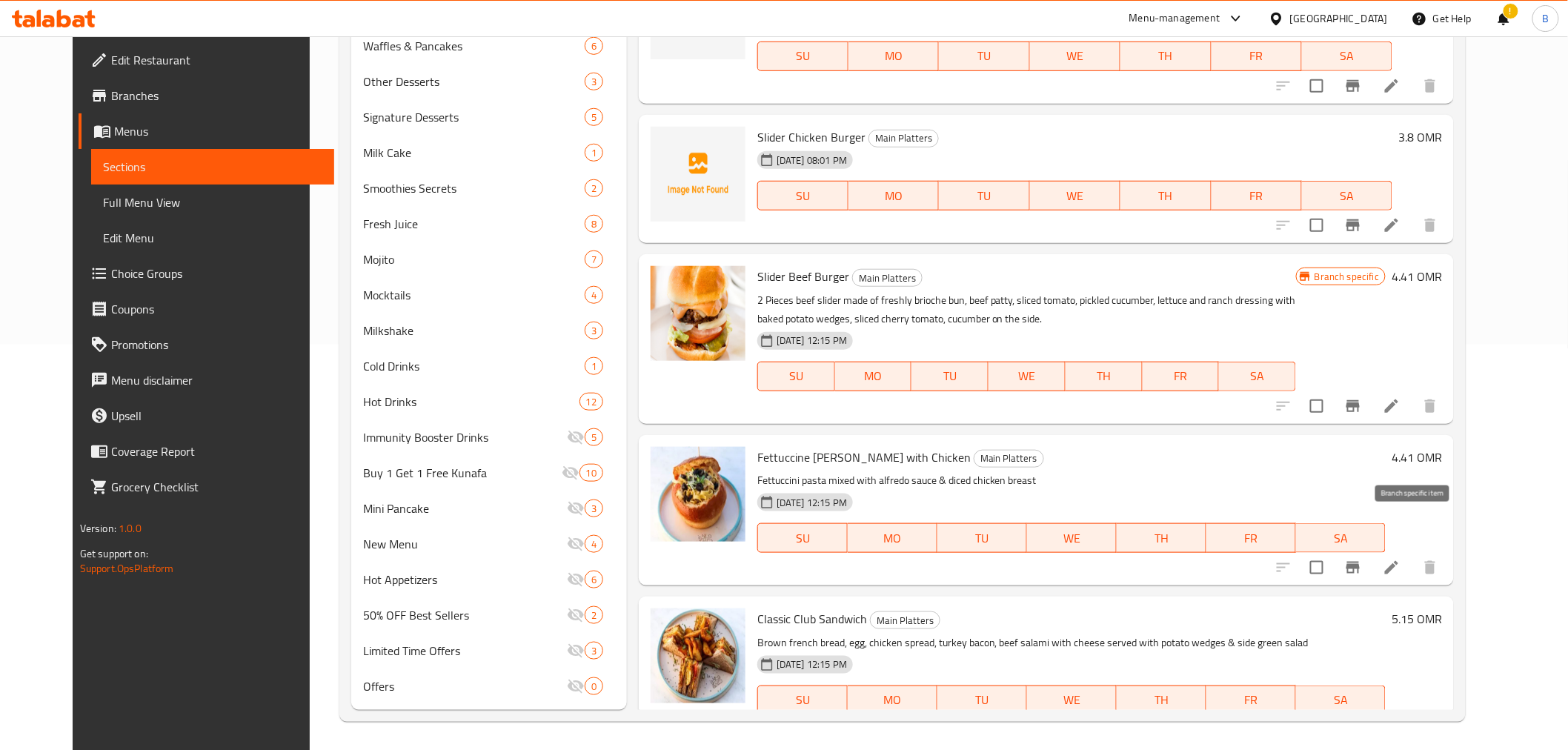
click at [1363, 559] on icon "Branch-specific-item" at bounding box center [1354, 568] width 18 height 18
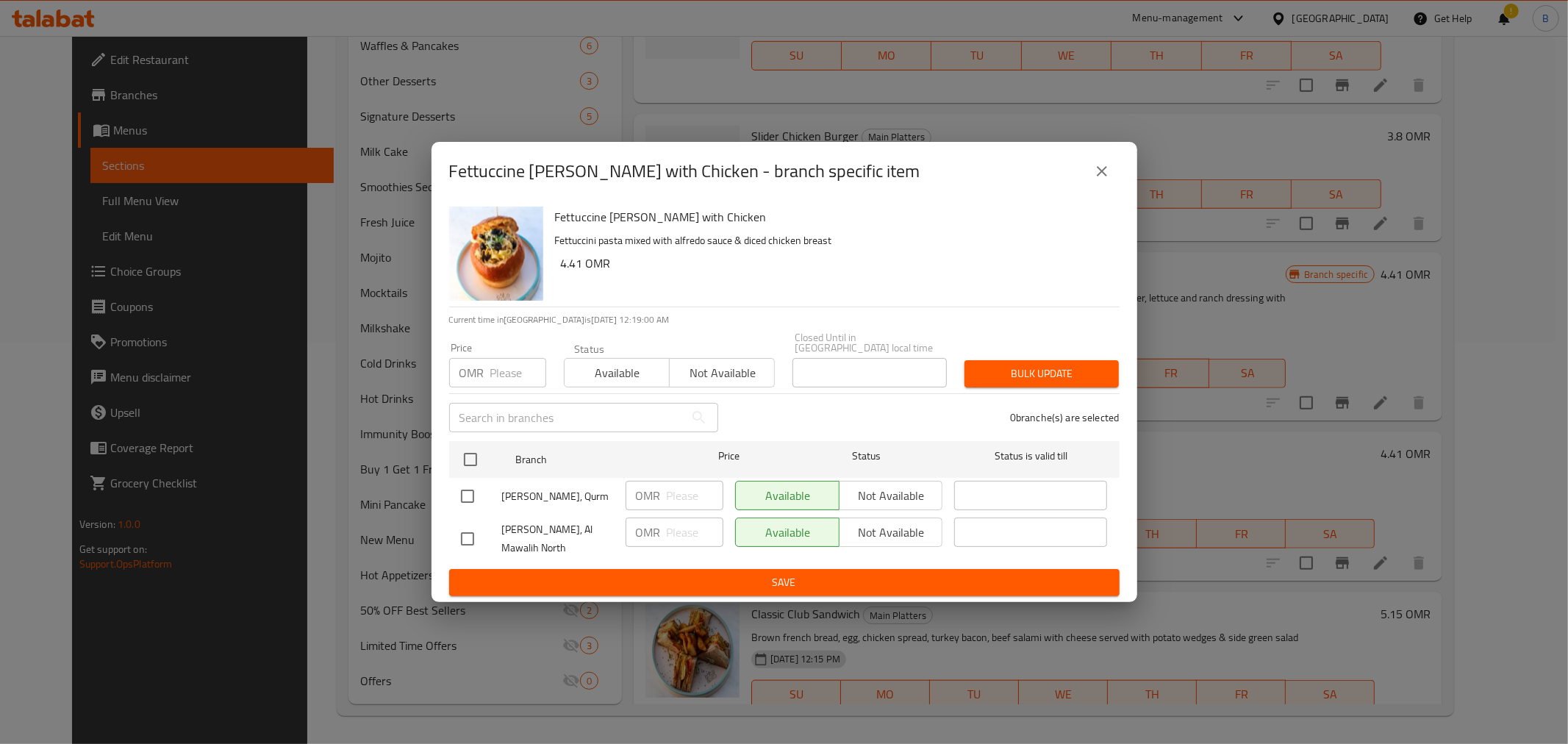
click at [472, 487] on input "checkbox" at bounding box center [468, 496] width 31 height 31
checkbox input "true"
click at [664, 482] on div "OMR ​" at bounding box center [674, 495] width 98 height 29
type input "4.2"
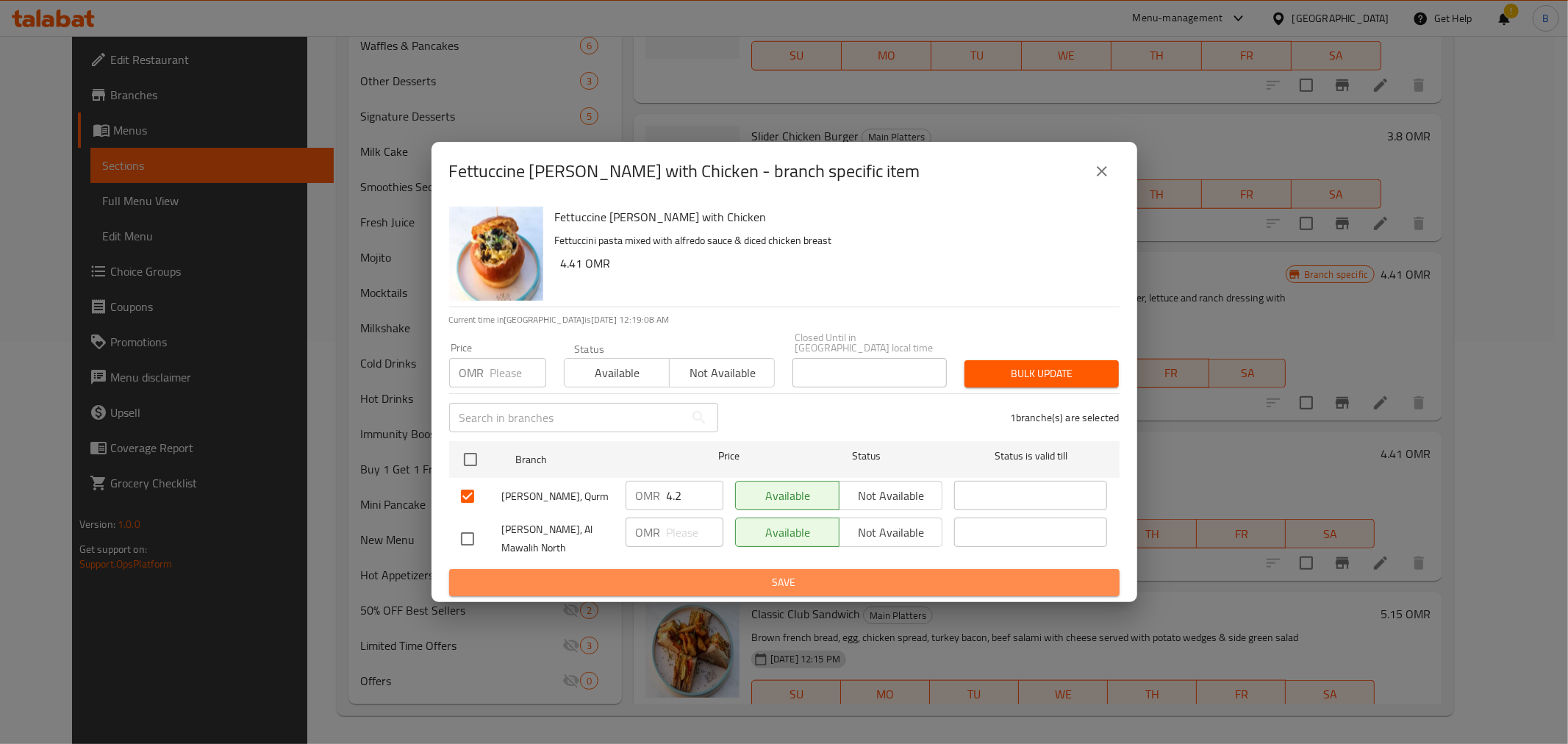
click at [829, 573] on span "Save" at bounding box center [784, 582] width 647 height 19
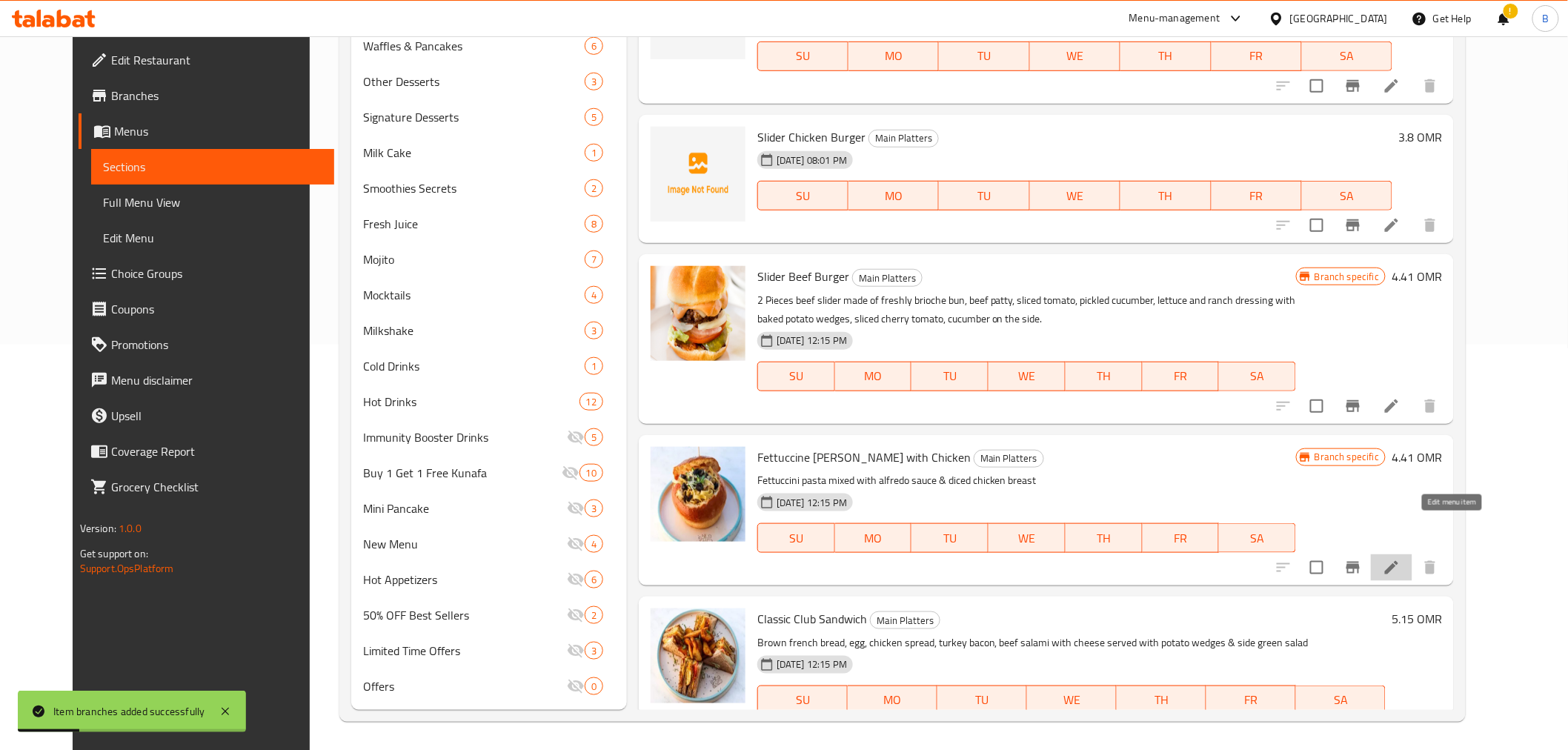
click at [1401, 559] on icon at bounding box center [1392, 568] width 18 height 18
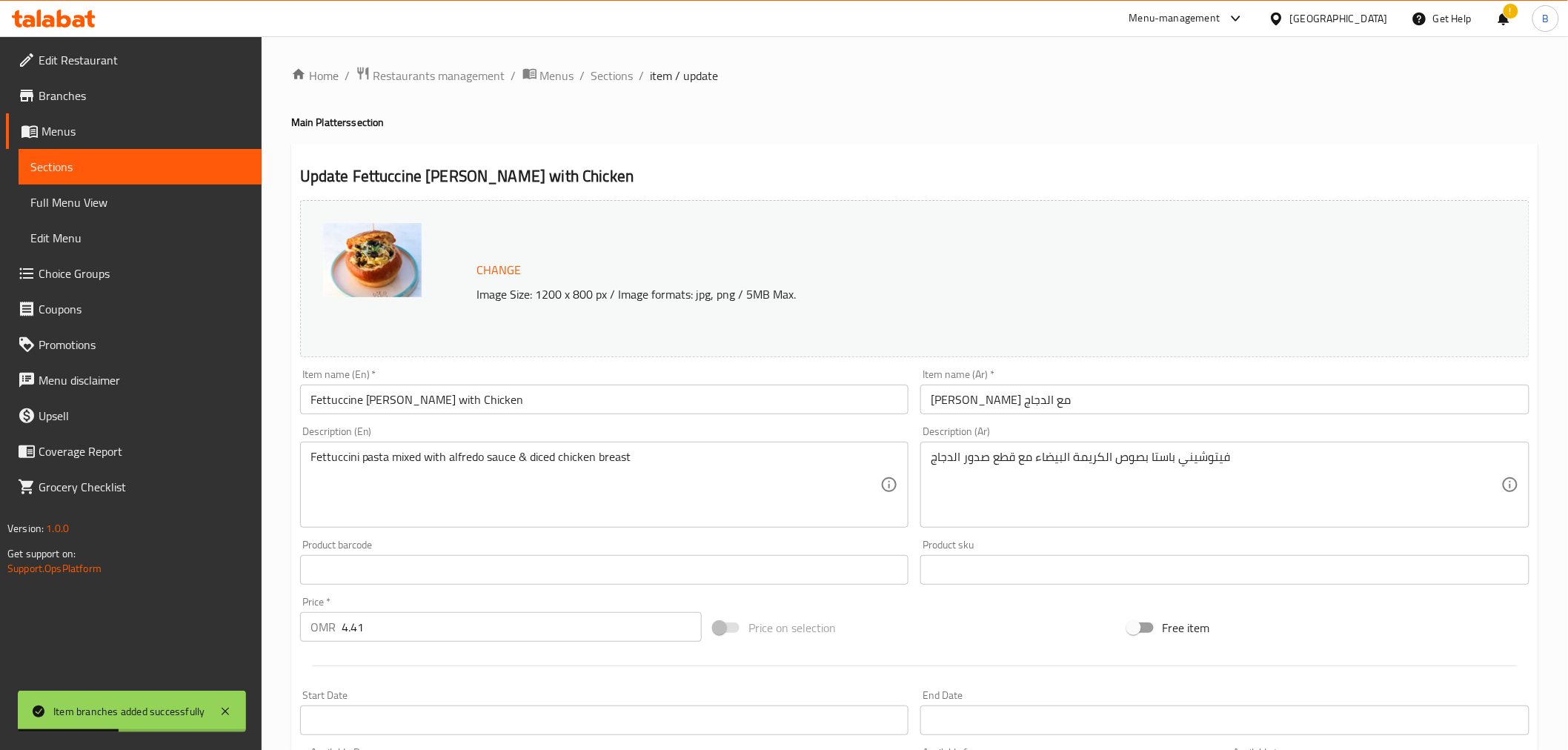
drag, startPoint x: 510, startPoint y: 416, endPoint x: 505, endPoint y: 402, distance: 14.9
click at [505, 407] on div "Item name (En)   * Fettuccine Alfredo with Chicken Item name (En) *" at bounding box center [605, 391] width 621 height 57
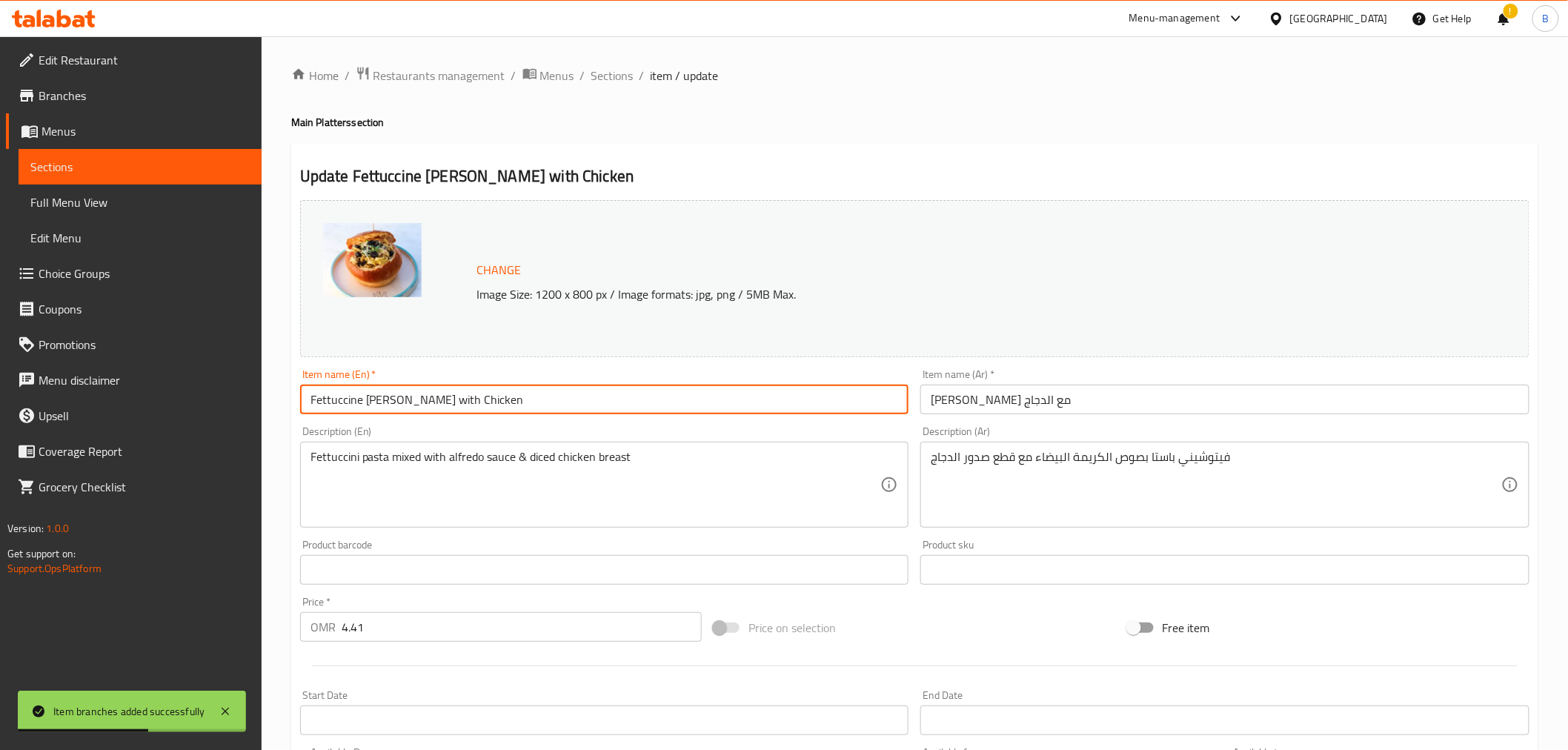
drag, startPoint x: 505, startPoint y: 402, endPoint x: 366, endPoint y: 425, distance: 140.9
click at [366, 425] on div "Change Image Size: 1200 x 800 px / Image formats: jpg, png / 5MB Max. Item name…" at bounding box center [915, 524] width 1242 height 660
type input "Fettuccine"
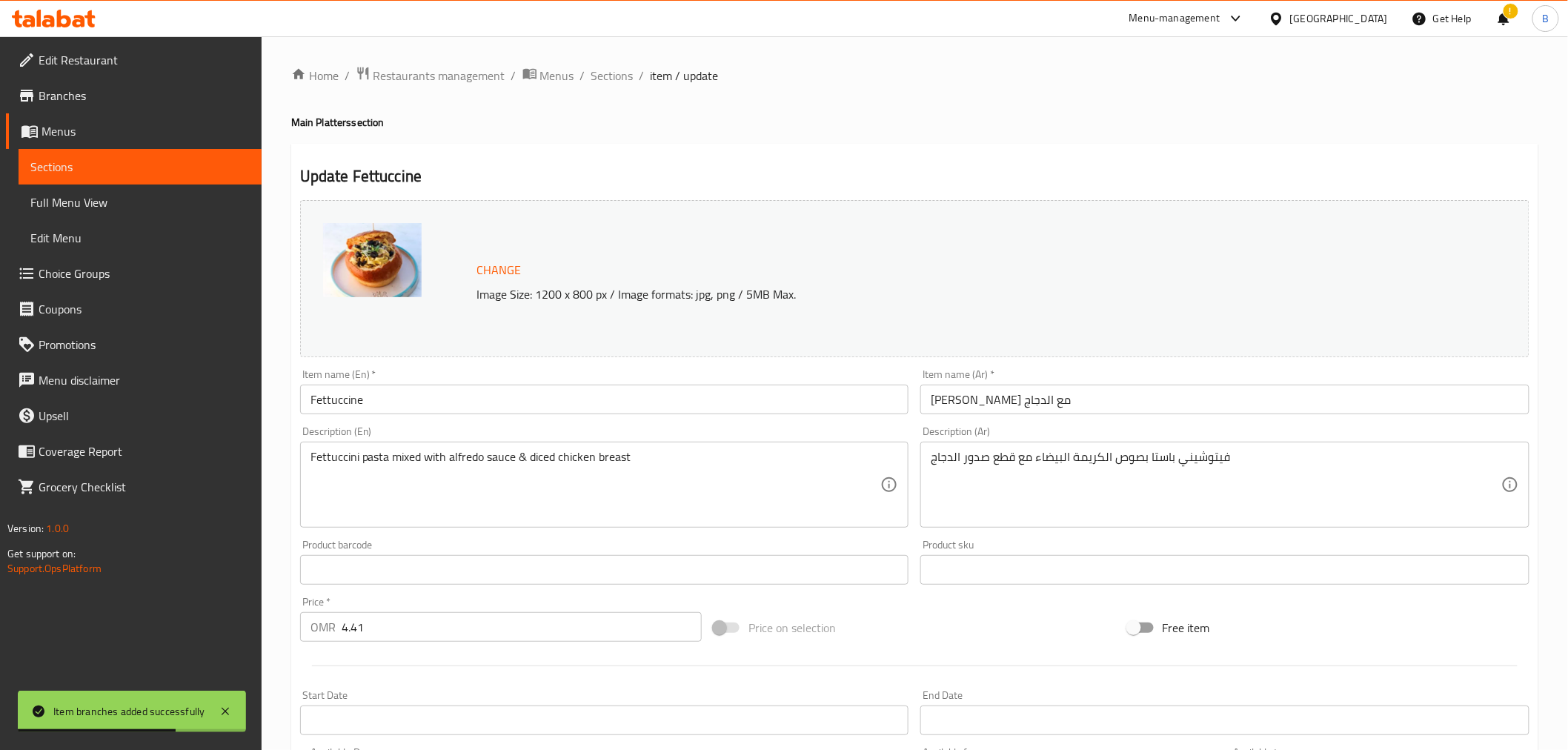
click at [1198, 382] on div "Item name (Ar)   * فيتوشيني ألفريدو مع الدجاج Item name (Ar) *" at bounding box center [1224, 391] width 609 height 45
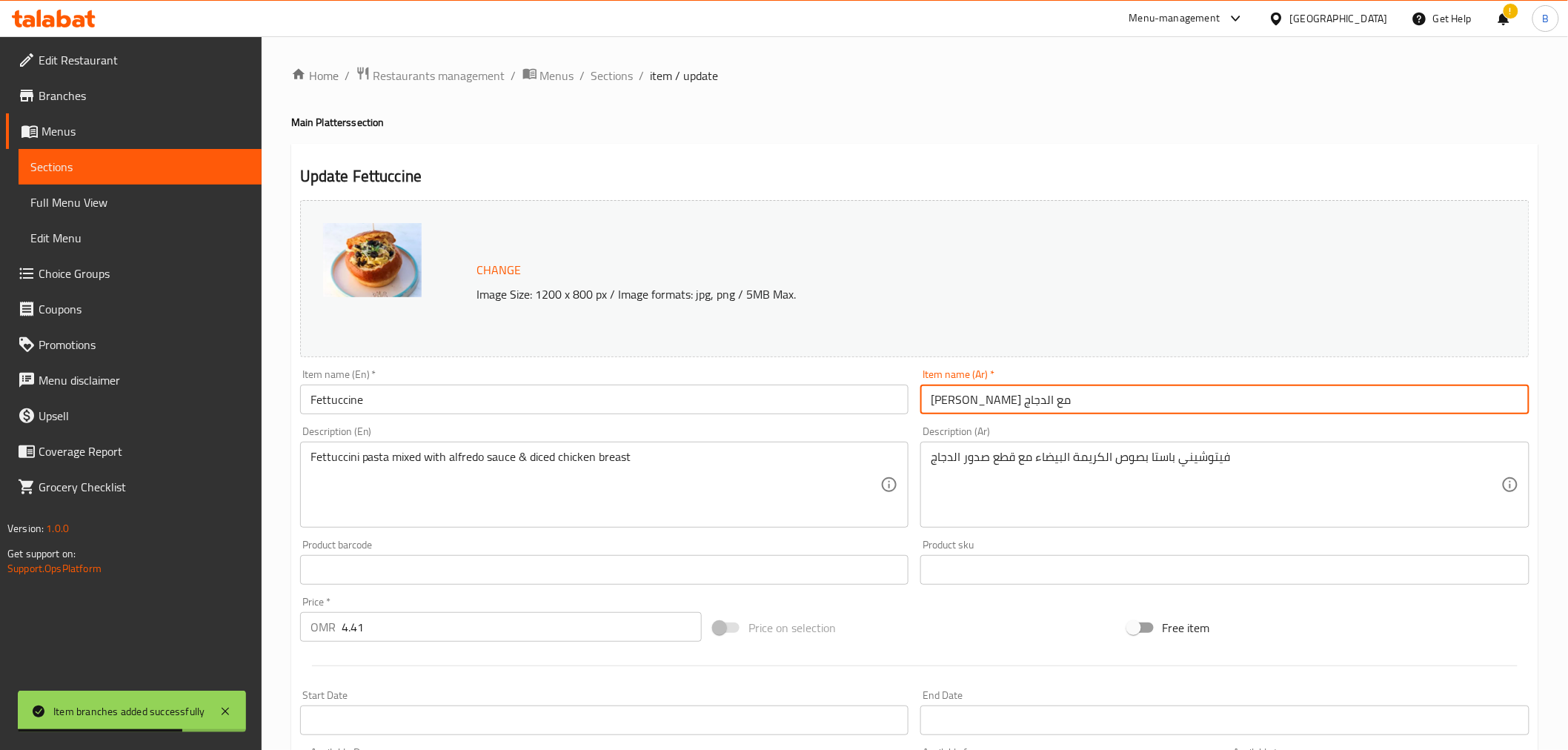
click at [1188, 403] on input "[PERSON_NAME] مع الدجاج" at bounding box center [1224, 399] width 609 height 30
type input "فيتوشيني"
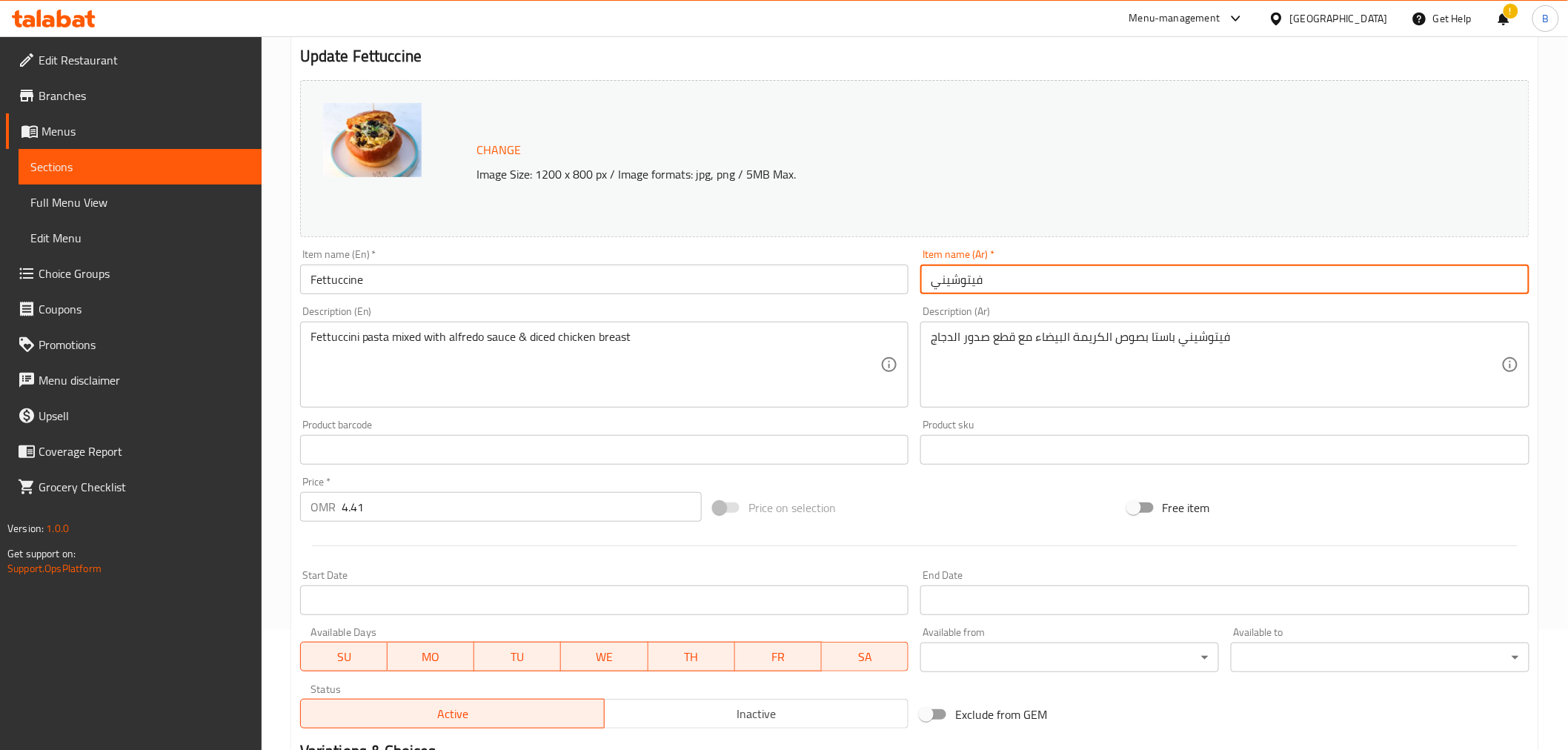
scroll to position [315, 0]
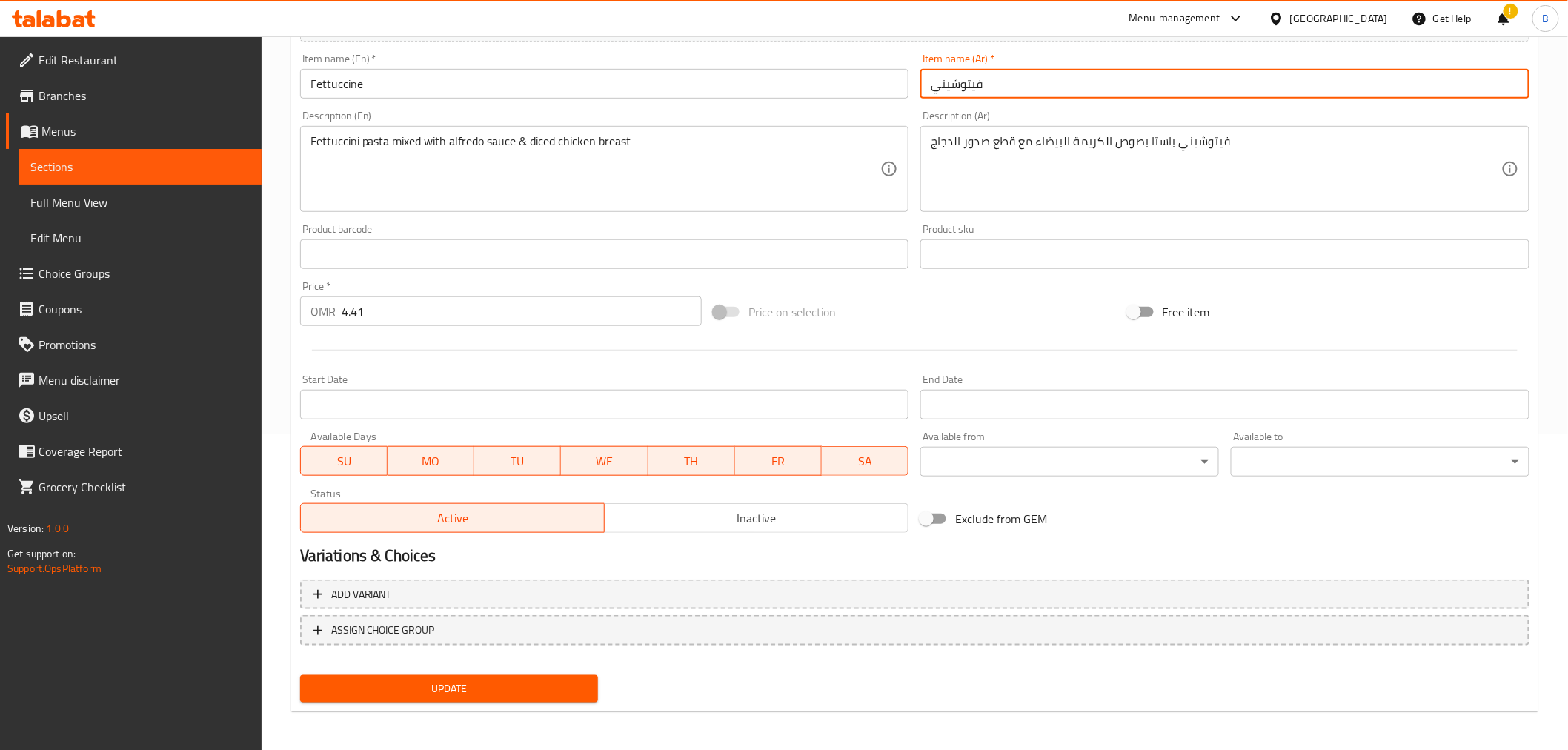
click at [437, 680] on span "Update" at bounding box center [450, 688] width 275 height 19
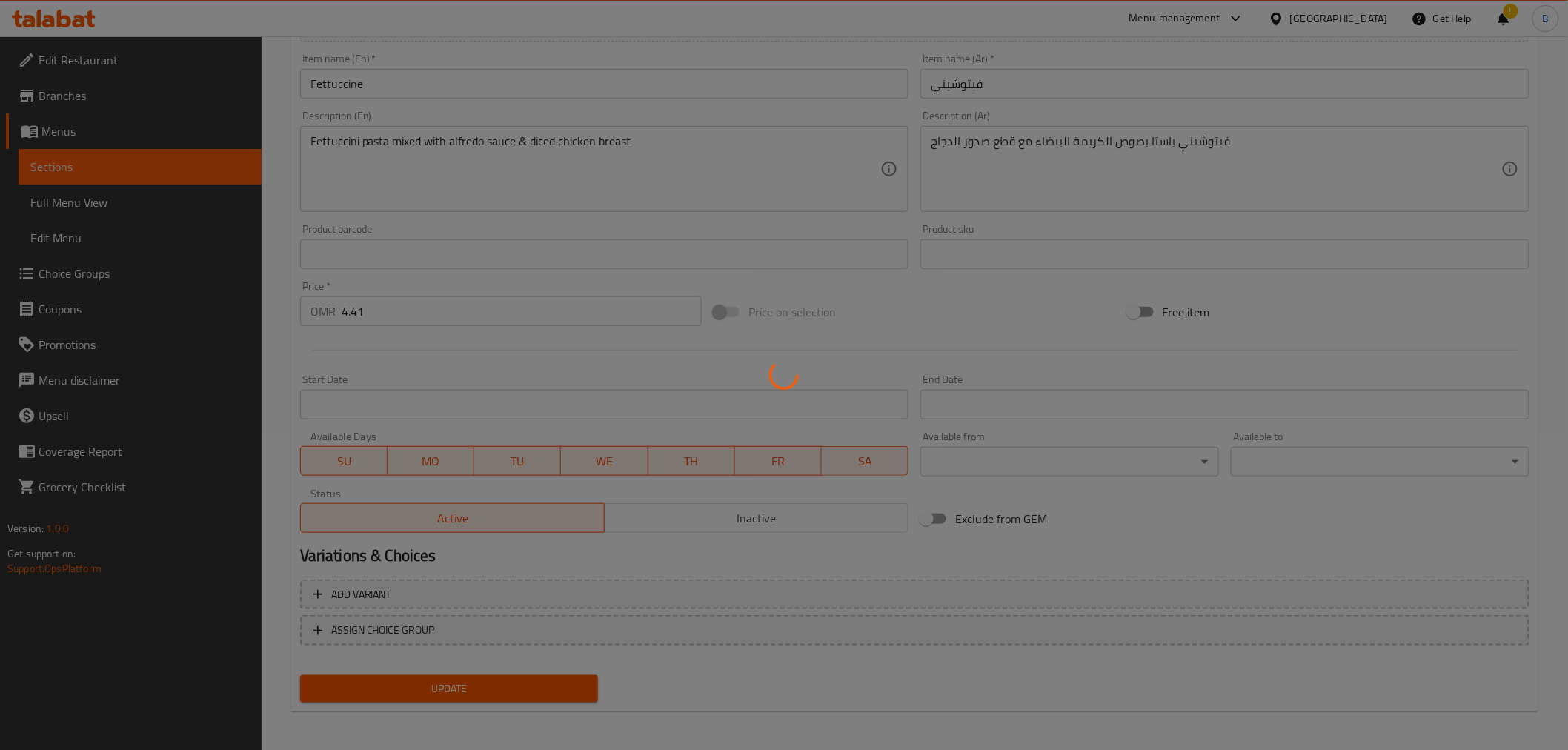
scroll to position [0, 0]
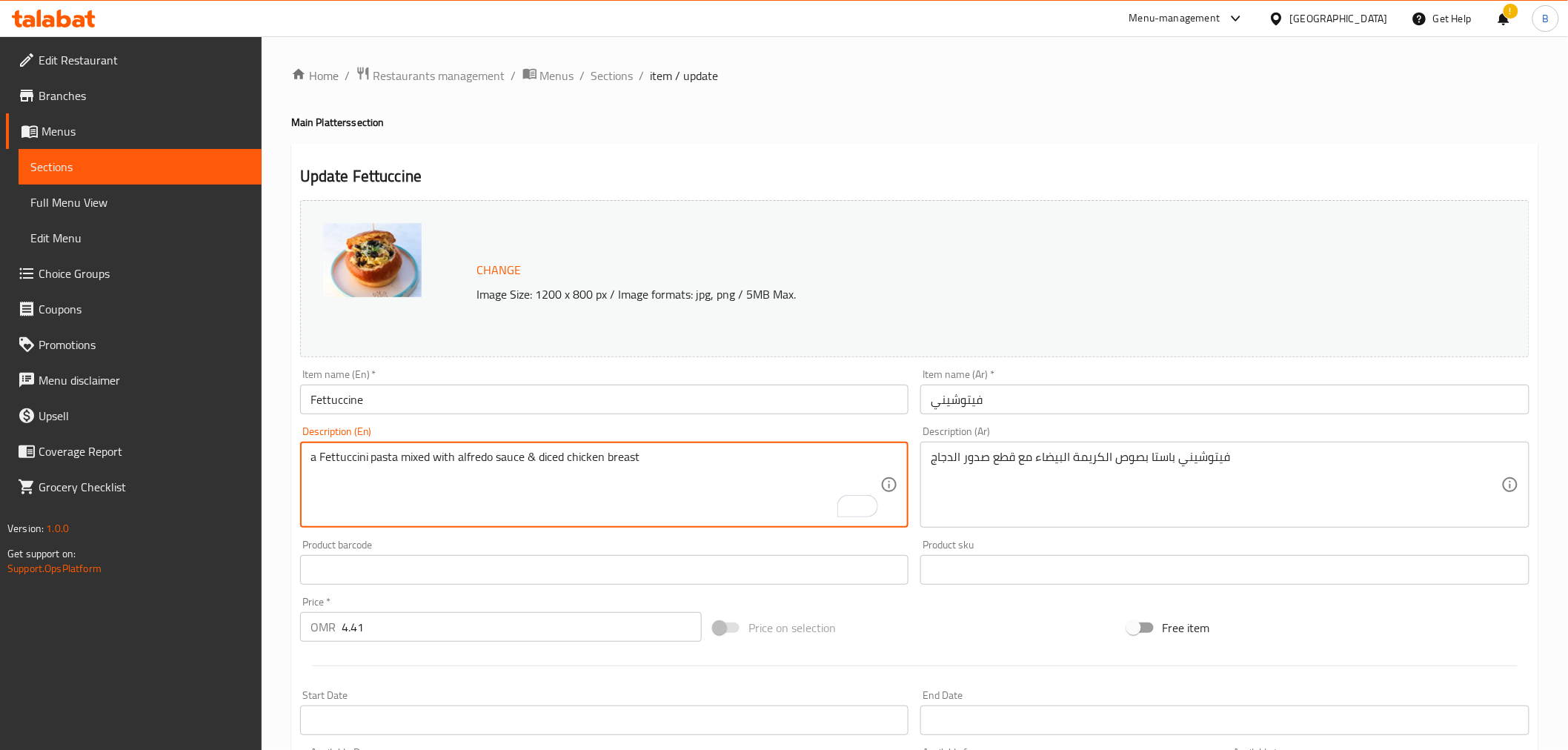
click at [447, 453] on textarea "a Fettuccini pasta mixed with alfredo sauce & diced chicken breast" at bounding box center [596, 485] width 570 height 71
drag, startPoint x: 522, startPoint y: 467, endPoint x: 713, endPoint y: 461, distance: 191.1
click at [713, 461] on textarea "a Fettuccini pasta in chicken alfredo sauce & diced chicken breast" at bounding box center [596, 485] width 570 height 71
type textarea "A fettuccini pasta in chicken alfredo sauce made of cream and parmesan cheese t…"
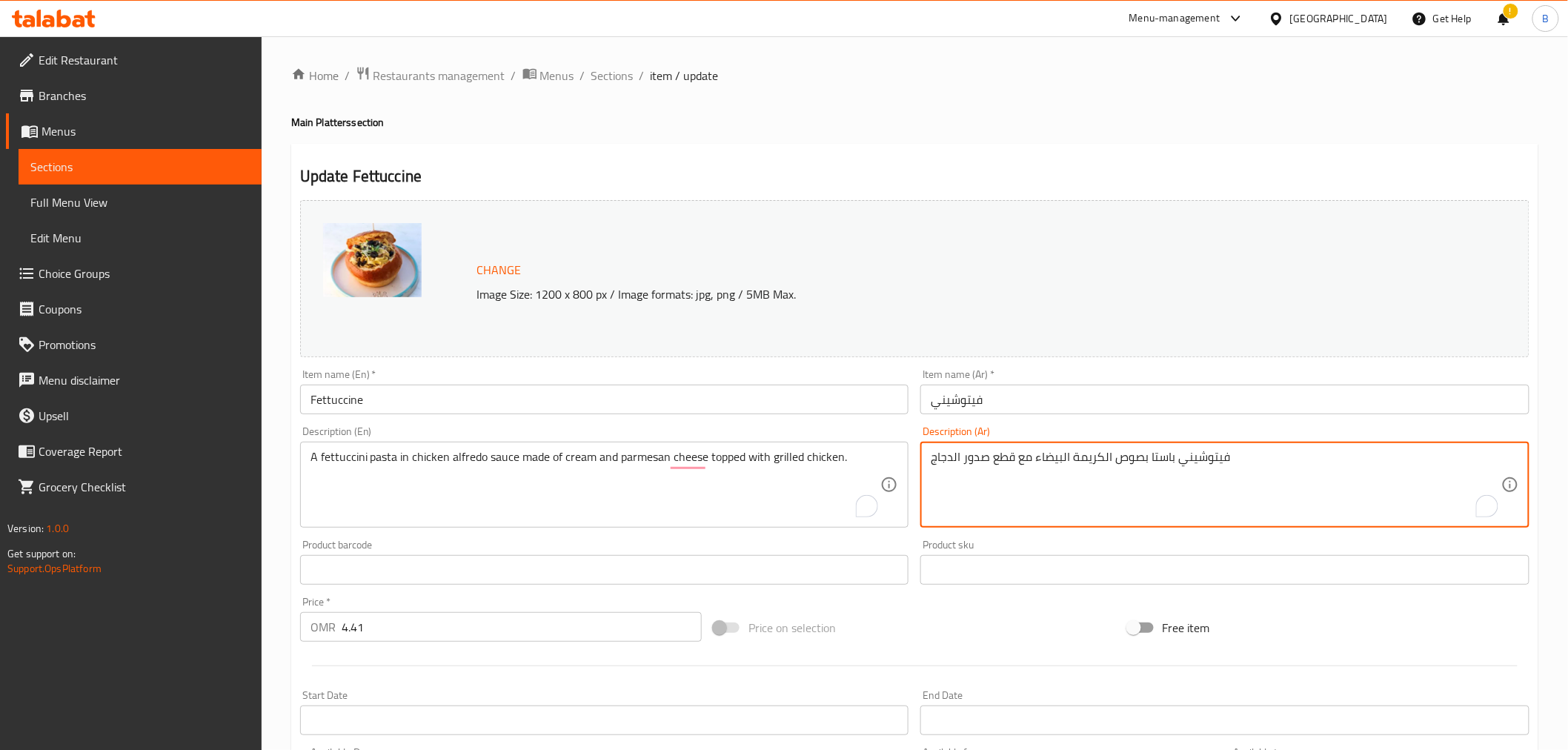
click at [1150, 496] on textarea "فيتوشيني باستا بصوص الكريمة البيضاء مع قطع صدور الدجاج" at bounding box center [1216, 485] width 570 height 71
click at [1150, 495] on textarea "فيتوشيني باستا بصوص الكريمة البيضاء مع قطع صدور الدجاج" at bounding box center [1216, 485] width 570 height 71
paste textarea "عكرونة فيتوتشيني في صلصة ألفريدو الدجاج مصنوعة من الكريمة وجبن البارميزان ومغطا…"
click at [1483, 460] on textarea "معكرونة فيتوتشيني في صلصة ألفريدو الدجاج مصنوعة من الكريمة وجبن البارميزان ومغط…" at bounding box center [1216, 485] width 570 height 71
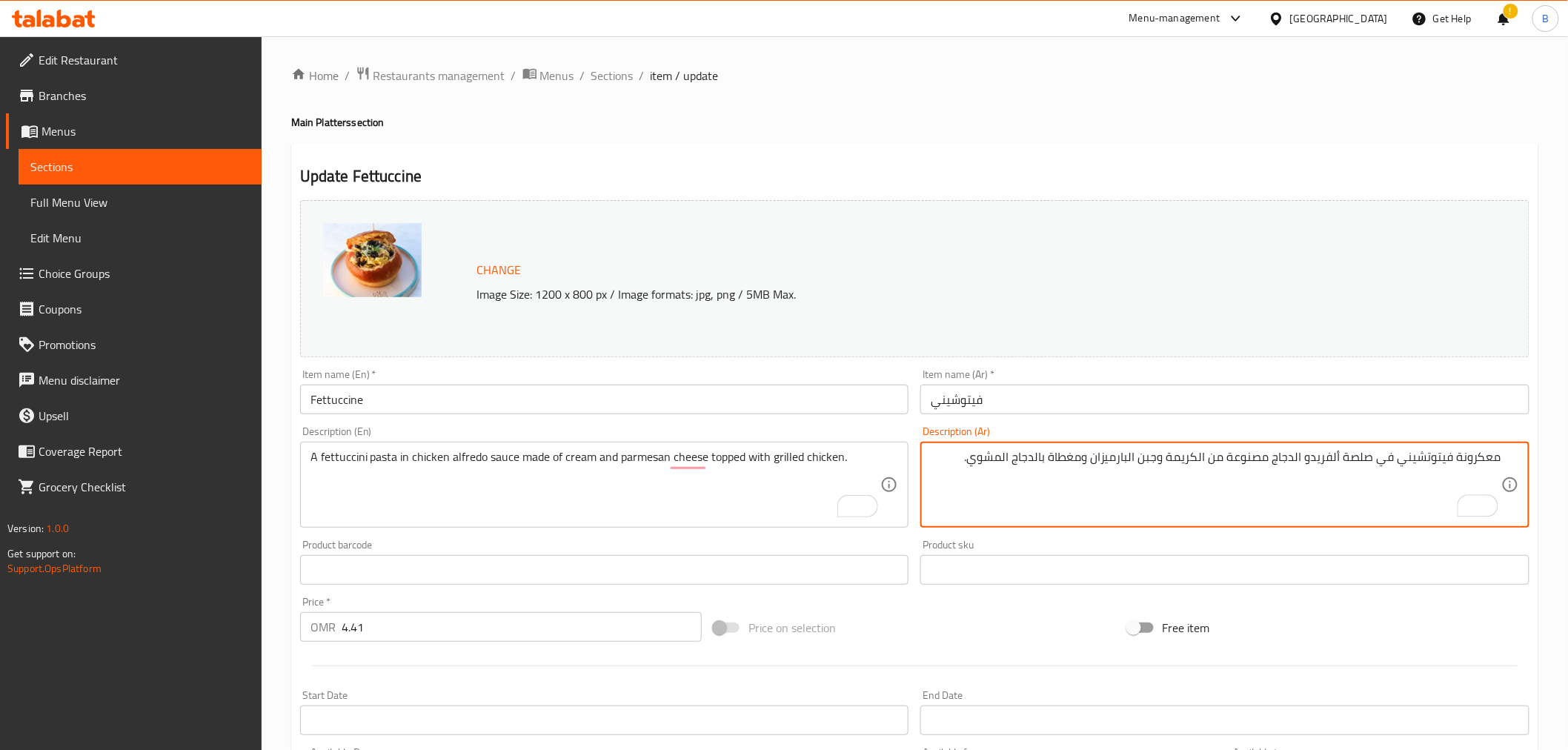
click at [1483, 460] on textarea "معكرونة فيتوتشيني في صلصة ألفريدو الدجاج مصنوعة من الكريمة وجبن البارميزان ومغط…" at bounding box center [1216, 485] width 570 height 71
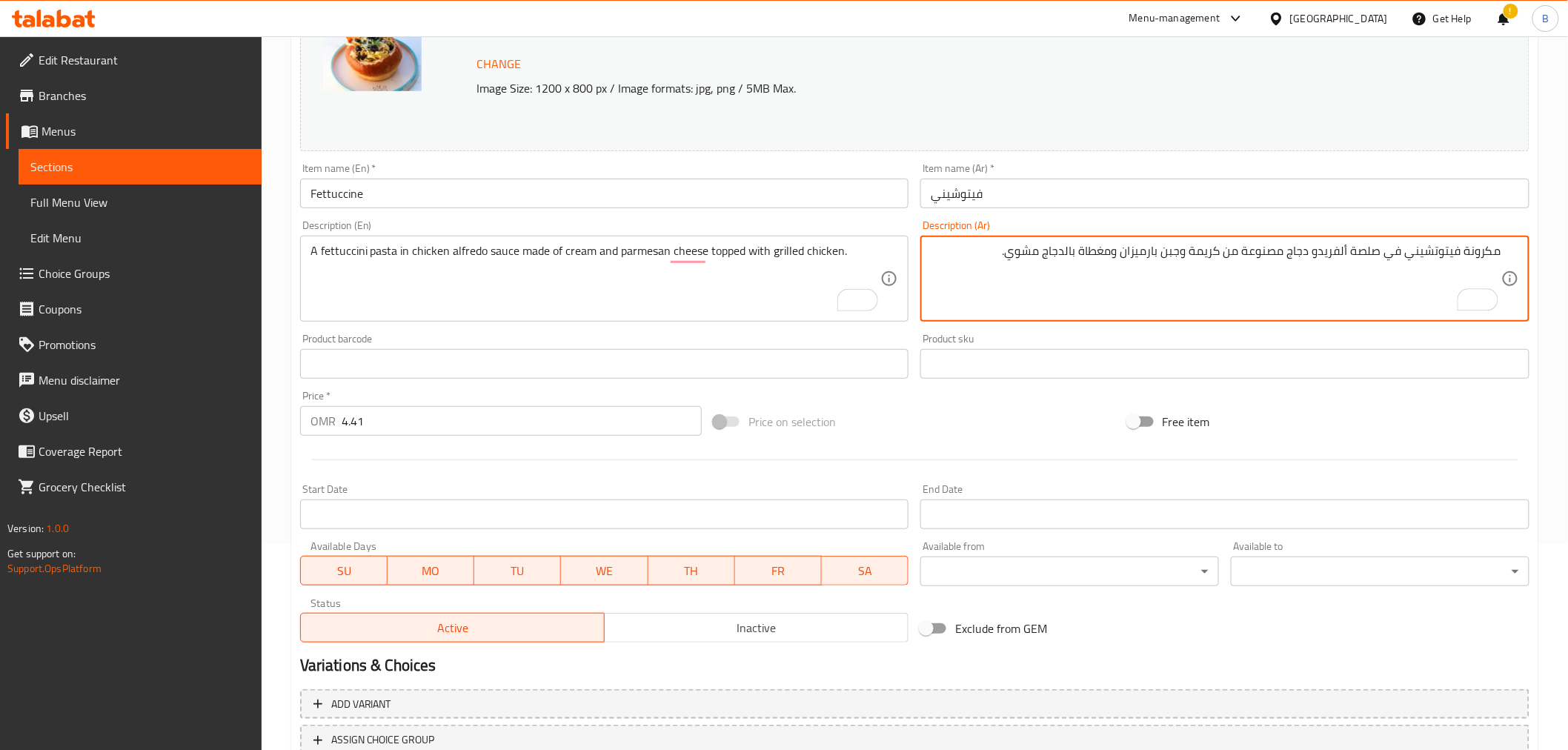
scroll to position [315, 0]
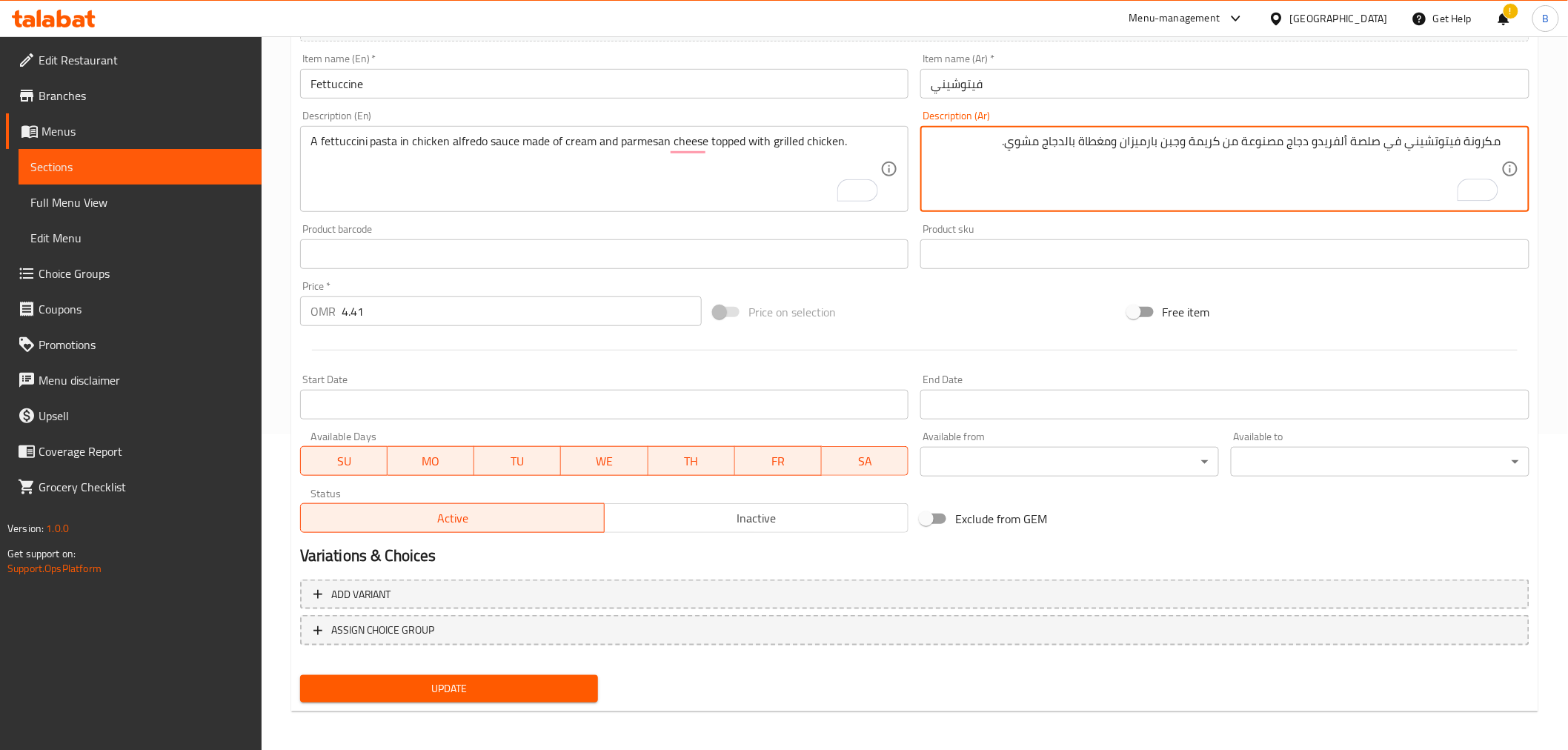
type textarea "مكرونة فيتوتشيني في صلصة ألفريدو دجاج مصنوعة من كريمة وجبن بارميزان ومغطاة بالد…"
click at [436, 694] on span "Update" at bounding box center [450, 688] width 275 height 19
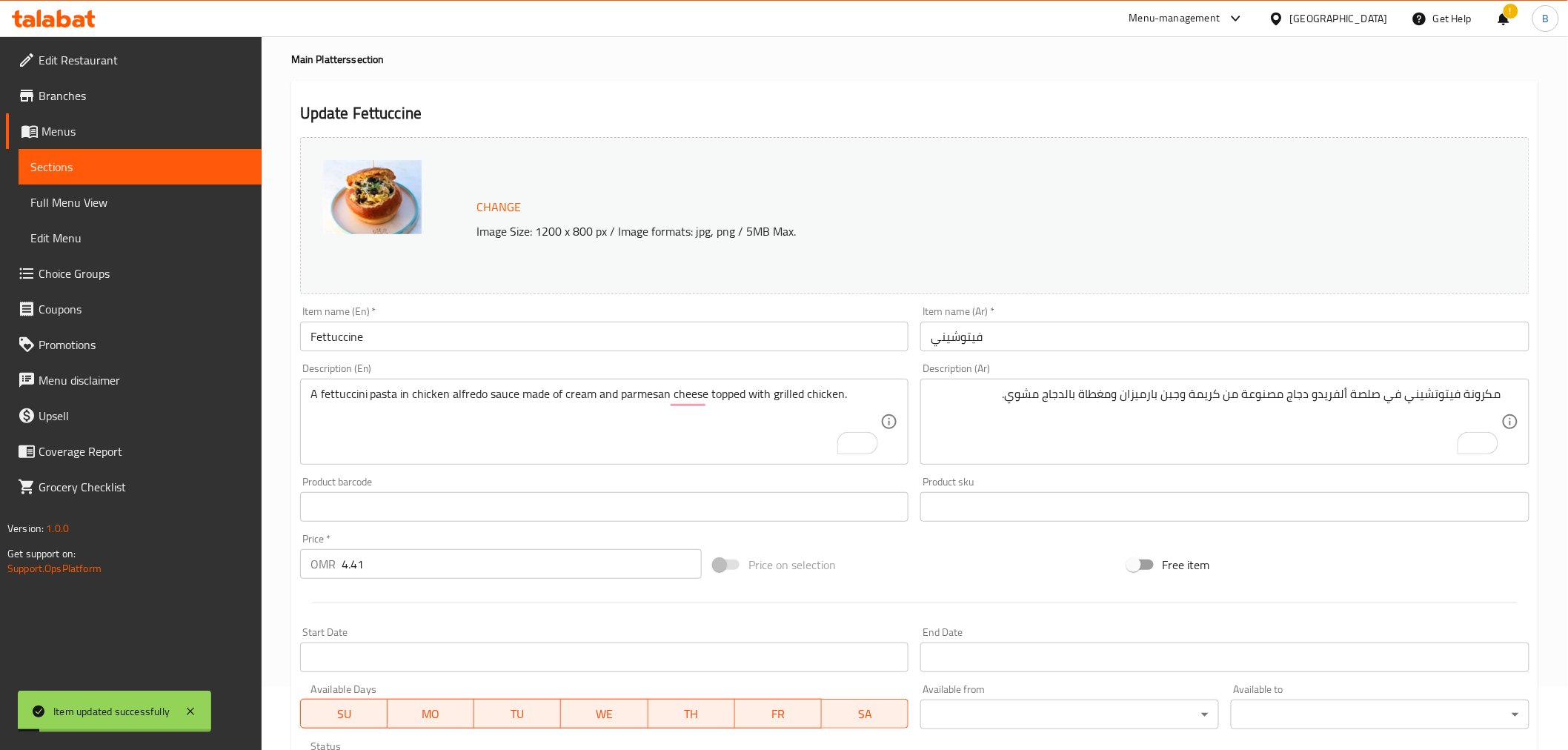
scroll to position [0, 0]
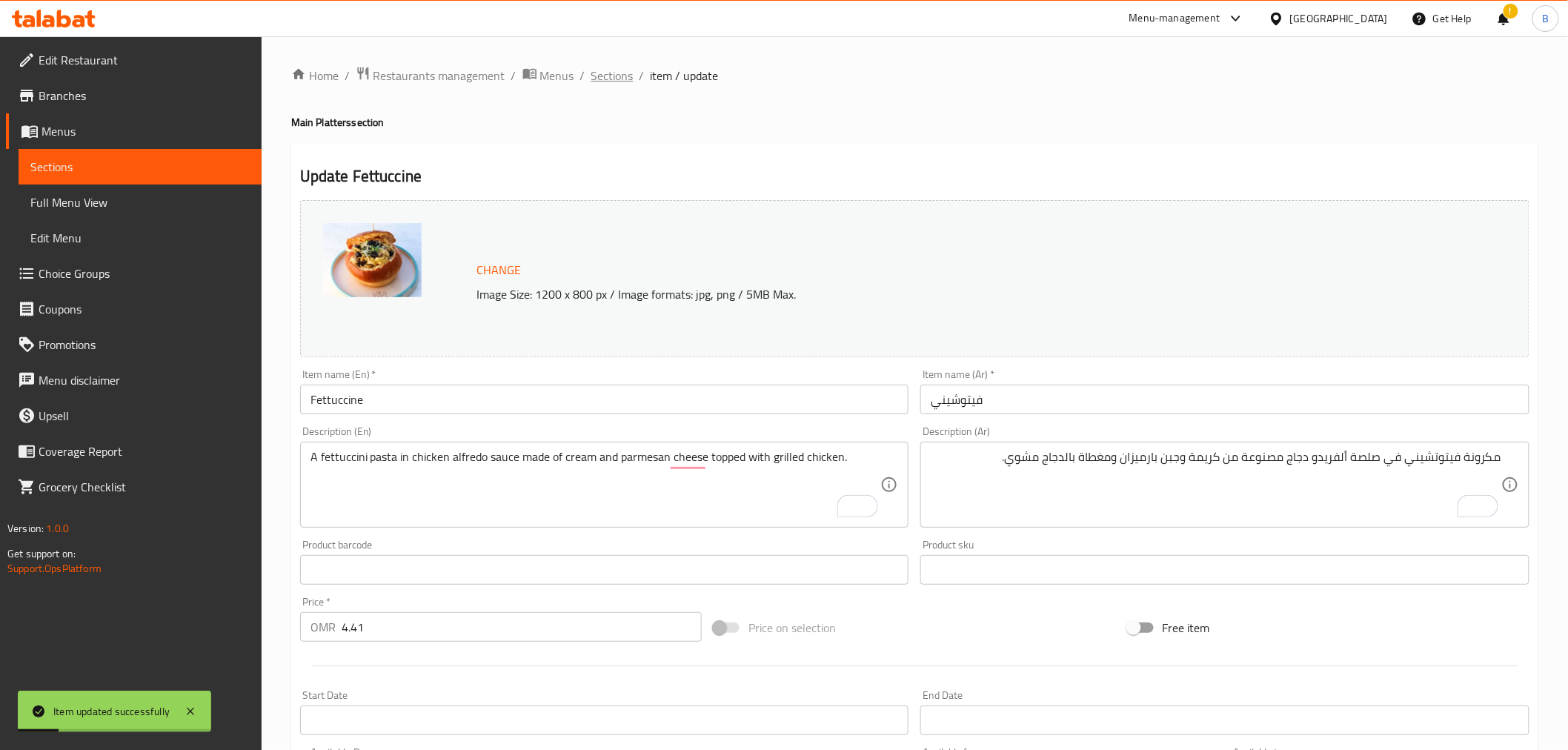
click at [618, 79] on span "Sections" at bounding box center [612, 76] width 42 height 18
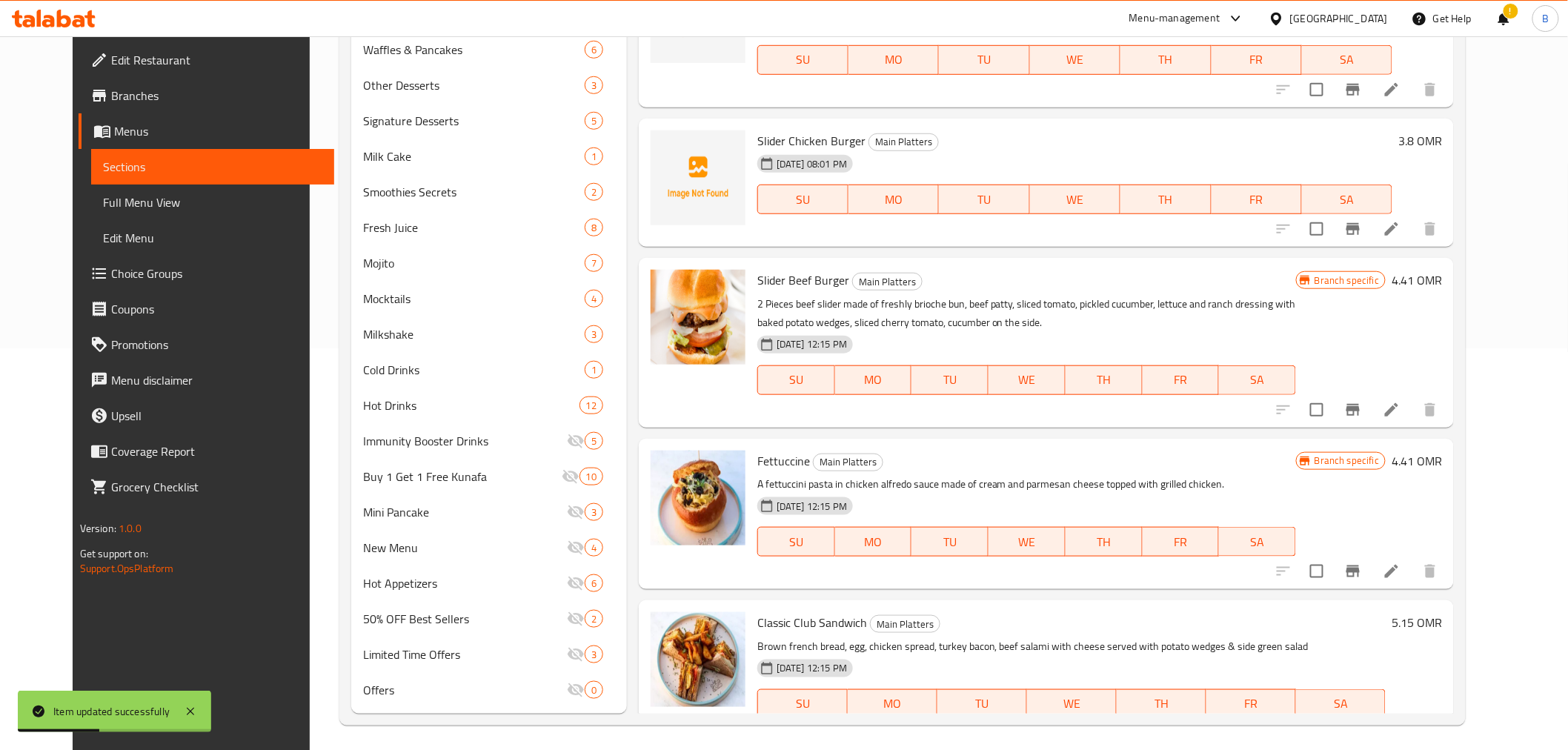
scroll to position [405, 0]
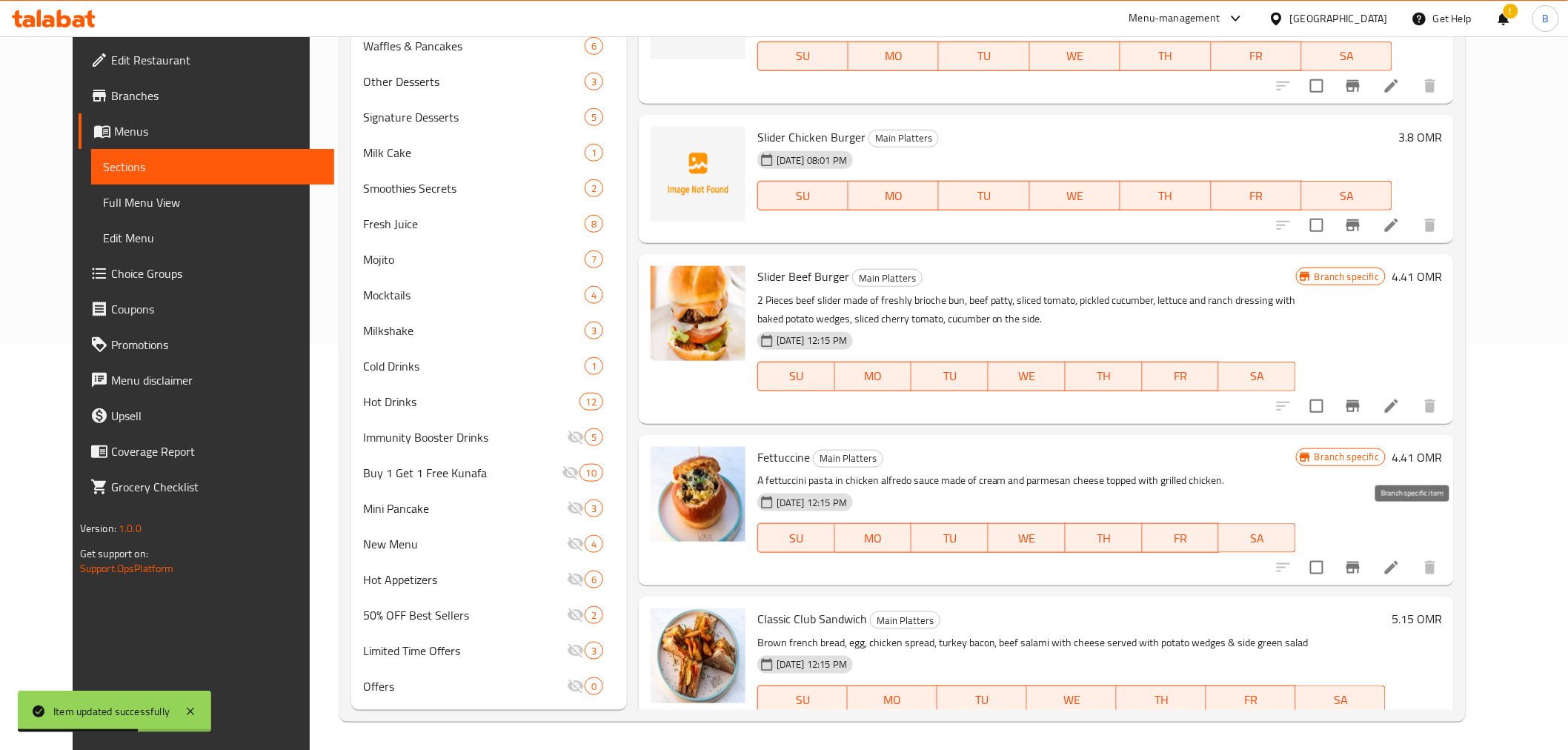
click at [1371, 550] on button "Branch-specific-item" at bounding box center [1353, 567] width 35 height 35
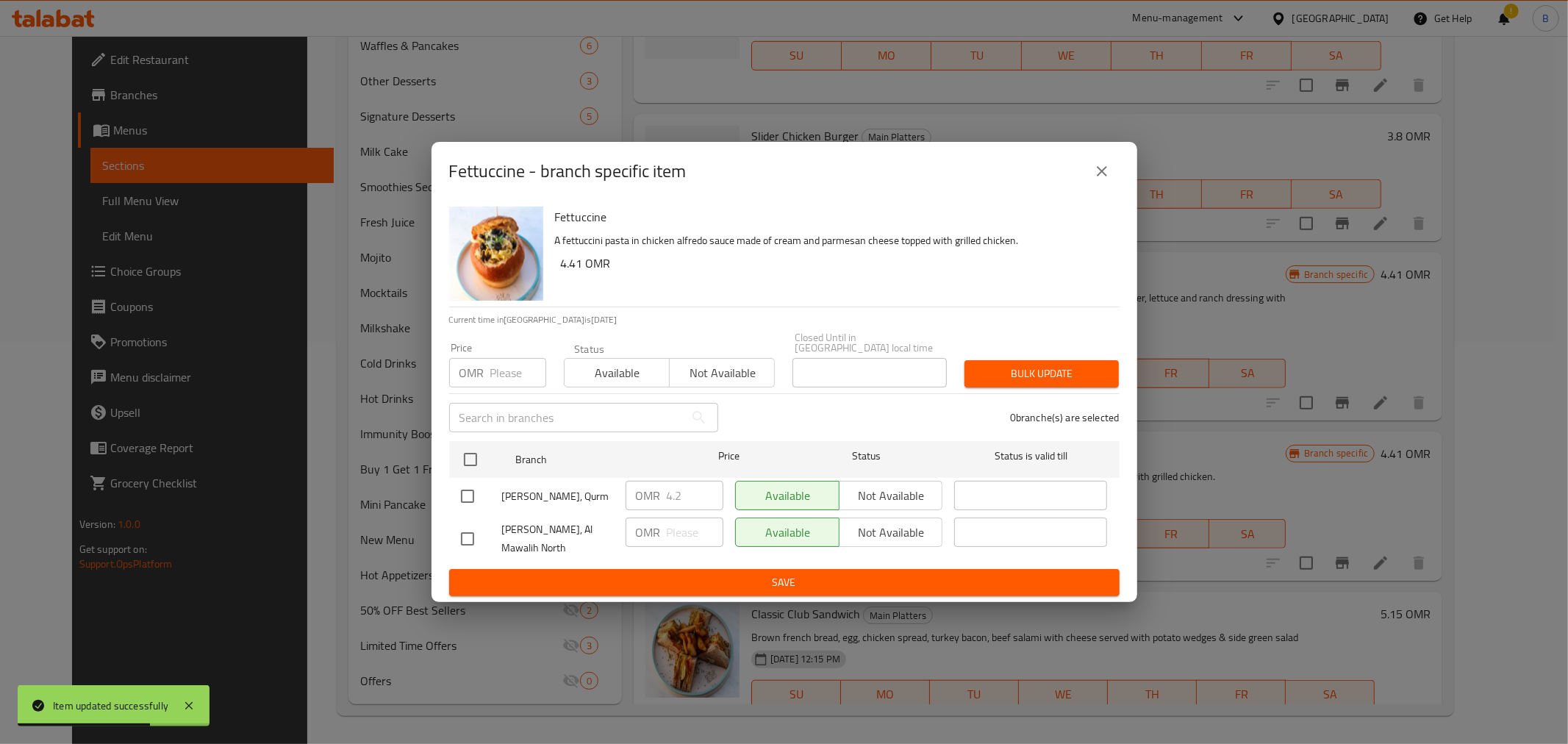
click at [1315, 412] on div "Fettuccine - branch specific item Fettuccine A fettuccini pasta in chicken alfr…" at bounding box center [784, 372] width 1568 height 744
drag, startPoint x: 1068, startPoint y: 153, endPoint x: 1090, endPoint y: 174, distance: 30.4
click at [1072, 154] on div "Fettuccine - branch specific item" at bounding box center [784, 171] width 706 height 59
click at [1098, 180] on icon "close" at bounding box center [1102, 171] width 18 height 18
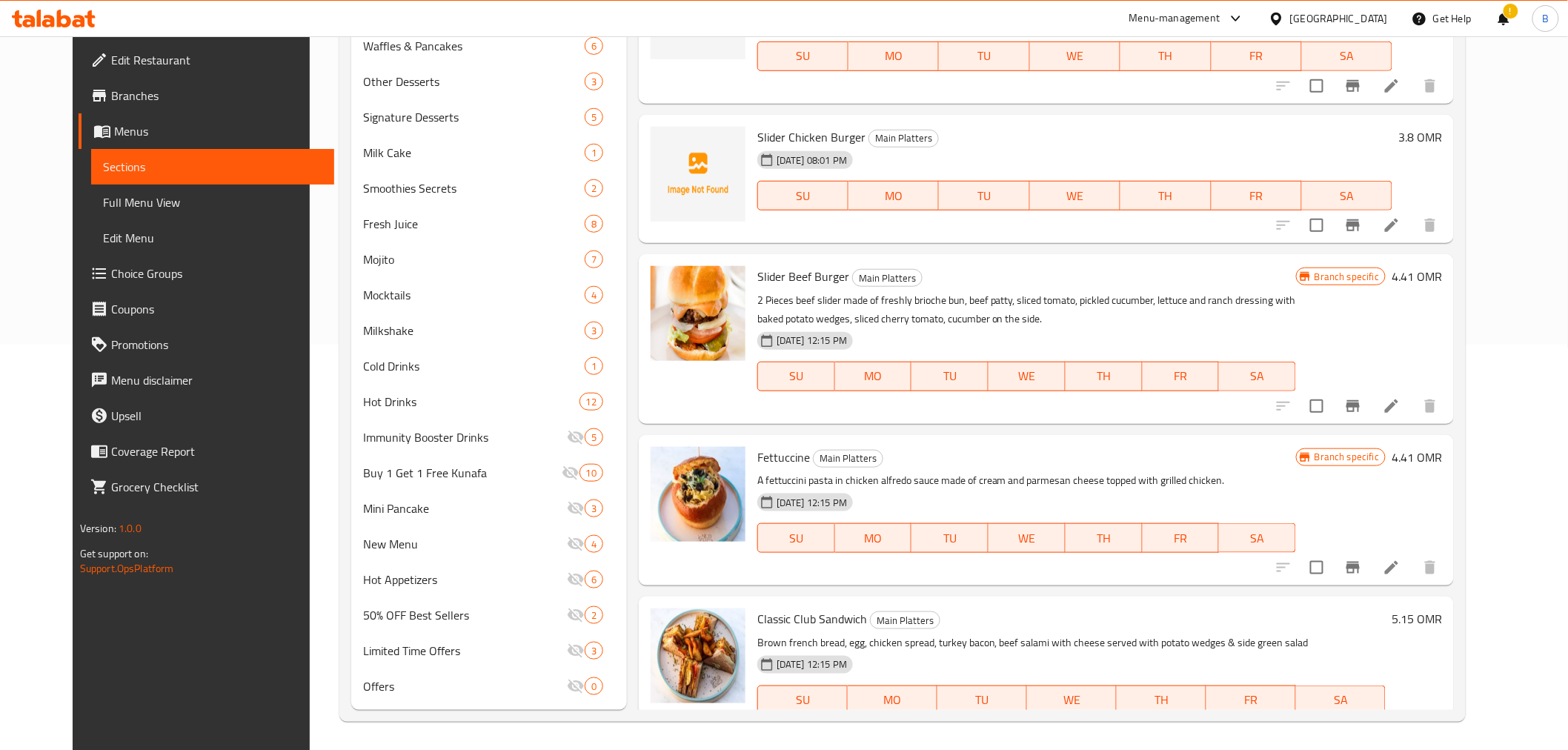
click at [830, 608] on span "Classic Club Sandwich" at bounding box center [812, 619] width 109 height 22
copy h6 "Classic Club Sandwich"
click at [1413, 716] on li at bounding box center [1391, 729] width 42 height 26
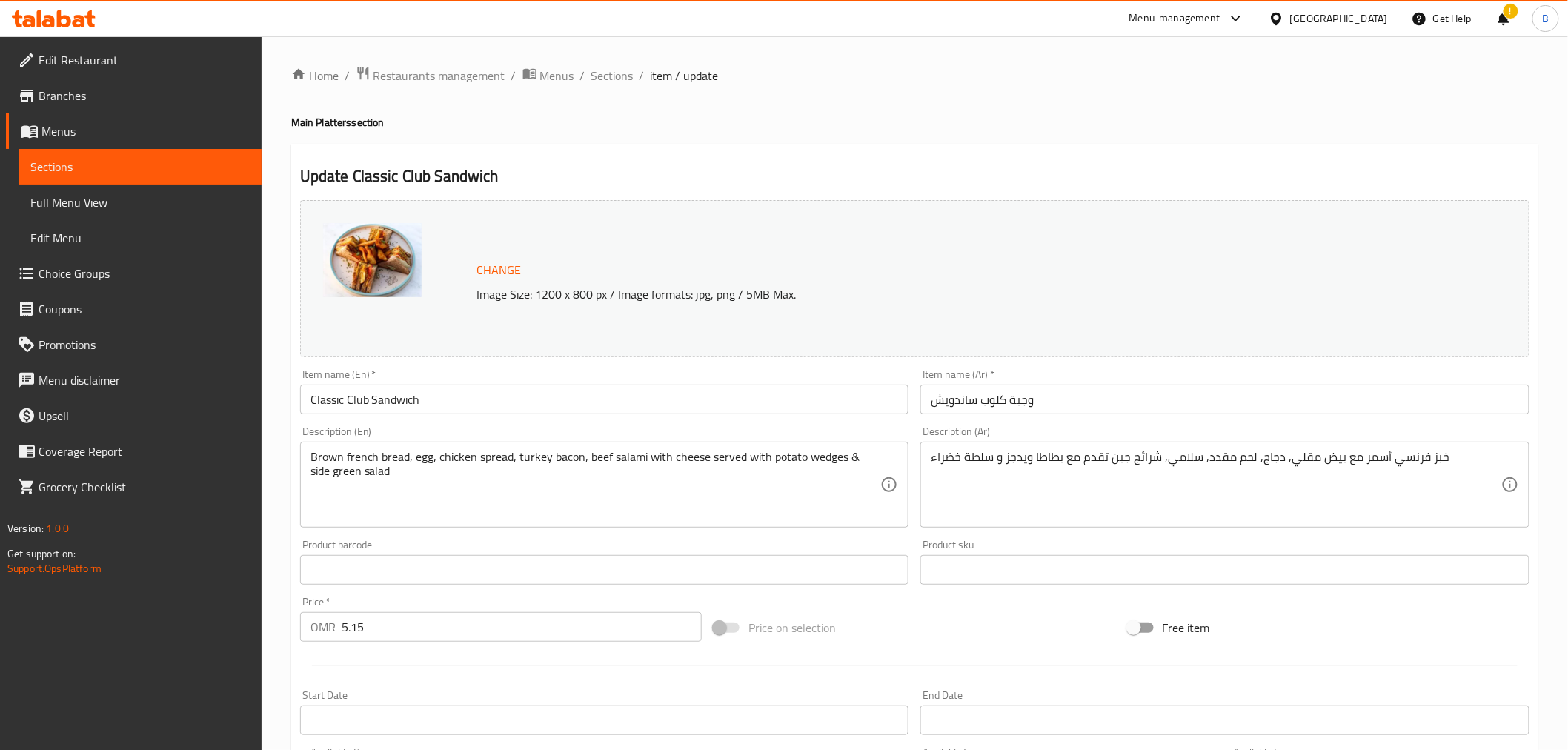
click at [1031, 391] on input "وجبة كلوب ساندويش" at bounding box center [1224, 399] width 609 height 30
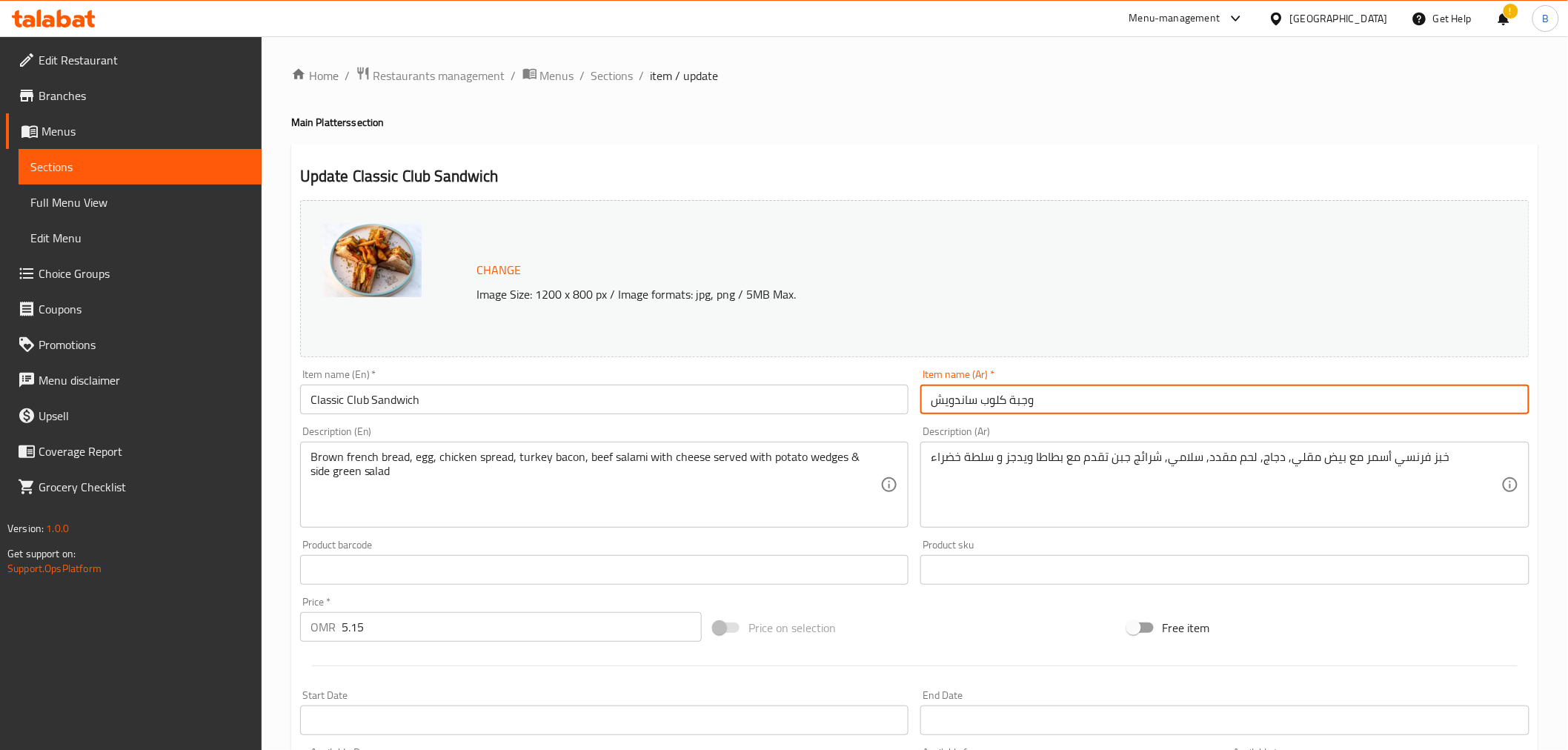
click at [1031, 391] on input "وجبة كلوب ساندويش" at bounding box center [1224, 399] width 609 height 30
click at [676, 412] on input "Classic Club Sandwich" at bounding box center [604, 399] width 609 height 30
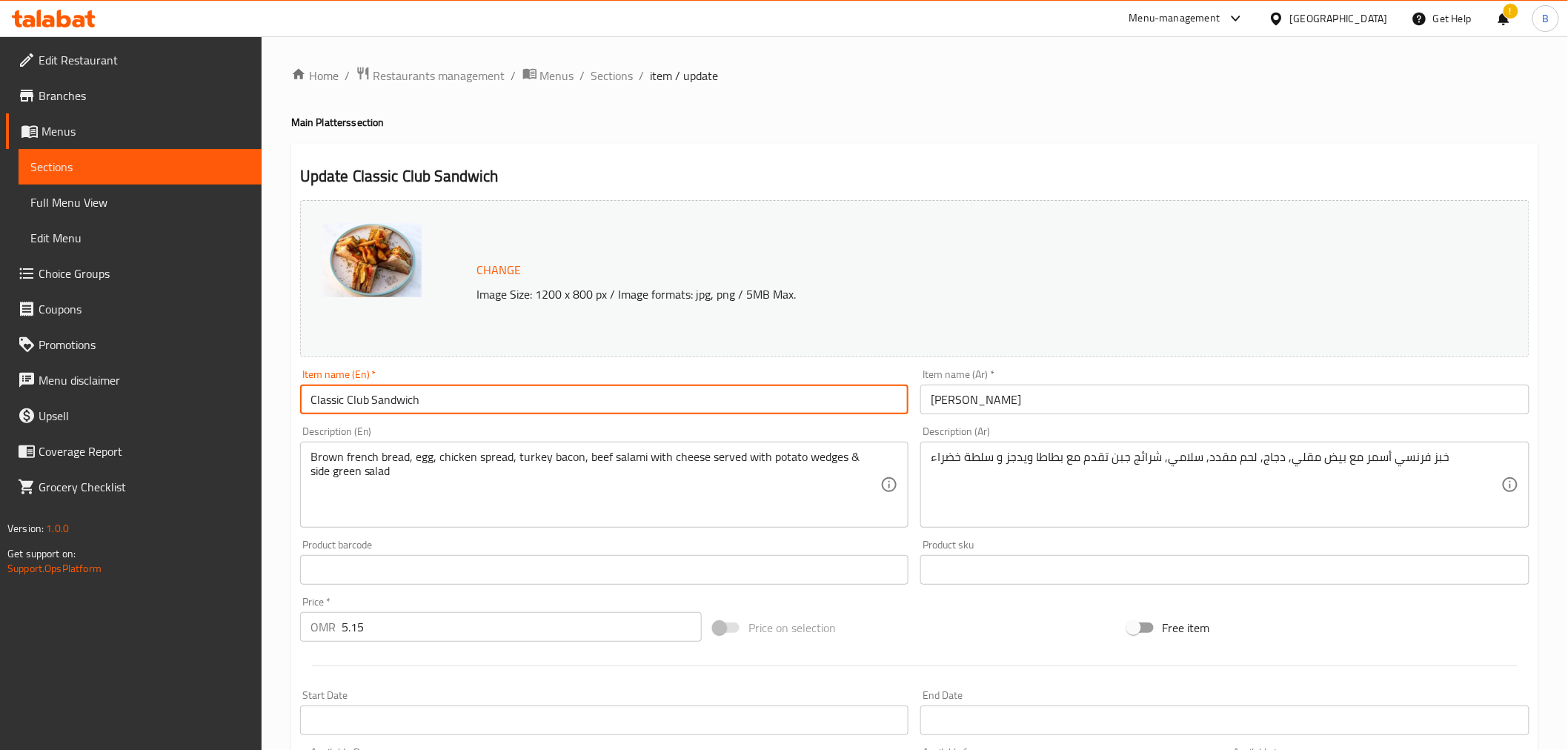
click at [676, 403] on input "Classic Club Sandwich" at bounding box center [604, 399] width 609 height 30
click at [1048, 403] on input "[PERSON_NAME]" at bounding box center [1224, 399] width 609 height 30
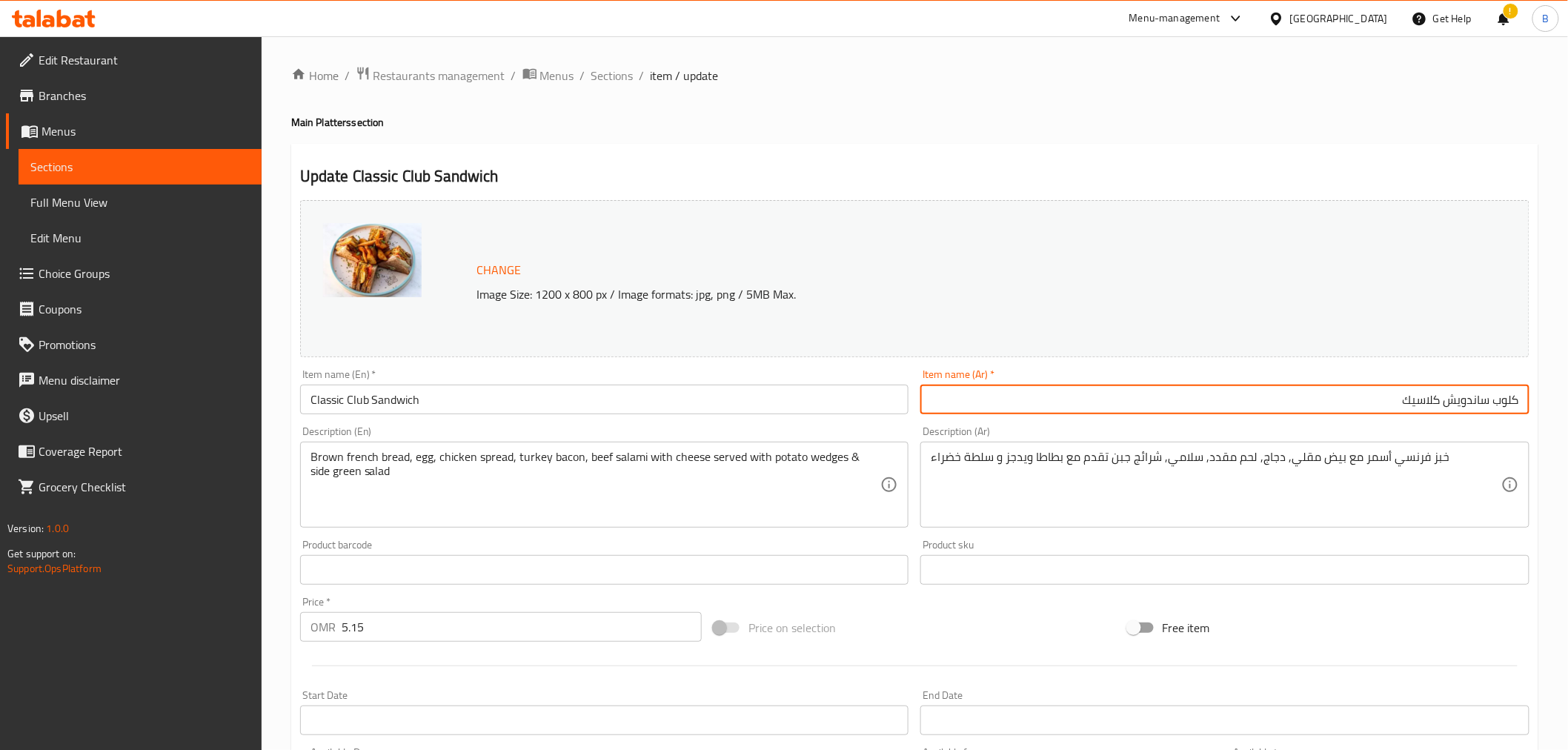
type input "كلوب ساندويش كلاسيك"
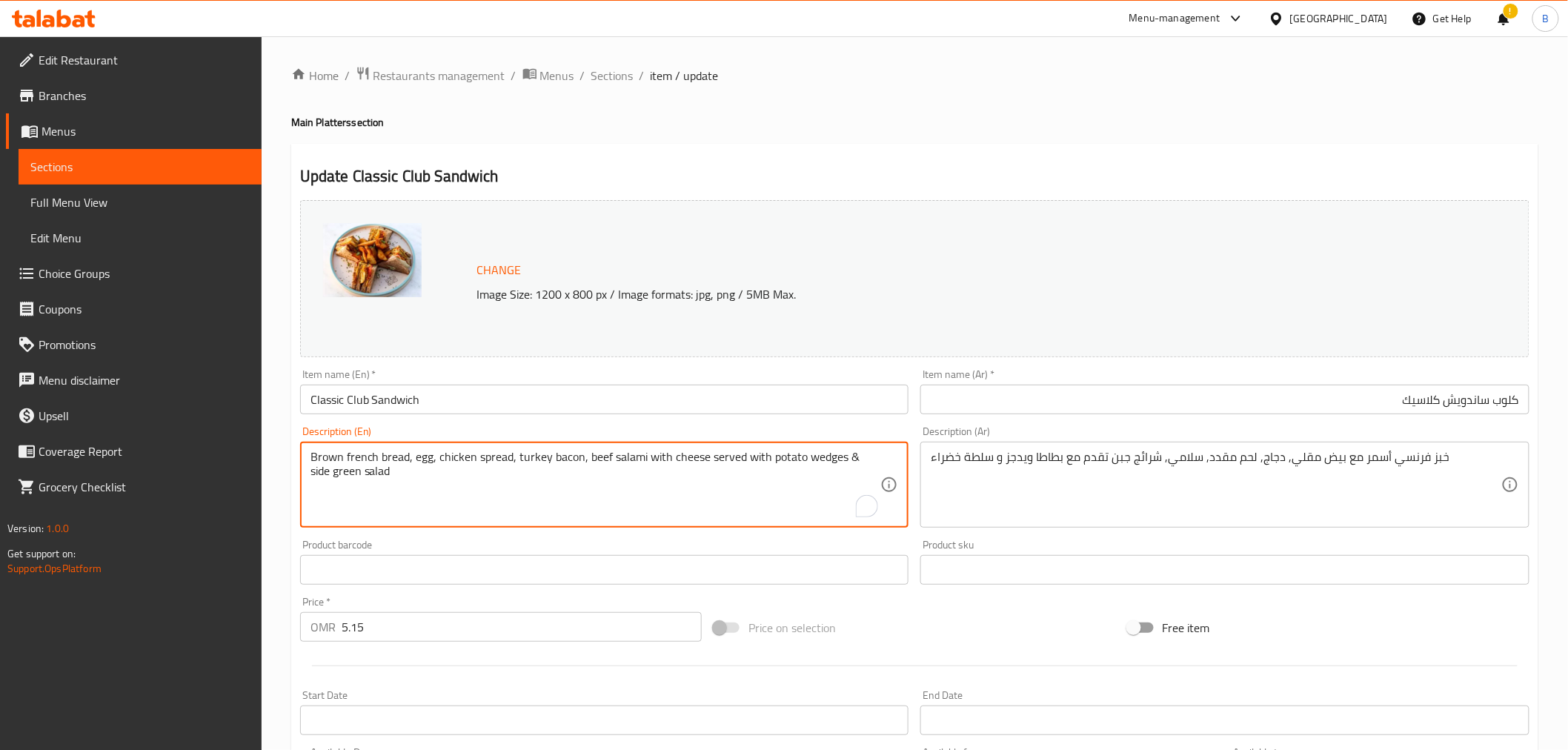
click at [399, 478] on textarea "Brown french bread, egg, chicken spread, turkey bacon, beef salami with cheese …" at bounding box center [596, 485] width 570 height 71
click at [399, 481] on textarea "Brown french bread, egg, chicken spread, turkey bacon, beef salami with cheese …" at bounding box center [596, 485] width 570 height 71
paste textarea "A sandwich made of brown bread, egg, chicken spread, turkey bacon, beef salami,…"
type textarea "A sandwich made of brown bread, egg, chicken spread, turkey bacon, beef salami,…"
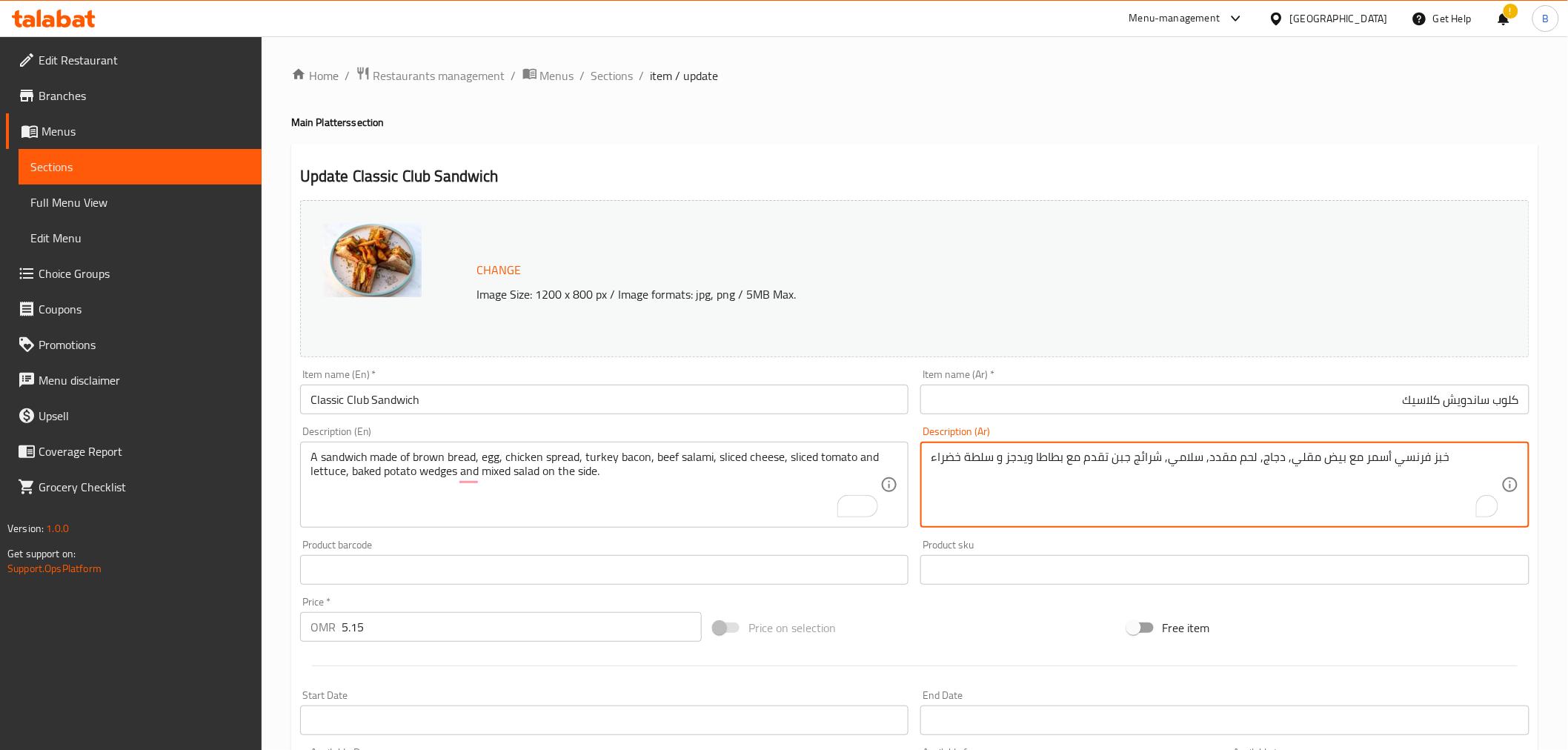
click at [1113, 464] on textarea "خبز فرنسي أسمر مع بيض مقلي, دجاج, لحم مقدد, سلامي, شرائج جبن تقدم مع بطاطا ويدج…" at bounding box center [1216, 485] width 570 height 71
click at [1113, 465] on textarea "خبز فرنسي أسمر مع بيض مقلي, دجاج, لحم مقدد, سلامي, شرائج جبن تقدم مع بطاطا ويدج…" at bounding box center [1216, 485] width 570 height 71
paste textarea "اندويتش مكون من خبز أسمر، بيض، دجاج، لحم ديك رومي مقدد، سلامي لحم بقري، شرائح ج…"
click at [1362, 457] on textarea "ساندويتش مكون من خبز أسمر، بيض، دجاج، لحم ديك رومي مقدد، سلامي لحم بقري، شرائح …" at bounding box center [1216, 485] width 570 height 71
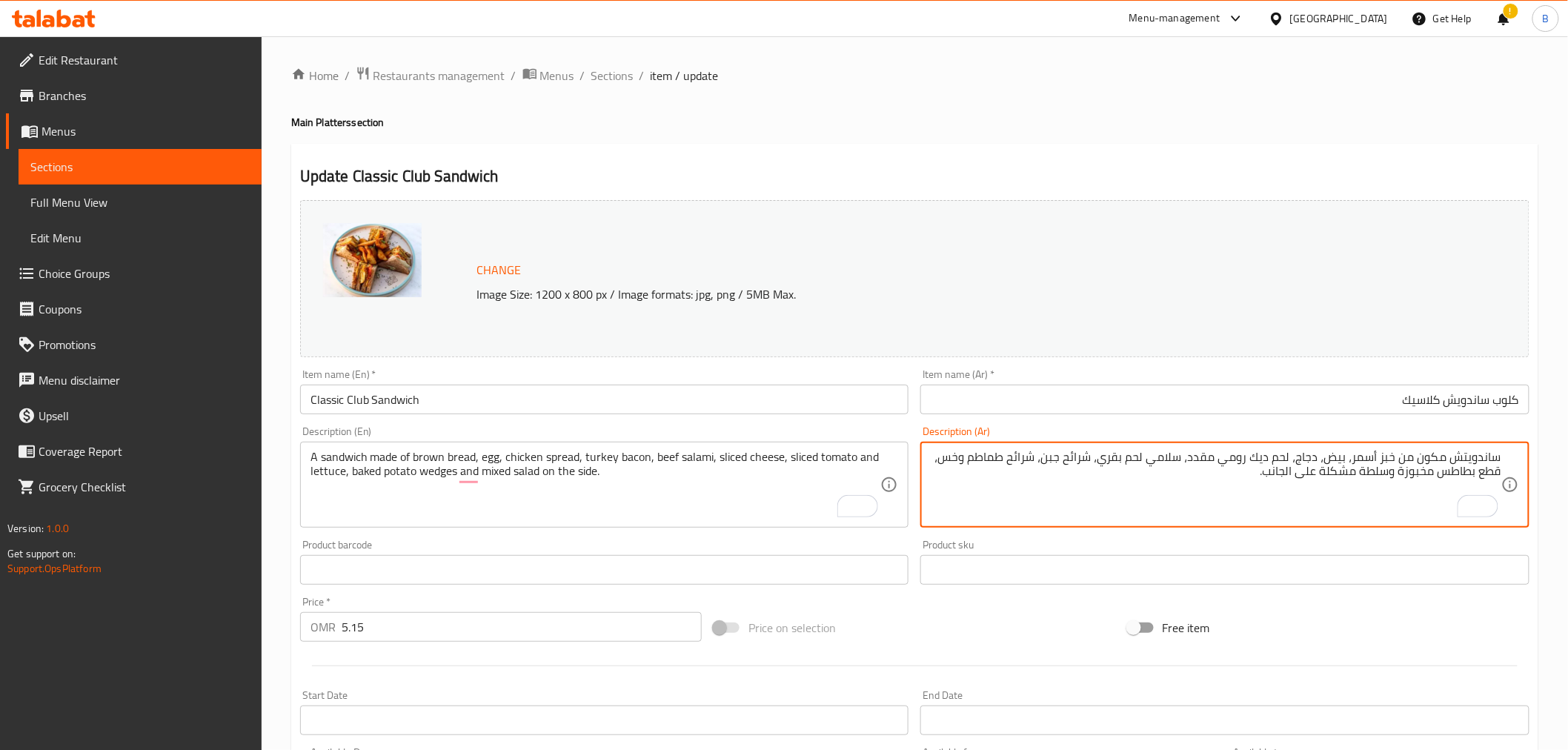
click at [1362, 457] on textarea "ساندويتش مكون من خبز أسمر، بيض، دجاج، لحم ديك رومي مقدد، سلامي لحم بقري، شرائح …" at bounding box center [1216, 485] width 570 height 71
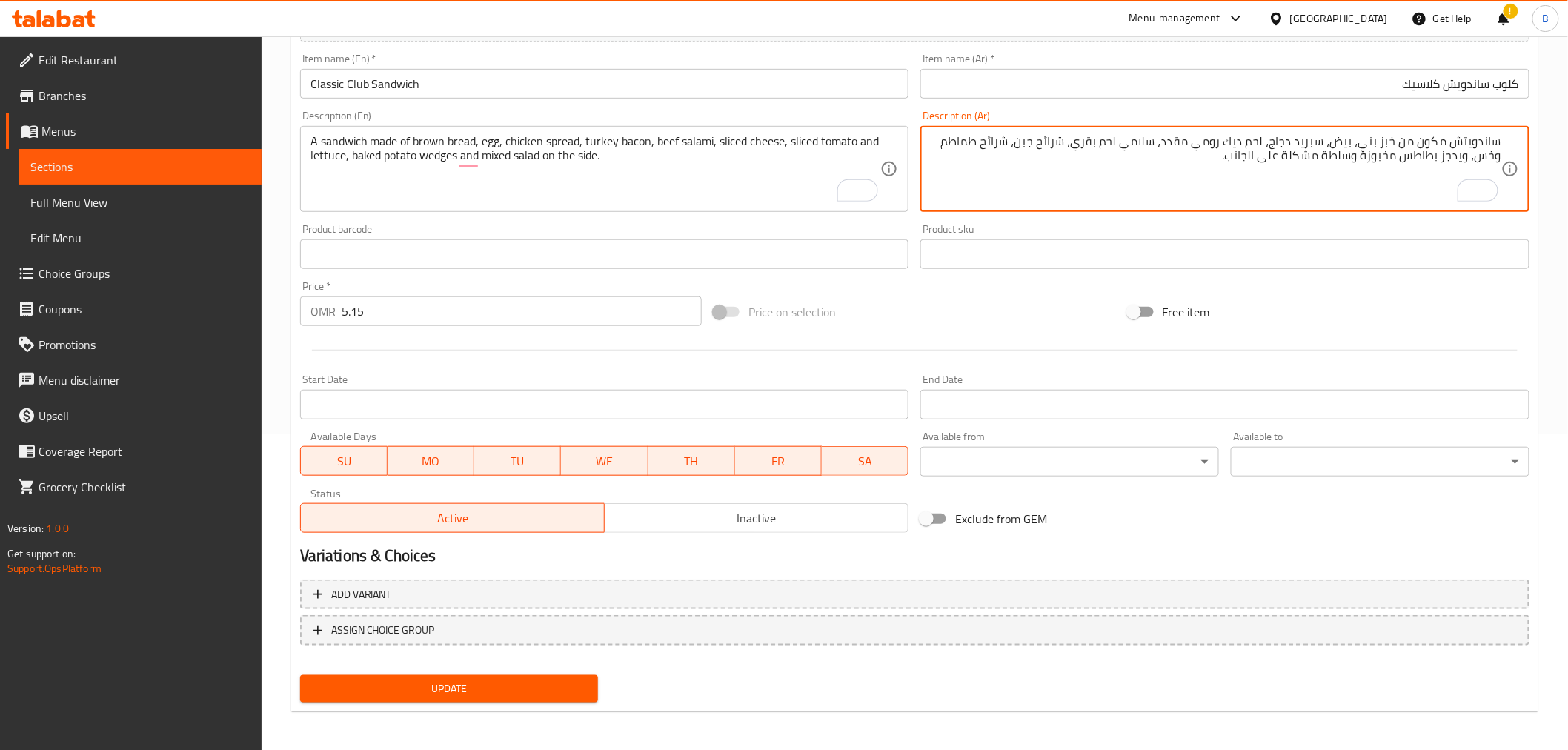
type textarea "ساندويتش مكون من خبز بني، بيض، سبريد دجاج، لحم ديك رومي مقدد، سلامي لحم بقري، ش…"
click at [353, 691] on span "Update" at bounding box center [450, 688] width 275 height 19
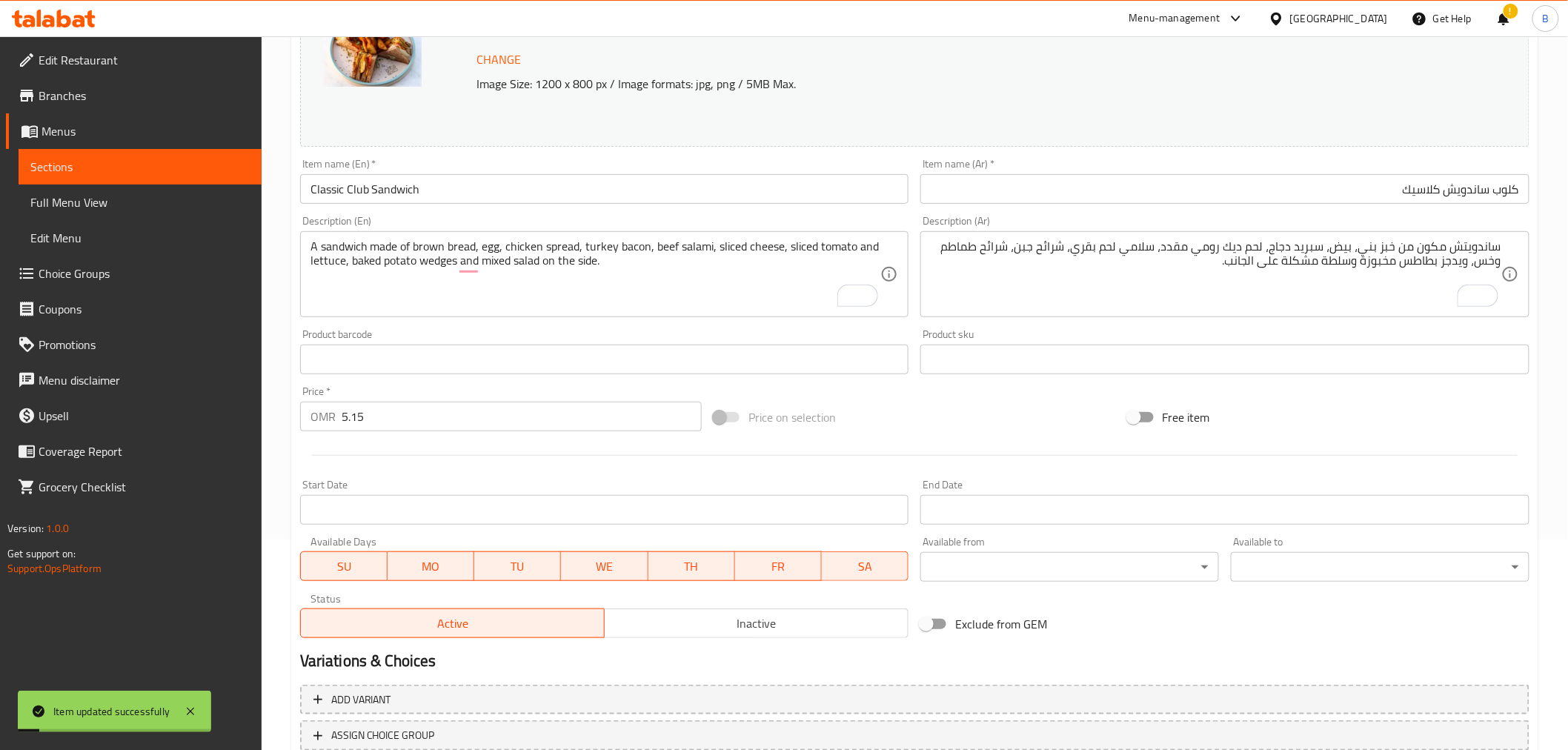
scroll to position [315, 0]
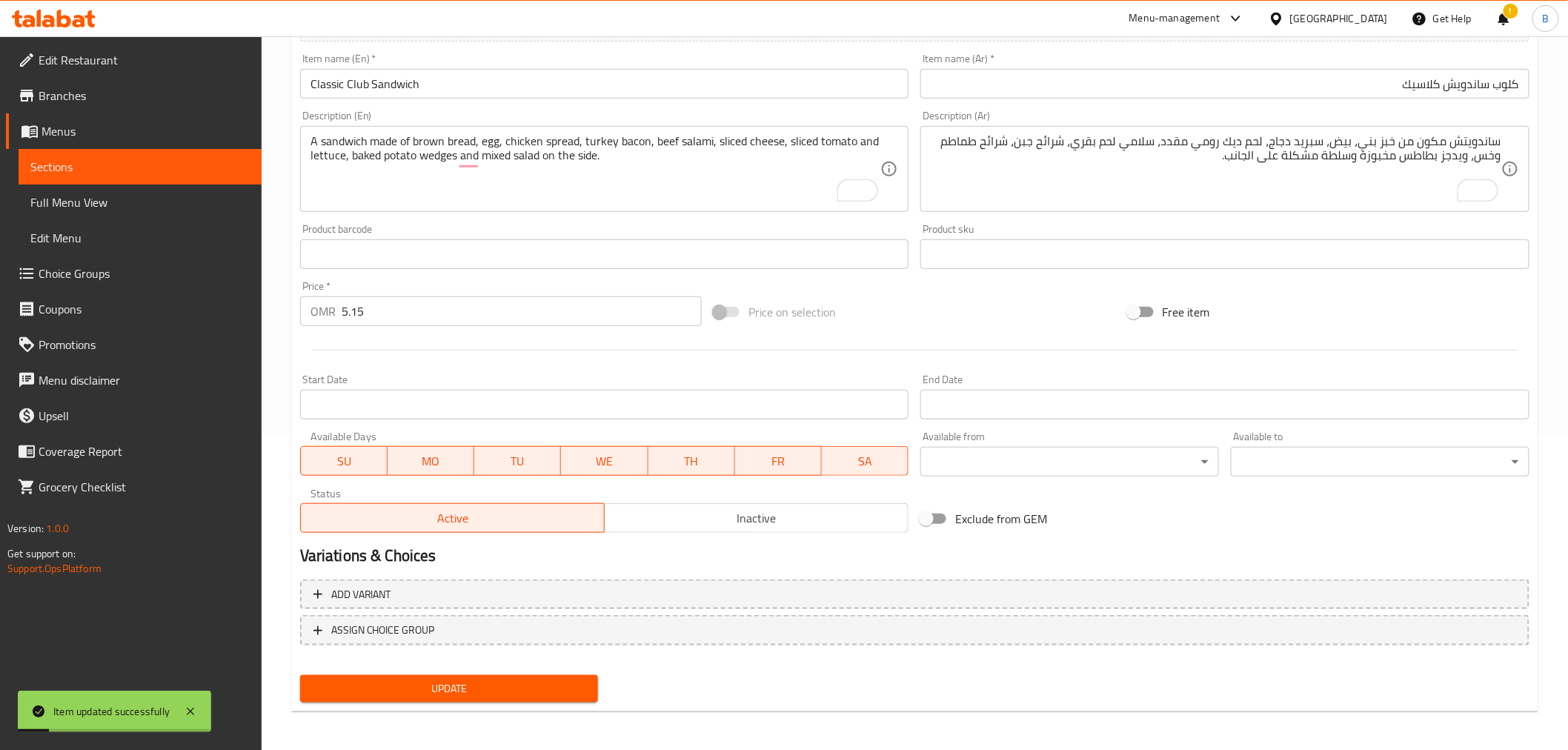
click at [446, 700] on div "Update" at bounding box center [450, 688] width 311 height 39
click at [453, 679] on span "Update" at bounding box center [450, 688] width 275 height 19
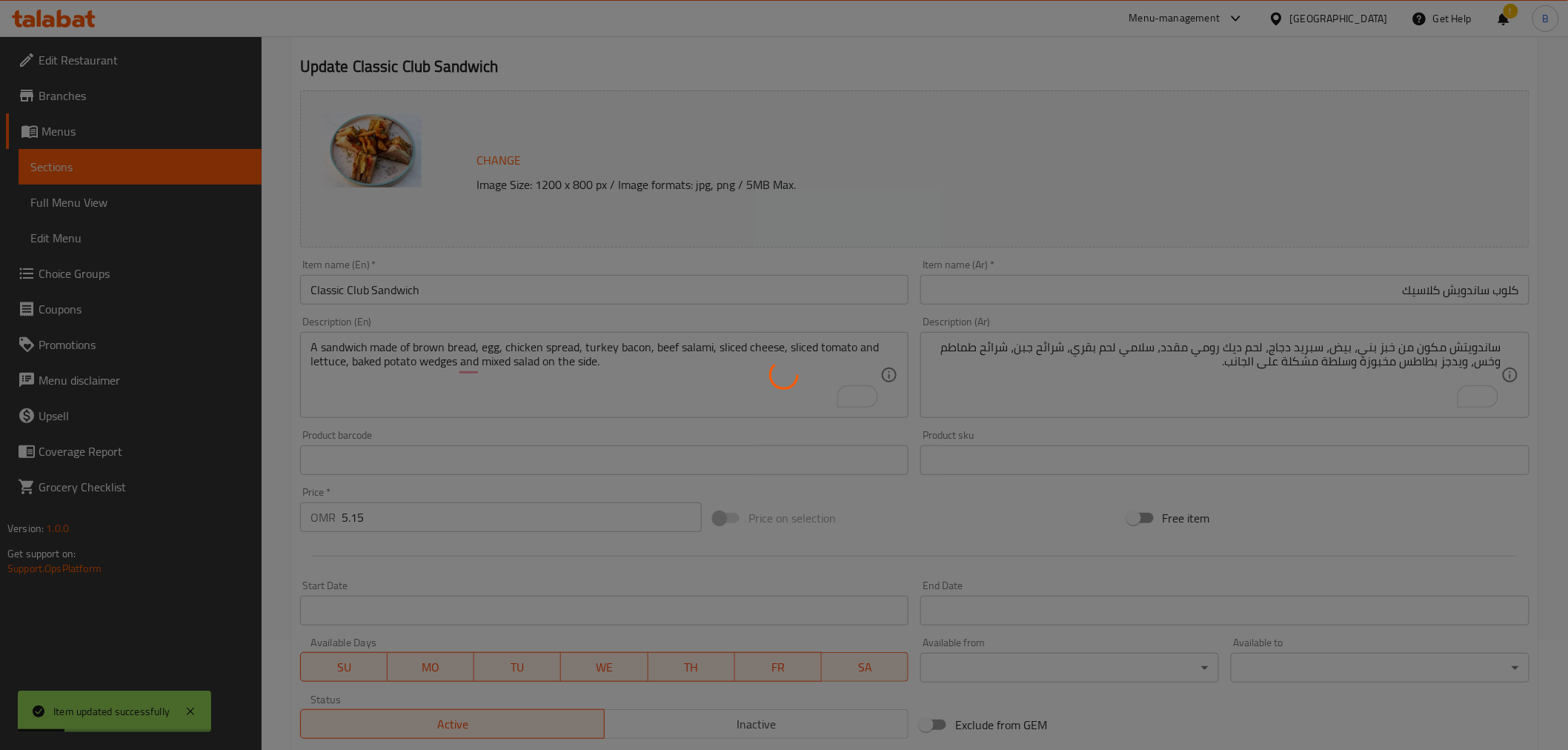
scroll to position [0, 0]
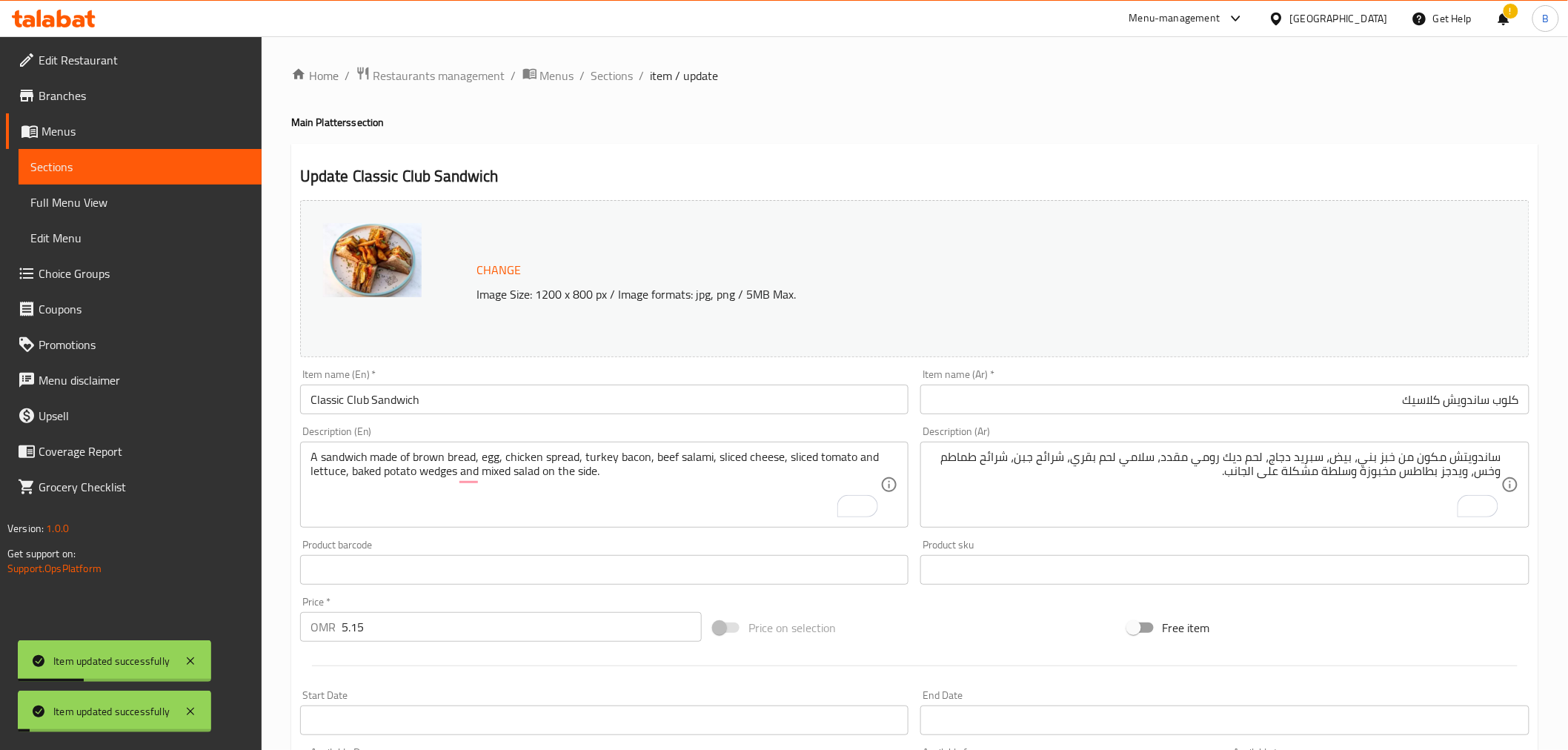
click at [612, 87] on div "Home / Restaurants management / Menus / Sections / item / update Main Platters …" at bounding box center [915, 552] width 1247 height 973
click at [609, 80] on span "Sections" at bounding box center [612, 76] width 42 height 18
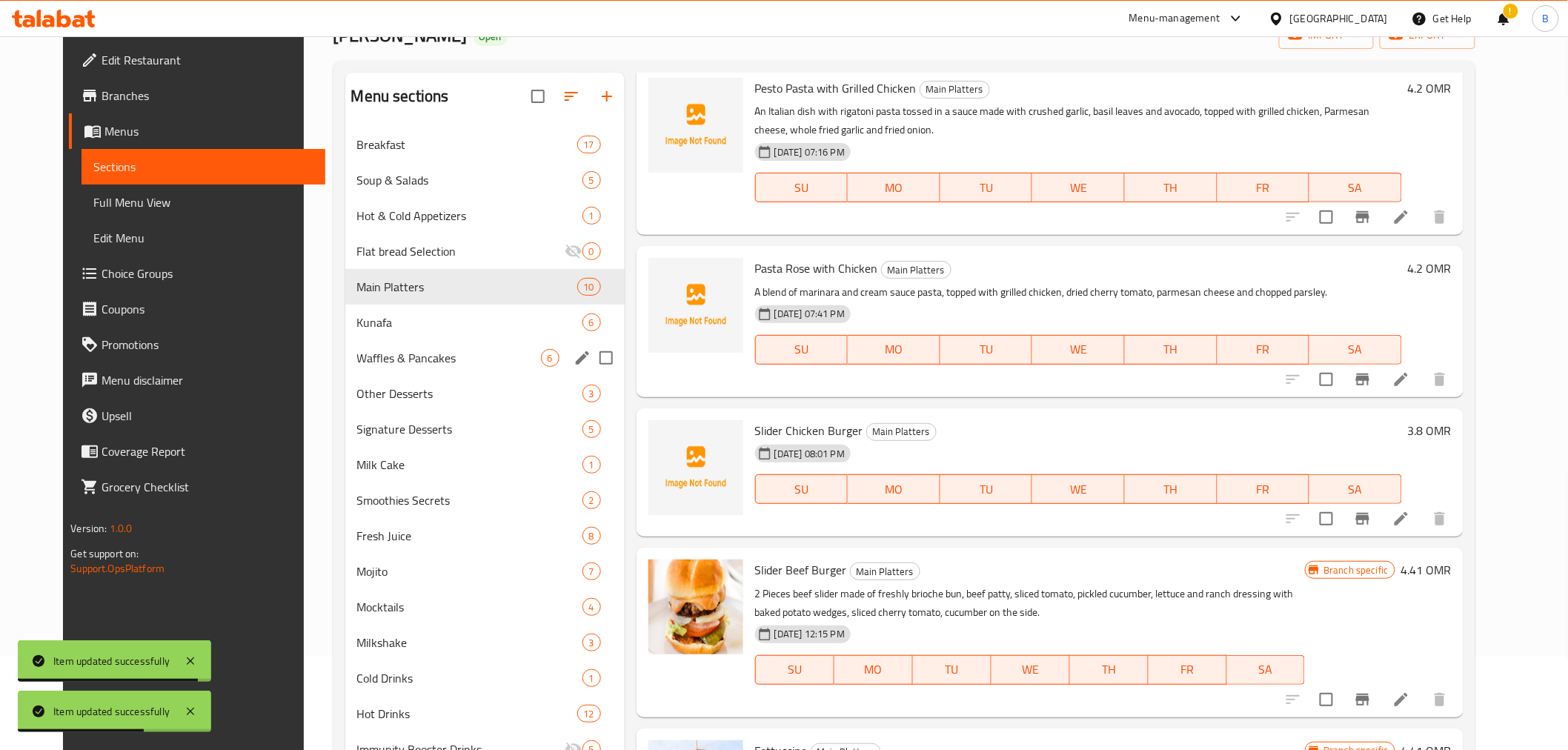
scroll to position [76, 0]
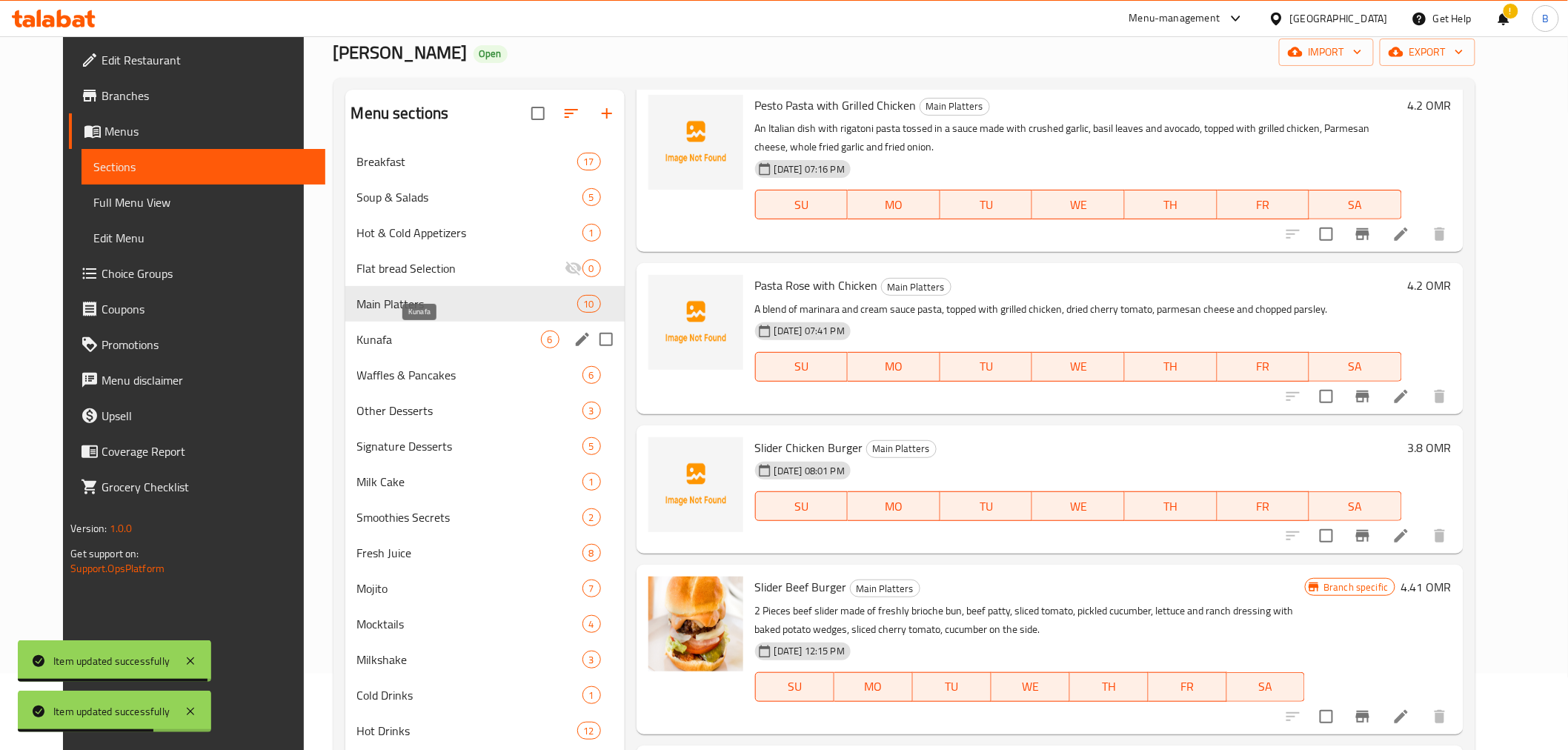
click at [455, 337] on span "Kunafa" at bounding box center [450, 339] width 184 height 18
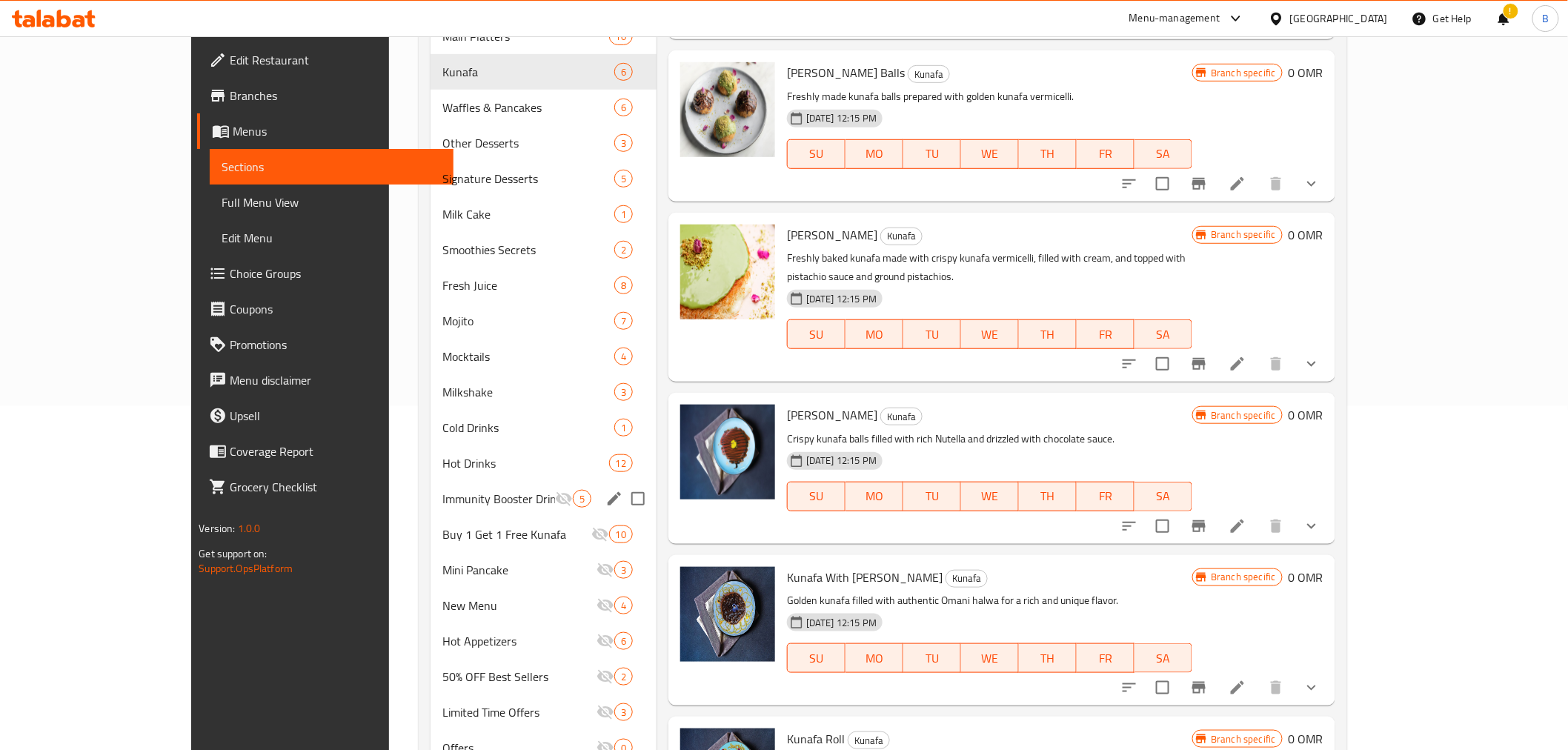
scroll to position [405, 0]
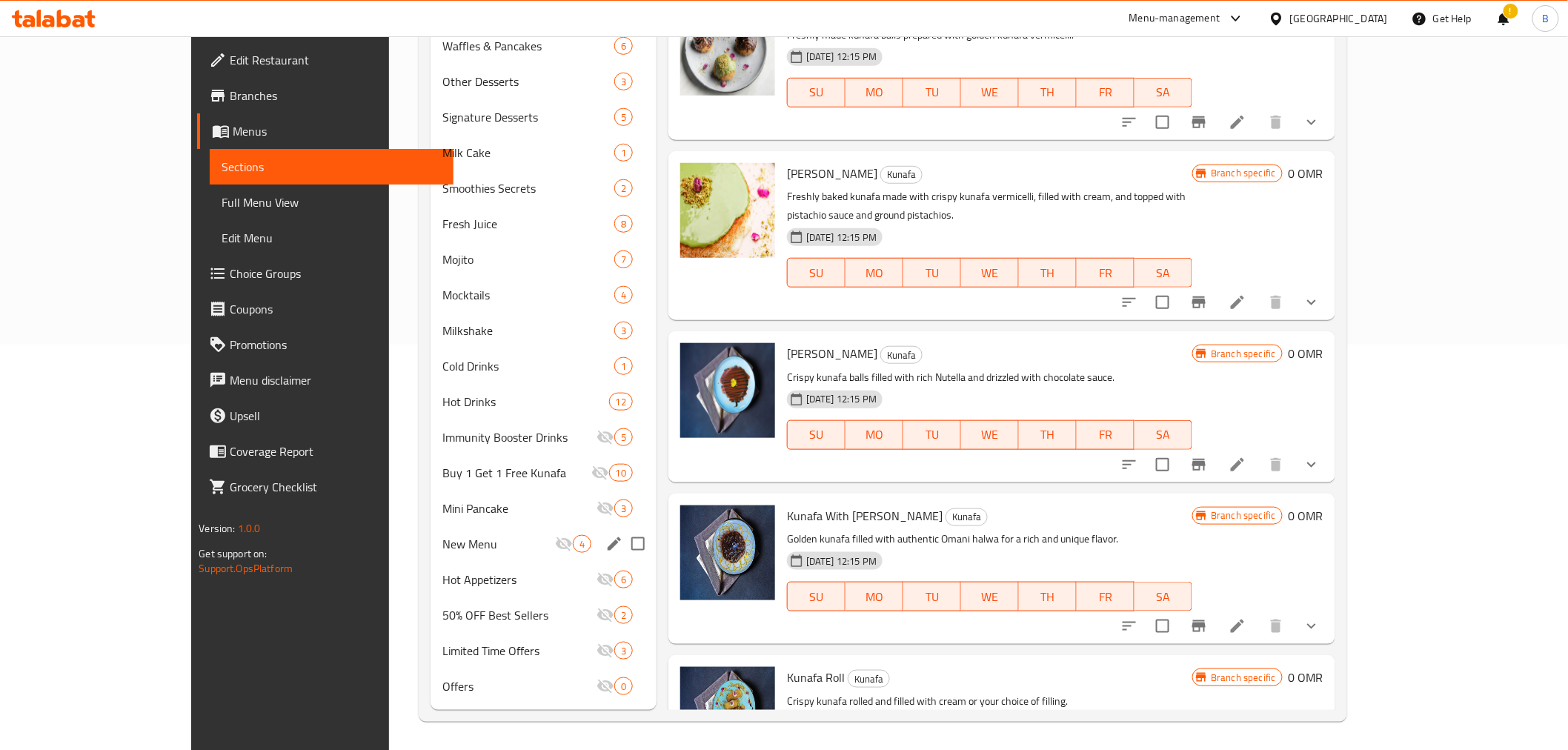
click at [487, 554] on div "New Menu 4" at bounding box center [543, 543] width 226 height 35
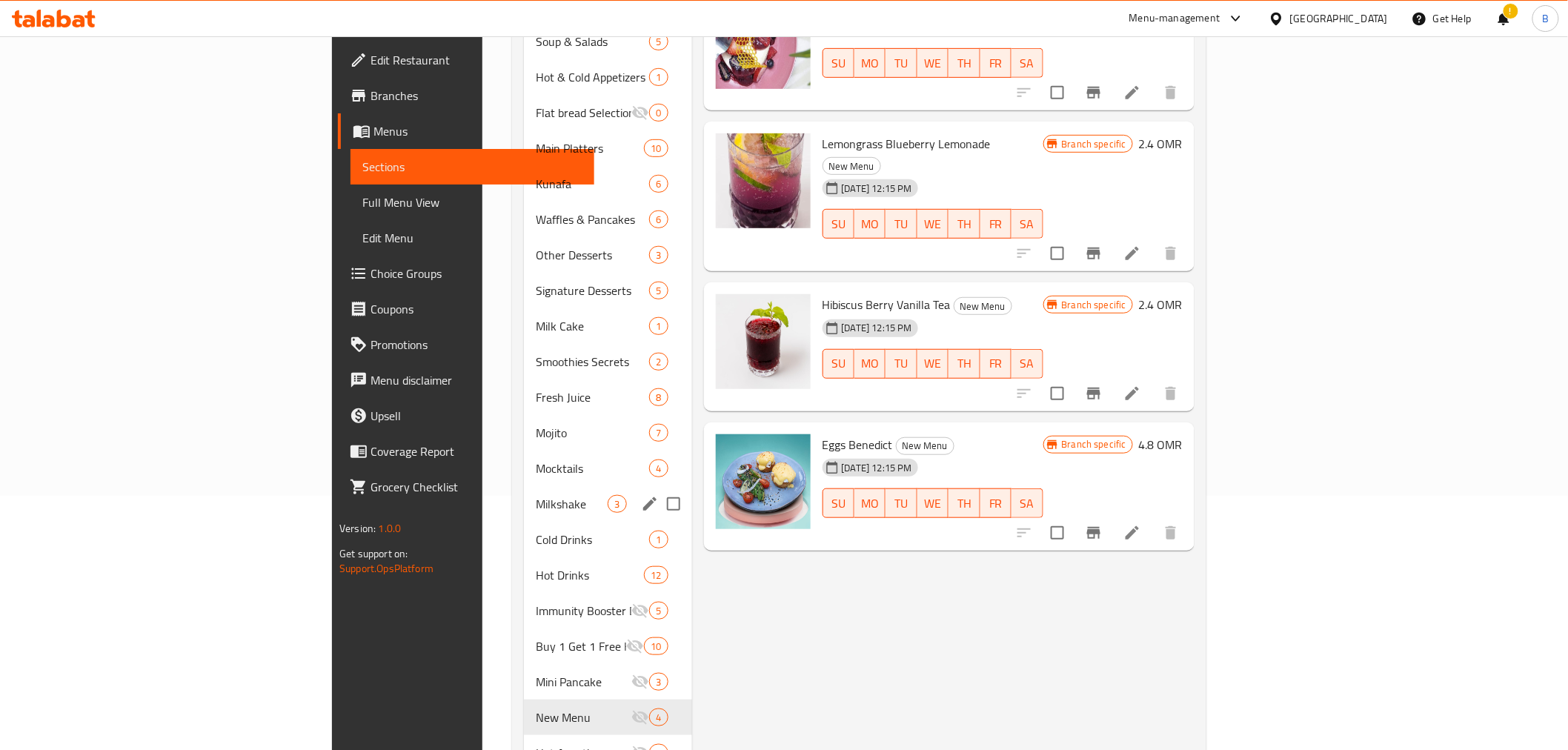
scroll to position [405, 0]
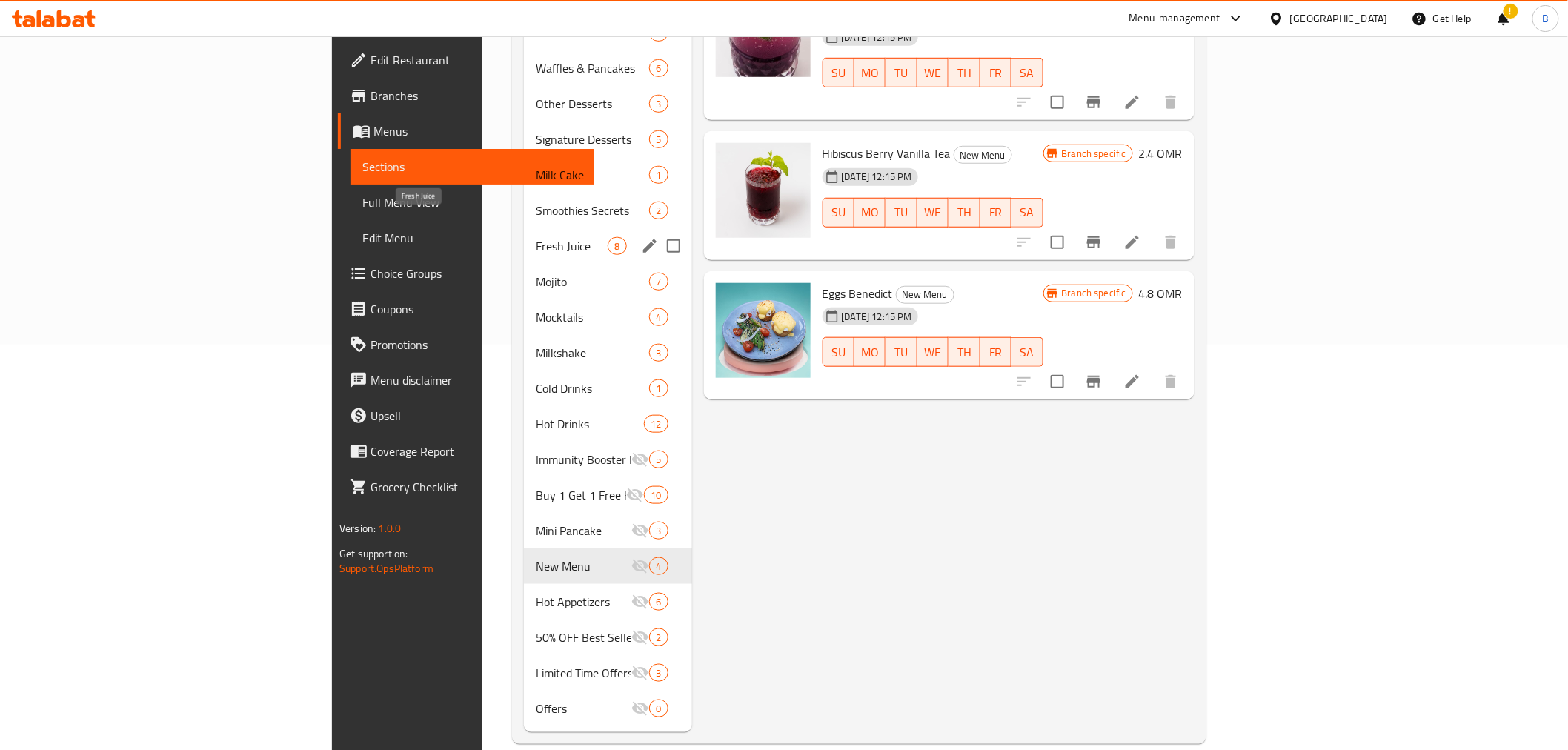
click at [536, 237] on span "Fresh Juice" at bounding box center [571, 246] width 71 height 18
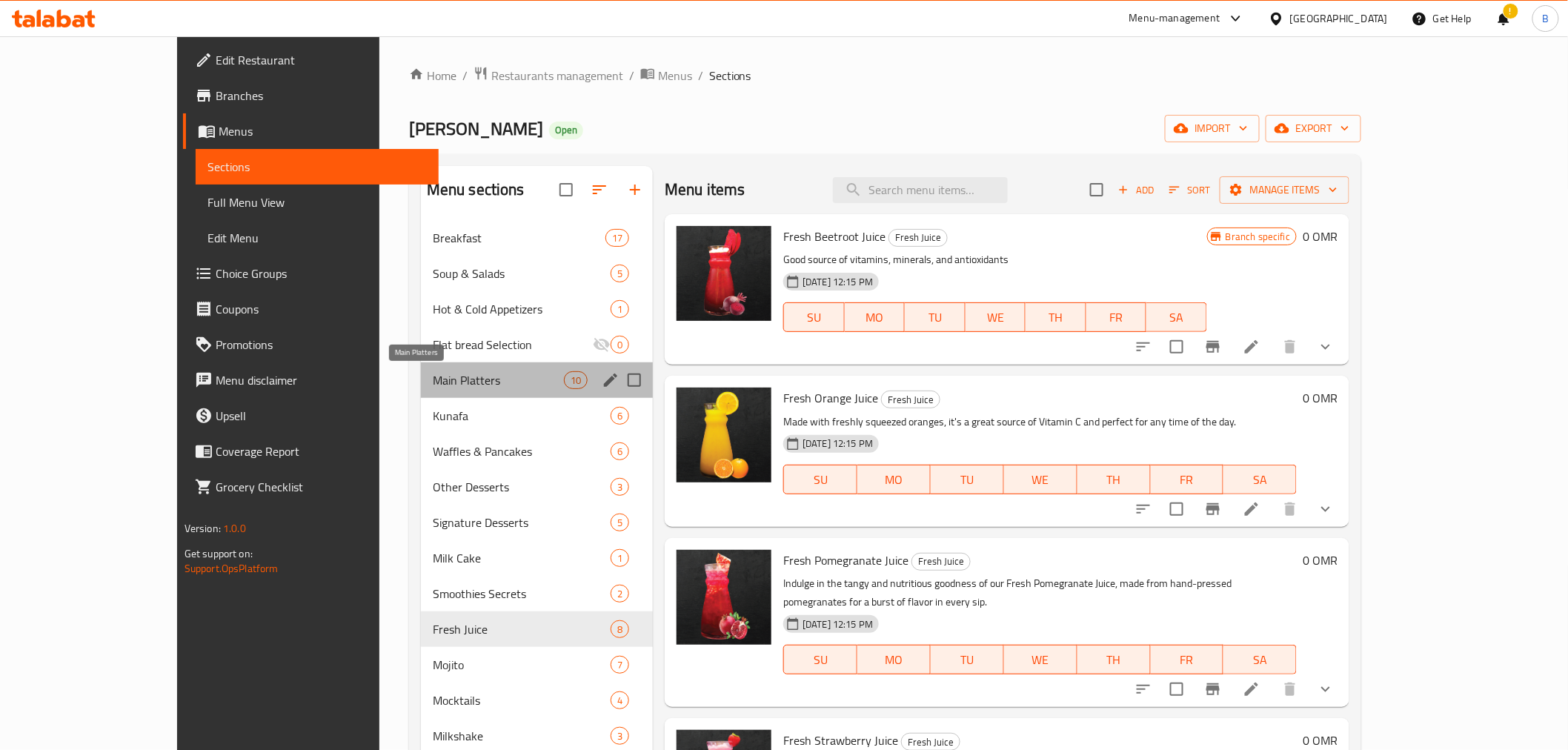
click at [486, 380] on span "Main Platters" at bounding box center [499, 380] width 131 height 18
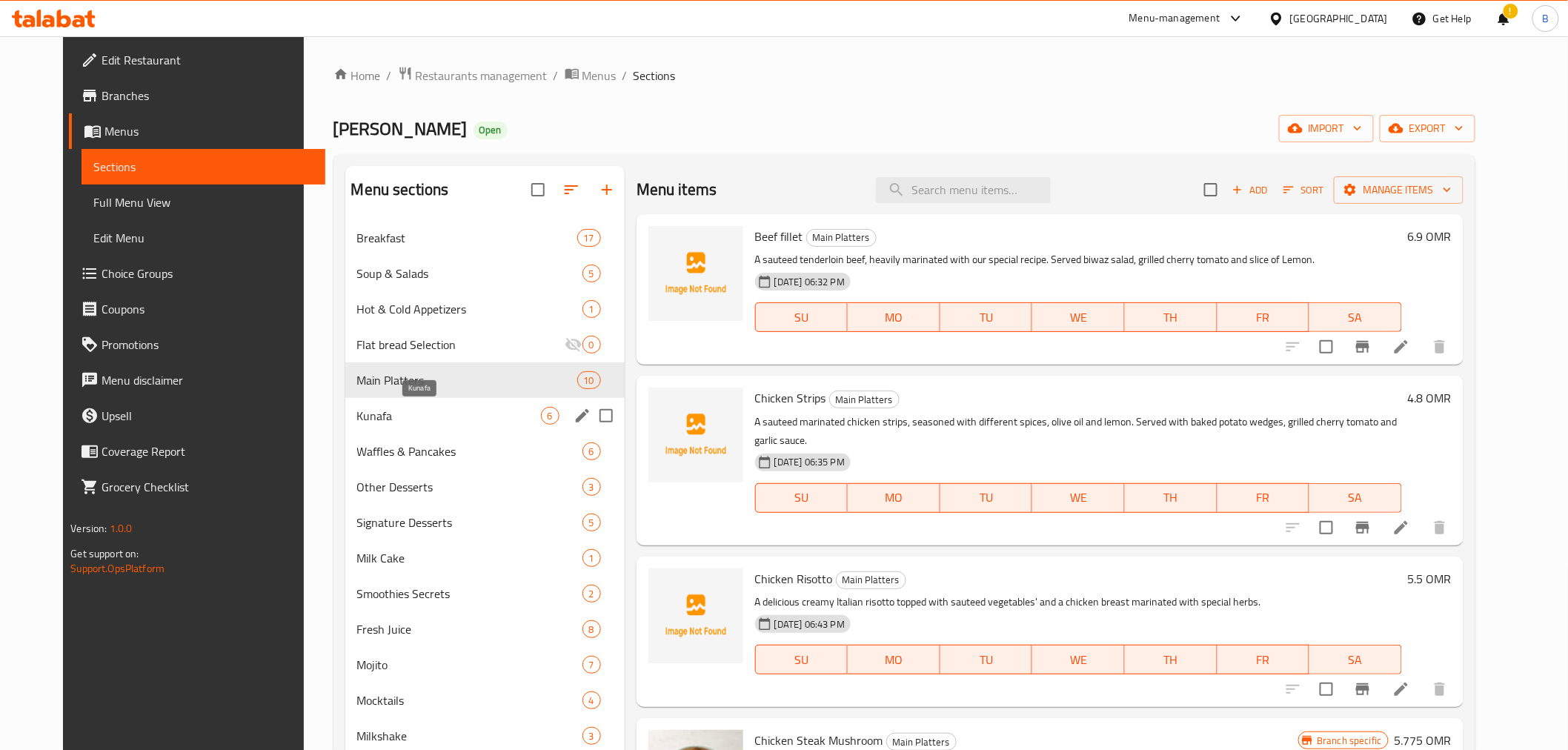
click at [474, 417] on span "Kunafa" at bounding box center [450, 416] width 184 height 18
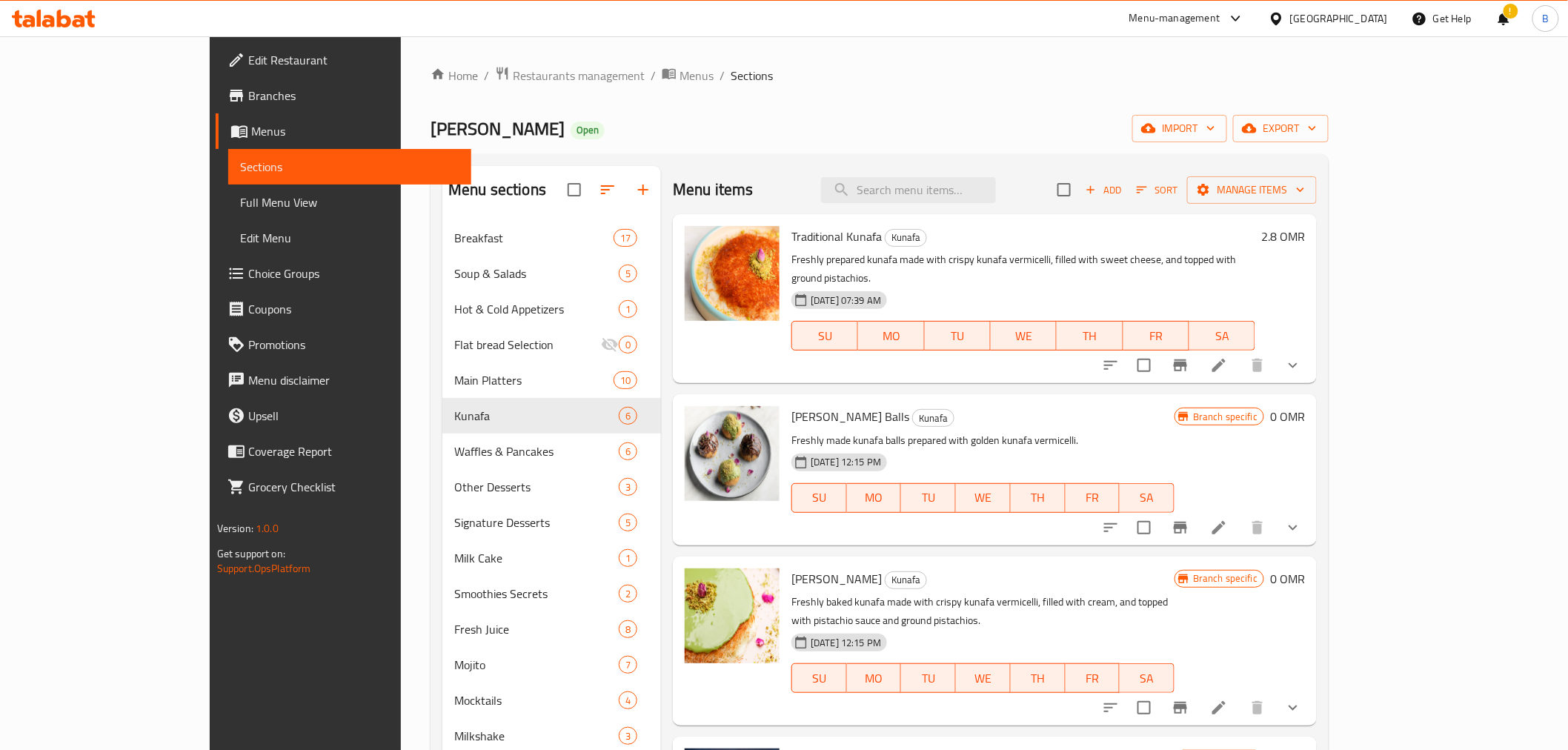
click at [1017, 173] on div "Menu items Add Sort Manage items" at bounding box center [995, 190] width 644 height 48
click at [996, 192] on input "search" at bounding box center [908, 191] width 175 height 26
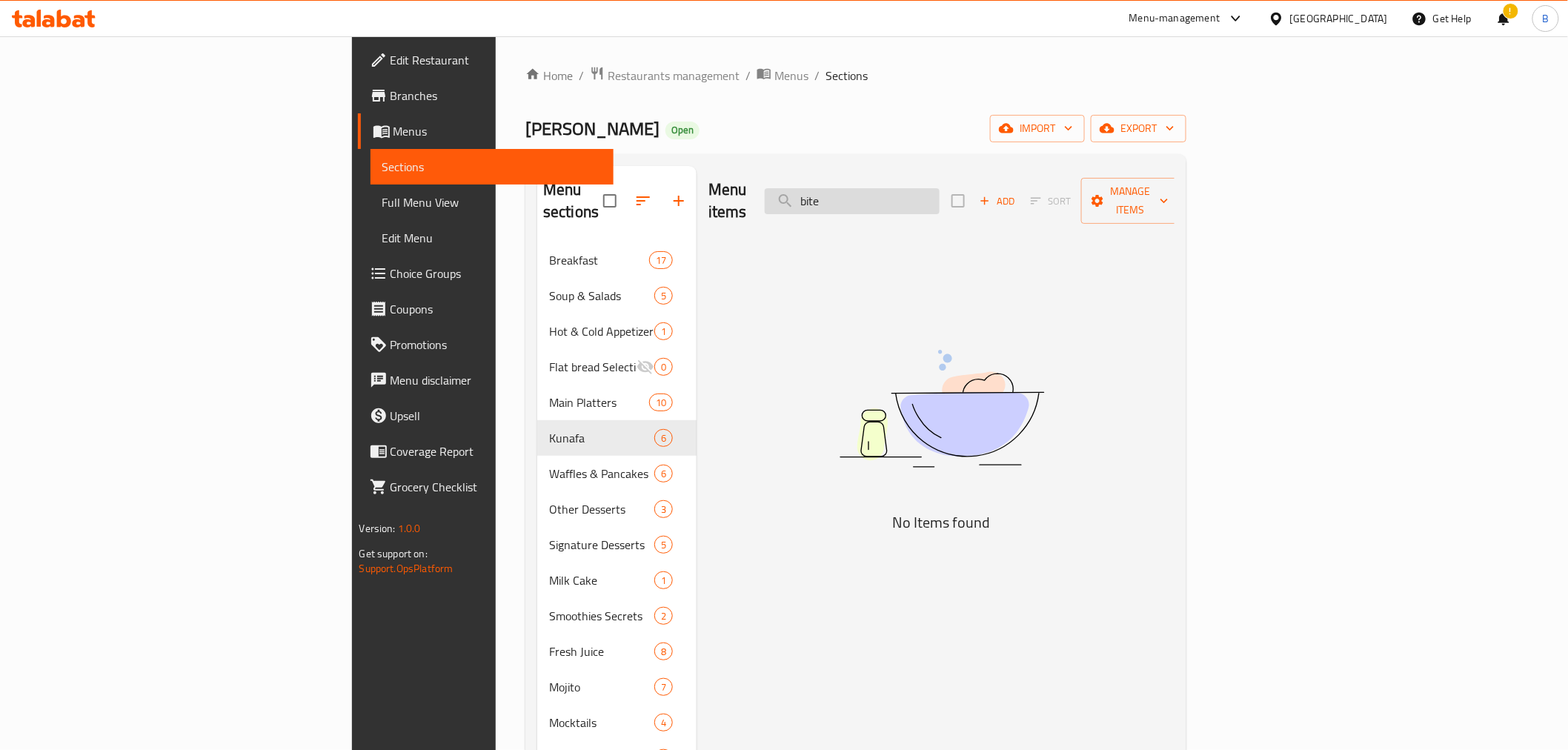
type input "bites"
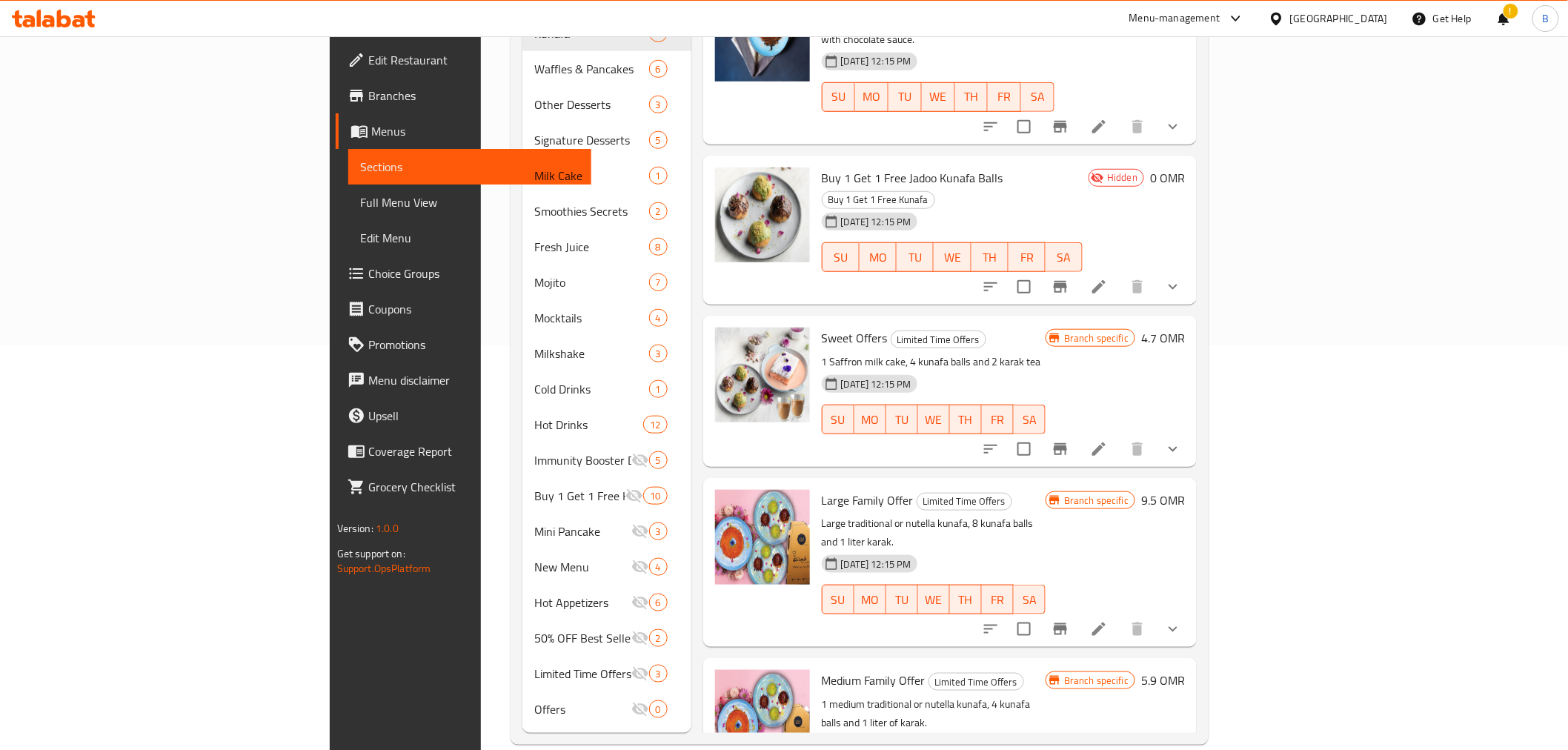
scroll to position [405, 0]
click at [875, 408] on span "MO" at bounding box center [870, 419] width 20 height 21
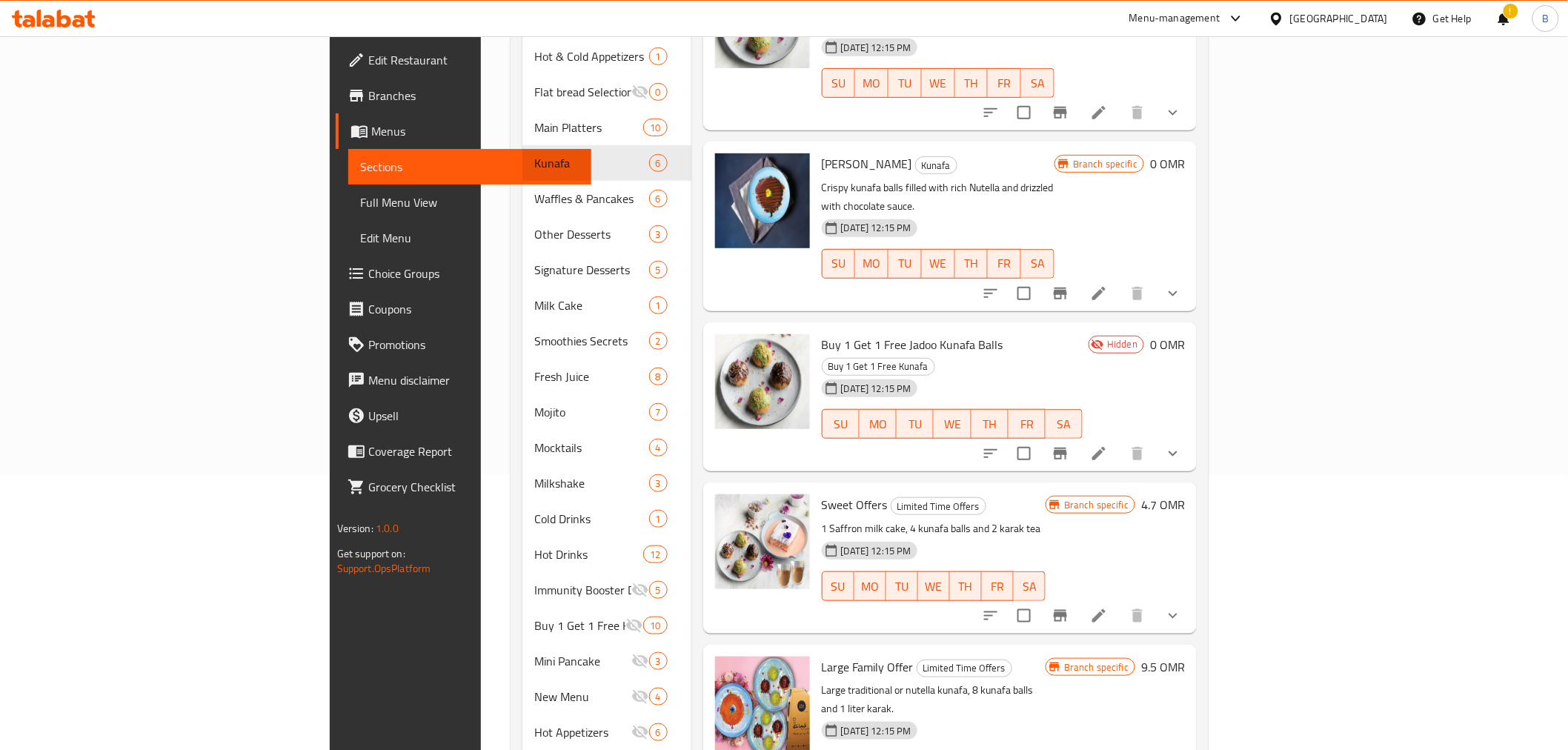
scroll to position [0, 0]
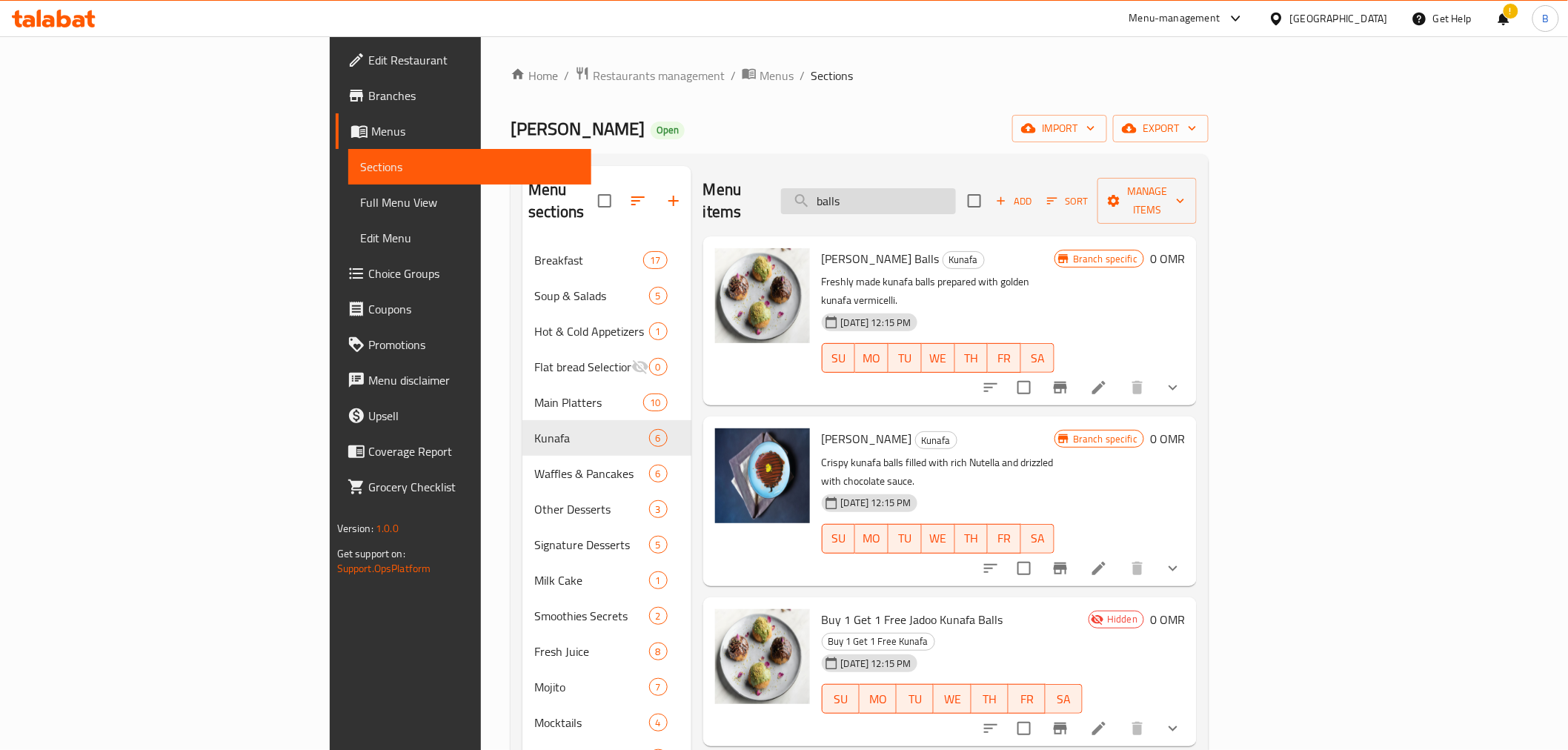
click at [956, 190] on input "balls" at bounding box center [869, 201] width 175 height 26
type input "="
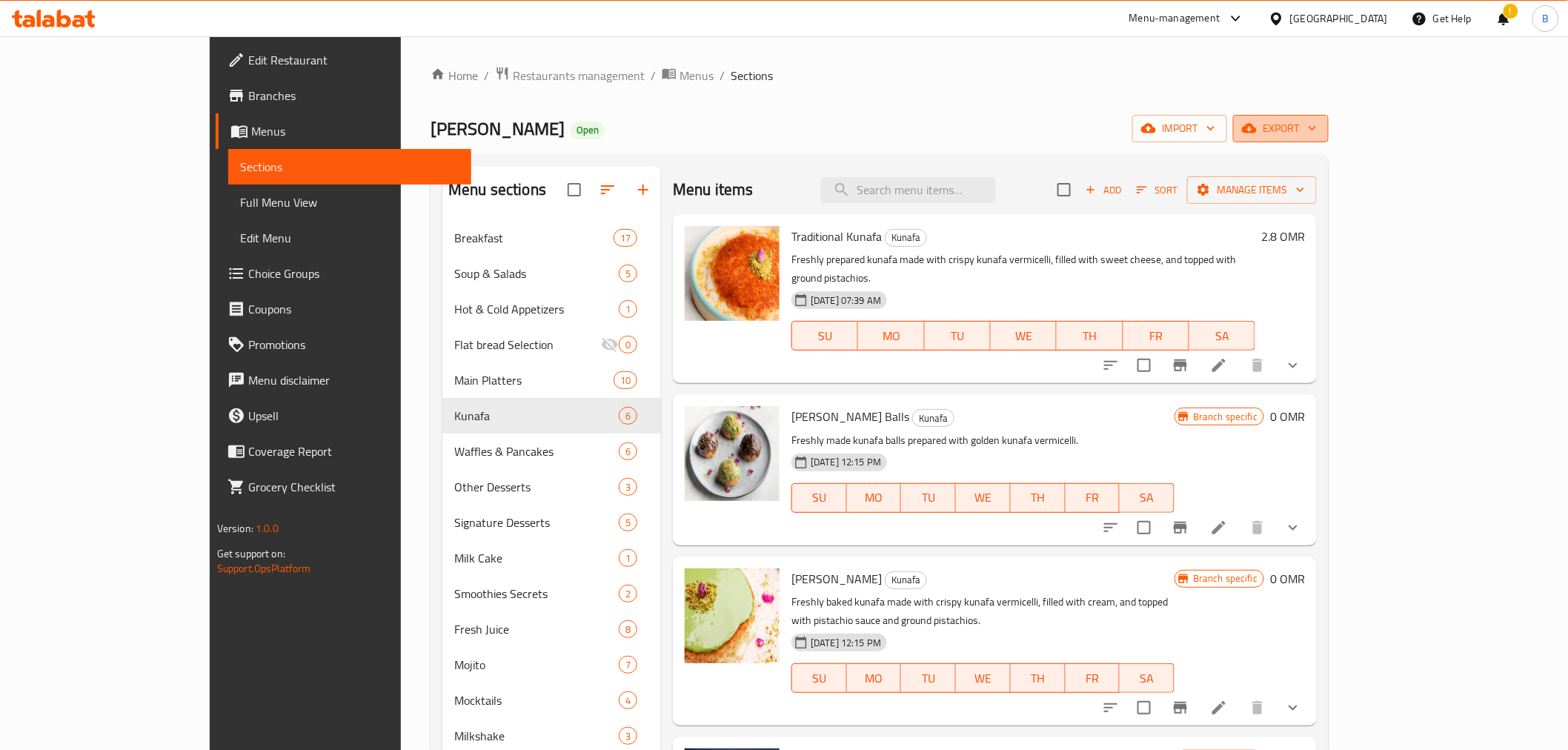
click at [1320, 125] on icon "button" at bounding box center [1312, 128] width 15 height 15
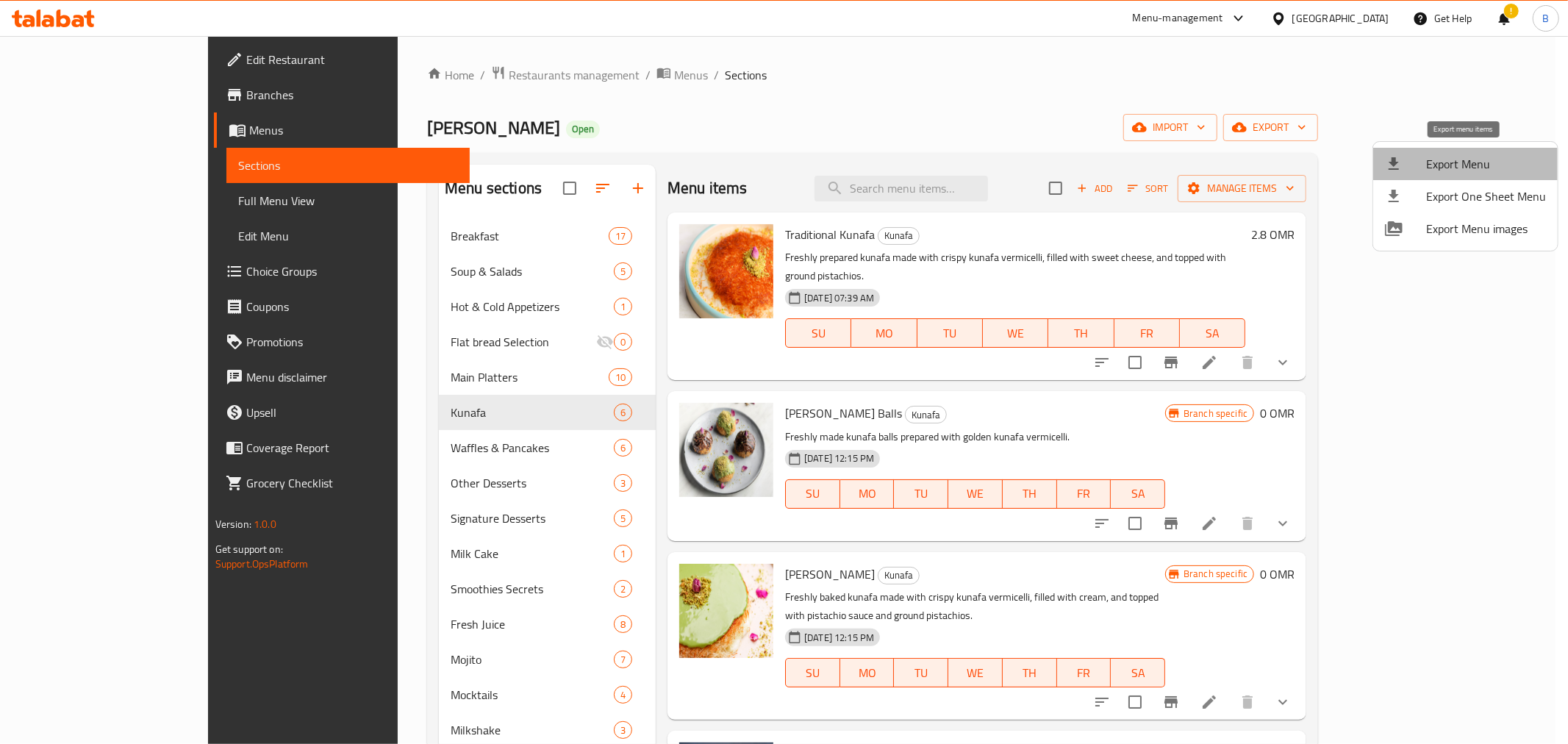
click at [1470, 149] on li "Export Menu" at bounding box center [1465, 164] width 184 height 33
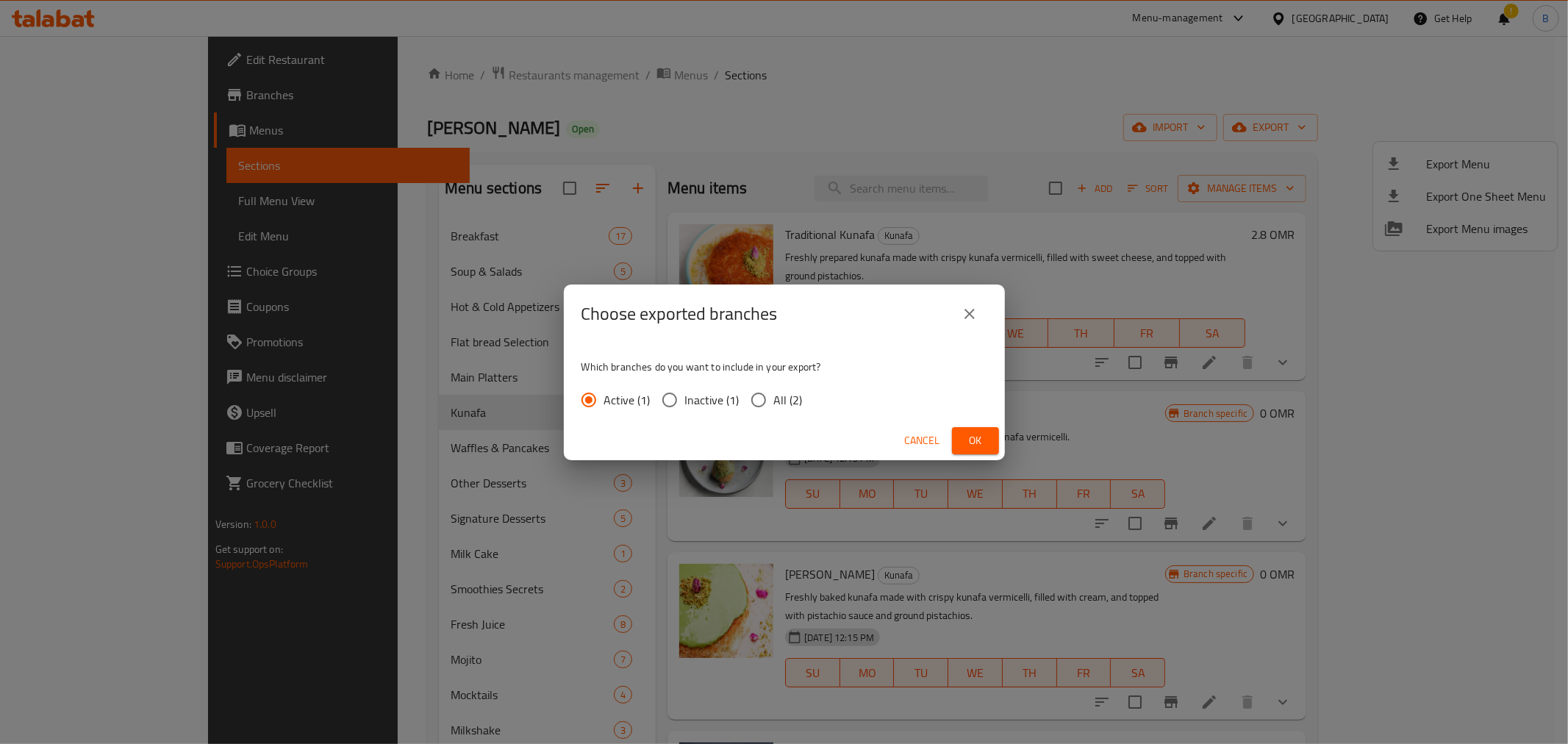
click at [782, 404] on span "All (2)" at bounding box center [788, 400] width 29 height 18
click at [774, 404] on input "All (2)" at bounding box center [759, 400] width 31 height 31
radio input "true"
click at [973, 451] on button "Ok" at bounding box center [976, 440] width 47 height 27
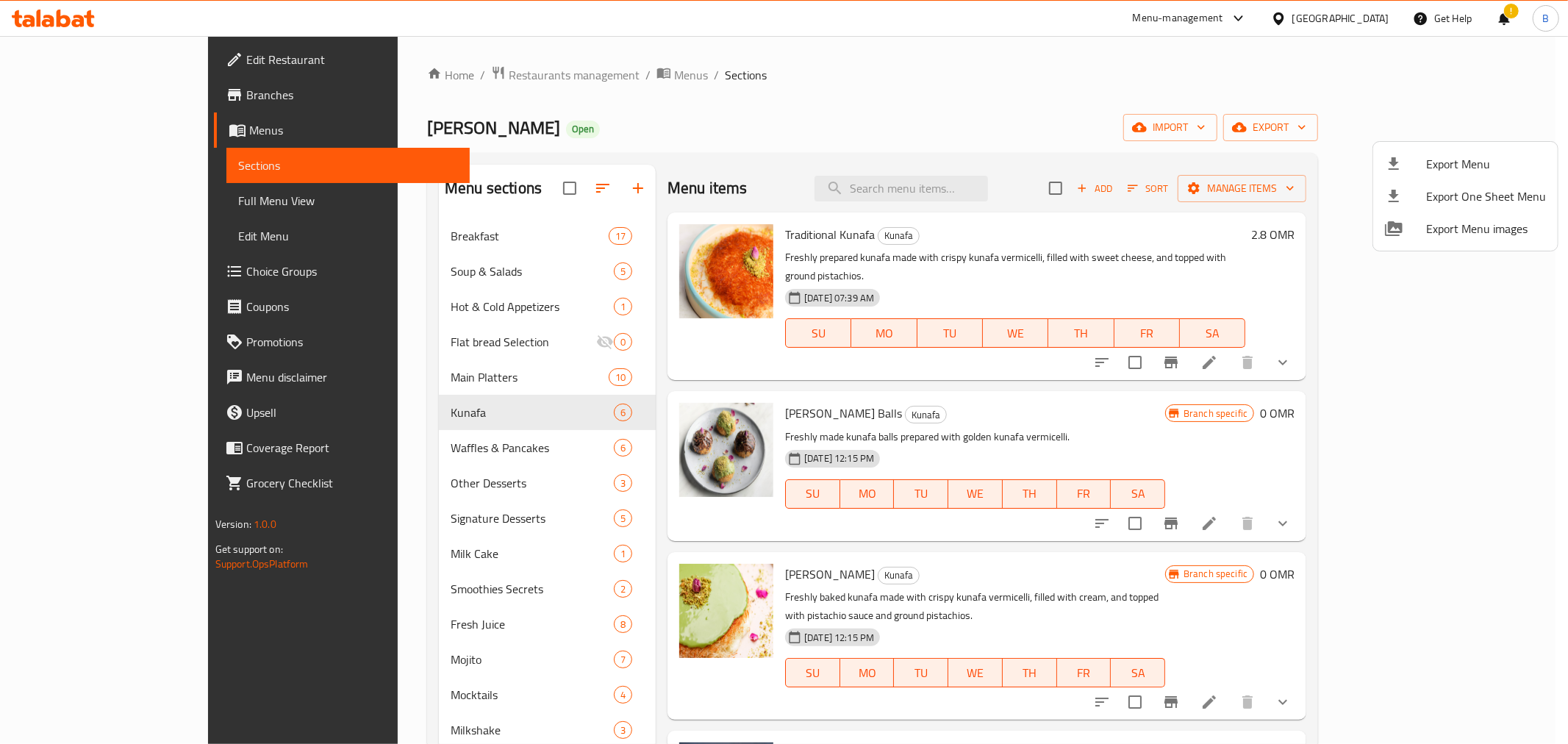
click at [504, 256] on div at bounding box center [784, 372] width 1568 height 744
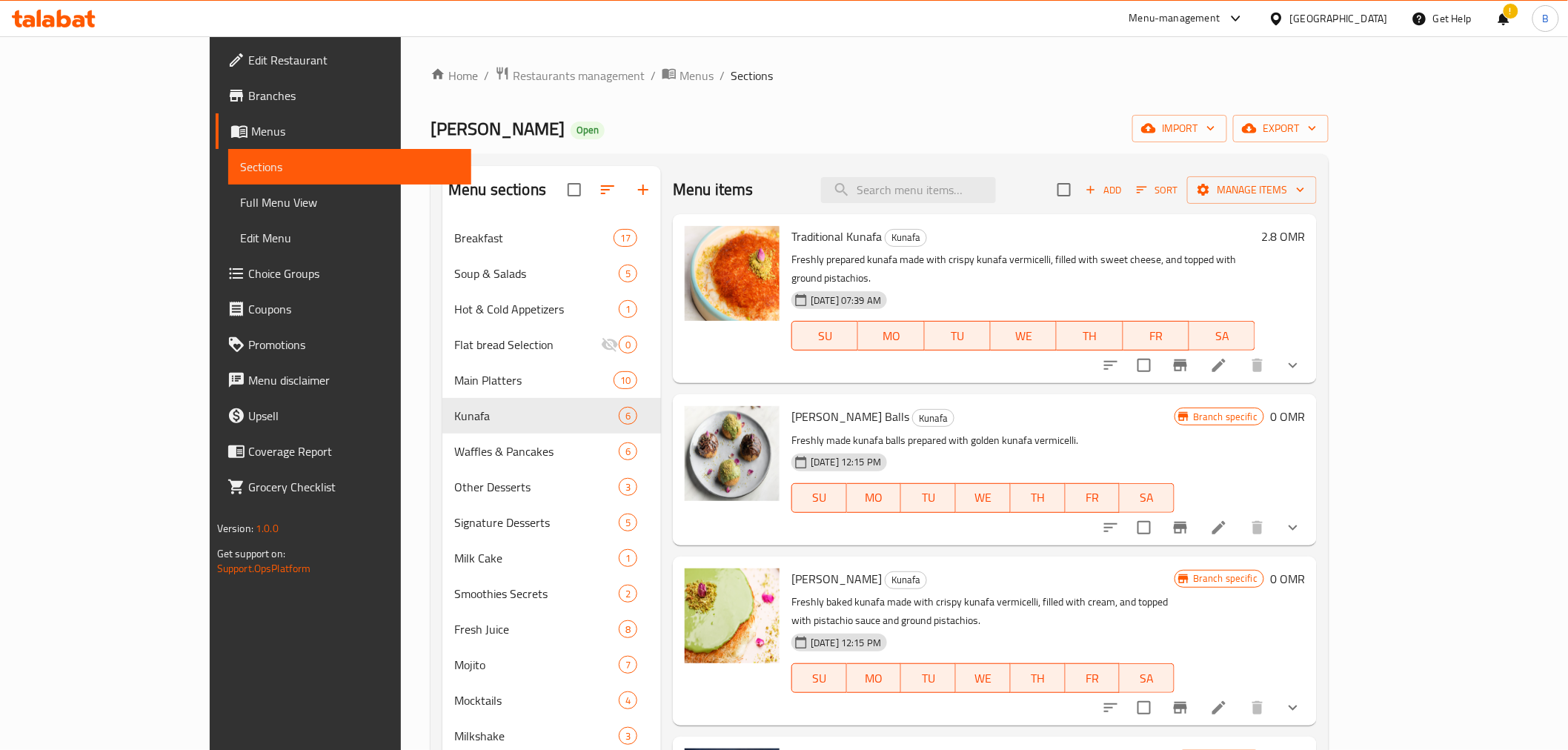
click at [507, 239] on span "Breakfast" at bounding box center [534, 238] width 159 height 18
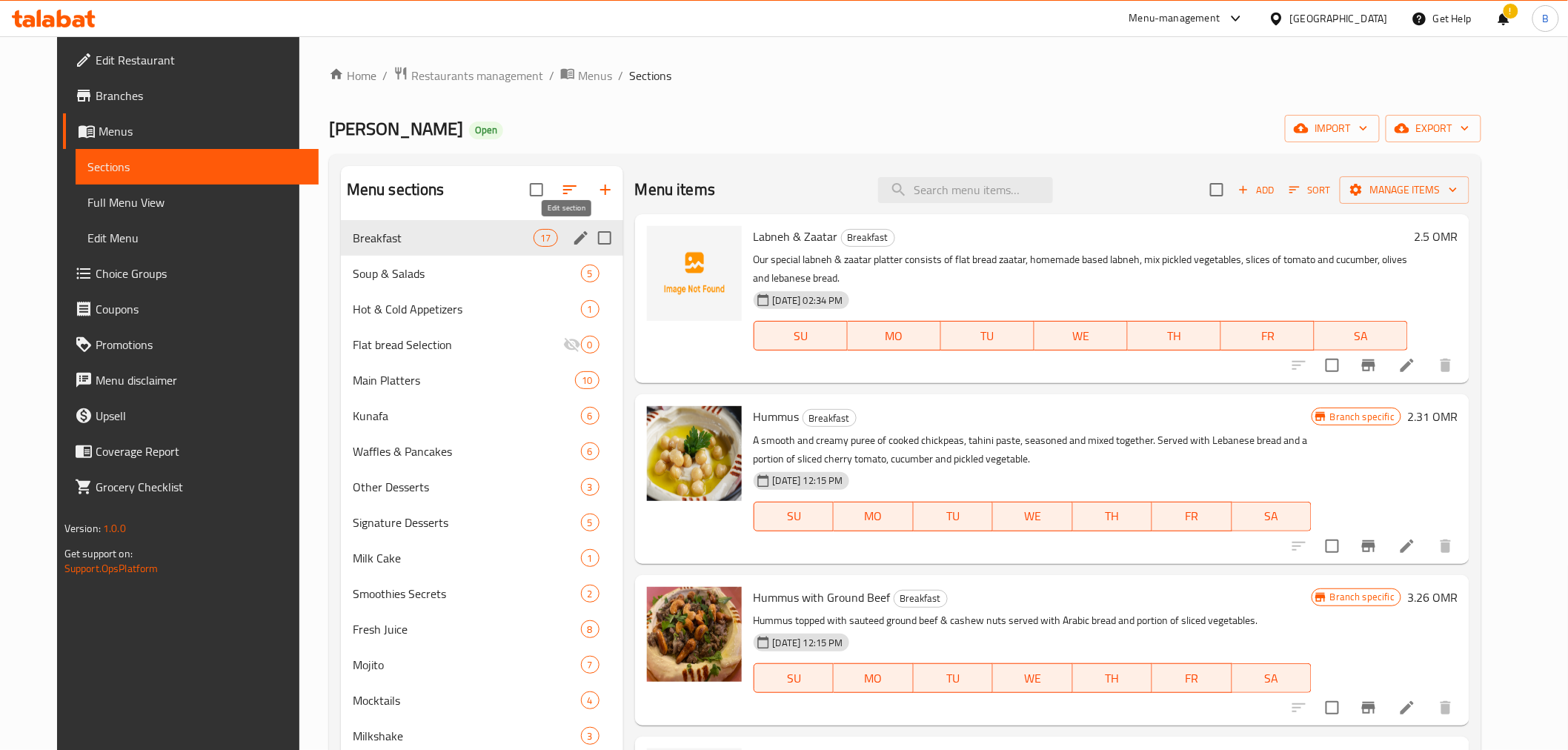
click at [572, 241] on icon "edit" at bounding box center [581, 238] width 18 height 18
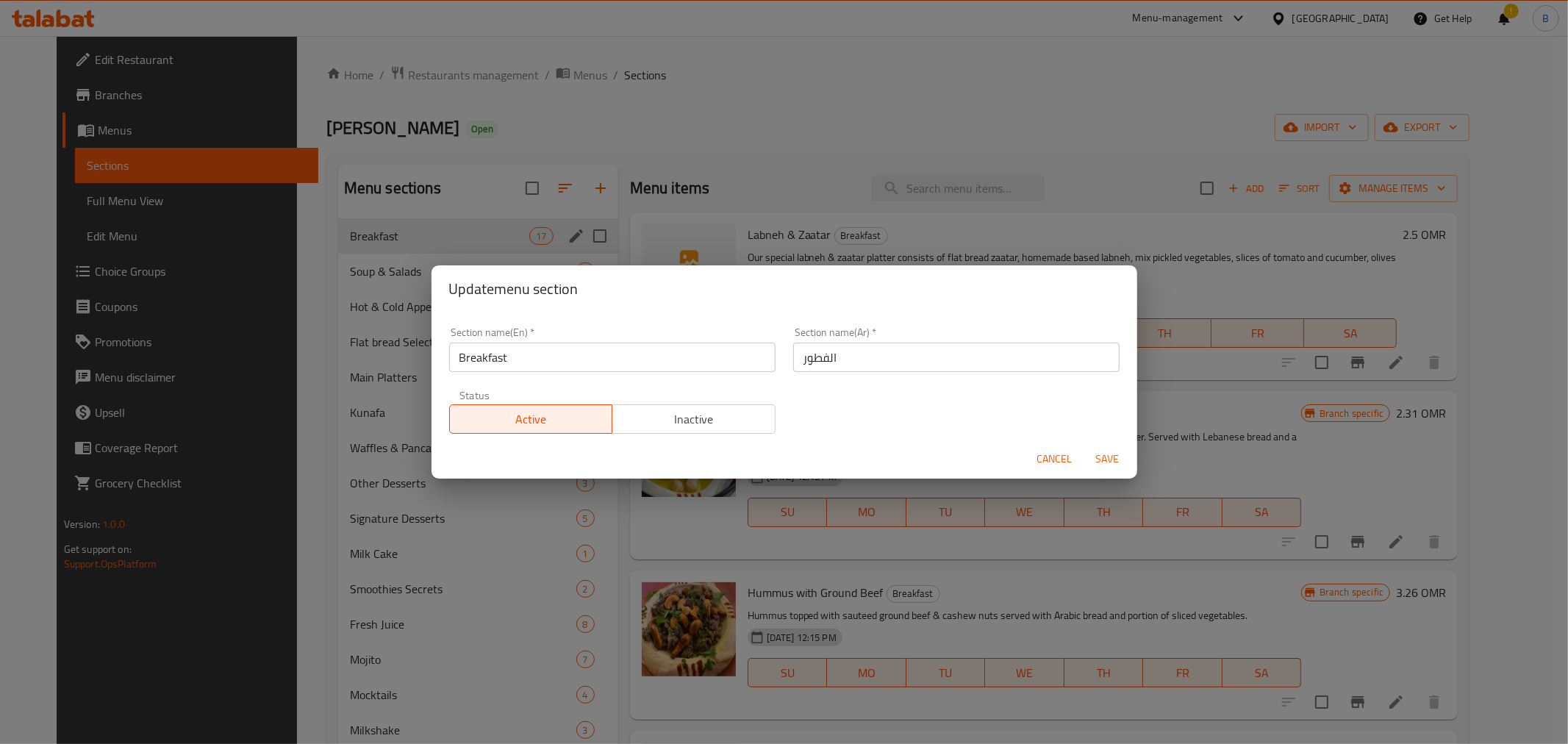
drag, startPoint x: 583, startPoint y: 347, endPoint x: 588, endPoint y: 369, distance: 22.6
click at [588, 364] on input "Breakfast" at bounding box center [612, 357] width 326 height 29
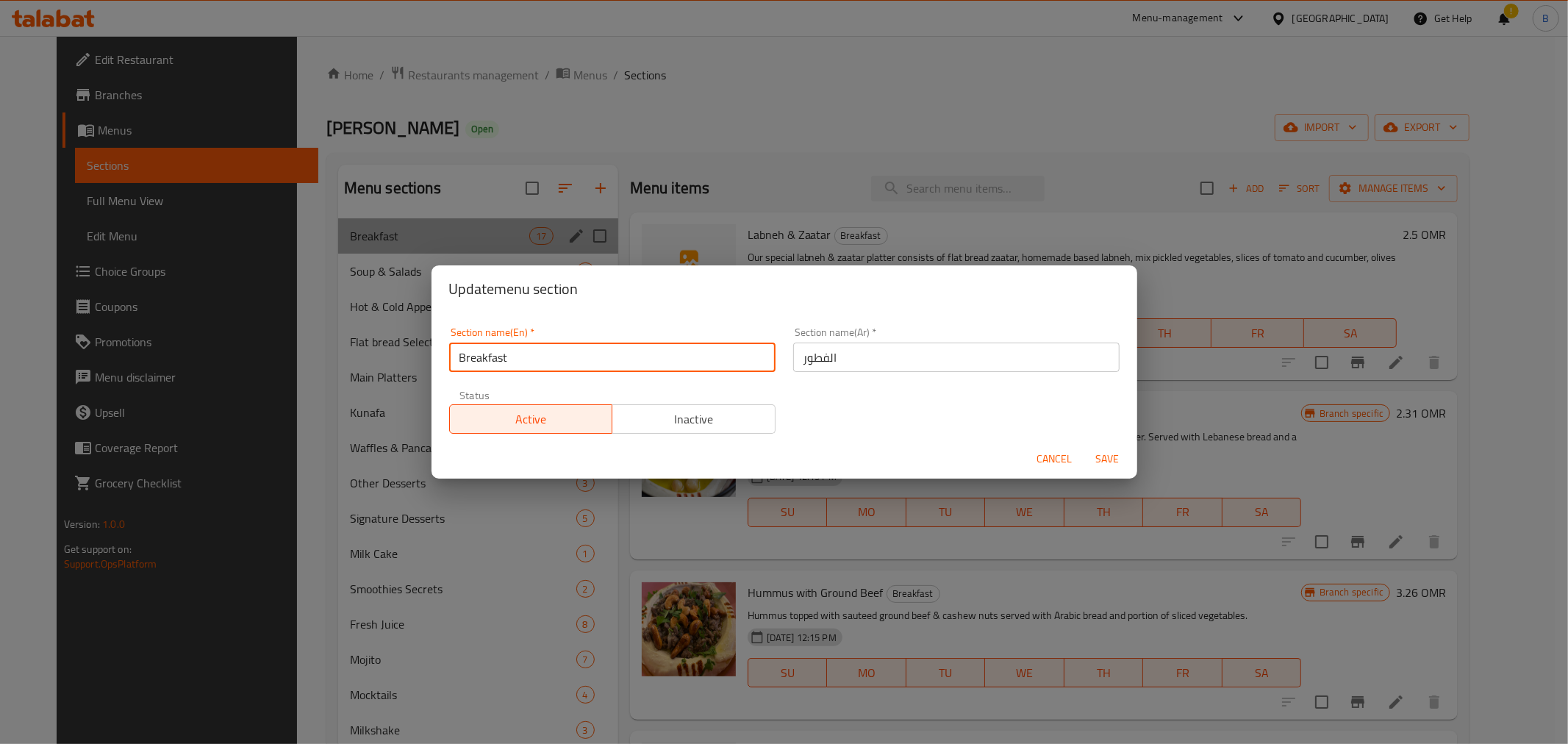
click at [588, 369] on input "Breakfast" at bounding box center [612, 357] width 326 height 29
click at [1046, 446] on button "Cancel" at bounding box center [1055, 459] width 47 height 27
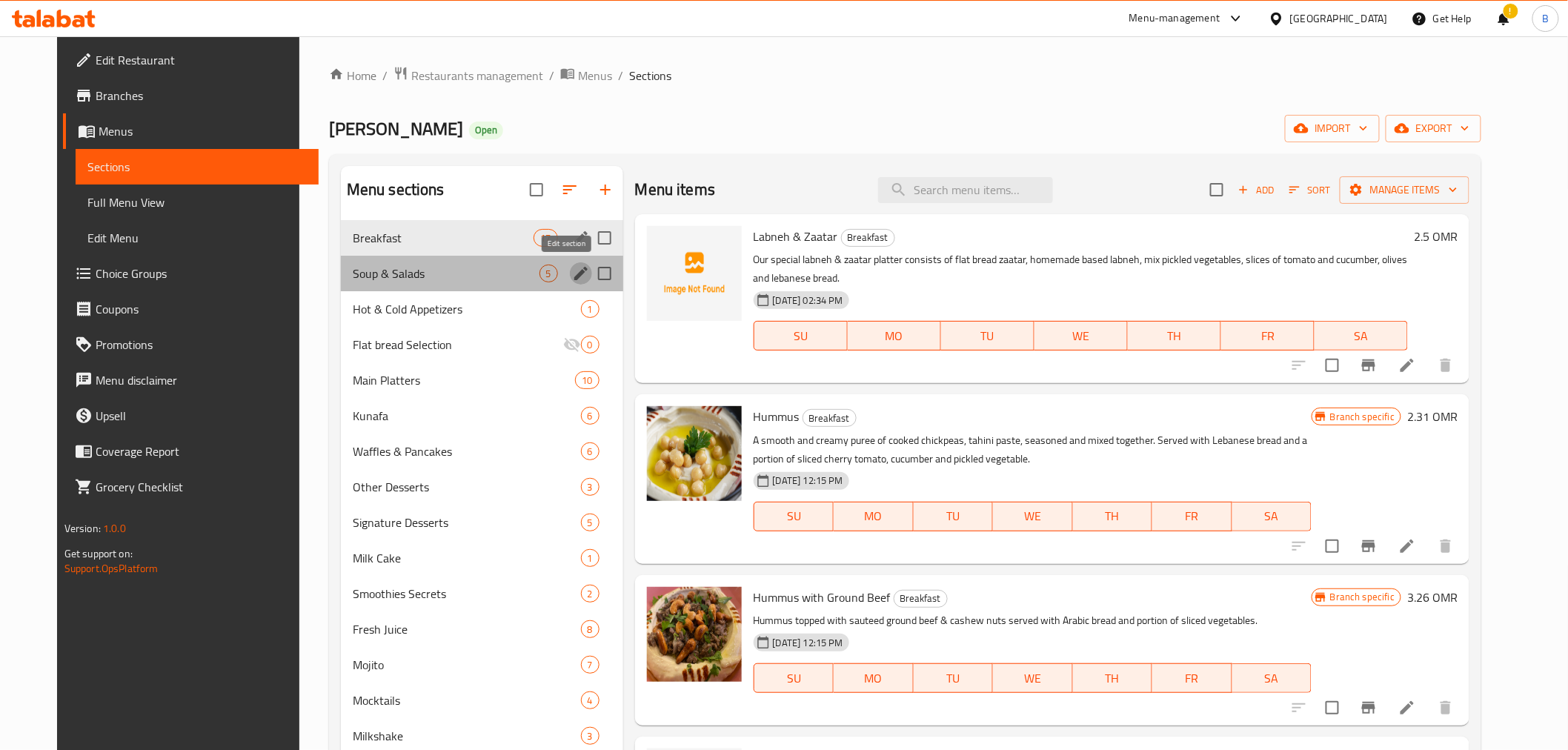
click at [572, 277] on icon "edit" at bounding box center [581, 274] width 18 height 18
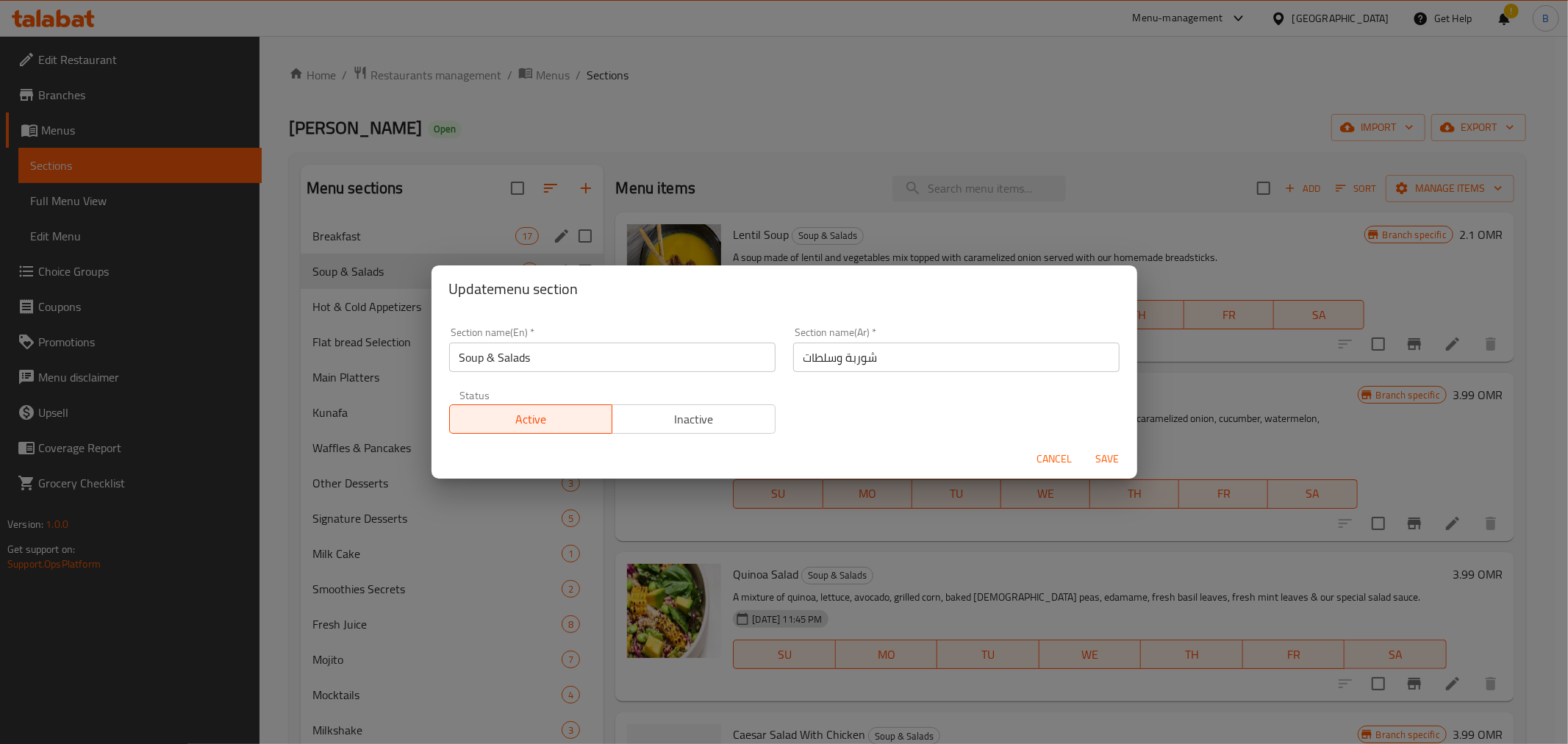
click at [597, 368] on input "Soup & Salads" at bounding box center [612, 357] width 326 height 29
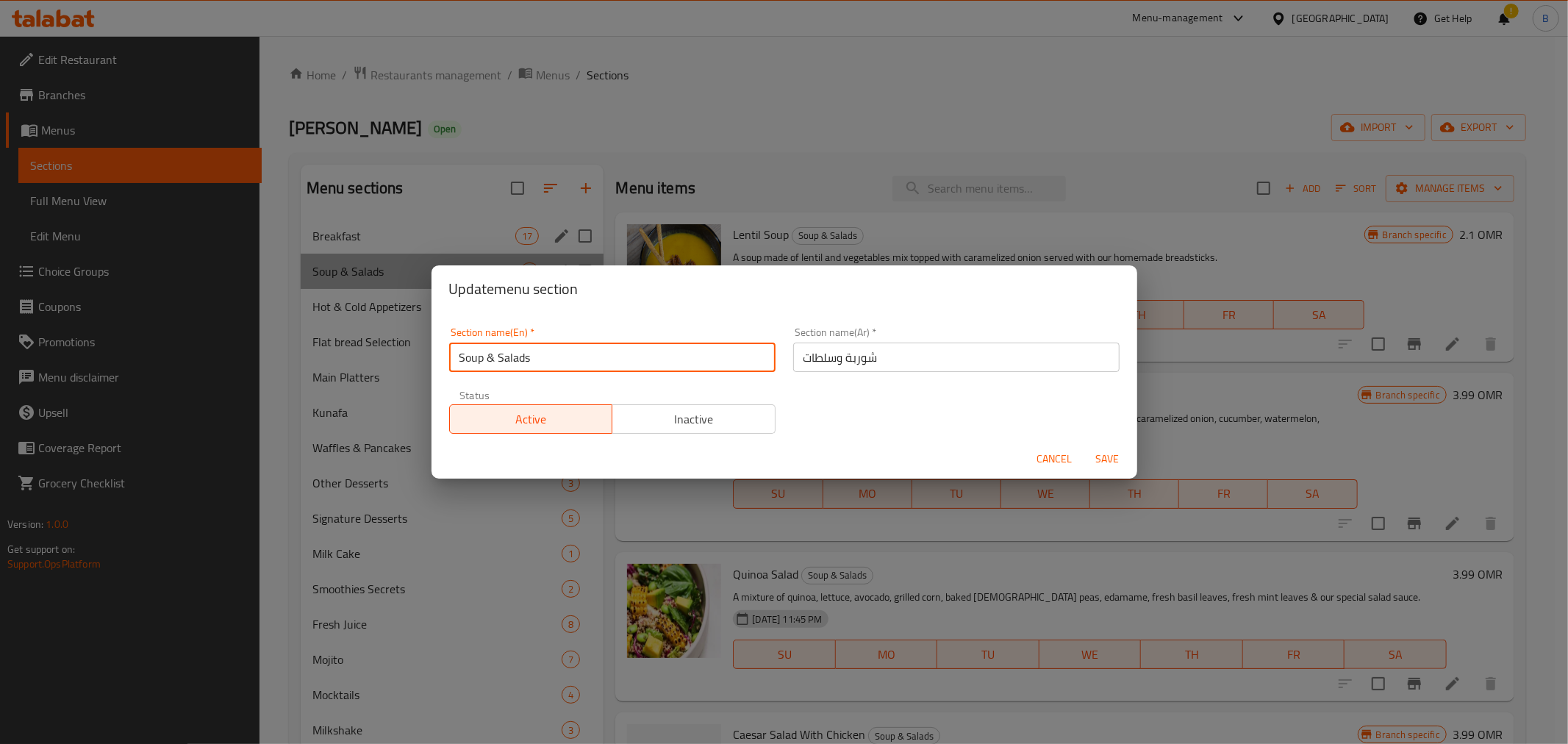
click at [599, 356] on input "Soup & Salads" at bounding box center [612, 357] width 326 height 29
click at [601, 350] on input "Soup & Salads" at bounding box center [612, 357] width 326 height 29
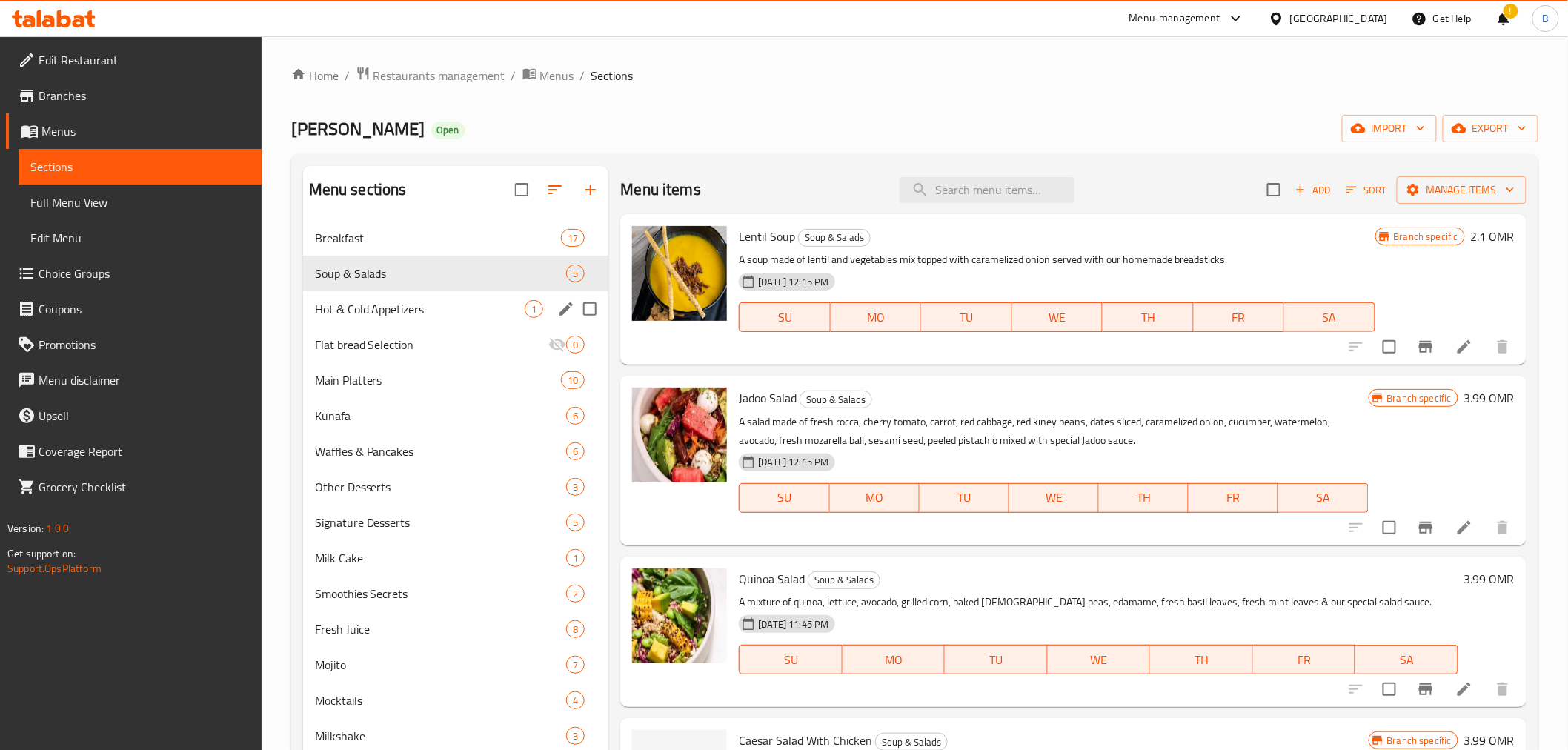
click at [390, 291] on div "Hot & Cold Appetizers 1" at bounding box center [456, 308] width 306 height 35
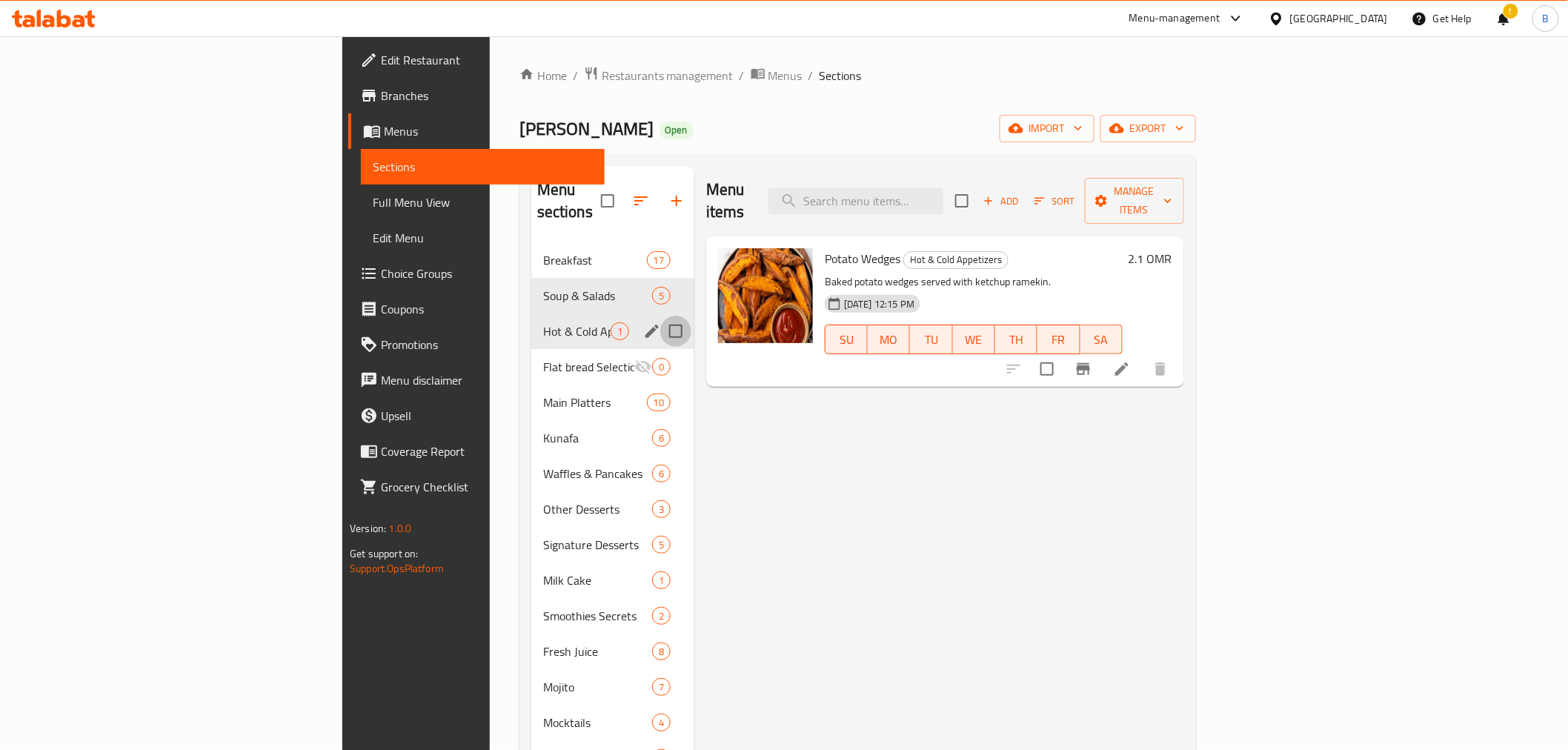
click at [661, 315] on input "Menu sections" at bounding box center [676, 331] width 31 height 31
checkbox input "false"
click at [646, 324] on icon "edit" at bounding box center [653, 331] width 13 height 13
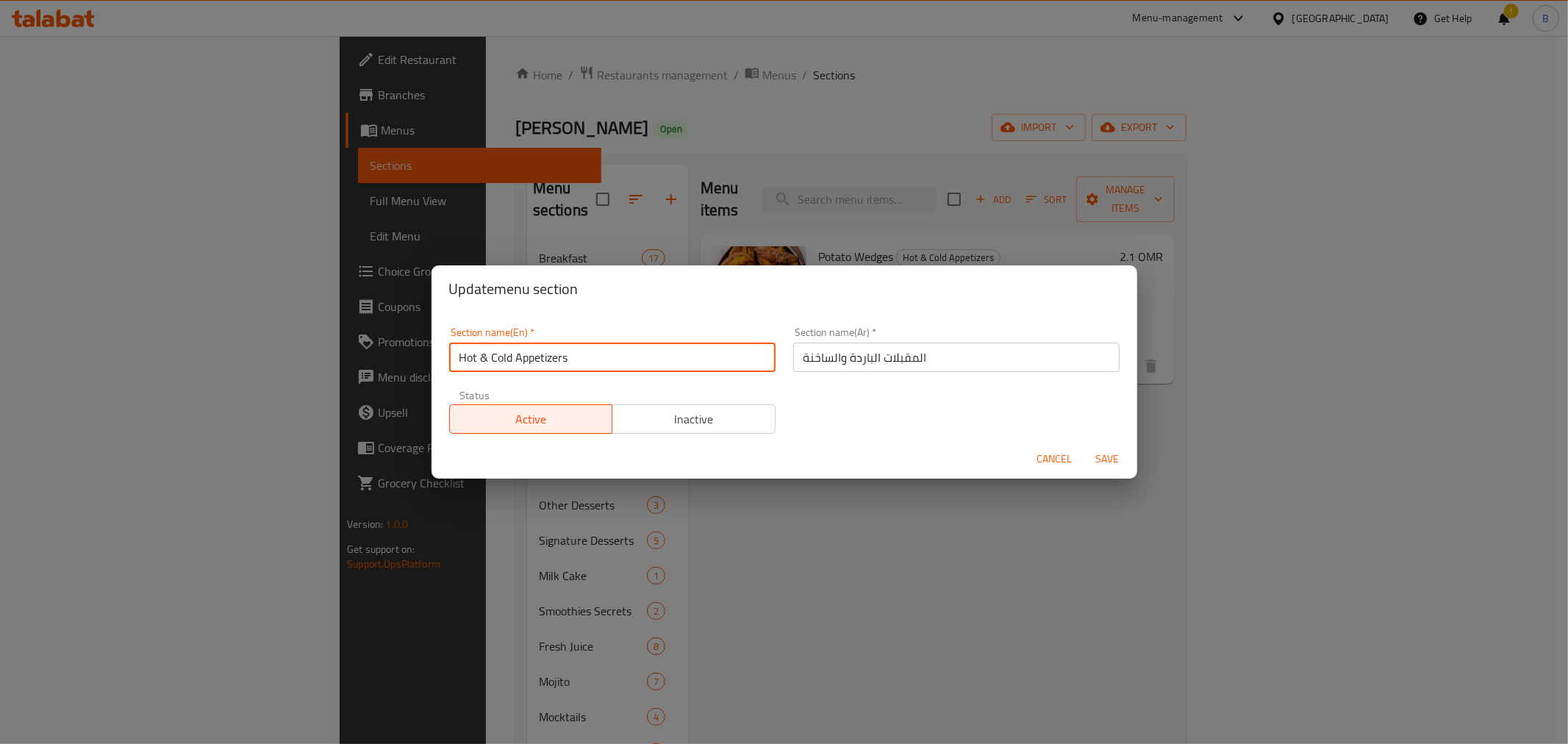
click at [587, 359] on input "Hot & Cold Appetizers" at bounding box center [612, 357] width 326 height 29
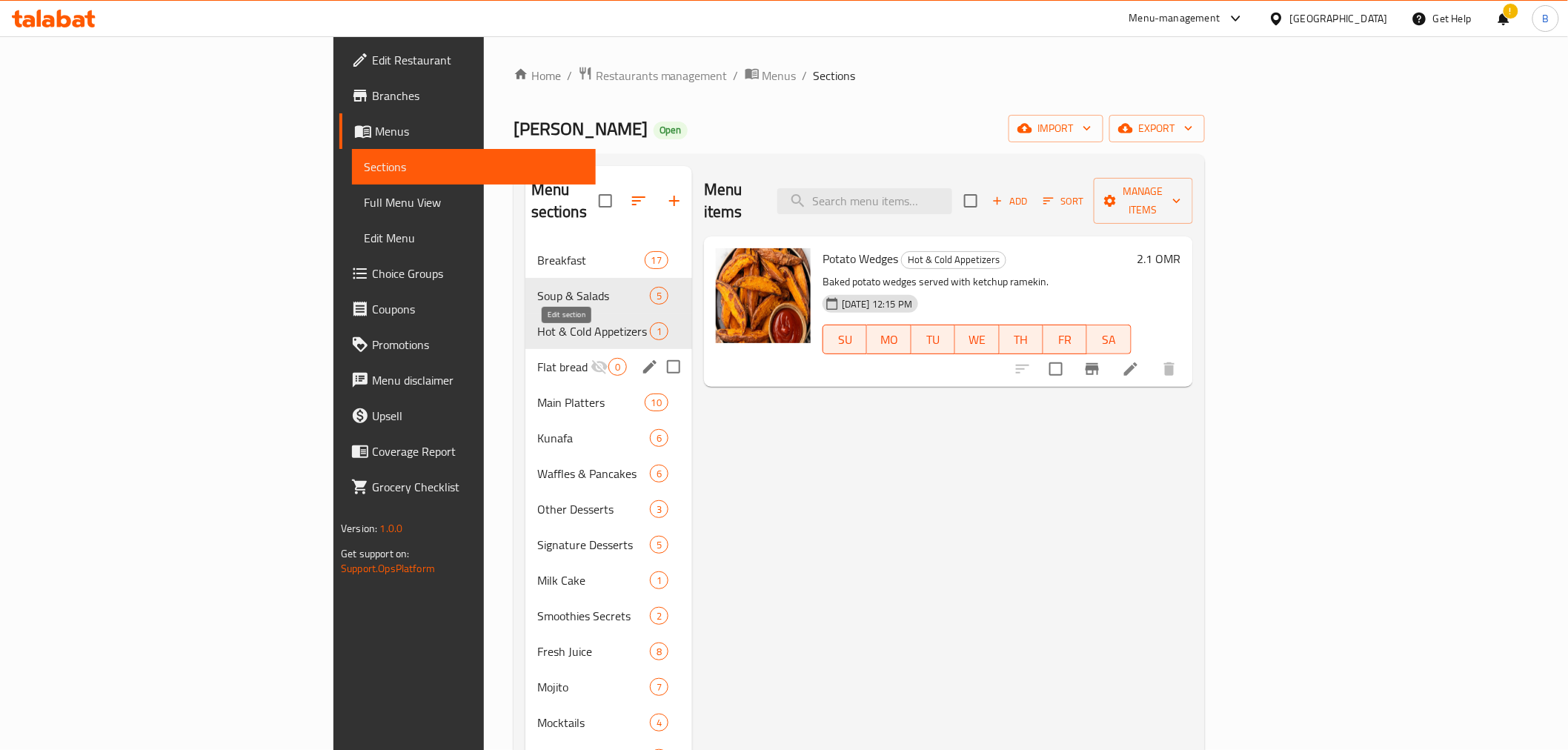
click at [641, 358] on icon "edit" at bounding box center [650, 367] width 18 height 18
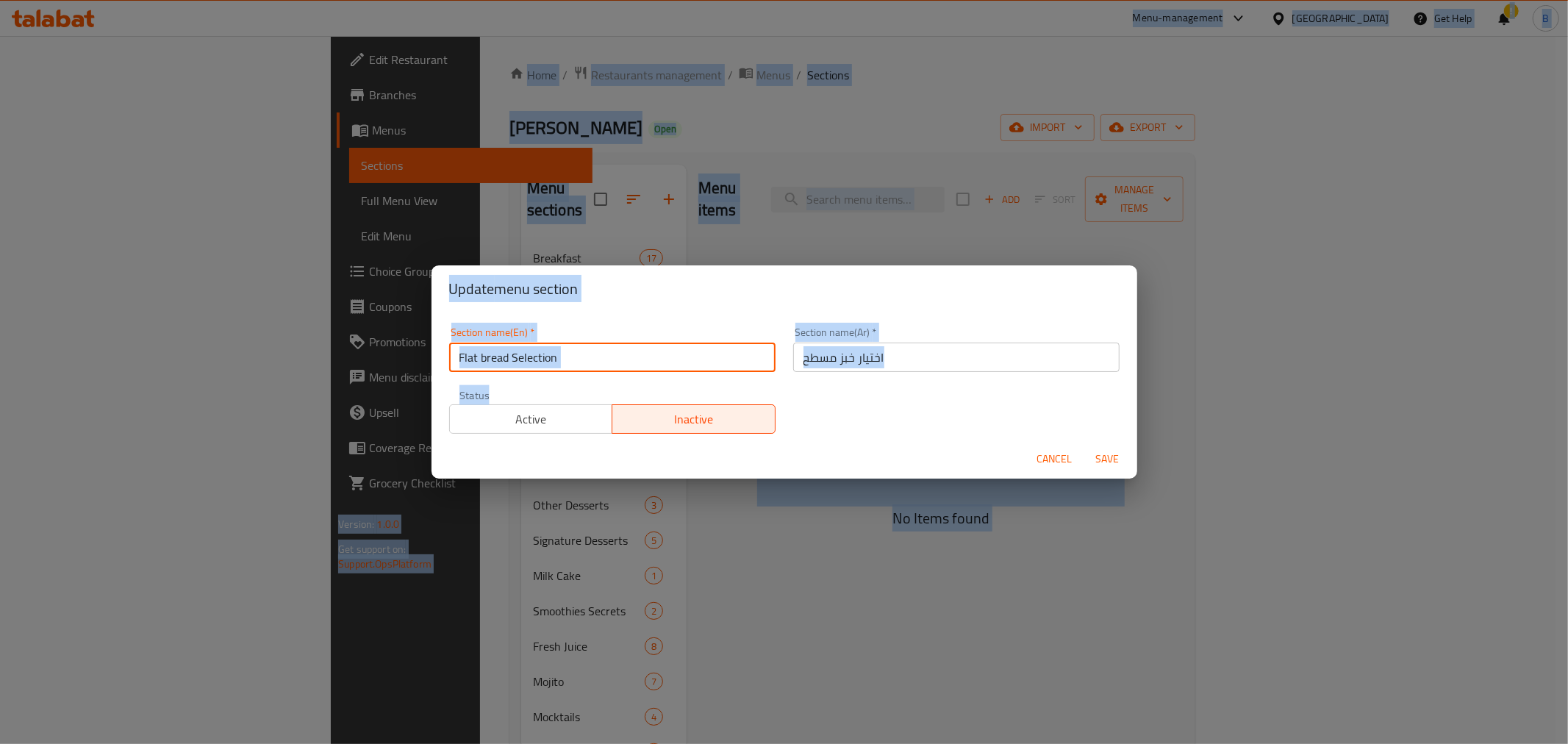
click at [565, 350] on input "Flat bread Selection" at bounding box center [612, 357] width 326 height 29
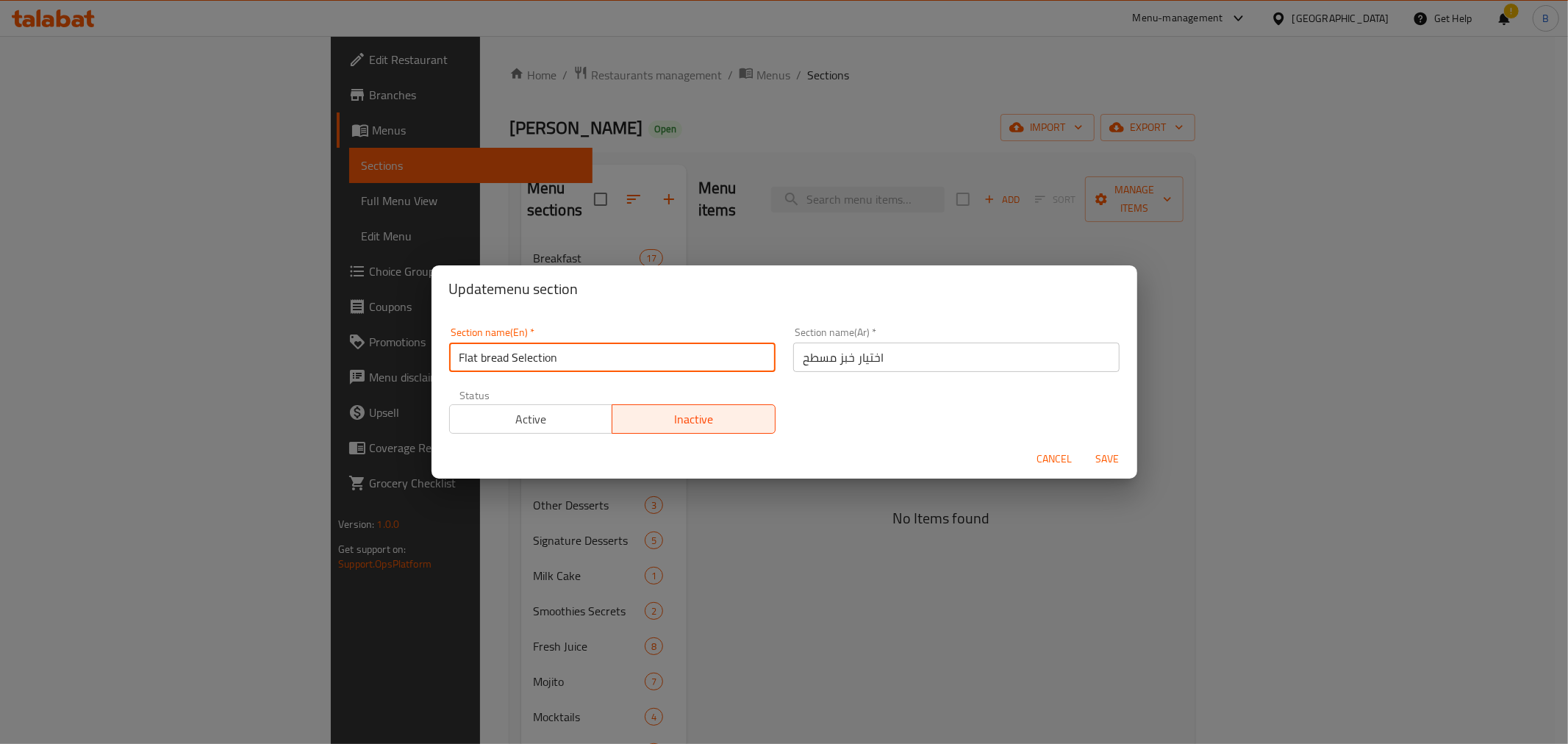
click at [565, 351] on input "Flat bread Selection" at bounding box center [612, 357] width 326 height 29
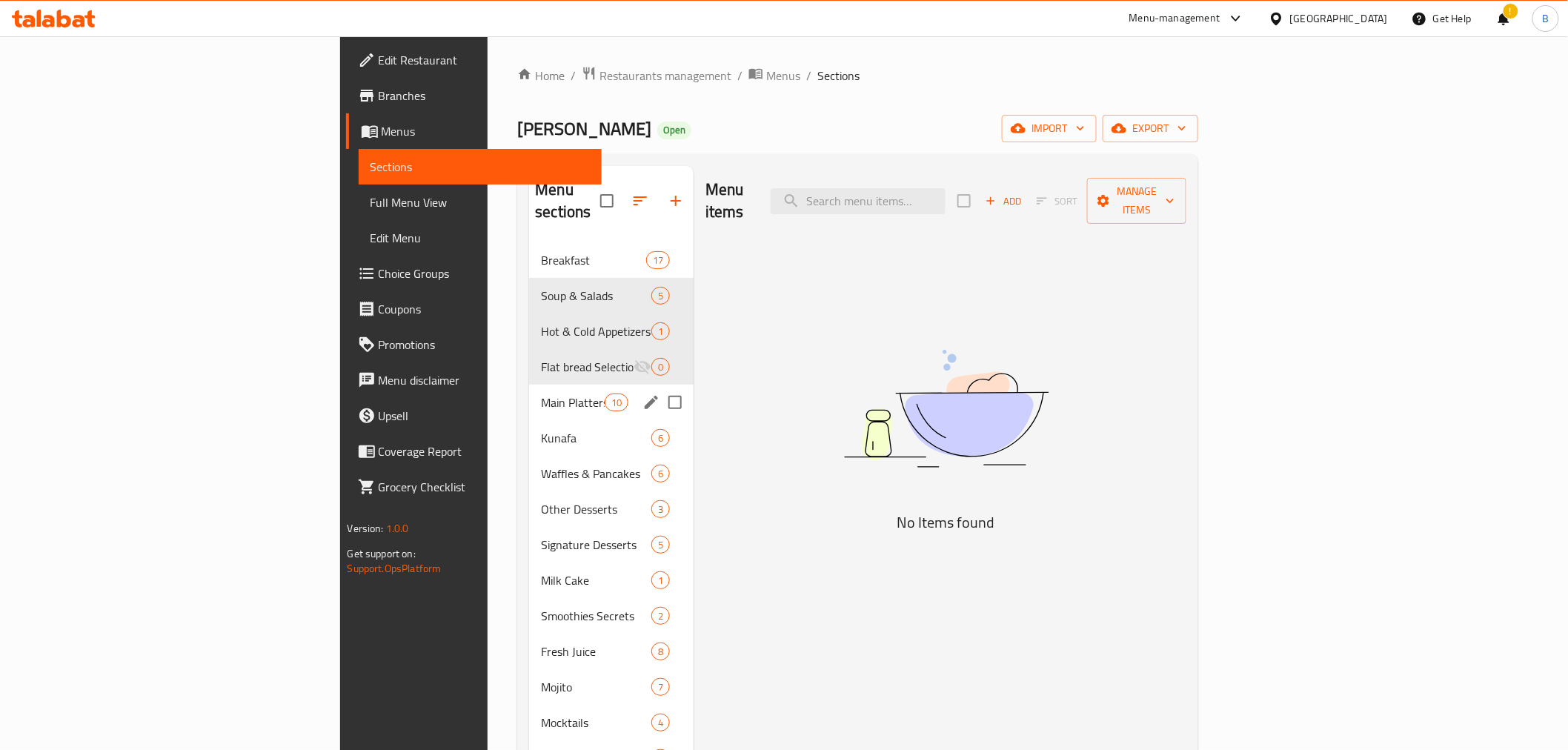
click at [541, 393] on span "Main Platters" at bounding box center [572, 403] width 63 height 18
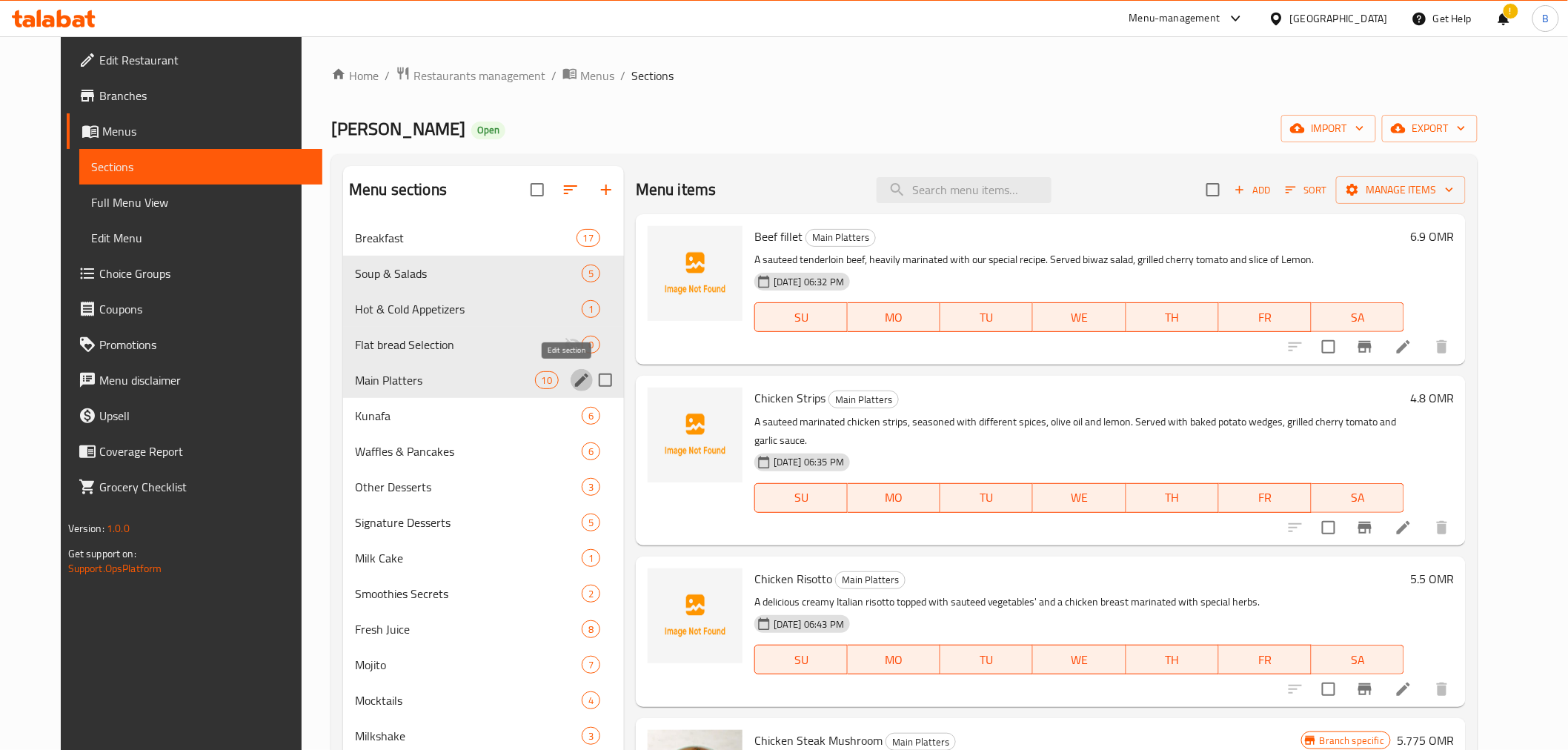
click at [573, 373] on icon "edit" at bounding box center [582, 380] width 18 height 18
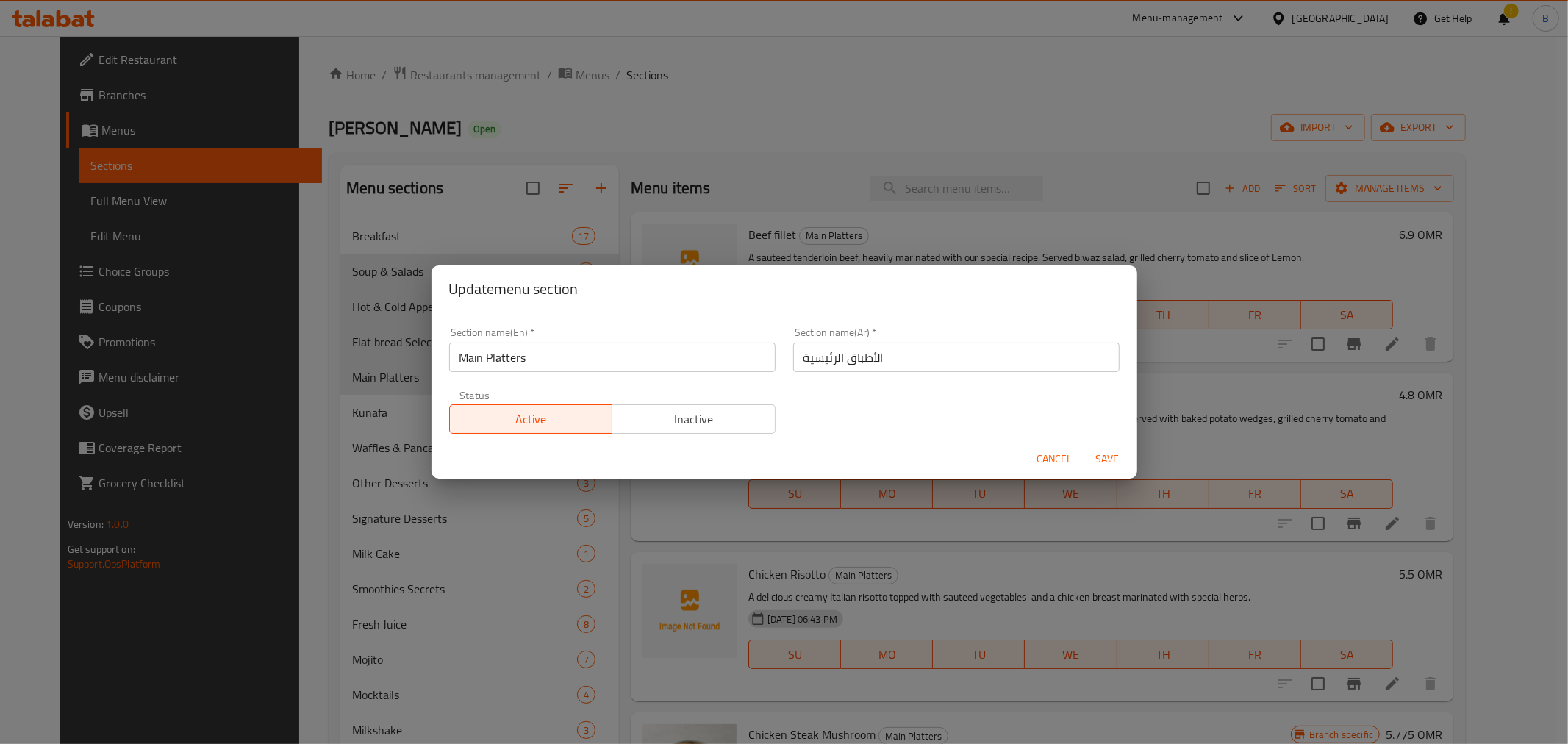
click at [619, 346] on input "Main Platters" at bounding box center [612, 357] width 326 height 29
click at [619, 346] on input "Main Platters" at bounding box center [612, 357] width 326 height 29
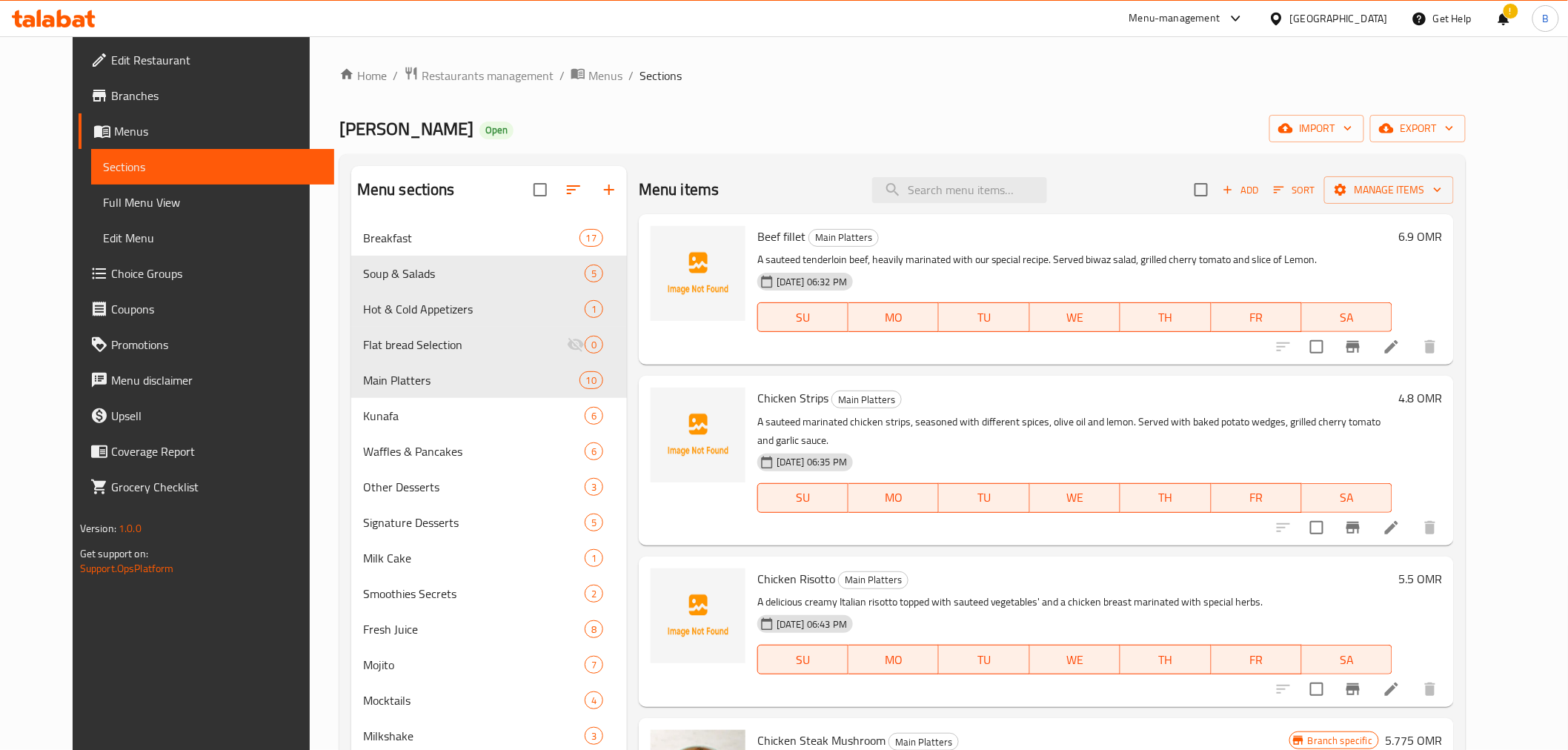
click at [687, 124] on div "Kunafat Jadoo Open import export" at bounding box center [902, 128] width 1127 height 27
